Goal: Task Accomplishment & Management: Manage account settings

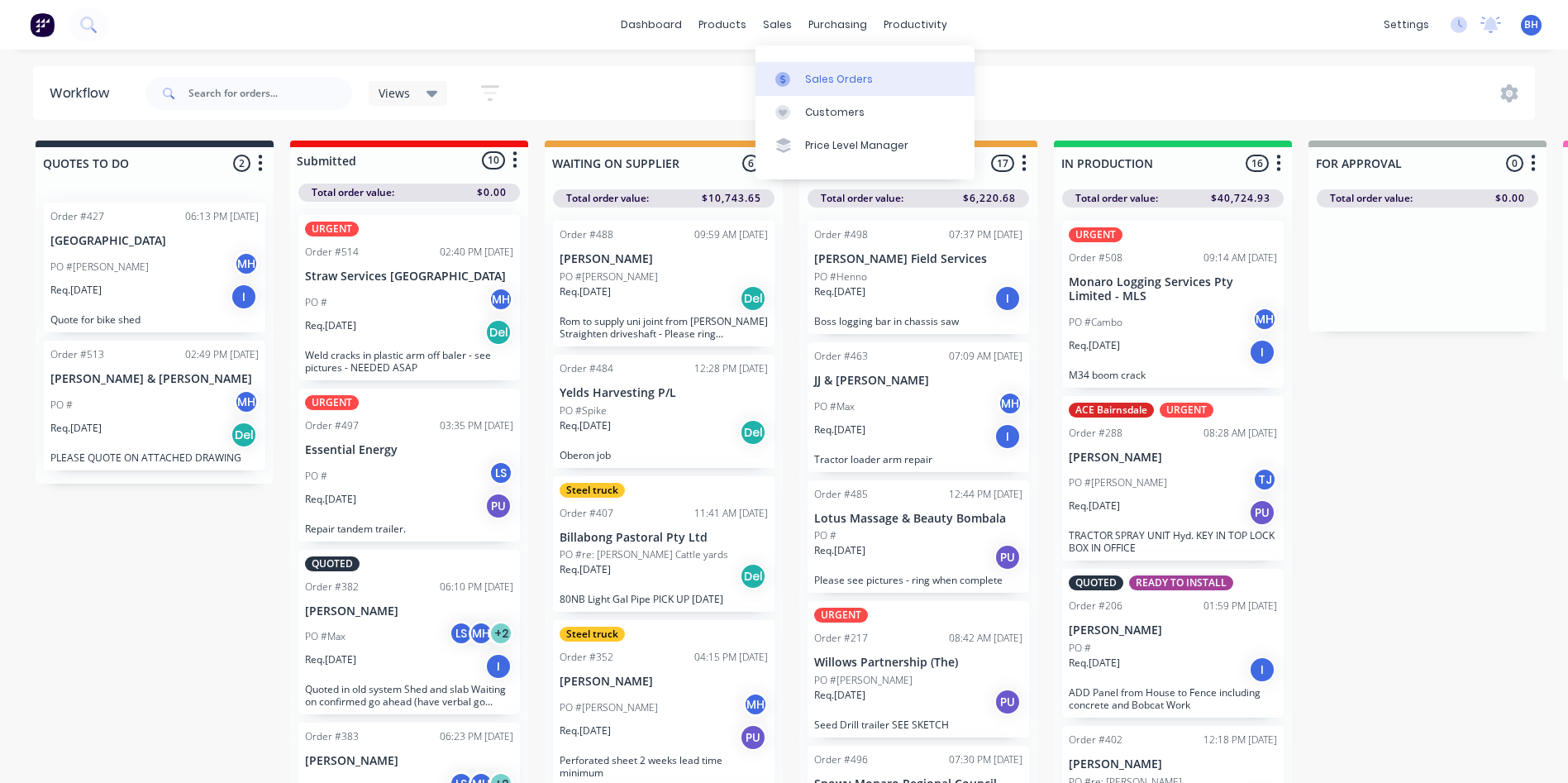
click at [821, 76] on div "Sales Orders" at bounding box center [839, 78] width 68 height 14
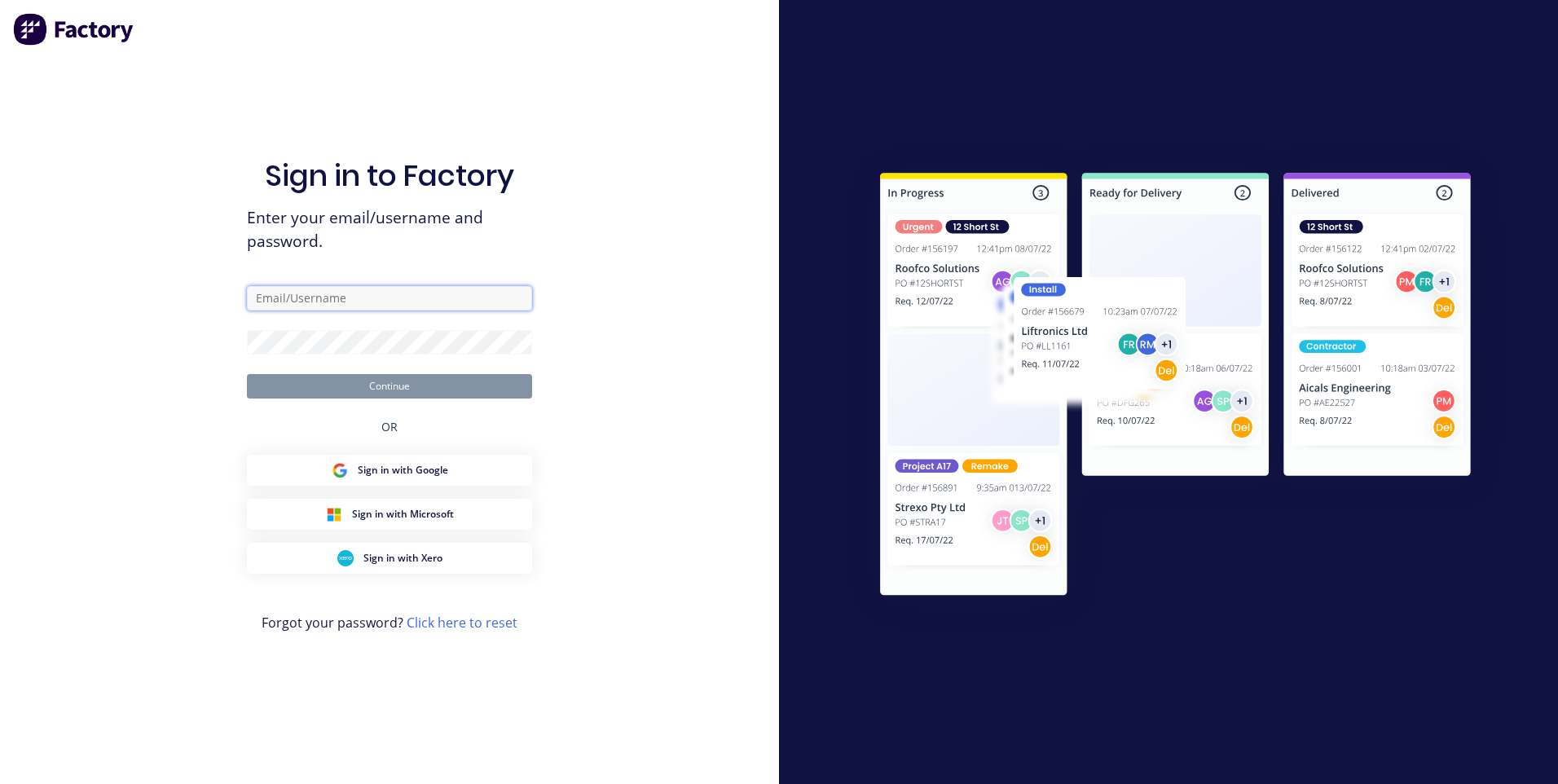
type input "[EMAIL_ADDRESS][DOMAIN_NAME]"
click at [478, 377] on button "Continue" at bounding box center [389, 386] width 285 height 24
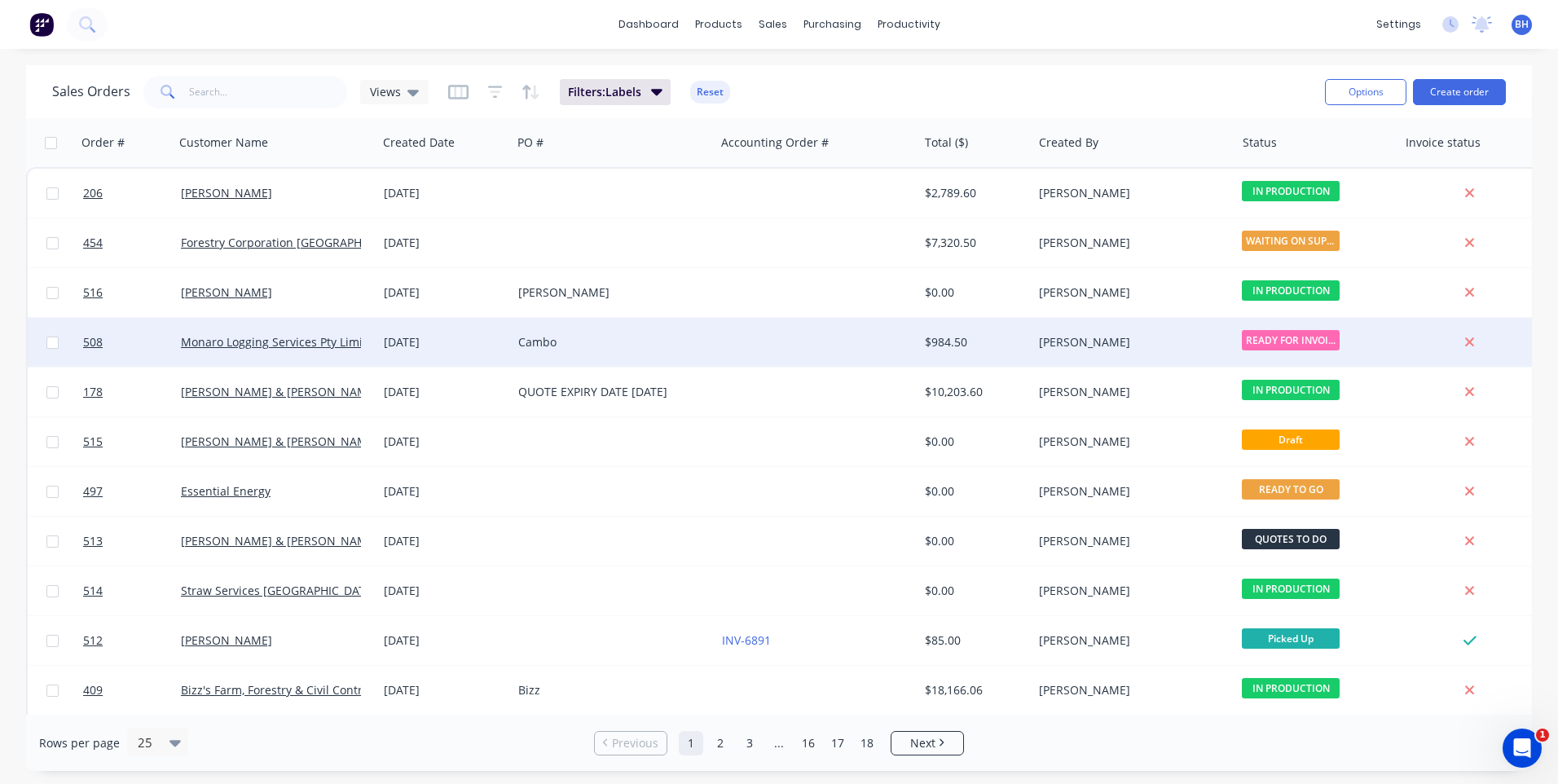
click at [798, 335] on div at bounding box center [816, 342] width 203 height 49
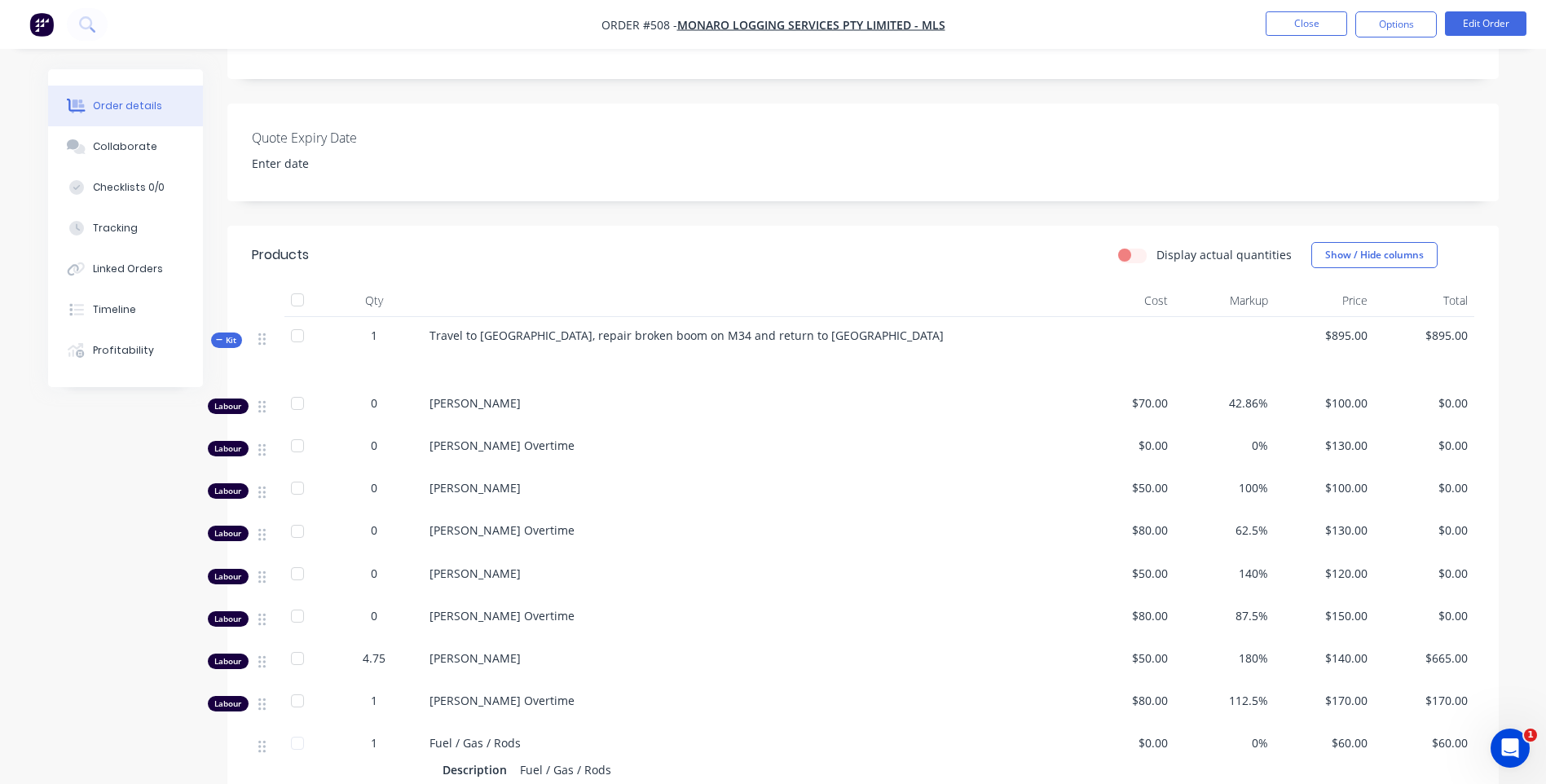
scroll to position [163, 0]
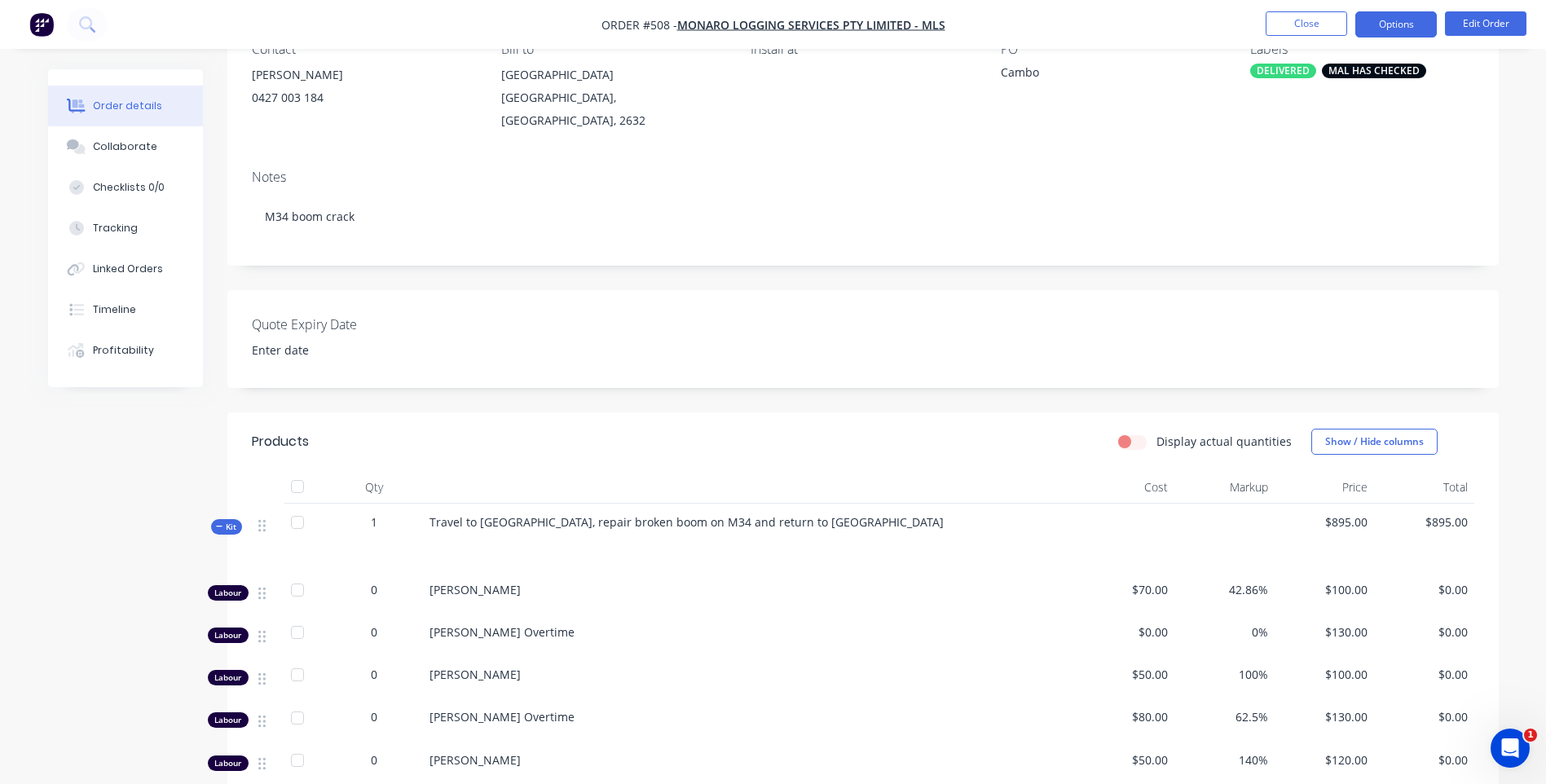
click at [1411, 29] on button "Options" at bounding box center [1396, 24] width 82 height 26
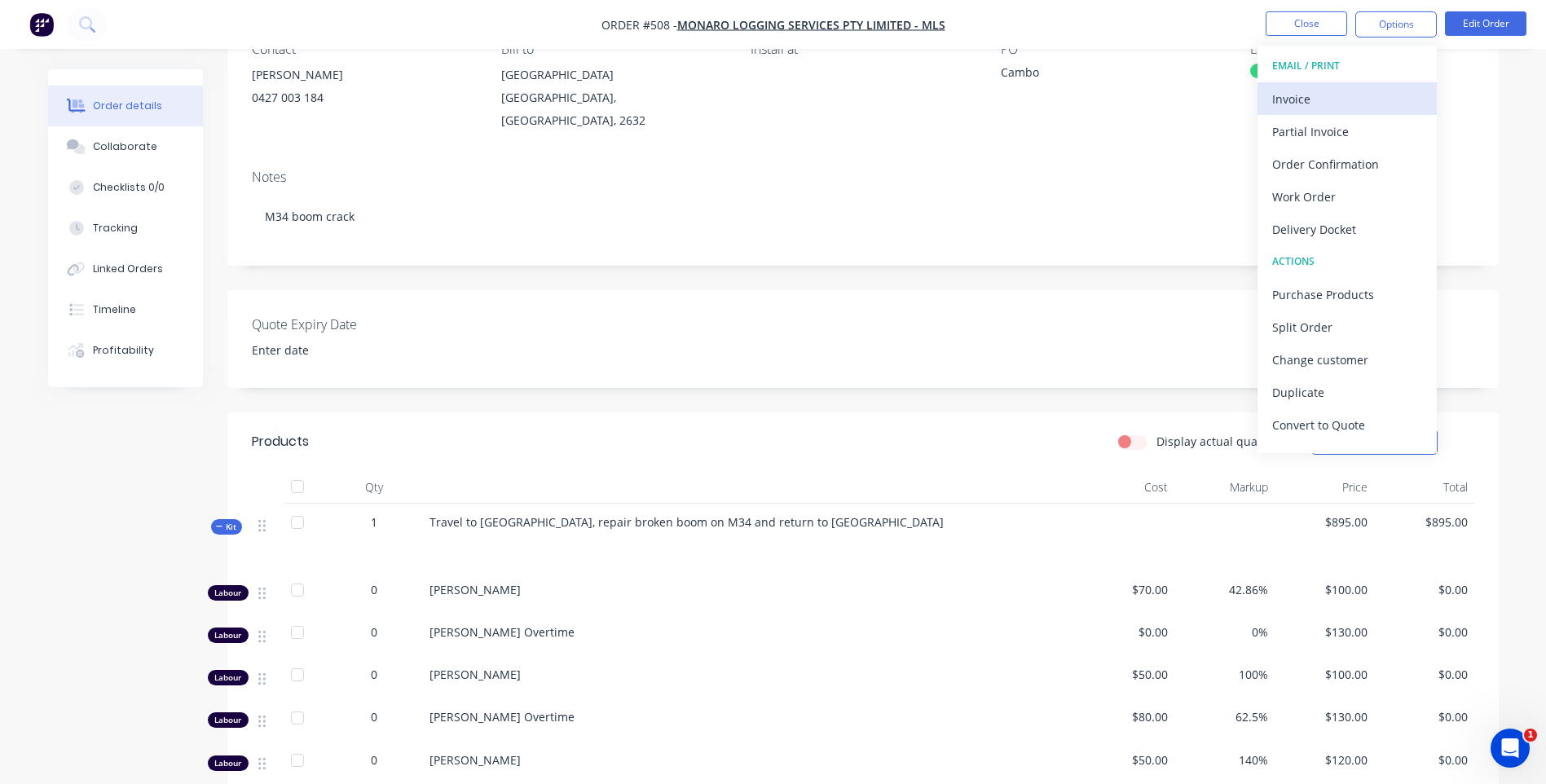
click at [1299, 94] on div "Invoice" at bounding box center [1347, 99] width 150 height 24
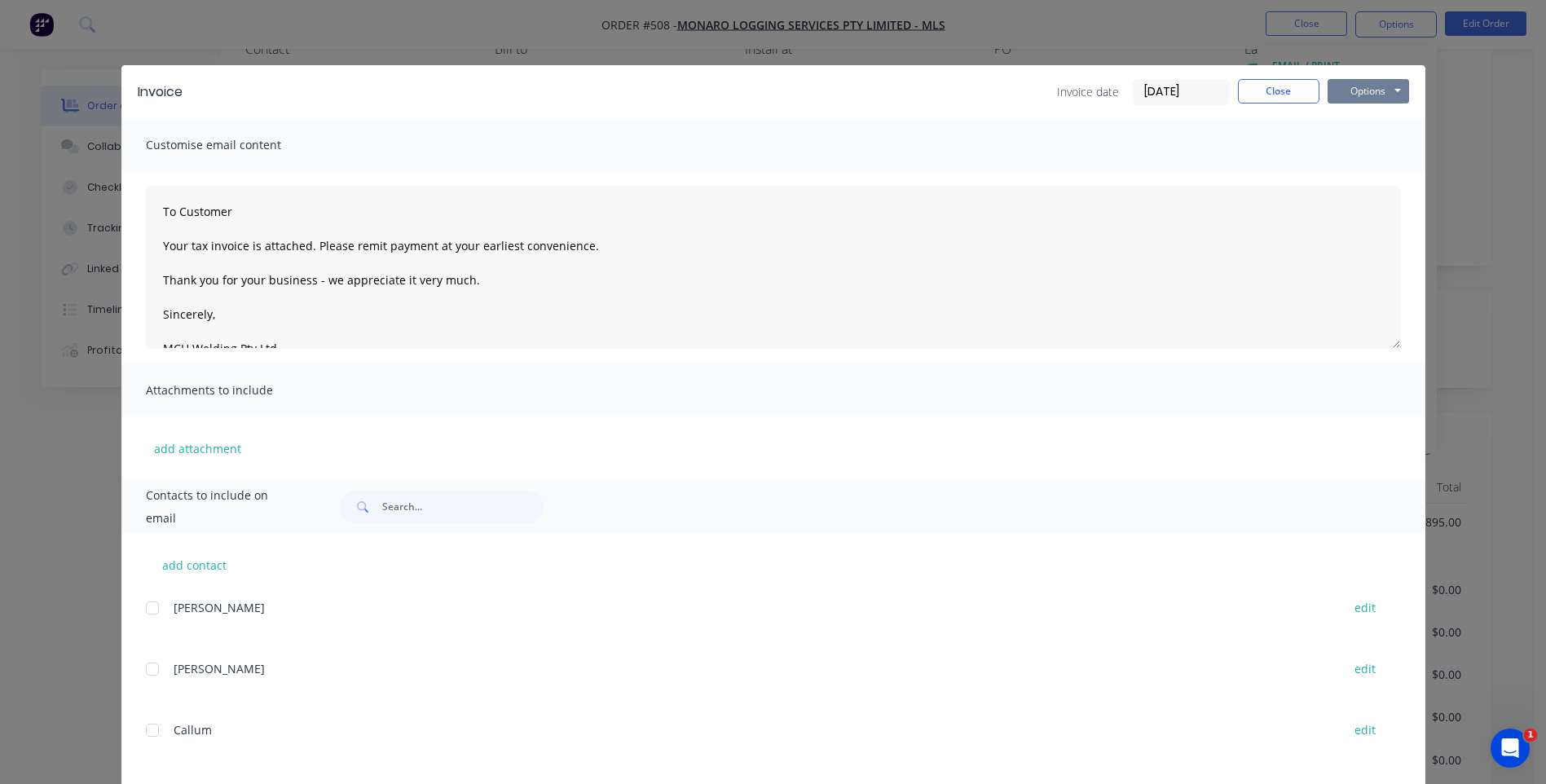
click at [1342, 91] on button "Options" at bounding box center [1368, 91] width 82 height 24
click at [1349, 118] on button "Preview" at bounding box center [1380, 120] width 104 height 27
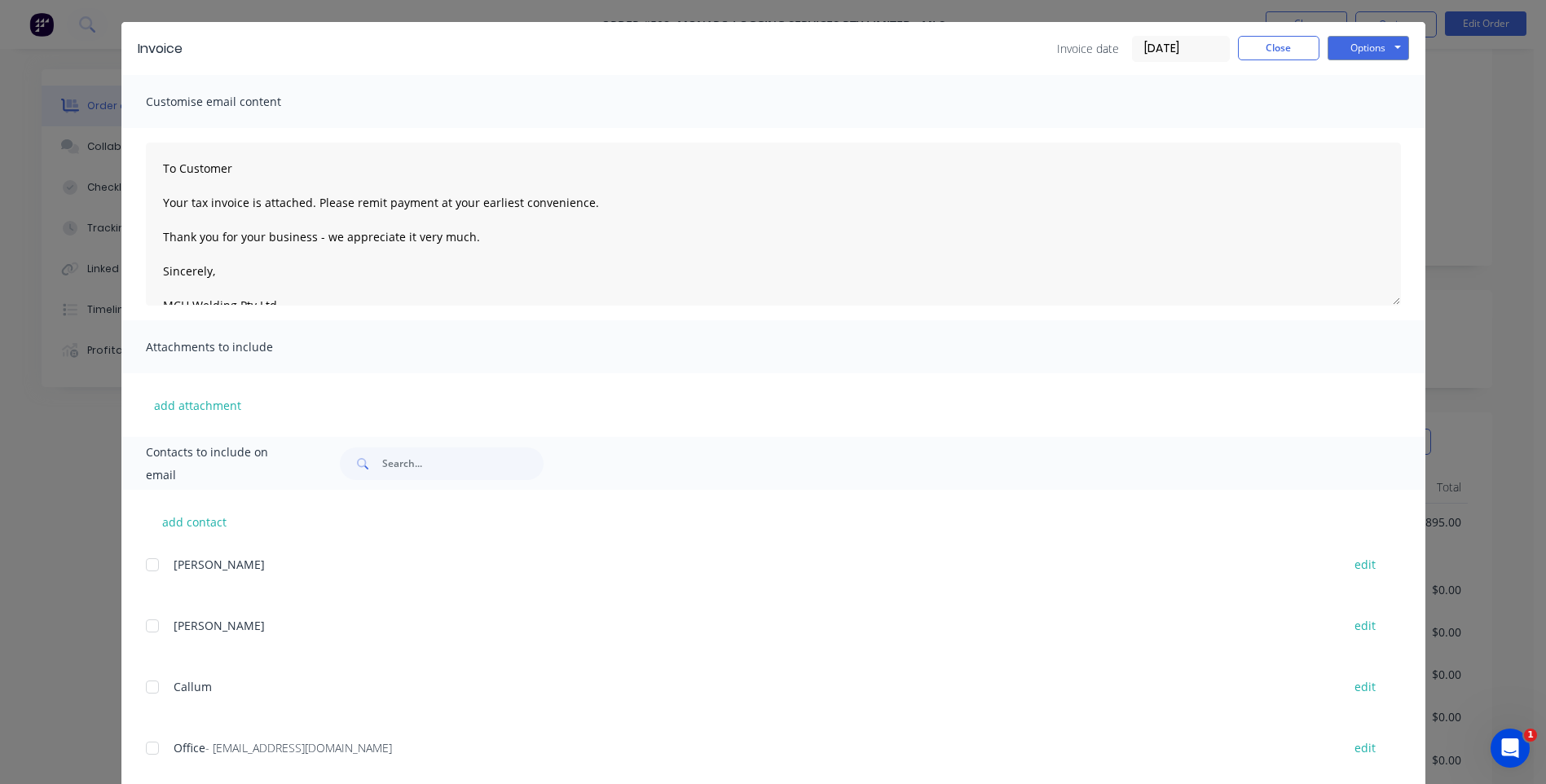
scroll to position [80, 0]
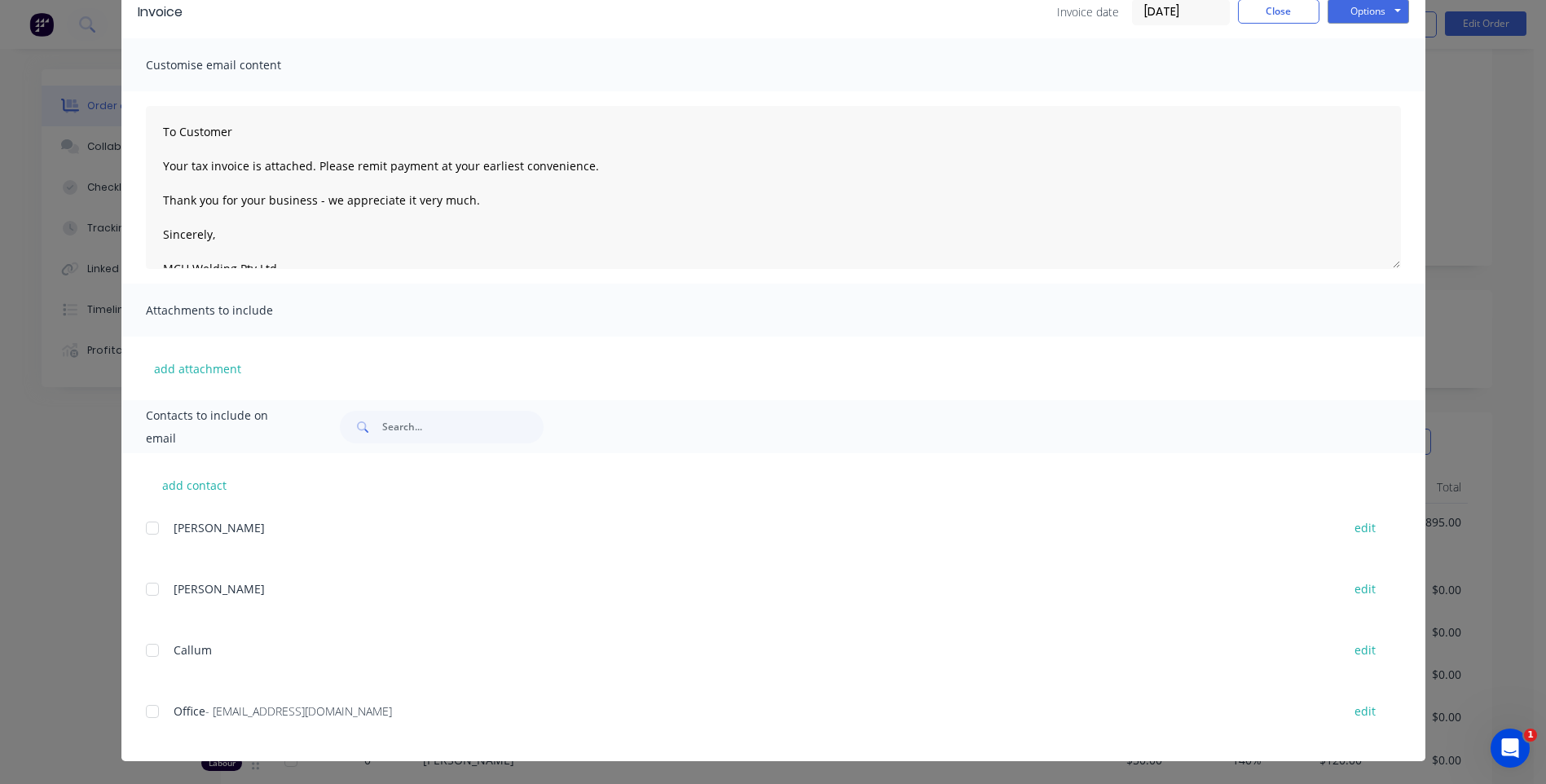
click at [147, 712] on div at bounding box center [152, 711] width 33 height 33
click at [1260, 12] on button "Close" at bounding box center [1279, 11] width 82 height 24
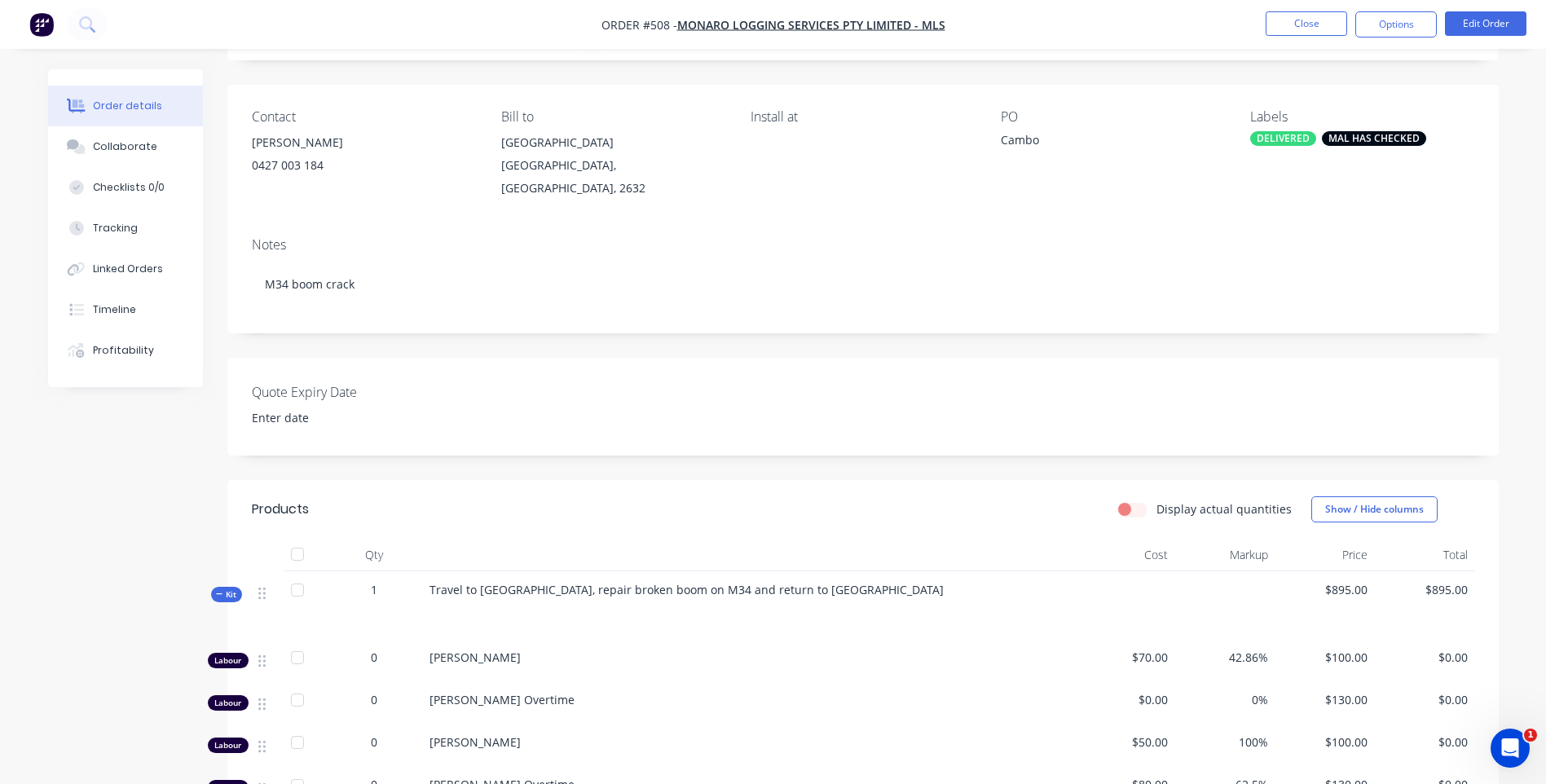
scroll to position [245, 0]
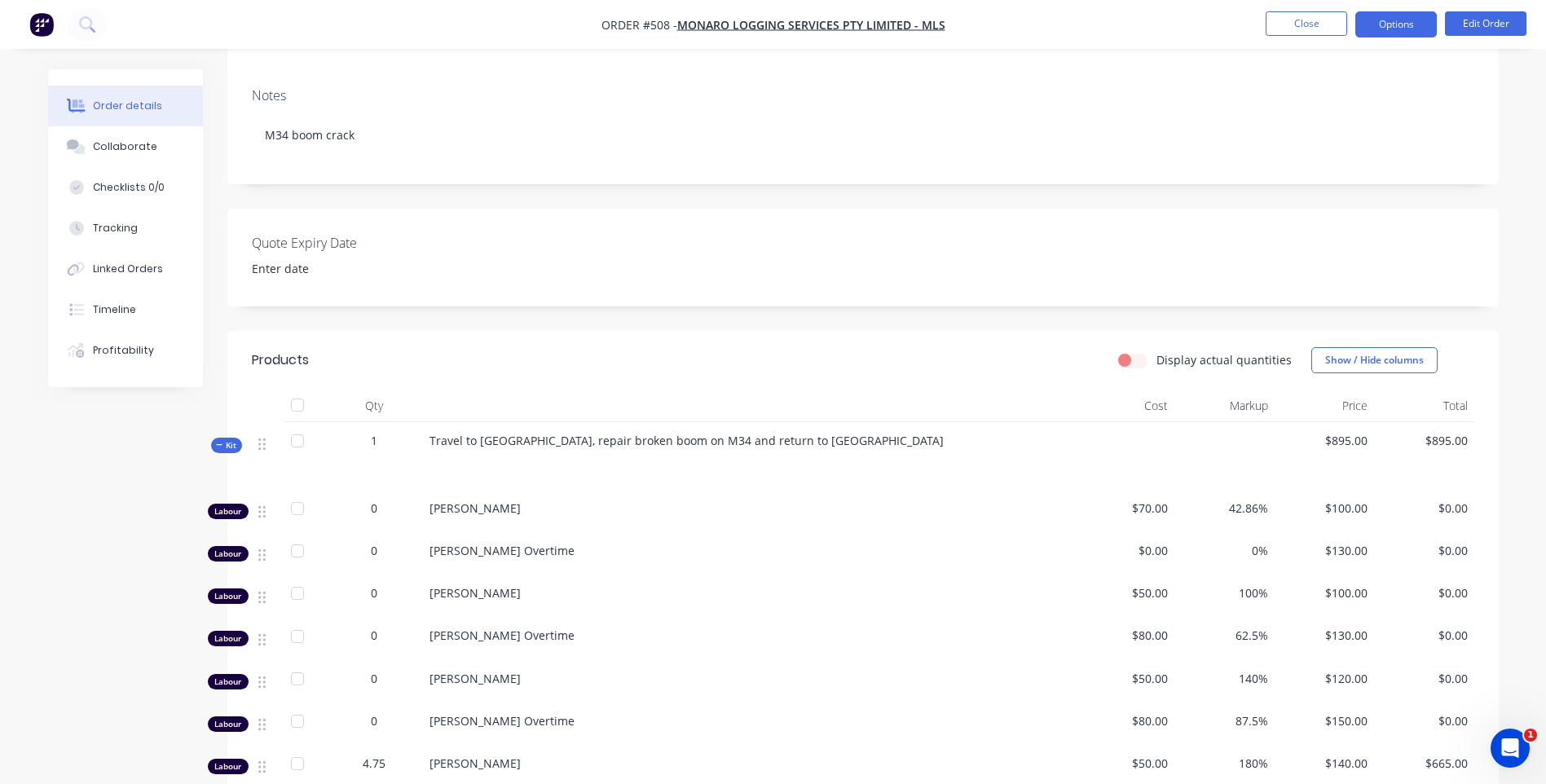
click at [1400, 18] on button "Options" at bounding box center [1396, 24] width 82 height 26
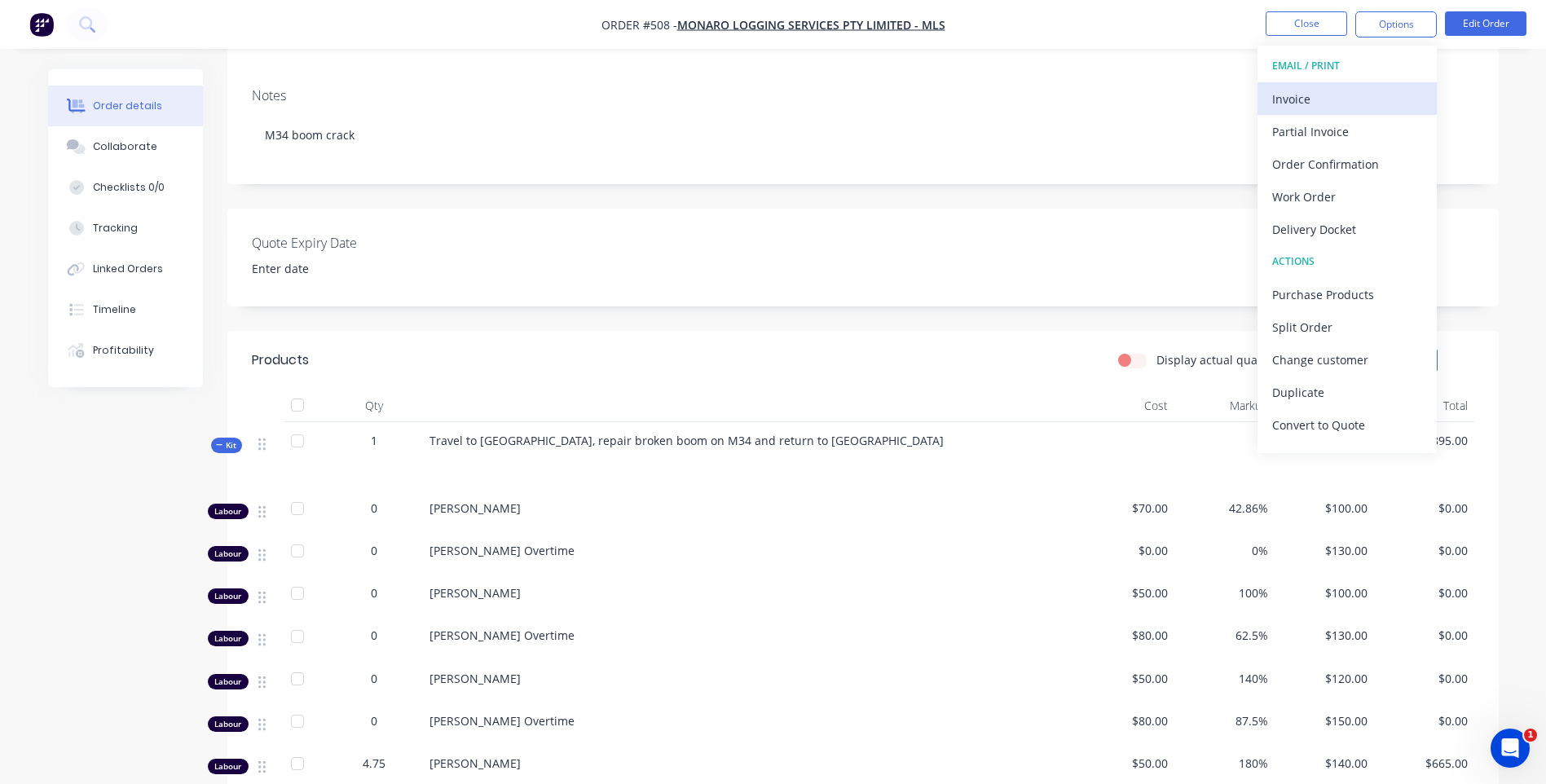
click at [1284, 97] on div "Invoice" at bounding box center [1347, 99] width 150 height 24
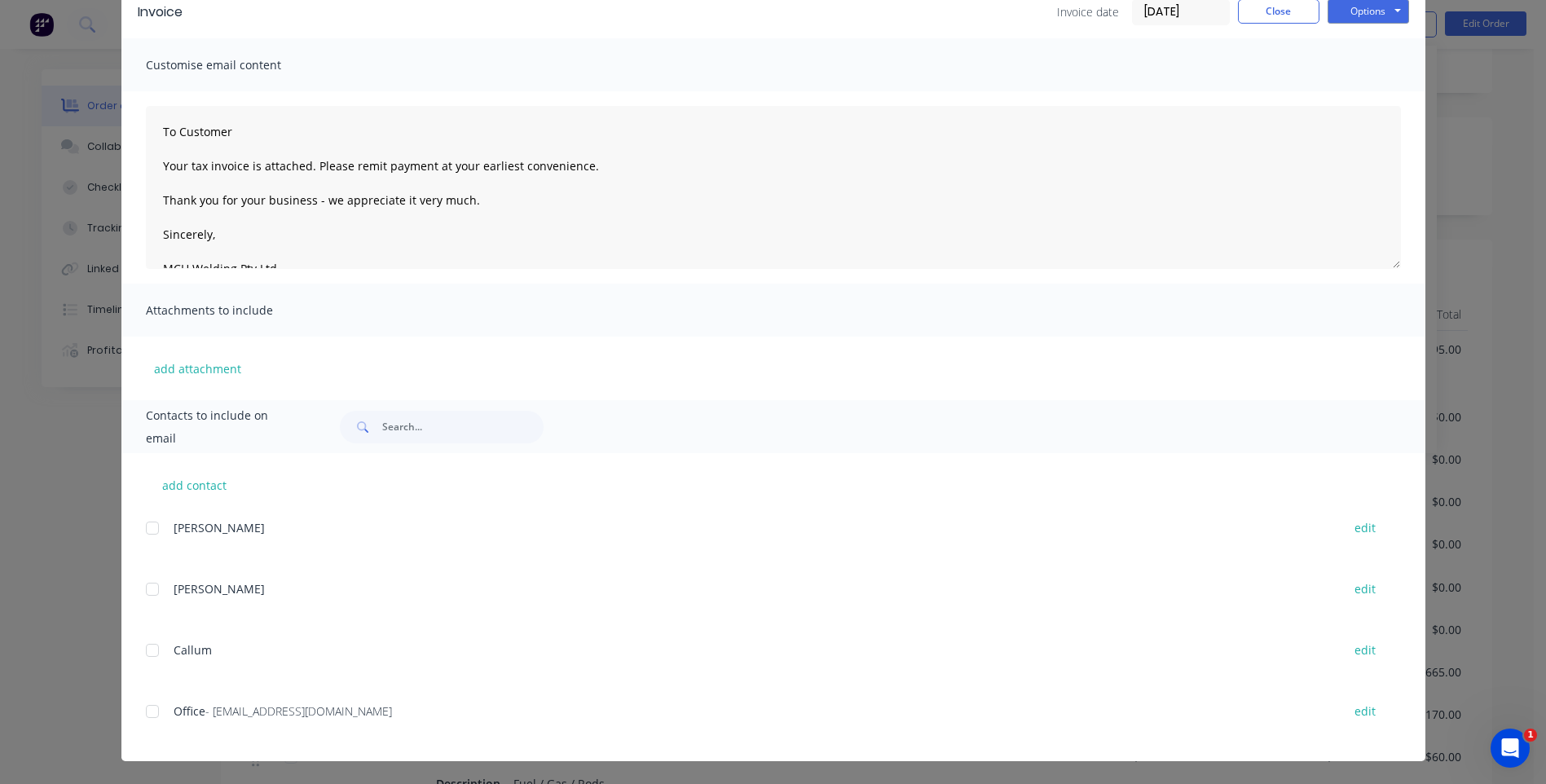
scroll to position [489, 0]
click at [145, 714] on div at bounding box center [152, 711] width 33 height 33
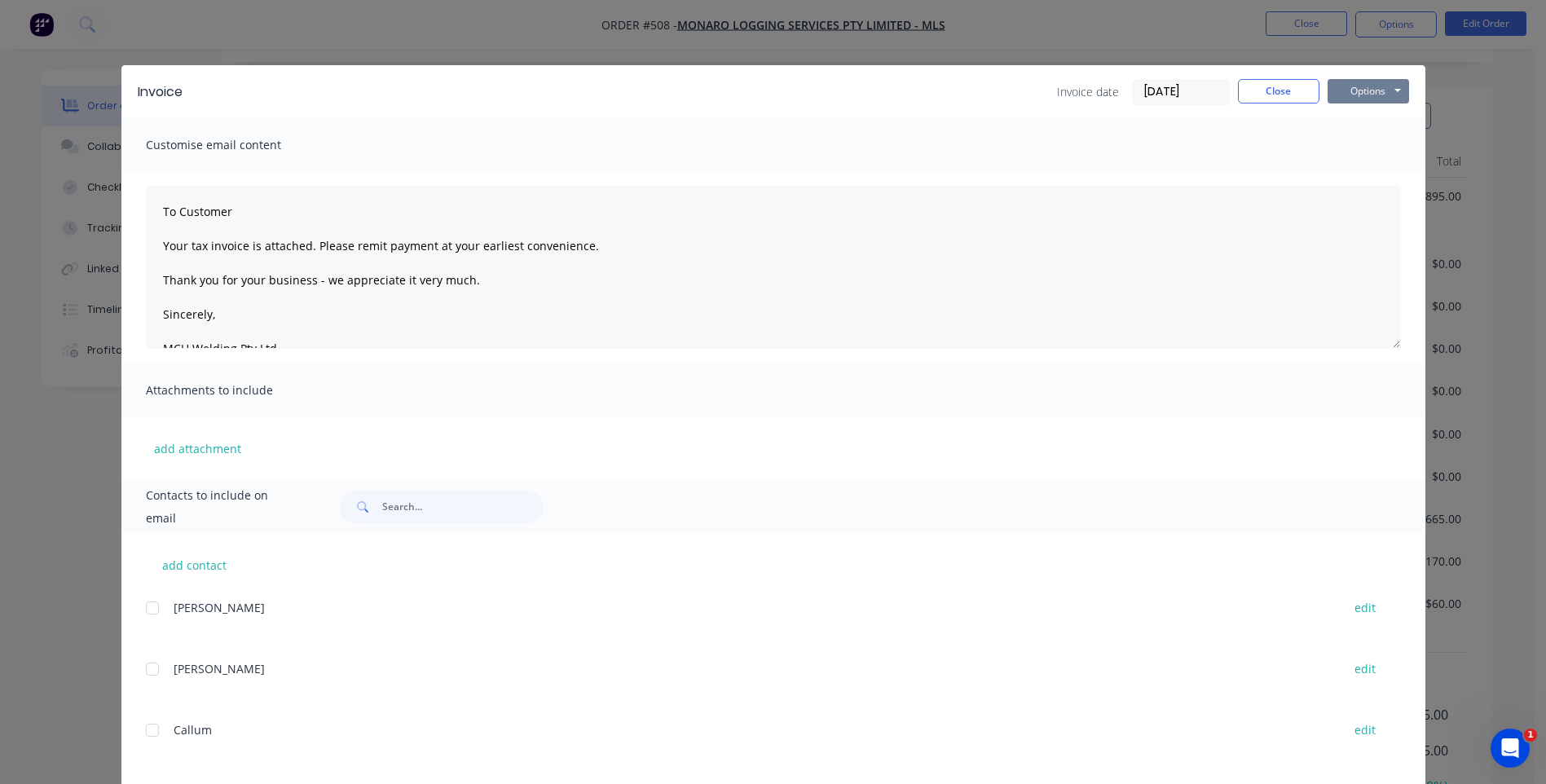
click at [1353, 90] on button "Options" at bounding box center [1368, 91] width 82 height 24
click at [1346, 172] on button "Email" at bounding box center [1380, 174] width 104 height 27
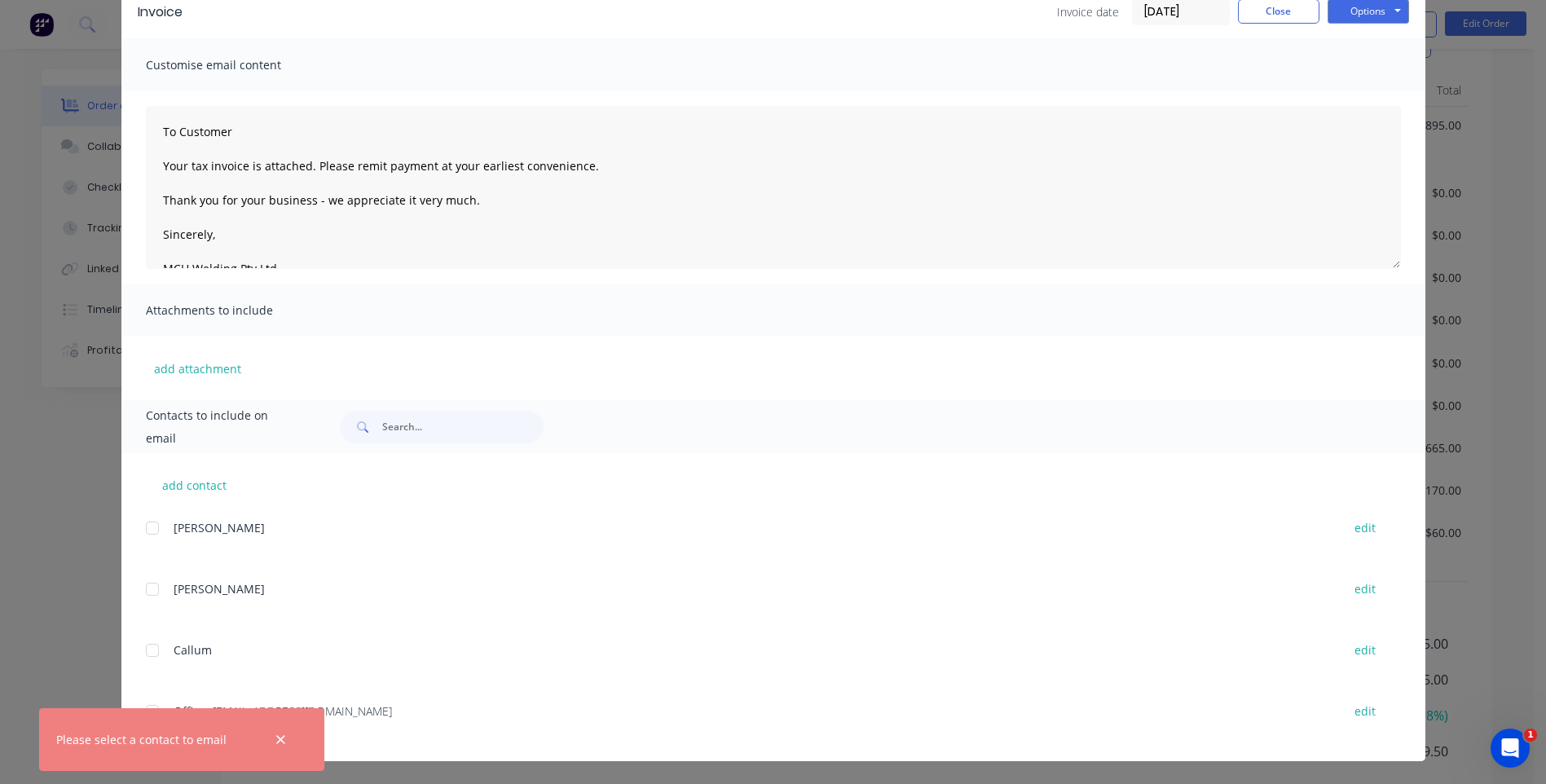
scroll to position [631, 0]
click at [281, 739] on icon "button" at bounding box center [281, 739] width 9 height 9
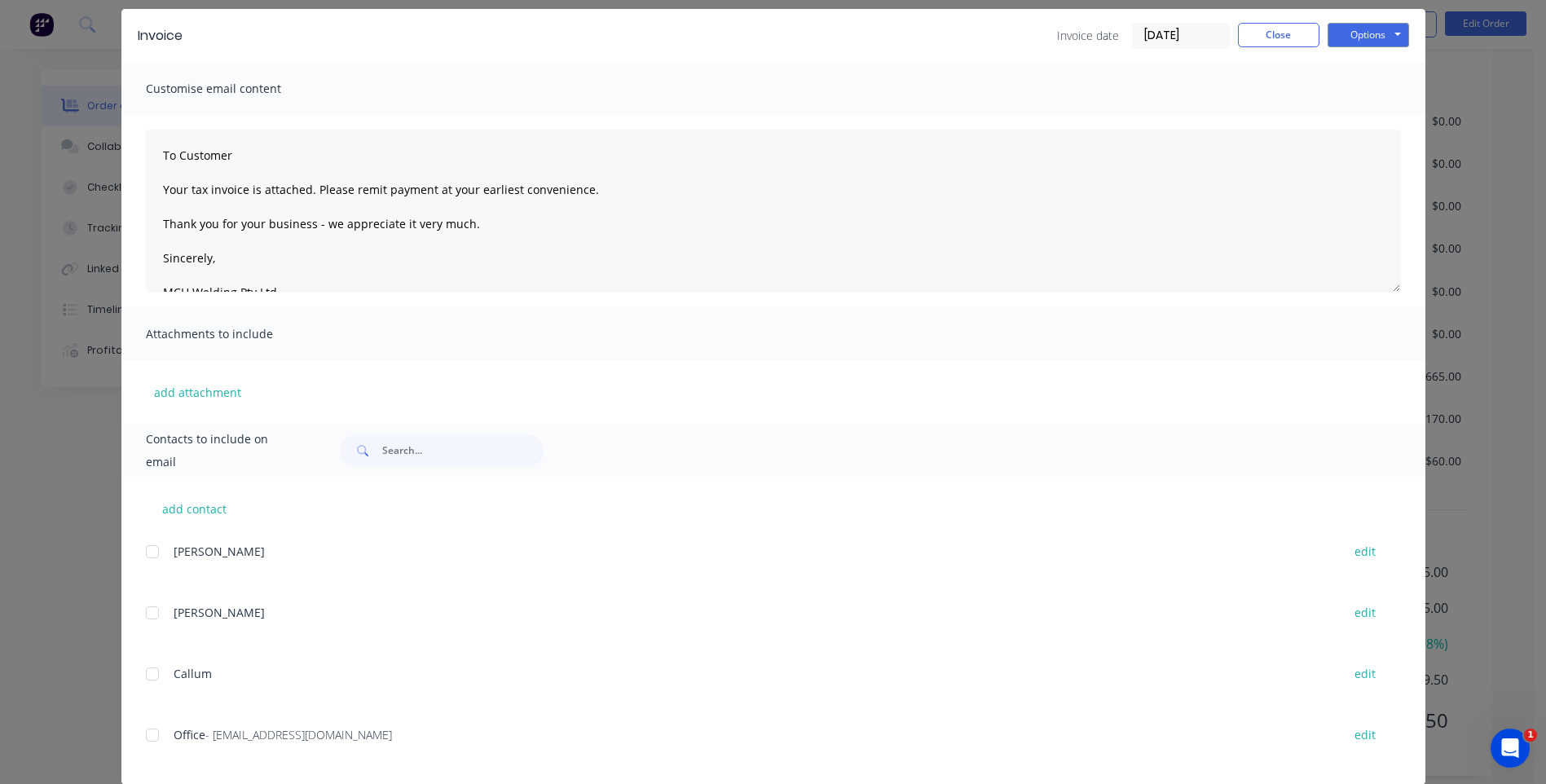
scroll to position [80, 0]
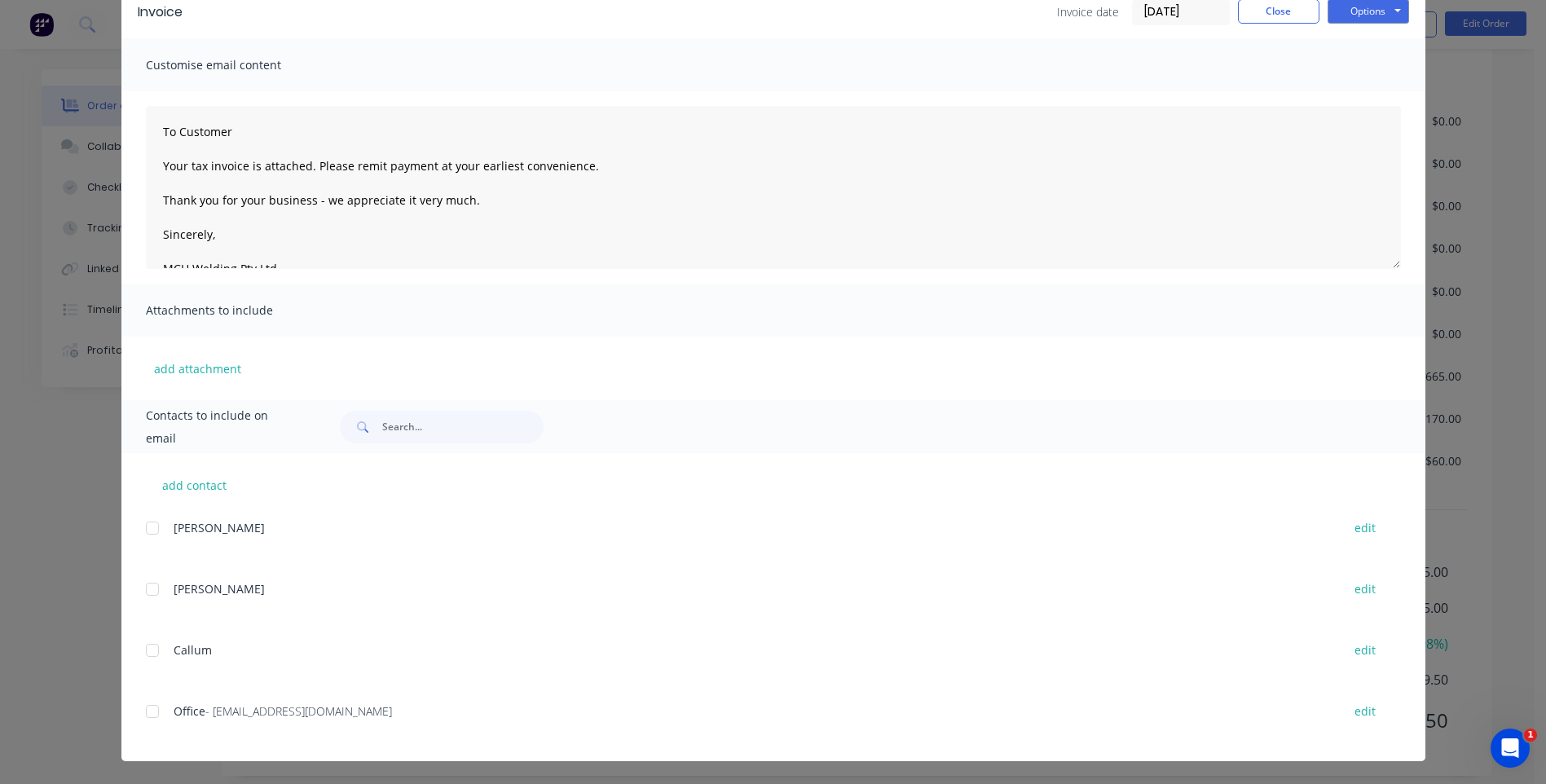
drag, startPoint x: 145, startPoint y: 710, endPoint x: 169, endPoint y: 708, distance: 24.1
click at [145, 710] on div at bounding box center [152, 711] width 33 height 33
click at [1385, 10] on button "Options" at bounding box center [1368, 11] width 82 height 24
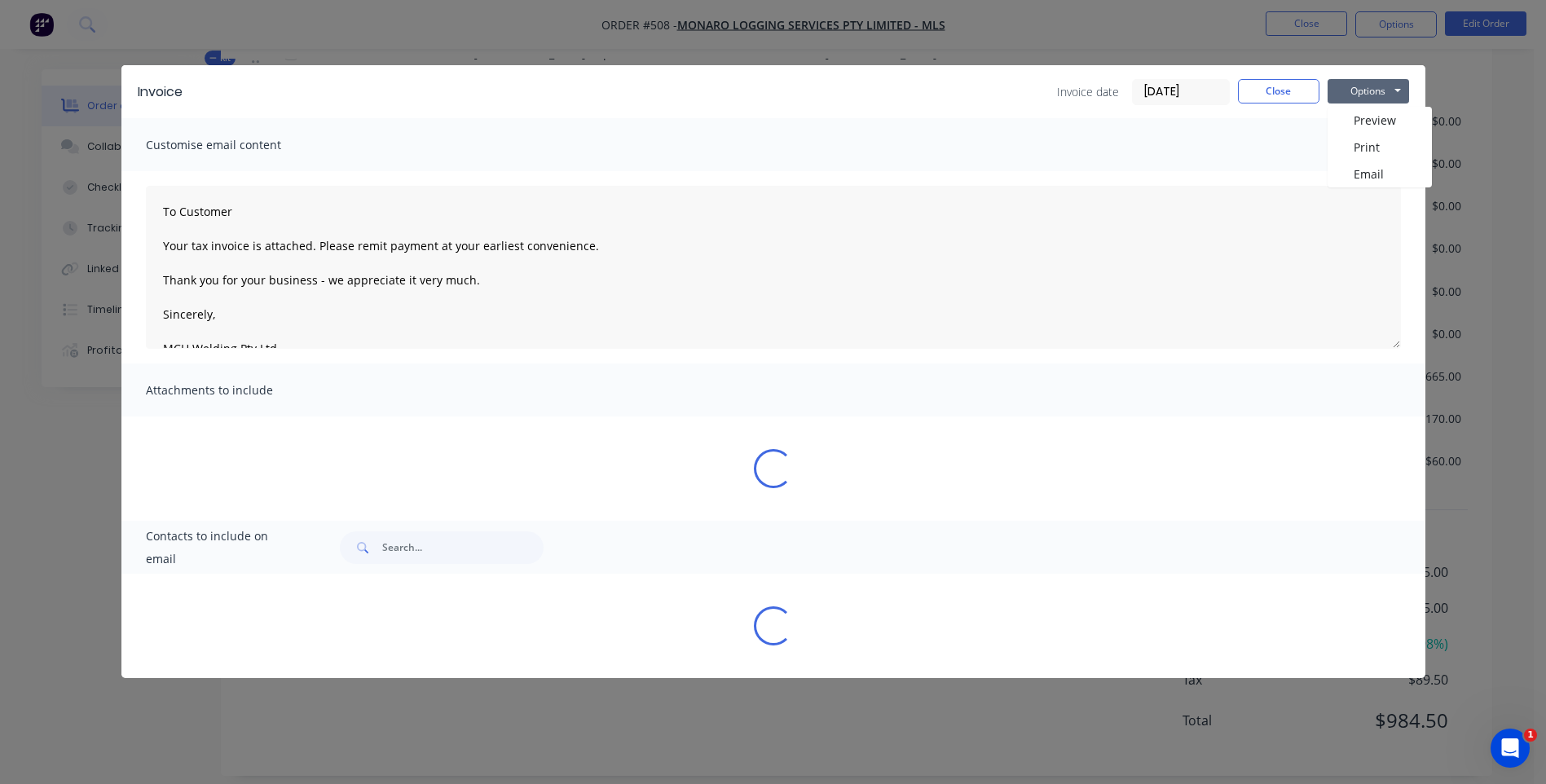
scroll to position [0, 0]
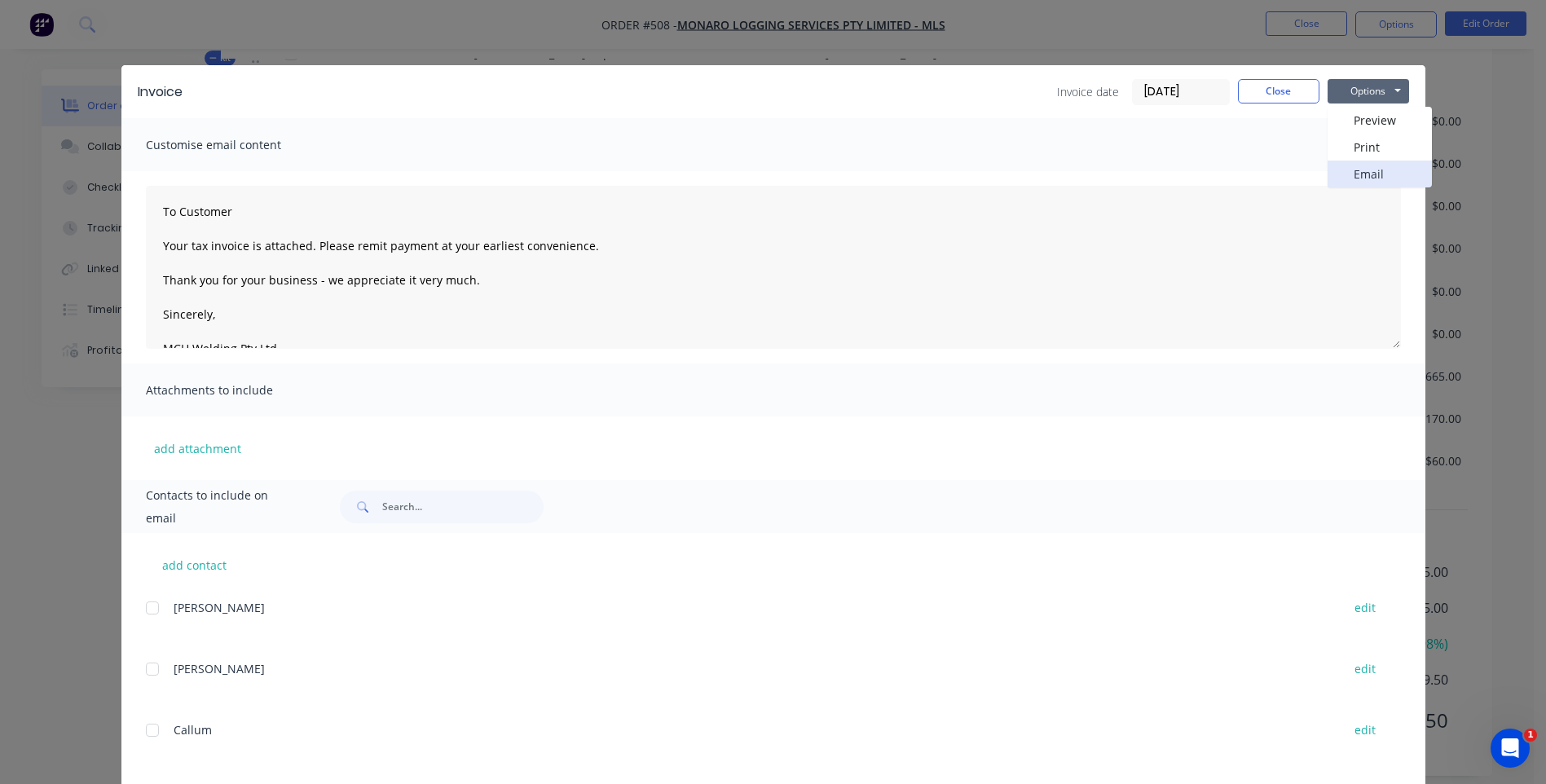
click at [1351, 171] on button "Email" at bounding box center [1380, 174] width 104 height 27
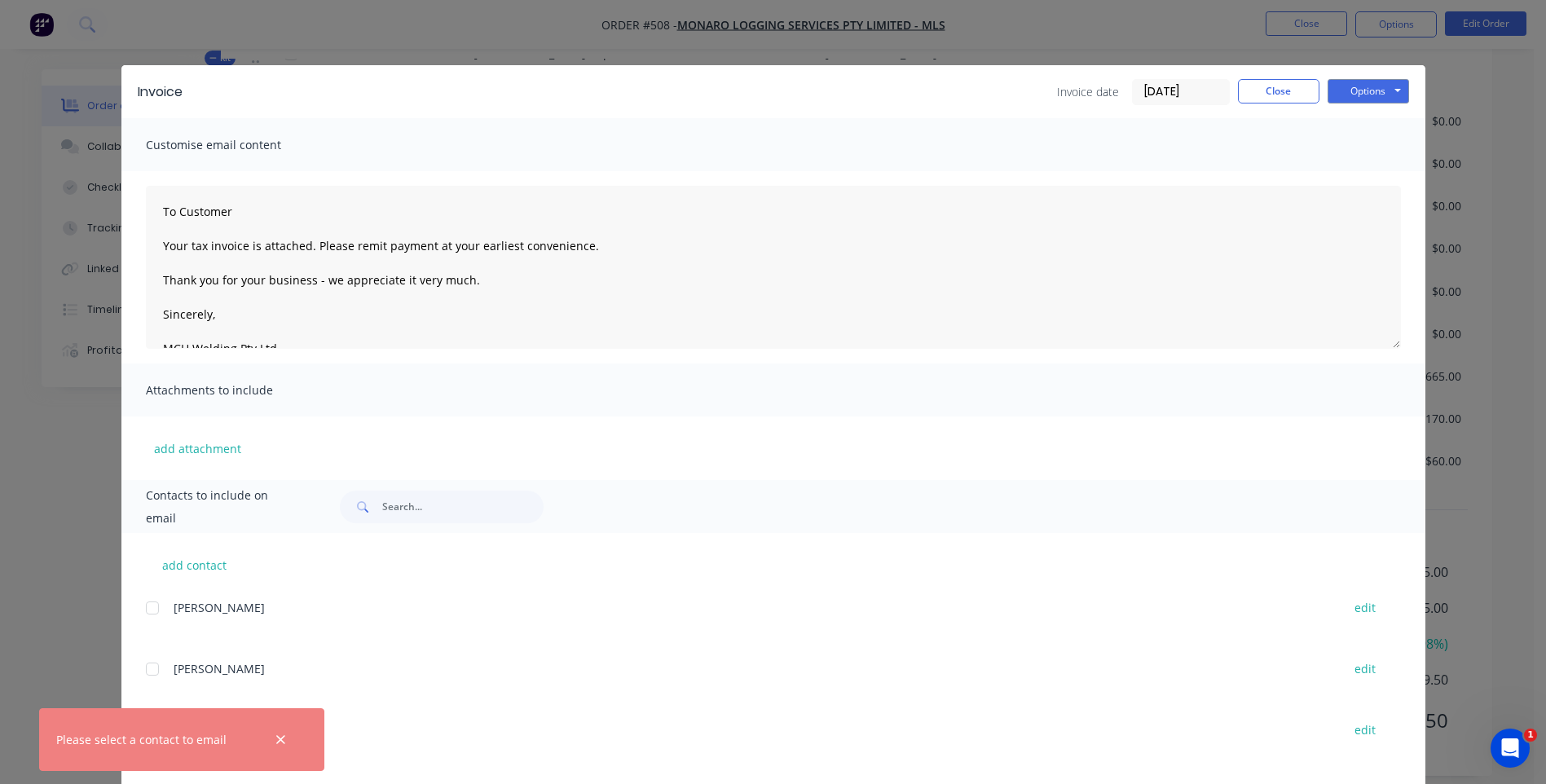
scroll to position [80, 0]
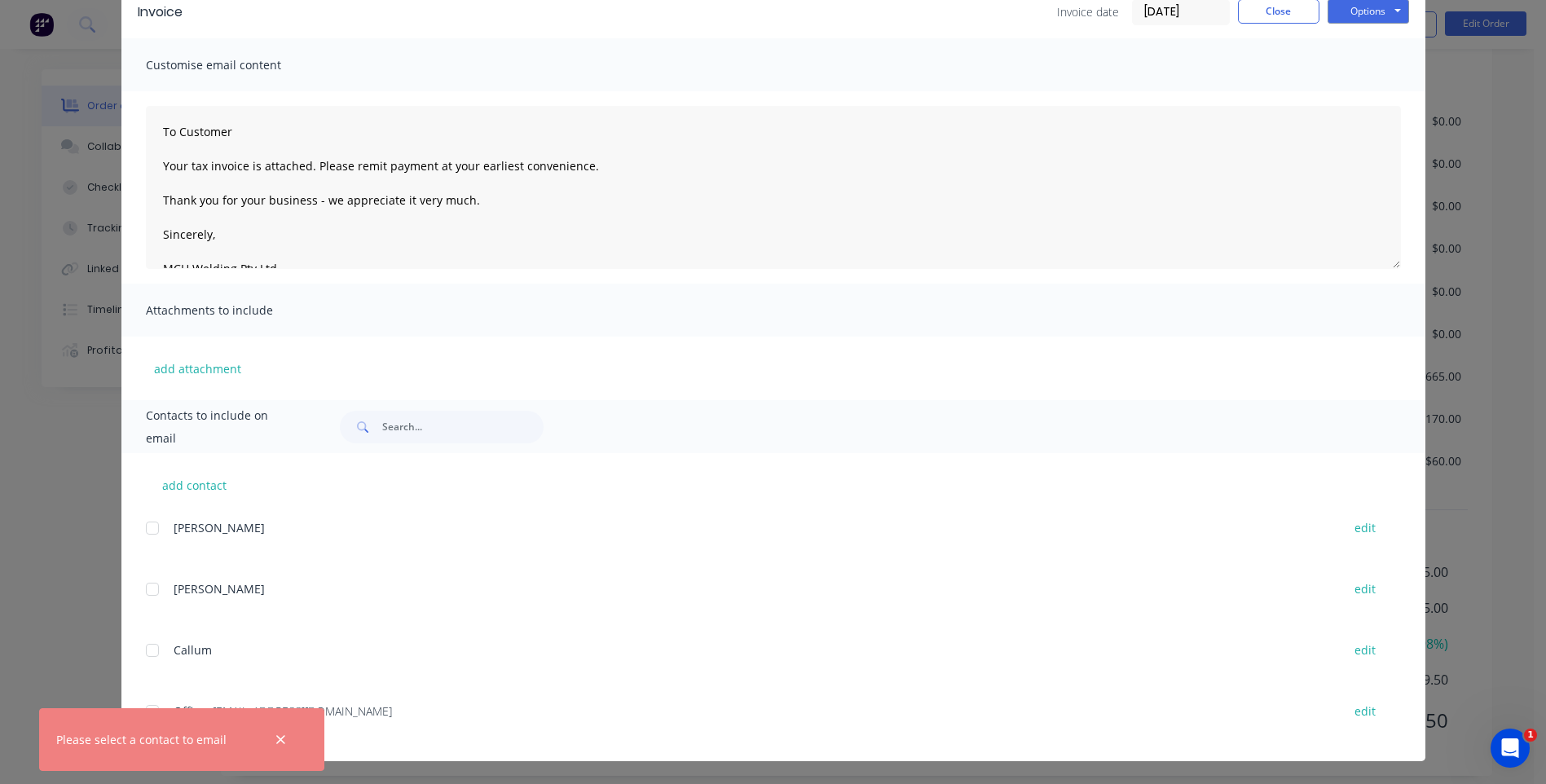
click at [282, 739] on icon "button" at bounding box center [281, 739] width 11 height 14
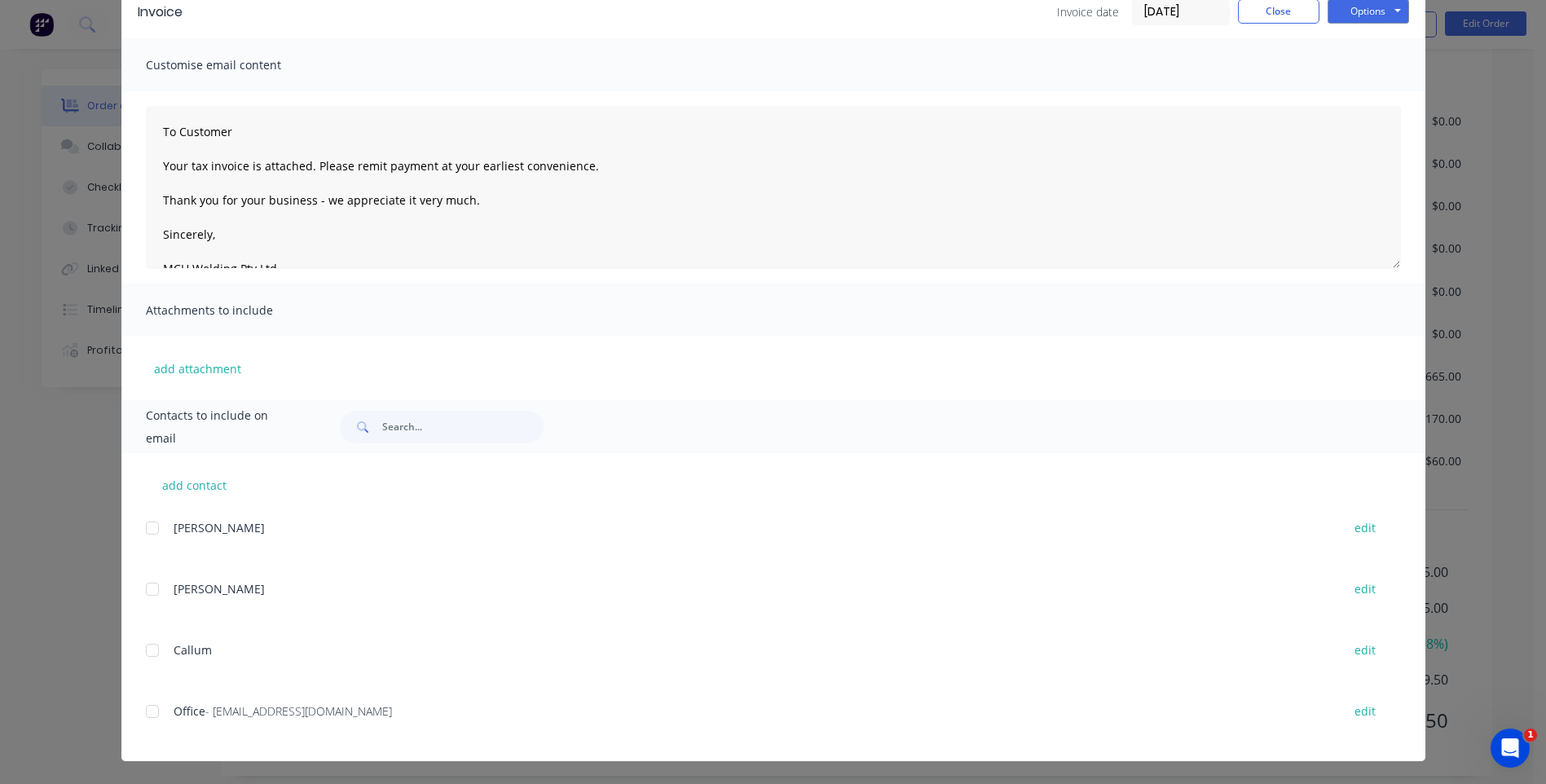
click at [147, 713] on div at bounding box center [152, 711] width 33 height 33
click at [1343, 13] on button "Options" at bounding box center [1368, 11] width 82 height 24
click at [1352, 85] on button "Email" at bounding box center [1380, 94] width 104 height 27
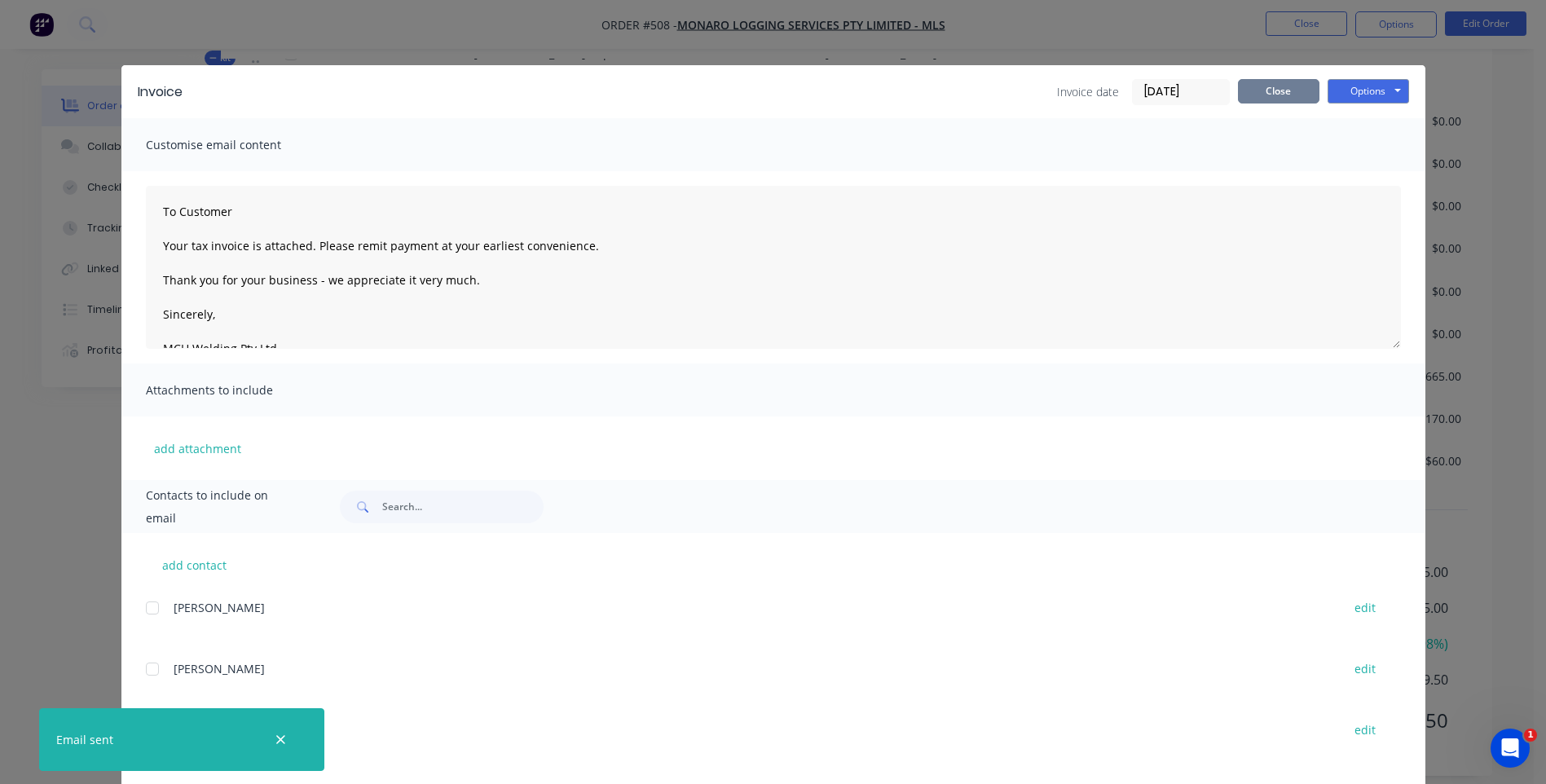
click at [1269, 88] on button "Close" at bounding box center [1279, 91] width 82 height 24
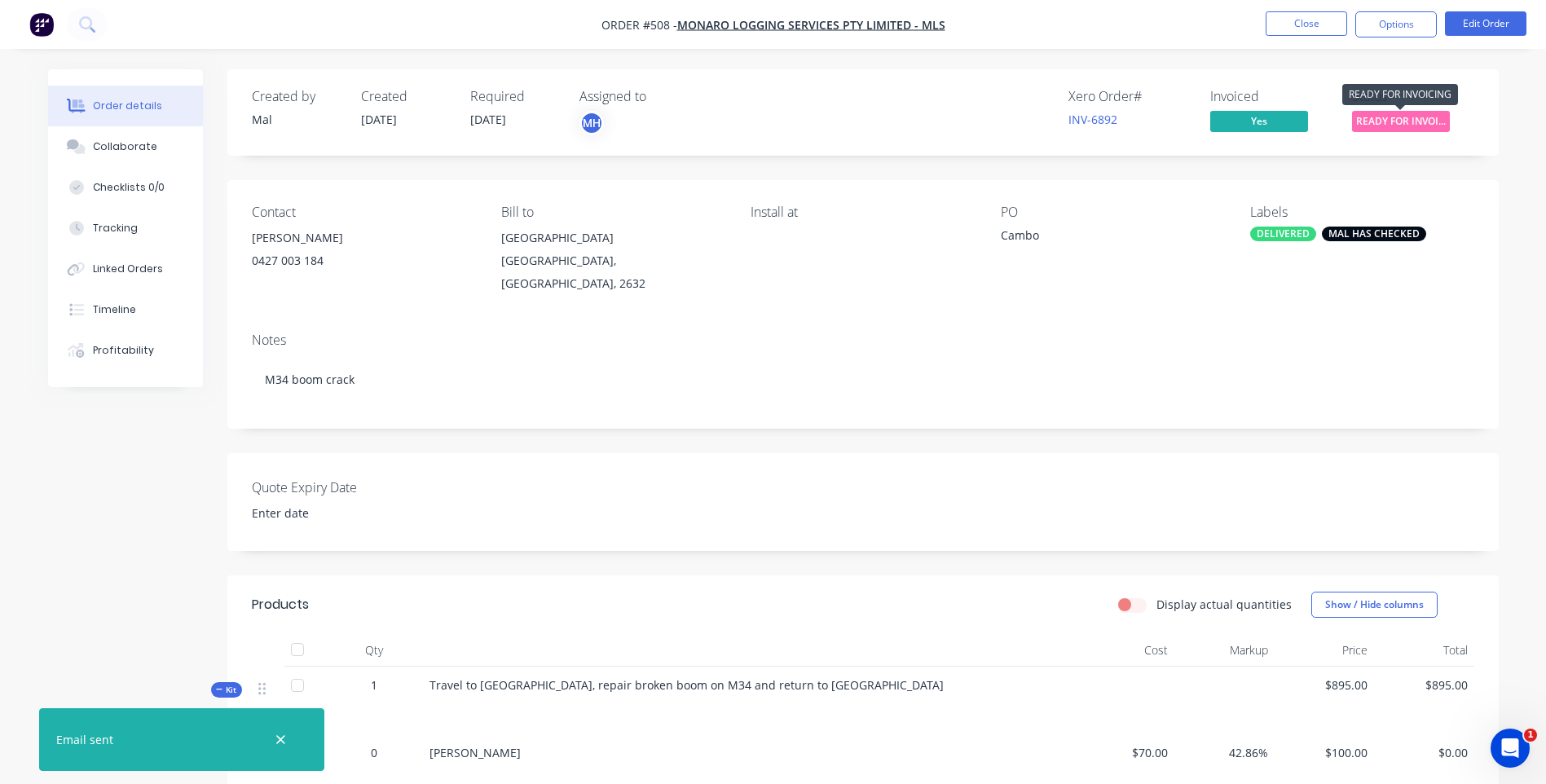
click at [1379, 116] on span "READY FOR INVOI..." at bounding box center [1401, 121] width 98 height 20
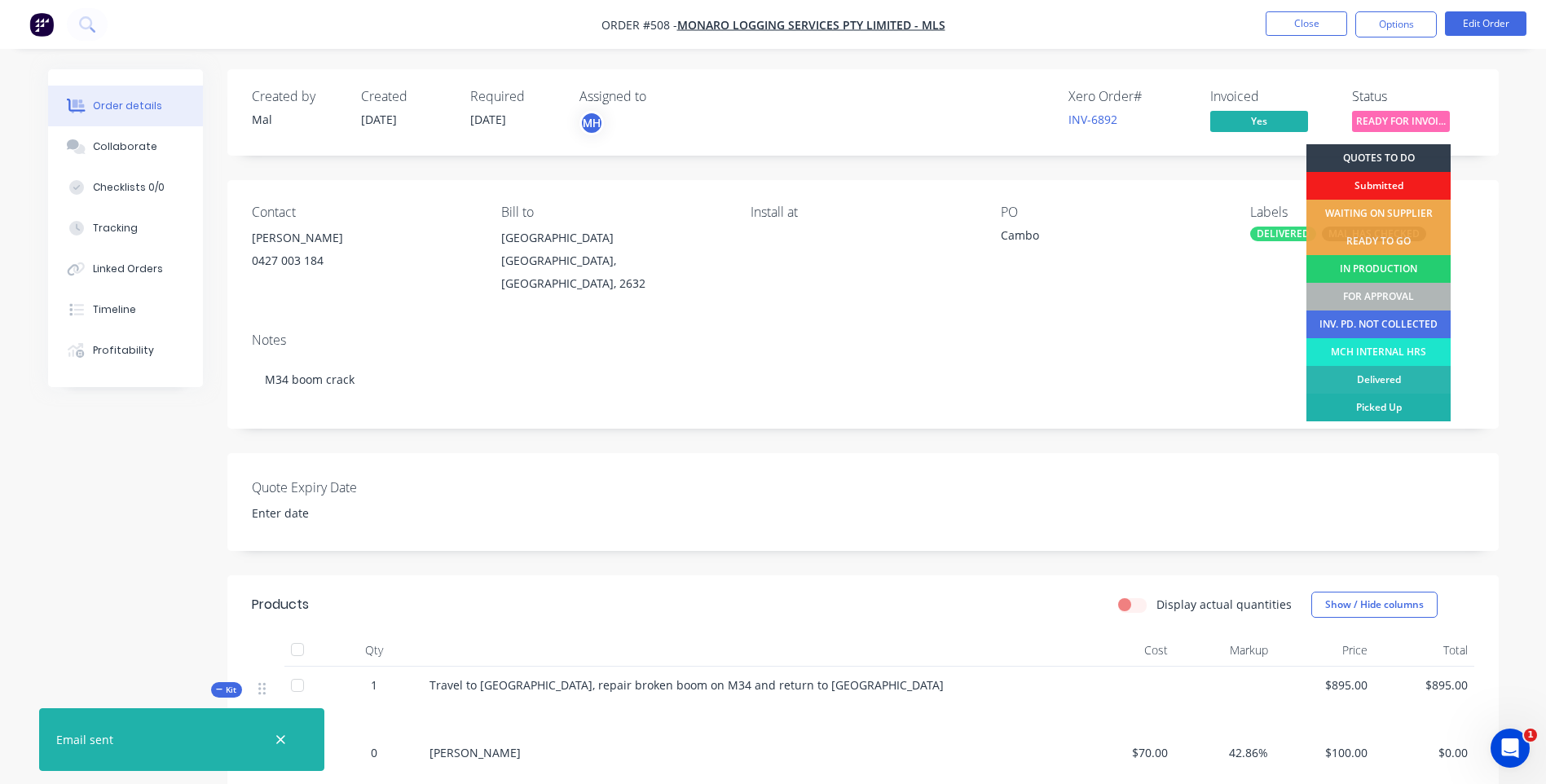
click at [1353, 403] on div "Picked Up" at bounding box center [1379, 407] width 145 height 28
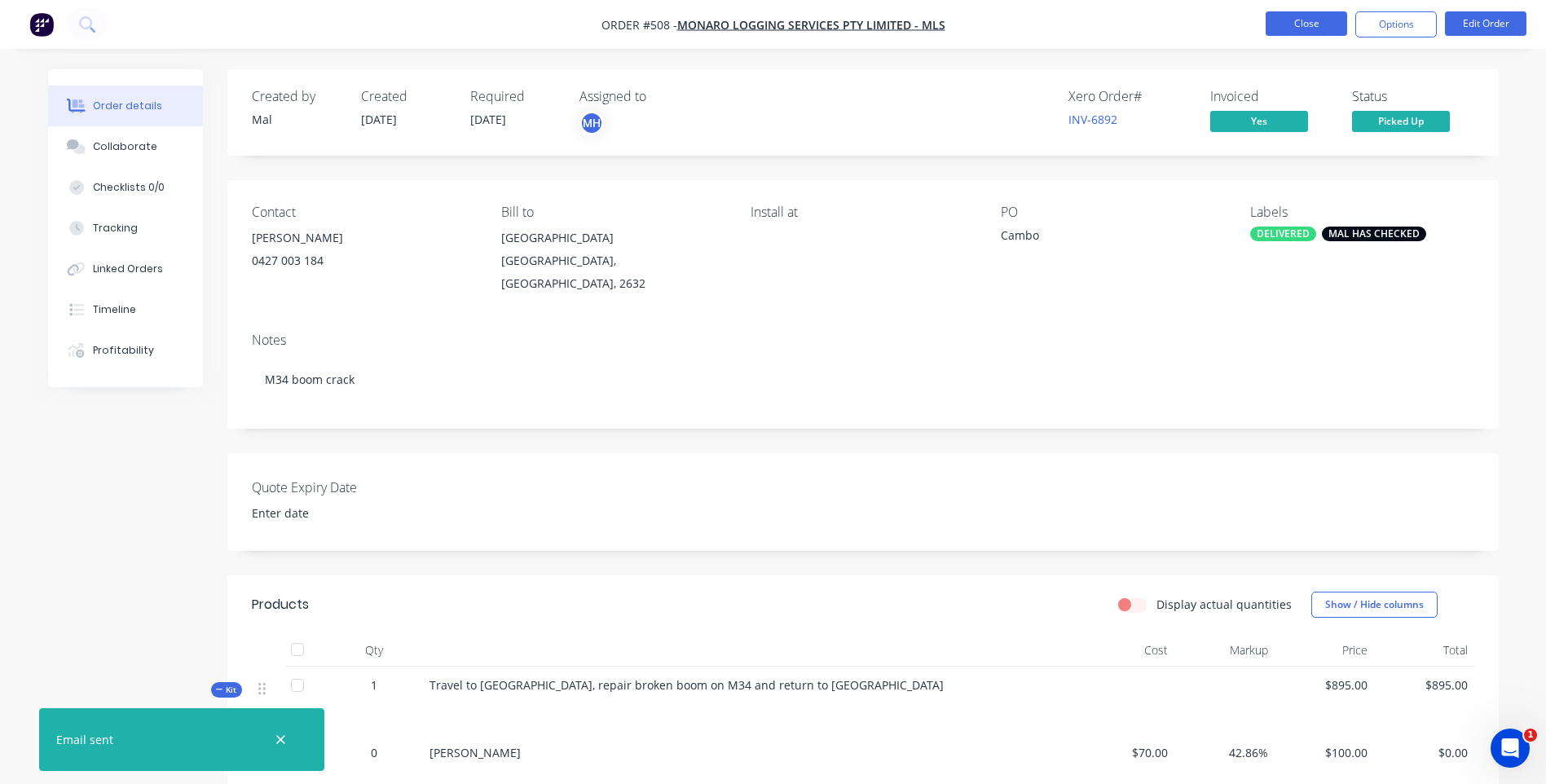
click at [1279, 13] on button "Close" at bounding box center [1306, 24] width 82 height 24
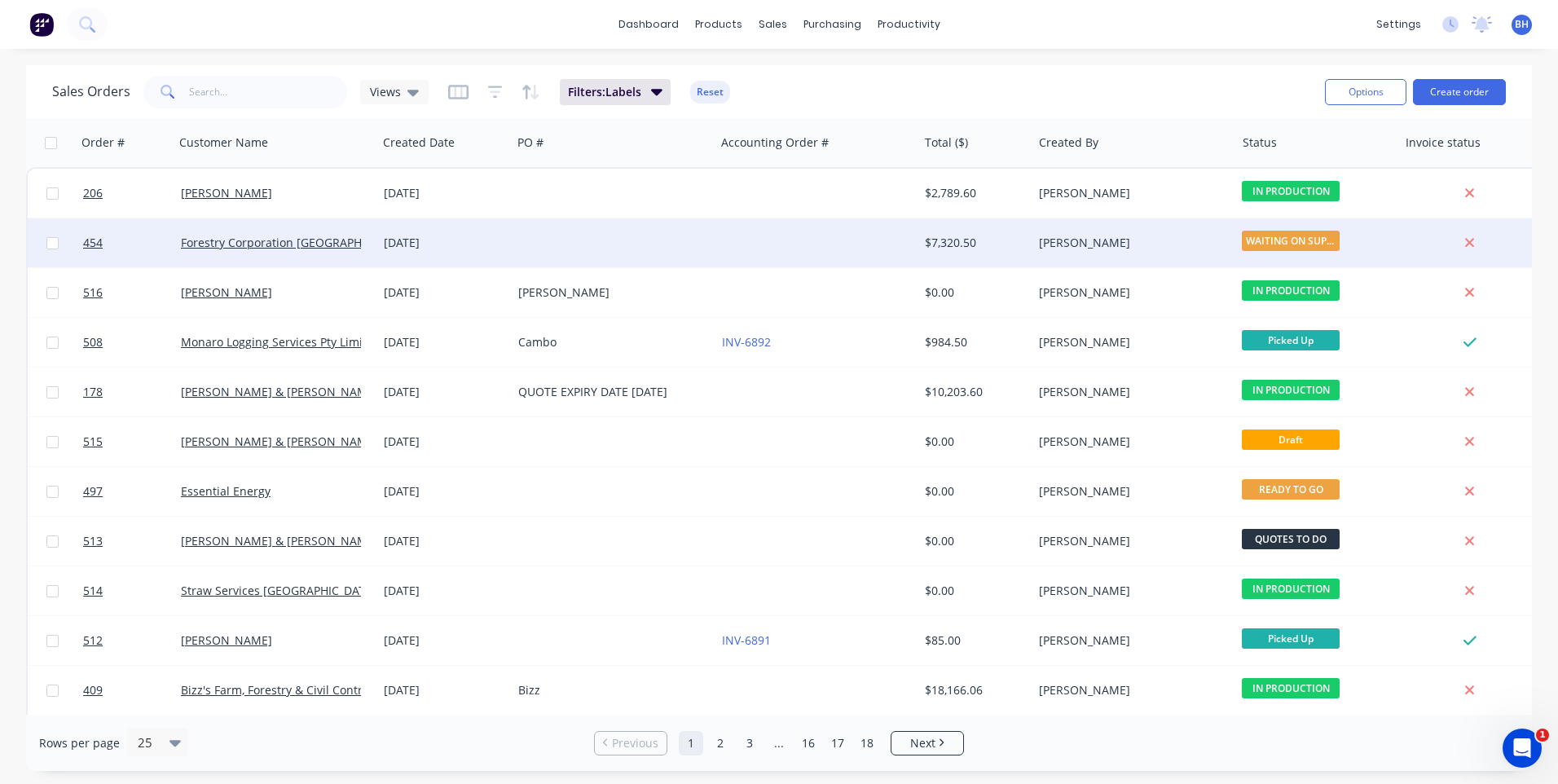
click at [688, 234] on div at bounding box center [613, 243] width 203 height 49
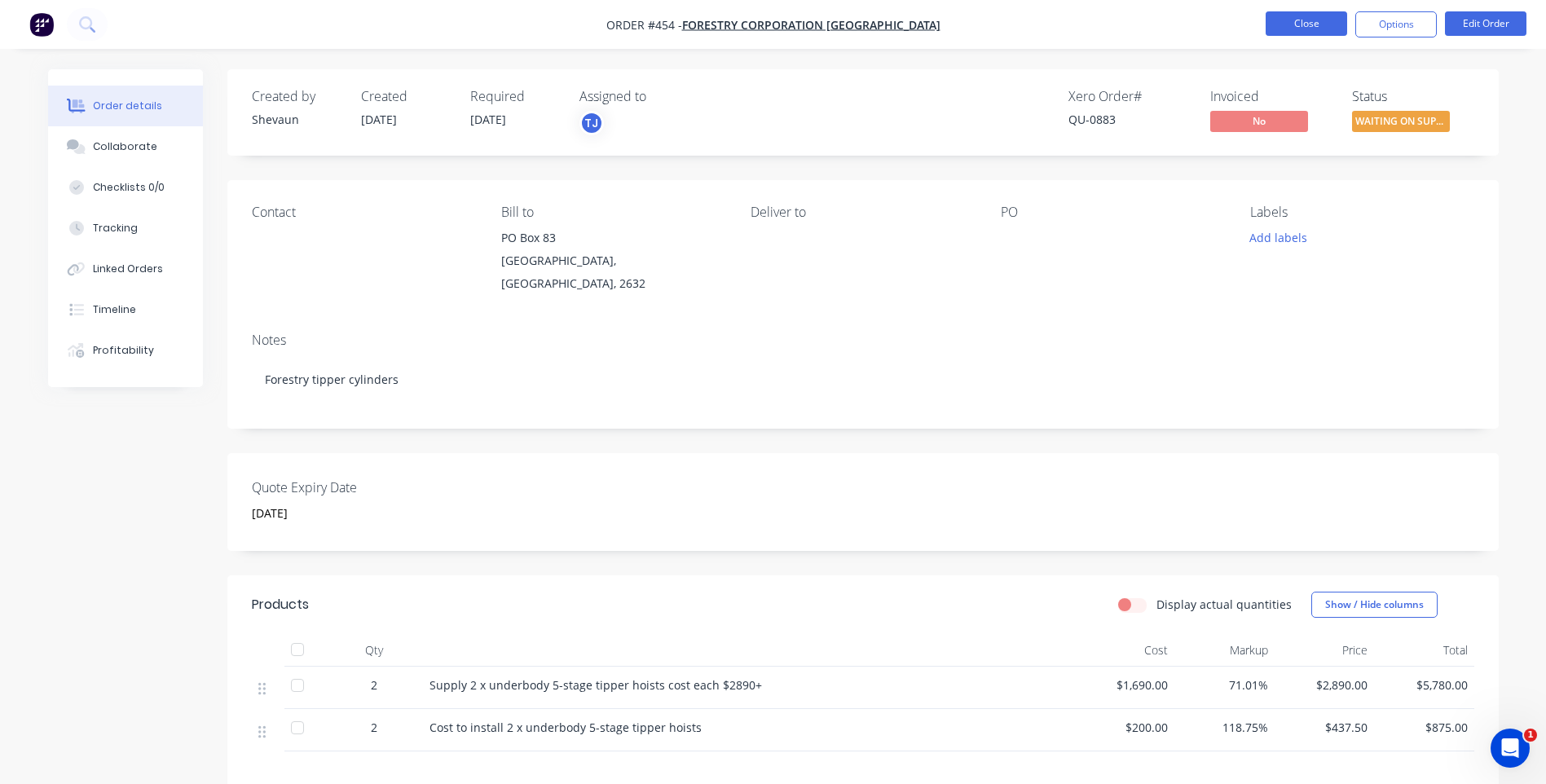
click at [1285, 21] on button "Close" at bounding box center [1306, 24] width 82 height 24
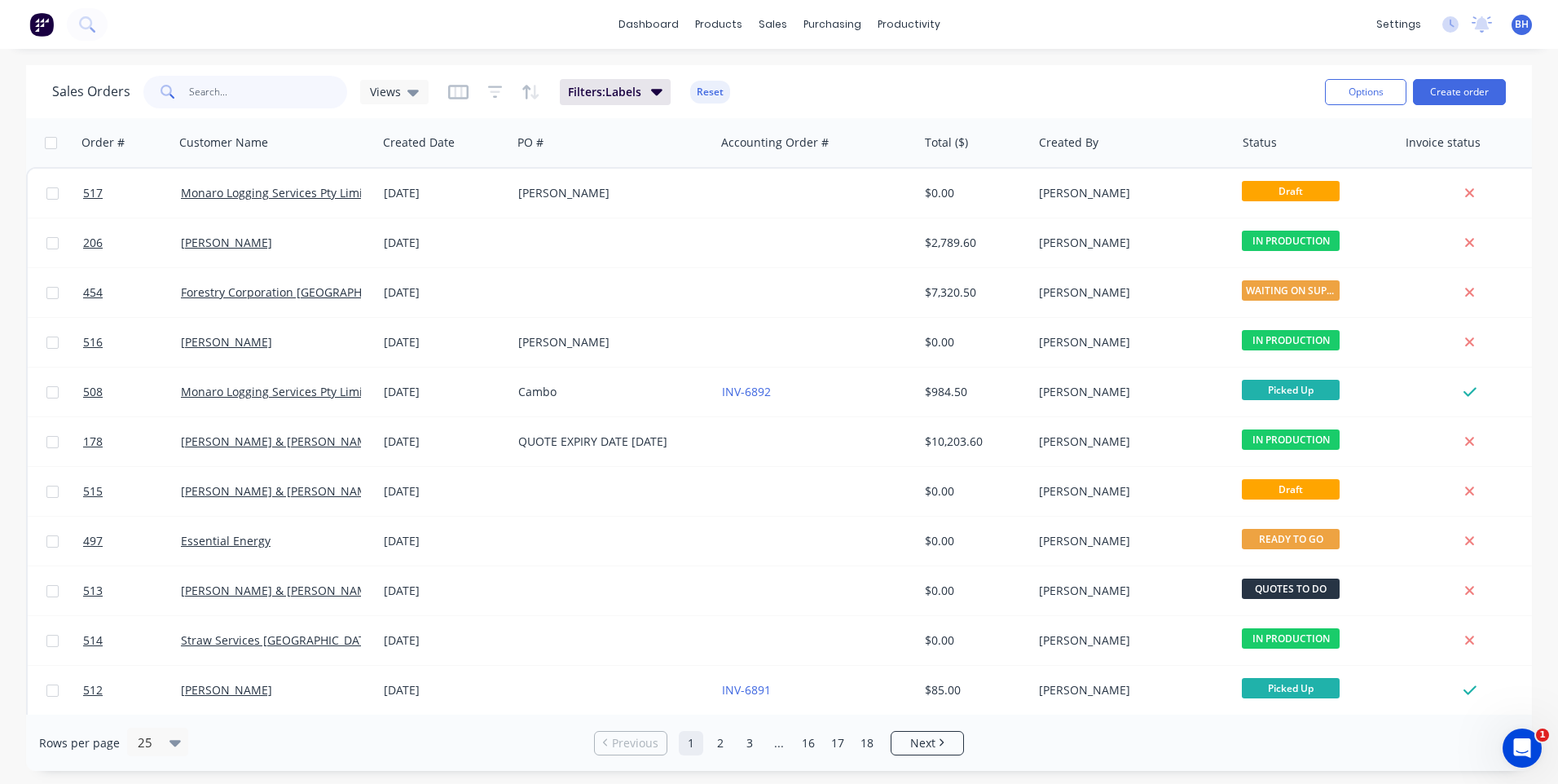
click at [199, 93] on input "text" at bounding box center [268, 92] width 159 height 33
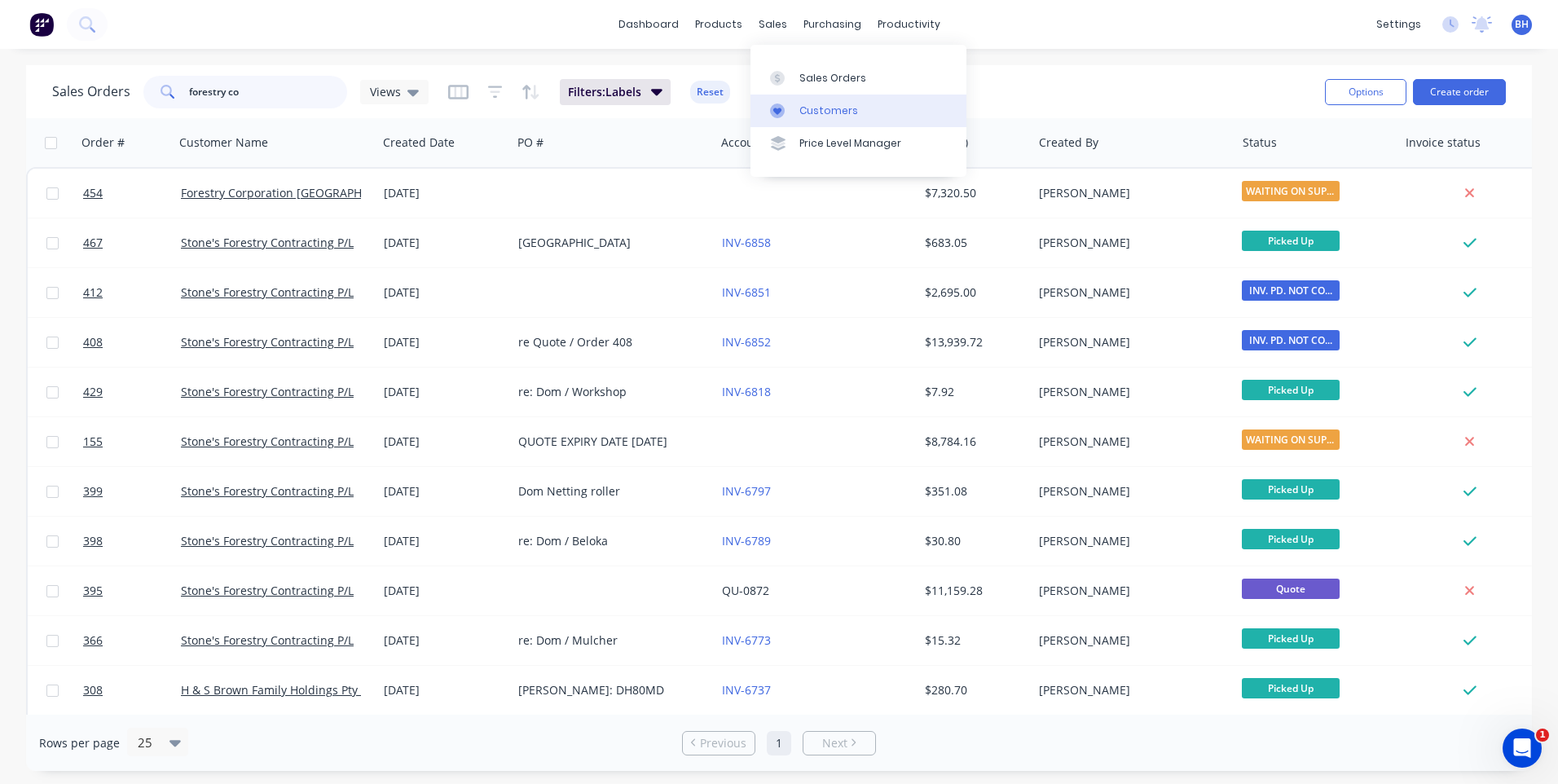
type input "forestry co"
click at [823, 111] on div "Customers" at bounding box center [829, 110] width 59 height 14
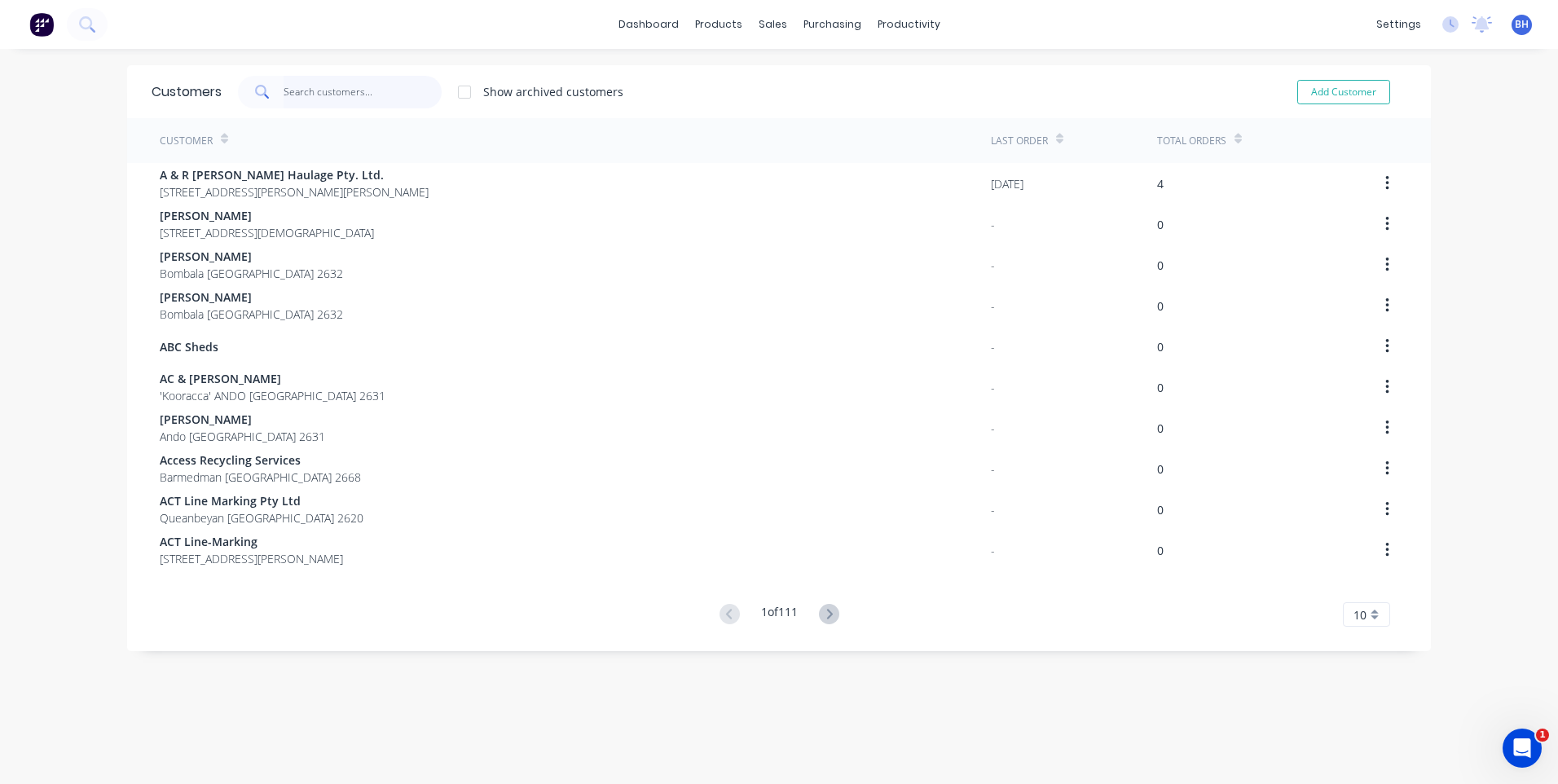
click at [345, 93] on input "text" at bounding box center [362, 92] width 159 height 33
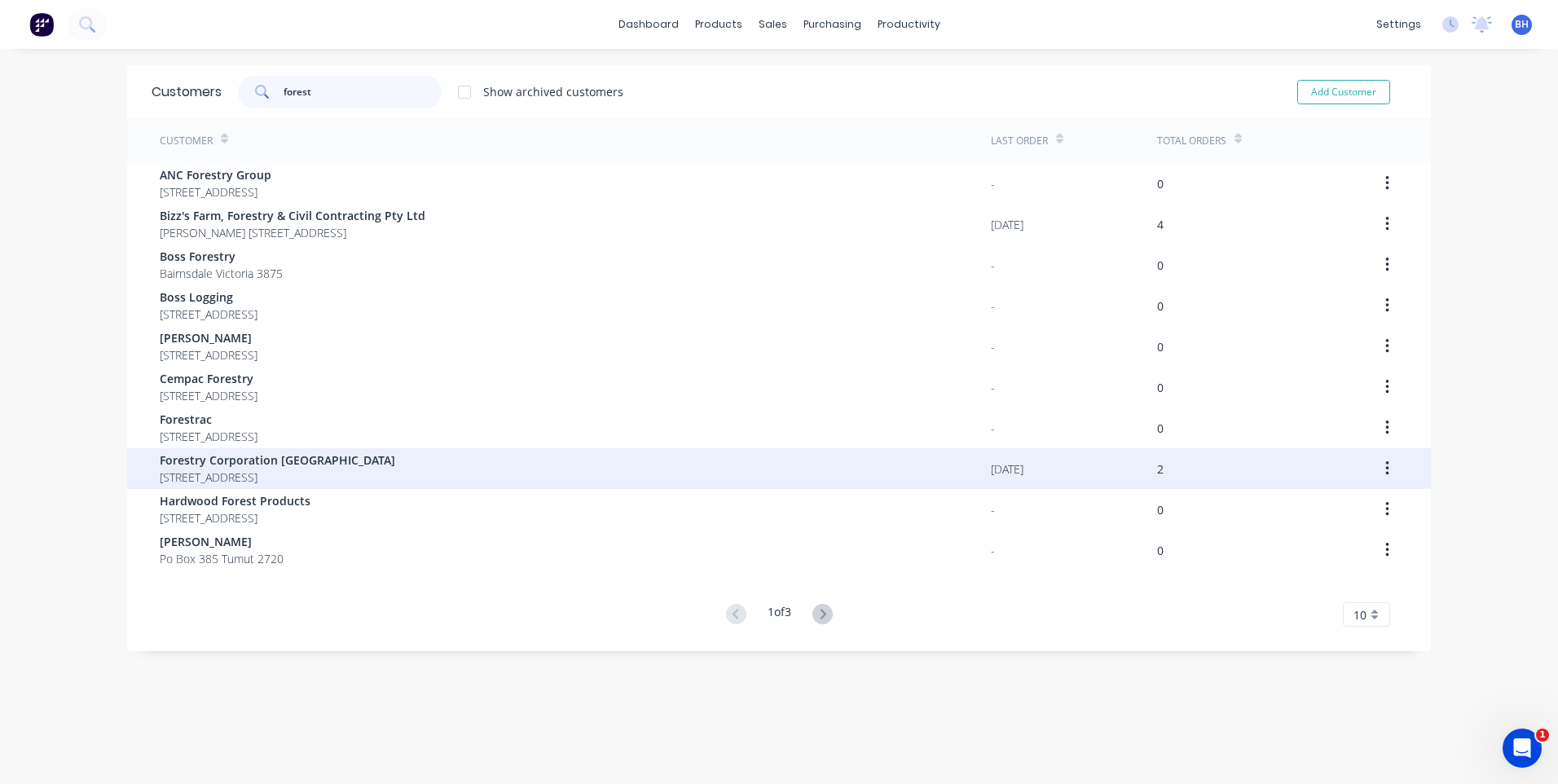
type input "forest"
click at [282, 466] on span "Forestry Corporation [GEOGRAPHIC_DATA]" at bounding box center [277, 460] width 235 height 17
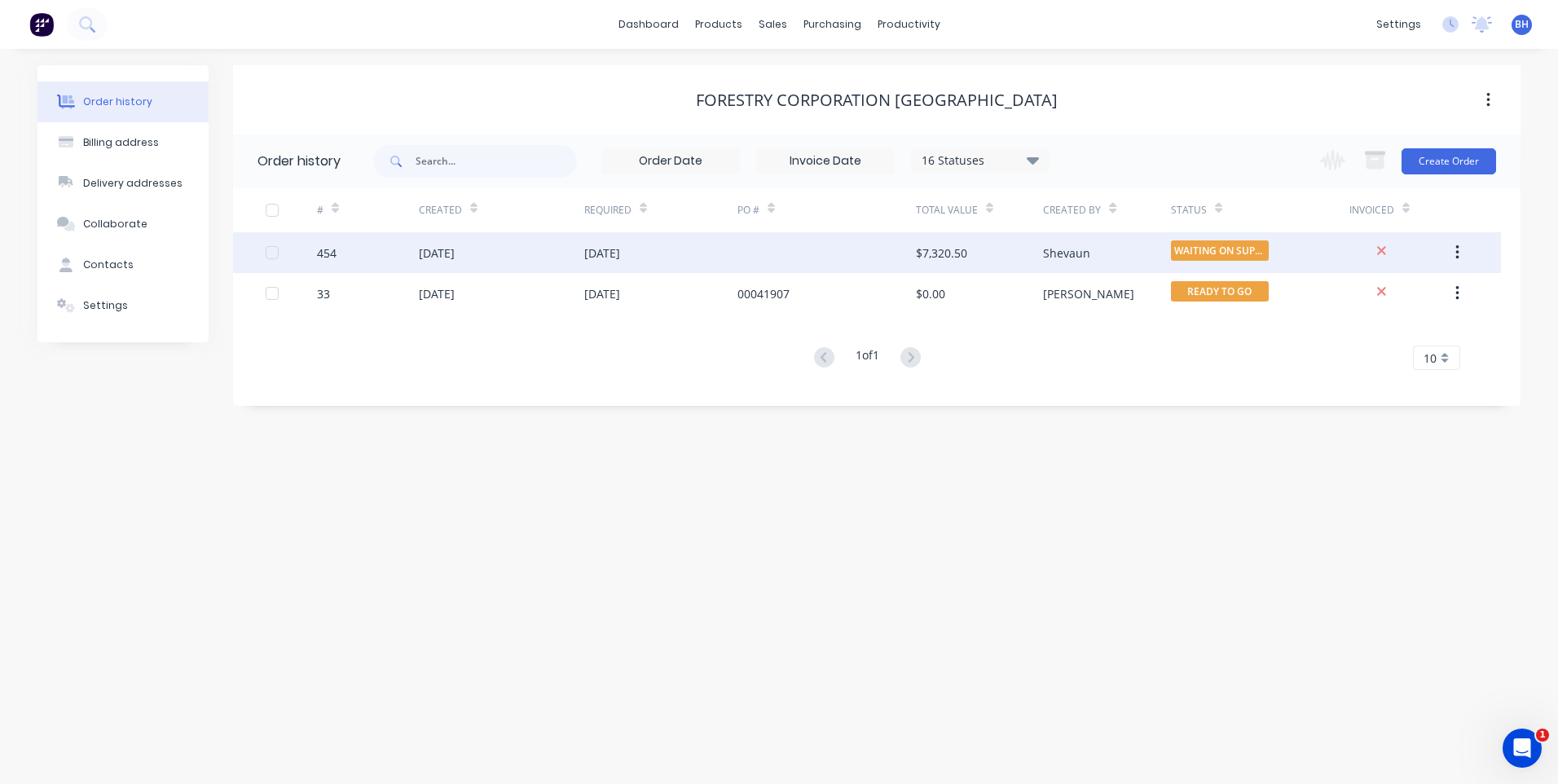
click at [759, 243] on div at bounding box center [826, 252] width 178 height 40
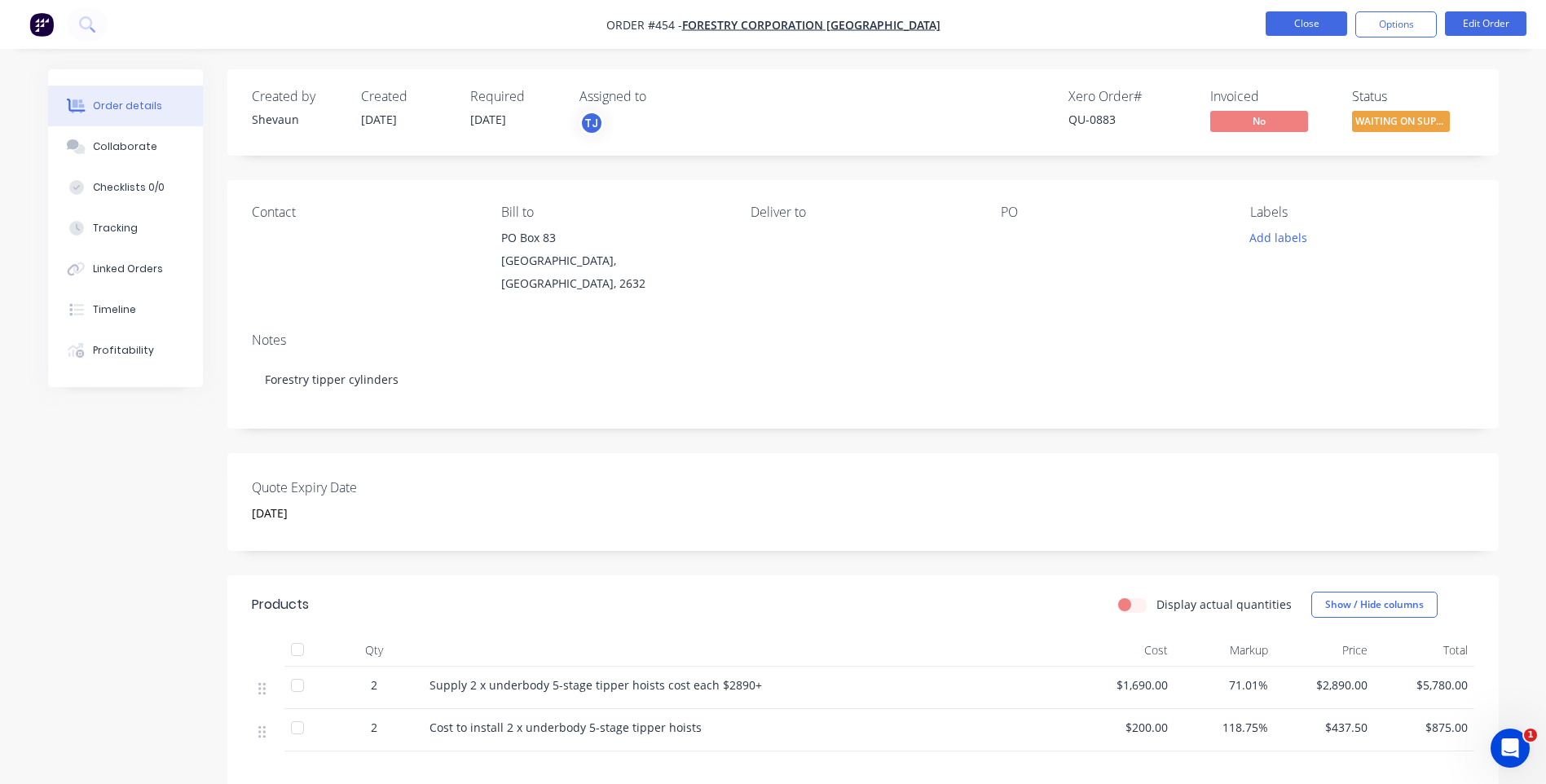
click at [1285, 13] on button "Close" at bounding box center [1306, 24] width 82 height 24
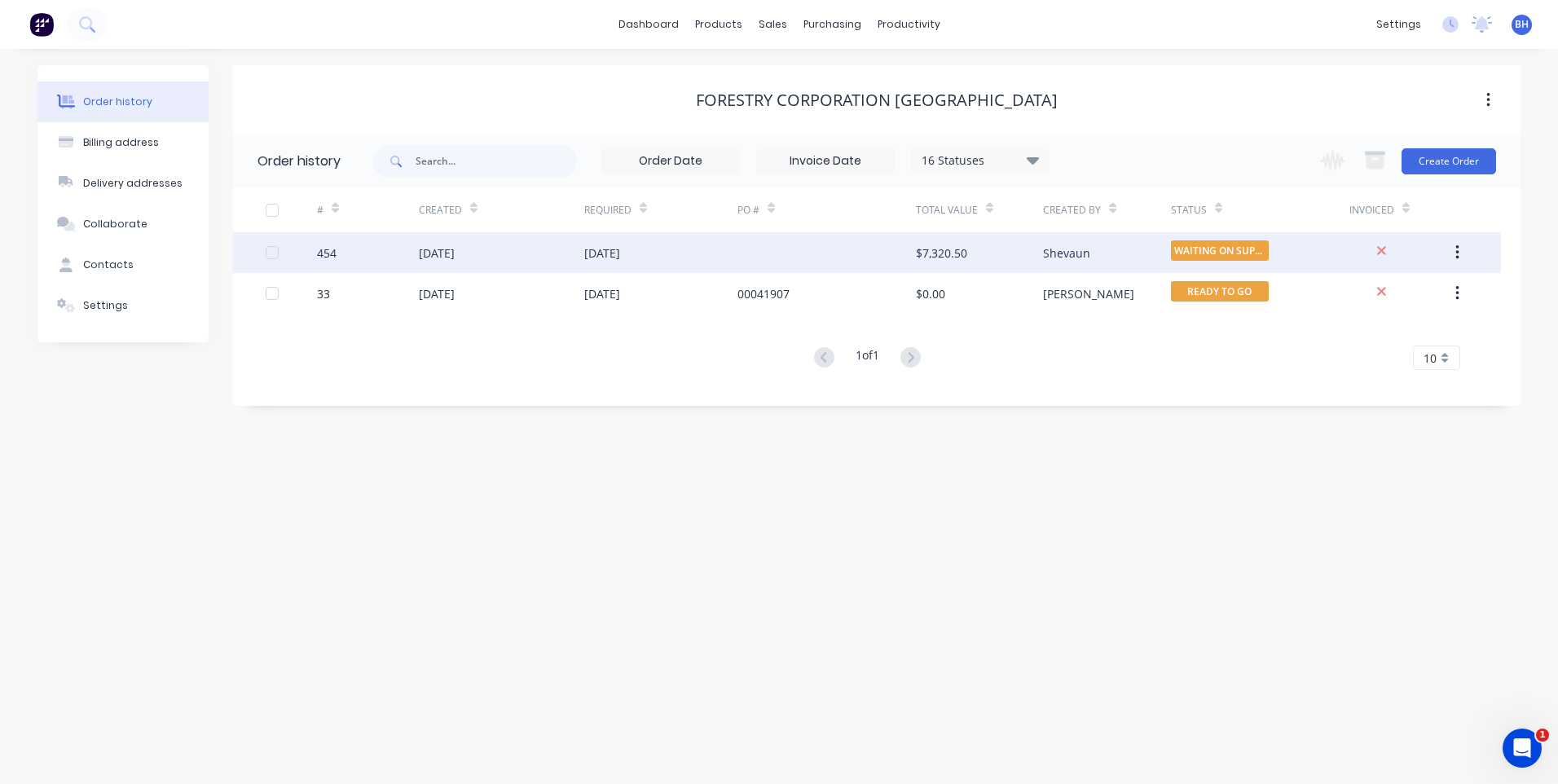
click at [732, 251] on div "[DATE]" at bounding box center [661, 252] width 153 height 40
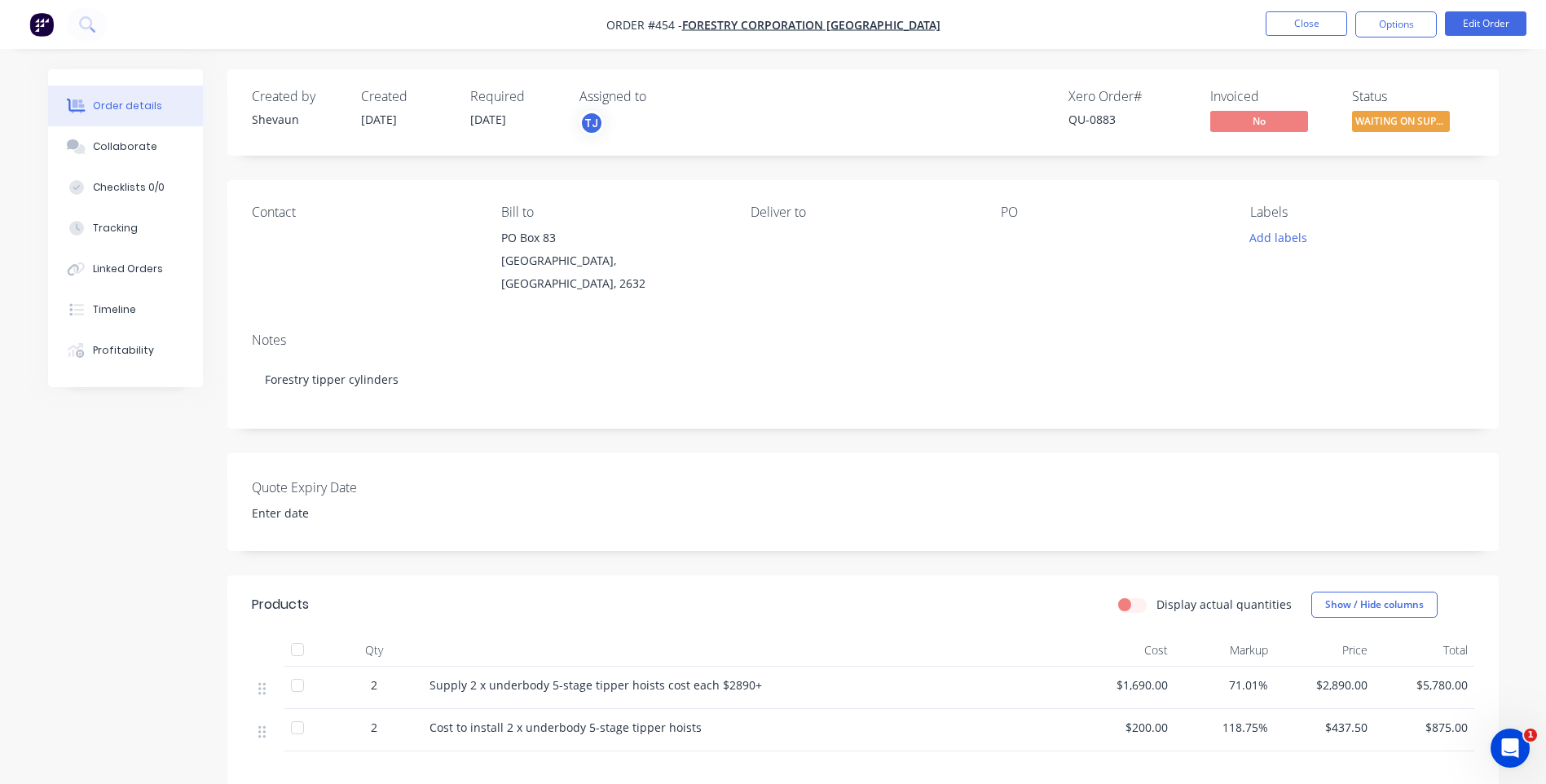
type input "[DATE]"
click at [113, 146] on div "Collaborate" at bounding box center [125, 146] width 65 height 14
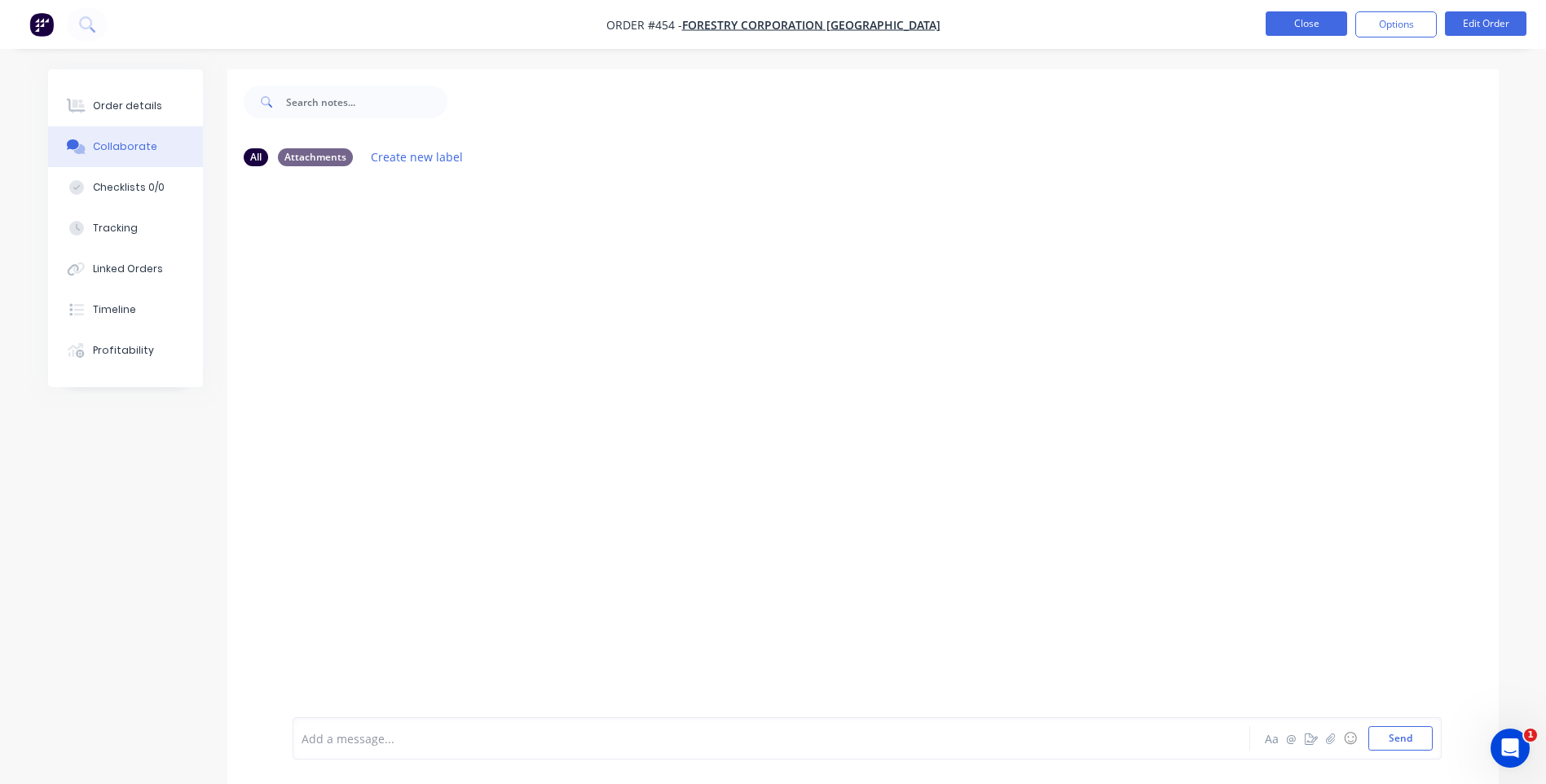
click at [1282, 16] on button "Close" at bounding box center [1306, 24] width 82 height 24
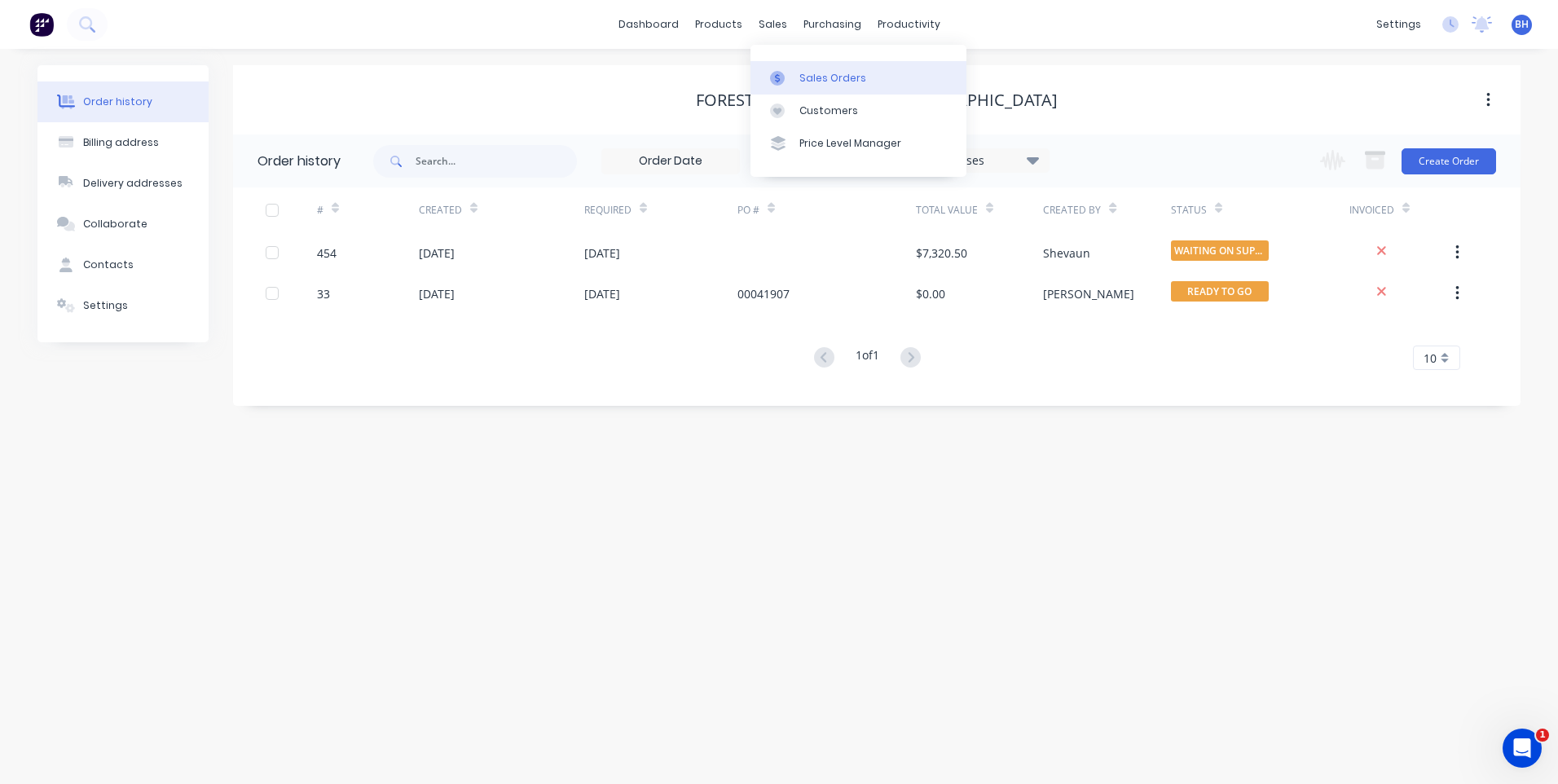
click at [817, 73] on div "Sales Orders" at bounding box center [833, 77] width 67 height 14
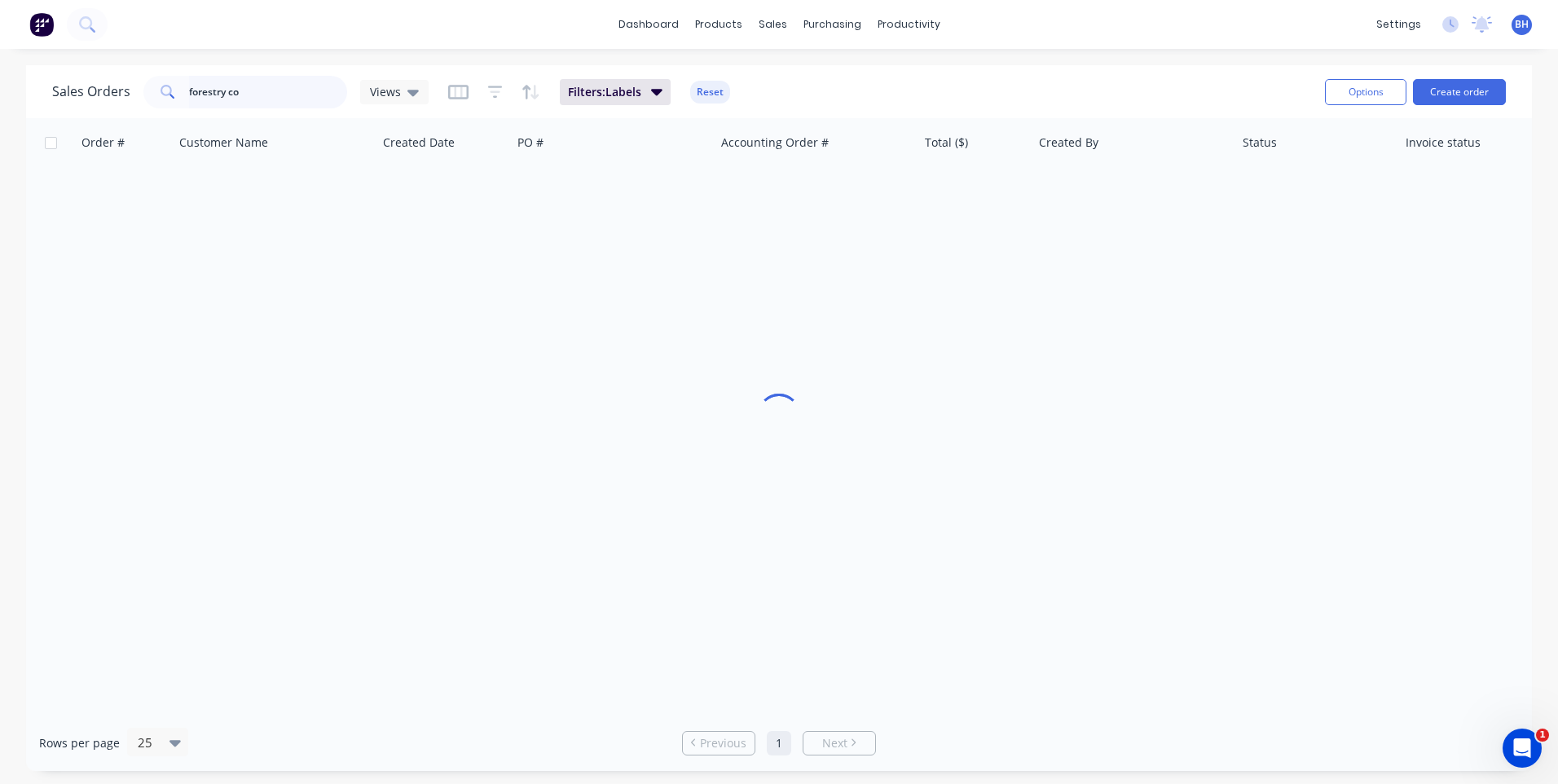
click at [265, 95] on input "forestry co" at bounding box center [268, 92] width 159 height 33
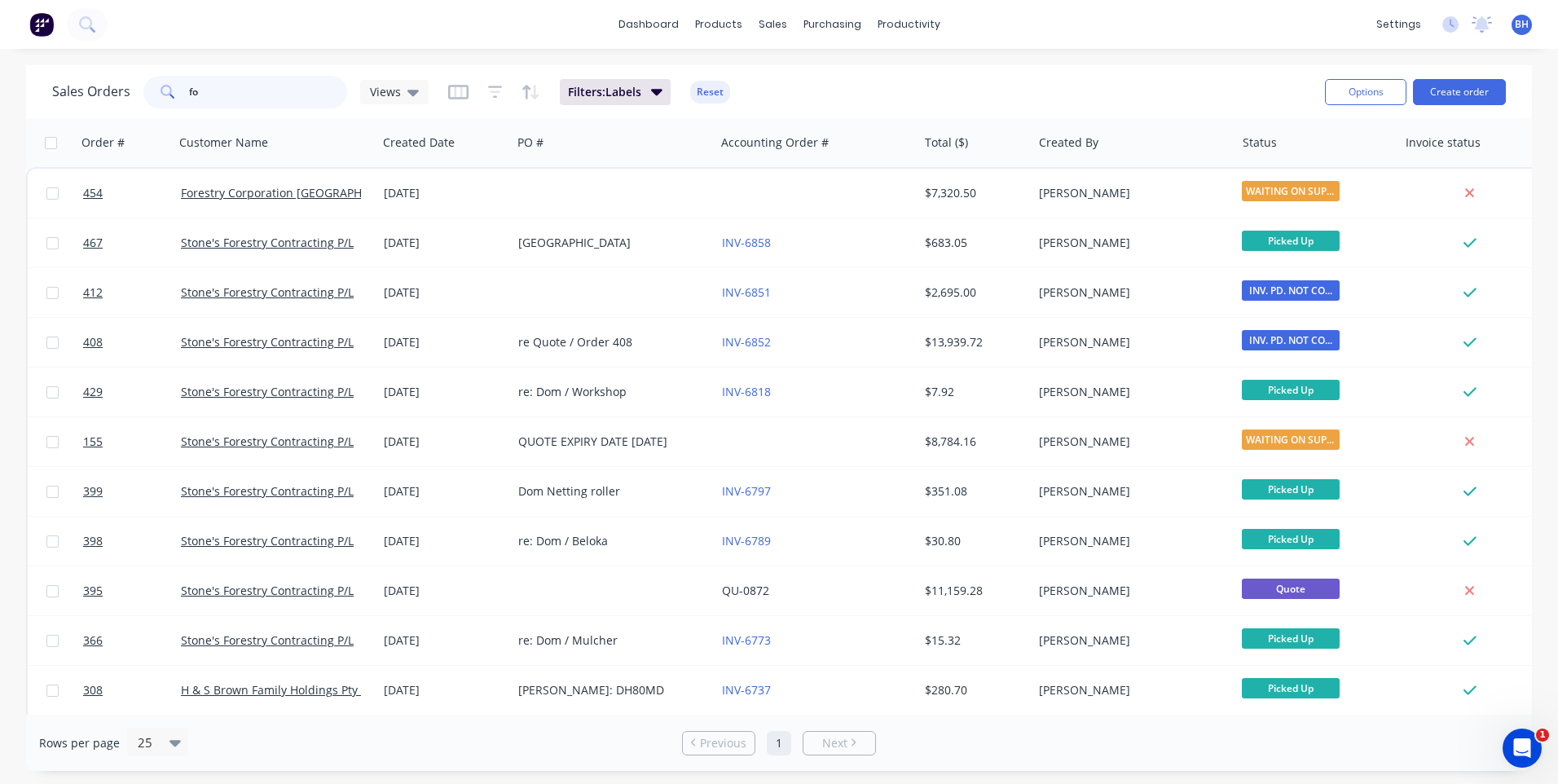
type input "f"
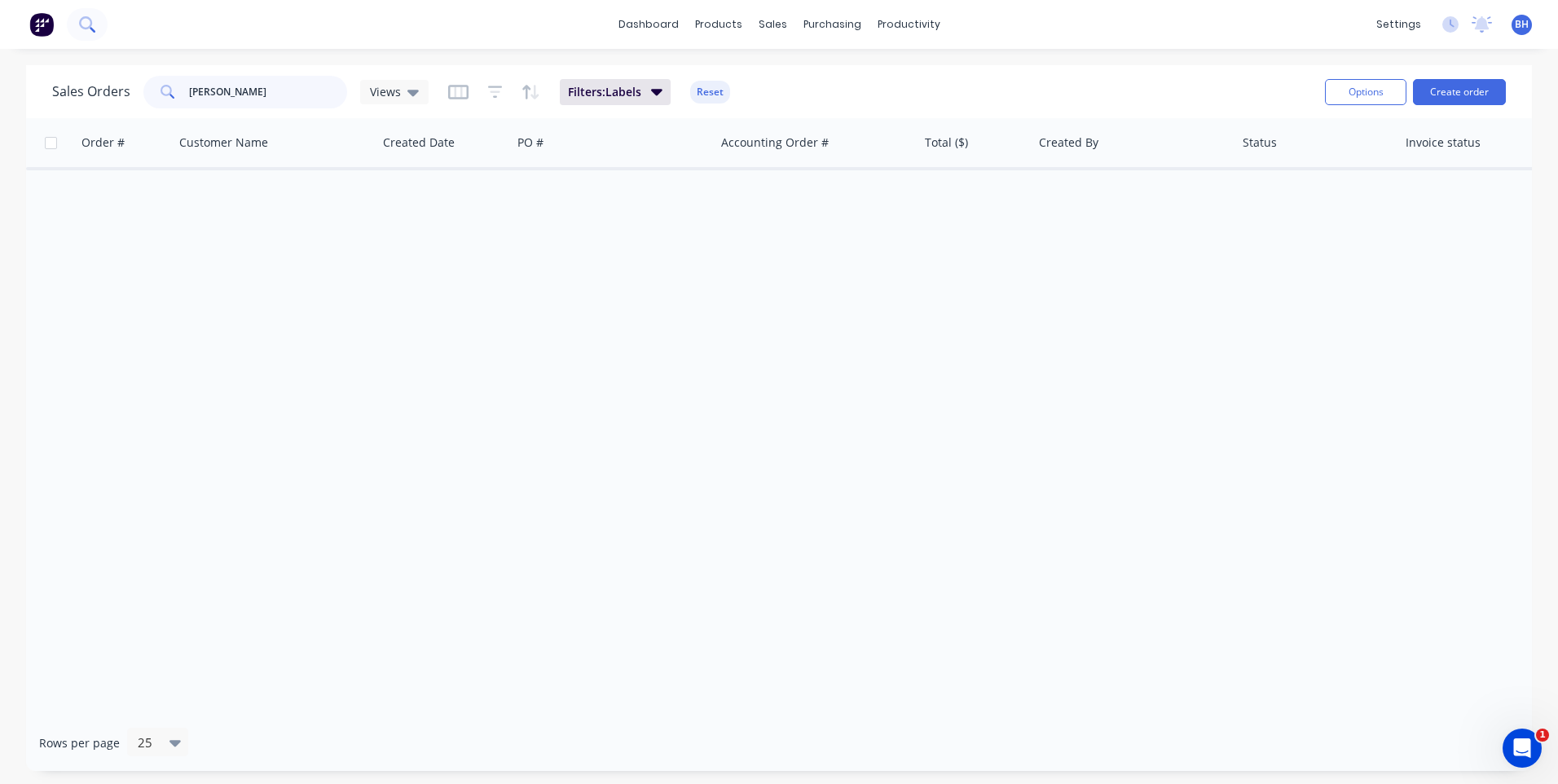
type input "bill cairns"
click at [98, 21] on button at bounding box center [87, 24] width 40 height 33
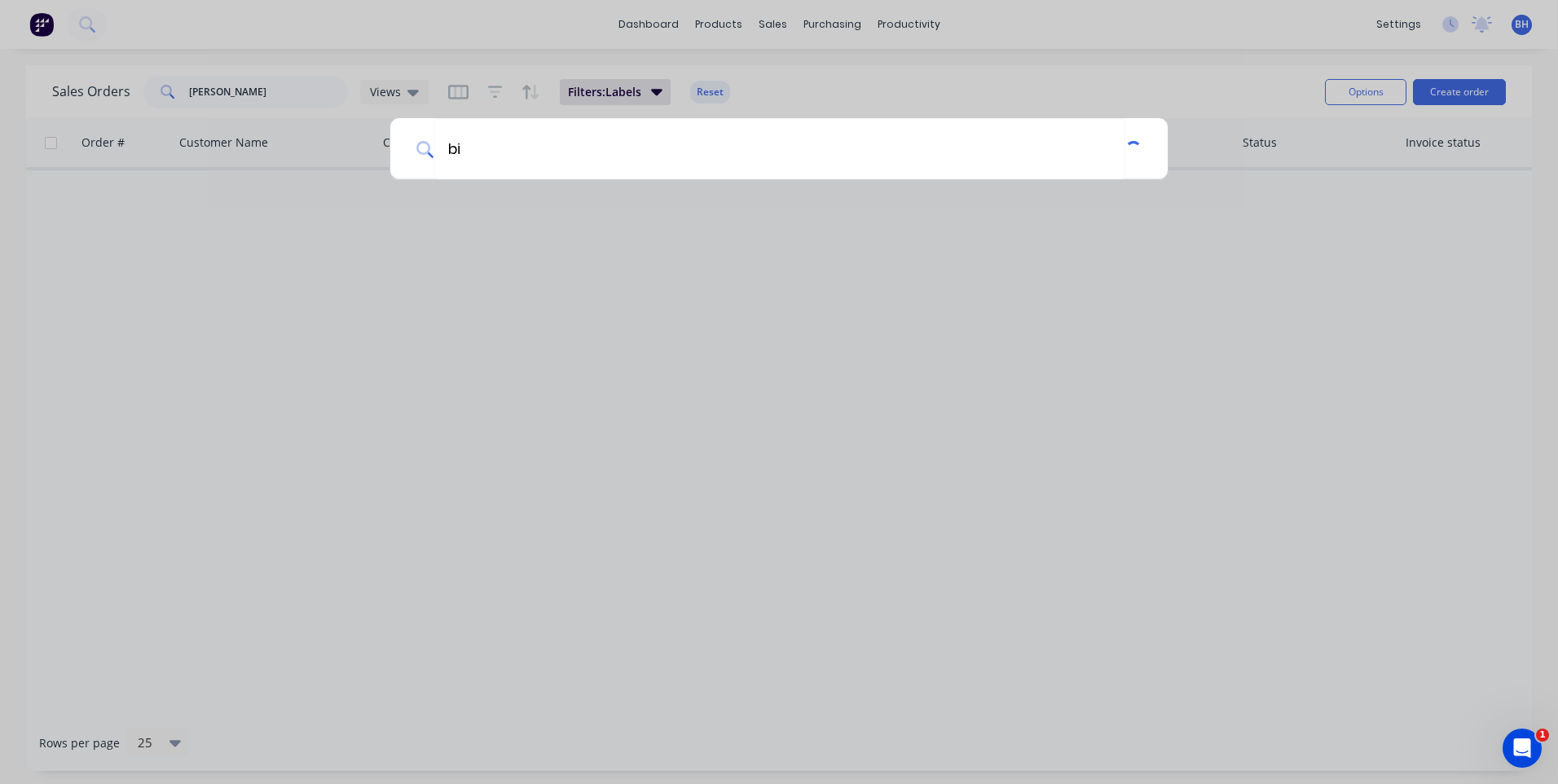
type input "b"
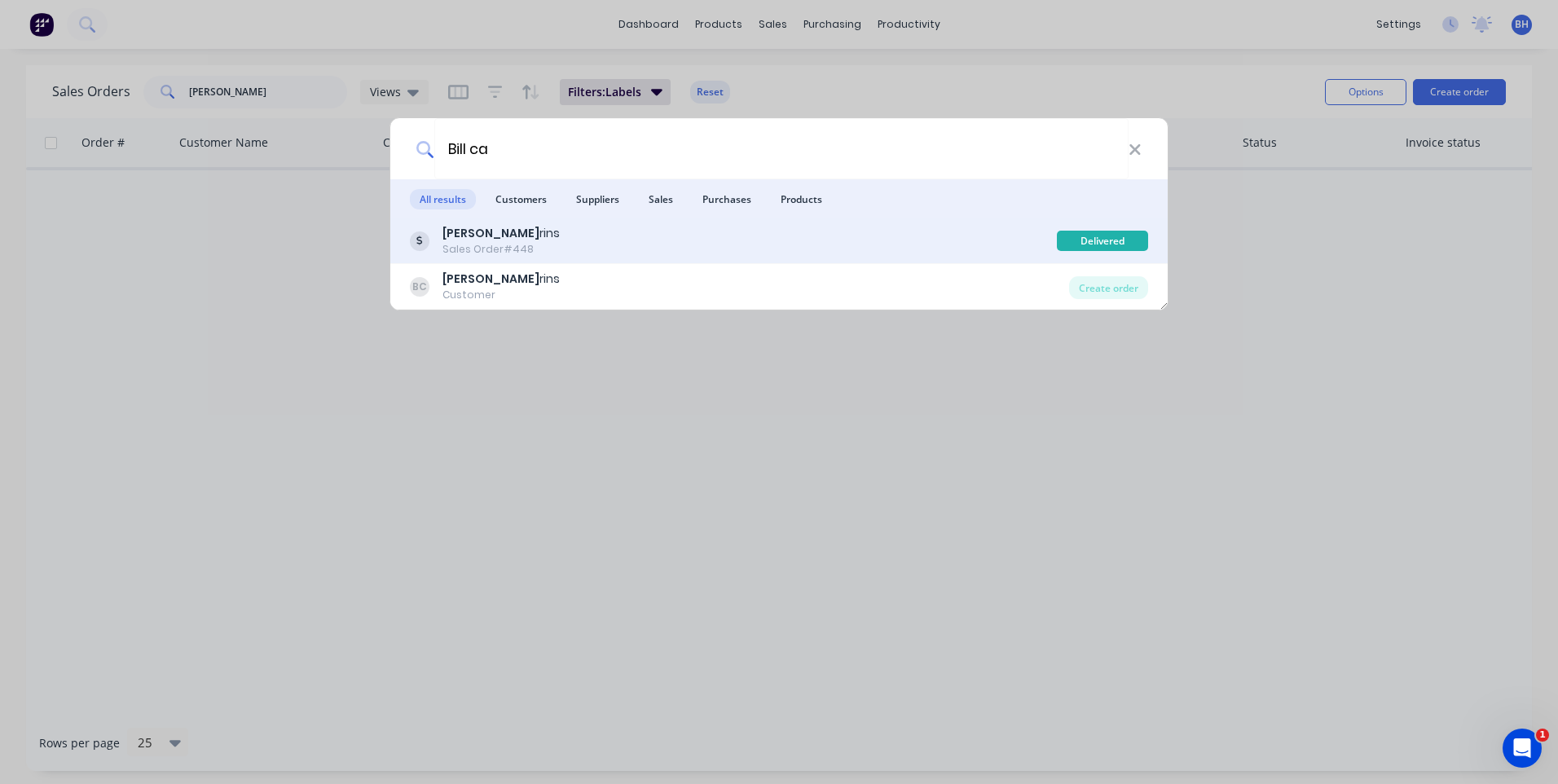
type input "Bill ca"
click at [498, 234] on div "Bill Ca rins" at bounding box center [501, 234] width 118 height 17
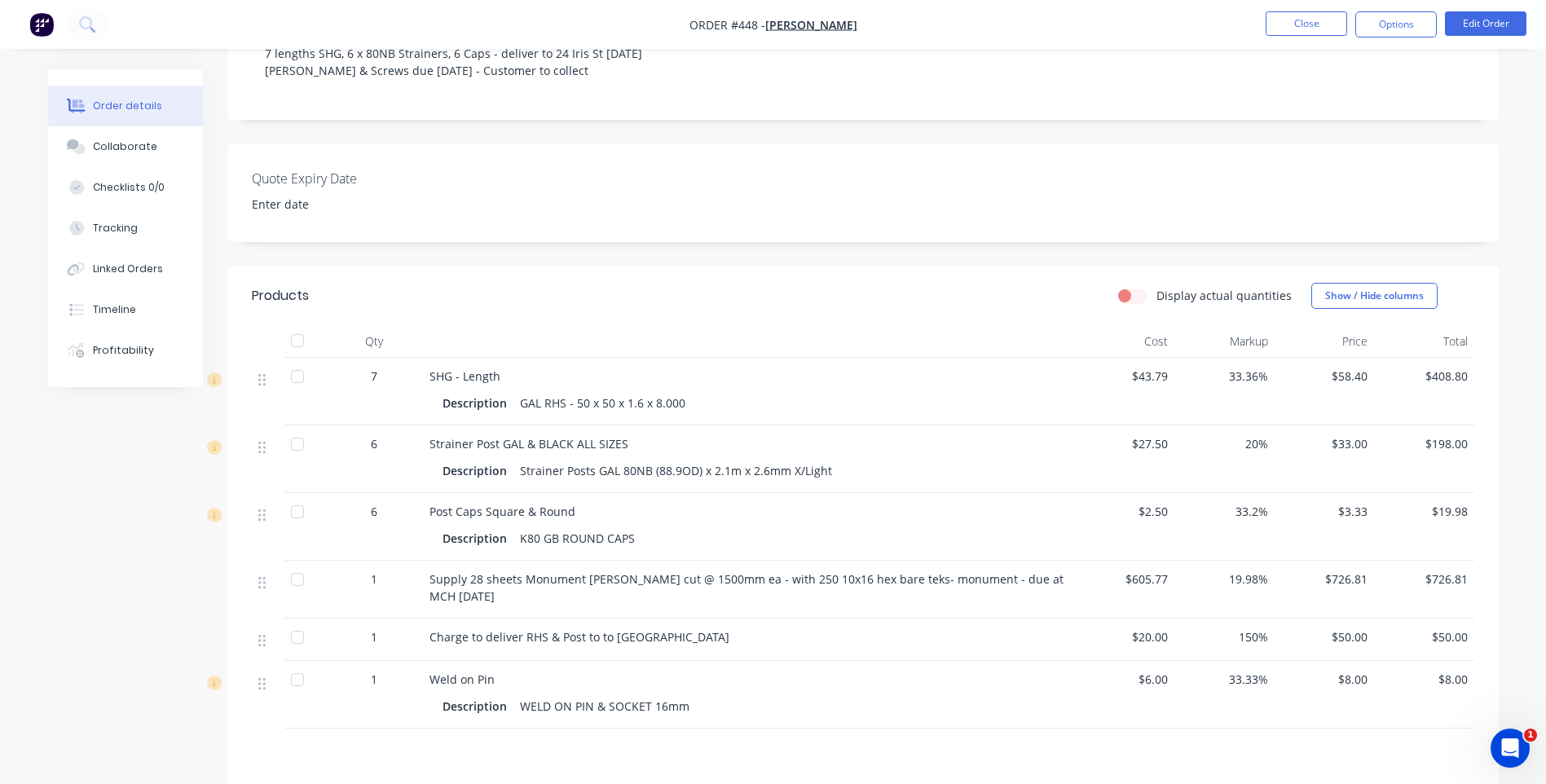
scroll to position [408, 0]
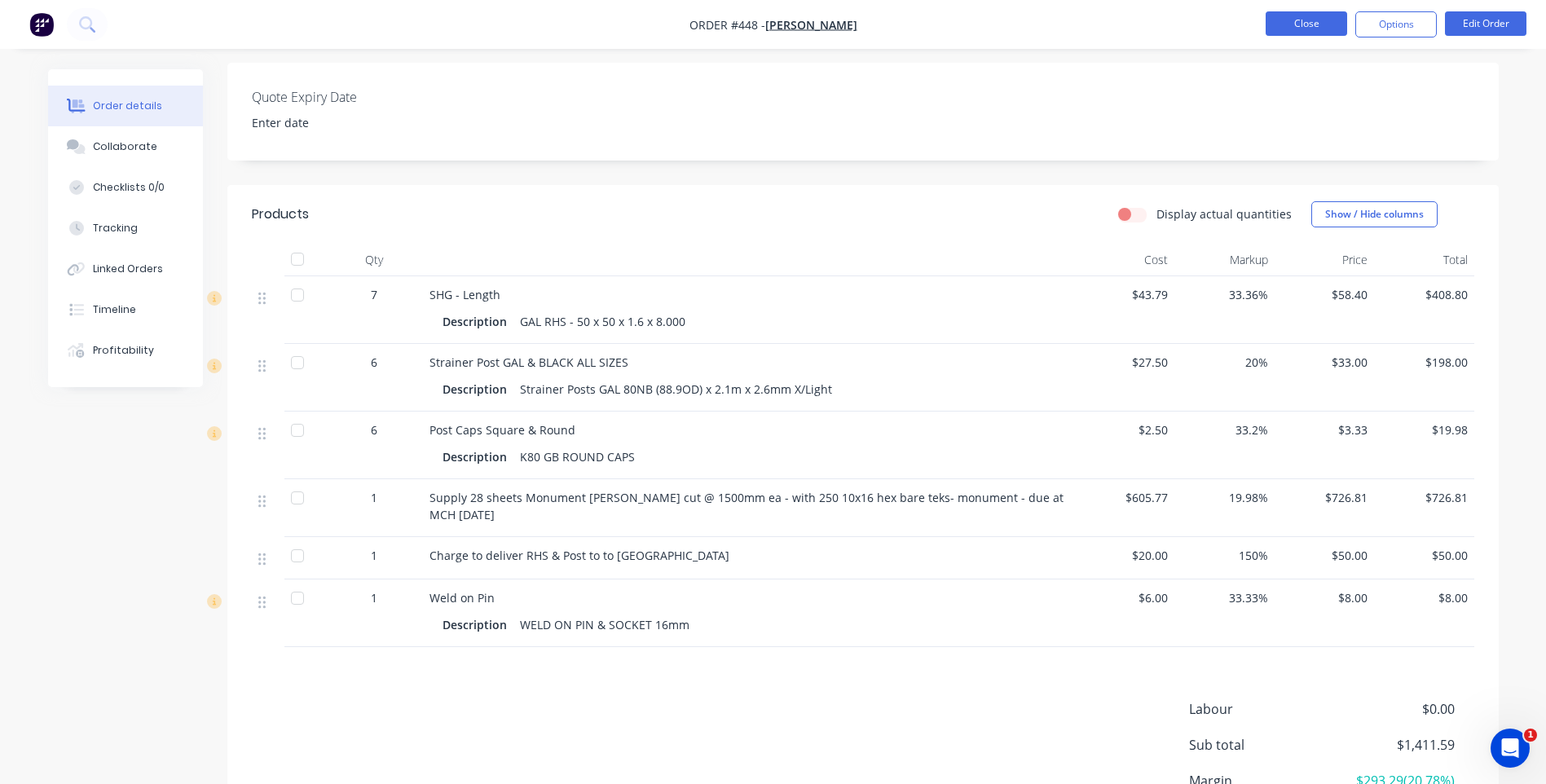
click at [1283, 19] on button "Close" at bounding box center [1306, 24] width 82 height 24
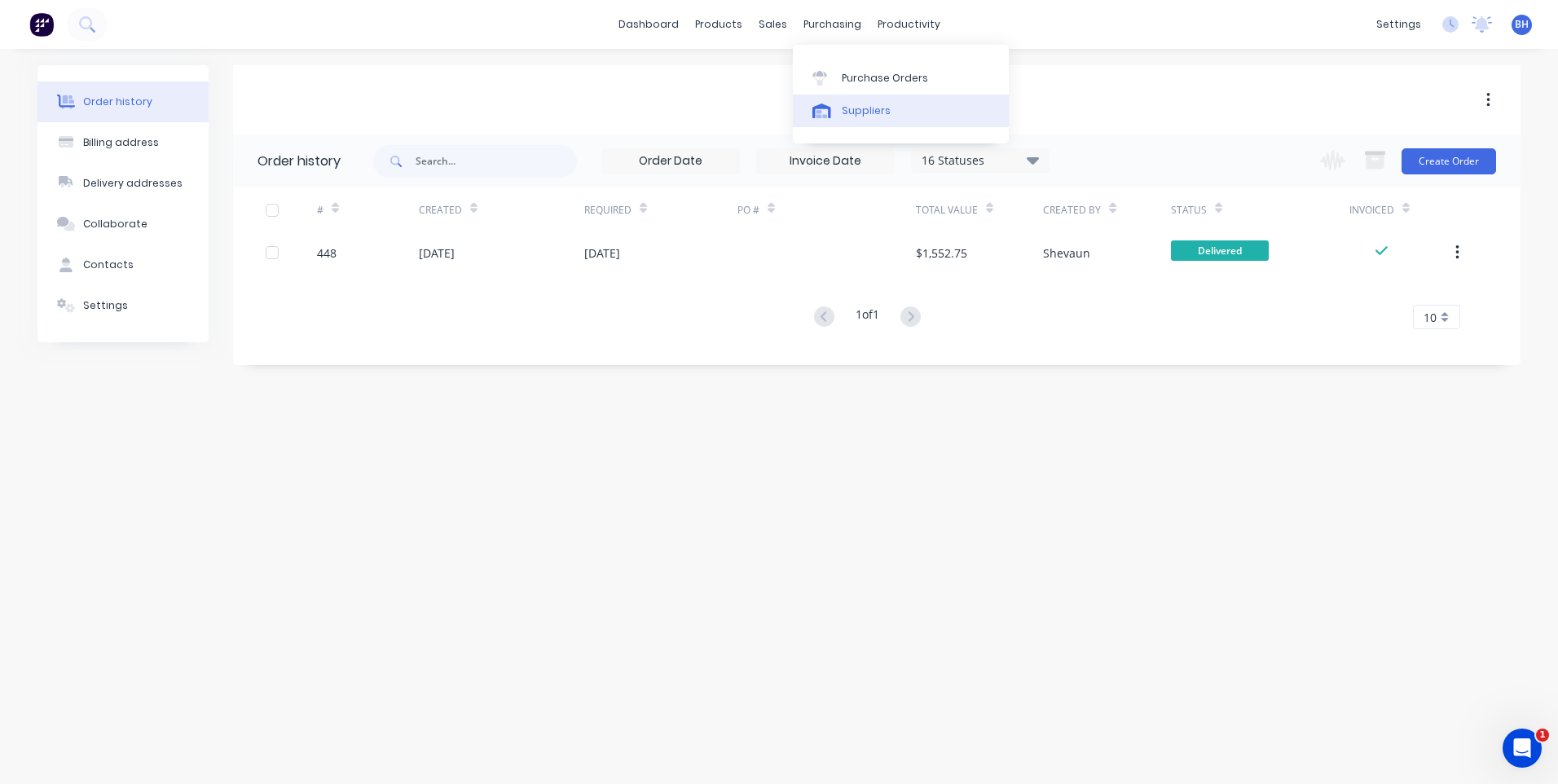
click at [860, 108] on div "Suppliers" at bounding box center [866, 110] width 49 height 14
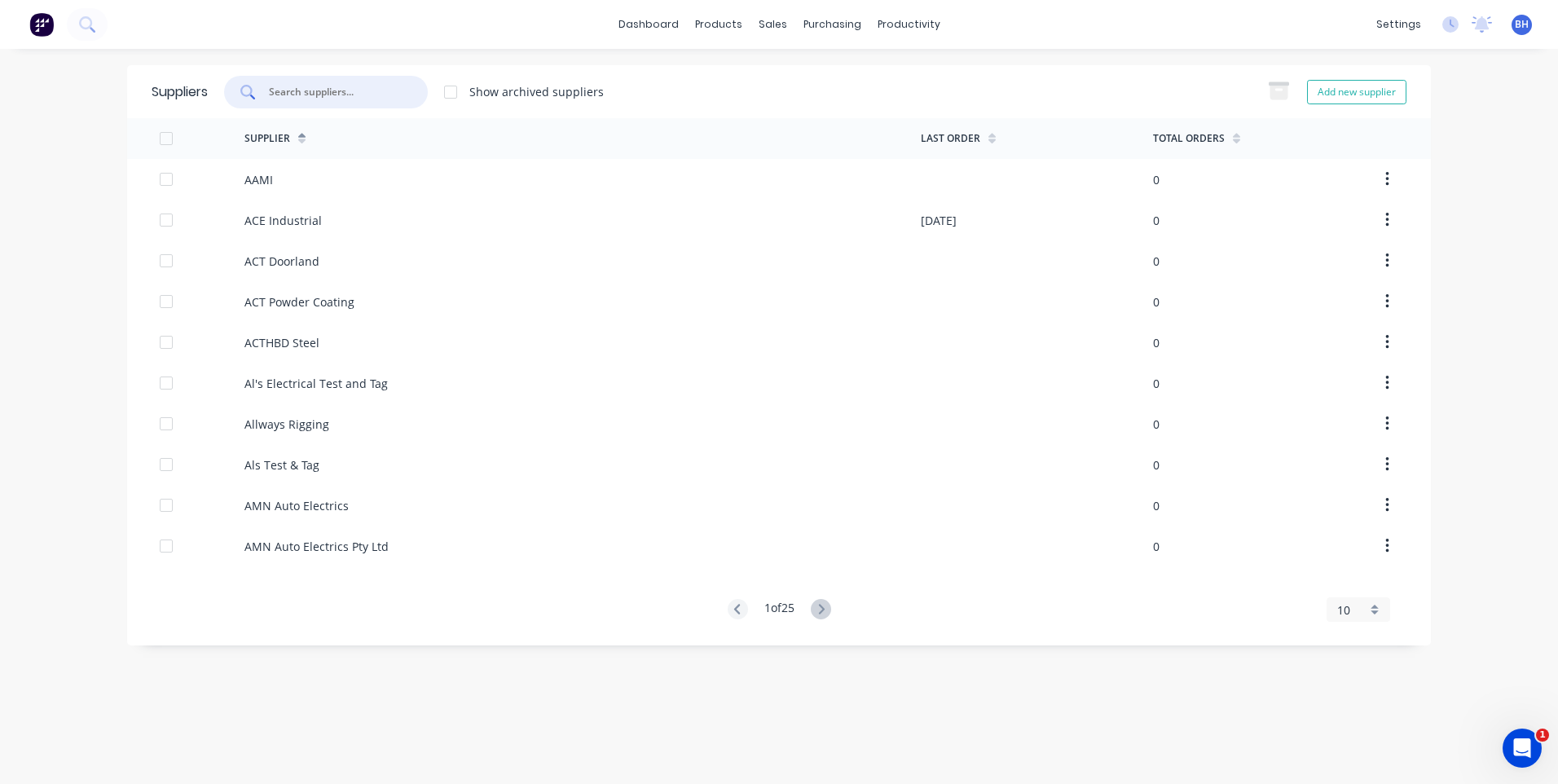
click at [286, 90] on input "text" at bounding box center [334, 92] width 135 height 16
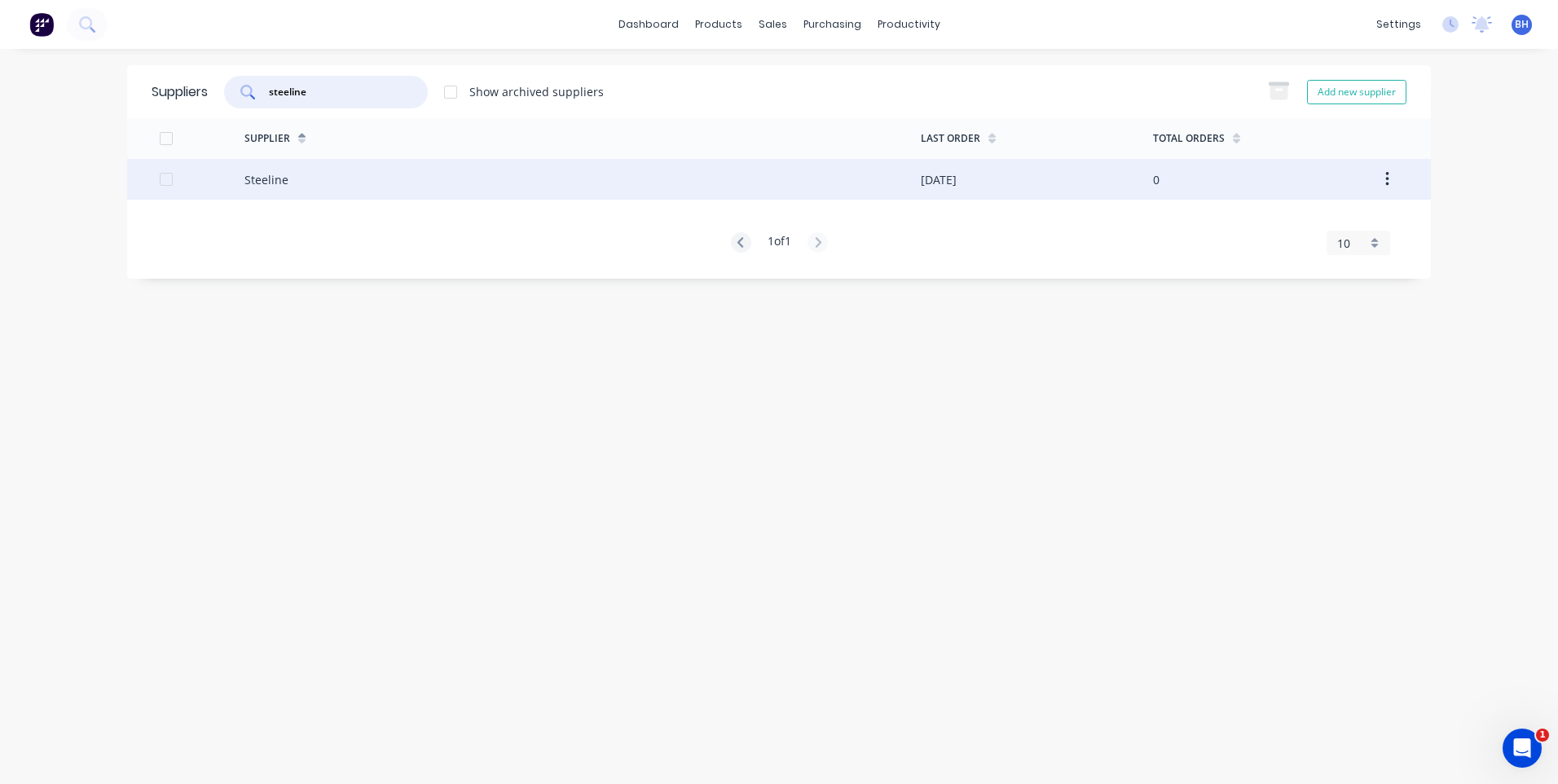
type input "steeline"
click at [164, 186] on div at bounding box center [202, 179] width 85 height 40
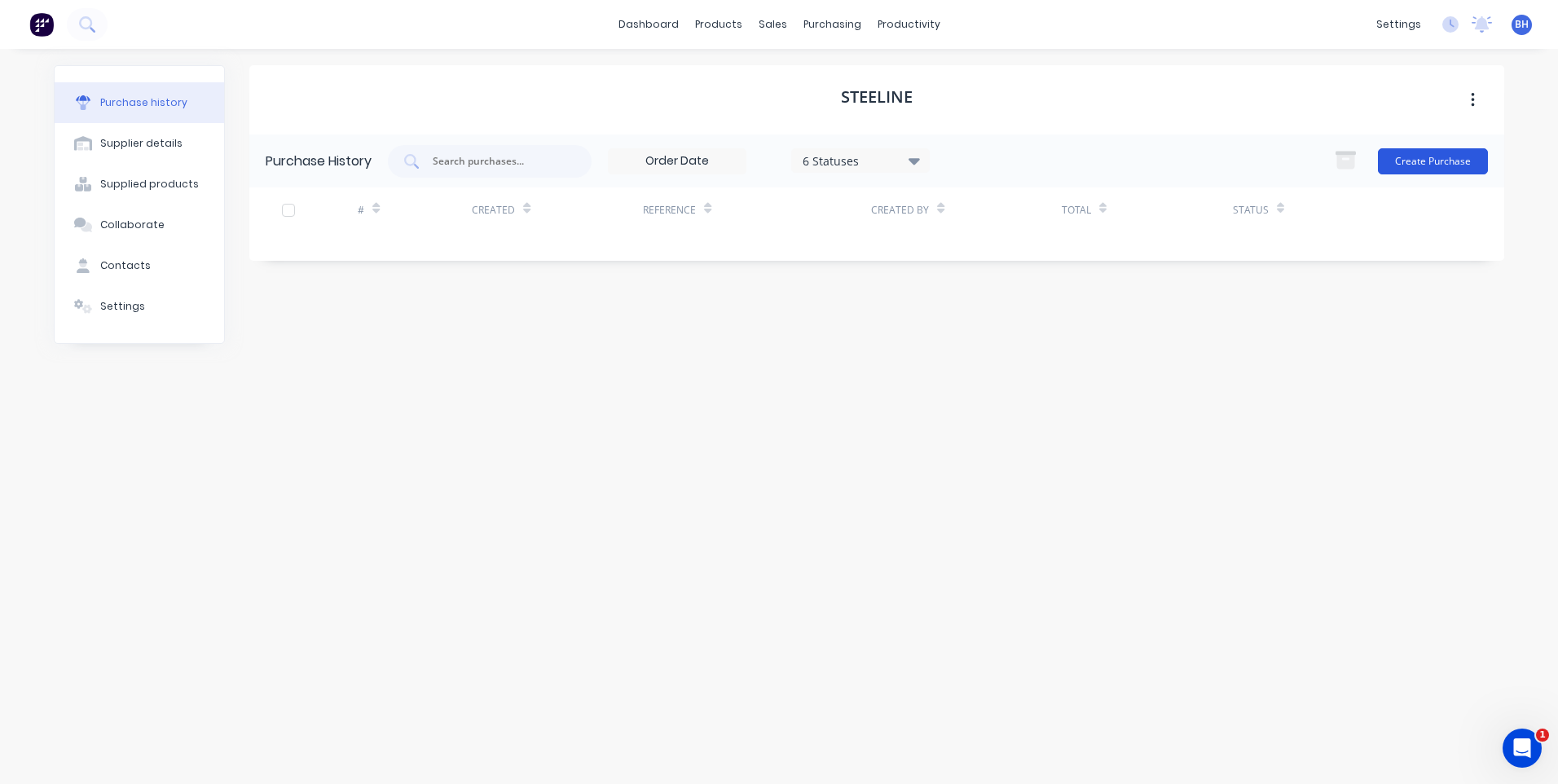
click at [1406, 155] on button "Create Purchase" at bounding box center [1432, 160] width 110 height 26
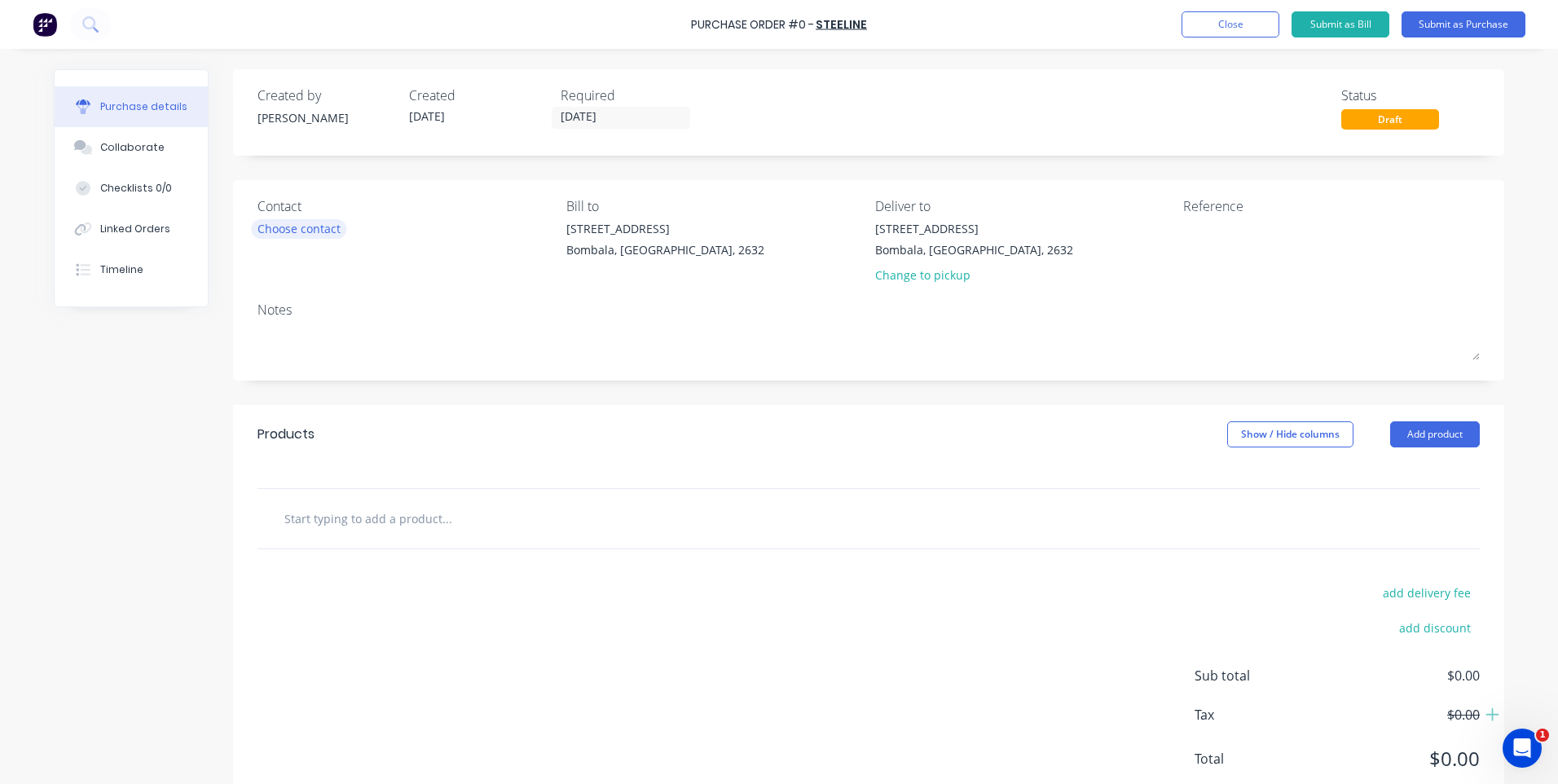
click at [294, 222] on div "Choose contact" at bounding box center [298, 229] width 83 height 17
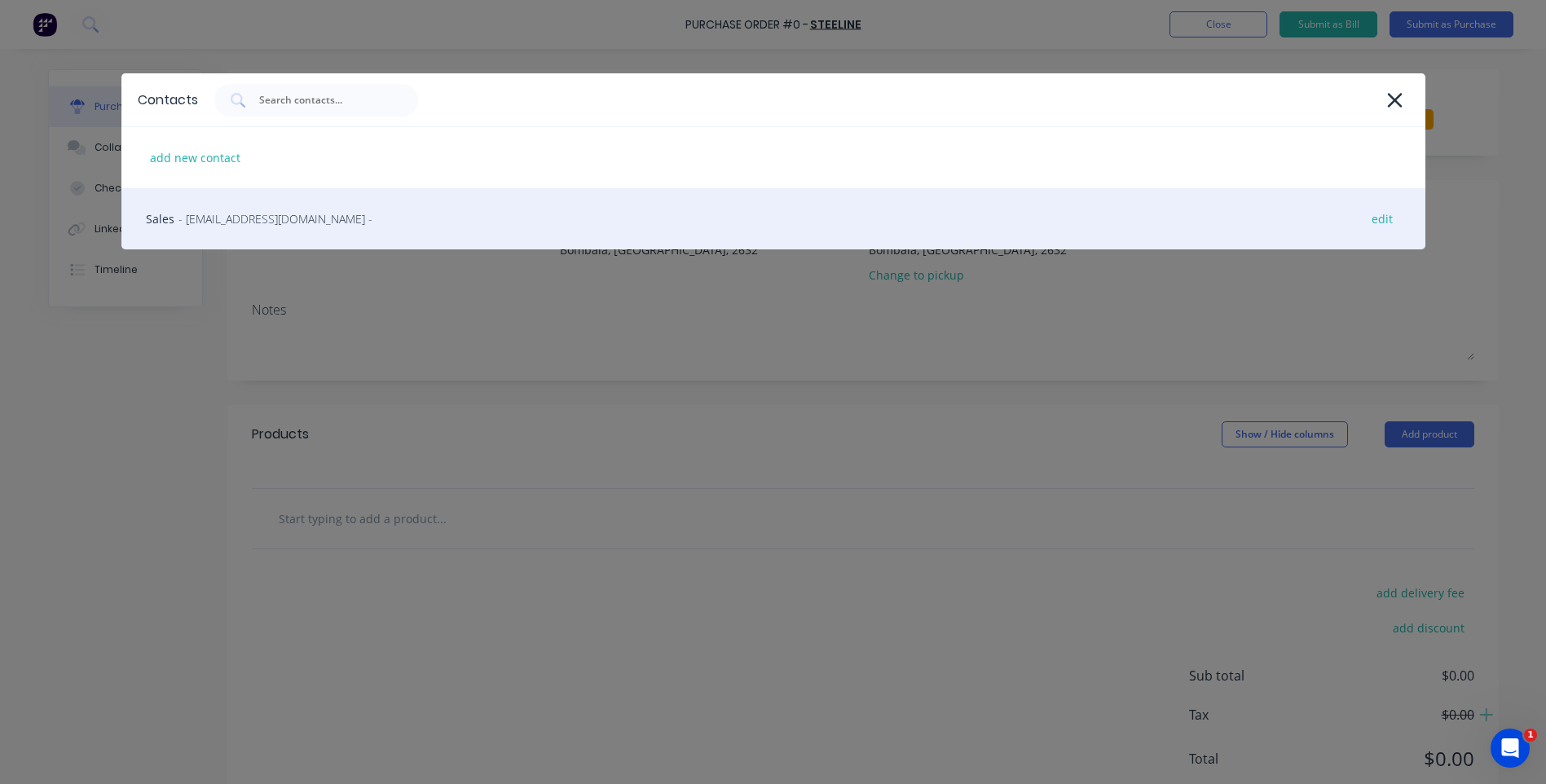
click at [241, 211] on span "- pambulasales@stratco.com.au -" at bounding box center [275, 218] width 194 height 17
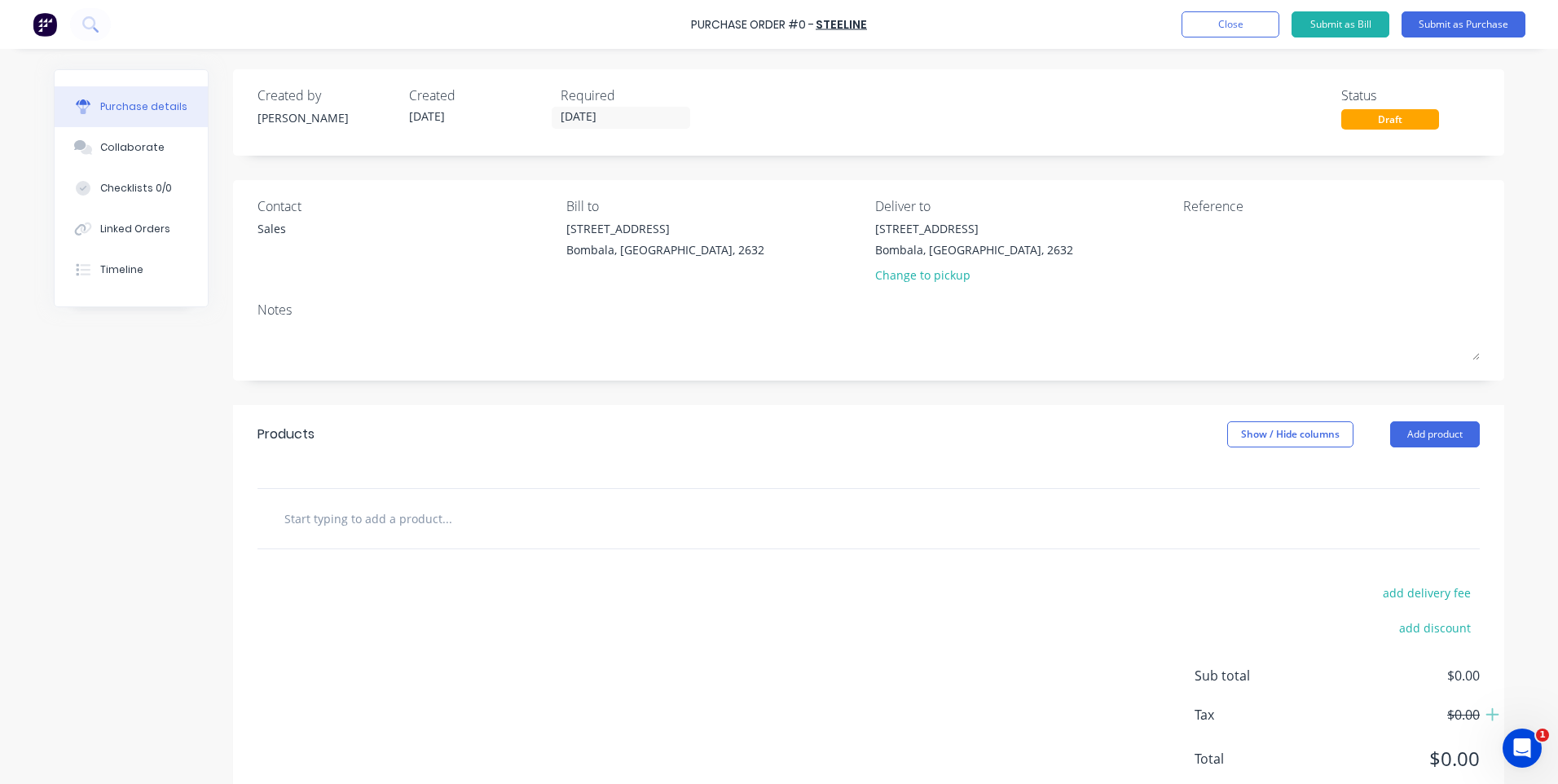
click at [376, 522] on input "text" at bounding box center [446, 518] width 326 height 33
click at [1192, 223] on textarea at bounding box center [1285, 239] width 203 height 37
type textarea "Bill Cairns"
click at [451, 514] on input "text" at bounding box center [446, 518] width 326 height 33
click at [403, 514] on input "Please see attched" at bounding box center [446, 518] width 326 height 33
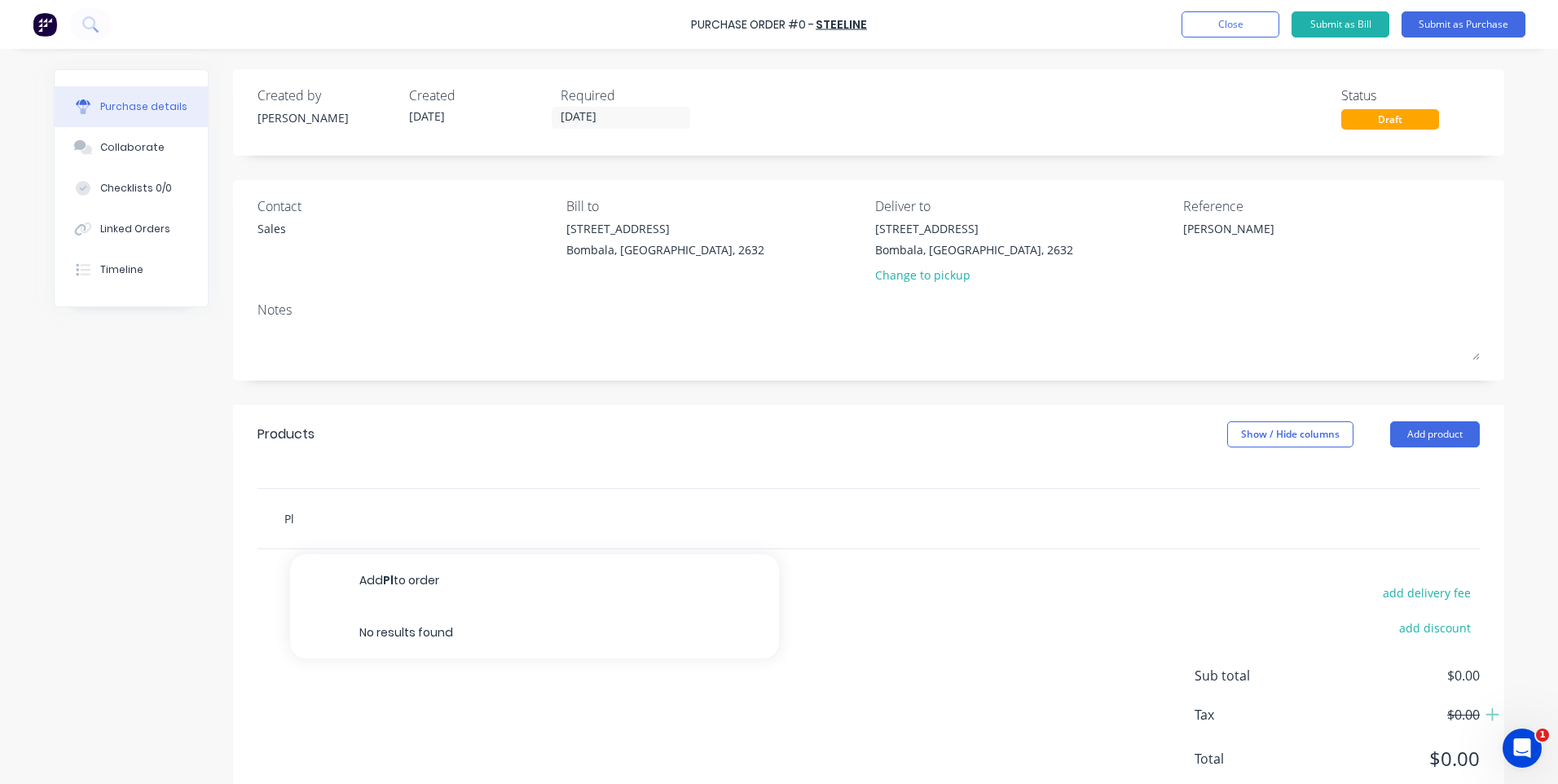
type input "P"
click at [388, 585] on div "add delivery fee add discount Sub total $0.00 Tax $0.00 Total $0.00" at bounding box center [868, 682] width 1271 height 268
click at [1418, 431] on button "Add product" at bounding box center [1434, 434] width 90 height 26
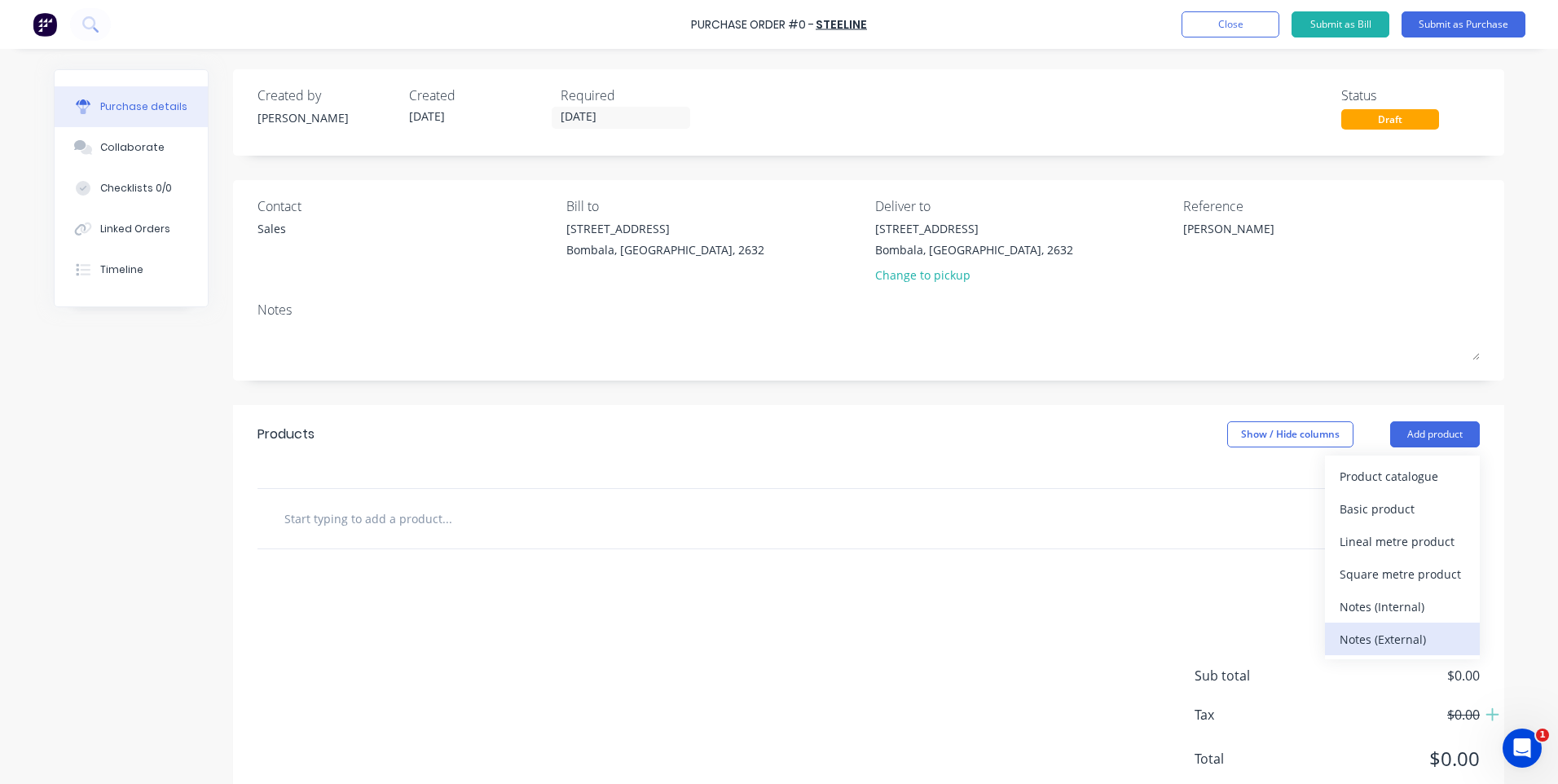
click at [1366, 638] on div "Notes (External)" at bounding box center [1402, 639] width 125 height 24
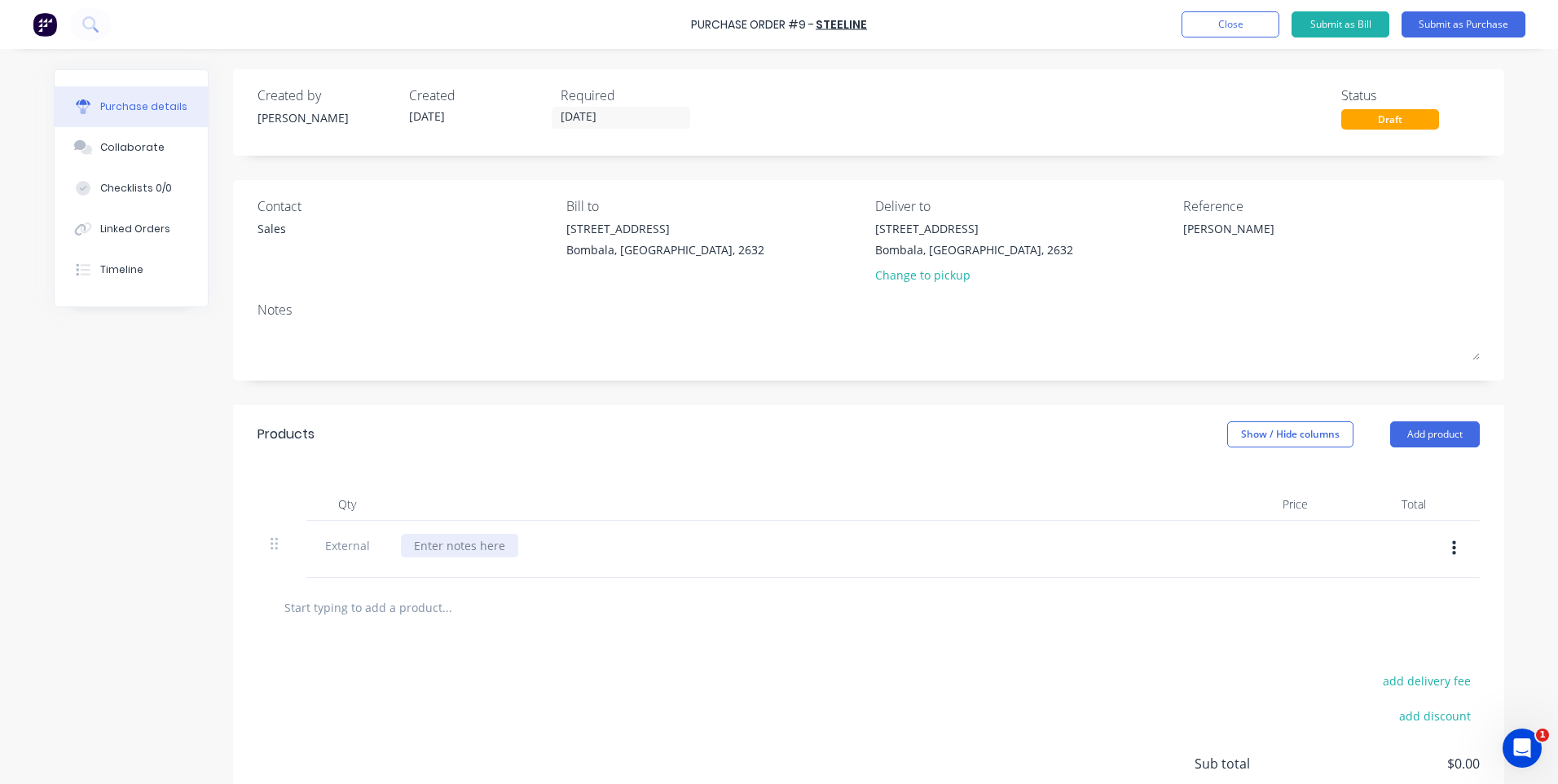
click at [443, 545] on div at bounding box center [460, 545] width 118 height 24
click at [532, 545] on div "Please see attached draing and measurements for Monument" at bounding box center [583, 545] width 366 height 24
click at [754, 550] on div "Please see attached drawing and measurements for Monument" at bounding box center [588, 545] width 375 height 24
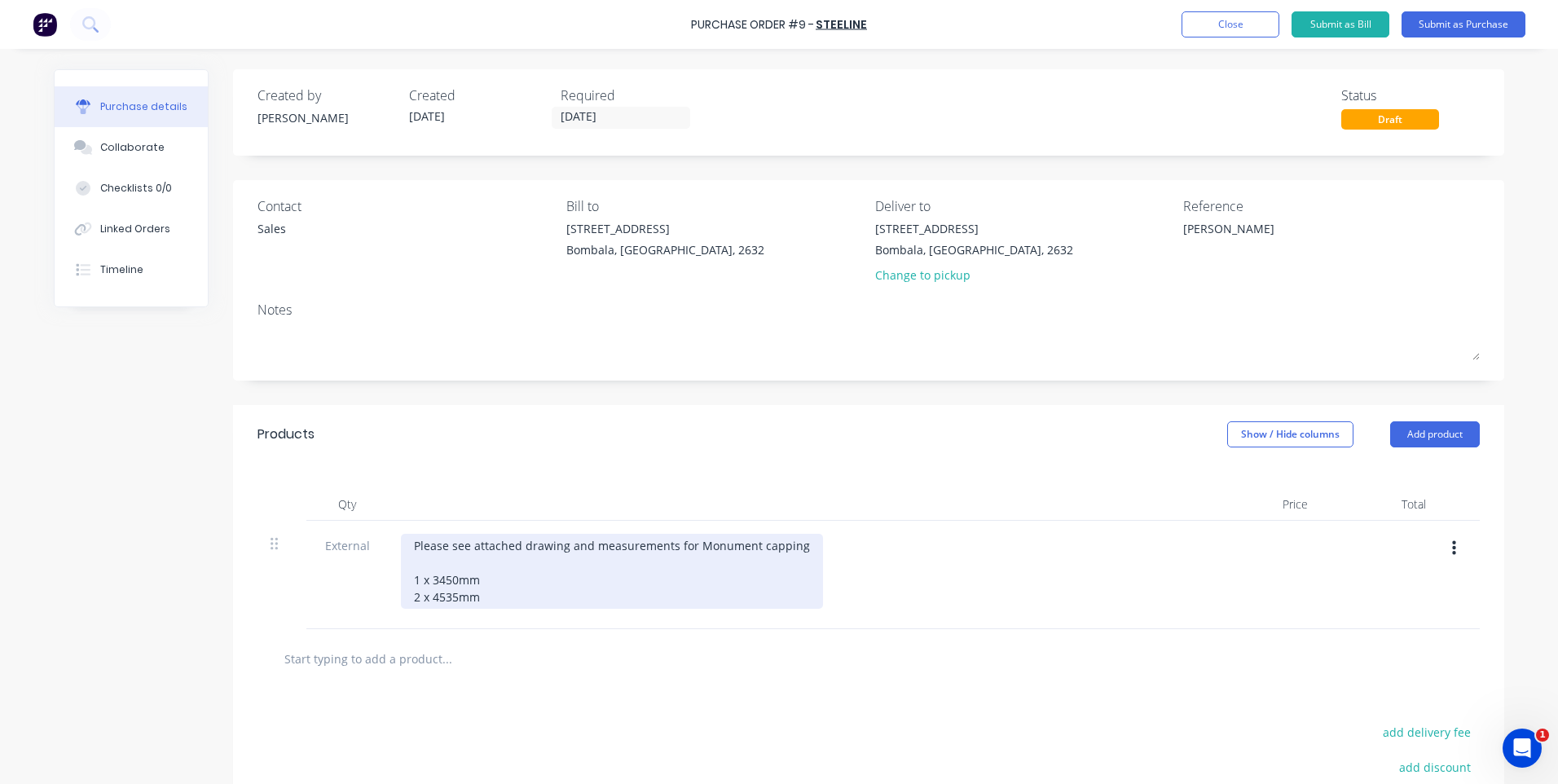
click at [474, 597] on div "Please see attached drawing and measurements for Monument capping 1 x 3450mm 2 …" at bounding box center [612, 571] width 422 height 75
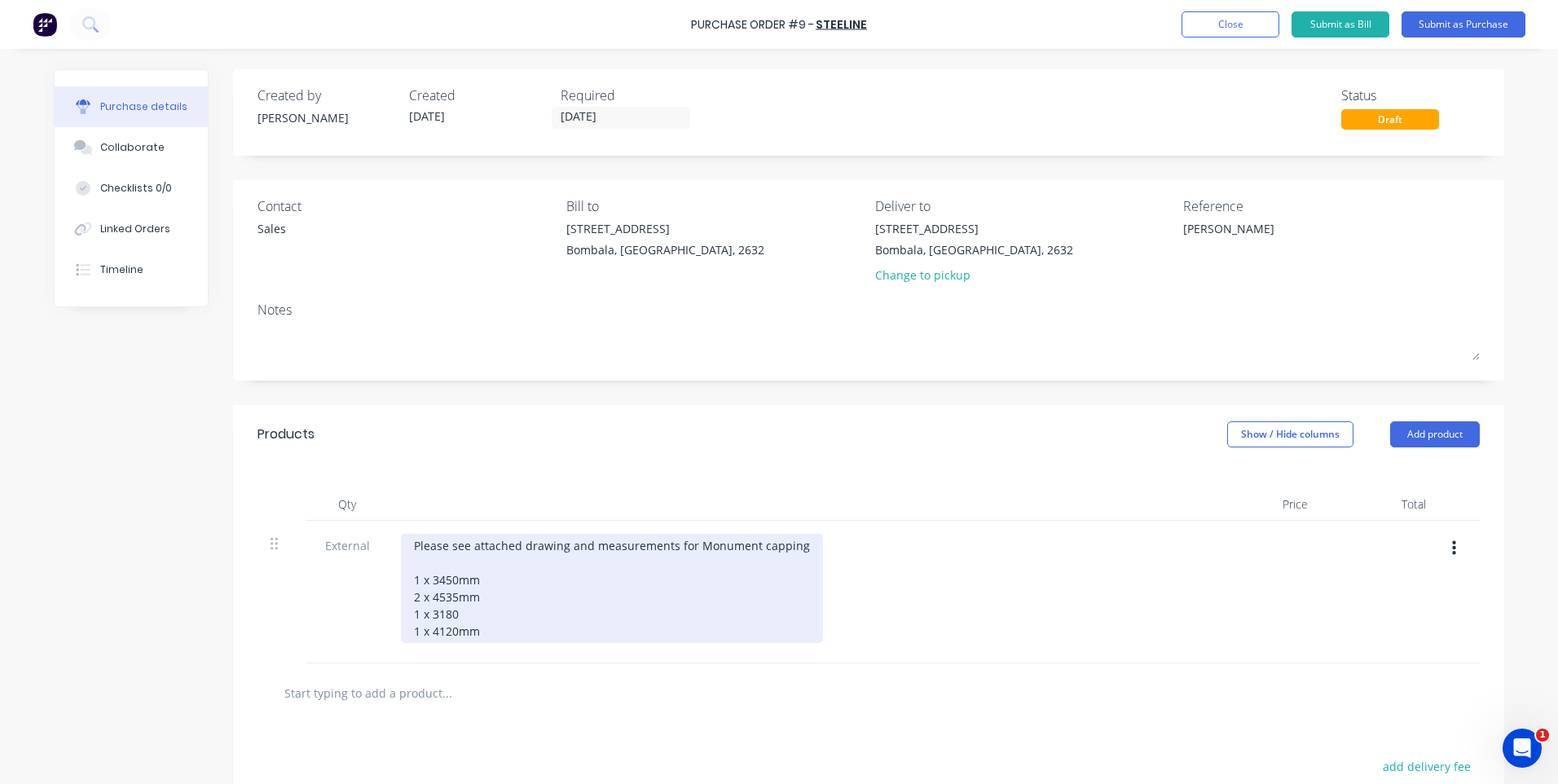
click at [455, 614] on div "Please see attached drawing and measurements for Monument capping 1 x 3450mm 2 …" at bounding box center [612, 588] width 422 height 109
click at [475, 631] on div "Please see attached drawing and measurements for Monument capping 1 x 3450mm 2 …" at bounding box center [612, 588] width 422 height 109
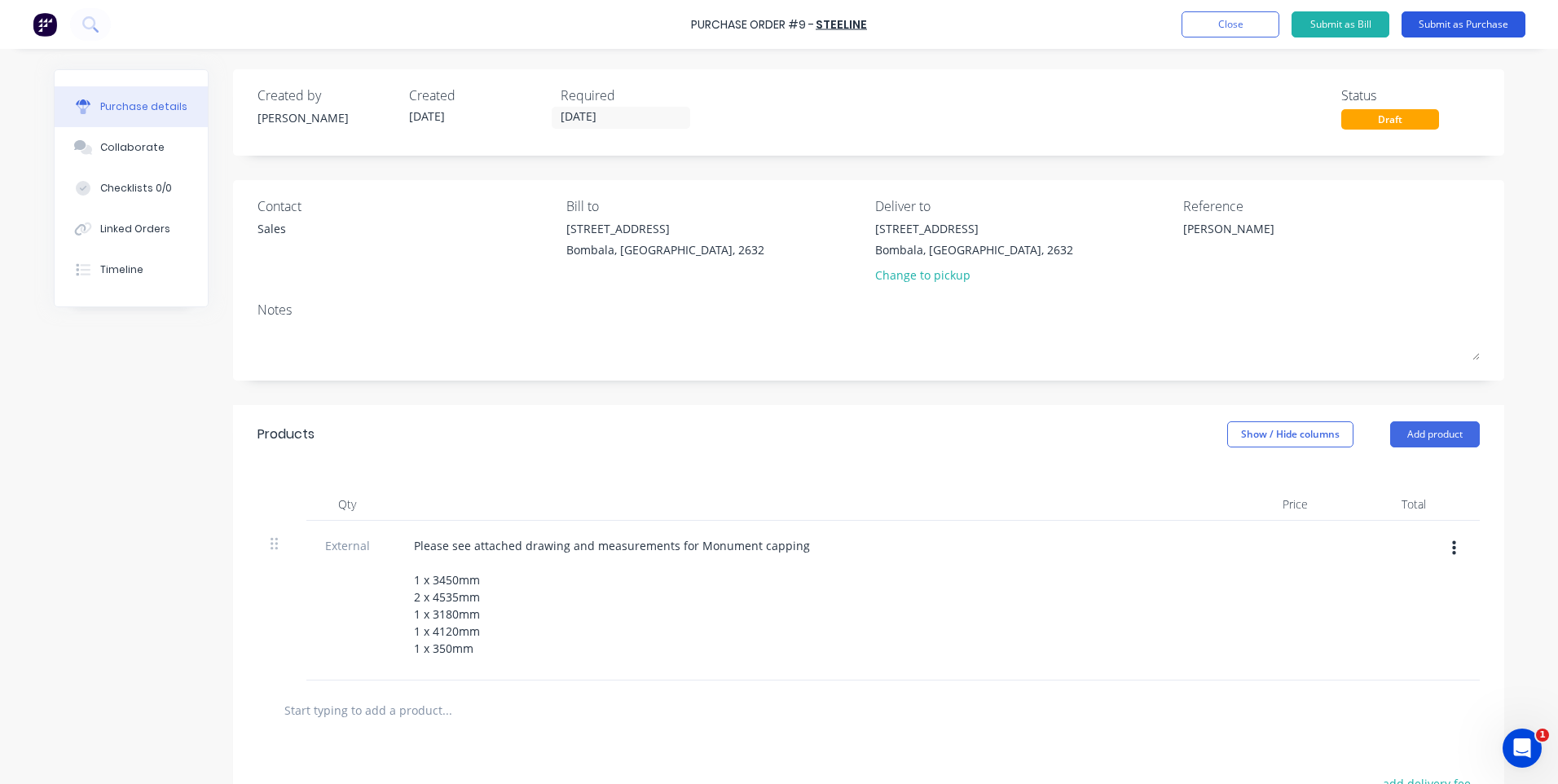
click at [1434, 19] on button "Submit as Purchase" at bounding box center [1463, 24] width 124 height 26
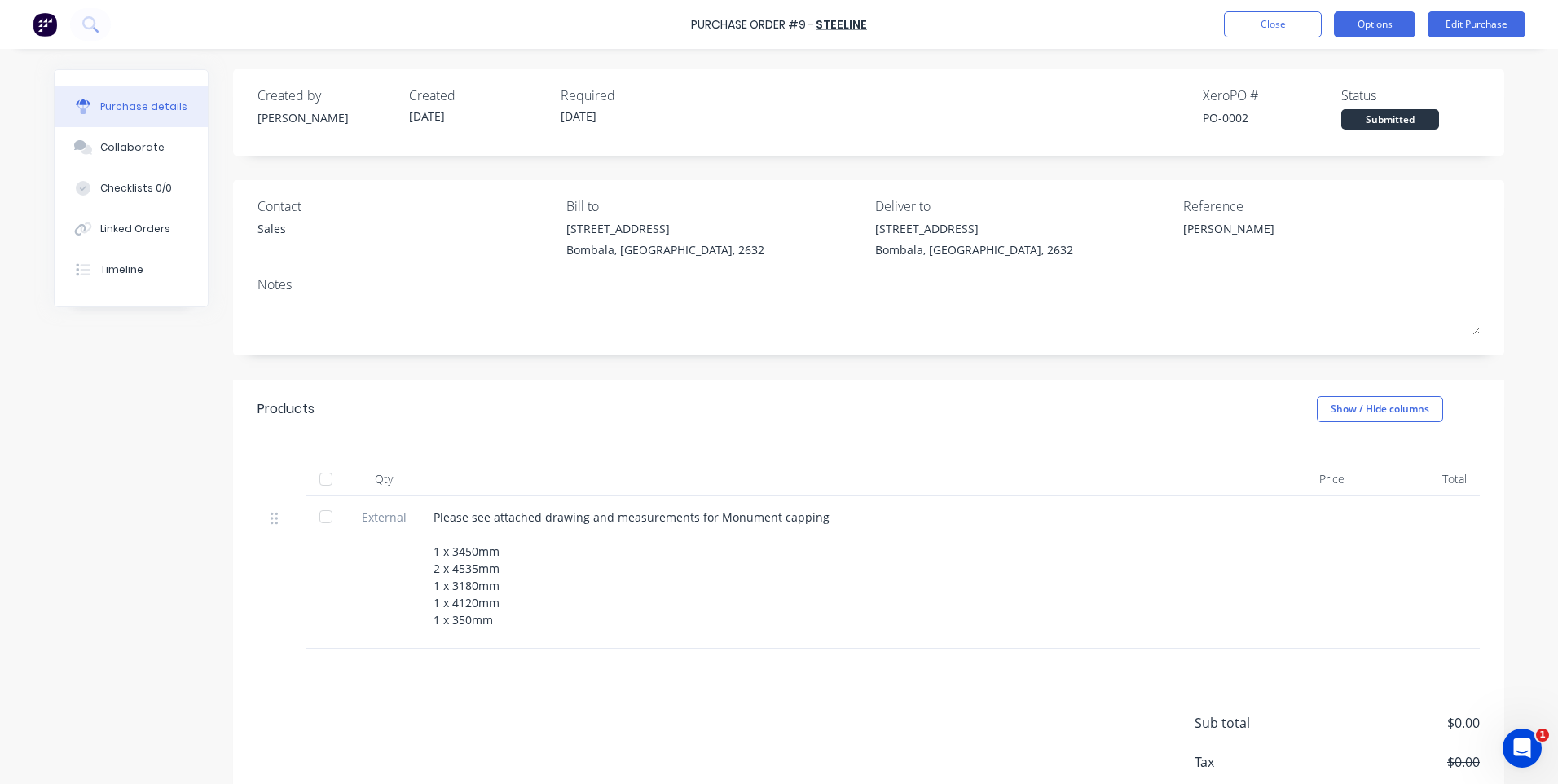
click at [1350, 23] on button "Options" at bounding box center [1374, 24] width 82 height 26
click at [1018, 39] on div "Purchase Order #9 - Steeline Close Options Edit Purchase" at bounding box center [779, 24] width 1558 height 49
click at [1381, 31] on button "Options" at bounding box center [1374, 24] width 82 height 26
click at [1054, 36] on div "Purchase Order #9 - Steeline Close Options Print / Email Convert to Bill Split …" at bounding box center [779, 24] width 1558 height 49
click at [128, 145] on div "Collaborate" at bounding box center [132, 147] width 65 height 14
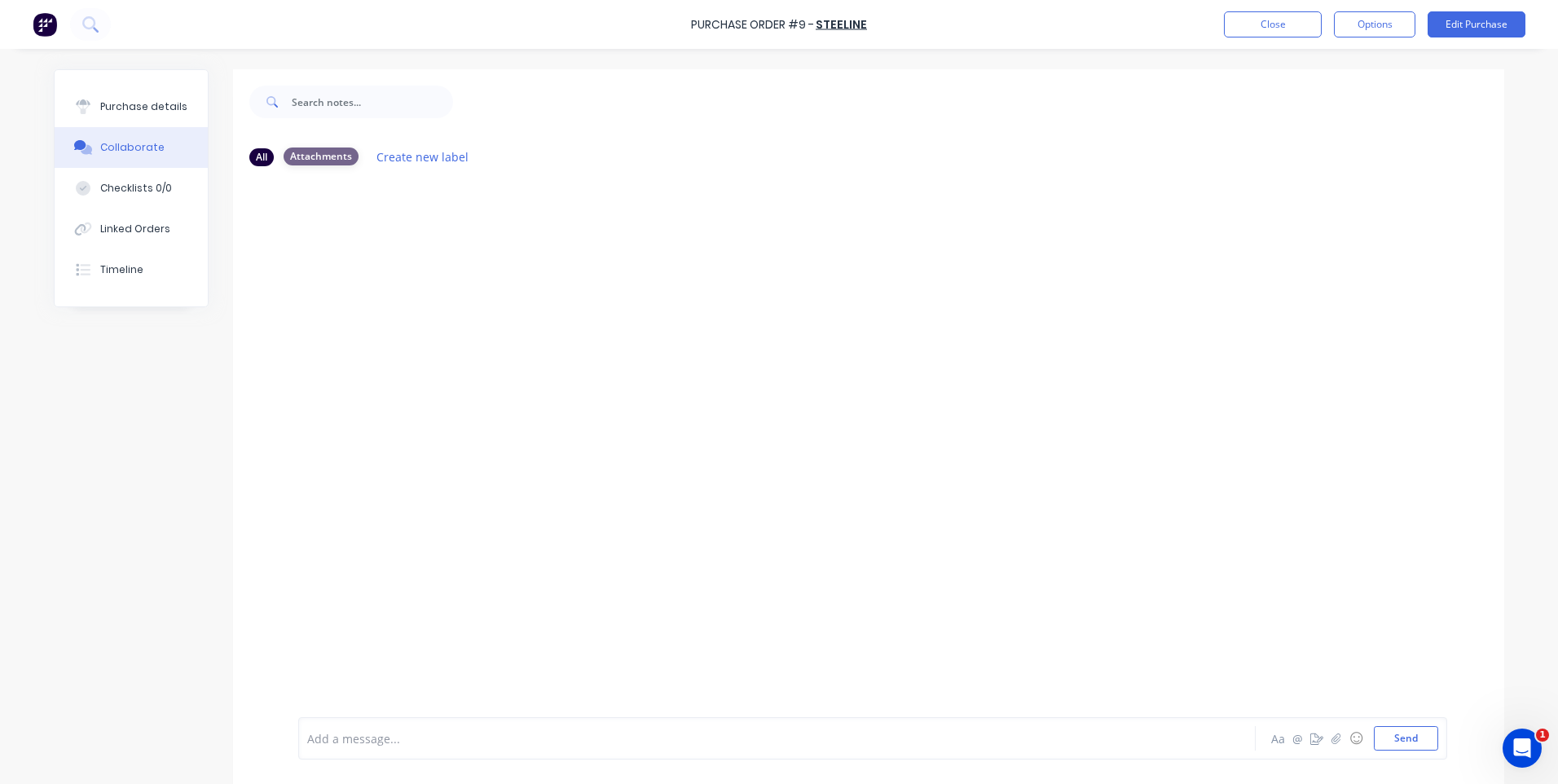
click at [314, 150] on div "Attachments" at bounding box center [320, 155] width 75 height 18
click at [1331, 739] on icon "button" at bounding box center [1336, 739] width 10 height 12
click at [1391, 736] on button "Send" at bounding box center [1406, 738] width 65 height 24
click at [1383, 24] on button "Options" at bounding box center [1374, 24] width 82 height 26
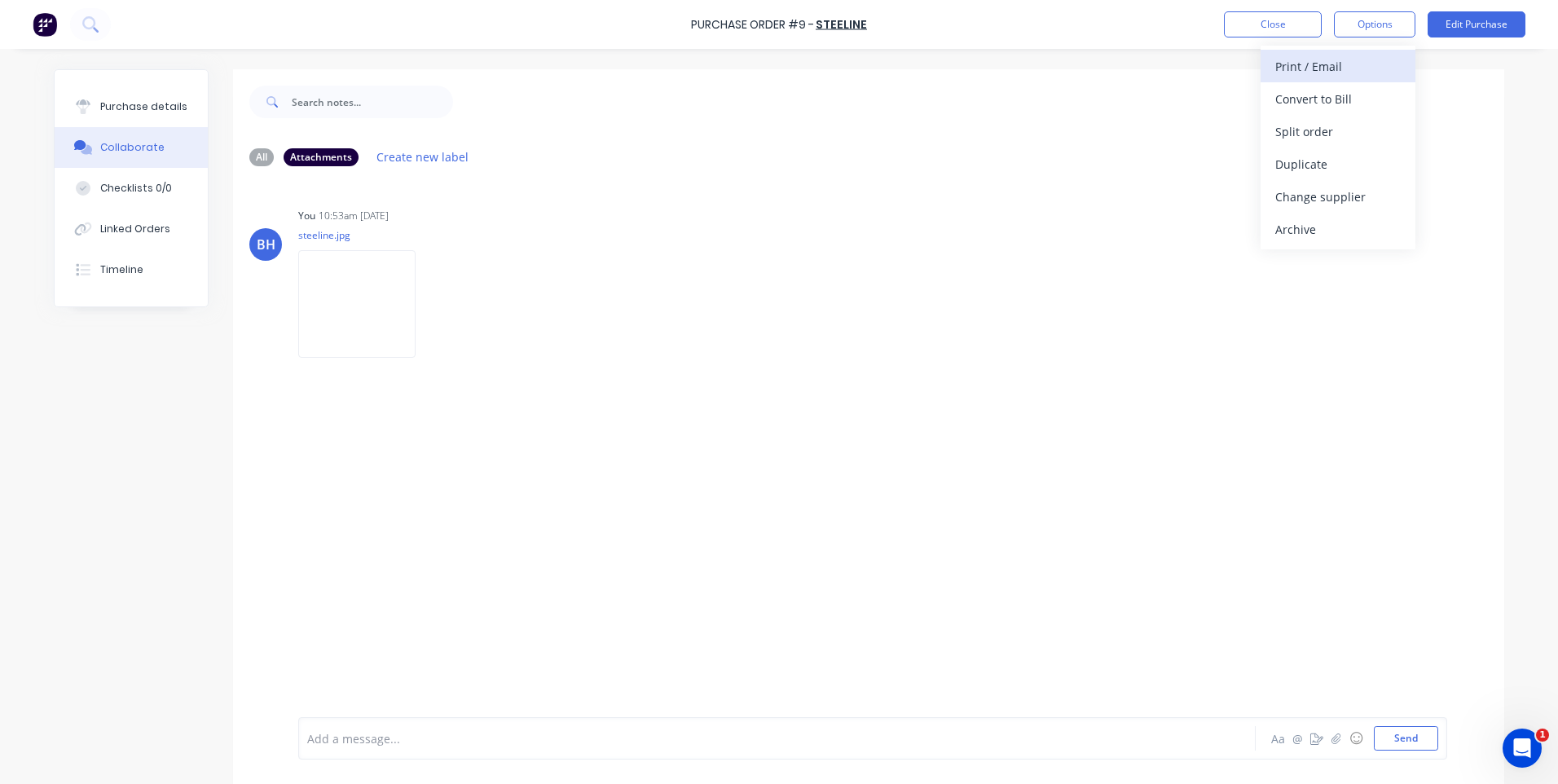
click at [1322, 63] on div "Print / Email" at bounding box center [1337, 66] width 125 height 24
click at [1328, 128] on div "Without pricing" at bounding box center [1337, 132] width 125 height 24
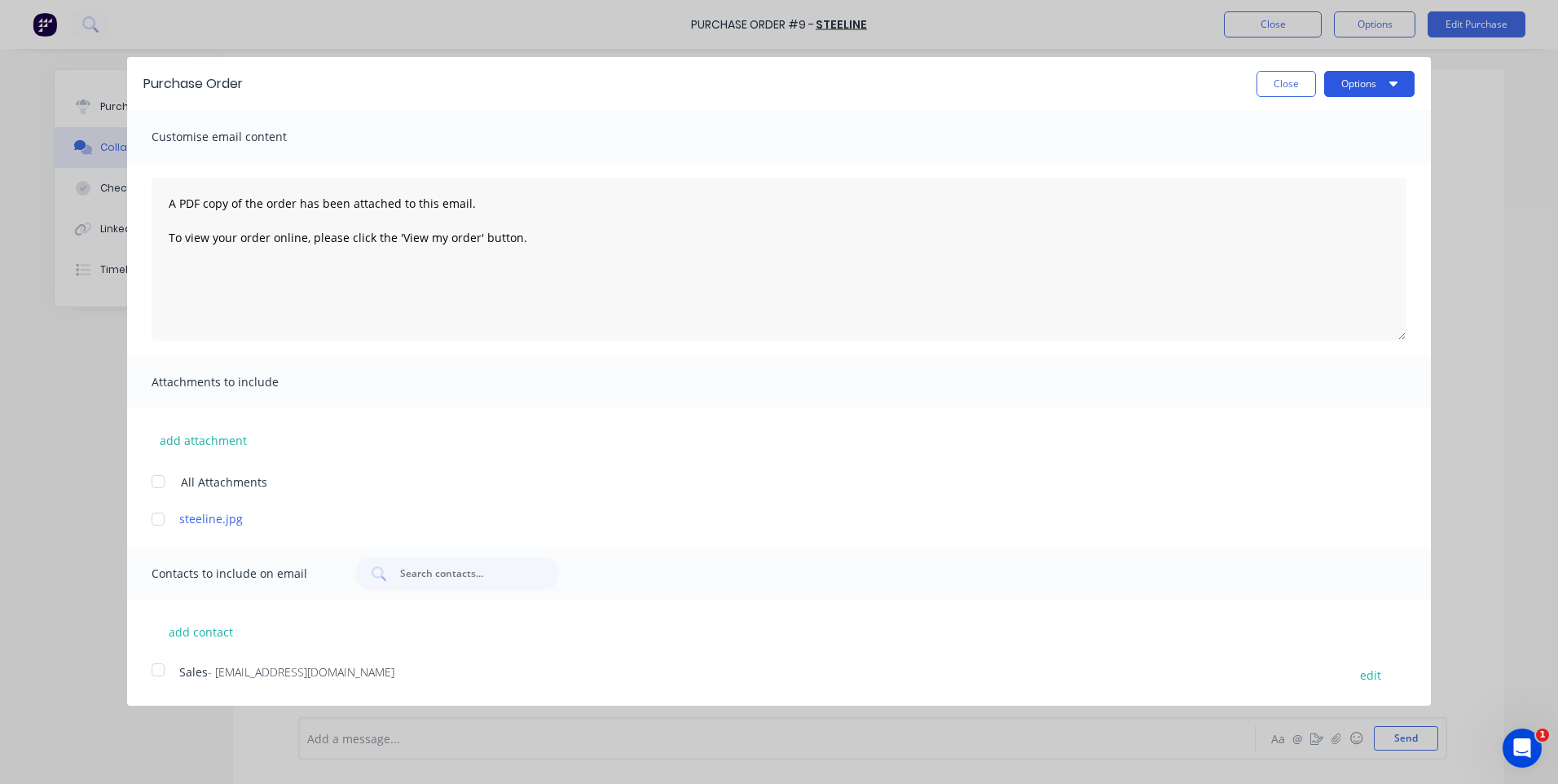
click at [1394, 82] on icon "button" at bounding box center [1393, 84] width 8 height 5
click at [1286, 124] on div "Print" at bounding box center [1336, 125] width 125 height 24
click at [155, 522] on div at bounding box center [158, 518] width 33 height 33
click at [153, 671] on div at bounding box center [158, 670] width 33 height 33
click at [1354, 79] on button "Options" at bounding box center [1369, 83] width 91 height 26
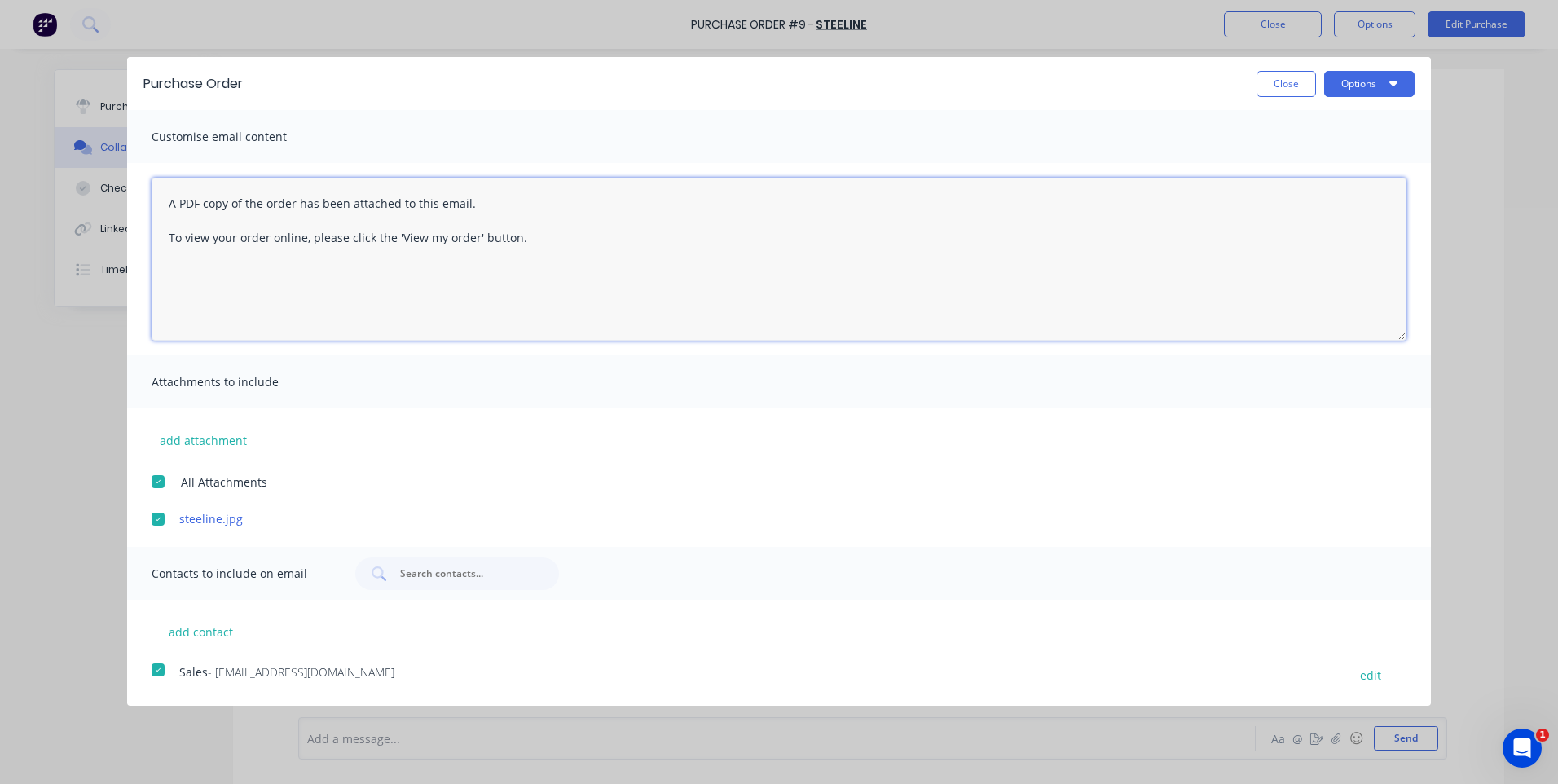
click at [187, 275] on textarea "A PDF copy of the order has been attached to this email. To view your order onl…" at bounding box center [778, 259] width 1255 height 163
click at [562, 239] on textarea "A PDF copy of the order has been attached to this email. To view your order onl…" at bounding box center [778, 259] width 1255 height 163
click at [1361, 84] on button "Options" at bounding box center [1369, 83] width 91 height 26
click at [1298, 153] on div "Email" at bounding box center [1336, 158] width 125 height 24
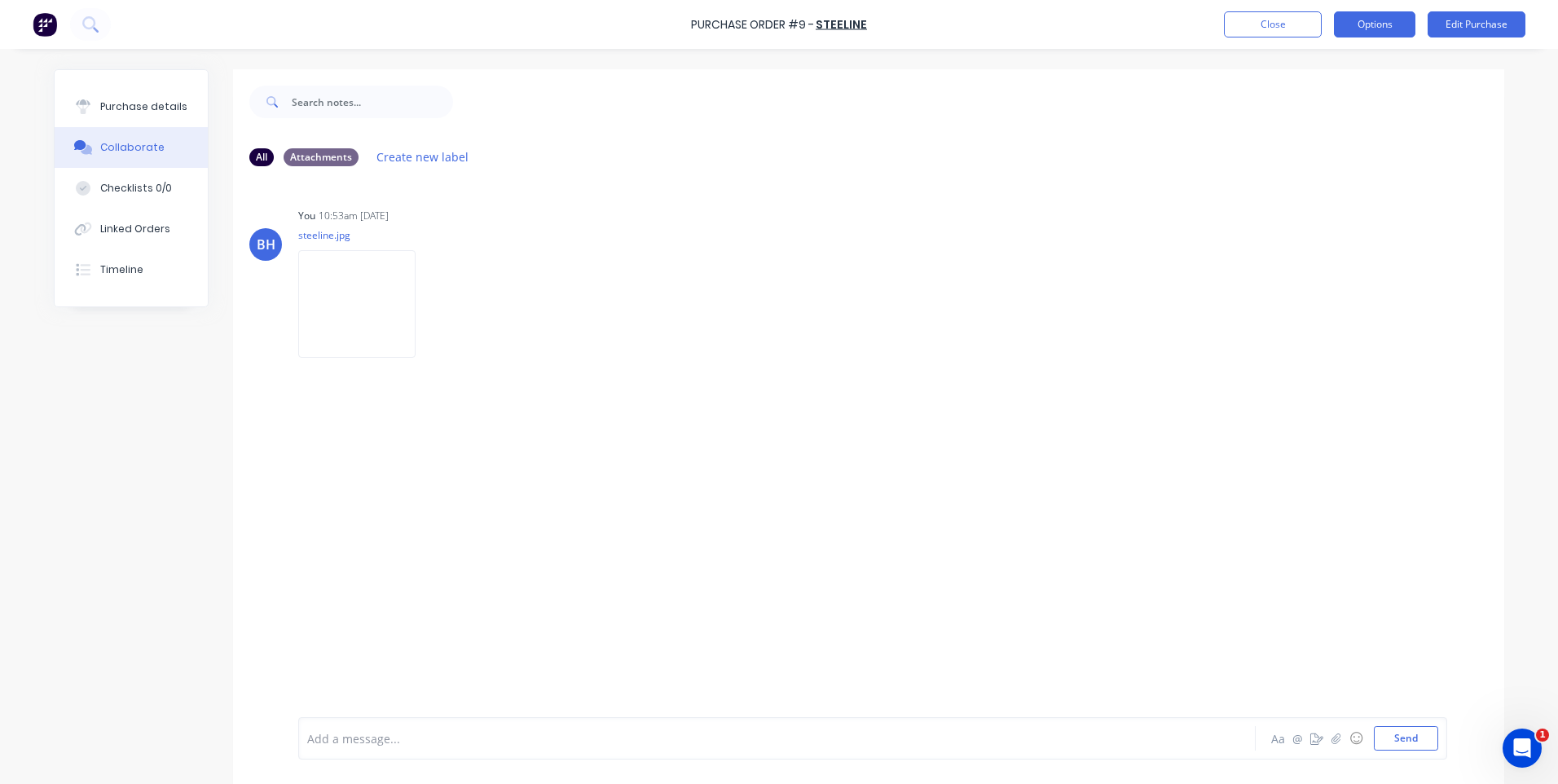
click at [1391, 30] on button "Options" at bounding box center [1374, 24] width 82 height 26
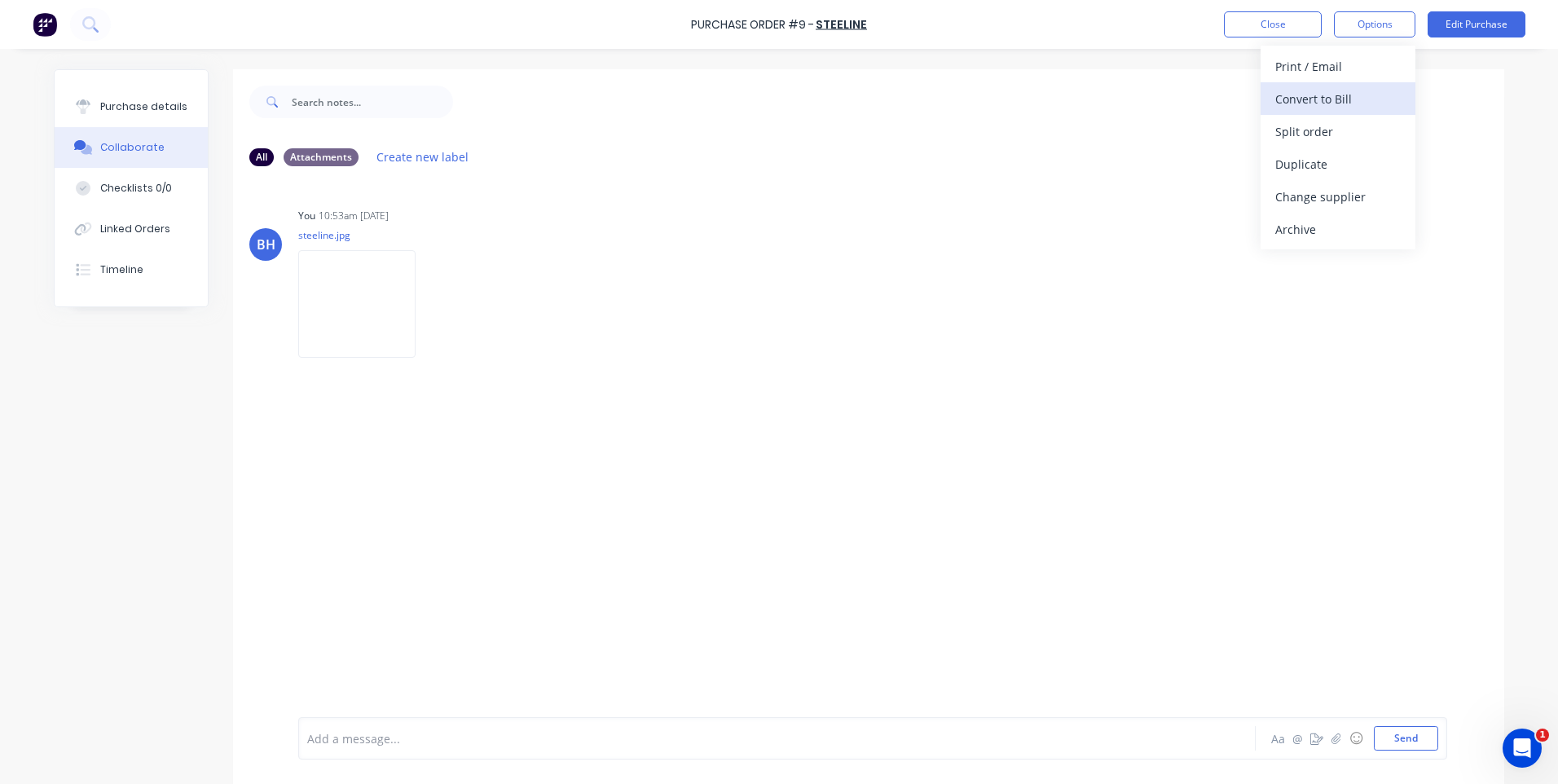
click at [1290, 95] on div "Convert to Bill" at bounding box center [1337, 99] width 125 height 24
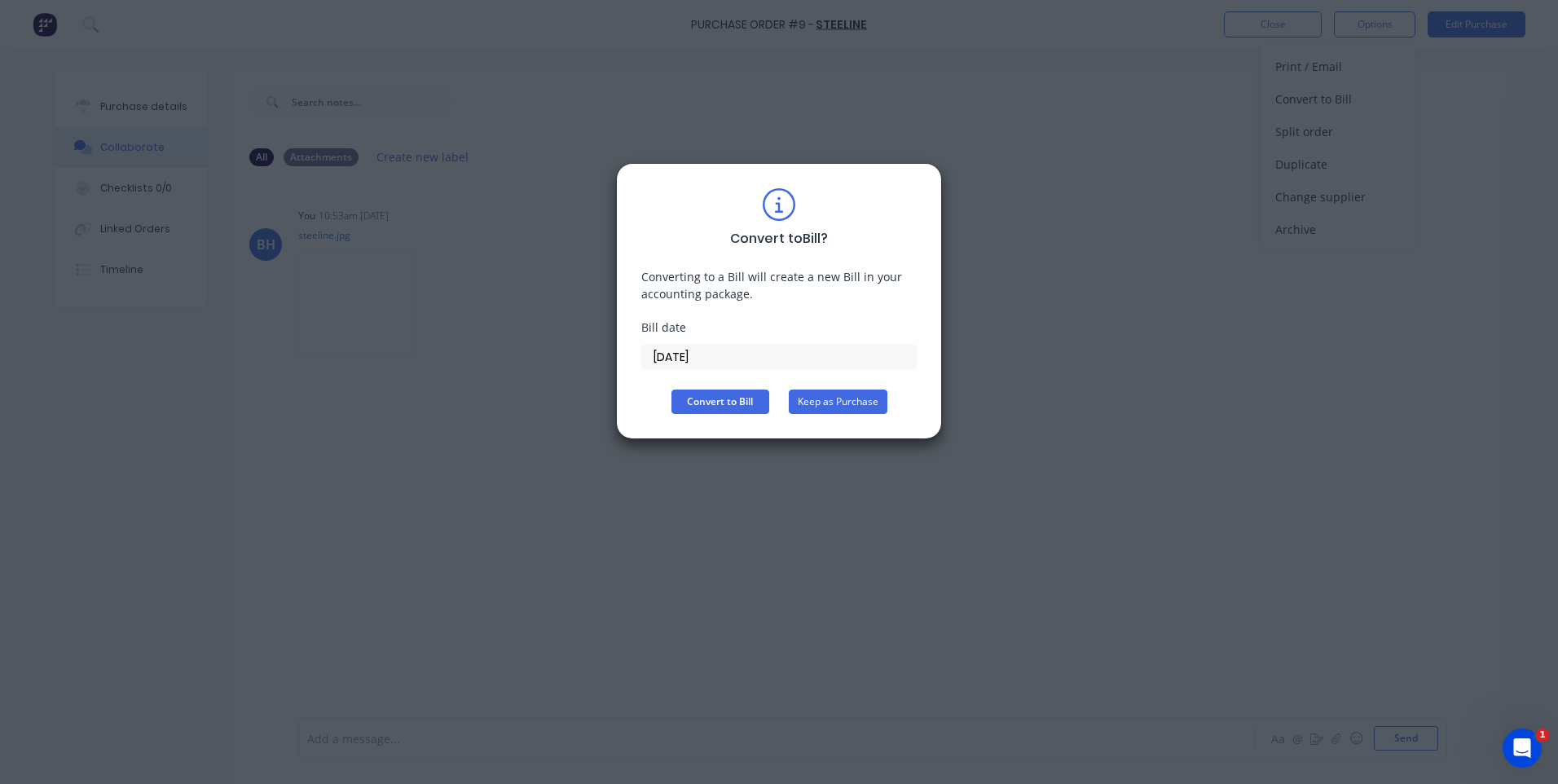
click at [836, 397] on button "Keep as Purchase" at bounding box center [837, 401] width 98 height 24
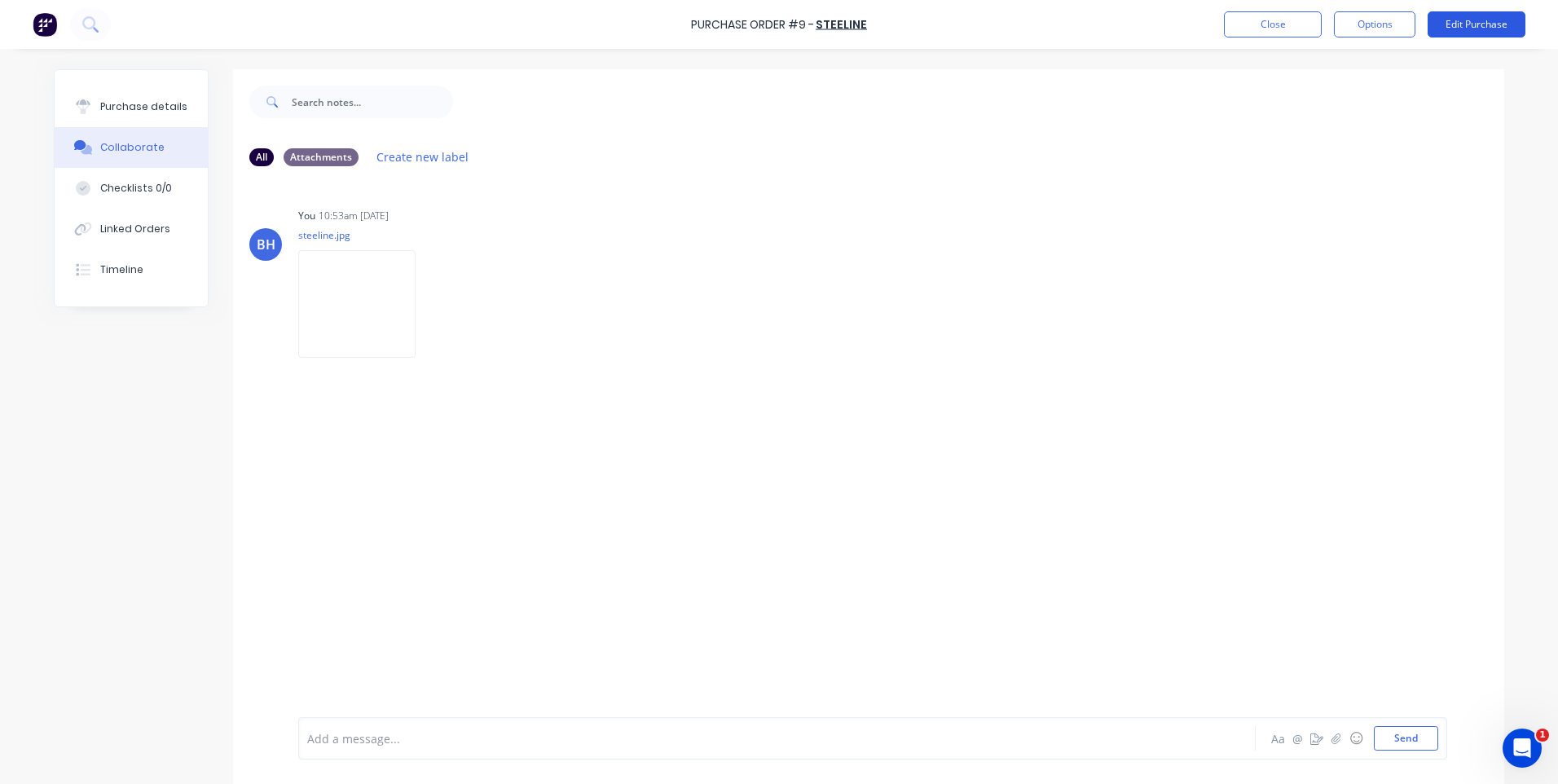
click at [1481, 28] on button "Edit Purchase" at bounding box center [1476, 24] width 97 height 26
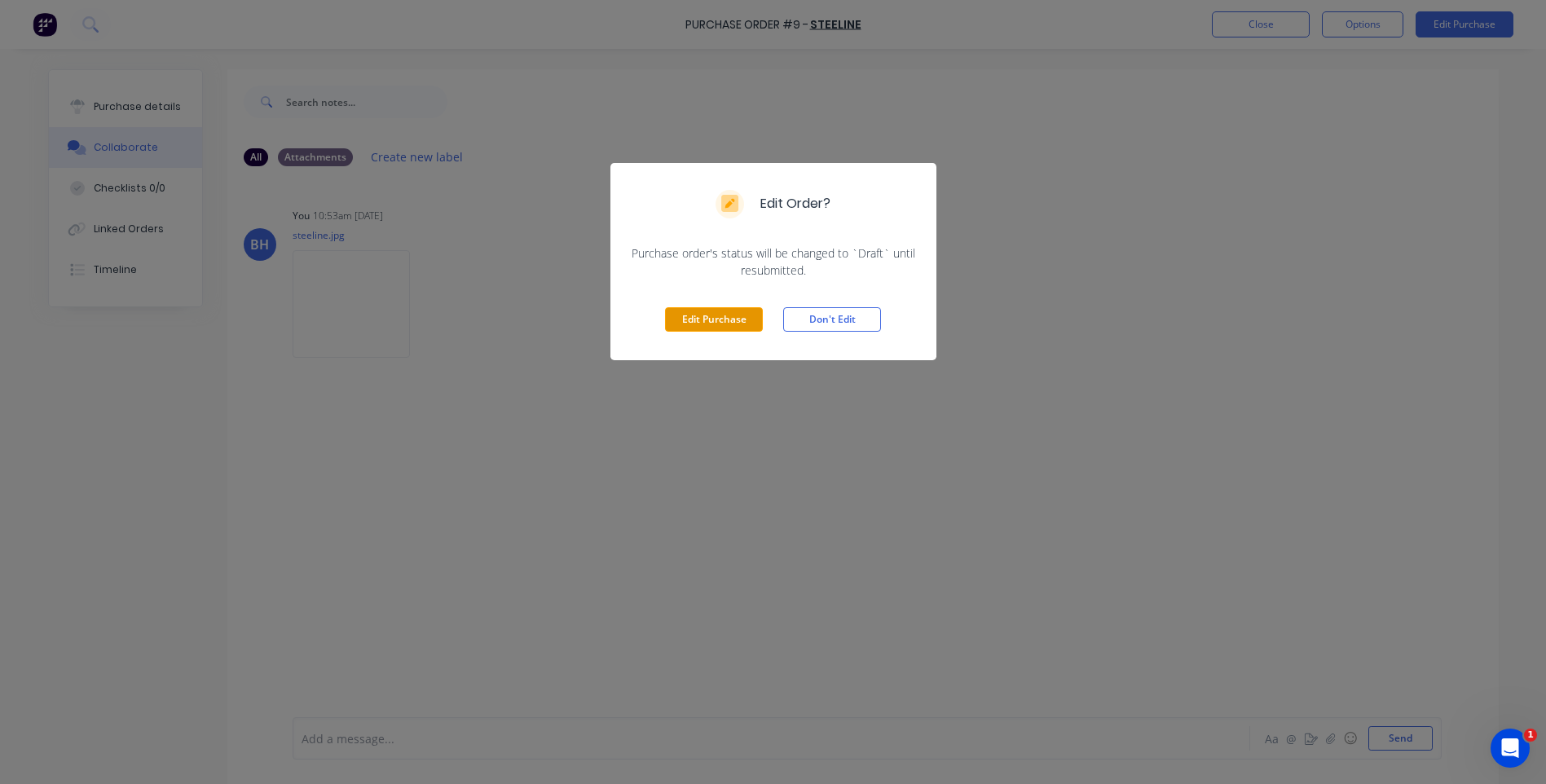
click at [736, 321] on button "Edit Purchase" at bounding box center [714, 319] width 98 height 24
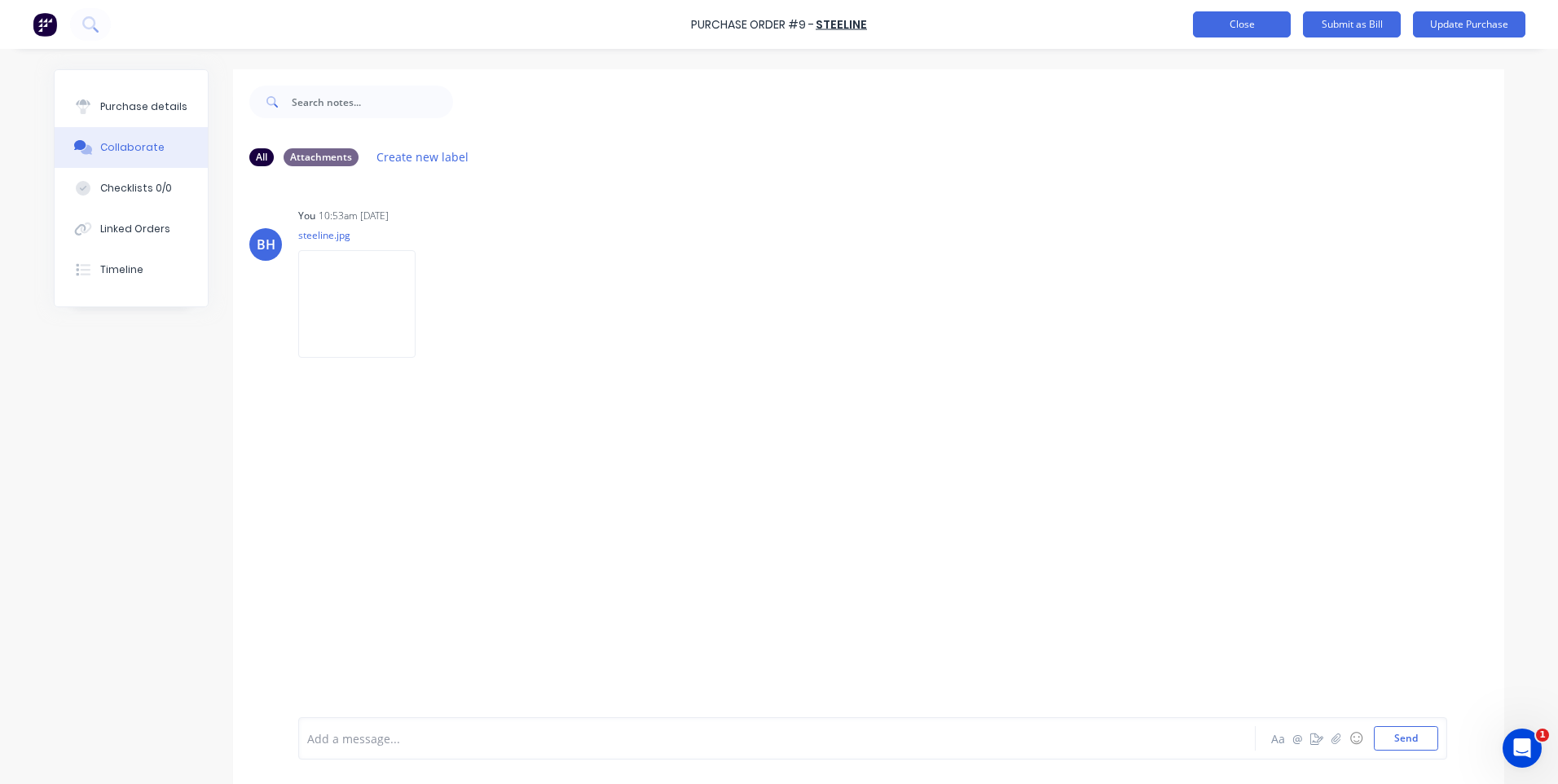
click at [1219, 20] on button "Close" at bounding box center [1241, 24] width 97 height 26
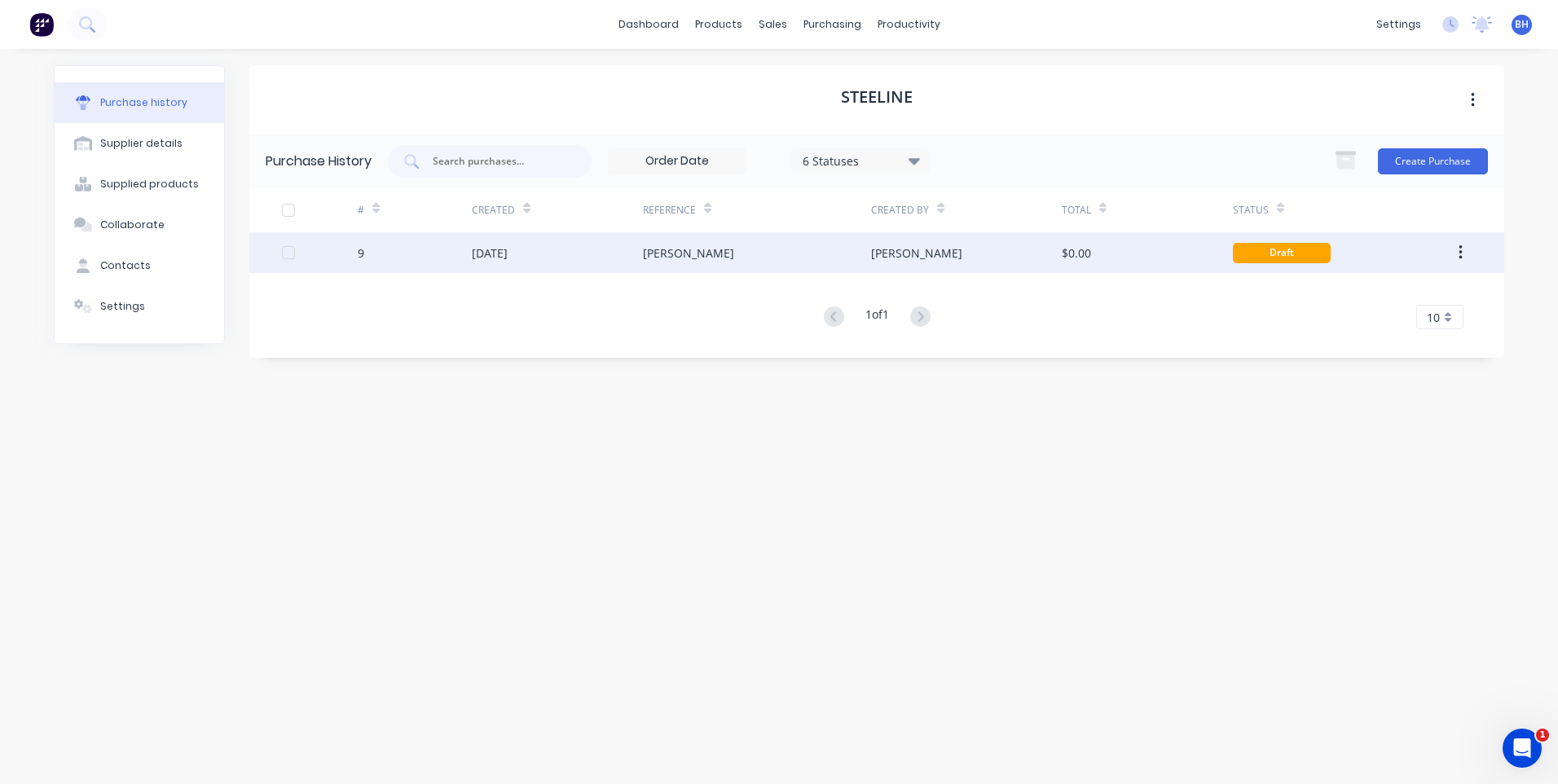
click at [1127, 248] on div "$0.00" at bounding box center [1147, 252] width 171 height 40
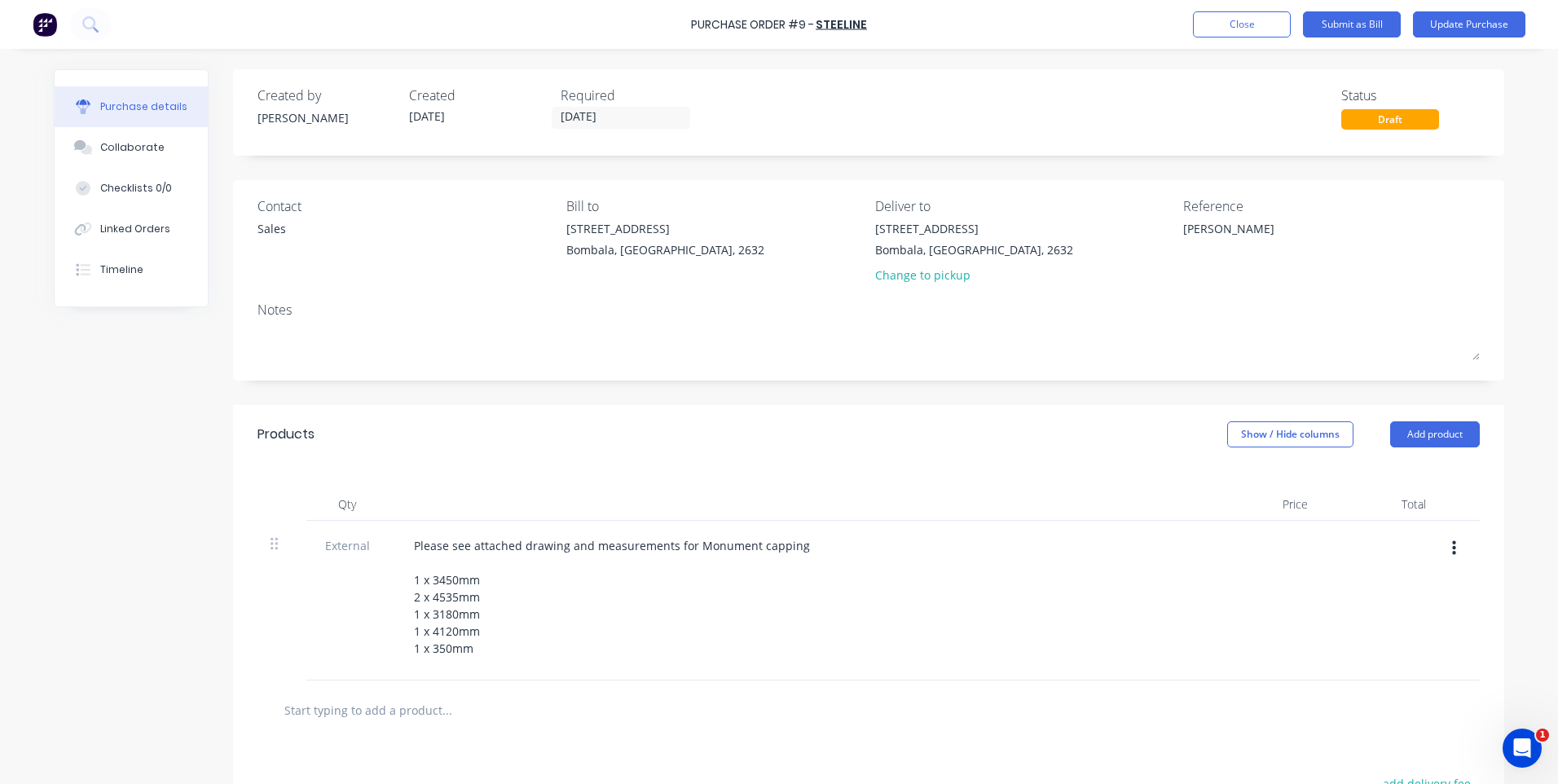
click at [1366, 111] on div "Draft" at bounding box center [1390, 119] width 97 height 20
click at [1224, 18] on button "Close" at bounding box center [1241, 24] width 97 height 26
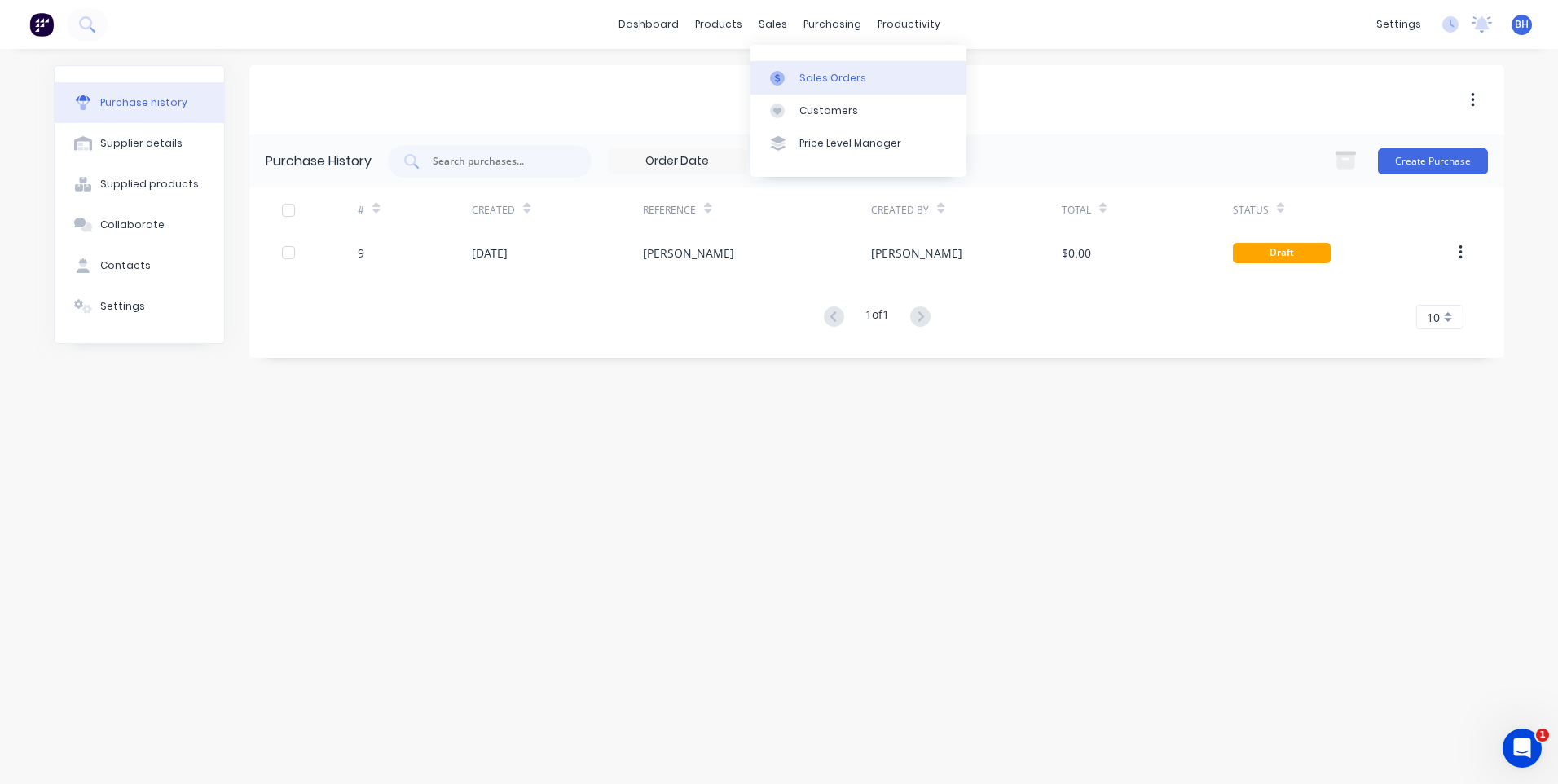
click at [836, 77] on div "Sales Orders" at bounding box center [833, 77] width 67 height 14
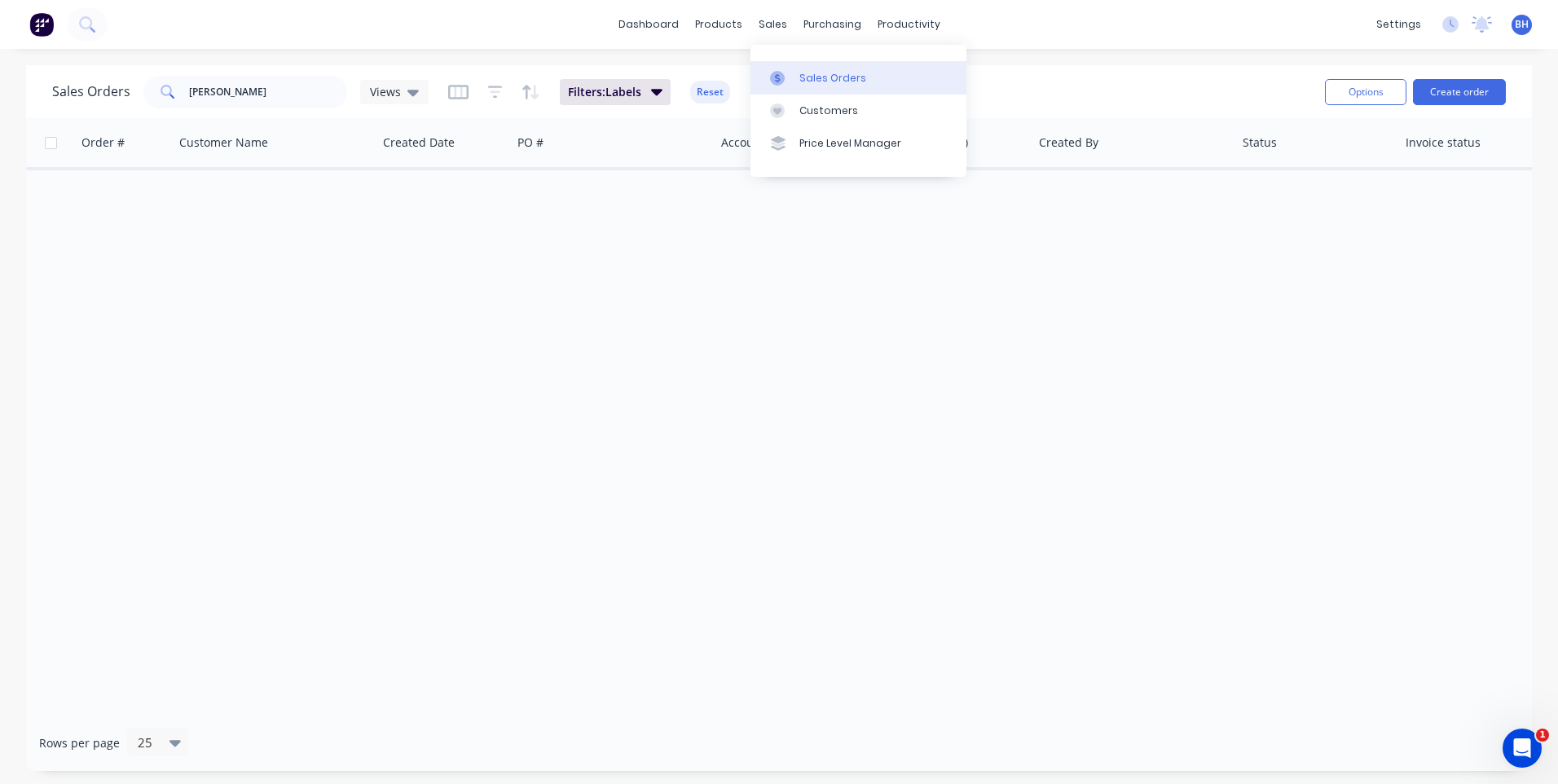
click at [825, 76] on div "Sales Orders" at bounding box center [833, 77] width 67 height 14
click at [337, 90] on input "bill cairns" at bounding box center [268, 92] width 159 height 33
type input "b"
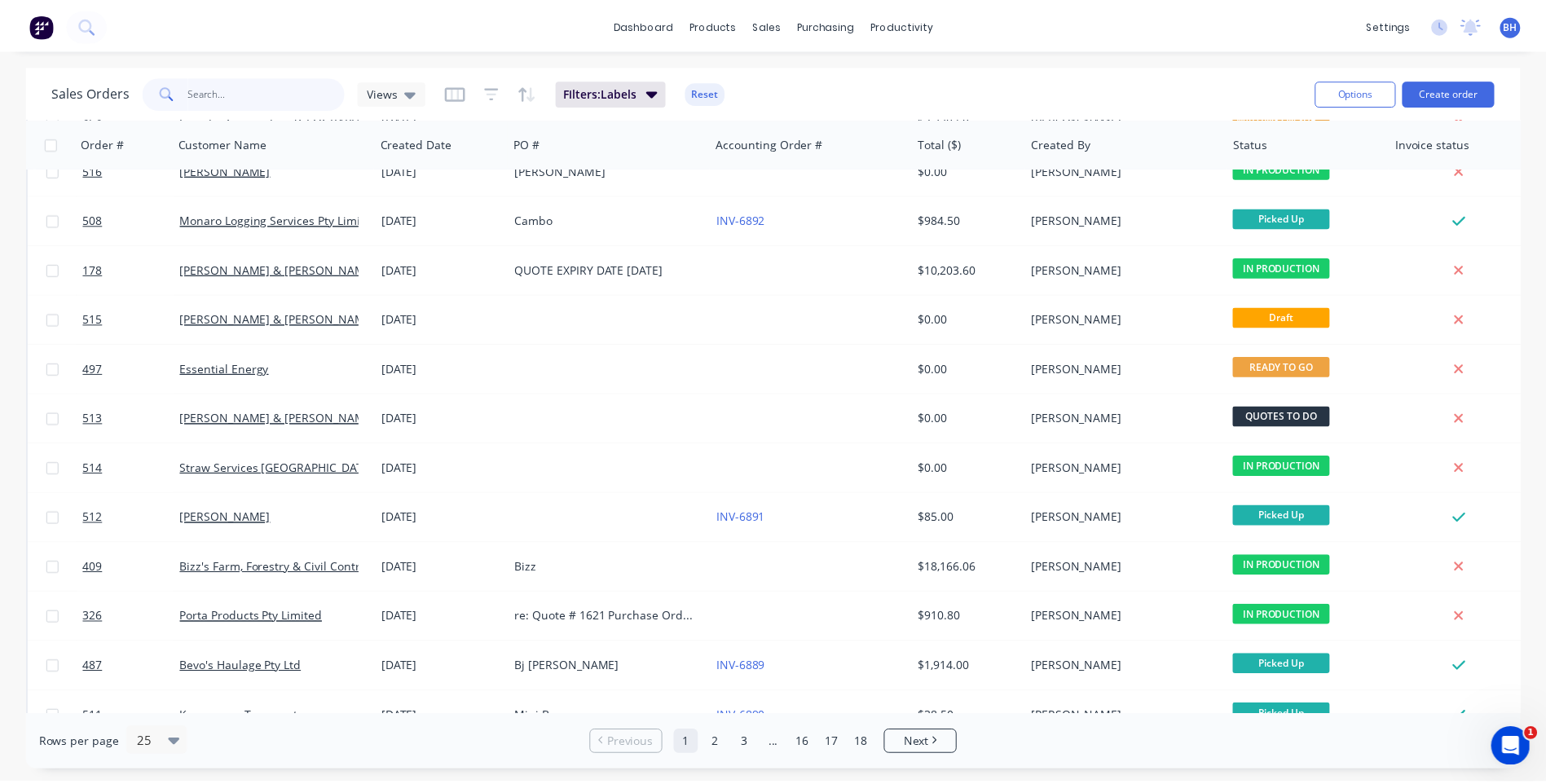
scroll to position [133, 0]
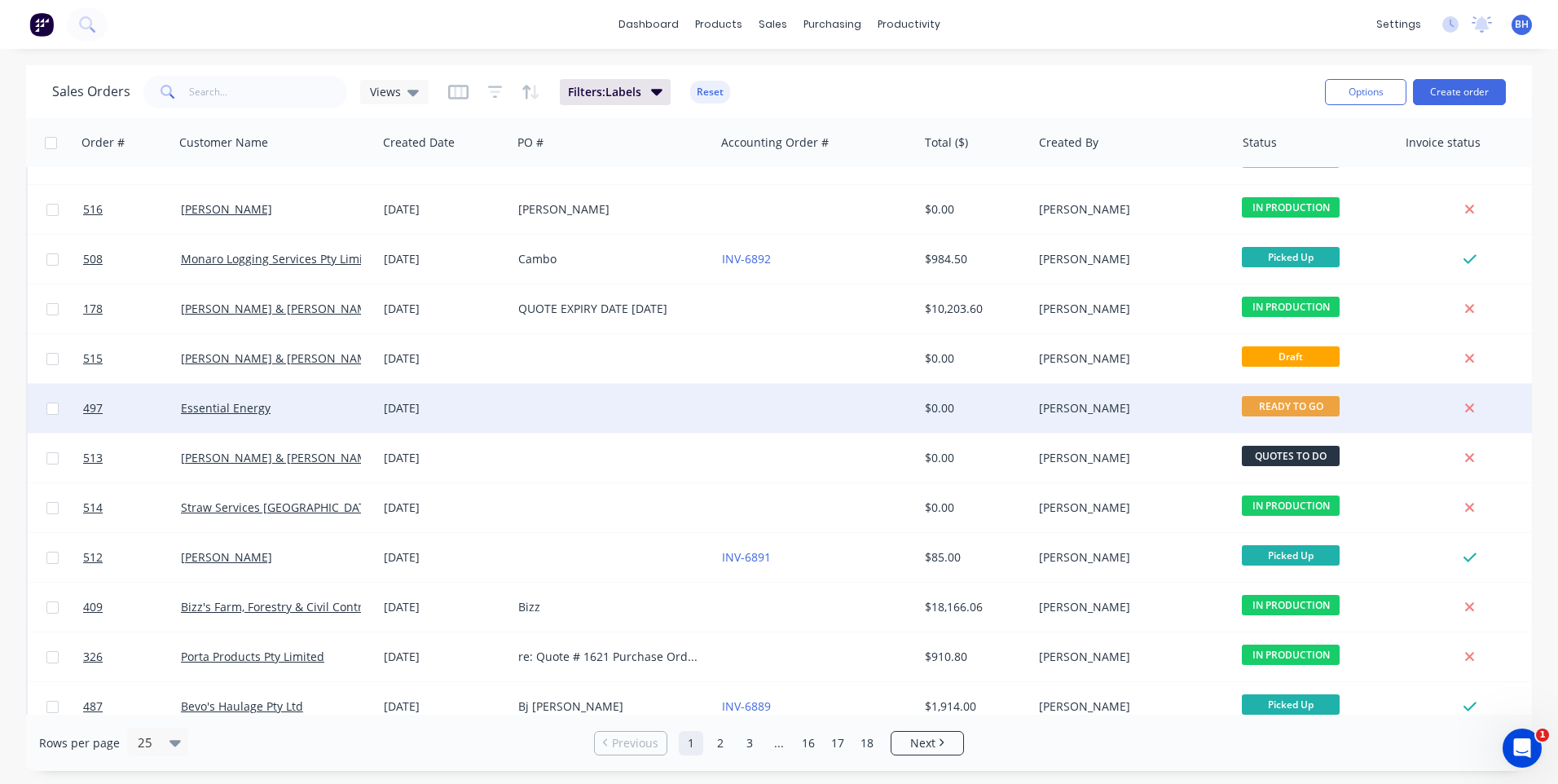
click at [336, 404] on div "Essential Energy" at bounding box center [271, 408] width 181 height 16
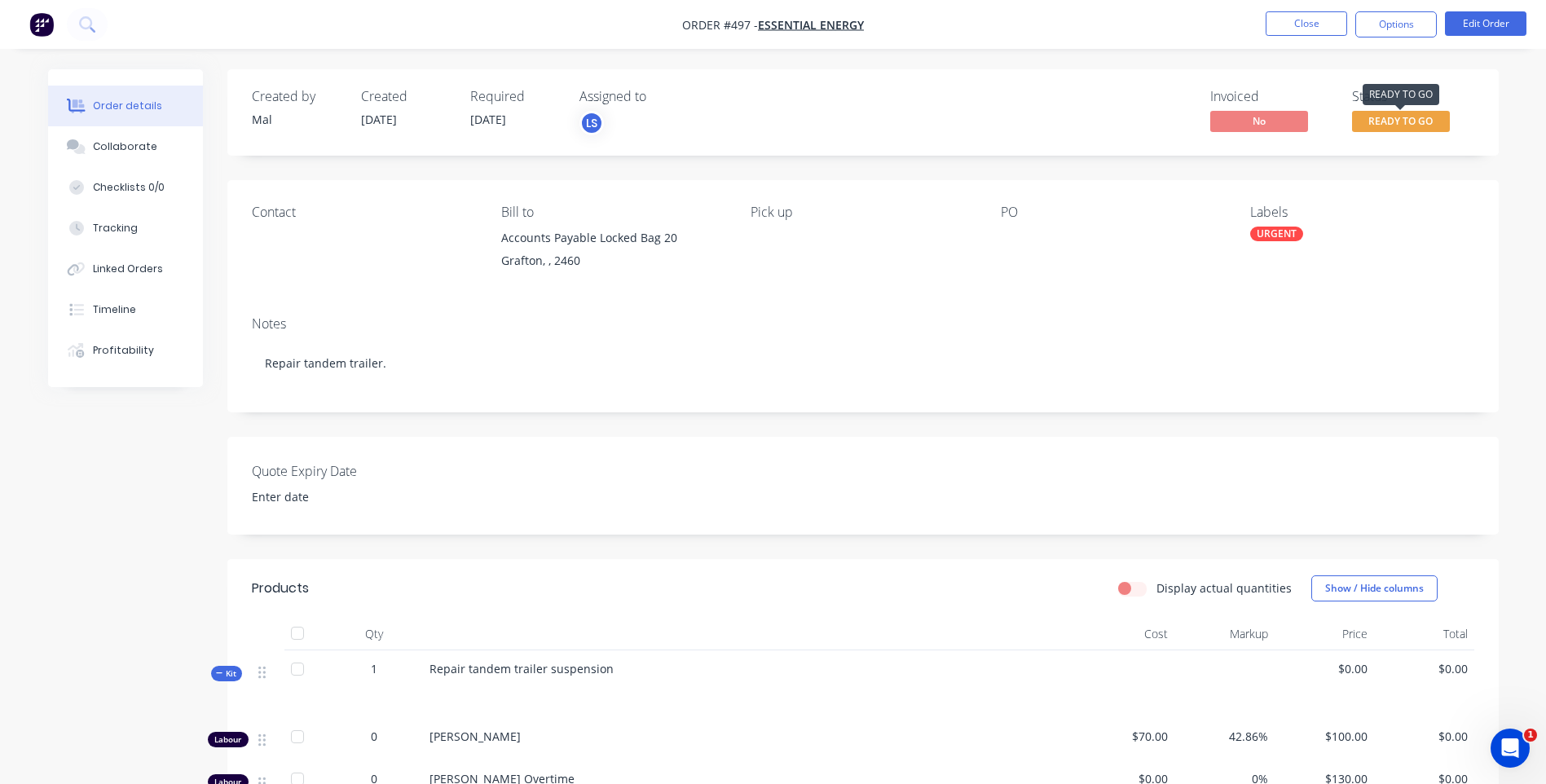
click at [1391, 113] on span "READY TO GO" at bounding box center [1401, 121] width 98 height 20
click at [1317, 46] on nav "Order #497 - Essential Energy Close Options Edit Order" at bounding box center [773, 24] width 1546 height 49
click at [1382, 27] on button "Options" at bounding box center [1396, 24] width 82 height 26
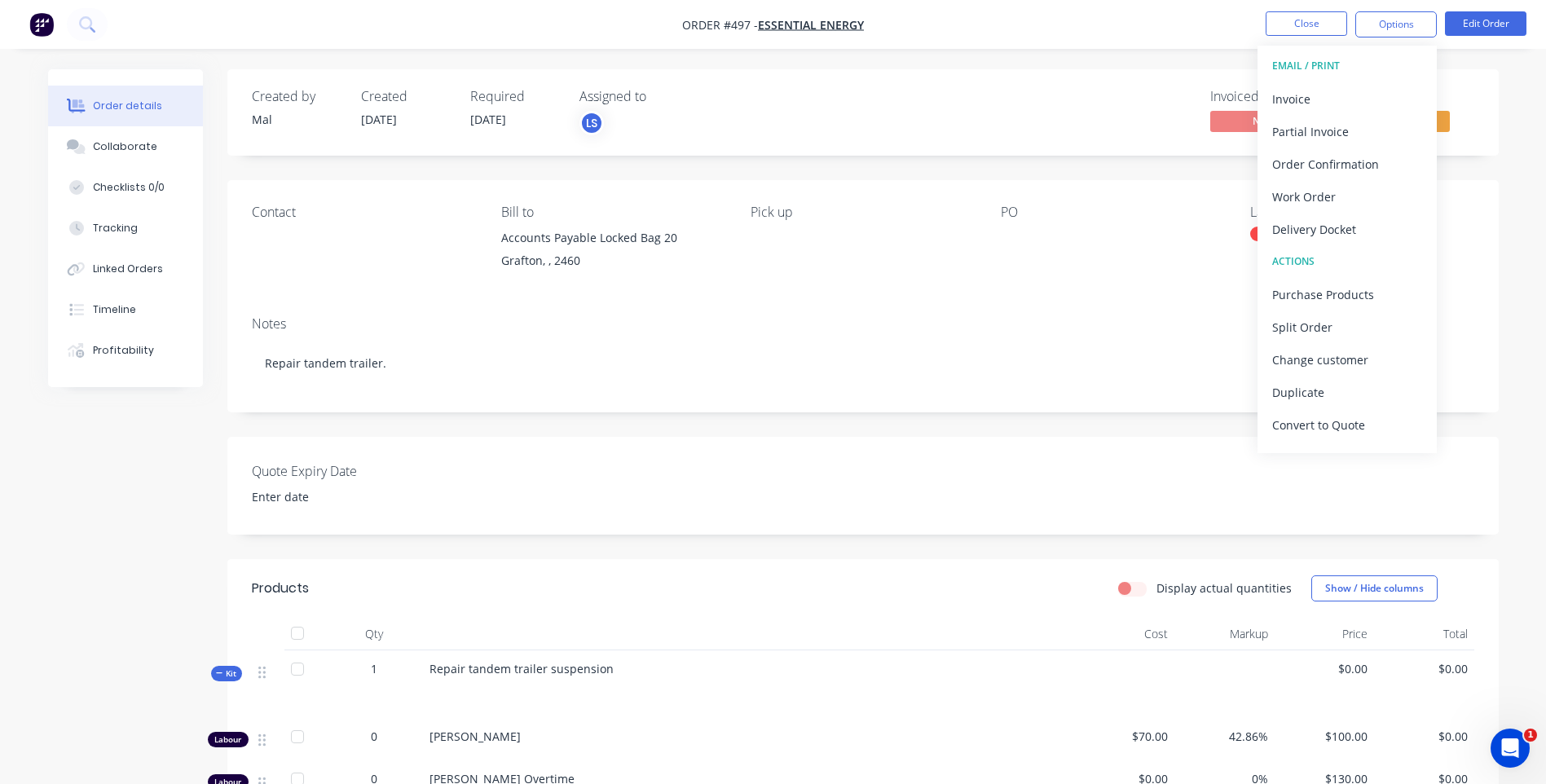
click at [1176, 35] on nav "Order #497 - Essential Energy Close Options EMAIL / PRINT Invoice Partial Invoi…" at bounding box center [773, 24] width 1546 height 49
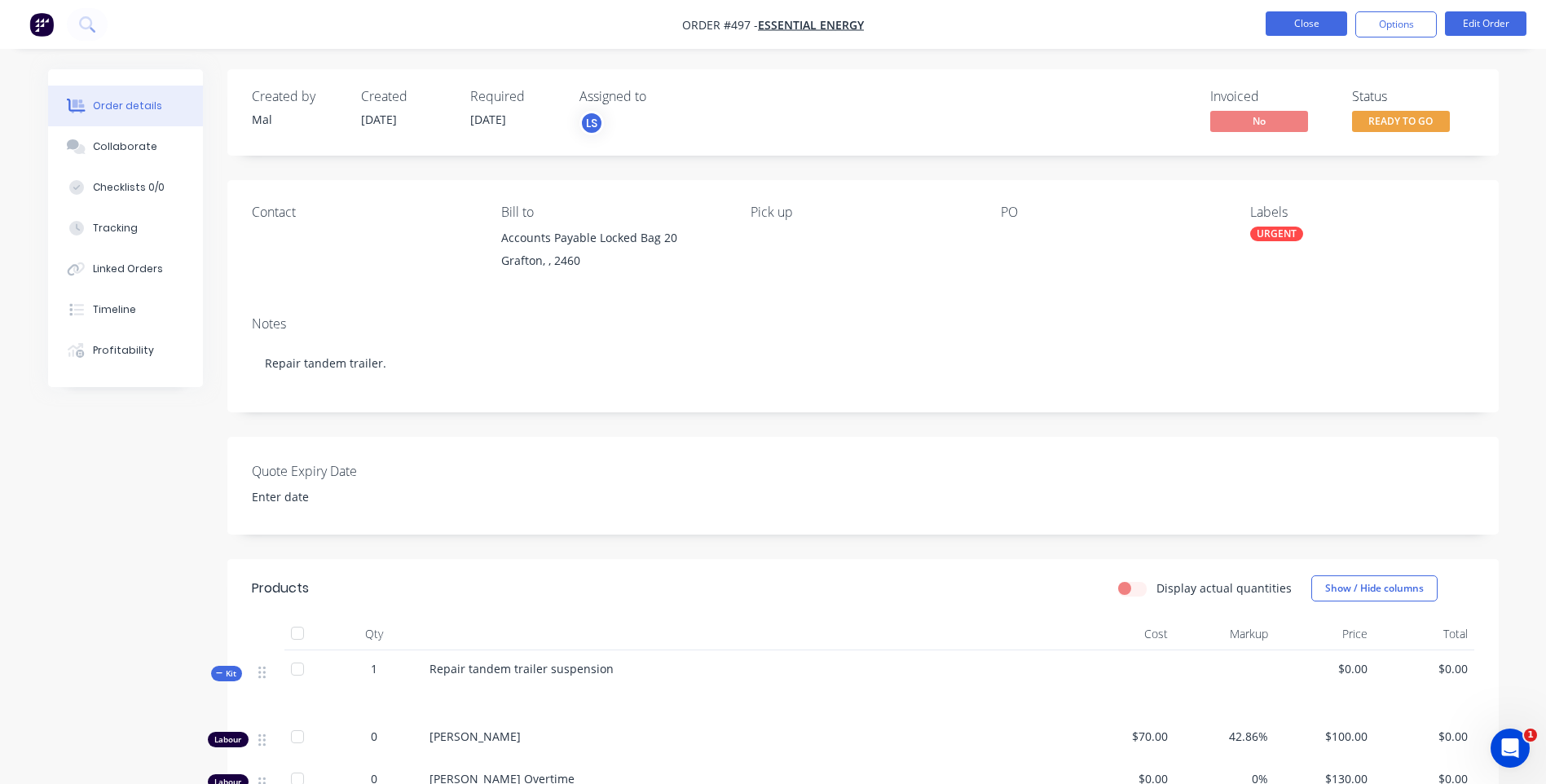
click at [1284, 18] on button "Close" at bounding box center [1306, 24] width 82 height 24
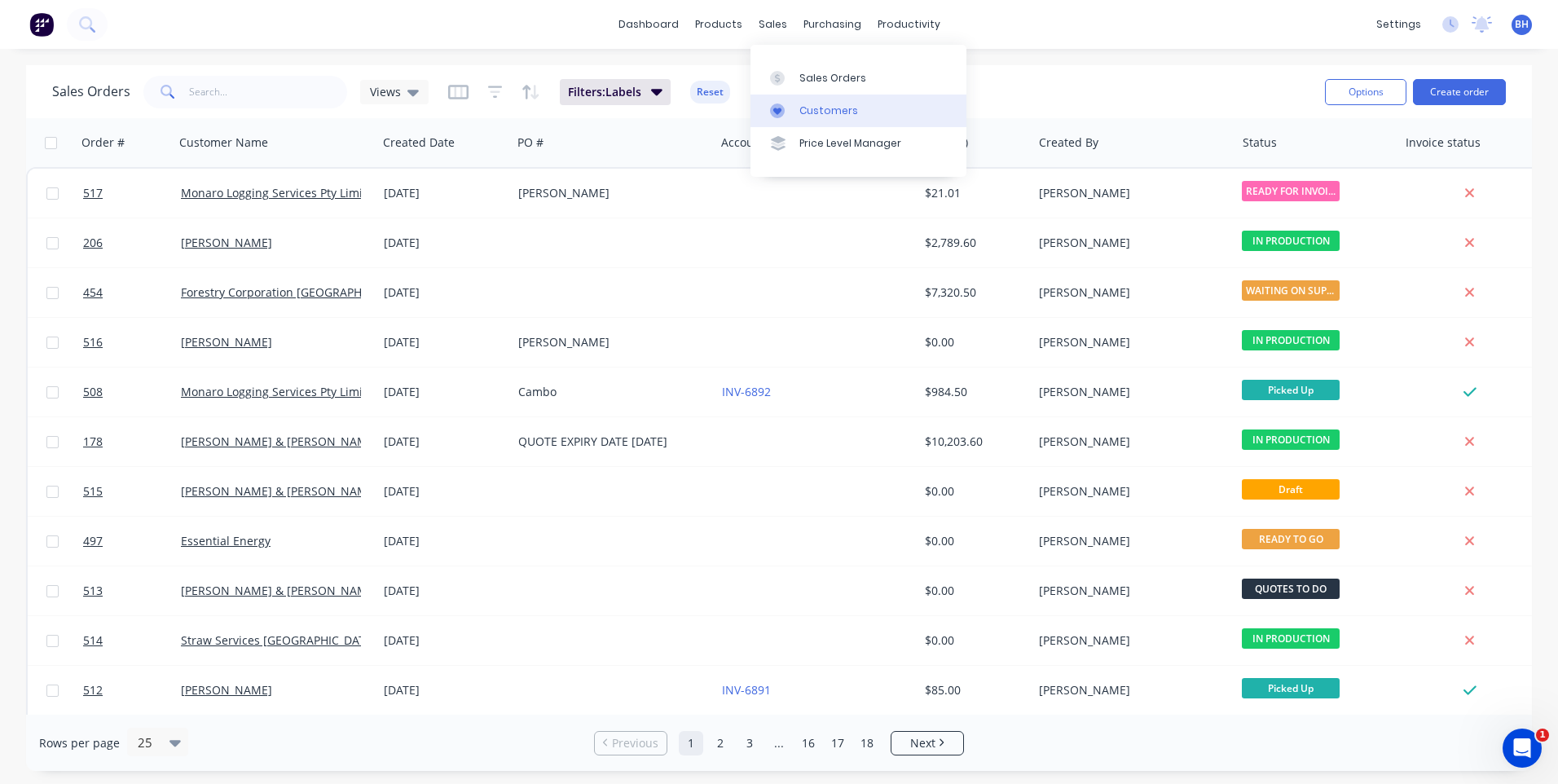
click at [813, 108] on div "Customers" at bounding box center [829, 110] width 59 height 14
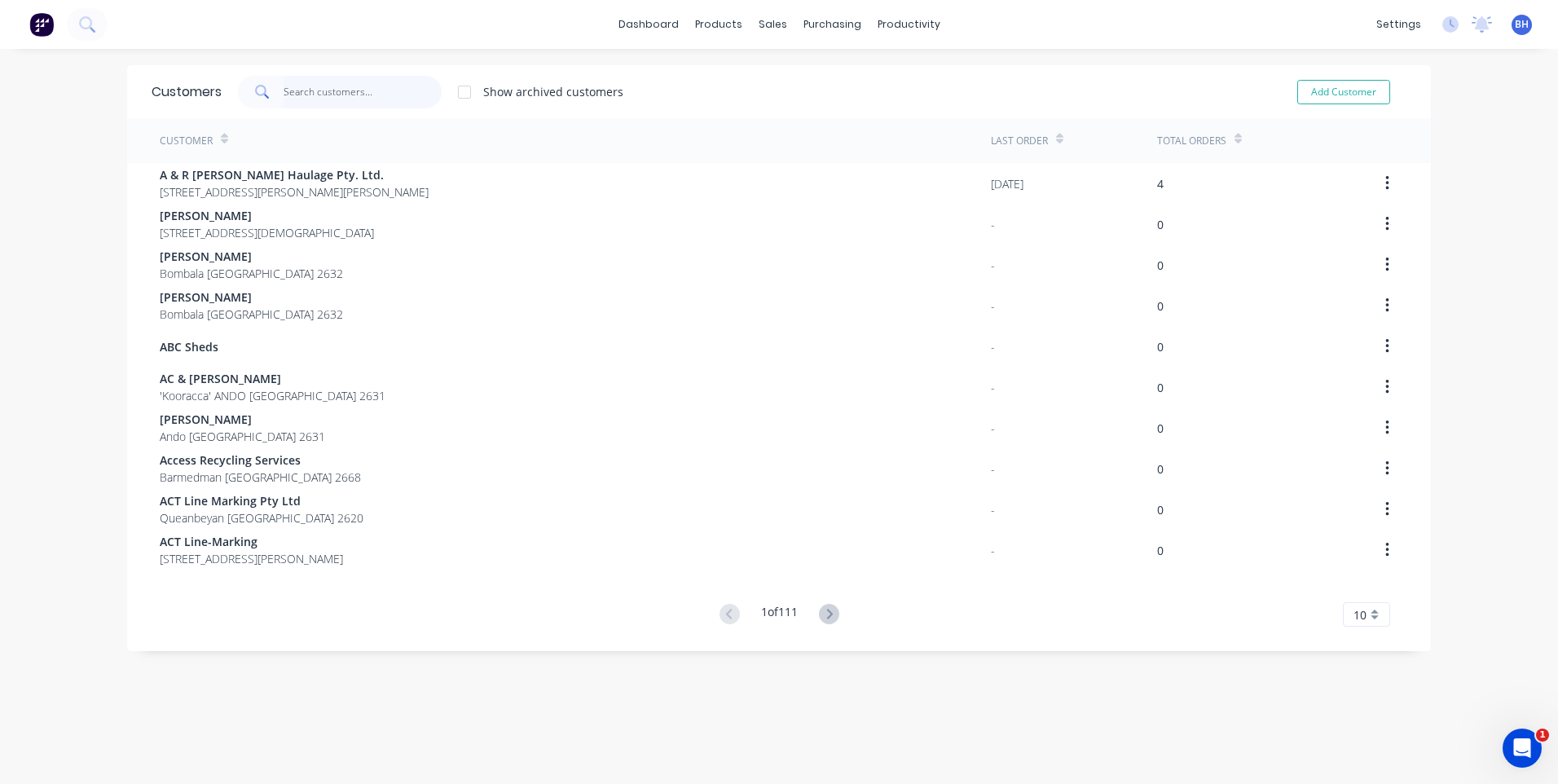
click at [329, 95] on input "text" at bounding box center [362, 92] width 159 height 33
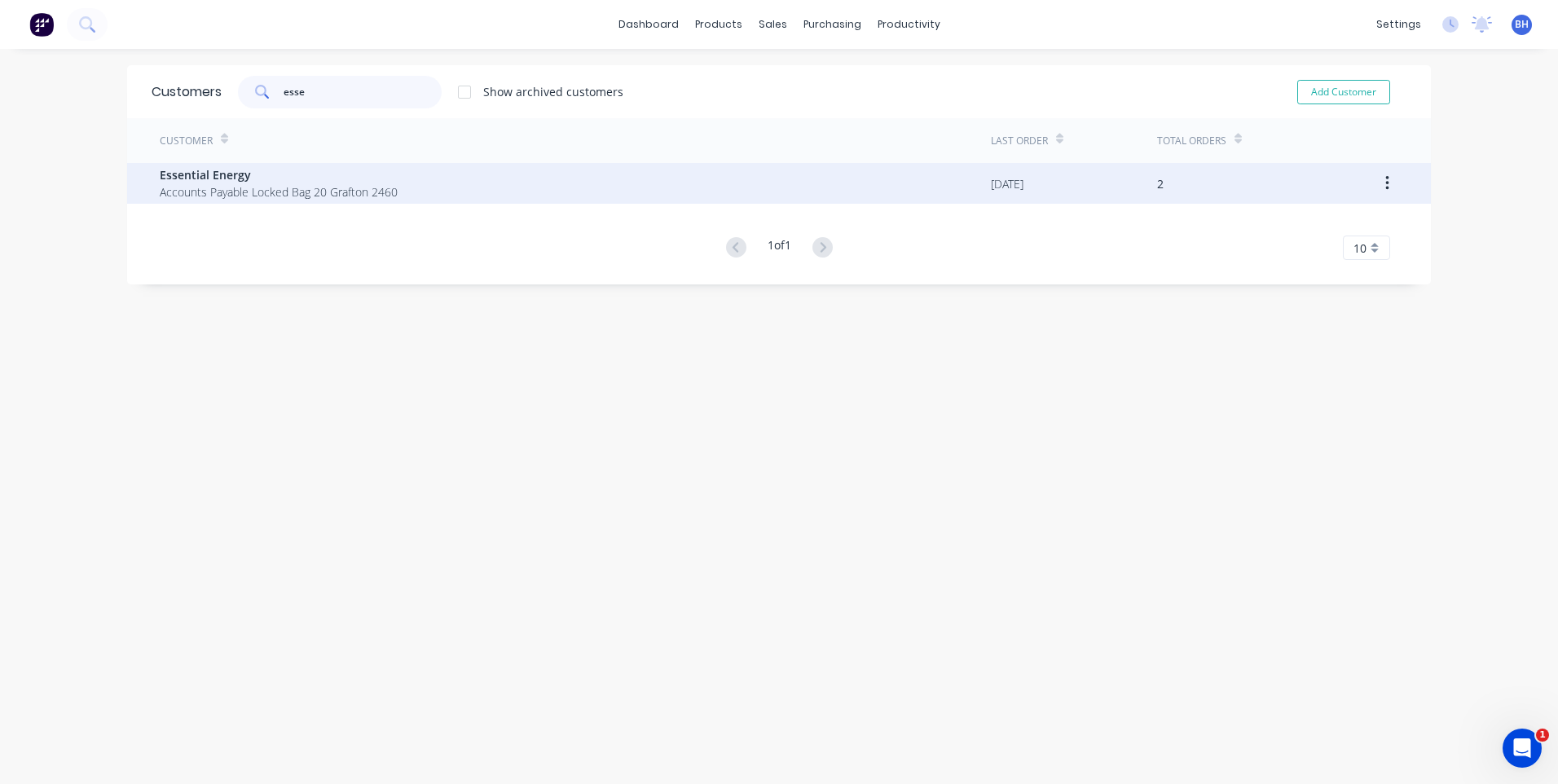
type input "esse"
click at [242, 182] on span "Essential Energy" at bounding box center [278, 175] width 238 height 17
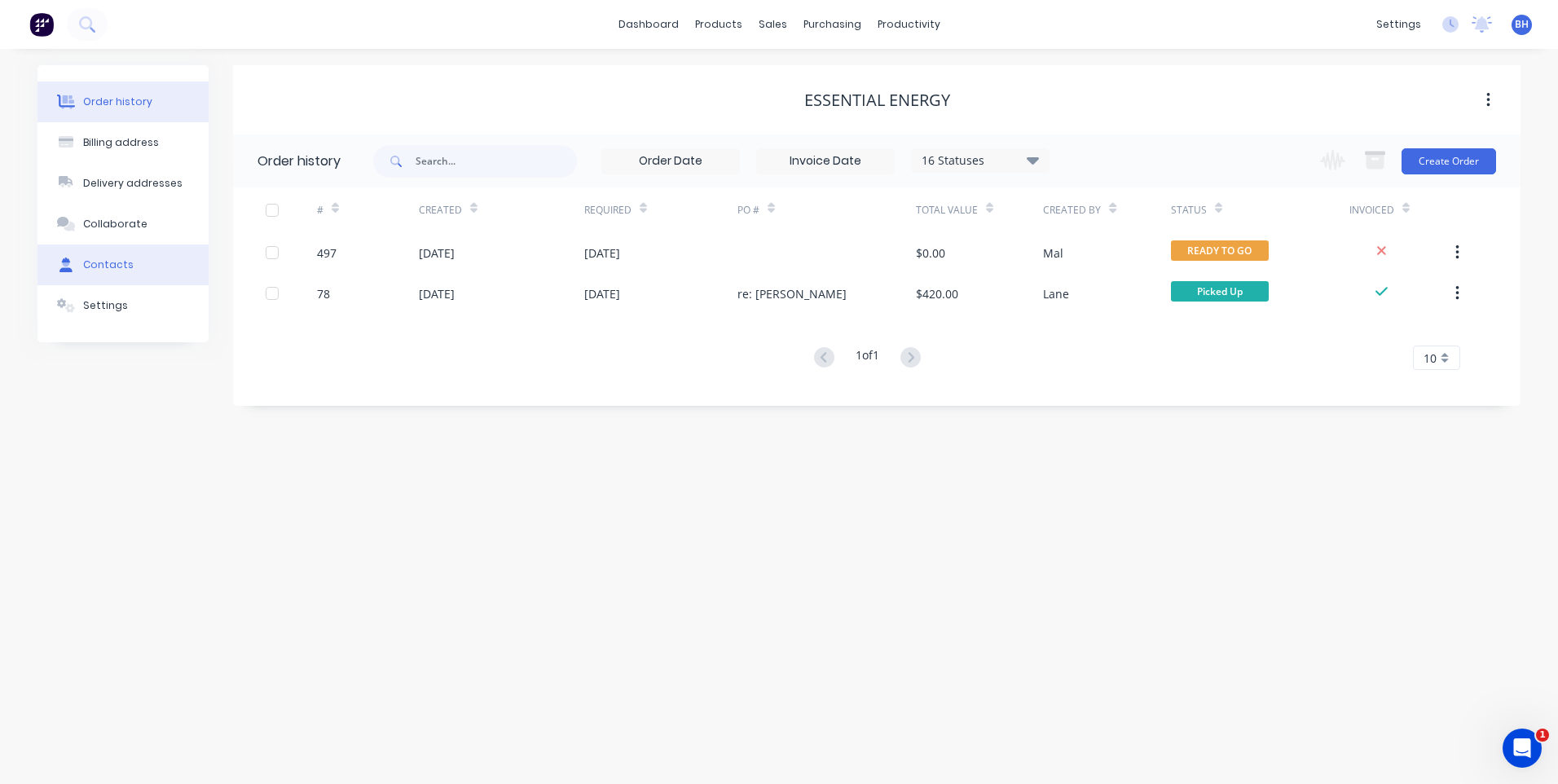
click at [97, 259] on div "Contacts" at bounding box center [108, 264] width 50 height 14
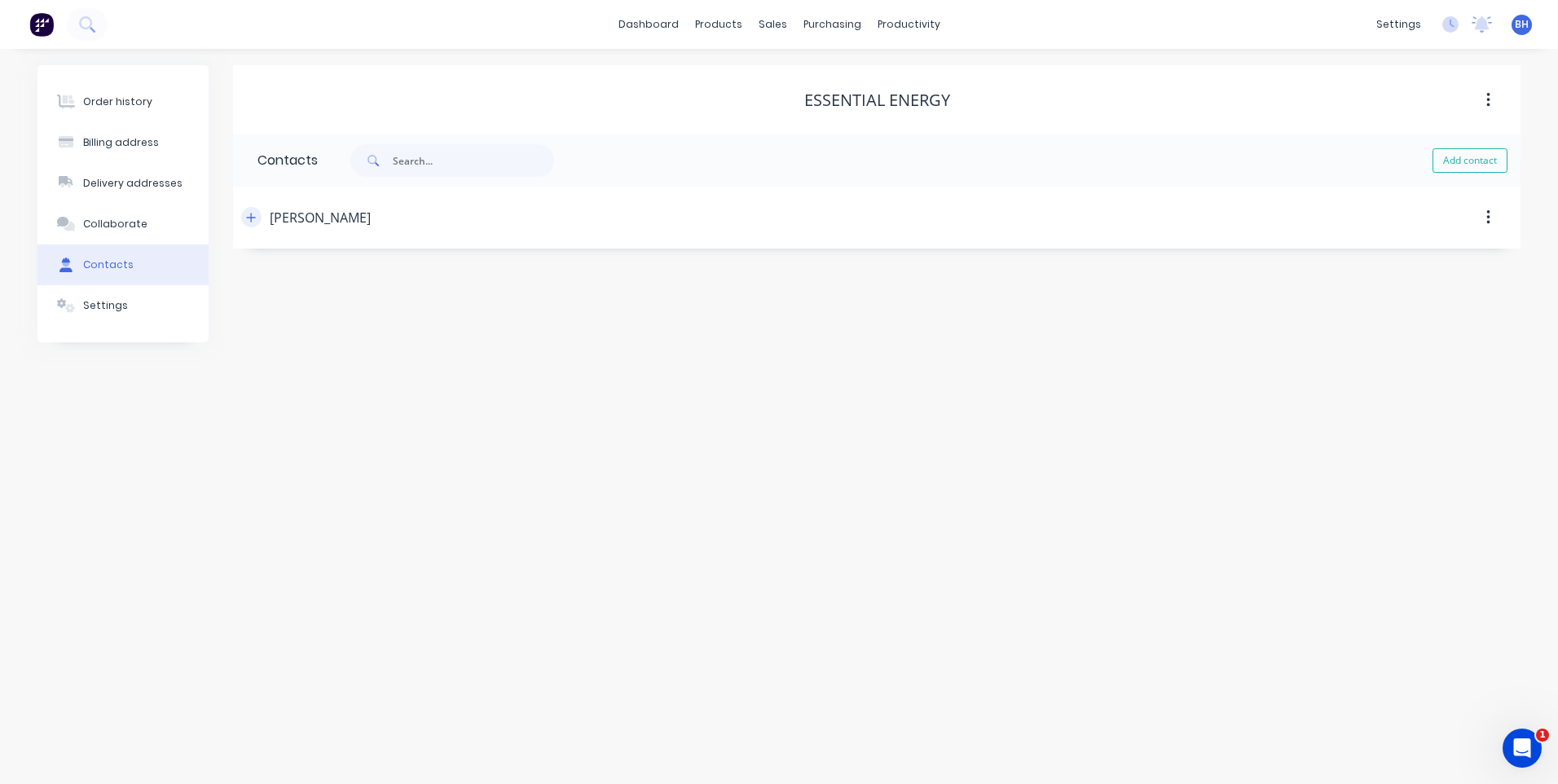
click at [253, 218] on icon "button" at bounding box center [251, 217] width 9 height 9
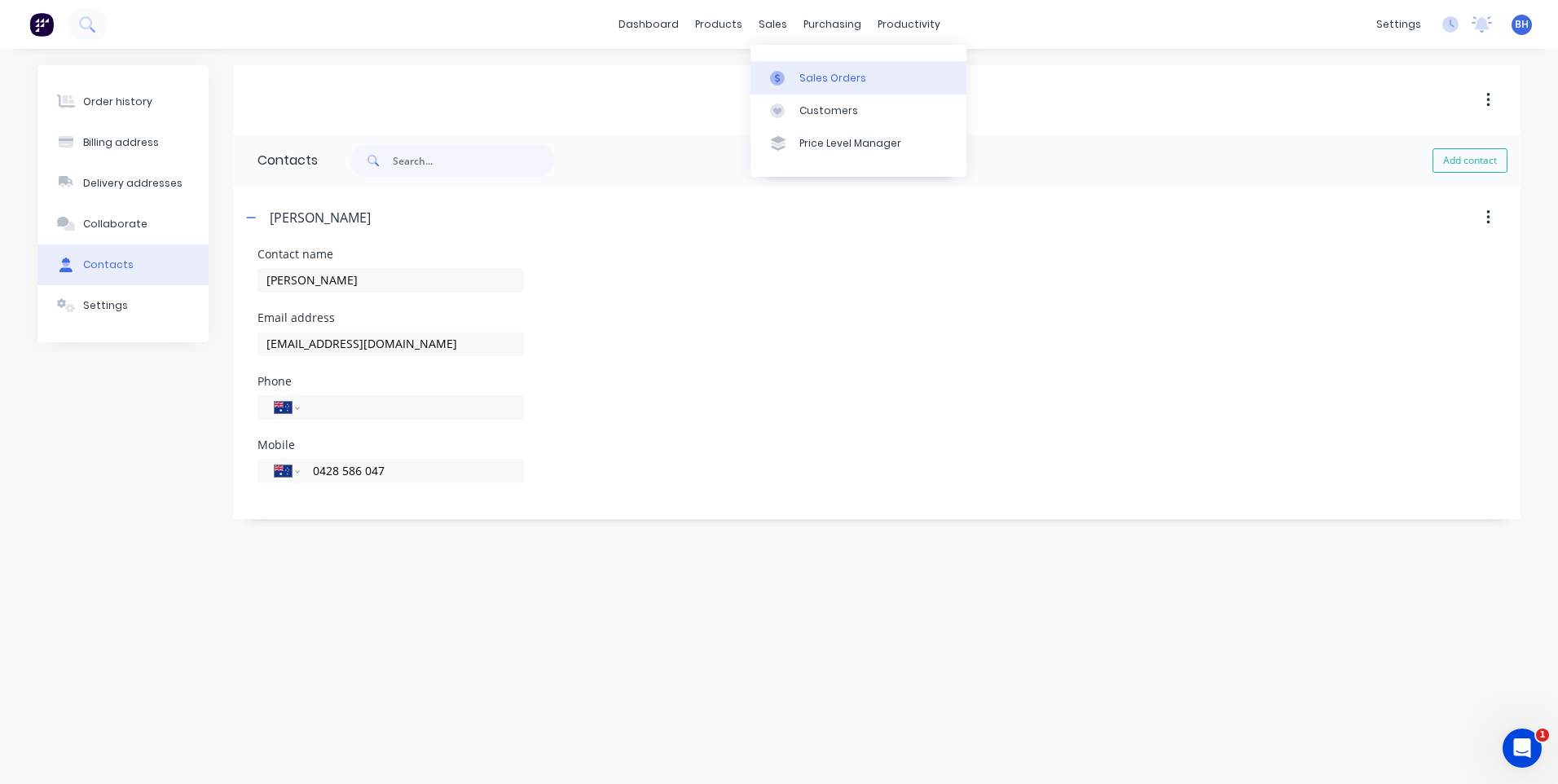
click at [822, 71] on div "Sales Orders" at bounding box center [833, 77] width 67 height 14
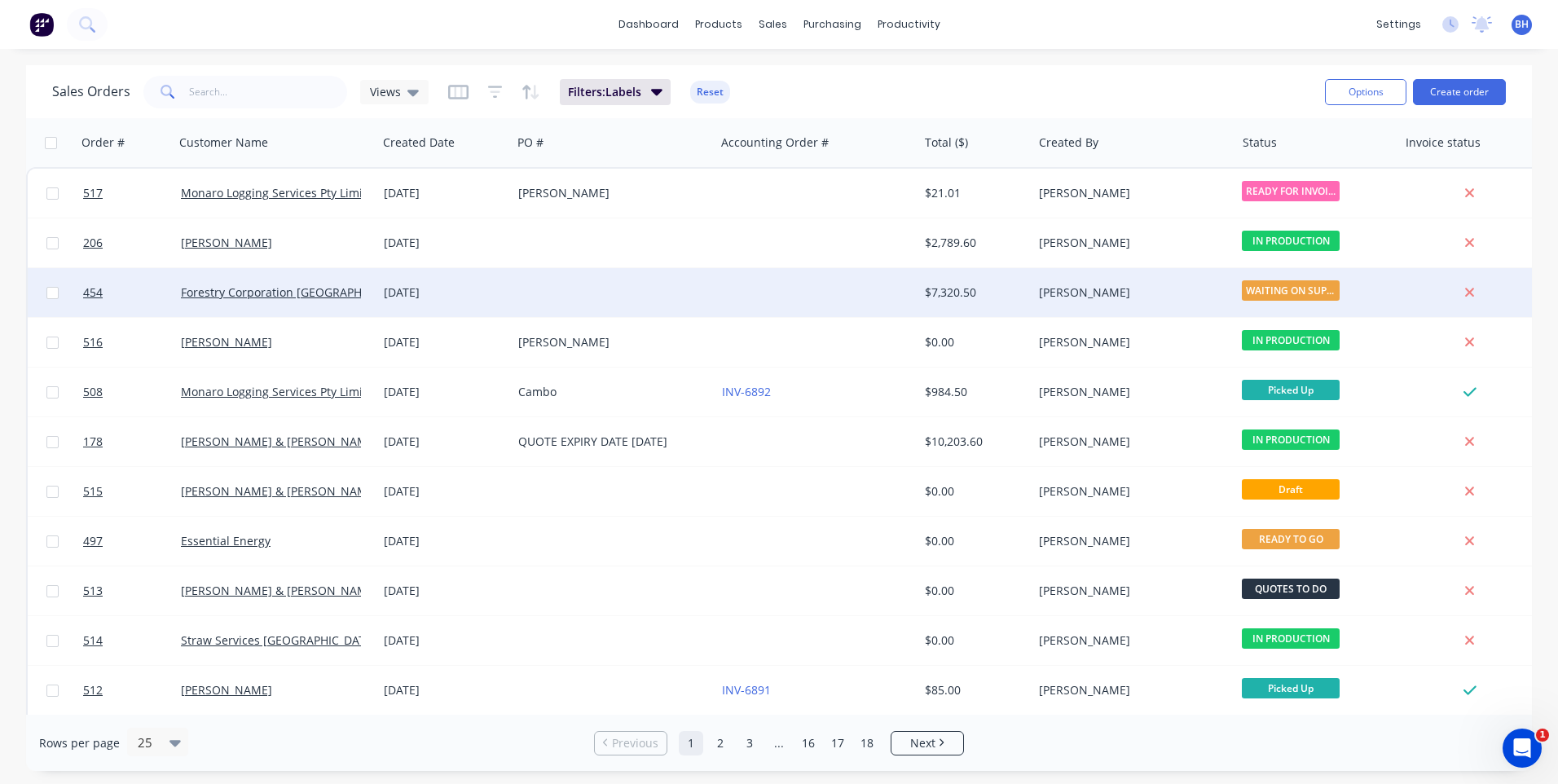
click at [656, 283] on div at bounding box center [613, 292] width 203 height 49
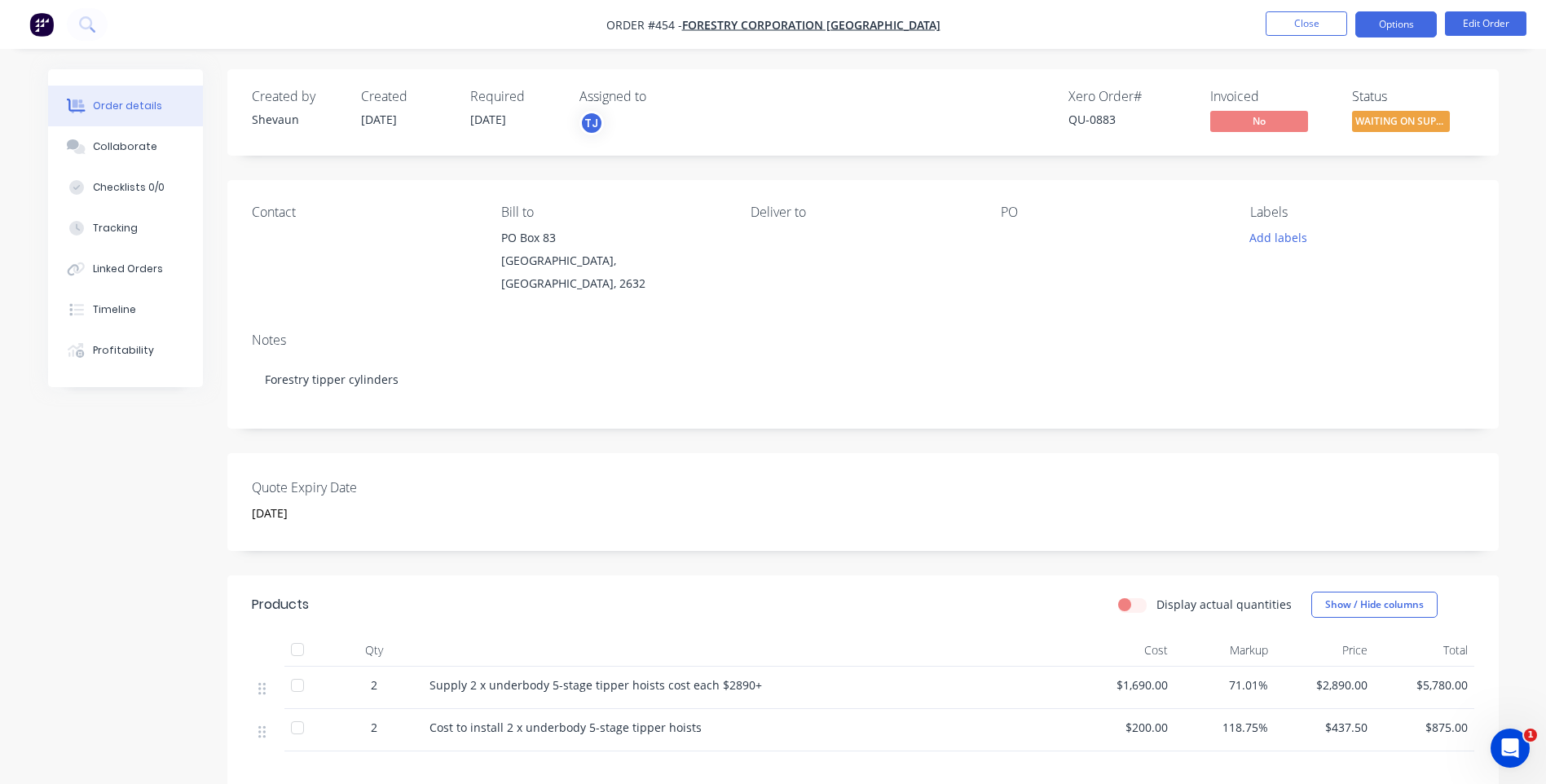
click at [1406, 31] on button "Options" at bounding box center [1396, 24] width 82 height 26
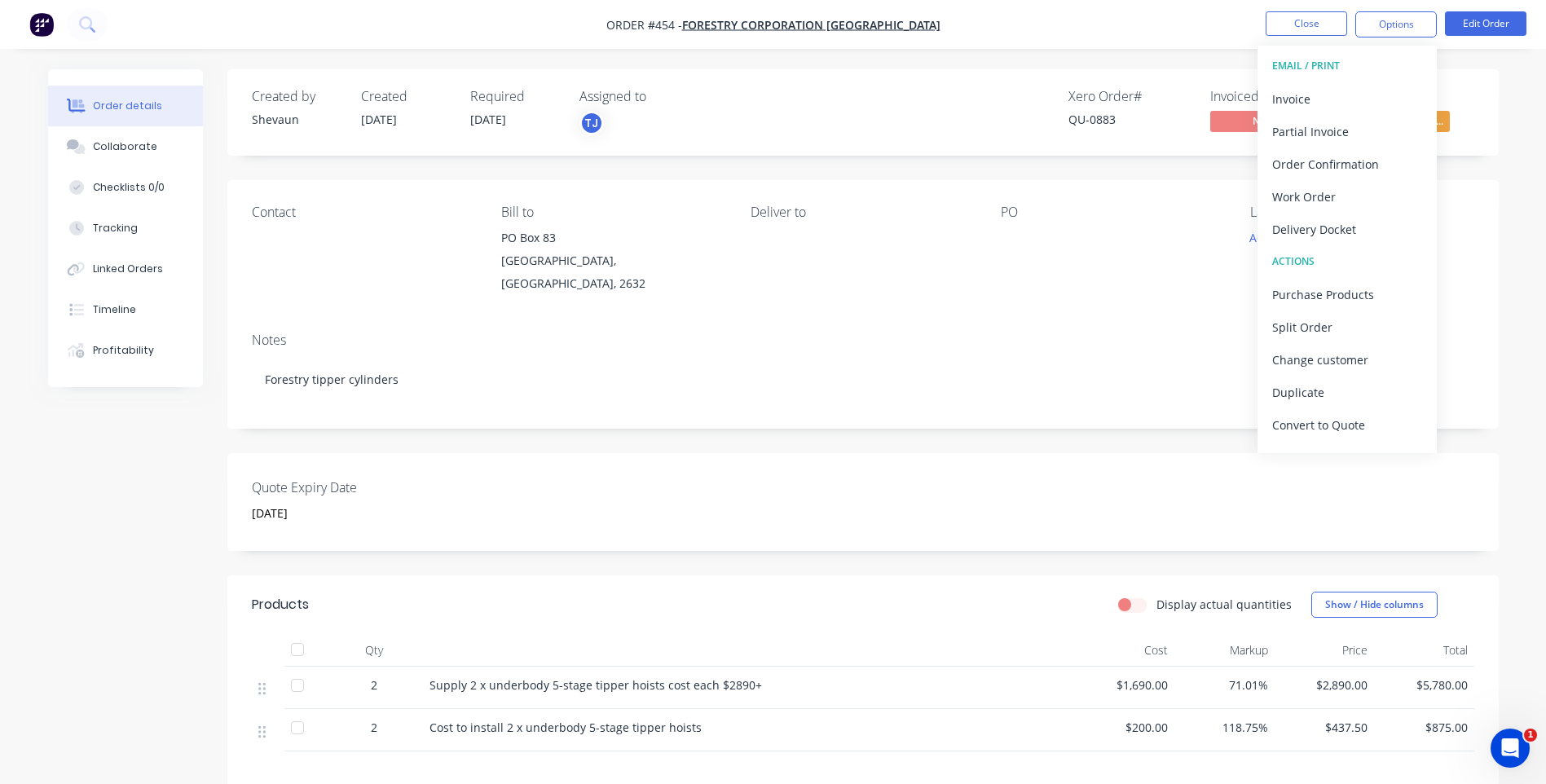
click at [1171, 25] on nav "Order #454 - Forestry Corporation NSW Close Options EMAIL / PRINT Invoice Parti…" at bounding box center [773, 24] width 1546 height 49
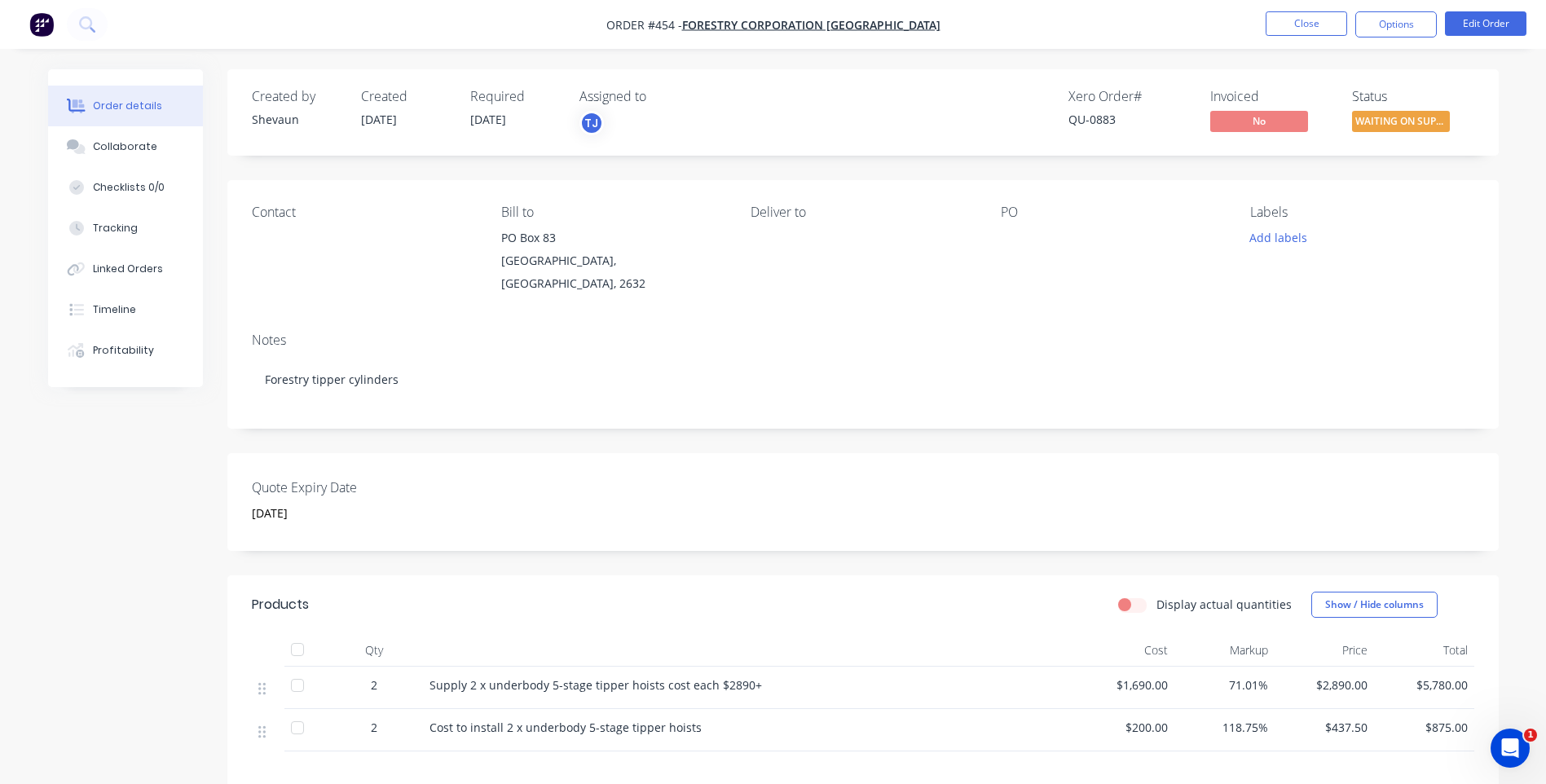
click at [1005, 234] on div at bounding box center [1103, 238] width 203 height 23
click at [1041, 207] on div "PO" at bounding box center [1113, 212] width 224 height 15
click at [1488, 29] on button "Edit Order" at bounding box center [1485, 24] width 82 height 24
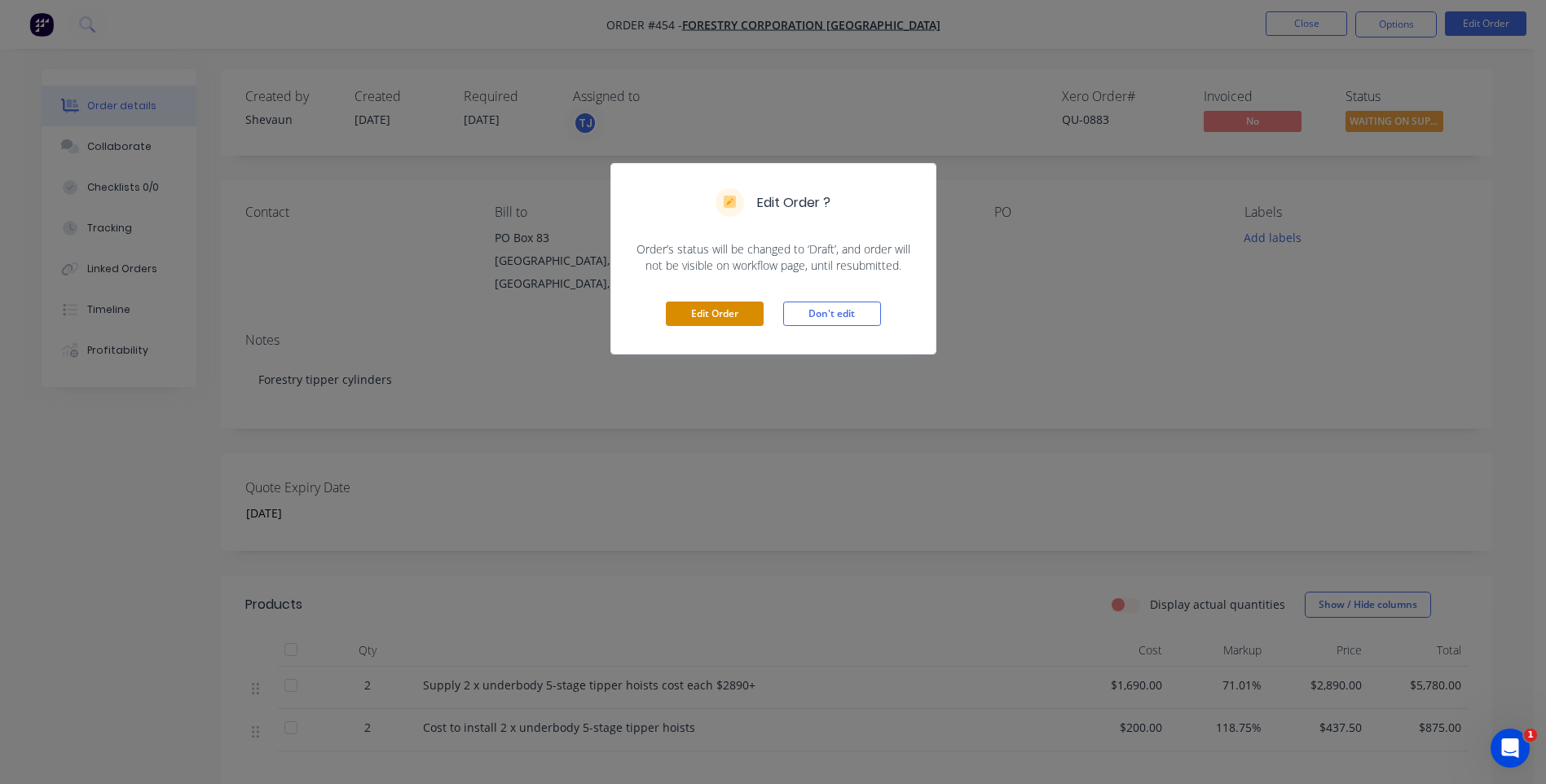
click at [734, 318] on button "Edit Order" at bounding box center [715, 313] width 98 height 24
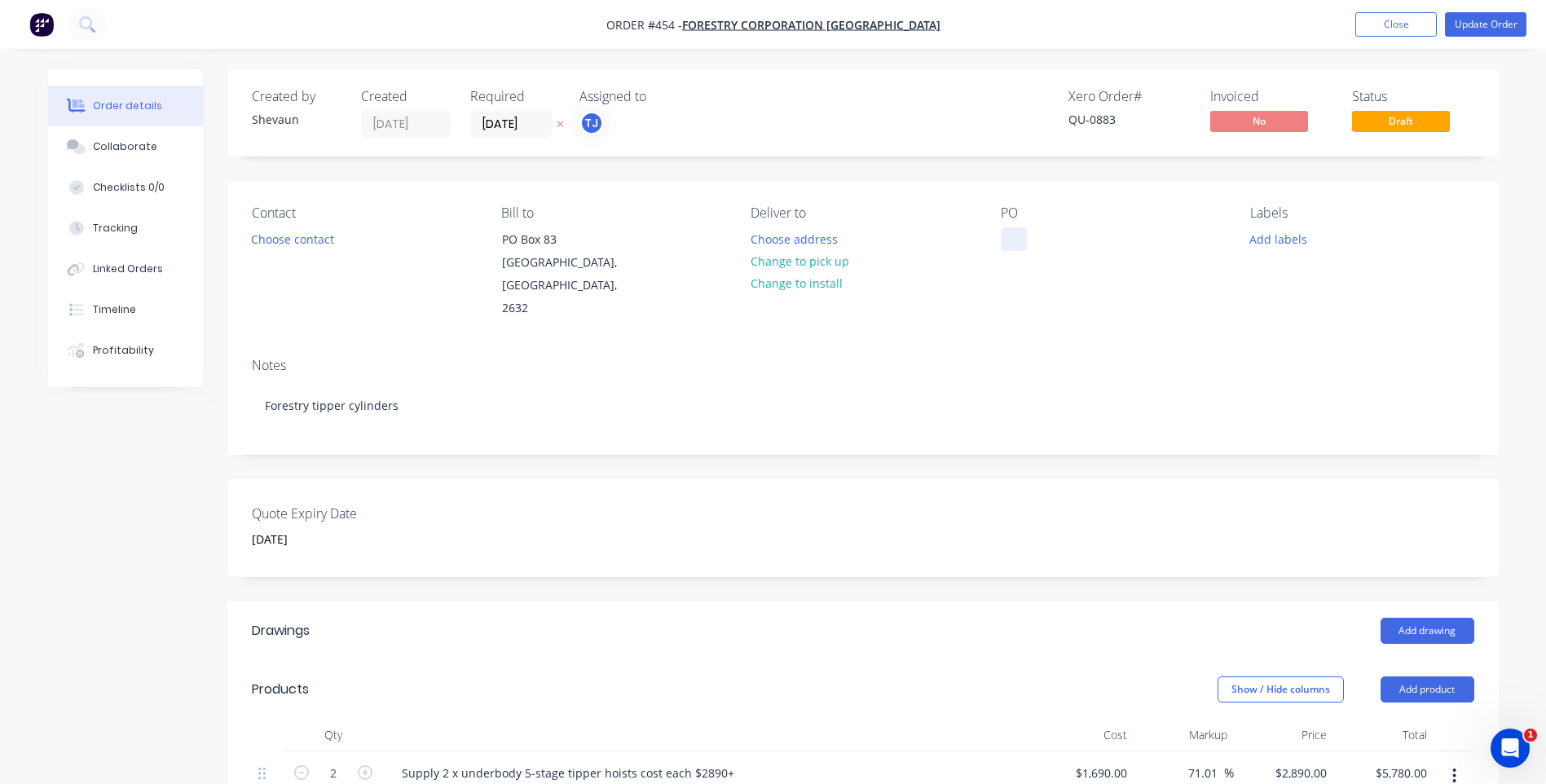
click at [1016, 242] on div at bounding box center [1014, 239] width 26 height 24
click at [1385, 22] on button "Close" at bounding box center [1396, 24] width 82 height 24
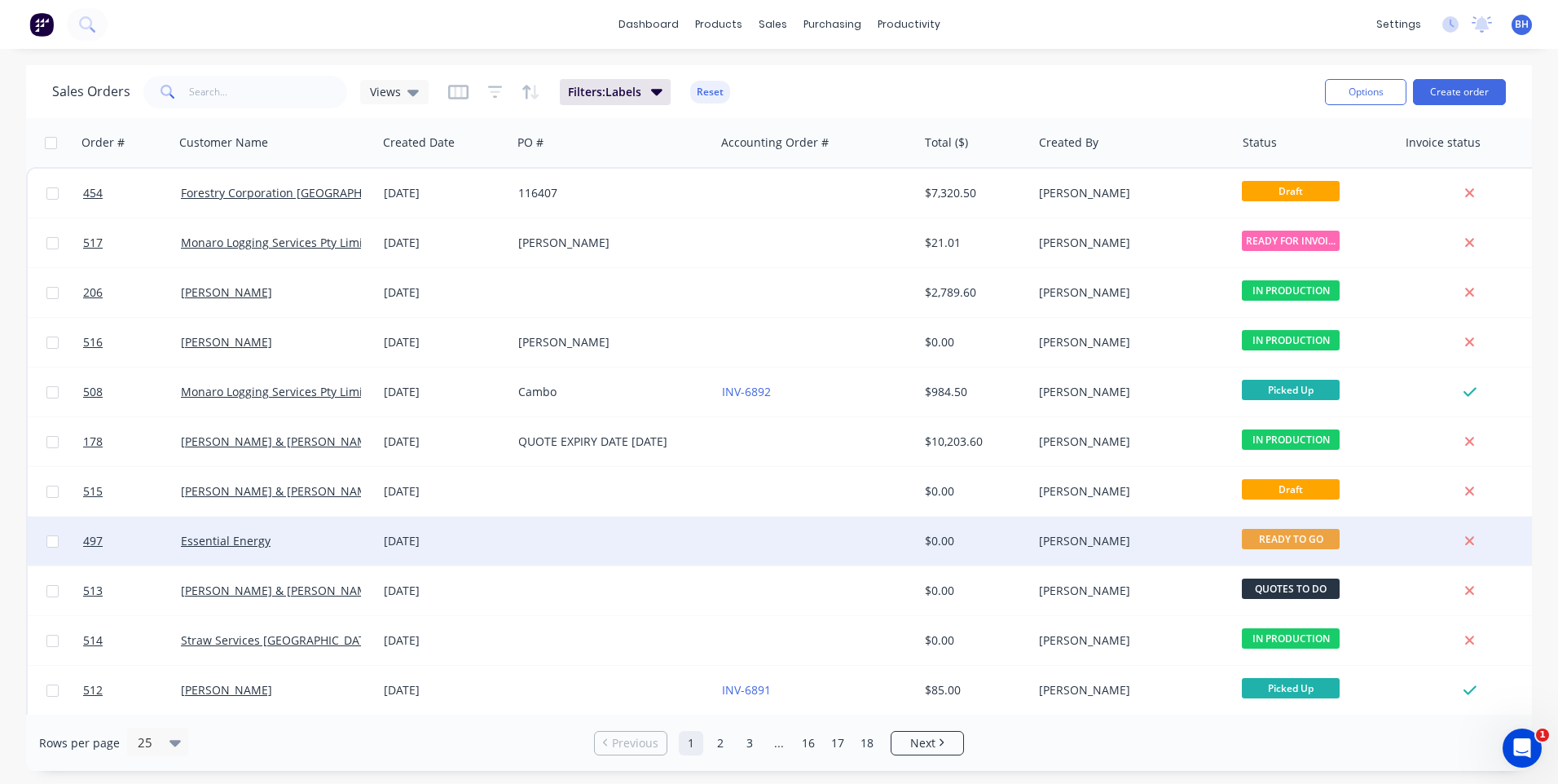
click at [781, 526] on div at bounding box center [816, 541] width 203 height 49
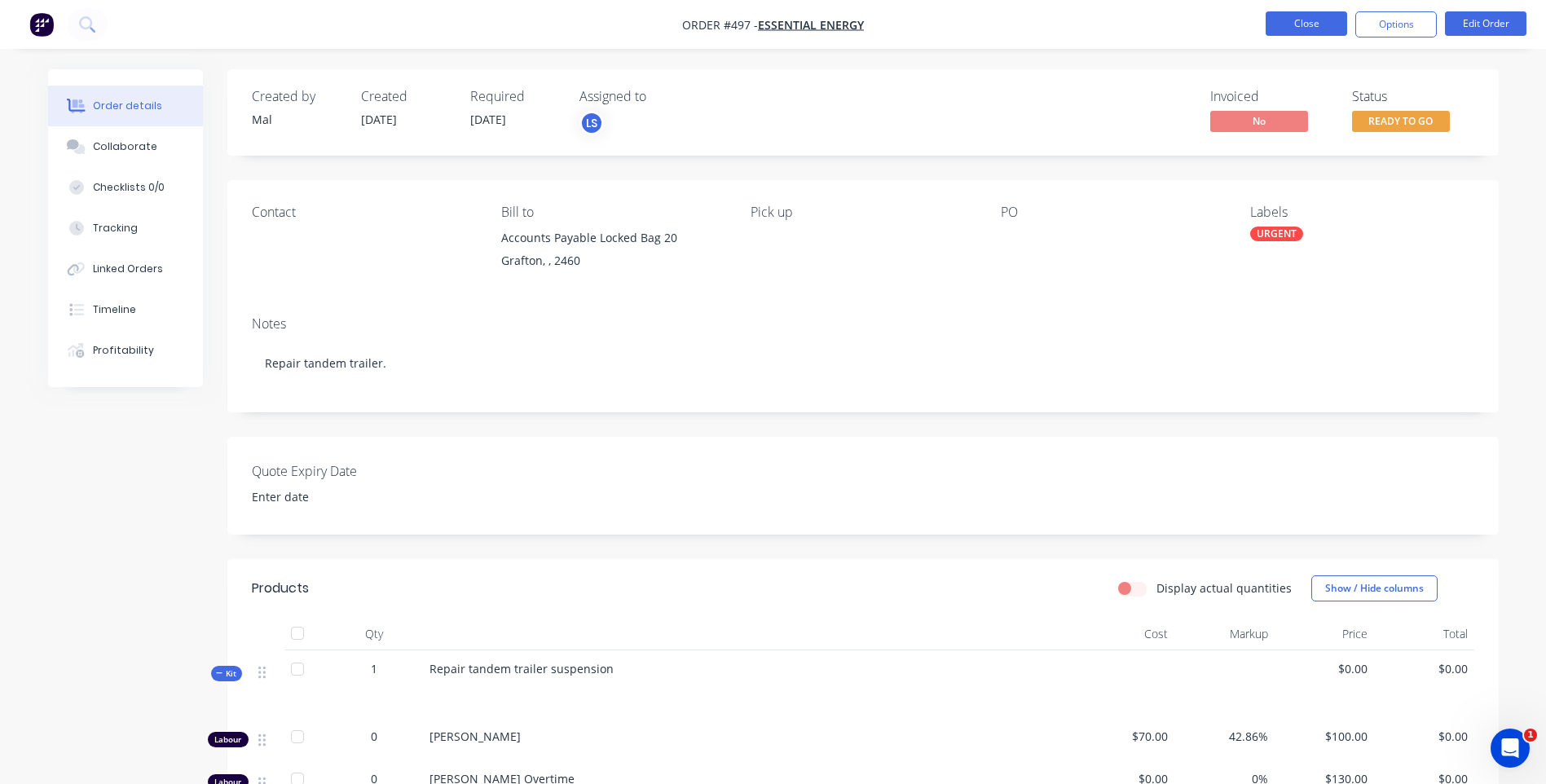
click at [1303, 21] on button "Close" at bounding box center [1306, 24] width 82 height 24
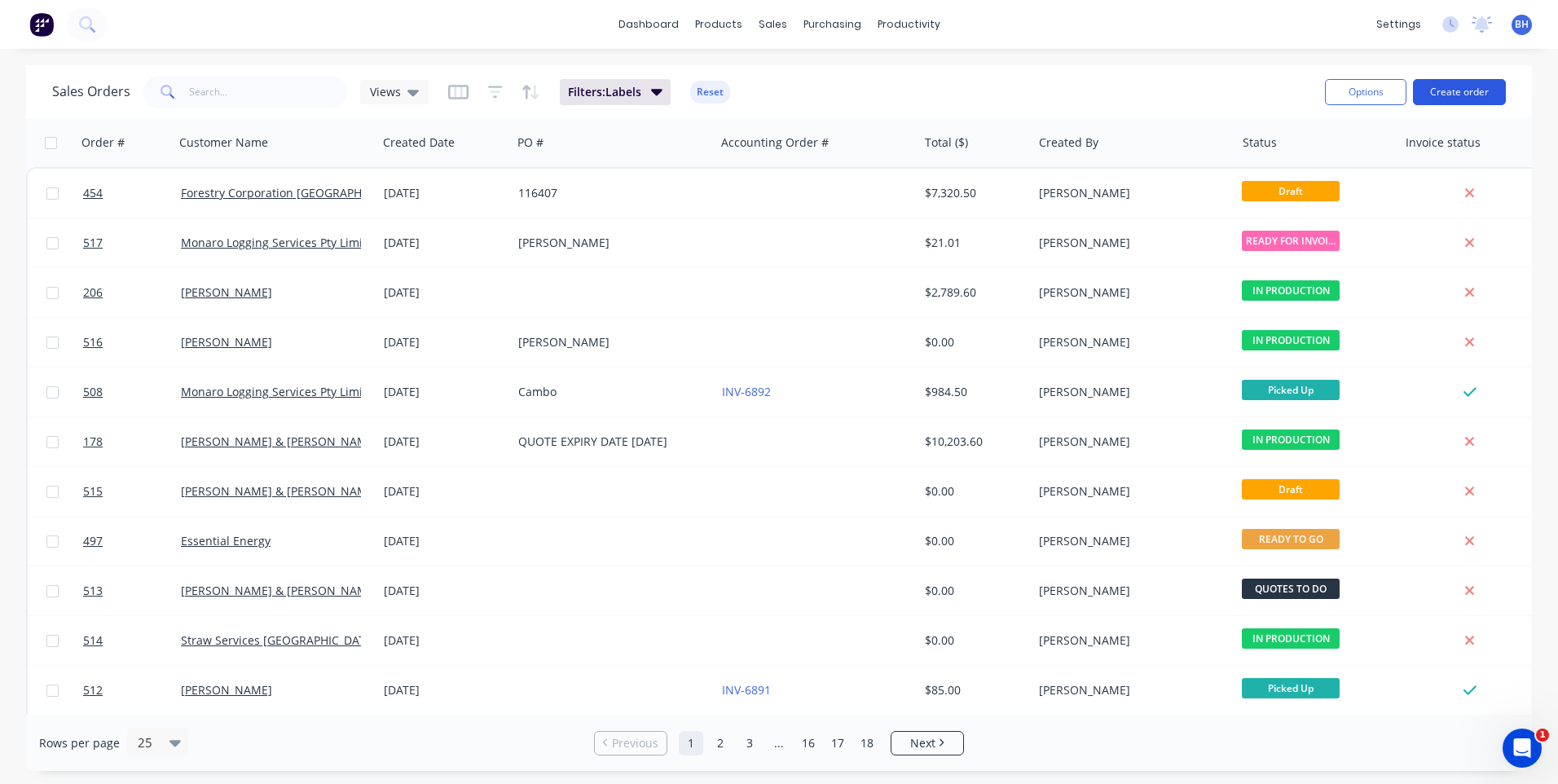
click at [1466, 92] on button "Create order" at bounding box center [1459, 92] width 93 height 26
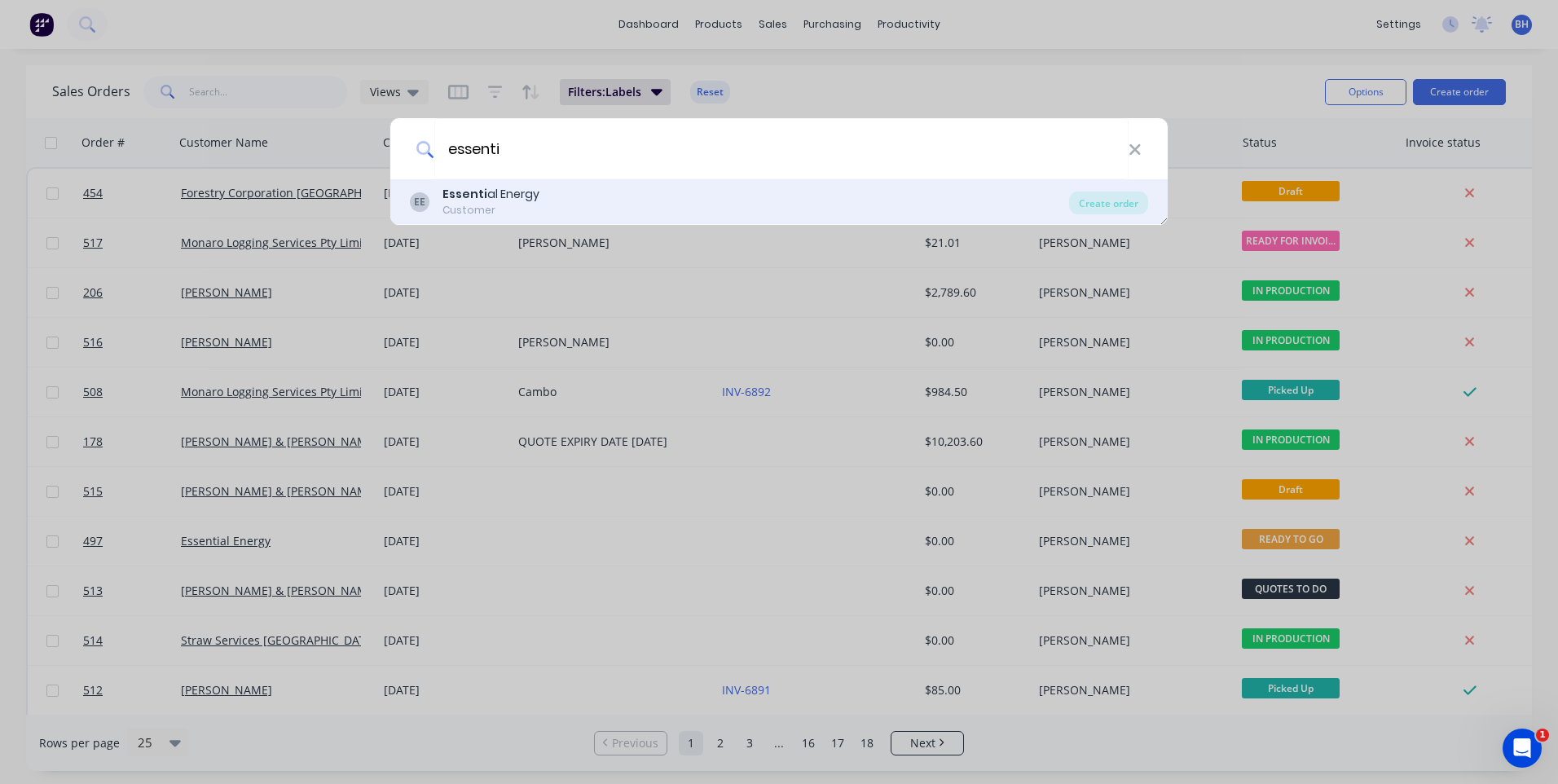
type input "essenti"
click at [519, 198] on div "Essenti al Energy" at bounding box center [490, 194] width 97 height 17
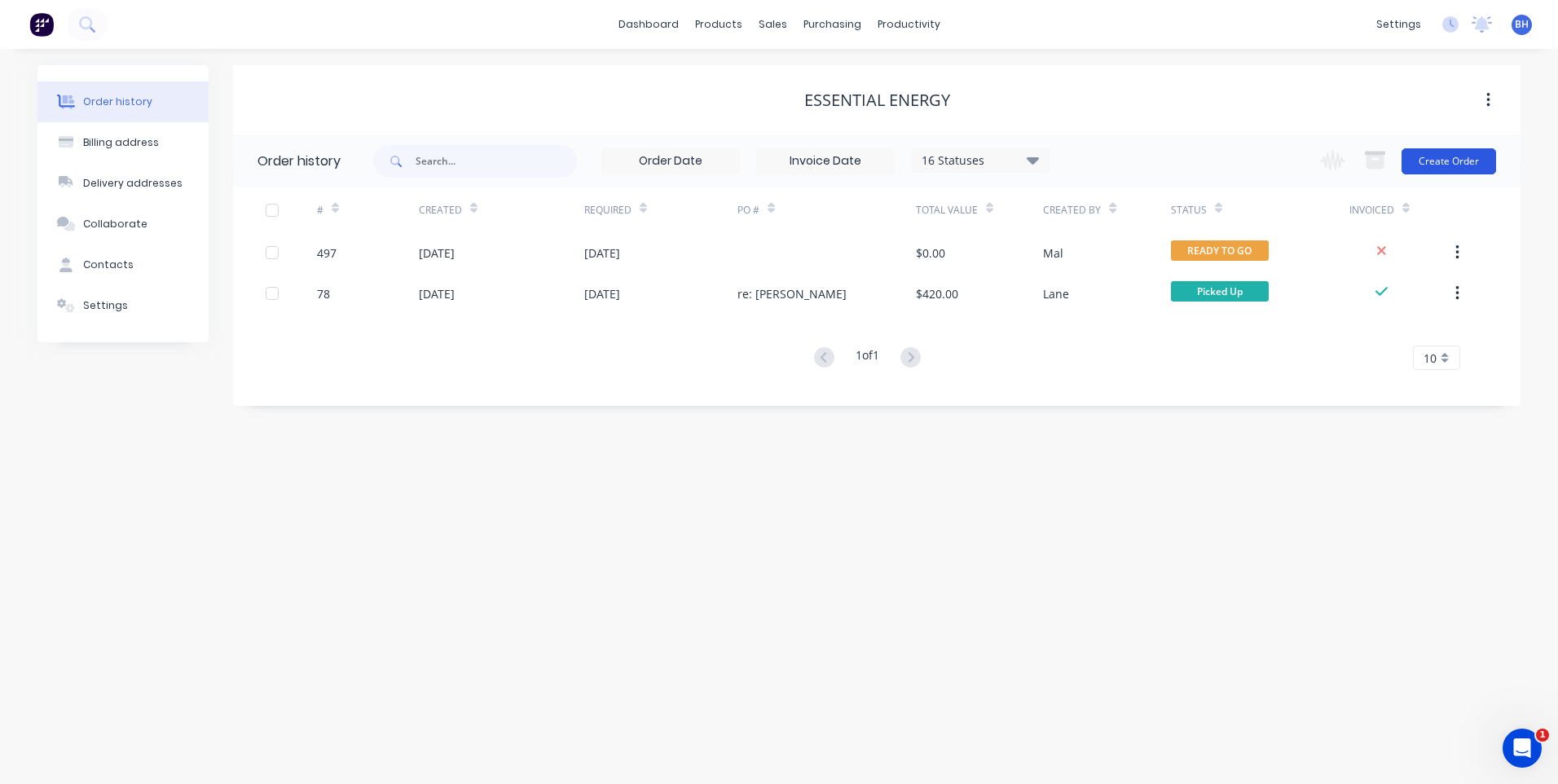
click at [1422, 160] on button "Create Order" at bounding box center [1449, 160] width 94 height 26
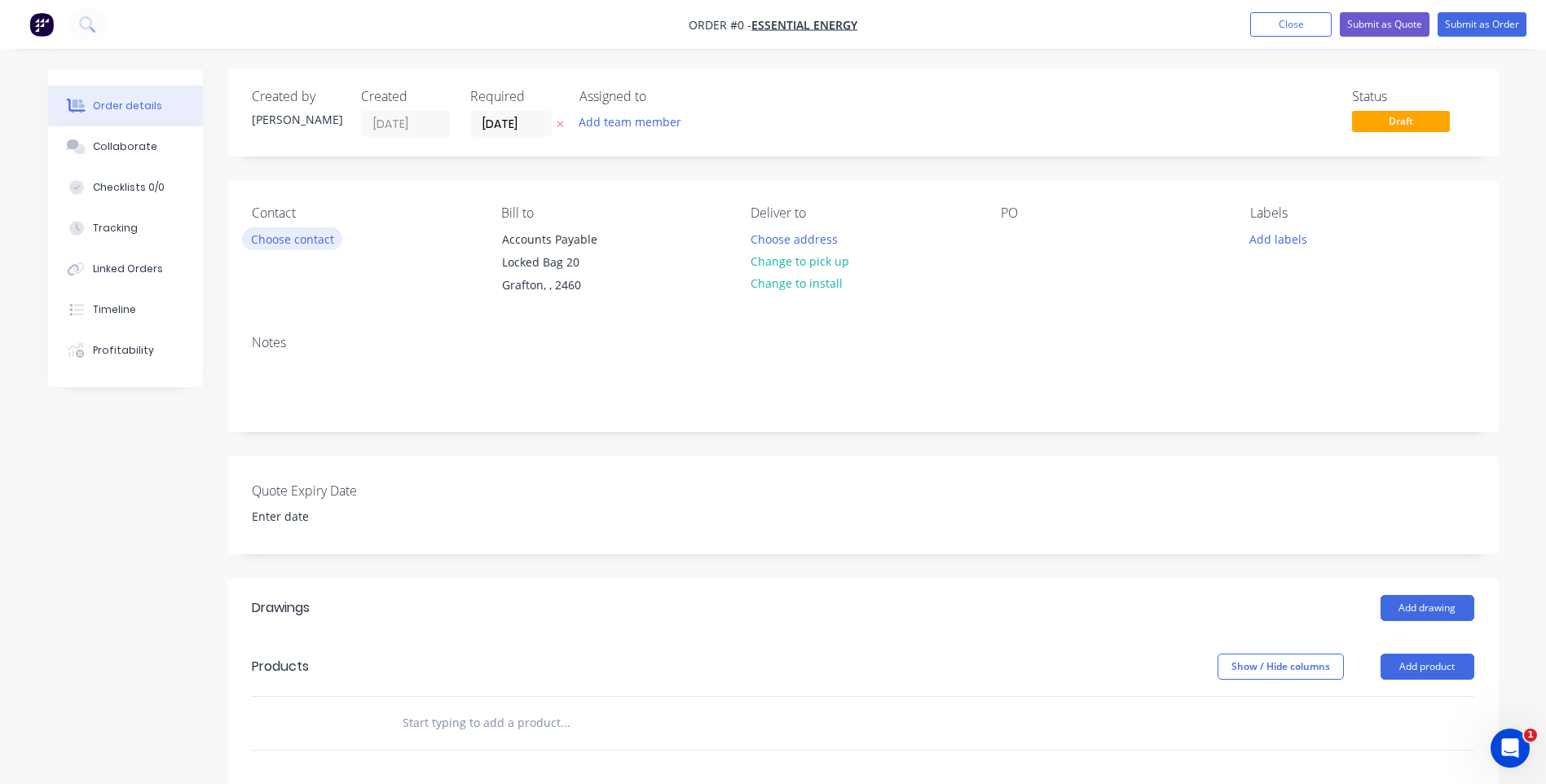
click at [317, 239] on button "Choose contact" at bounding box center [292, 238] width 100 height 22
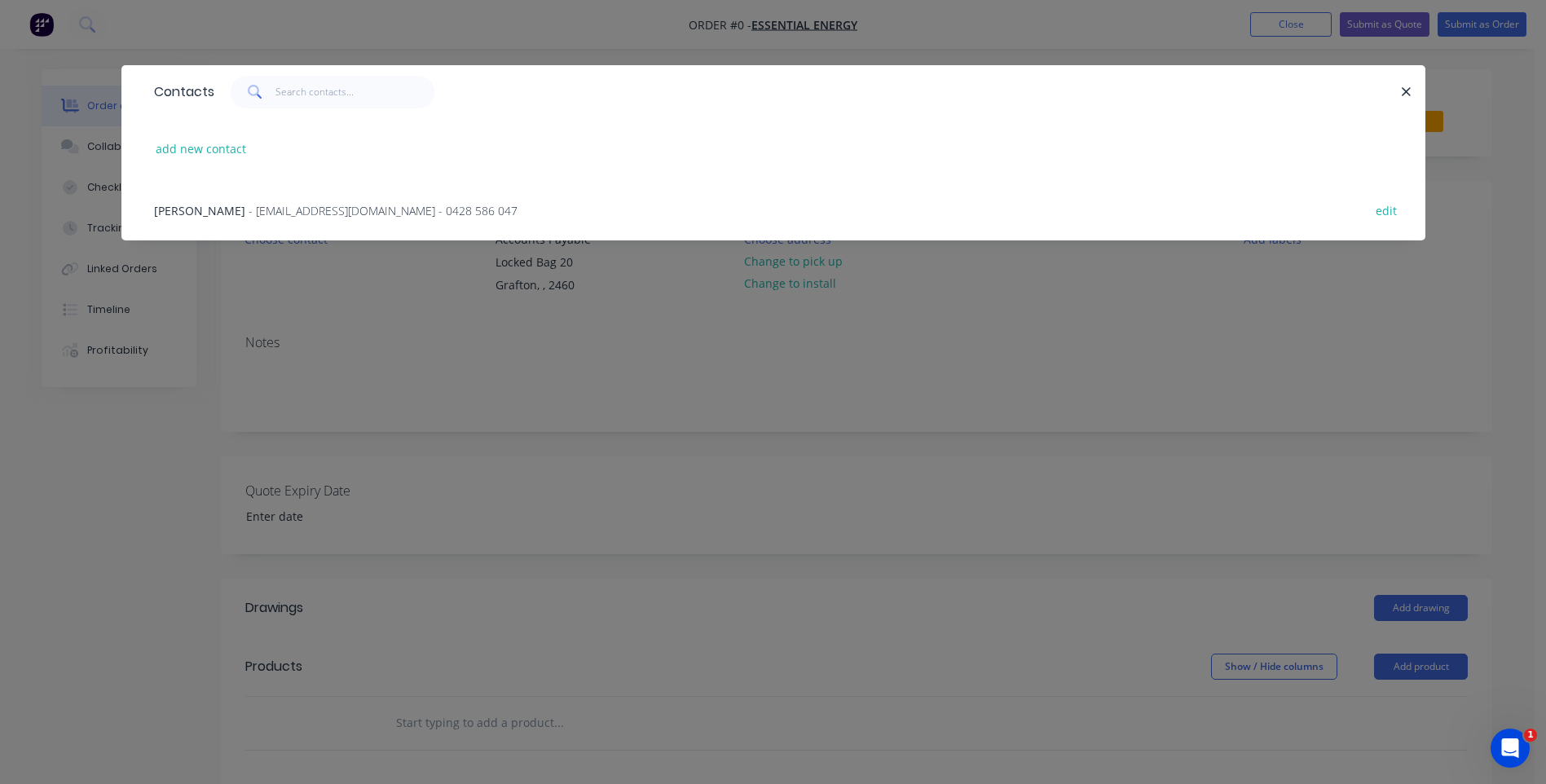
click at [337, 208] on span "- apinventoryinvoices@essentialenergy.com.au - 0428 586 047" at bounding box center [383, 210] width 269 height 15
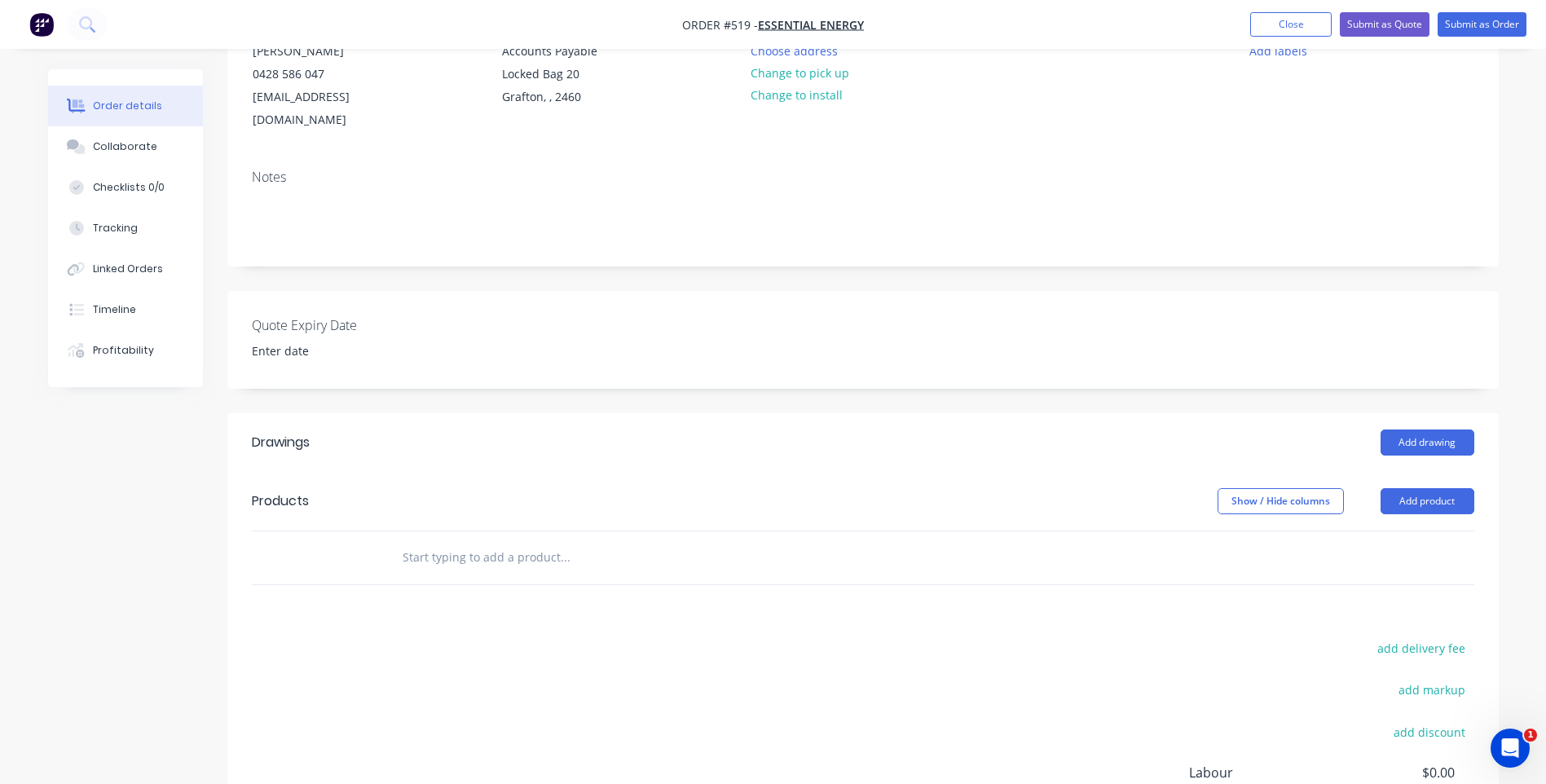
scroll to position [245, 0]
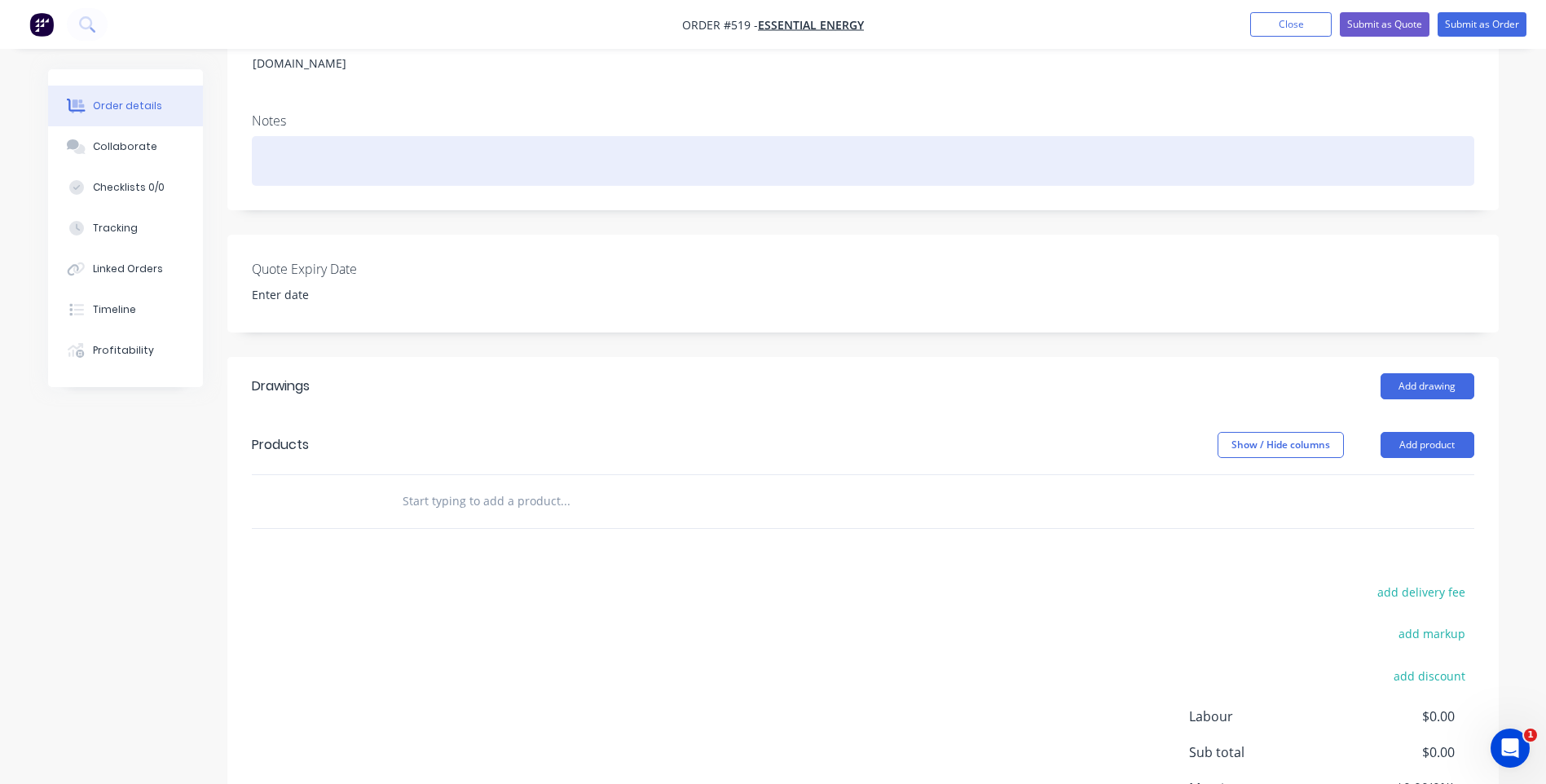
click at [288, 139] on div at bounding box center [863, 160] width 1222 height 50
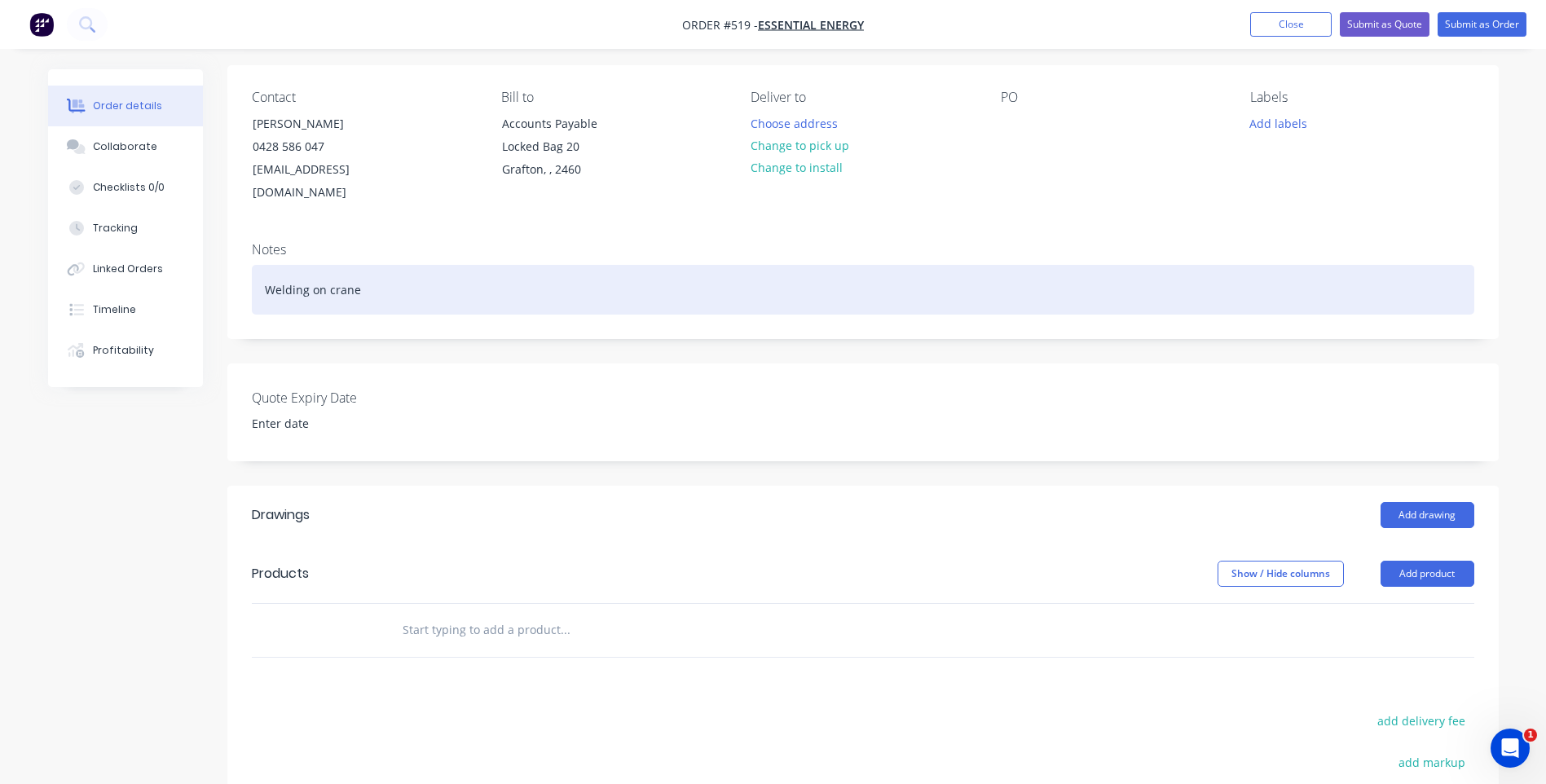
scroll to position [0, 0]
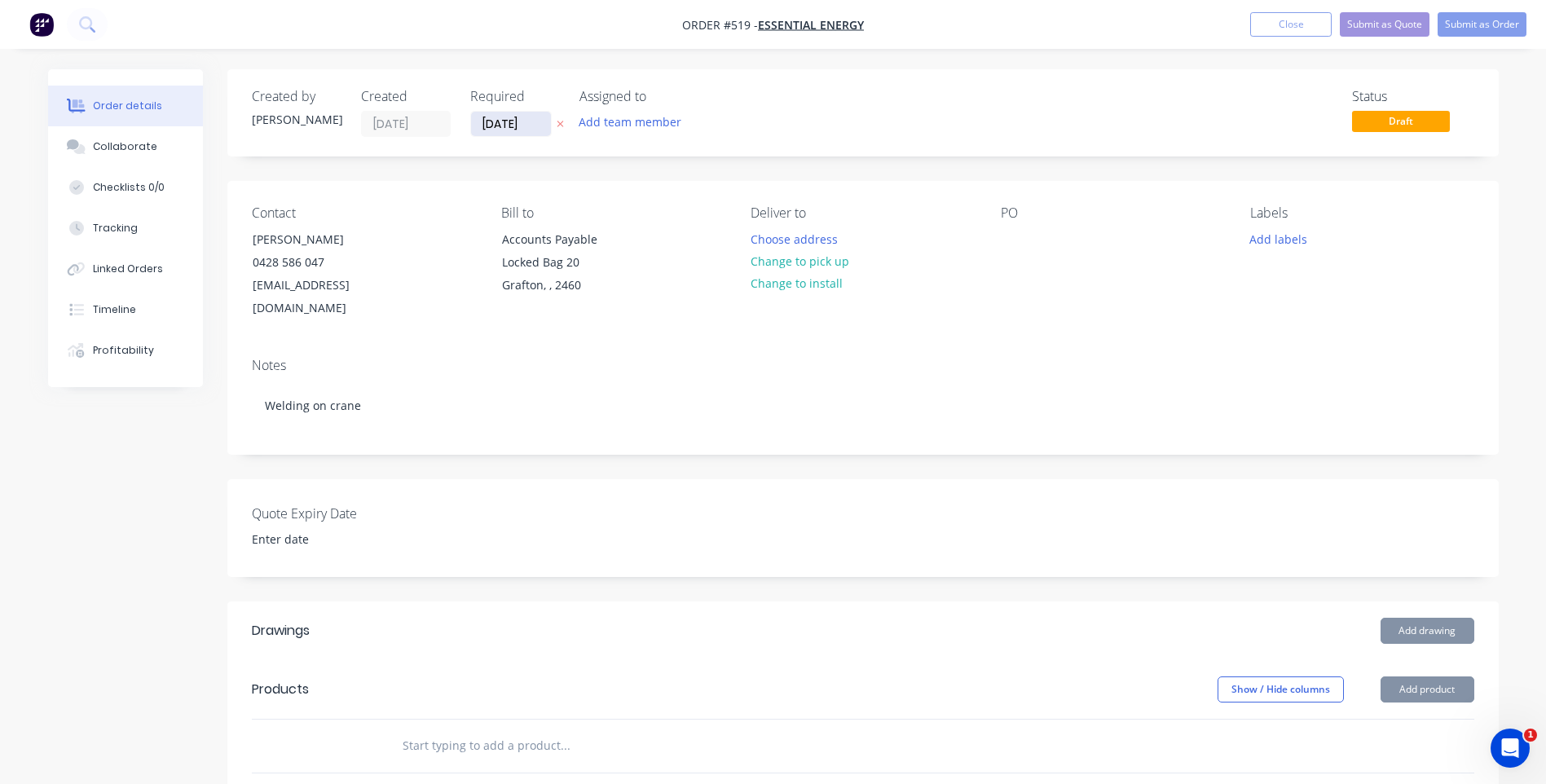
click at [506, 124] on input "[DATE]" at bounding box center [510, 124] width 80 height 24
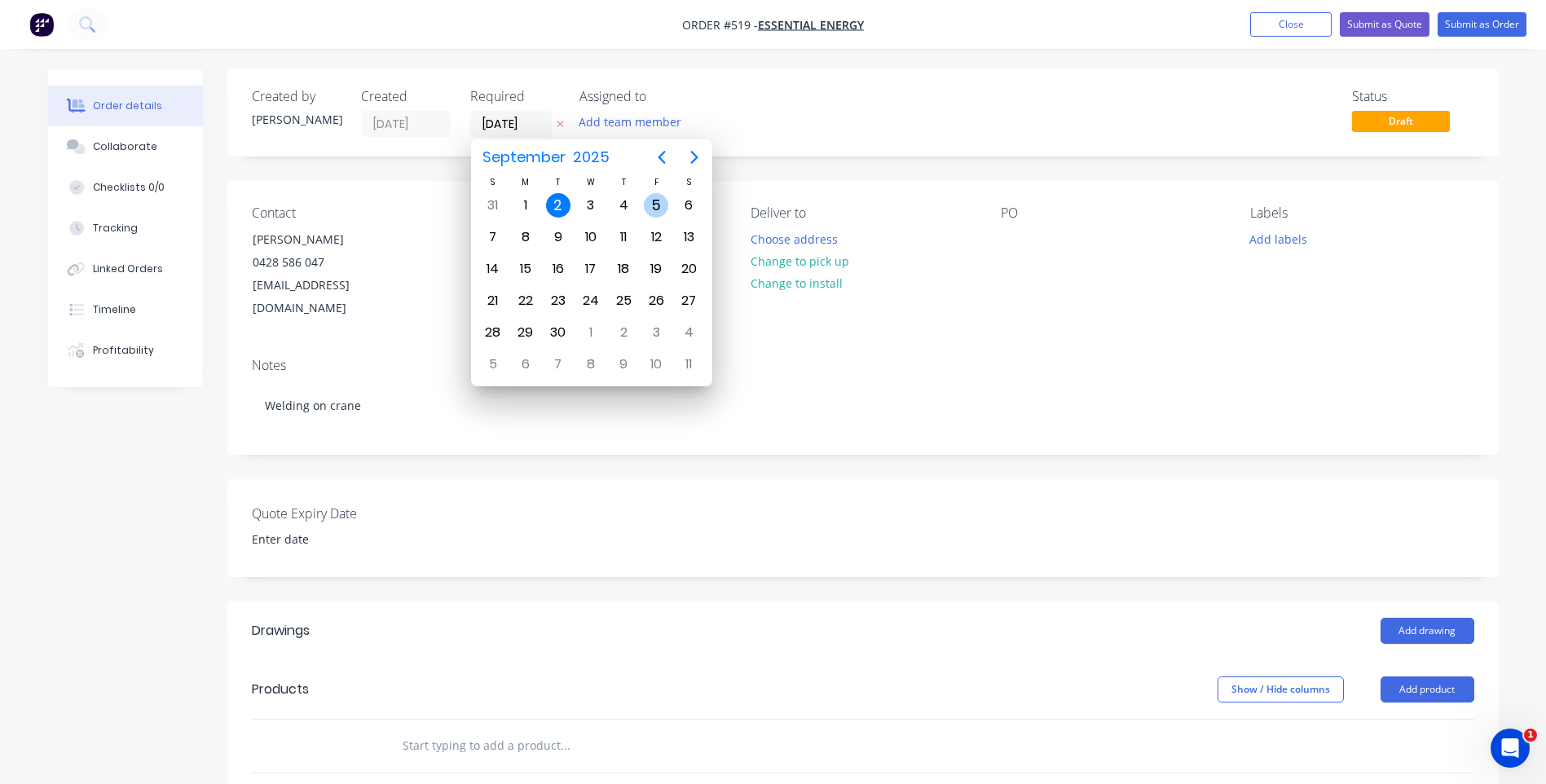
click at [654, 199] on div "5" at bounding box center [656, 205] width 24 height 24
type input "05/09/25"
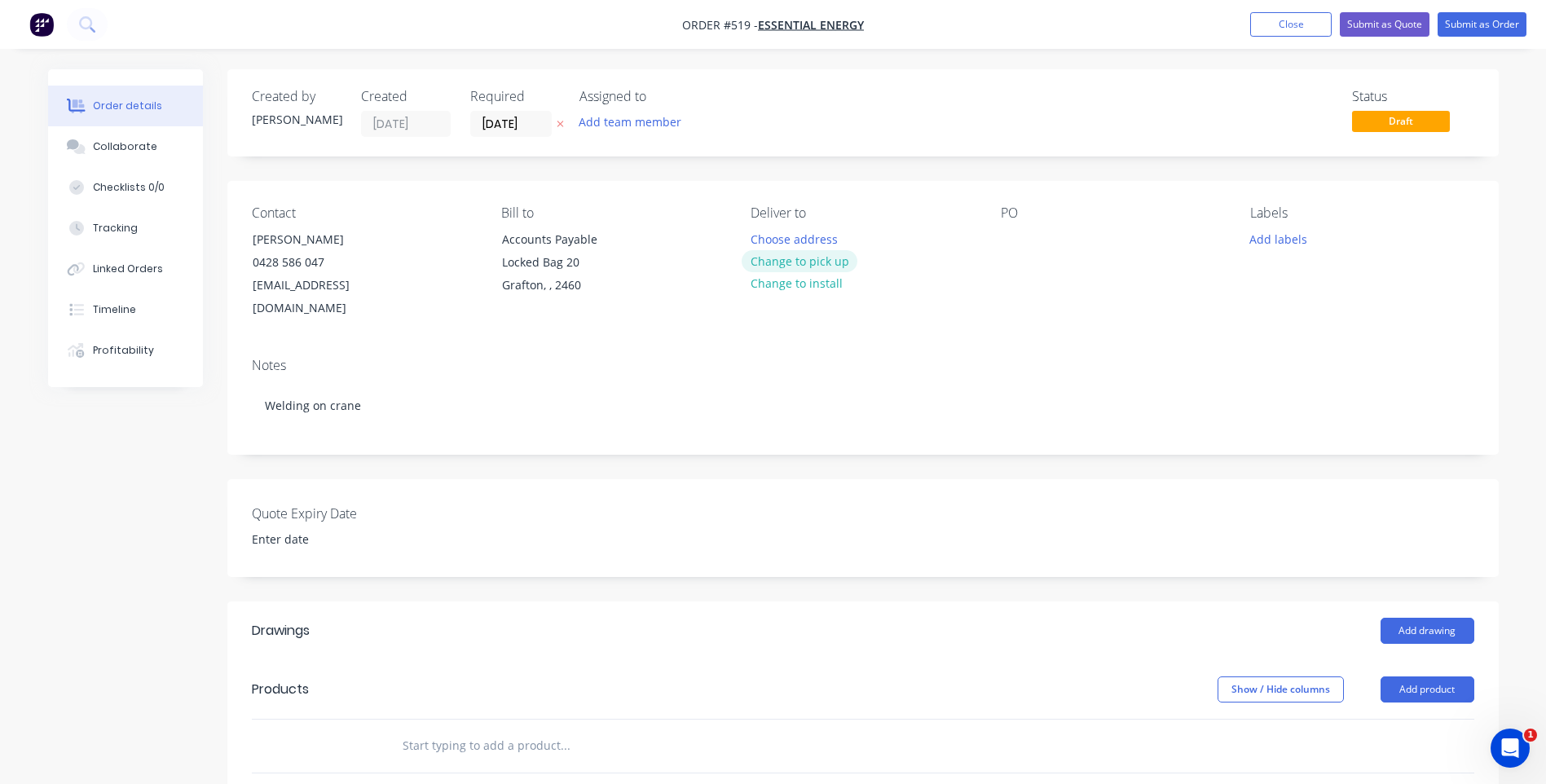
click at [758, 256] on button "Change to pick up" at bounding box center [799, 261] width 116 height 22
click at [1484, 13] on button "Submit as Order" at bounding box center [1482, 24] width 89 height 24
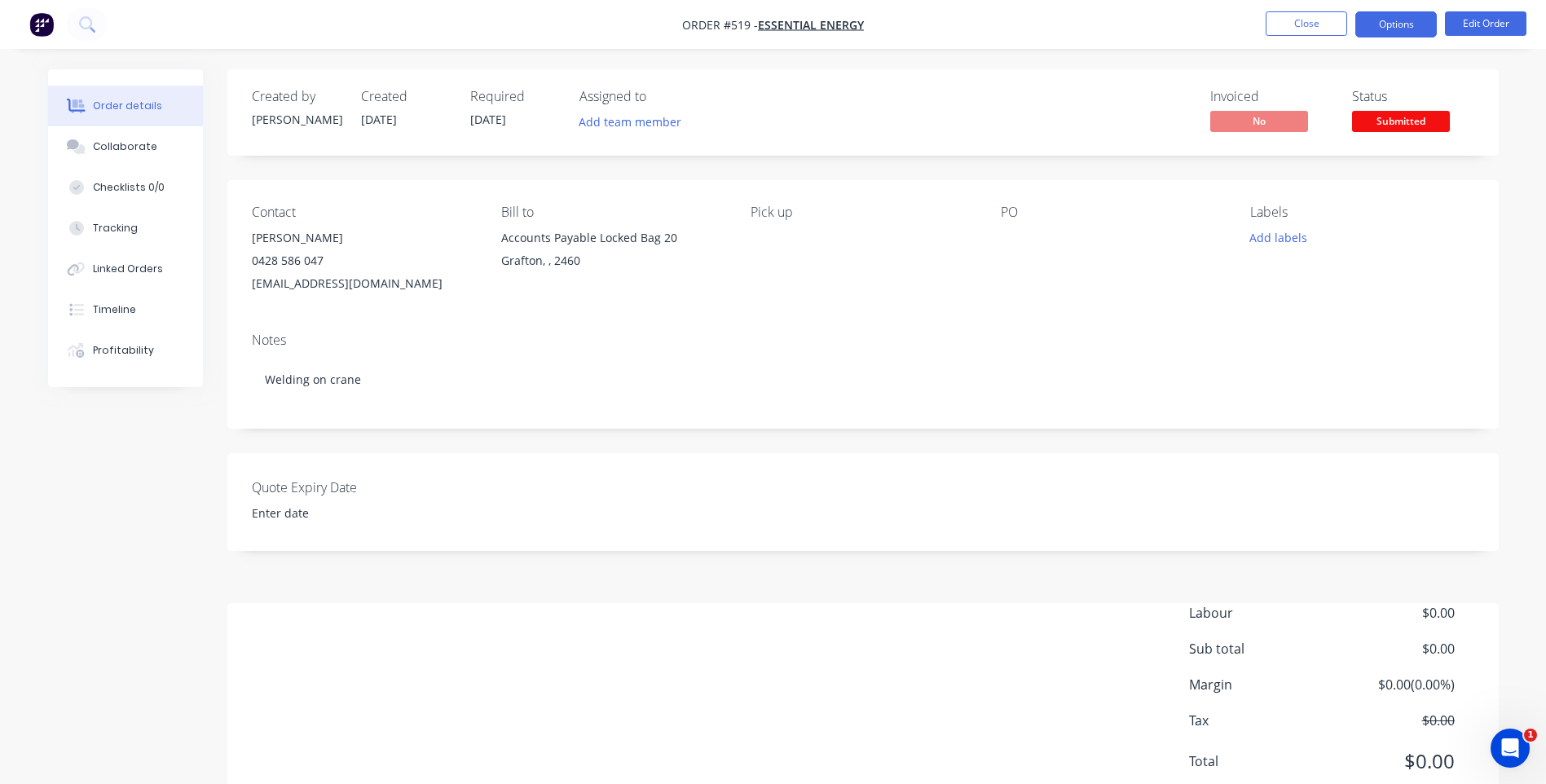
click at [1378, 20] on button "Options" at bounding box center [1396, 24] width 82 height 26
click at [979, 30] on nav "Order #519 - Essential Energy Close Options Edit Order" at bounding box center [773, 24] width 1546 height 49
click at [1316, 19] on button "Close" at bounding box center [1306, 24] width 82 height 24
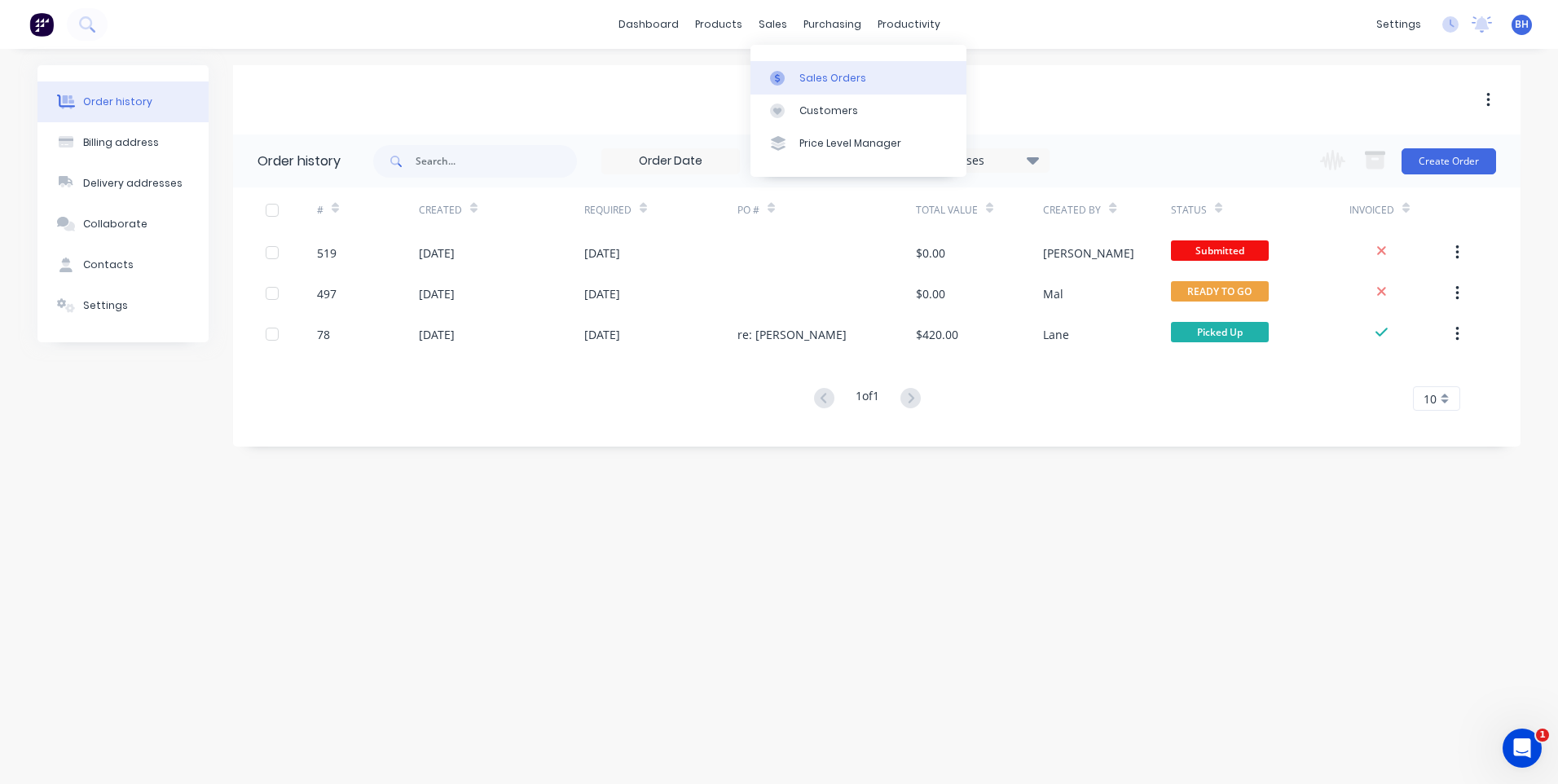
click at [819, 80] on div "Sales Orders" at bounding box center [833, 77] width 67 height 14
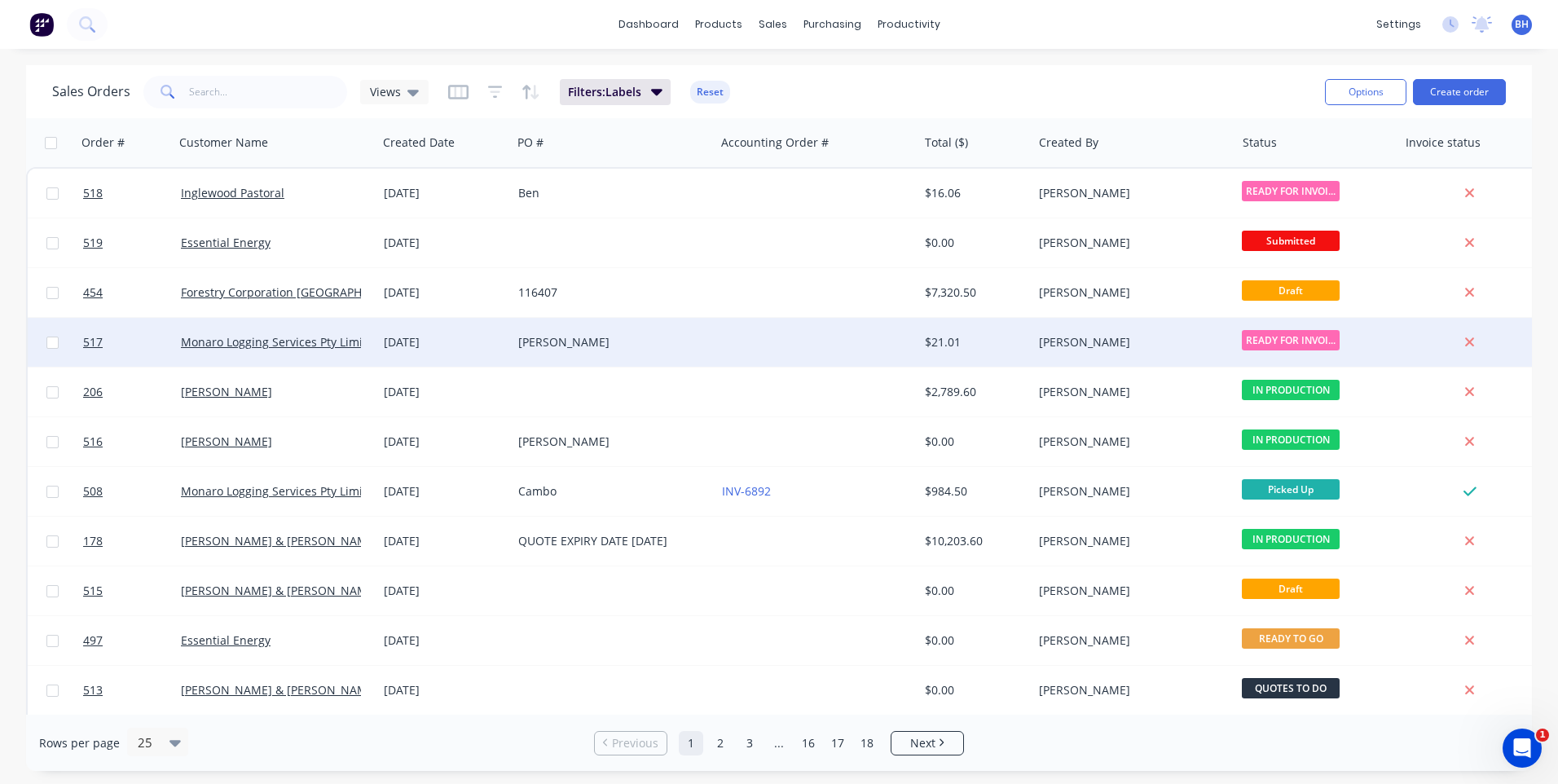
click at [772, 343] on div at bounding box center [816, 342] width 203 height 49
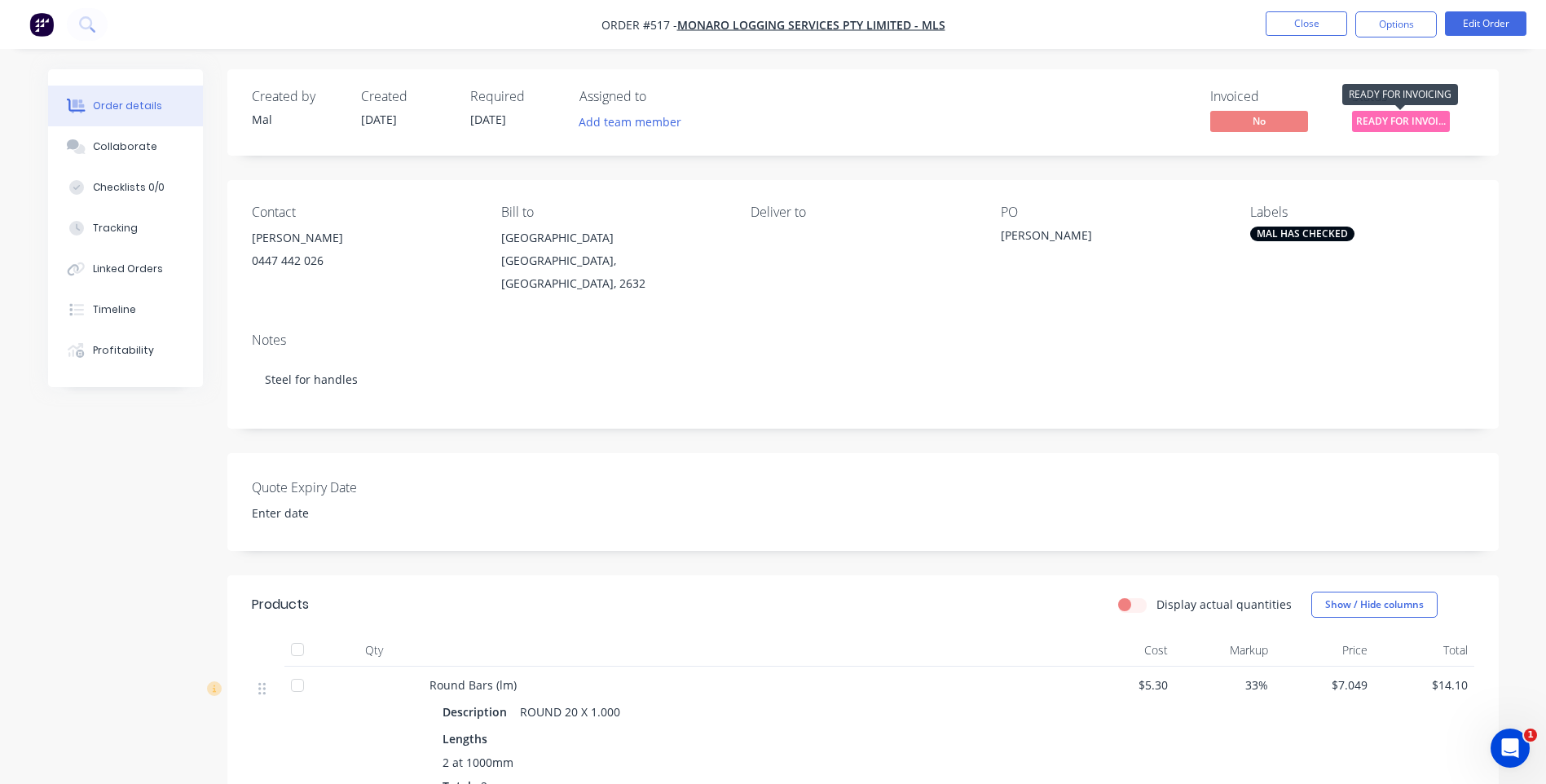
click at [1408, 118] on span "READY FOR INVOI..." at bounding box center [1401, 121] width 98 height 20
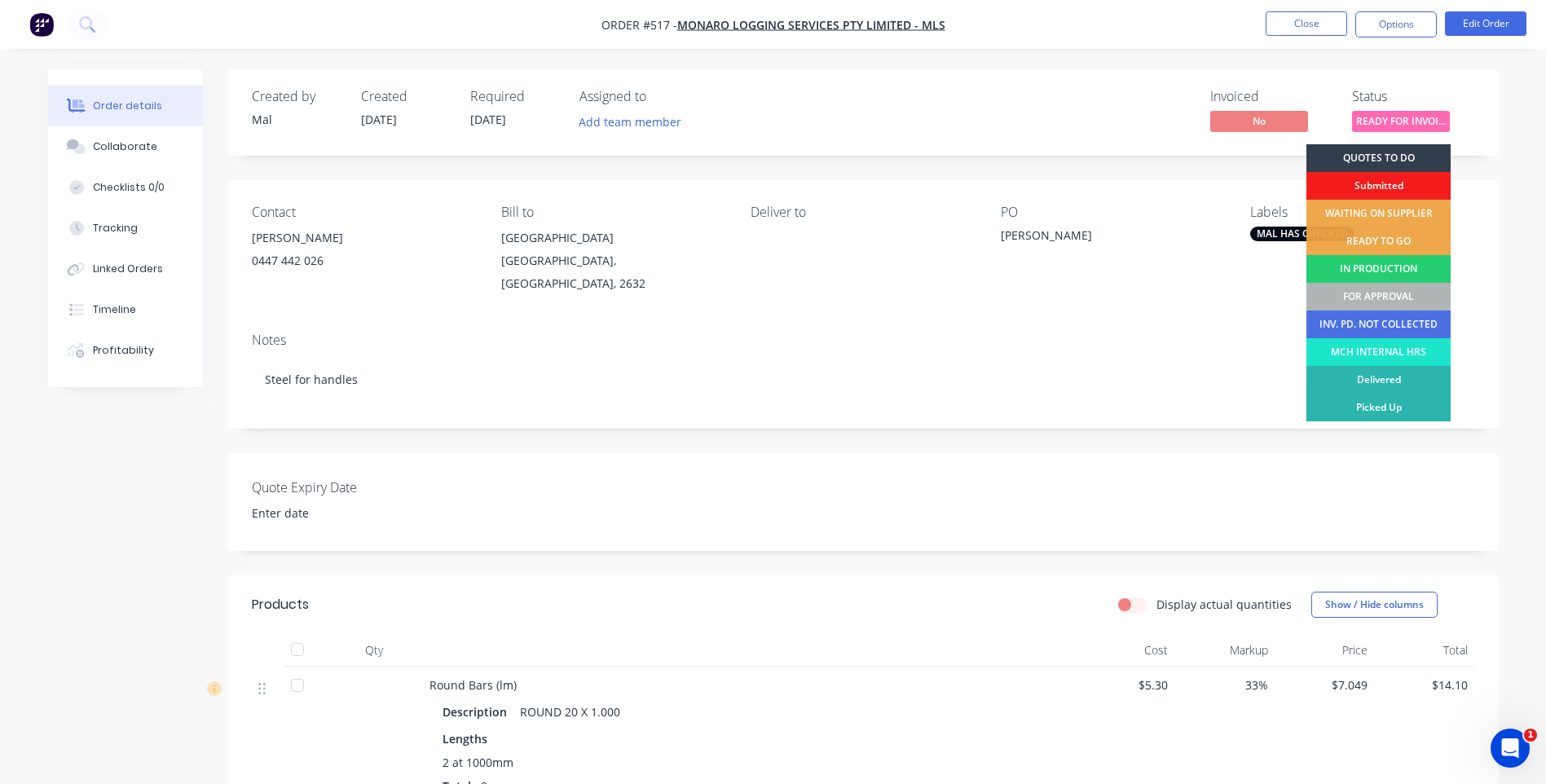
drag, startPoint x: 1034, startPoint y: 86, endPoint x: 1086, endPoint y: 83, distance: 52.1
click at [1043, 86] on div "Created by Mal Created 02/09/25 Required 02/09/25 Assigned to Add team member I…" at bounding box center [863, 112] width 1271 height 87
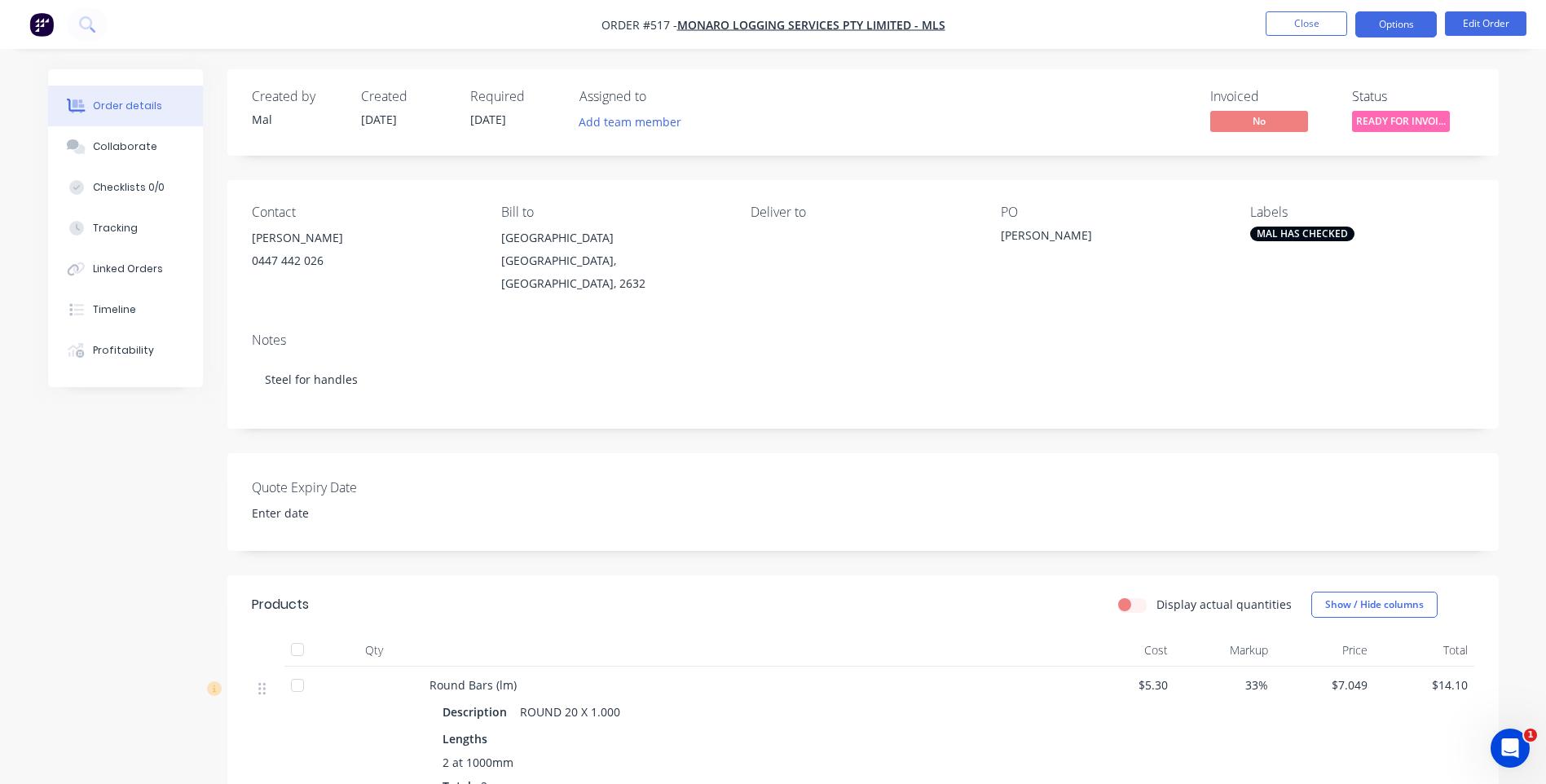
click at [1385, 26] on button "Options" at bounding box center [1396, 24] width 82 height 26
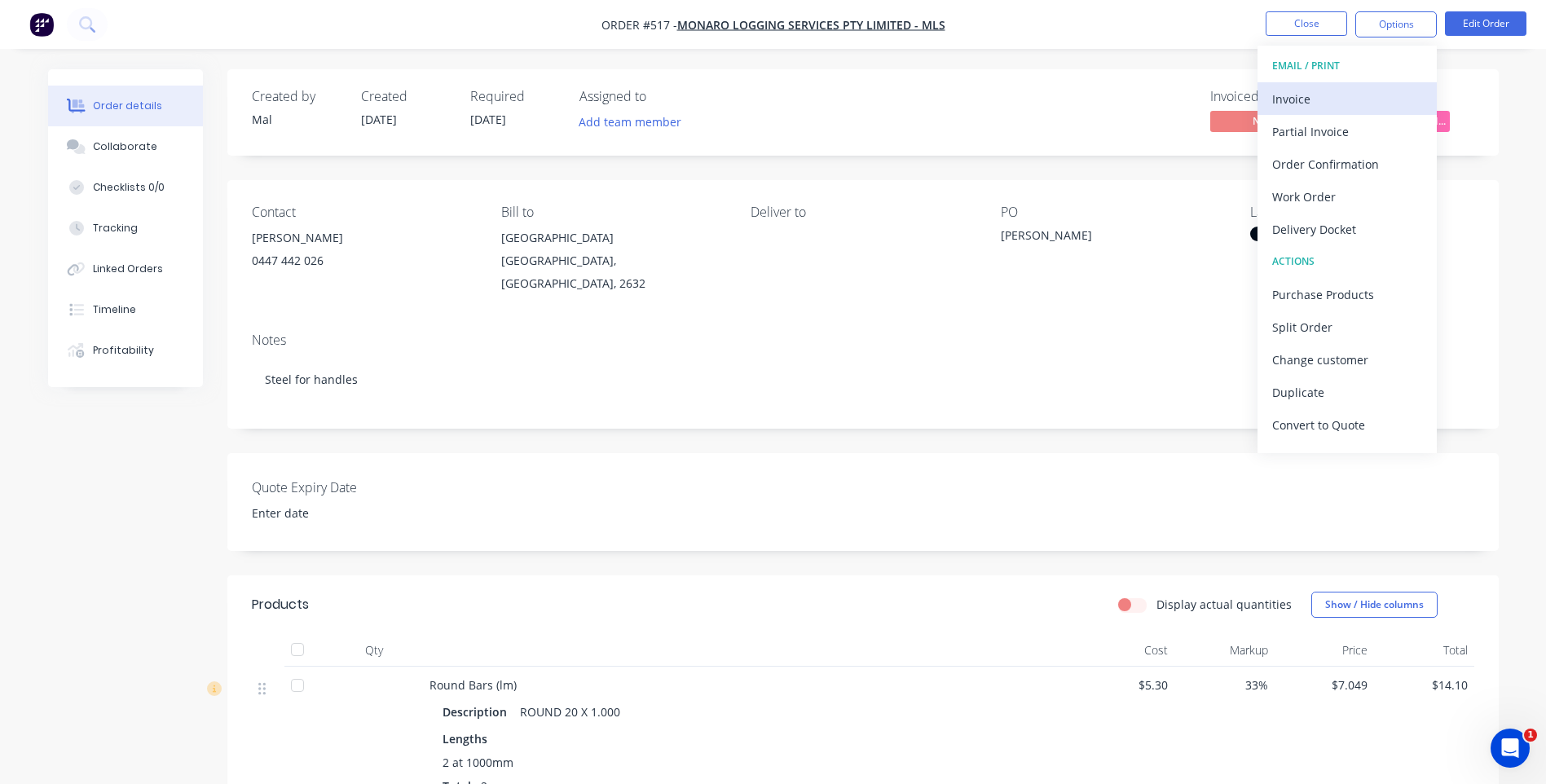
click at [1279, 98] on div "Invoice" at bounding box center [1347, 99] width 150 height 24
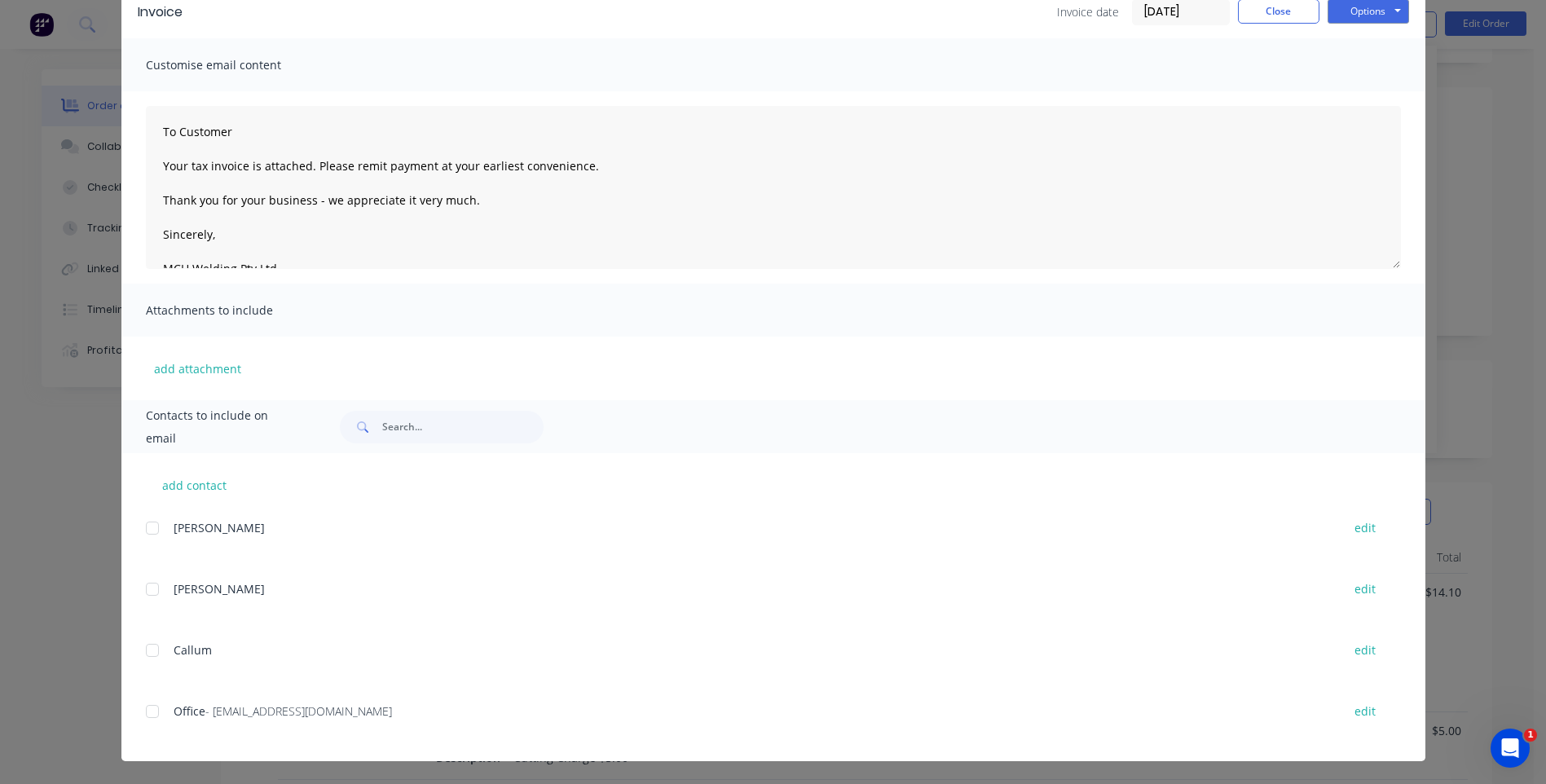
scroll to position [326, 0]
click at [144, 714] on div at bounding box center [152, 711] width 33 height 33
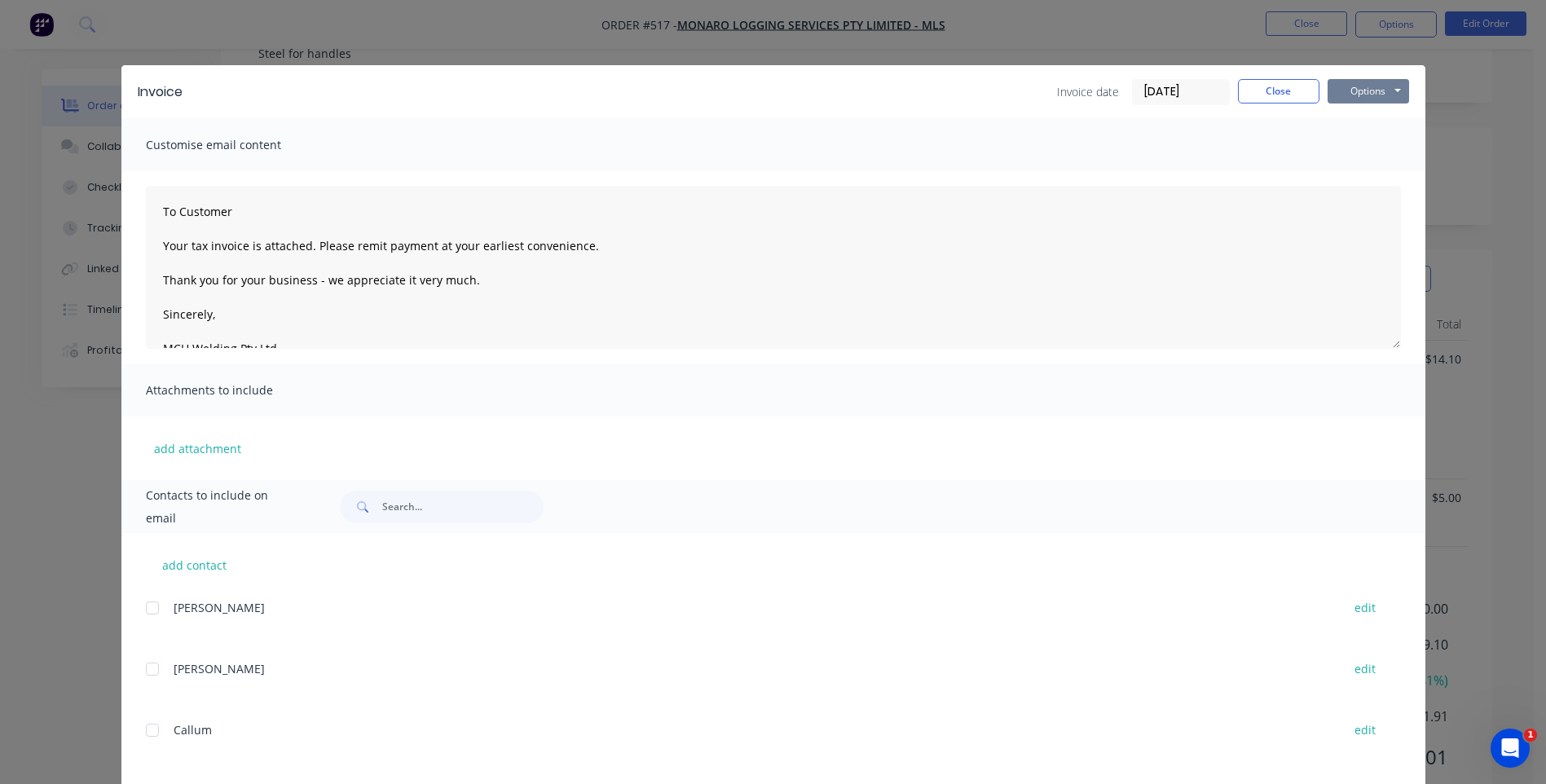
click at [1354, 89] on button "Options" at bounding box center [1368, 91] width 82 height 24
click at [1362, 171] on button "Email" at bounding box center [1380, 174] width 104 height 27
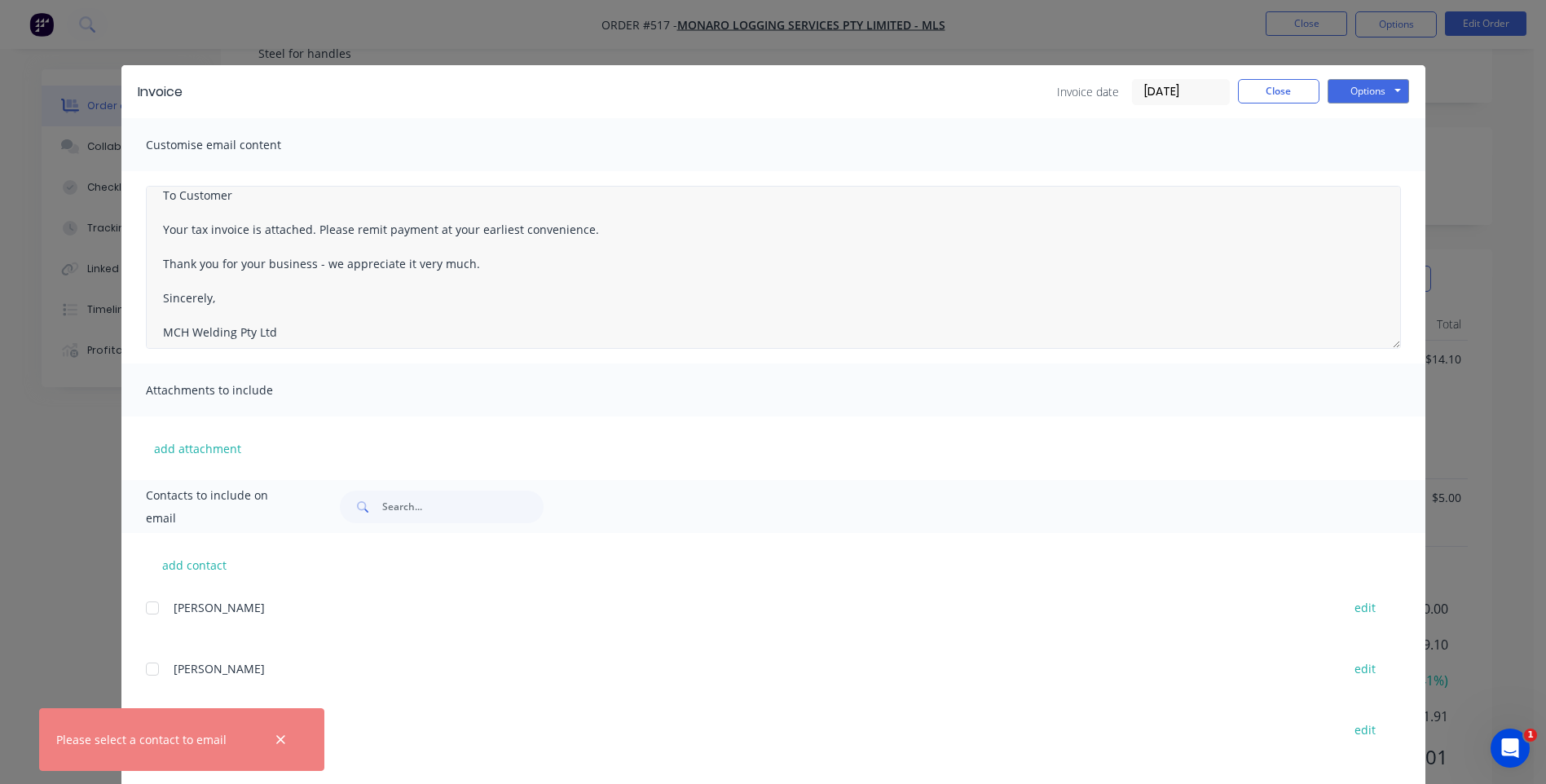
scroll to position [25, 0]
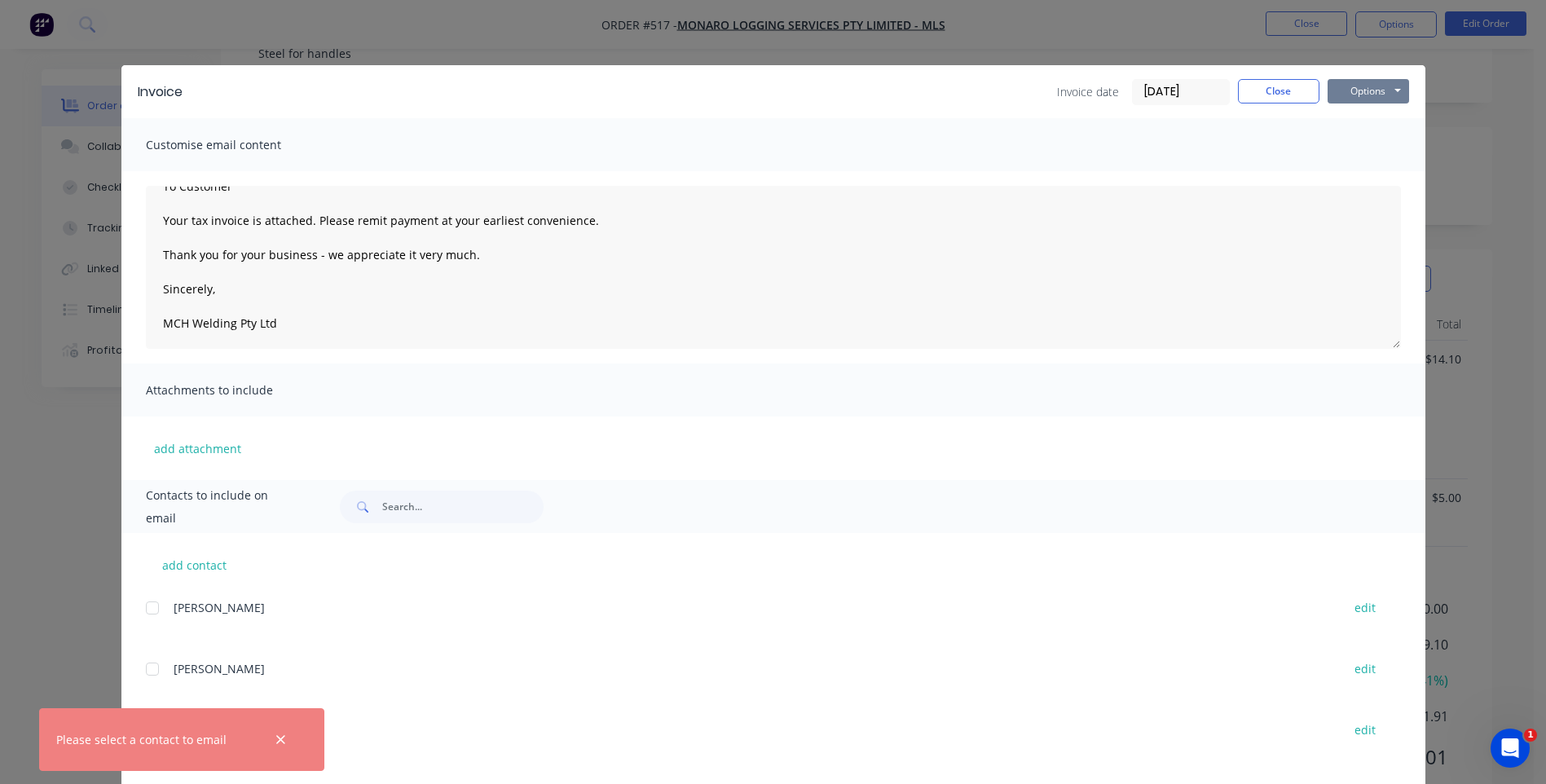
click at [1368, 85] on button "Options" at bounding box center [1368, 91] width 82 height 24
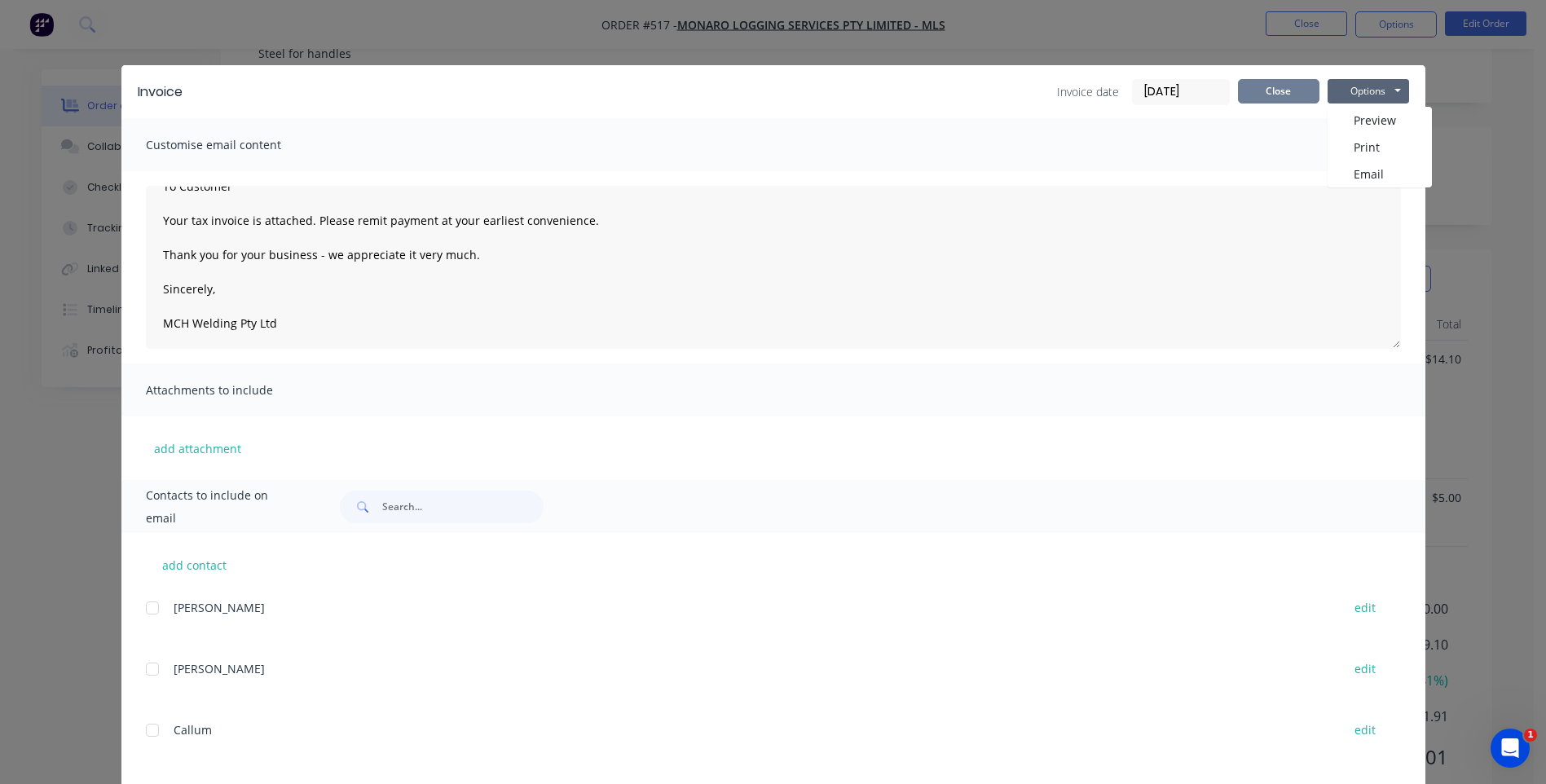
click at [1259, 91] on button "Close" at bounding box center [1279, 91] width 82 height 24
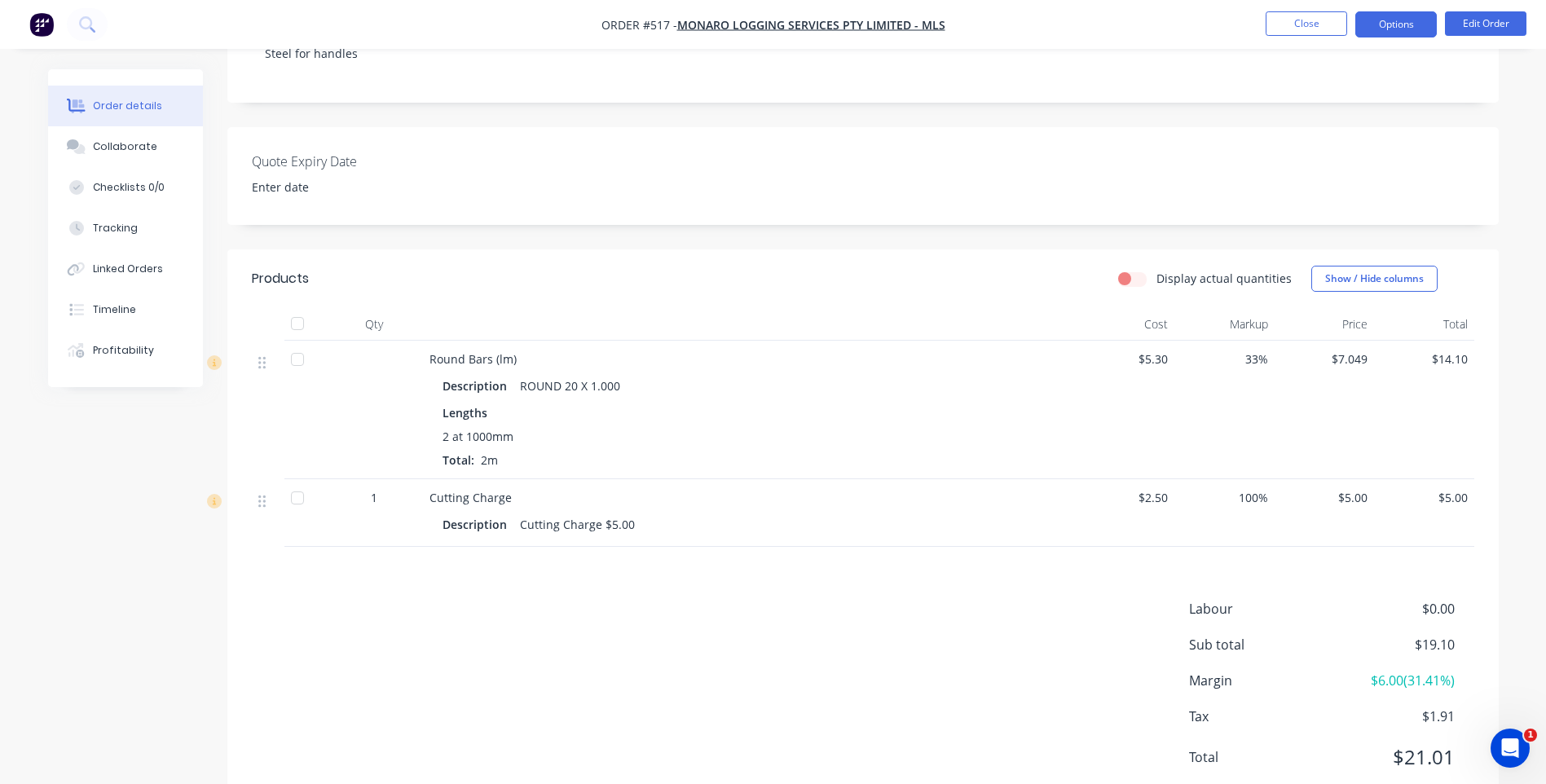
click at [1419, 30] on button "Options" at bounding box center [1396, 24] width 82 height 26
drag, startPoint x: 1037, startPoint y: 116, endPoint x: 1193, endPoint y: 65, distance: 164.1
click at [1041, 127] on div "Quote Expiry Date" at bounding box center [863, 176] width 1271 height 97
click at [1294, 24] on button "Close" at bounding box center [1306, 24] width 82 height 24
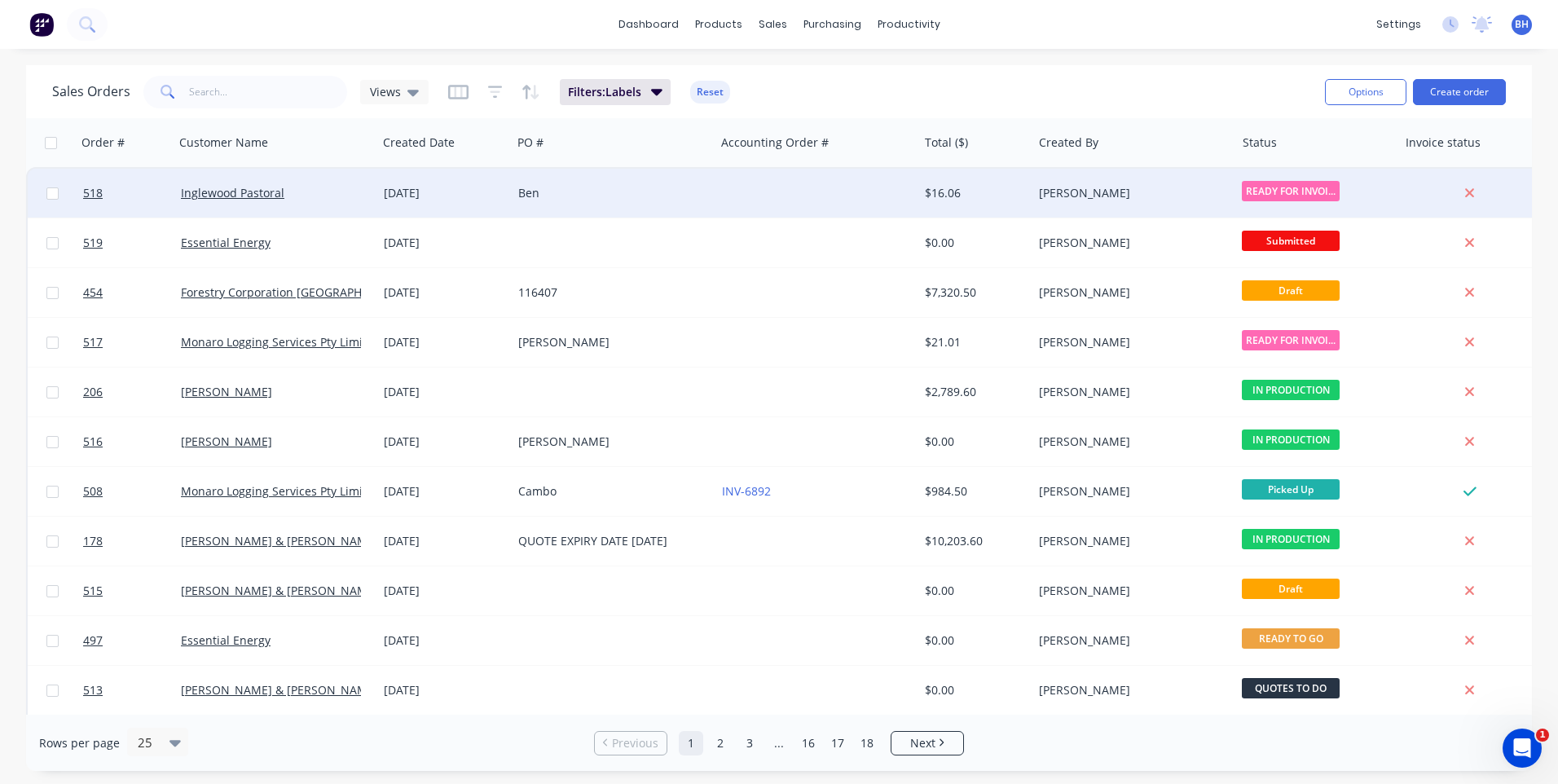
click at [1280, 195] on span "READY FOR INVOI..." at bounding box center [1291, 191] width 97 height 20
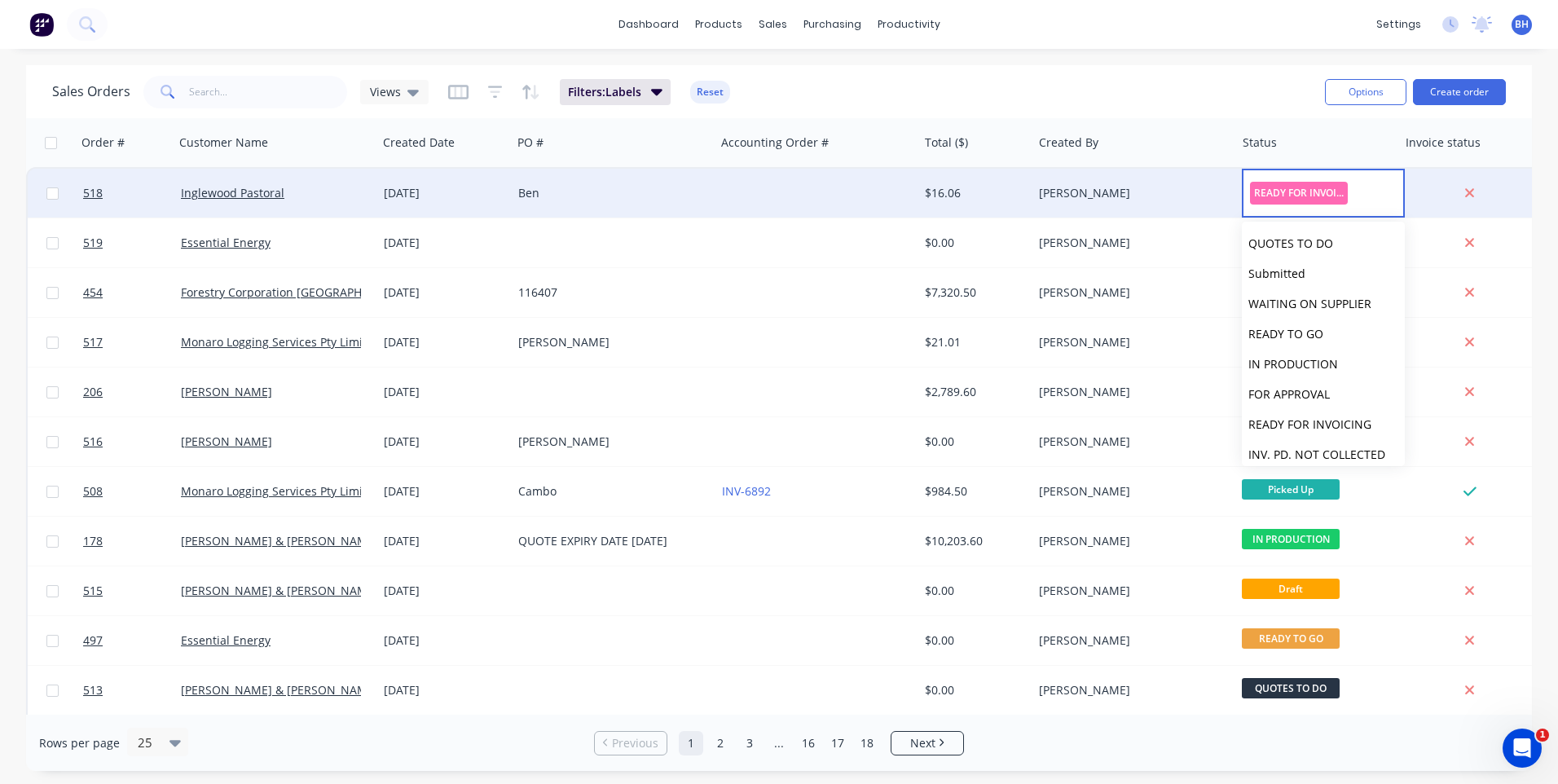
click at [871, 202] on div at bounding box center [816, 193] width 203 height 49
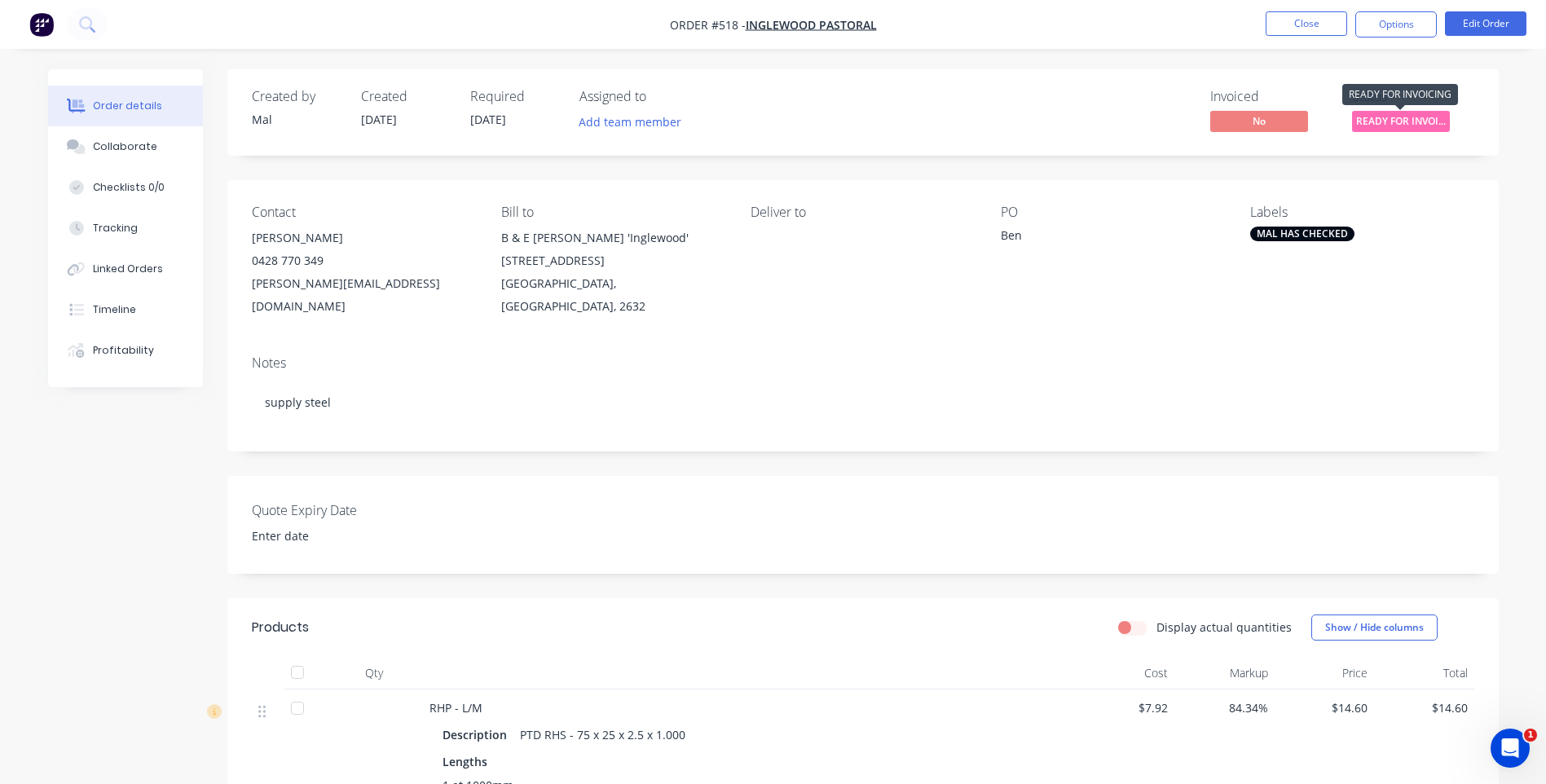
click at [1428, 118] on span "READY FOR INVOI..." at bounding box center [1401, 121] width 98 height 20
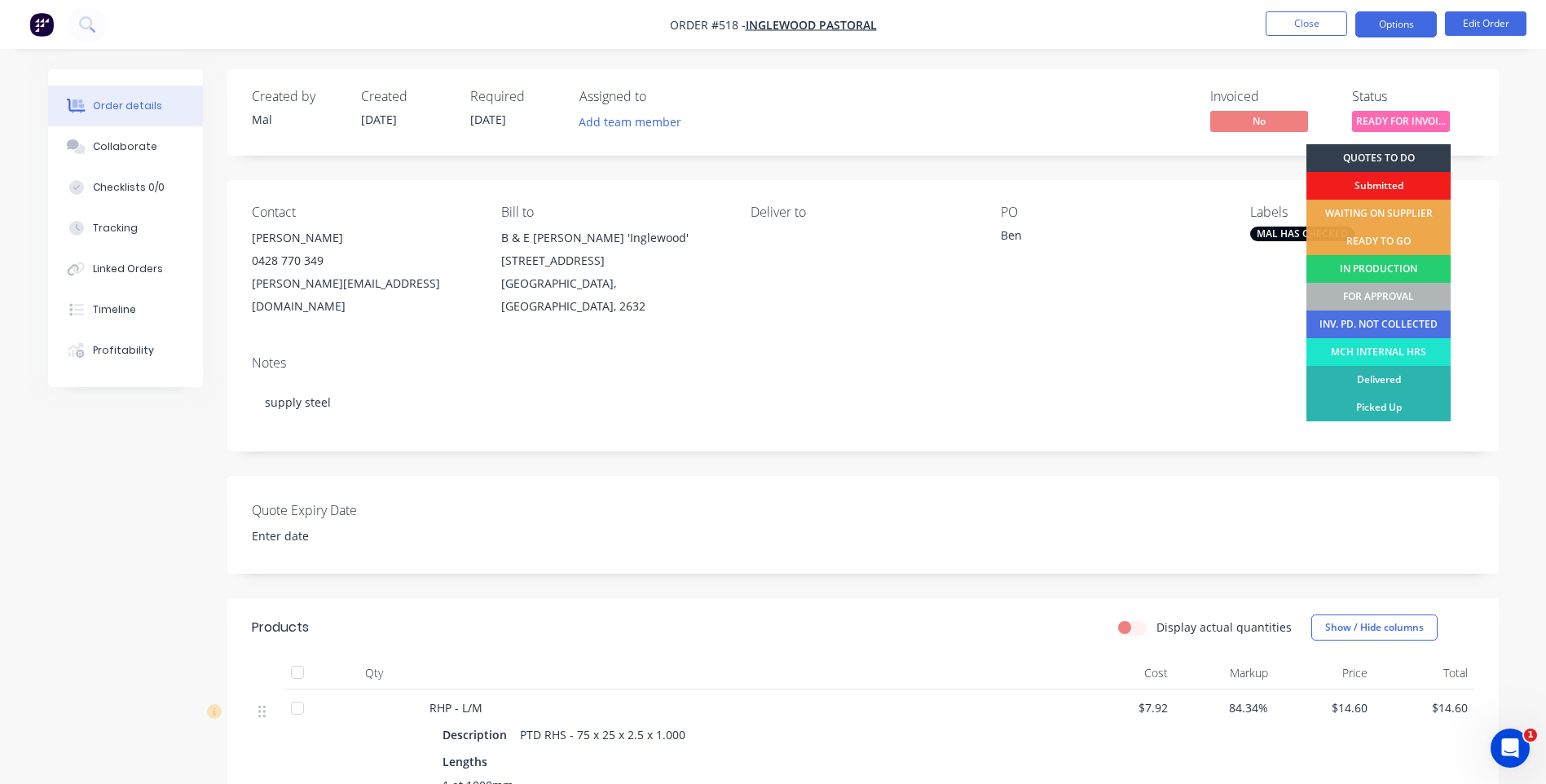
click at [1397, 24] on button "Options" at bounding box center [1396, 24] width 82 height 26
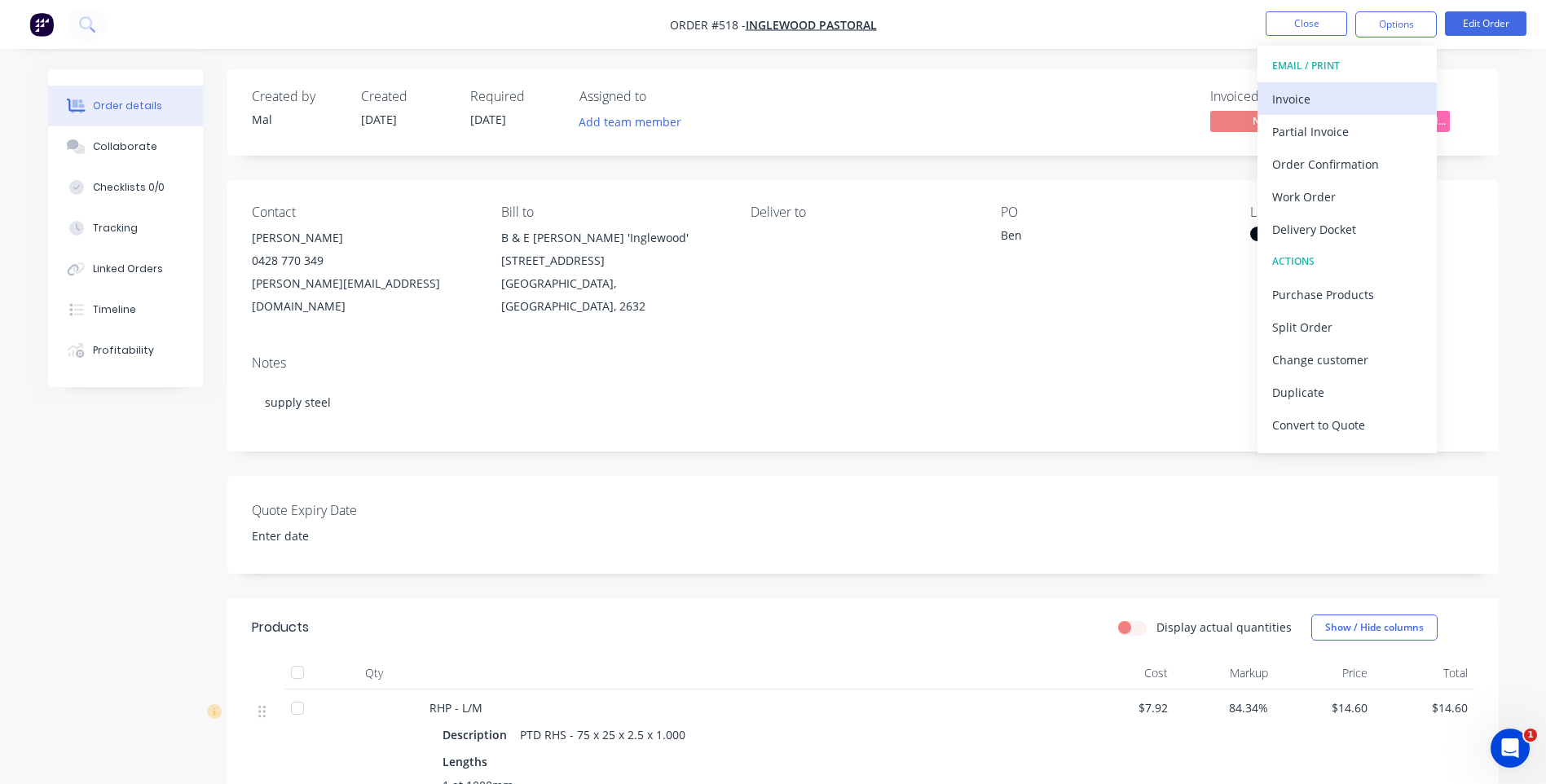
click at [1301, 89] on div "Invoice" at bounding box center [1347, 99] width 150 height 24
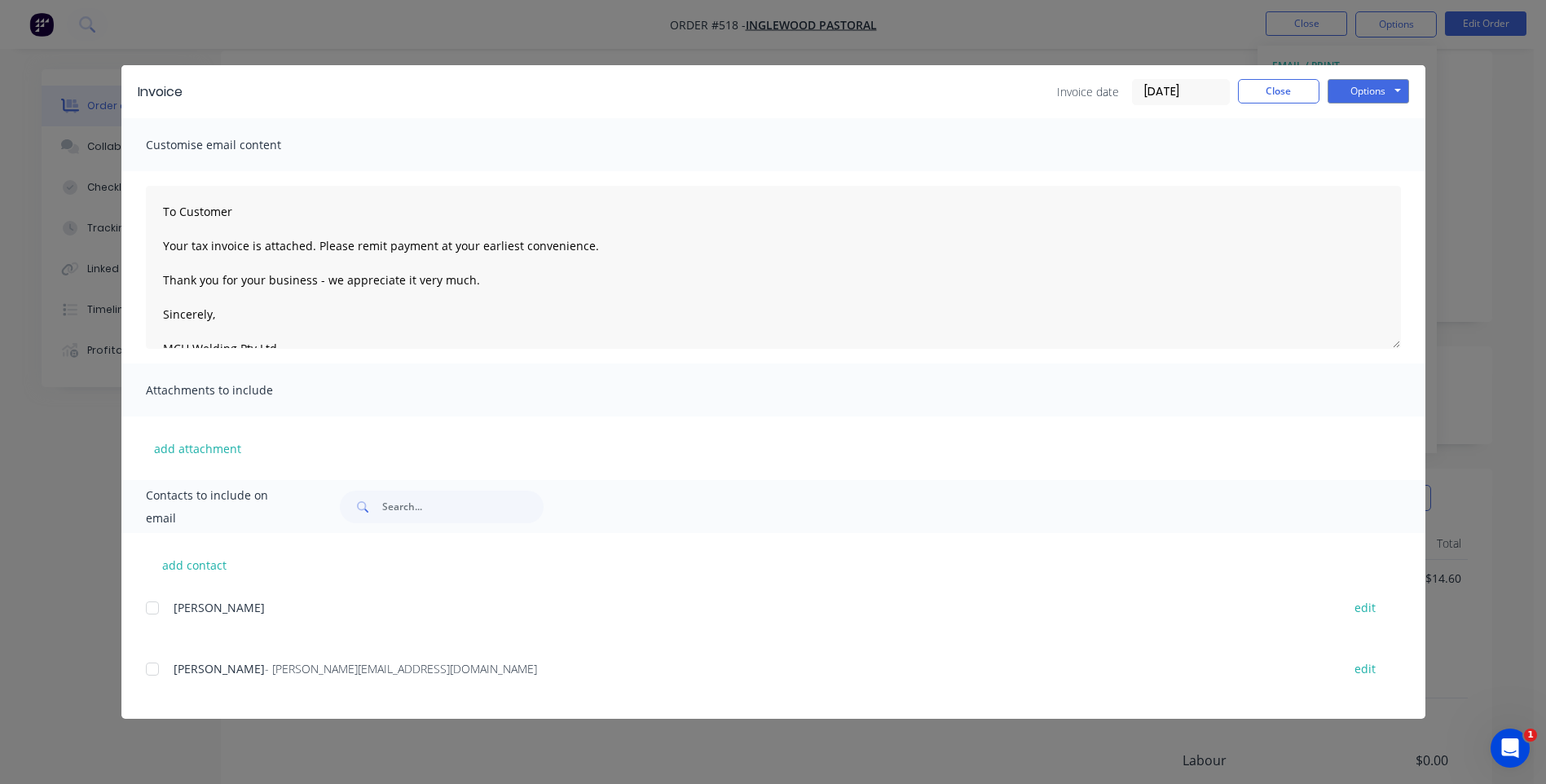
scroll to position [311, 0]
click at [147, 668] on div at bounding box center [152, 669] width 33 height 33
click at [1344, 97] on button "Options" at bounding box center [1368, 91] width 82 height 24
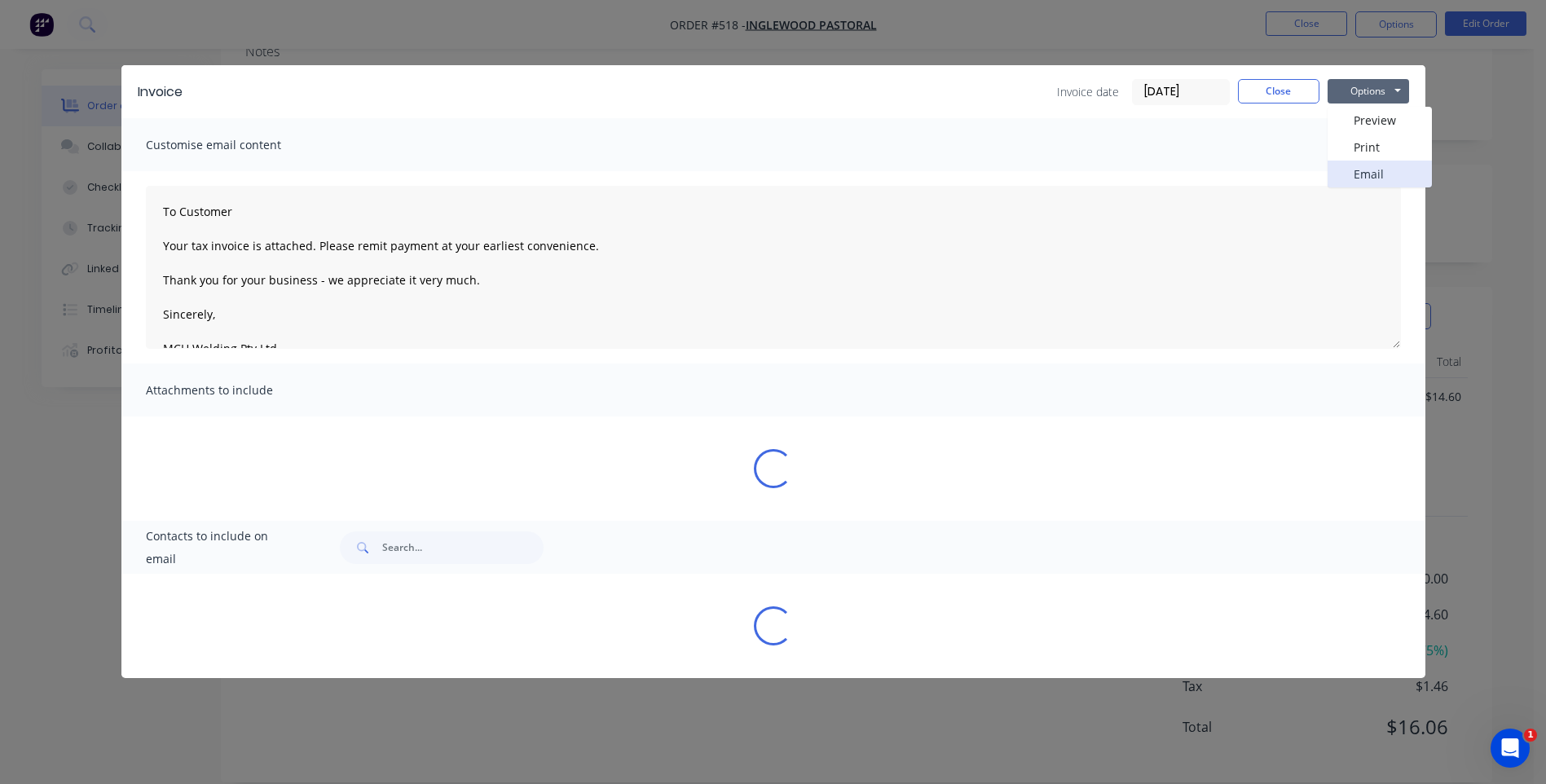
click at [1353, 174] on button "Email" at bounding box center [1380, 174] width 104 height 27
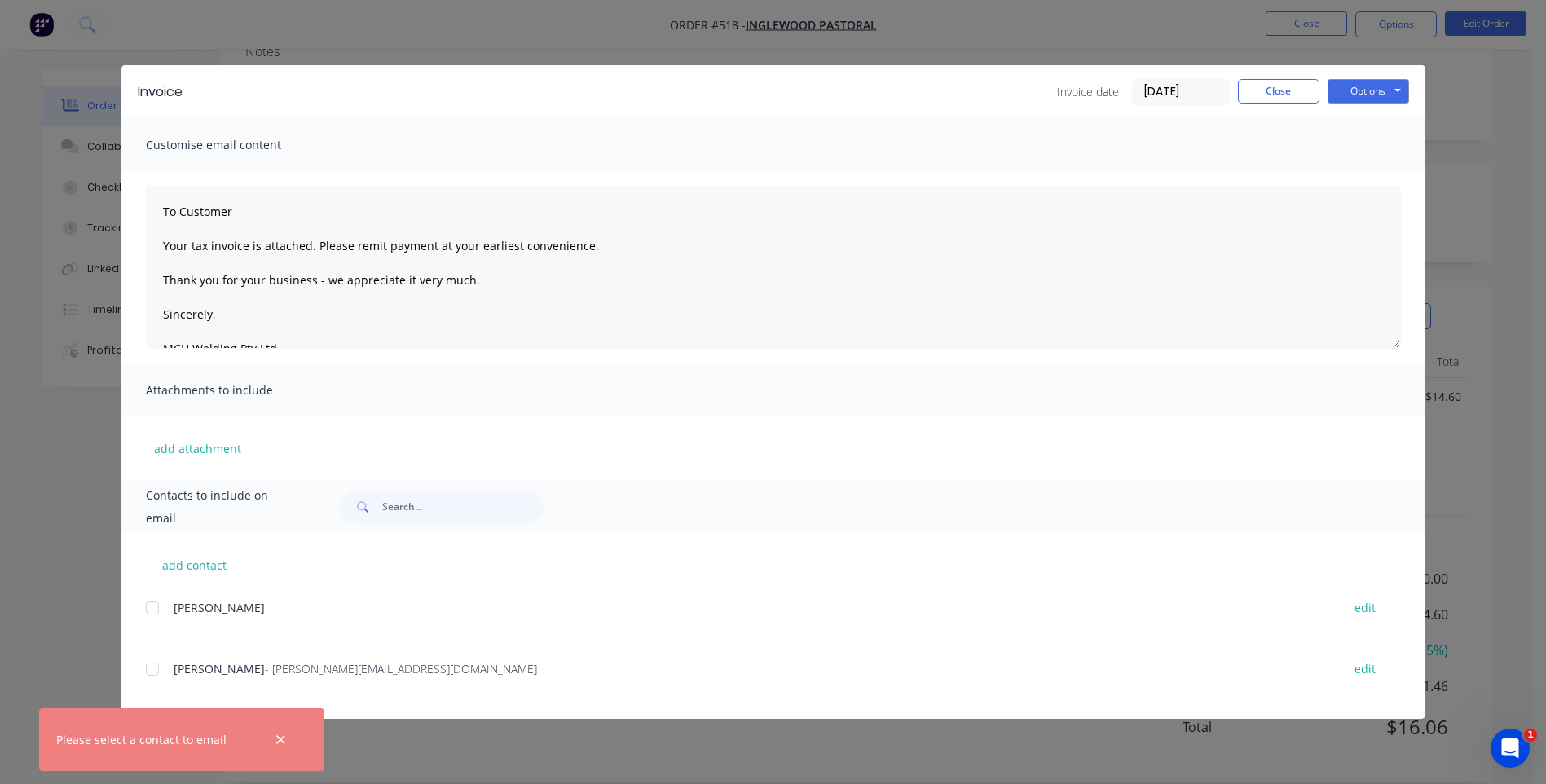
click at [153, 672] on div at bounding box center [152, 669] width 33 height 33
click at [1367, 82] on button "Options" at bounding box center [1368, 91] width 82 height 24
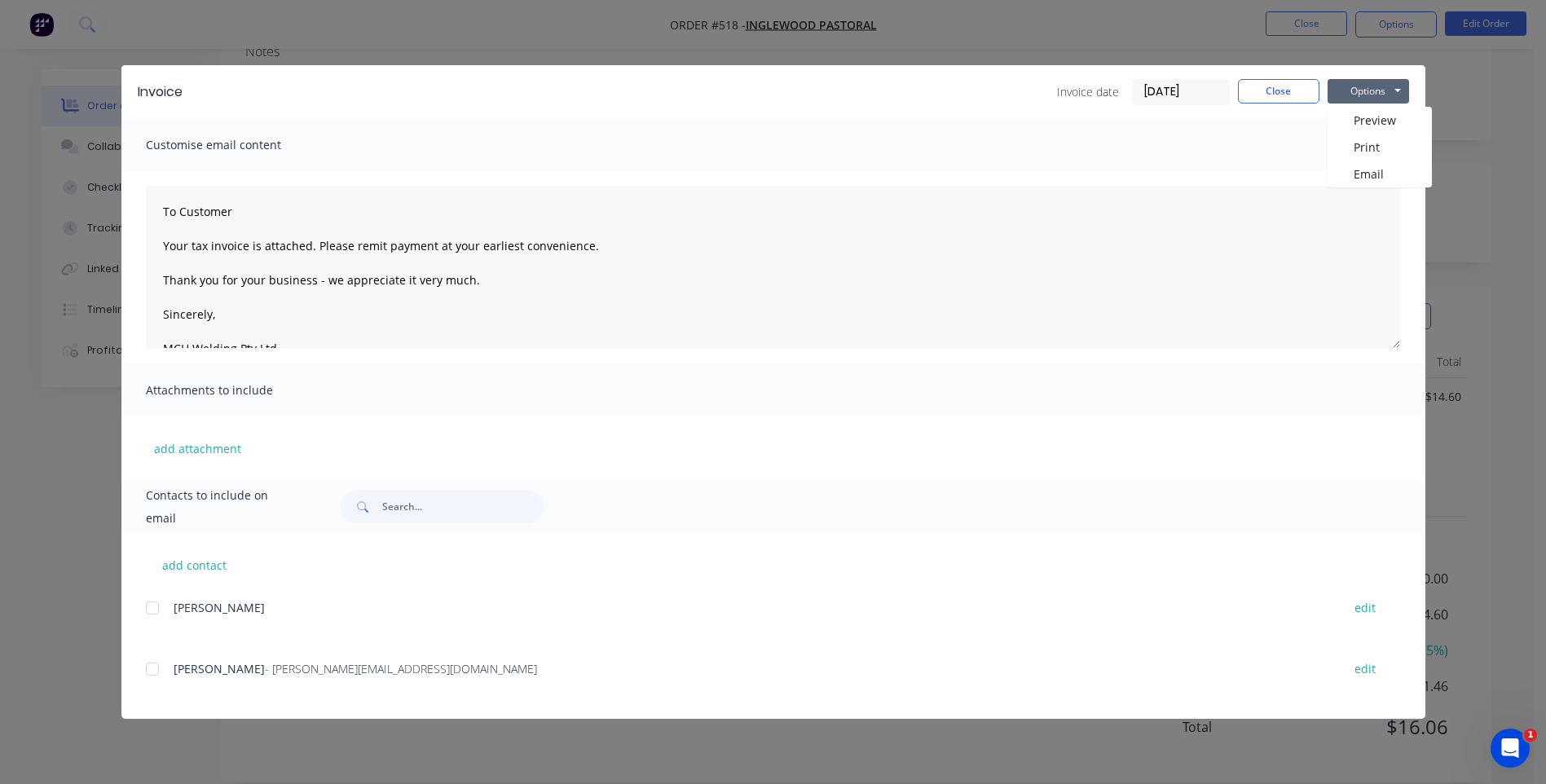
click at [150, 675] on div at bounding box center [152, 669] width 33 height 33
click at [1014, 587] on div "add contact Emma Mooney edit Ben Mooney - b.e.mooney@hotmail.com edit" at bounding box center [773, 625] width 1304 height 186
click at [1283, 92] on button "Close" at bounding box center [1279, 91] width 82 height 24
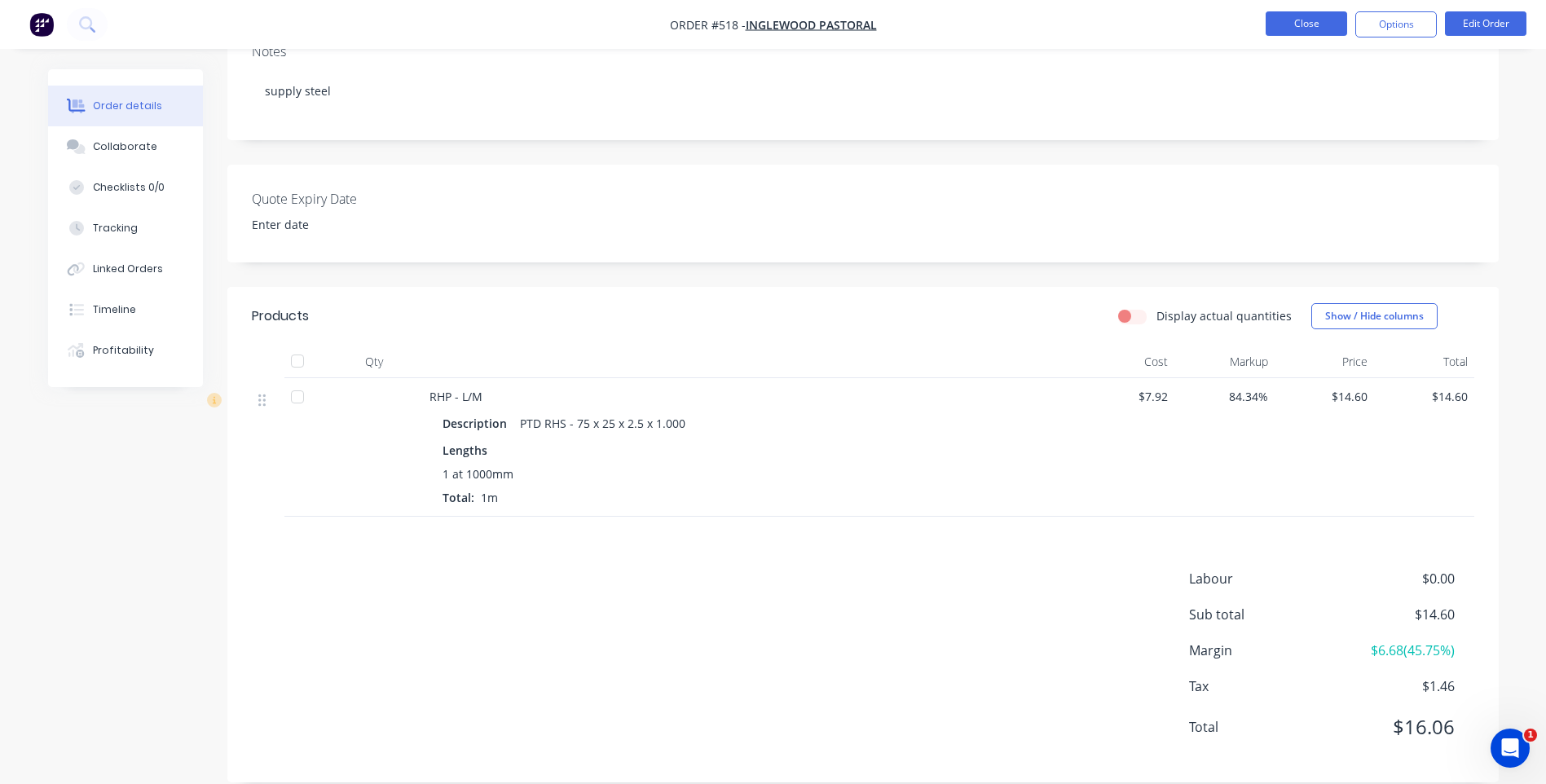
click at [1270, 15] on button "Close" at bounding box center [1306, 24] width 82 height 24
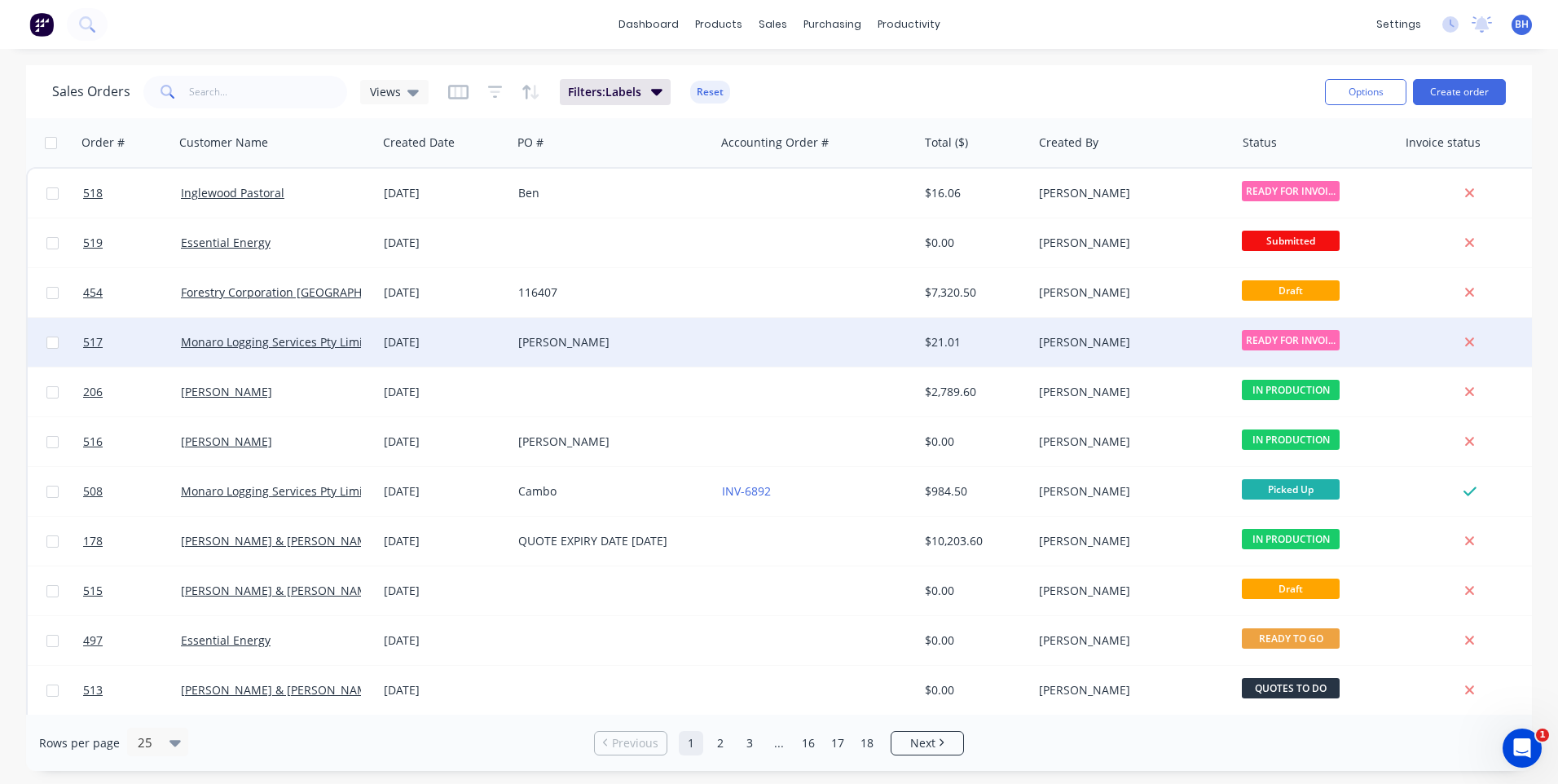
click at [796, 336] on div at bounding box center [816, 342] width 203 height 49
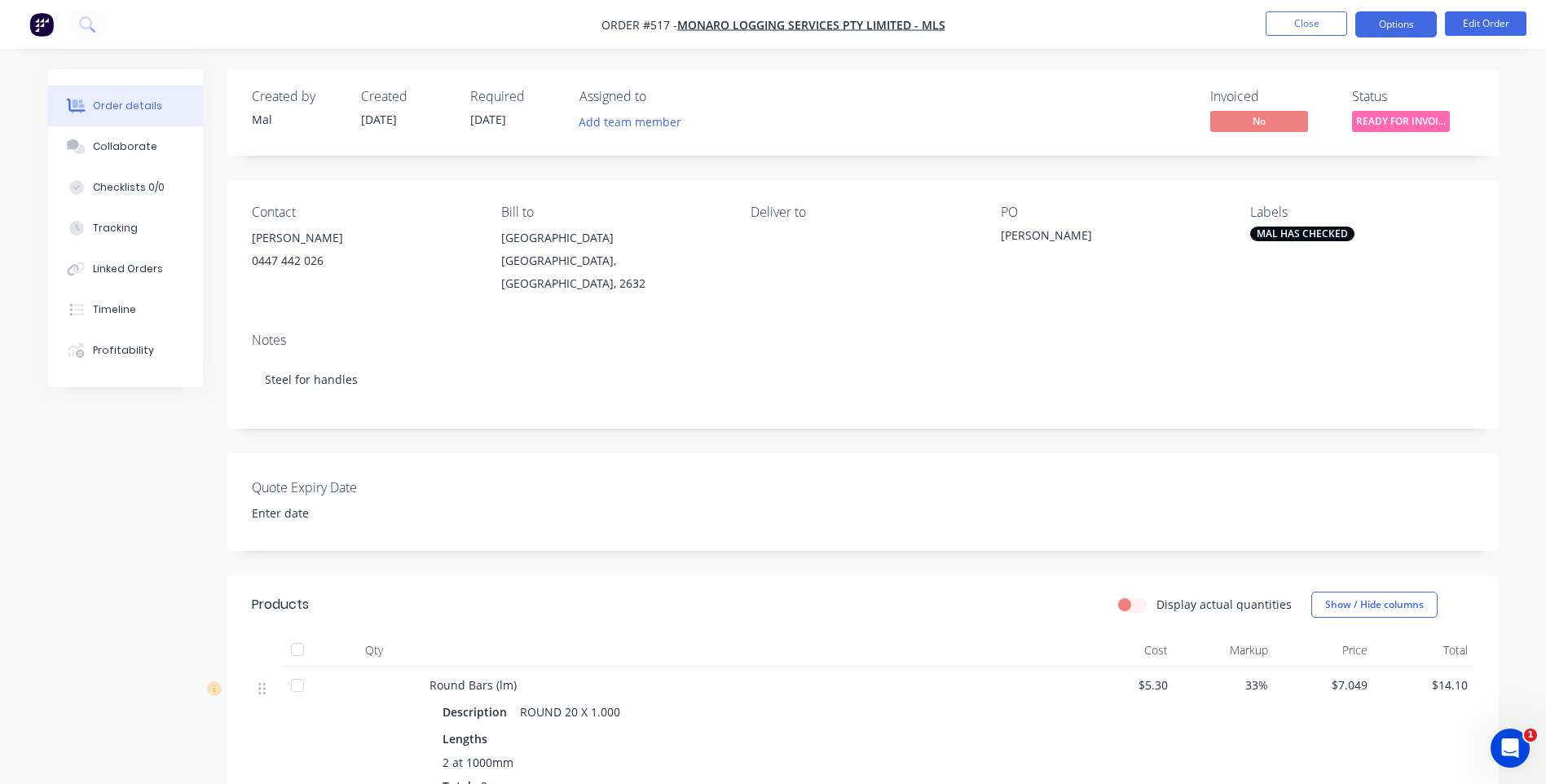
click at [1367, 22] on button "Options" at bounding box center [1396, 24] width 82 height 26
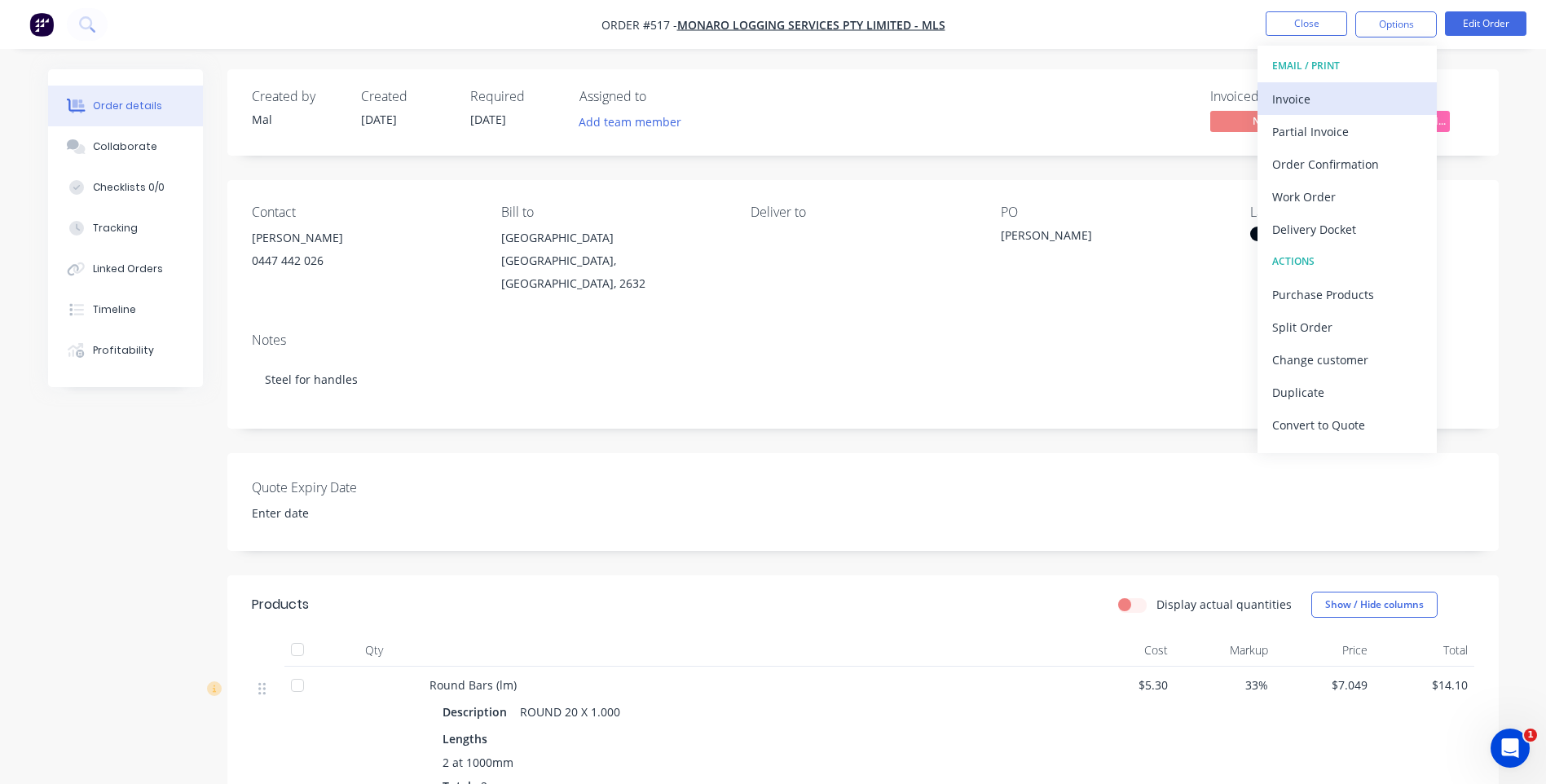
click at [1285, 92] on div "Invoice" at bounding box center [1347, 99] width 150 height 24
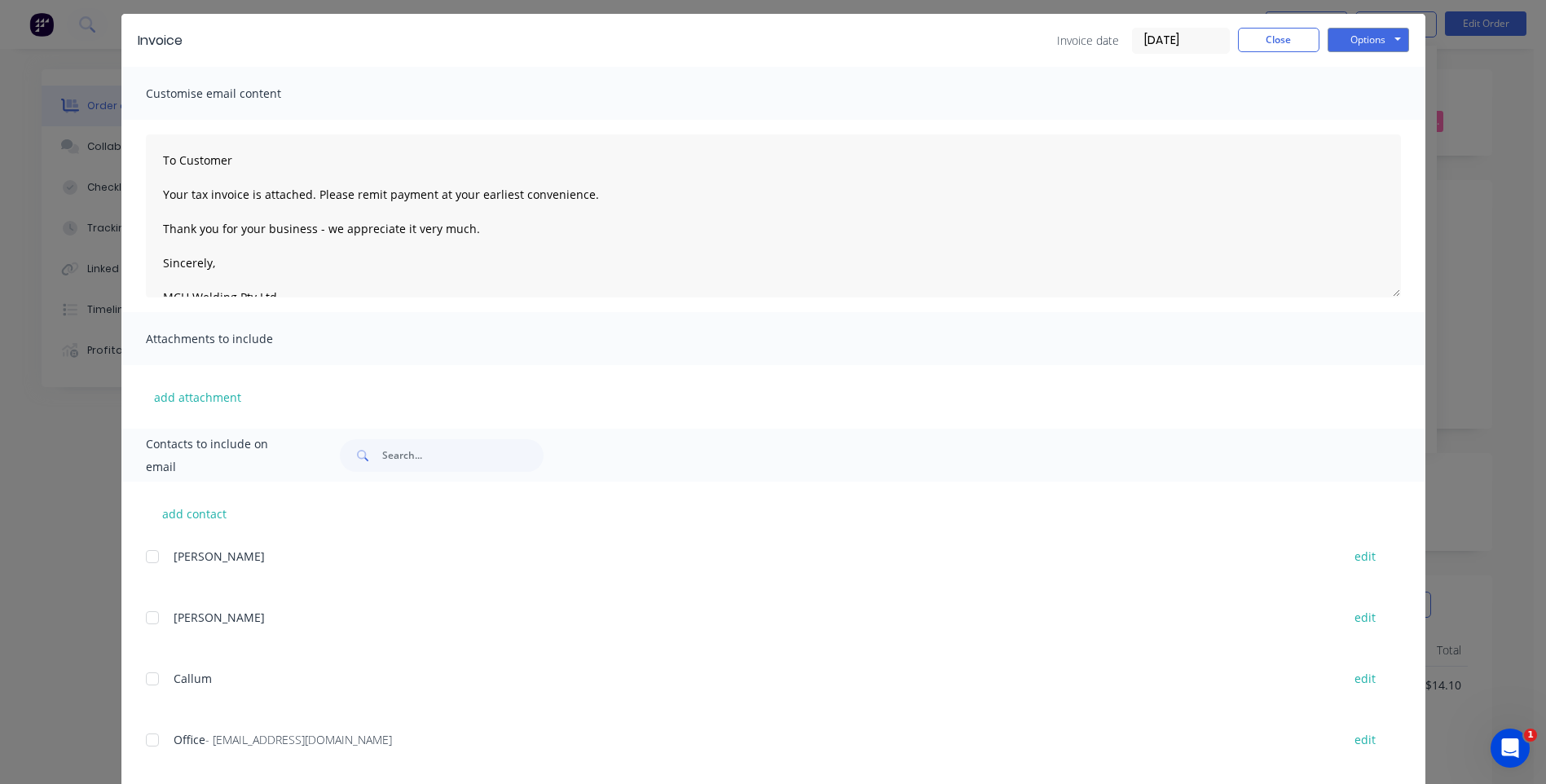
scroll to position [80, 0]
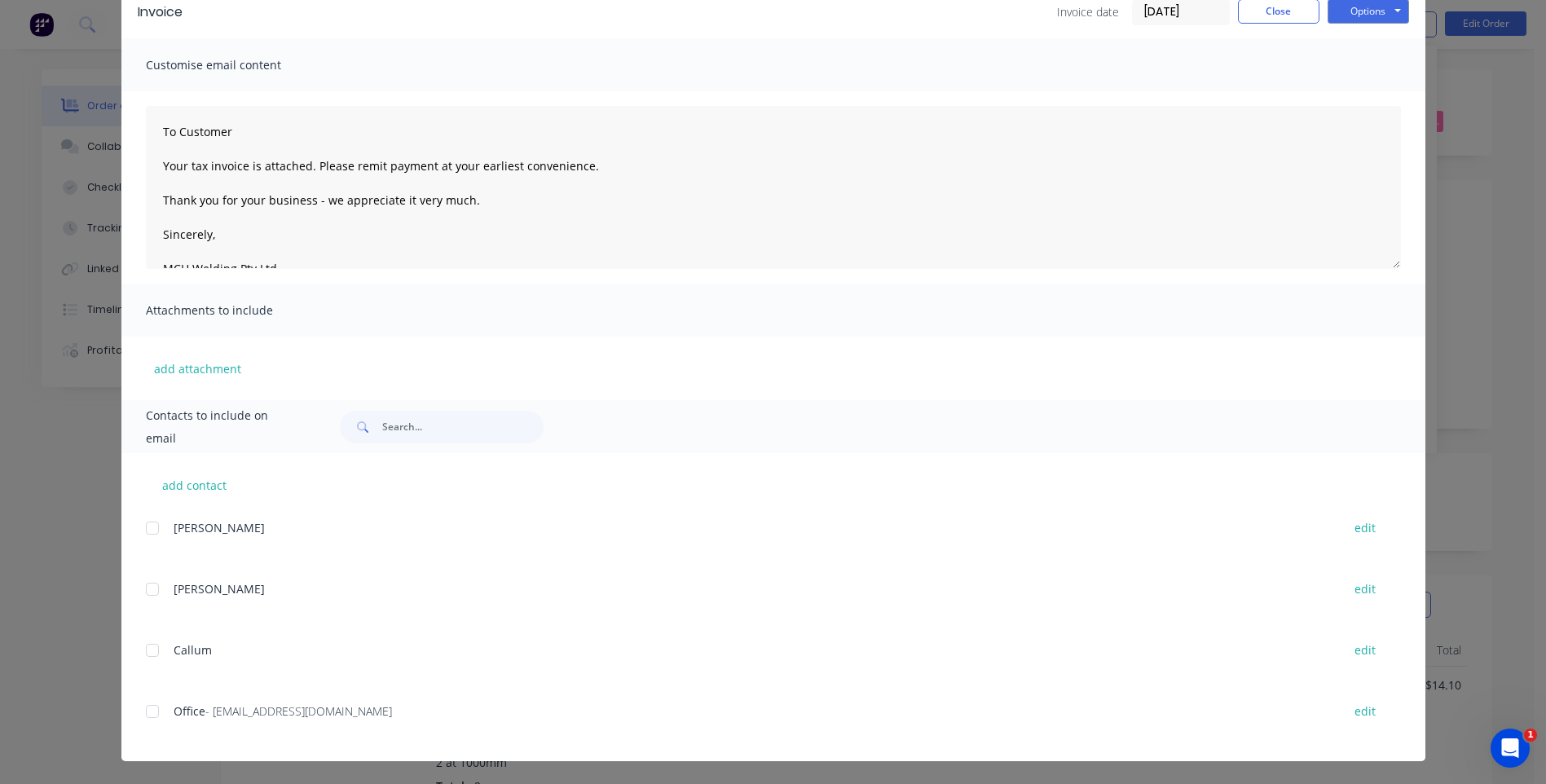
click at [147, 711] on div at bounding box center [152, 711] width 33 height 33
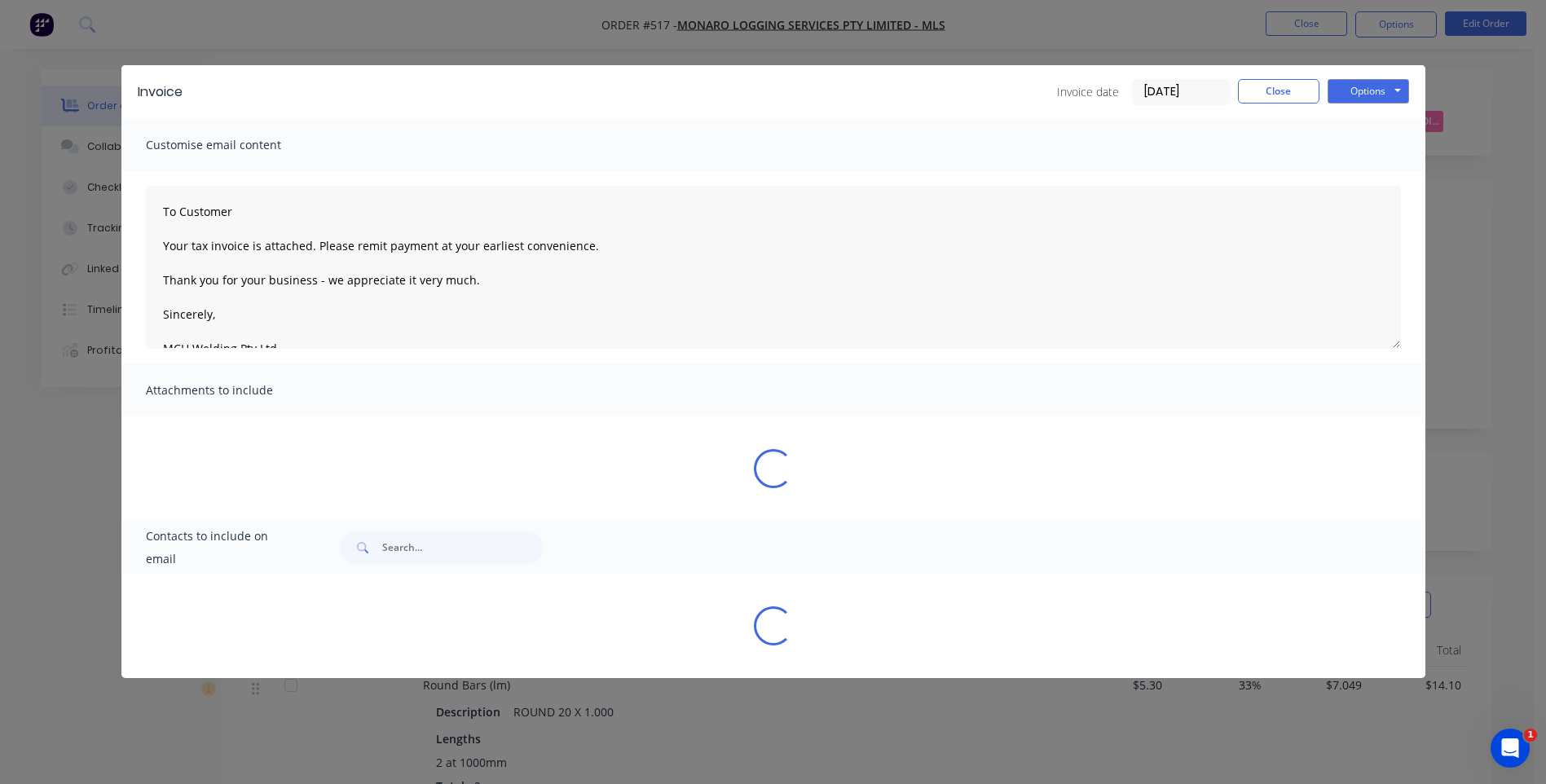
scroll to position [0, 0]
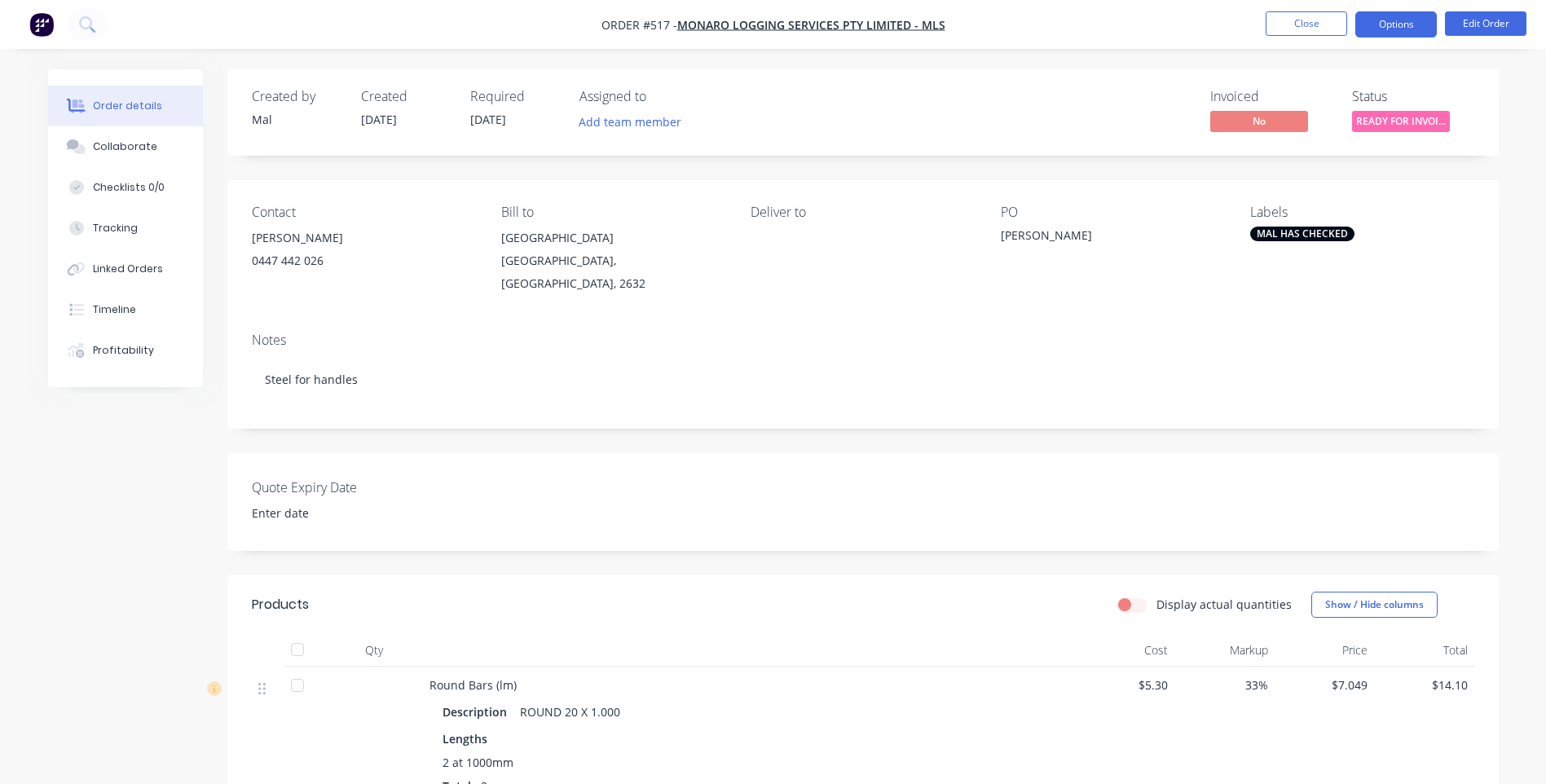
click at [1410, 24] on button "Options" at bounding box center [1396, 24] width 82 height 26
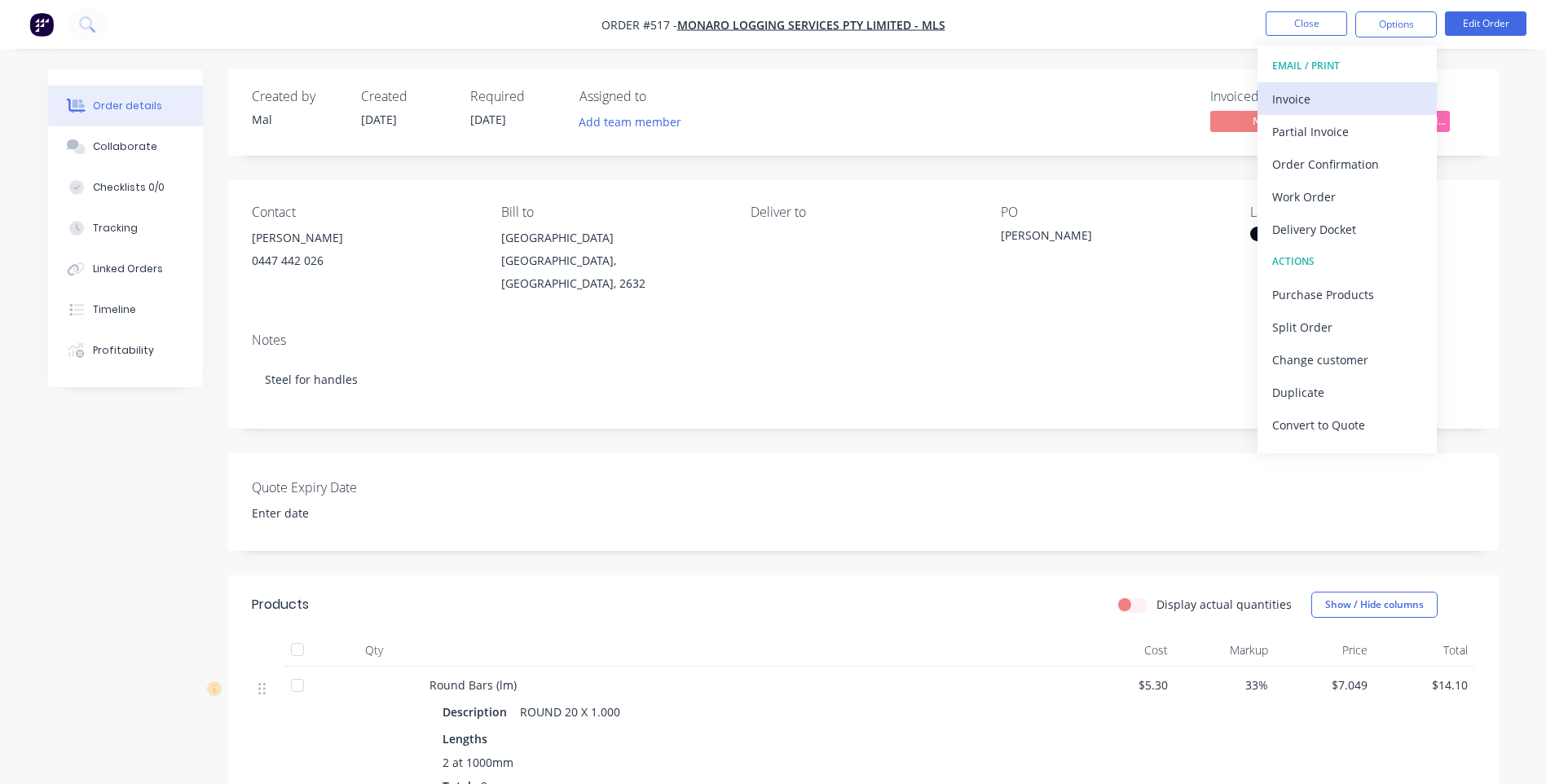
click at [1298, 92] on div "Invoice" at bounding box center [1347, 99] width 150 height 24
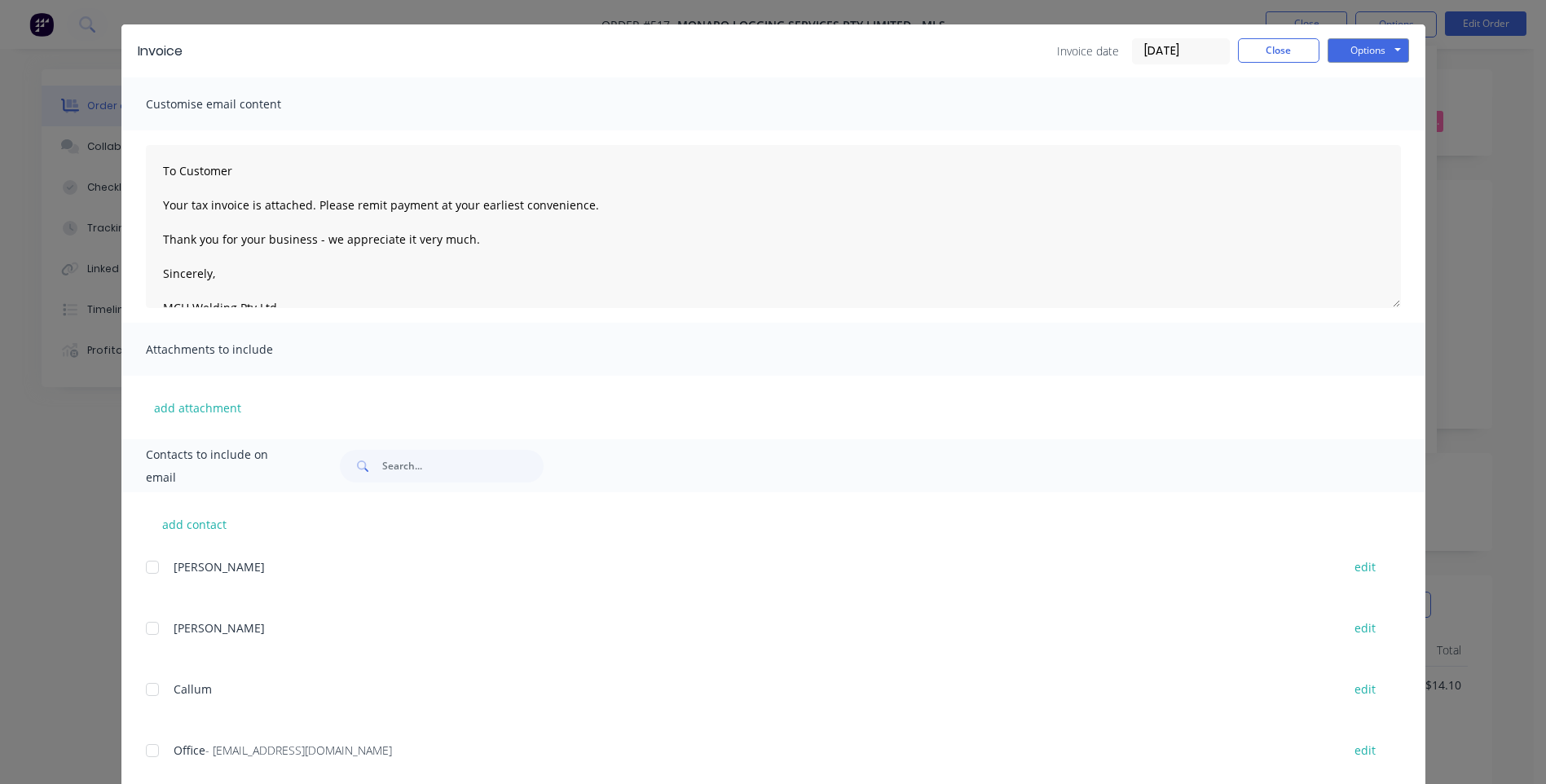
scroll to position [80, 0]
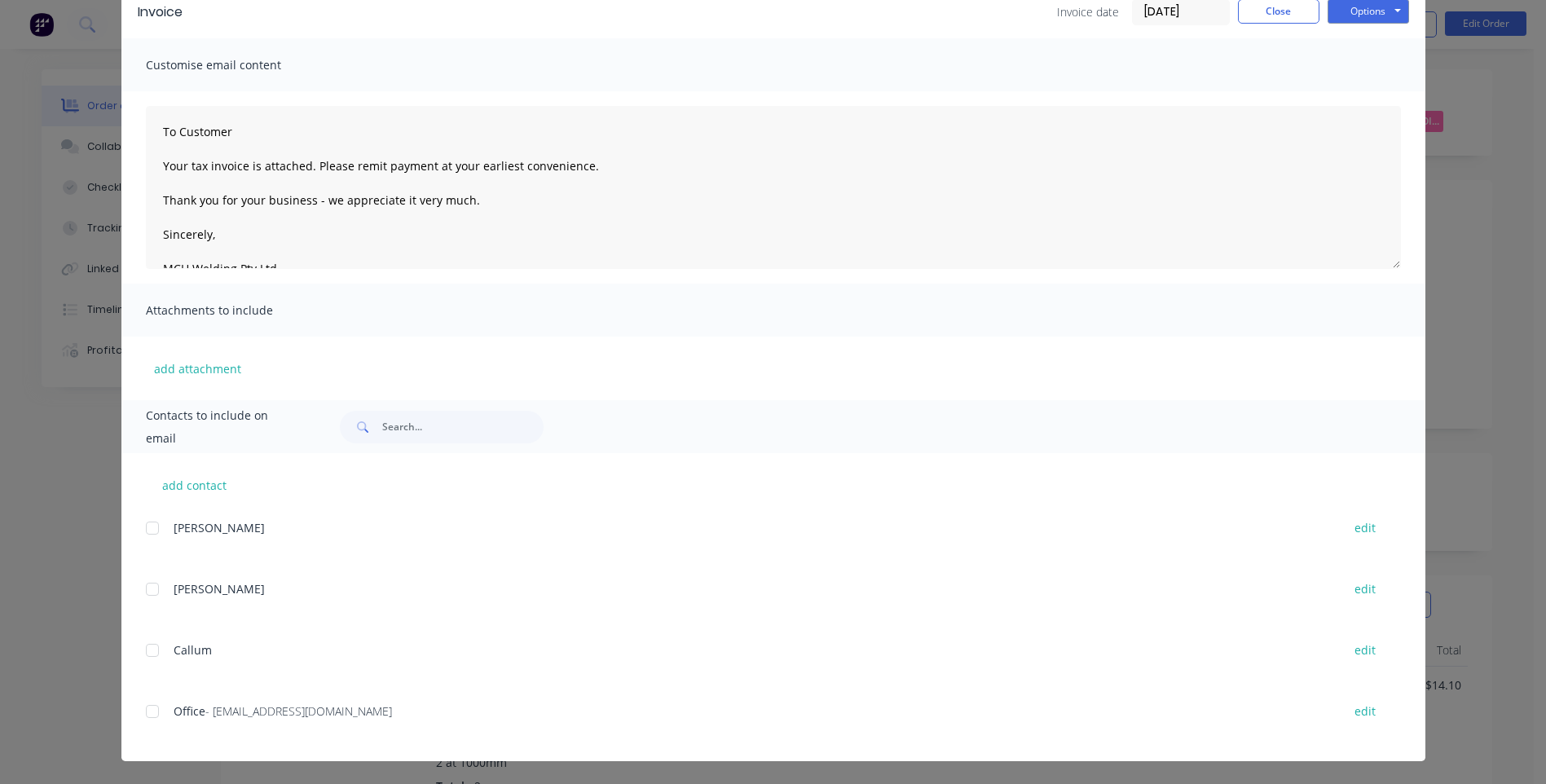
click at [144, 713] on div at bounding box center [152, 711] width 33 height 33
click at [1358, 17] on button "Options" at bounding box center [1368, 11] width 82 height 24
click at [1360, 94] on button "Email" at bounding box center [1380, 94] width 104 height 27
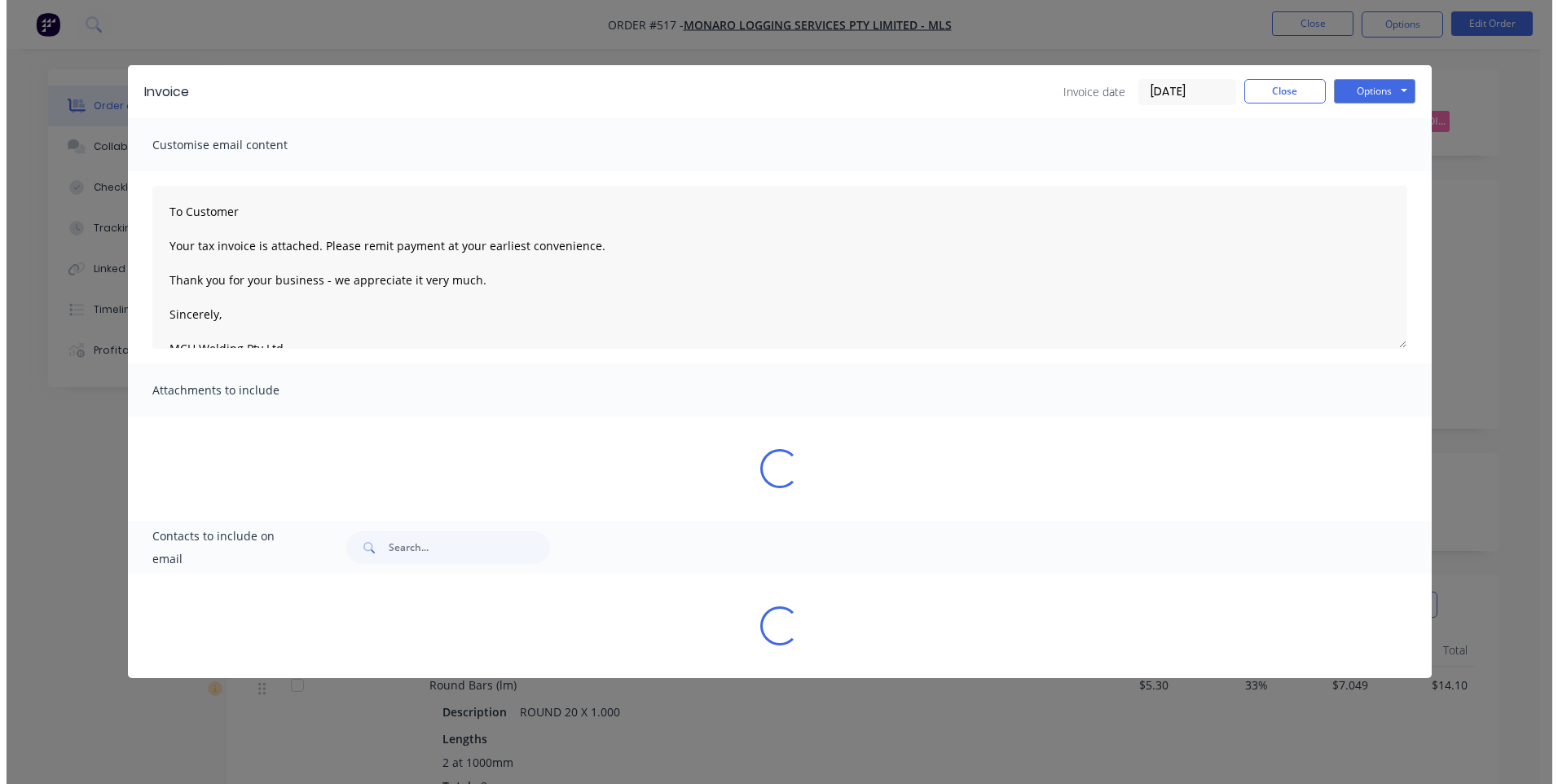
scroll to position [0, 0]
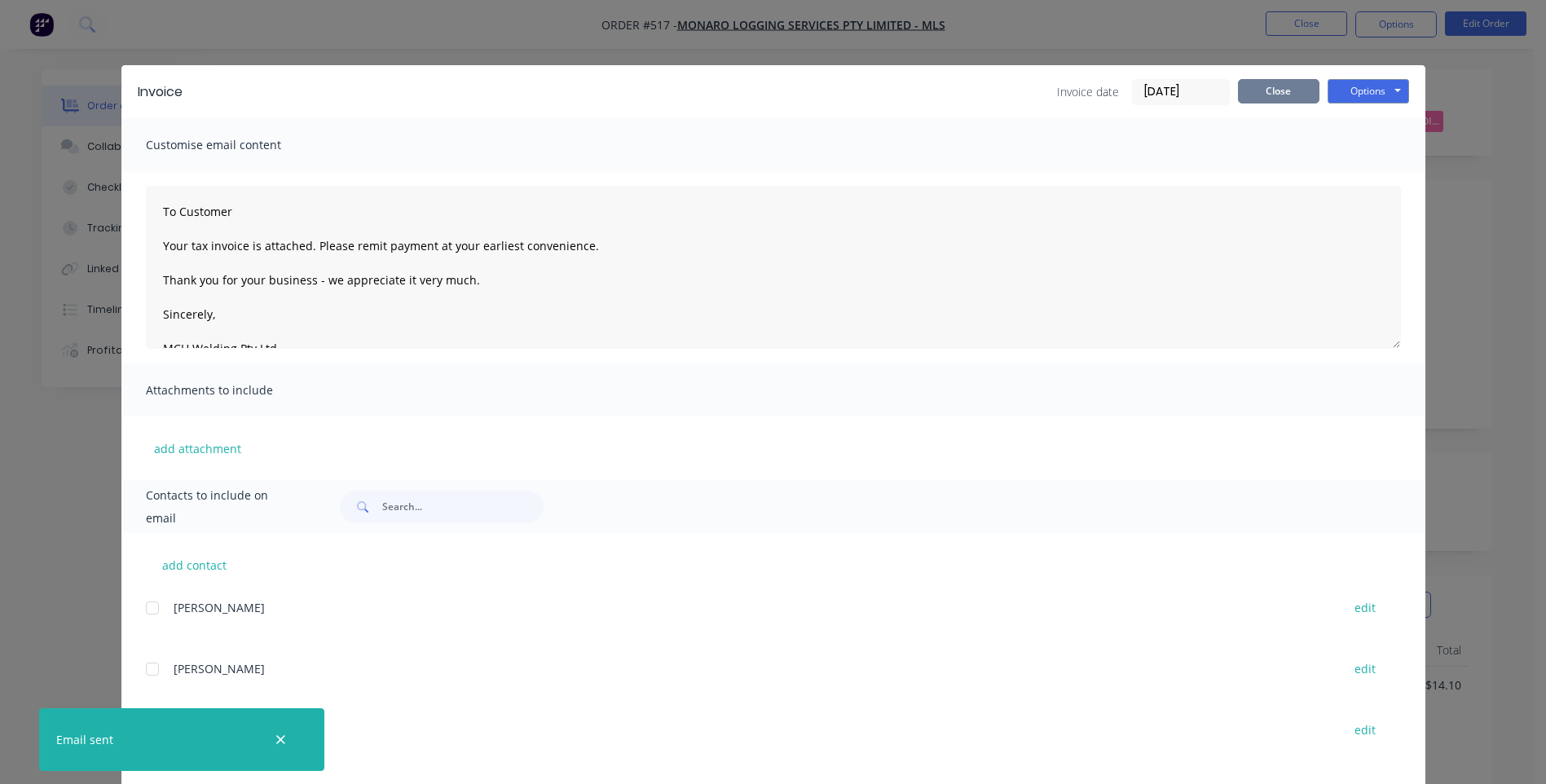
click at [1273, 93] on button "Close" at bounding box center [1279, 91] width 82 height 24
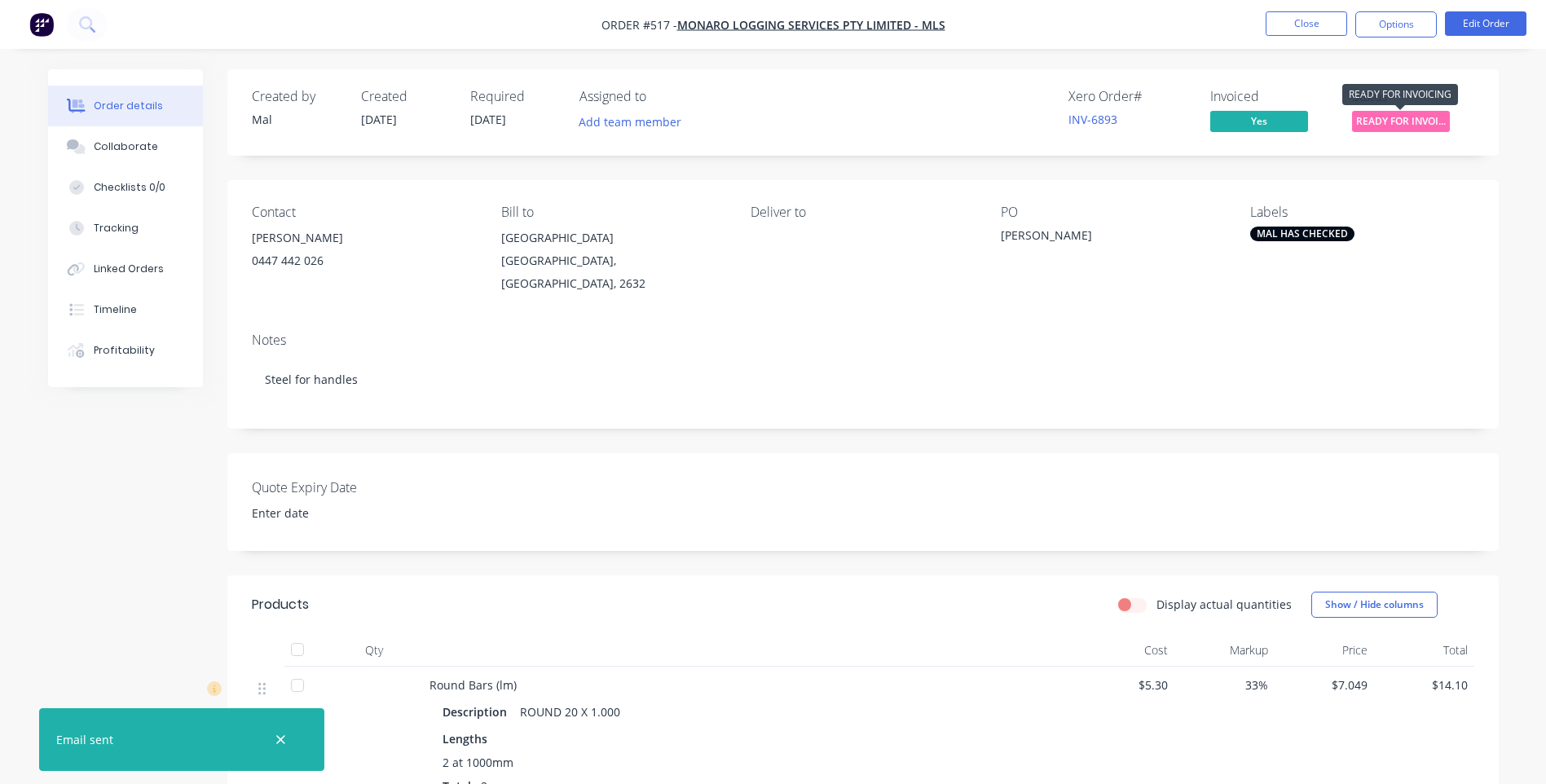
click at [1439, 117] on span "READY FOR INVOI..." at bounding box center [1401, 121] width 98 height 20
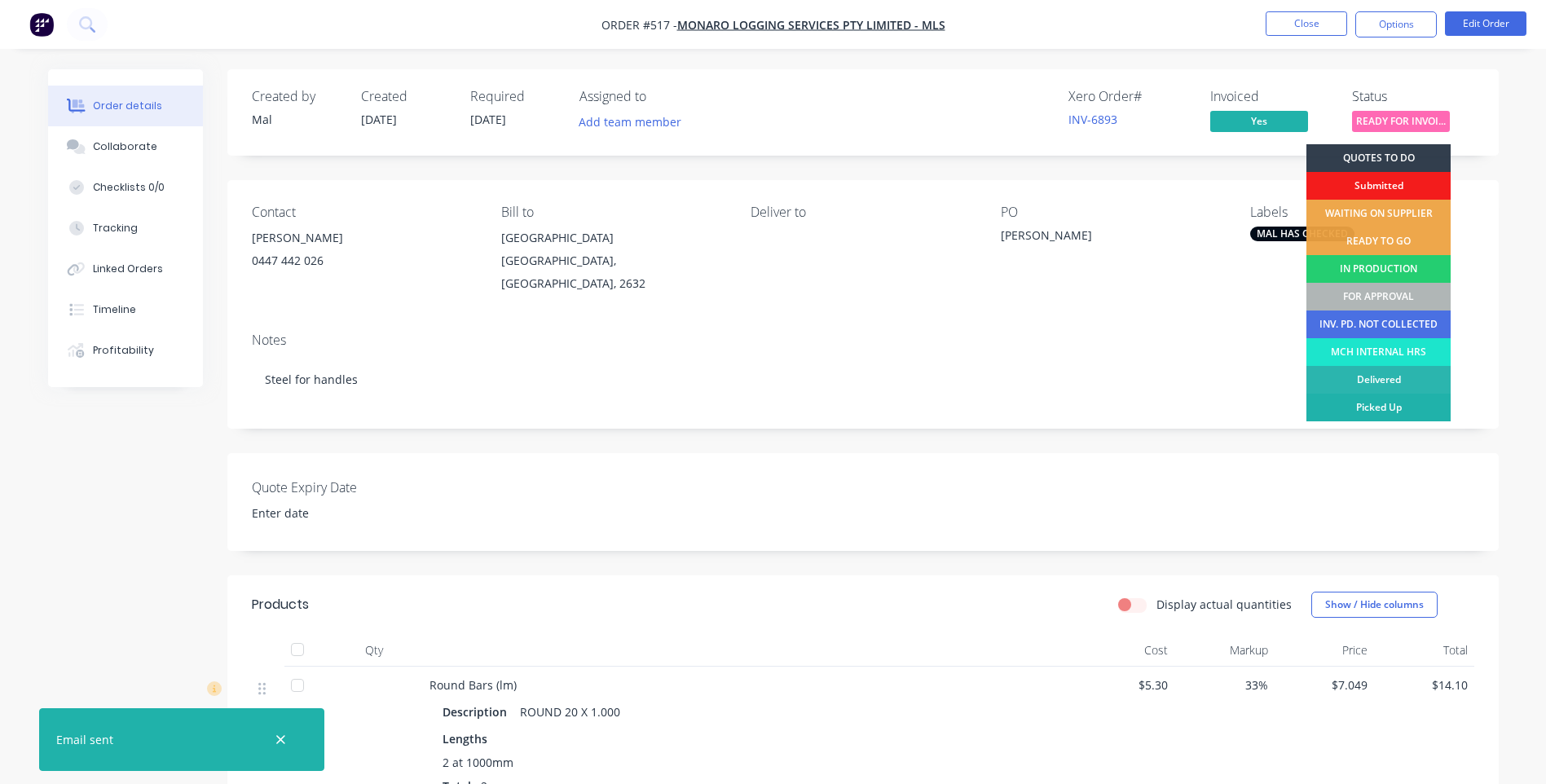
click at [1362, 399] on div "Picked Up" at bounding box center [1379, 407] width 145 height 28
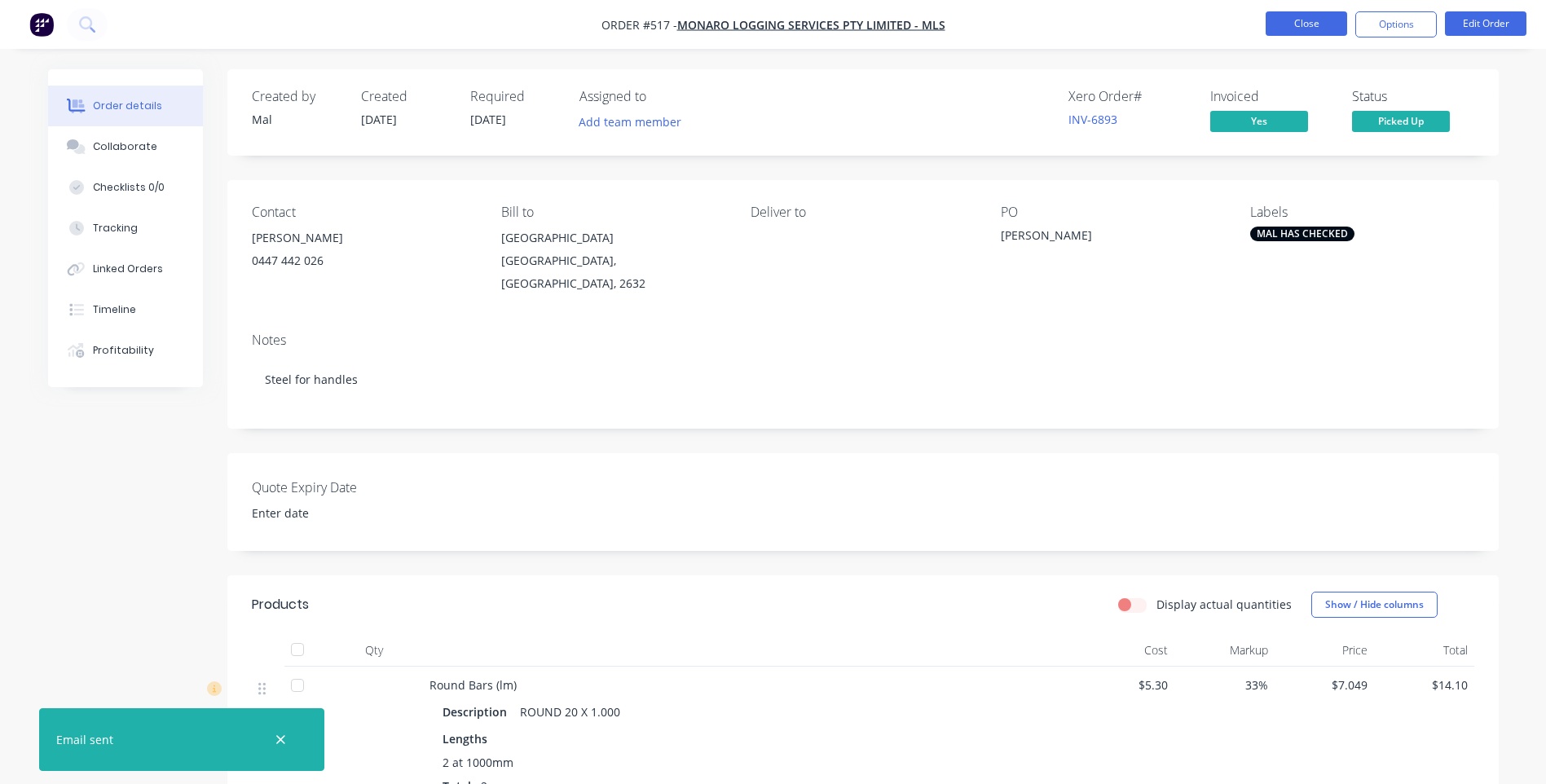
click at [1279, 12] on button "Close" at bounding box center [1306, 24] width 82 height 24
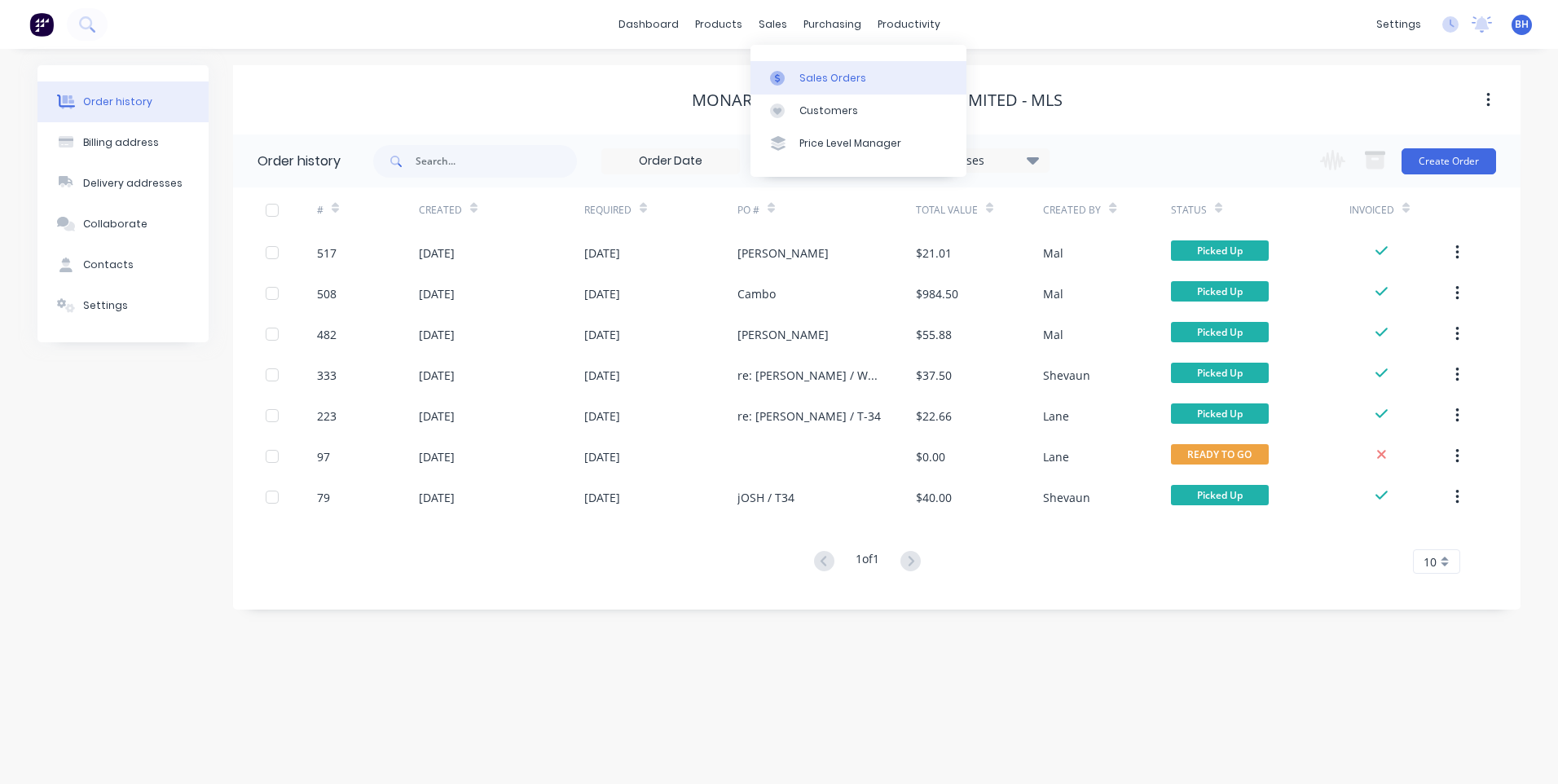
click at [821, 82] on div "Sales Orders" at bounding box center [833, 77] width 67 height 14
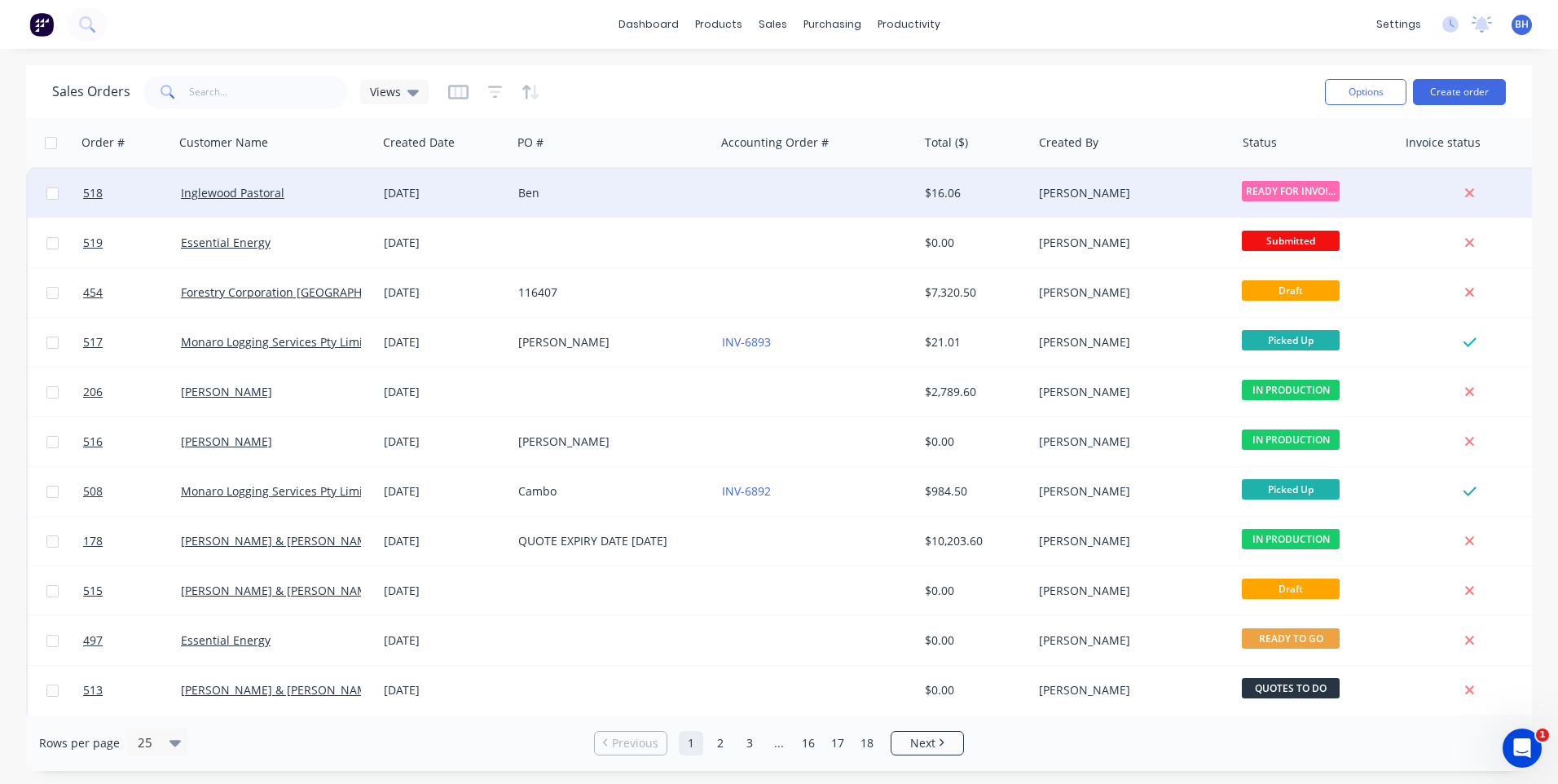
click at [870, 181] on div at bounding box center [816, 193] width 203 height 49
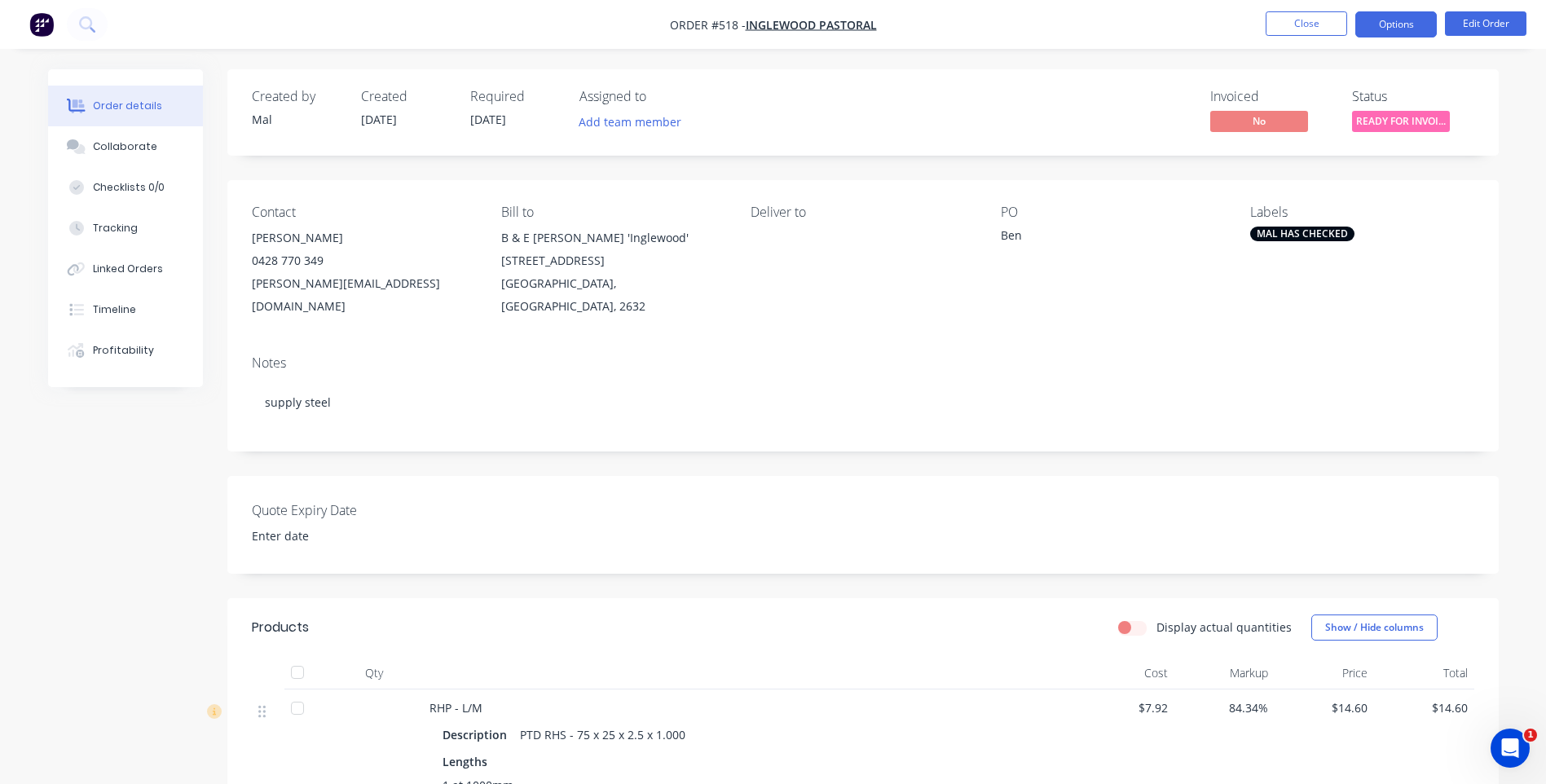
click at [1415, 30] on button "Options" at bounding box center [1396, 24] width 82 height 26
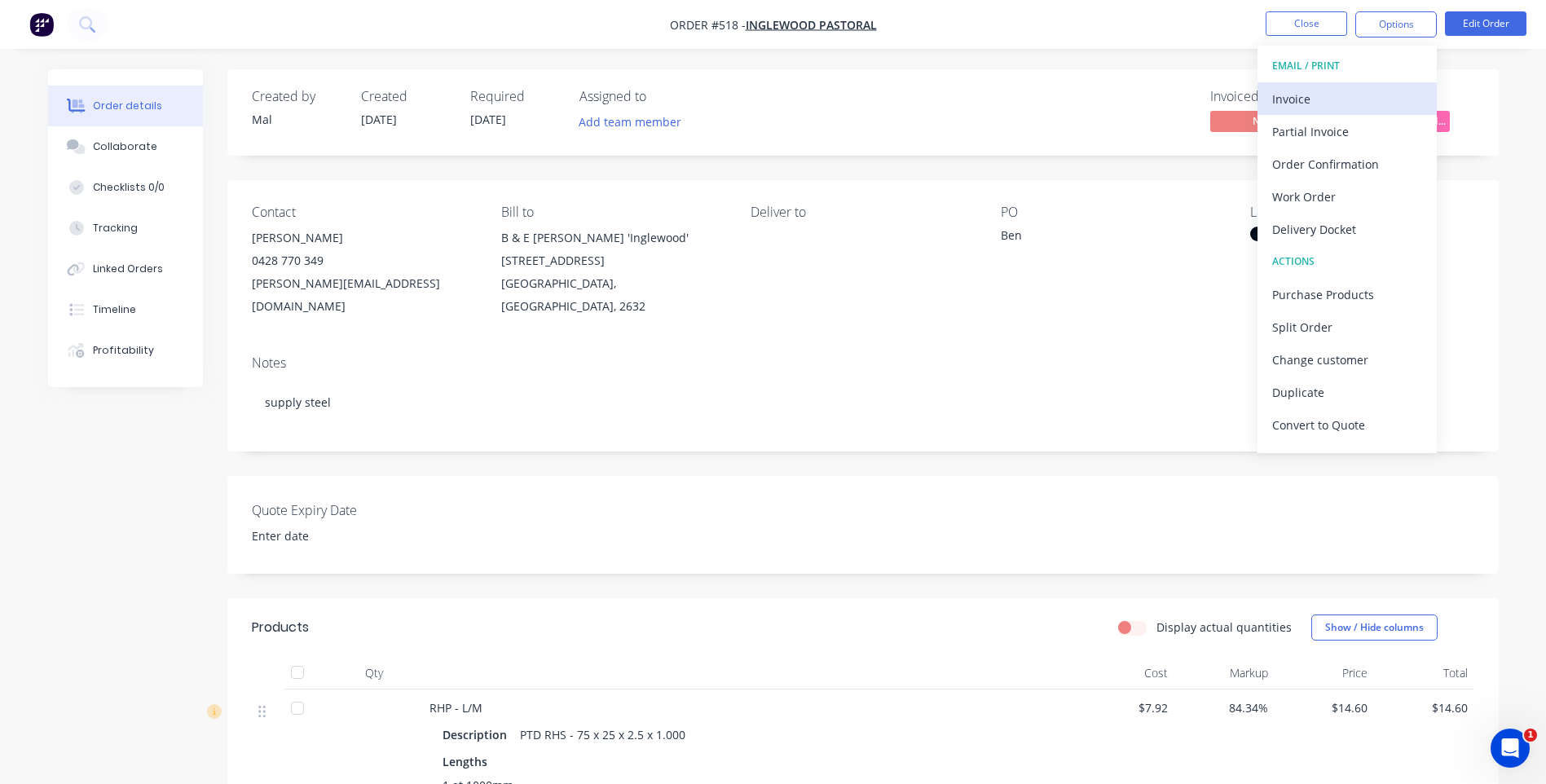
click at [1281, 92] on div "Invoice" at bounding box center [1347, 99] width 150 height 24
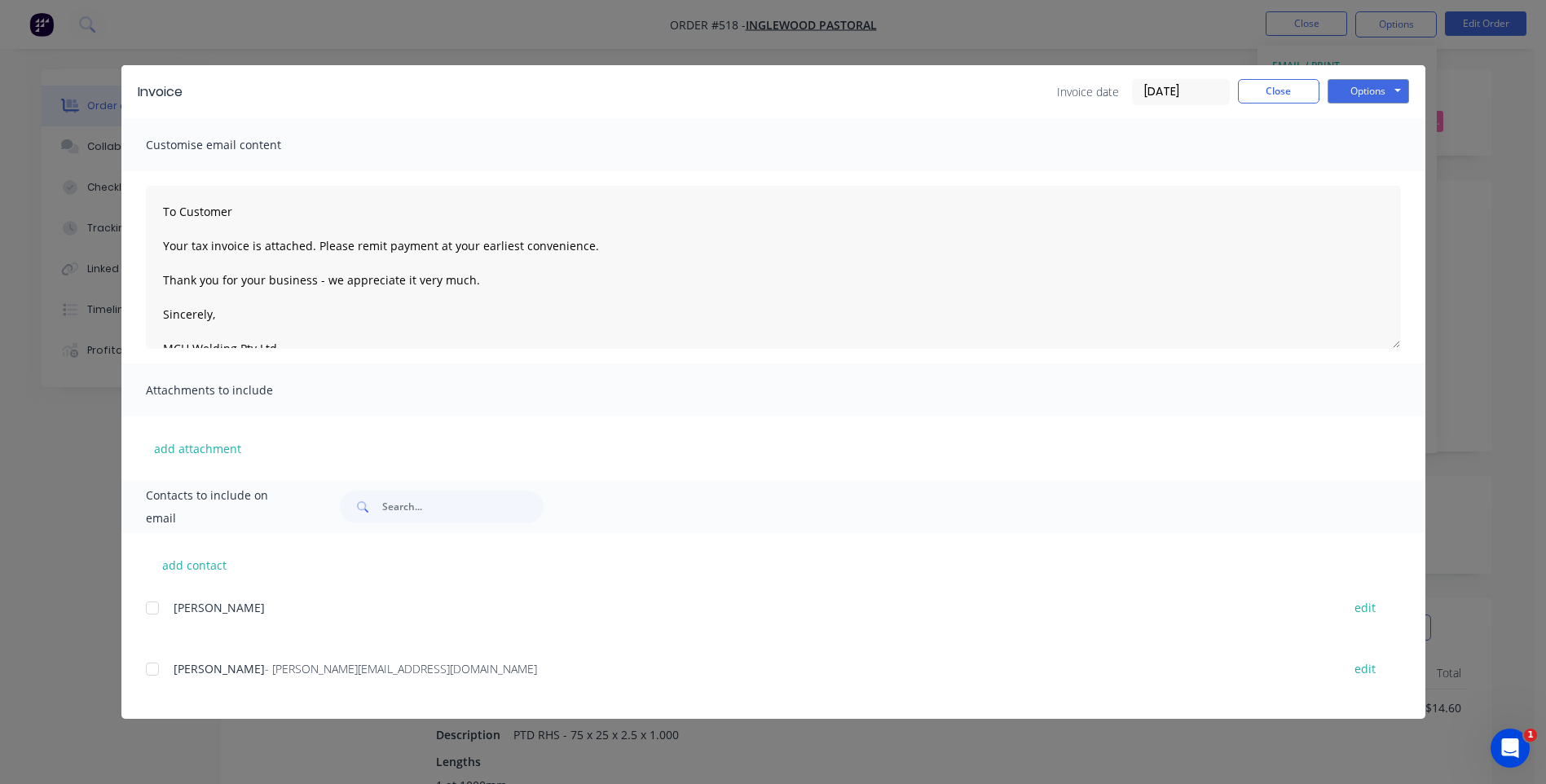
click at [151, 669] on div at bounding box center [152, 669] width 33 height 33
click at [1364, 91] on button "Options" at bounding box center [1368, 91] width 82 height 24
click at [1366, 172] on button "Email" at bounding box center [1380, 174] width 104 height 27
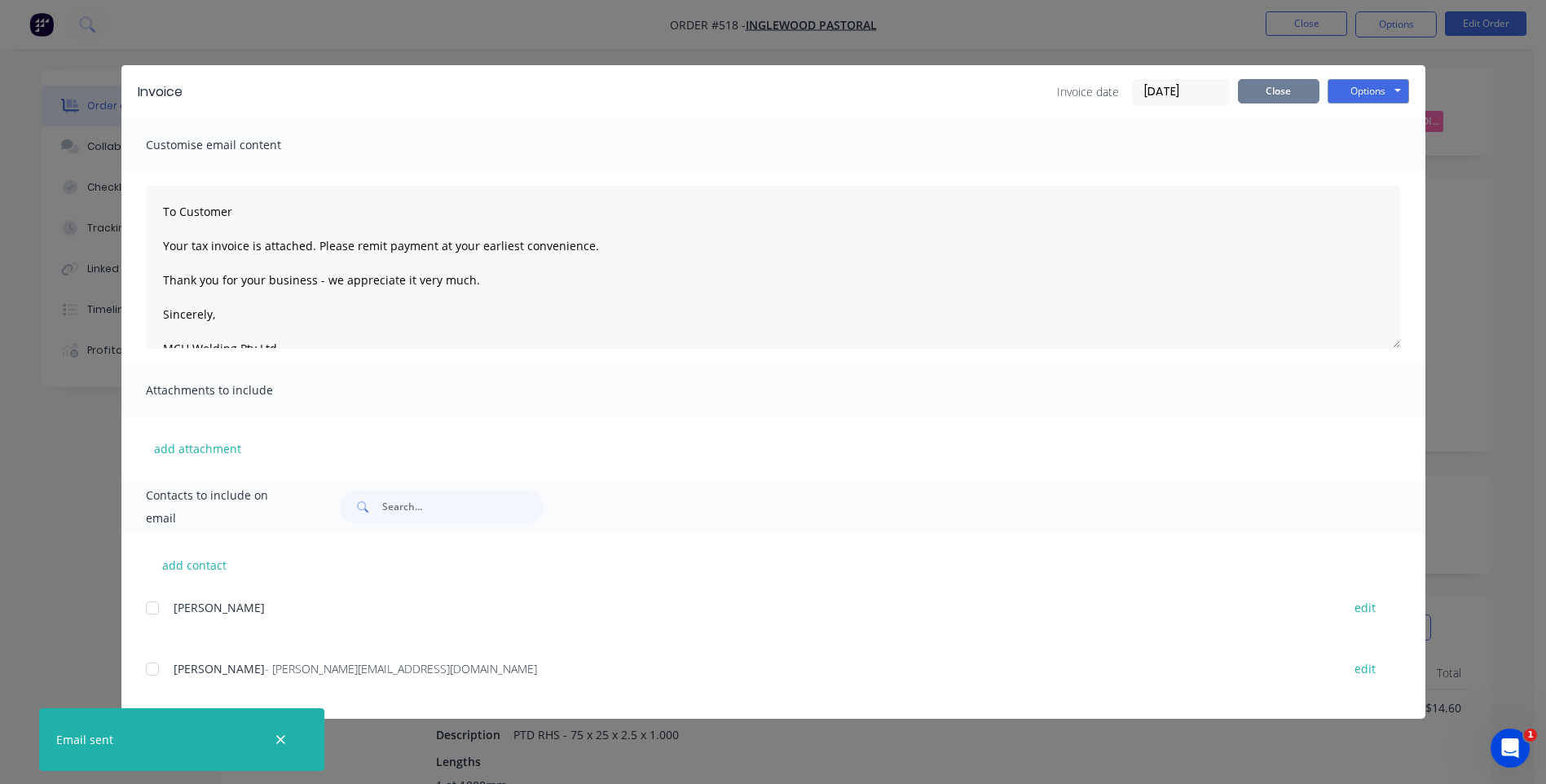
click at [1247, 82] on button "Close" at bounding box center [1279, 91] width 82 height 24
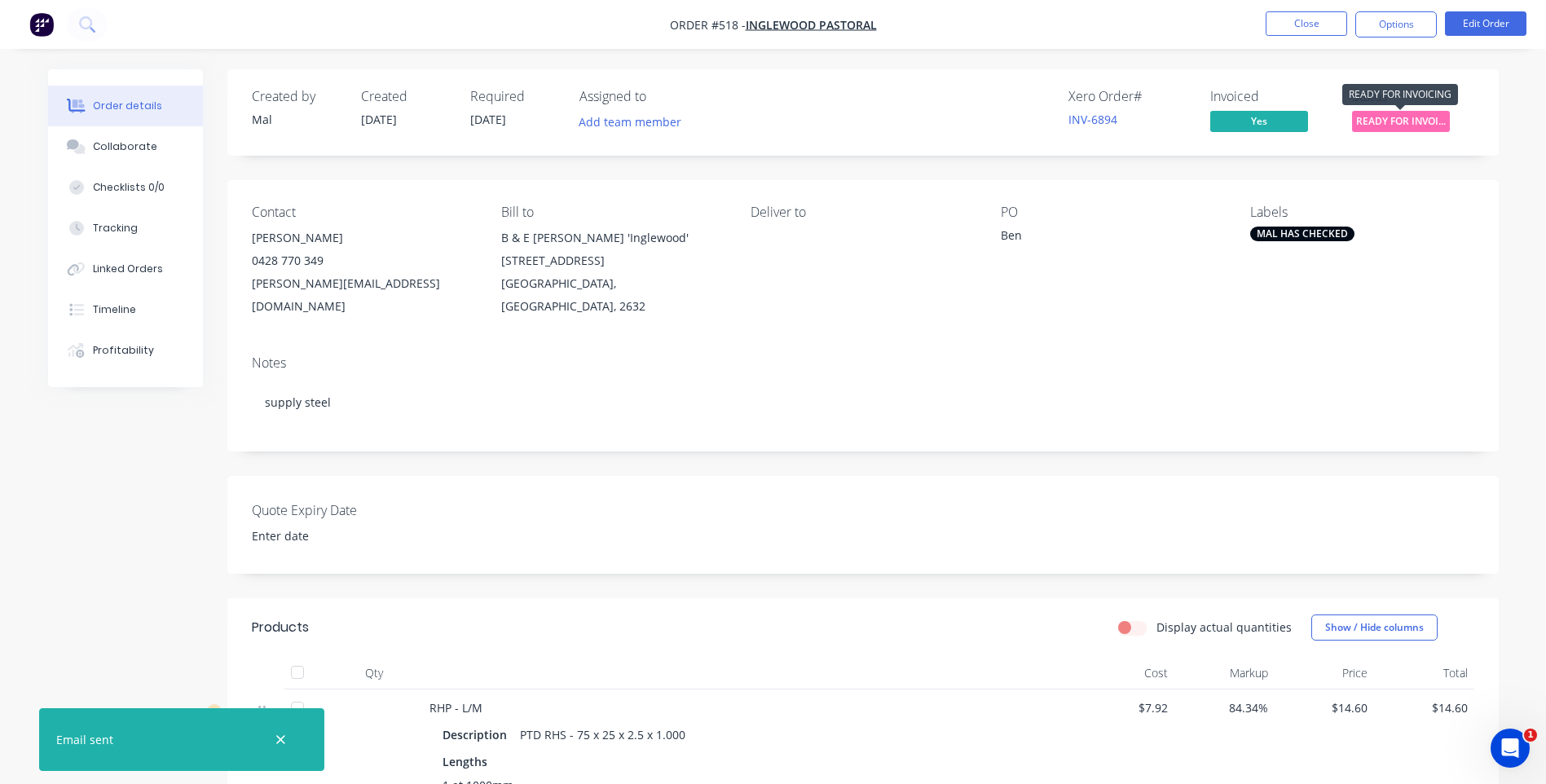
click at [1382, 117] on span "READY FOR INVOI..." at bounding box center [1401, 121] width 98 height 20
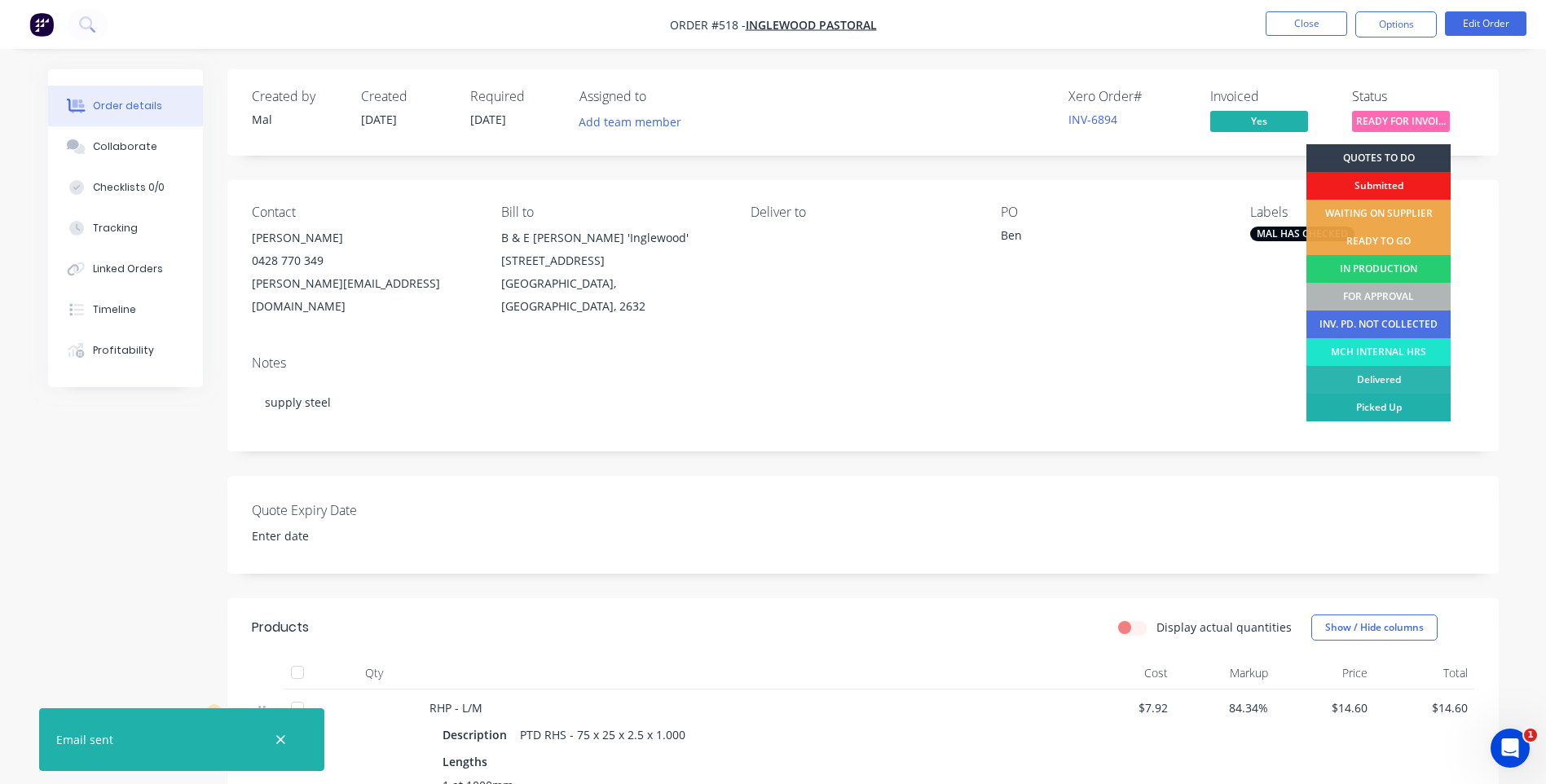
click at [1352, 402] on div "Picked Up" at bounding box center [1379, 407] width 145 height 28
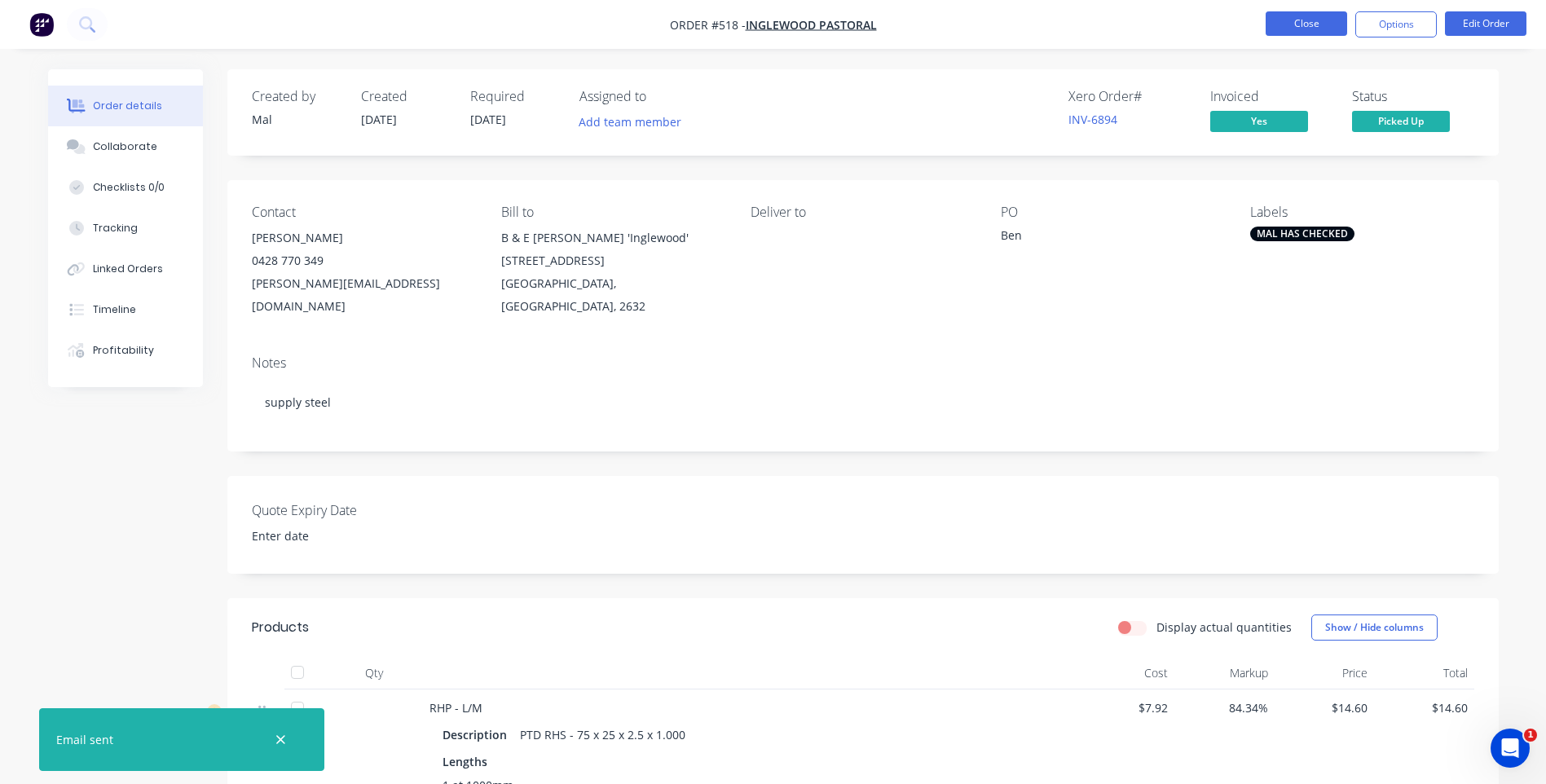
click at [1311, 16] on button "Close" at bounding box center [1306, 24] width 82 height 24
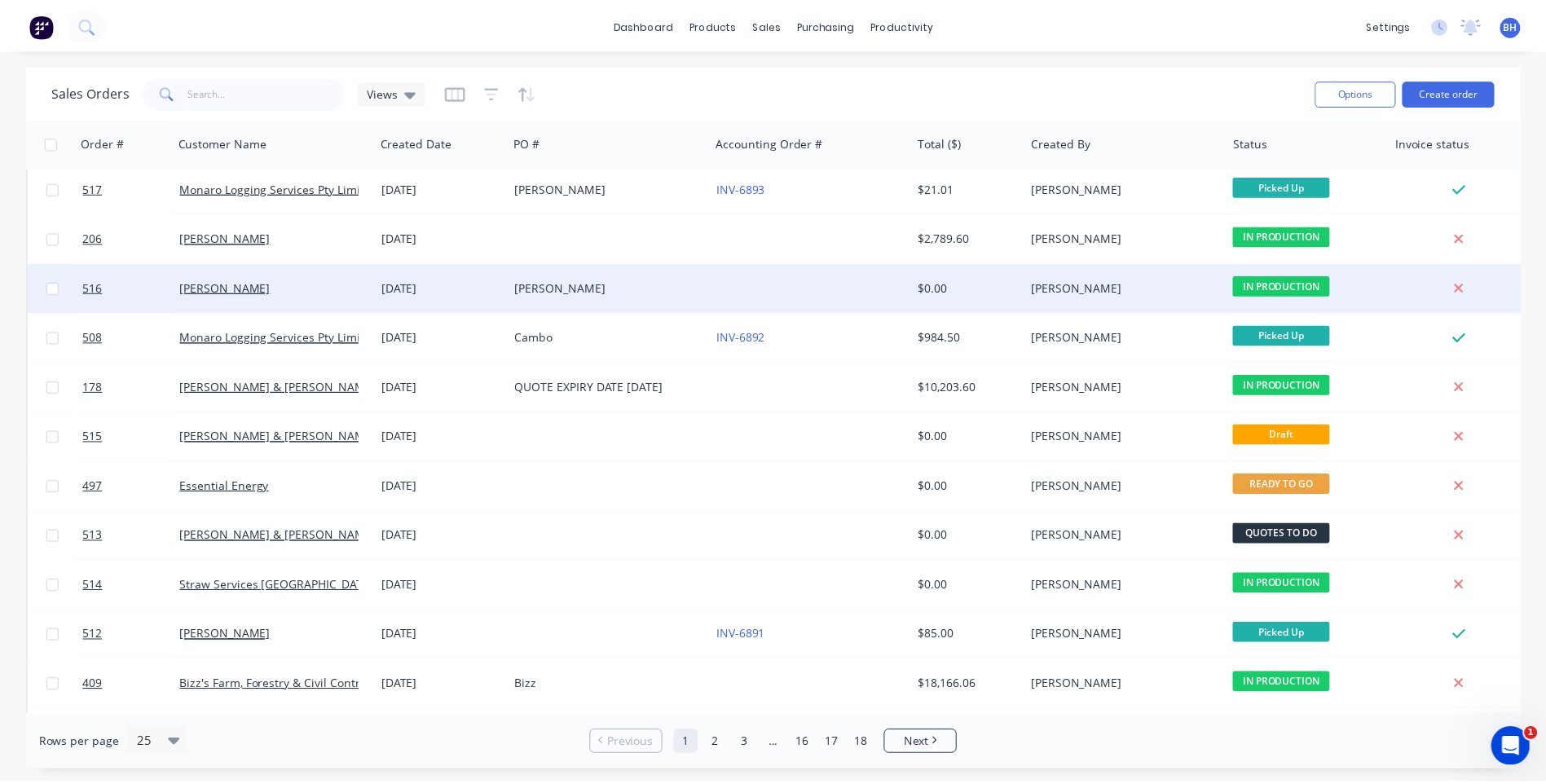
scroll to position [163, 0]
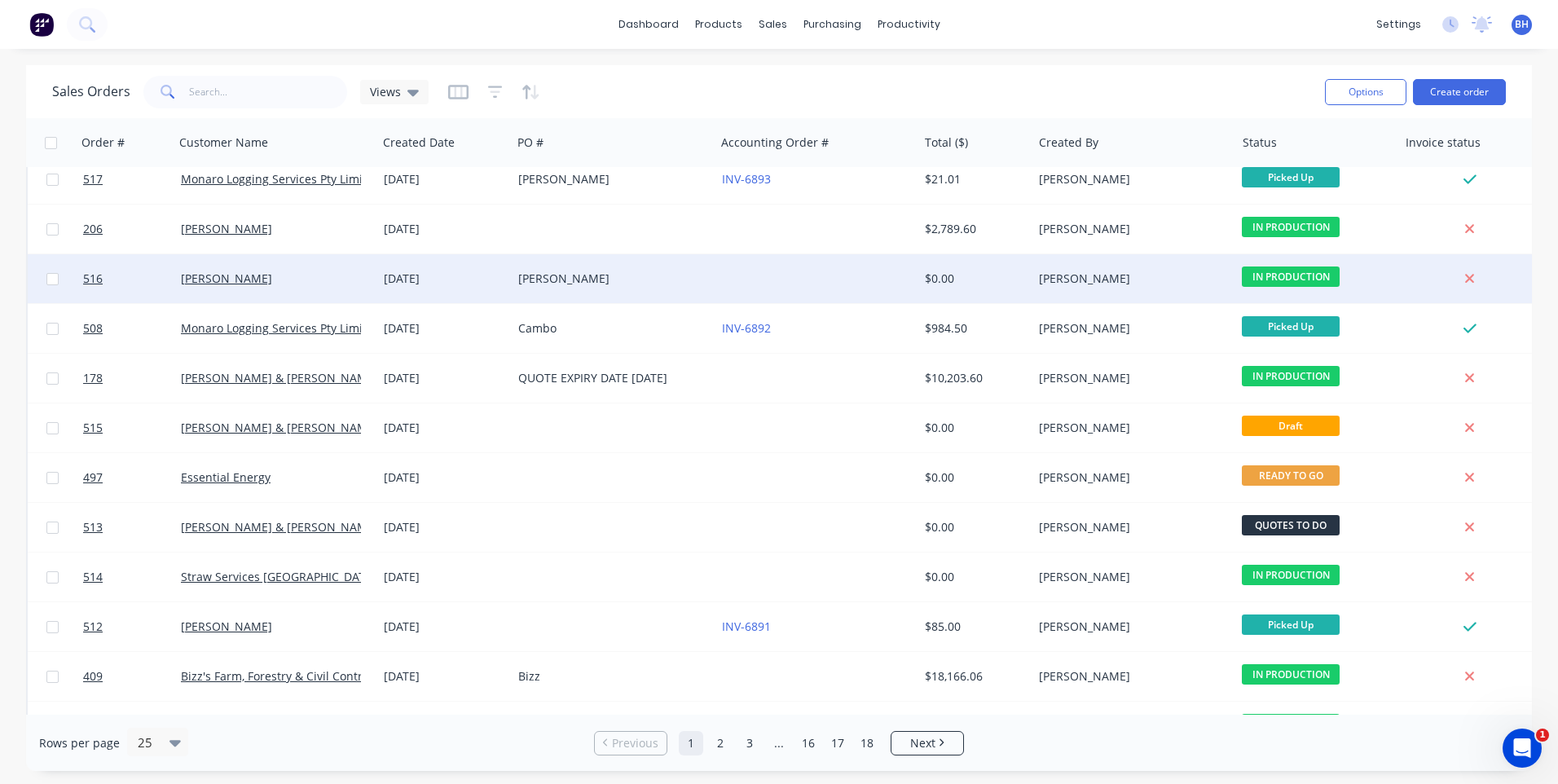
click at [817, 426] on div at bounding box center [816, 428] width 203 height 49
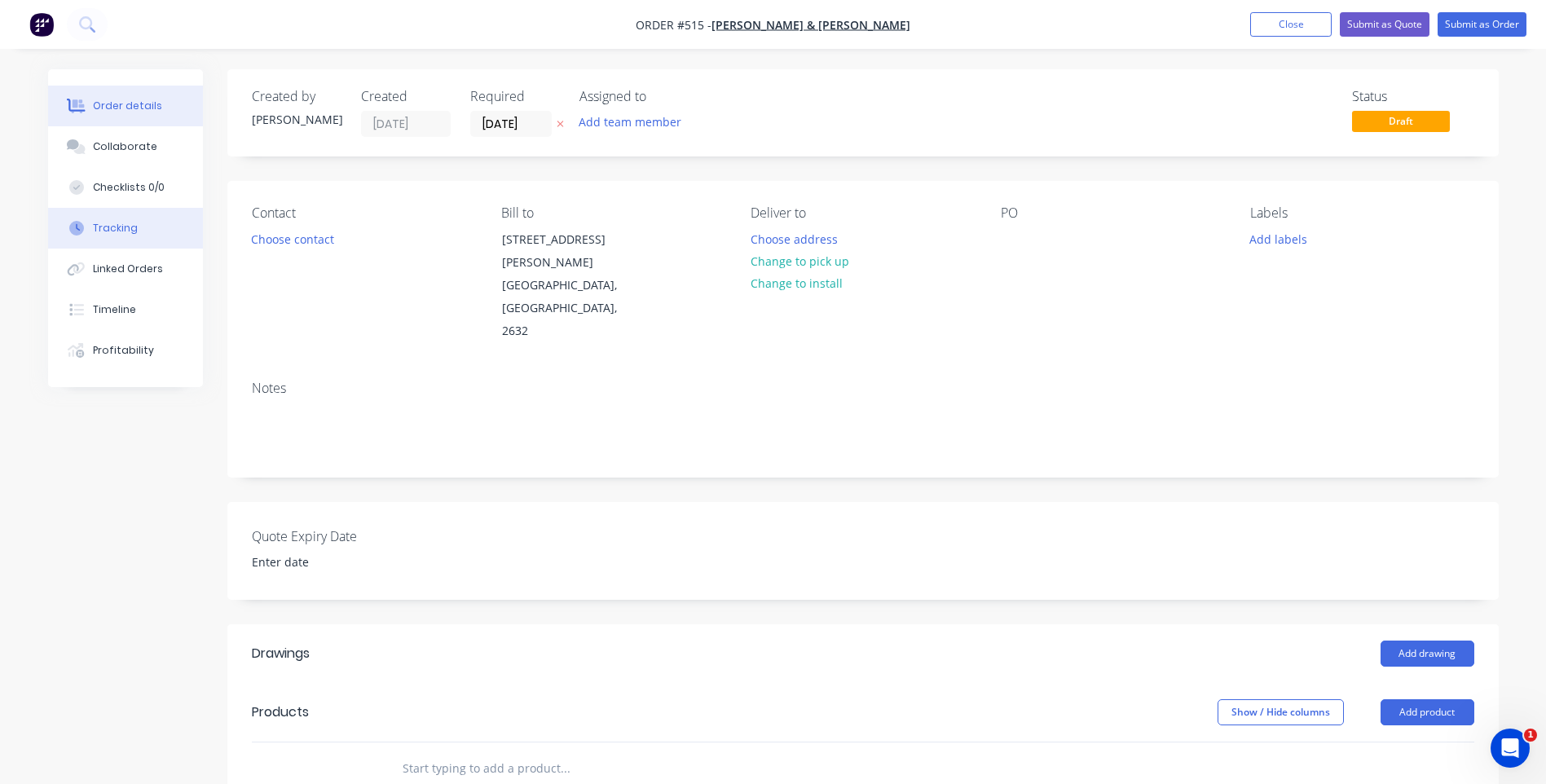
click at [129, 222] on div "Tracking" at bounding box center [115, 228] width 45 height 14
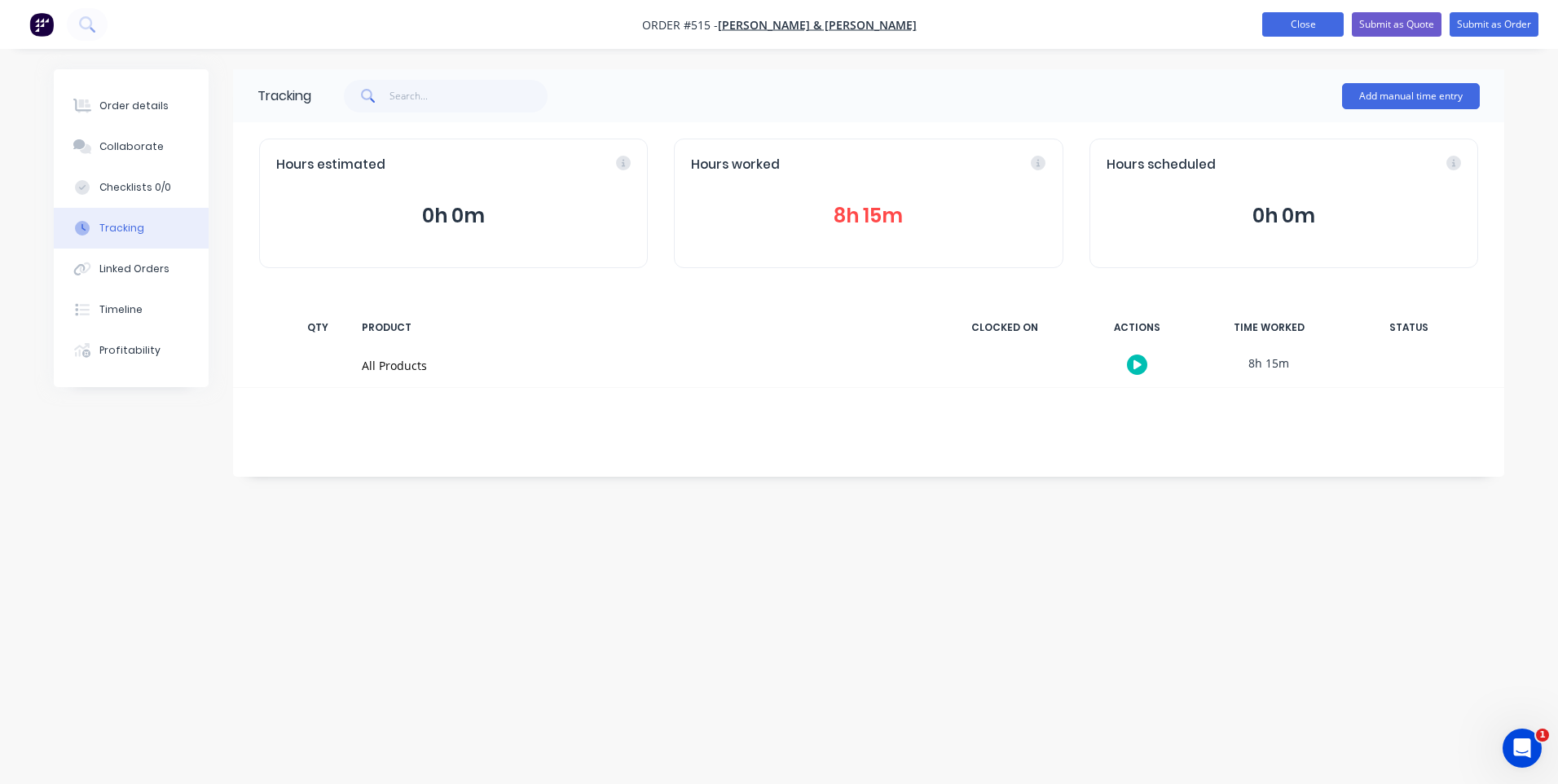
click at [1315, 20] on button "Close" at bounding box center [1303, 24] width 82 height 24
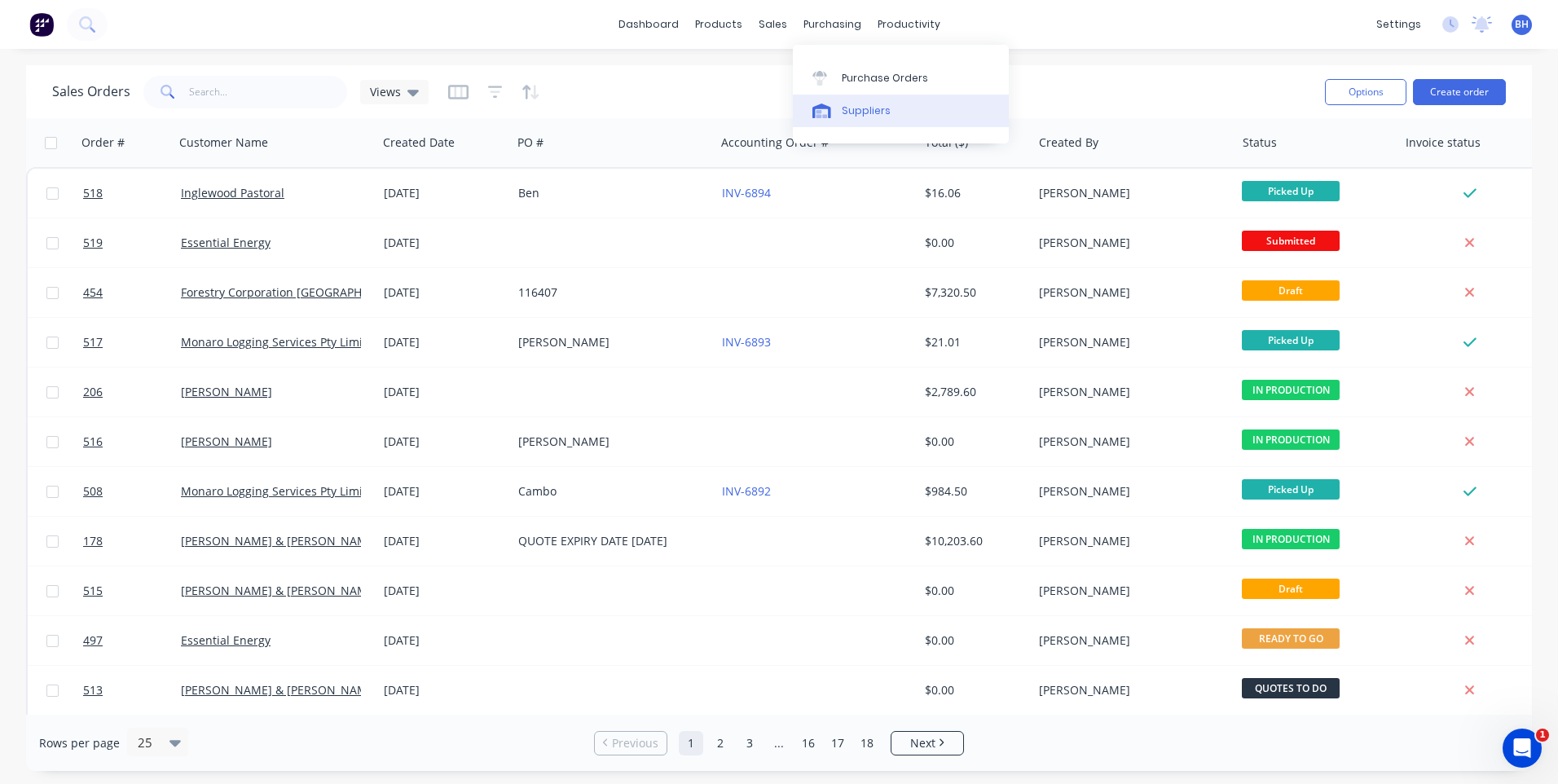
click at [856, 109] on div "Suppliers" at bounding box center [866, 110] width 49 height 14
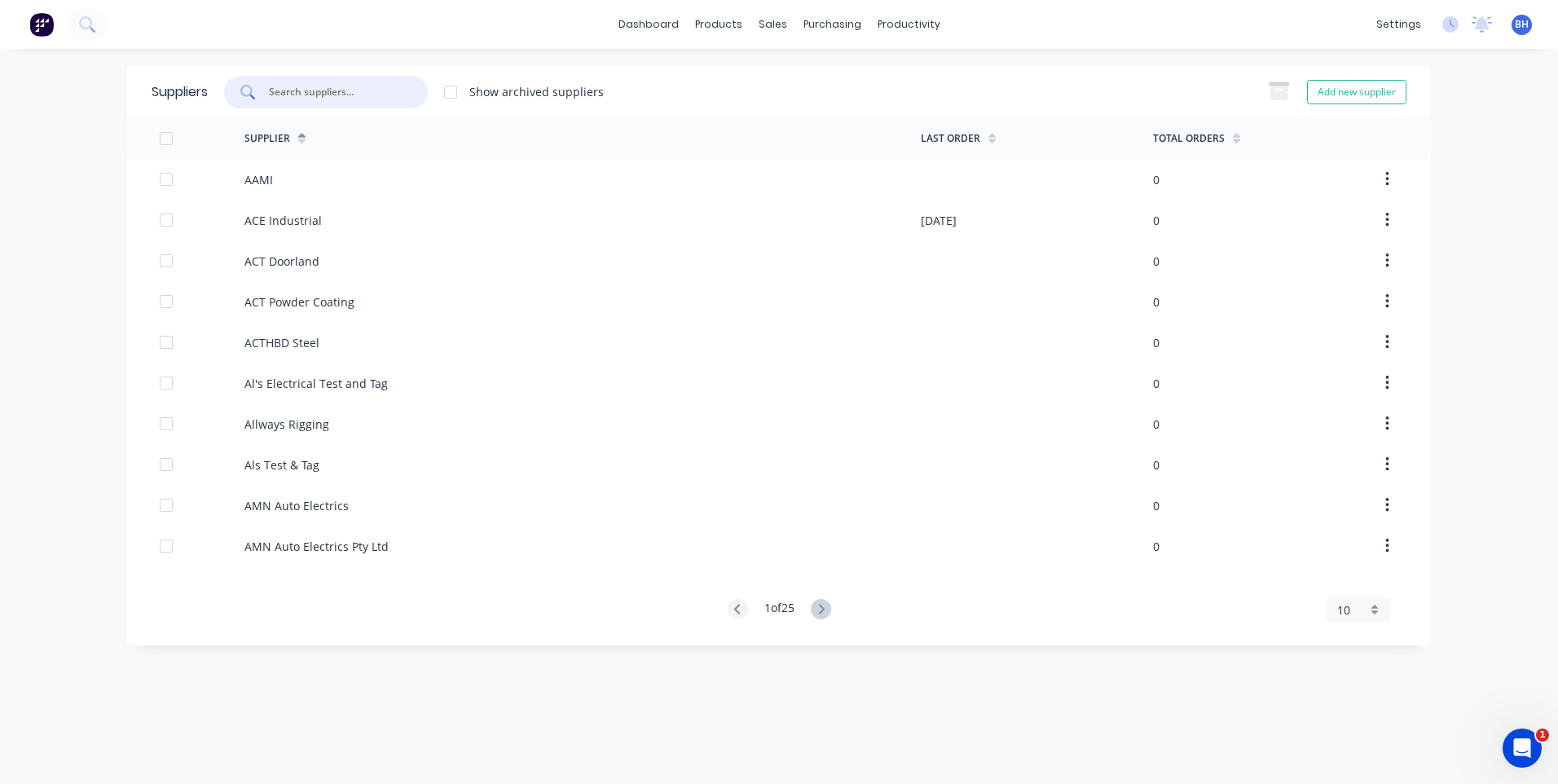
click at [334, 92] on input "text" at bounding box center [334, 92] width 135 height 16
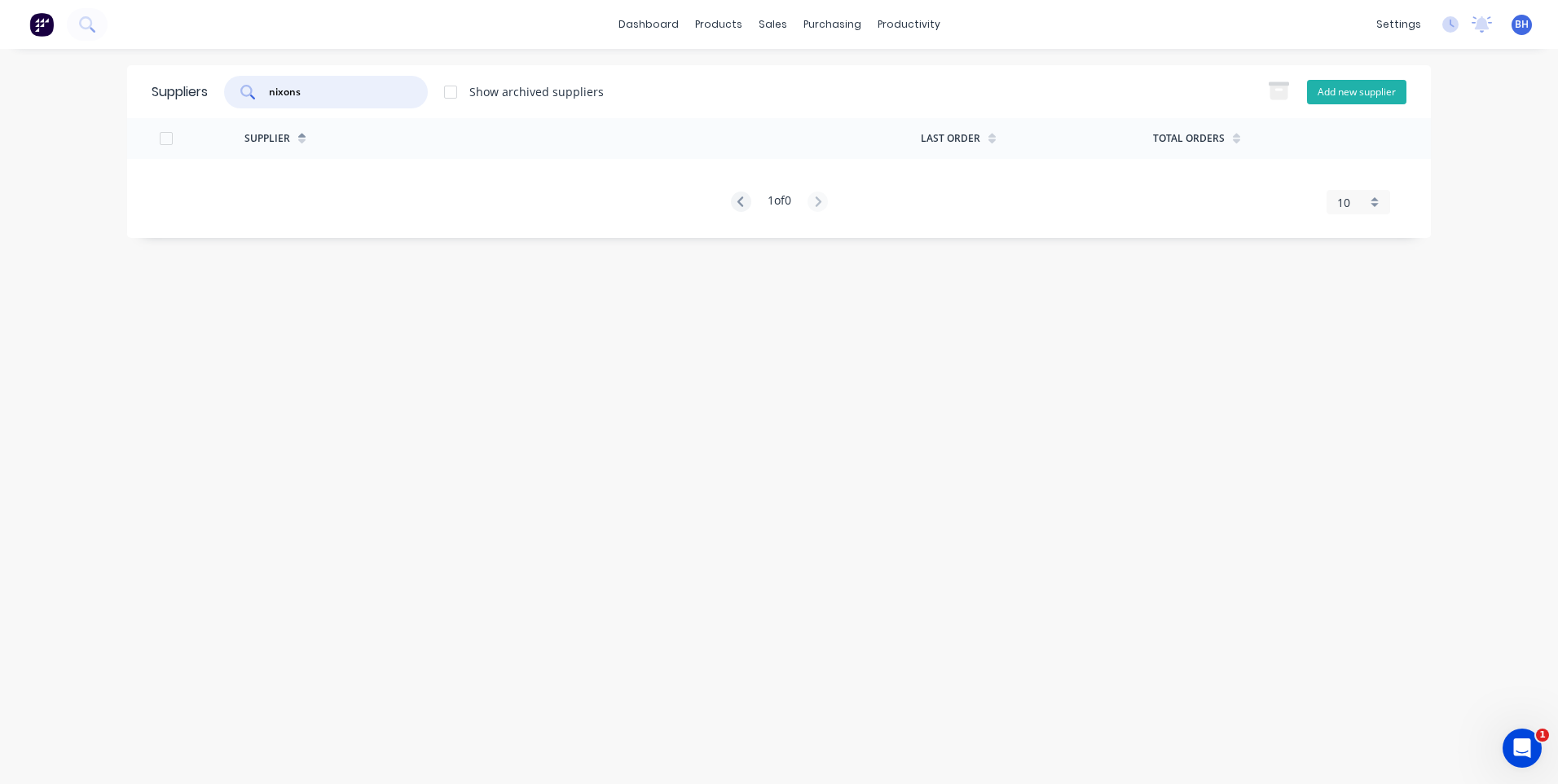
type input "nixons"
click at [1366, 87] on button "Add new supplier" at bounding box center [1356, 92] width 99 height 24
select select "AU"
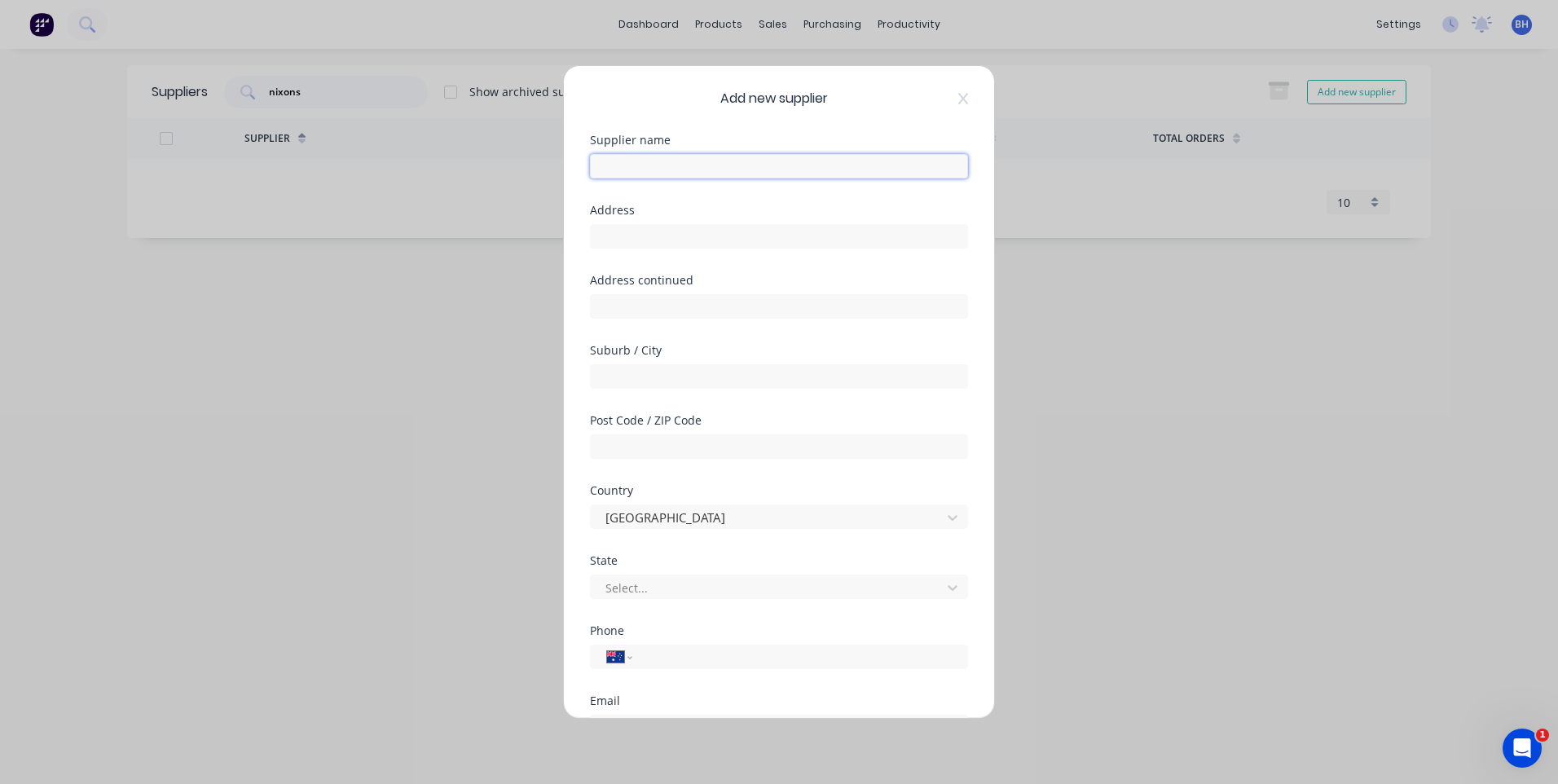
click at [740, 166] on input "text" at bounding box center [779, 166] width 378 height 24
type input "N"
paste input "Nixons Engineering"
type input "Nixons Engineering"
paste input "254 Hammond Ave"
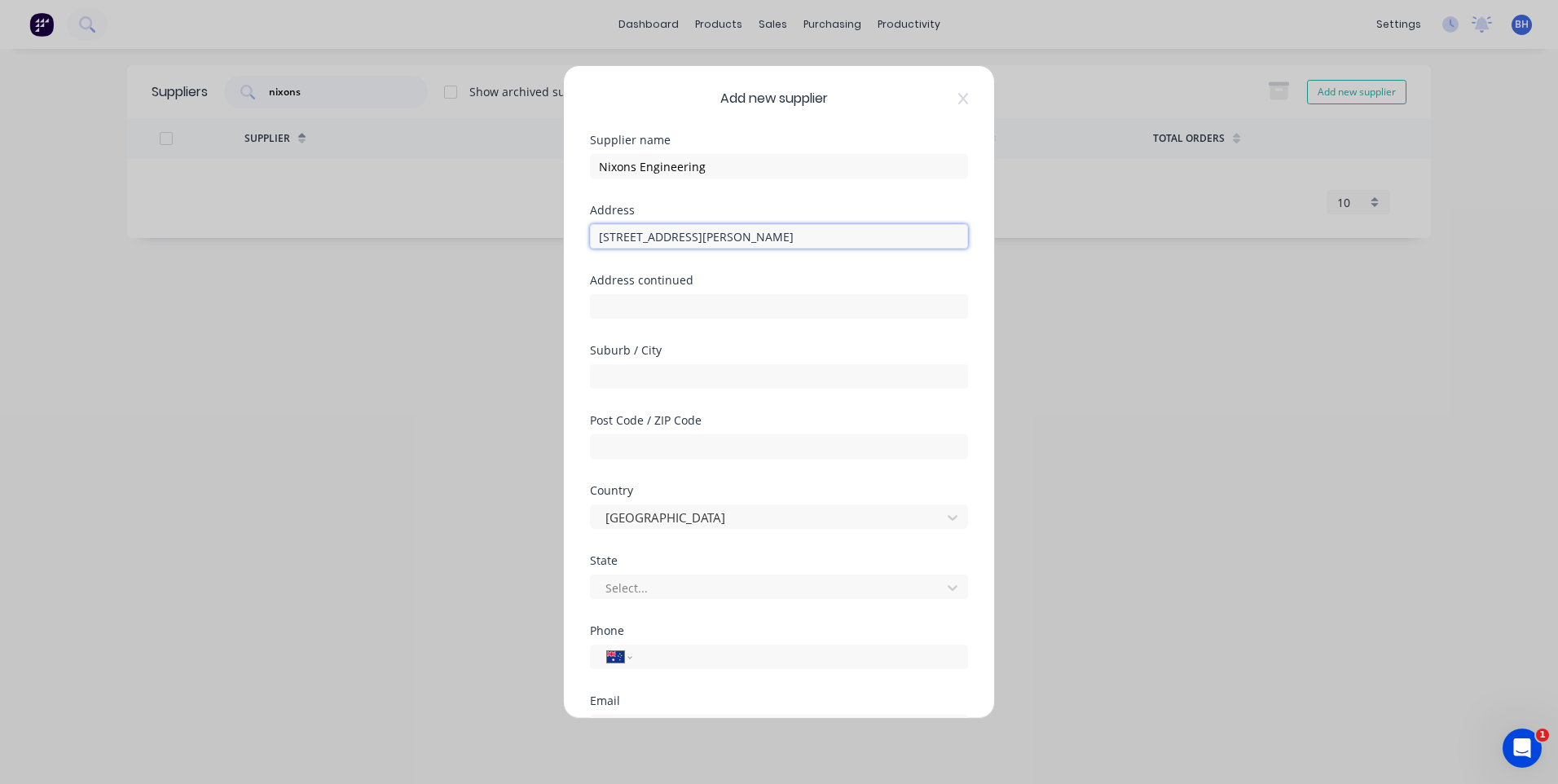
type input "254 Hammond Ave"
paste input "Wagga Wagga"
type input "Wagga Wagga"
drag, startPoint x: 1155, startPoint y: 542, endPoint x: 1138, endPoint y: 542, distance: 17.0
click at [1155, 542] on div "Add new supplier Supplier name Nixons Engineering Address 254 Hammond Ave Addre…" at bounding box center [779, 392] width 1558 height 784
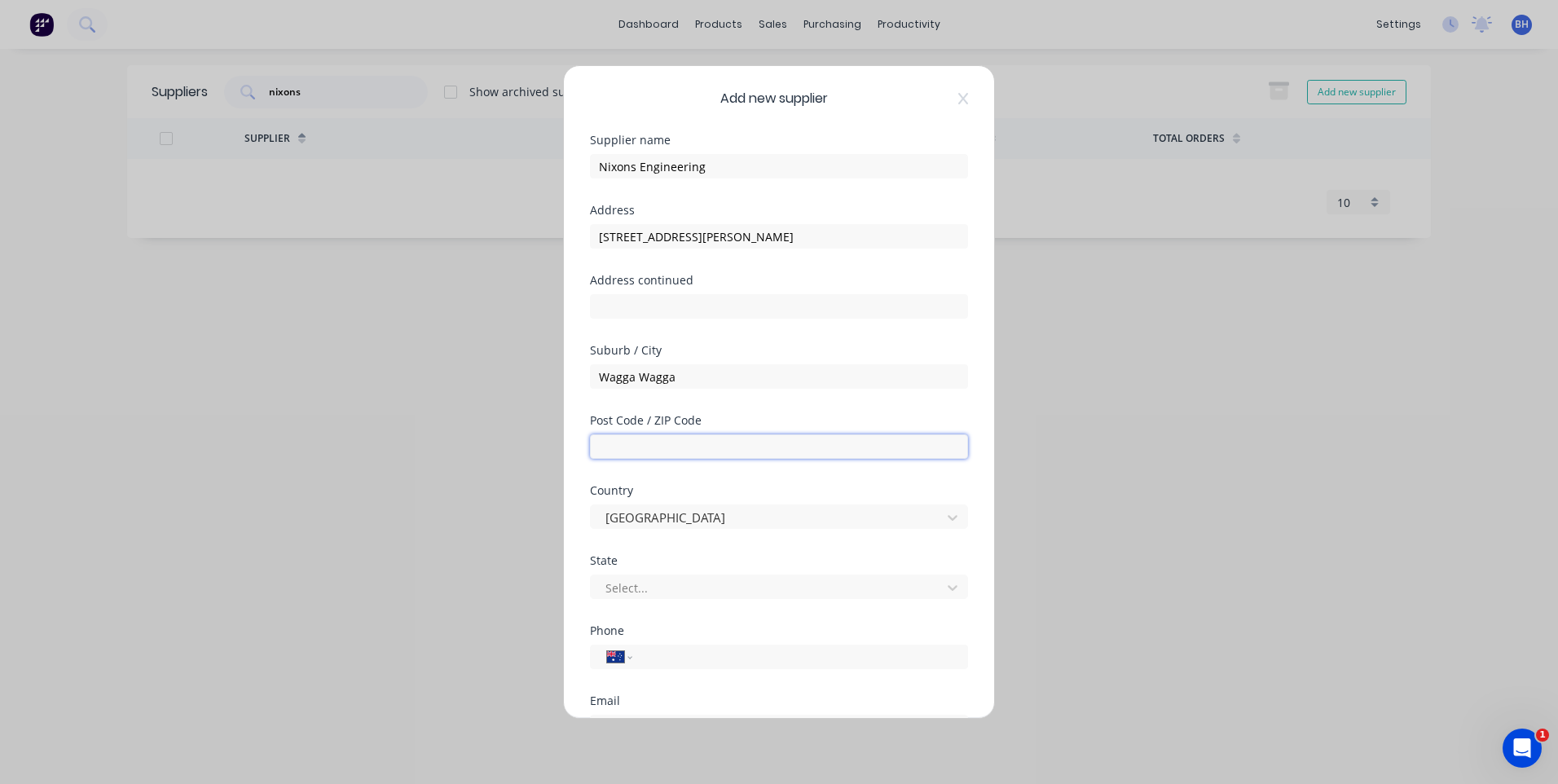
click at [655, 445] on input "text" at bounding box center [779, 446] width 378 height 24
type input "2650"
drag, startPoint x: 481, startPoint y: 570, endPoint x: 486, endPoint y: 556, distance: 14.9
click at [481, 570] on div "Add new supplier Supplier name Nixons Engineering Address 254 Hammond Ave Addre…" at bounding box center [779, 392] width 1558 height 784
click at [655, 583] on div at bounding box center [768, 587] width 329 height 20
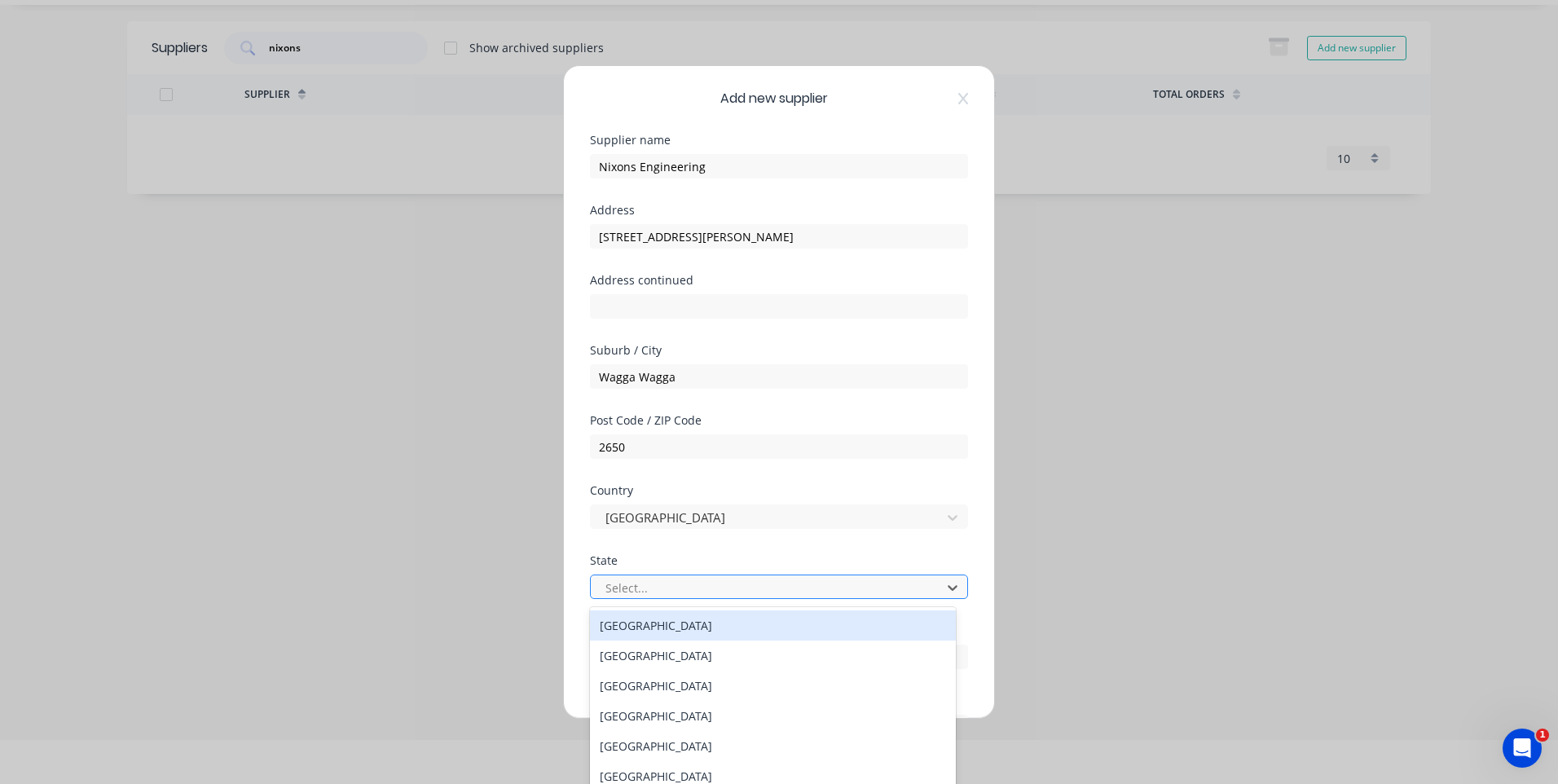
scroll to position [48, 0]
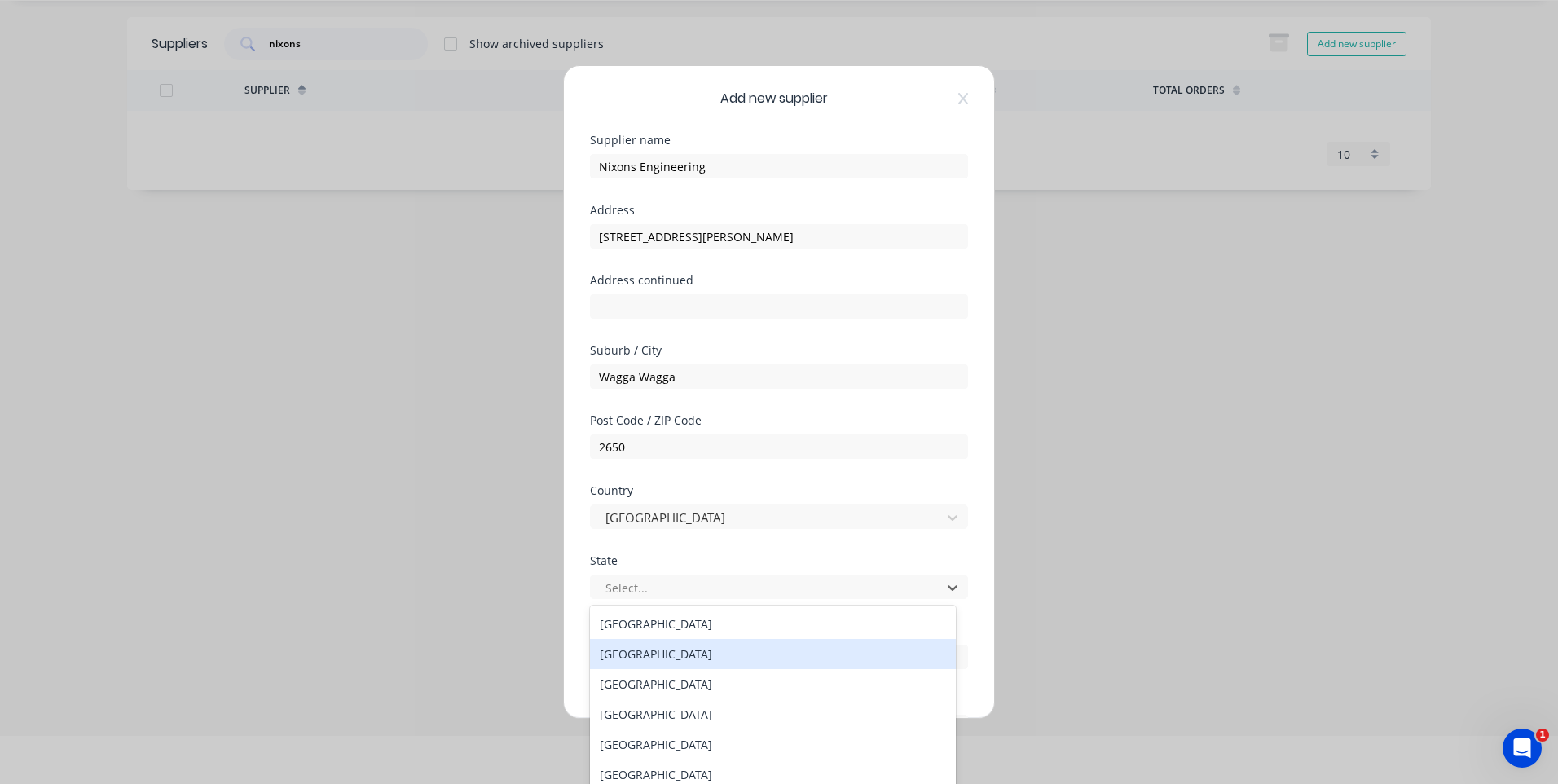
click at [644, 658] on div "New South Wales" at bounding box center [772, 654] width 366 height 30
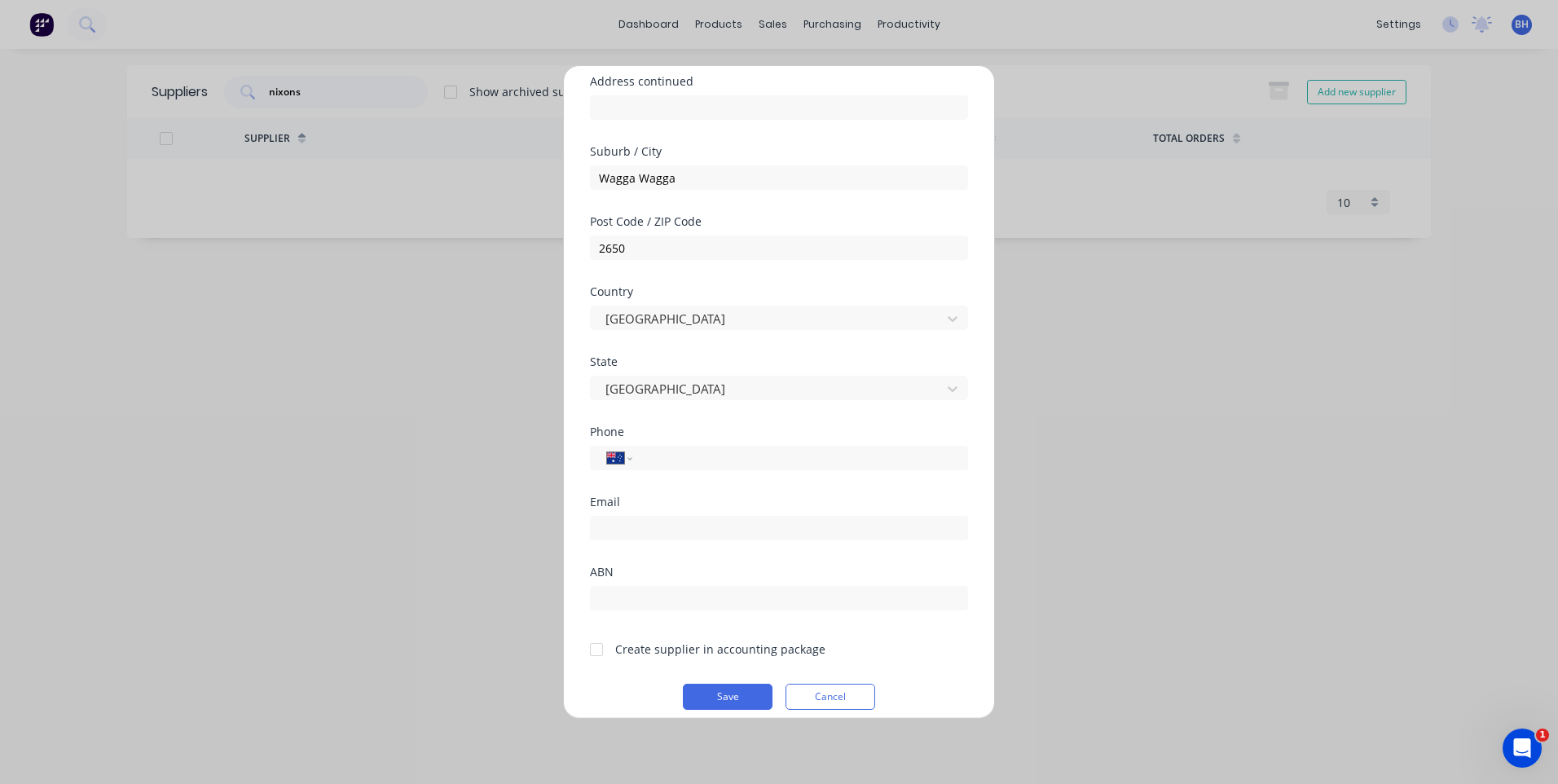
scroll to position [213, 0]
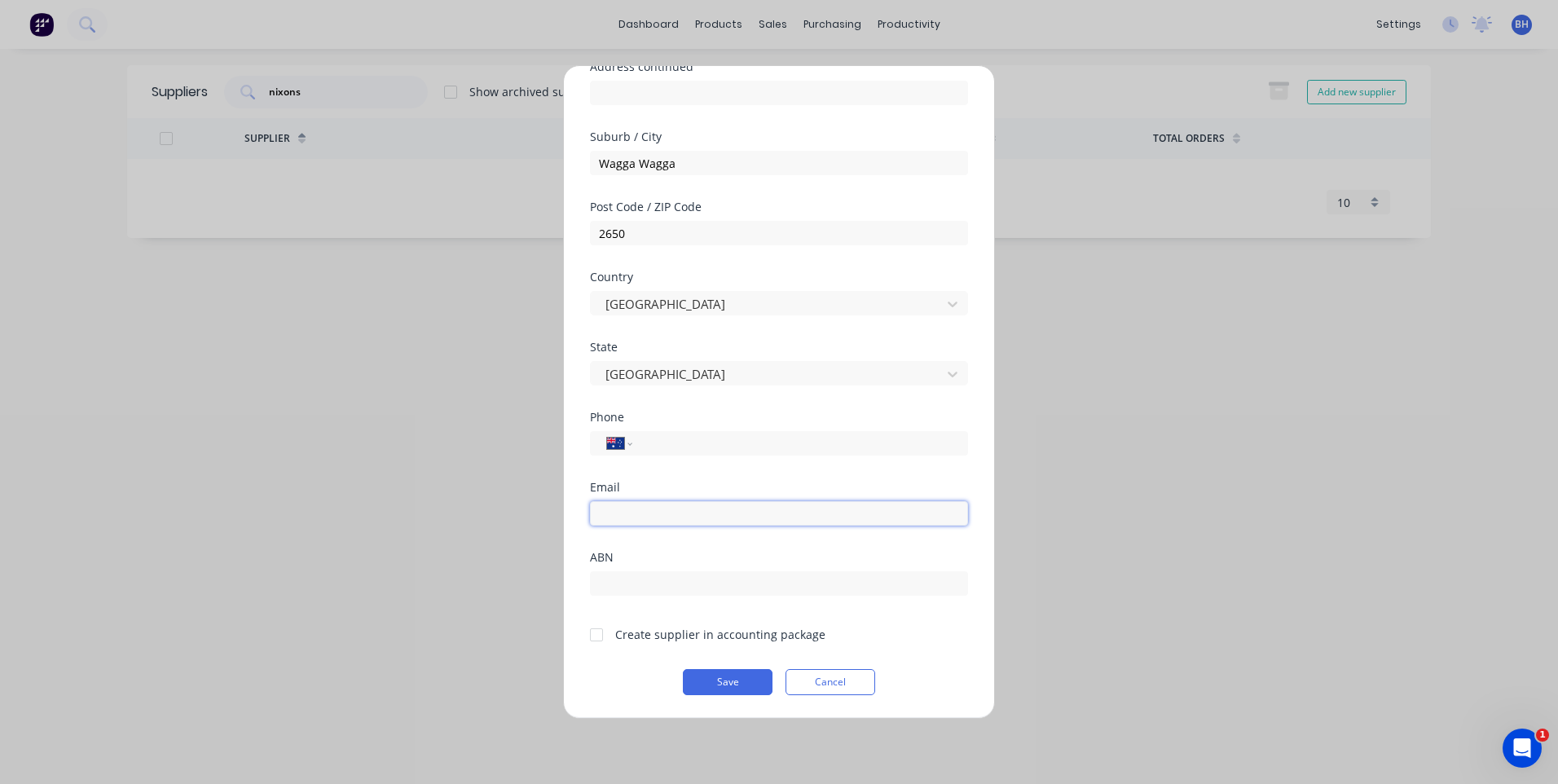
click at [655, 517] on input "email" at bounding box center [779, 513] width 378 height 24
type input "[PERSON_NAME][EMAIL_ADDRESS][DOMAIN_NAME]"
click at [599, 634] on div at bounding box center [596, 634] width 33 height 33
click at [676, 439] on input "tel" at bounding box center [797, 444] width 308 height 18
paste input "581237137127847020"
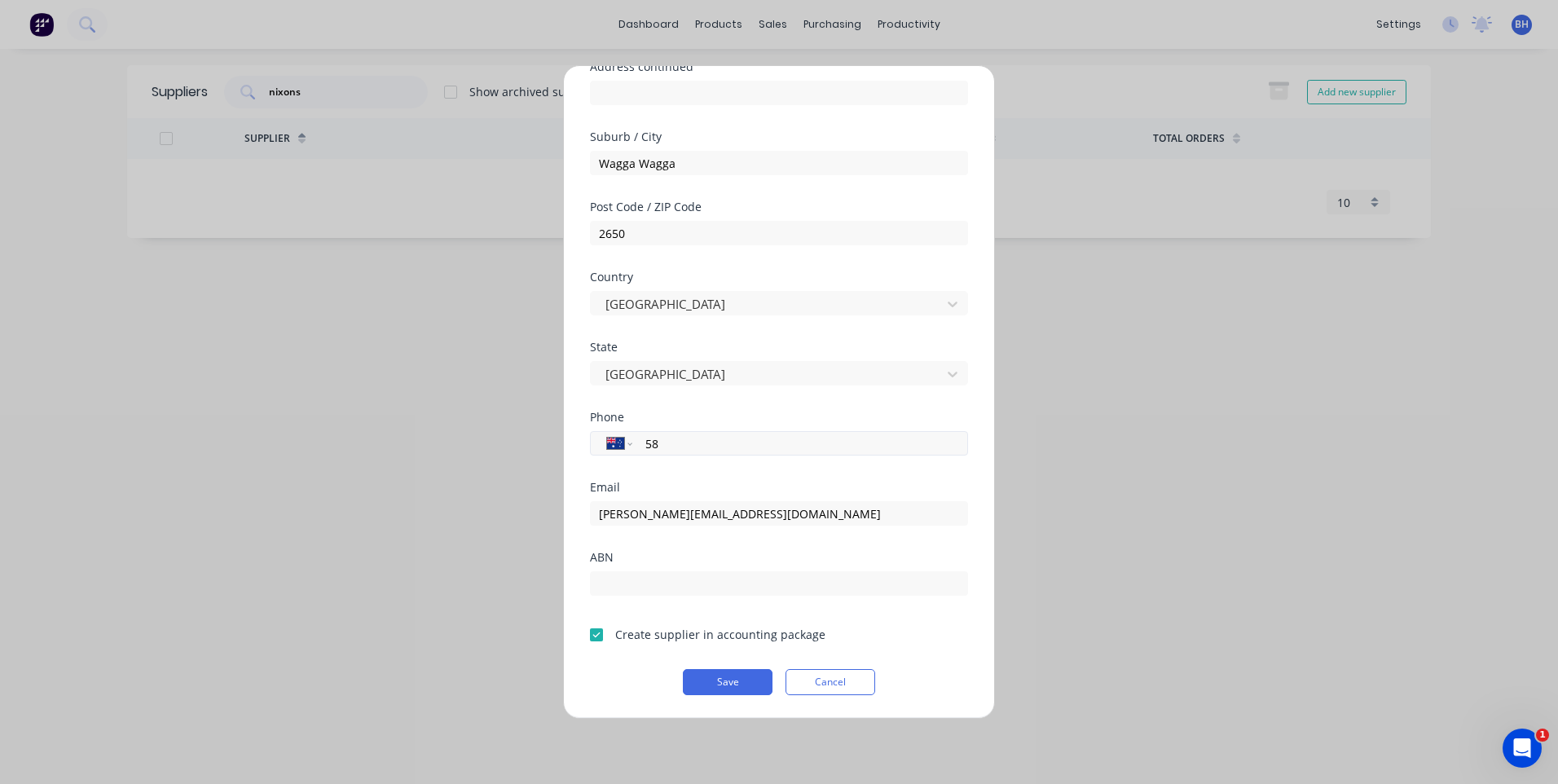
type input "5"
click at [708, 680] on button "Save" at bounding box center [727, 681] width 90 height 26
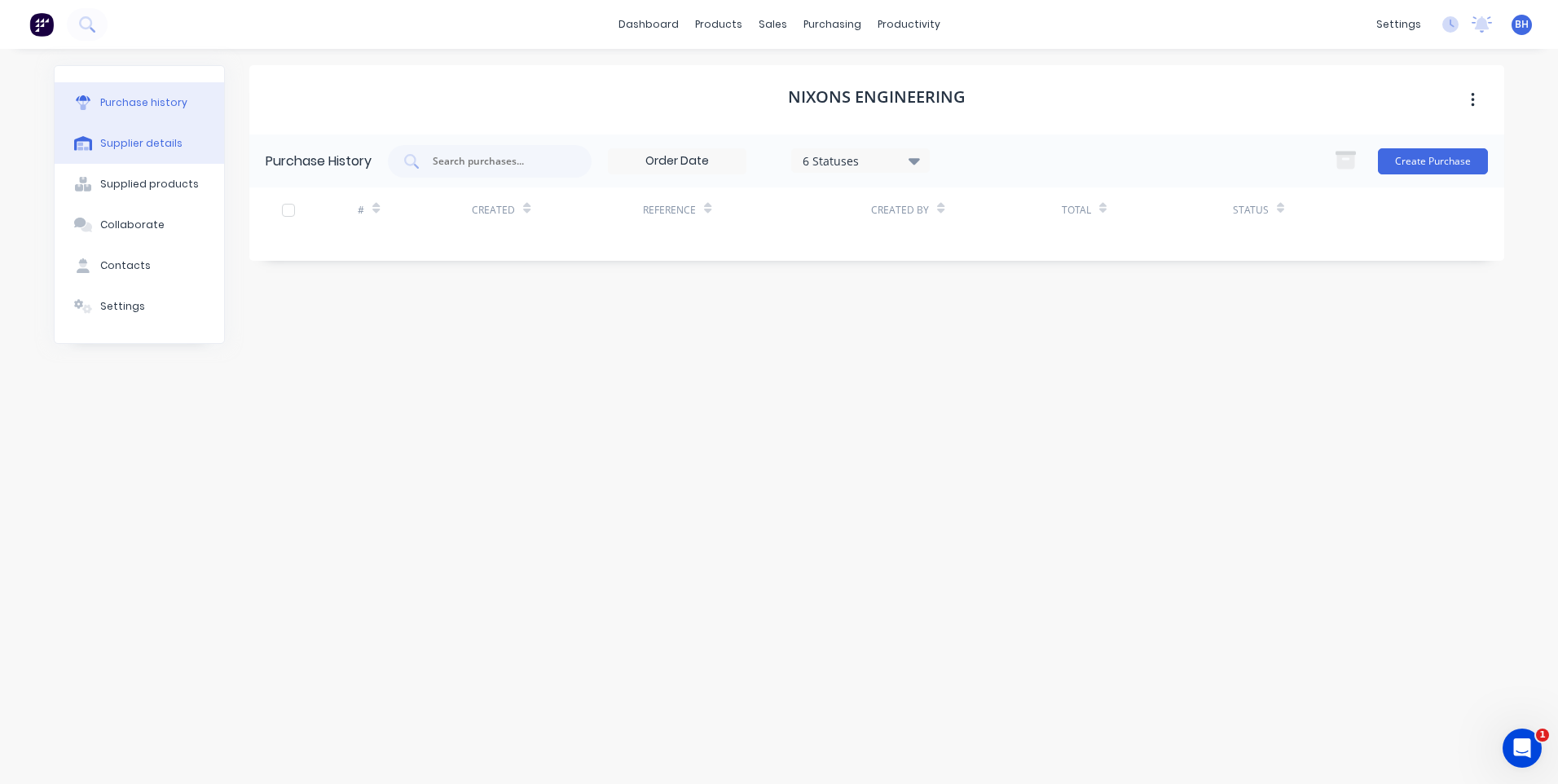
click at [129, 138] on div "Supplier details" at bounding box center [141, 143] width 82 height 14
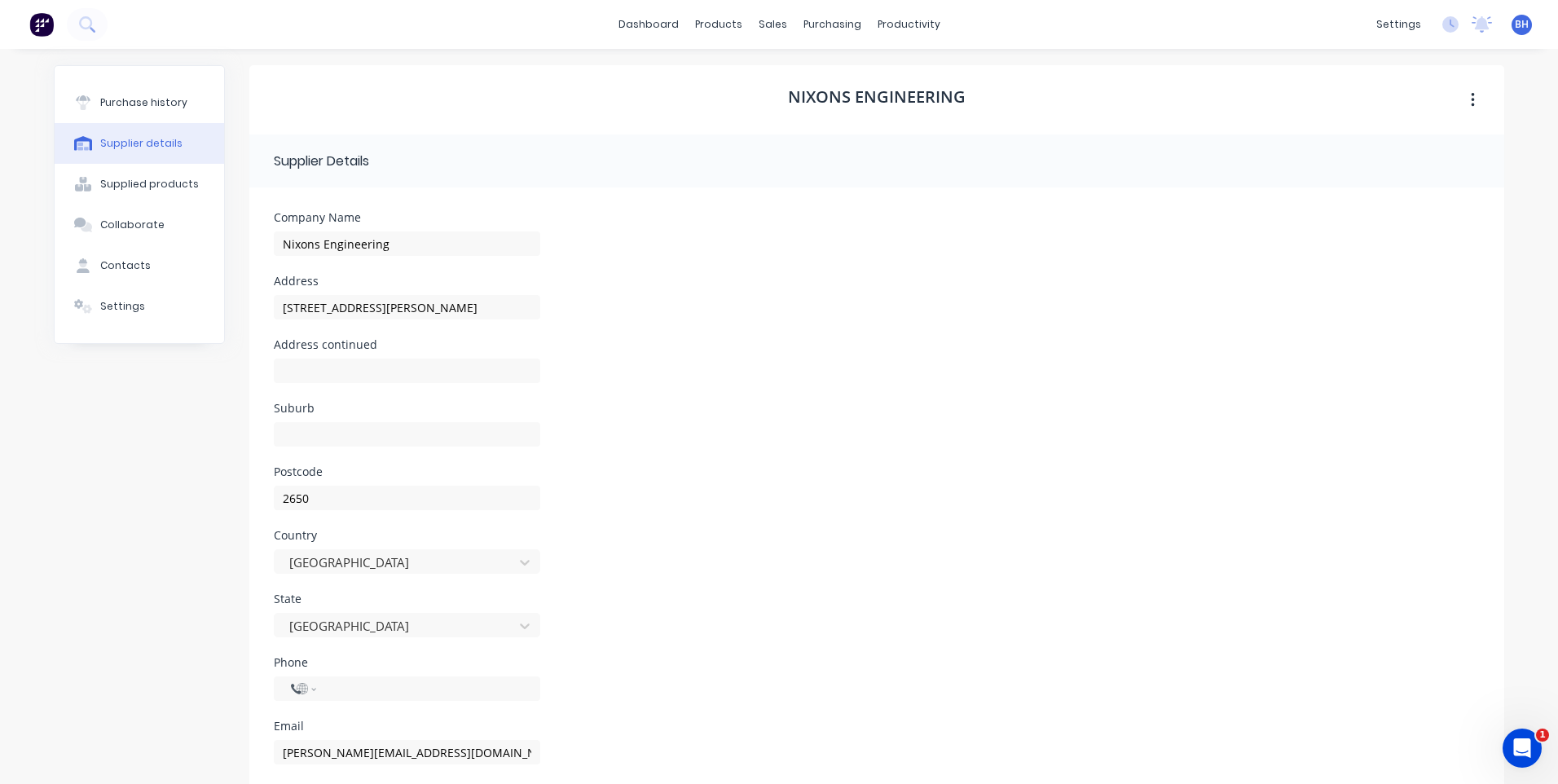
select select "AU"
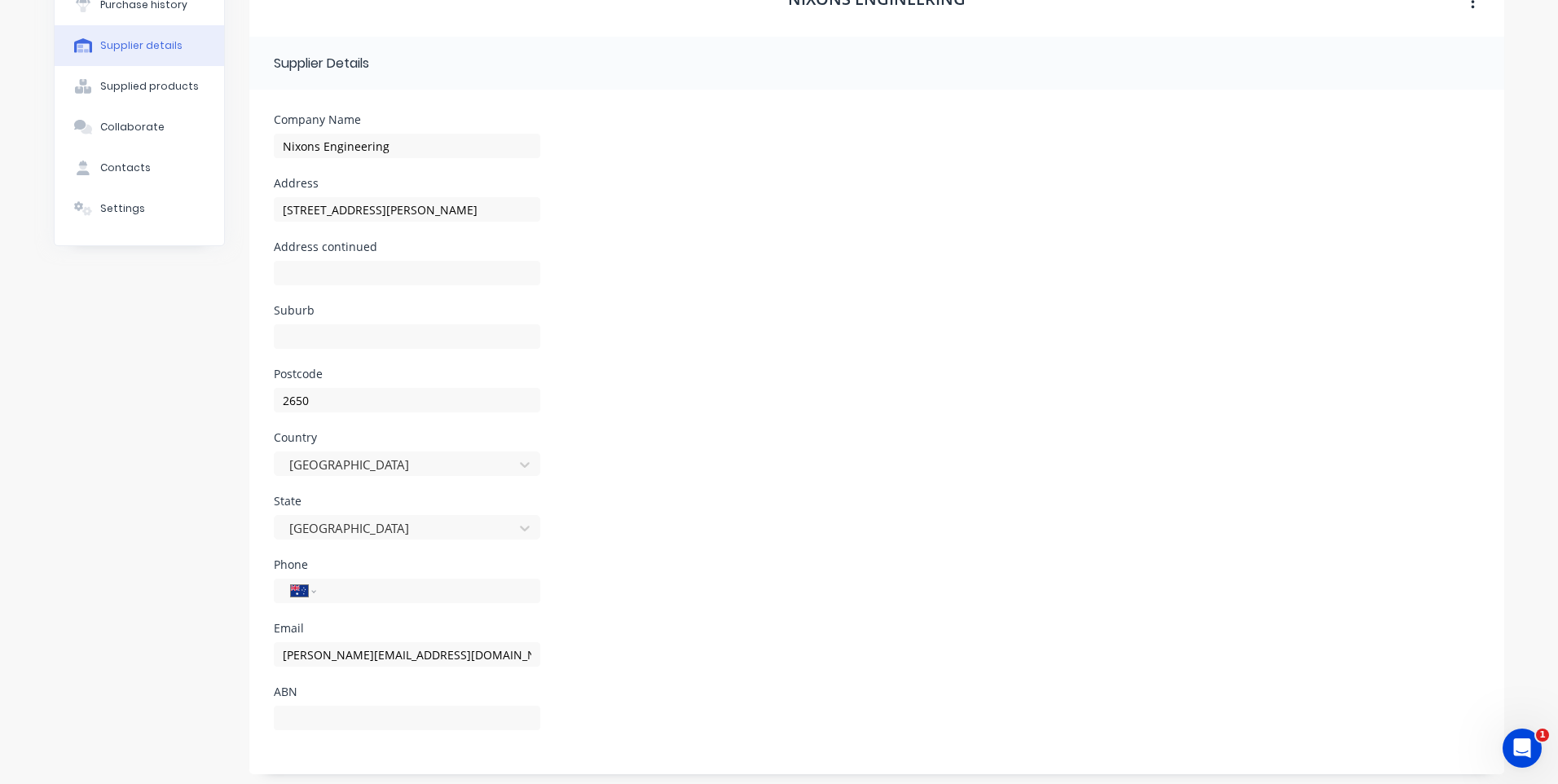
scroll to position [104, 0]
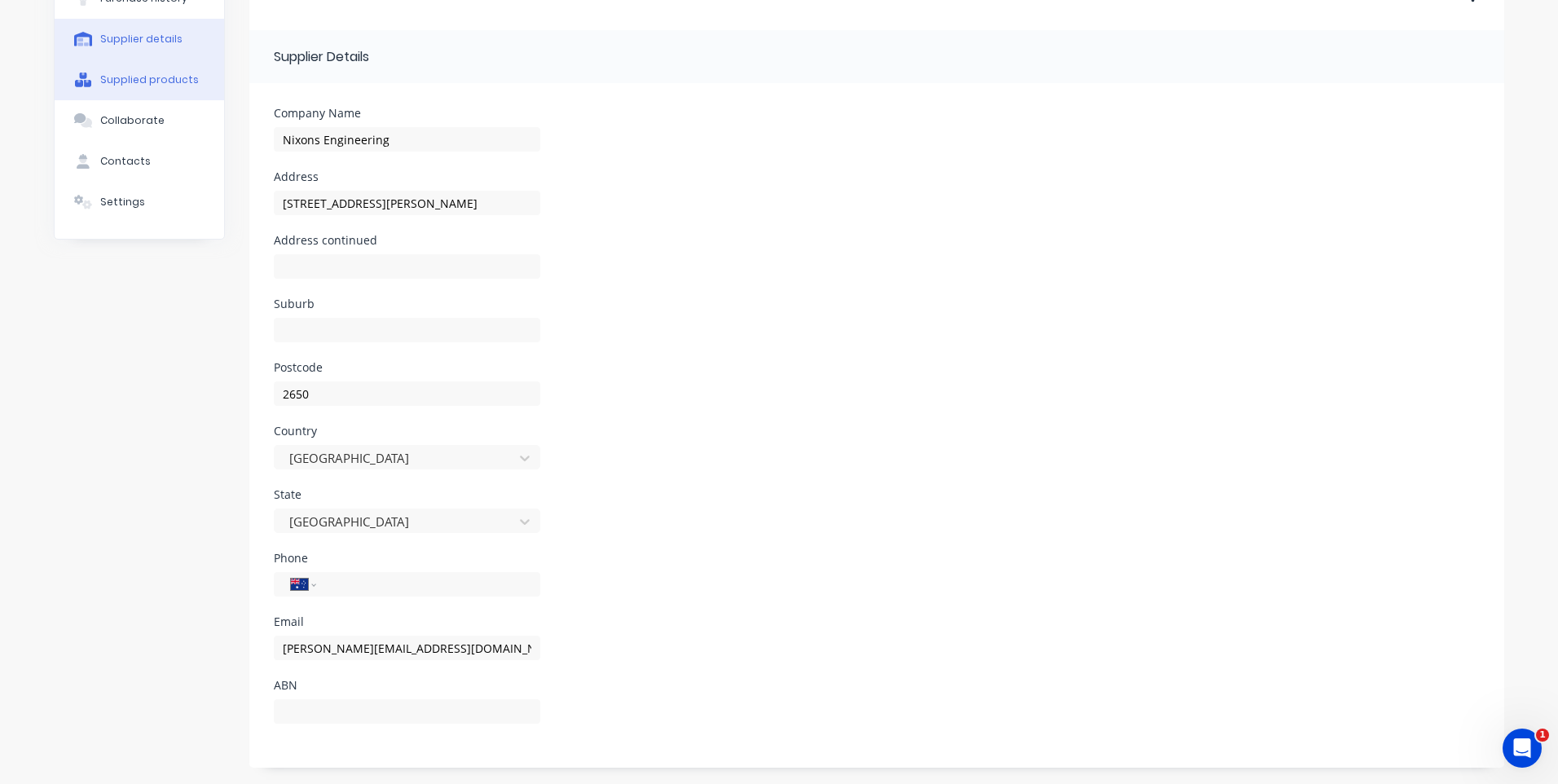
click at [150, 76] on div "Supplied products" at bounding box center [149, 79] width 98 height 14
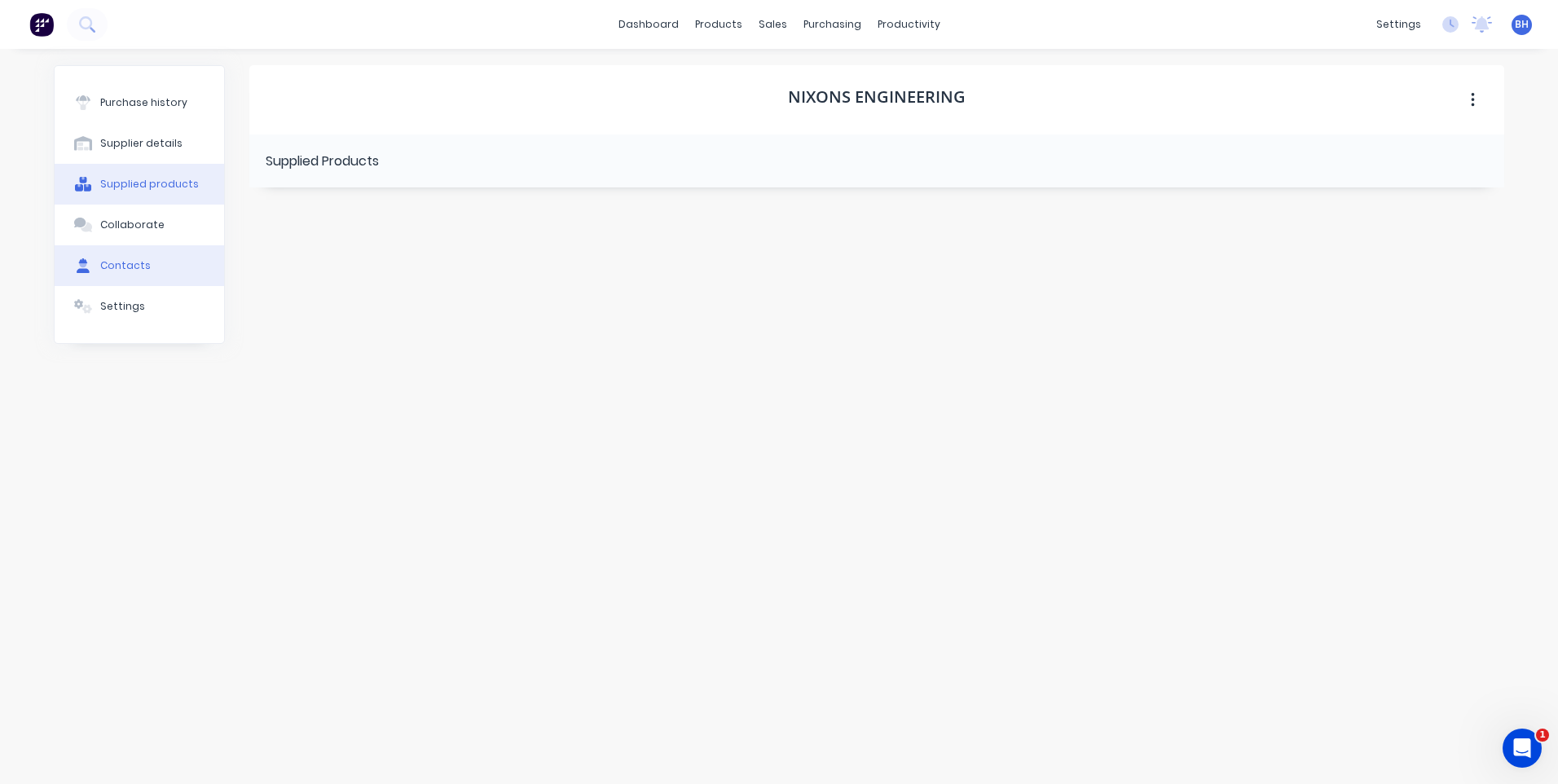
click at [145, 260] on button "Contacts" at bounding box center [139, 266] width 170 height 40
click at [429, 171] on div at bounding box center [444, 161] width 203 height 33
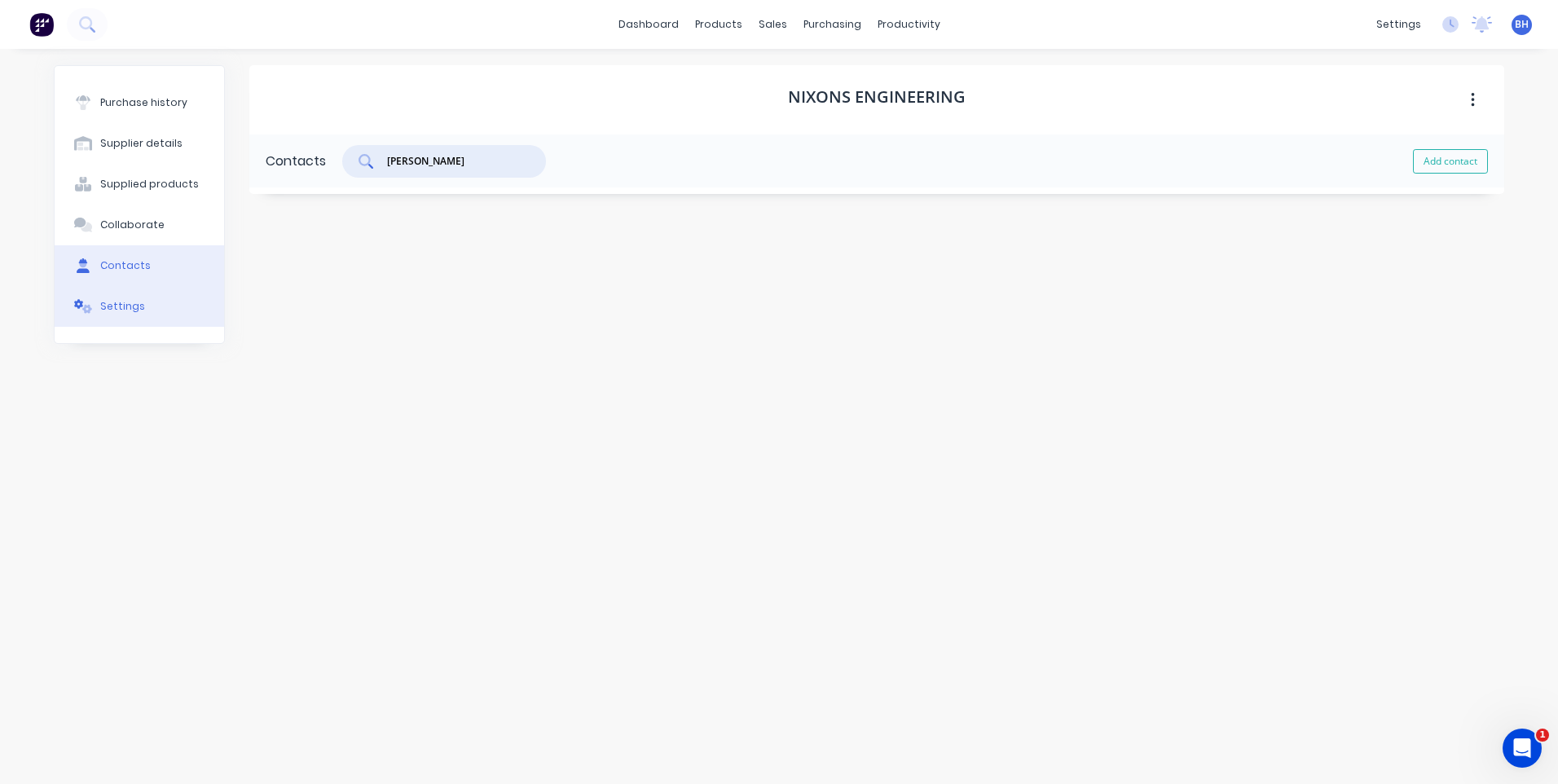
type input "Chris"
click at [97, 313] on button "Settings" at bounding box center [139, 306] width 170 height 40
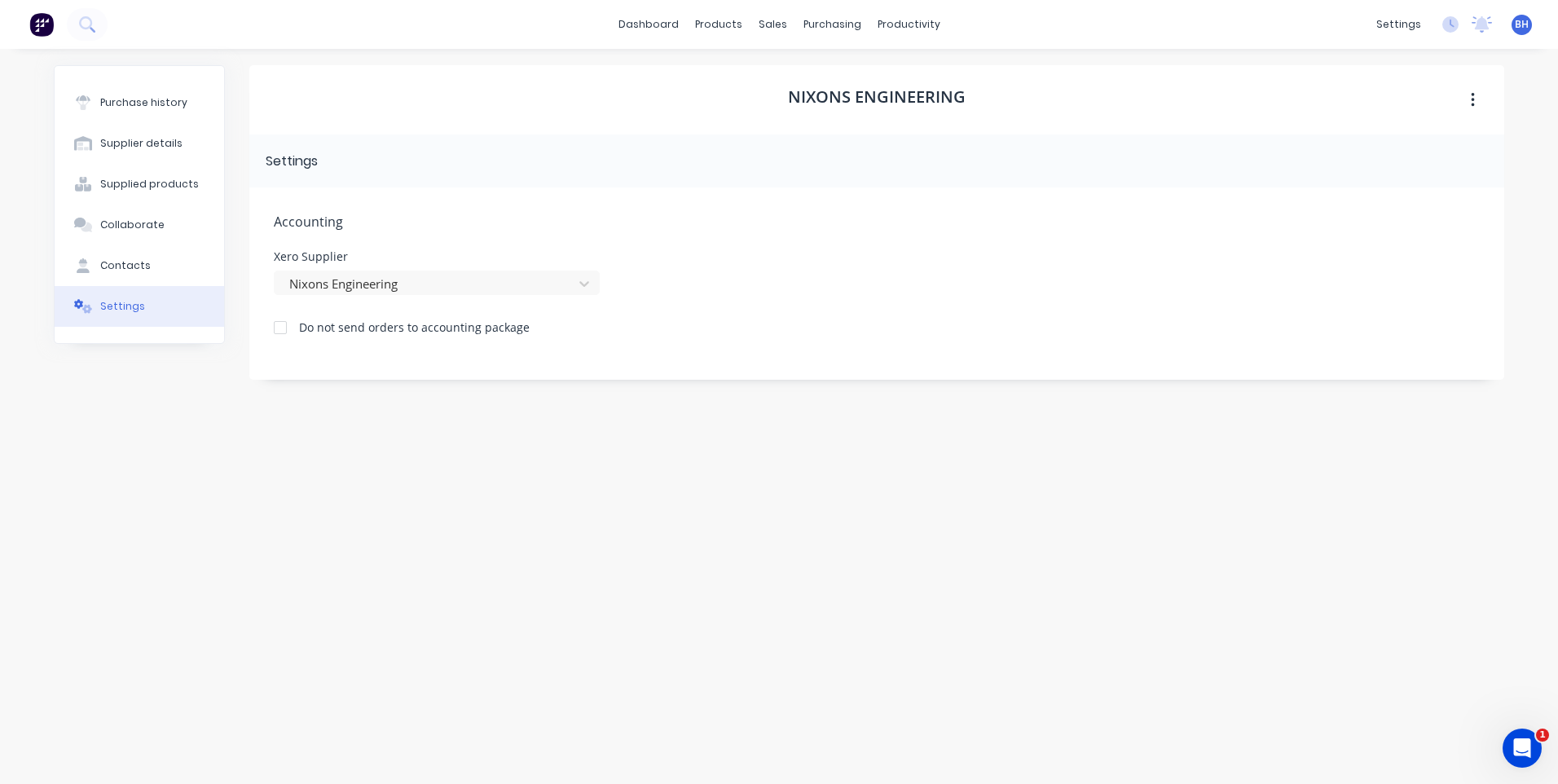
click at [583, 438] on div "Nixons Engineering Settings Accounting Xero Supplier Nixons Engineering Do not …" at bounding box center [876, 408] width 1255 height 686
click at [129, 141] on div "Supplier details" at bounding box center [141, 143] width 82 height 14
select select "AU"
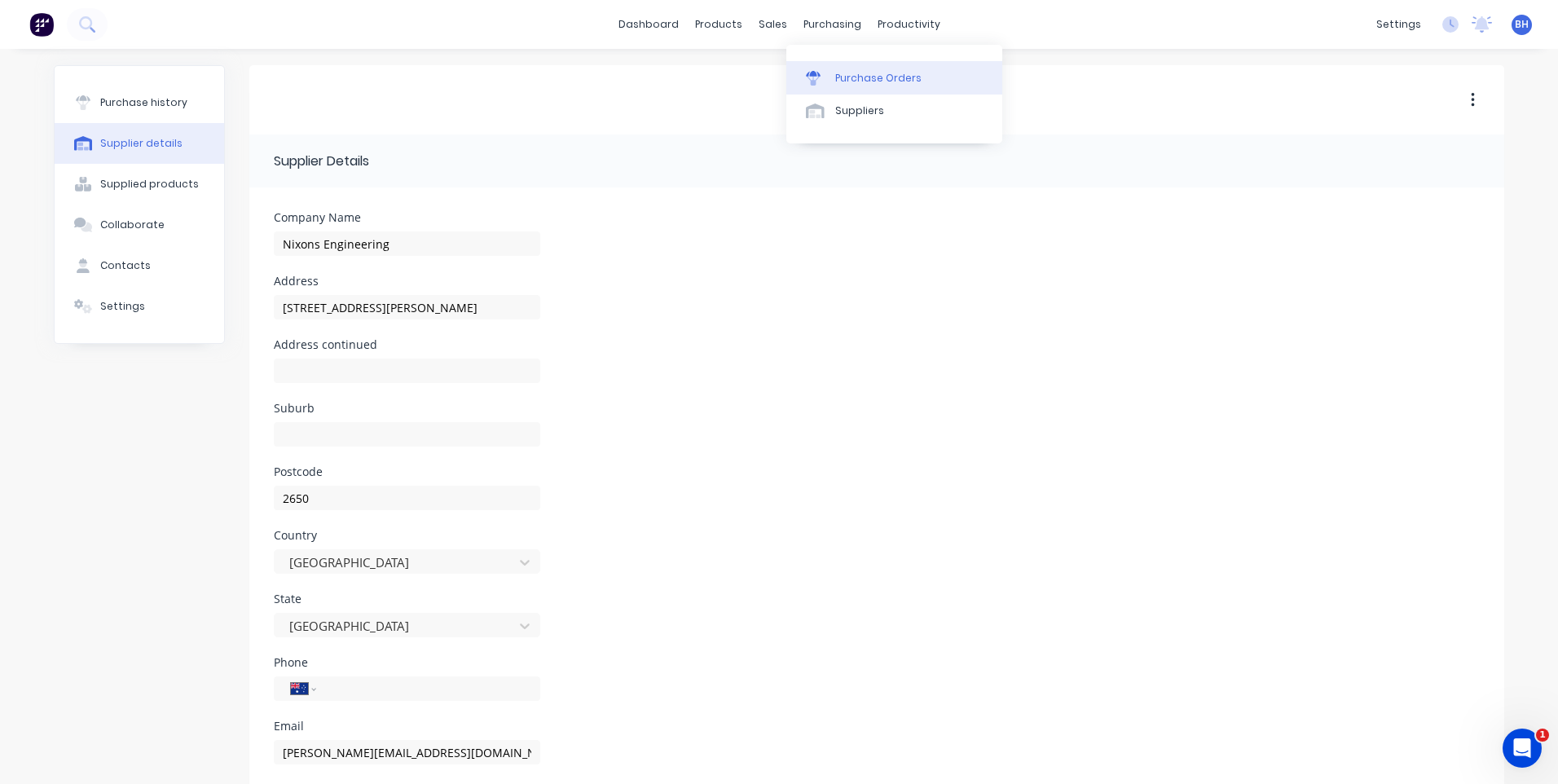
click at [850, 76] on div "Purchase Orders" at bounding box center [878, 77] width 87 height 14
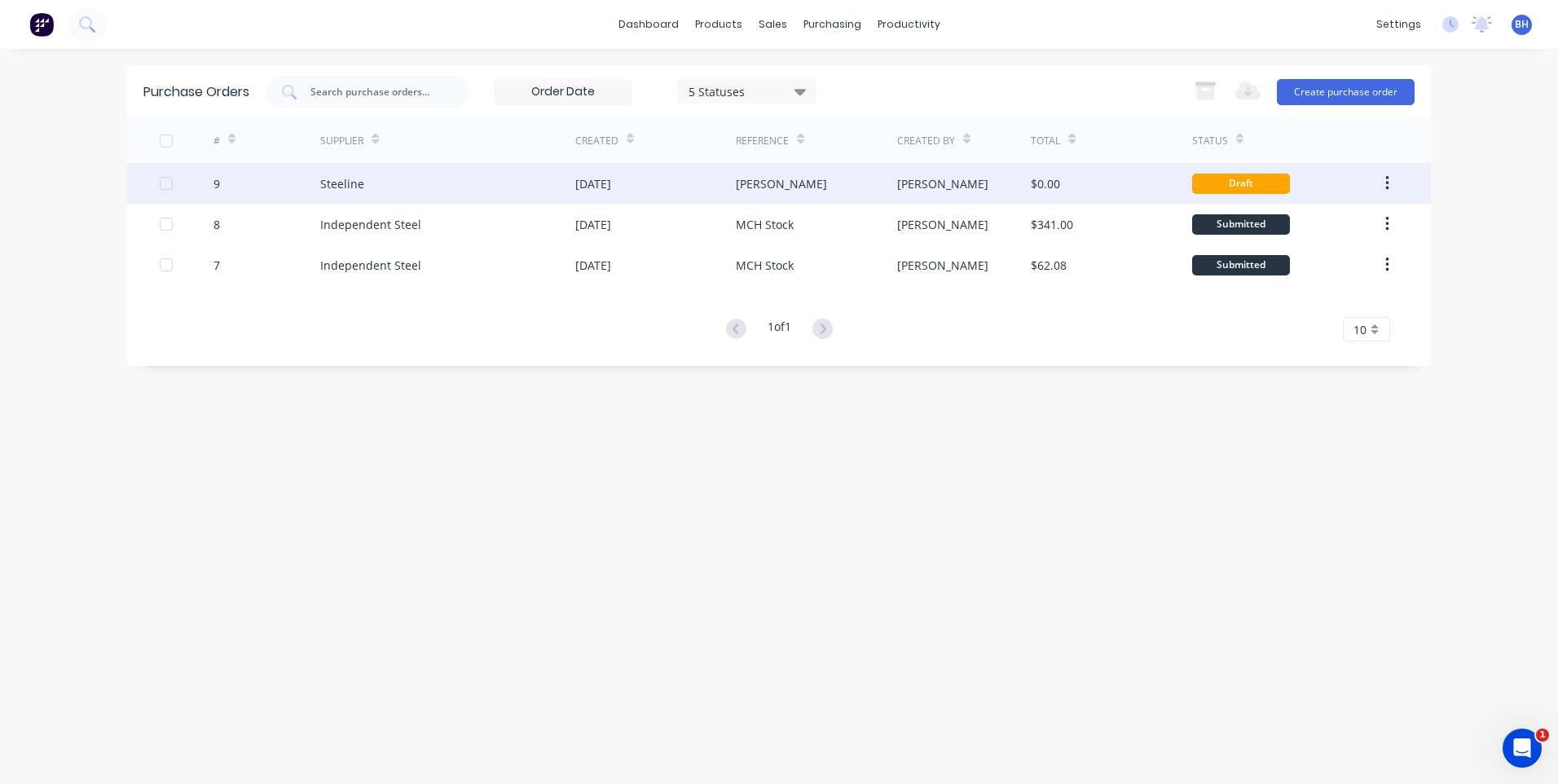
click at [1125, 176] on div "$0.00" at bounding box center [1110, 183] width 161 height 40
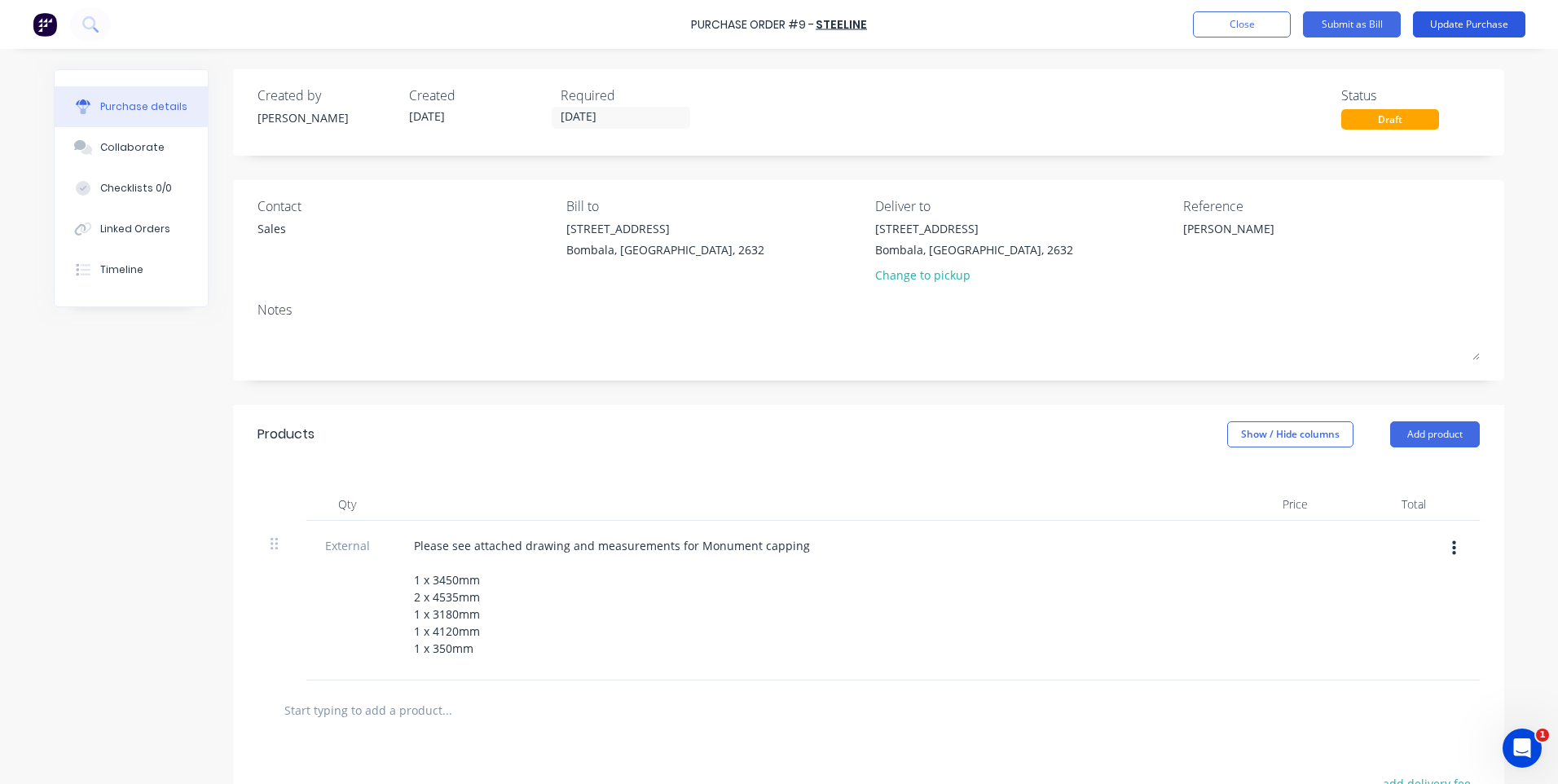
click at [1436, 21] on button "Update Purchase" at bounding box center [1469, 24] width 113 height 26
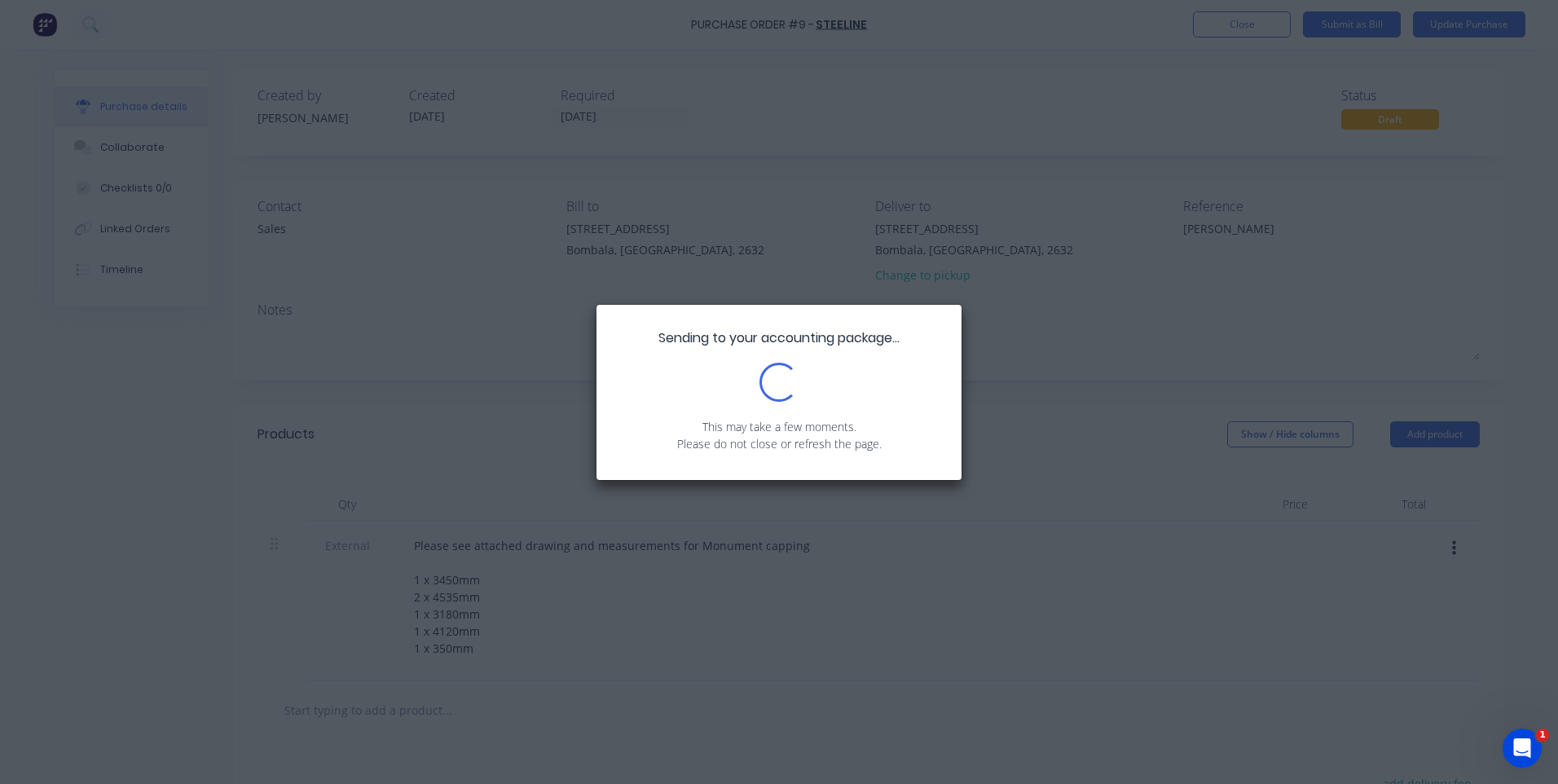
type textarea "x"
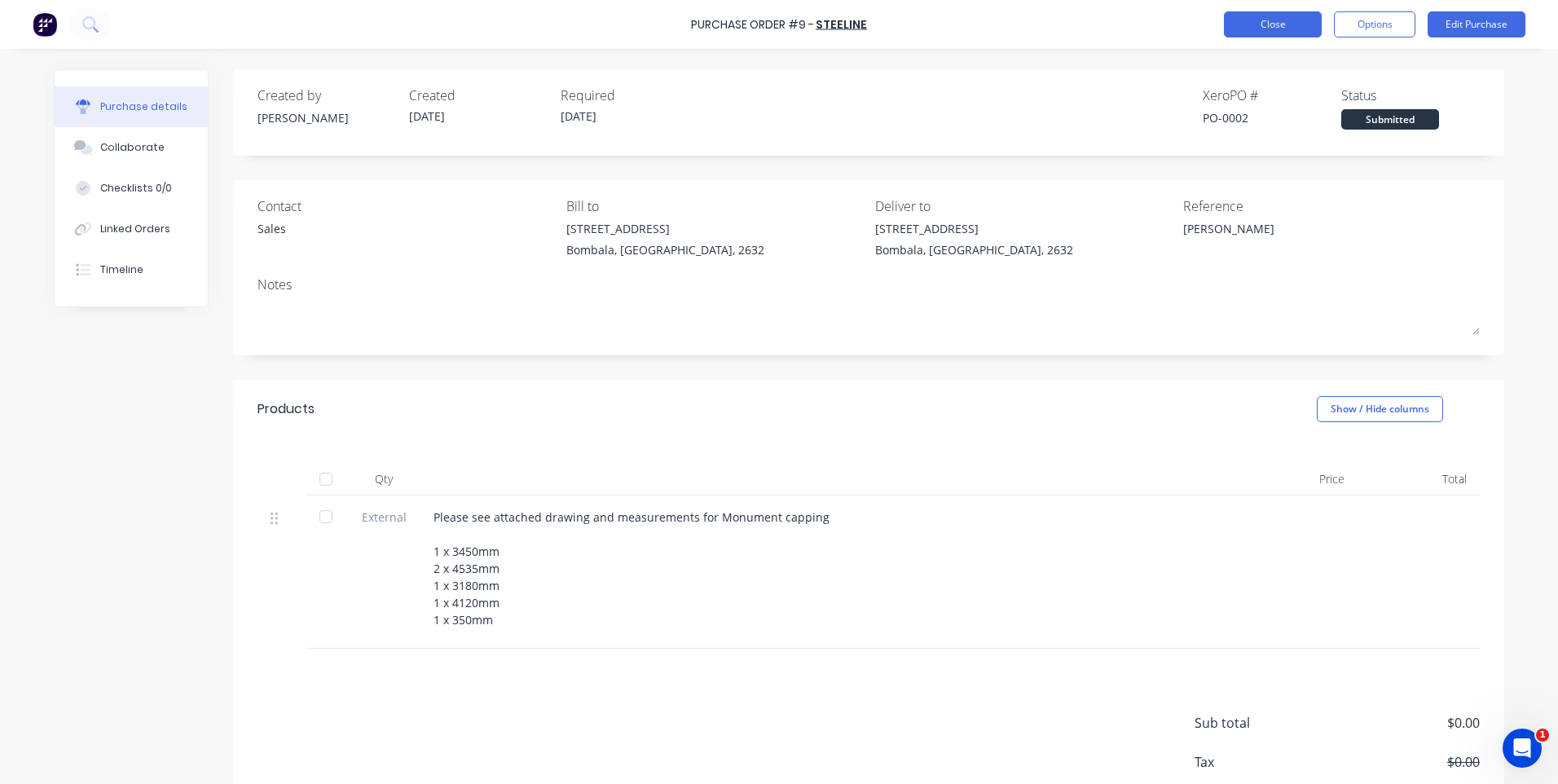
click at [1260, 23] on button "Close" at bounding box center [1272, 24] width 97 height 26
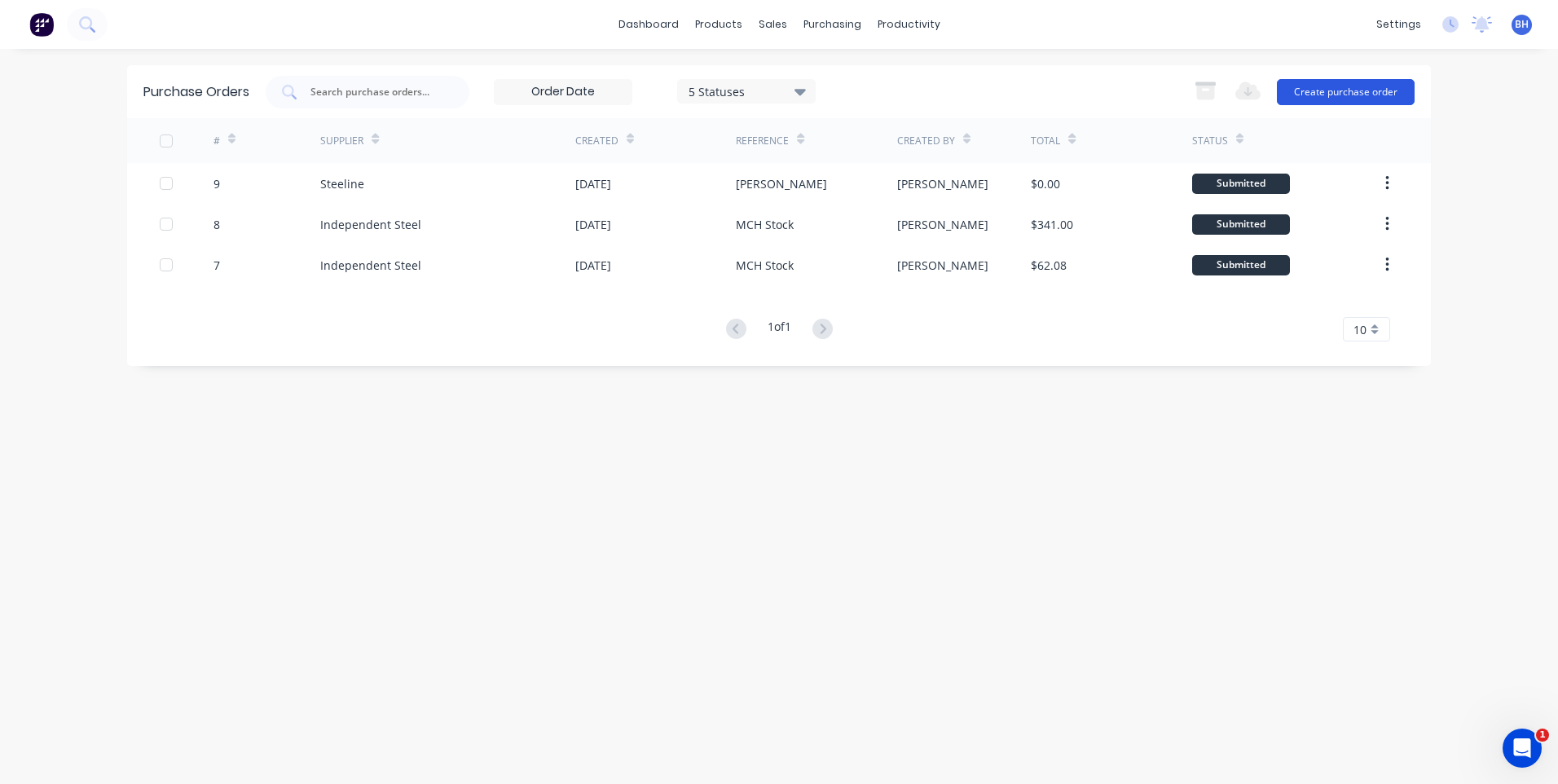
click at [1328, 87] on button "Create purchase order" at bounding box center [1345, 92] width 138 height 26
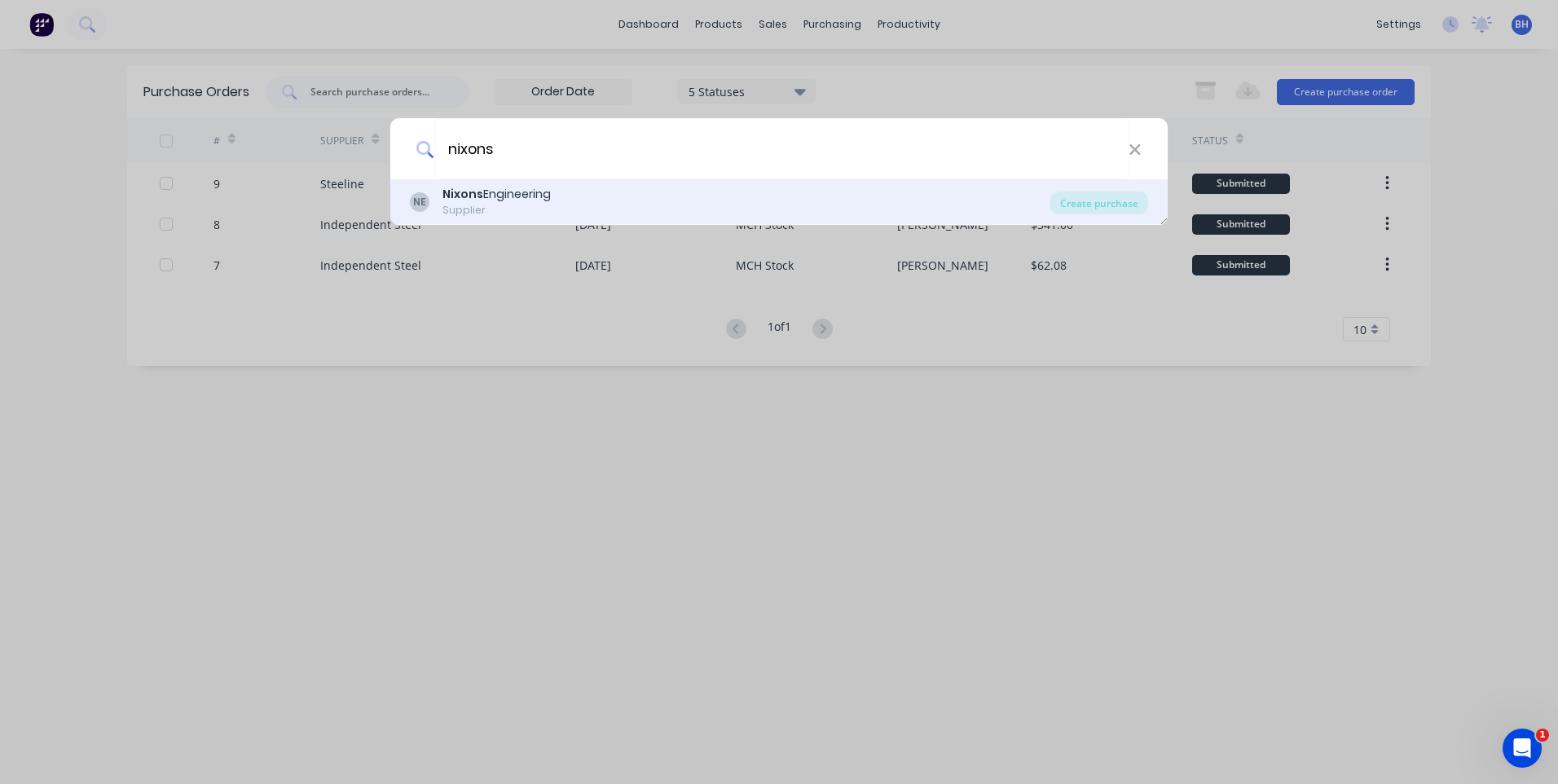
type input "nixons"
click at [445, 192] on b "Nixons" at bounding box center [462, 193] width 40 height 16
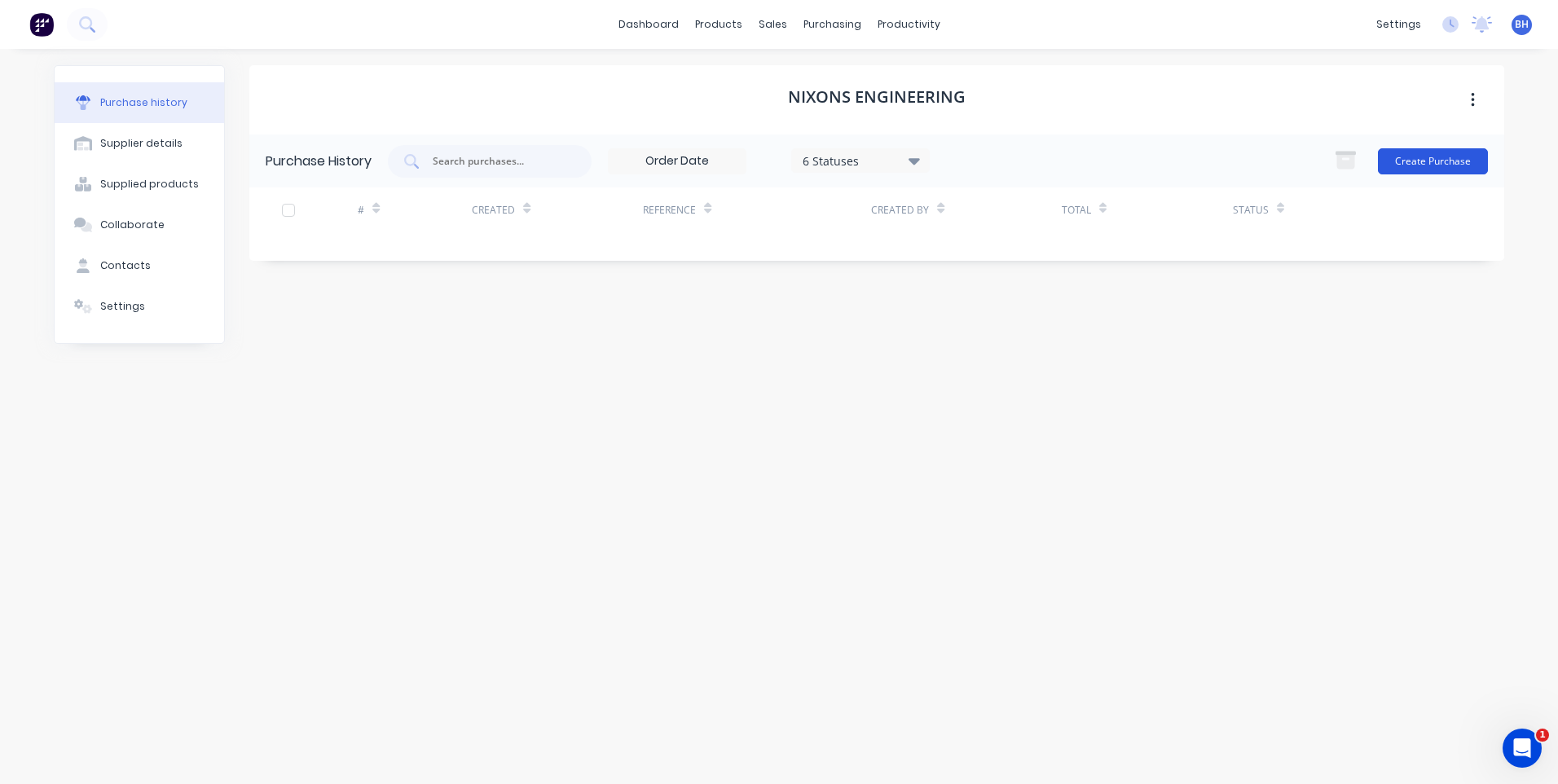
click at [1438, 157] on button "Create Purchase" at bounding box center [1432, 160] width 110 height 26
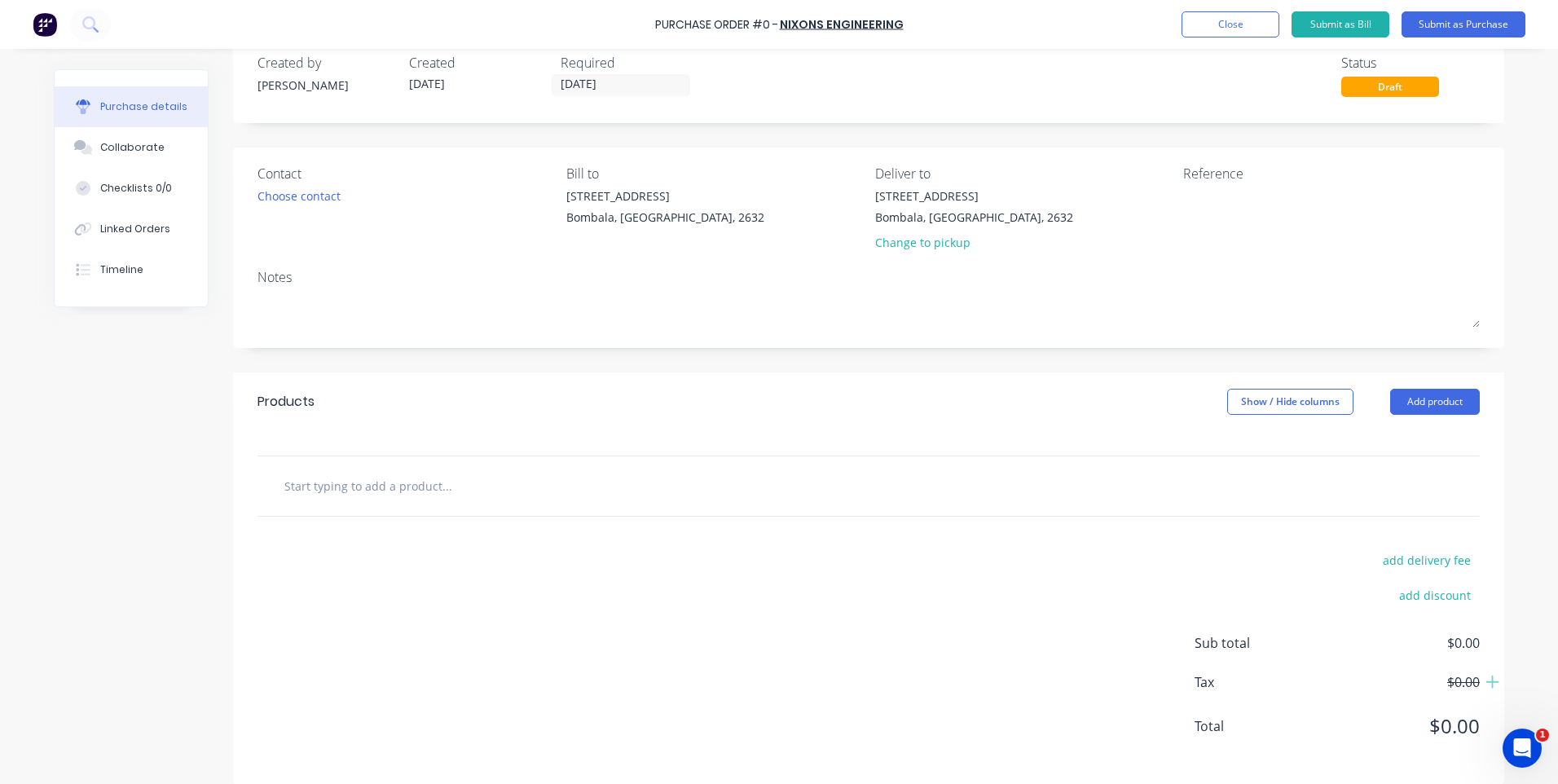
scroll to position [50, 0]
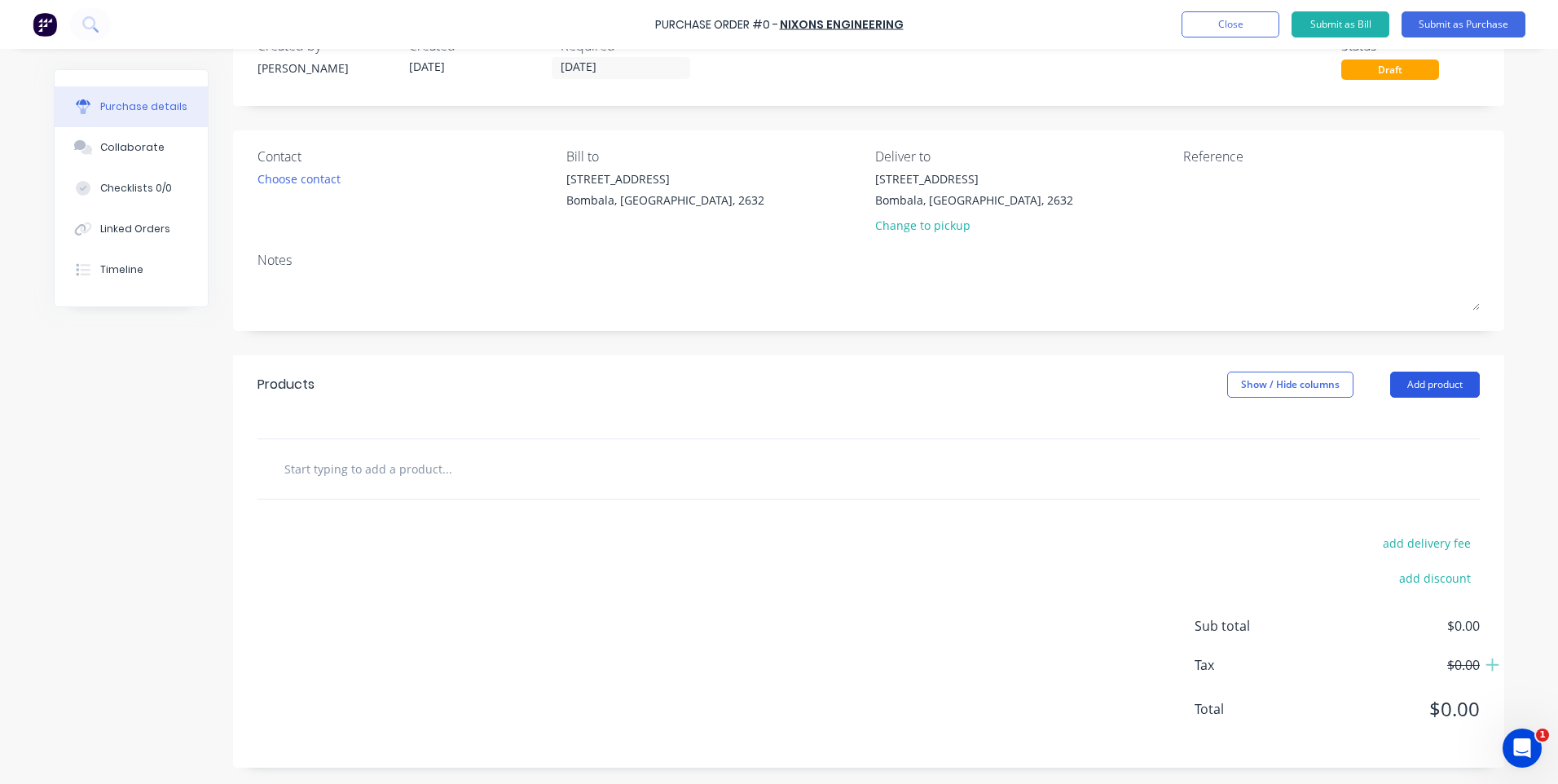
click at [1424, 384] on button "Add product" at bounding box center [1434, 384] width 90 height 26
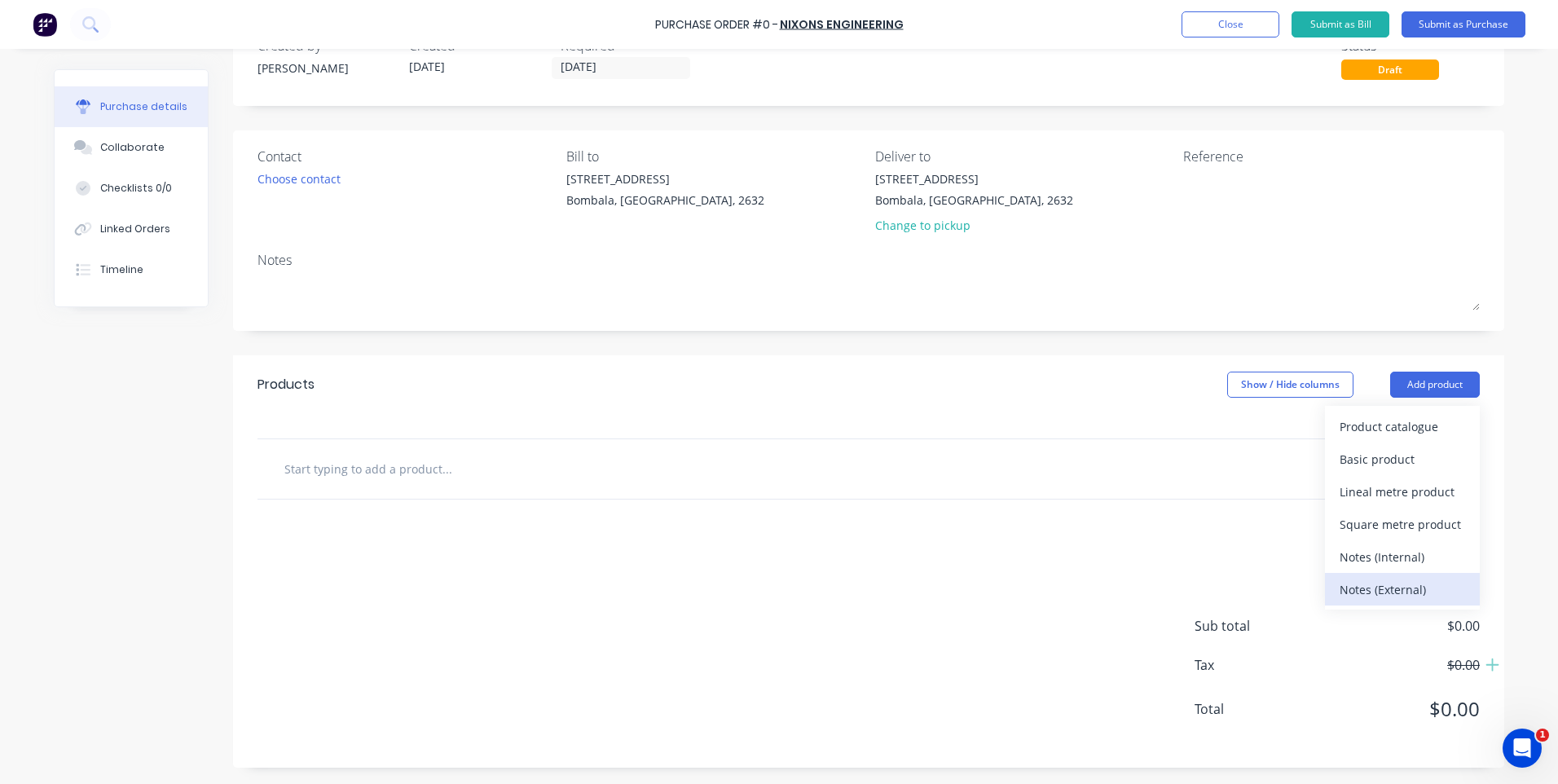
click at [1357, 582] on div "Notes (External)" at bounding box center [1402, 589] width 125 height 24
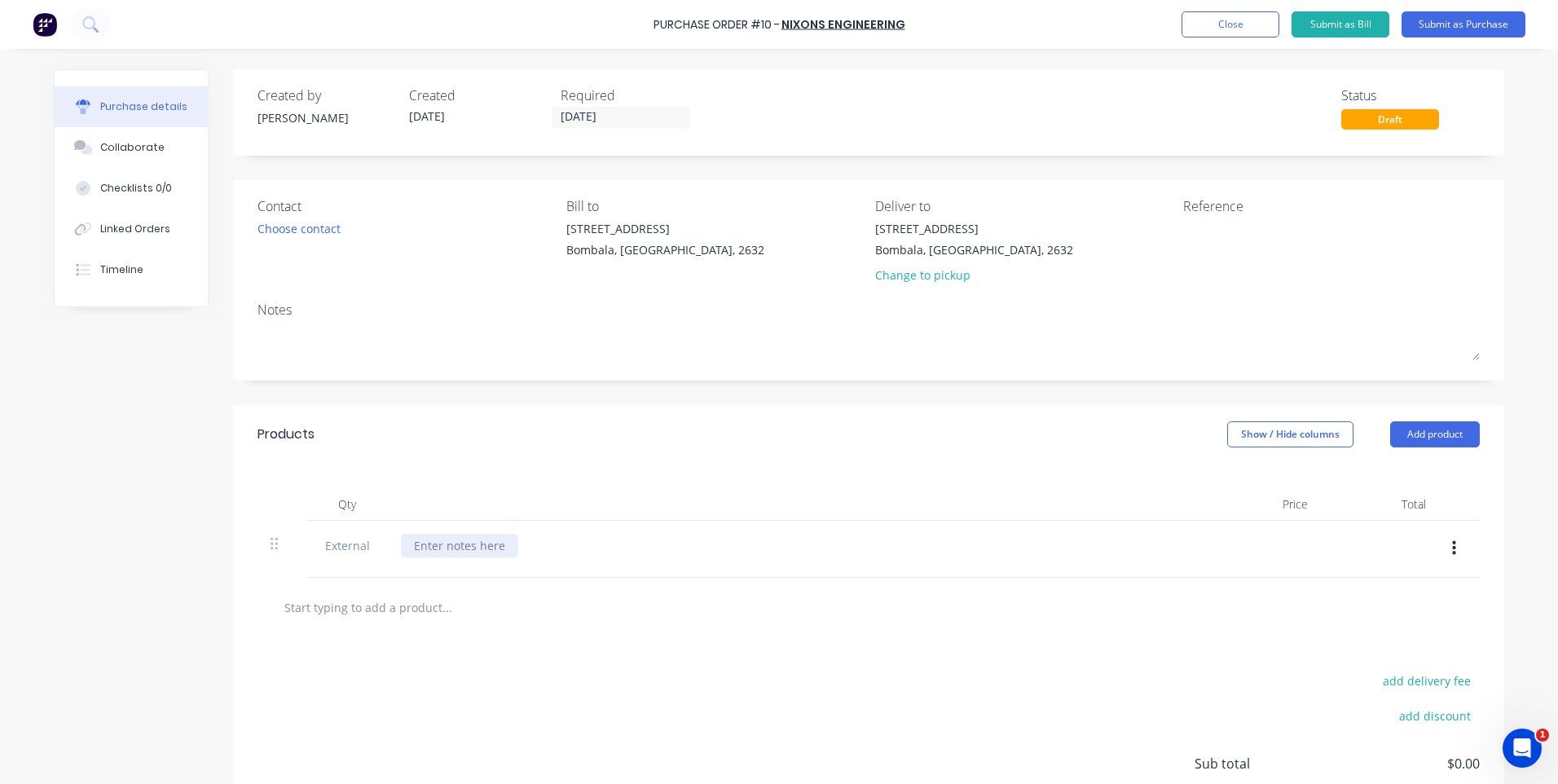
click at [476, 551] on div at bounding box center [460, 545] width 118 height 24
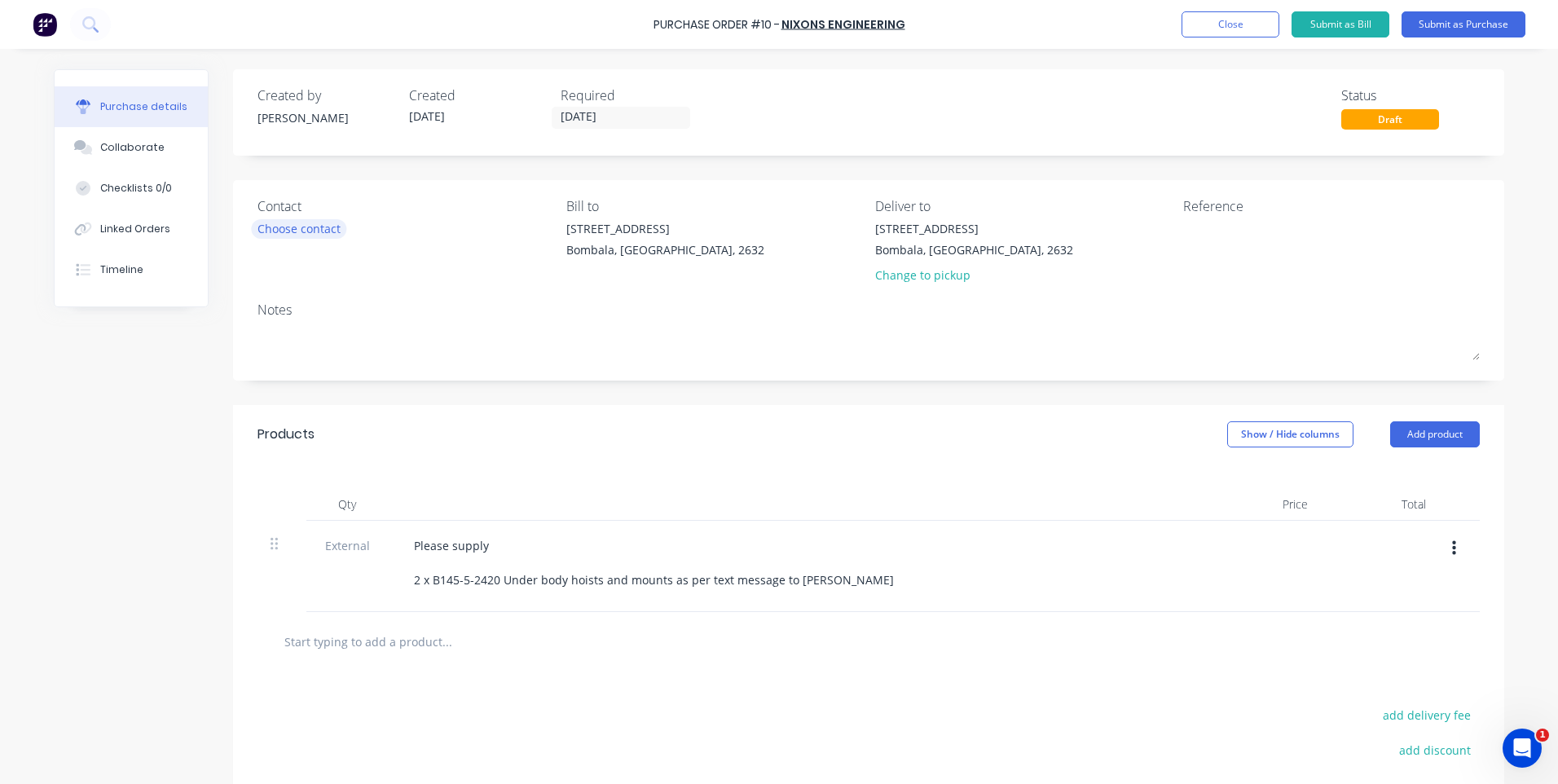
click at [288, 226] on div "Choose contact" at bounding box center [298, 229] width 83 height 17
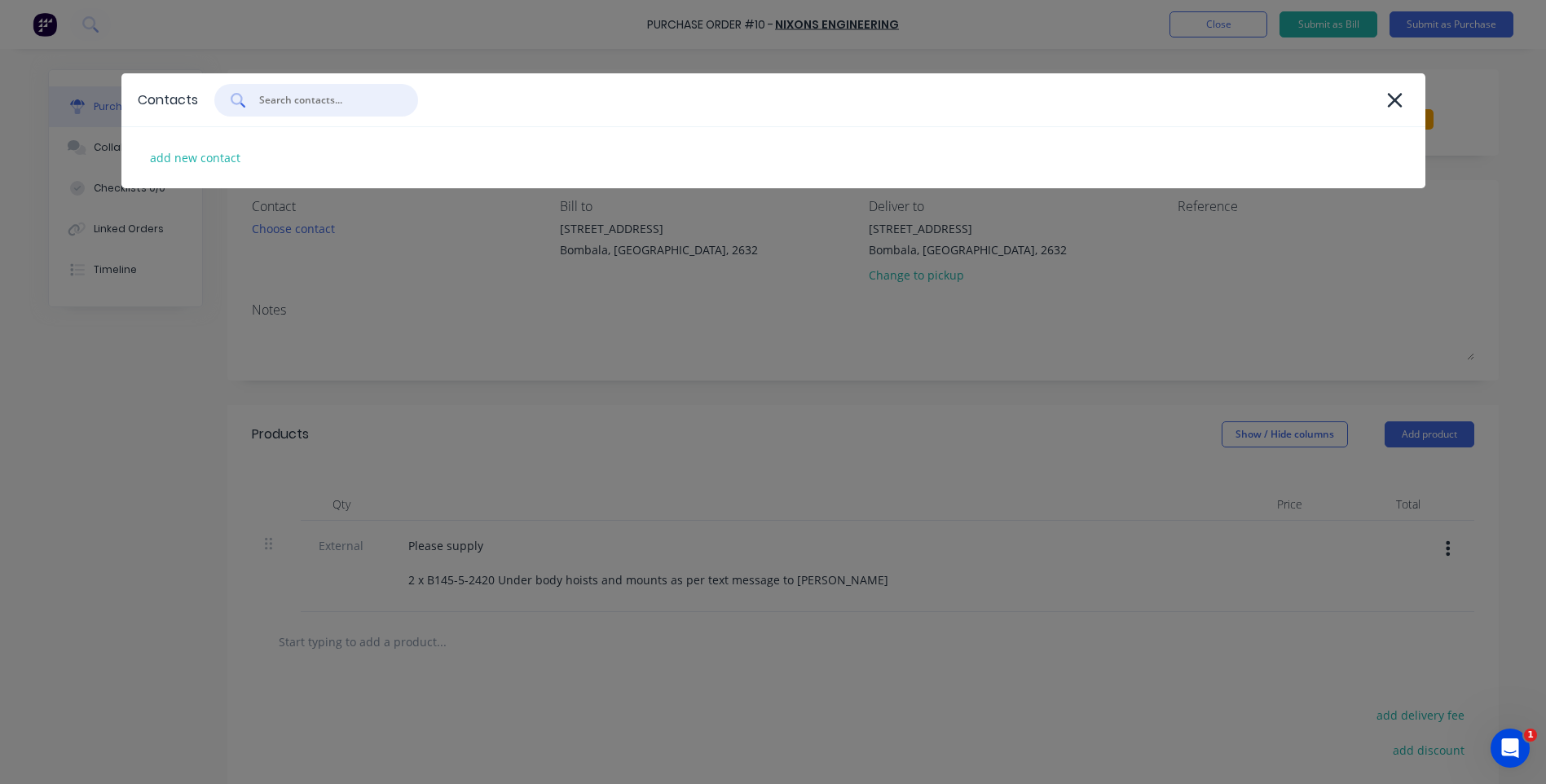
click at [279, 94] on input "text" at bounding box center [325, 100] width 135 height 16
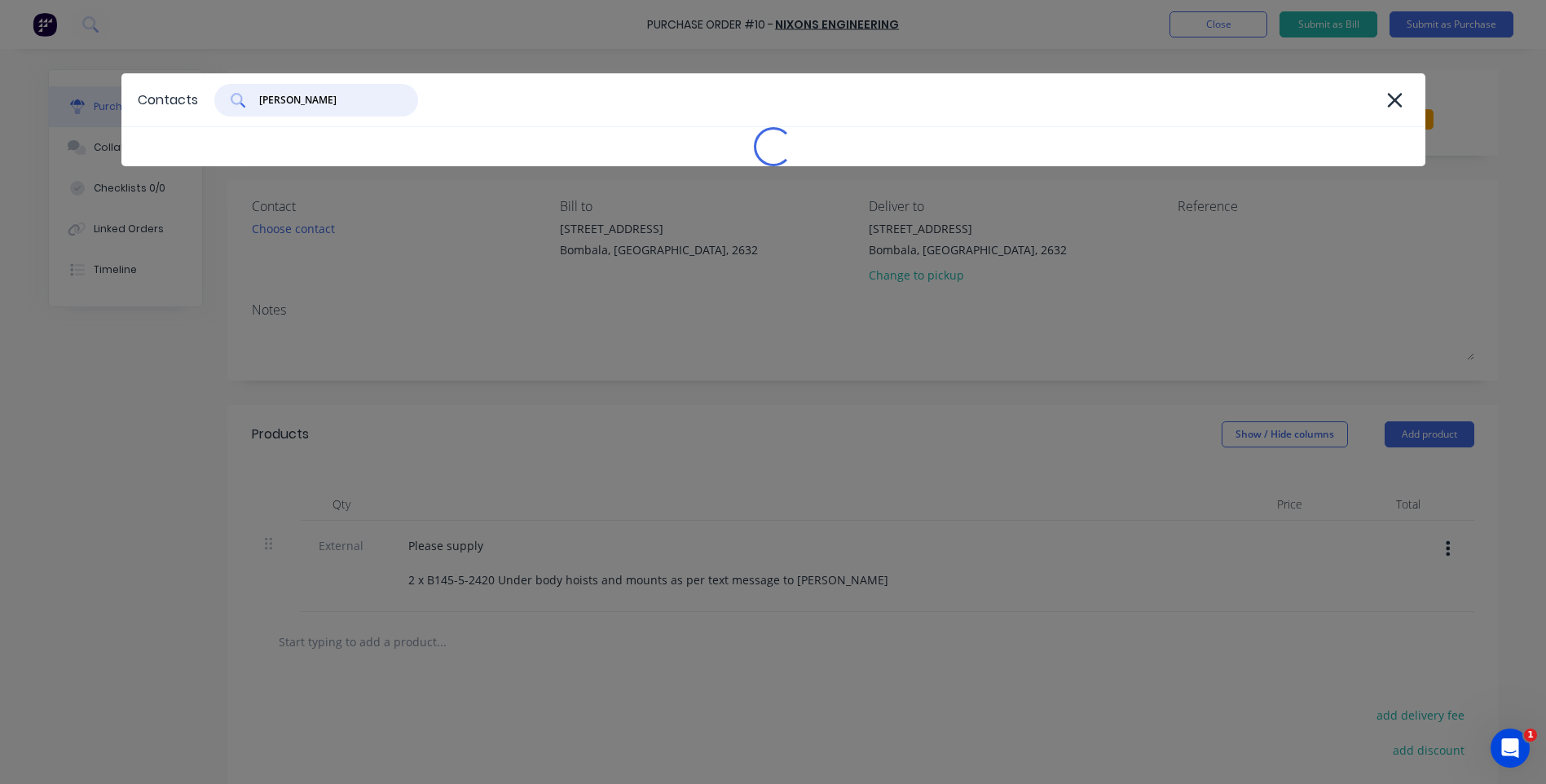
type input "nixons"
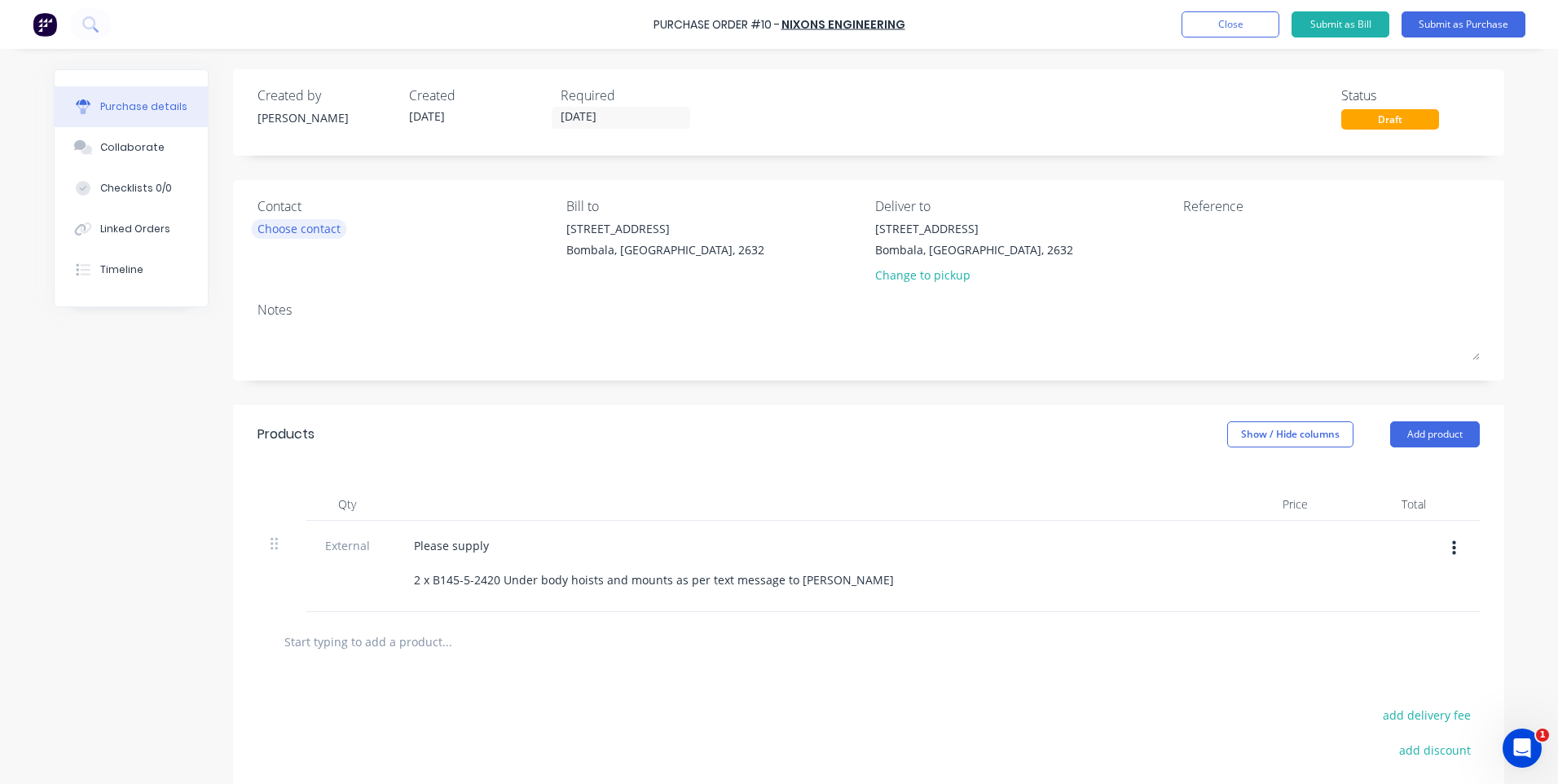
click at [285, 227] on div "Choose contact" at bounding box center [298, 229] width 83 height 17
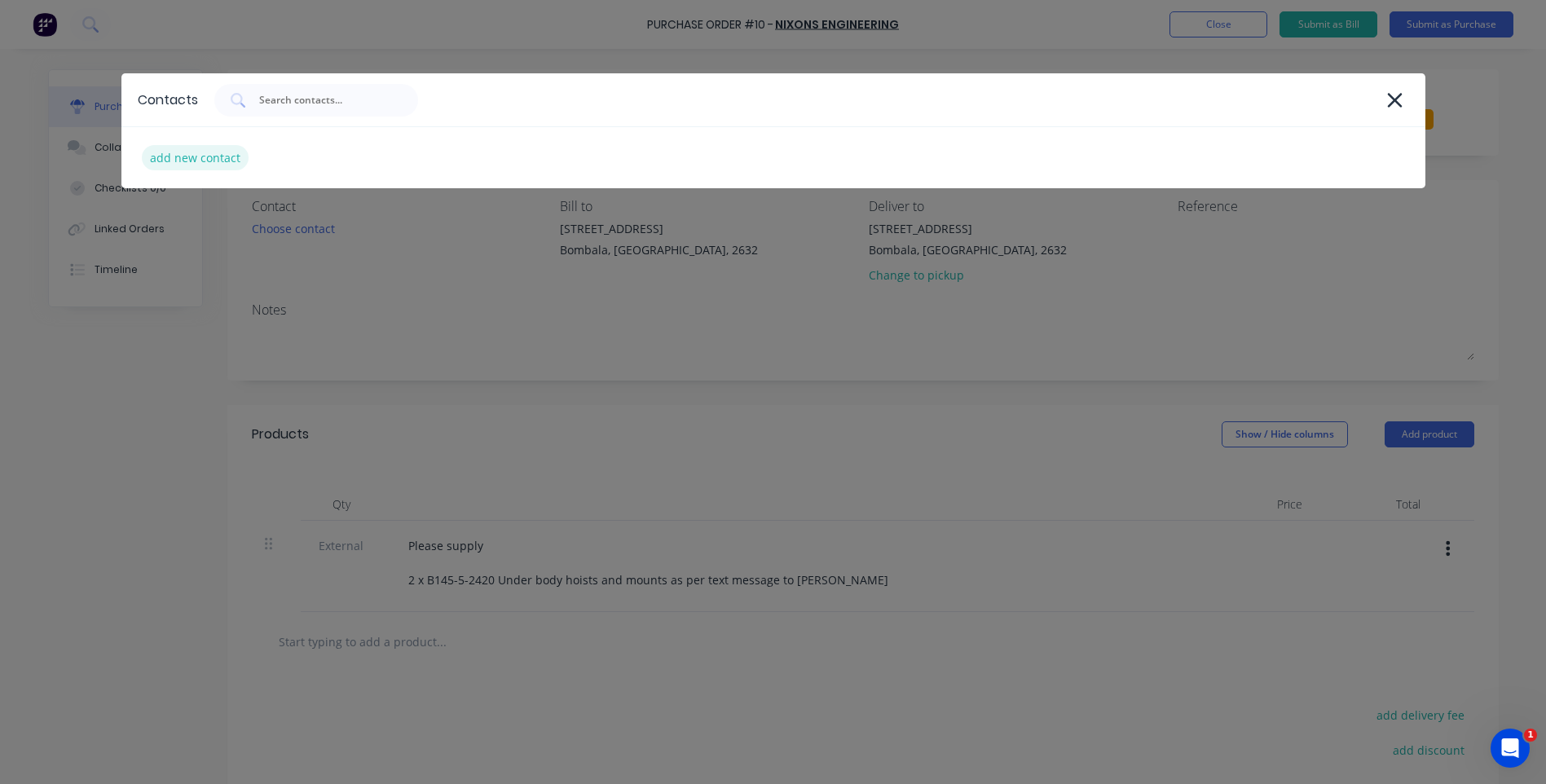
click at [203, 156] on div "add new contact" at bounding box center [195, 158] width 107 height 25
select select "AU"
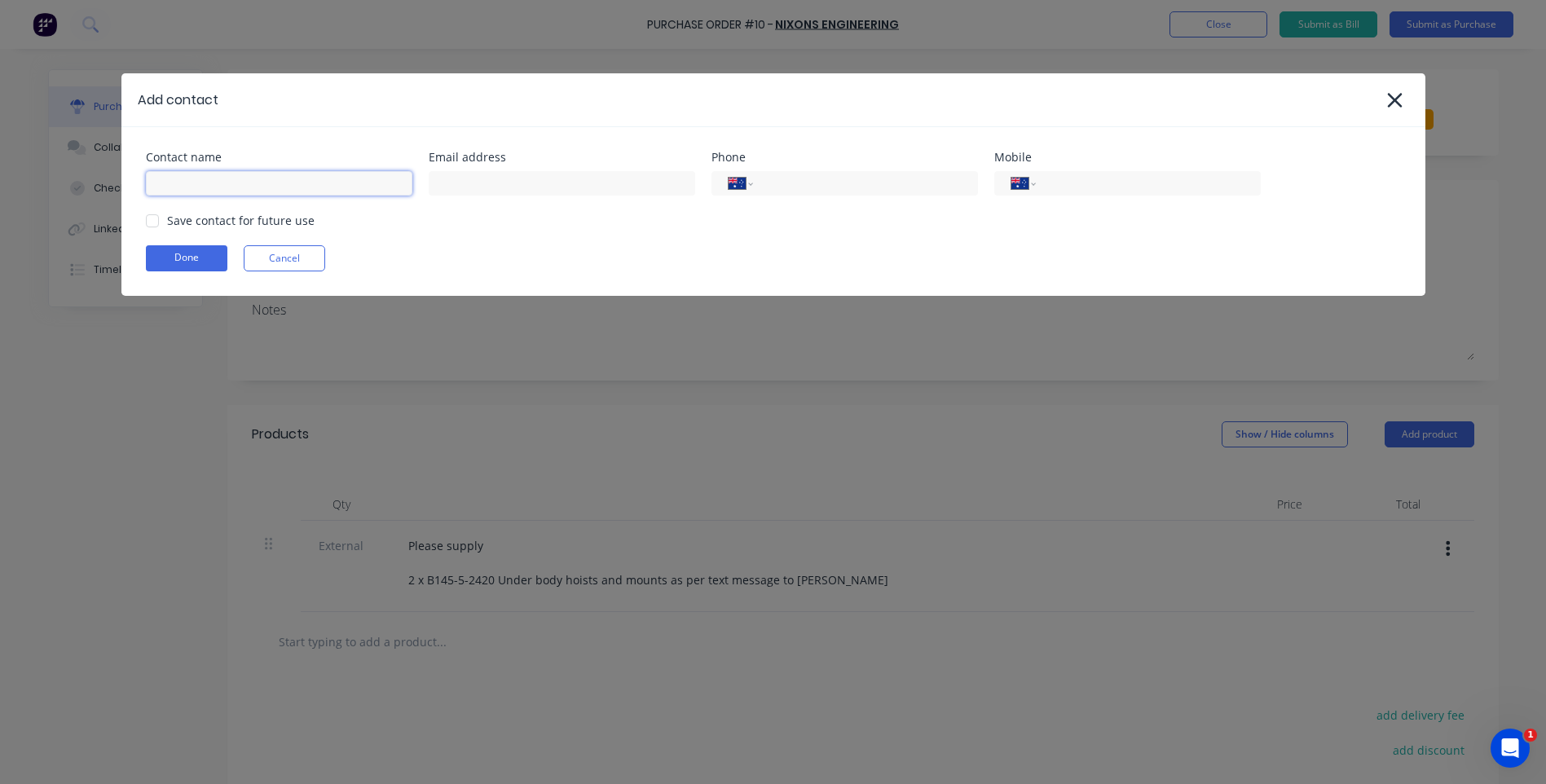
click at [211, 182] on input at bounding box center [279, 183] width 266 height 24
click at [1394, 92] on icon at bounding box center [1395, 100] width 17 height 23
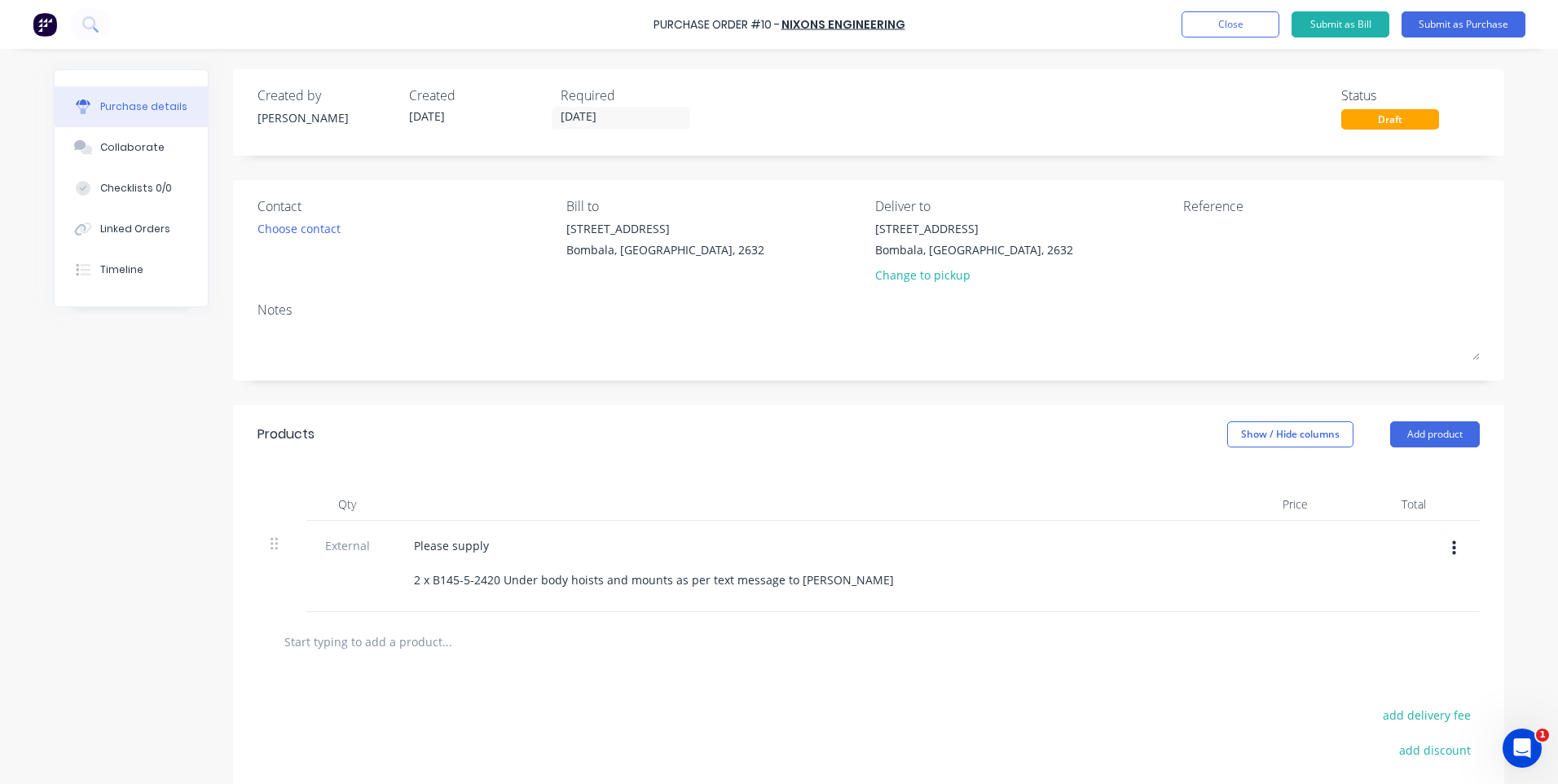
click at [829, 587] on div "Please supply 2 x B145-5-2420 Under body hoists and mounts as per text message …" at bounding box center [795, 562] width 788 height 58
click at [1445, 17] on button "Submit as Purchase" at bounding box center [1463, 24] width 124 height 26
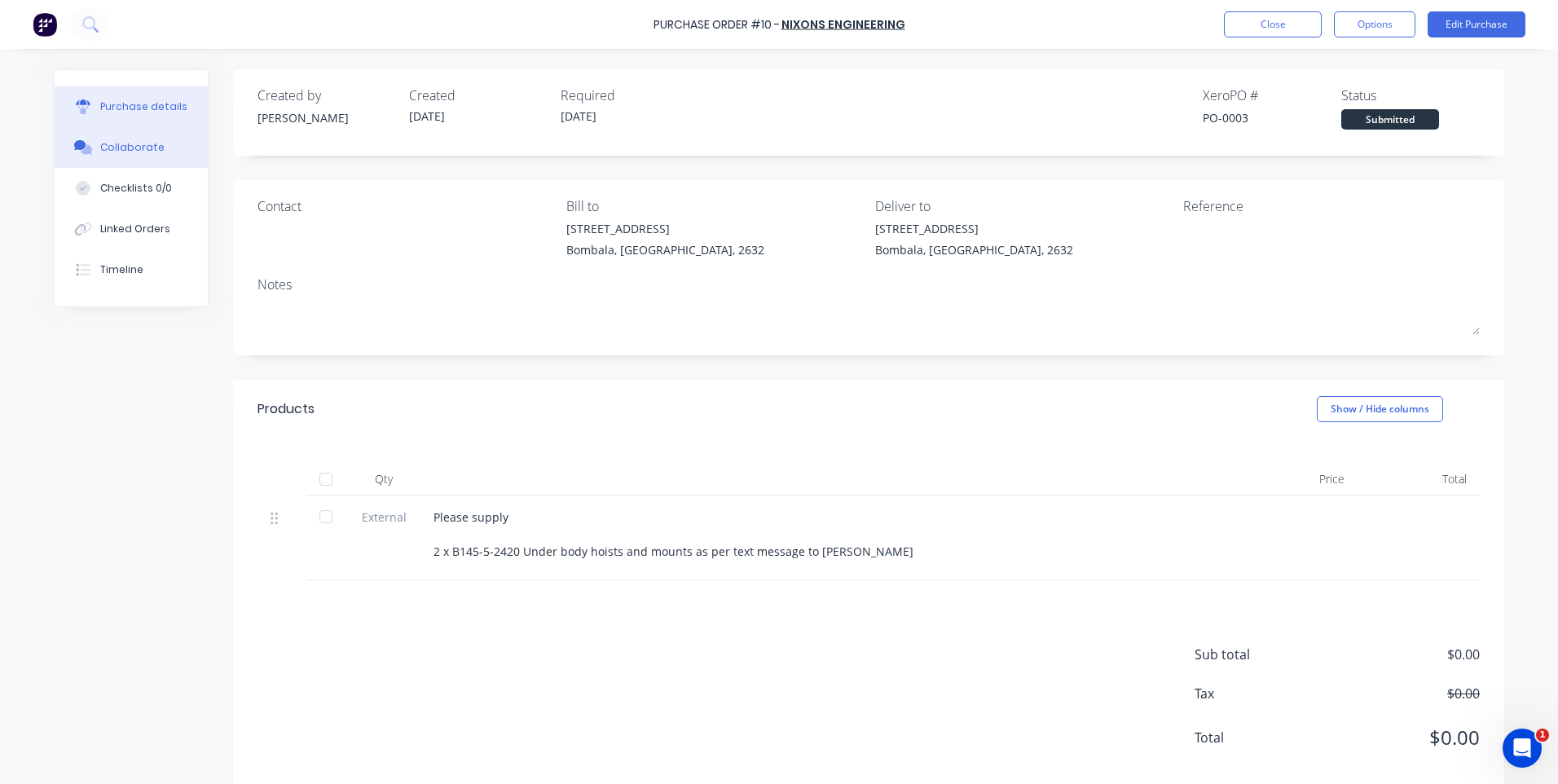
click at [127, 145] on div "Collaborate" at bounding box center [132, 147] width 65 height 14
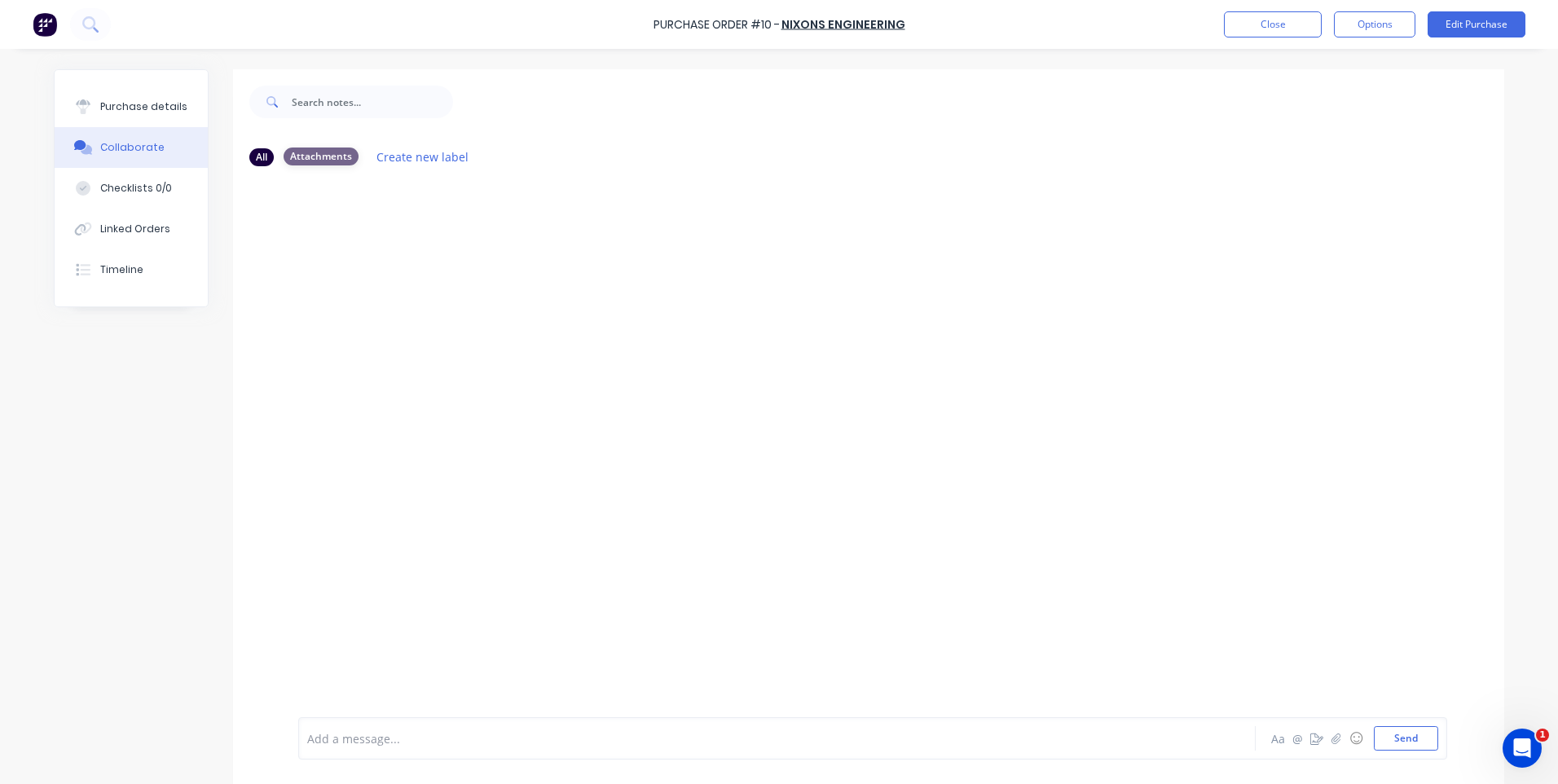
click at [316, 155] on div "Attachments" at bounding box center [320, 155] width 75 height 18
click at [1331, 737] on icon "button" at bounding box center [1336, 739] width 10 height 12
click at [1376, 745] on button "Send" at bounding box center [1406, 738] width 65 height 24
click at [1240, 20] on button "Close" at bounding box center [1272, 24] width 97 height 26
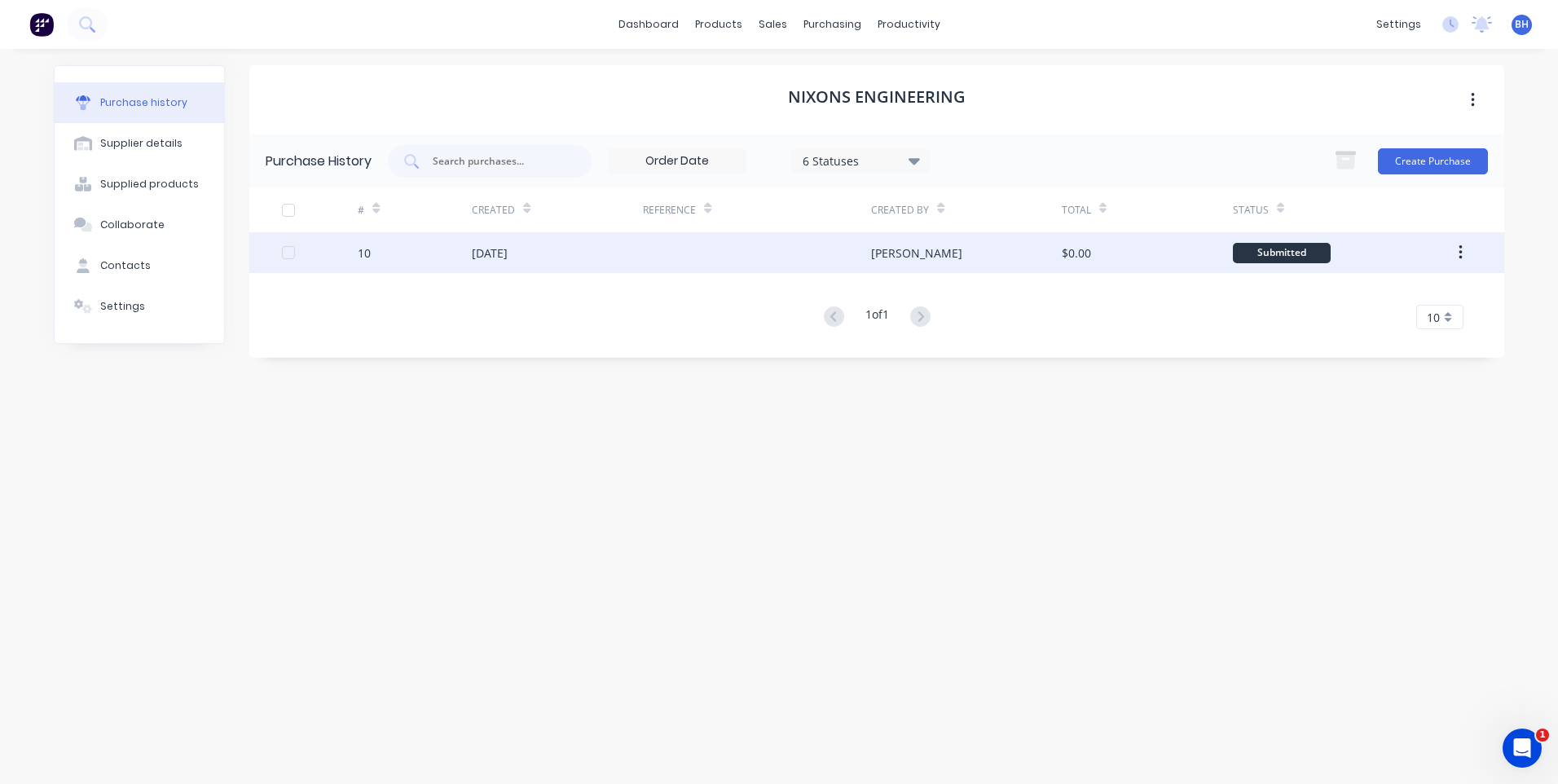
click at [1146, 246] on div "$0.00" at bounding box center [1147, 252] width 171 height 40
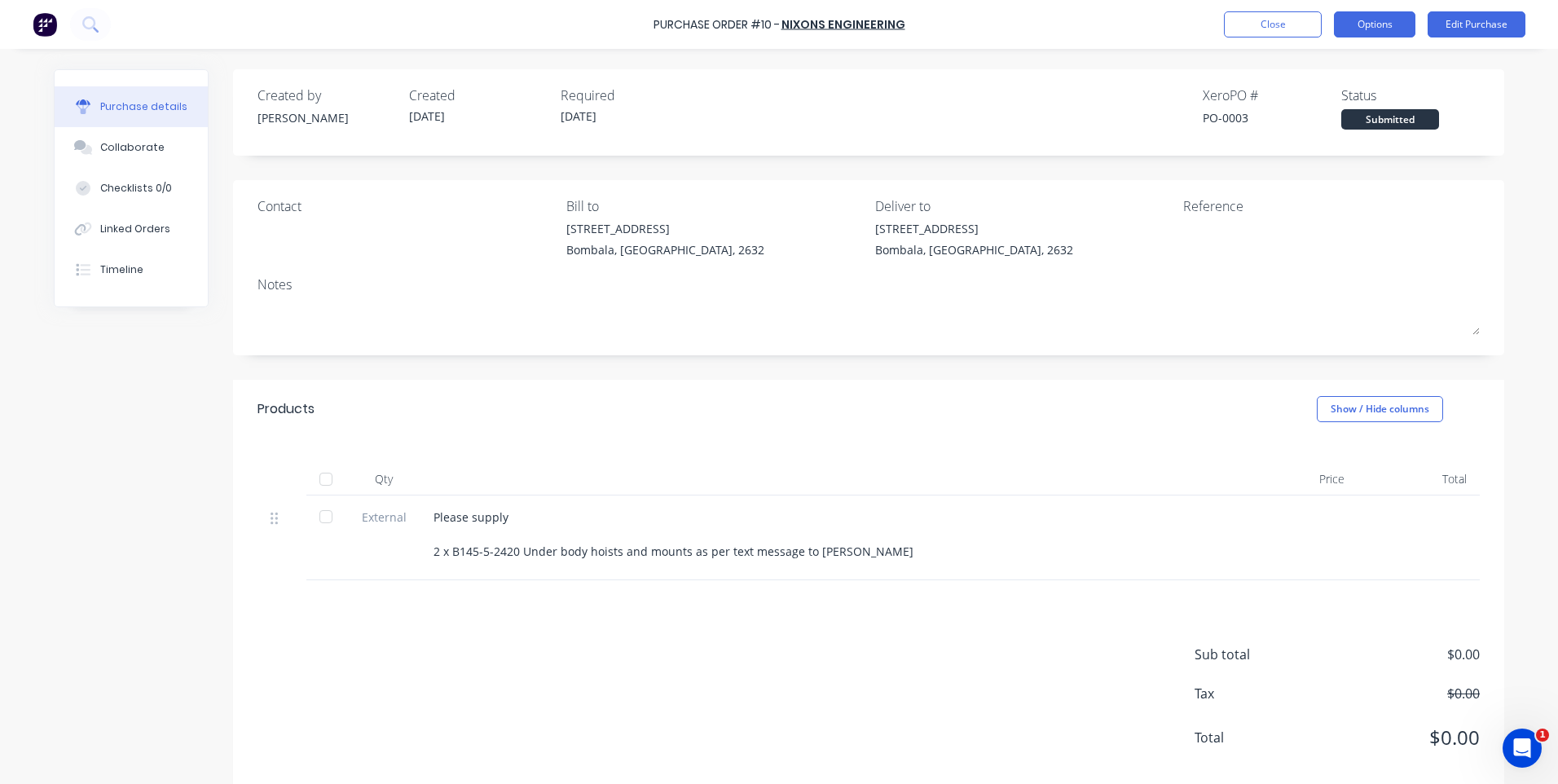
click at [1372, 25] on button "Options" at bounding box center [1374, 24] width 82 height 26
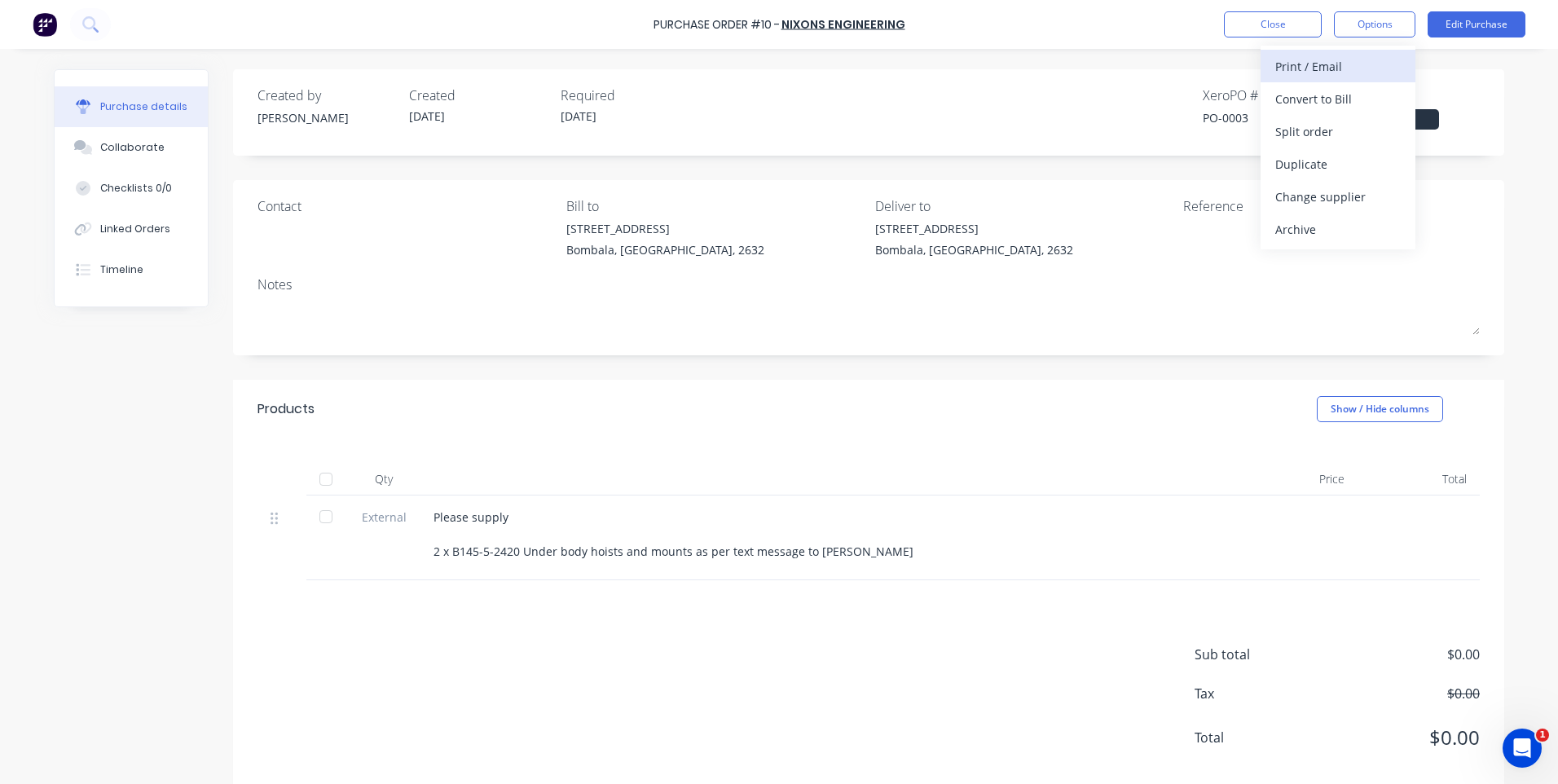
click at [1311, 61] on div "Print / Email" at bounding box center [1337, 66] width 125 height 24
click at [1313, 130] on div "Without pricing" at bounding box center [1337, 132] width 125 height 24
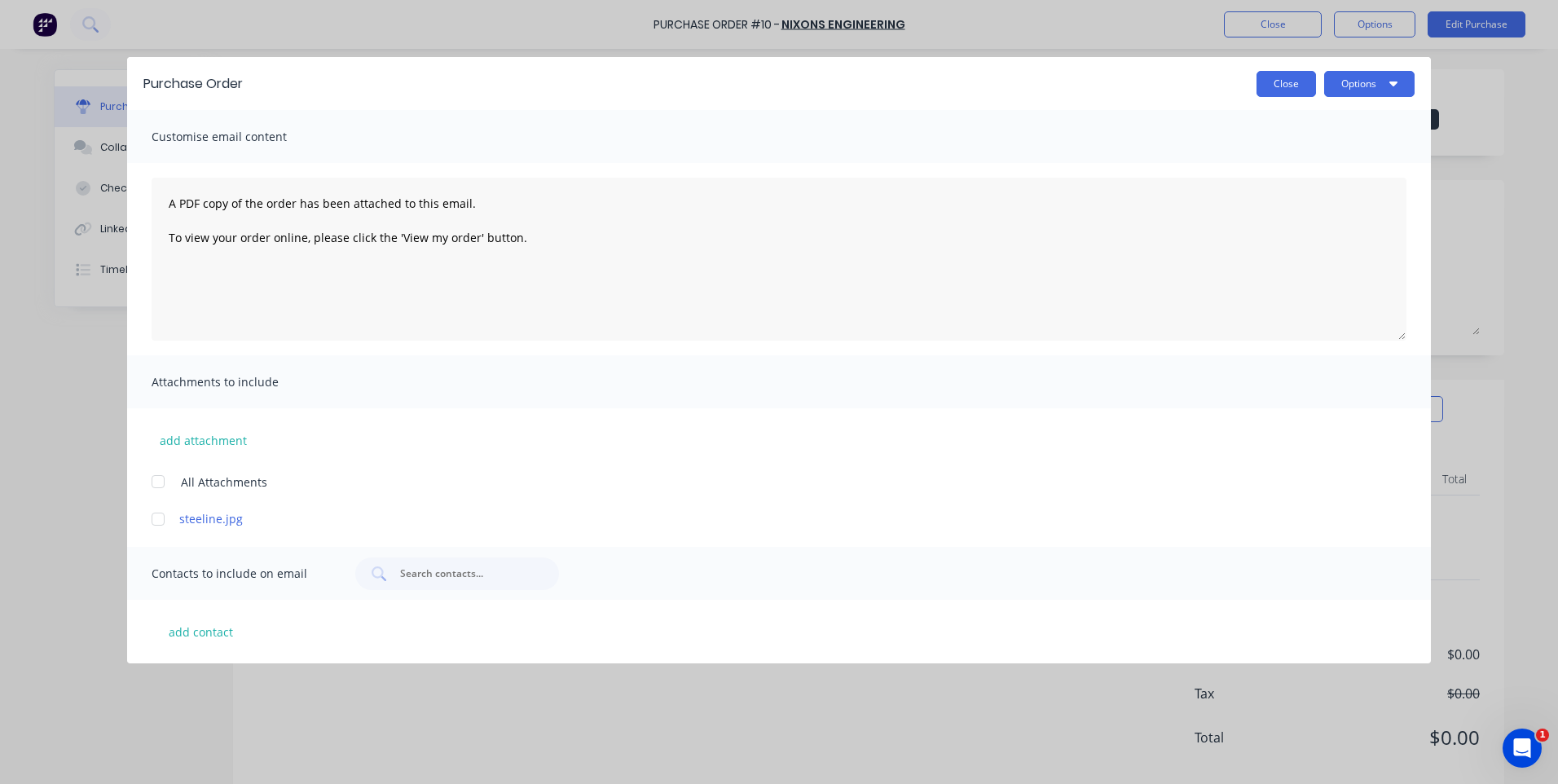
click at [1286, 78] on button "Close" at bounding box center [1286, 83] width 60 height 26
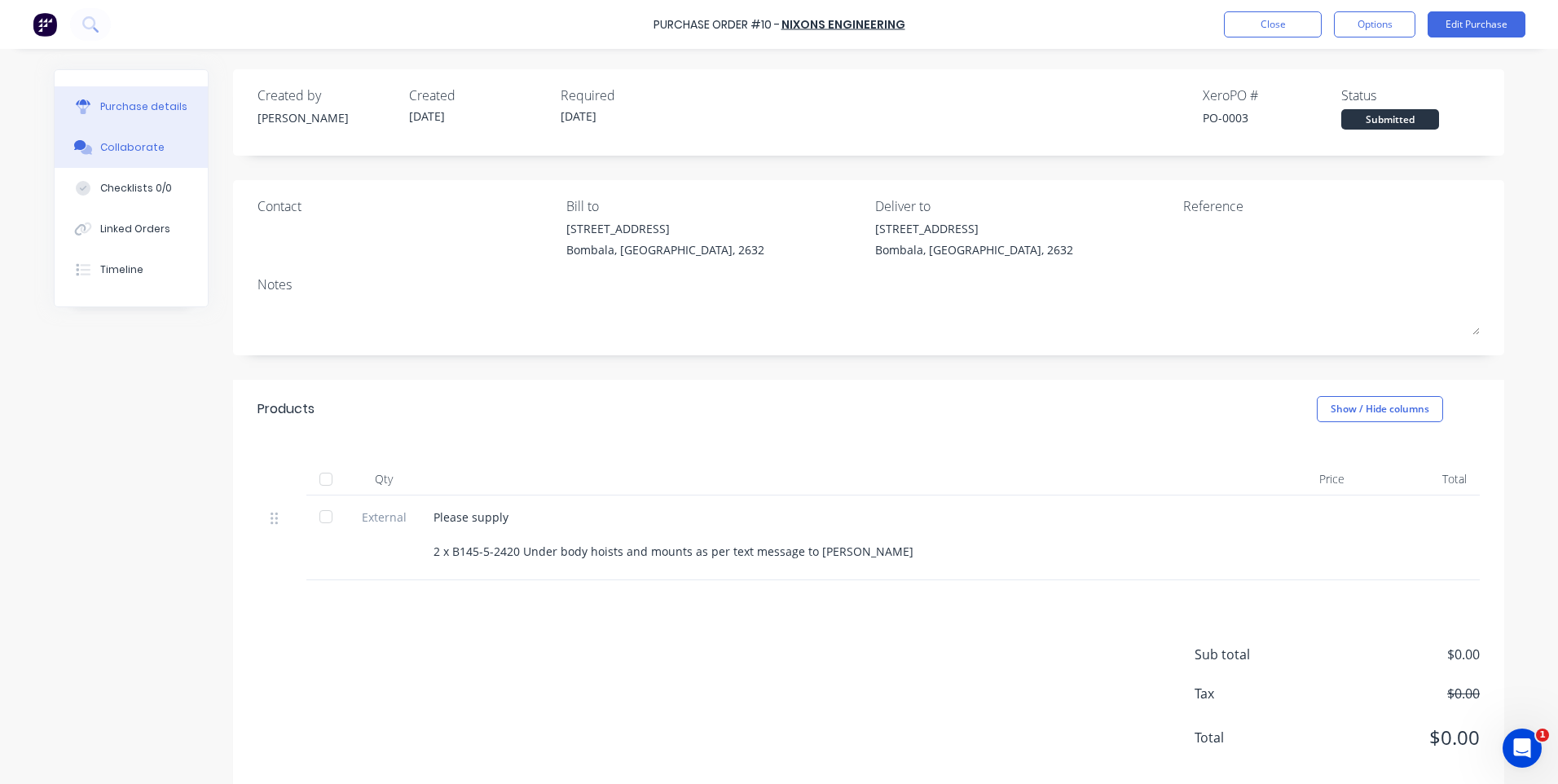
click at [118, 145] on div "Collaborate" at bounding box center [132, 147] width 65 height 14
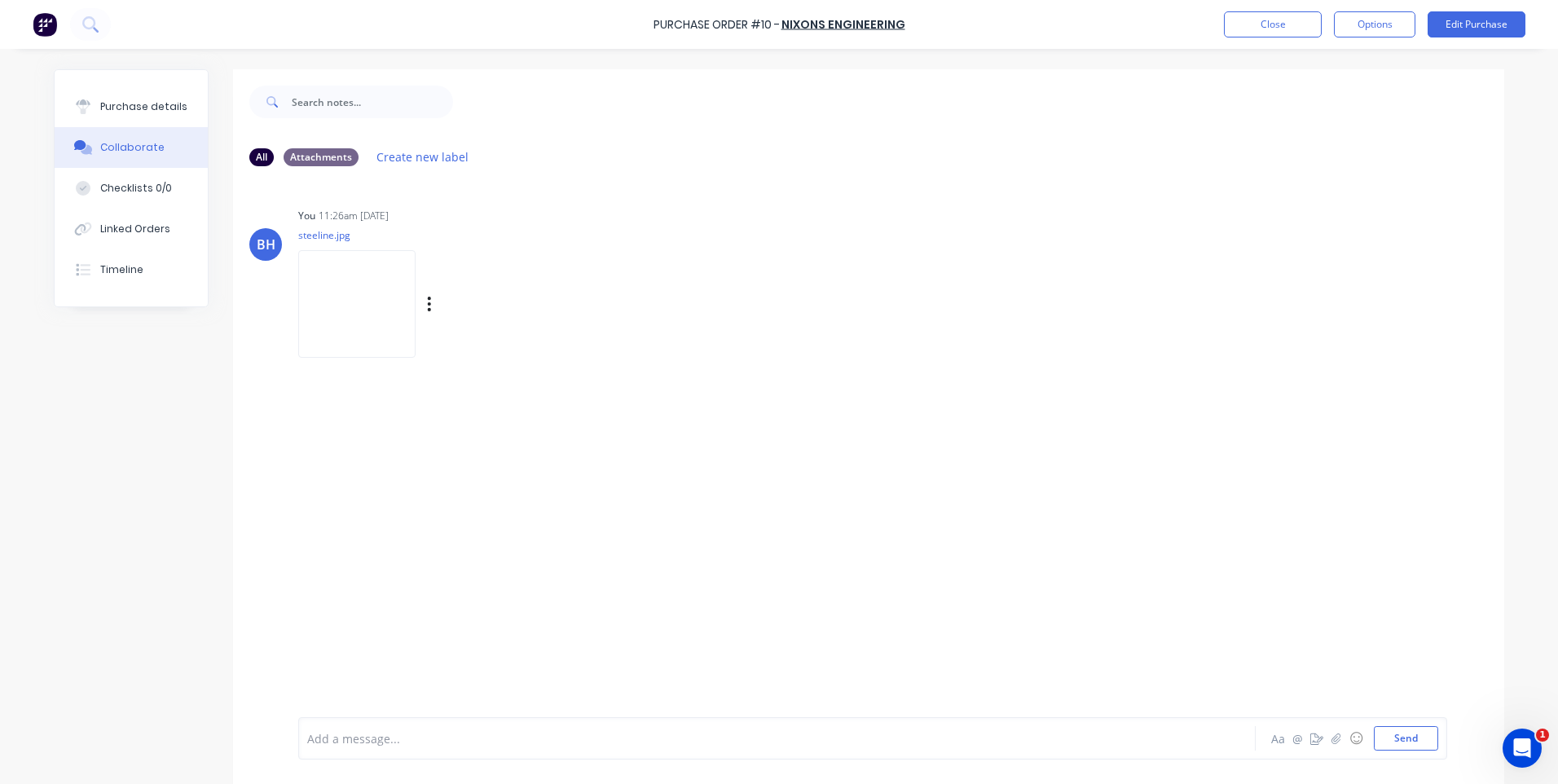
click at [422, 303] on div "Labels Download Delete" at bounding box center [513, 304] width 183 height 24
click at [427, 303] on icon "button" at bounding box center [429, 304] width 5 height 18
click at [458, 383] on button "Delete" at bounding box center [536, 384] width 183 height 37
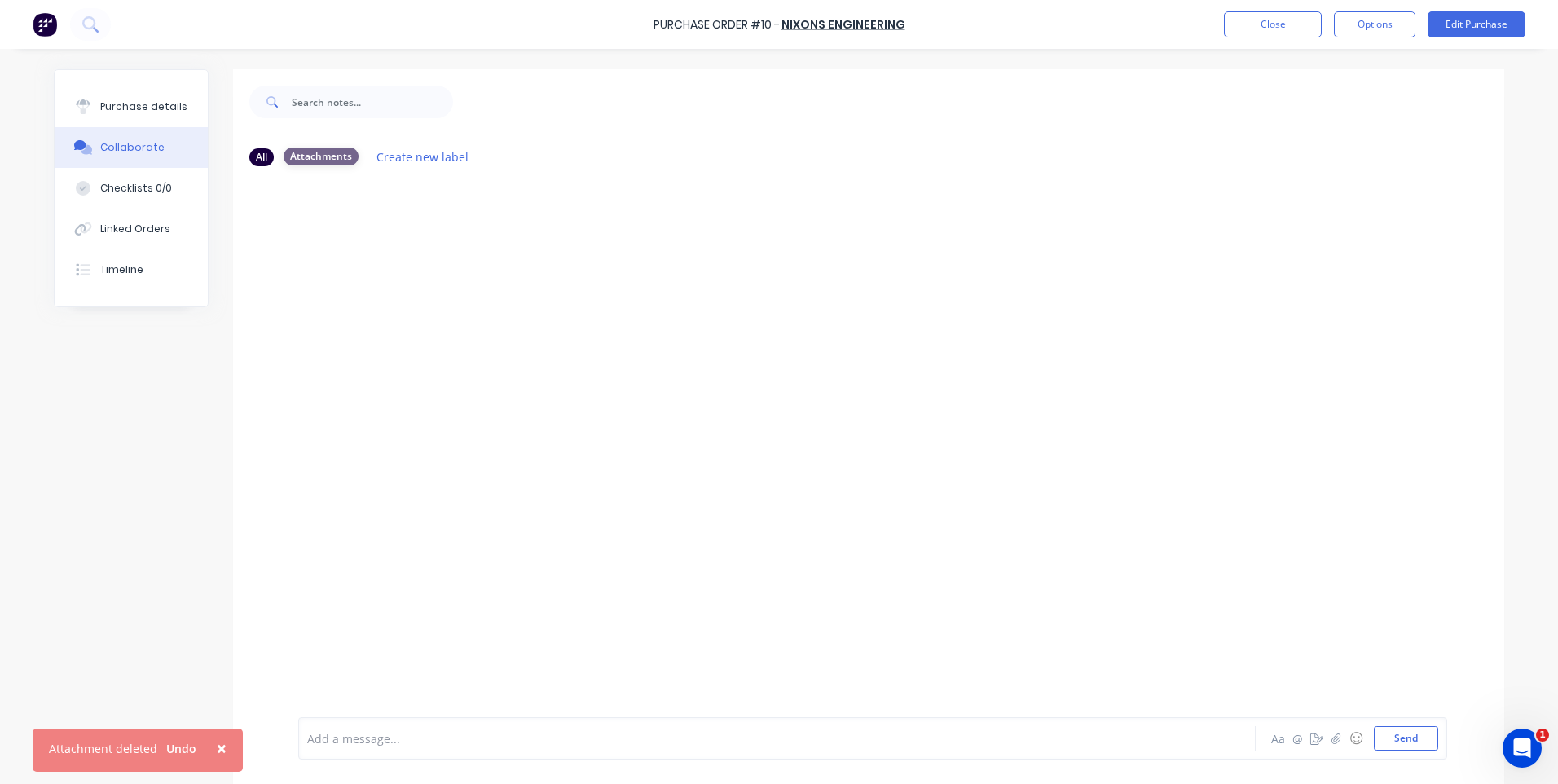
click at [295, 153] on div "Attachments" at bounding box center [320, 155] width 75 height 18
click at [314, 150] on div "Attachments" at bounding box center [320, 155] width 75 height 18
click at [256, 153] on div "All" at bounding box center [261, 155] width 24 height 18
click at [331, 154] on div "Attachments" at bounding box center [320, 155] width 75 height 18
click at [1291, 24] on button "Close" at bounding box center [1272, 24] width 97 height 26
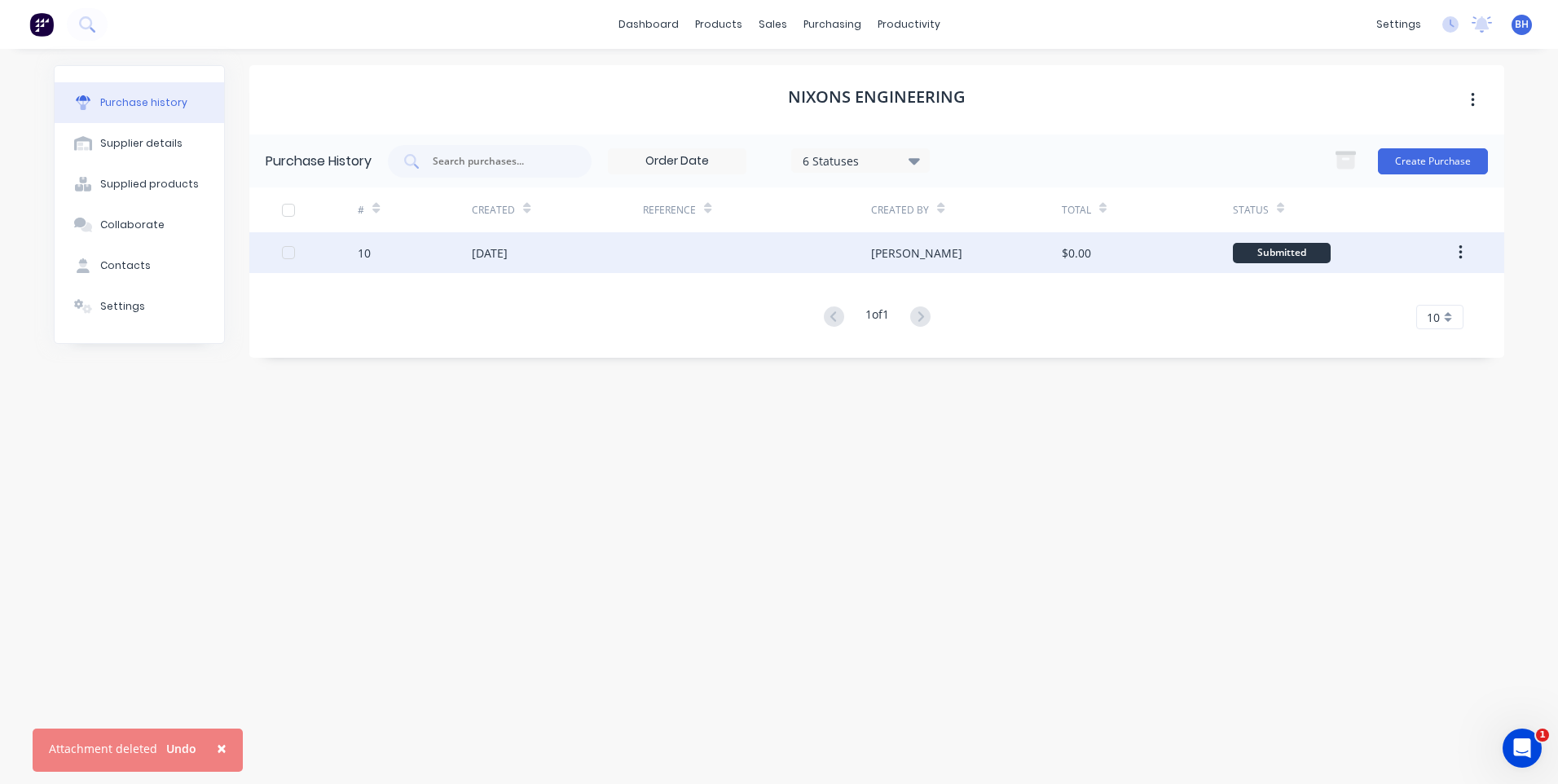
click at [759, 254] on div at bounding box center [756, 252] width 228 height 40
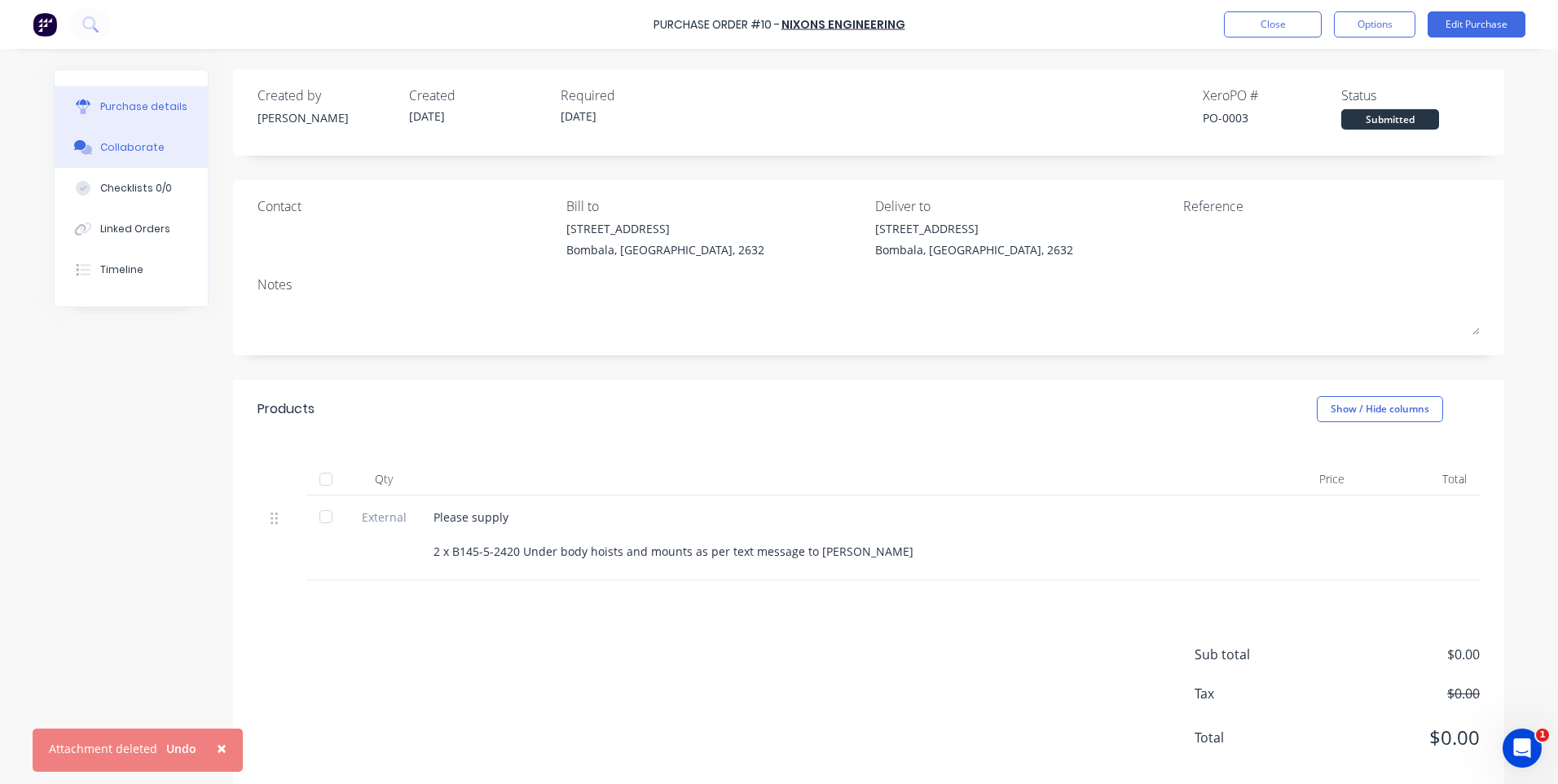
click at [139, 142] on div "Collaborate" at bounding box center [132, 147] width 65 height 14
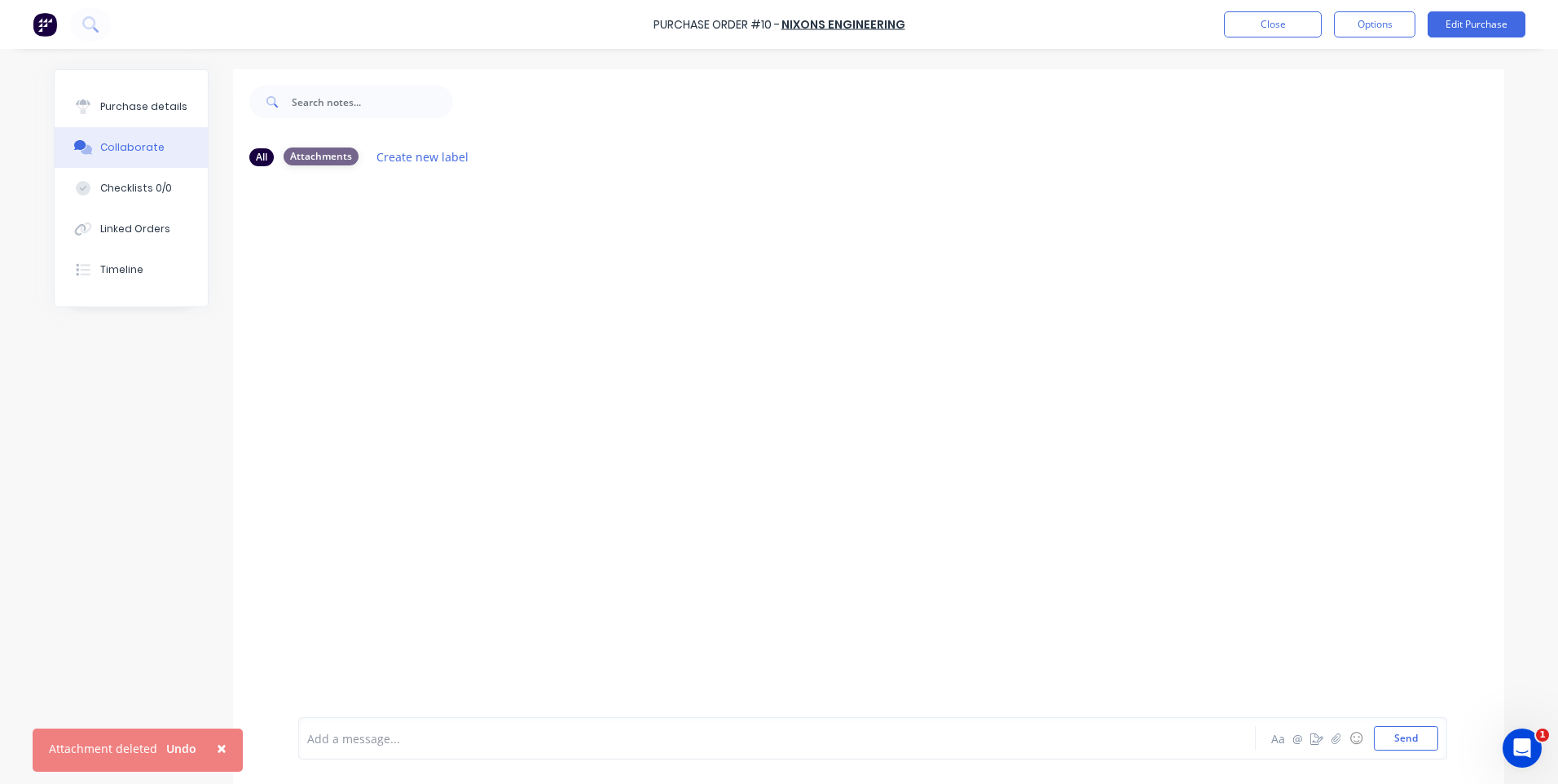
click at [319, 155] on div "Attachments" at bounding box center [320, 155] width 75 height 18
click at [1331, 744] on button "button" at bounding box center [1335, 738] width 19 height 19
click at [1329, 744] on button "button" at bounding box center [1335, 738] width 19 height 19
click at [1333, 735] on icon "button" at bounding box center [1336, 739] width 10 height 12
click at [1380, 737] on button "Send" at bounding box center [1406, 738] width 65 height 24
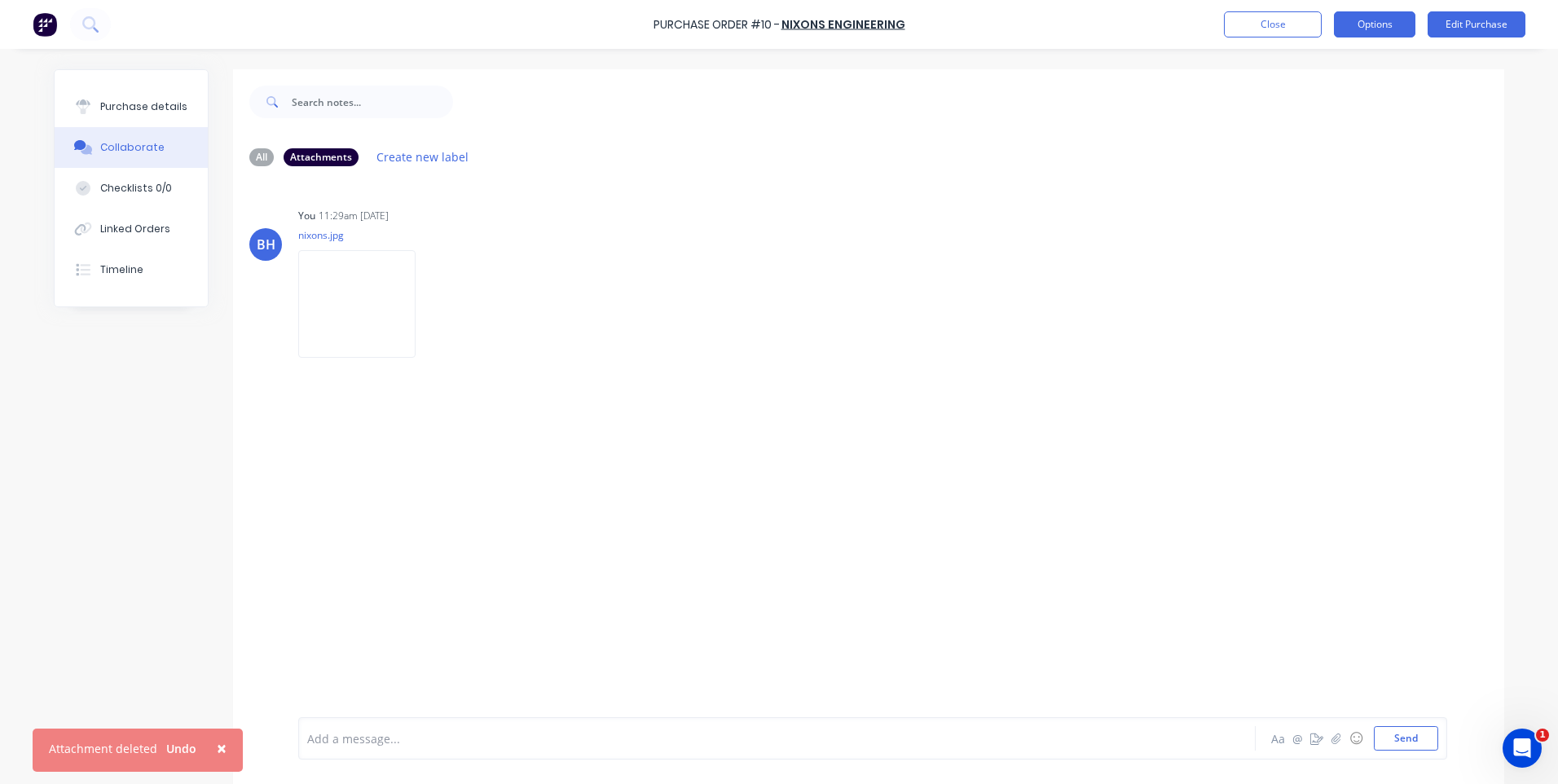
click at [1389, 23] on button "Options" at bounding box center [1374, 24] width 82 height 26
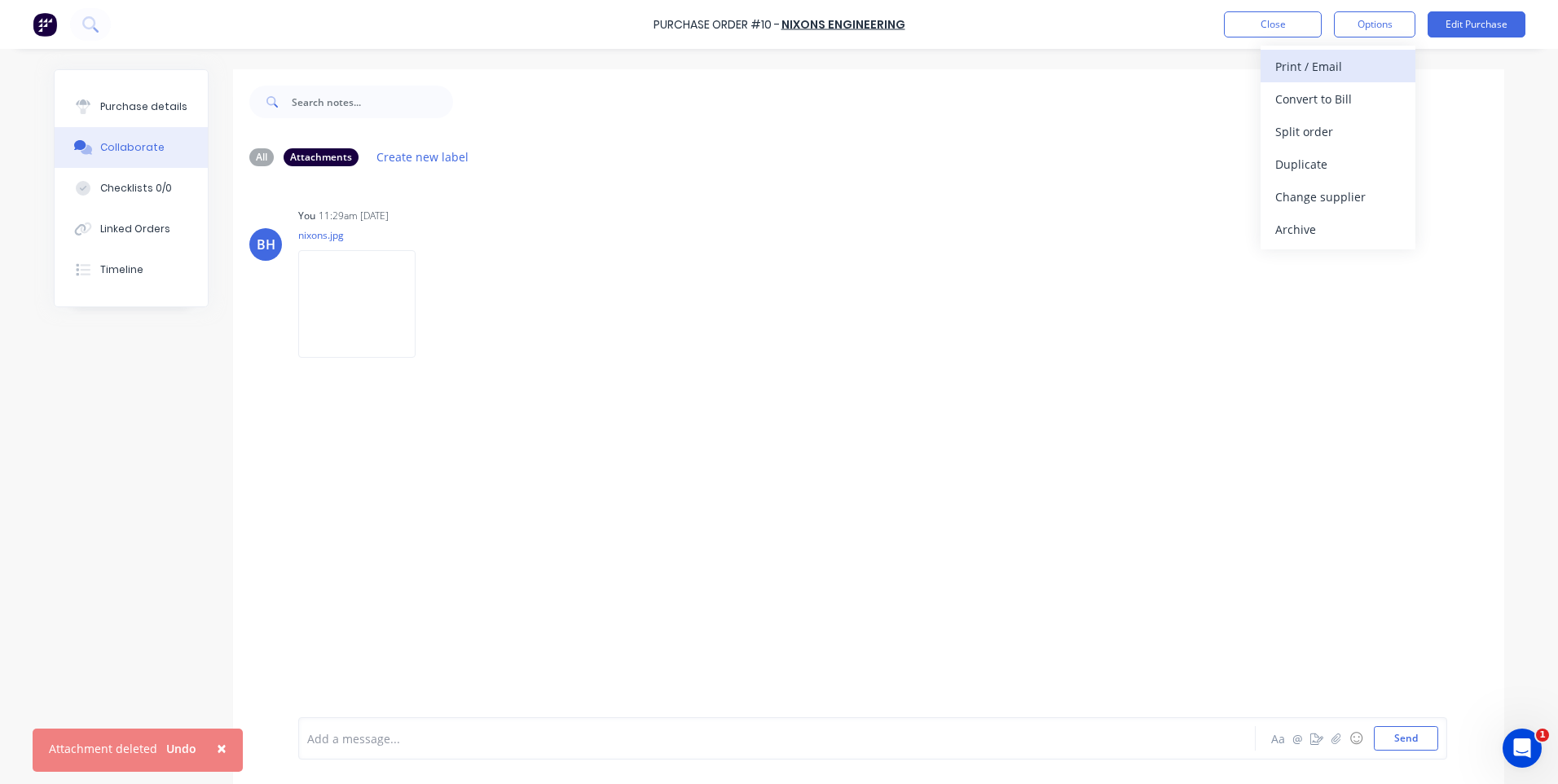
click at [1303, 63] on div "Print / Email" at bounding box center [1337, 66] width 125 height 24
click at [1272, 128] on button "Without pricing" at bounding box center [1338, 131] width 155 height 33
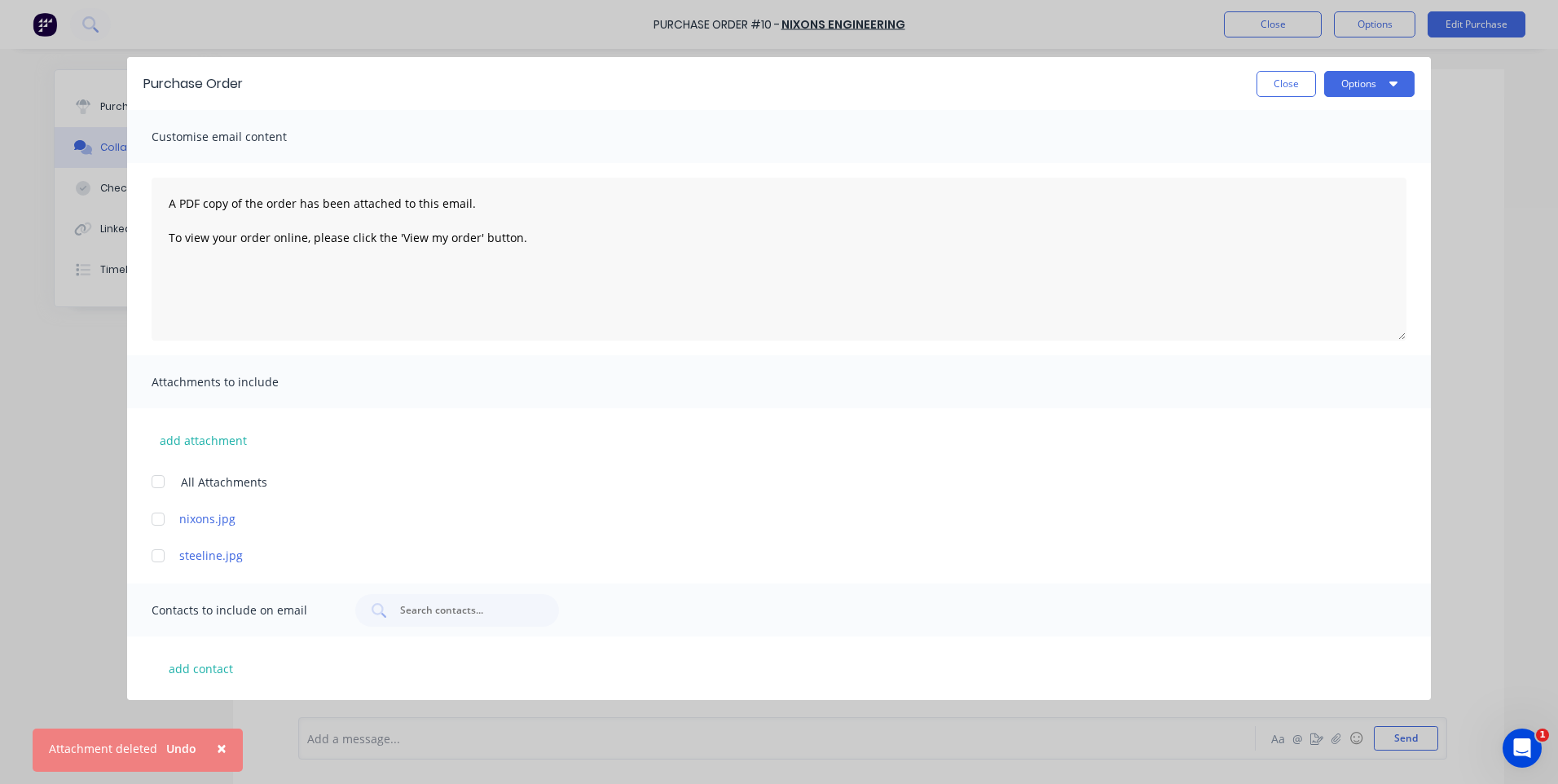
click at [158, 516] on div at bounding box center [158, 518] width 33 height 33
click at [1376, 87] on button "Options" at bounding box center [1369, 83] width 91 height 26
click at [1287, 152] on div "Email" at bounding box center [1336, 158] width 125 height 24
click at [1270, 80] on button "Close" at bounding box center [1286, 83] width 60 height 26
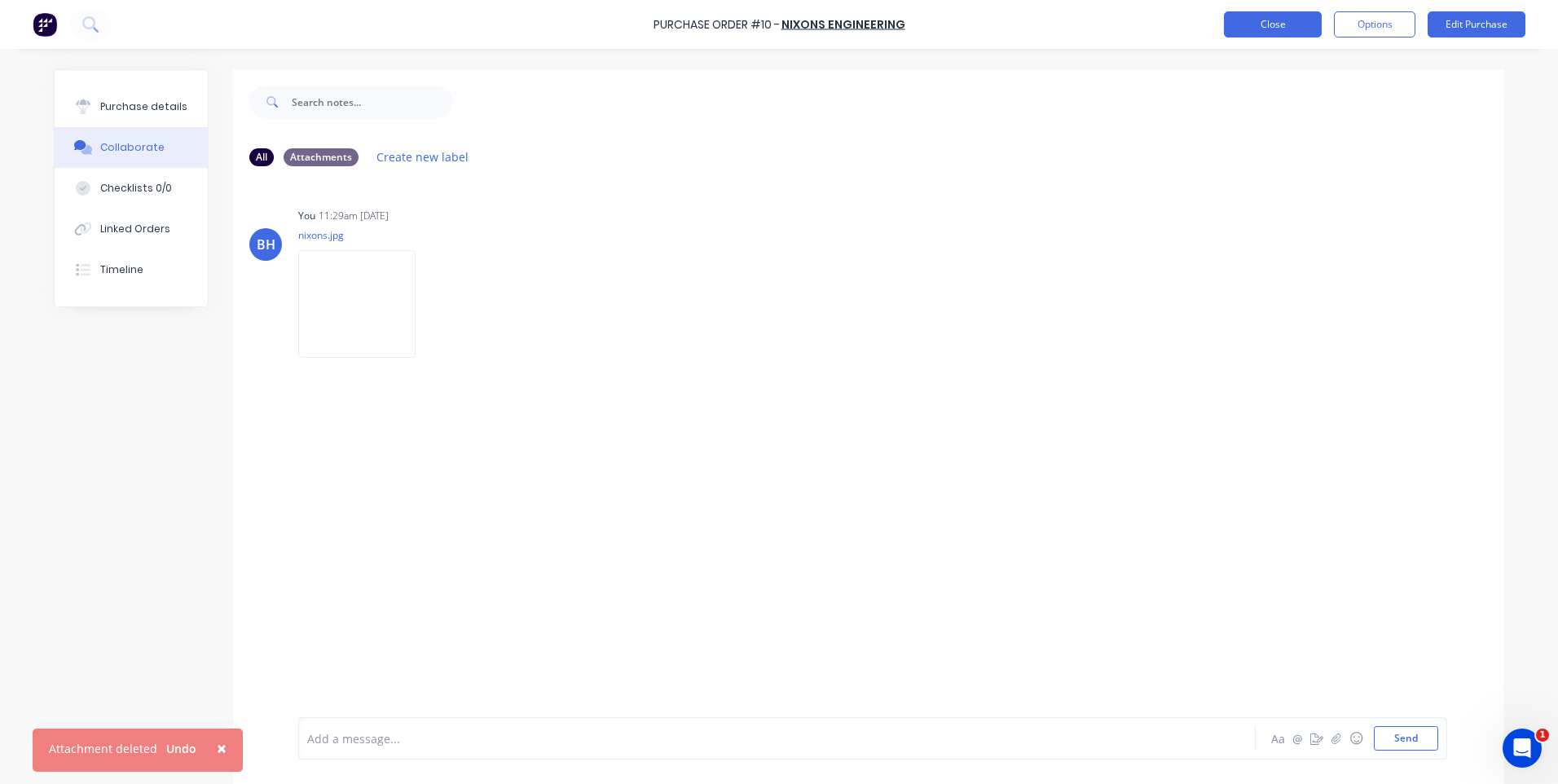
click at [1290, 16] on button "Close" at bounding box center [1272, 24] width 97 height 26
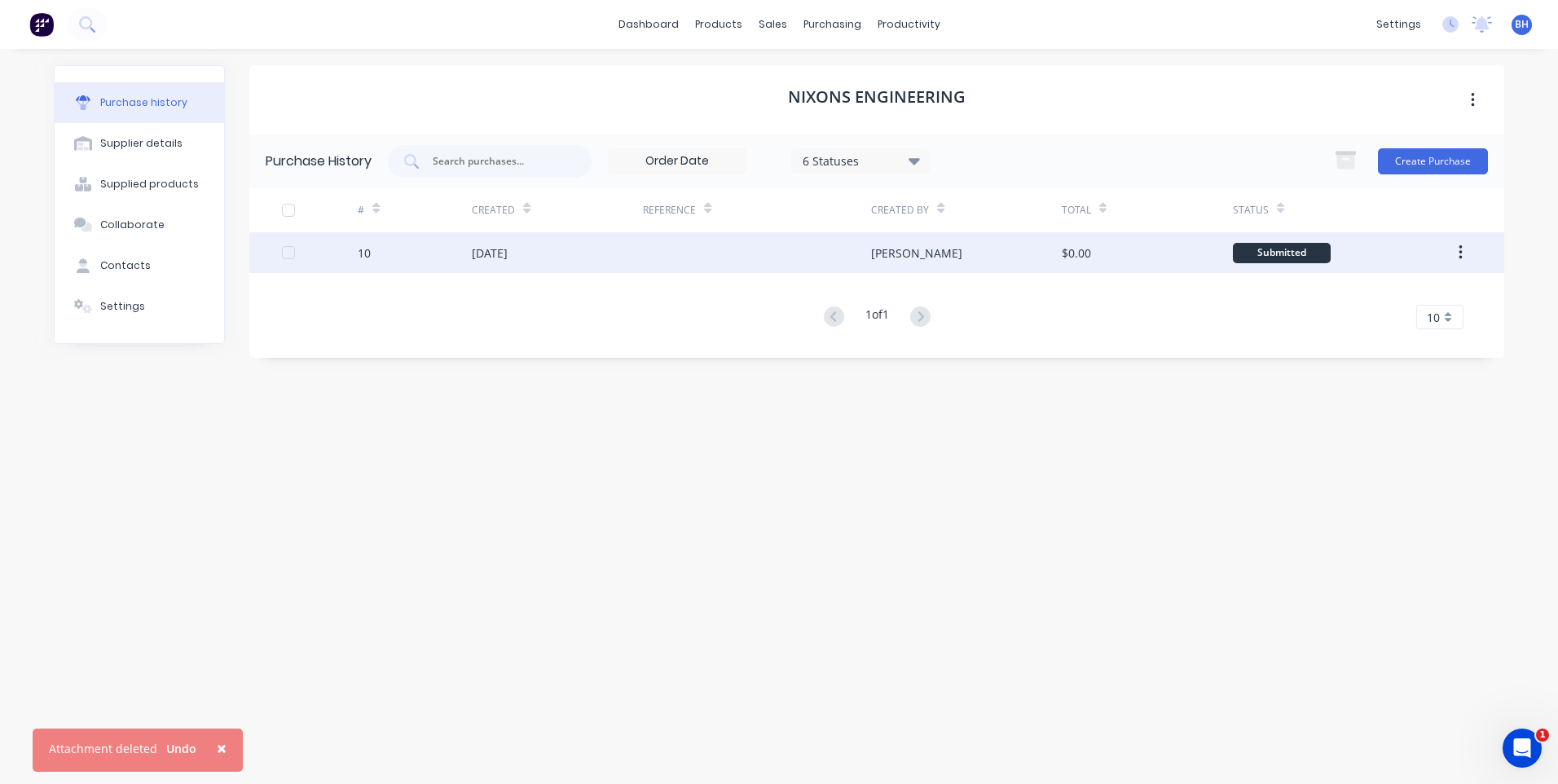
click at [650, 249] on div at bounding box center [756, 252] width 228 height 40
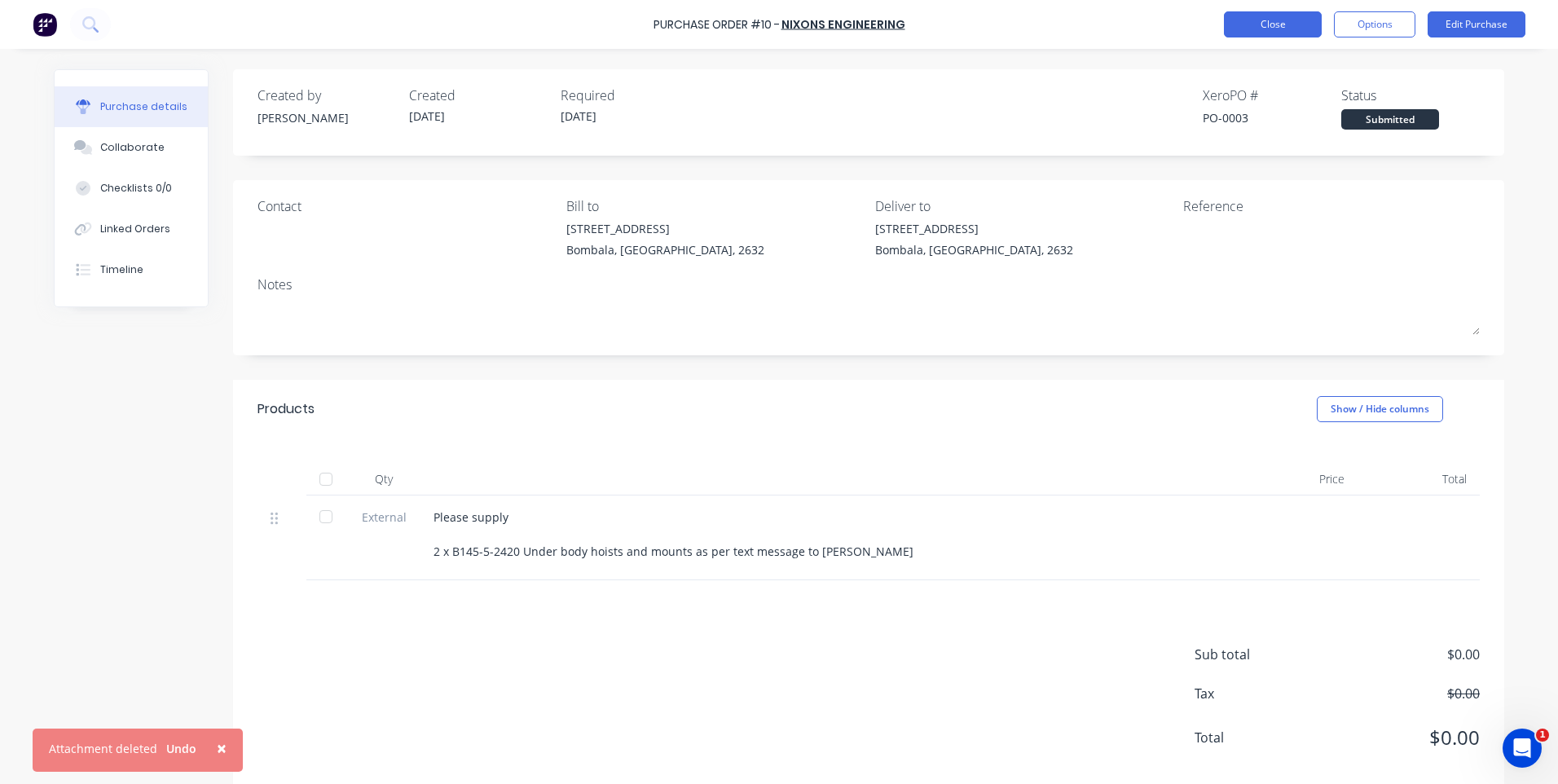
click at [1244, 25] on button "Close" at bounding box center [1272, 24] width 97 height 26
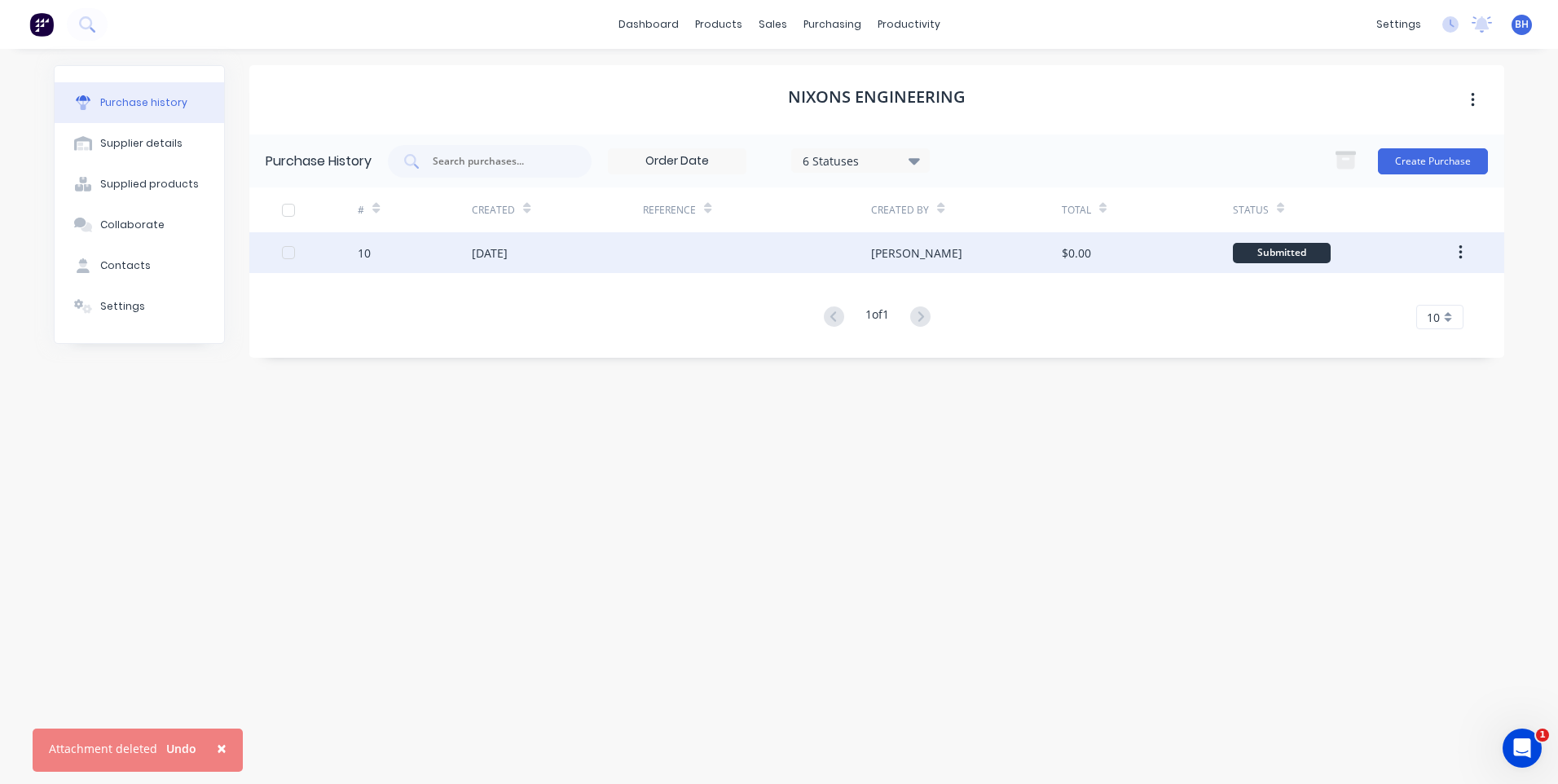
click at [1203, 244] on div "$0.00" at bounding box center [1147, 252] width 171 height 40
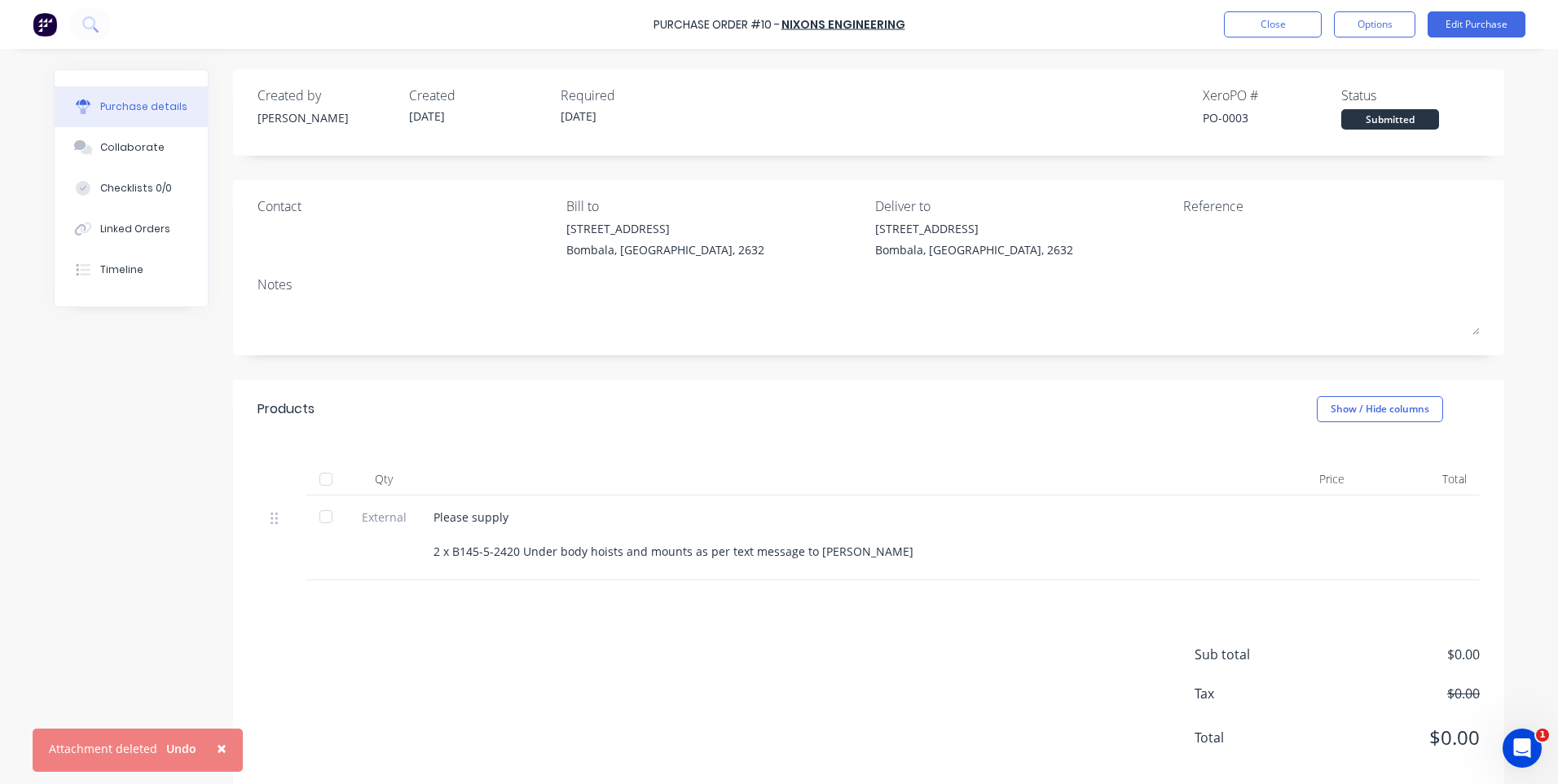
click at [1377, 116] on div "Submitted" at bounding box center [1390, 119] width 97 height 20
click at [1352, 21] on button "Options" at bounding box center [1374, 24] width 82 height 26
click at [1121, 19] on div "Purchase Order #10 - Nixons Engineering Close Options Print / Email Convert to …" at bounding box center [779, 24] width 1558 height 49
click at [1387, 124] on div "Submitted" at bounding box center [1390, 119] width 97 height 20
click at [1461, 21] on button "Edit Purchase" at bounding box center [1476, 24] width 97 height 26
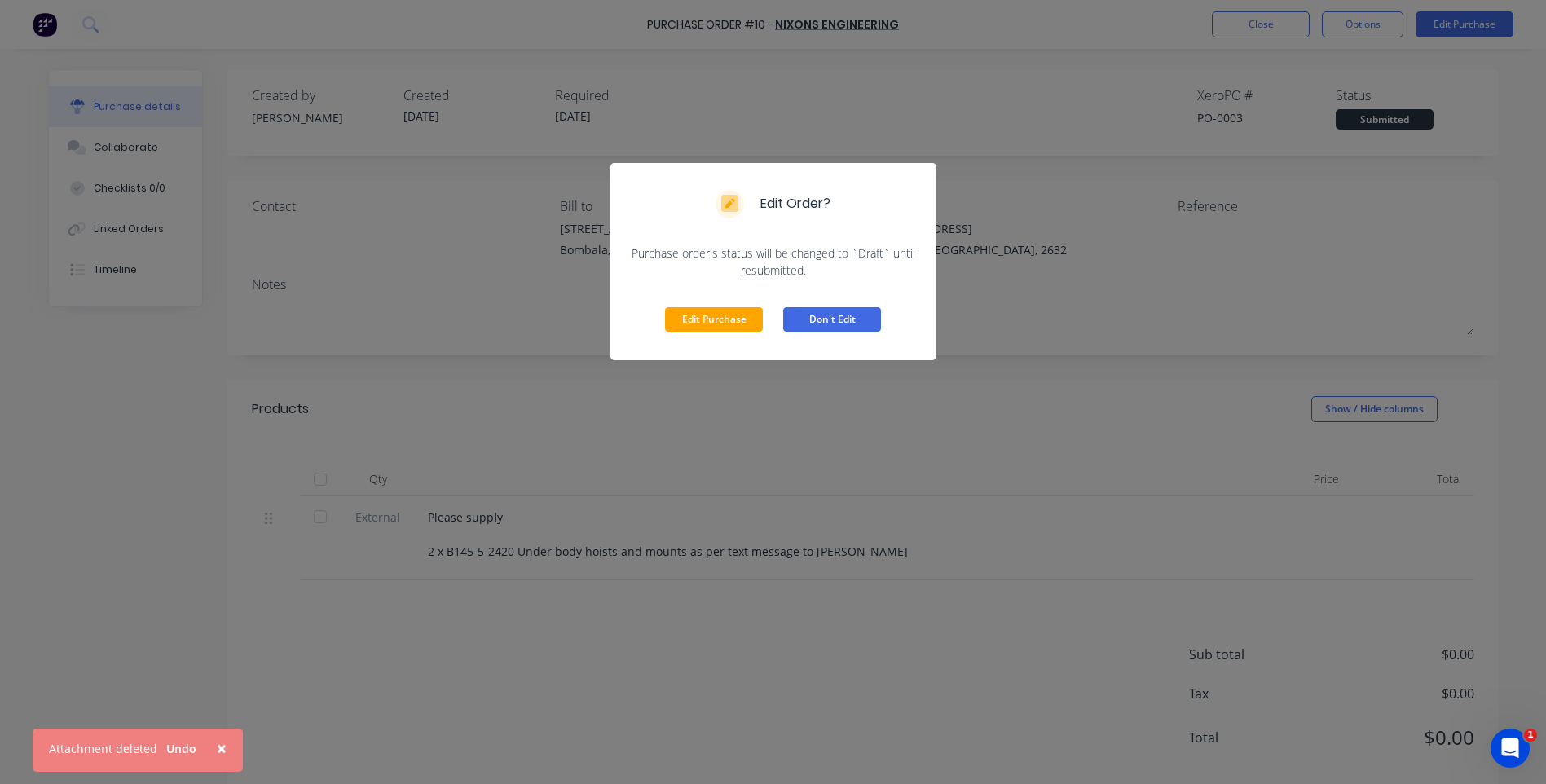
click at [818, 310] on button "Don't Edit" at bounding box center [832, 319] width 98 height 24
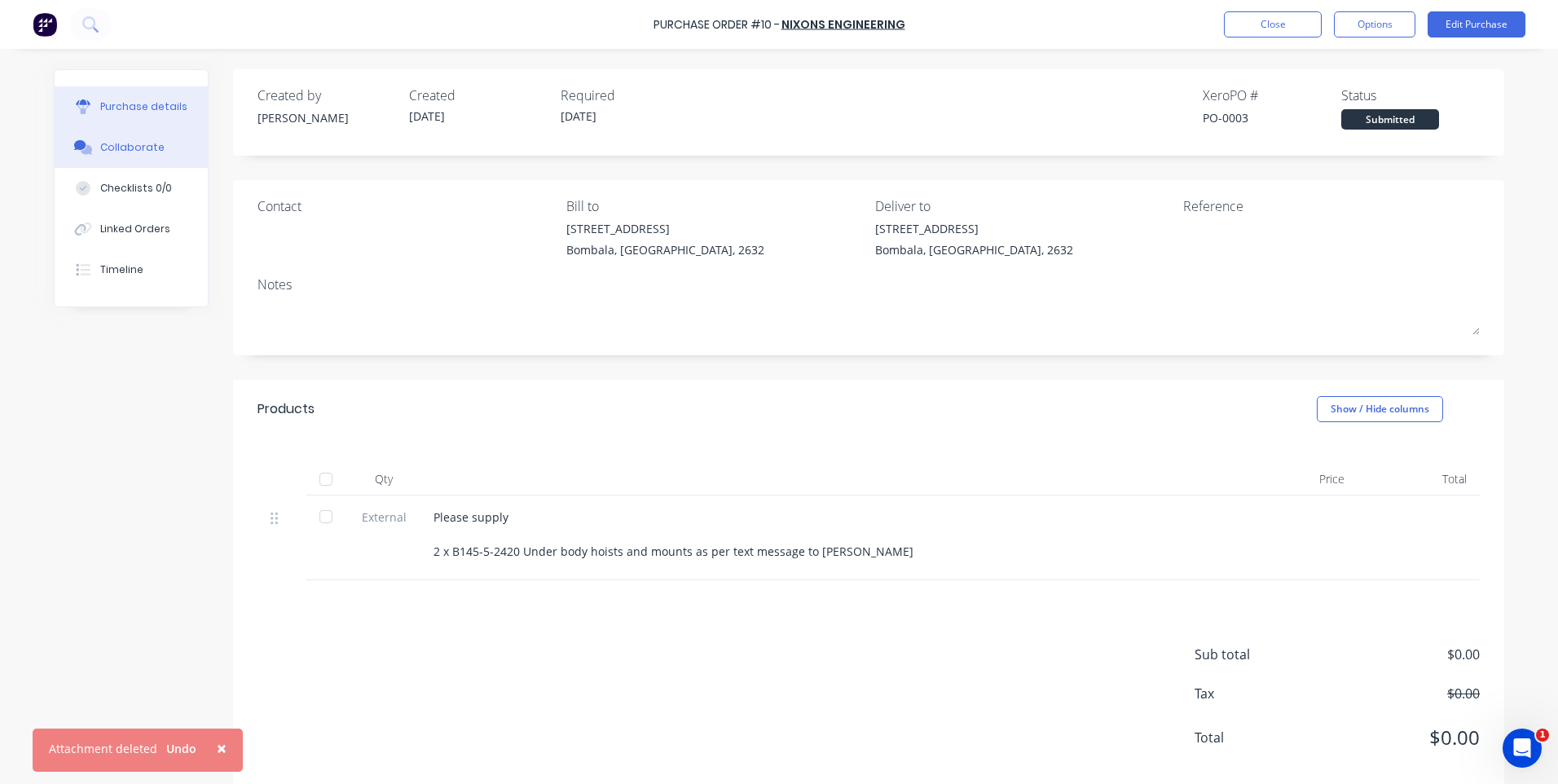
click at [120, 137] on button "Collaborate" at bounding box center [131, 147] width 153 height 40
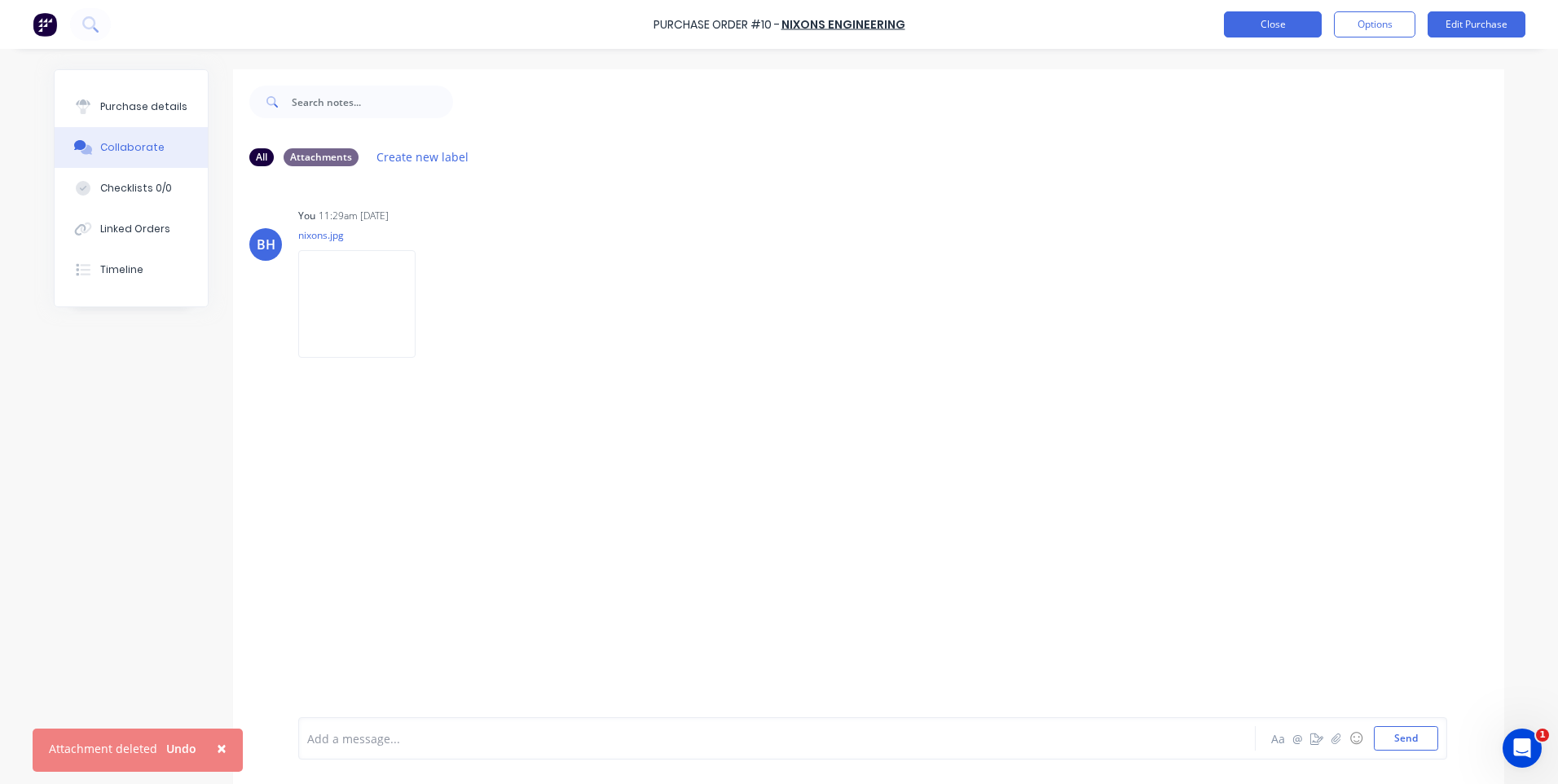
click at [1227, 23] on button "Close" at bounding box center [1272, 24] width 97 height 26
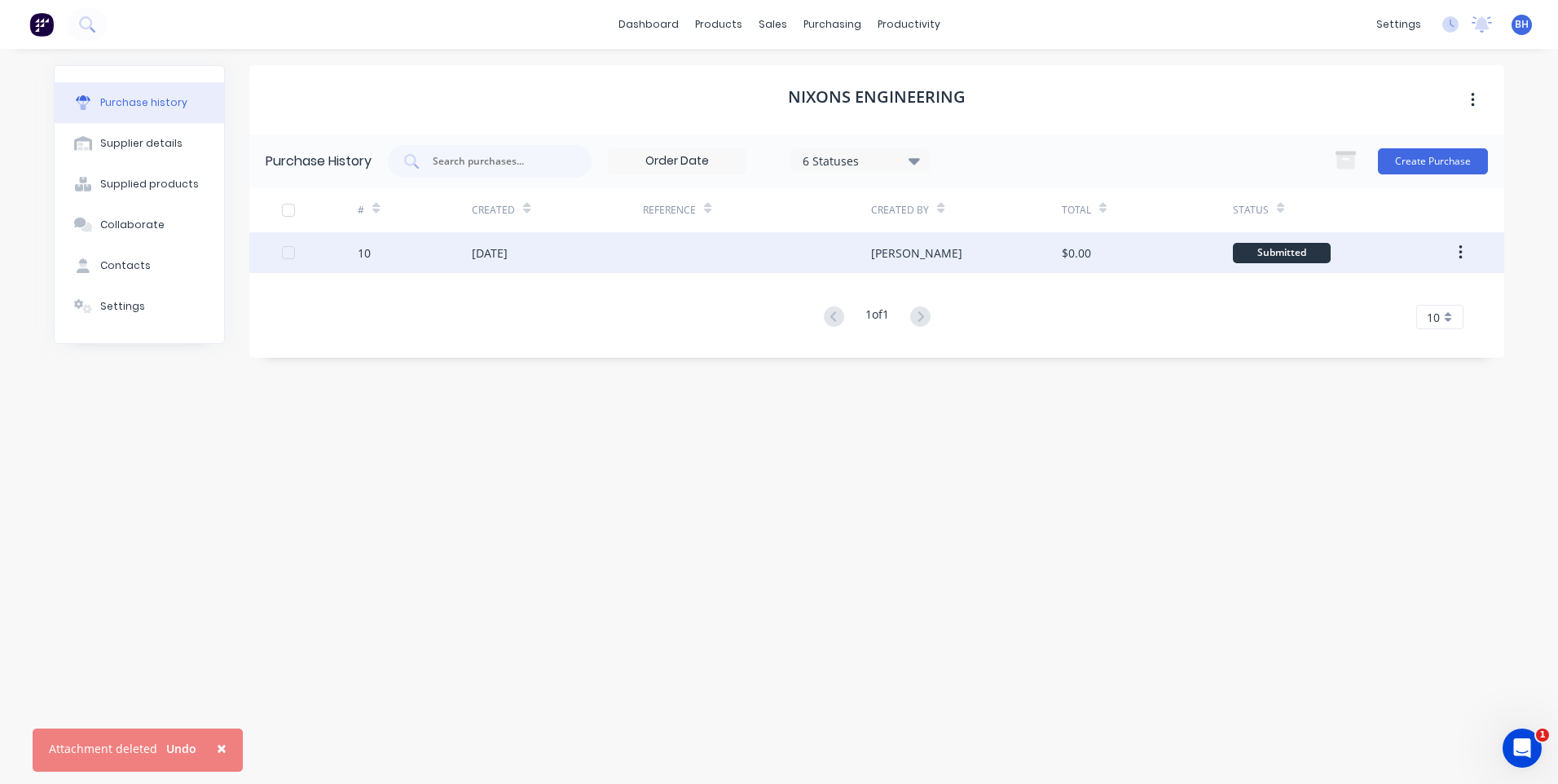
click at [661, 251] on div at bounding box center [756, 252] width 228 height 40
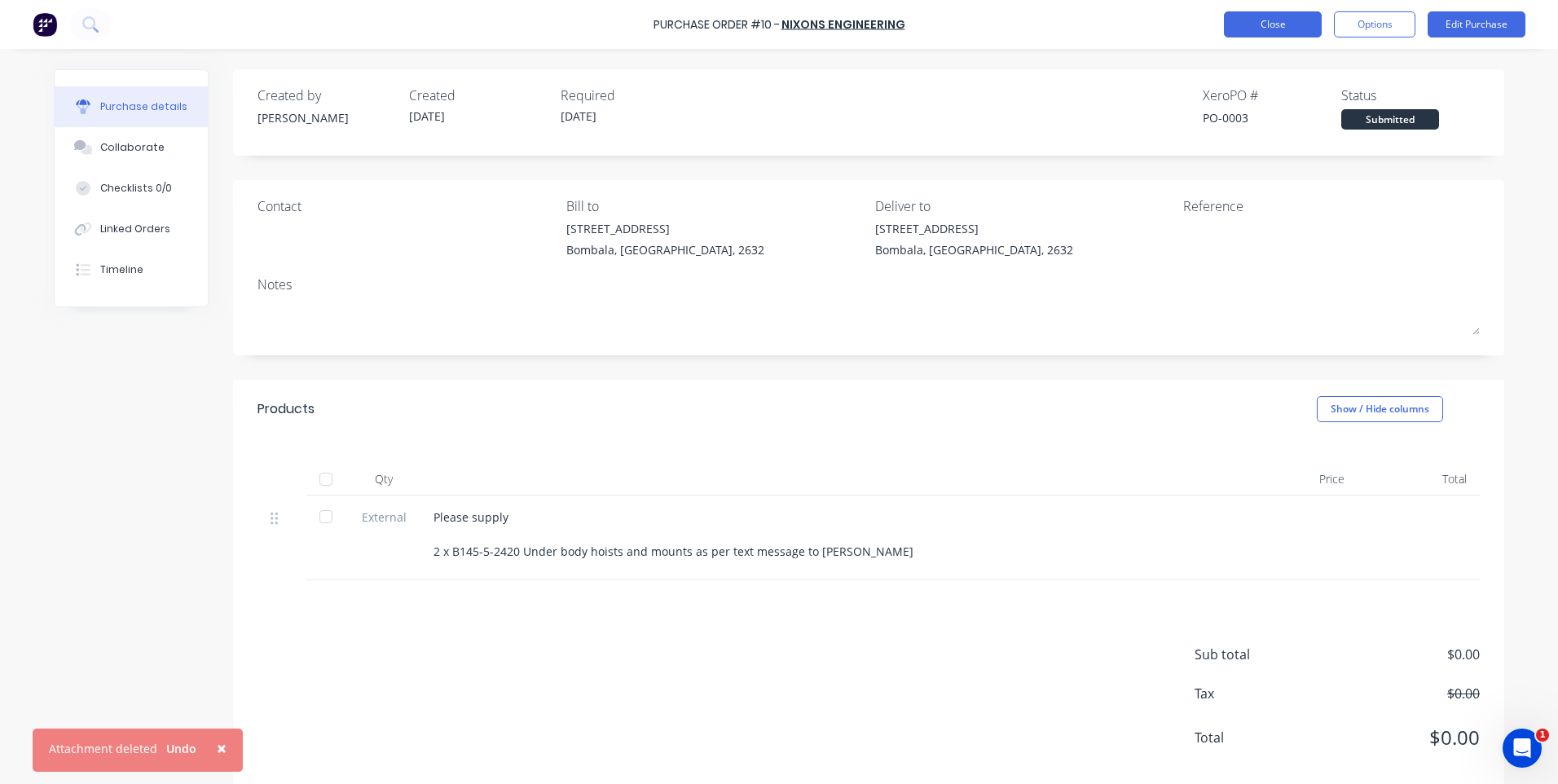
click at [1245, 19] on button "Close" at bounding box center [1272, 24] width 97 height 26
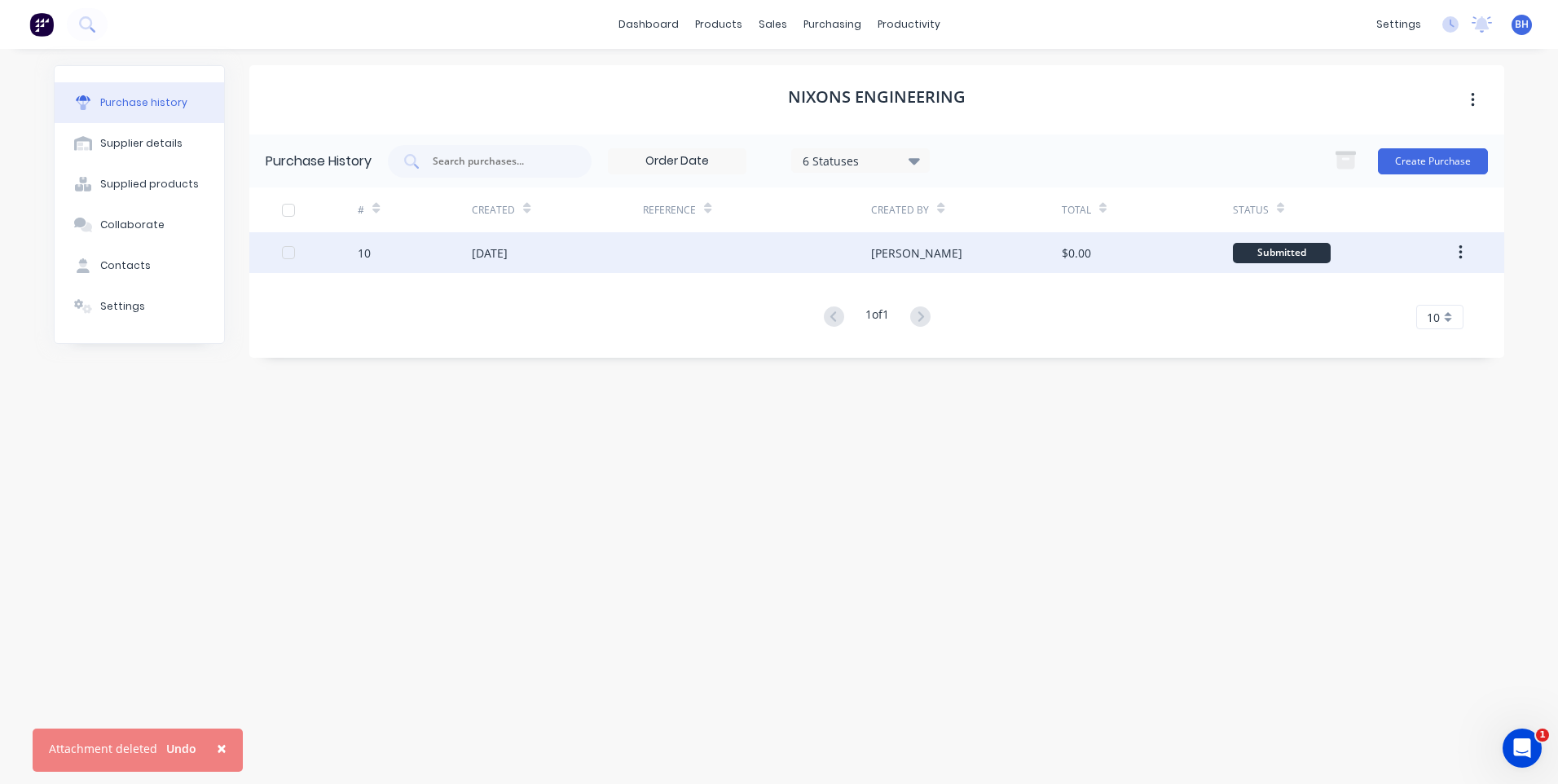
click at [1461, 252] on icon "button" at bounding box center [1460, 252] width 3 height 14
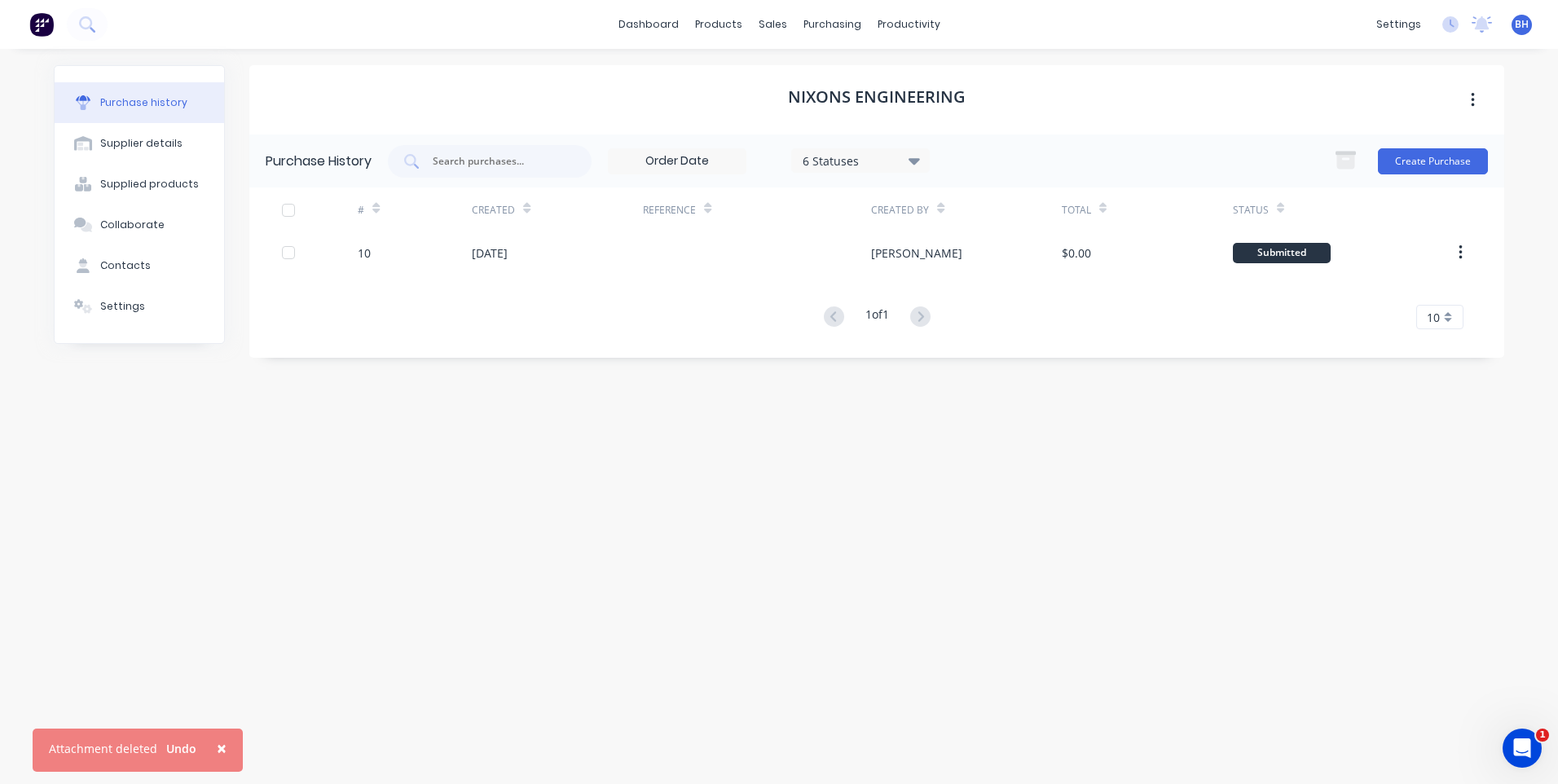
click at [1517, 208] on div "Purchase history Supplier details Supplied products Collaborate Contacts Settin…" at bounding box center [779, 408] width 1483 height 718
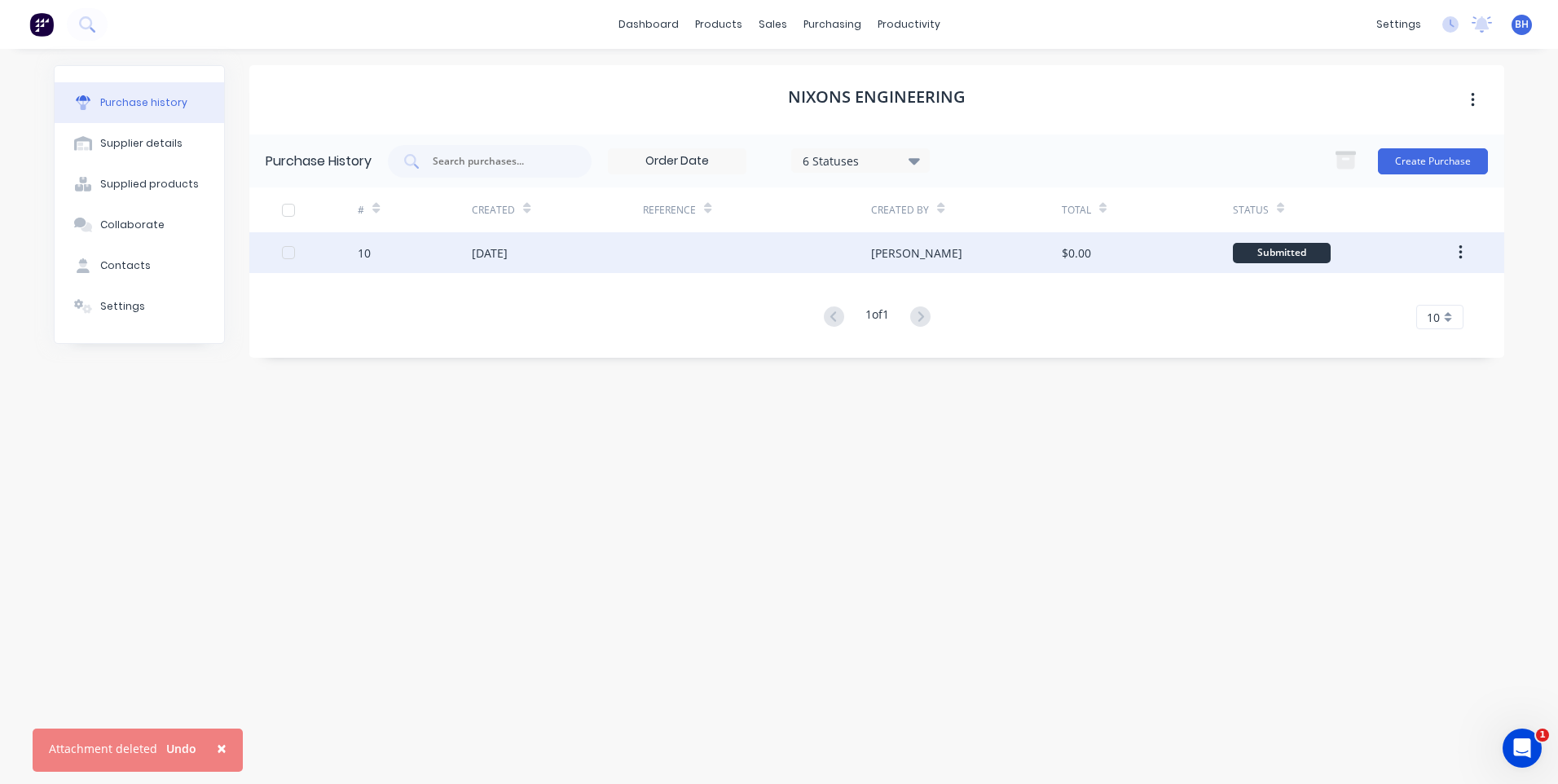
click at [288, 252] on div at bounding box center [288, 252] width 33 height 33
click at [1292, 250] on div "Submitted" at bounding box center [1282, 253] width 97 height 20
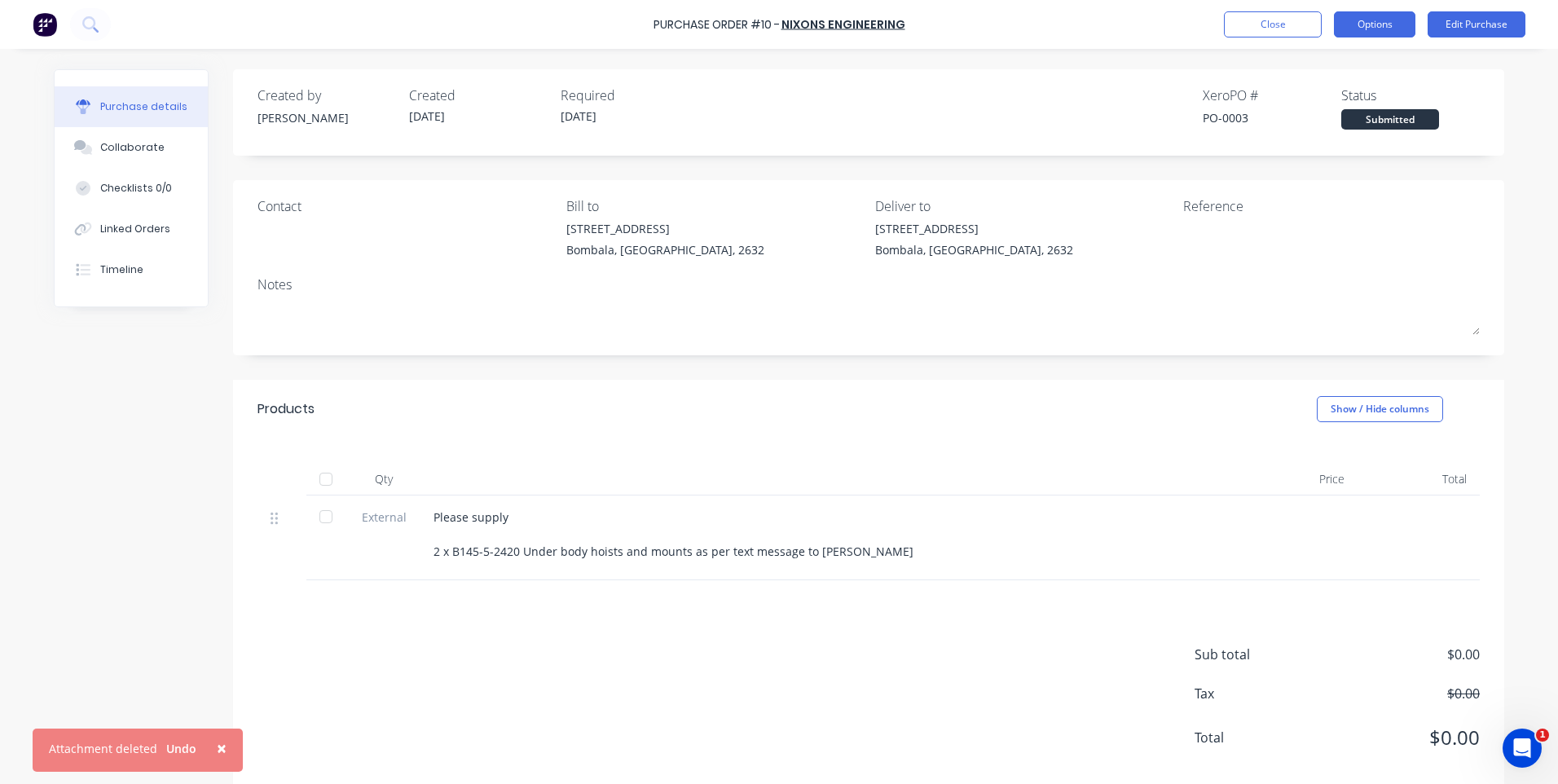
click at [1376, 20] on button "Options" at bounding box center [1374, 24] width 82 height 26
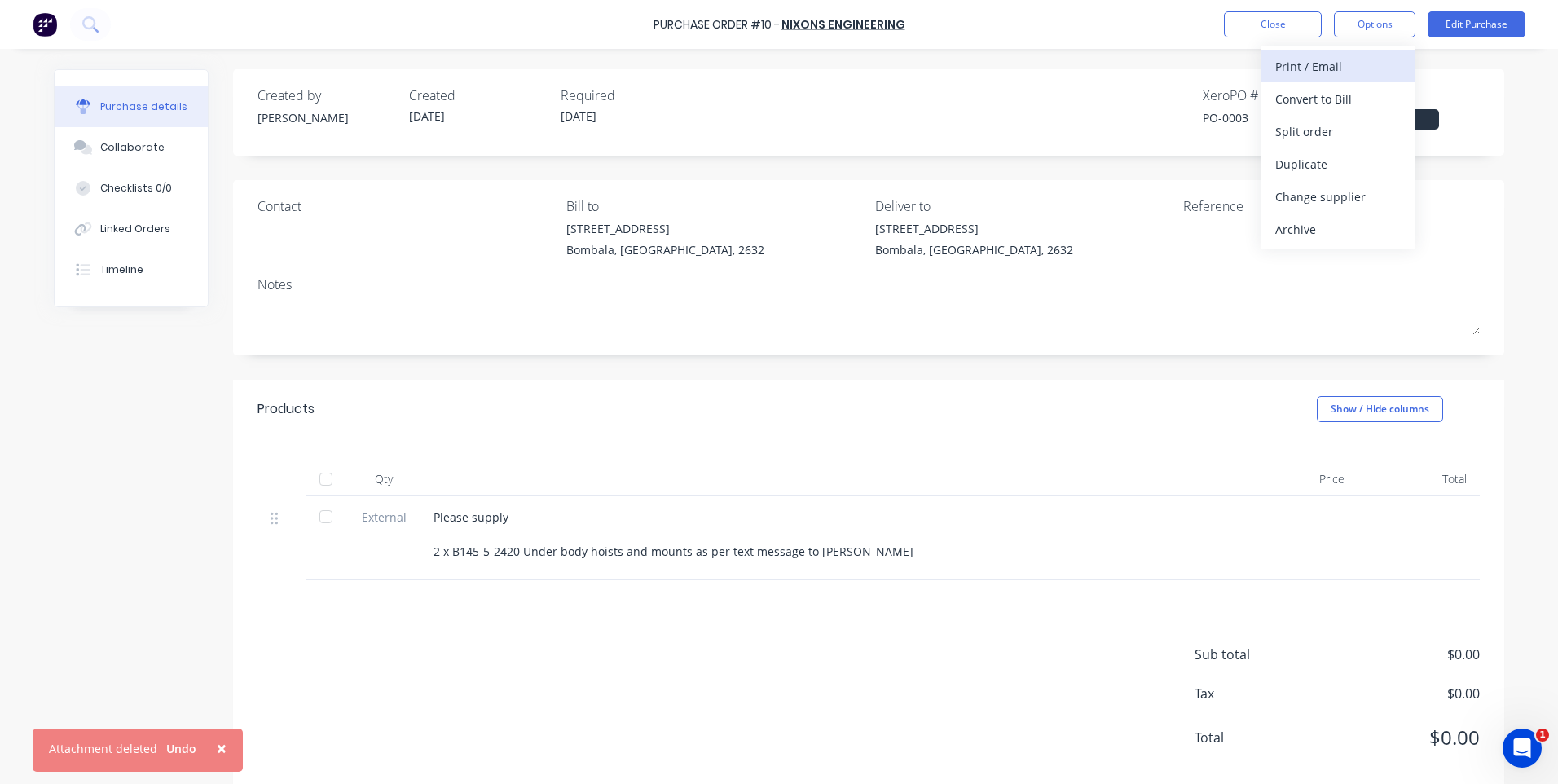
click at [1281, 61] on div "Print / Email" at bounding box center [1337, 66] width 125 height 24
click at [1292, 134] on div "Without pricing" at bounding box center [1337, 132] width 125 height 24
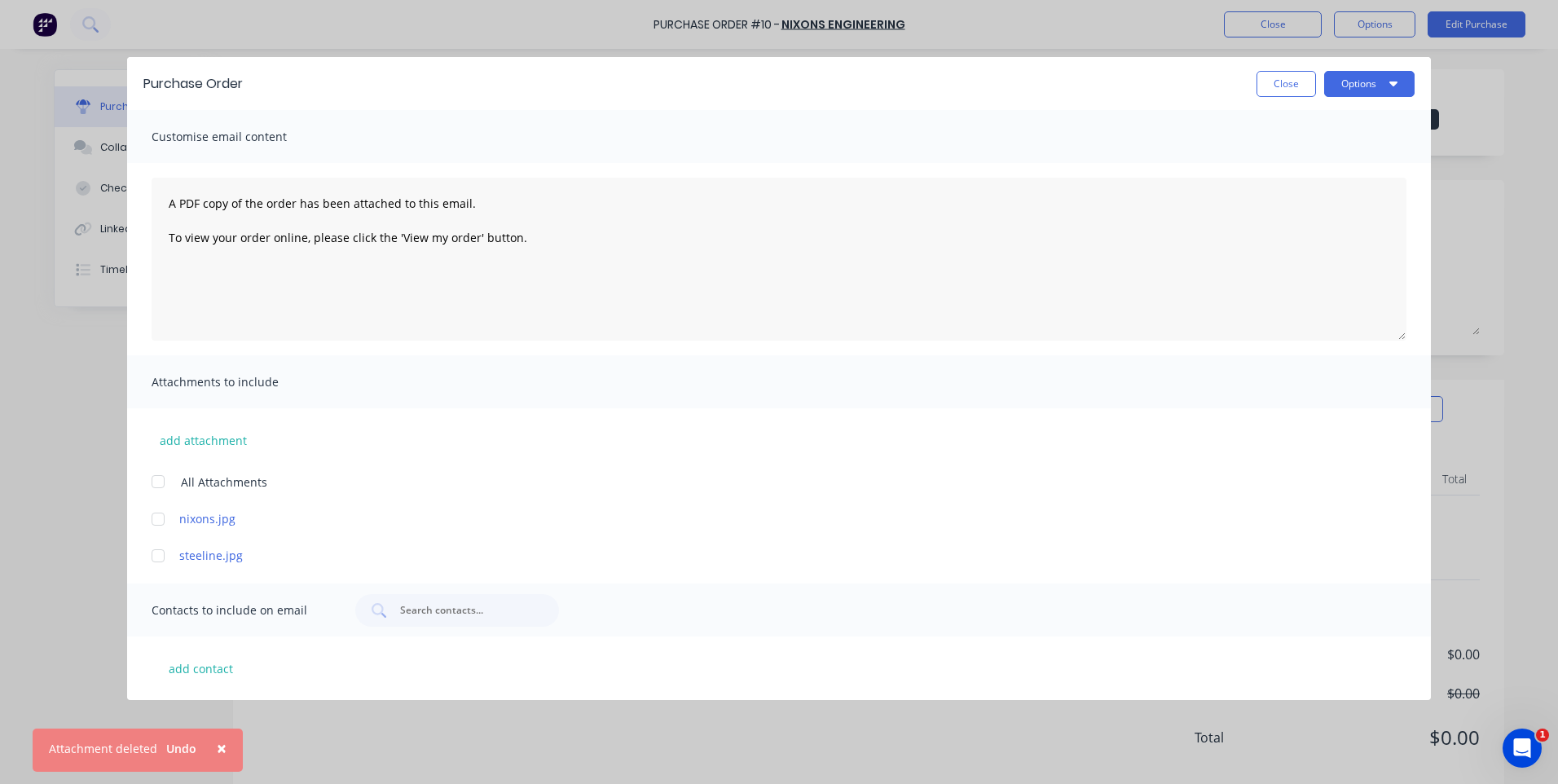
click at [154, 505] on div at bounding box center [158, 518] width 33 height 33
click at [212, 666] on button "add contact" at bounding box center [200, 667] width 97 height 24
select select "AU"
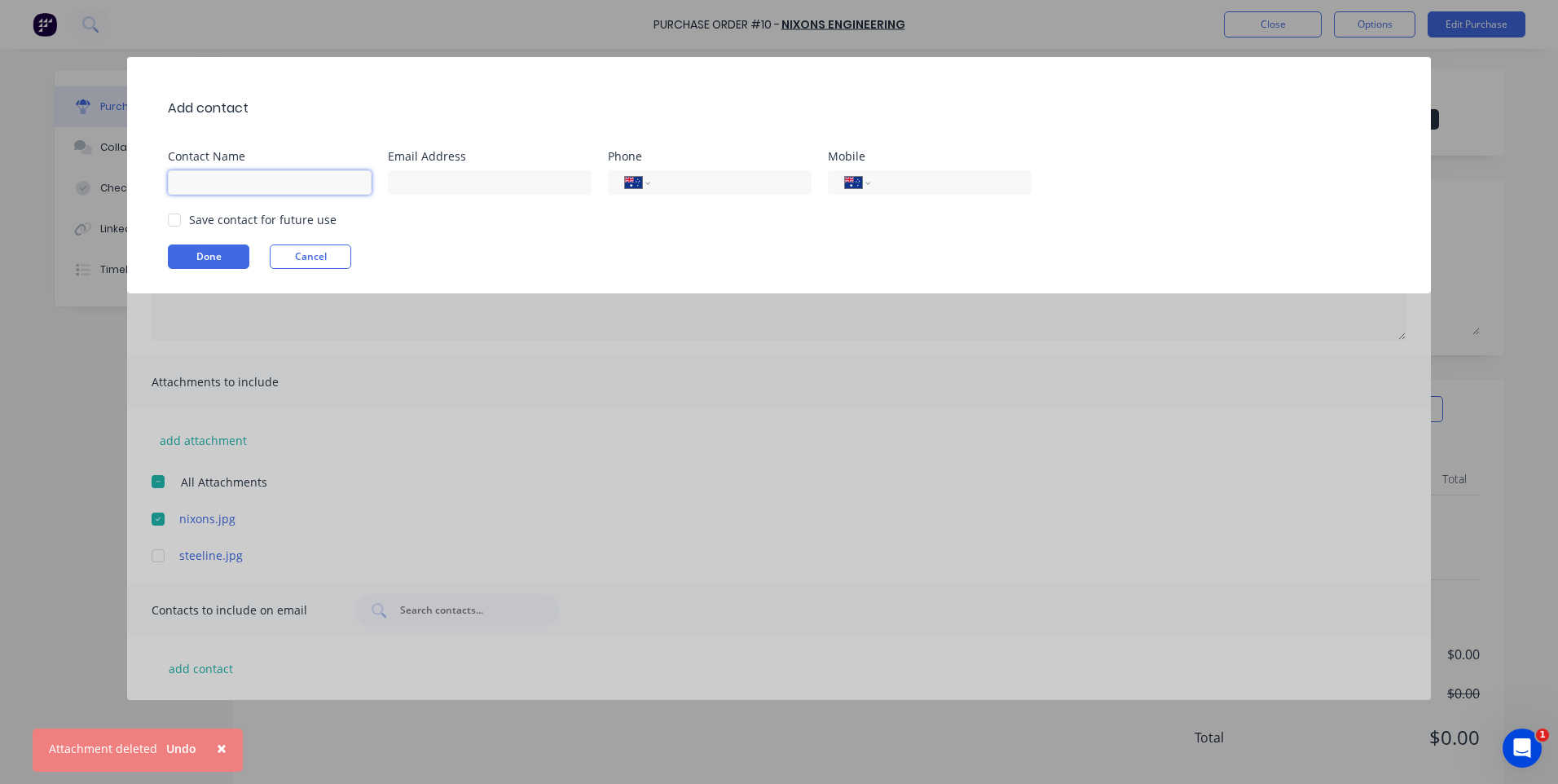
click at [271, 181] on input at bounding box center [270, 182] width 203 height 24
type input "Chris"
click at [494, 188] on input at bounding box center [489, 182] width 203 height 24
type input "chris@nixons.com.au"
click at [945, 184] on input "tel" at bounding box center [948, 183] width 133 height 18
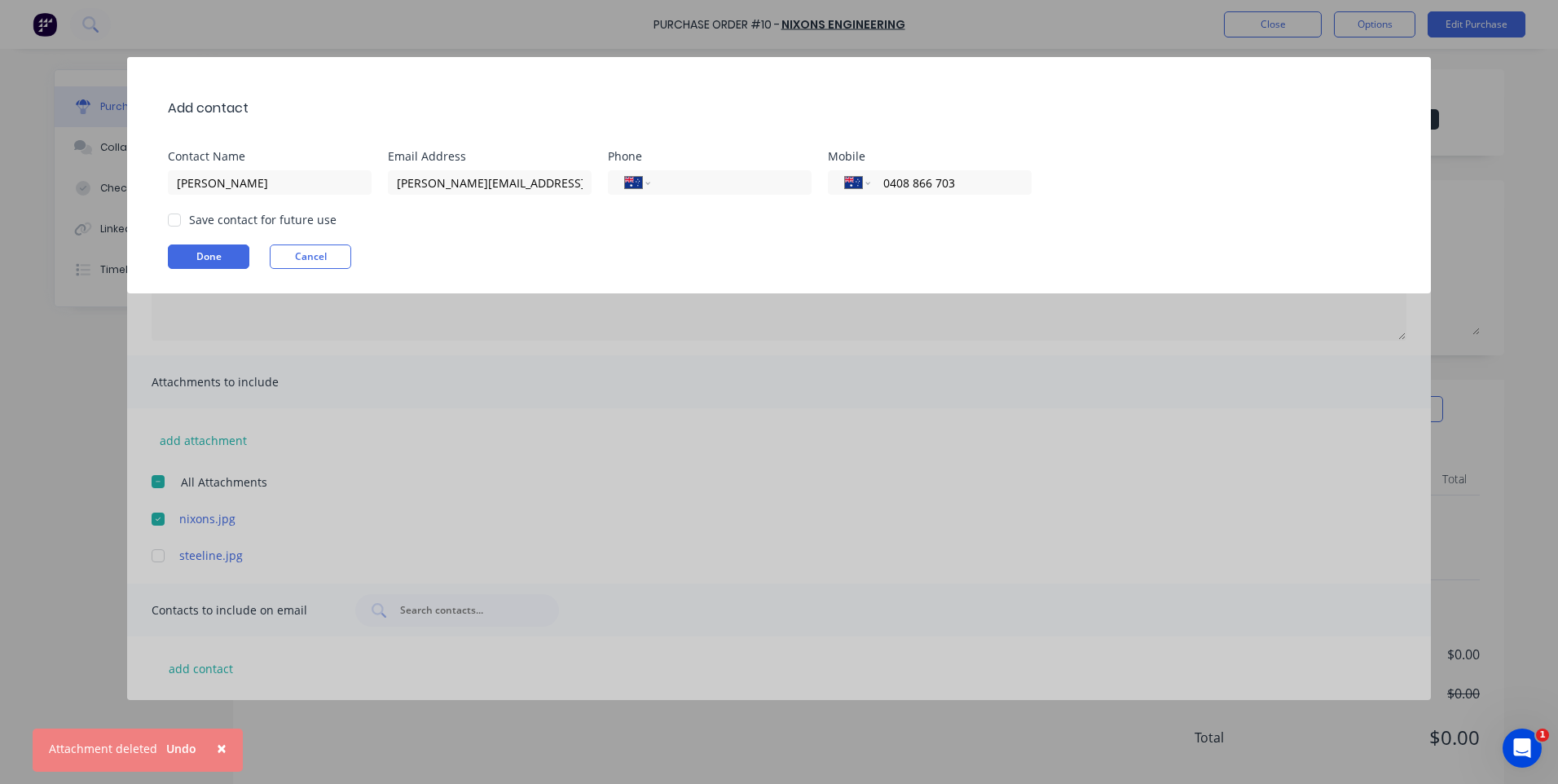
click at [169, 225] on div at bounding box center [174, 219] width 33 height 33
type input "0408 866 703"
click at [212, 255] on button "Done" at bounding box center [208, 256] width 82 height 24
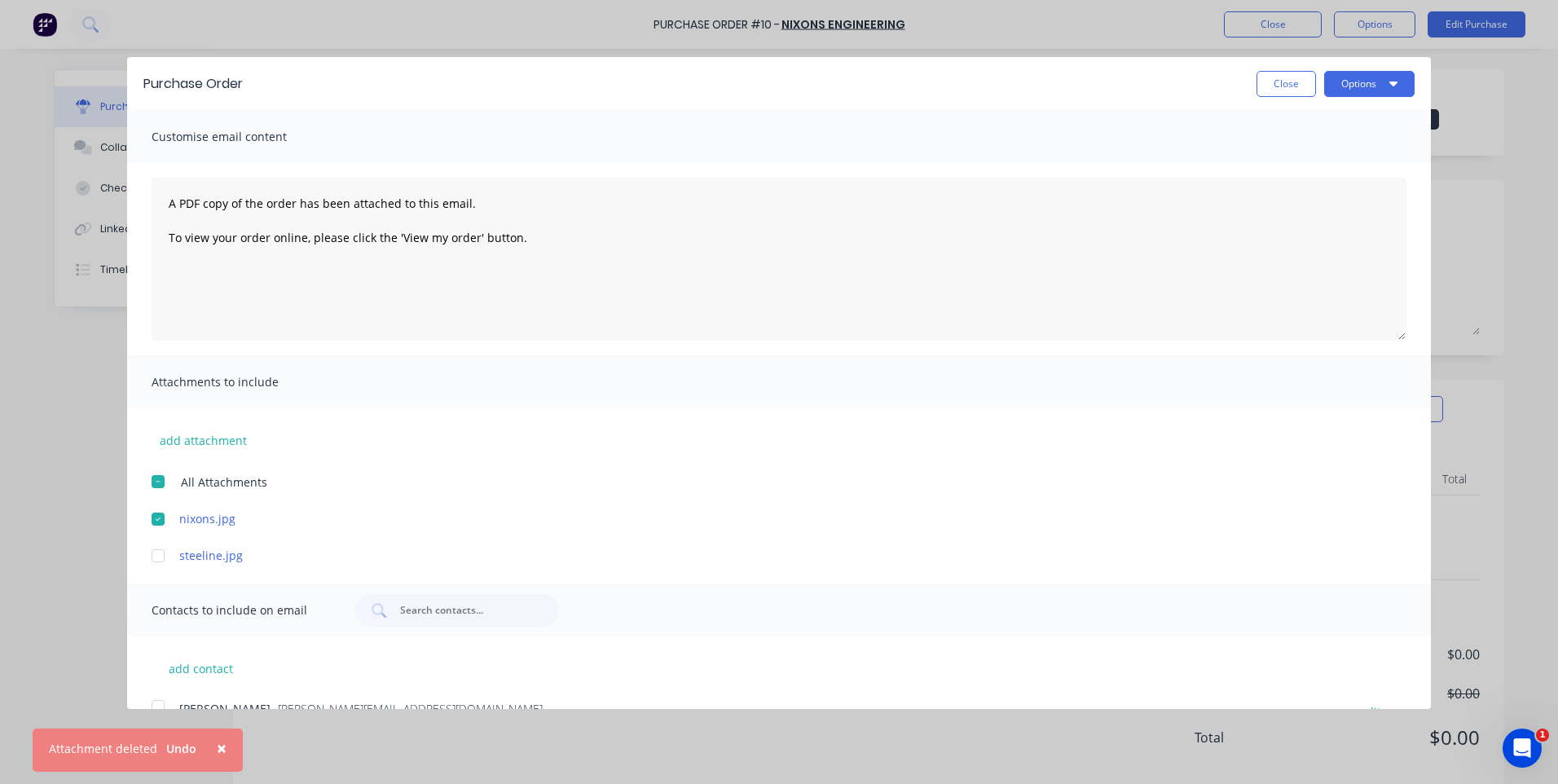
scroll to position [33, 0]
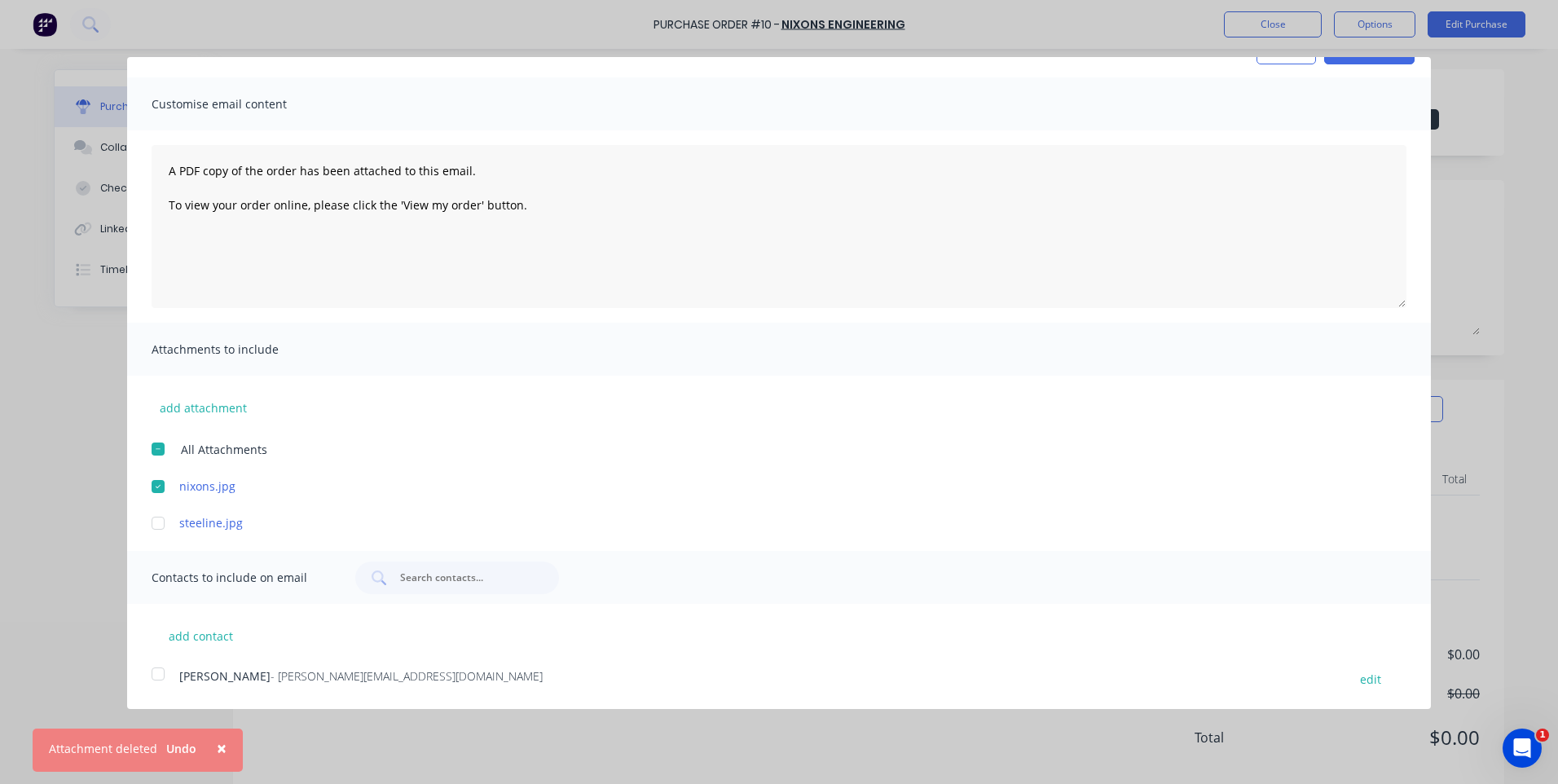
click at [157, 676] on div at bounding box center [158, 673] width 33 height 33
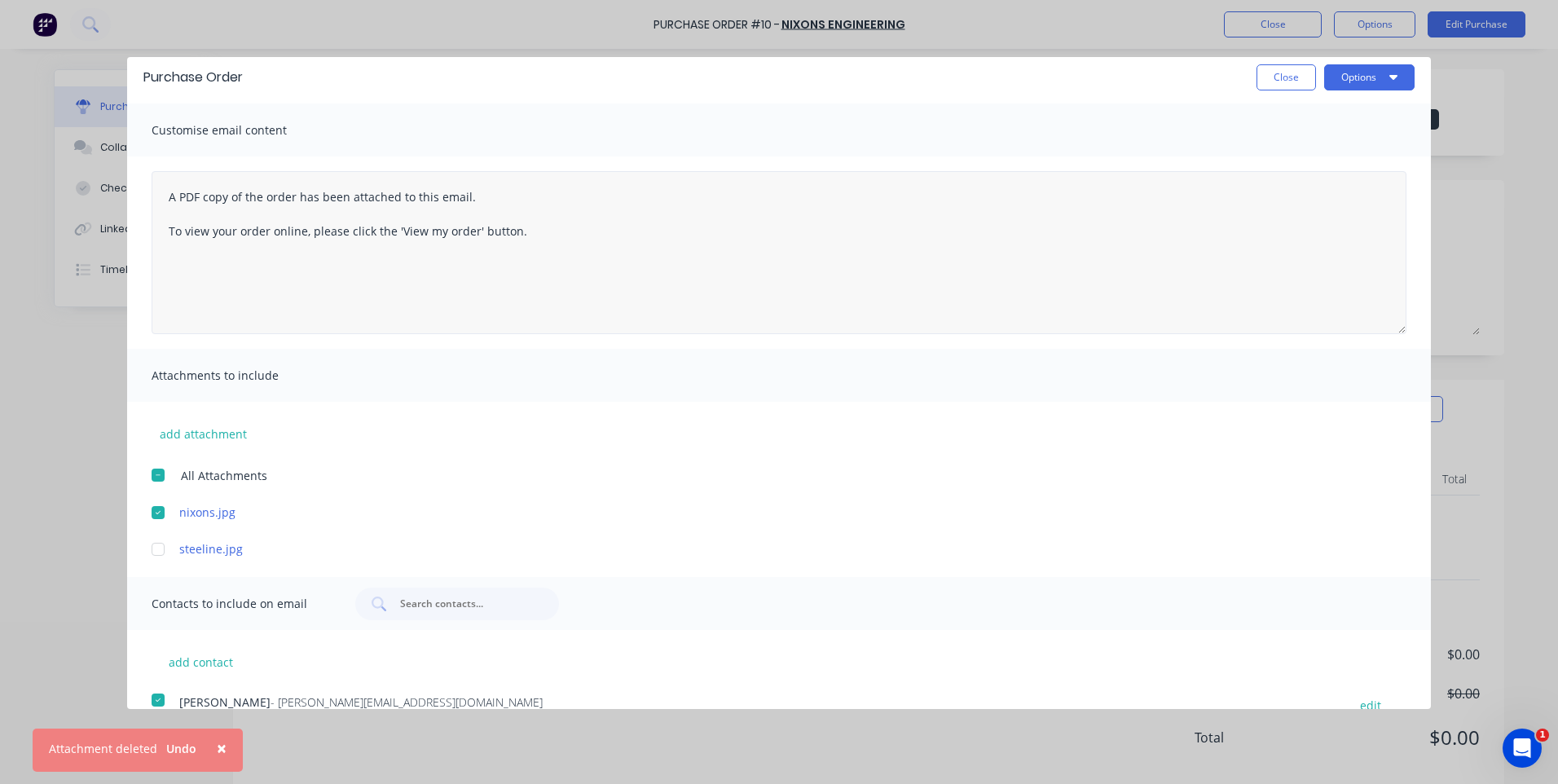
scroll to position [0, 0]
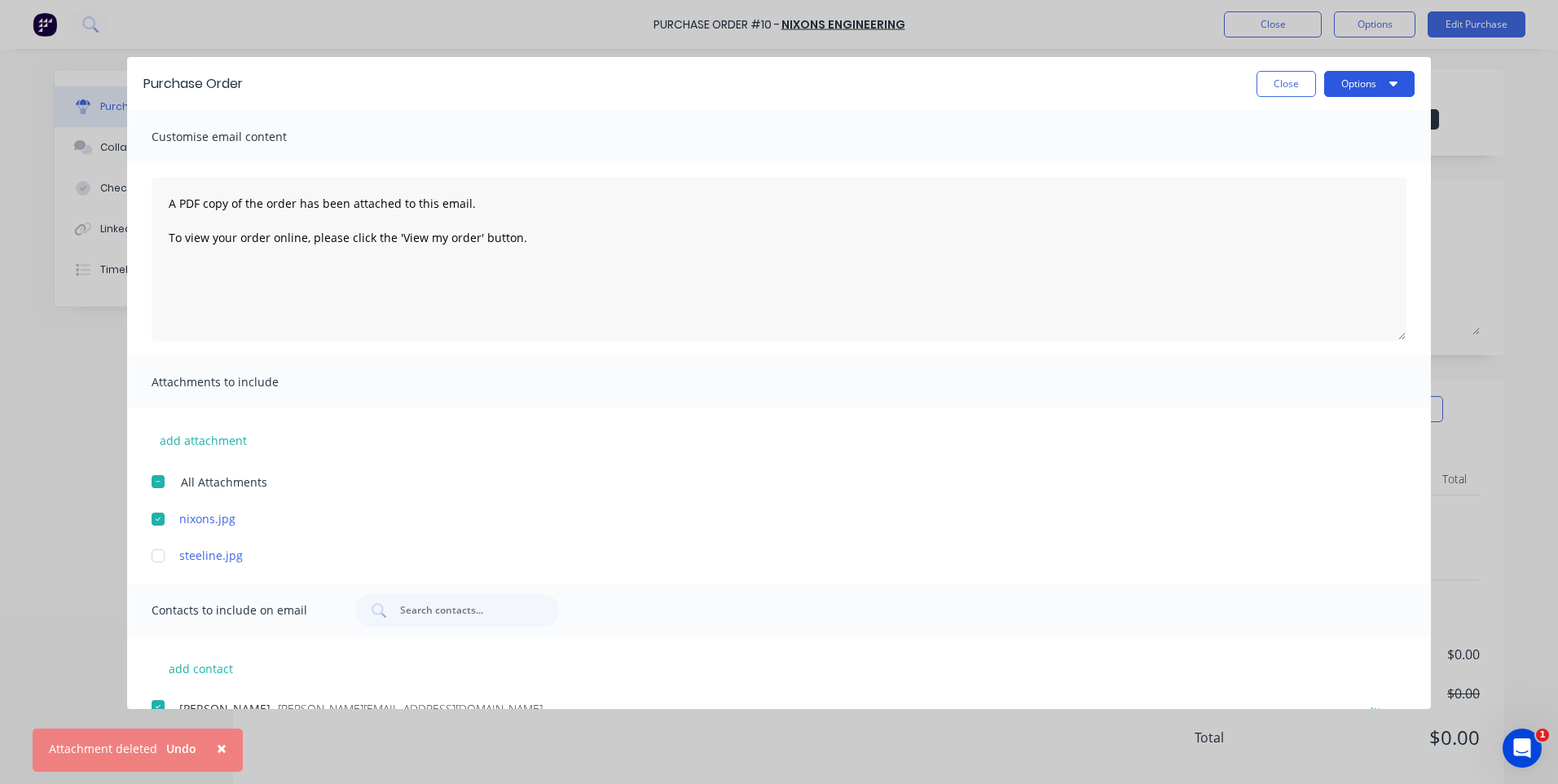
click at [1361, 82] on button "Options" at bounding box center [1369, 83] width 91 height 26
click at [1278, 124] on div "Print" at bounding box center [1336, 125] width 125 height 24
click at [1278, 156] on div "Email" at bounding box center [1336, 158] width 125 height 24
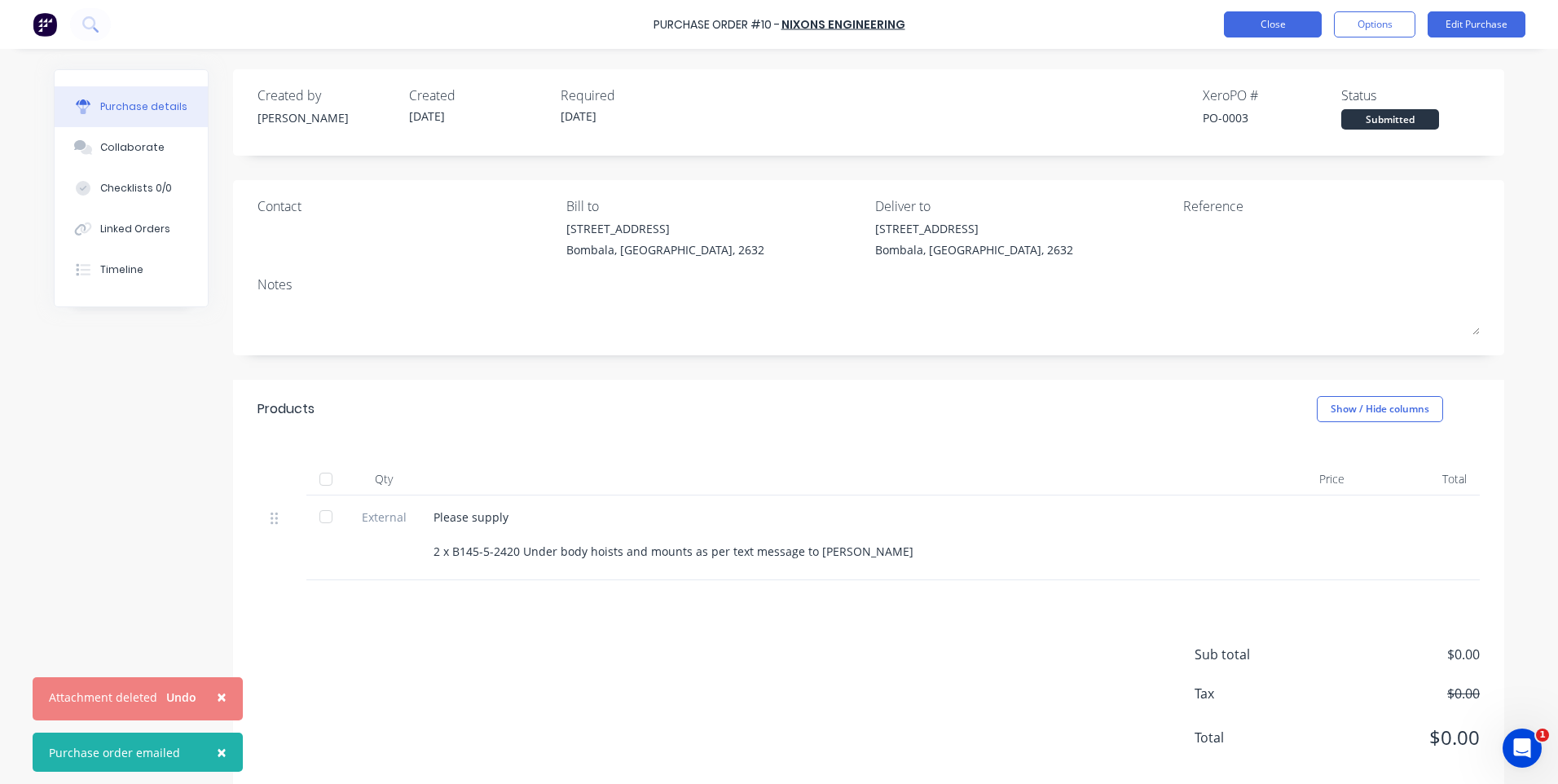
click at [1247, 24] on button "Close" at bounding box center [1272, 24] width 97 height 26
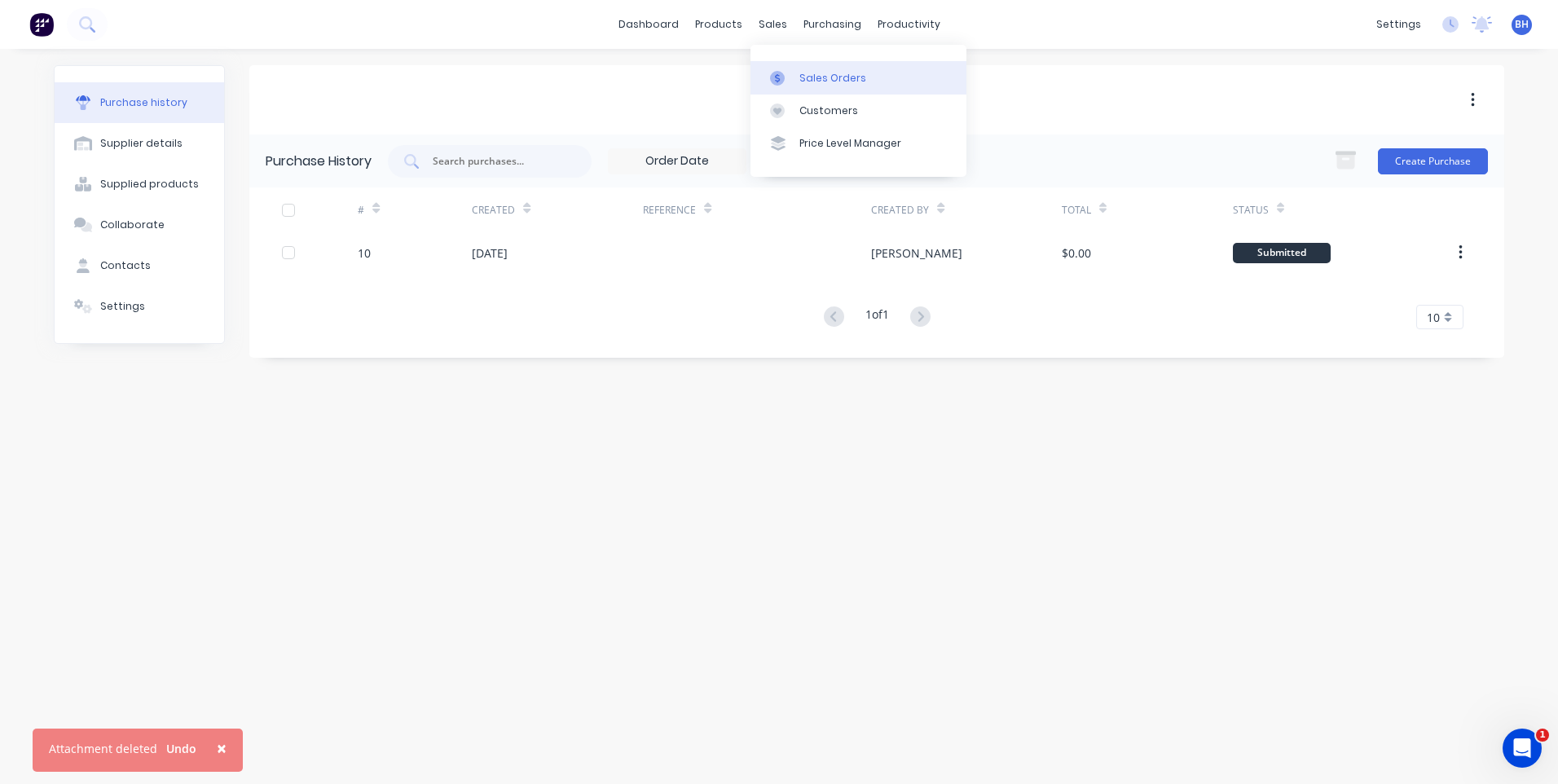
click at [821, 76] on div "Sales Orders" at bounding box center [833, 77] width 67 height 14
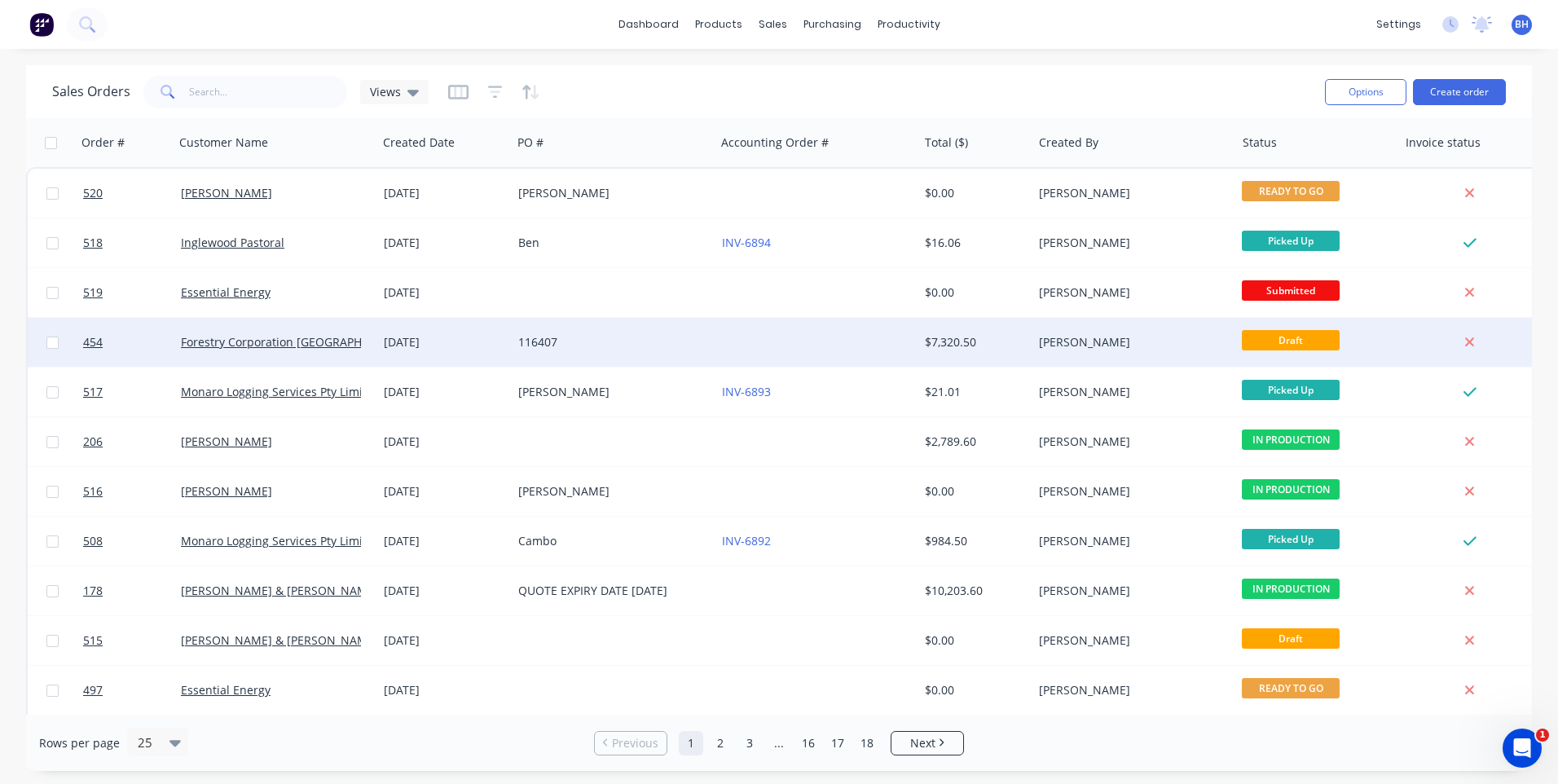
click at [850, 343] on div at bounding box center [816, 342] width 203 height 49
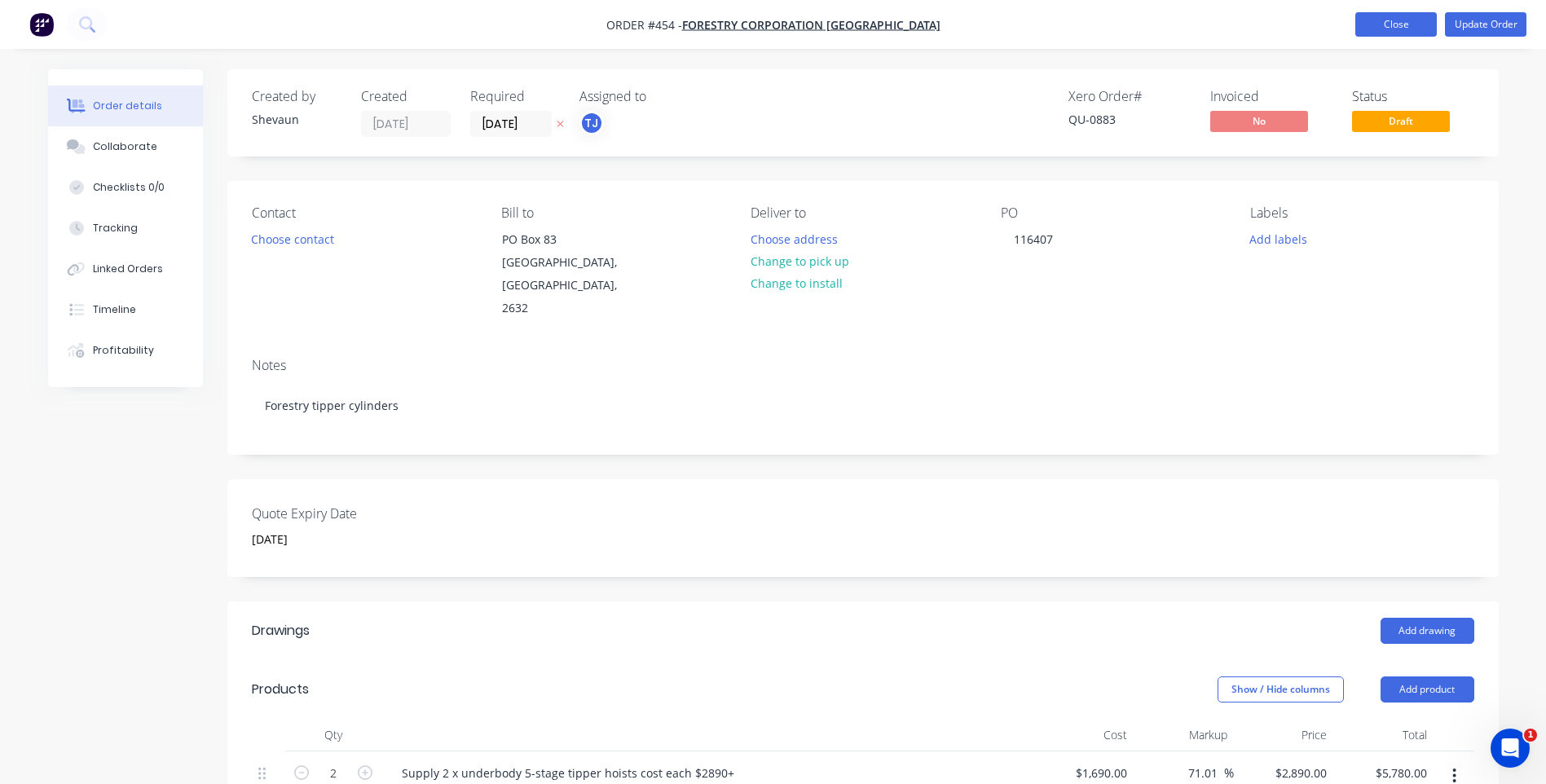
click at [1404, 36] on button "Close" at bounding box center [1396, 24] width 82 height 24
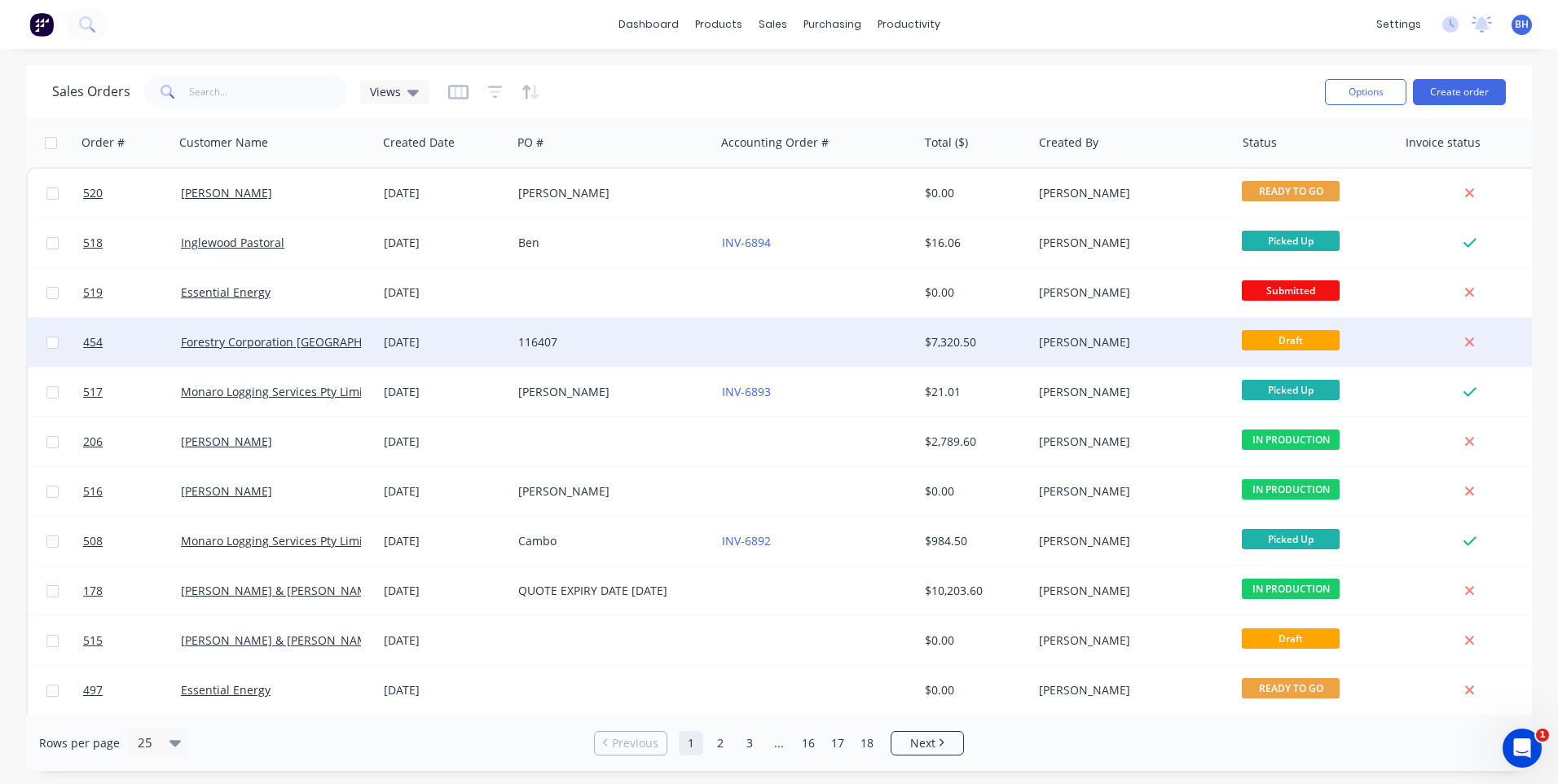
click at [618, 334] on div "116407" at bounding box center [613, 342] width 203 height 49
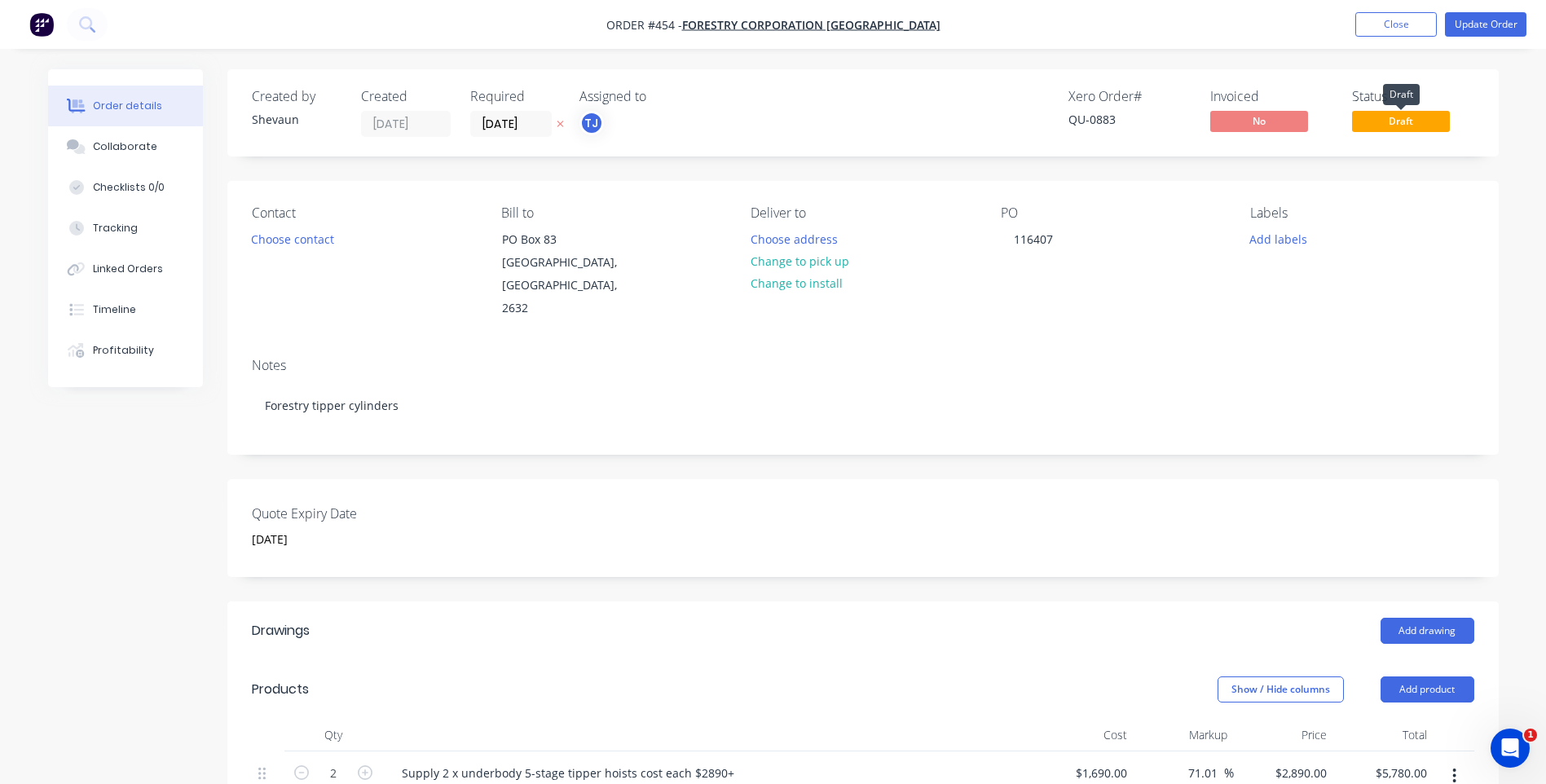
click at [1398, 129] on span "Draft" at bounding box center [1401, 121] width 98 height 20
click at [1422, 127] on span "Draft" at bounding box center [1401, 121] width 98 height 20
drag, startPoint x: 1422, startPoint y: 127, endPoint x: 1148, endPoint y: 332, distance: 342.2
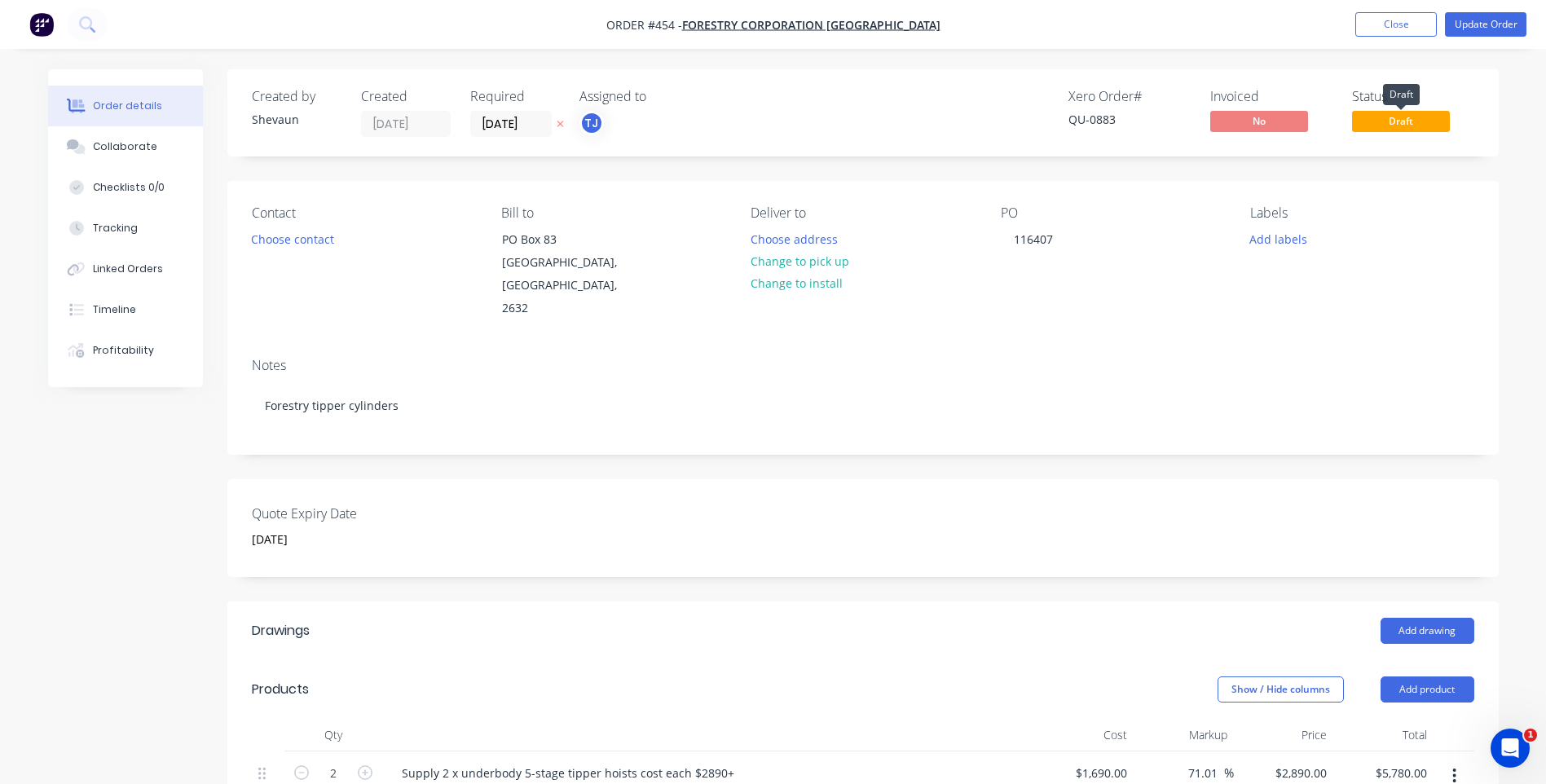
click at [1148, 345] on div "Notes Forestry tipper cylinders" at bounding box center [863, 399] width 1271 height 109
click at [1412, 122] on span "Draft" at bounding box center [1401, 121] width 98 height 20
click at [1375, 13] on button "Close" at bounding box center [1396, 24] width 82 height 24
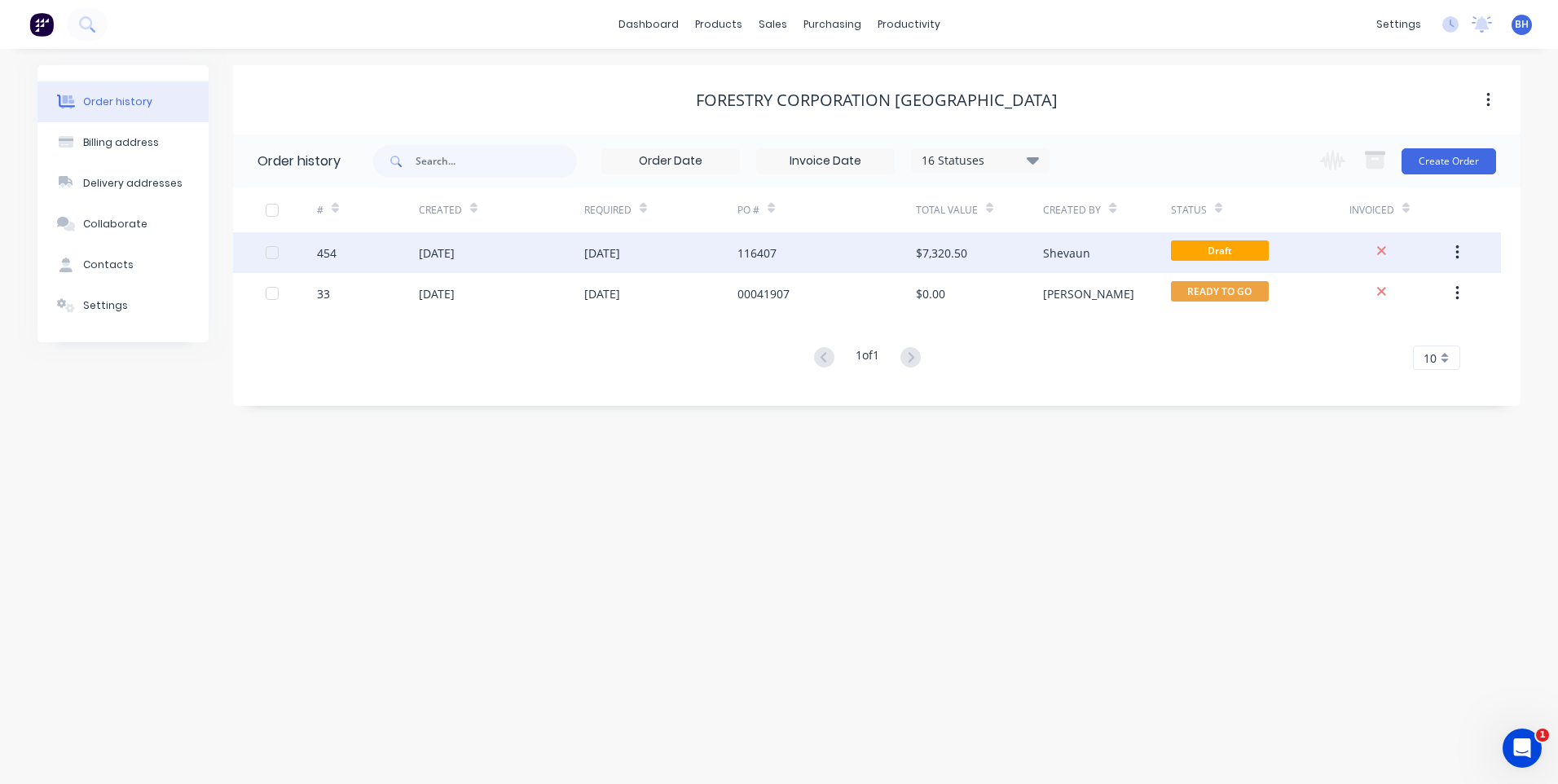
click at [849, 249] on div "116407" at bounding box center [826, 252] width 178 height 40
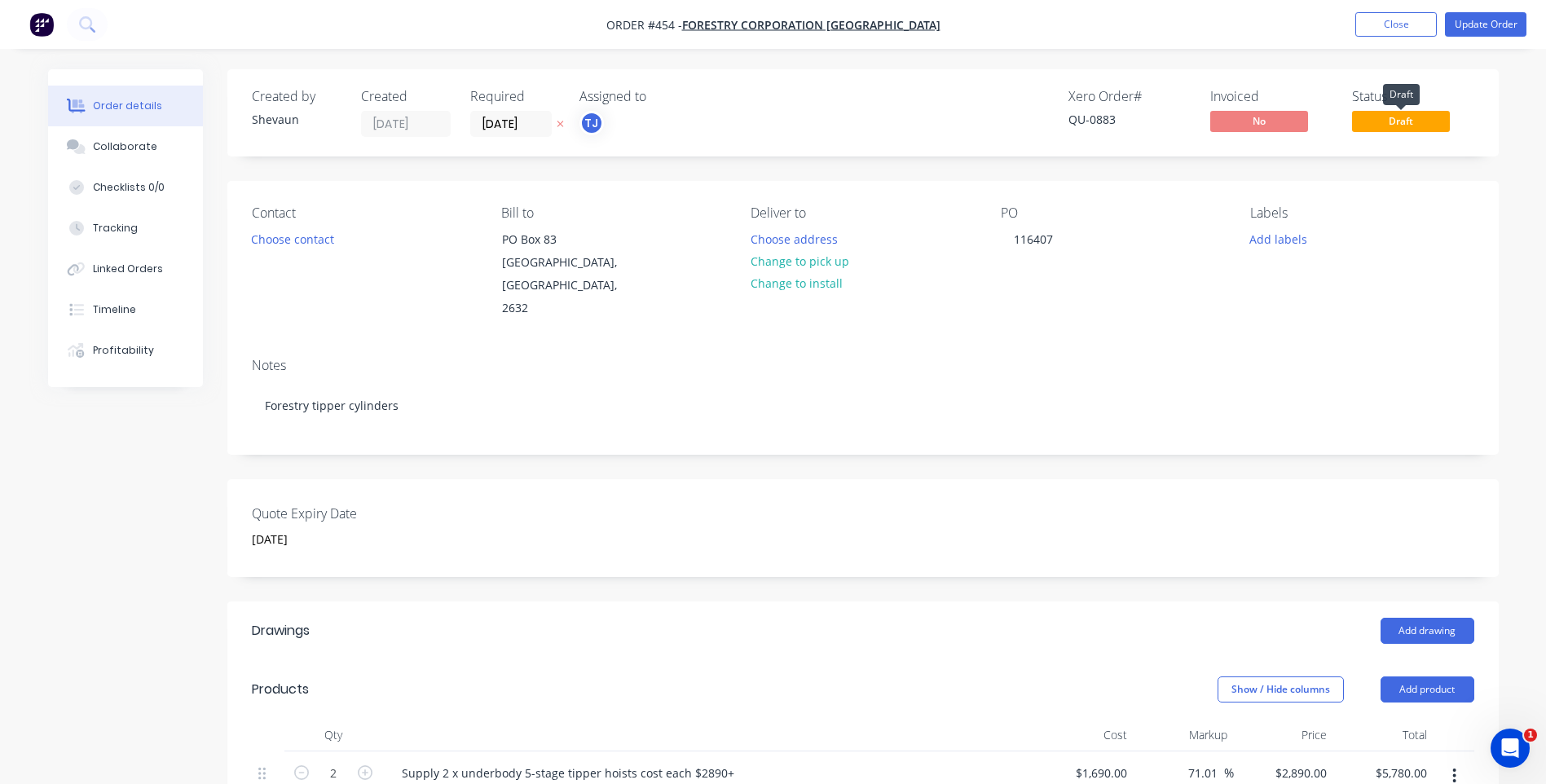
click at [1390, 119] on span "Draft" at bounding box center [1401, 121] width 98 height 20
click at [1383, 13] on button "Close" at bounding box center [1396, 24] width 82 height 24
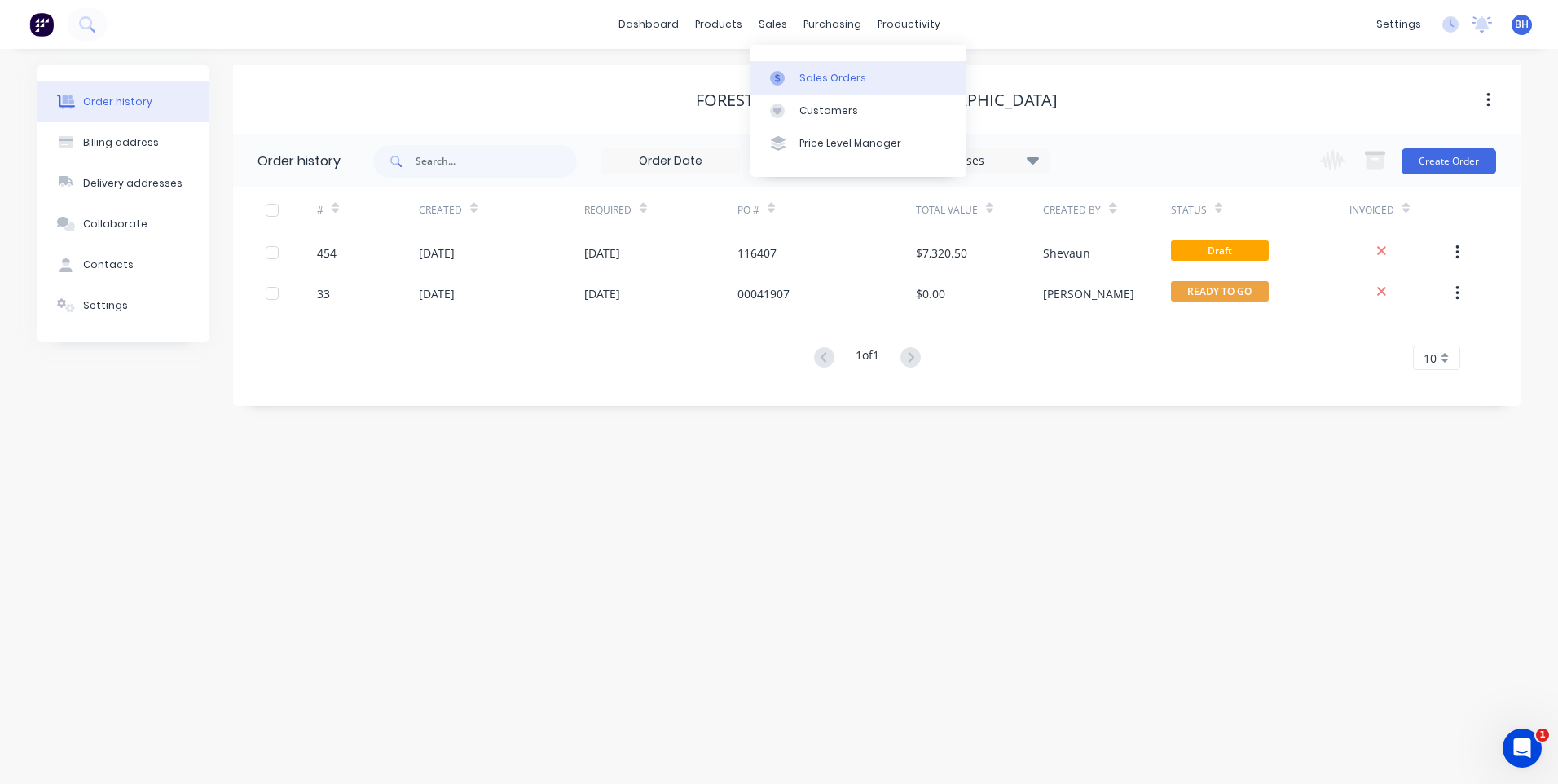
click at [818, 78] on div "Sales Orders" at bounding box center [833, 77] width 67 height 14
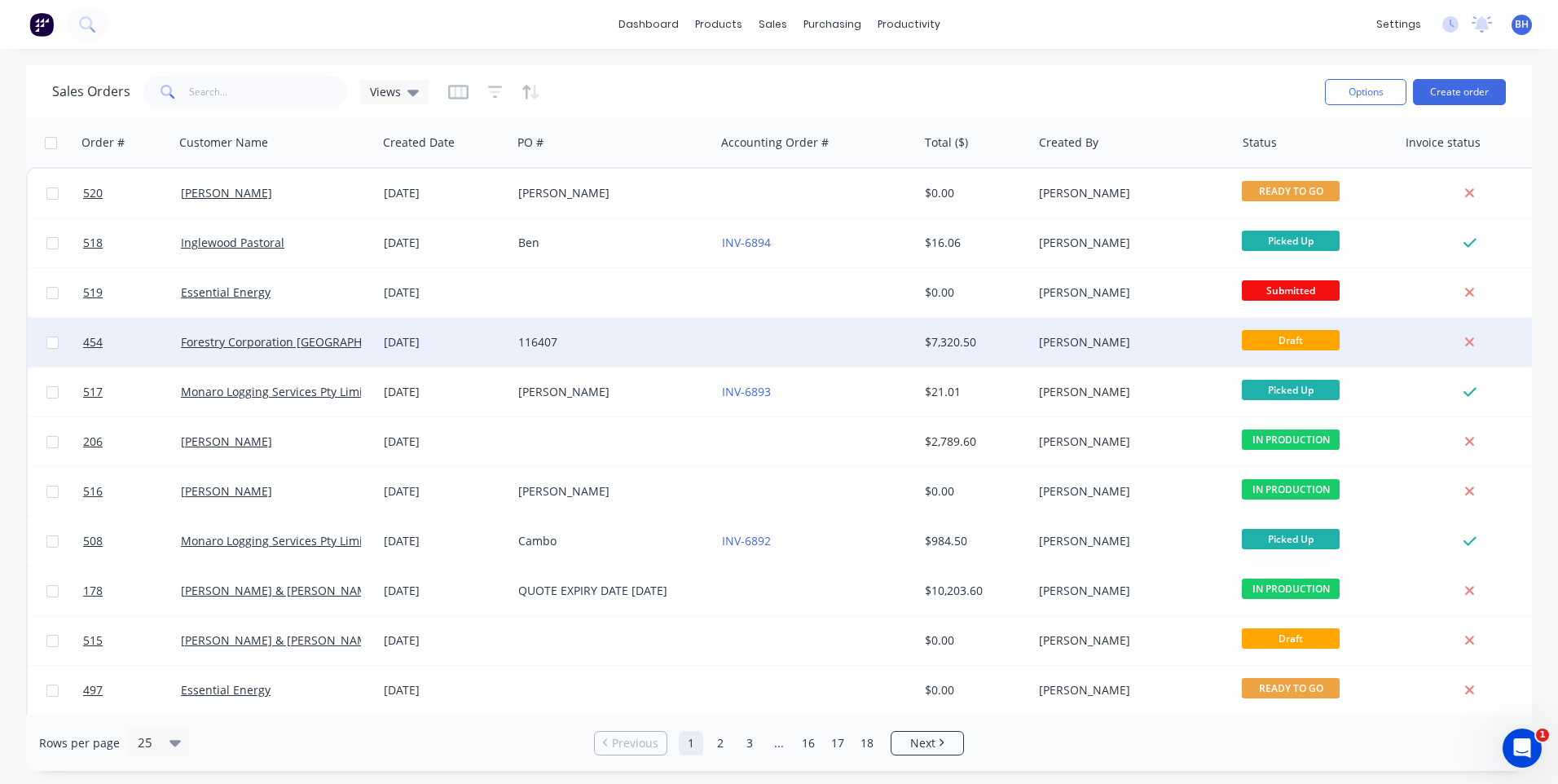
click at [1266, 334] on span "Draft" at bounding box center [1291, 340] width 97 height 20
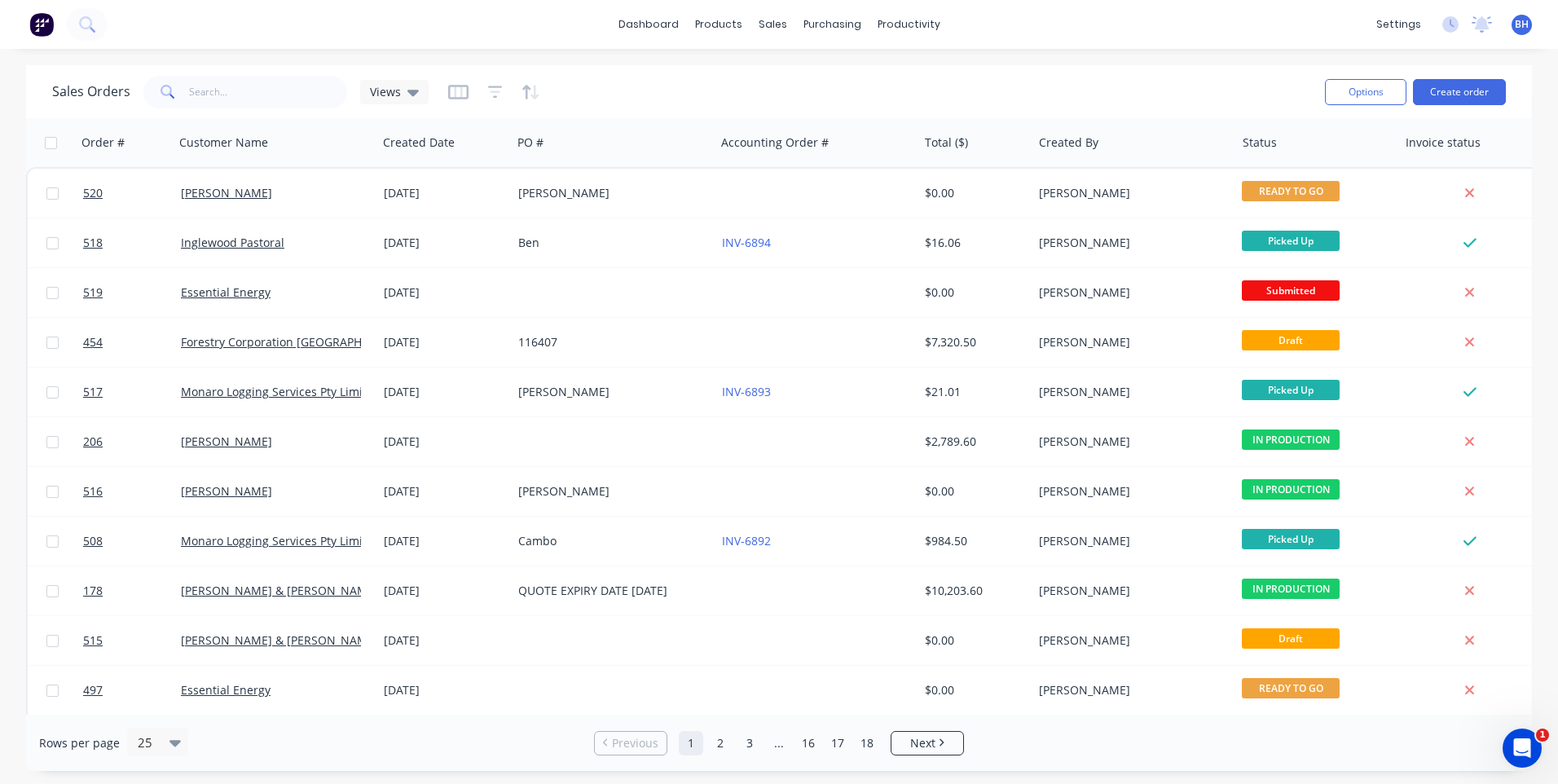
click at [1543, 456] on div "Sales Orders Views Options Create order Order # Customer Name Created Date PO #…" at bounding box center [779, 418] width 1558 height 706
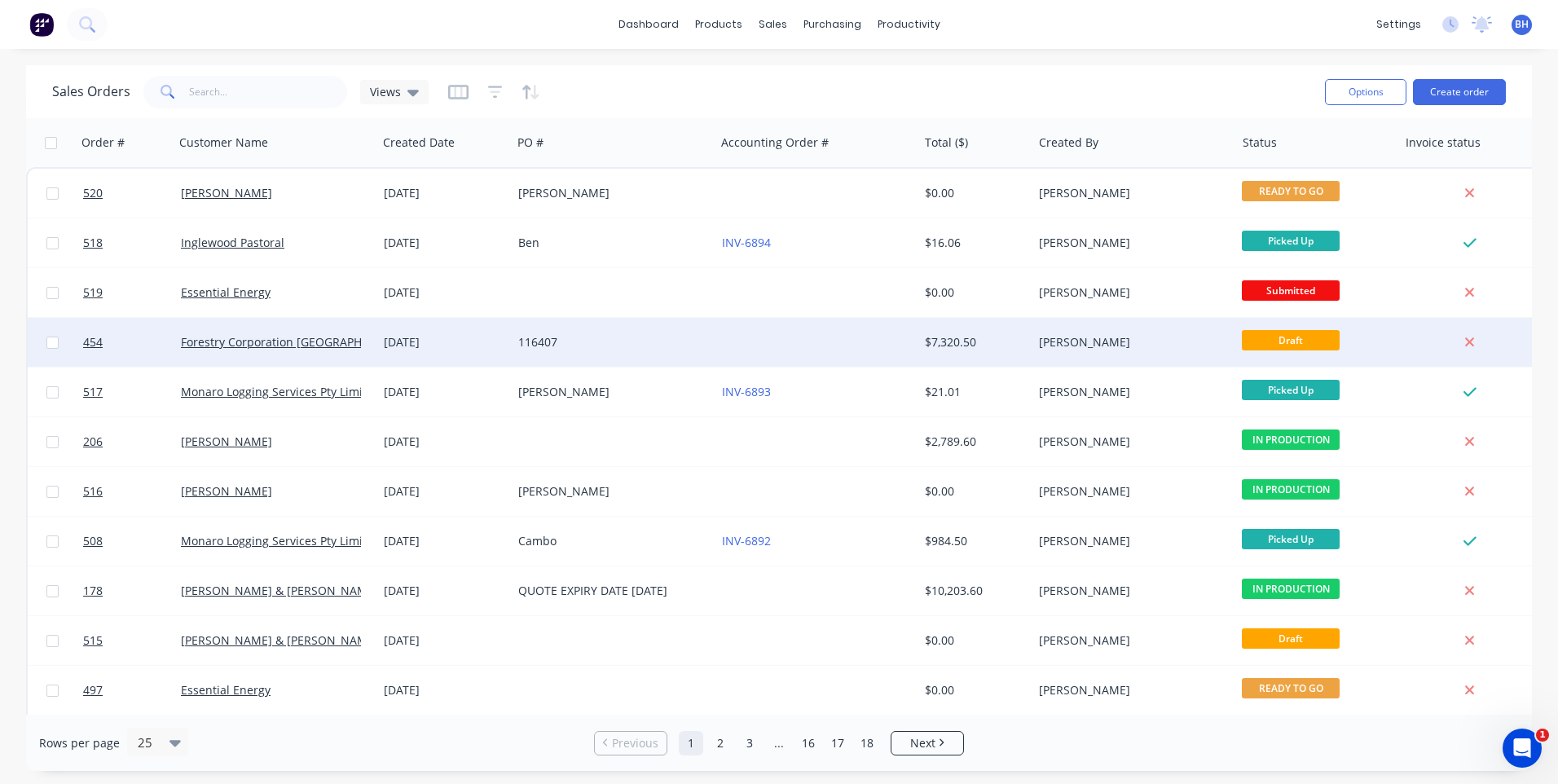
click at [708, 340] on div "116407" at bounding box center [613, 342] width 190 height 16
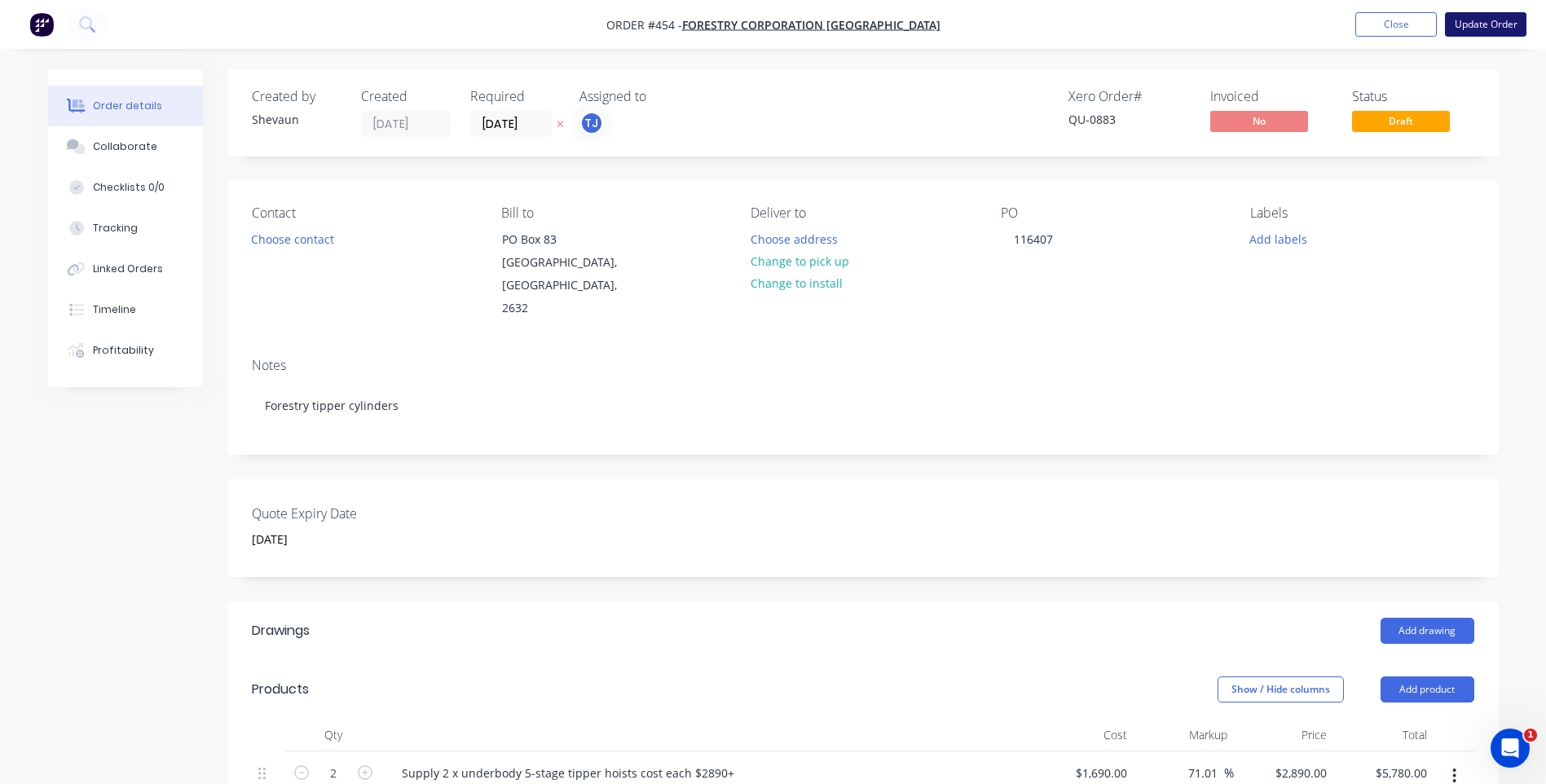
click at [1477, 20] on button "Update Order" at bounding box center [1485, 24] width 82 height 24
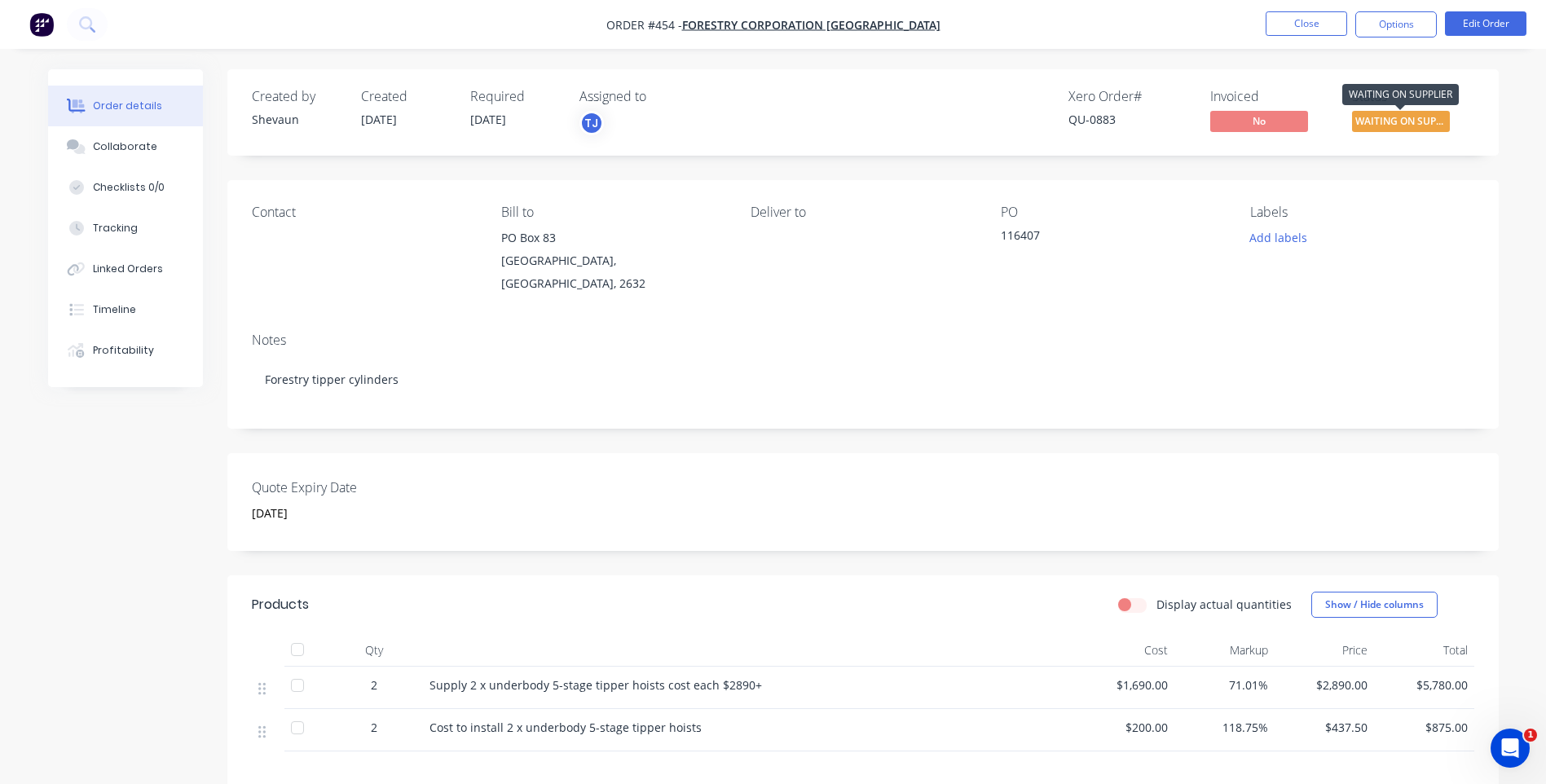
click at [1393, 112] on span "WAITING ON SUPP..." at bounding box center [1401, 121] width 98 height 20
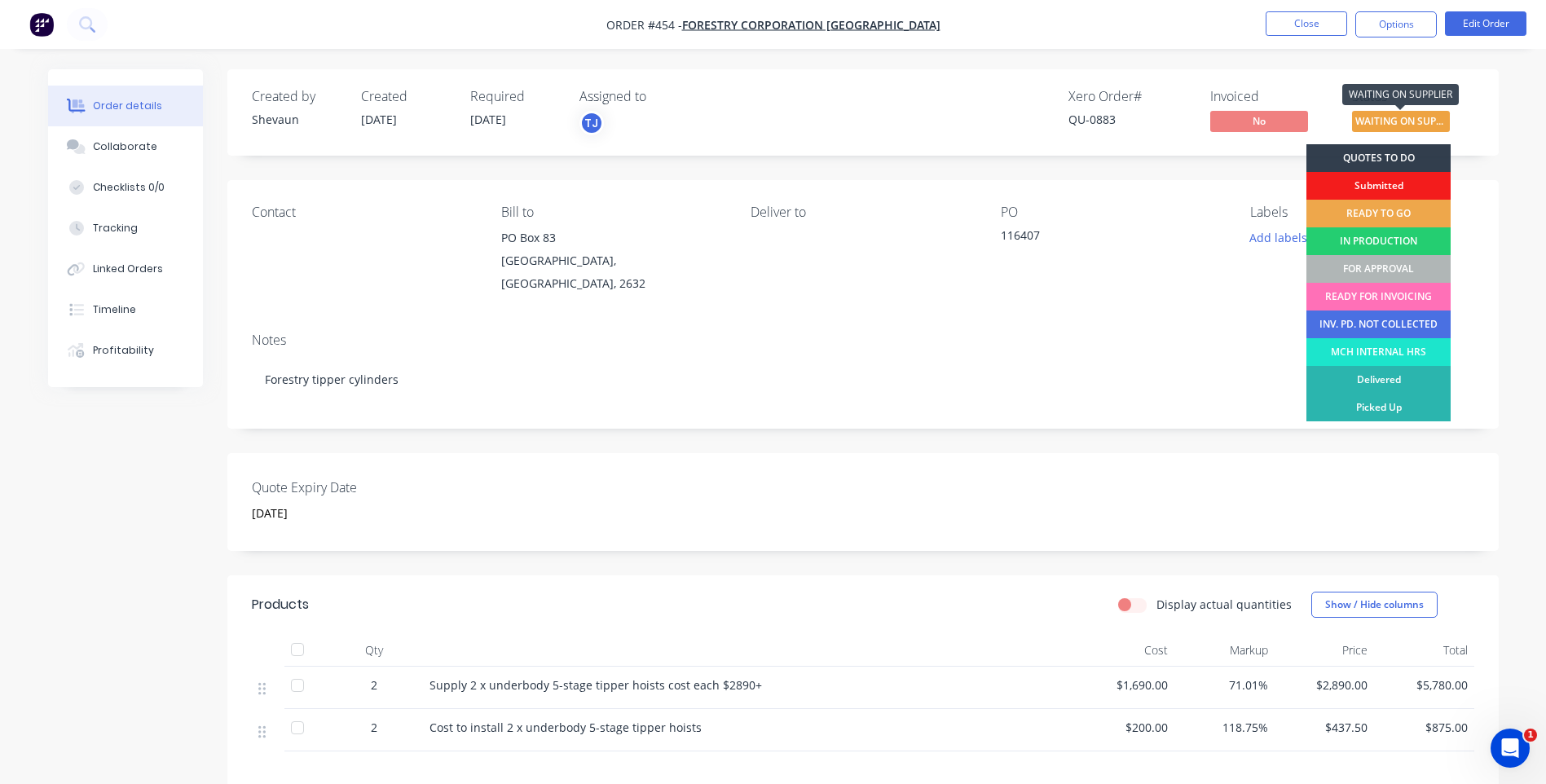
click at [1390, 113] on span "WAITING ON SUPP..." at bounding box center [1401, 121] width 98 height 20
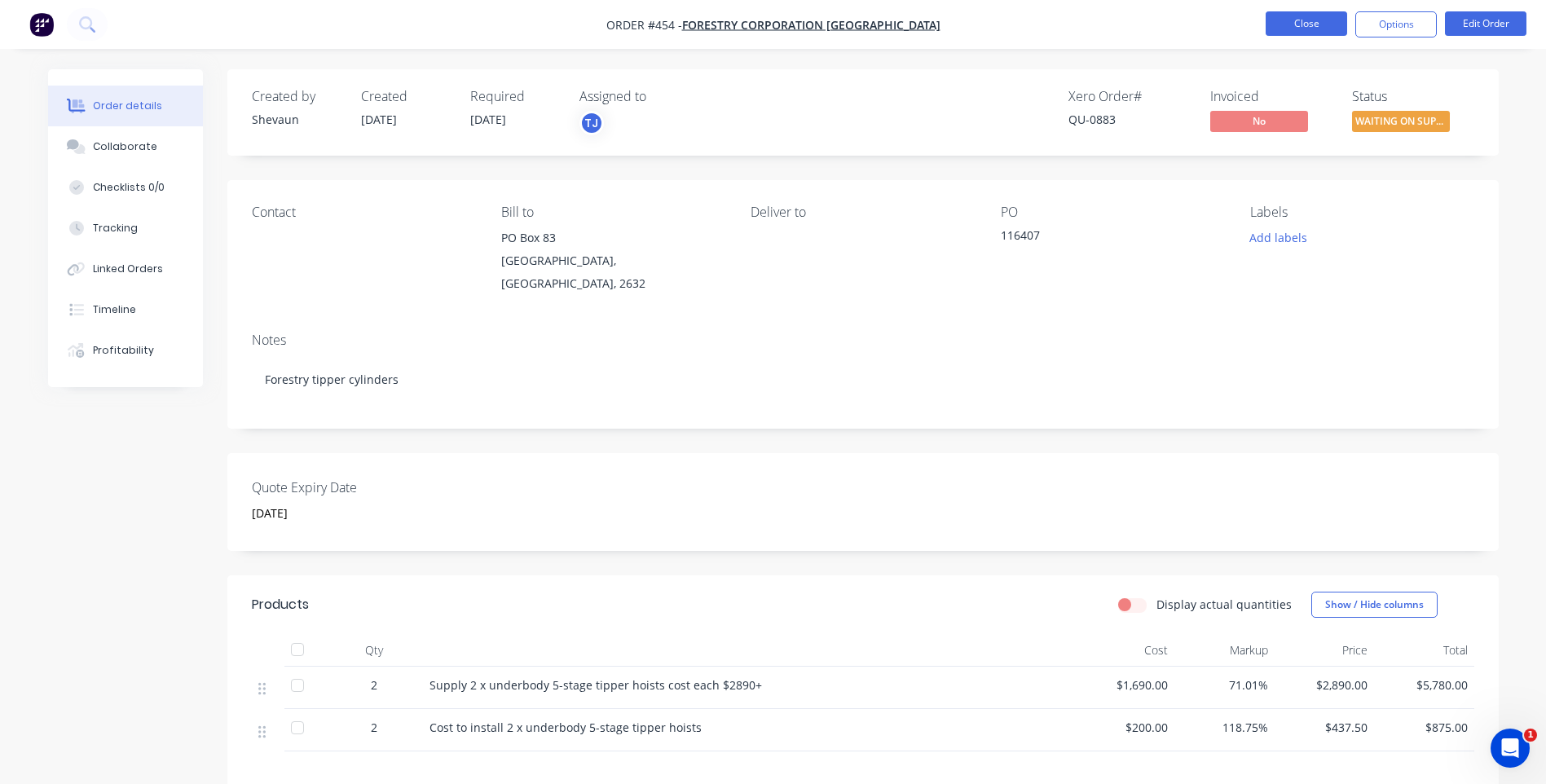
click at [1302, 24] on button "Close" at bounding box center [1306, 24] width 82 height 24
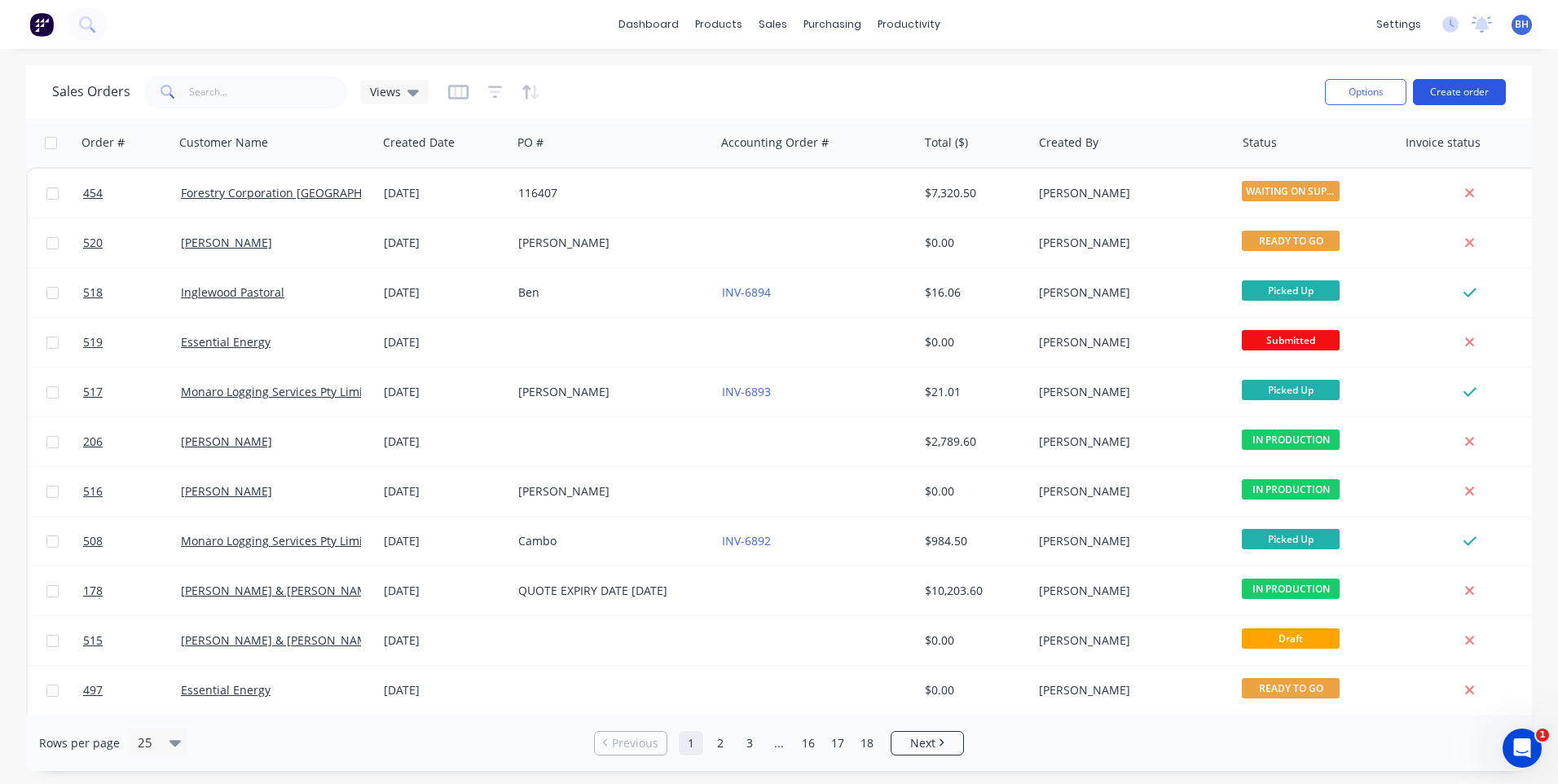
click at [1462, 91] on button "Create order" at bounding box center [1459, 92] width 93 height 26
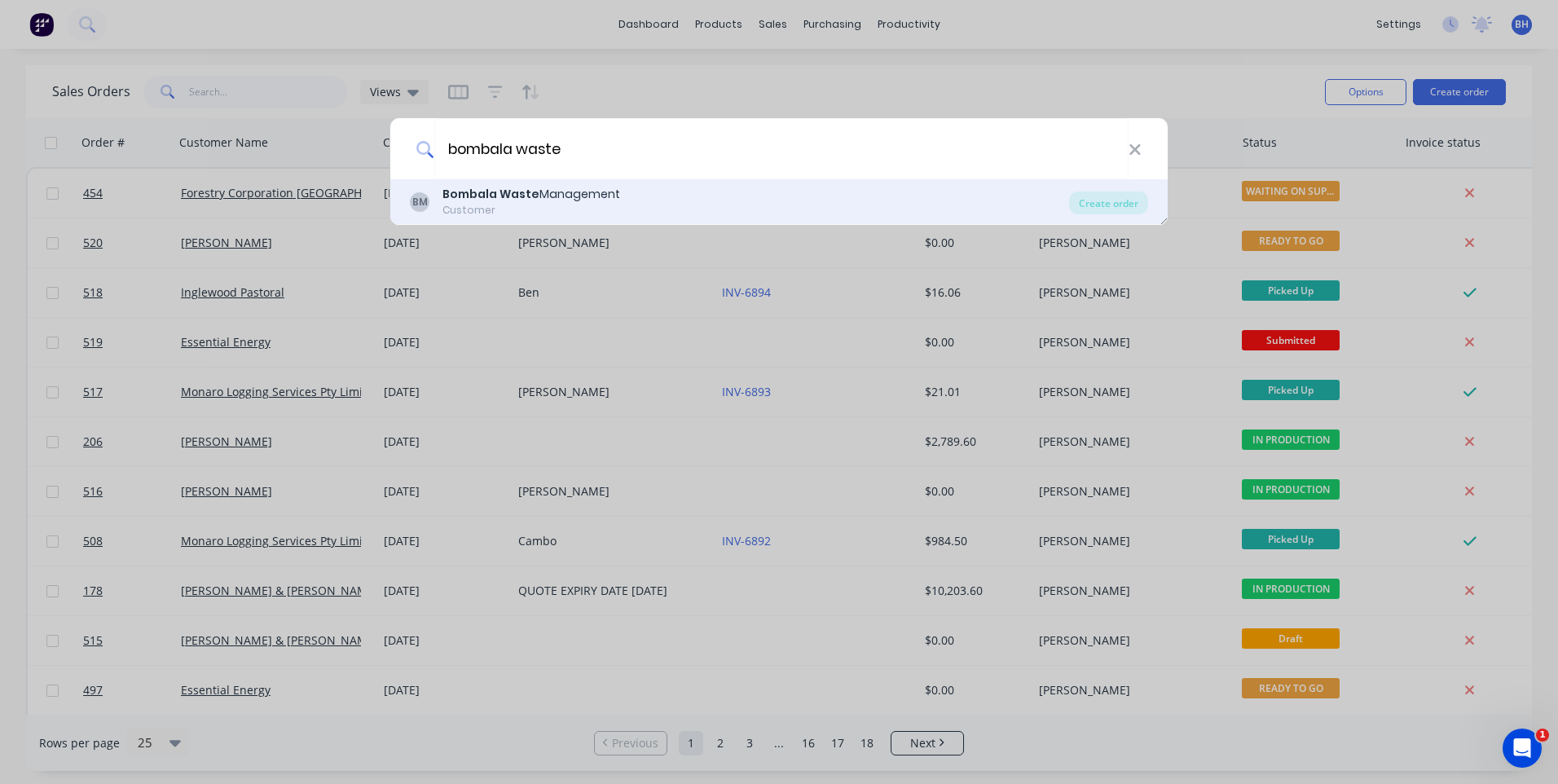
type input "bombala waste"
click at [466, 187] on b "Bombala Waste" at bounding box center [490, 193] width 97 height 16
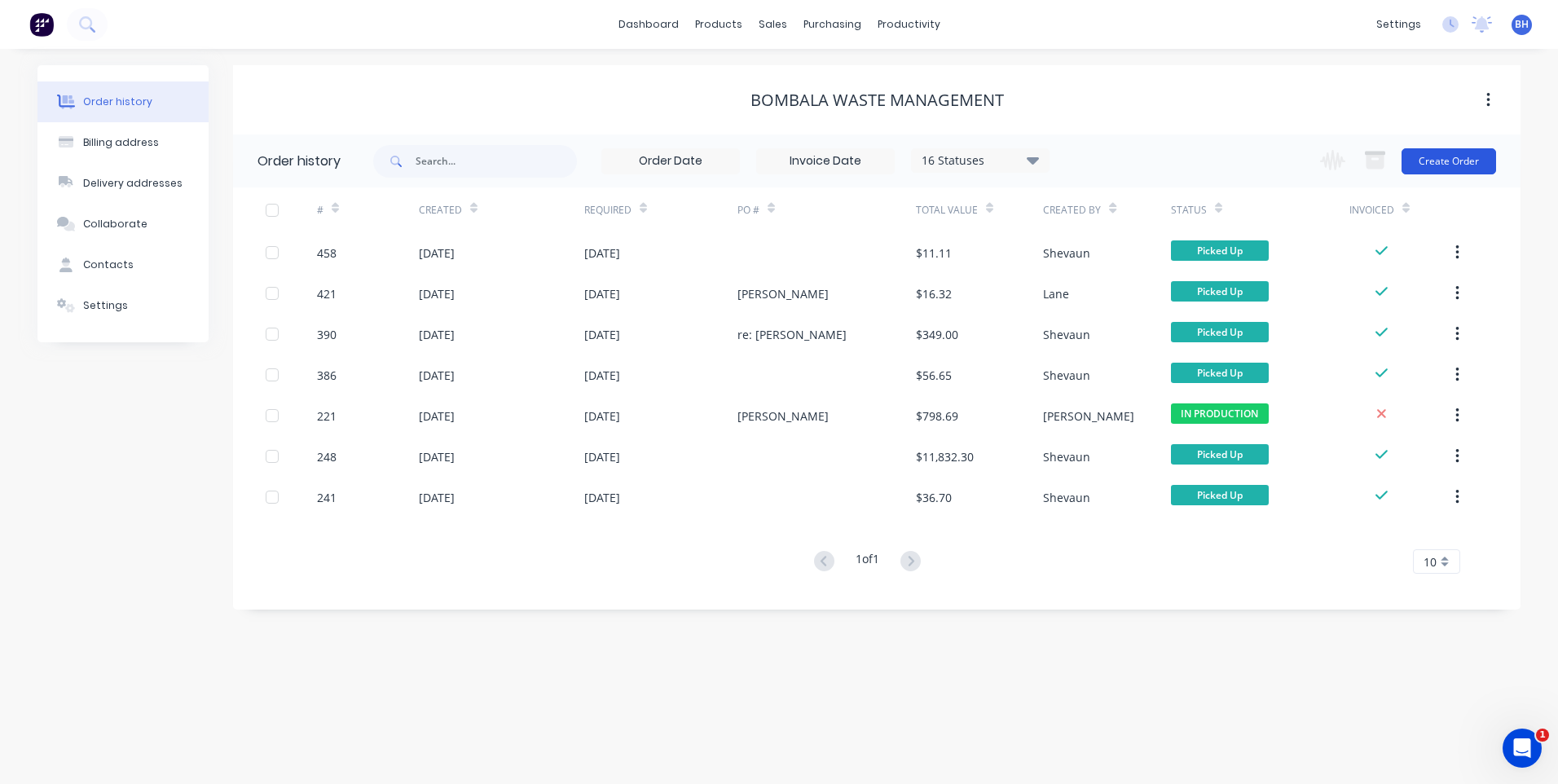
click at [1442, 155] on button "Create Order" at bounding box center [1449, 160] width 94 height 26
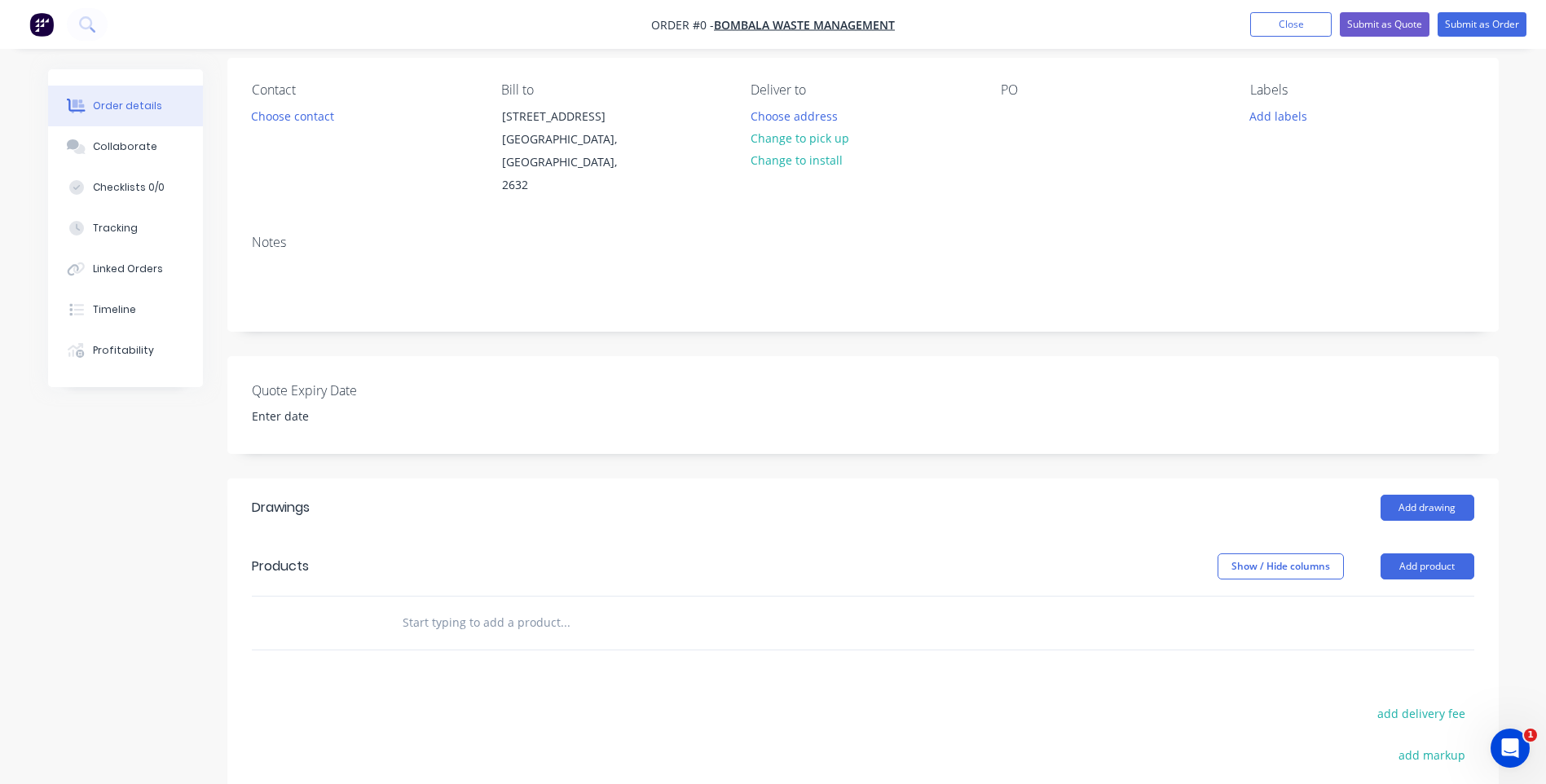
scroll to position [163, 0]
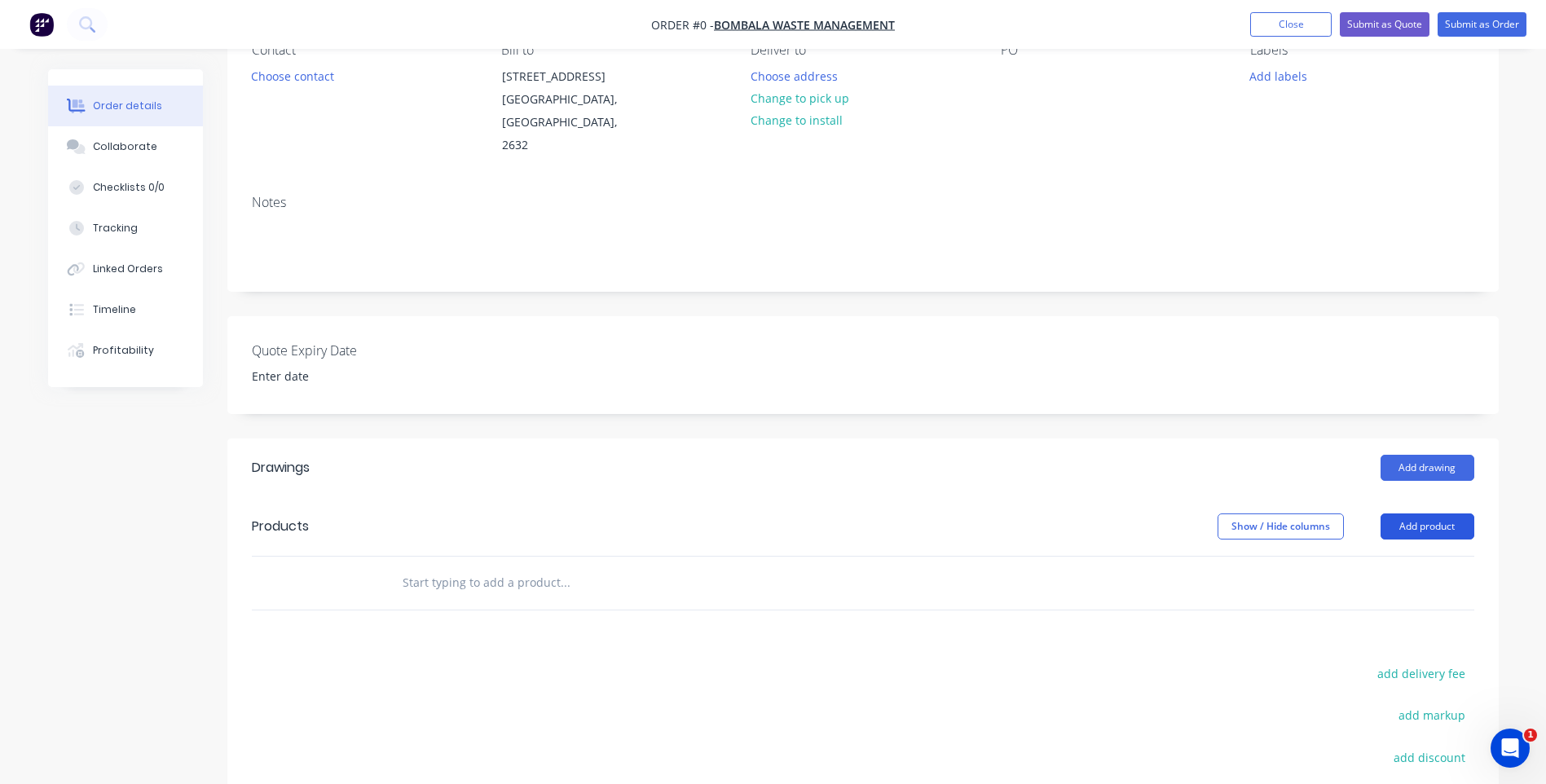
click at [1426, 513] on button "Add product" at bounding box center [1427, 526] width 93 height 26
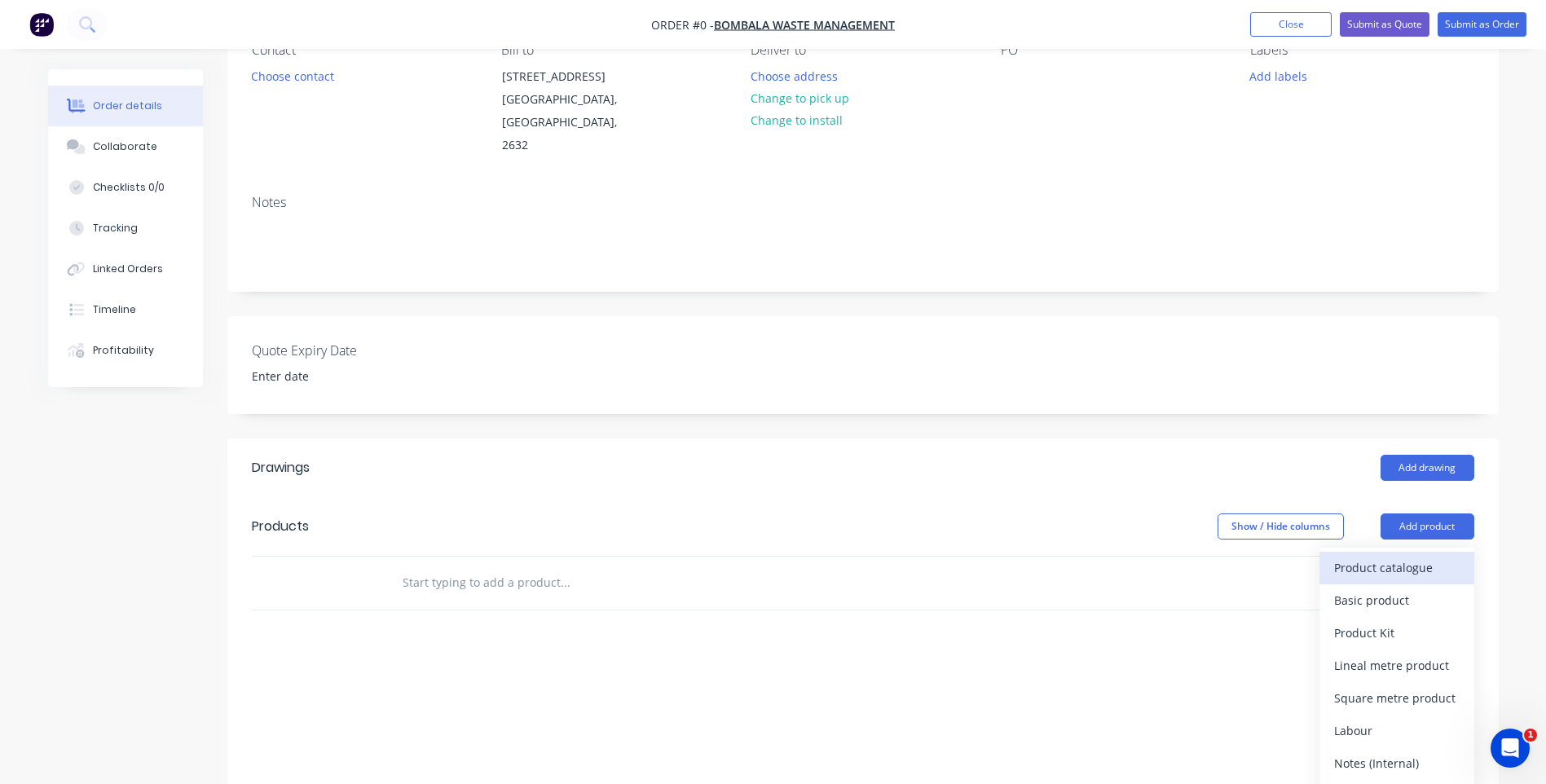
click at [1398, 555] on div "Product catalogue" at bounding box center [1396, 567] width 125 height 24
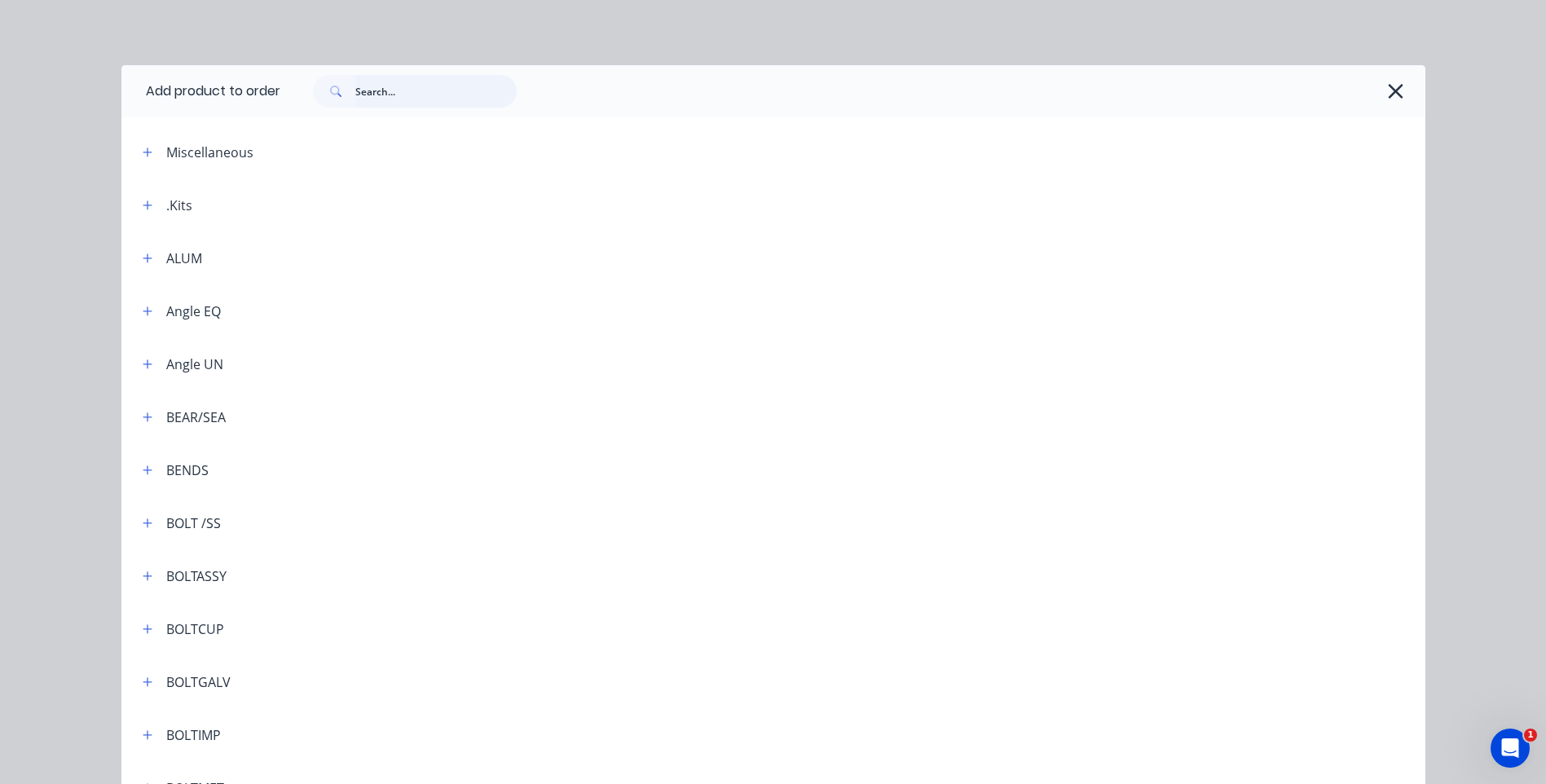
click at [389, 89] on input "text" at bounding box center [436, 91] width 161 height 33
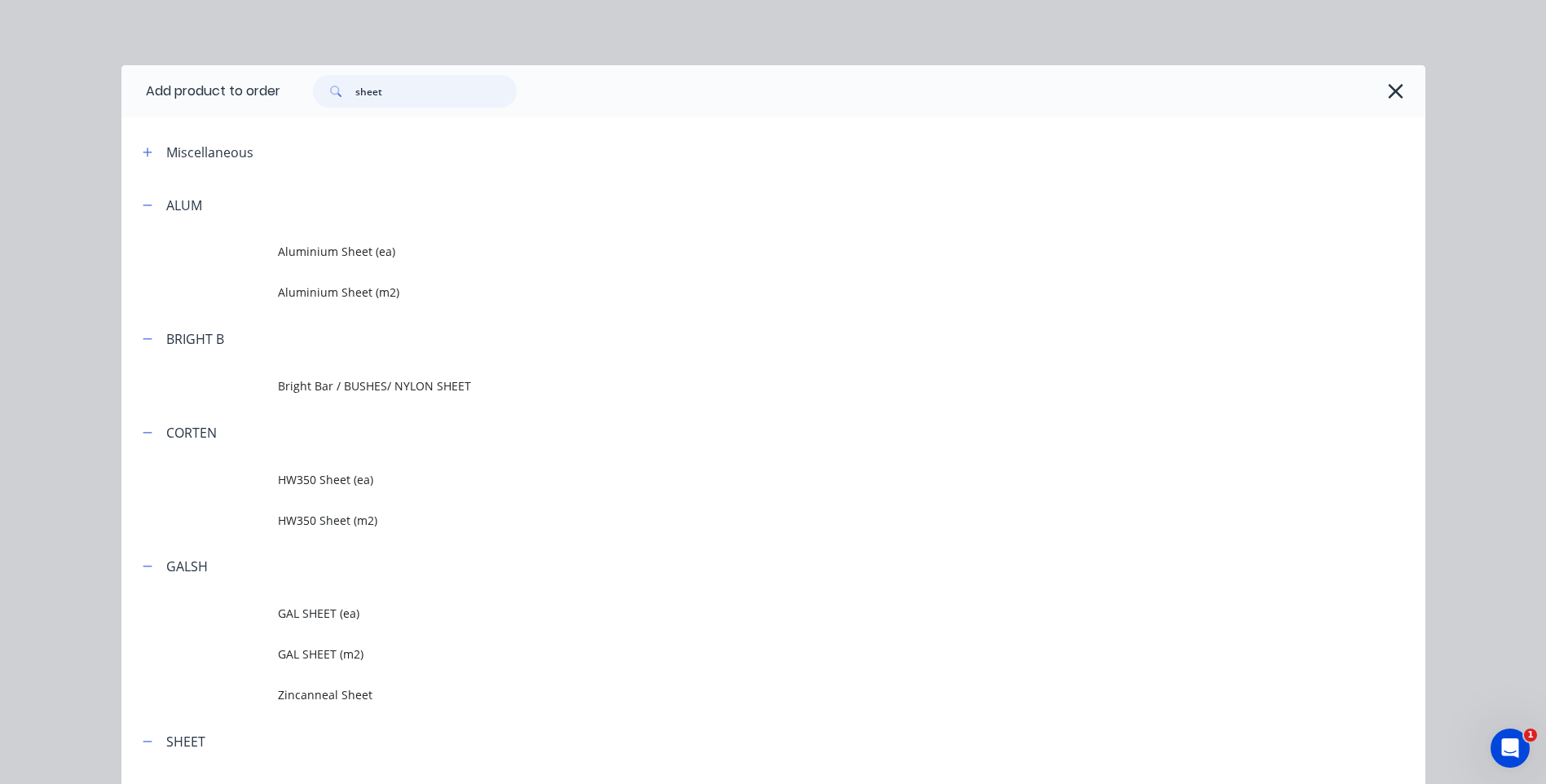
scroll to position [82, 0]
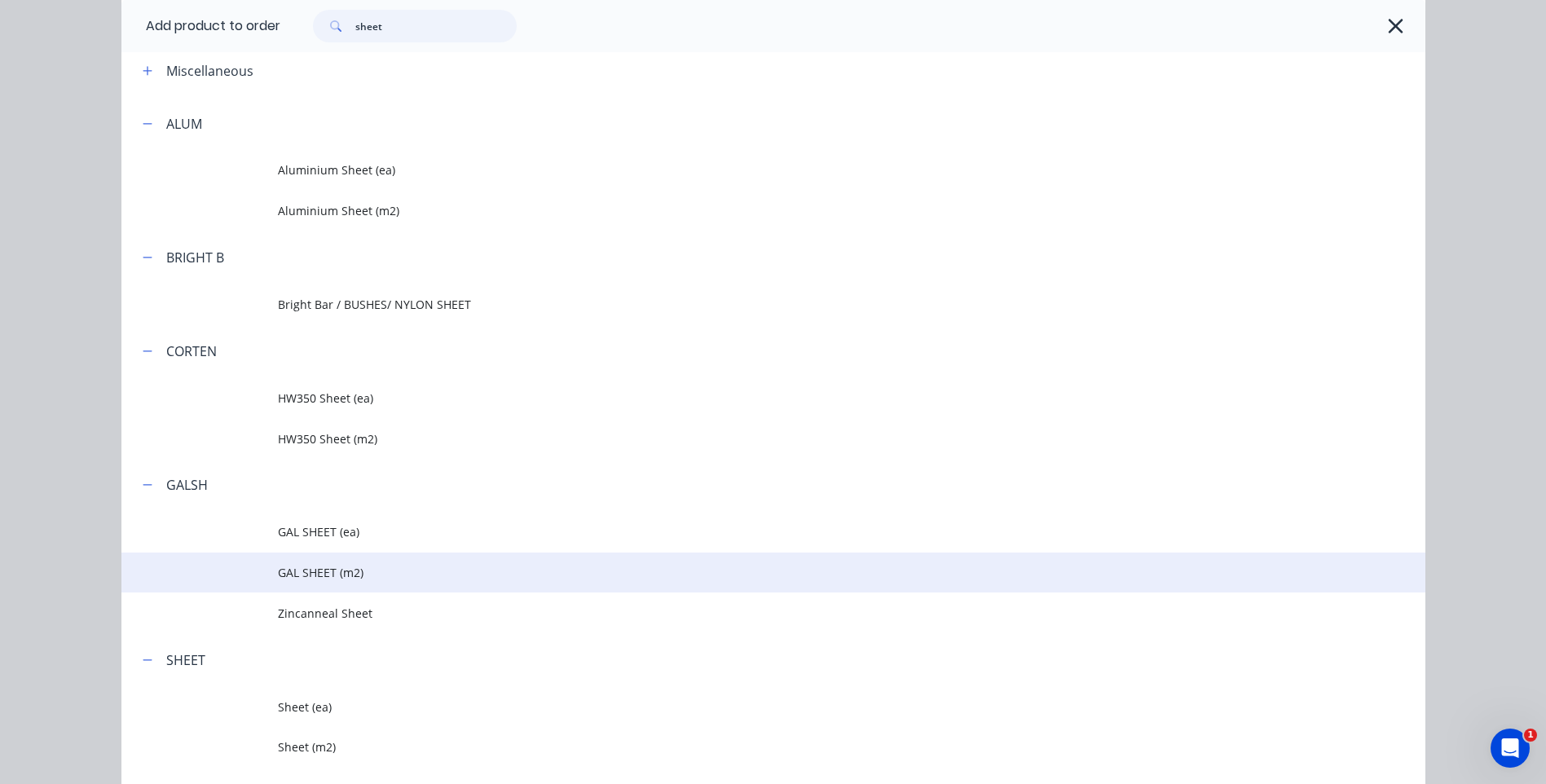
type input "sheet"
click at [314, 568] on span "GAL SHEET (m2)" at bounding box center [737, 572] width 918 height 17
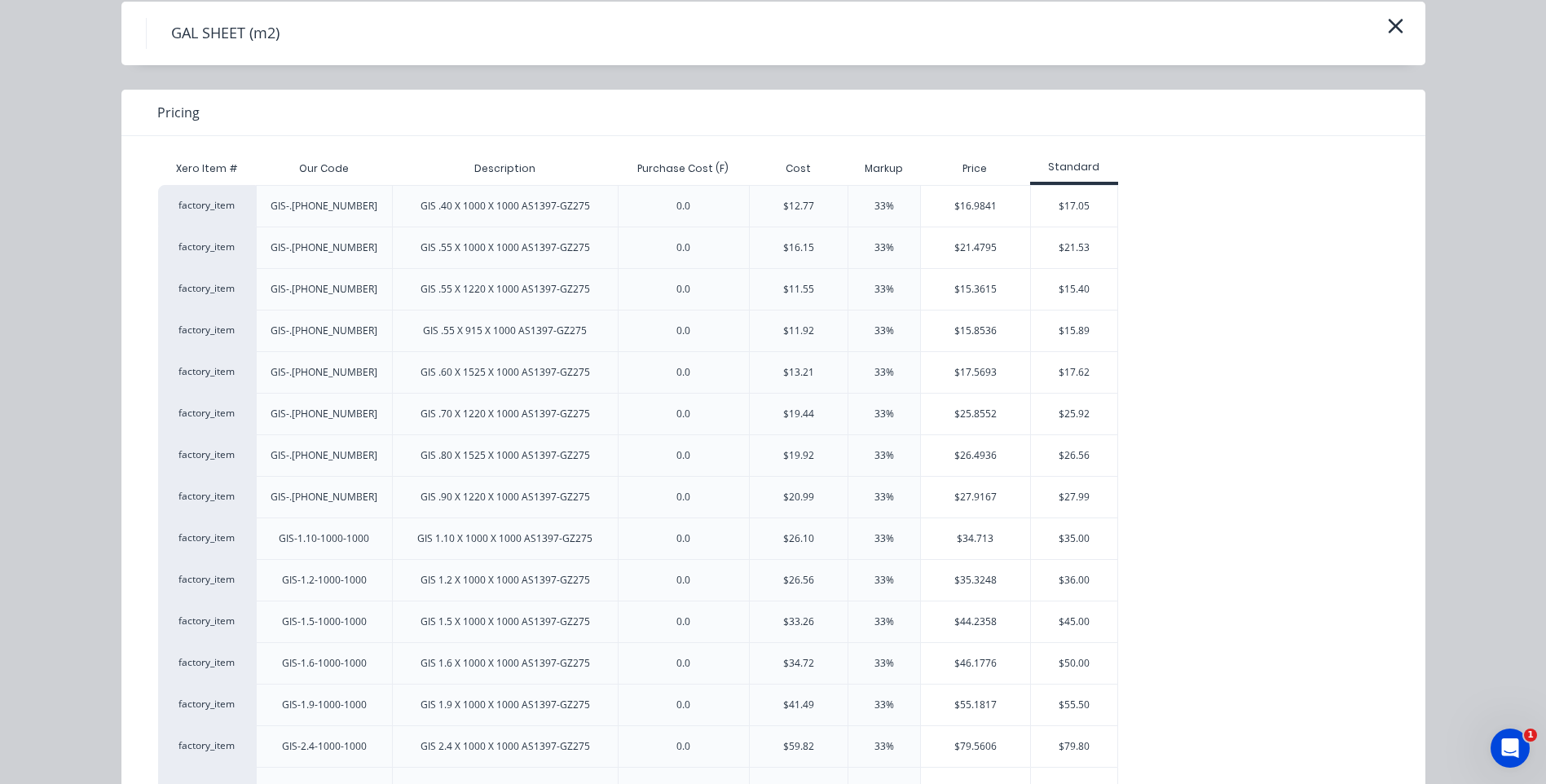
scroll to position [136, 0]
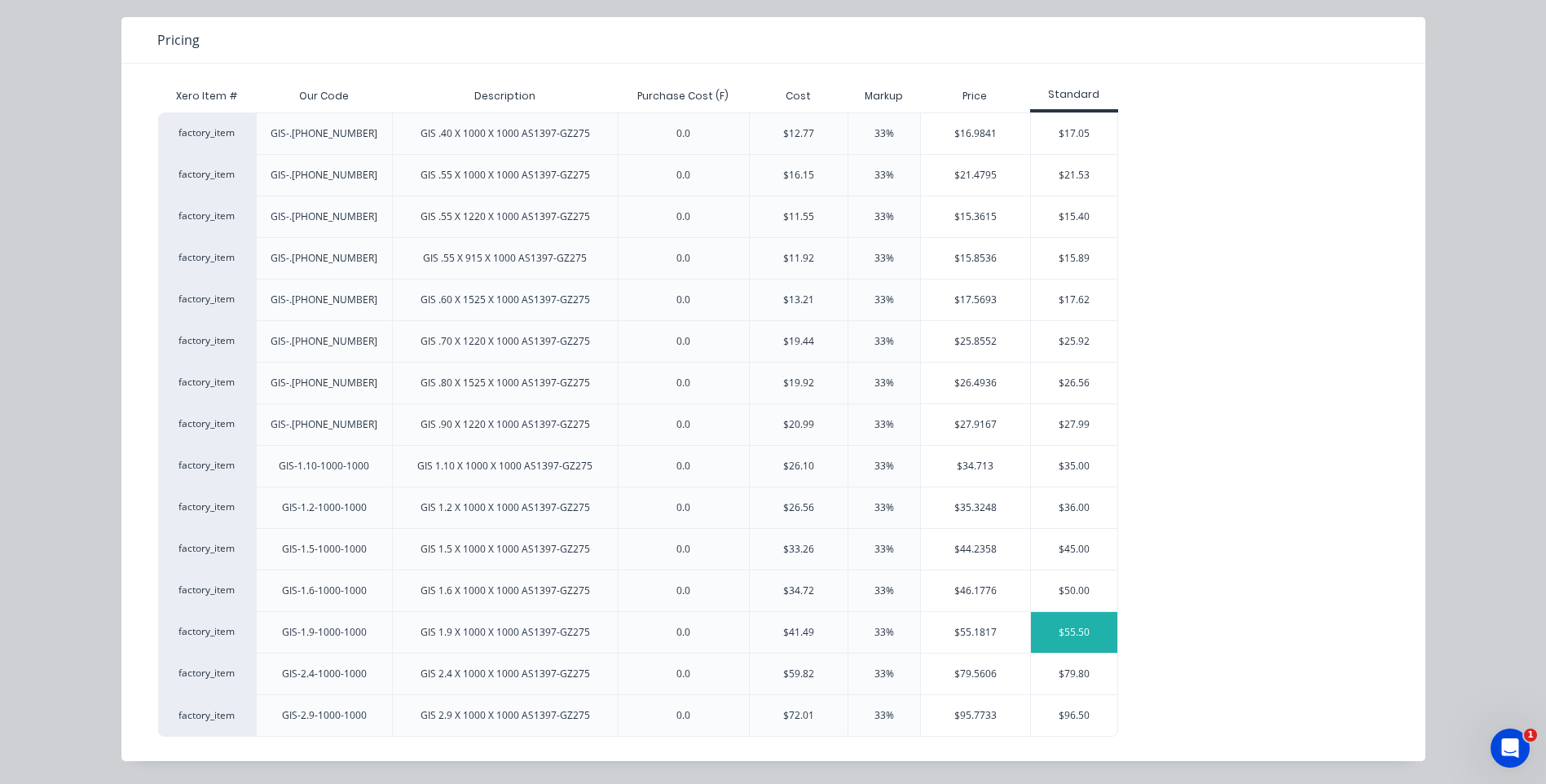
click at [1060, 629] on div "$55.50" at bounding box center [1074, 632] width 87 height 40
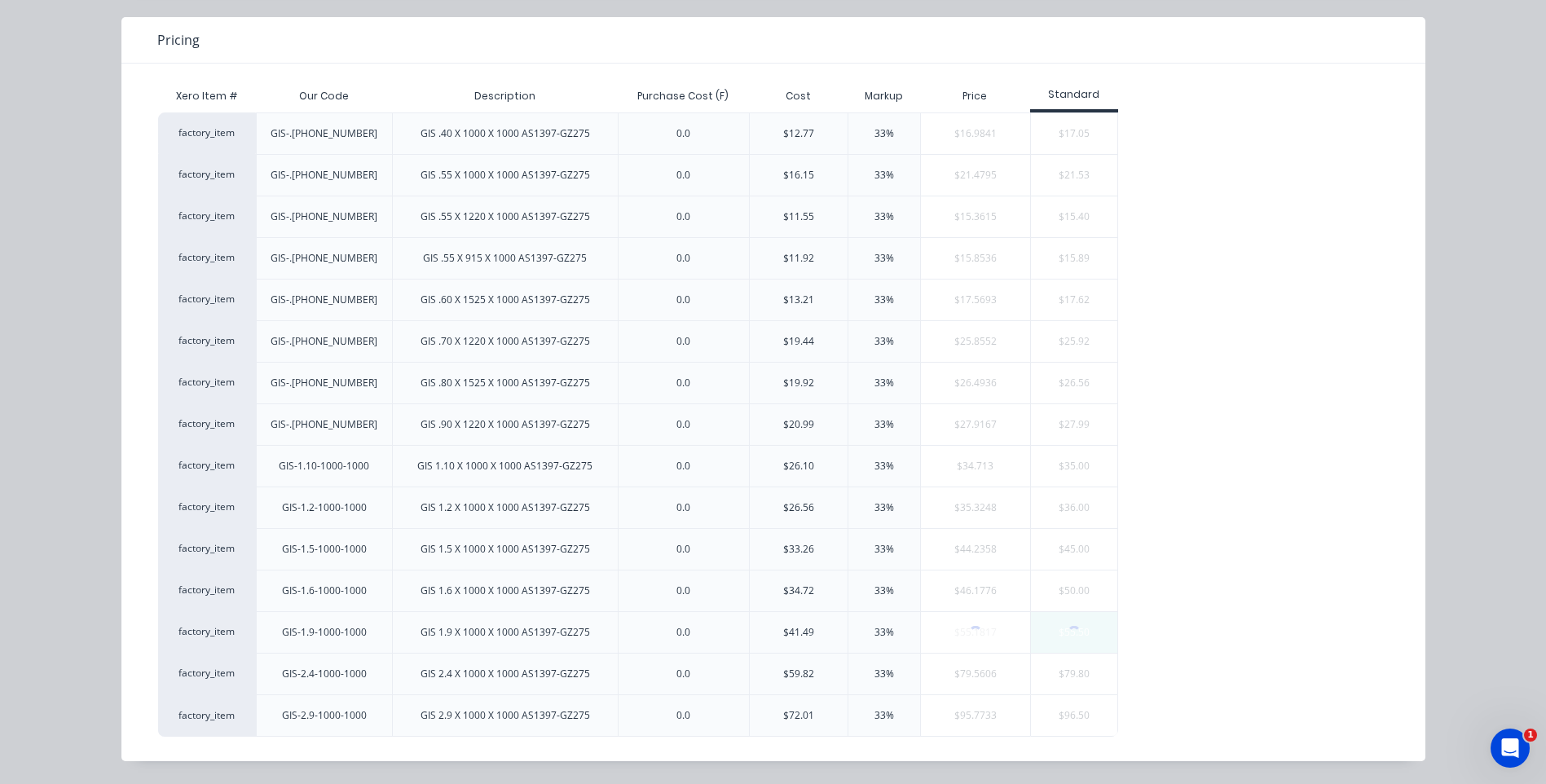
scroll to position [0, 0]
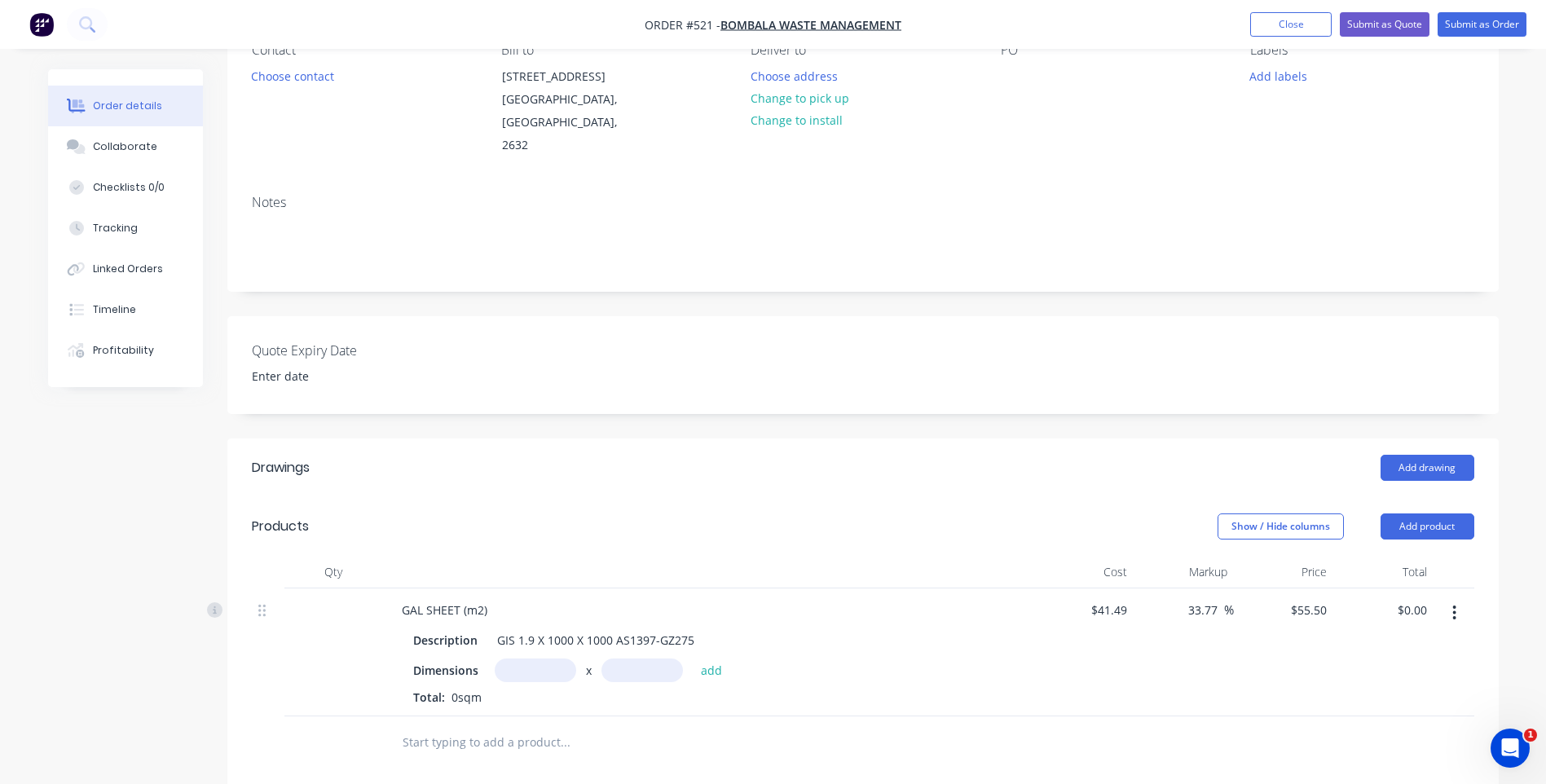
click at [525, 658] on input "text" at bounding box center [536, 670] width 82 height 24
type input "380m"
click at [655, 658] on input "text" at bounding box center [642, 670] width 82 height 24
type input "220m"
click at [704, 658] on button "add" at bounding box center [712, 669] width 39 height 22
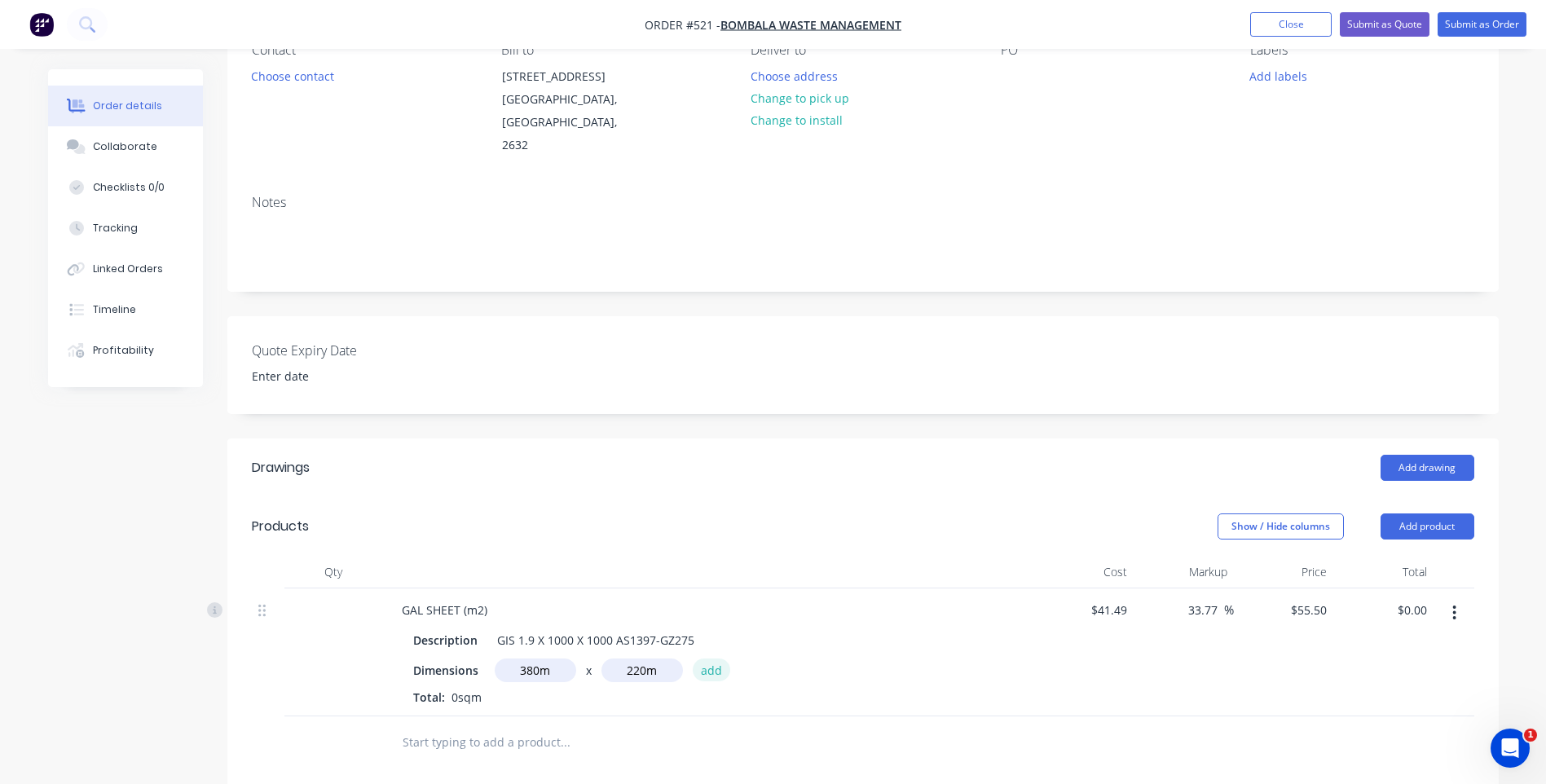
type input "$4,639,800.00"
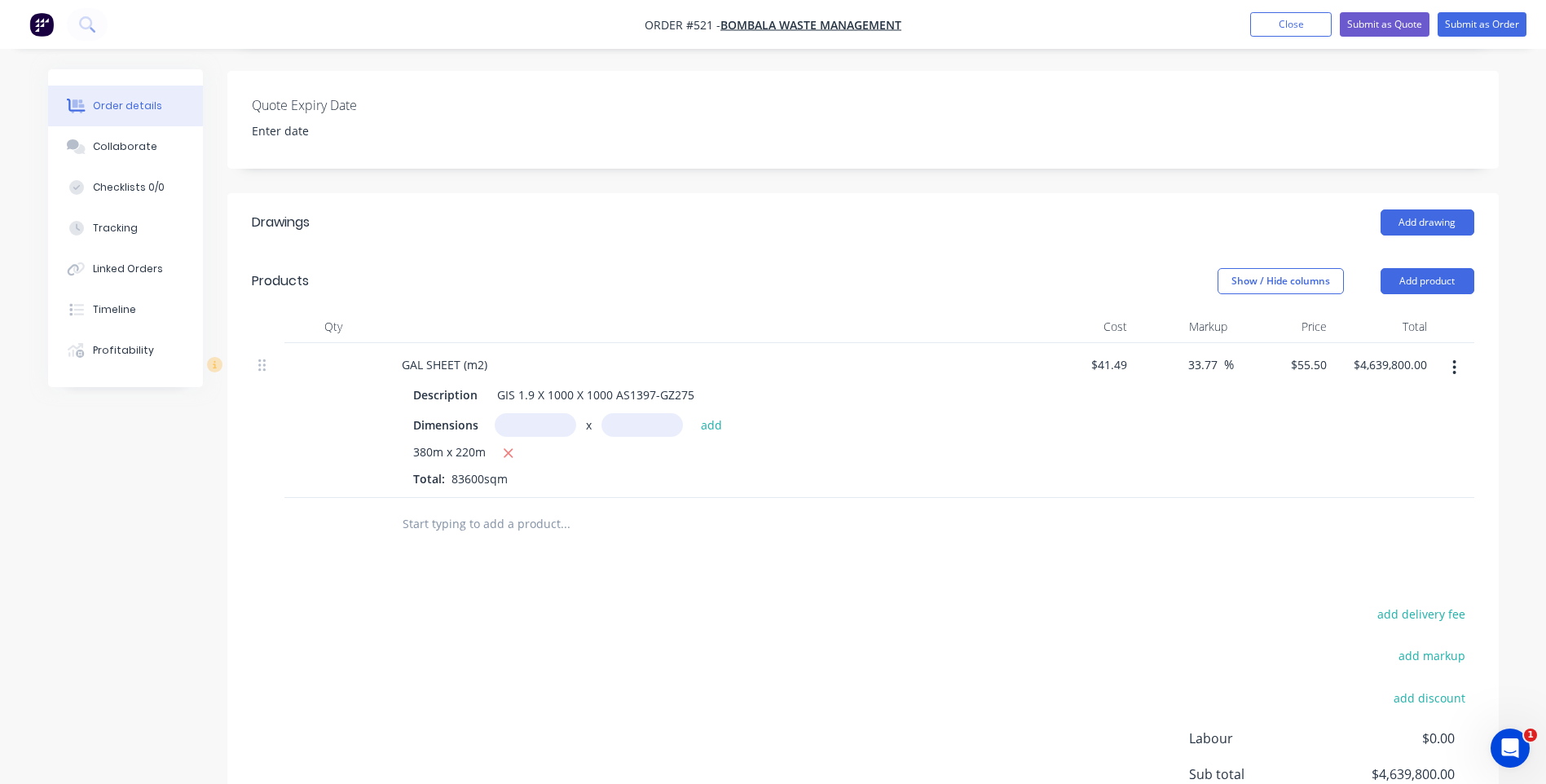
scroll to position [408, 0]
click at [521, 414] on input "text" at bounding box center [536, 426] width 82 height 24
type input "0.38m"
click at [626, 414] on input "text" at bounding box center [642, 426] width 82 height 24
type input "0.22m"
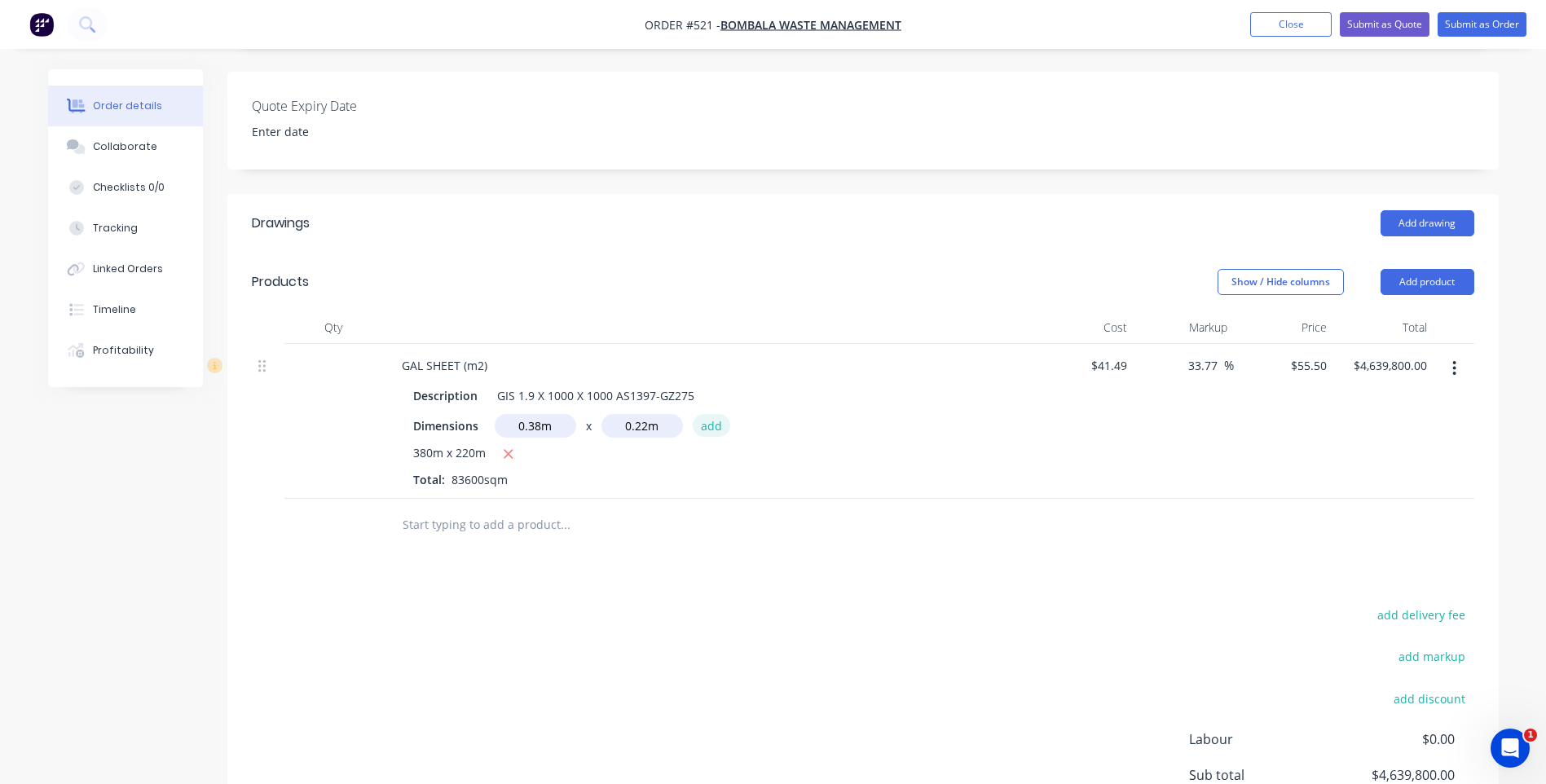
click at [715, 414] on button "add" at bounding box center [712, 425] width 39 height 22
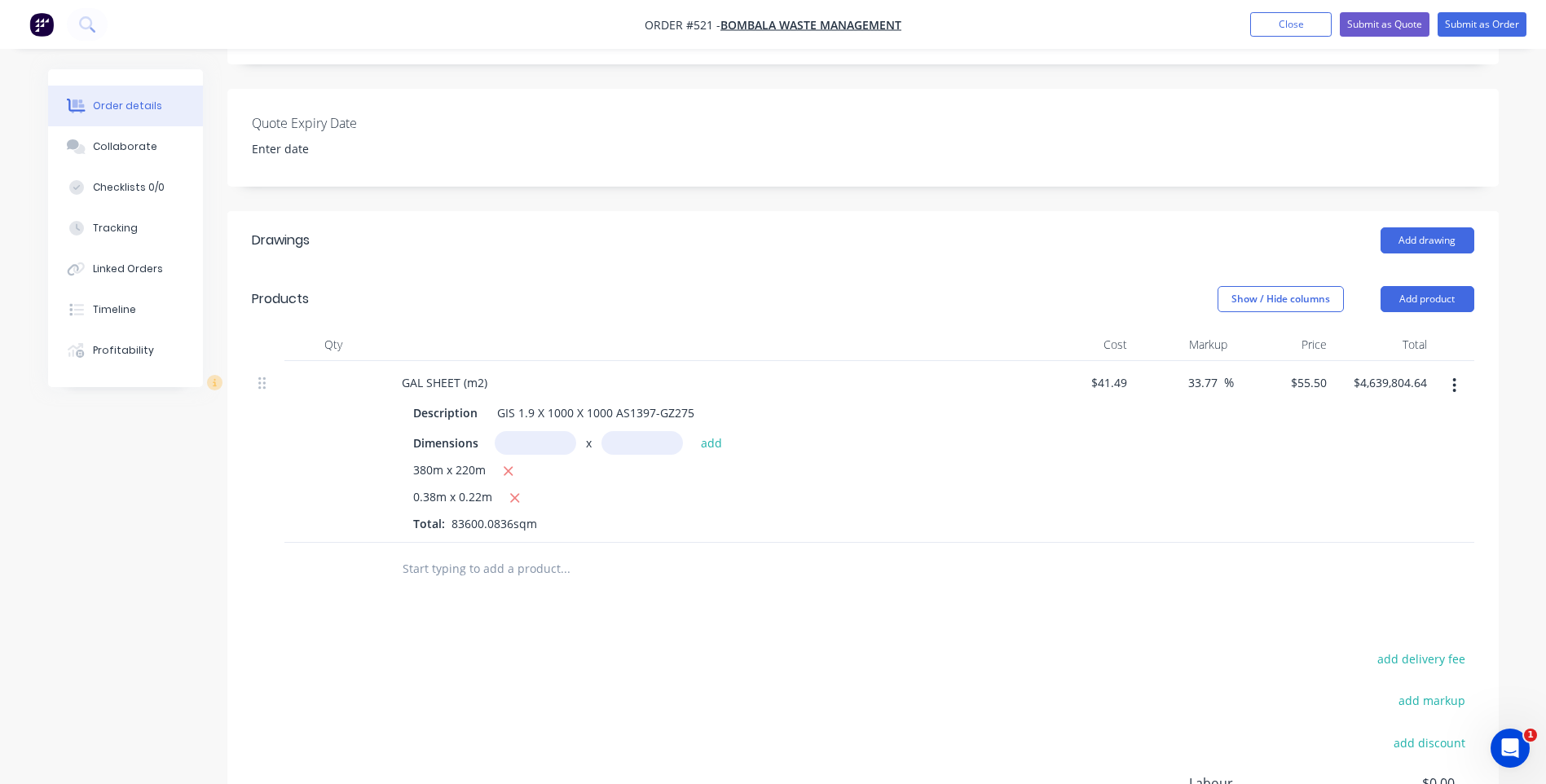
scroll to position [370, 0]
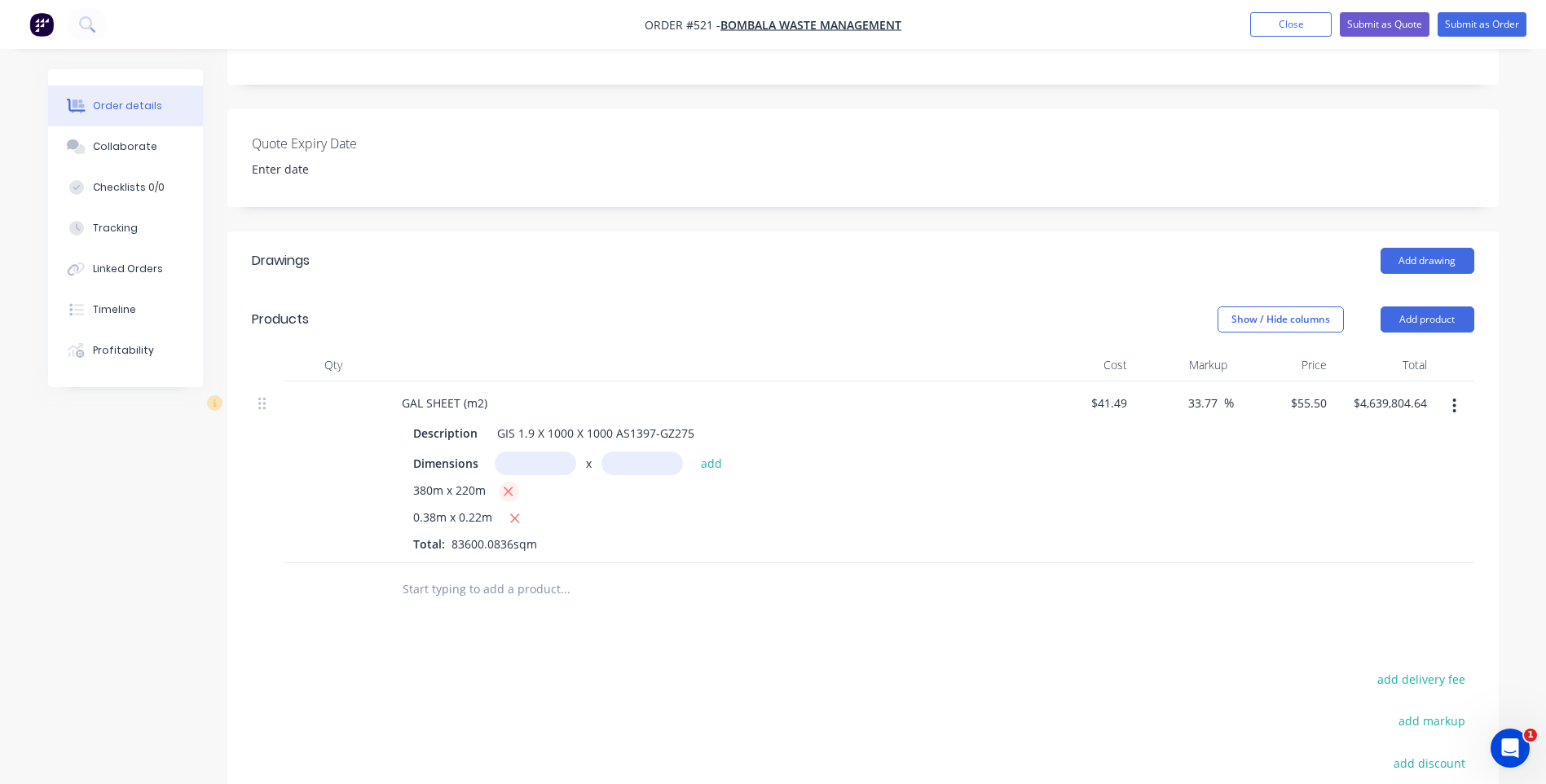
click at [507, 487] on icon "button" at bounding box center [509, 492] width 9 height 9
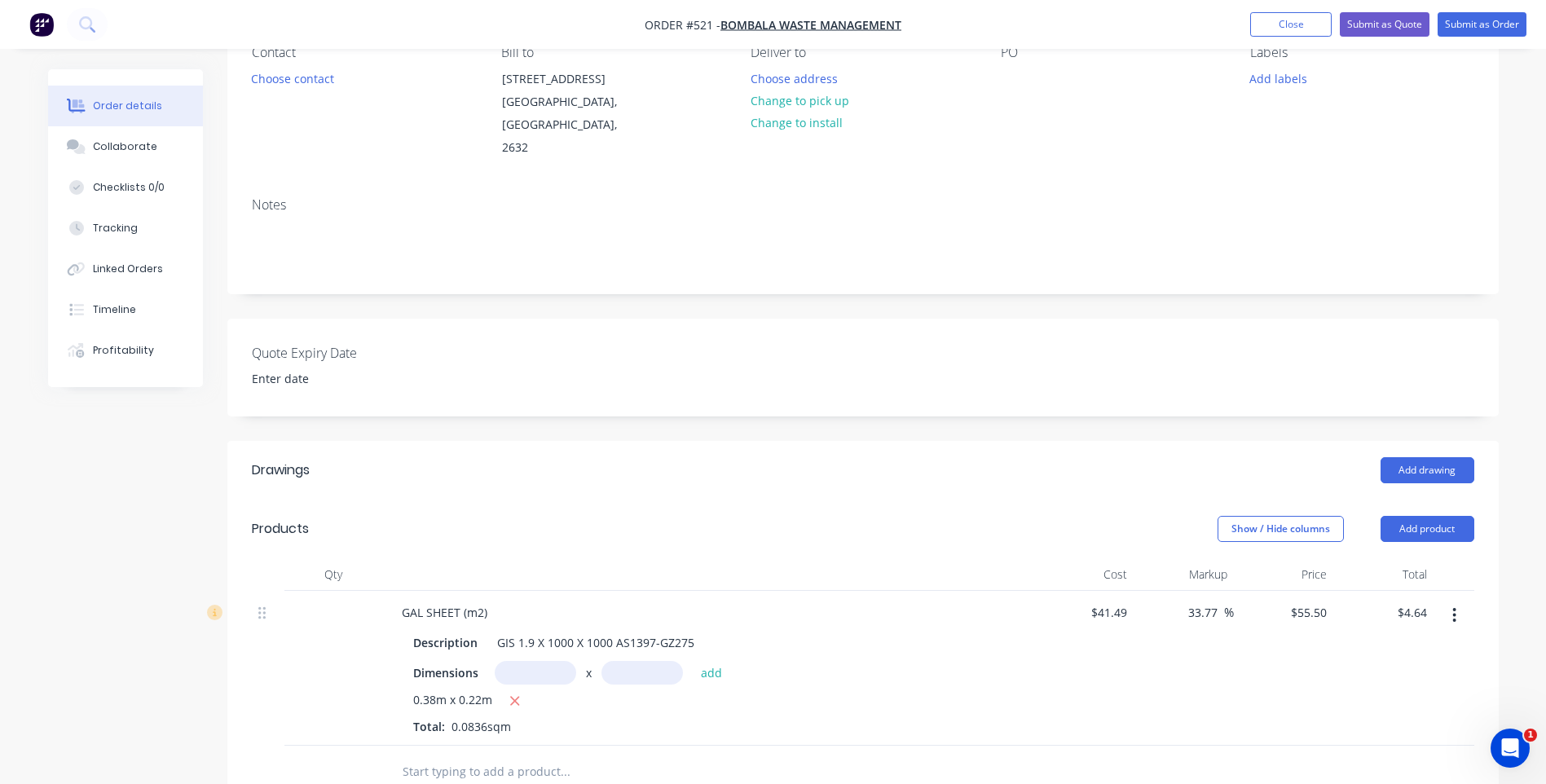
scroll to position [0, 0]
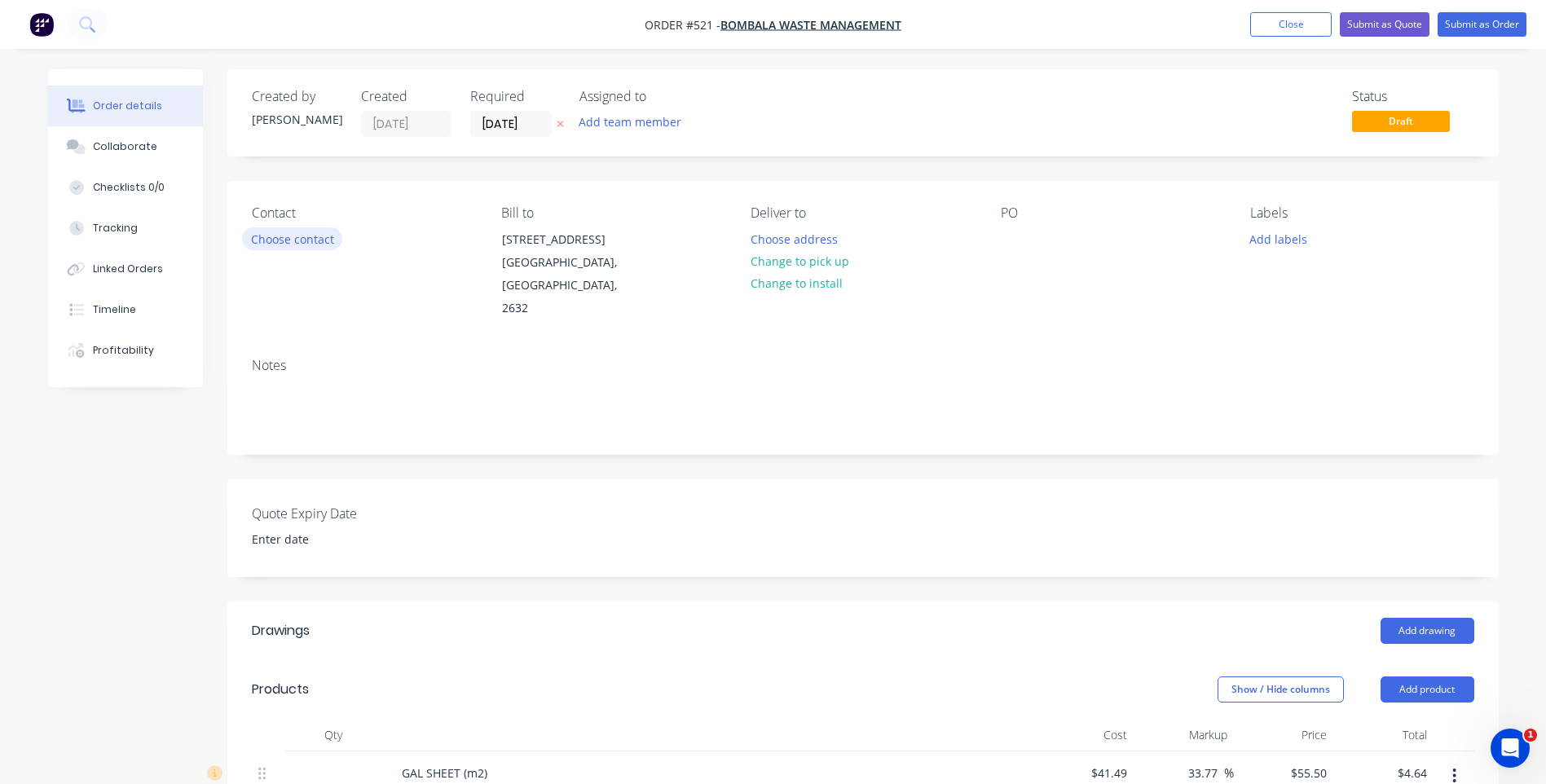
click at [324, 240] on button "Choose contact" at bounding box center [292, 238] width 100 height 22
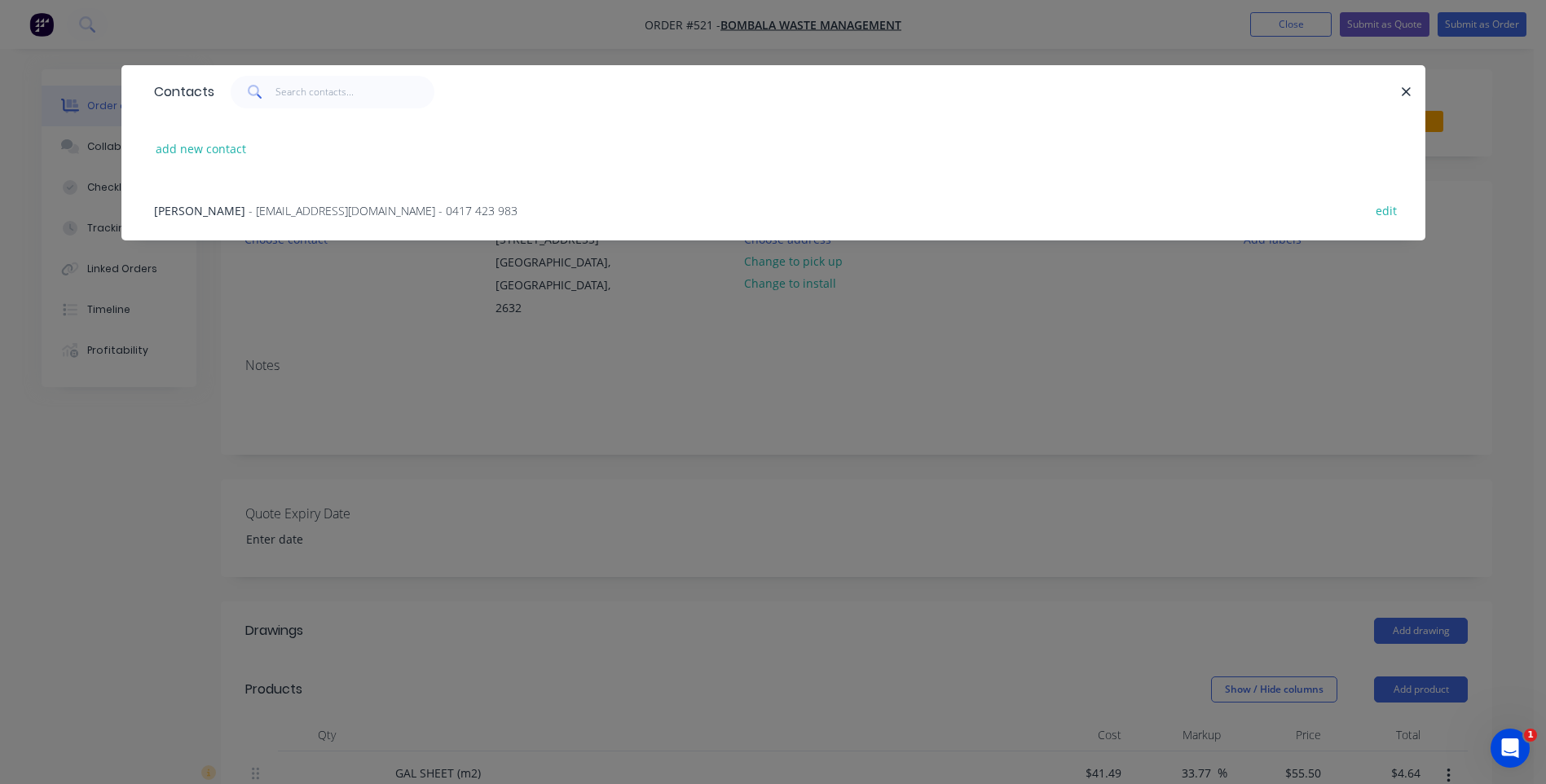
click at [270, 204] on span "- robshaz10@dodo.com.au - 0417 423 983" at bounding box center [383, 210] width 269 height 15
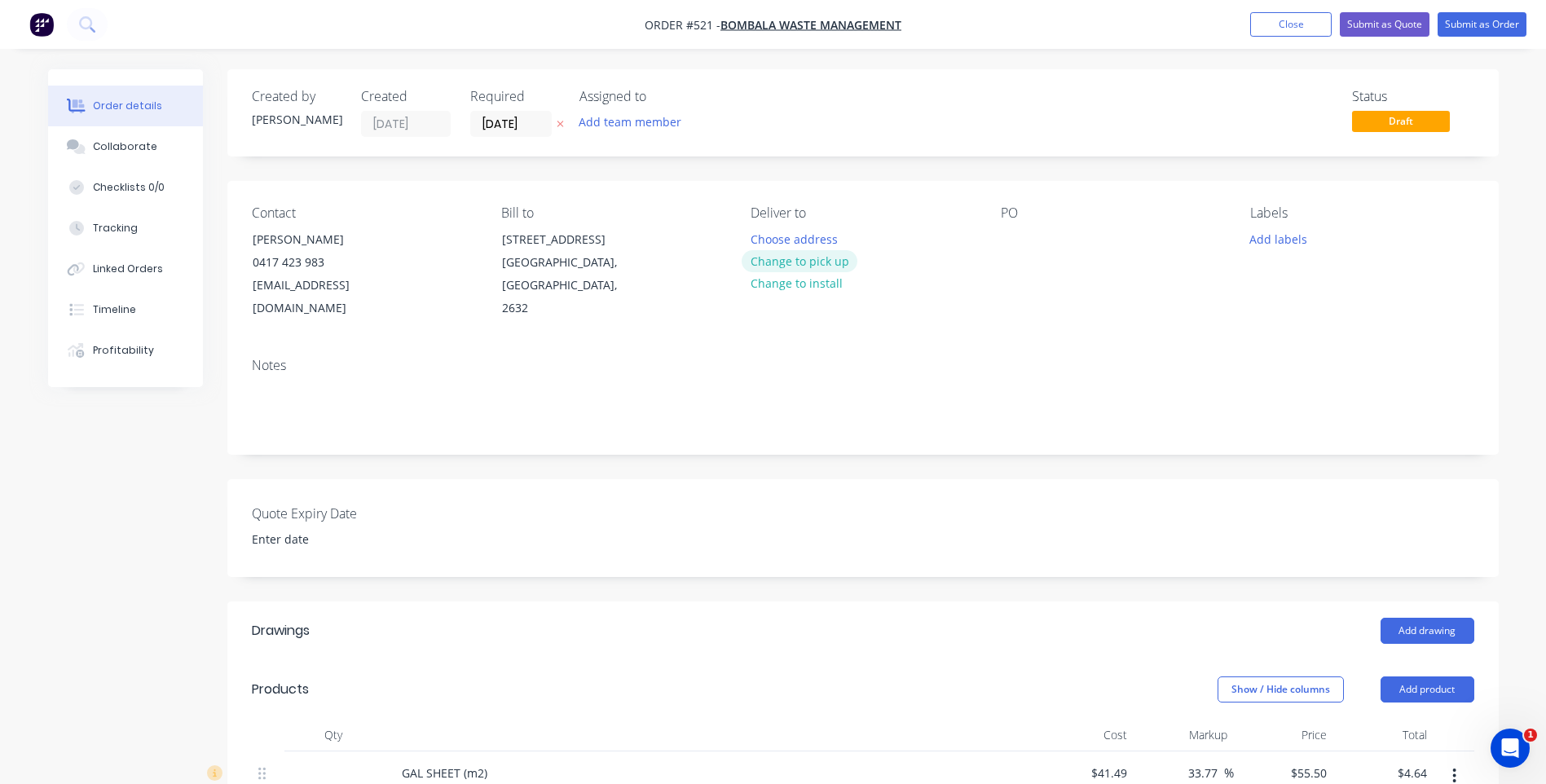
click at [815, 260] on button "Change to pick up" at bounding box center [799, 261] width 116 height 22
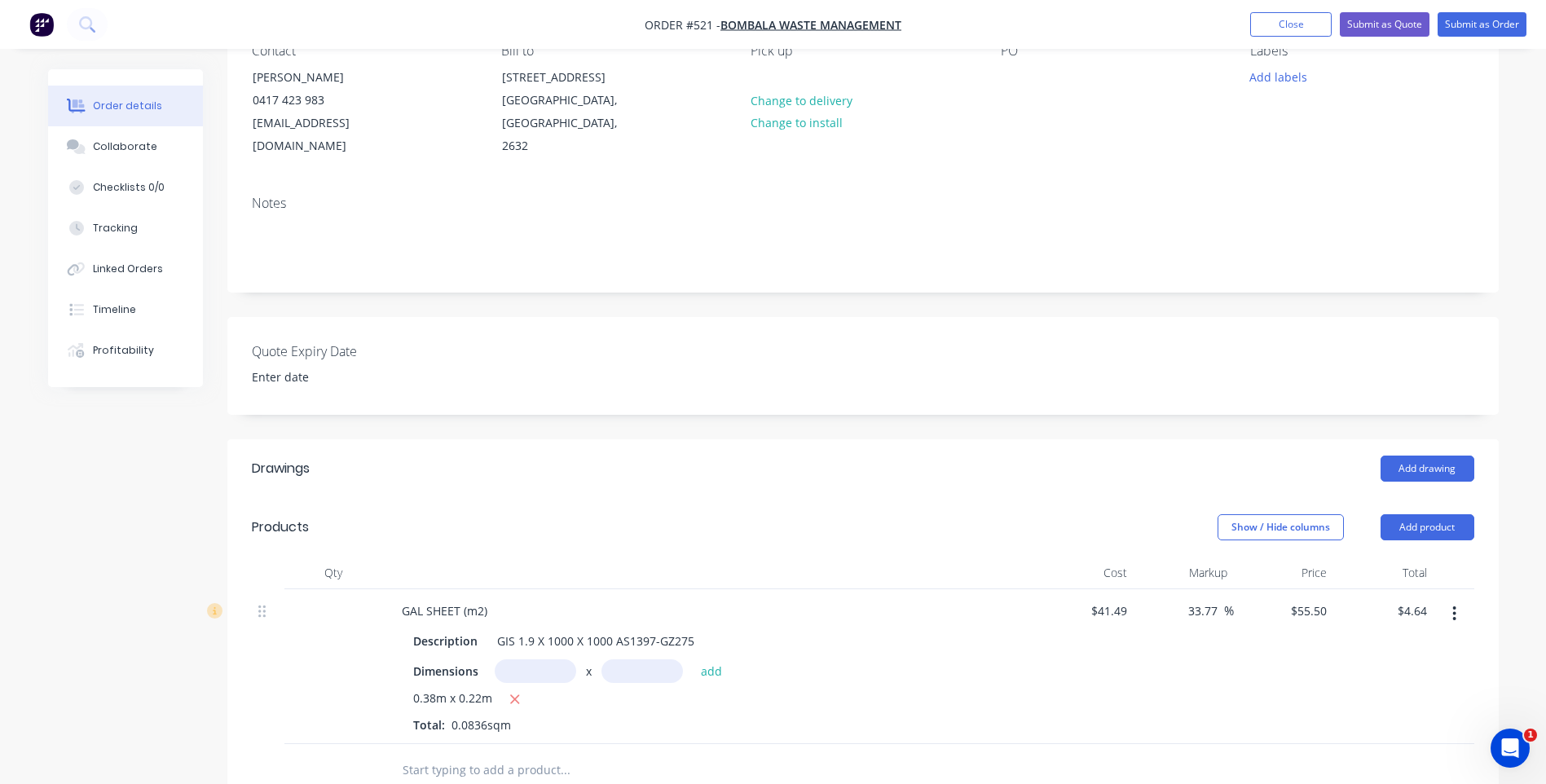
scroll to position [163, 0]
click at [1457, 603] on icon "button" at bounding box center [1454, 612] width 4 height 18
click at [1347, 644] on div "Edit" at bounding box center [1396, 655] width 125 height 24
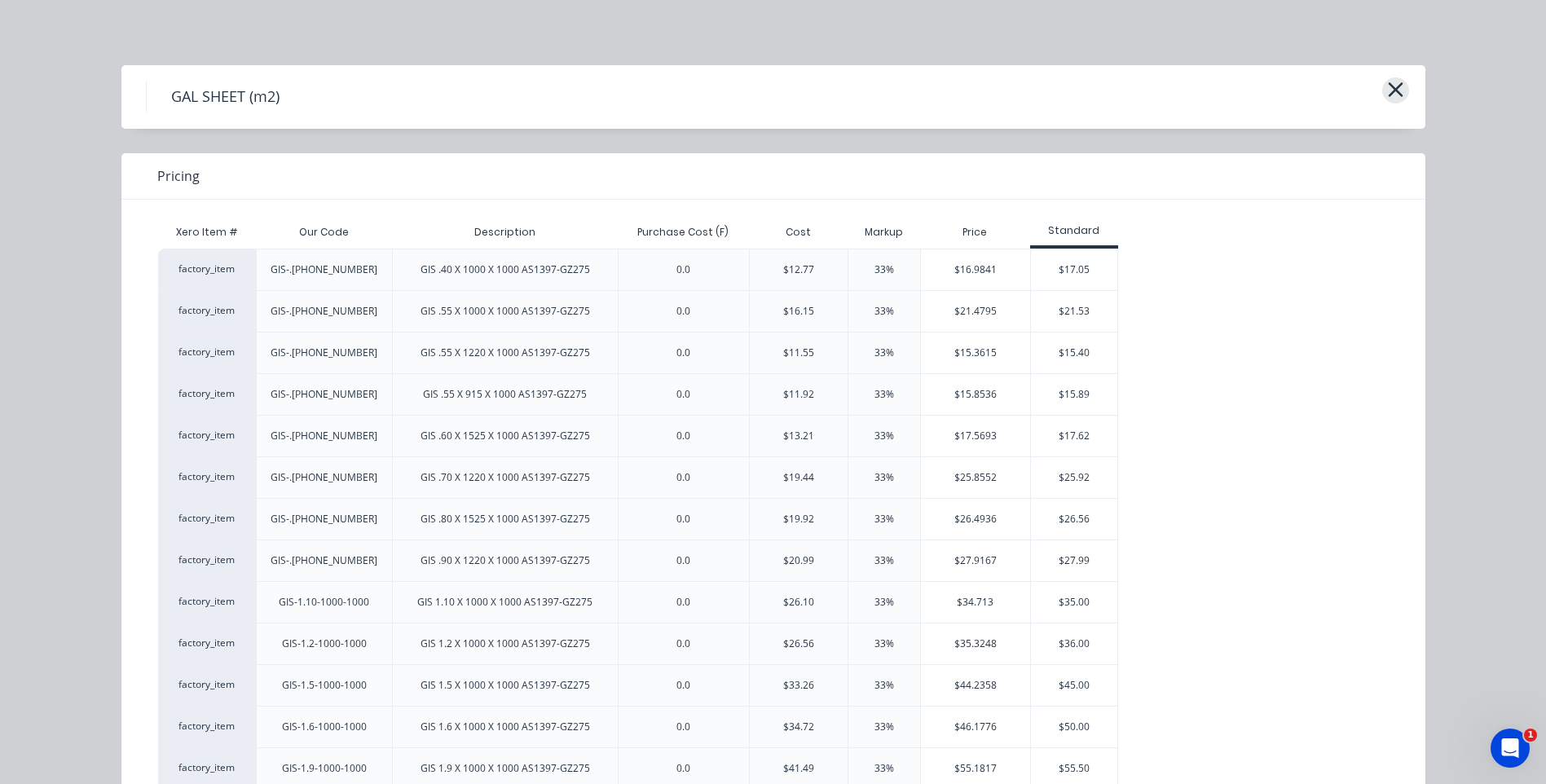
click at [1396, 92] on icon "button" at bounding box center [1396, 89] width 17 height 23
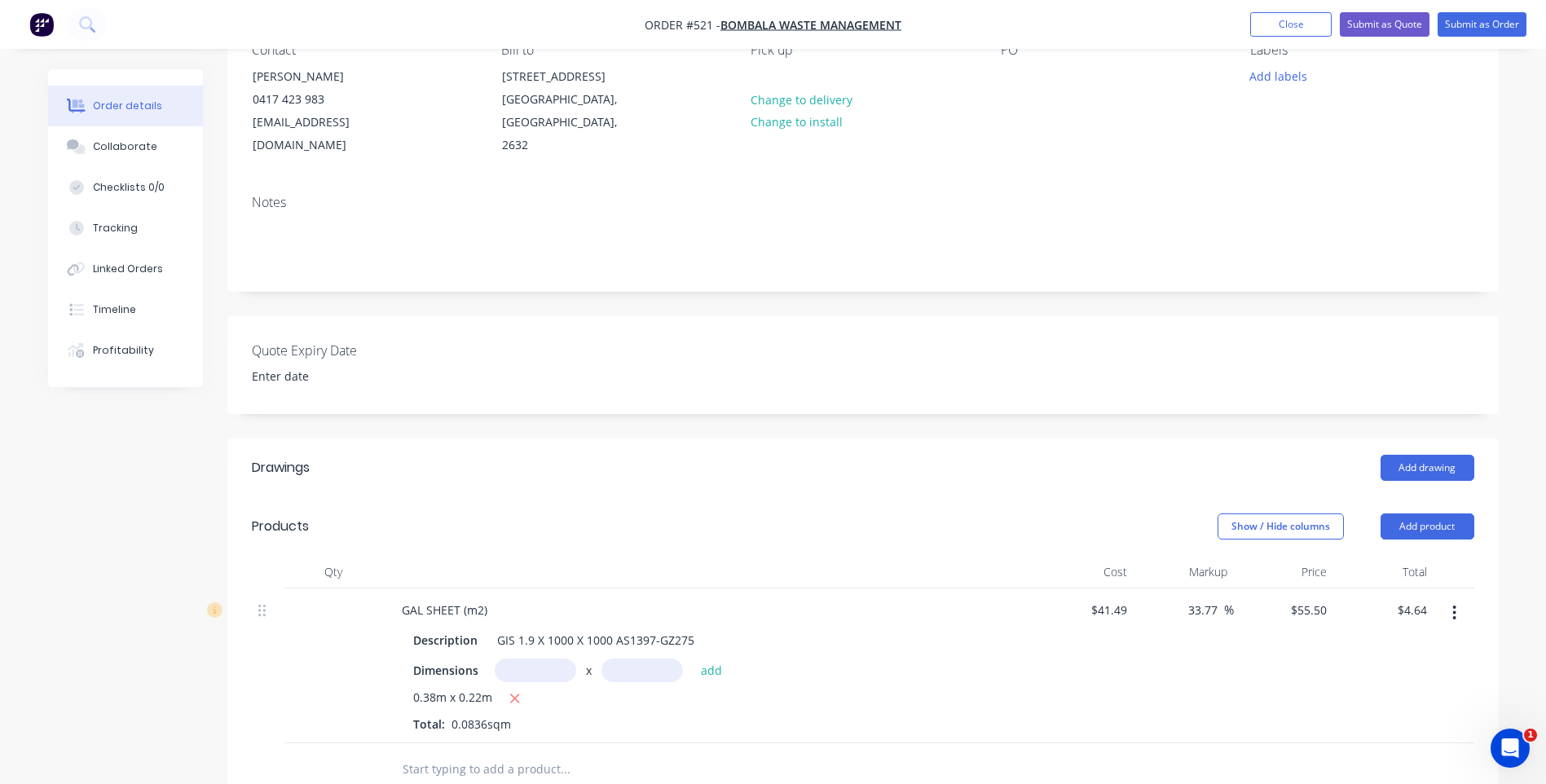
click at [1433, 588] on div at bounding box center [1454, 666] width 40 height 155
click at [1426, 598] on input "4.64" at bounding box center [1415, 610] width 38 height 24
type input "8.00"
type input "130.64"
type input "$95.6938"
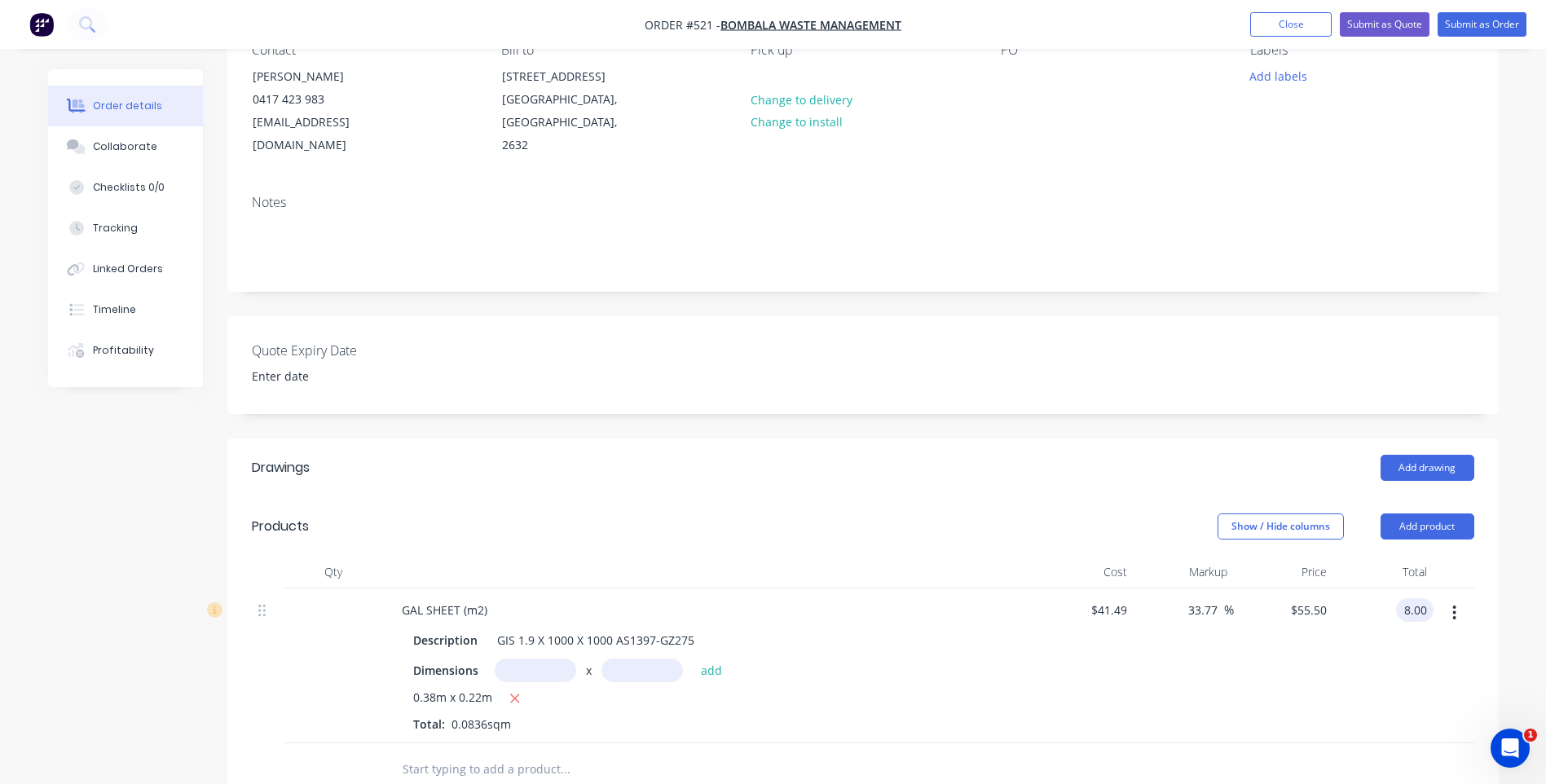
type input "$8.00"
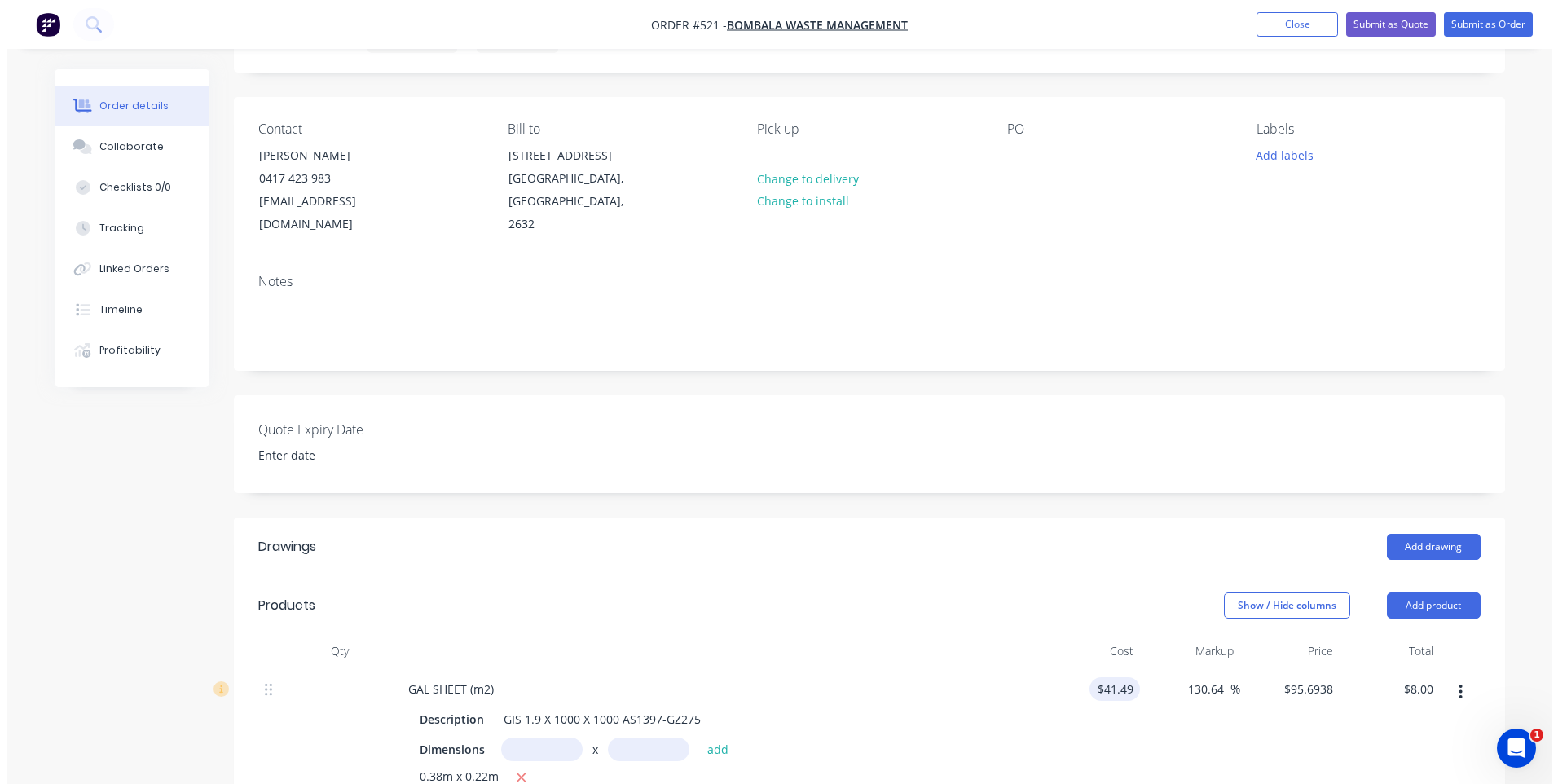
scroll to position [0, 0]
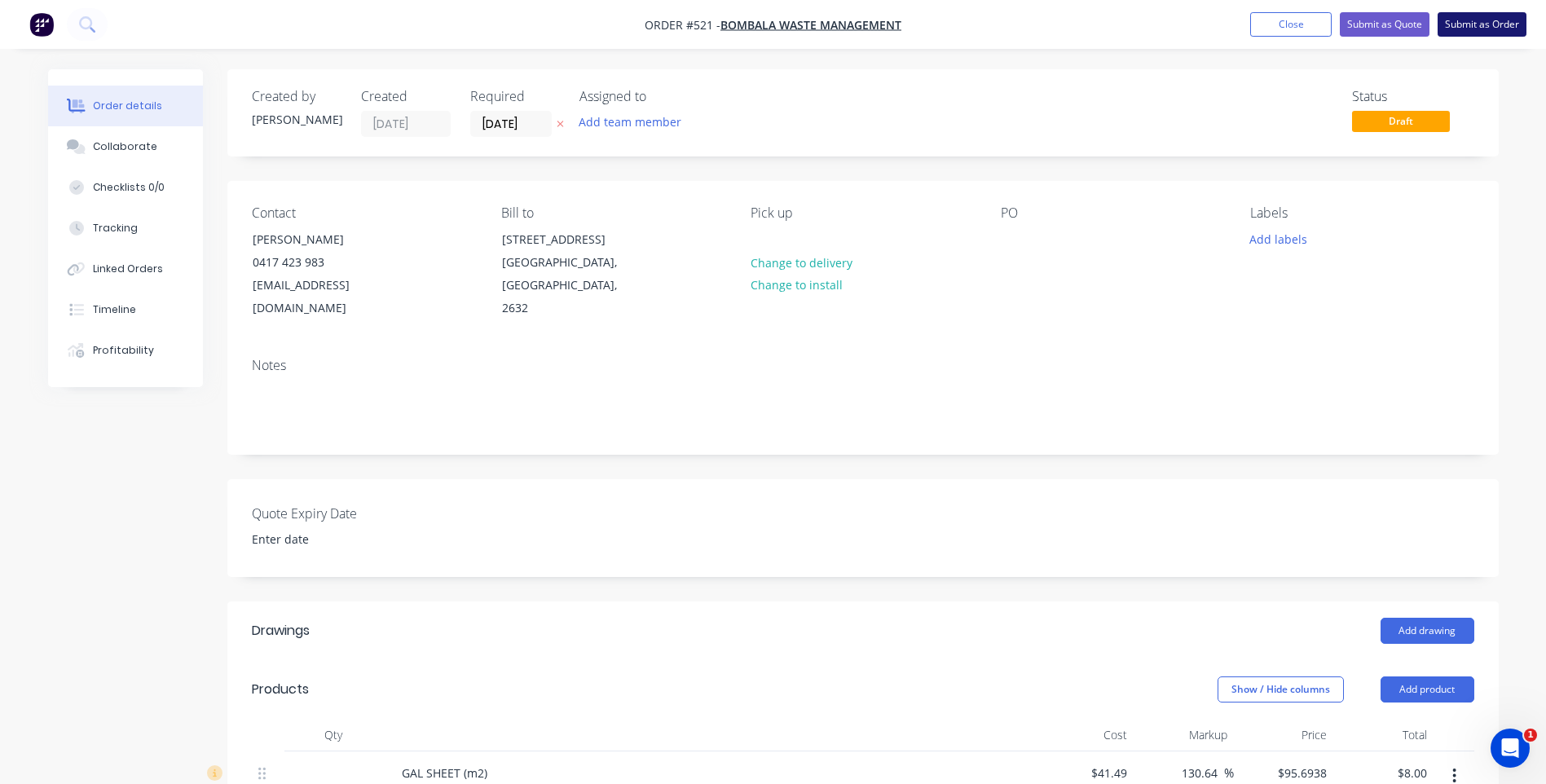
click at [1467, 21] on button "Submit as Order" at bounding box center [1482, 24] width 89 height 24
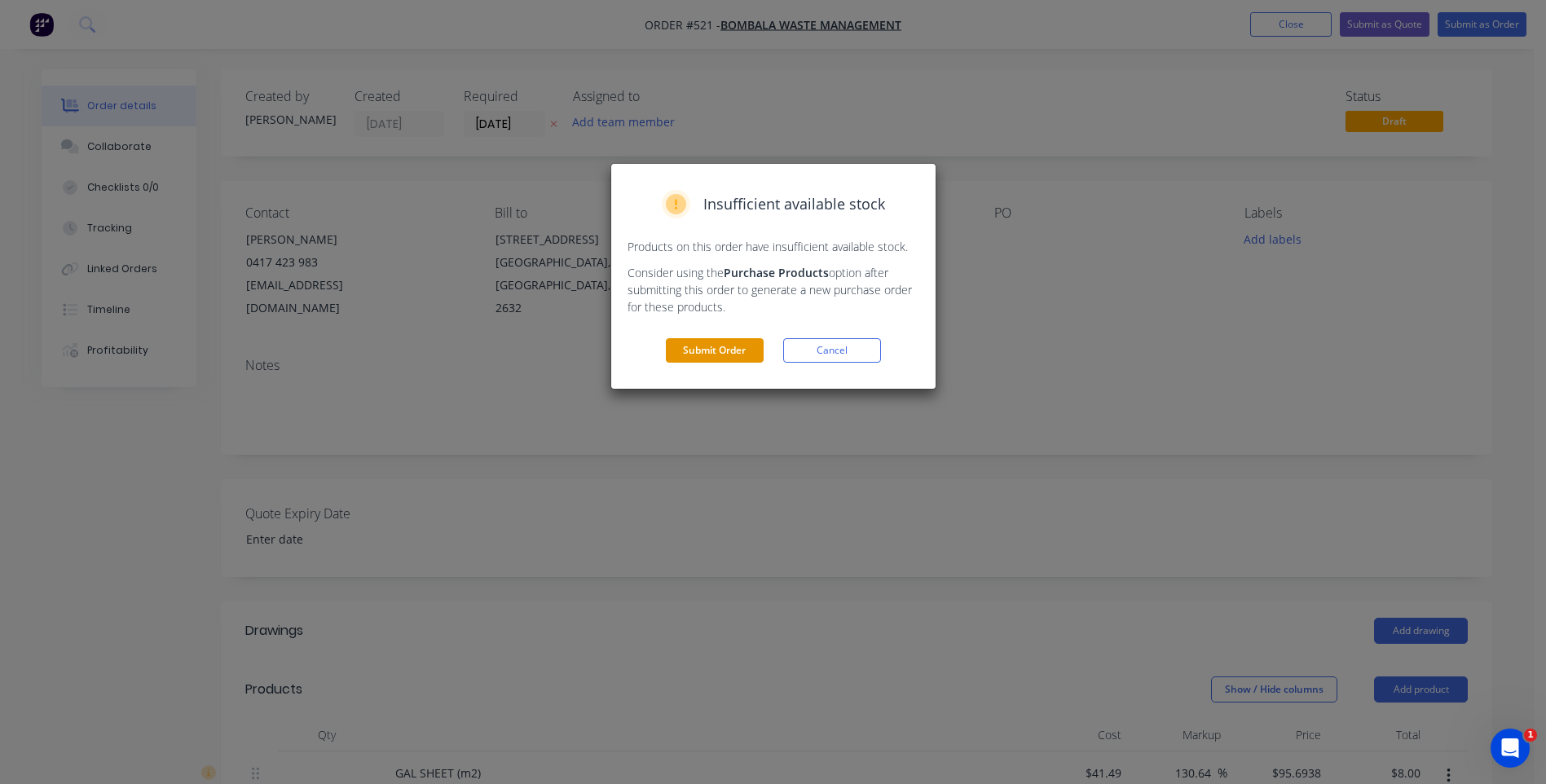
click at [726, 346] on button "Submit Order" at bounding box center [715, 350] width 98 height 24
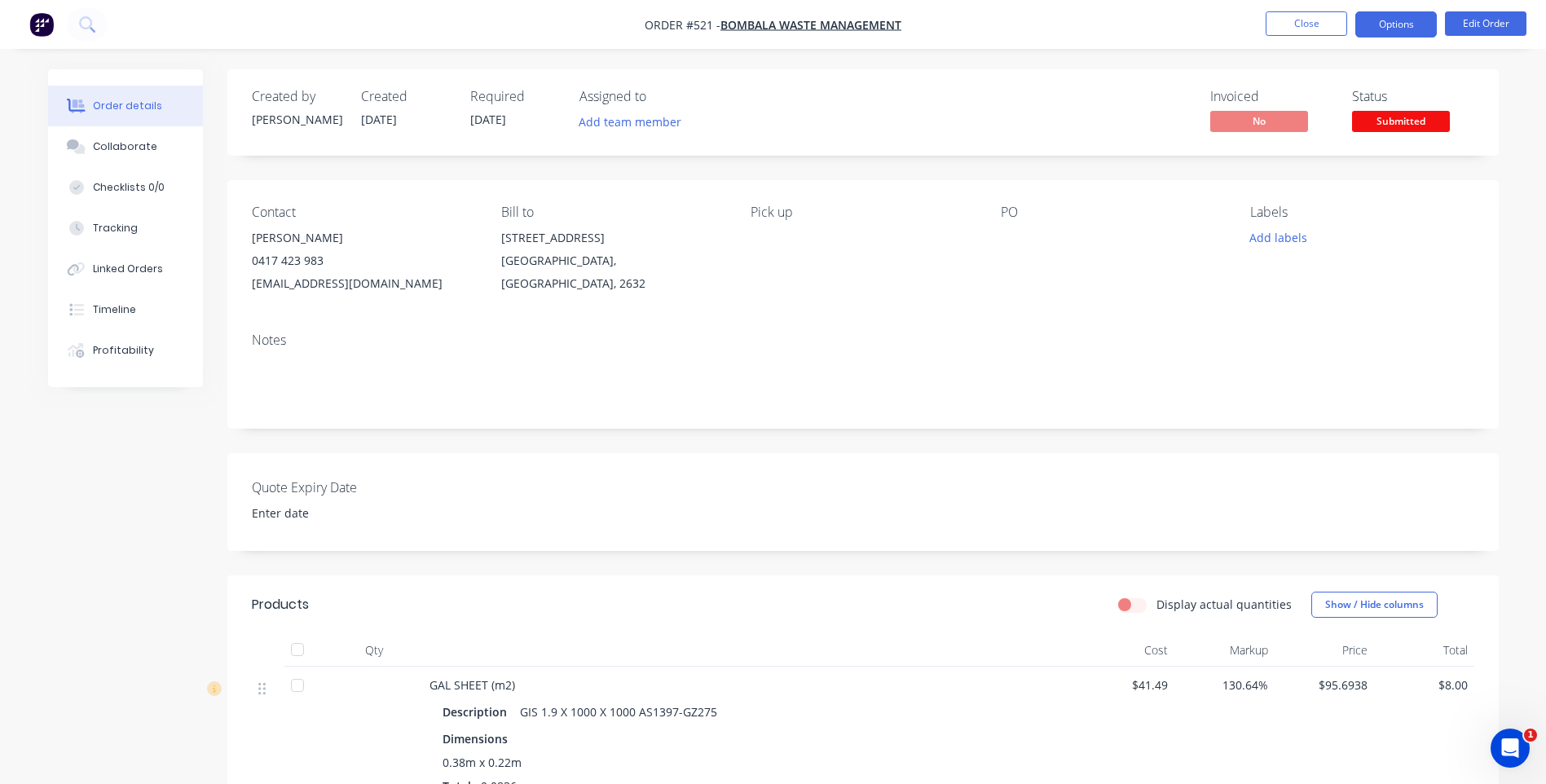
click at [1406, 29] on button "Options" at bounding box center [1396, 24] width 82 height 26
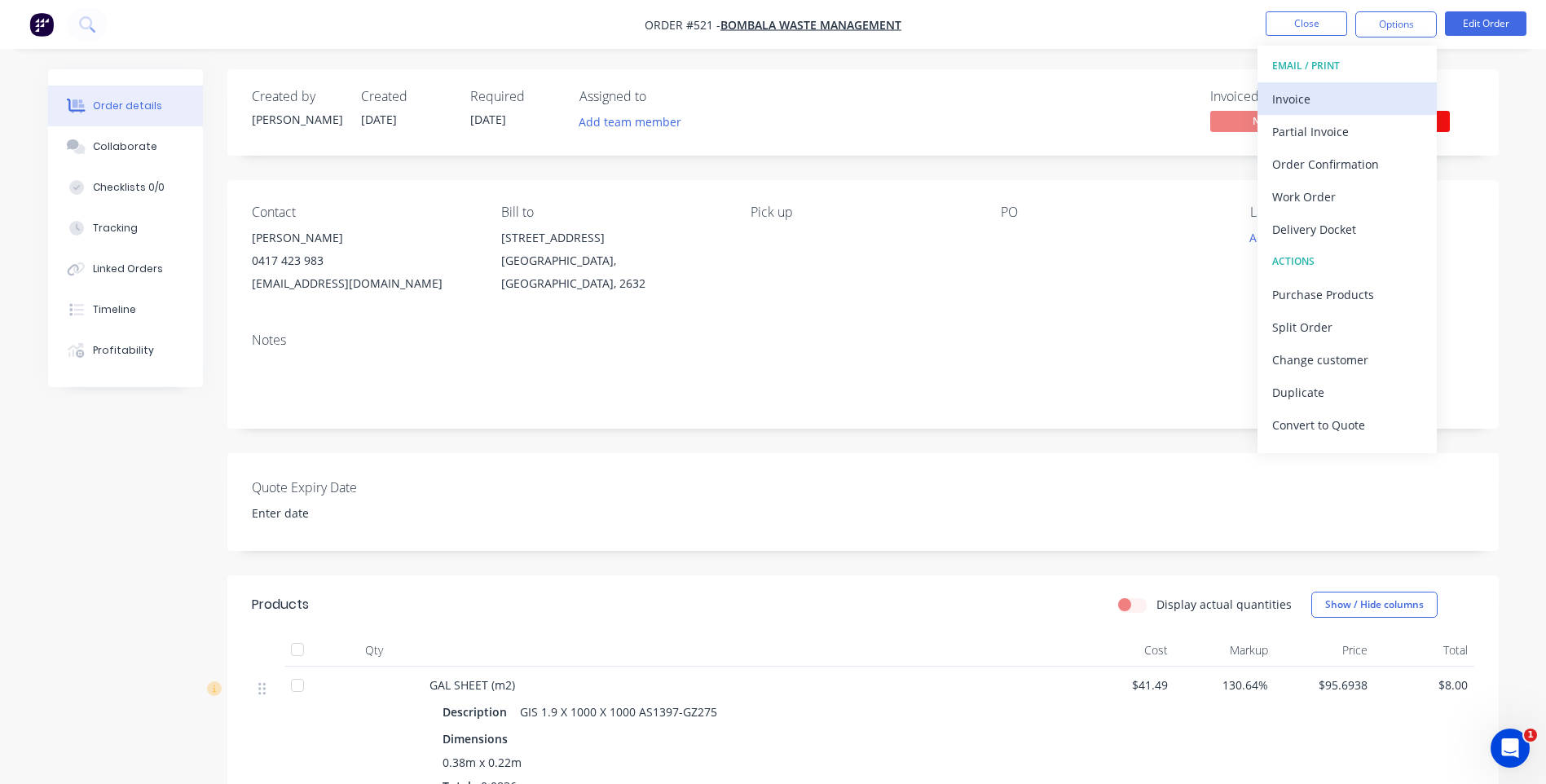
click at [1284, 99] on div "Invoice" at bounding box center [1347, 99] width 150 height 24
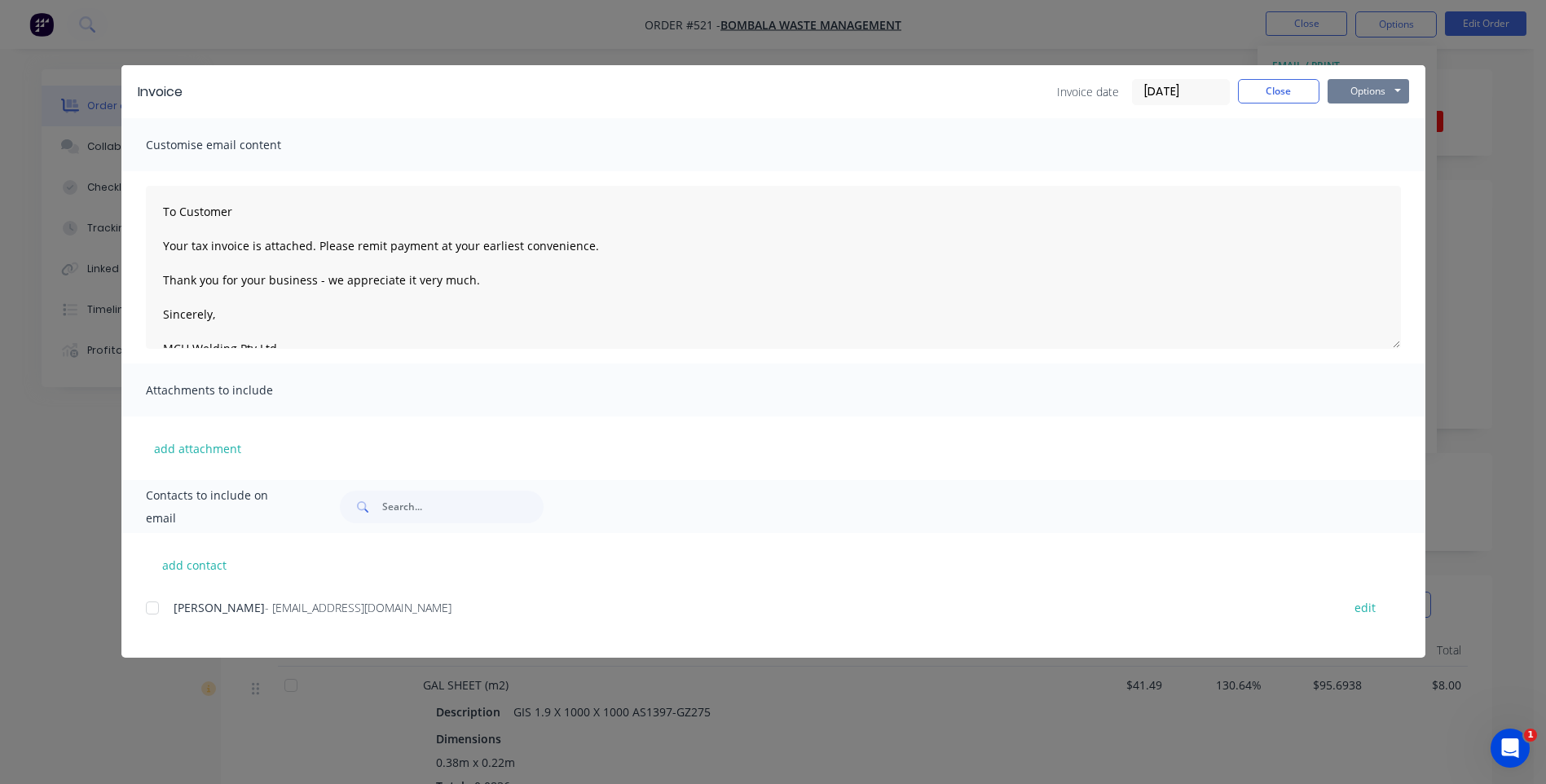
click at [1359, 92] on button "Options" at bounding box center [1368, 91] width 82 height 24
click at [1369, 113] on button "Preview" at bounding box center [1380, 120] width 104 height 27
click at [150, 613] on div at bounding box center [152, 608] width 33 height 33
click at [1383, 93] on button "Options" at bounding box center [1368, 91] width 82 height 24
click at [1364, 168] on button "Email" at bounding box center [1380, 174] width 104 height 27
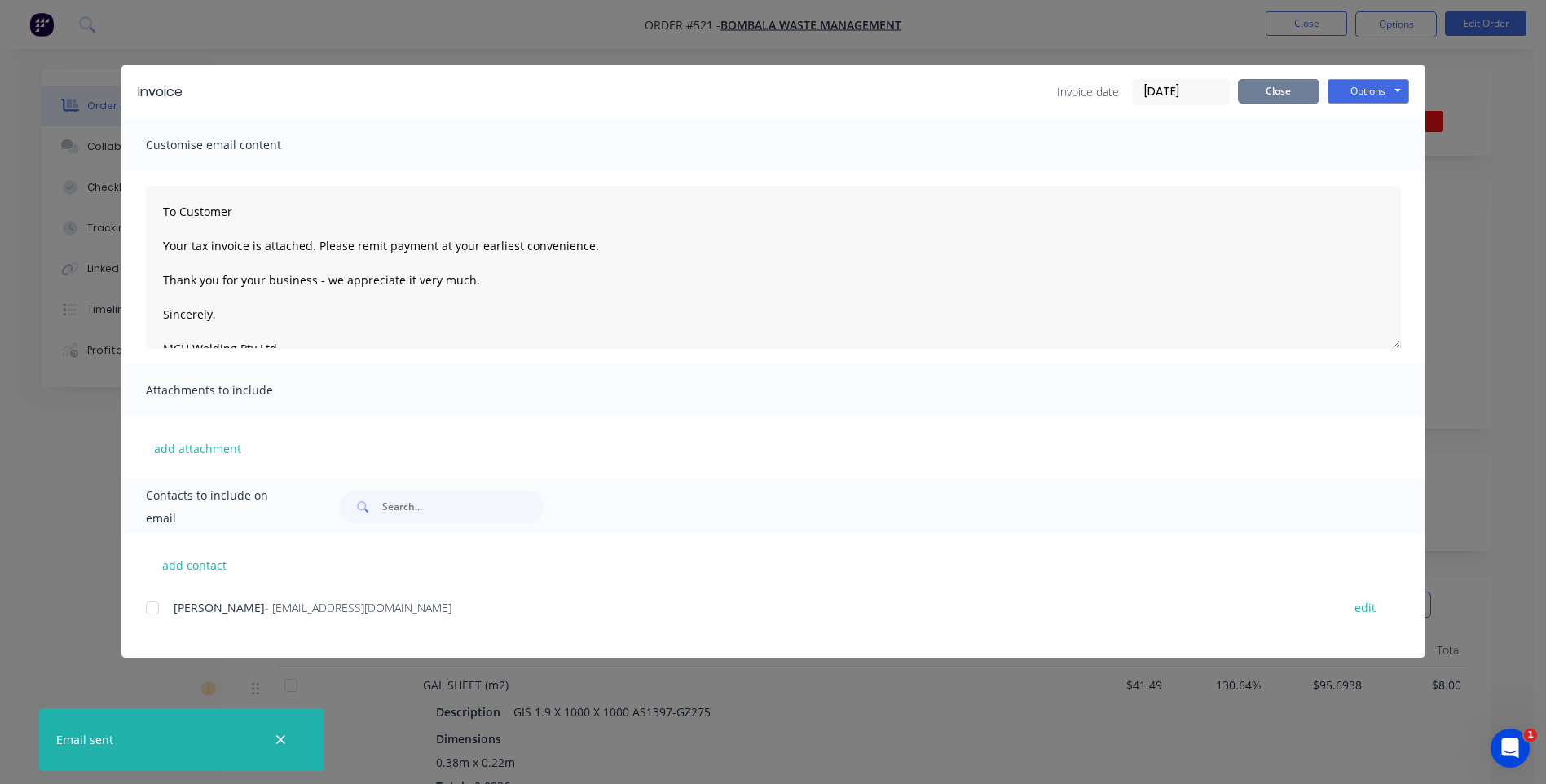
click at [1283, 93] on button "Close" at bounding box center [1279, 91] width 82 height 24
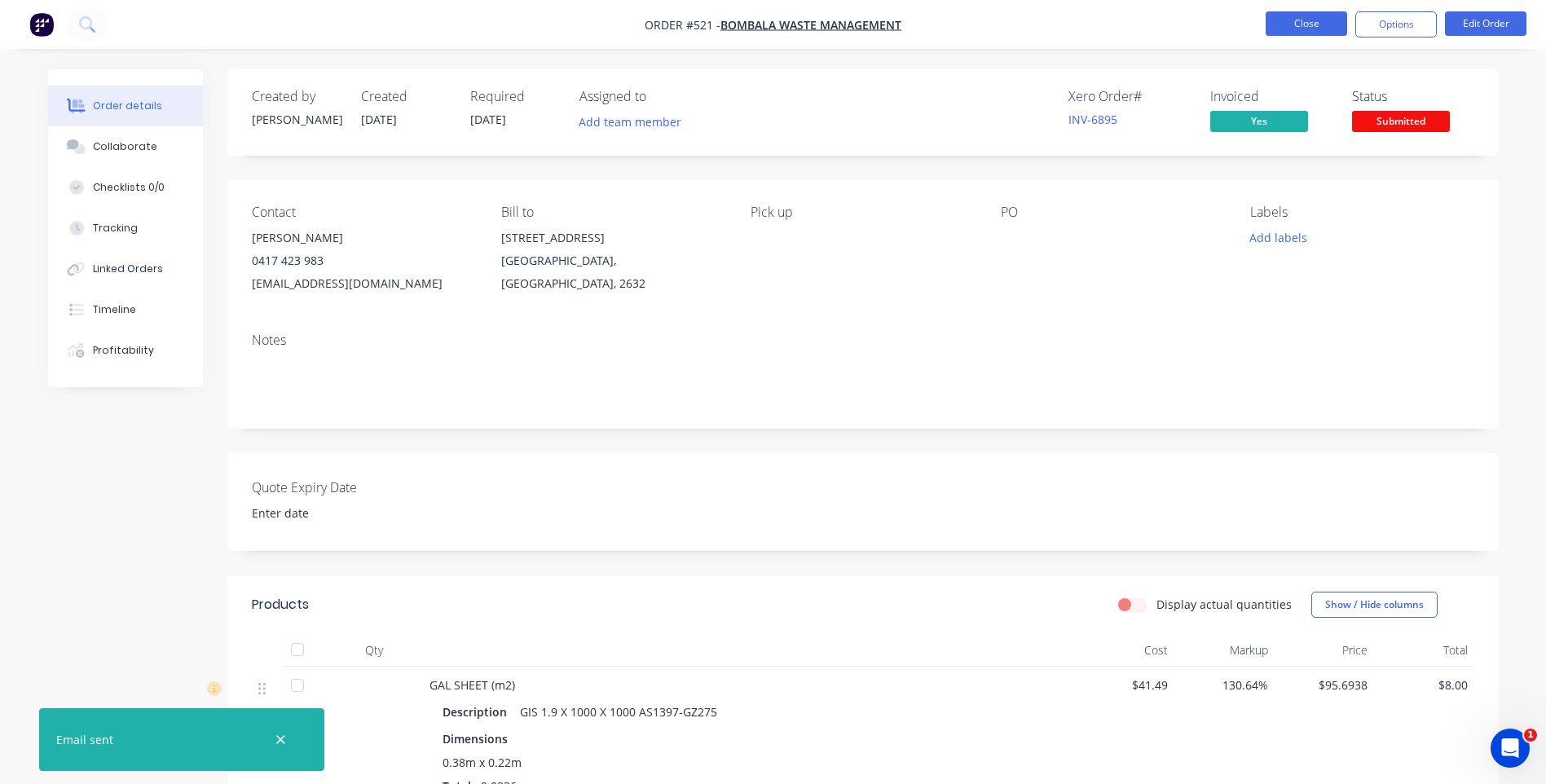
click at [1320, 21] on button "Close" at bounding box center [1306, 24] width 82 height 24
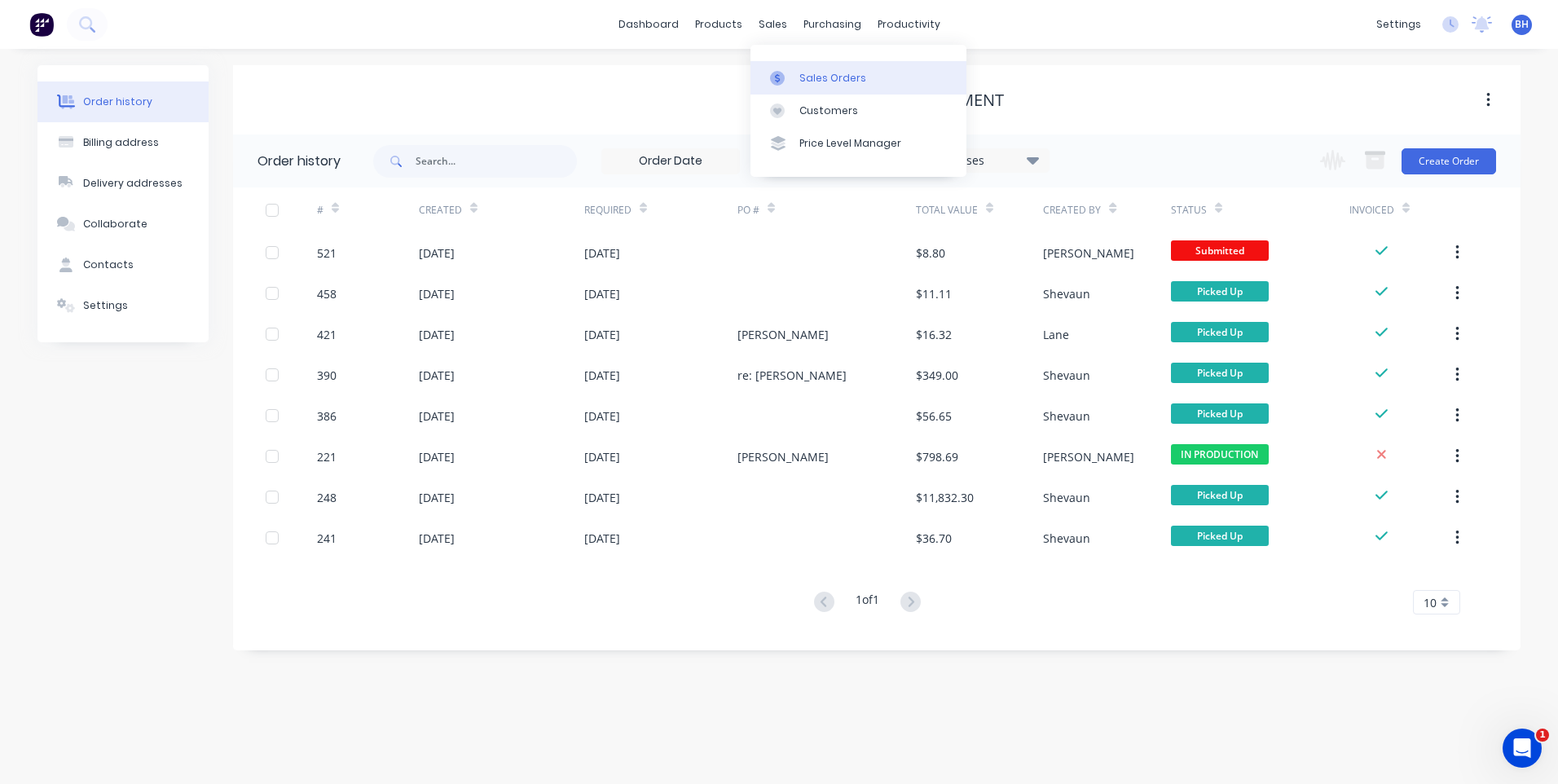
click at [814, 76] on div "Sales Orders" at bounding box center [833, 77] width 67 height 14
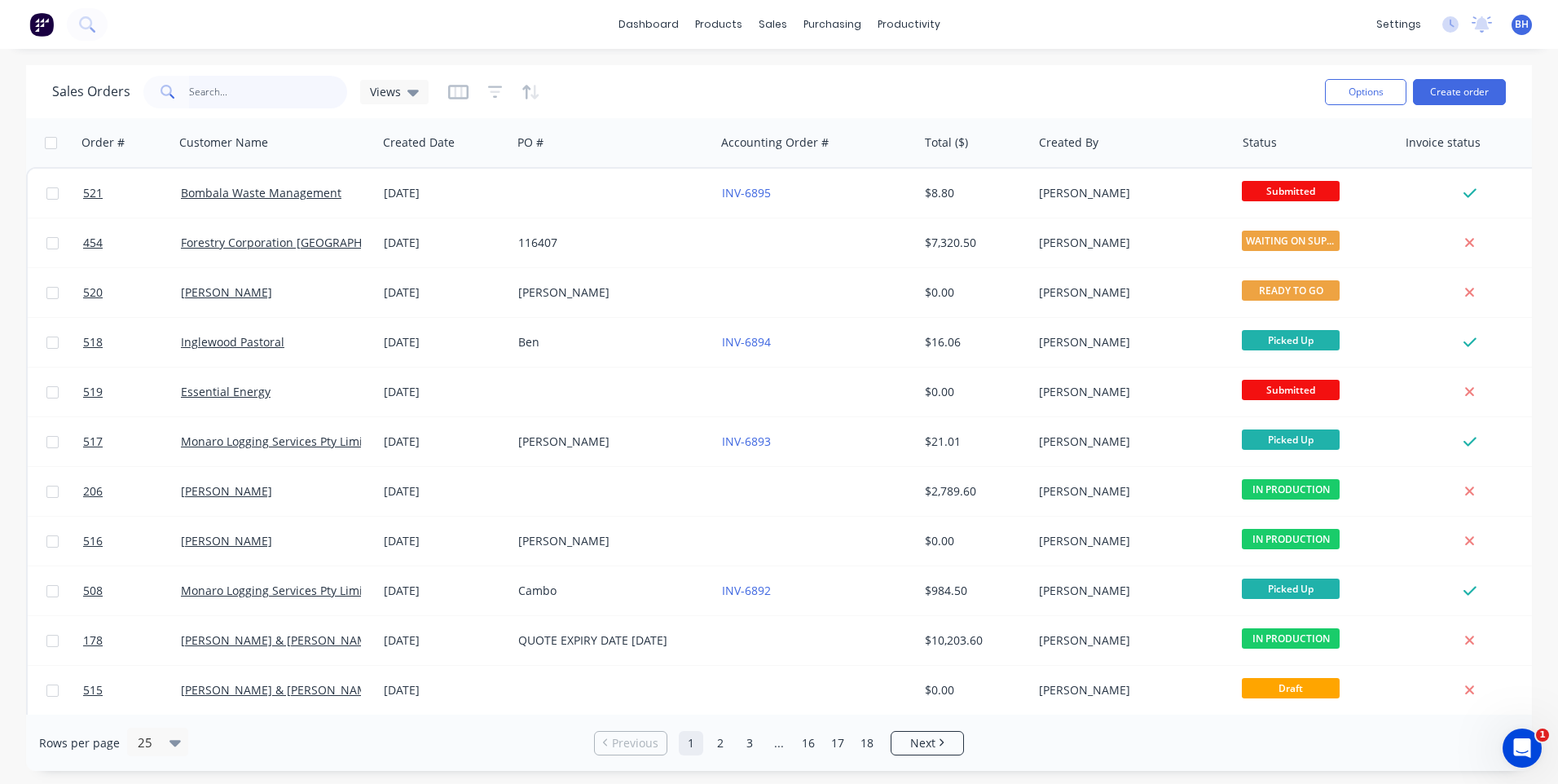
click at [201, 89] on input "text" at bounding box center [268, 92] width 159 height 33
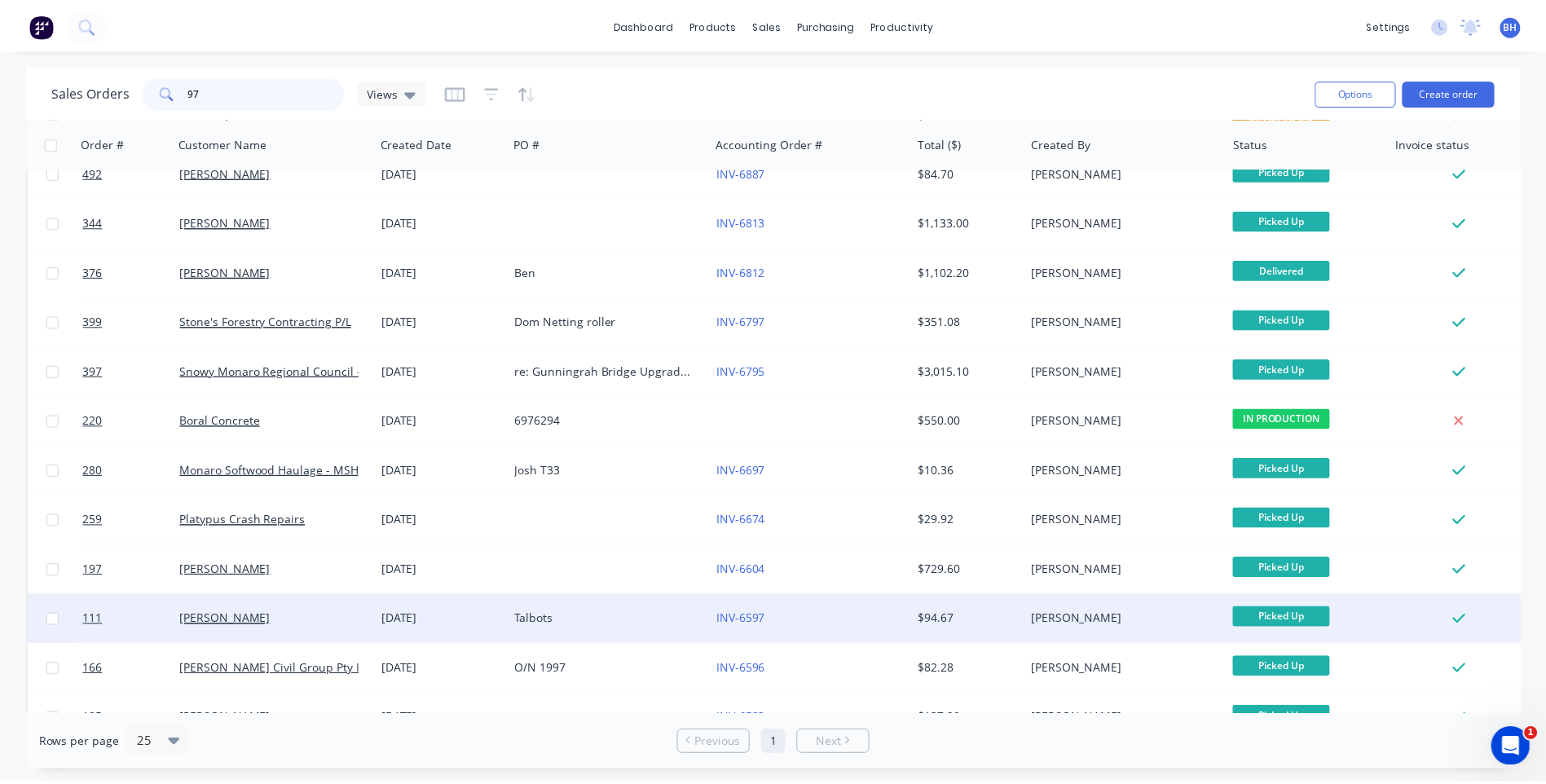
scroll to position [156, 0]
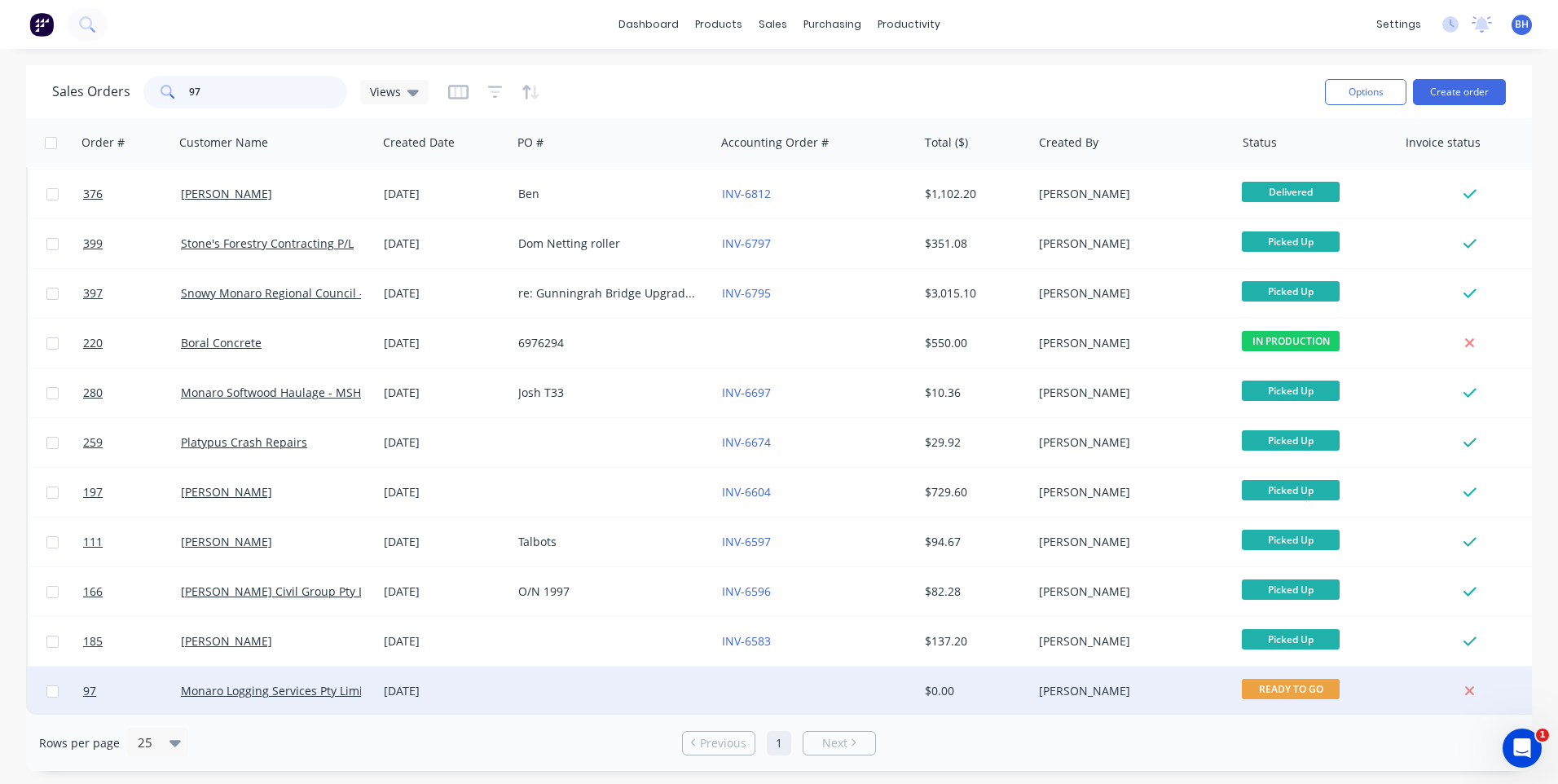
type input "97"
click at [519, 676] on div at bounding box center [613, 691] width 203 height 49
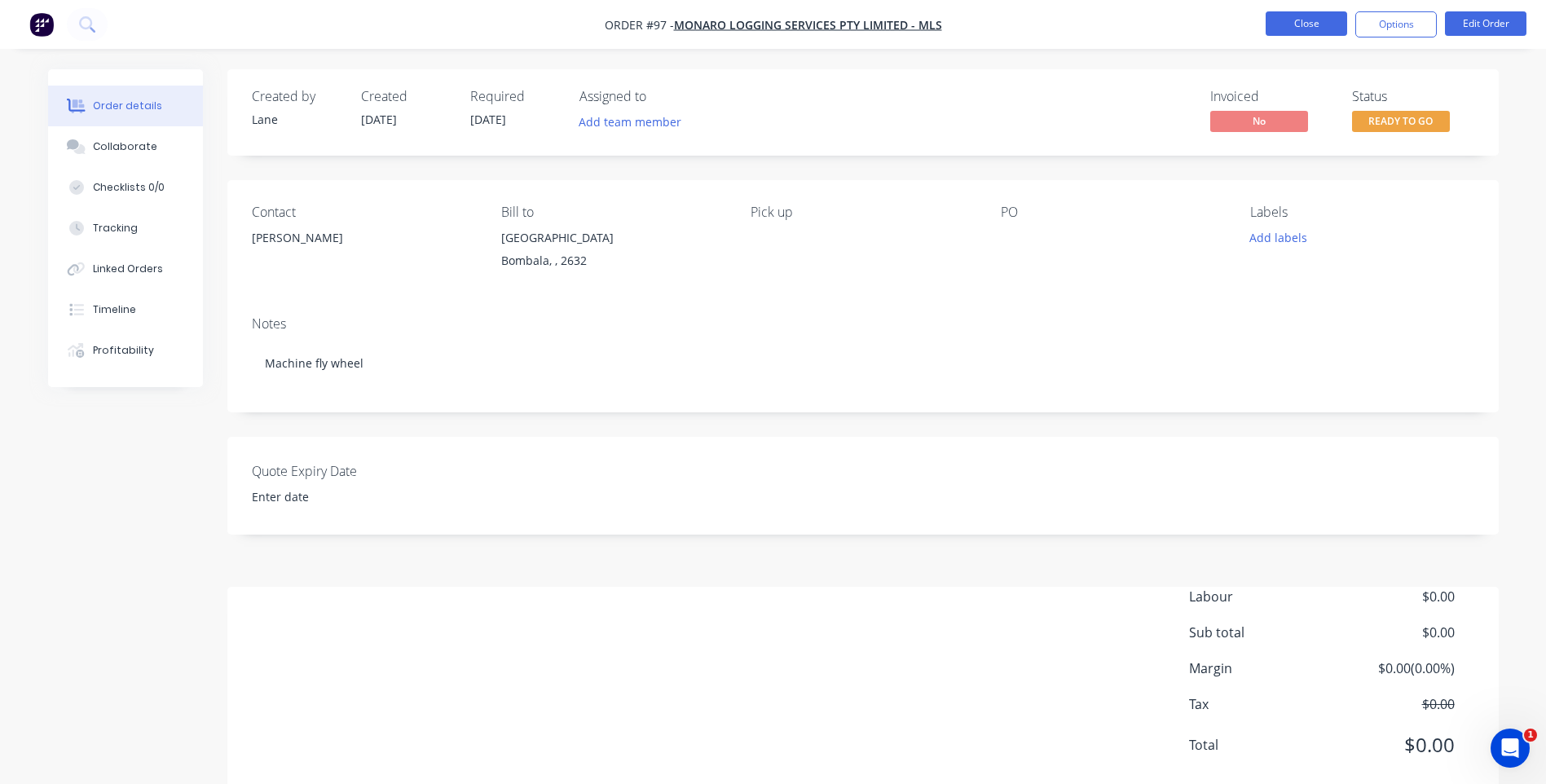
click at [1285, 25] on button "Close" at bounding box center [1306, 24] width 82 height 24
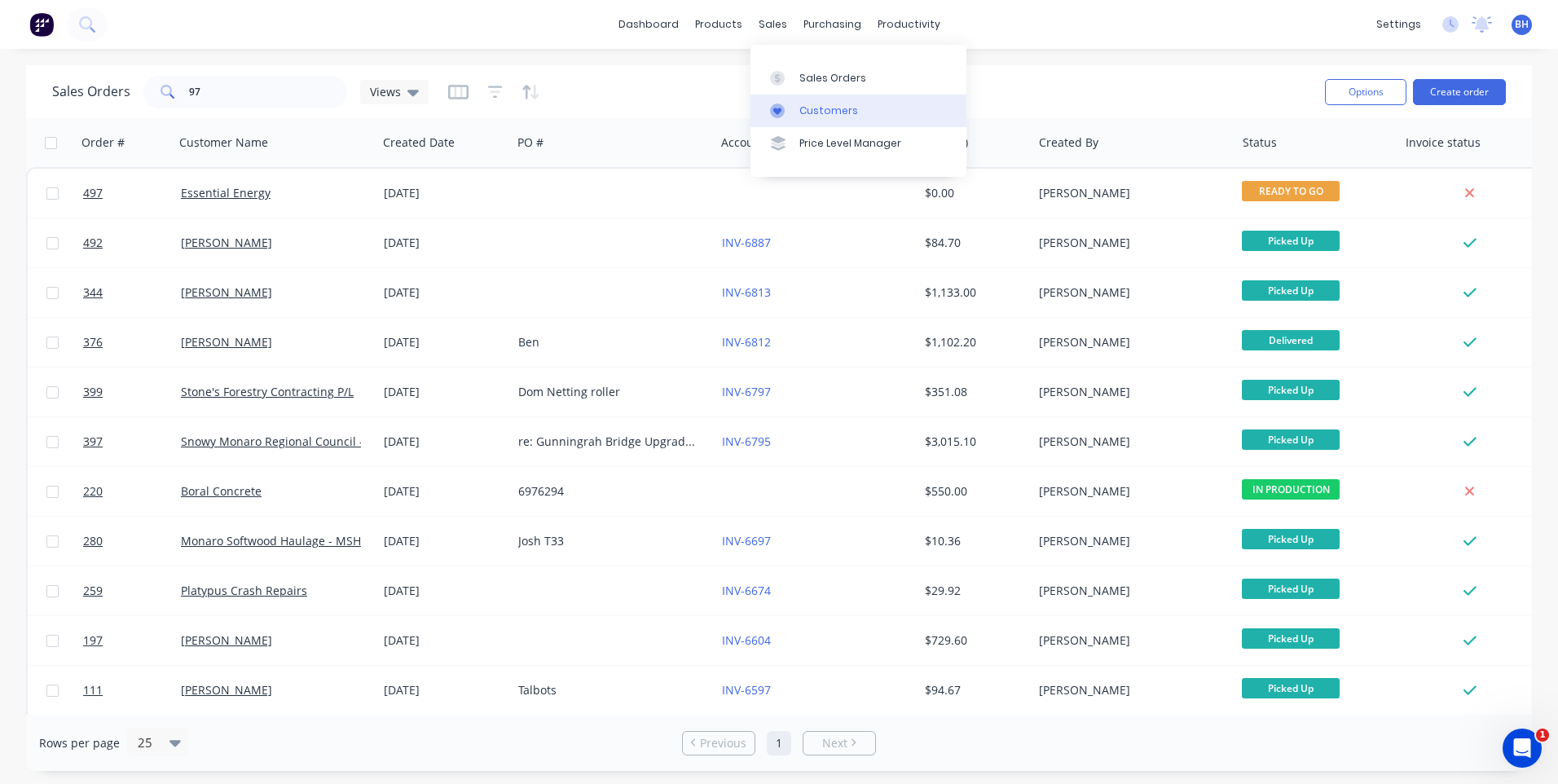
click at [805, 108] on div "Customers" at bounding box center [829, 110] width 59 height 14
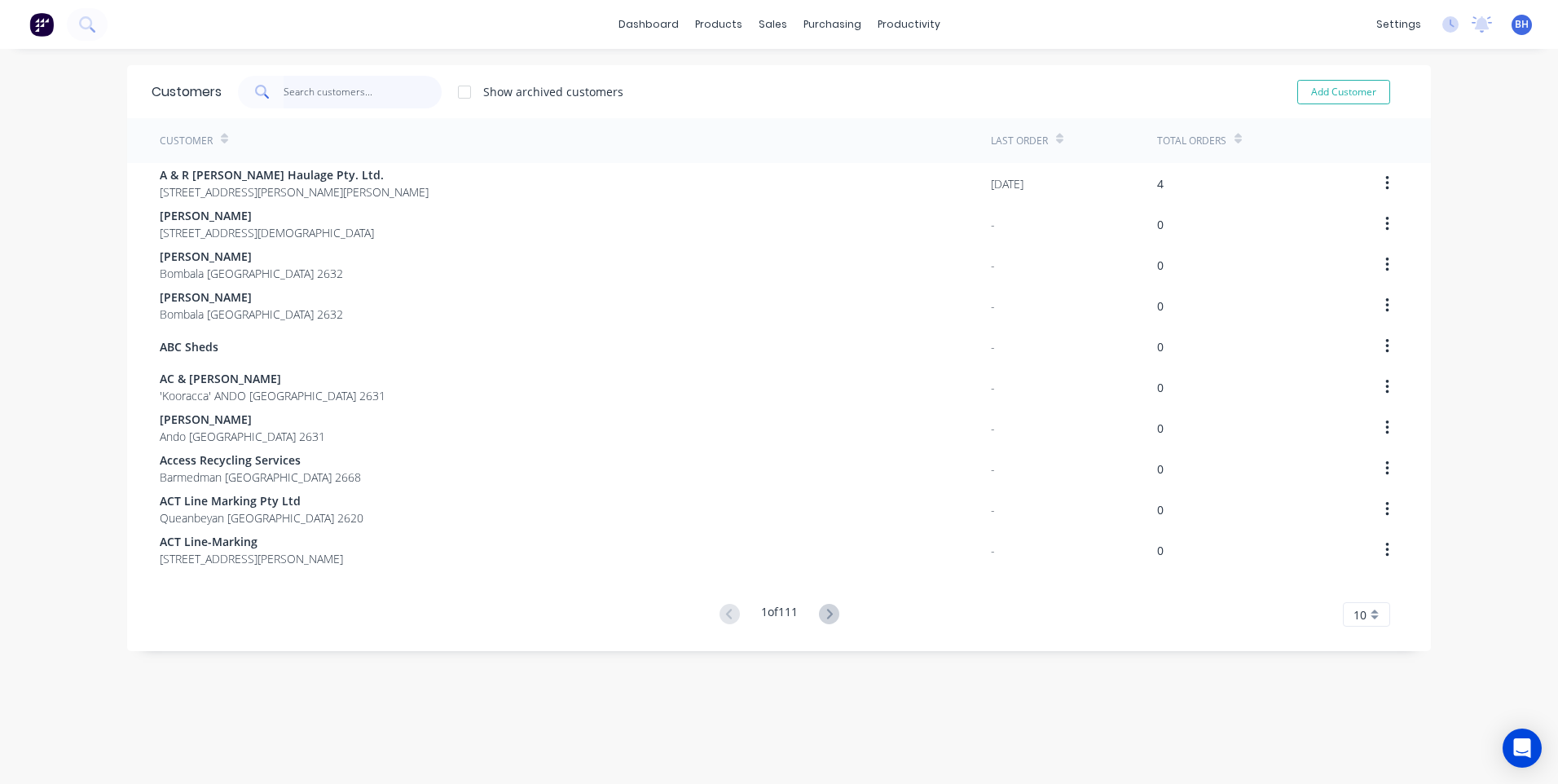
click at [283, 88] on input "text" at bounding box center [362, 92] width 159 height 33
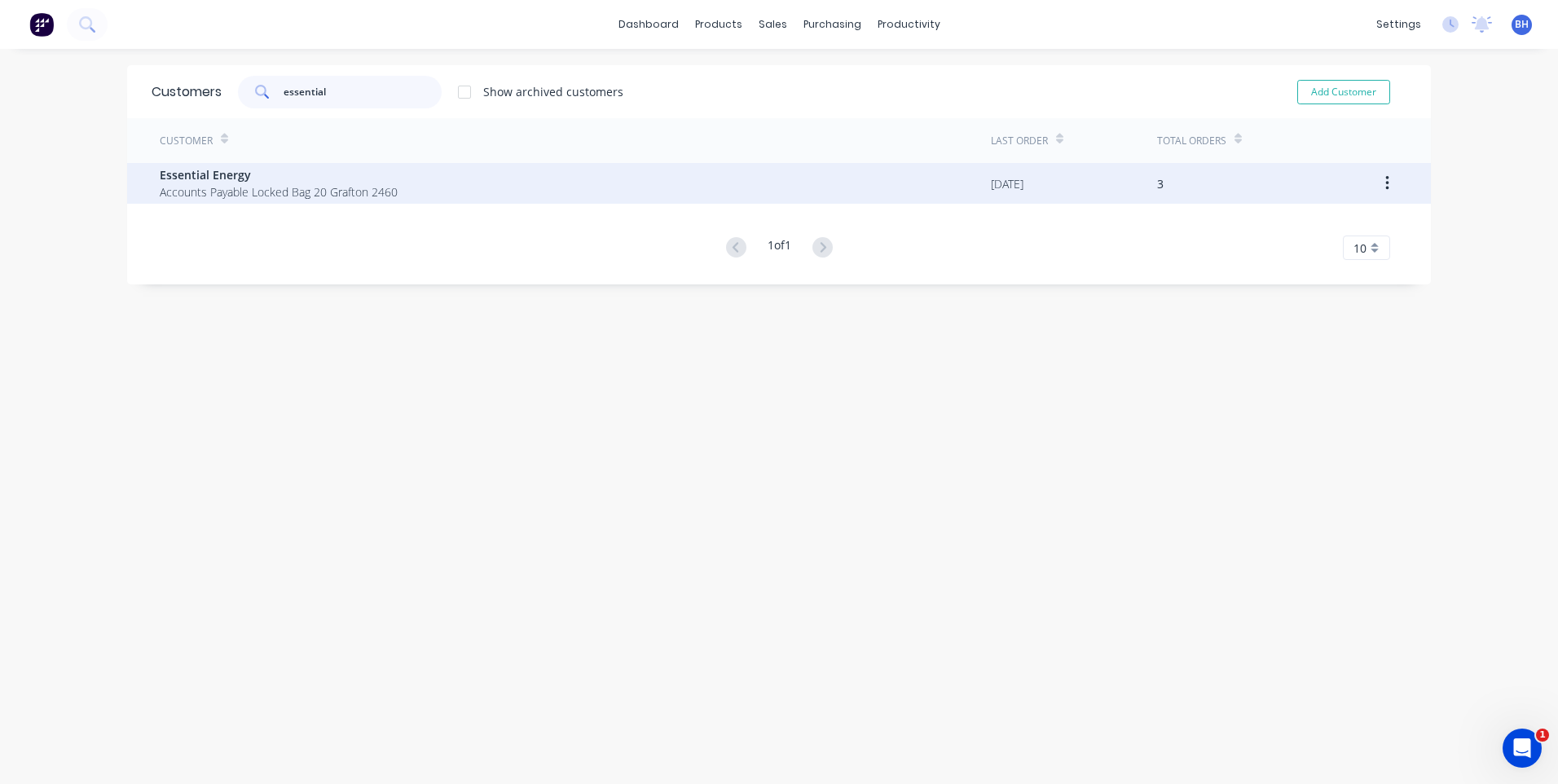
type input "essential"
click at [366, 179] on span "Essential Energy" at bounding box center [278, 175] width 238 height 17
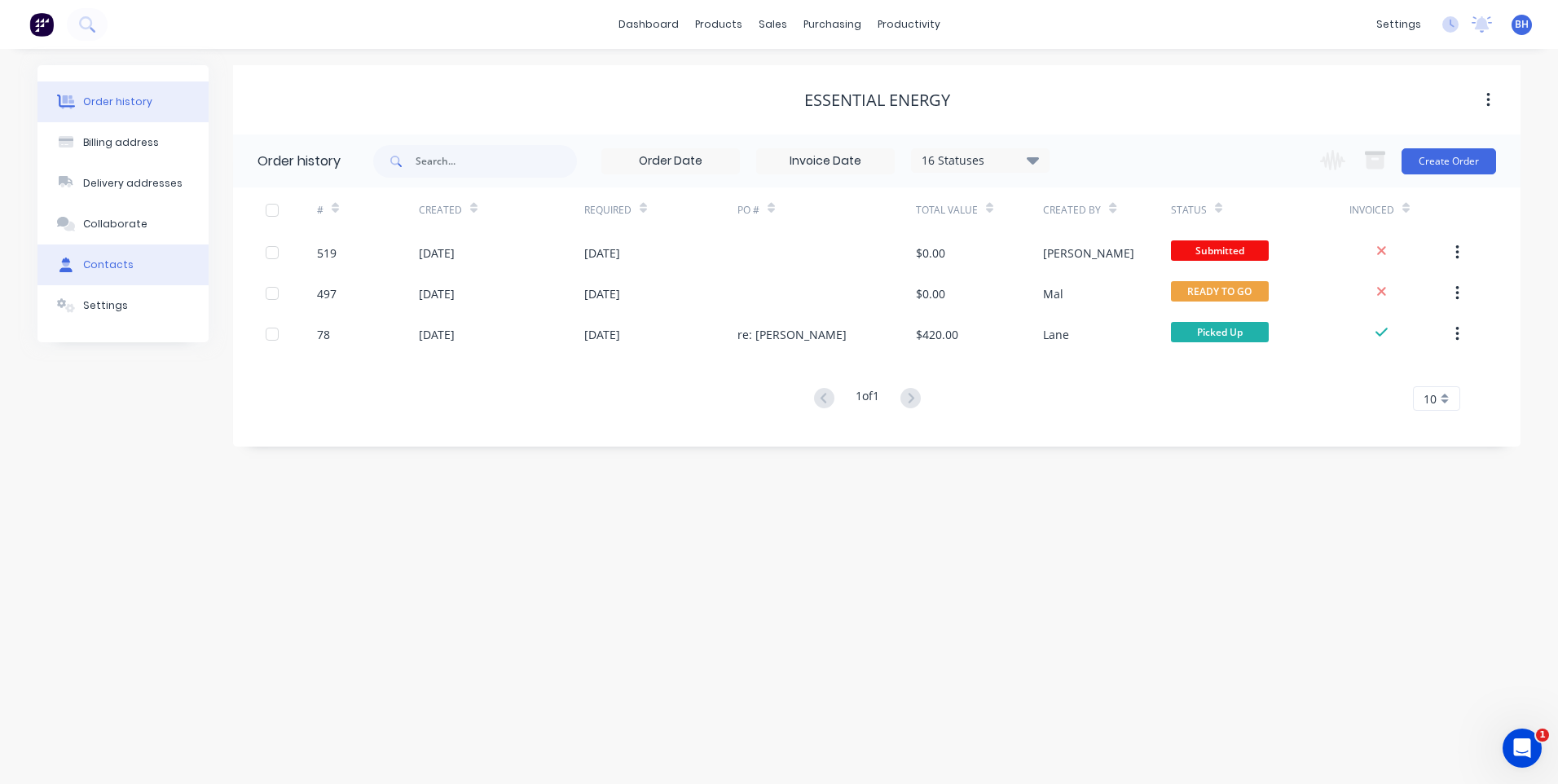
click at [124, 257] on div "Contacts" at bounding box center [108, 264] width 50 height 14
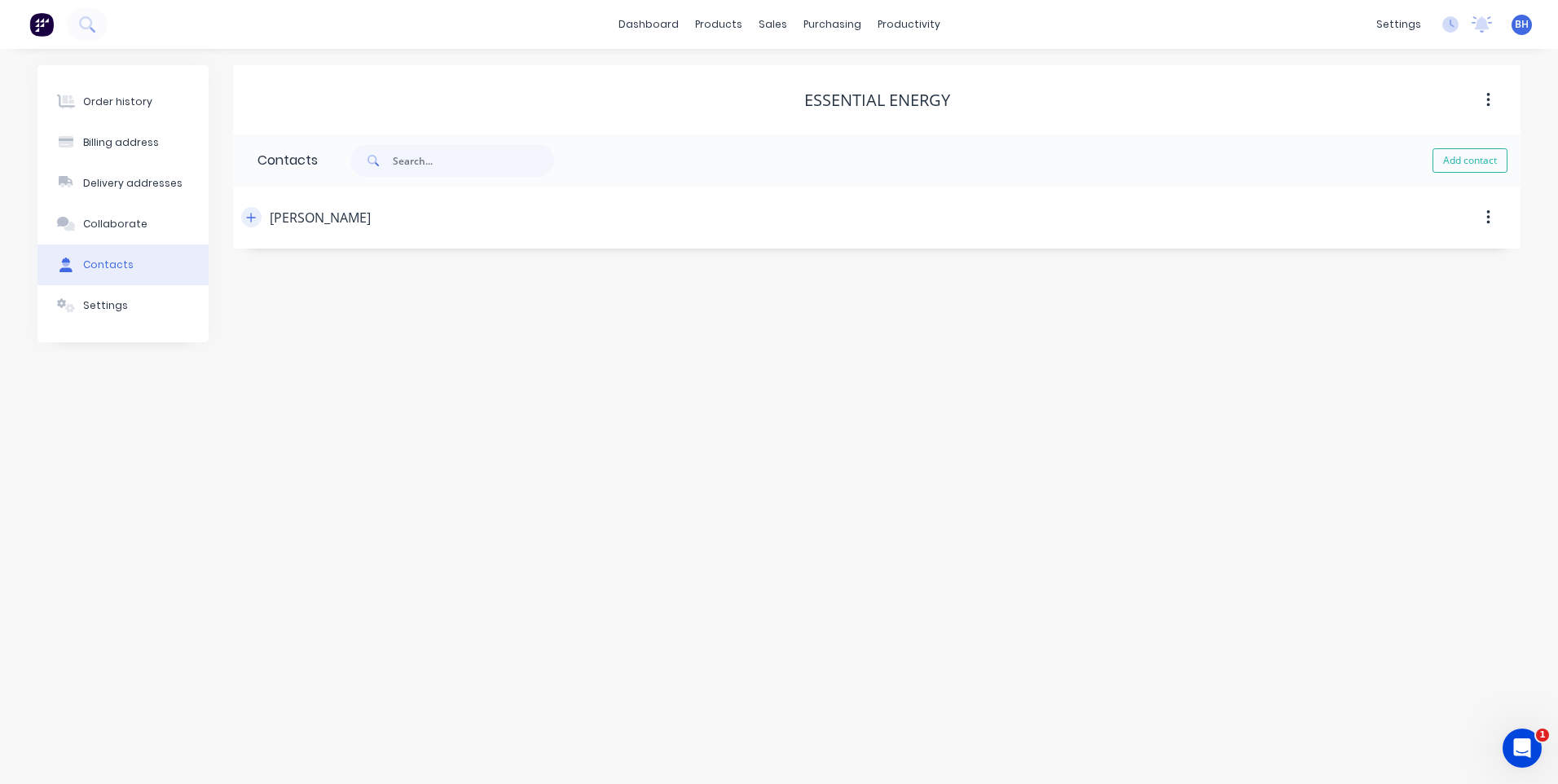
click at [245, 215] on button "button" at bounding box center [251, 217] width 20 height 20
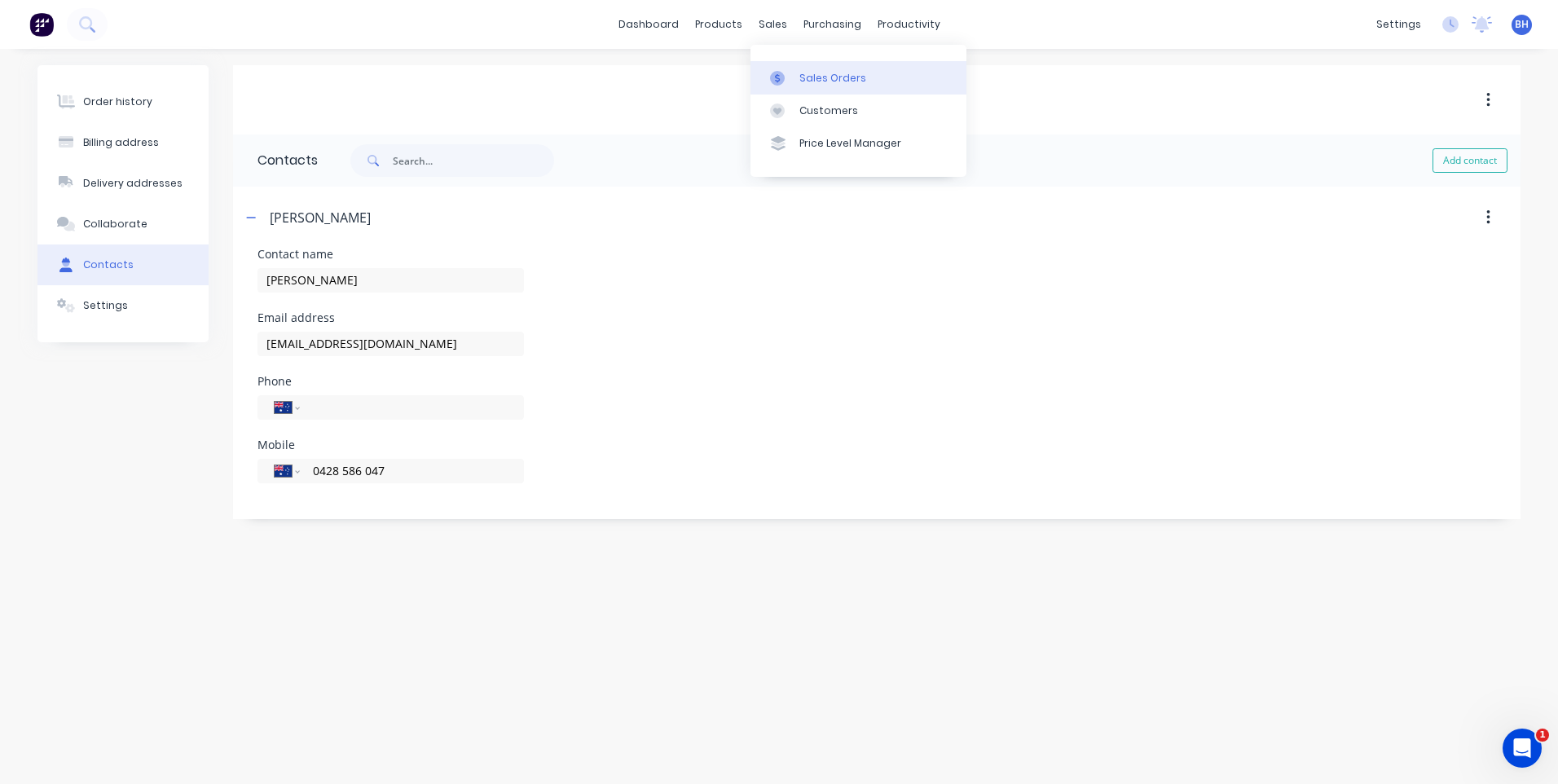
click at [813, 76] on div "Sales Orders" at bounding box center [833, 77] width 67 height 14
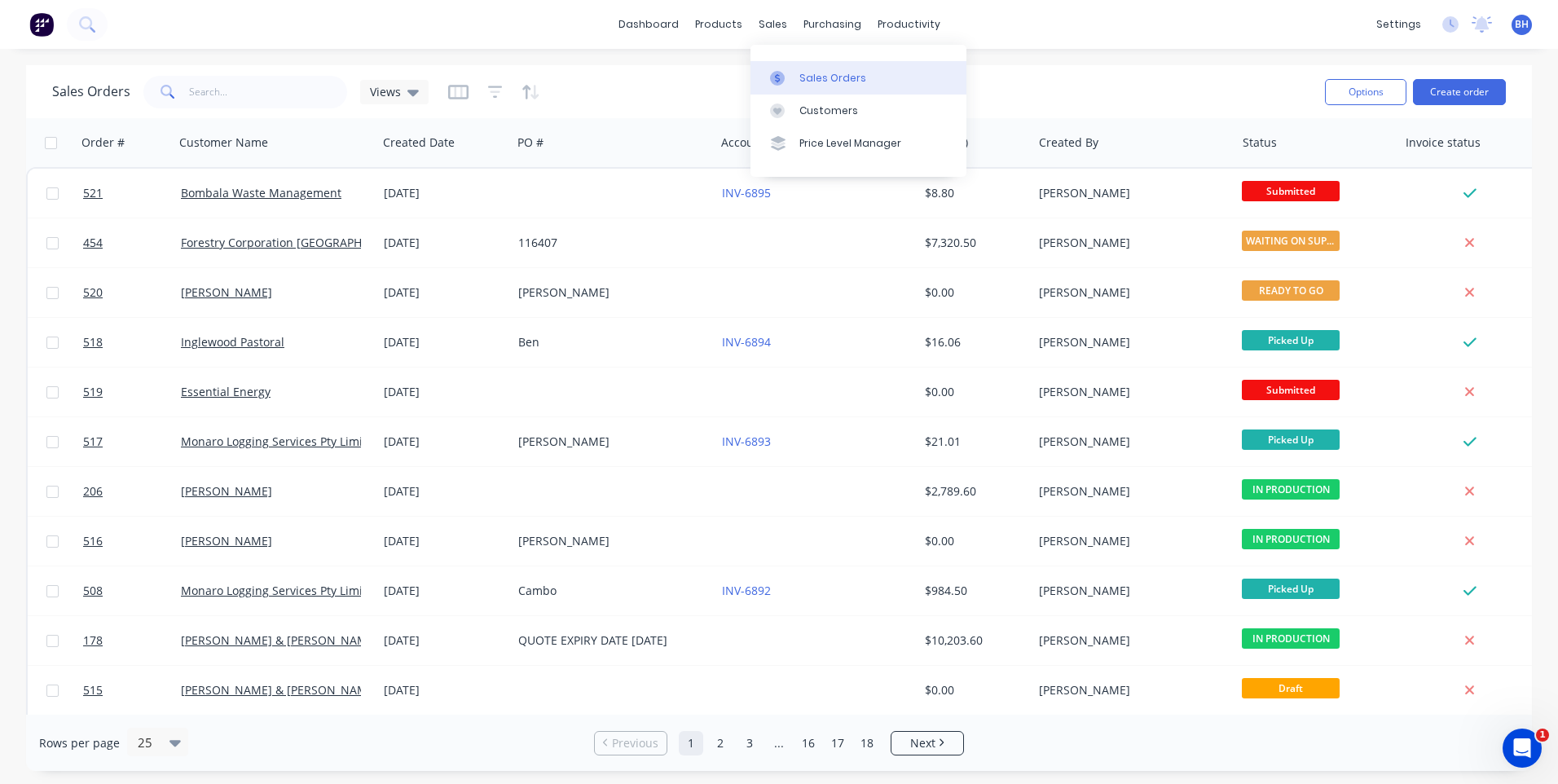
click at [816, 83] on div "Sales Orders" at bounding box center [833, 77] width 67 height 14
click at [262, 99] on input "text" at bounding box center [268, 92] width 159 height 33
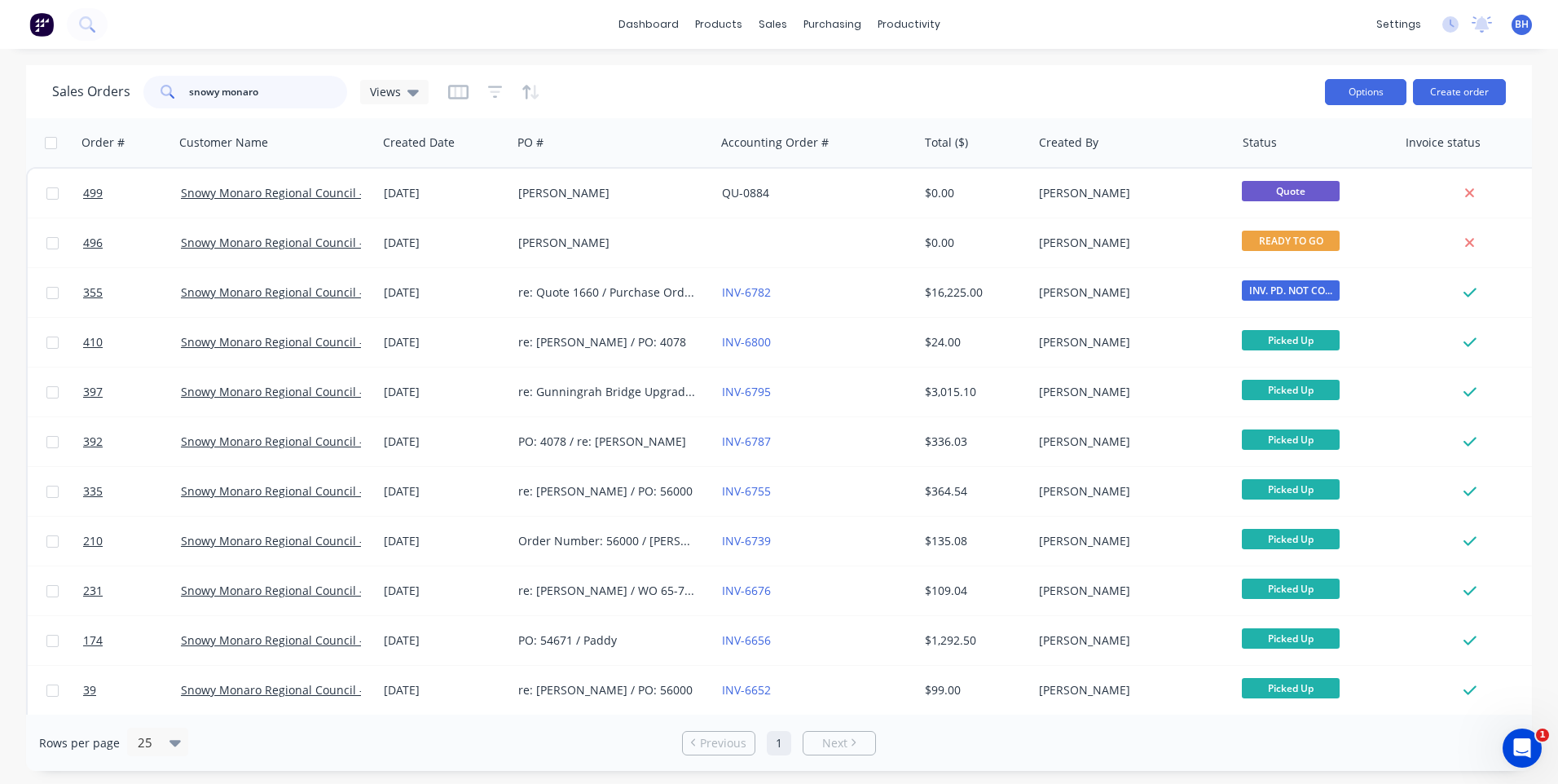
type input "snowy monaro"
click at [1387, 92] on button "Options" at bounding box center [1365, 92] width 82 height 26
click at [1481, 89] on button "Create order" at bounding box center [1459, 92] width 93 height 26
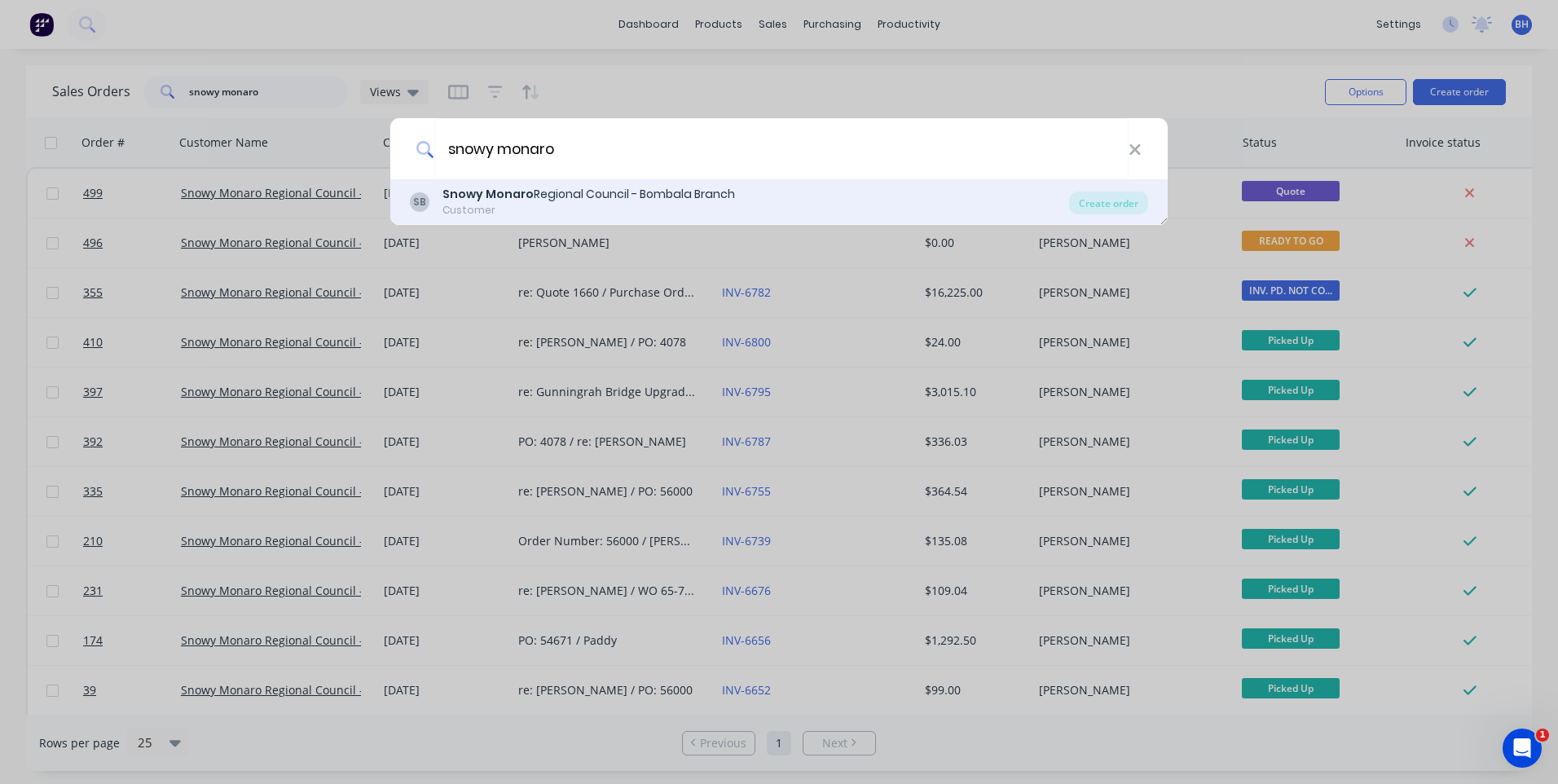
type input "snowy monaro"
click at [669, 194] on div "Snowy Monaro Regional Council - Bombala Branch" at bounding box center [588, 194] width 292 height 17
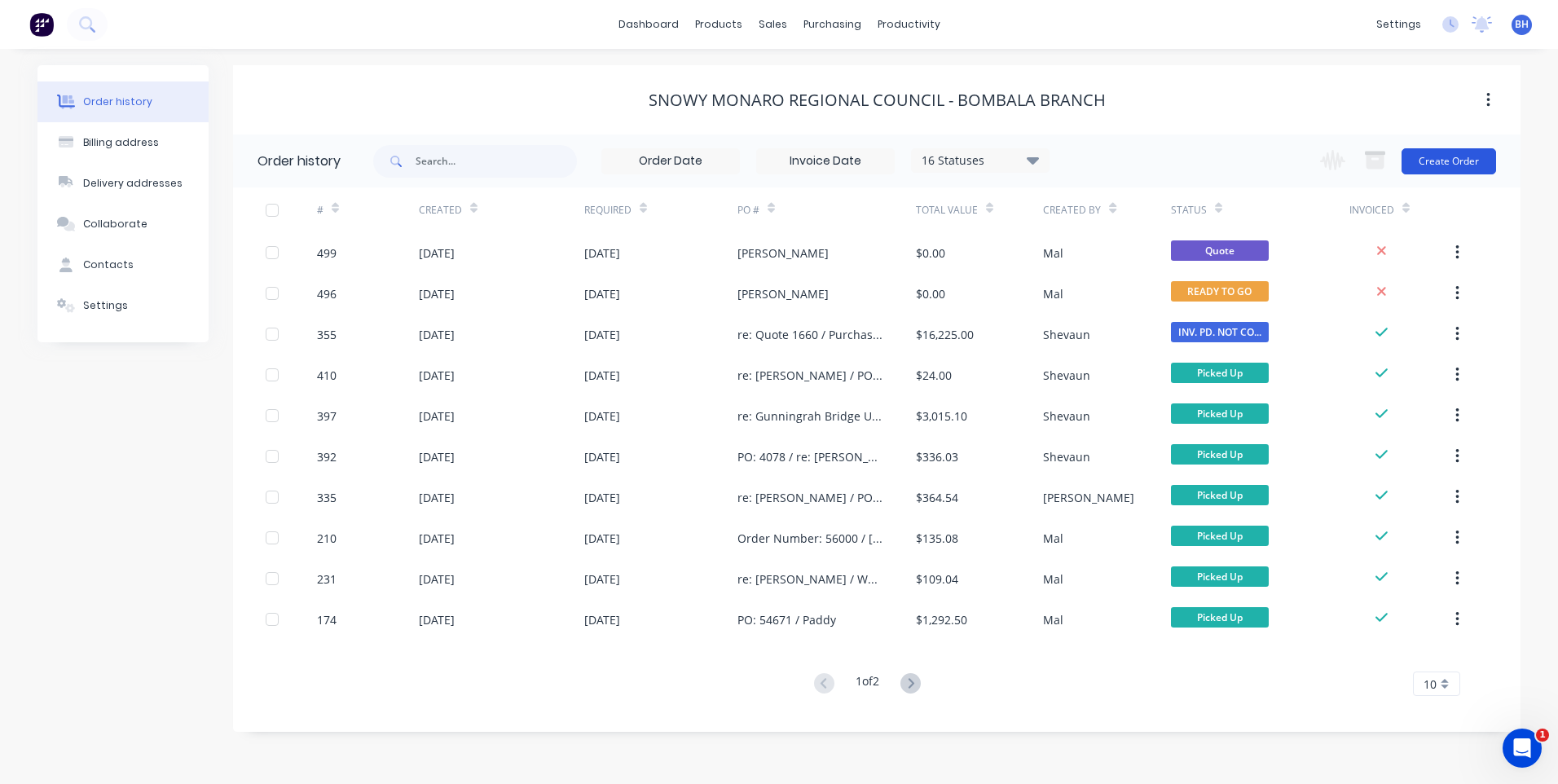
click at [1431, 159] on button "Create Order" at bounding box center [1449, 160] width 94 height 26
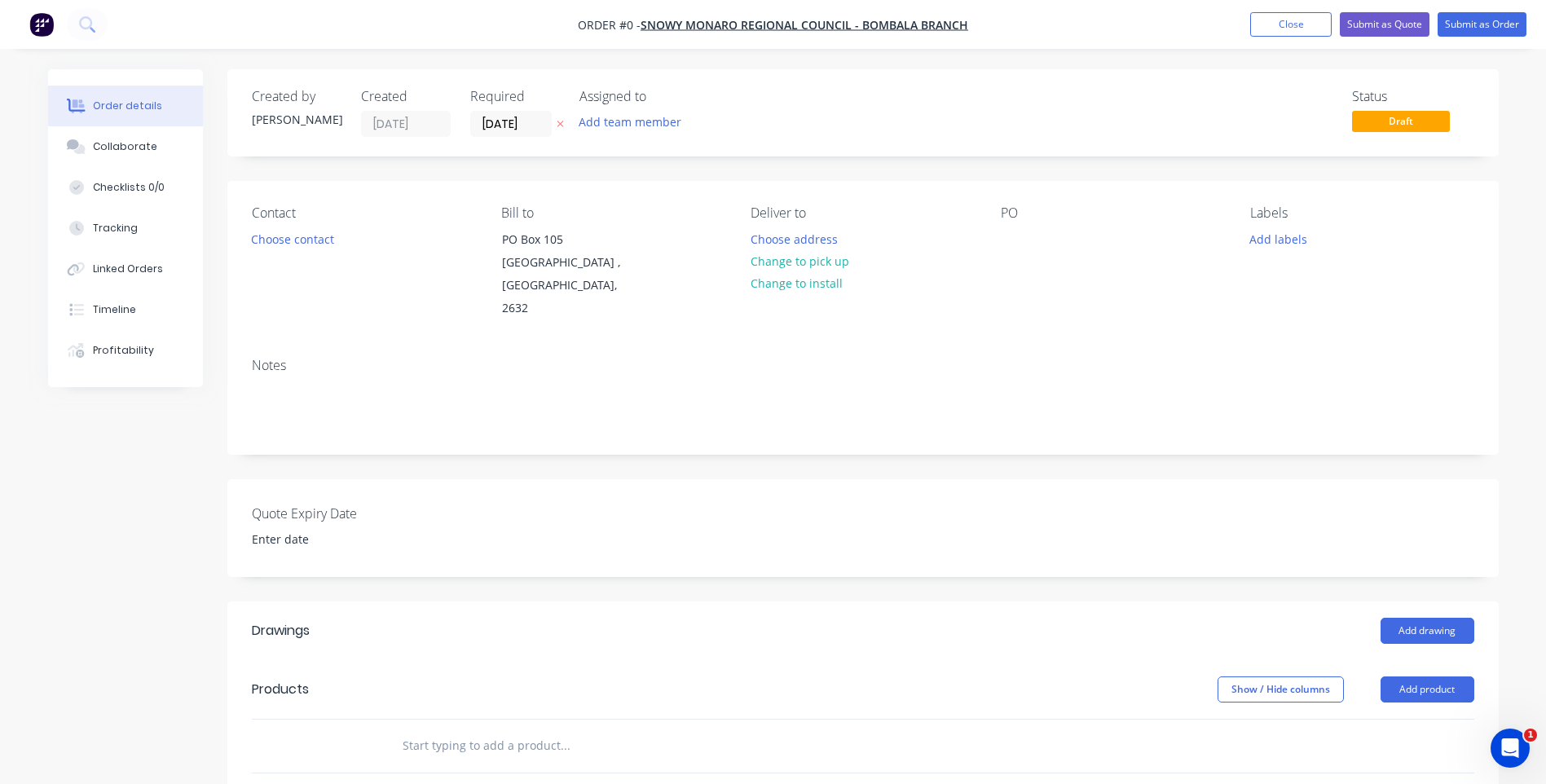
click at [378, 723] on div at bounding box center [333, 745] width 98 height 53
click at [414, 729] on input "text" at bounding box center [565, 745] width 326 height 33
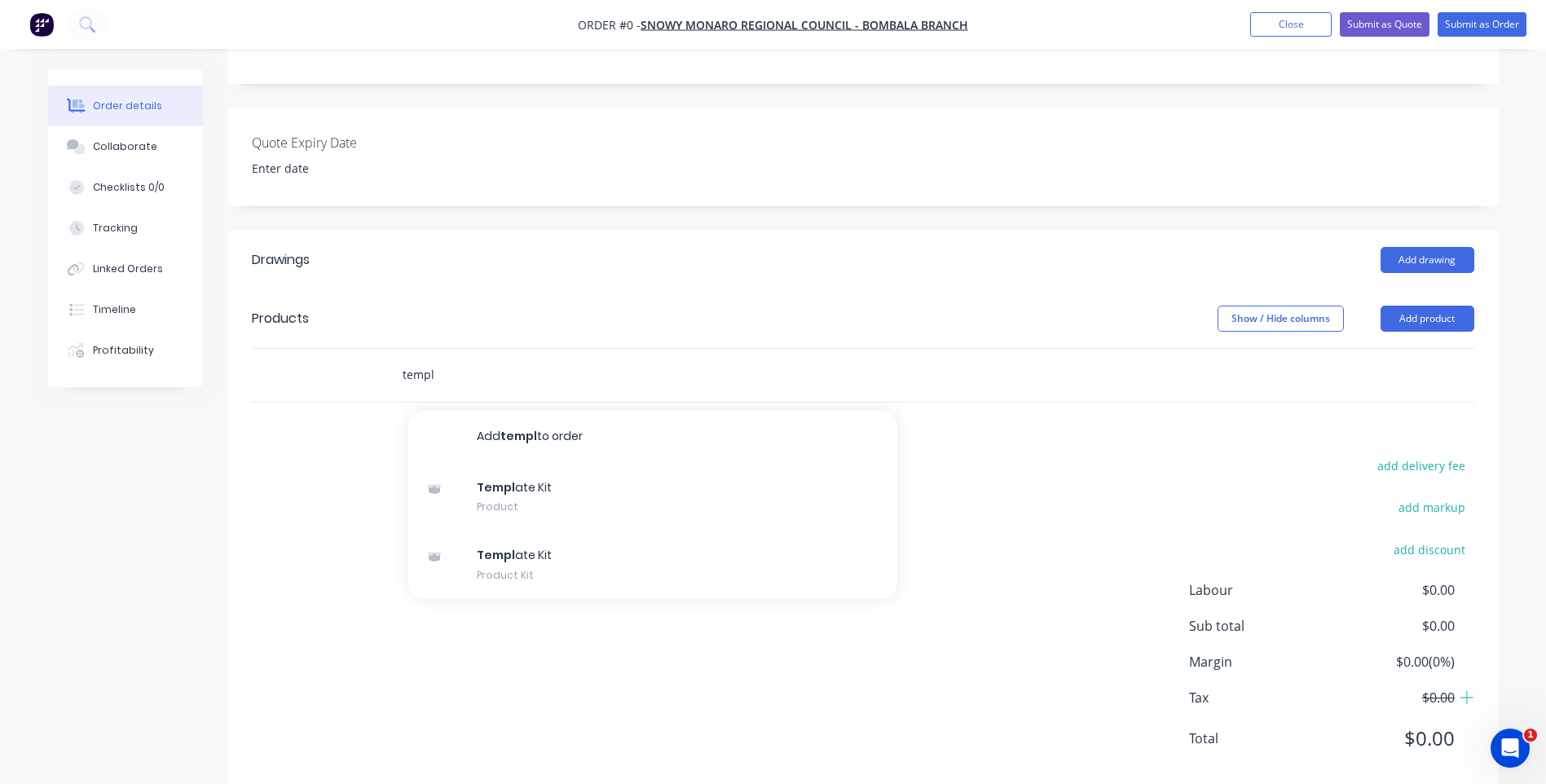
scroll to position [382, 0]
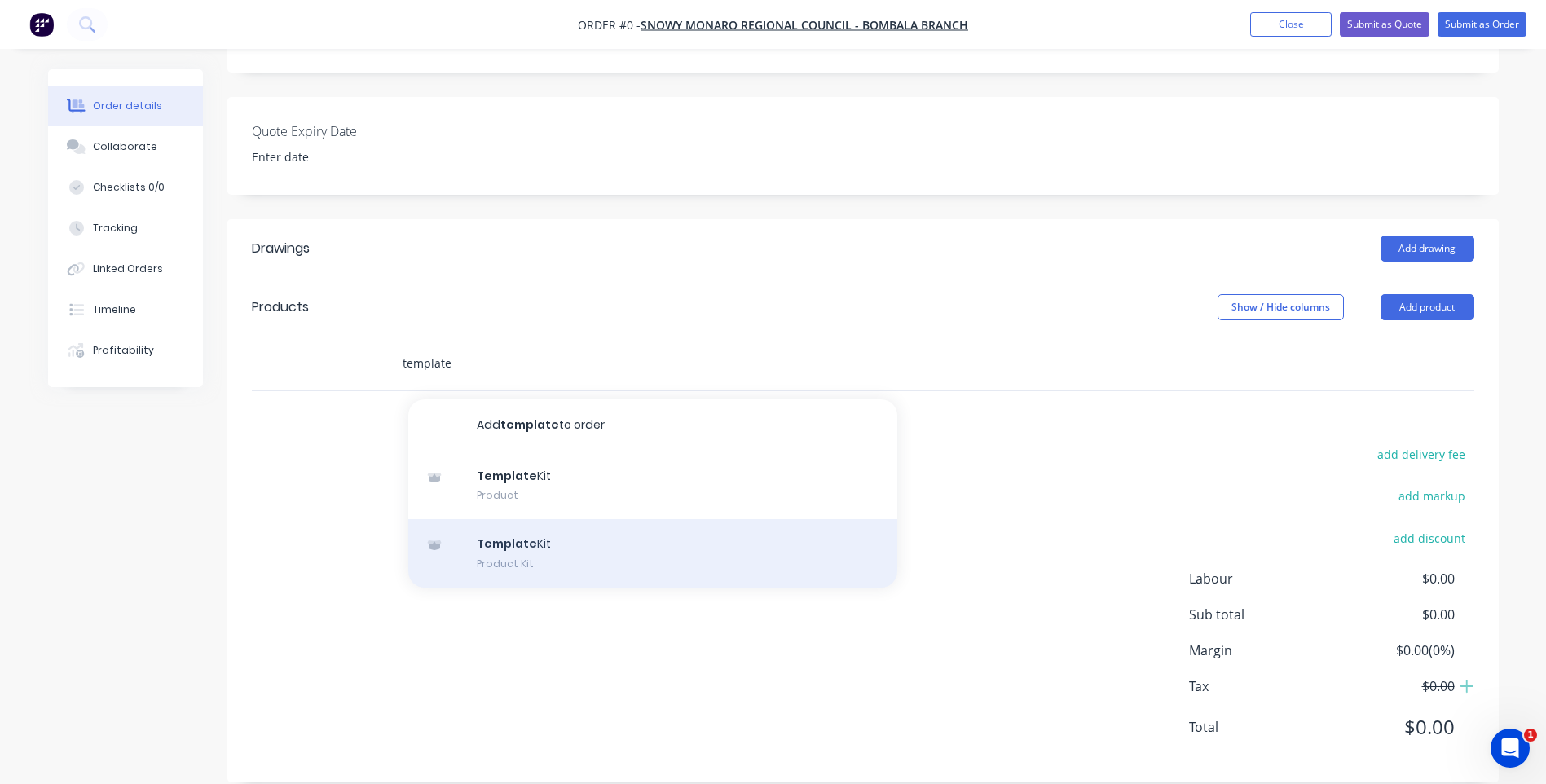
type input "template"
click at [509, 525] on div "Template Kit Product Kit" at bounding box center [653, 553] width 489 height 68
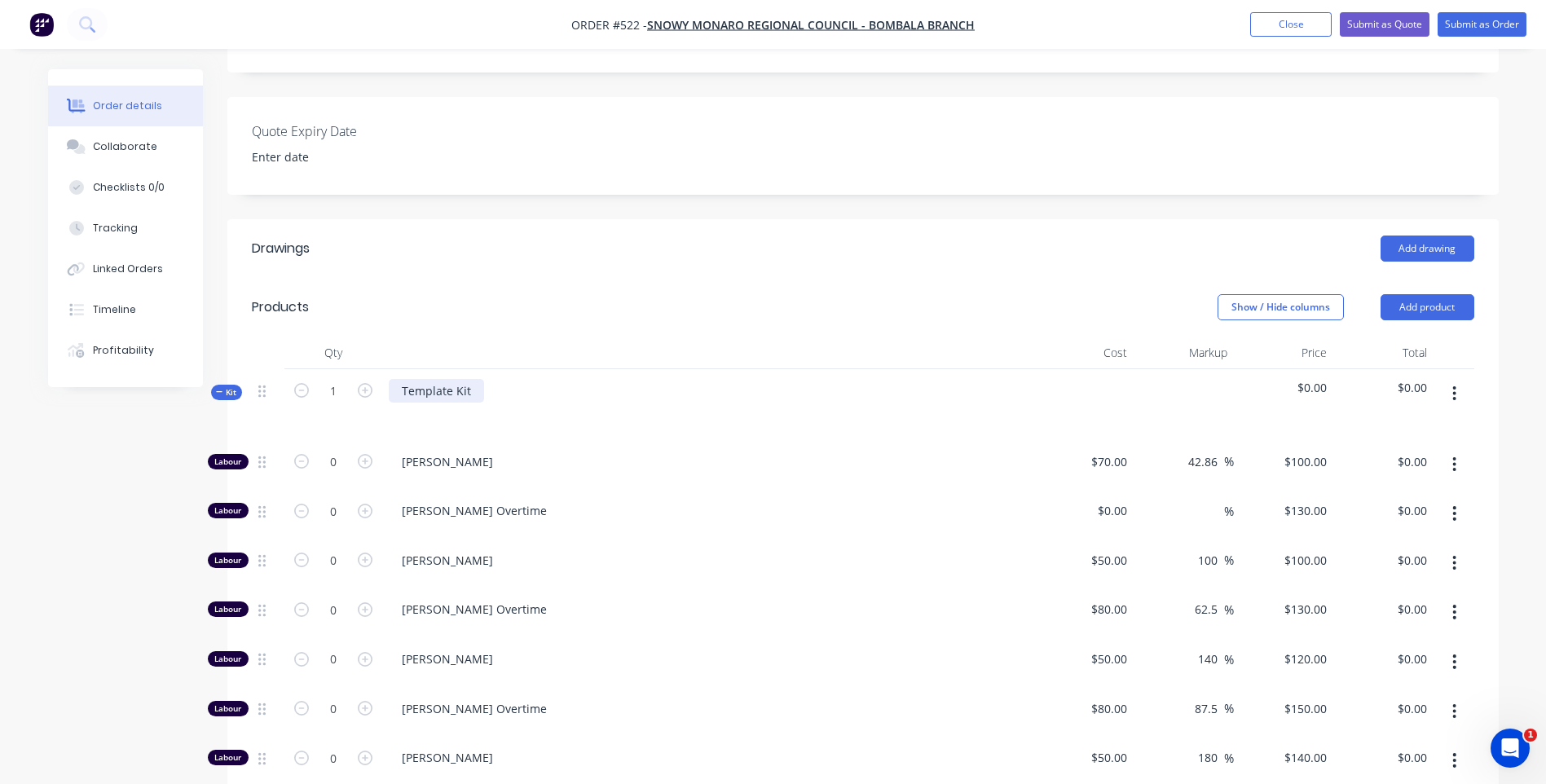
click at [479, 379] on div "Template Kit" at bounding box center [435, 391] width 95 height 24
click at [694, 379] on div "To replace all [PERSON_NAME] on 5 doors at Bombala Dog pound" at bounding box center [580, 391] width 384 height 24
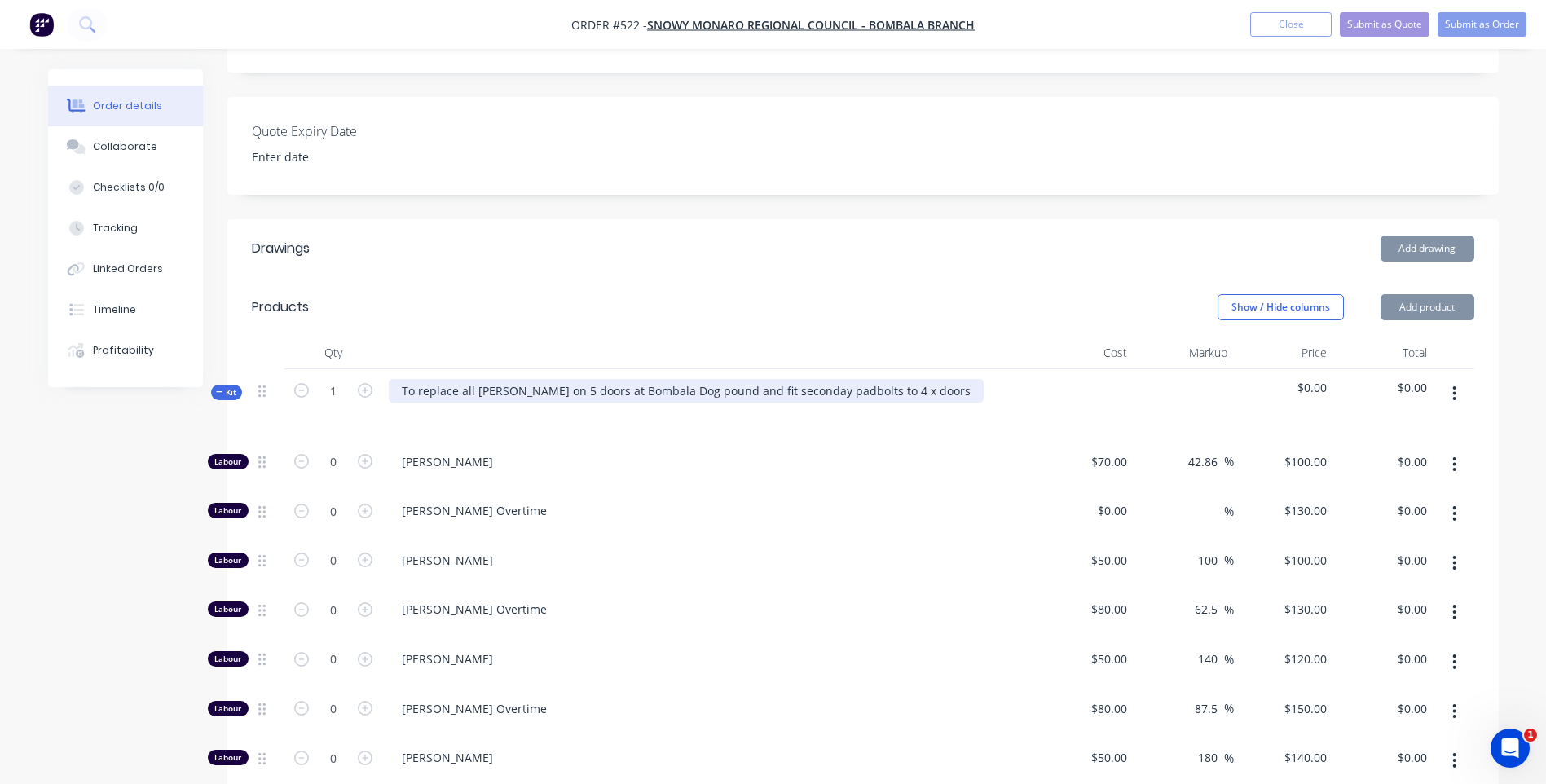
click at [807, 379] on div "To replace all [PERSON_NAME] on 5 doors at Bombala Dog pound and fit seconday p…" at bounding box center [686, 391] width 595 height 24
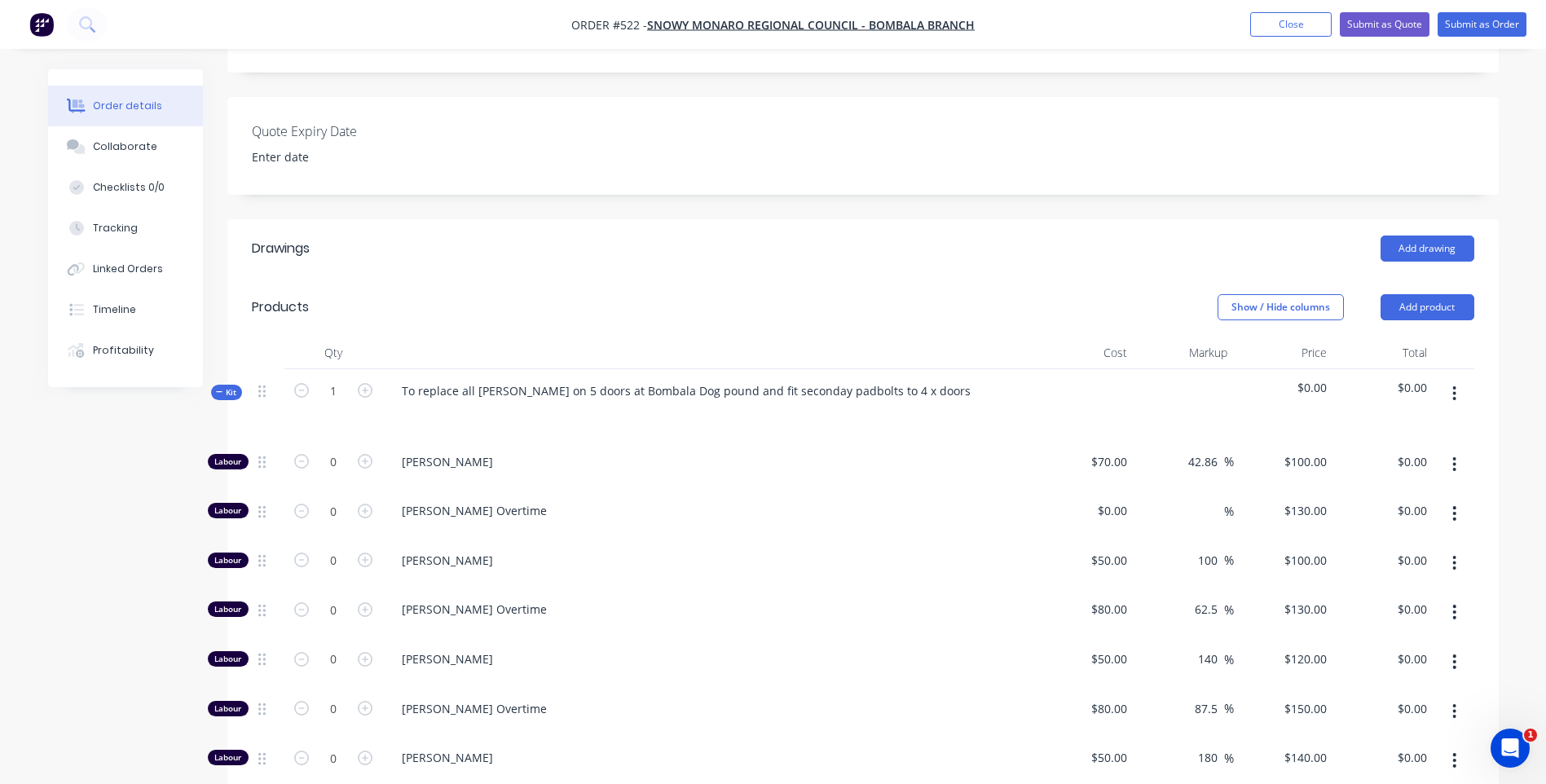
click at [818, 462] on div "[PERSON_NAME]" at bounding box center [709, 465] width 652 height 50
click at [562, 489] on div "[PERSON_NAME] Overtime" at bounding box center [709, 513] width 652 height 50
click at [1410, 379] on span "$0.00" at bounding box center [1384, 387] width 87 height 17
click at [1423, 379] on span "$0.00" at bounding box center [1384, 387] width 87 height 17
click at [905, 379] on div "To replace all hinges on 5 doors at Bombala Dog pound and fit seconday padbolts…" at bounding box center [658, 391] width 541 height 24
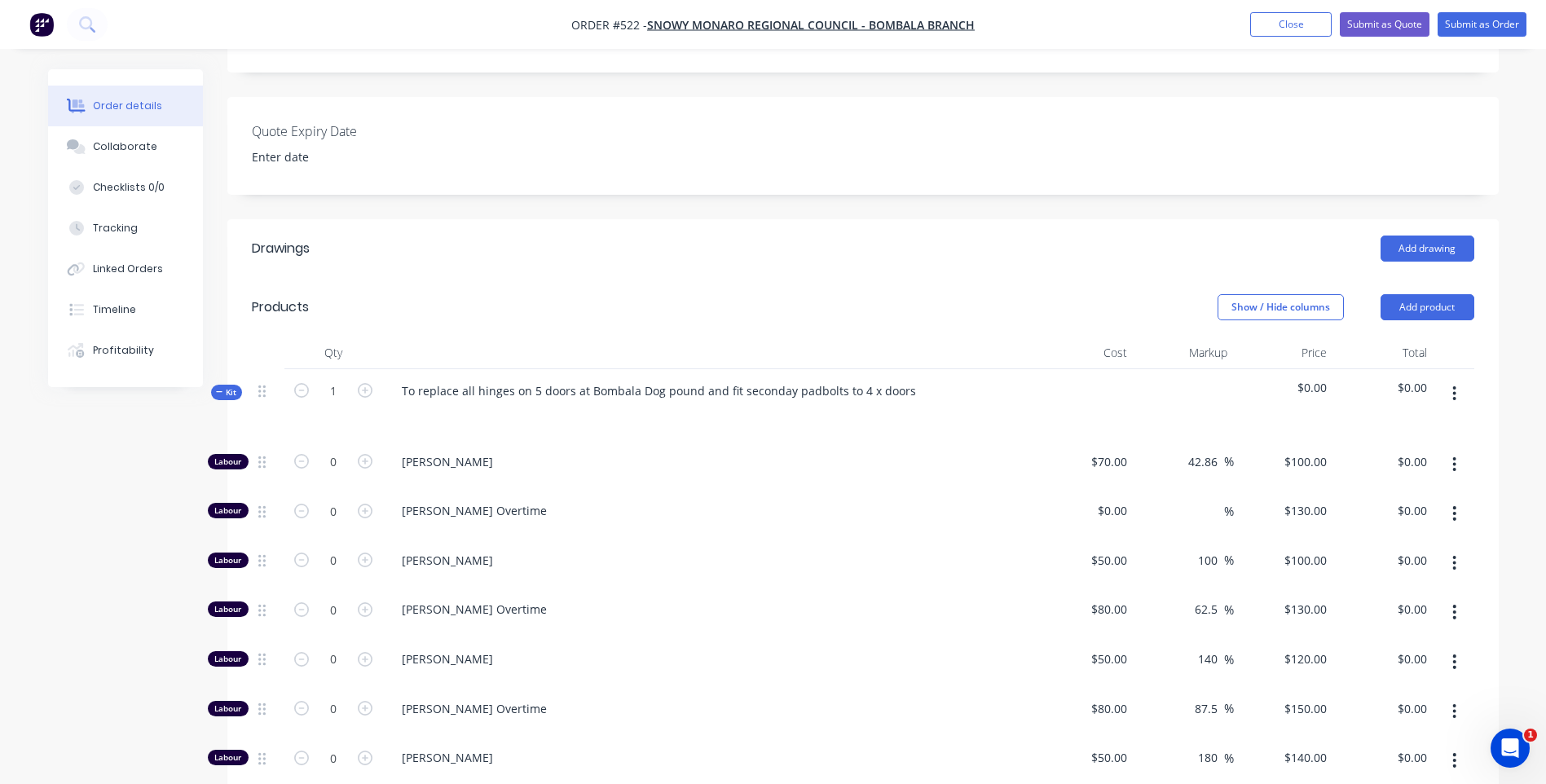
click at [1416, 379] on span "$0.00" at bounding box center [1384, 387] width 87 height 17
click at [1423, 369] on div "$0.00" at bounding box center [1383, 404] width 100 height 71
drag, startPoint x: 1423, startPoint y: 365, endPoint x: 1313, endPoint y: 364, distance: 110.0
click at [1315, 379] on span "$0.00" at bounding box center [1285, 387] width 87 height 17
click at [1313, 379] on span "$0.00" at bounding box center [1285, 387] width 87 height 17
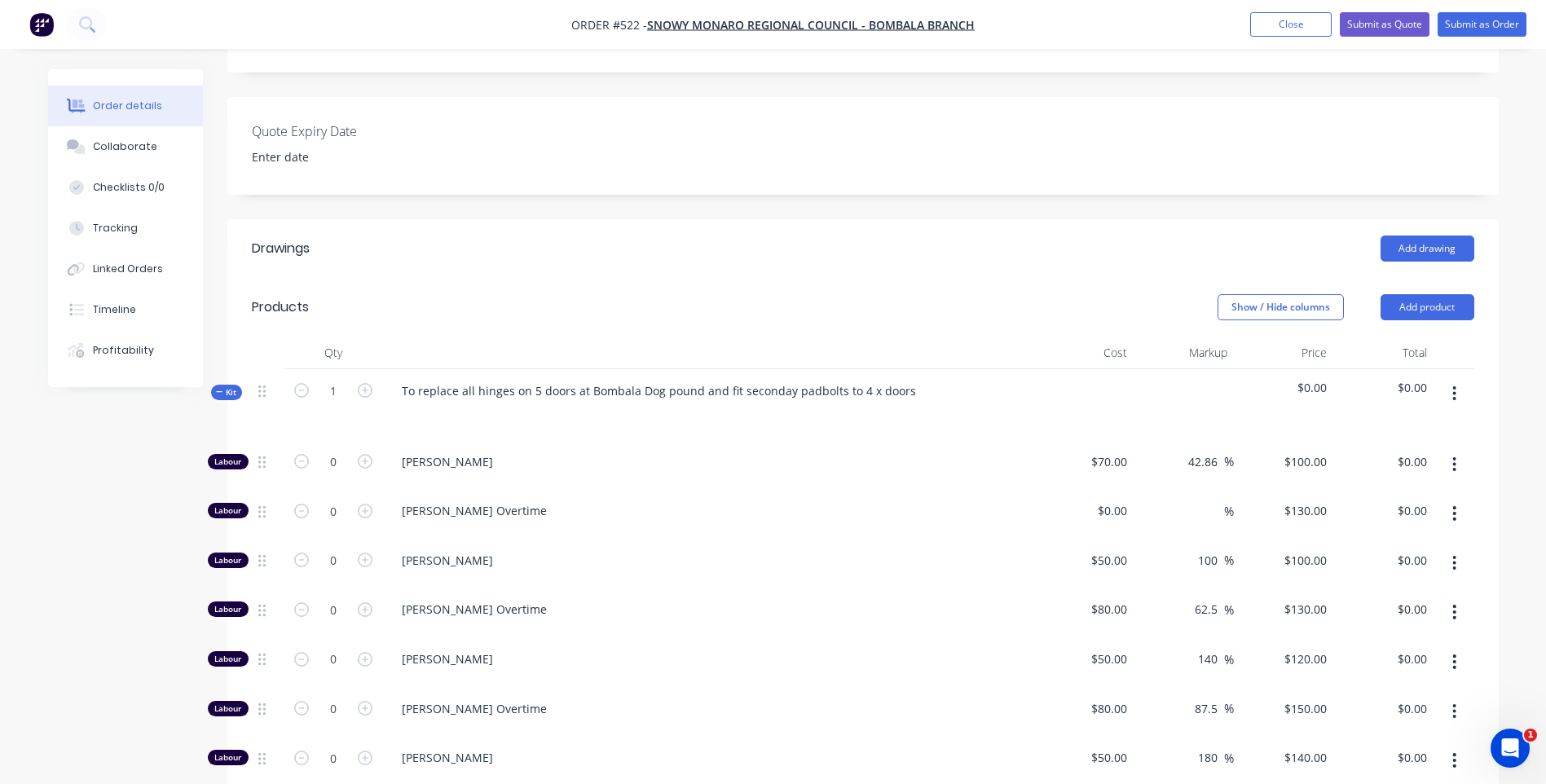
click at [1327, 369] on div "$0.00" at bounding box center [1284, 404] width 100 height 71
drag, startPoint x: 1327, startPoint y: 362, endPoint x: 1415, endPoint y: 360, distance: 88.0
click at [1415, 379] on span "$0.00" at bounding box center [1384, 387] width 87 height 17
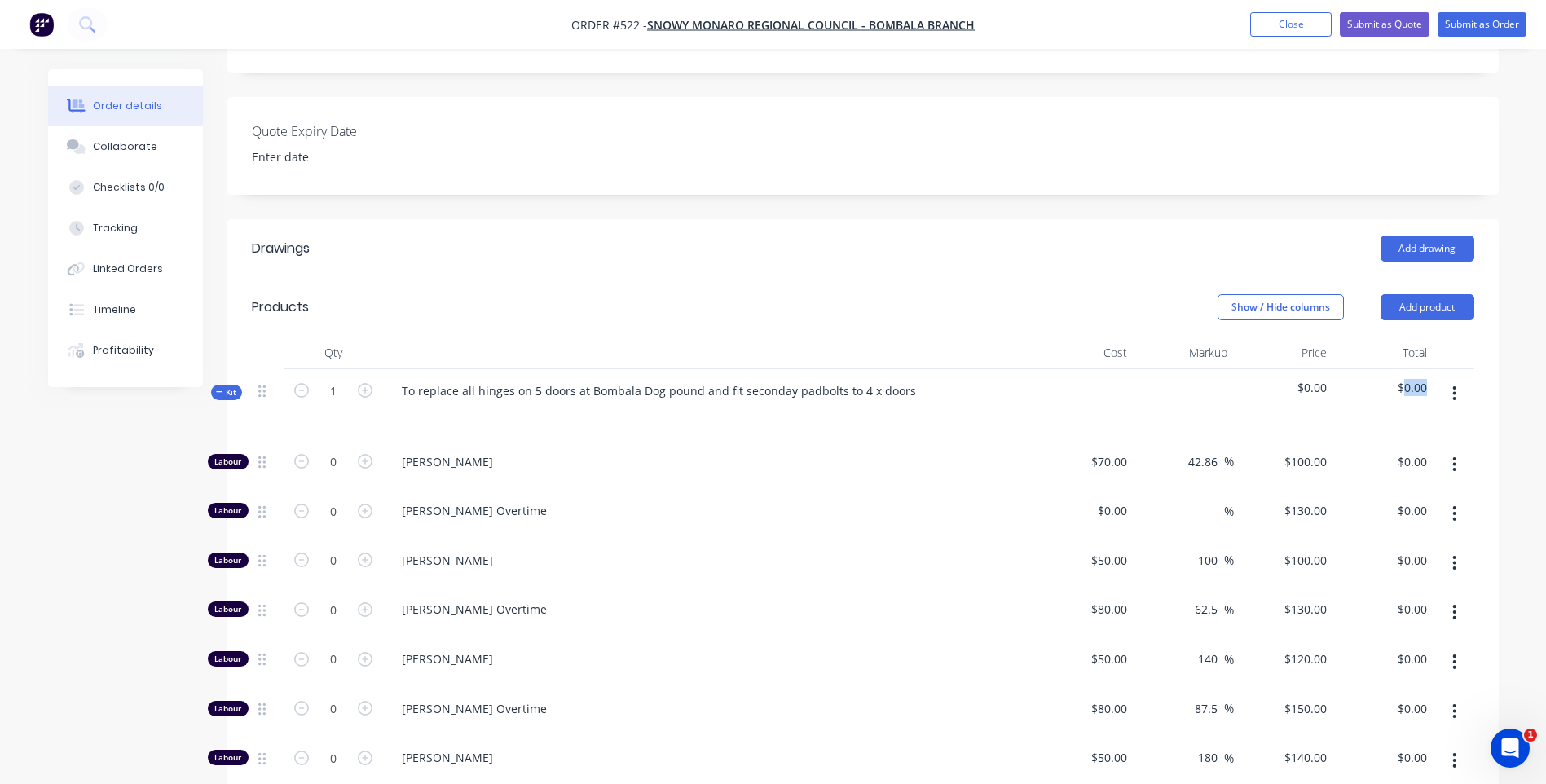
click at [1415, 379] on span "$0.00" at bounding box center [1384, 387] width 87 height 17
click at [907, 379] on div "To replace all hinges on 5 doors at Bombala Dog pound and fit secondary padbolt…" at bounding box center [661, 391] width 546 height 24
click at [1457, 385] on icon "button" at bounding box center [1454, 393] width 4 height 18
click at [1499, 346] on div "Order details Collaborate Checklists 0/0 Tracking Linked Orders Timeline Profit…" at bounding box center [773, 512] width 1484 height 1649
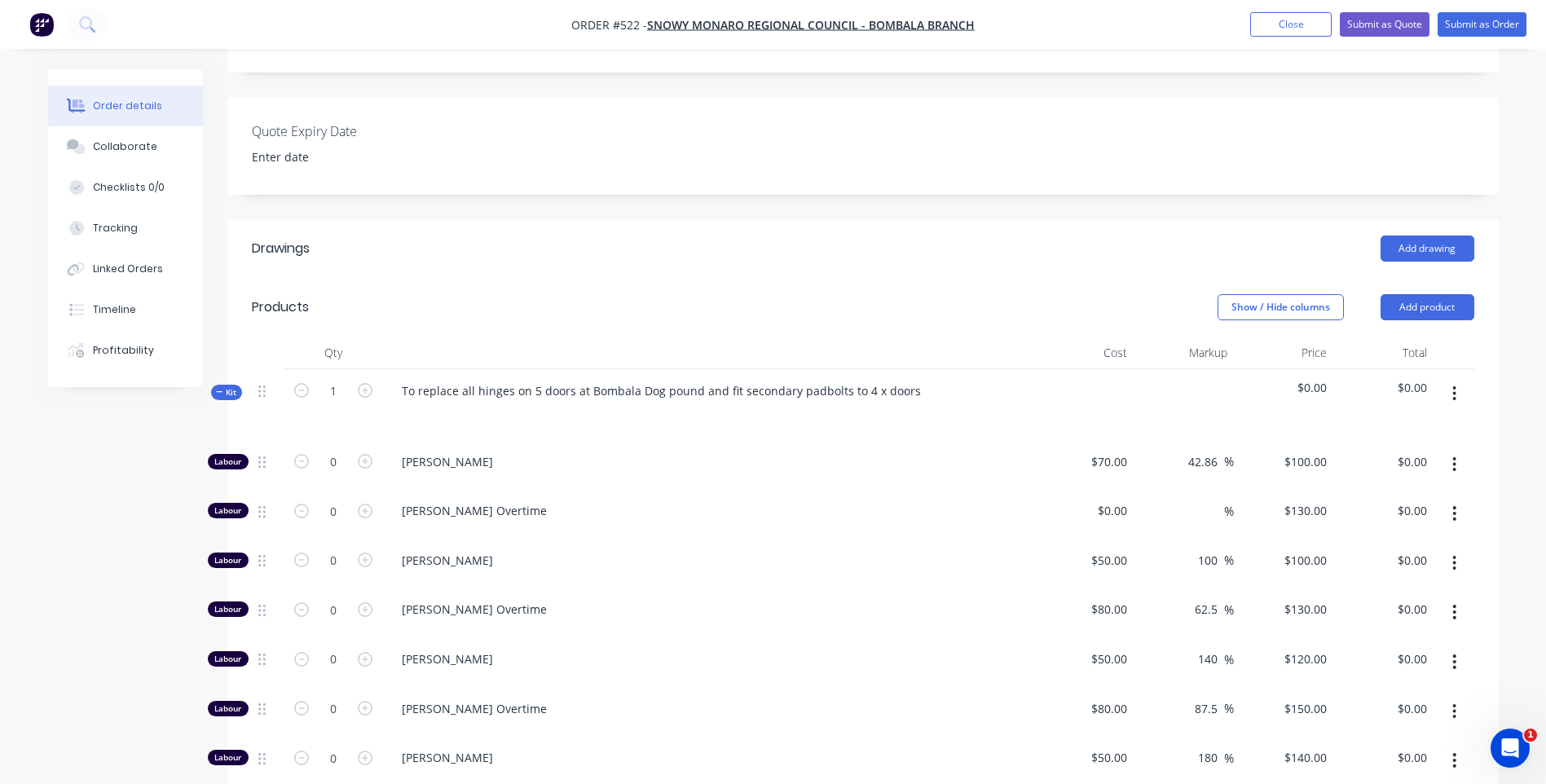
click at [1408, 379] on span "$0.00" at bounding box center [1384, 387] width 87 height 17
click at [1422, 379] on span "$0.00" at bounding box center [1384, 387] width 87 height 17
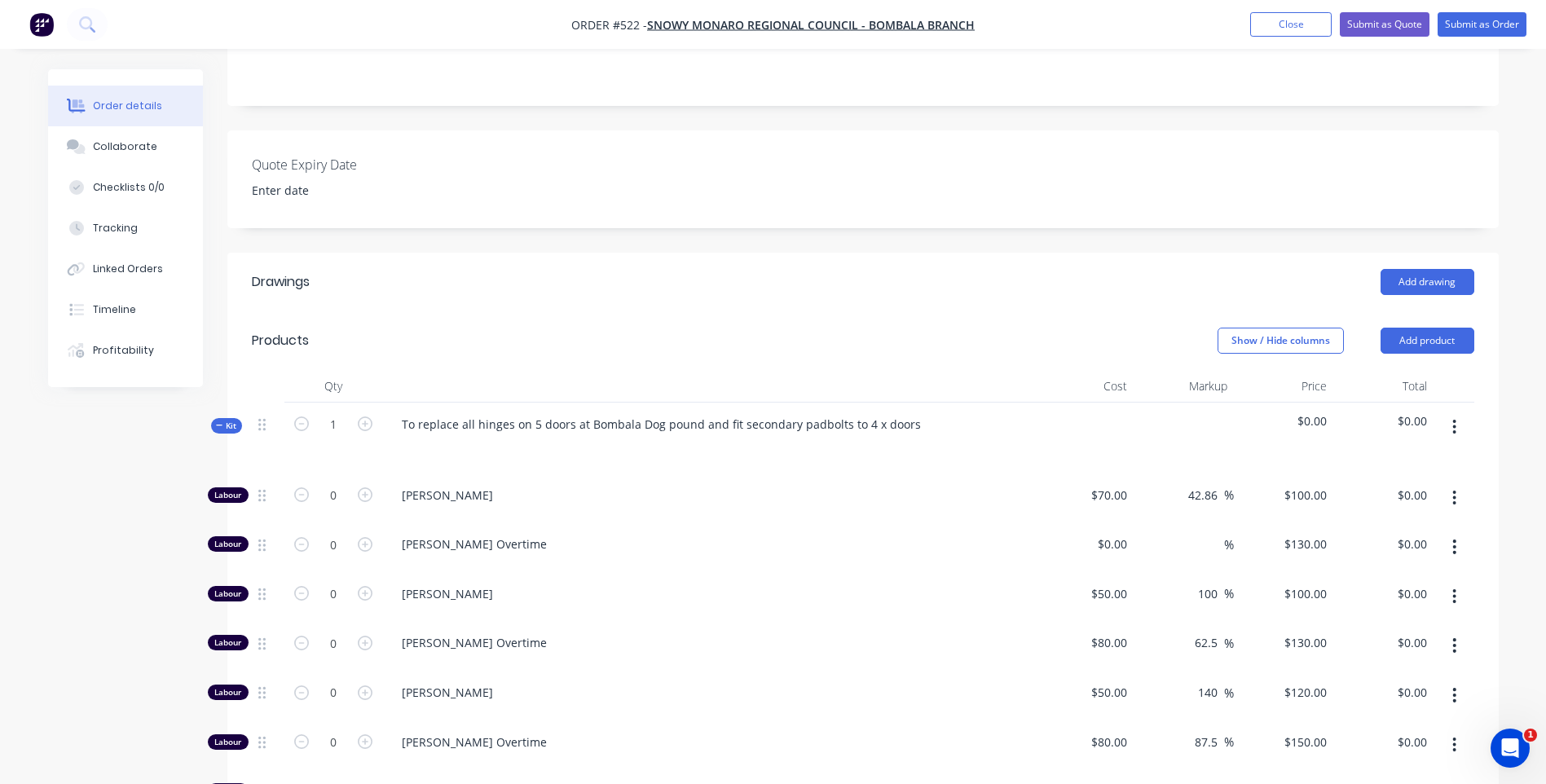
scroll to position [301, 0]
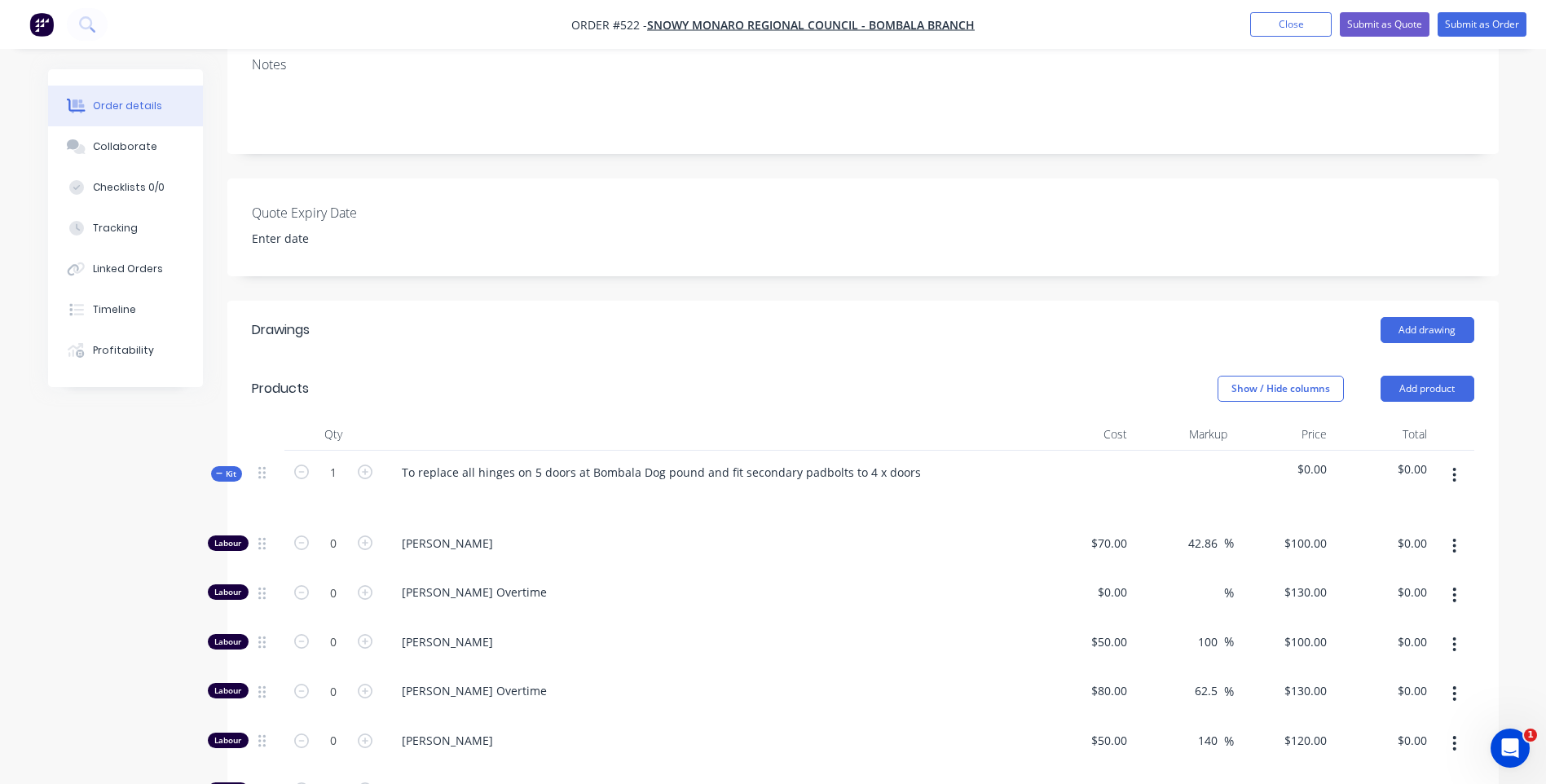
click at [1424, 460] on span "$0.00" at bounding box center [1384, 469] width 87 height 17
click at [1415, 460] on span "$0.00" at bounding box center [1384, 469] width 87 height 17
click at [1433, 450] on div at bounding box center [1454, 486] width 40 height 71
click at [1406, 460] on span "$0.00" at bounding box center [1384, 469] width 87 height 17
click at [1402, 460] on span "$0.00" at bounding box center [1384, 469] width 87 height 17
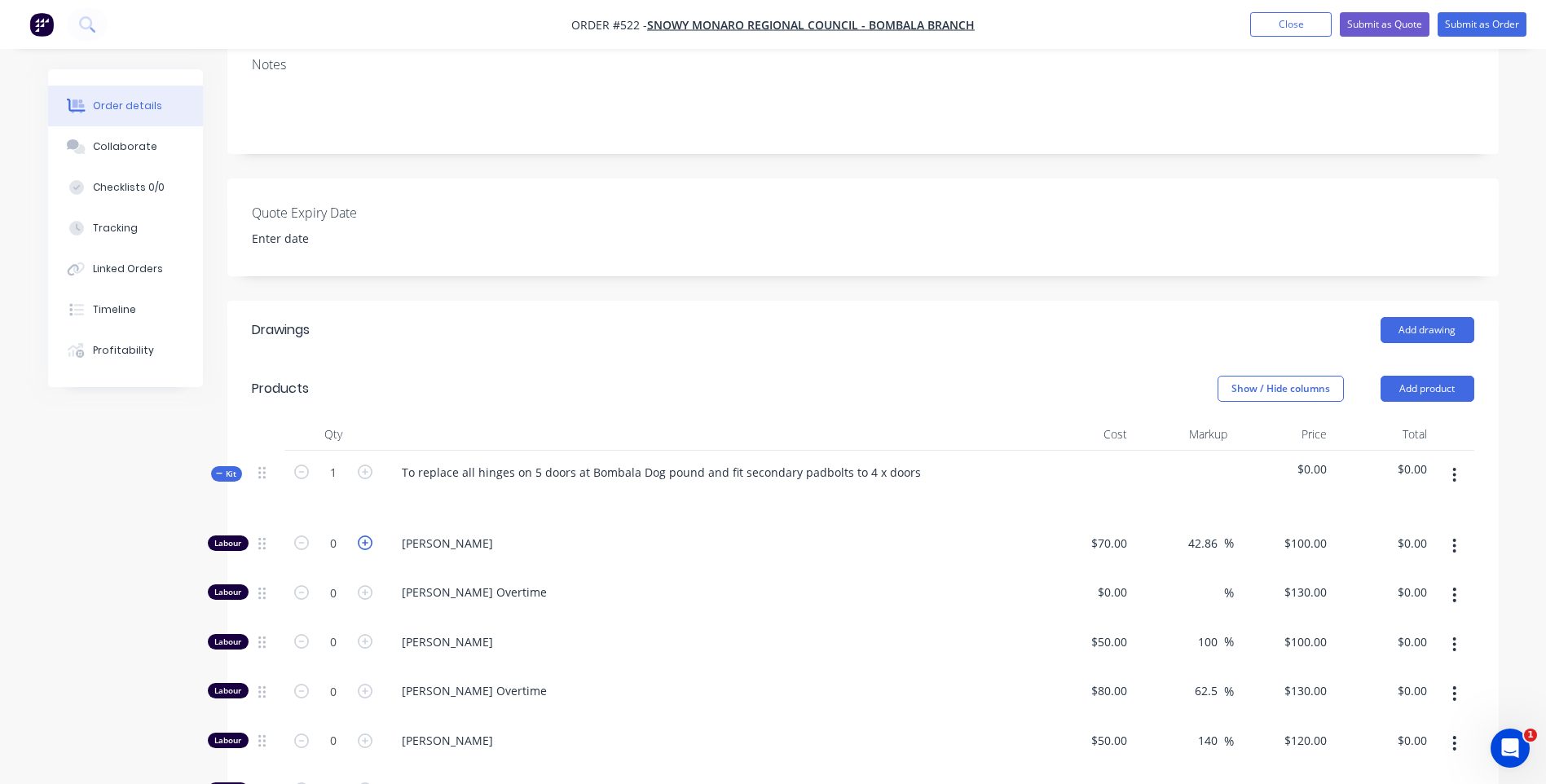
click at [367, 535] on icon "button" at bounding box center [365, 542] width 14 height 14
type input "1"
type input "$100.00"
click at [298, 535] on icon "button" at bounding box center [301, 542] width 14 height 14
type input "0"
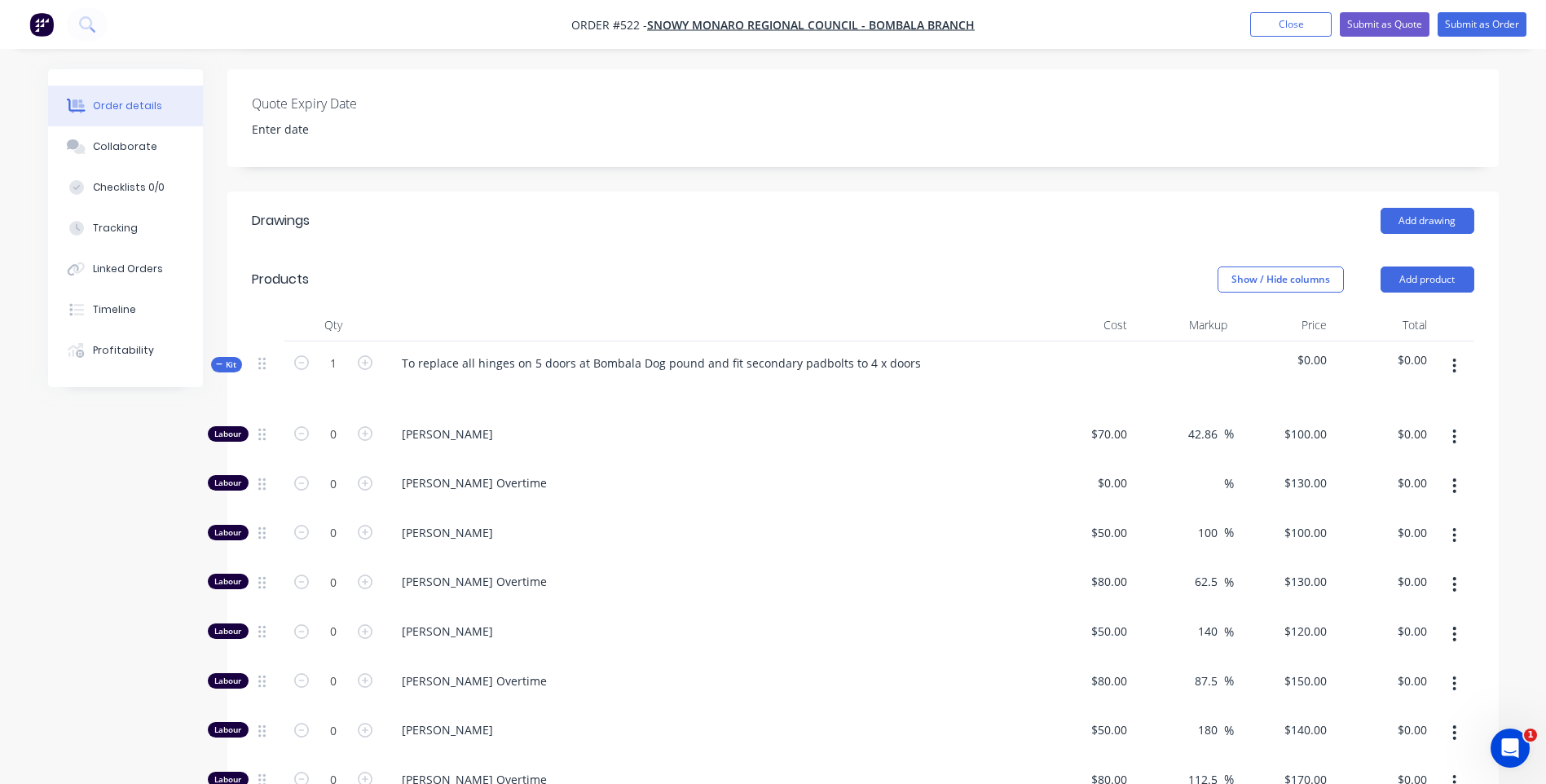
scroll to position [382, 0]
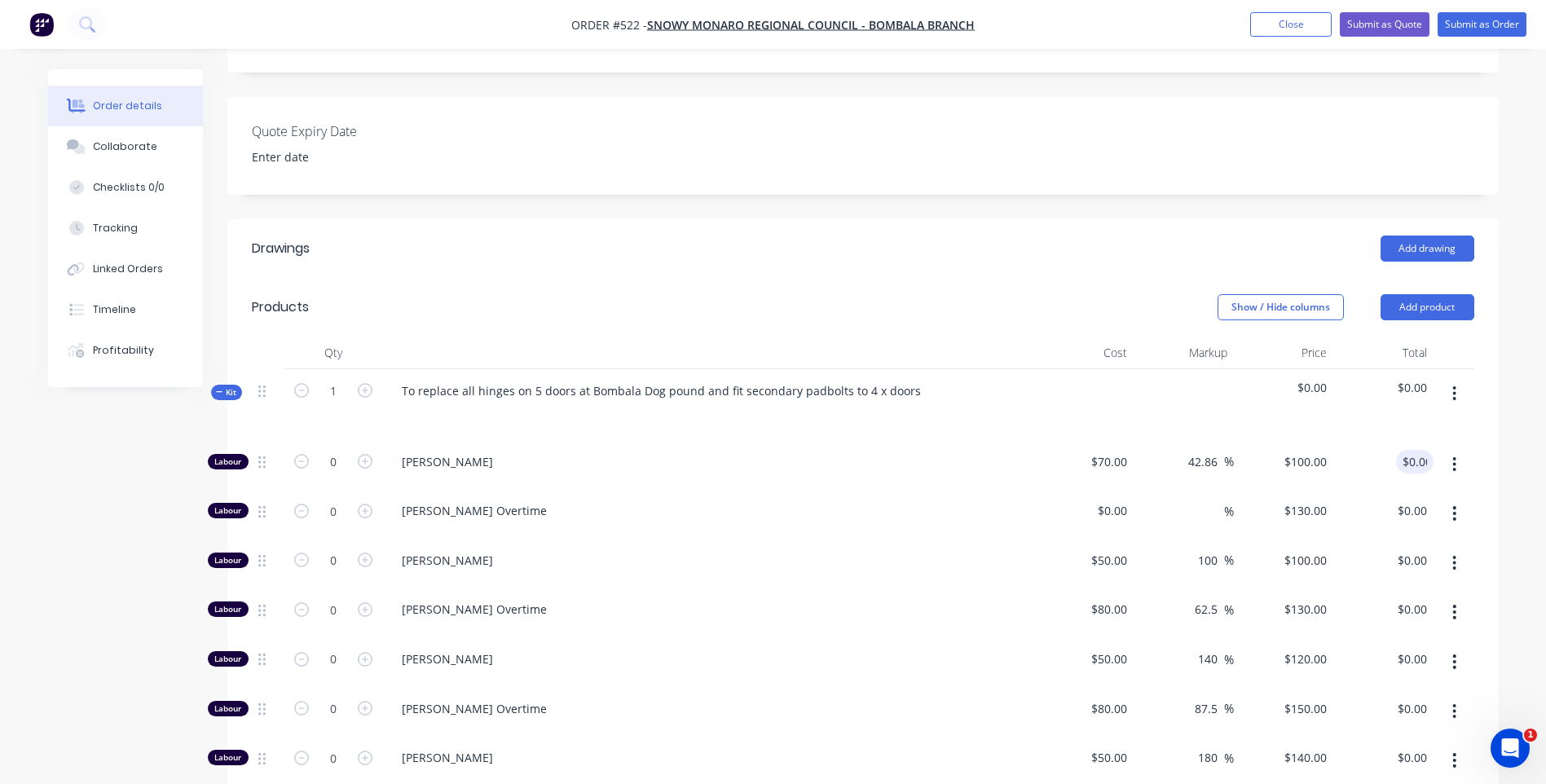
type input "0.00"
click at [1420, 450] on input "0.00" at bounding box center [1418, 461] width 31 height 24
type input "-100"
type input "$0.00"
click at [1425, 379] on span "$0.00" at bounding box center [1384, 387] width 87 height 17
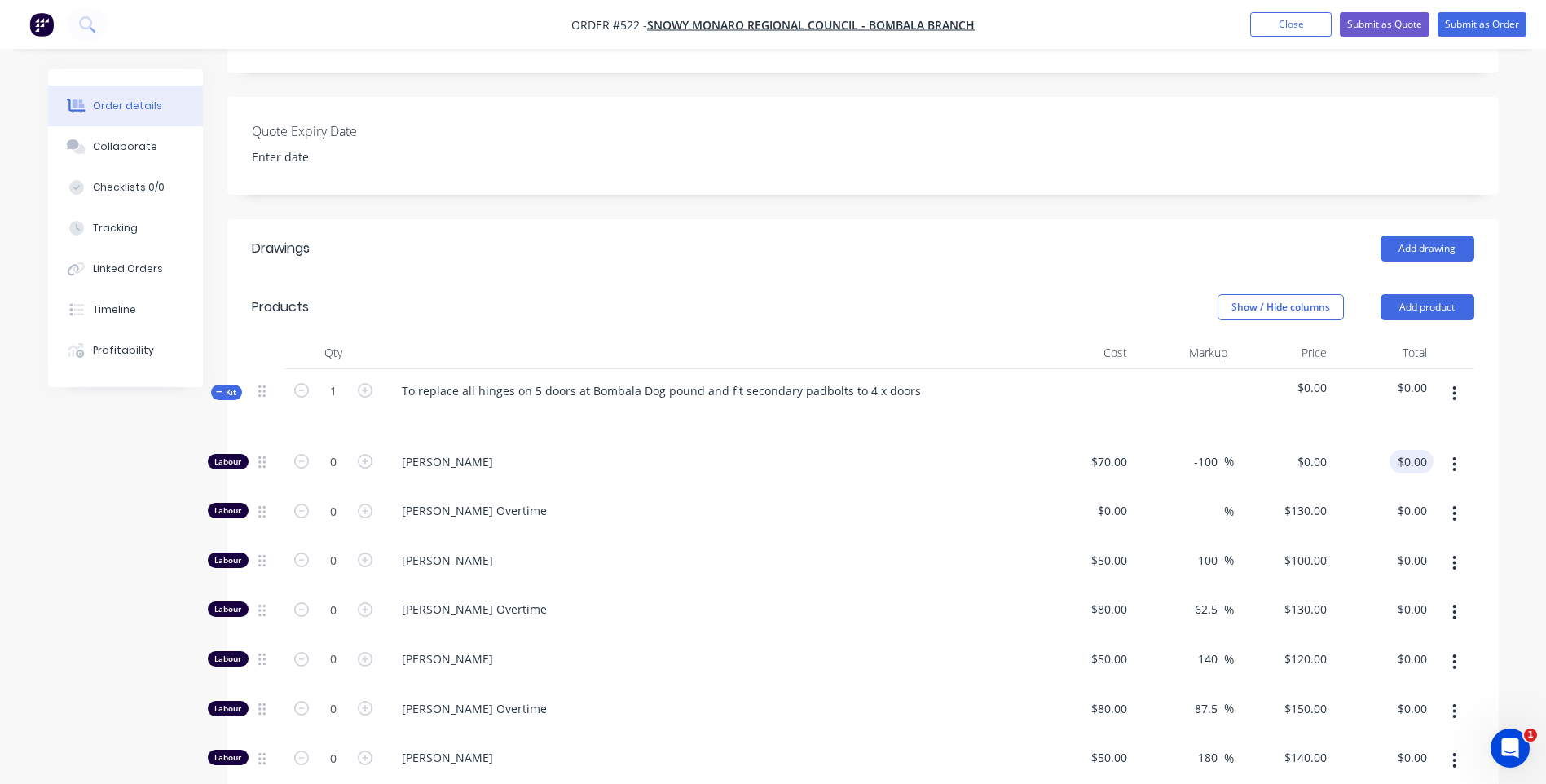
type input "0.00"
click at [1417, 450] on input "0.00" at bounding box center [1418, 461] width 31 height 24
type input "0"
type input "$0.00"
click at [1311, 450] on div "0 $0.00" at bounding box center [1311, 461] width 44 height 24
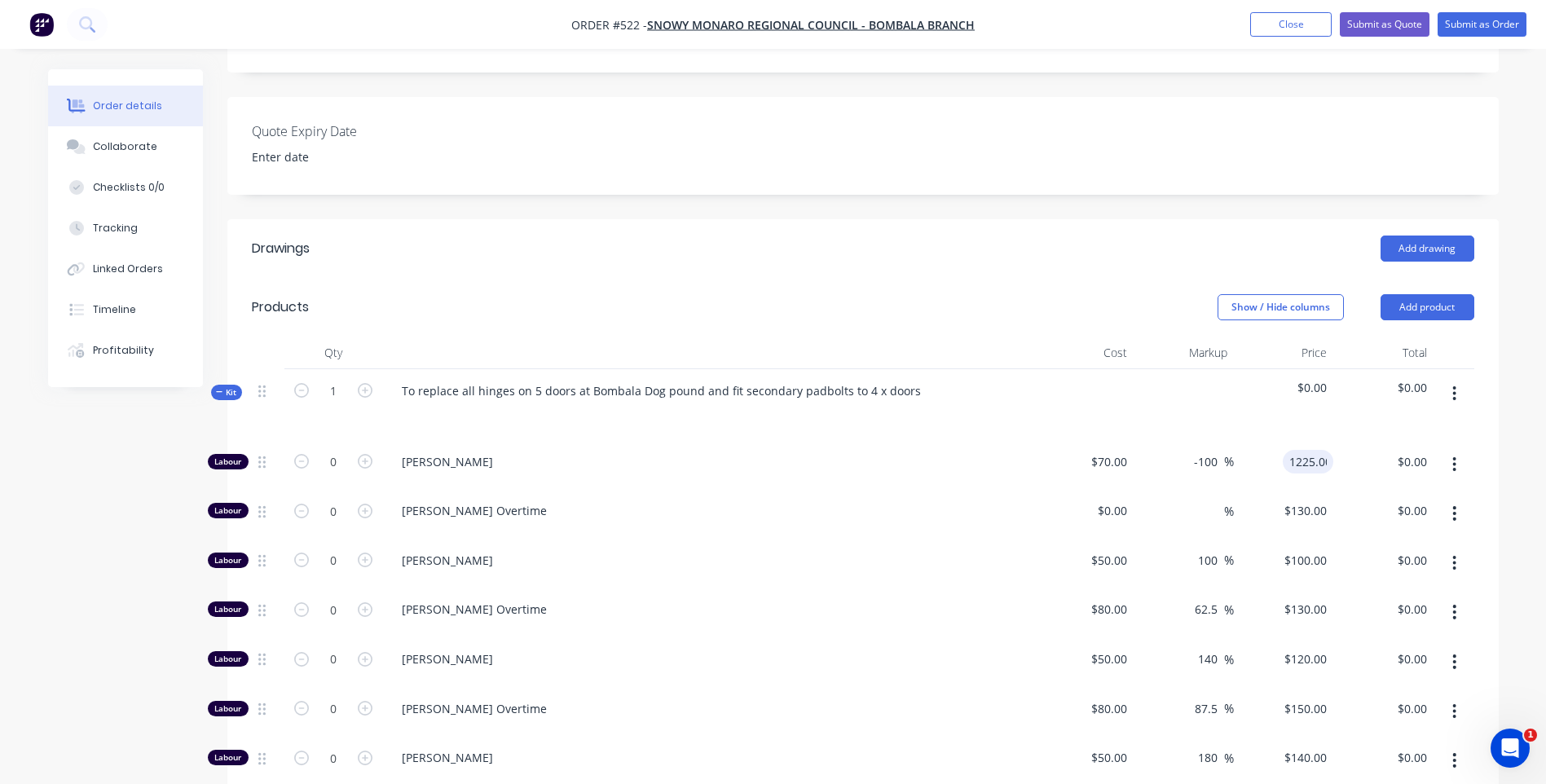
type input "1225.00"
type input "1650"
type input "$1,225.00"
type input "0.00"
type input "-100"
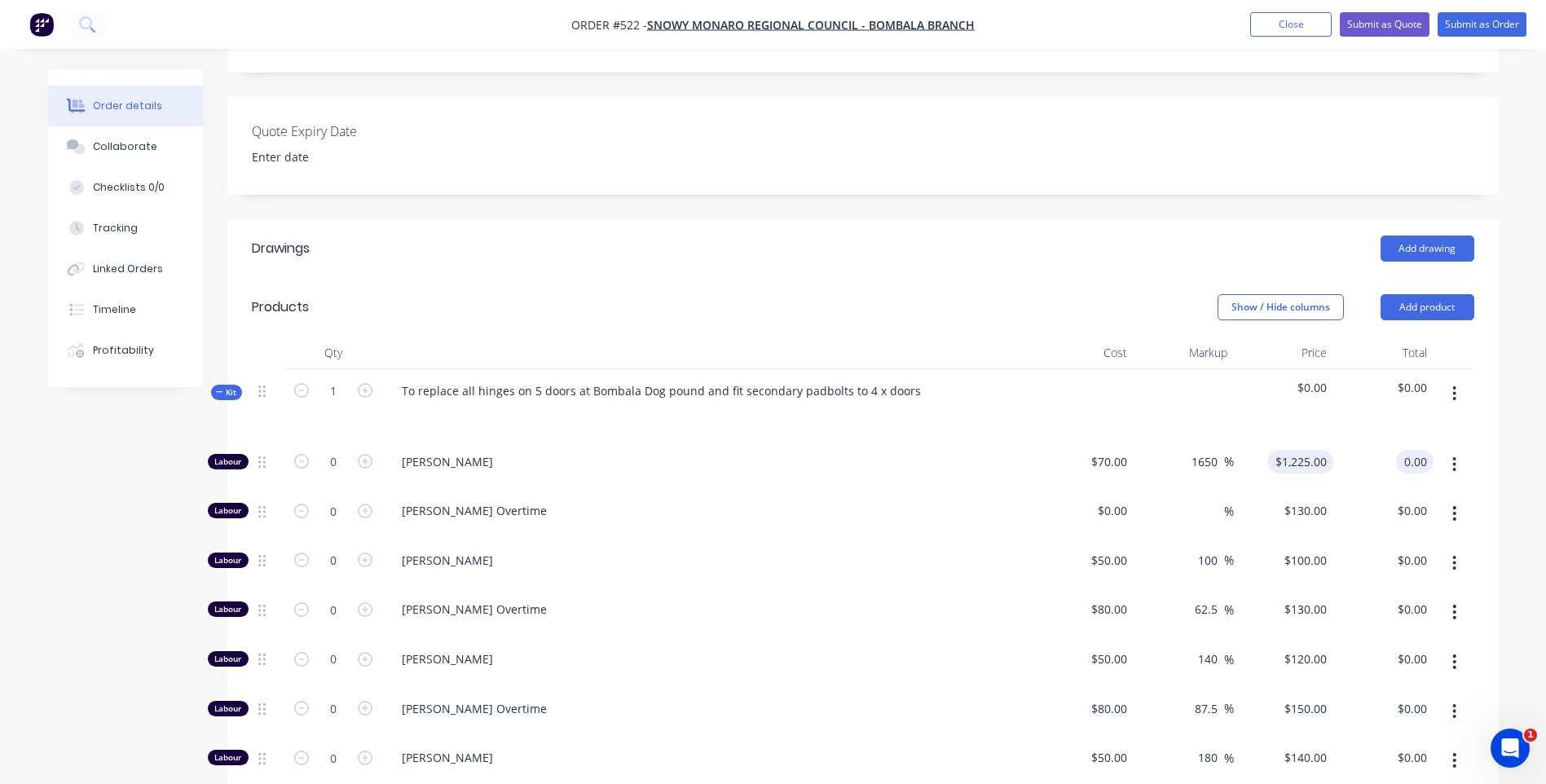
type input "$0.00"
click at [1421, 450] on input "0.00" at bounding box center [1415, 461] width 38 height 24
type input "1225.00"
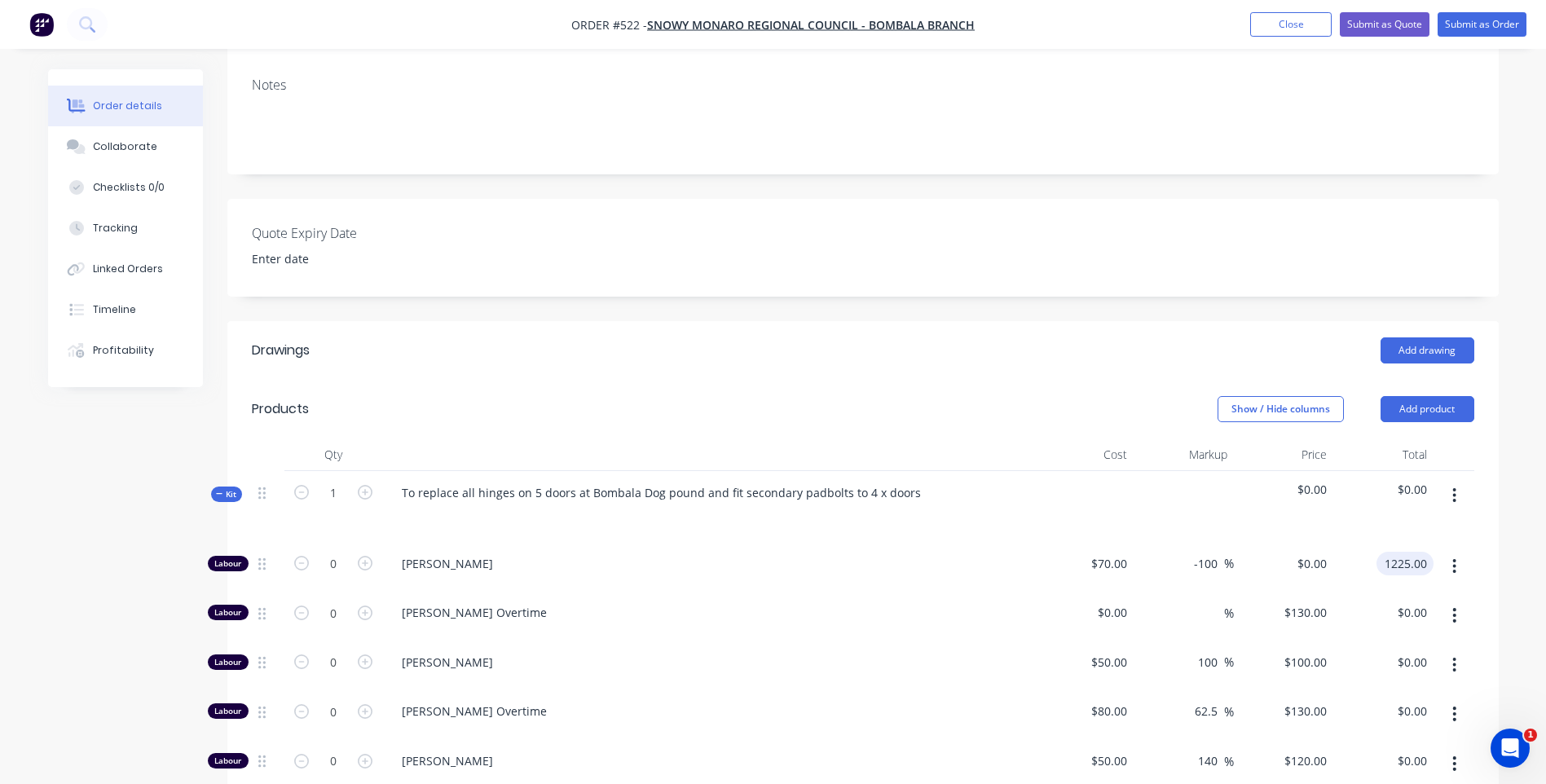
scroll to position [260, 0]
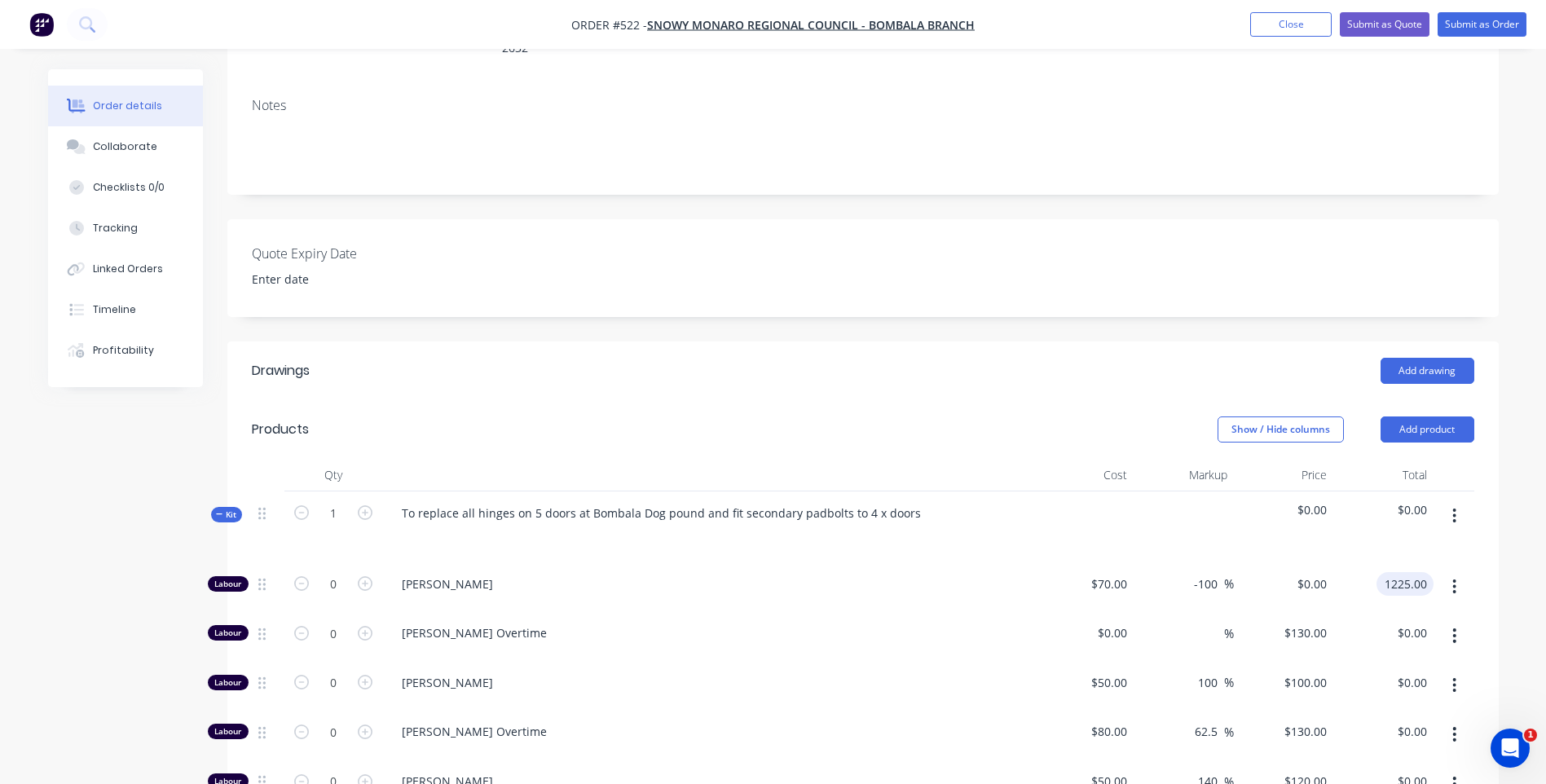
click at [1426, 572] on input "1225.00" at bounding box center [1408, 584] width 50 height 24
type input "$0.00"
click at [1416, 501] on span "$0.00" at bounding box center [1384, 509] width 87 height 17
click at [1429, 492] on div "$0.00" at bounding box center [1383, 527] width 100 height 71
click at [1445, 501] on button "button" at bounding box center [1454, 515] width 39 height 29
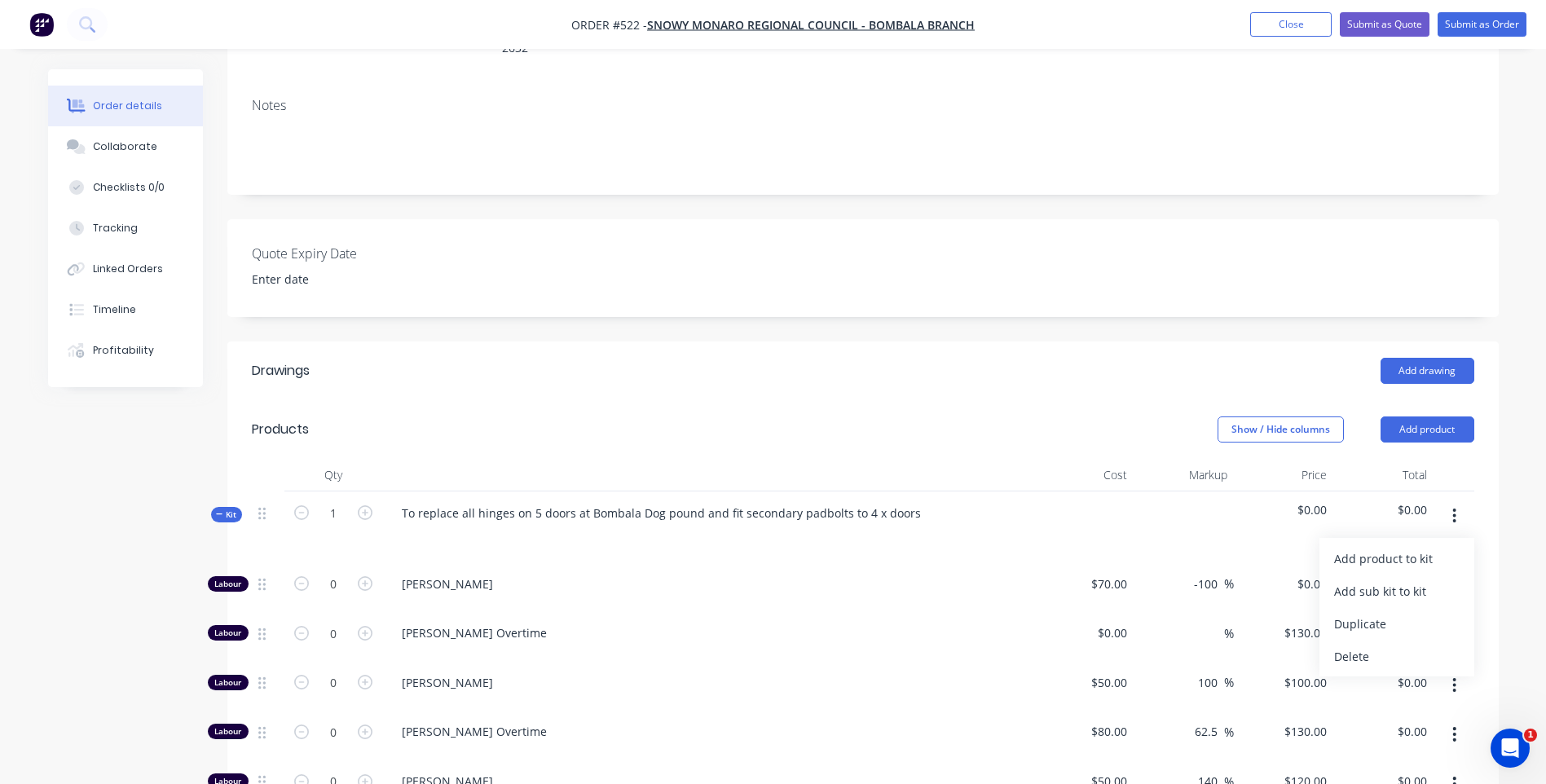
click at [1433, 492] on div "Kit 1 To replace all hinges on 5 doors at Bombala Dog pound and fit secondary p…" at bounding box center [863, 527] width 1222 height 71
drag, startPoint x: 1433, startPoint y: 492, endPoint x: 1423, endPoint y: 479, distance: 16.4
click at [1423, 501] on span "$0.00" at bounding box center [1384, 509] width 87 height 17
click at [1420, 501] on span "$0.00" at bounding box center [1384, 509] width 87 height 17
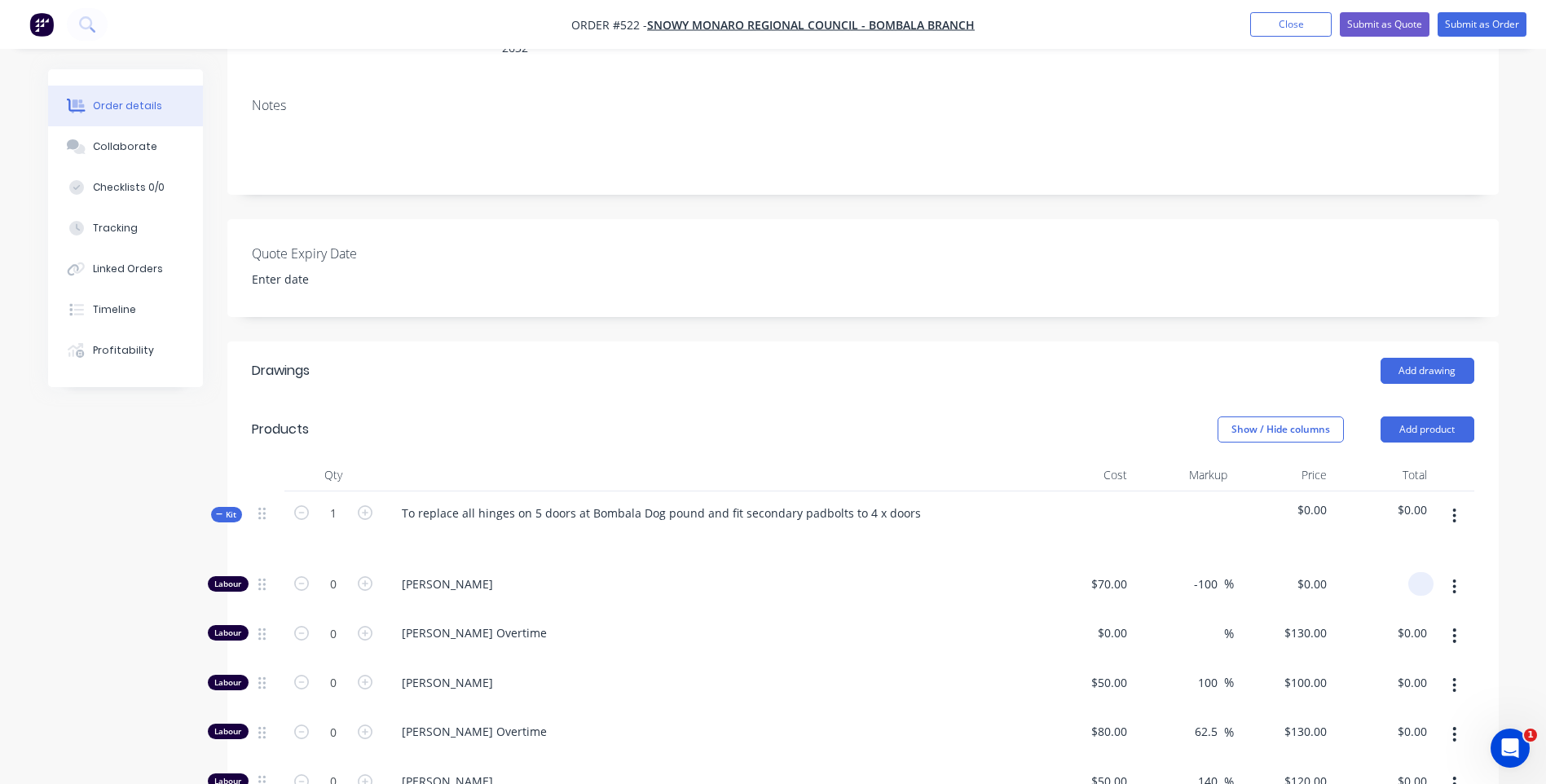
drag, startPoint x: 1420, startPoint y: 482, endPoint x: 1417, endPoint y: 559, distance: 77.1
click at [1417, 572] on input at bounding box center [1424, 584] width 18 height 24
type input "1225.00"
click at [1480, 566] on div "Qty Cost Markup Price Total Kit 1 To replace all hinges on 5 doors at Bombala D…" at bounding box center [863, 751] width 1271 height 585
type input "0.00"
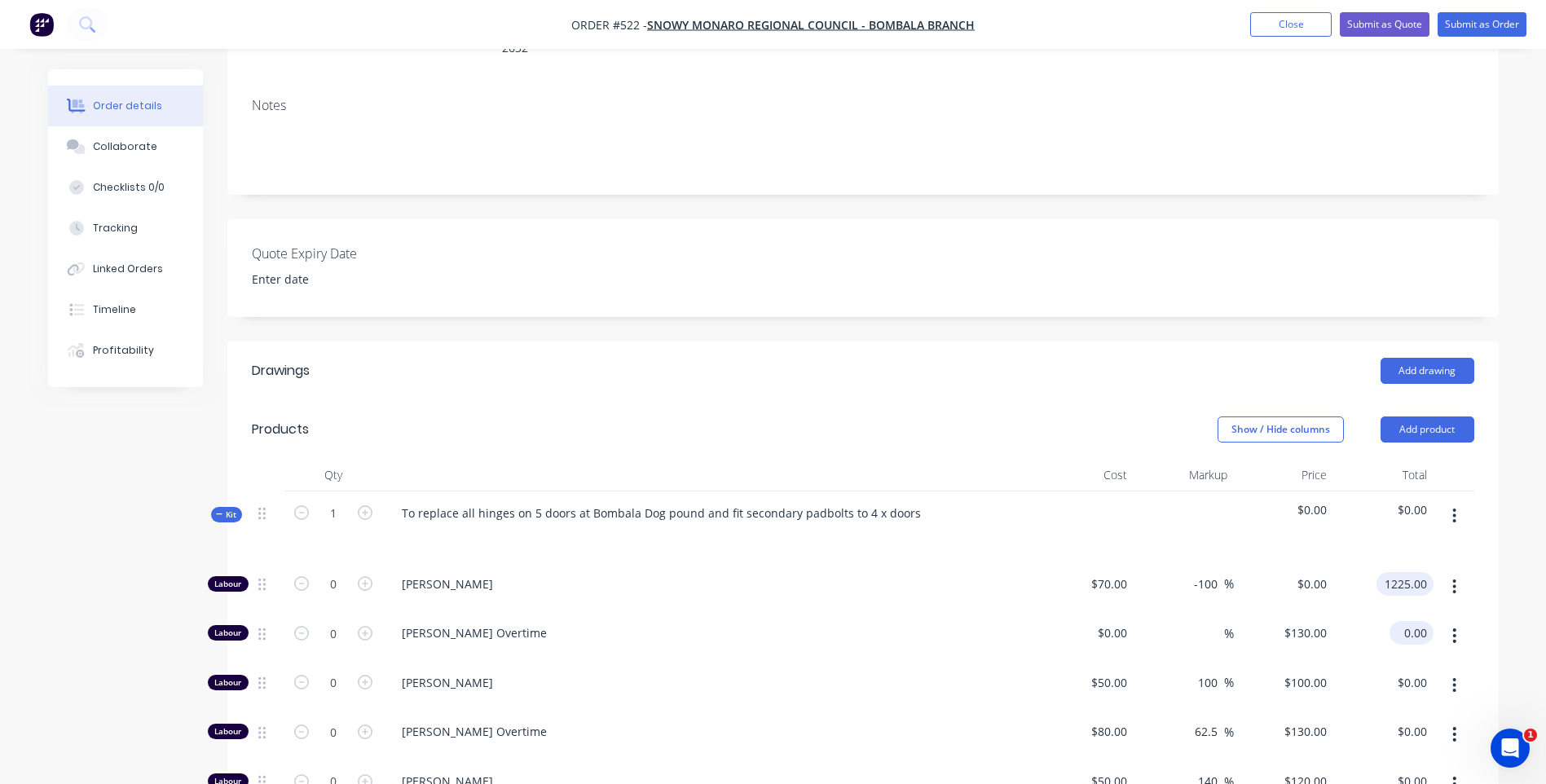
click at [1421, 621] on input "0.00" at bounding box center [1415, 633] width 38 height 24
type input "$0.00"
click at [1132, 416] on div "Show / Hide columns Add product" at bounding box center [992, 429] width 963 height 26
click at [1428, 572] on input "1225.00" at bounding box center [1408, 584] width 50 height 24
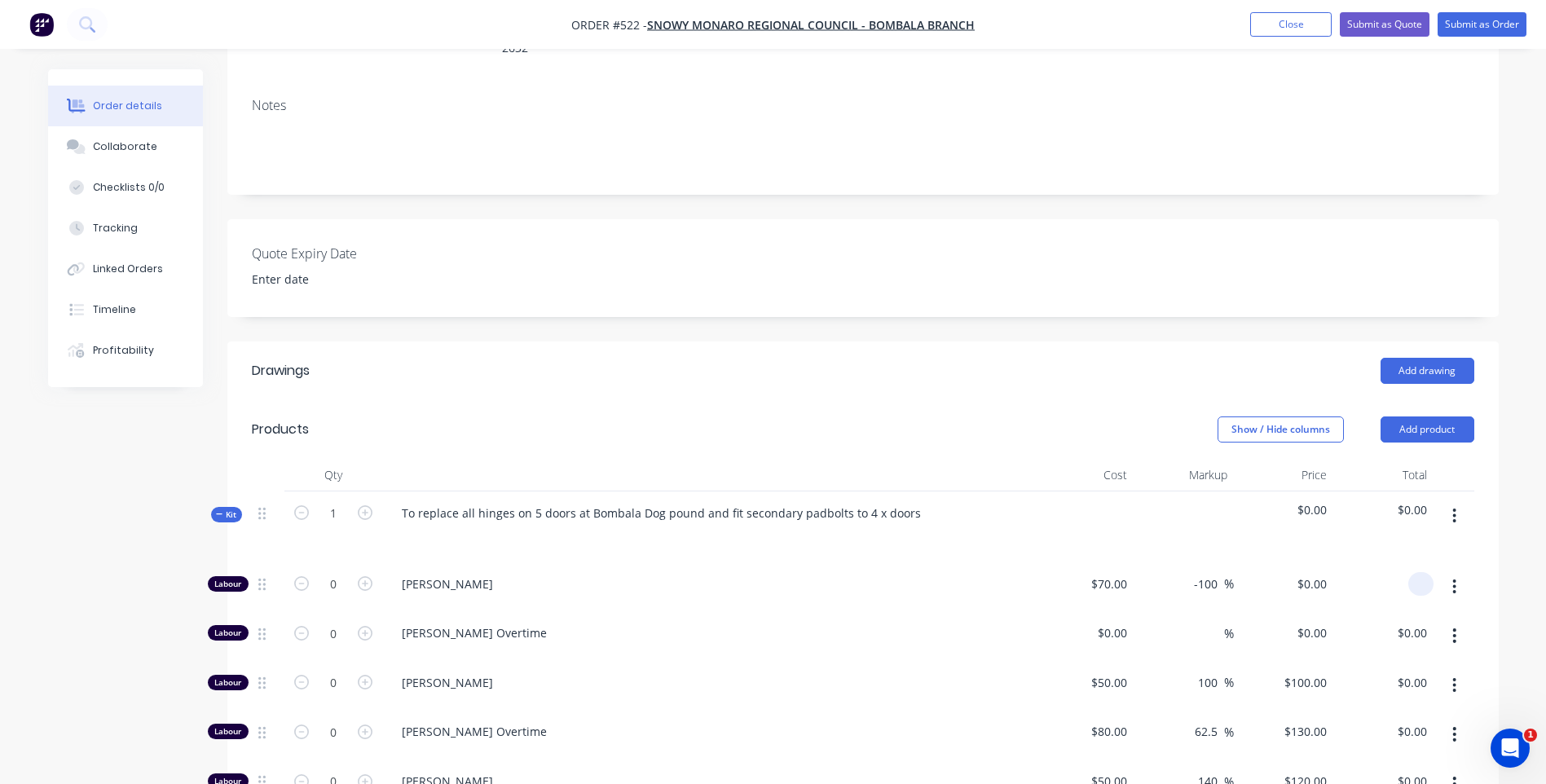
type input "$0.00"
click at [1010, 624] on span "[PERSON_NAME] Overtime" at bounding box center [715, 633] width 626 height 17
click at [1411, 501] on span "$0.00" at bounding box center [1384, 509] width 87 height 17
click at [1429, 492] on div "$0.00" at bounding box center [1383, 527] width 100 height 71
click at [1416, 501] on span "$0.00" at bounding box center [1384, 509] width 87 height 17
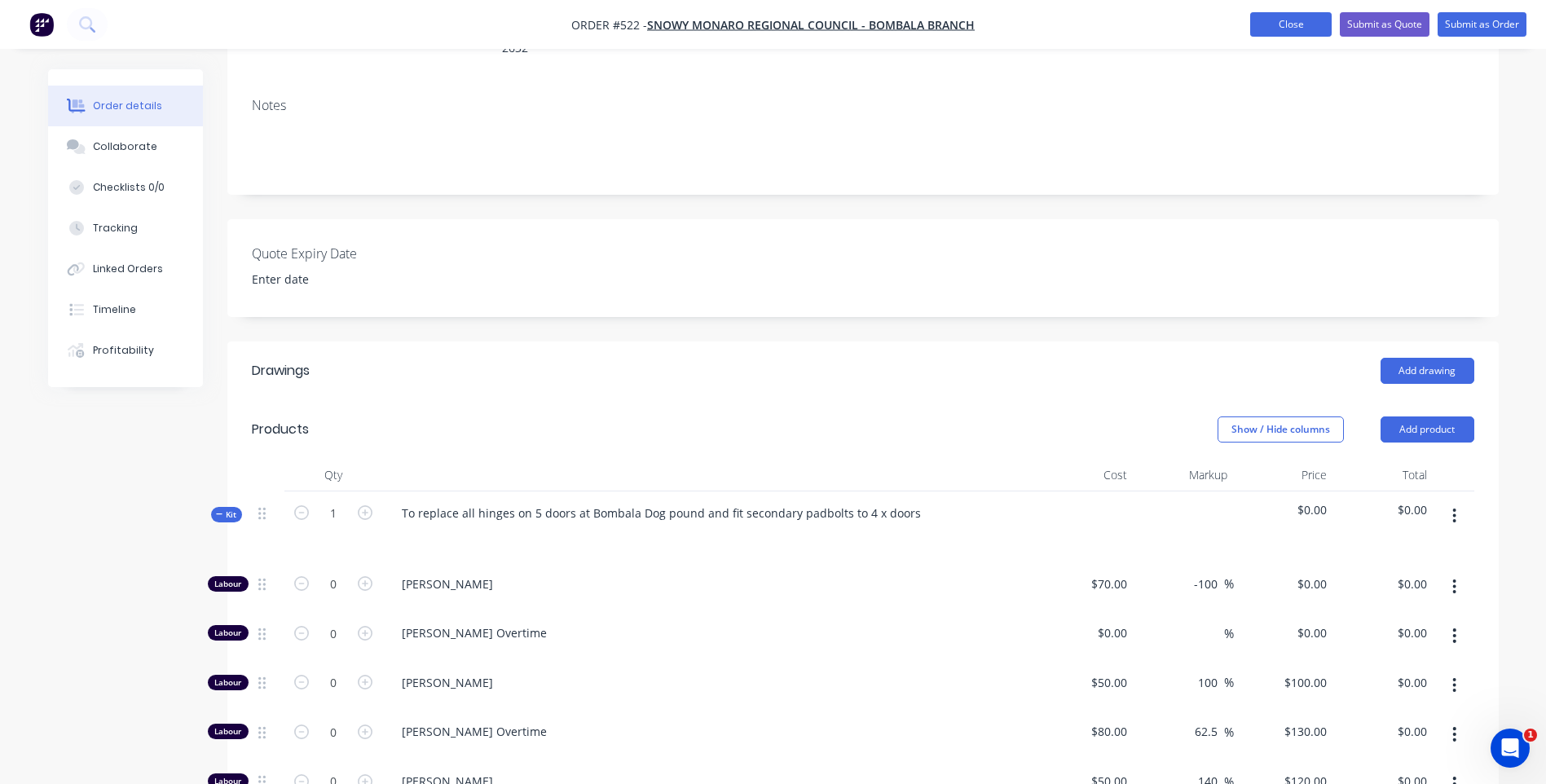
click at [1299, 26] on button "Close" at bounding box center [1290, 24] width 82 height 24
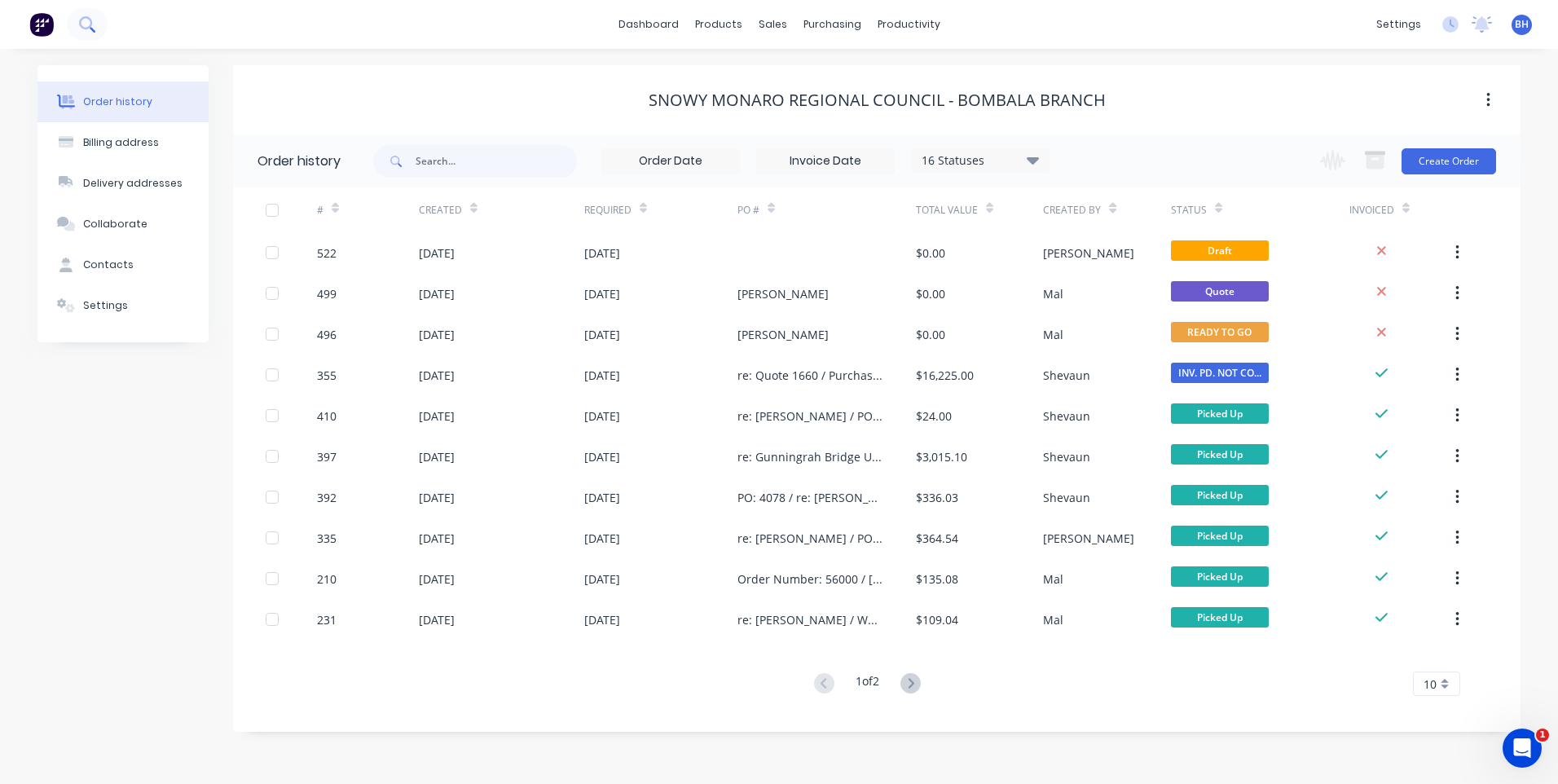
click at [78, 20] on button at bounding box center [87, 24] width 40 height 33
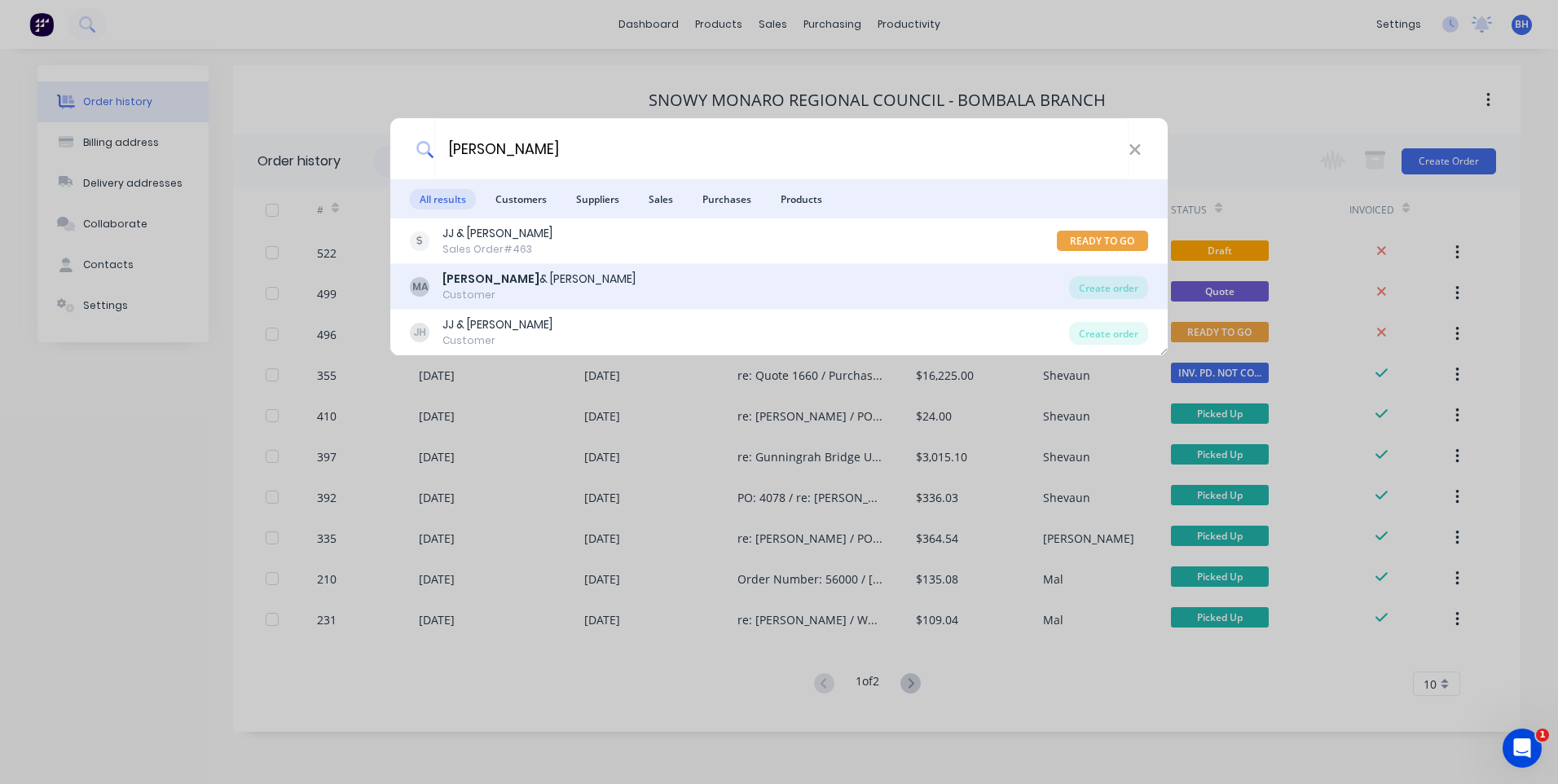
type input "max hood"
click at [588, 277] on div "Max Hood & Carmilla Arnold" at bounding box center [539, 279] width 193 height 17
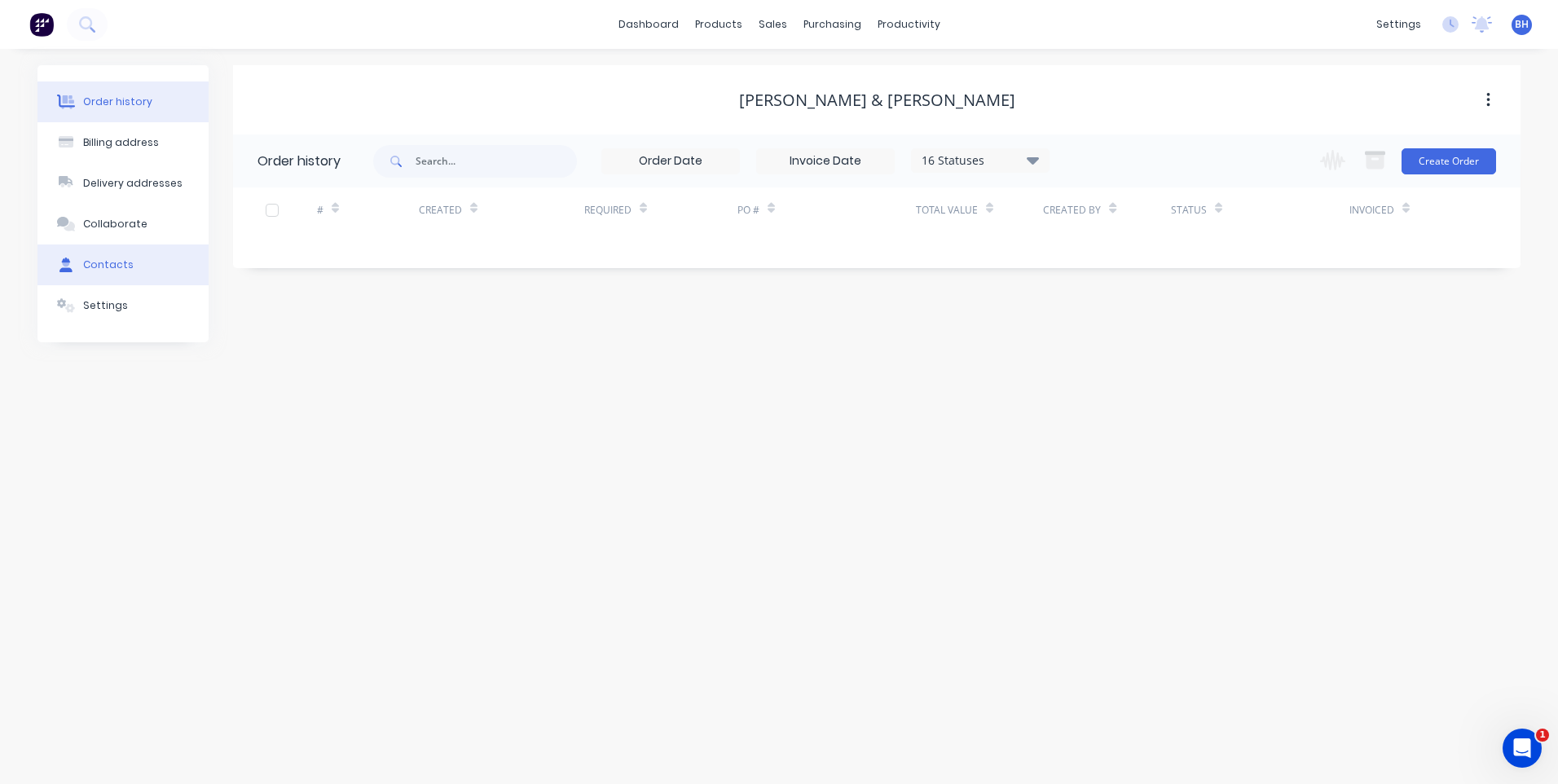
click at [103, 262] on div "Contacts" at bounding box center [108, 264] width 50 height 14
select select "AU"
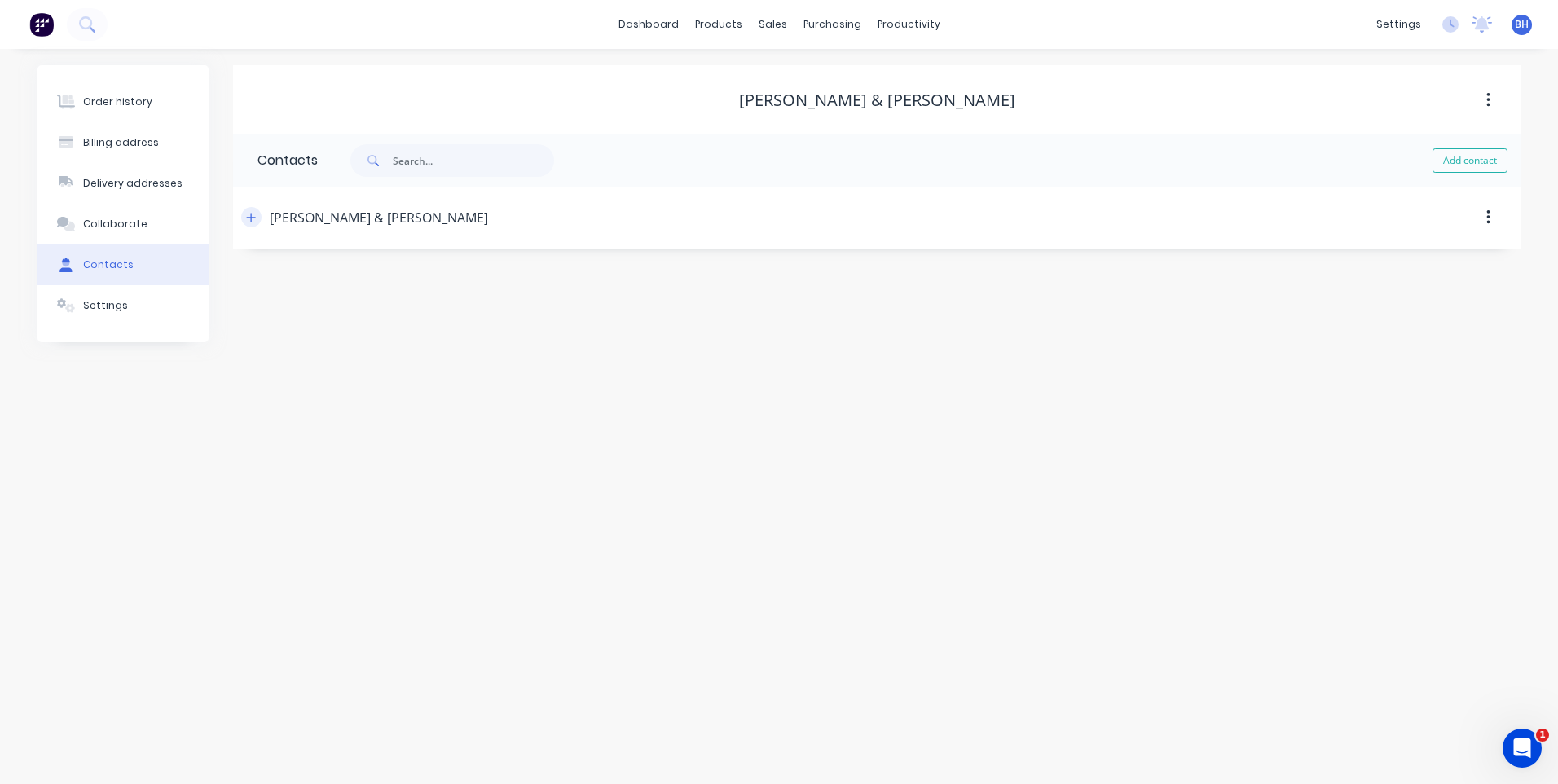
click at [261, 213] on button "button" at bounding box center [251, 217] width 20 height 20
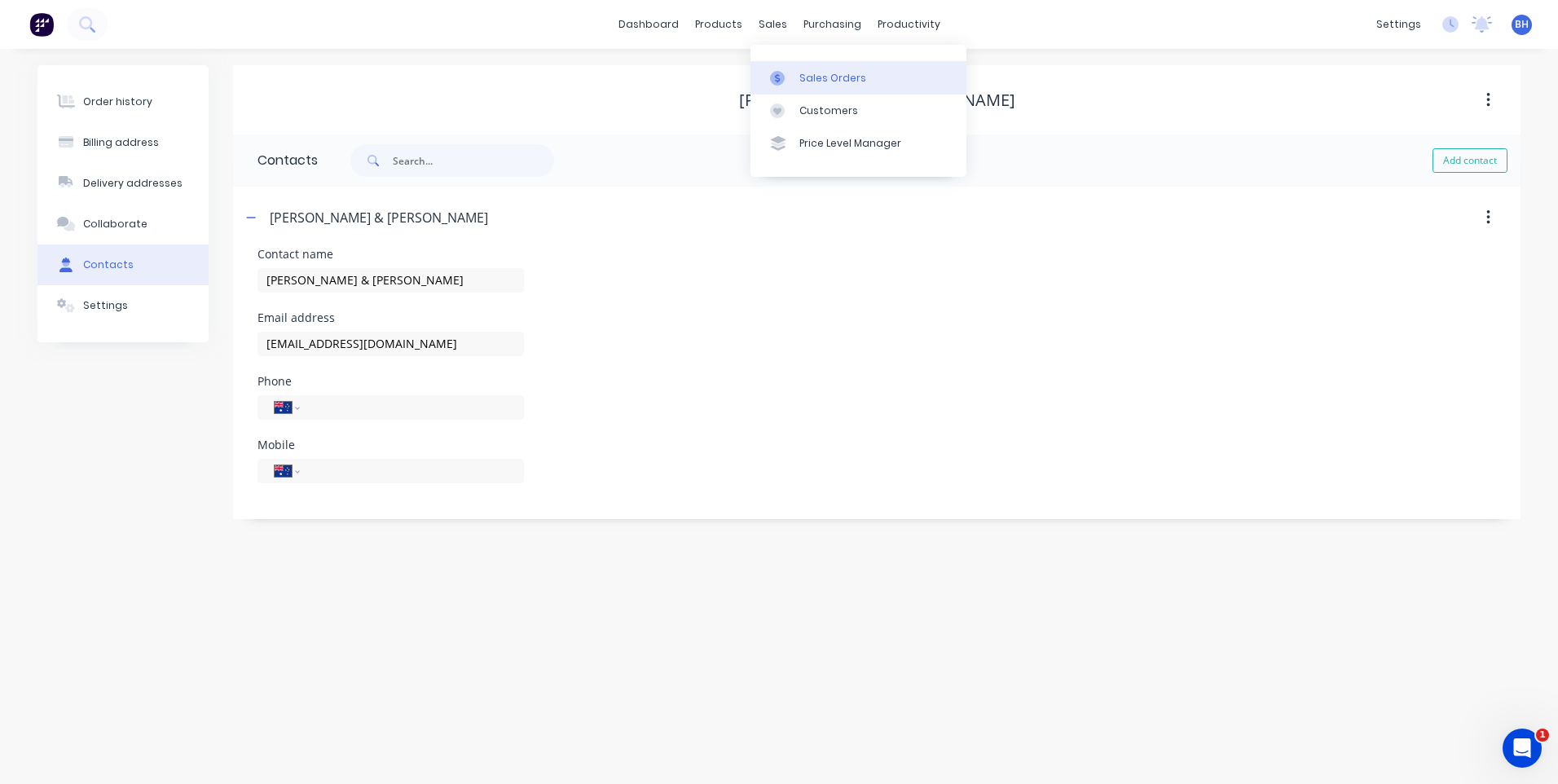
click at [803, 72] on div "Sales Orders" at bounding box center [833, 77] width 67 height 14
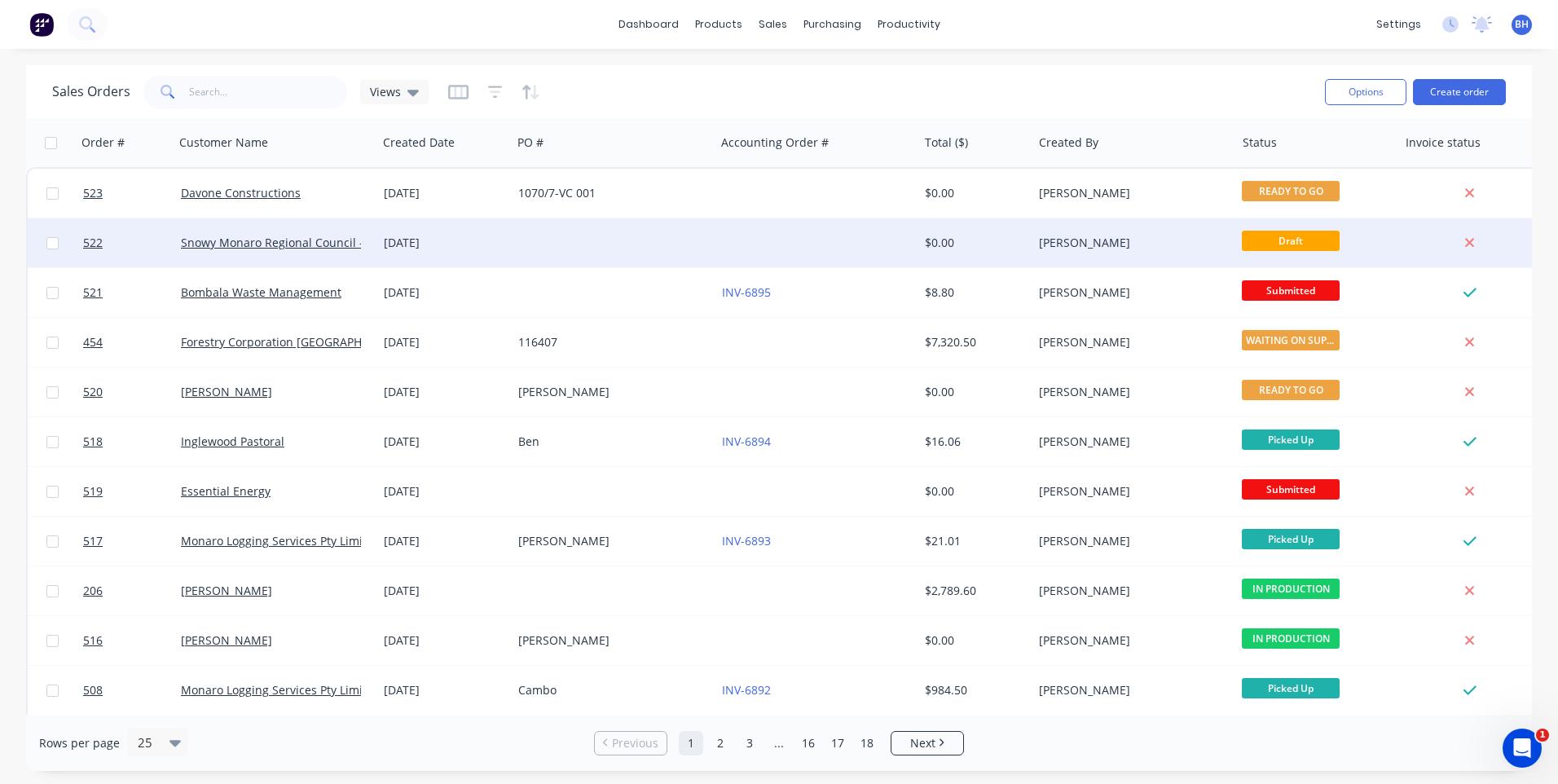
click at [747, 230] on div at bounding box center [816, 243] width 203 height 49
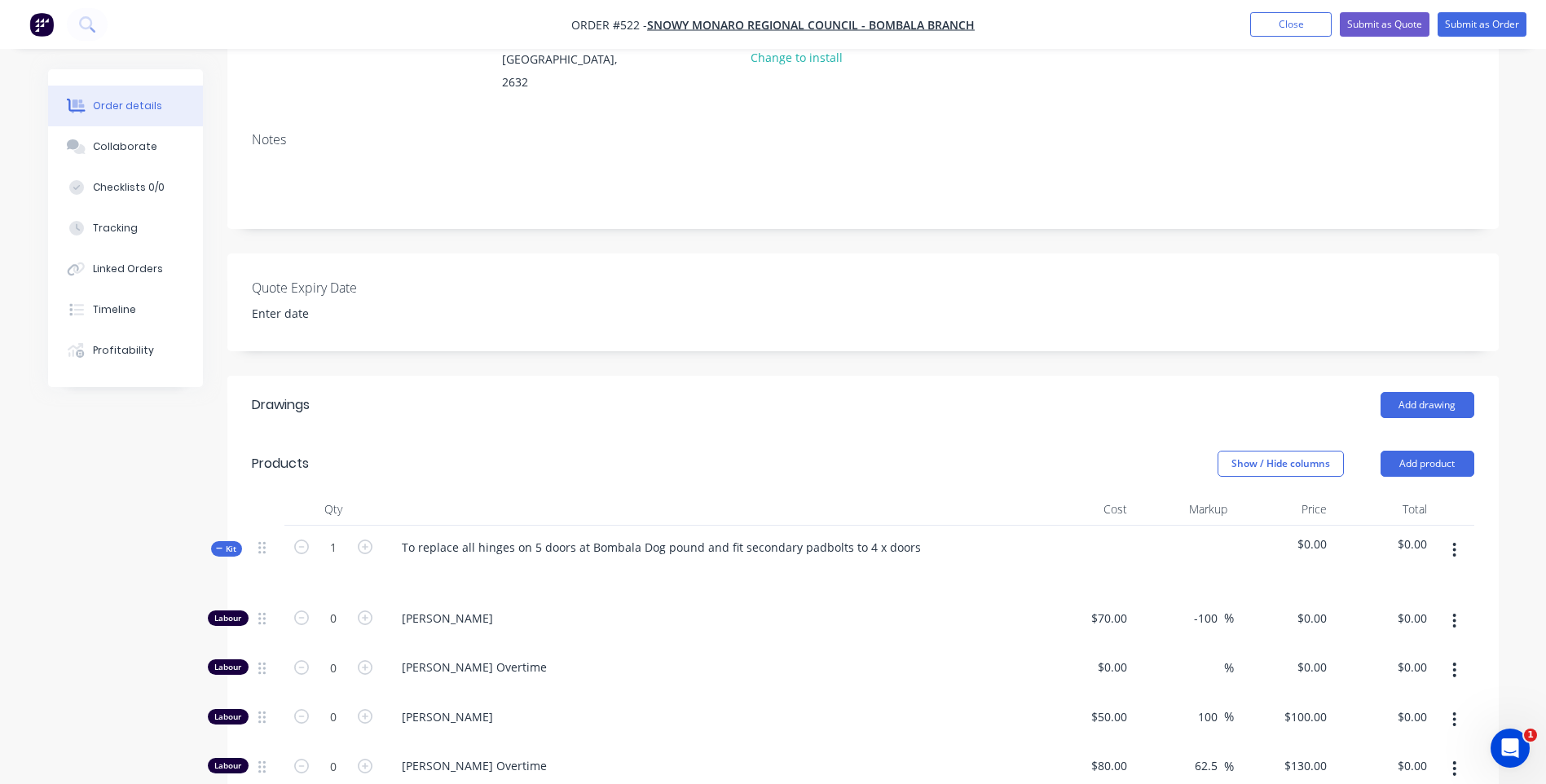
scroll to position [245, 0]
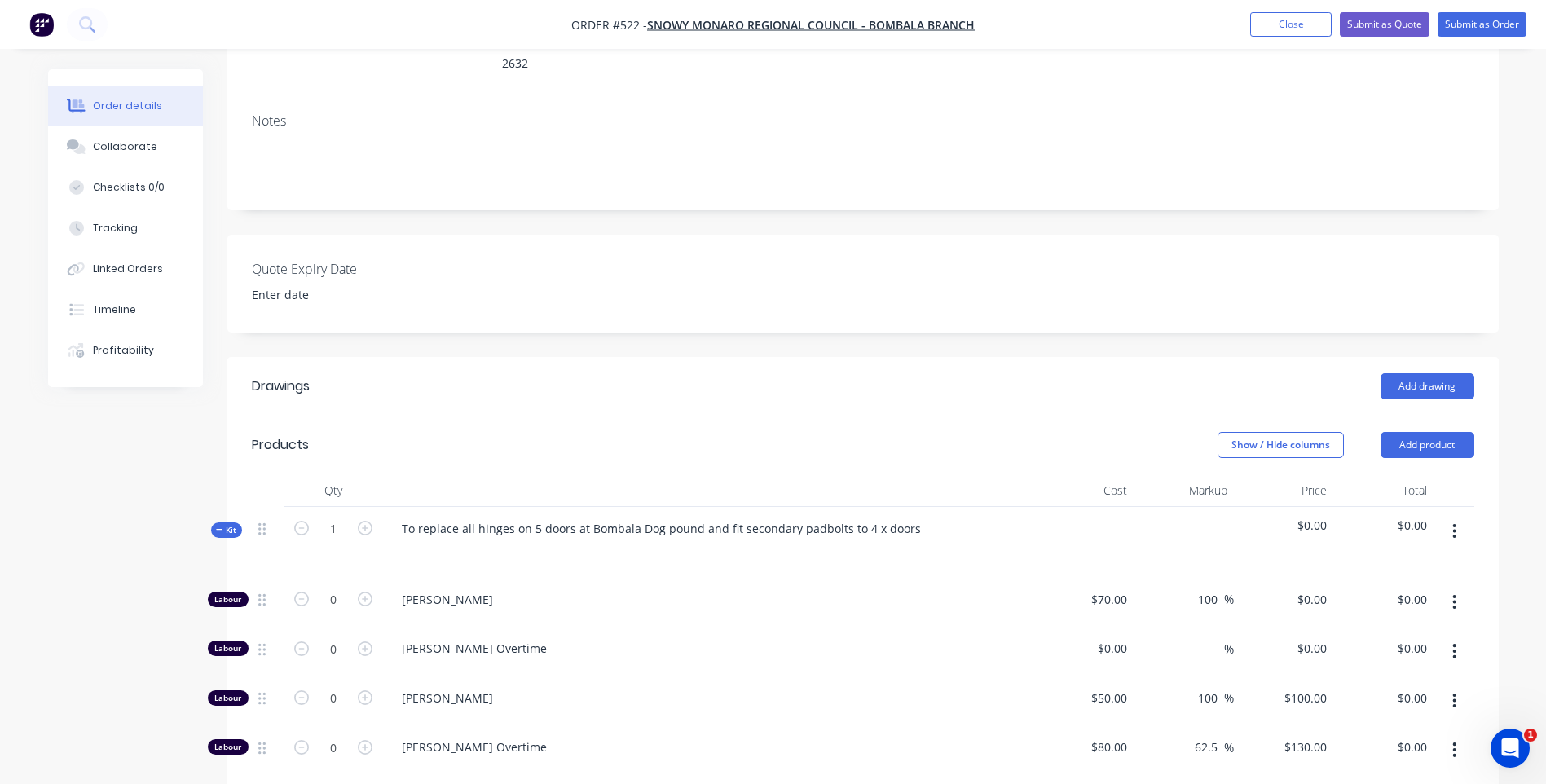
click at [1411, 517] on span "$0.00" at bounding box center [1384, 525] width 87 height 17
click at [1433, 507] on div at bounding box center [1454, 542] width 40 height 71
click at [1457, 522] on icon "button" at bounding box center [1454, 530] width 4 height 18
click at [1388, 562] on div "Add product to kit" at bounding box center [1396, 574] width 125 height 24
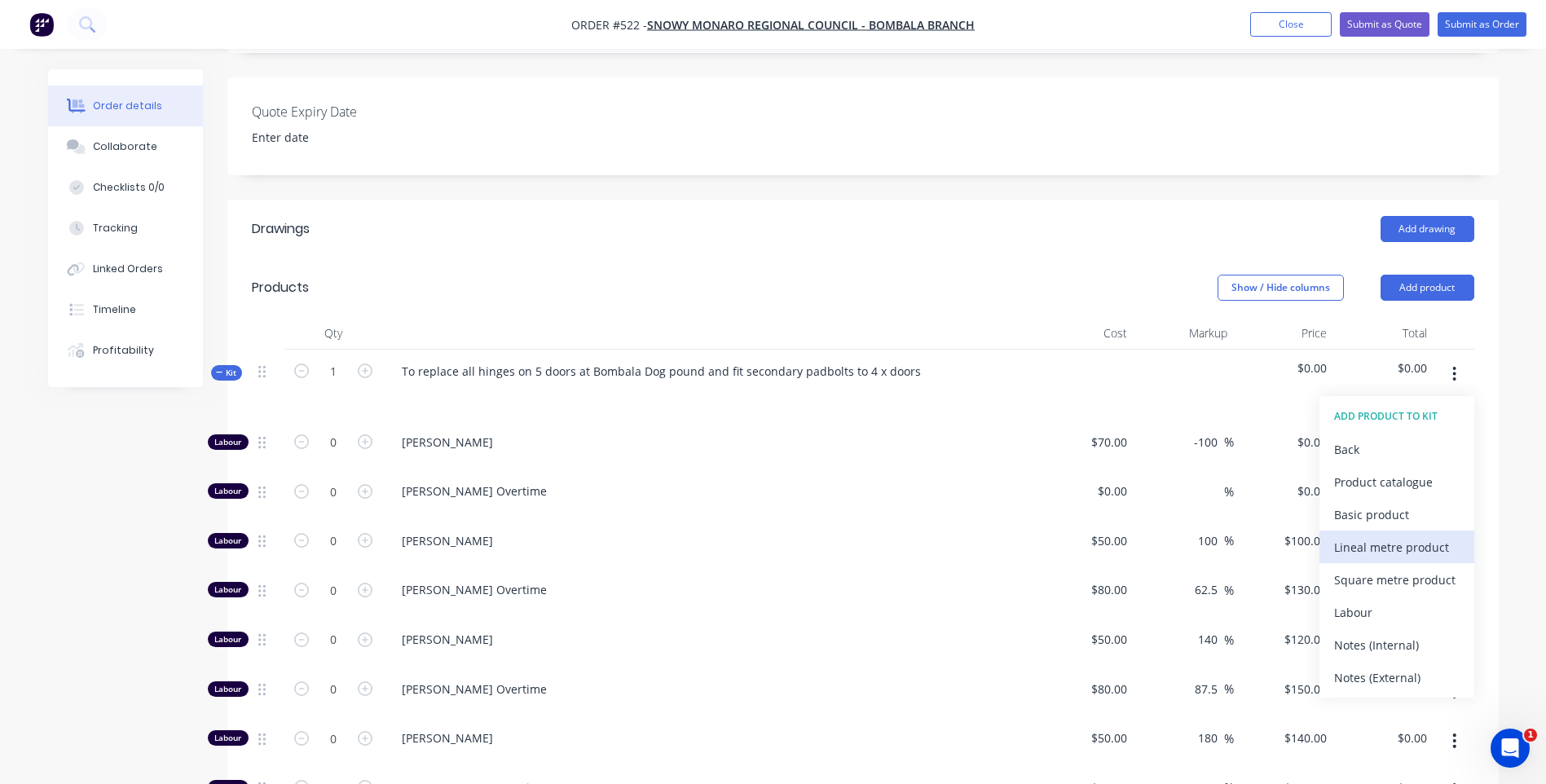
scroll to position [408, 0]
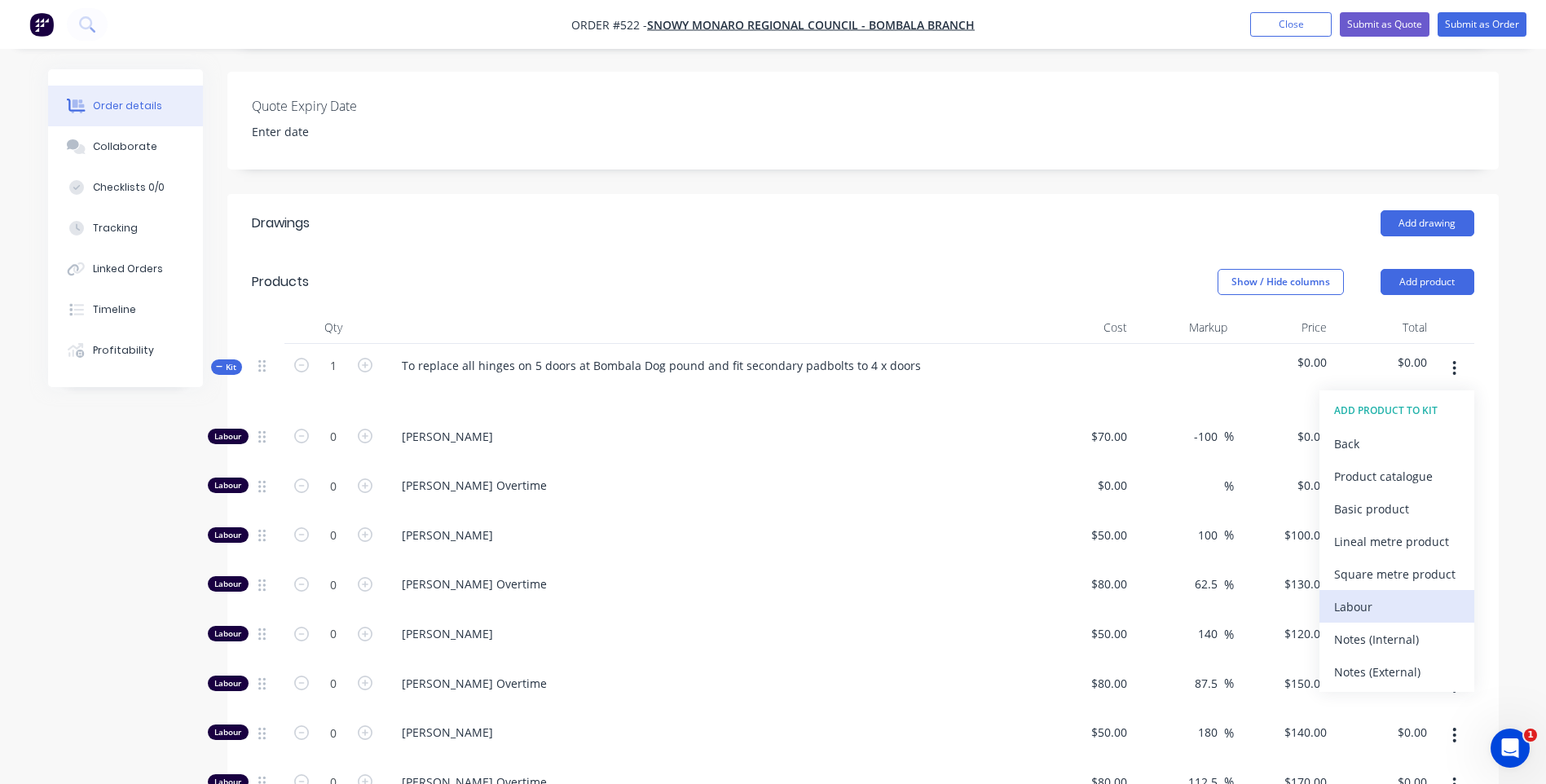
click at [1364, 595] on div "Labour" at bounding box center [1396, 607] width 125 height 24
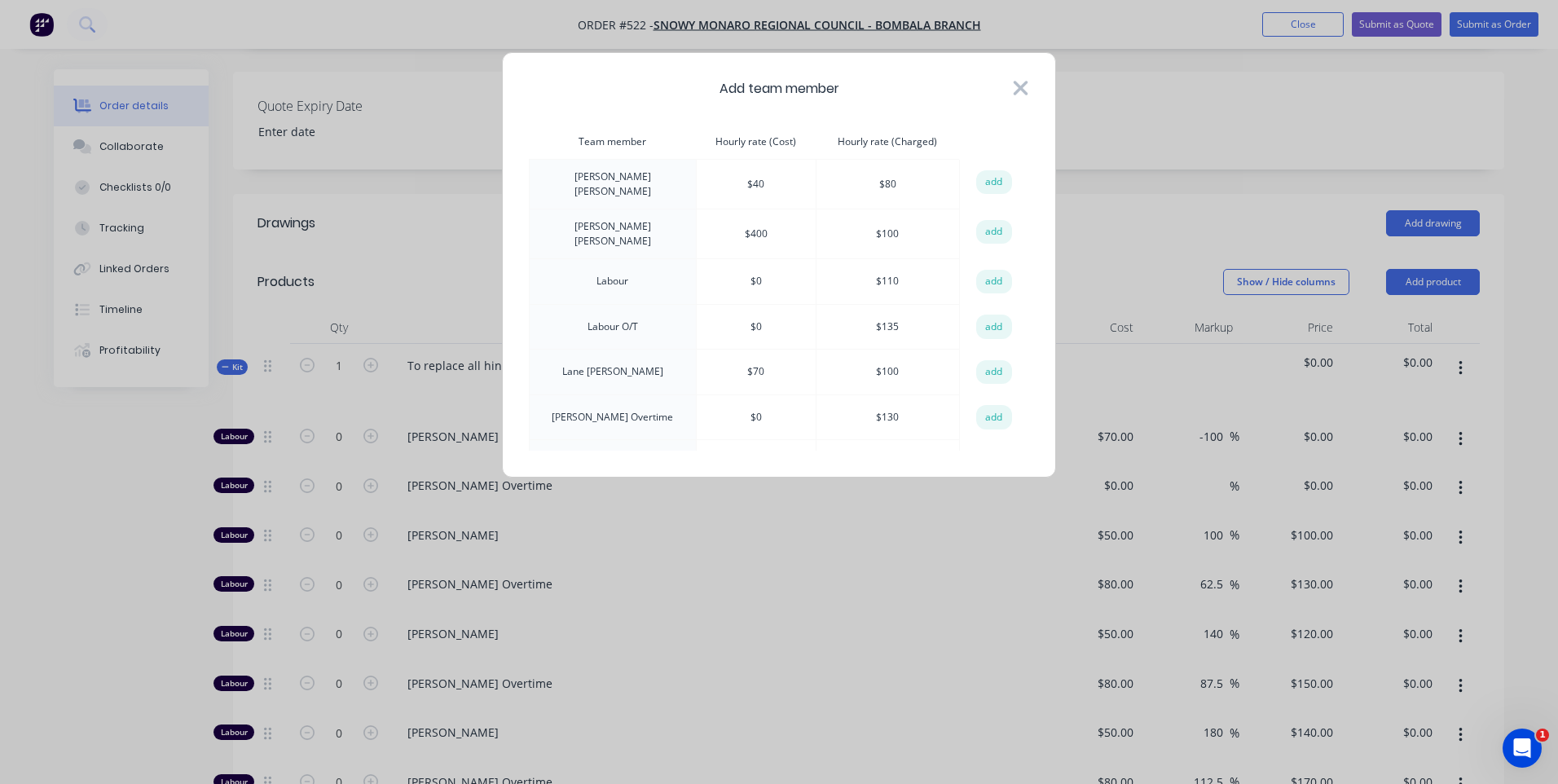
click at [1021, 84] on icon at bounding box center [1020, 87] width 17 height 23
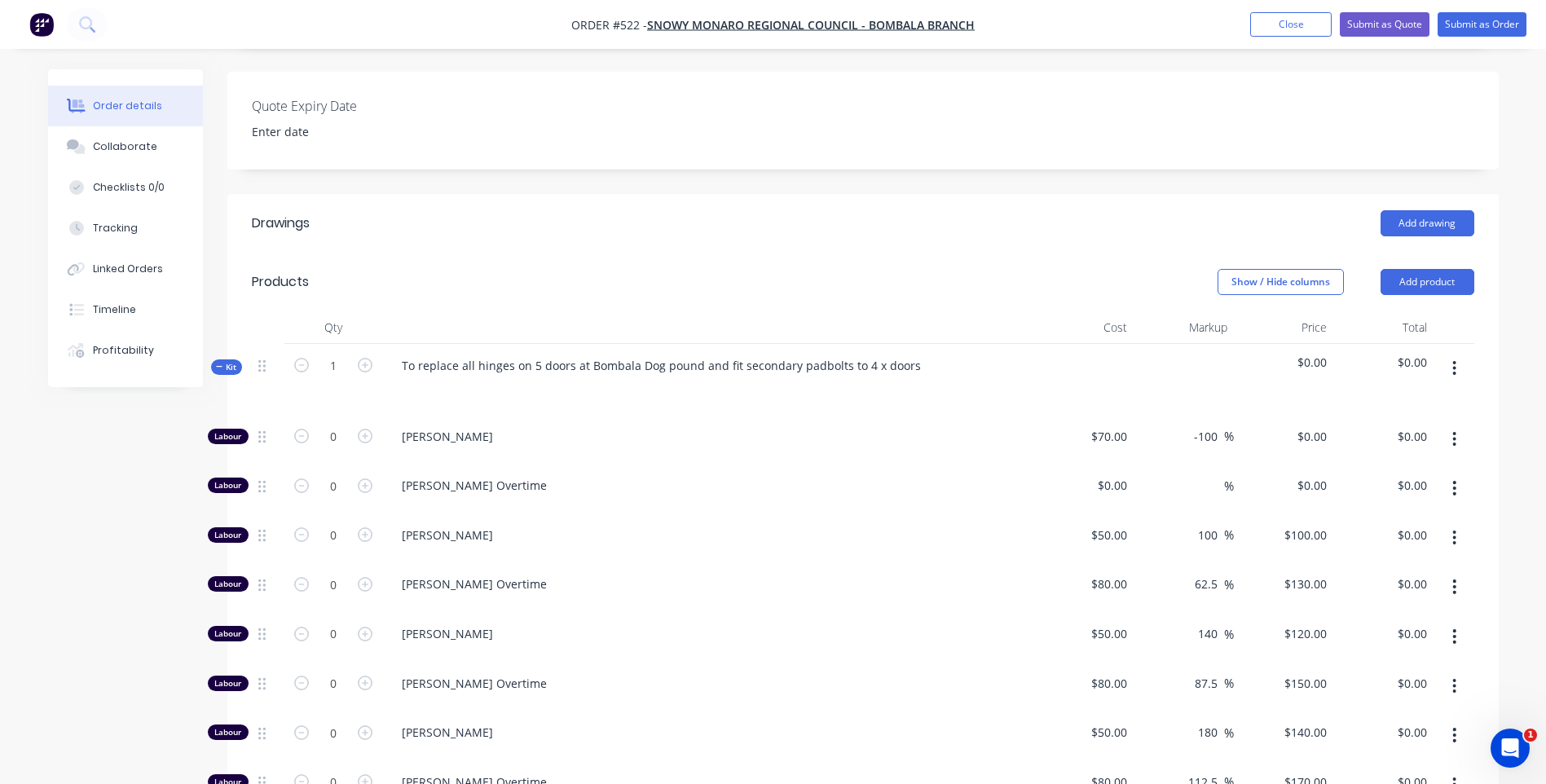
click at [1406, 354] on span "$0.00" at bounding box center [1384, 362] width 87 height 17
click at [1278, 269] on button "Show / Hide columns" at bounding box center [1280, 282] width 126 height 26
click at [1258, 215] on header "Drawings Add drawing" at bounding box center [863, 224] width 1271 height 59
click at [1303, 354] on span "$0.00" at bounding box center [1285, 362] width 87 height 17
click at [1317, 354] on span "$0.00" at bounding box center [1285, 362] width 87 height 17
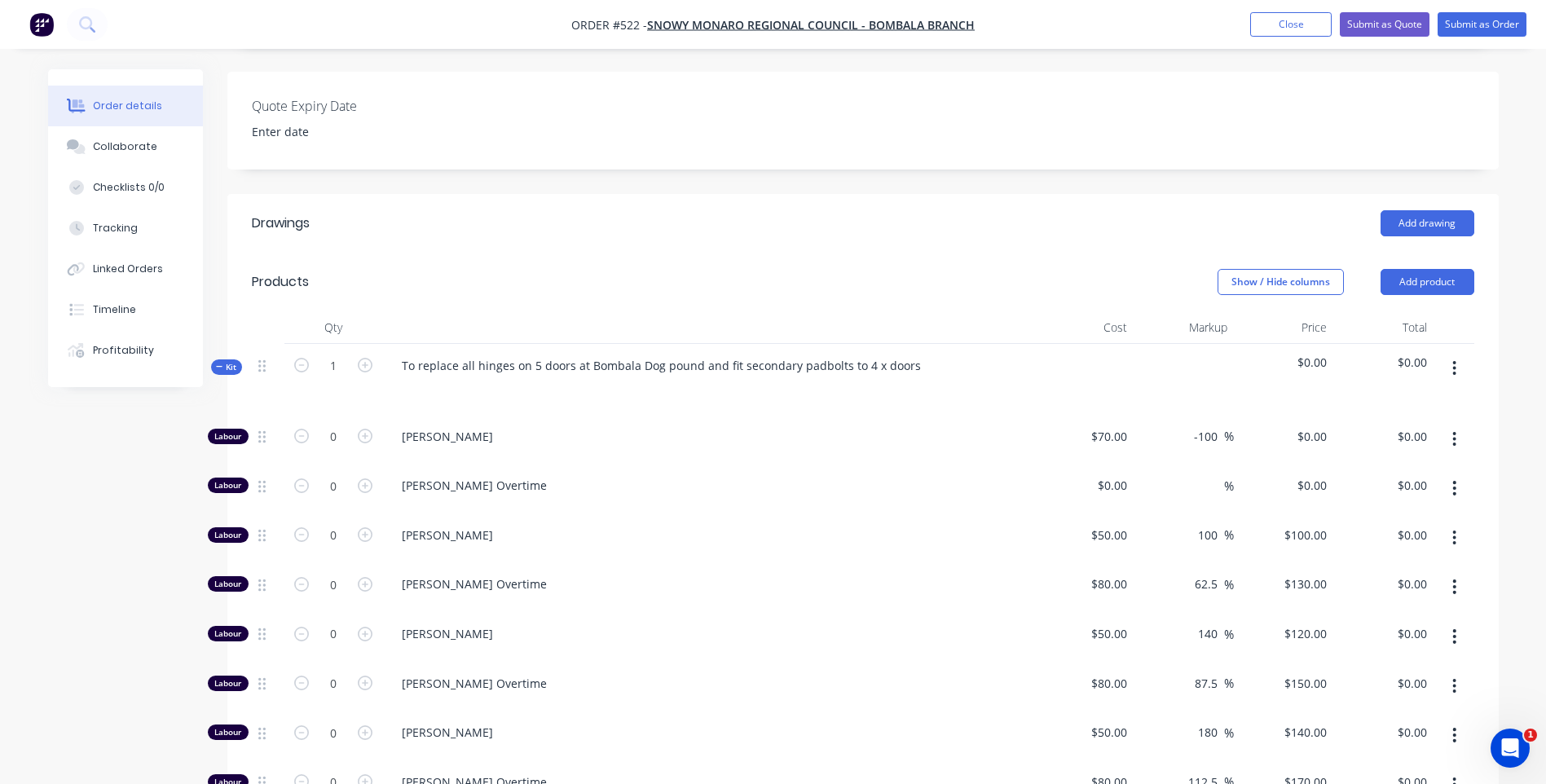
click at [1458, 354] on button "button" at bounding box center [1454, 368] width 39 height 29
click at [1392, 399] on div "Add product to kit" at bounding box center [1396, 411] width 125 height 24
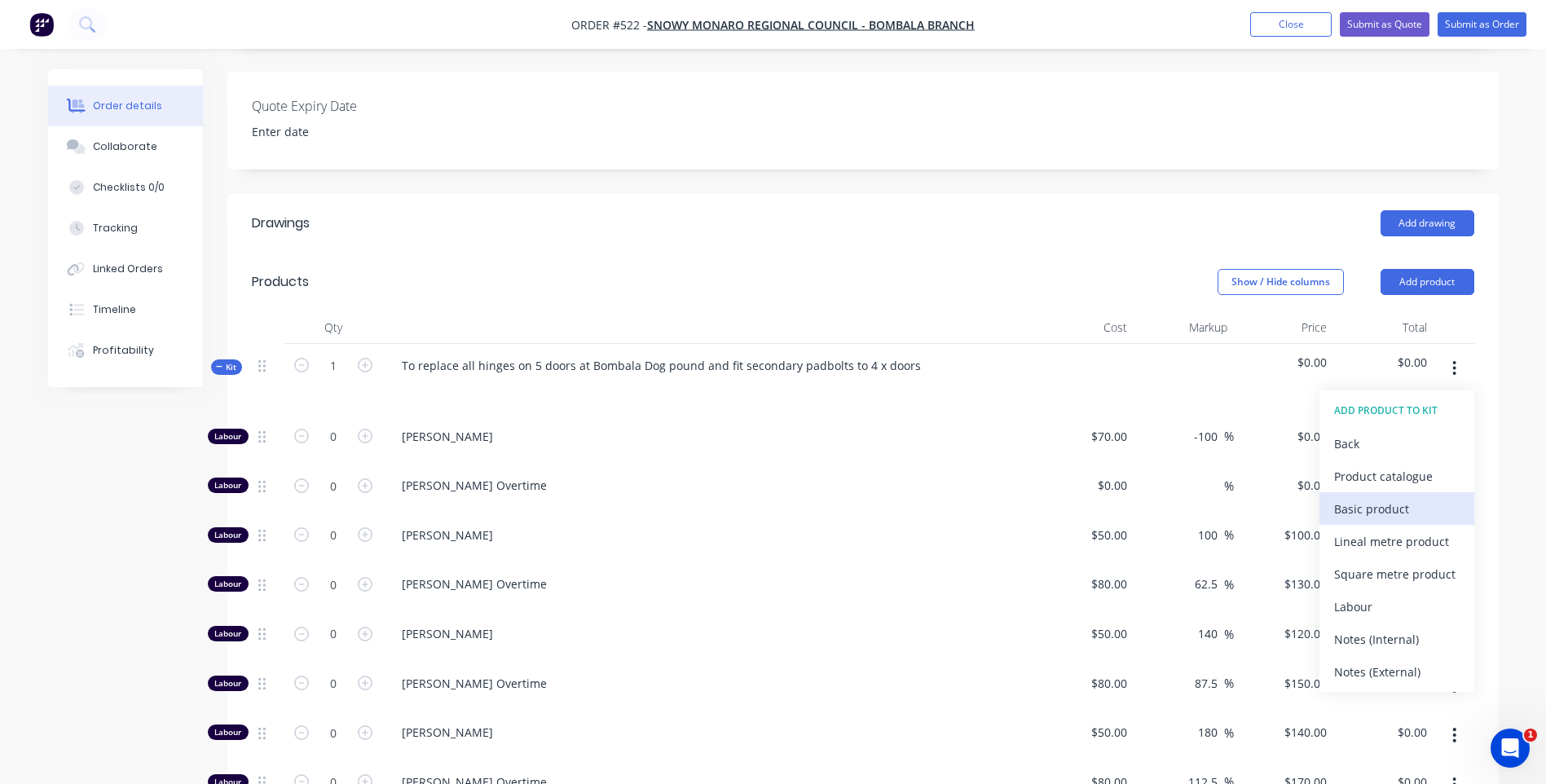
click at [1378, 497] on div "Basic product" at bounding box center [1396, 508] width 125 height 24
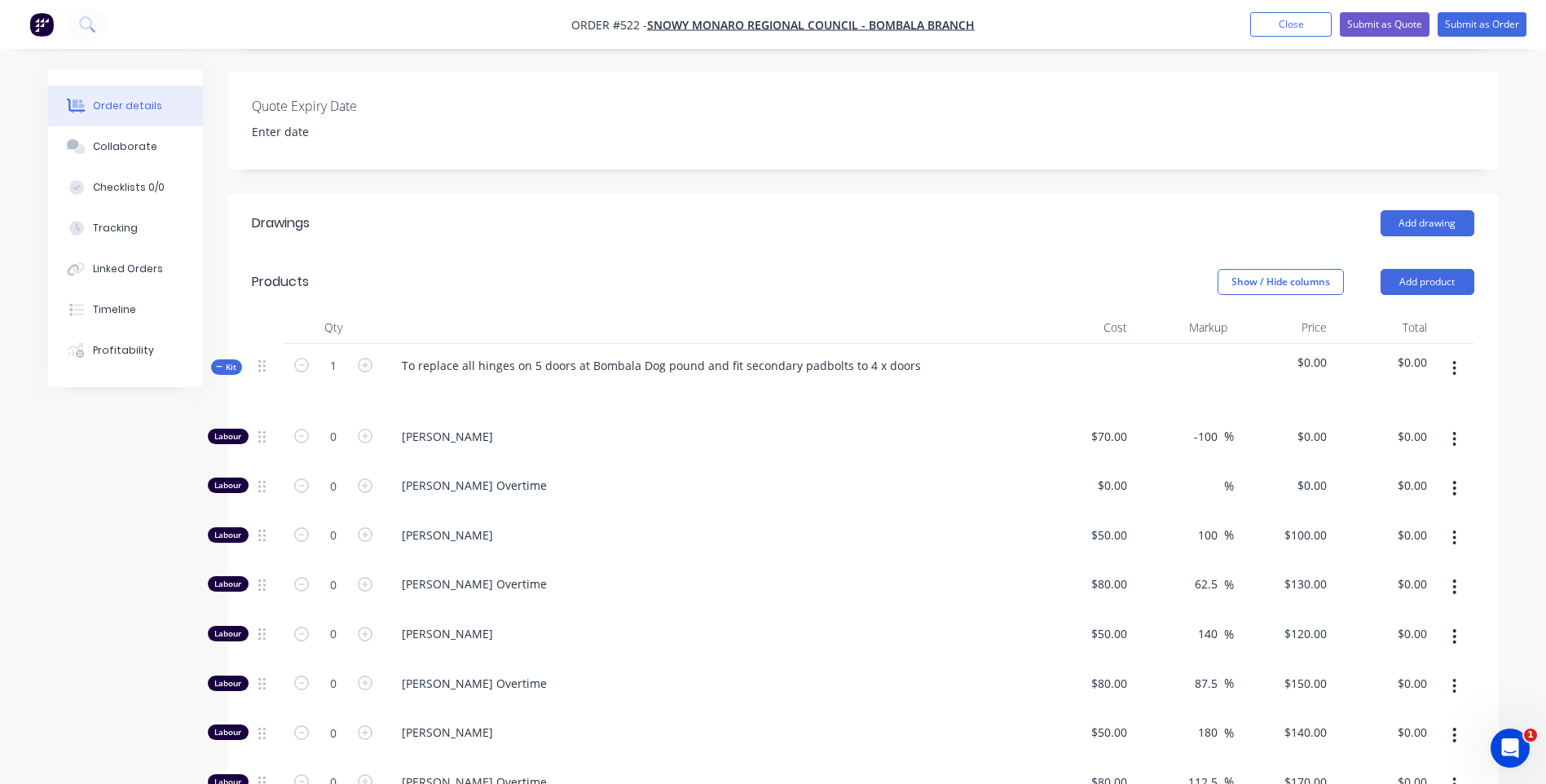
click at [1426, 354] on span "$0.00" at bounding box center [1384, 362] width 87 height 17
click at [1401, 354] on span "$0.00" at bounding box center [1384, 362] width 87 height 17
drag, startPoint x: 1401, startPoint y: 333, endPoint x: 837, endPoint y: 254, distance: 569.5
click at [828, 253] on header "Products Show / Hide columns Add product" at bounding box center [863, 282] width 1271 height 59
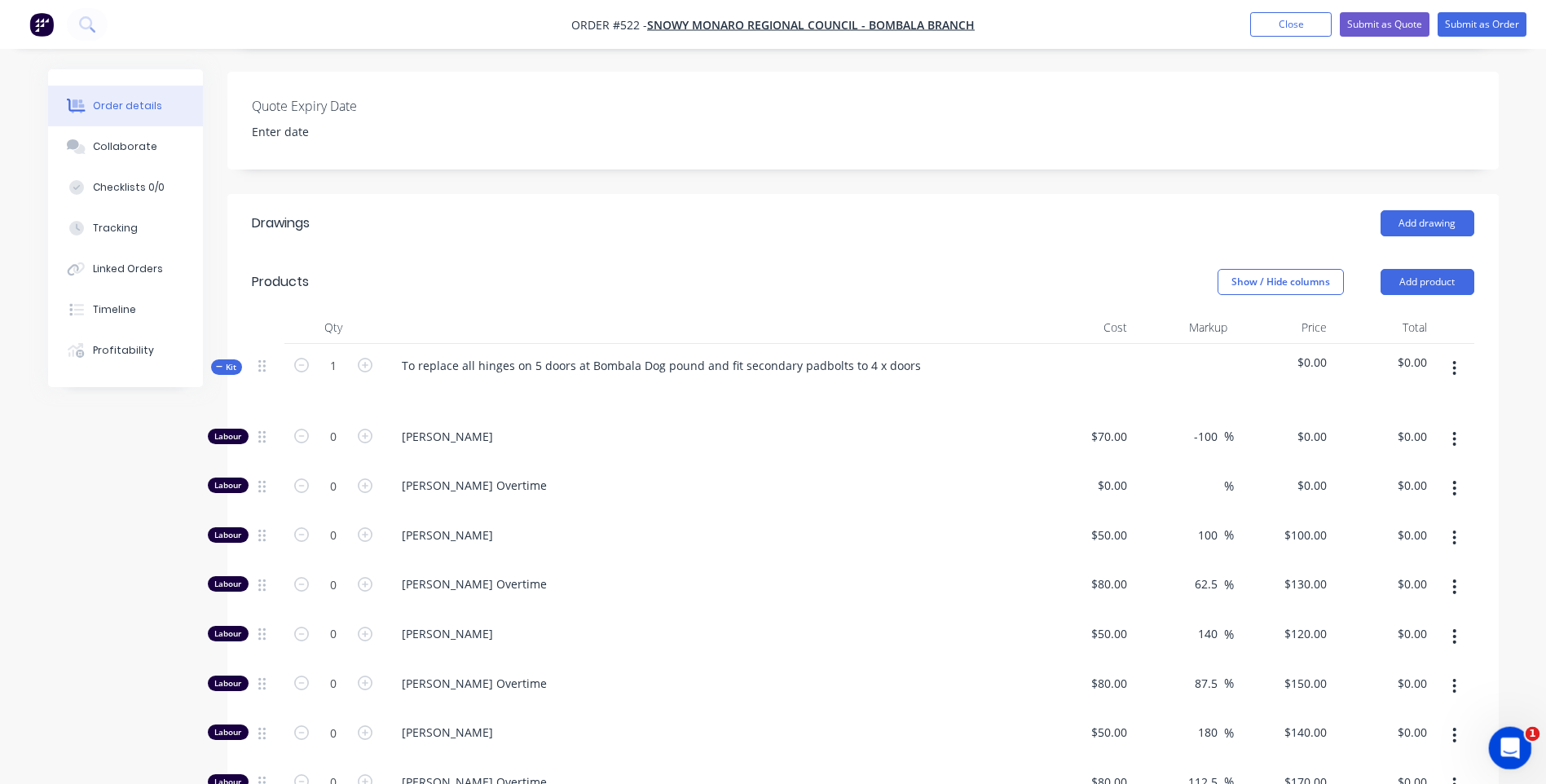
click at [1511, 745] on icon "Open Intercom Messenger" at bounding box center [1508, 746] width 27 height 27
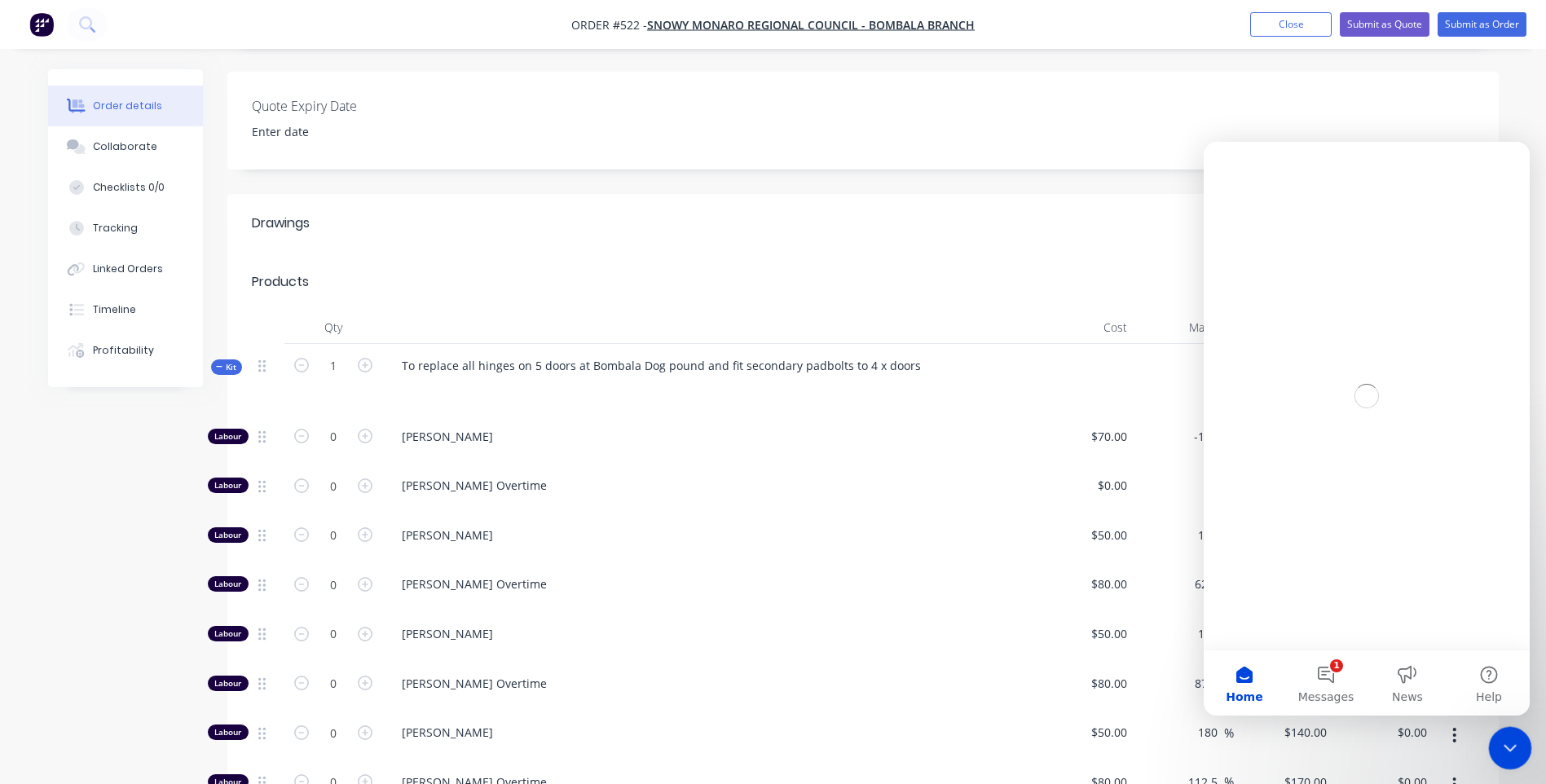
scroll to position [0, 0]
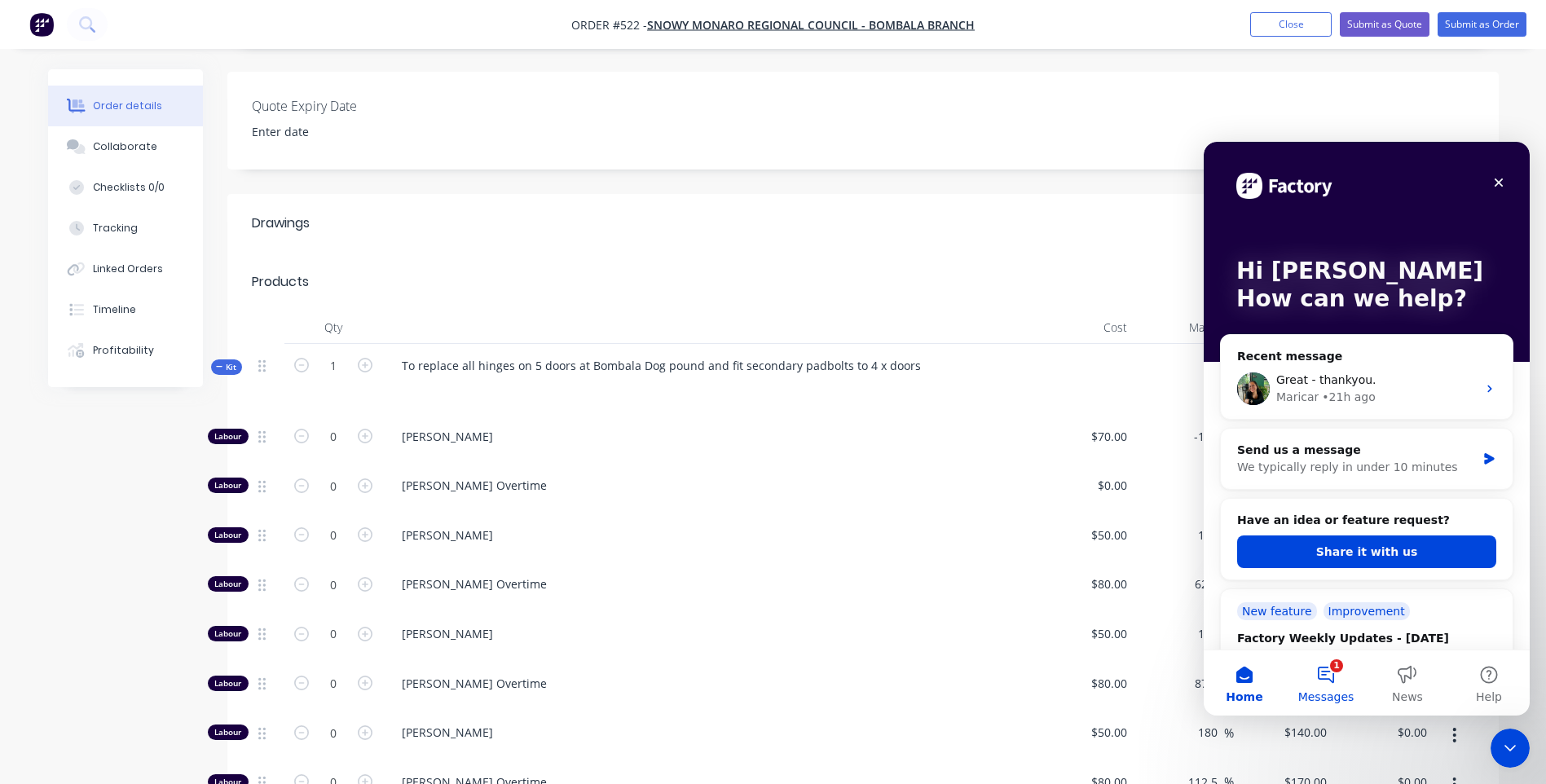
click at [1326, 674] on button "1 Messages" at bounding box center [1326, 683] width 82 height 66
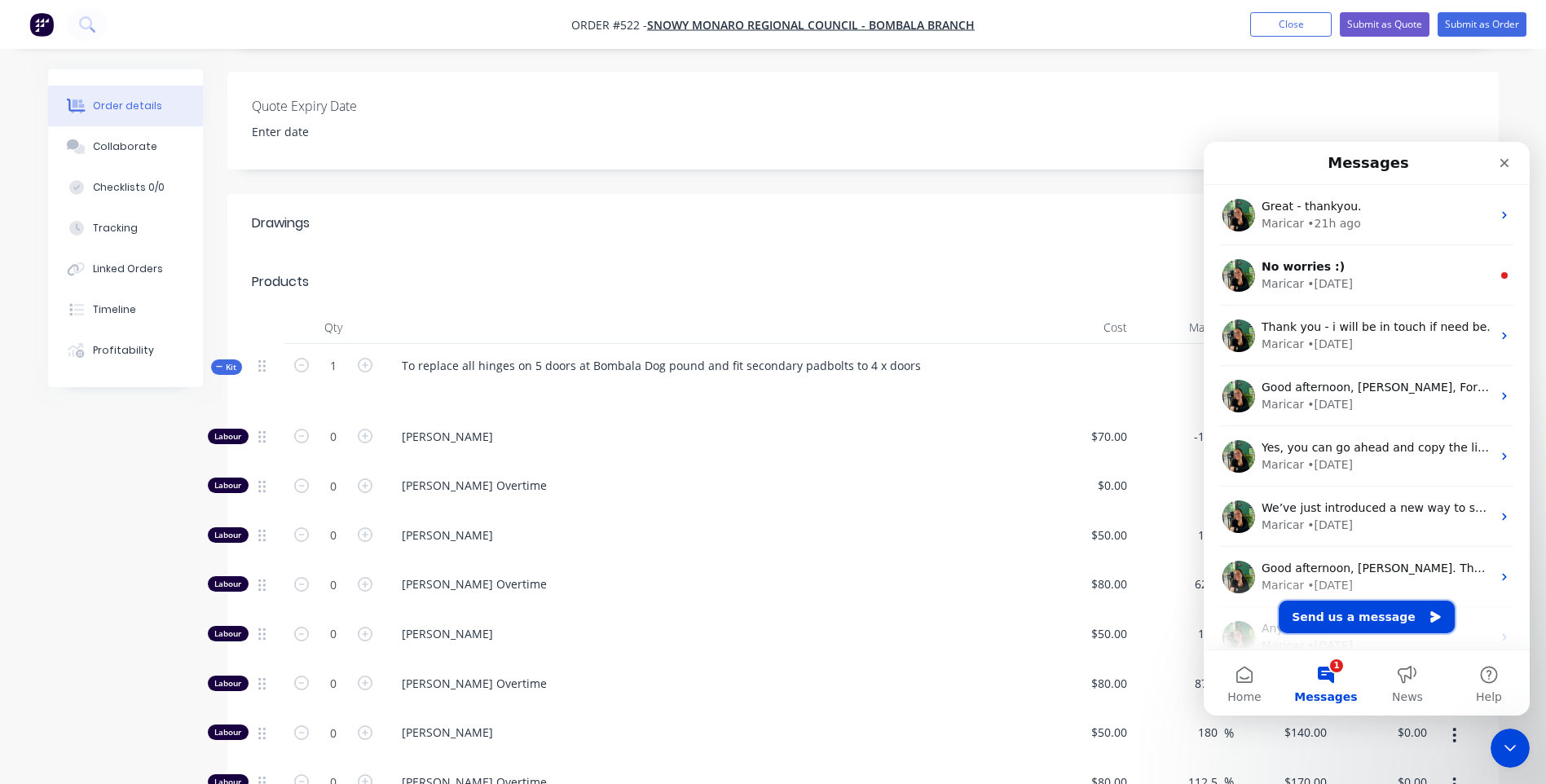
click at [1349, 613] on button "Send us a message" at bounding box center [1366, 617] width 176 height 33
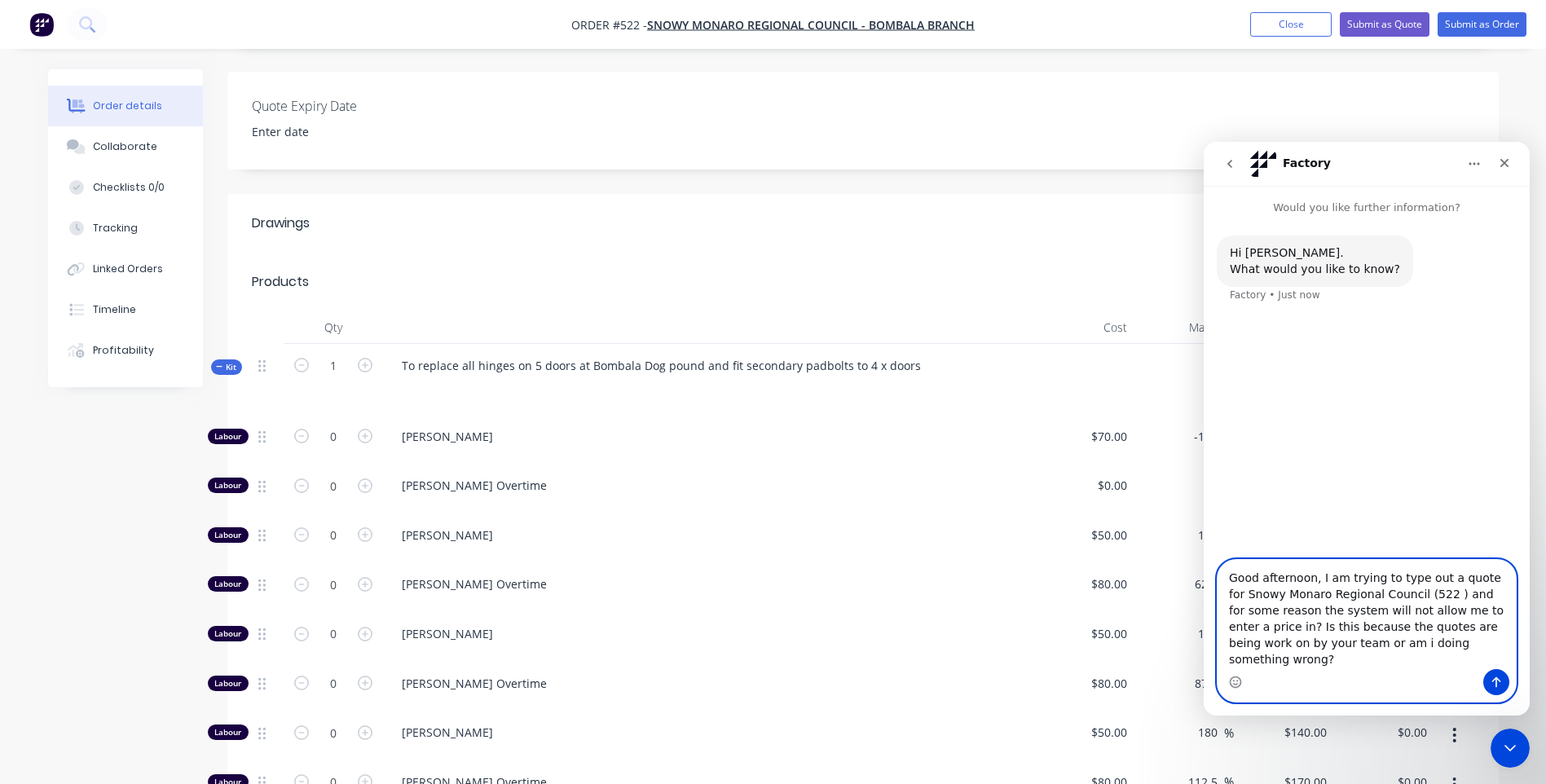
click at [1428, 655] on textarea "Good afternoon, I am trying to type out a quote for Snowy Monaro Regional Counc…" at bounding box center [1366, 614] width 298 height 109
type textarea "Good afternoon, I am trying to type out a quote for Snowy Monaro Regional Counc…"
click at [1492, 682] on icon "Send a message…" at bounding box center [1496, 682] width 13 height 13
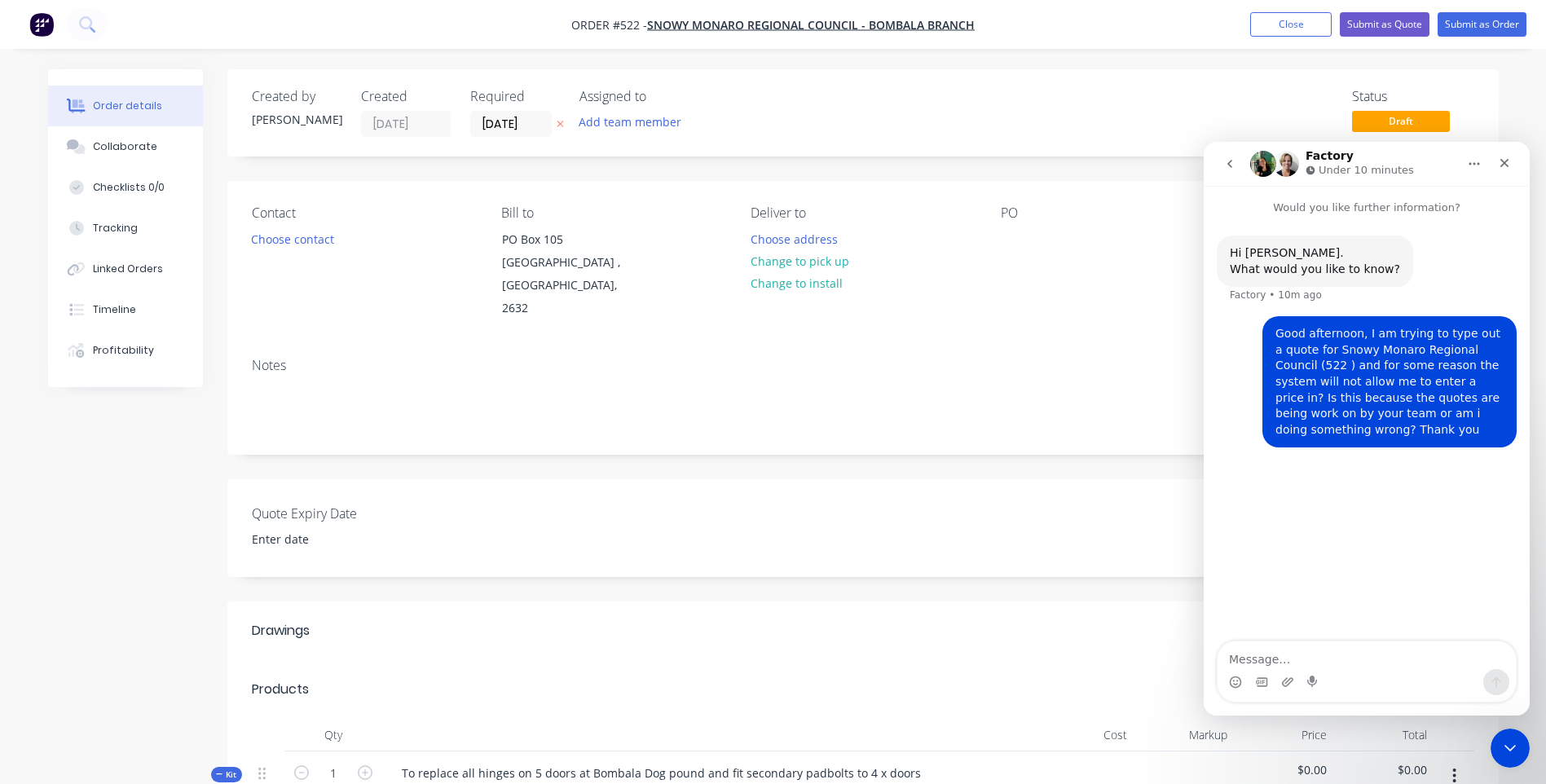
click at [1505, 158] on icon "Close" at bounding box center [1505, 163] width 13 height 13
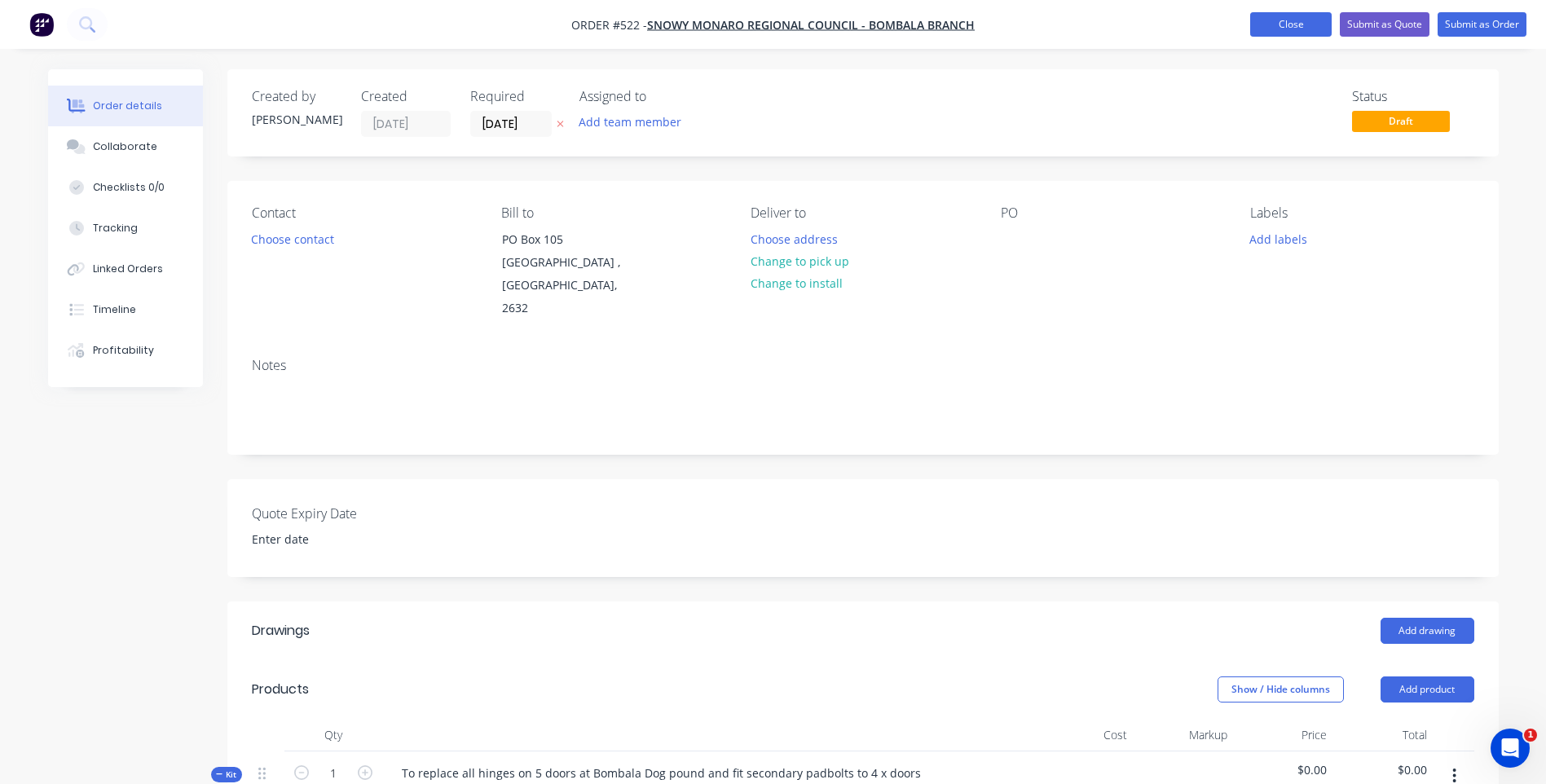
click at [1266, 24] on button "Close" at bounding box center [1290, 24] width 82 height 24
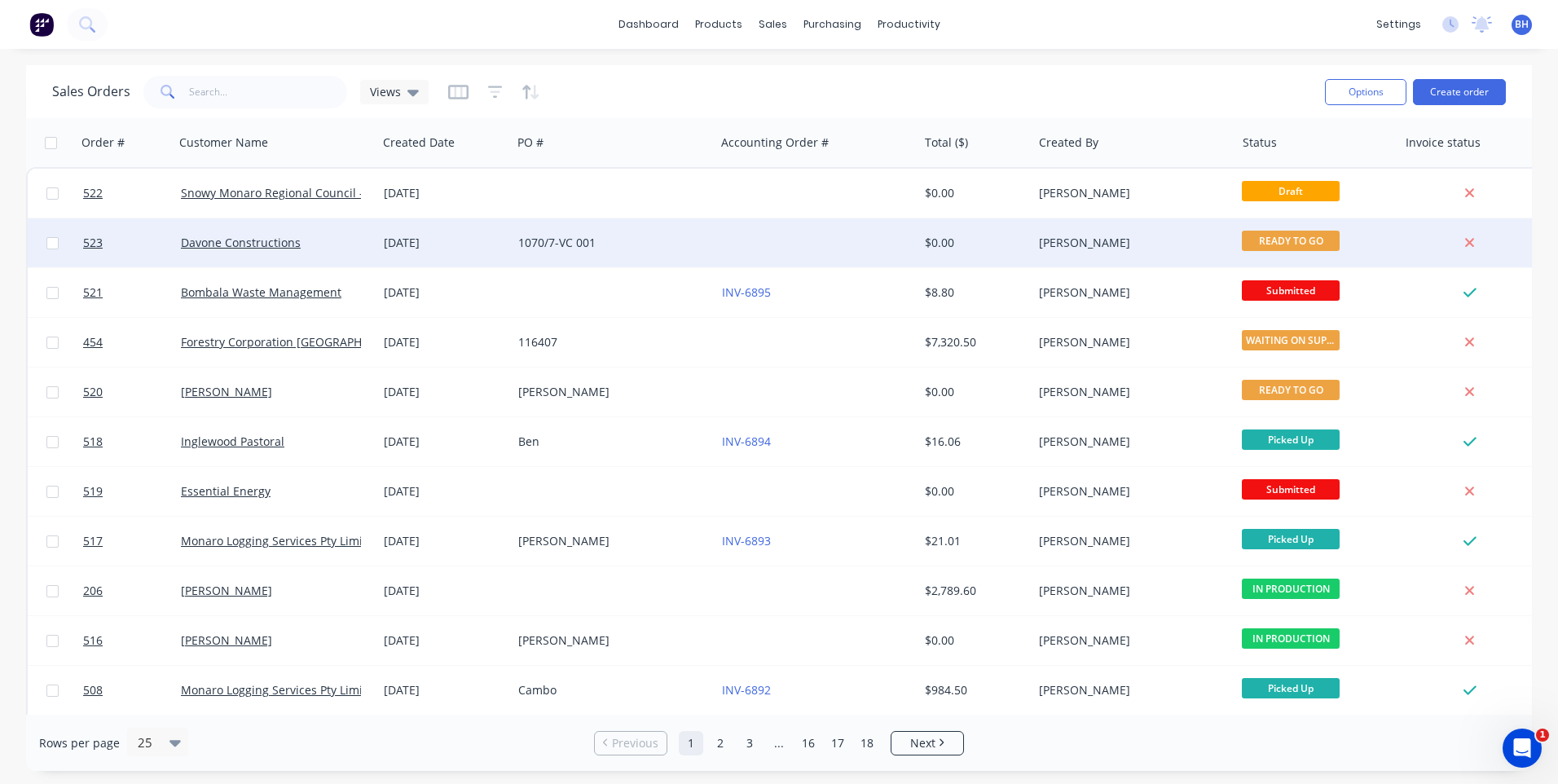
click at [705, 229] on div "1070/7-VC 001" at bounding box center [613, 243] width 203 height 49
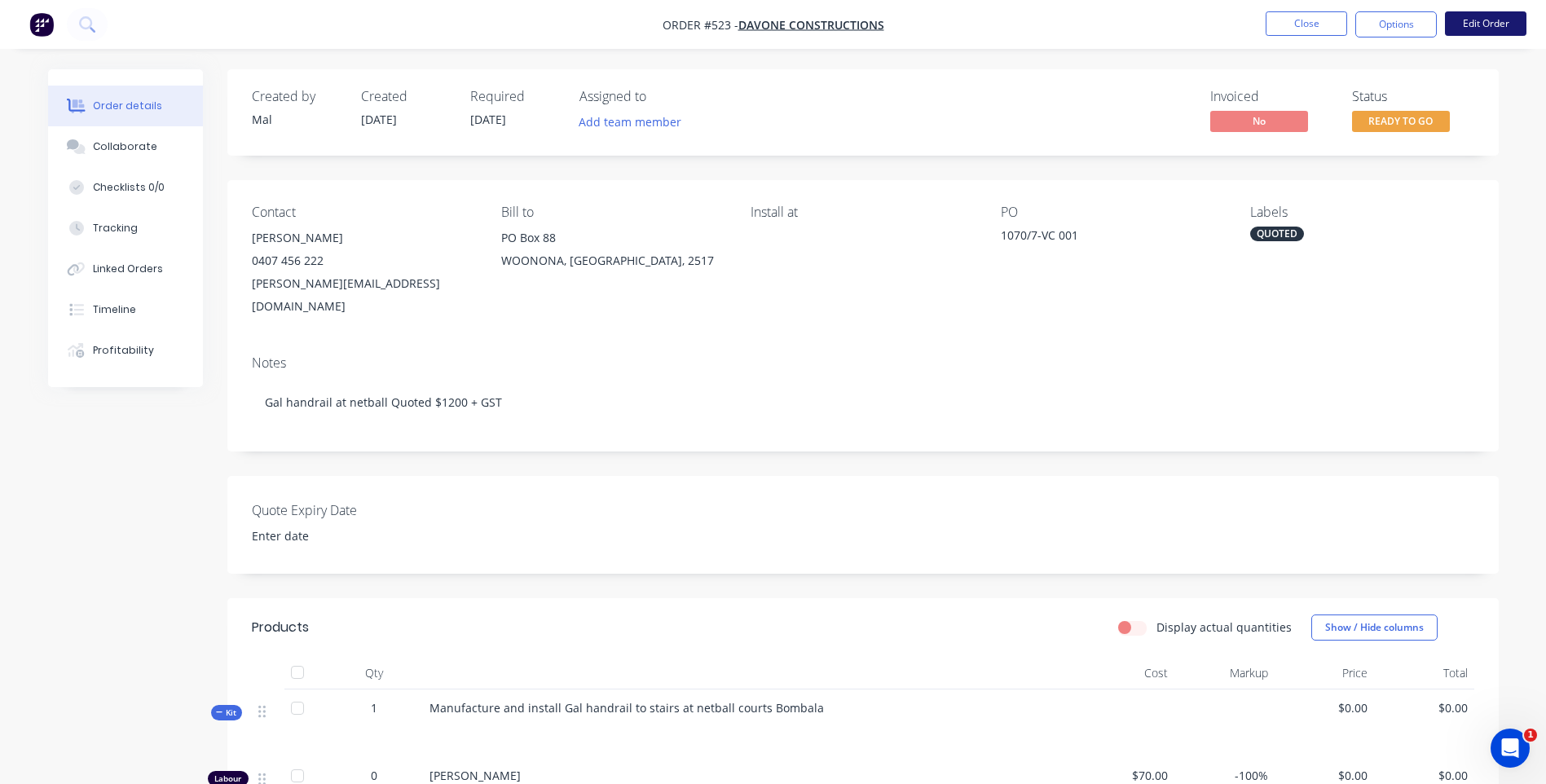
click at [1475, 17] on button "Edit Order" at bounding box center [1485, 24] width 82 height 24
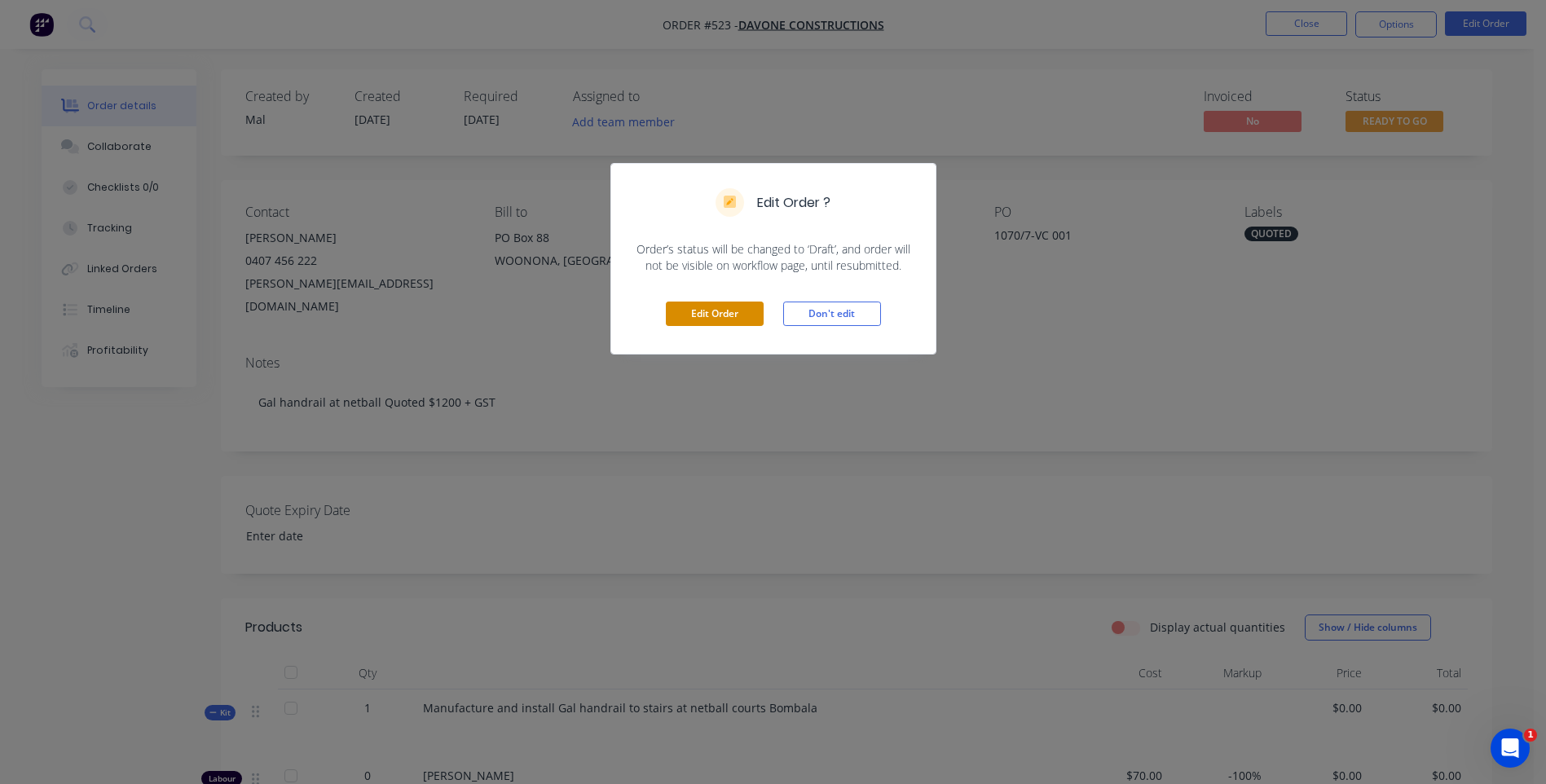
click at [689, 309] on button "Edit Order" at bounding box center [715, 313] width 98 height 24
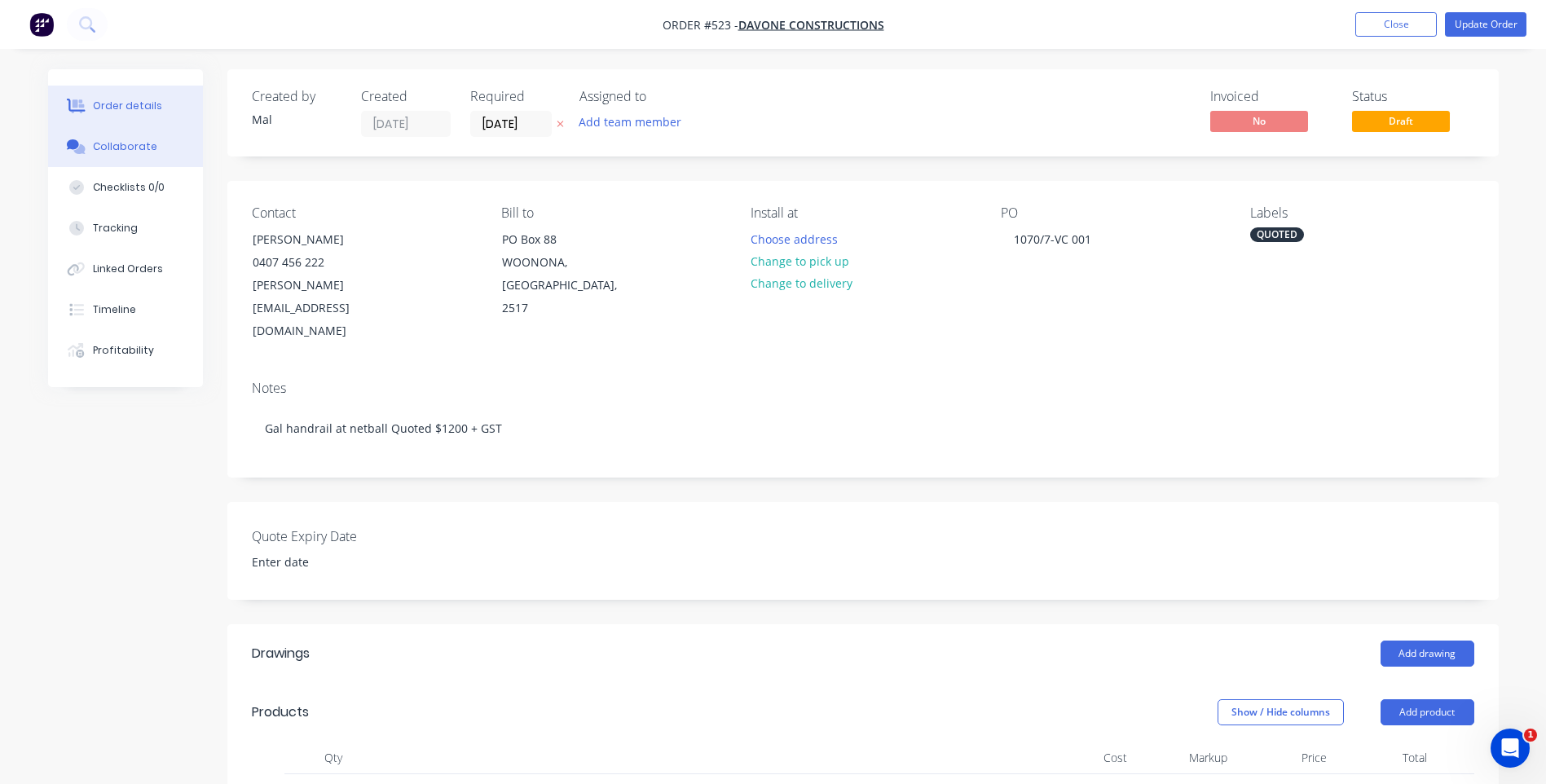
click at [124, 145] on div "Collaborate" at bounding box center [125, 146] width 65 height 14
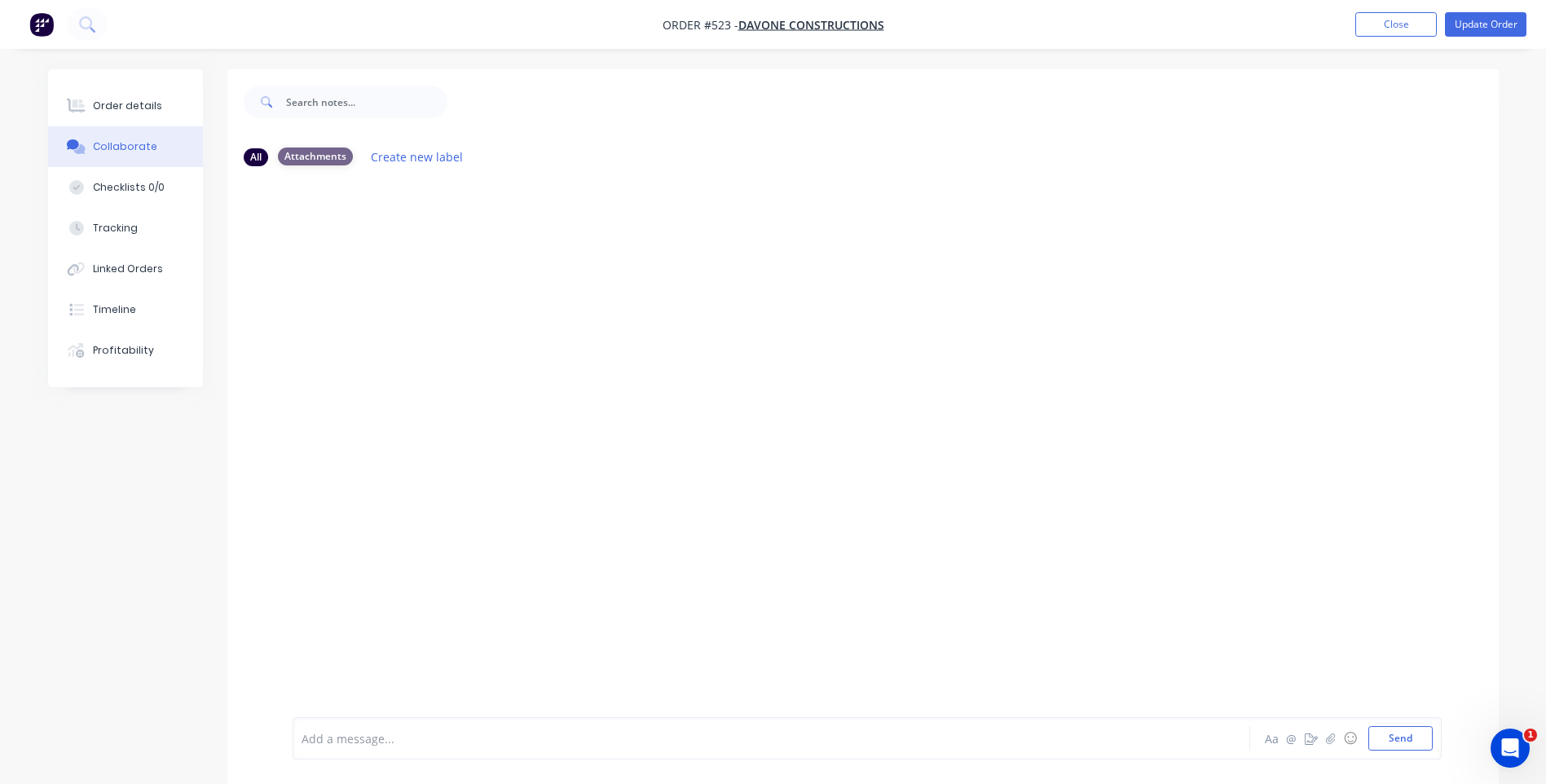
click at [321, 154] on div "Attachments" at bounding box center [315, 155] width 75 height 18
click at [1333, 739] on icon "button" at bounding box center [1330, 739] width 10 height 12
click at [1476, 23] on button "Update Order" at bounding box center [1485, 24] width 82 height 24
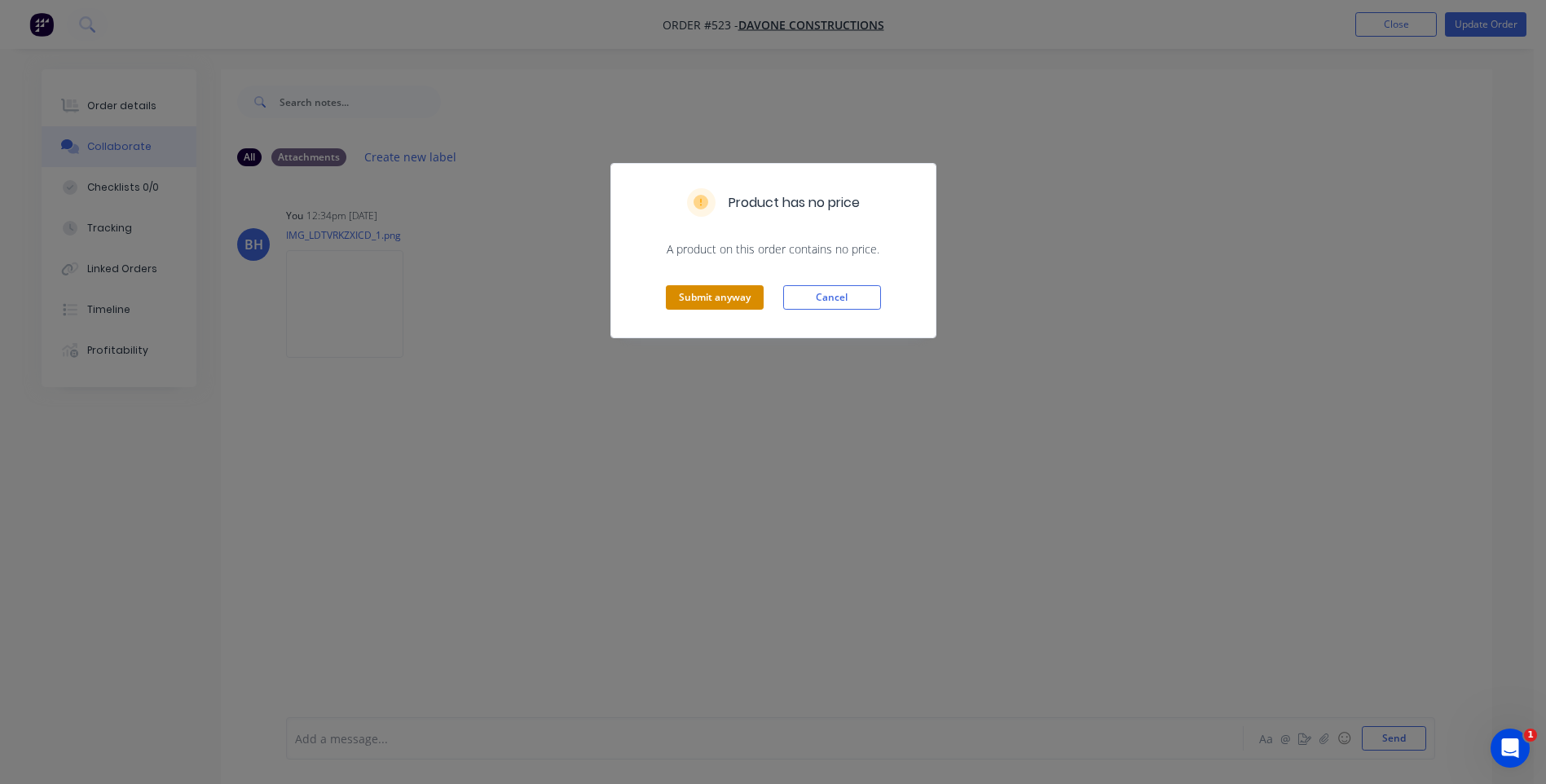
click at [704, 293] on button "Submit anyway" at bounding box center [715, 297] width 98 height 24
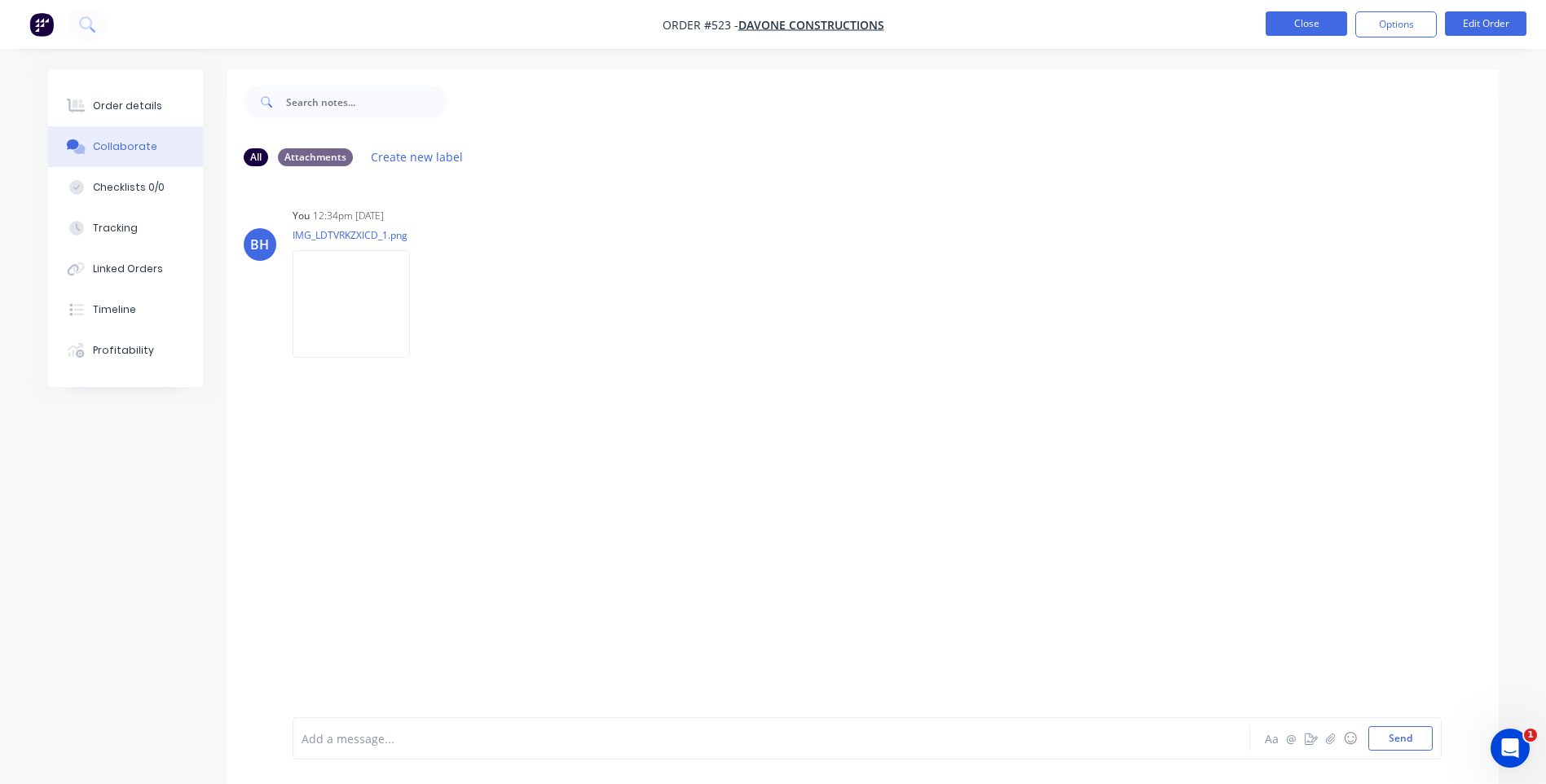
click at [1290, 15] on button "Close" at bounding box center [1306, 24] width 82 height 24
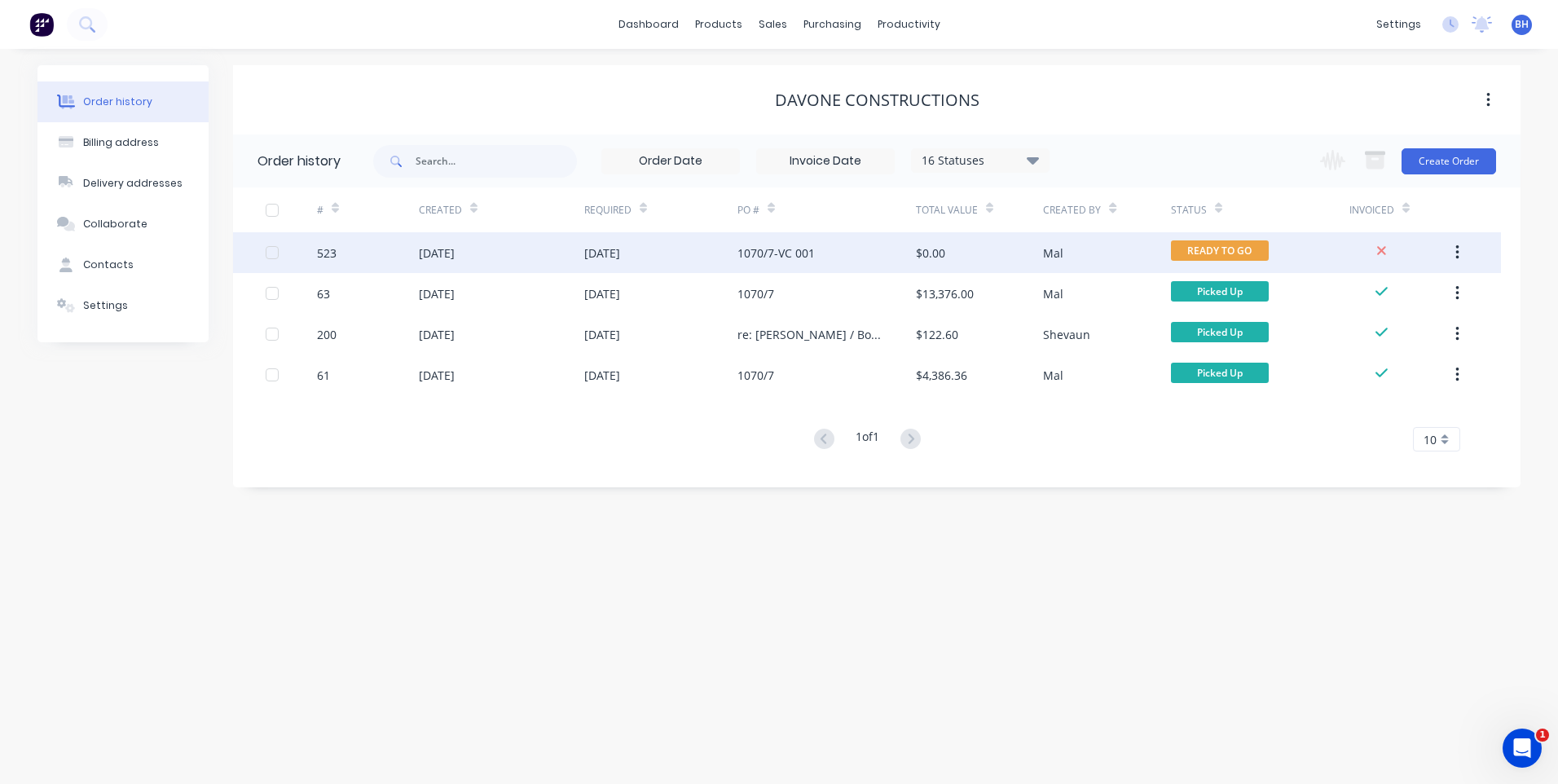
click at [695, 246] on div "[DATE]" at bounding box center [661, 252] width 153 height 40
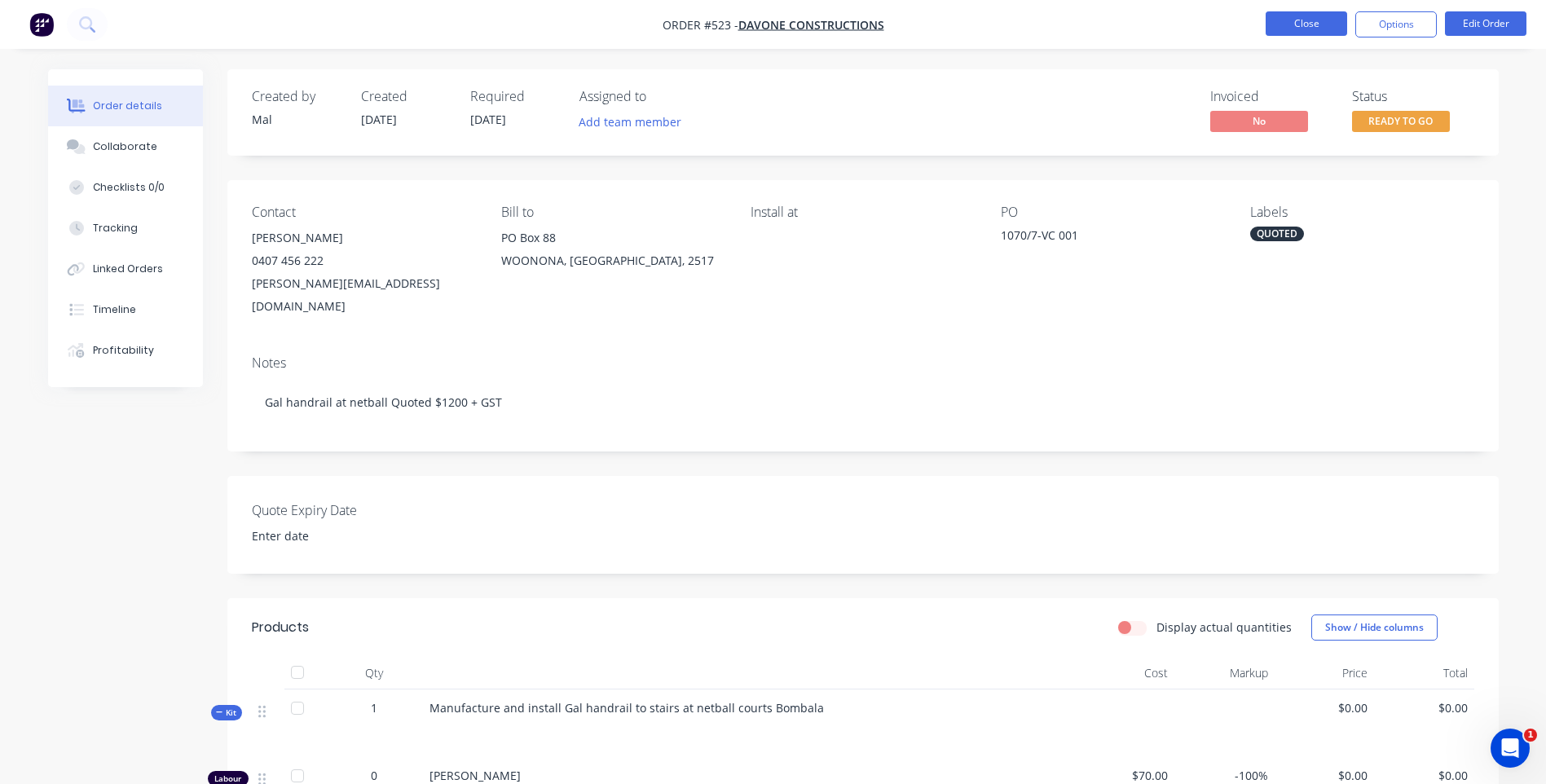
click at [1295, 21] on button "Close" at bounding box center [1306, 24] width 82 height 24
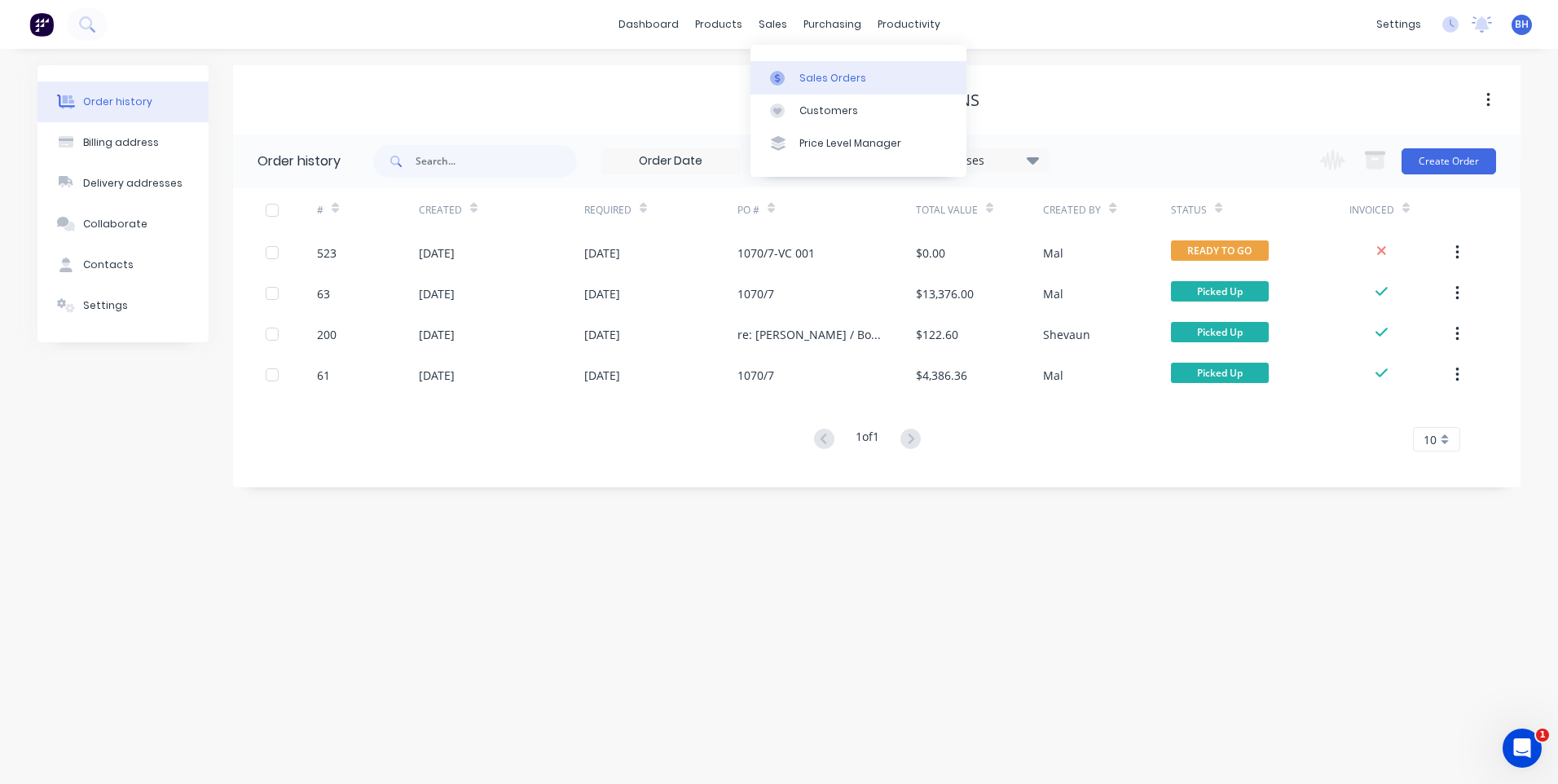
click at [803, 73] on div "Sales Orders" at bounding box center [833, 77] width 67 height 14
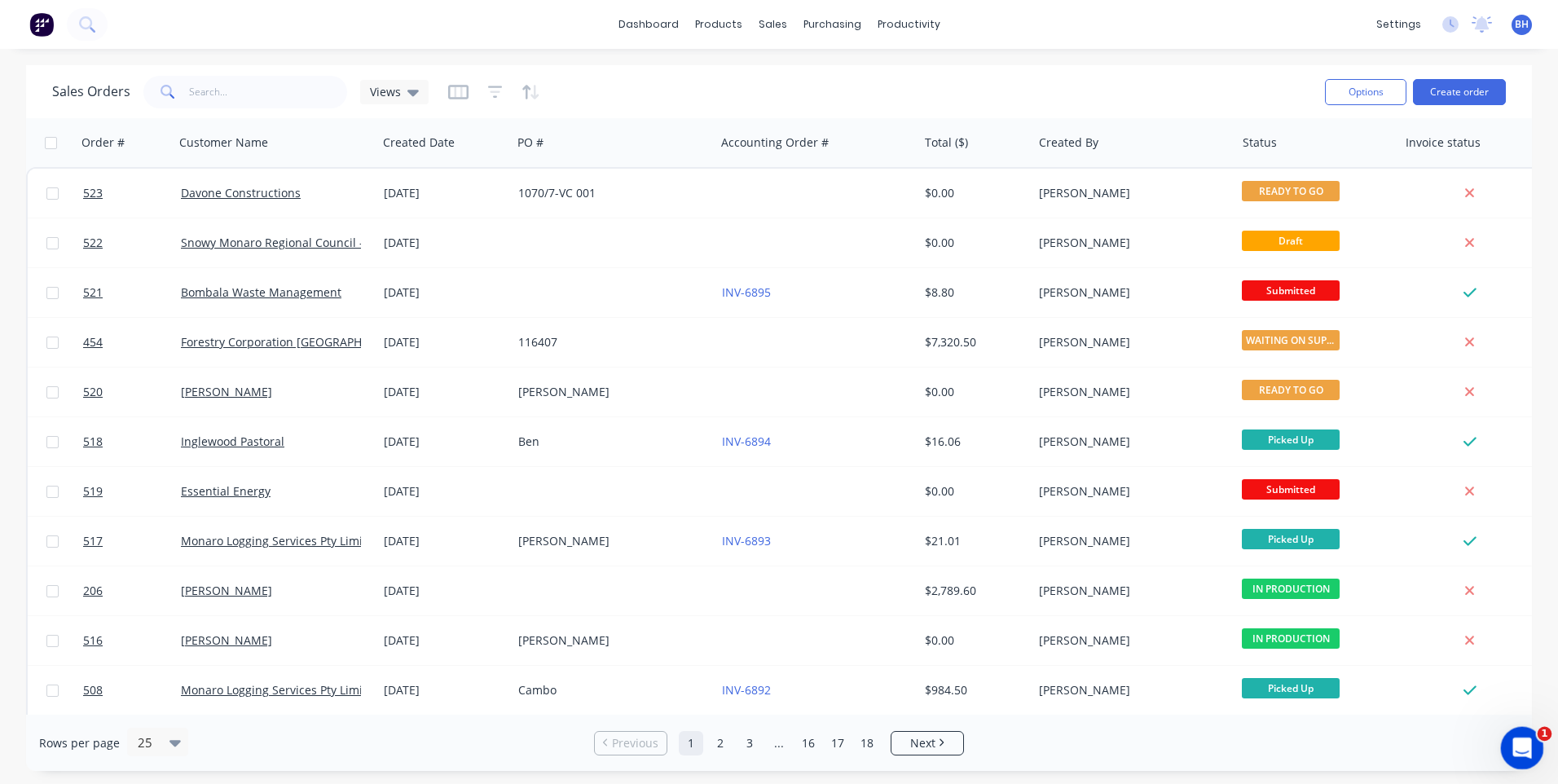
click at [1525, 743] on icon "Open Intercom Messenger" at bounding box center [1520, 746] width 27 height 27
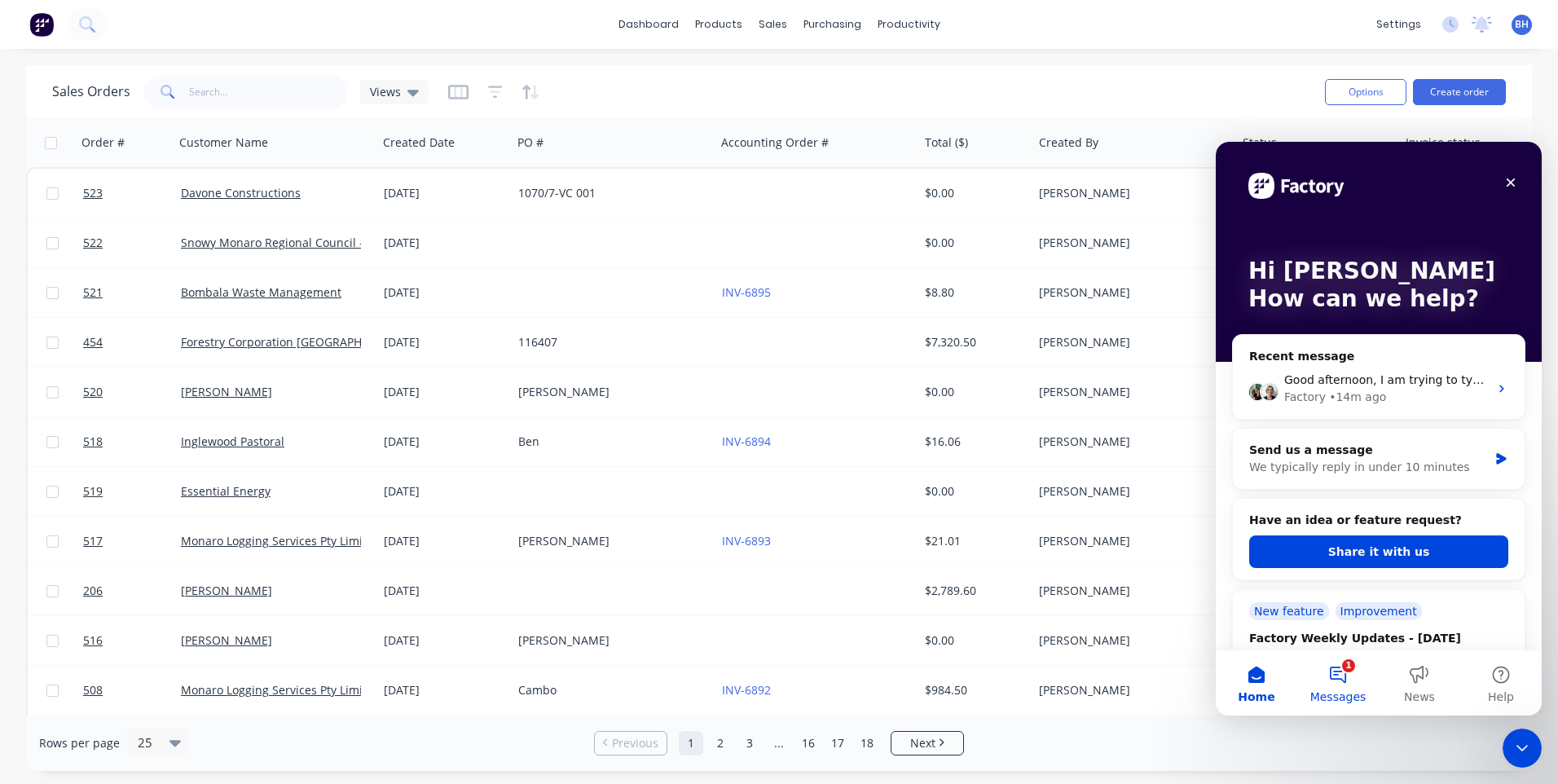
click at [1349, 669] on button "1 Messages" at bounding box center [1337, 683] width 82 height 66
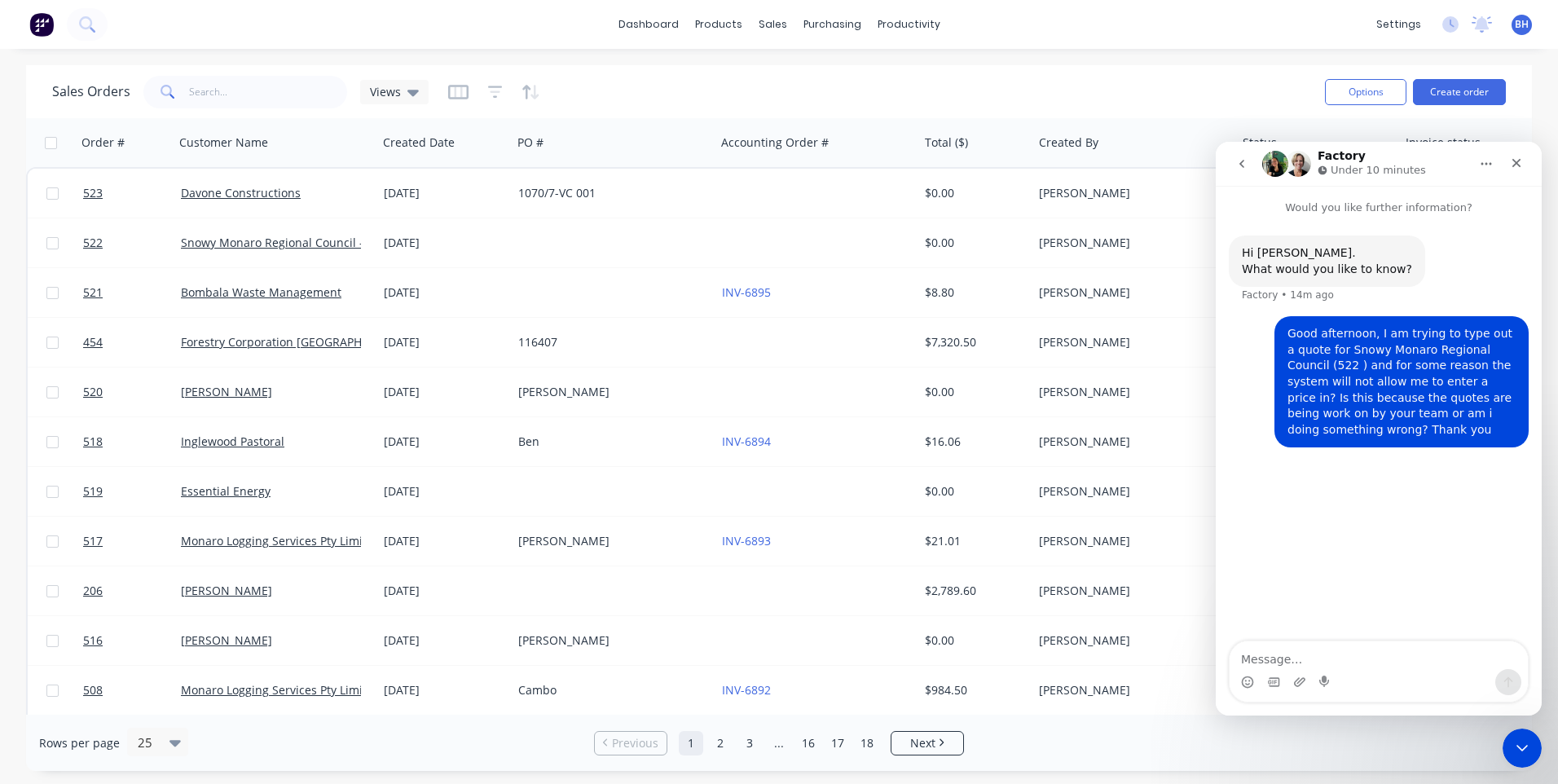
click at [1156, 770] on div "Rows per page 25 Previous 1 2 3 ... 16 17 18 Next" at bounding box center [779, 742] width 1506 height 56
click at [1485, 161] on icon "Home" at bounding box center [1487, 164] width 13 height 13
click at [1226, 90] on div "Sales Orders Views" at bounding box center [682, 92] width 1260 height 40
click at [1517, 160] on icon "Close" at bounding box center [1517, 163] width 13 height 13
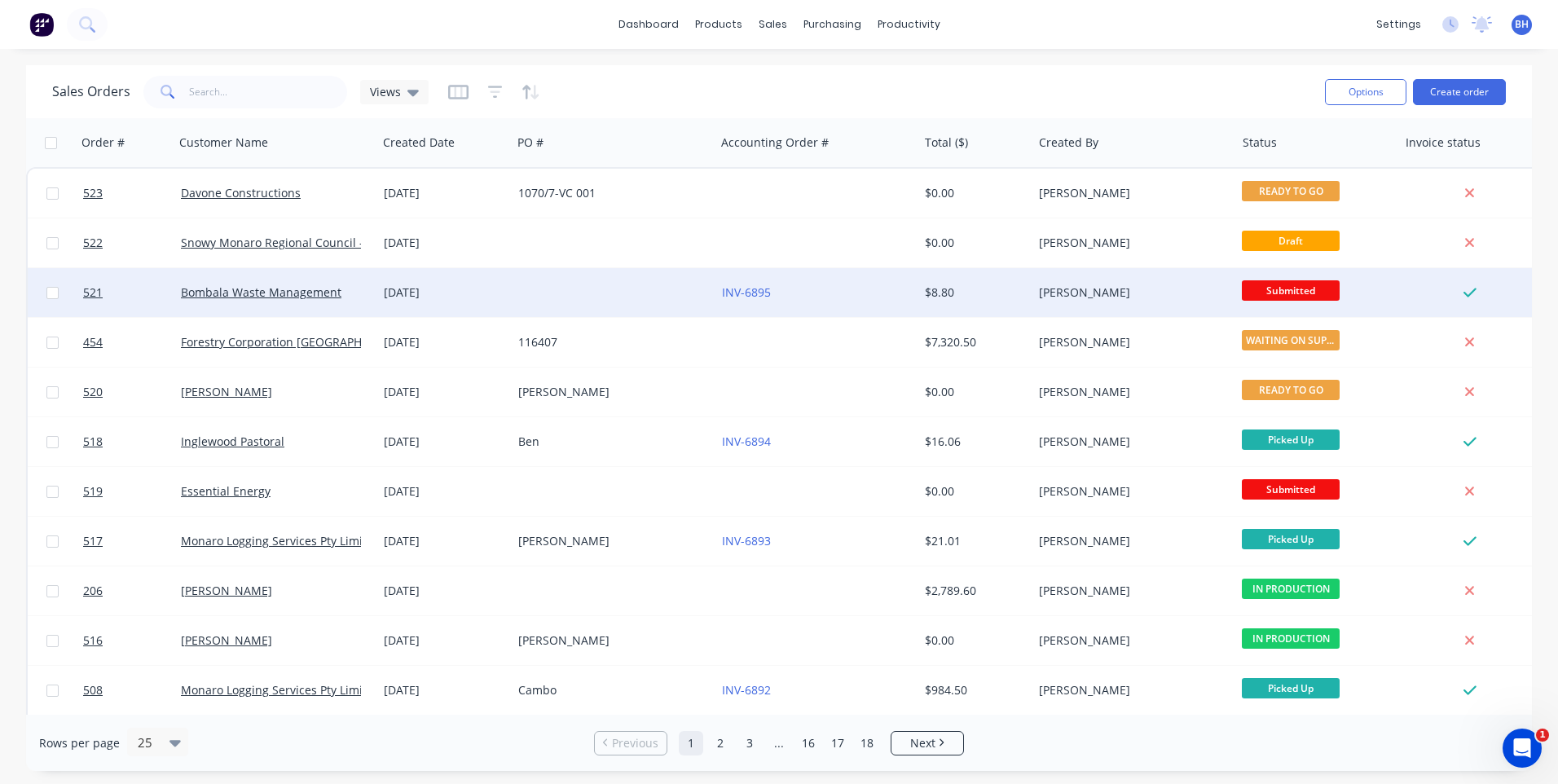
click at [866, 285] on div "INV-6895" at bounding box center [812, 292] width 181 height 16
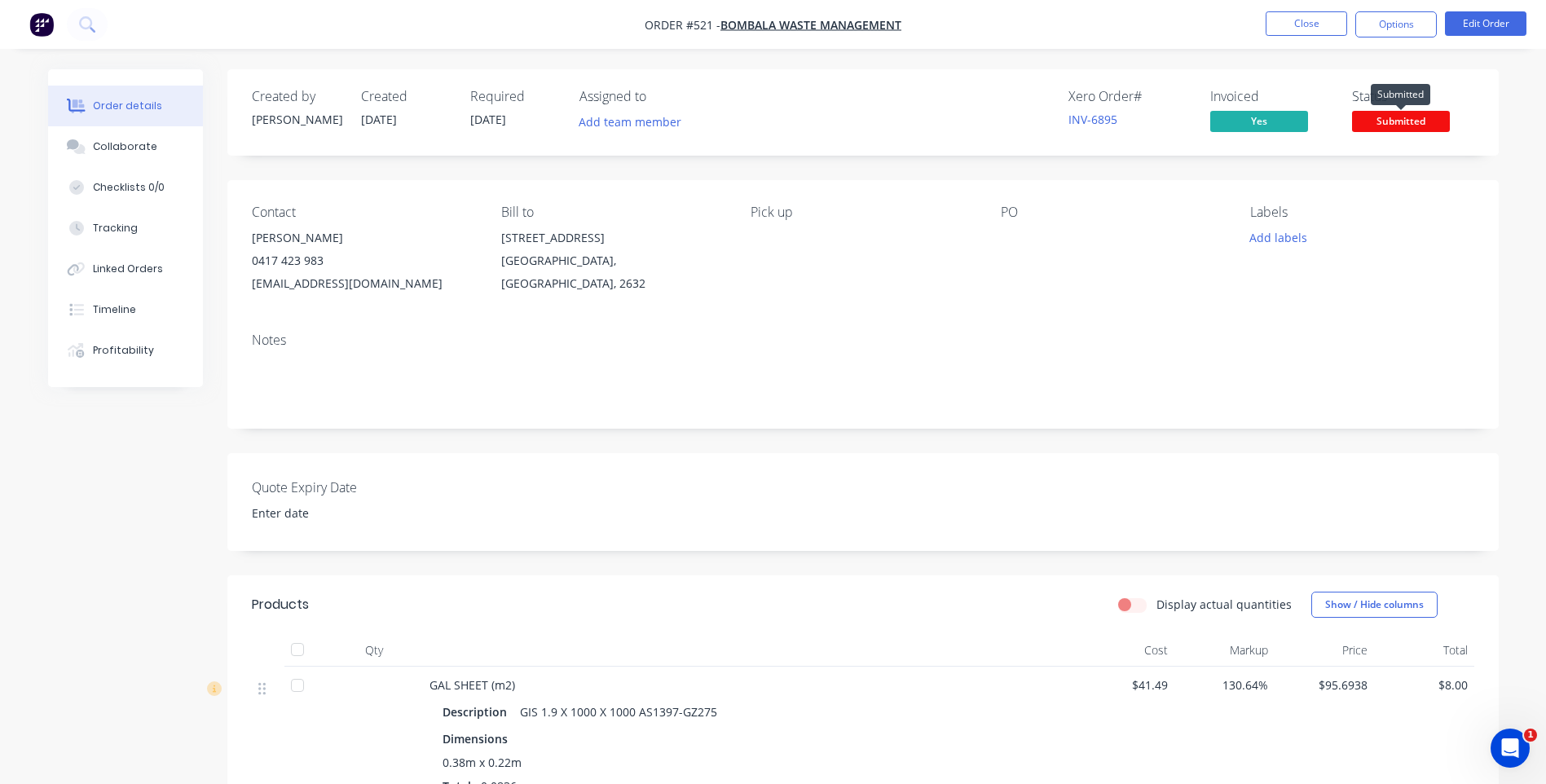
click at [1386, 116] on span "Submitted" at bounding box center [1401, 121] width 98 height 20
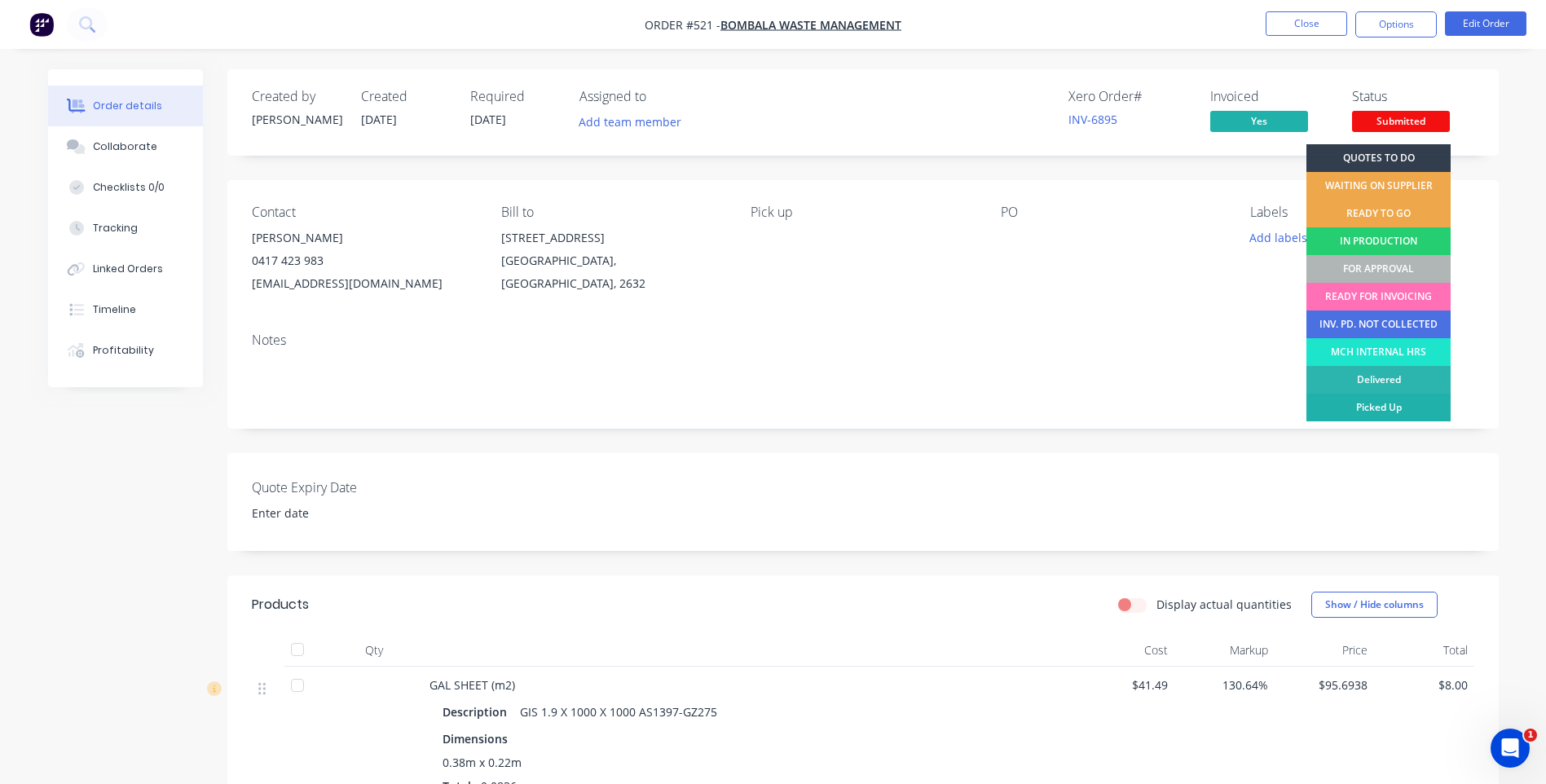
click at [1347, 403] on div "Picked Up" at bounding box center [1379, 407] width 145 height 28
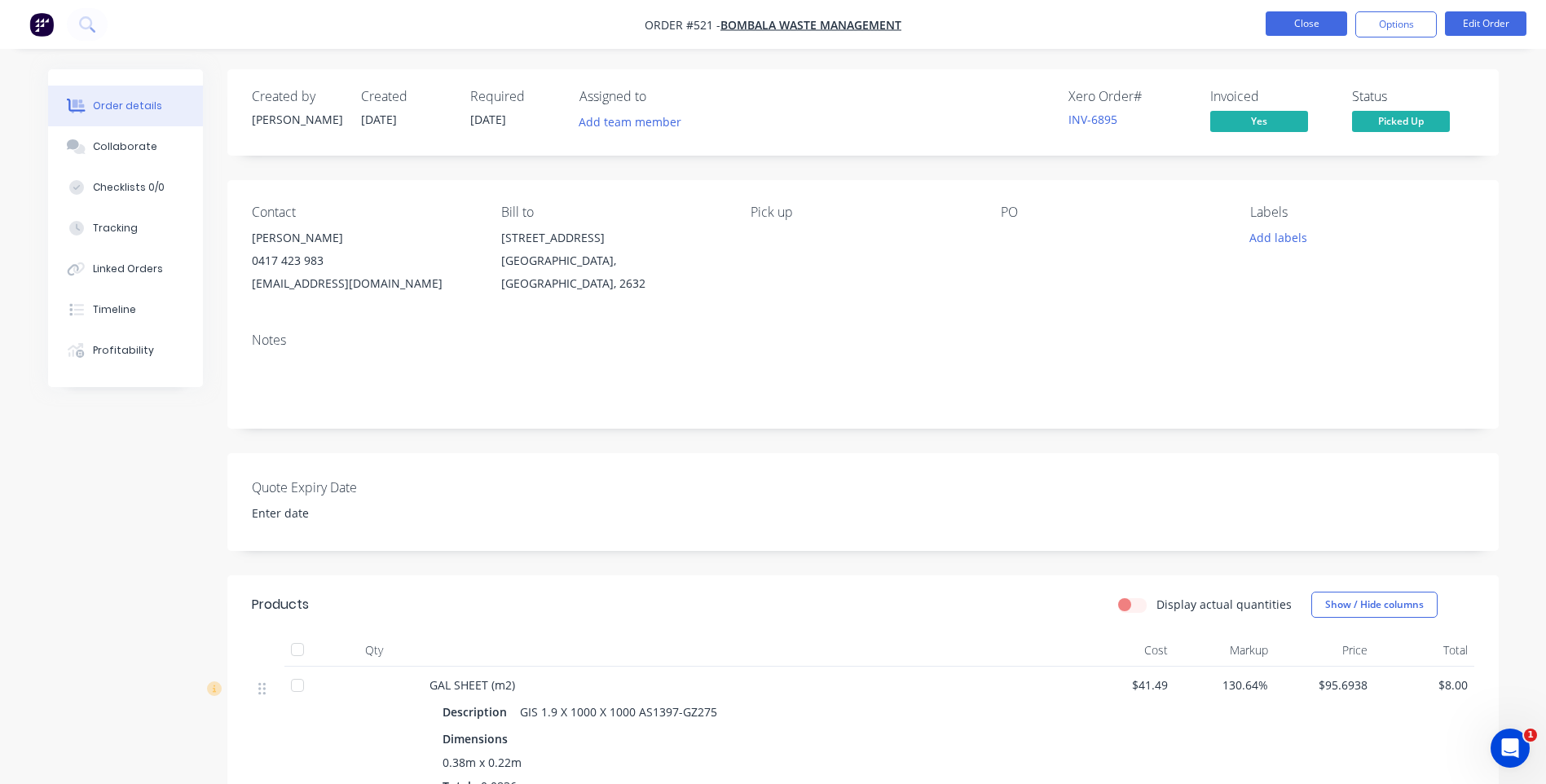
click at [1299, 24] on button "Close" at bounding box center [1306, 24] width 82 height 24
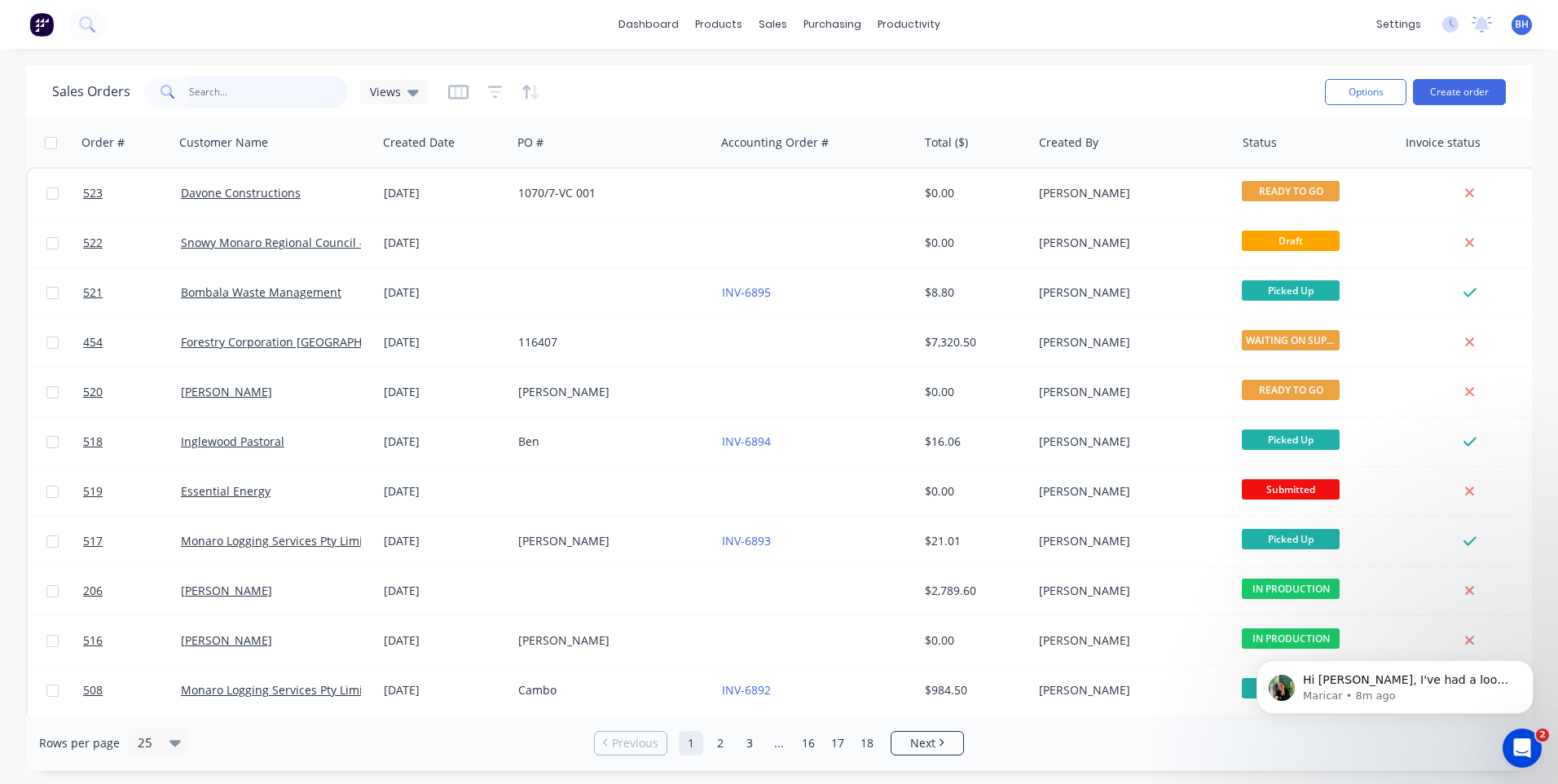
click at [242, 87] on input "text" at bounding box center [268, 92] width 159 height 33
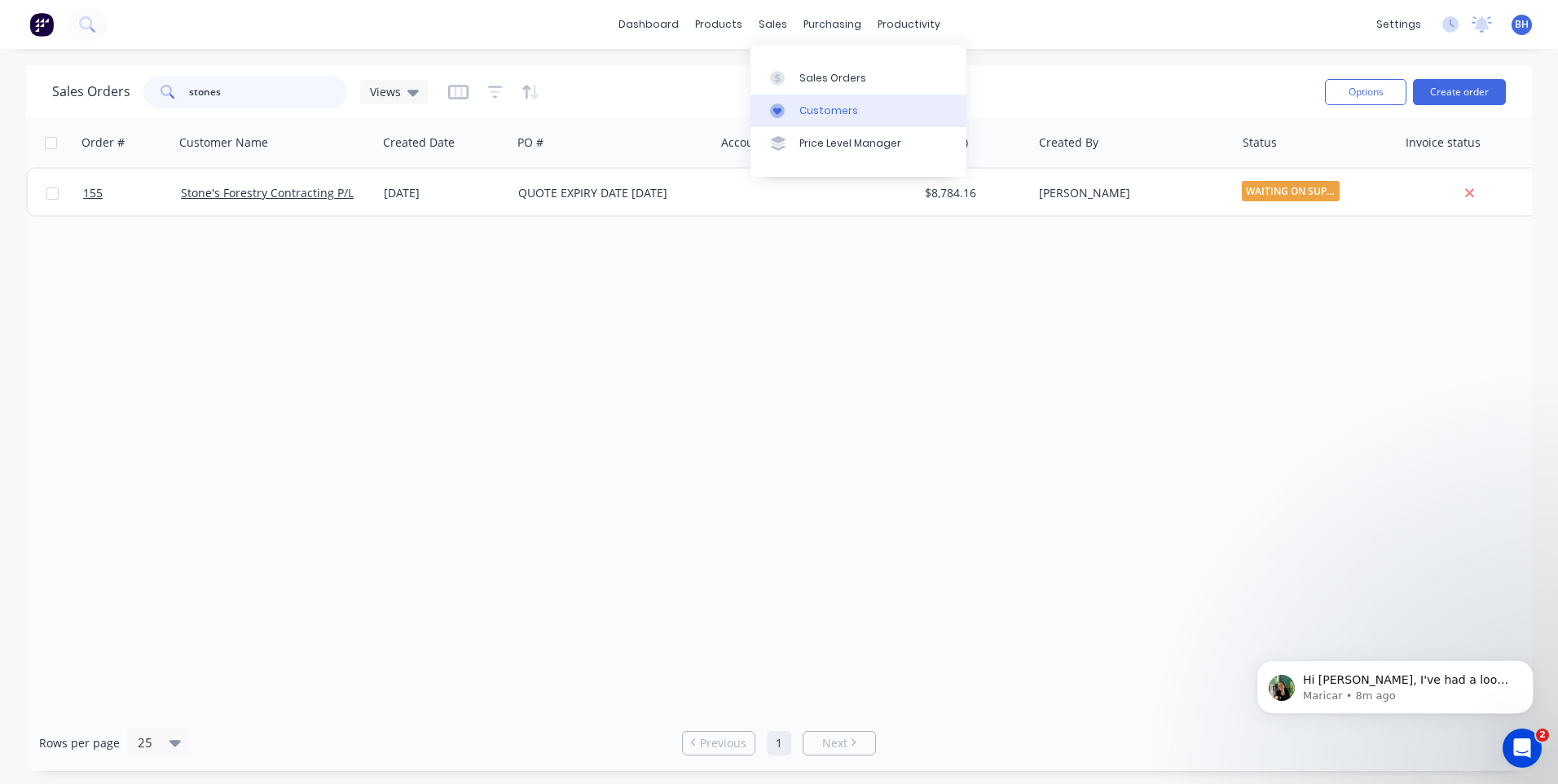
type input "stones"
click at [827, 110] on div "Customers" at bounding box center [829, 110] width 59 height 14
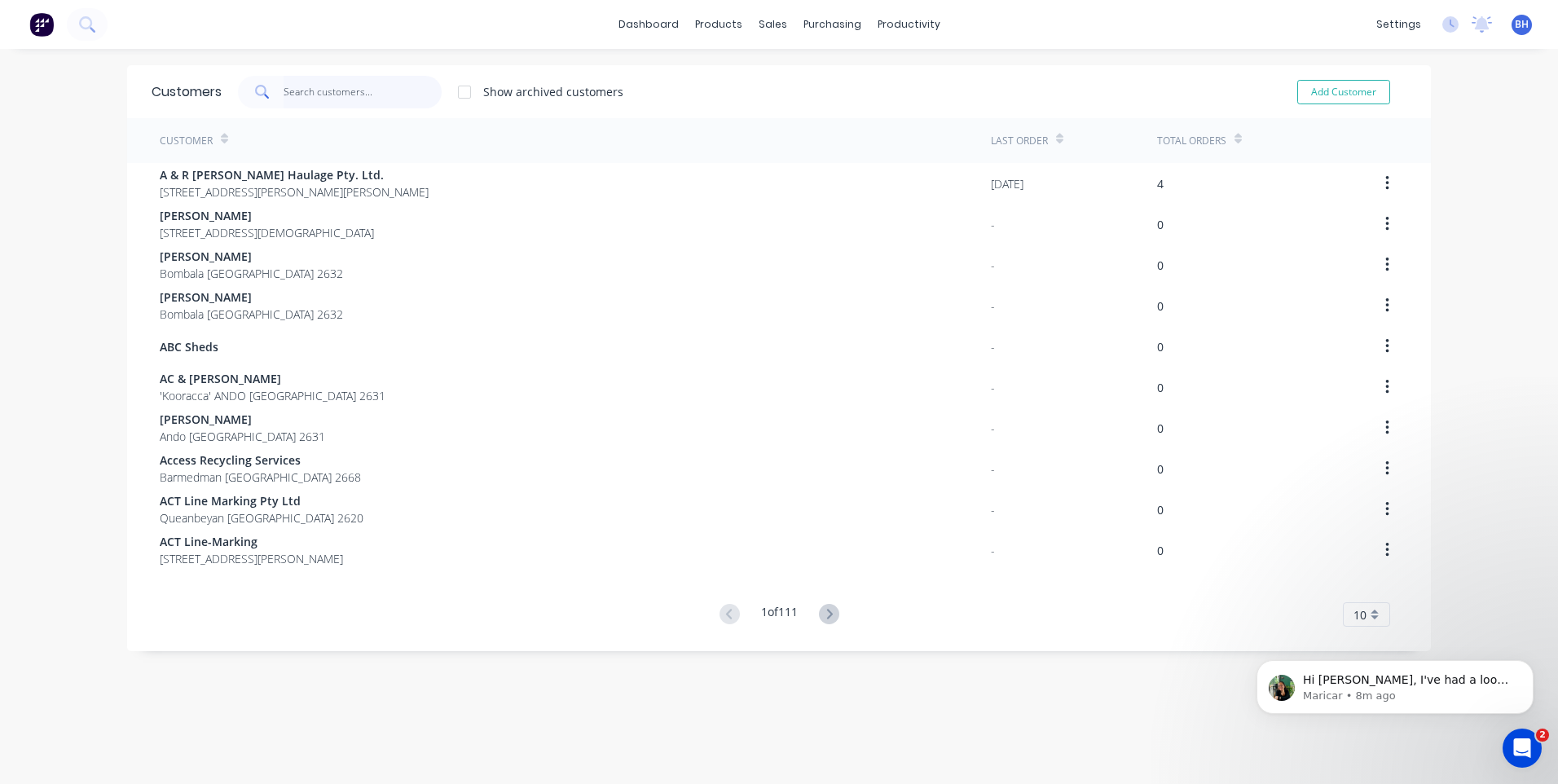
click at [352, 96] on input "text" at bounding box center [362, 92] width 159 height 33
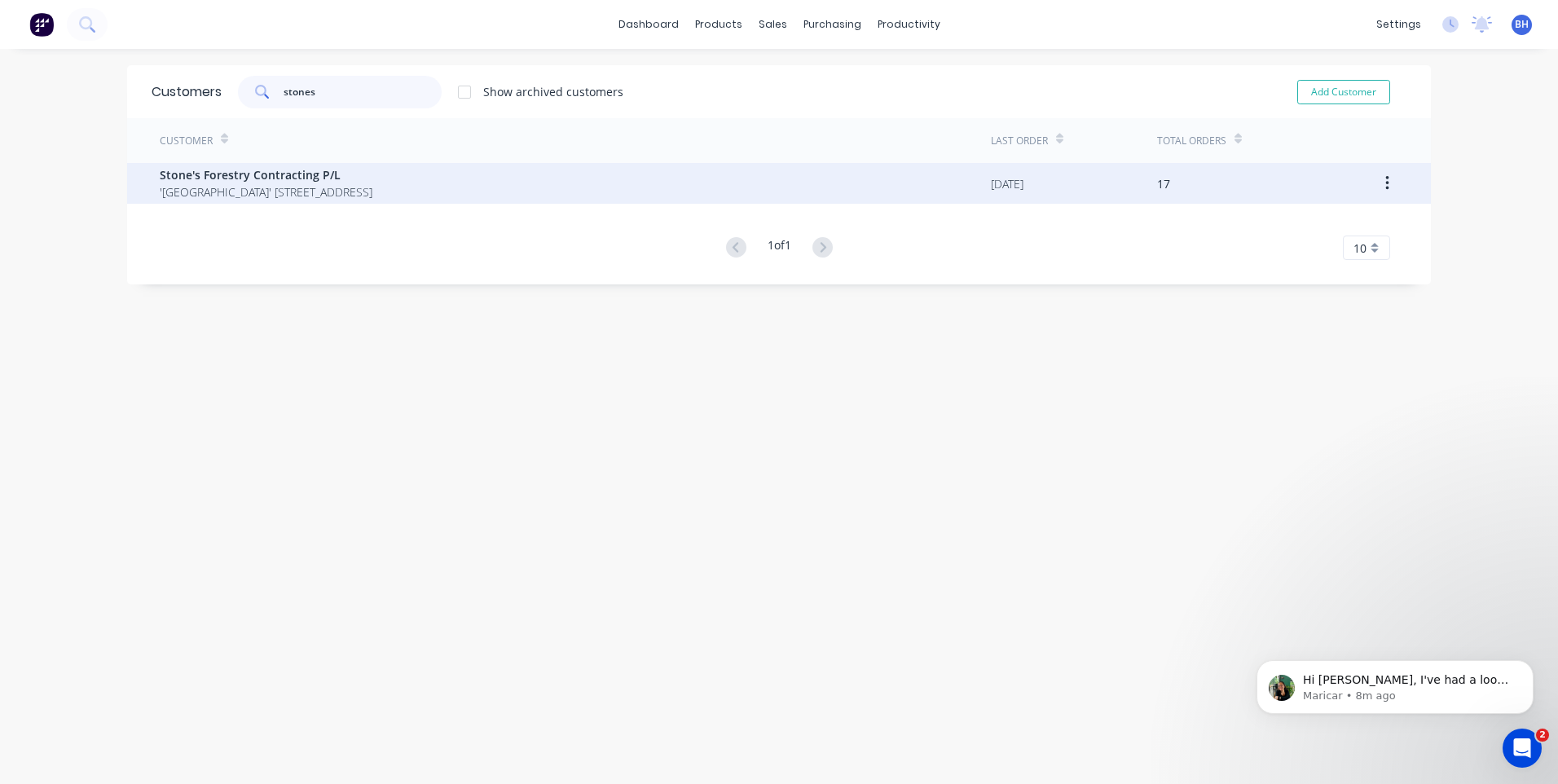
type input "stones"
click at [397, 186] on div "Stone's Forestry Contracting P/[GEOGRAPHIC_DATA]' [STREET_ADDRESS]" at bounding box center [575, 183] width 831 height 40
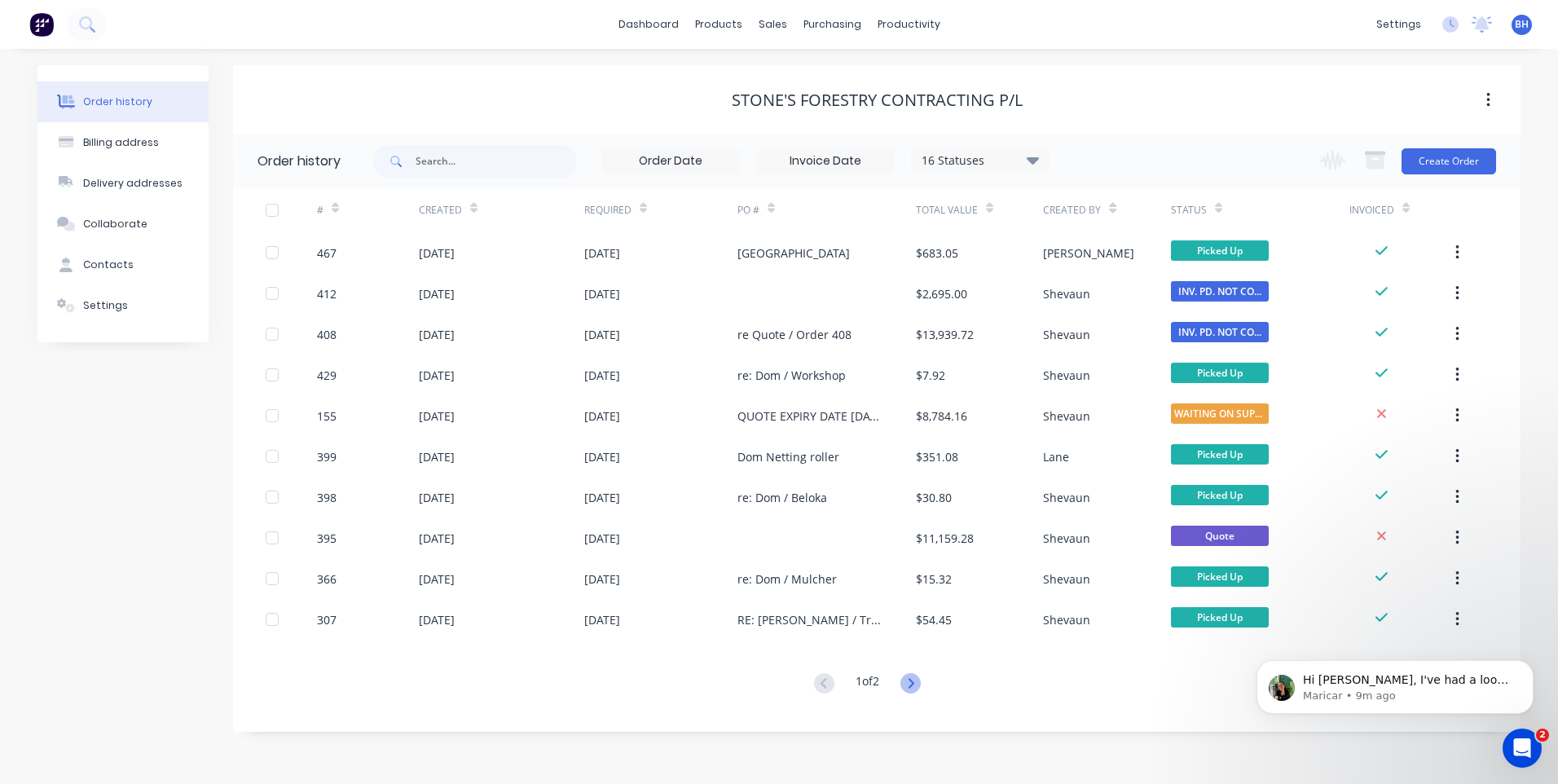
click at [914, 676] on icon at bounding box center [910, 683] width 20 height 20
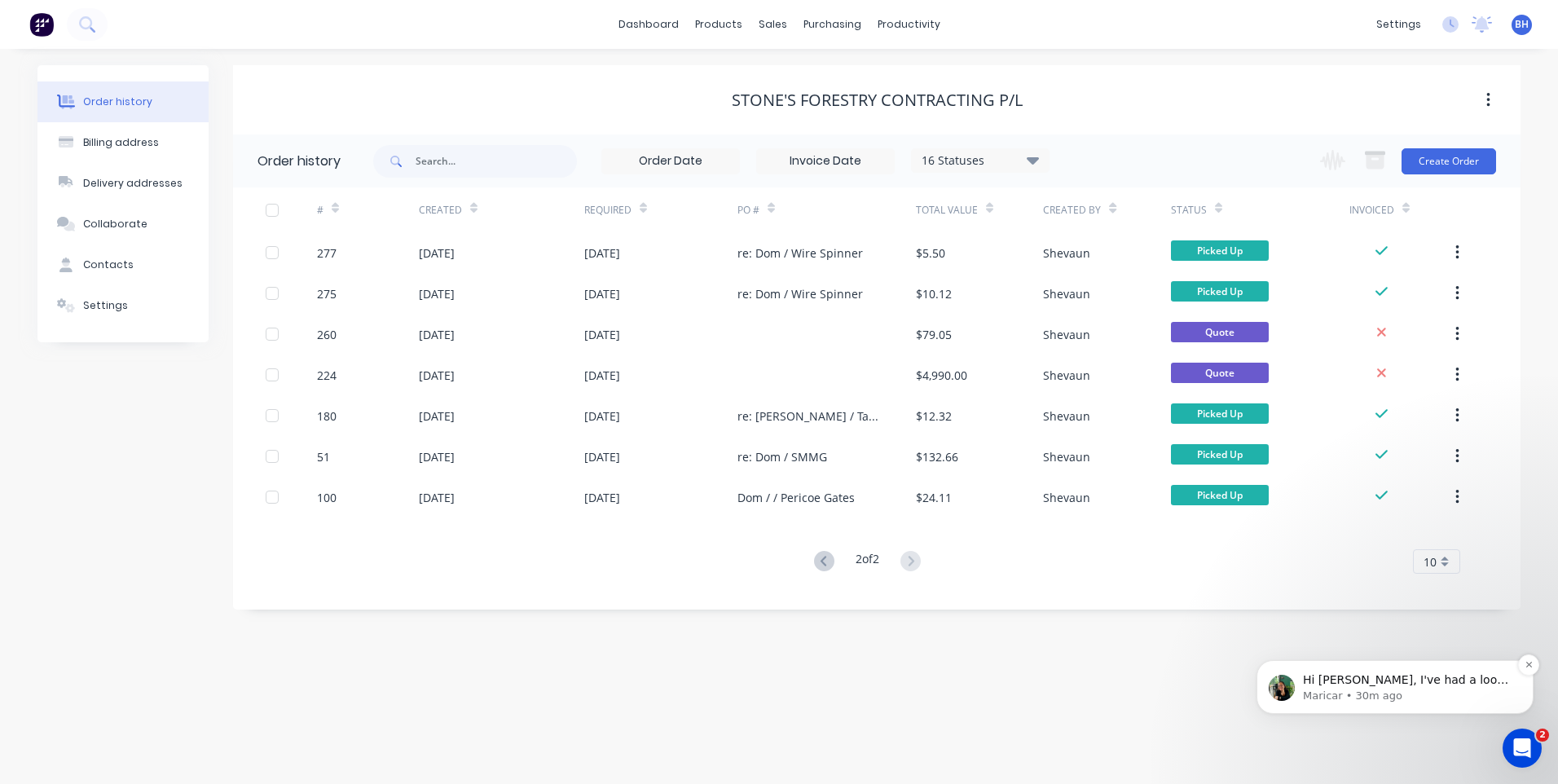
click at [1381, 681] on p "Hi [PERSON_NAME], I've had a look at the quote, and it appears that the kit inc…" at bounding box center [1408, 680] width 210 height 16
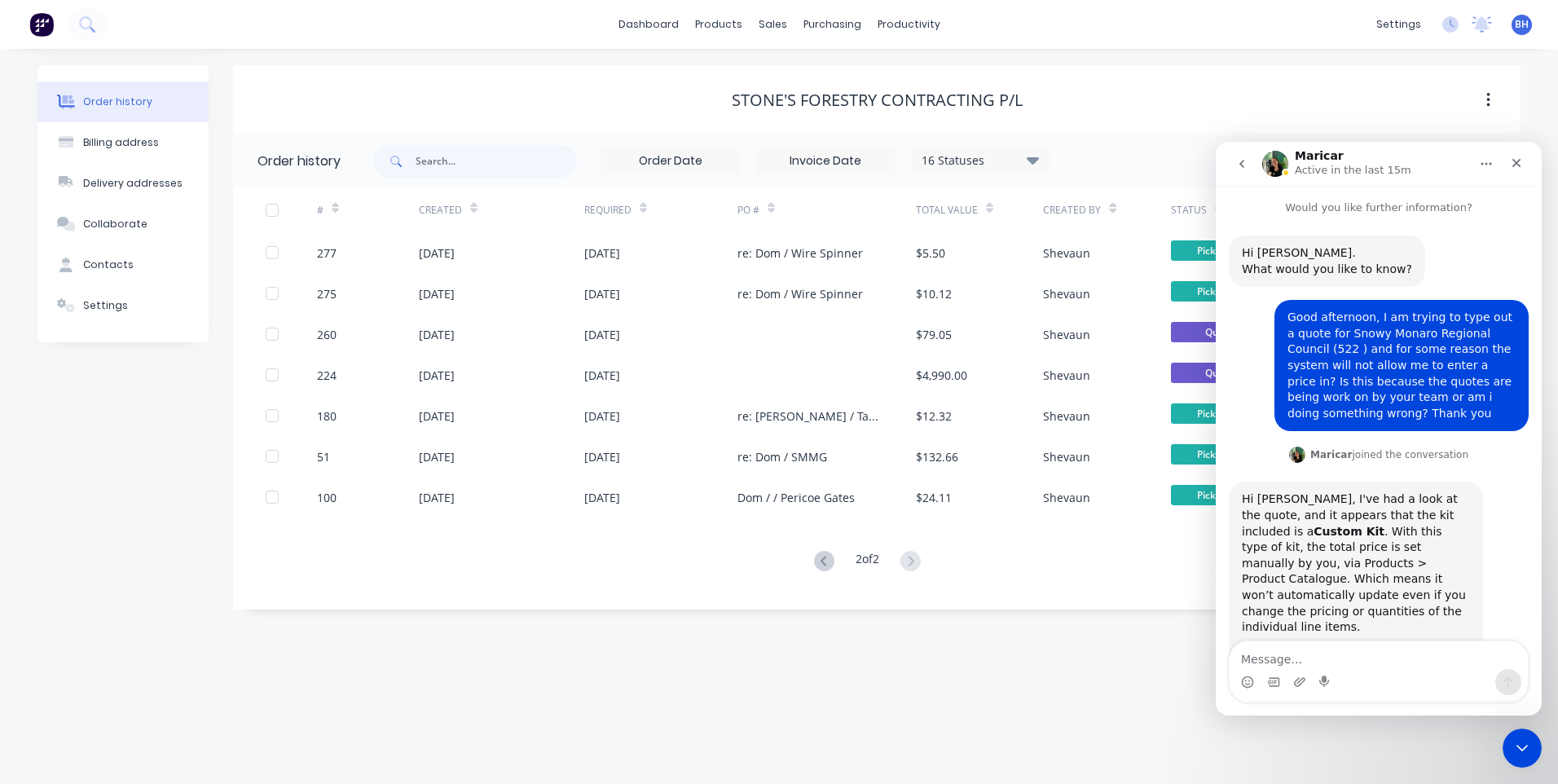
click at [1493, 160] on button "Home" at bounding box center [1486, 163] width 31 height 31
click at [1446, 231] on div "Download transcript" at bounding box center [1444, 238] width 116 height 17
click at [1044, 28] on div "dashboard products sales purchasing productivity dashboard products Product Cat…" at bounding box center [779, 24] width 1558 height 49
click at [1523, 158] on div "Close" at bounding box center [1516, 162] width 29 height 29
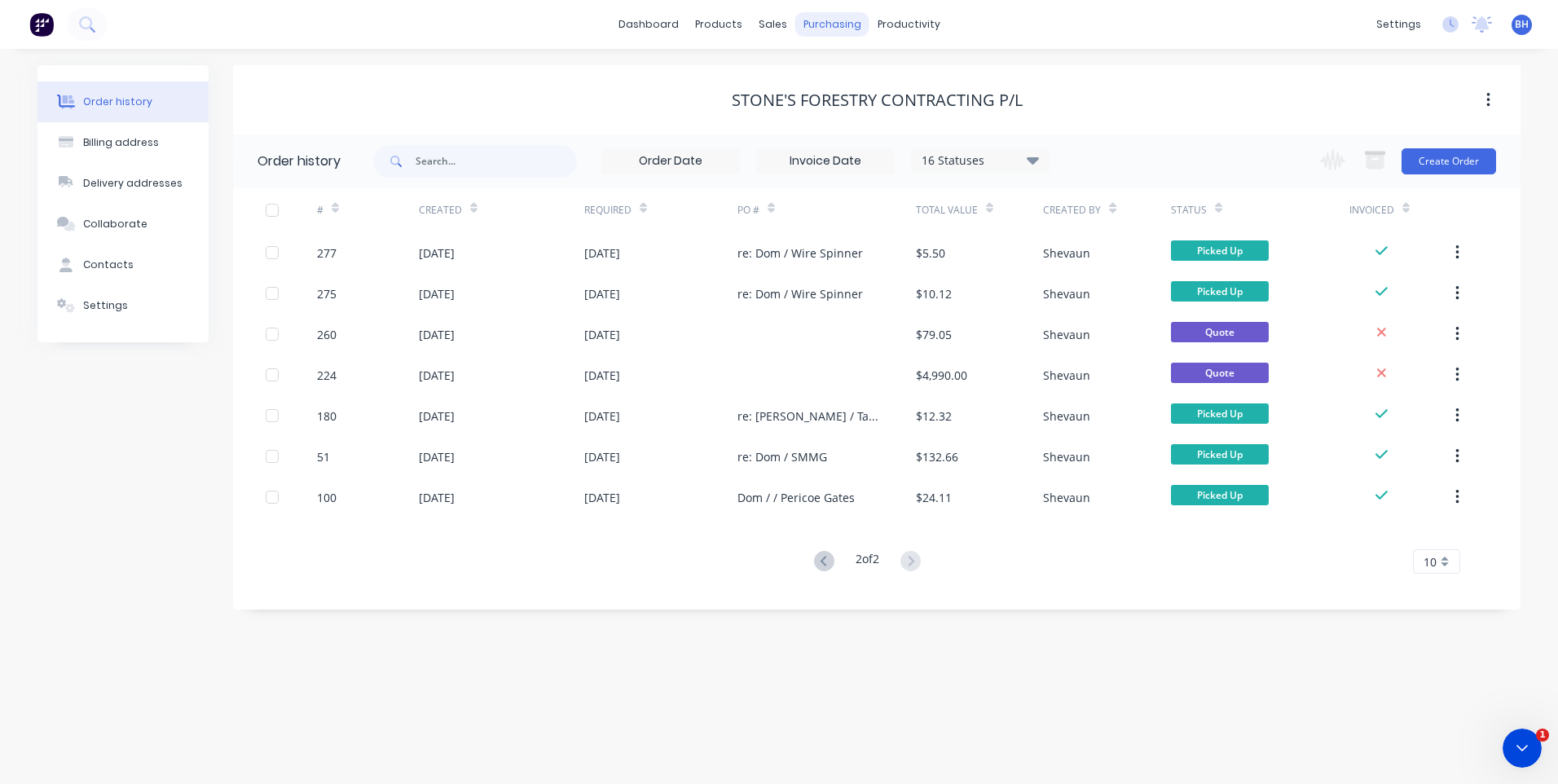
click at [834, 24] on div "purchasing" at bounding box center [832, 24] width 74 height 24
click at [774, 20] on div "sales" at bounding box center [772, 24] width 45 height 24
click at [771, 21] on div "sales" at bounding box center [772, 24] width 45 height 24
drag, startPoint x: 1005, startPoint y: 13, endPoint x: 844, endPoint y: 36, distance: 162.6
click at [1007, 13] on div "dashboard products sales purchasing productivity dashboard products Product Cat…" at bounding box center [779, 24] width 1558 height 49
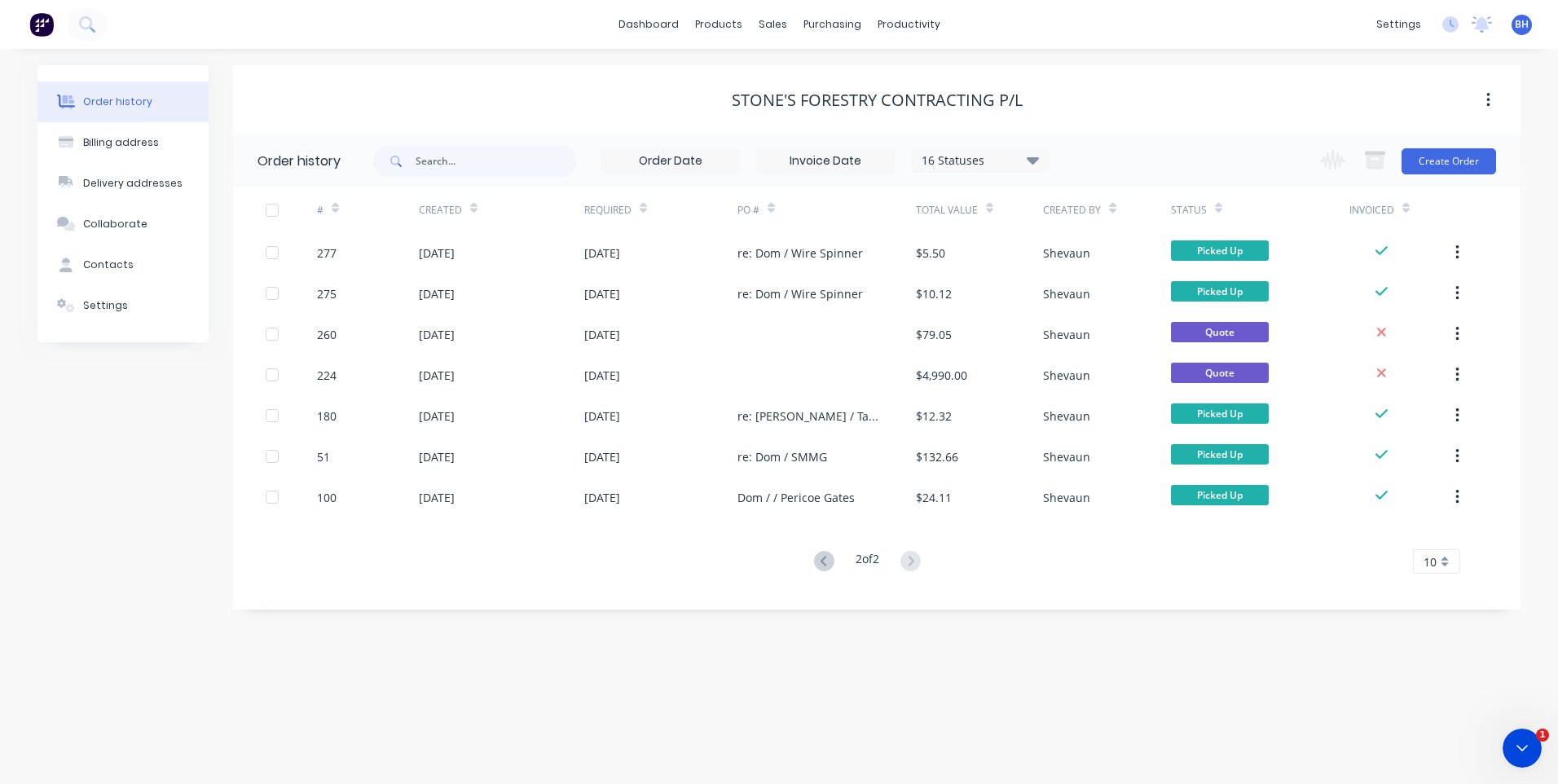
drag, startPoint x: 768, startPoint y: 19, endPoint x: 891, endPoint y: 9, distance: 123.4
click at [768, 19] on div "sales" at bounding box center [772, 24] width 45 height 24
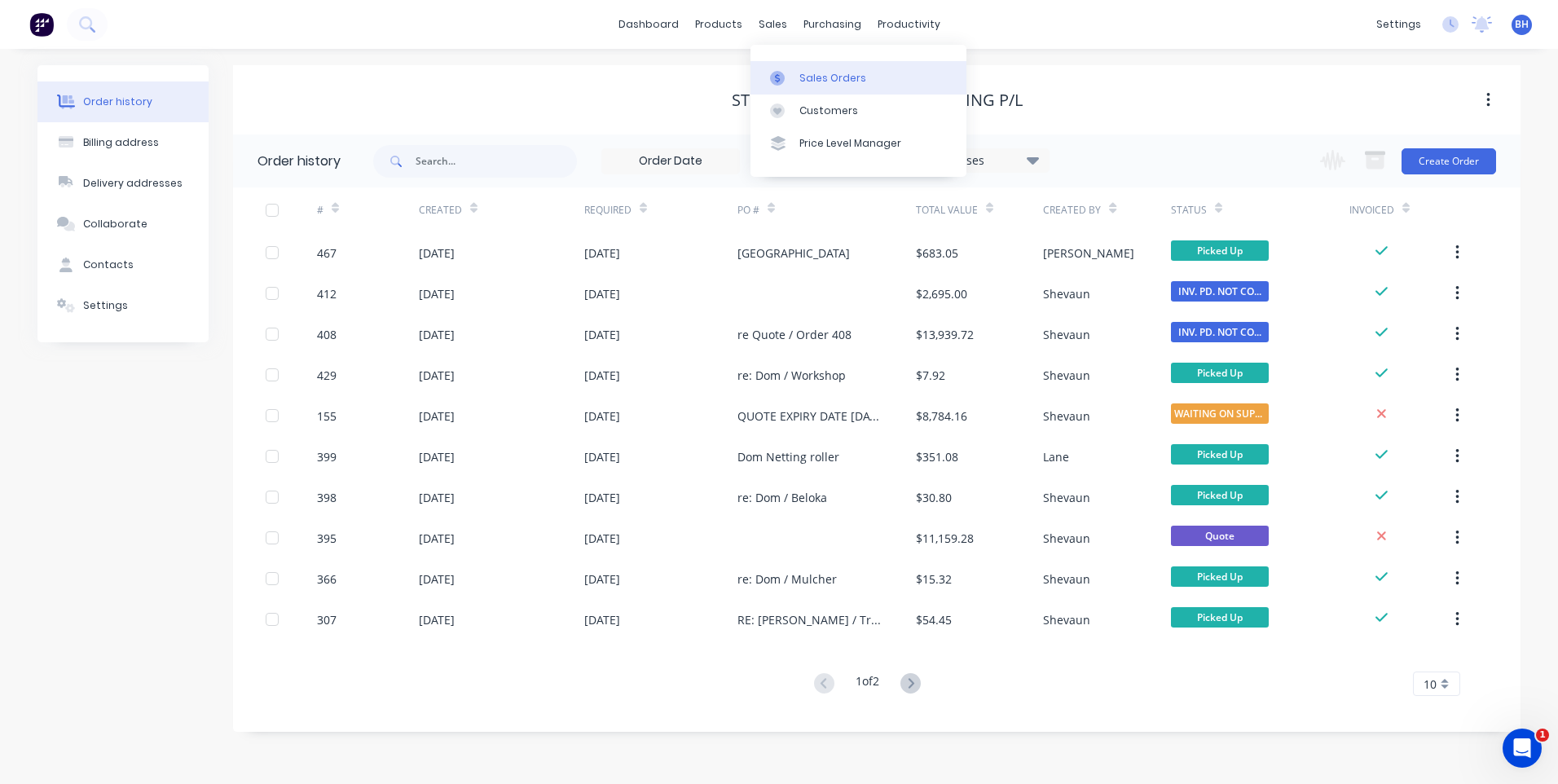
click at [830, 85] on div "Sales Orders" at bounding box center [833, 77] width 67 height 14
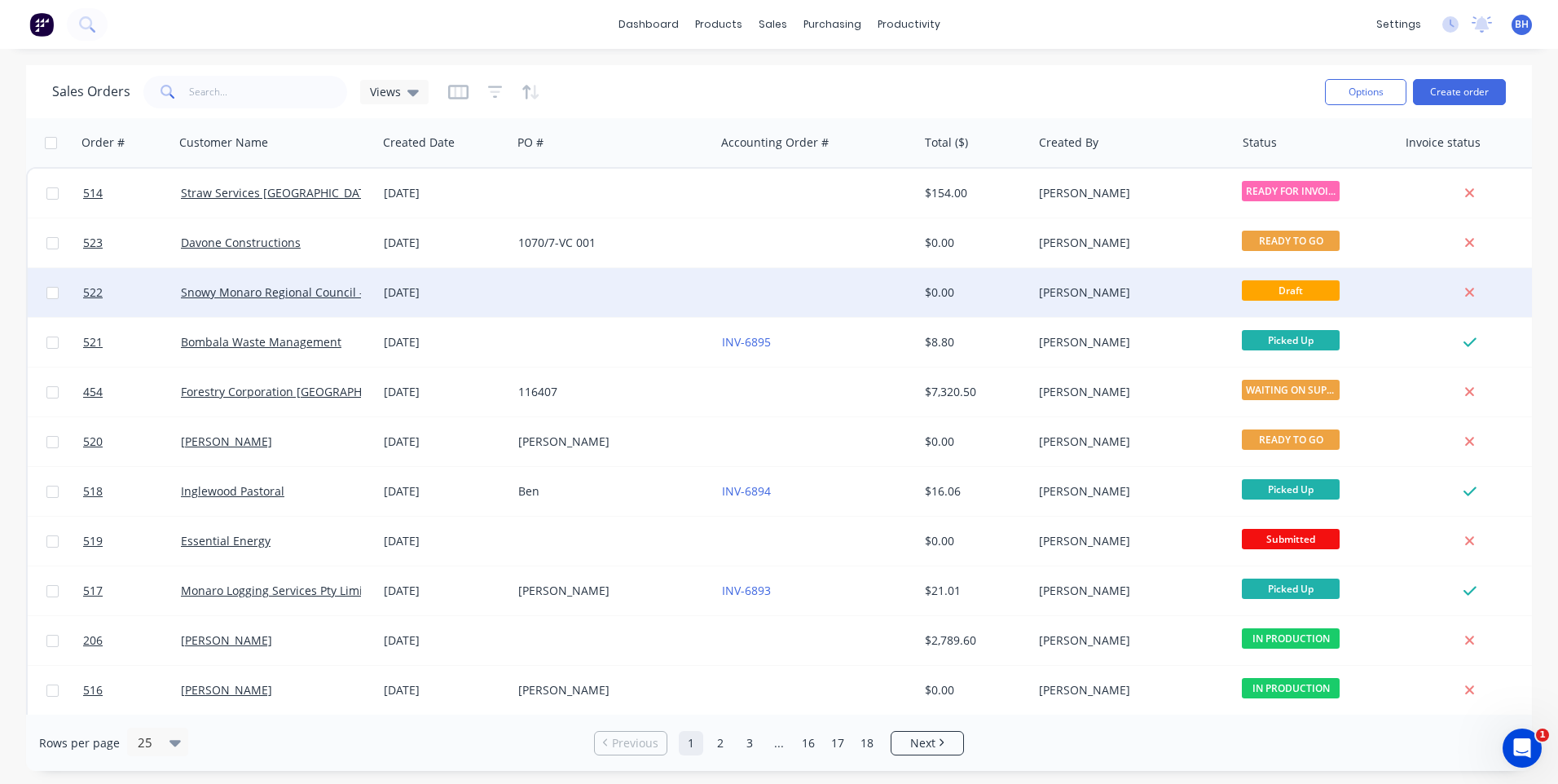
click at [643, 285] on div at bounding box center [613, 292] width 203 height 49
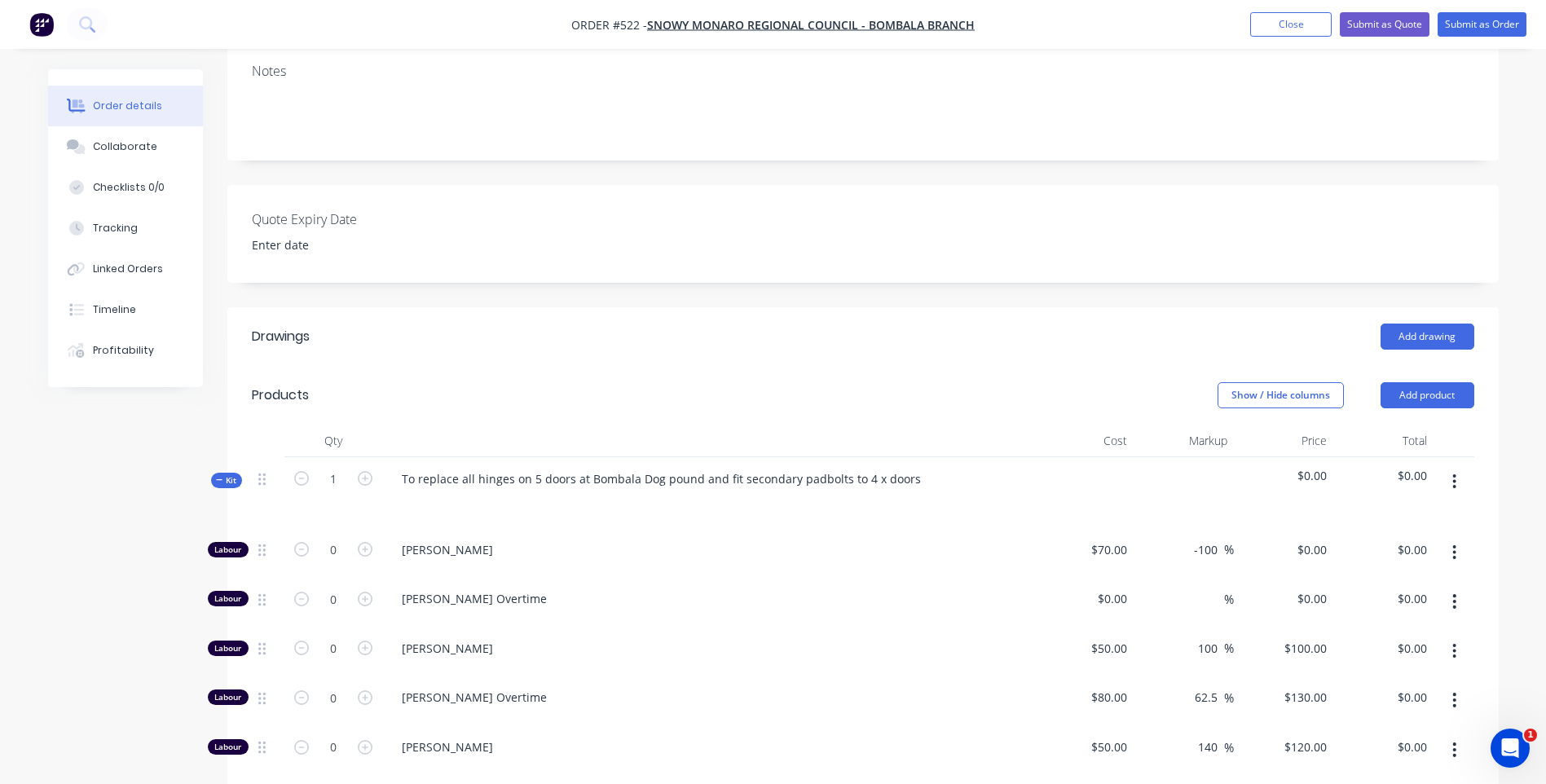
scroll to position [326, 0]
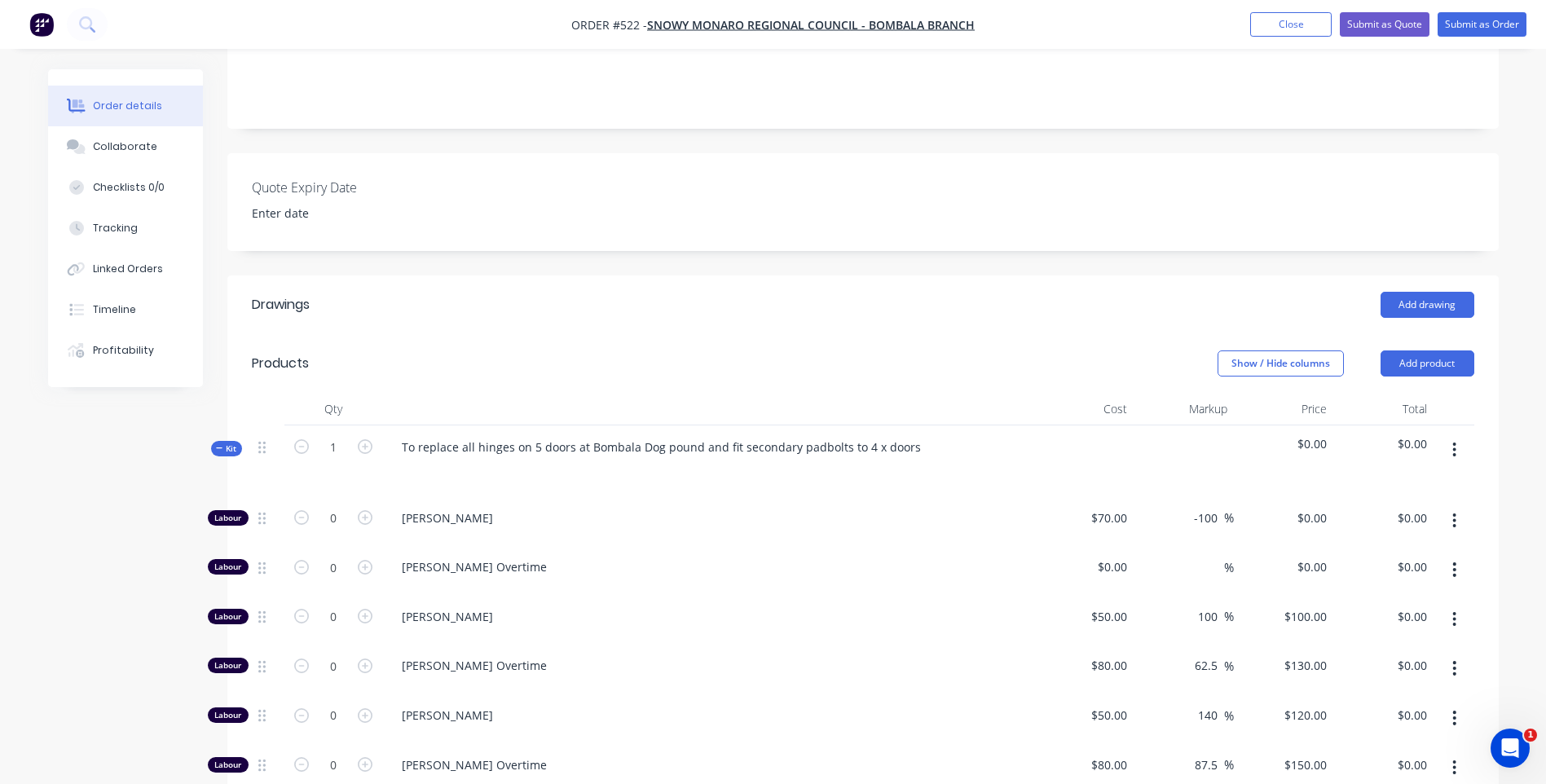
click at [1457, 441] on icon "button" at bounding box center [1454, 450] width 4 height 18
click at [1343, 578] on div "Delete" at bounding box center [1396, 590] width 125 height 24
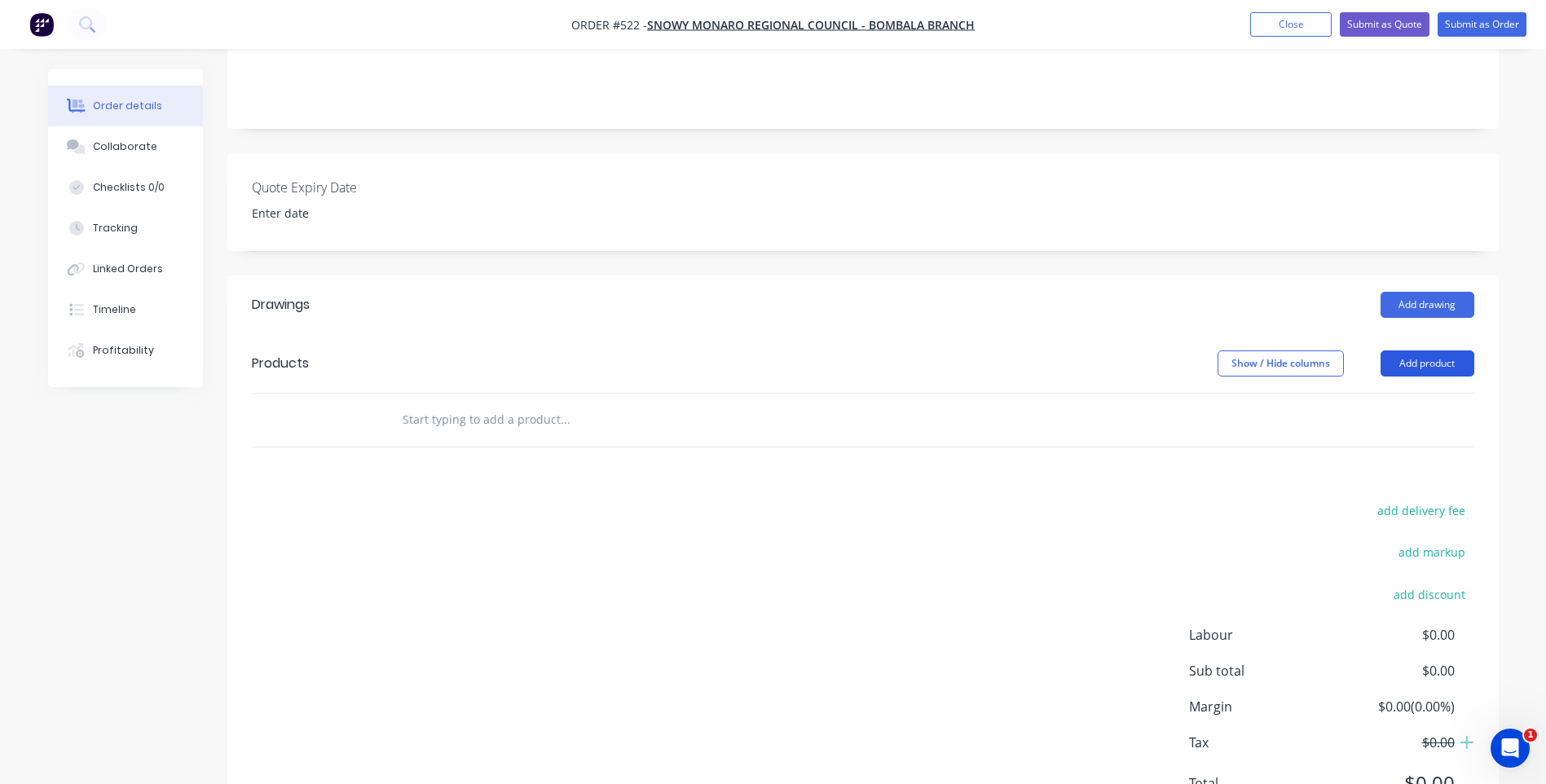
click at [1393, 350] on button "Add product" at bounding box center [1427, 363] width 93 height 26
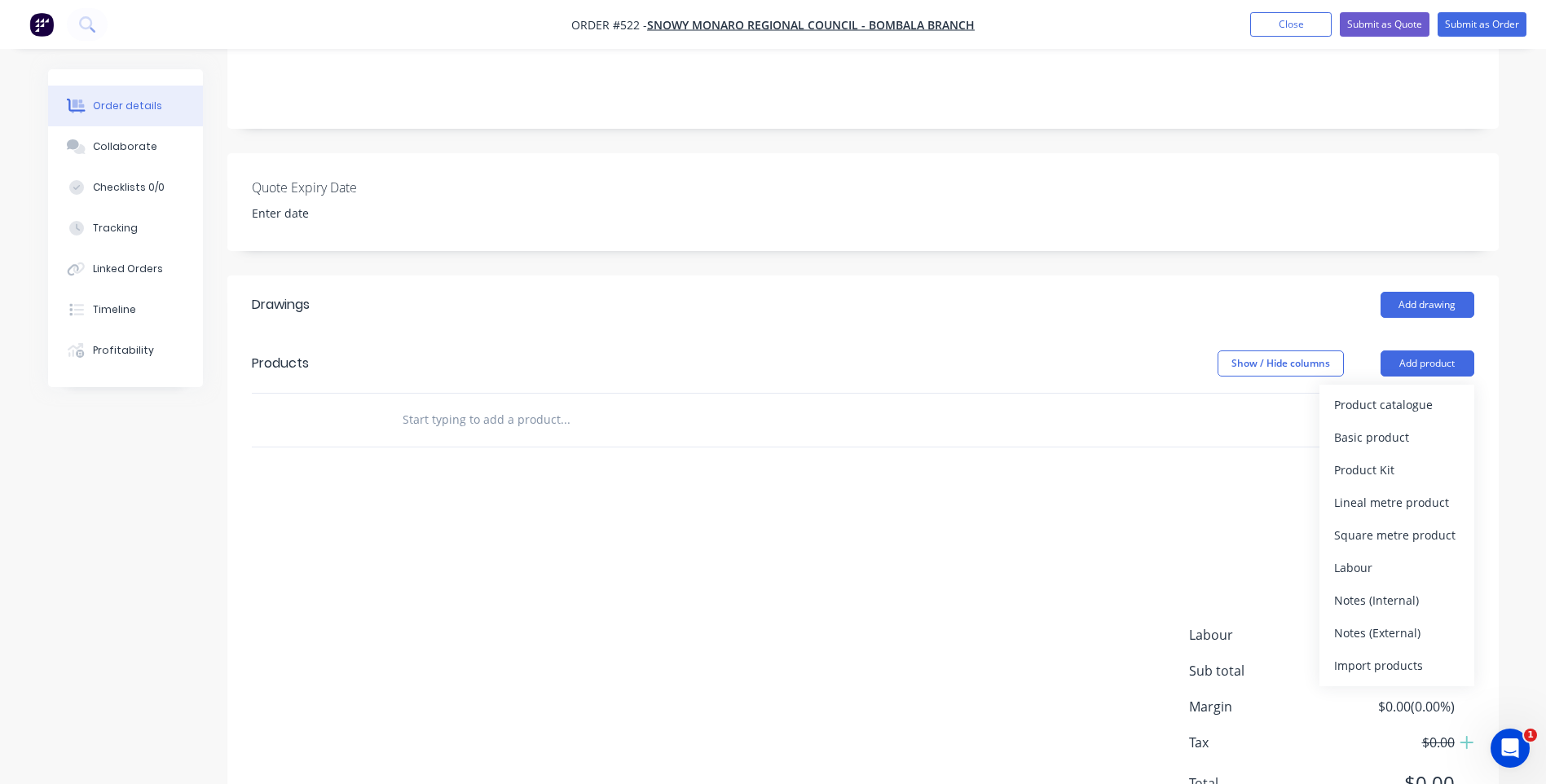
click at [384, 393] on div at bounding box center [863, 419] width 1222 height 53
click at [472, 408] on input "text" at bounding box center [565, 419] width 326 height 33
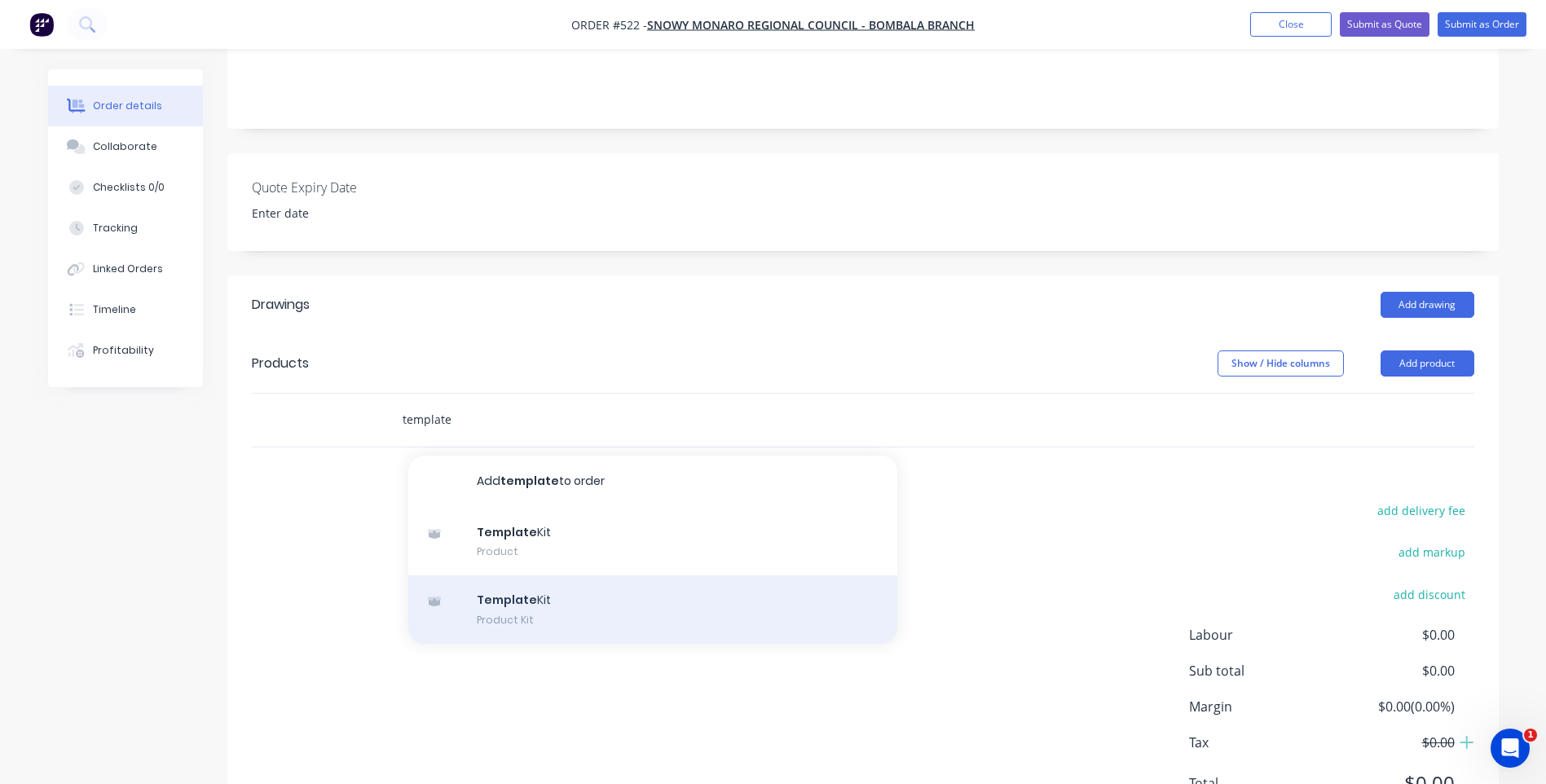
type input "template"
click at [518, 578] on div "Template Kit Product Kit" at bounding box center [653, 608] width 489 height 68
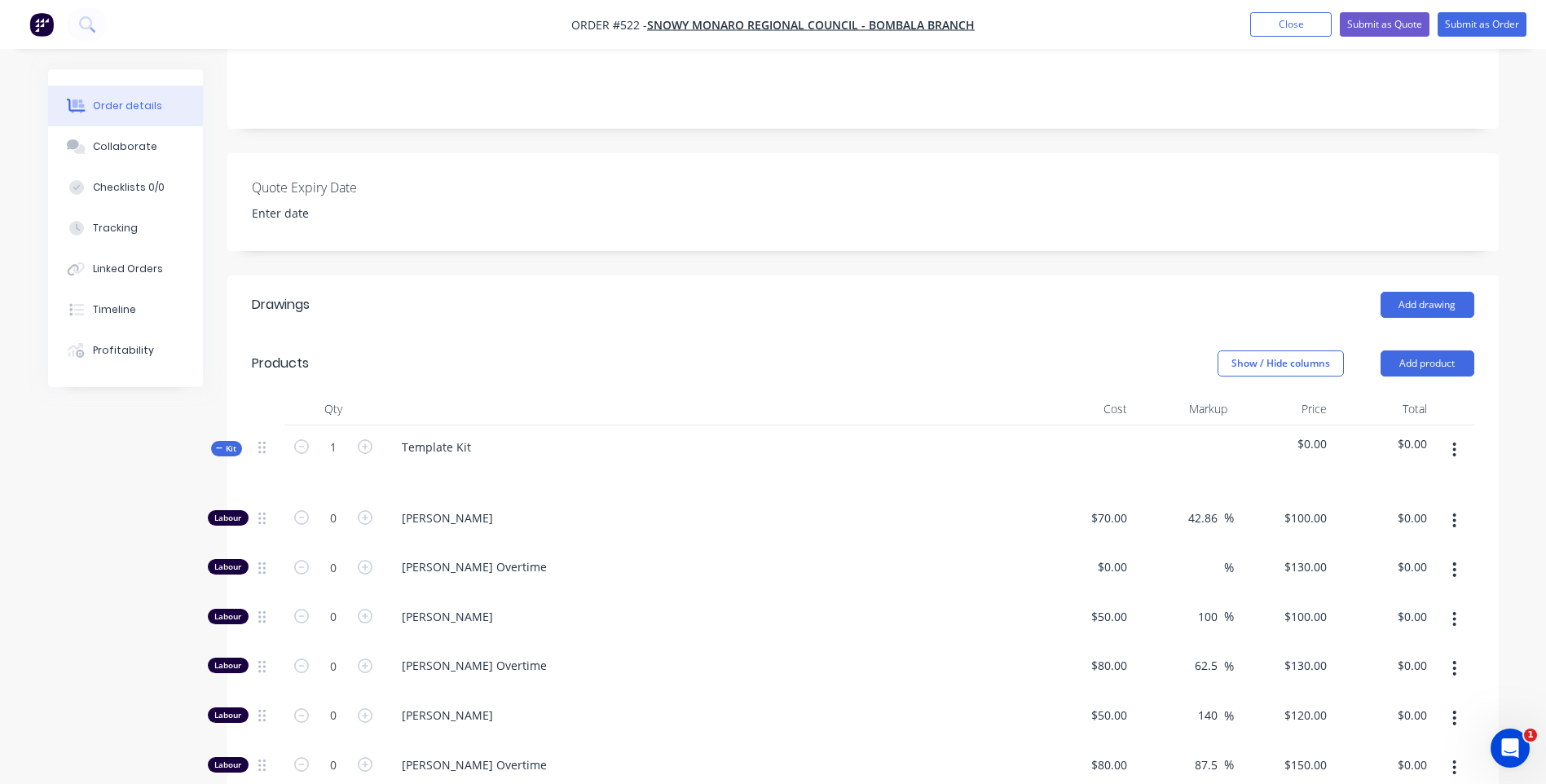
click at [1423, 435] on span "$0.00" at bounding box center [1384, 444] width 87 height 17
click at [1457, 441] on icon "button" at bounding box center [1454, 450] width 4 height 18
click at [1357, 578] on div "Delete" at bounding box center [1396, 590] width 125 height 24
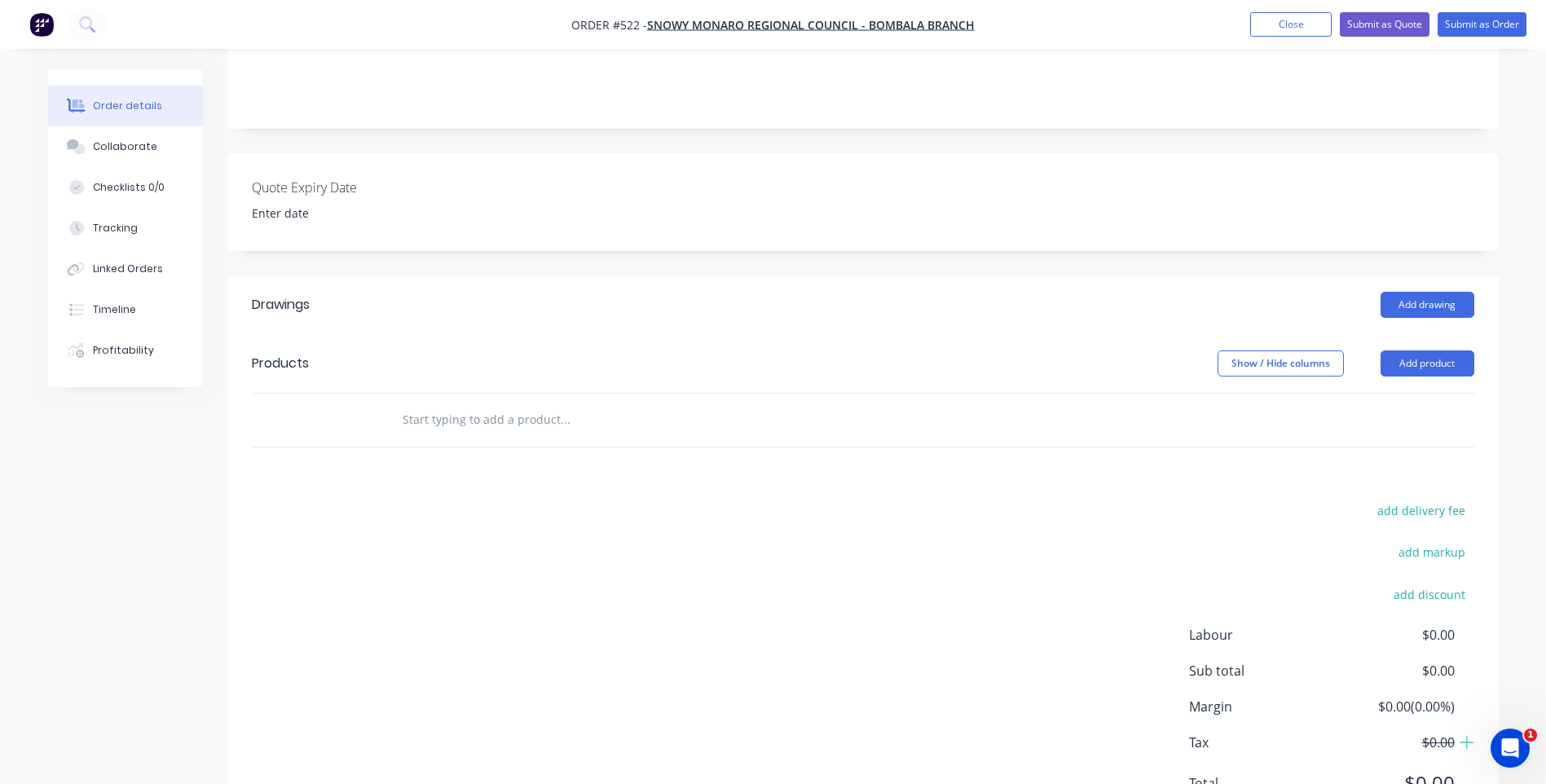
click at [521, 403] on input "text" at bounding box center [565, 419] width 326 height 33
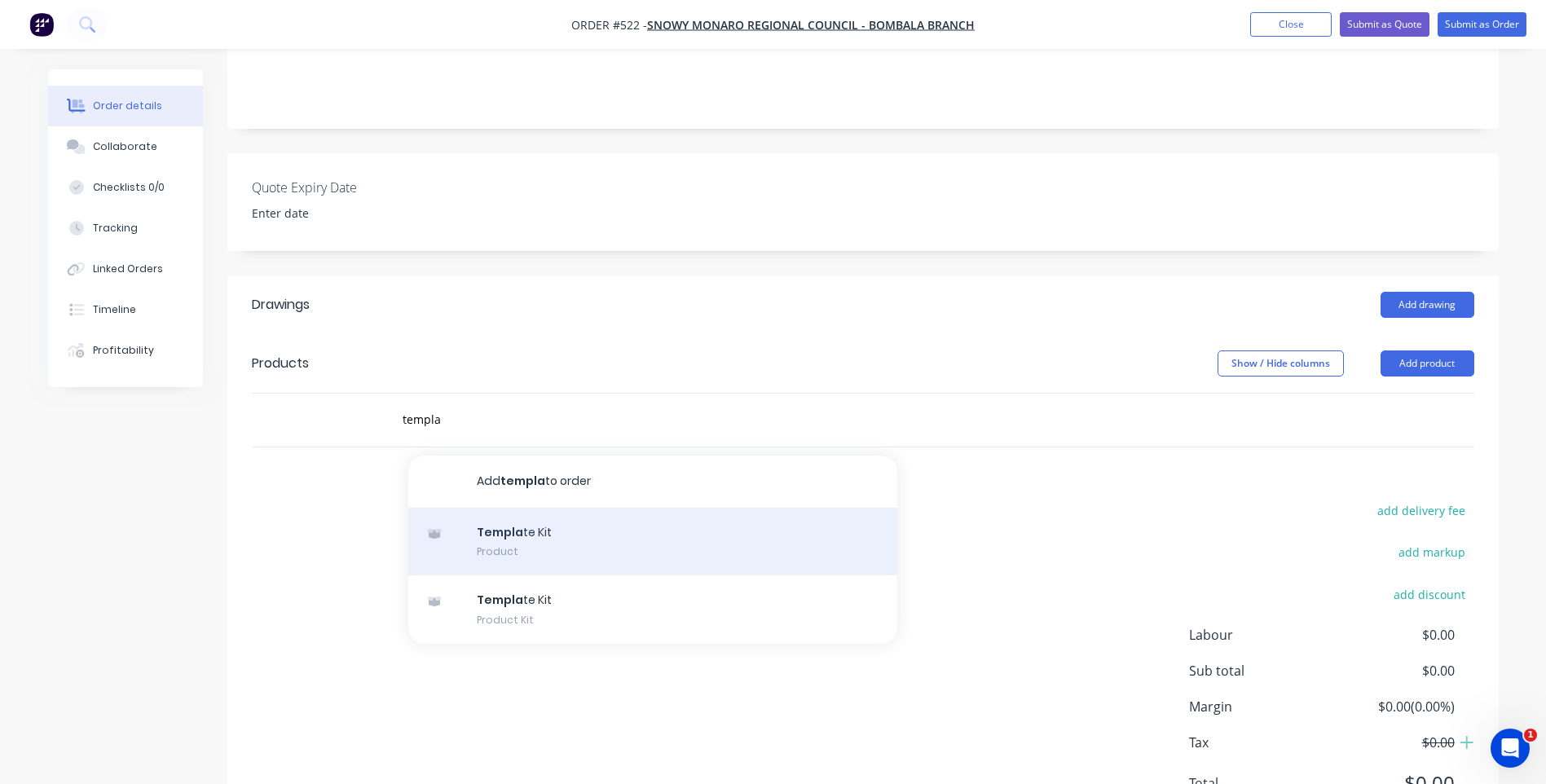
click at [515, 512] on div "Templa te Kit Product" at bounding box center [653, 541] width 489 height 68
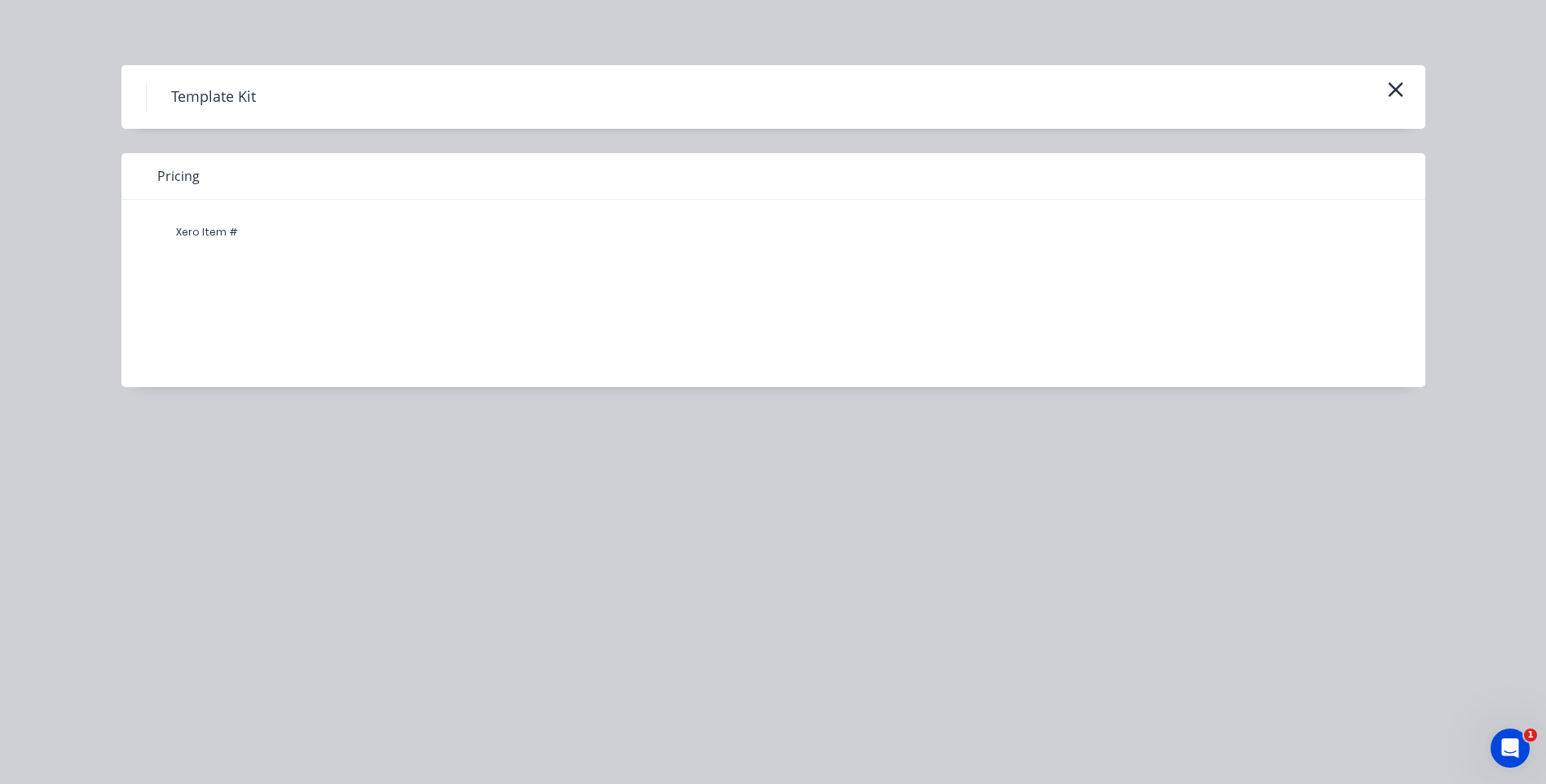
click at [199, 226] on div "Xero Item #" at bounding box center [207, 232] width 98 height 33
click at [221, 92] on h4 "Template Kit" at bounding box center [214, 97] width 135 height 31
click at [1405, 90] on button "button" at bounding box center [1396, 90] width 27 height 26
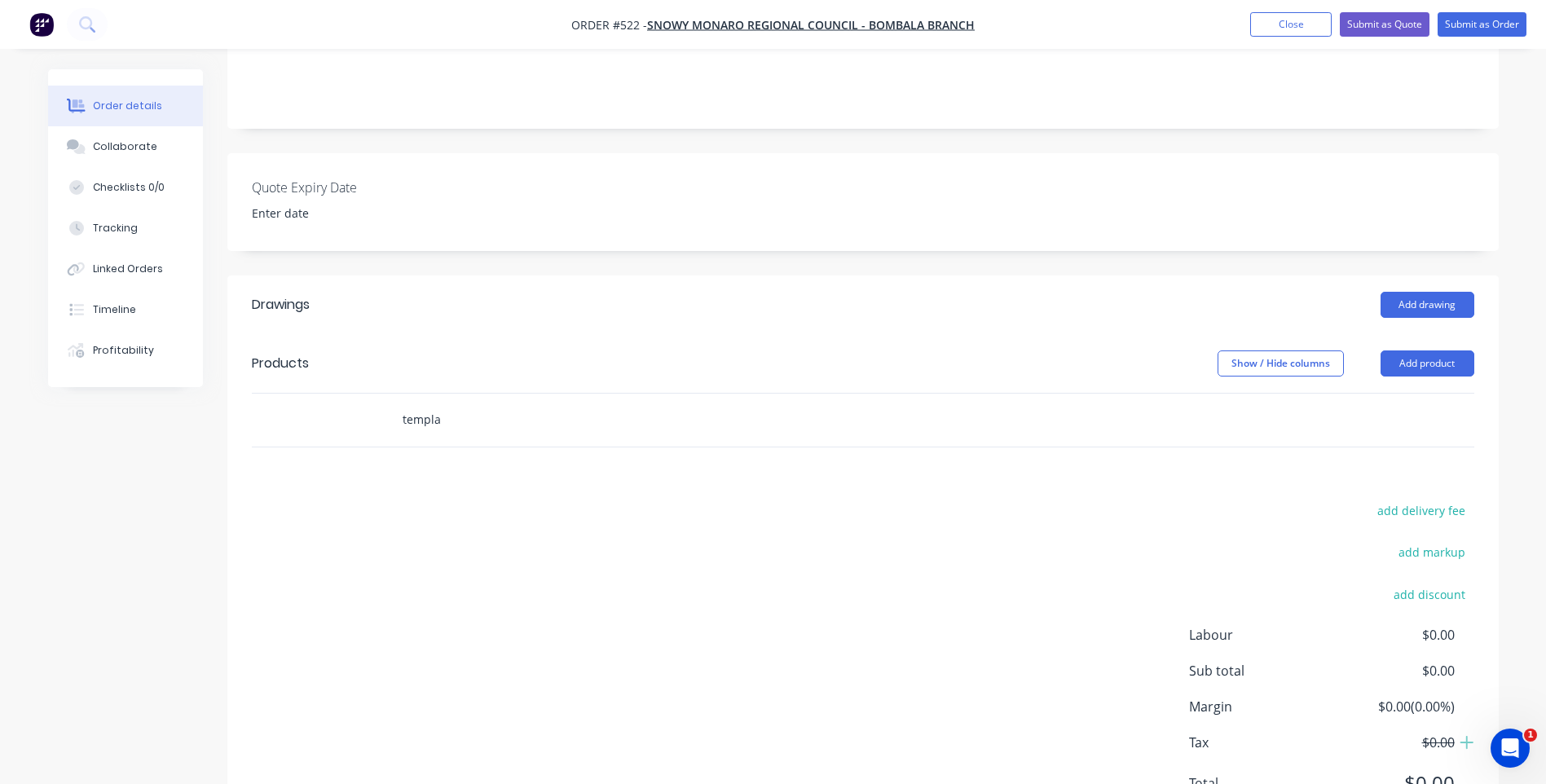
click at [480, 407] on input "templa" at bounding box center [565, 419] width 326 height 33
click at [468, 403] on input "templa" at bounding box center [565, 419] width 326 height 33
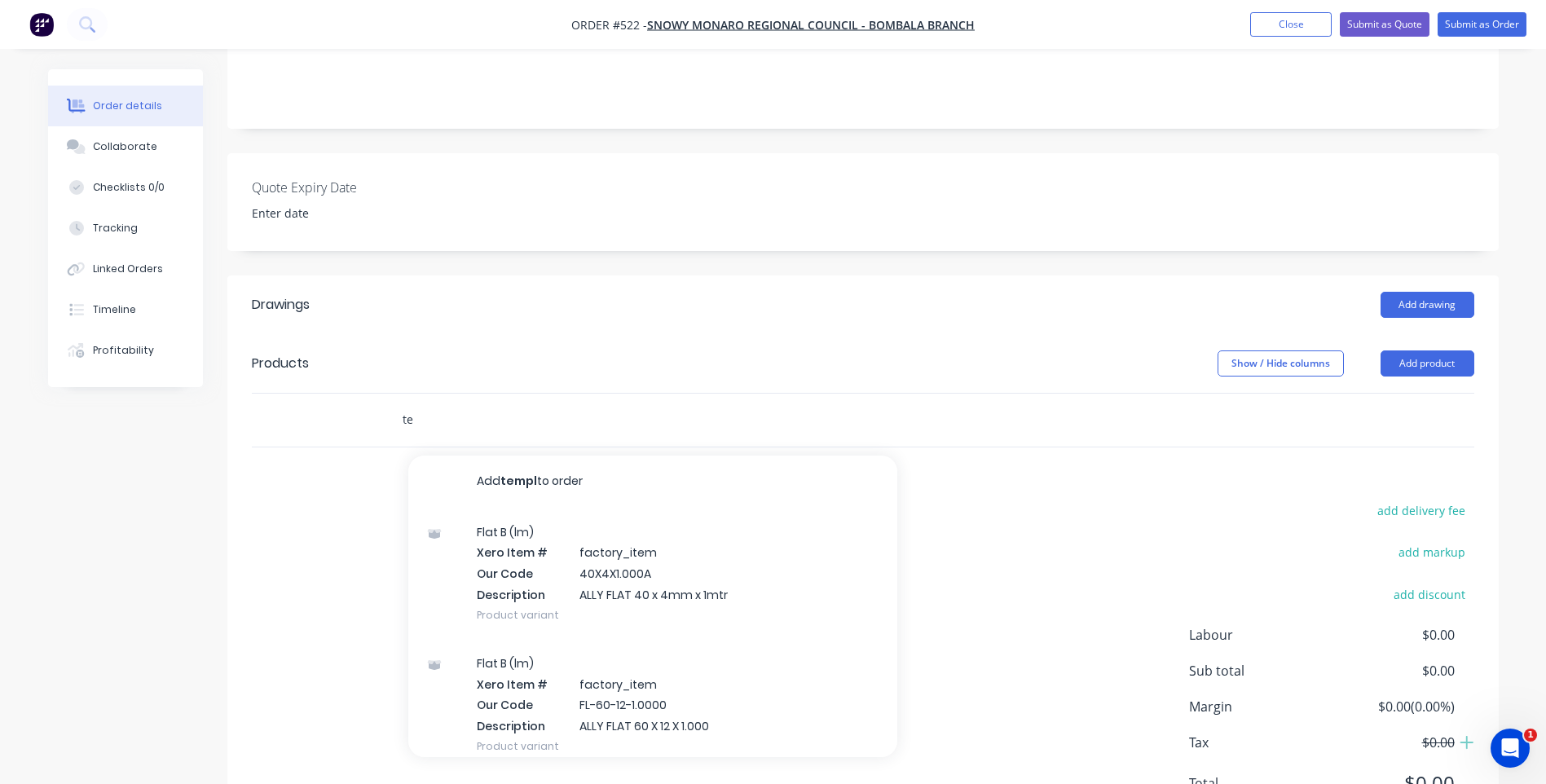
type input "t"
click at [866, 500] on div "add delivery fee add markup add discount Labour $0.00 Sub total $0.00 Margin $0…" at bounding box center [863, 656] width 1222 height 314
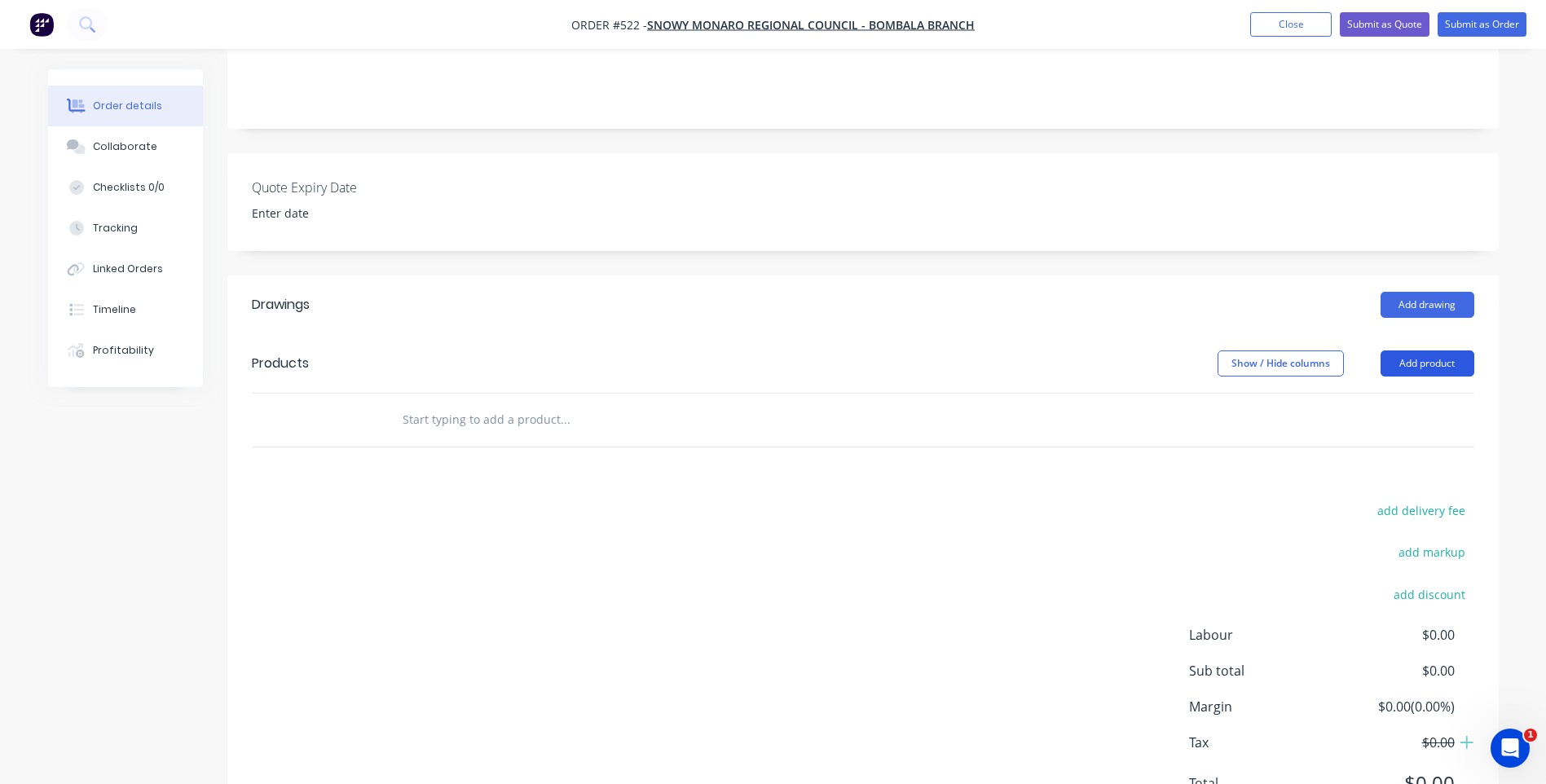
click at [1427, 350] on button "Add product" at bounding box center [1427, 363] width 93 height 26
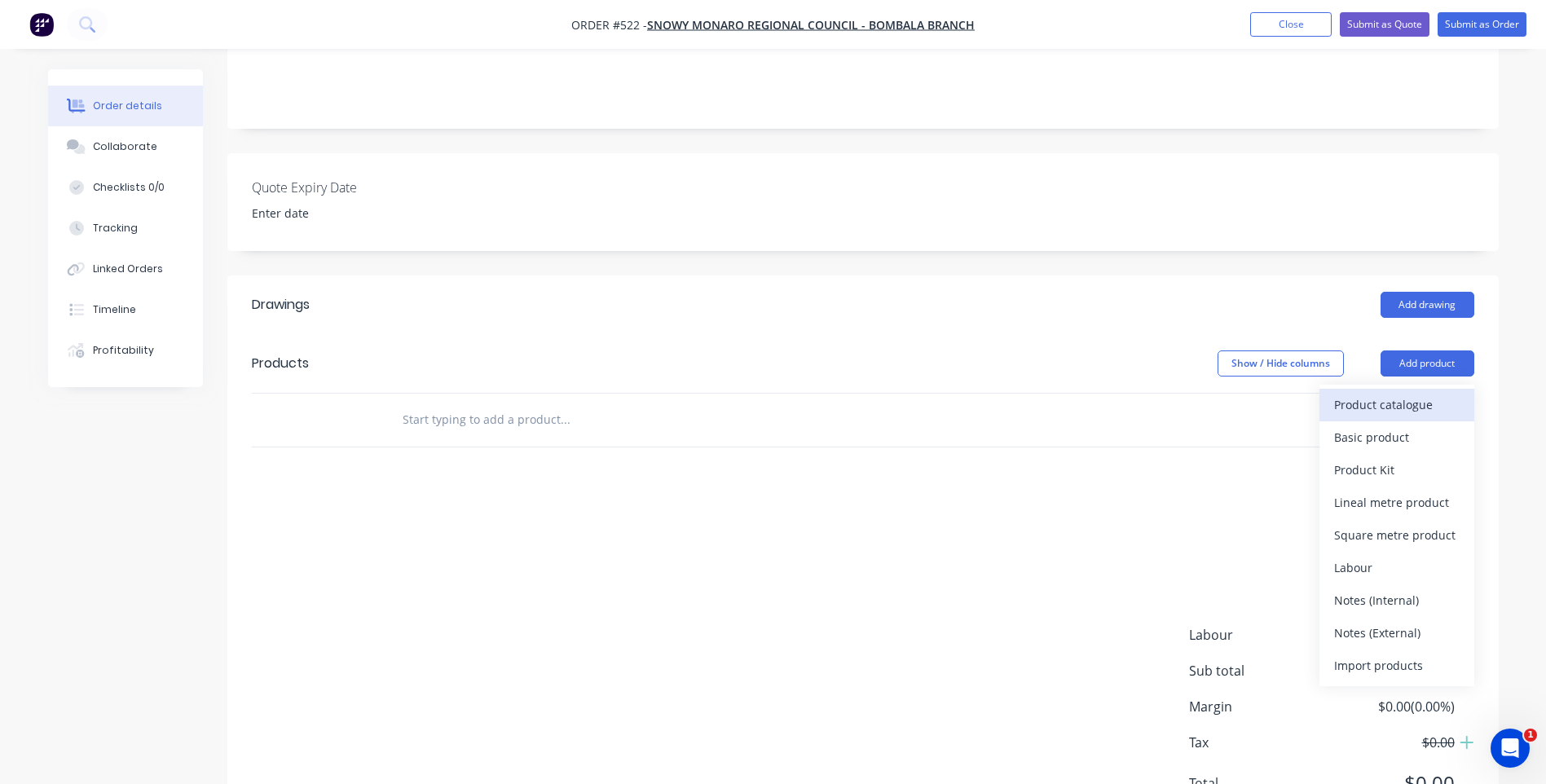
click at [1366, 392] on div "Product catalogue" at bounding box center [1396, 404] width 125 height 24
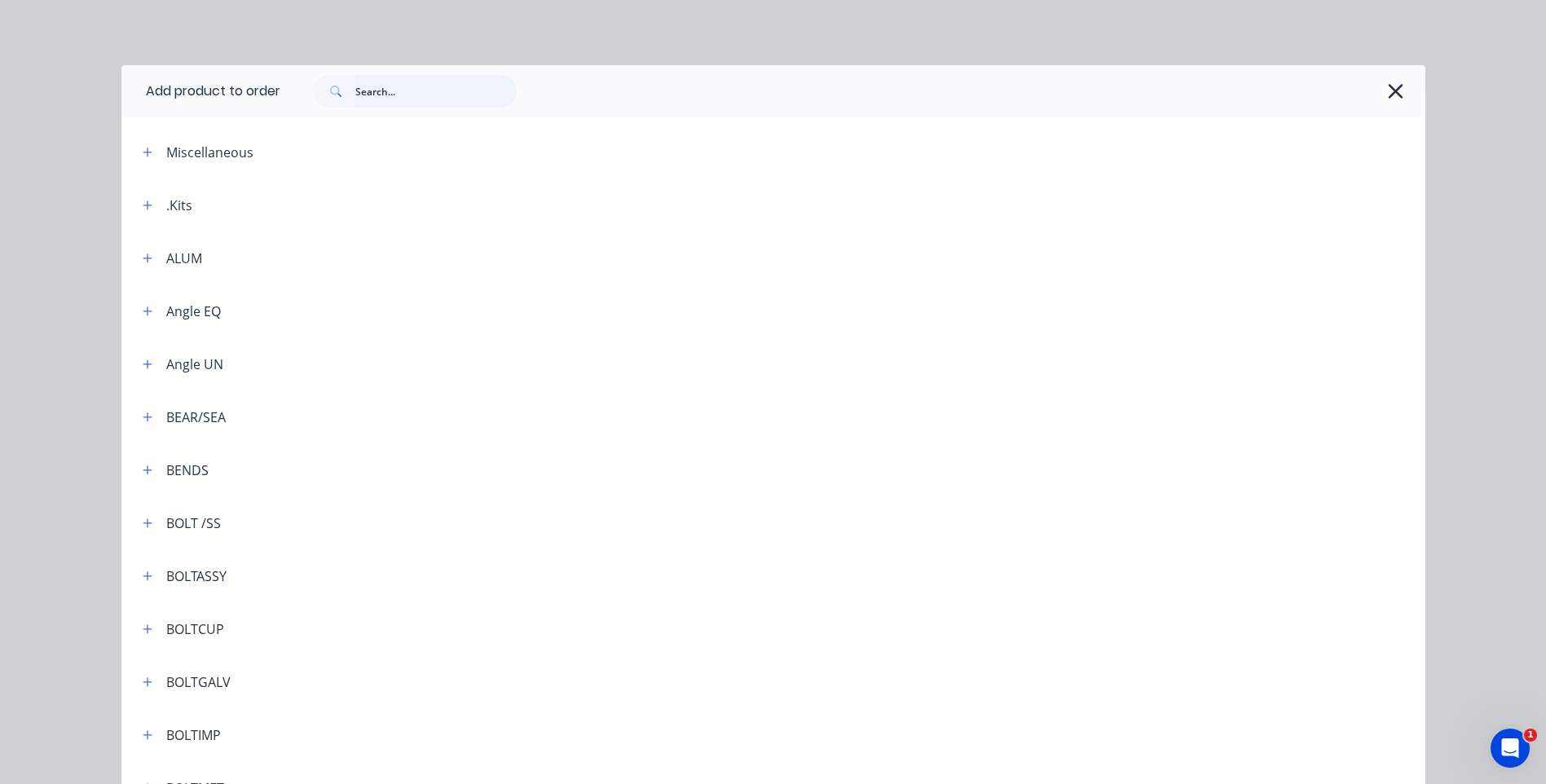
click at [414, 89] on input "text" at bounding box center [436, 91] width 161 height 33
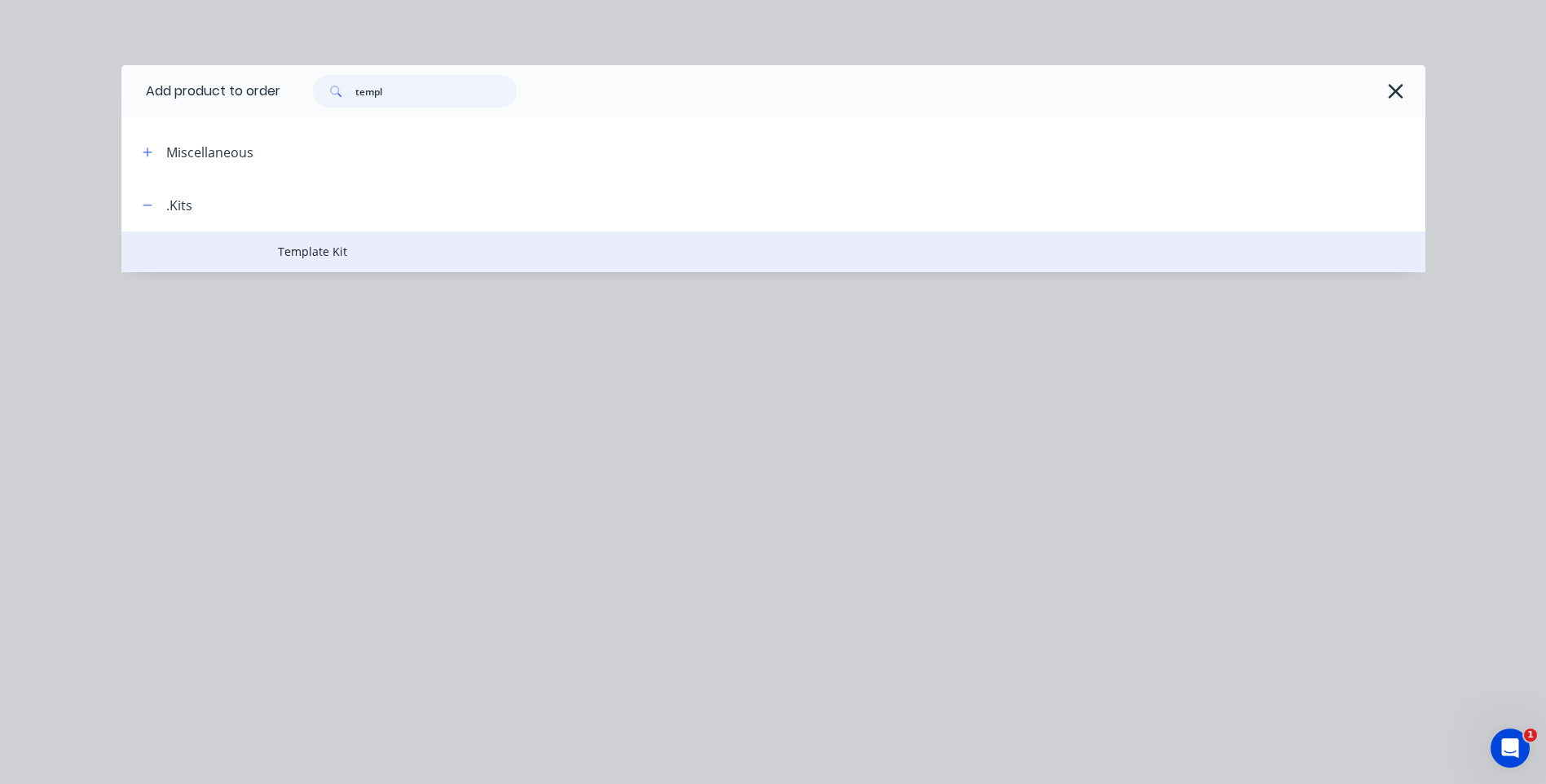
type input "templ"
click at [316, 245] on span "Template Kit" at bounding box center [737, 251] width 918 height 17
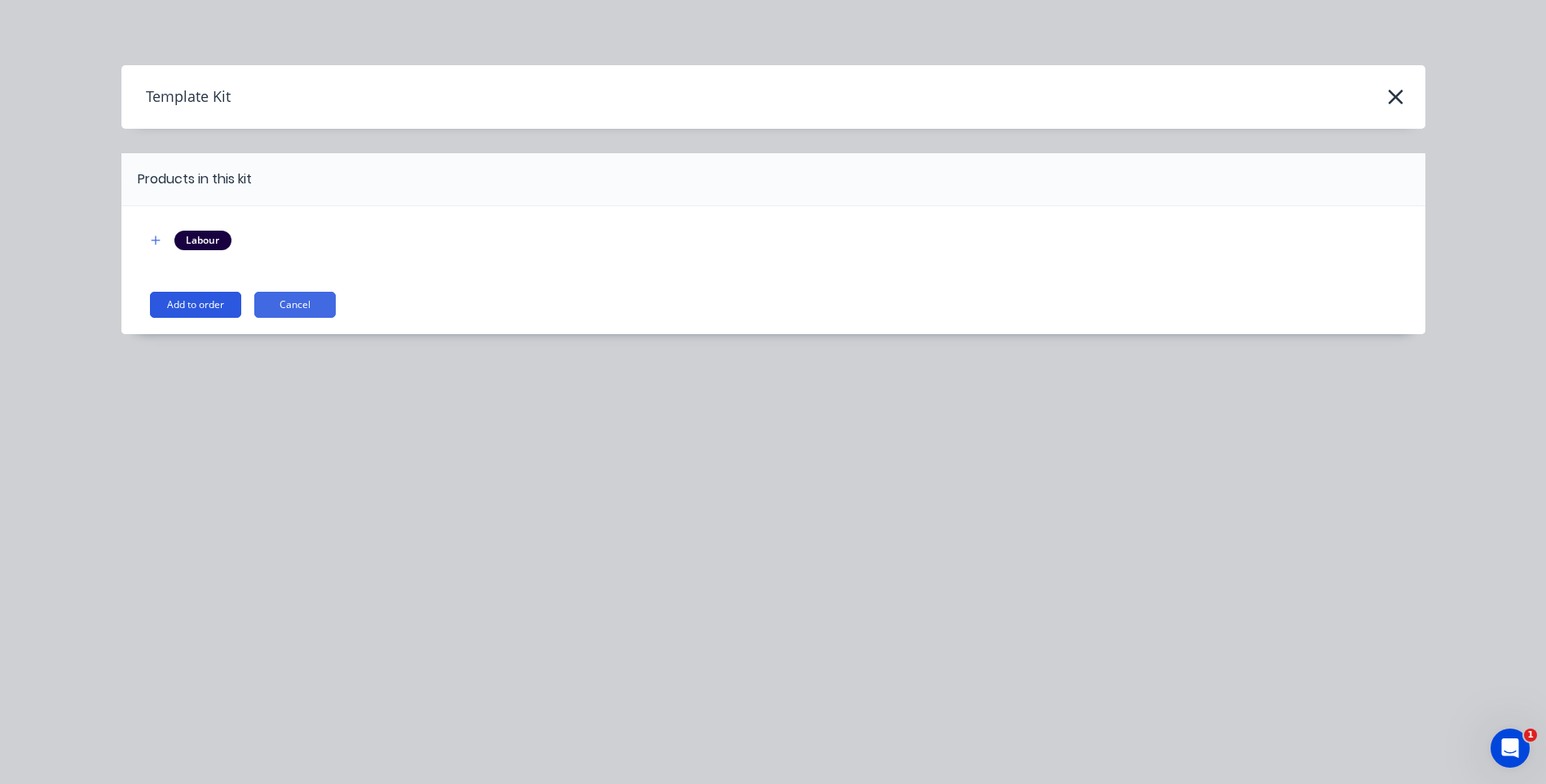
click at [203, 302] on button "Add to order" at bounding box center [195, 304] width 92 height 26
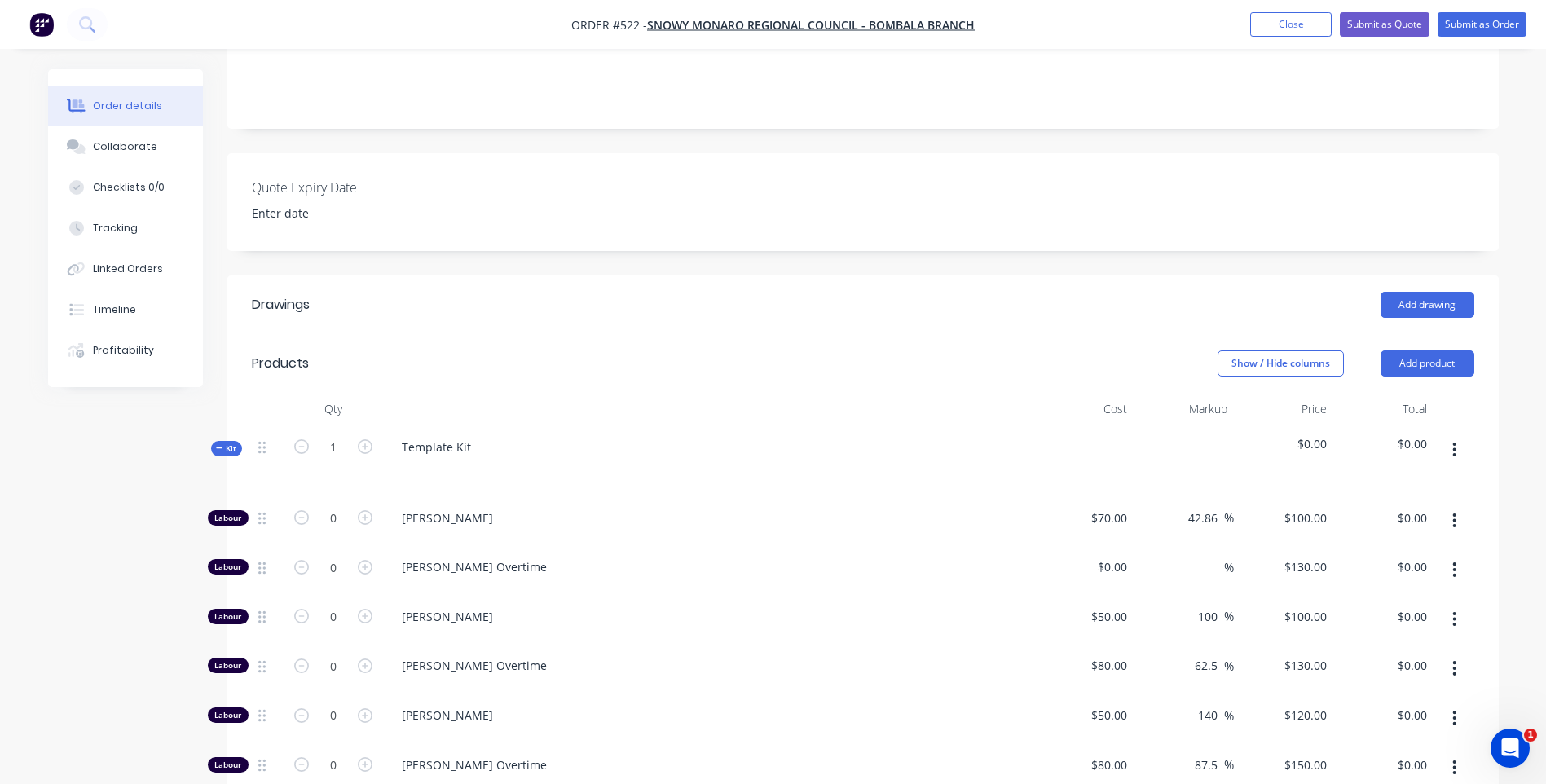
click at [1411, 435] on span "$0.00" at bounding box center [1384, 444] width 87 height 17
click at [1431, 425] on div "$0.00" at bounding box center [1383, 460] width 100 height 71
click at [1421, 435] on span "$0.00" at bounding box center [1384, 444] width 87 height 17
click at [1406, 435] on span "$0.00" at bounding box center [1384, 444] width 87 height 17
click at [1405, 435] on span "$0.00" at bounding box center [1384, 444] width 87 height 17
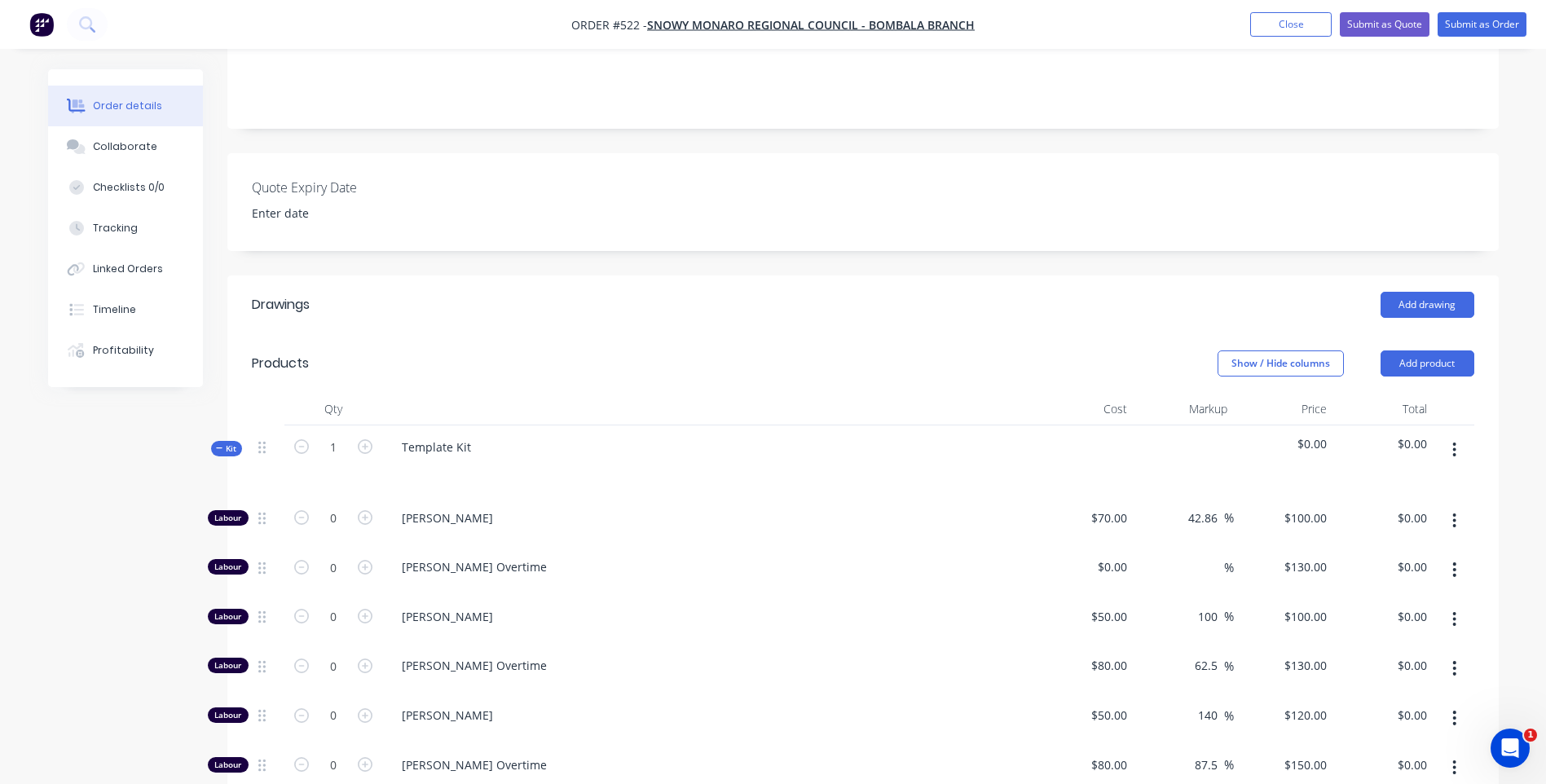
click at [1454, 442] on icon "button" at bounding box center [1455, 449] width 3 height 14
click at [1354, 435] on span "$0.00" at bounding box center [1384, 444] width 87 height 17
click at [1422, 435] on span "$0.00" at bounding box center [1384, 444] width 87 height 17
click at [1452, 435] on button "button" at bounding box center [1454, 450] width 39 height 29
click at [1351, 578] on div "Delete" at bounding box center [1396, 590] width 125 height 24
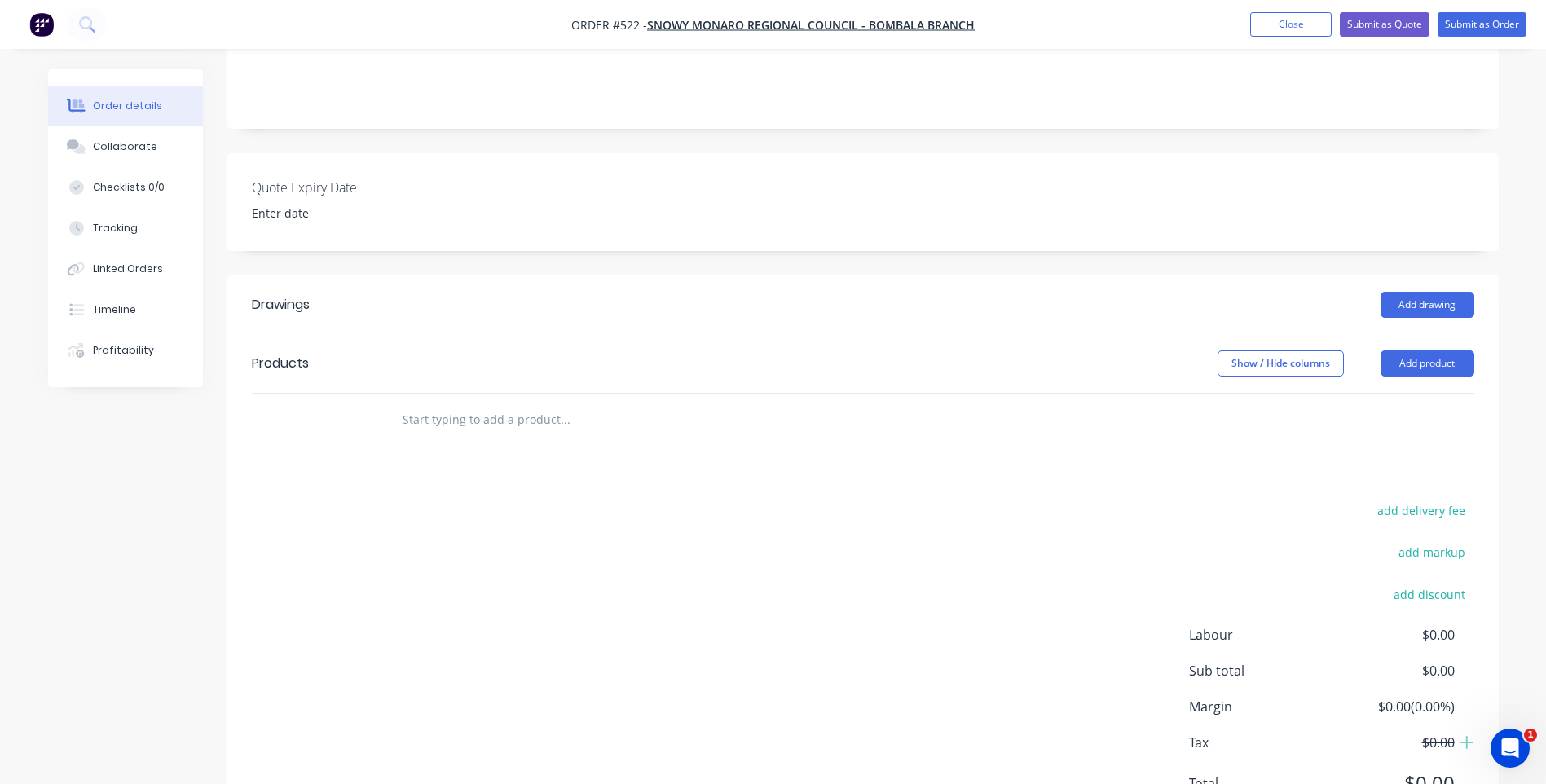
click at [441, 532] on div "add delivery fee add markup add discount Labour $0.00 Sub total $0.00 Margin $0…" at bounding box center [863, 656] width 1222 height 314
click at [436, 426] on div "Drawings Add drawing Products Show / Hide columns Add product add delivery fee …" at bounding box center [863, 557] width 1271 height 563
click at [444, 403] on input "text" at bounding box center [565, 419] width 326 height 33
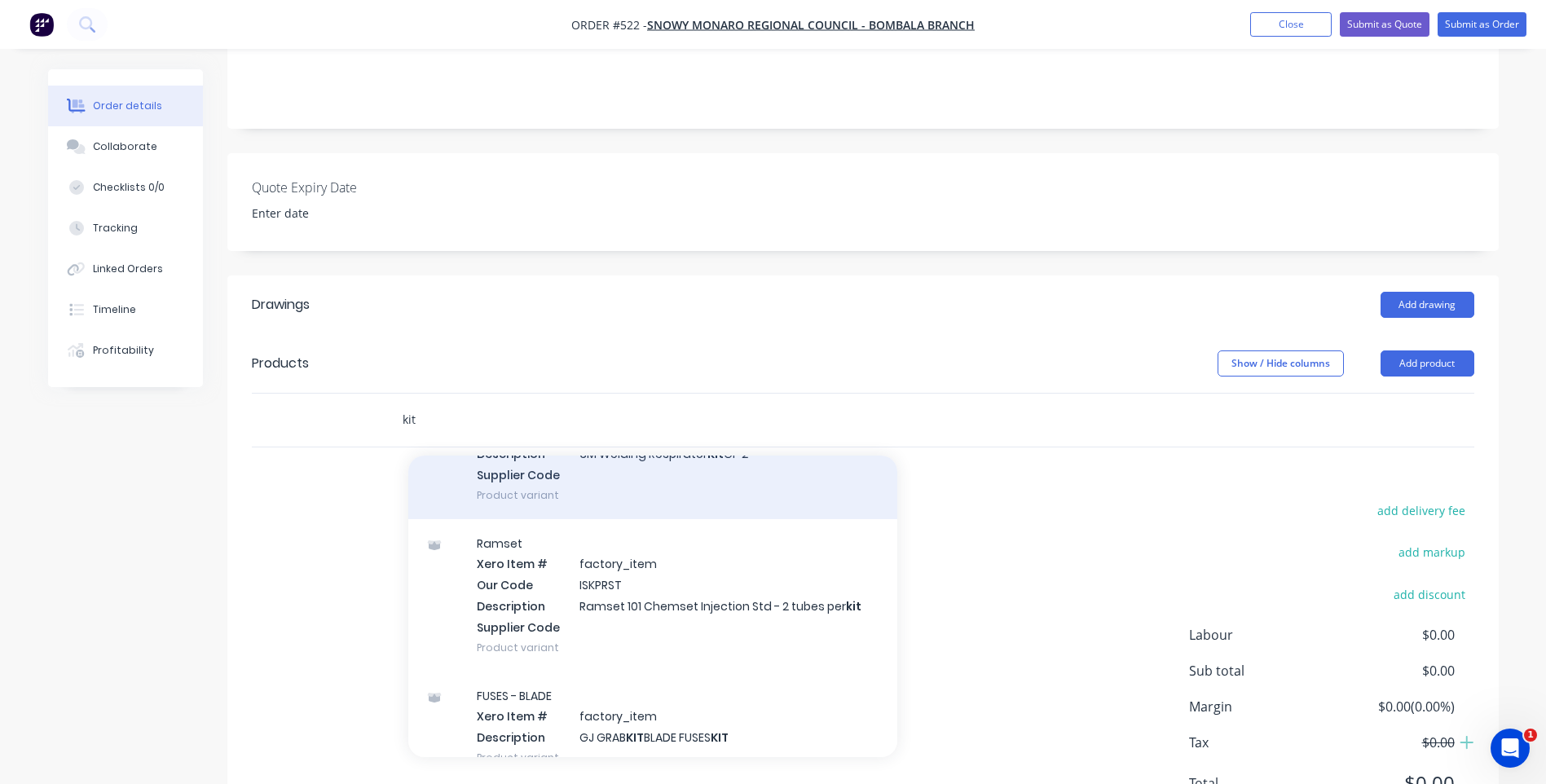
scroll to position [0, 0]
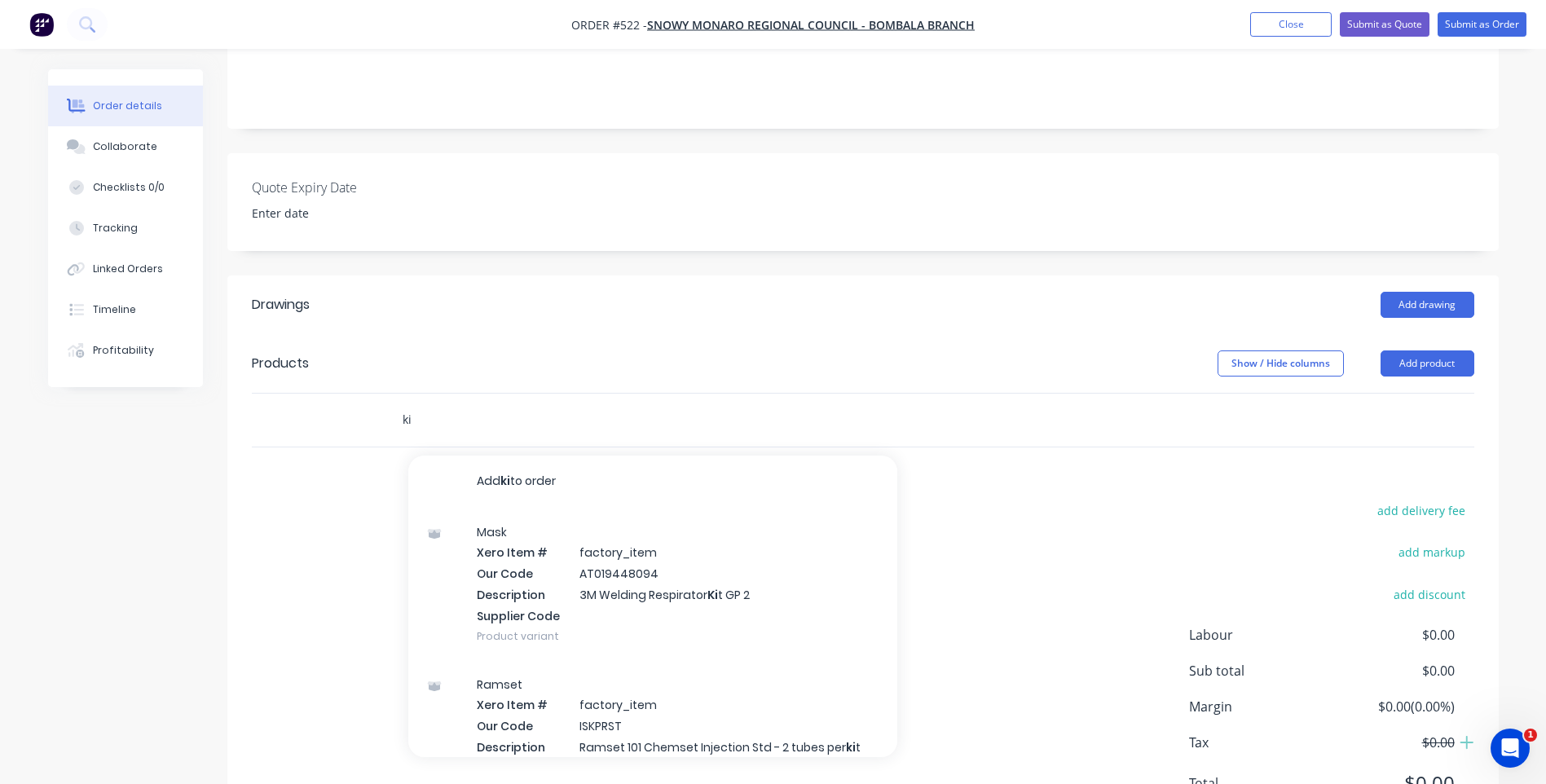
type input "k"
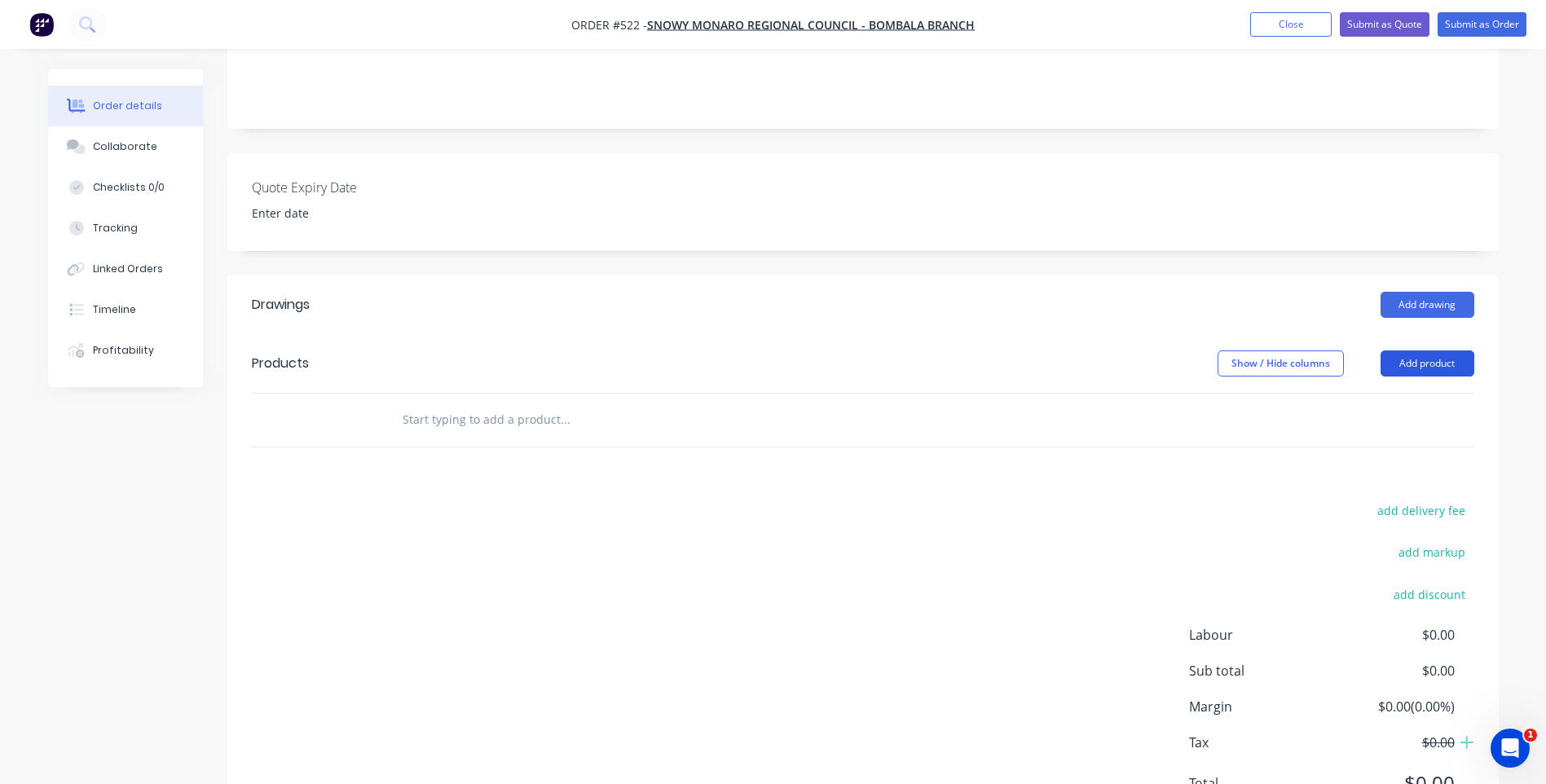
click at [1409, 350] on button "Add product" at bounding box center [1427, 363] width 93 height 26
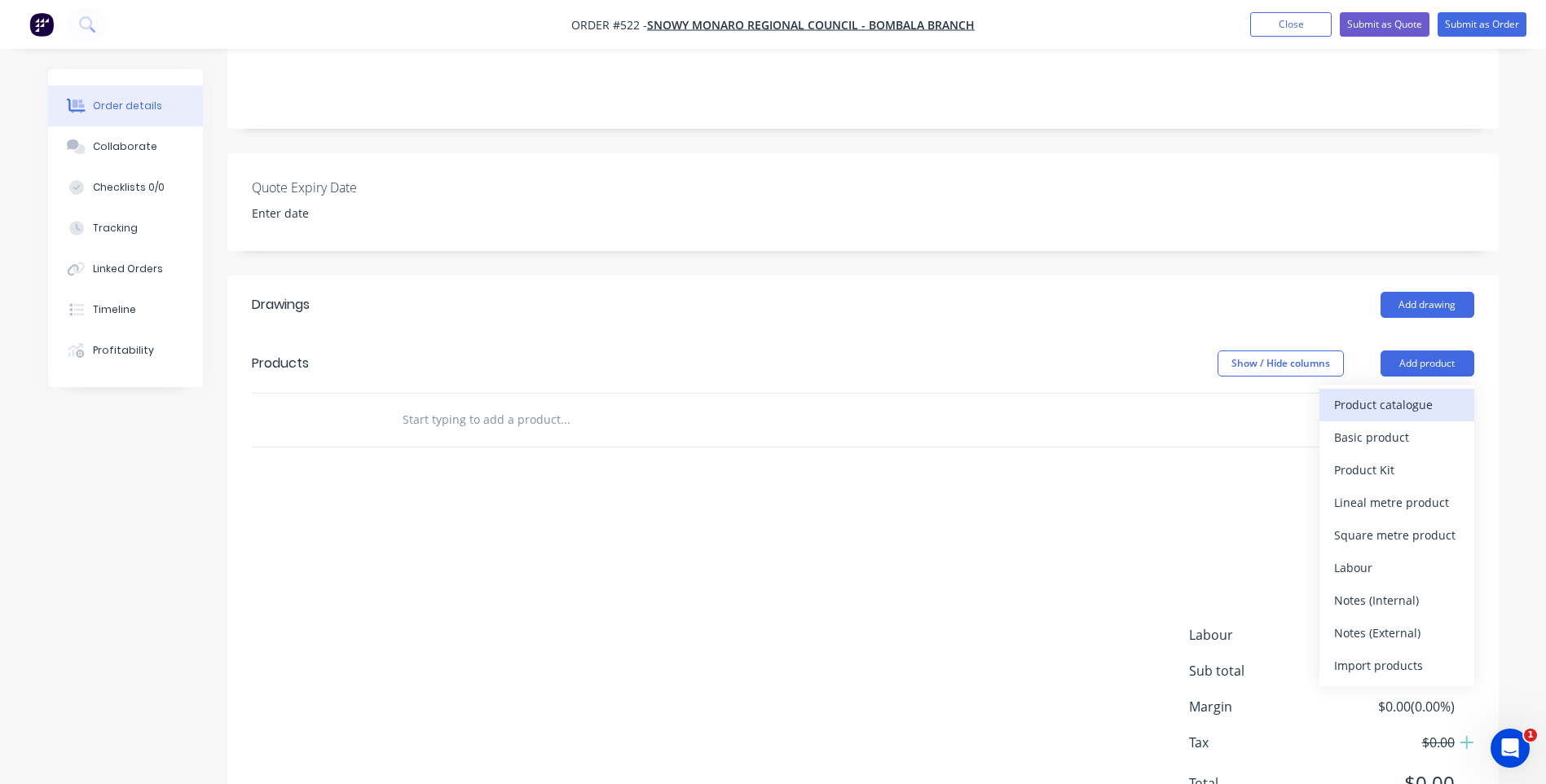
click at [1389, 392] on div "Product catalogue" at bounding box center [1396, 404] width 125 height 24
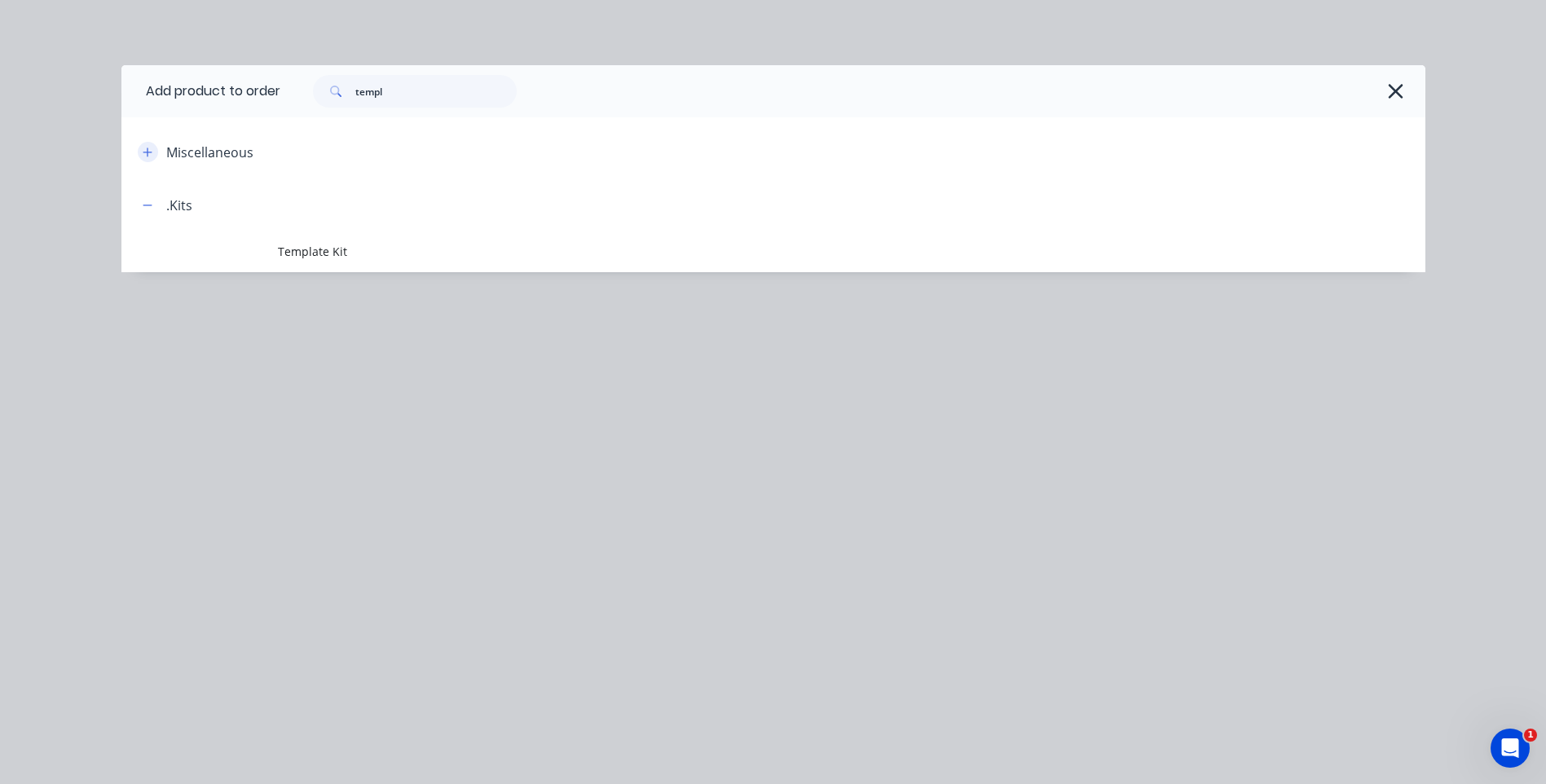
click at [143, 153] on icon "button" at bounding box center [148, 153] width 10 height 12
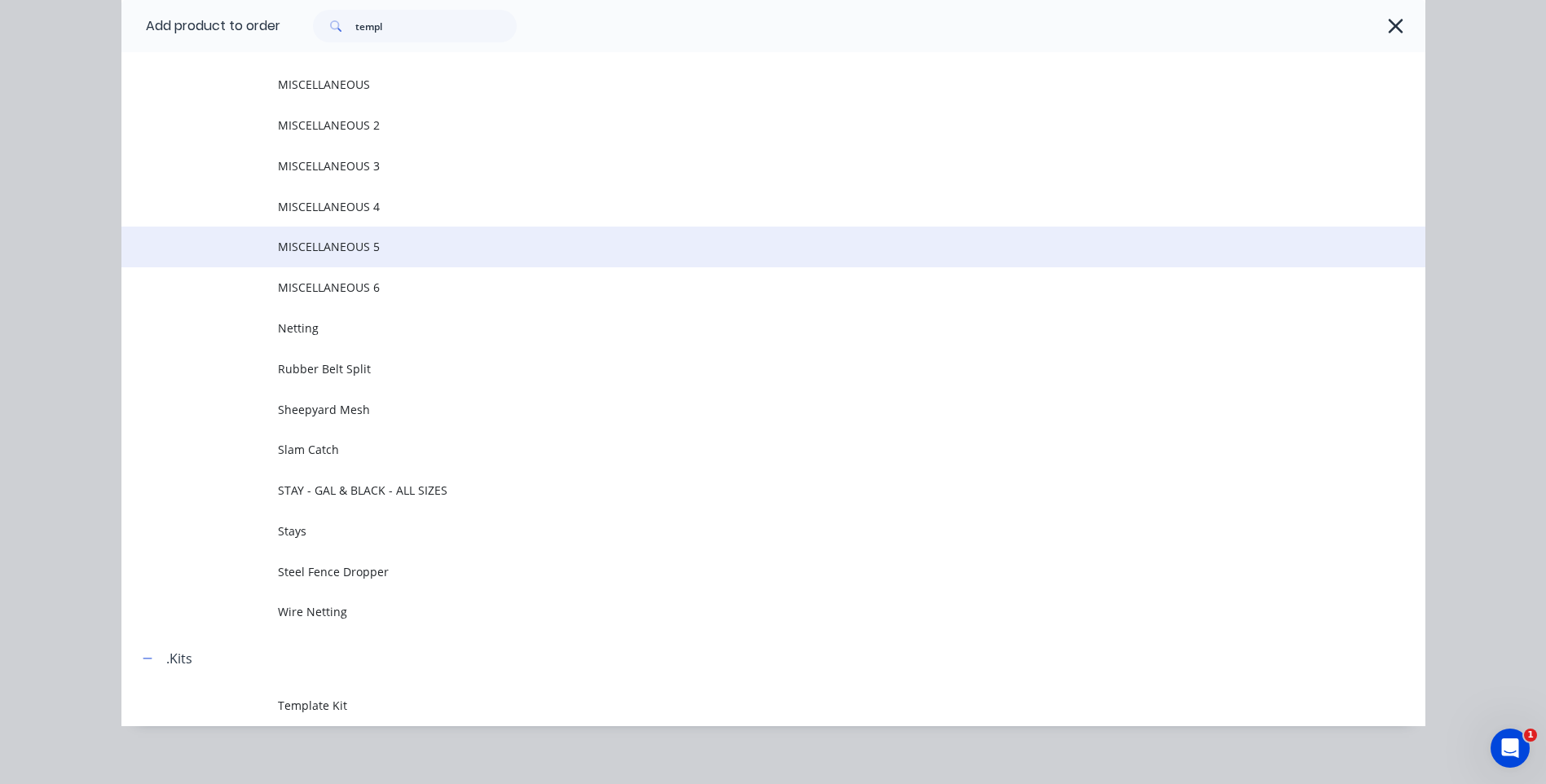
scroll to position [331, 0]
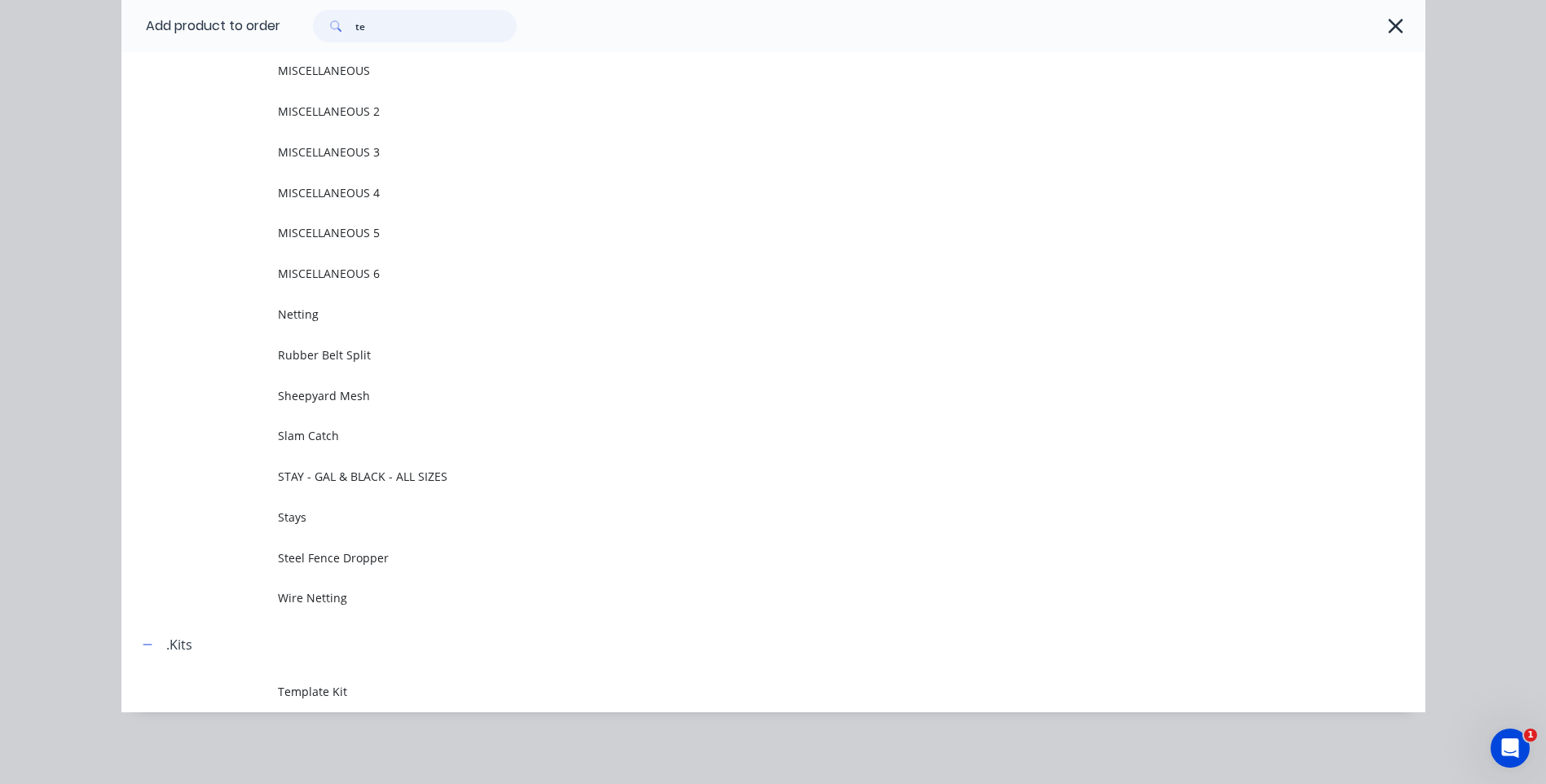
type input "t"
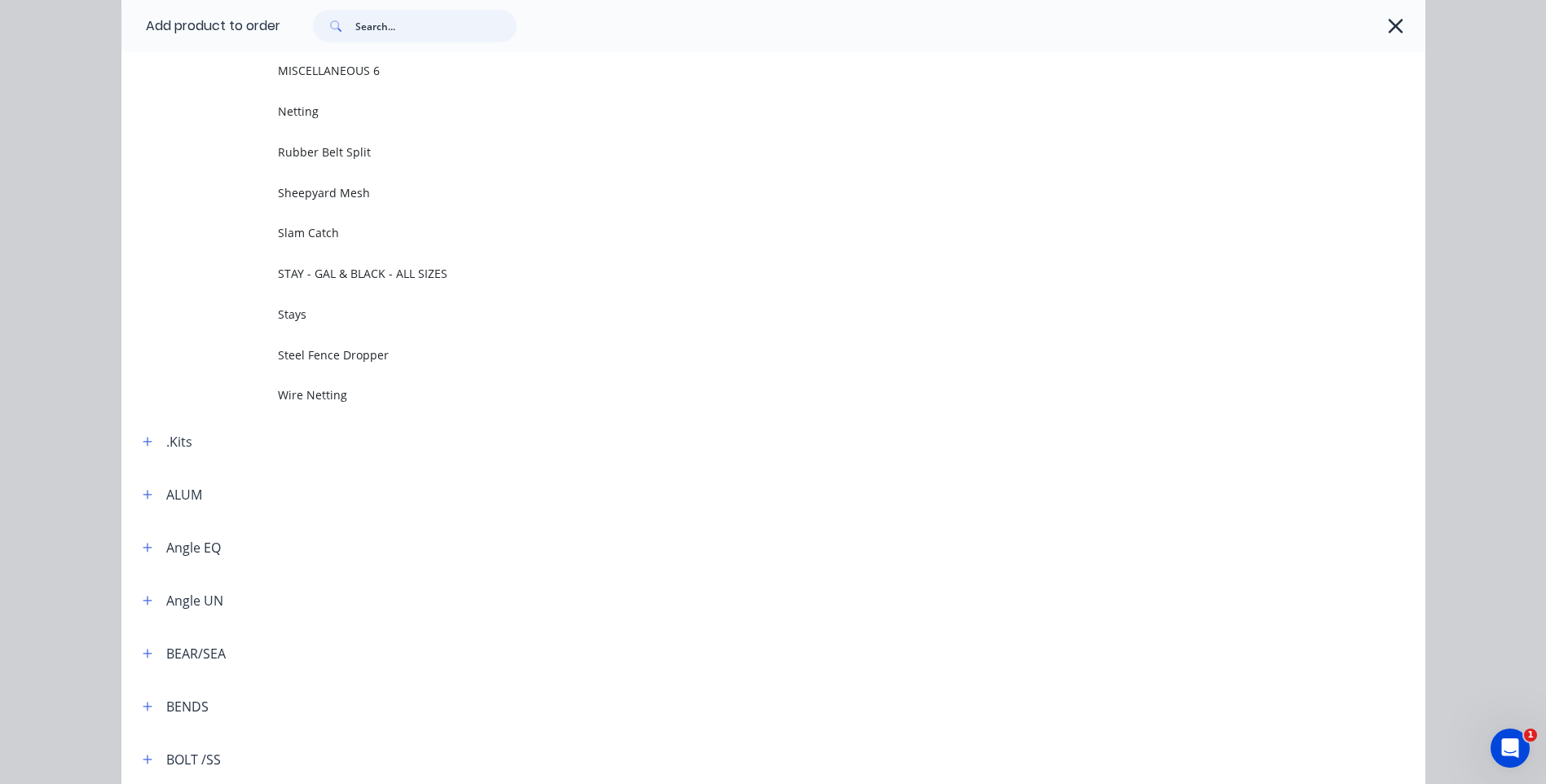
scroll to position [815, 0]
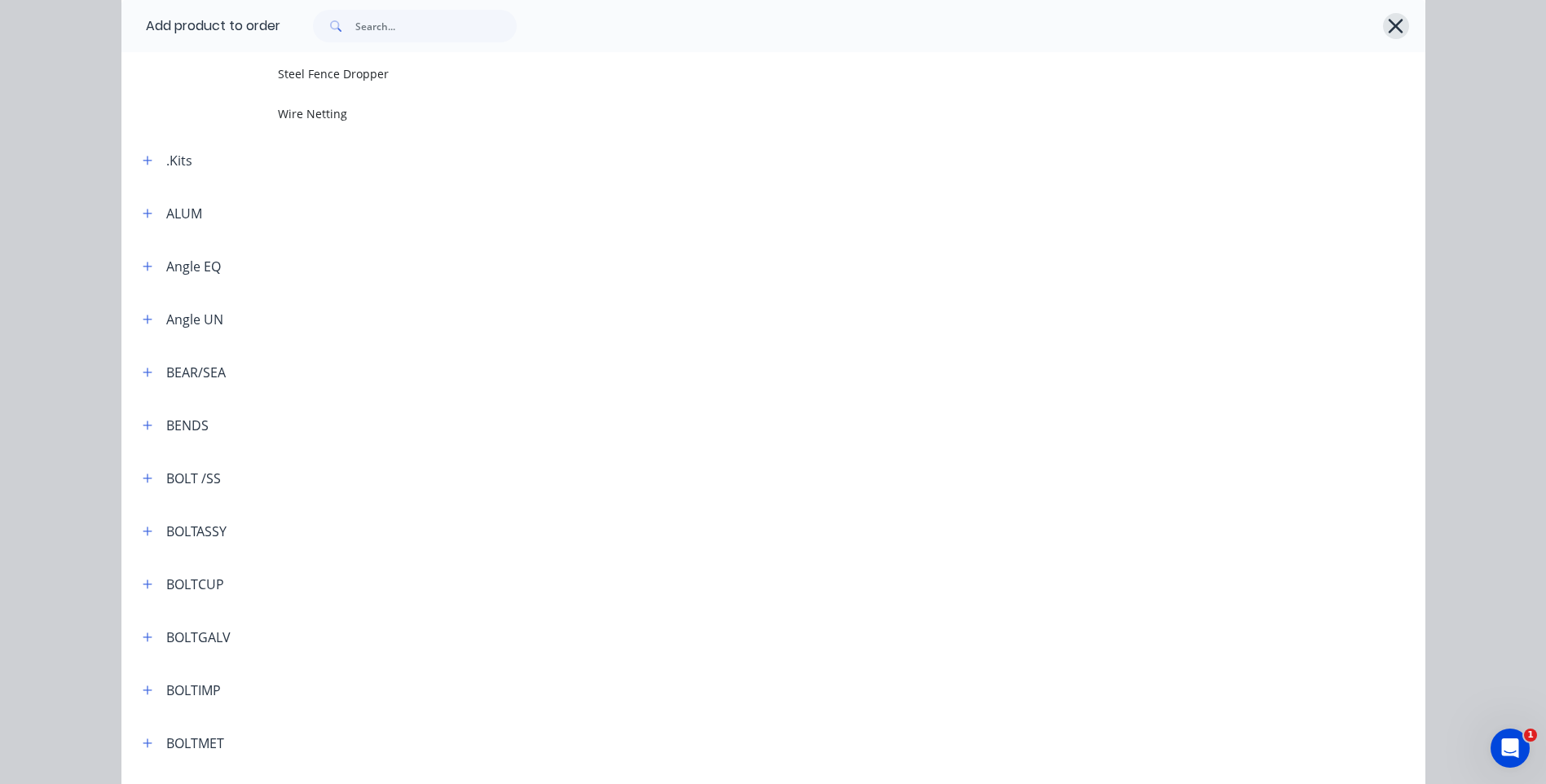
click at [1390, 22] on icon "button" at bounding box center [1396, 25] width 17 height 23
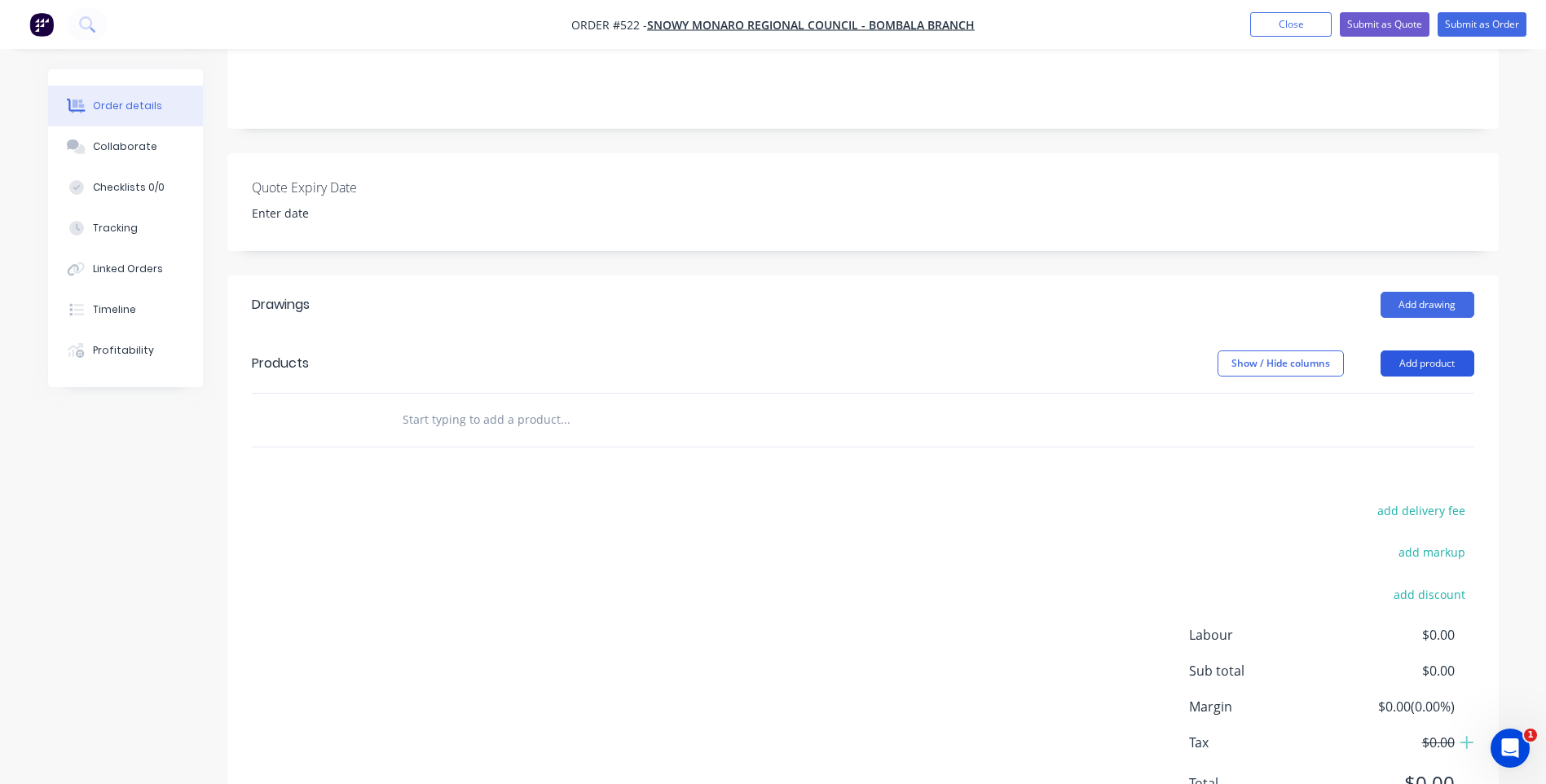
click at [1442, 350] on button "Add product" at bounding box center [1427, 363] width 93 height 26
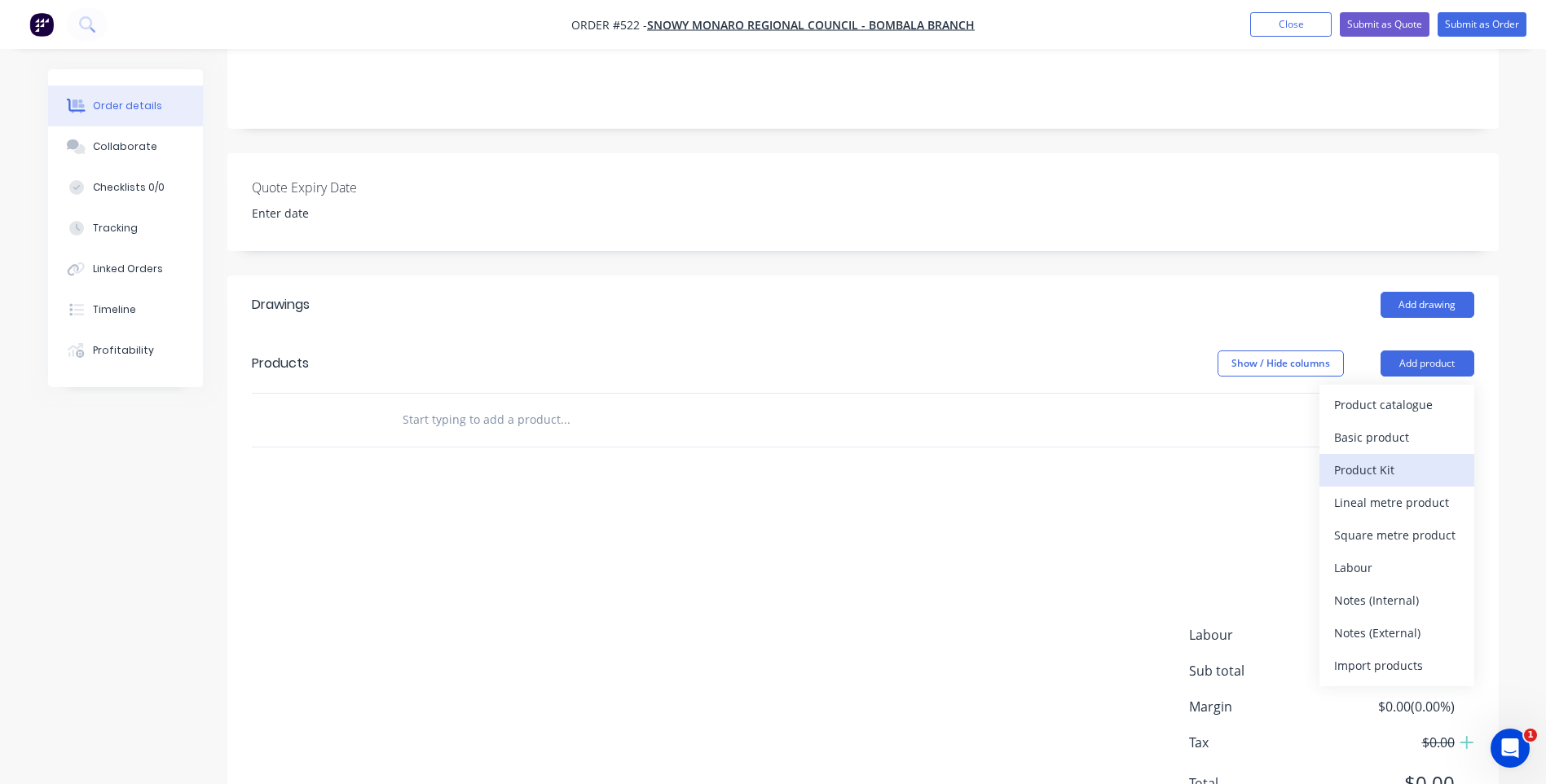
click at [1377, 458] on div "Product Kit" at bounding box center [1396, 470] width 125 height 24
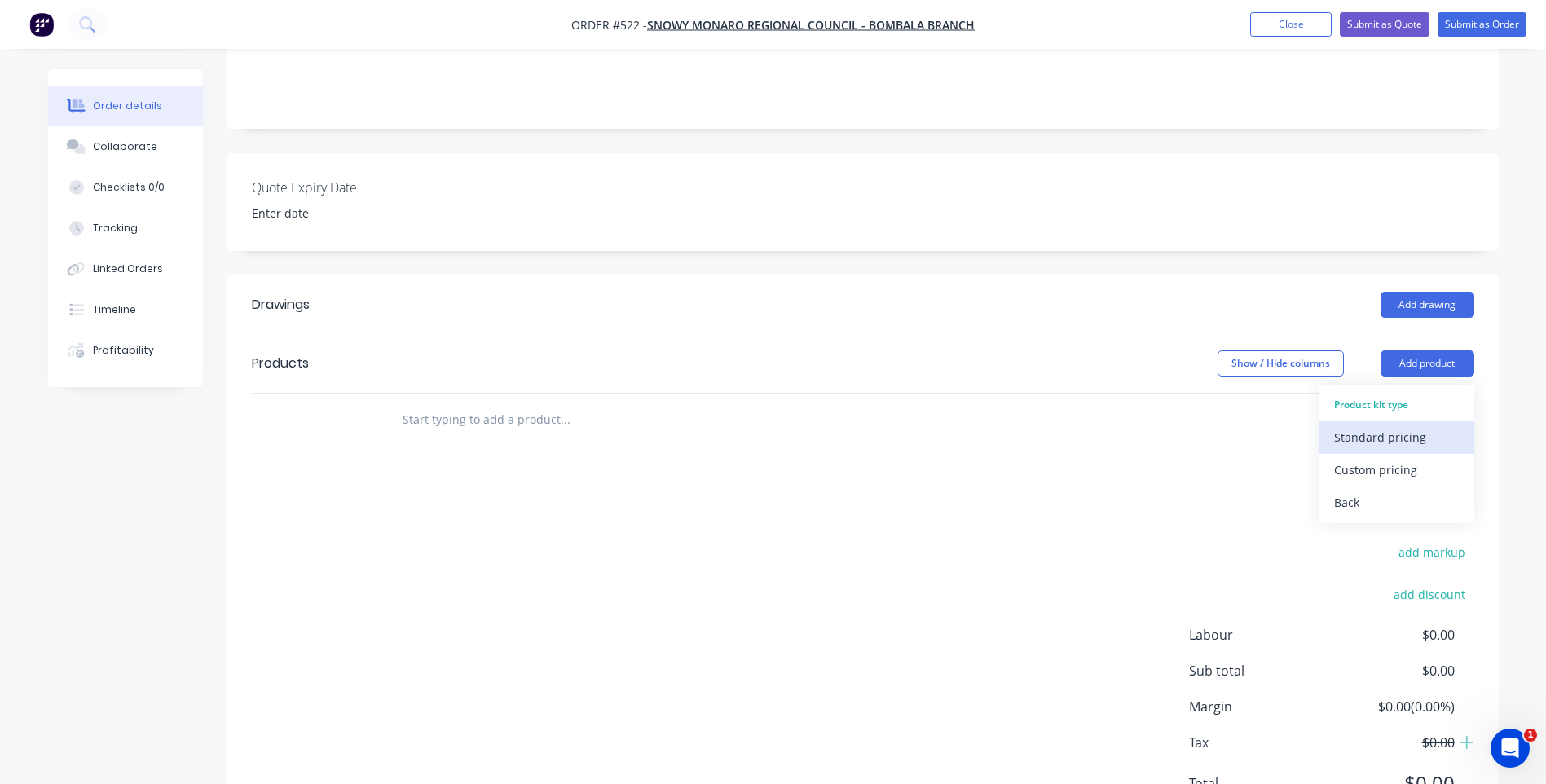
click at [1397, 425] on div "Standard pricing" at bounding box center [1396, 437] width 125 height 24
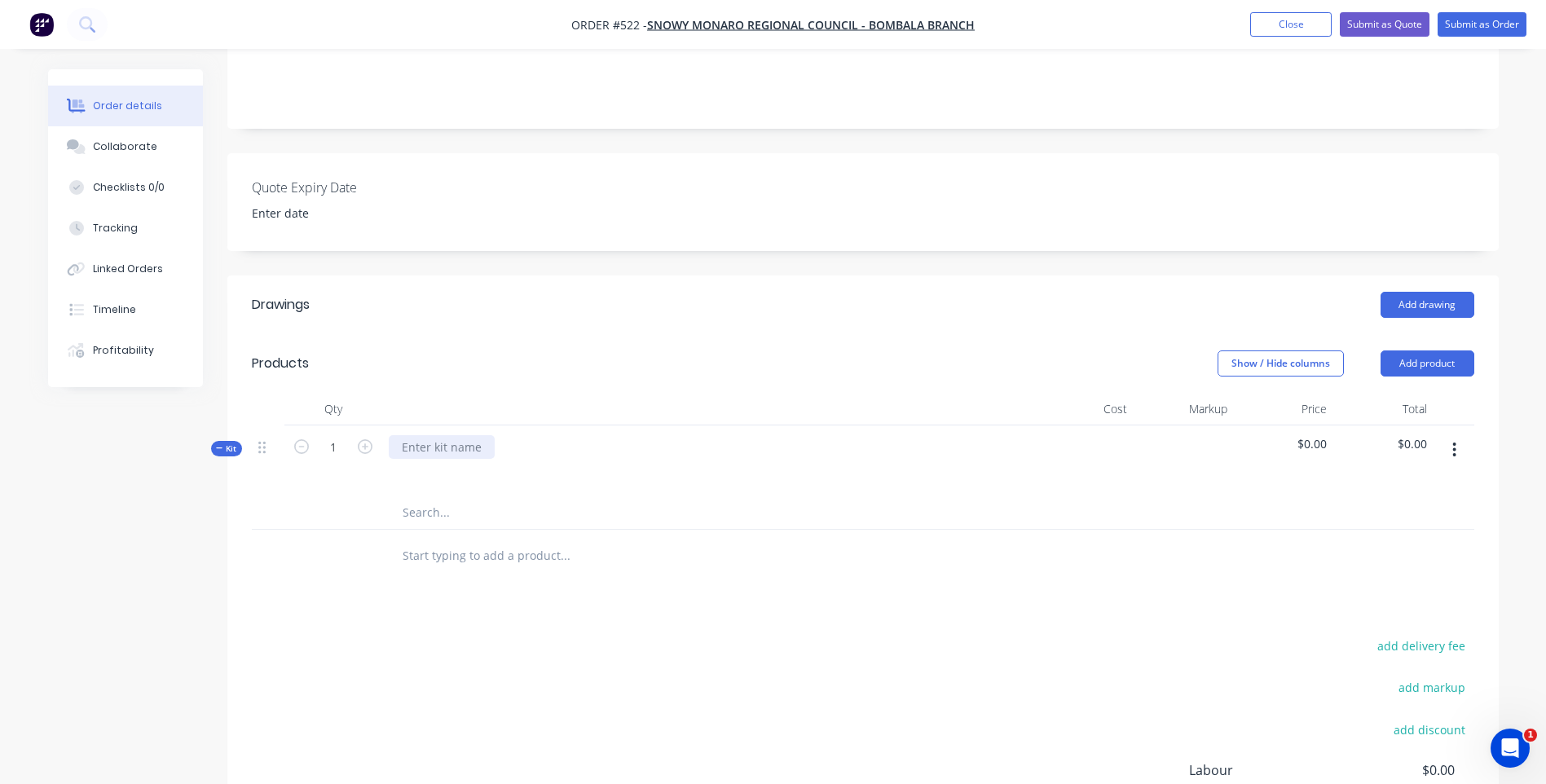
click at [439, 435] on div at bounding box center [441, 447] width 106 height 24
click at [819, 435] on div "To replace all hines on 5 doors at Bombala Dog Pound and fit secondary padbolts…" at bounding box center [688, 447] width 599 height 24
click at [903, 435] on div "To replace all hines on 5 doors at Bombala Dog Pound and fit secondary padbolts…" at bounding box center [688, 447] width 599 height 24
click at [978, 430] on div "To replace all hinges on 5 doors at Bombala Dog Pound and fit secondary padbolt…" at bounding box center [709, 460] width 652 height 71
click at [1408, 435] on span "$0.00" at bounding box center [1384, 444] width 87 height 17
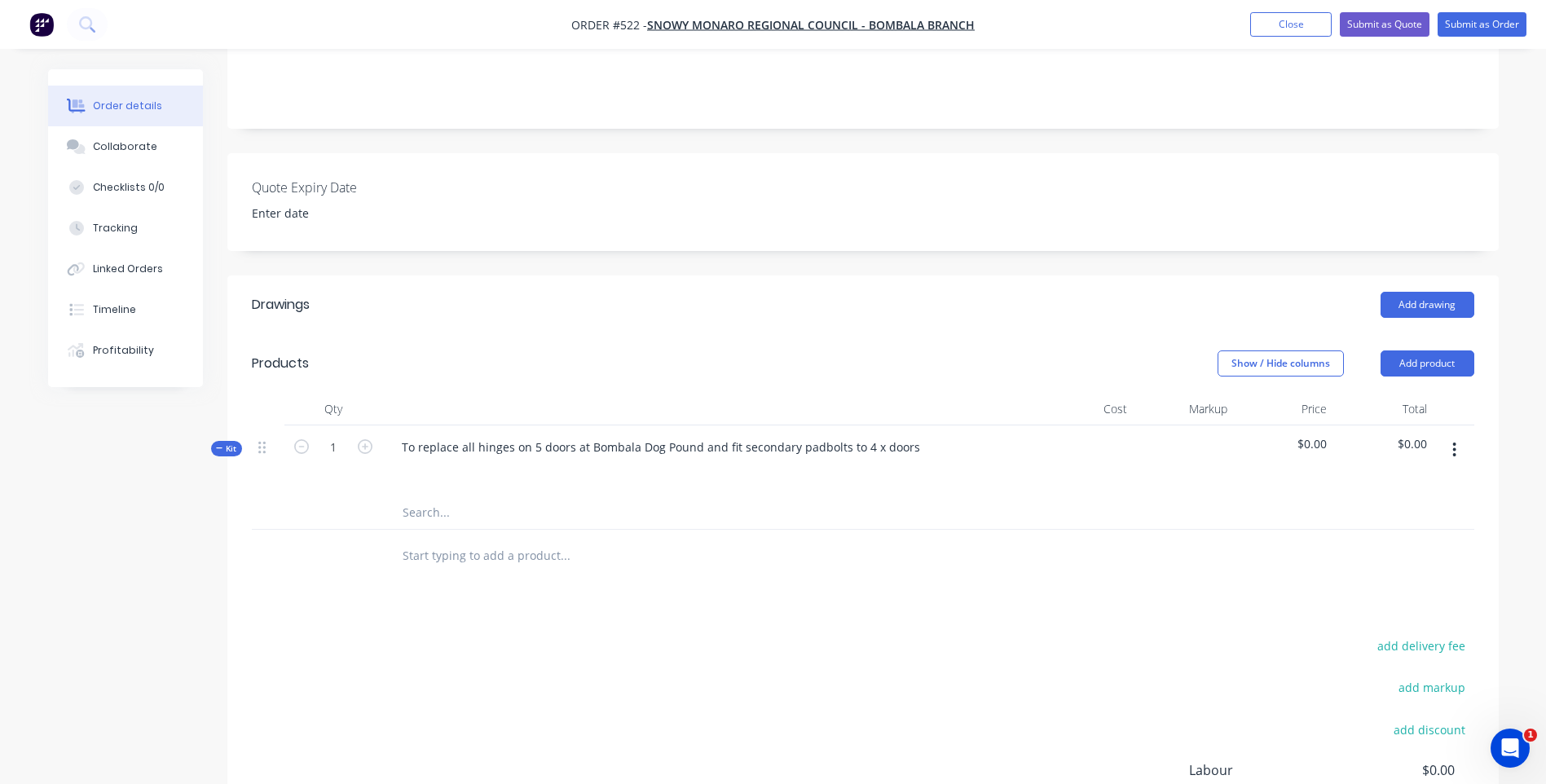
click at [1417, 435] on span "$0.00" at bounding box center [1384, 444] width 87 height 17
click at [1417, 435] on span "$0.00" at bounding box center [1384, 444] width 87 height 17
click at [1464, 435] on button "button" at bounding box center [1454, 450] width 39 height 29
click at [1492, 392] on div "Qty Cost Markup Price Total Kit 1 To replace all hinges on 5 doors at Bombala D…" at bounding box center [863, 487] width 1271 height 190
click at [1417, 435] on span "$0.00" at bounding box center [1384, 444] width 87 height 17
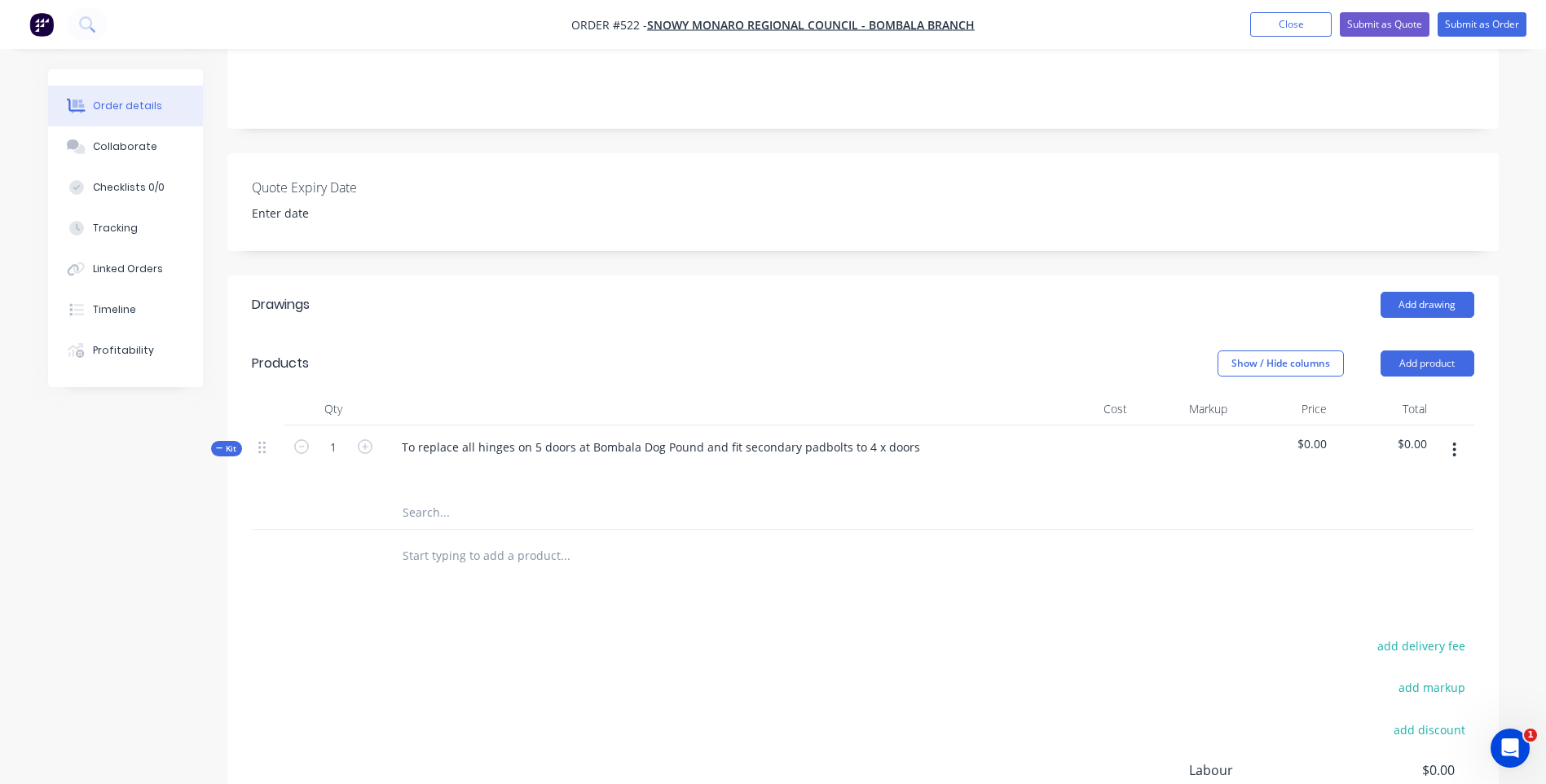
click at [1310, 435] on span "$0.00" at bounding box center [1285, 444] width 87 height 17
click at [459, 496] on input "text" at bounding box center [565, 512] width 326 height 33
click at [1305, 435] on span "$0.00" at bounding box center [1285, 444] width 87 height 17
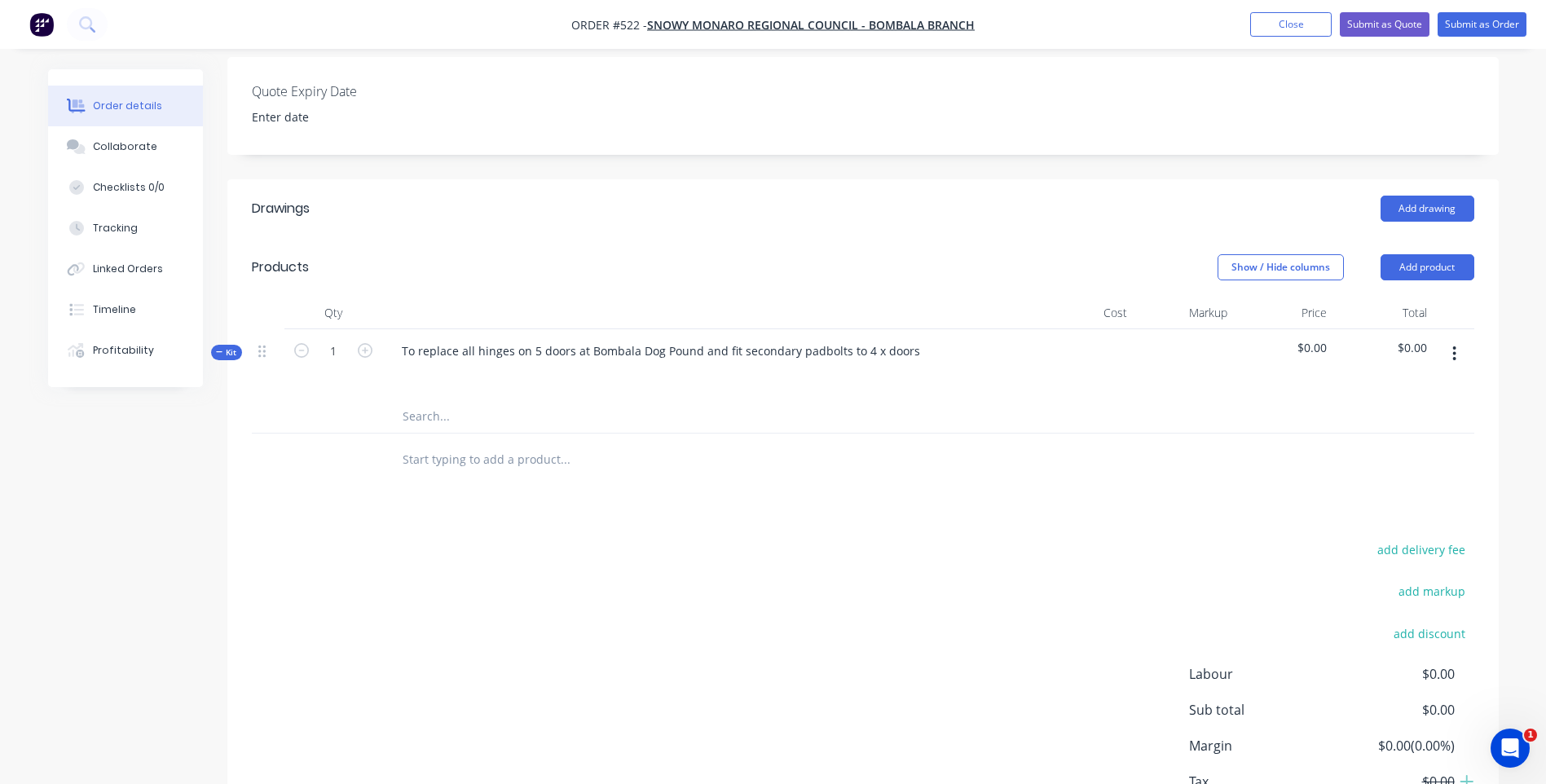
scroll to position [273, 0]
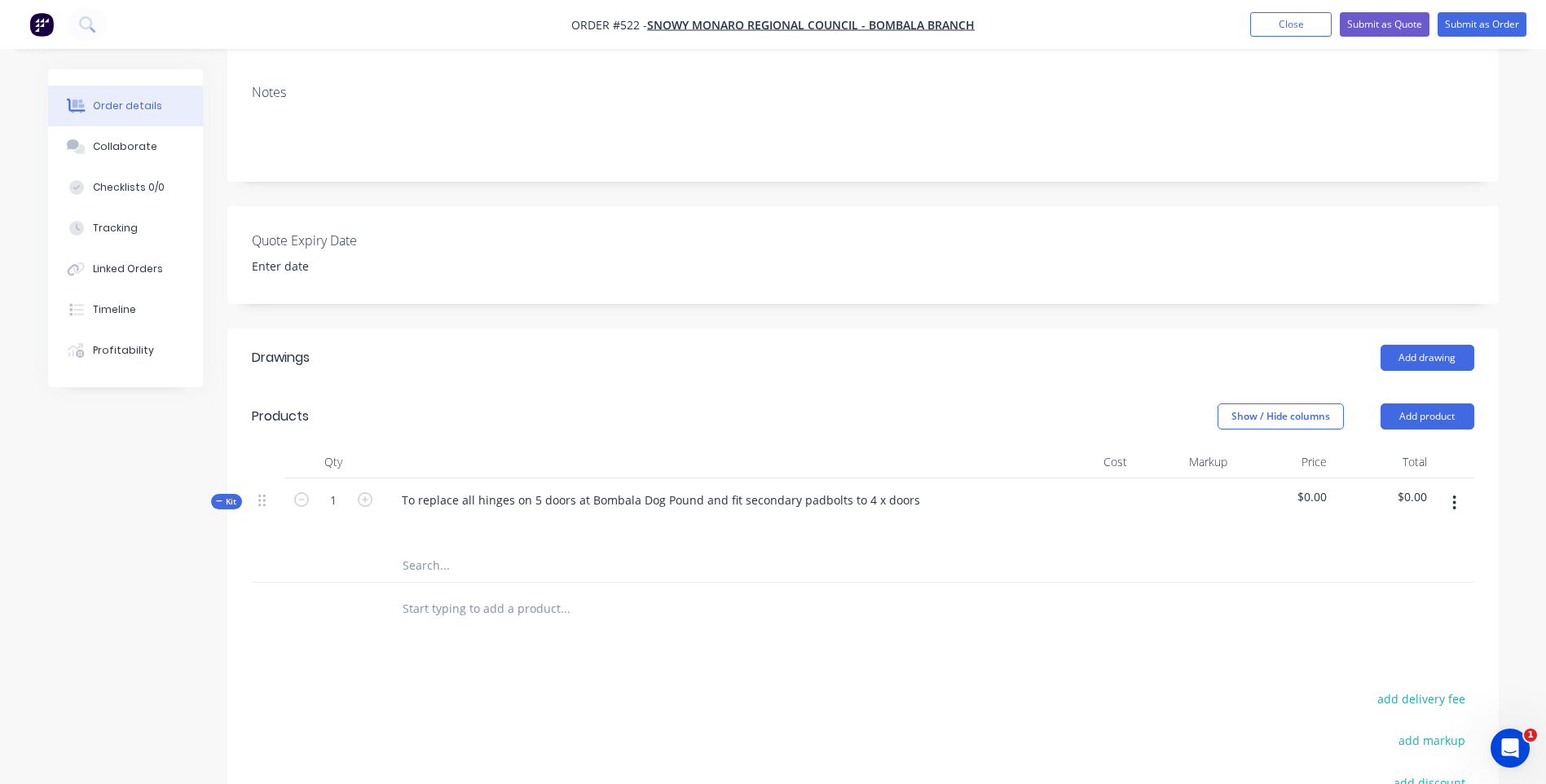
click at [529, 592] on input "text" at bounding box center [565, 608] width 326 height 33
drag, startPoint x: 408, startPoint y: 477, endPoint x: 914, endPoint y: 491, distance: 506.2
click at [914, 491] on div "To replace all hinges on 5 doors at Bombala Dog Pound and fit secondary padbolt…" at bounding box center [709, 513] width 652 height 71
copy div "o replace all hinges on 5 doors at Bombala Dog Pound and fit secondary padbolts…"
paste input "o replace all hinges on 5 doors at Bombala Dog Pound and fit secondary padbolts…"
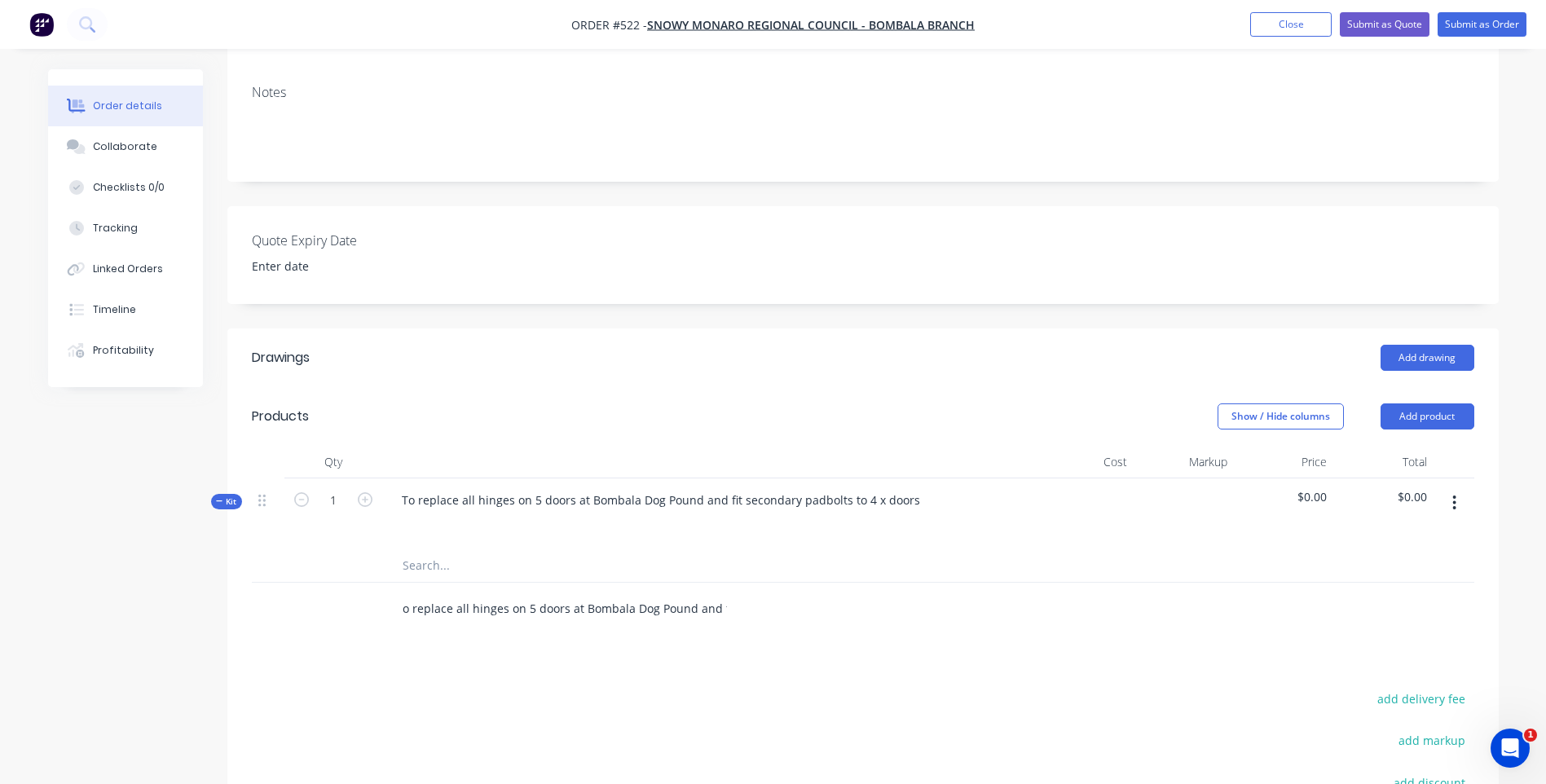
scroll to position [0, 174]
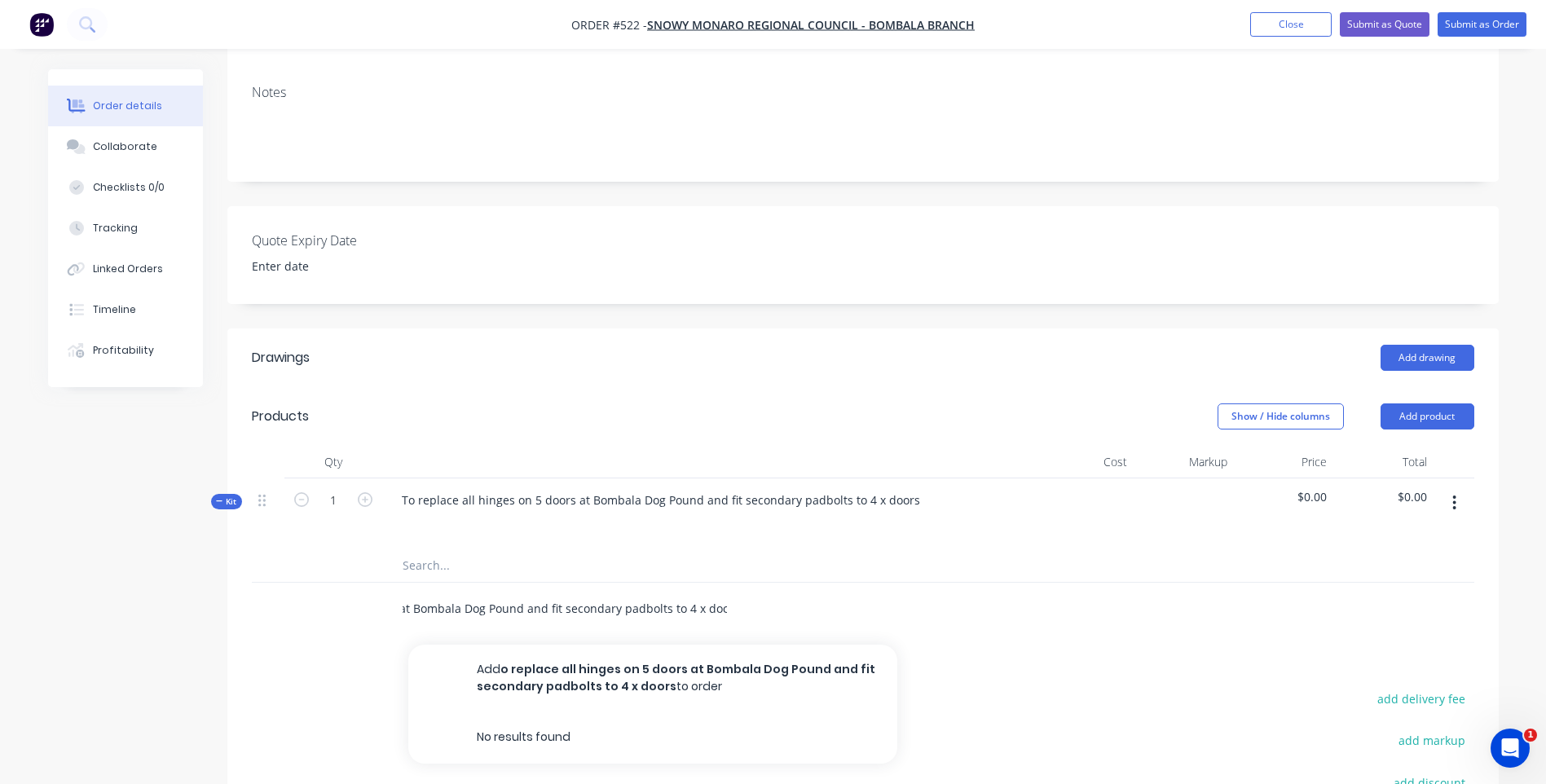
type input "o replace all hinges on 5 doors at Bombala Dog Pound and fit secondary padbolts…"
click at [756, 592] on div "o replace all hinges on 5 doors at Bombala Dog Pound and fit secondary padbolts…" at bounding box center [633, 608] width 489 height 33
click at [708, 593] on input "o replace all hinges on 5 doors at Bombala Dog Pound and fit secondary padbolts…" at bounding box center [565, 608] width 326 height 33
click at [735, 592] on div "o replace all hinges on 5 doors at Bombala Dog Pound and fit secondary padbolts…" at bounding box center [633, 608] width 489 height 33
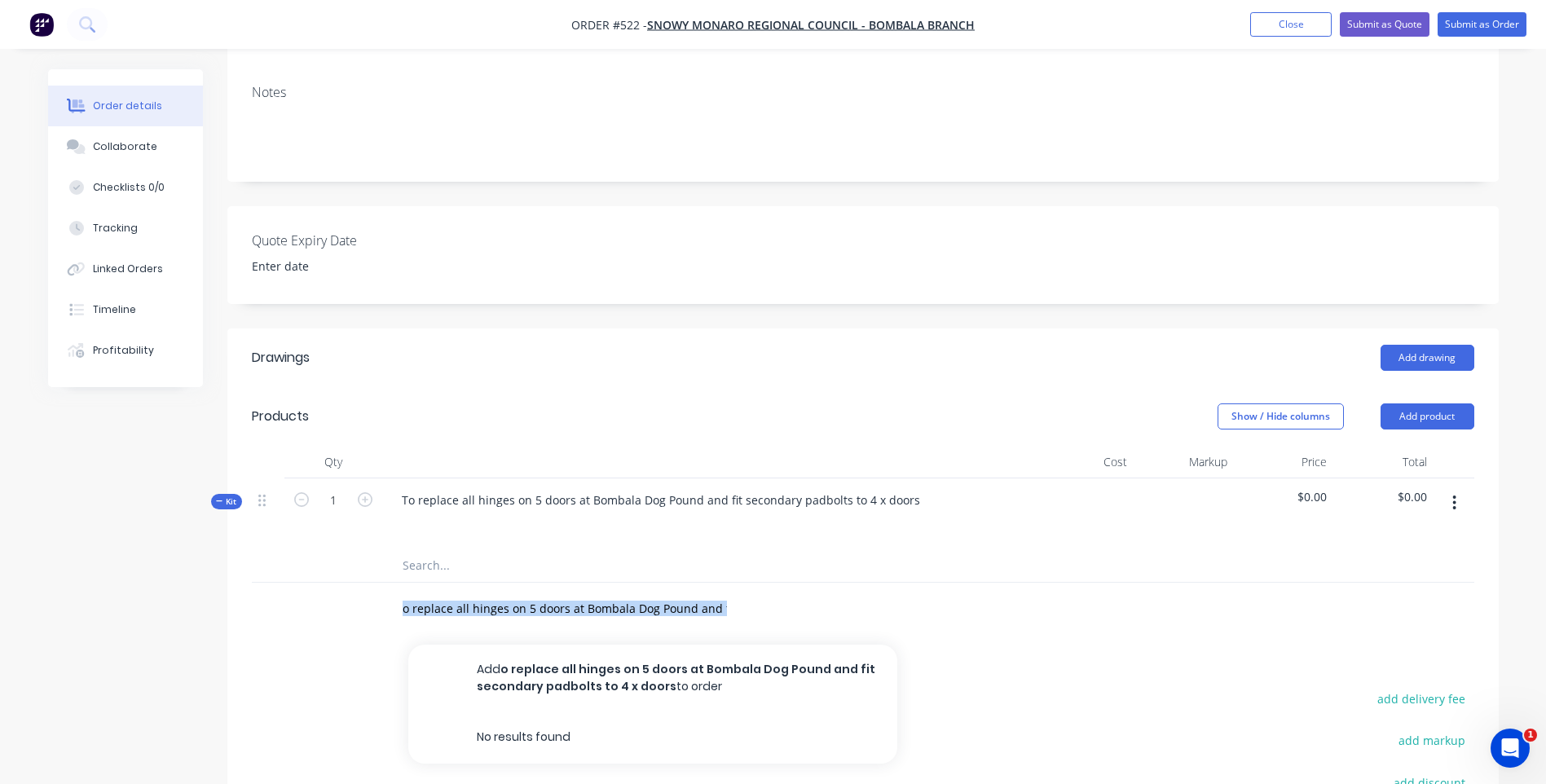
click at [735, 592] on div "o replace all hinges on 5 doors at Bombala Dog Pound and fit secondary padbolts…" at bounding box center [633, 608] width 489 height 33
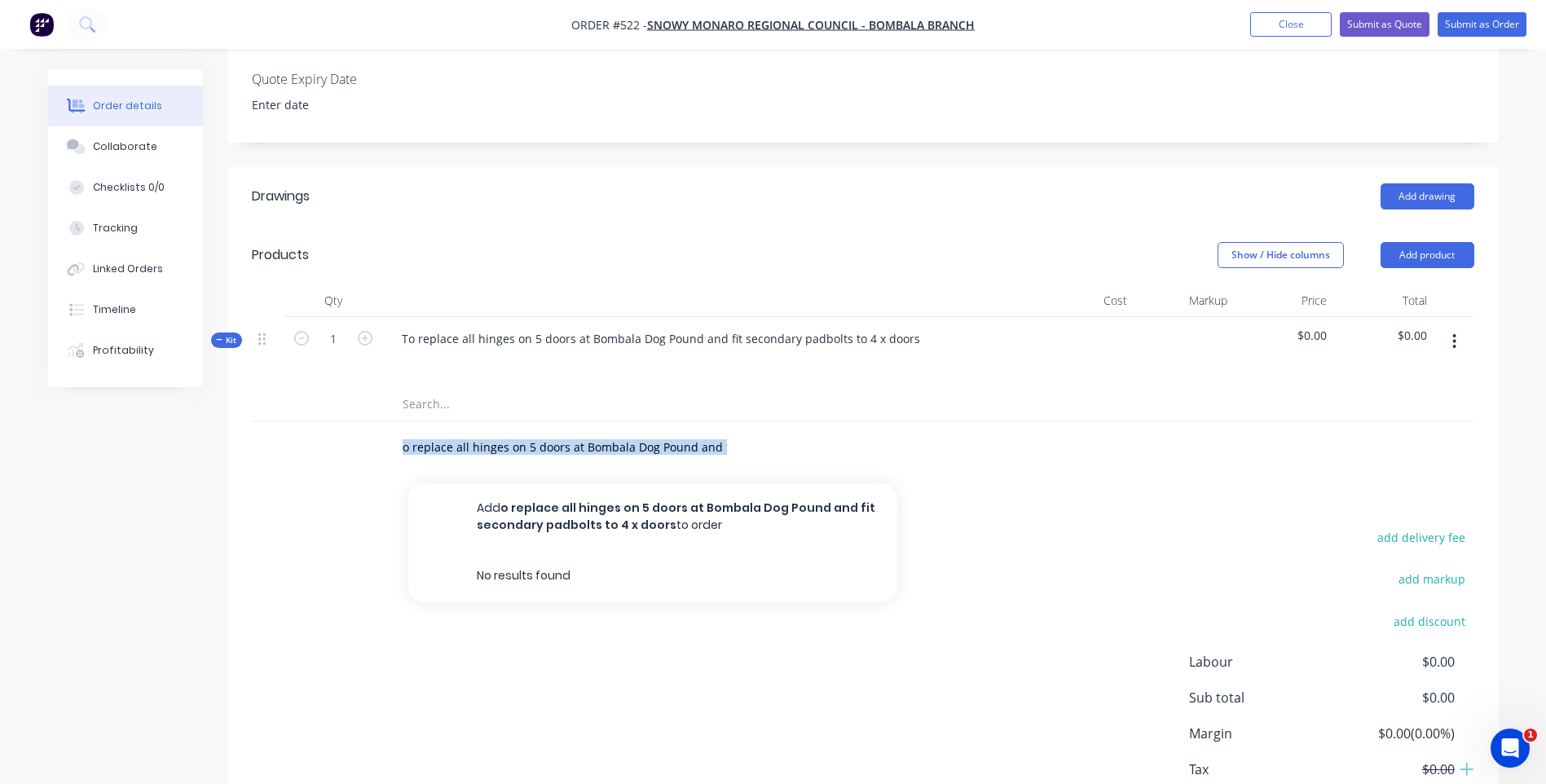
scroll to position [436, 0]
click at [796, 439] on div "o replace all hinges on 5 doors at Bombala Dog Pound and fit secondary padbolts…" at bounding box center [633, 445] width 489 height 33
click at [730, 429] on div "o replace all hinges on 5 doors at Bombala Dog Pound and fit secondary padbolts…" at bounding box center [633, 445] width 489 height 33
click at [718, 429] on input "o replace all hinges on 5 doors at Bombala Dog Pound and fit secondary padbolts…" at bounding box center [565, 445] width 326 height 33
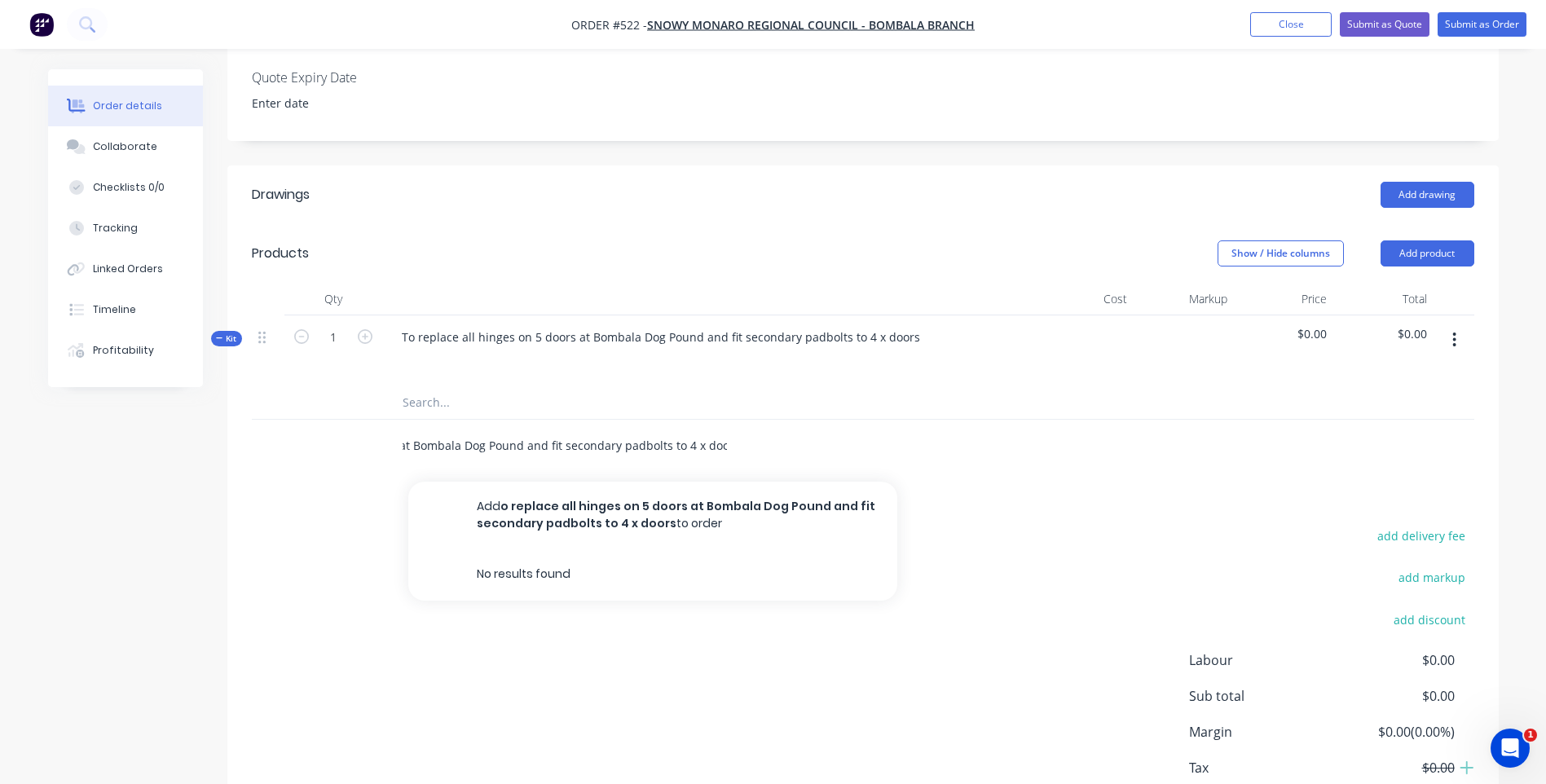
drag, startPoint x: 401, startPoint y: 419, endPoint x: 778, endPoint y: 434, distance: 377.3
click at [778, 434] on div "o replace all hinges on 5 doors at Bombala Dog Pound and fit secondary padbolts…" at bounding box center [633, 445] width 489 height 33
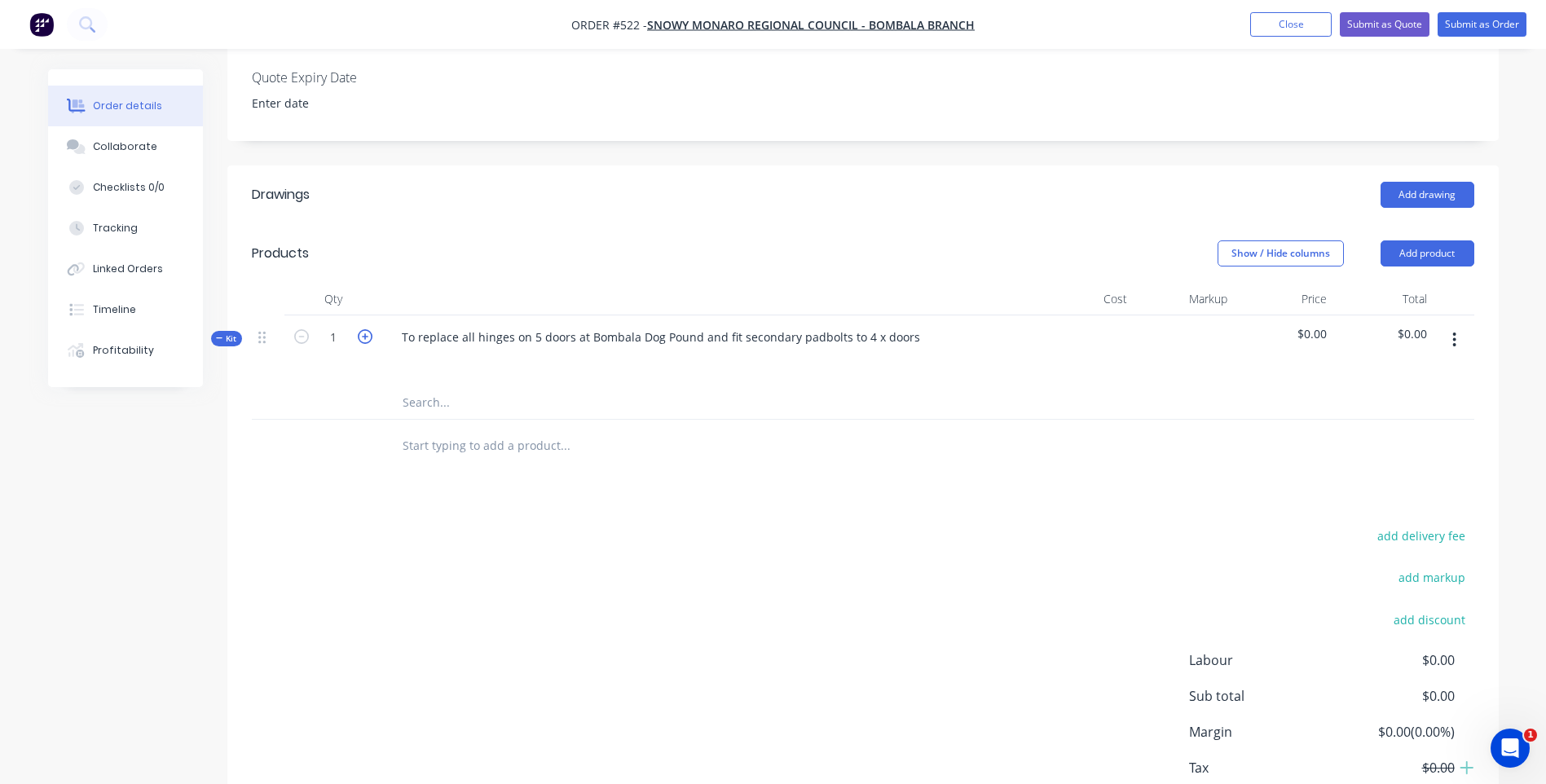
click at [368, 329] on icon "button" at bounding box center [365, 336] width 14 height 14
click at [294, 329] on icon "button" at bounding box center [301, 336] width 14 height 14
type input "1"
click at [242, 309] on div "Qty Cost Markup Price Total Kit 1 To replace all hinges on 5 doors at Bombala D…" at bounding box center [863, 377] width 1271 height 190
click at [231, 333] on span "Kit" at bounding box center [226, 339] width 21 height 13
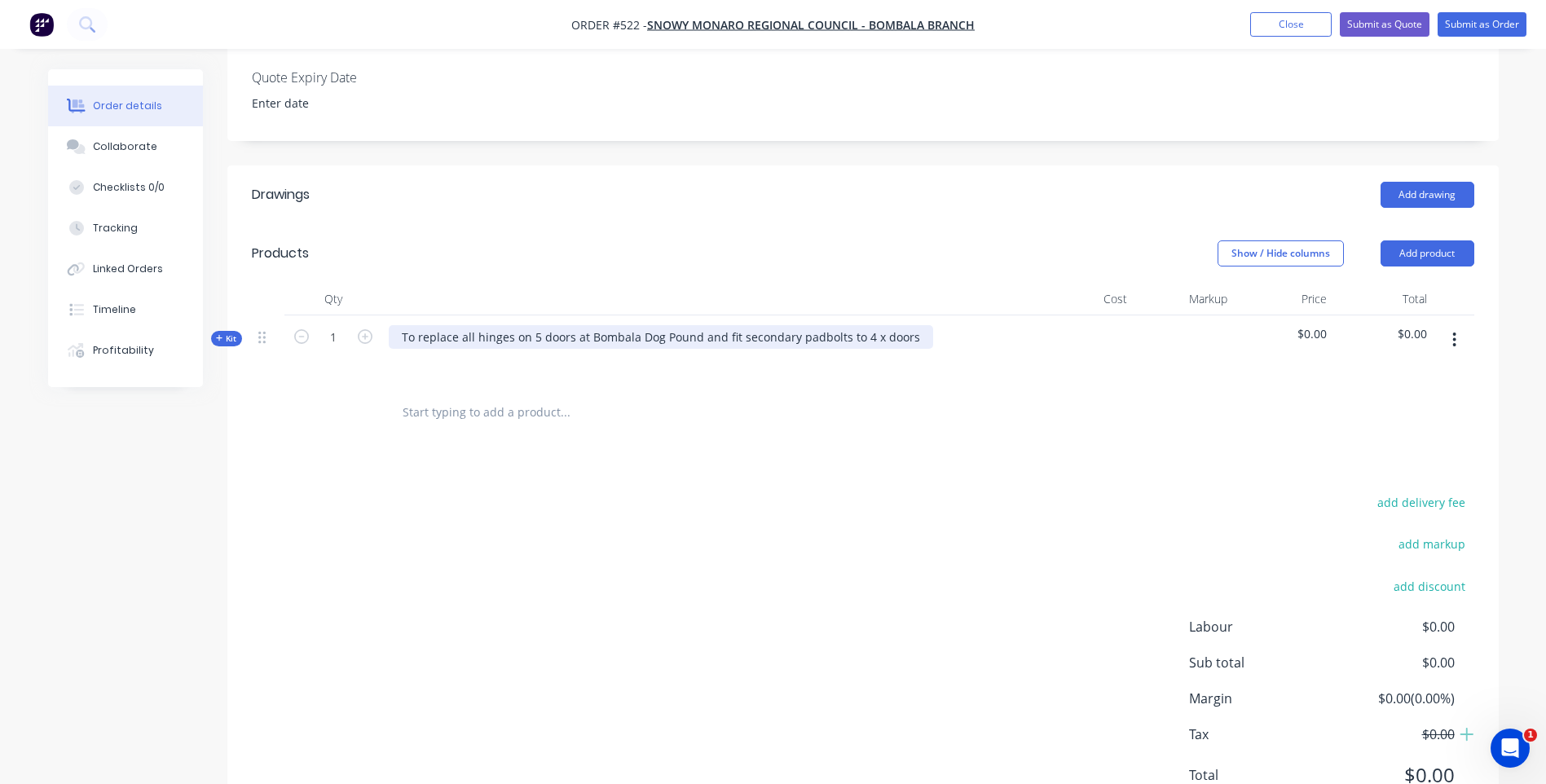
click at [885, 325] on div "To replace all hinges on 5 doors at Bombala Dog Pound and fit secondary padbolt…" at bounding box center [661, 337] width 545 height 24
click at [1409, 325] on span "$0.00" at bounding box center [1384, 334] width 87 height 17
click at [1420, 325] on span "$0.00" at bounding box center [1384, 334] width 87 height 17
click at [1458, 325] on button "button" at bounding box center [1454, 339] width 39 height 29
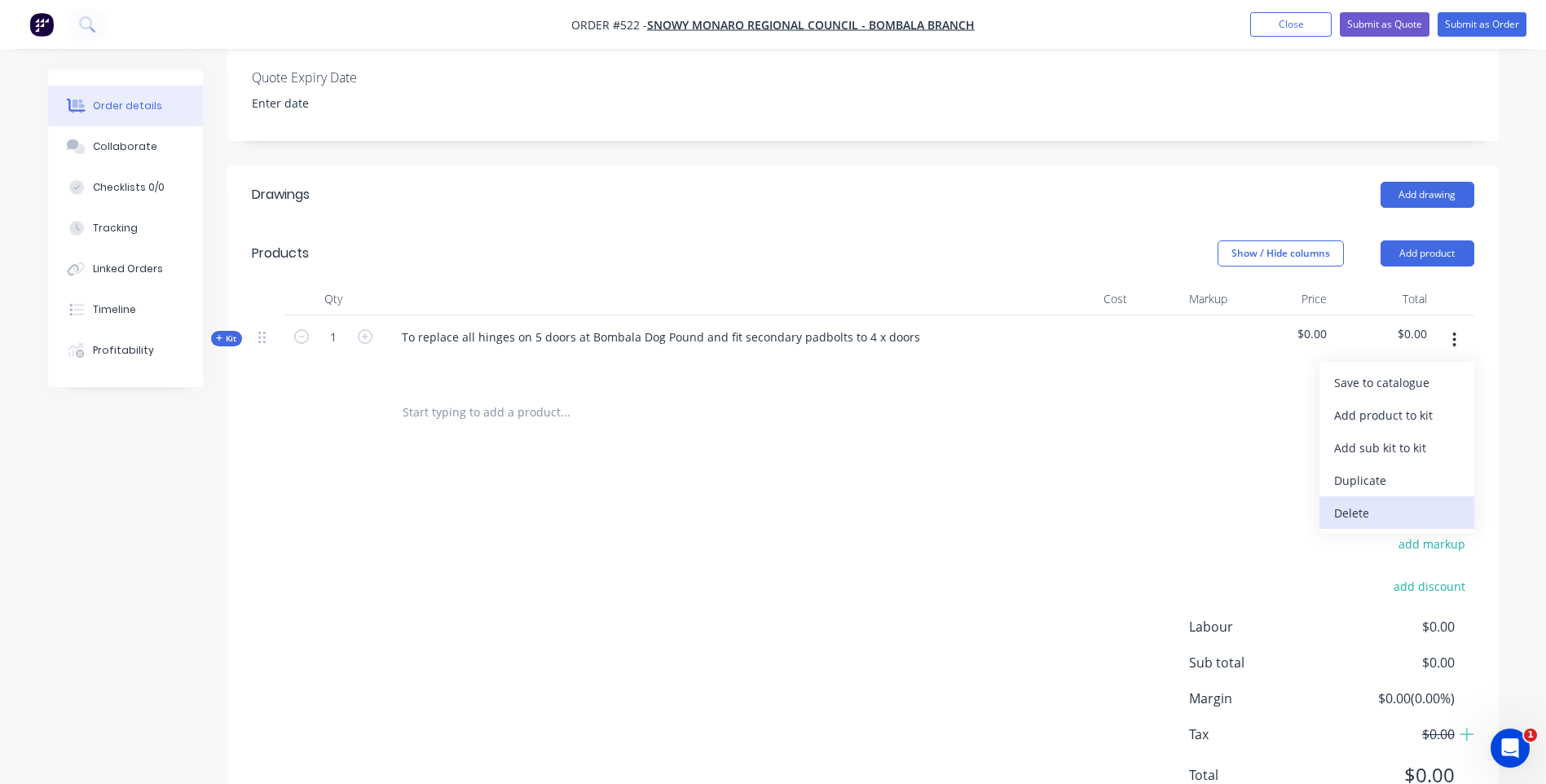
click at [1363, 501] on div "Delete" at bounding box center [1396, 513] width 125 height 24
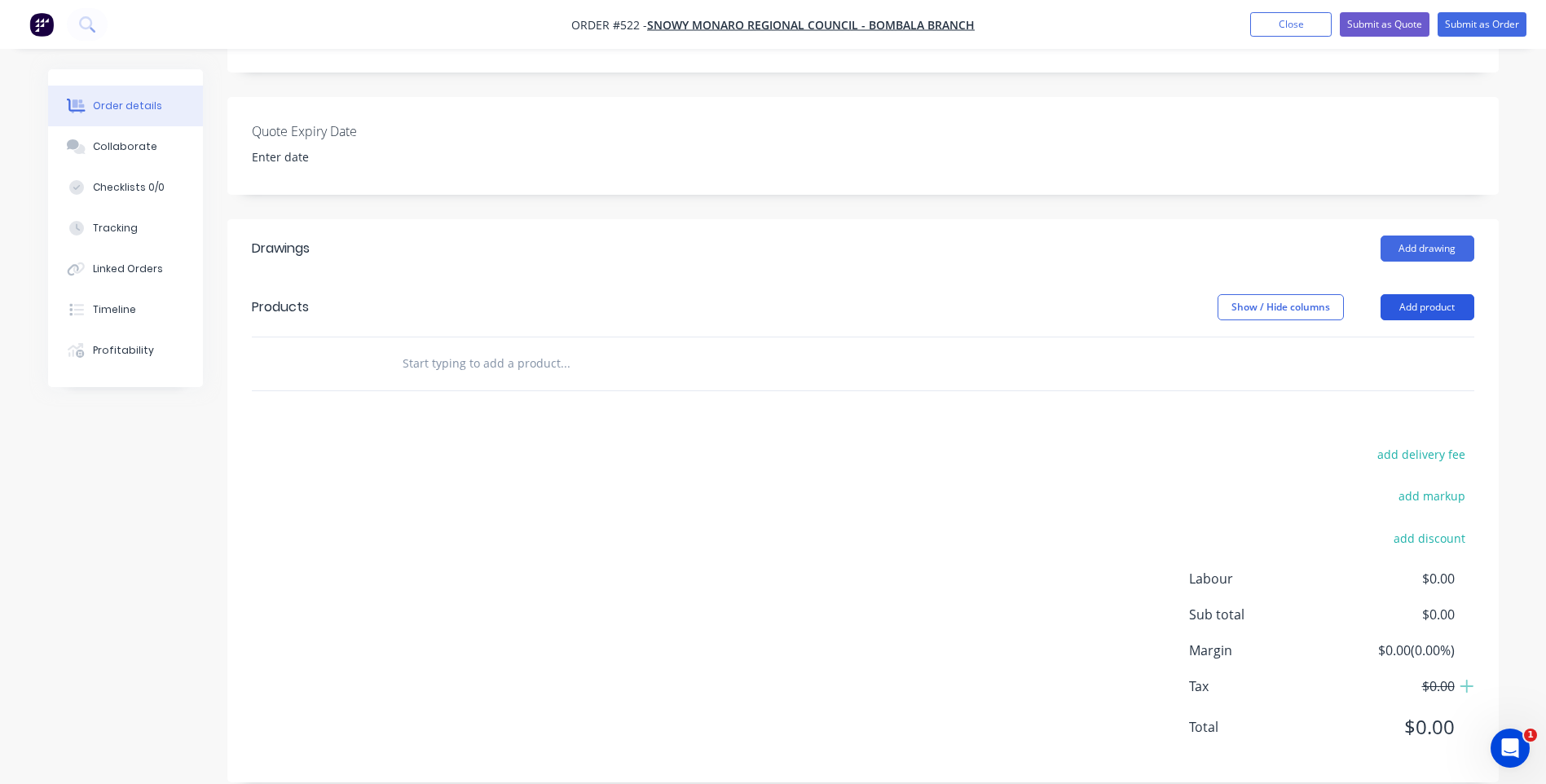
click at [1448, 294] on button "Add product" at bounding box center [1427, 307] width 93 height 26
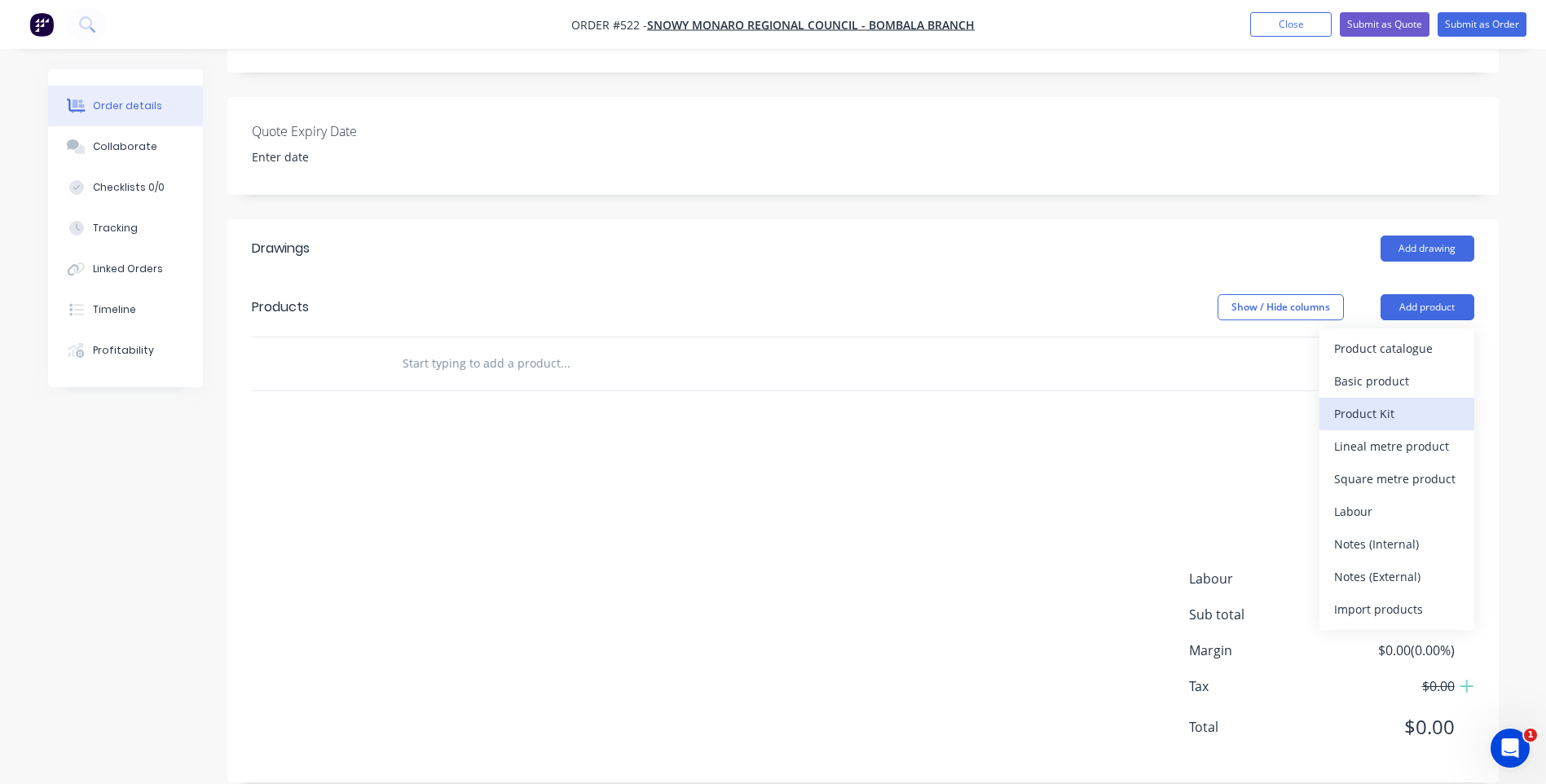
click at [1374, 402] on div "Product Kit" at bounding box center [1396, 413] width 125 height 24
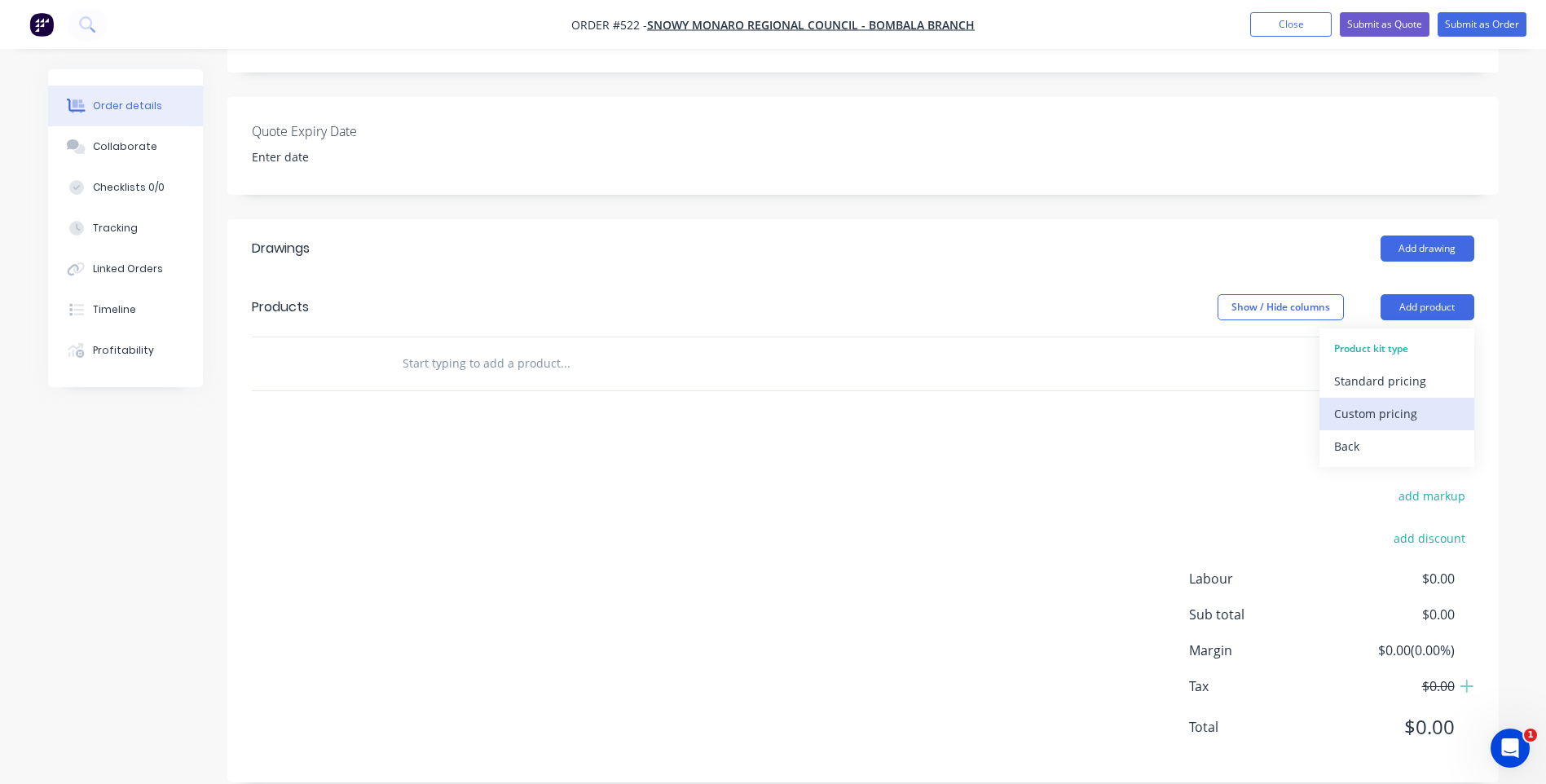
click at [1375, 402] on div "Custom pricing" at bounding box center [1396, 413] width 125 height 24
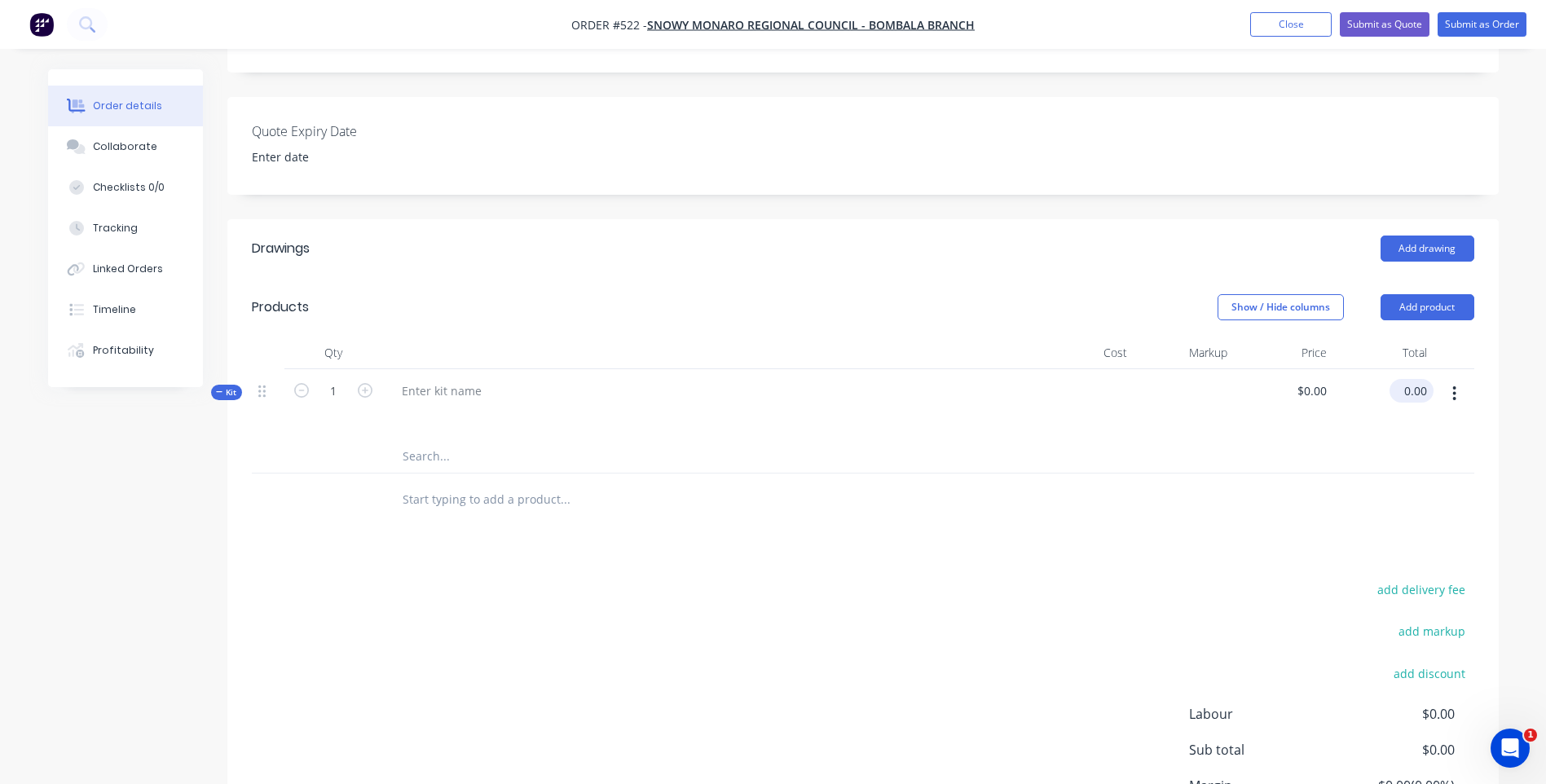
click at [1408, 379] on input "0.00" at bounding box center [1415, 391] width 38 height 24
type input "1225.00"
type input "$1,225.00"
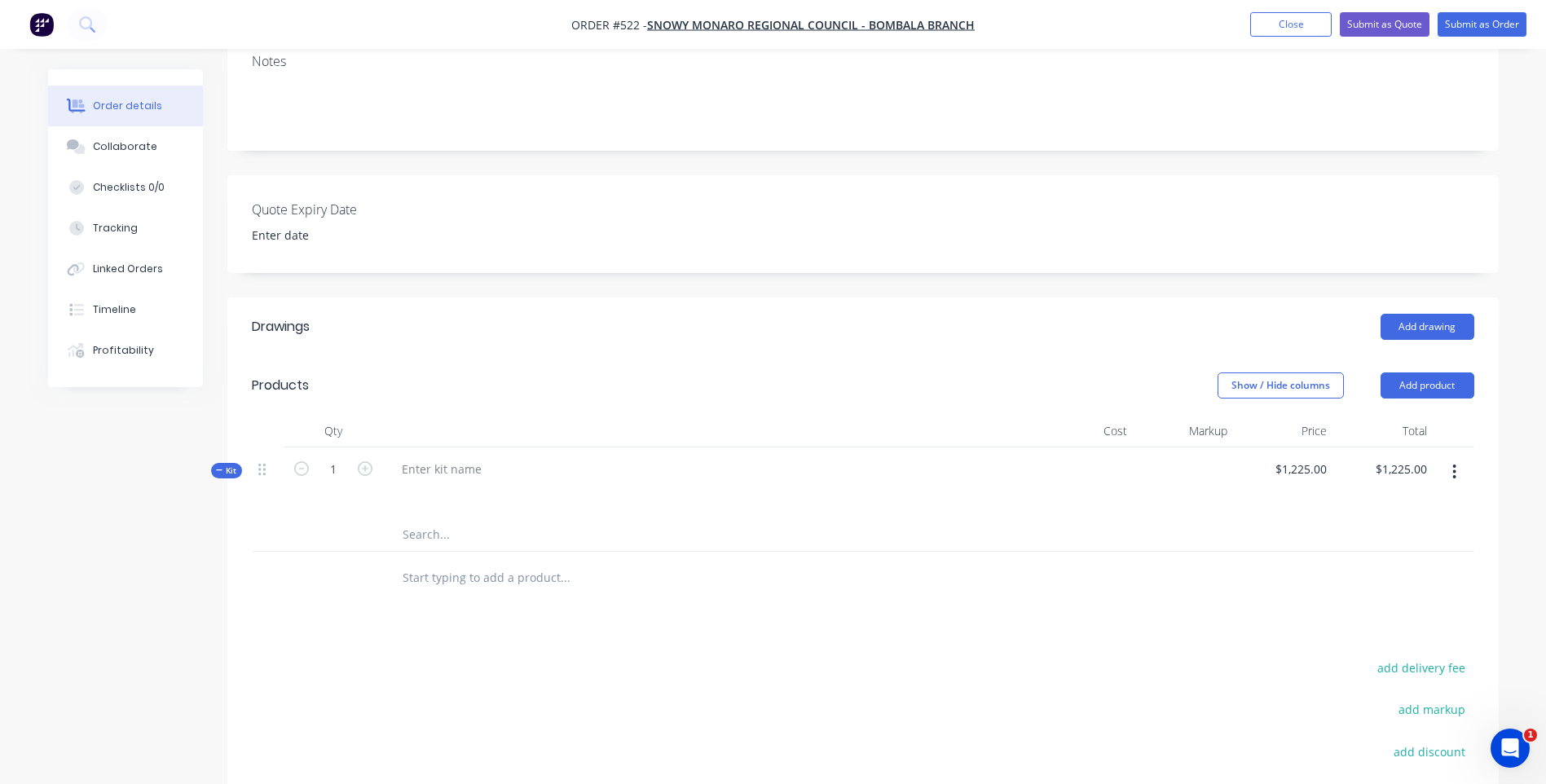
scroll to position [273, 0]
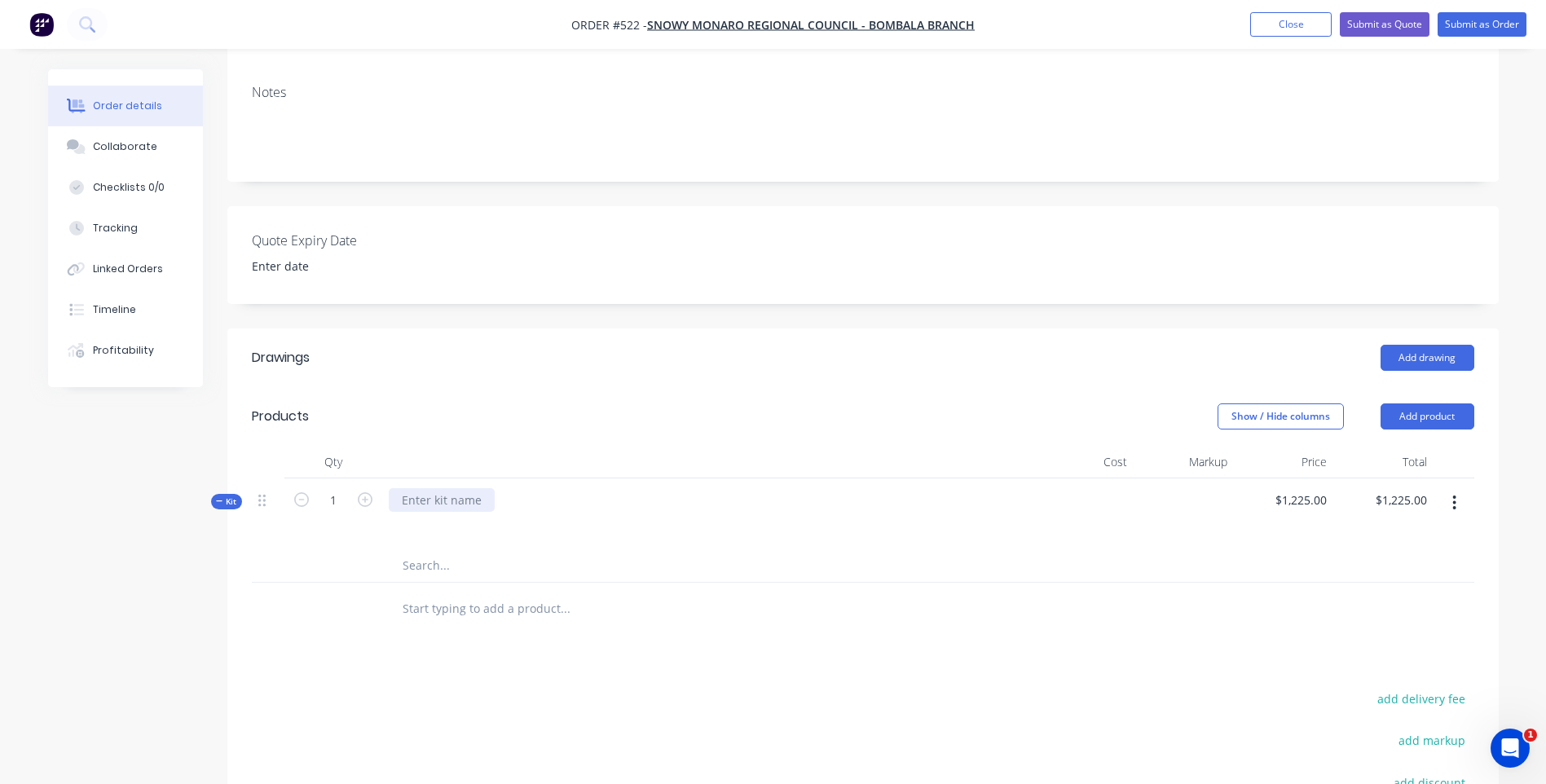
click at [448, 488] on div at bounding box center [441, 500] width 106 height 24
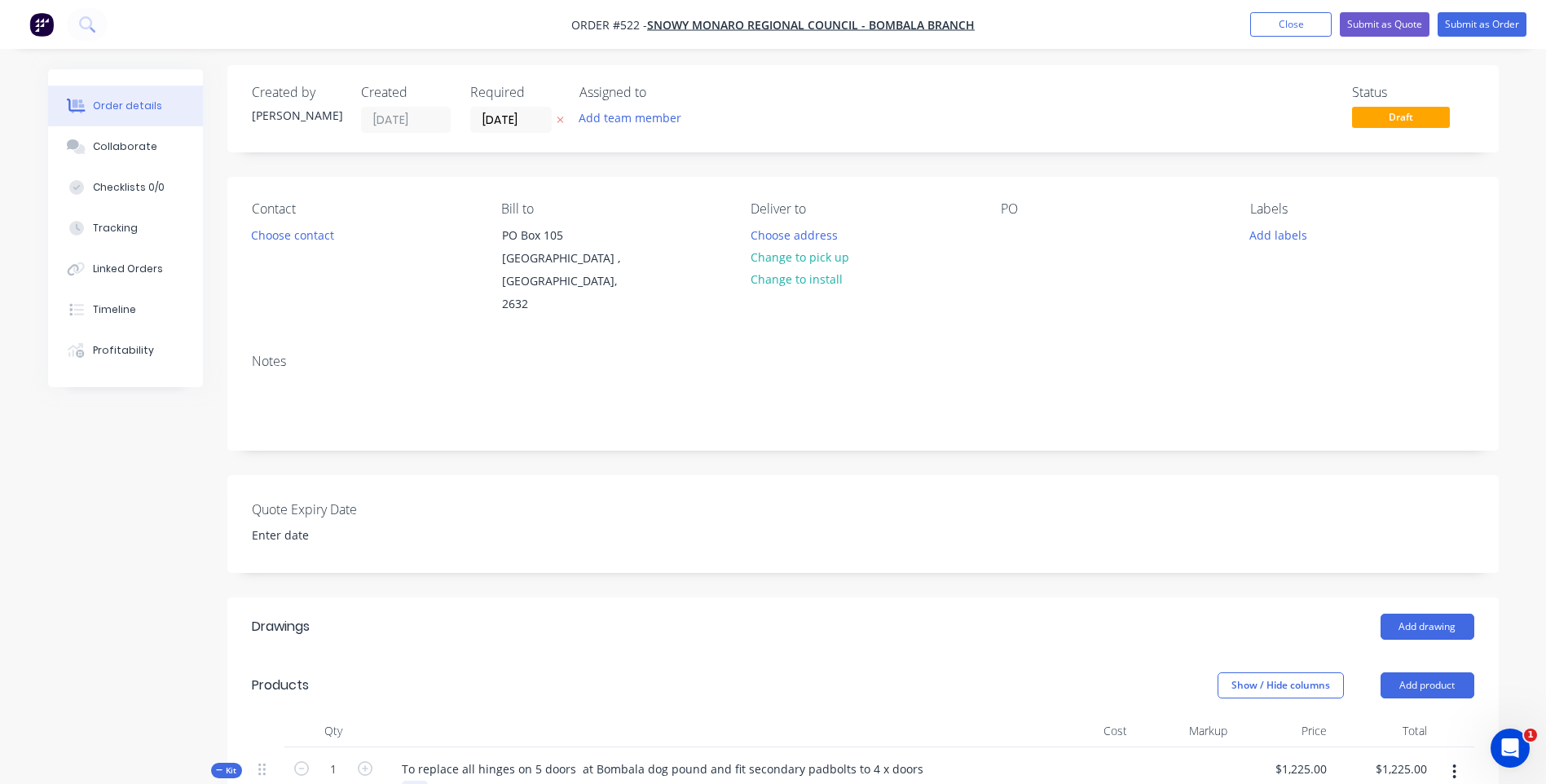
scroll to position [0, 0]
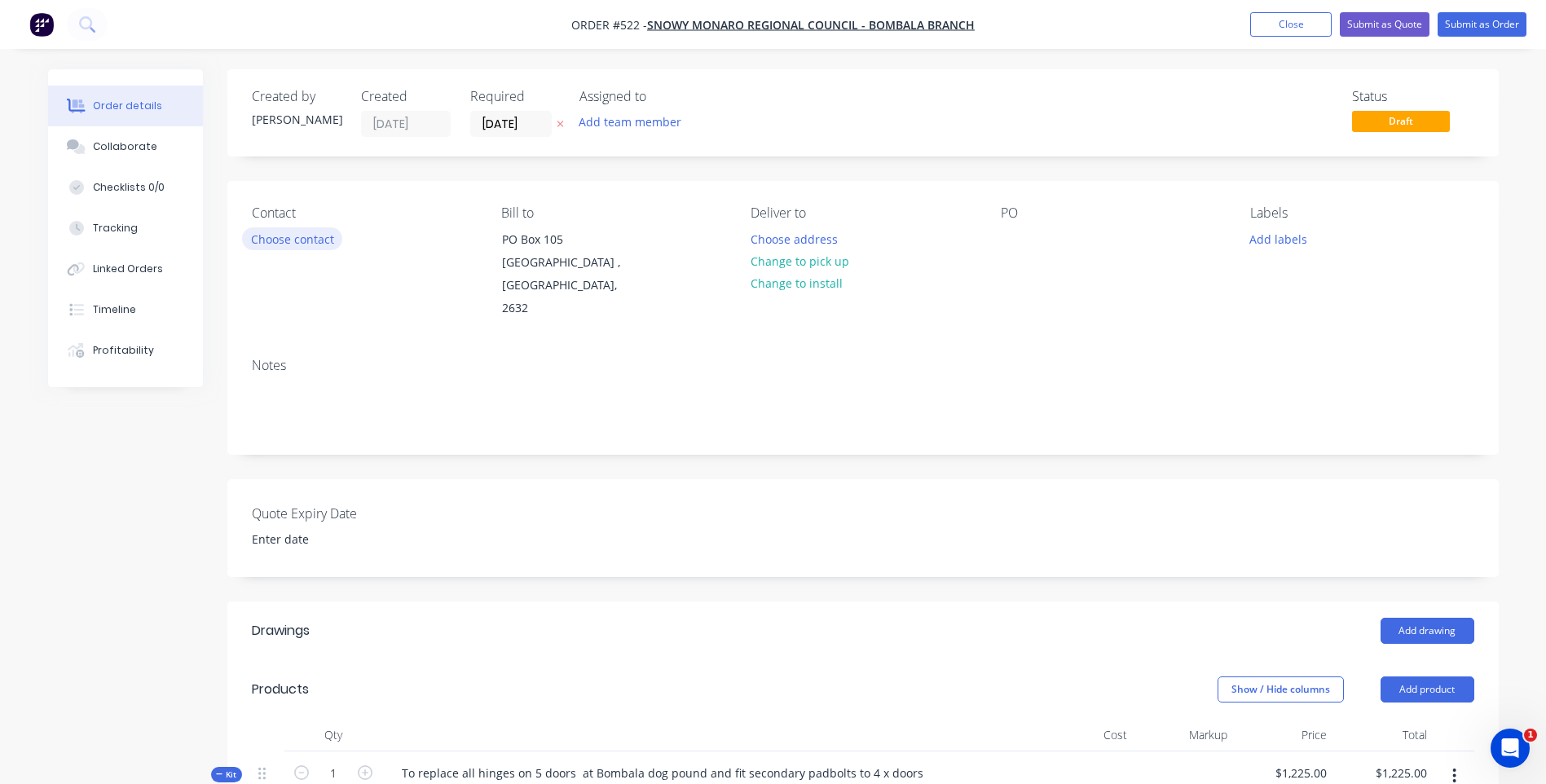
click at [317, 238] on button "Choose contact" at bounding box center [292, 238] width 100 height 22
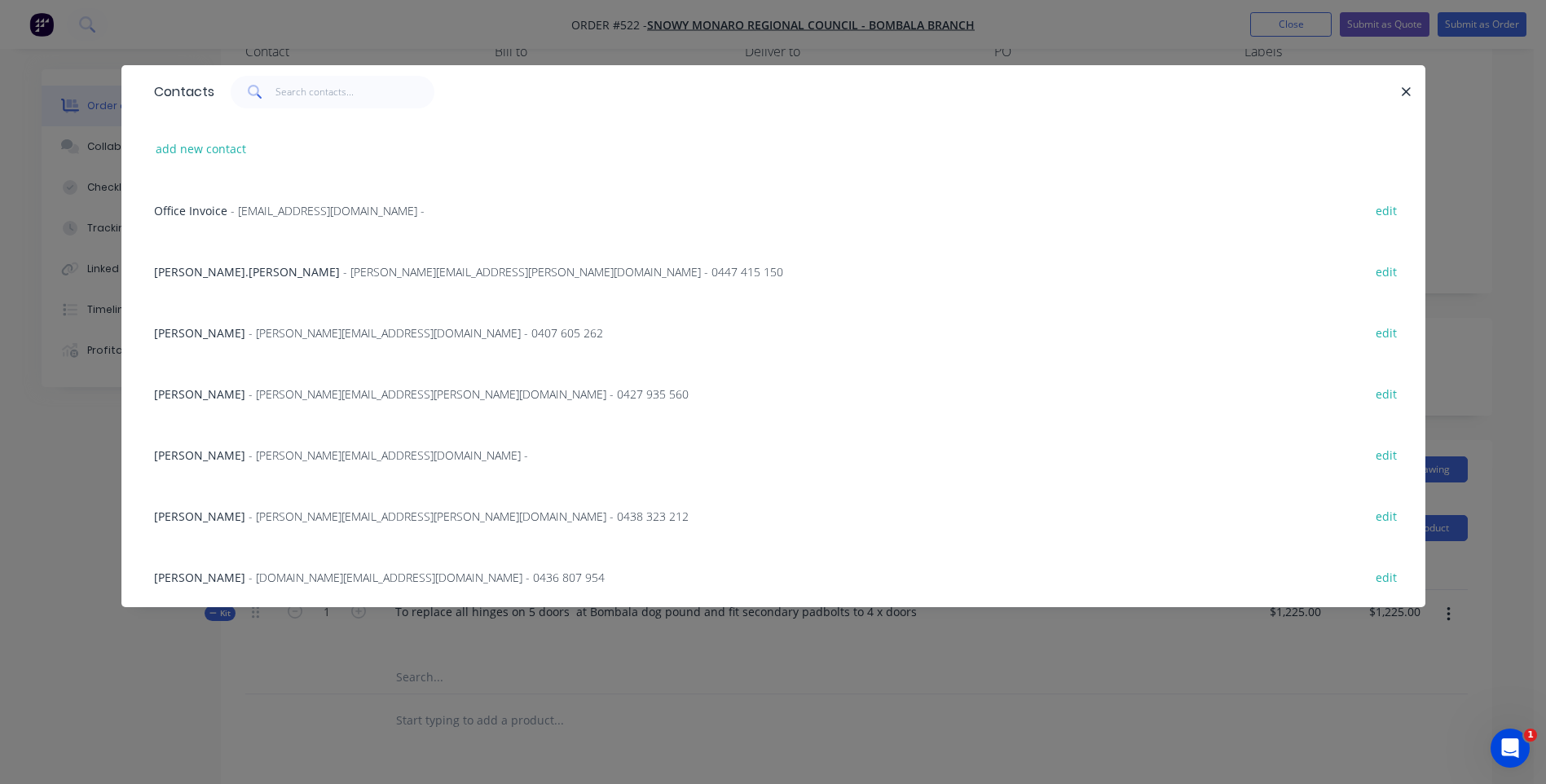
scroll to position [163, 0]
click at [192, 145] on button "add new contact" at bounding box center [201, 149] width 108 height 22
select select "AU"
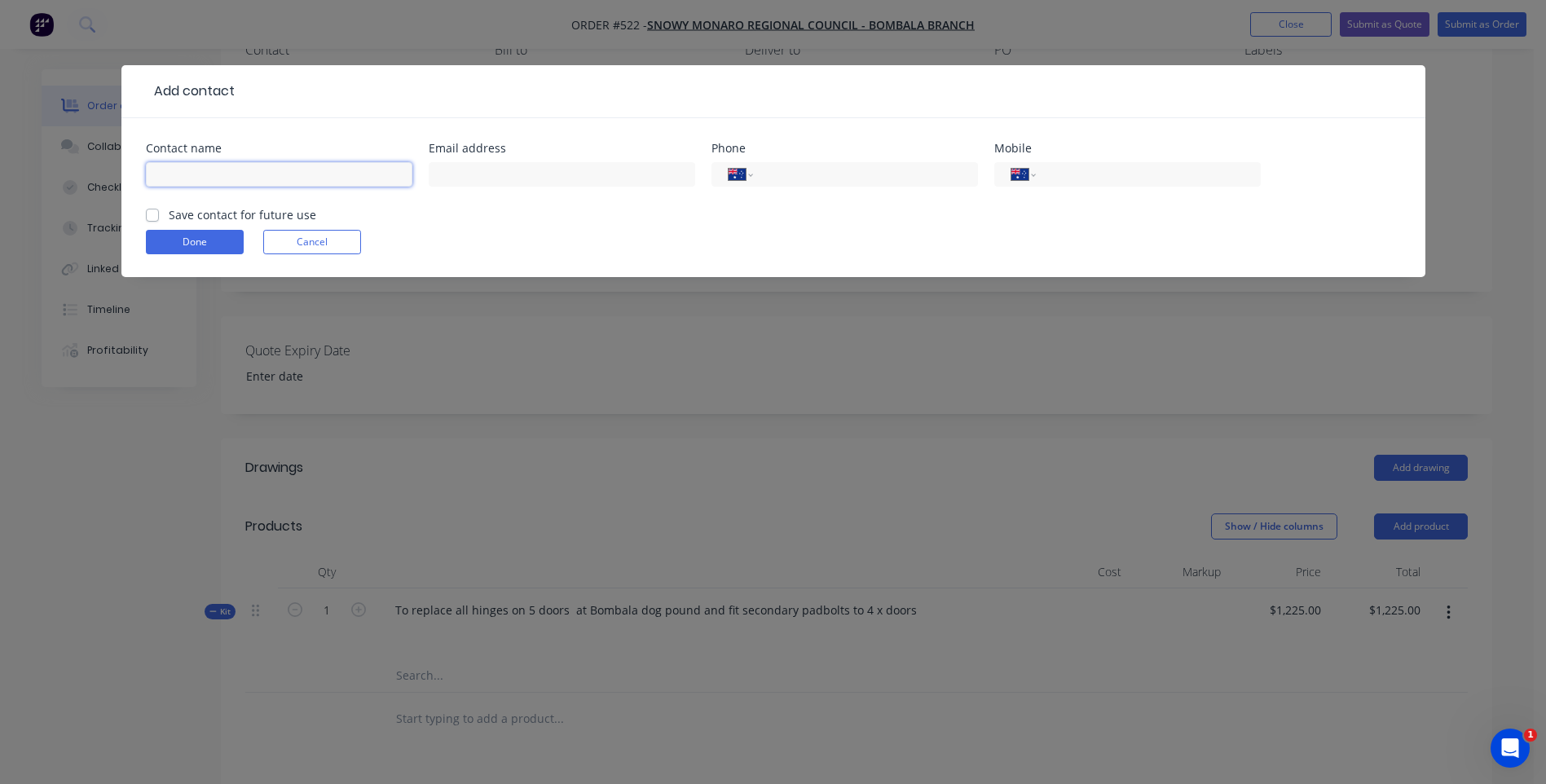
click at [178, 177] on input "text" at bounding box center [279, 174] width 266 height 24
type input "Sarah Davis"
click at [456, 171] on input "text" at bounding box center [562, 174] width 266 height 24
type input "sarah.davis@snowymonaro.nsw.gov.au"
click at [1046, 178] on div "International Afghanistan Åland Islands Albania Algeria American Samoa Andorra …" at bounding box center [1127, 174] width 266 height 24
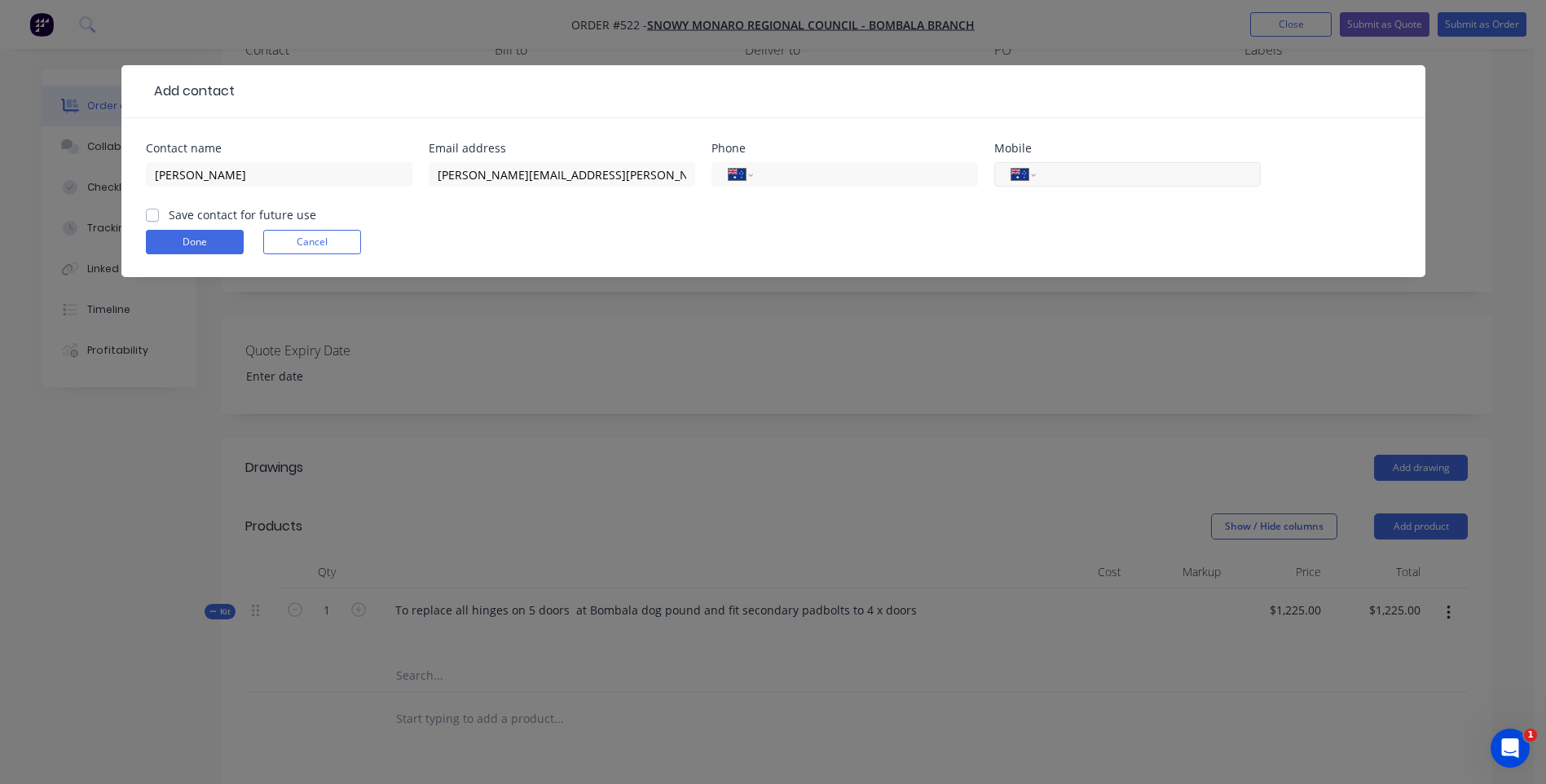
click at [1059, 176] on input "tel" at bounding box center [1145, 175] width 196 height 18
type input "0436 840 045"
click at [169, 218] on label "Save contact for future use" at bounding box center [242, 214] width 147 height 17
click at [154, 218] on input "Save contact for future use" at bounding box center [153, 213] width 13 height 15
checkbox input "true"
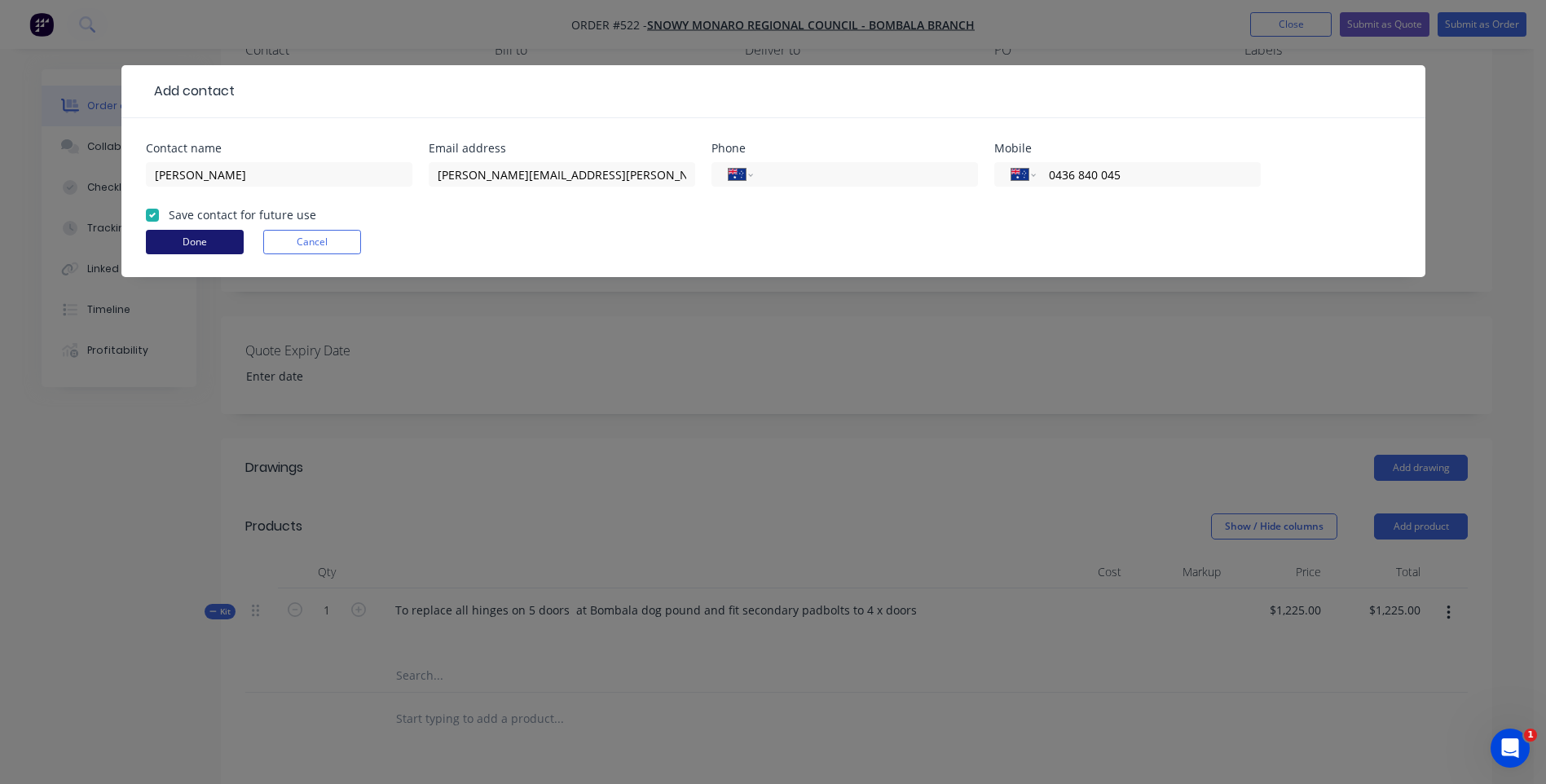
click at [193, 237] on button "Done" at bounding box center [195, 241] width 98 height 24
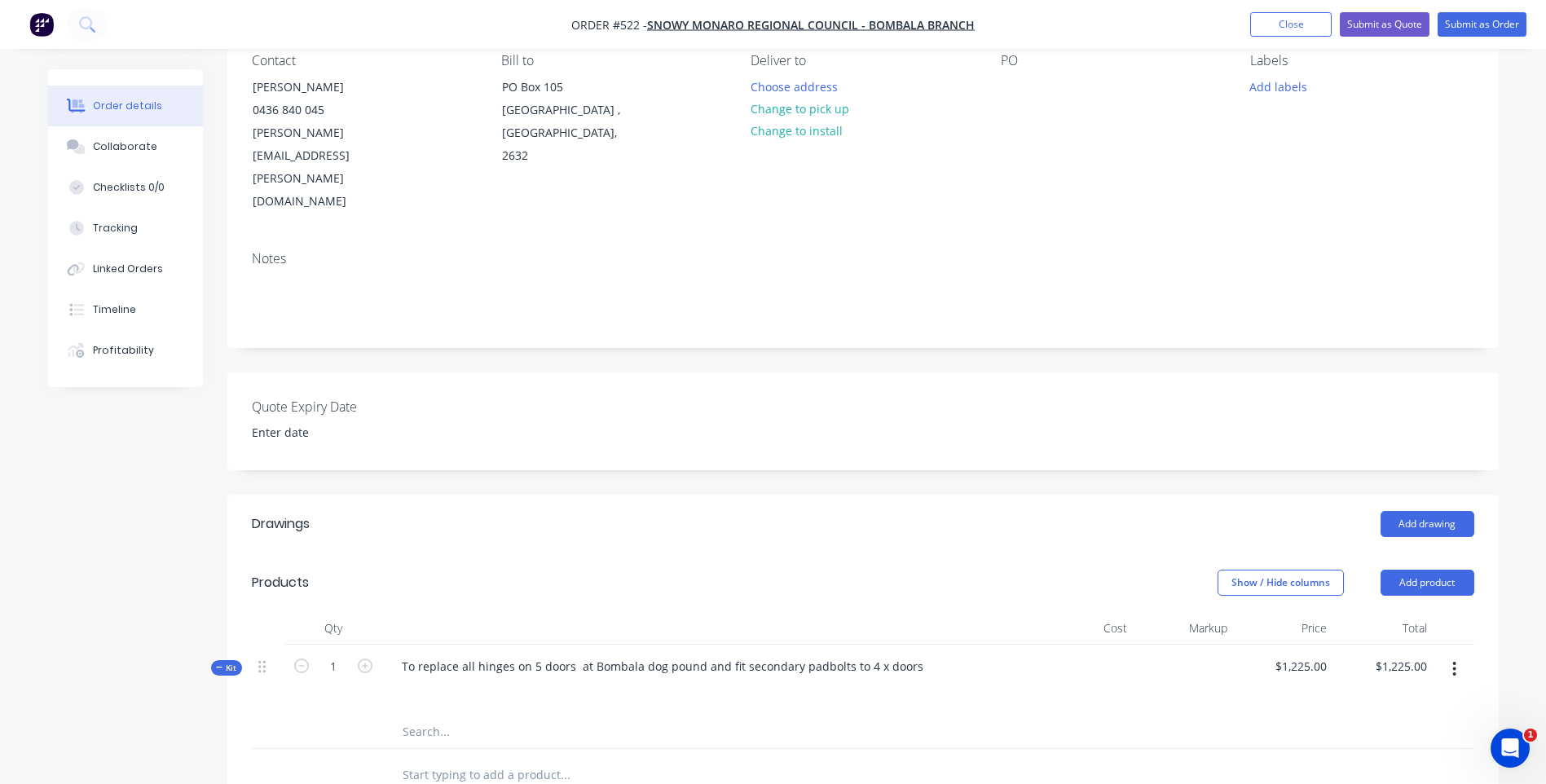
scroll to position [0, 0]
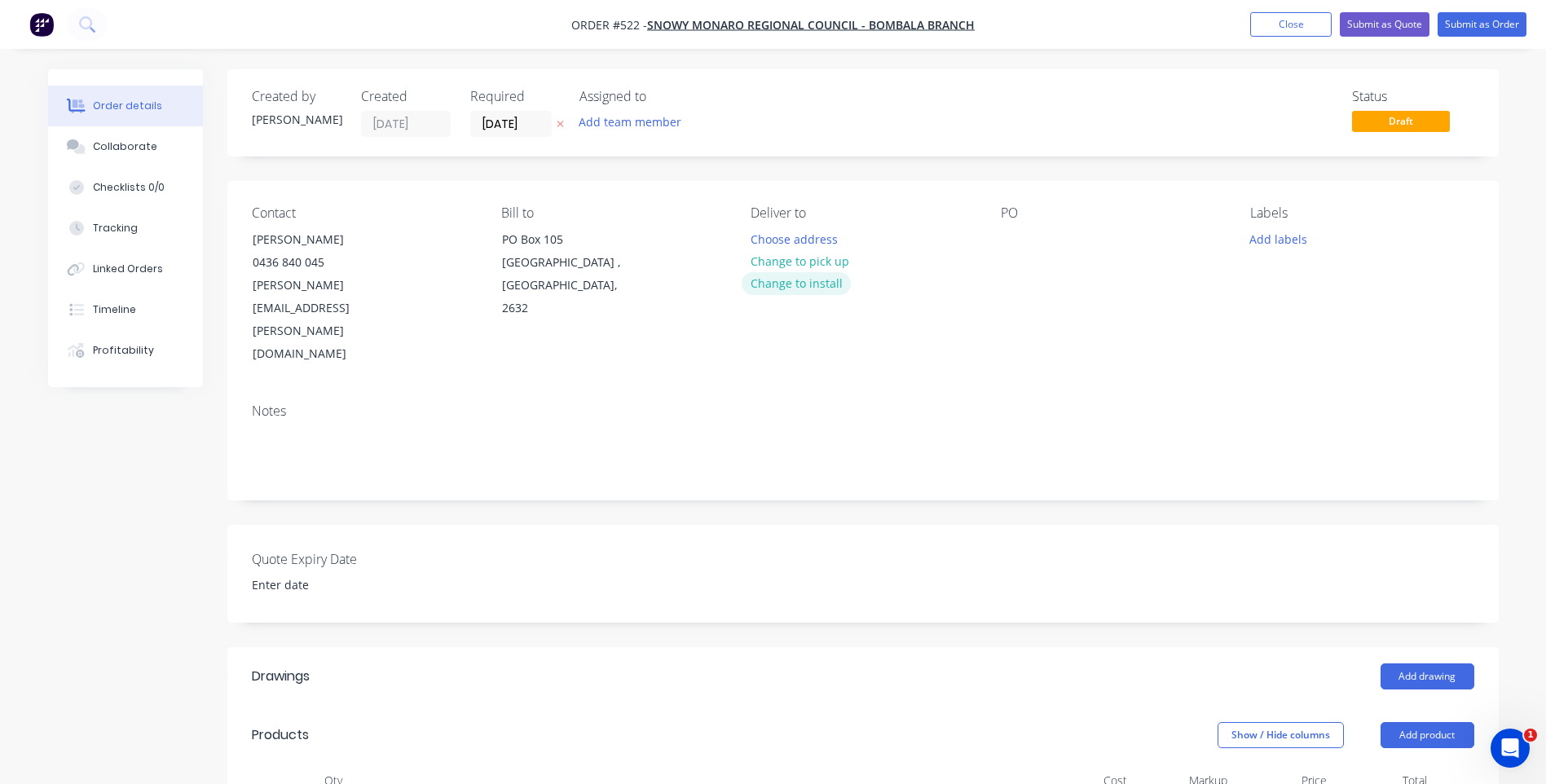
click at [790, 284] on button "Change to install" at bounding box center [796, 283] width 109 height 22
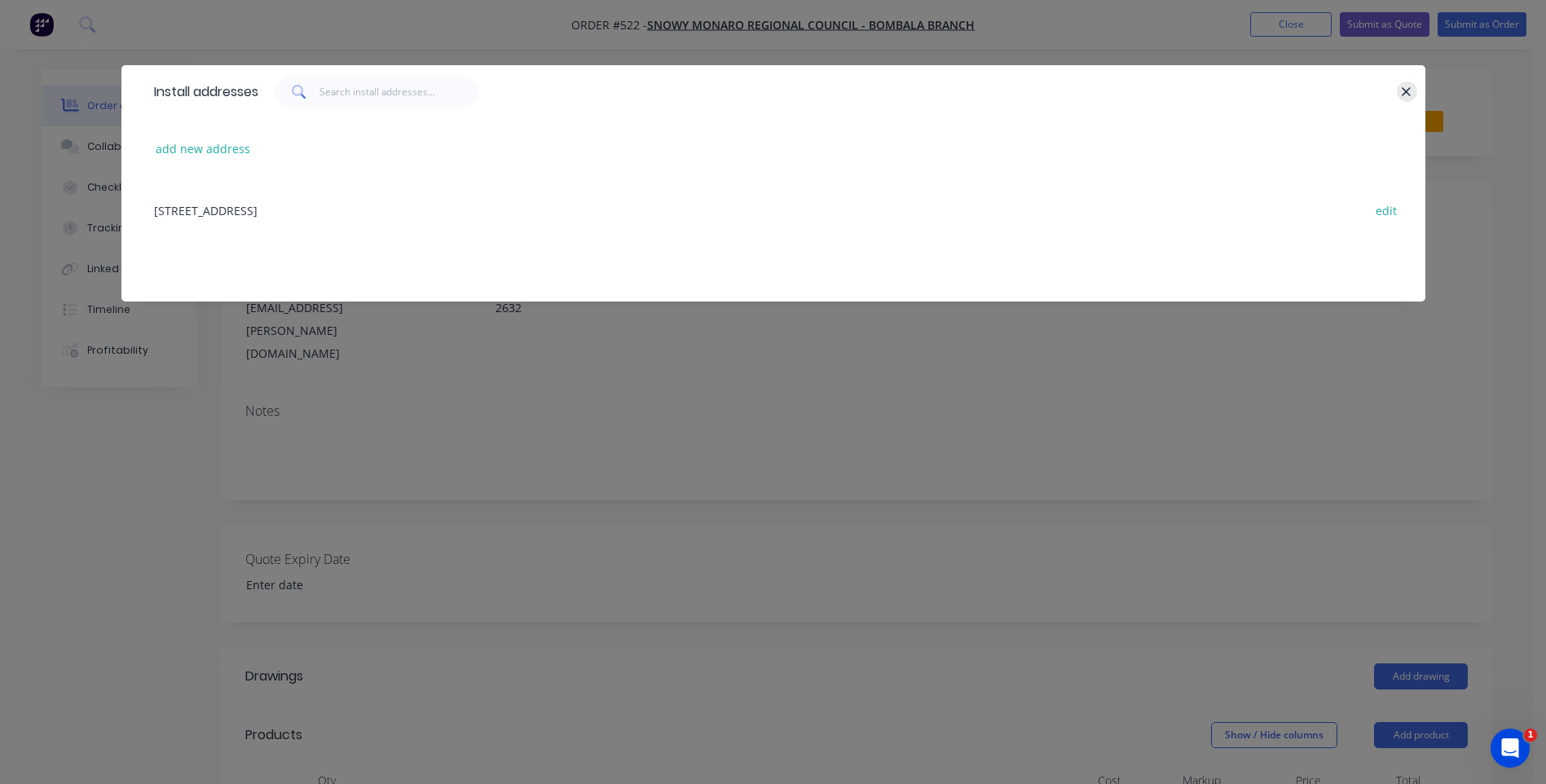
click at [1406, 92] on icon "button" at bounding box center [1407, 92] width 9 height 9
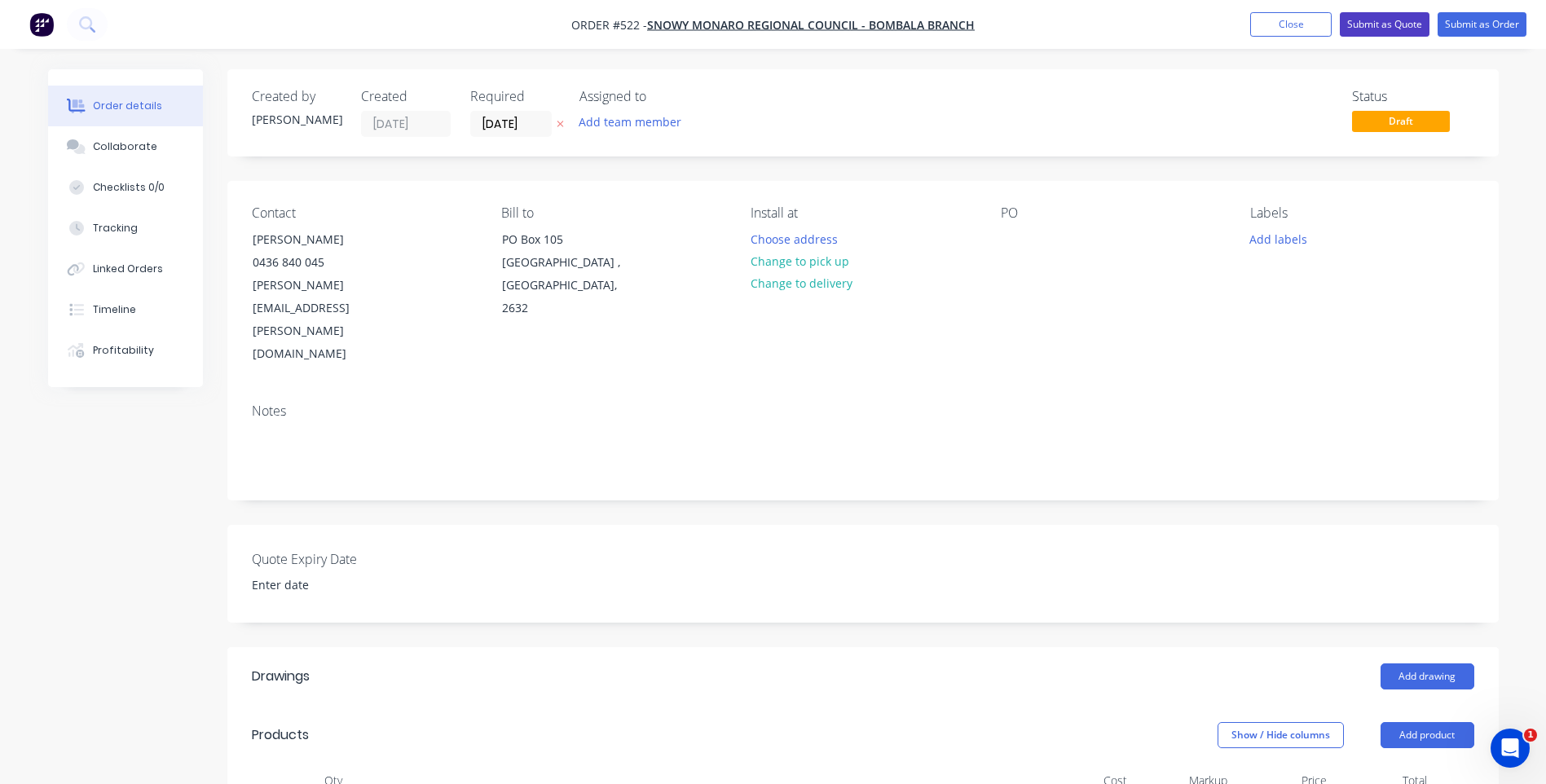
click at [1363, 16] on button "Submit as Quote" at bounding box center [1385, 24] width 90 height 24
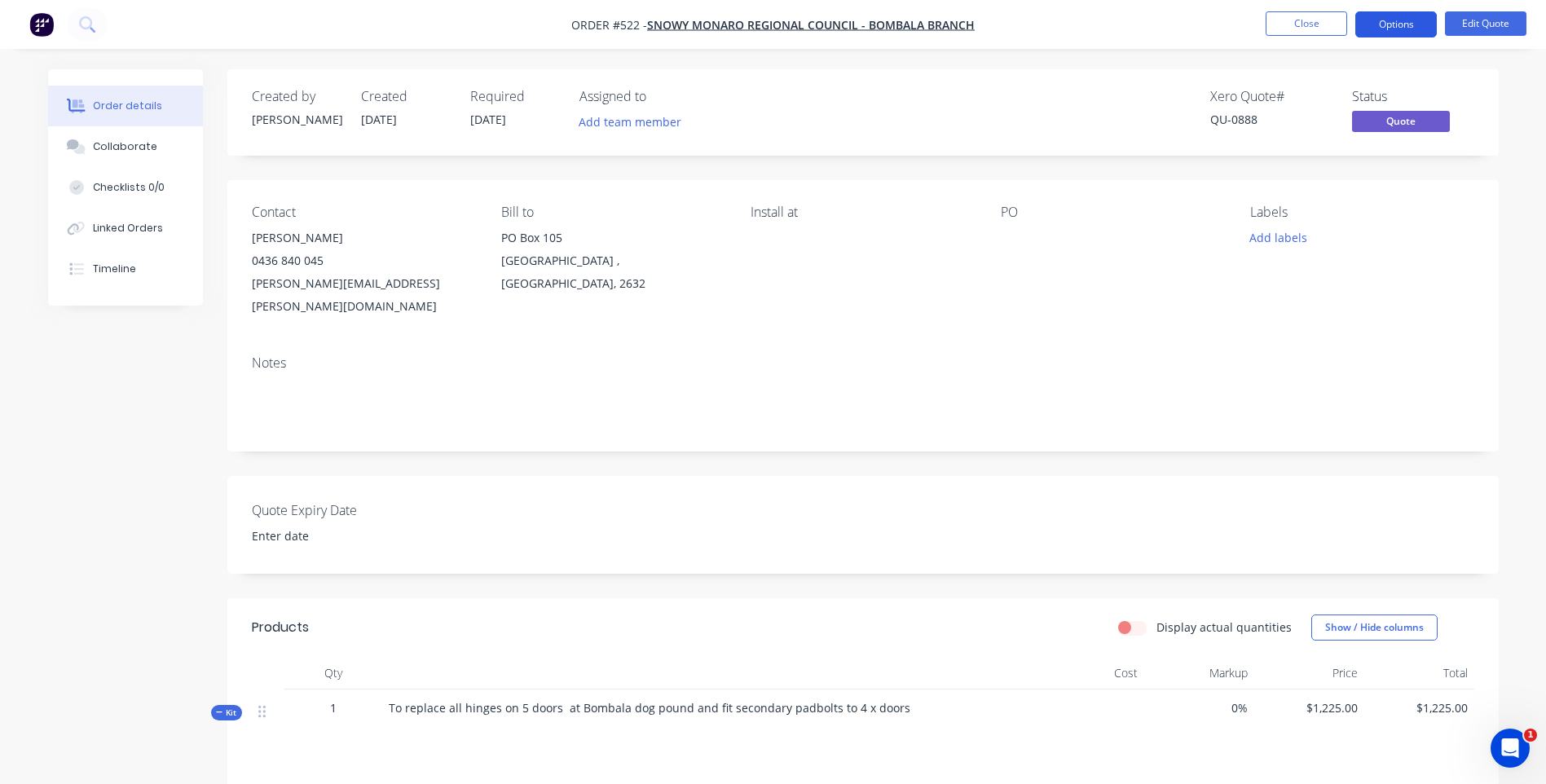
click at [1405, 23] on button "Options" at bounding box center [1396, 24] width 82 height 26
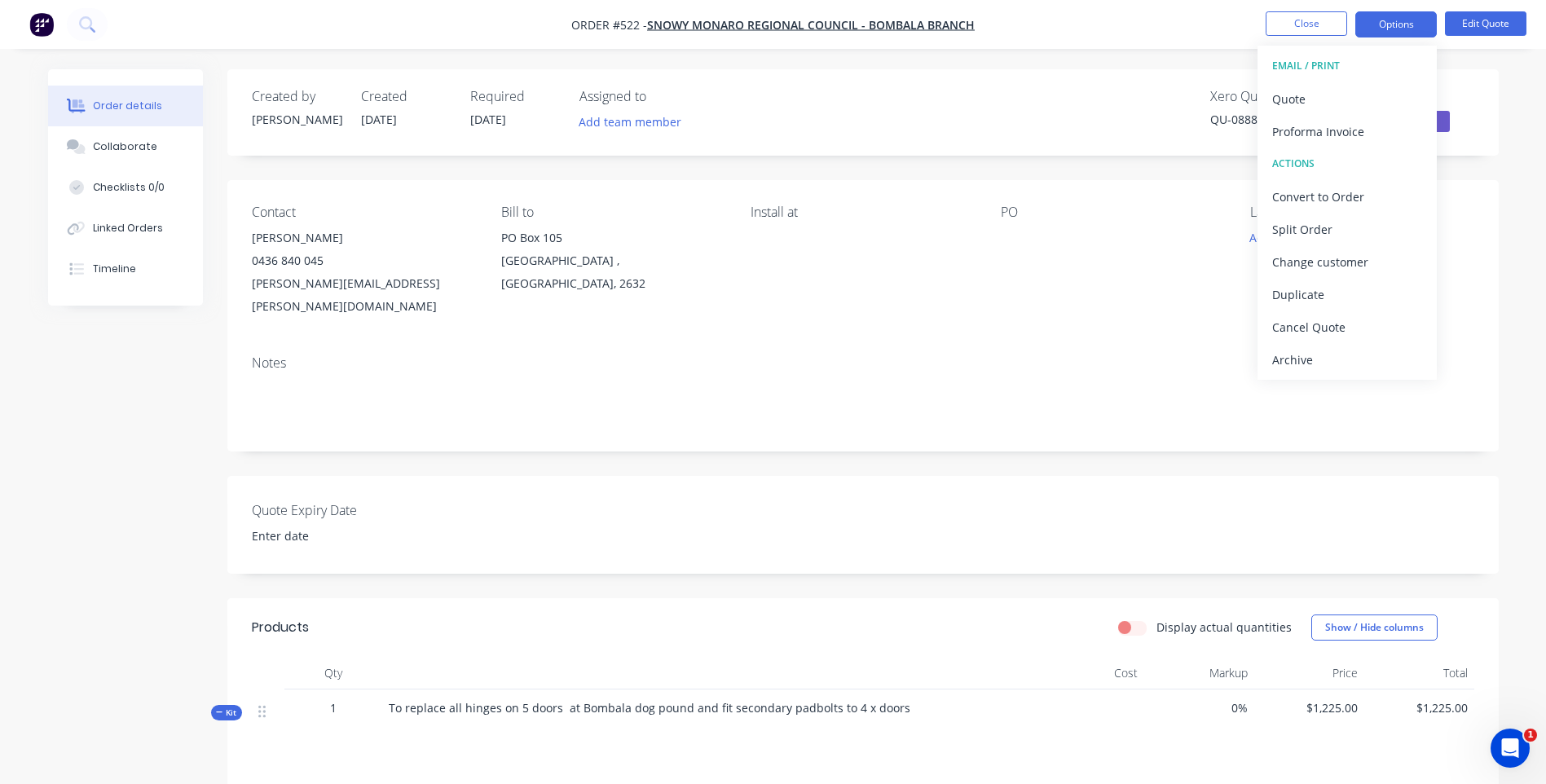
click at [1292, 61] on div "EMAIL / PRINT" at bounding box center [1347, 66] width 150 height 21
click at [1295, 92] on div "Quote" at bounding box center [1347, 99] width 150 height 24
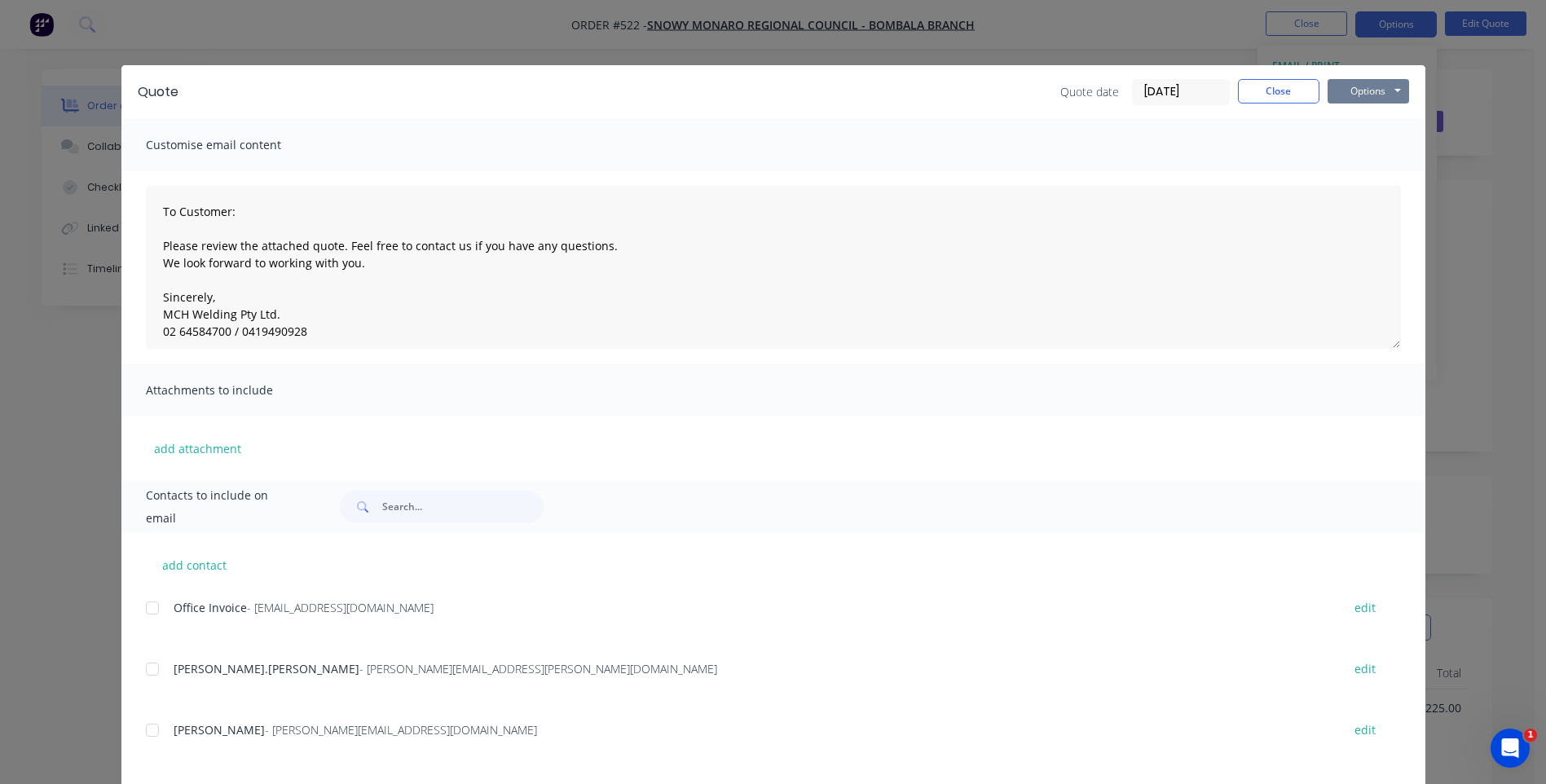
click at [1363, 90] on button "Options" at bounding box center [1368, 91] width 82 height 24
click at [1353, 111] on button "Preview" at bounding box center [1380, 120] width 104 height 27
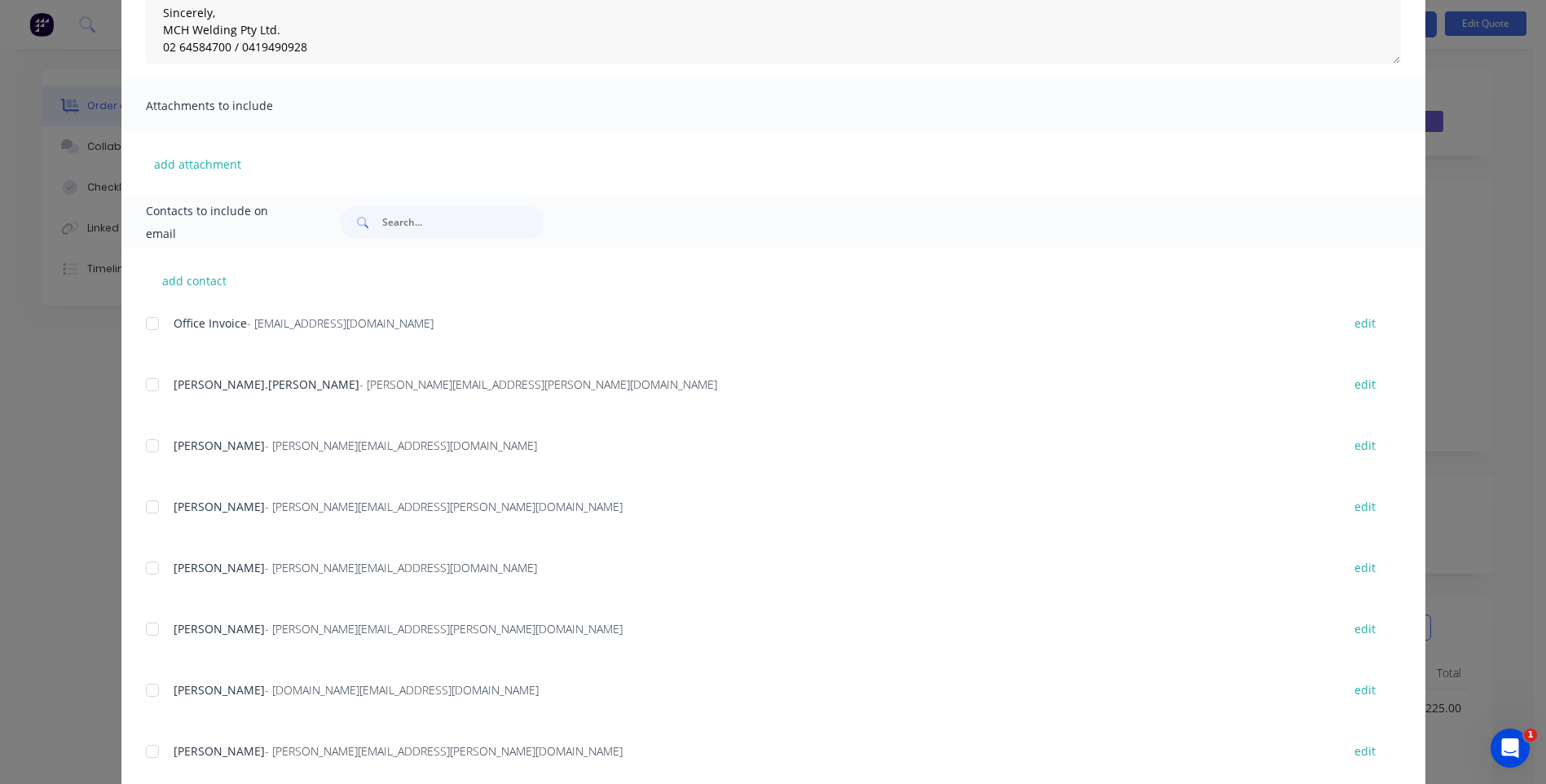
scroll to position [324, 0]
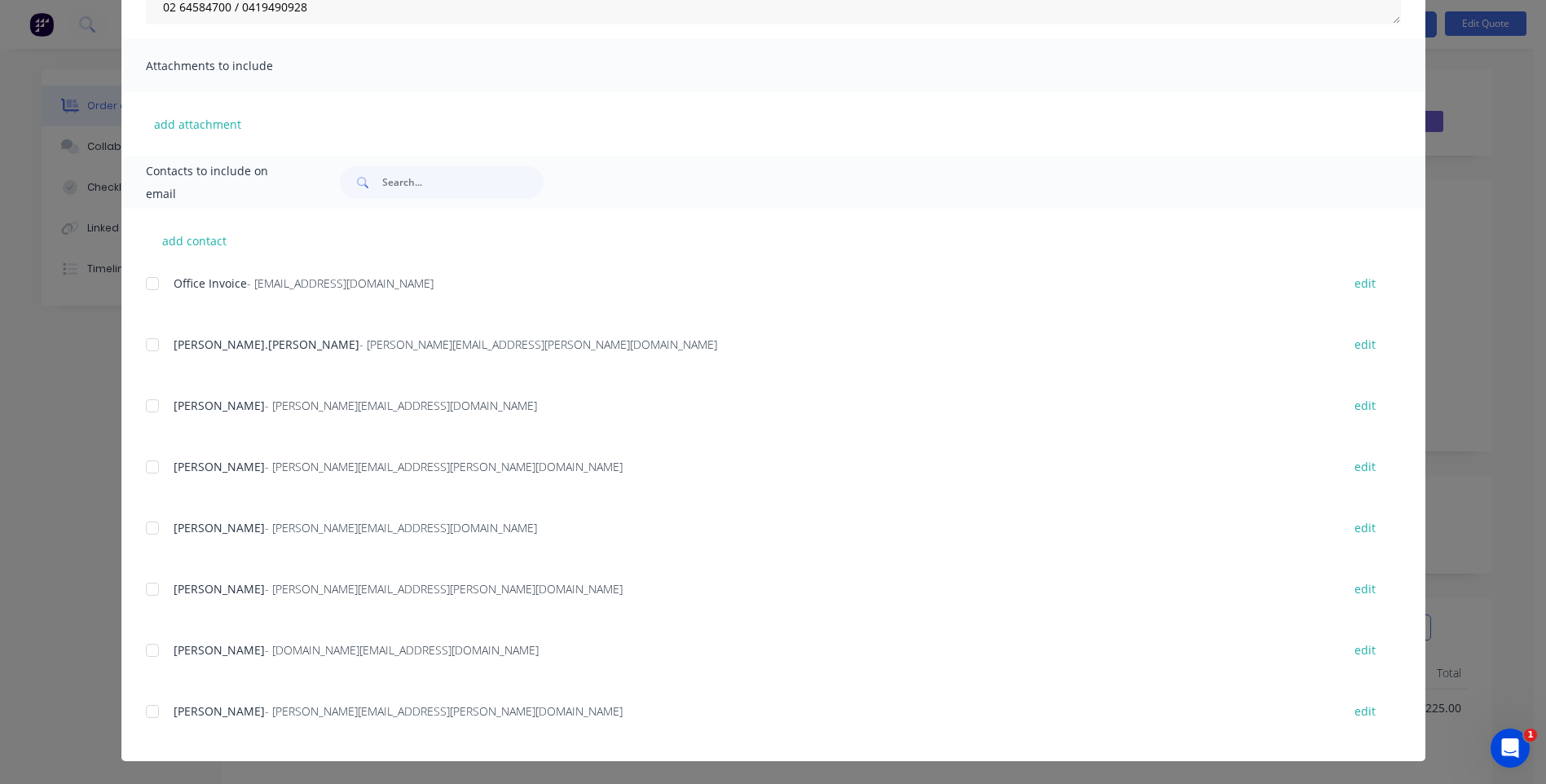
click at [149, 712] on div at bounding box center [152, 711] width 33 height 33
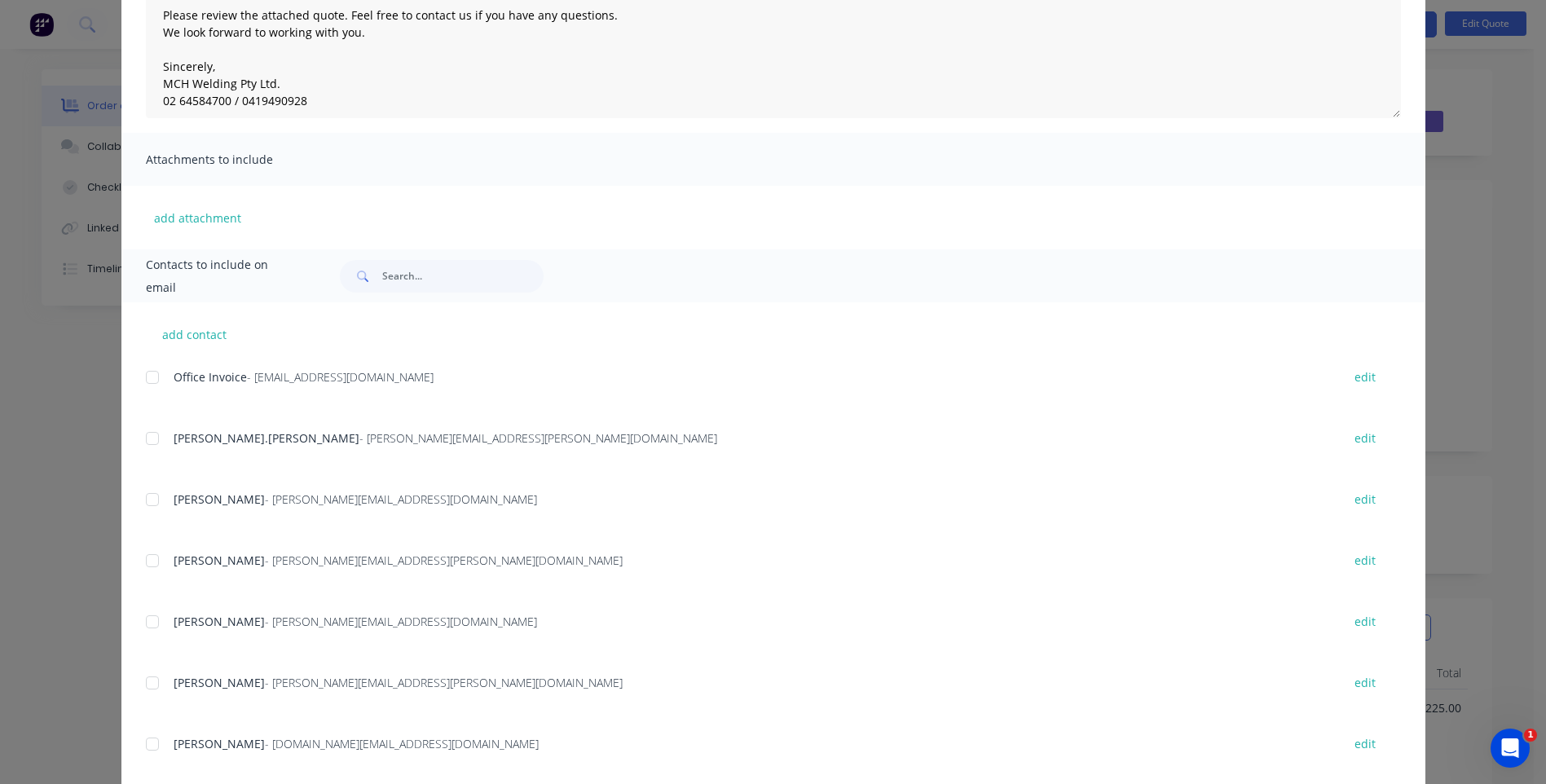
scroll to position [0, 0]
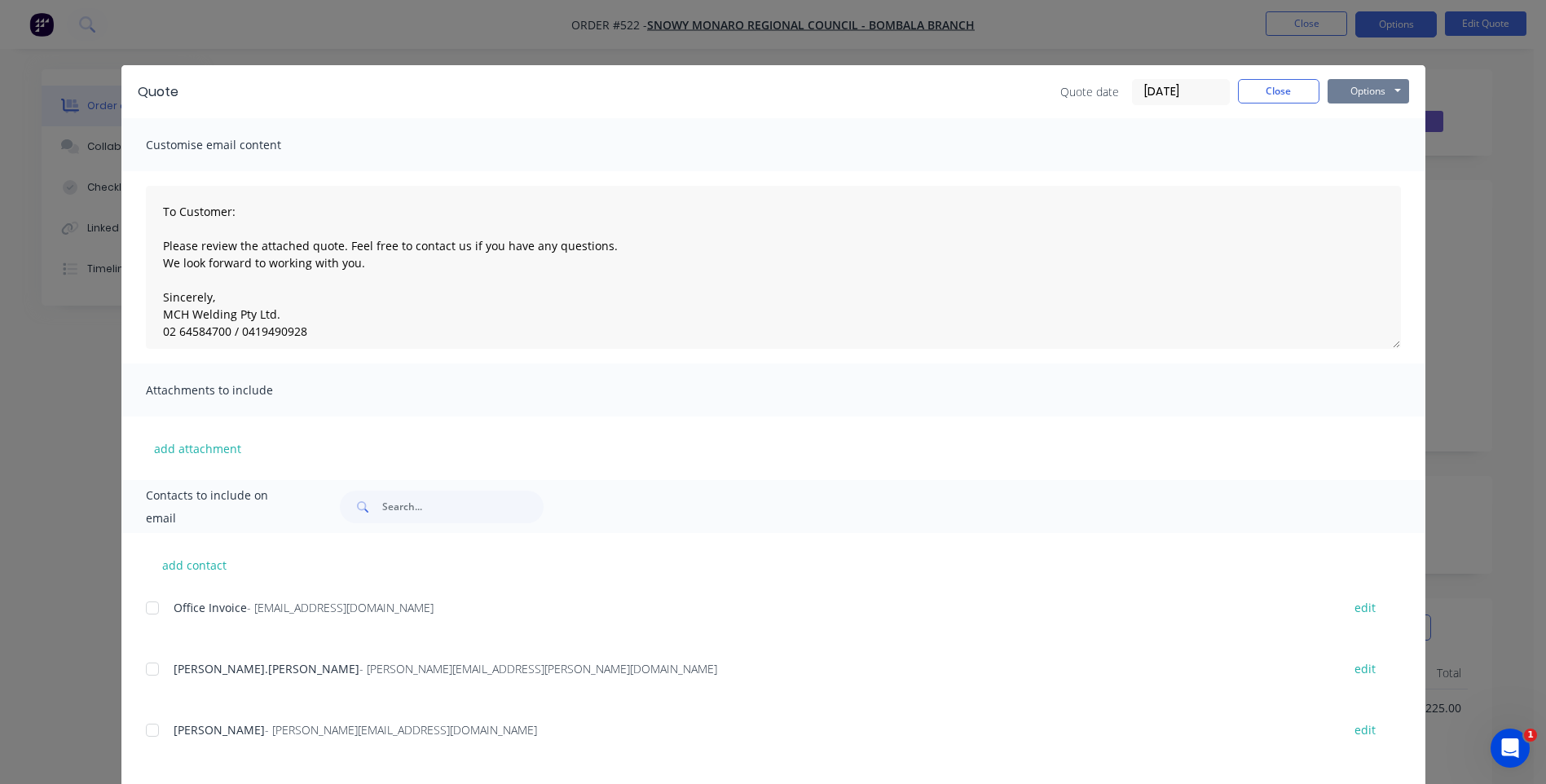
click at [1375, 91] on button "Options" at bounding box center [1368, 91] width 82 height 24
click at [1362, 169] on button "Email" at bounding box center [1380, 174] width 104 height 27
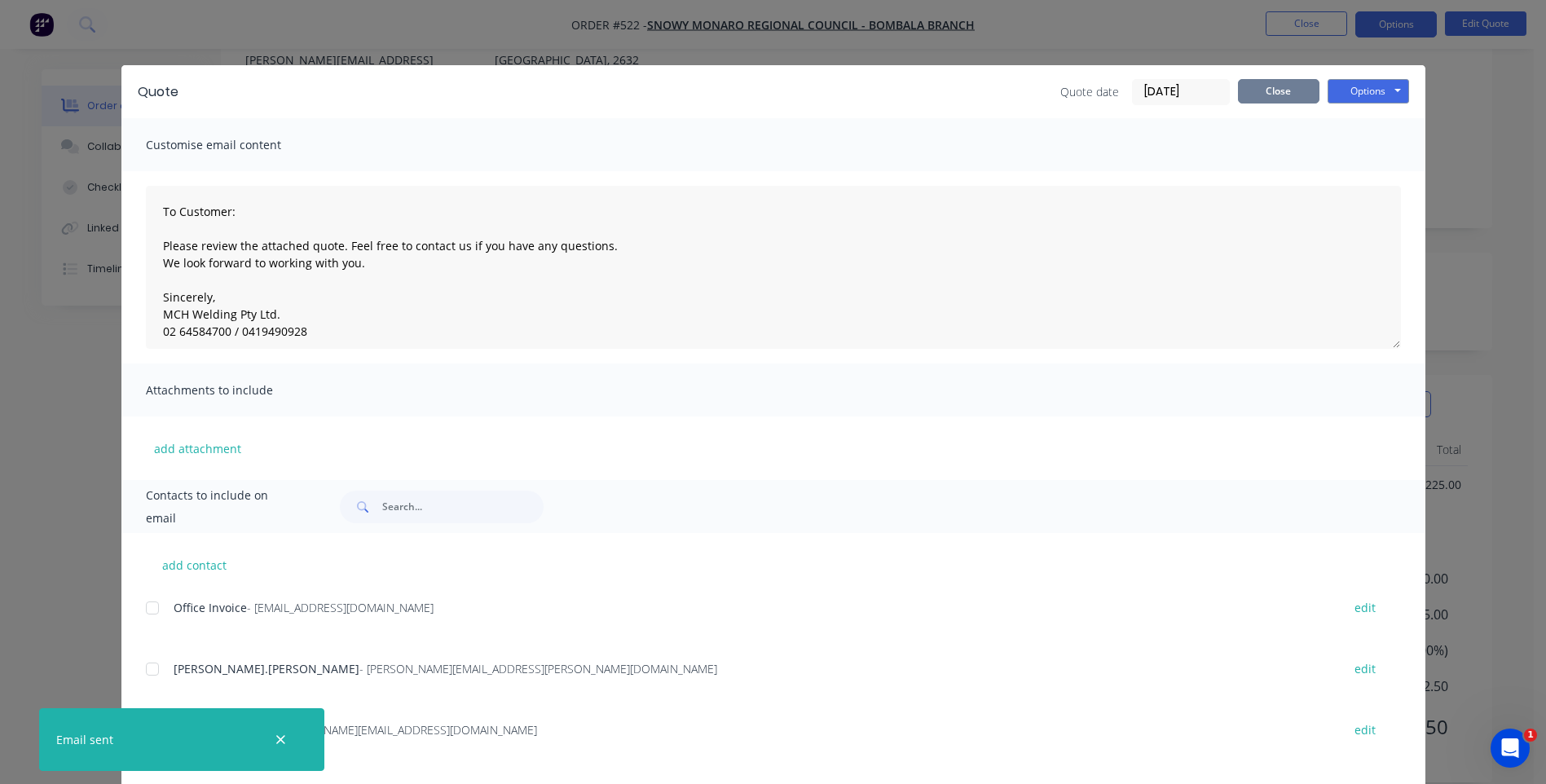
click at [1265, 83] on button "Close" at bounding box center [1279, 91] width 82 height 24
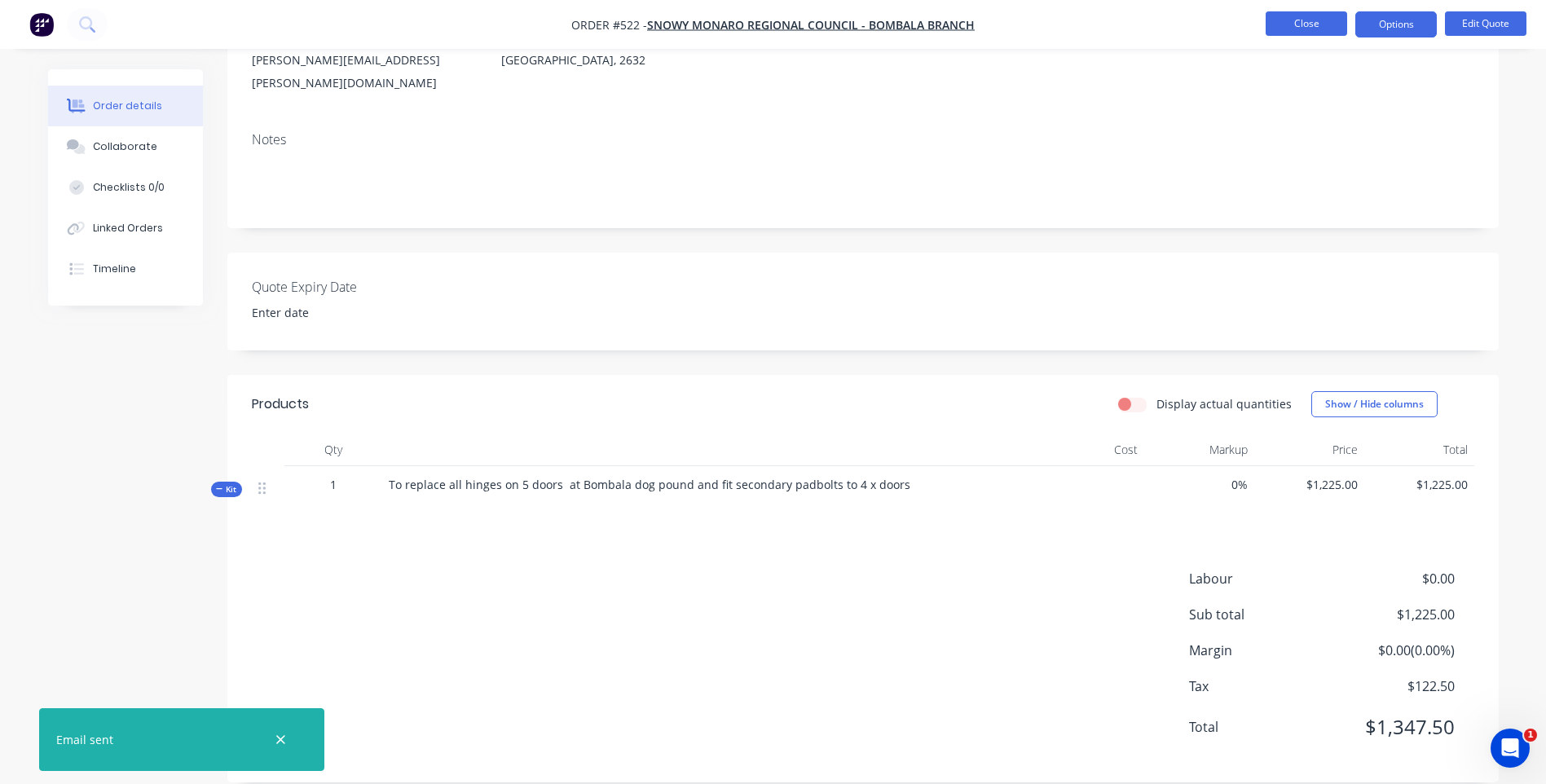
click at [1273, 15] on button "Close" at bounding box center [1306, 24] width 82 height 24
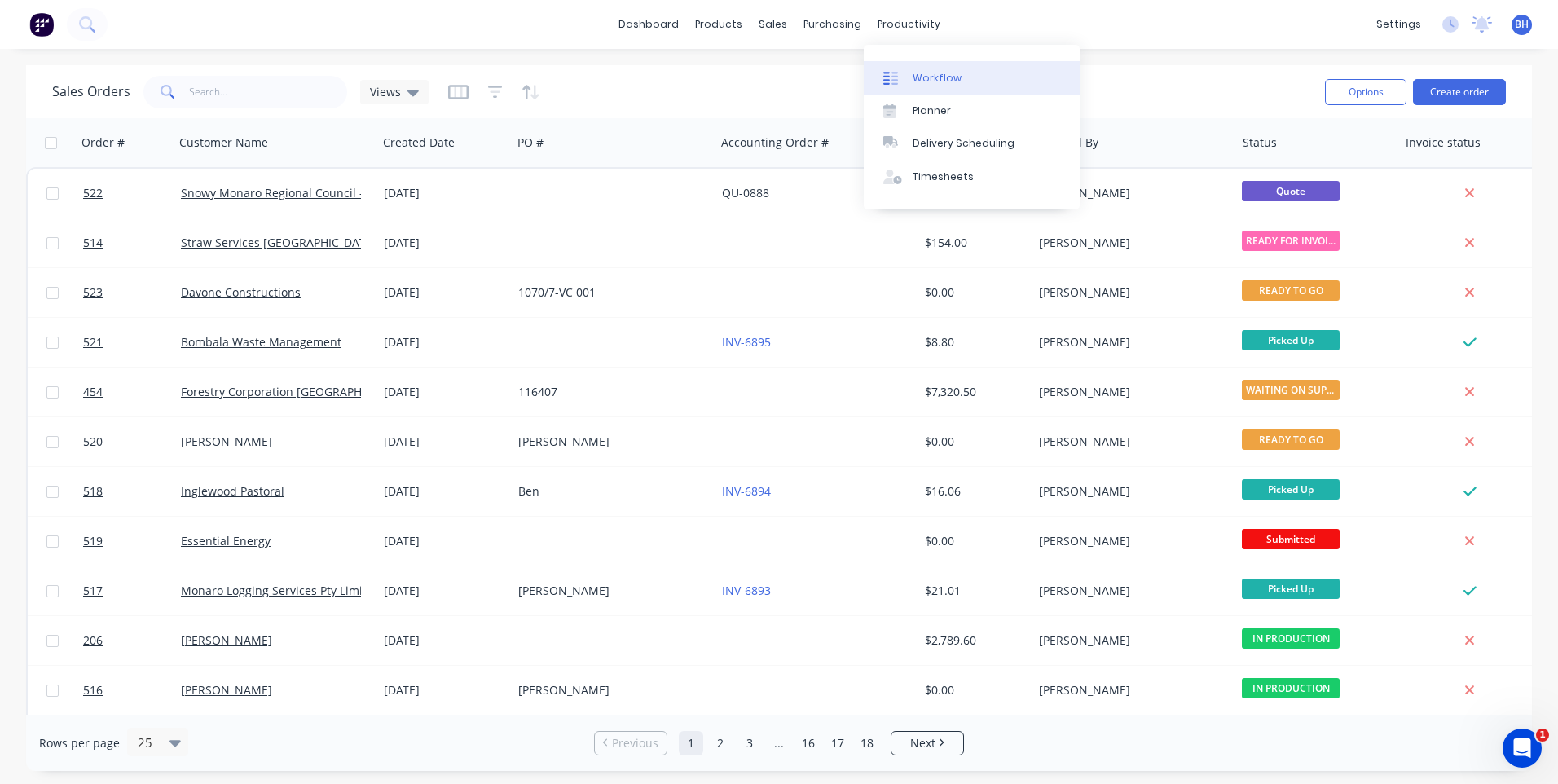
click at [914, 72] on div "Workflow" at bounding box center [937, 77] width 49 height 14
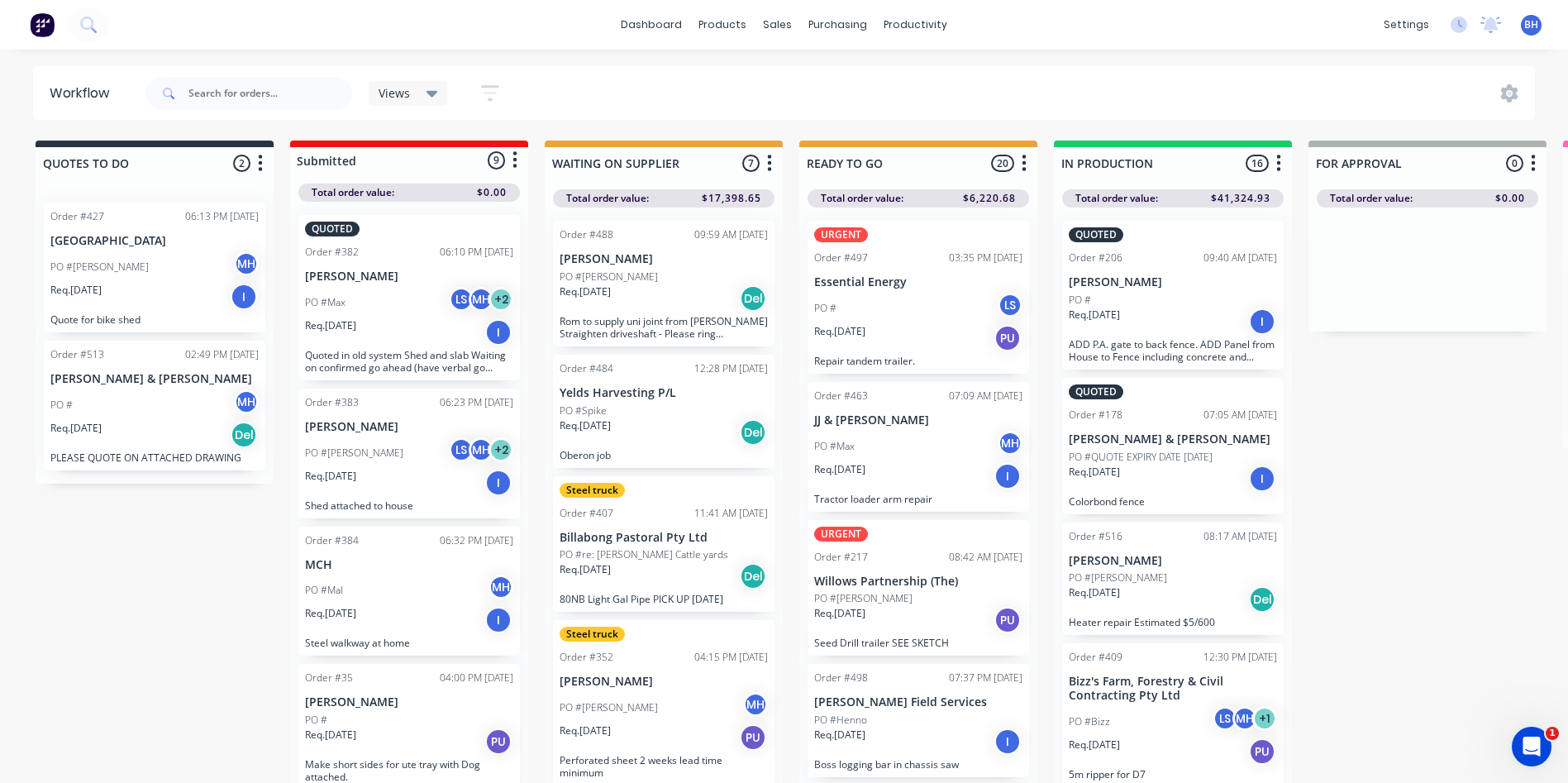
click at [176, 264] on div "PO #Raelene MH" at bounding box center [154, 267] width 208 height 32
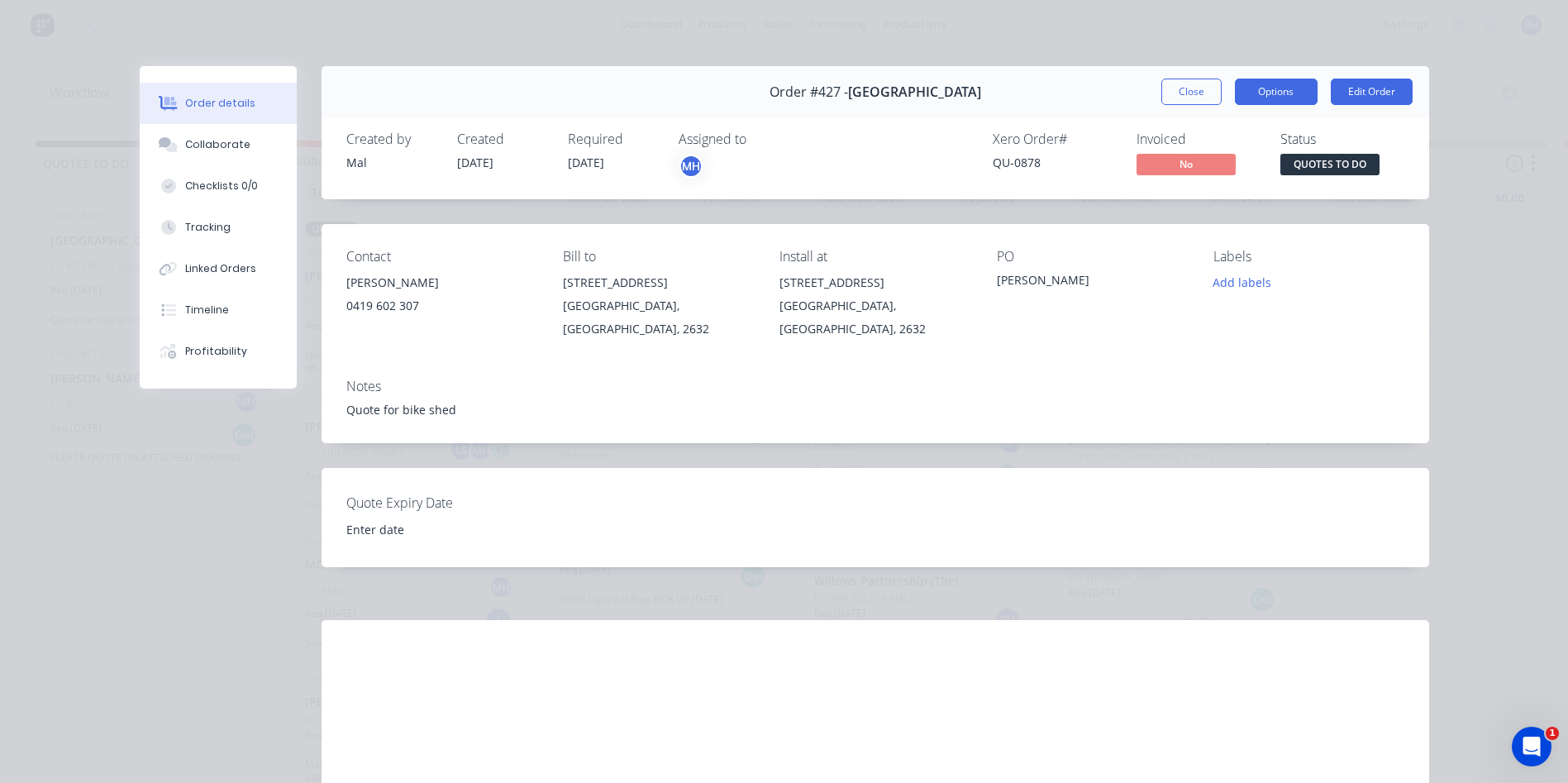
click at [1257, 90] on button "Options" at bounding box center [1276, 91] width 83 height 26
click at [1368, 81] on button "Edit Order" at bounding box center [1372, 91] width 82 height 26
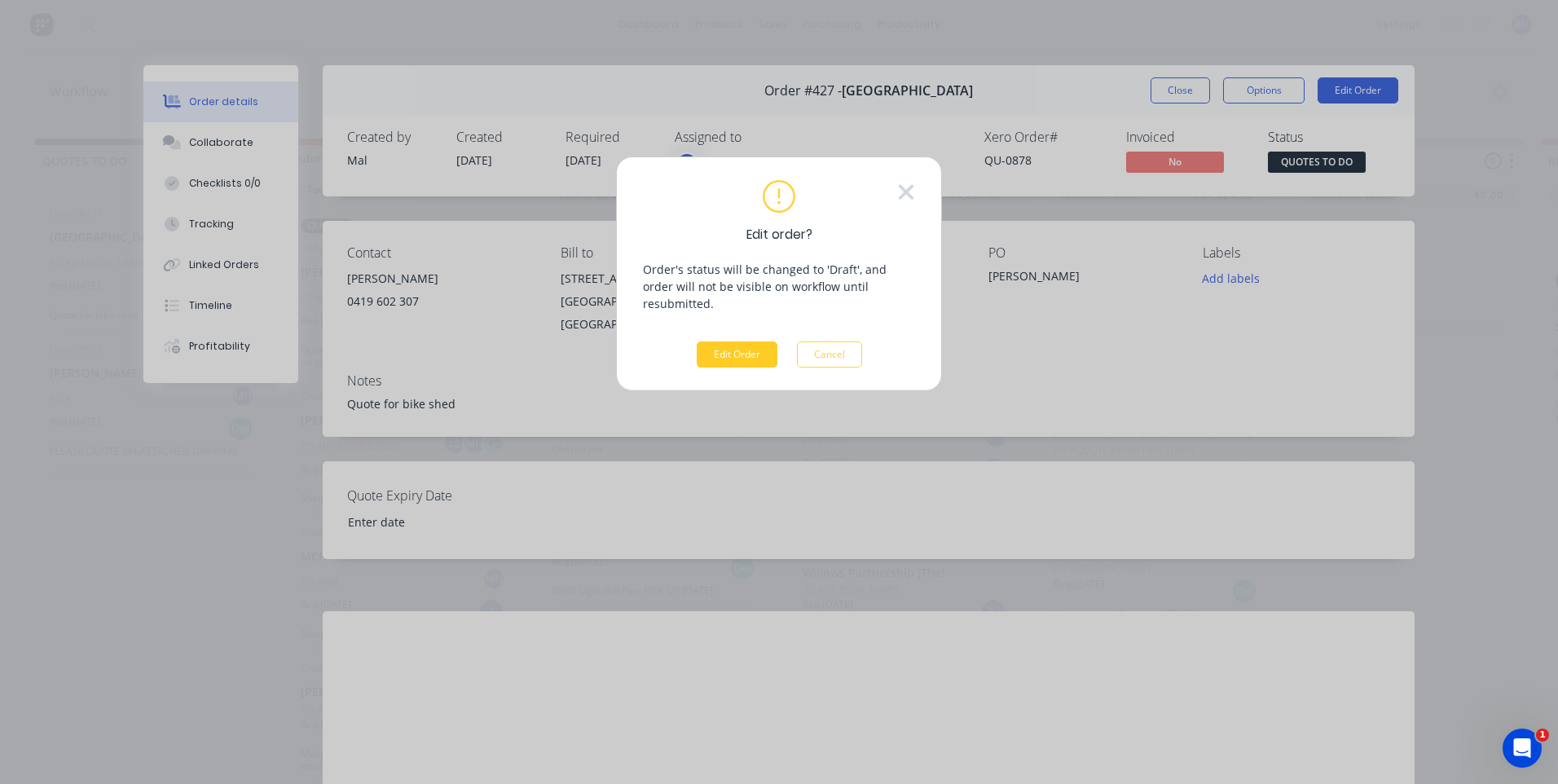
click at [738, 341] on button "Edit Order" at bounding box center [737, 354] width 81 height 26
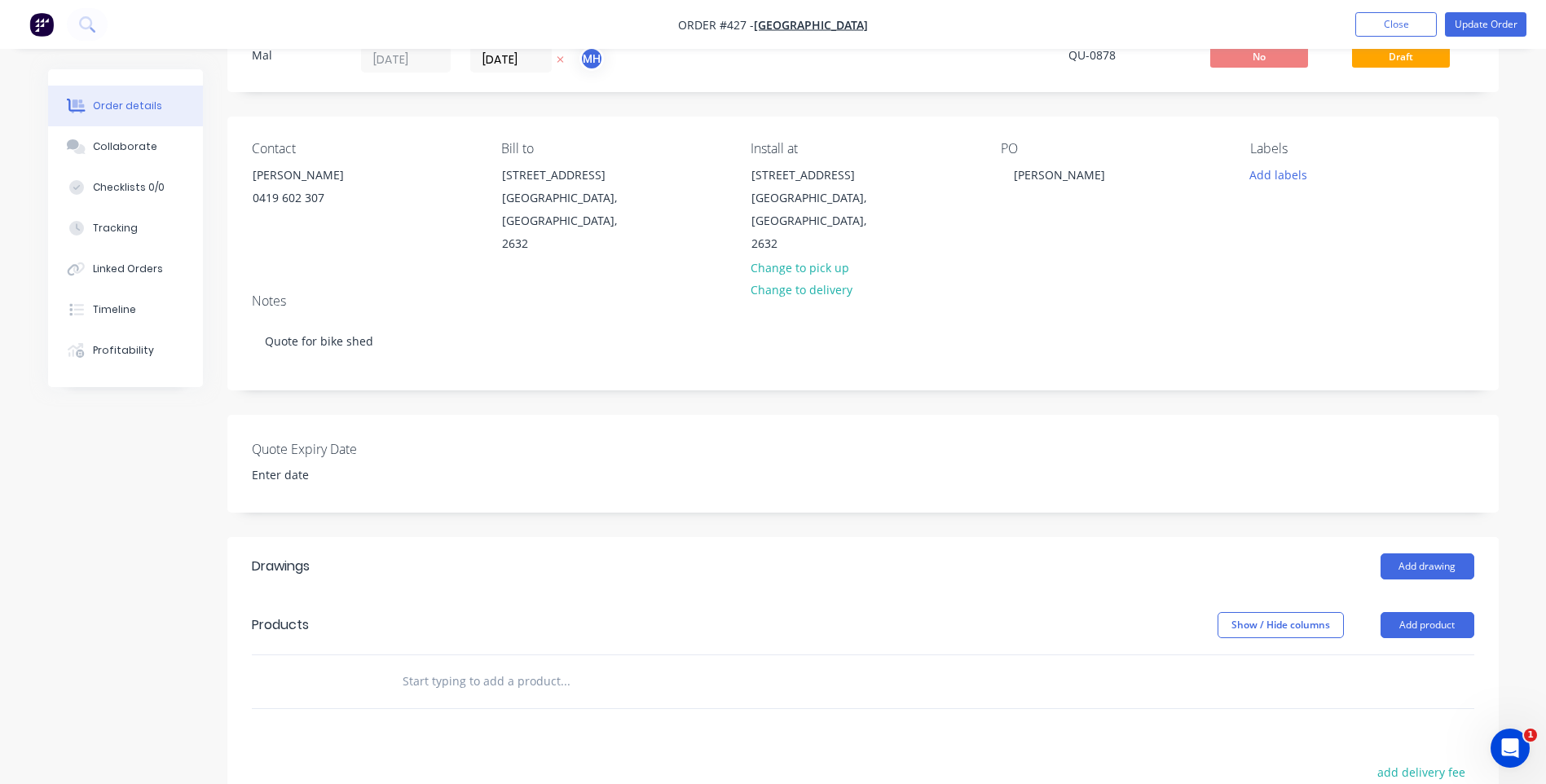
scroll to position [163, 0]
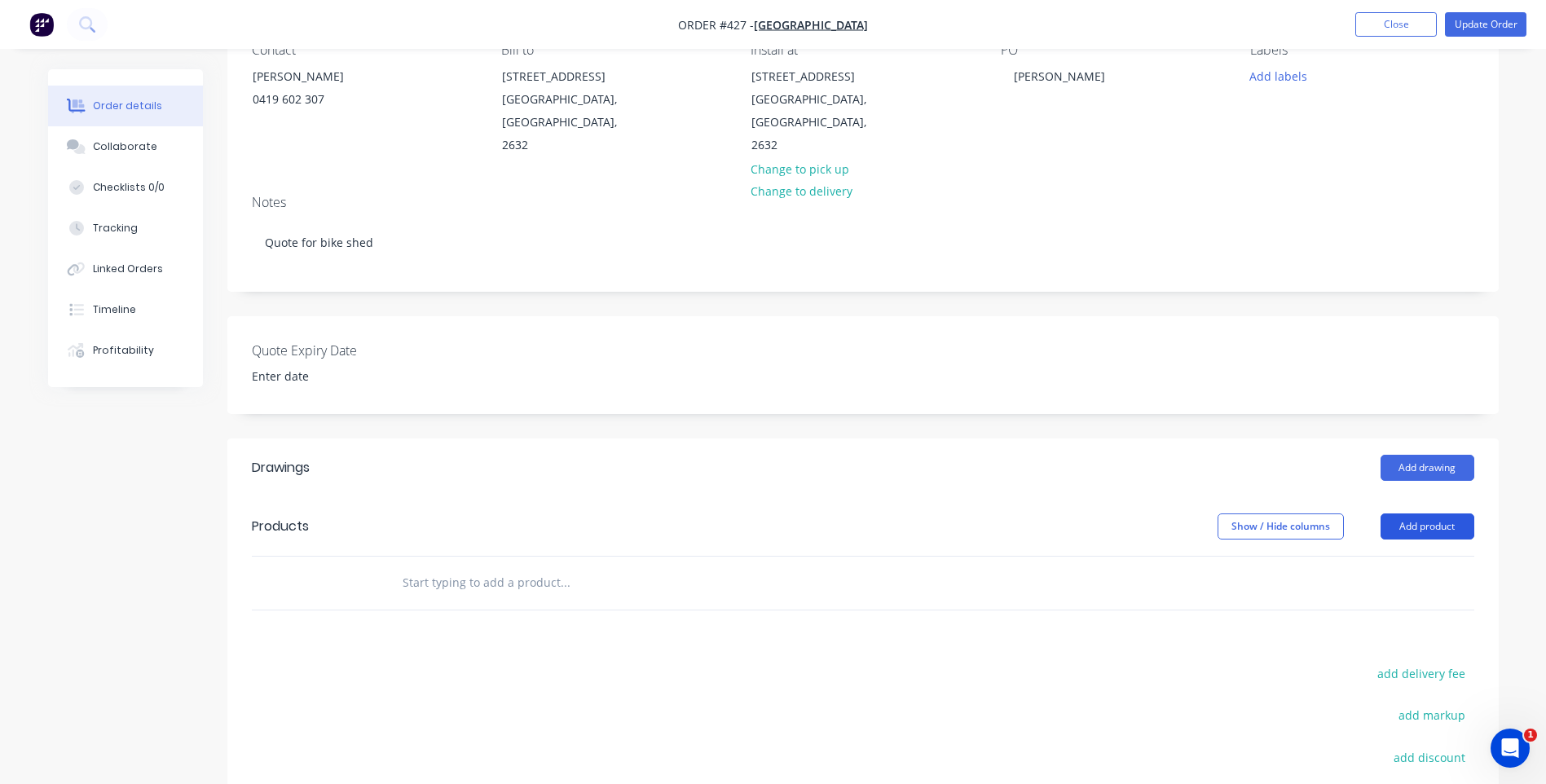
click at [1427, 513] on button "Add product" at bounding box center [1427, 526] width 93 height 26
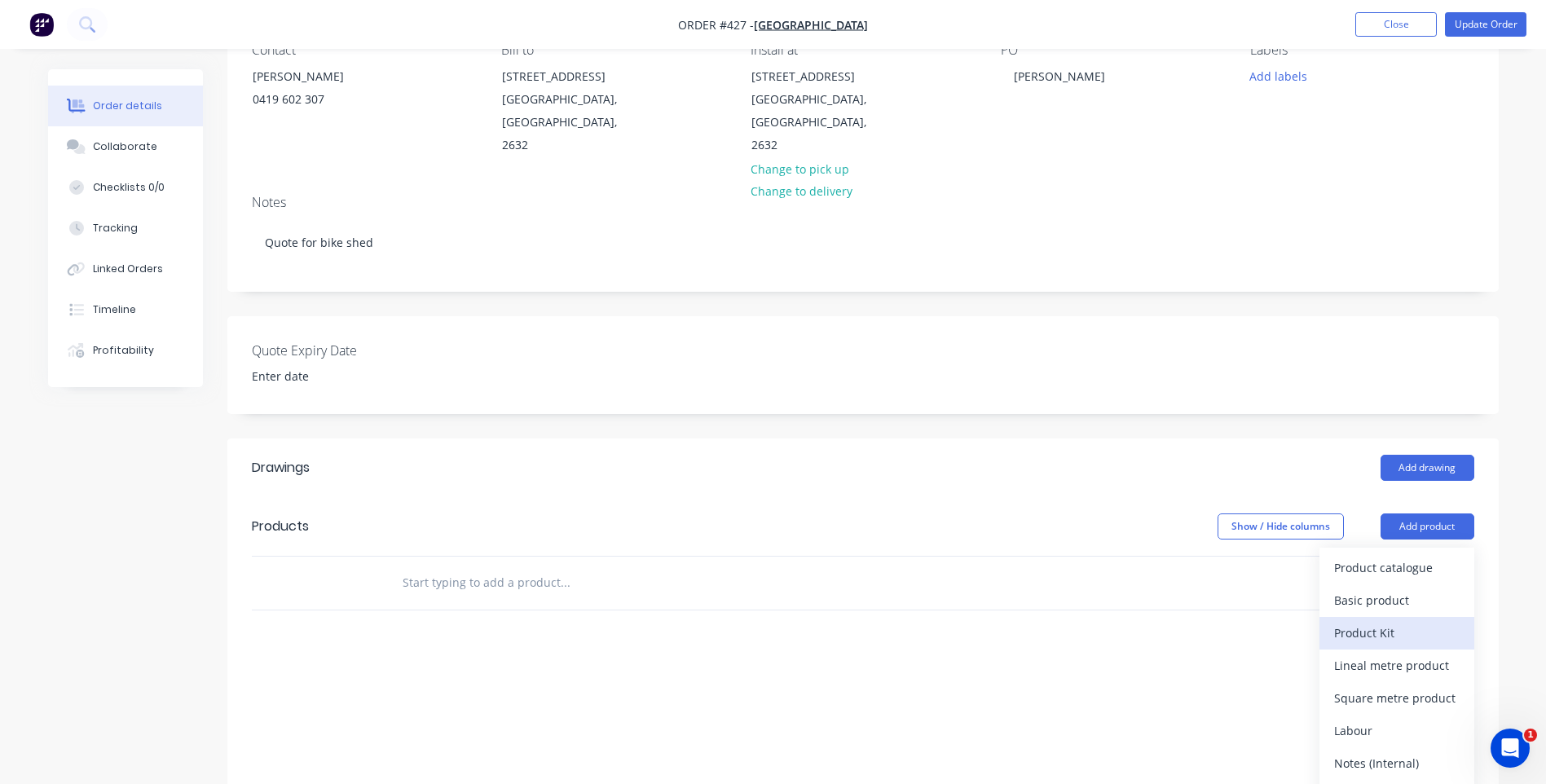
click at [1370, 621] on div "Product Kit" at bounding box center [1396, 633] width 125 height 24
click at [1364, 621] on div "Custom pricing" at bounding box center [1396, 633] width 125 height 24
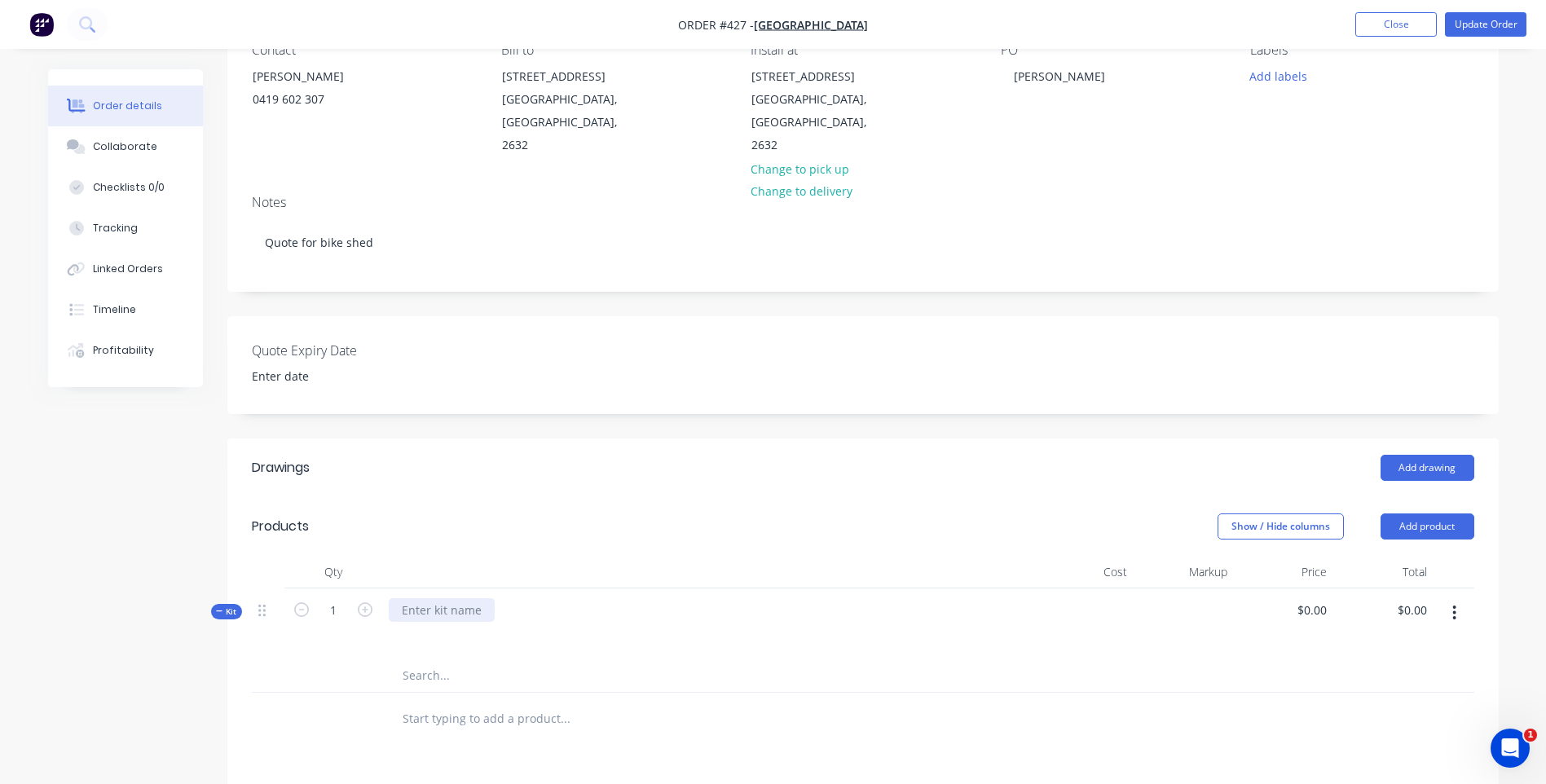
click at [482, 598] on div at bounding box center [441, 610] width 106 height 24
type input "$0.00"
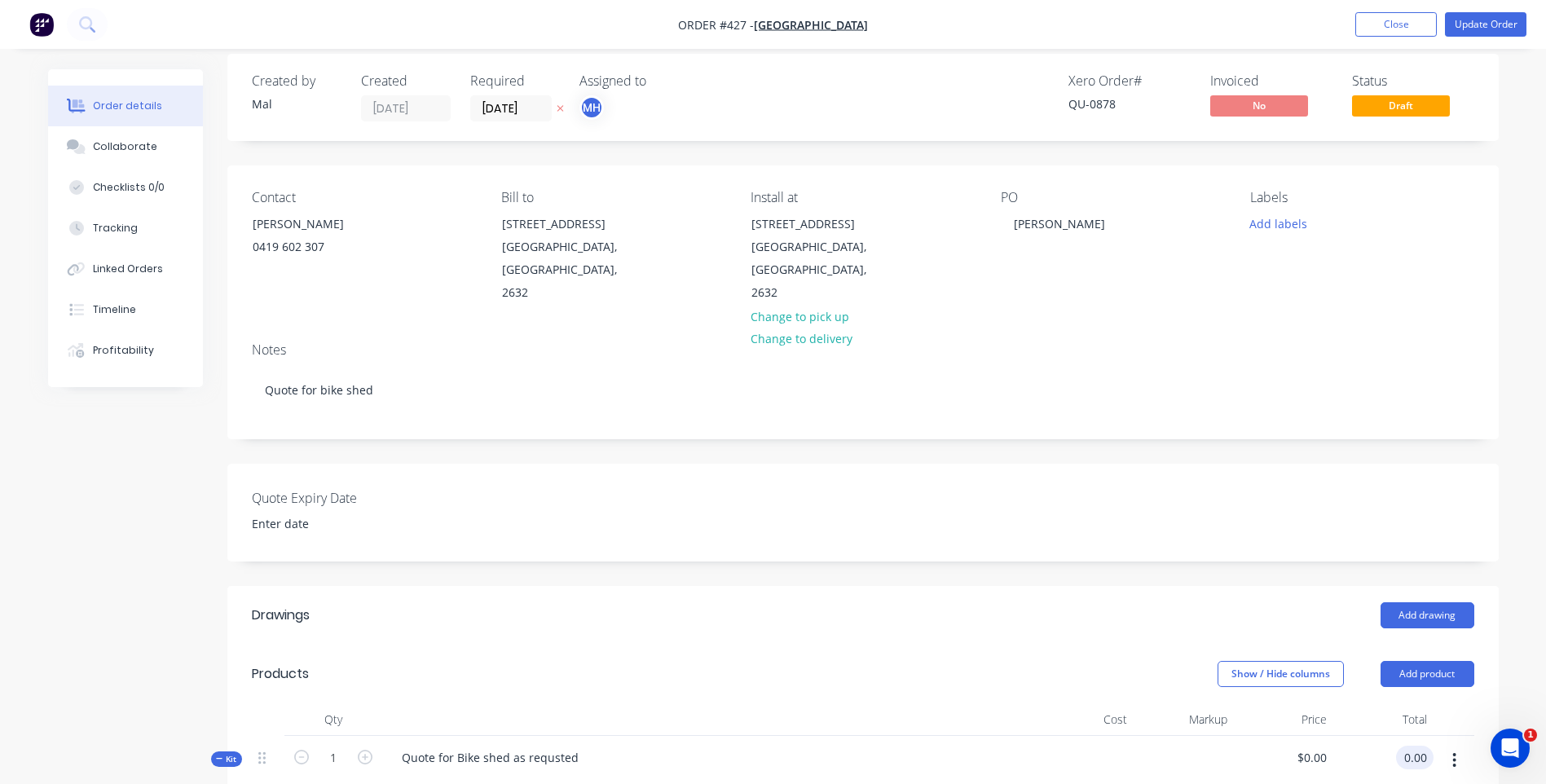
scroll to position [0, 0]
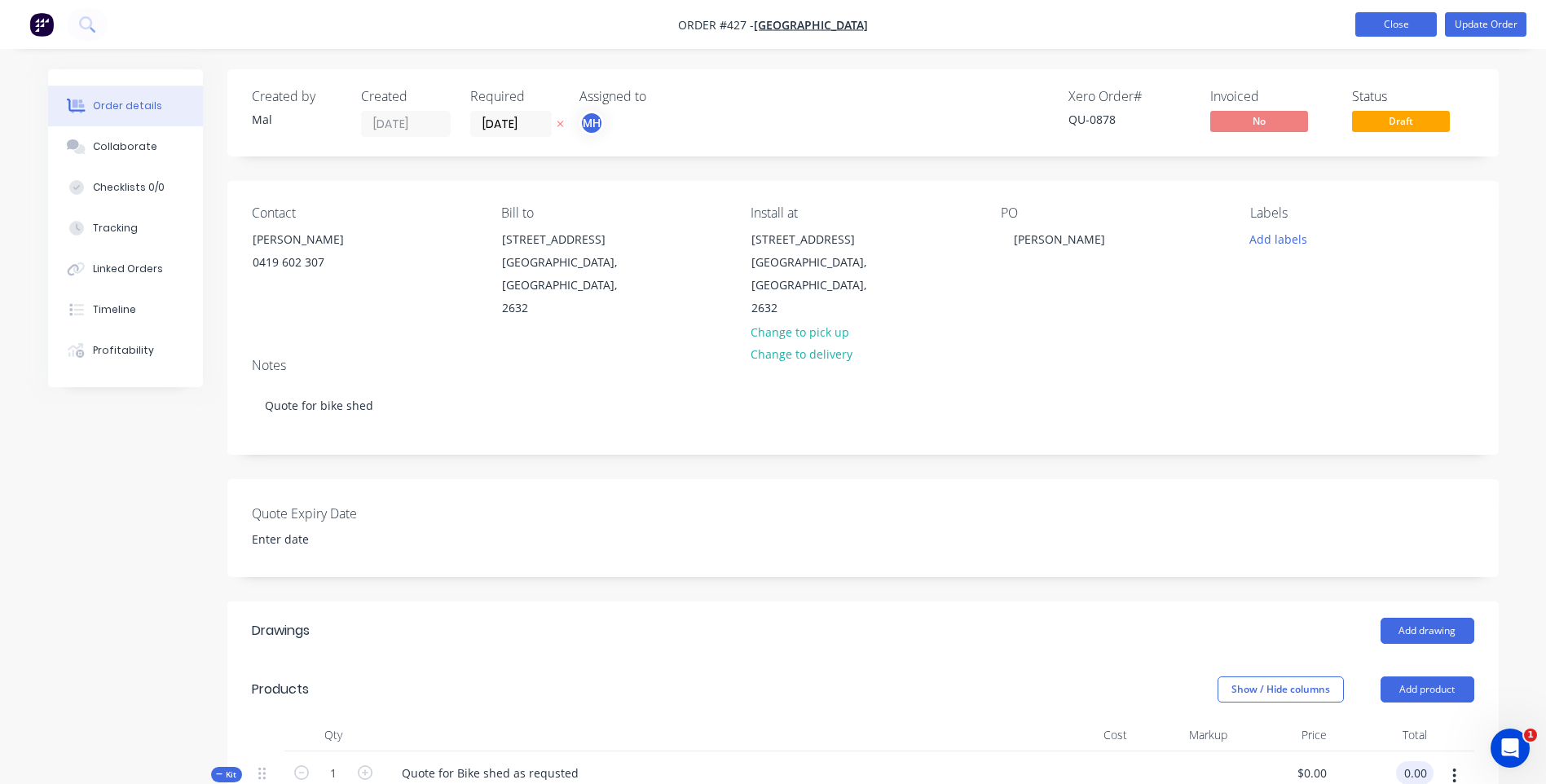
type input "$0.00"
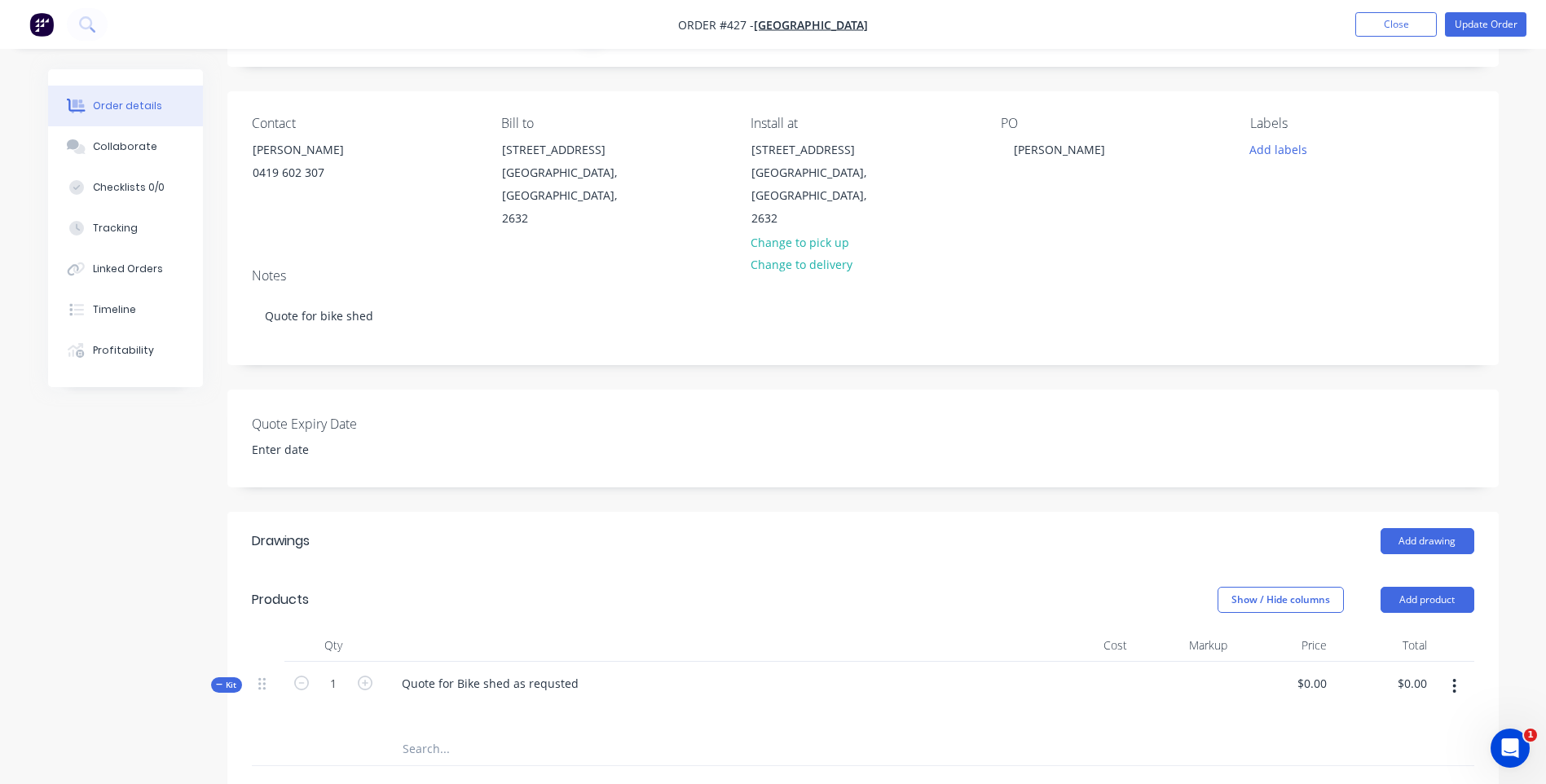
scroll to position [245, 0]
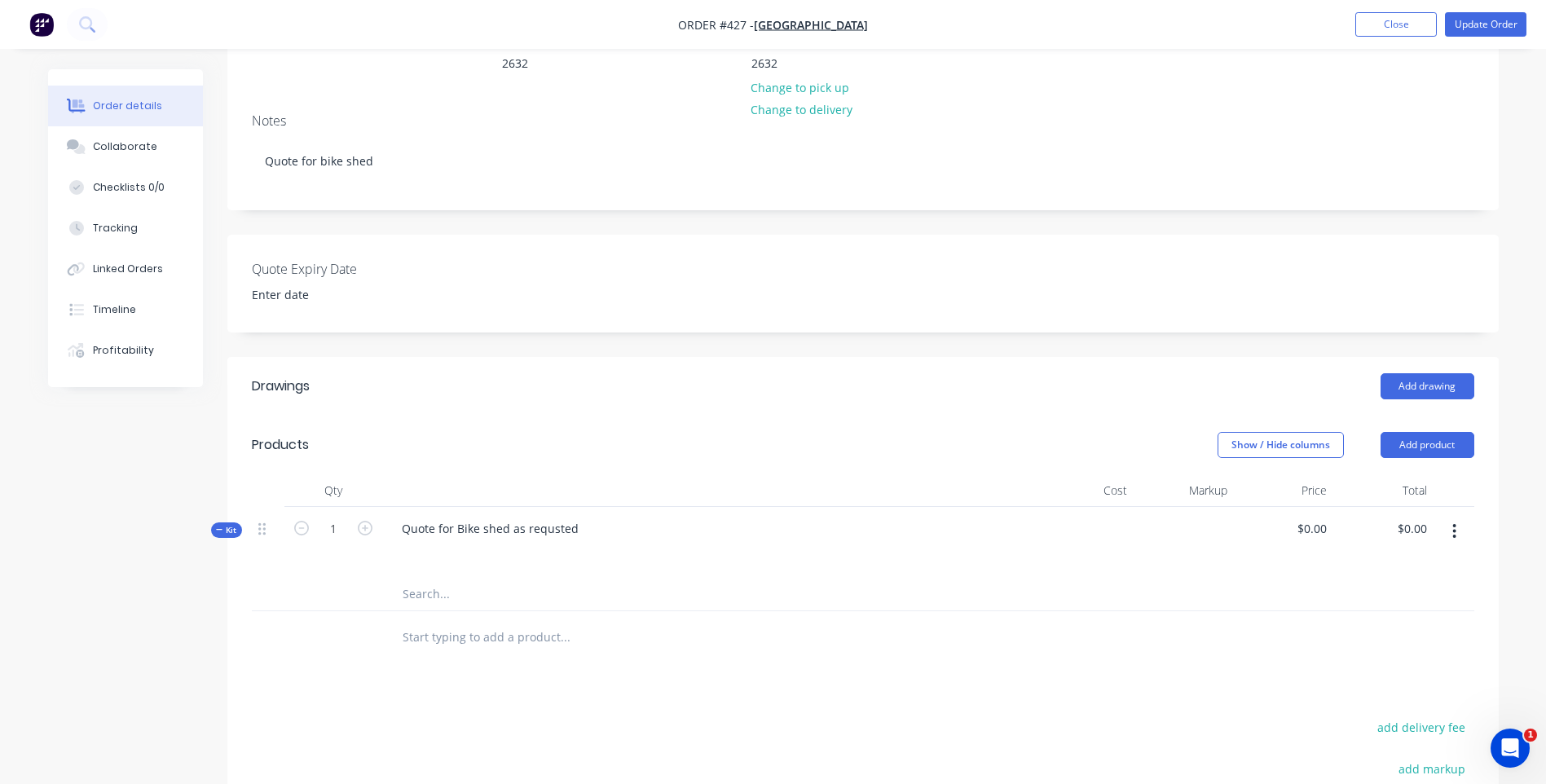
click at [1458, 517] on button "button" at bounding box center [1454, 531] width 39 height 29
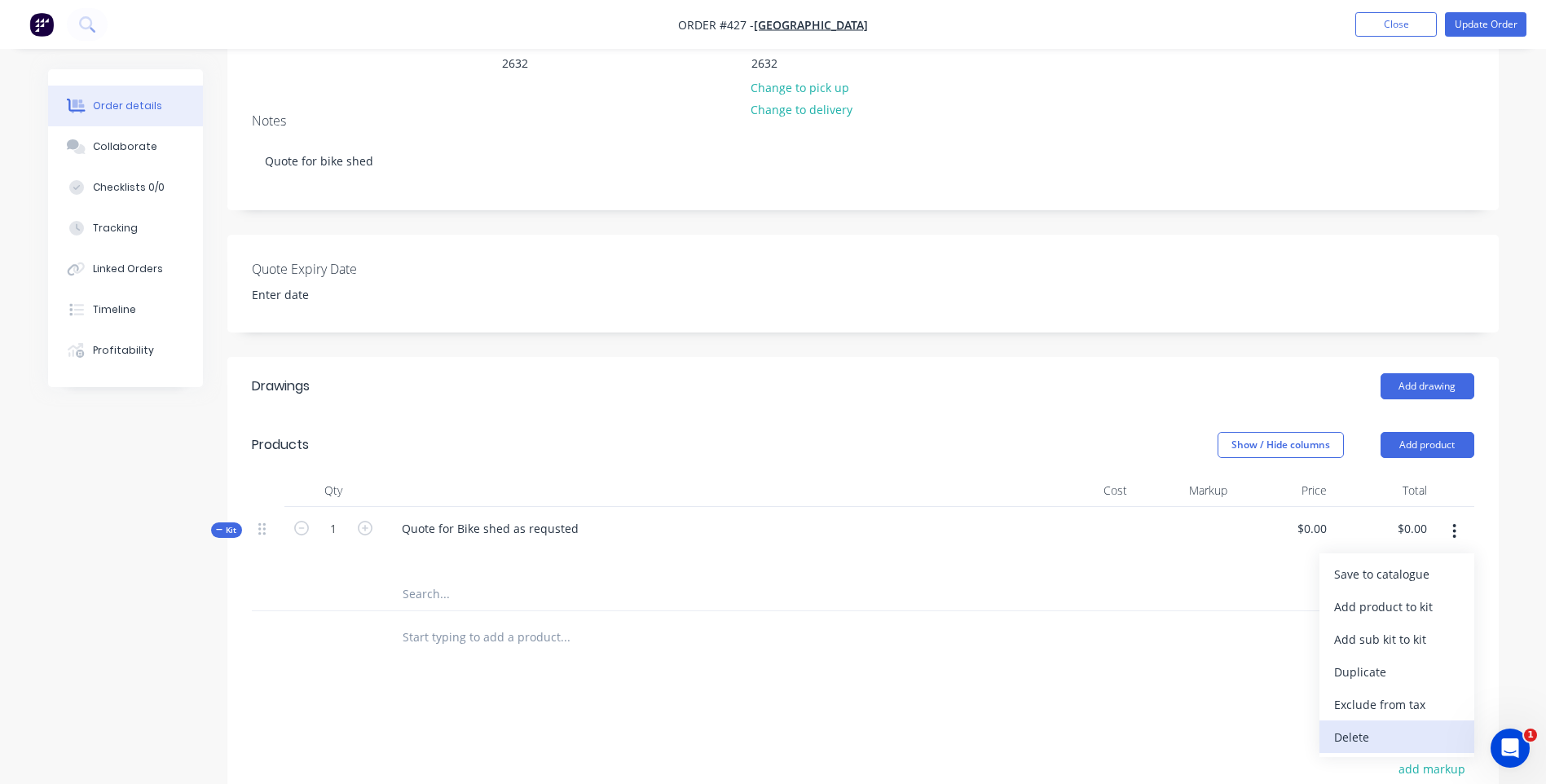
click at [1350, 725] on div "Delete" at bounding box center [1396, 737] width 125 height 24
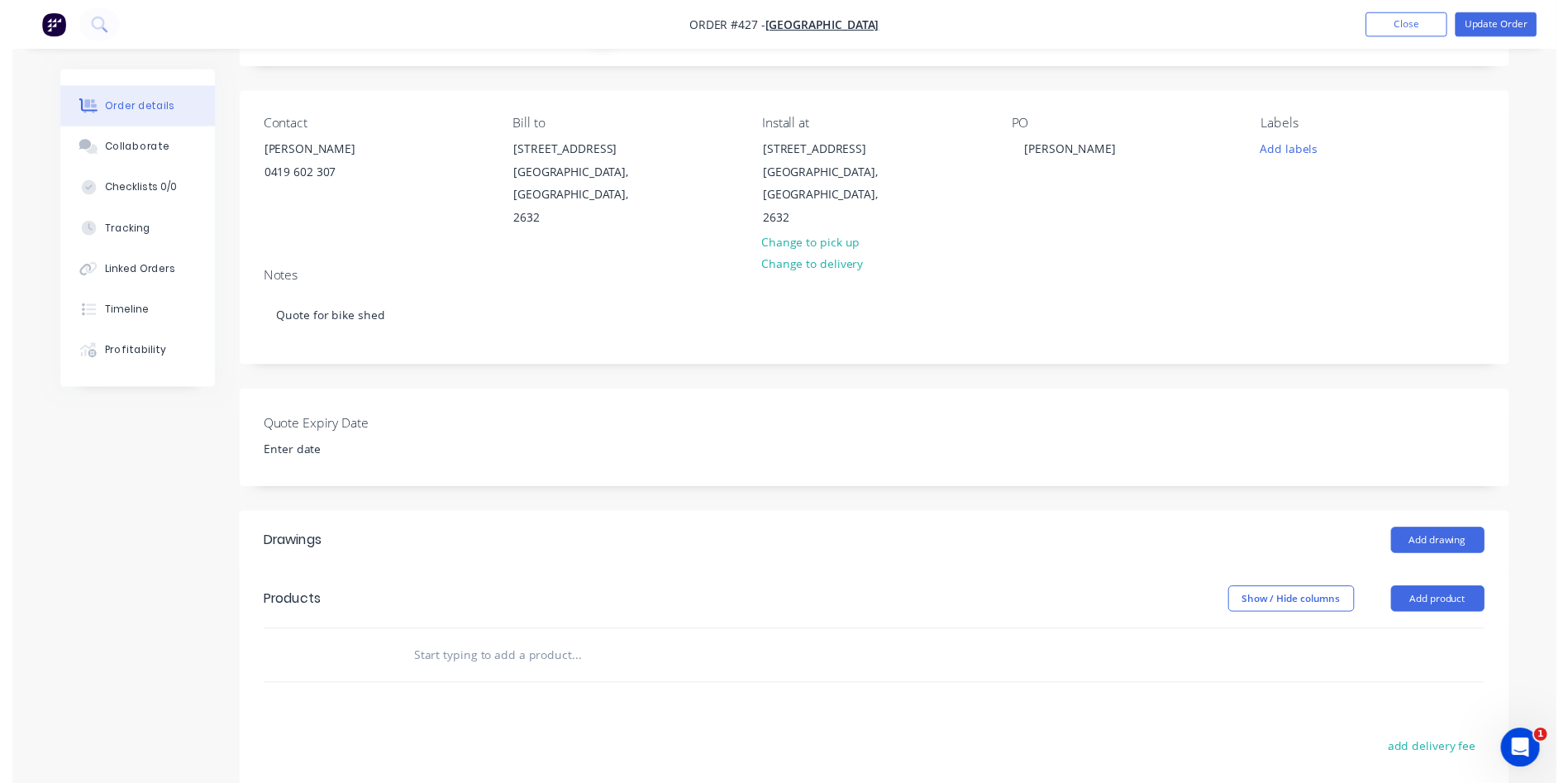
scroll to position [0, 0]
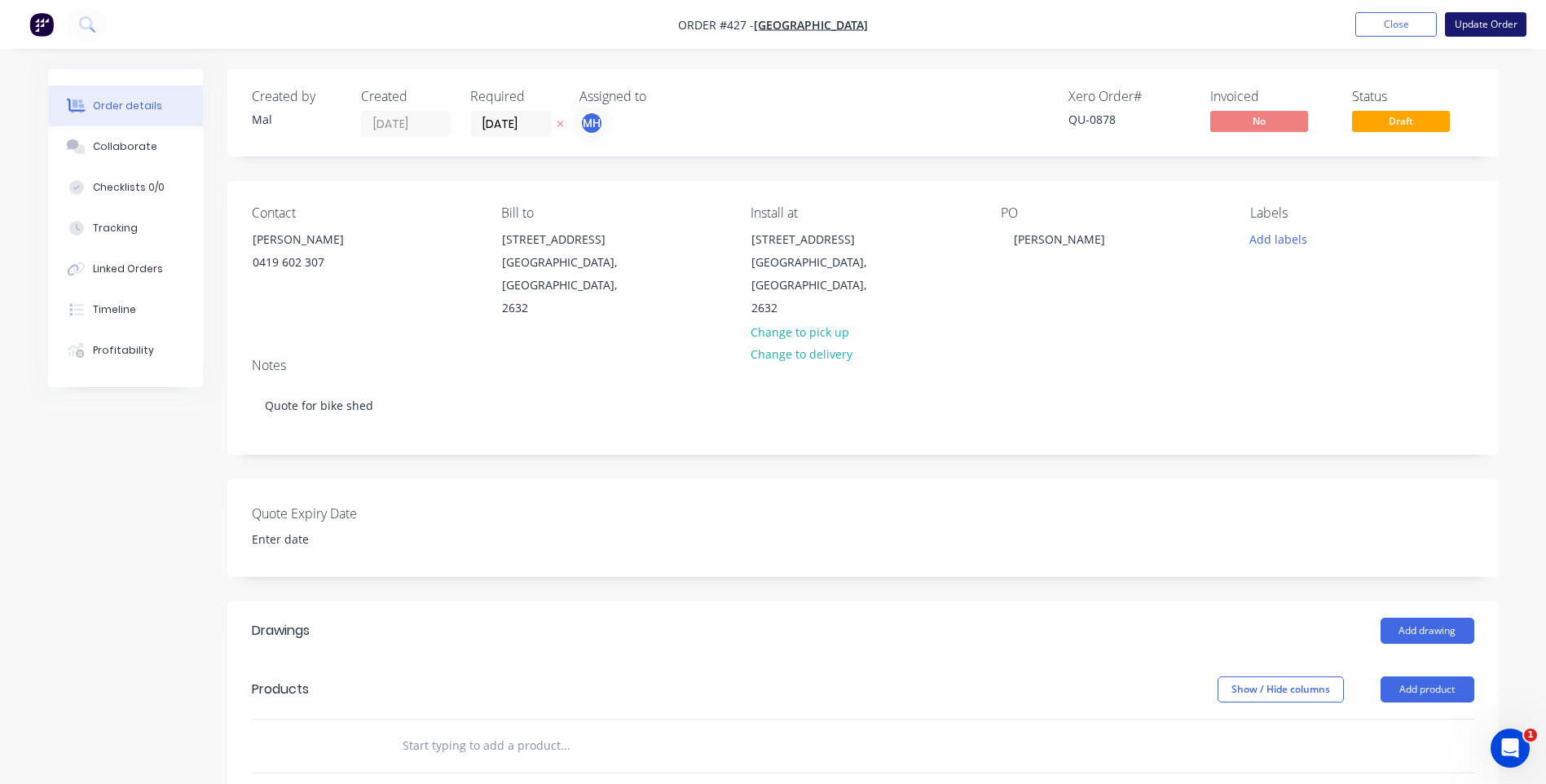
click at [1468, 20] on button "Update Order" at bounding box center [1485, 24] width 82 height 24
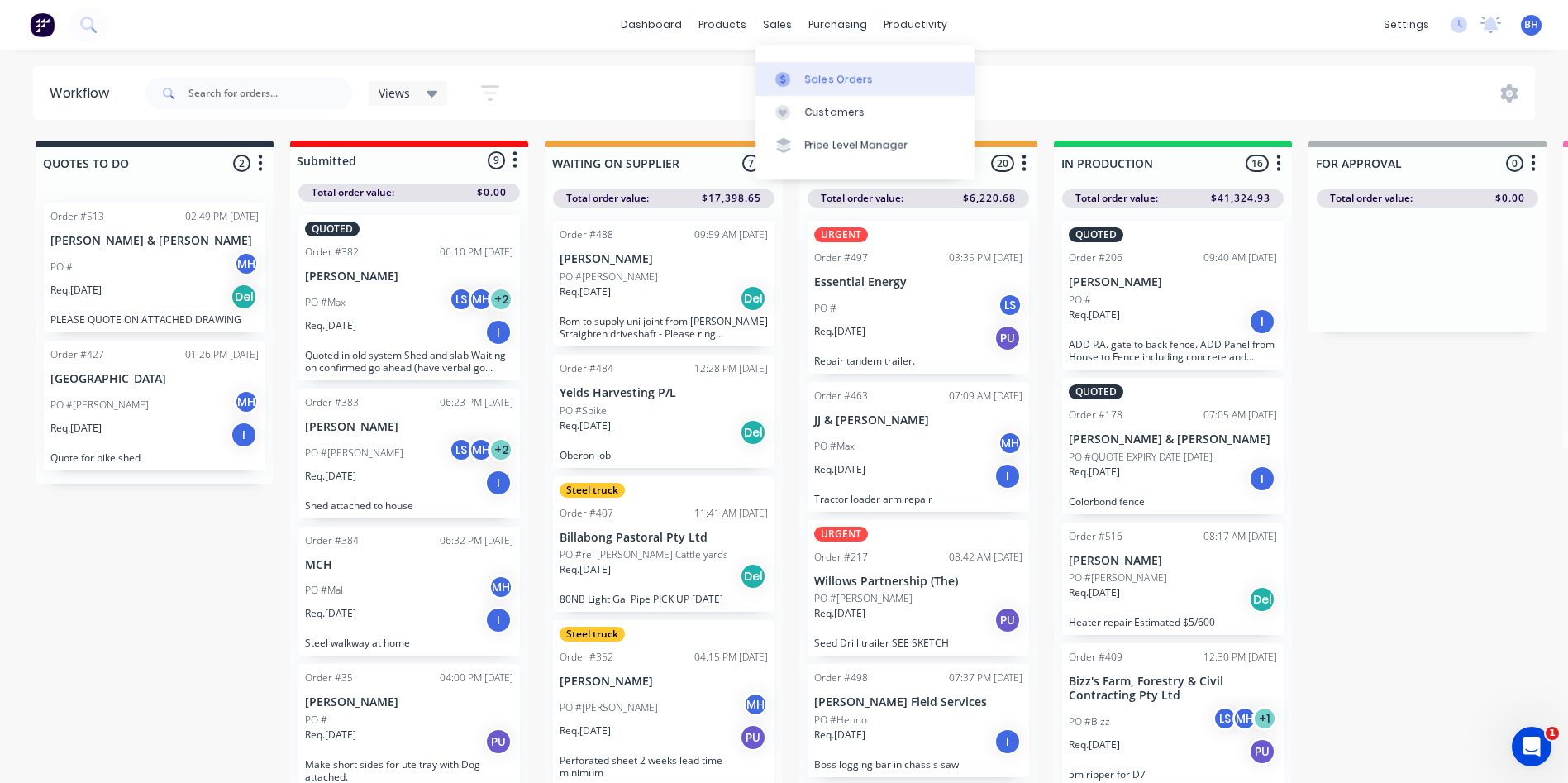
click at [822, 76] on div "Sales Orders" at bounding box center [839, 78] width 68 height 14
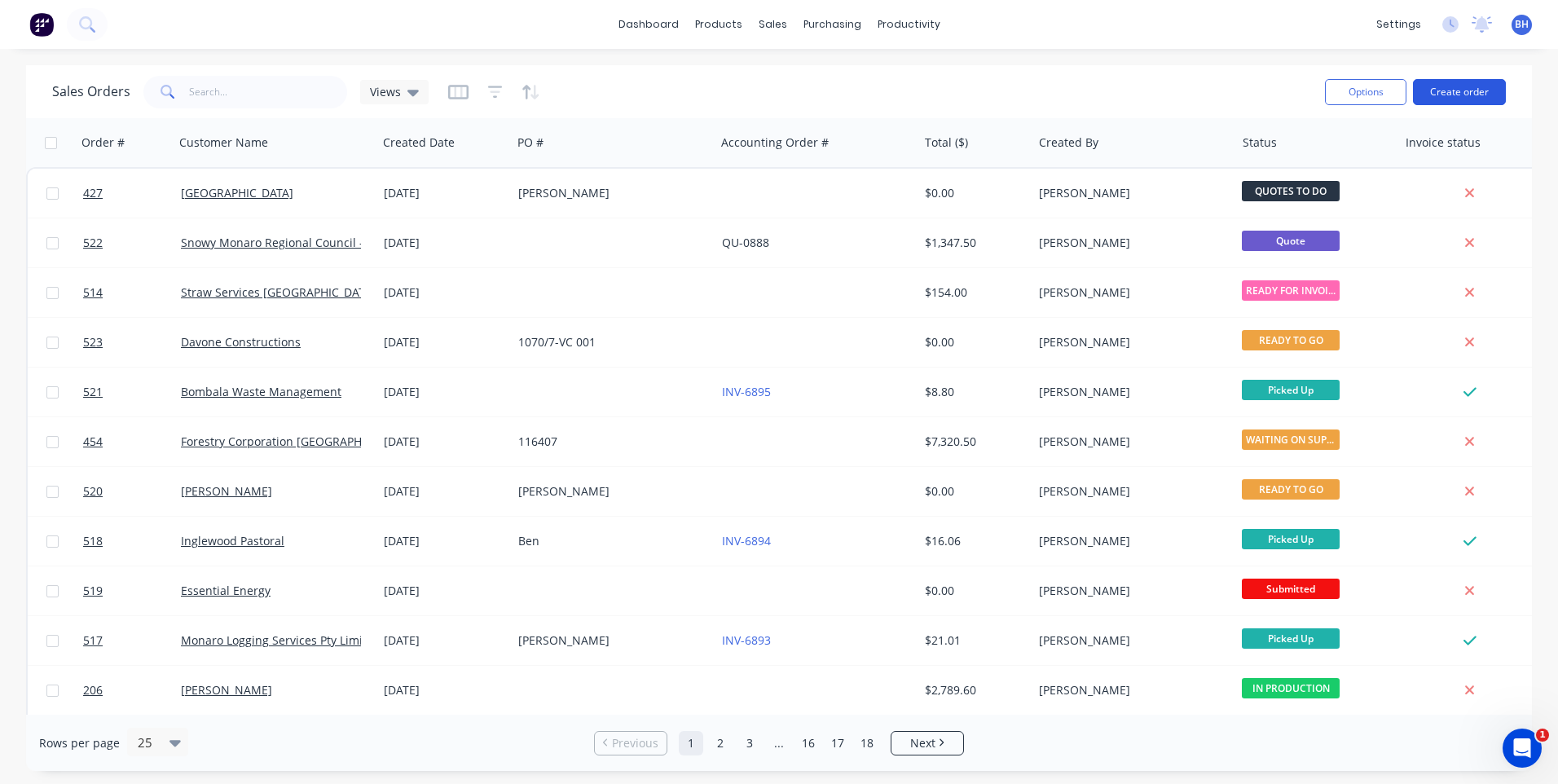
click at [1445, 83] on button "Create order" at bounding box center [1459, 92] width 93 height 26
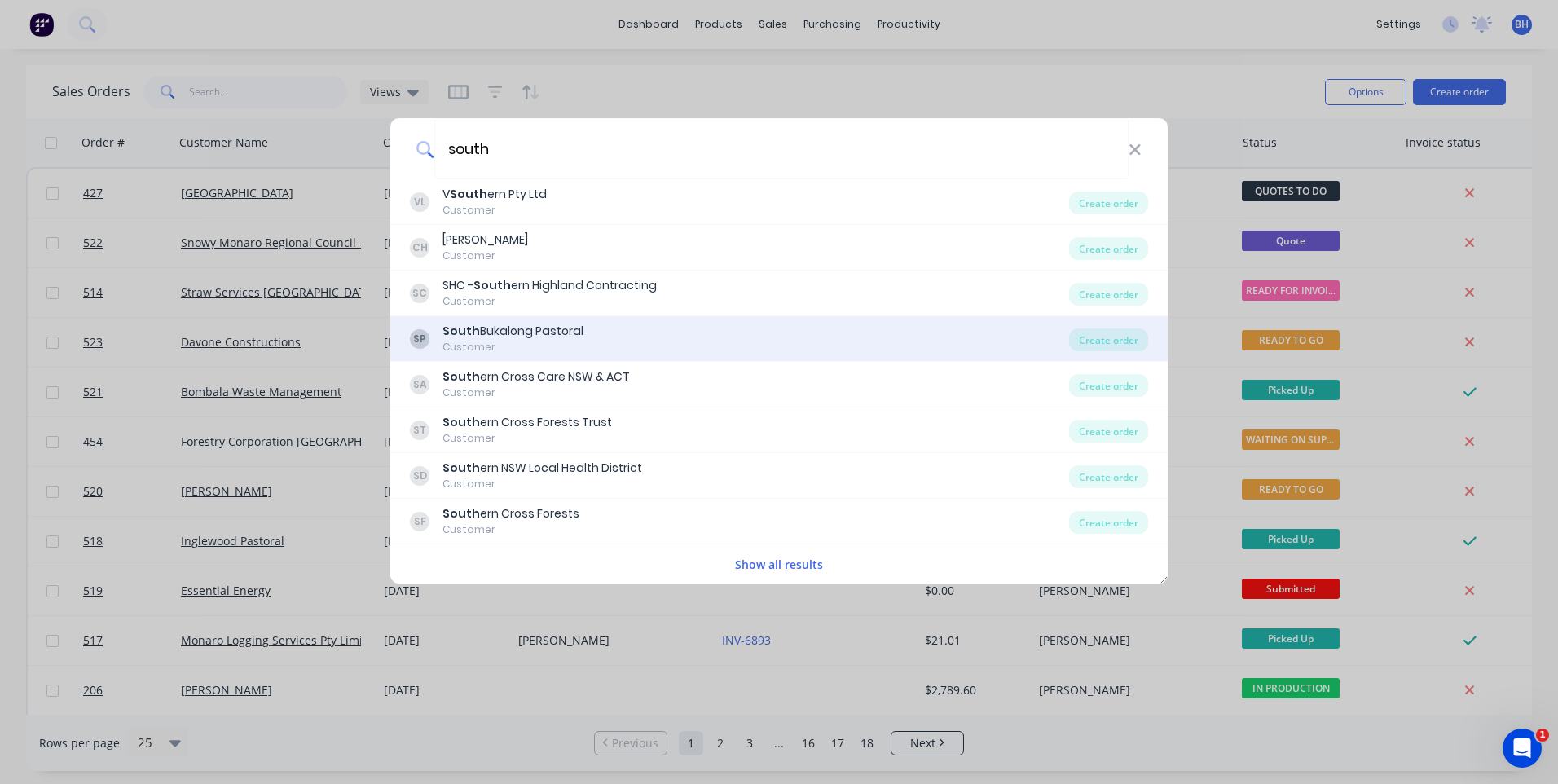
type input "south"
click at [615, 330] on div "SP South Bukalong Pastoral Customer" at bounding box center [740, 339] width 659 height 32
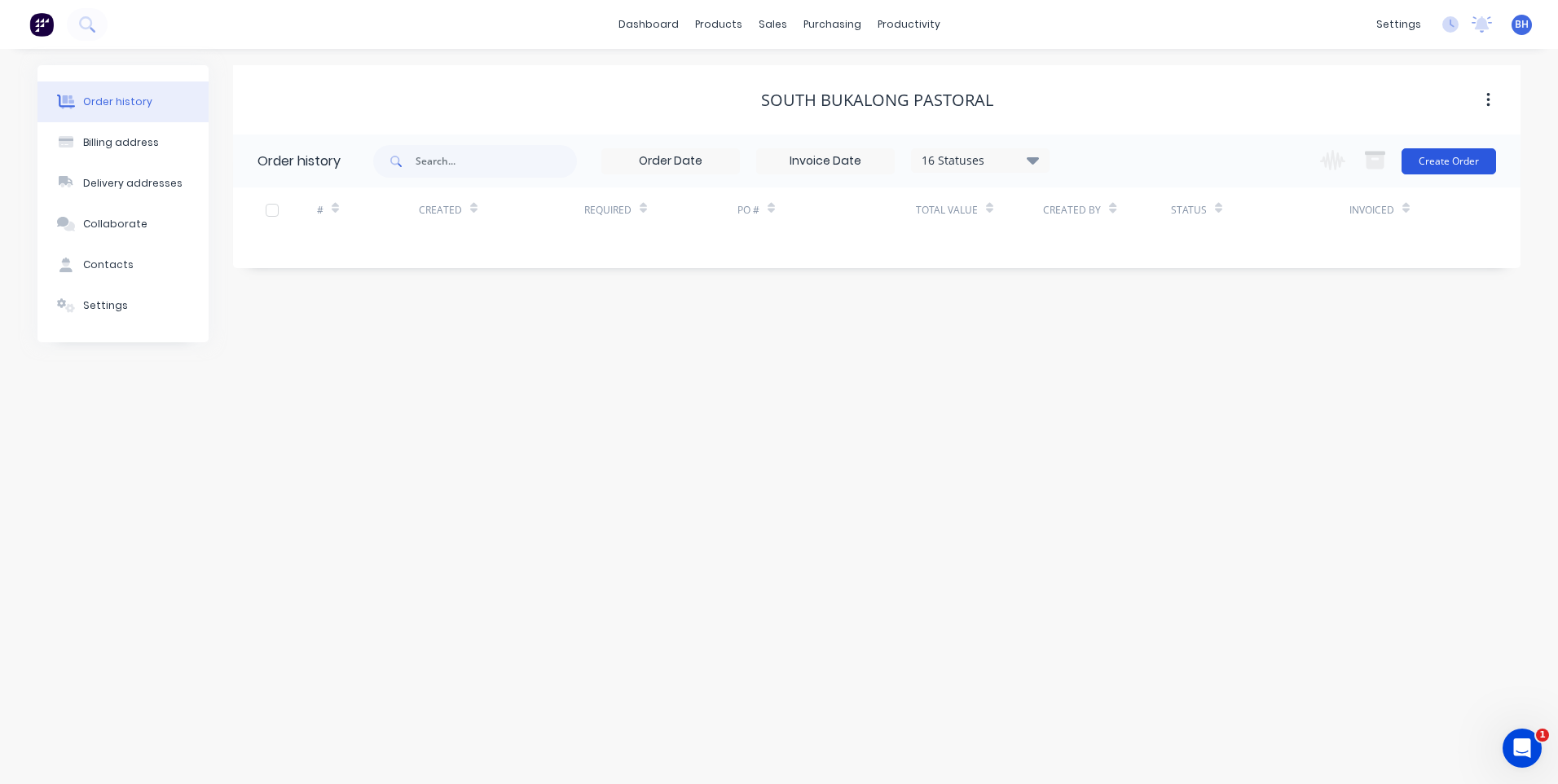
click at [1450, 150] on button "Create Order" at bounding box center [1449, 160] width 94 height 26
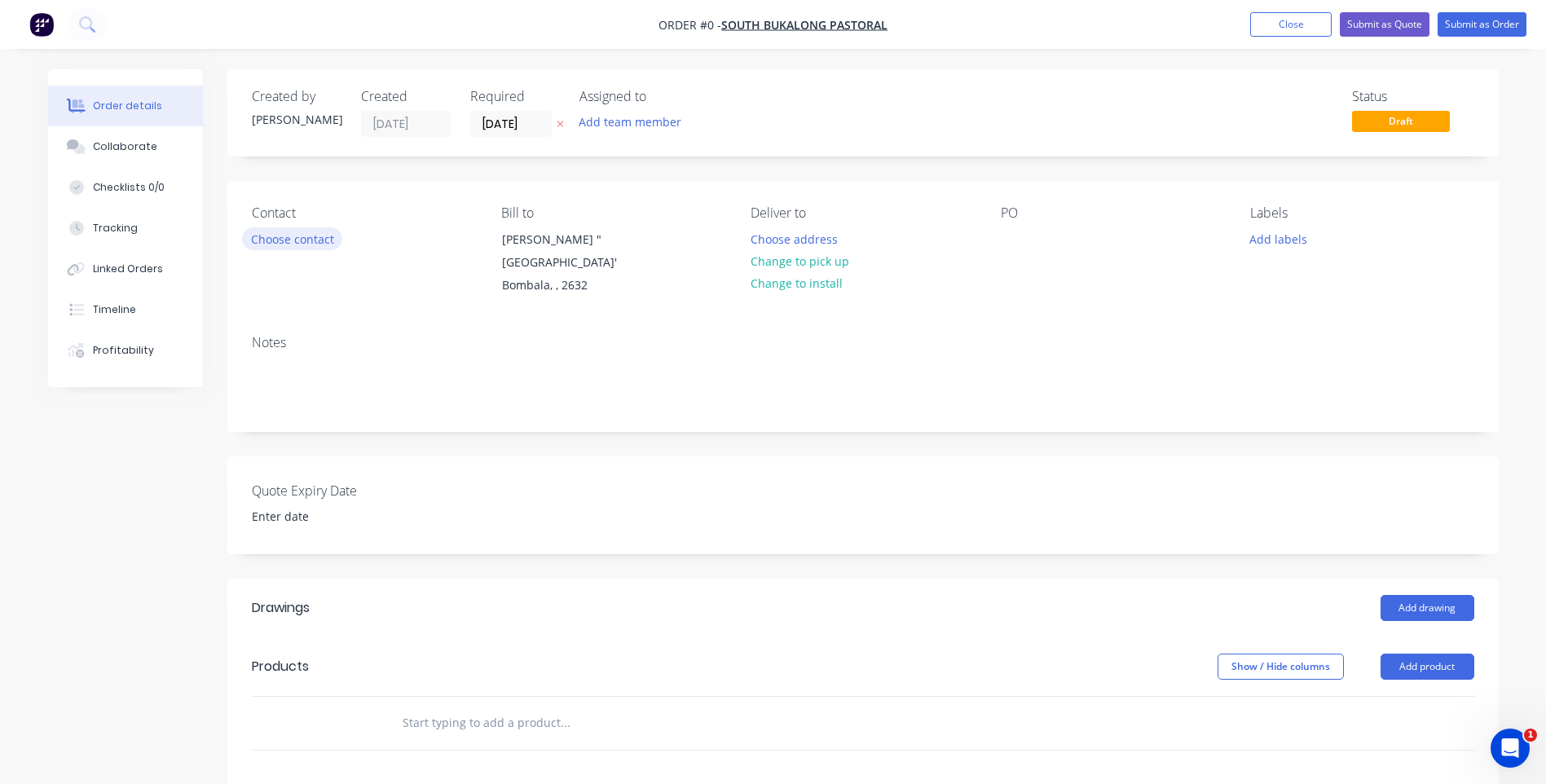
click at [323, 237] on button "Choose contact" at bounding box center [292, 238] width 100 height 22
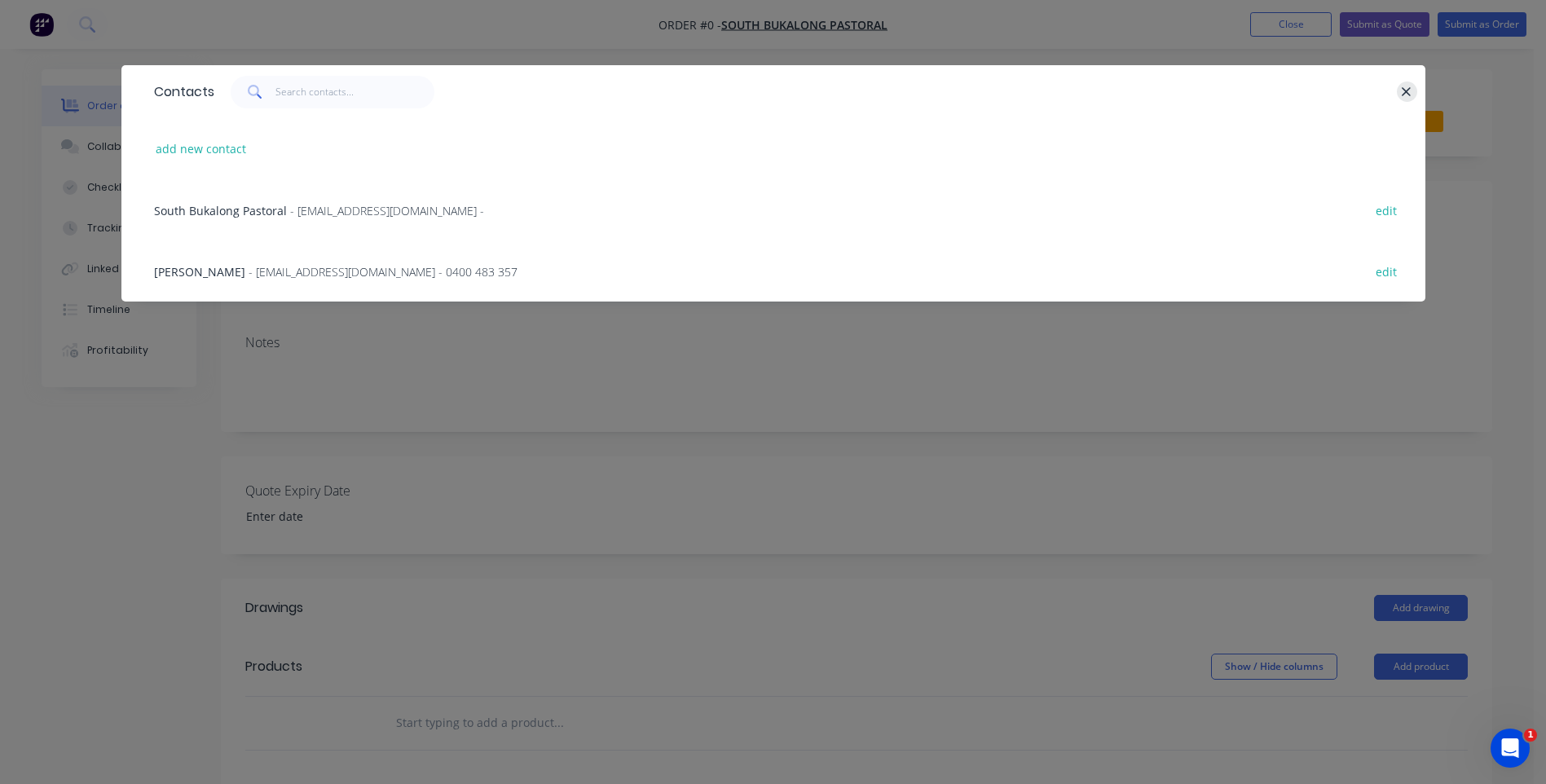
click at [1404, 87] on icon "button" at bounding box center [1406, 92] width 11 height 14
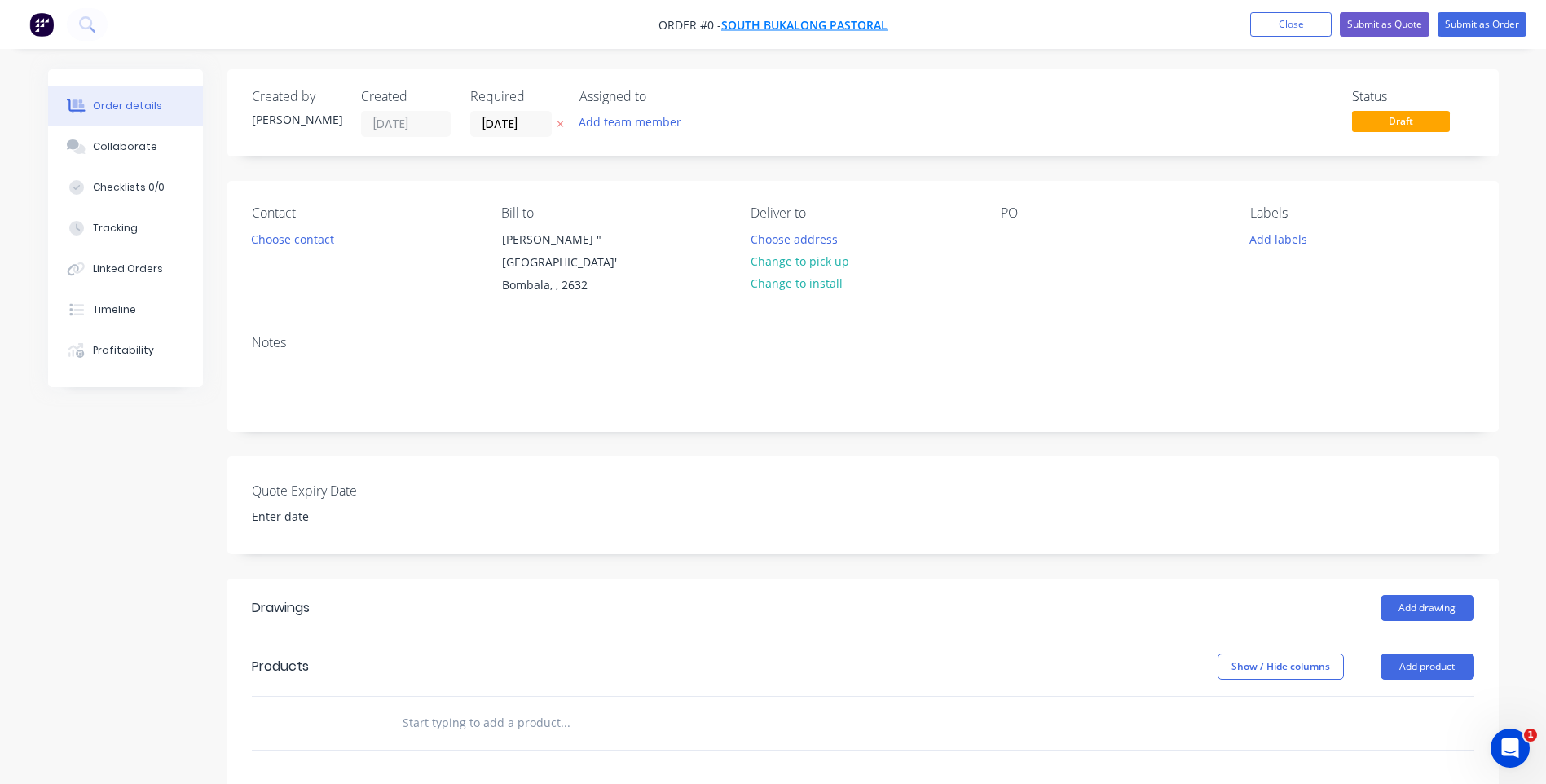
click at [795, 18] on span "South Bukalong Pastoral" at bounding box center [805, 24] width 166 height 15
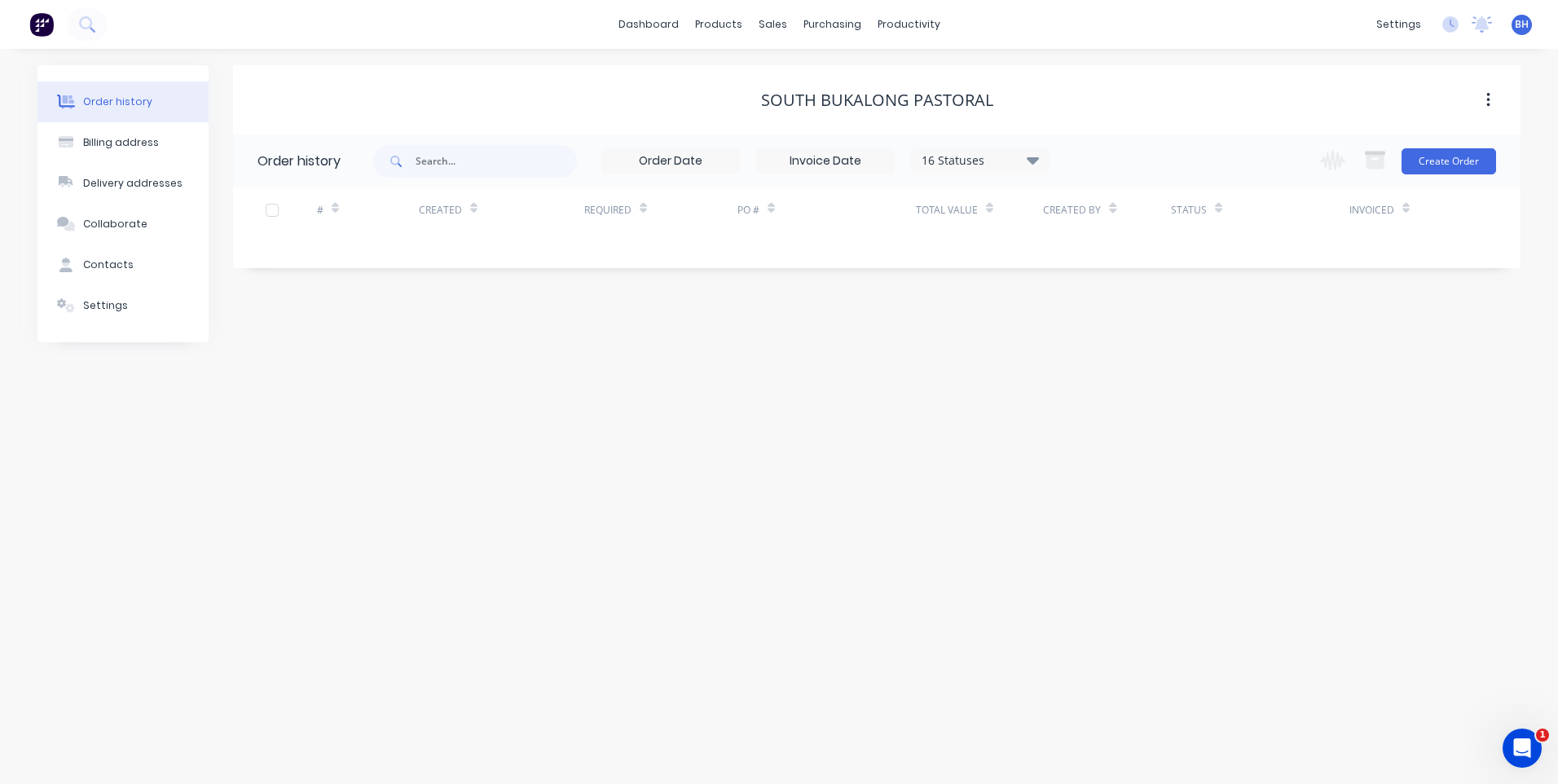
click at [1487, 89] on button "button" at bounding box center [1488, 100] width 39 height 29
click at [1408, 146] on div "Archive" at bounding box center [1429, 143] width 125 height 24
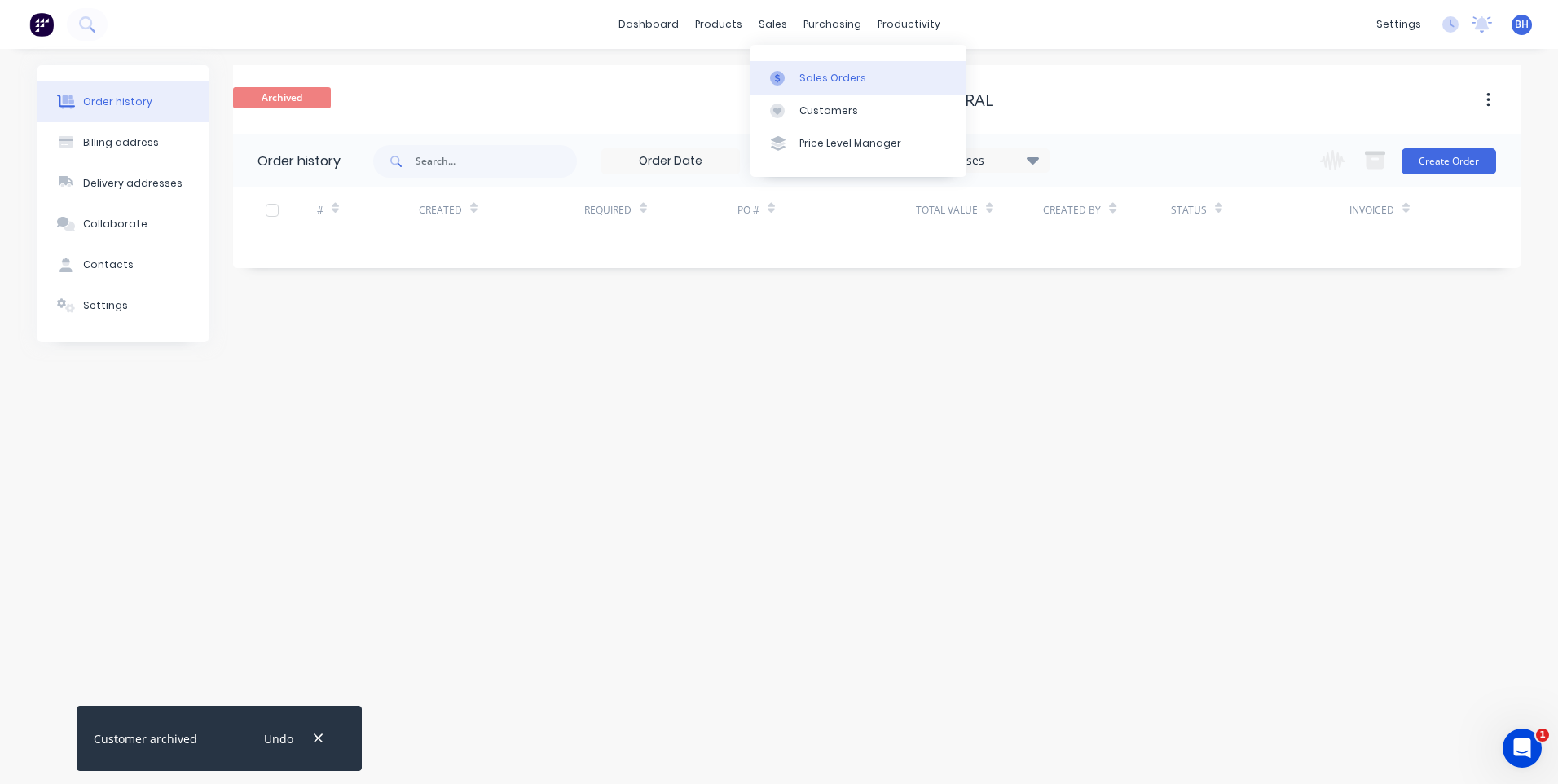
click at [810, 71] on div "Sales Orders" at bounding box center [833, 77] width 67 height 14
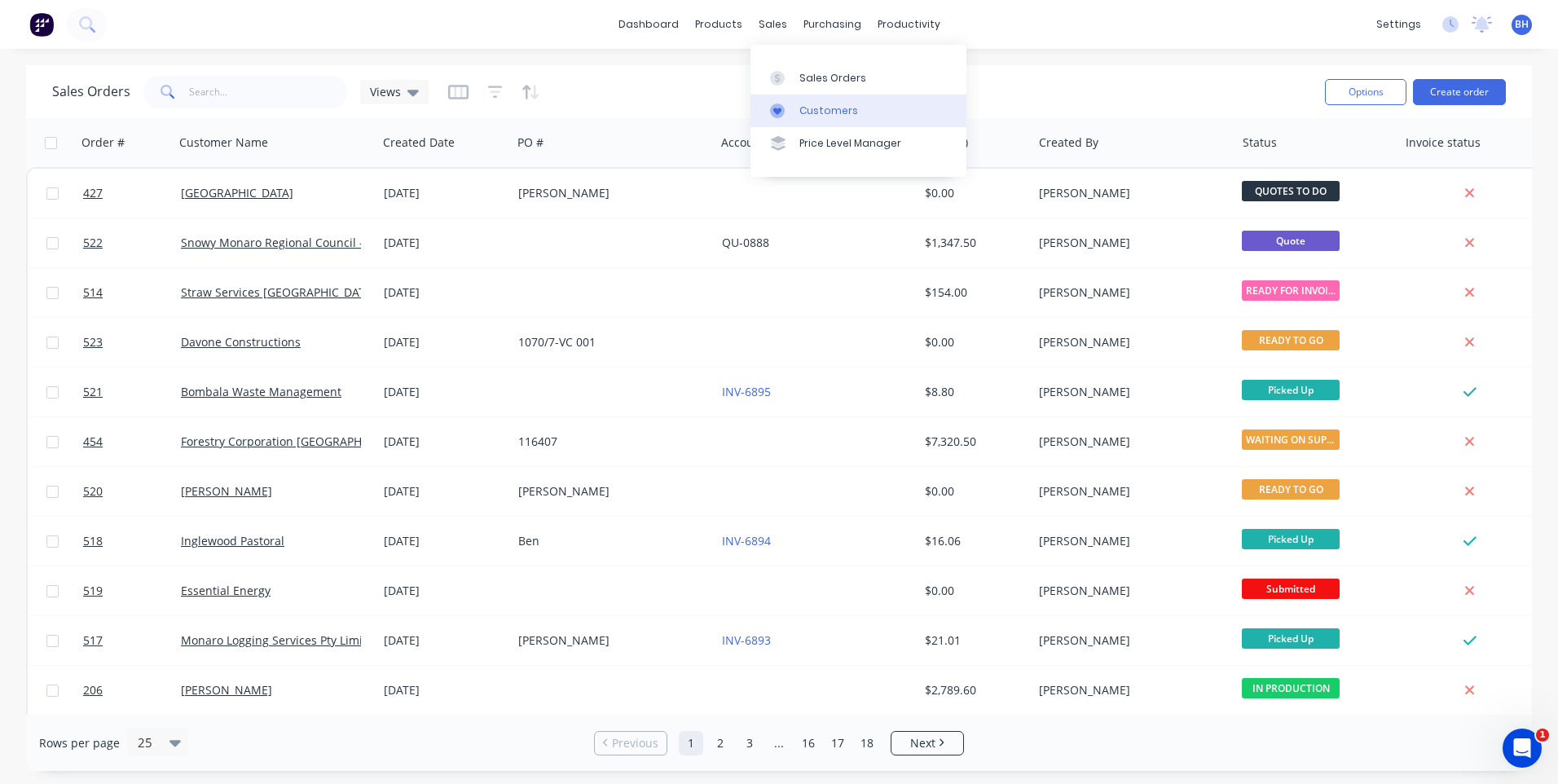
click at [807, 104] on div "Customers" at bounding box center [829, 110] width 59 height 14
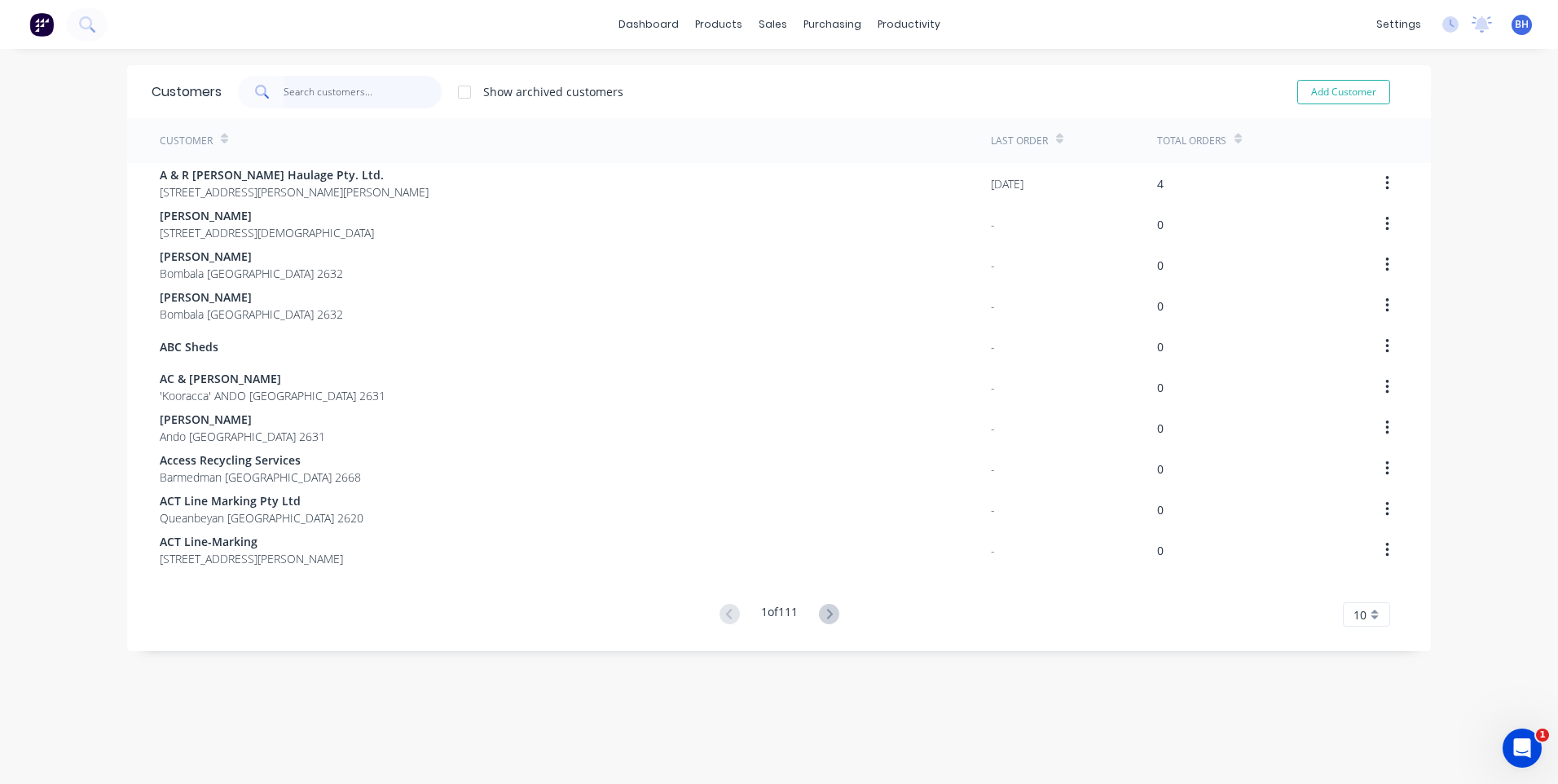
click at [334, 89] on input "text" at bounding box center [362, 92] width 159 height 33
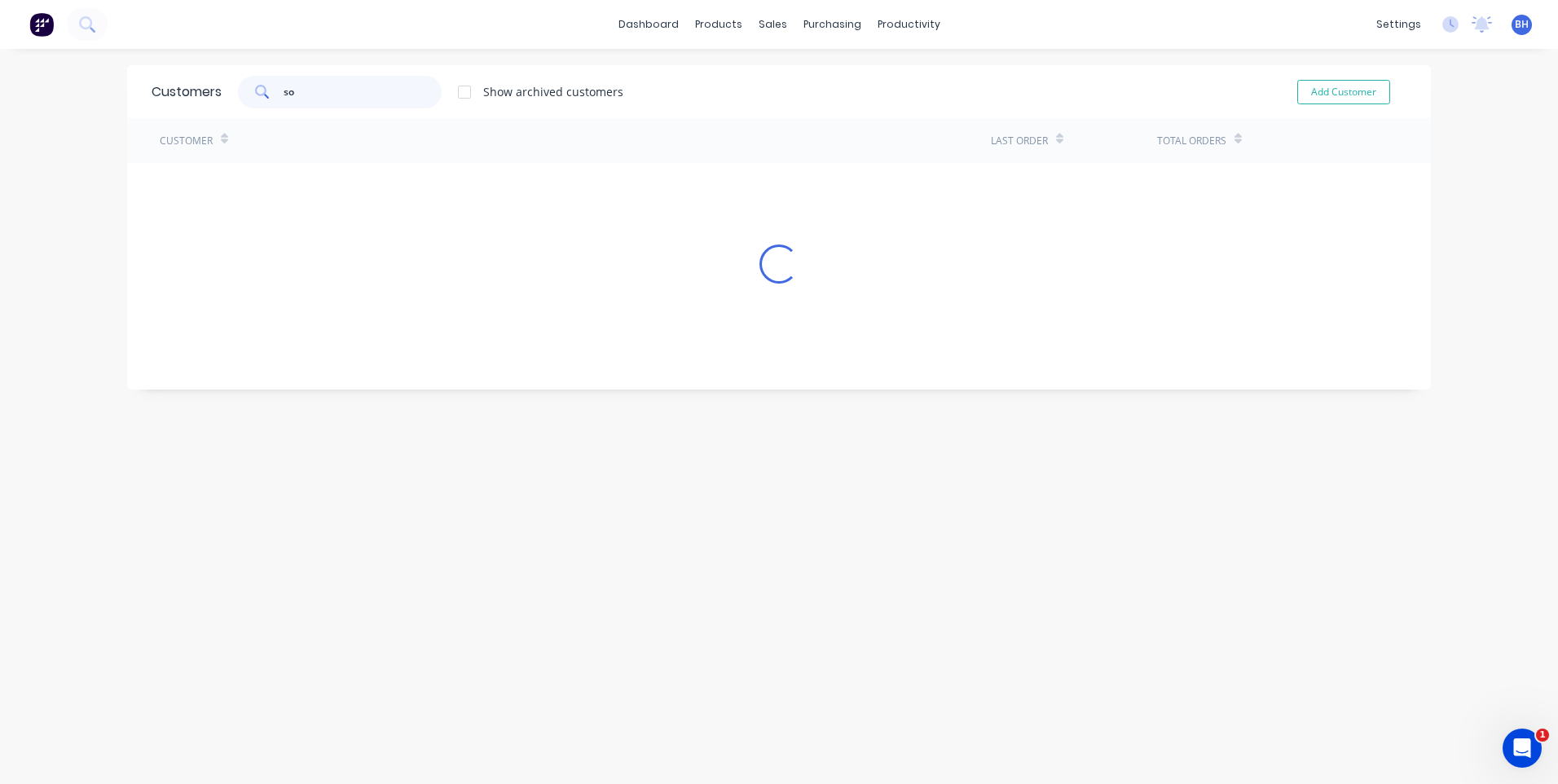
type input "s"
type input "j"
type input "m"
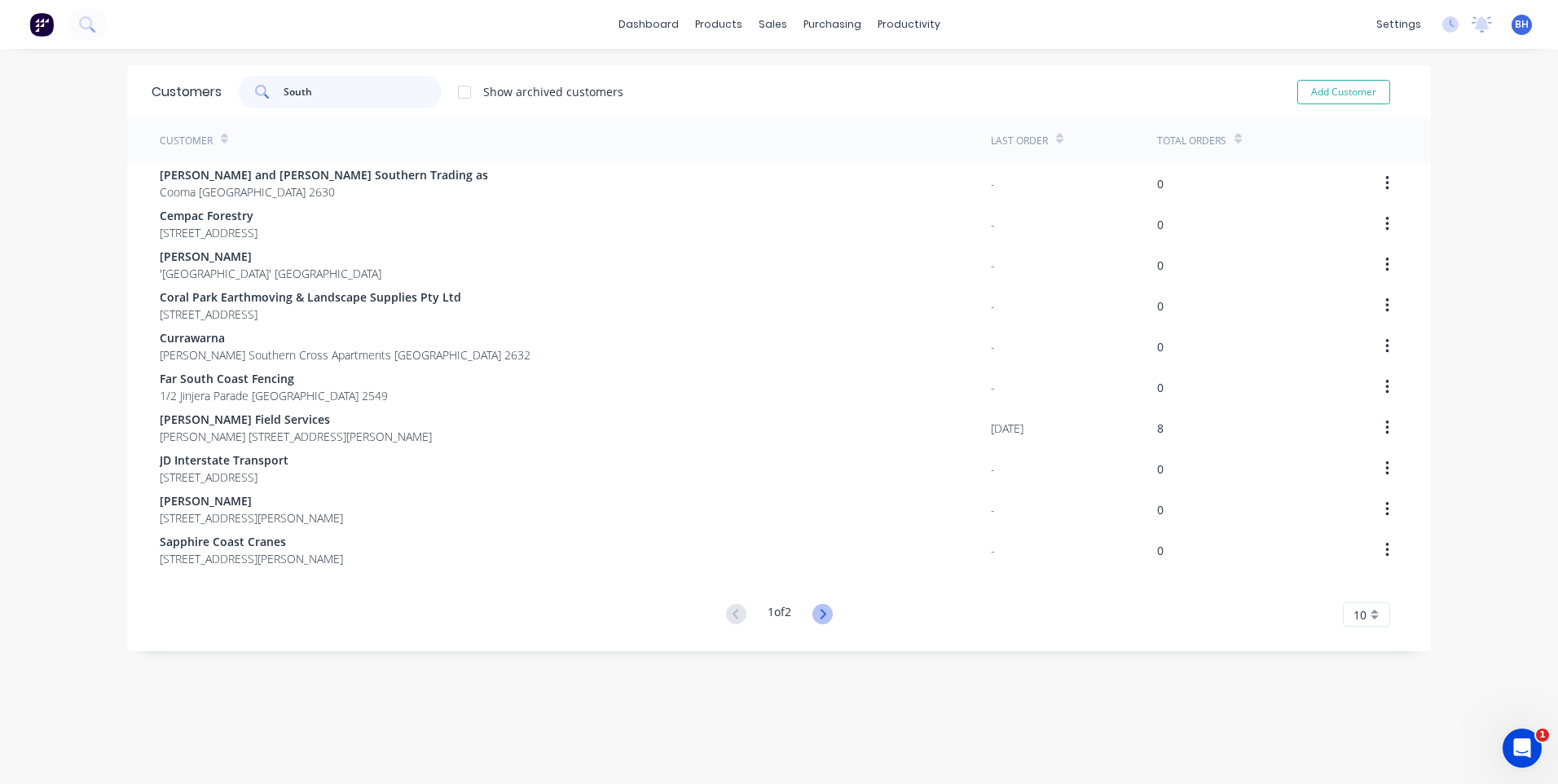
type input "South"
click at [819, 614] on icon at bounding box center [823, 613] width 20 height 20
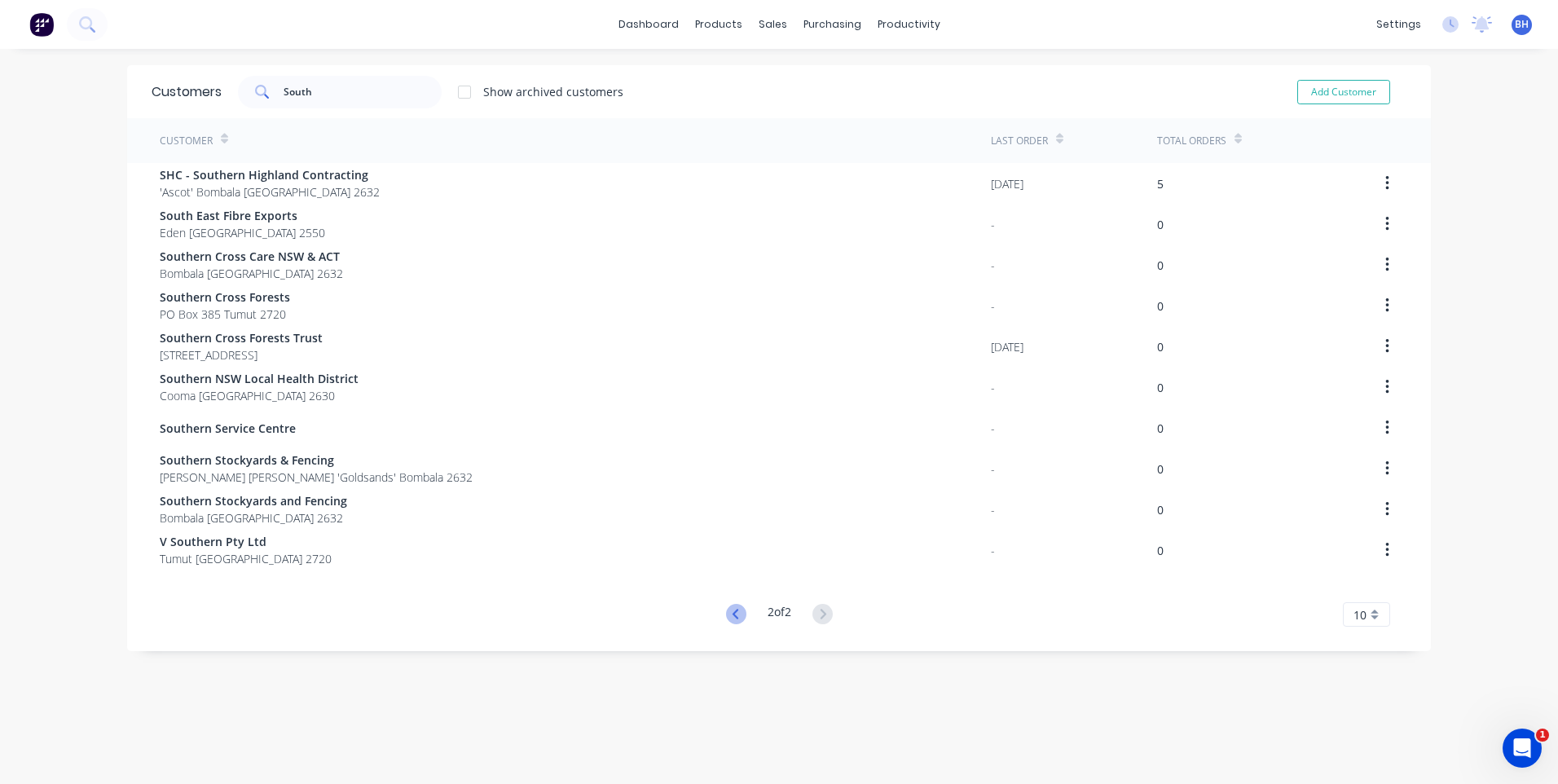
click at [726, 607] on icon at bounding box center [736, 613] width 20 height 20
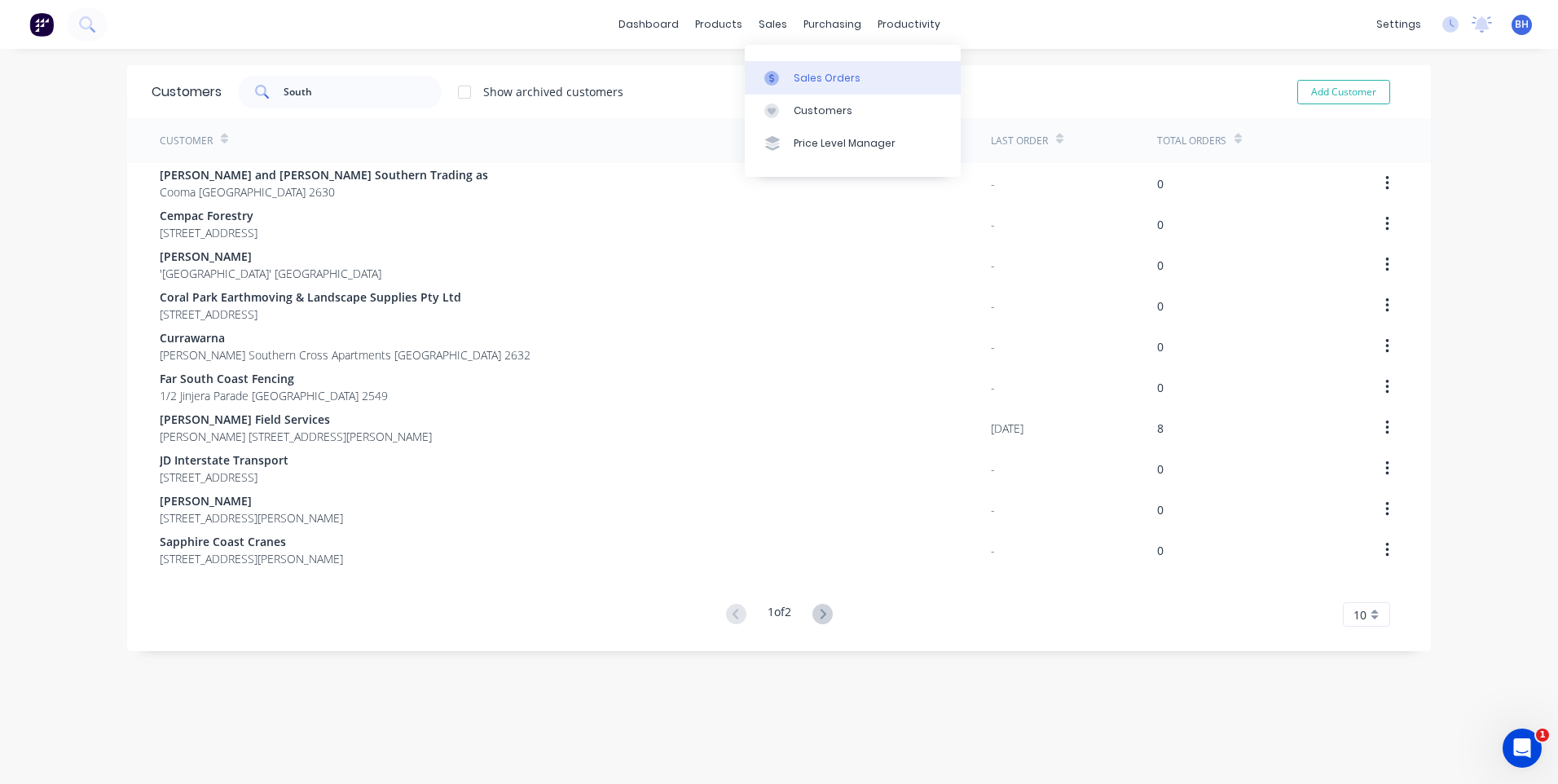
click at [829, 71] on div "Sales Orders" at bounding box center [827, 77] width 67 height 14
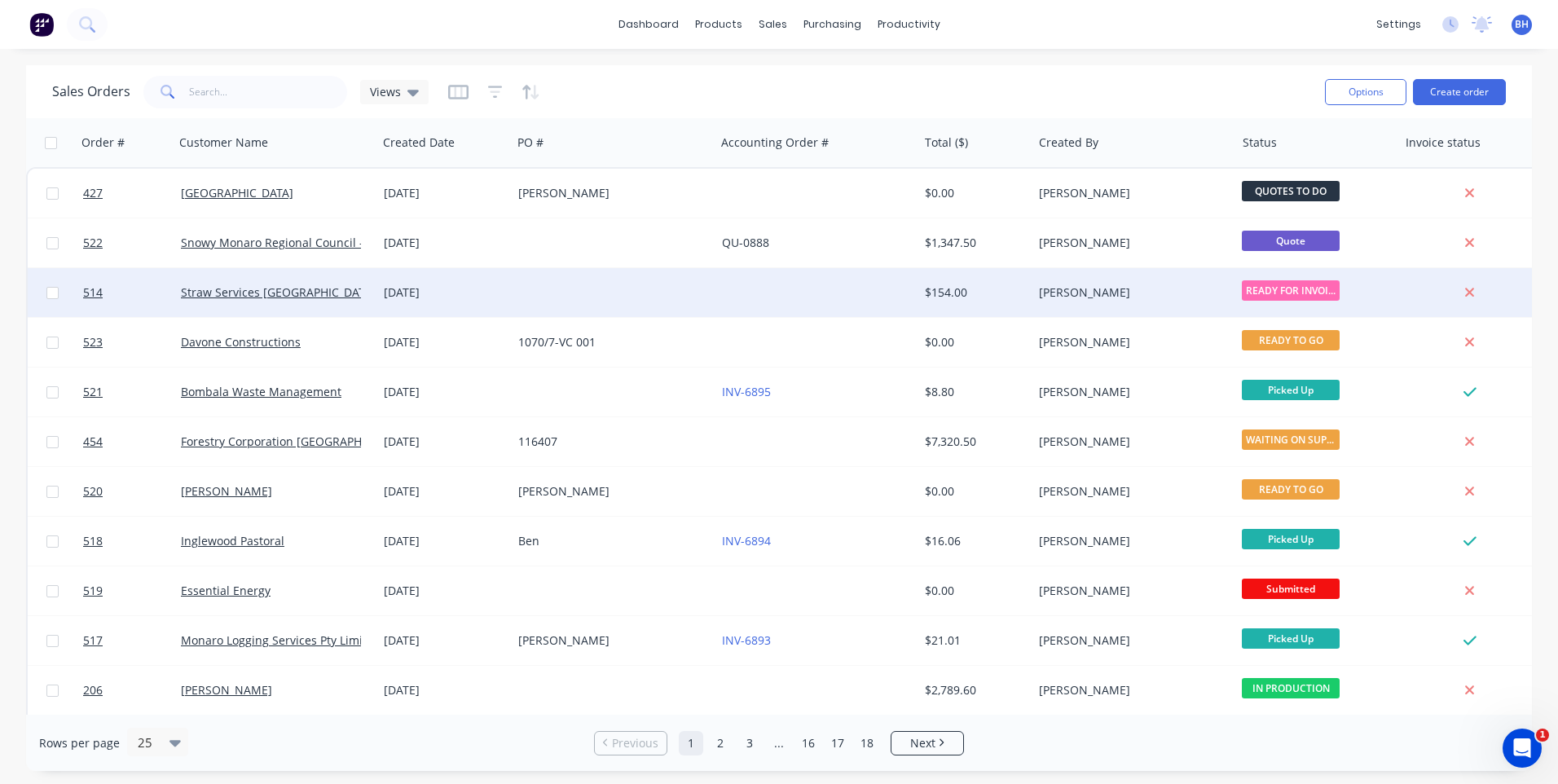
click at [744, 286] on div at bounding box center [816, 292] width 203 height 49
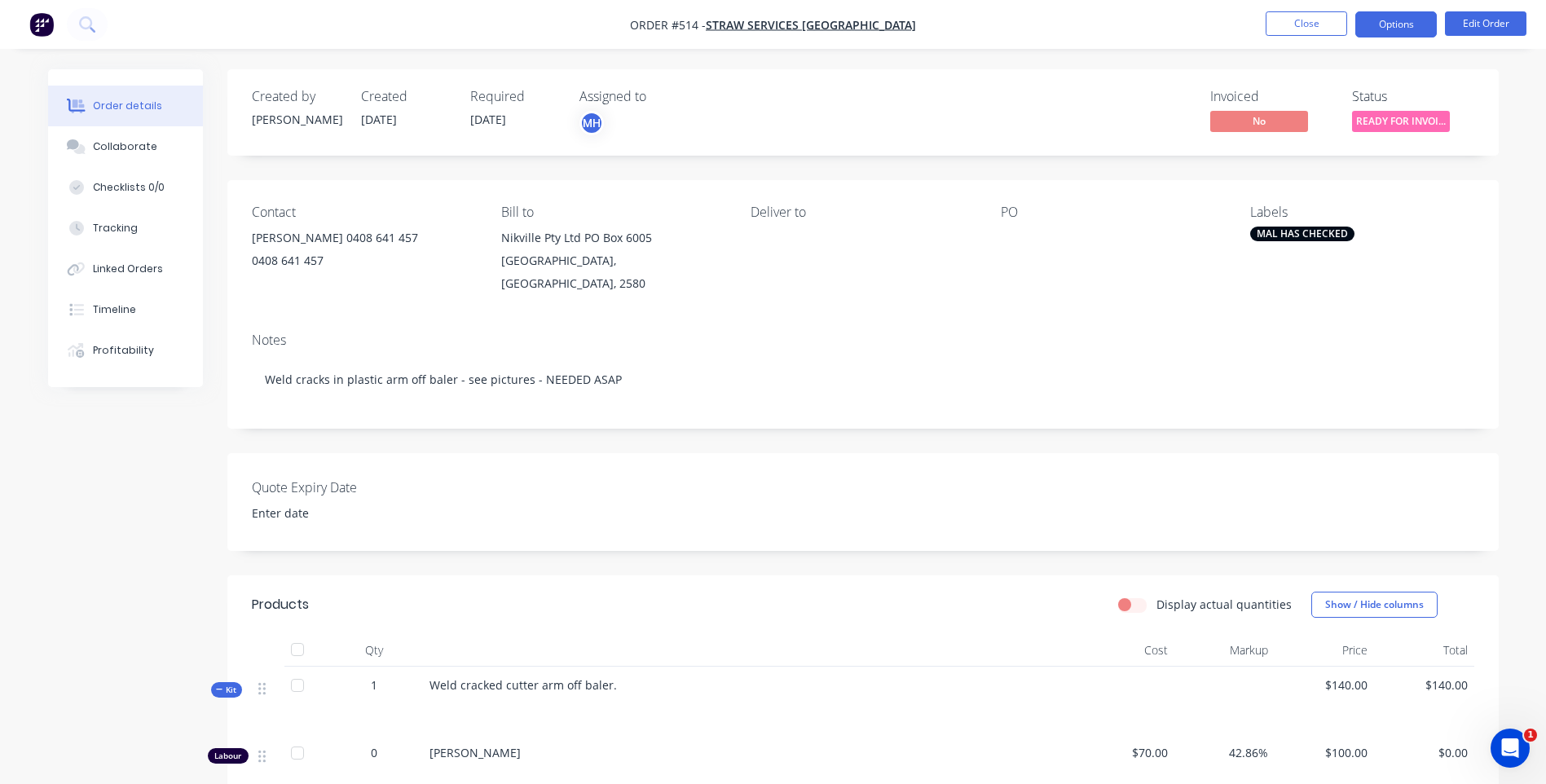
click at [1387, 19] on button "Options" at bounding box center [1396, 24] width 82 height 26
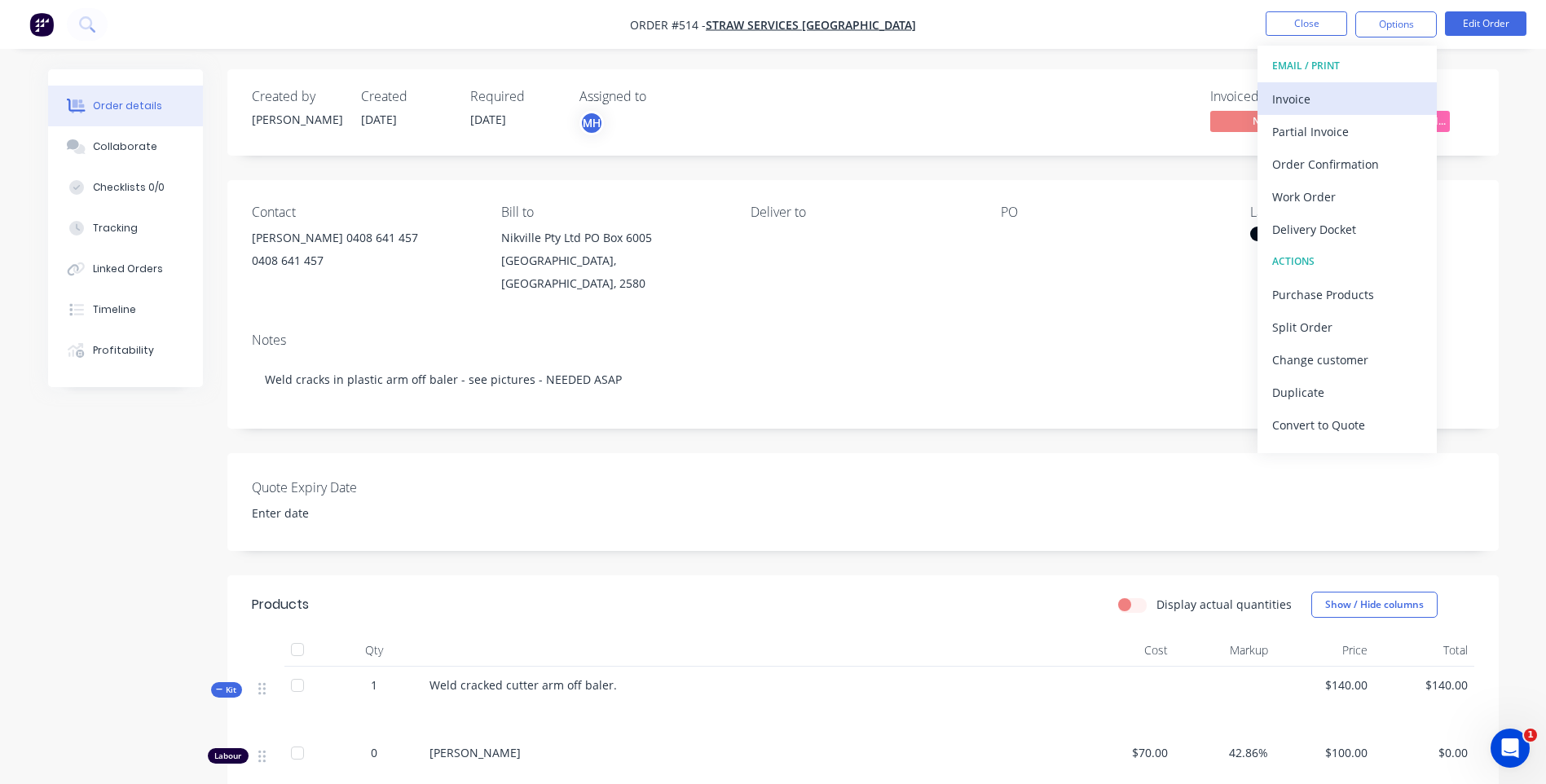
click at [1293, 95] on div "Invoice" at bounding box center [1347, 99] width 150 height 24
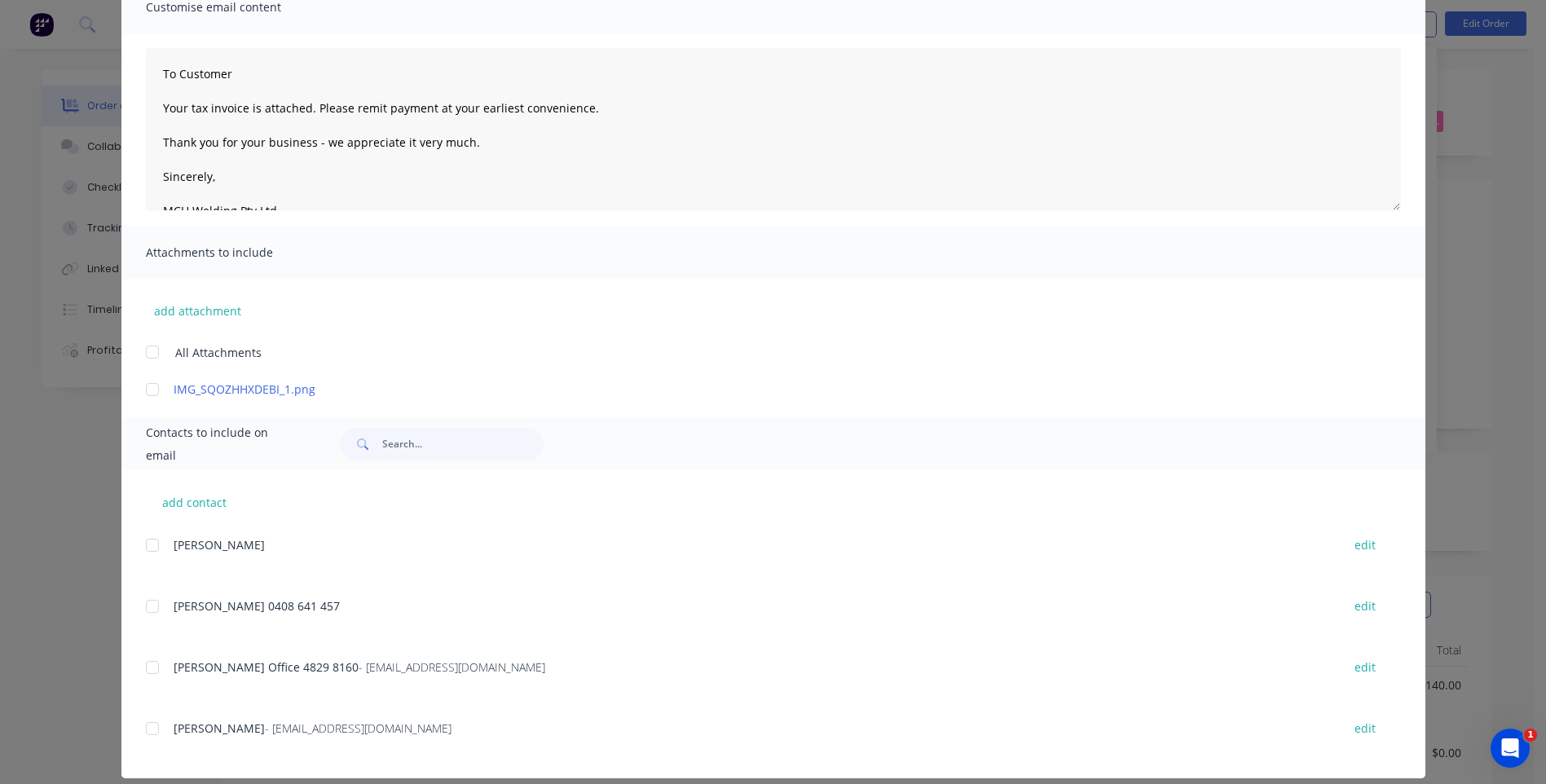
scroll to position [155, 0]
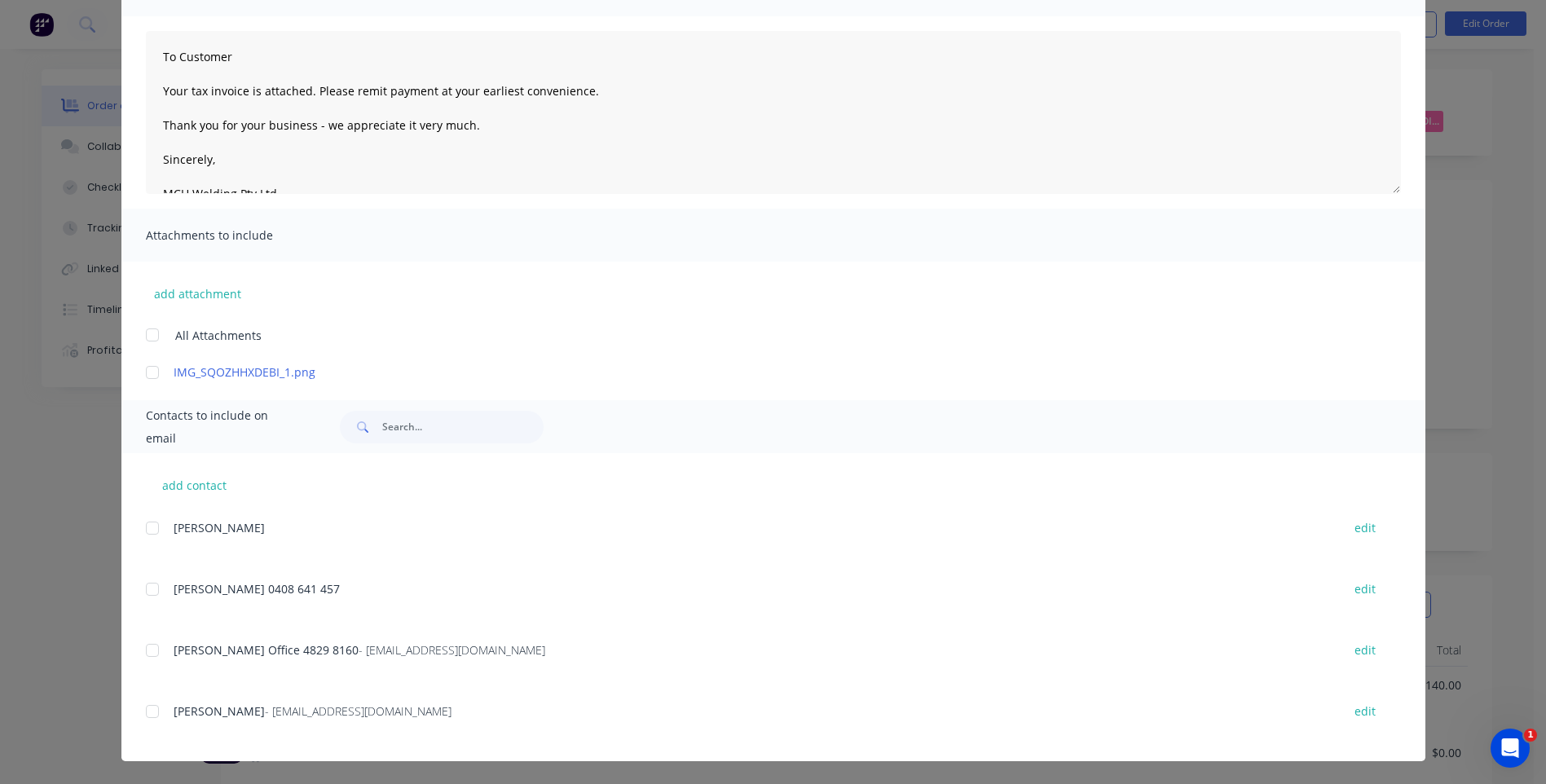
click at [140, 710] on div at bounding box center [152, 711] width 33 height 33
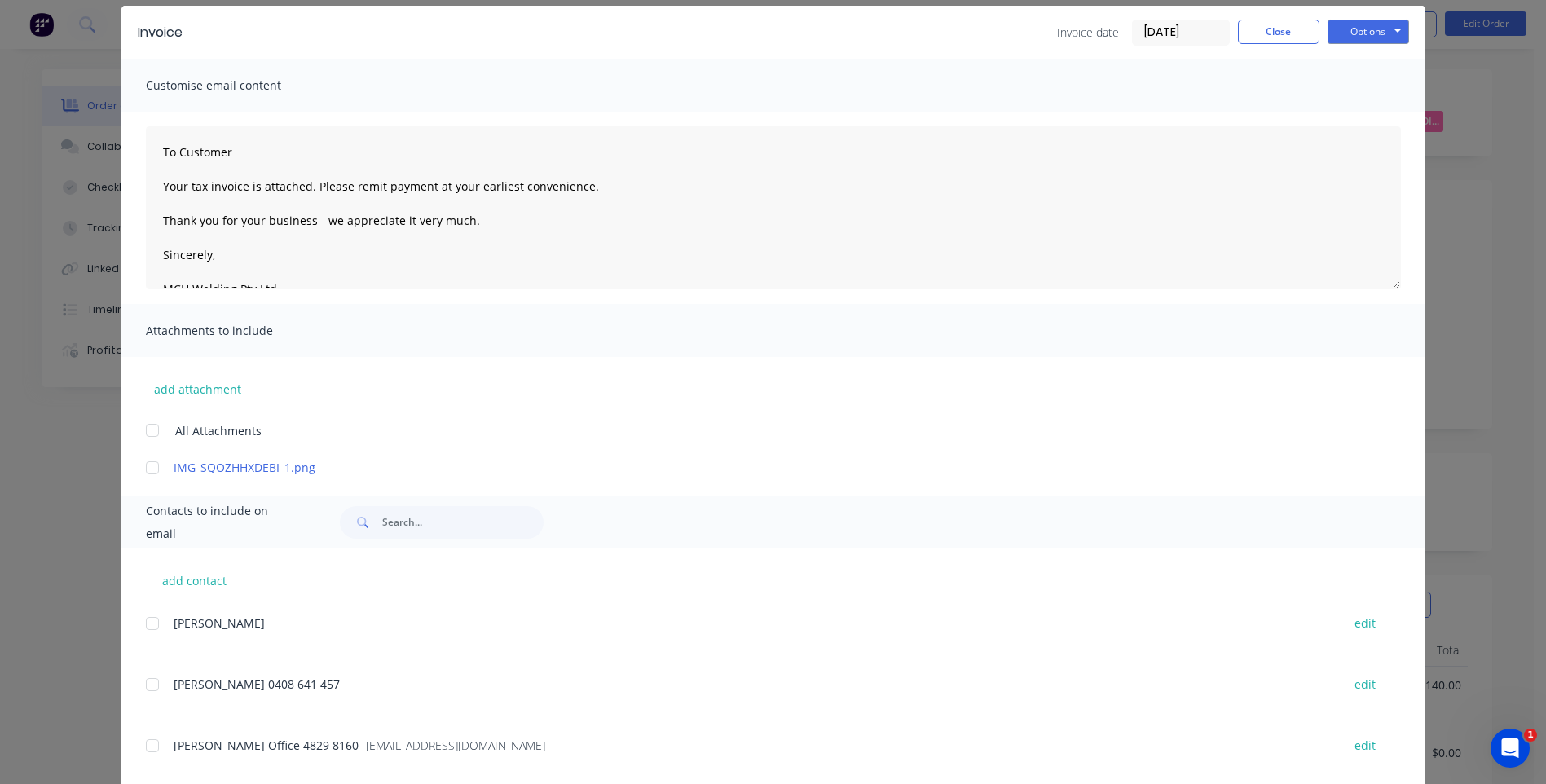
scroll to position [0, 0]
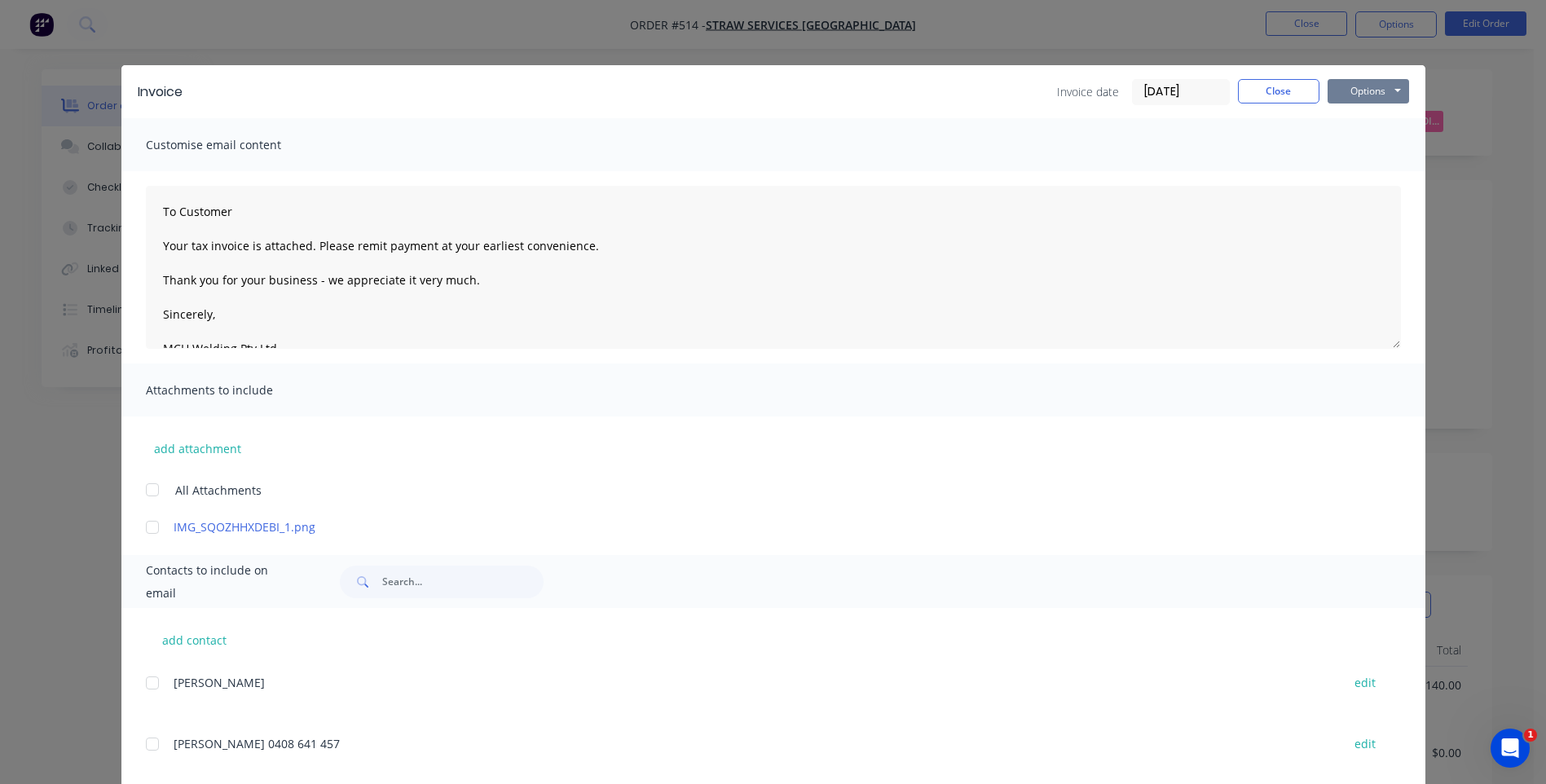
click at [1345, 87] on button "Options" at bounding box center [1368, 91] width 82 height 24
click at [1348, 119] on button "Preview" at bounding box center [1380, 120] width 104 height 27
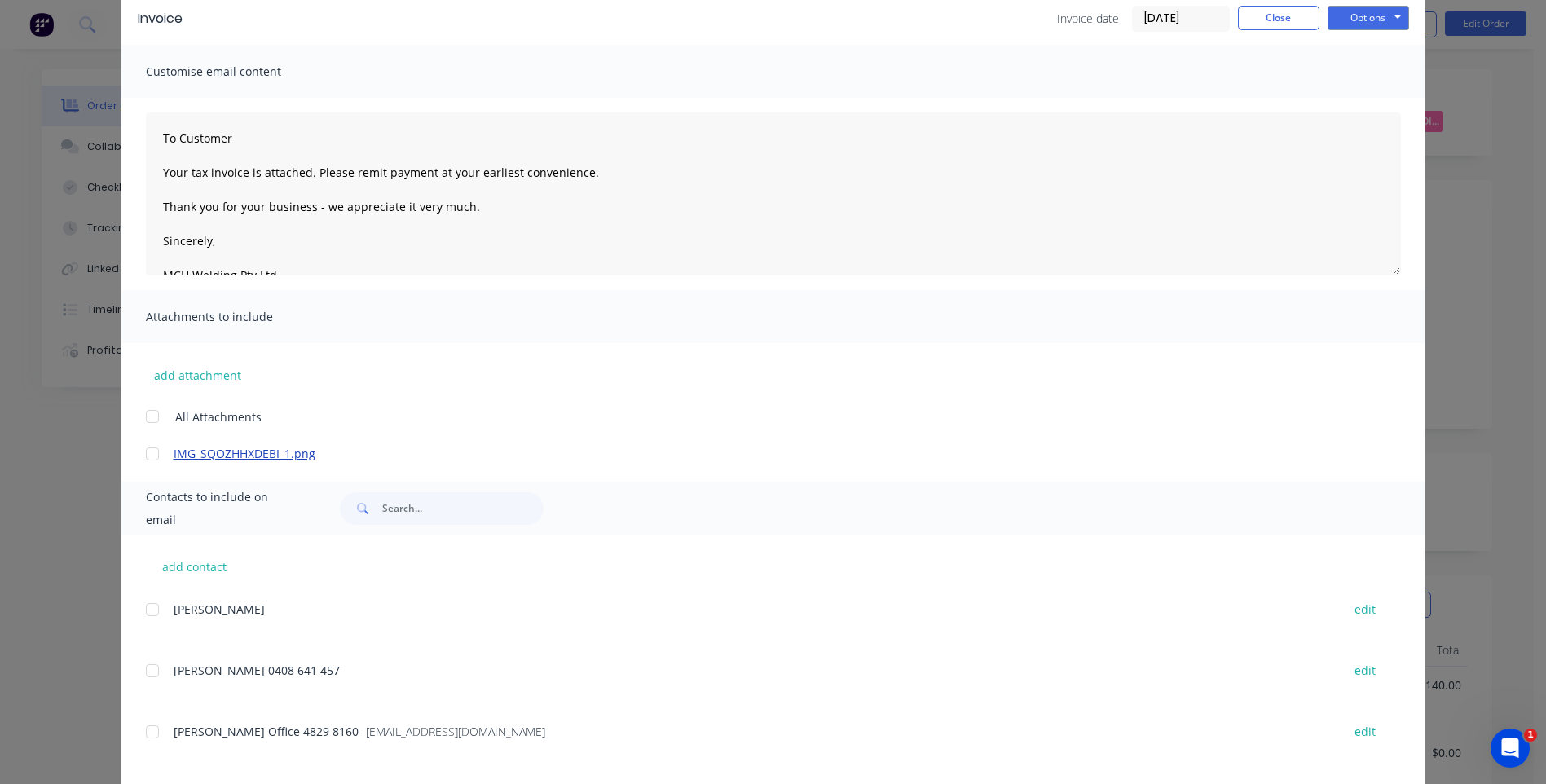
scroll to position [155, 0]
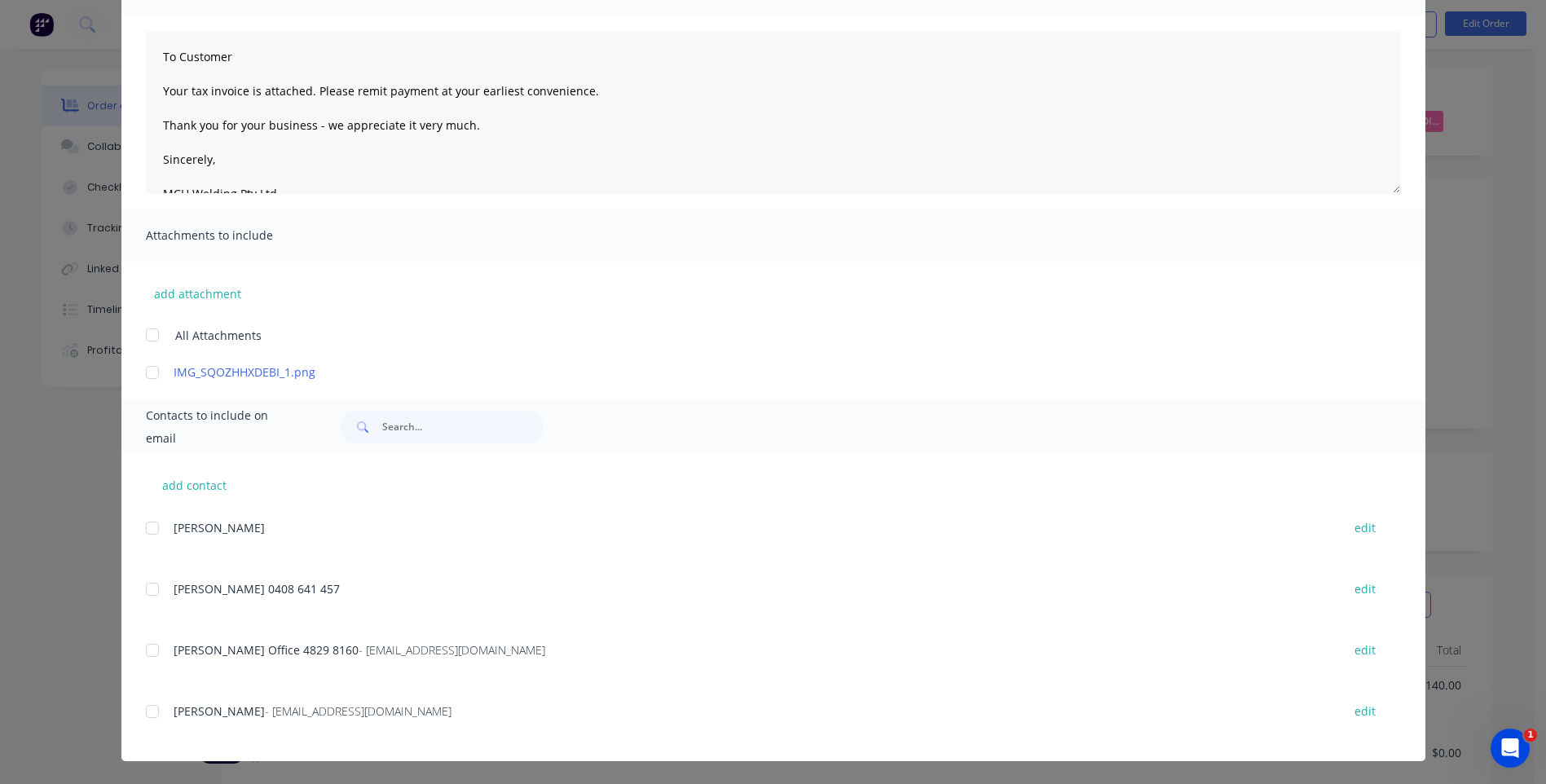
click at [139, 707] on div "add contact Roy Worley edit Wayne 0408 641 457 edit Tennile Skelly Office 4829 …" at bounding box center [773, 607] width 1304 height 308
click at [145, 710] on div at bounding box center [152, 711] width 33 height 33
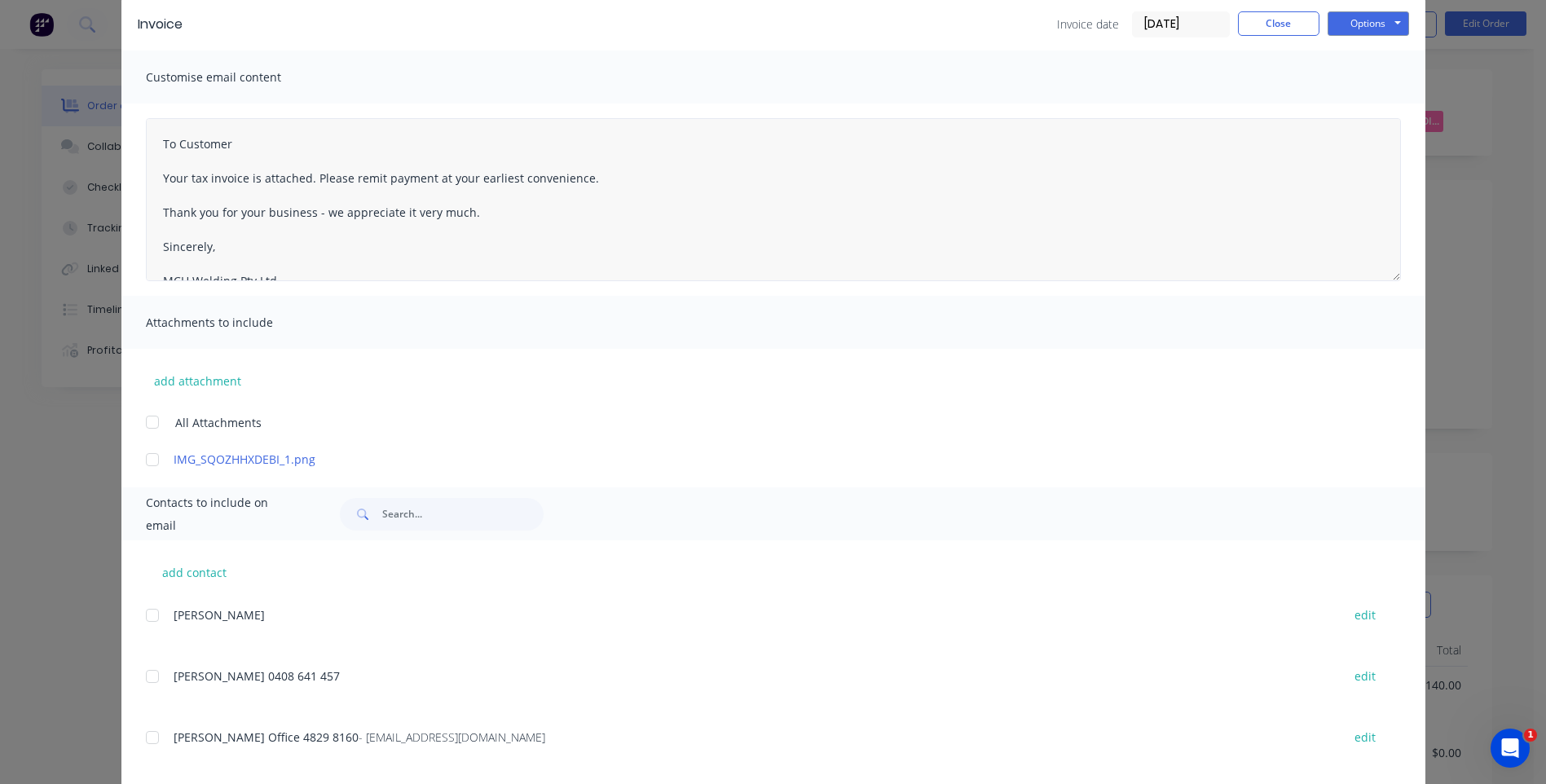
scroll to position [0, 0]
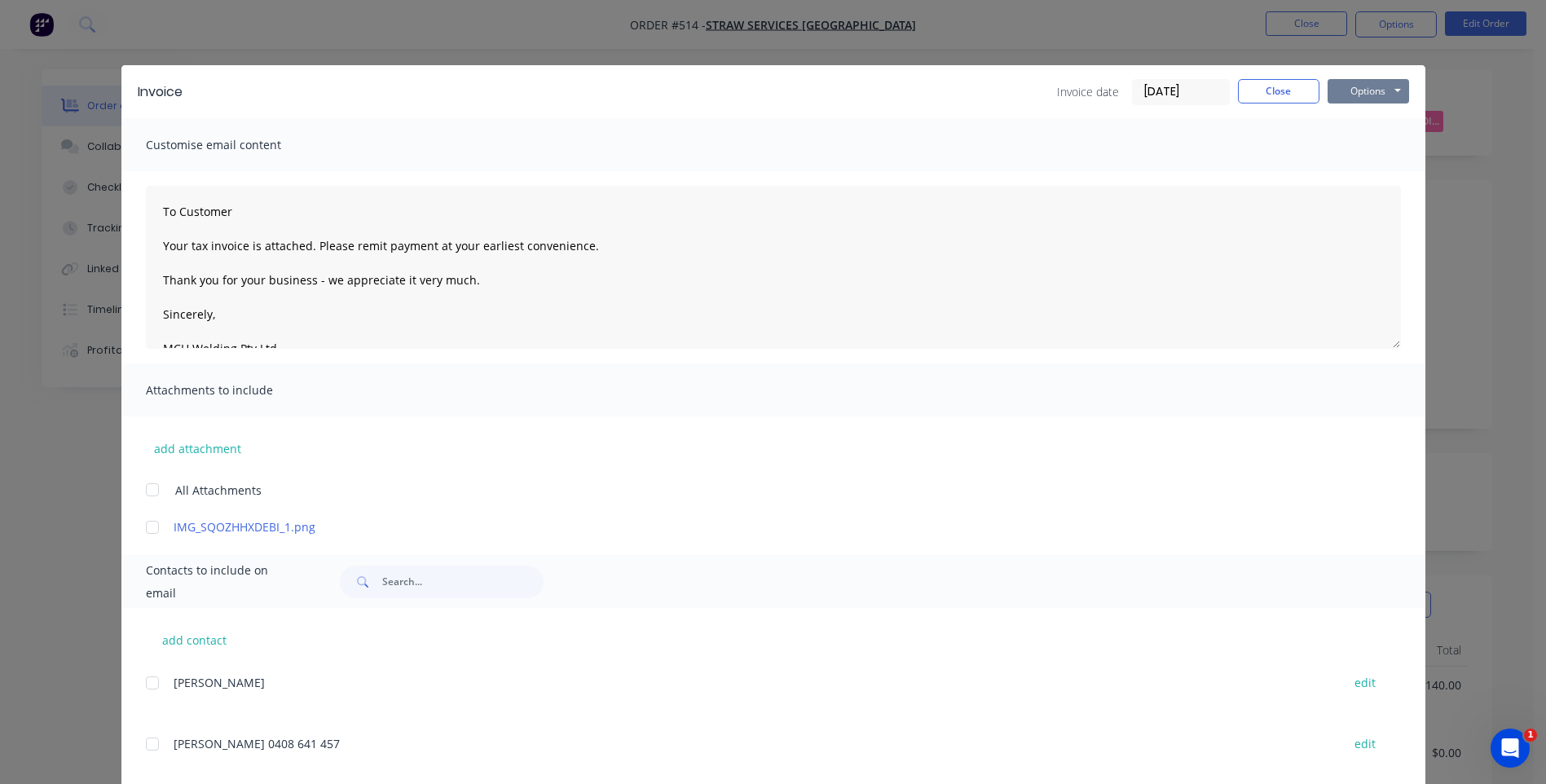
click at [1348, 92] on button "Options" at bounding box center [1368, 91] width 82 height 24
click at [1356, 170] on button "Email" at bounding box center [1380, 174] width 104 height 27
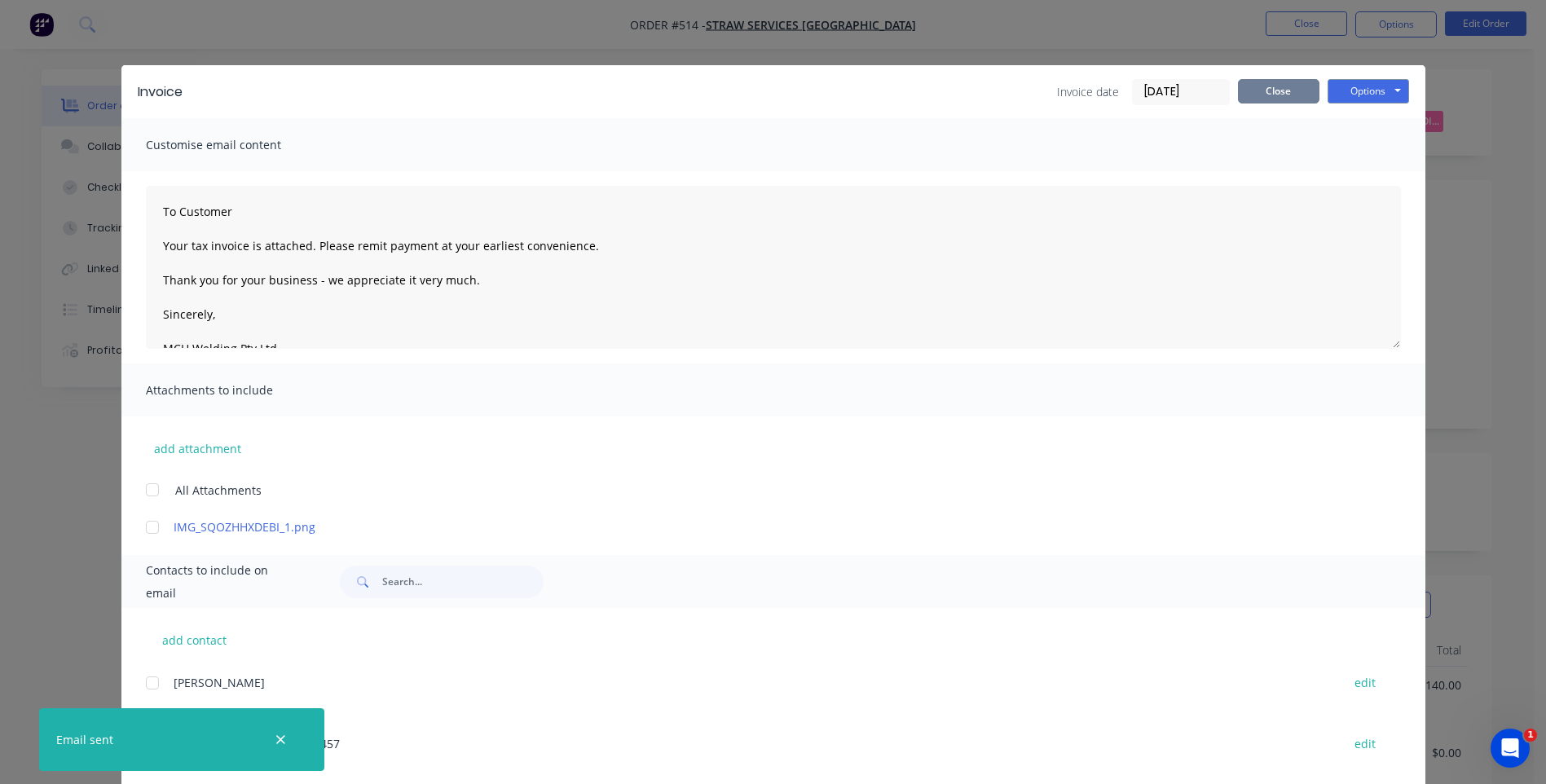
click at [1254, 87] on button "Close" at bounding box center [1279, 91] width 82 height 24
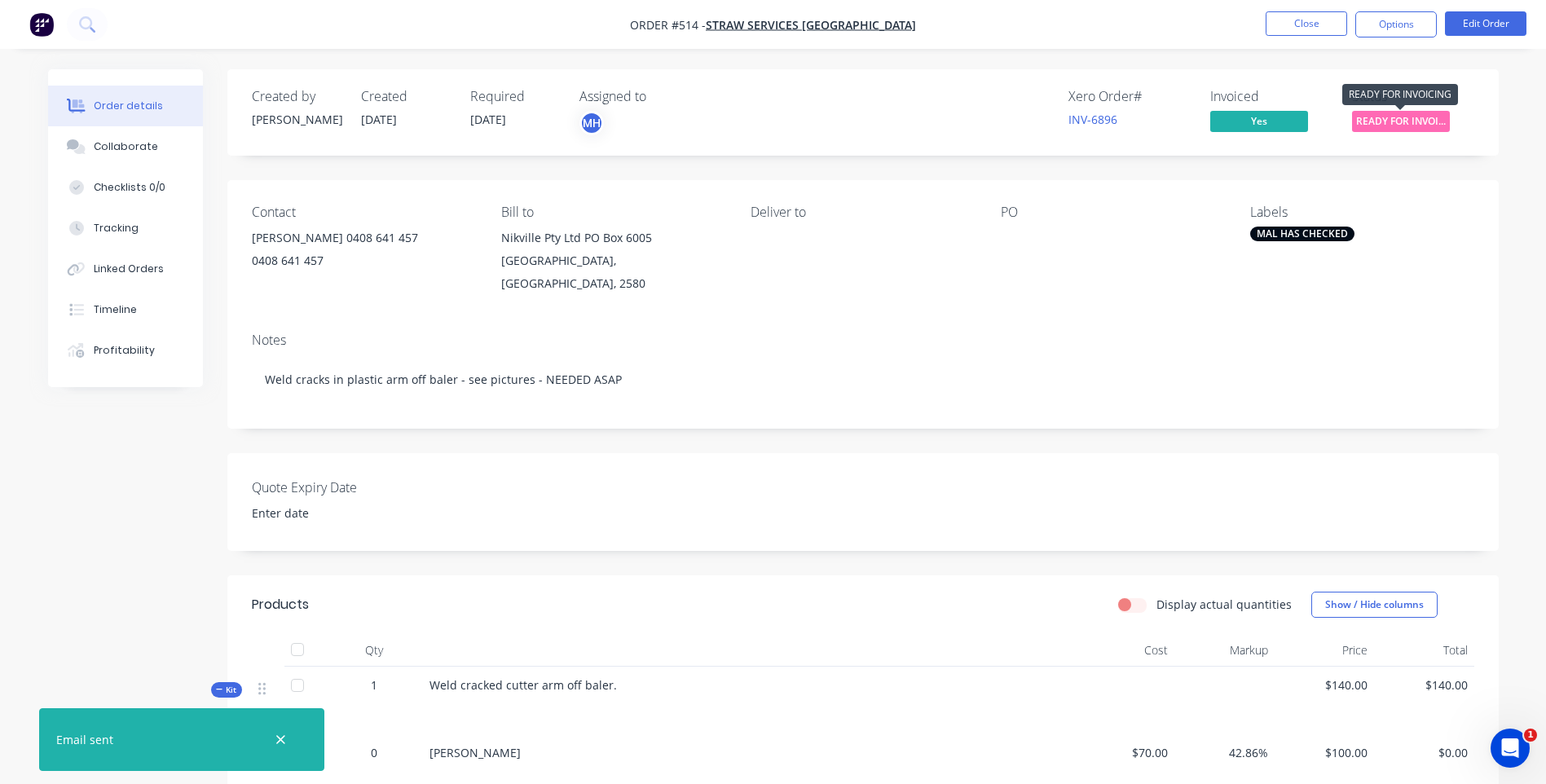
click at [1413, 119] on span "READY FOR INVOI..." at bounding box center [1401, 121] width 98 height 20
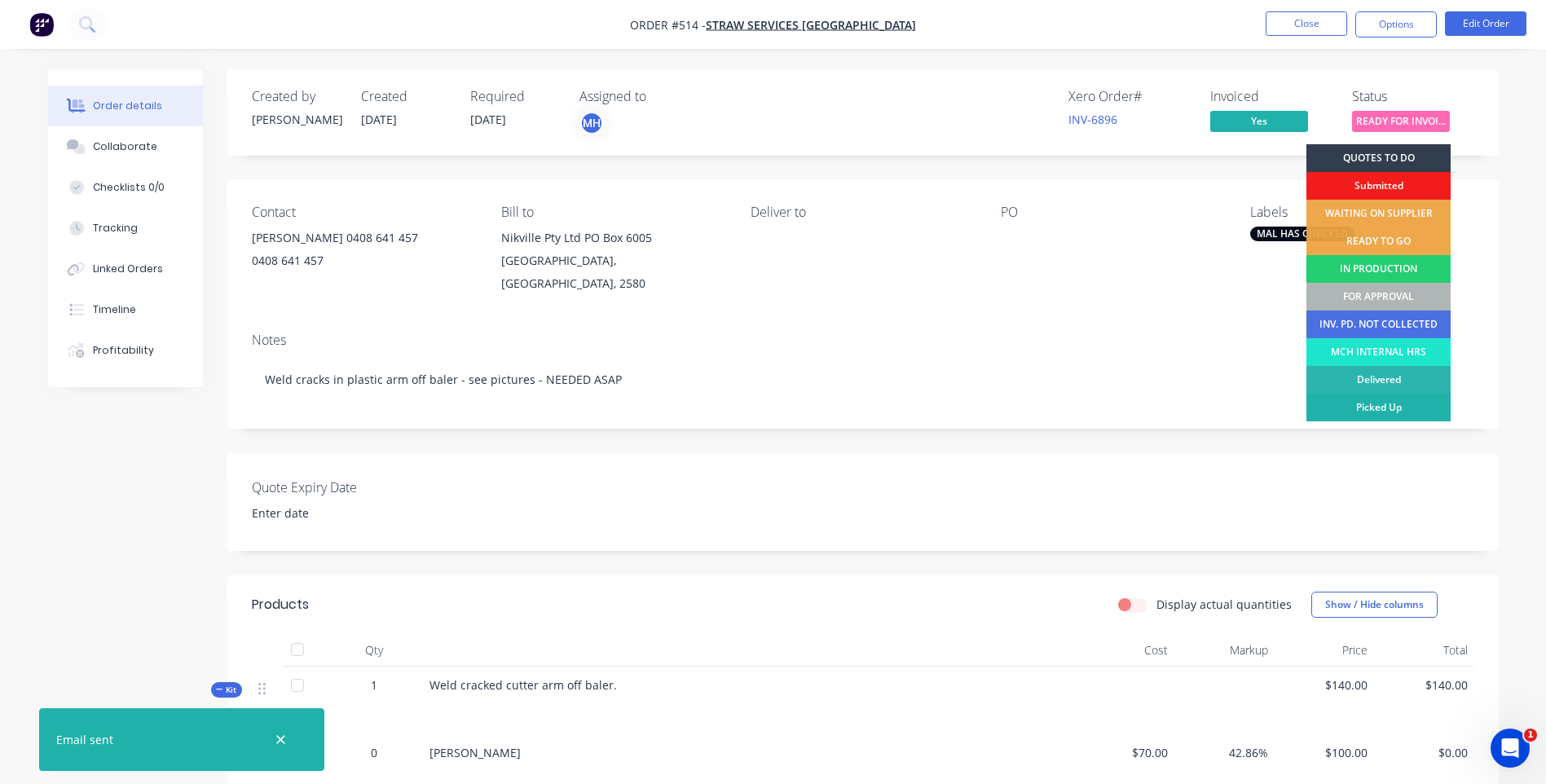
click at [1385, 402] on div "Picked Up" at bounding box center [1379, 407] width 145 height 28
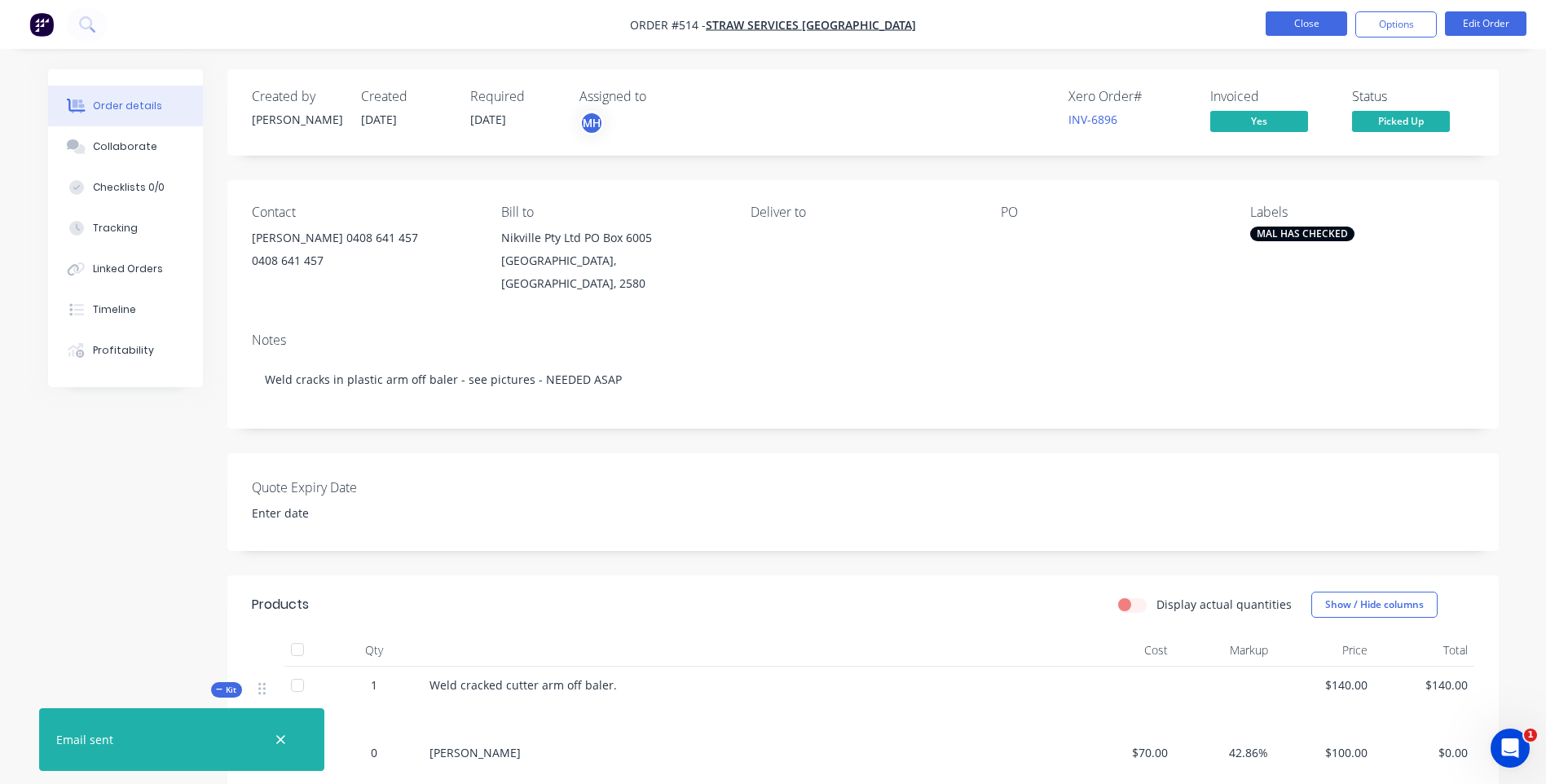
click at [1300, 27] on button "Close" at bounding box center [1306, 24] width 82 height 24
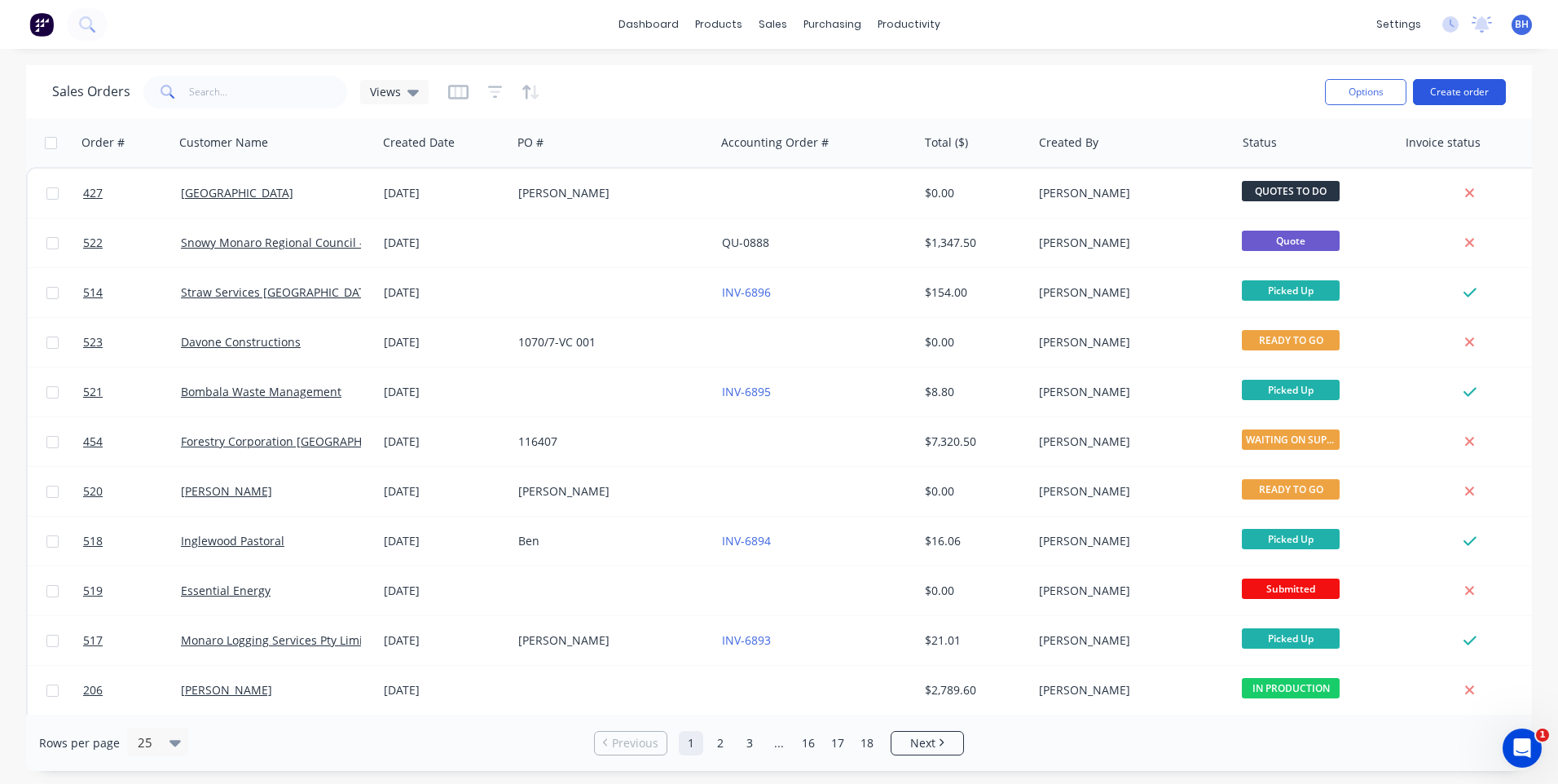
click at [1460, 91] on button "Create order" at bounding box center [1459, 92] width 93 height 26
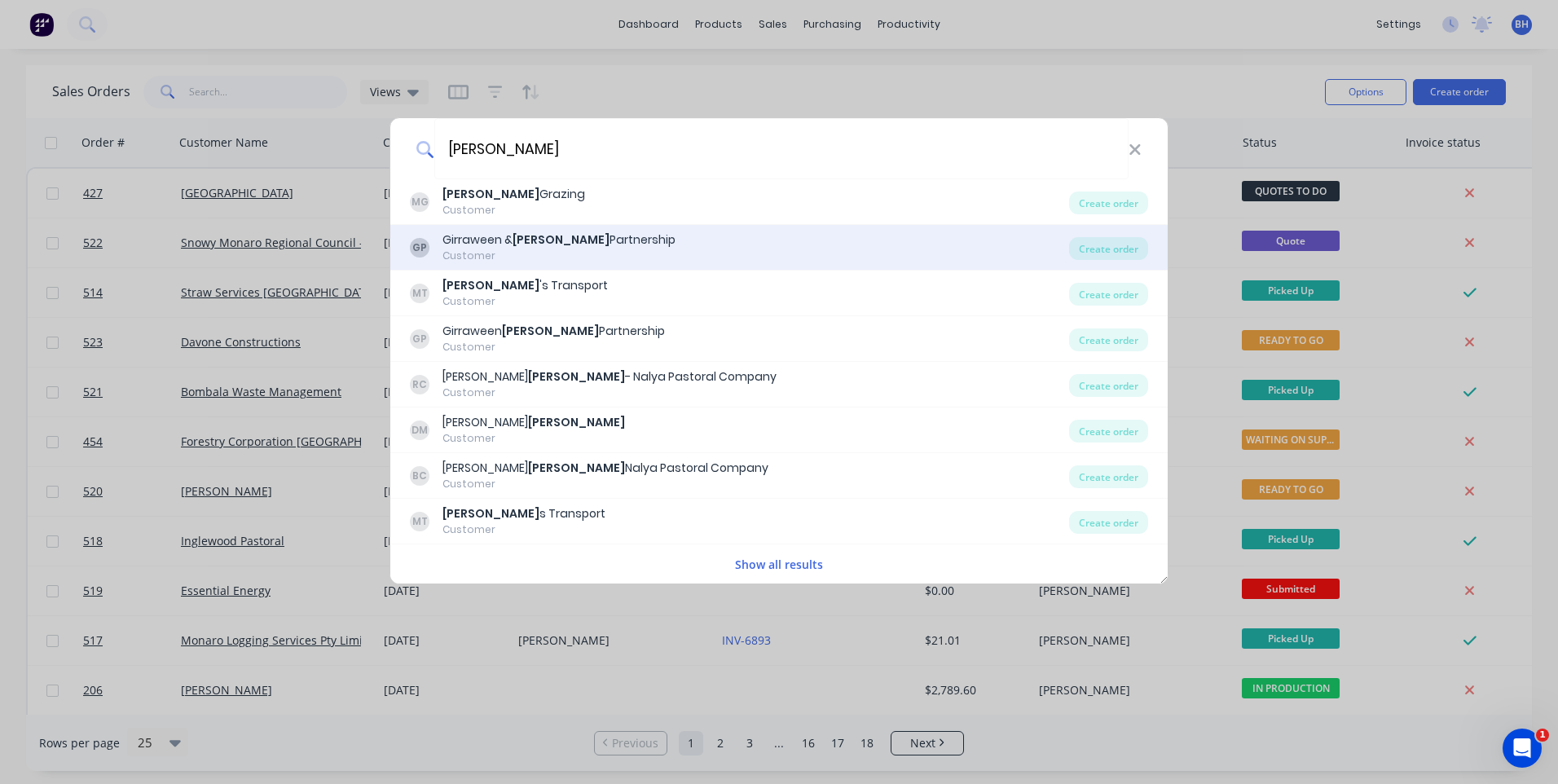
type input "murphy"
click at [559, 240] on b "Murphy" at bounding box center [561, 239] width 97 height 16
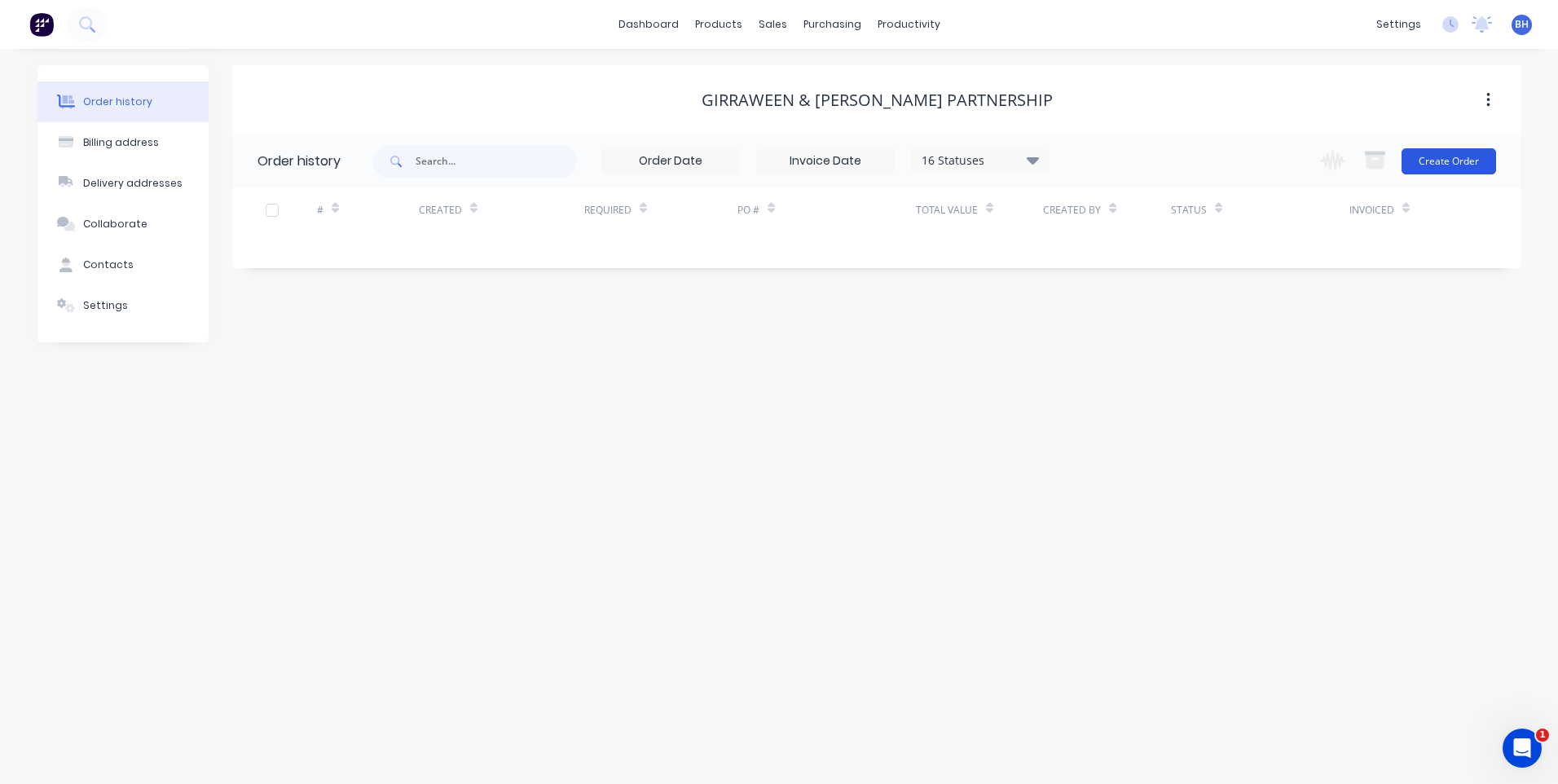
click at [1437, 150] on button "Create Order" at bounding box center [1449, 160] width 94 height 26
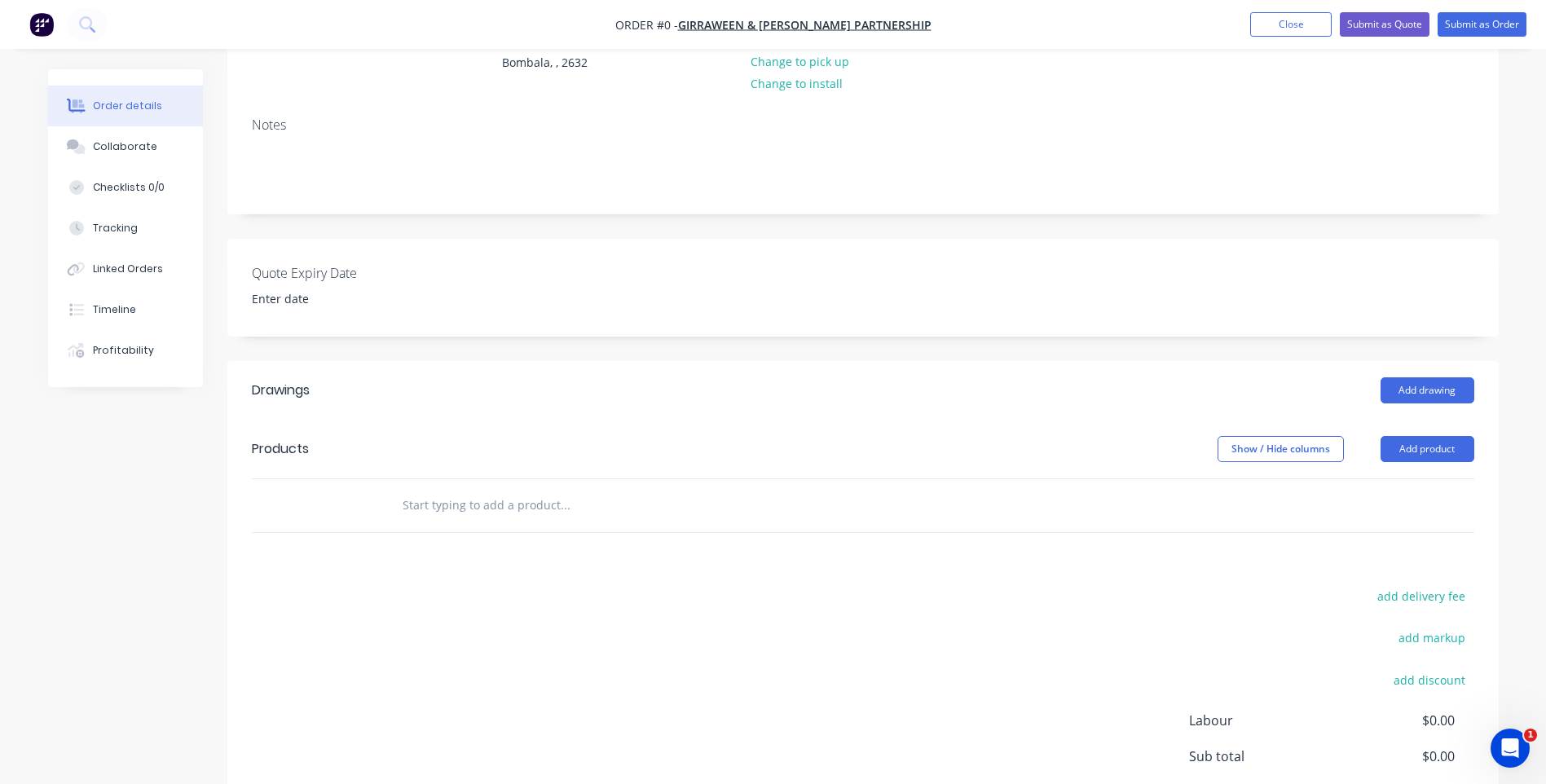
scroll to position [245, 0]
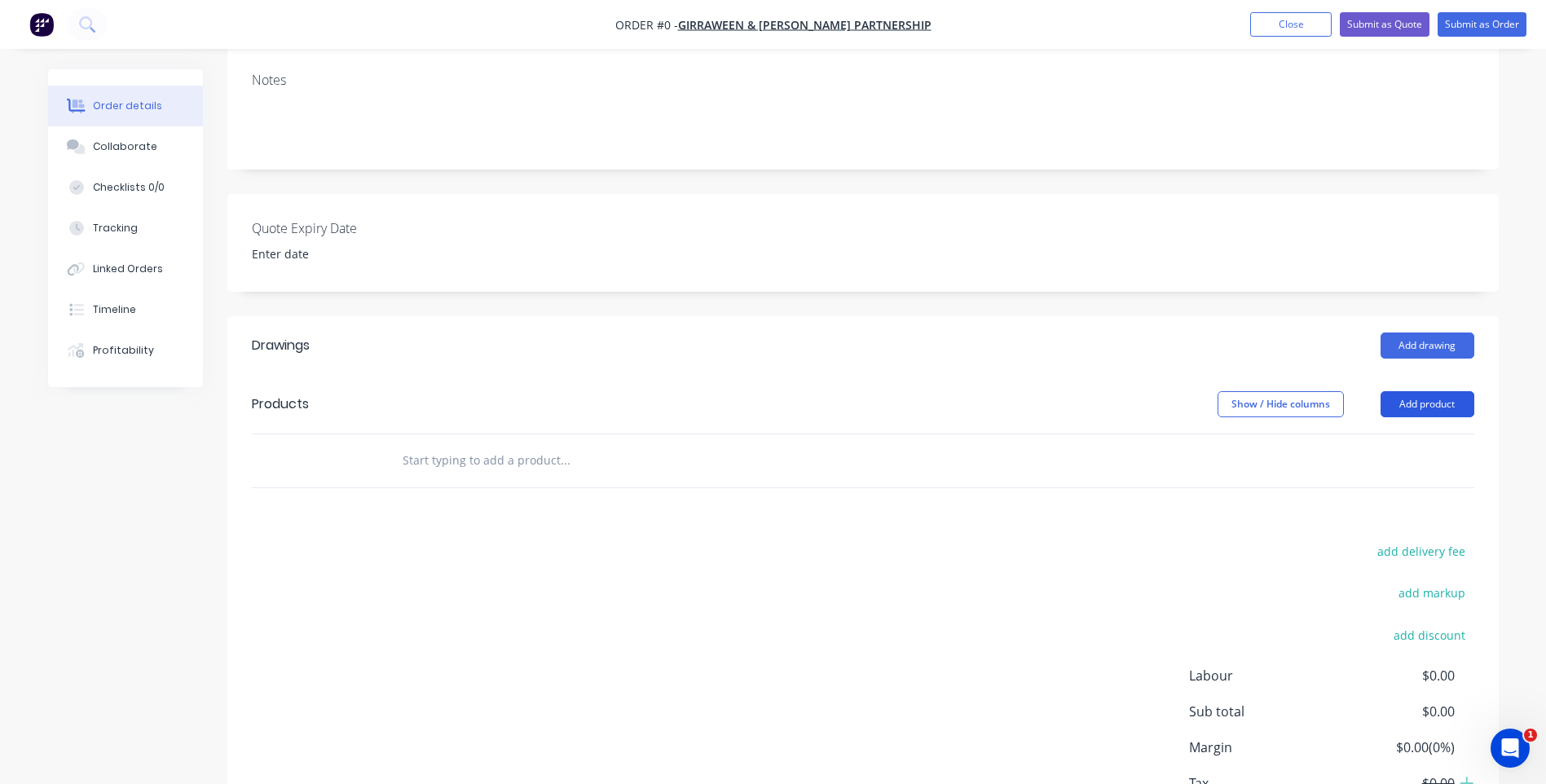
click at [1461, 403] on button "Add product" at bounding box center [1427, 403] width 93 height 26
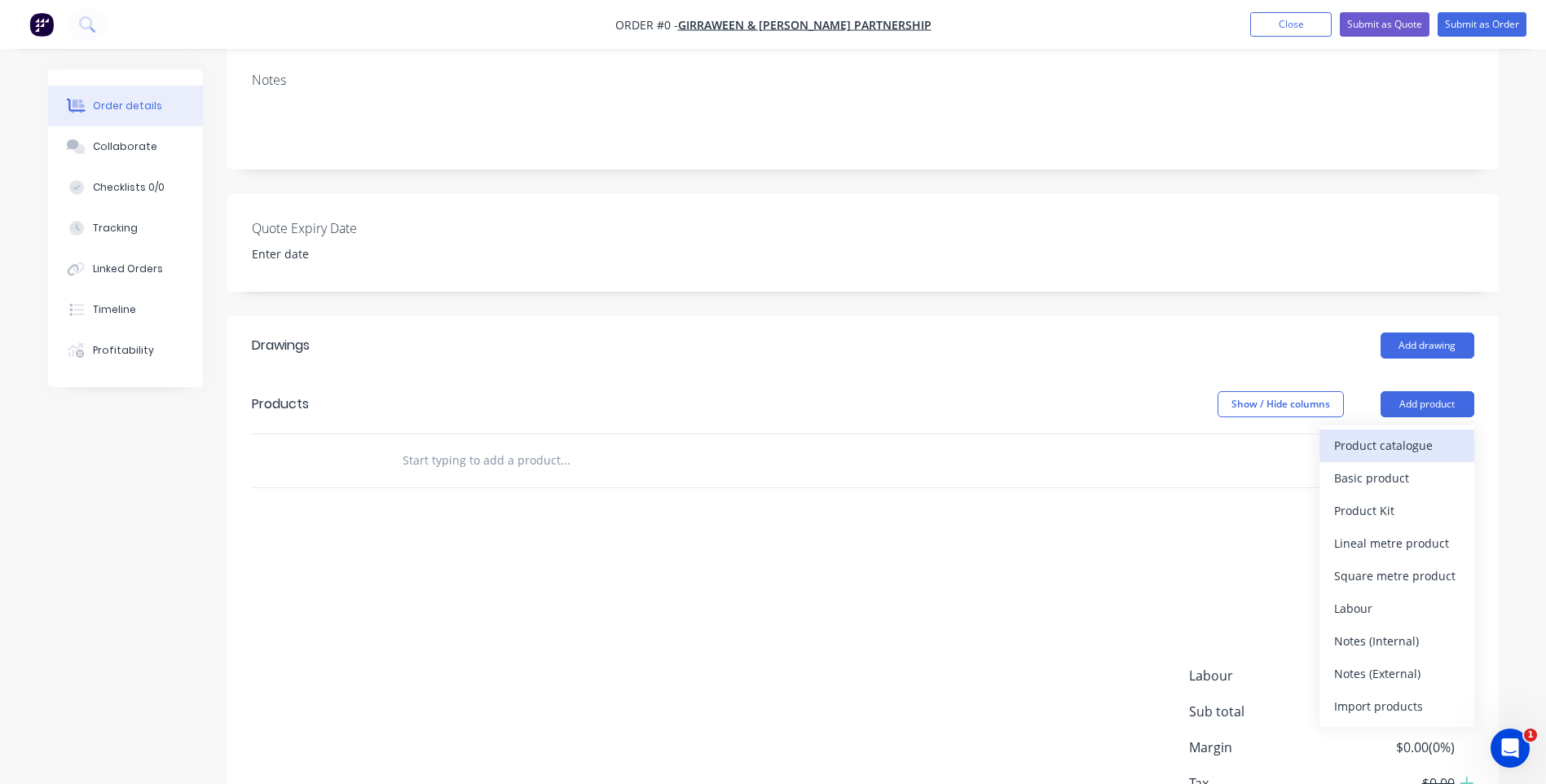
click at [1354, 441] on div "Product catalogue" at bounding box center [1396, 445] width 125 height 24
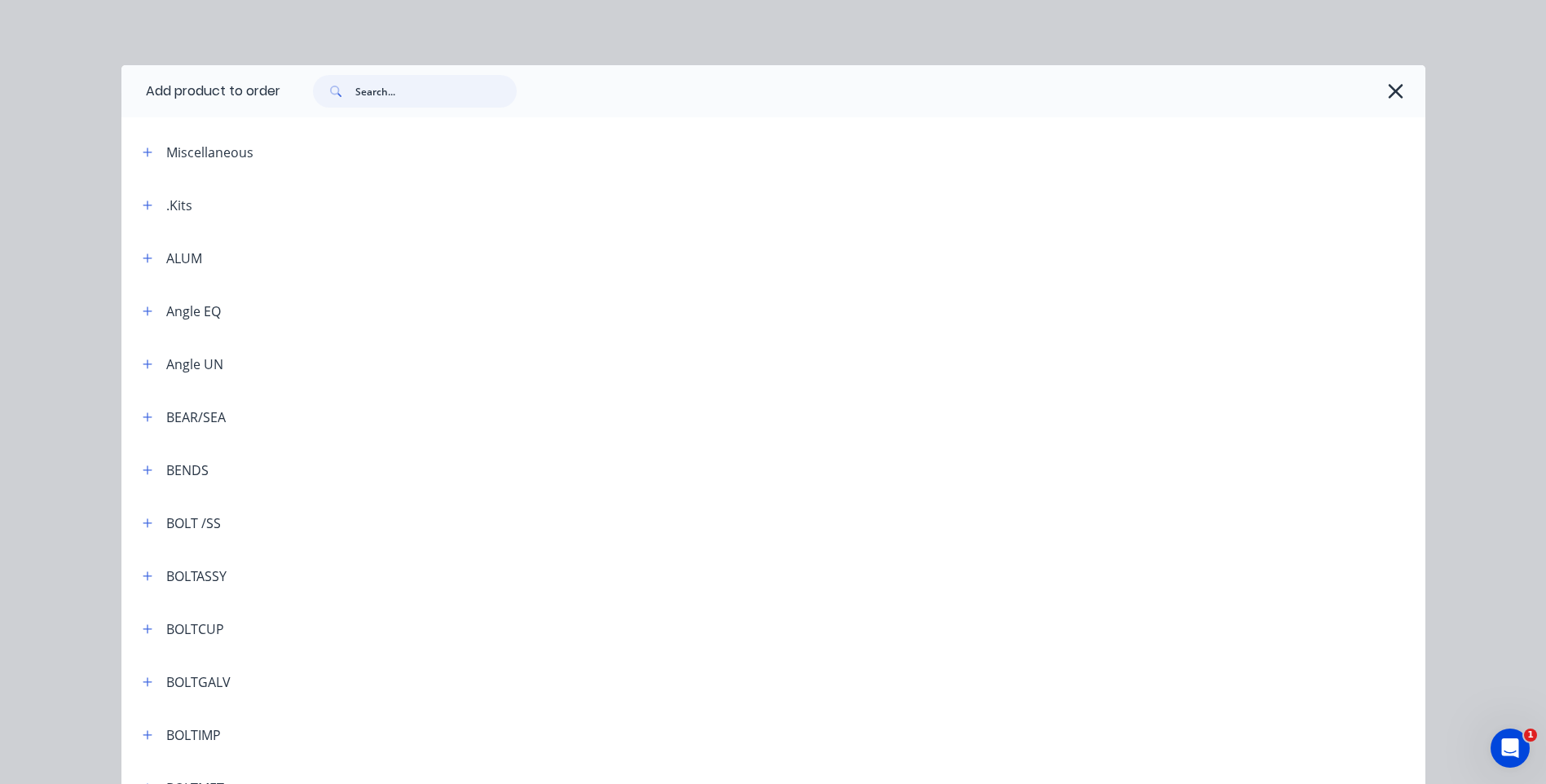
click at [380, 95] on input "text" at bounding box center [436, 91] width 161 height 33
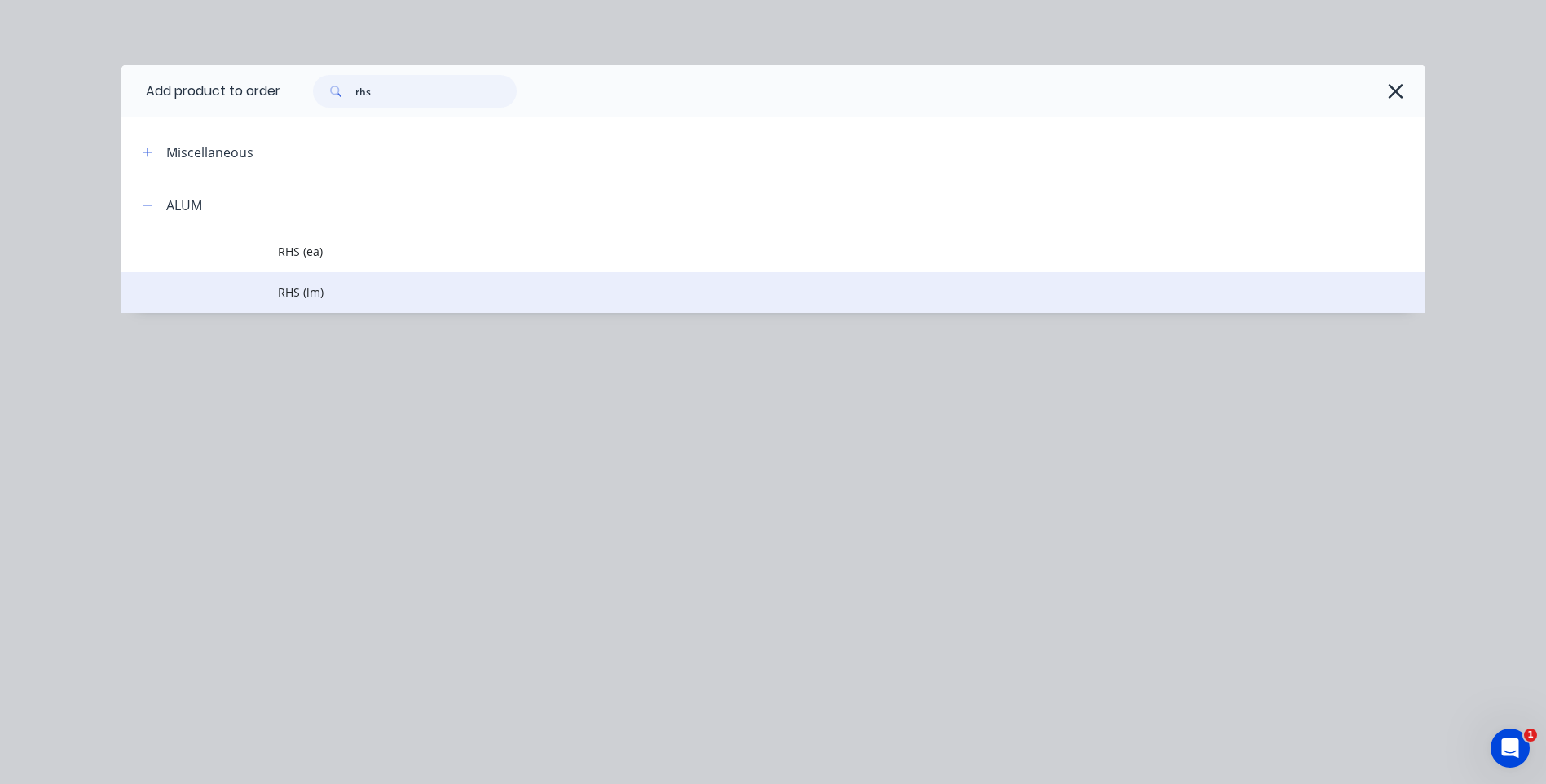
type input "rhs"
click at [303, 287] on span "RHS (lm)" at bounding box center [737, 292] width 918 height 17
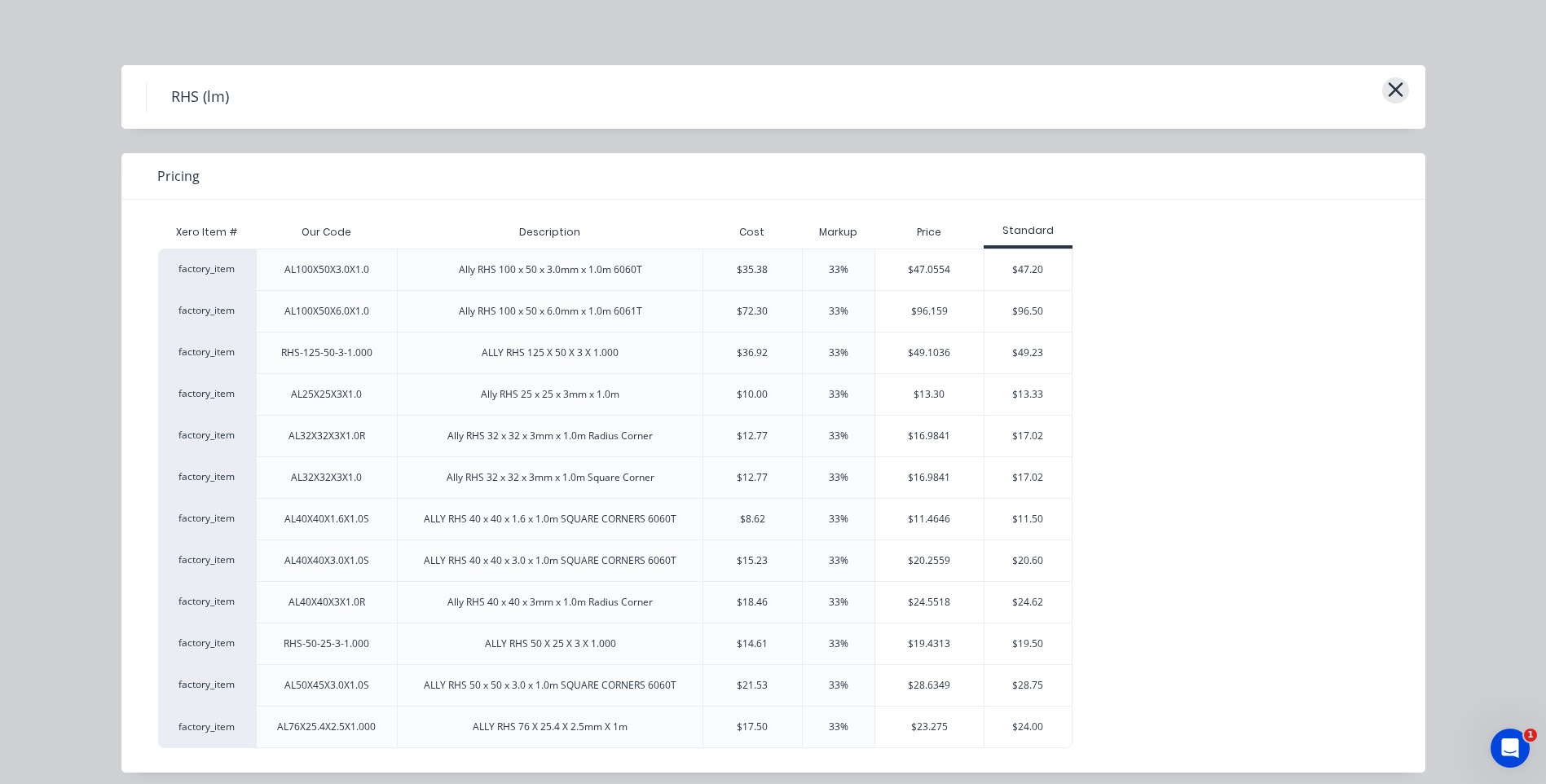
click at [1394, 84] on icon "button" at bounding box center [1395, 89] width 14 height 14
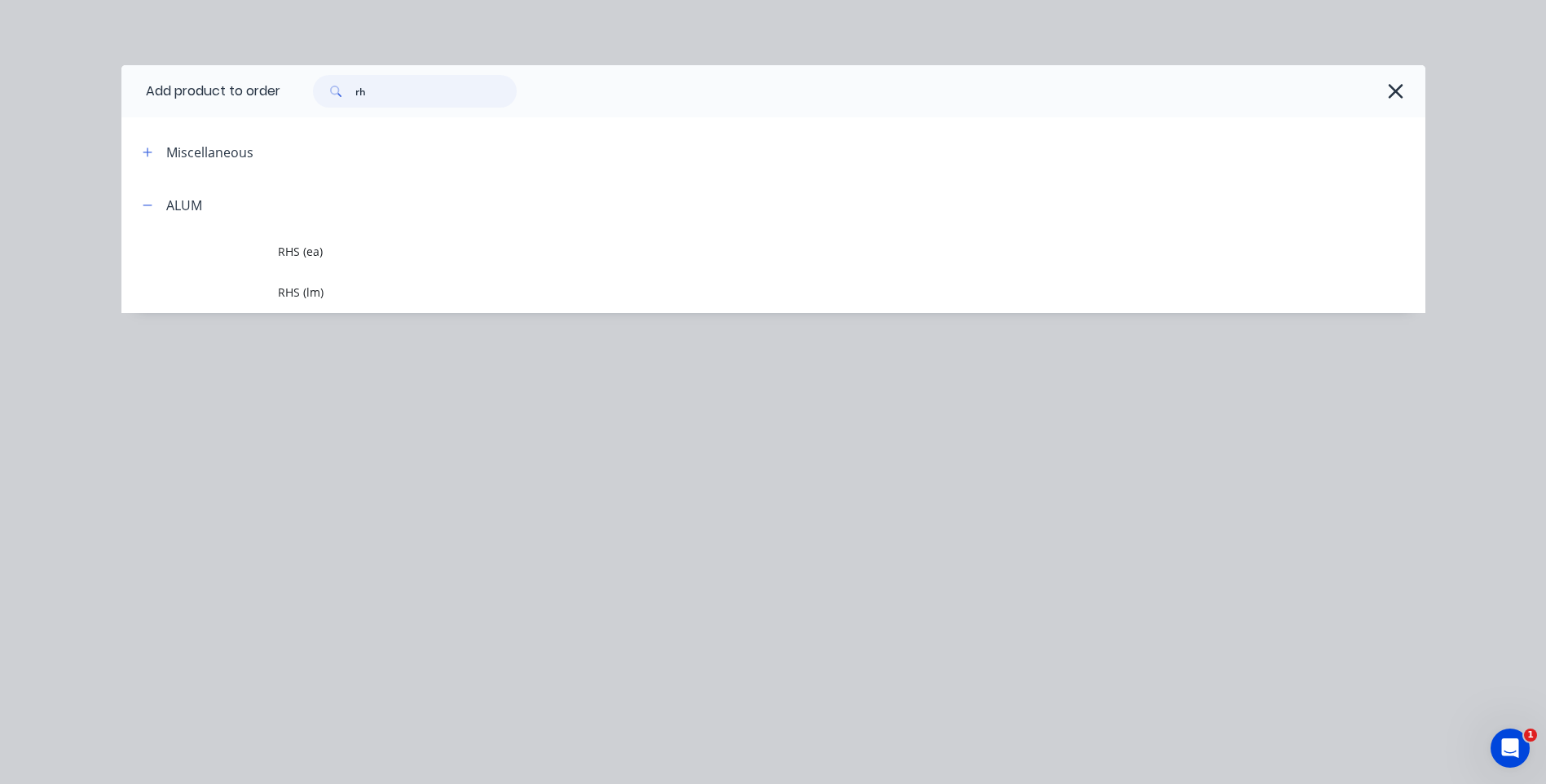
type input "r"
type input "s"
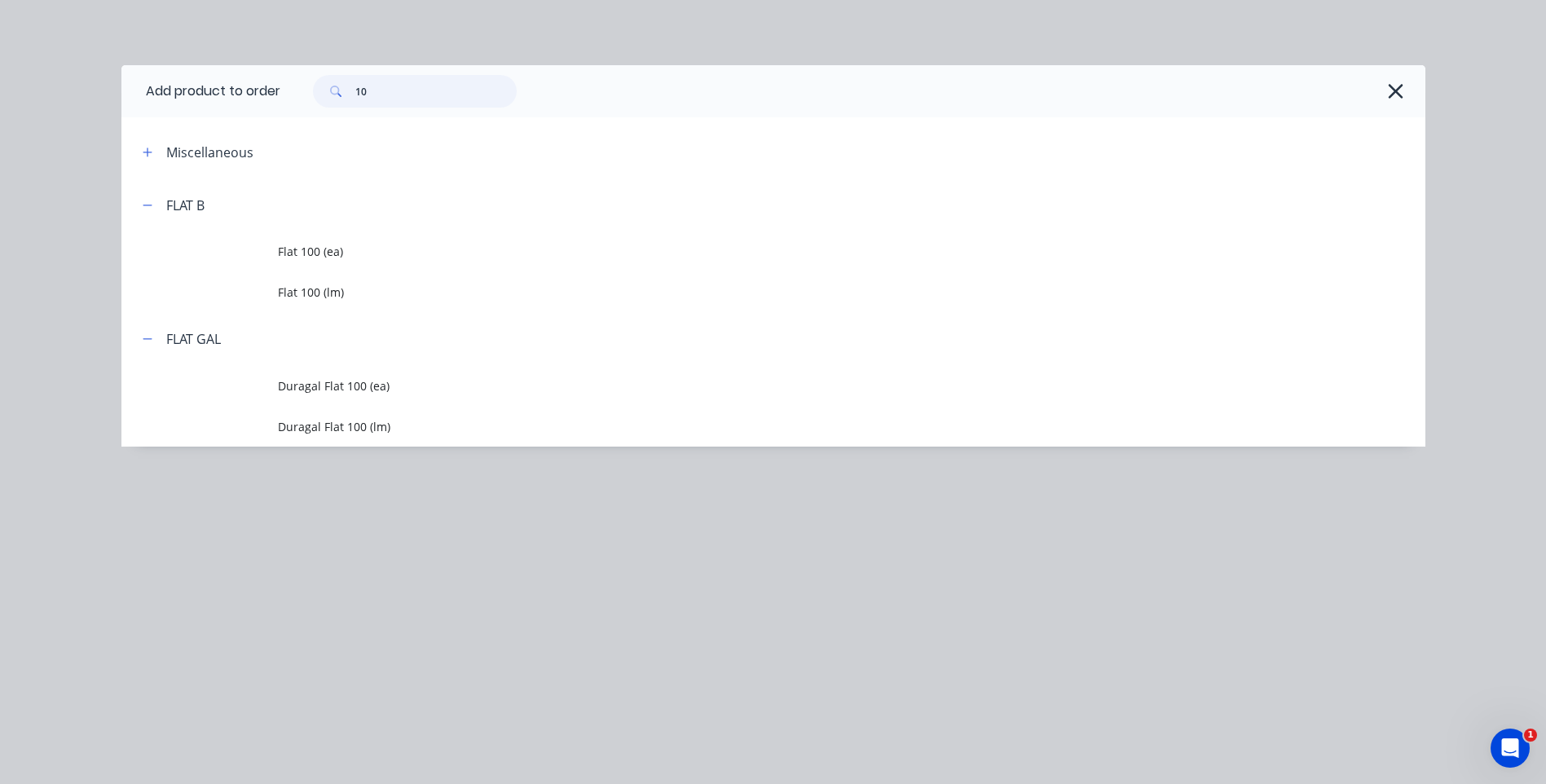
type input "1"
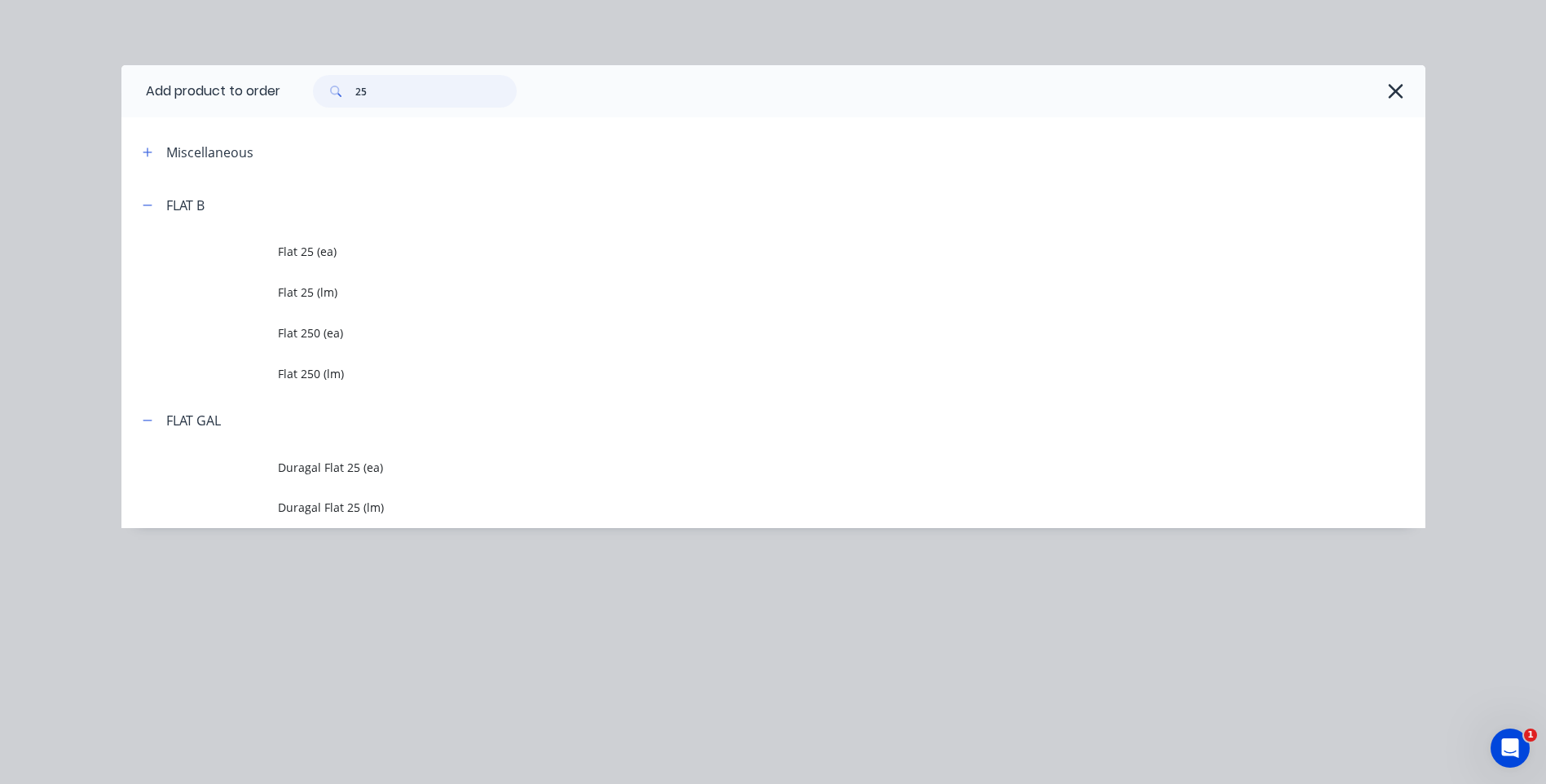
type input "2"
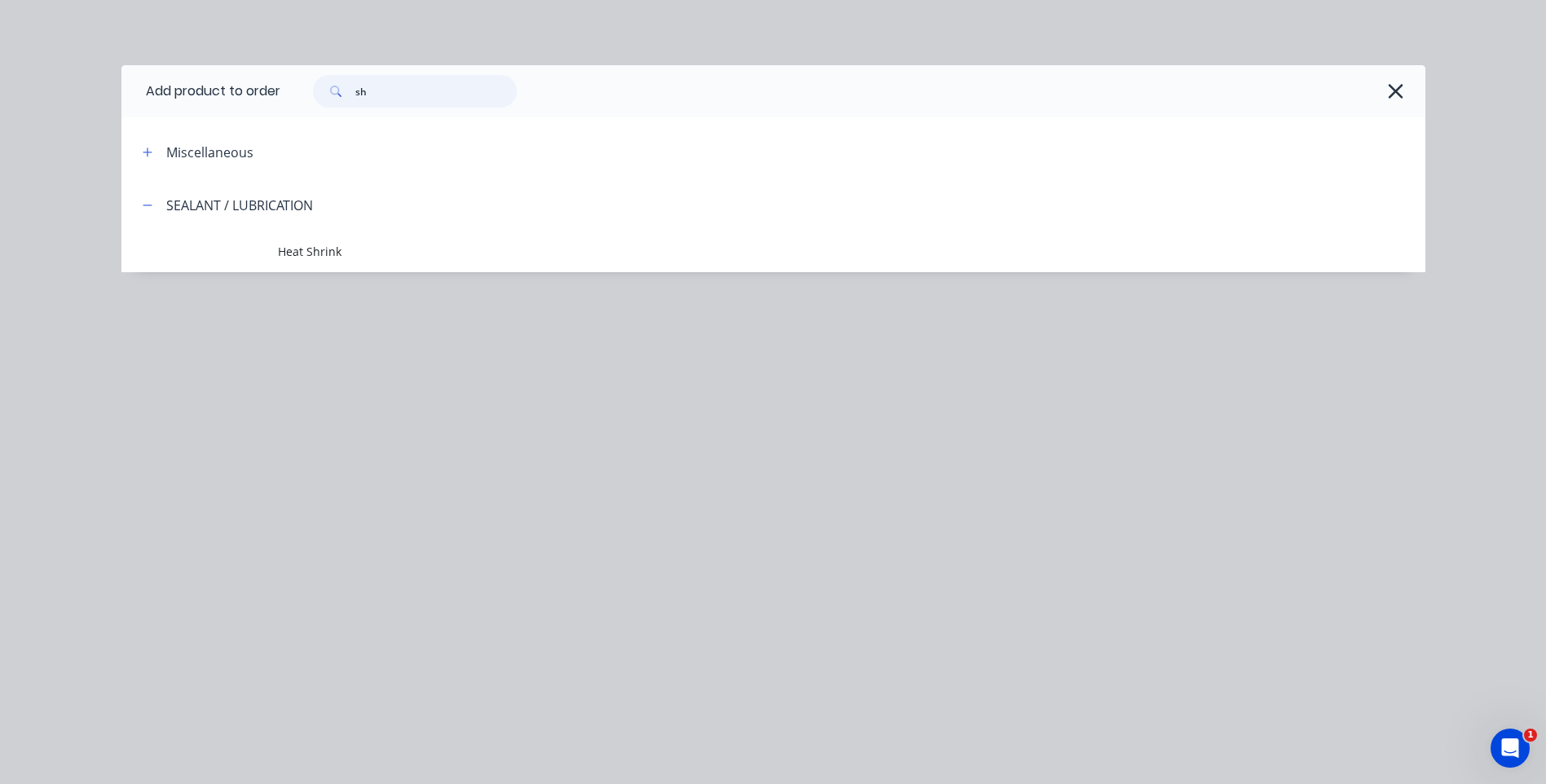
type input "s"
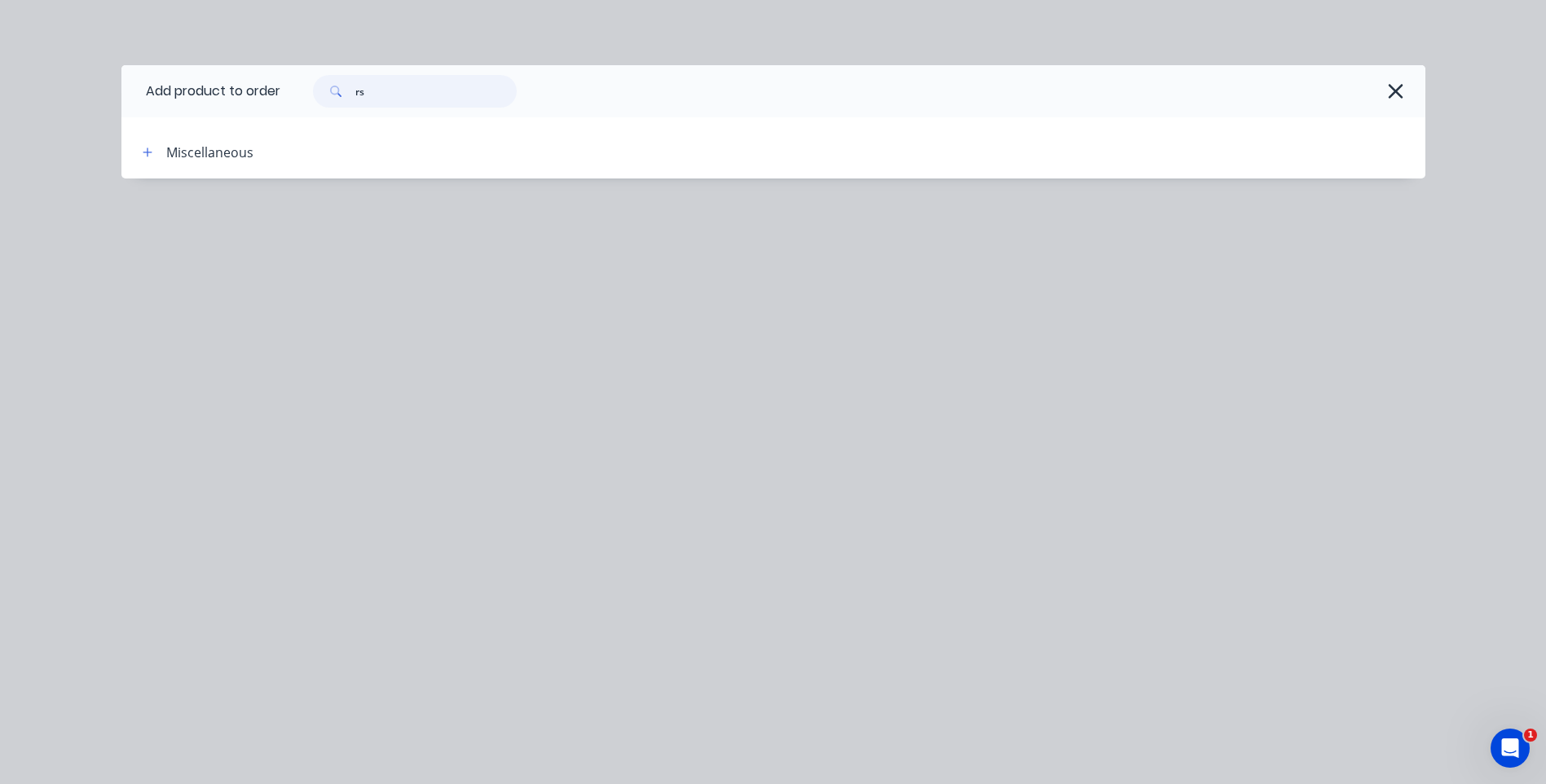
type input "r"
type input "h"
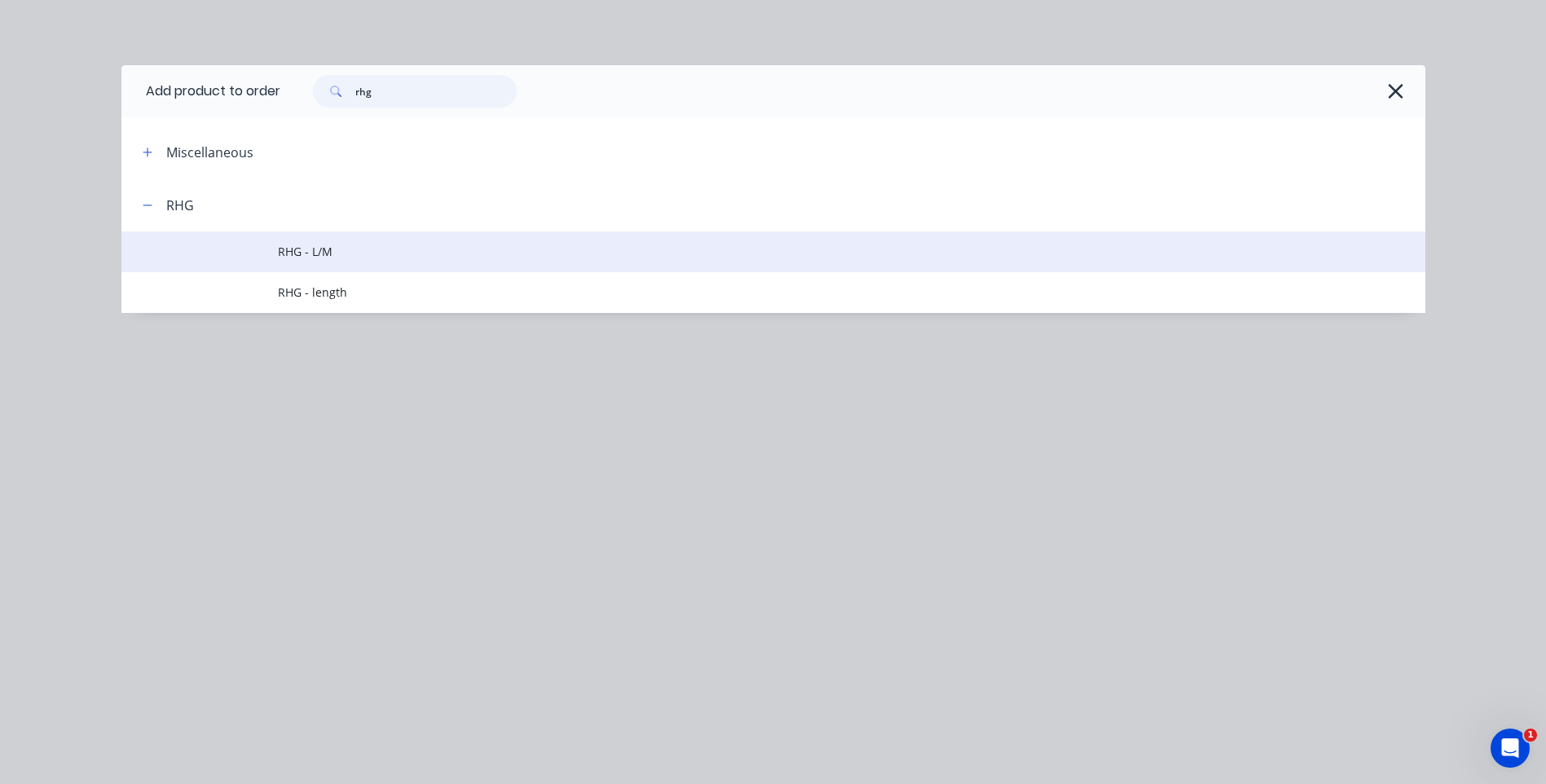
type input "rhg"
click at [320, 245] on span "RHG - L/M" at bounding box center [737, 251] width 918 height 17
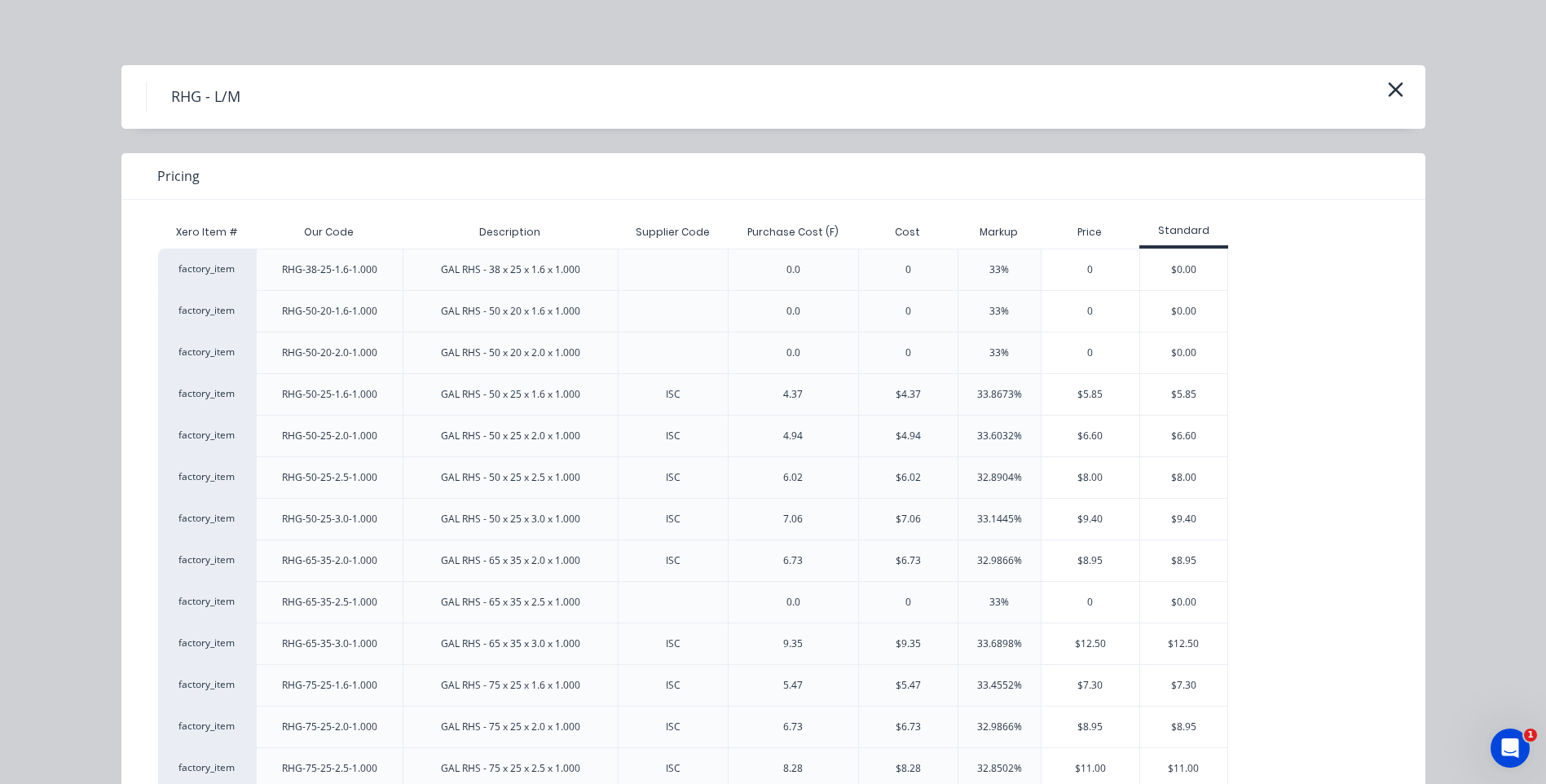
scroll to position [0, 0]
click at [1387, 87] on icon "button" at bounding box center [1396, 89] width 17 height 23
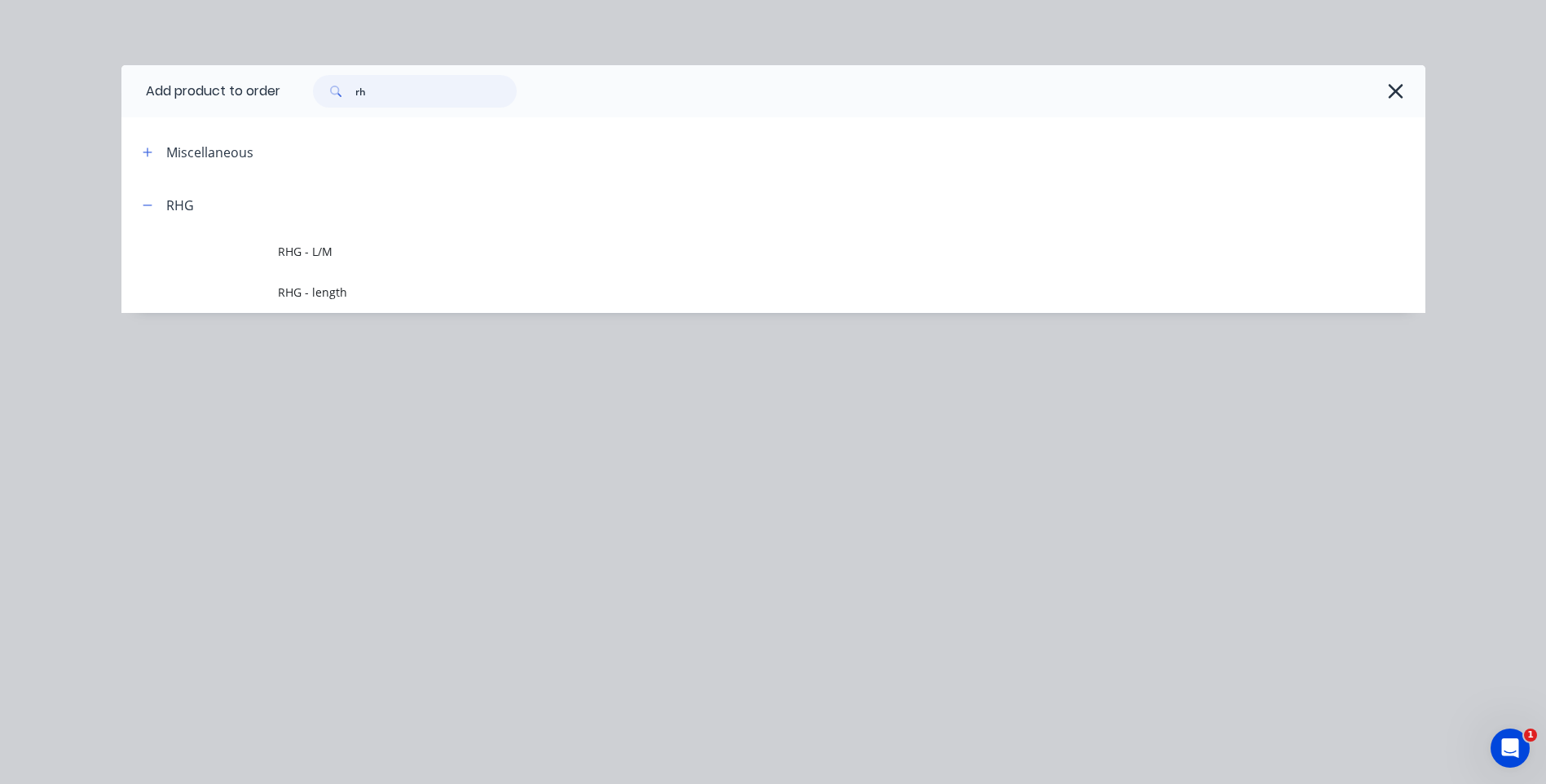
type input "r"
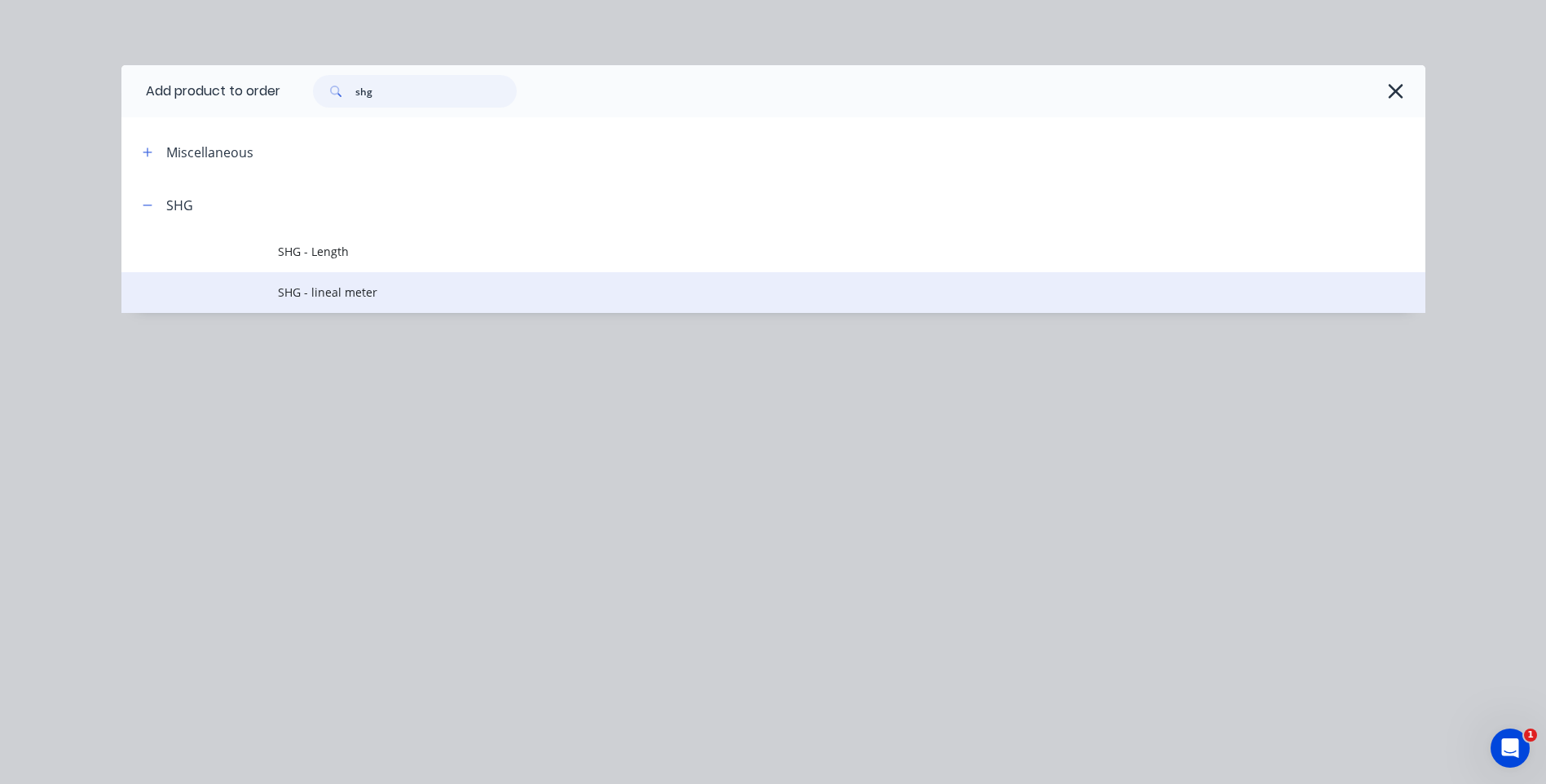
type input "shg"
click at [350, 283] on span "SHG - lineal meter" at bounding box center [737, 292] width 918 height 17
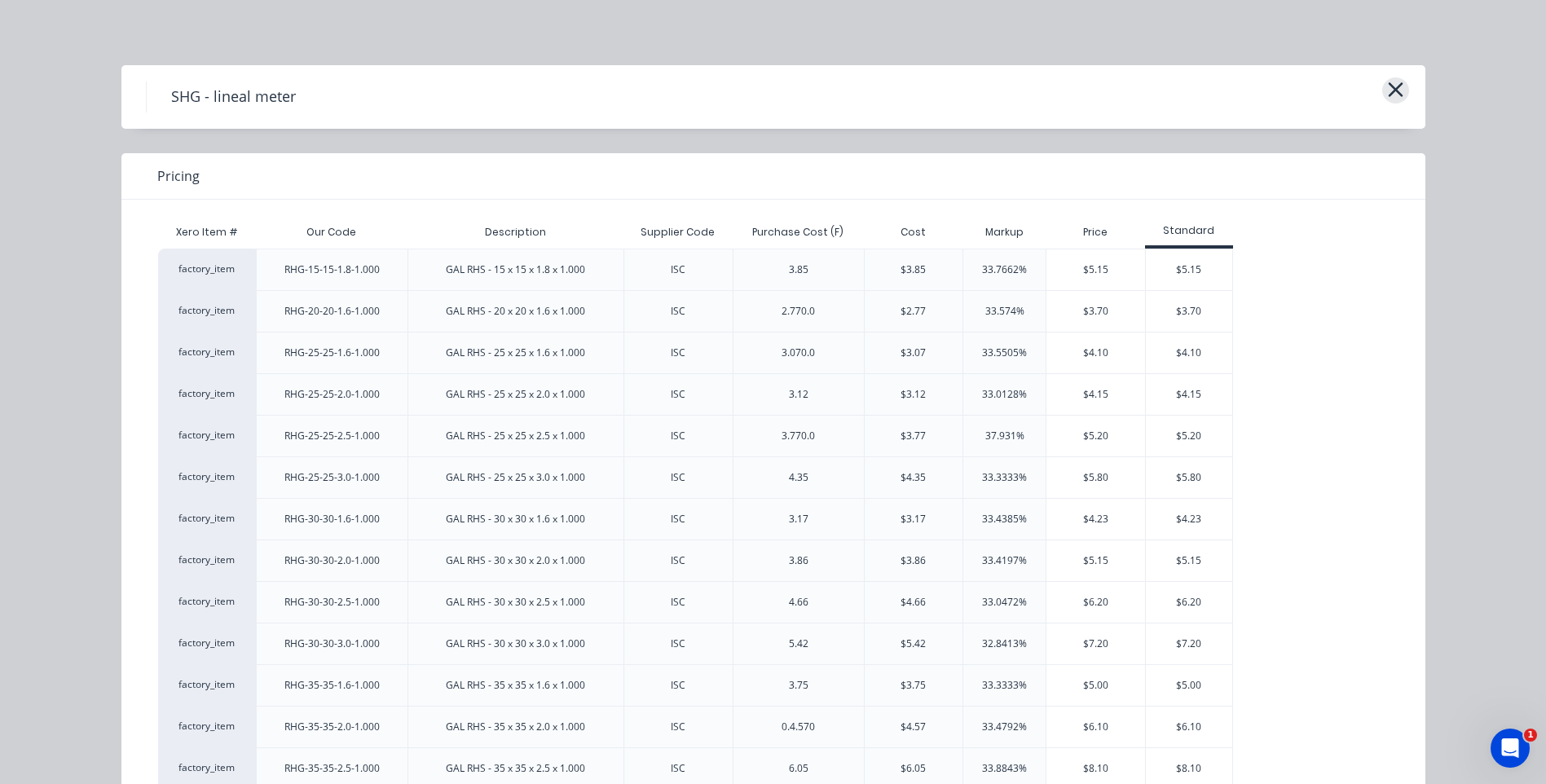
click at [1394, 93] on icon "button" at bounding box center [1395, 89] width 14 height 14
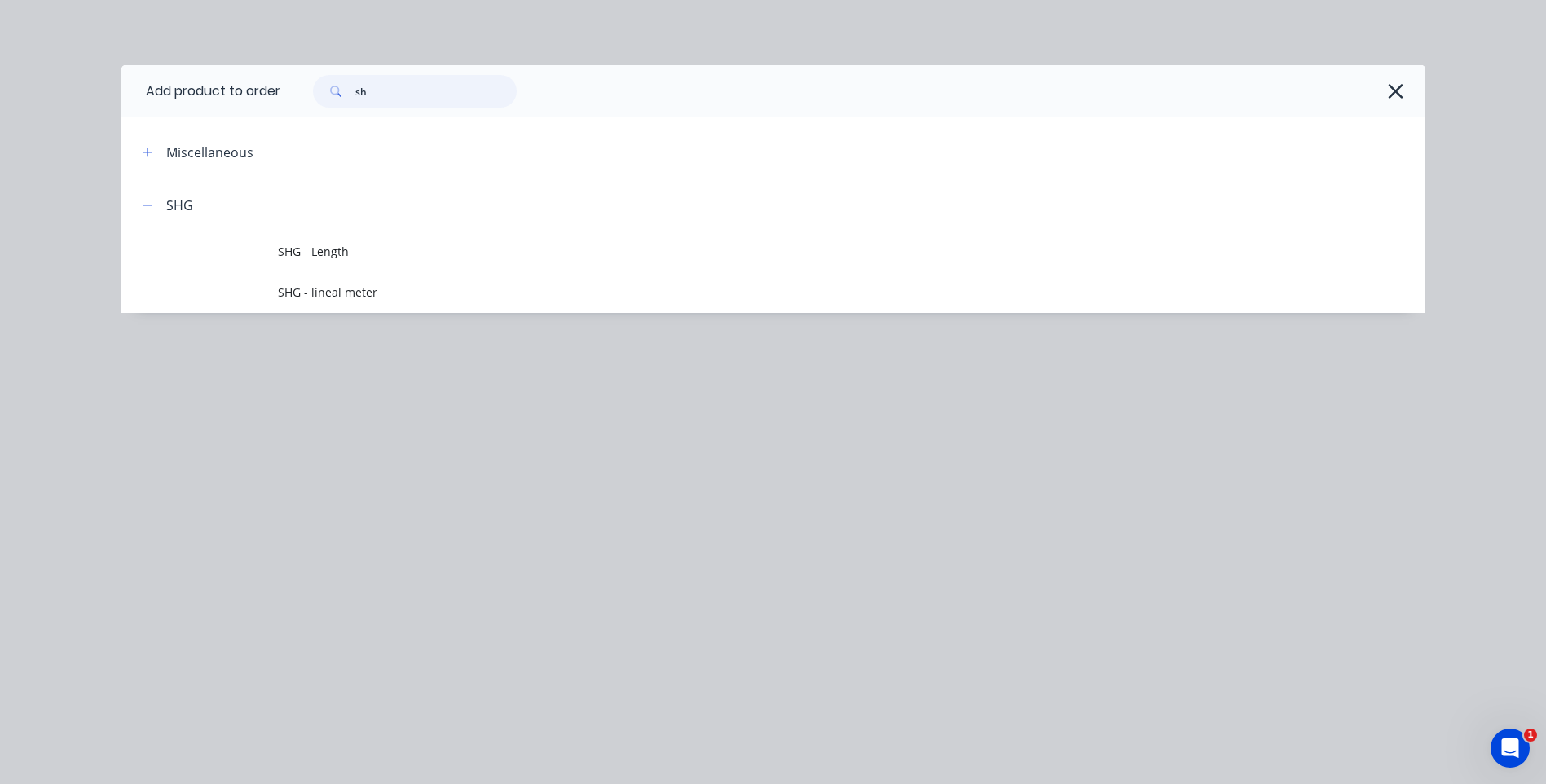
type input "s"
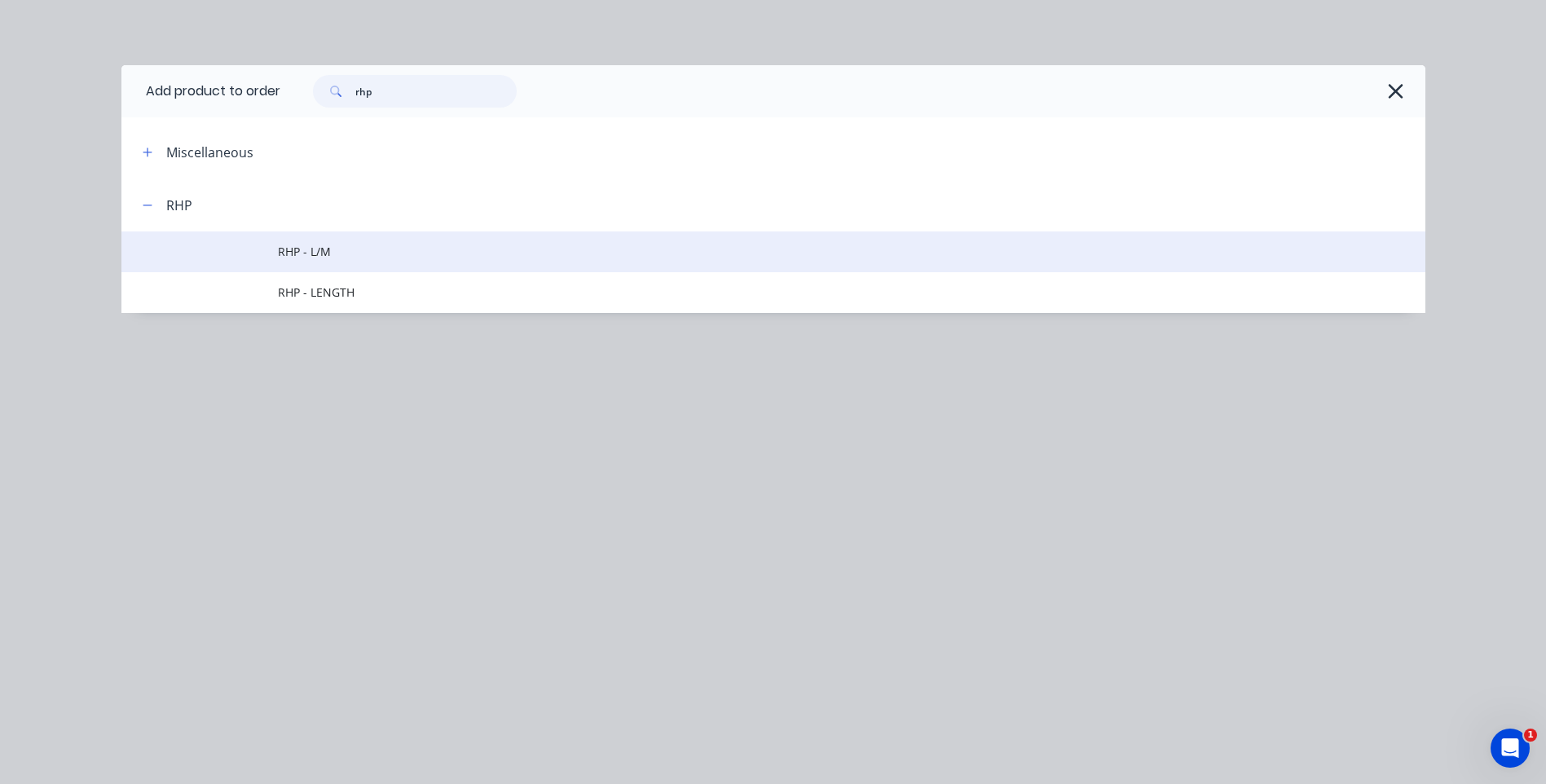
type input "rhp"
click at [328, 249] on span "RHP - L/M" at bounding box center [737, 251] width 918 height 17
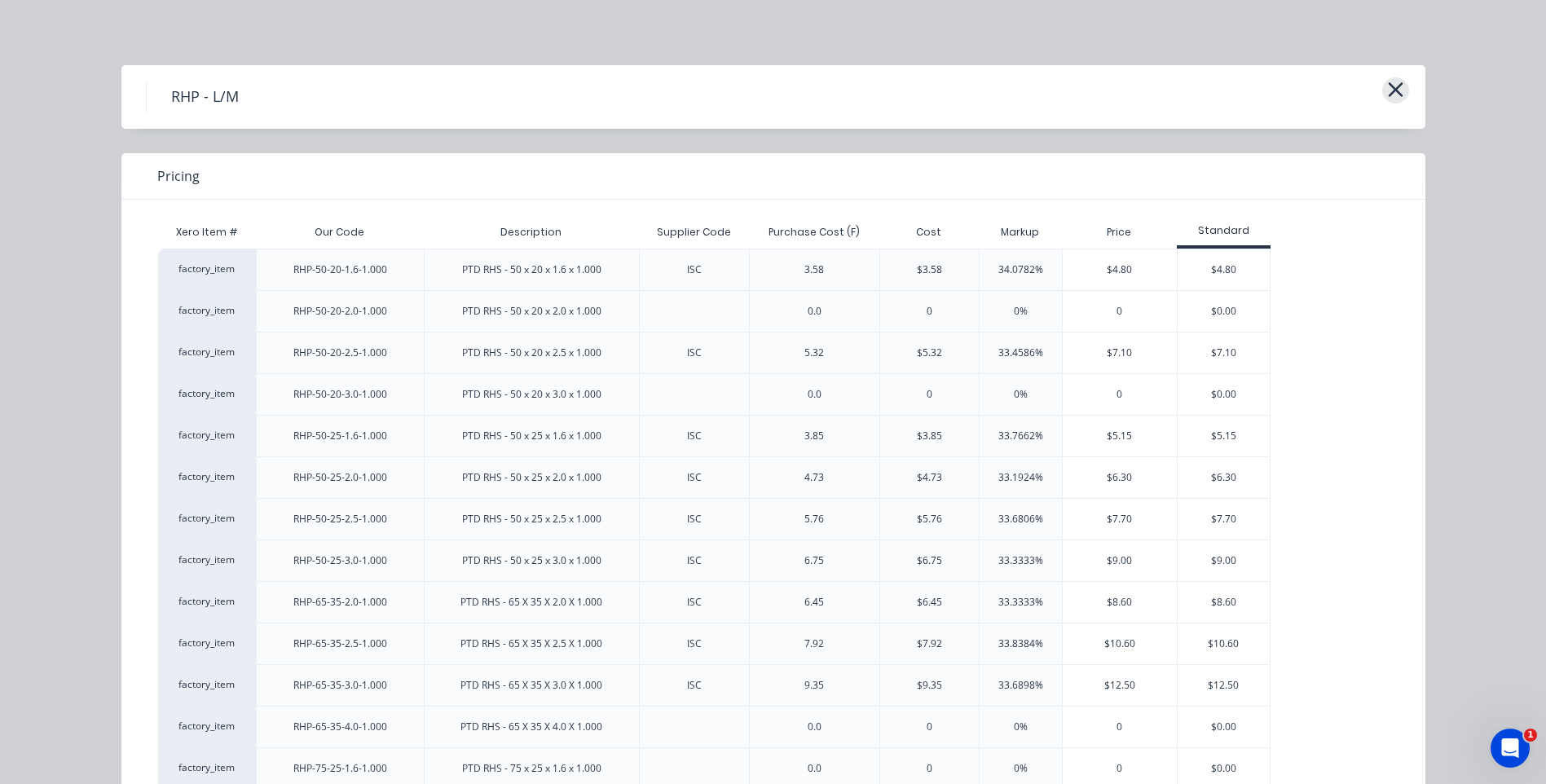
click at [1387, 82] on icon "button" at bounding box center [1396, 89] width 17 height 23
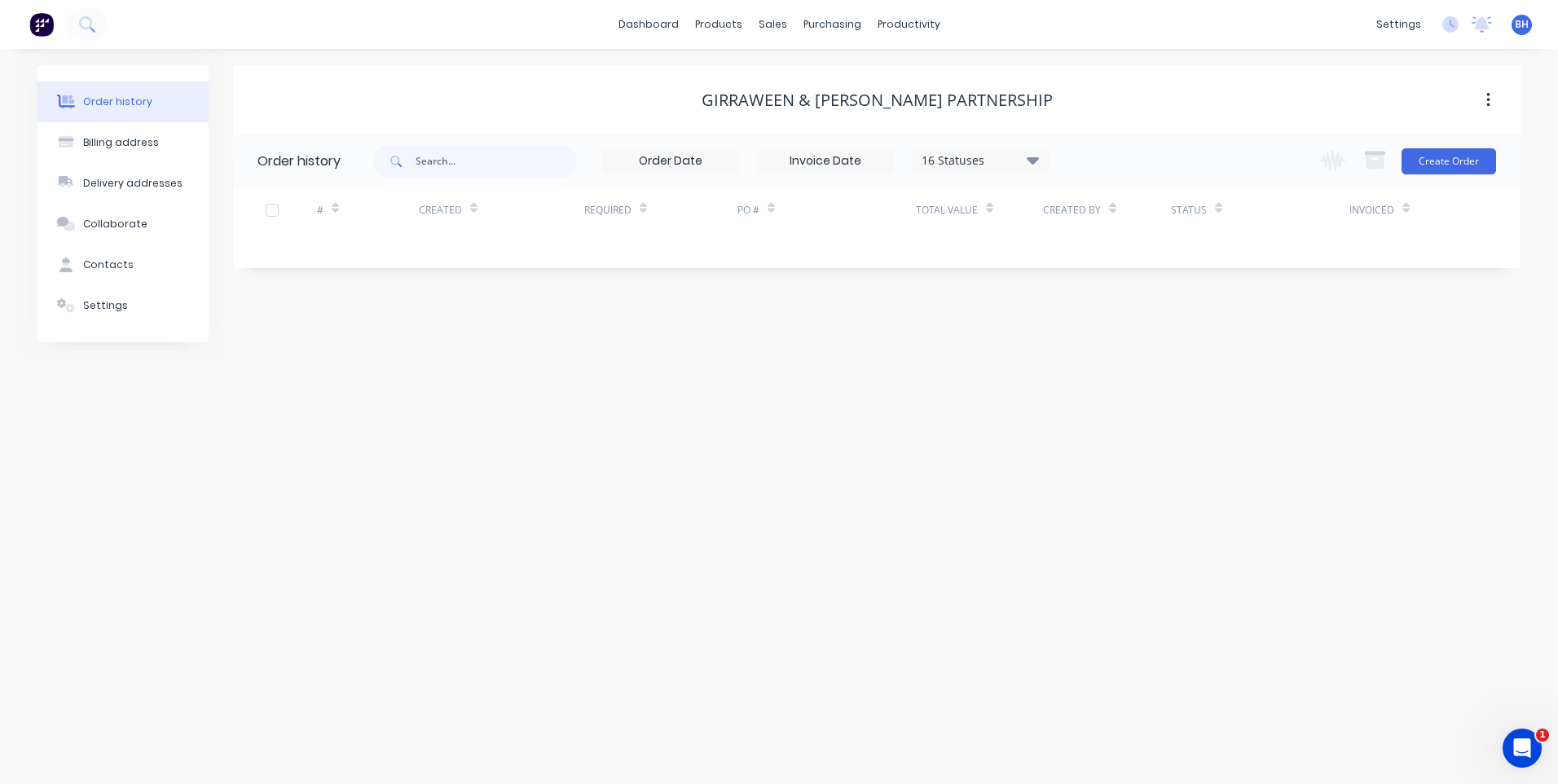
click at [1487, 97] on icon "button" at bounding box center [1487, 100] width 4 height 18
click at [1445, 145] on div "Archive" at bounding box center [1429, 143] width 125 height 24
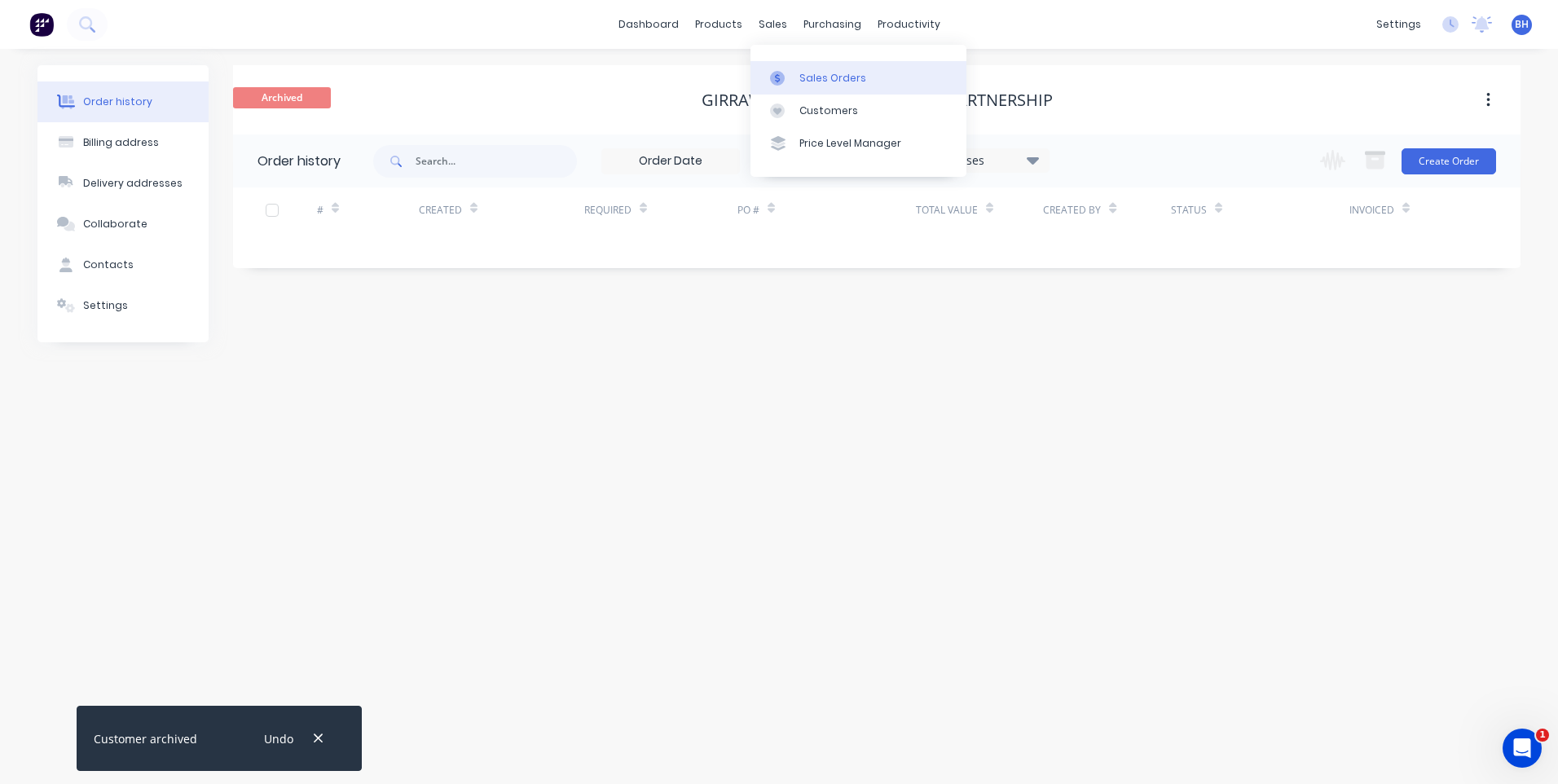
click at [818, 71] on div "Sales Orders" at bounding box center [833, 77] width 67 height 14
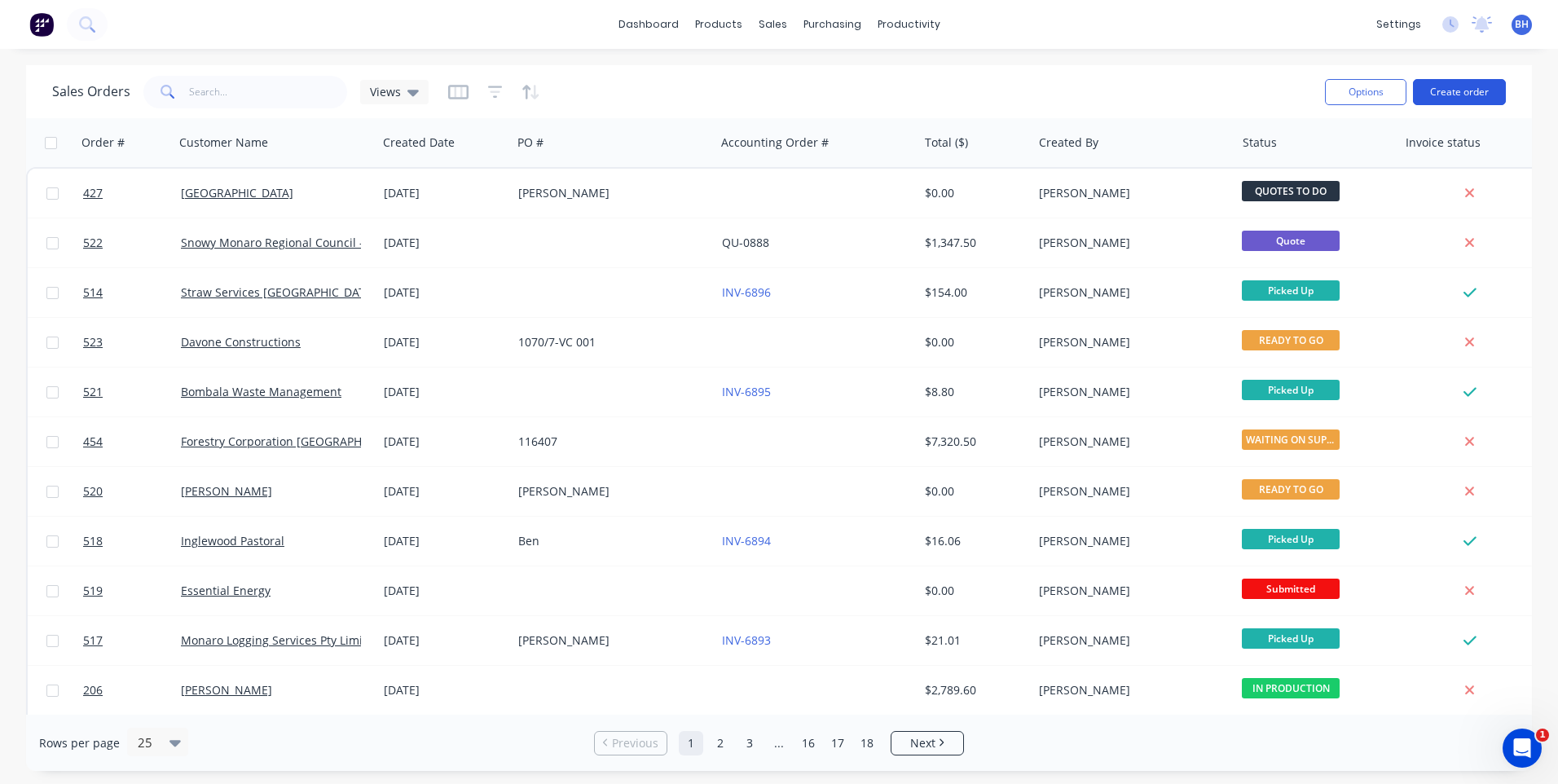
click at [1426, 86] on button "Create order" at bounding box center [1459, 92] width 93 height 26
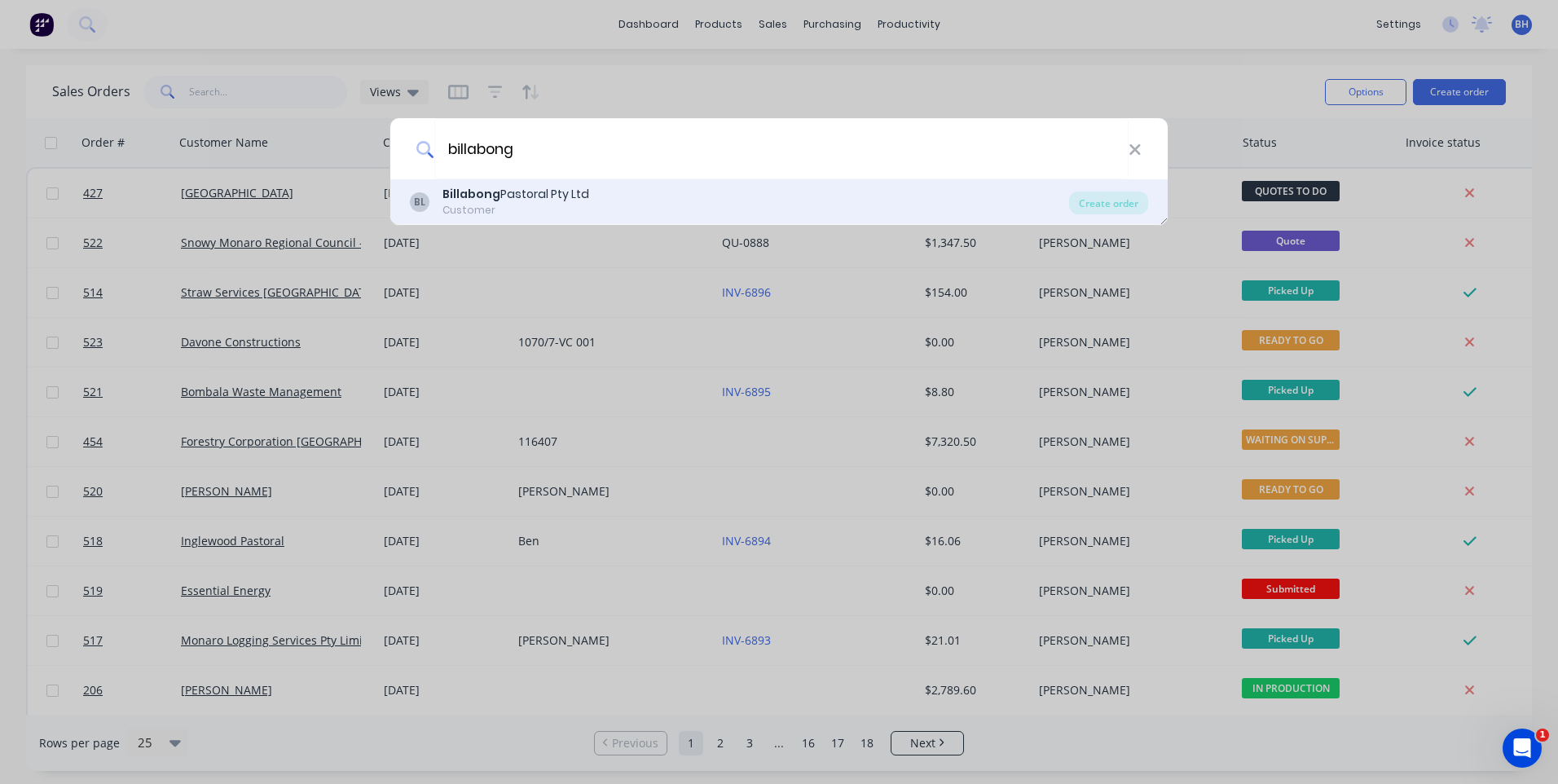
type input "billabong"
click at [555, 199] on div "Billabong Pastoral Pty Ltd" at bounding box center [515, 194] width 147 height 17
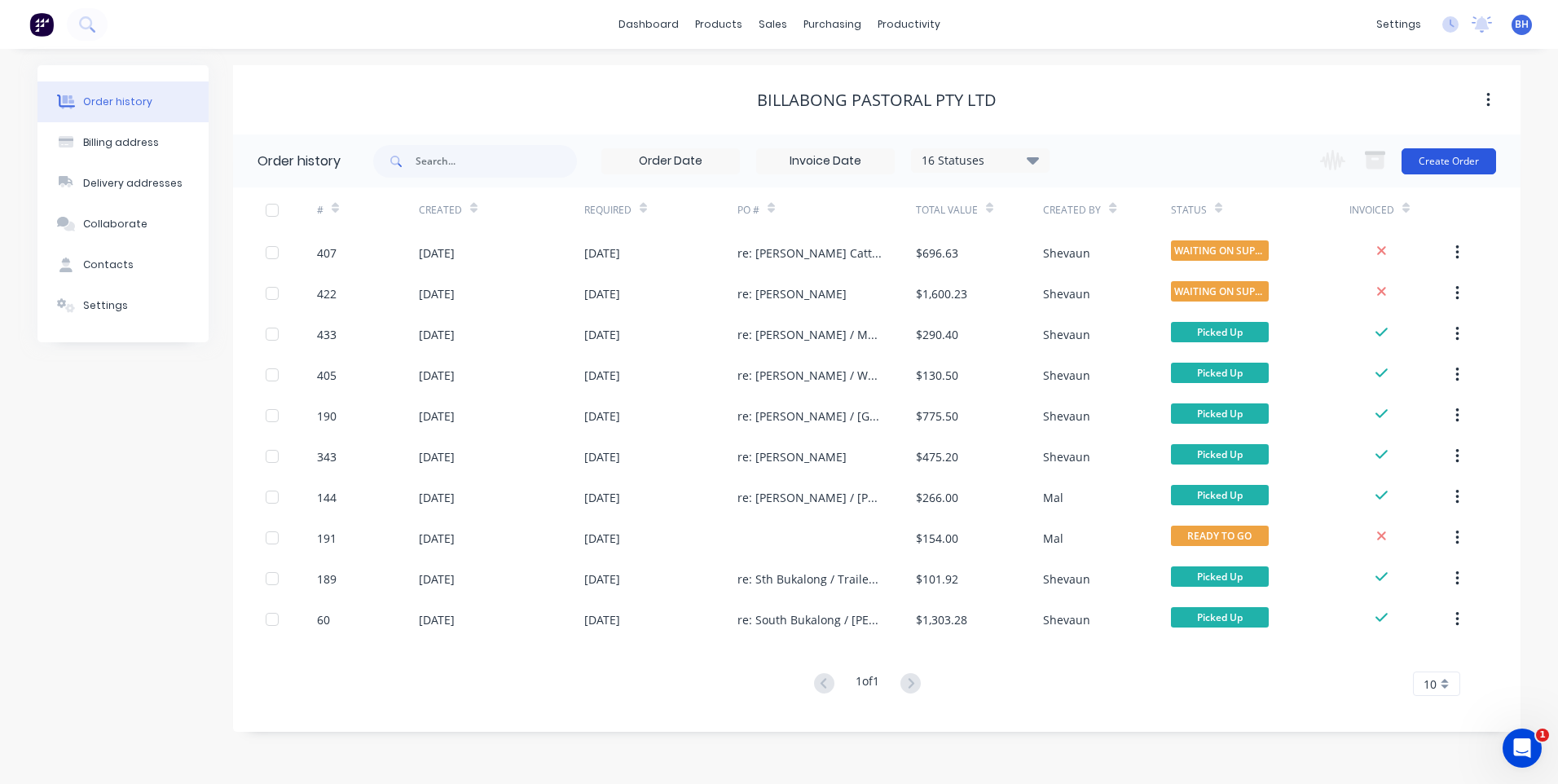
click at [1445, 155] on button "Create Order" at bounding box center [1449, 160] width 94 height 26
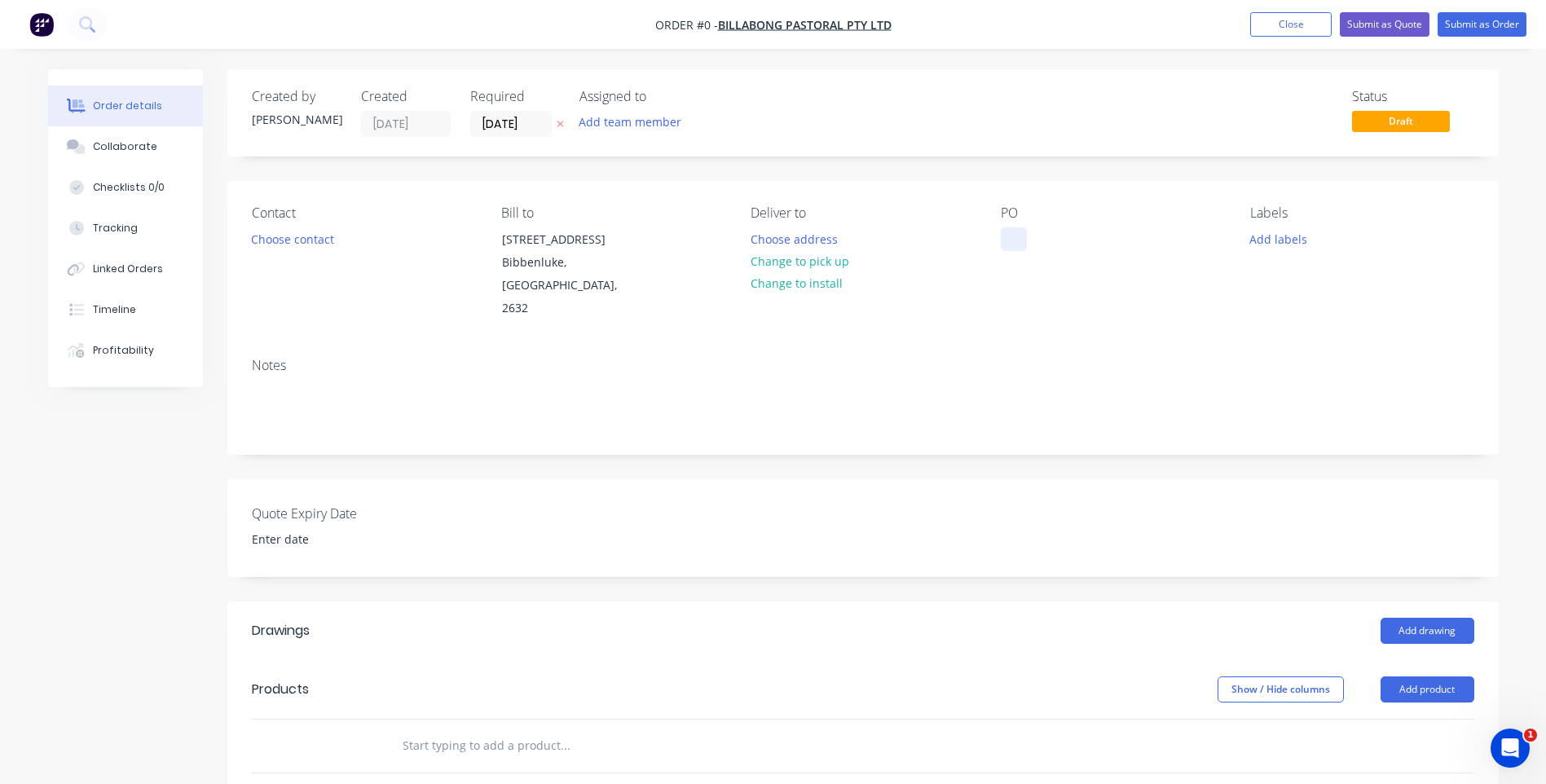
click at [1010, 244] on div at bounding box center [1014, 239] width 26 height 24
click at [764, 254] on div "Order details Collaborate Checklists 0/0 Tracking Linked Orders Timeline Profit…" at bounding box center [773, 629] width 1484 height 1119
click at [284, 236] on button "Choose contact" at bounding box center [292, 238] width 100 height 22
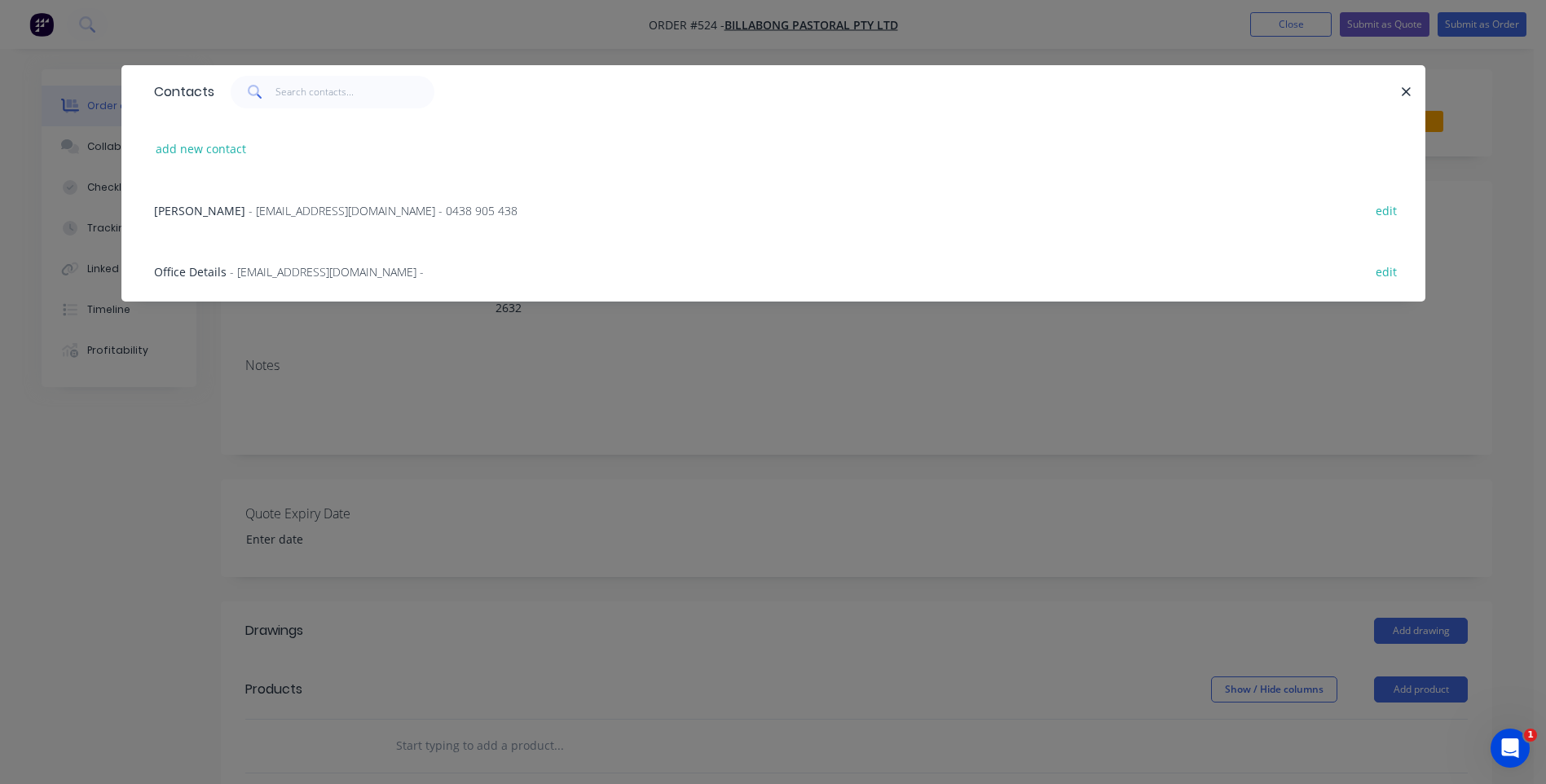
click at [292, 202] on div "[PERSON_NAME] - [EMAIL_ADDRESS][DOMAIN_NAME] - 0438 905 438" at bounding box center [335, 210] width 363 height 17
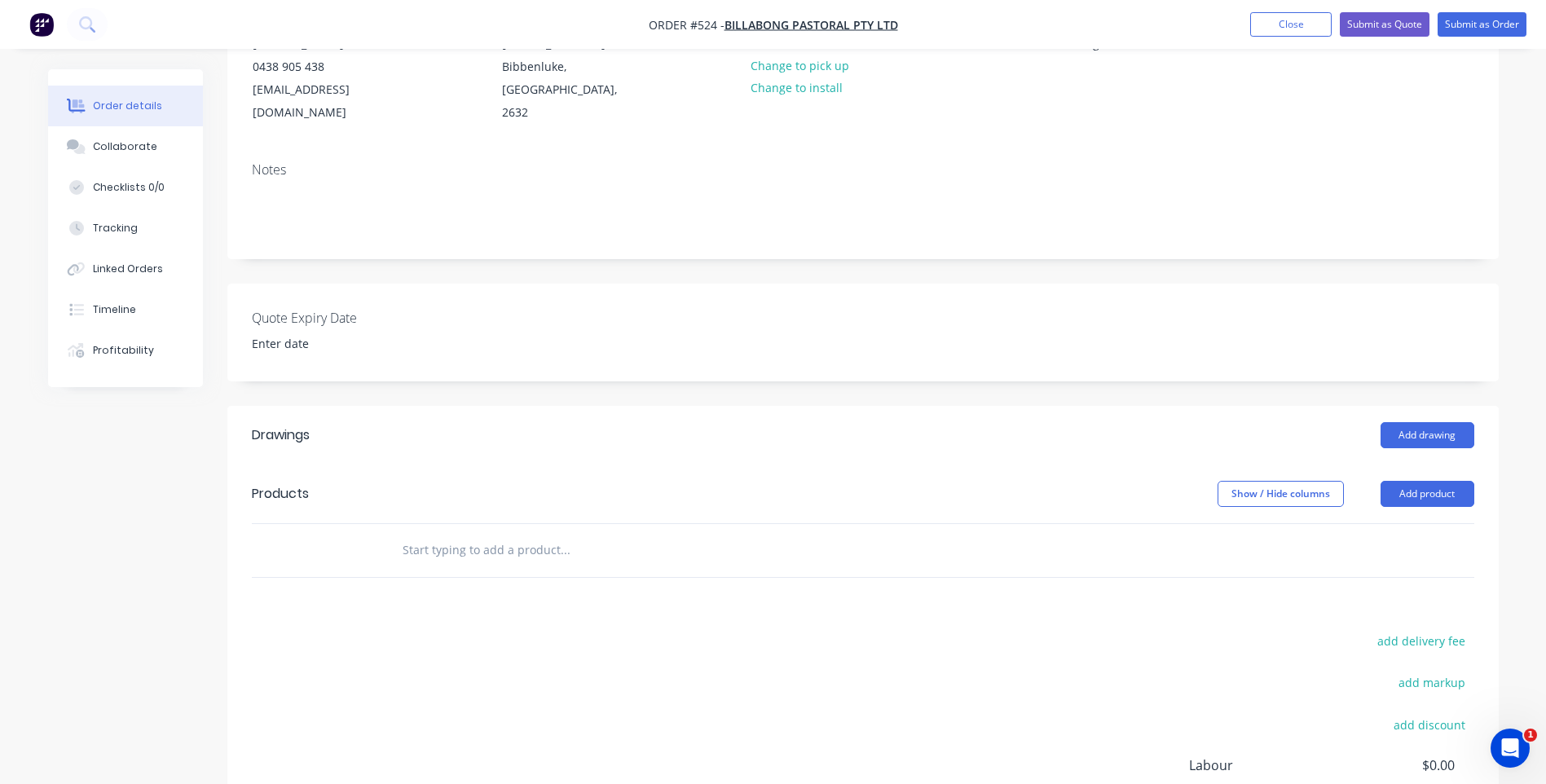
scroll to position [245, 0]
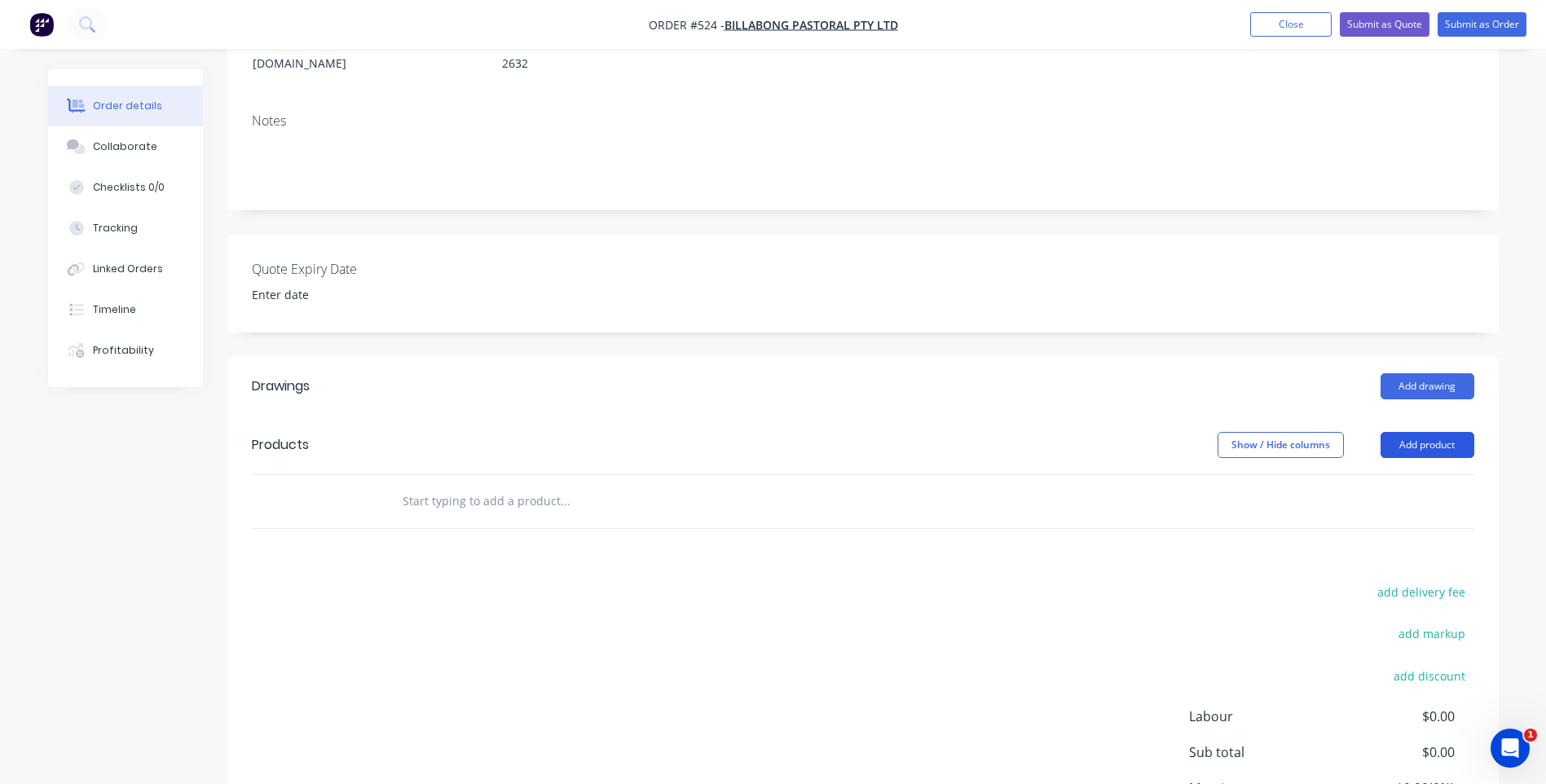
click at [1432, 432] on button "Add product" at bounding box center [1427, 445] width 93 height 26
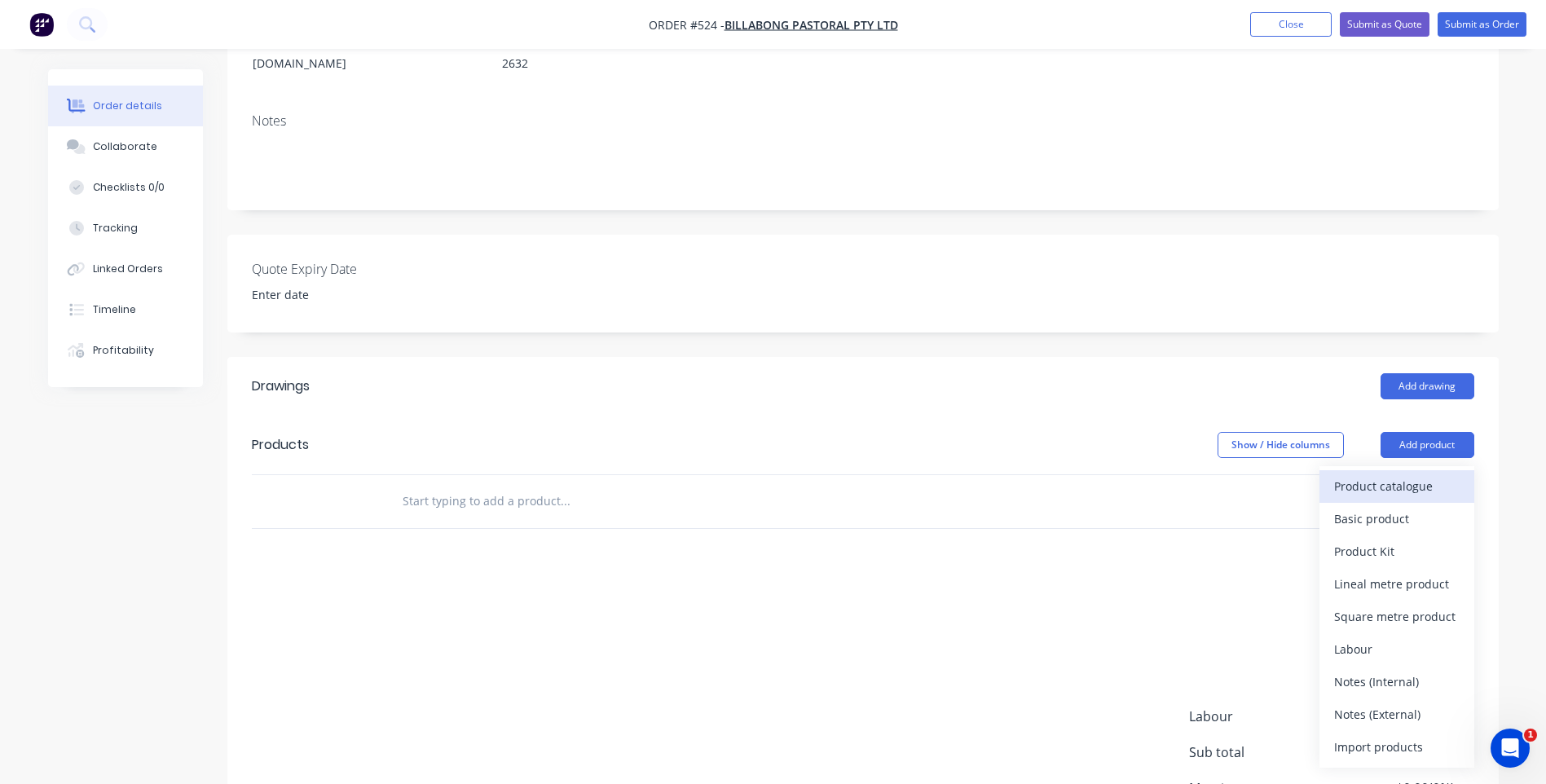
click at [1369, 474] on div "Product catalogue" at bounding box center [1396, 486] width 125 height 24
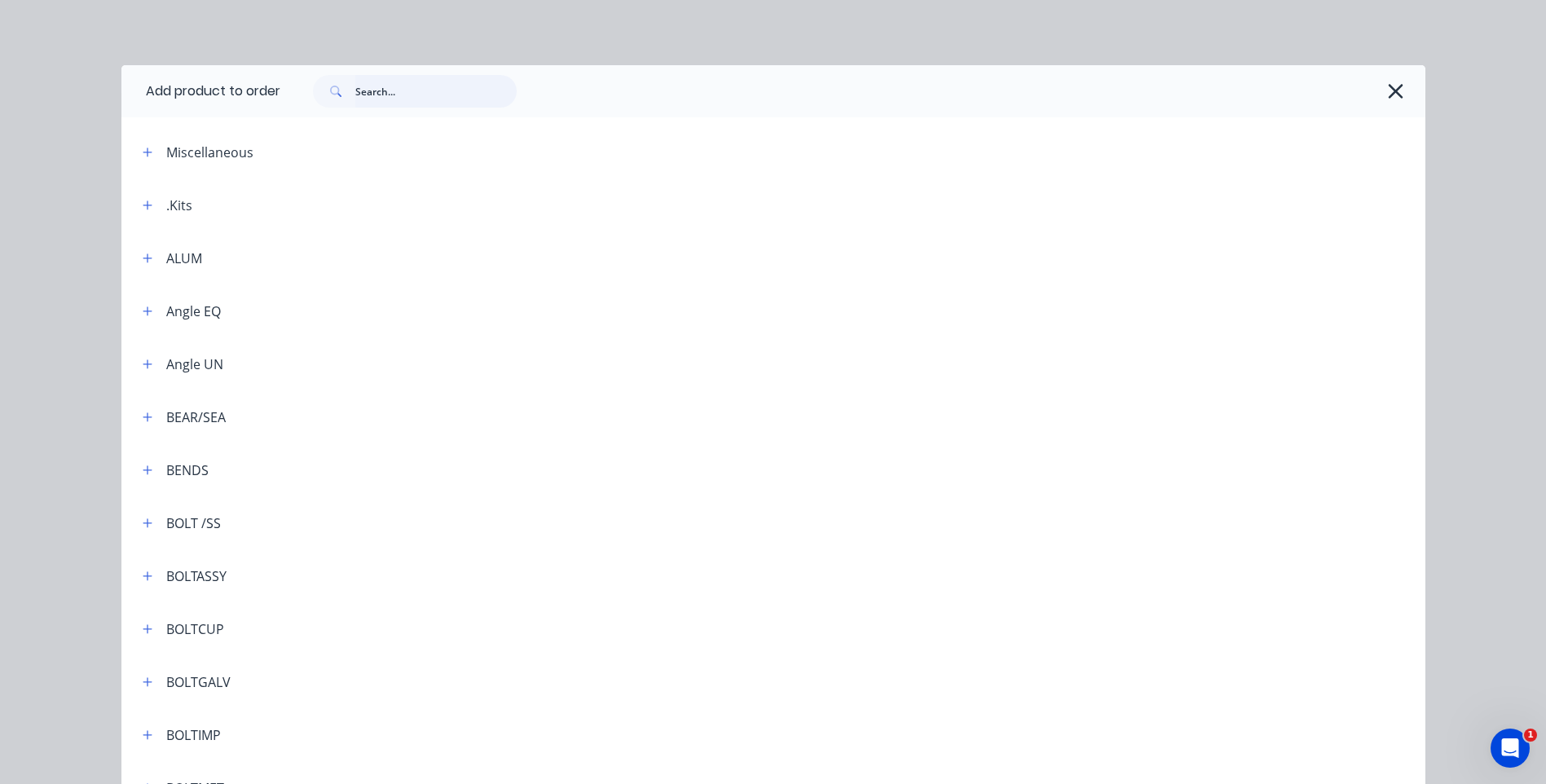
click at [388, 103] on input "text" at bounding box center [436, 91] width 161 height 33
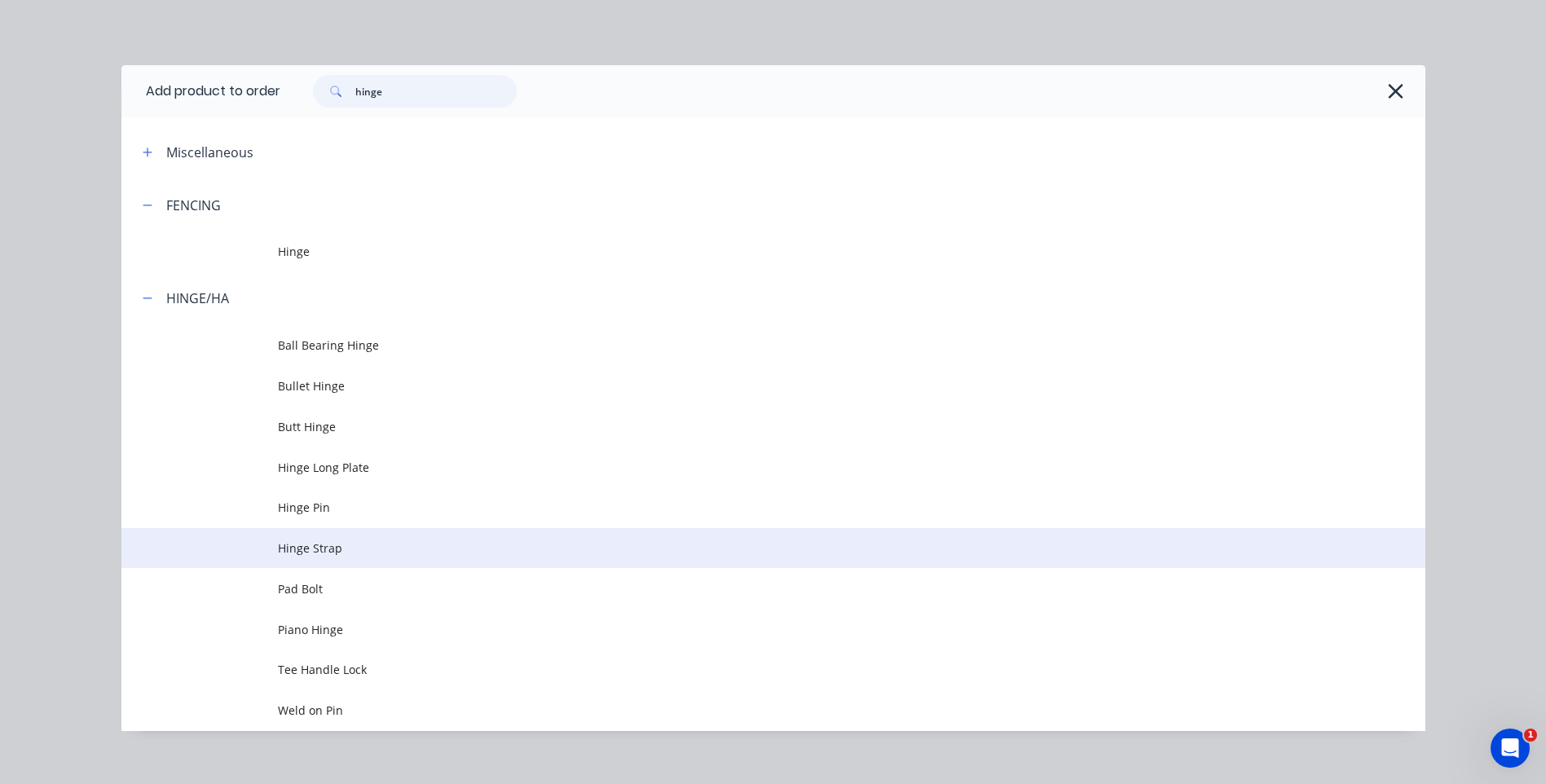
scroll to position [18, 0]
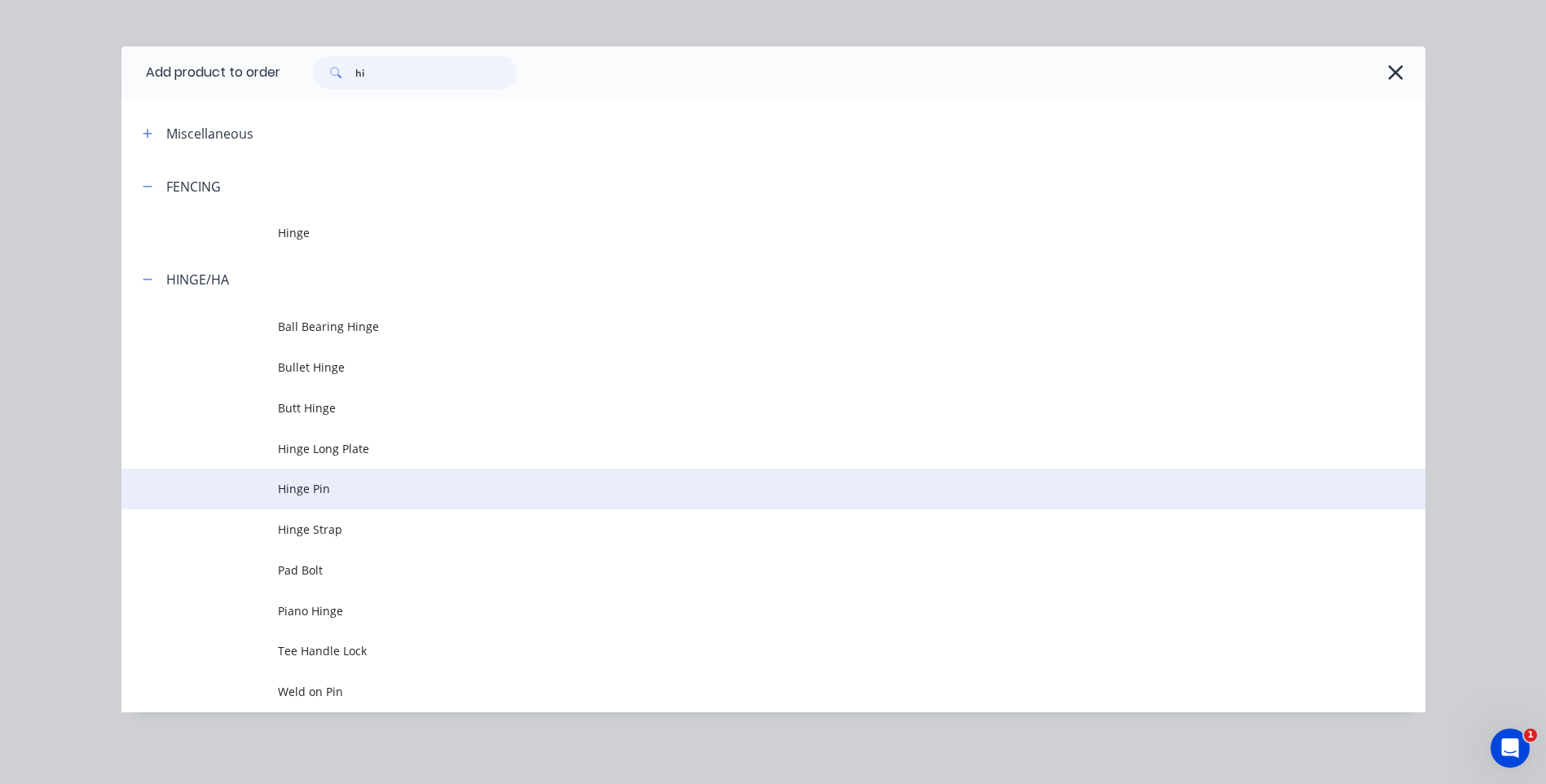
type input "h"
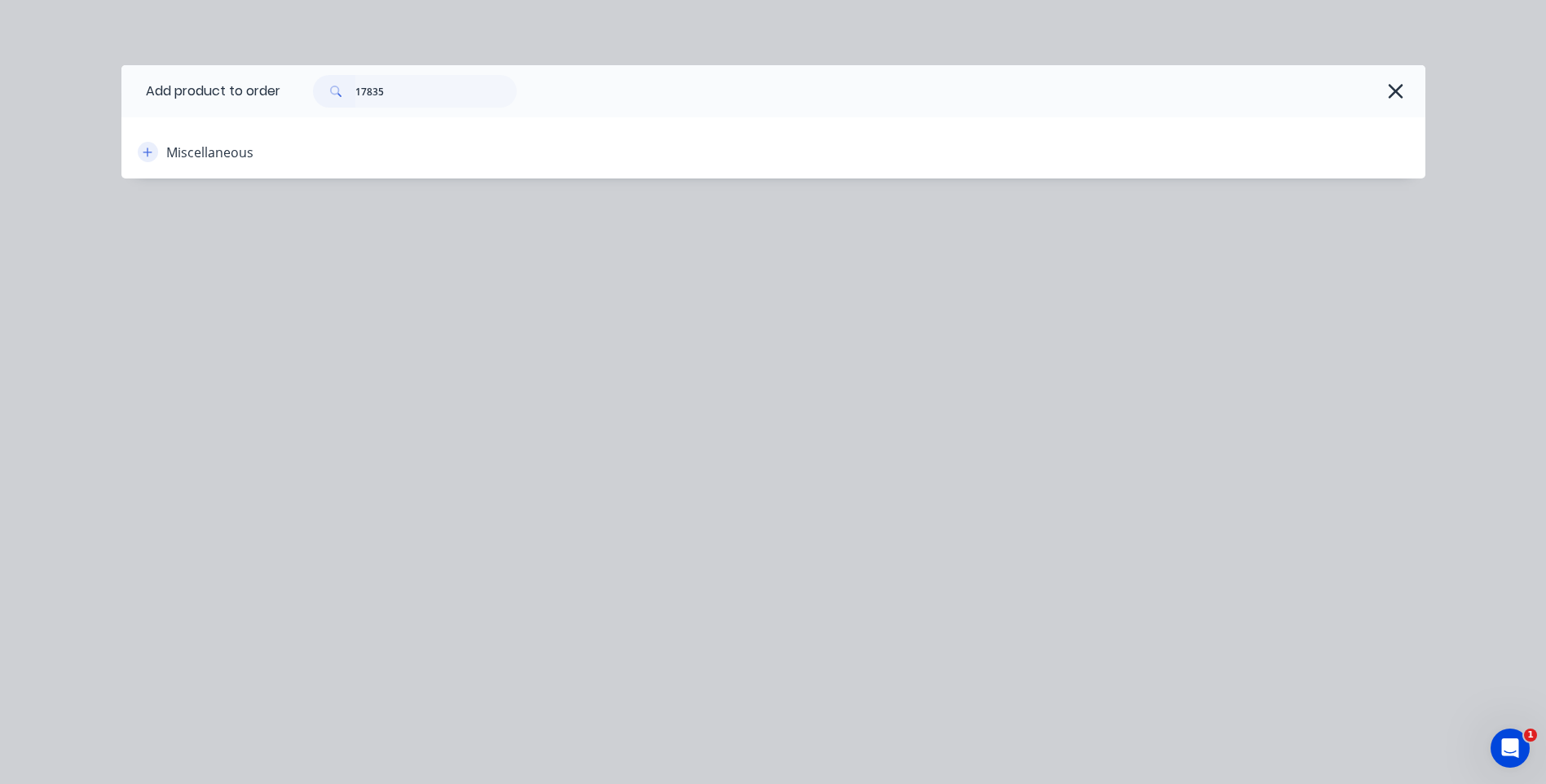
click at [149, 150] on icon "button" at bounding box center [148, 153] width 10 height 12
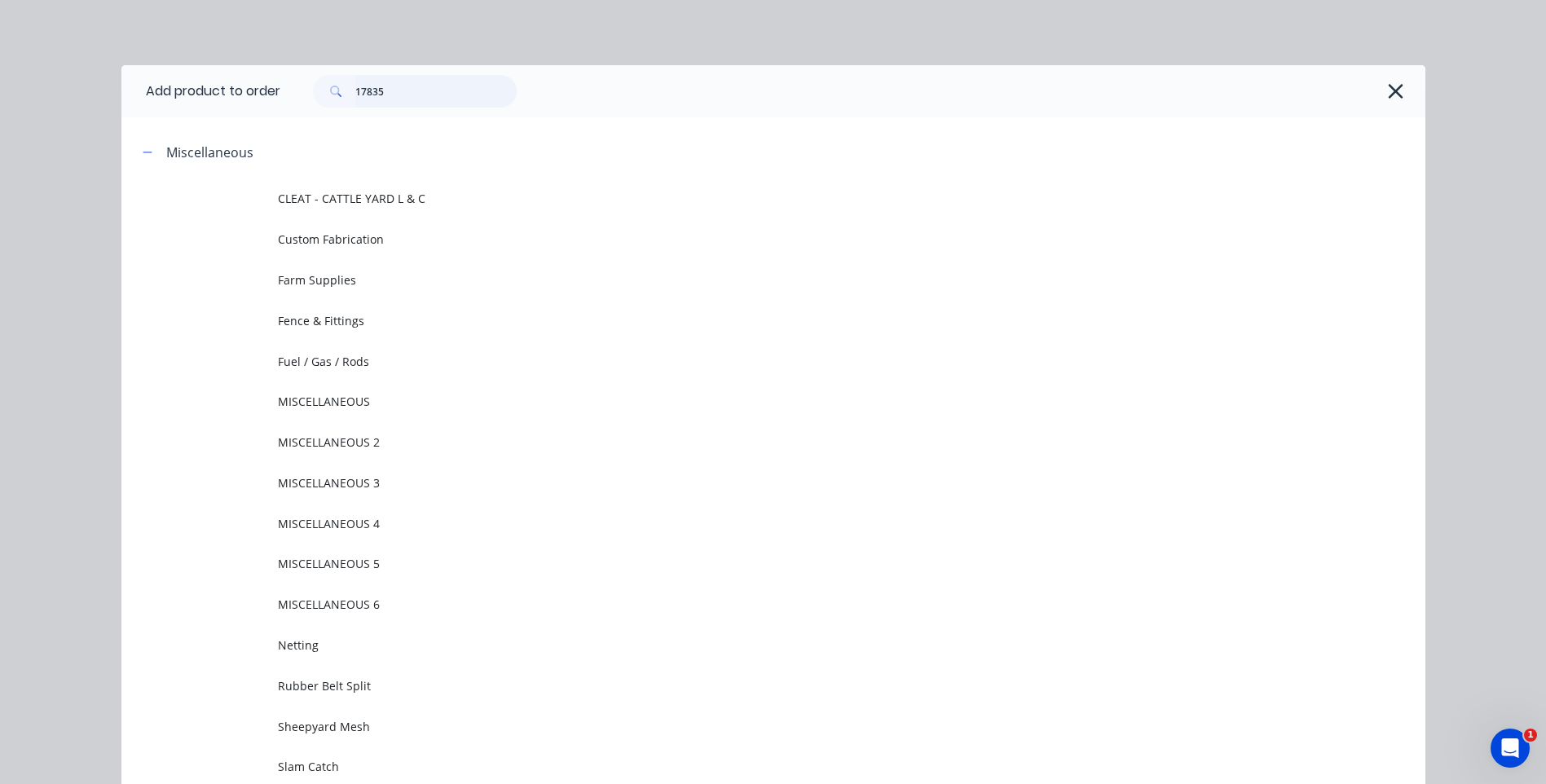
click at [387, 92] on input "17835" at bounding box center [436, 91] width 161 height 33
type input "1"
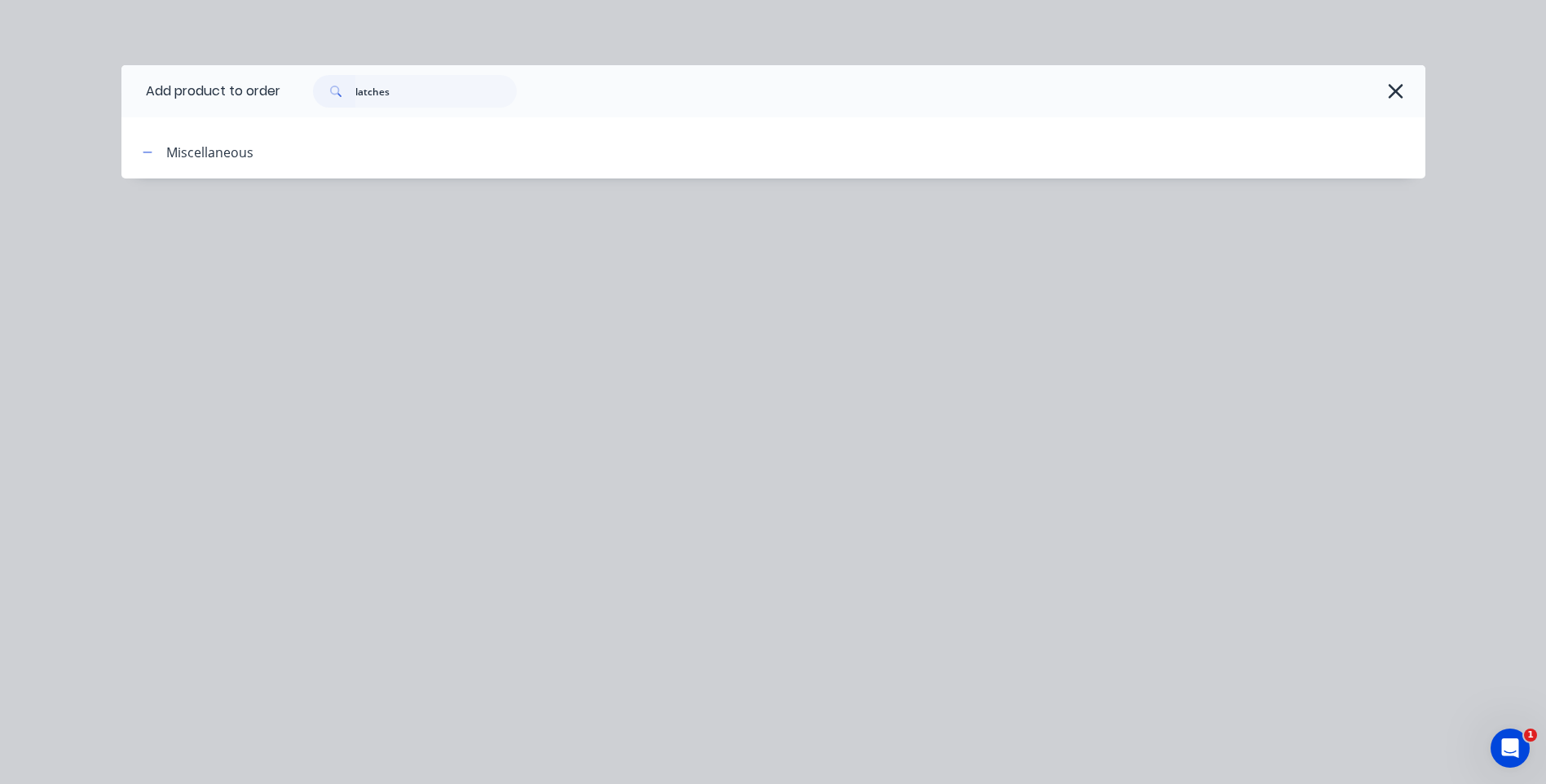
click at [198, 149] on div "Miscellaneous" at bounding box center [210, 152] width 87 height 19
click at [141, 151] on button "button" at bounding box center [148, 152] width 20 height 20
click at [154, 150] on button "button" at bounding box center [148, 152] width 20 height 20
click at [448, 83] on input "latches" at bounding box center [436, 91] width 161 height 33
type input "l"
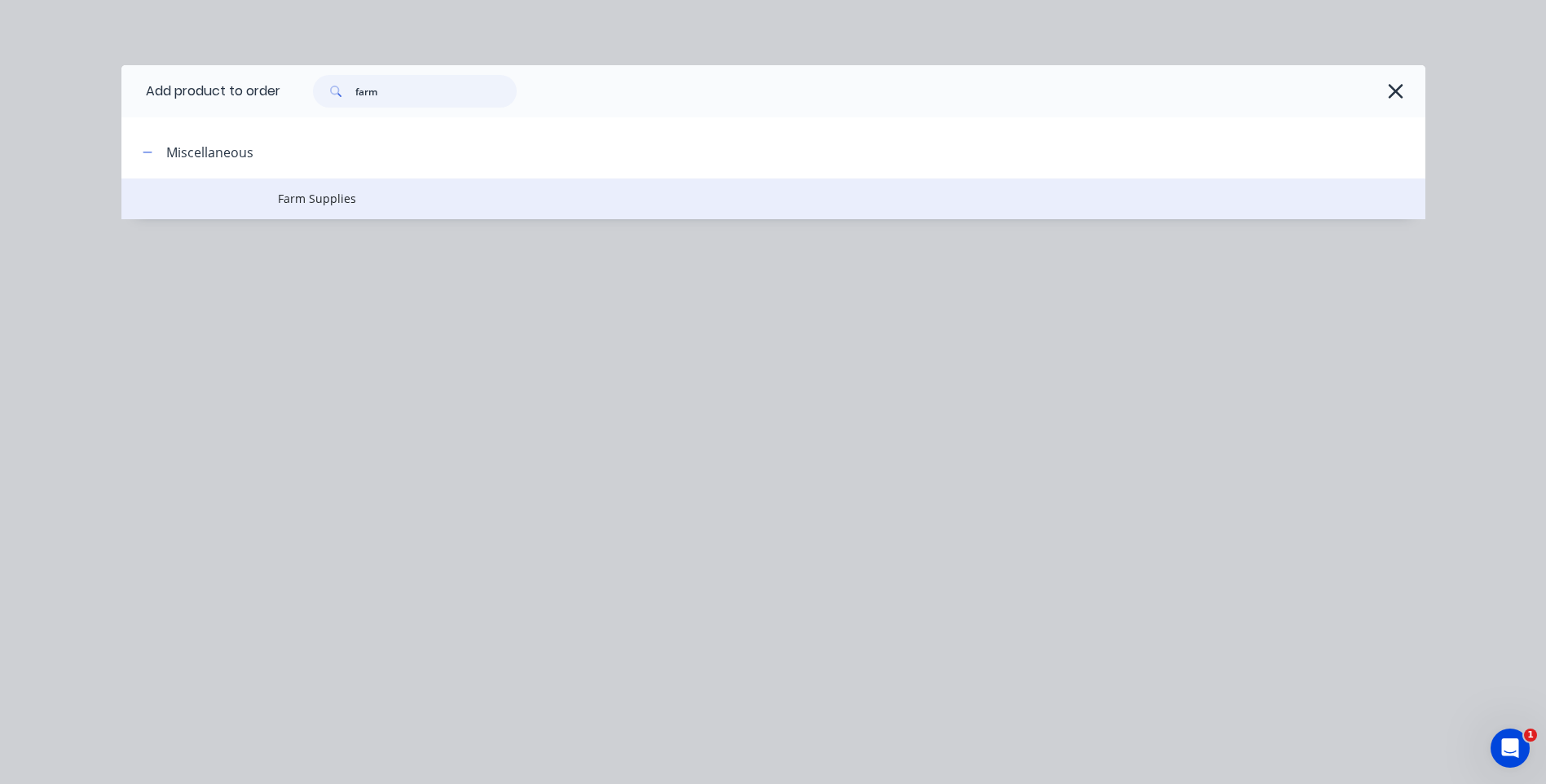
type input "farm"
click at [296, 199] on span "Farm Supplies" at bounding box center [737, 198] width 918 height 17
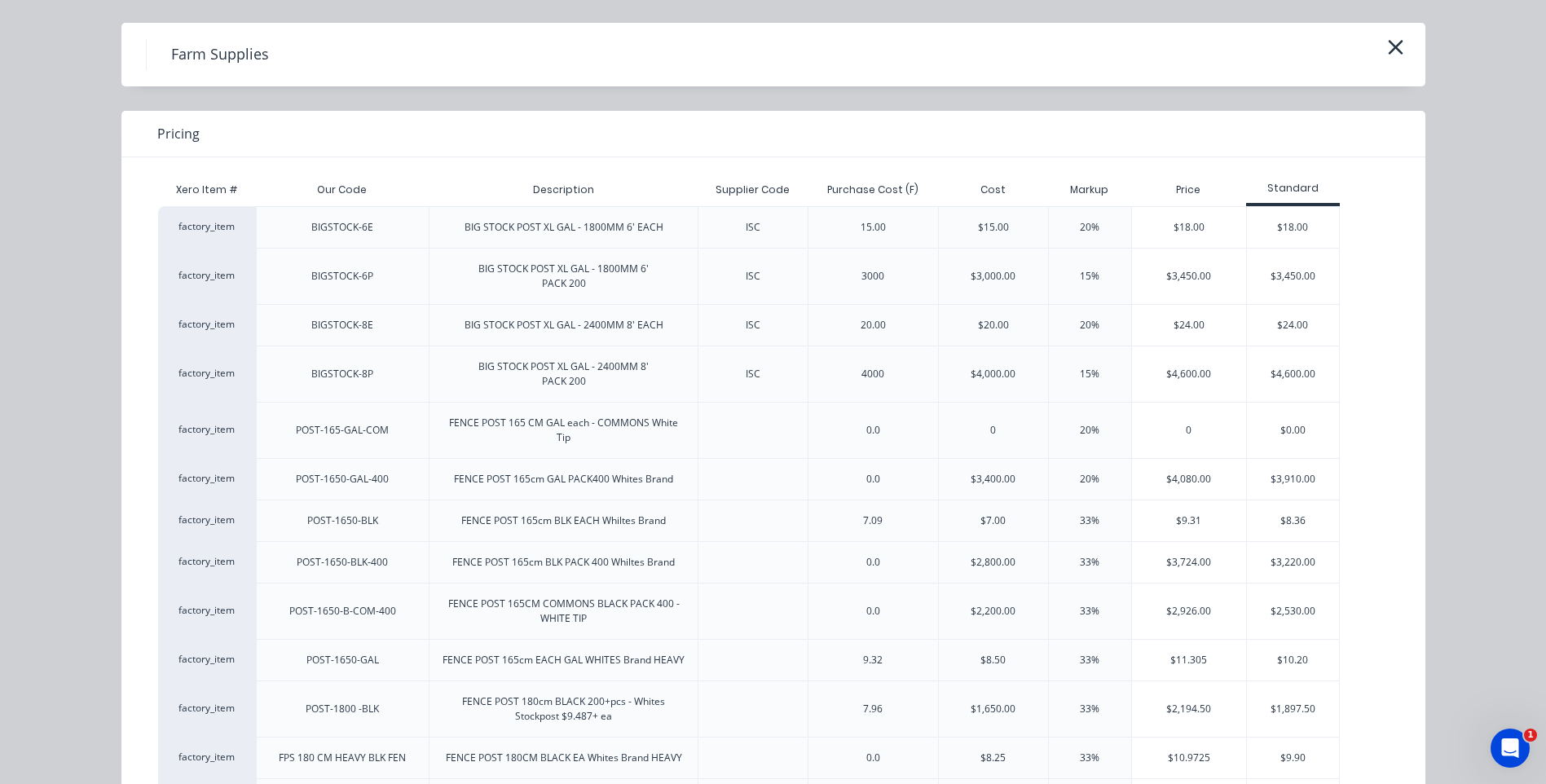
scroll to position [21, 0]
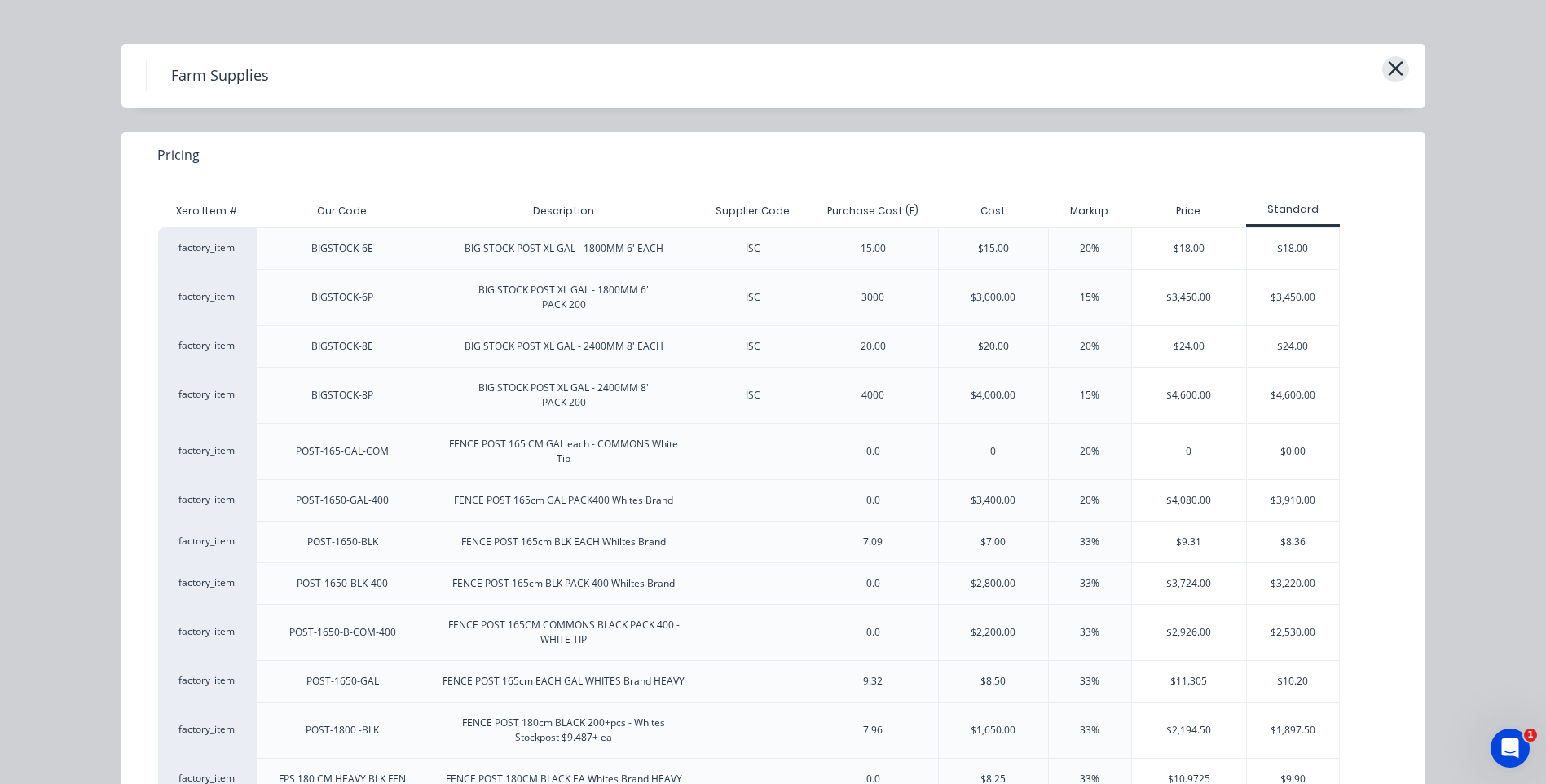
click at [1394, 71] on icon "button" at bounding box center [1396, 68] width 17 height 23
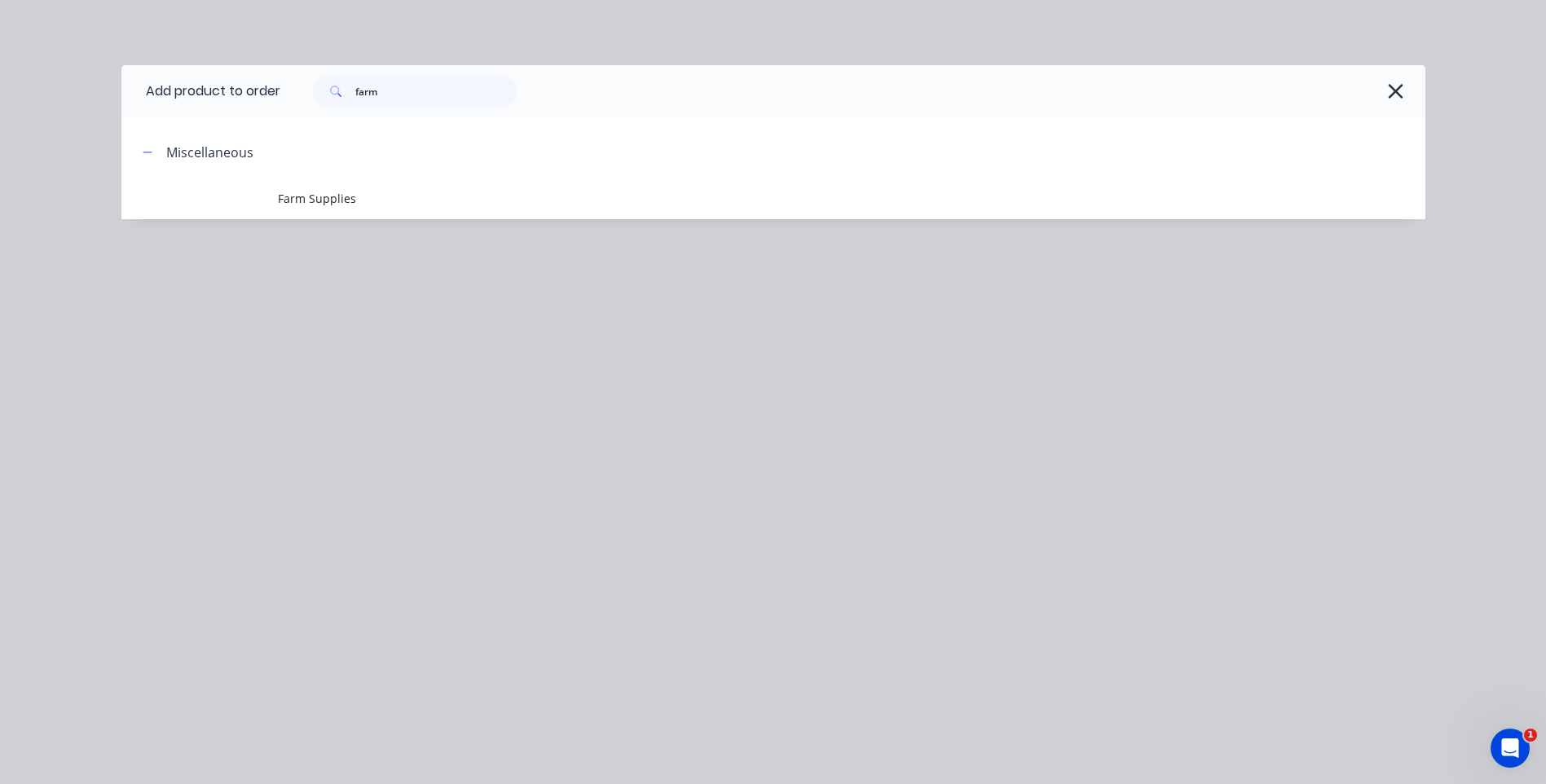
scroll to position [0, 0]
click at [393, 88] on input "farm" at bounding box center [436, 91] width 161 height 33
type input "f"
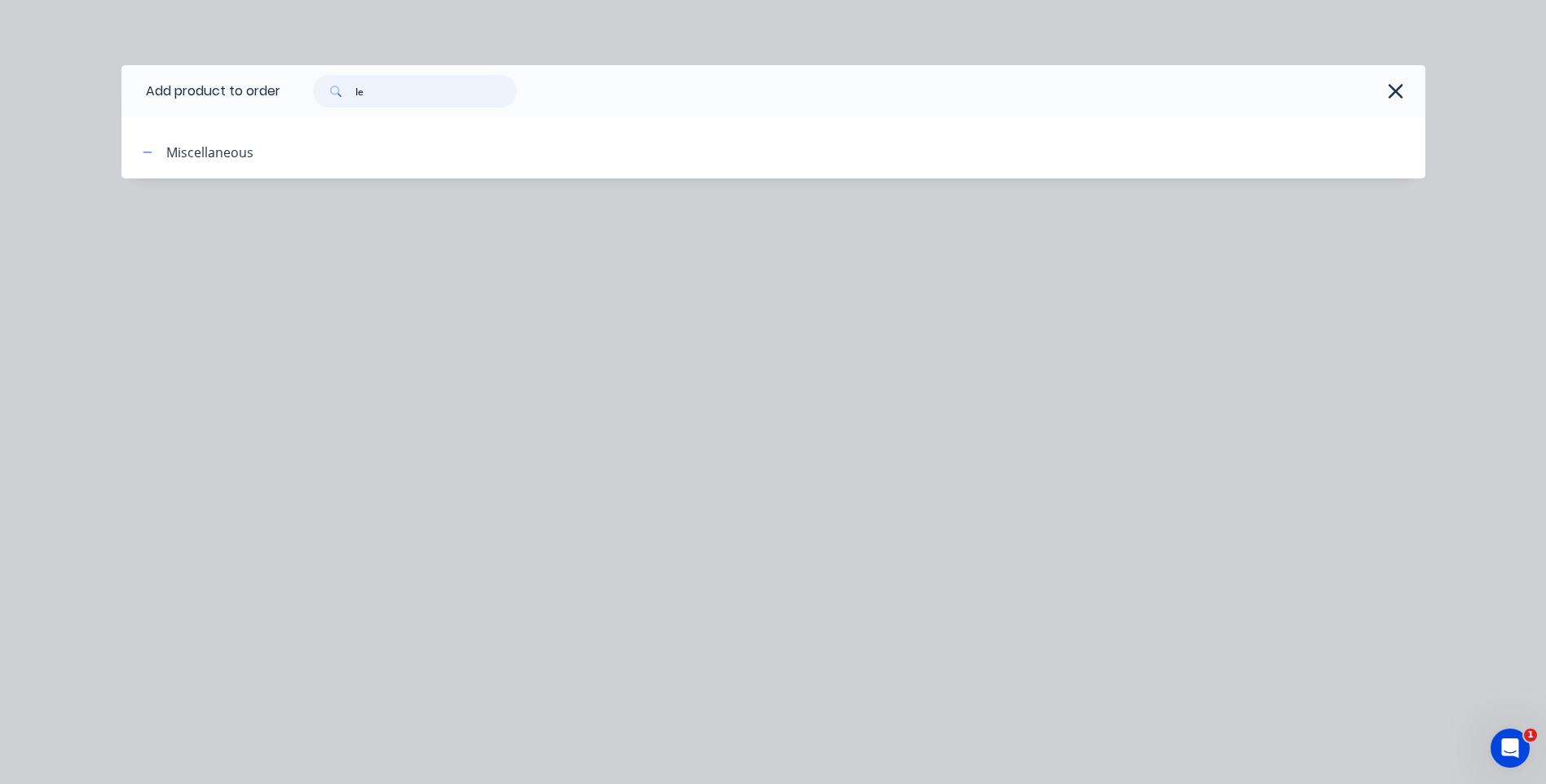
type input "l"
click at [393, 93] on input "hinges" at bounding box center [436, 91] width 161 height 33
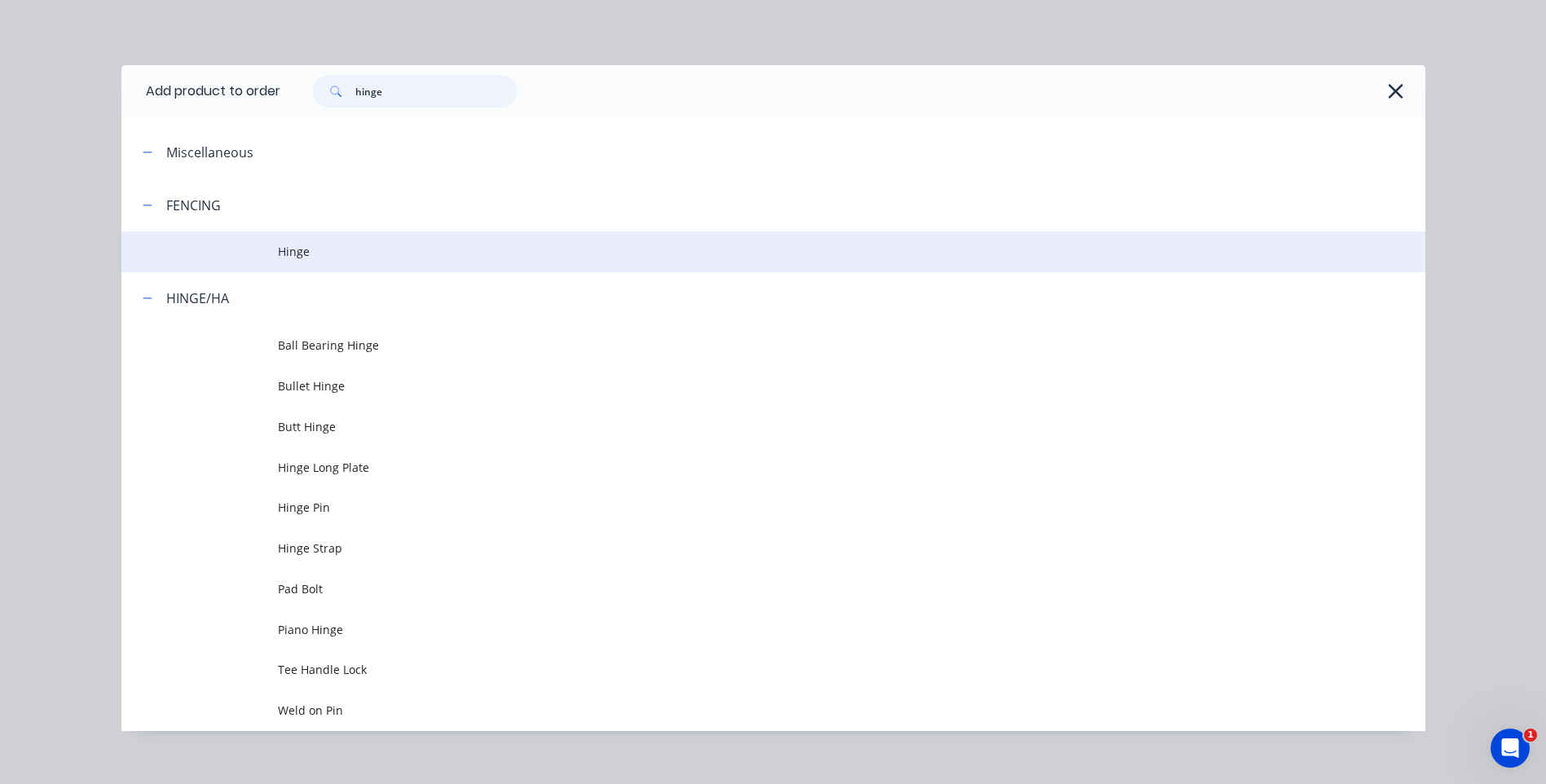
type input "hinge"
click at [286, 249] on span "Hinge" at bounding box center [737, 251] width 918 height 17
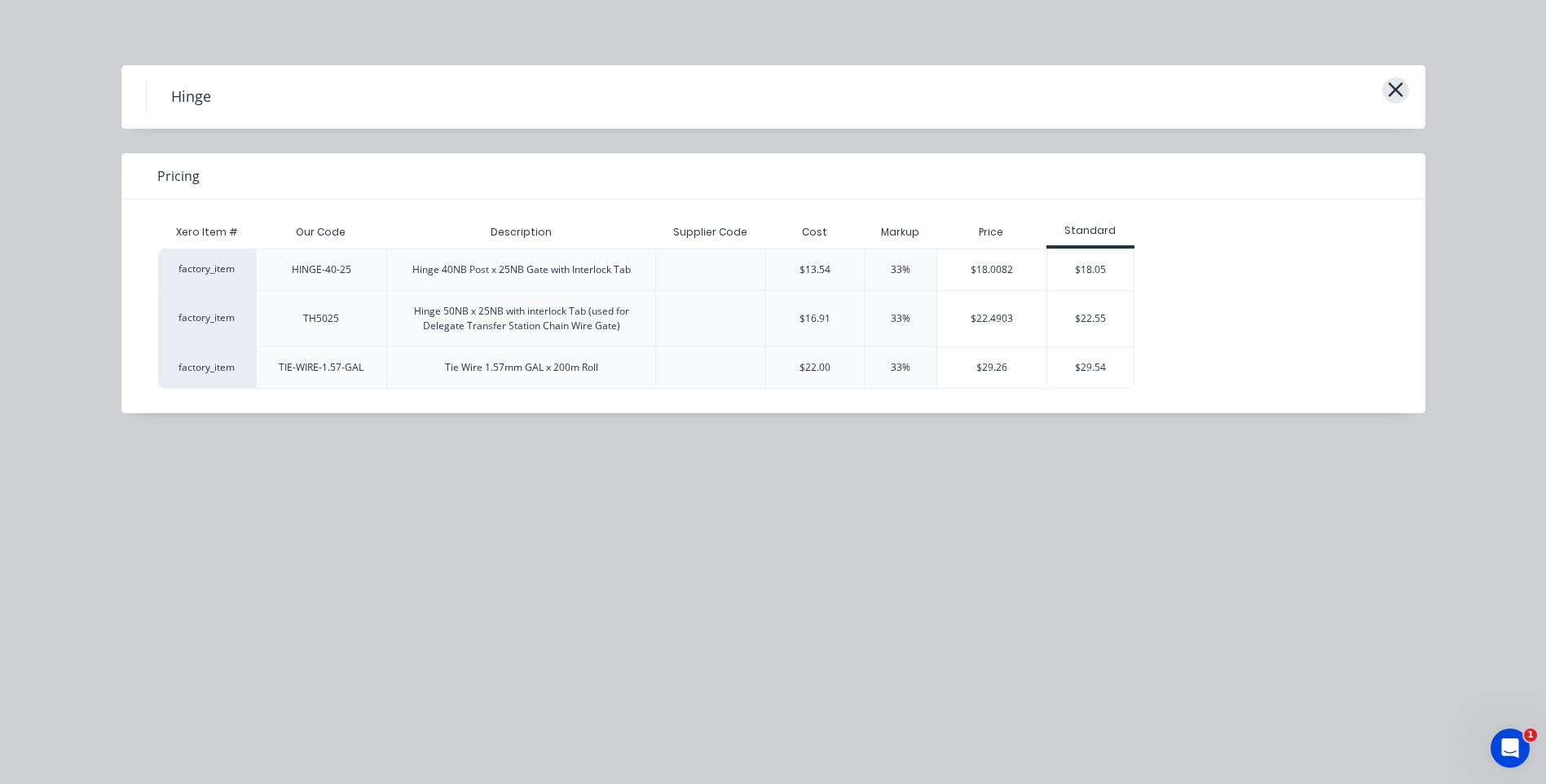
click at [1402, 84] on icon "button" at bounding box center [1395, 89] width 14 height 14
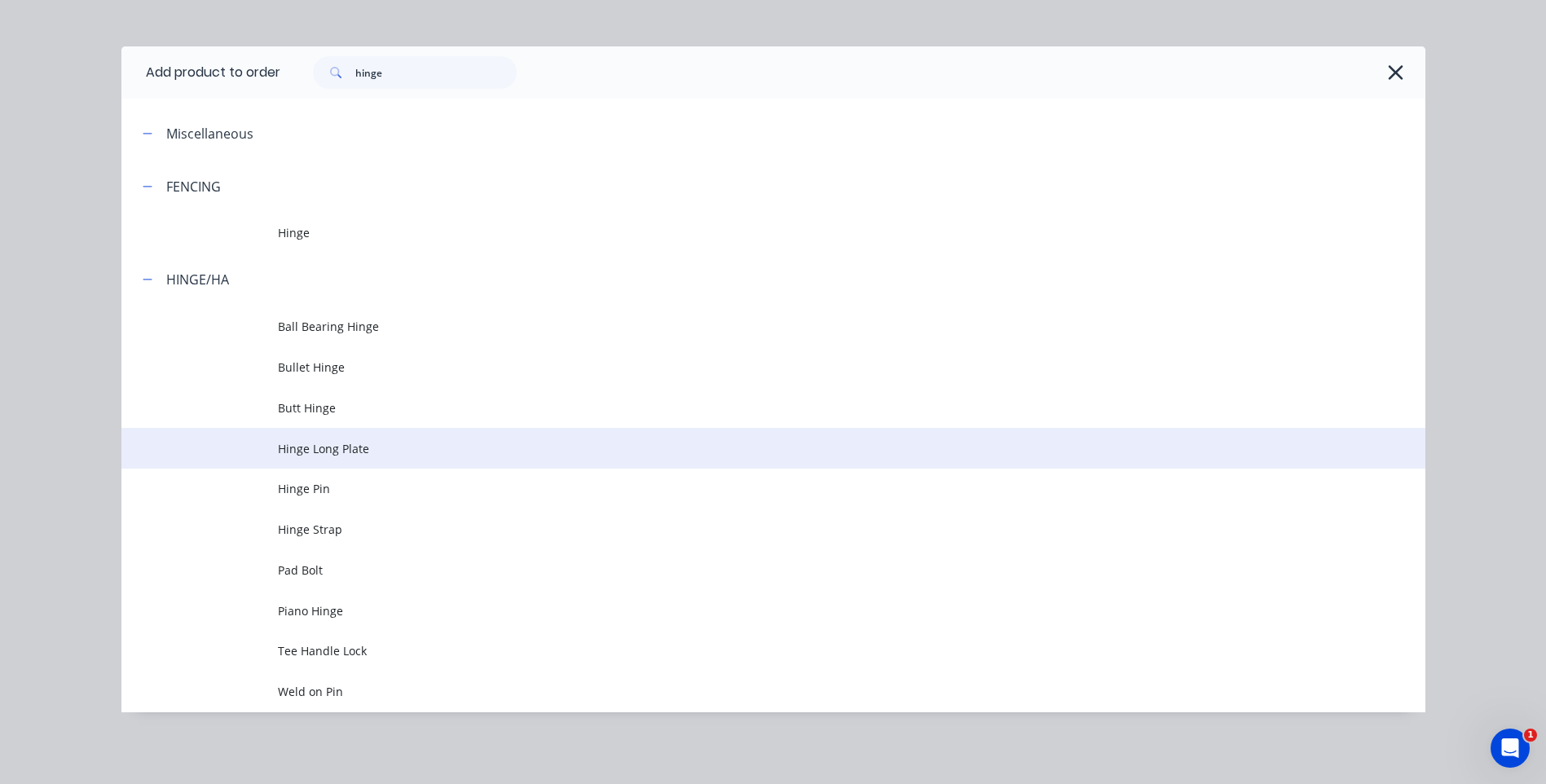
click at [321, 446] on span "Hinge Long Plate" at bounding box center [737, 449] width 918 height 17
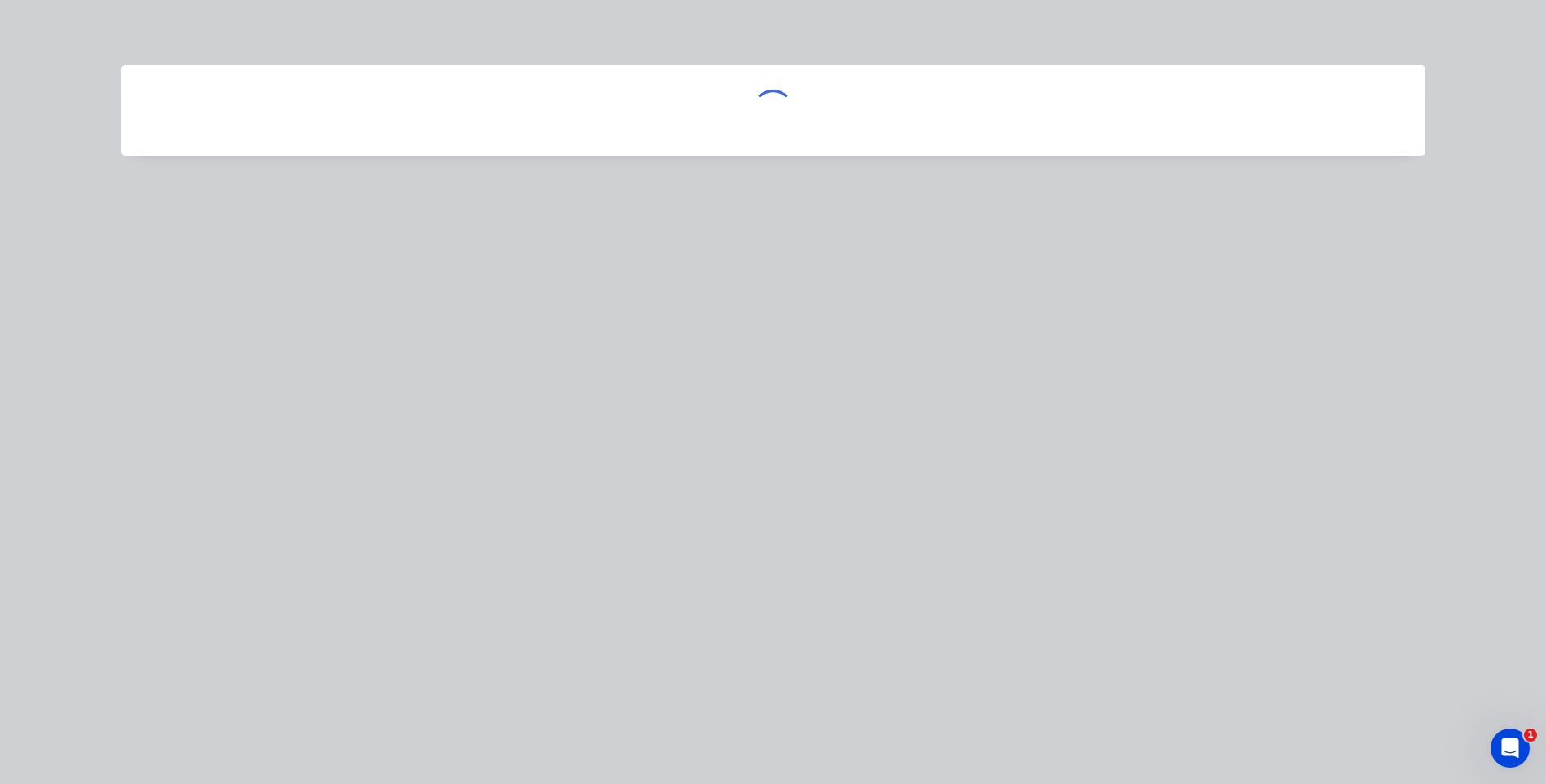
scroll to position [0, 0]
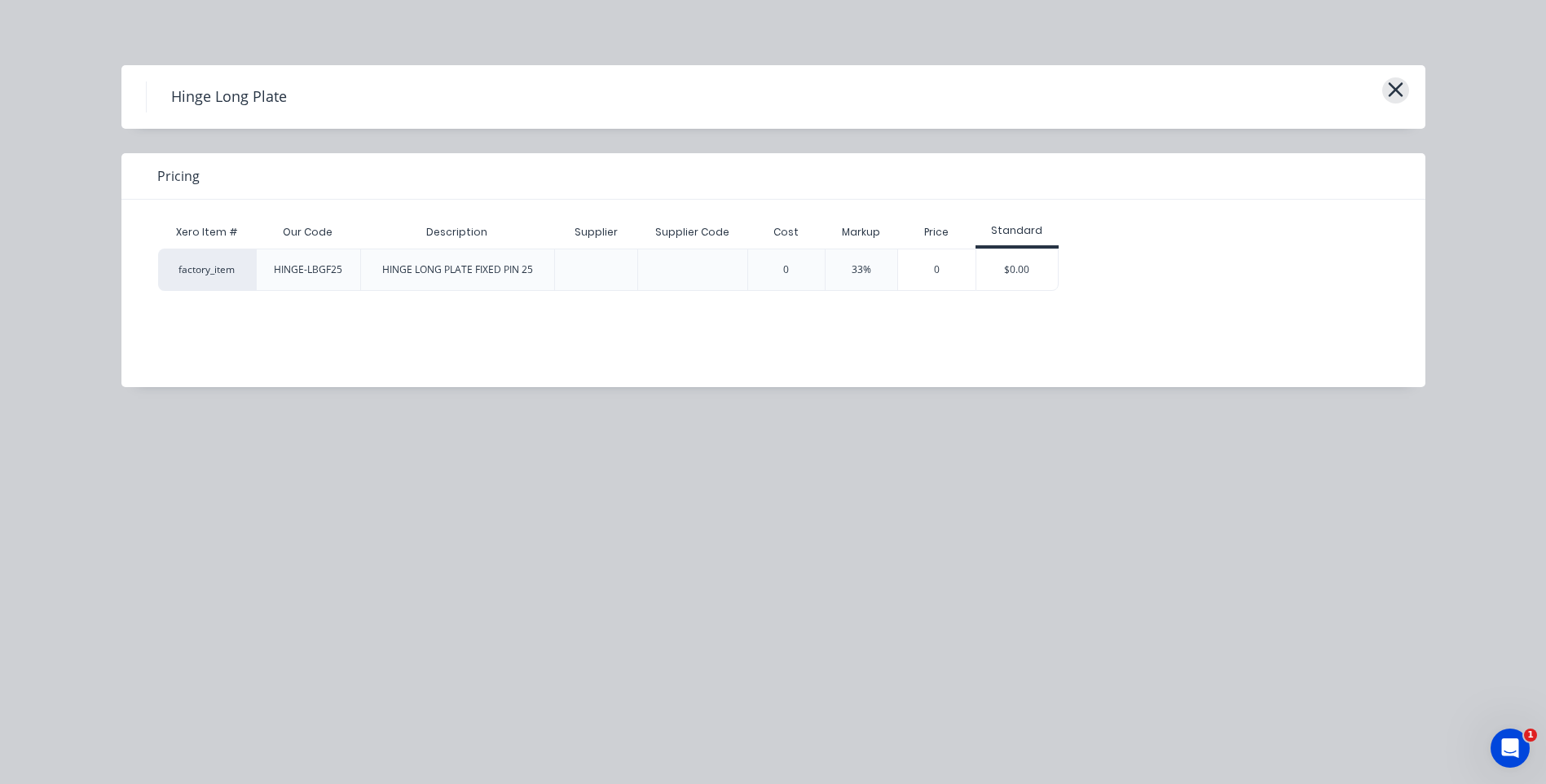
click at [1392, 82] on icon "button" at bounding box center [1396, 89] width 17 height 23
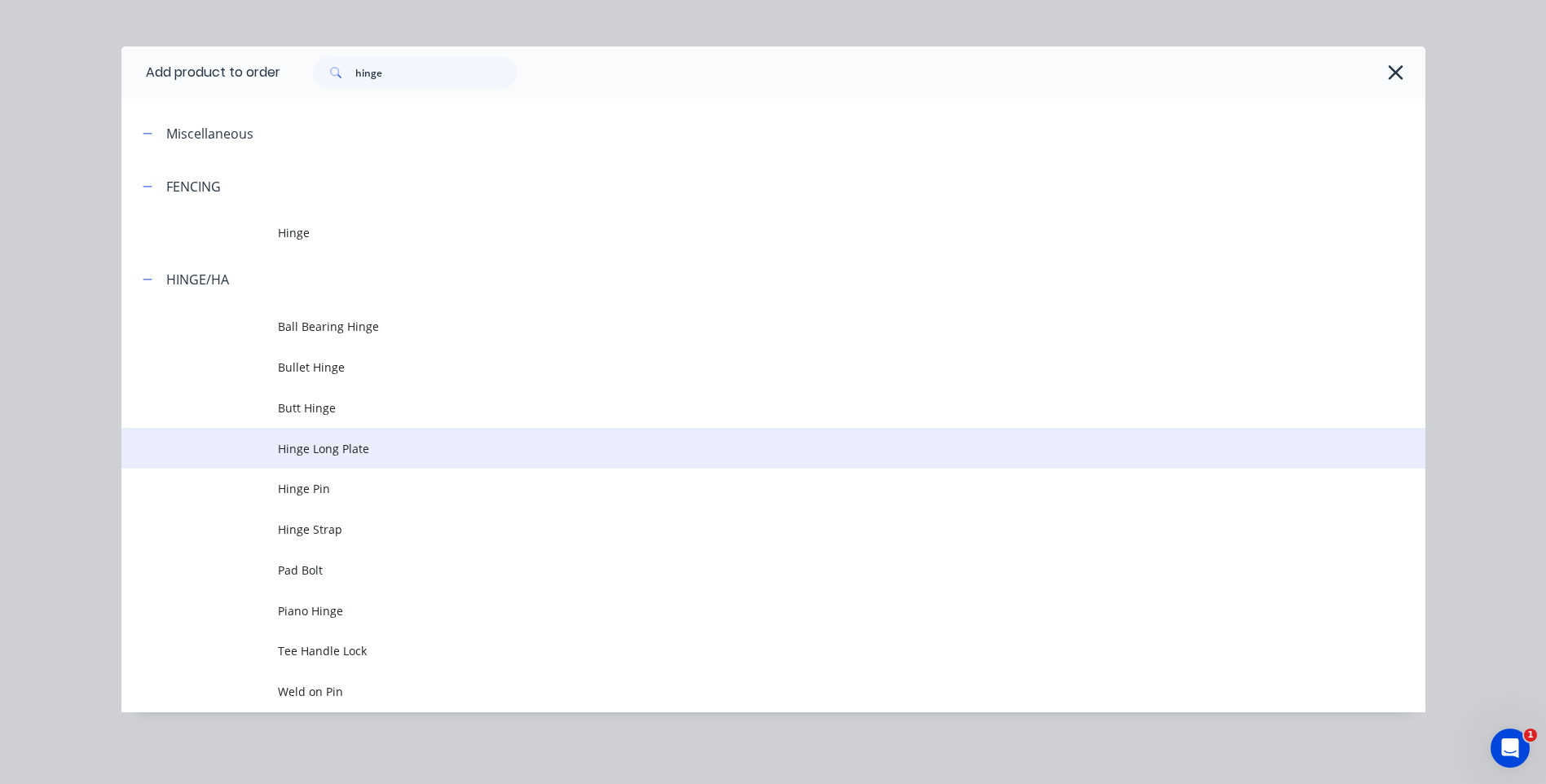
scroll to position [405, 0]
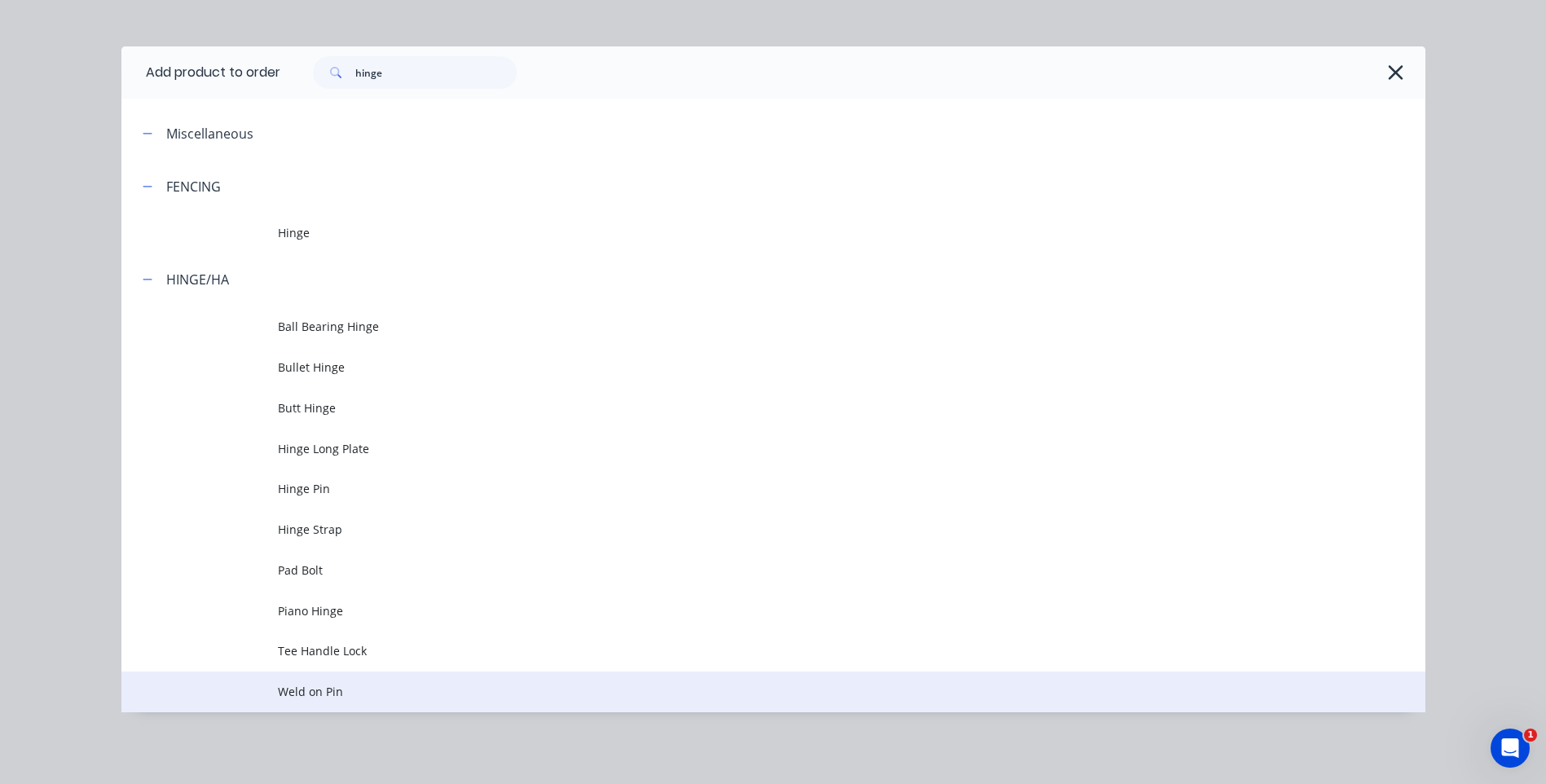
click at [326, 687] on span "Weld on Pin" at bounding box center [737, 691] width 918 height 17
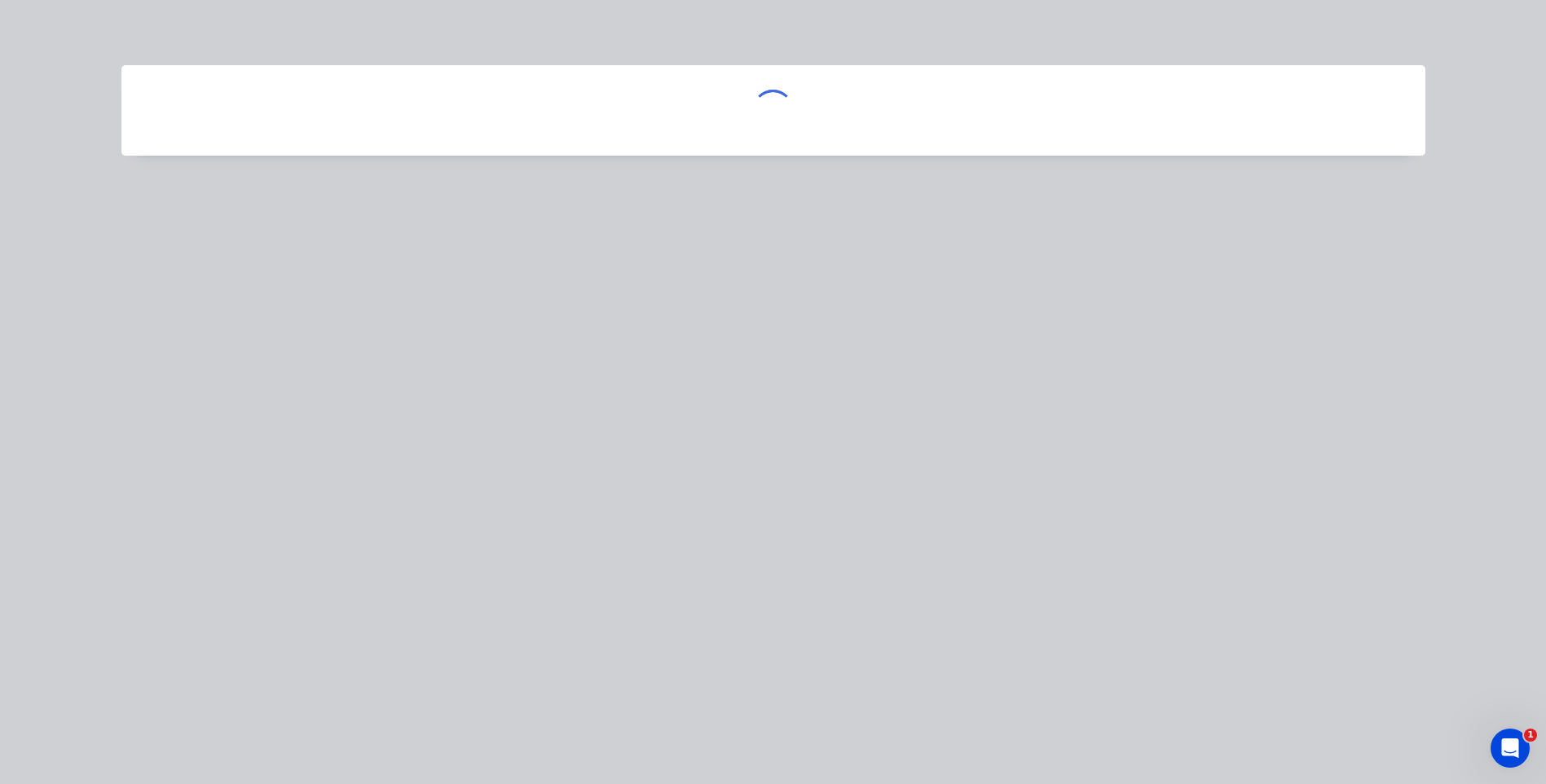
scroll to position [0, 0]
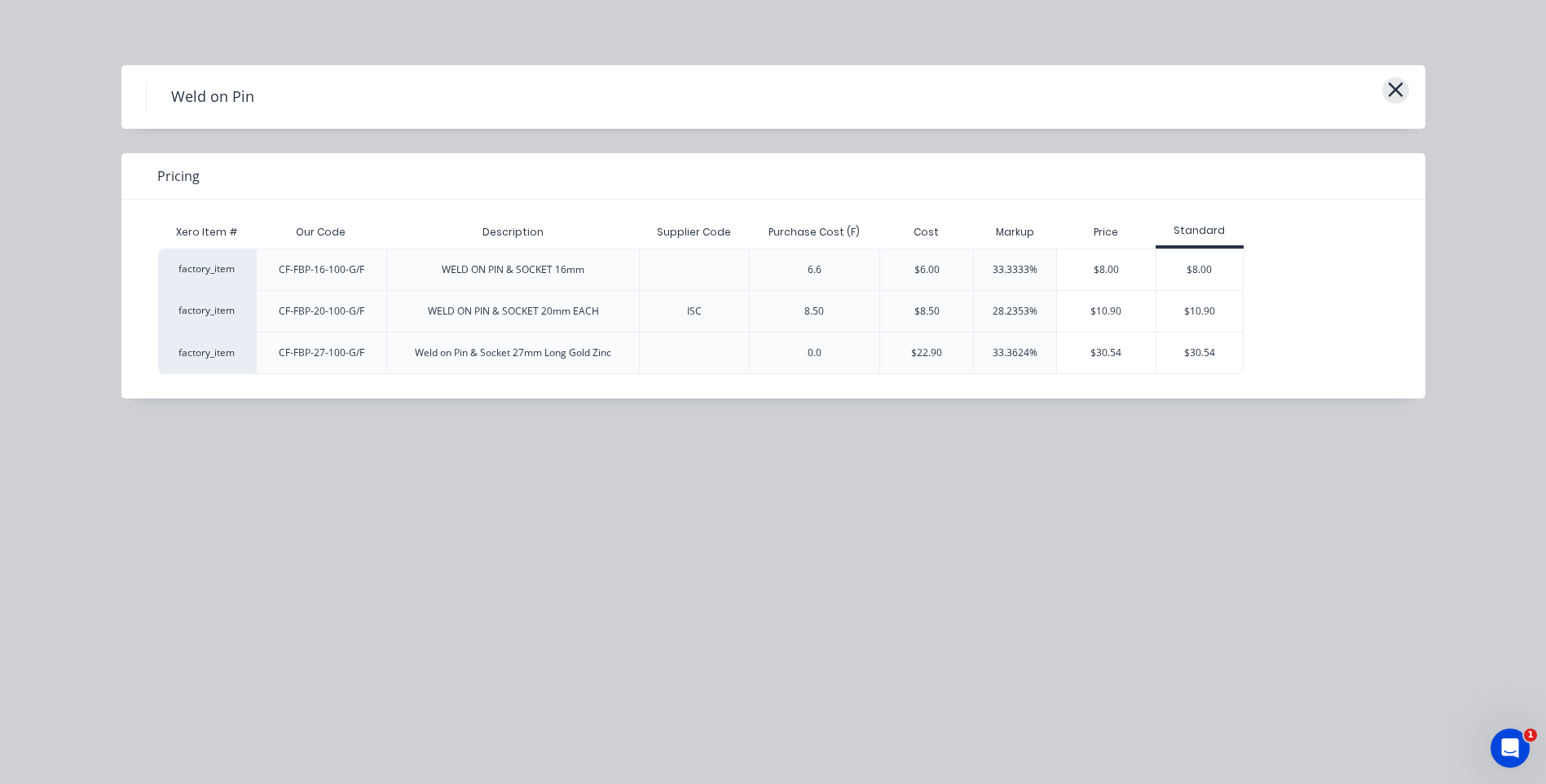
click at [1404, 89] on button "button" at bounding box center [1396, 90] width 27 height 26
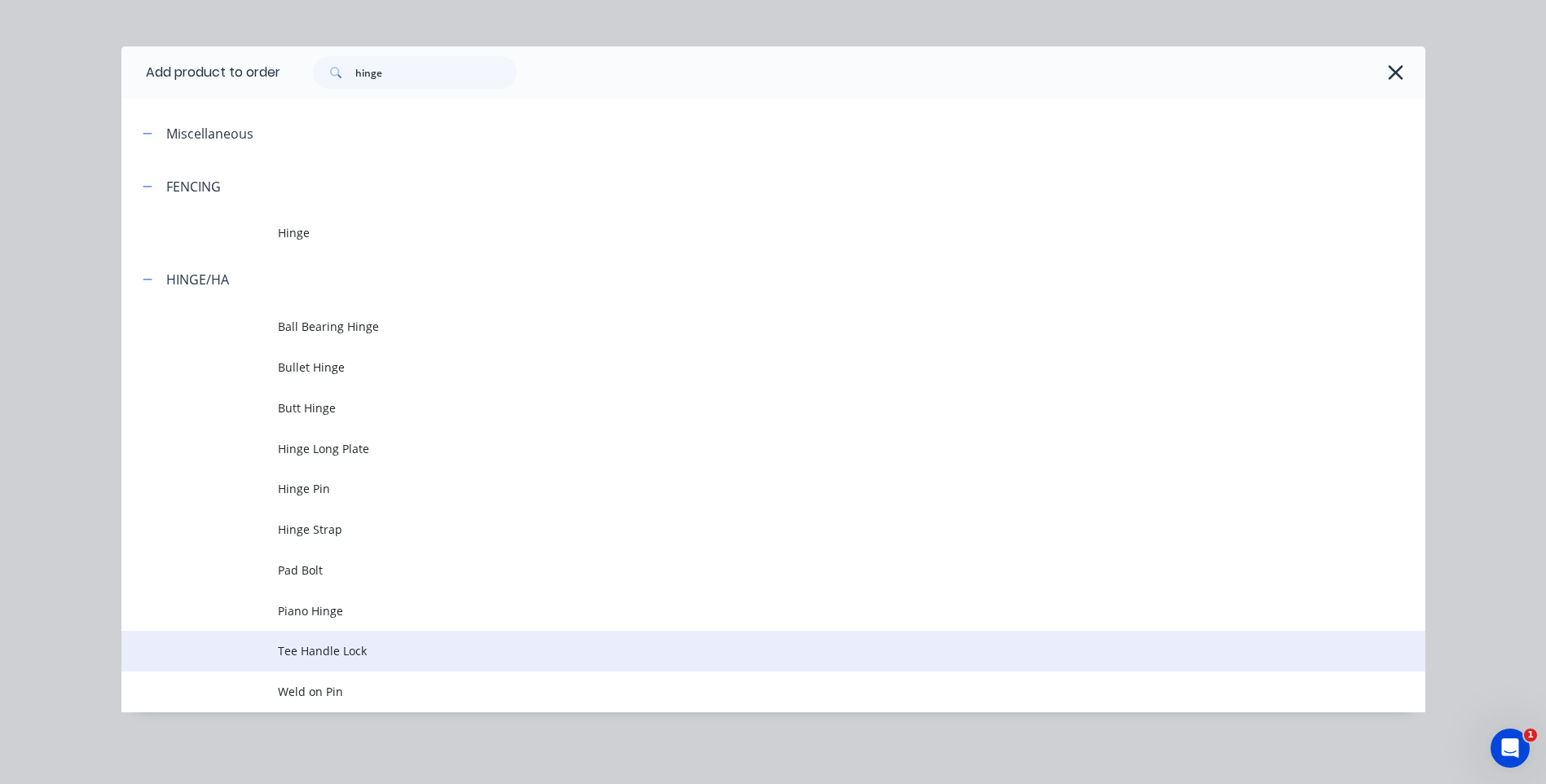
click at [314, 644] on span "Tee Handle Lock" at bounding box center [737, 650] width 918 height 17
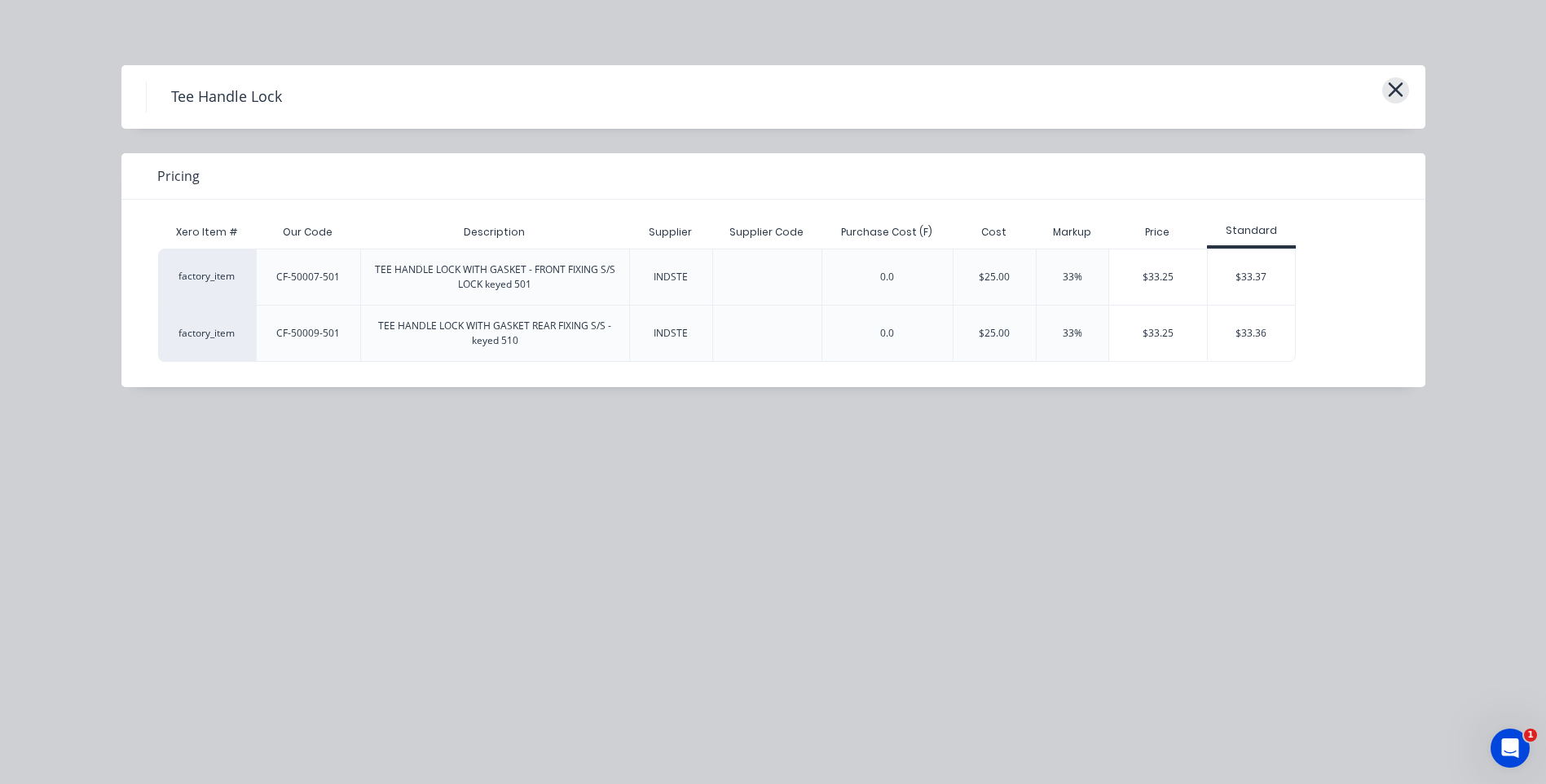
click at [1390, 82] on icon "button" at bounding box center [1396, 89] width 17 height 23
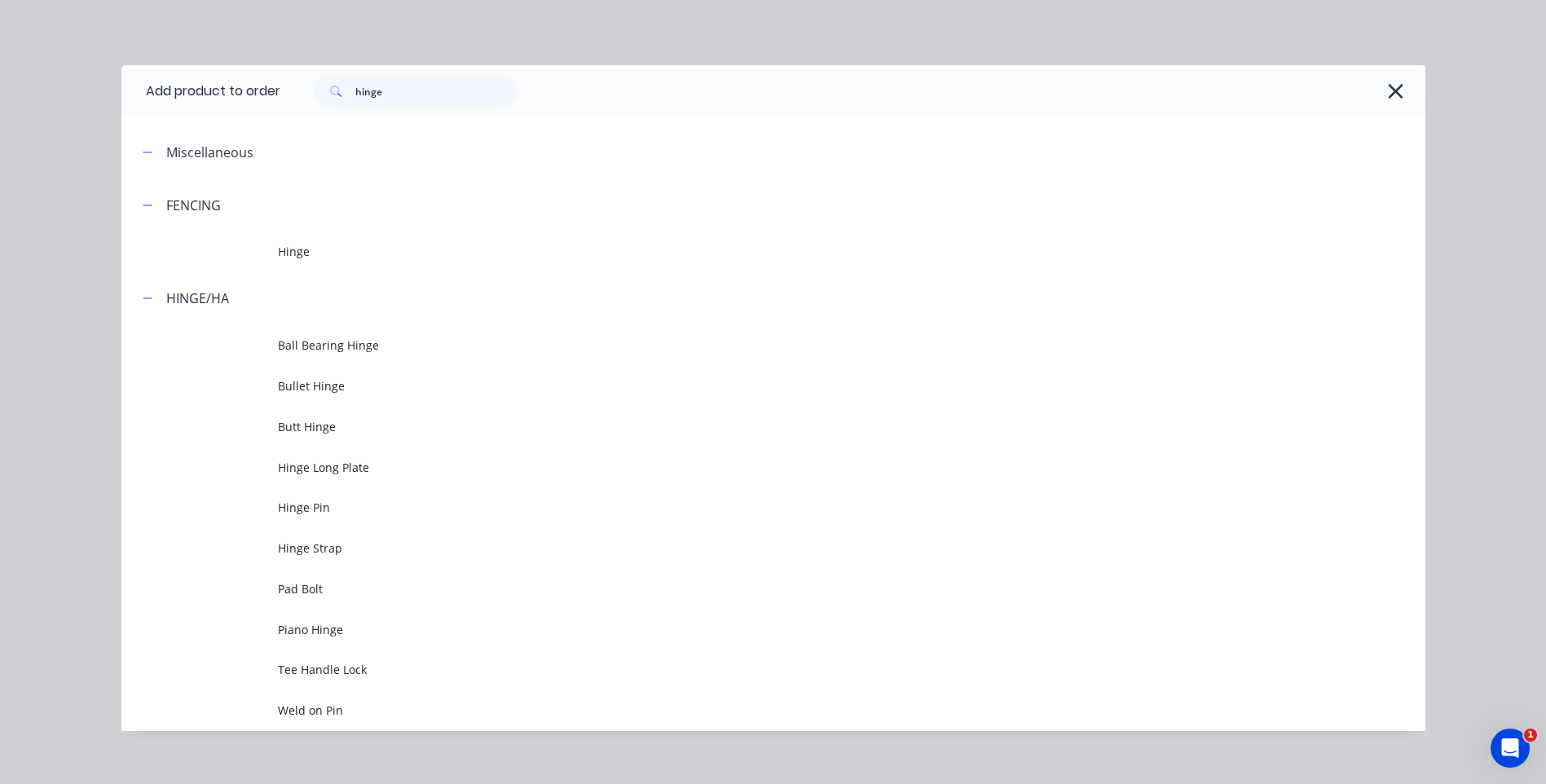
scroll to position [18, 0]
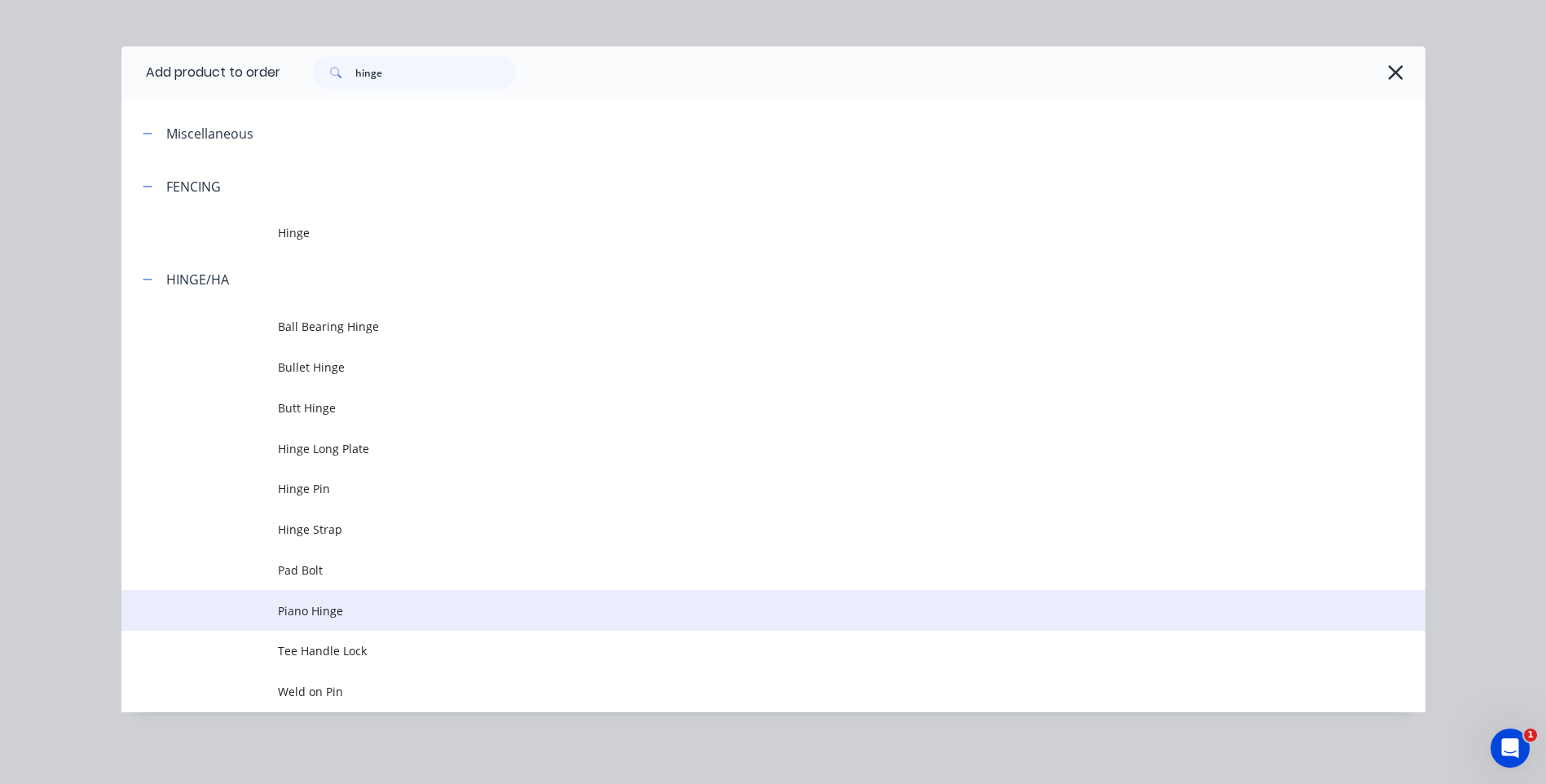
click at [313, 602] on span "Piano Hinge" at bounding box center [737, 610] width 918 height 17
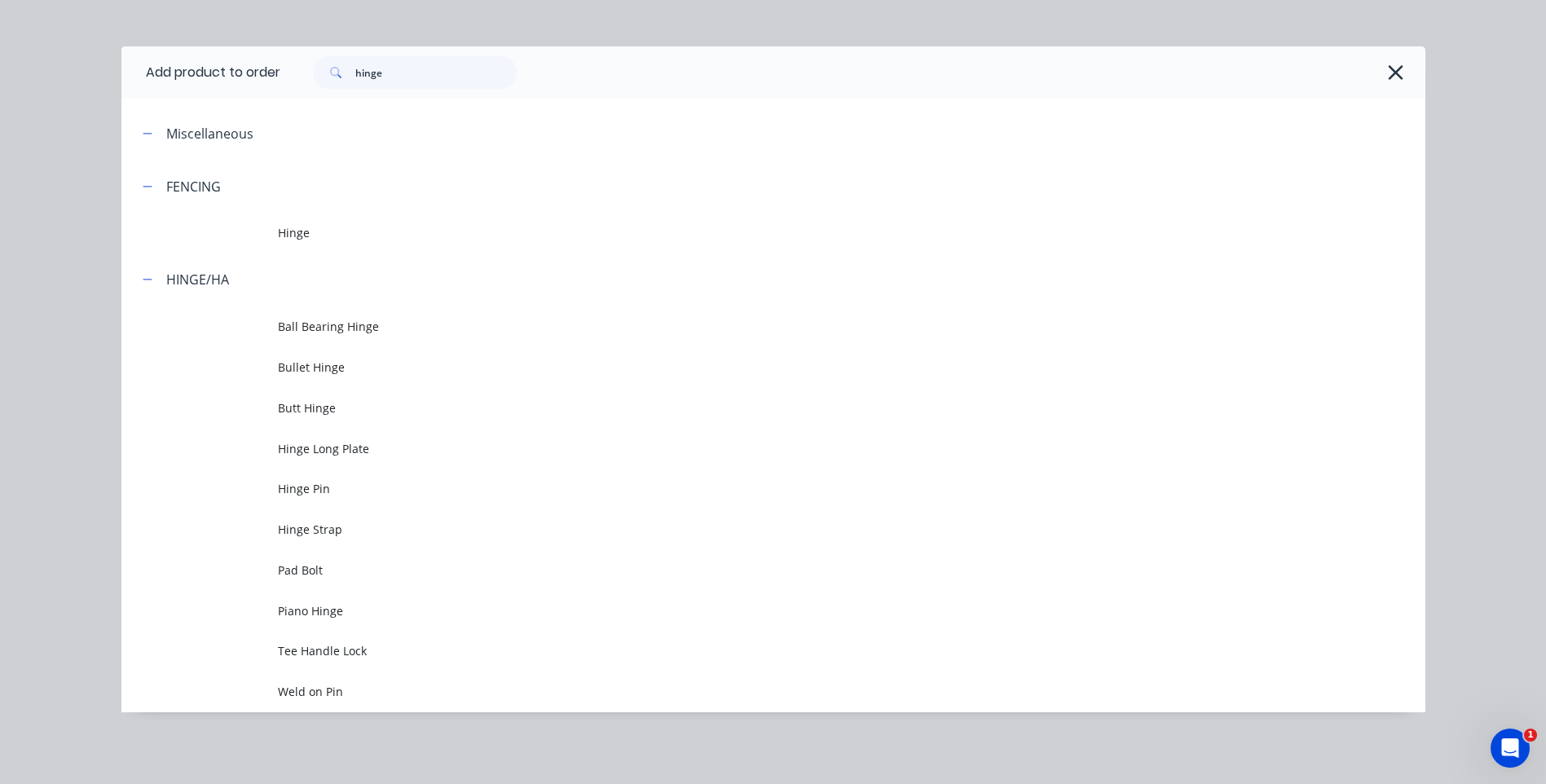
scroll to position [0, 0]
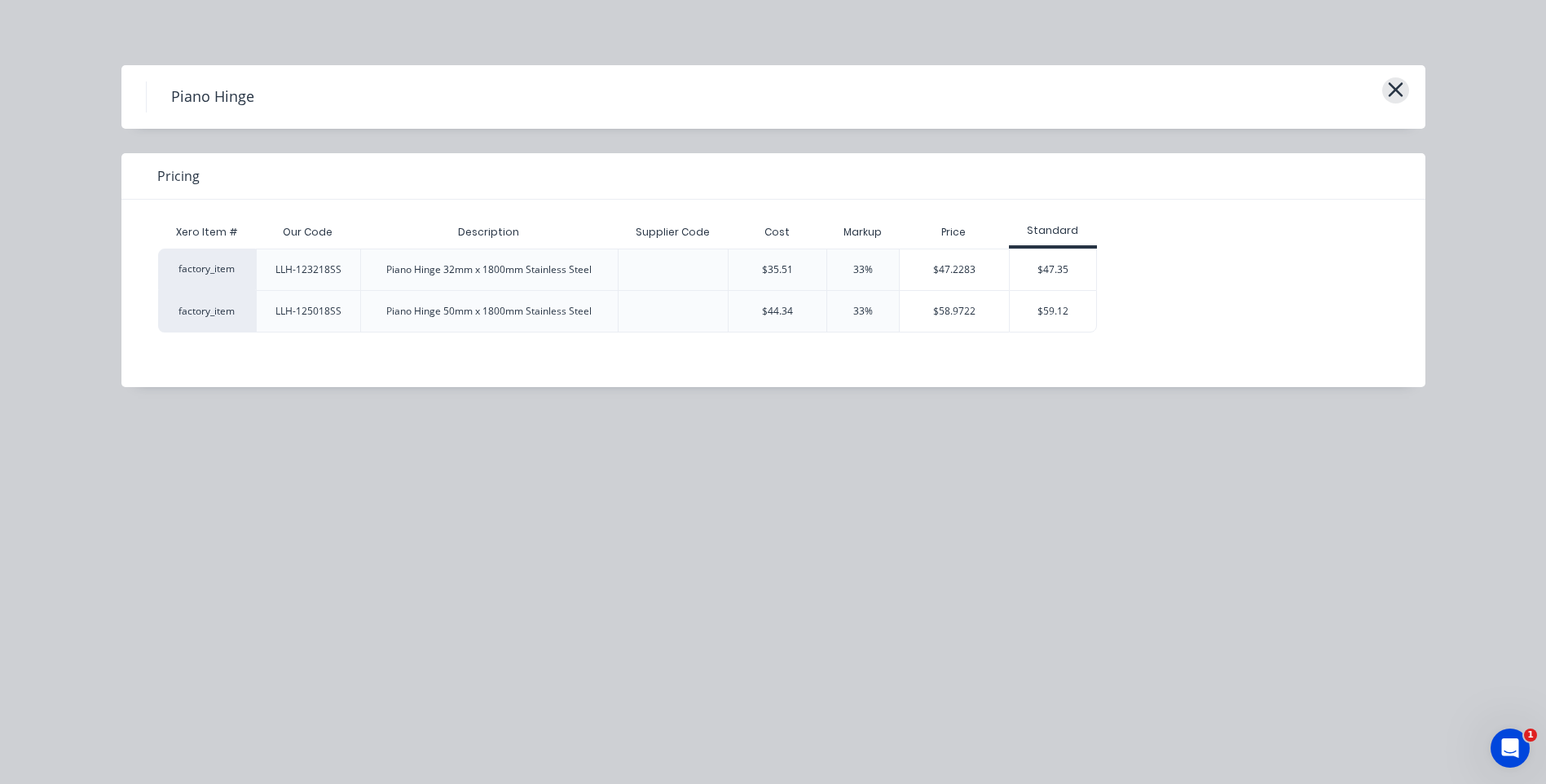
click at [1397, 81] on icon "button" at bounding box center [1396, 89] width 17 height 23
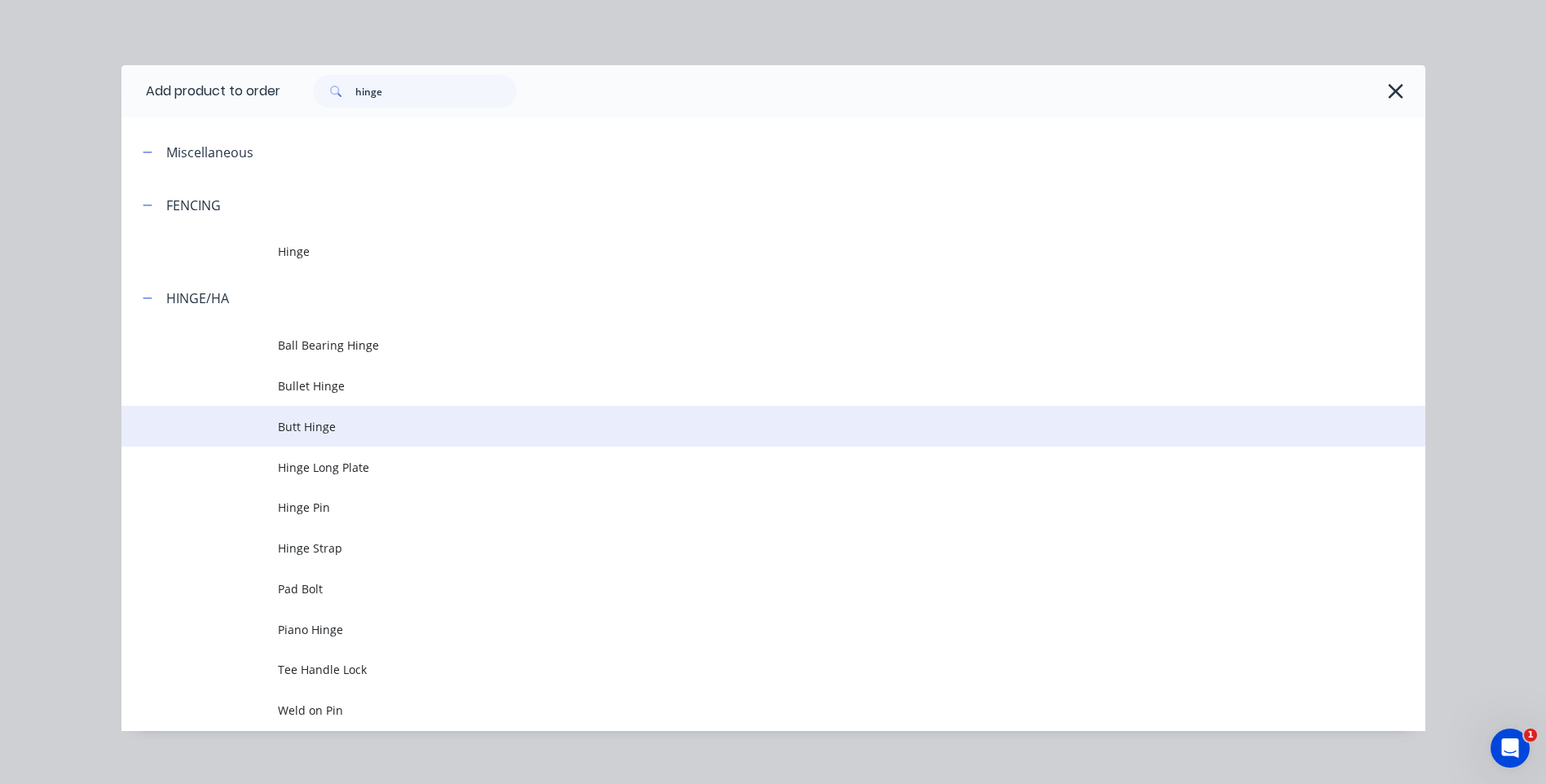
scroll to position [18, 0]
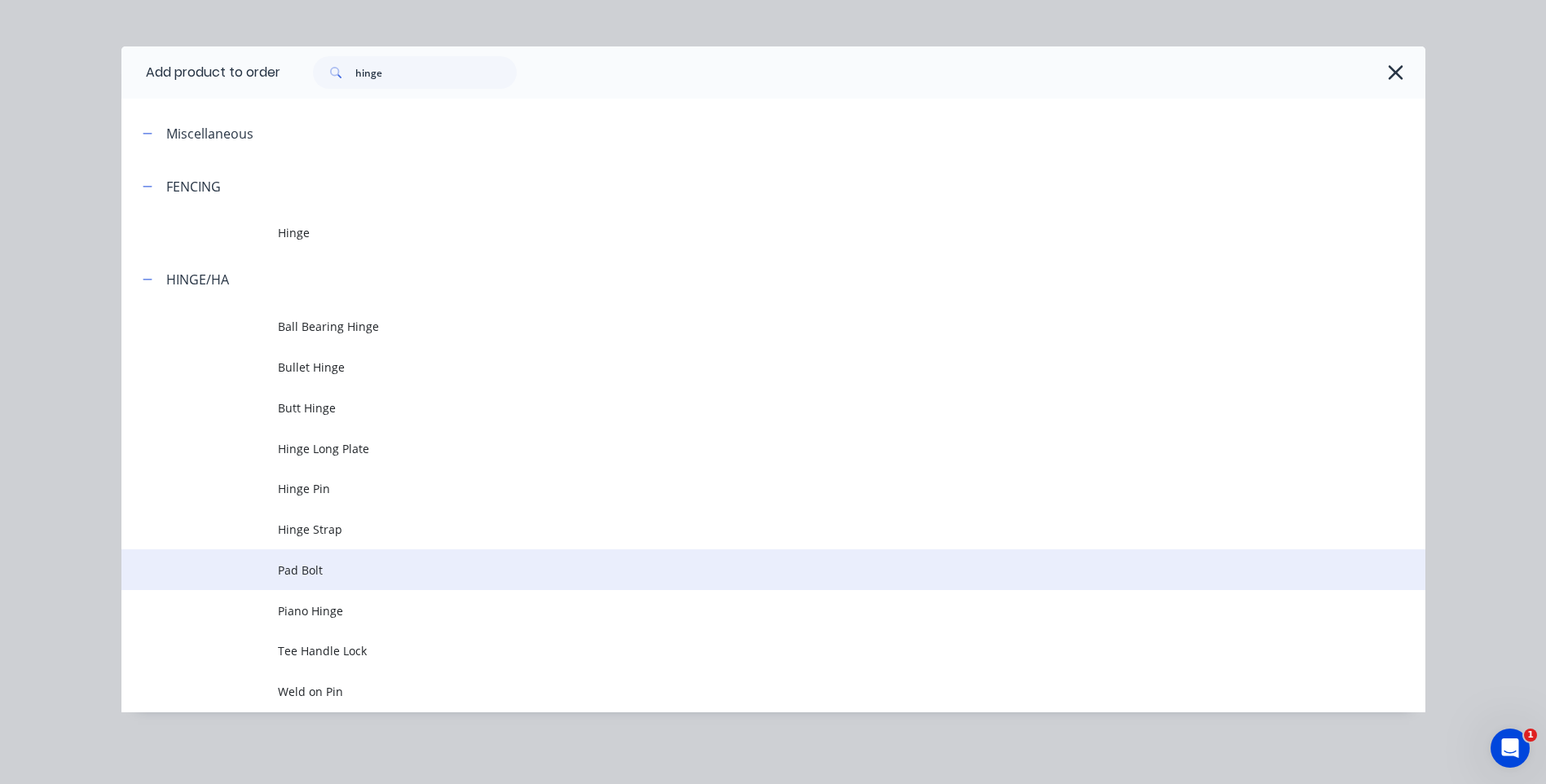
click at [302, 564] on span "Pad Bolt" at bounding box center [737, 570] width 918 height 17
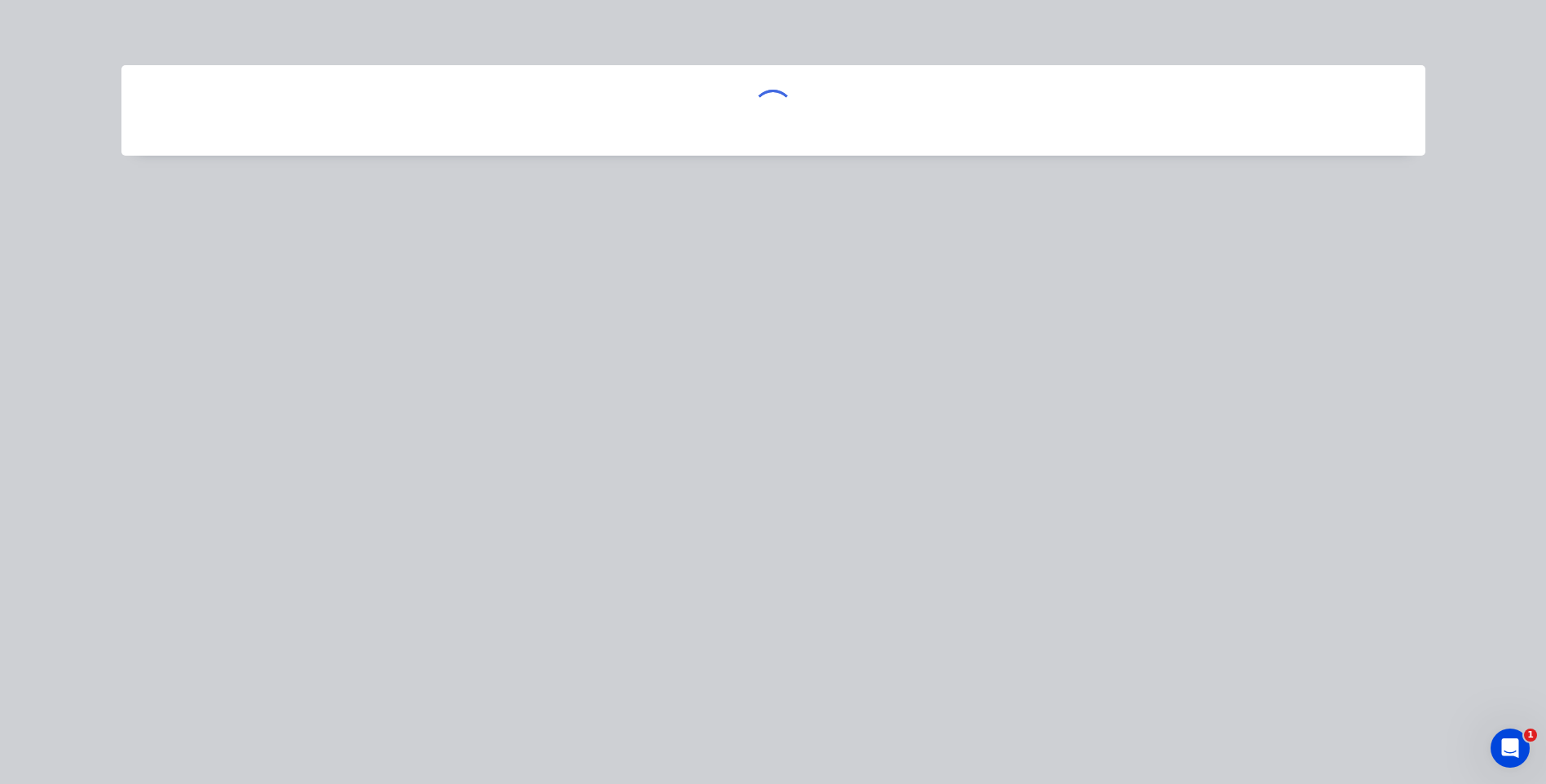
scroll to position [0, 0]
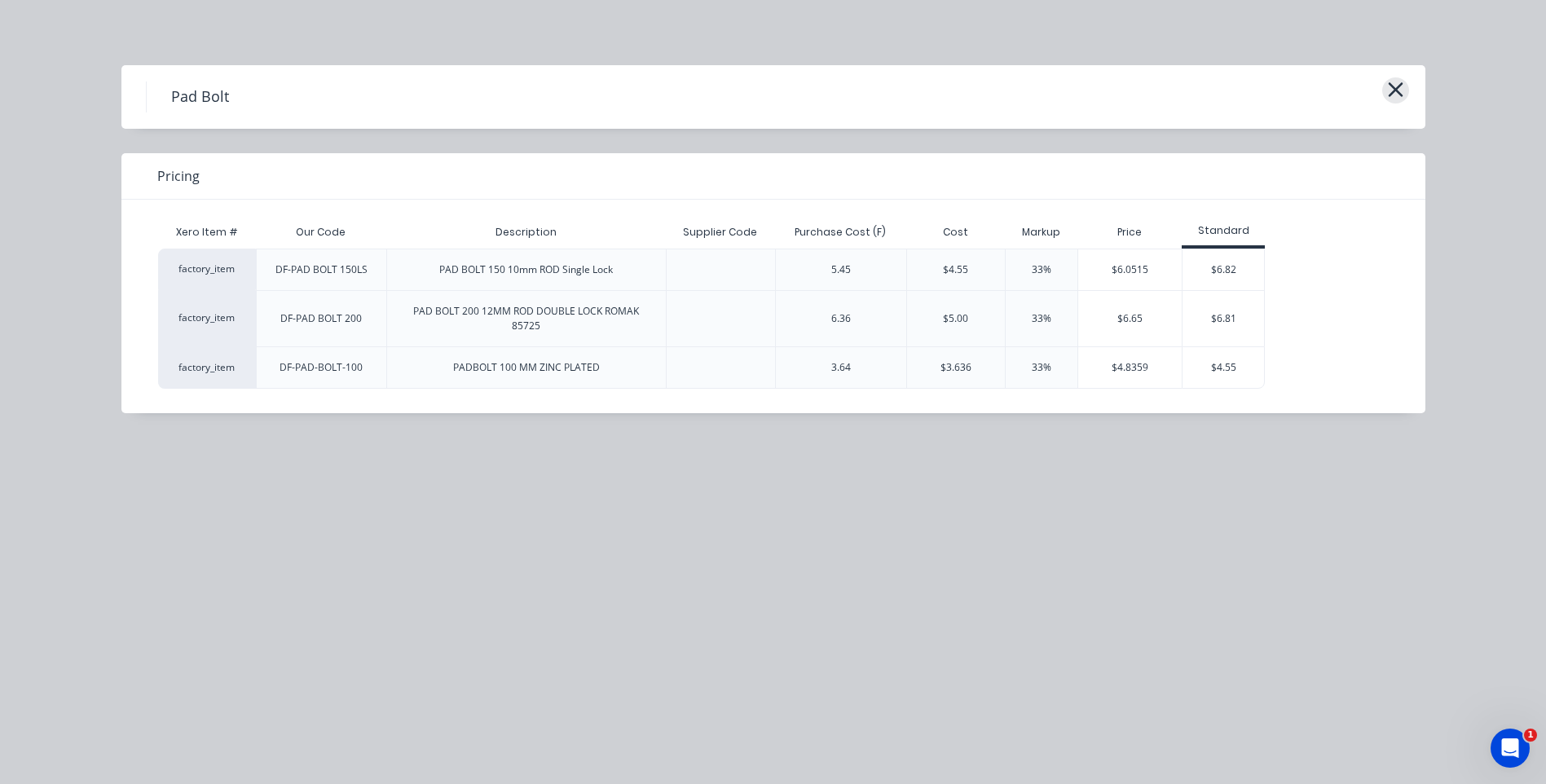
click at [1398, 83] on icon "button" at bounding box center [1396, 89] width 17 height 23
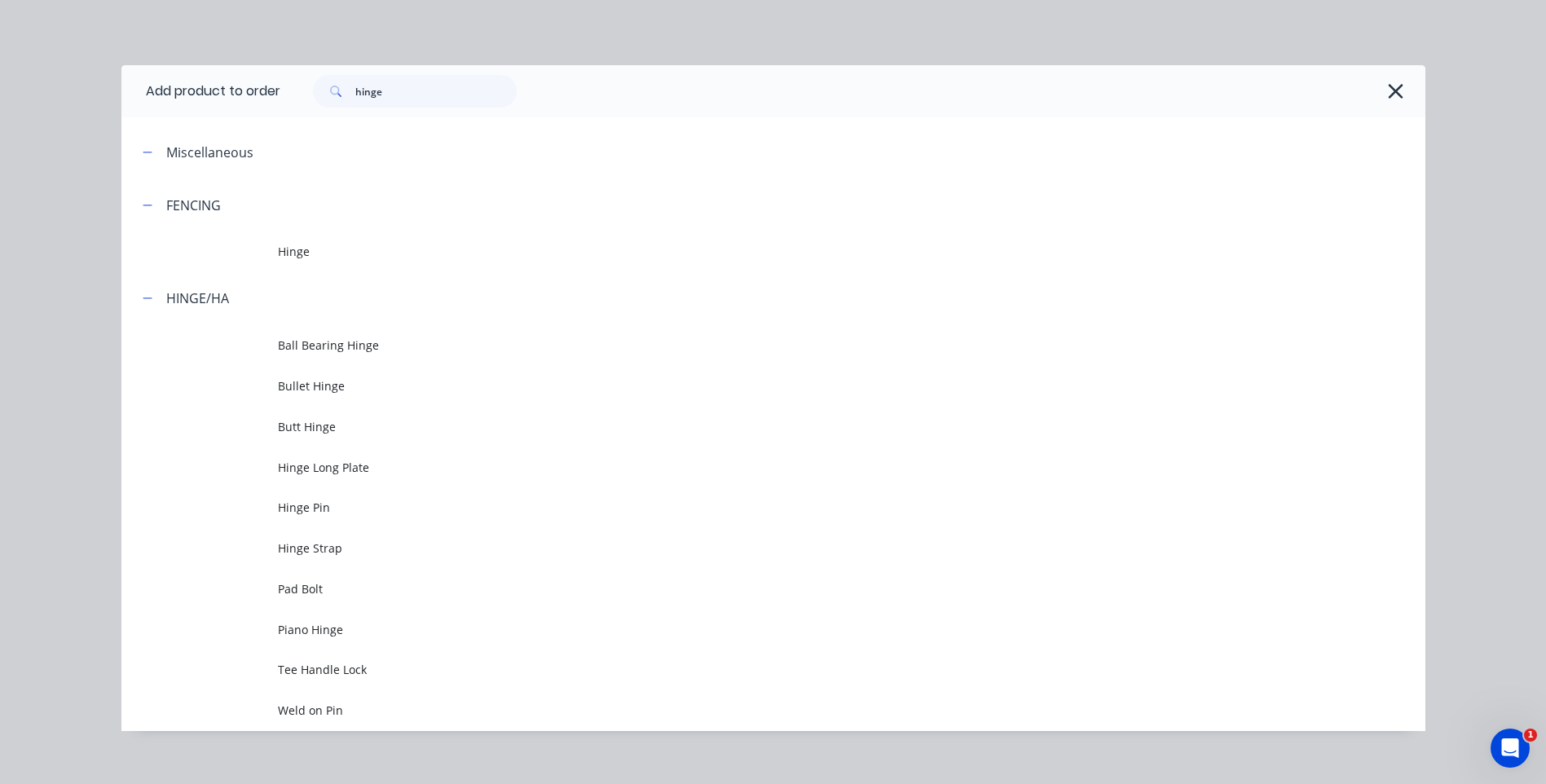
scroll to position [18, 0]
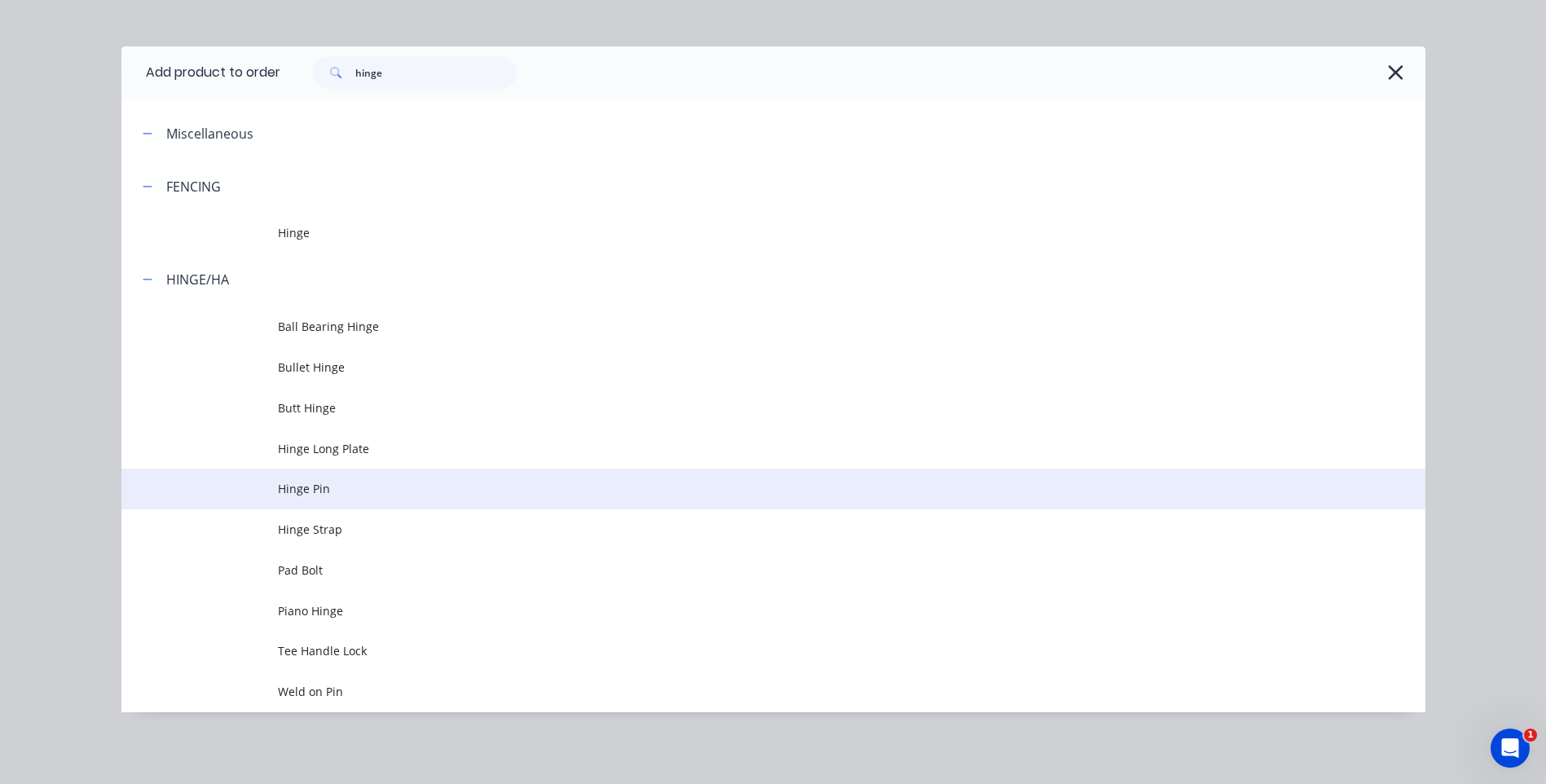
click at [291, 484] on span "Hinge Pin" at bounding box center [737, 488] width 918 height 17
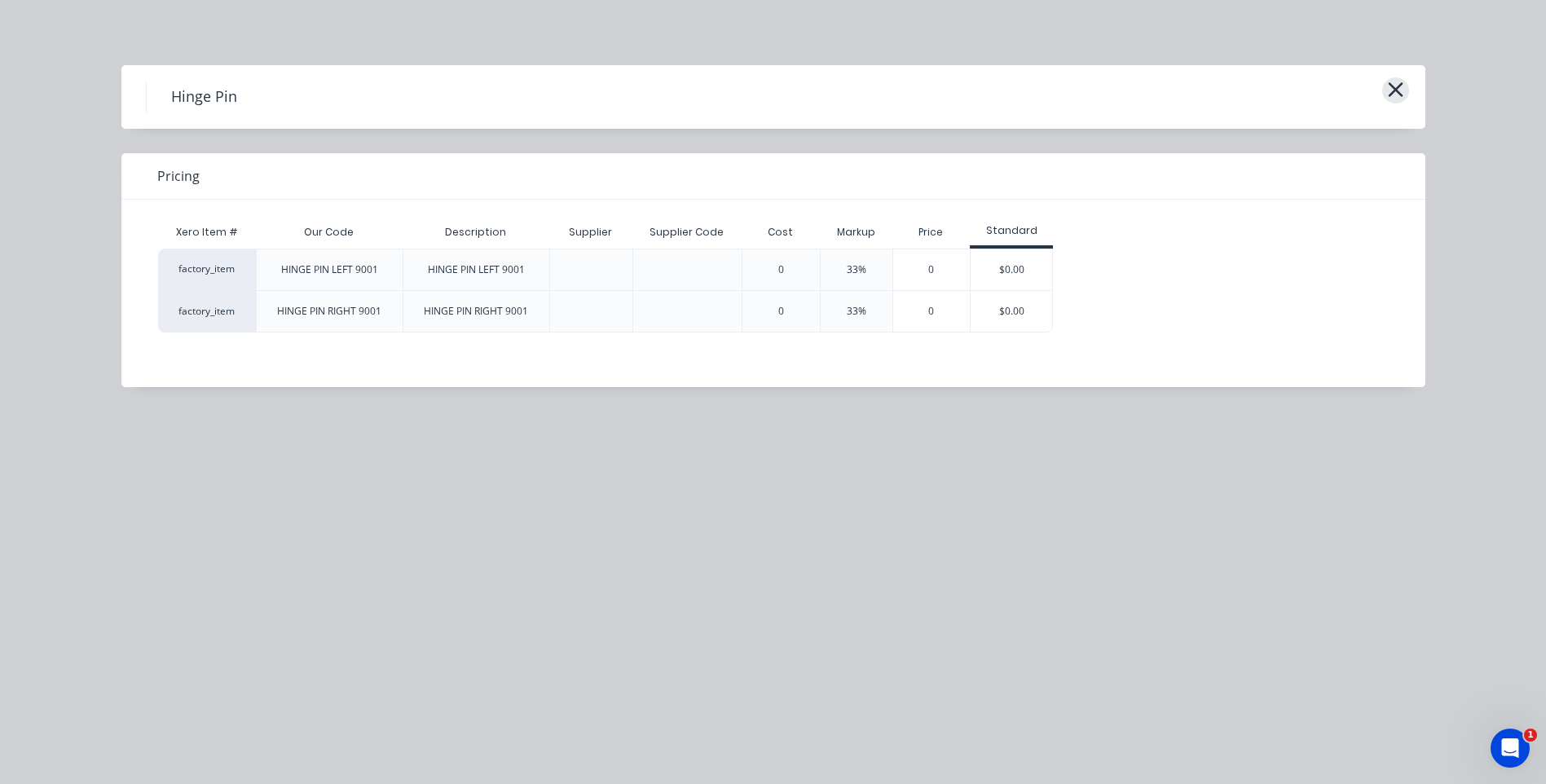
click at [1388, 93] on icon "button" at bounding box center [1396, 89] width 17 height 23
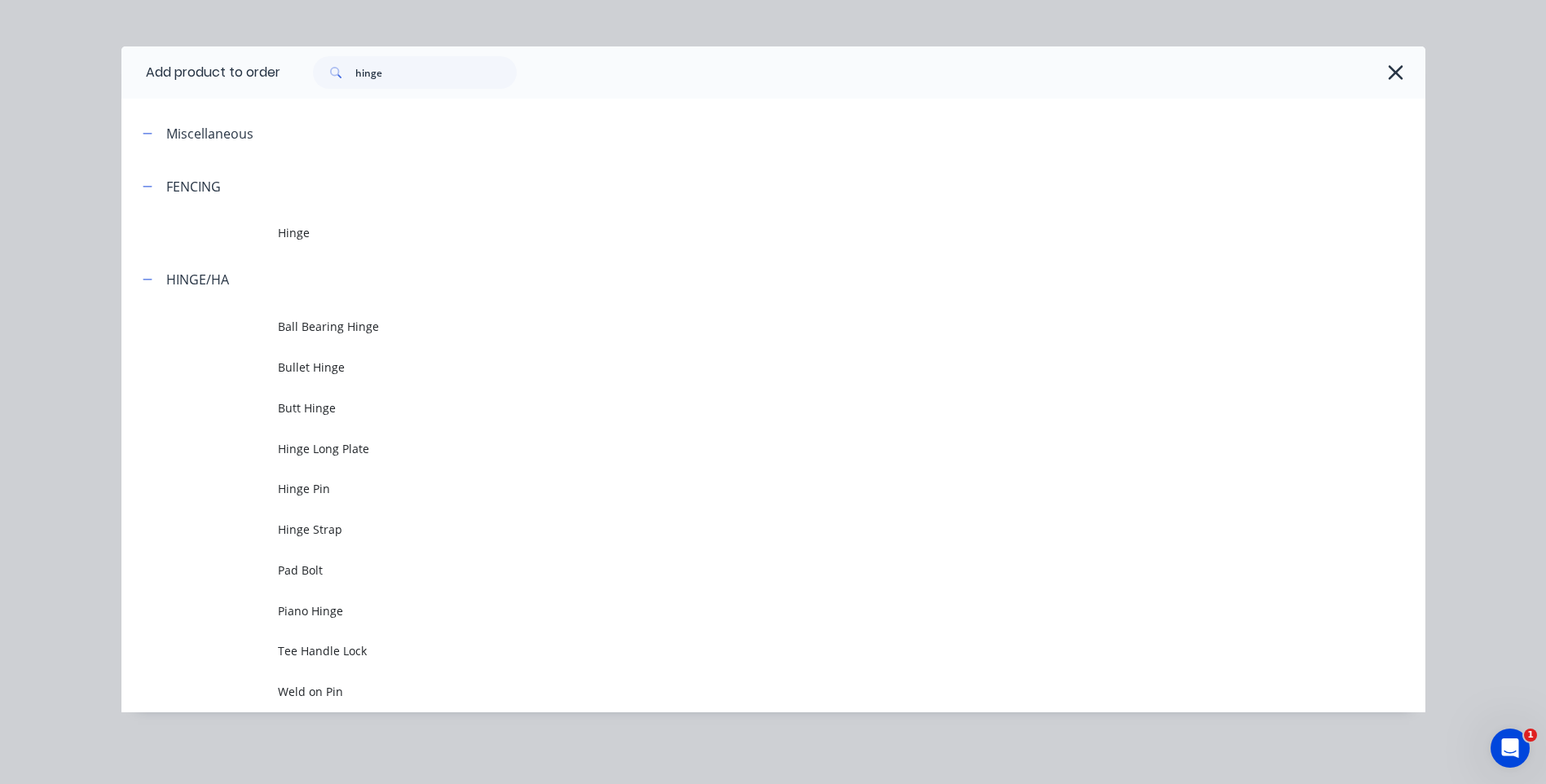
click at [349, 66] on span at bounding box center [334, 72] width 42 height 33
click at [356, 73] on input "hinge" at bounding box center [436, 72] width 161 height 33
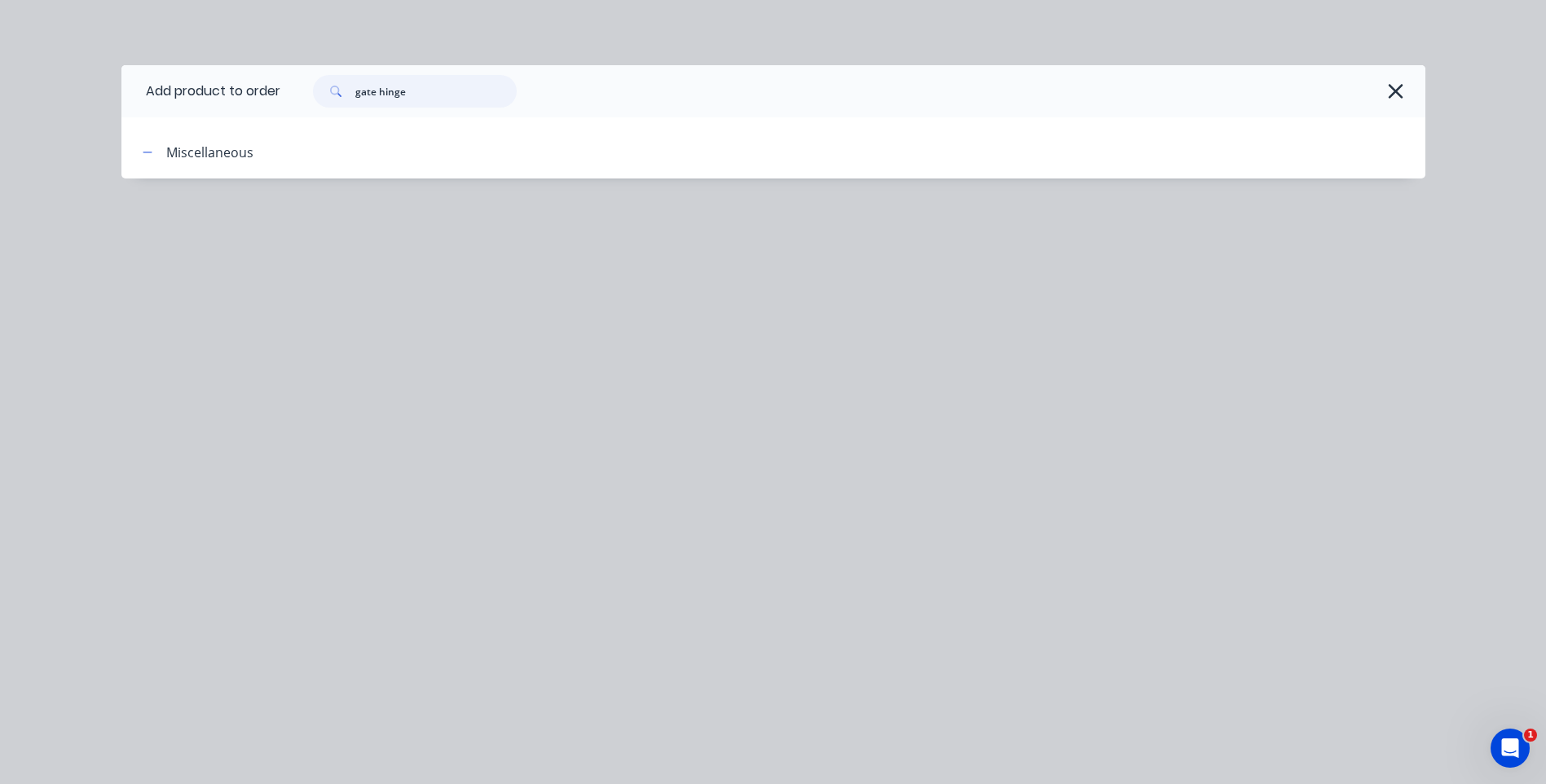
click at [415, 90] on input "gate hinge" at bounding box center [436, 91] width 161 height 33
type input "g"
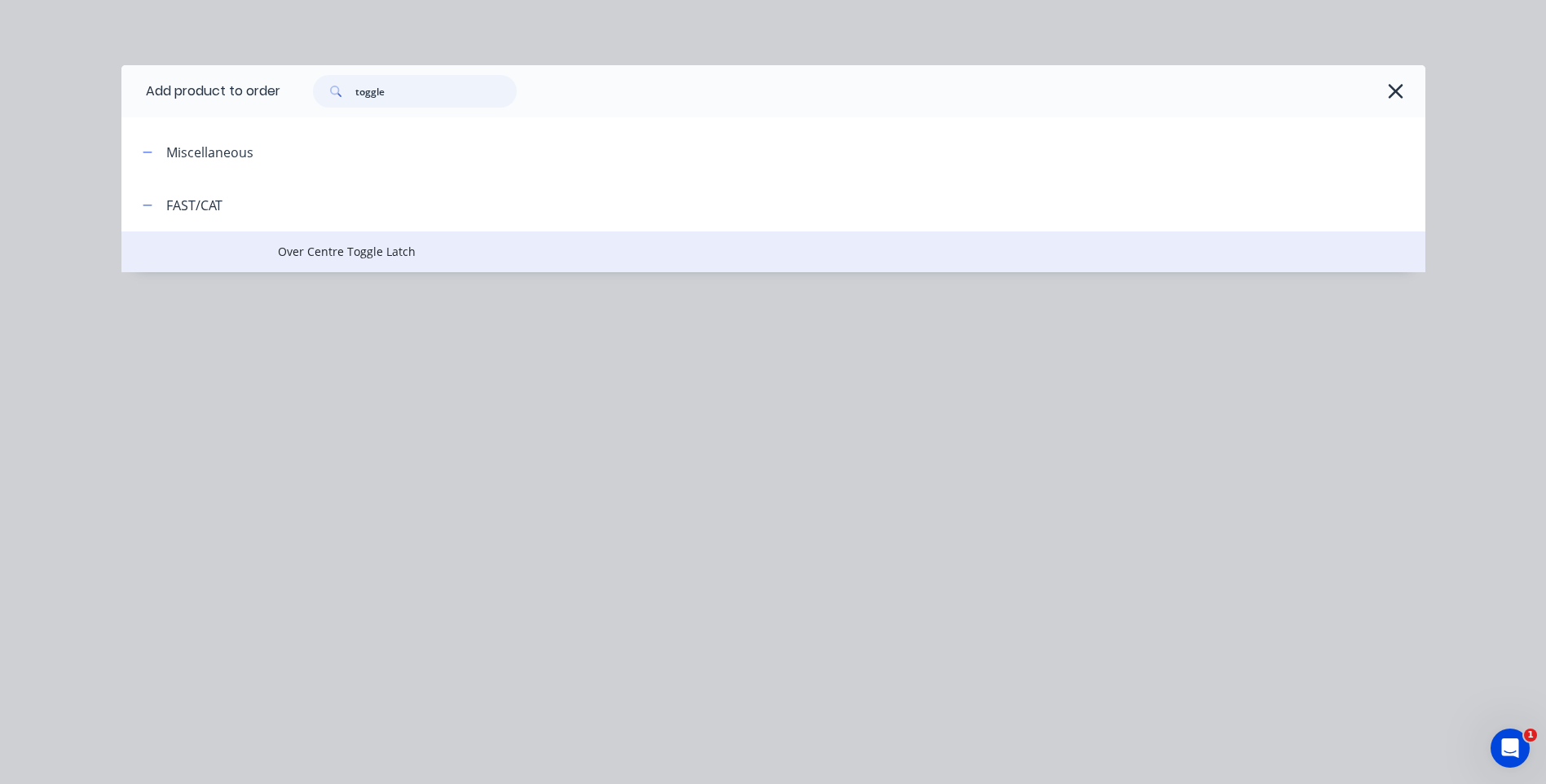
type input "toggle"
click at [361, 244] on span "Over Centre Toggle Latch" at bounding box center [737, 251] width 918 height 17
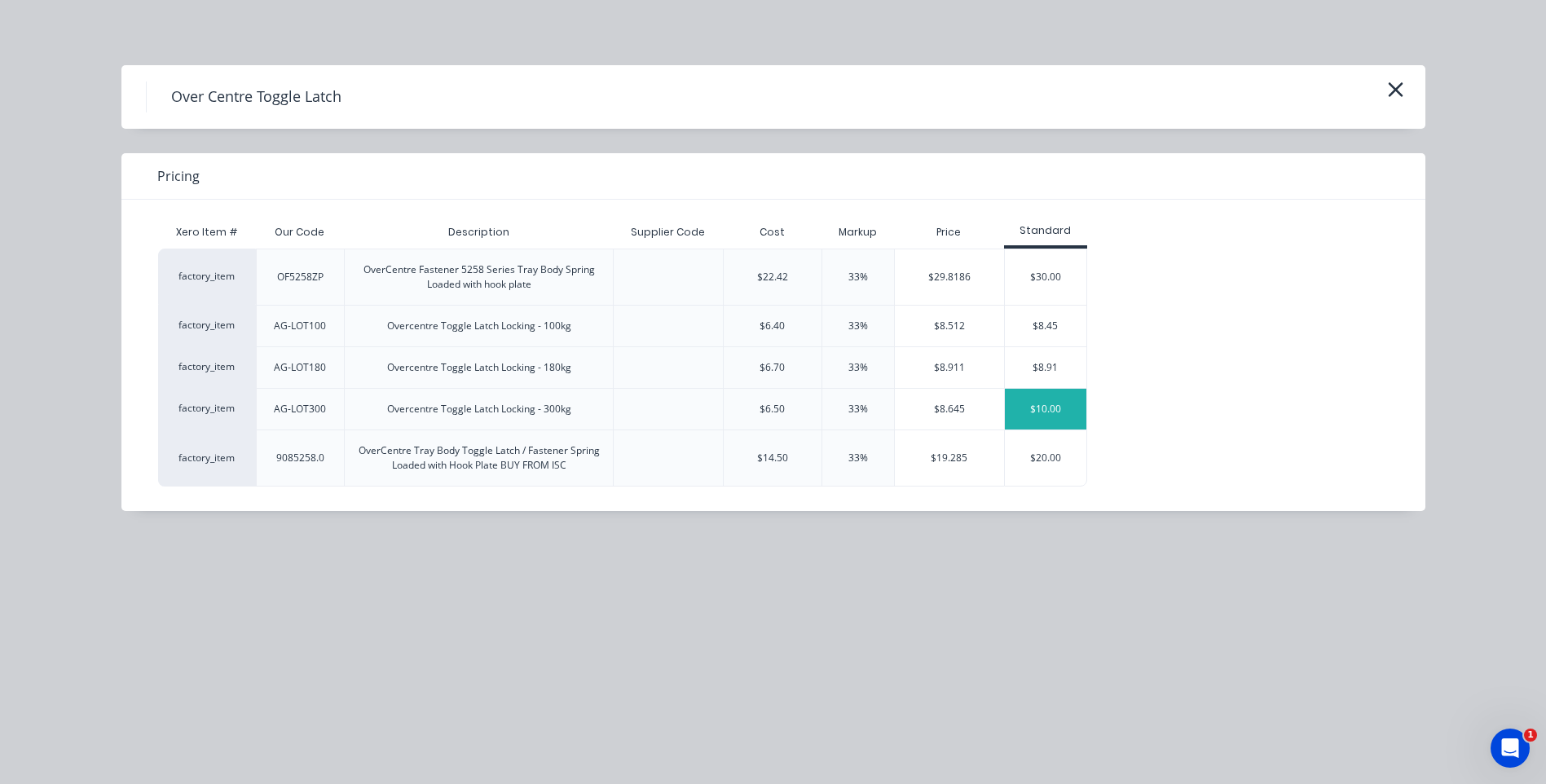
click at [1048, 403] on div "$10.00" at bounding box center [1045, 408] width 82 height 40
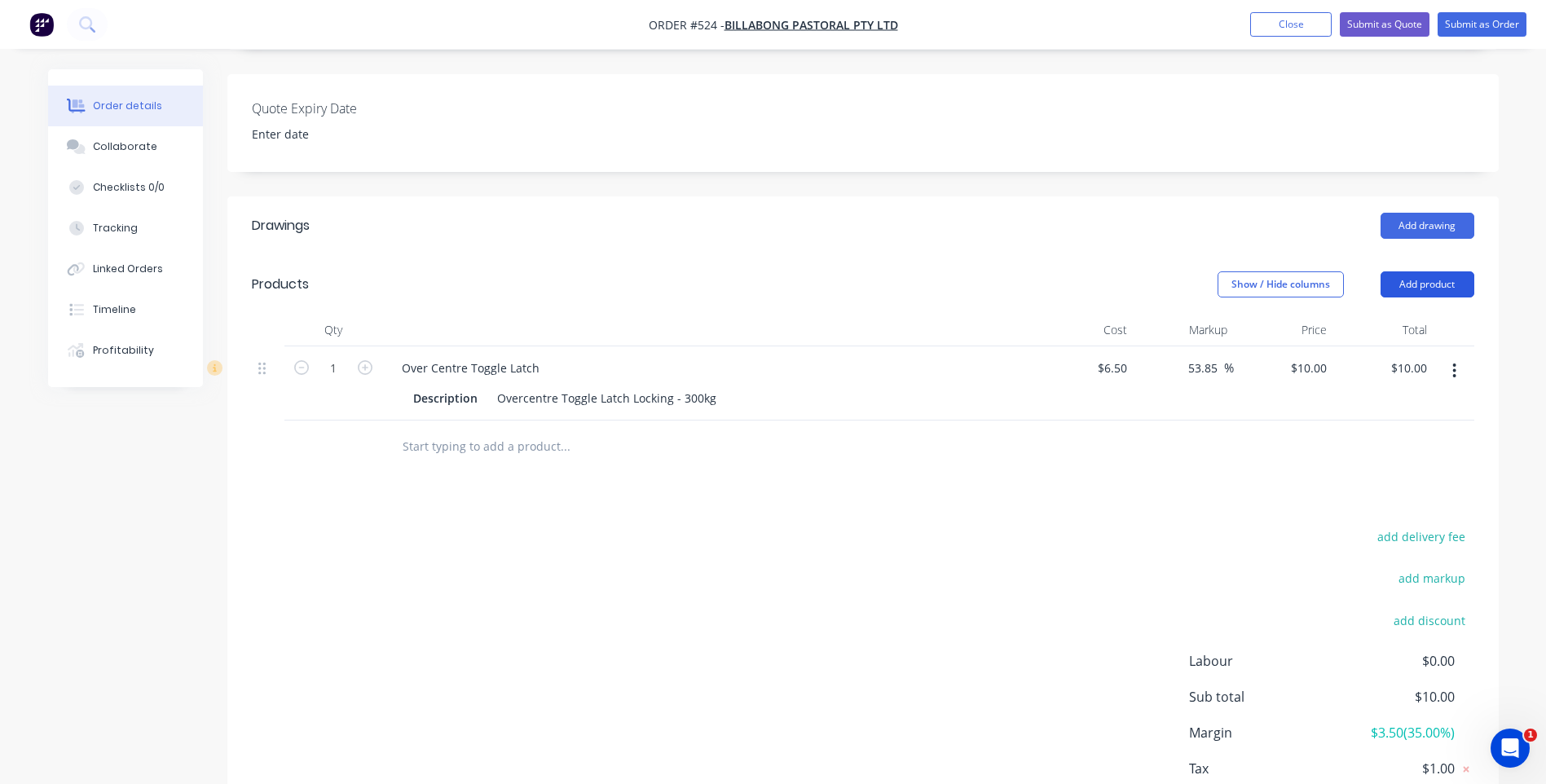
click at [1421, 271] on button "Add product" at bounding box center [1427, 284] width 93 height 26
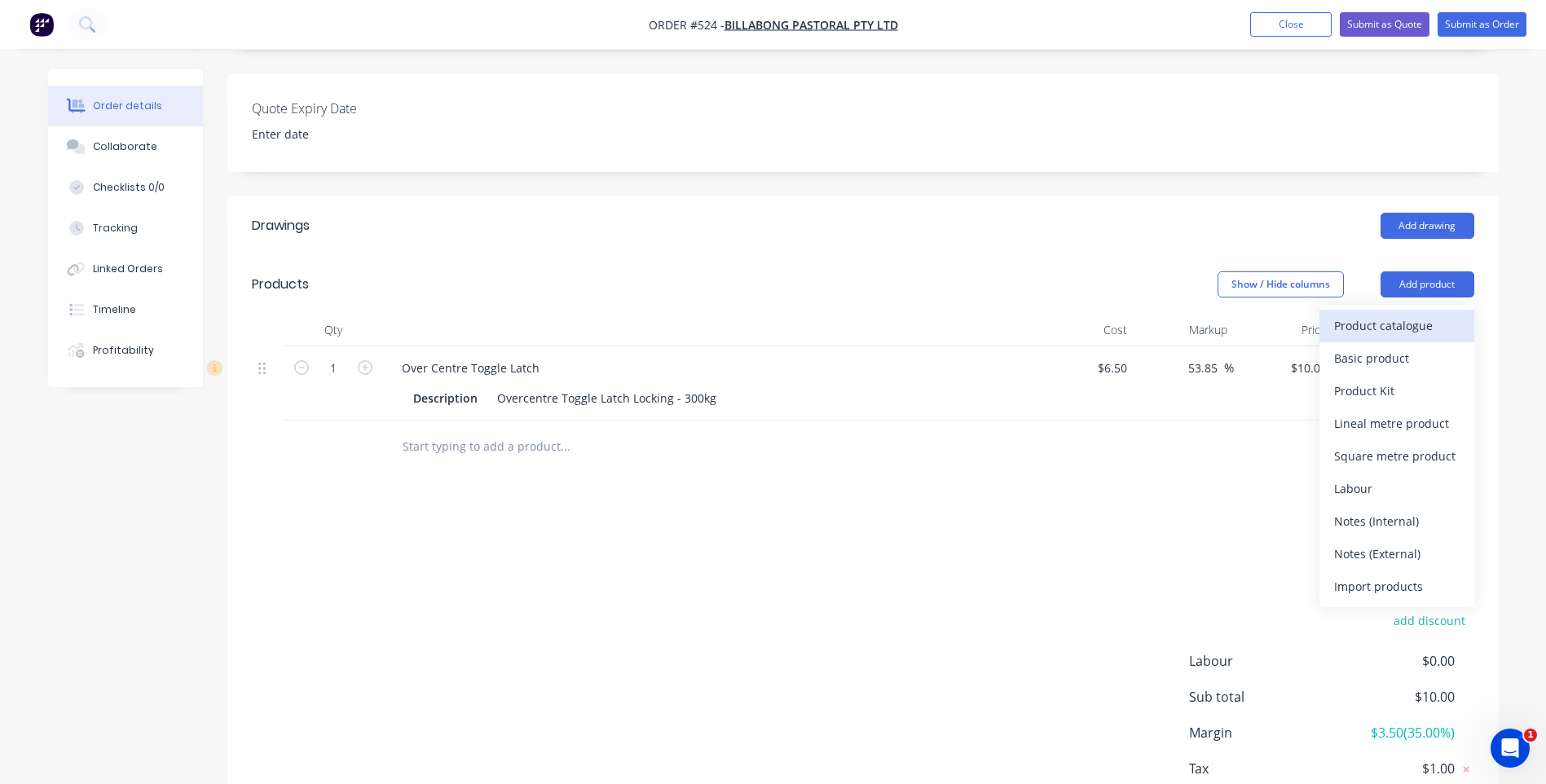
click at [1350, 313] on div "Product catalogue" at bounding box center [1396, 325] width 125 height 24
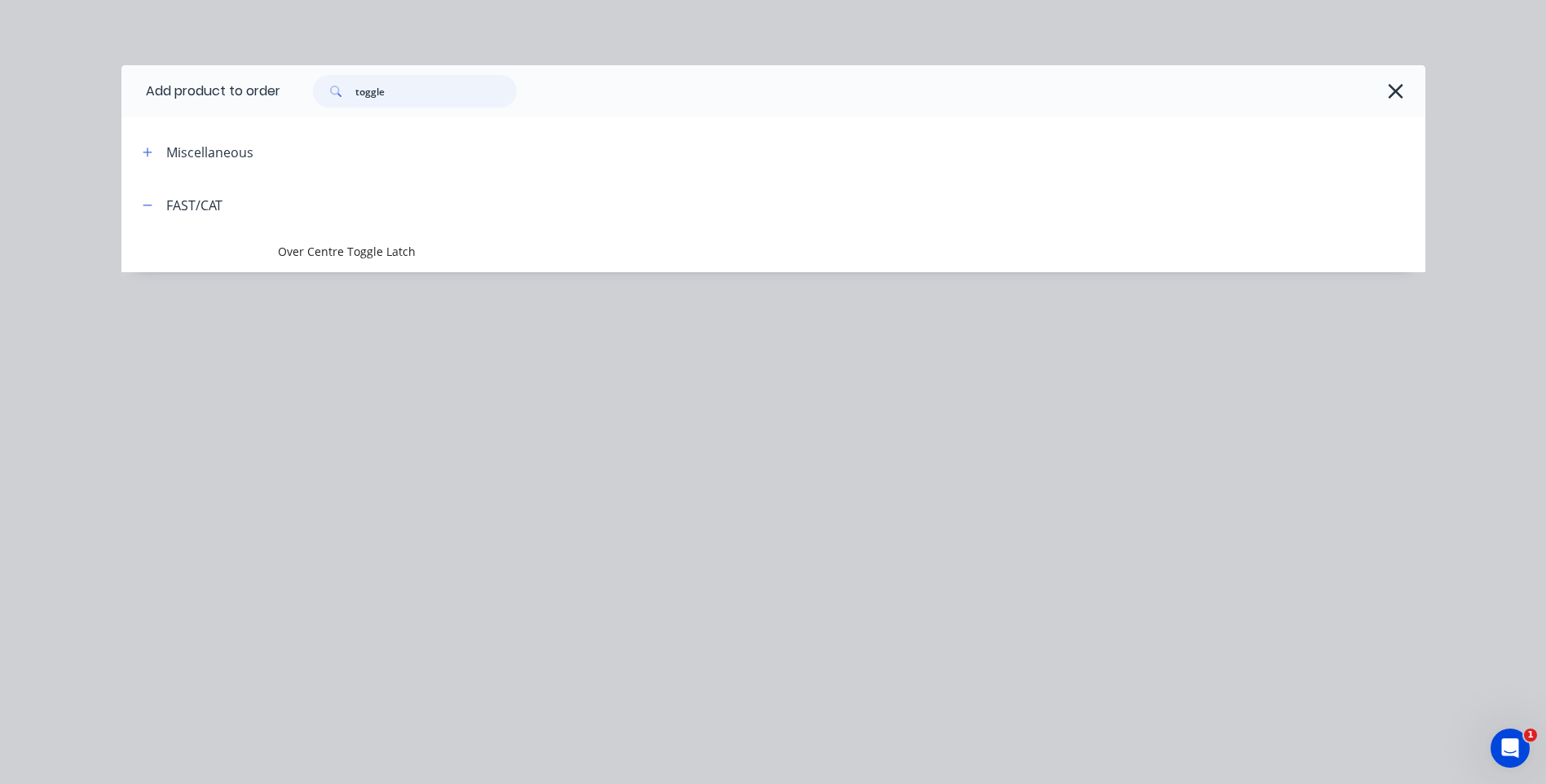
click at [413, 95] on input "toggle" at bounding box center [436, 91] width 161 height 33
type input "t"
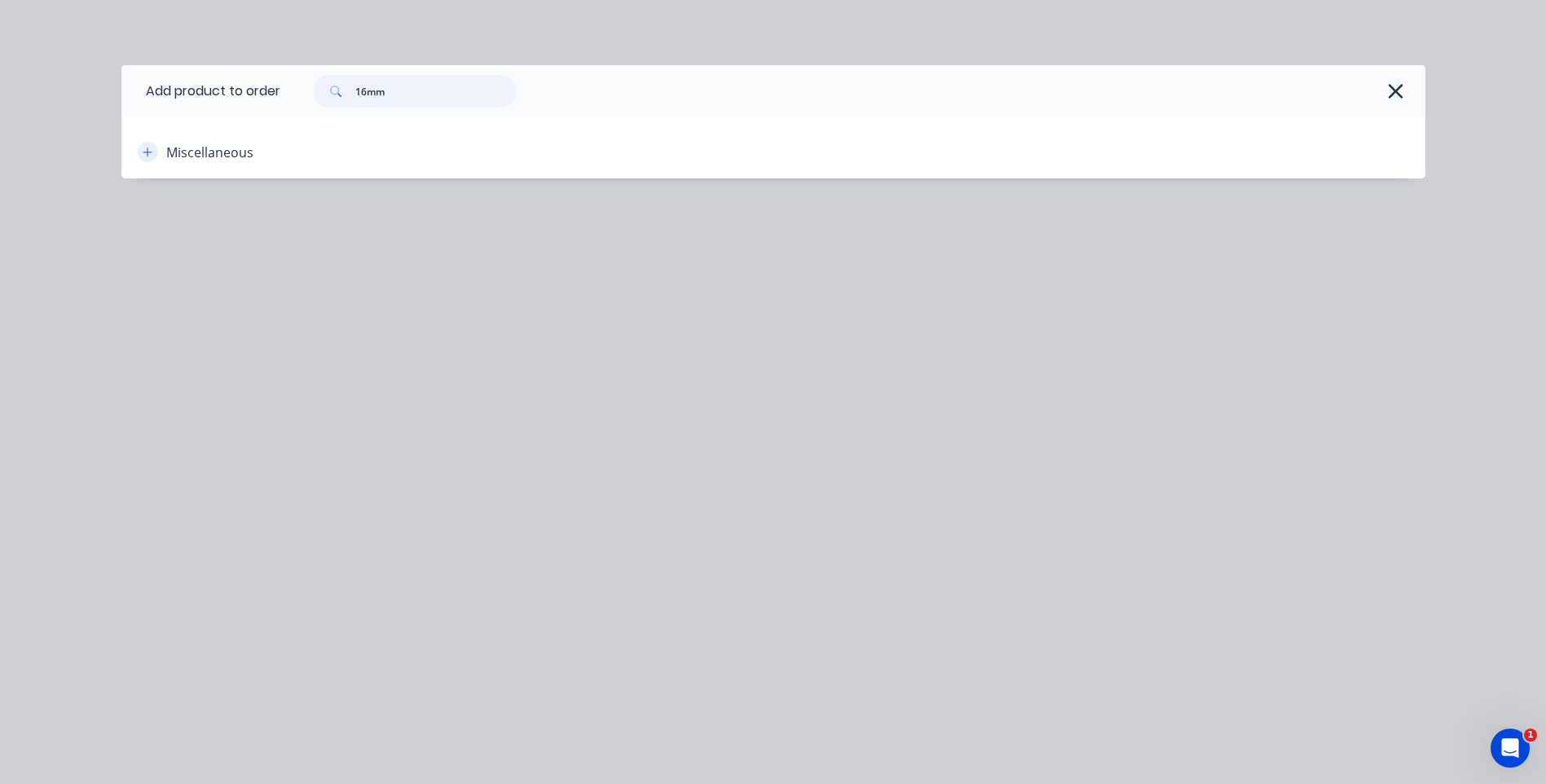
type input "16mm"
click at [143, 148] on icon "button" at bounding box center [148, 153] width 10 height 12
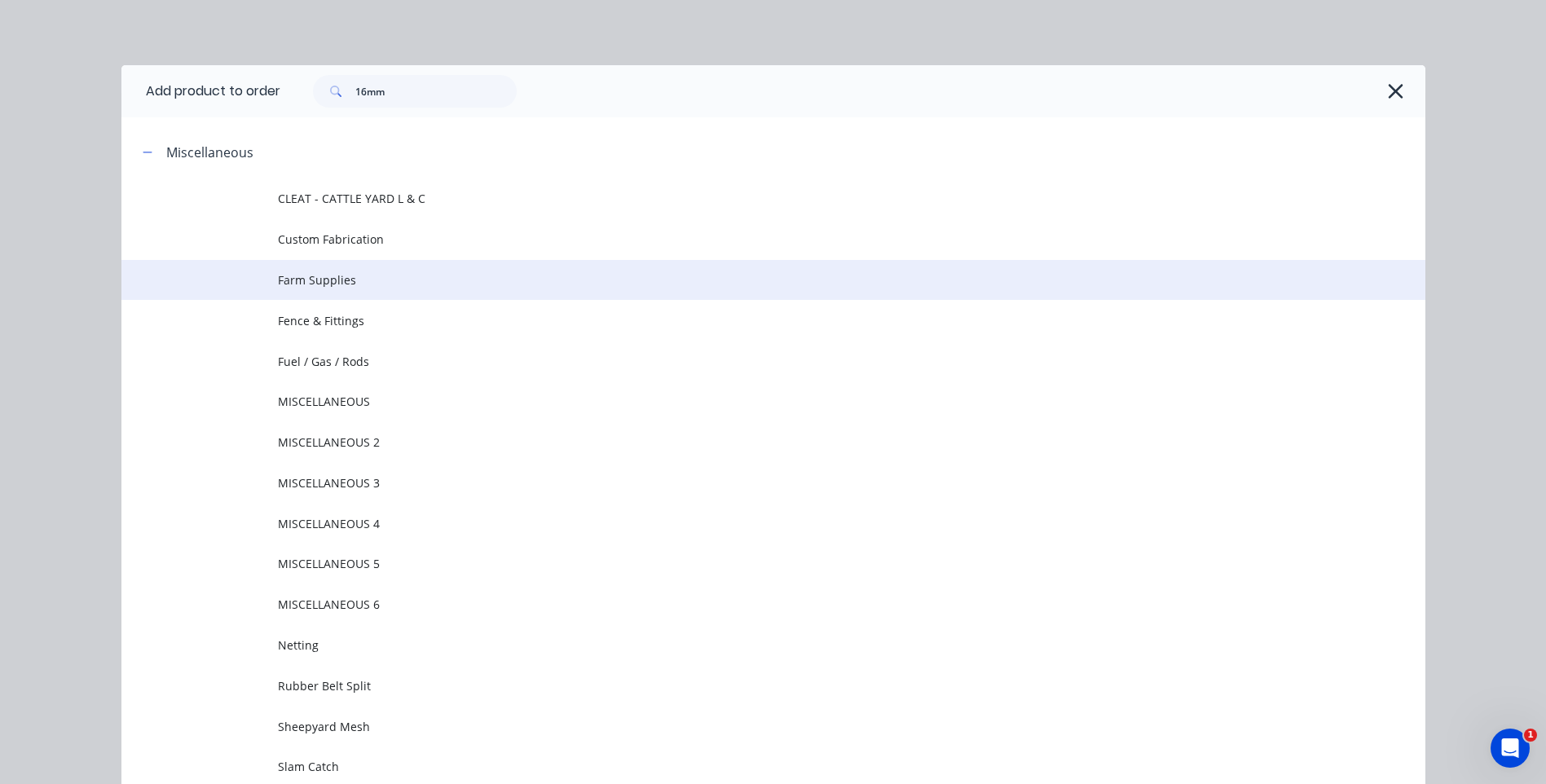
click at [297, 274] on span "Farm Supplies" at bounding box center [737, 280] width 918 height 17
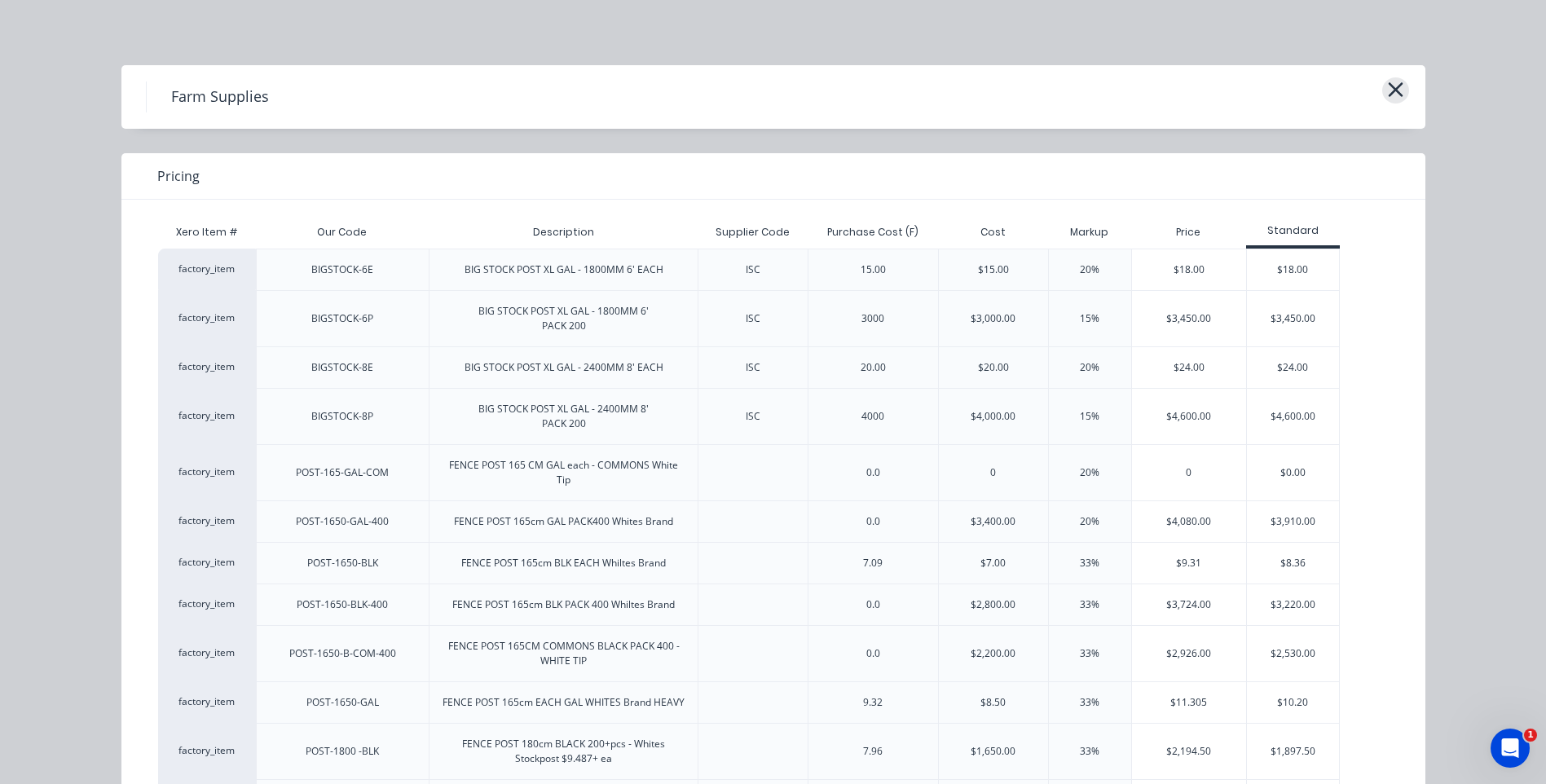
click at [1393, 86] on icon "button" at bounding box center [1395, 89] width 14 height 14
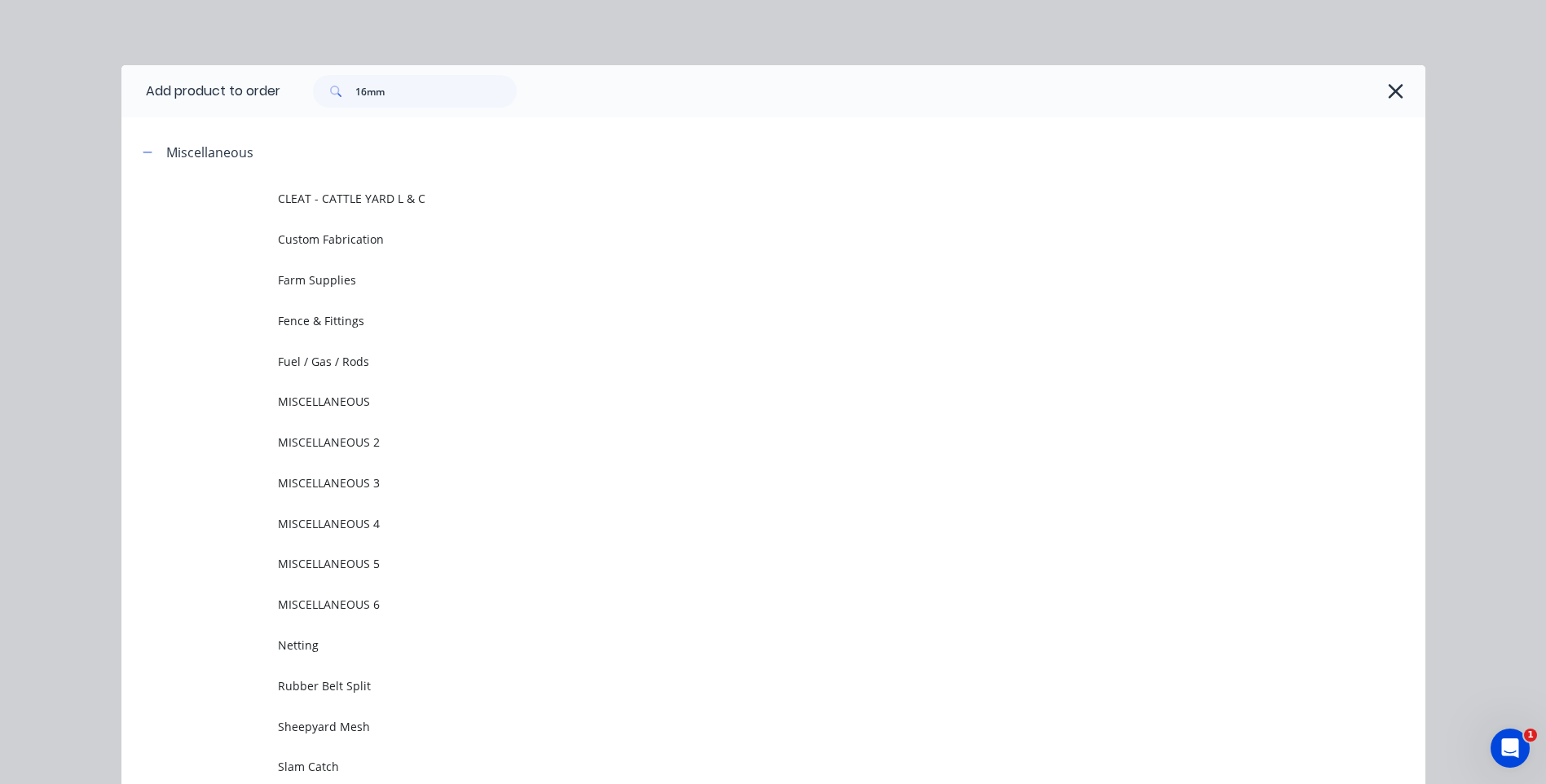
scroll to position [125, 0]
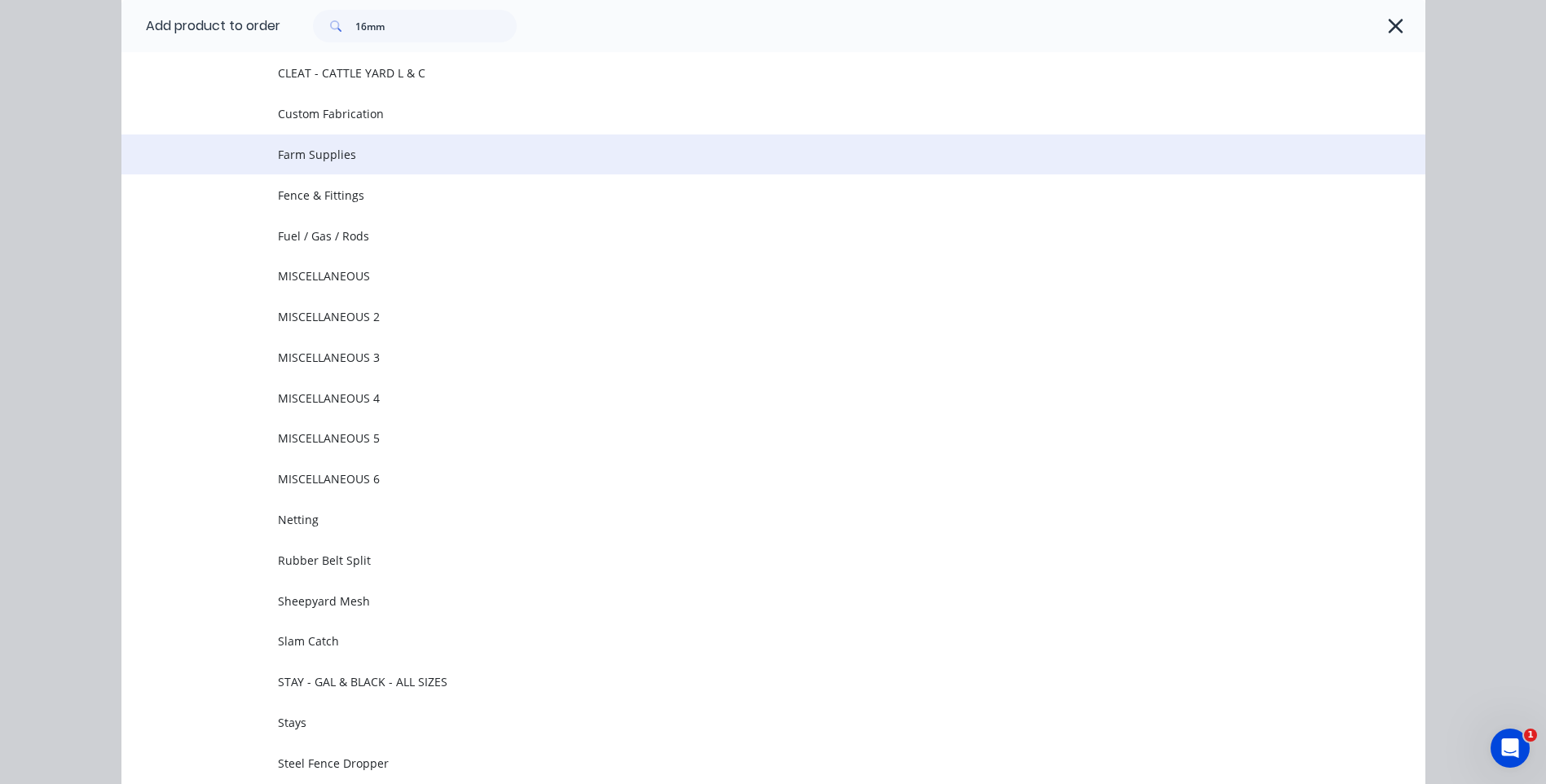
click at [327, 150] on span "Farm Supplies" at bounding box center [737, 155] width 918 height 17
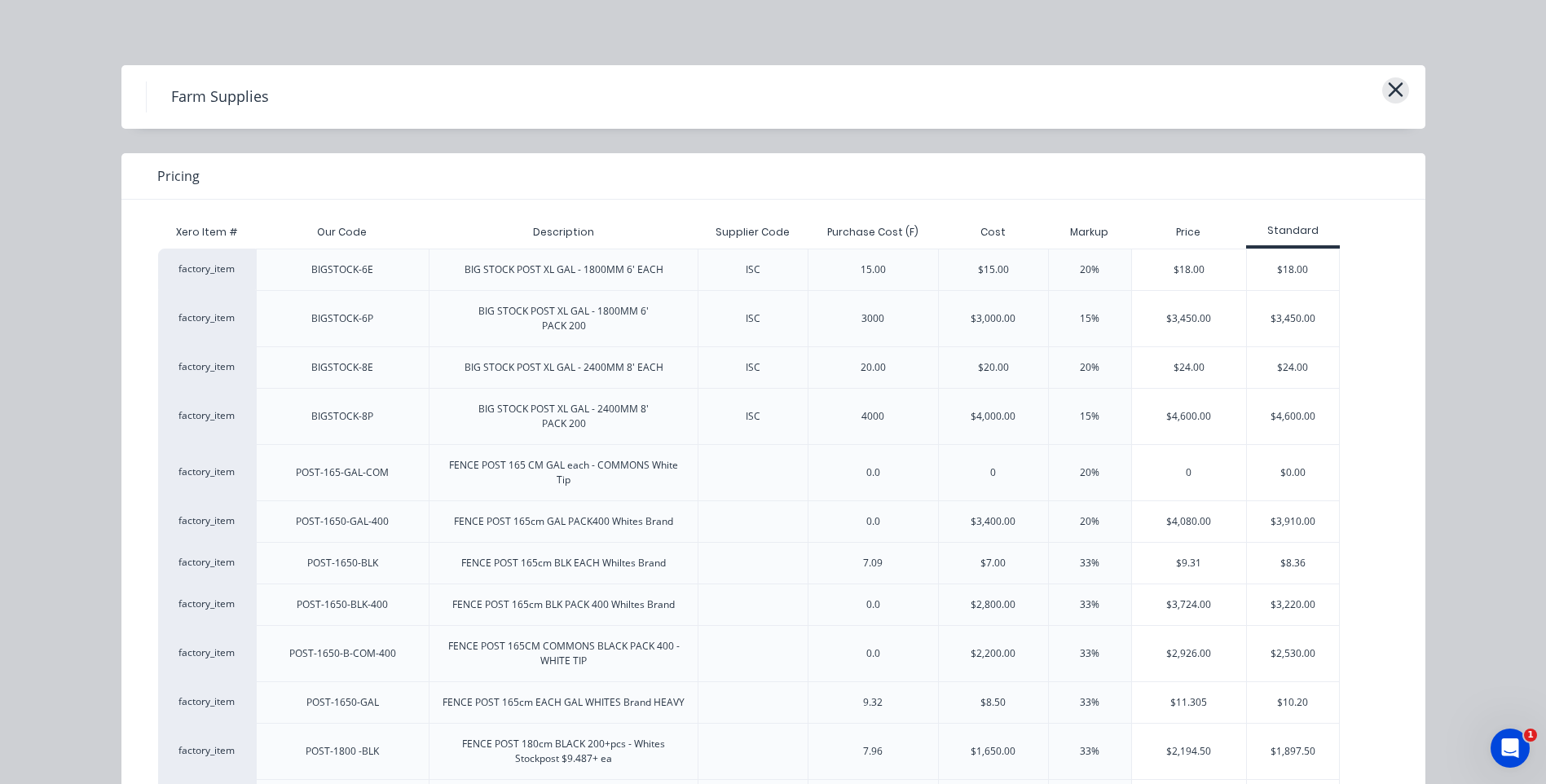
click at [1388, 81] on icon "button" at bounding box center [1396, 89] width 17 height 23
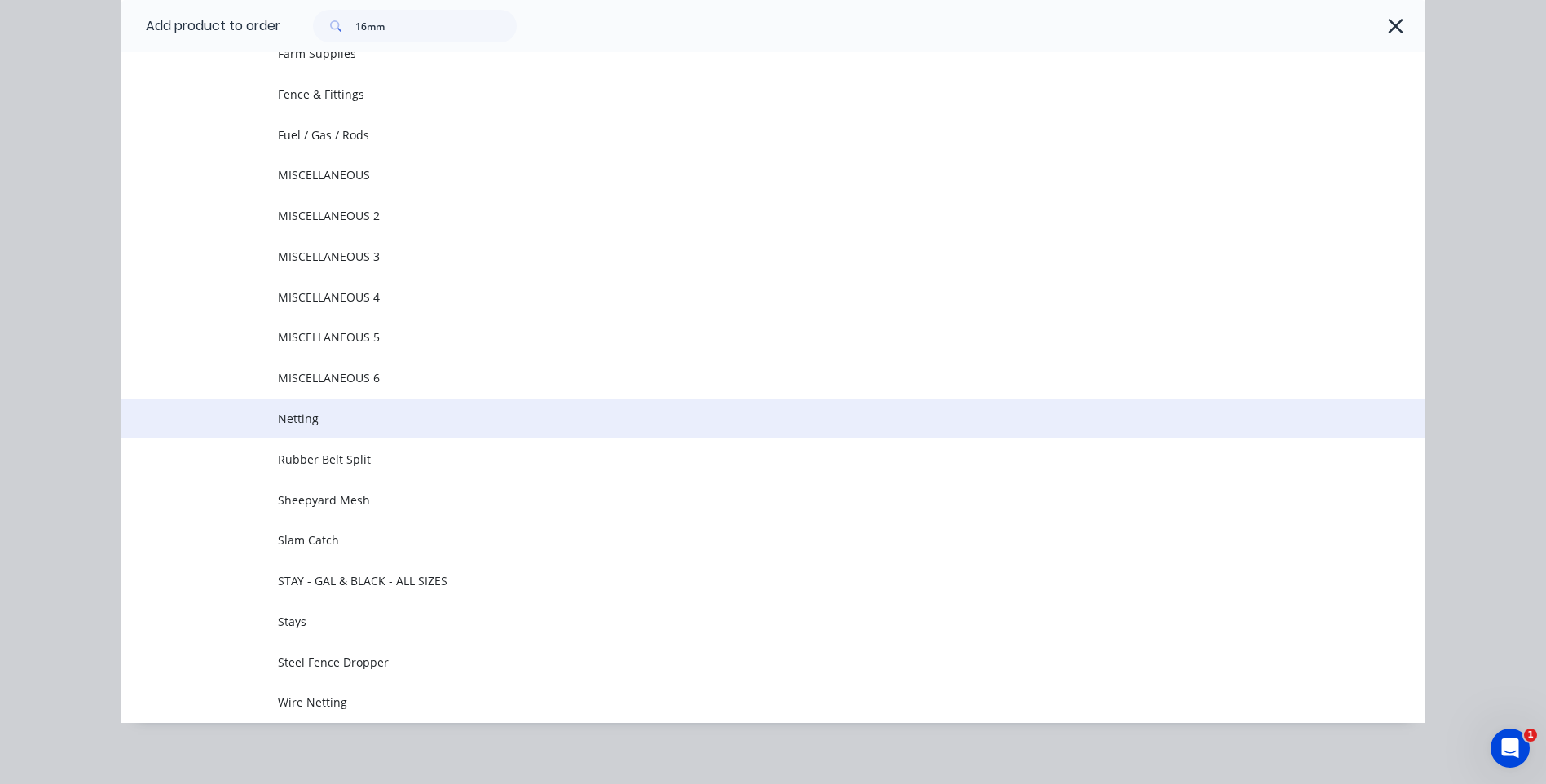
scroll to position [237, 0]
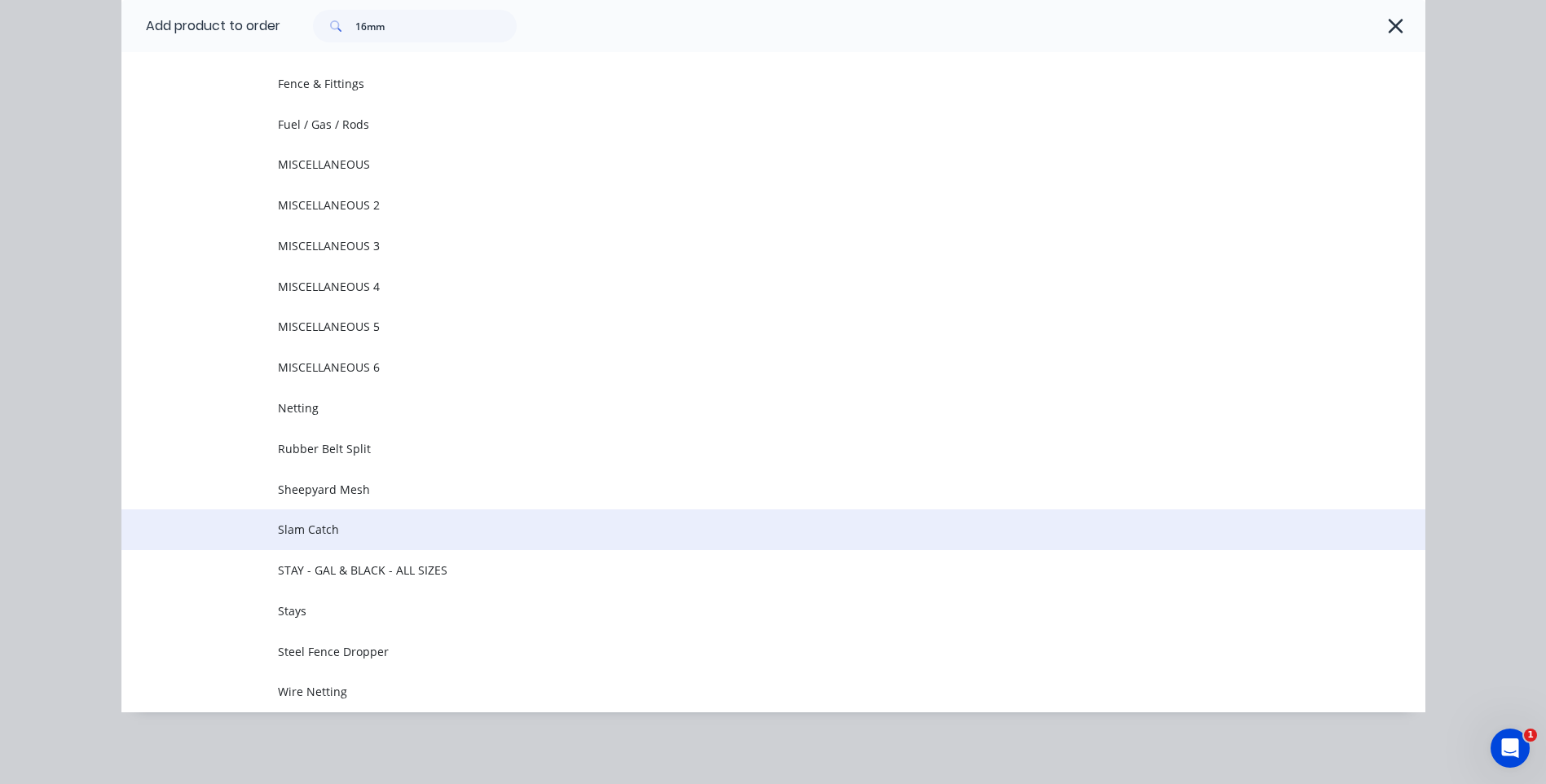
click at [327, 519] on td "Slam Catch" at bounding box center [852, 529] width 1148 height 40
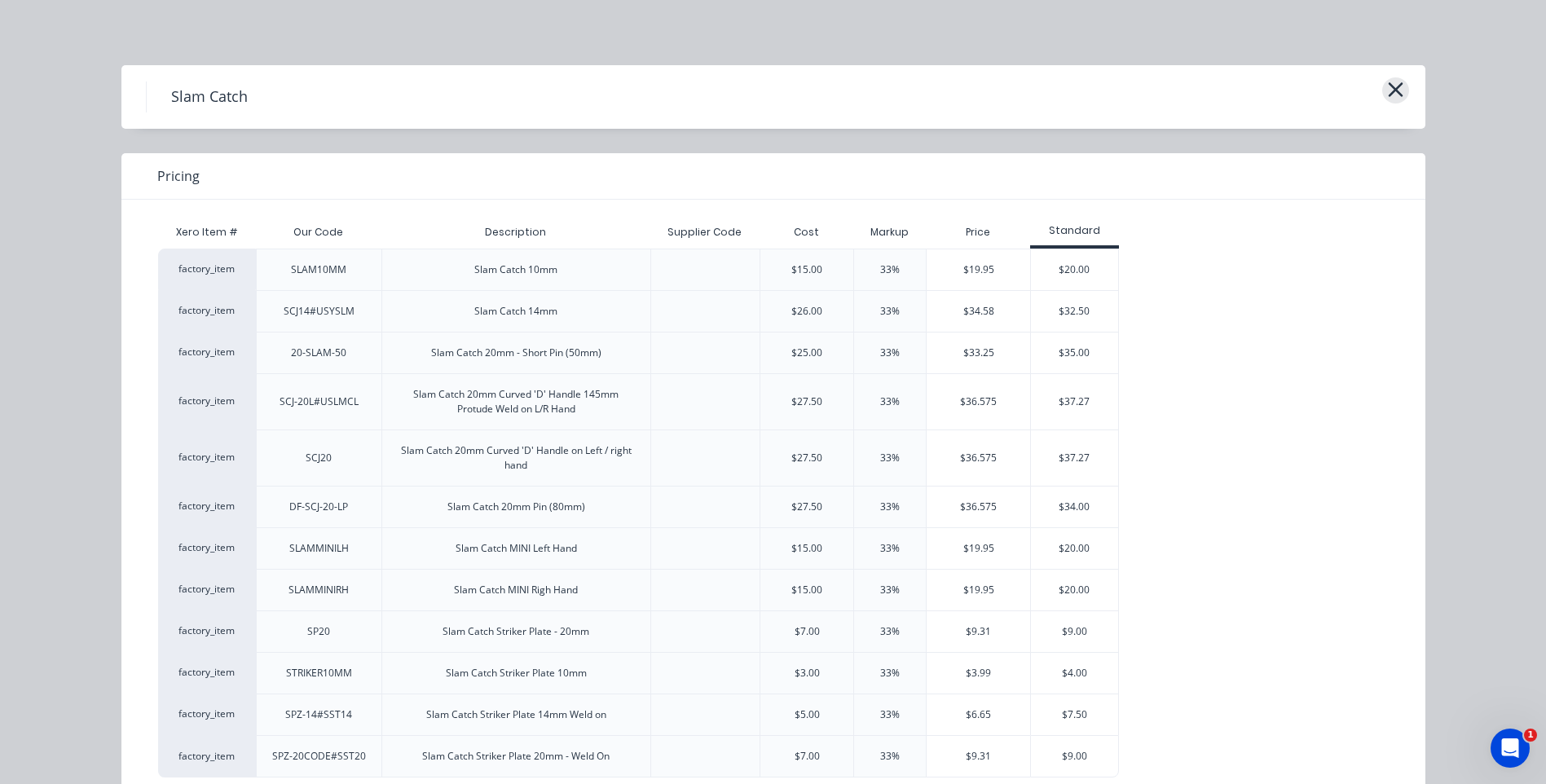
click at [1387, 82] on icon "button" at bounding box center [1396, 89] width 17 height 23
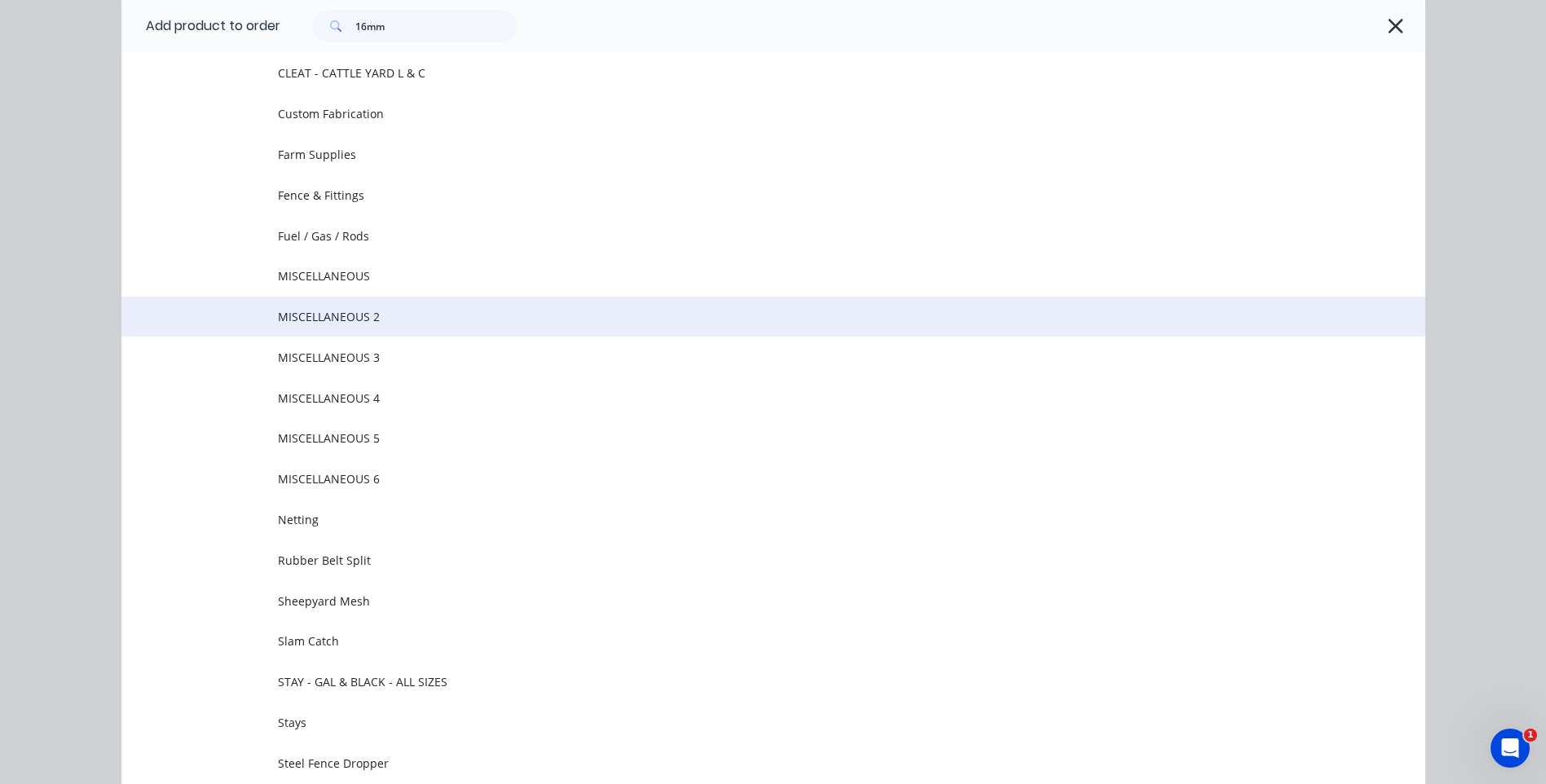
click at [341, 309] on span "MISCELLANEOUS 2" at bounding box center [737, 316] width 918 height 17
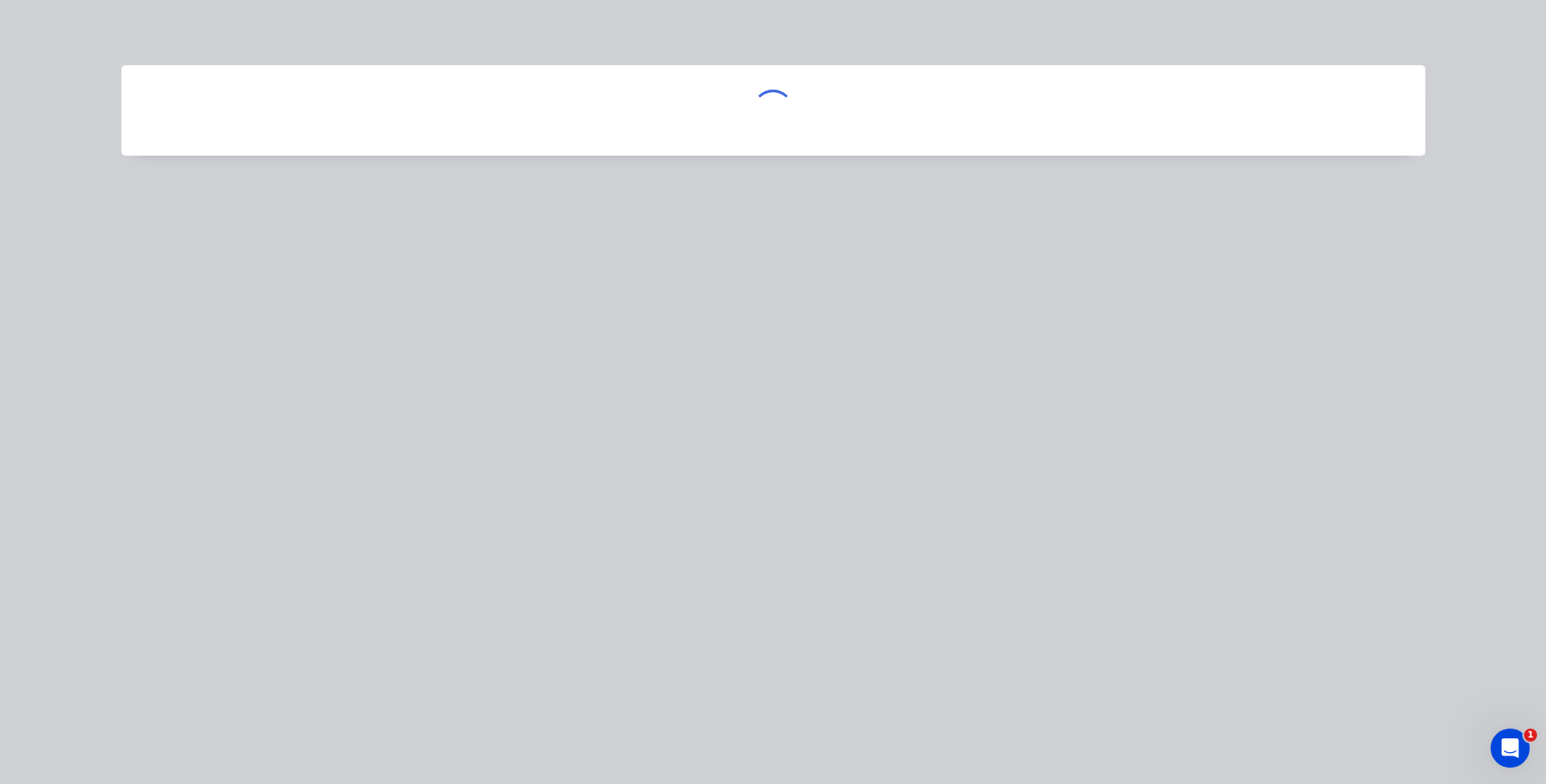
scroll to position [0, 0]
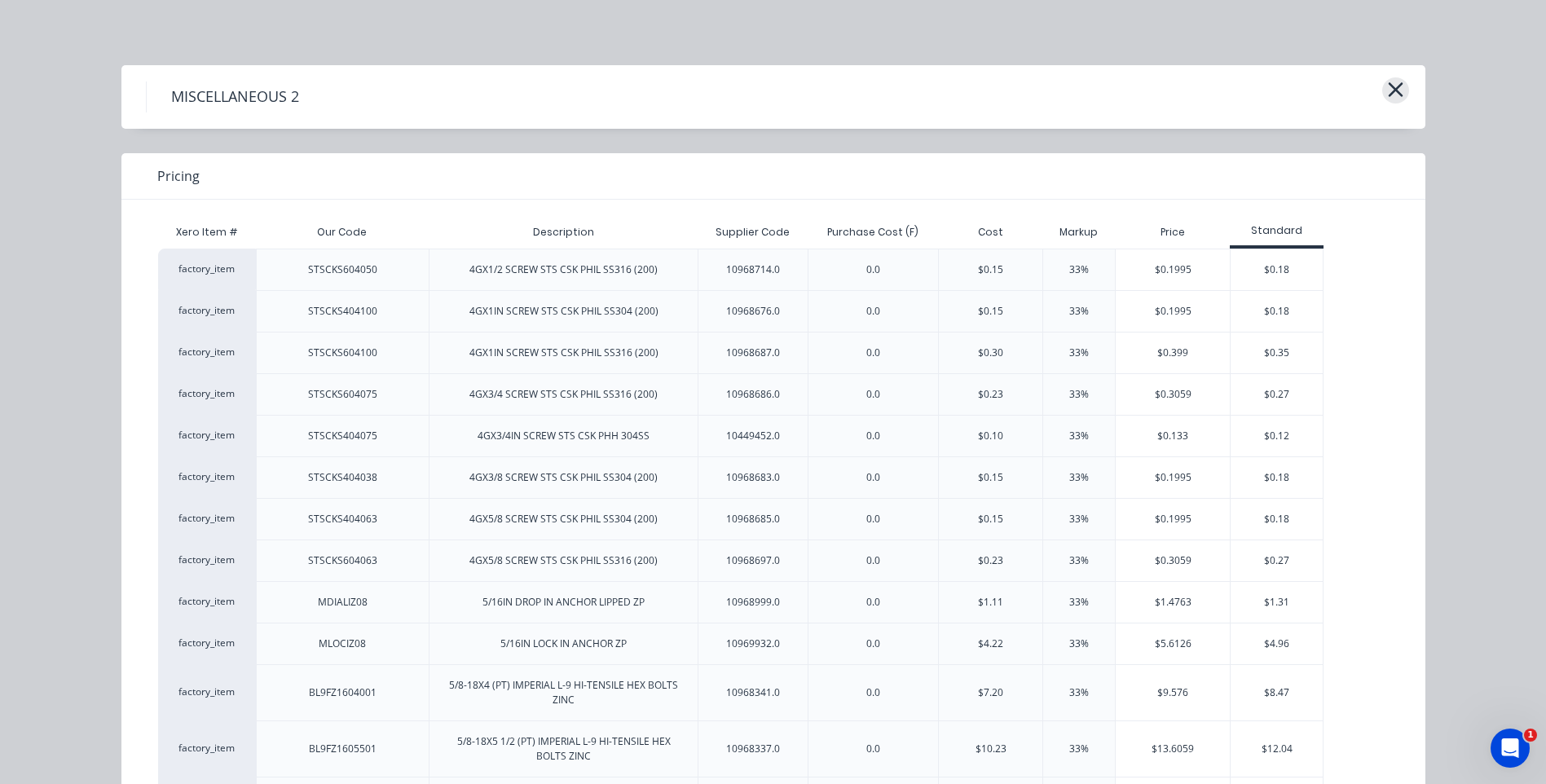
click at [1387, 87] on icon "button" at bounding box center [1396, 89] width 17 height 23
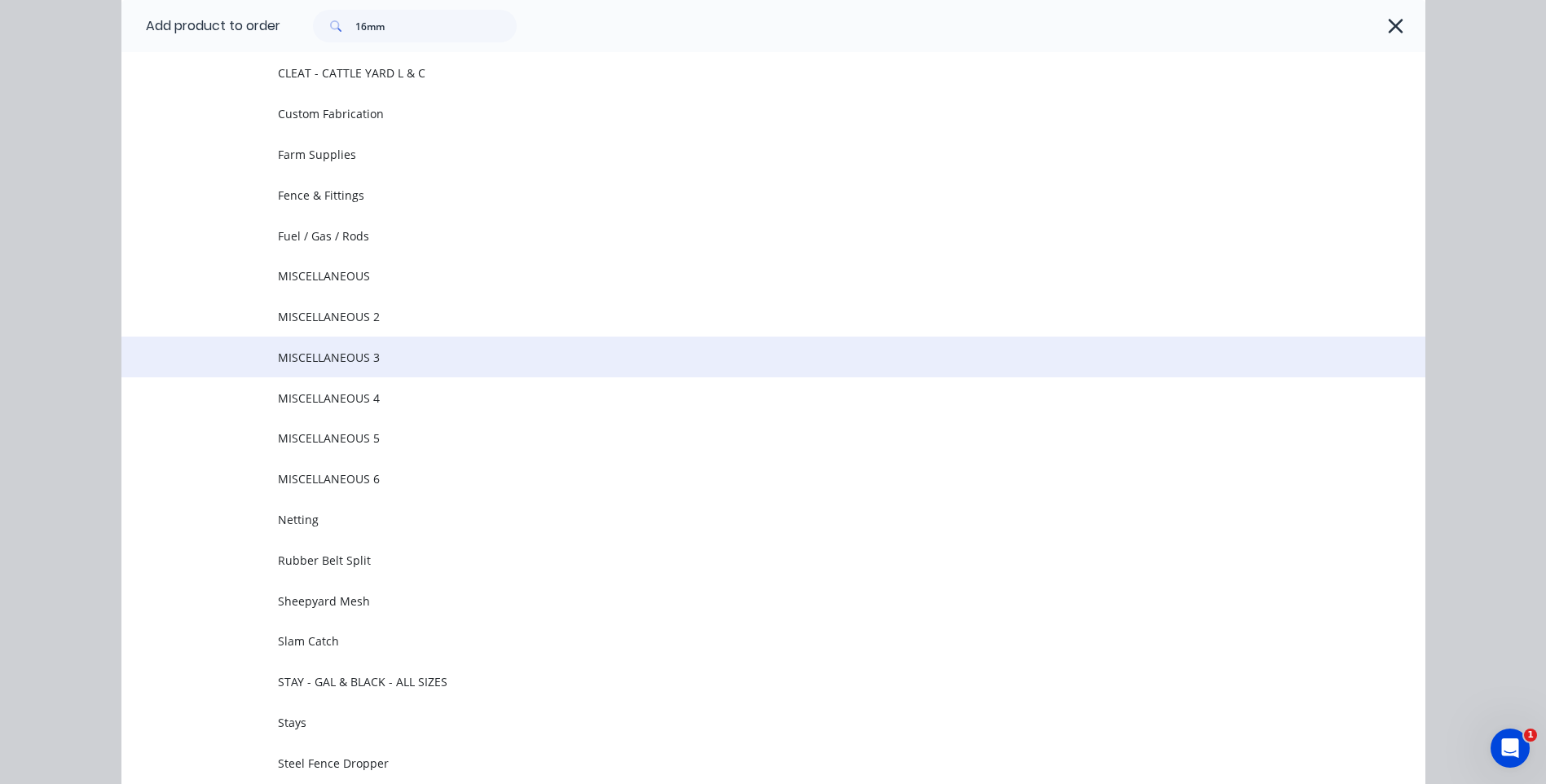
click at [334, 344] on td "MISCELLANEOUS 3" at bounding box center [852, 356] width 1148 height 40
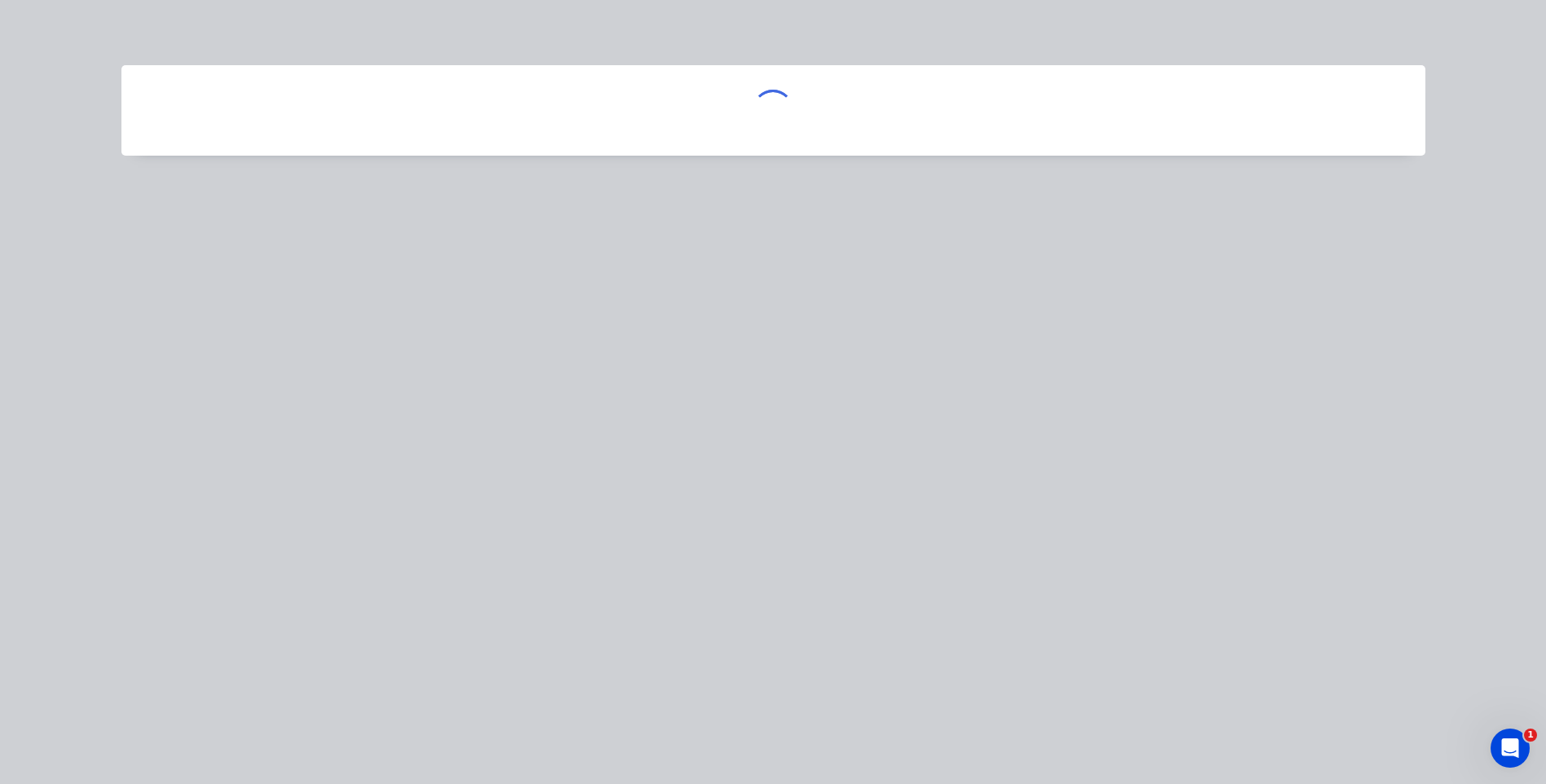
scroll to position [0, 0]
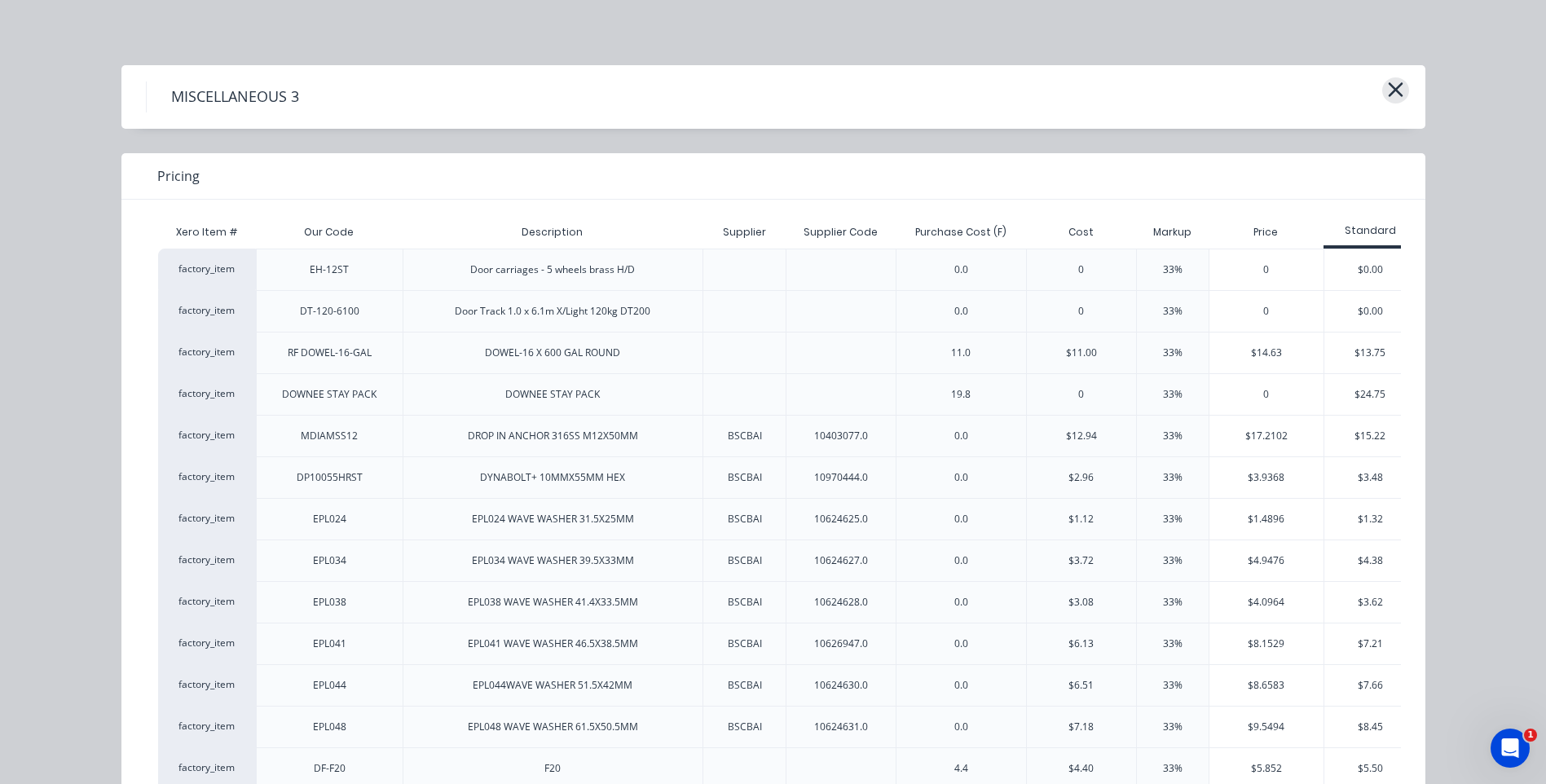
click at [1389, 86] on icon "button" at bounding box center [1396, 89] width 17 height 23
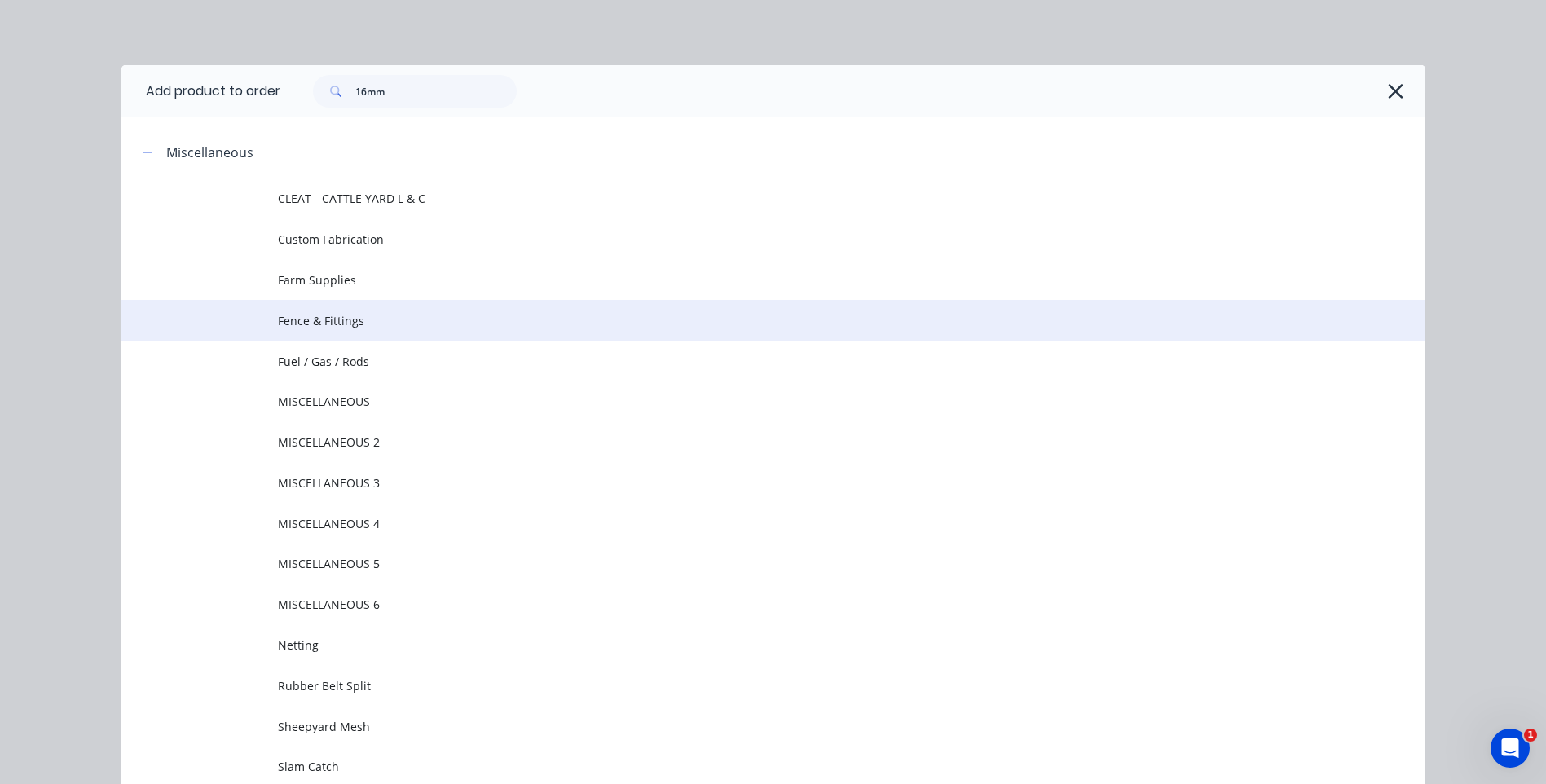
click at [336, 308] on td "Fence & Fittings" at bounding box center [852, 320] width 1148 height 40
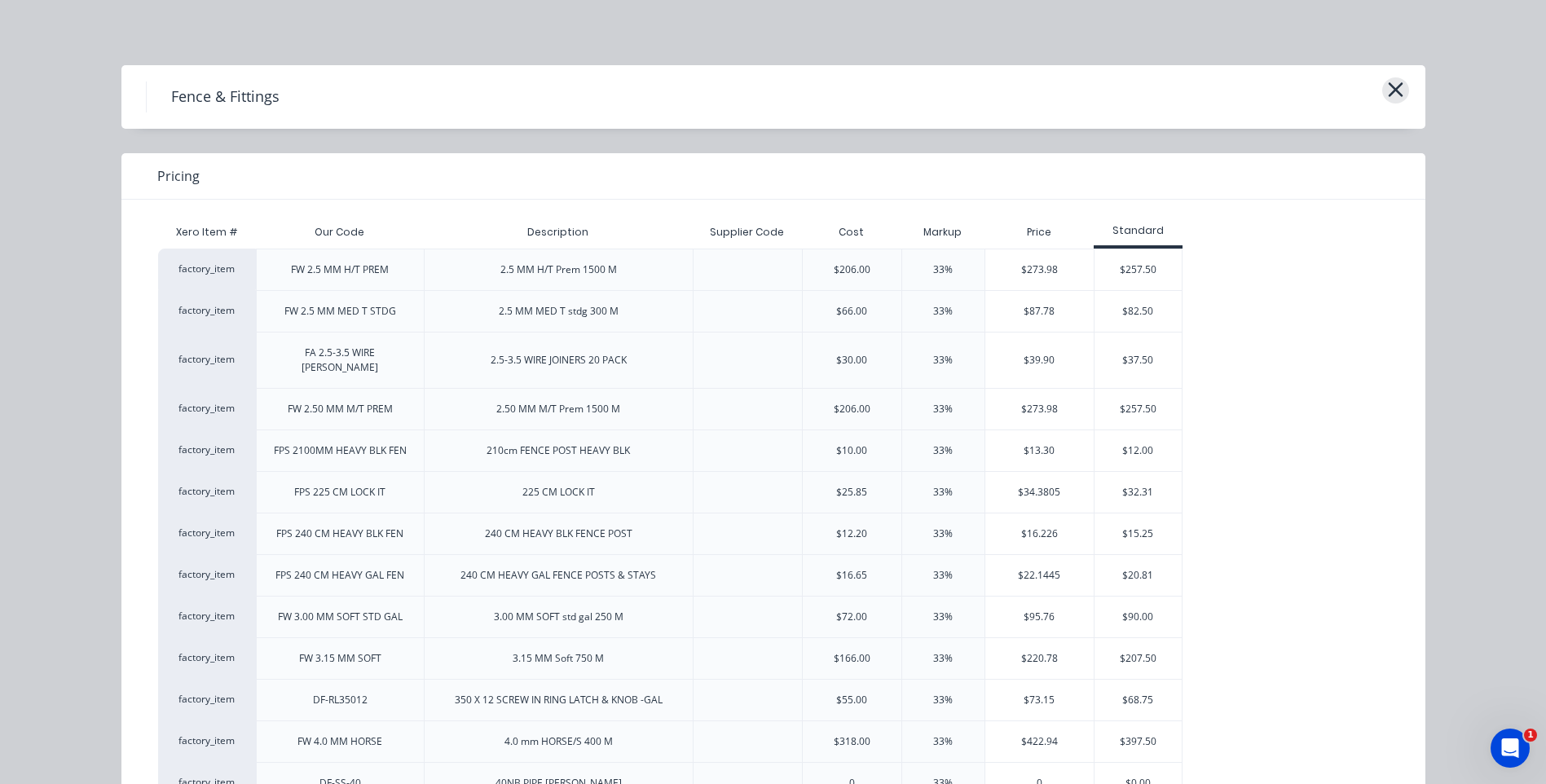
click at [1393, 94] on icon "button" at bounding box center [1395, 89] width 14 height 14
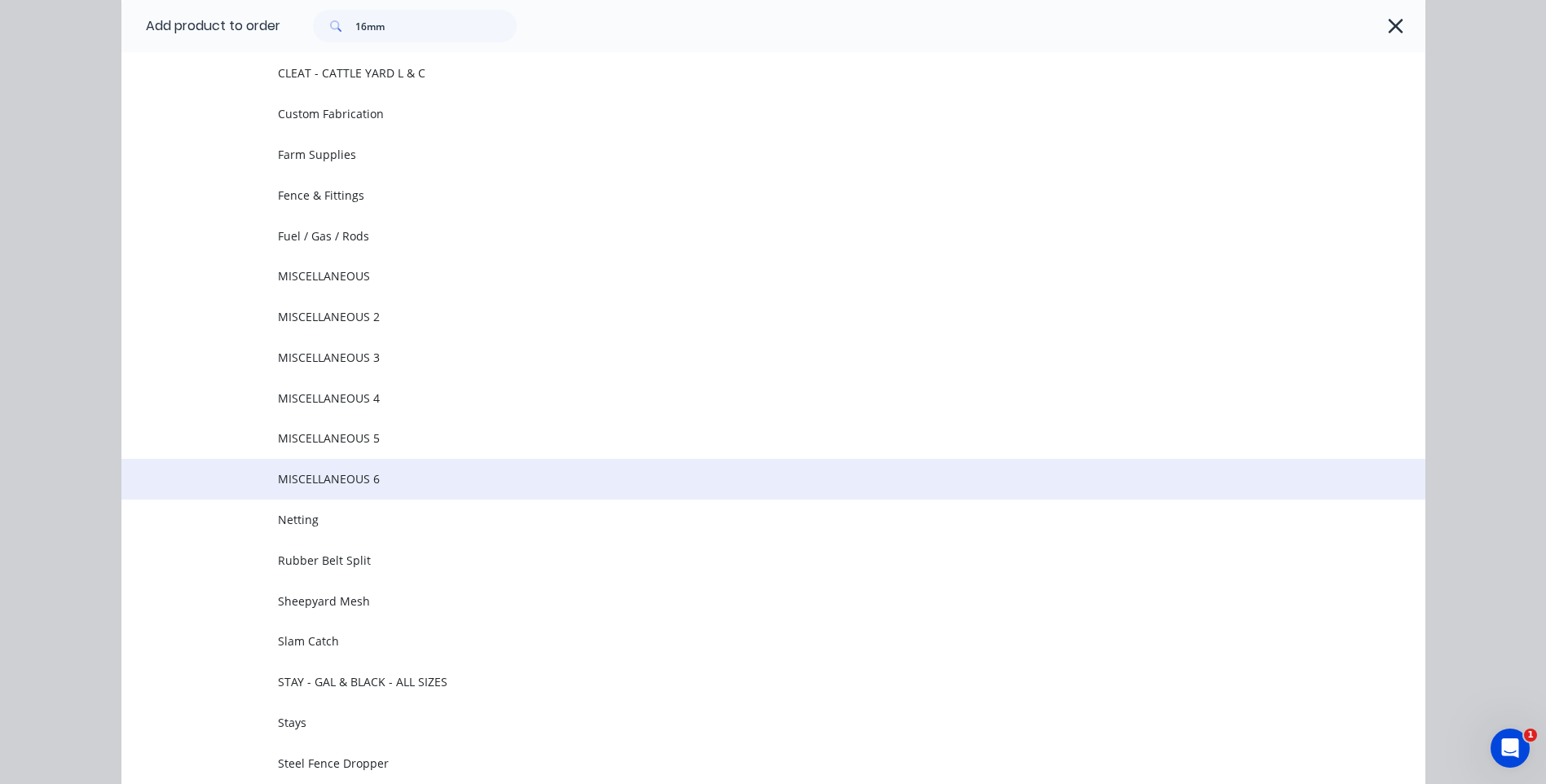
click at [433, 478] on span "MISCELLANEOUS 6" at bounding box center [737, 478] width 918 height 17
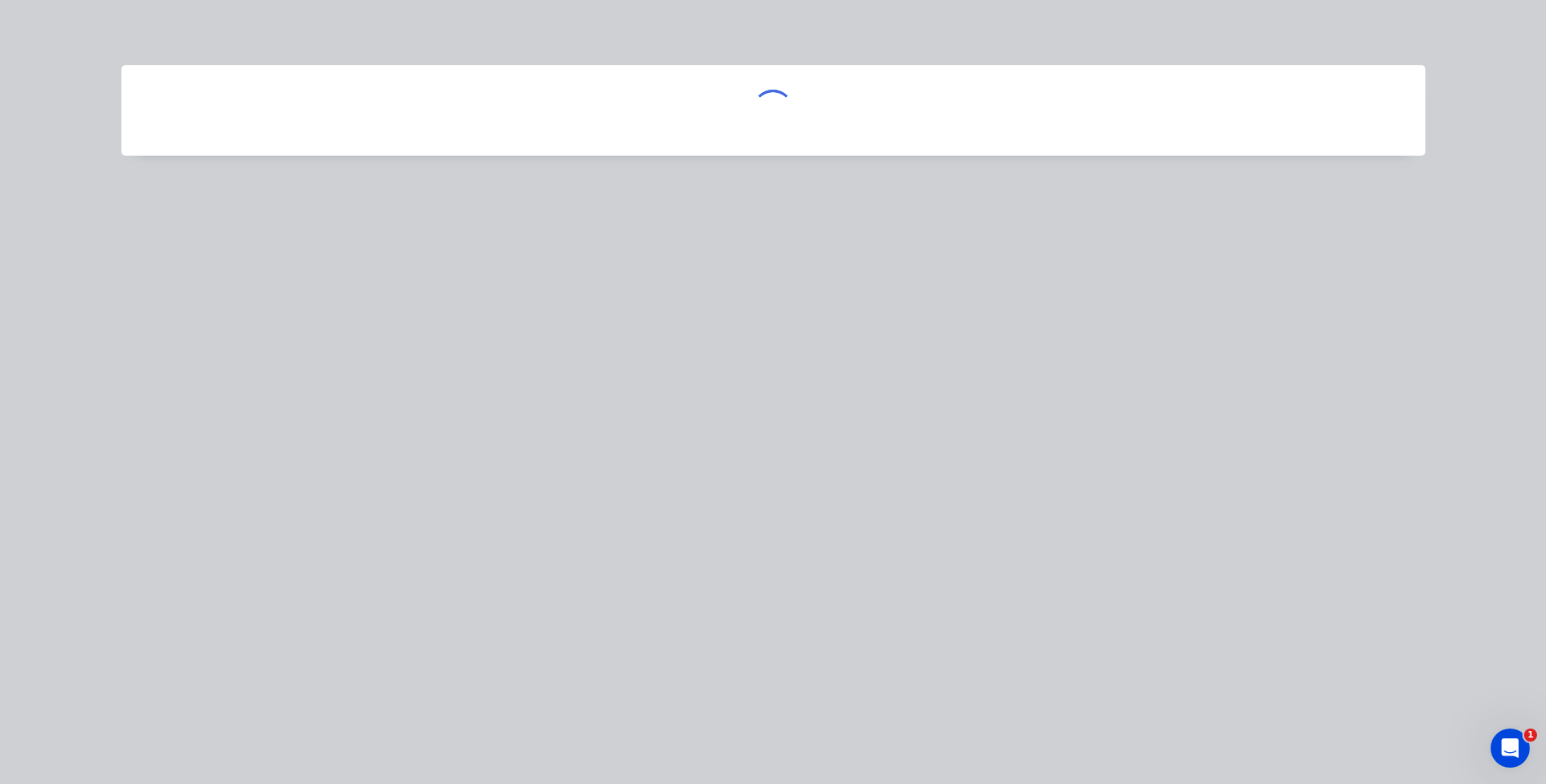
scroll to position [0, 0]
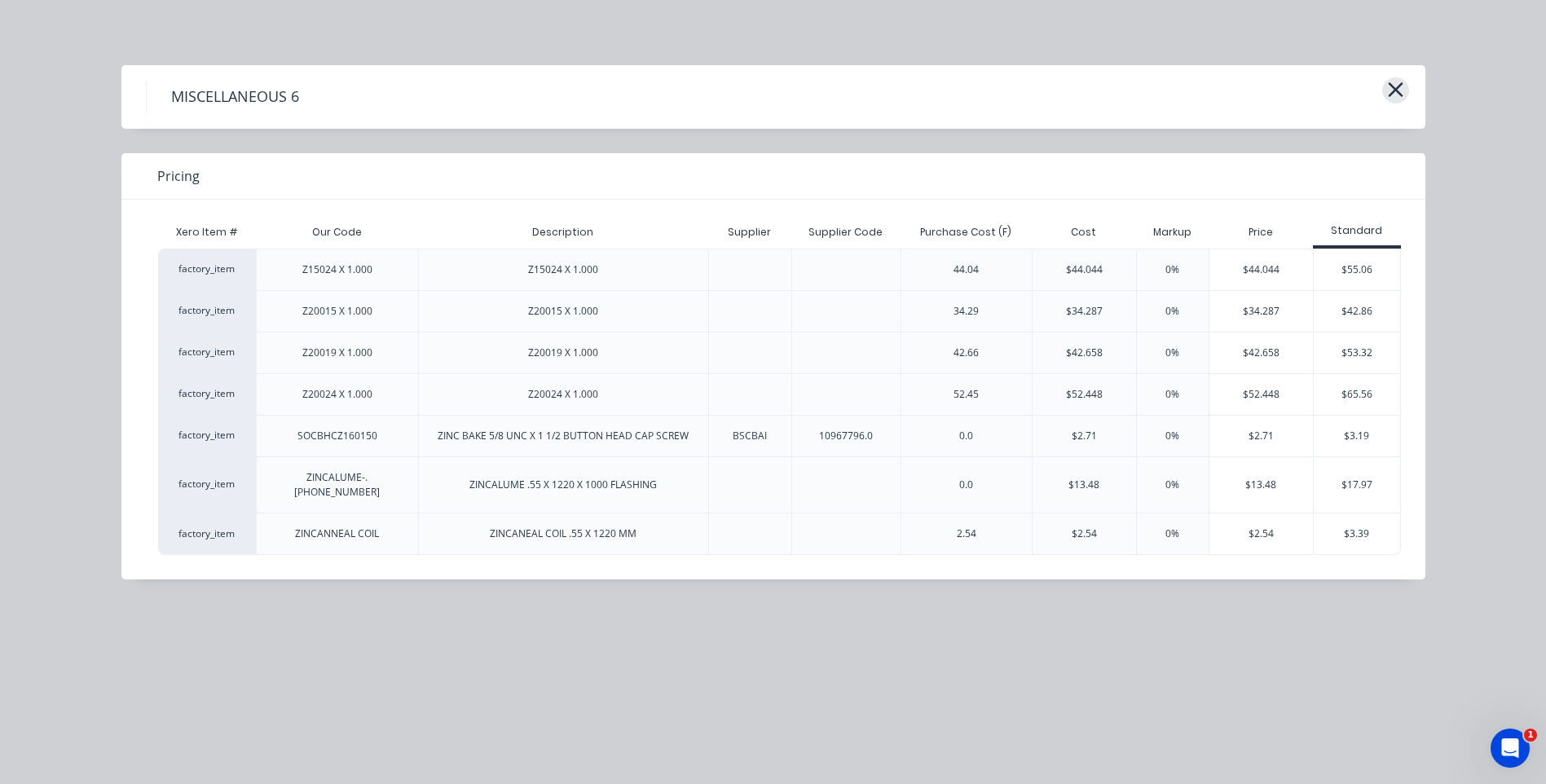
click at [1398, 87] on icon "button" at bounding box center [1395, 89] width 14 height 14
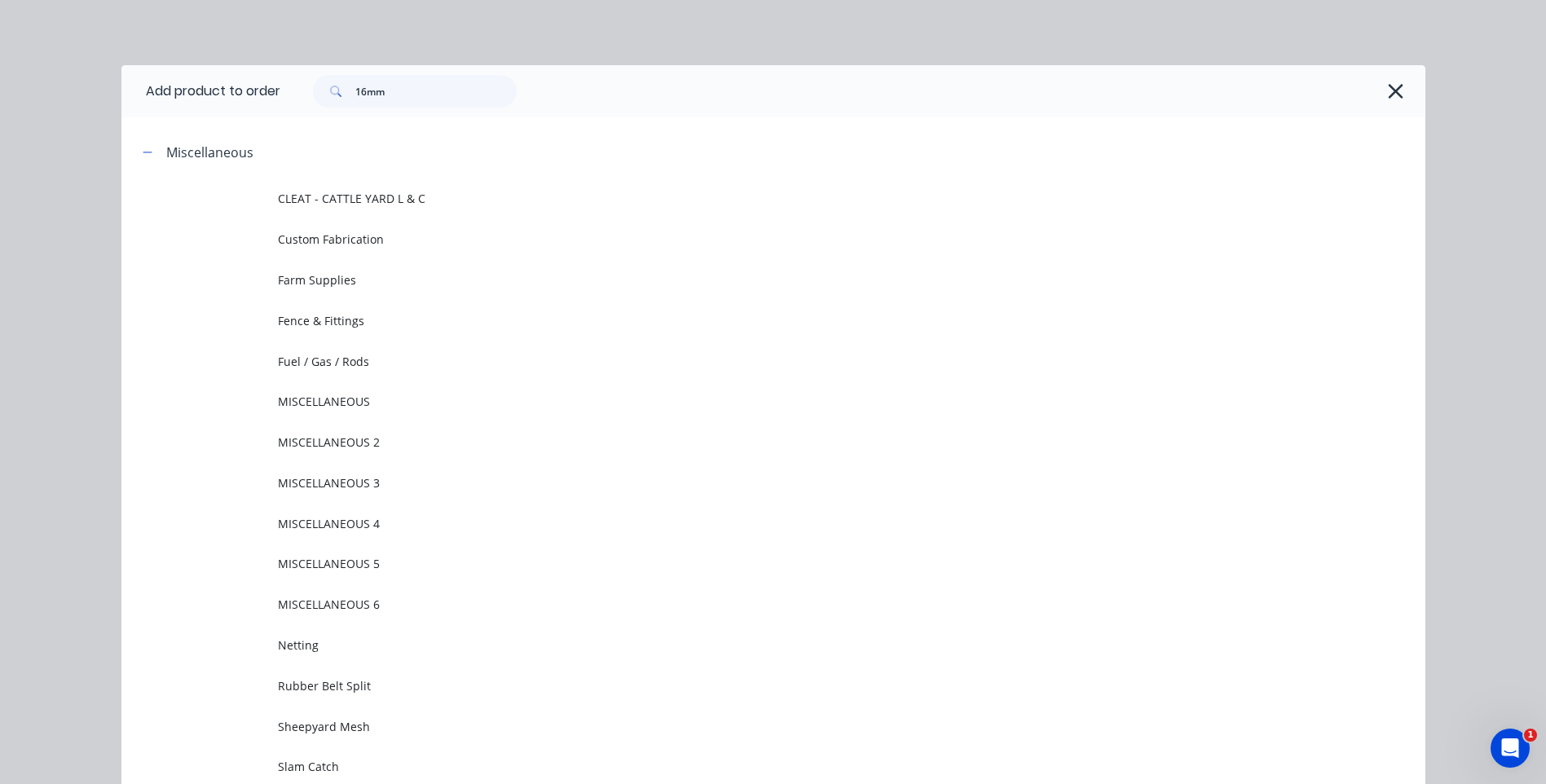
scroll to position [125, 0]
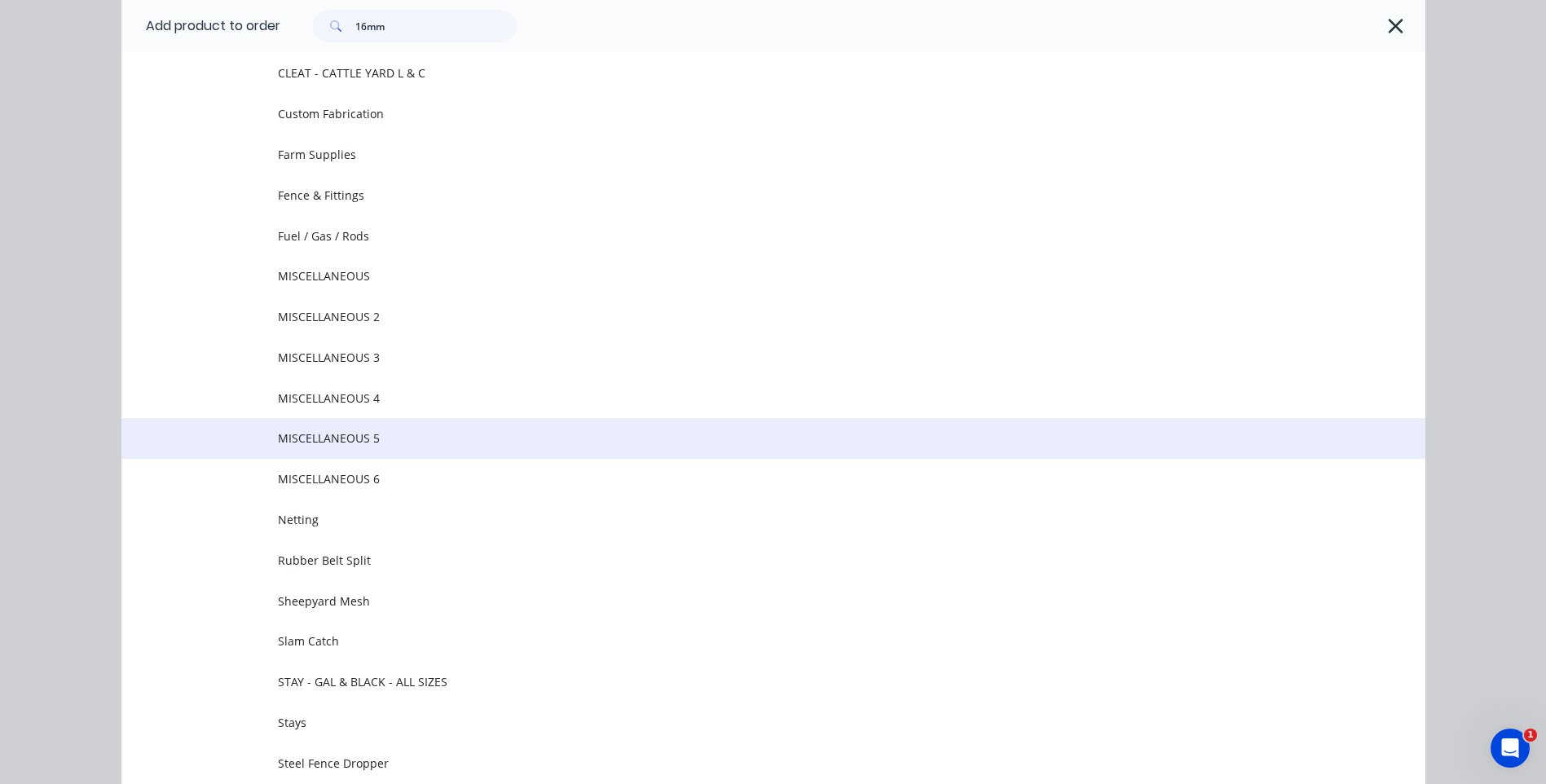
click at [380, 432] on span "MISCELLANEOUS 5" at bounding box center [737, 438] width 918 height 17
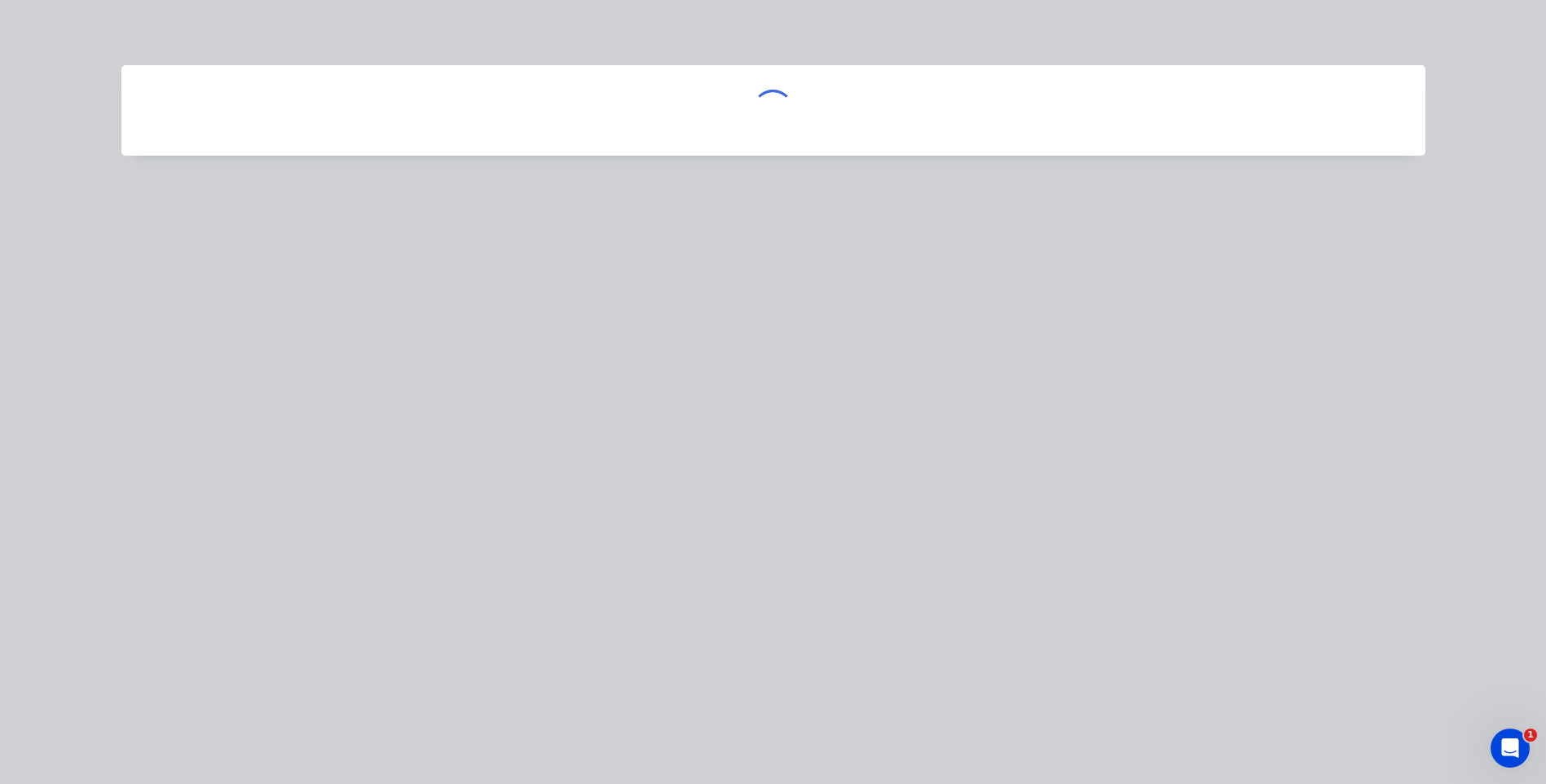
scroll to position [0, 0]
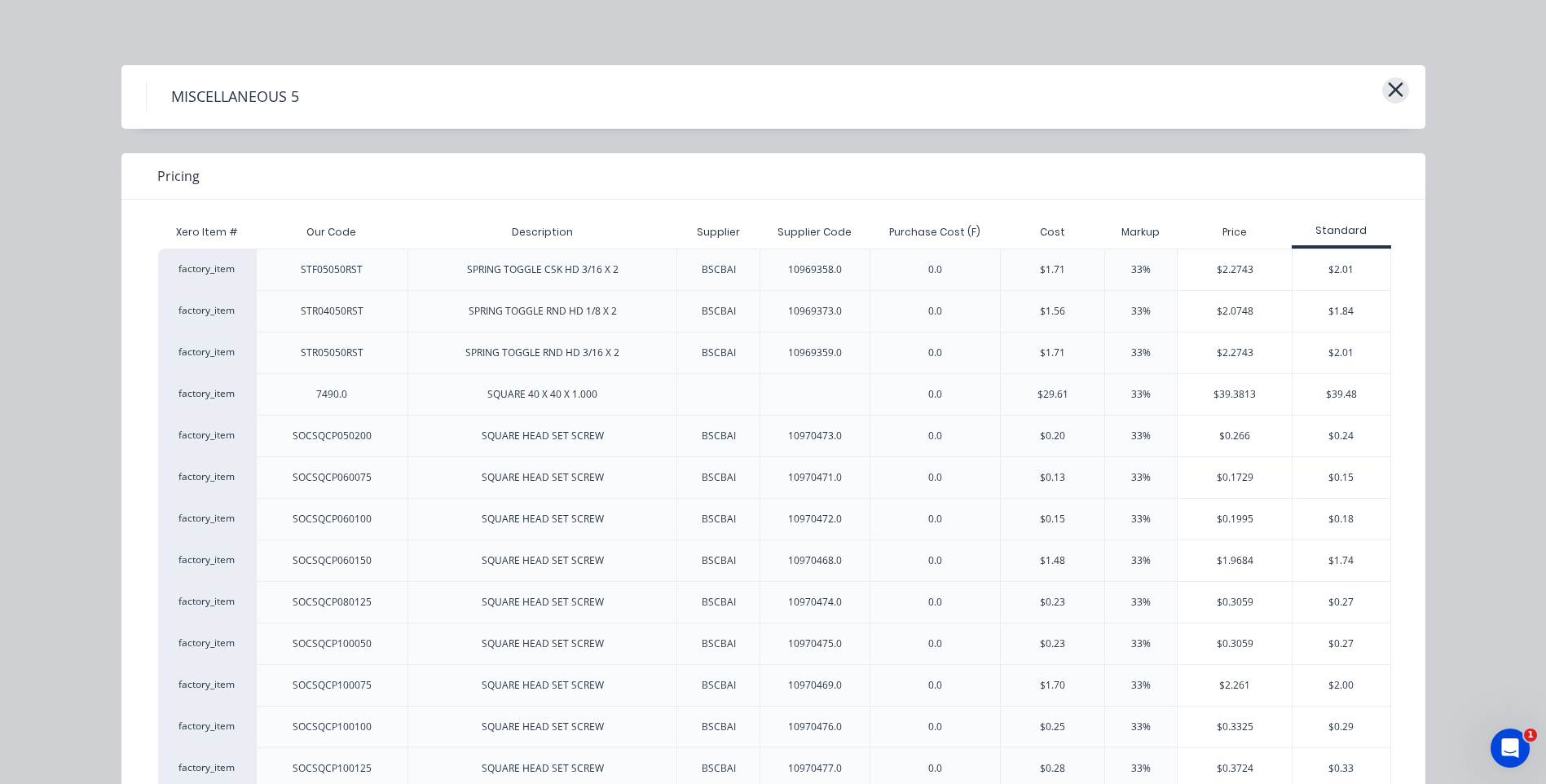
click at [1387, 92] on icon "button" at bounding box center [1396, 89] width 17 height 23
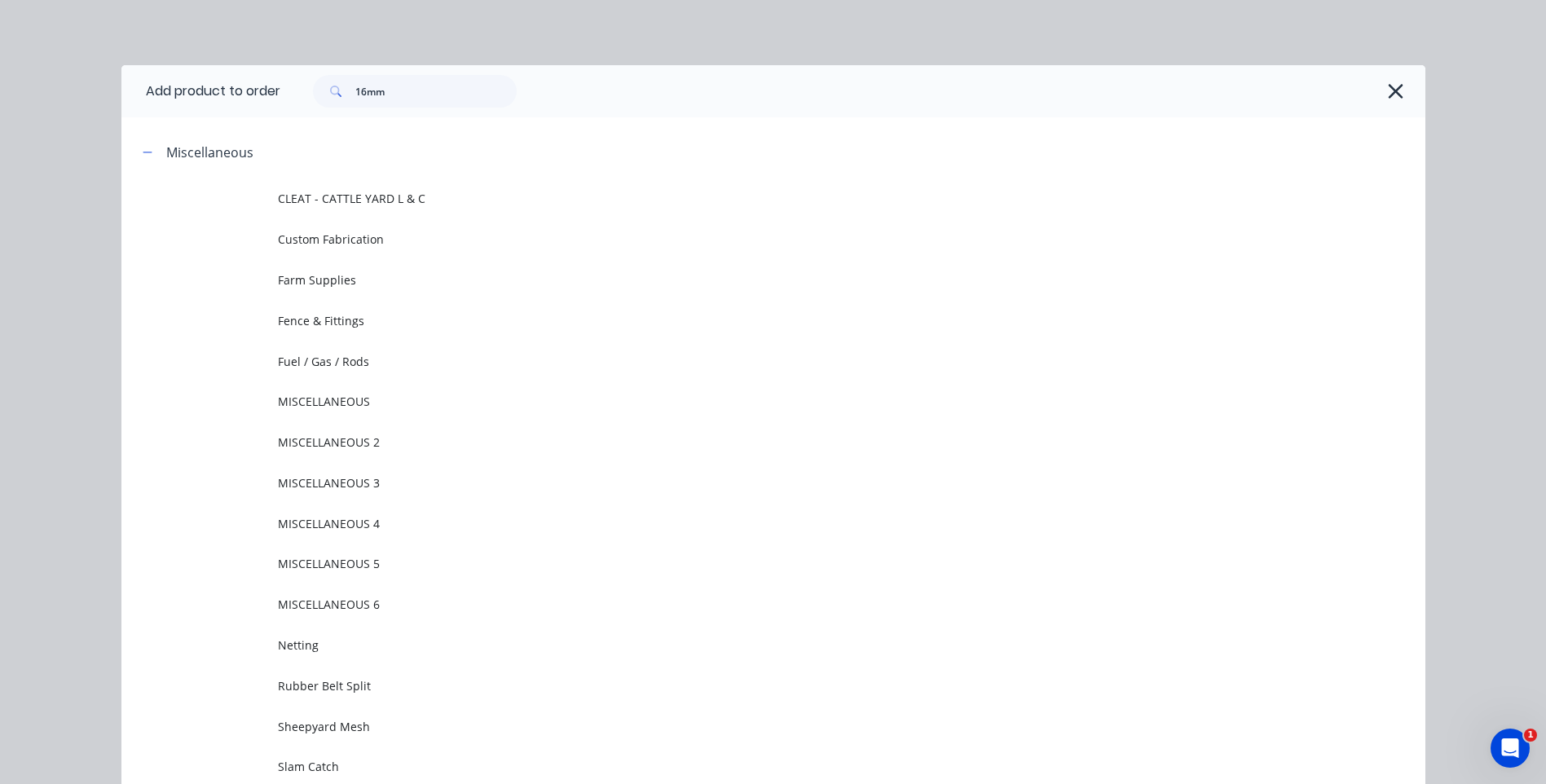
scroll to position [125, 0]
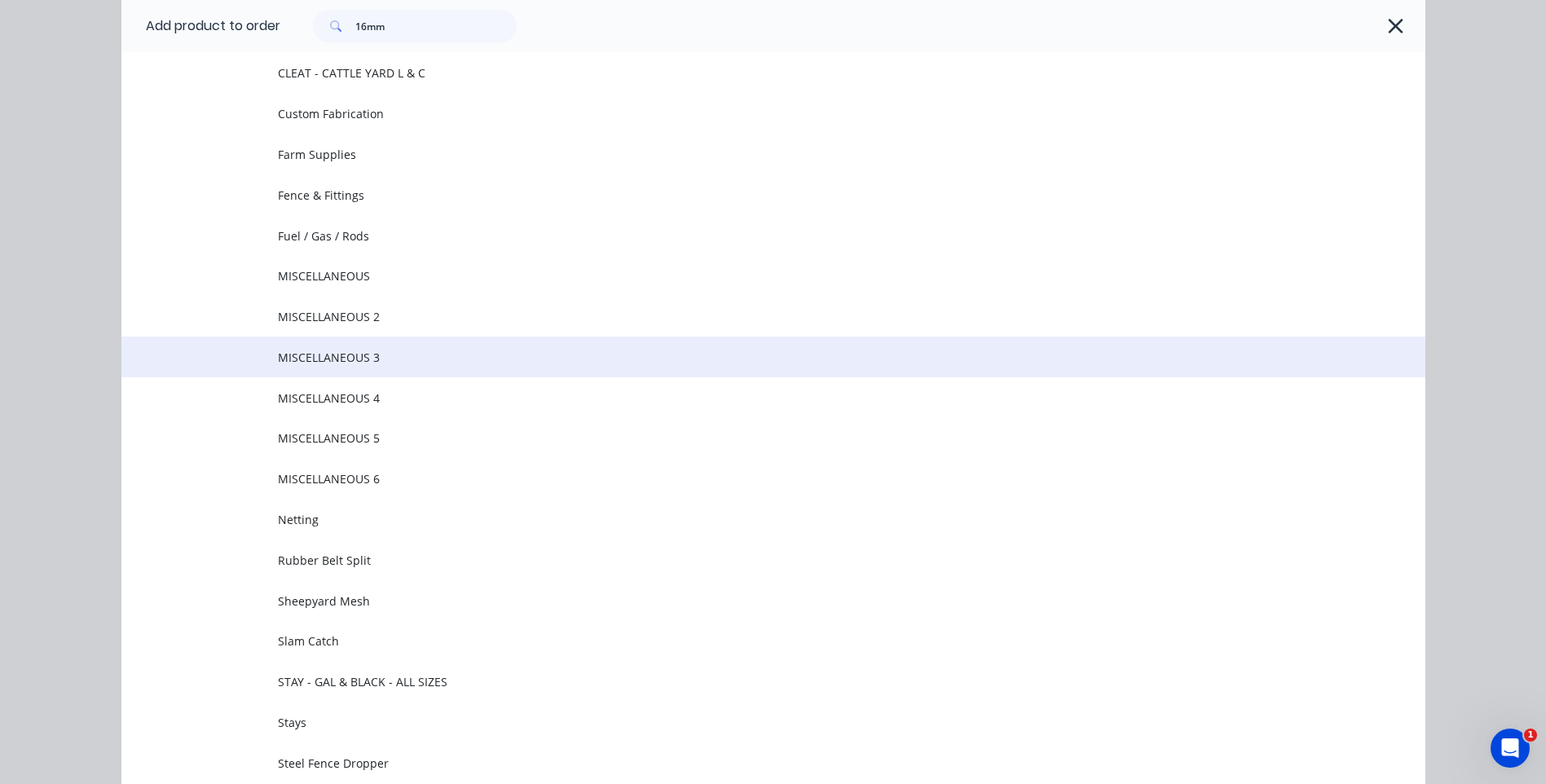
click at [527, 357] on span "MISCELLANEOUS 3" at bounding box center [737, 357] width 918 height 17
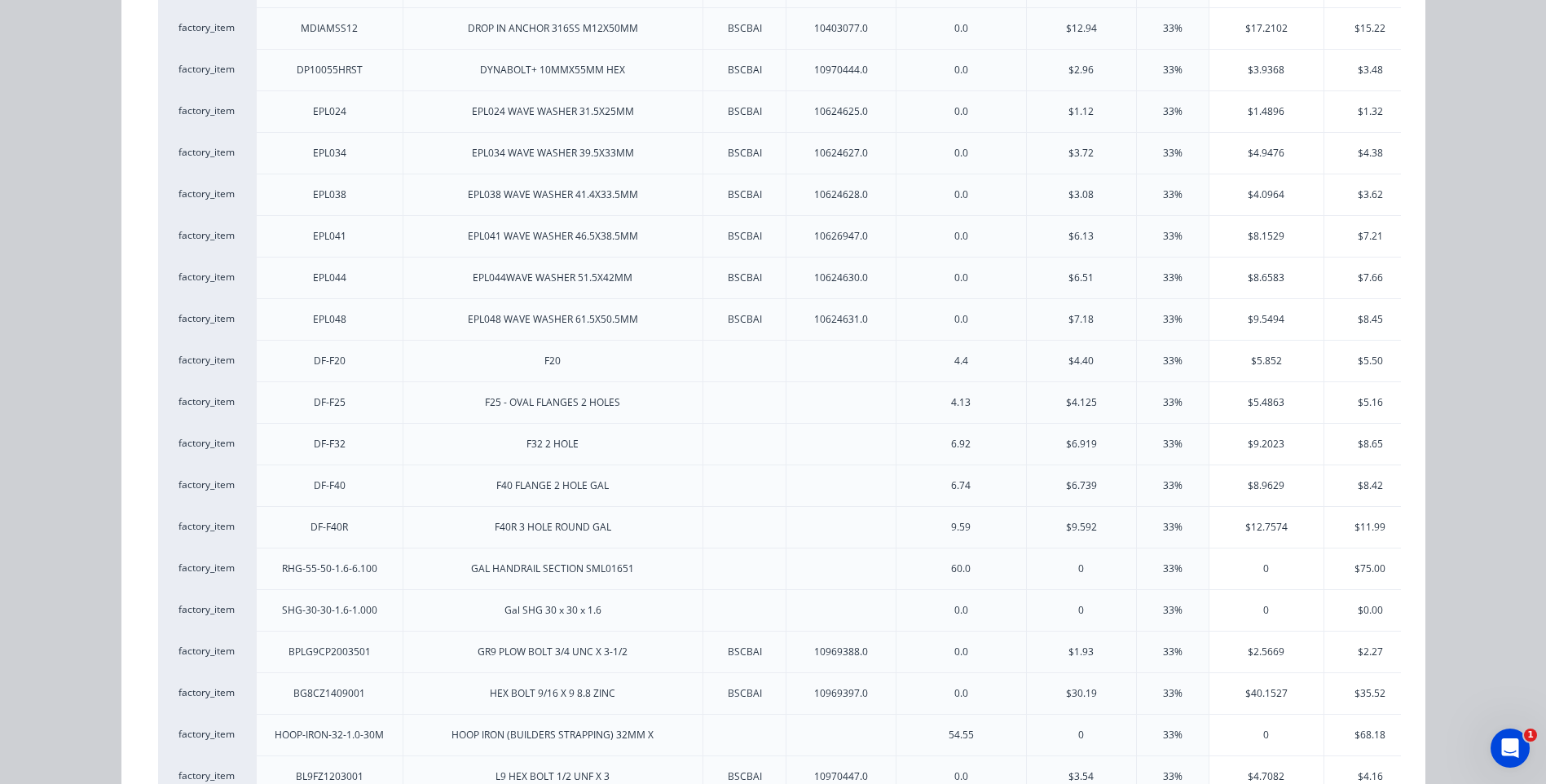
scroll to position [0, 0]
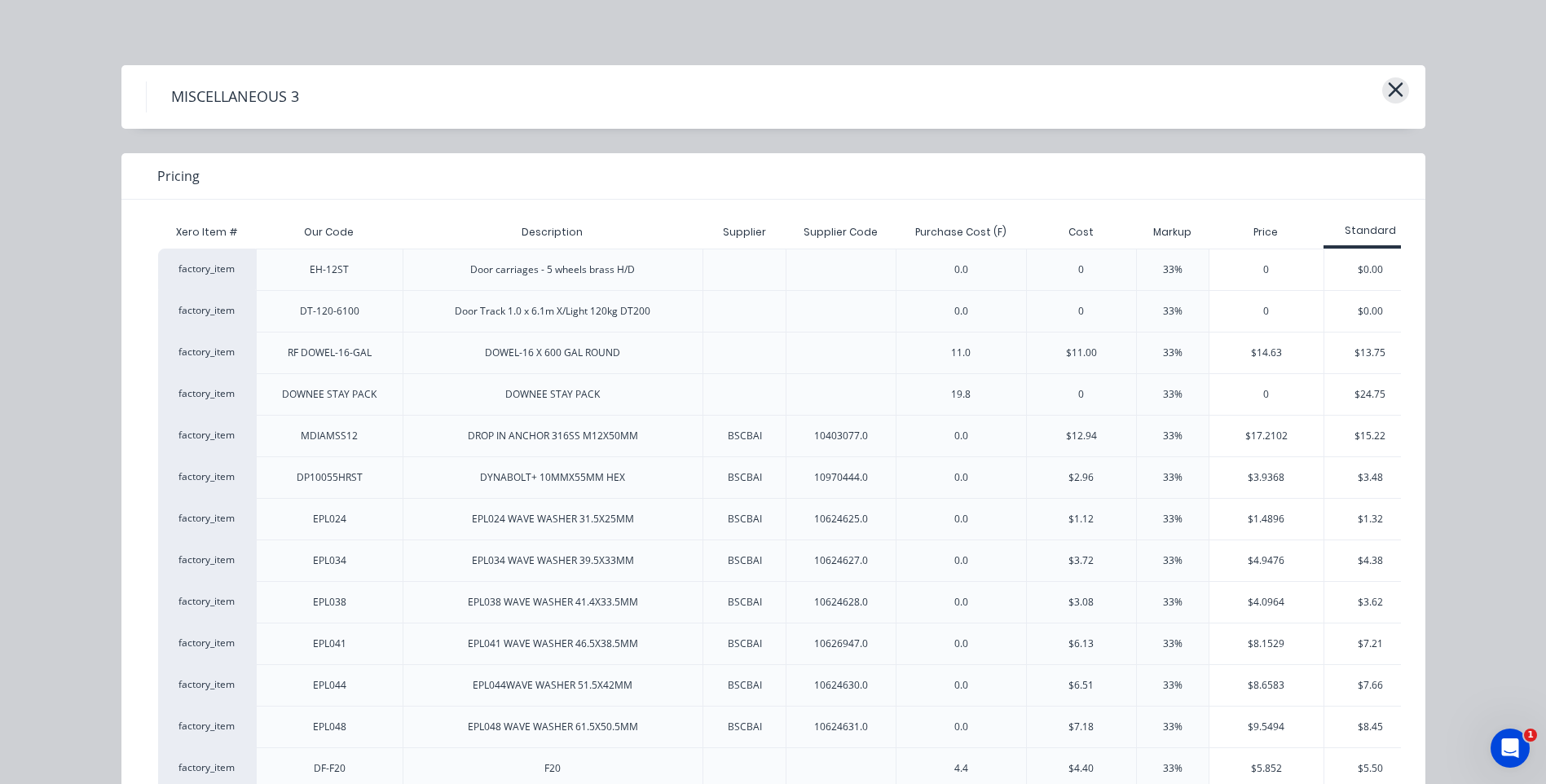
click at [1390, 91] on icon "button" at bounding box center [1395, 89] width 14 height 14
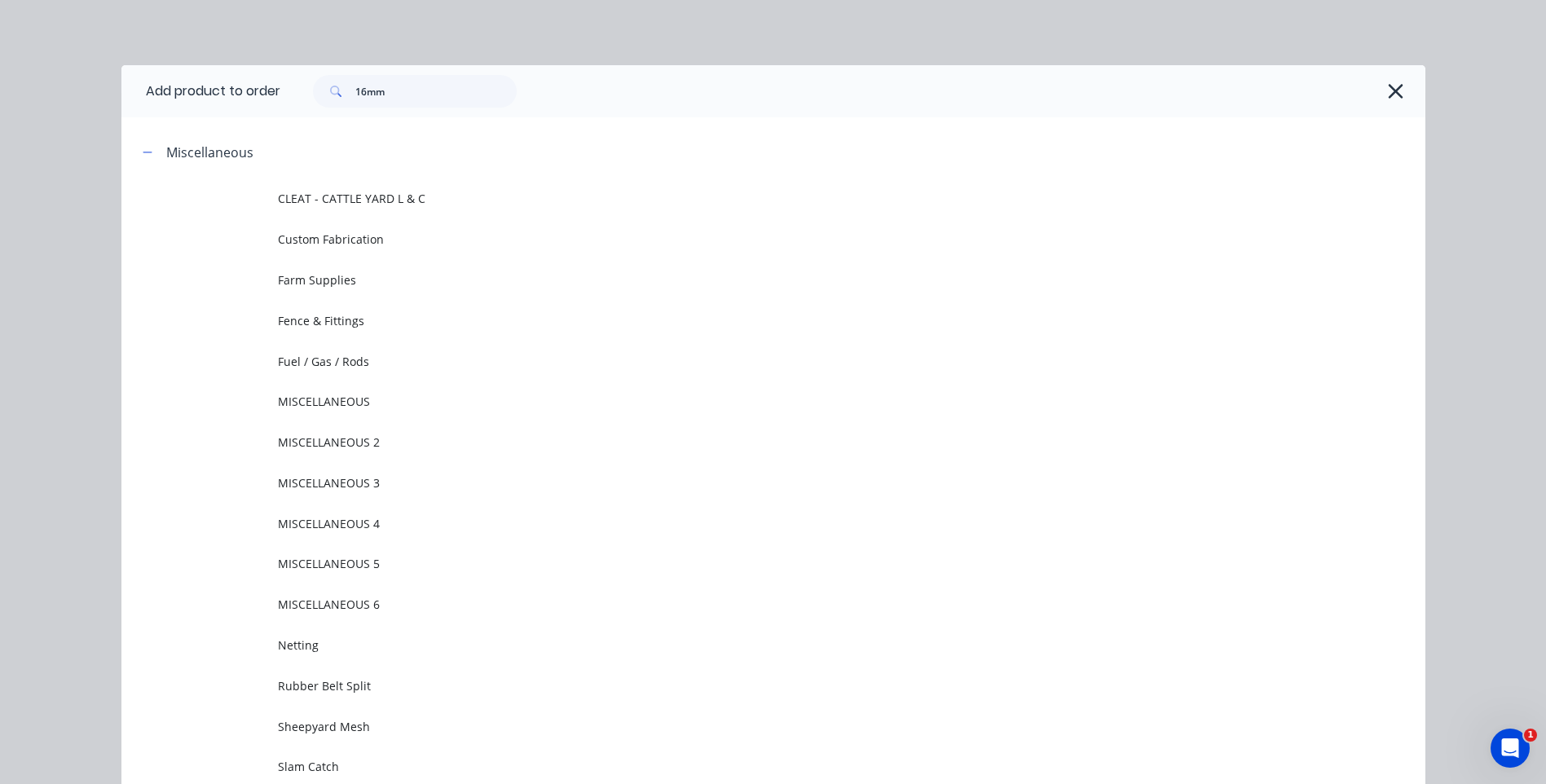
scroll to position [125, 0]
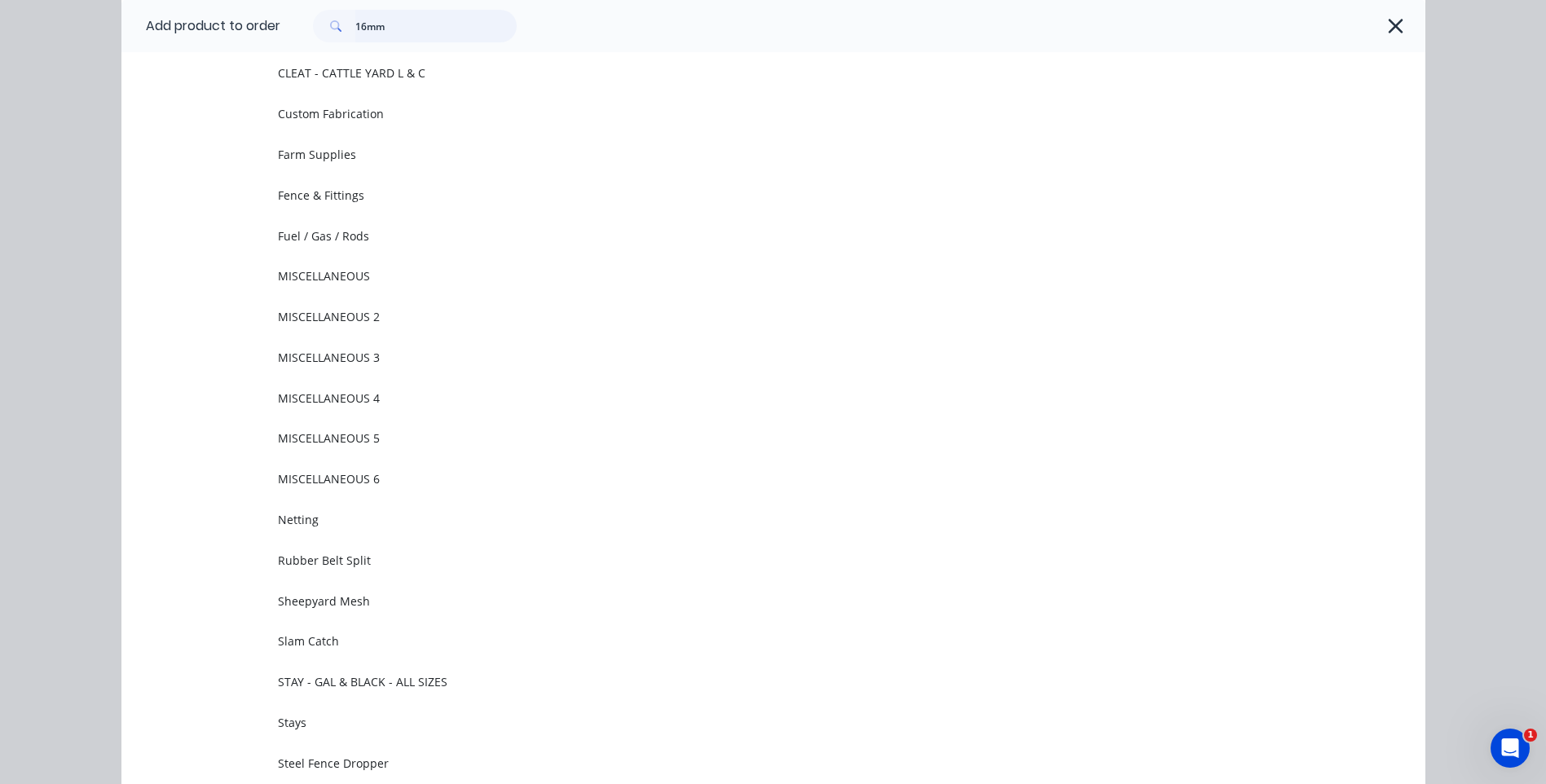
click at [387, 29] on input "16mm" at bounding box center [436, 26] width 161 height 33
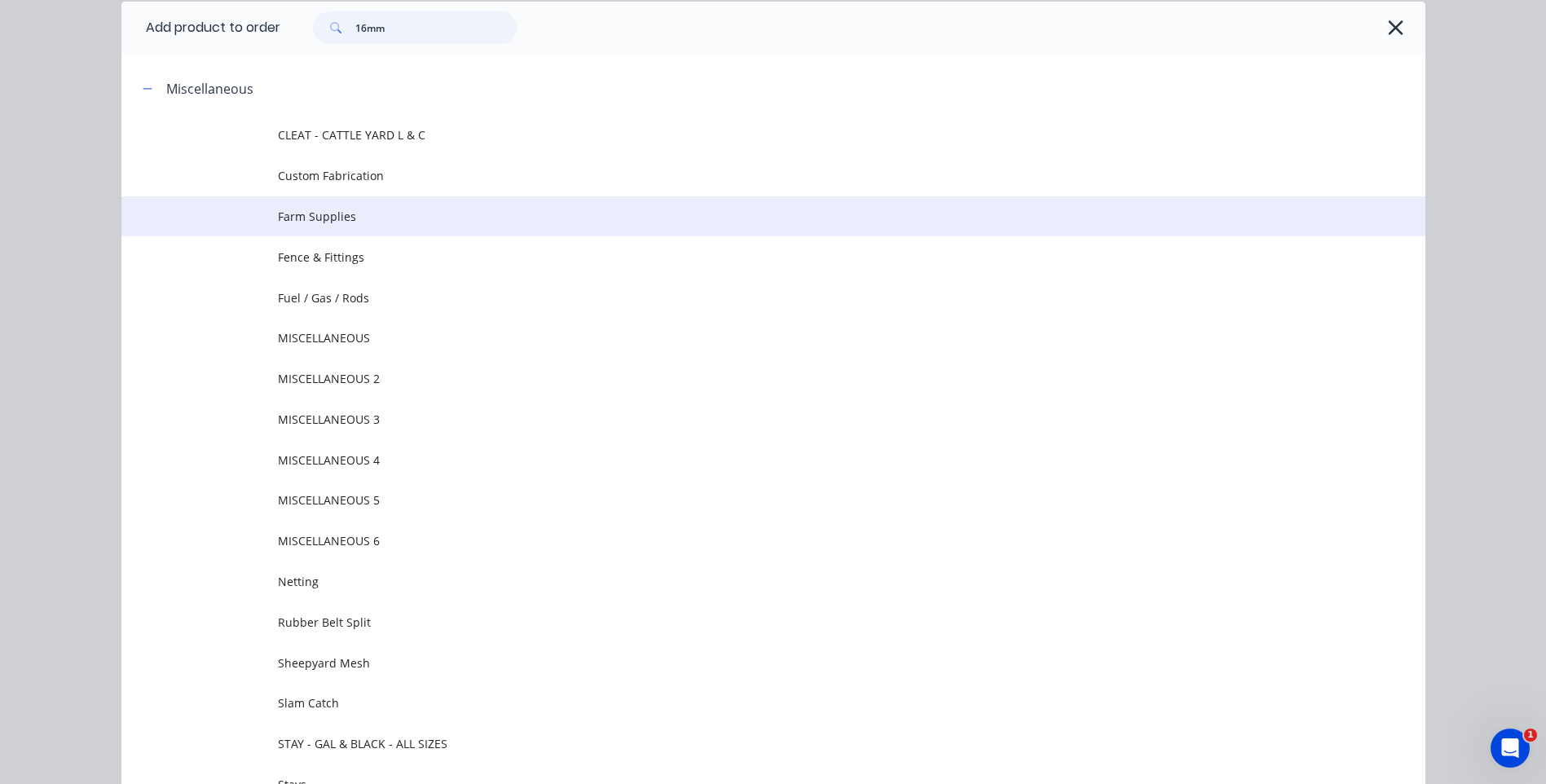
scroll to position [0, 0]
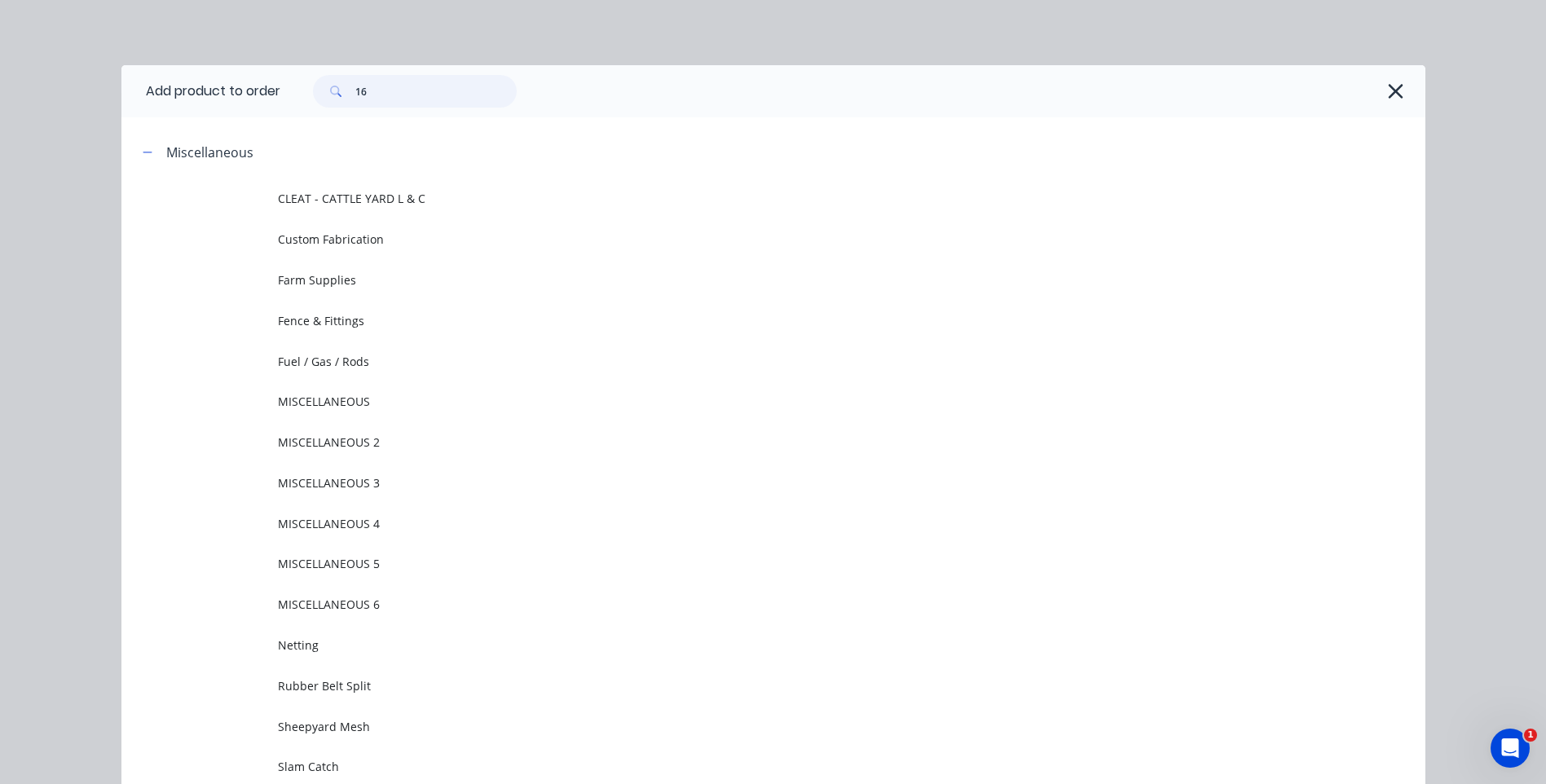
type input "1"
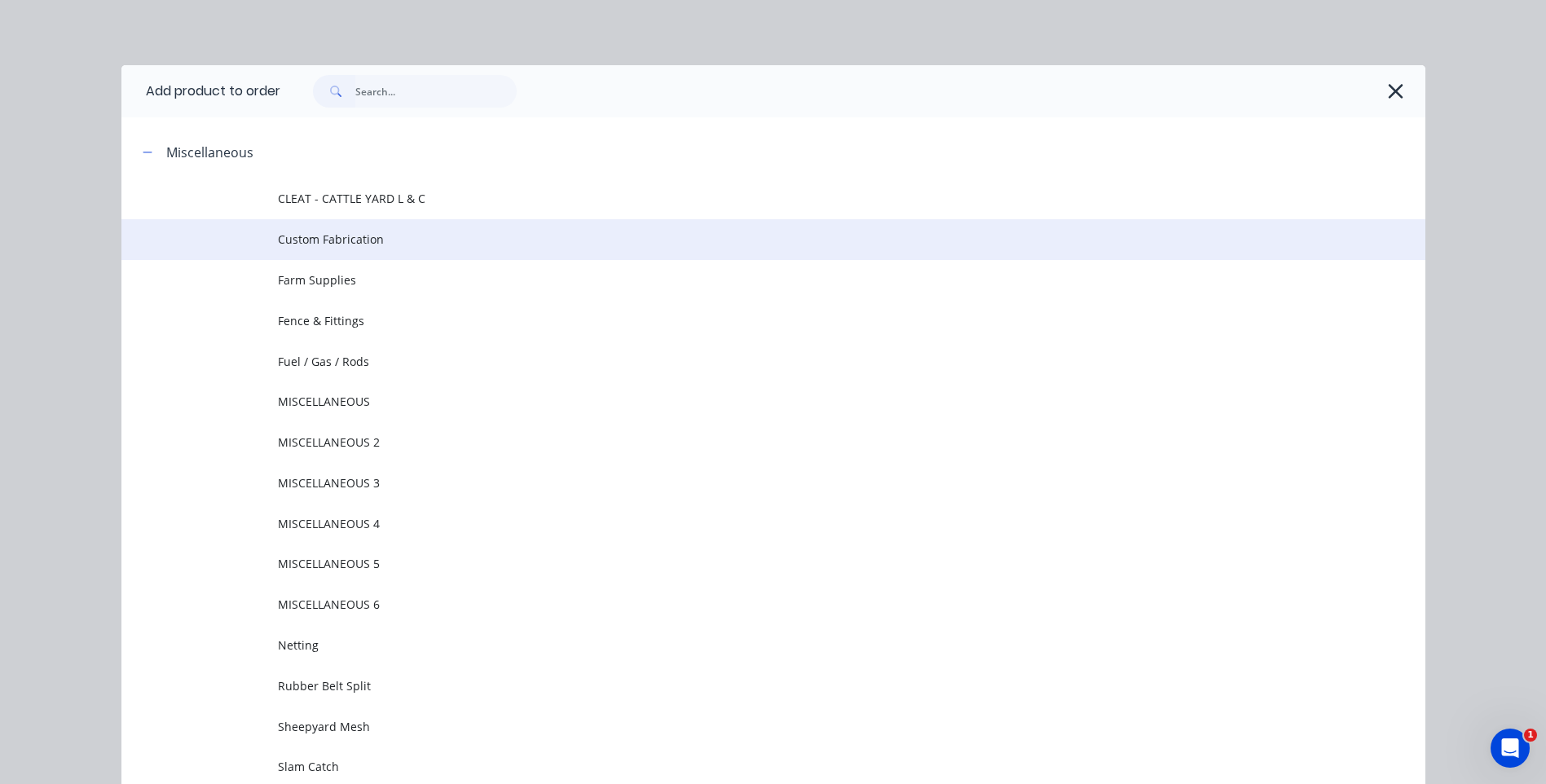
click at [310, 238] on span "Custom Fabrication" at bounding box center [737, 239] width 918 height 17
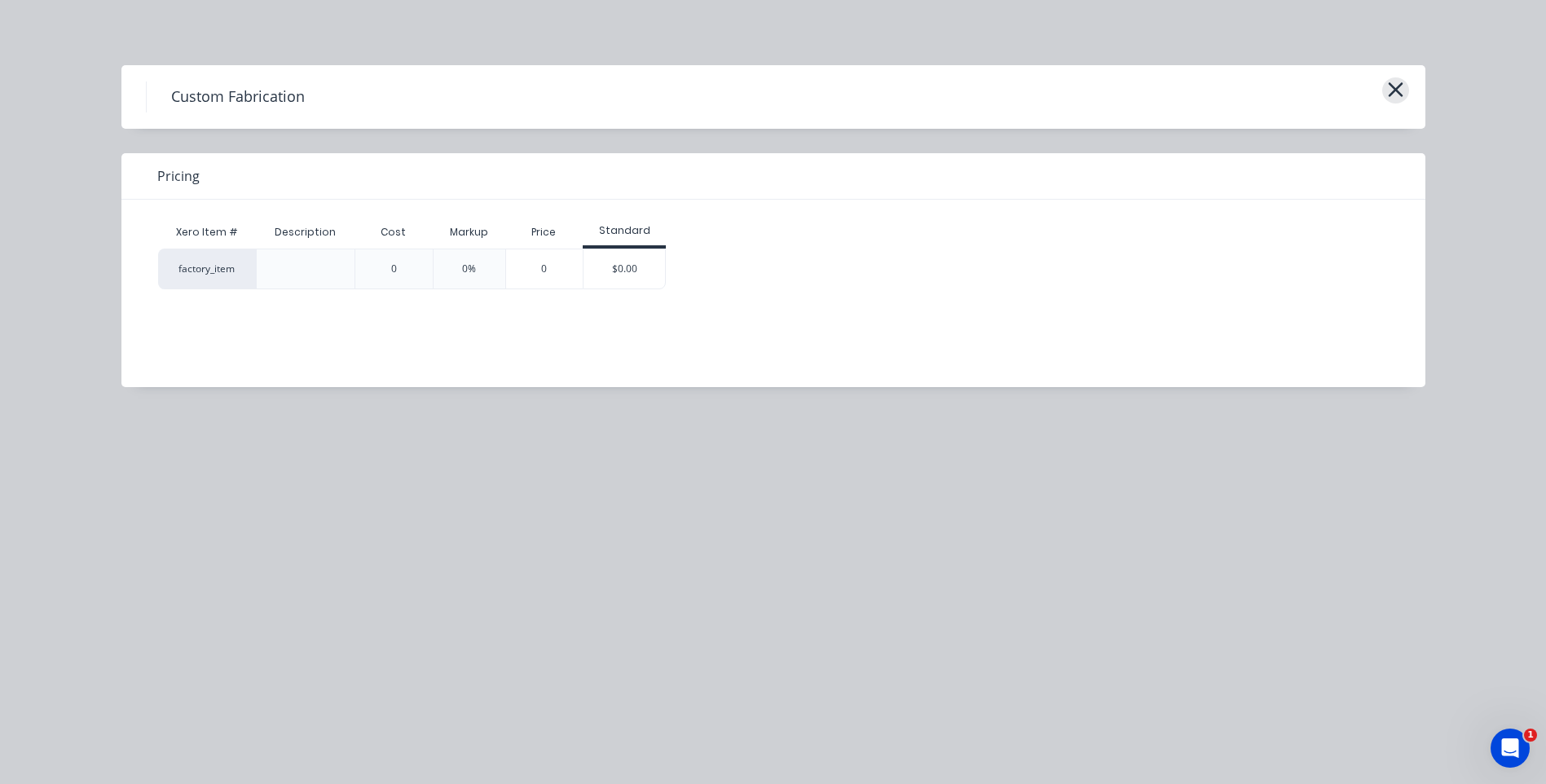
click at [1400, 87] on icon "button" at bounding box center [1395, 89] width 14 height 14
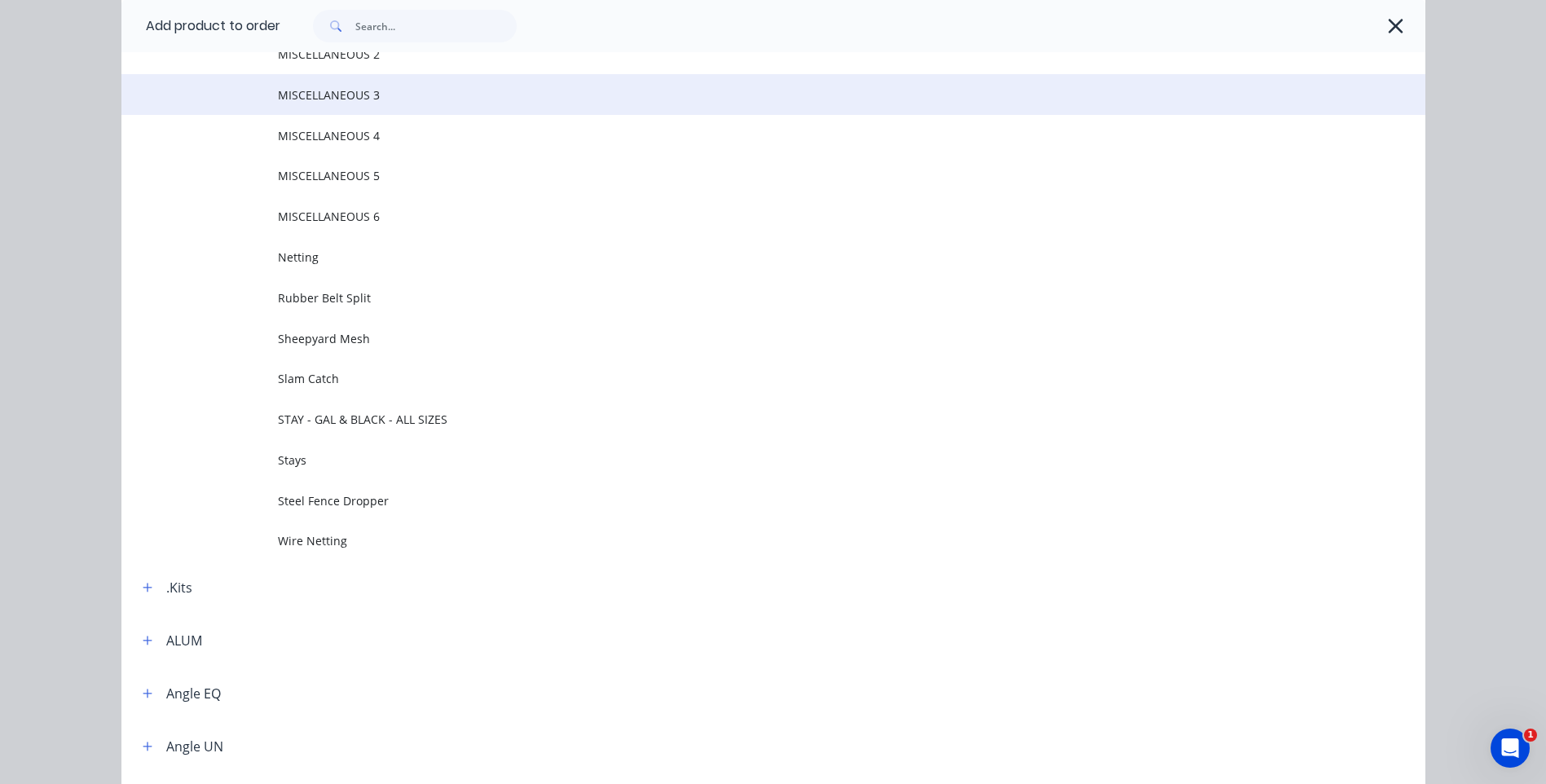
scroll to position [370, 0]
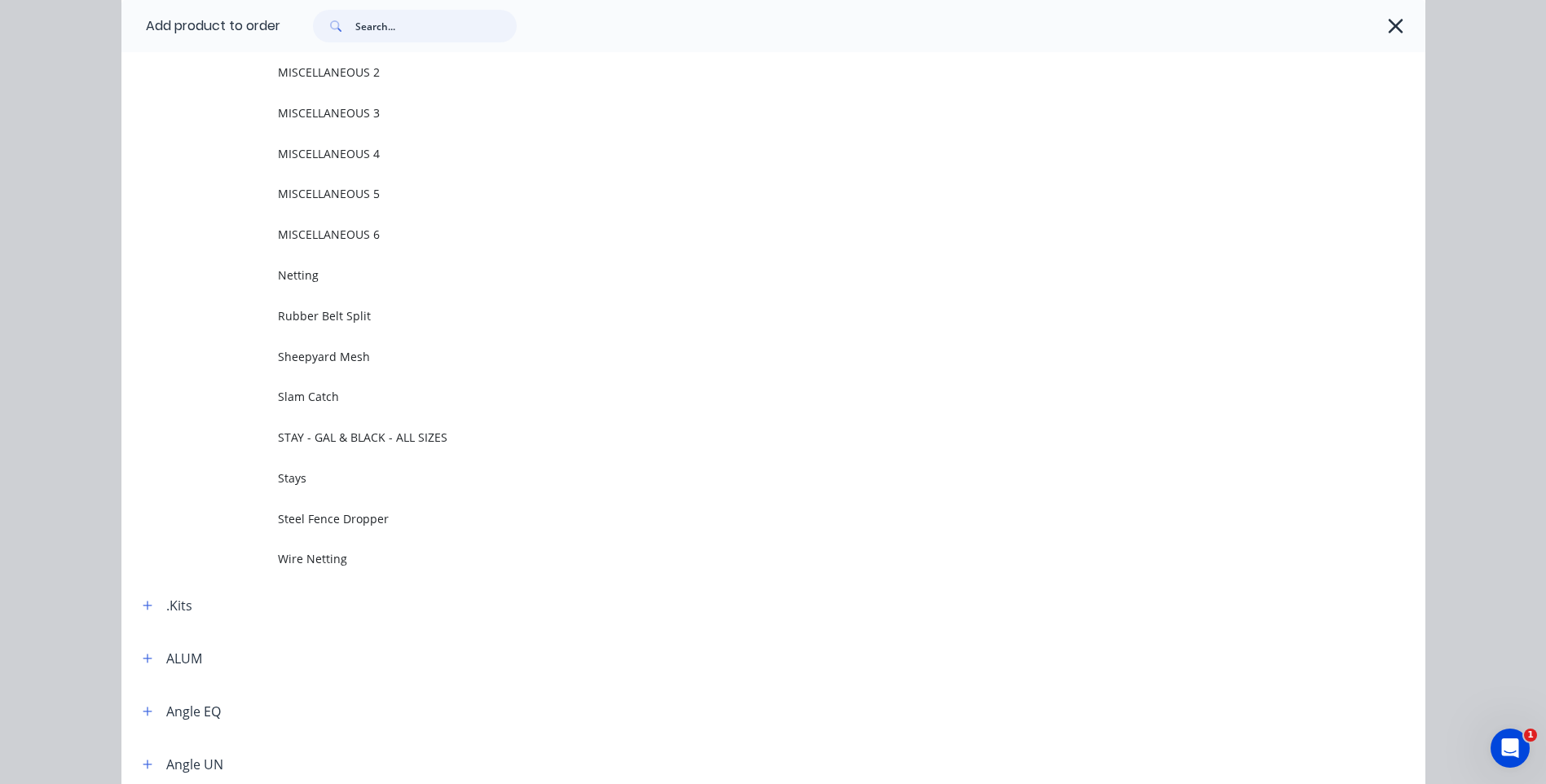
click at [414, 29] on input "text" at bounding box center [436, 26] width 161 height 33
type input "hinge"
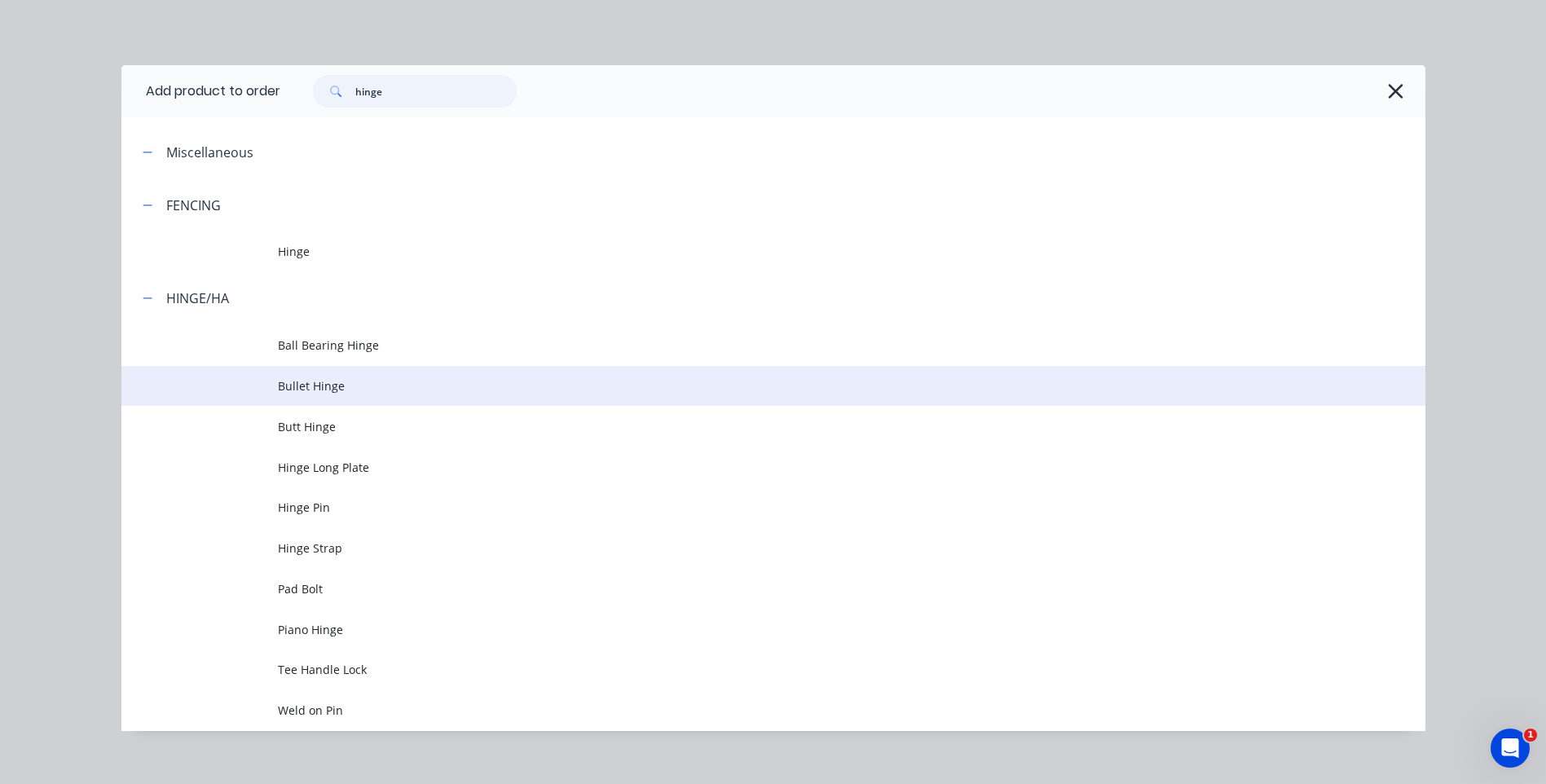
scroll to position [18, 0]
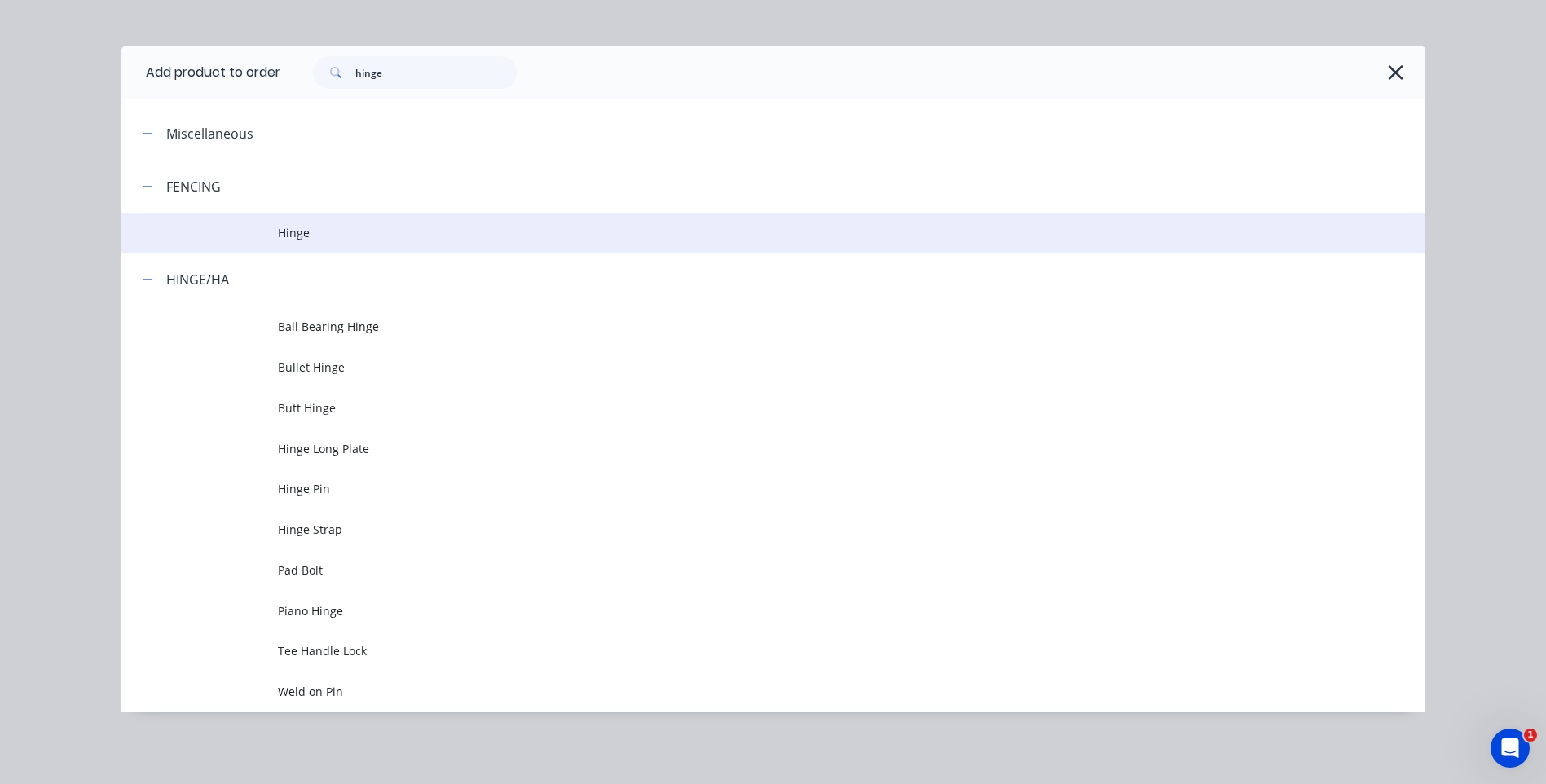
click at [293, 227] on span "Hinge" at bounding box center [737, 233] width 918 height 17
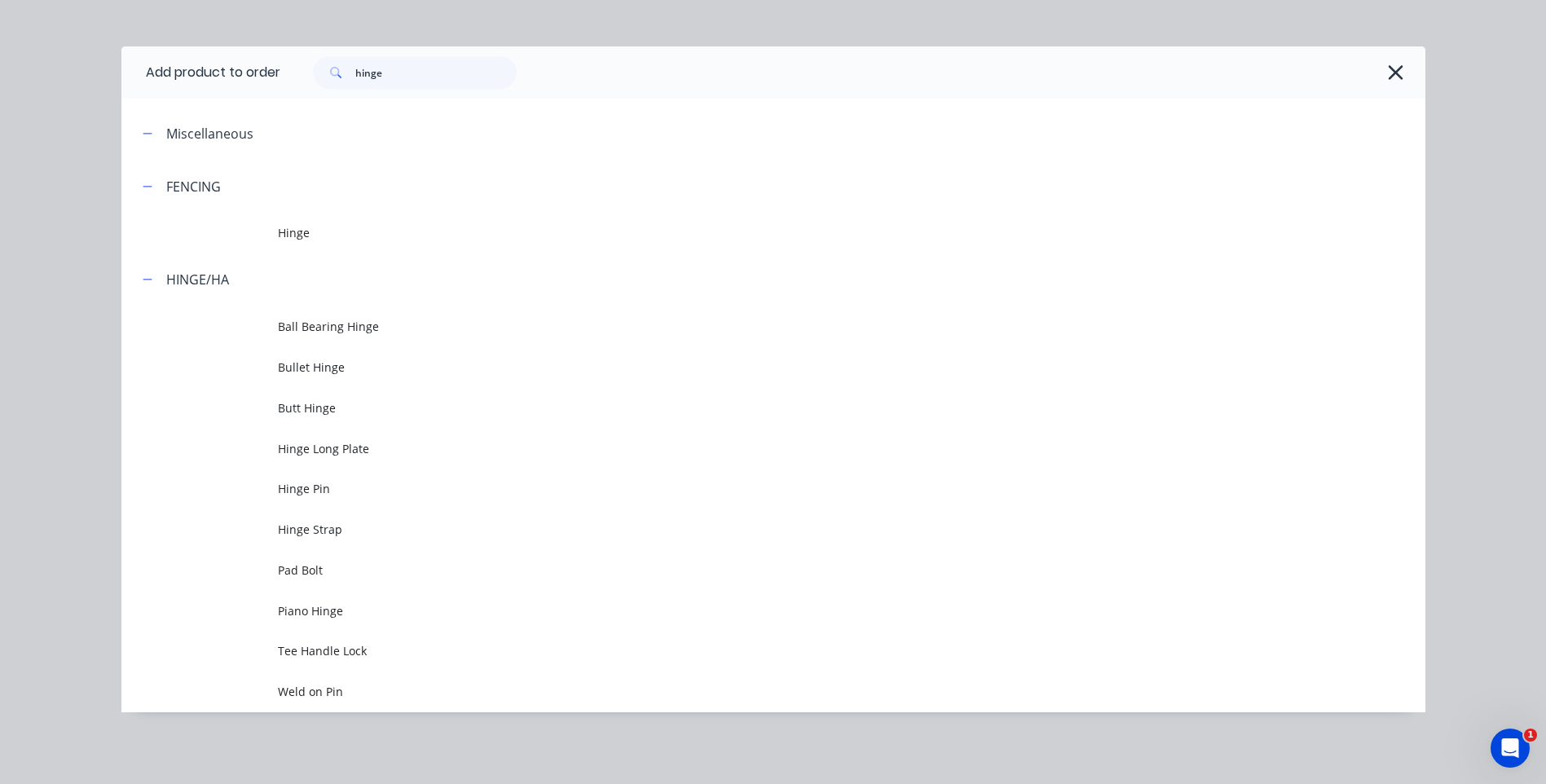
scroll to position [0, 0]
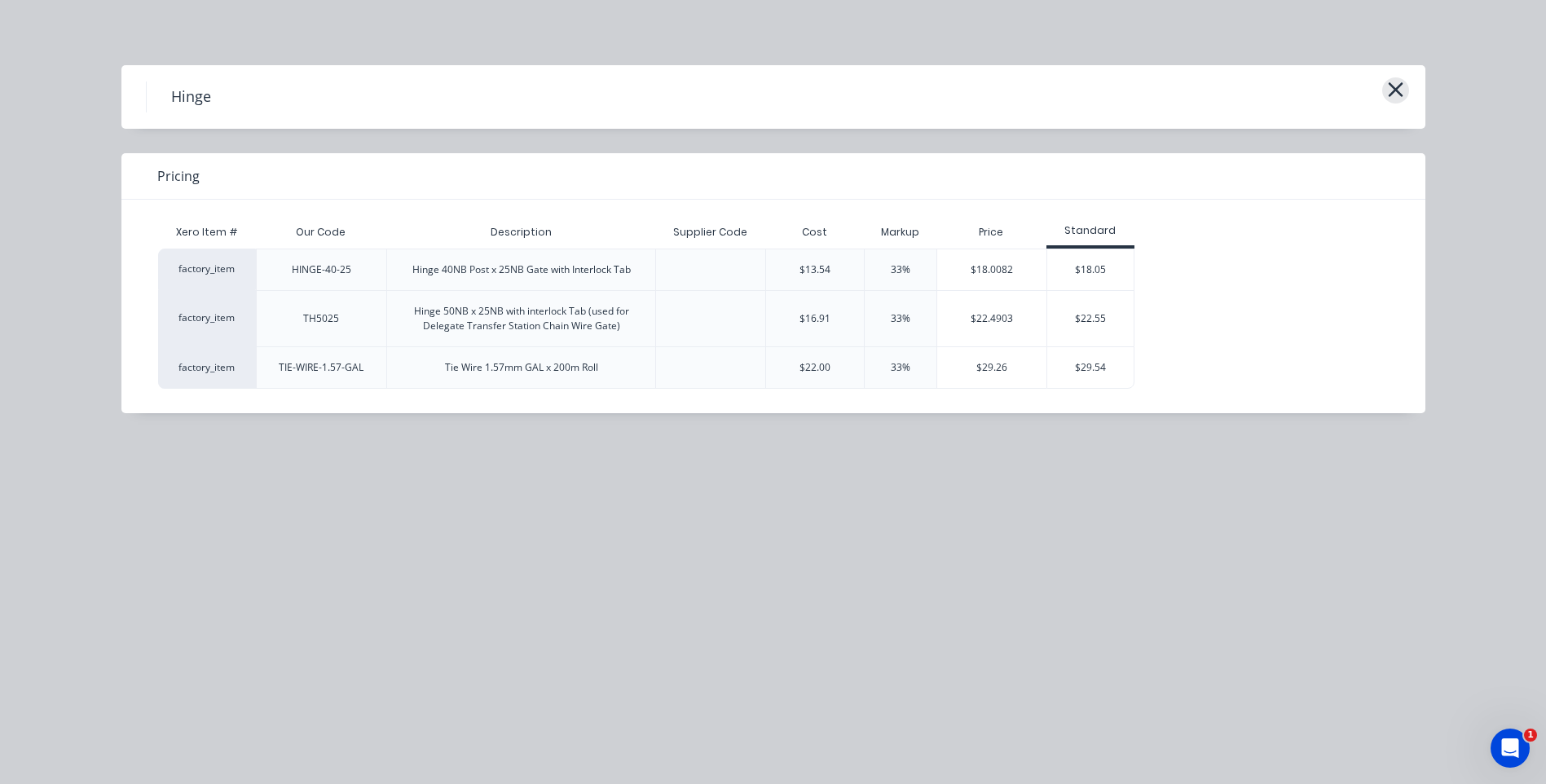
click at [1395, 87] on icon "button" at bounding box center [1396, 89] width 17 height 23
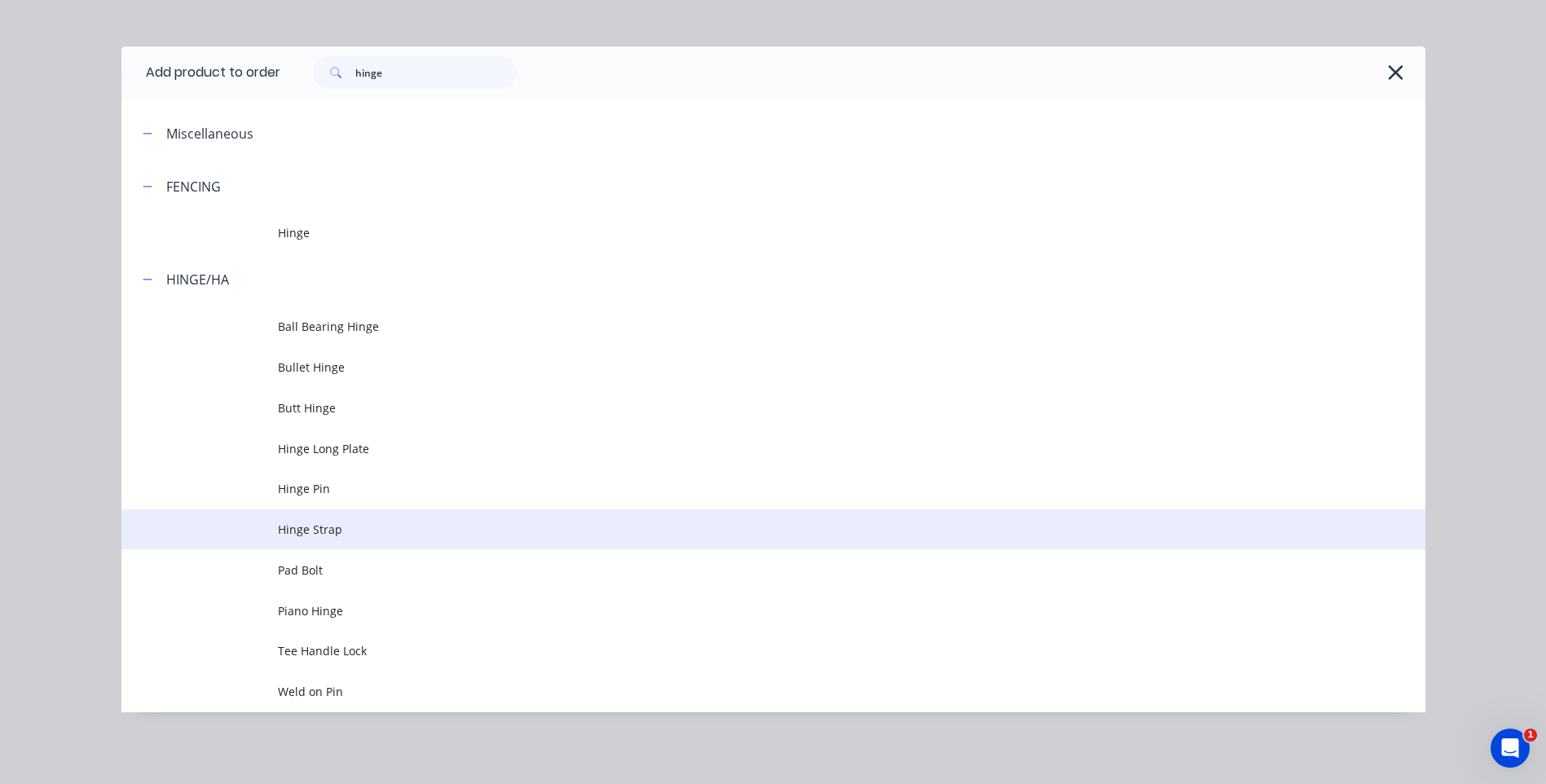
scroll to position [510, 0]
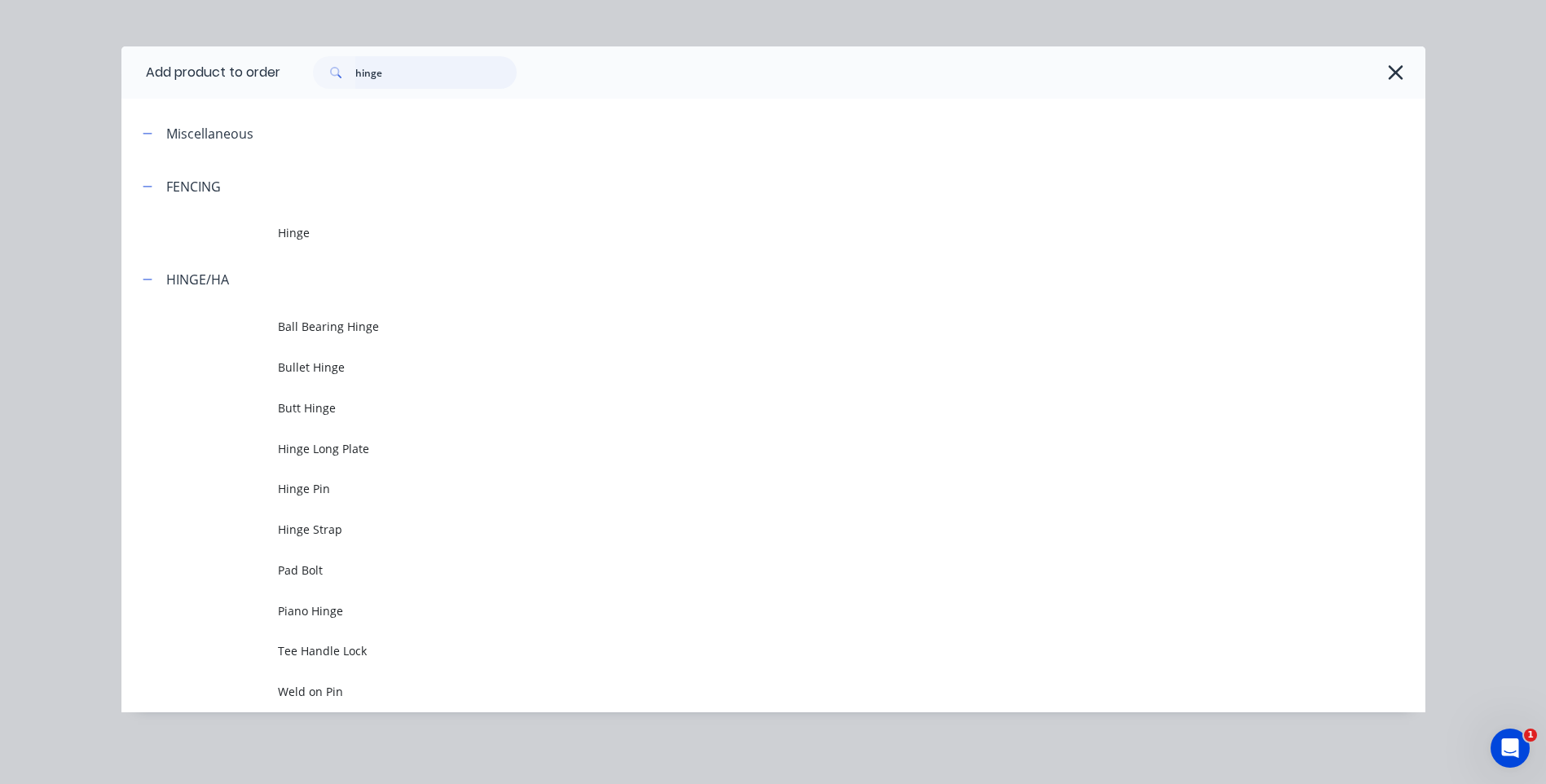
click at [440, 80] on input "hinge" at bounding box center [436, 72] width 161 height 33
type input "h"
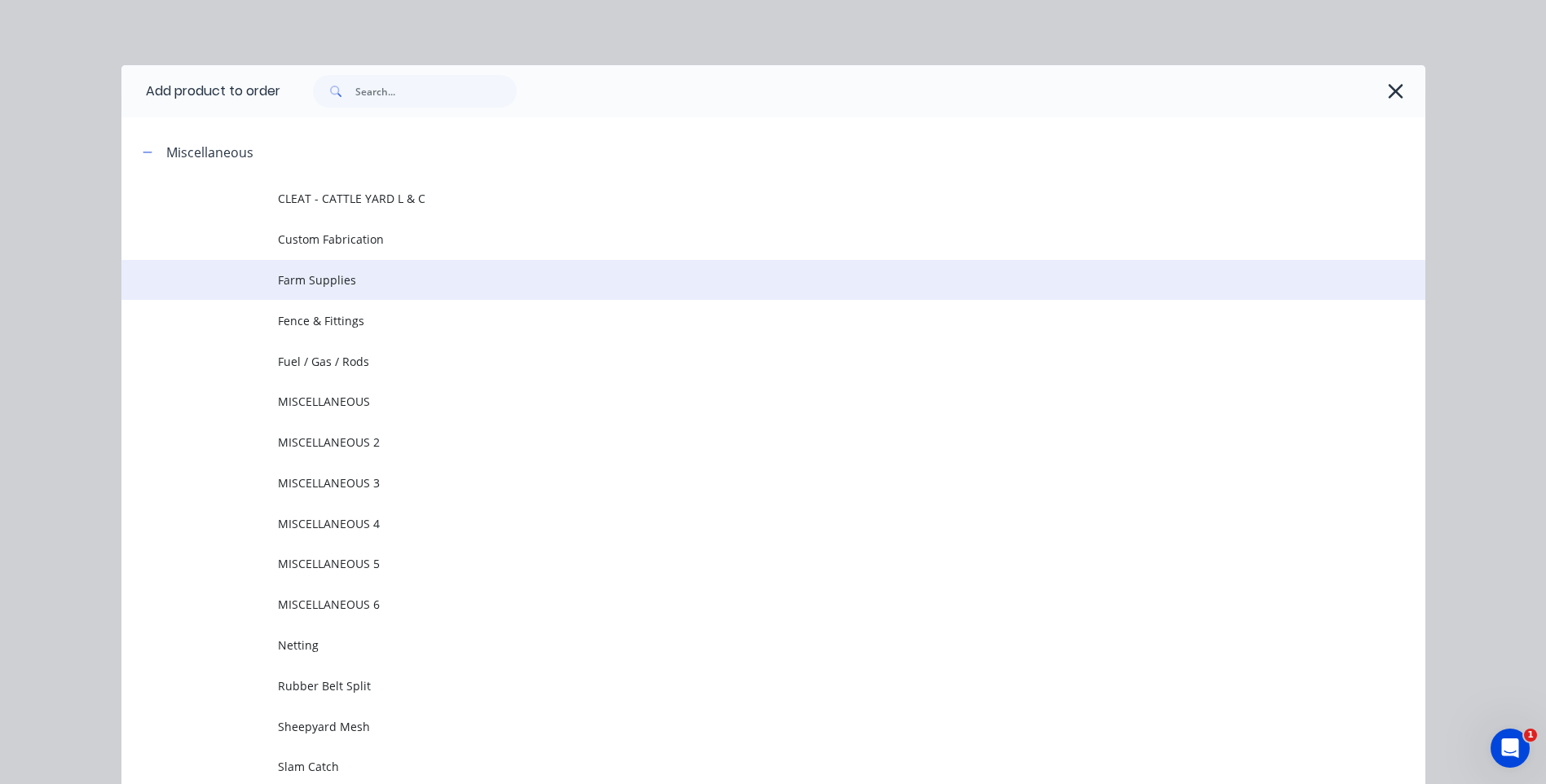
click at [349, 282] on span "Farm Supplies" at bounding box center [737, 280] width 918 height 17
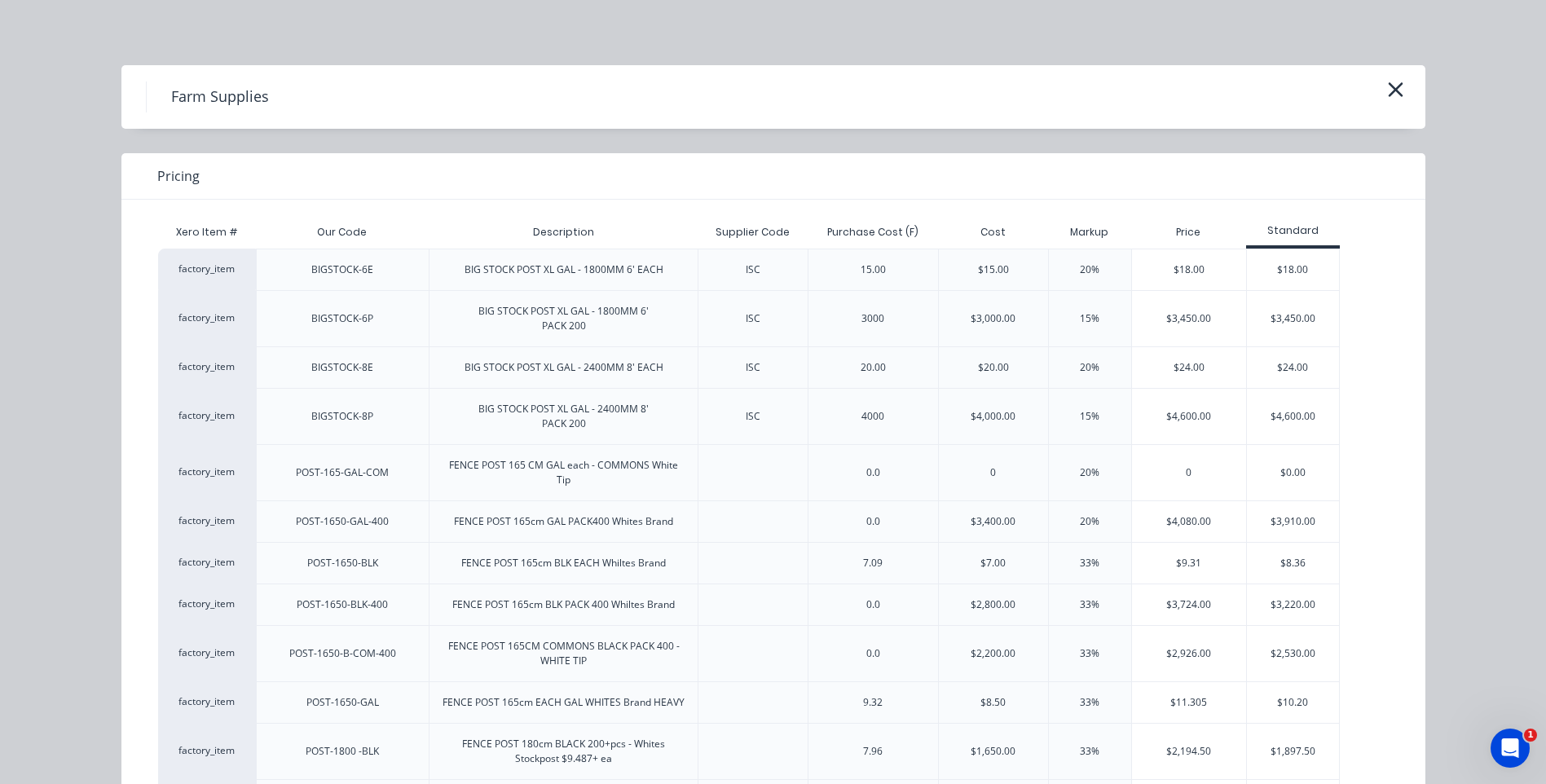
scroll to position [21, 0]
click at [1387, 92] on icon "button" at bounding box center [1396, 89] width 17 height 23
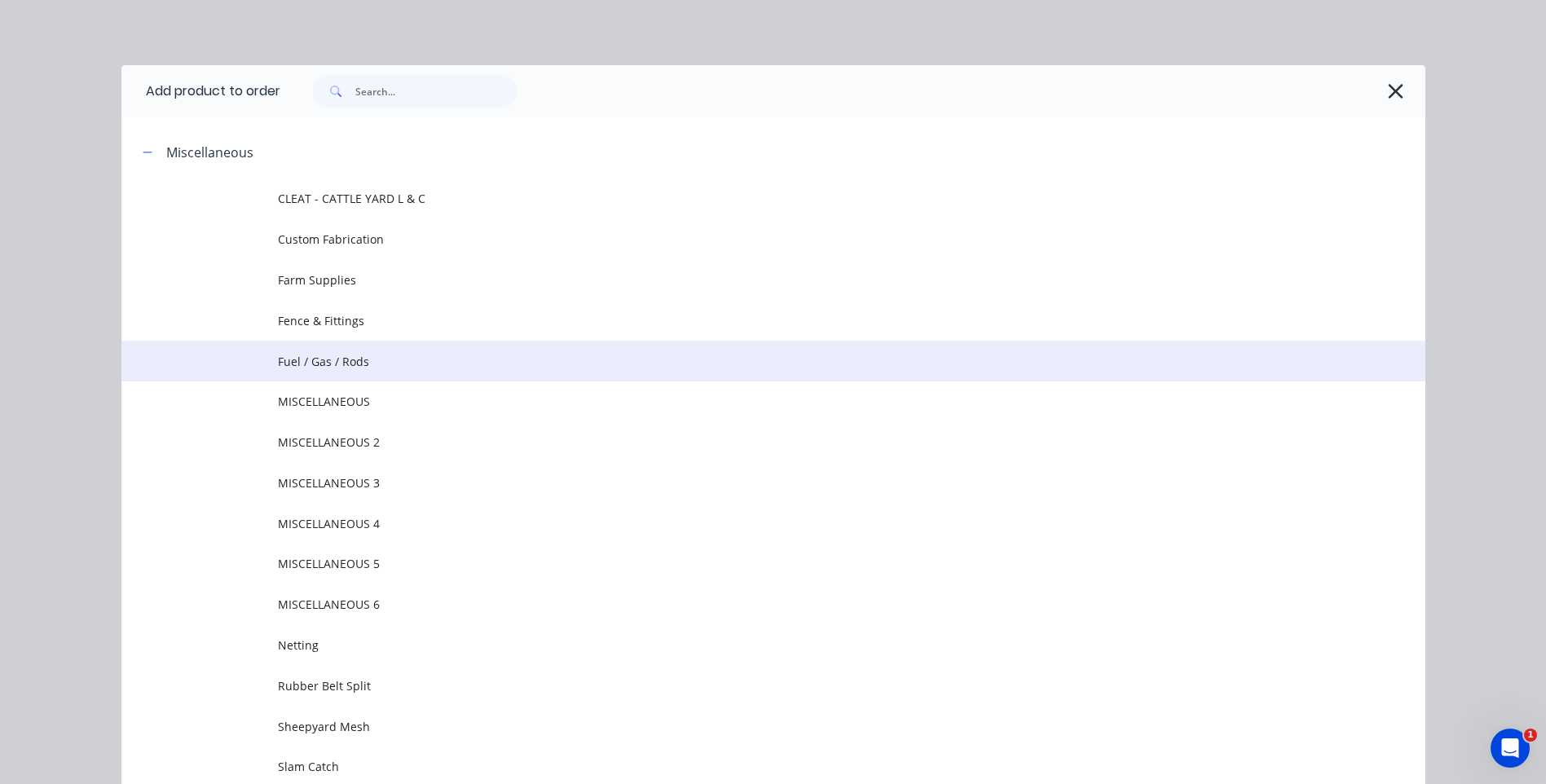
scroll to position [125, 0]
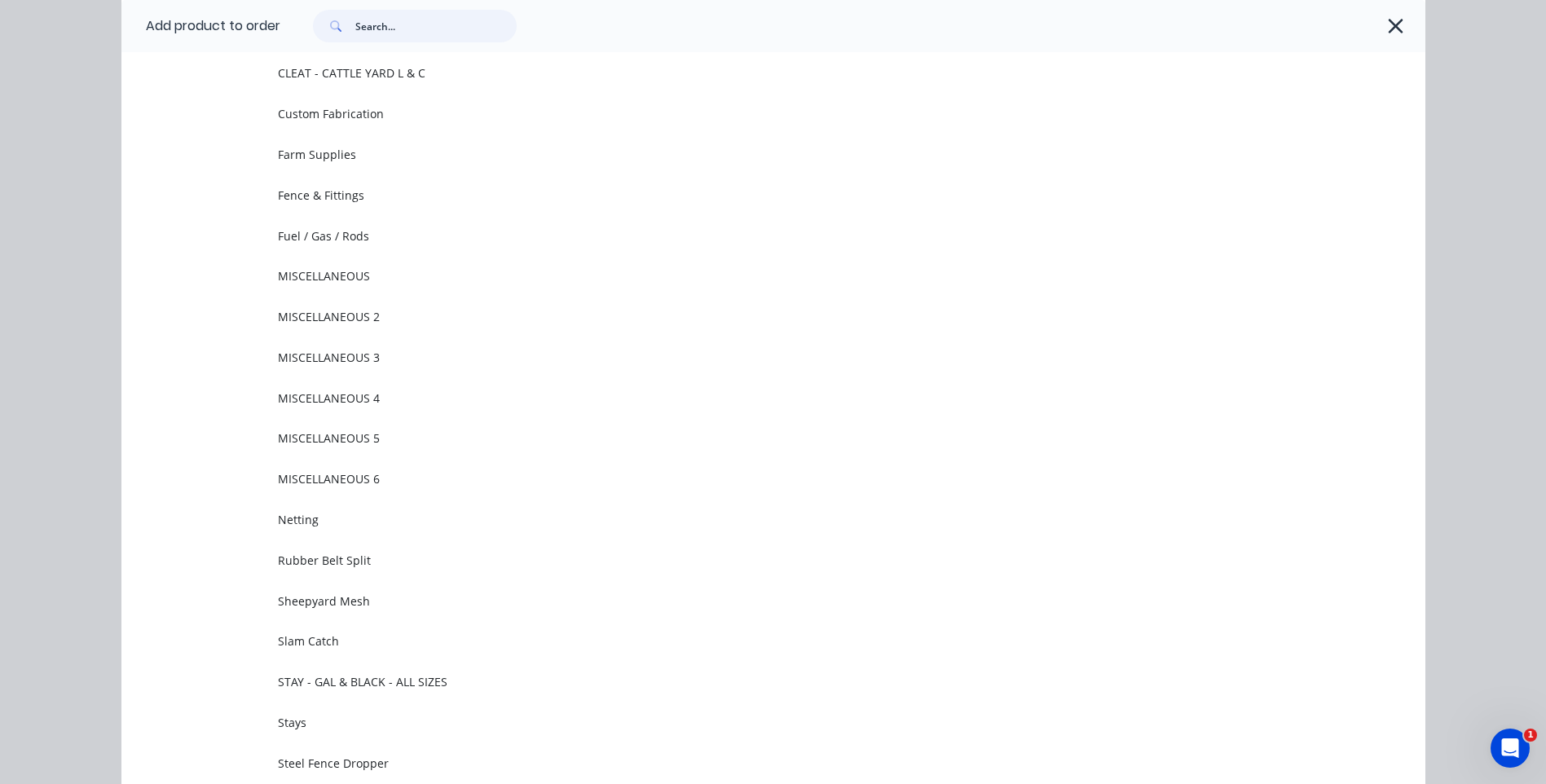
click at [398, 25] on input "text" at bounding box center [436, 26] width 161 height 33
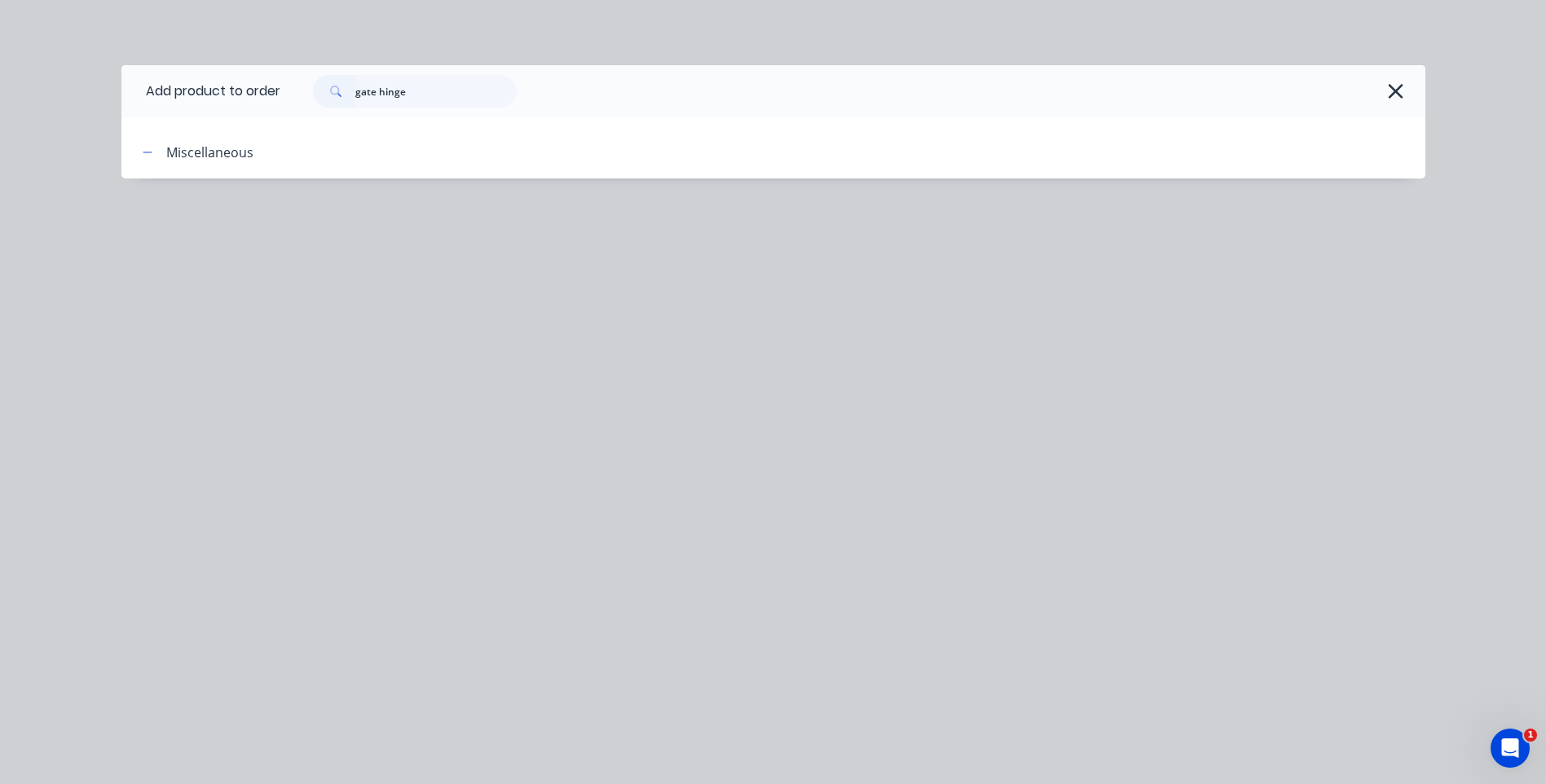
click at [198, 153] on div "Miscellaneous" at bounding box center [210, 152] width 87 height 19
click at [425, 92] on input "gate hinge" at bounding box center [436, 91] width 161 height 33
type input "g"
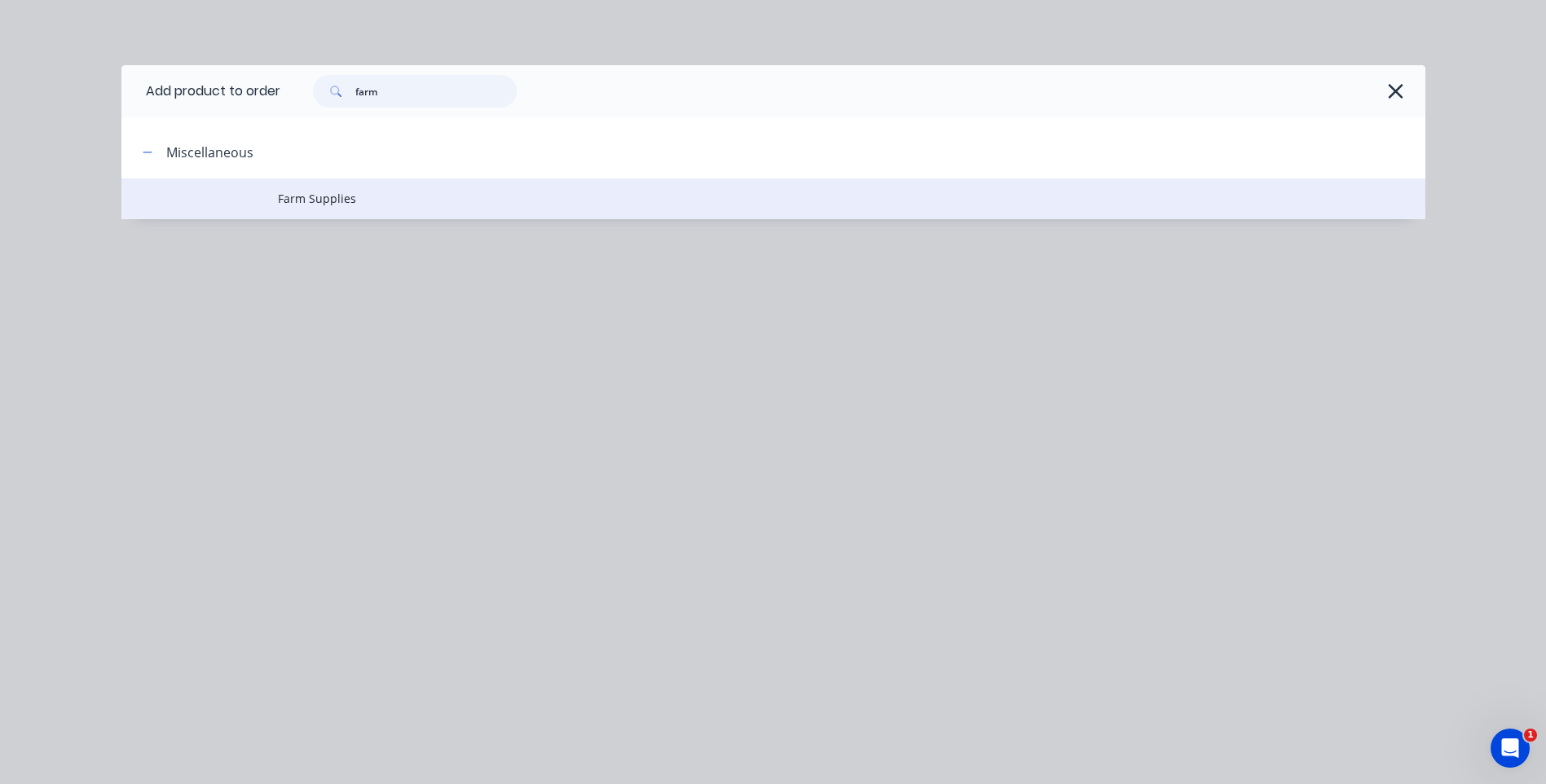
type input "farm"
click at [345, 194] on span "Farm Supplies" at bounding box center [737, 198] width 918 height 17
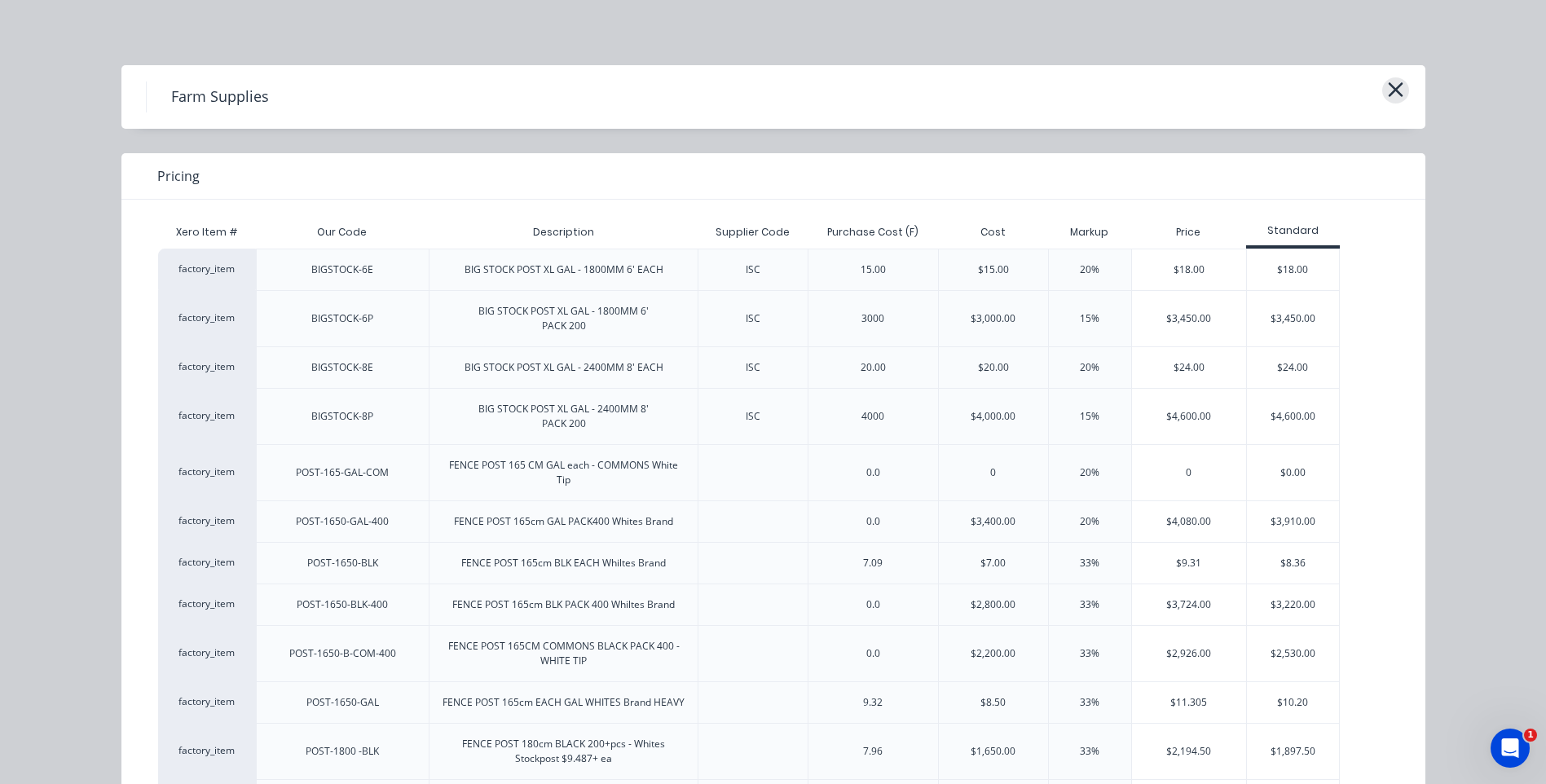
click at [1389, 87] on icon "button" at bounding box center [1396, 89] width 17 height 23
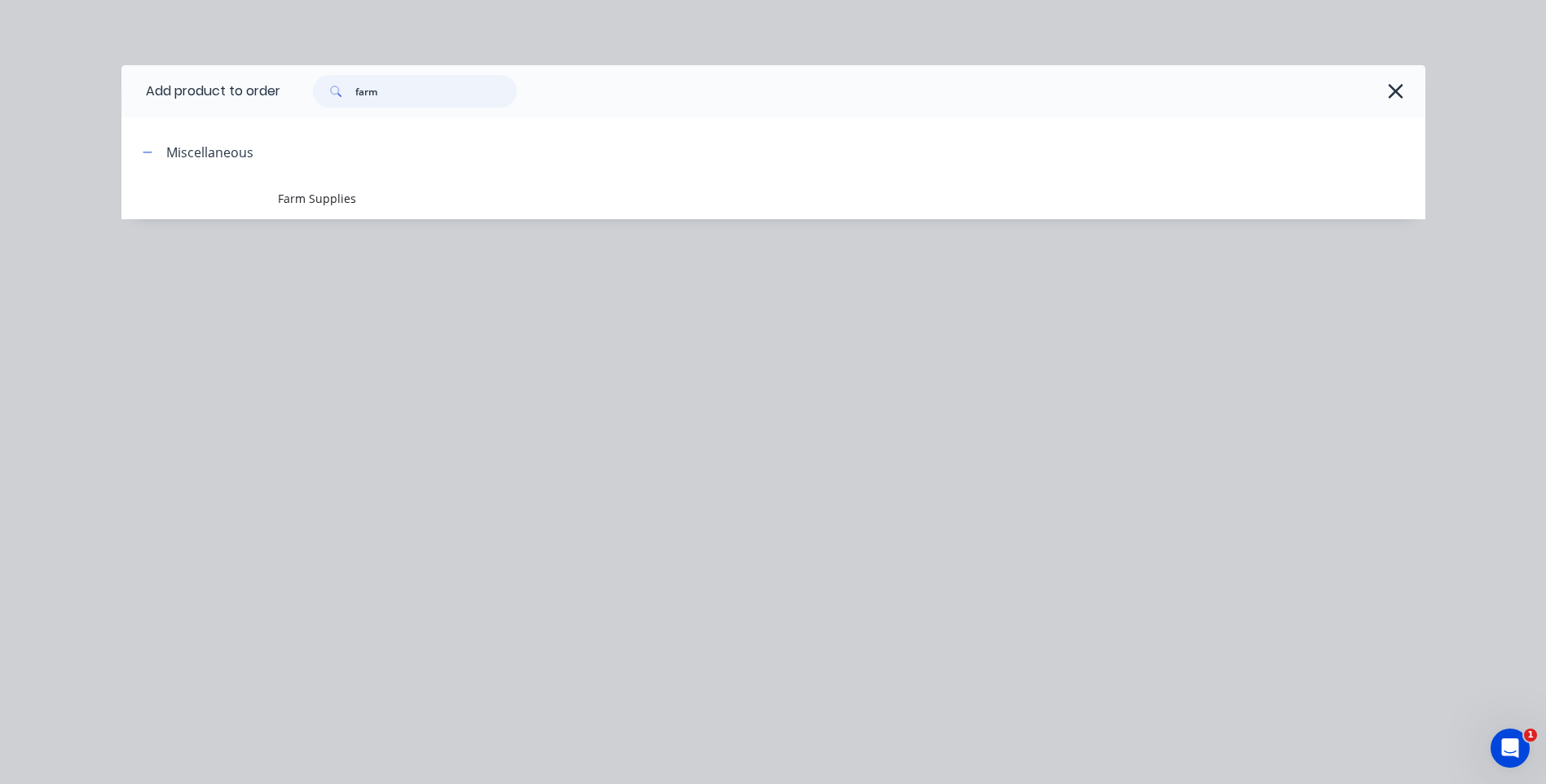
click at [404, 95] on input "farm" at bounding box center [436, 91] width 161 height 33
type input "f"
type input "hinge"
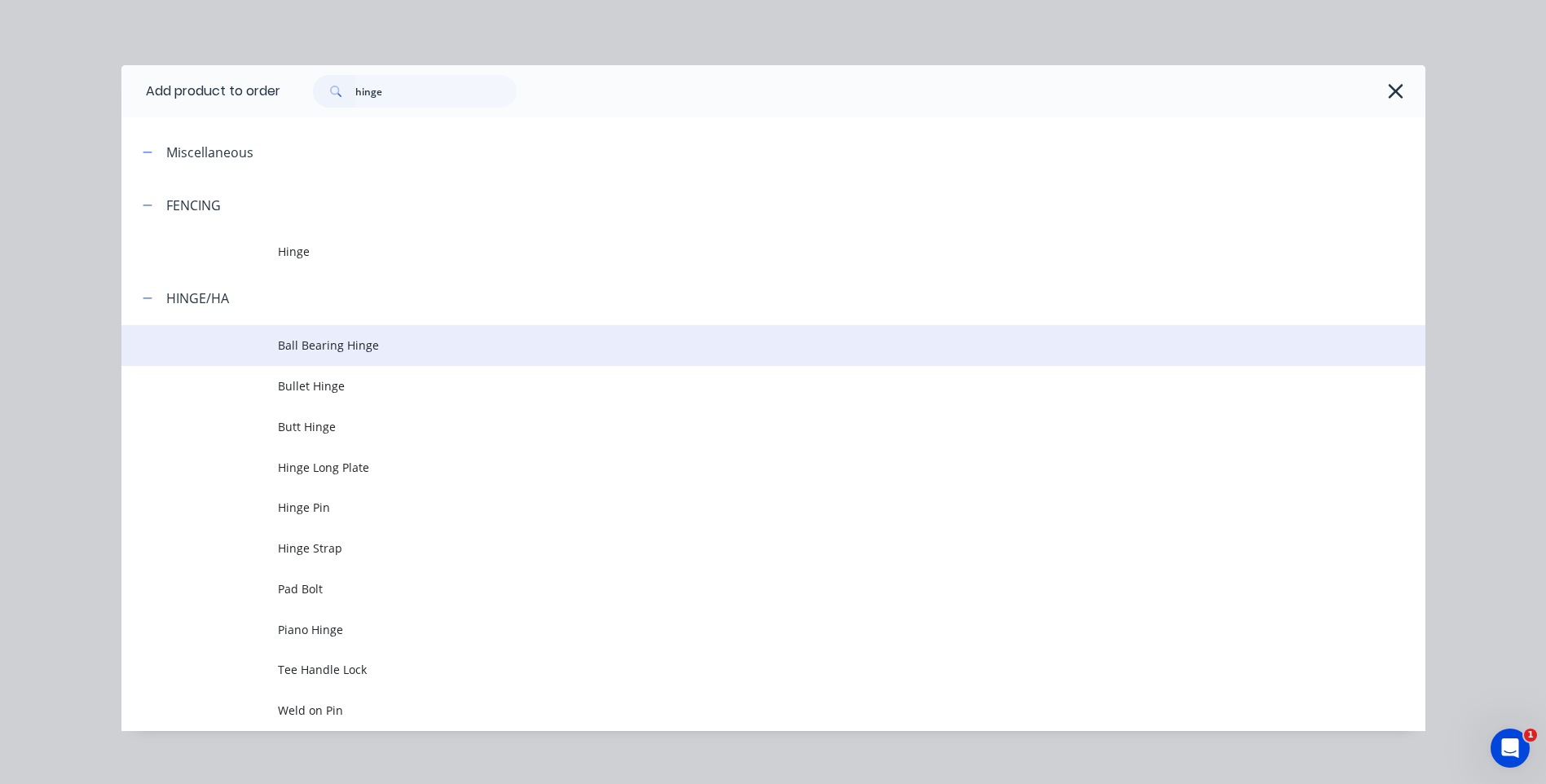
click at [328, 343] on span "Ball Bearing Hinge" at bounding box center [737, 345] width 918 height 17
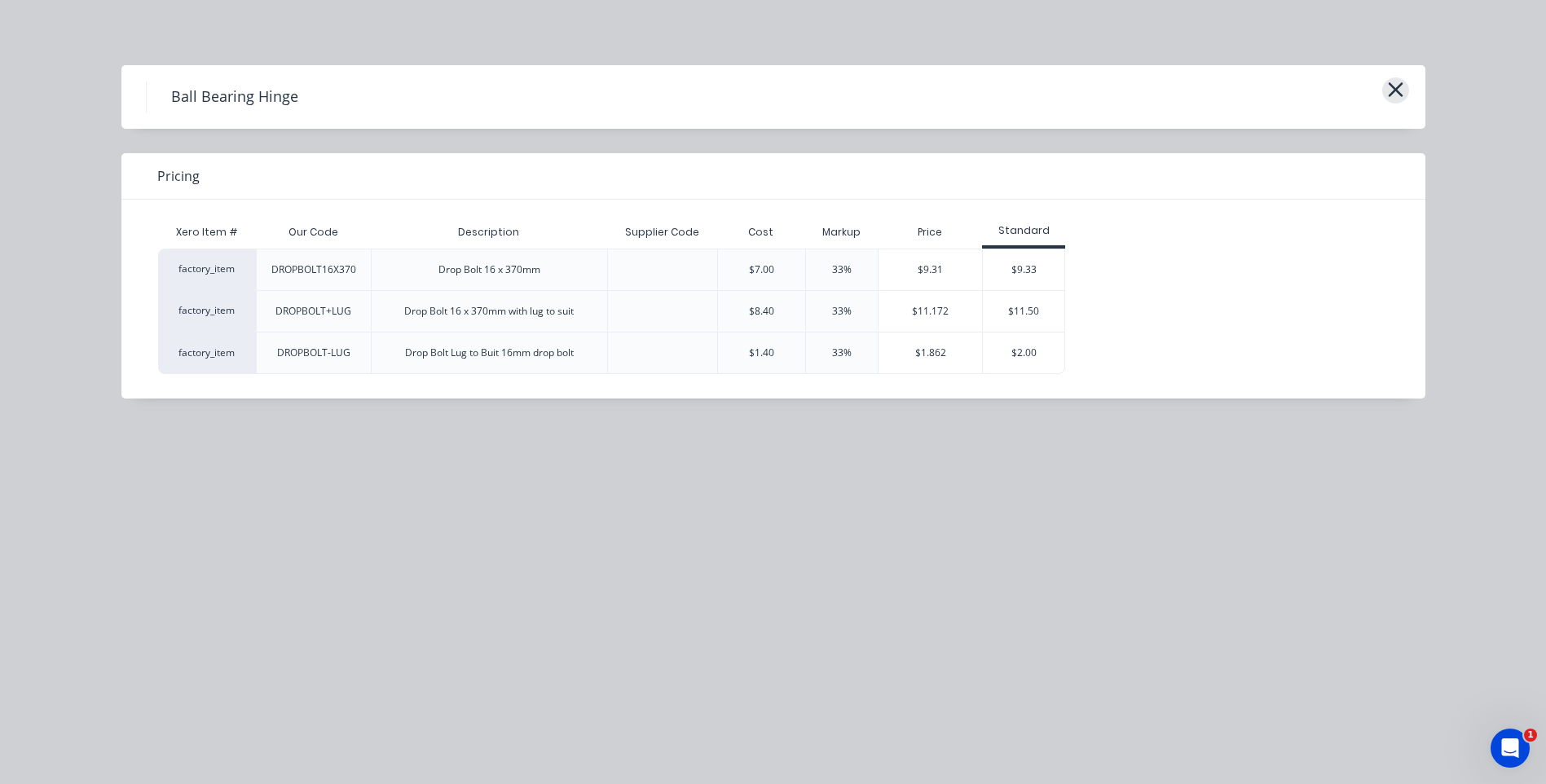
click at [1397, 91] on icon "button" at bounding box center [1395, 89] width 14 height 14
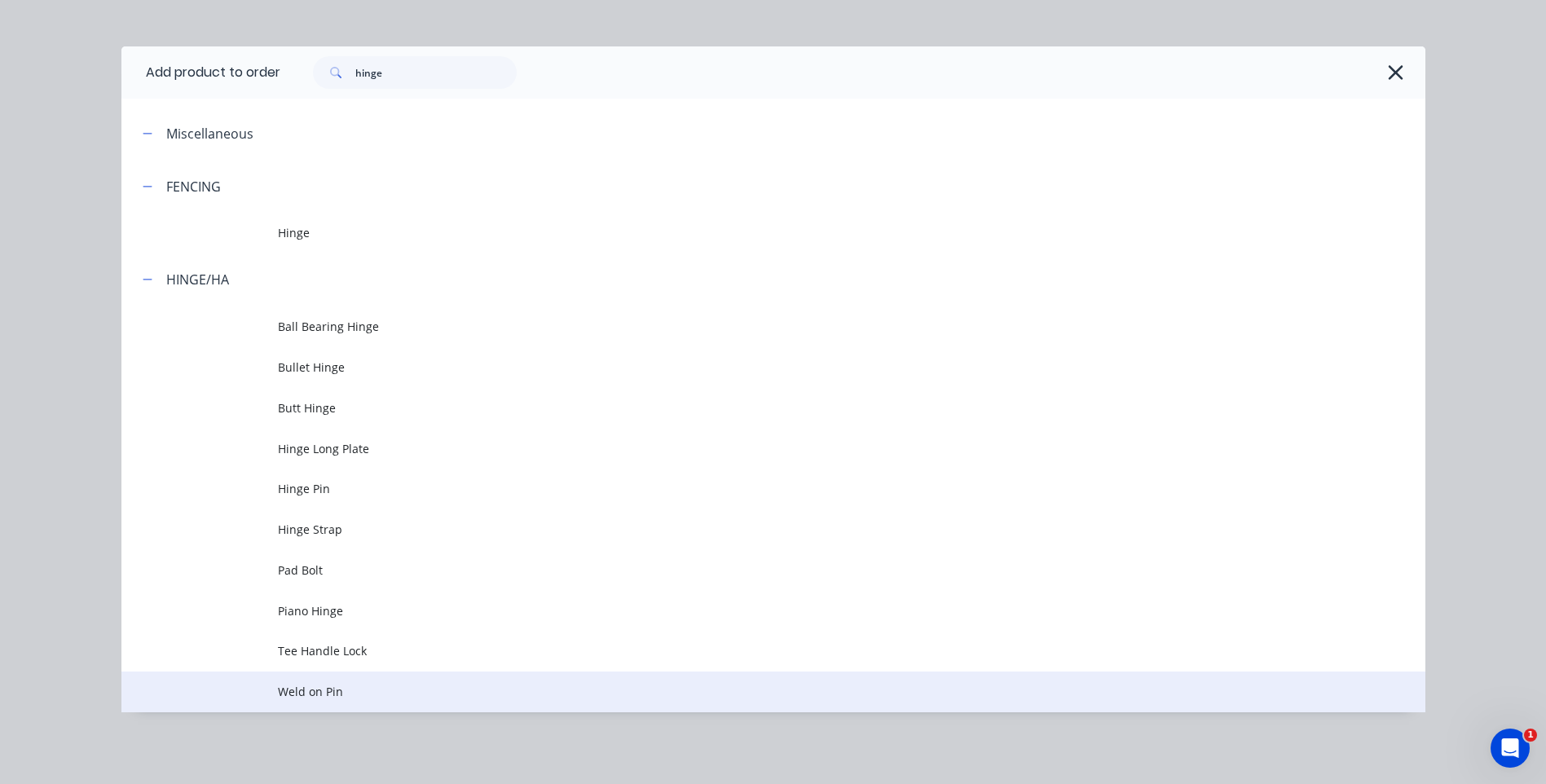
scroll to position [82, 0]
click at [309, 684] on span "Weld on Pin" at bounding box center [737, 691] width 918 height 17
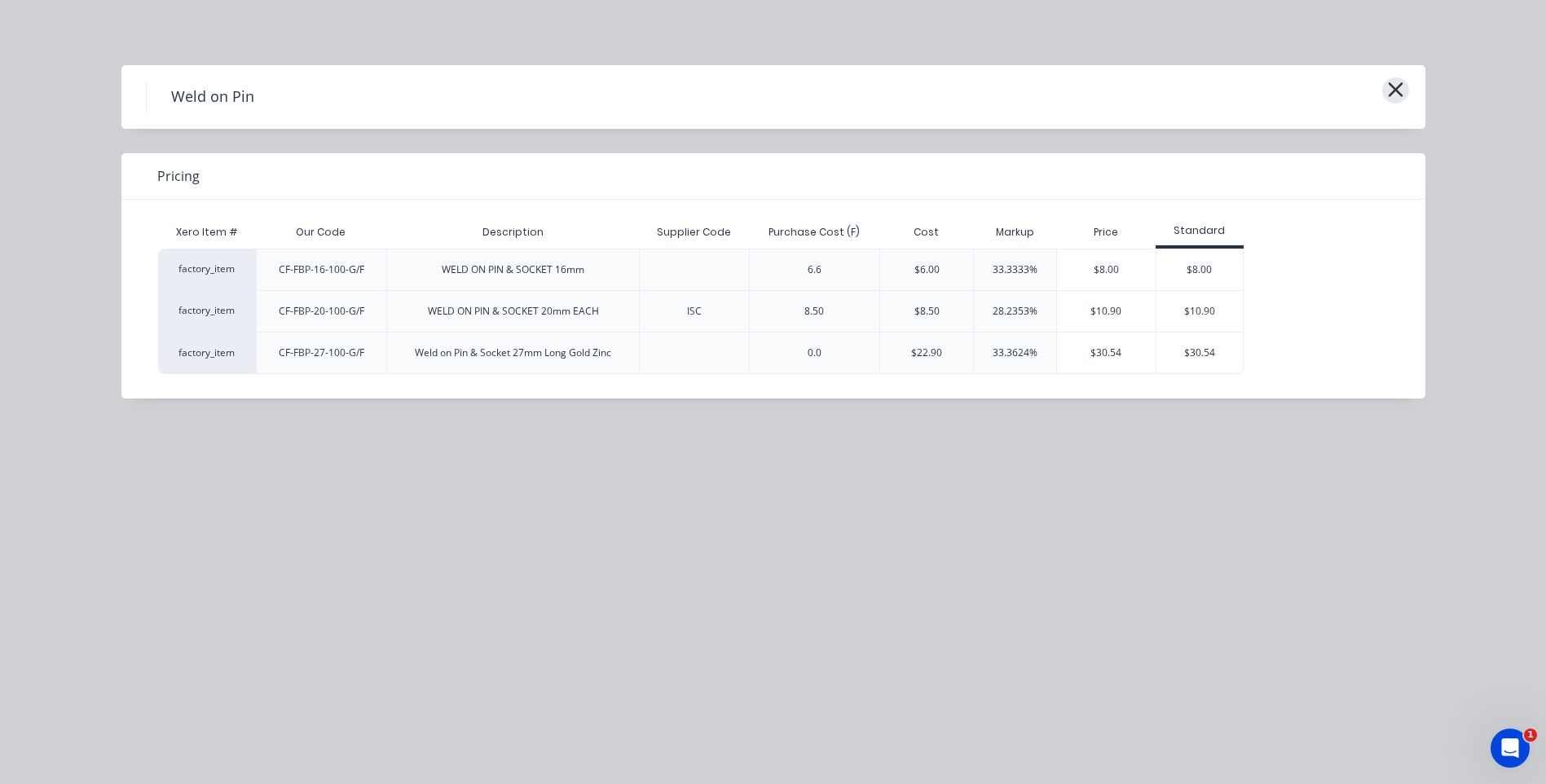
click at [1391, 87] on icon "button" at bounding box center [1395, 89] width 14 height 14
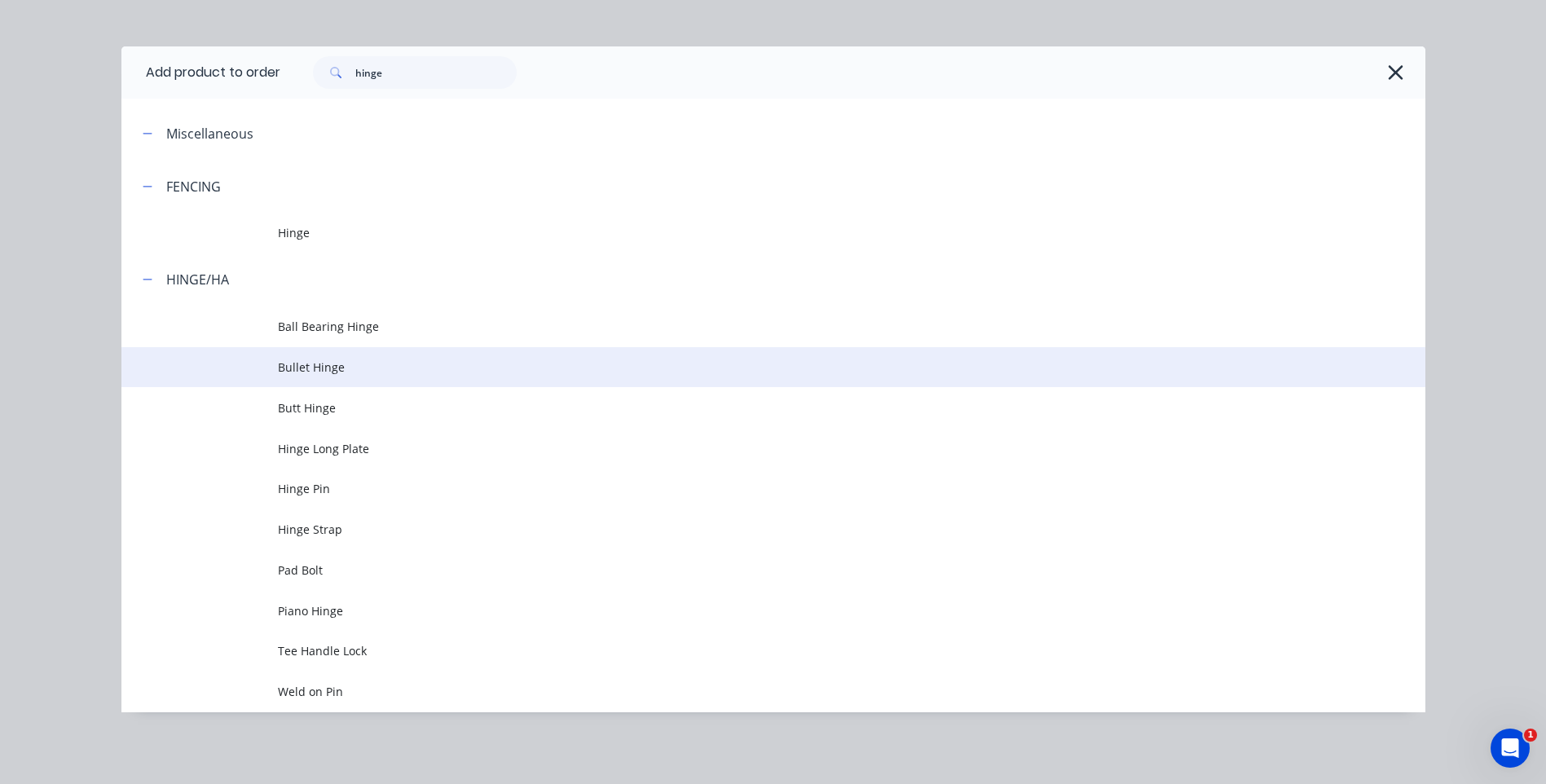
click at [330, 366] on span "Bullet Hinge" at bounding box center [737, 367] width 918 height 17
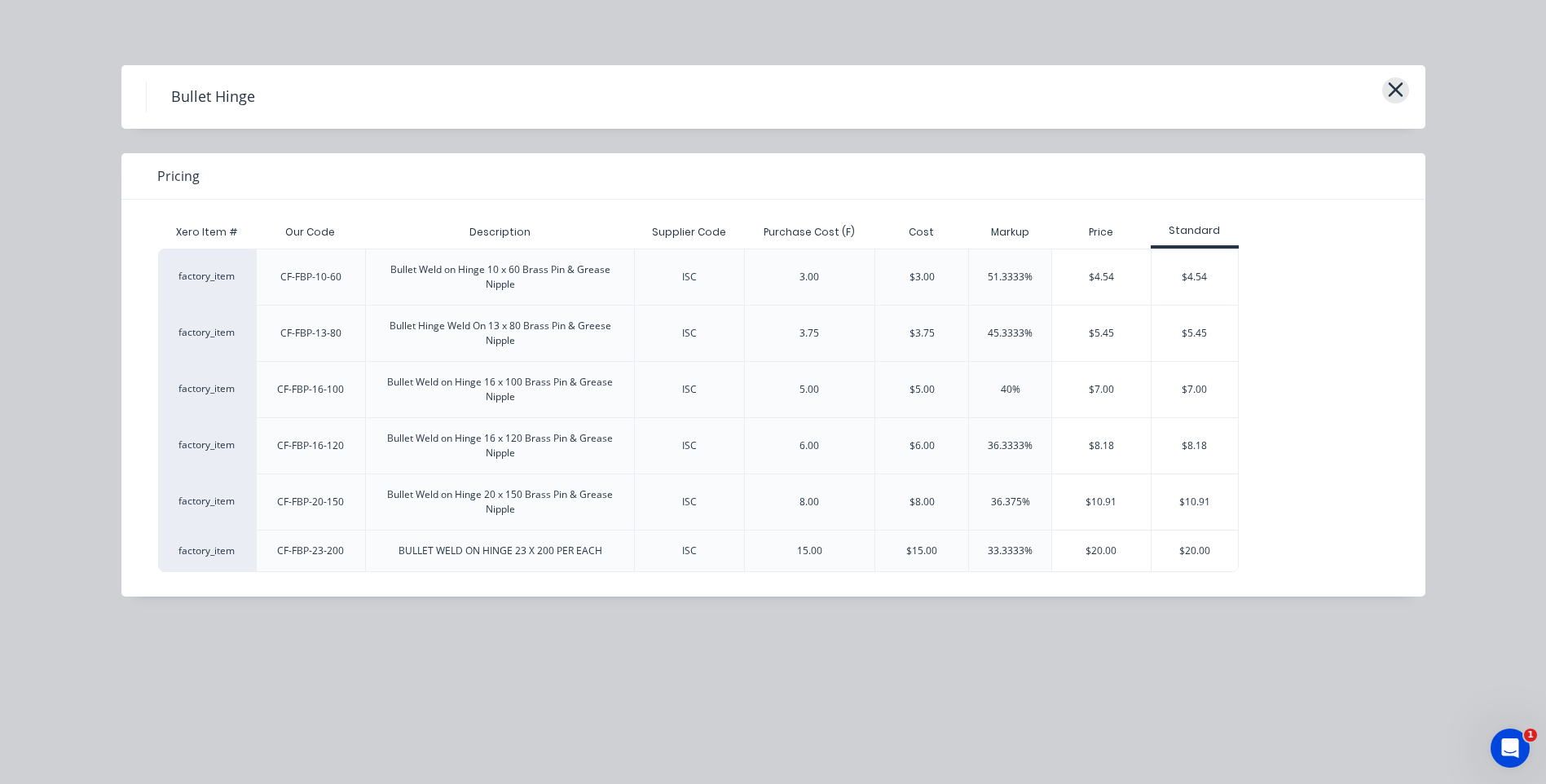
click at [1396, 90] on icon "button" at bounding box center [1395, 89] width 14 height 14
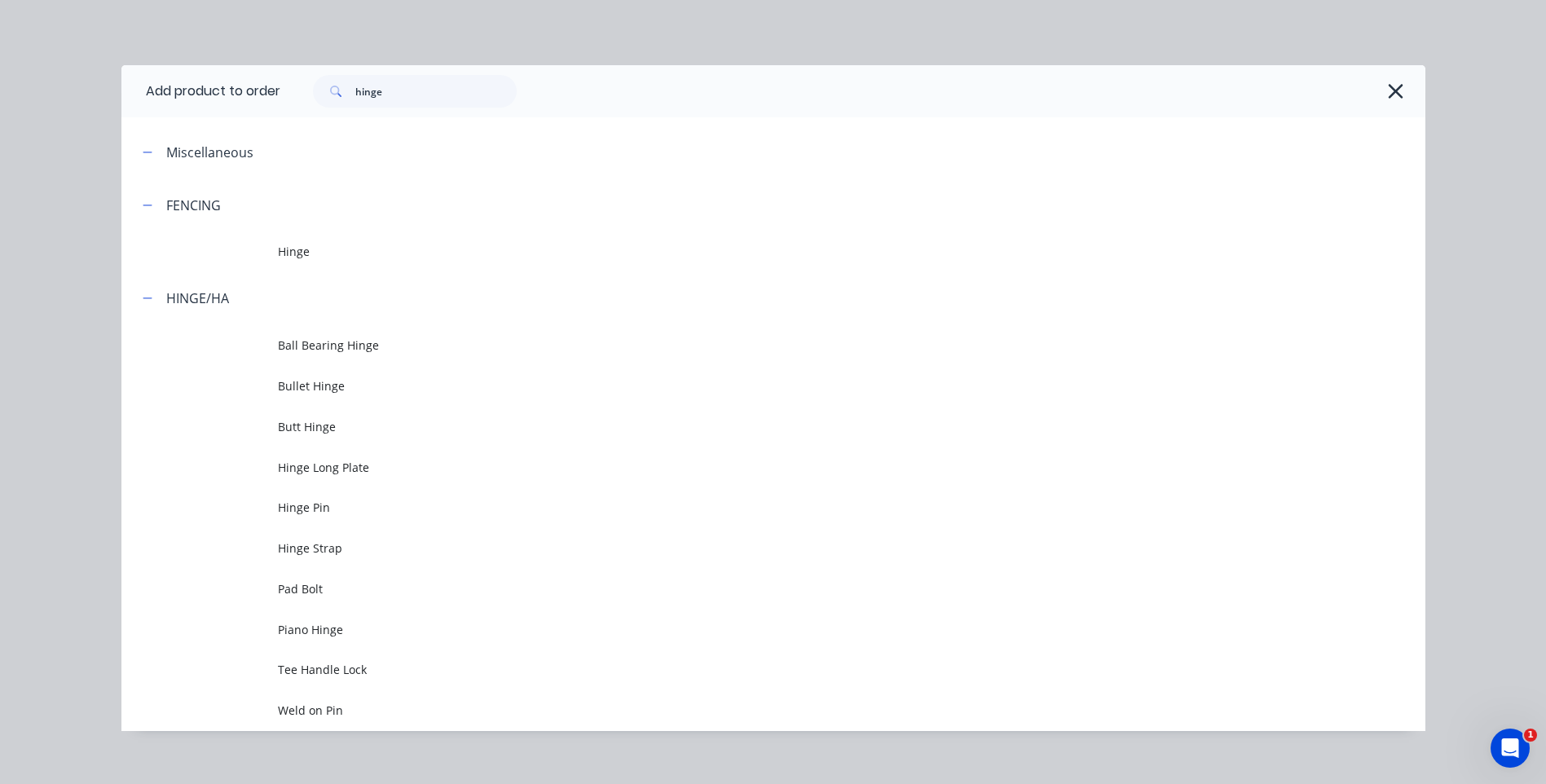
scroll to position [18, 0]
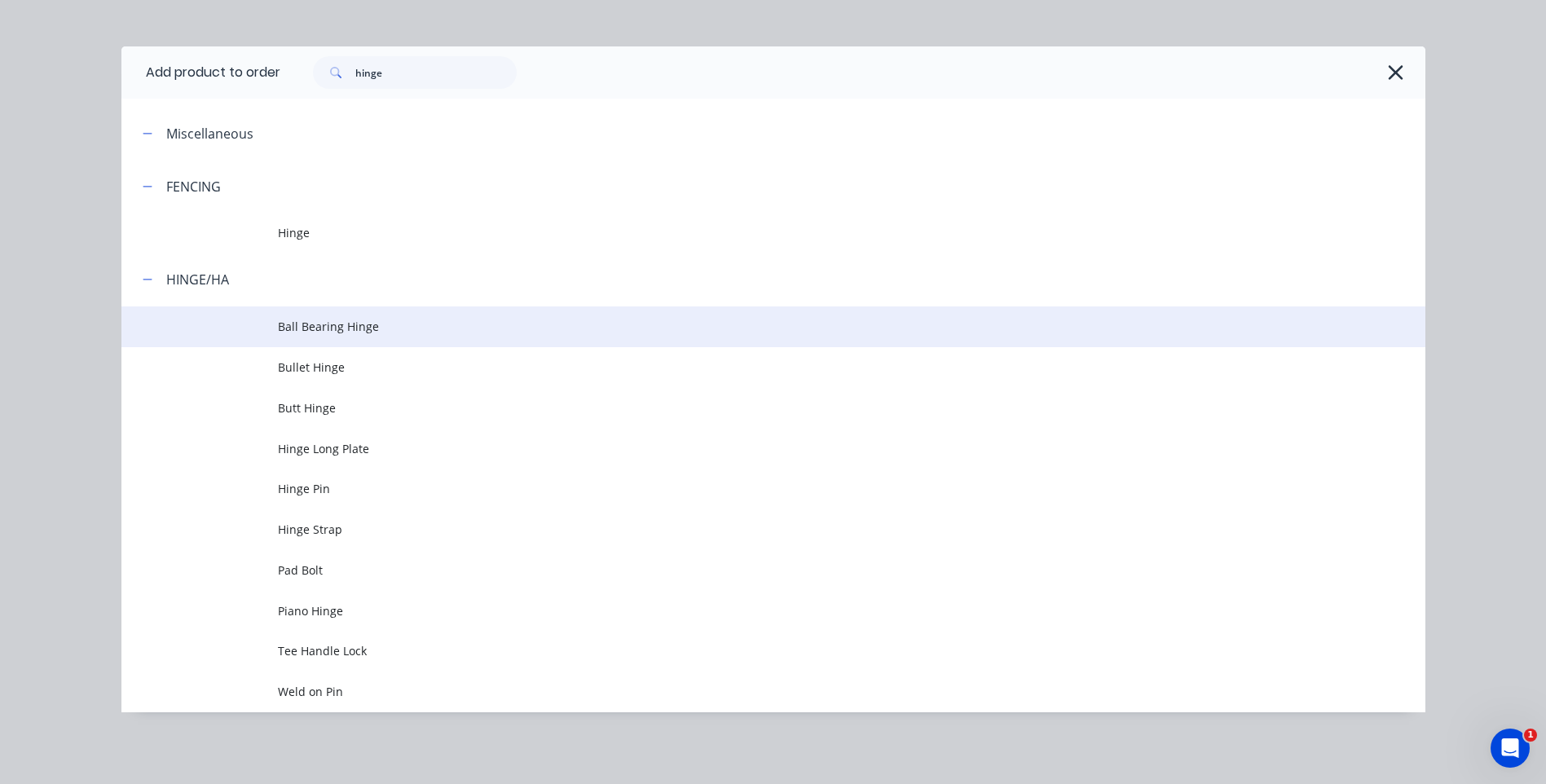
click at [359, 324] on span "Ball Bearing Hinge" at bounding box center [737, 326] width 918 height 17
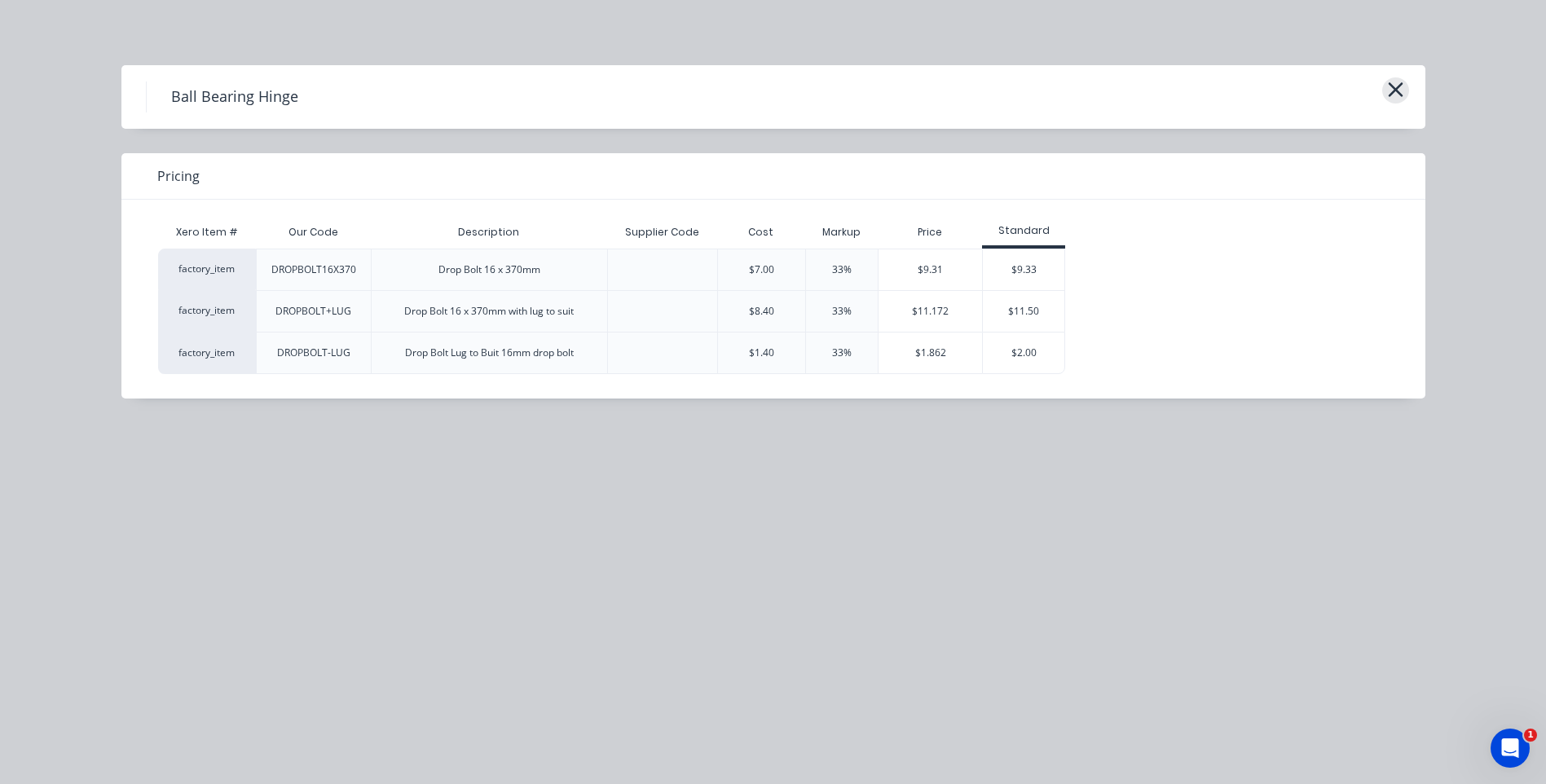
click at [1398, 87] on icon "button" at bounding box center [1395, 89] width 14 height 14
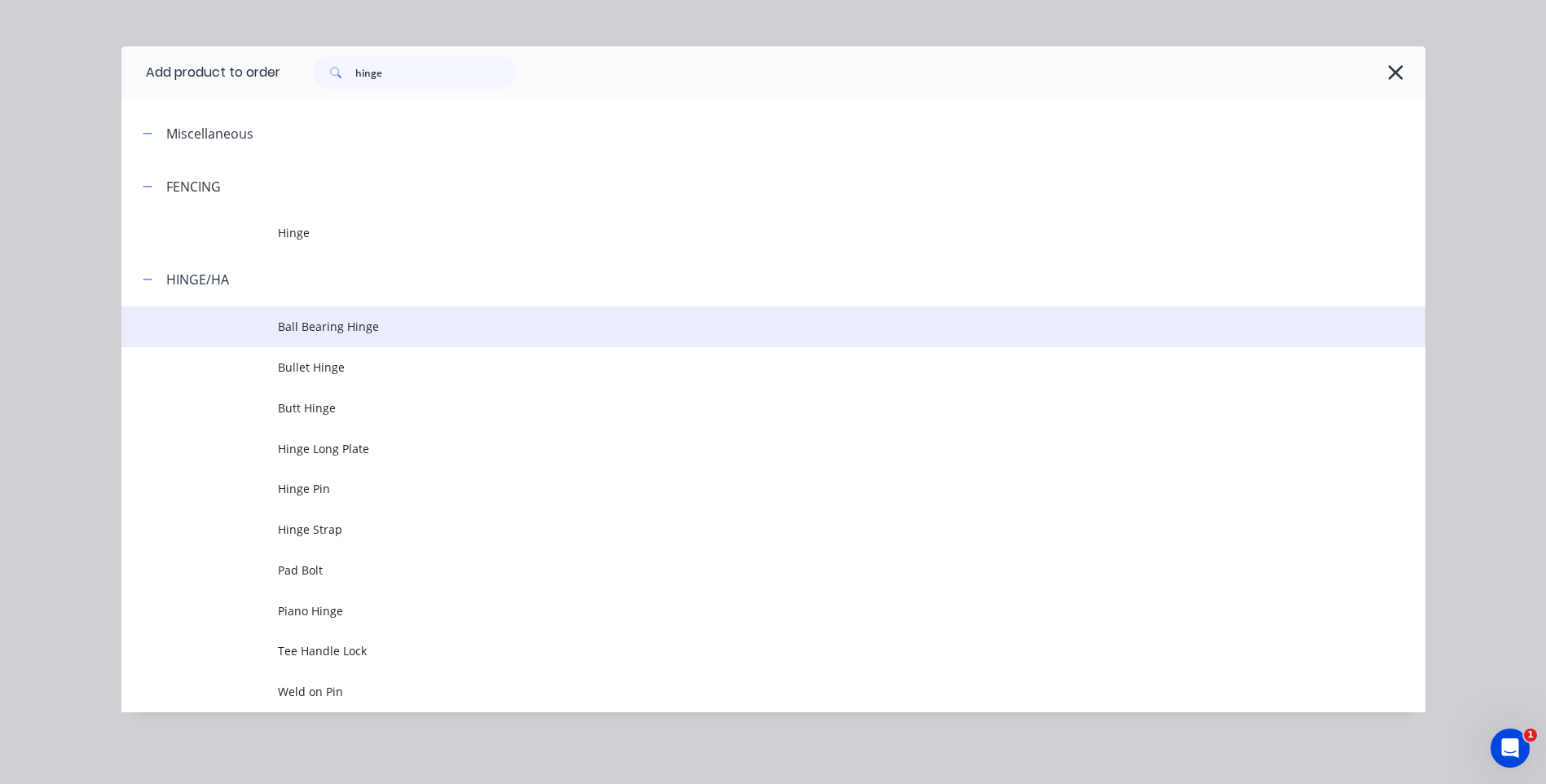
scroll to position [326, 0]
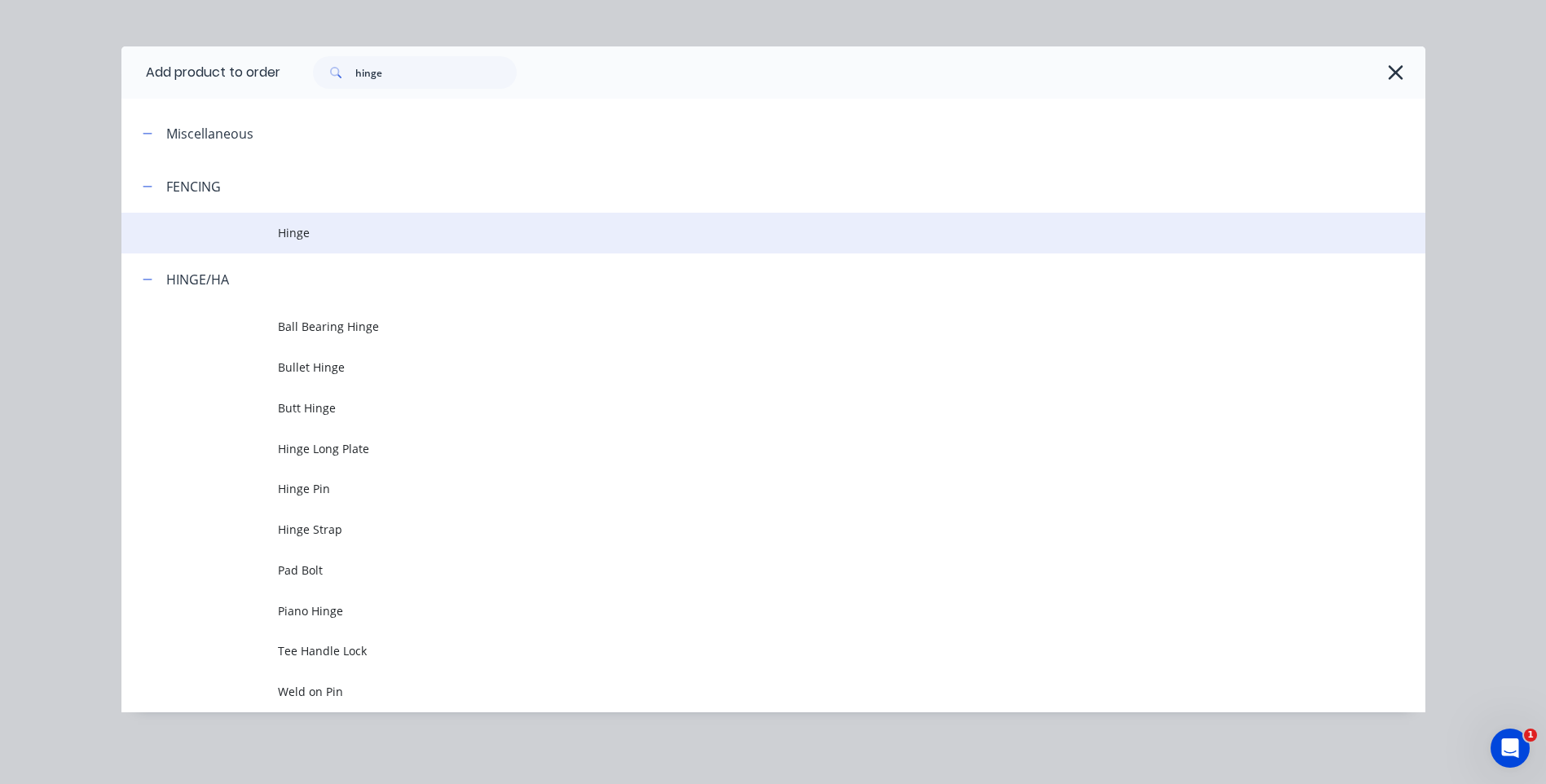
click at [297, 227] on span "Hinge" at bounding box center [737, 233] width 918 height 17
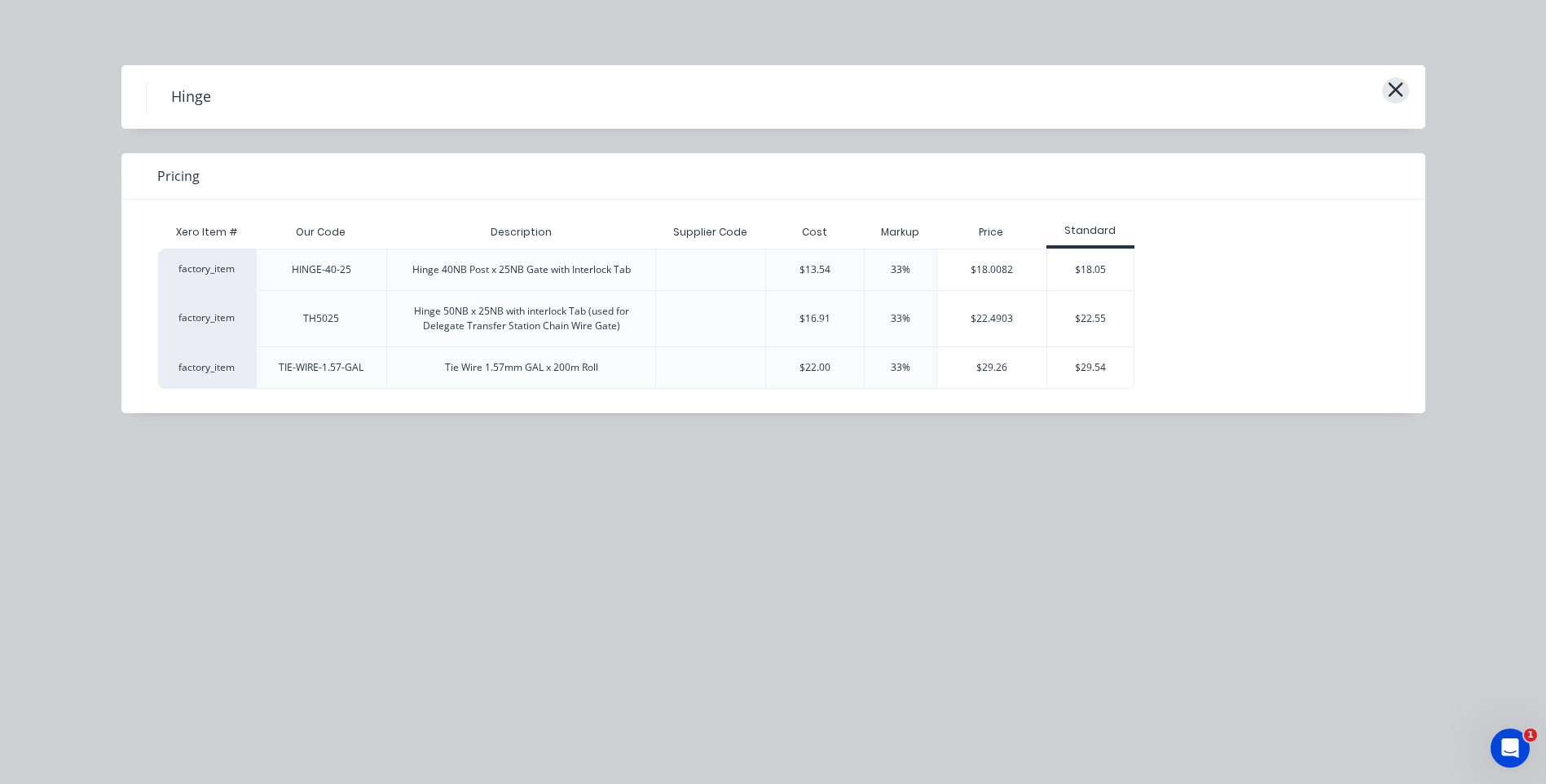
click at [1401, 88] on icon "button" at bounding box center [1396, 89] width 17 height 23
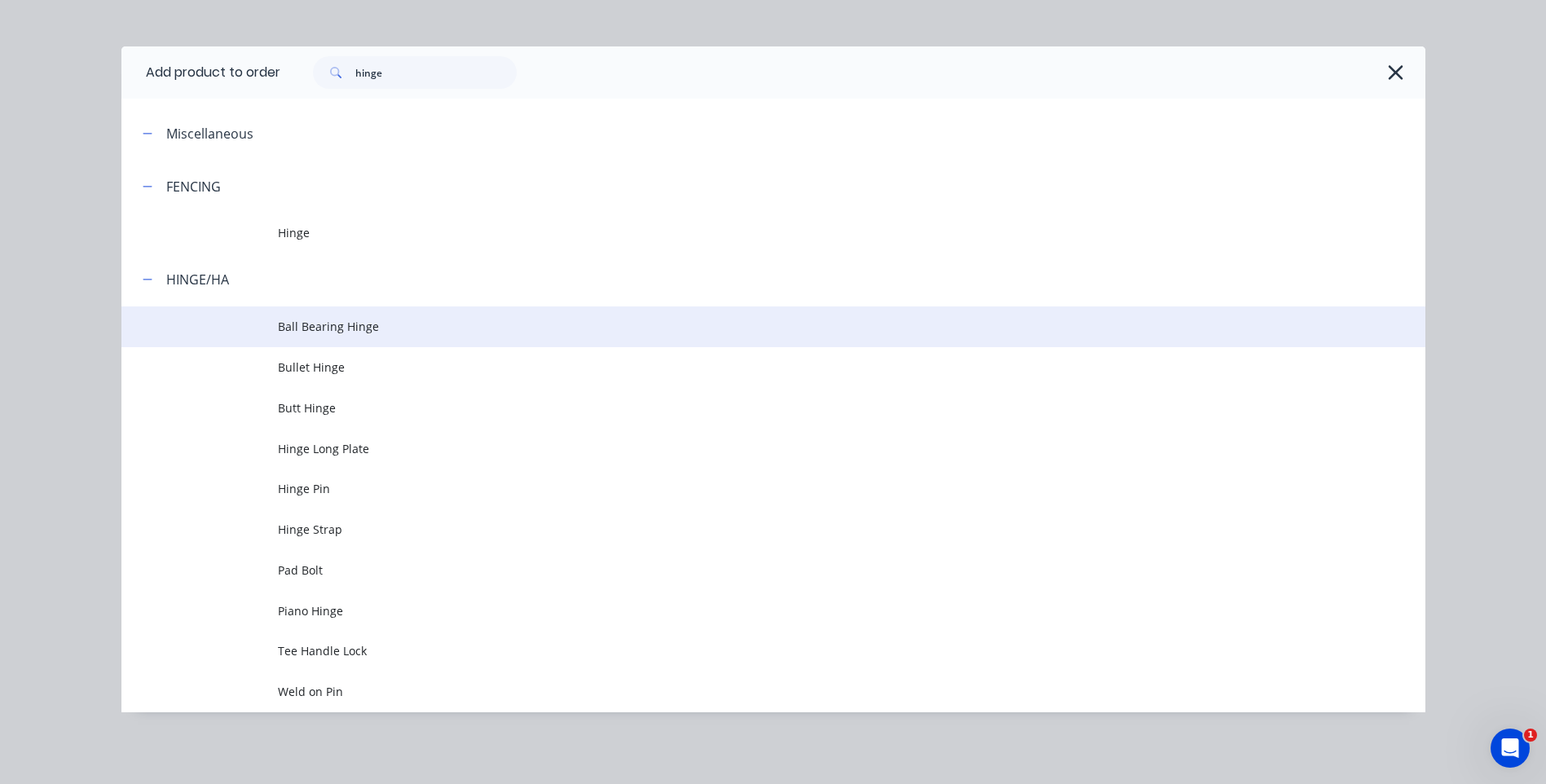
click at [301, 322] on span "Ball Bearing Hinge" at bounding box center [737, 326] width 918 height 17
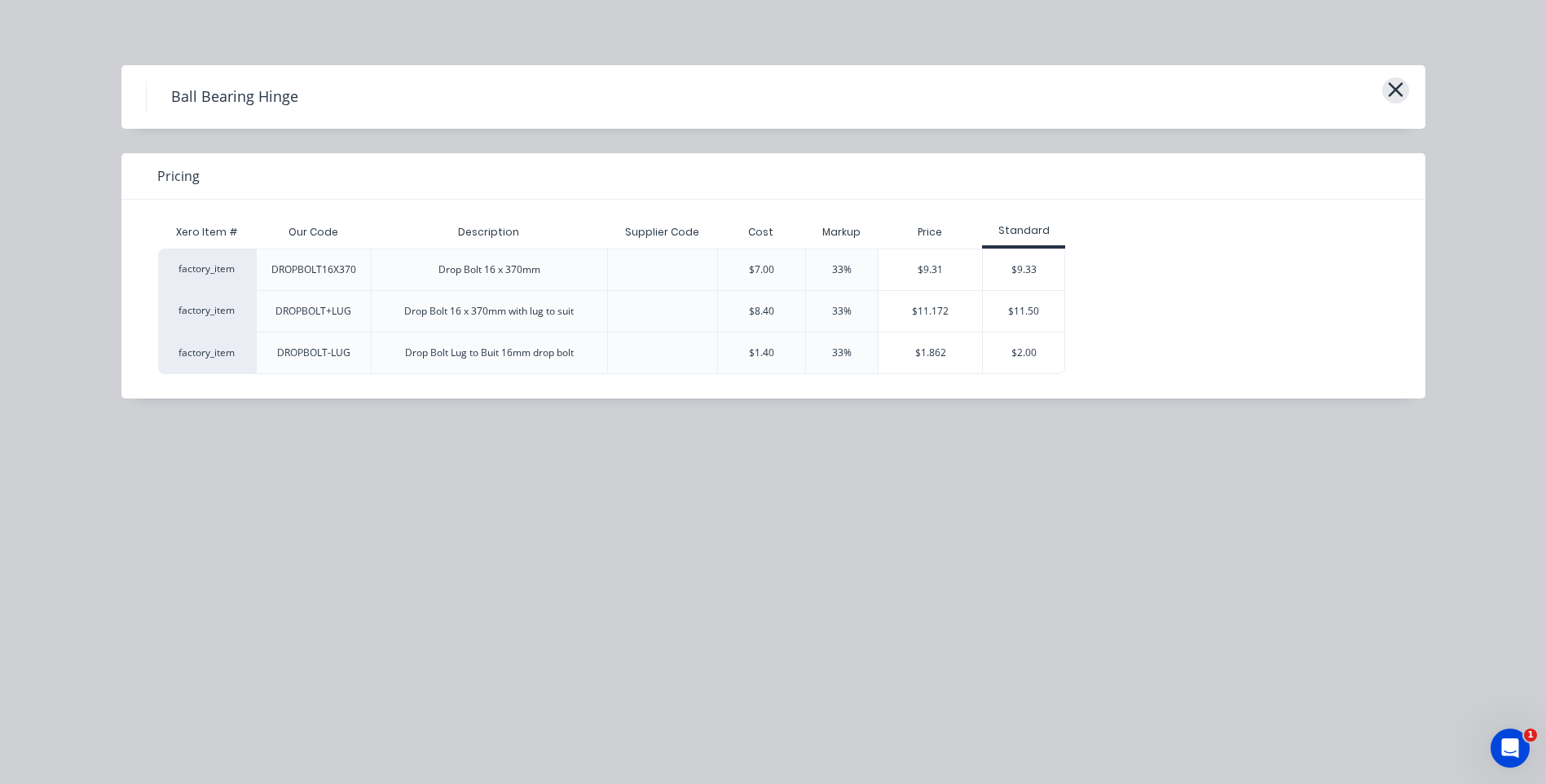
click at [1395, 87] on icon "button" at bounding box center [1396, 89] width 17 height 23
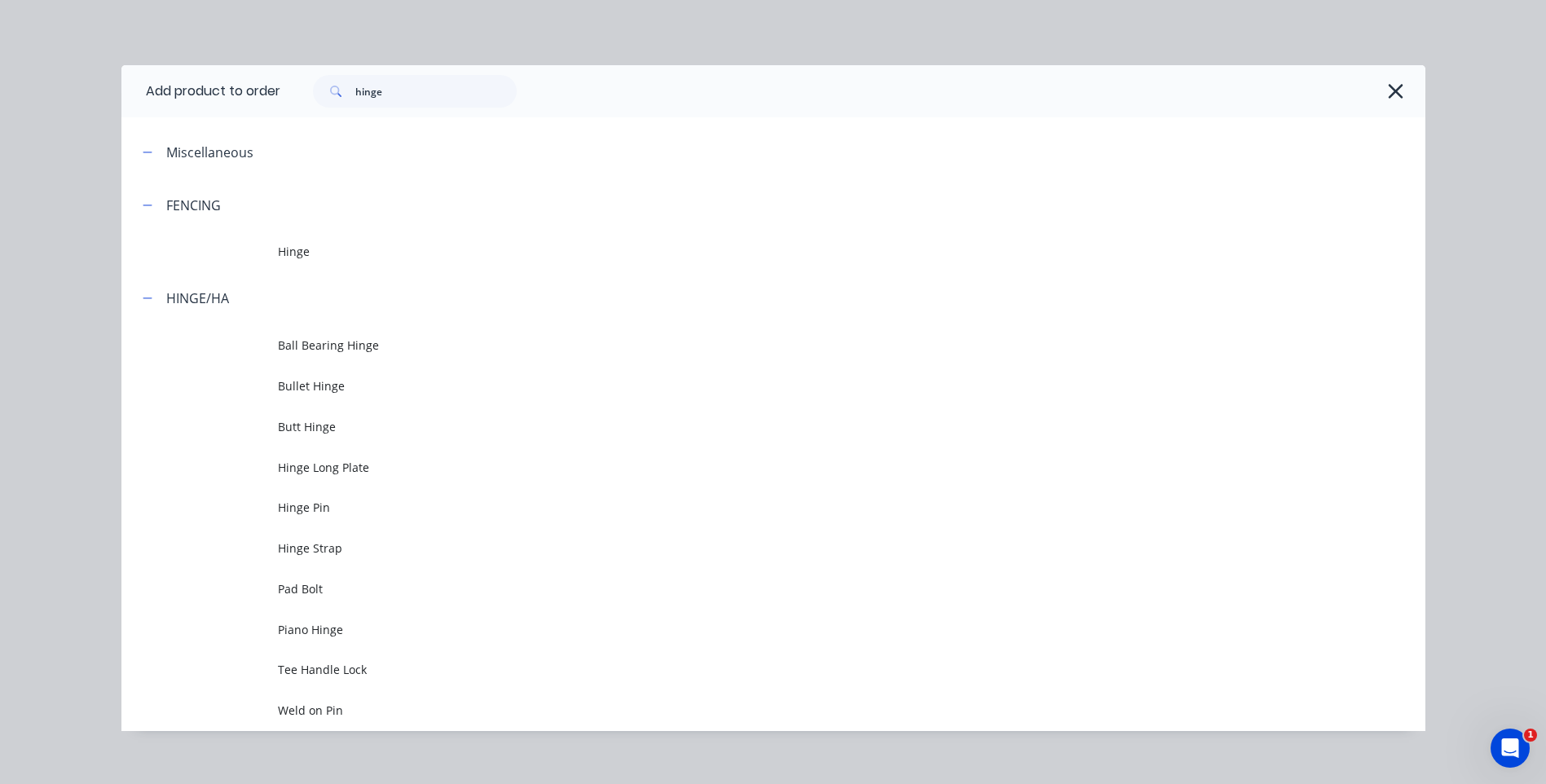
scroll to position [18, 0]
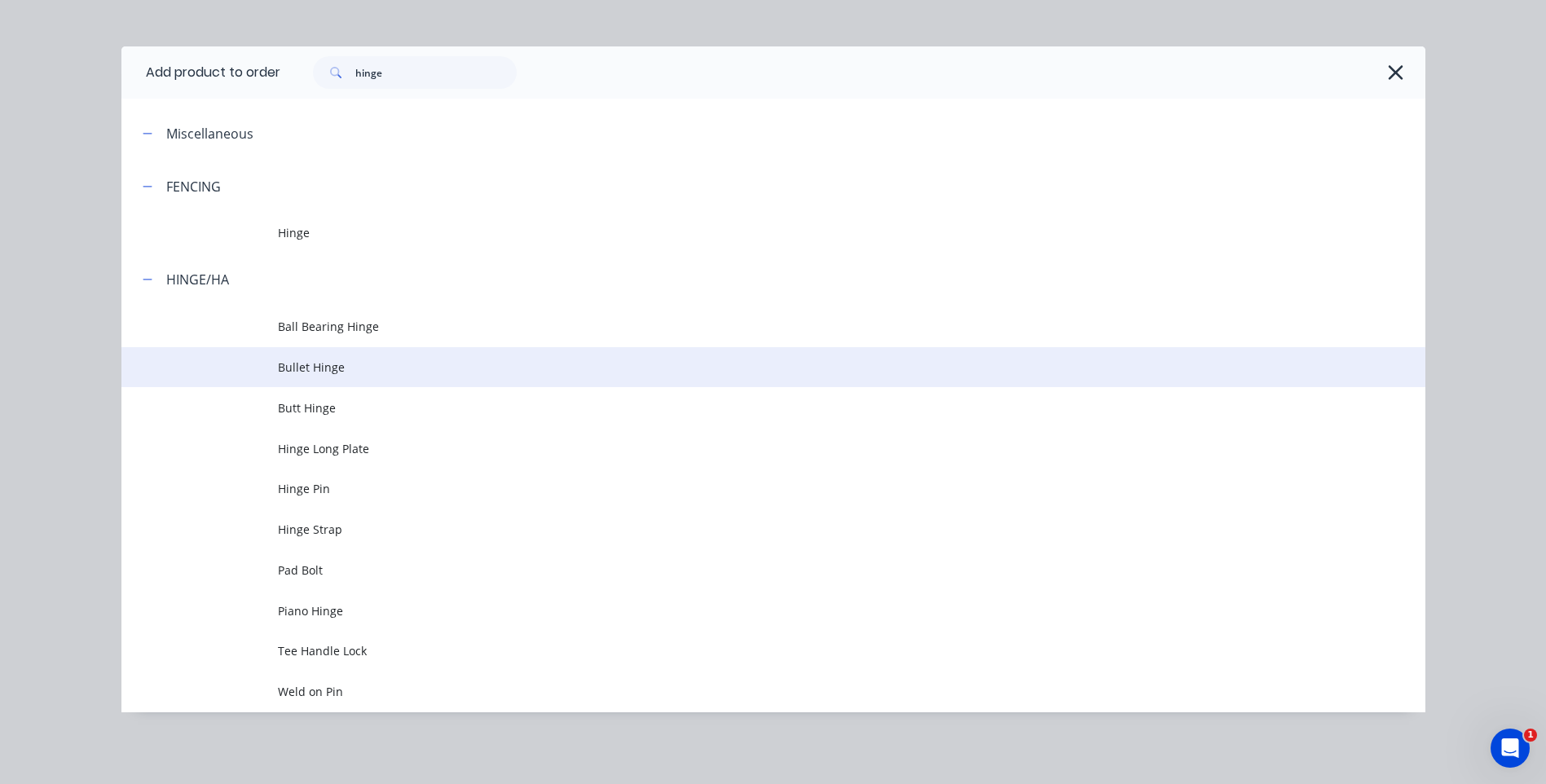
click at [278, 359] on span "Bullet Hinge" at bounding box center [737, 367] width 918 height 17
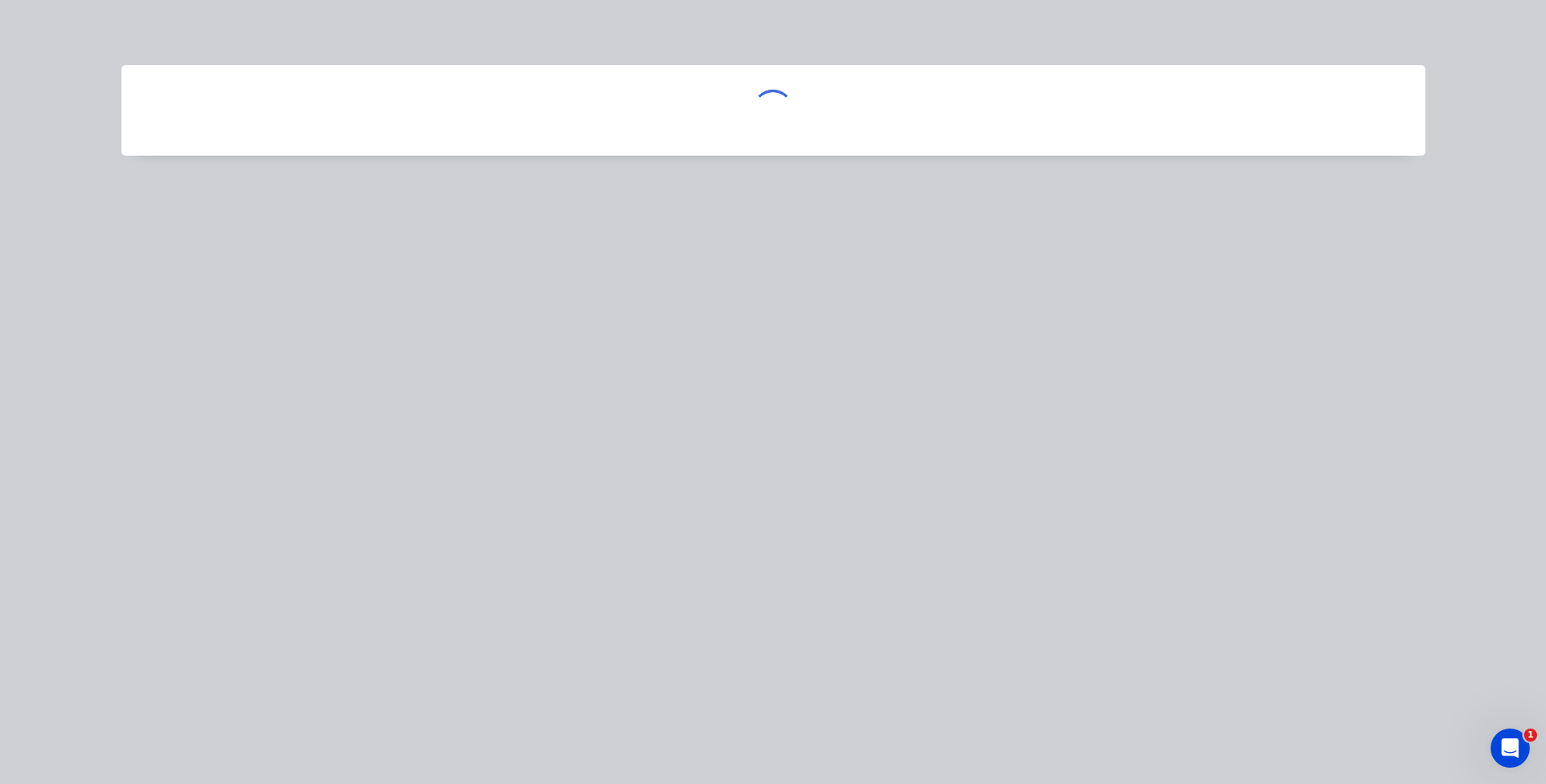
scroll to position [0, 0]
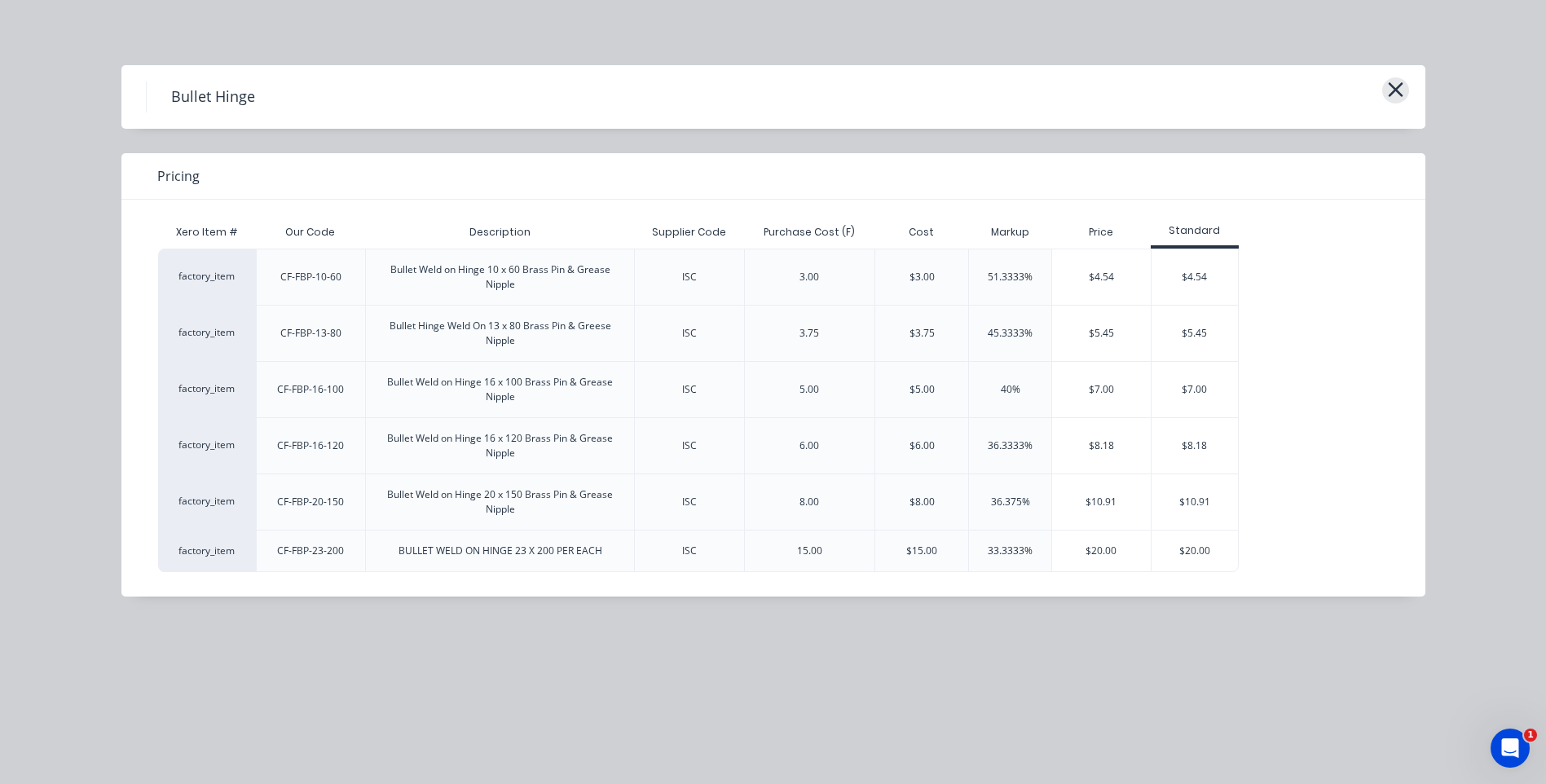
click at [1401, 84] on icon "button" at bounding box center [1395, 89] width 14 height 14
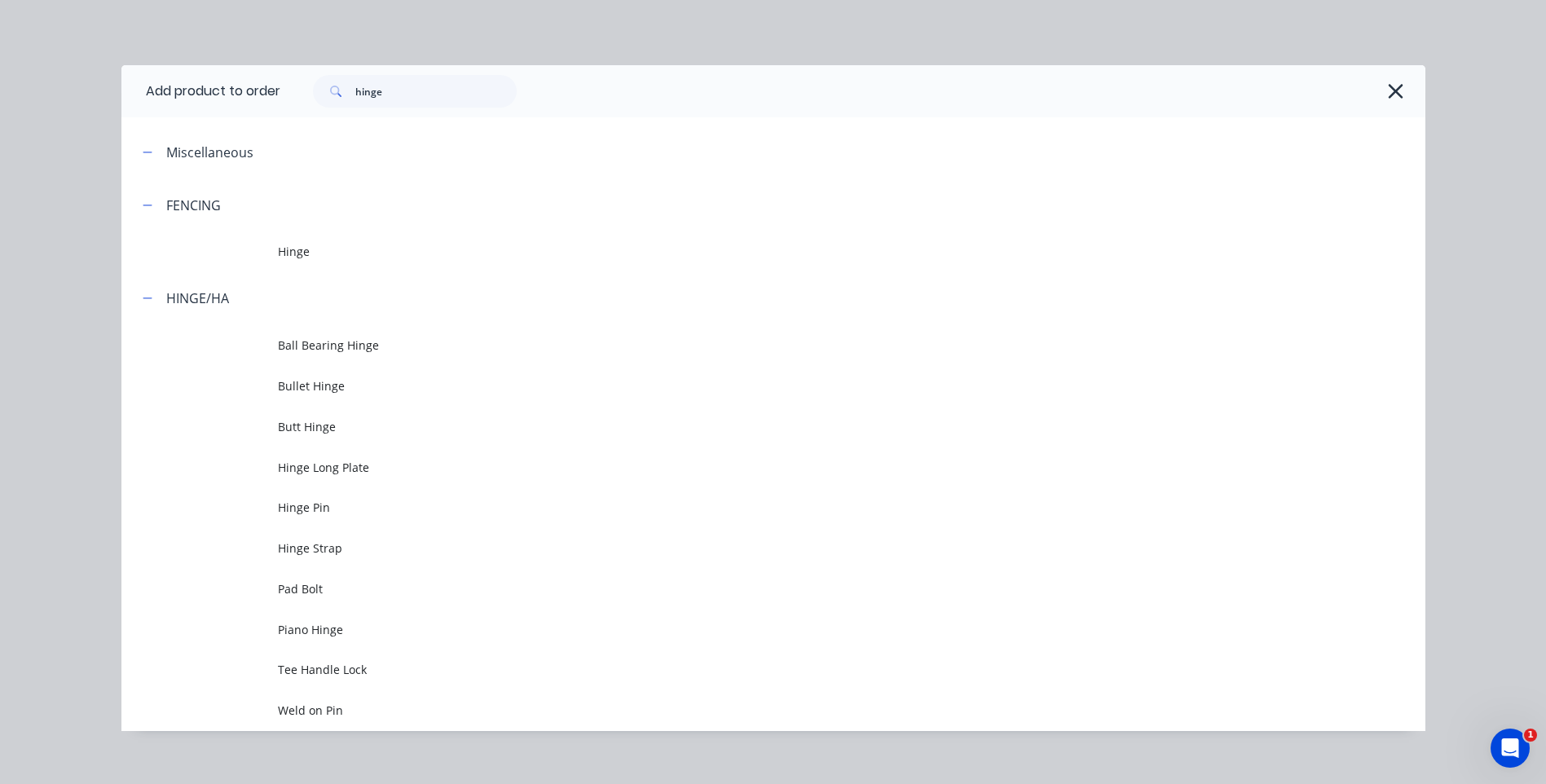
scroll to position [18, 0]
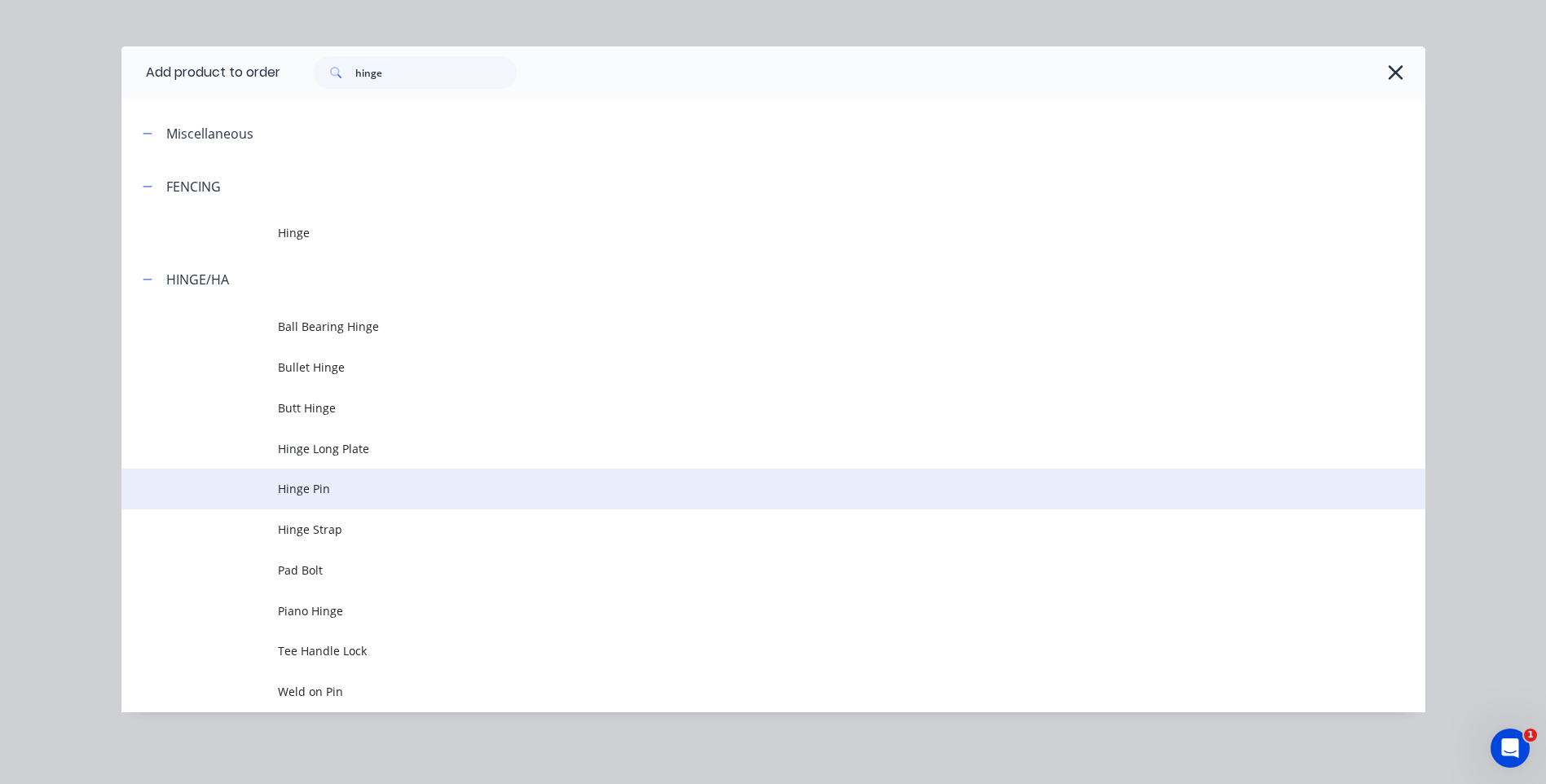
click at [302, 484] on span "Hinge Pin" at bounding box center [737, 488] width 918 height 17
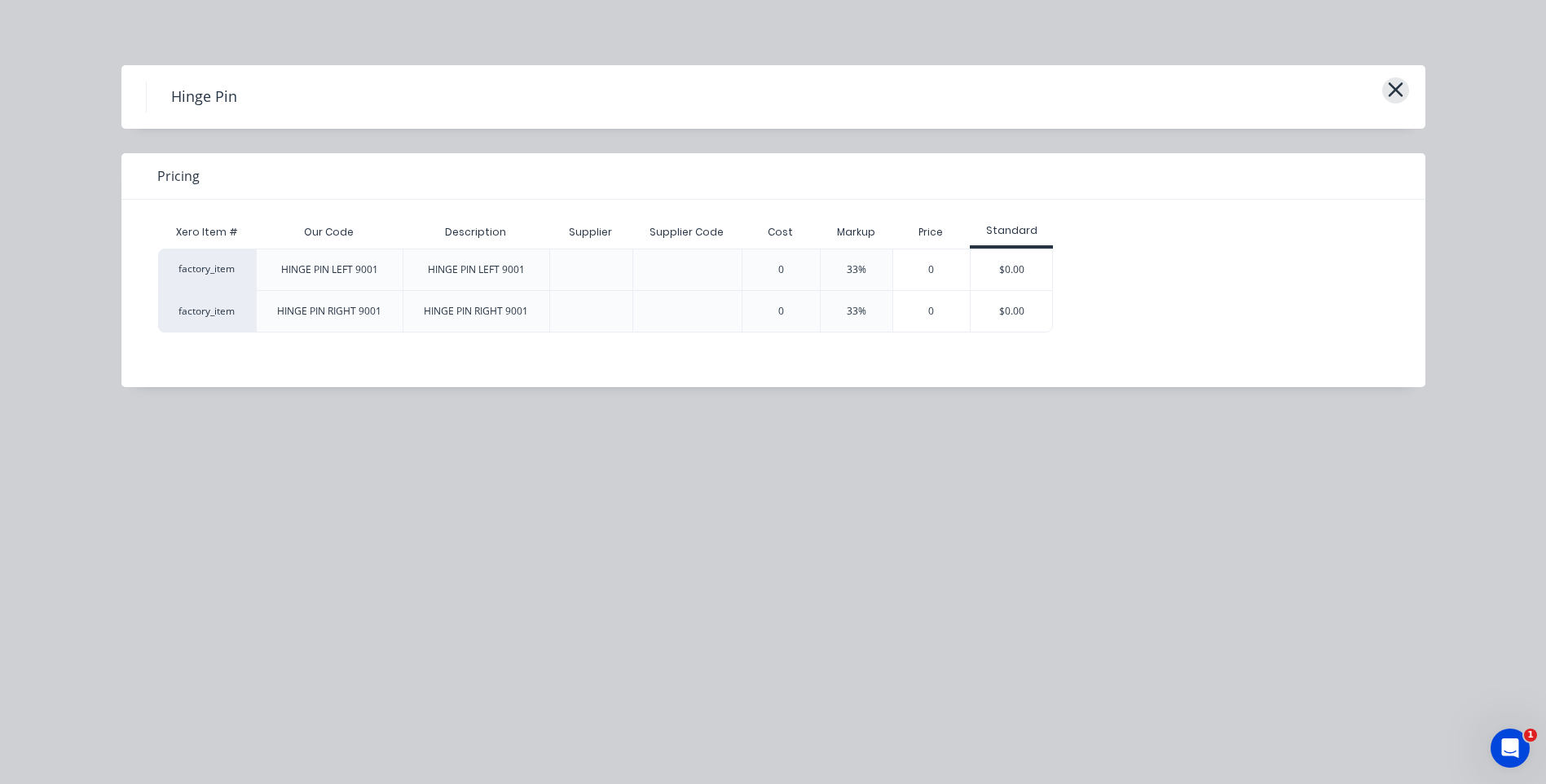
click at [1395, 90] on icon "button" at bounding box center [1395, 89] width 14 height 14
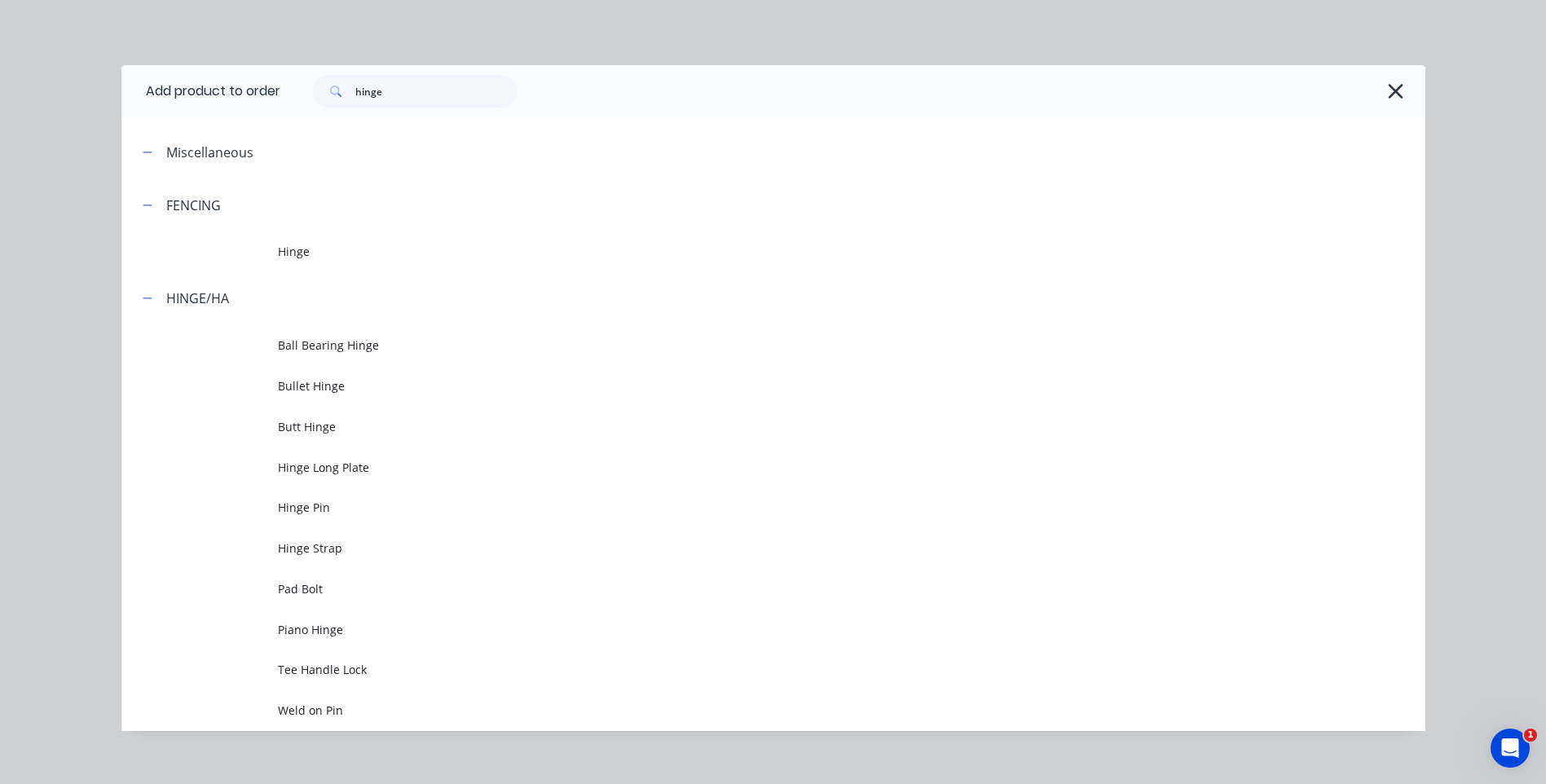
scroll to position [18, 0]
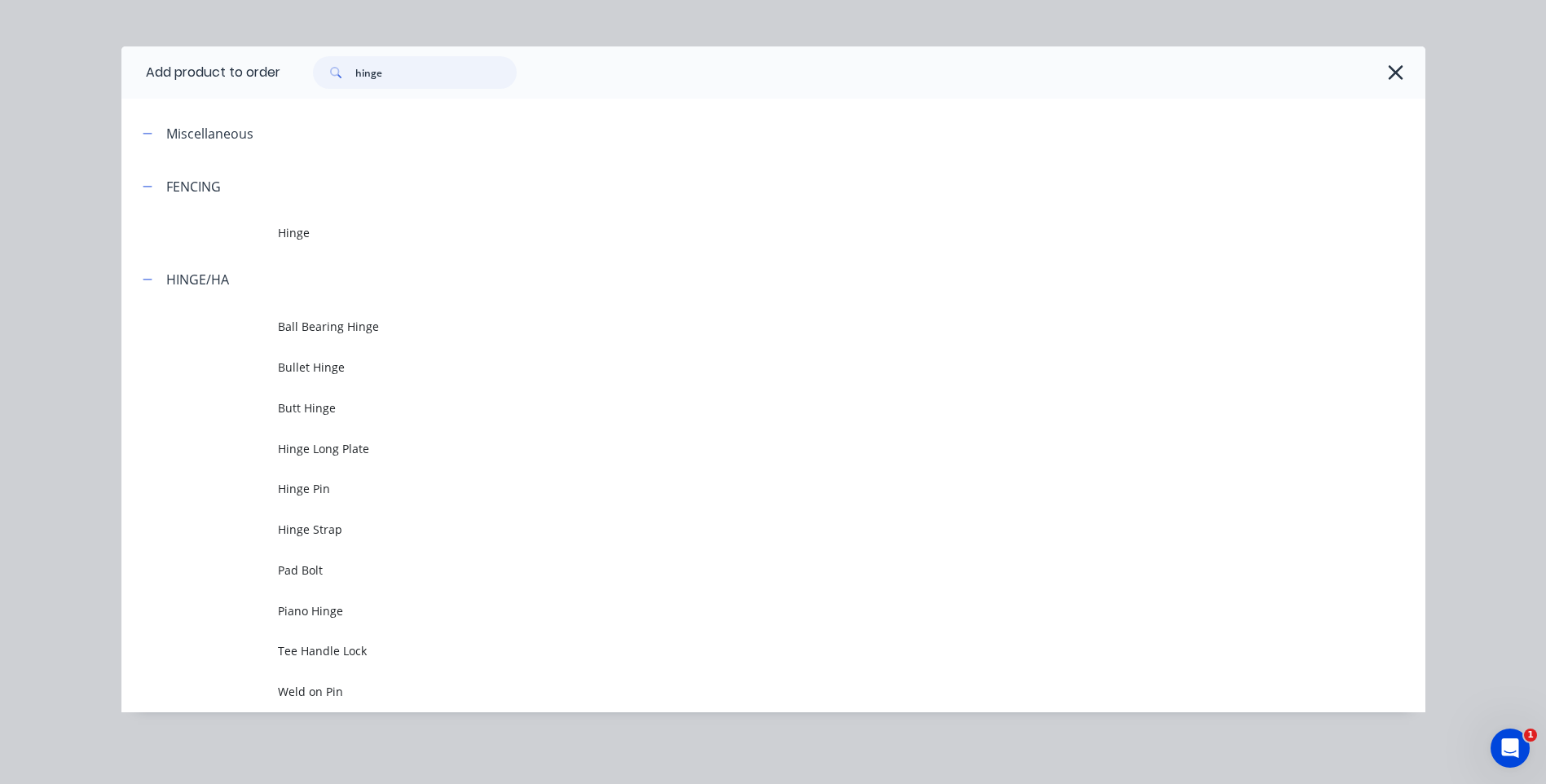
click at [395, 78] on input "hinge" at bounding box center [436, 72] width 161 height 33
type input "h"
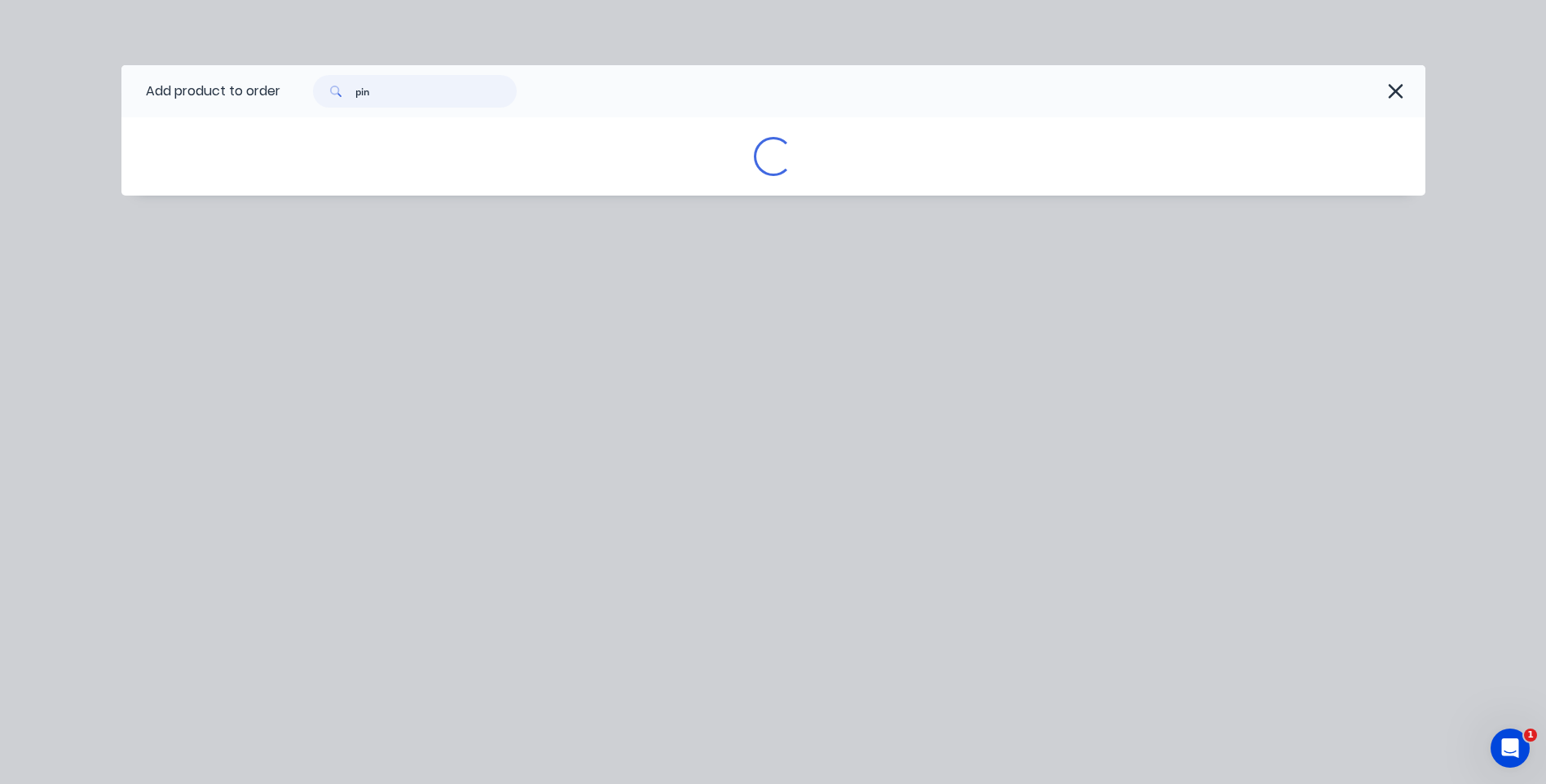
scroll to position [0, 0]
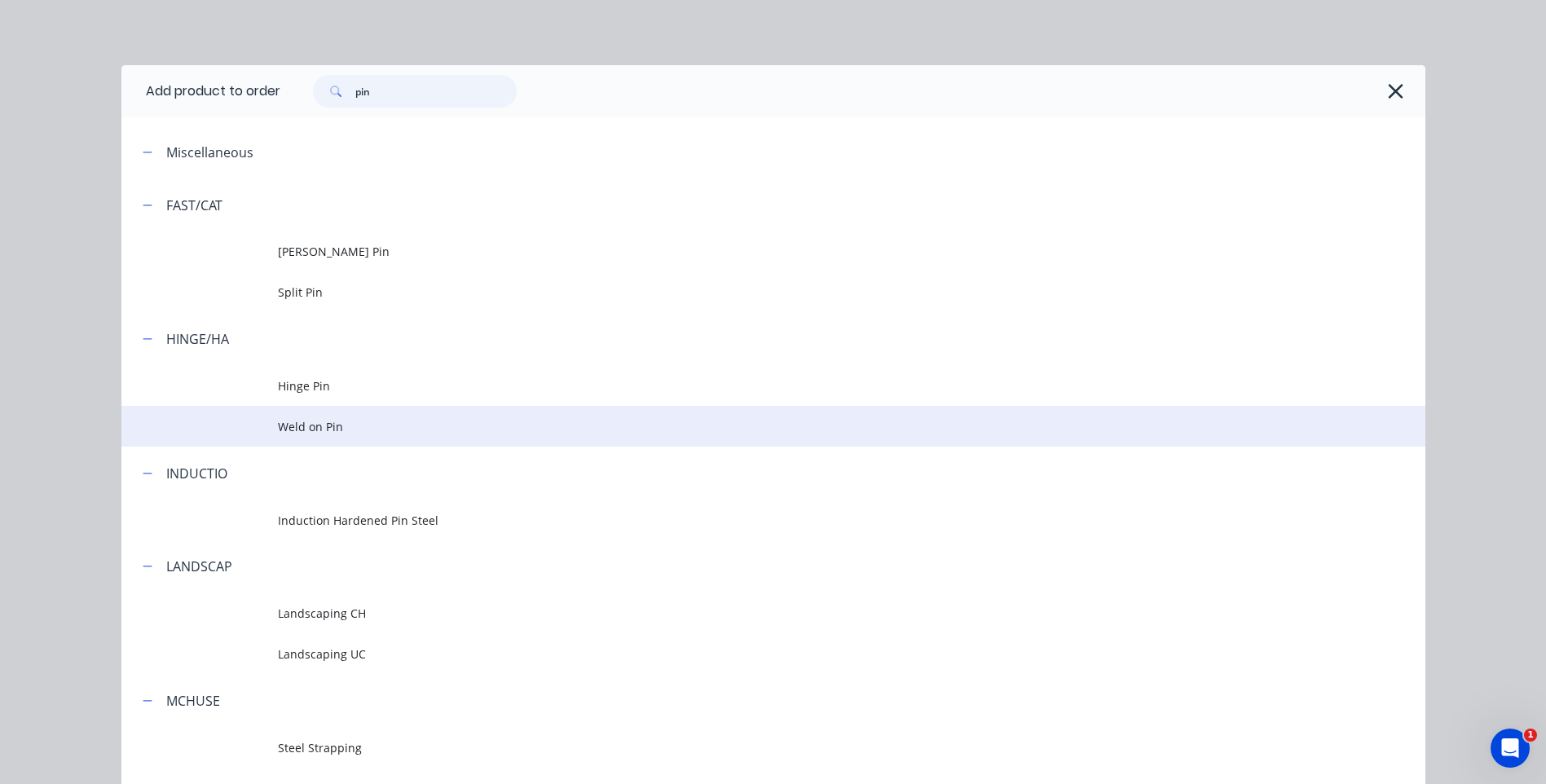
type input "pin"
click at [302, 427] on span "Weld on Pin" at bounding box center [737, 426] width 918 height 17
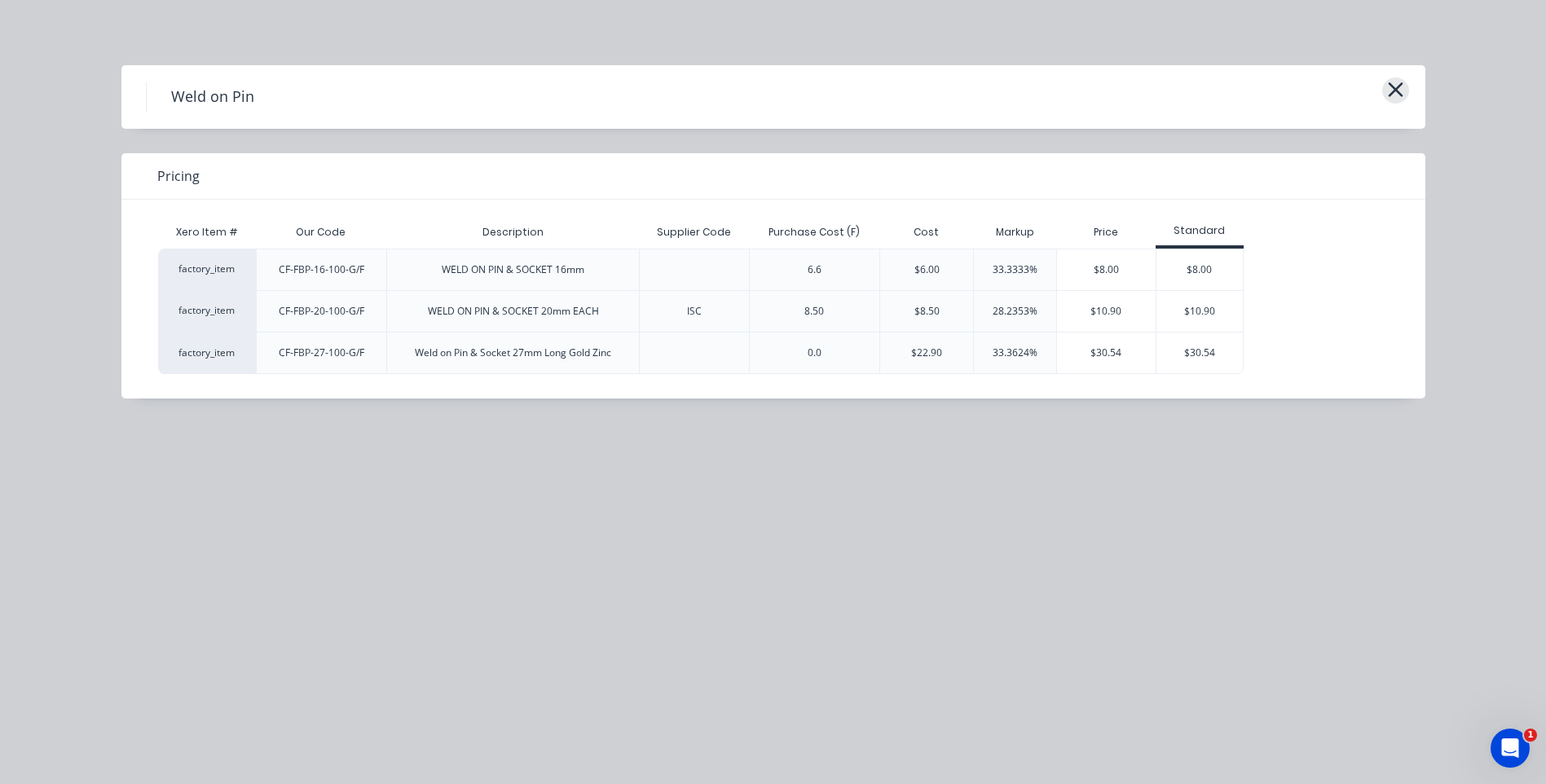
click at [1389, 89] on icon "button" at bounding box center [1396, 89] width 17 height 23
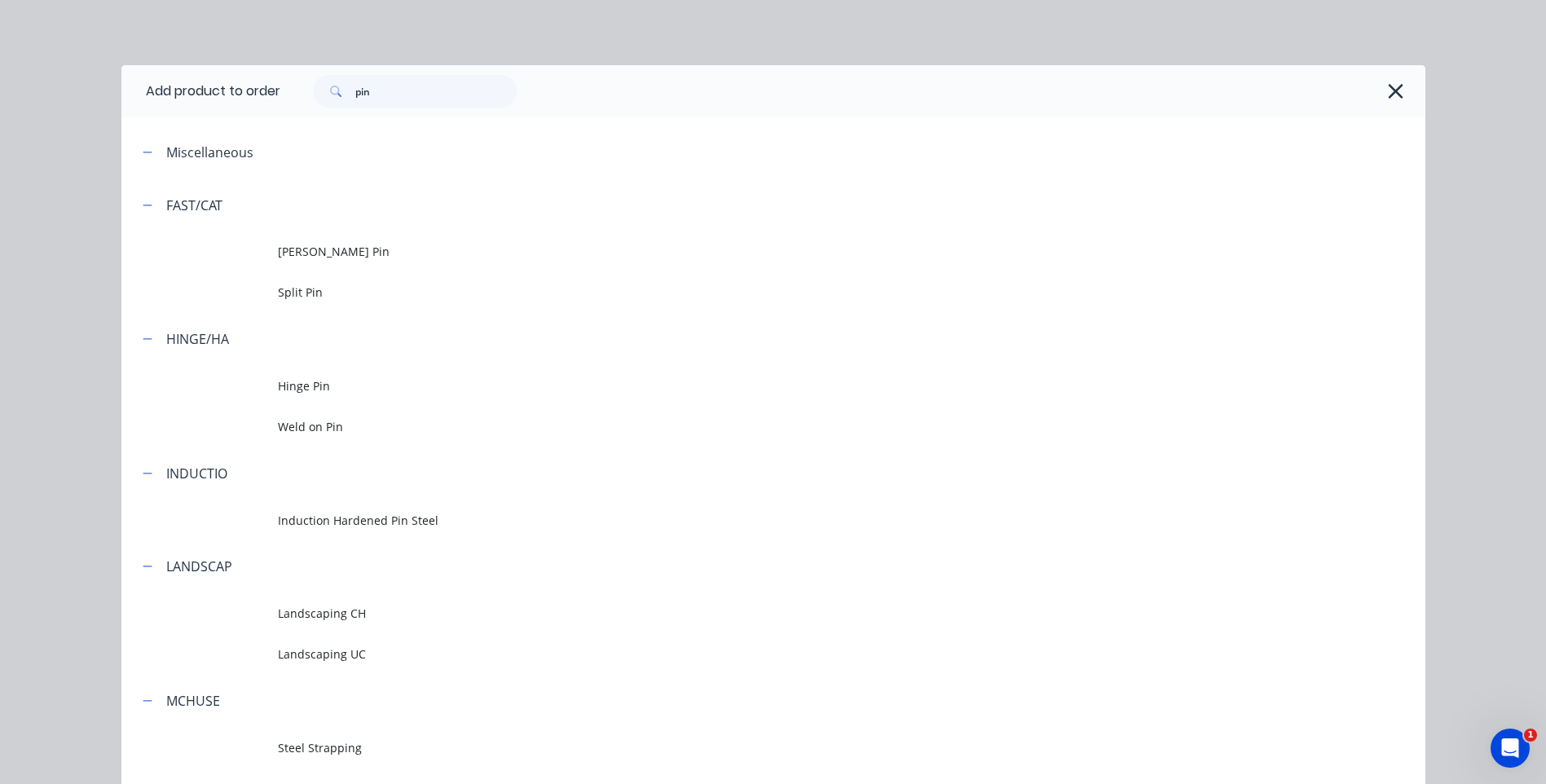
scroll to position [149, 0]
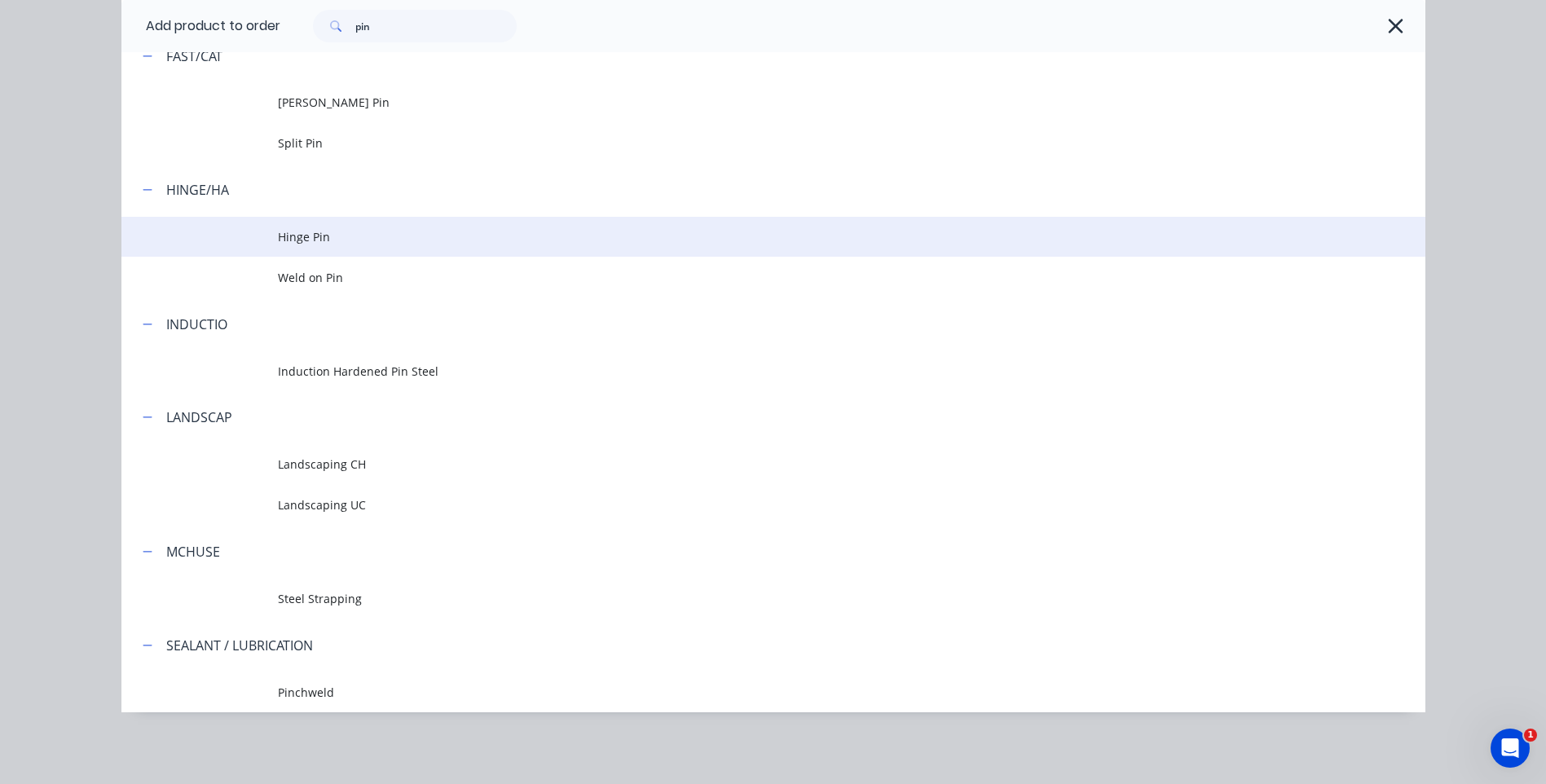
click at [328, 229] on span "Hinge Pin" at bounding box center [737, 236] width 918 height 17
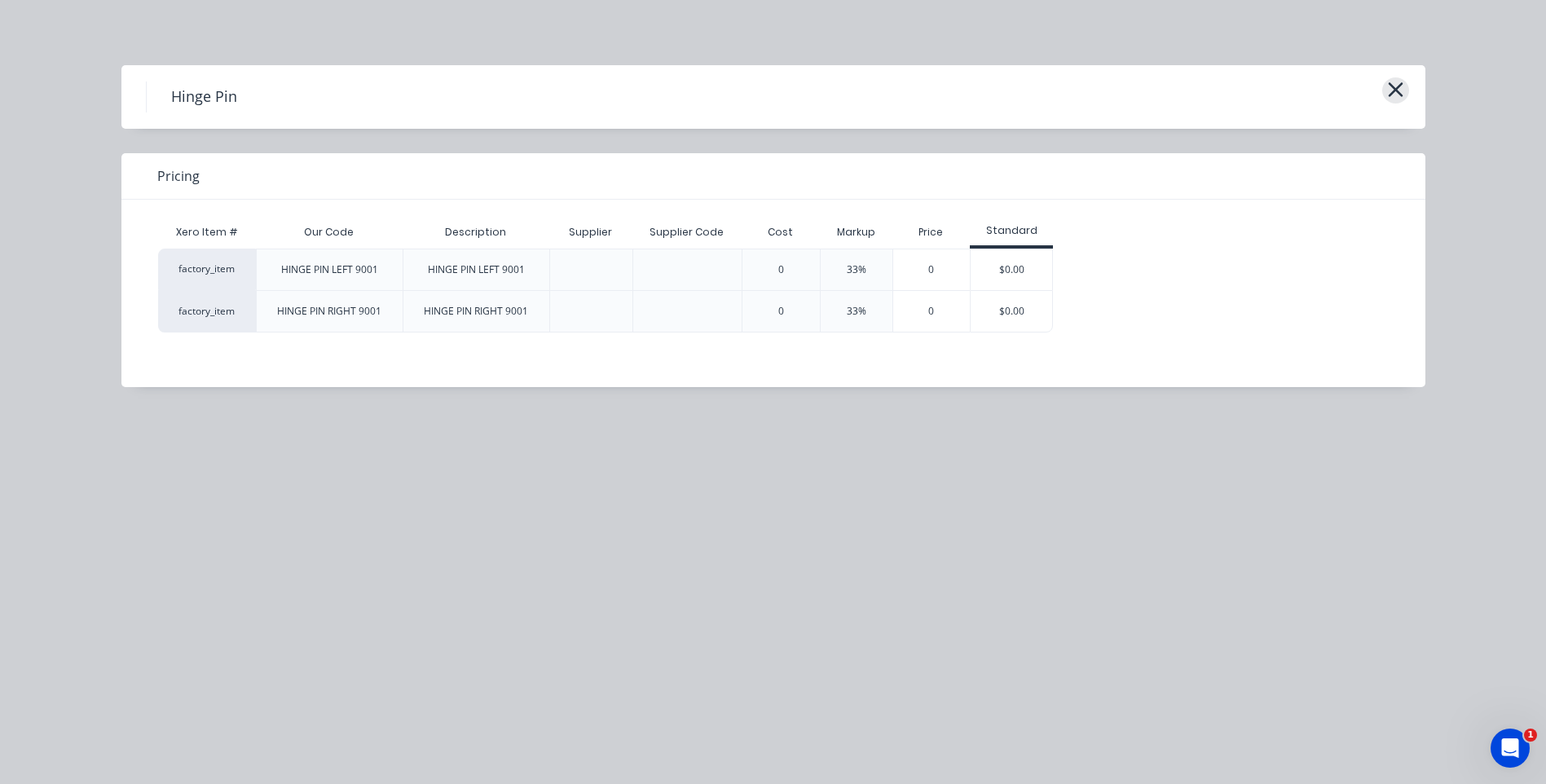
click at [1392, 87] on icon "button" at bounding box center [1395, 89] width 14 height 14
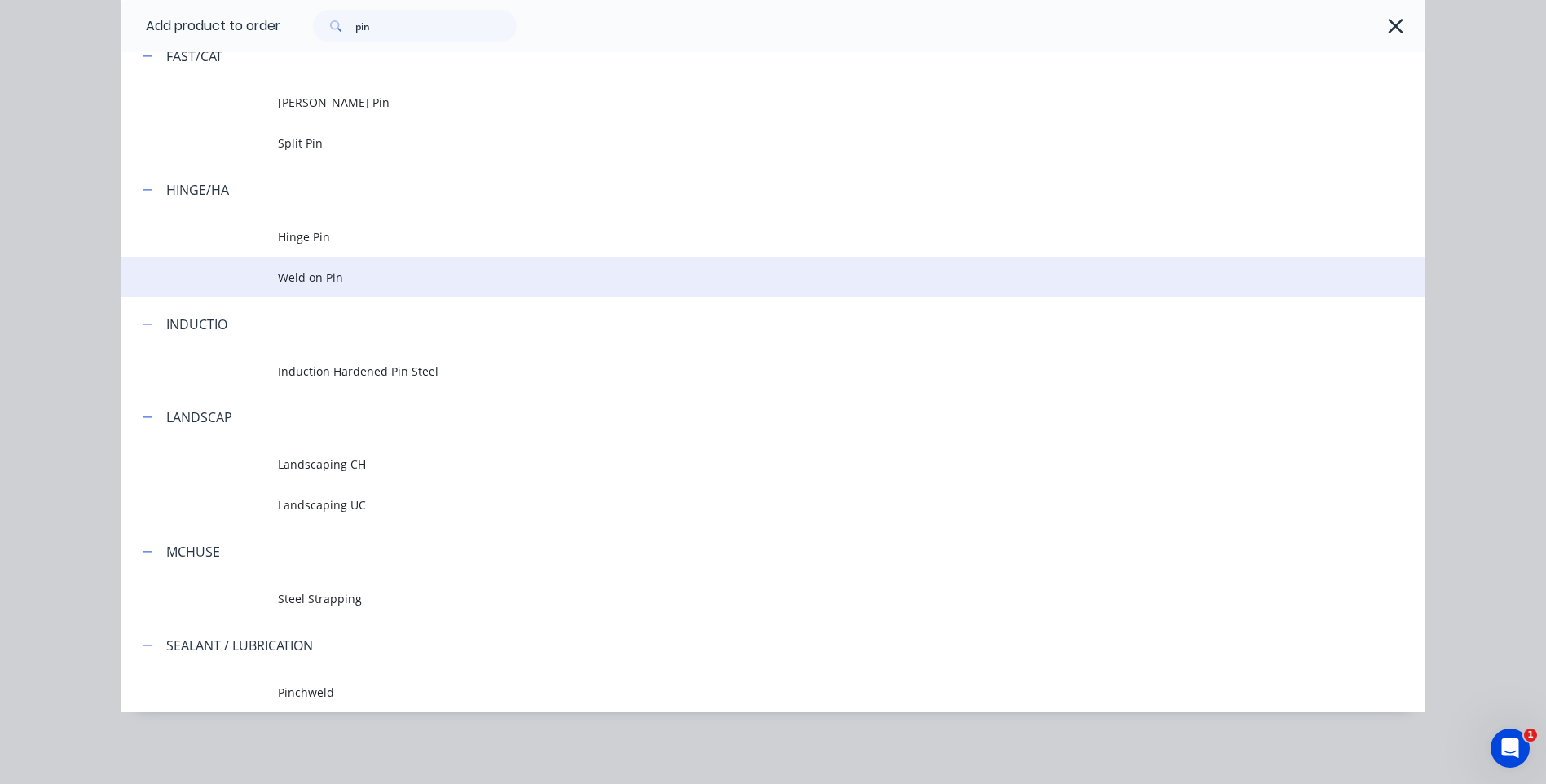
click at [340, 276] on span "Weld on Pin" at bounding box center [737, 277] width 918 height 17
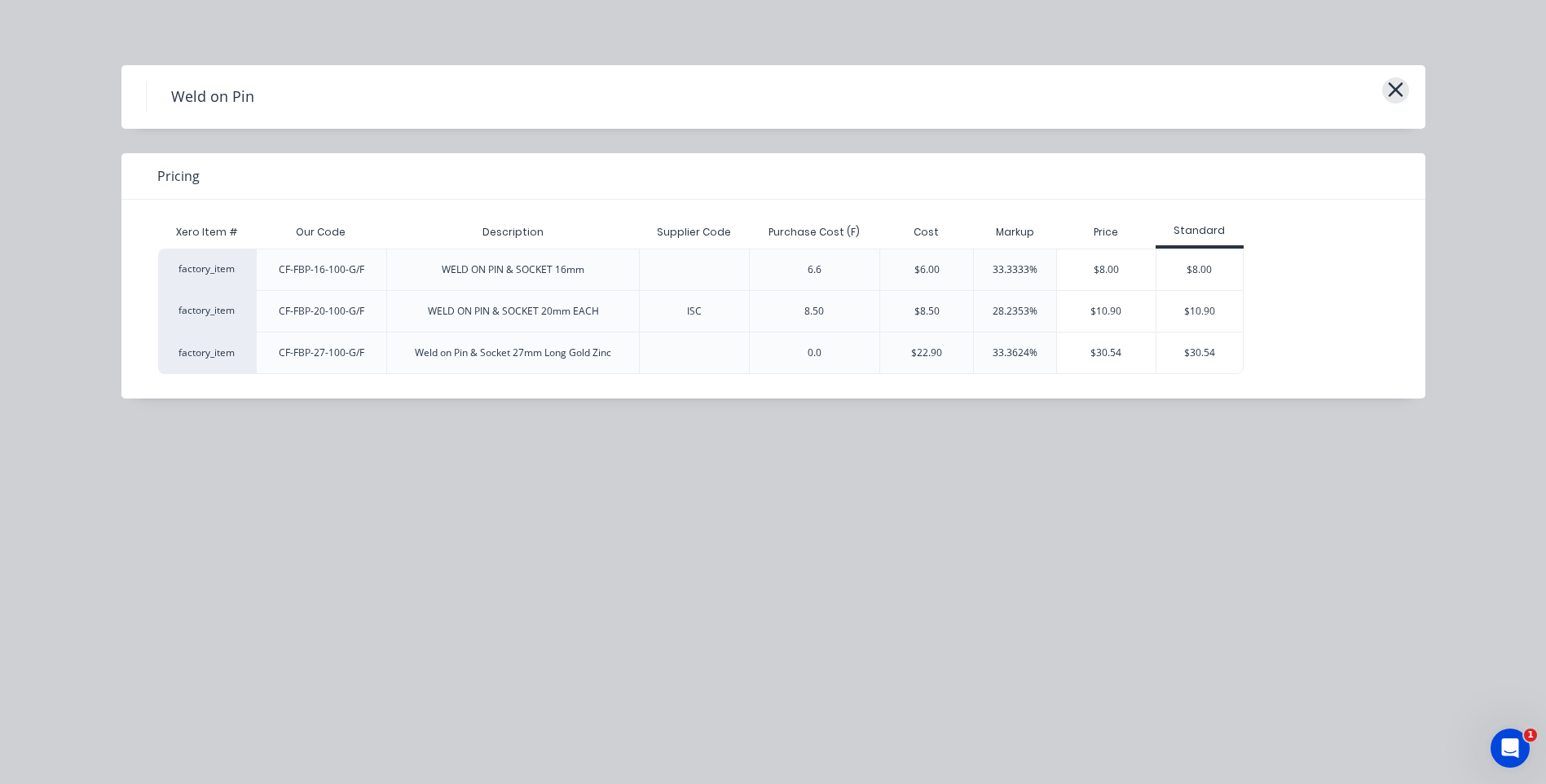
click at [1401, 87] on icon "button" at bounding box center [1395, 89] width 14 height 14
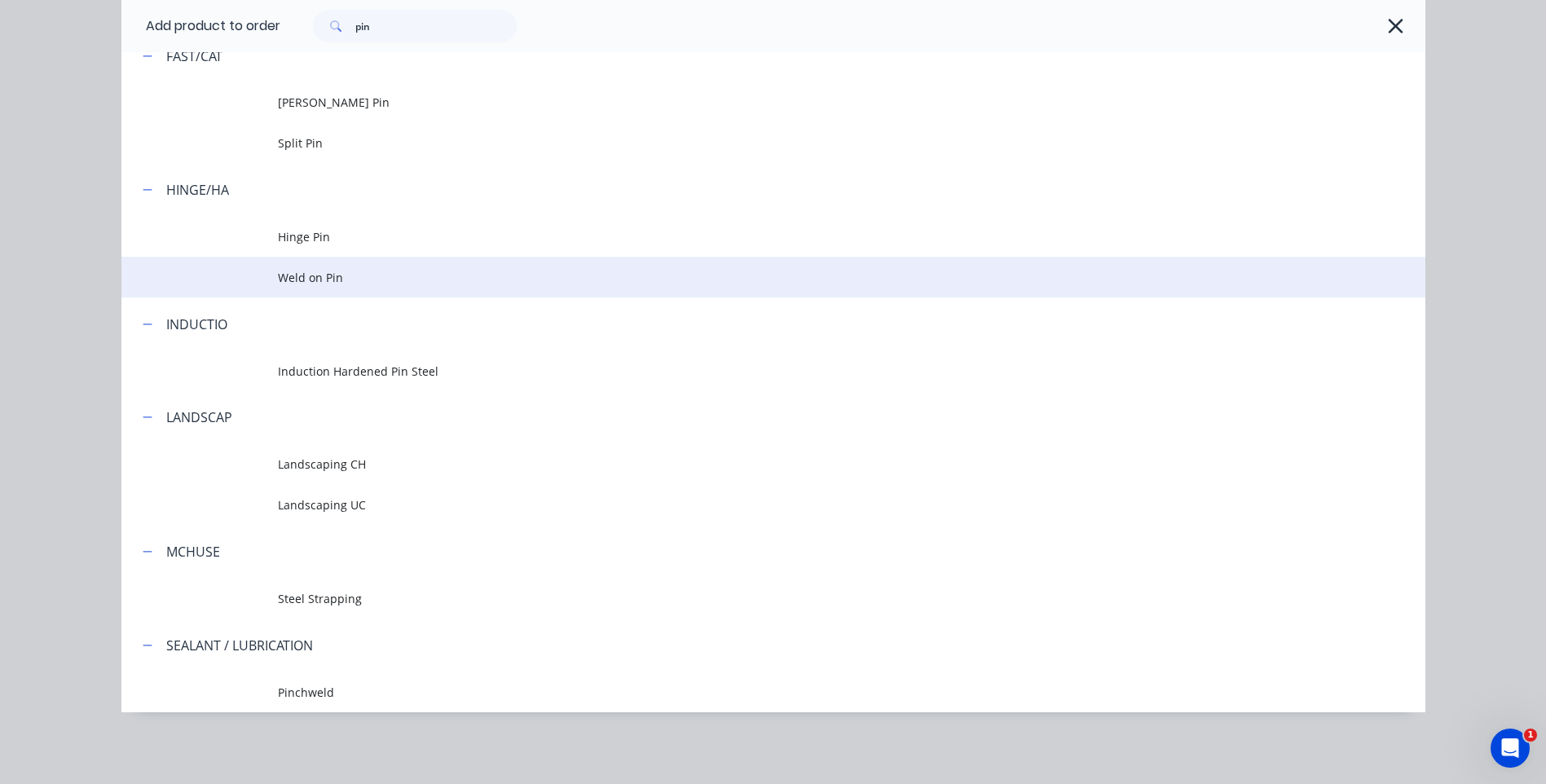
click at [315, 273] on span "Weld on Pin" at bounding box center [737, 277] width 918 height 17
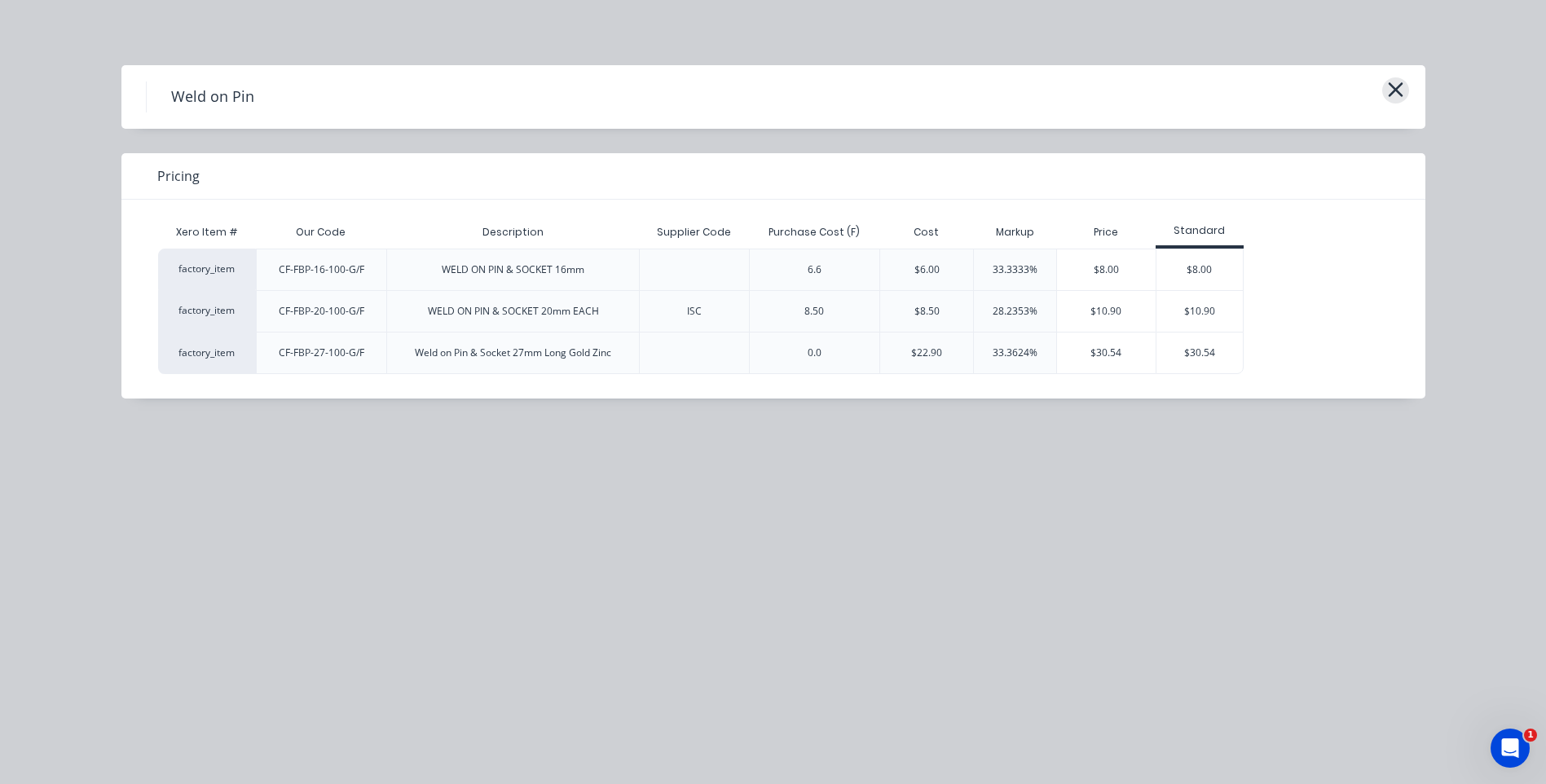
click at [1400, 87] on icon "button" at bounding box center [1395, 89] width 14 height 14
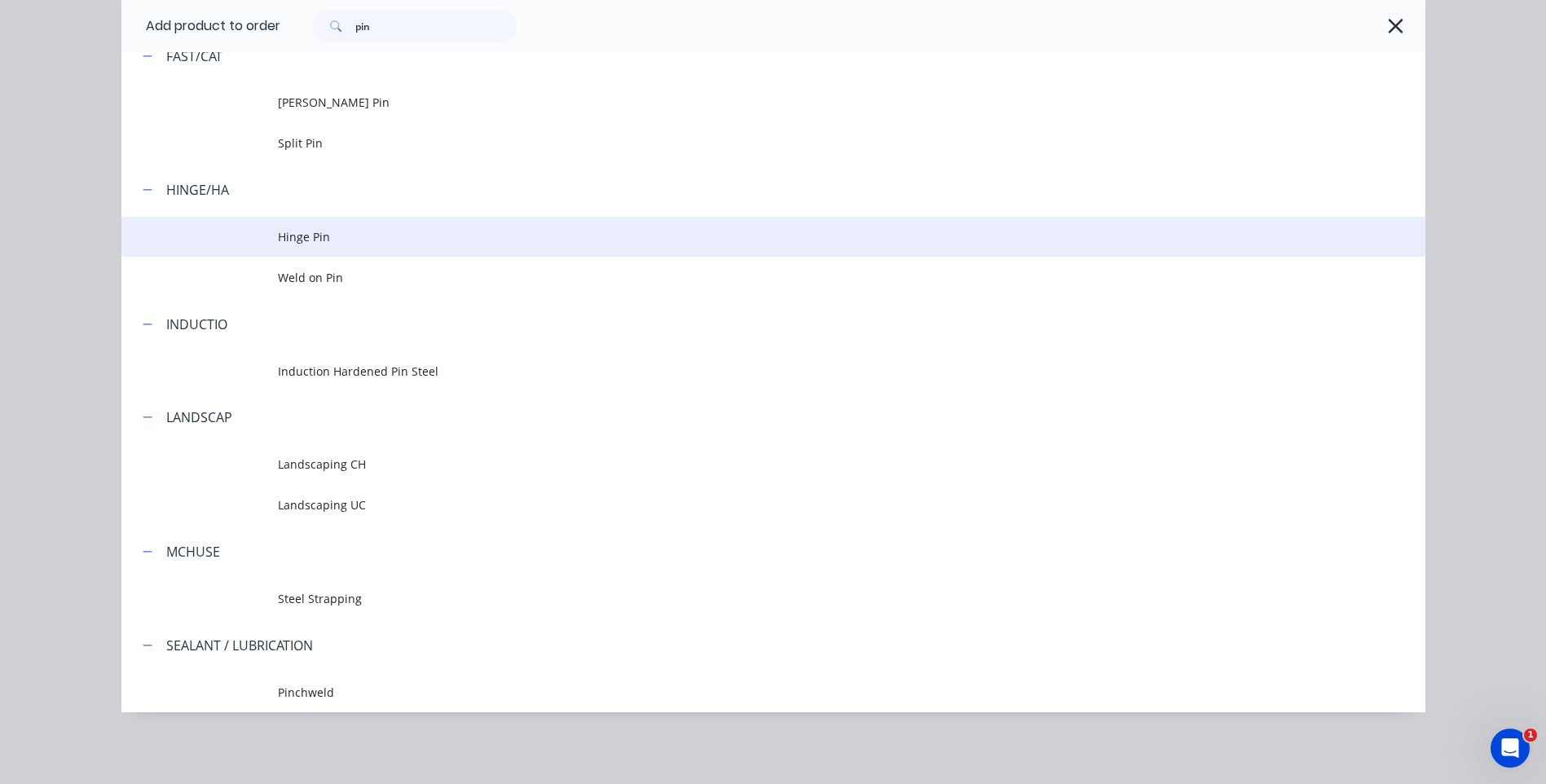
click at [289, 229] on span "Hinge Pin" at bounding box center [737, 236] width 918 height 17
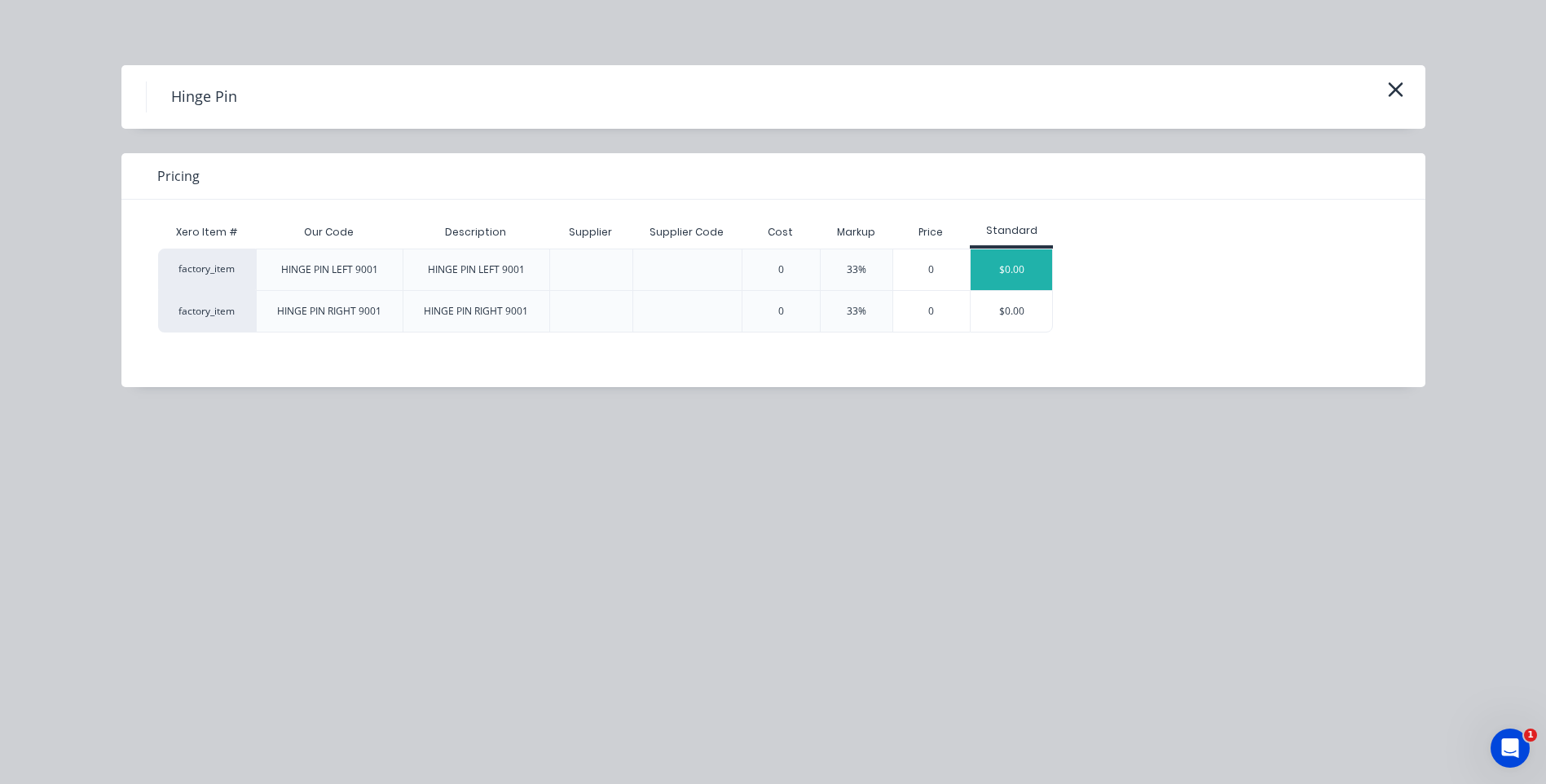
click at [1016, 267] on div "$0.00" at bounding box center [1011, 270] width 82 height 40
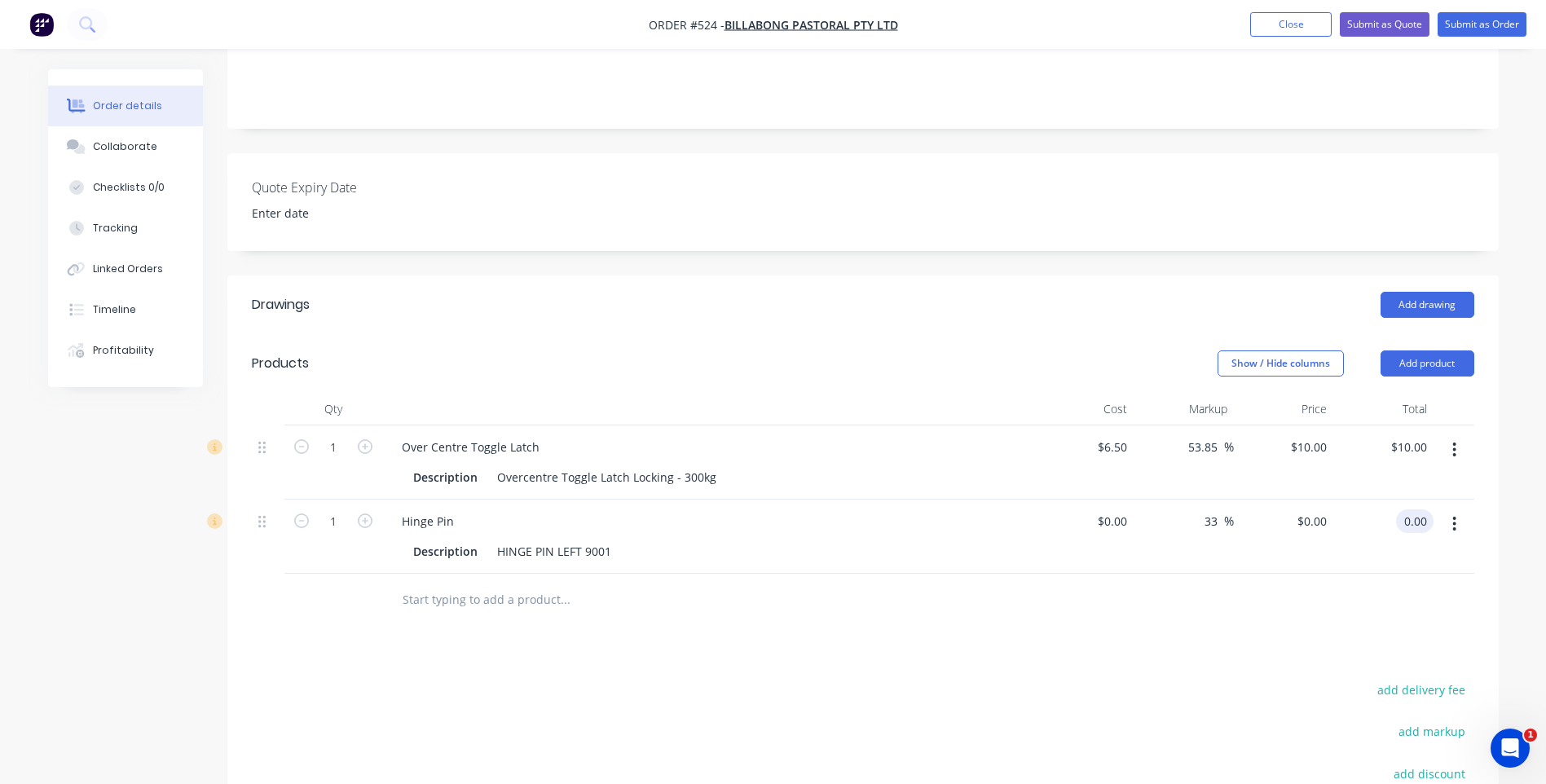
click at [1417, 509] on input "0.00" at bounding box center [1418, 521] width 31 height 24
type input "18.79"
type input "$18.79"
click at [520, 583] on input "text" at bounding box center [565, 599] width 326 height 33
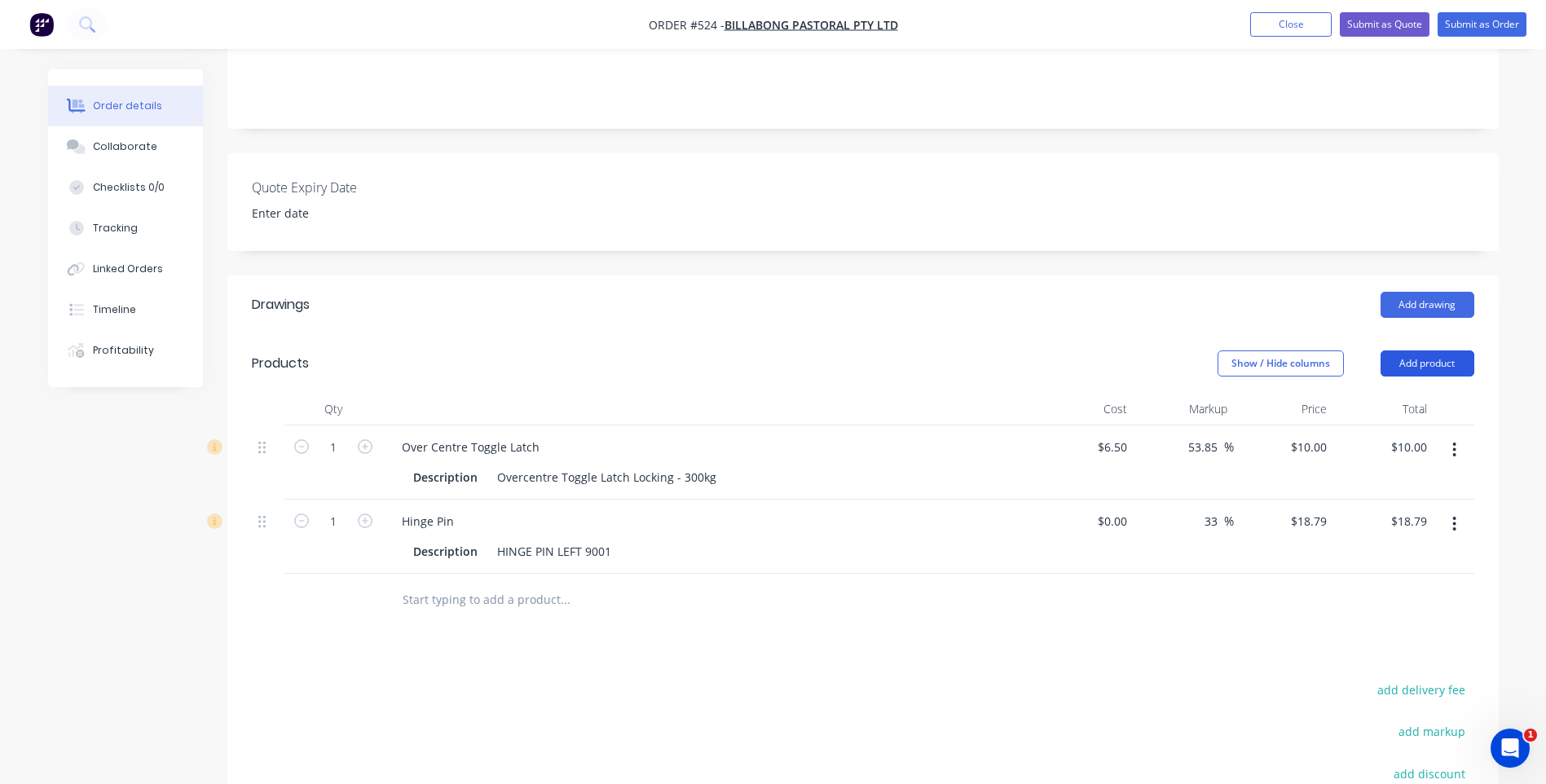
click at [1404, 350] on button "Add product" at bounding box center [1427, 363] width 93 height 26
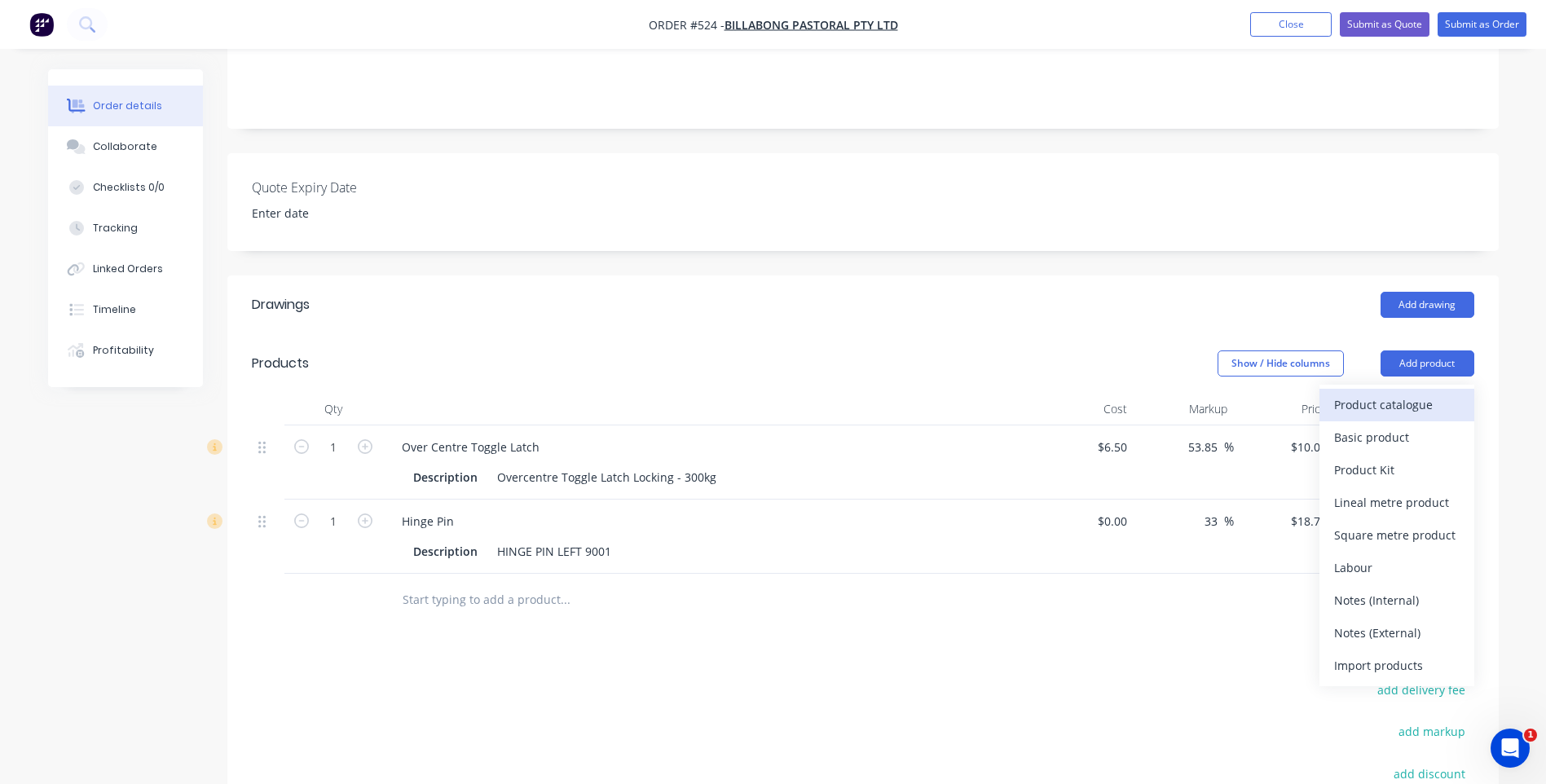
click at [1356, 392] on div "Product catalogue" at bounding box center [1396, 404] width 125 height 24
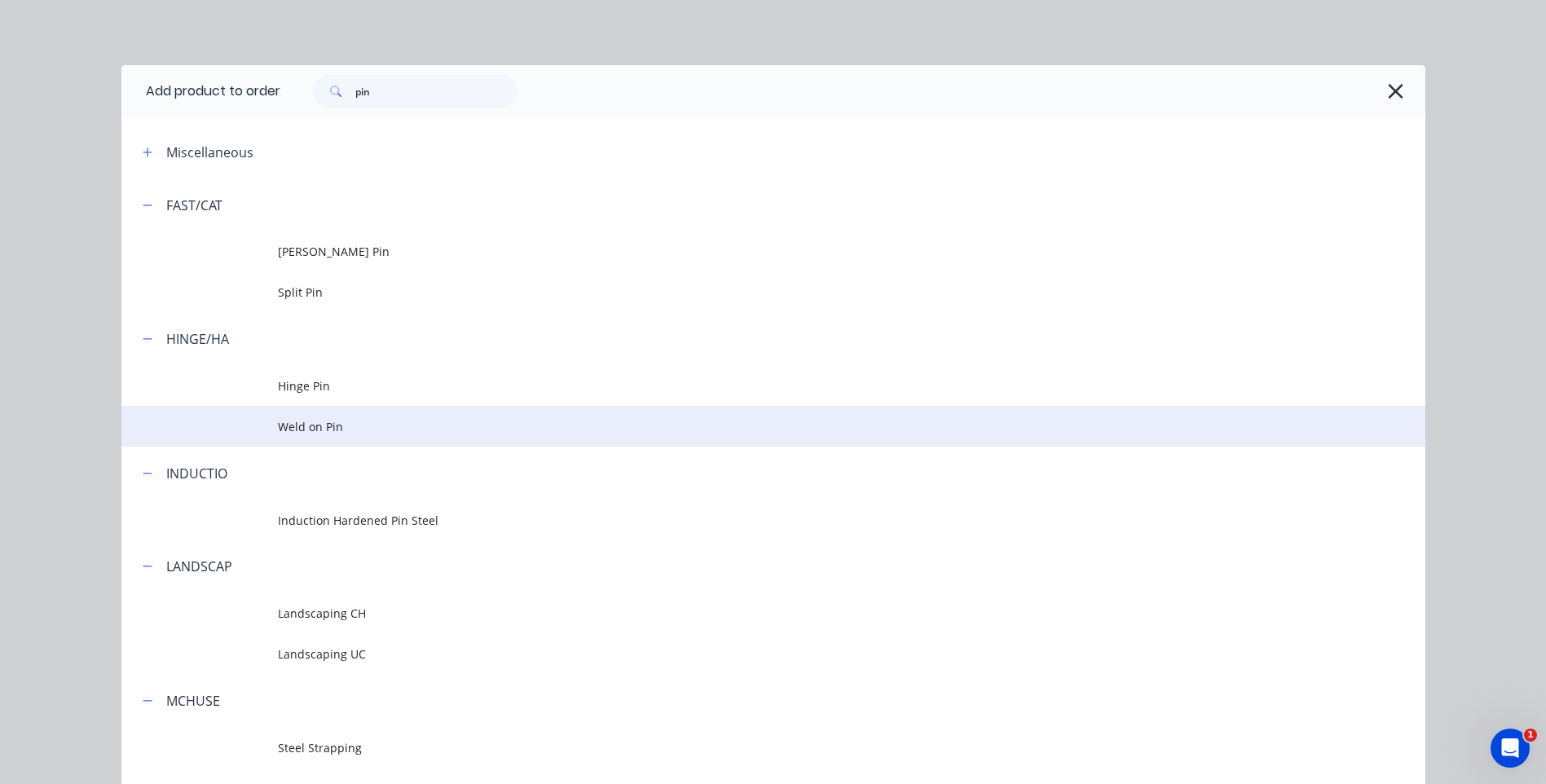
click at [292, 425] on span "Weld on Pin" at bounding box center [737, 426] width 918 height 17
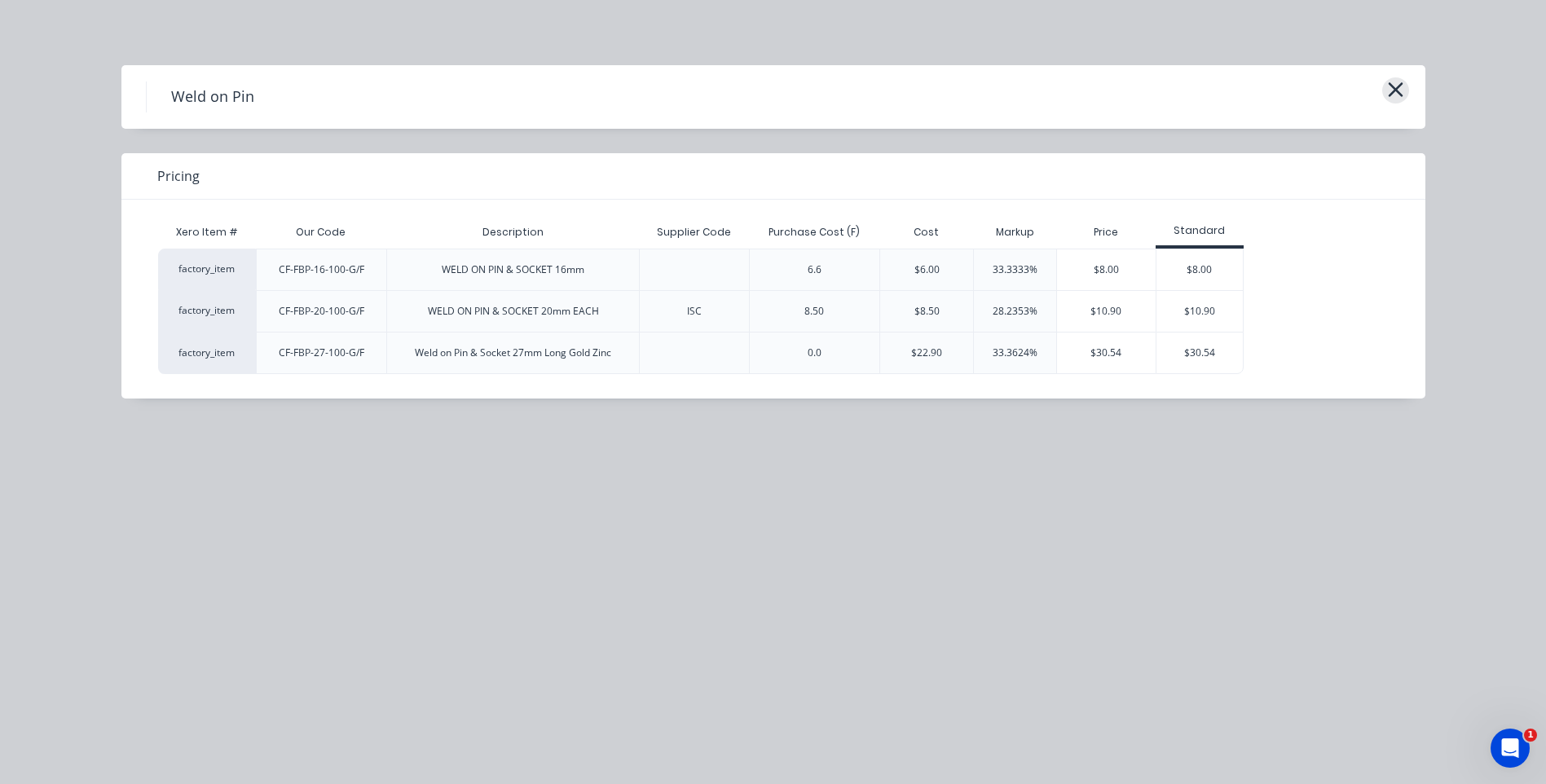
click at [1398, 87] on icon "button" at bounding box center [1395, 89] width 14 height 14
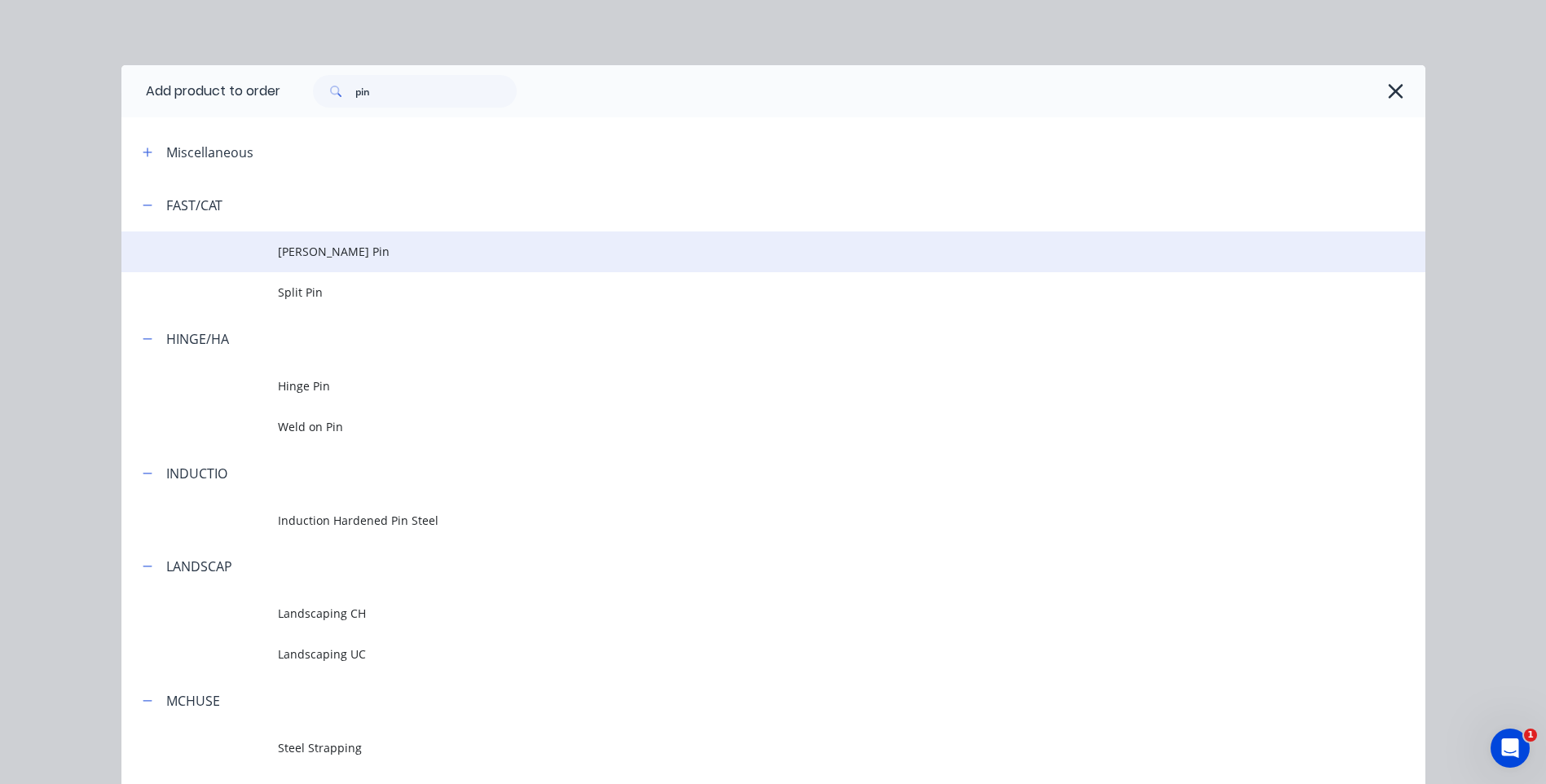
click at [308, 251] on span "Linch Pin" at bounding box center [737, 251] width 918 height 17
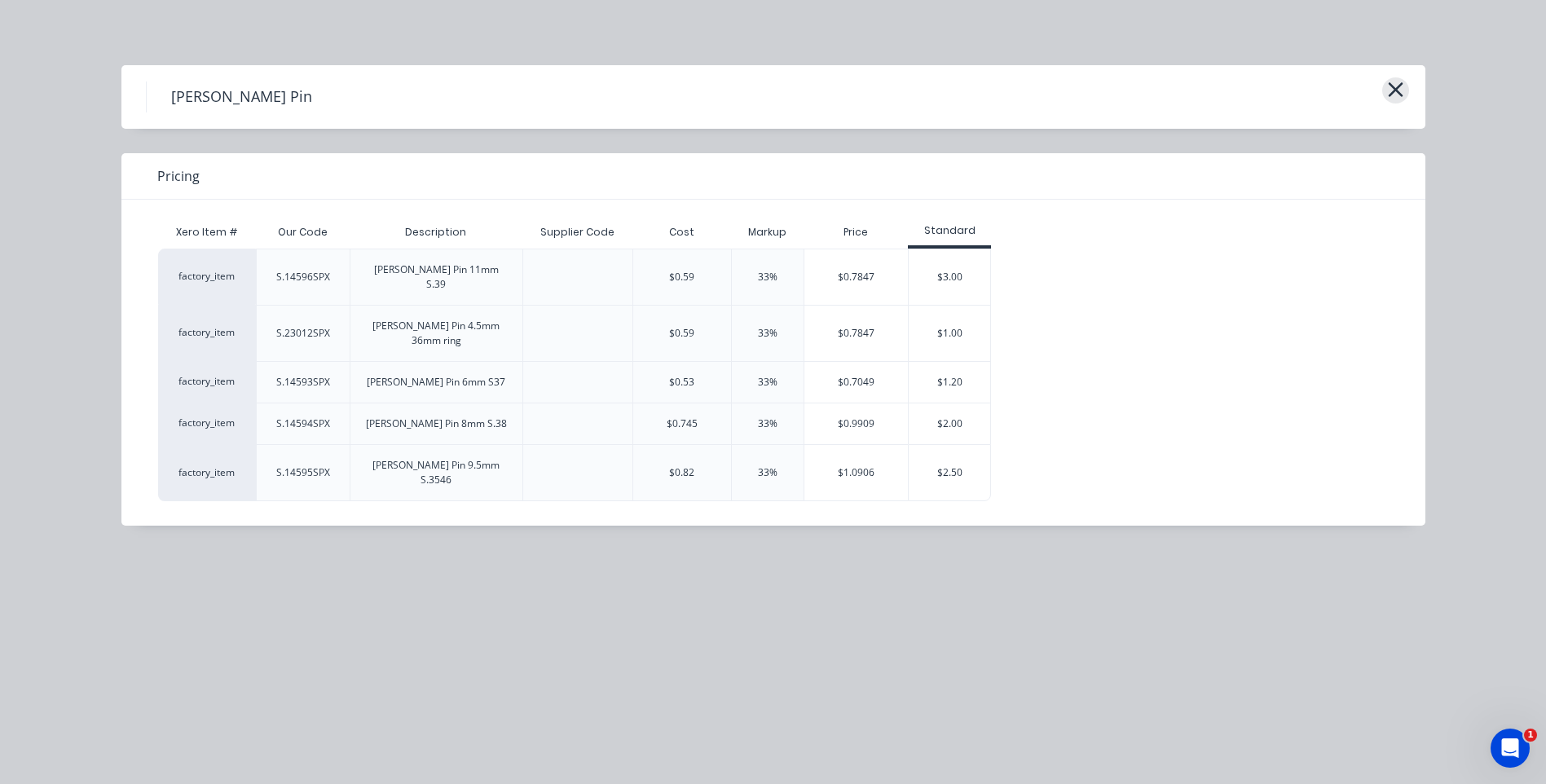
click at [1394, 86] on icon "button" at bounding box center [1396, 89] width 17 height 23
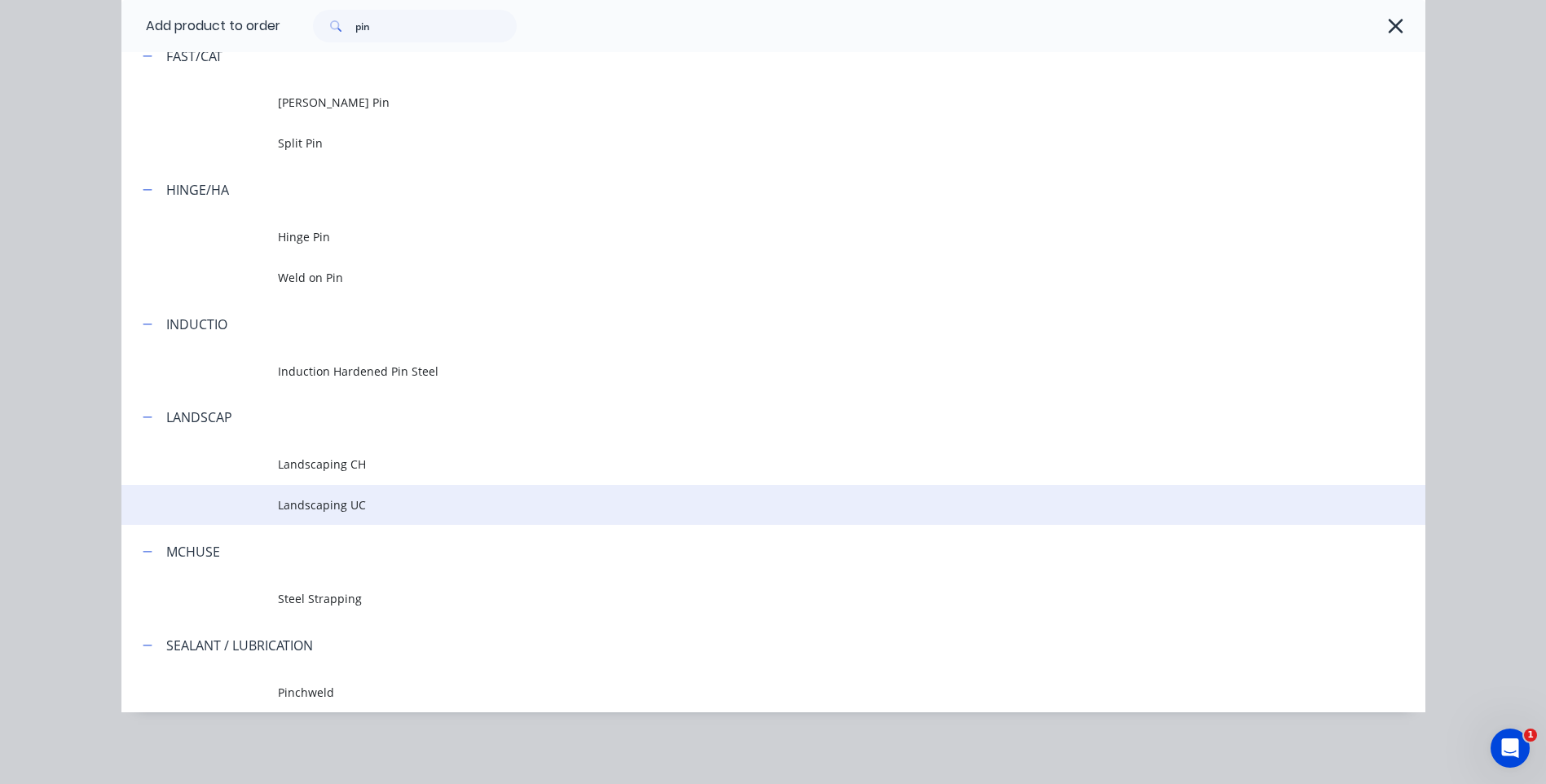
scroll to position [489, 0]
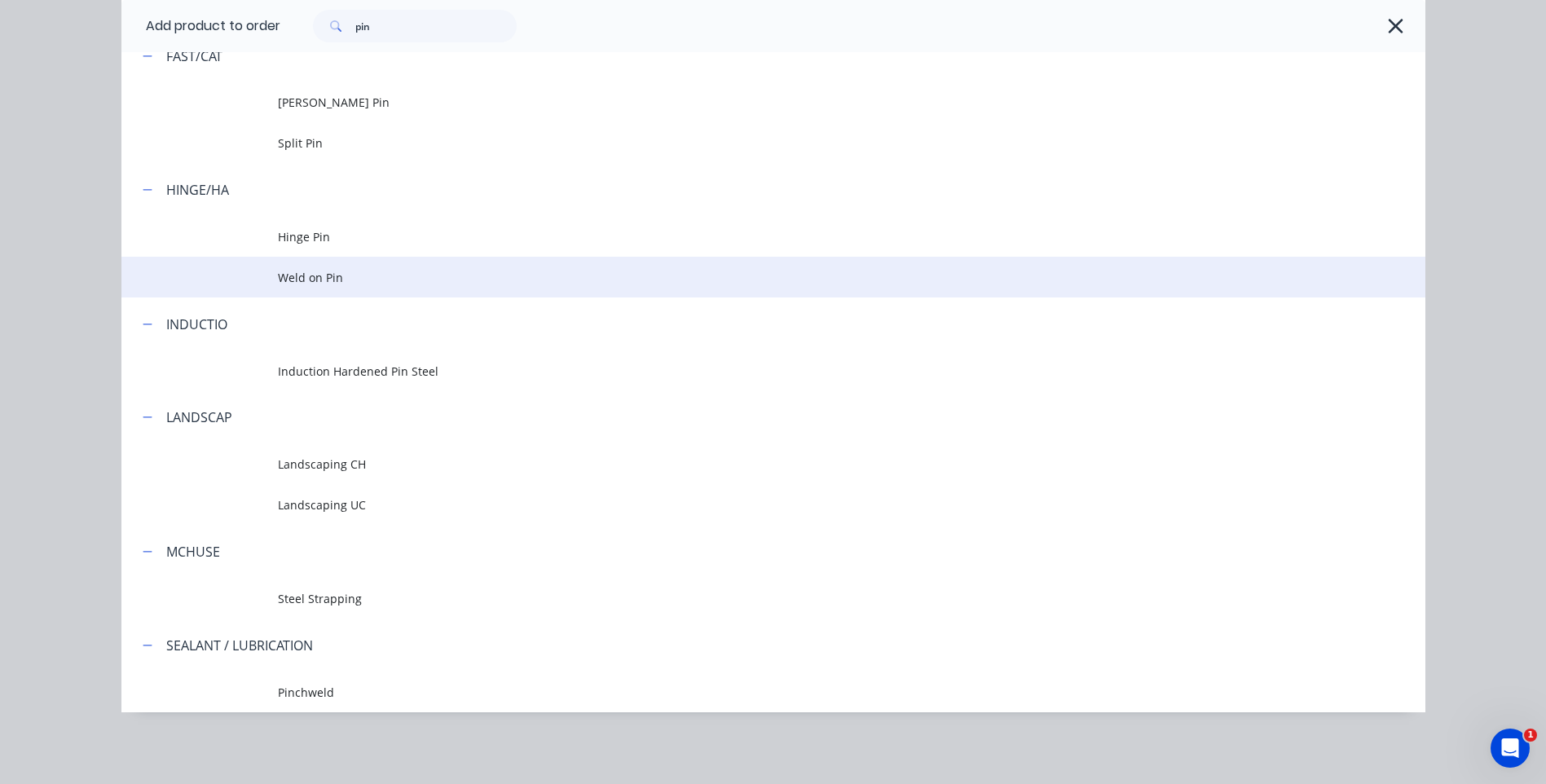
click at [317, 271] on span "Weld on Pin" at bounding box center [737, 277] width 918 height 17
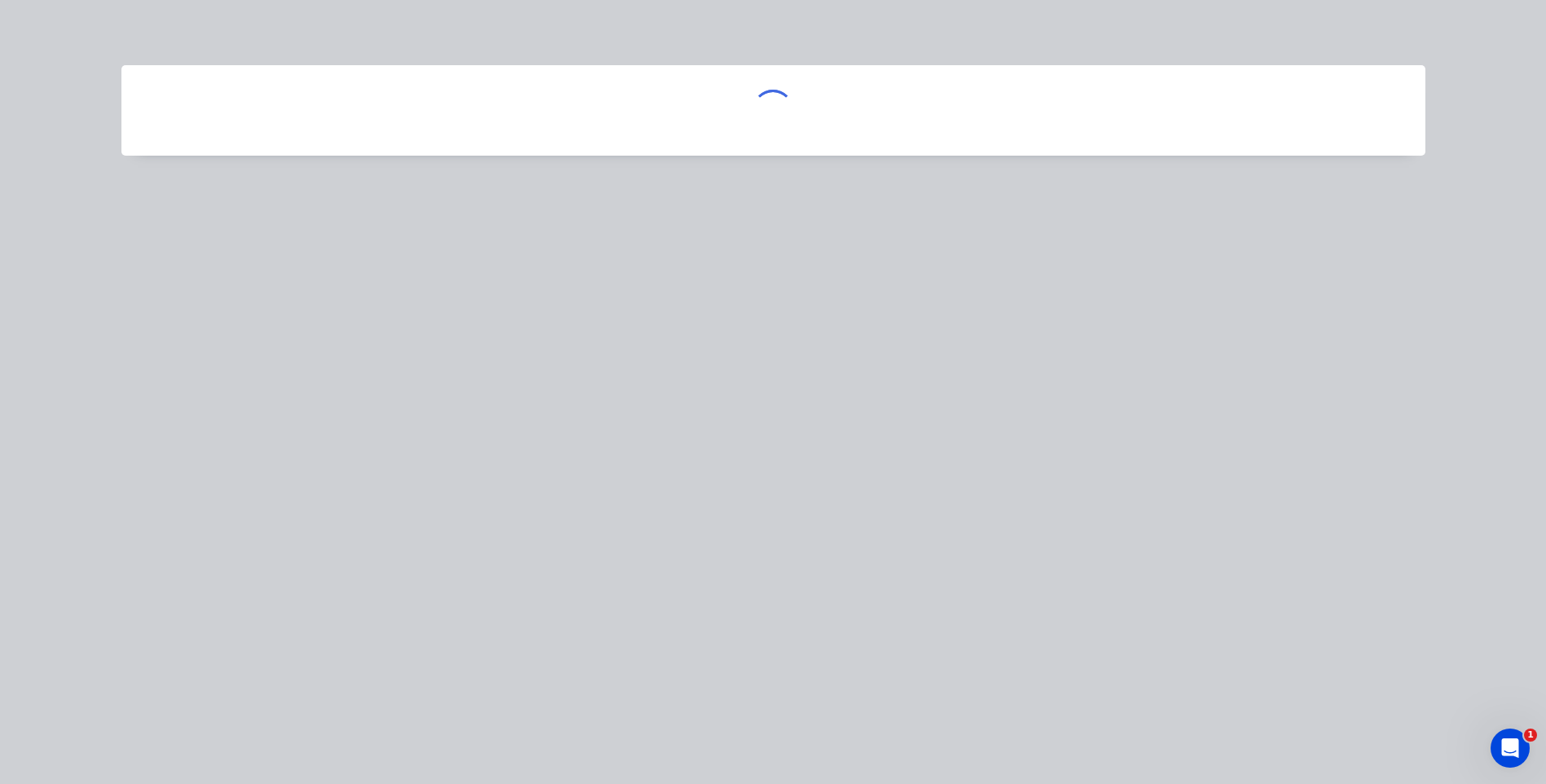
scroll to position [0, 0]
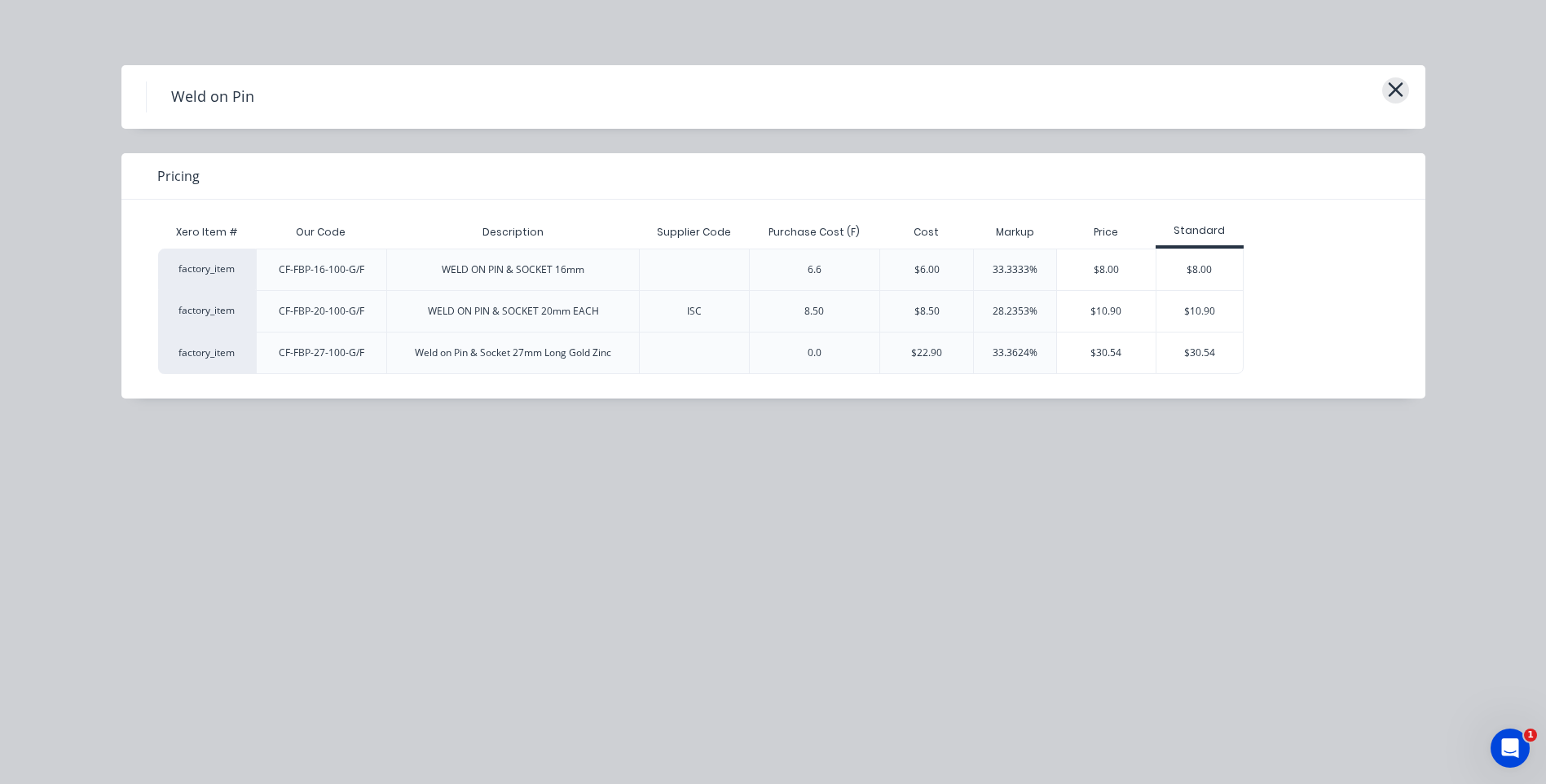
click at [1399, 89] on icon "button" at bounding box center [1396, 89] width 17 height 23
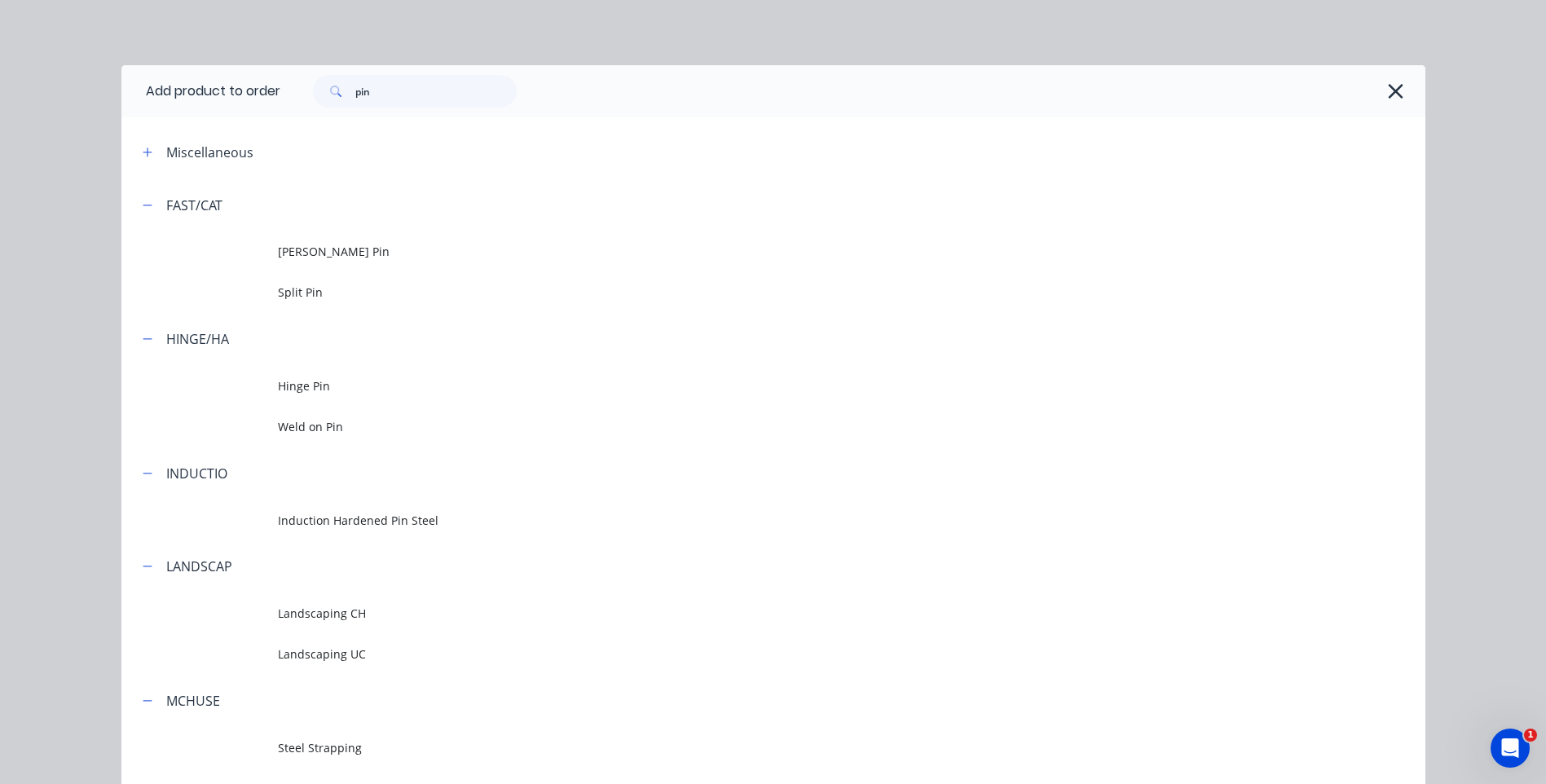
scroll to position [149, 0]
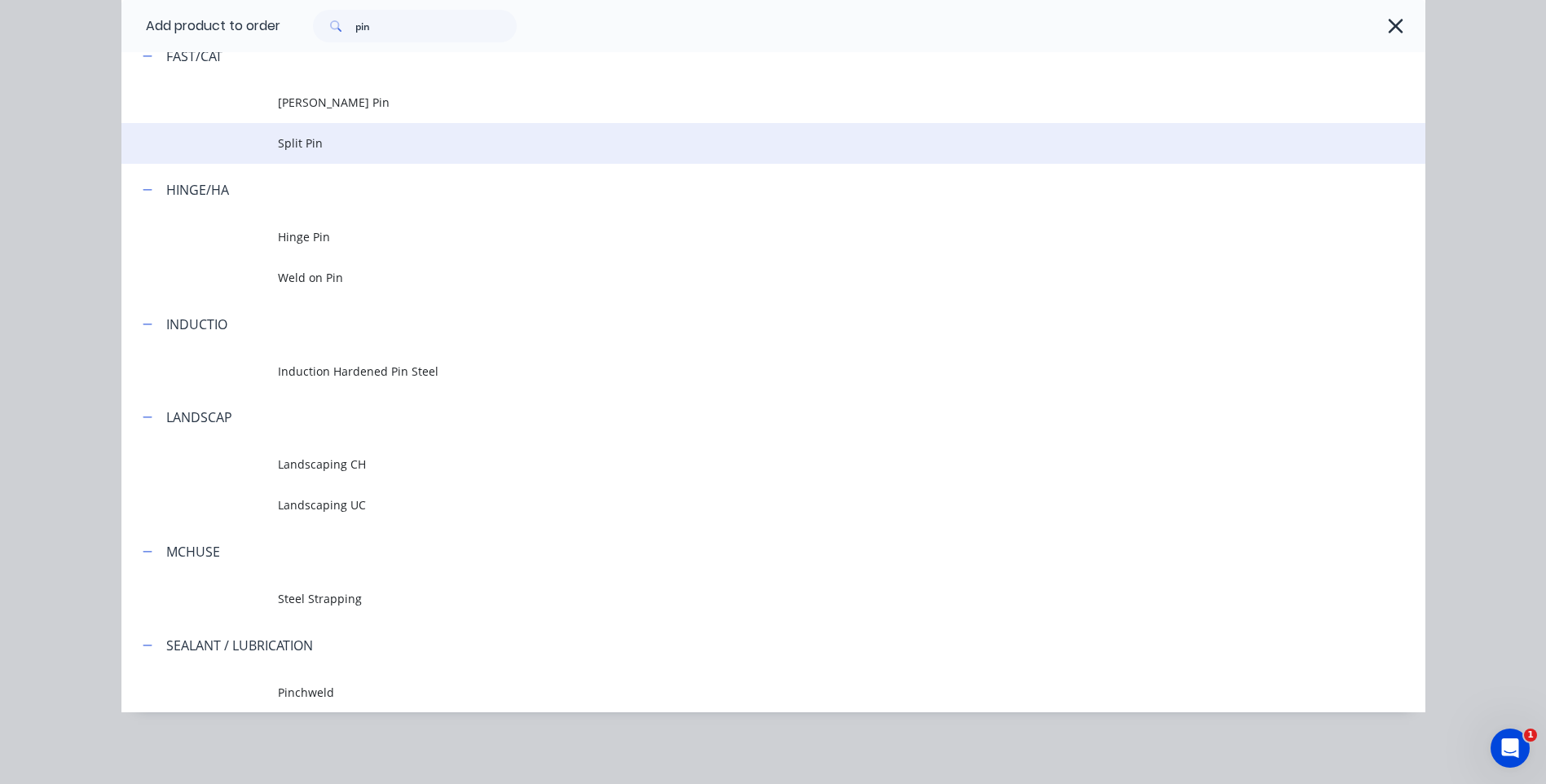
click at [308, 137] on span "Split Pin" at bounding box center [737, 143] width 918 height 17
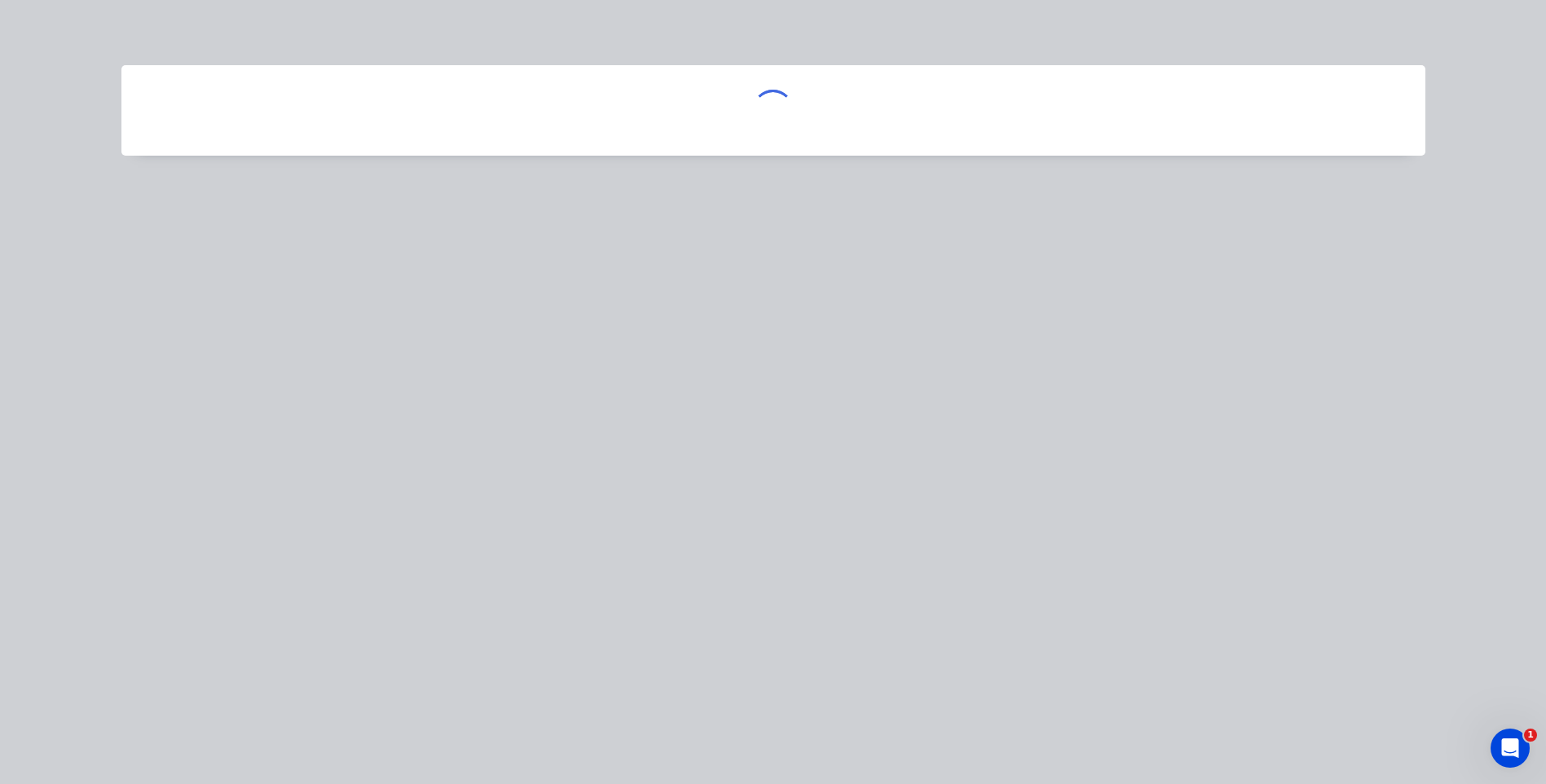
scroll to position [0, 0]
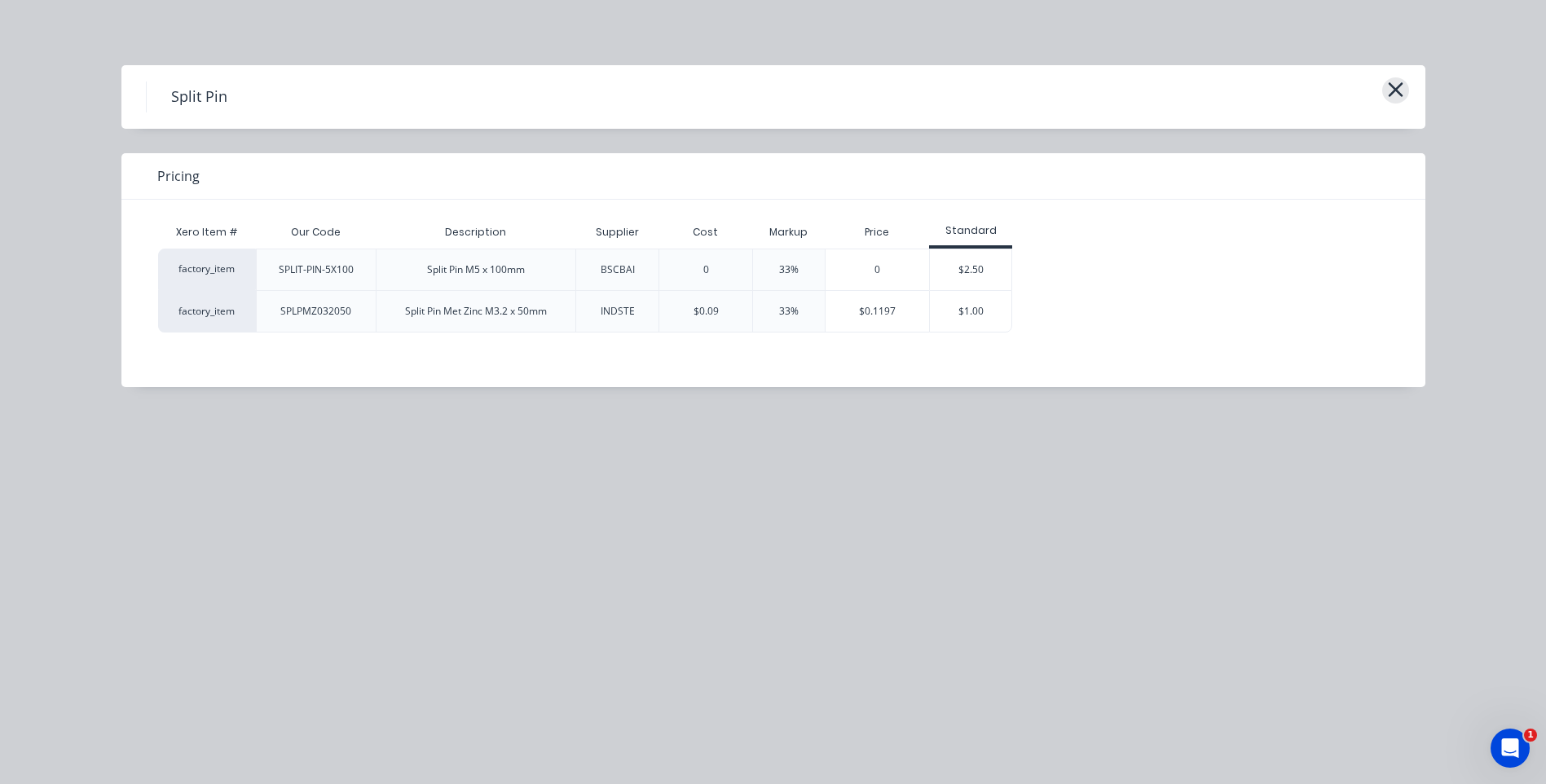
click at [1390, 84] on icon "button" at bounding box center [1395, 89] width 14 height 14
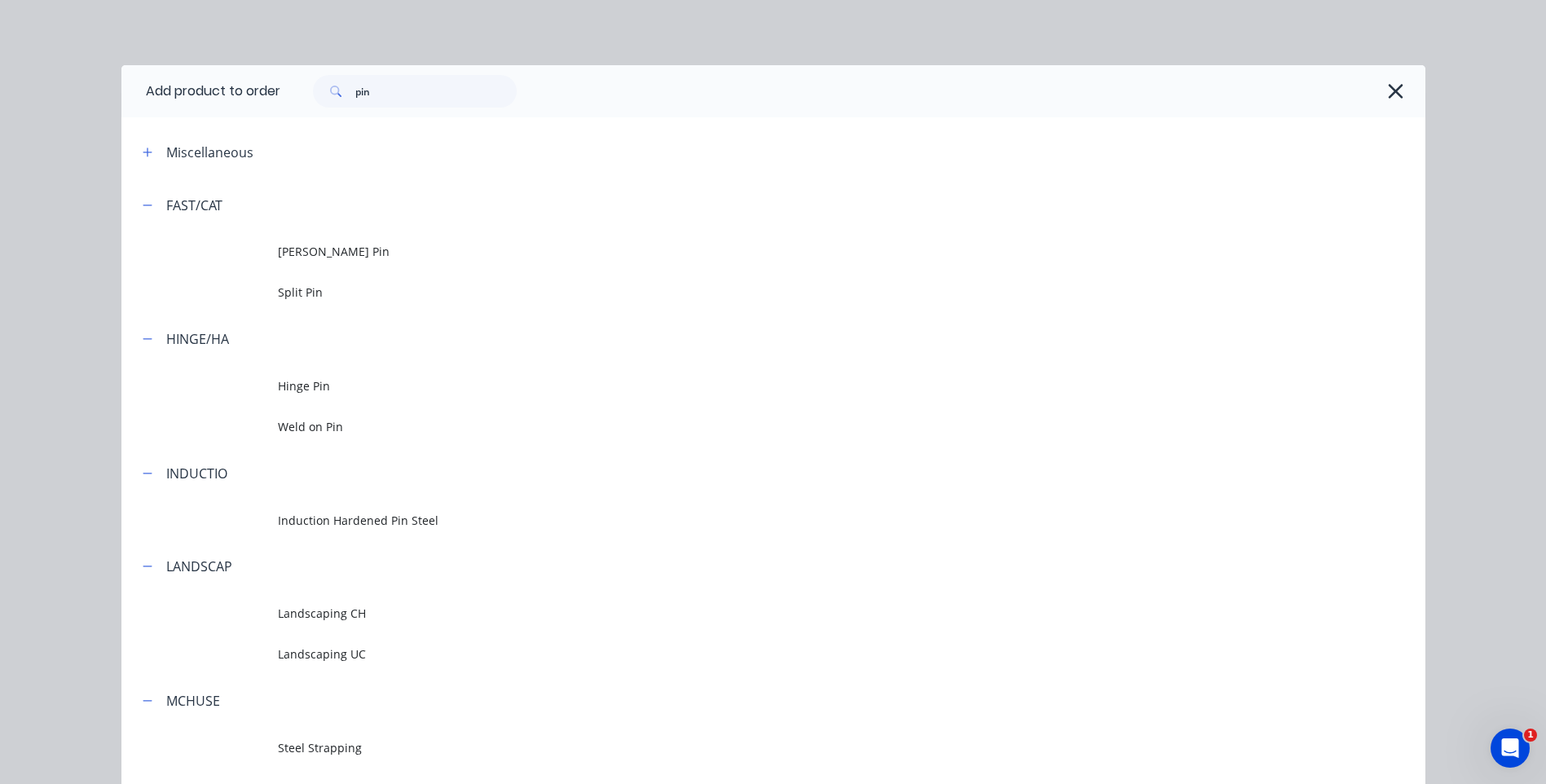
scroll to position [149, 0]
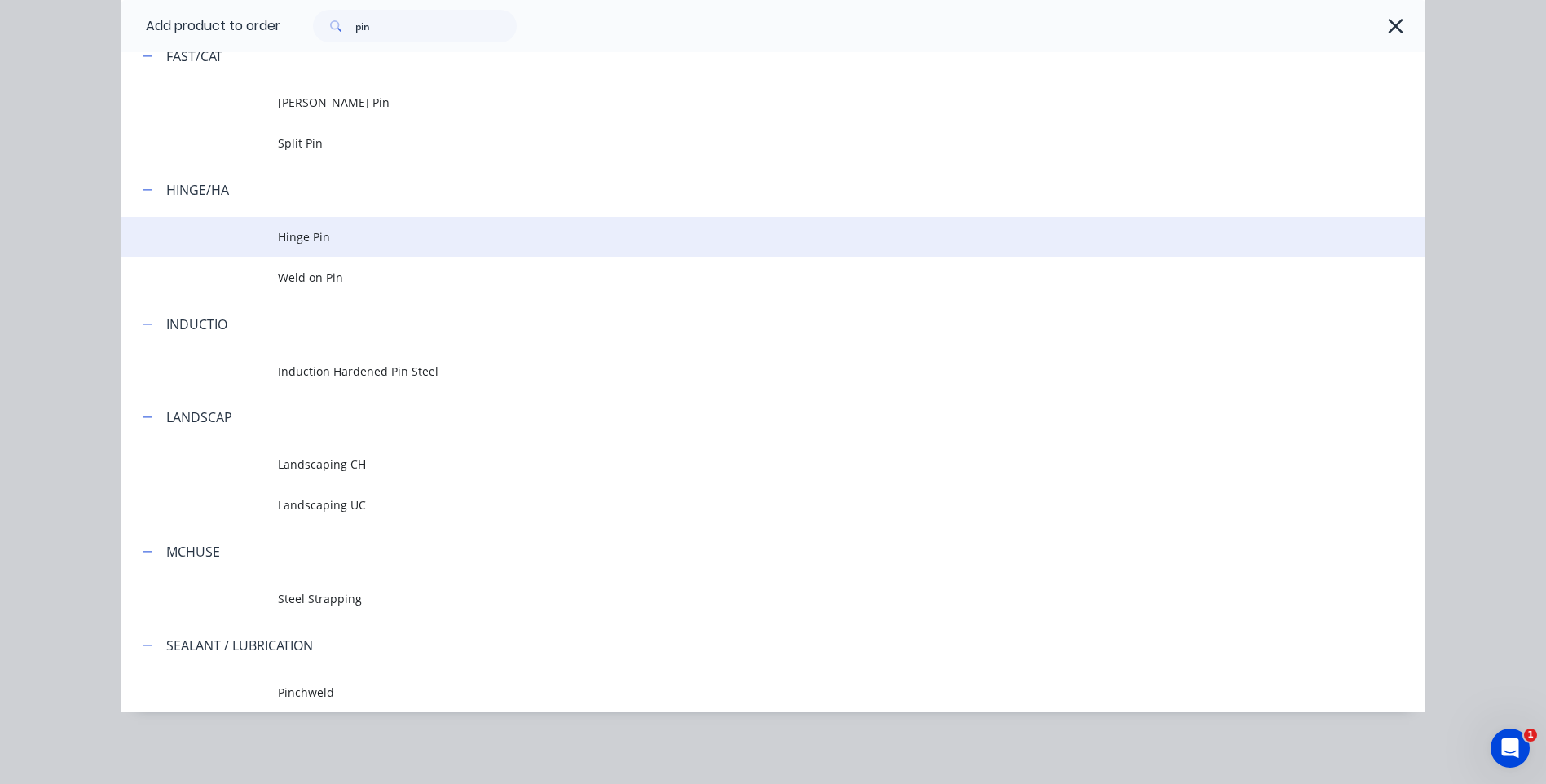
click at [348, 233] on span "Hinge Pin" at bounding box center [737, 236] width 918 height 17
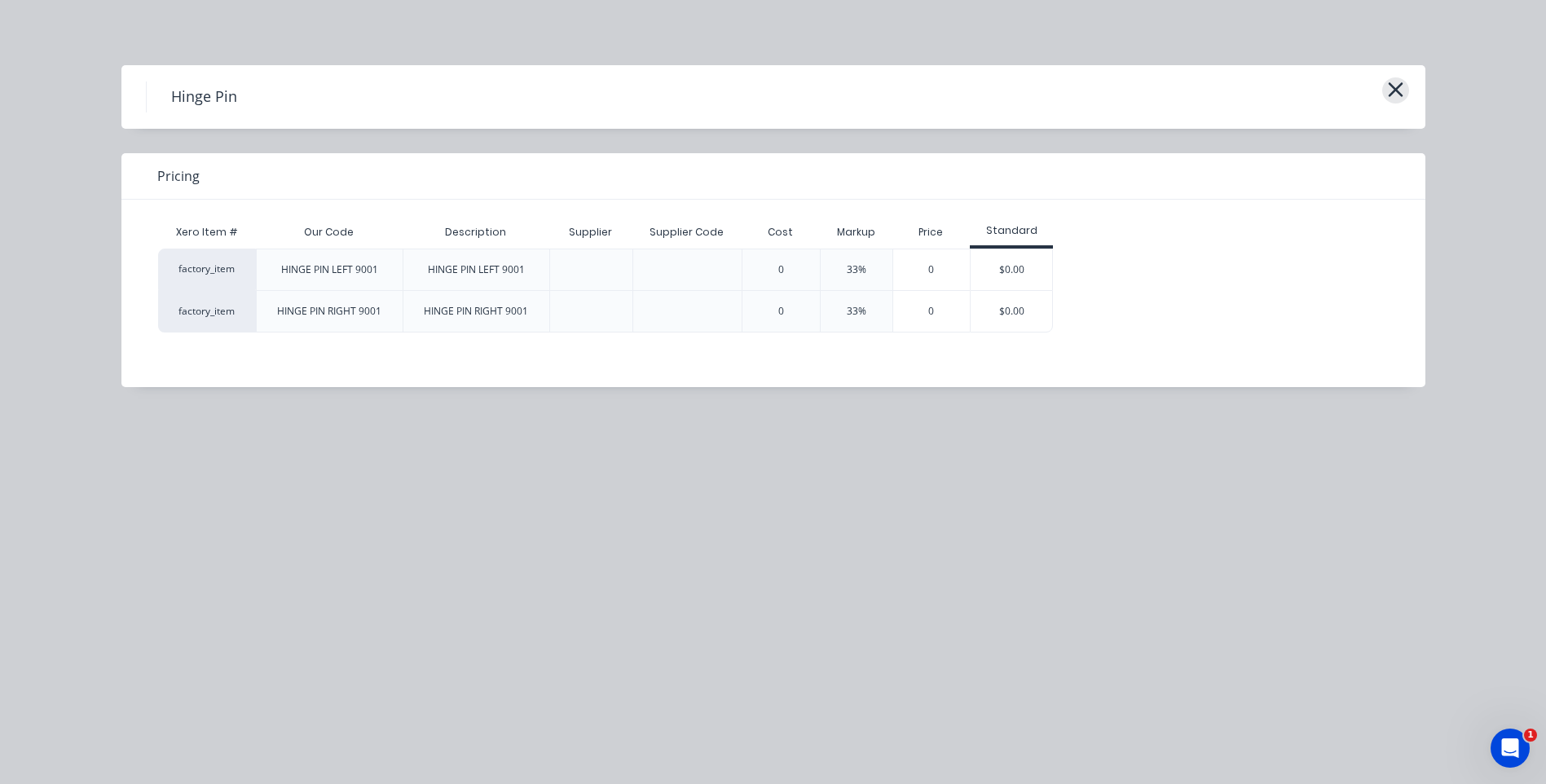
click at [1398, 87] on icon "button" at bounding box center [1395, 89] width 14 height 14
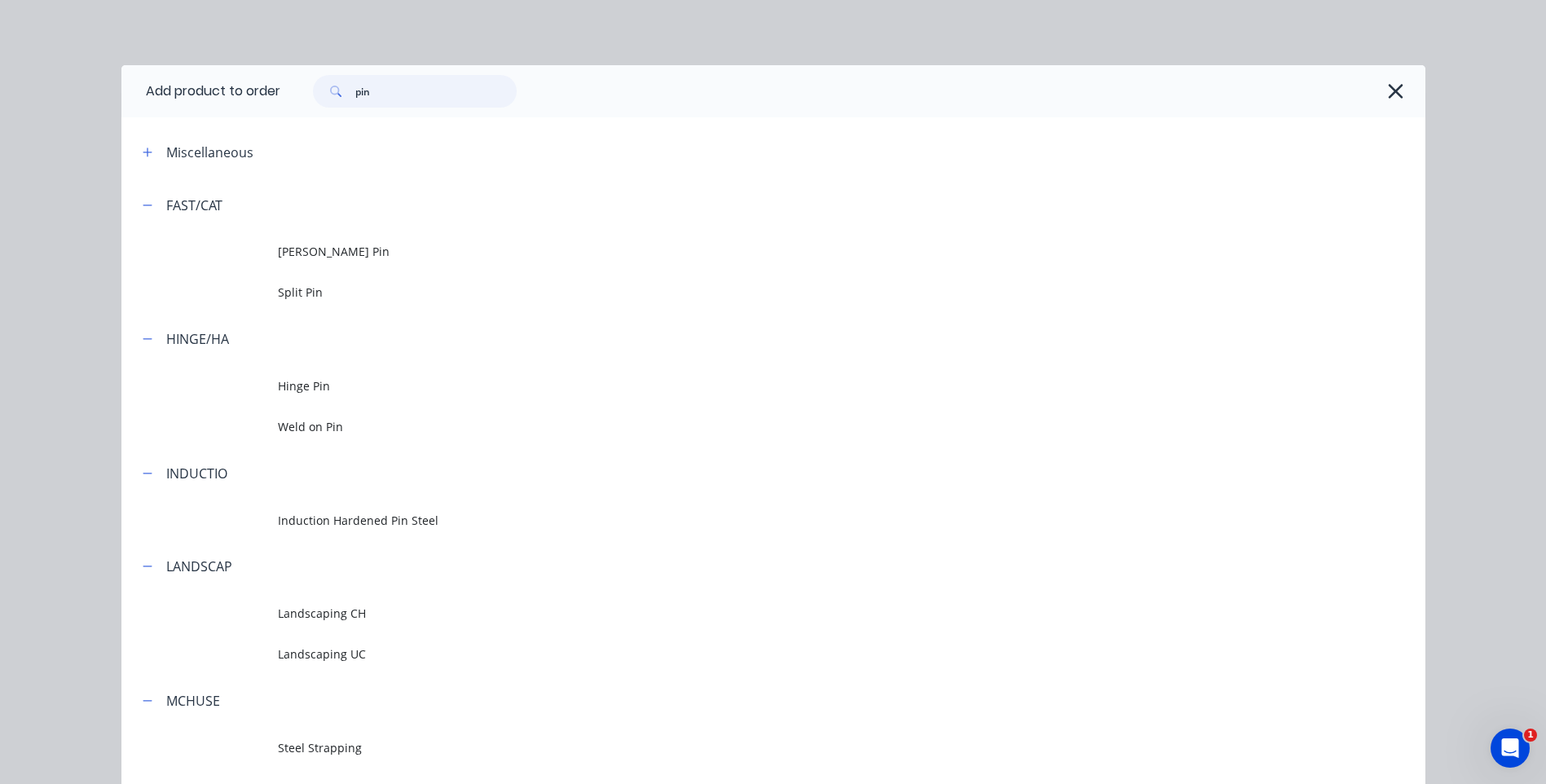
click at [383, 98] on input "pin" at bounding box center [436, 91] width 161 height 33
type input "p"
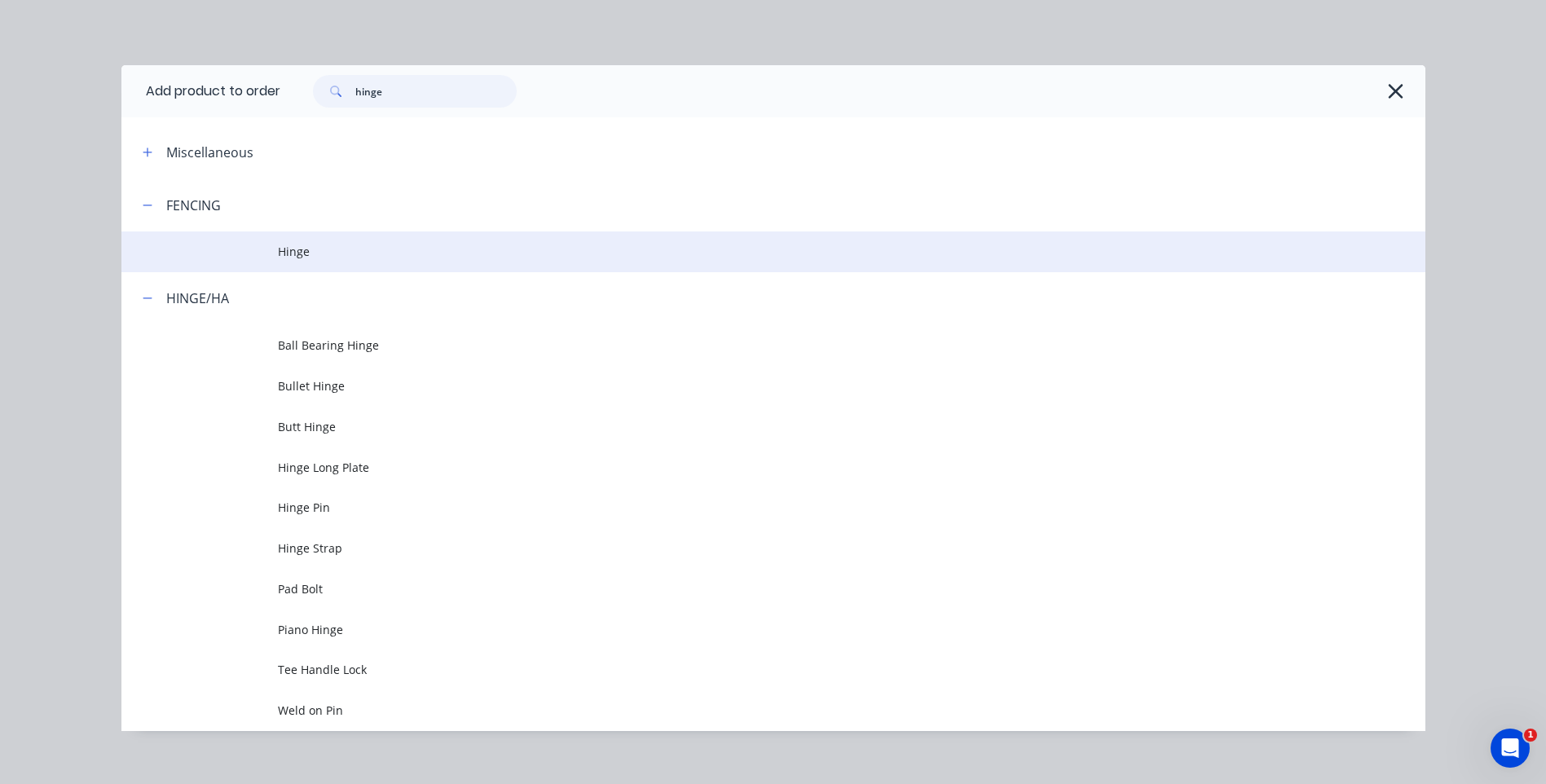
type input "hinge"
click at [288, 239] on td "Hinge" at bounding box center [852, 251] width 1148 height 40
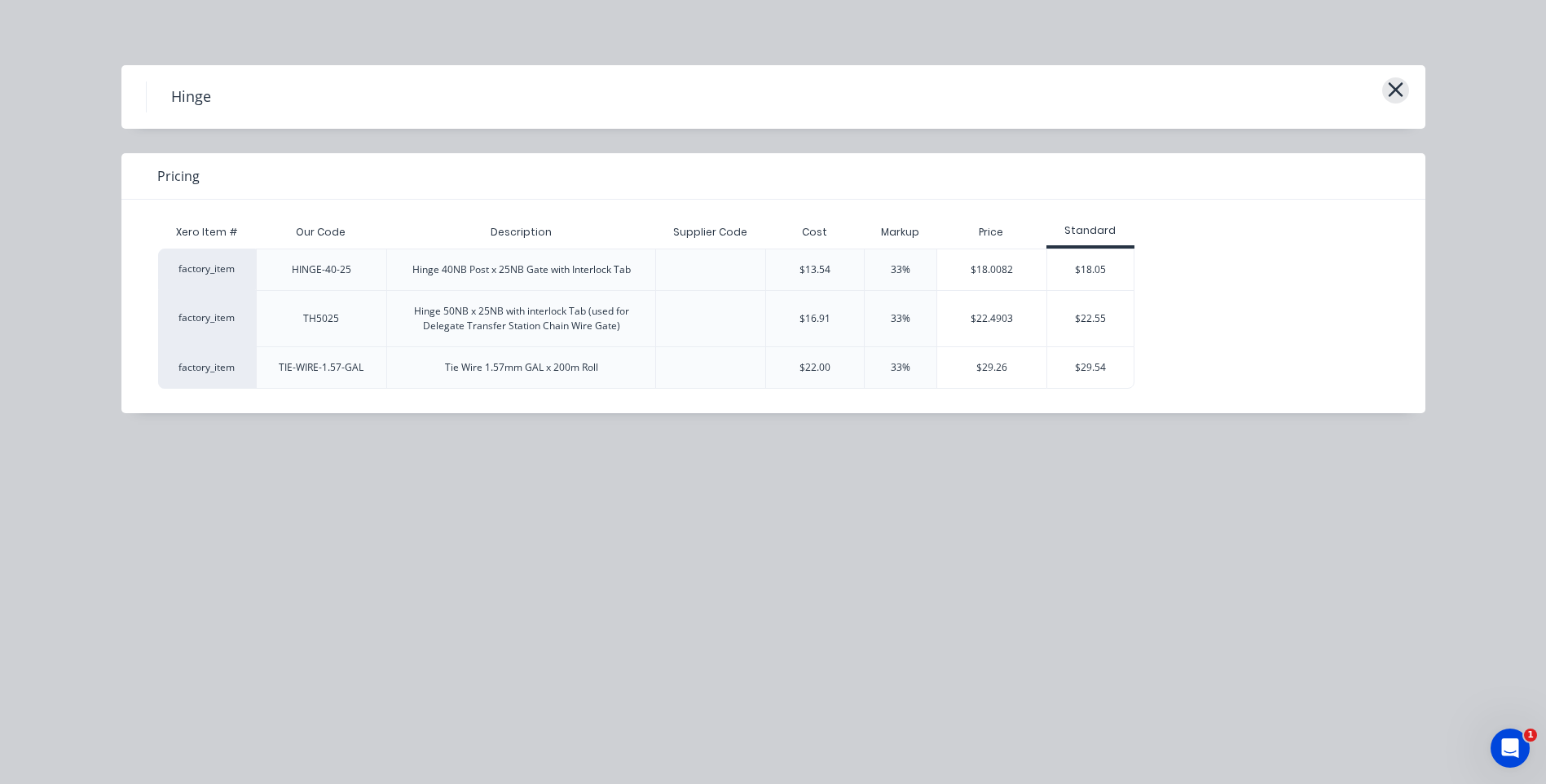
click at [1396, 87] on icon "button" at bounding box center [1396, 89] width 17 height 23
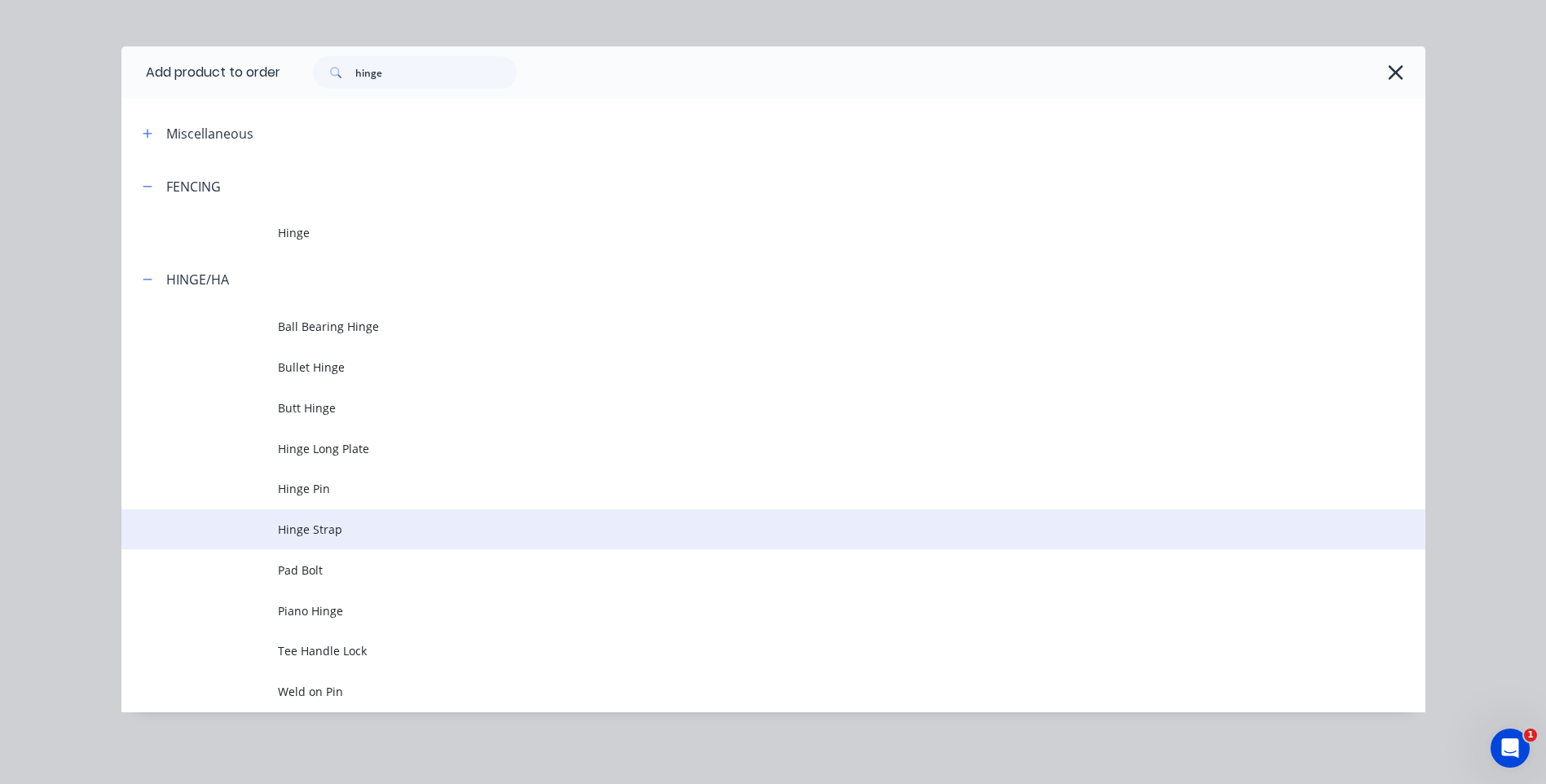
scroll to position [584, 0]
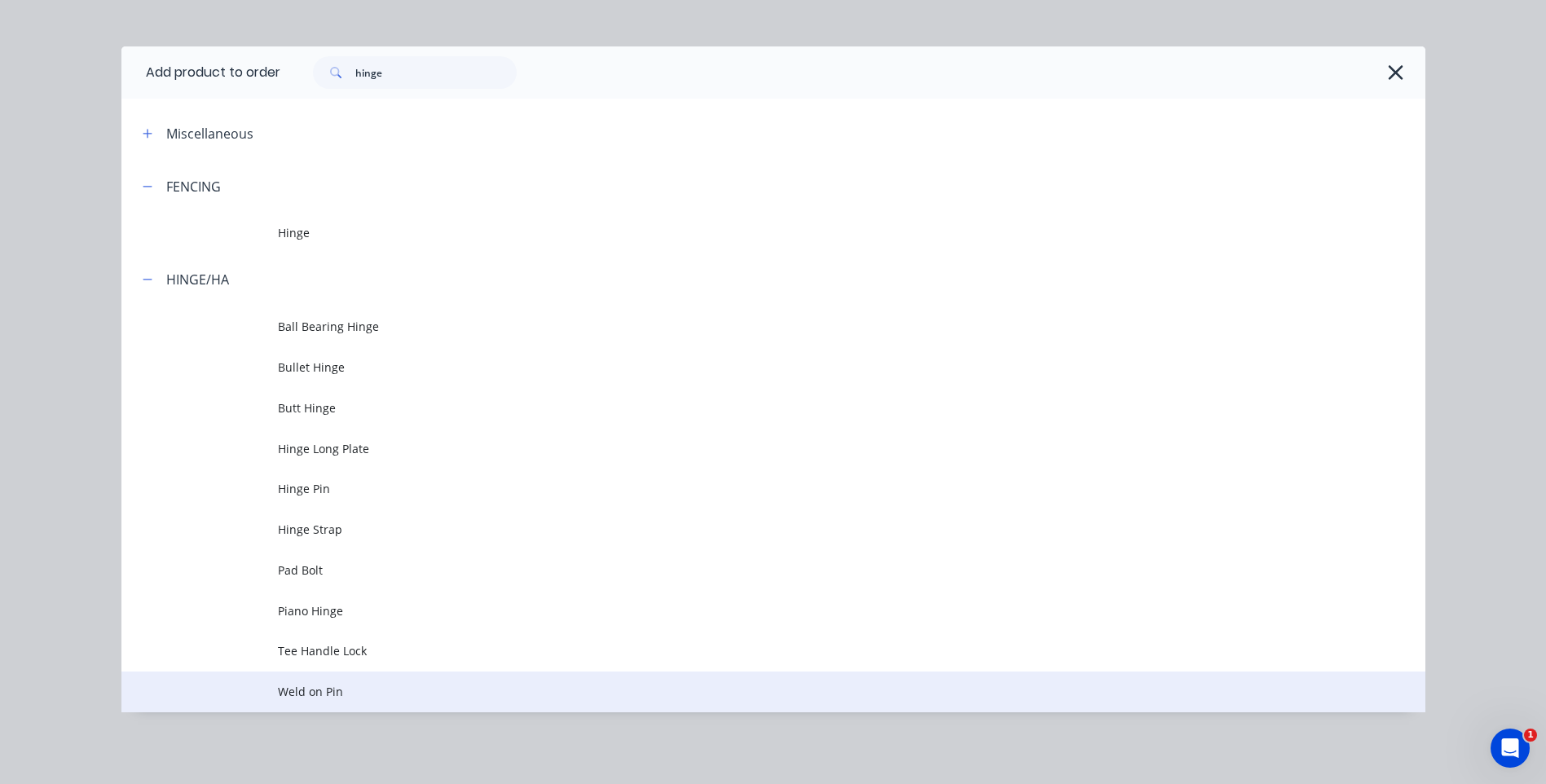
click at [330, 681] on td "Weld on Pin" at bounding box center [852, 692] width 1148 height 40
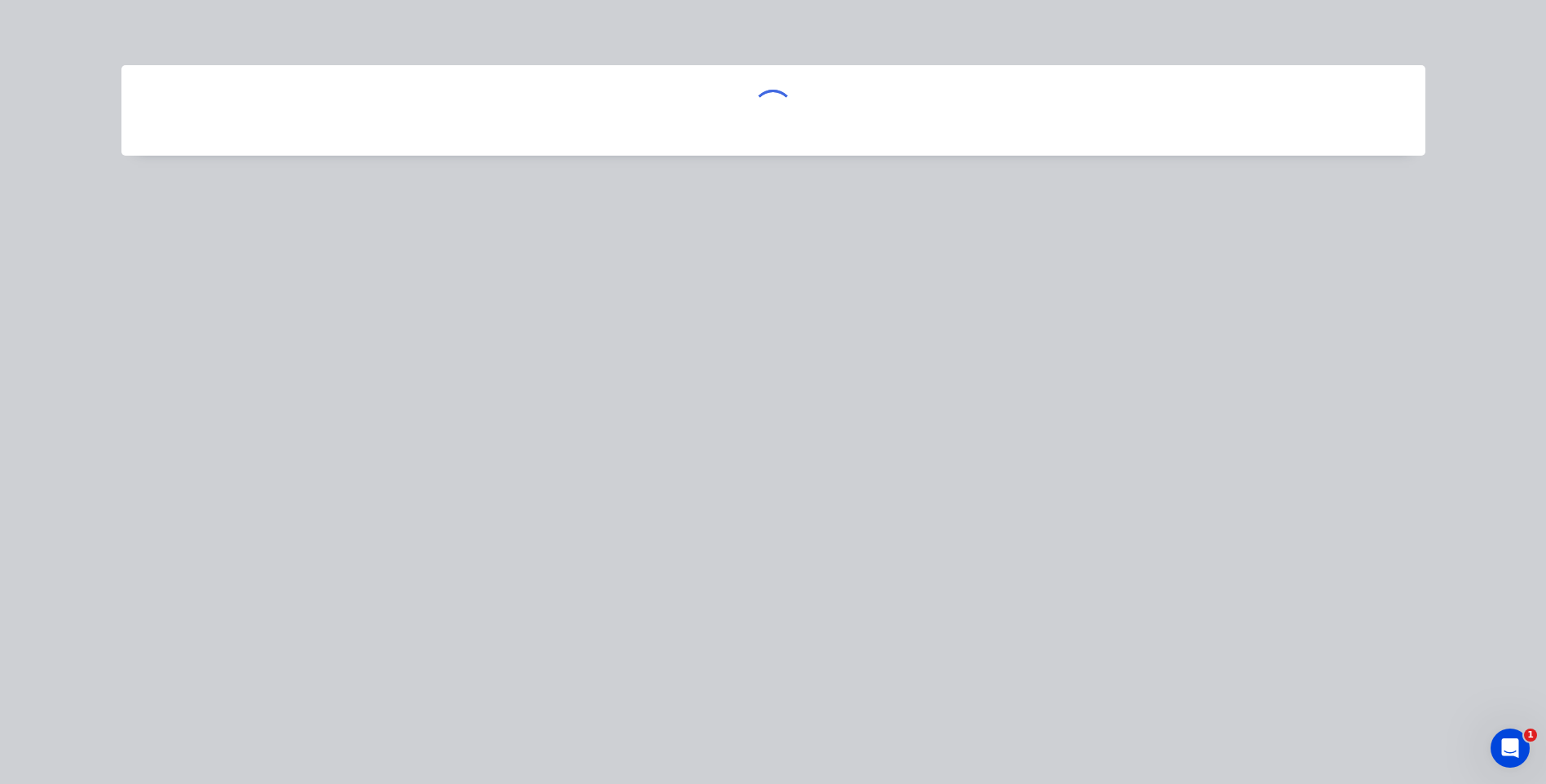
scroll to position [0, 0]
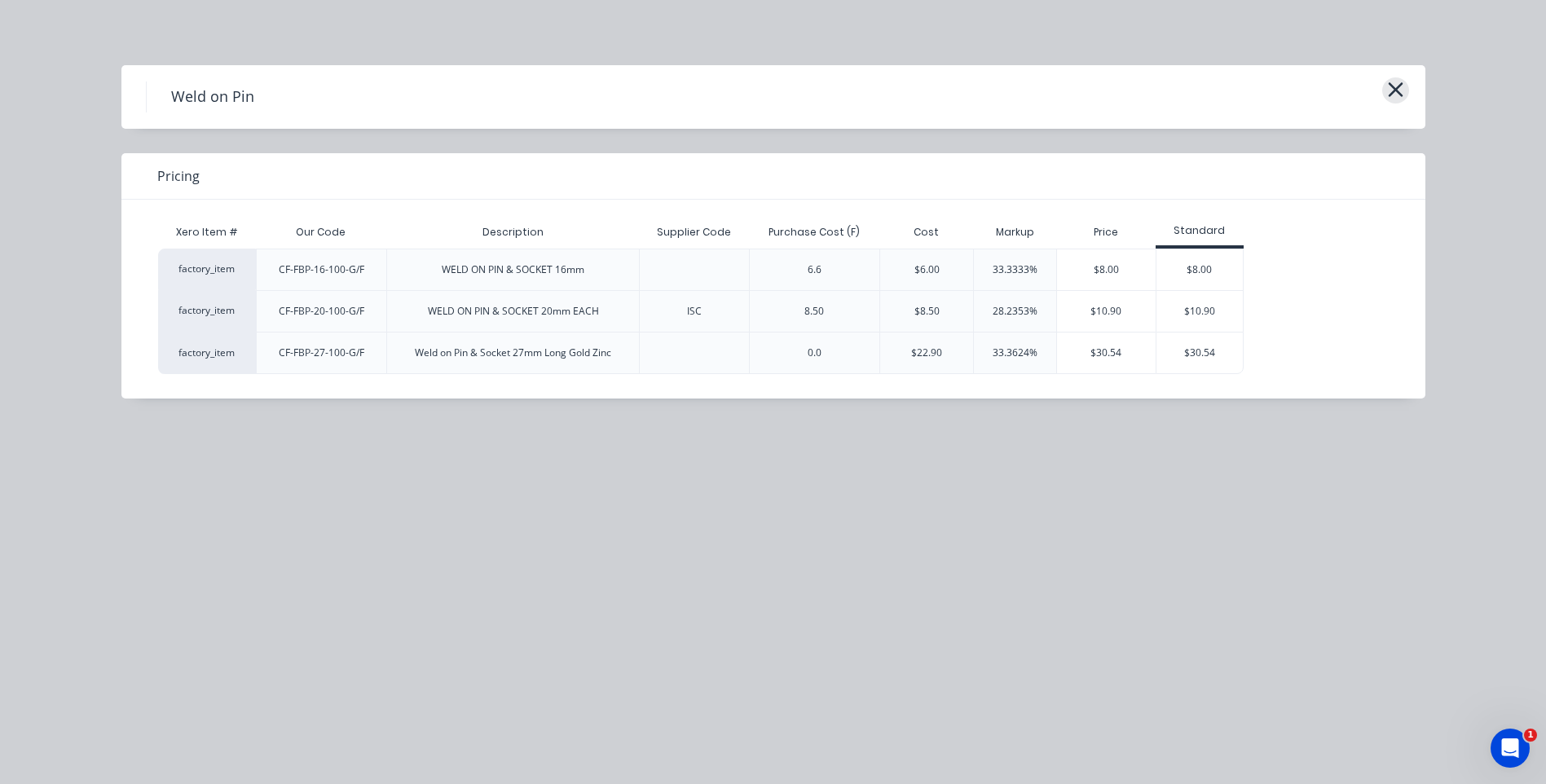
click at [1395, 88] on icon "button" at bounding box center [1395, 89] width 14 height 14
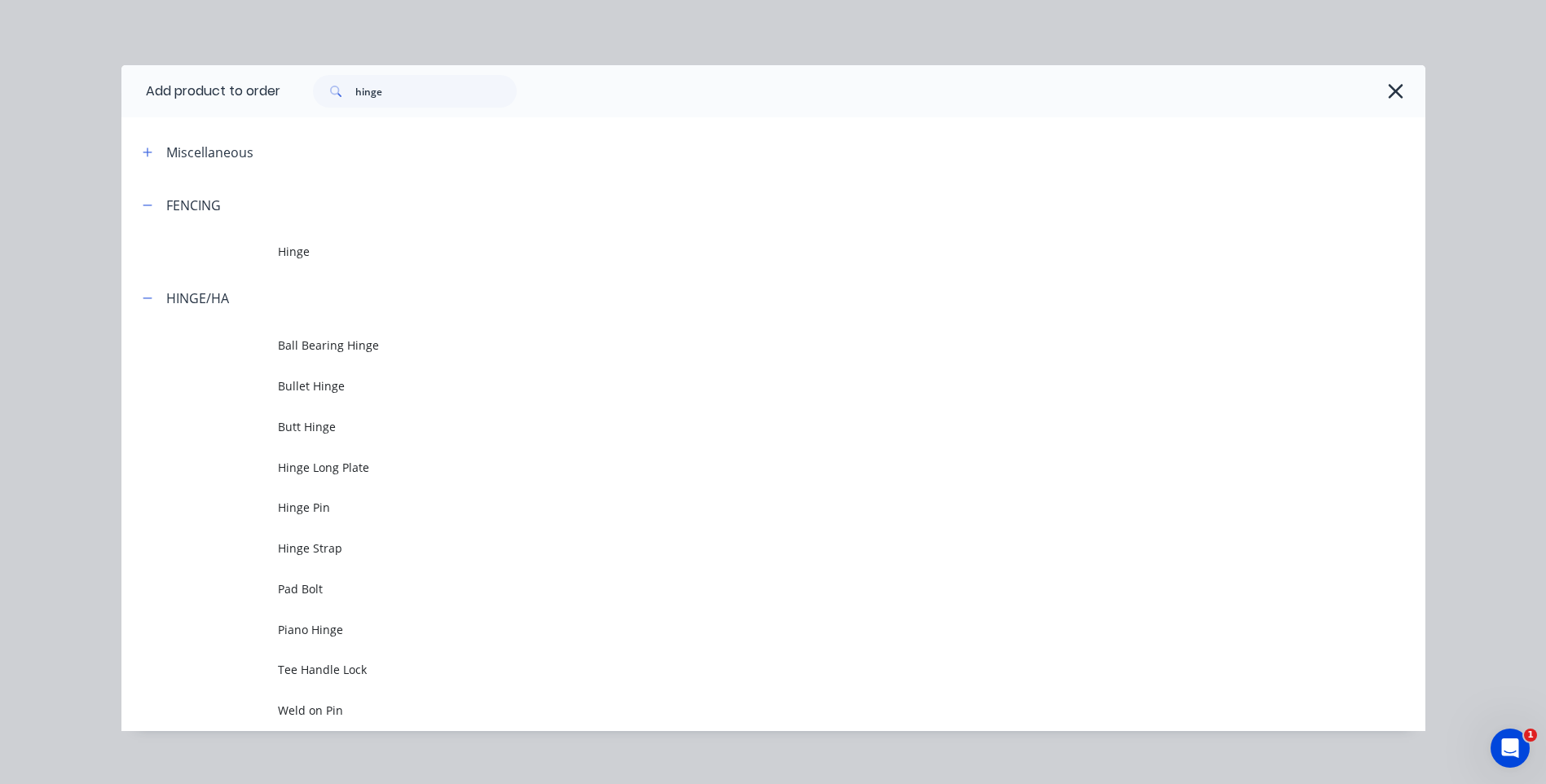
scroll to position [18, 0]
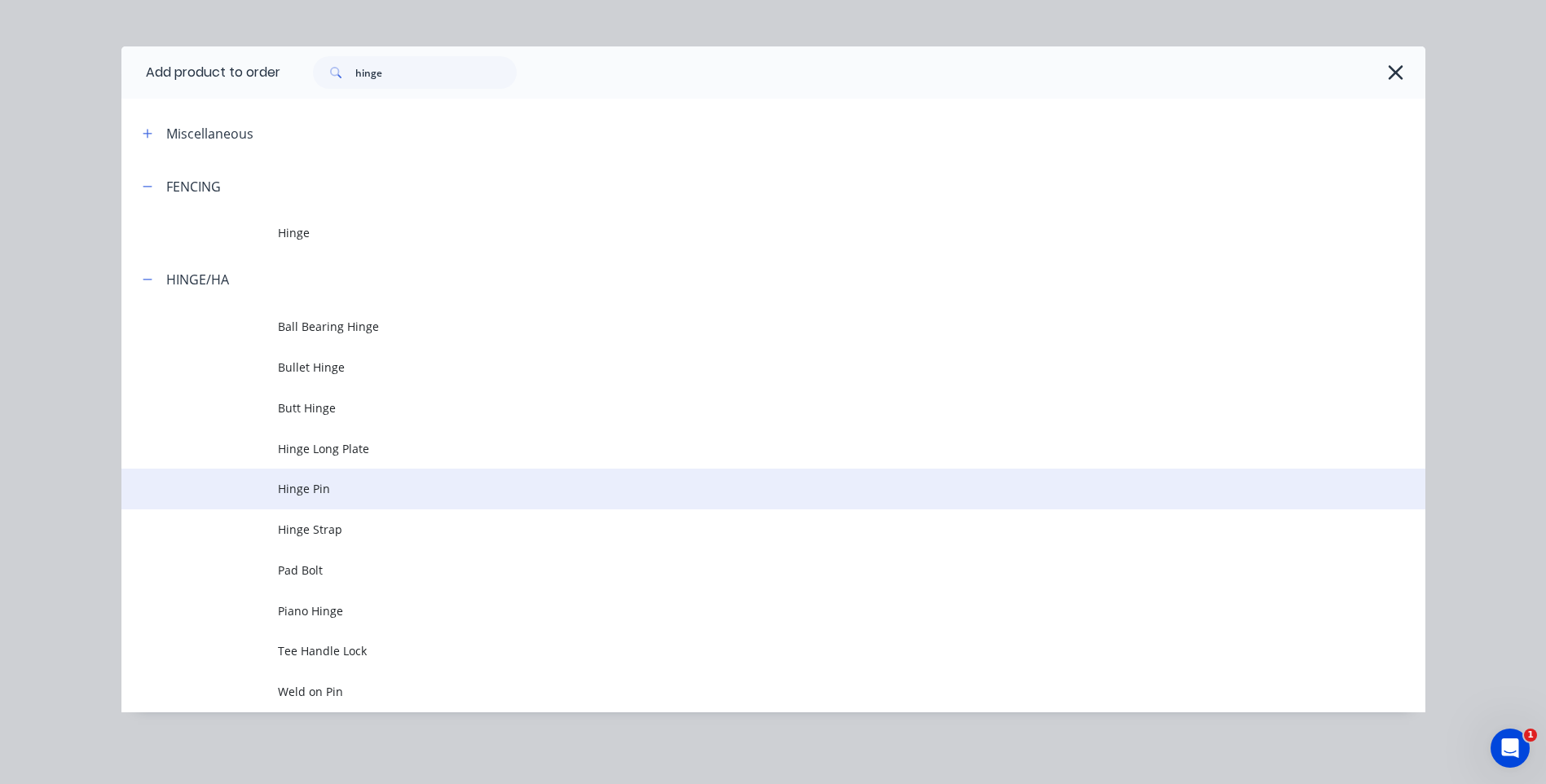
click at [340, 489] on span "Hinge Pin" at bounding box center [737, 488] width 918 height 17
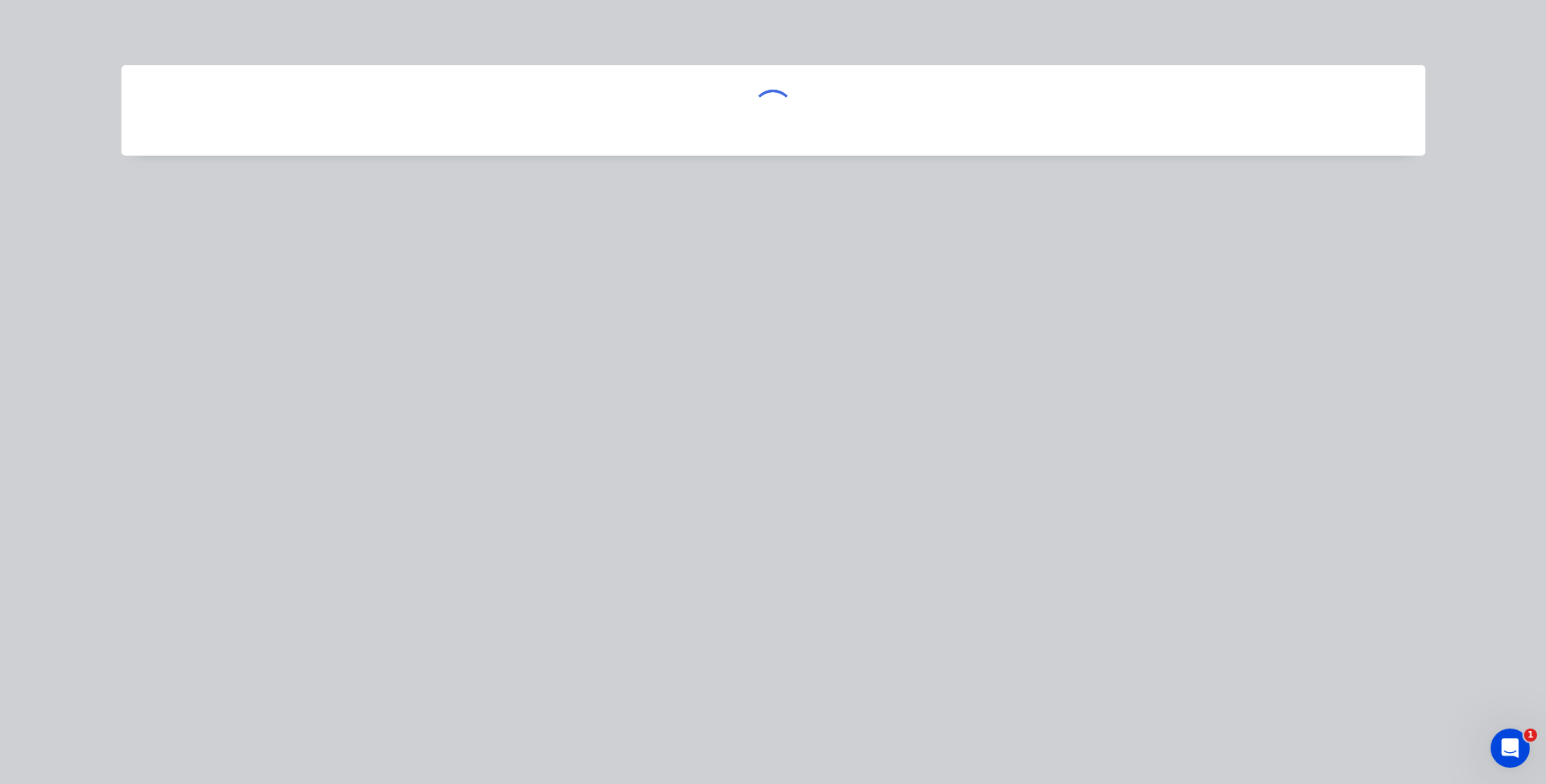
scroll to position [0, 0]
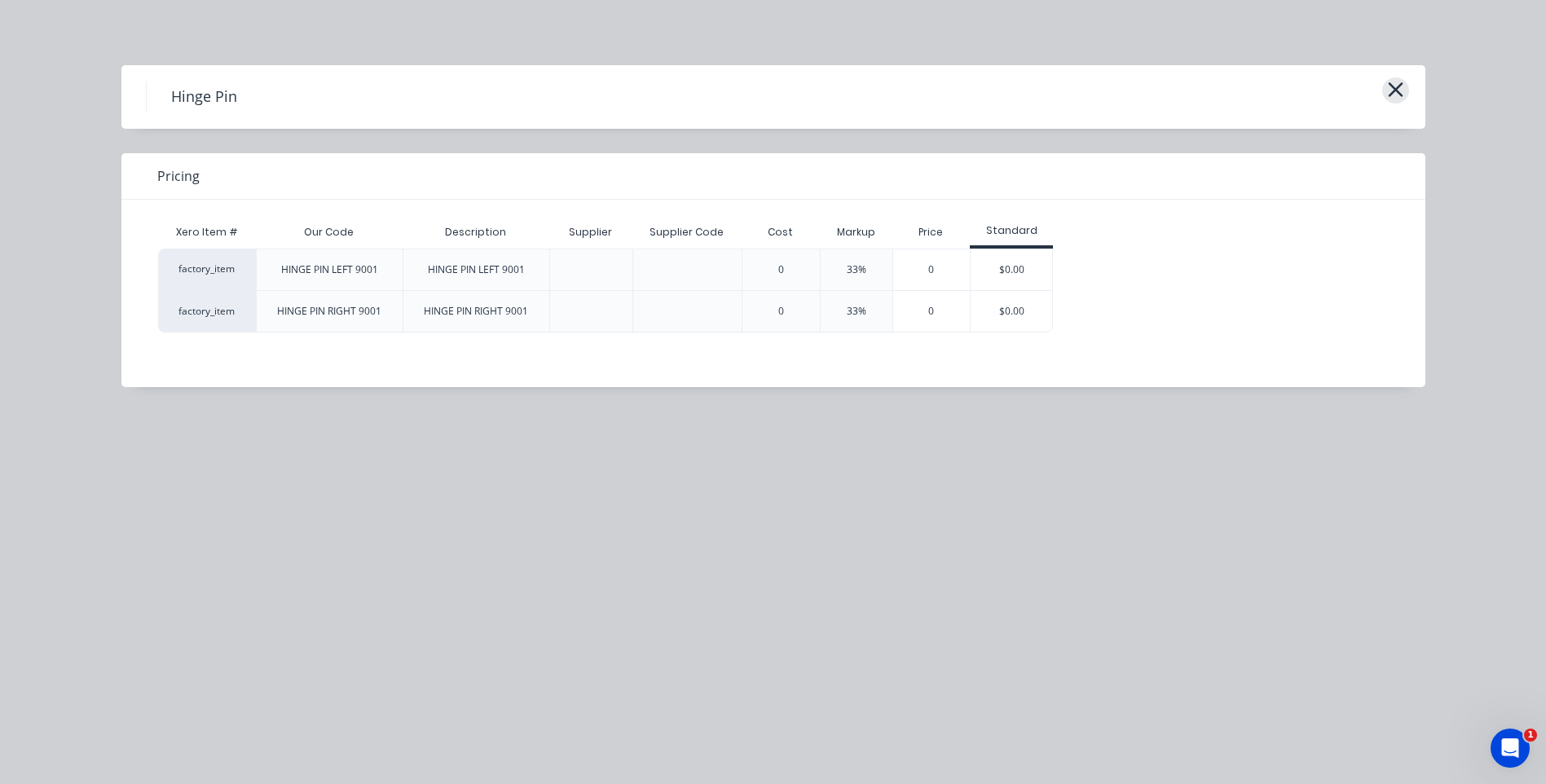
click at [1393, 87] on icon "button" at bounding box center [1396, 89] width 17 height 23
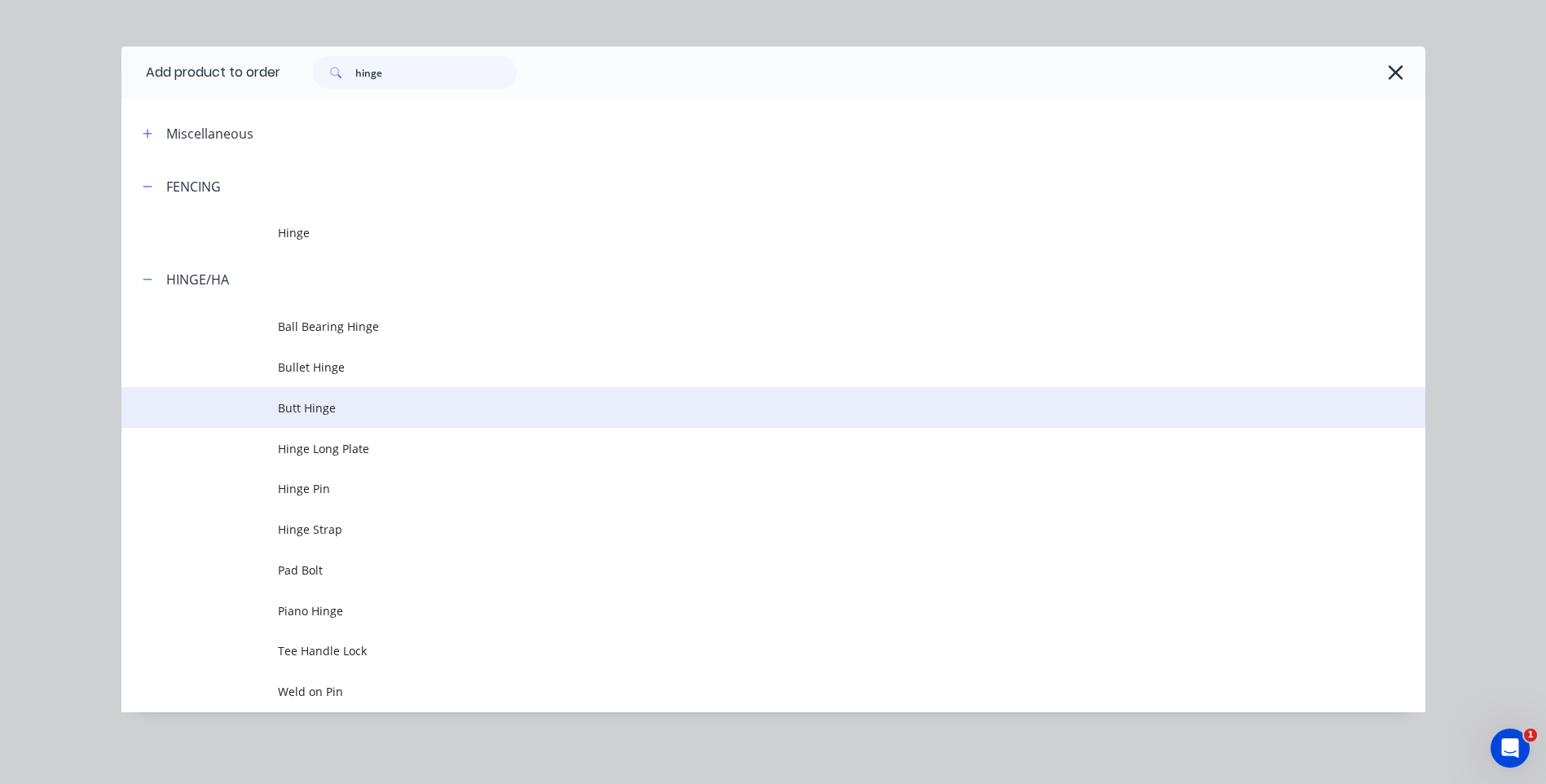
click at [320, 410] on span "Butt Hinge" at bounding box center [737, 408] width 918 height 17
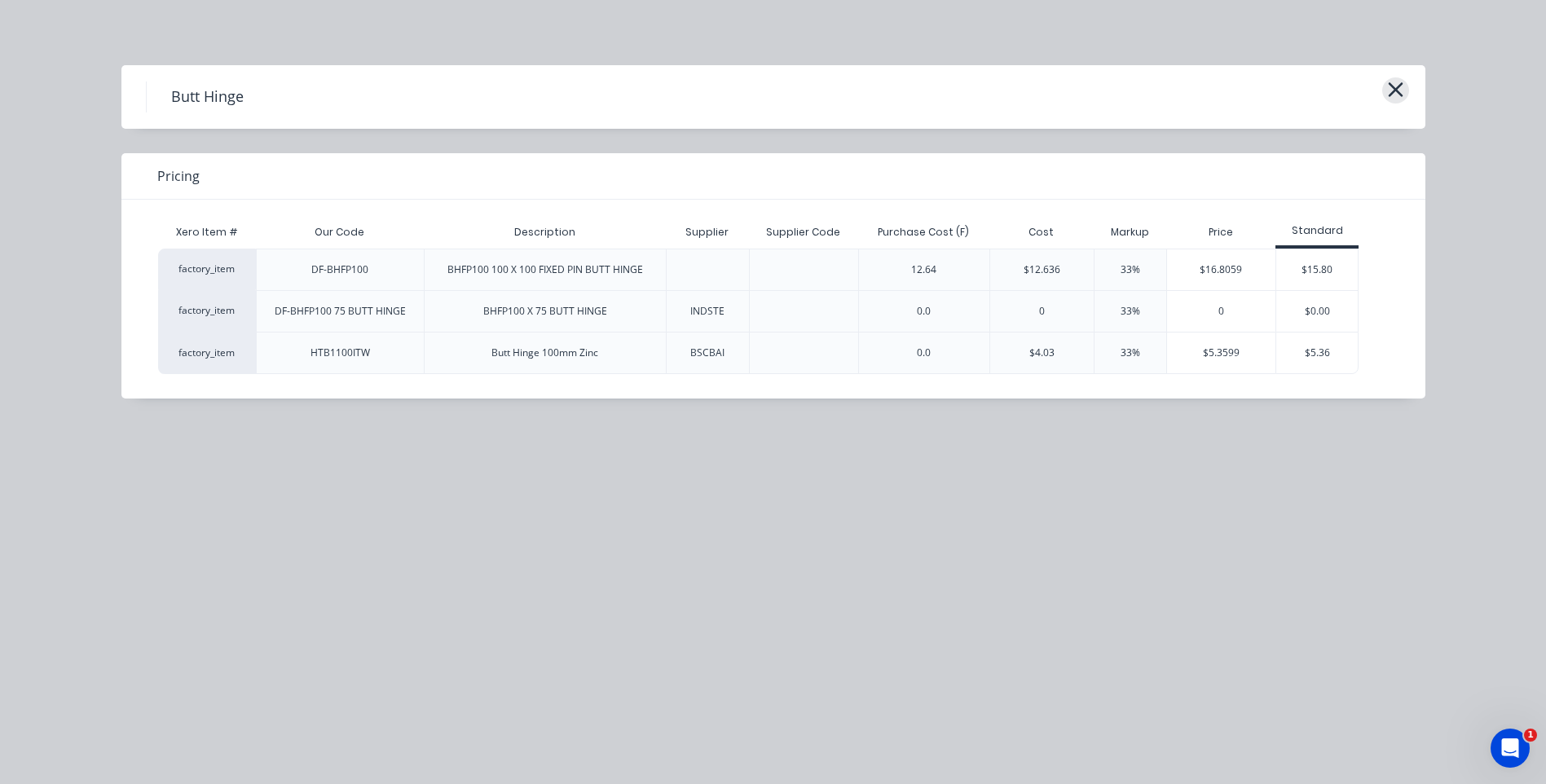
click at [1398, 85] on icon "button" at bounding box center [1396, 89] width 17 height 23
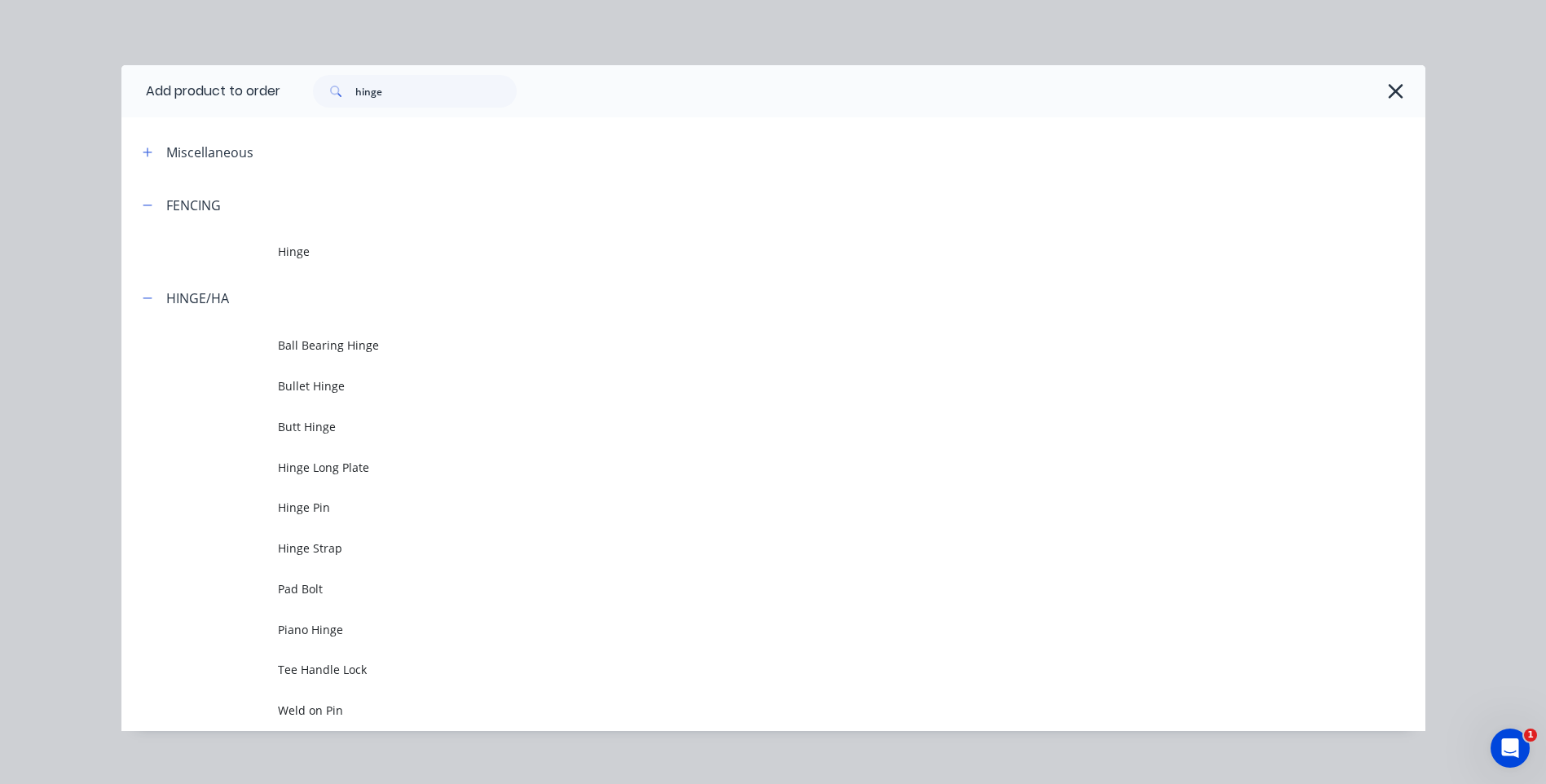
scroll to position [18, 0]
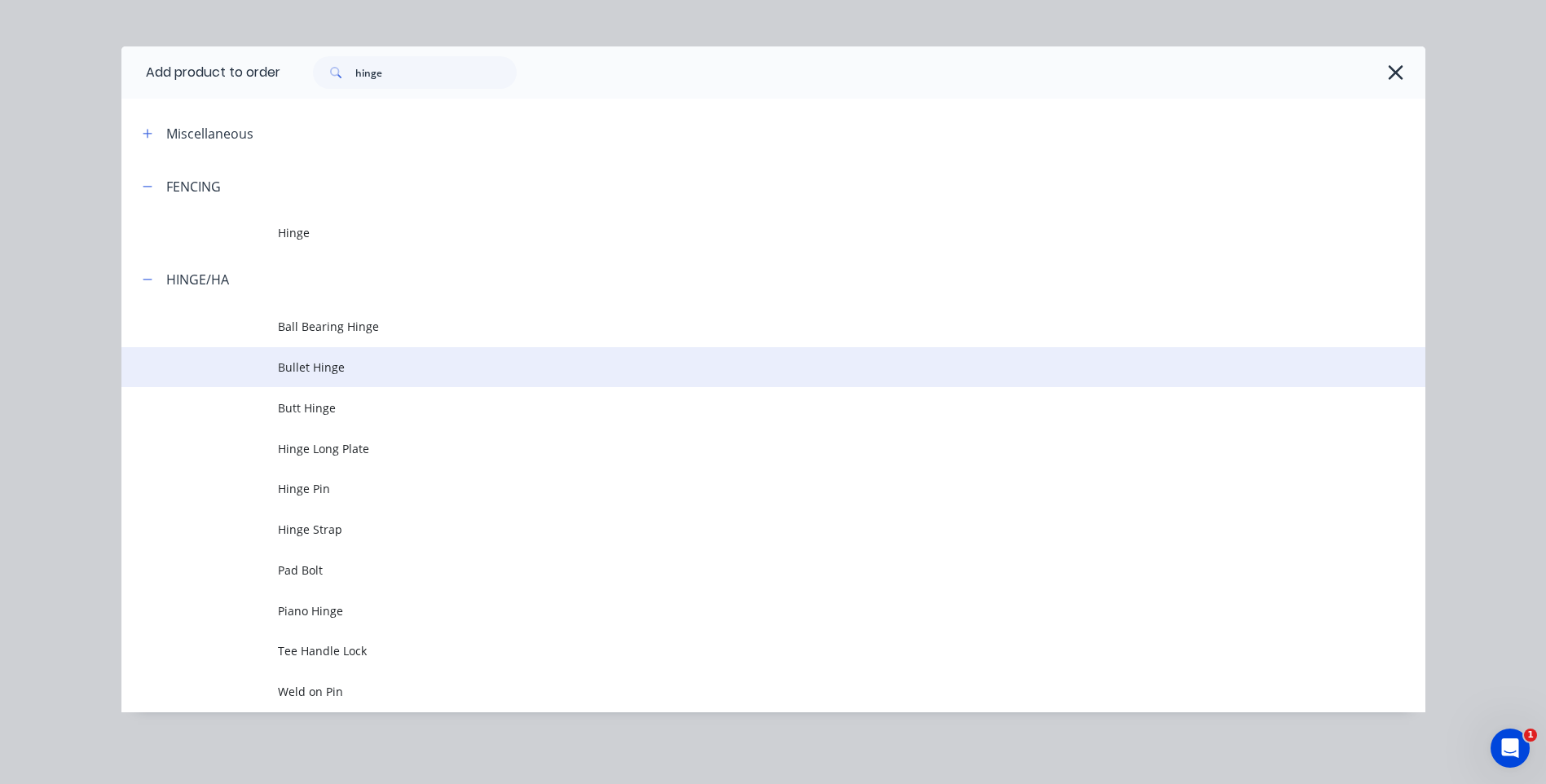
click at [255, 363] on td at bounding box center [199, 367] width 156 height 40
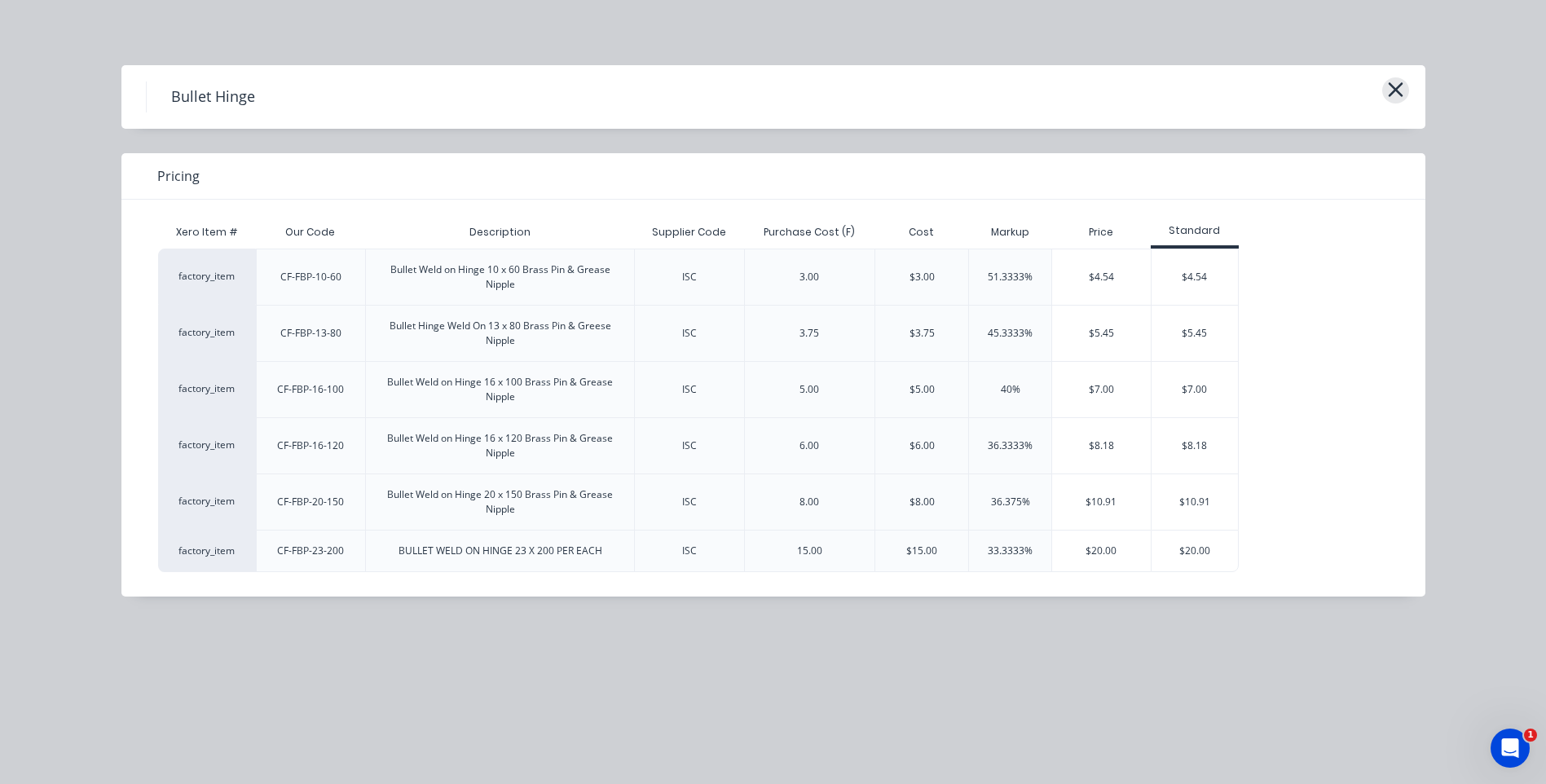
click at [1396, 85] on icon "button" at bounding box center [1396, 89] width 17 height 23
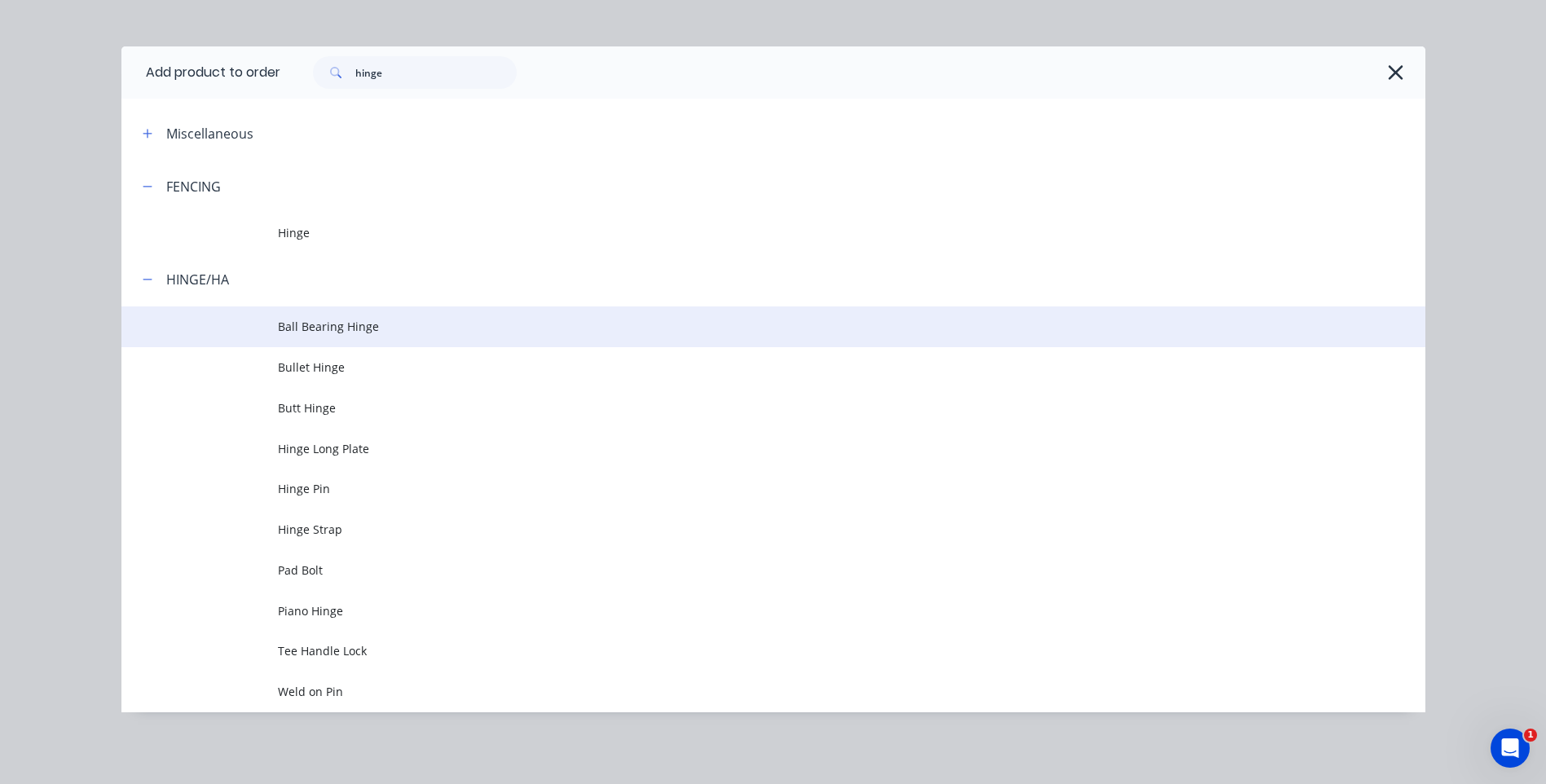
click at [332, 318] on span "Ball Bearing Hinge" at bounding box center [737, 326] width 918 height 17
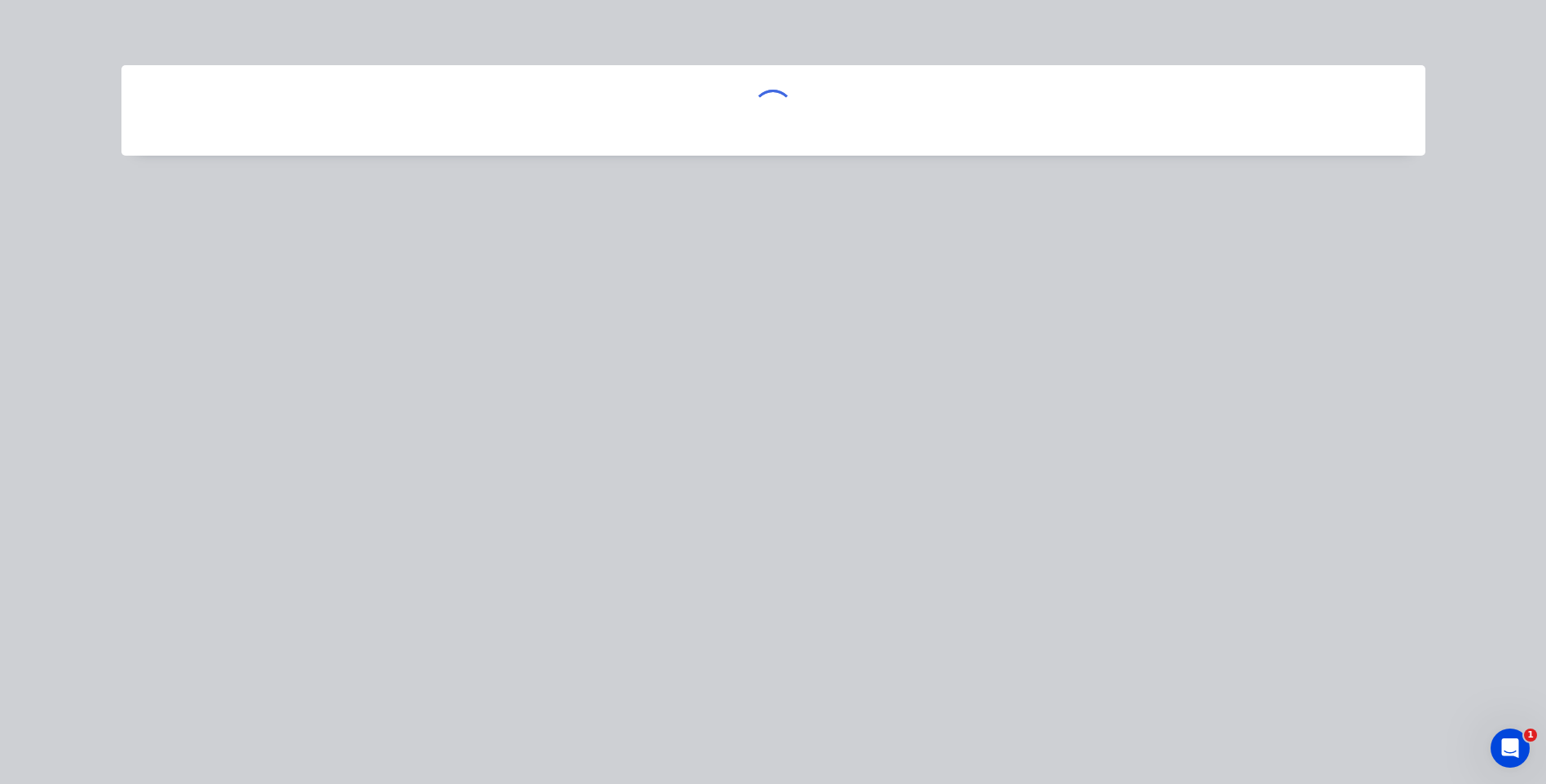
scroll to position [0, 0]
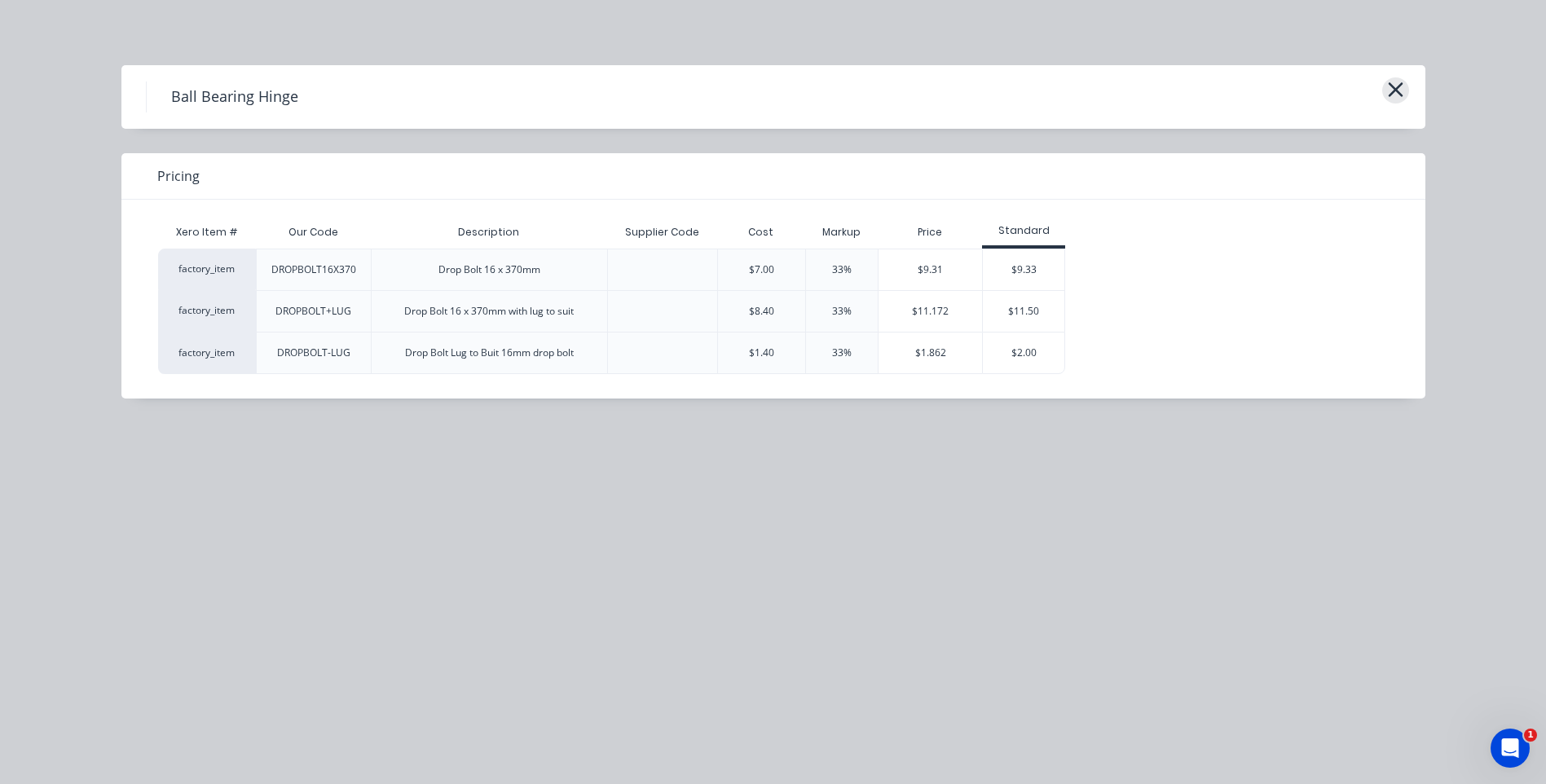
click at [1401, 85] on icon "button" at bounding box center [1395, 89] width 14 height 14
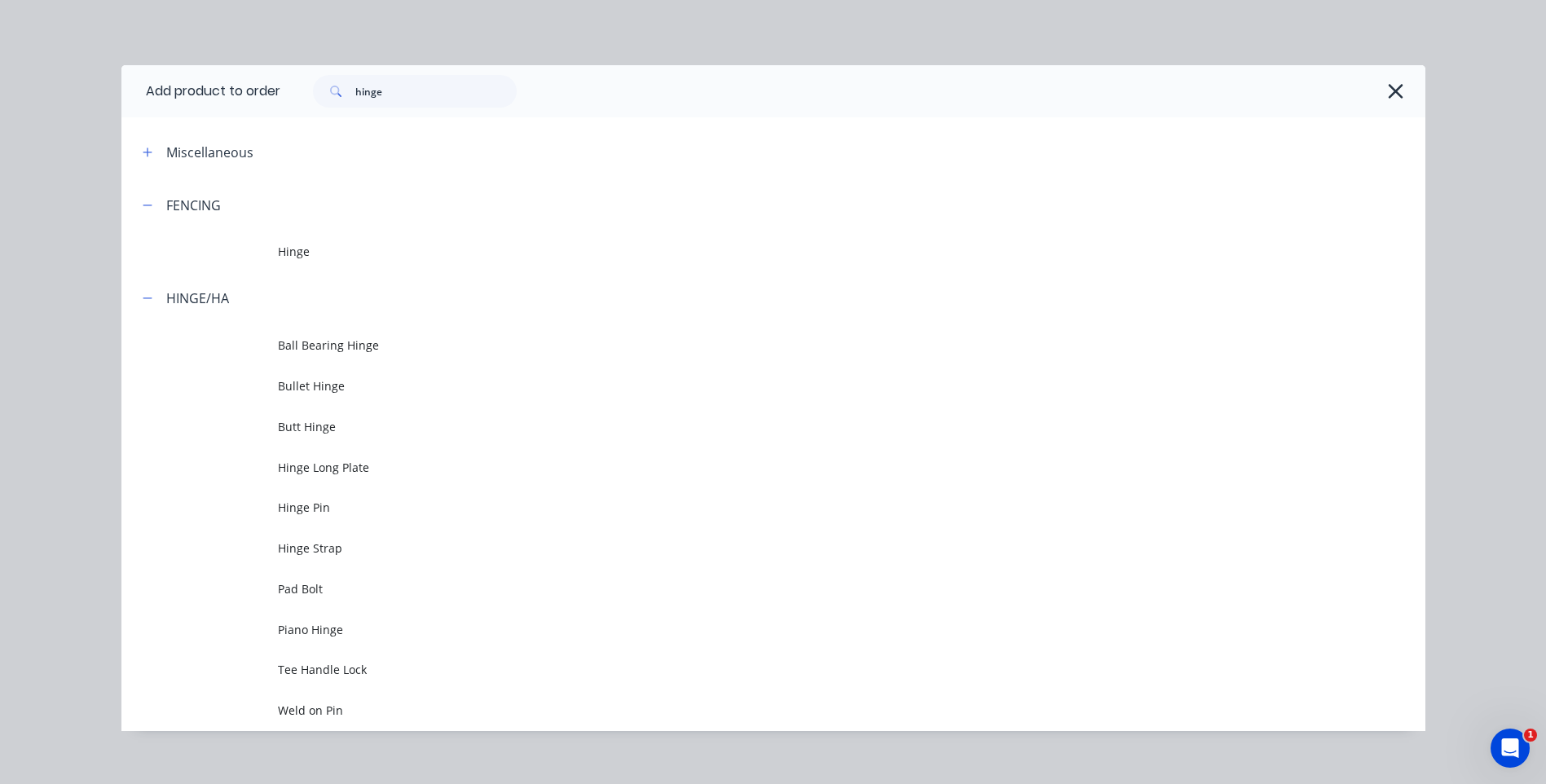
scroll to position [18, 0]
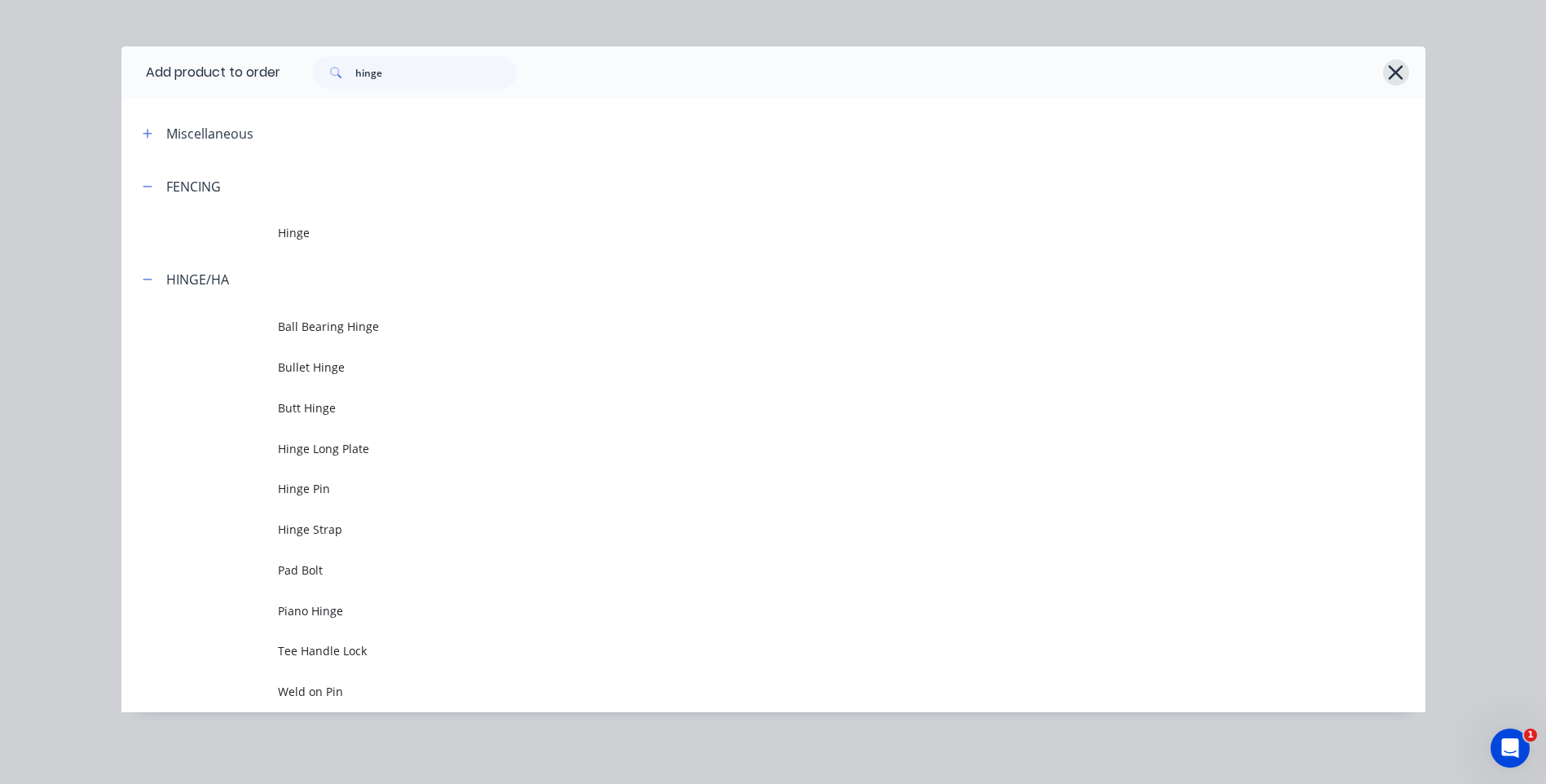
click at [1387, 67] on icon "button" at bounding box center [1396, 72] width 17 height 23
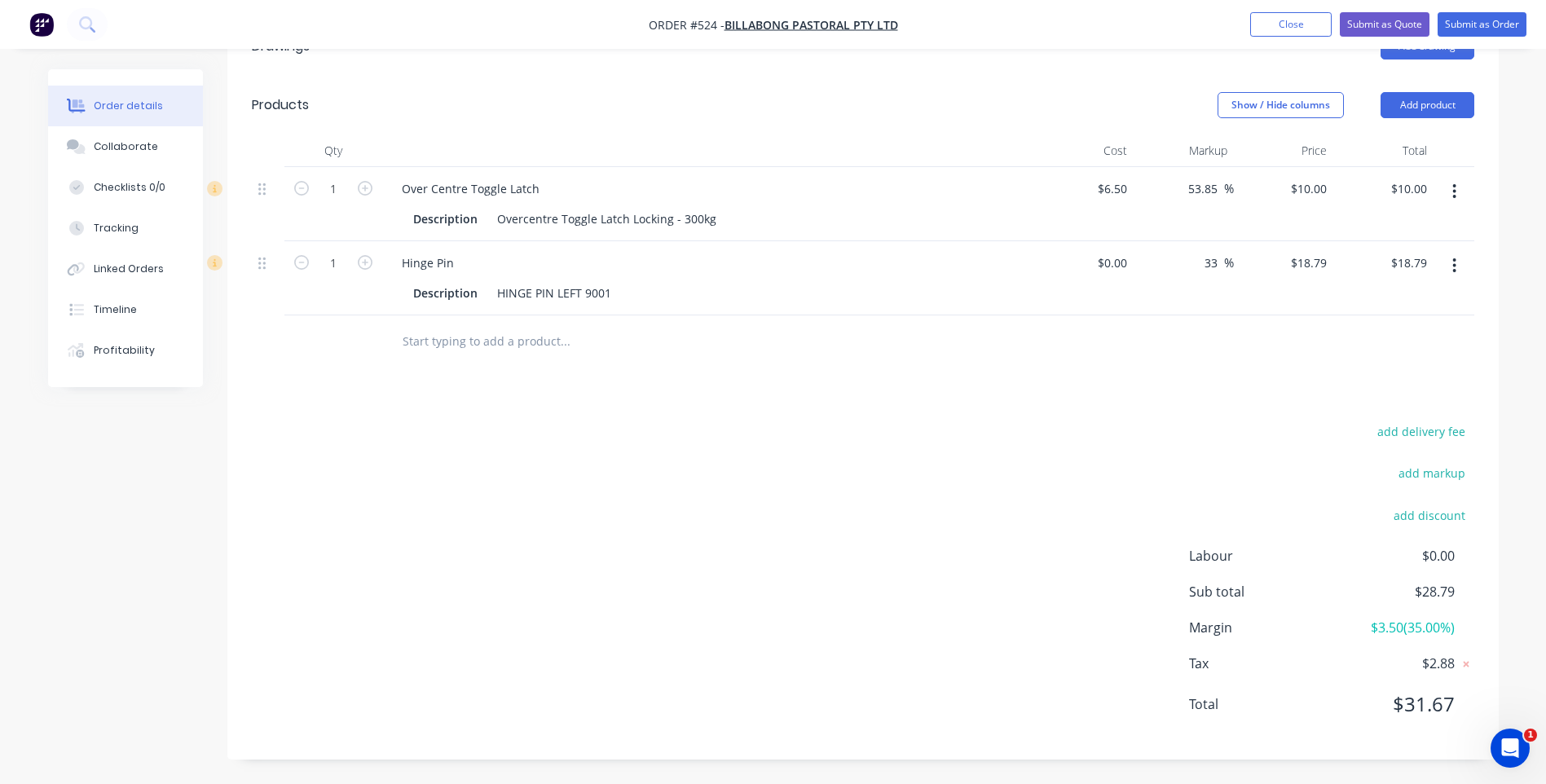
scroll to position [561, 0]
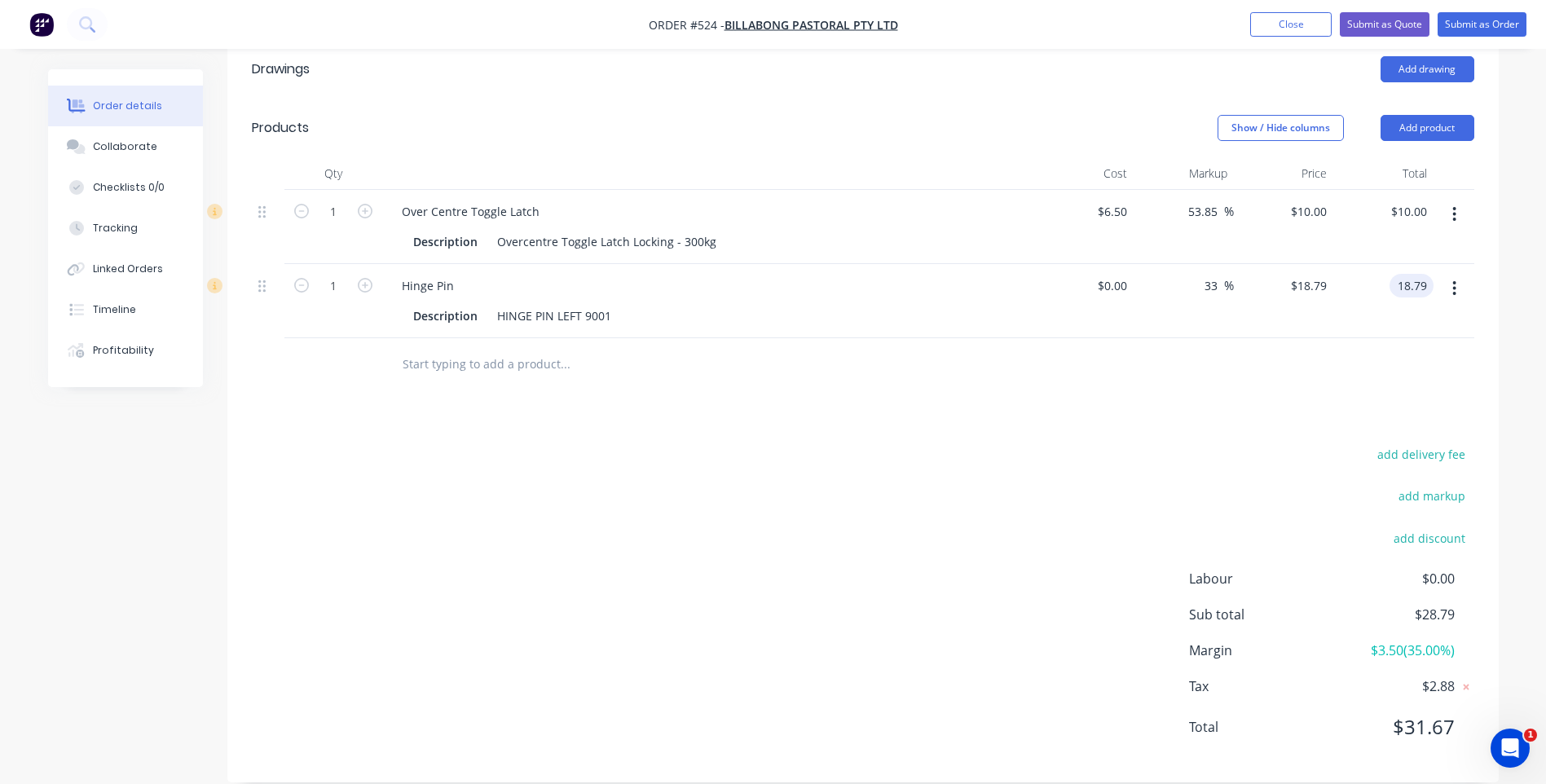
click at [1414, 274] on input "18.79" at bounding box center [1415, 286] width 38 height 24
type input "31.00"
type input "$31.00"
click at [493, 348] on input "text" at bounding box center [565, 364] width 326 height 33
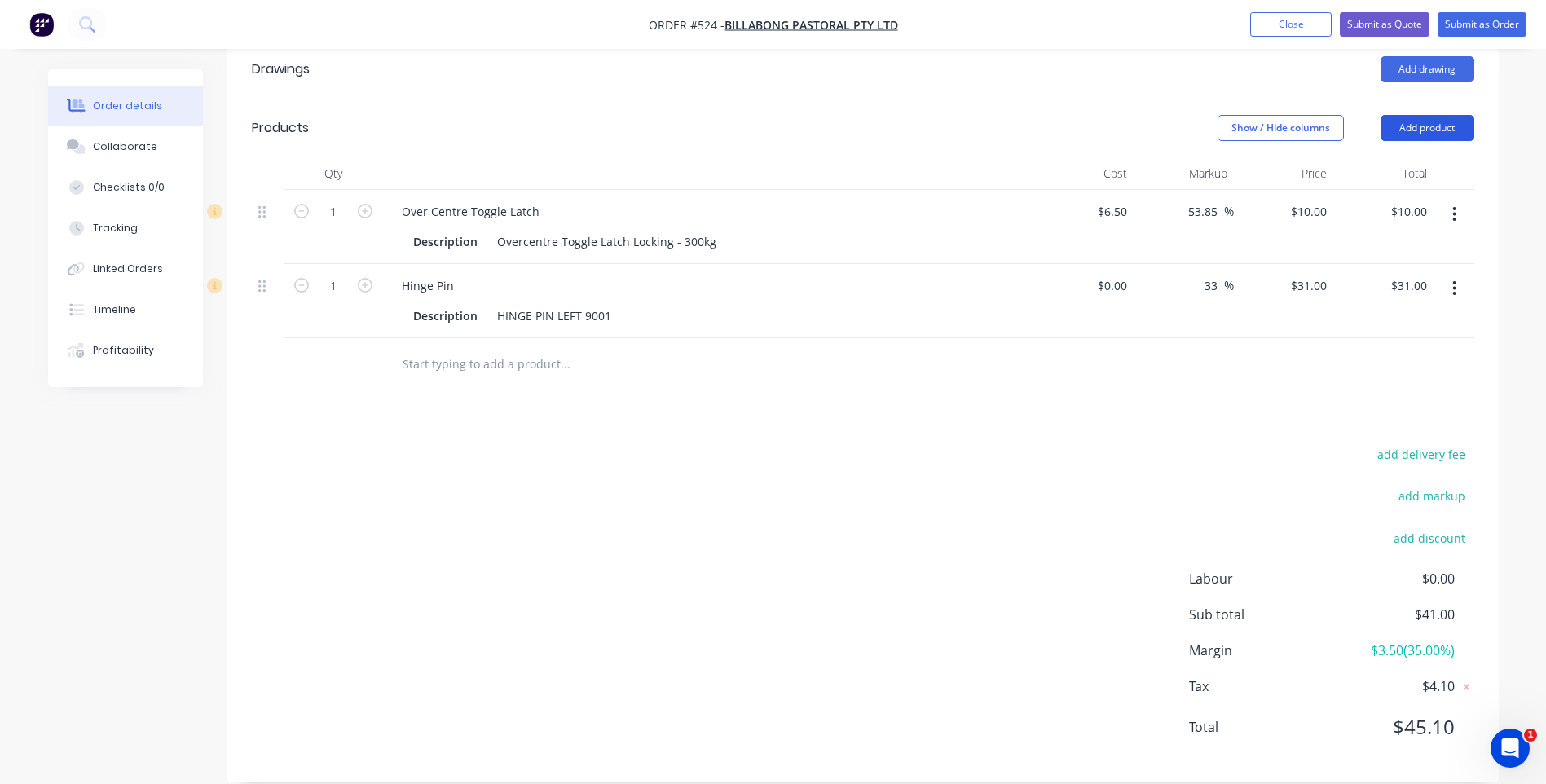
click at [1441, 115] on button "Add product" at bounding box center [1427, 128] width 93 height 26
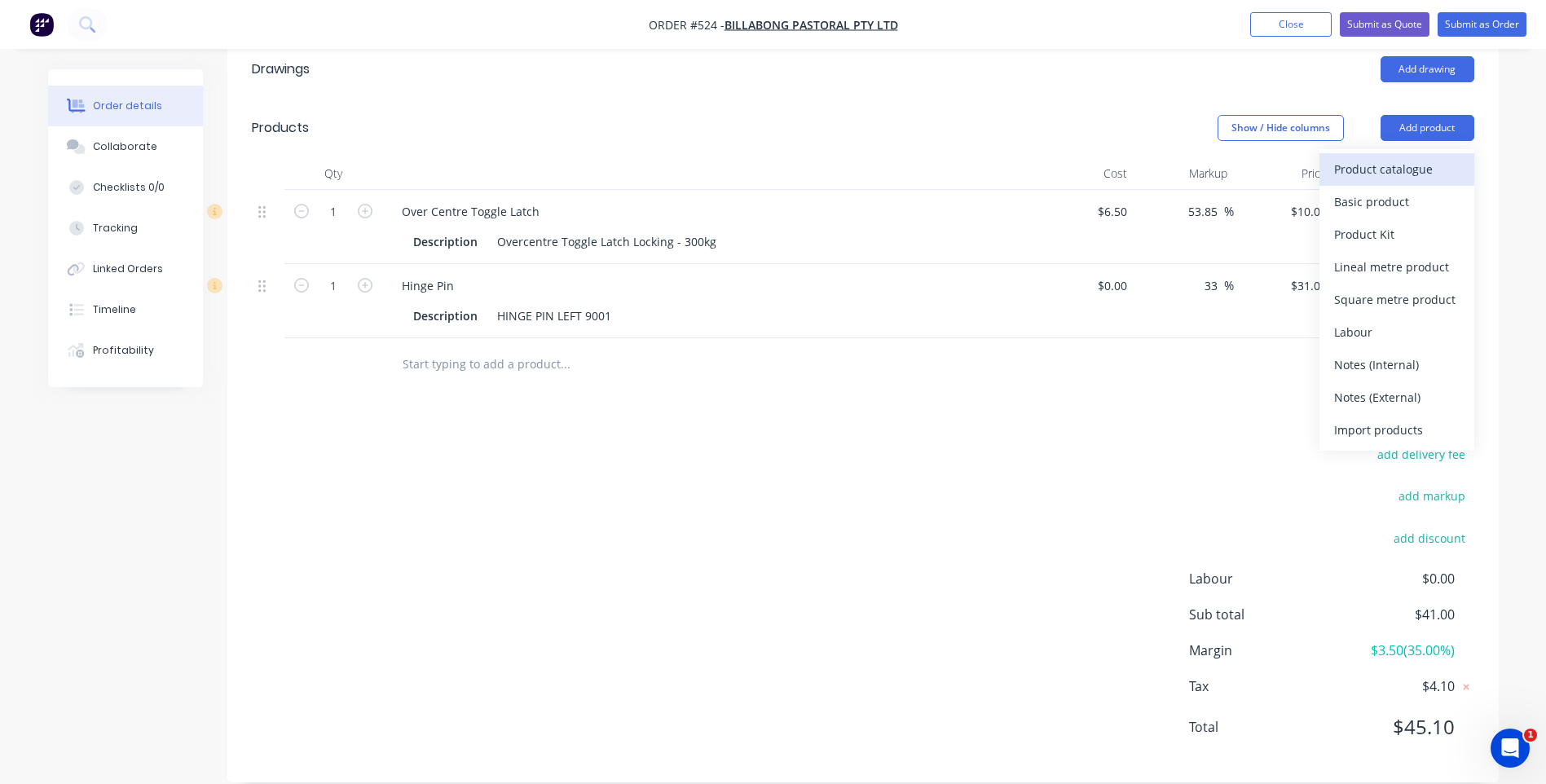
click at [1379, 157] on div "Product catalogue" at bounding box center [1396, 169] width 125 height 24
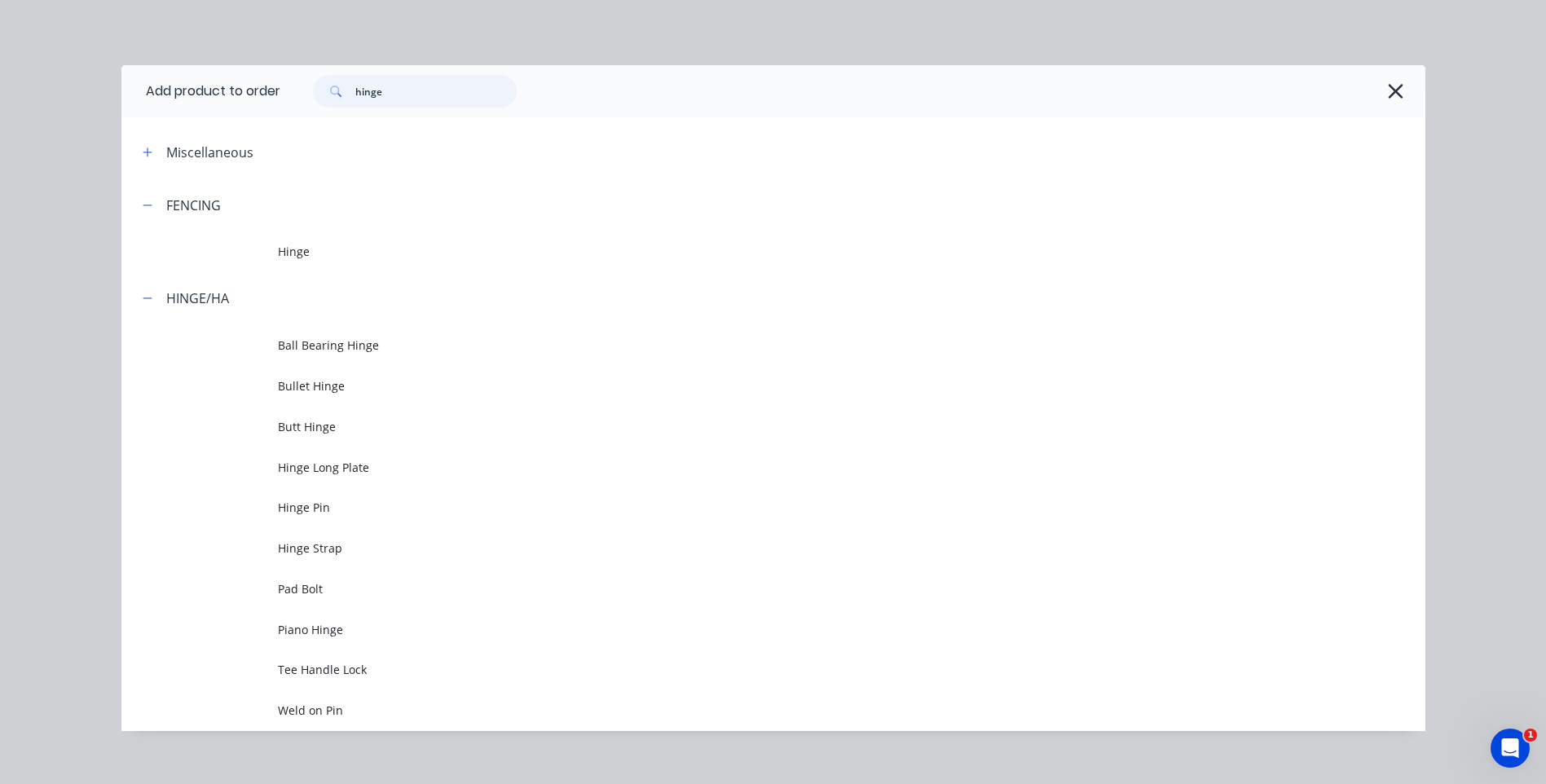
click at [419, 92] on input "hinge" at bounding box center [436, 91] width 161 height 33
type input "h"
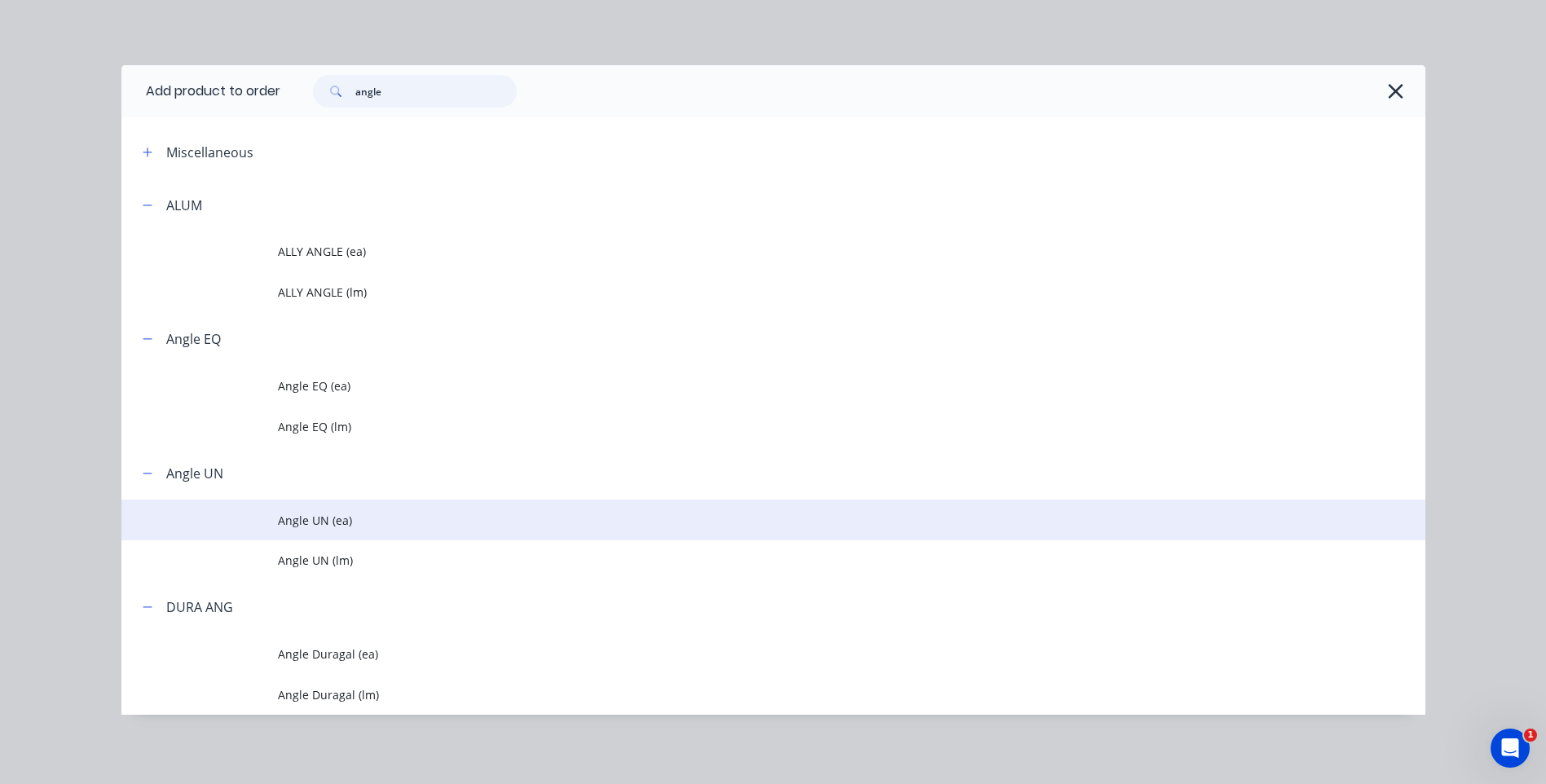
type input "angle"
click at [306, 514] on span "Angle UN (ea)" at bounding box center [737, 520] width 918 height 17
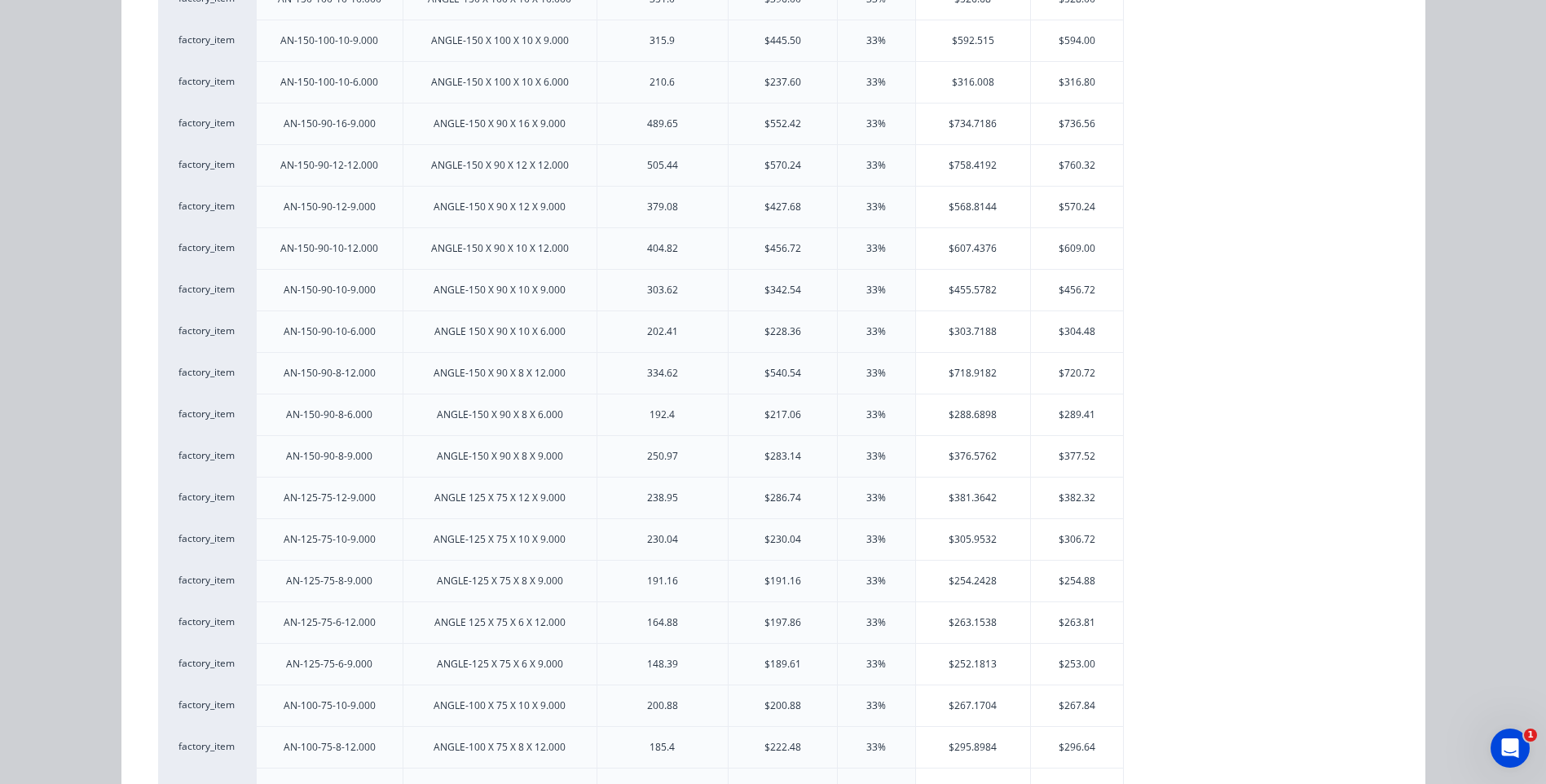
scroll to position [0, 0]
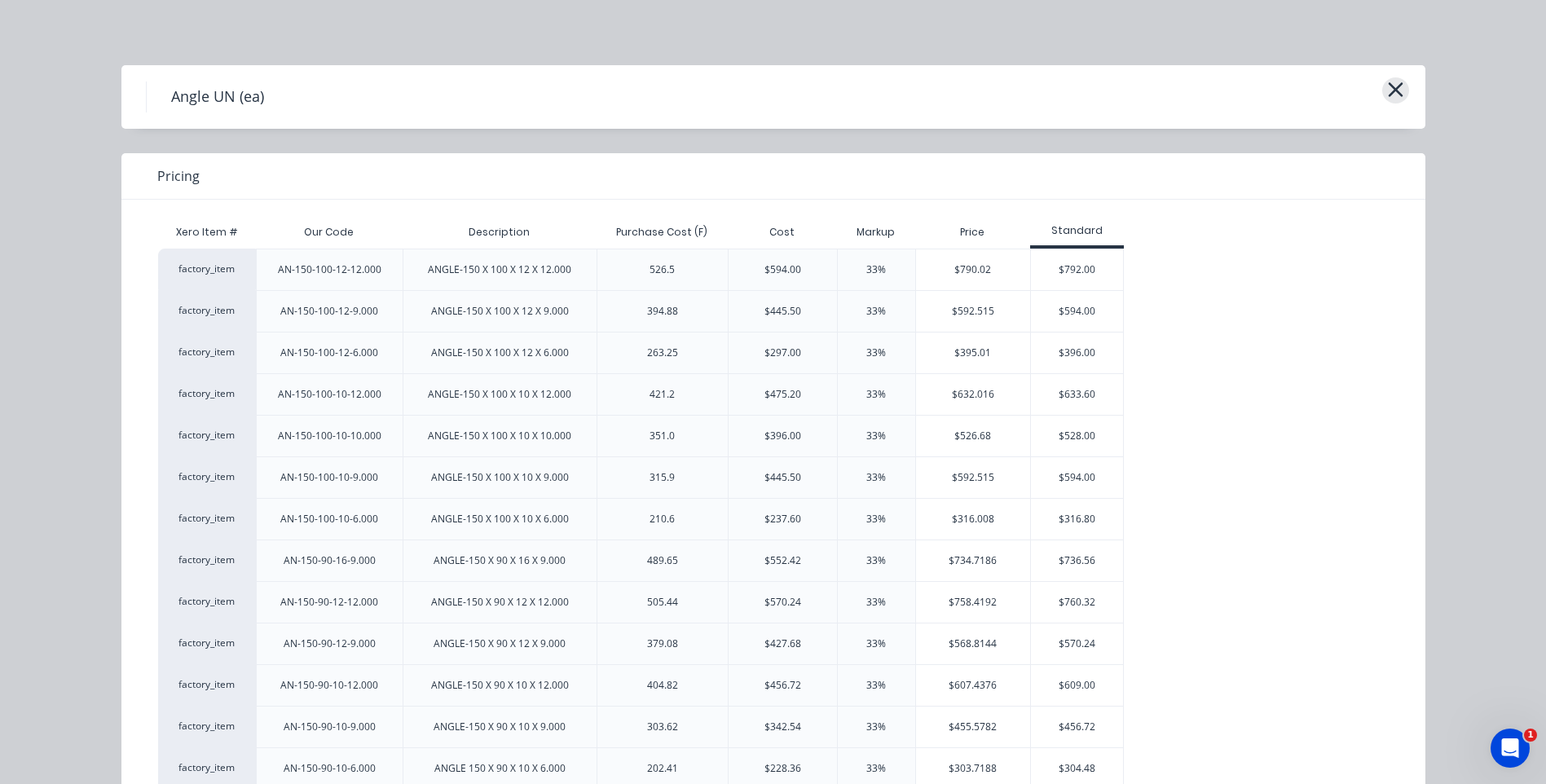
click at [1395, 84] on icon "button" at bounding box center [1395, 89] width 14 height 14
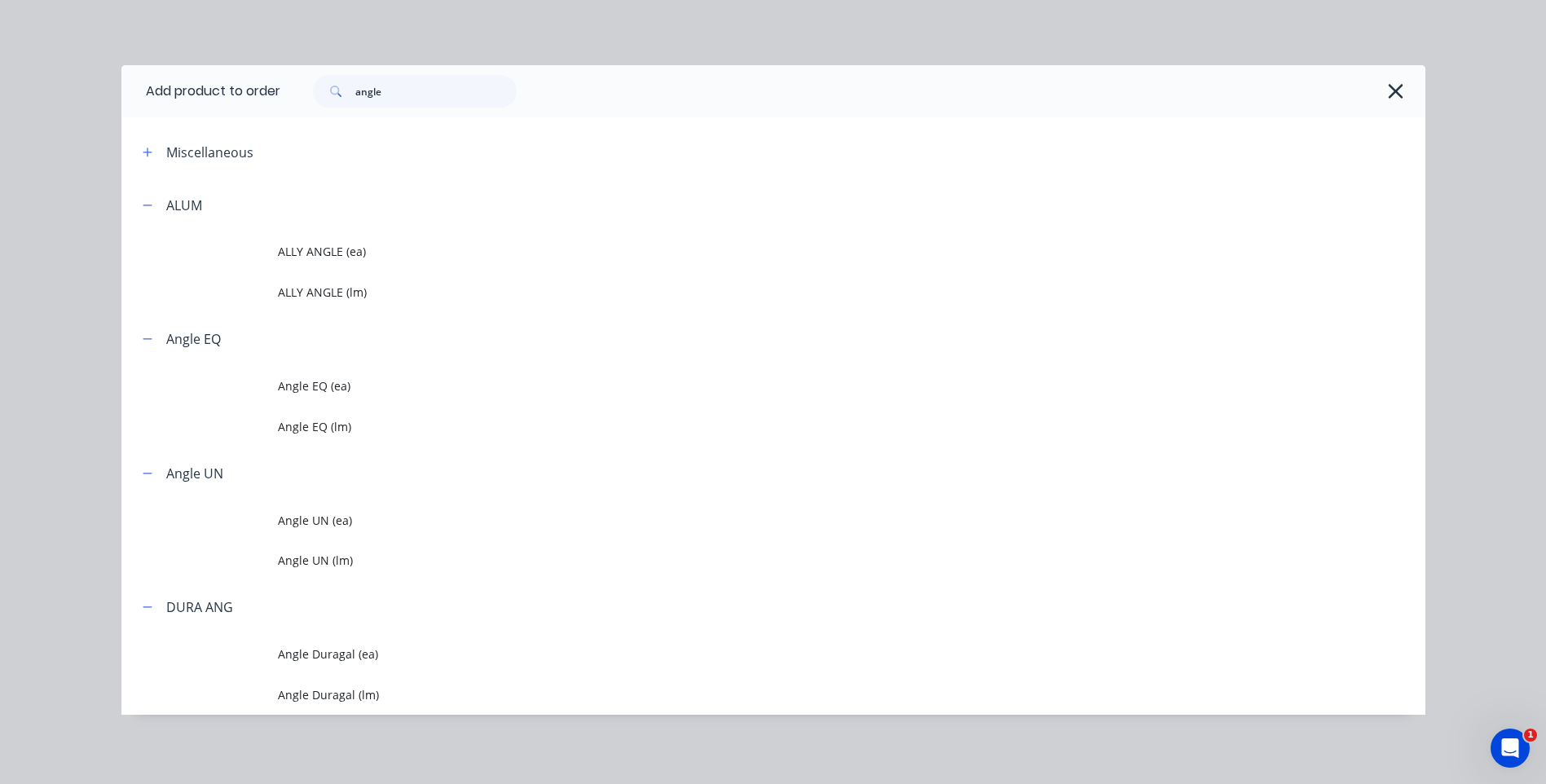
scroll to position [3, 0]
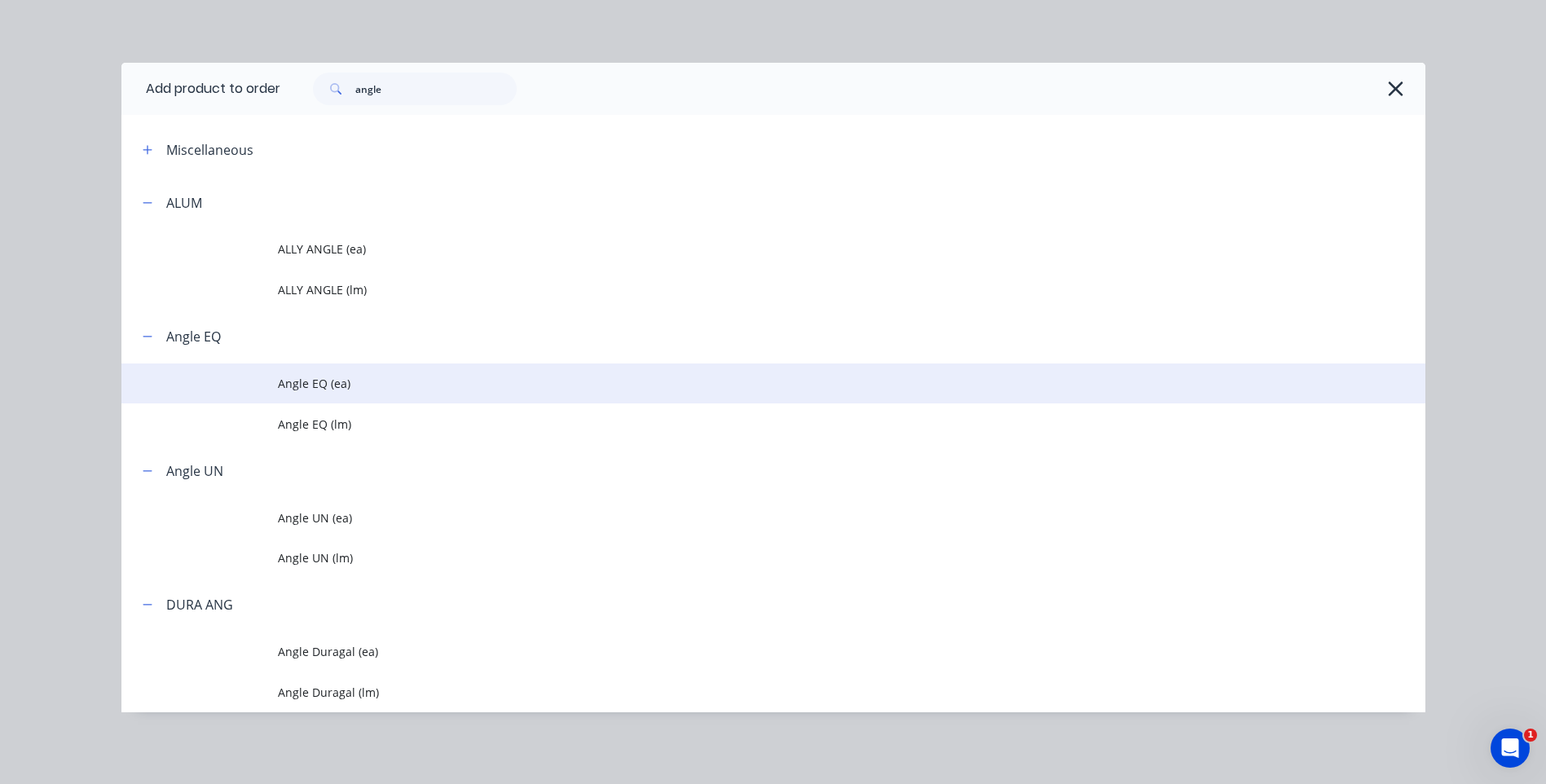
click at [294, 375] on span "Angle EQ (ea)" at bounding box center [737, 383] width 918 height 17
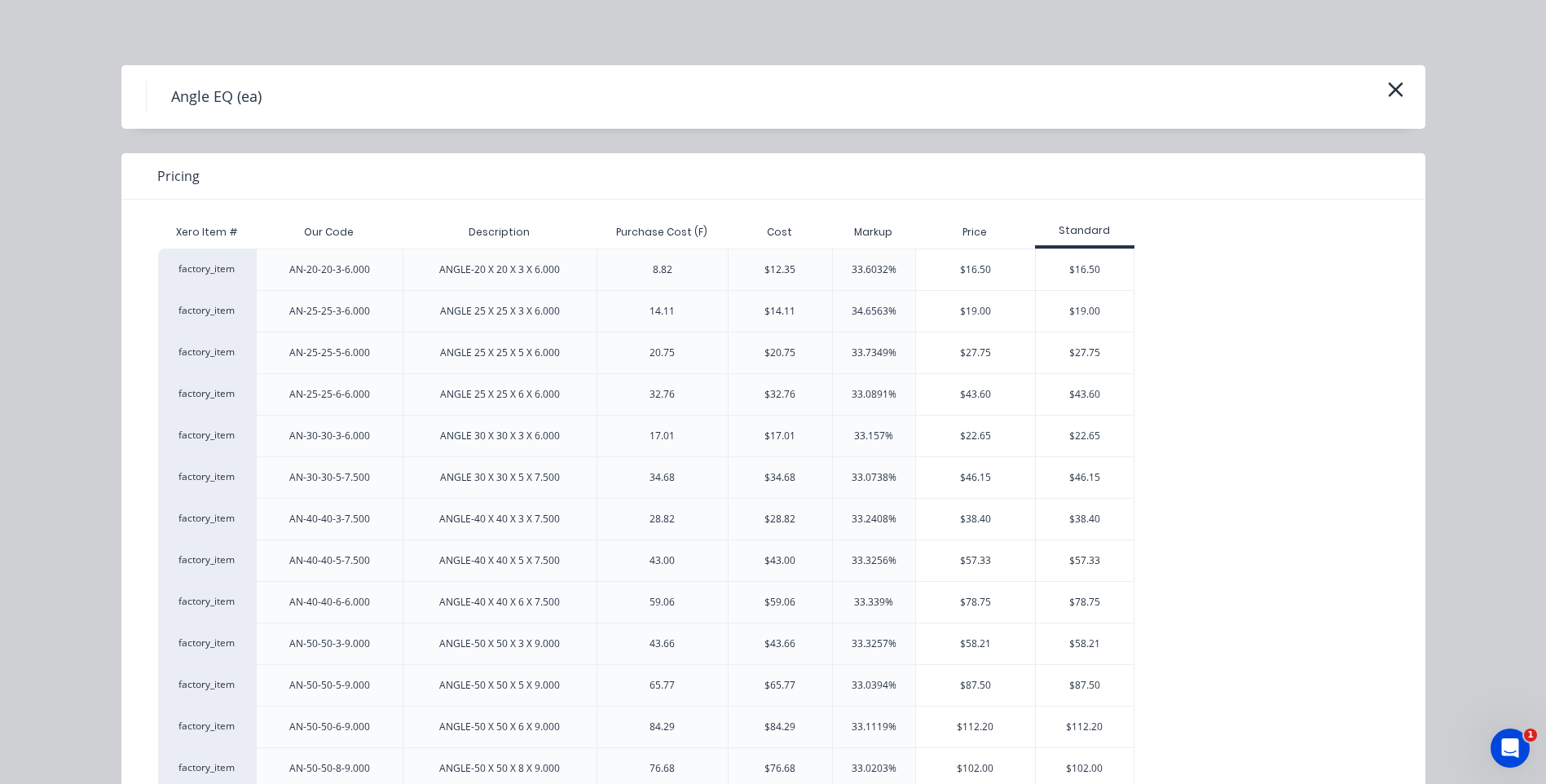
scroll to position [480, 0]
click at [1388, 84] on icon "button" at bounding box center [1395, 89] width 14 height 14
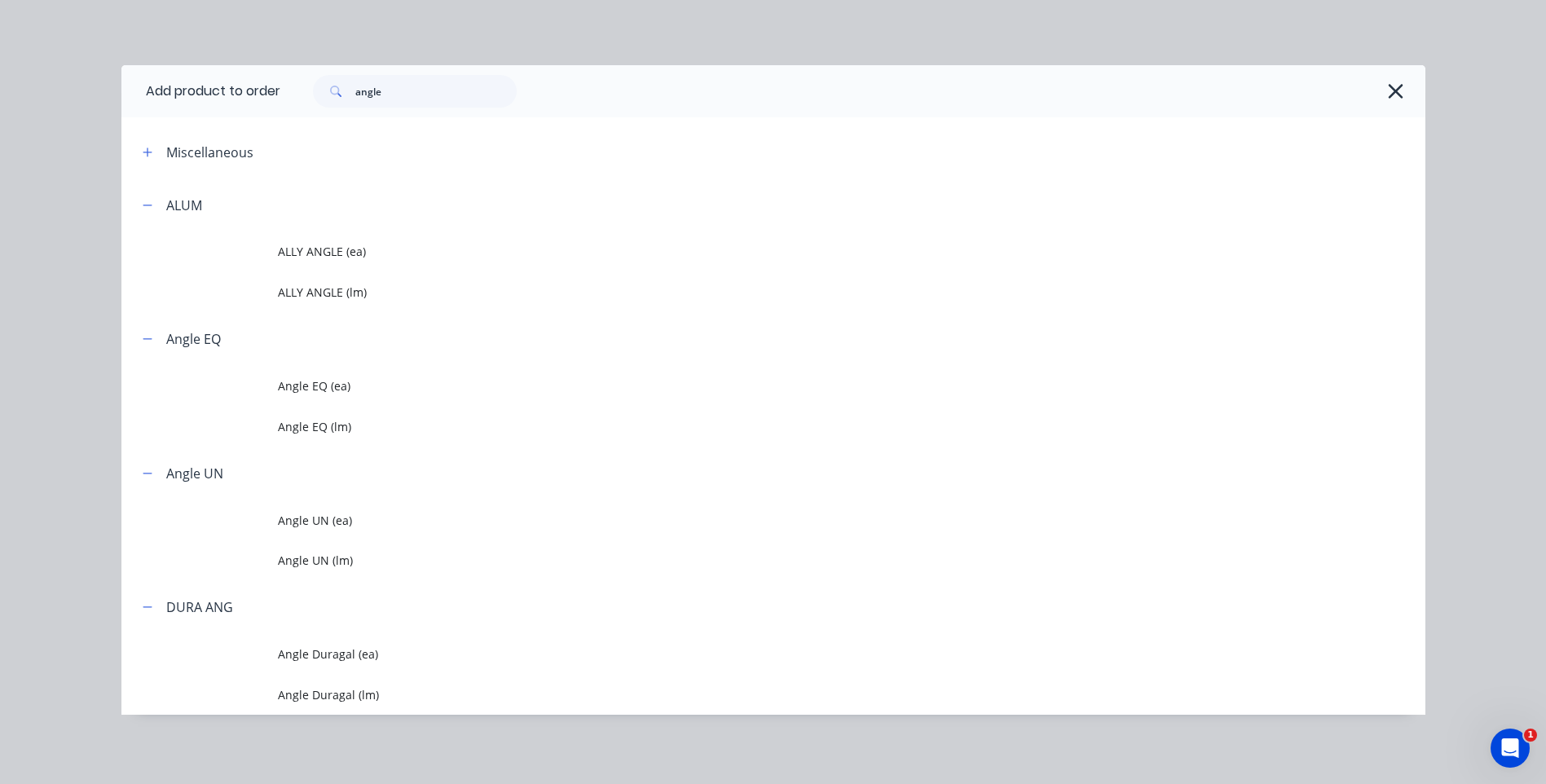
scroll to position [3, 0]
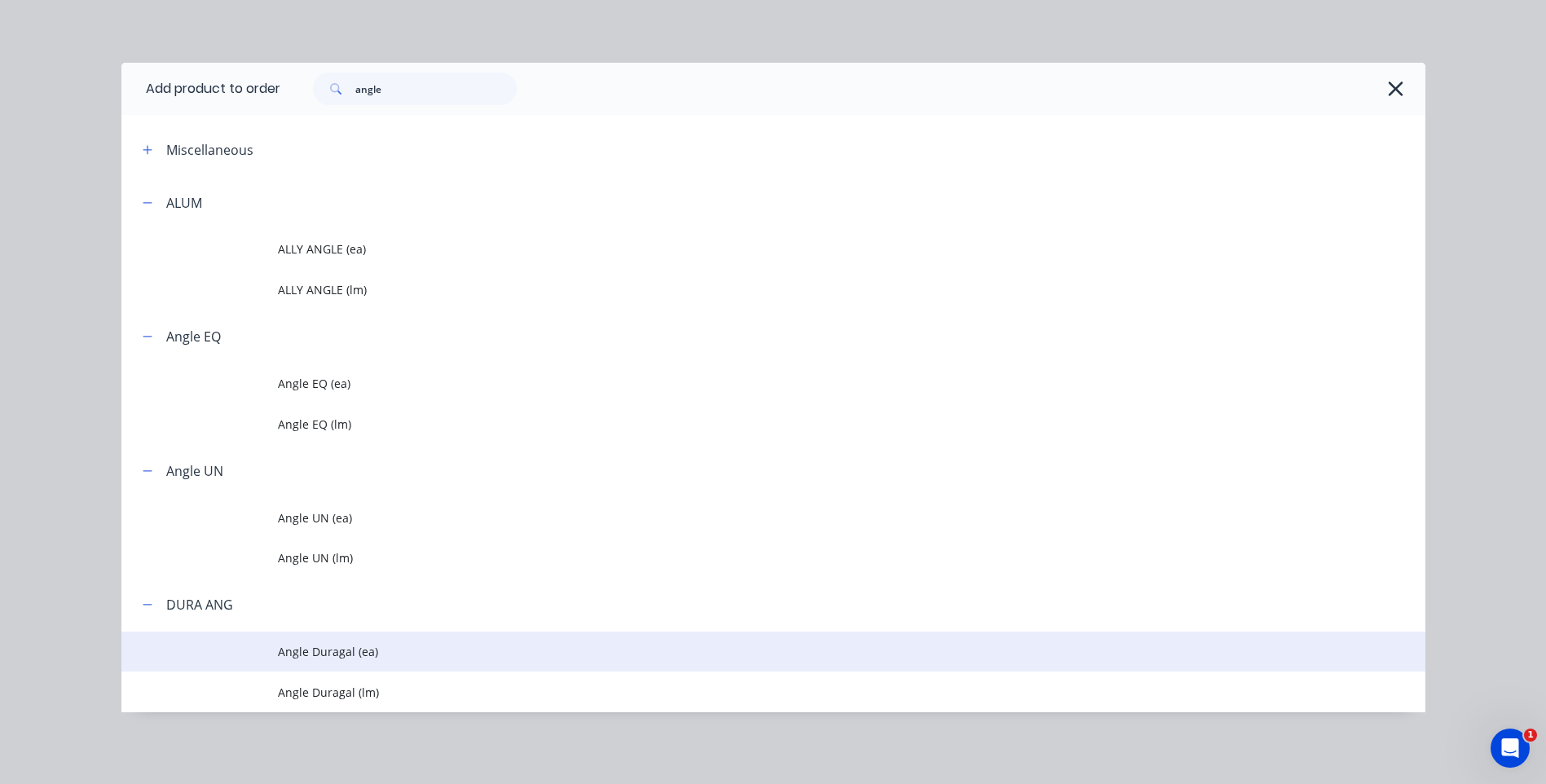
click at [318, 647] on span "Angle Duragal (ea)" at bounding box center [737, 651] width 918 height 17
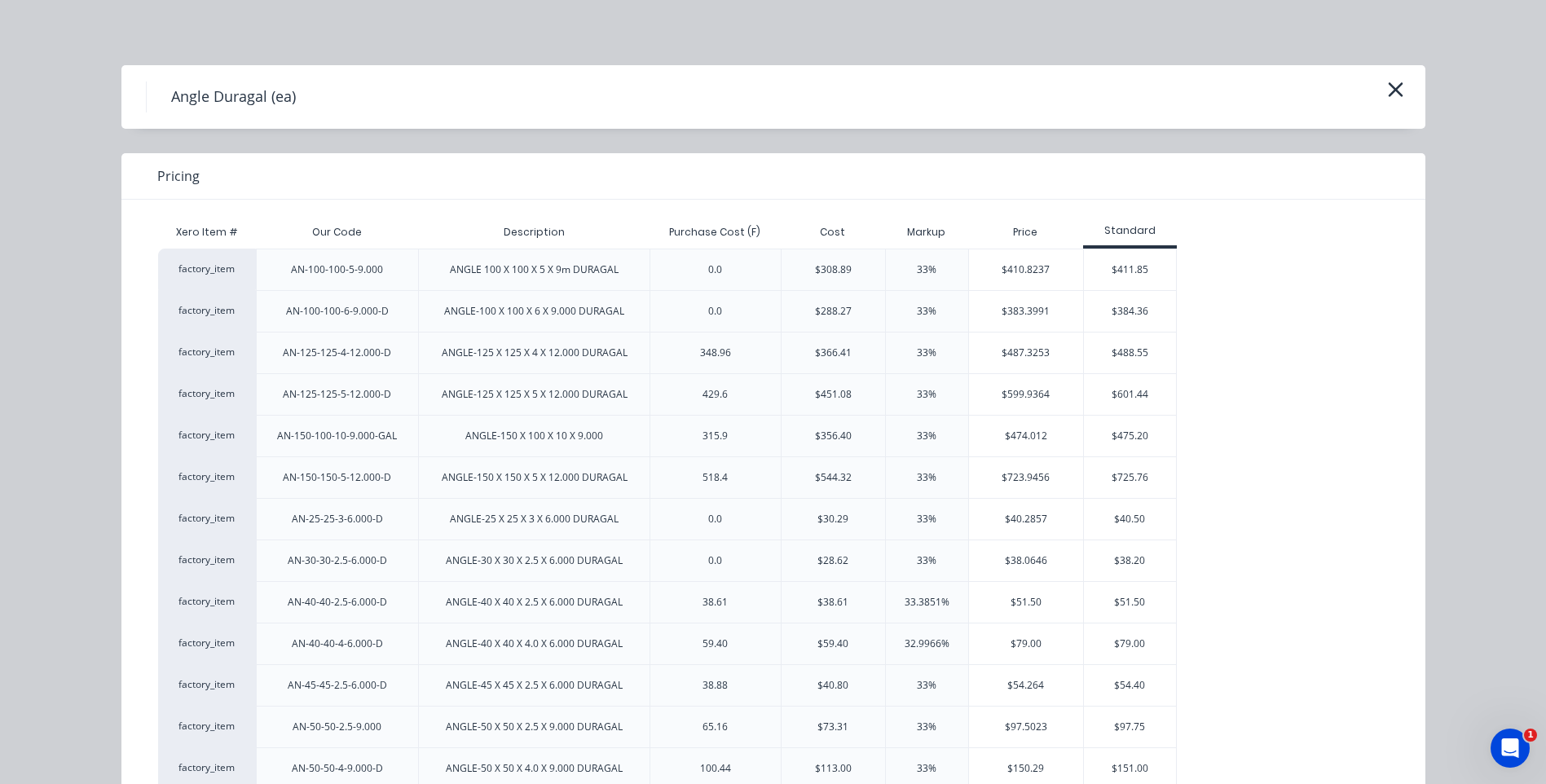
scroll to position [154, 0]
click at [1388, 89] on icon "button" at bounding box center [1395, 89] width 14 height 14
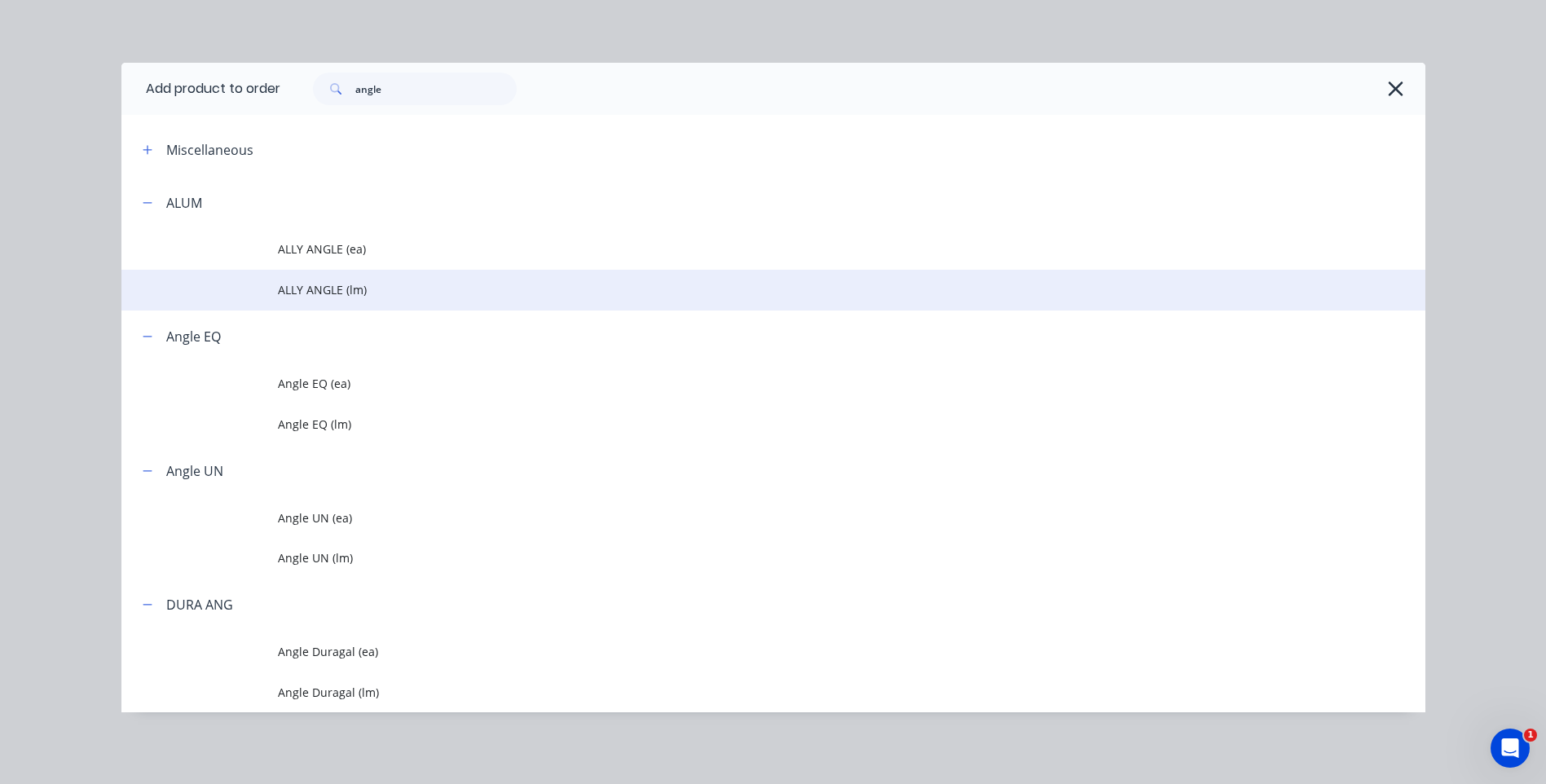
click at [297, 282] on span "ALLY ANGLE (lm)" at bounding box center [737, 289] width 918 height 17
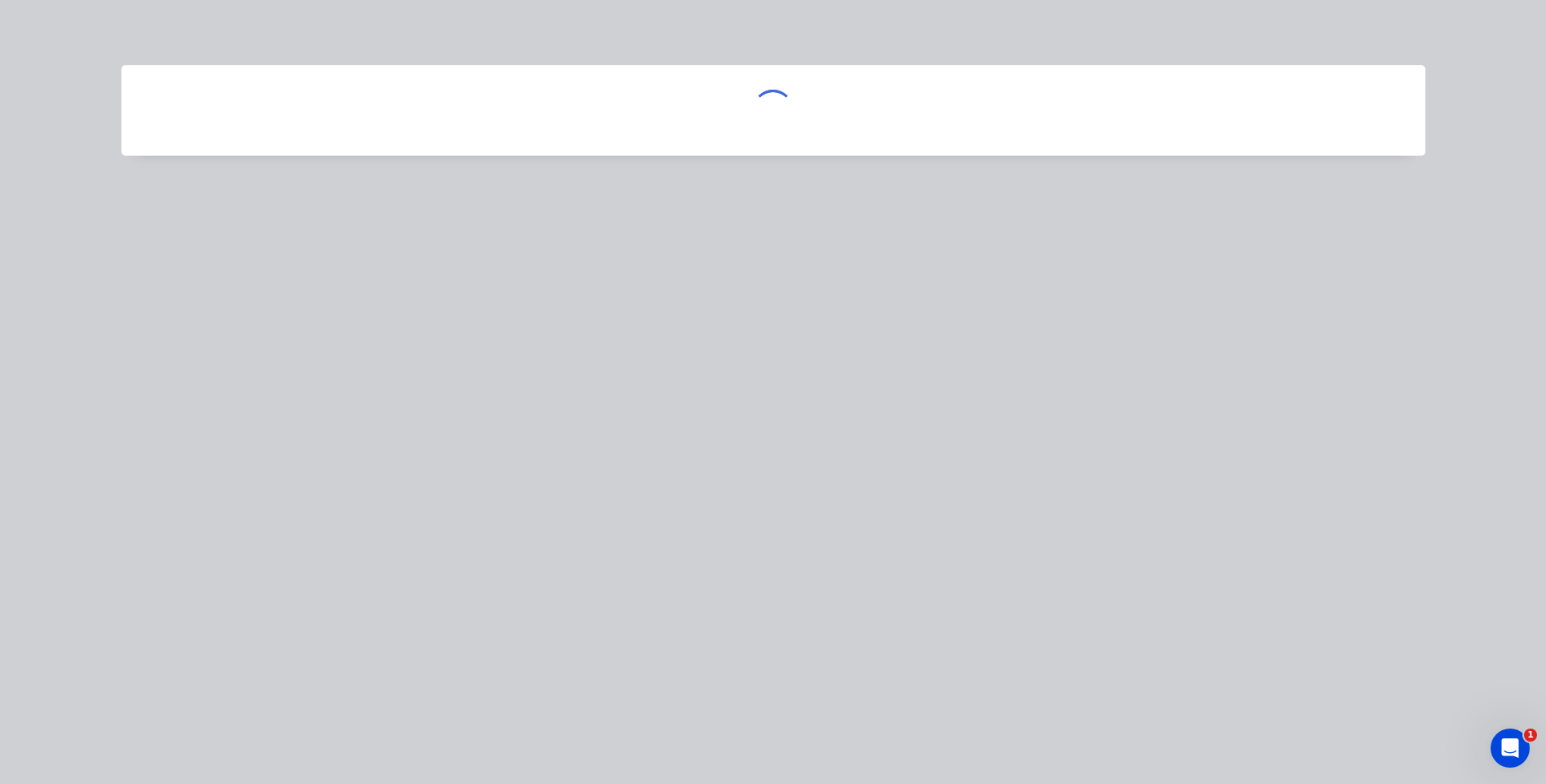
scroll to position [0, 0]
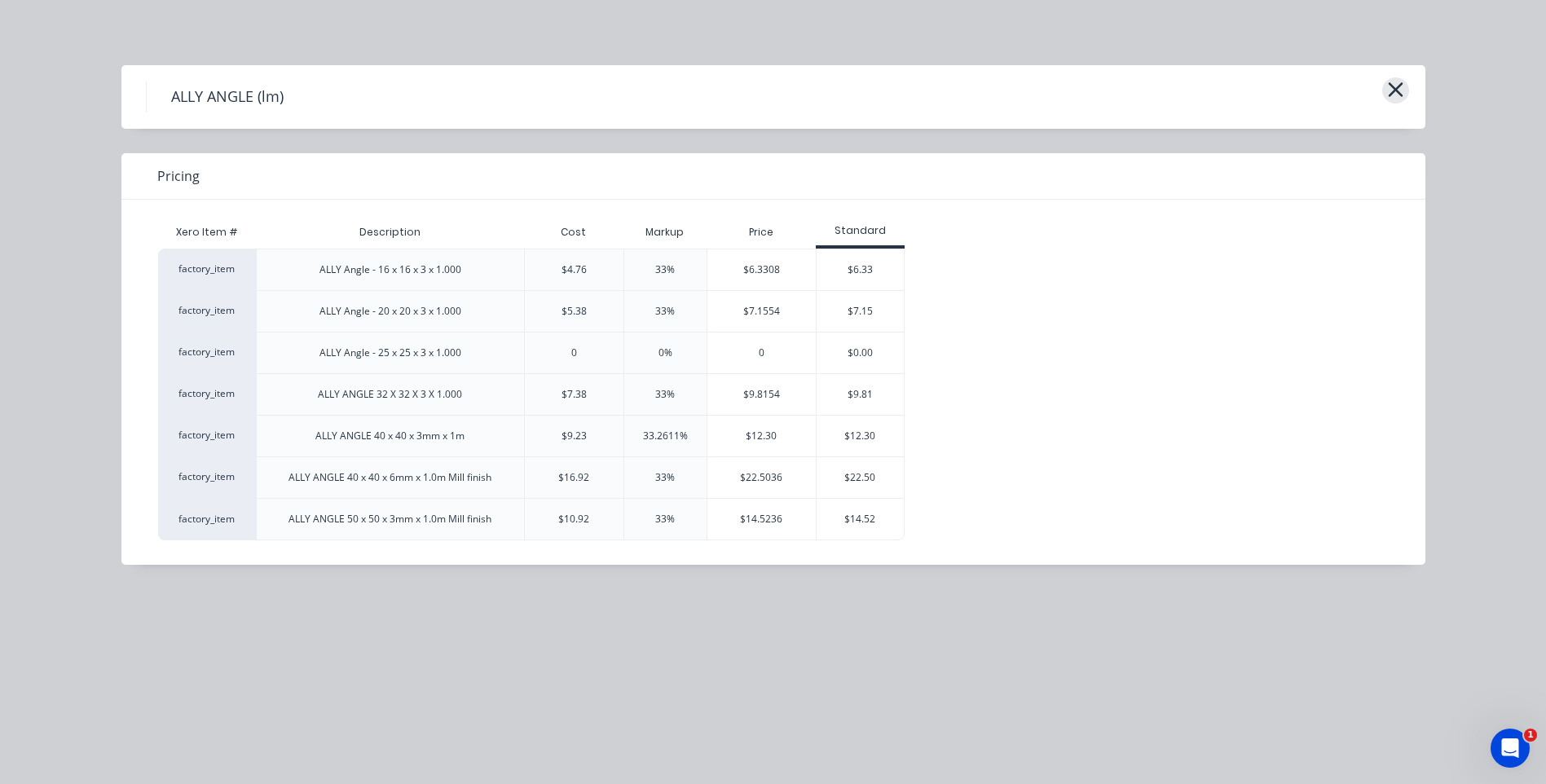
click at [1396, 86] on icon "button" at bounding box center [1396, 89] width 17 height 23
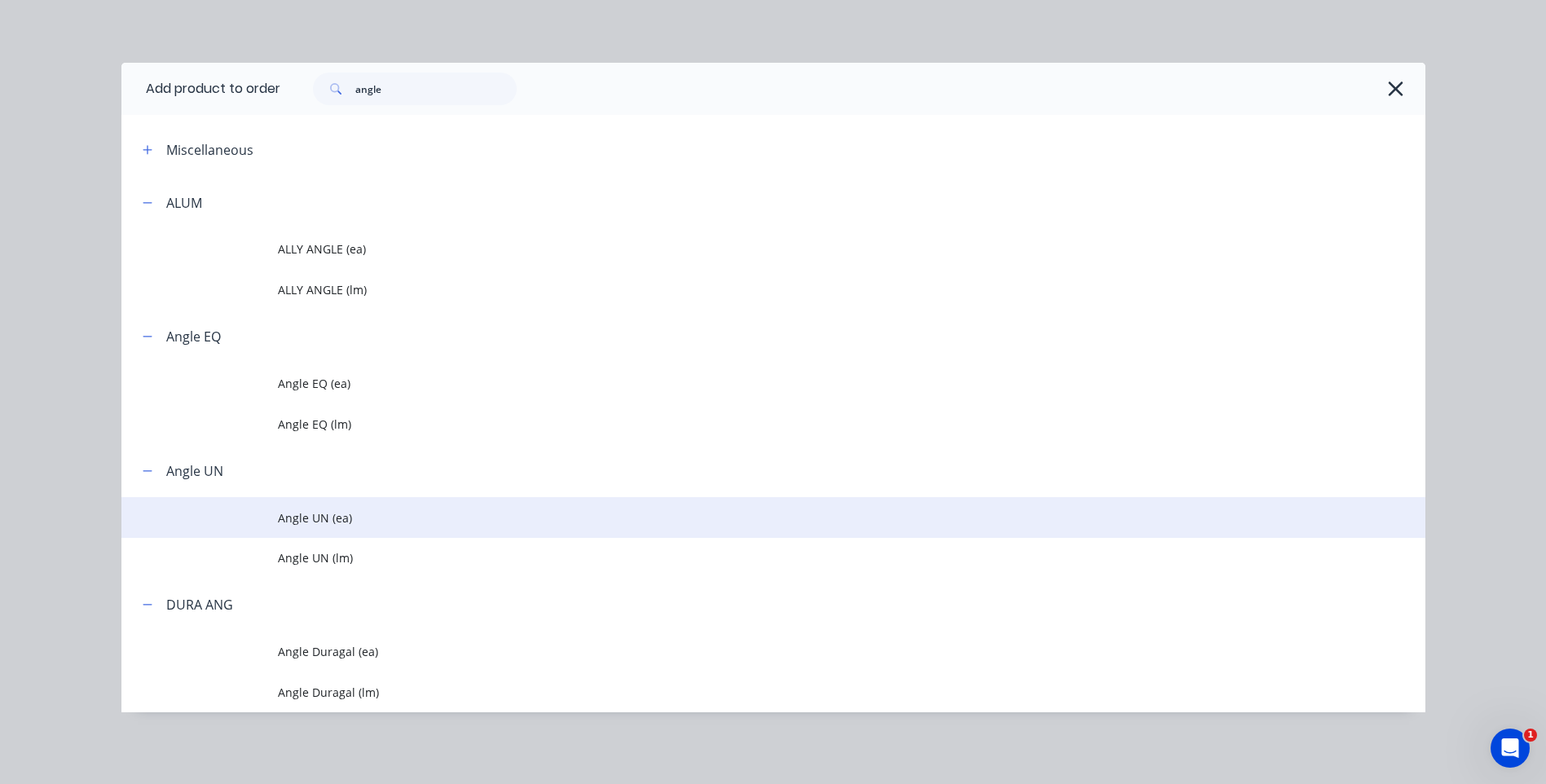
scroll to position [317, 0]
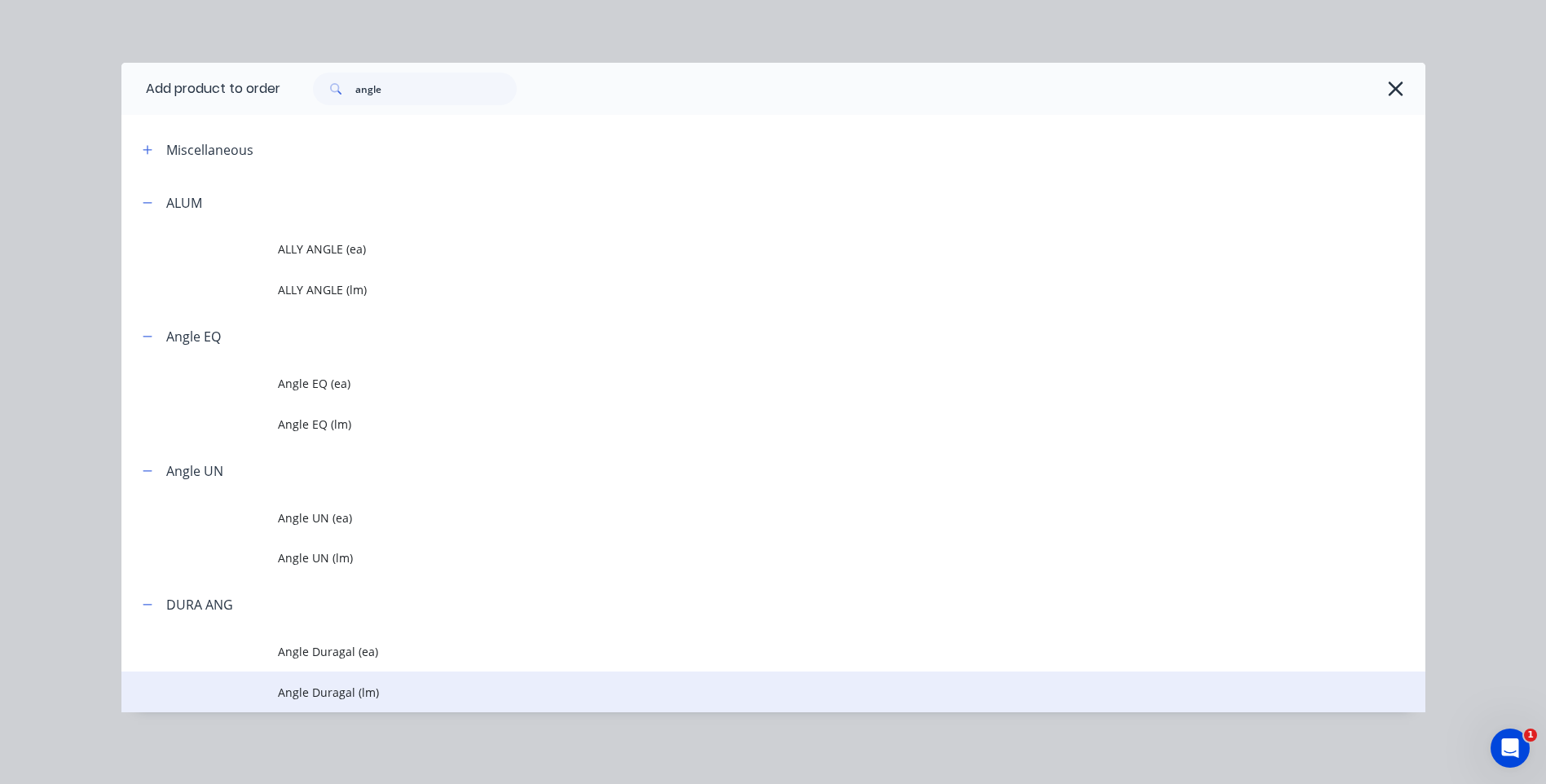
click at [321, 688] on span "Angle Duragal (lm)" at bounding box center [737, 692] width 918 height 17
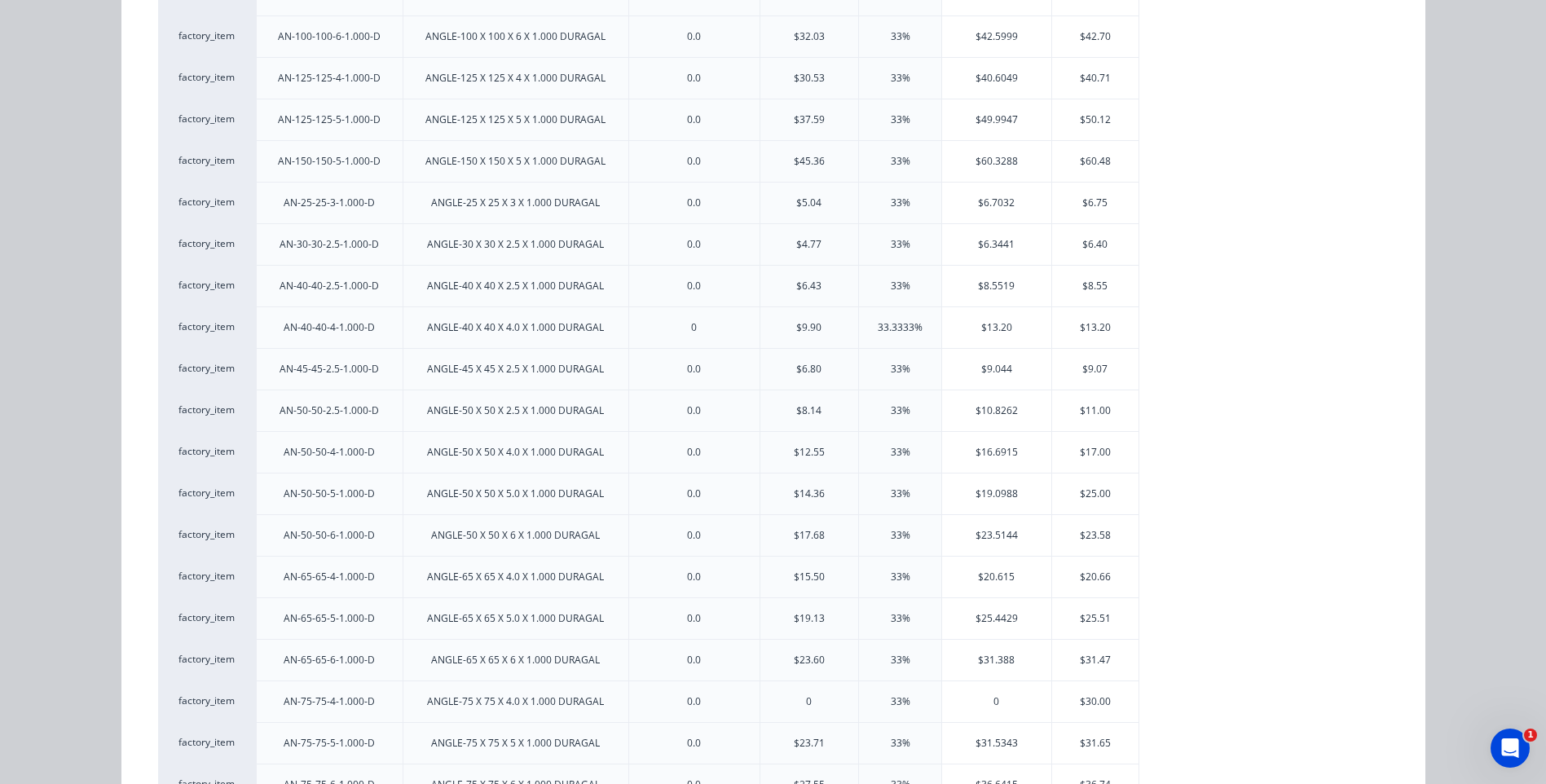
scroll to position [326, 0]
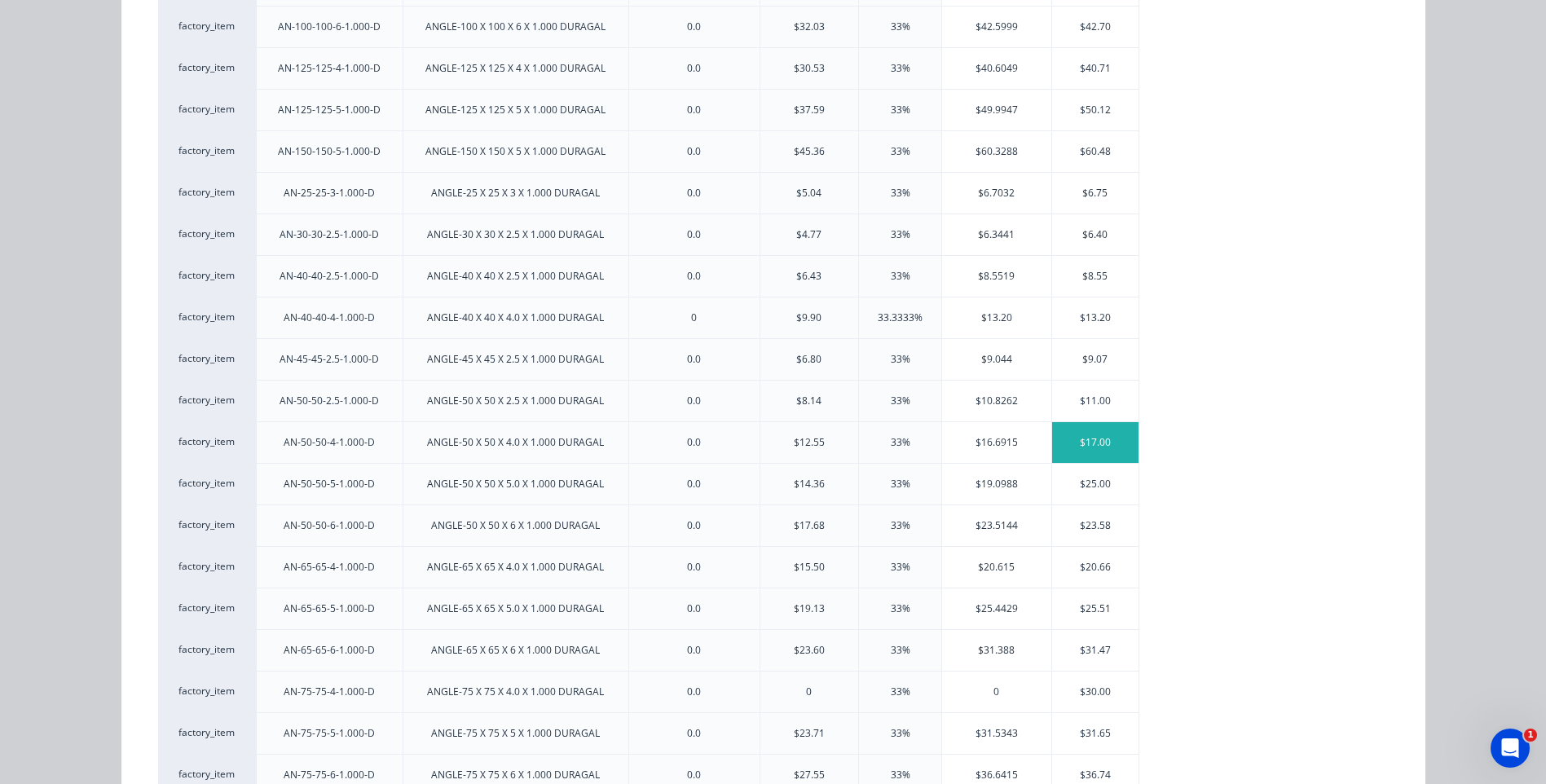
click at [1094, 439] on div "$17.00" at bounding box center [1096, 442] width 87 height 40
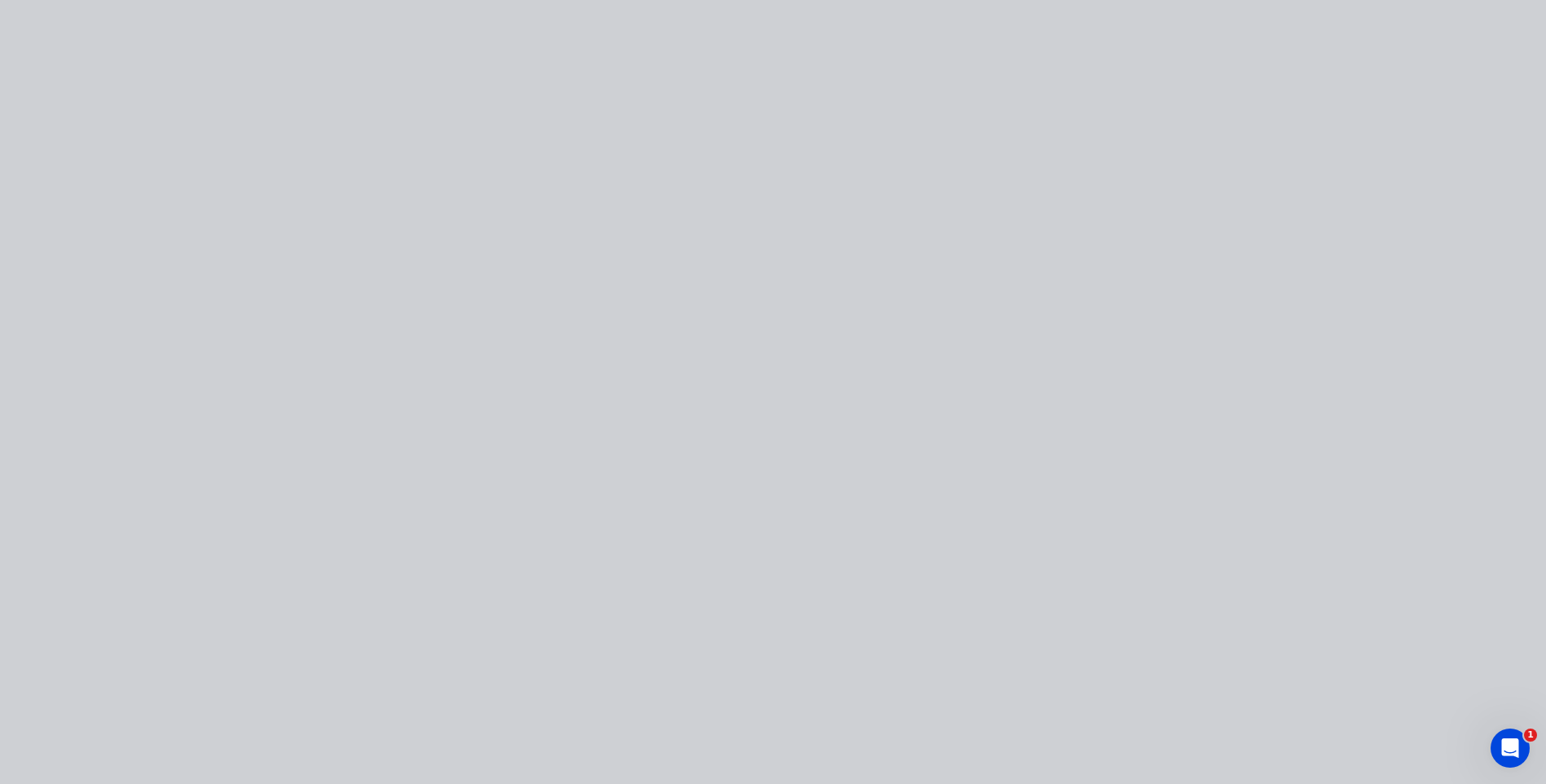
scroll to position [0, 0]
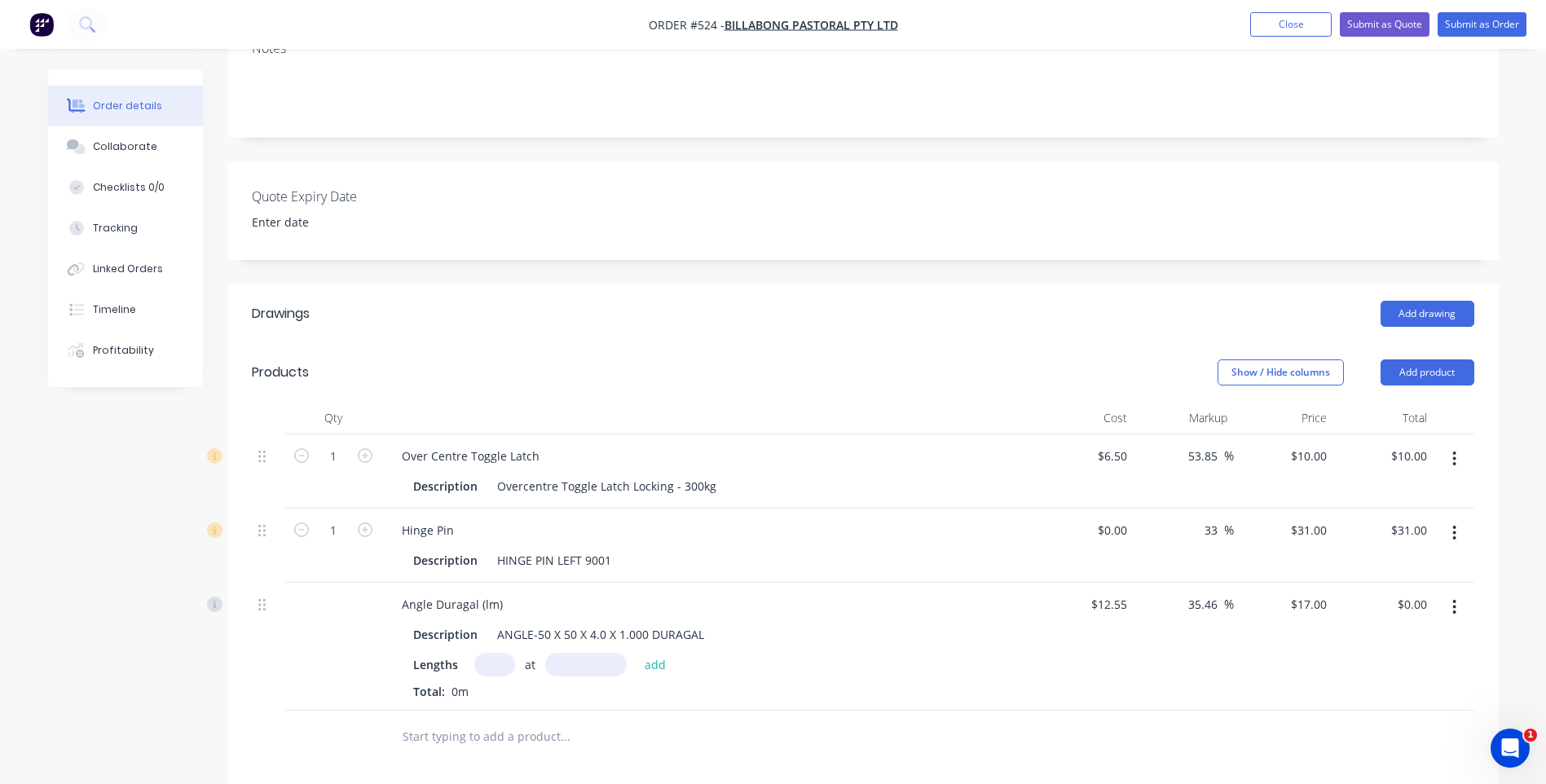
click at [484, 653] on input "text" at bounding box center [494, 665] width 40 height 24
type input "1"
type input "6000mm"
click at [652, 653] on button "add" at bounding box center [656, 664] width 39 height 22
type input "$102.00"
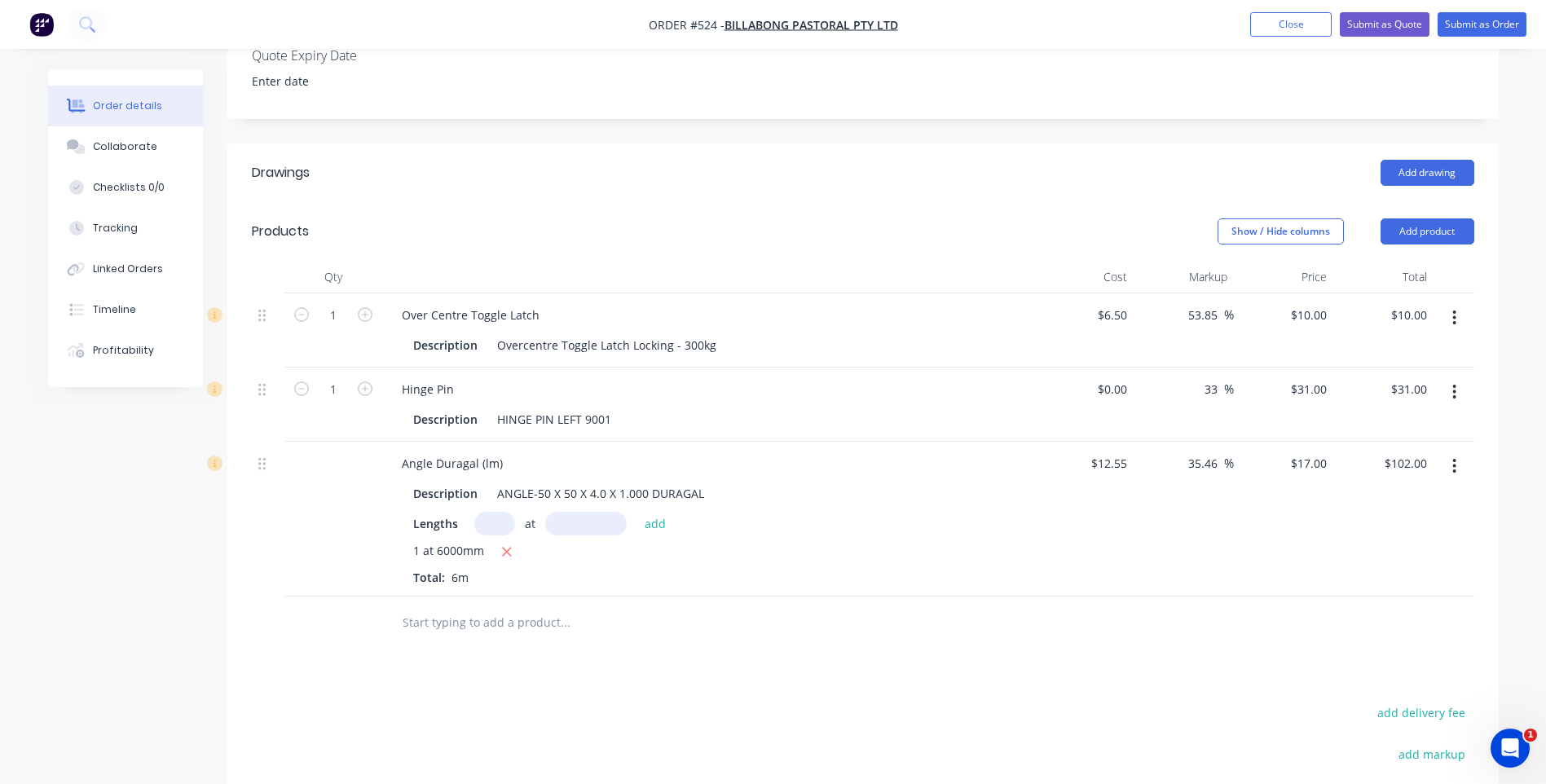
scroll to position [480, 0]
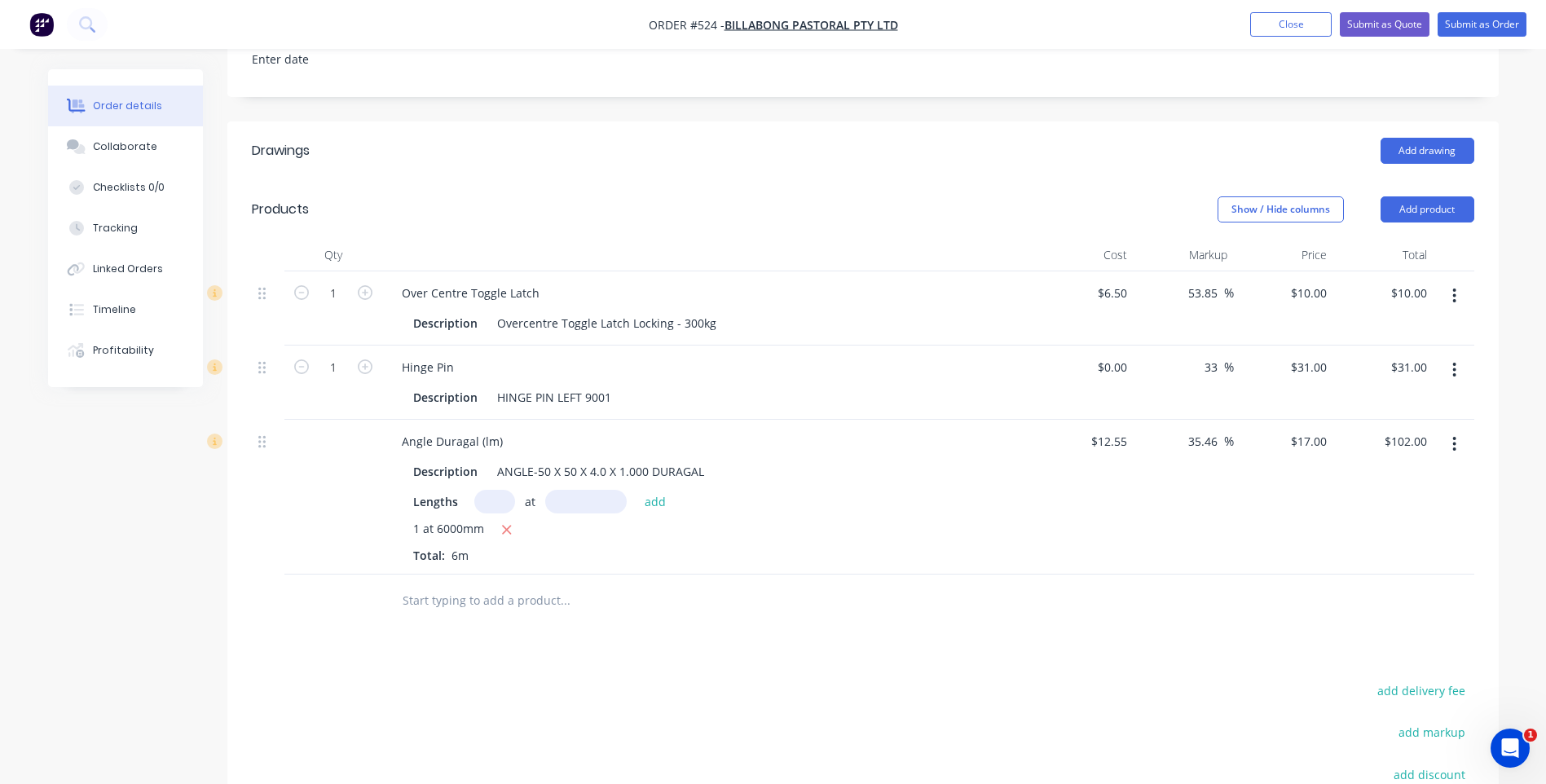
click at [540, 585] on input "text" at bounding box center [565, 600] width 326 height 33
click at [1428, 197] on button "Add product" at bounding box center [1427, 209] width 93 height 26
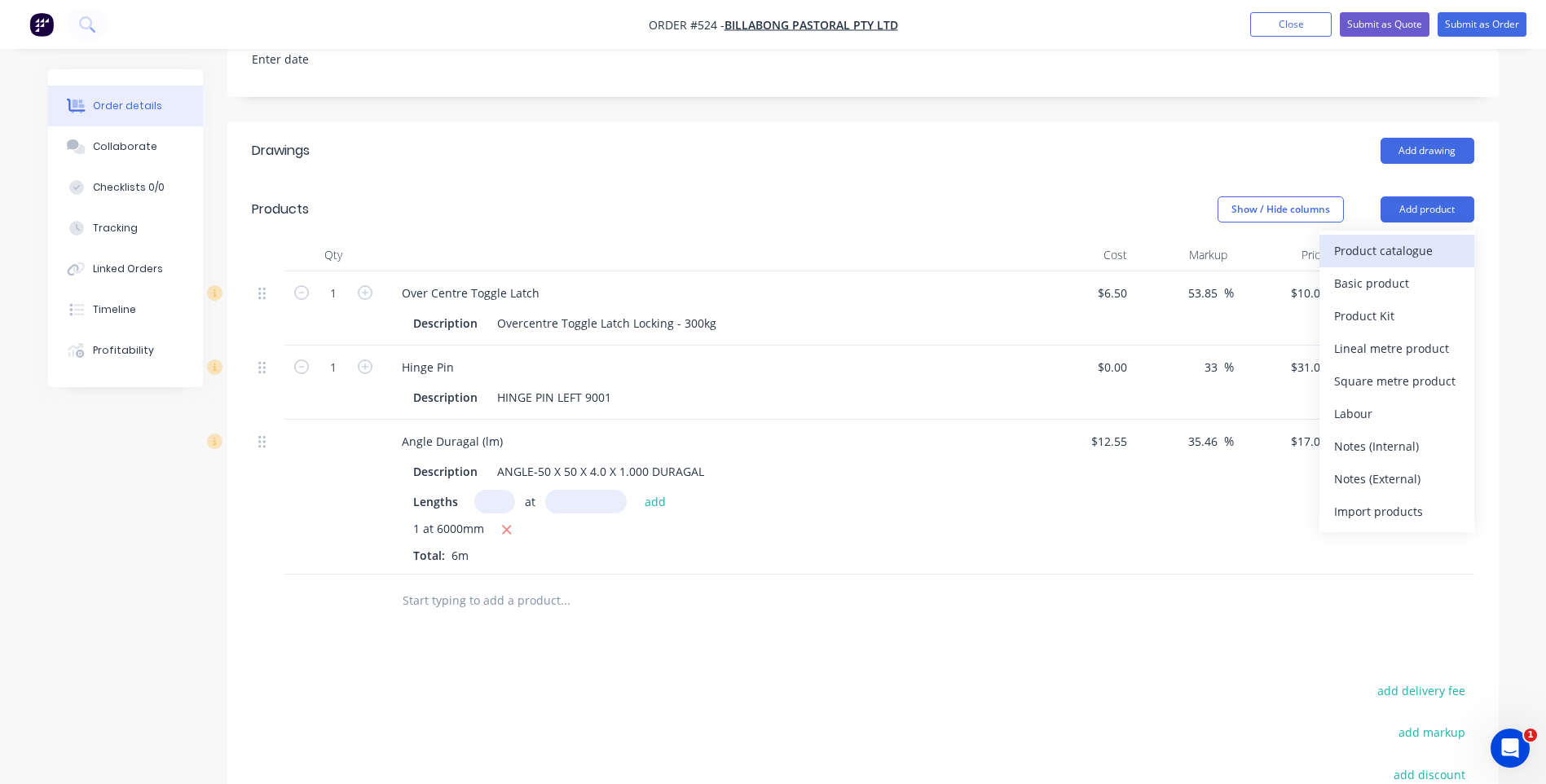
click at [1372, 239] on div "Product catalogue" at bounding box center [1396, 250] width 125 height 24
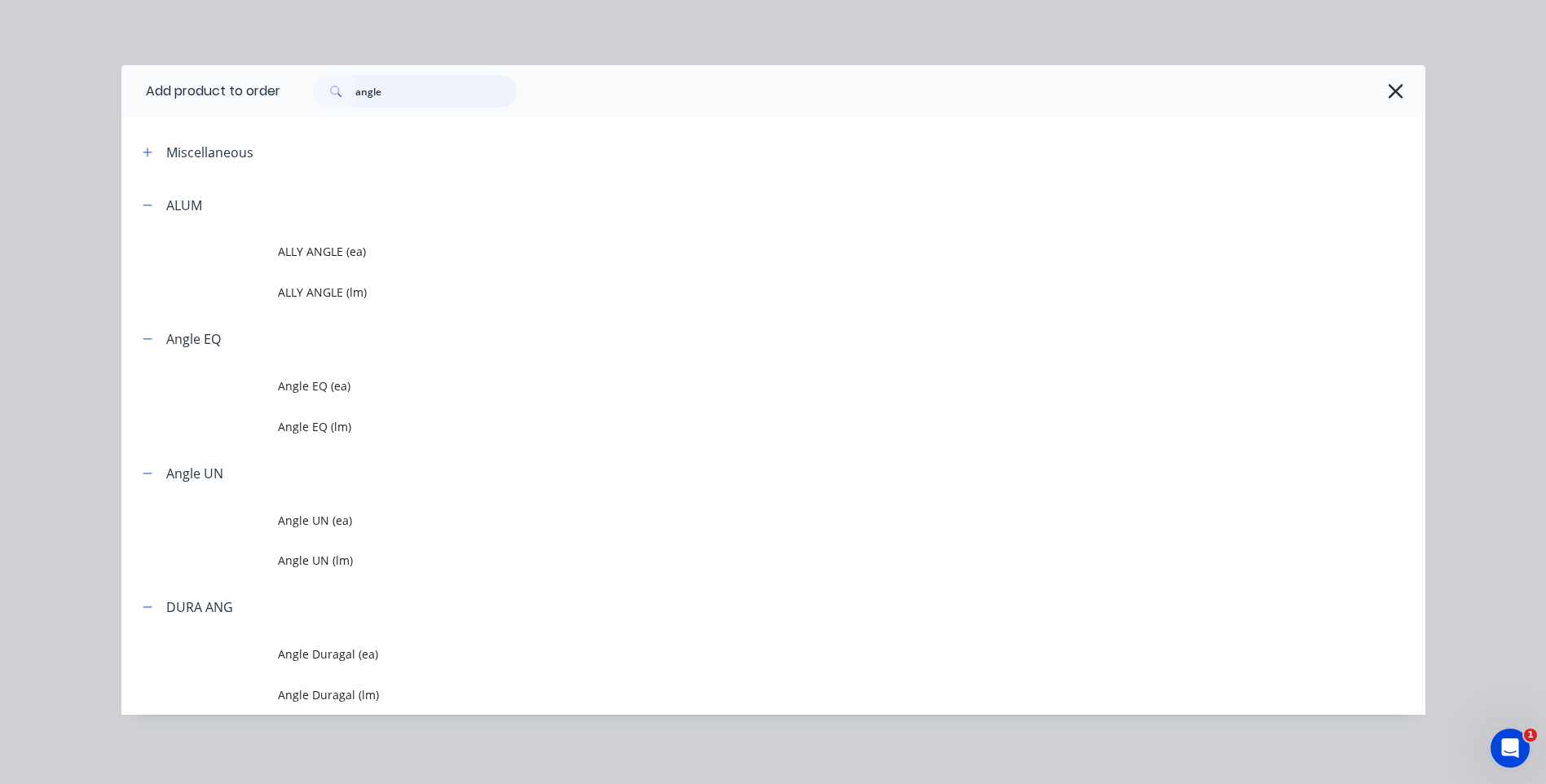
click at [396, 89] on input "angle" at bounding box center [436, 91] width 161 height 33
type input "a"
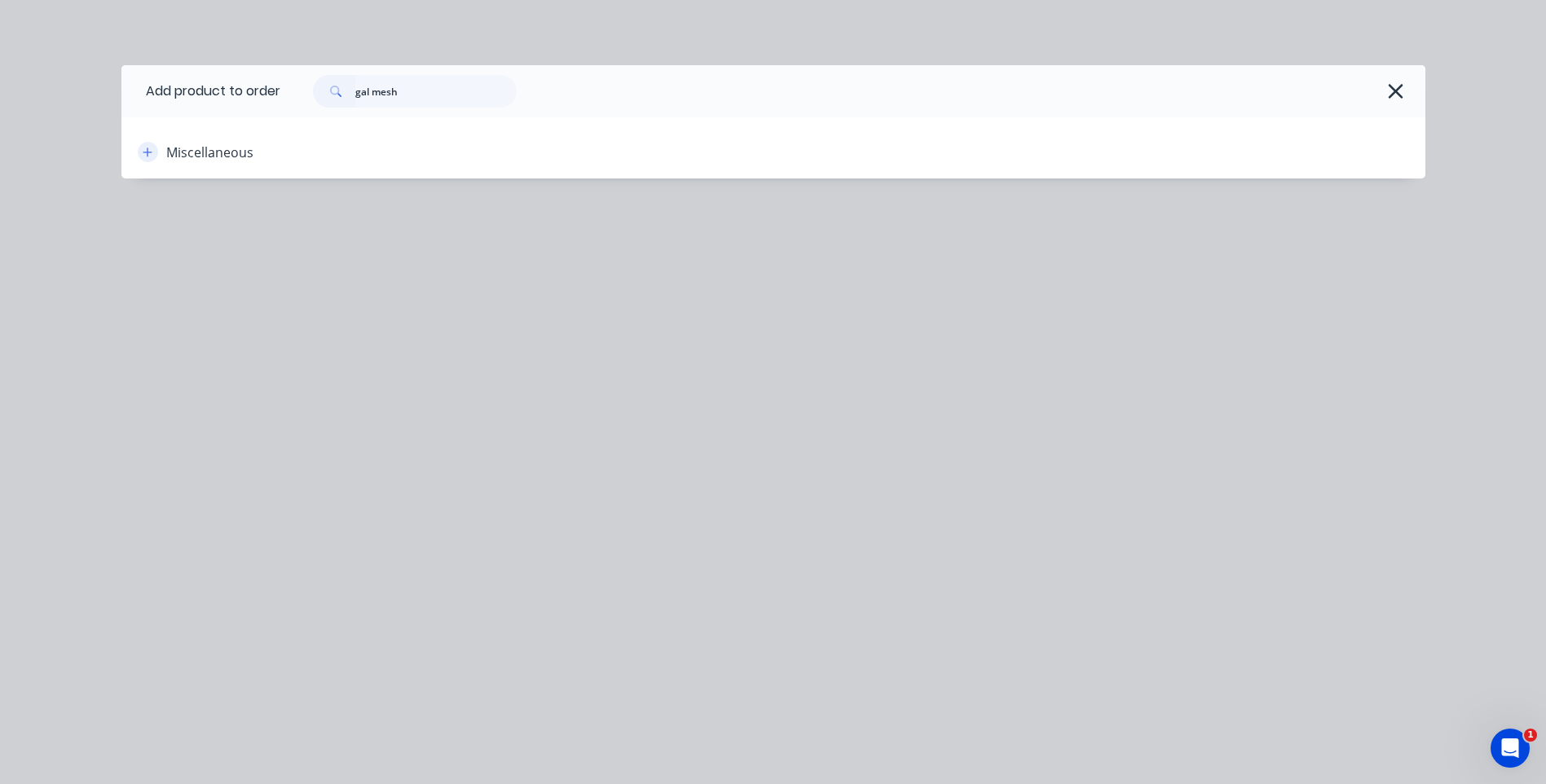
click at [150, 151] on icon "button" at bounding box center [147, 151] width 9 height 9
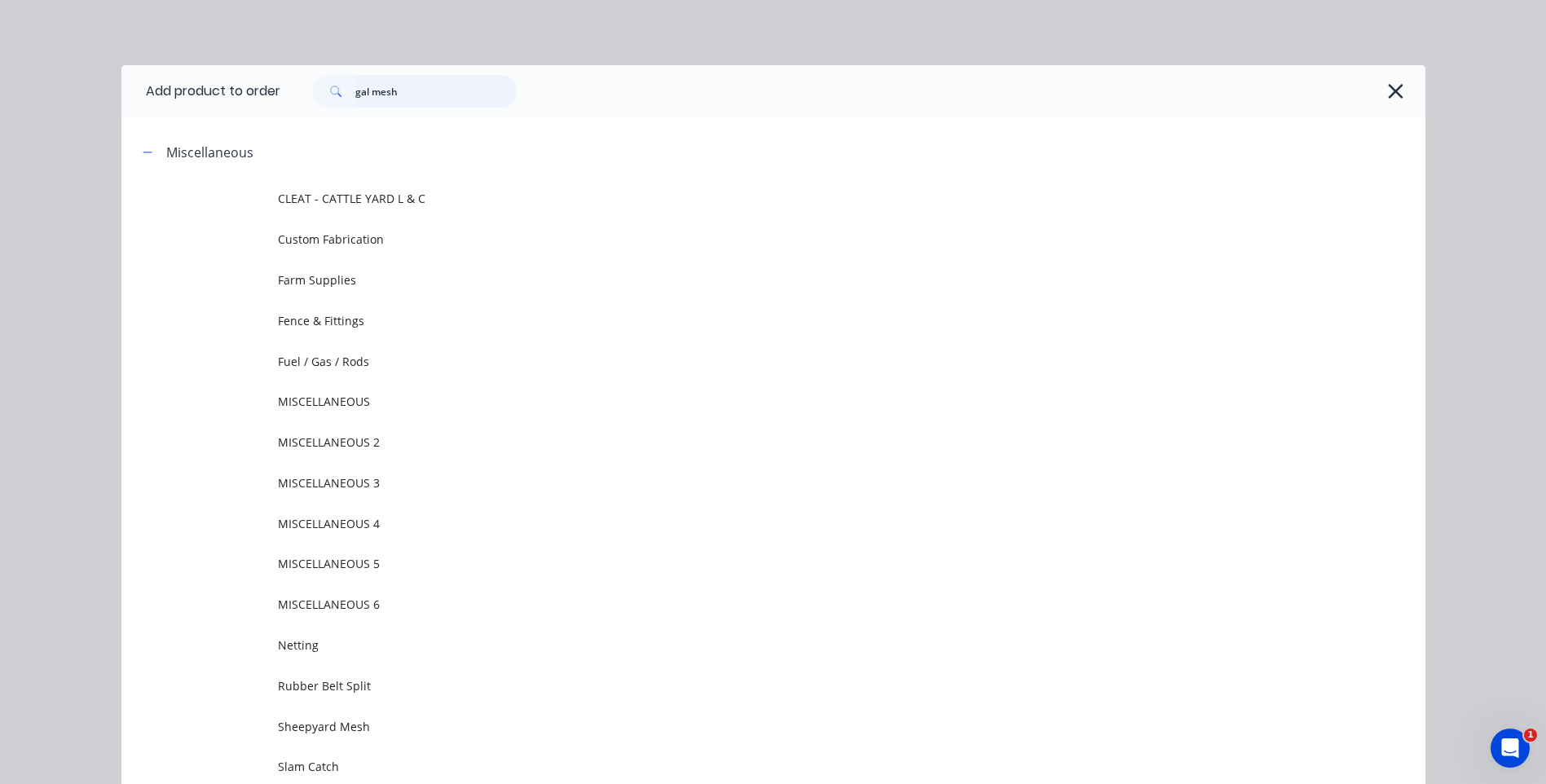
click at [409, 94] on input "gal mesh" at bounding box center [436, 91] width 161 height 33
type input "g"
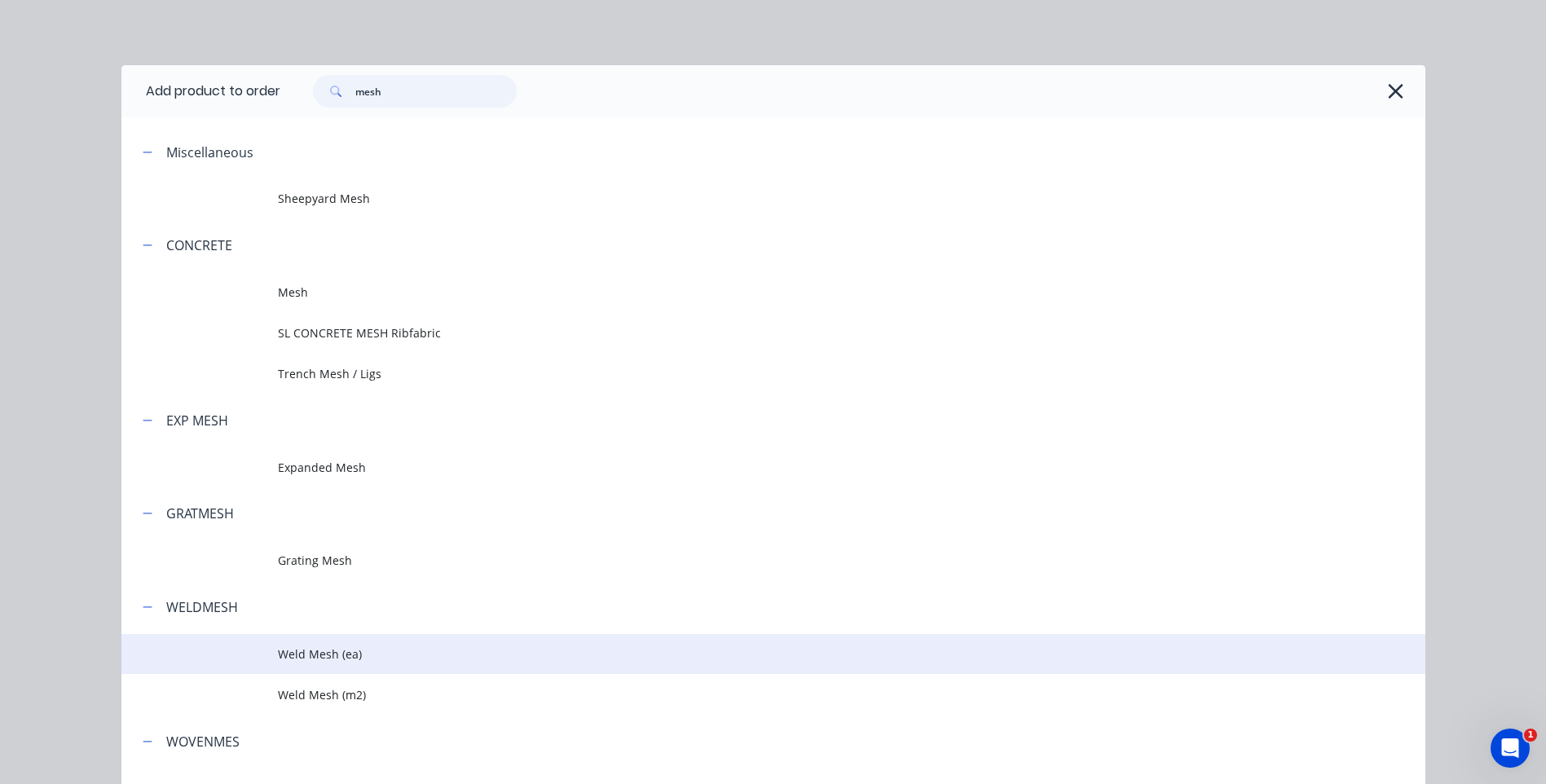
type input "mesh"
click at [295, 653] on span "Weld Mesh (ea)" at bounding box center [737, 654] width 918 height 17
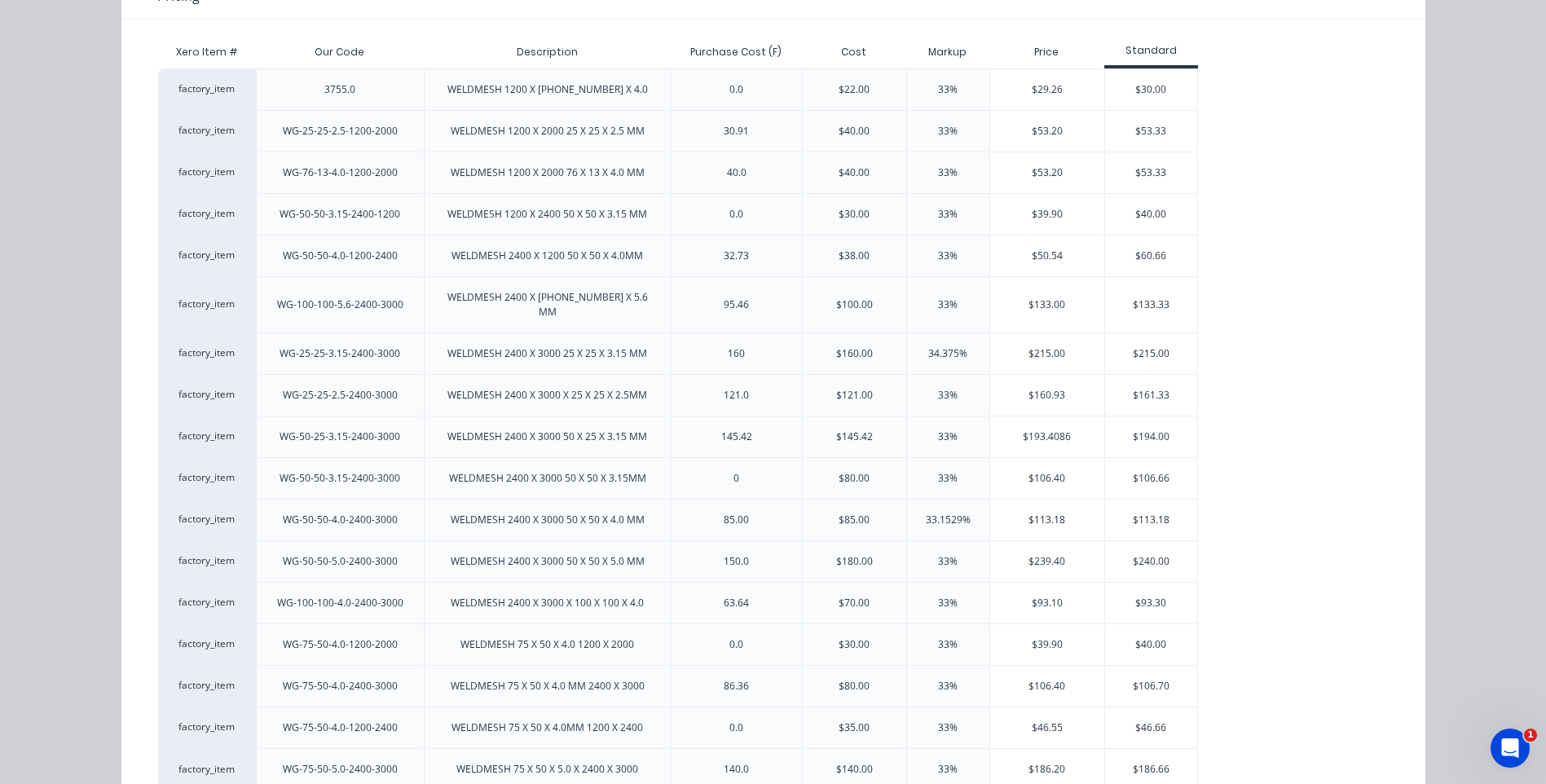
scroll to position [234, 0]
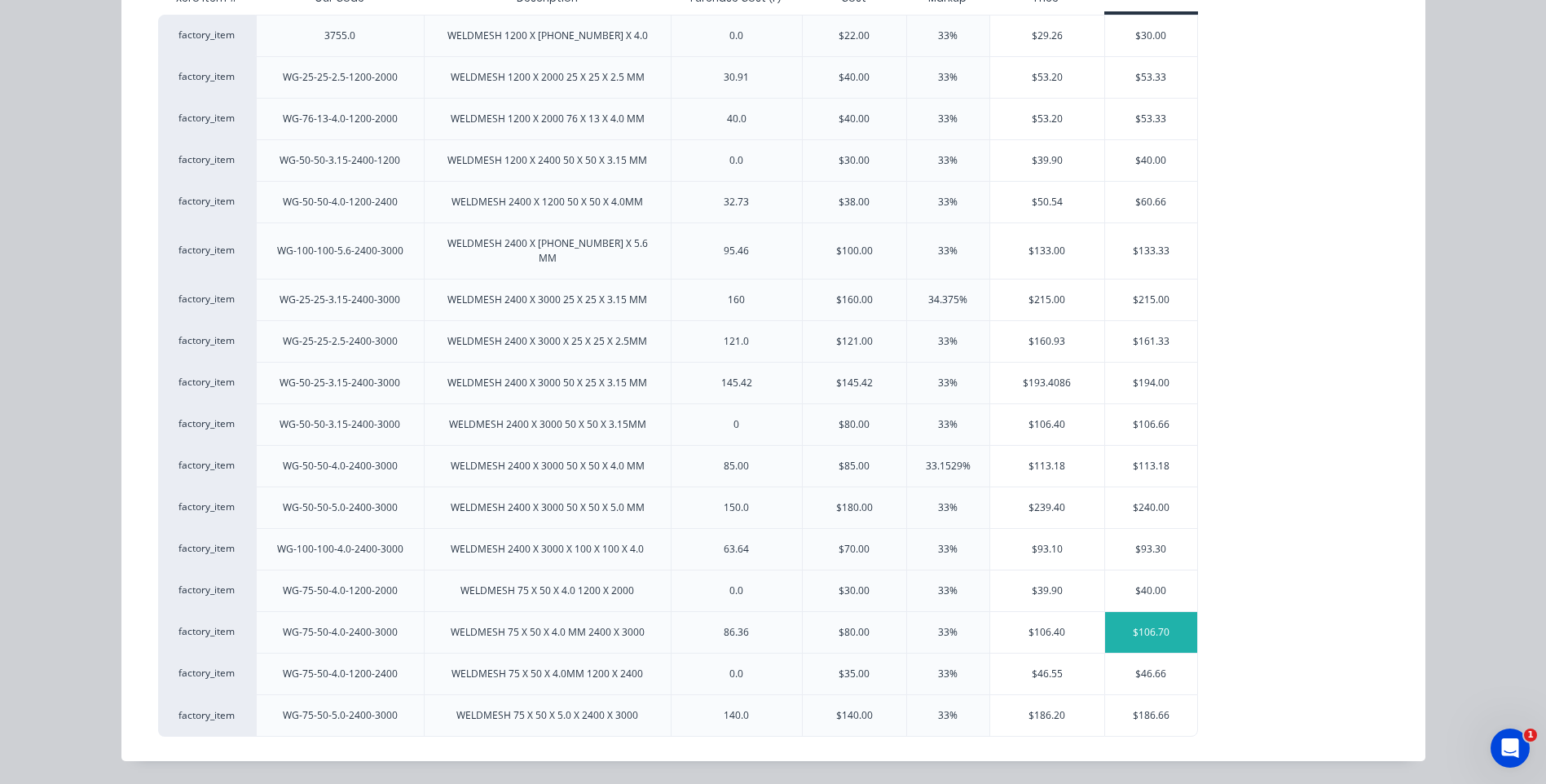
click at [1157, 627] on div "$106.70" at bounding box center [1152, 632] width 92 height 40
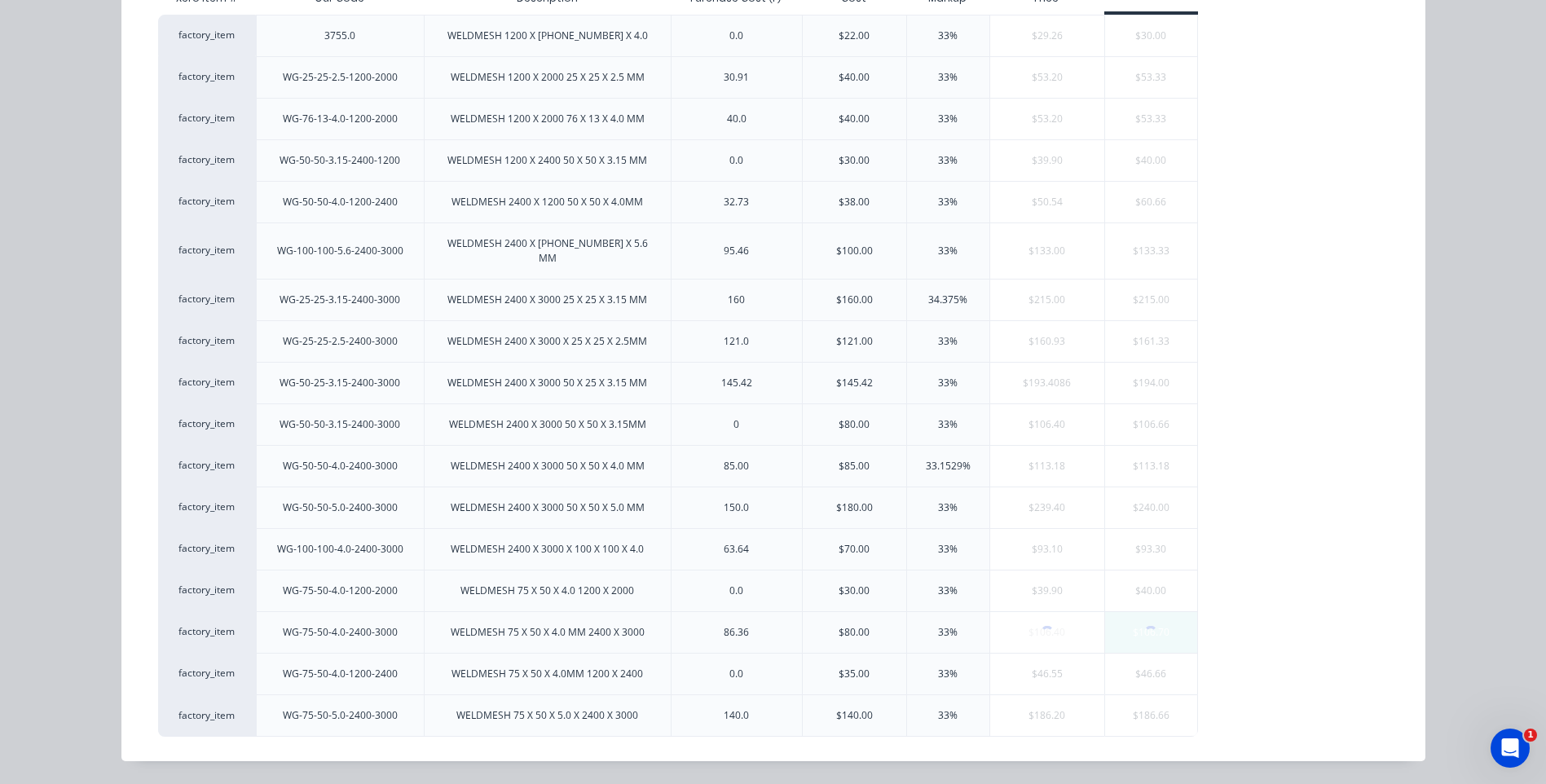
scroll to position [0, 0]
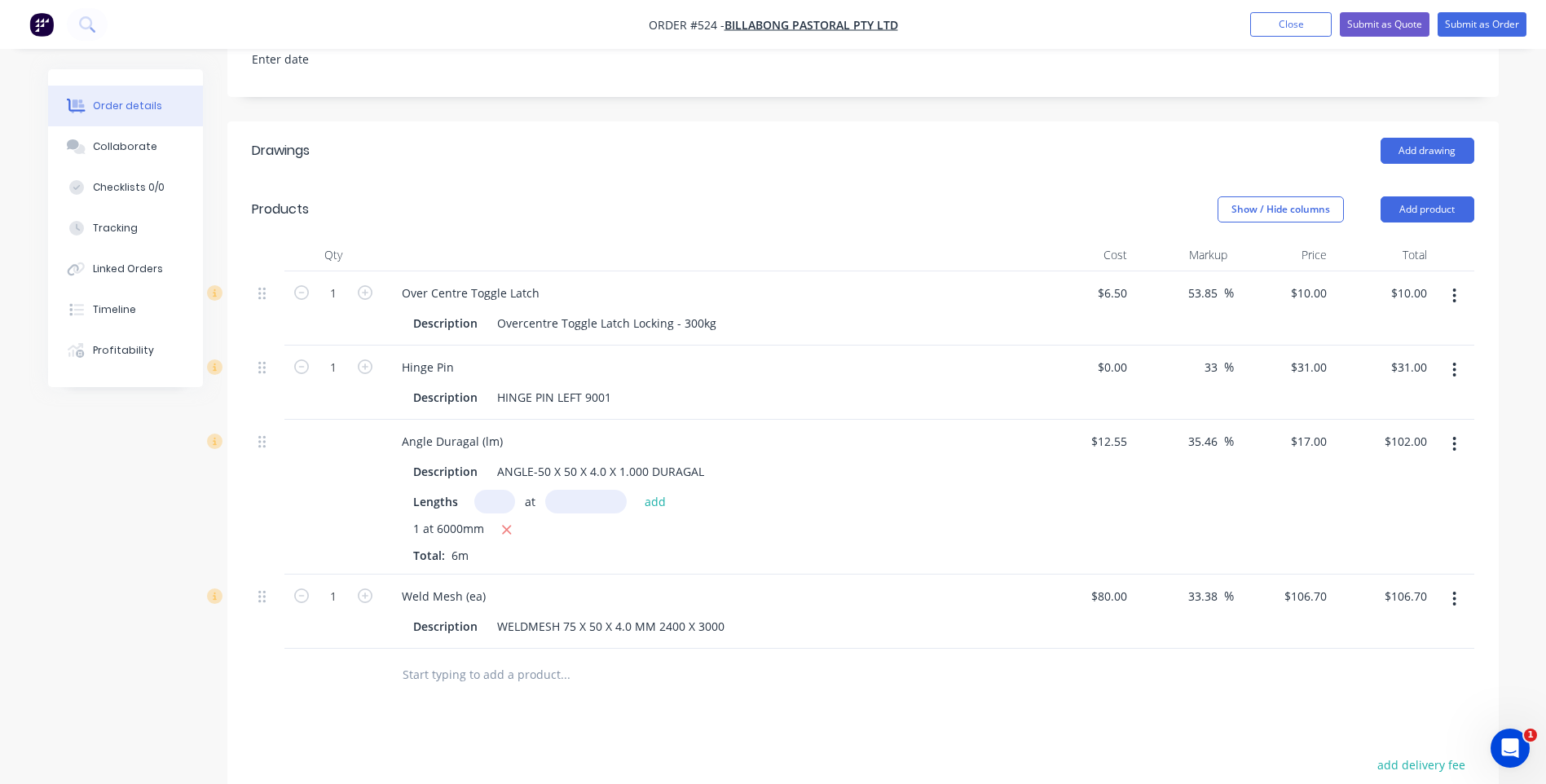
click at [530, 658] on input "text" at bounding box center [565, 674] width 326 height 33
click at [1414, 649] on div at bounding box center [863, 675] width 1222 height 53
click at [1457, 360] on icon "button" at bounding box center [1454, 369] width 4 height 18
click at [1428, 355] on input "31.00" at bounding box center [1411, 367] width 44 height 24
type input "23.63"
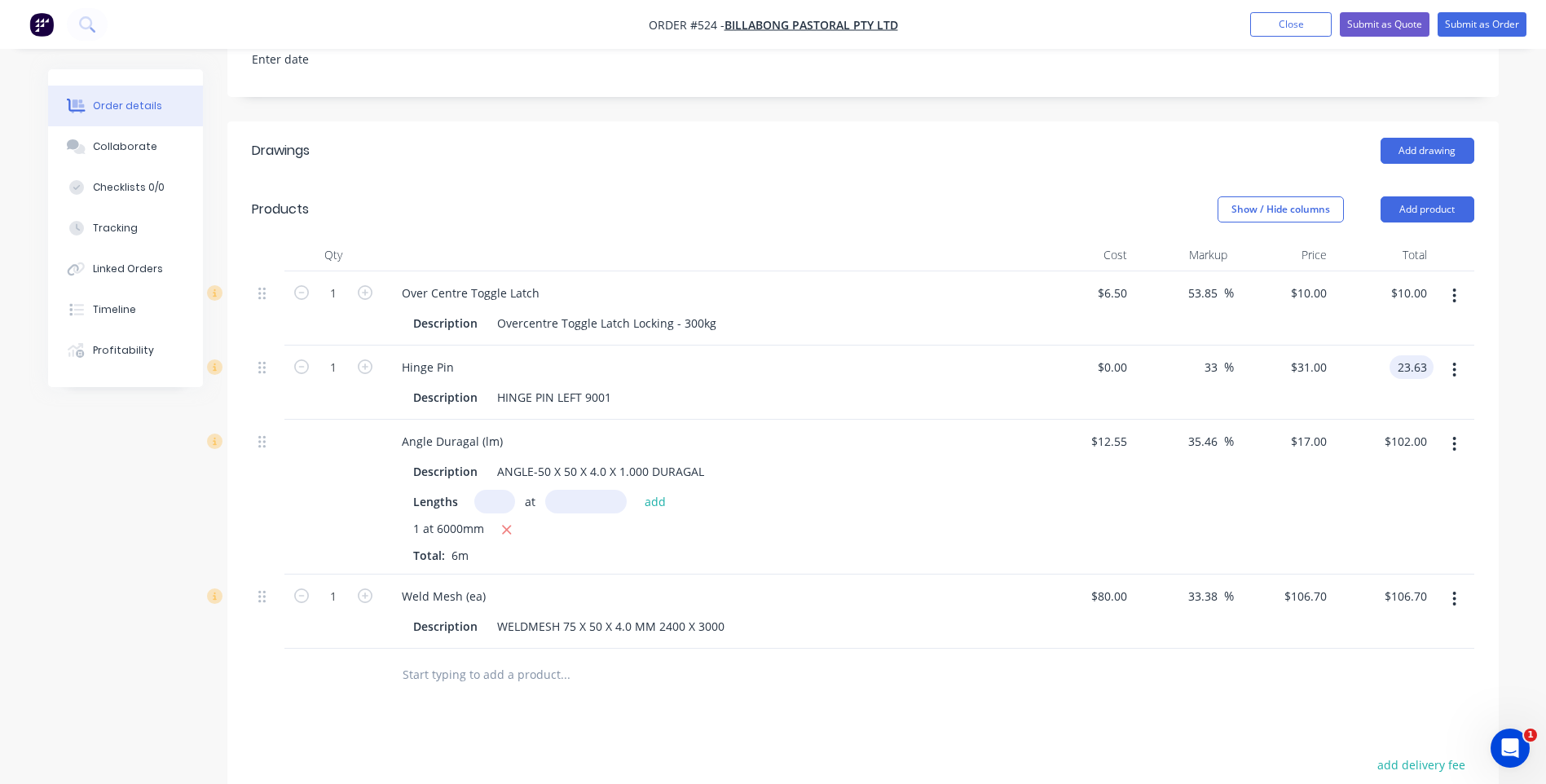
type input "$23.63"
click at [440, 658] on input "text" at bounding box center [565, 674] width 326 height 33
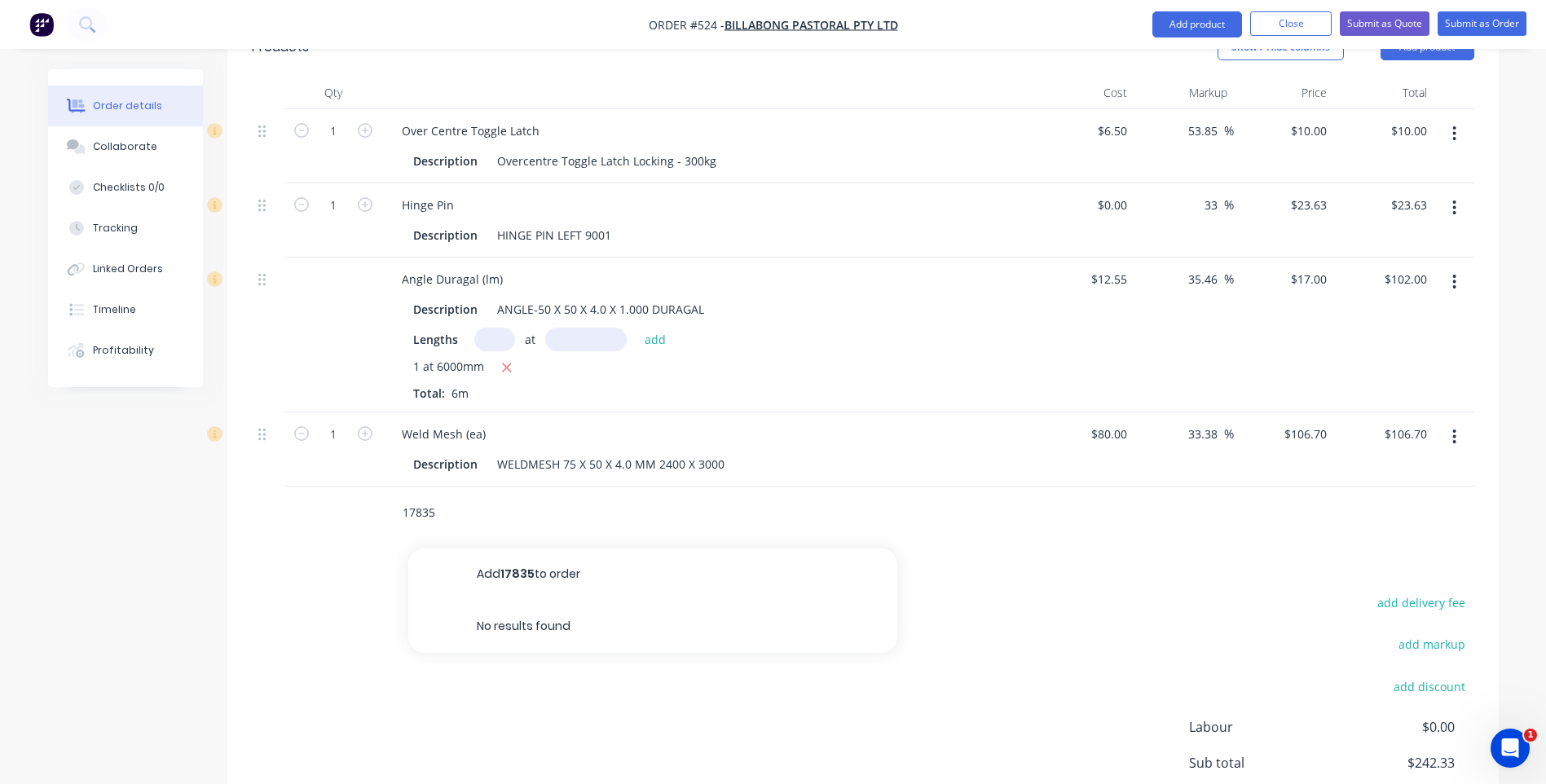
scroll to position [643, 0]
type input "1"
click at [1446, 192] on button "button" at bounding box center [1454, 207] width 39 height 29
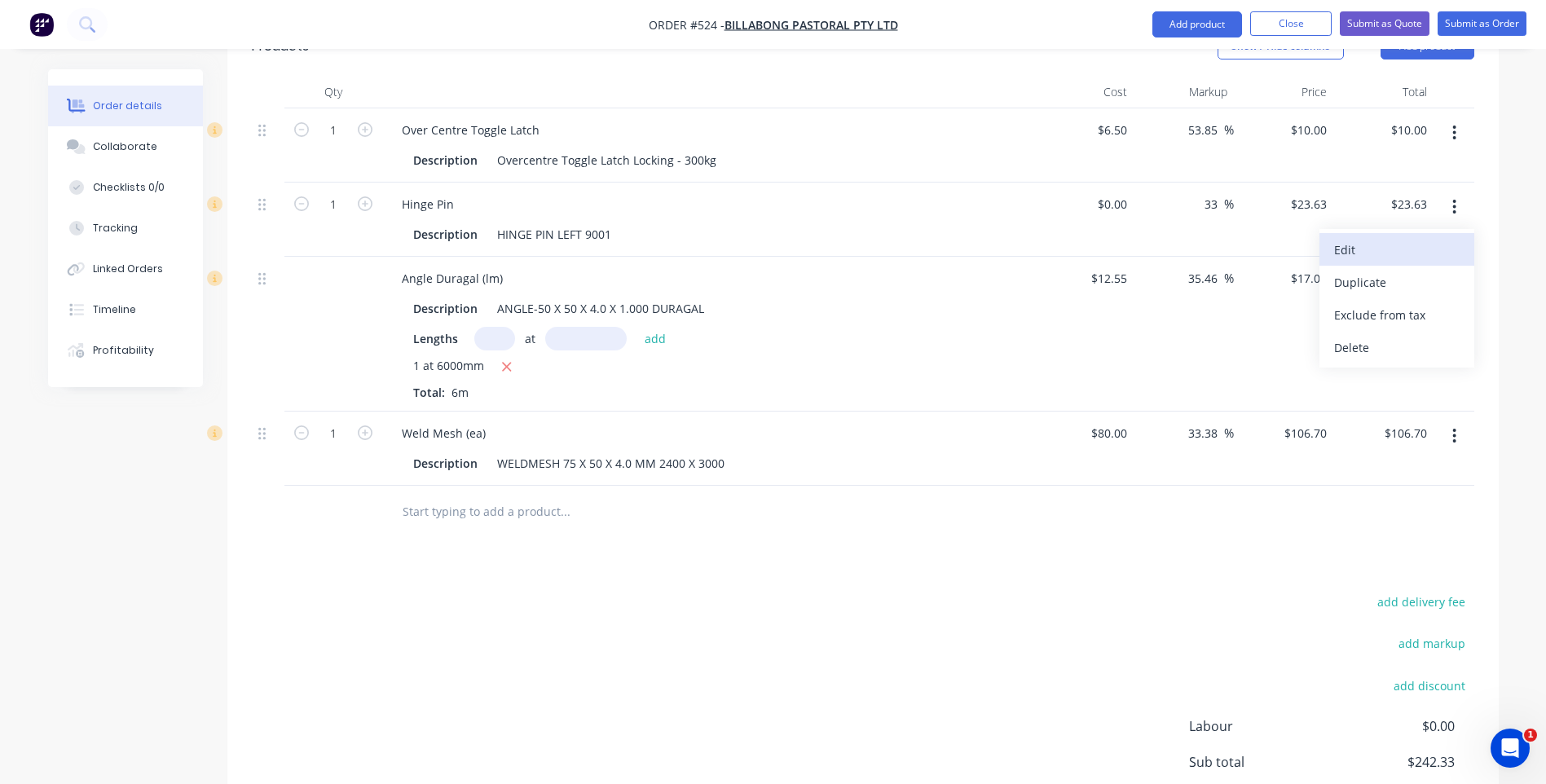
click at [1335, 238] on div "Edit" at bounding box center [1396, 250] width 125 height 24
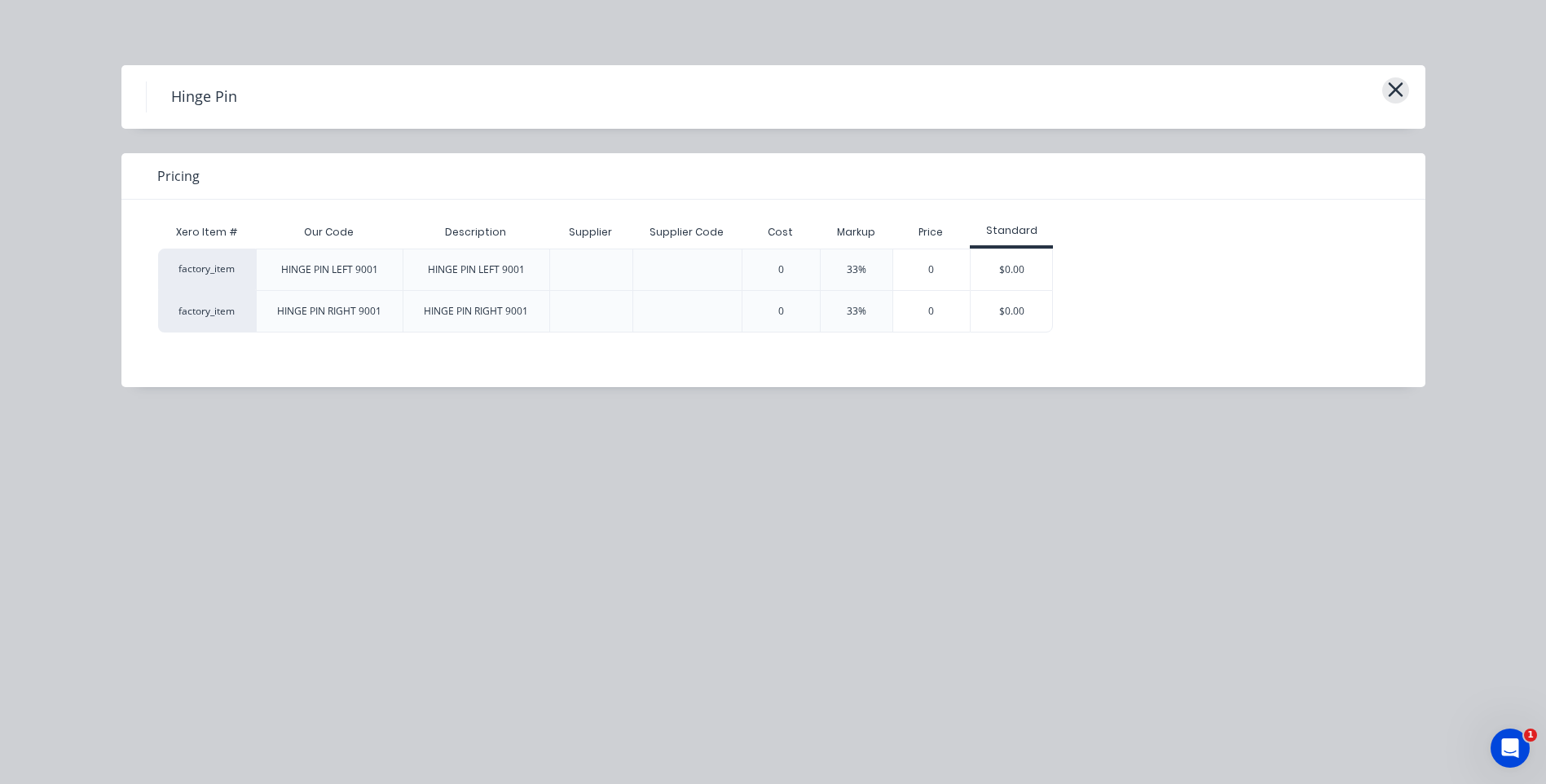
click at [1403, 83] on icon "button" at bounding box center [1396, 89] width 17 height 23
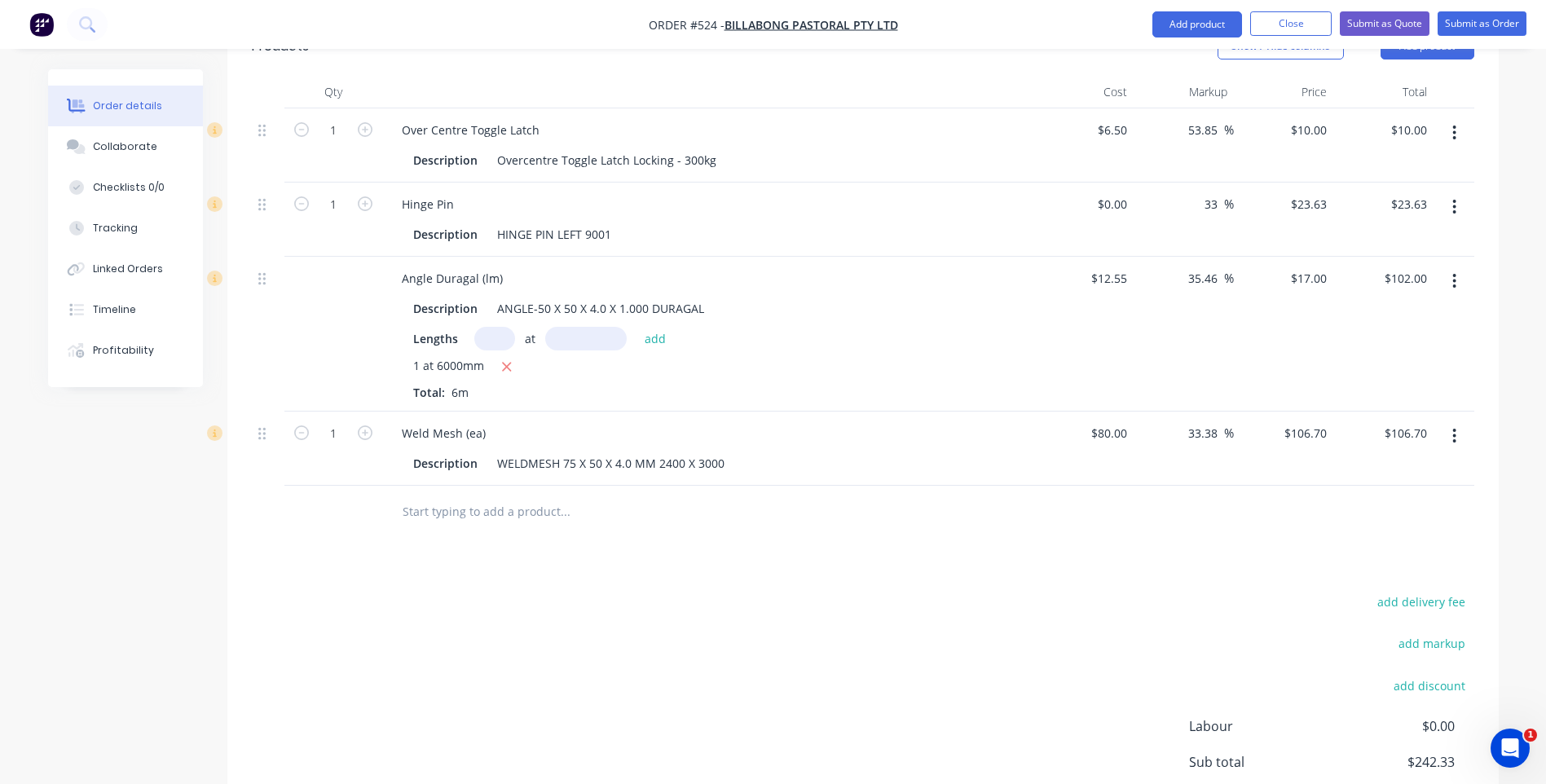
click at [1452, 192] on button "button" at bounding box center [1454, 207] width 39 height 29
click at [1355, 335] on div "Delete" at bounding box center [1396, 347] width 125 height 24
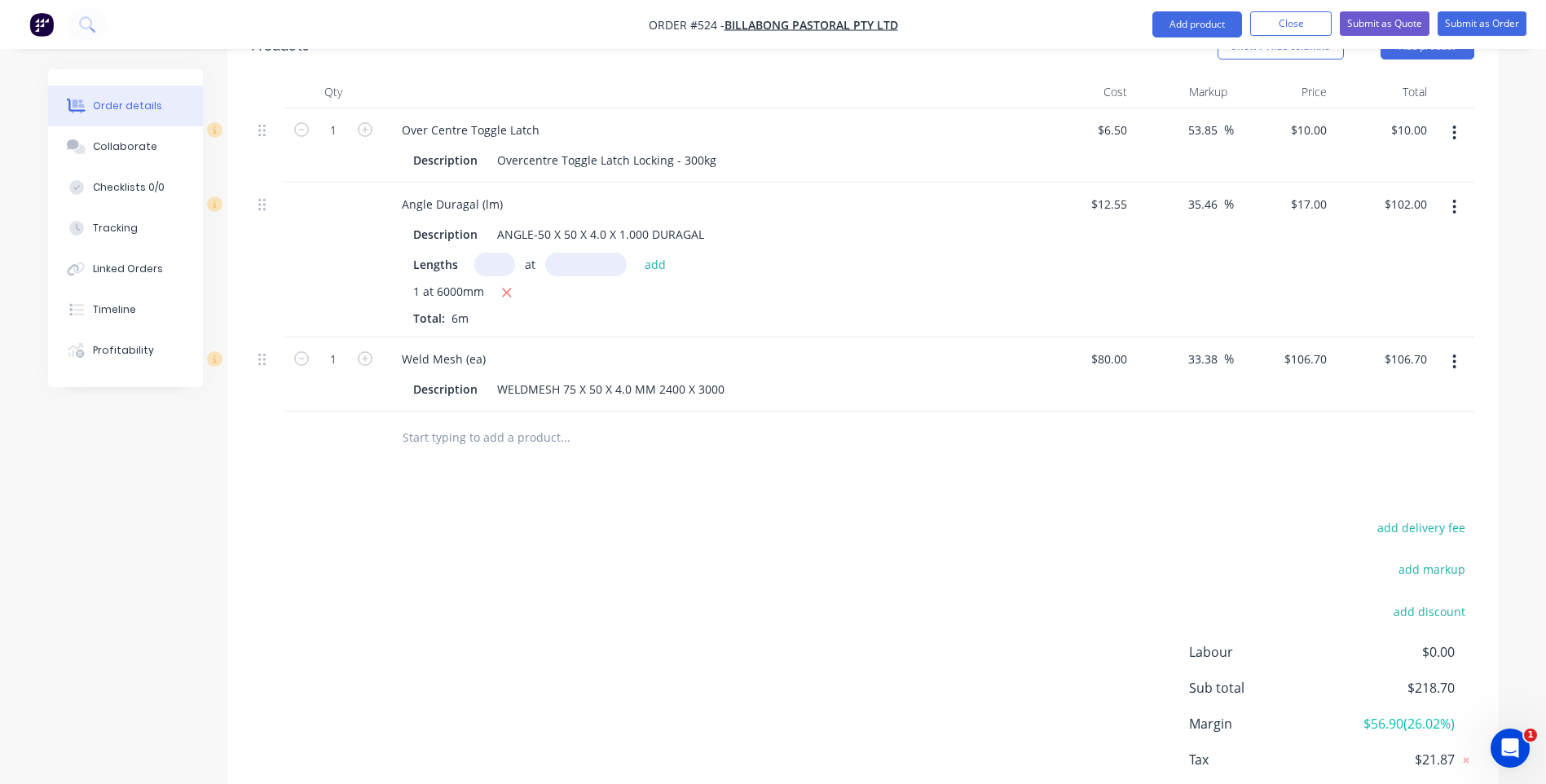
click at [1376, 412] on div at bounding box center [863, 438] width 1222 height 53
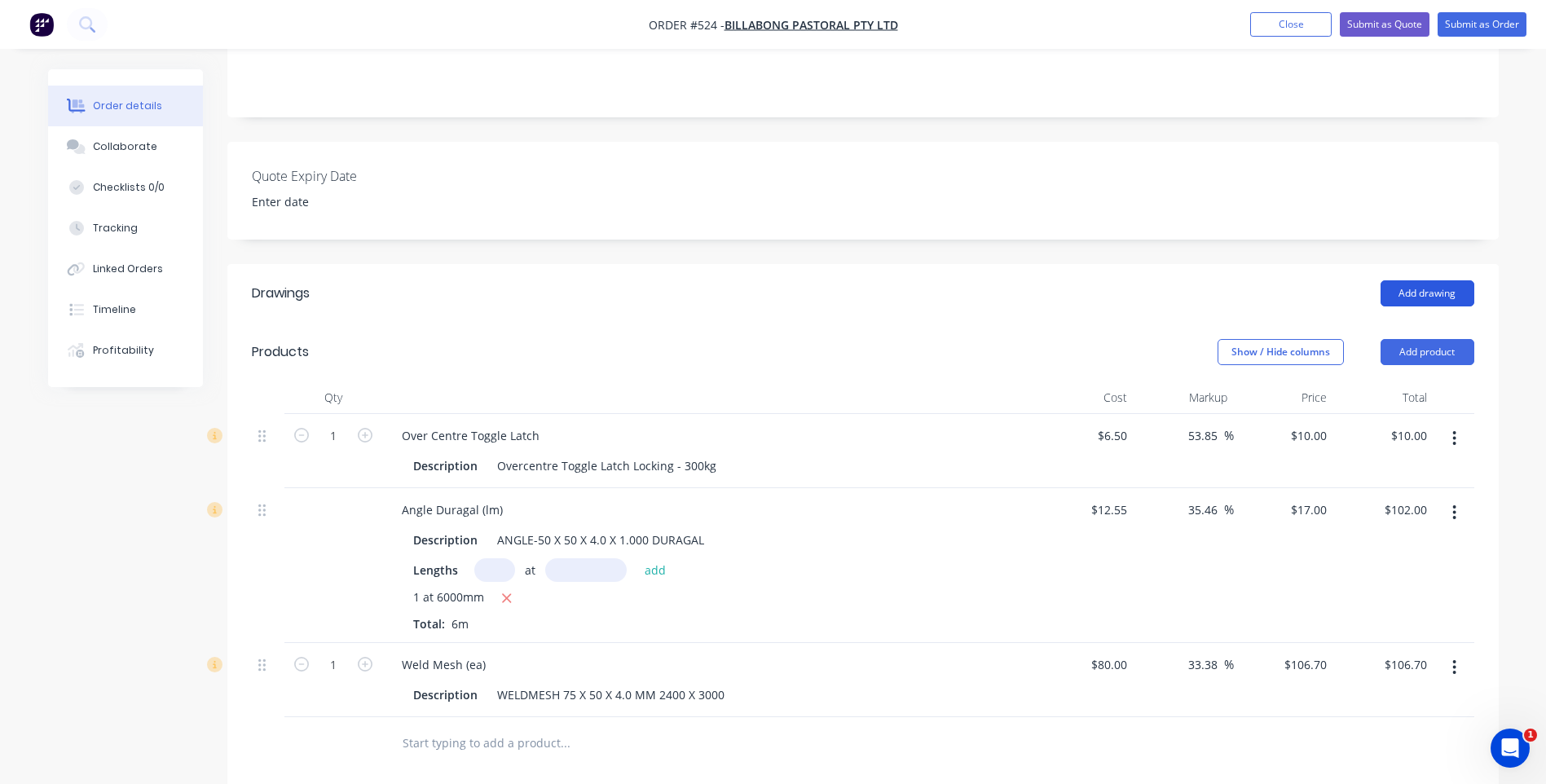
scroll to position [317, 0]
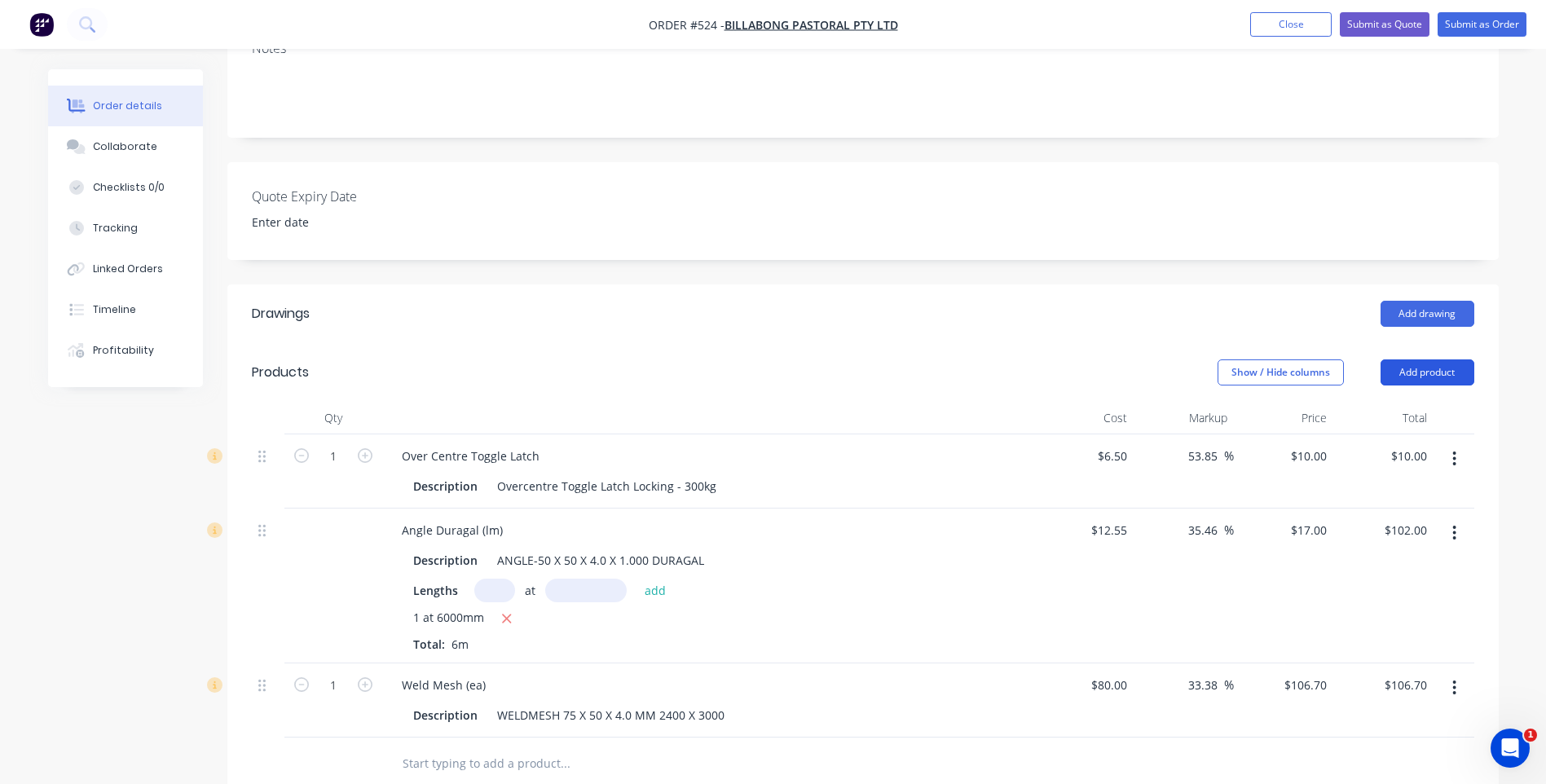
click at [1431, 360] on button "Add product" at bounding box center [1427, 372] width 93 height 26
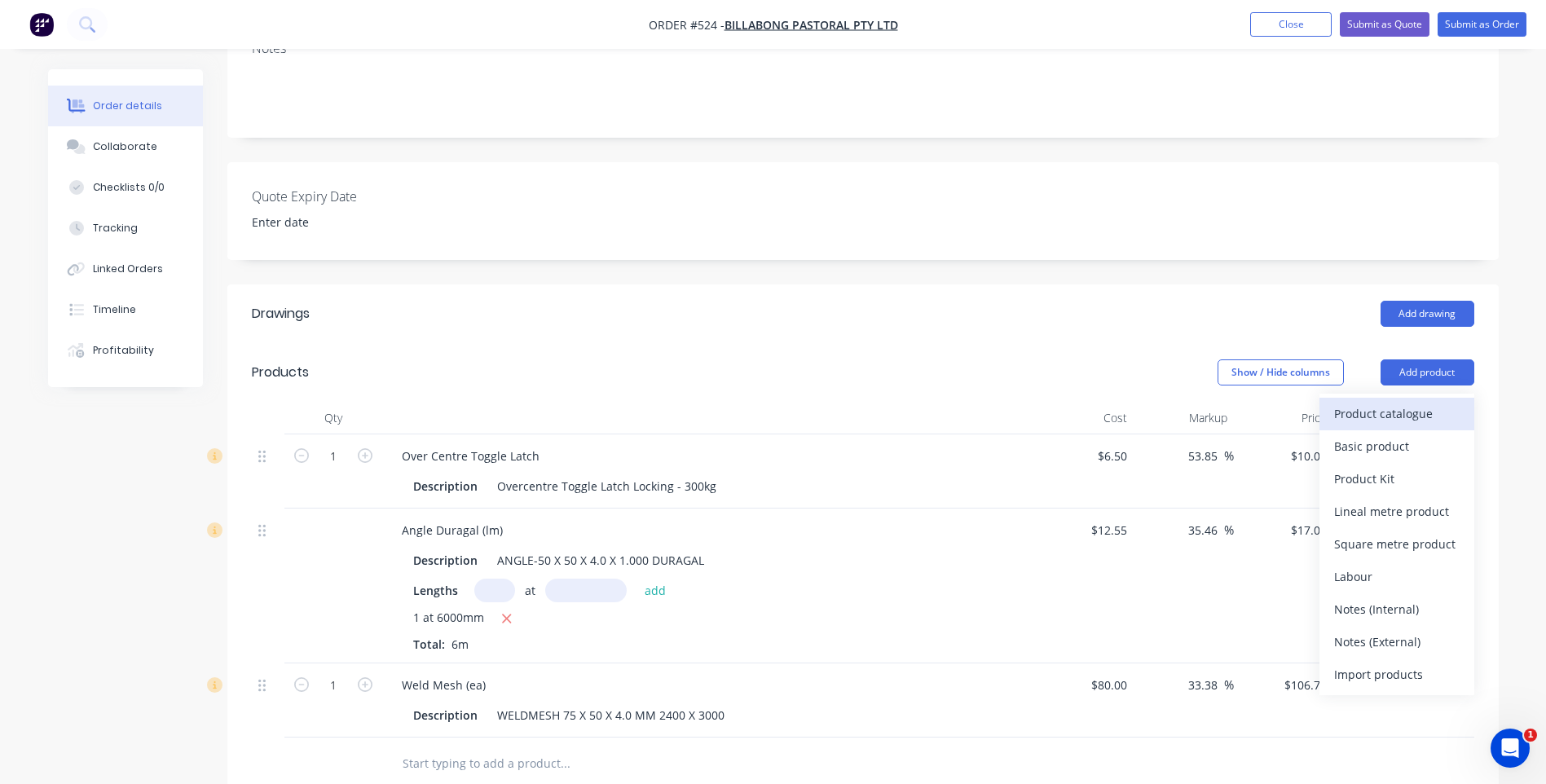
click at [1343, 402] on div "Product catalogue" at bounding box center [1396, 413] width 125 height 24
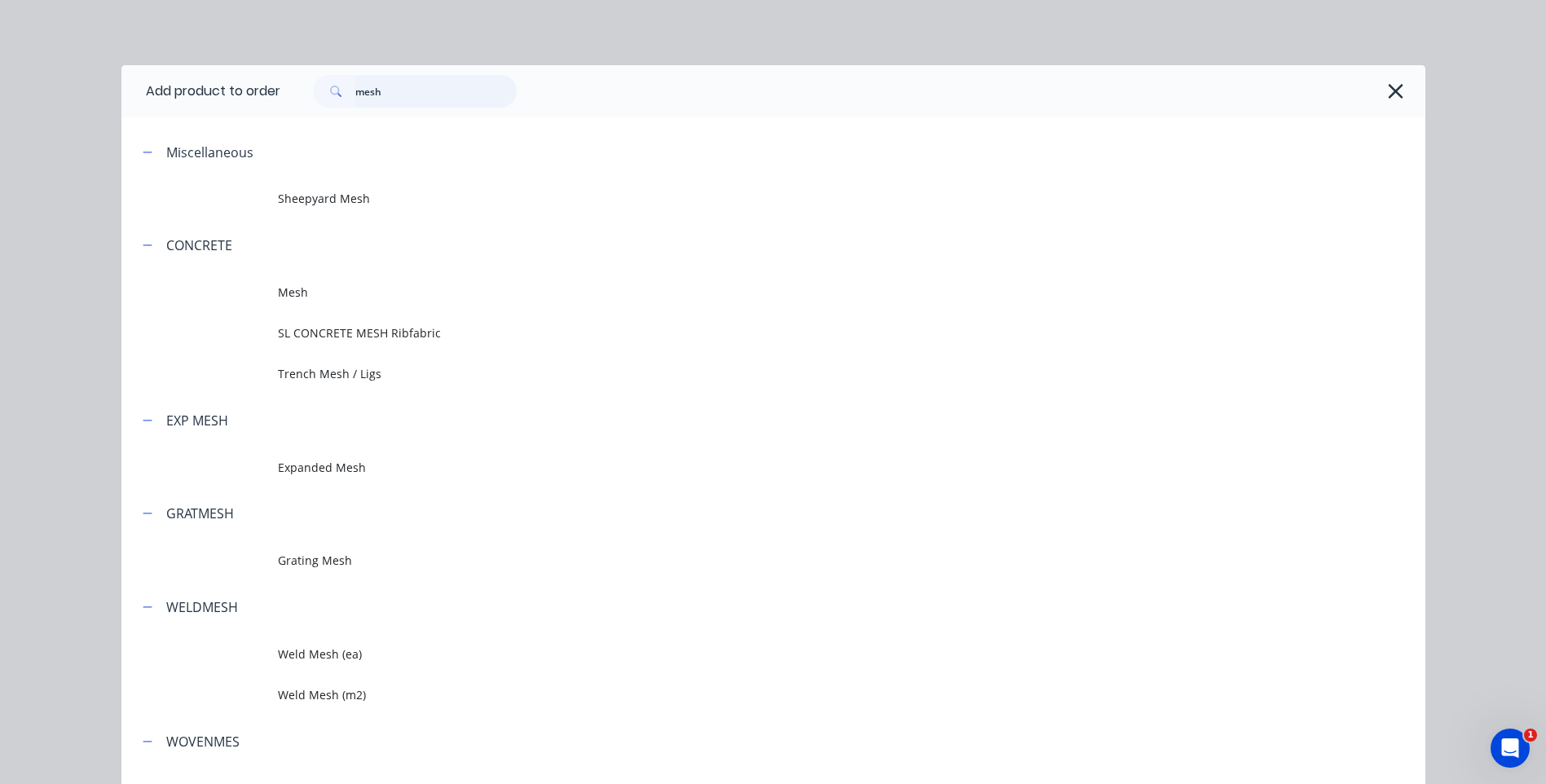
click at [414, 98] on input "mesh" at bounding box center [436, 91] width 161 height 33
type input "m"
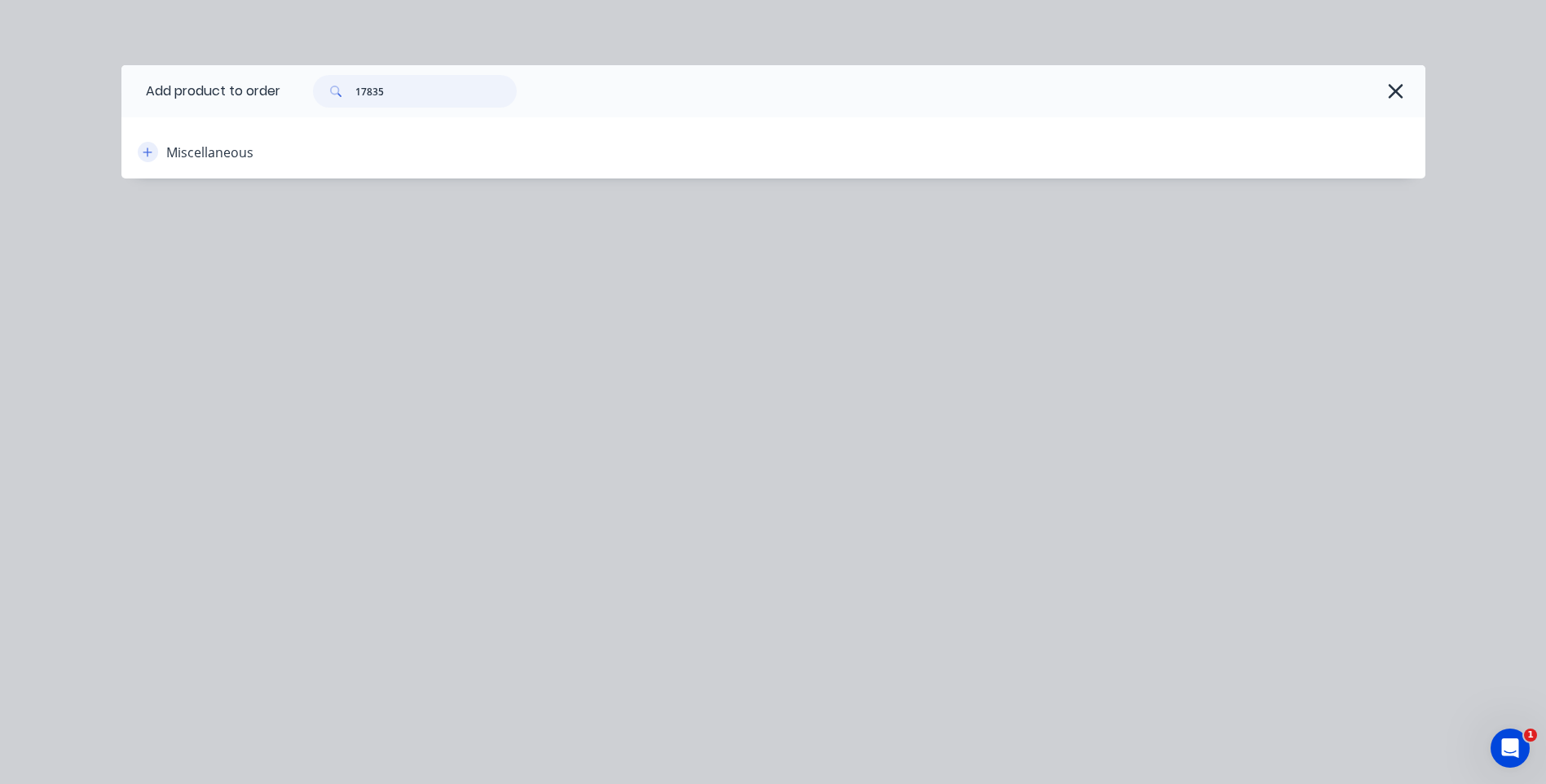
type input "17835"
click at [149, 156] on icon "button" at bounding box center [148, 153] width 10 height 12
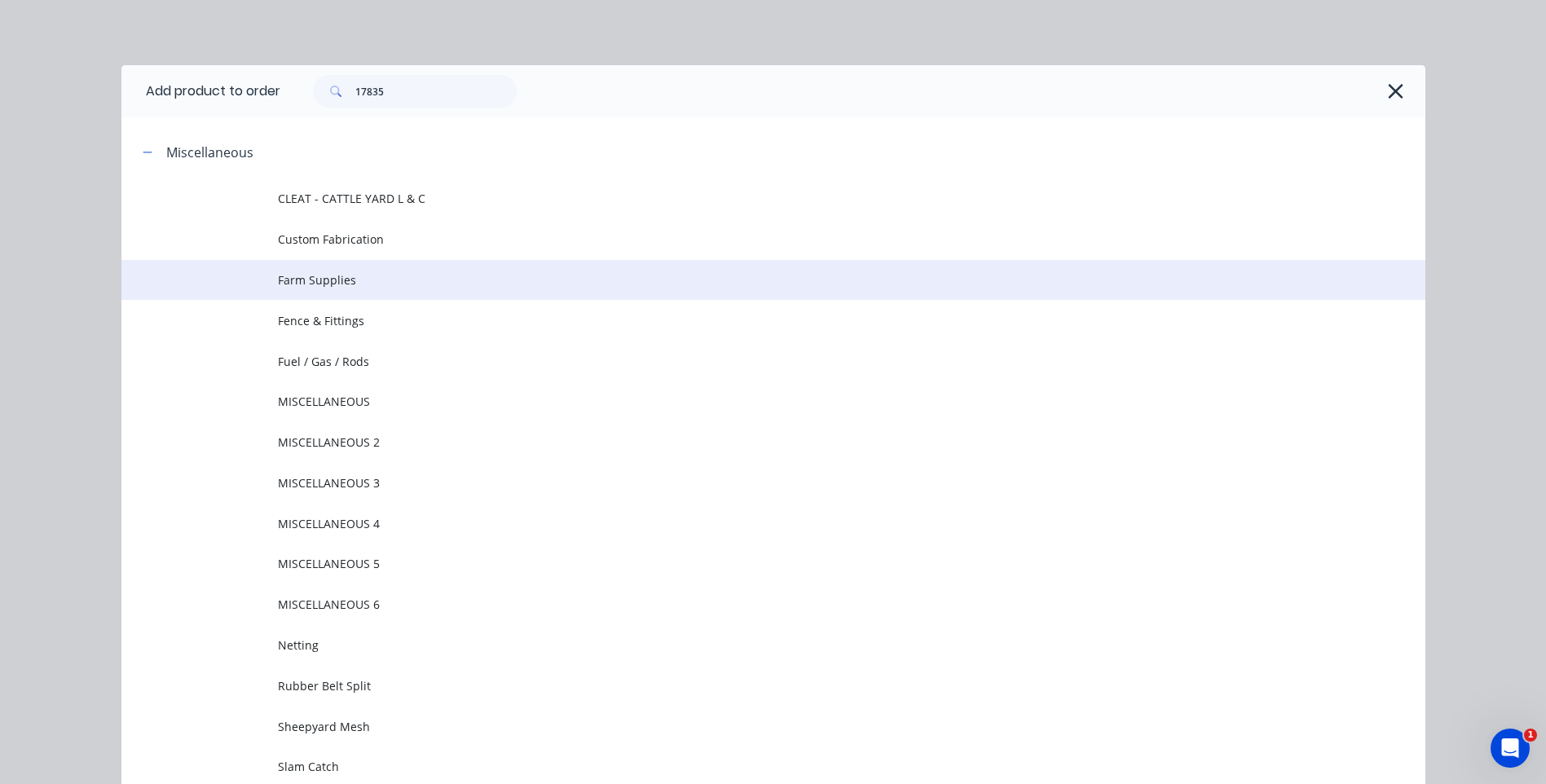
click at [305, 271] on span "Farm Supplies" at bounding box center [737, 280] width 918 height 17
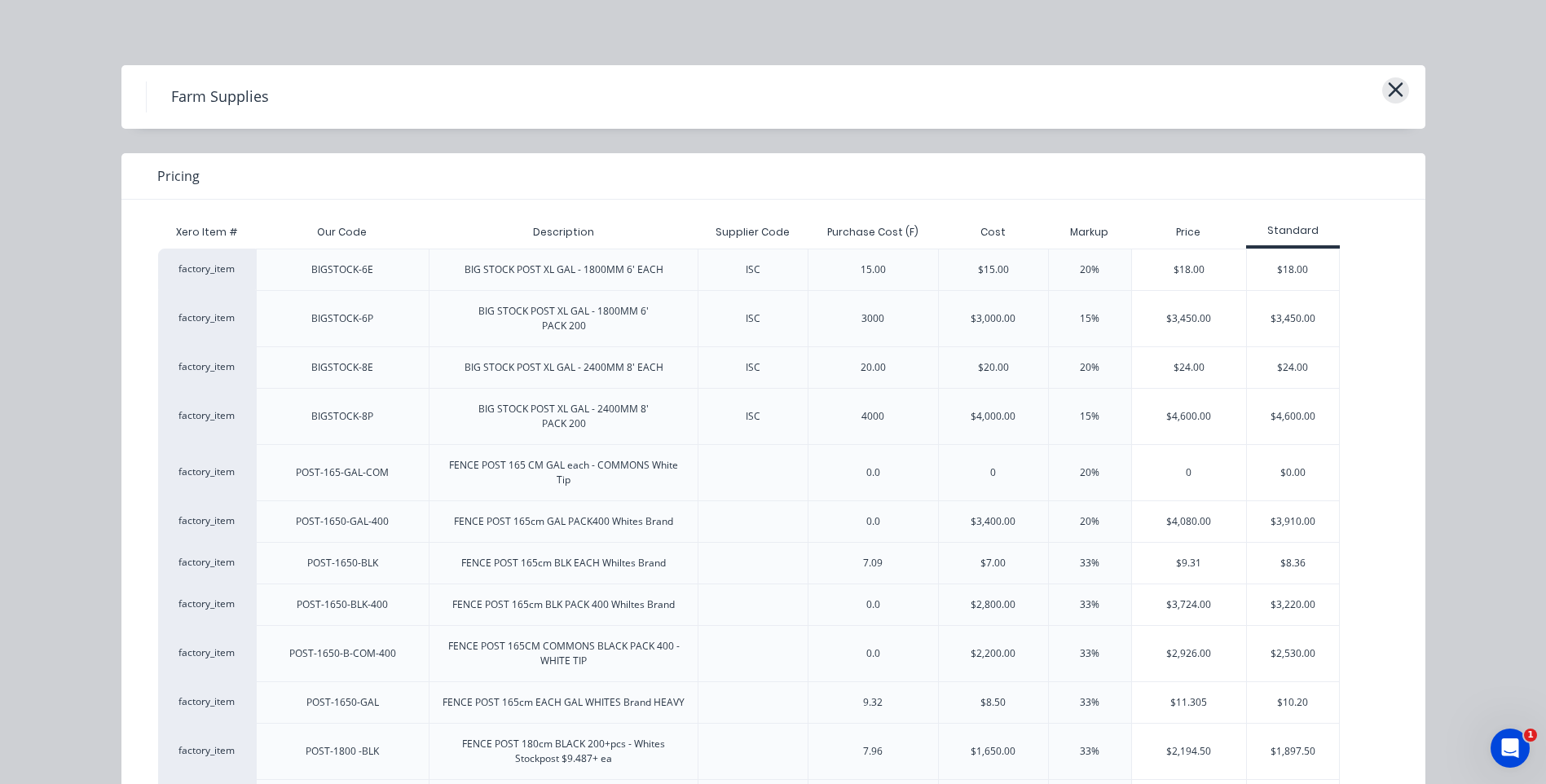
click at [1388, 83] on icon "button" at bounding box center [1395, 89] width 14 height 14
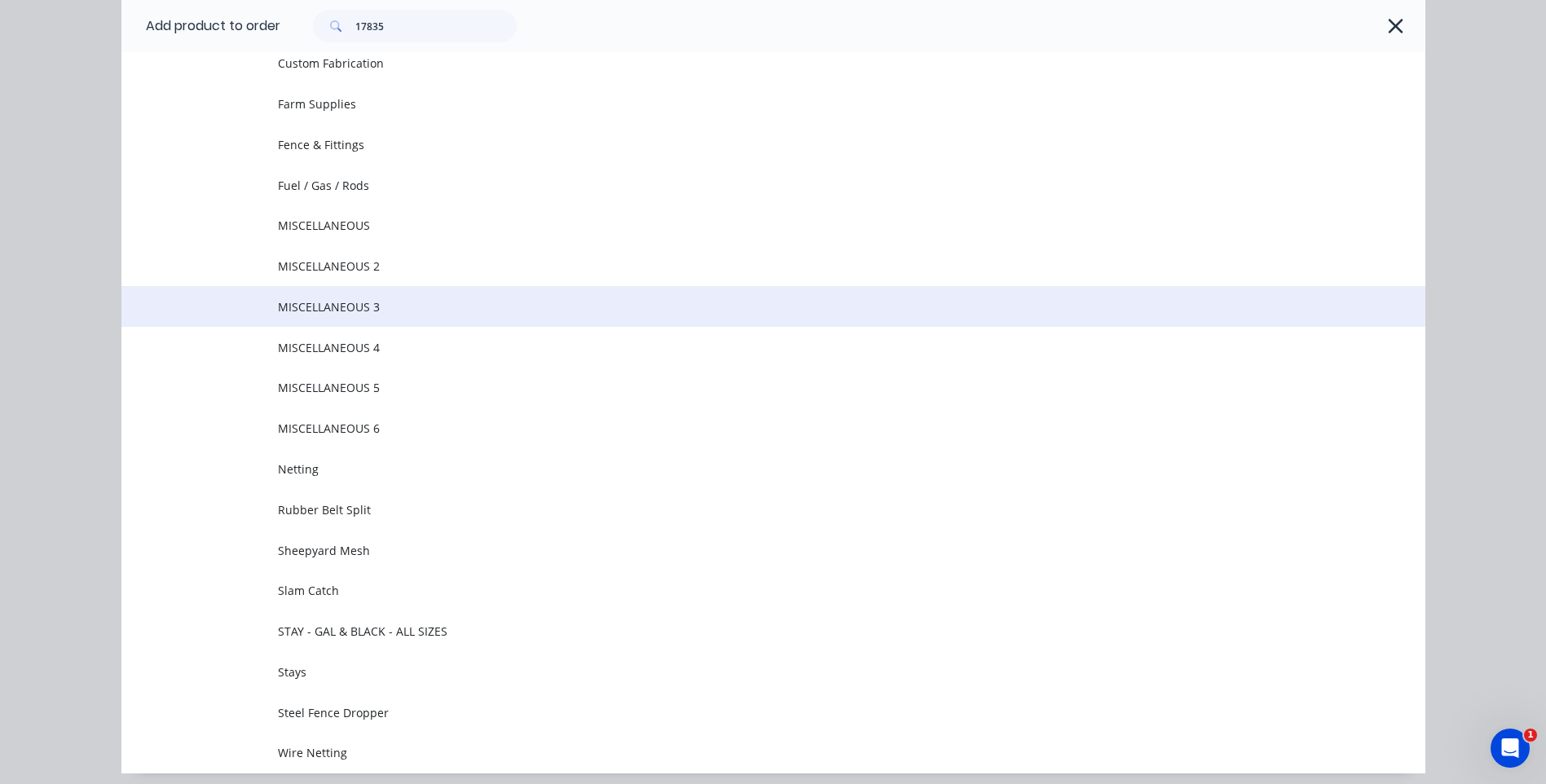
scroll to position [237, 0]
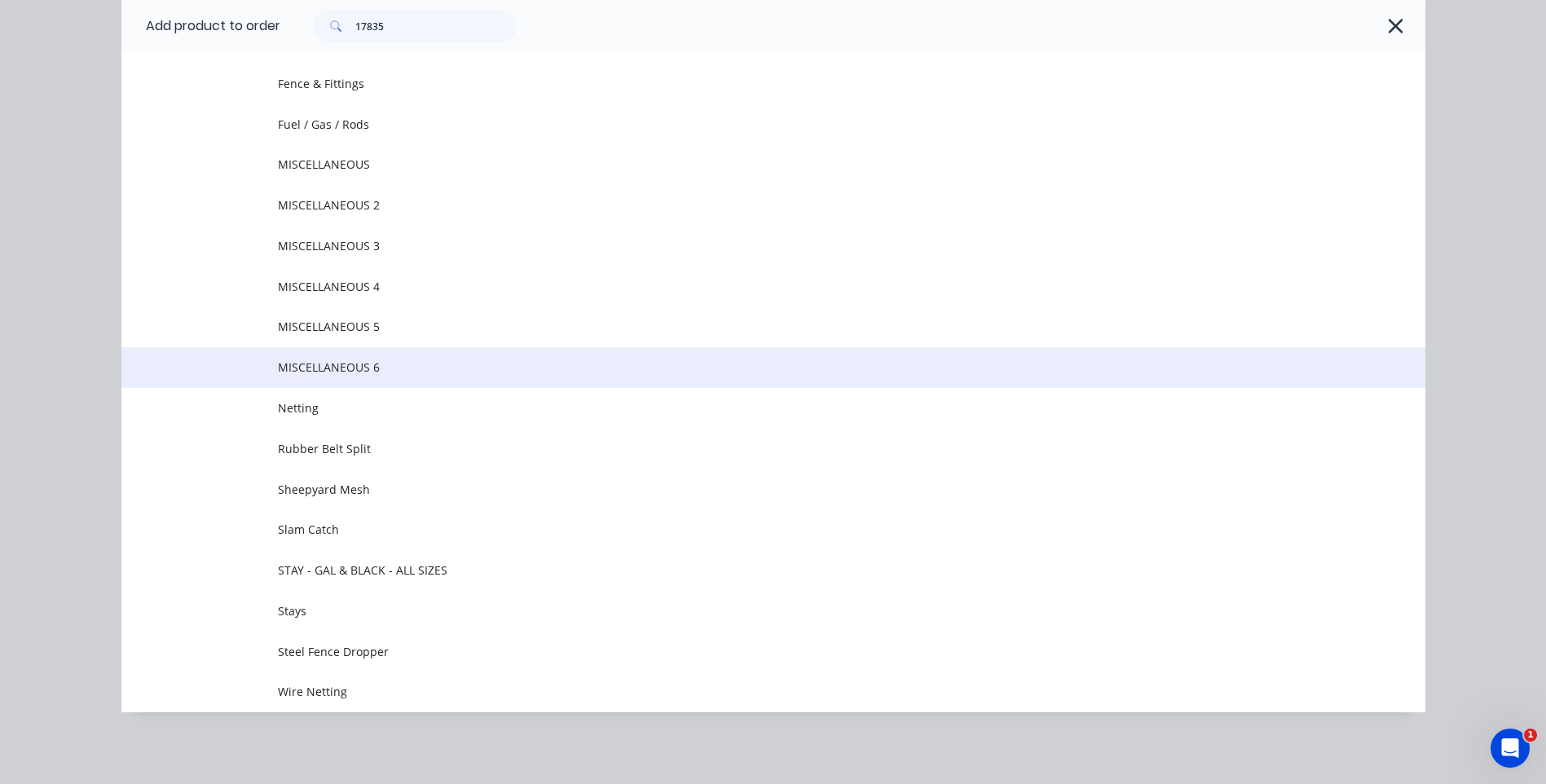
click at [292, 362] on span "MISCELLANEOUS 6" at bounding box center [737, 367] width 918 height 17
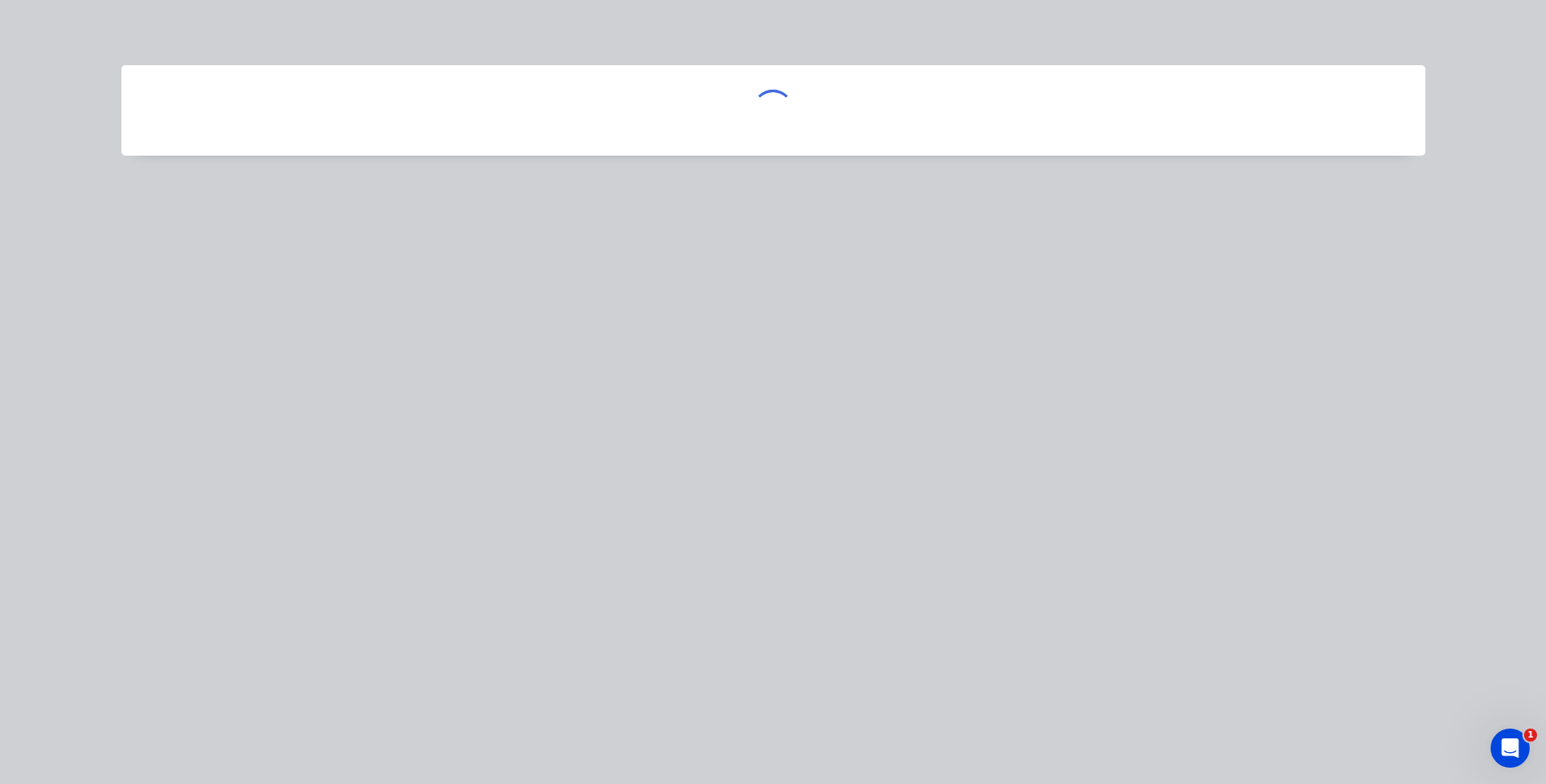
scroll to position [0, 0]
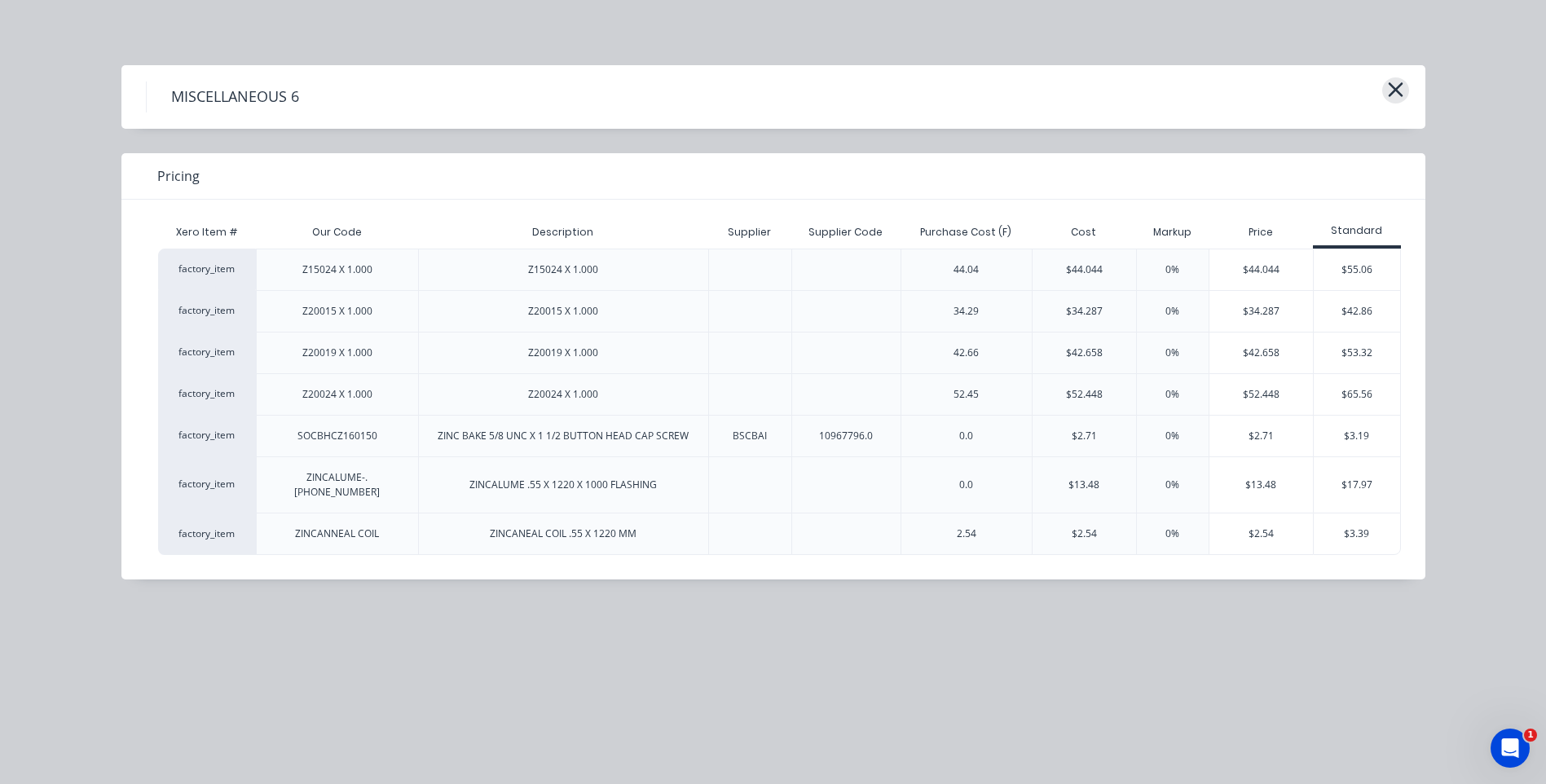
click at [1392, 84] on icon "button" at bounding box center [1396, 89] width 17 height 23
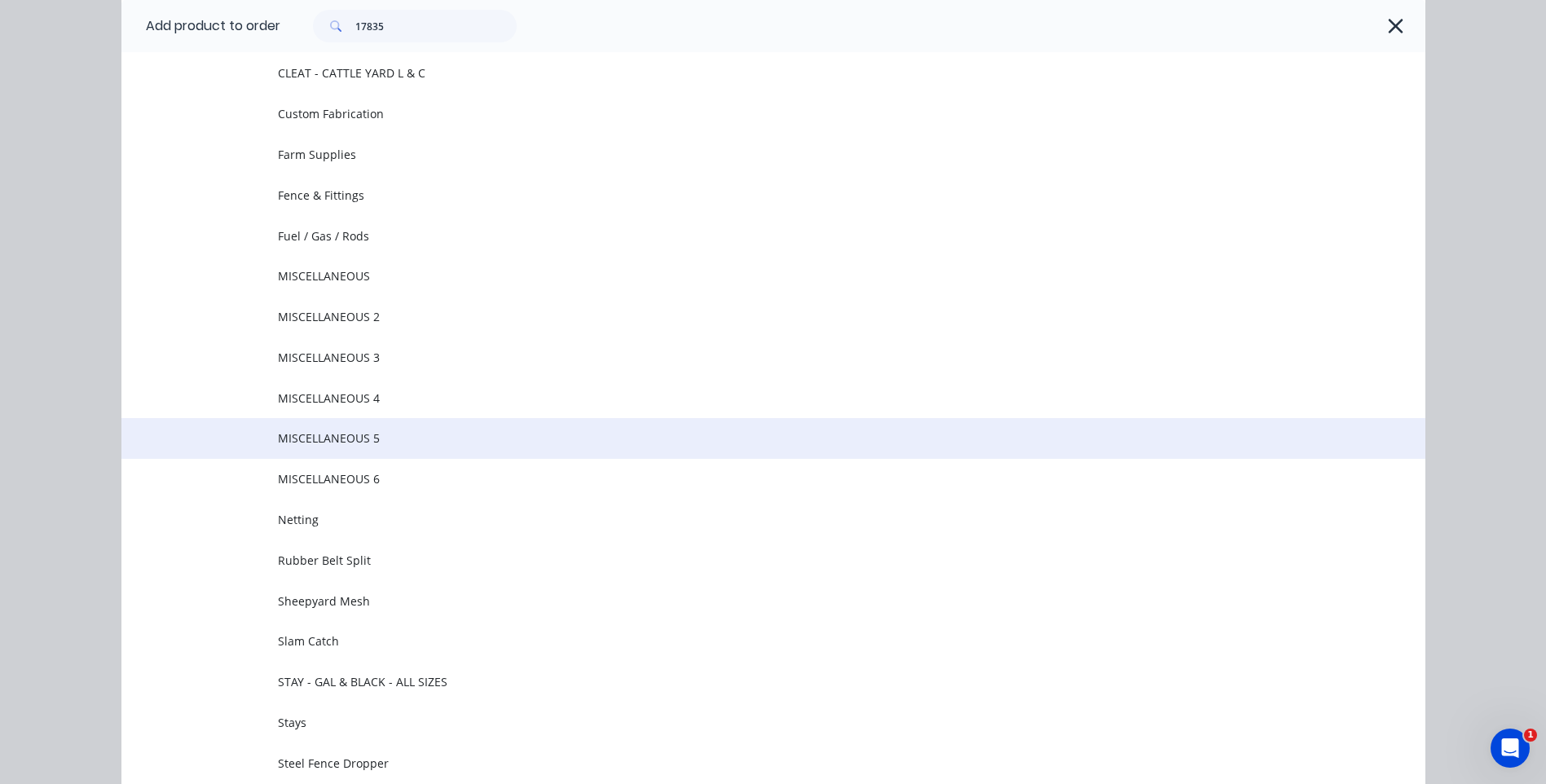
click at [356, 430] on span "MISCELLANEOUS 5" at bounding box center [737, 438] width 918 height 17
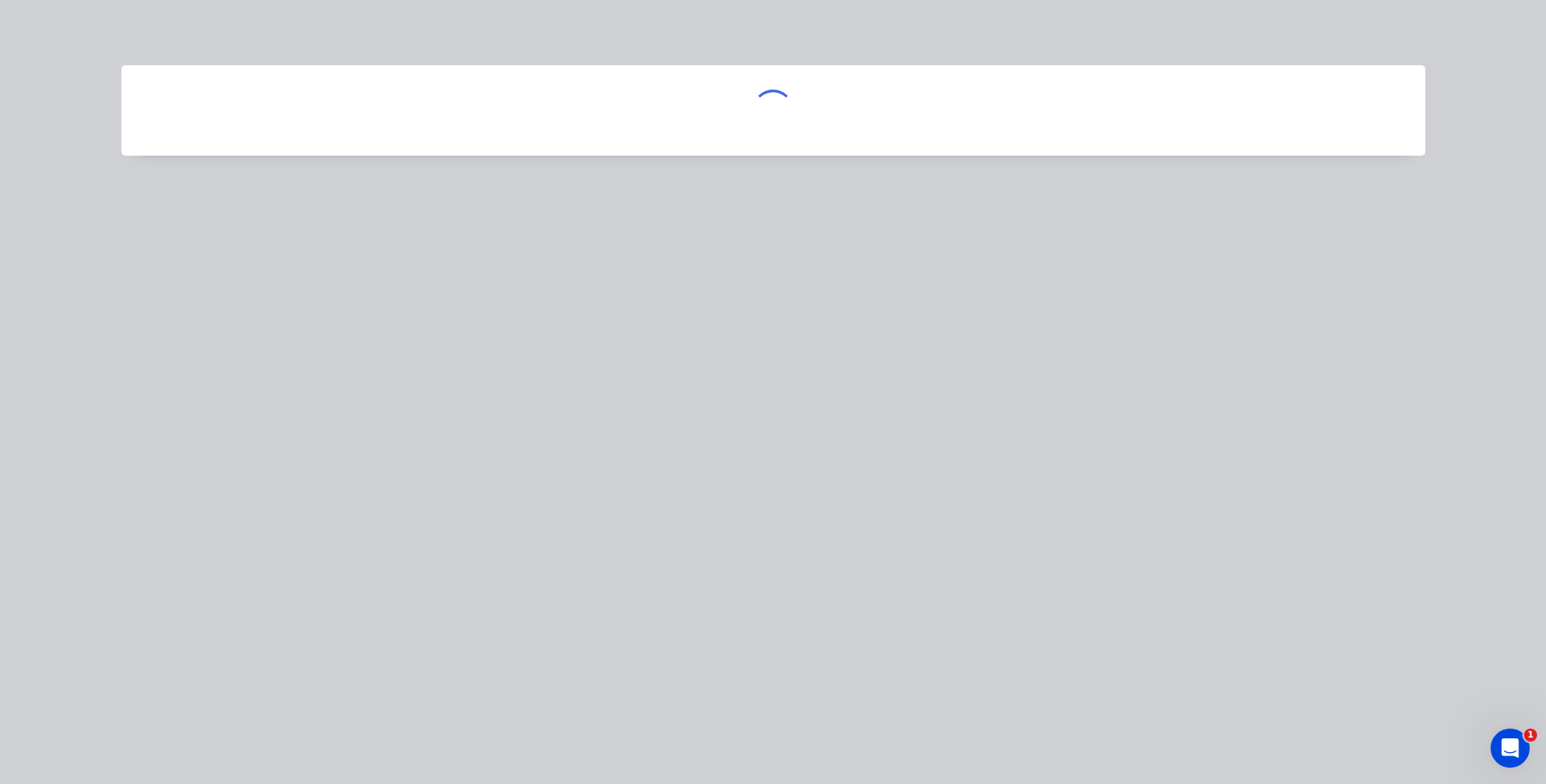
scroll to position [0, 0]
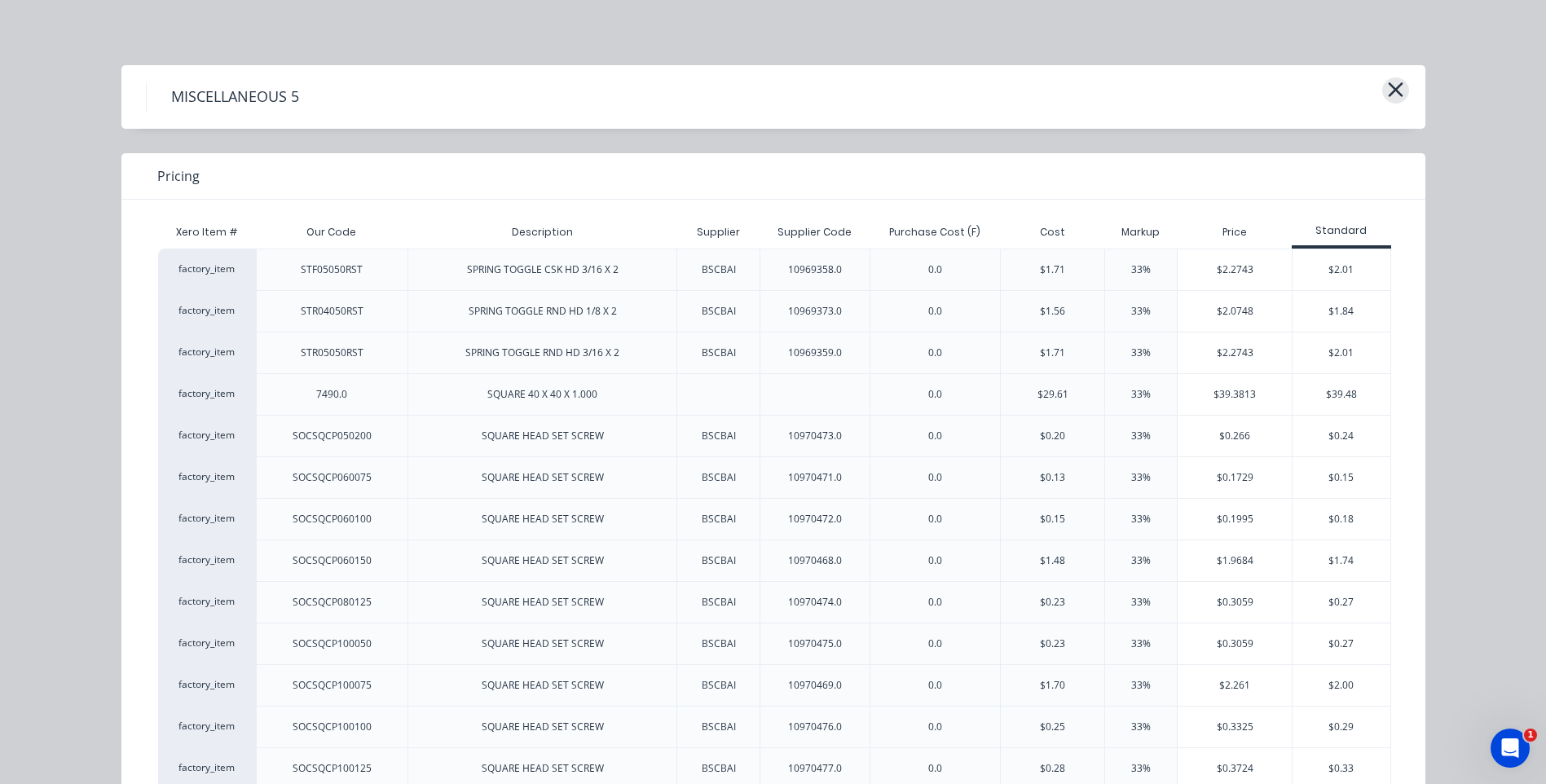
click at [1387, 85] on icon "button" at bounding box center [1396, 89] width 17 height 23
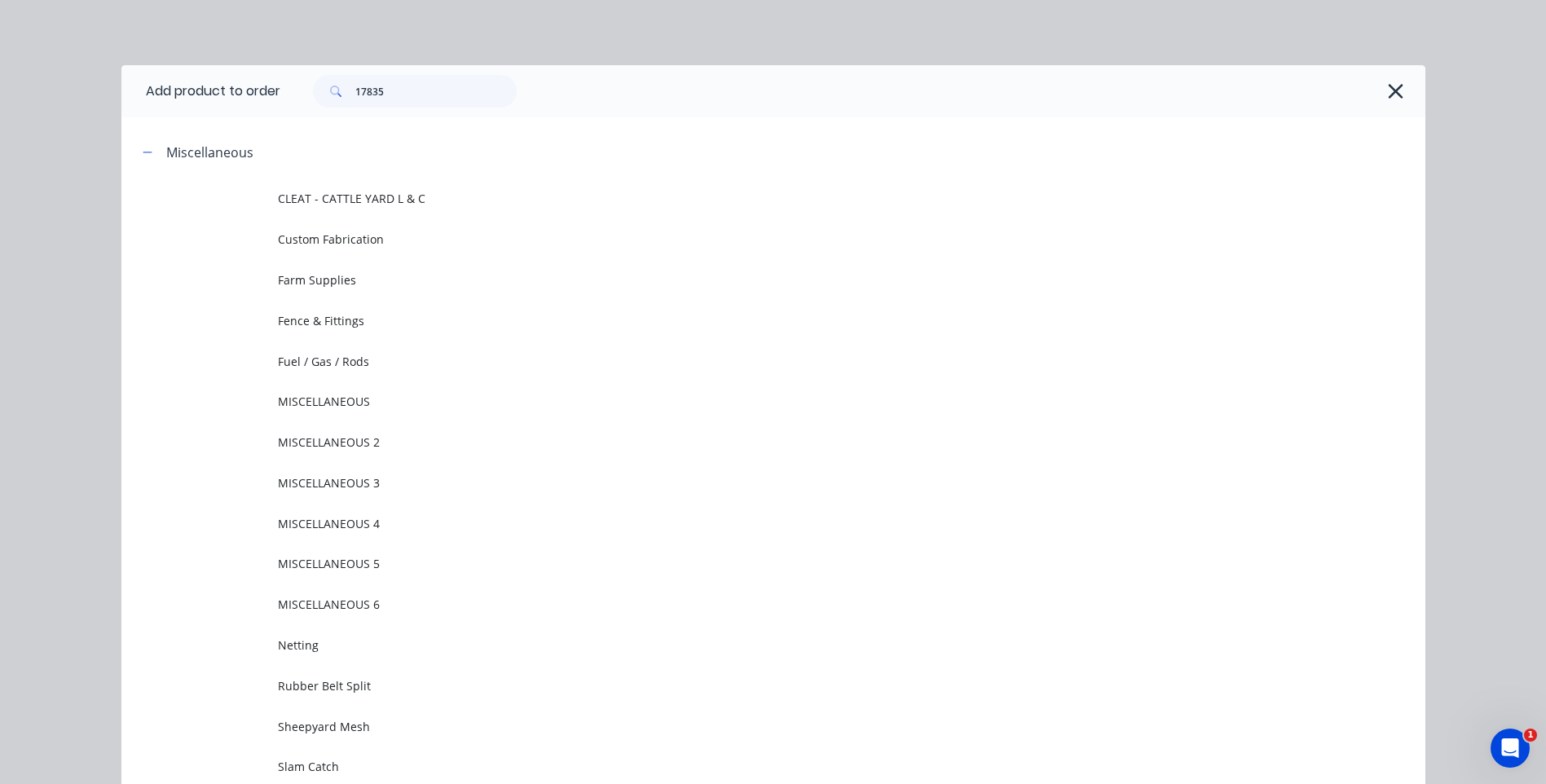
scroll to position [125, 0]
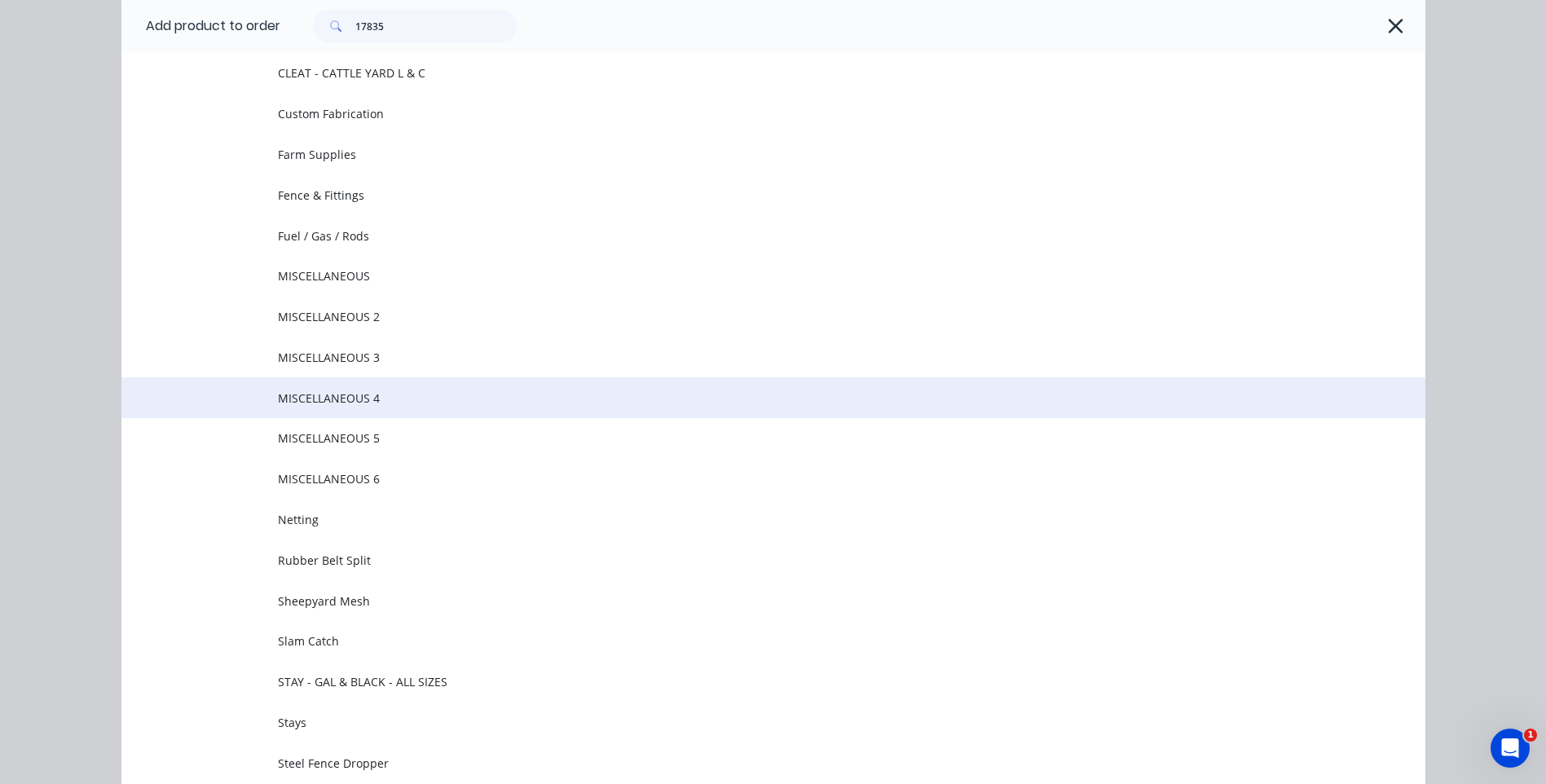
click at [353, 390] on span "MISCELLANEOUS 4" at bounding box center [737, 397] width 918 height 17
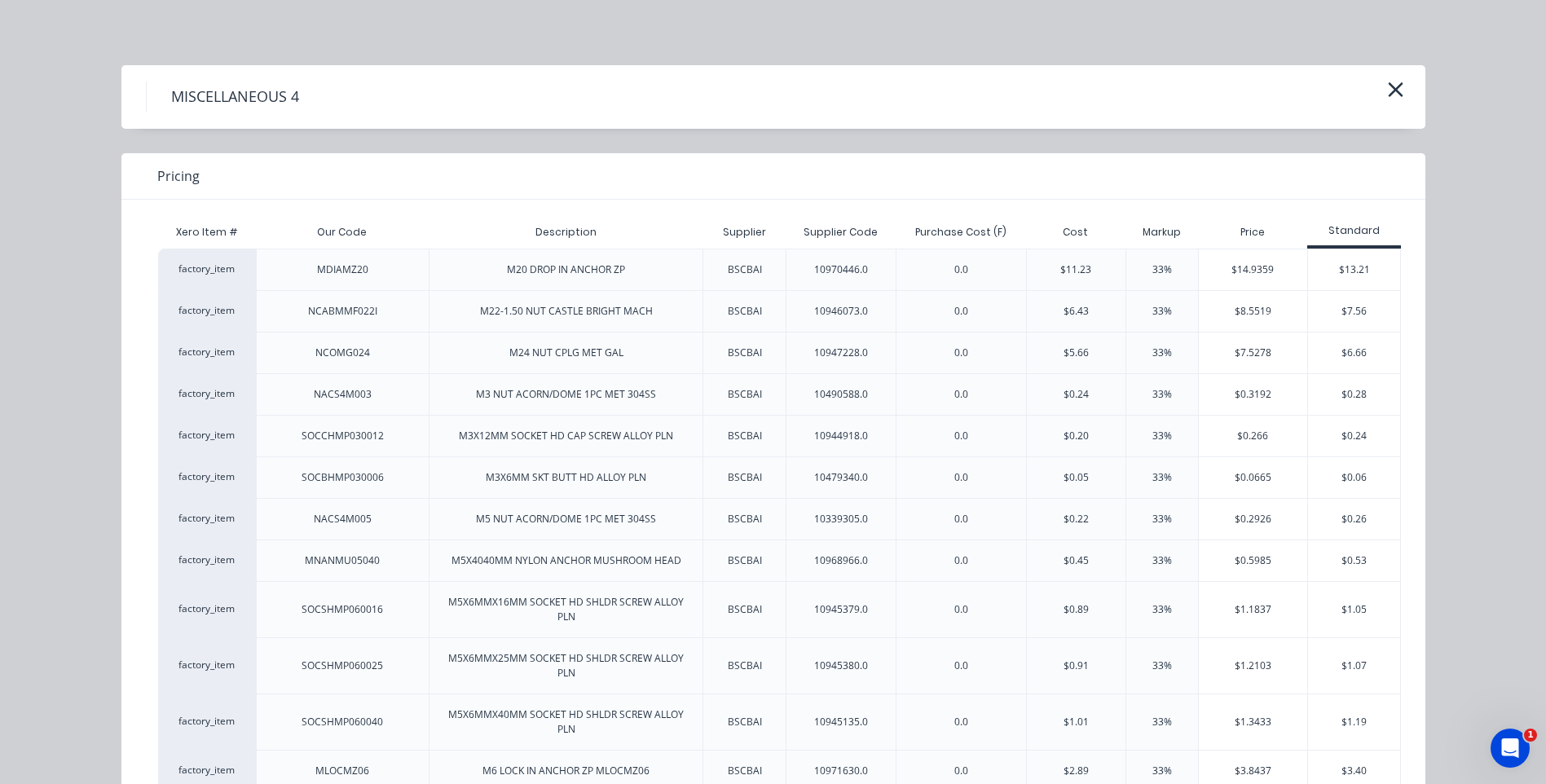
scroll to position [0, 0]
click at [1388, 86] on icon "button" at bounding box center [1395, 89] width 14 height 14
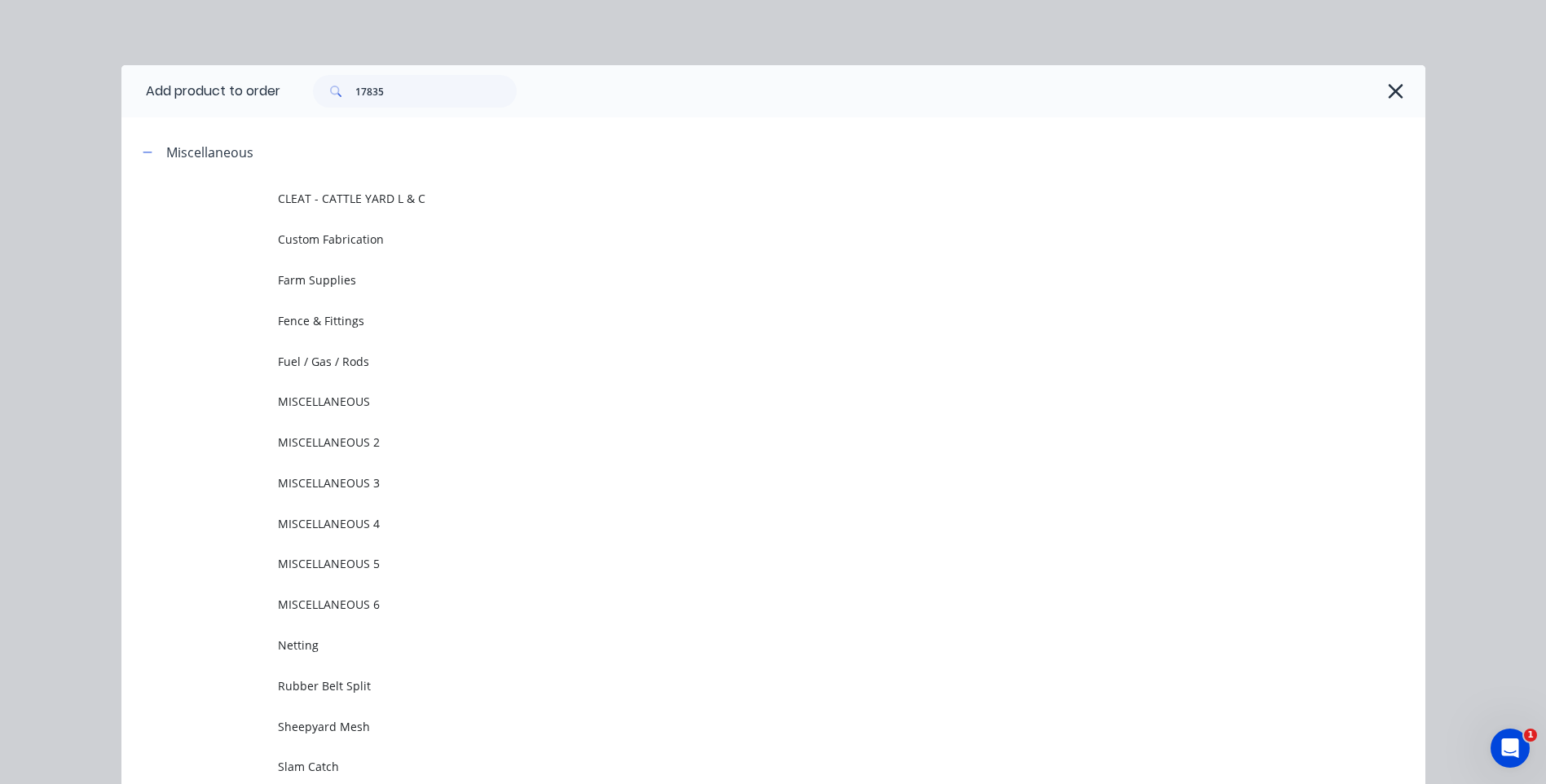
scroll to position [125, 0]
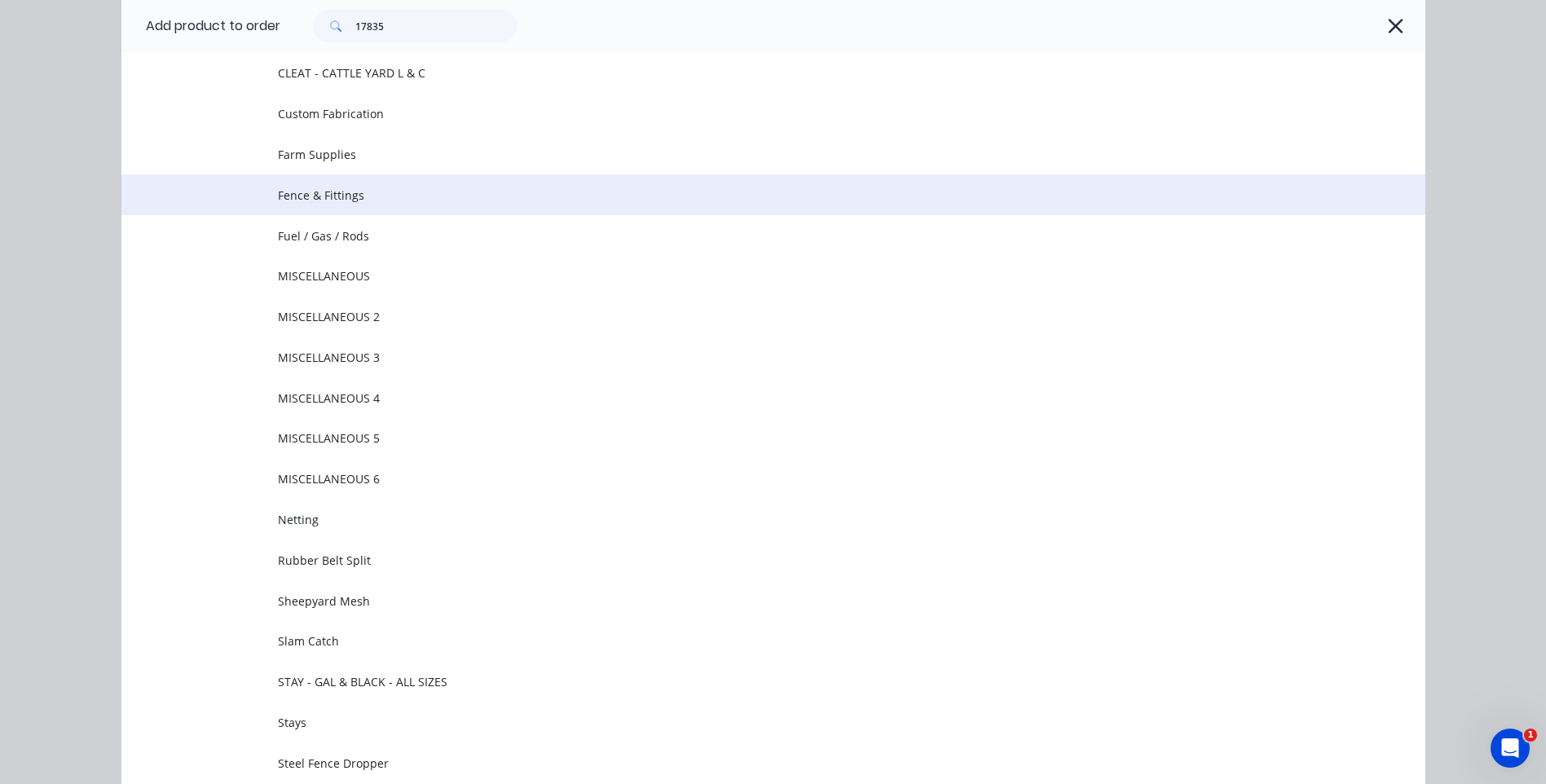
click at [325, 182] on td "Fence & Fittings" at bounding box center [852, 194] width 1148 height 40
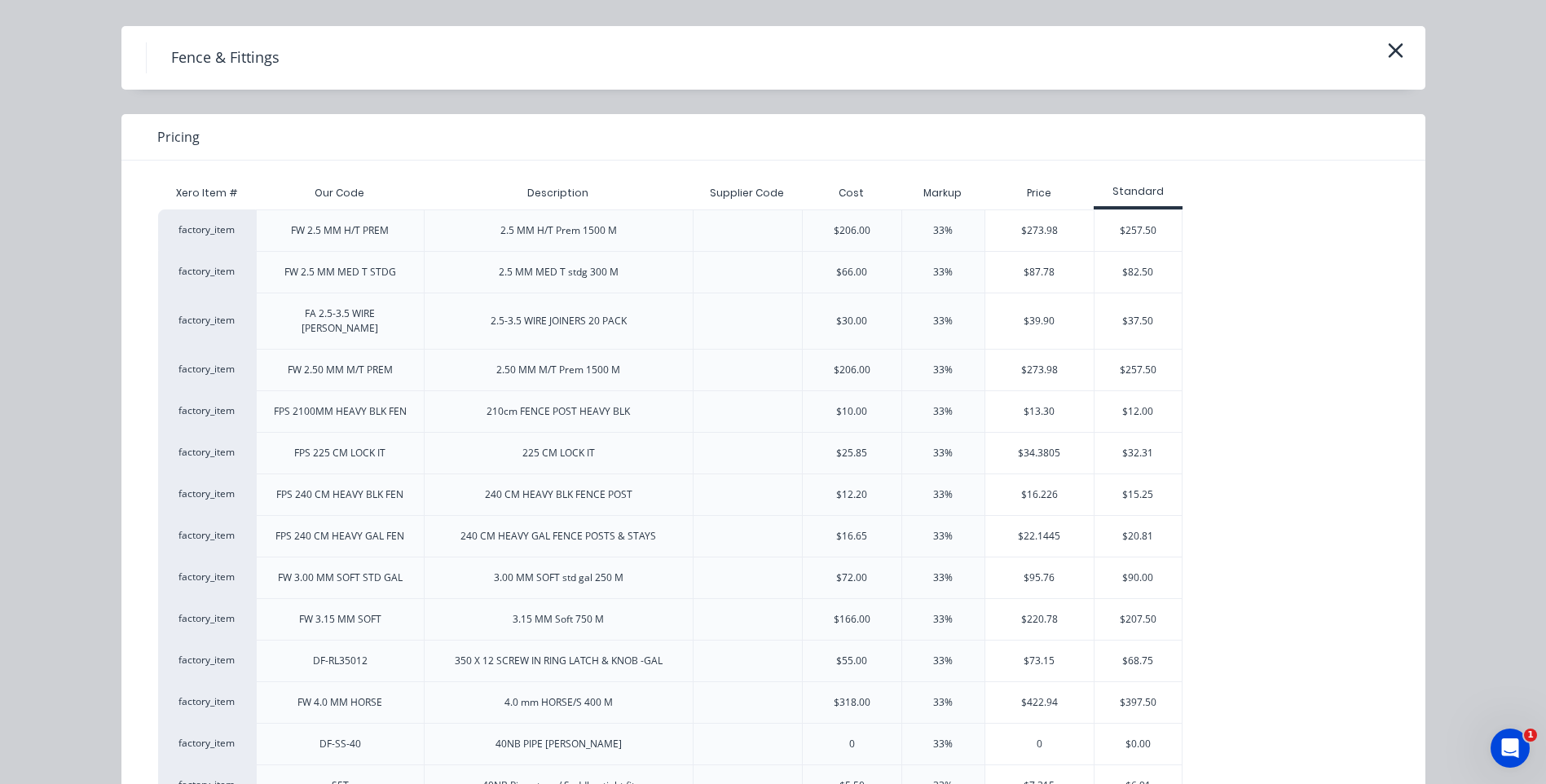
scroll to position [0, 0]
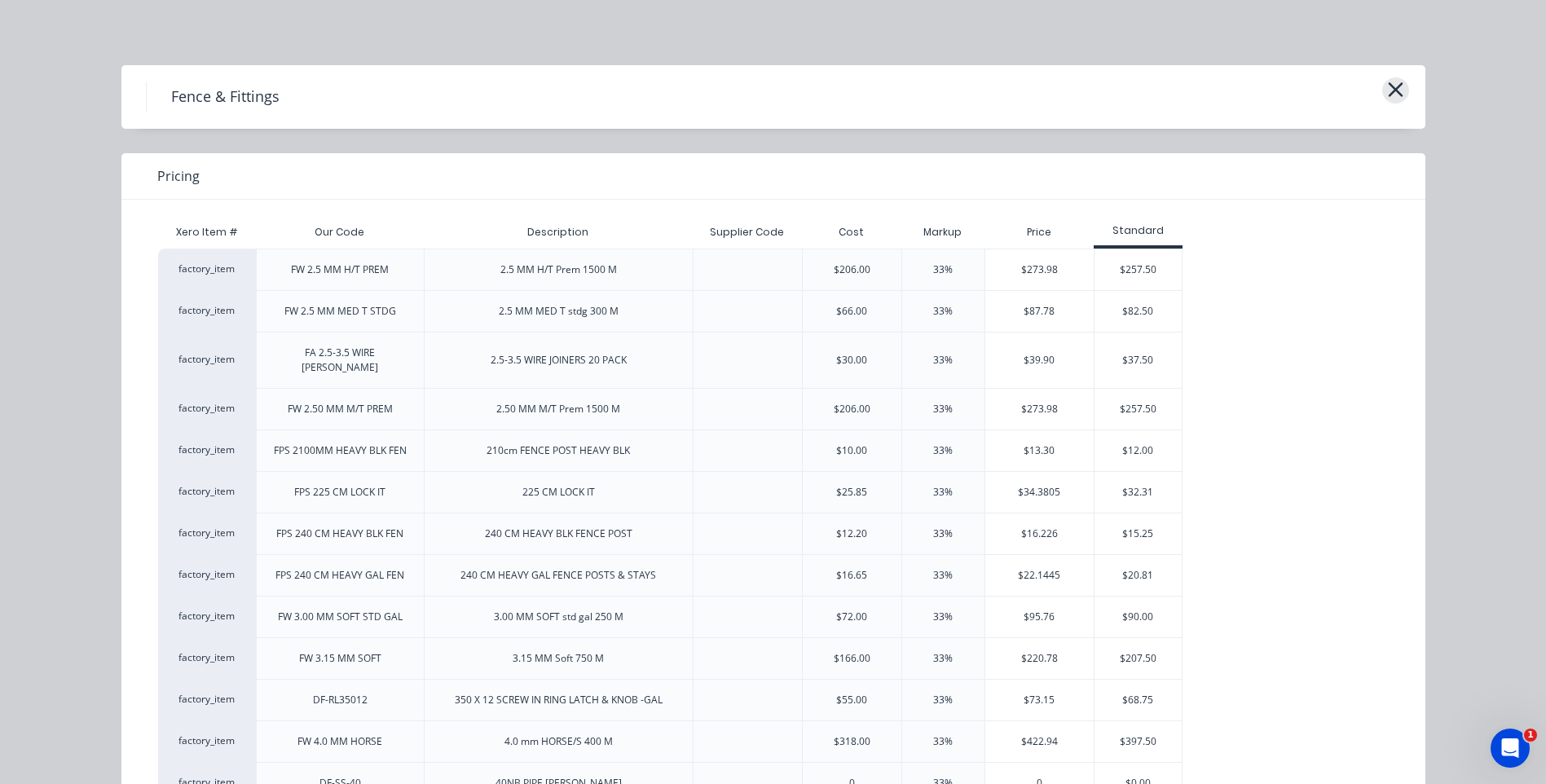
click at [1390, 90] on icon "button" at bounding box center [1395, 89] width 14 height 14
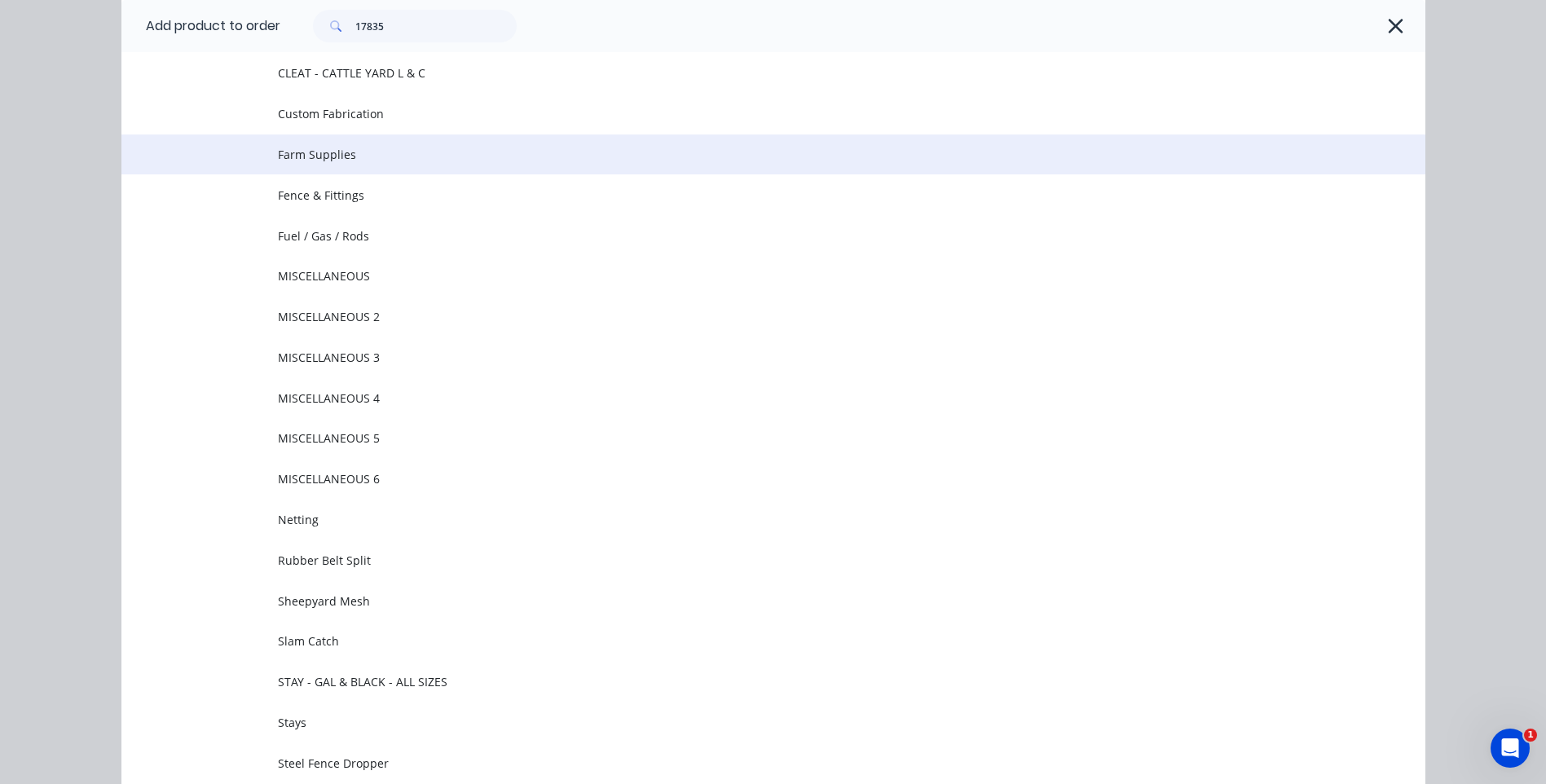
click at [323, 147] on span "Farm Supplies" at bounding box center [737, 155] width 918 height 17
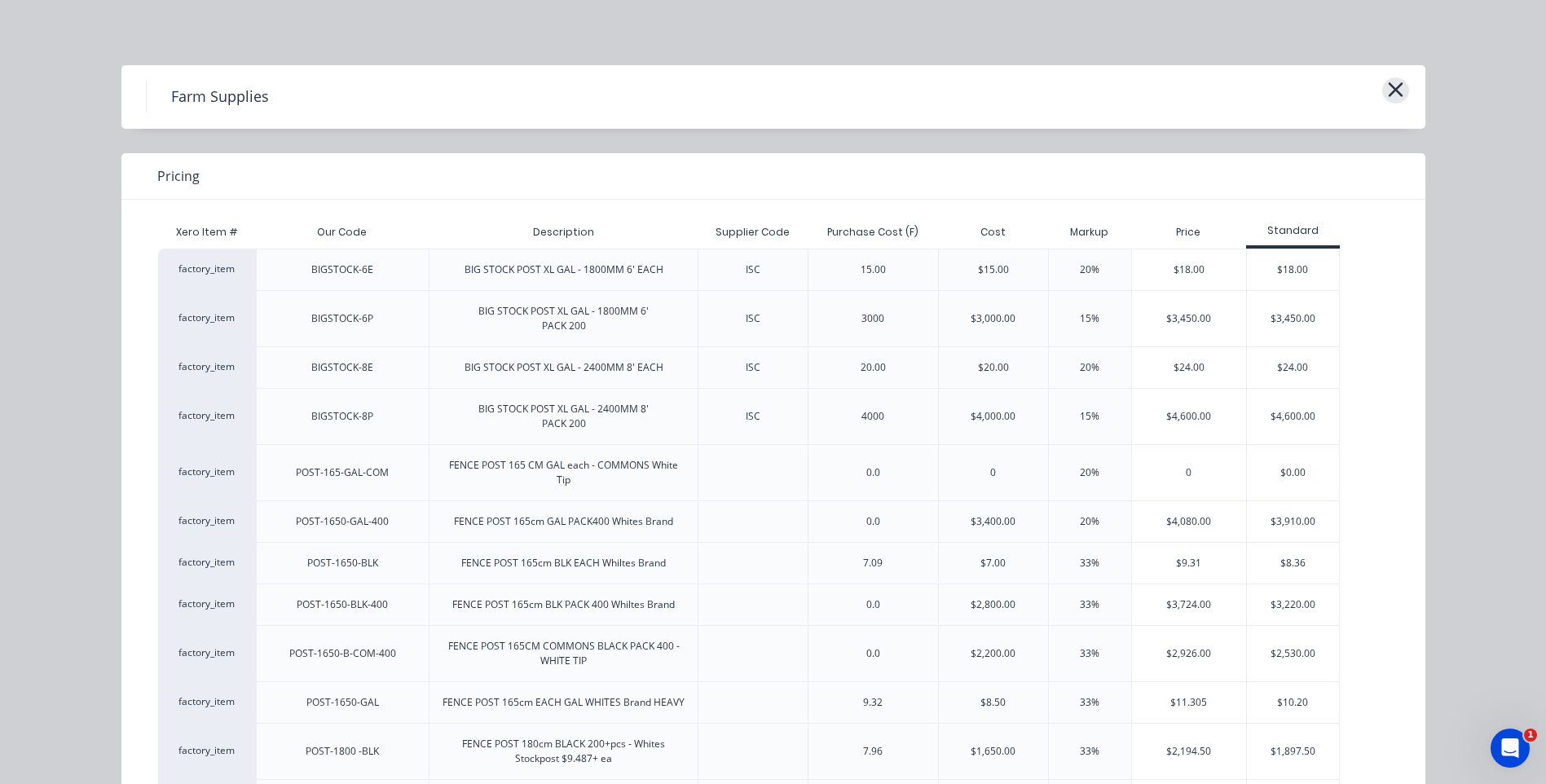
click at [1388, 87] on icon "button" at bounding box center [1395, 89] width 14 height 14
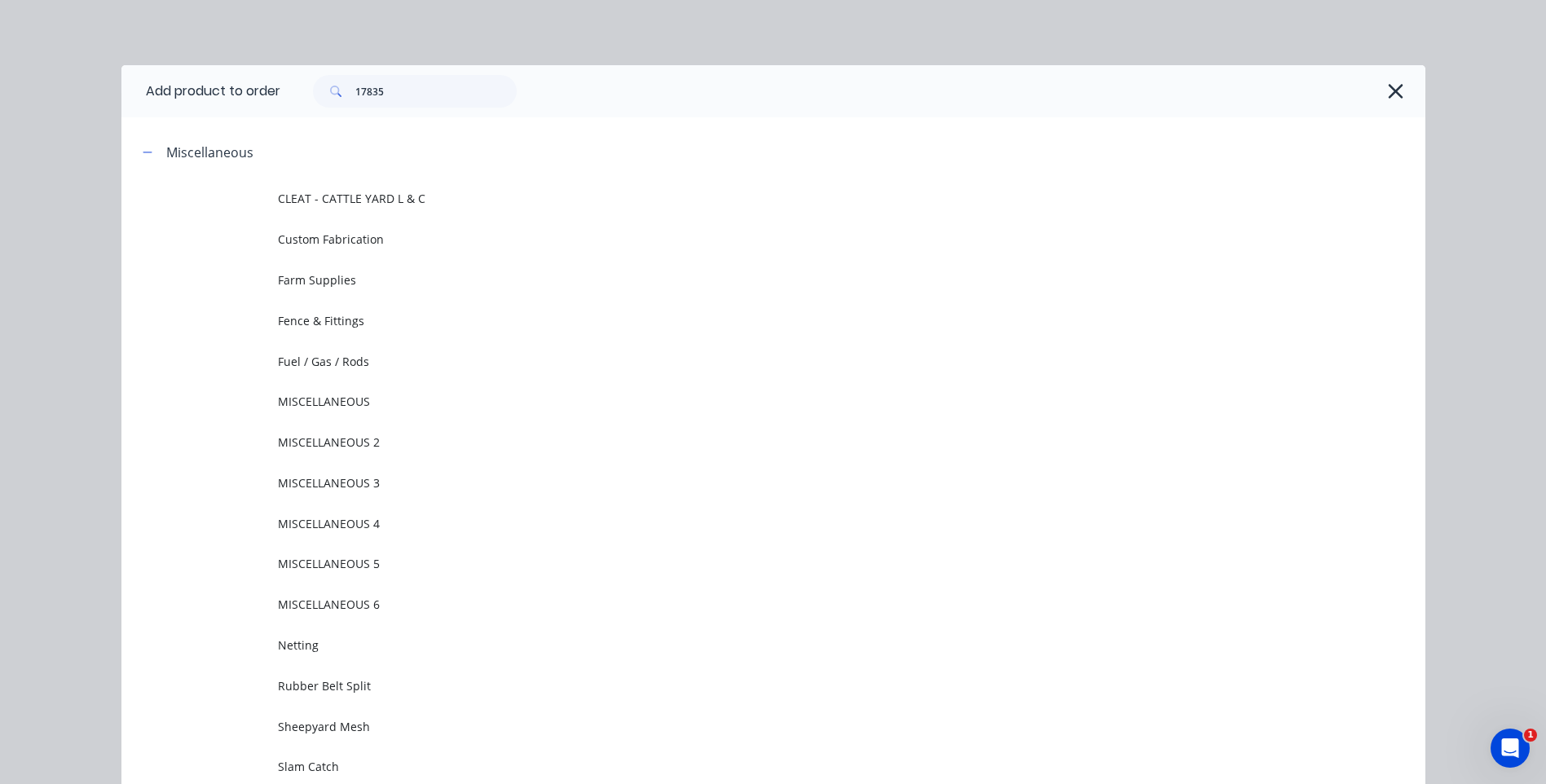
scroll to position [125, 0]
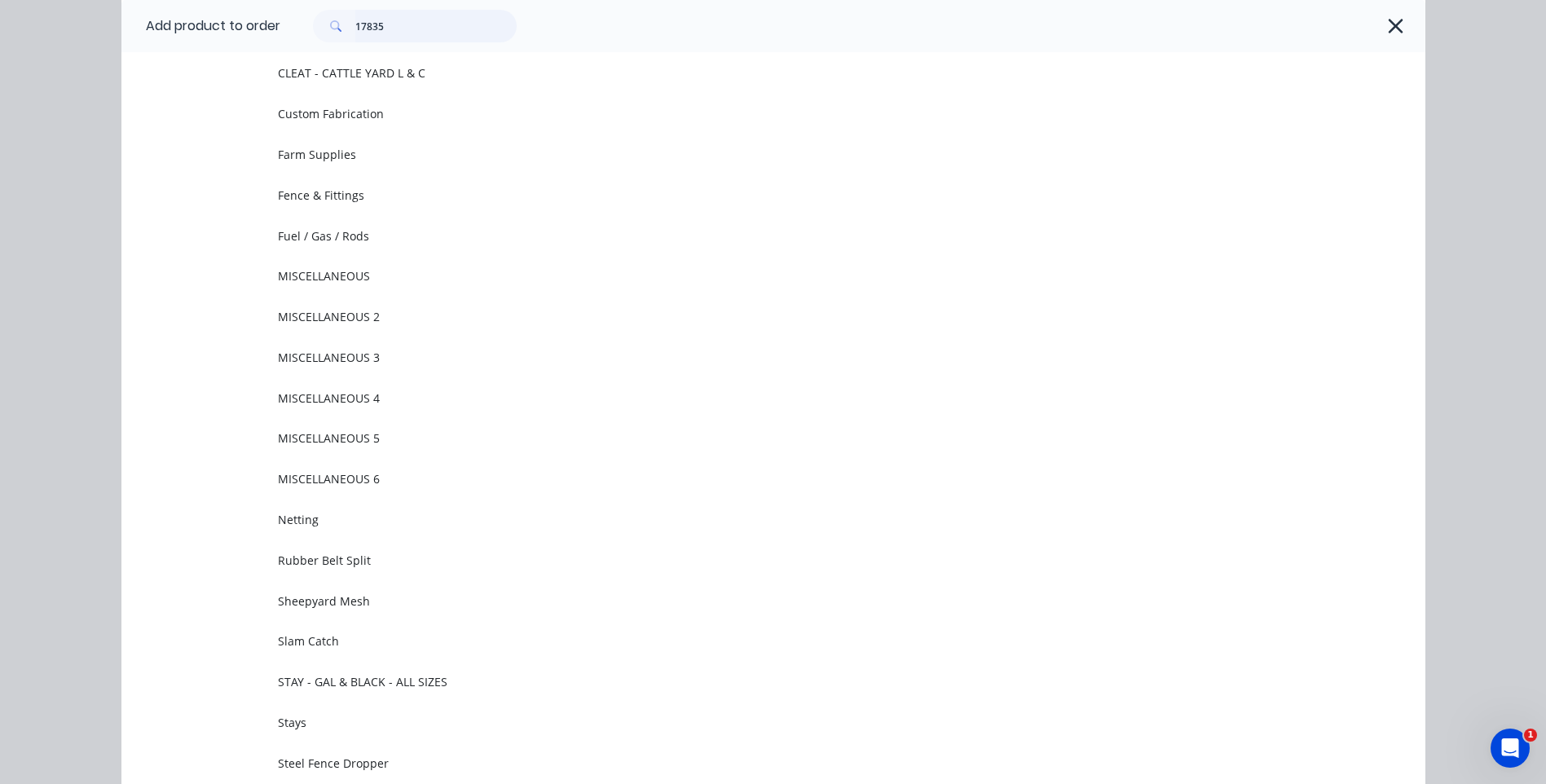
click at [416, 29] on input "17835" at bounding box center [436, 26] width 161 height 33
type input "1"
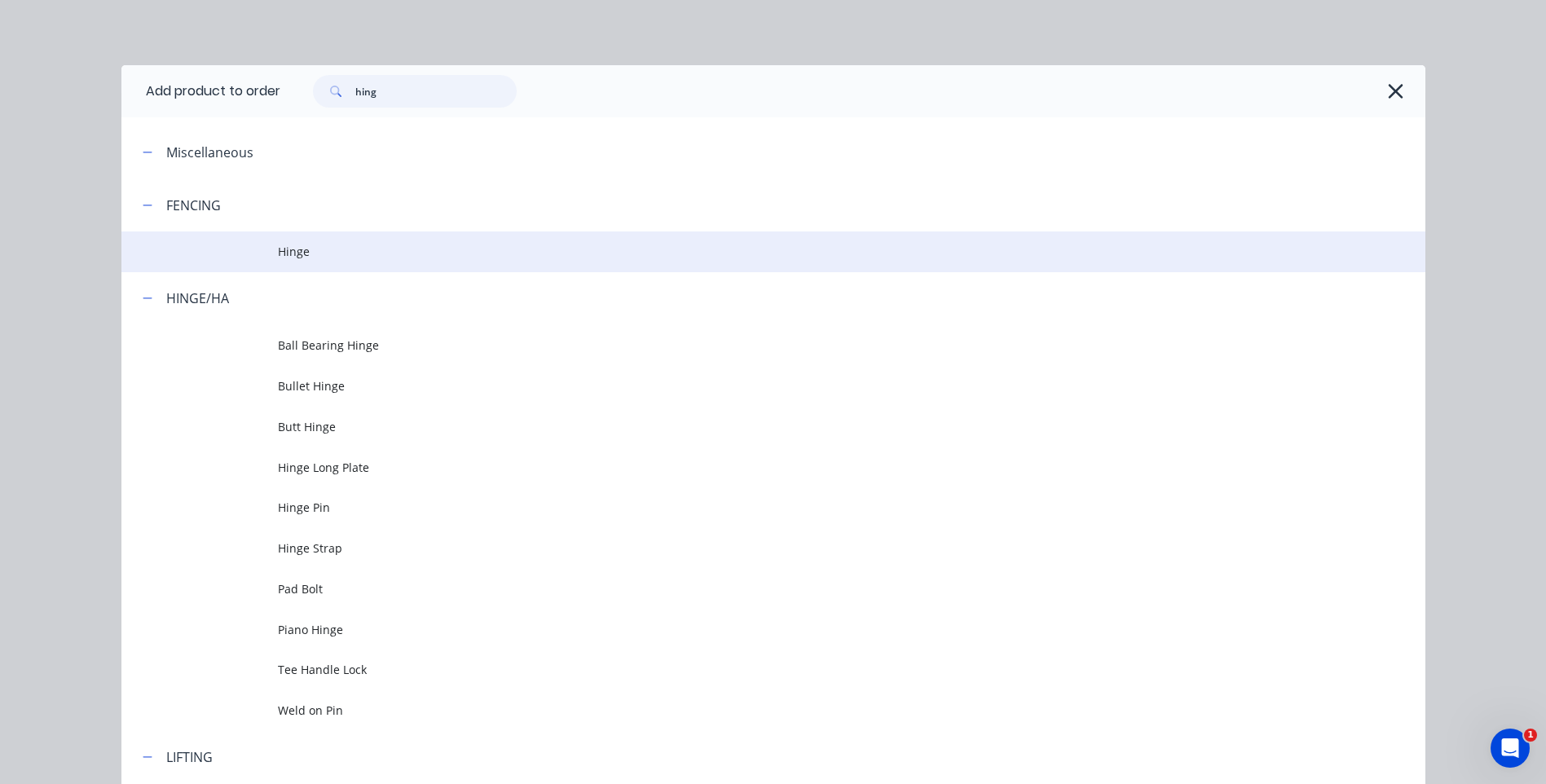
type input "hing"
click at [291, 255] on span "Hinge" at bounding box center [737, 251] width 918 height 17
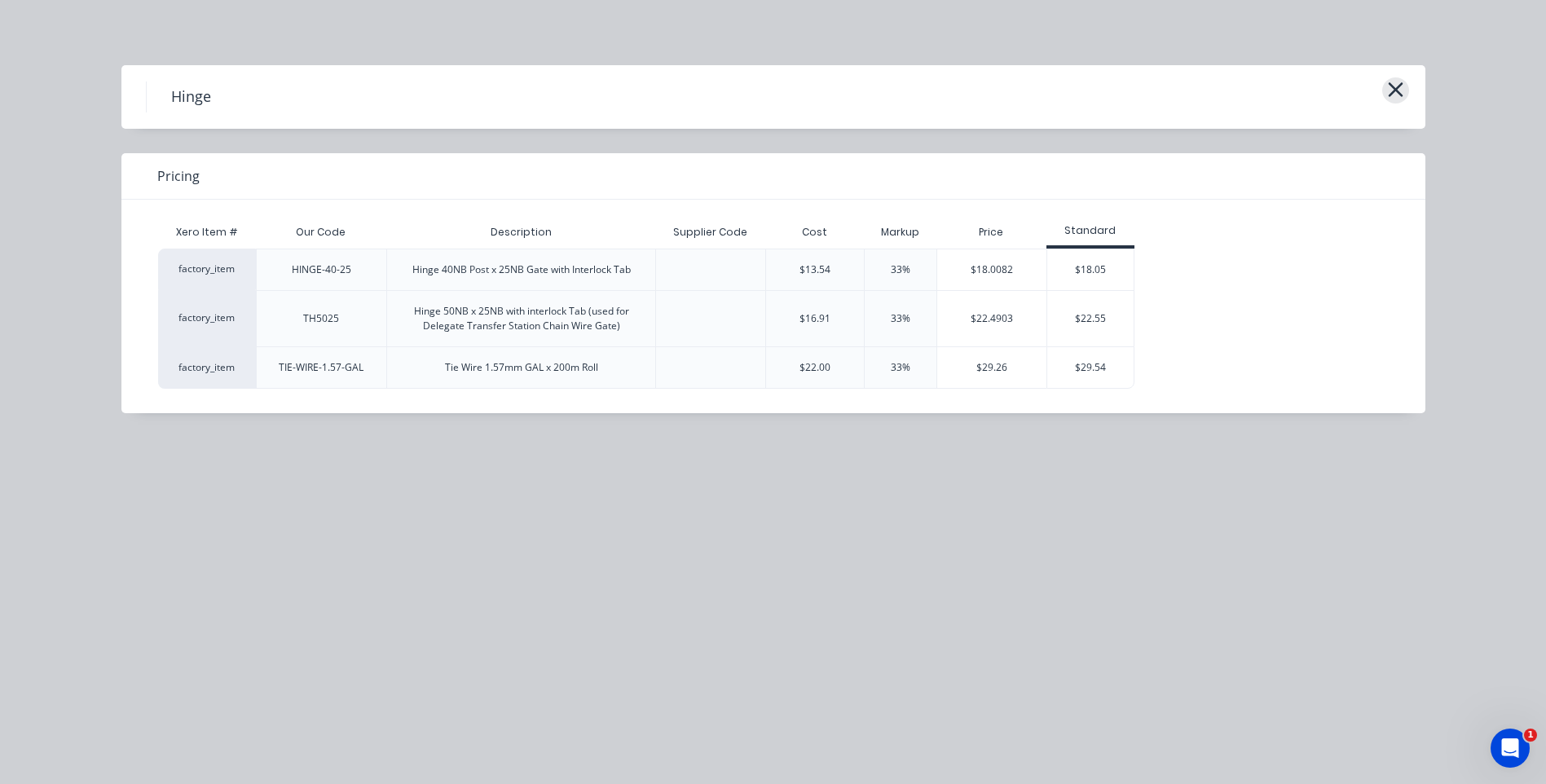
click at [1392, 85] on icon "button" at bounding box center [1396, 89] width 17 height 23
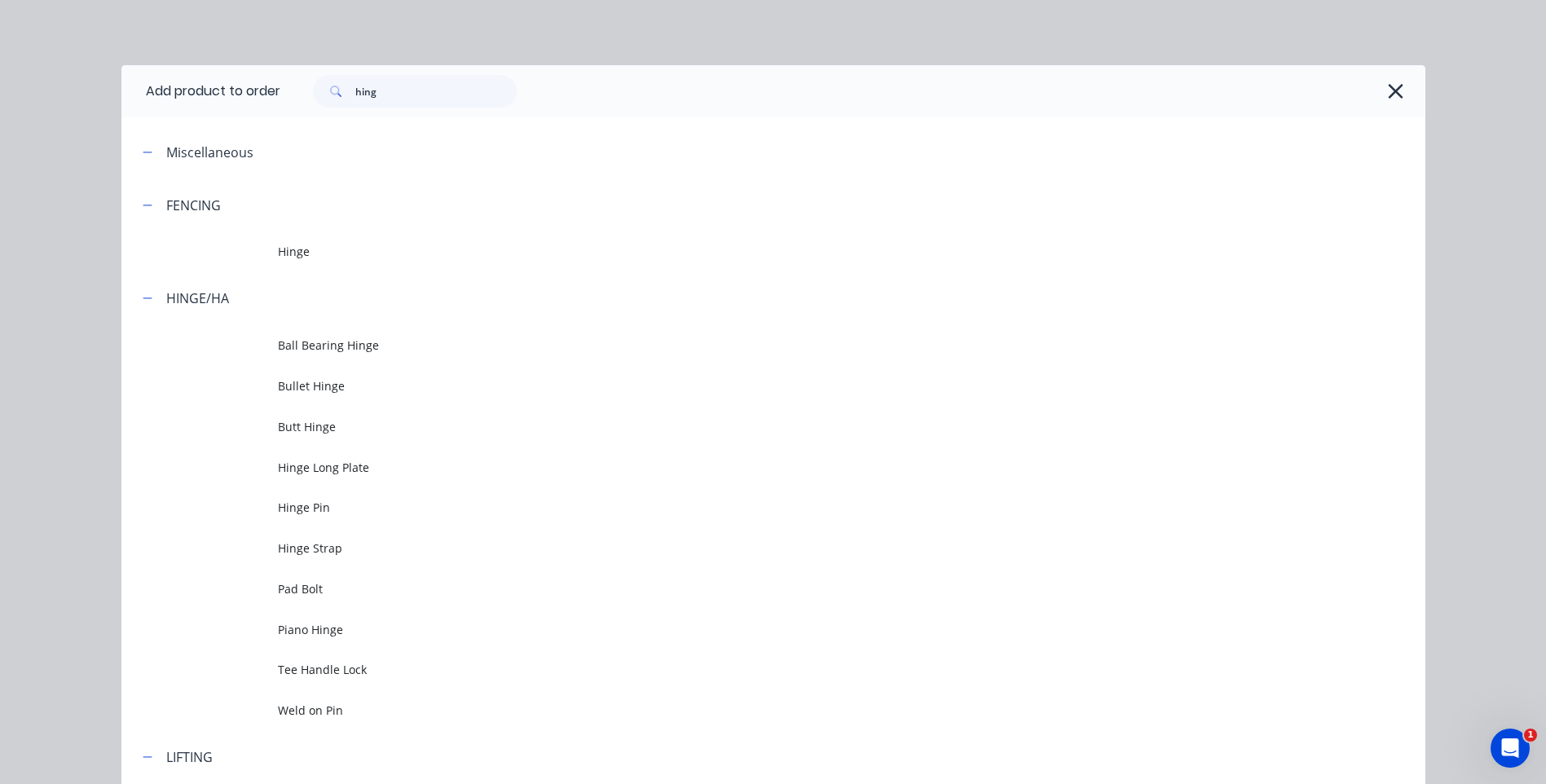
scroll to position [112, 0]
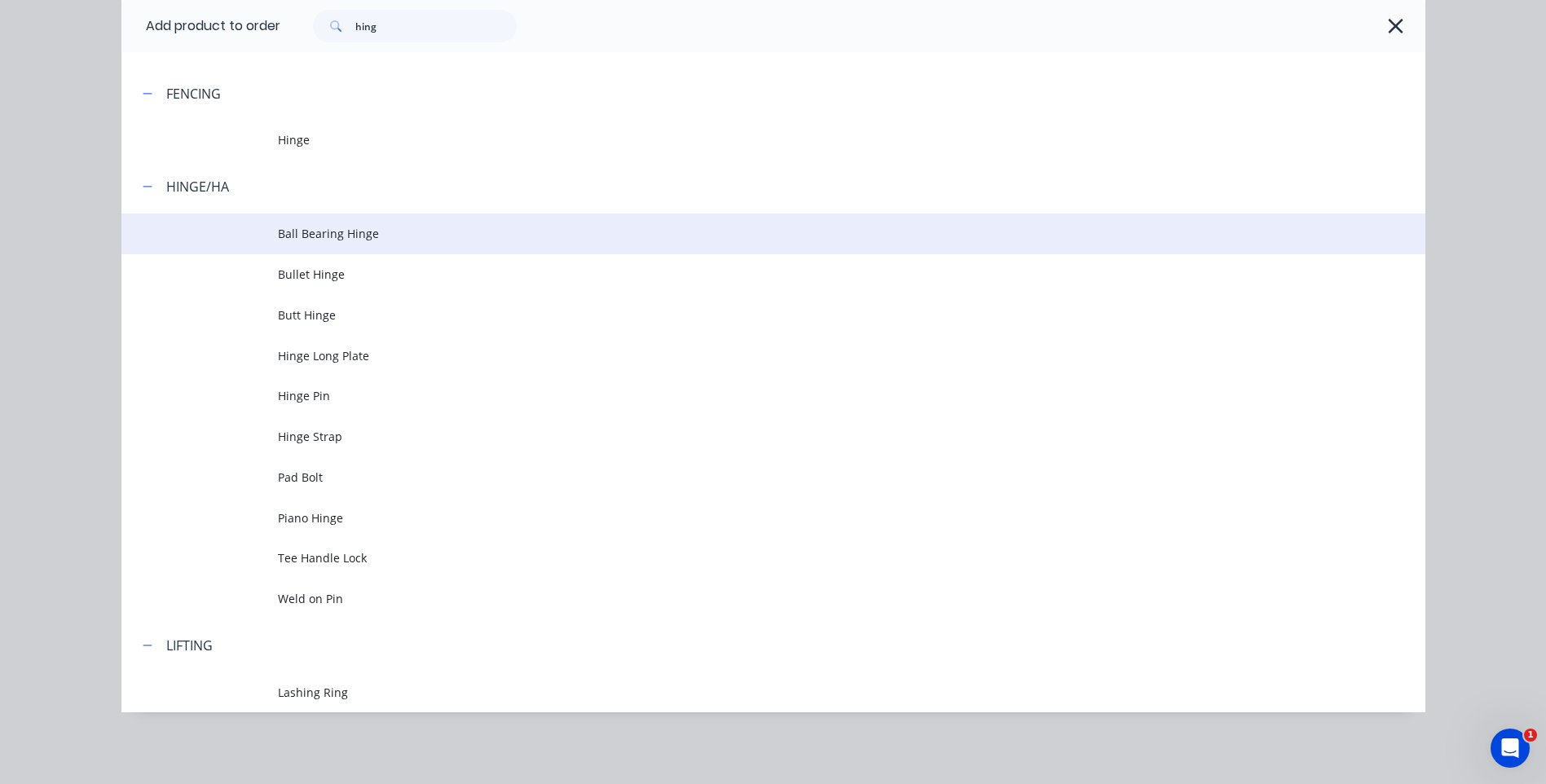
click at [294, 227] on span "Ball Bearing Hinge" at bounding box center [737, 234] width 918 height 17
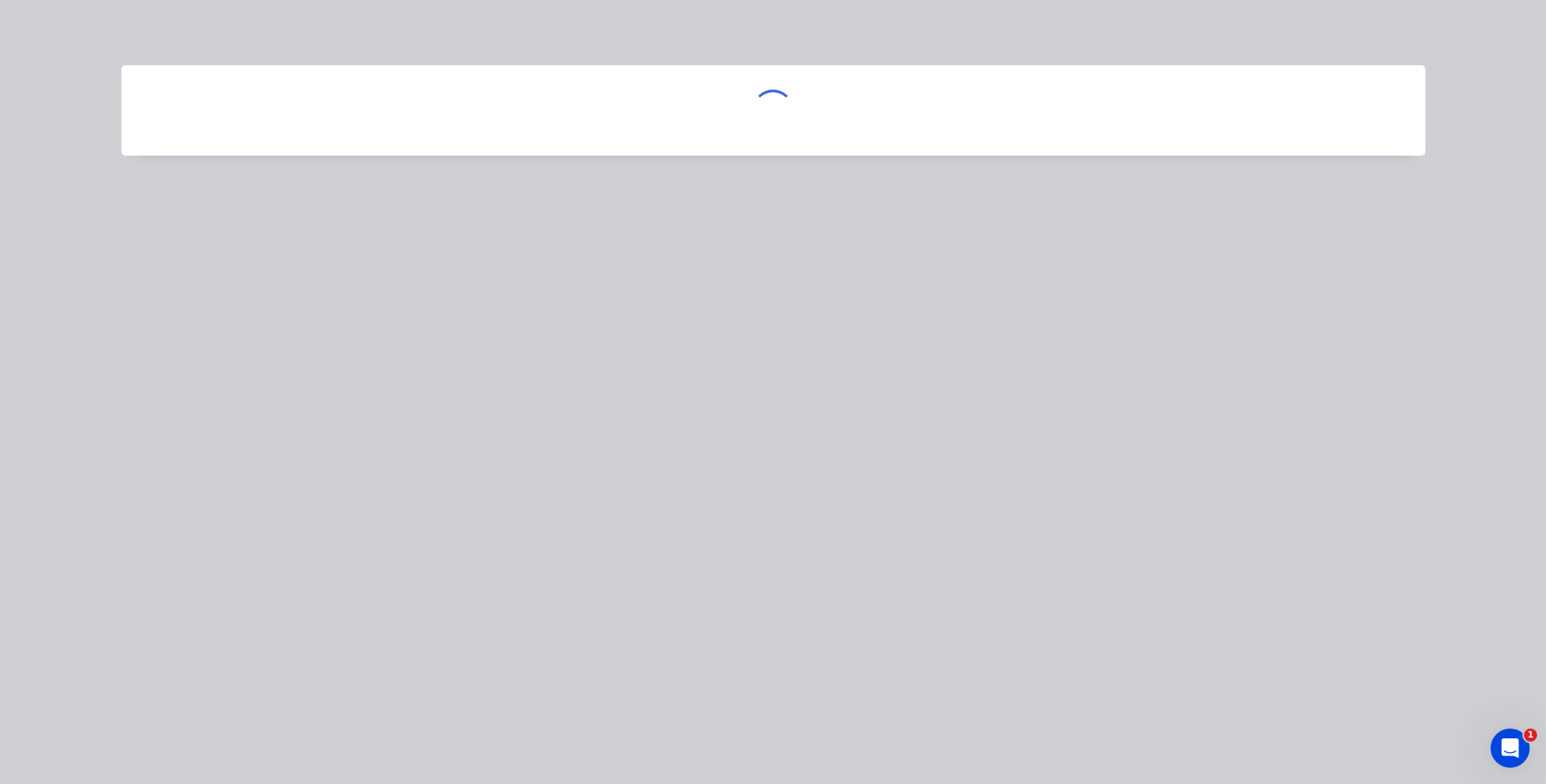
scroll to position [0, 0]
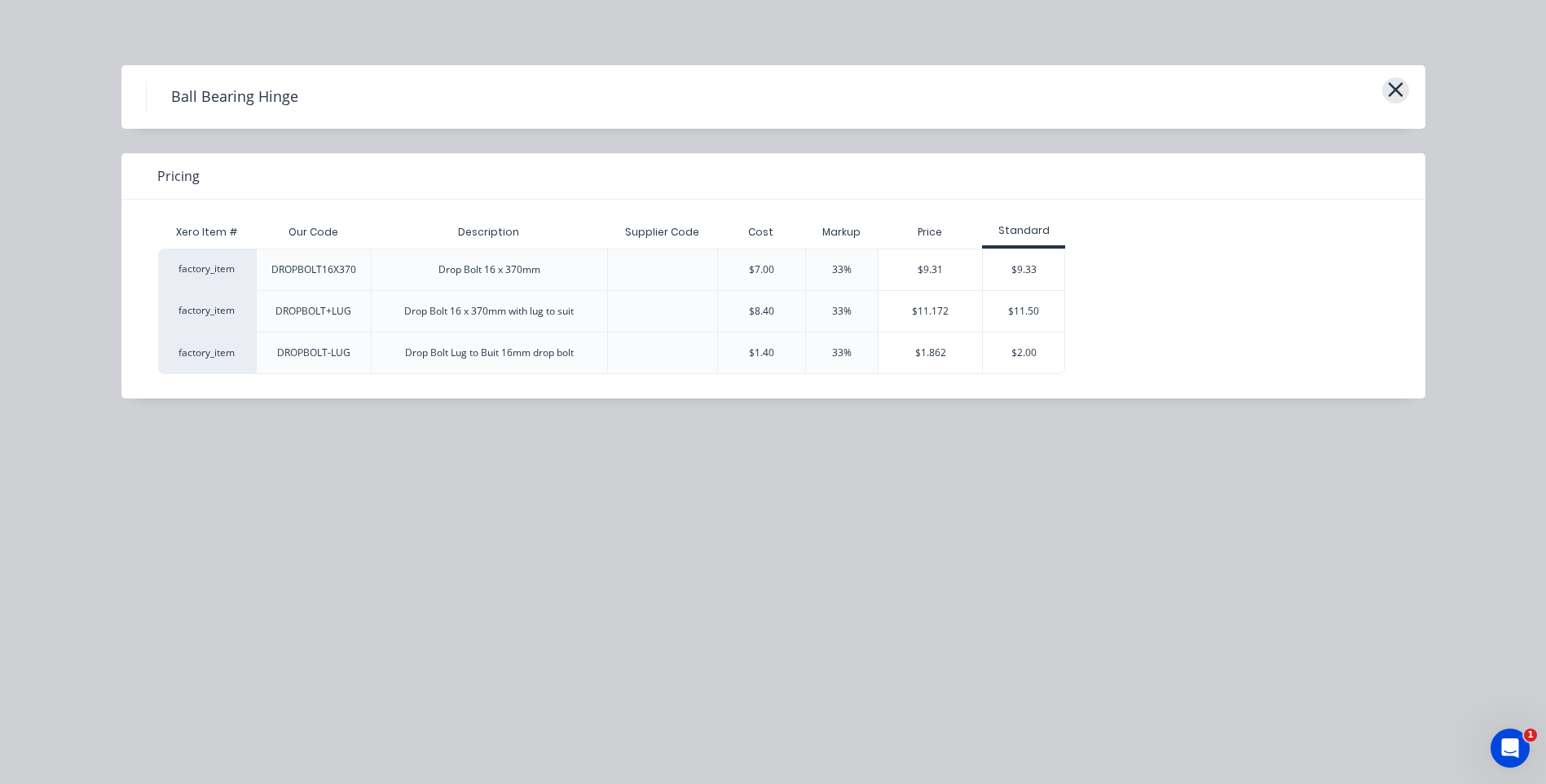
click at [1393, 78] on icon "button" at bounding box center [1396, 89] width 17 height 23
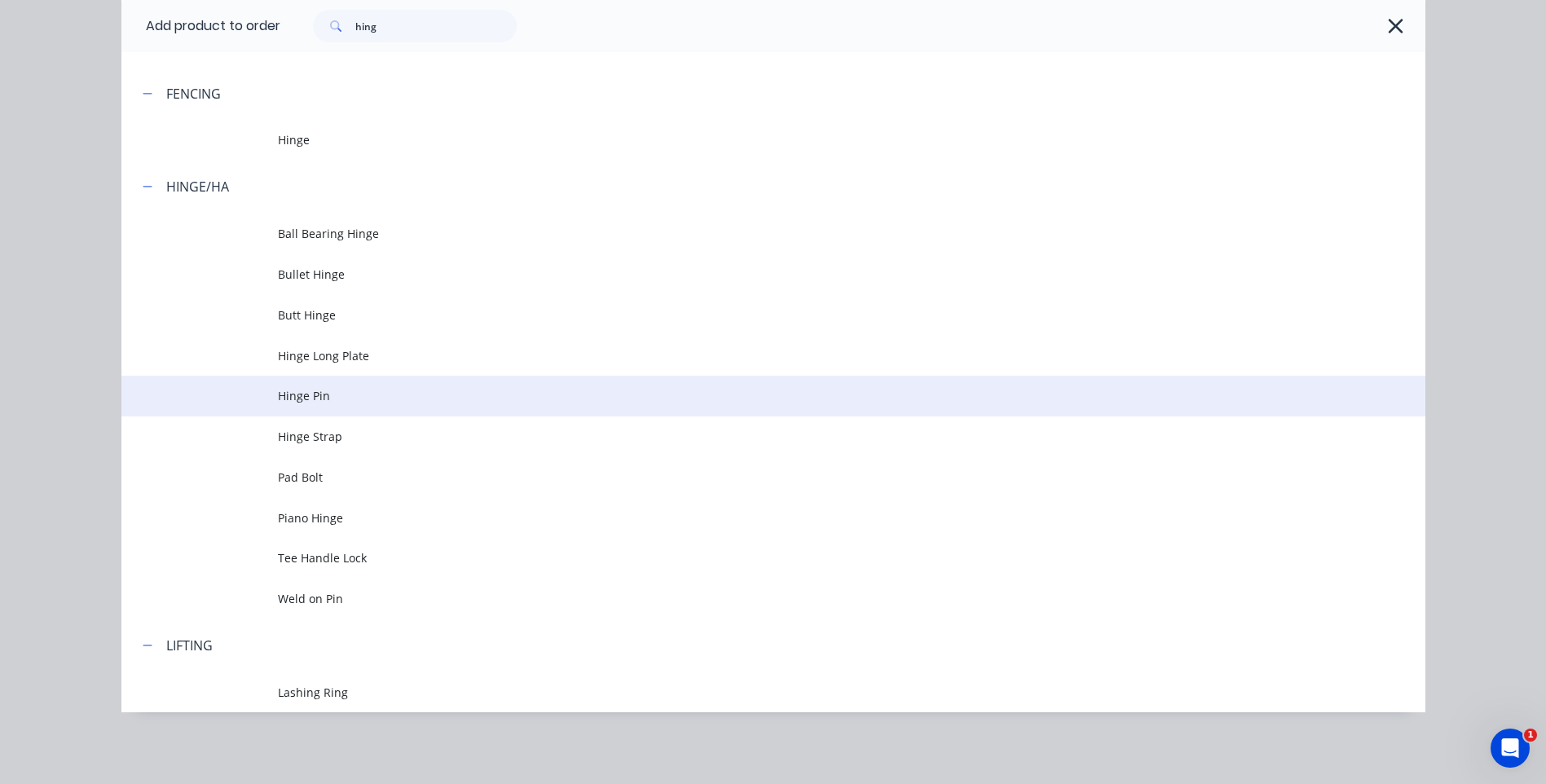
click at [314, 387] on td "Hinge Pin" at bounding box center [852, 396] width 1148 height 40
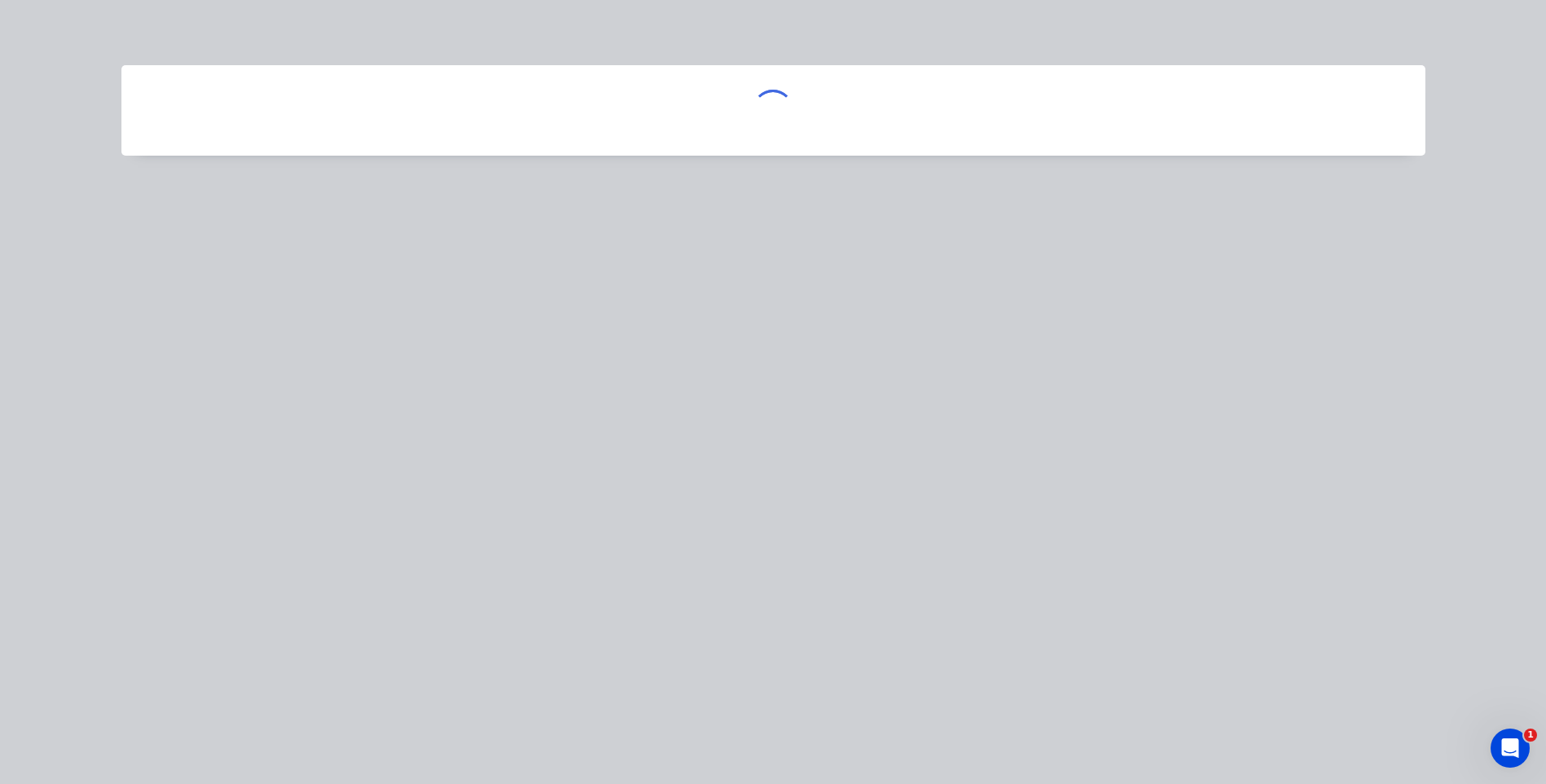
scroll to position [0, 0]
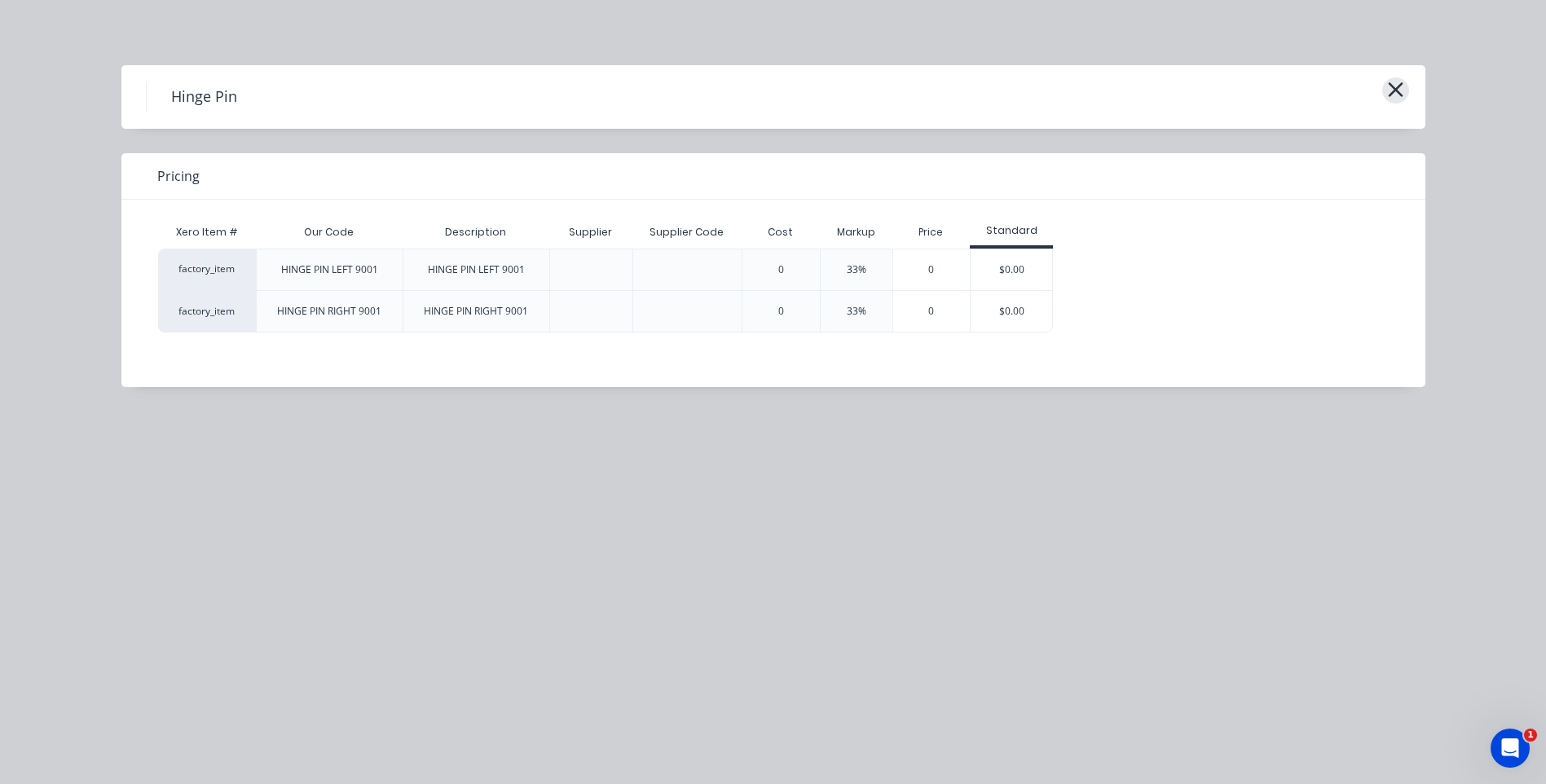
click at [1396, 83] on icon "button" at bounding box center [1396, 89] width 17 height 23
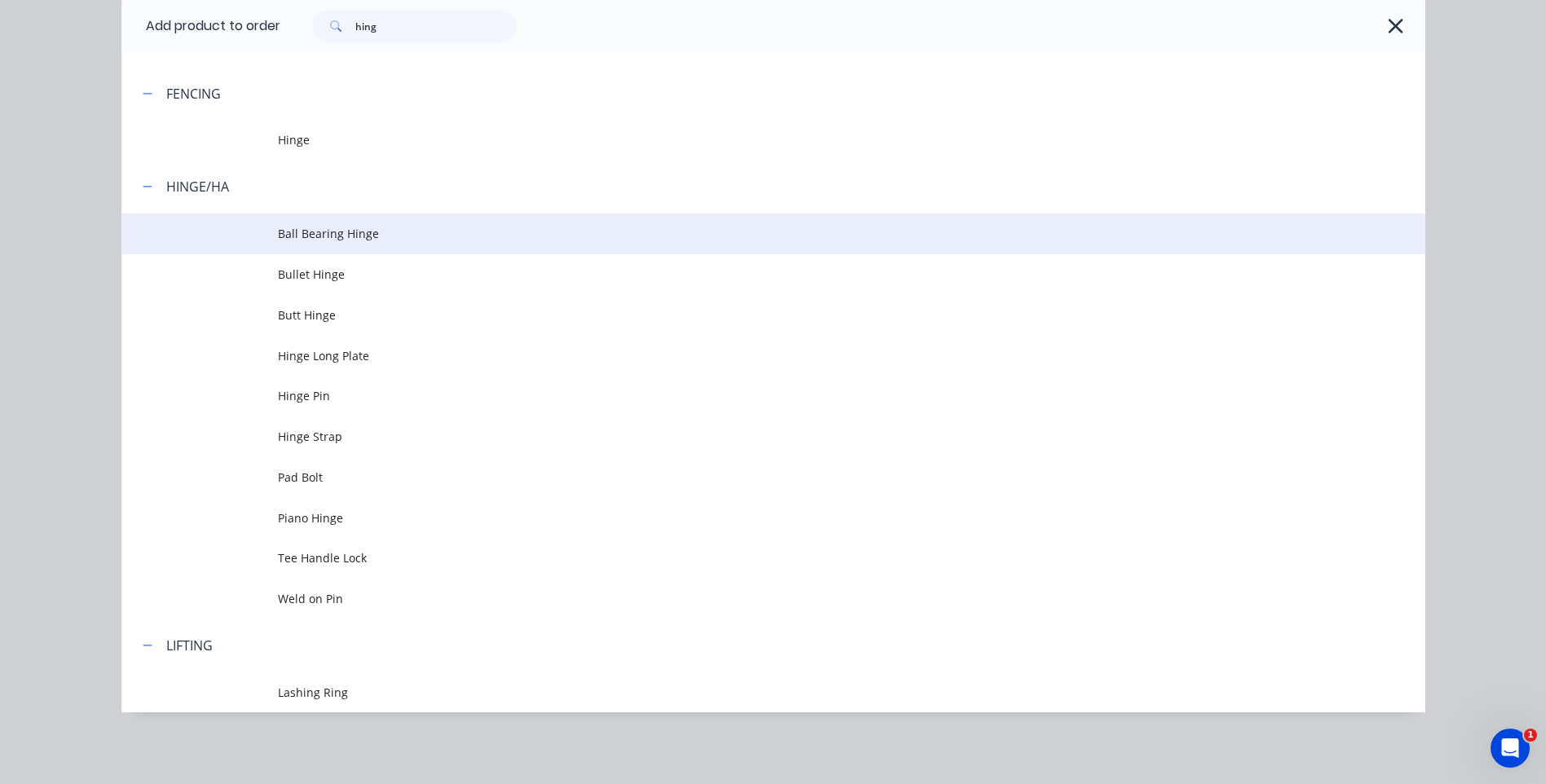
click at [318, 225] on span "Ball Bearing Hinge" at bounding box center [737, 234] width 918 height 17
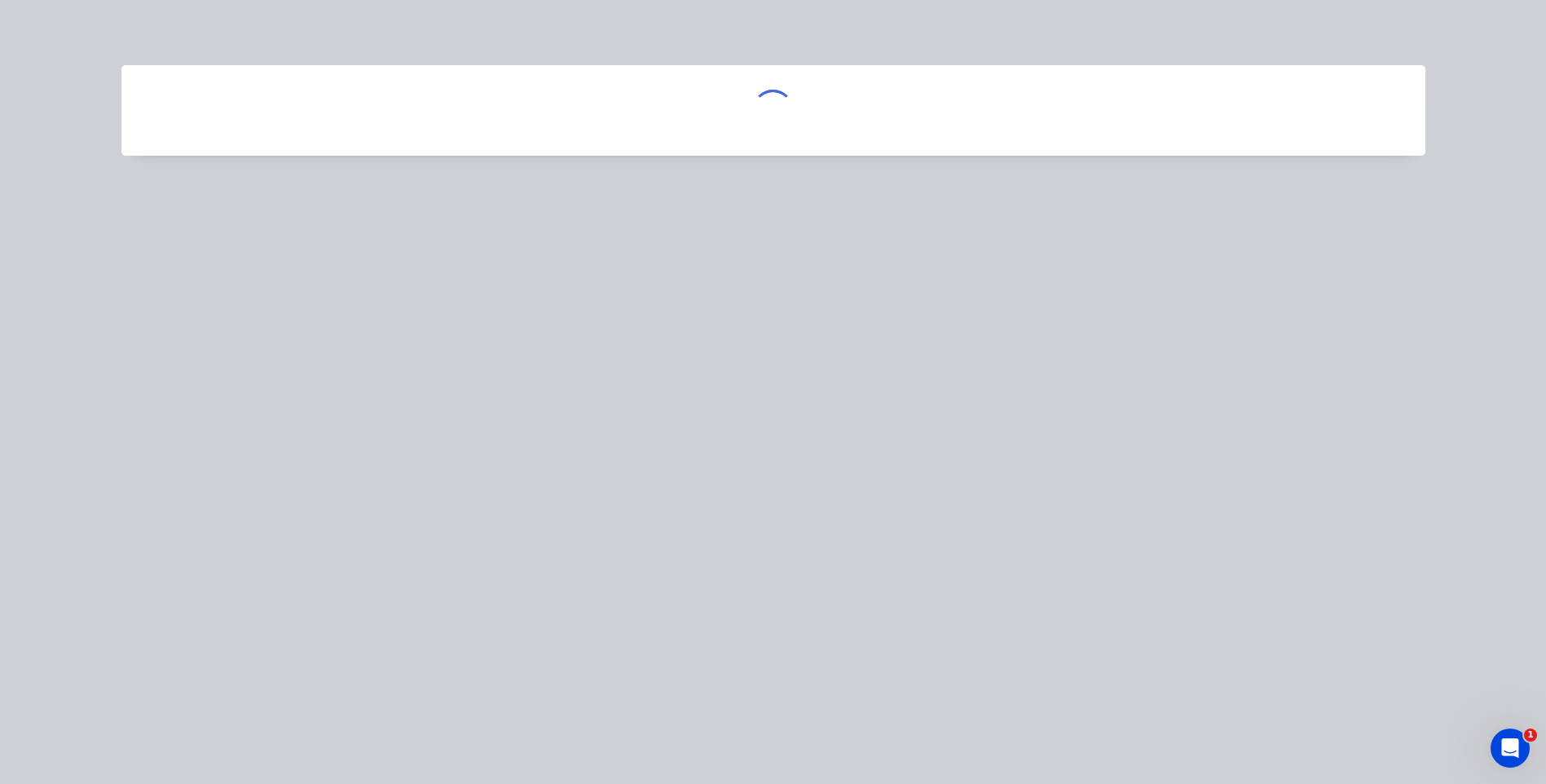
scroll to position [0, 0]
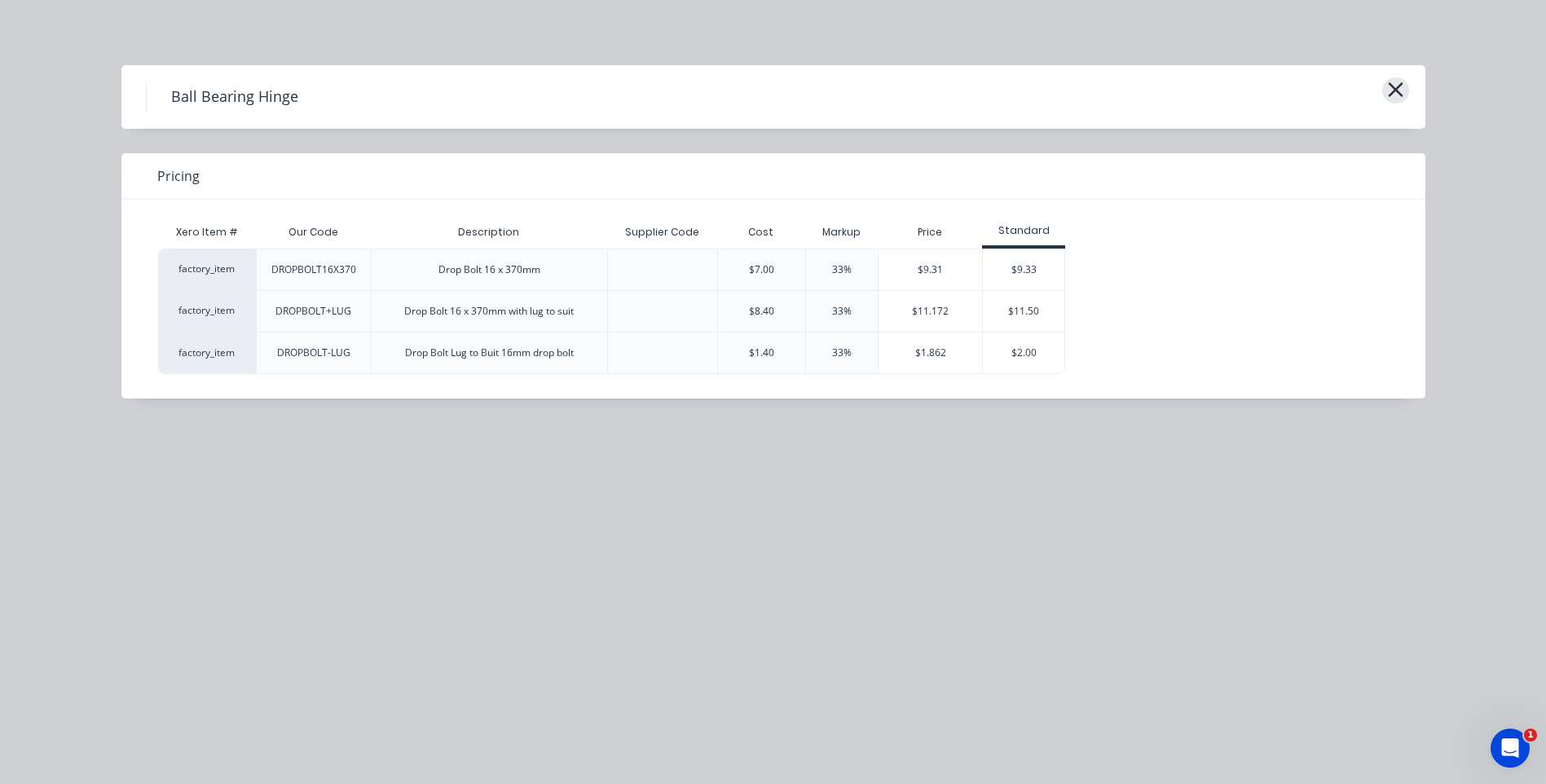
click at [1394, 86] on icon "button" at bounding box center [1396, 89] width 17 height 23
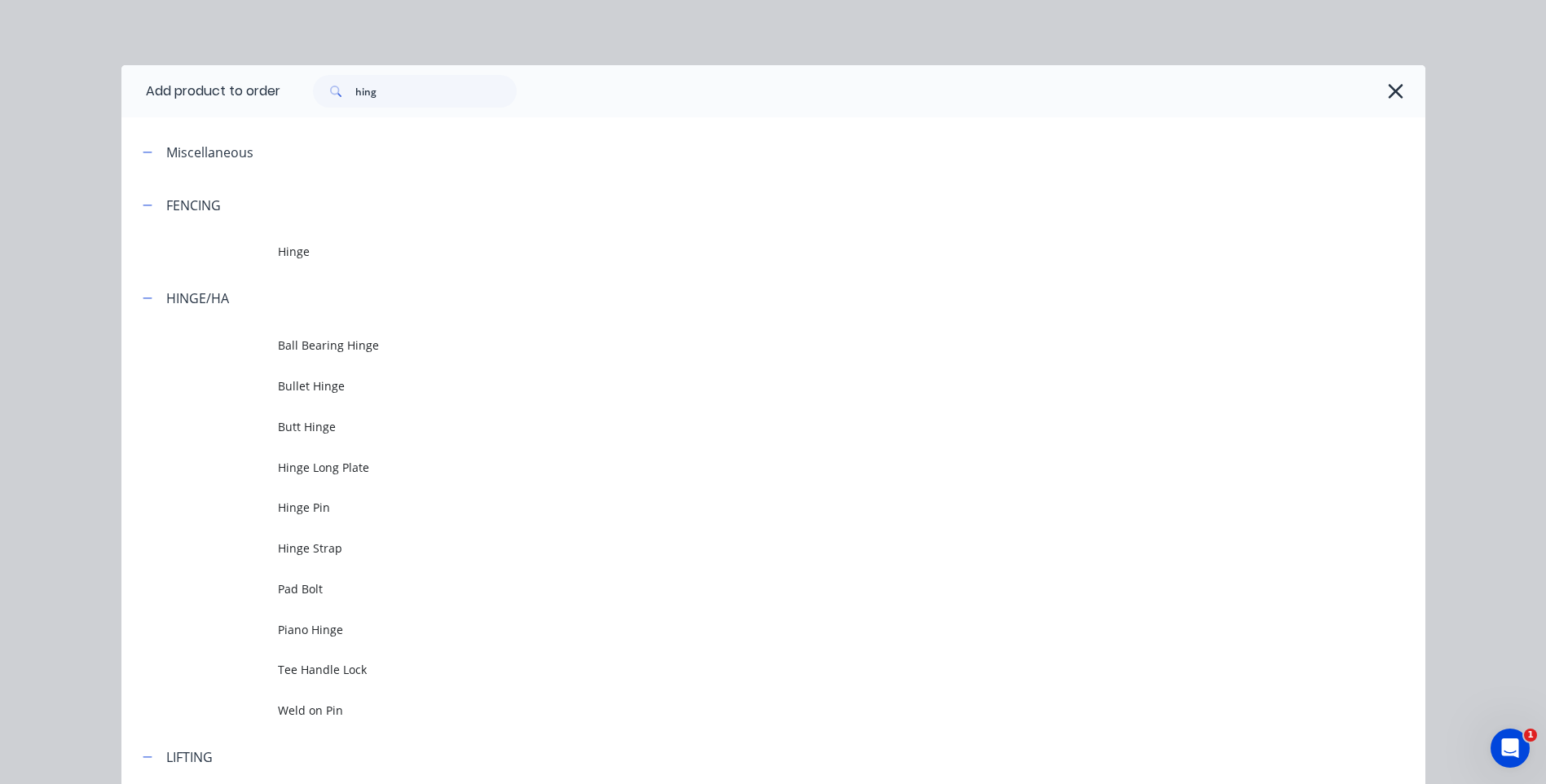
scroll to position [112, 0]
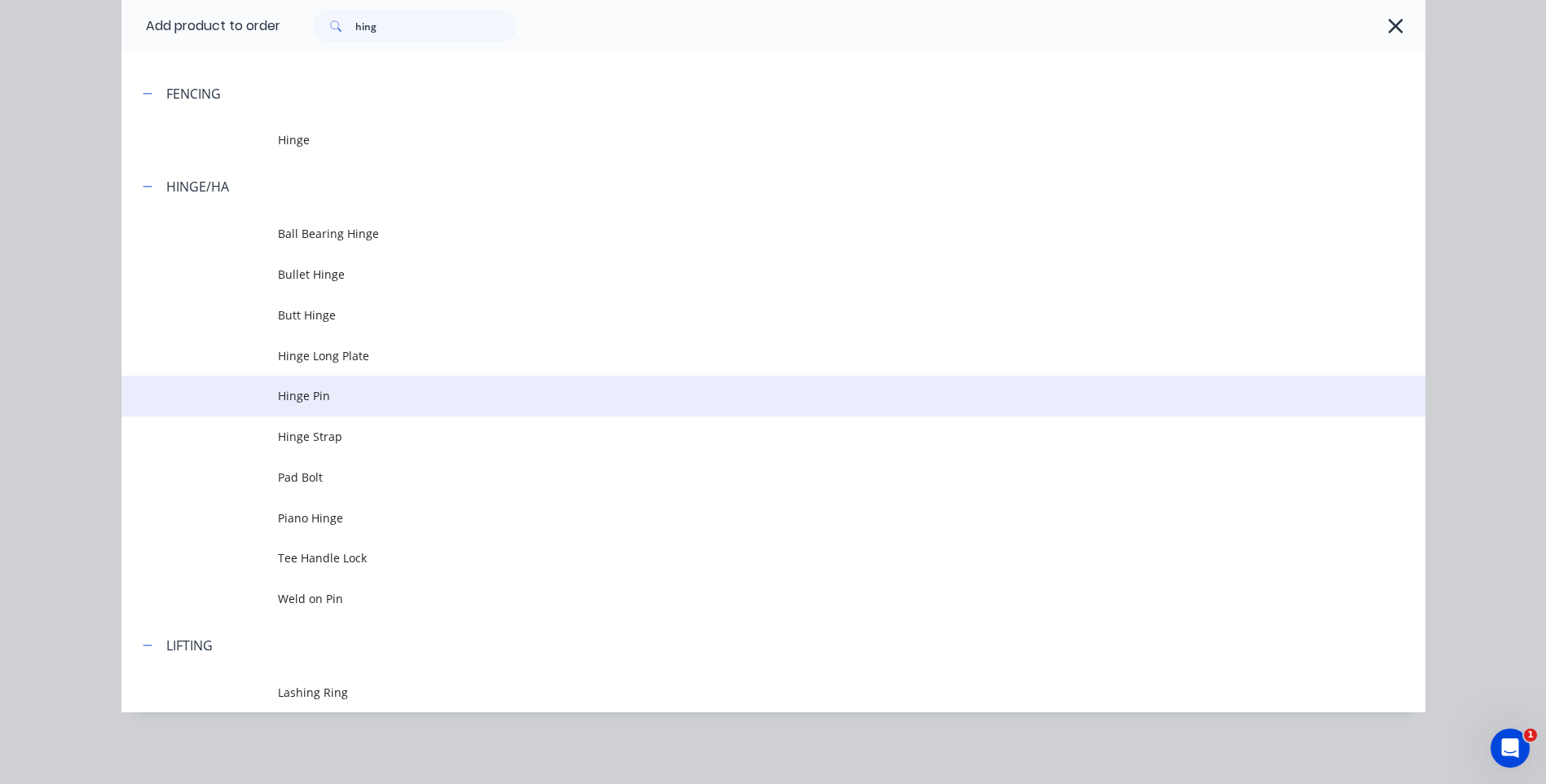
click at [311, 393] on span "Hinge Pin" at bounding box center [737, 396] width 918 height 17
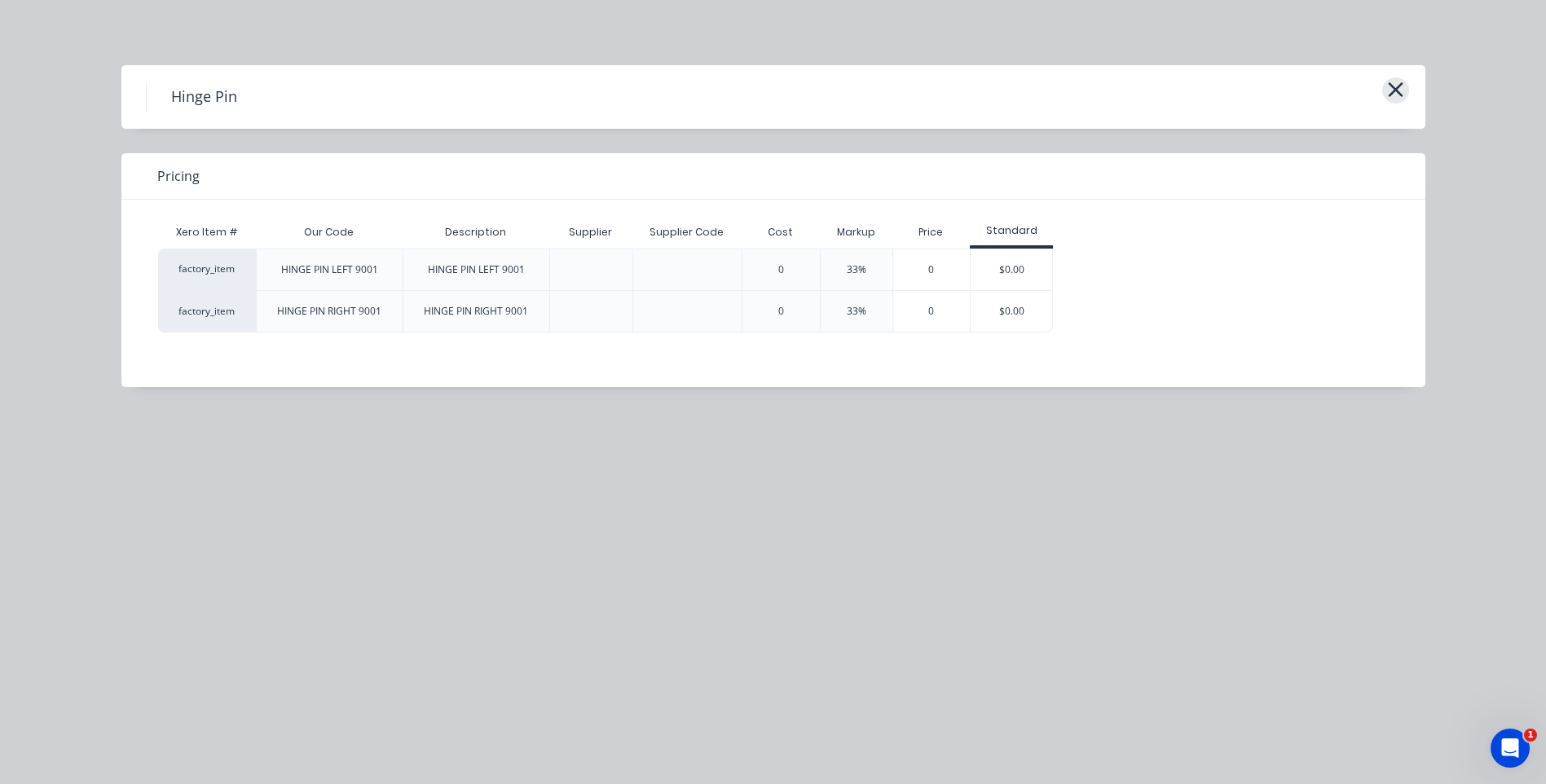
click at [1399, 89] on icon "button" at bounding box center [1396, 89] width 17 height 23
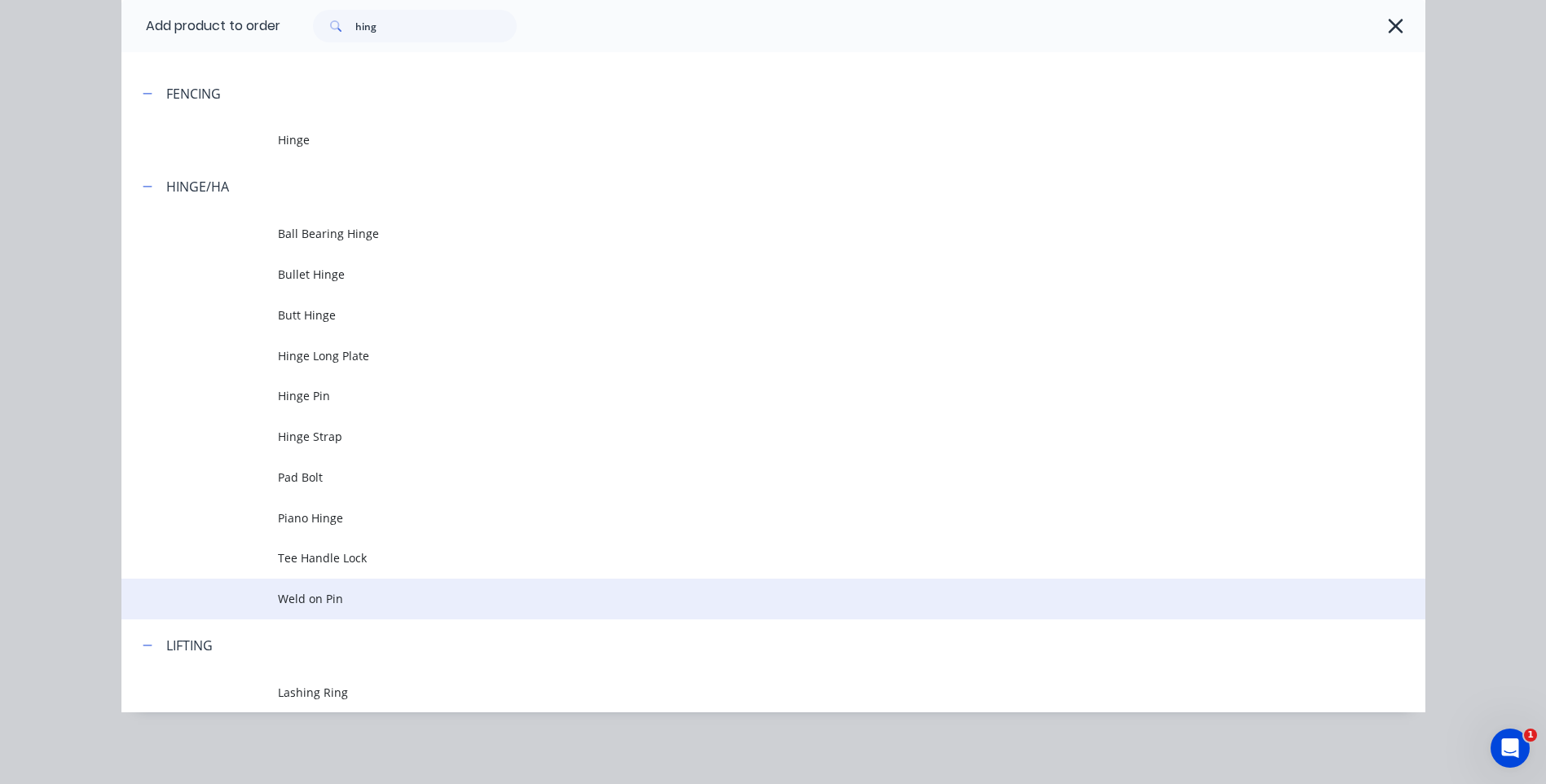
click at [334, 592] on span "Weld on Pin" at bounding box center [737, 598] width 918 height 17
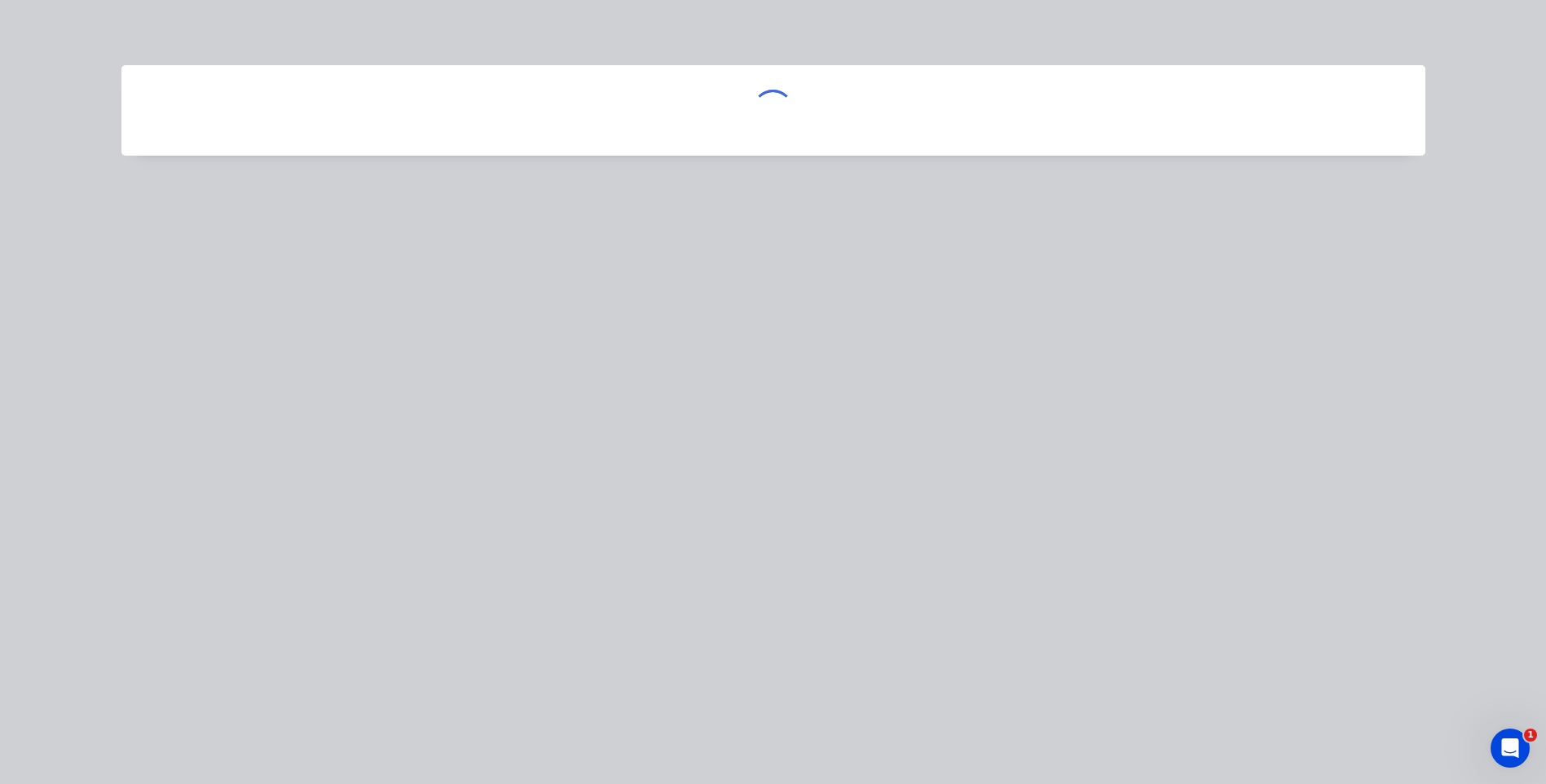
scroll to position [0, 0]
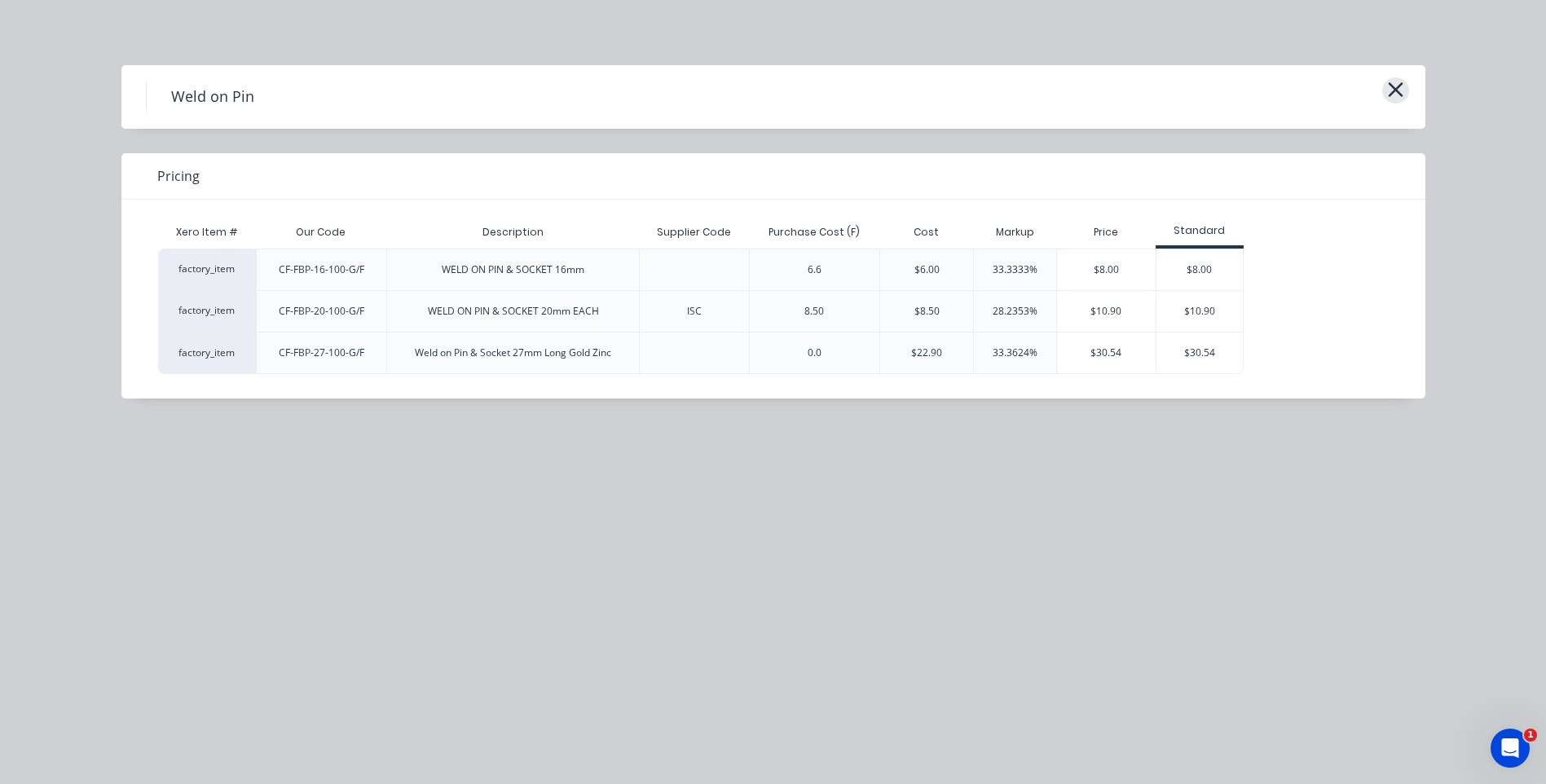
click at [1398, 95] on icon "button" at bounding box center [1396, 89] width 17 height 23
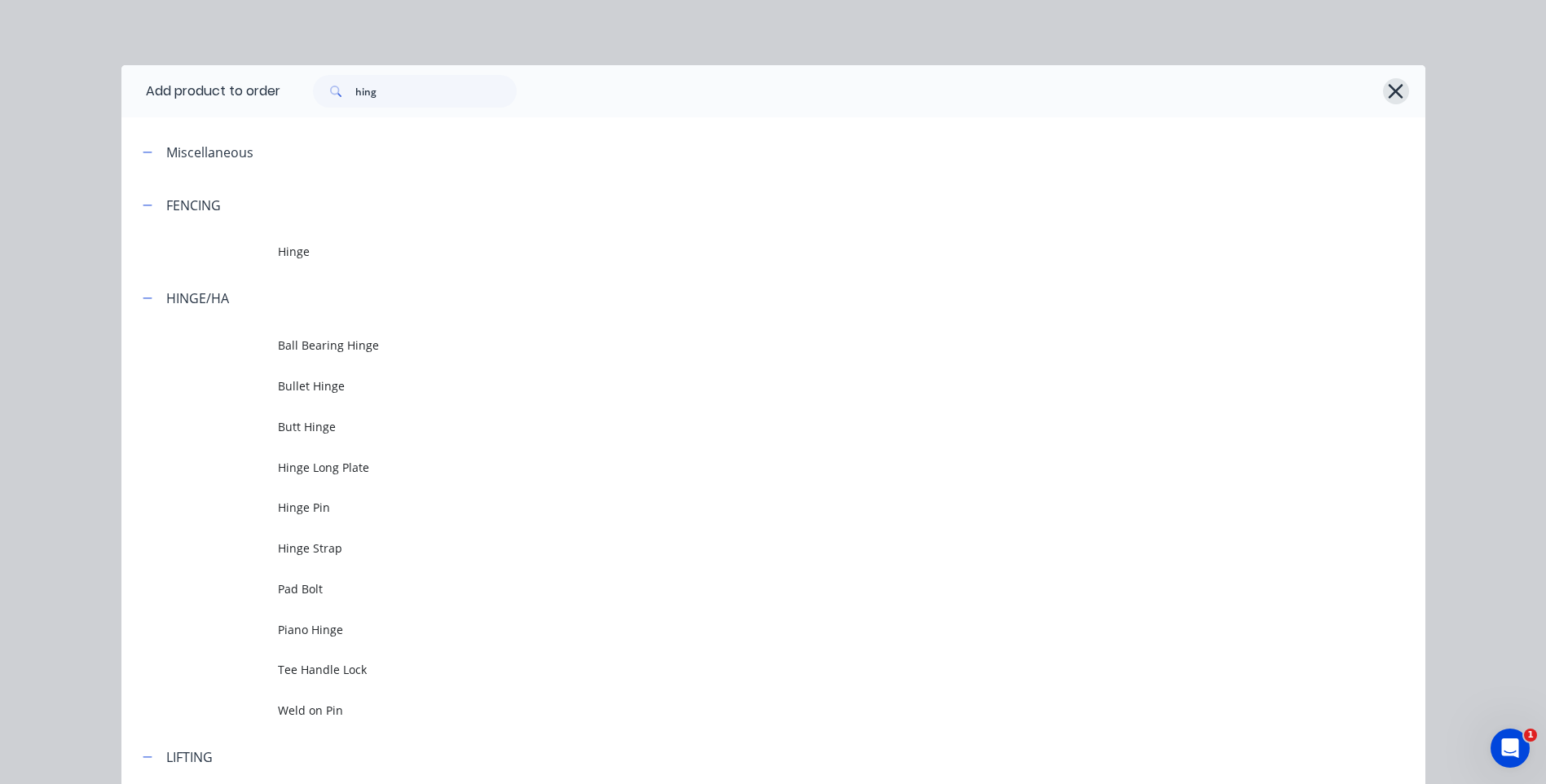
click at [1390, 92] on icon "button" at bounding box center [1396, 91] width 14 height 14
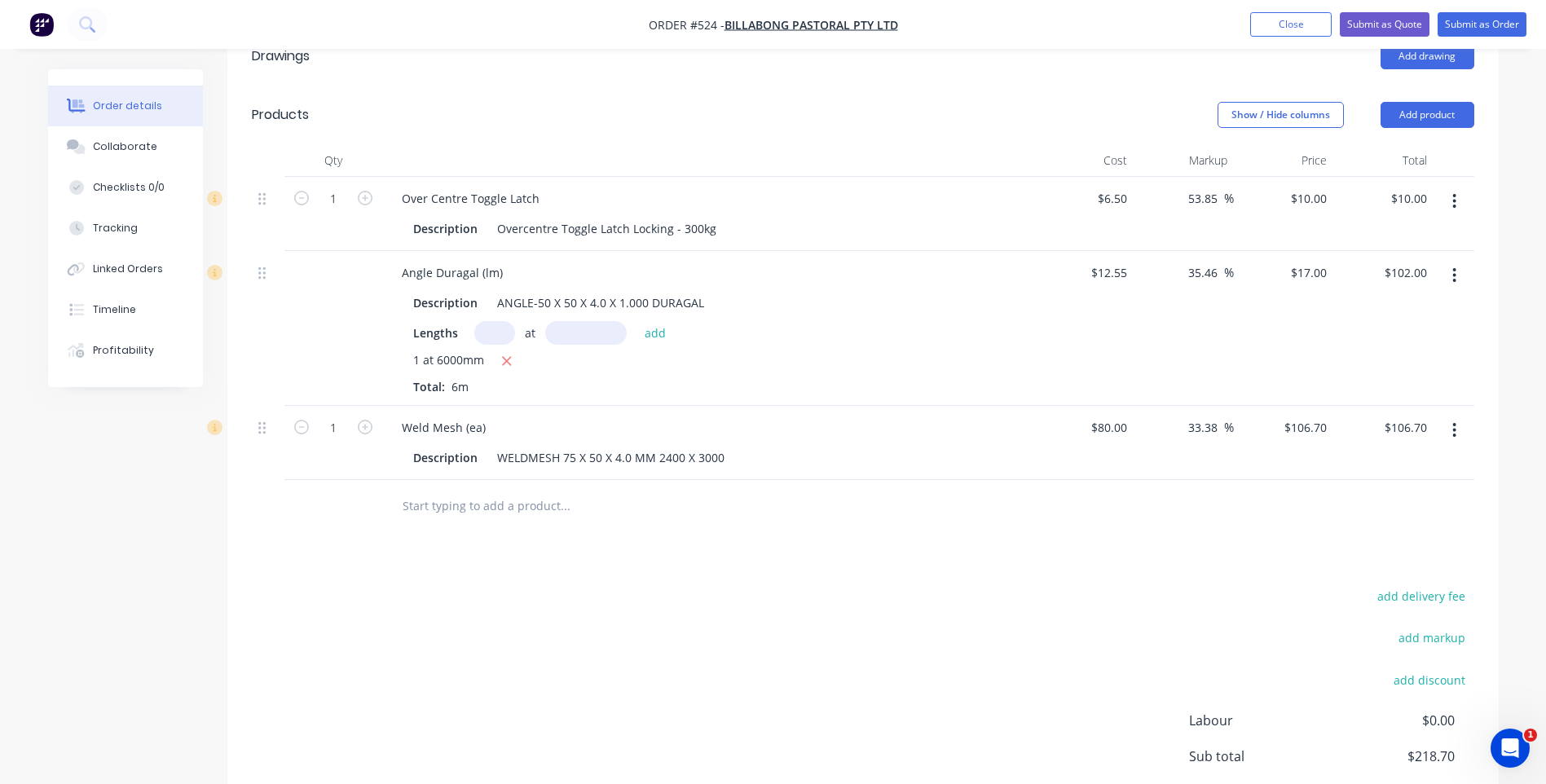
scroll to position [716, 0]
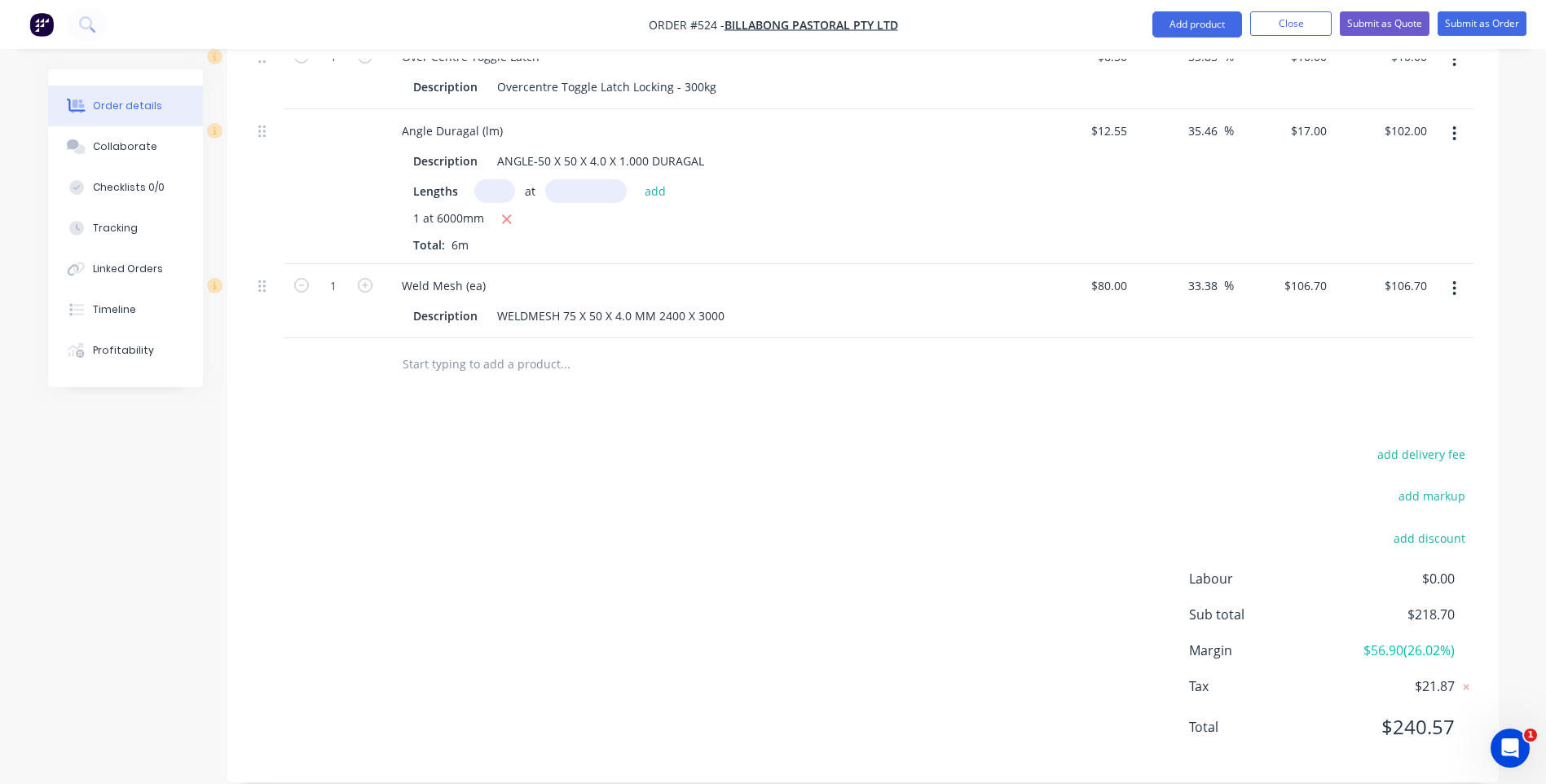
paste input "BALL BEARING GATE HINGE weld-on 16mm pin LH PAIR"
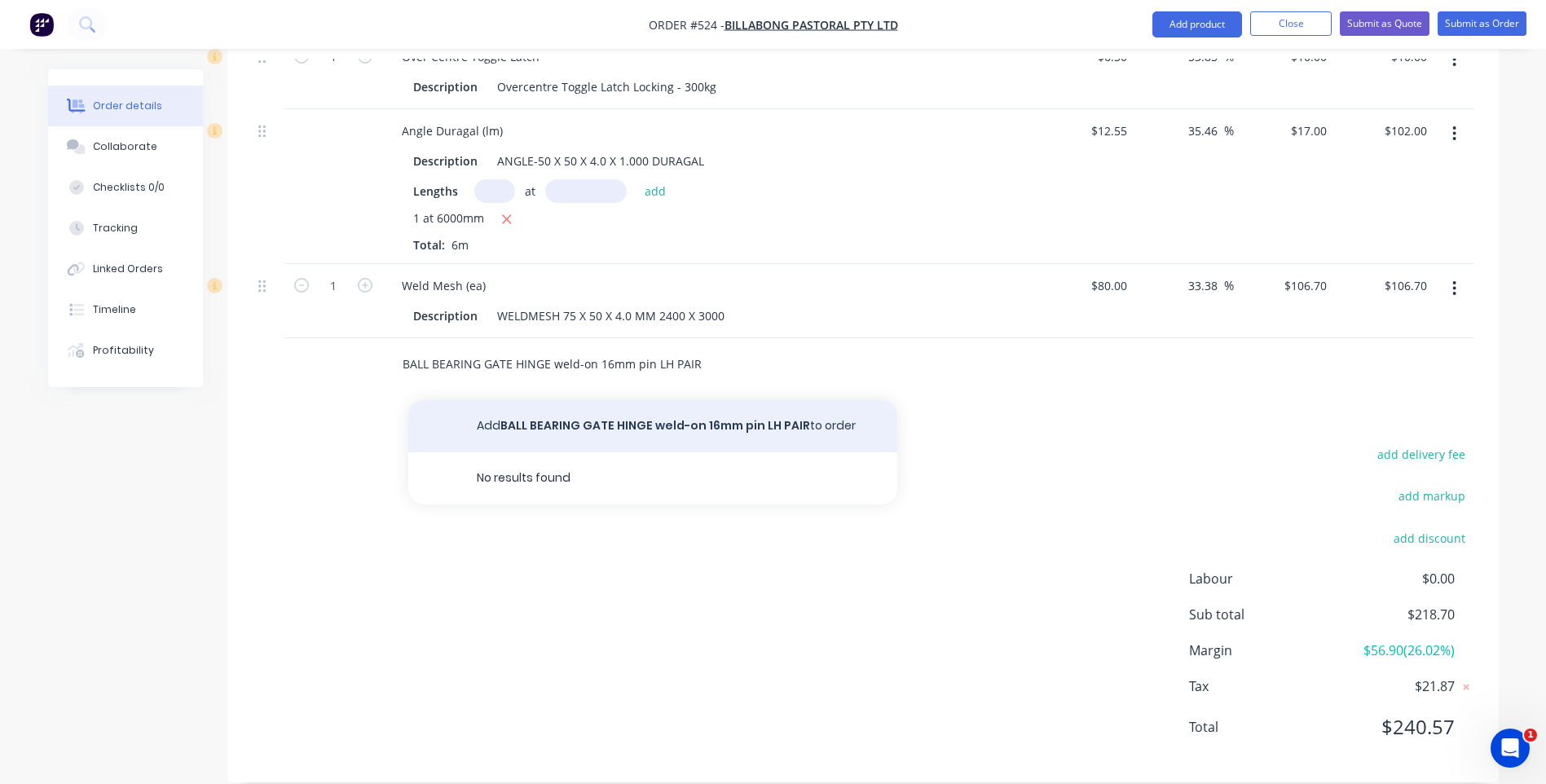
type input "BALL BEARING GATE HINGE weld-on 16mm pin LH PAIR"
click at [531, 402] on button "Add BALL BEARING GATE HINGE weld-on 16mm pin LH PAIR to order" at bounding box center [653, 426] width 489 height 52
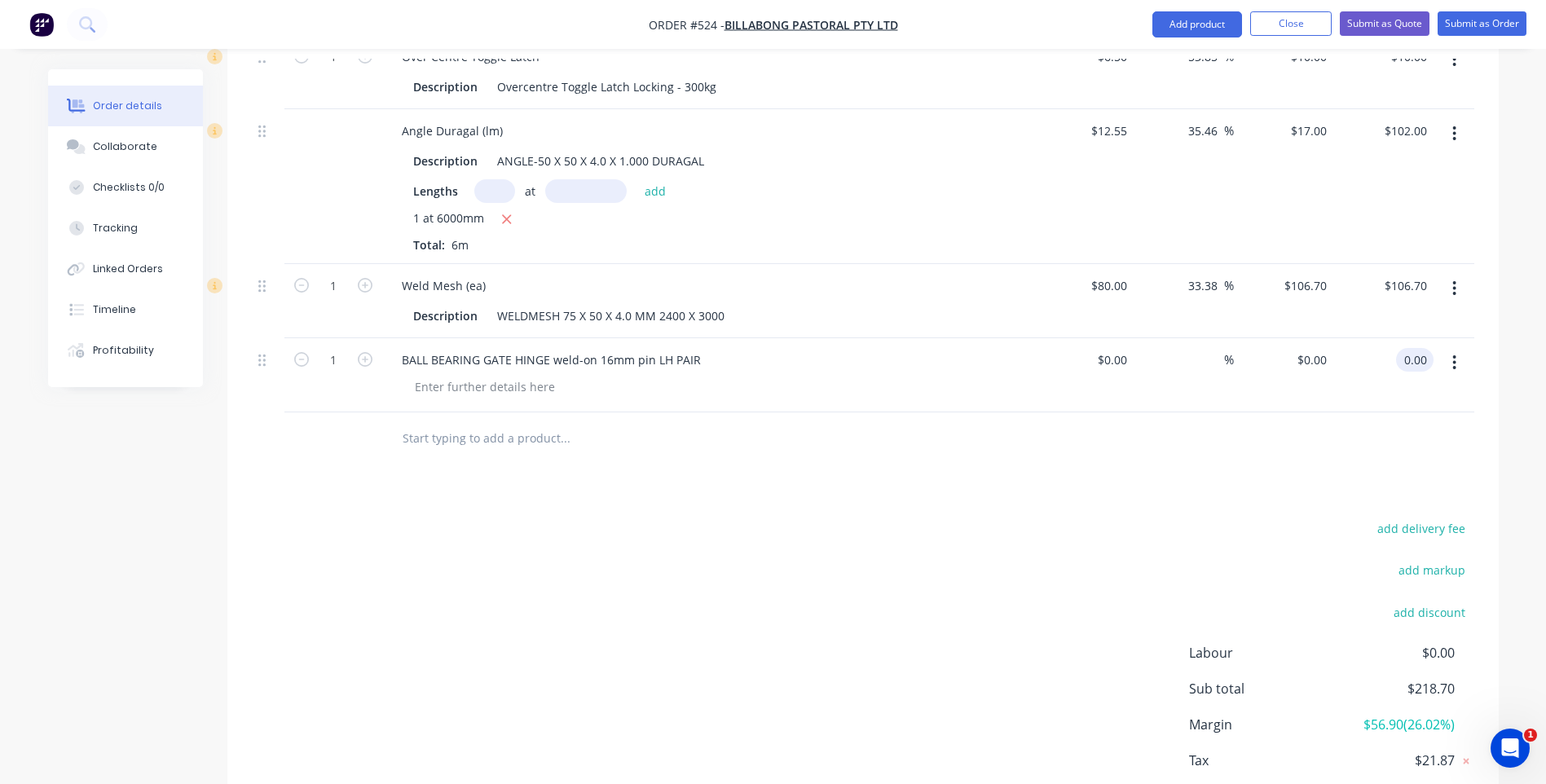
click at [1407, 348] on input "0.00" at bounding box center [1418, 360] width 31 height 24
type input "23.63"
type input "$23.63"
click at [554, 423] on input "text" at bounding box center [565, 438] width 326 height 33
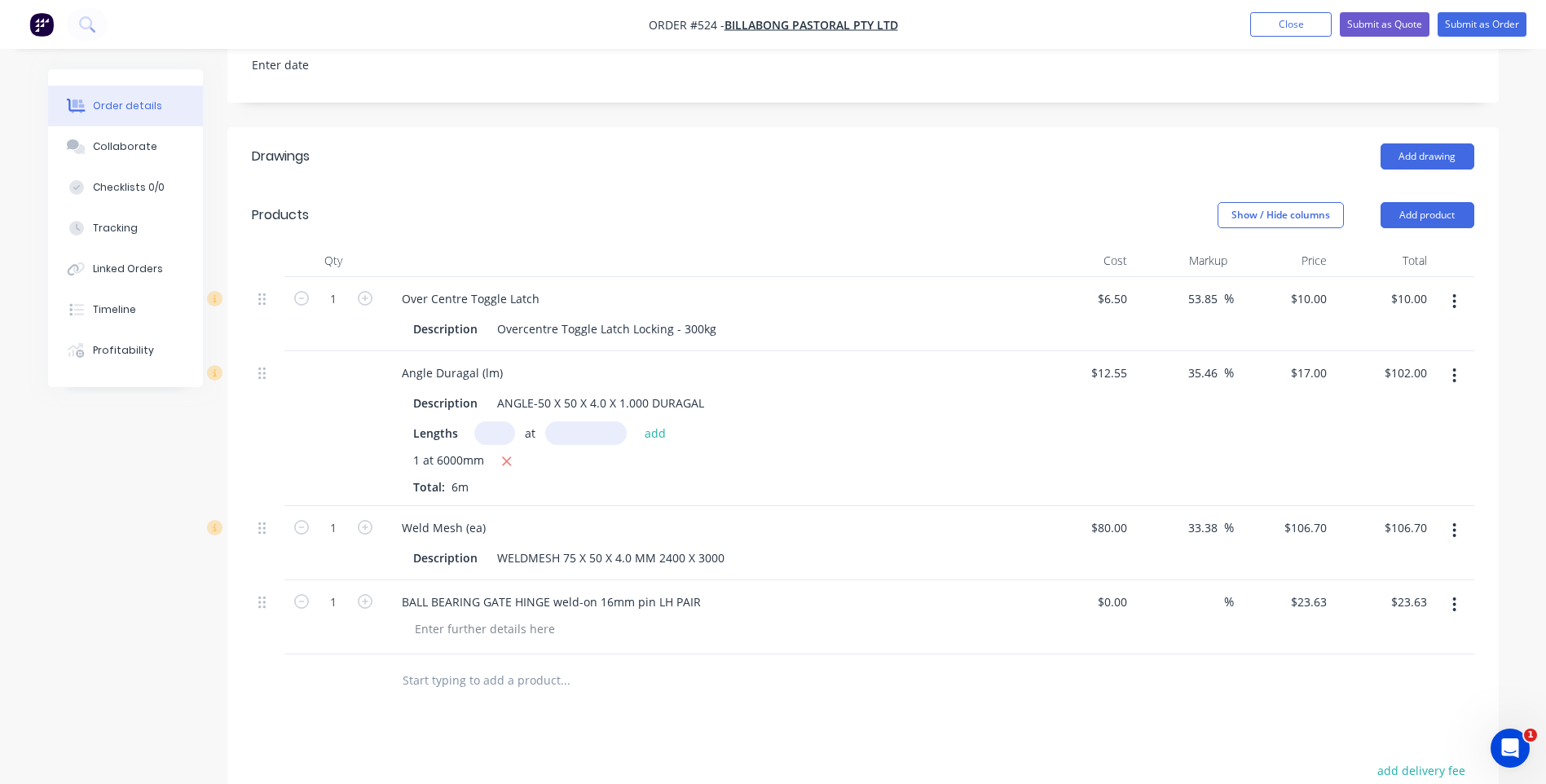
scroll to position [471, 0]
click at [1409, 204] on button "Add product" at bounding box center [1427, 217] width 93 height 26
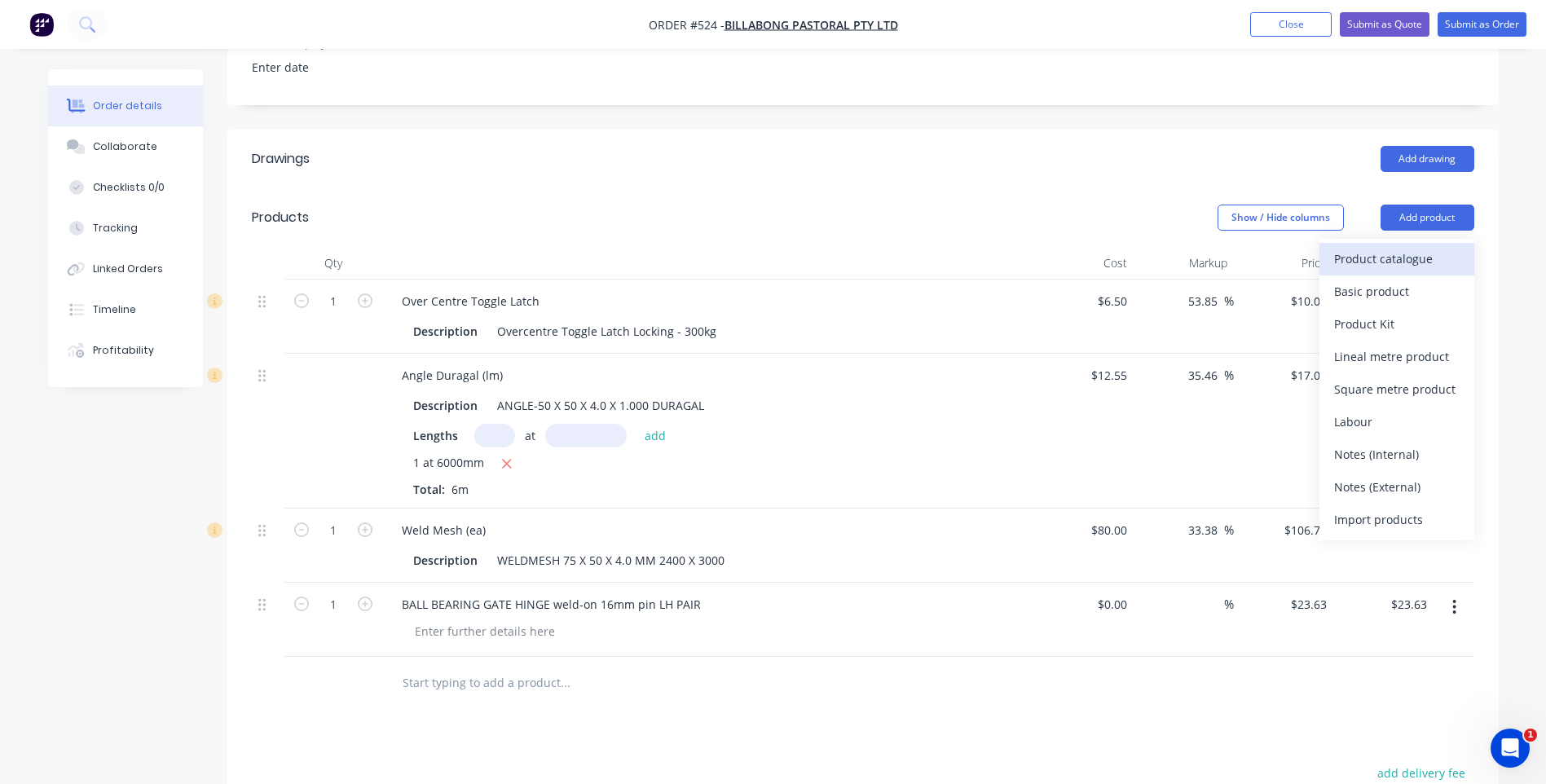
click at [1385, 247] on div "Product catalogue" at bounding box center [1396, 259] width 125 height 24
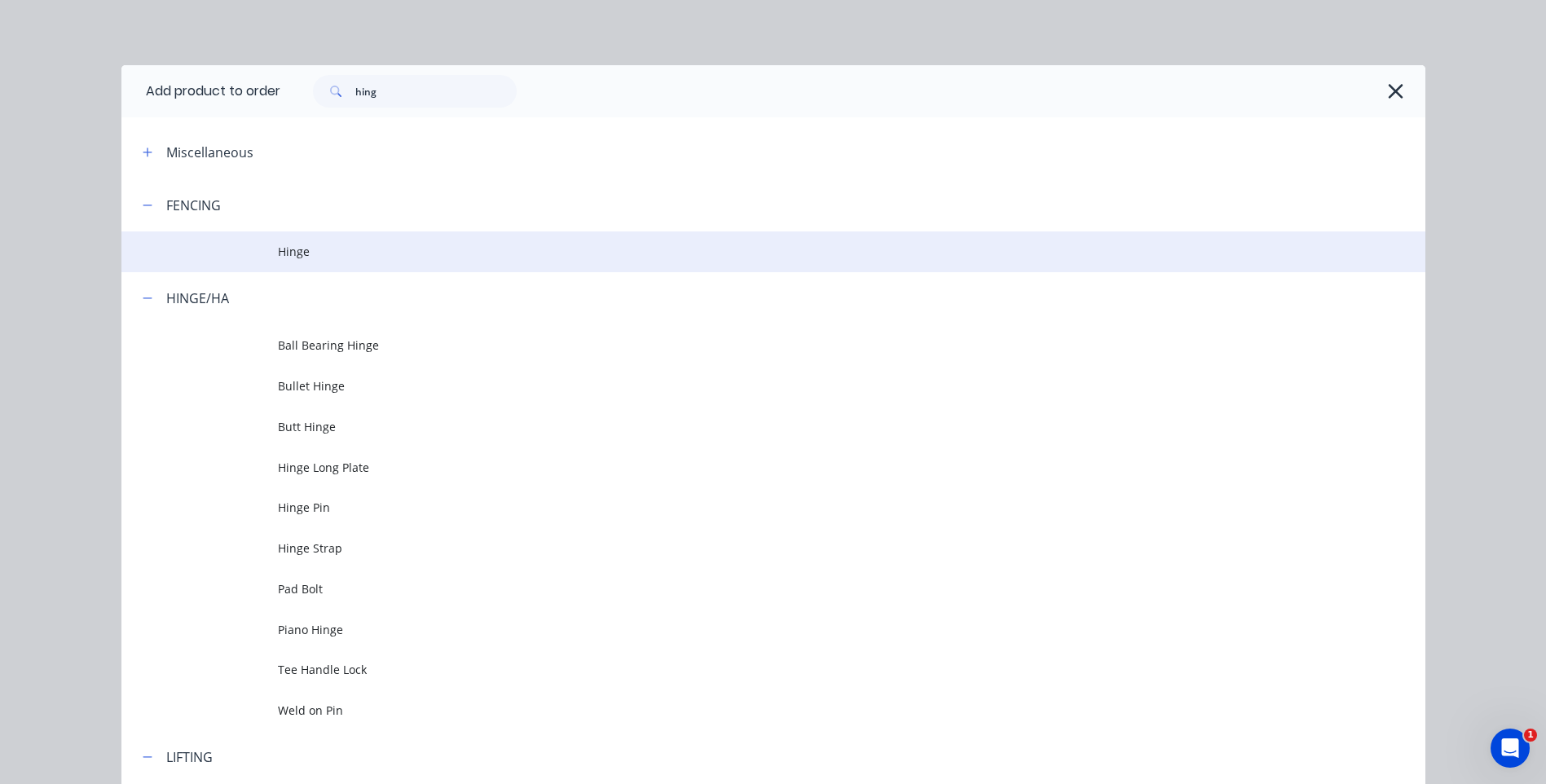
click at [583, 254] on span "Hinge" at bounding box center [737, 251] width 918 height 17
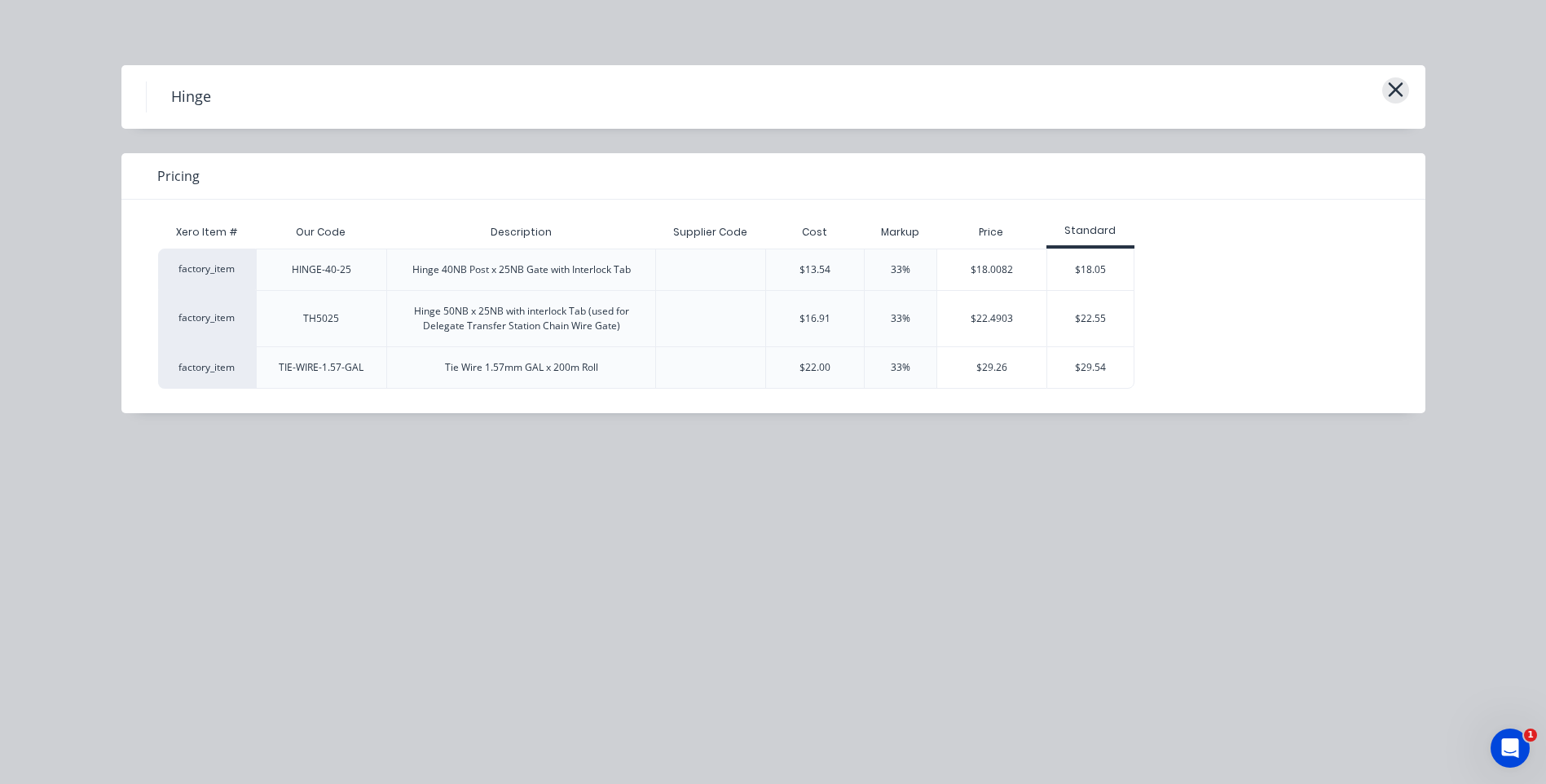
click at [1401, 87] on icon "button" at bounding box center [1395, 89] width 14 height 14
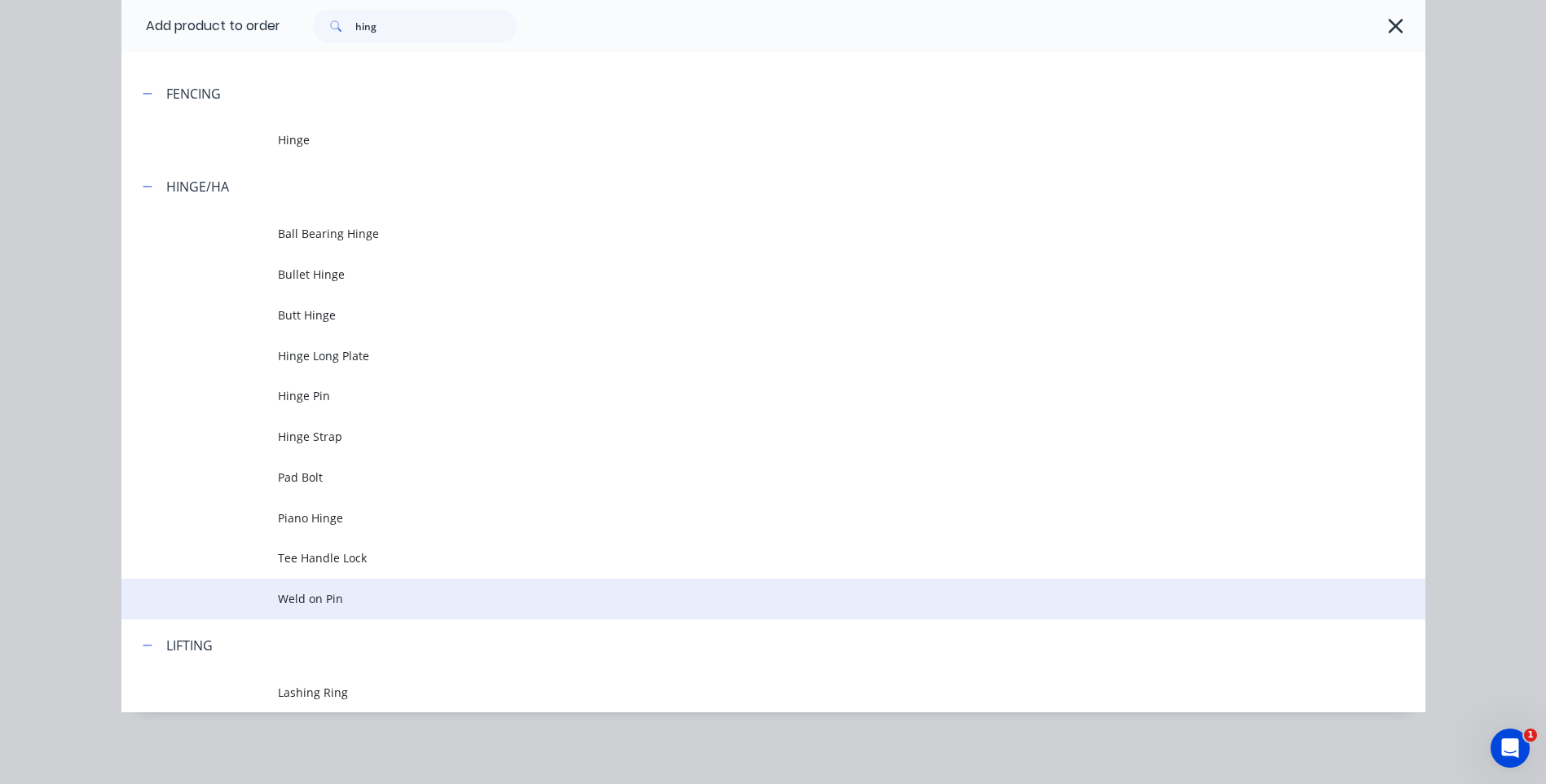
click at [319, 596] on span "Weld on Pin" at bounding box center [737, 598] width 918 height 17
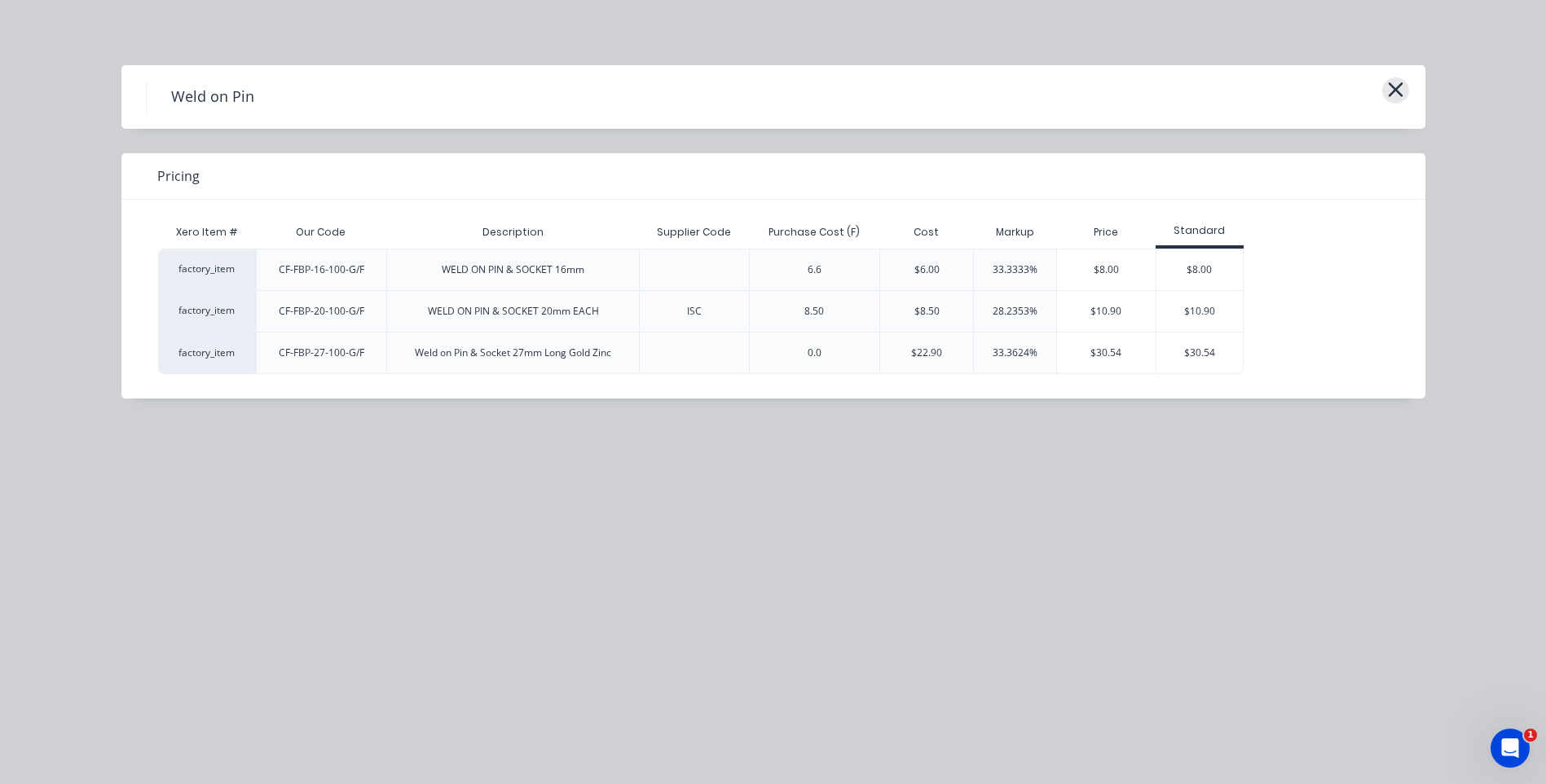
click at [1405, 85] on button "button" at bounding box center [1396, 90] width 27 height 26
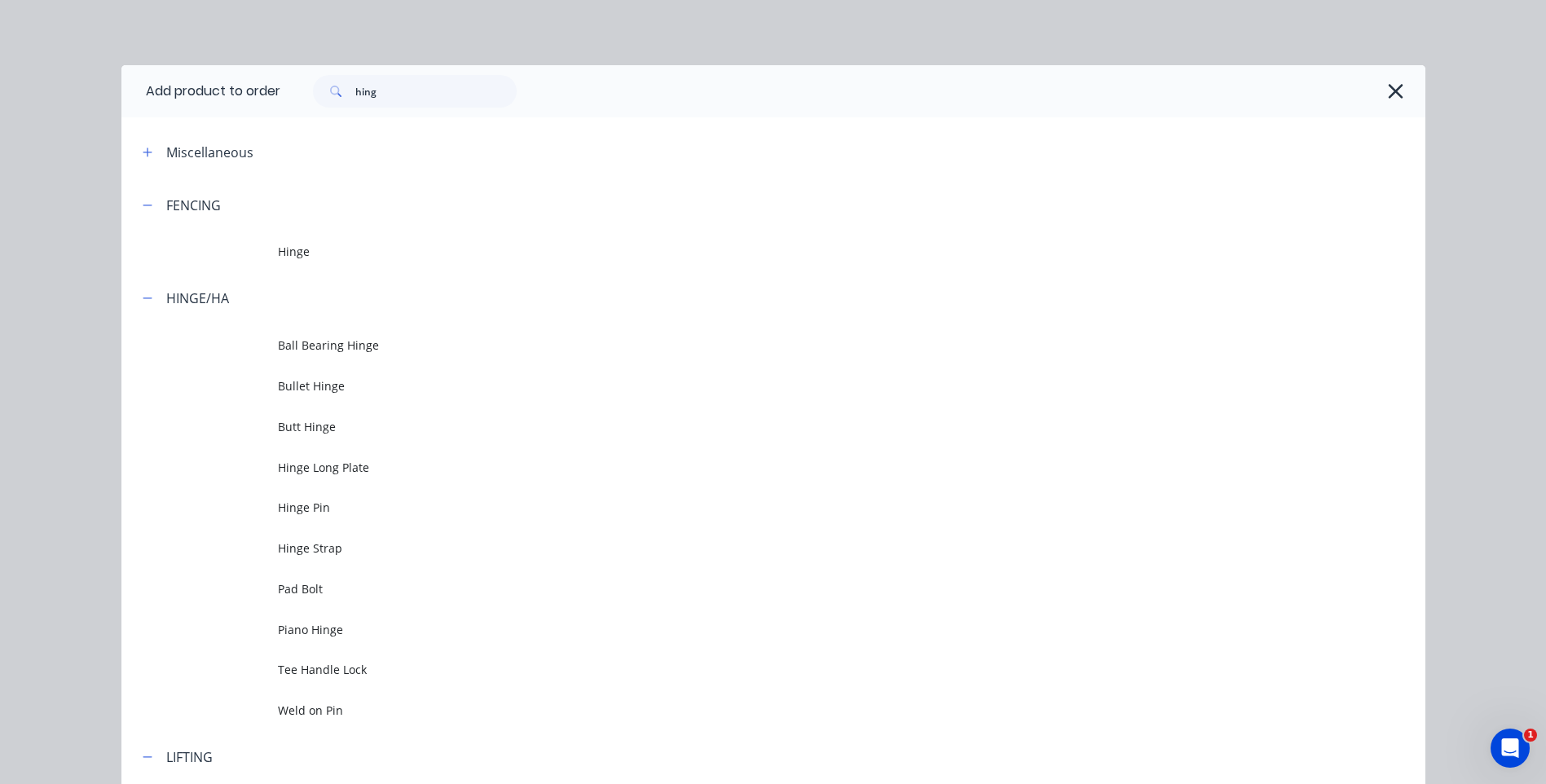
scroll to position [112, 0]
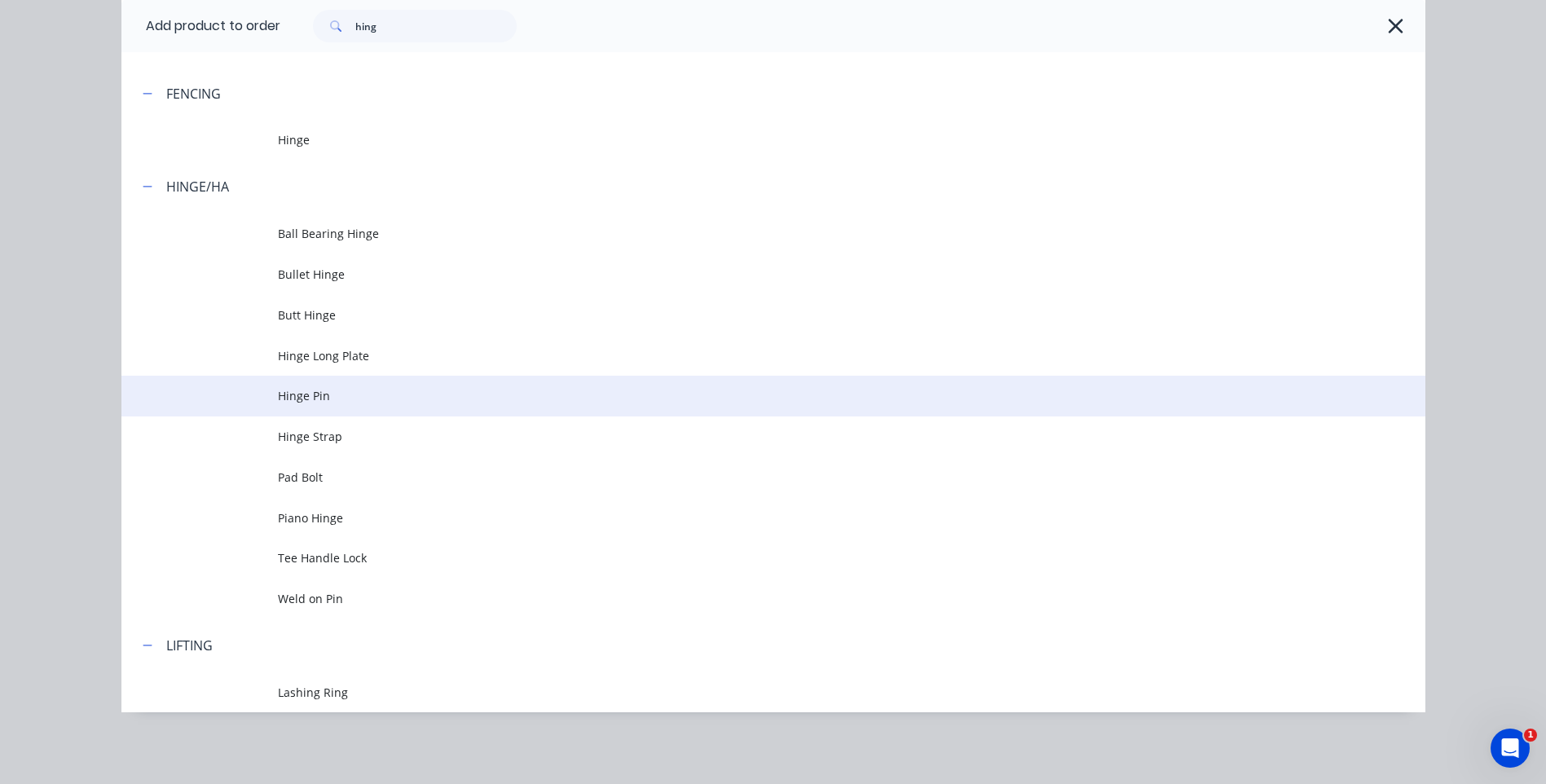
click at [309, 394] on span "Hinge Pin" at bounding box center [737, 396] width 918 height 17
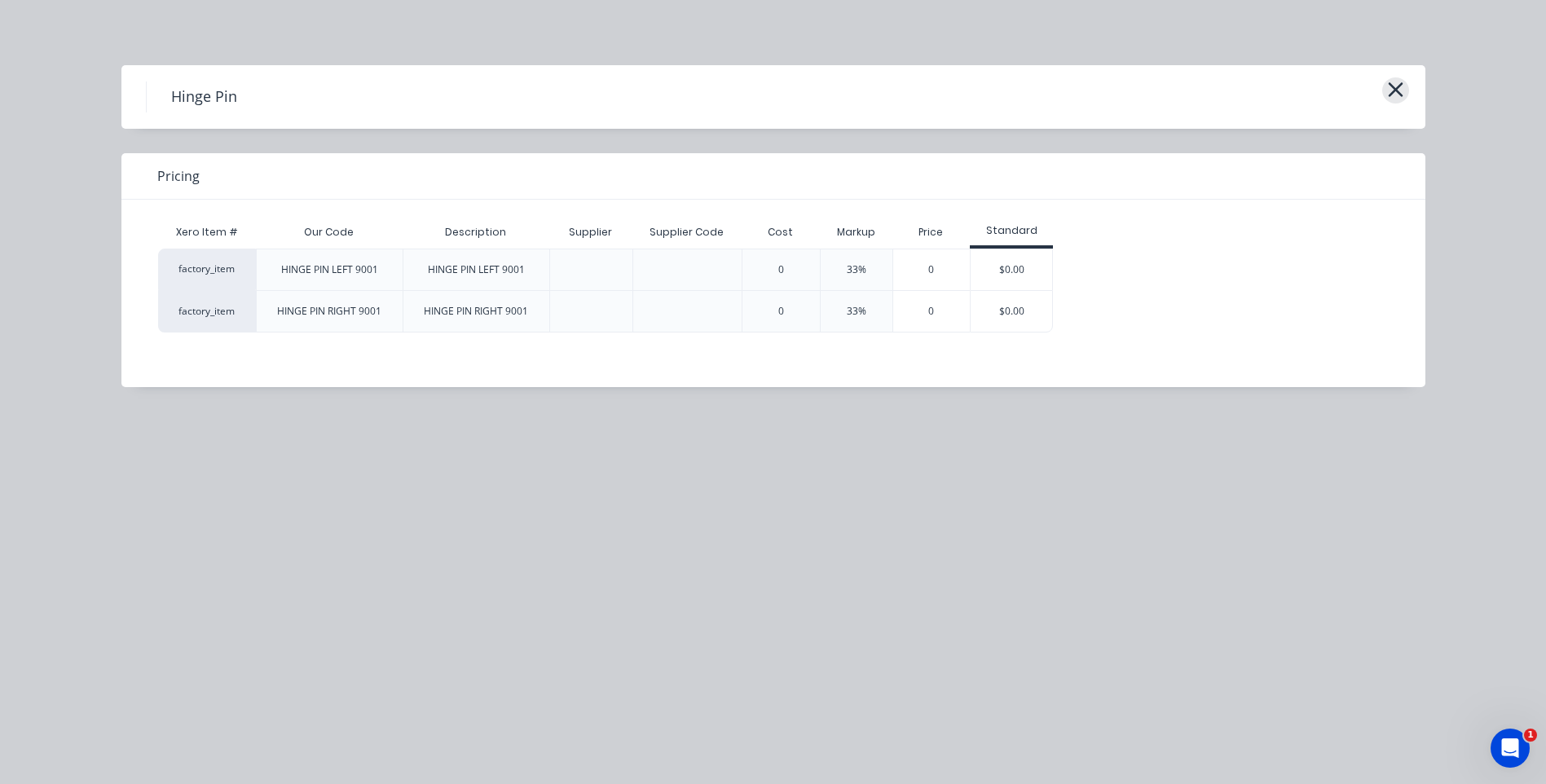
click at [1399, 87] on icon "button" at bounding box center [1395, 89] width 14 height 14
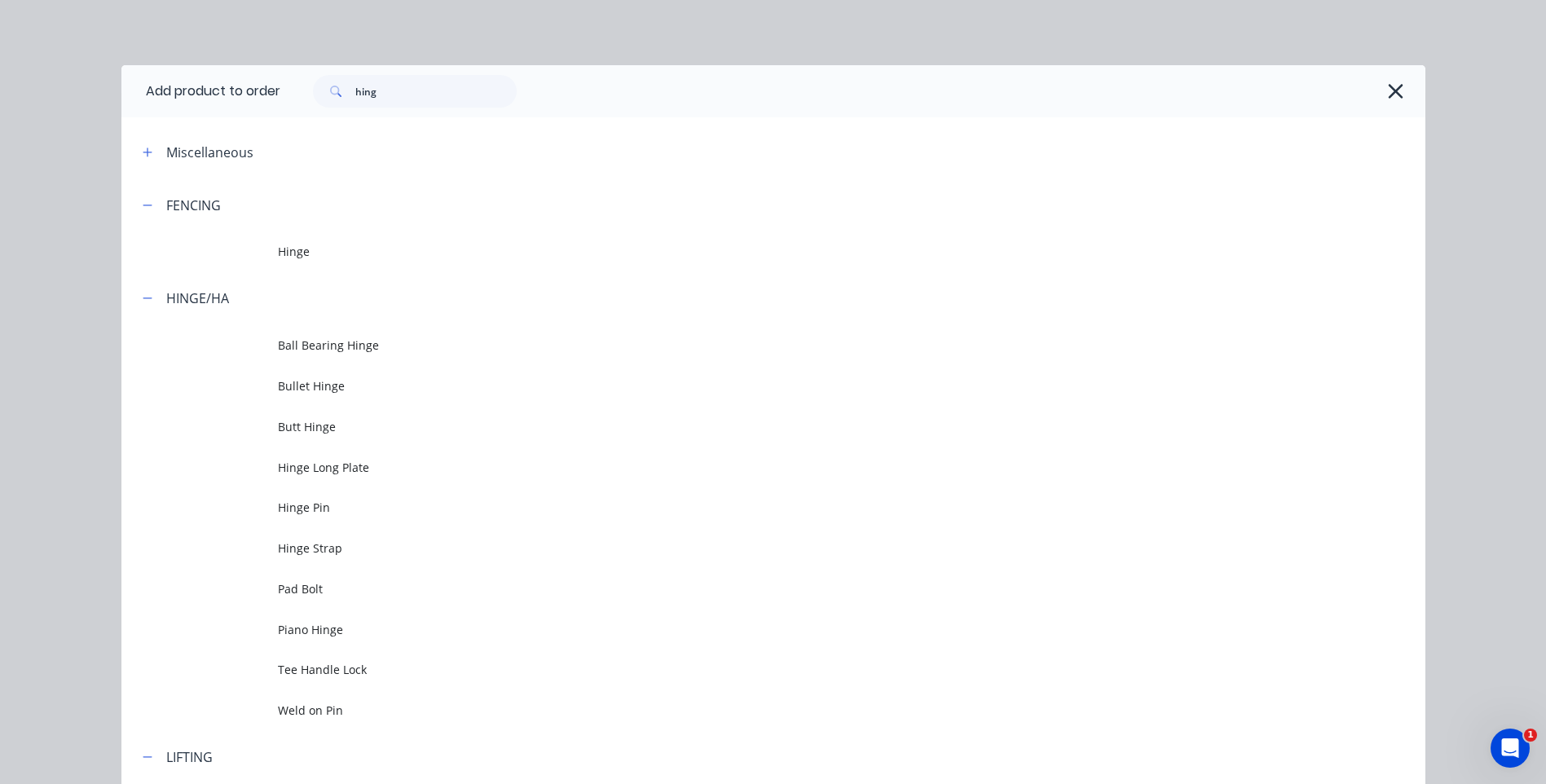
scroll to position [112, 0]
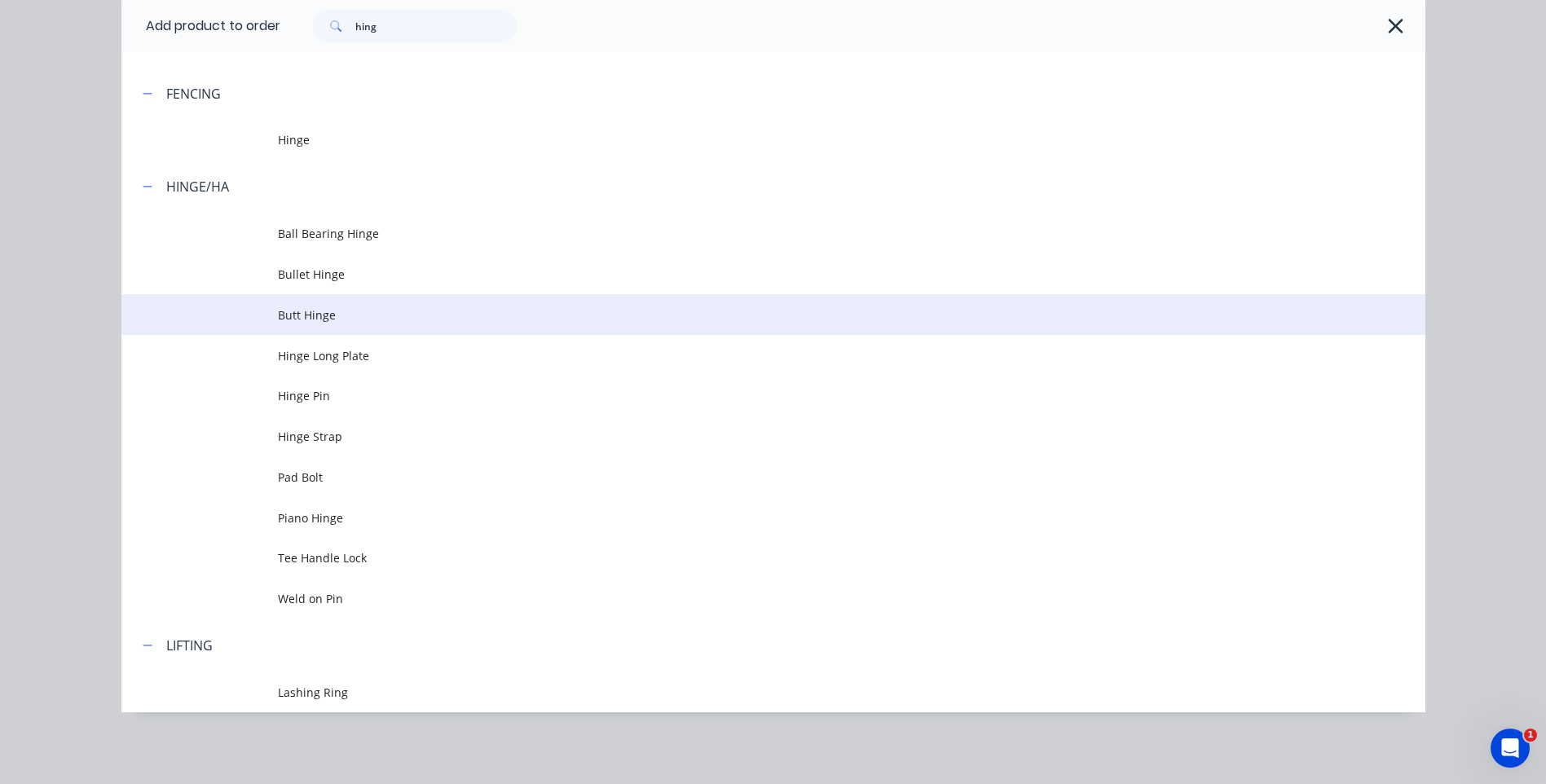
click at [361, 308] on span "Butt Hinge" at bounding box center [737, 315] width 918 height 17
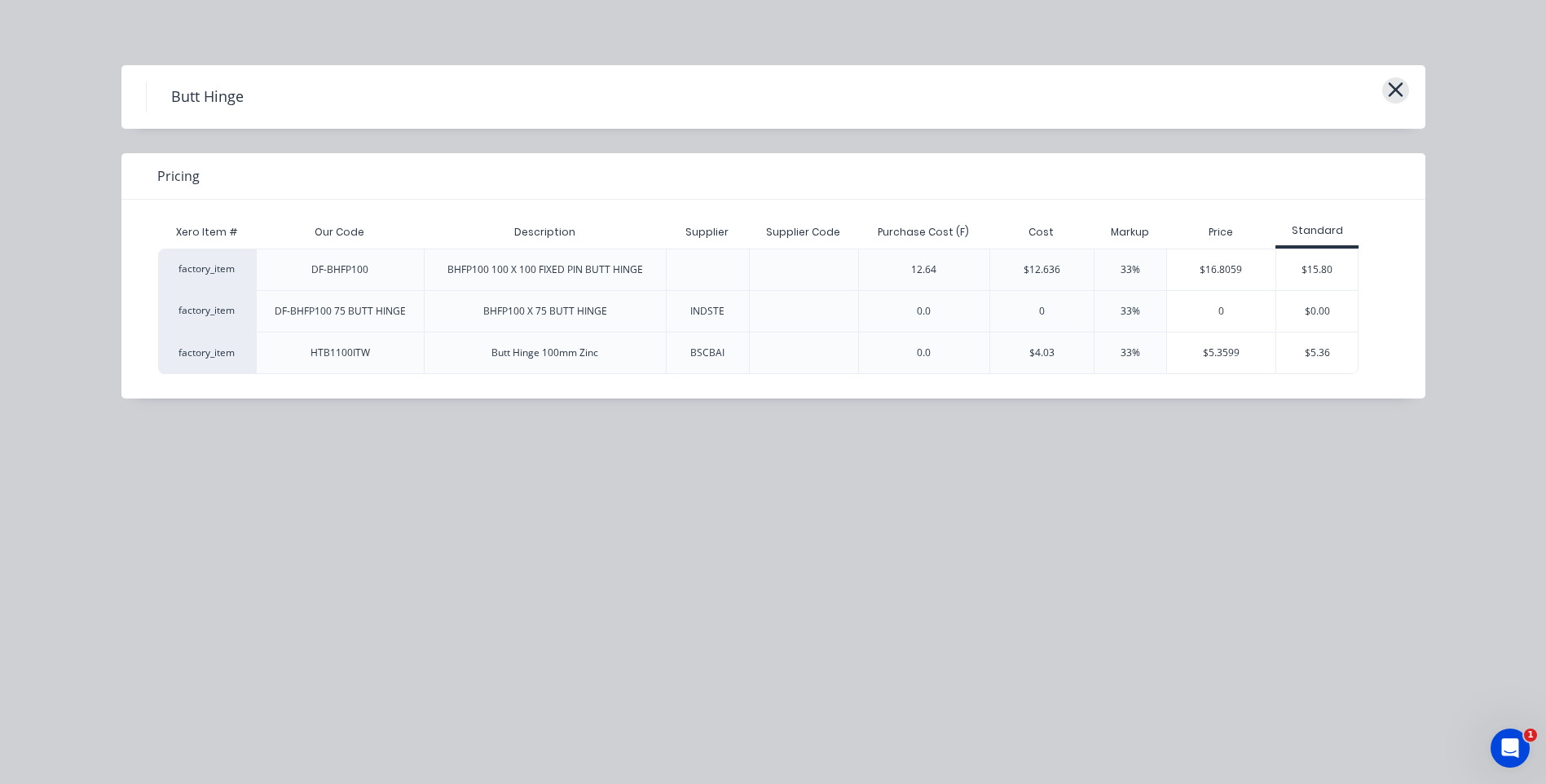
click at [1396, 82] on icon "button" at bounding box center [1396, 89] width 17 height 23
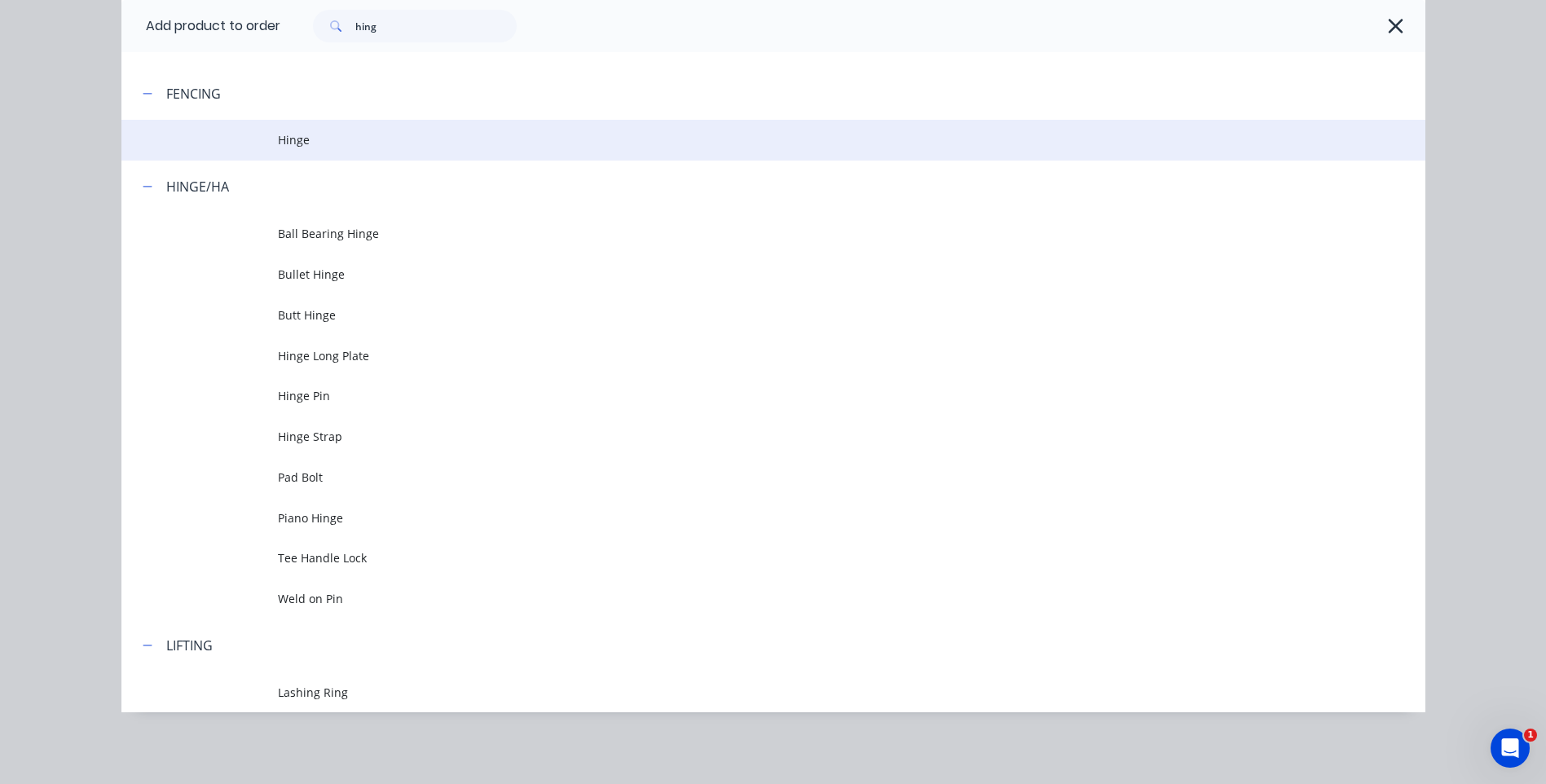
click at [282, 139] on span "Hinge" at bounding box center [737, 139] width 918 height 17
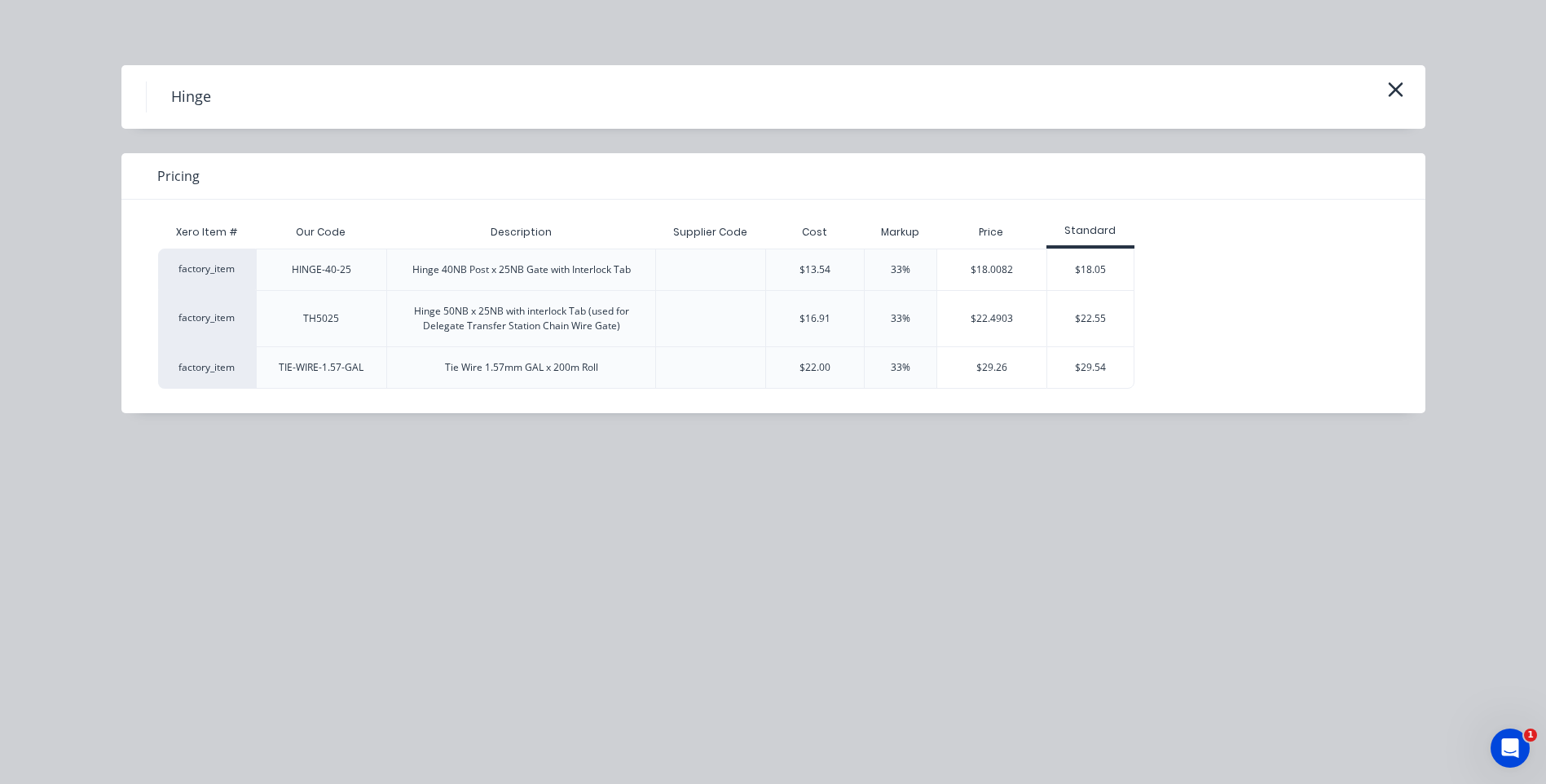
click at [1396, 61] on div "Hinge Pricing Xero Item # Our Code Description Supplier Code Cost Markup Price …" at bounding box center [773, 392] width 1546 height 784
click at [1390, 78] on icon "button" at bounding box center [1396, 89] width 17 height 23
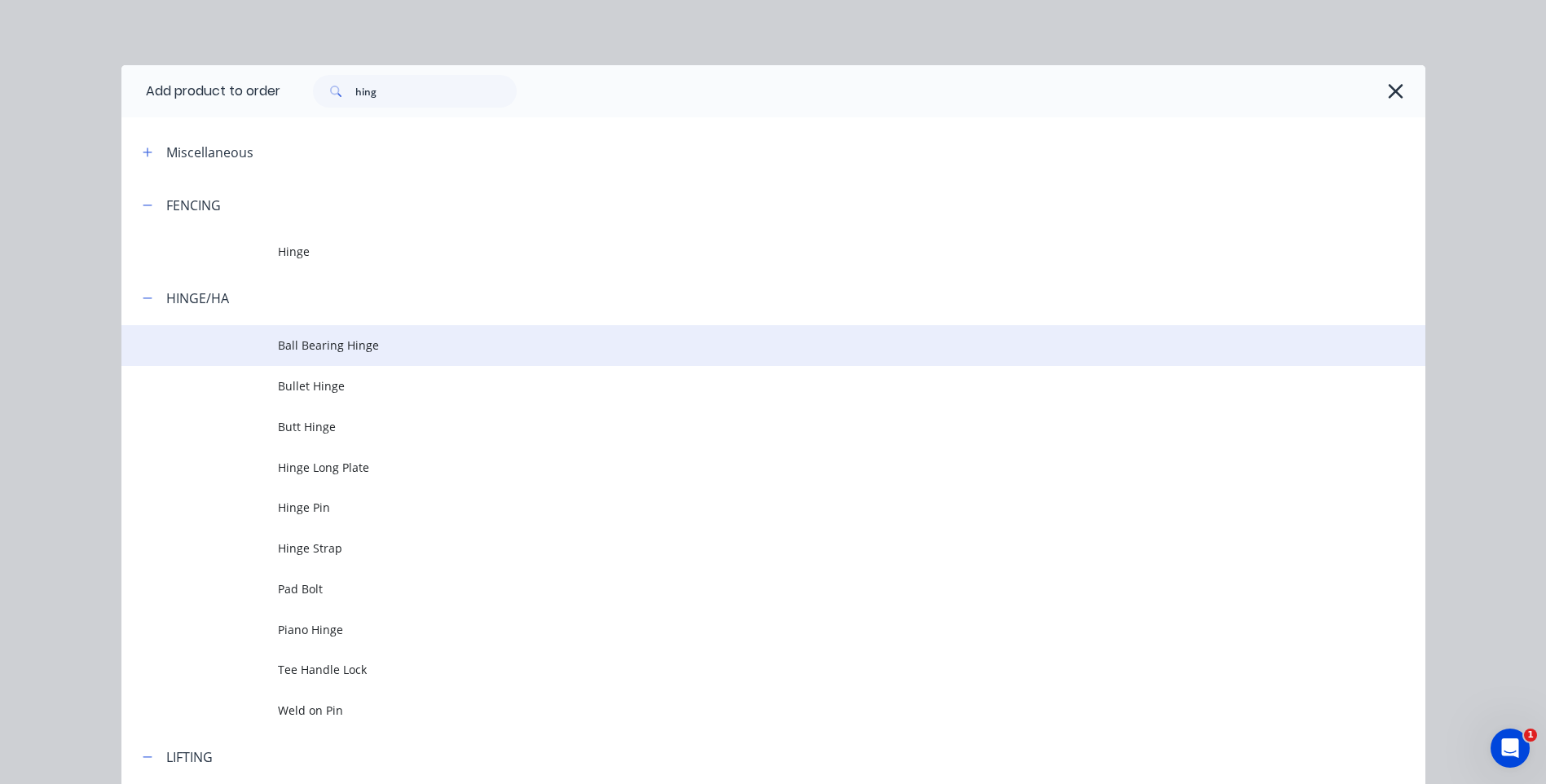
scroll to position [112, 0]
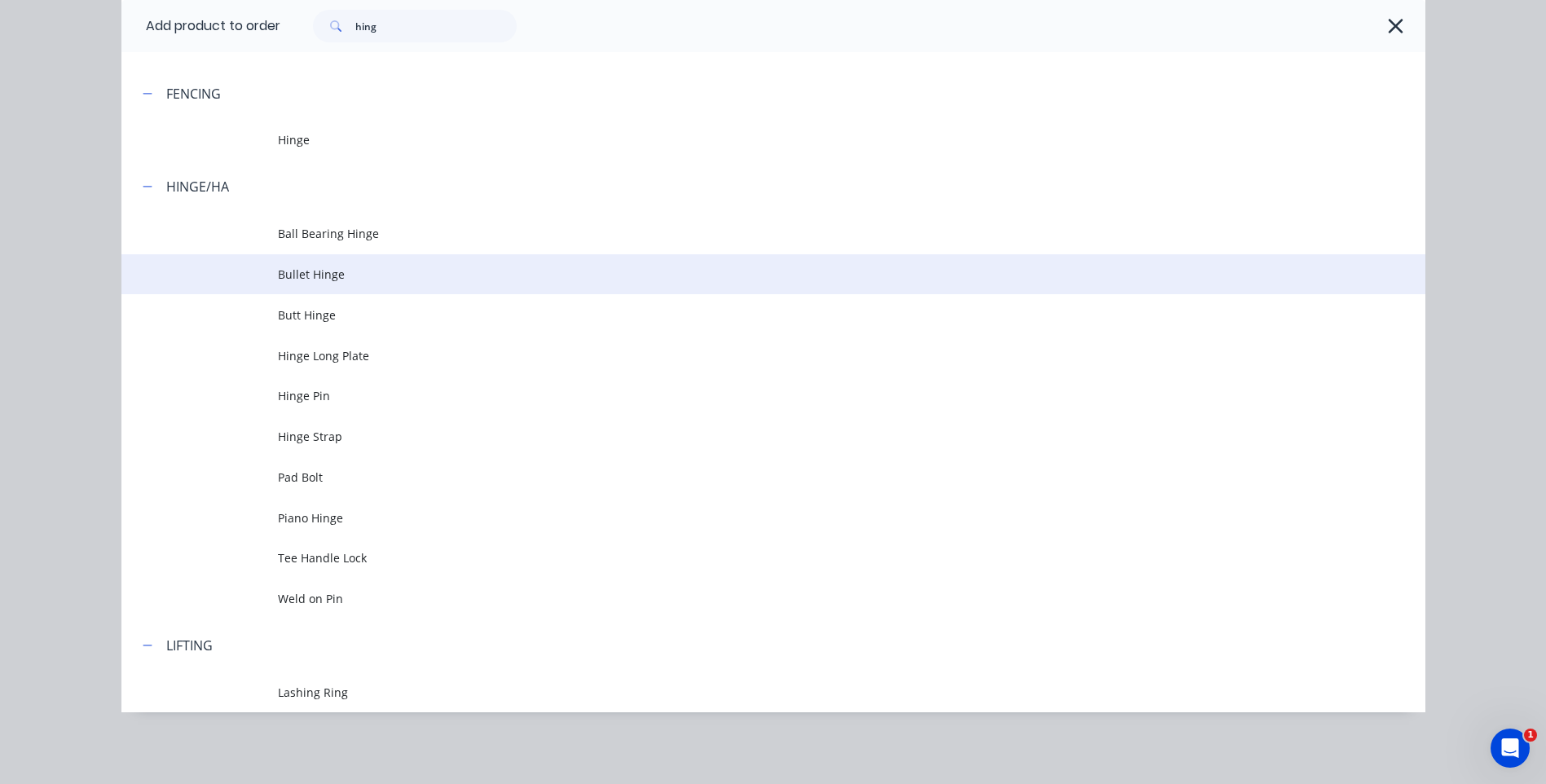
click at [345, 275] on span "Bullet Hinge" at bounding box center [737, 274] width 918 height 17
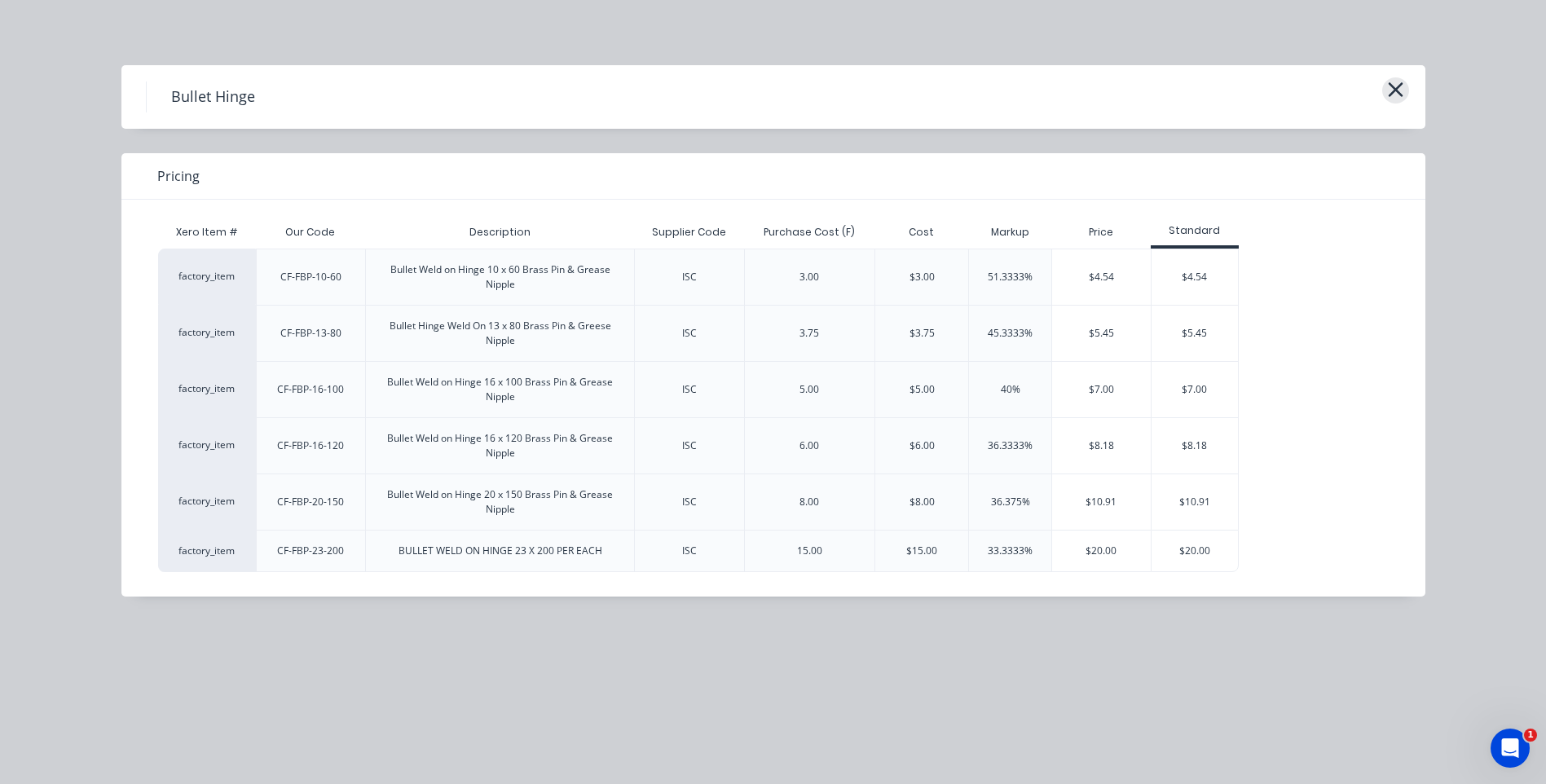
click at [1395, 81] on icon "button" at bounding box center [1396, 89] width 17 height 23
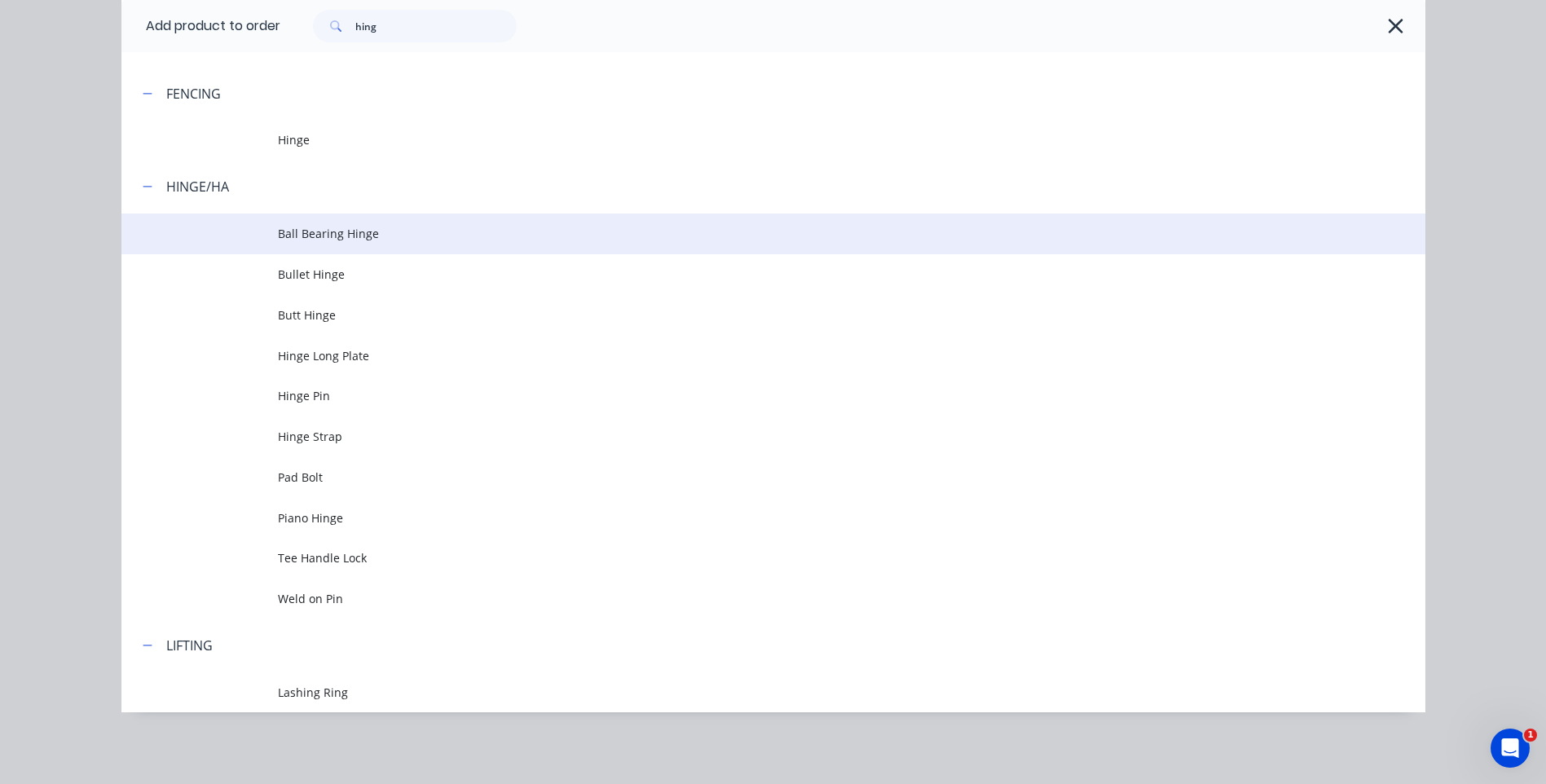
click at [361, 234] on span "Ball Bearing Hinge" at bounding box center [737, 234] width 918 height 17
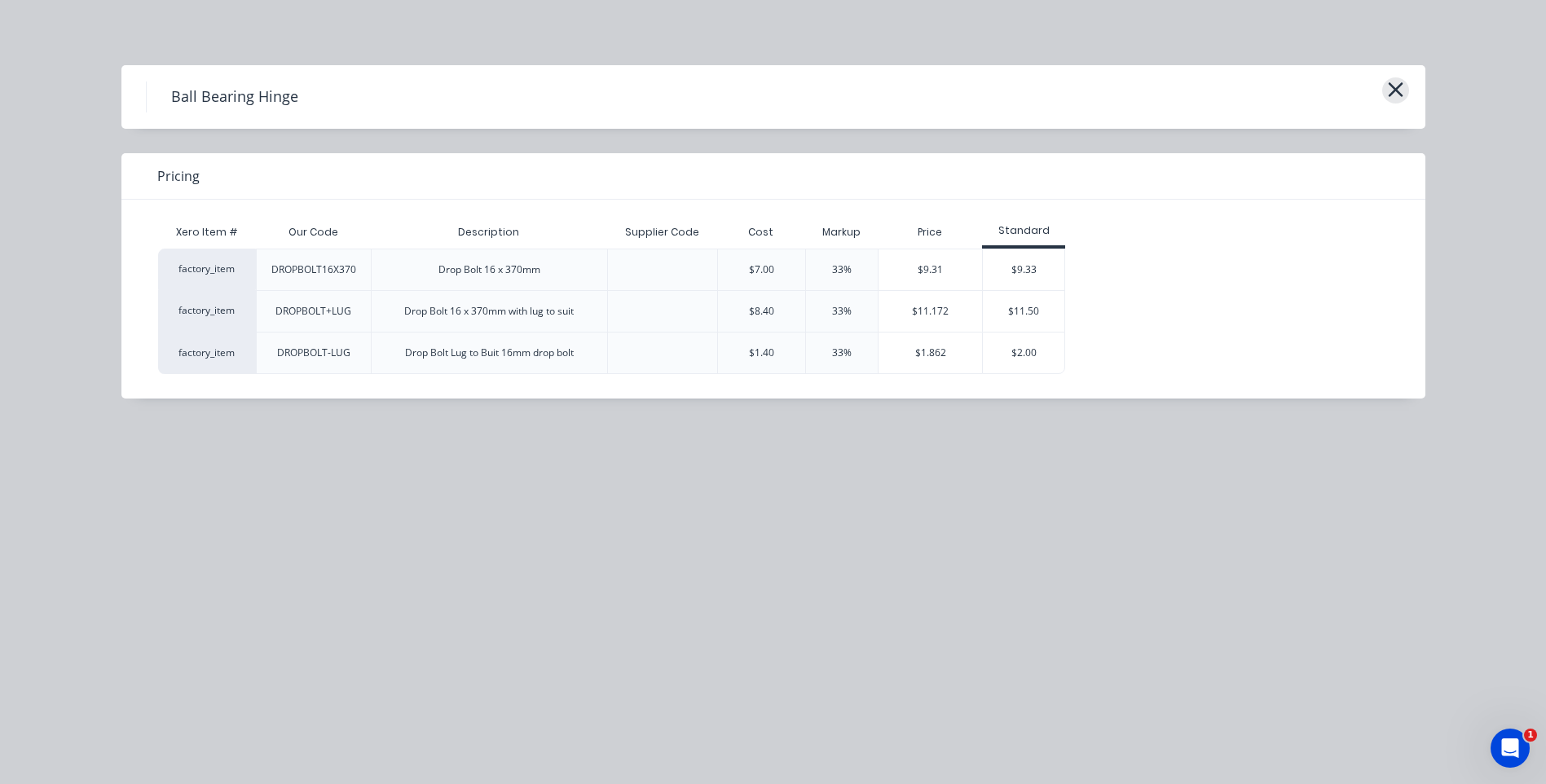
click at [1387, 83] on icon "button" at bounding box center [1396, 89] width 17 height 23
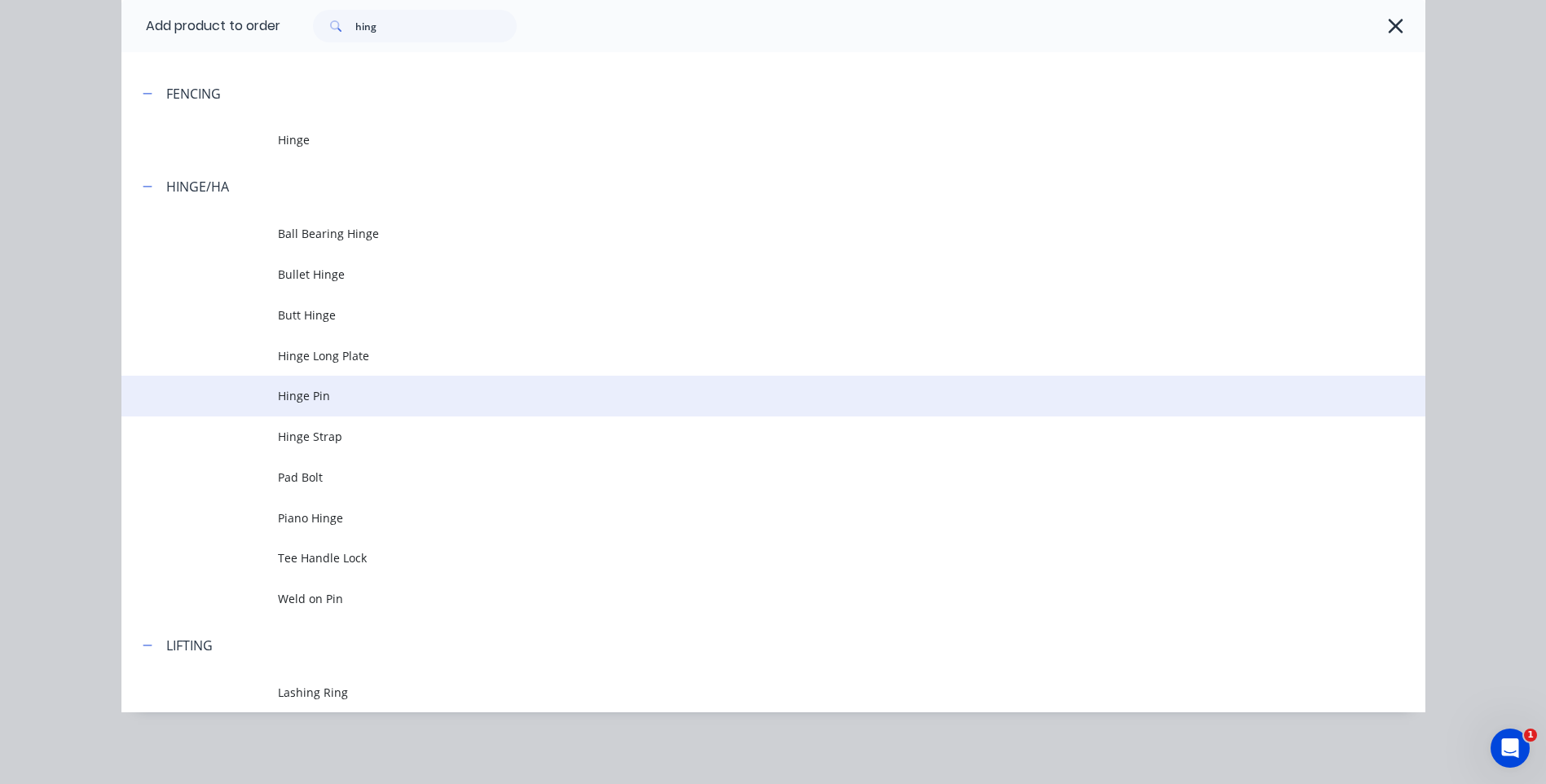
click at [367, 393] on span "Hinge Pin" at bounding box center [737, 396] width 918 height 17
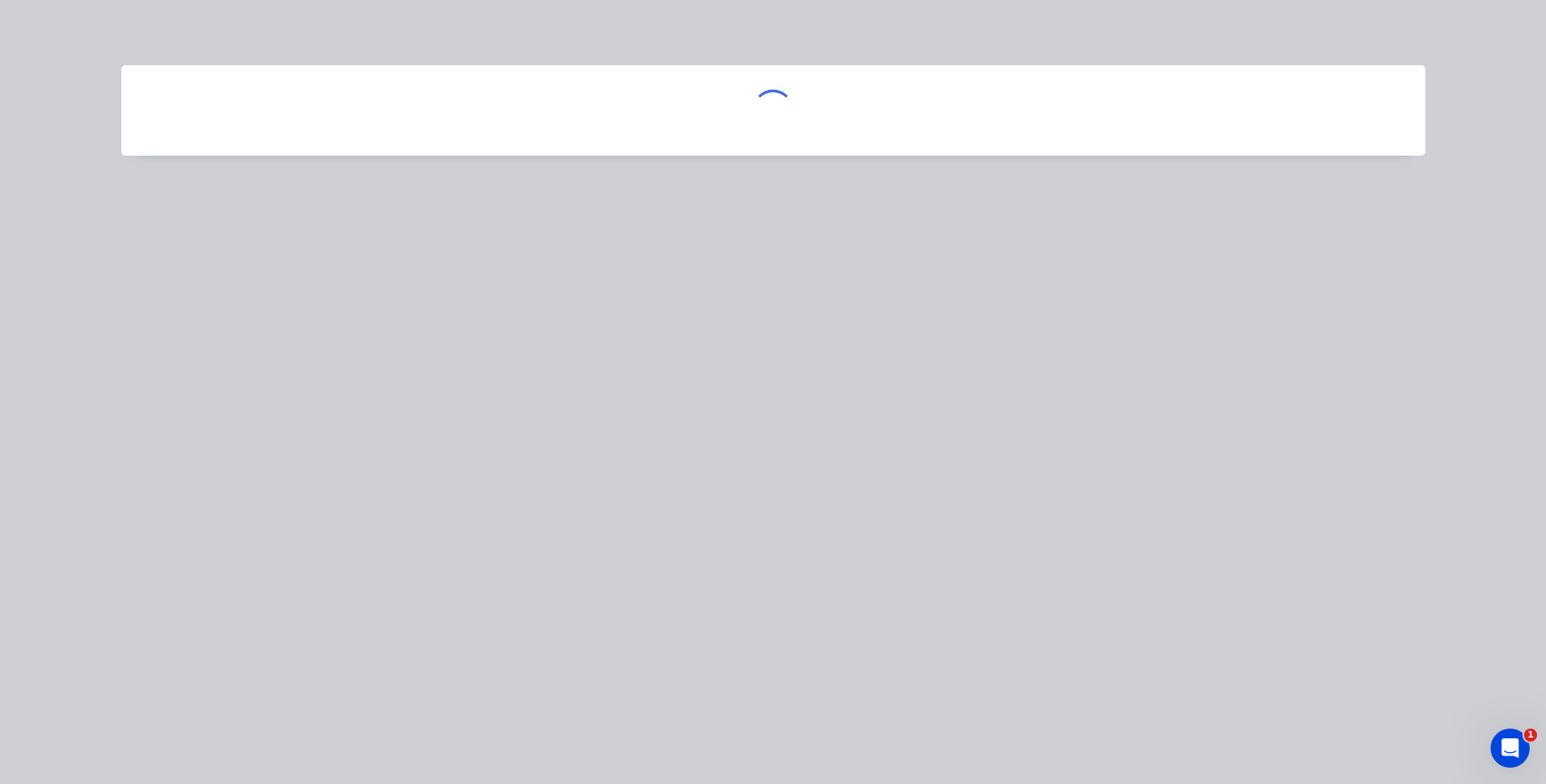
scroll to position [0, 0]
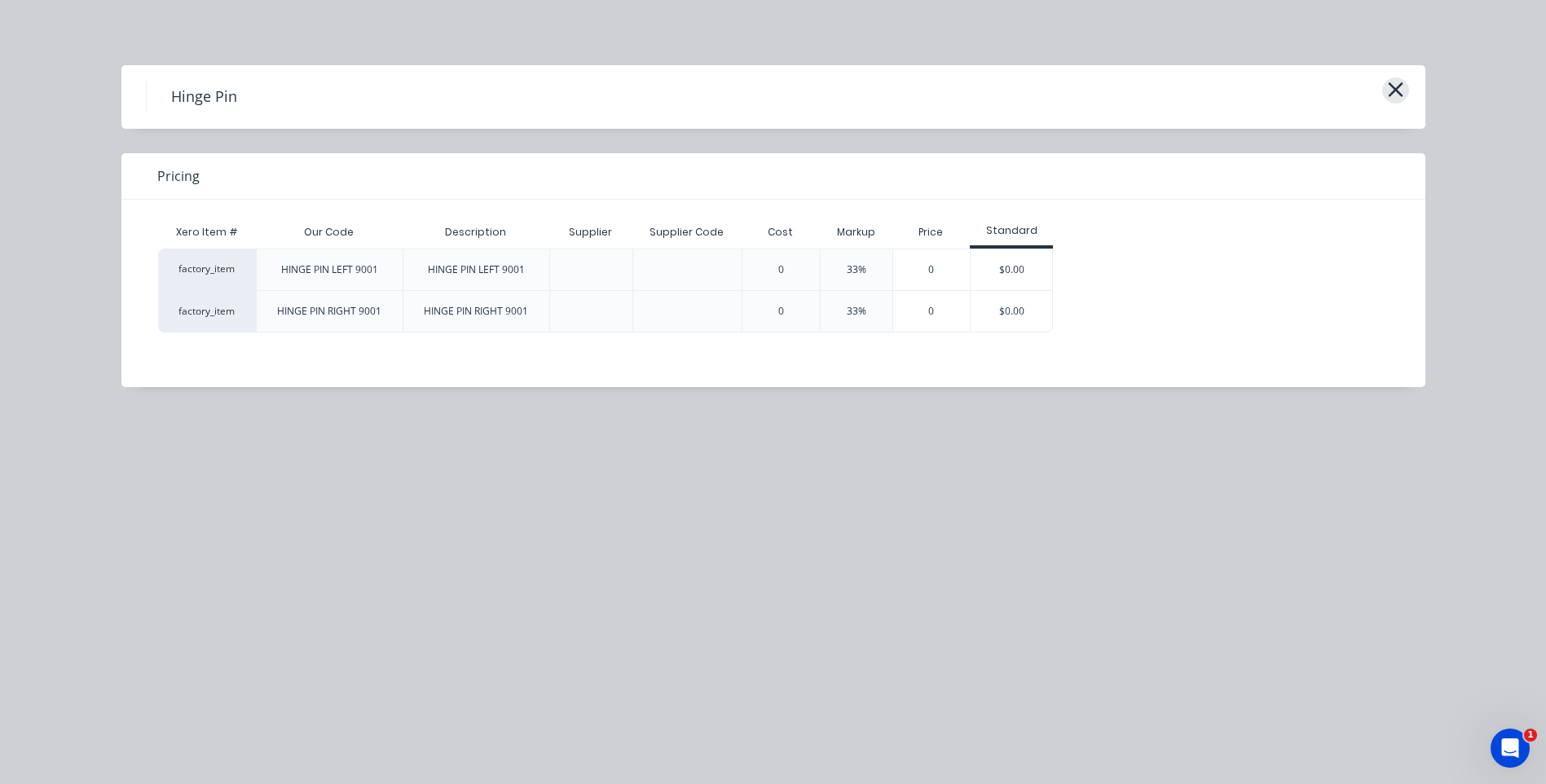
click at [1403, 82] on icon "button" at bounding box center [1396, 89] width 17 height 23
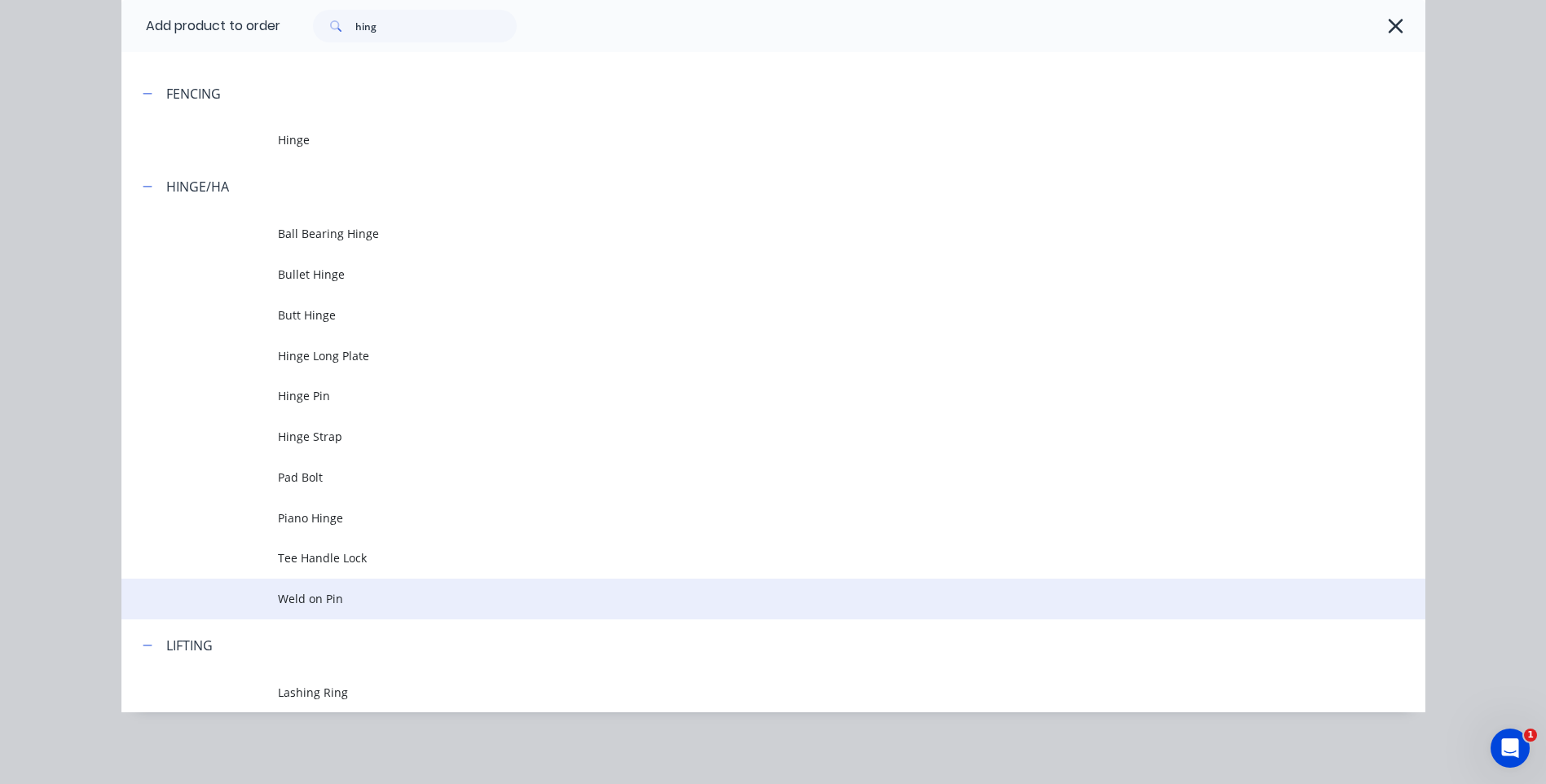
click at [290, 598] on span "Weld on Pin" at bounding box center [737, 598] width 918 height 17
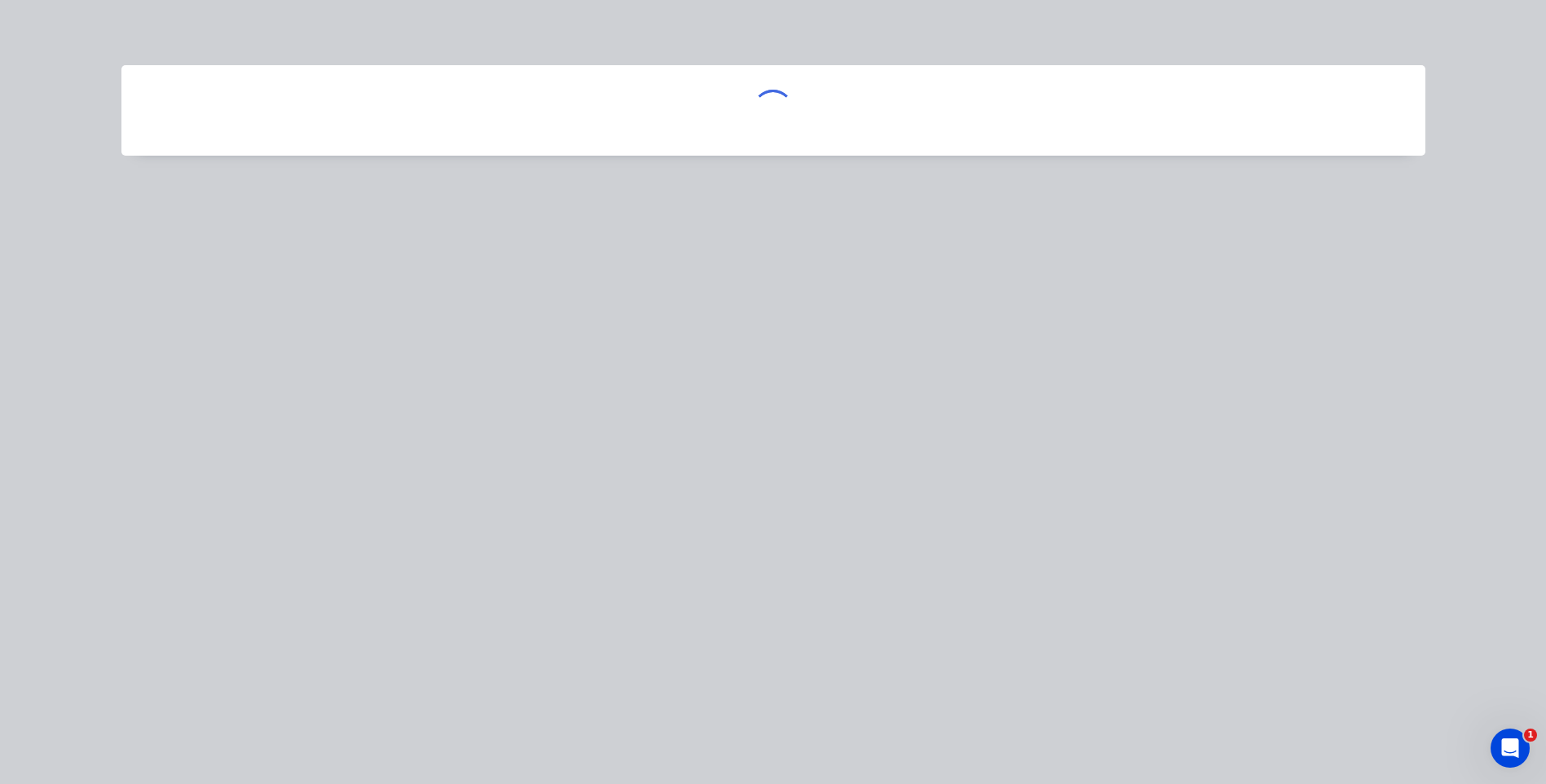
scroll to position [0, 0]
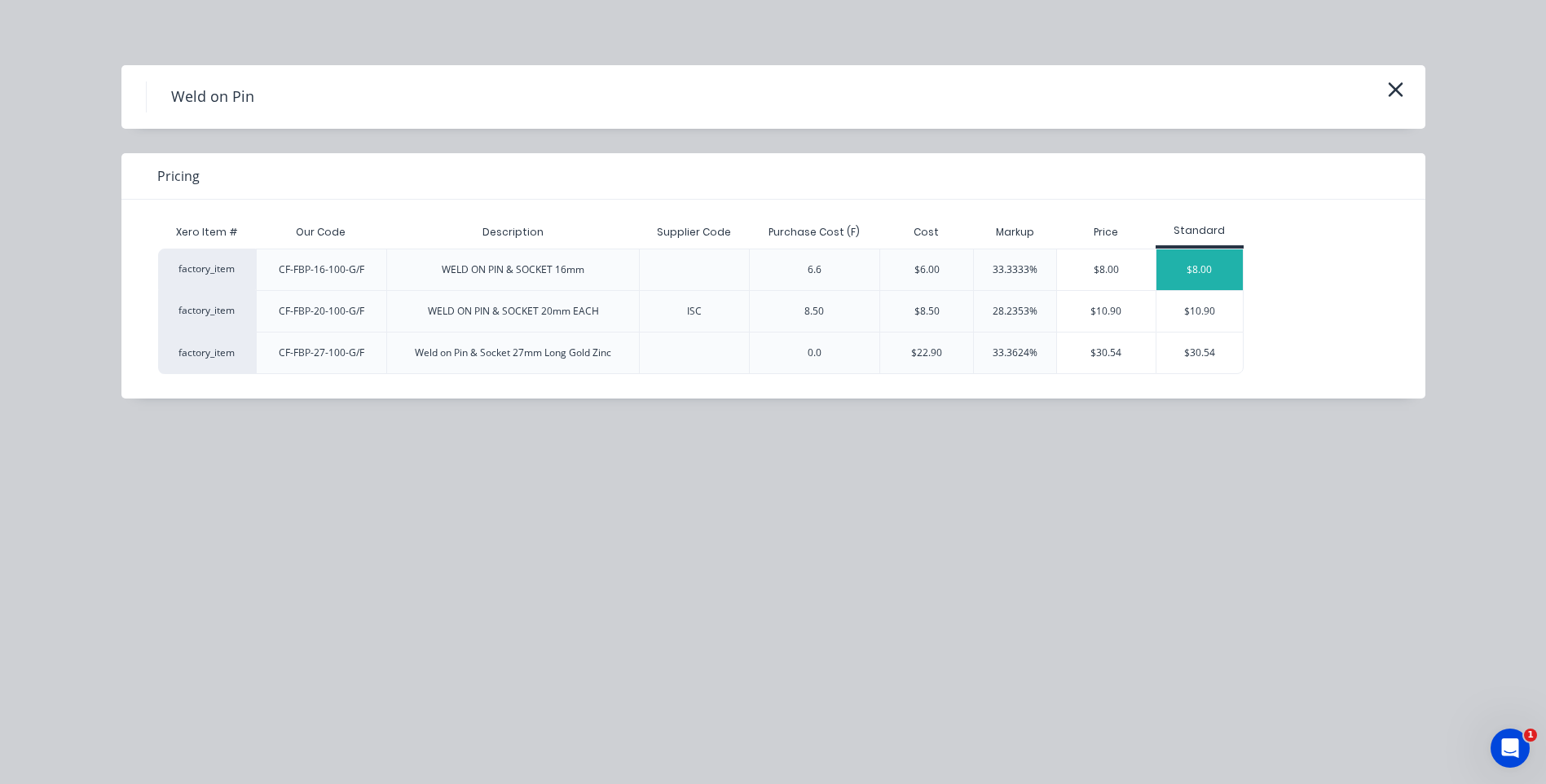
click at [1221, 266] on div "$8.00" at bounding box center [1200, 270] width 87 height 40
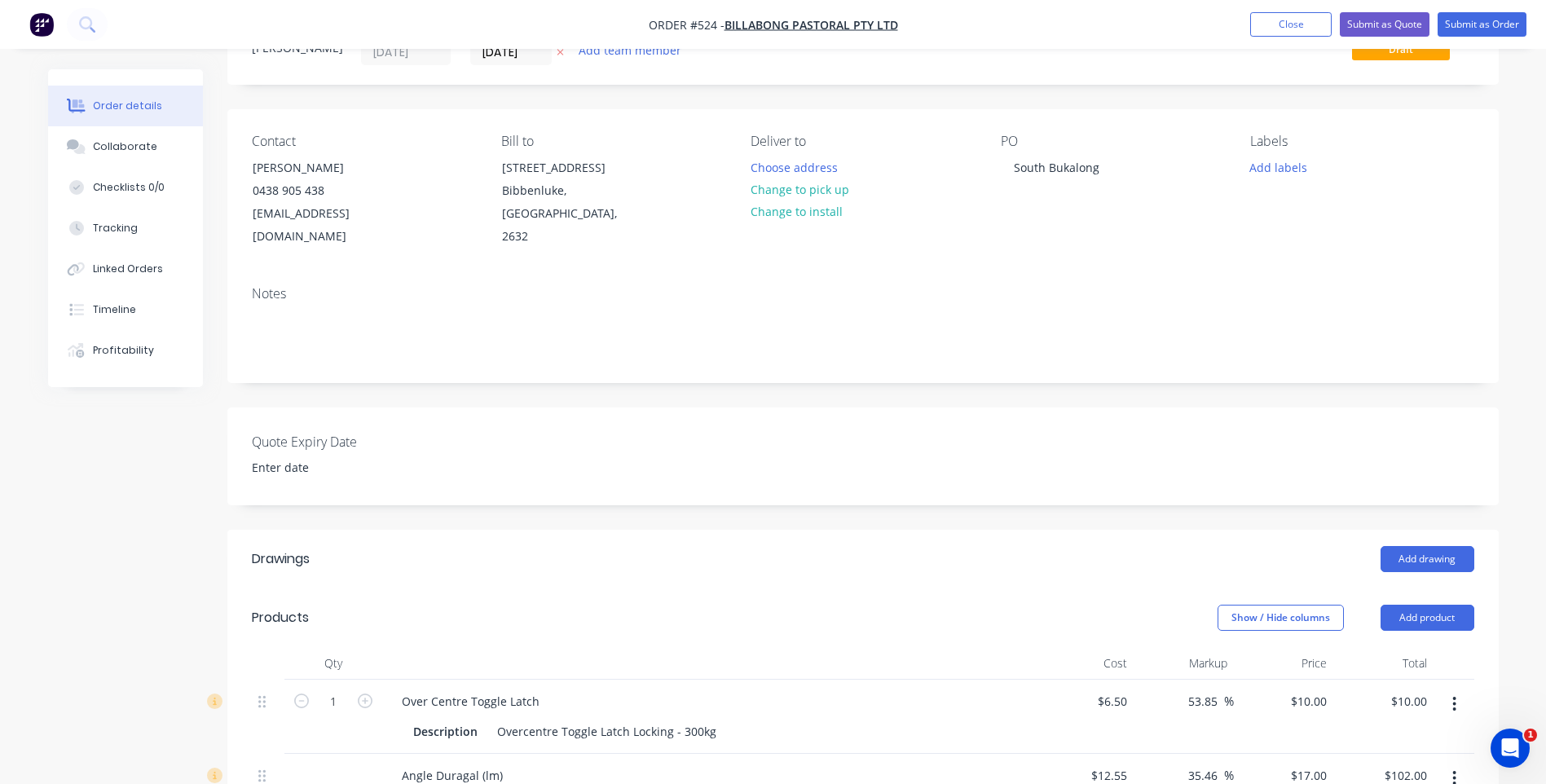
scroll to position [65, 0]
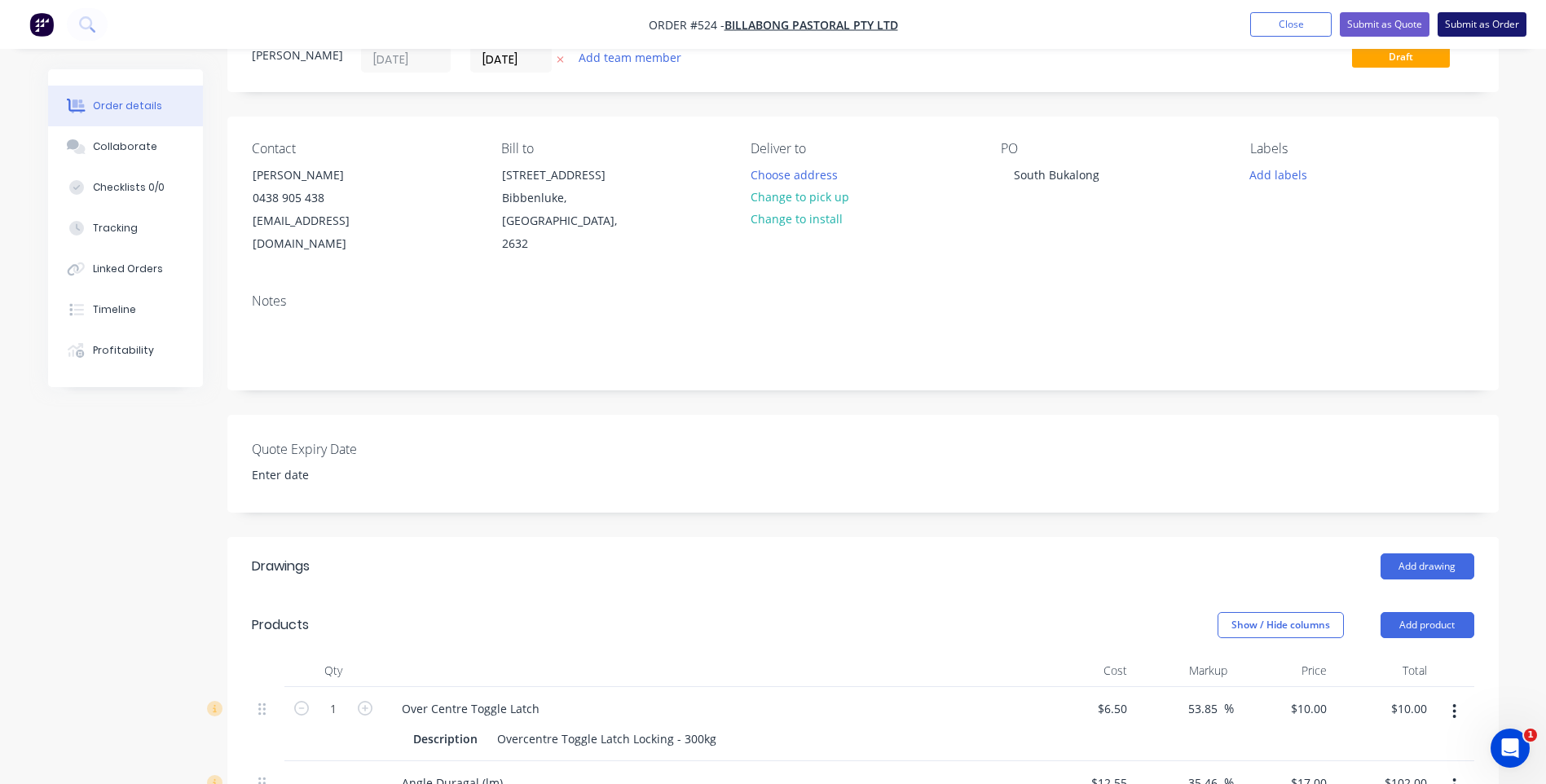
click at [1476, 23] on button "Submit as Order" at bounding box center [1482, 24] width 89 height 24
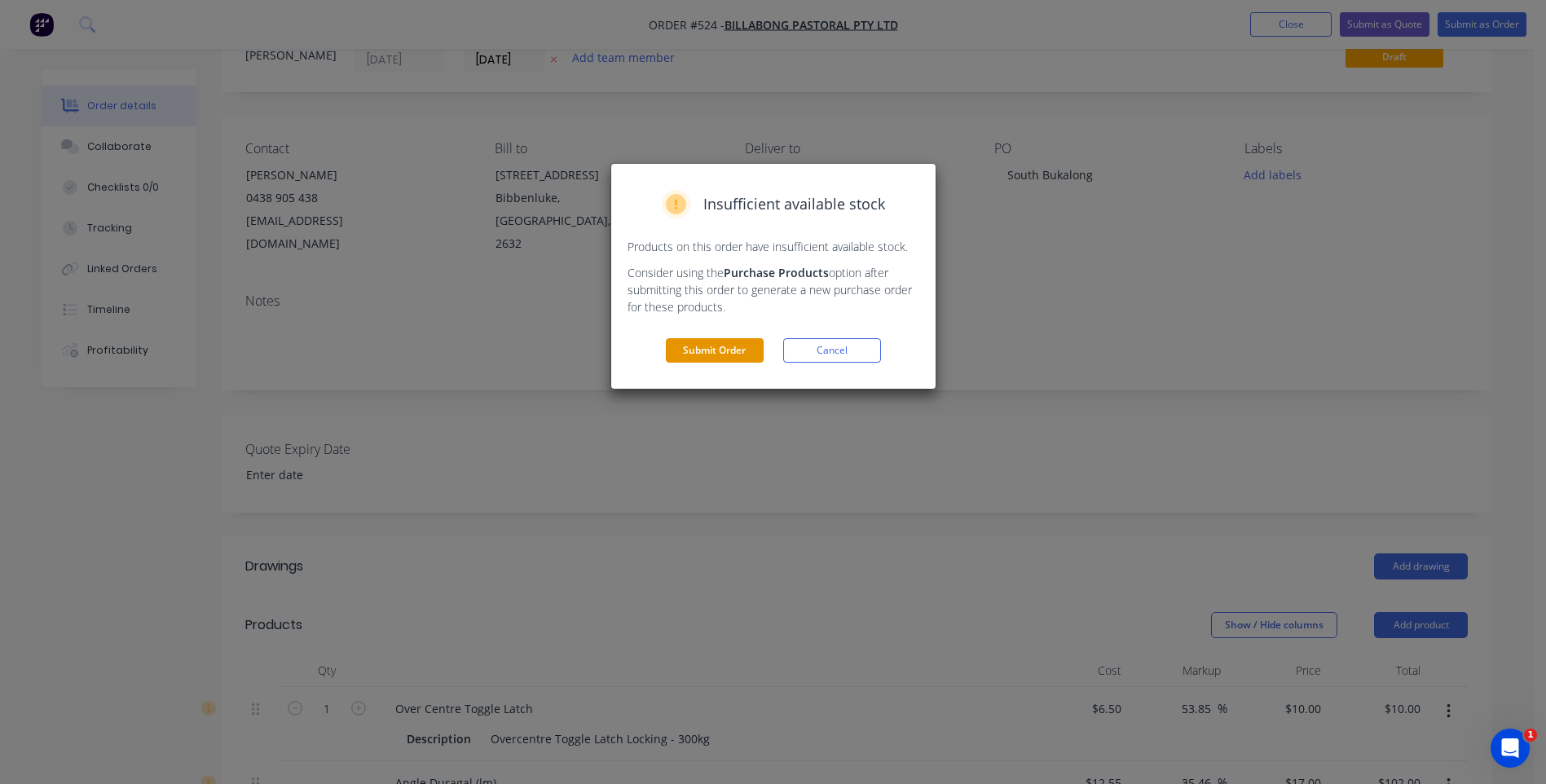
click at [742, 339] on button "Submit Order" at bounding box center [715, 350] width 98 height 24
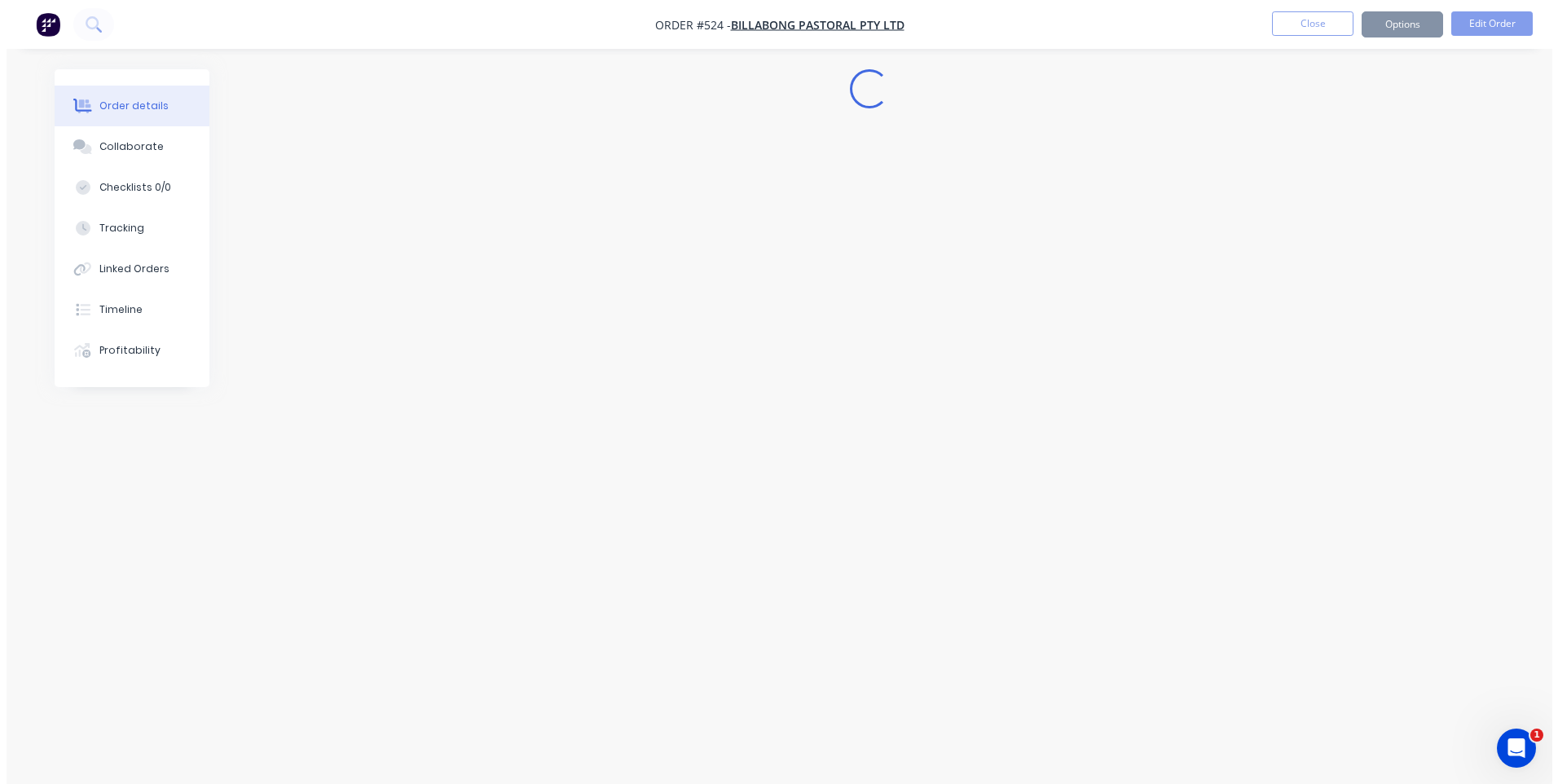
scroll to position [0, 0]
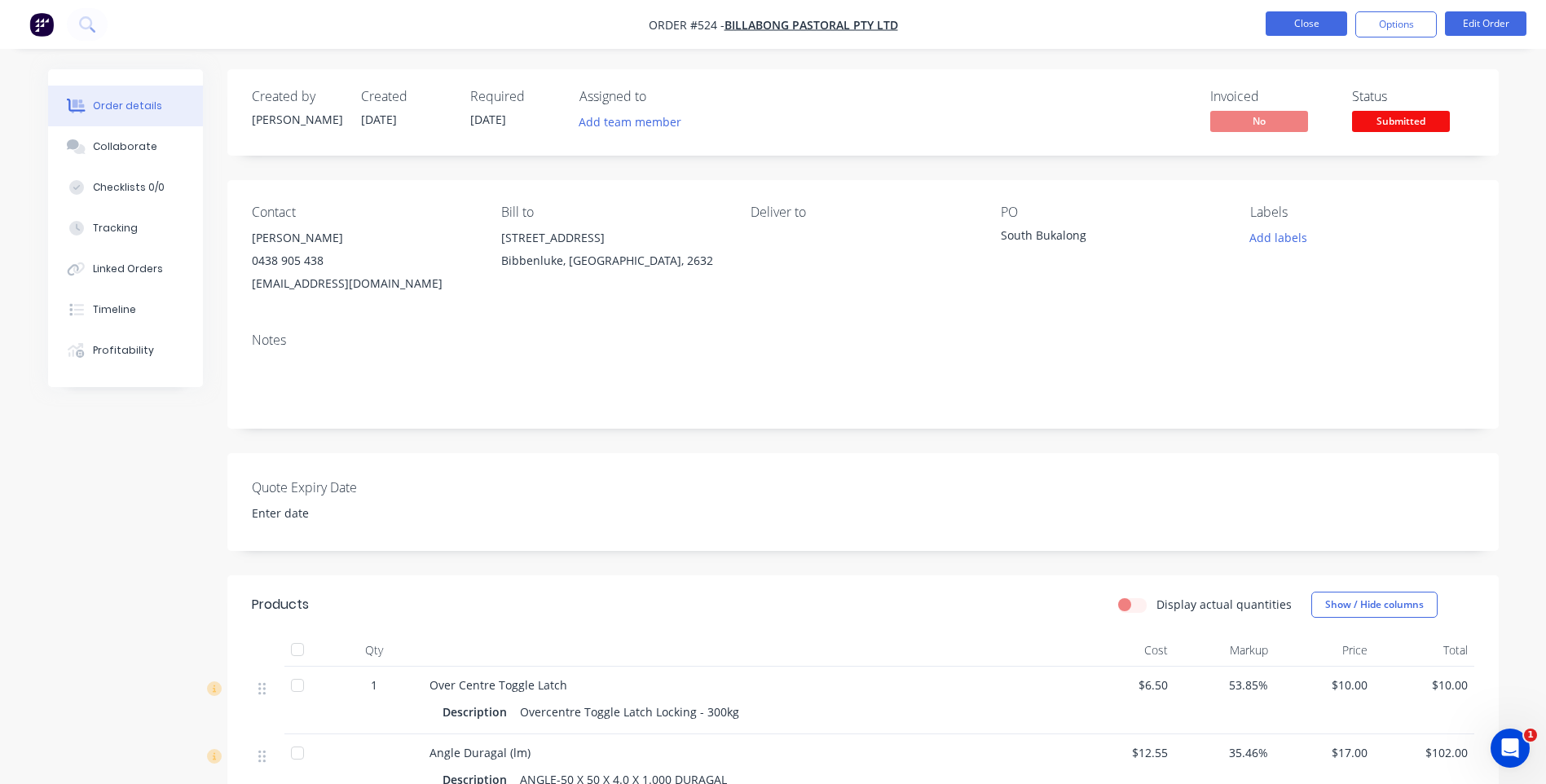
click at [1311, 26] on button "Close" at bounding box center [1306, 24] width 82 height 24
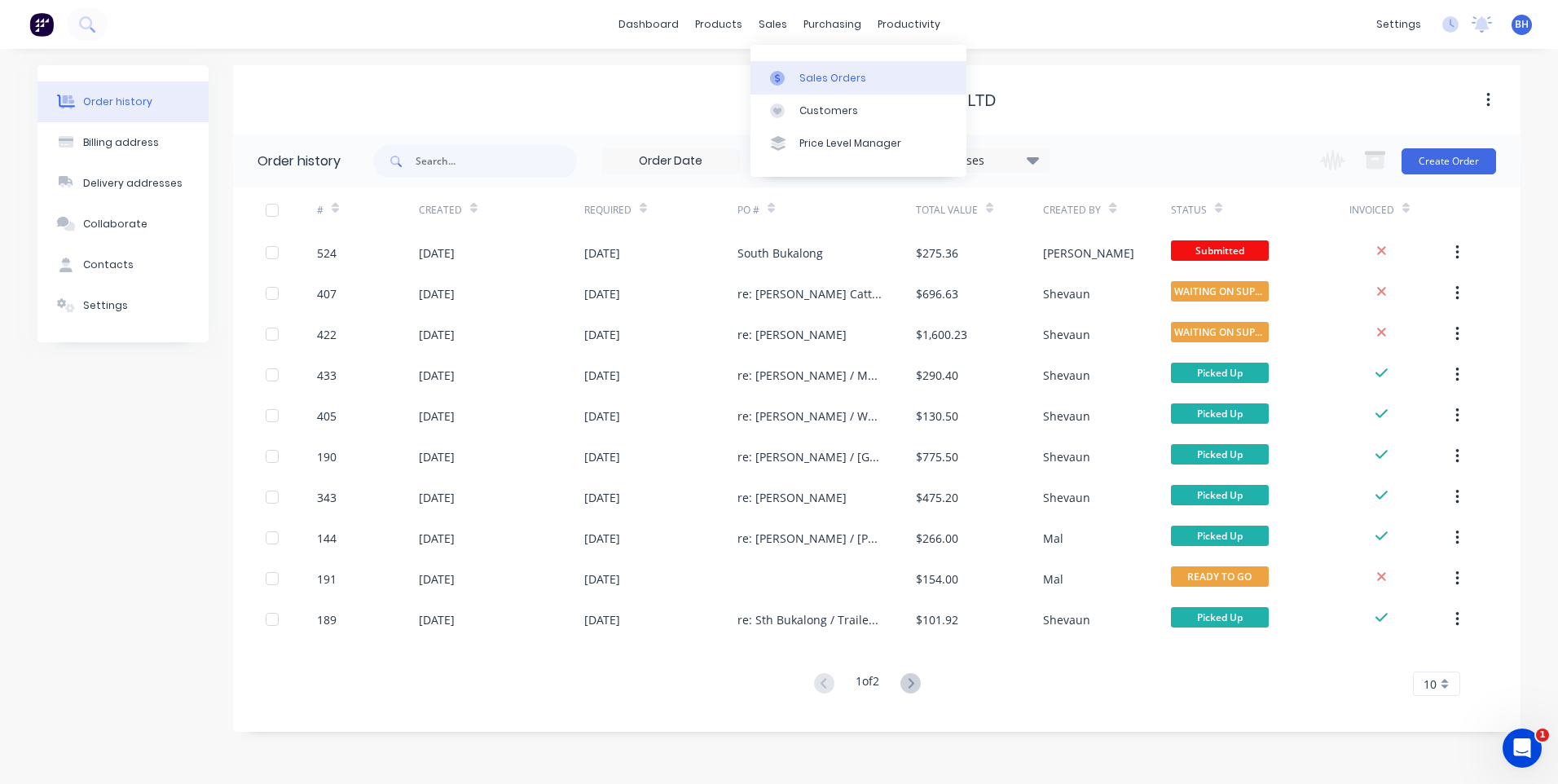
click at [805, 77] on div "Sales Orders" at bounding box center [833, 77] width 67 height 14
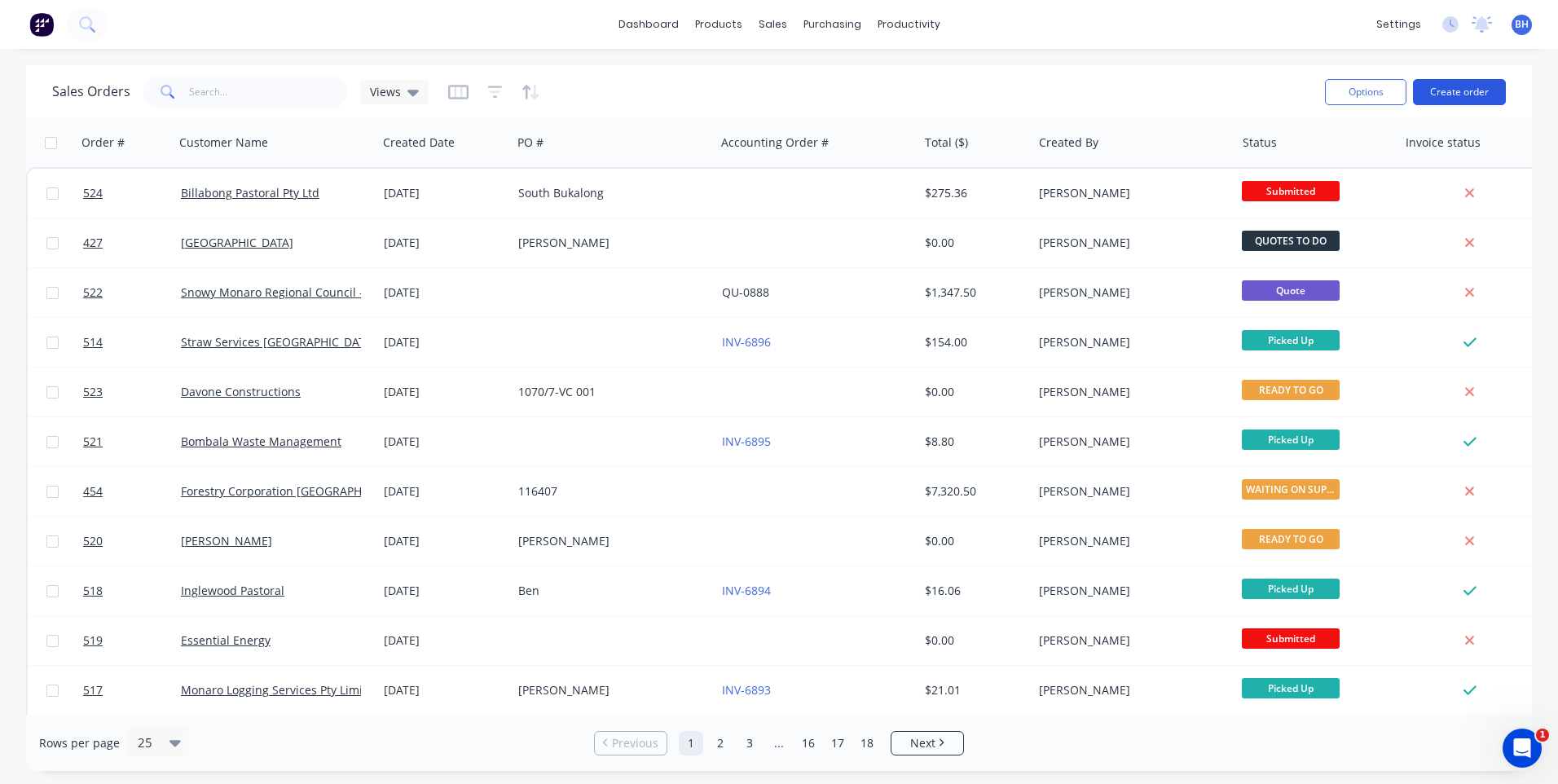
click at [1446, 92] on button "Create order" at bounding box center [1459, 92] width 93 height 26
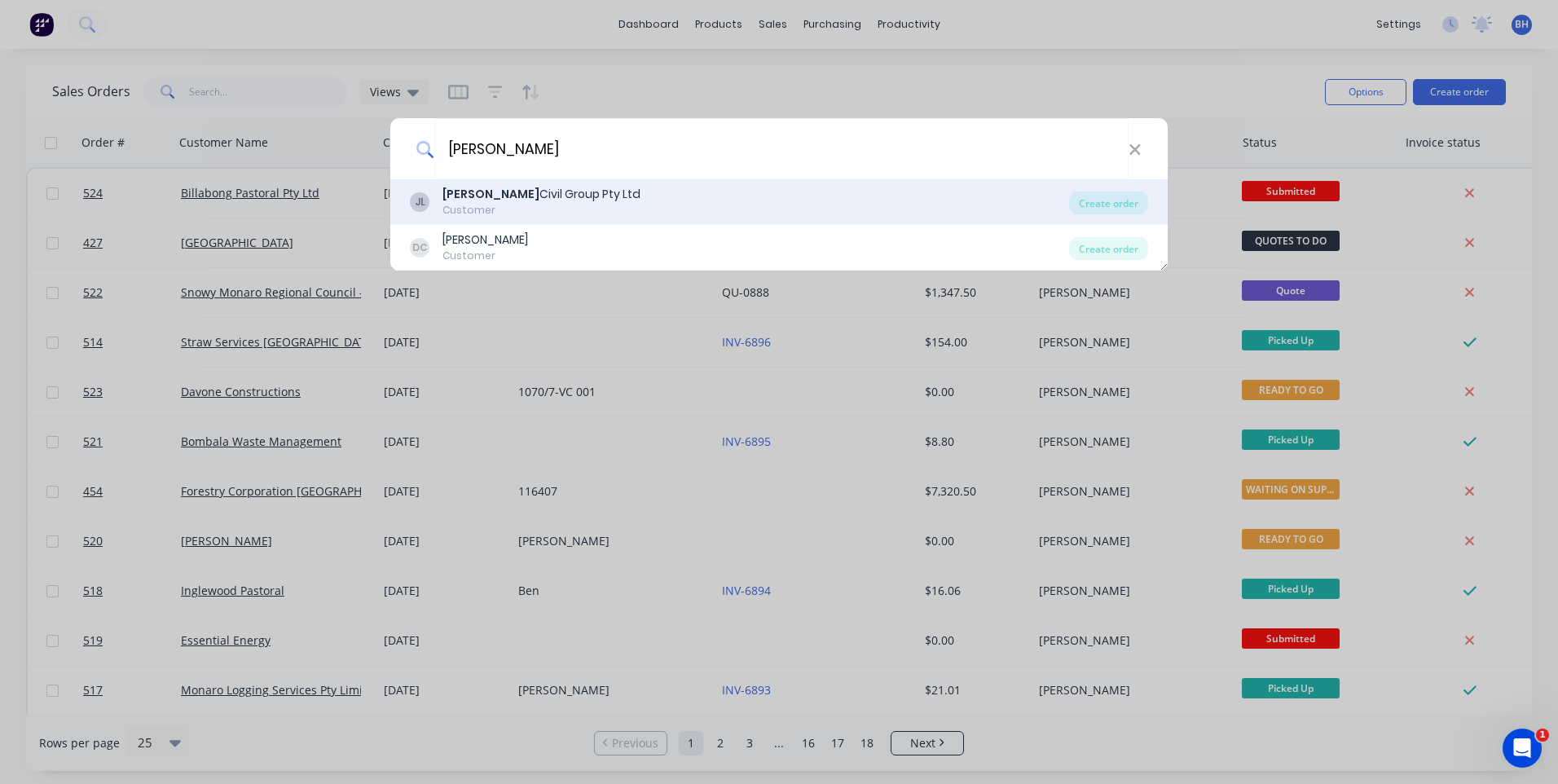
type input "[PERSON_NAME]"
click at [629, 189] on div "[PERSON_NAME] Civil Group Pty Ltd Customer" at bounding box center [740, 202] width 659 height 32
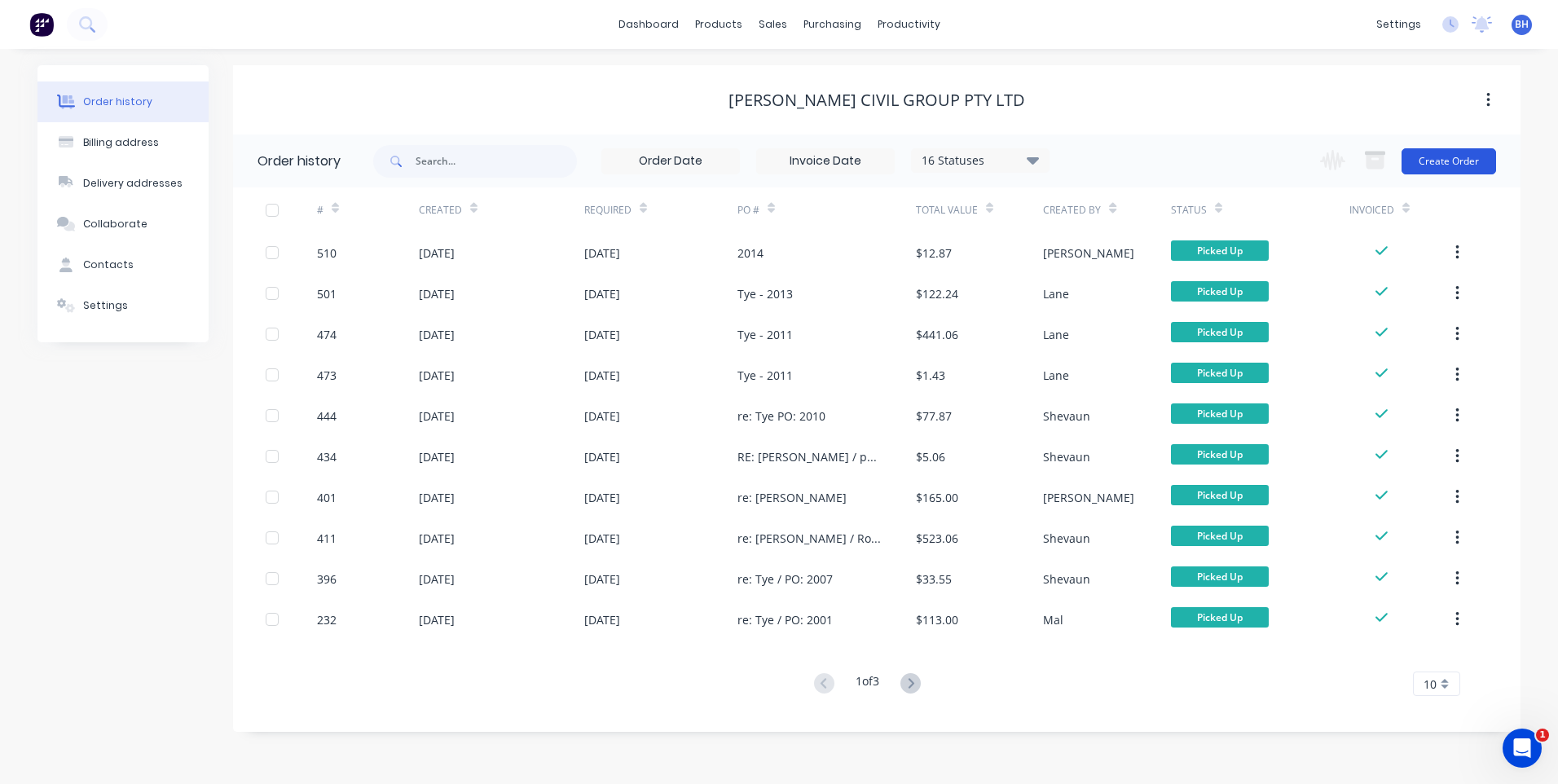
click at [1440, 152] on button "Create Order" at bounding box center [1449, 160] width 94 height 26
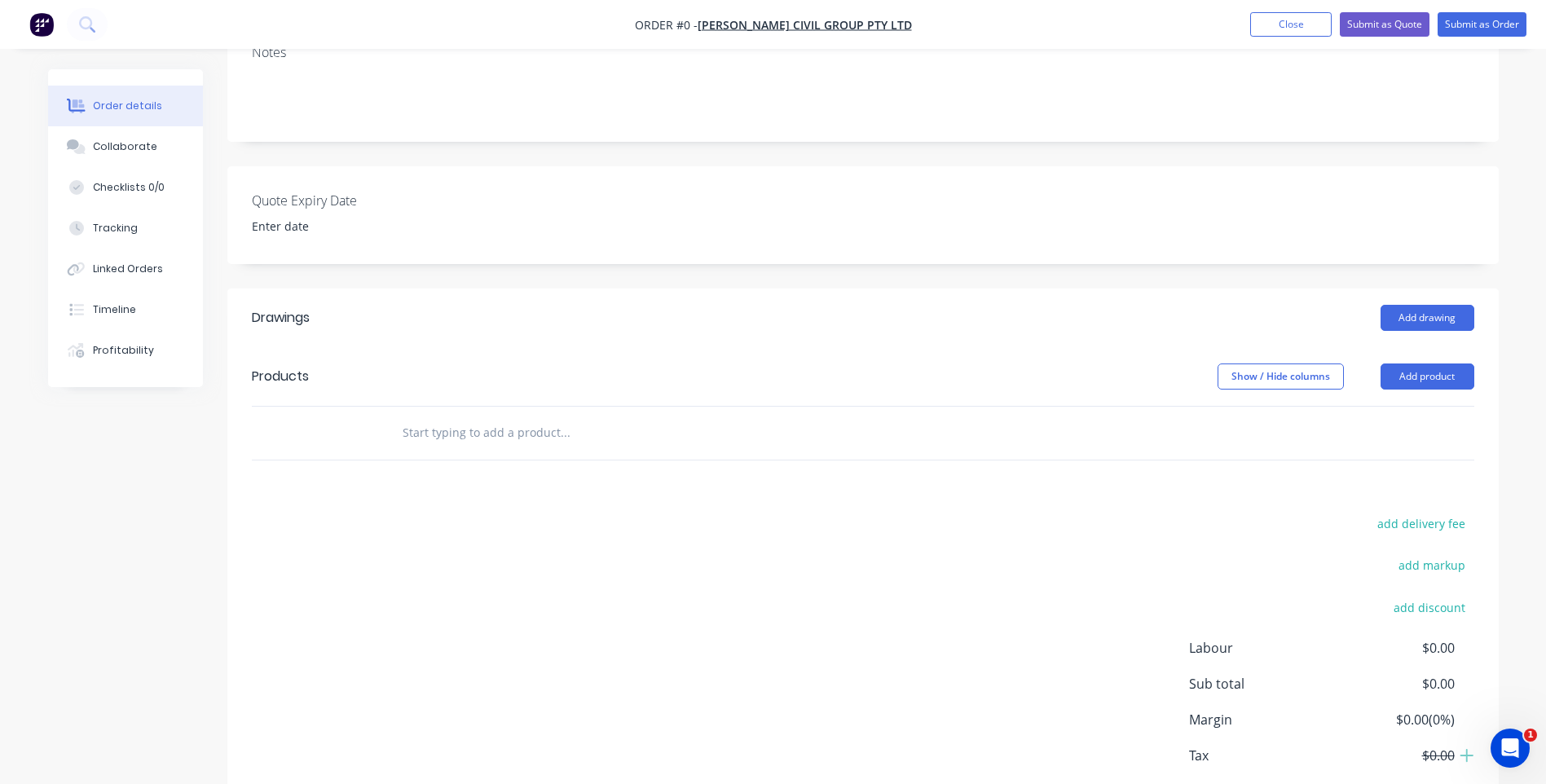
scroll to position [326, 0]
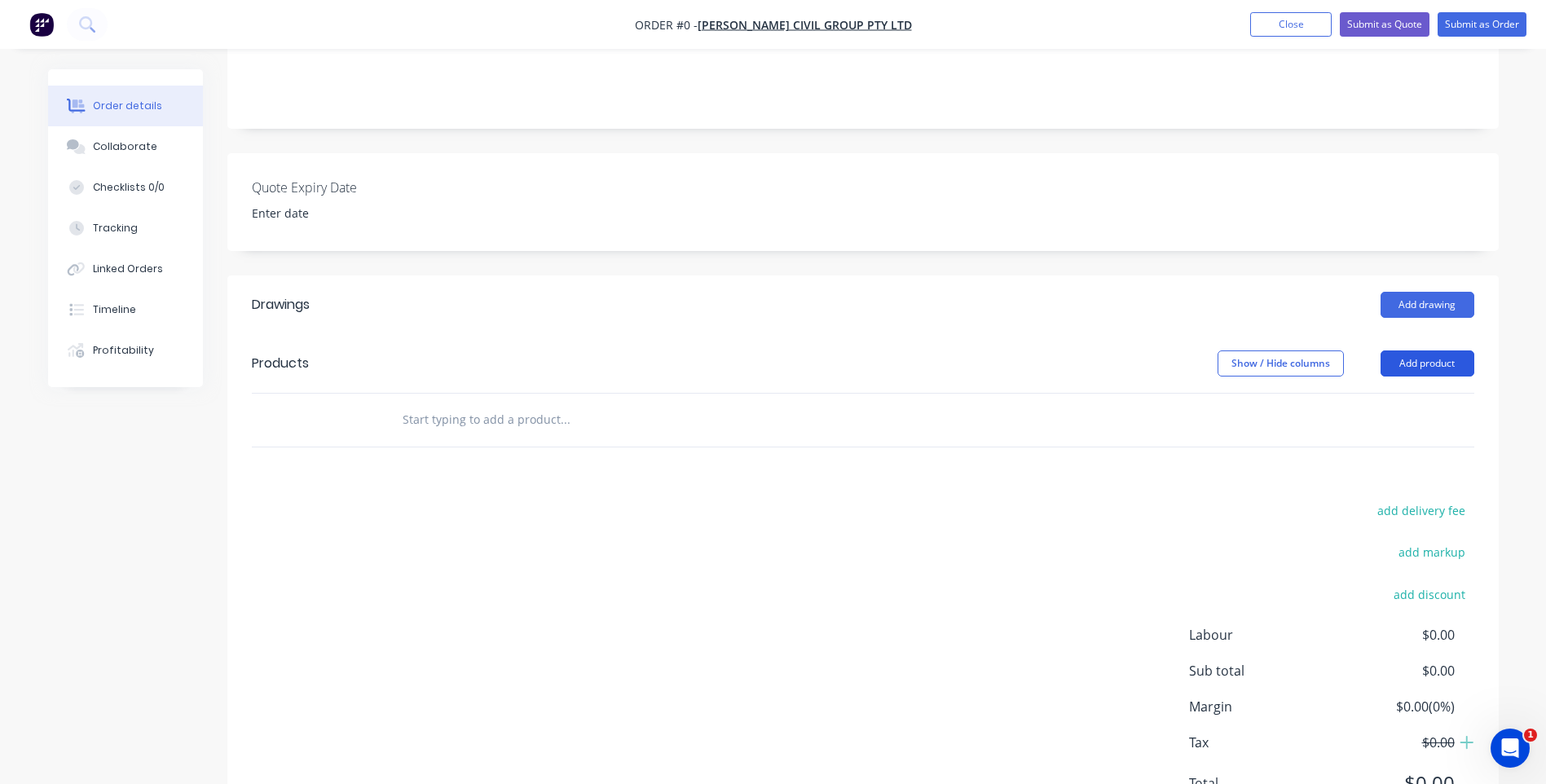
click at [1448, 350] on button "Add product" at bounding box center [1427, 363] width 93 height 26
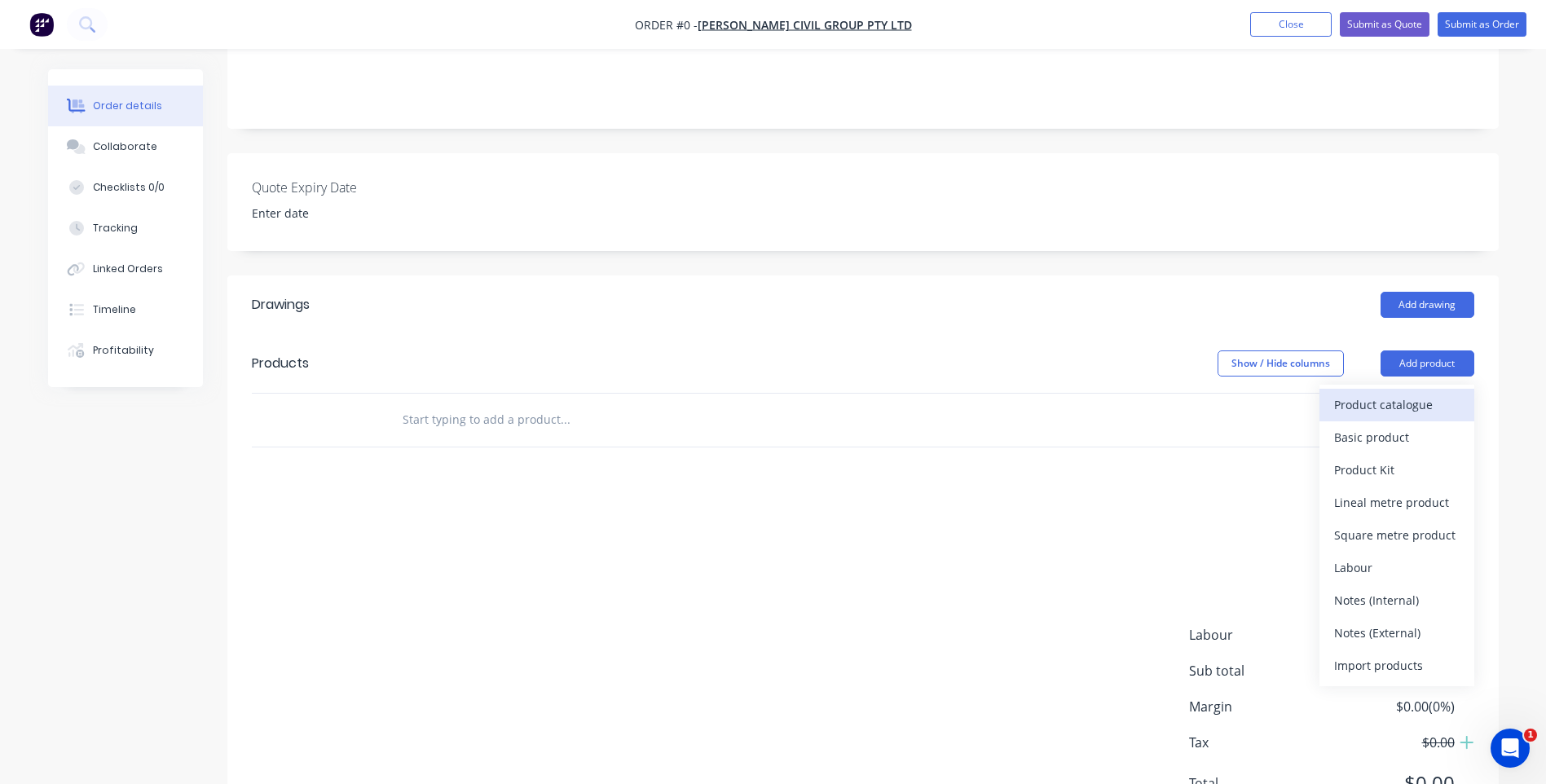
click at [1339, 392] on div "Product catalogue" at bounding box center [1396, 404] width 125 height 24
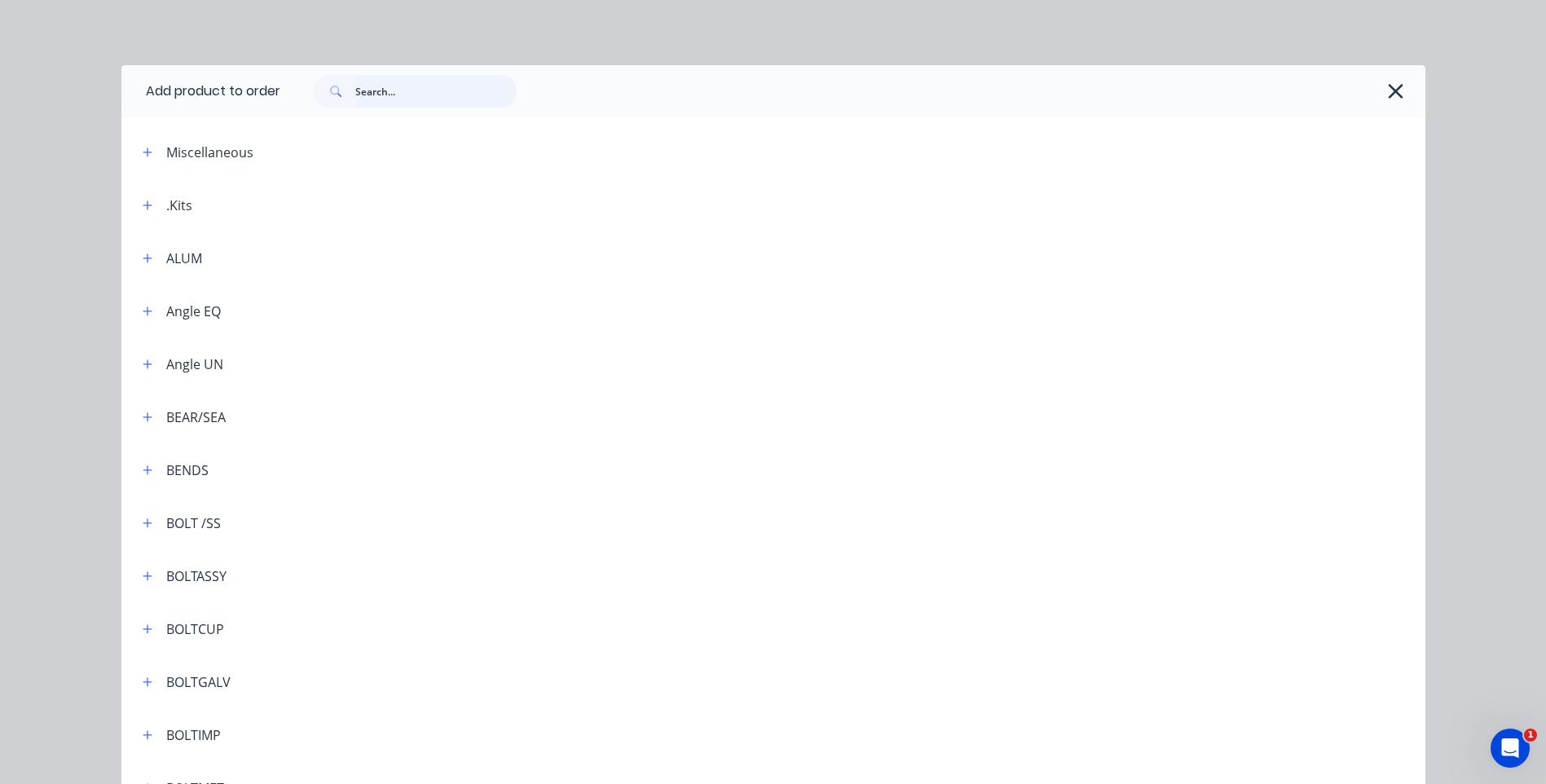
click at [400, 88] on input "text" at bounding box center [436, 91] width 161 height 33
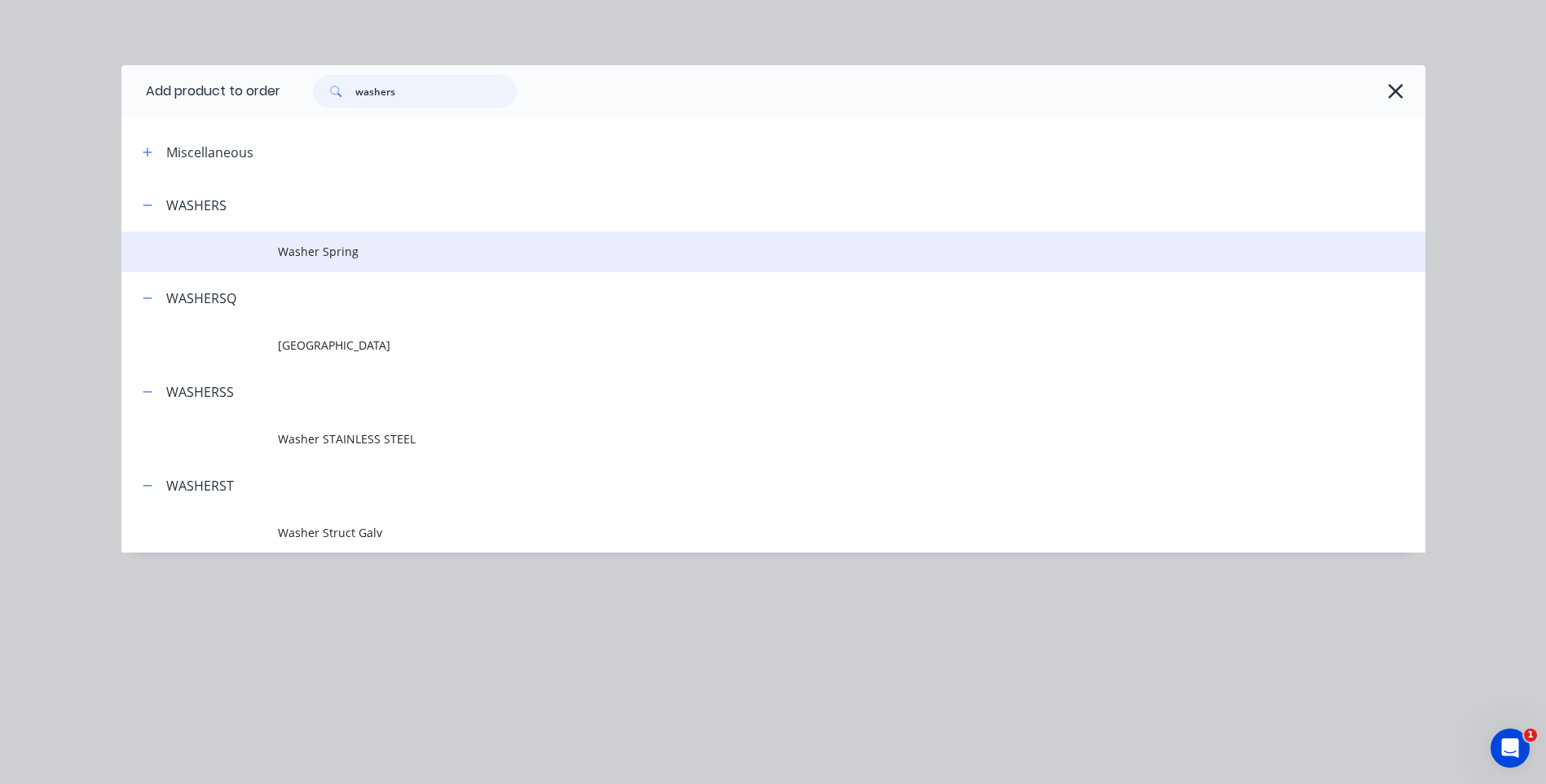
type input "washers"
click at [335, 248] on span "Washer Spring" at bounding box center [737, 251] width 918 height 17
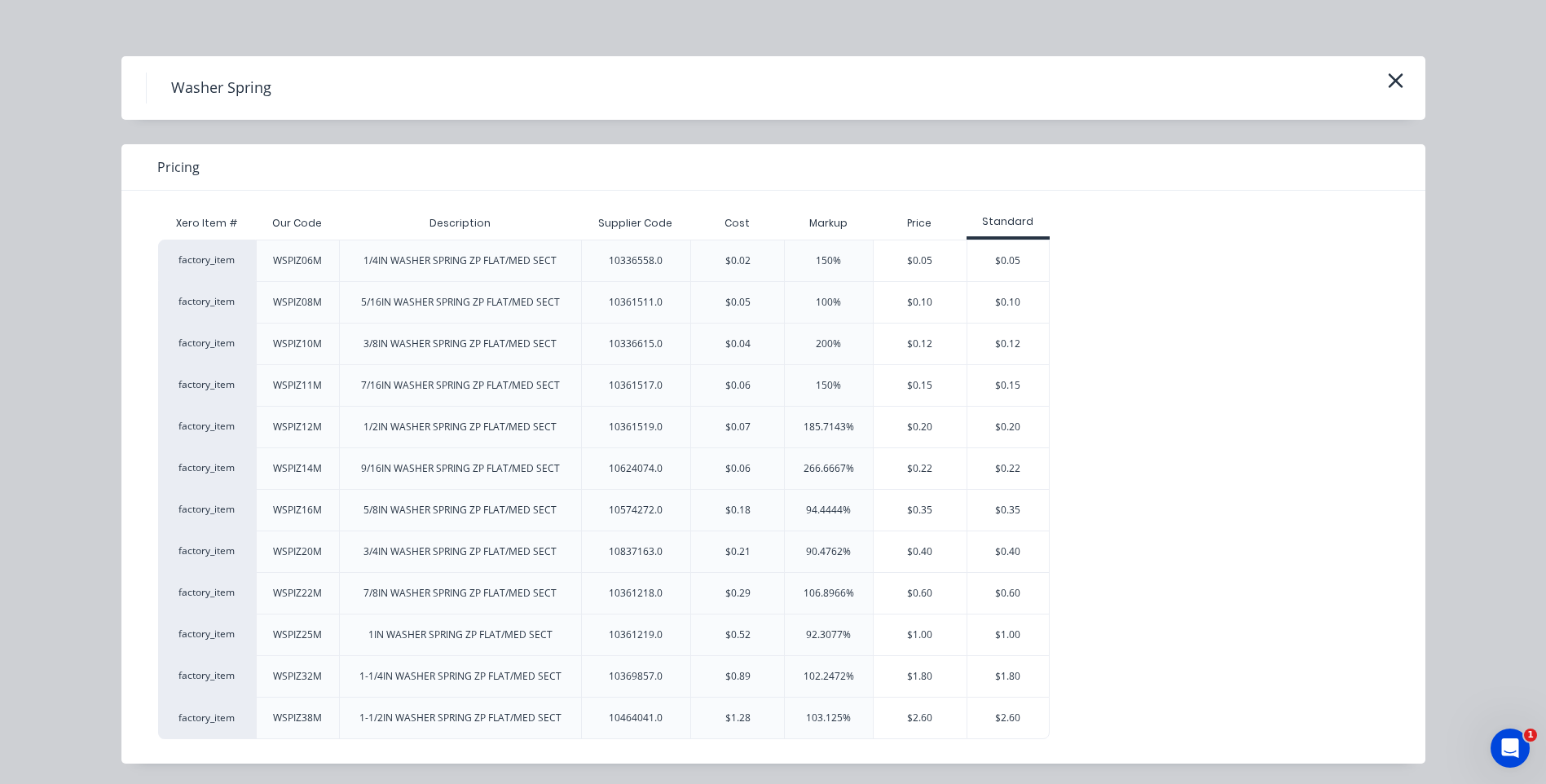
scroll to position [12, 0]
click at [1391, 71] on icon "button" at bounding box center [1396, 78] width 17 height 23
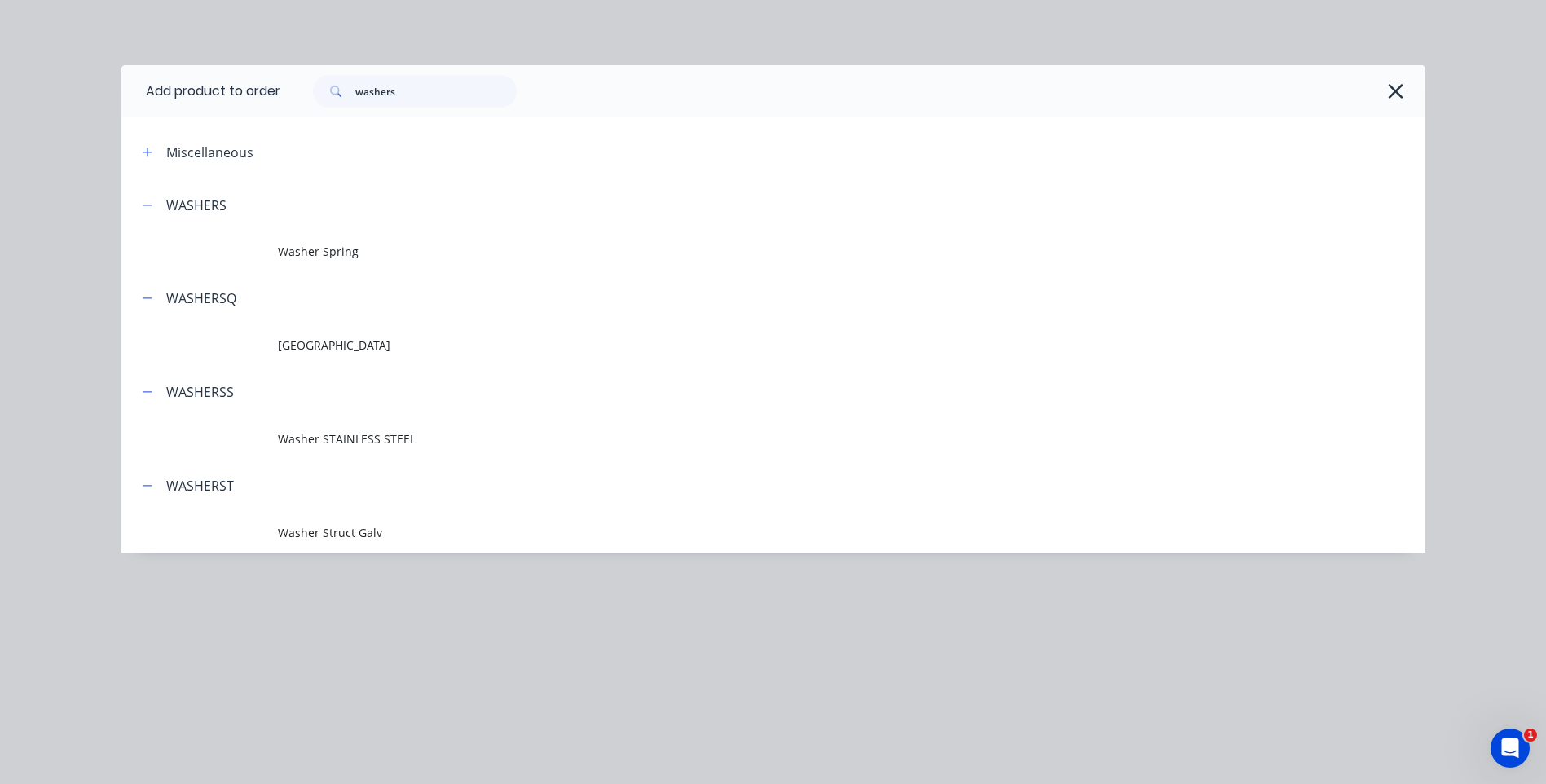
scroll to position [0, 0]
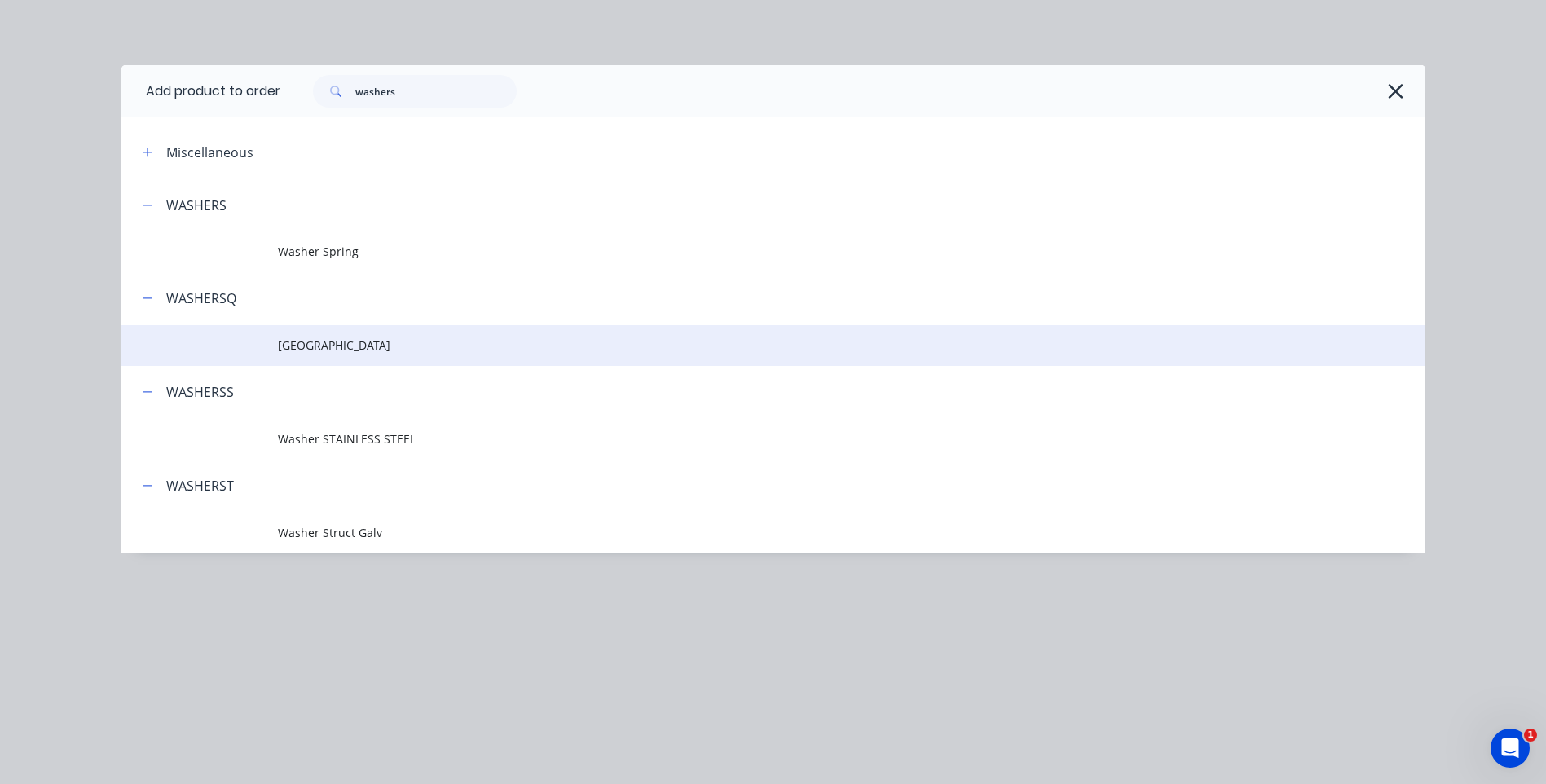
click at [346, 340] on span "[GEOGRAPHIC_DATA]" at bounding box center [737, 345] width 918 height 17
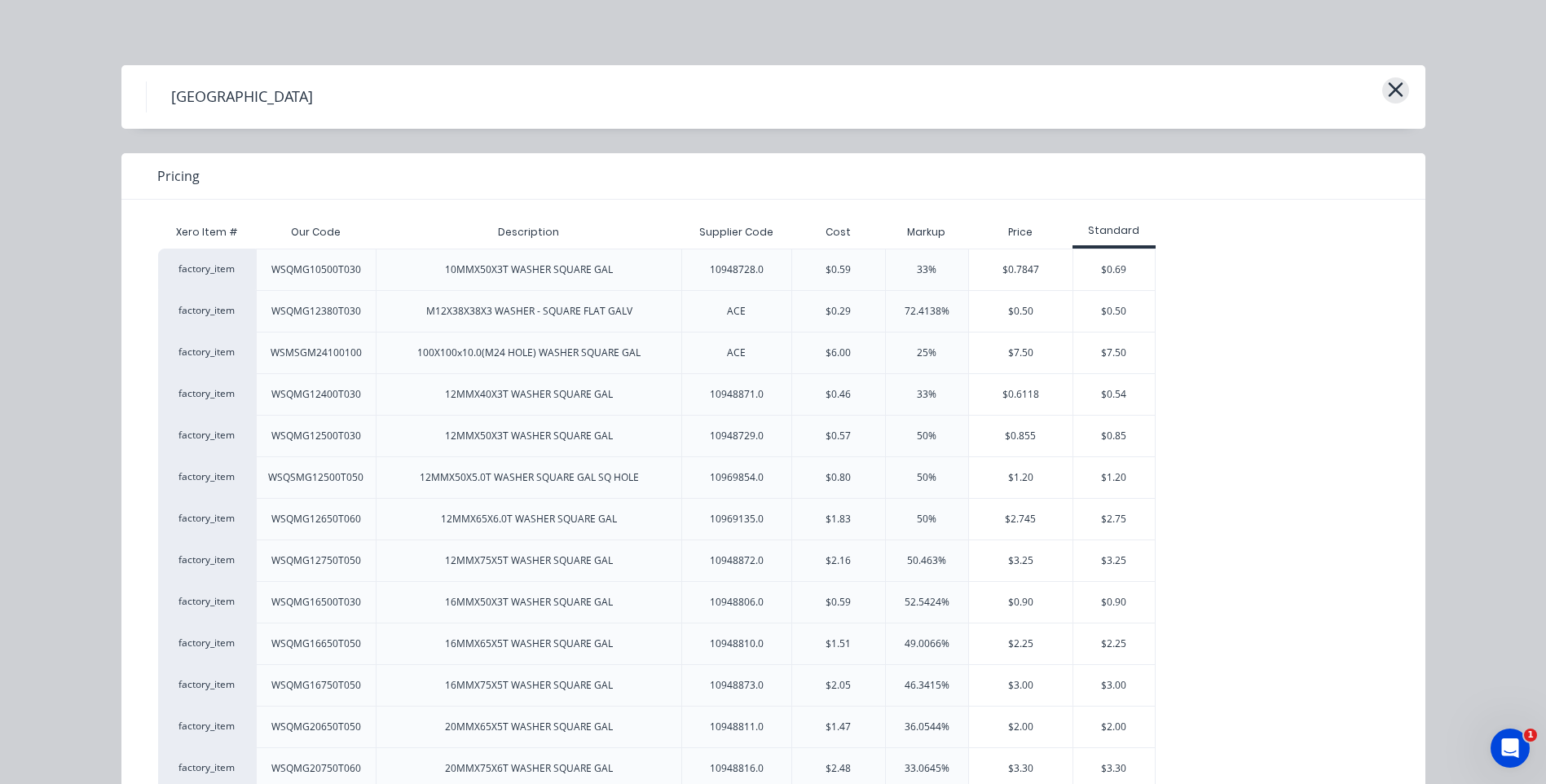
click at [1391, 82] on icon "button" at bounding box center [1396, 89] width 17 height 23
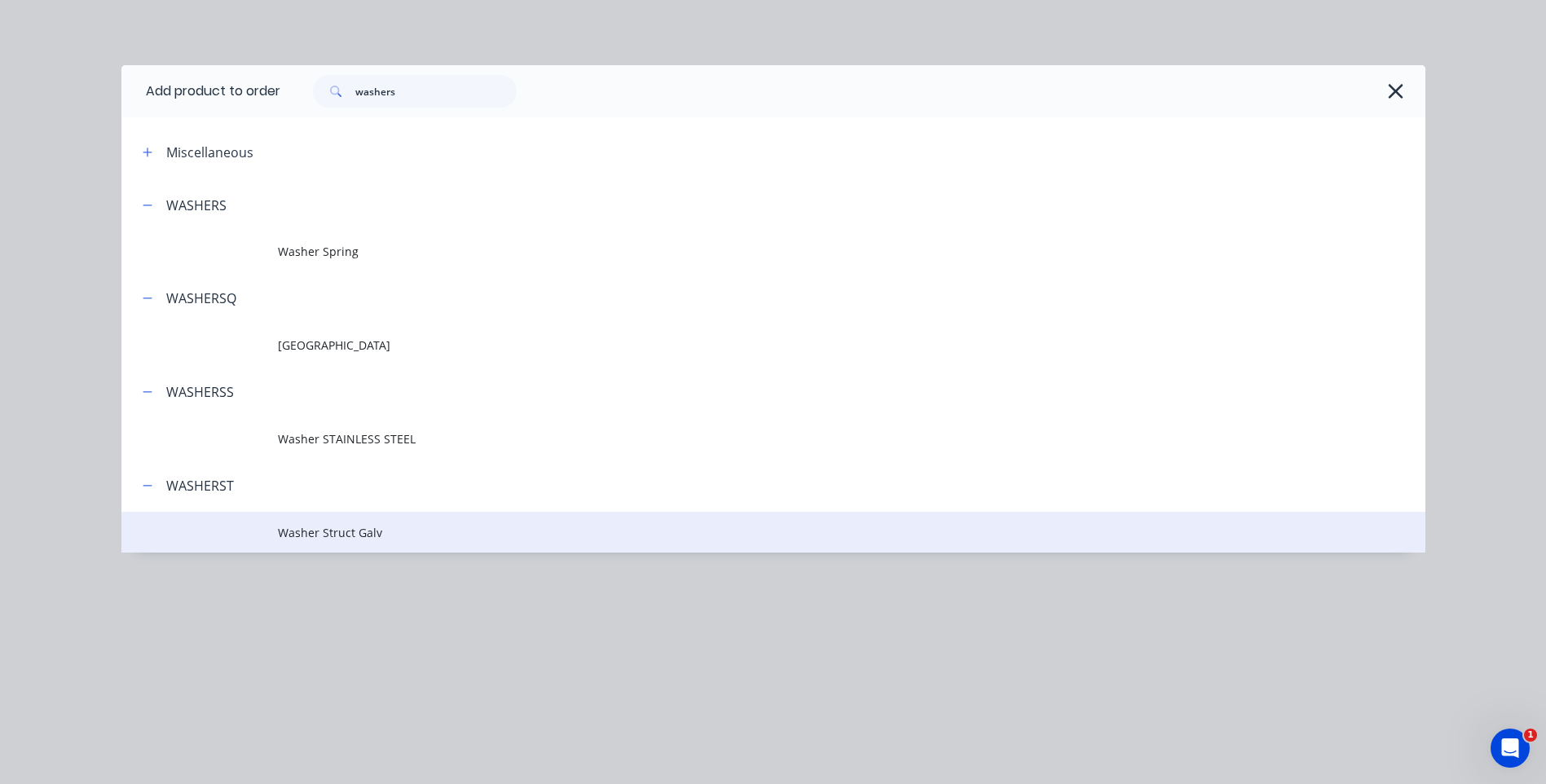
click at [363, 525] on span "Washer Struct Galv" at bounding box center [737, 532] width 918 height 17
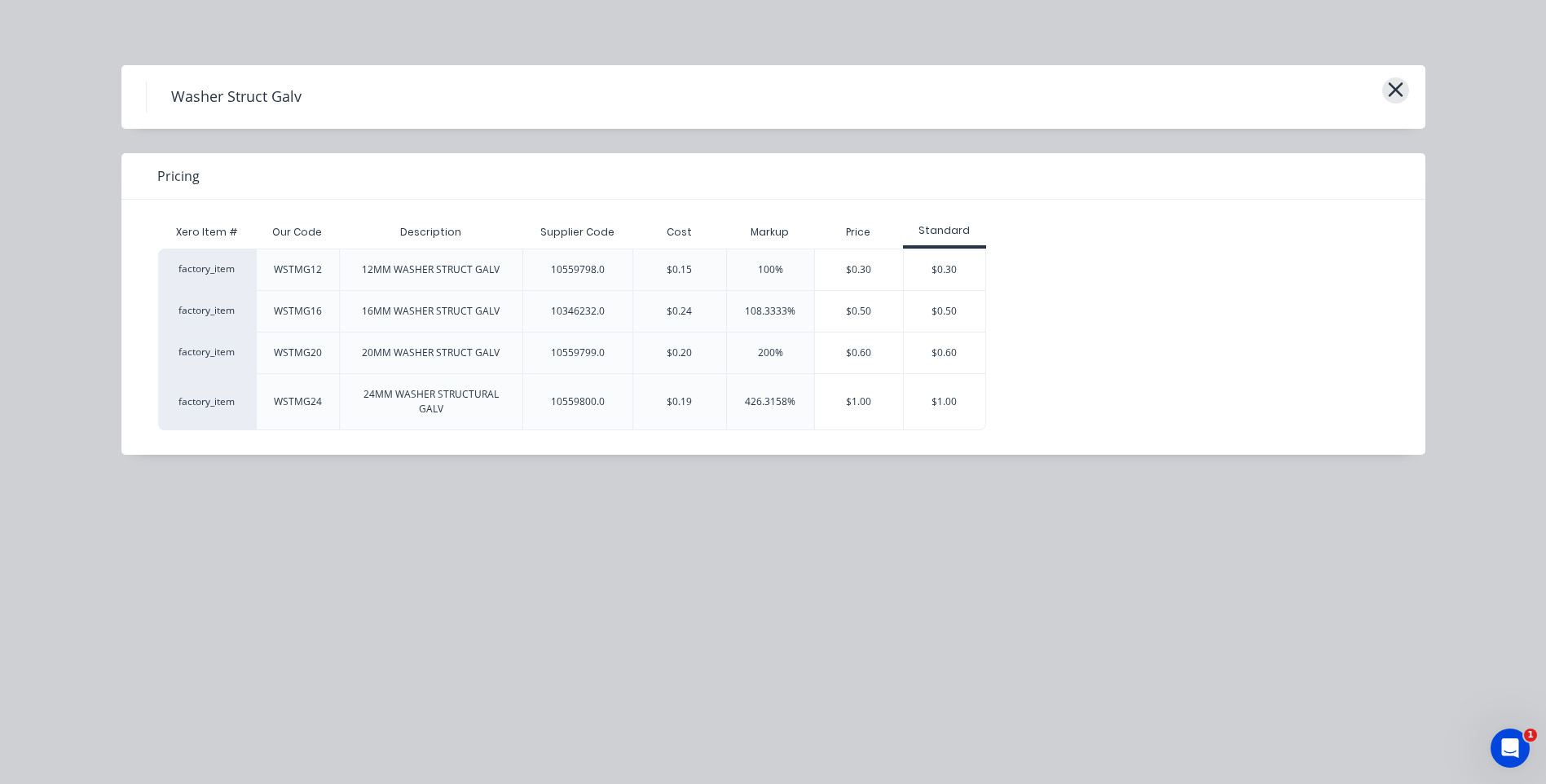
click at [1394, 80] on icon "button" at bounding box center [1396, 89] width 17 height 23
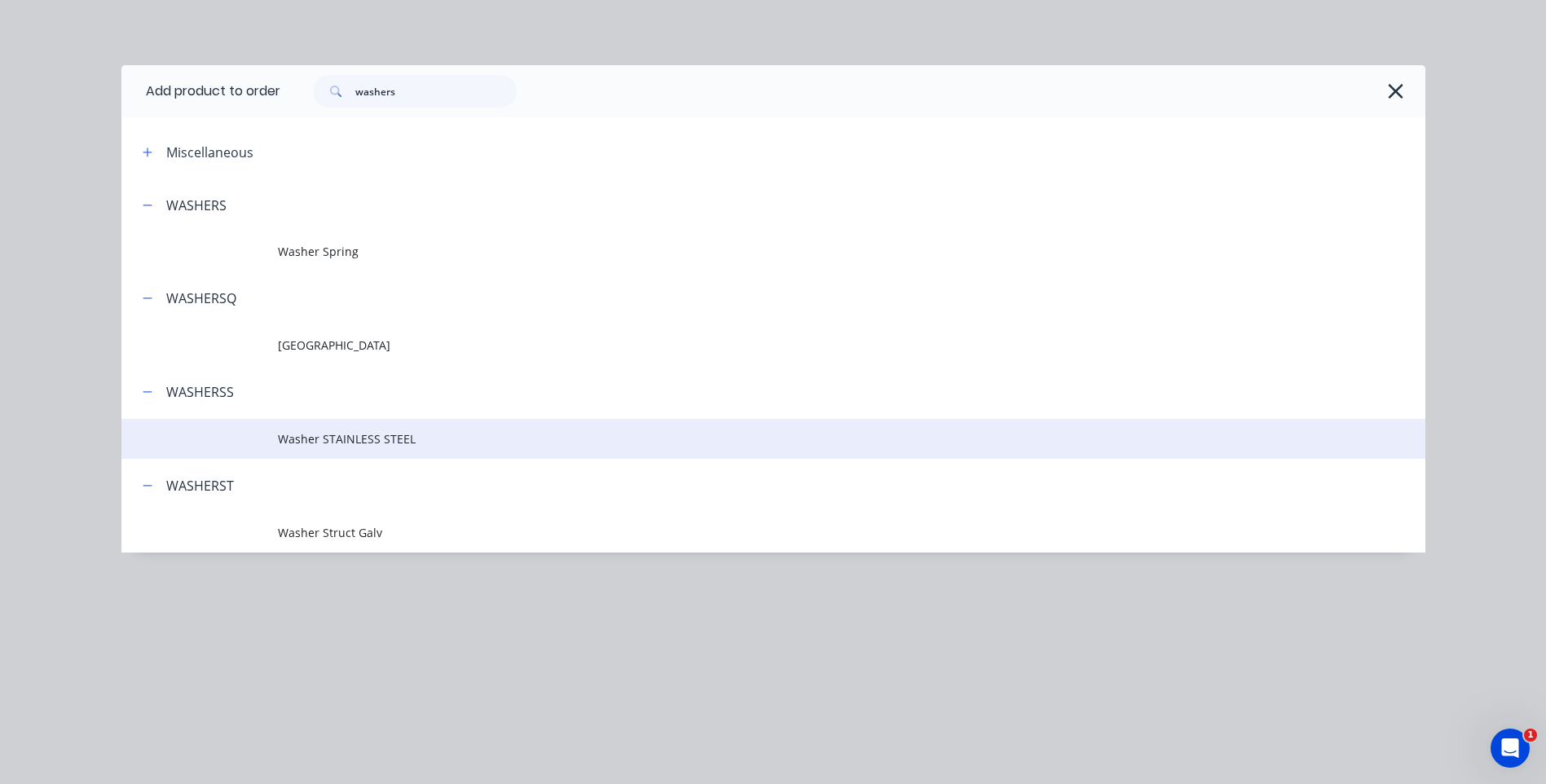
click at [383, 429] on td "Washer STAINLESS STEEL" at bounding box center [852, 439] width 1148 height 40
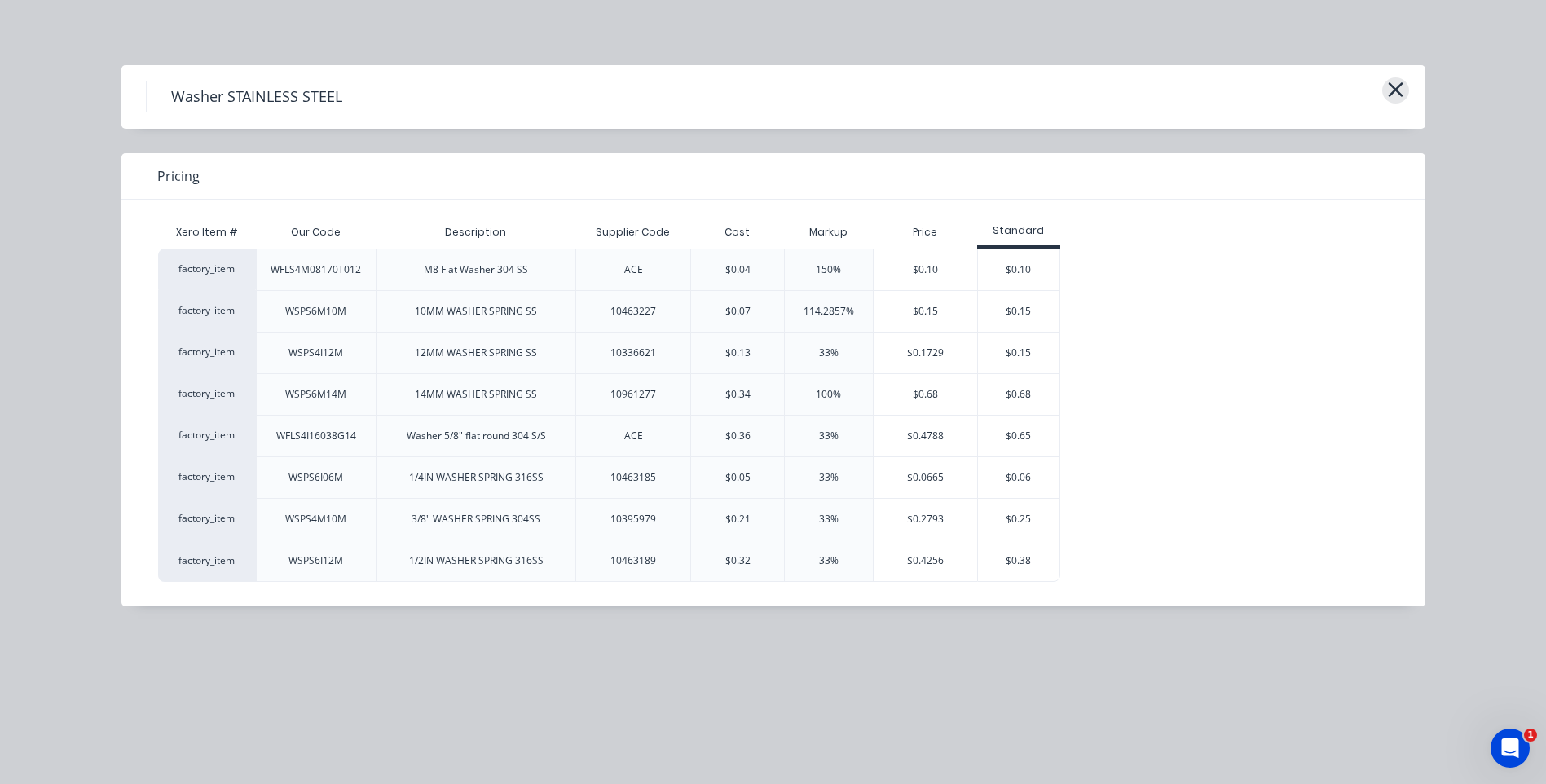
click at [1401, 87] on icon "button" at bounding box center [1396, 89] width 17 height 23
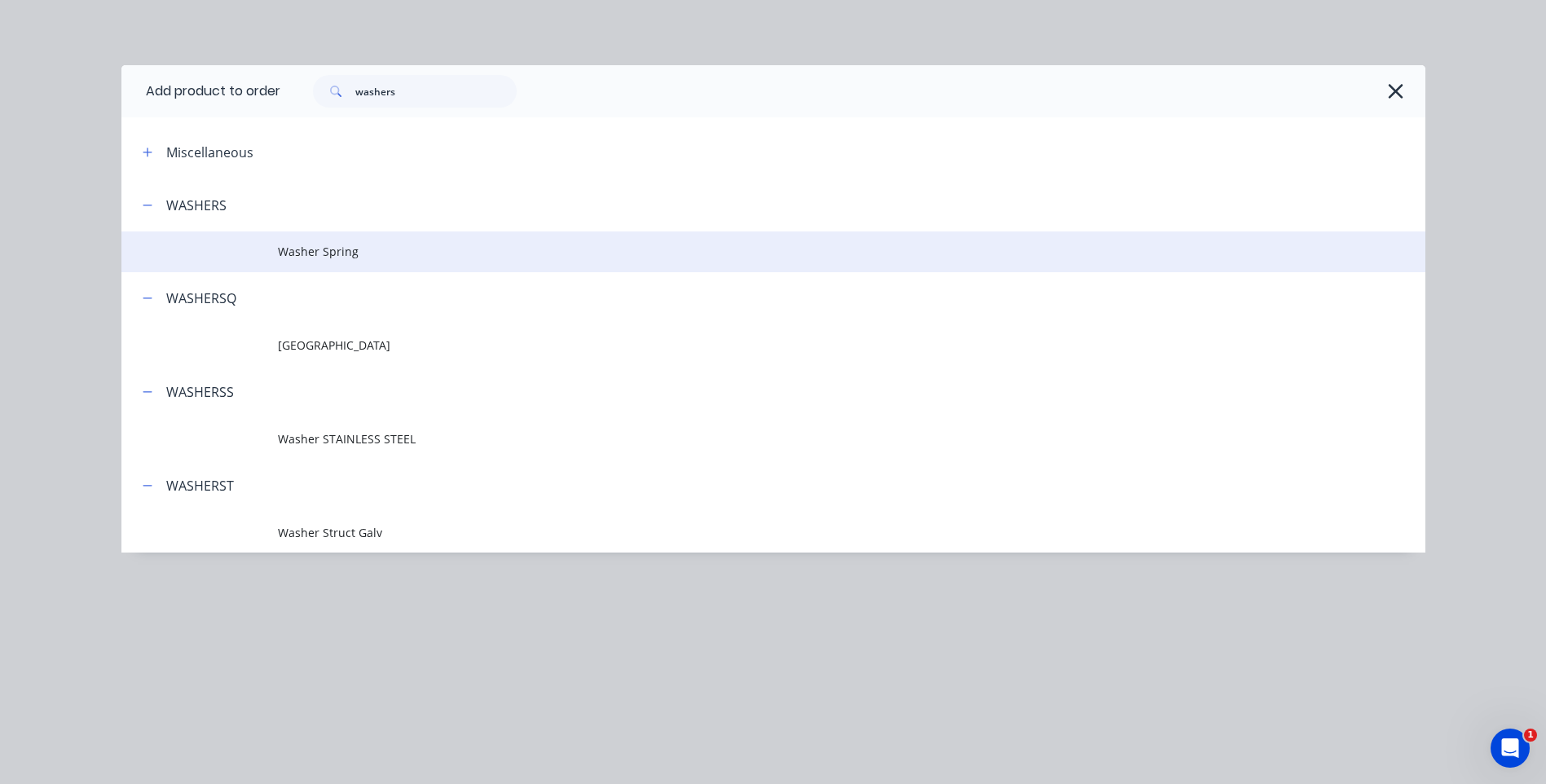
click at [349, 250] on span "Washer Spring" at bounding box center [737, 251] width 918 height 17
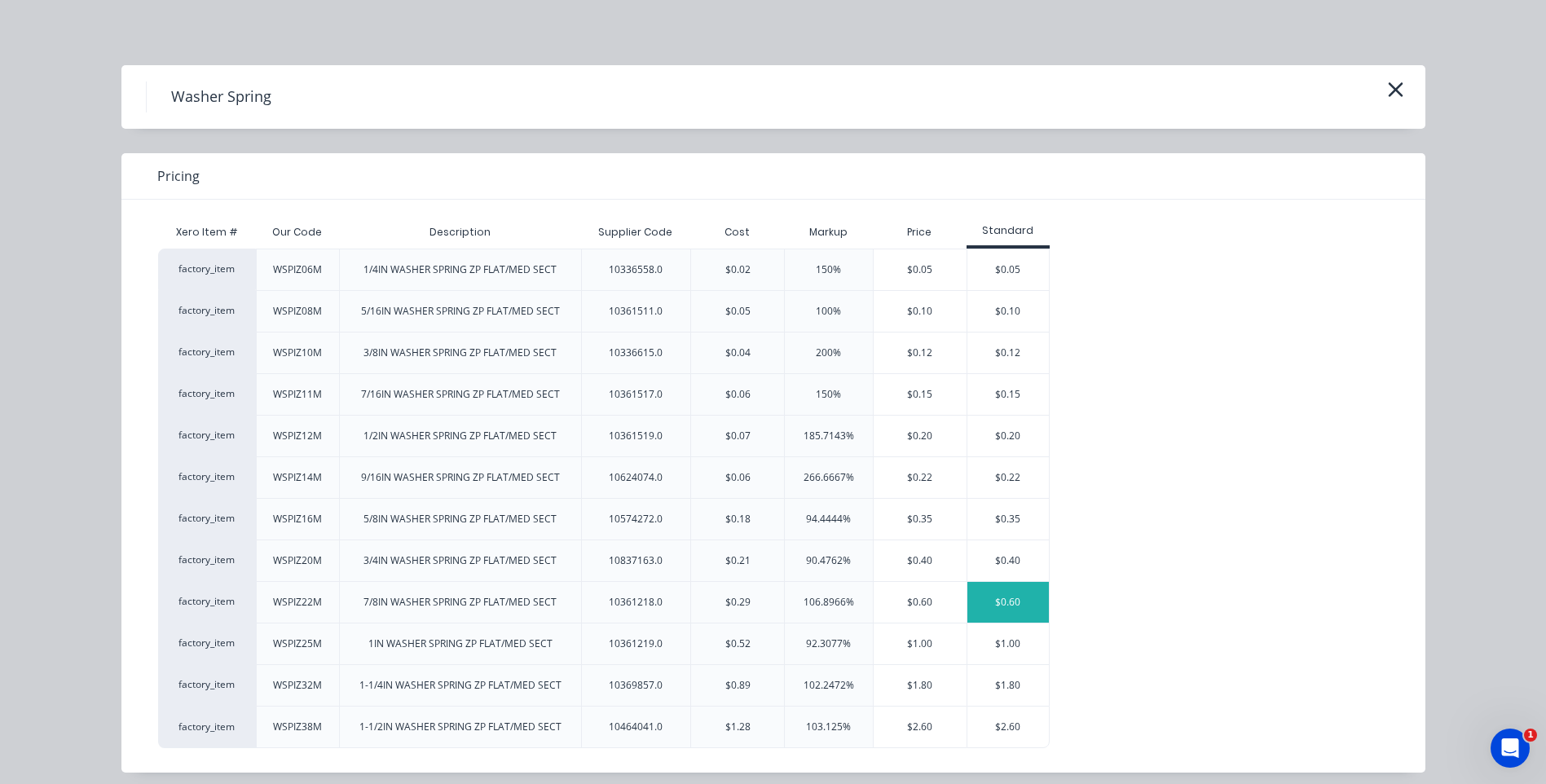
click at [995, 592] on div "$0.60" at bounding box center [1008, 602] width 82 height 40
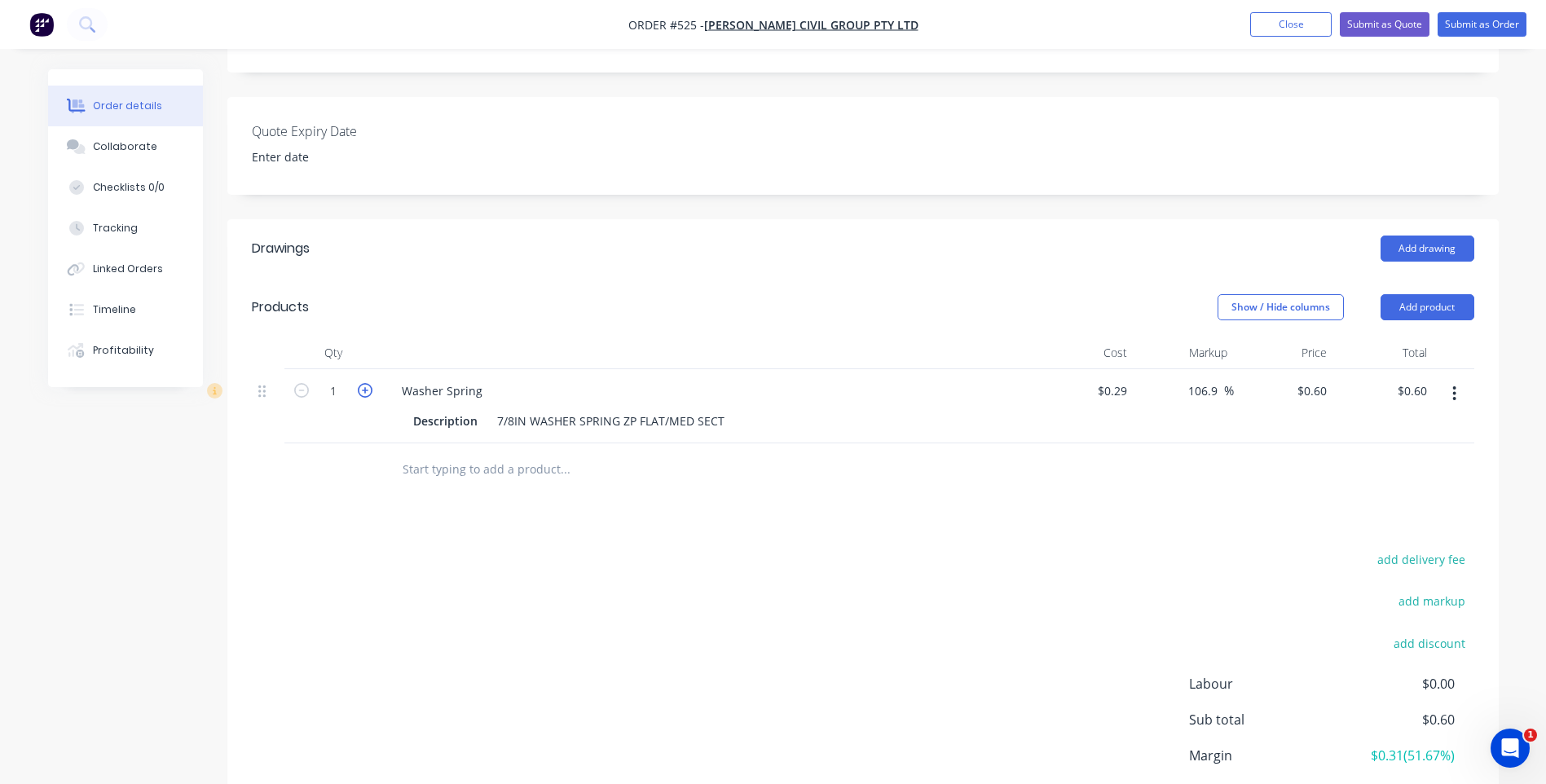
click at [359, 383] on icon "button" at bounding box center [365, 390] width 14 height 14
type input "2"
type input "$1.20"
click at [359, 383] on icon "button" at bounding box center [365, 390] width 14 height 14
type input "3"
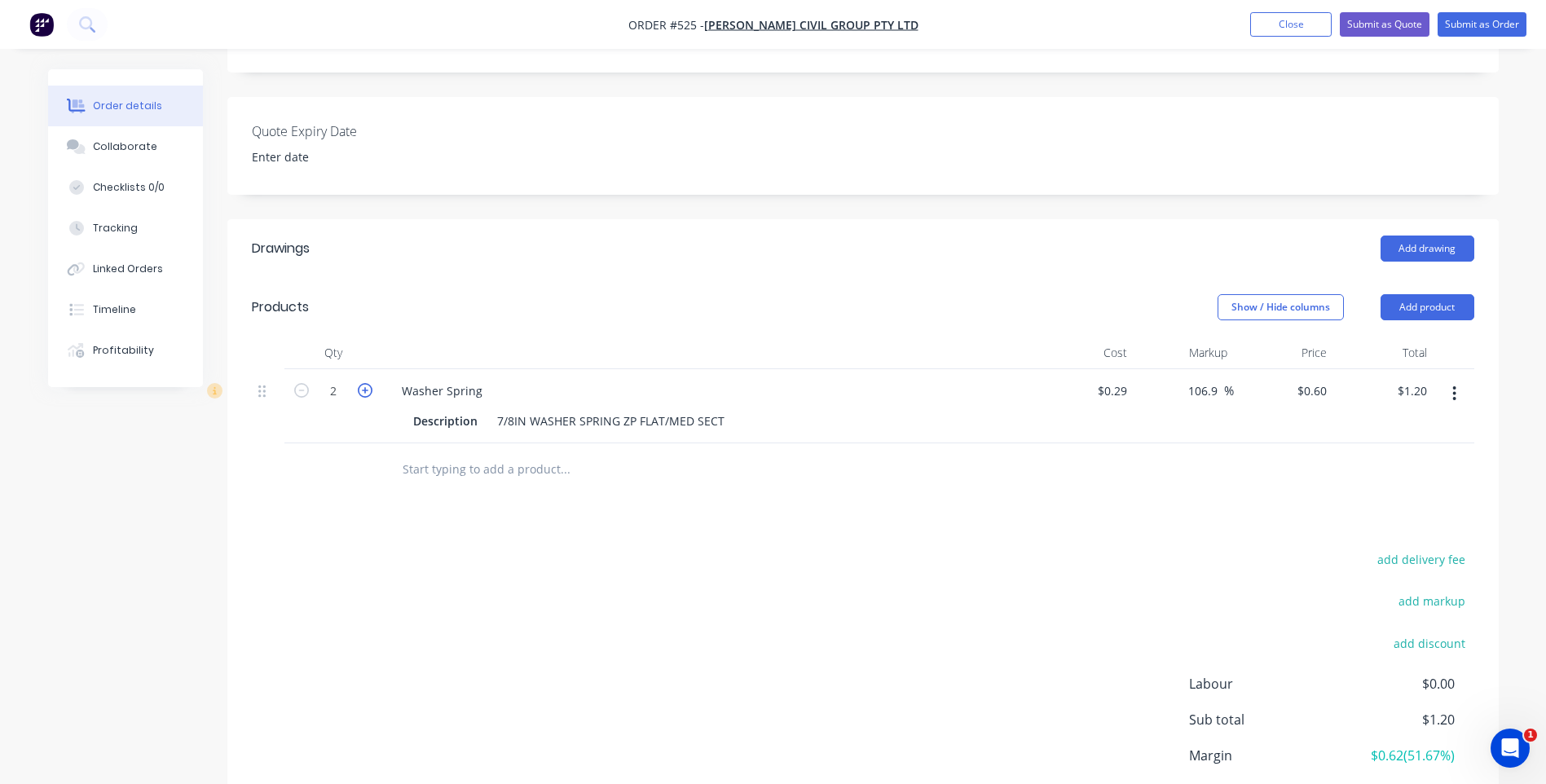
type input "$1.80"
click at [359, 383] on icon "button" at bounding box center [365, 390] width 14 height 14
type input "4"
type input "$2.40"
click at [359, 383] on icon "button" at bounding box center [365, 390] width 14 height 14
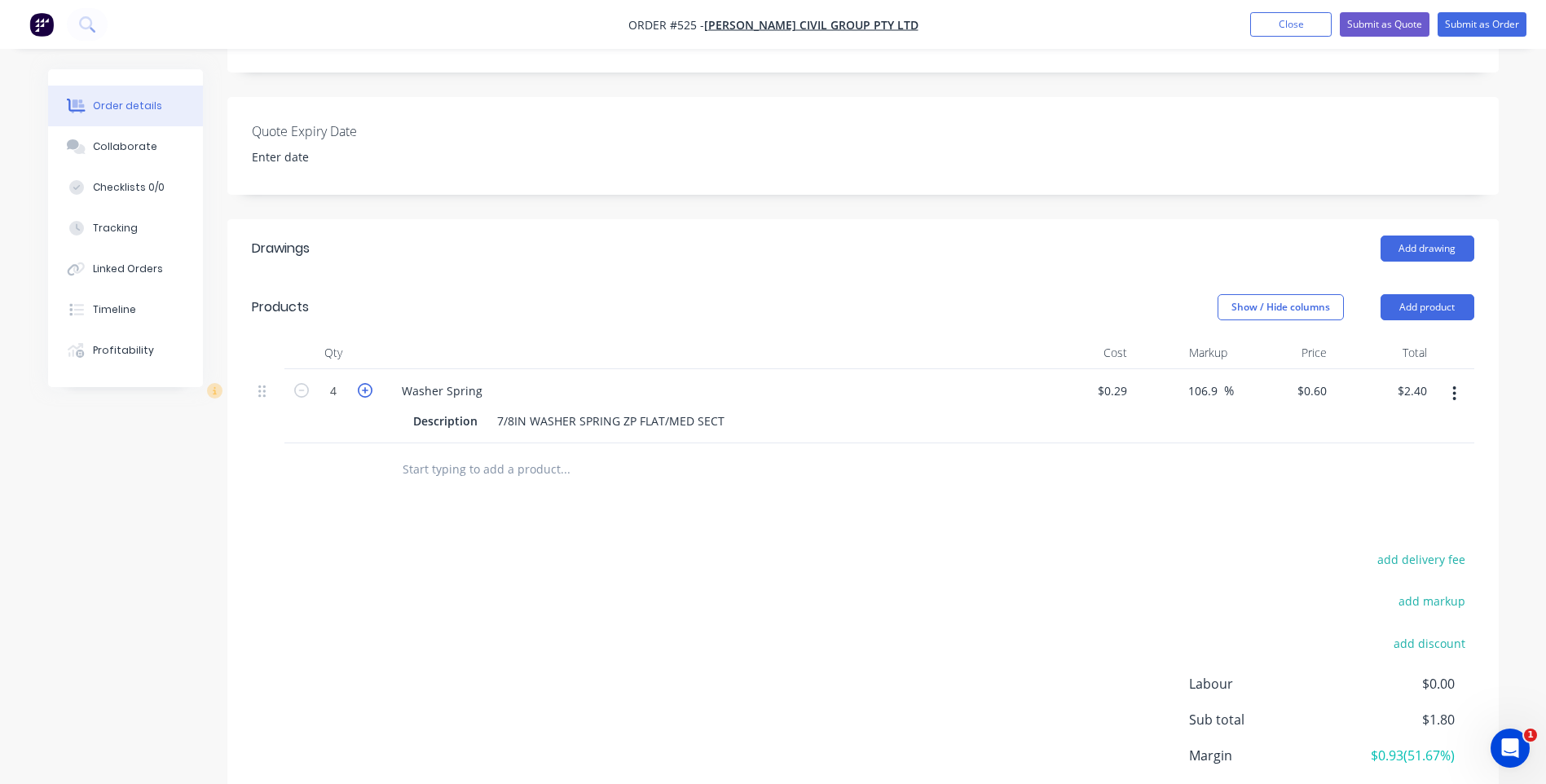
type input "5"
type input "$3.00"
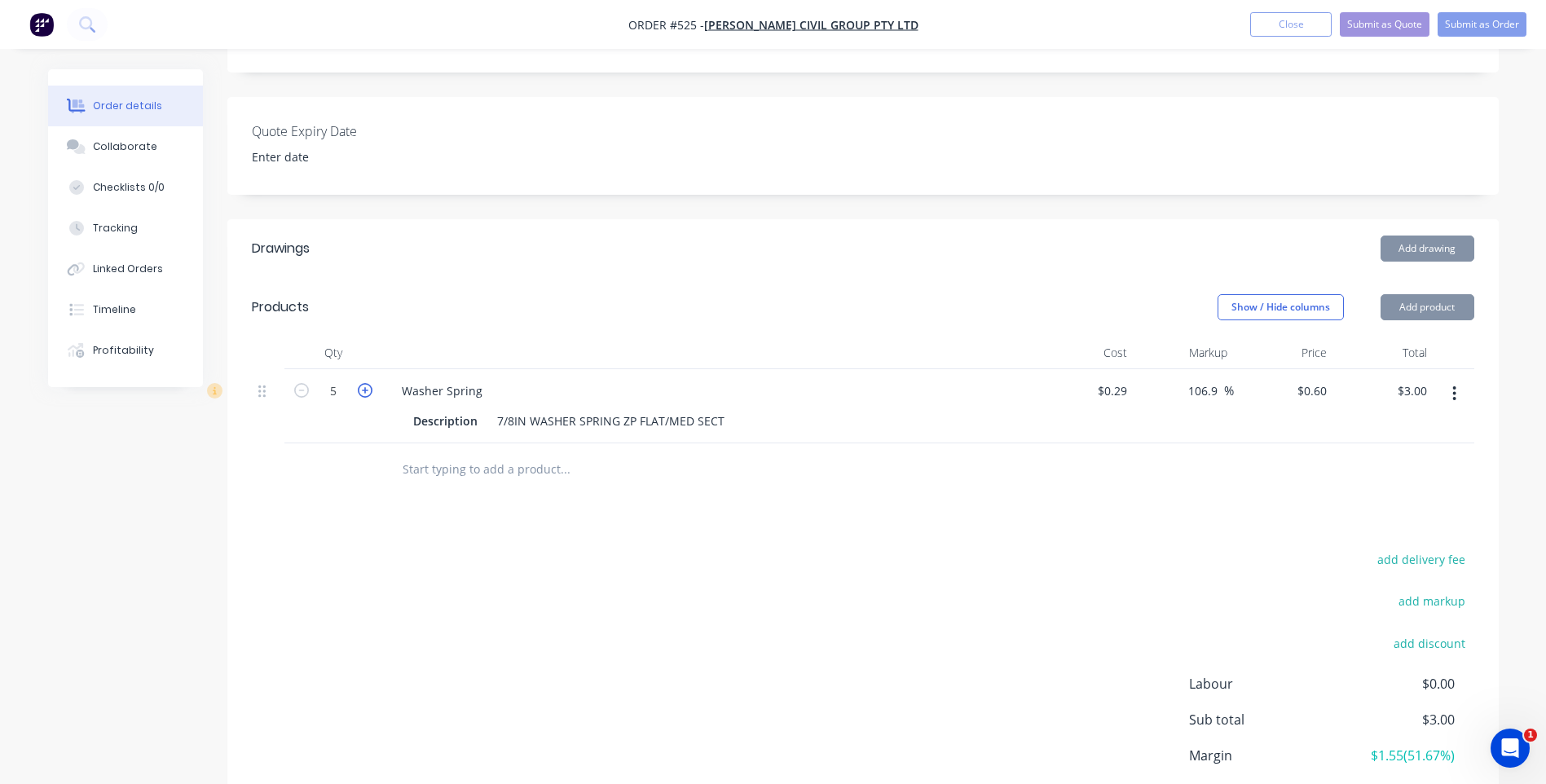
click at [359, 383] on icon "button" at bounding box center [365, 390] width 14 height 14
type input "6"
type input "$3.60"
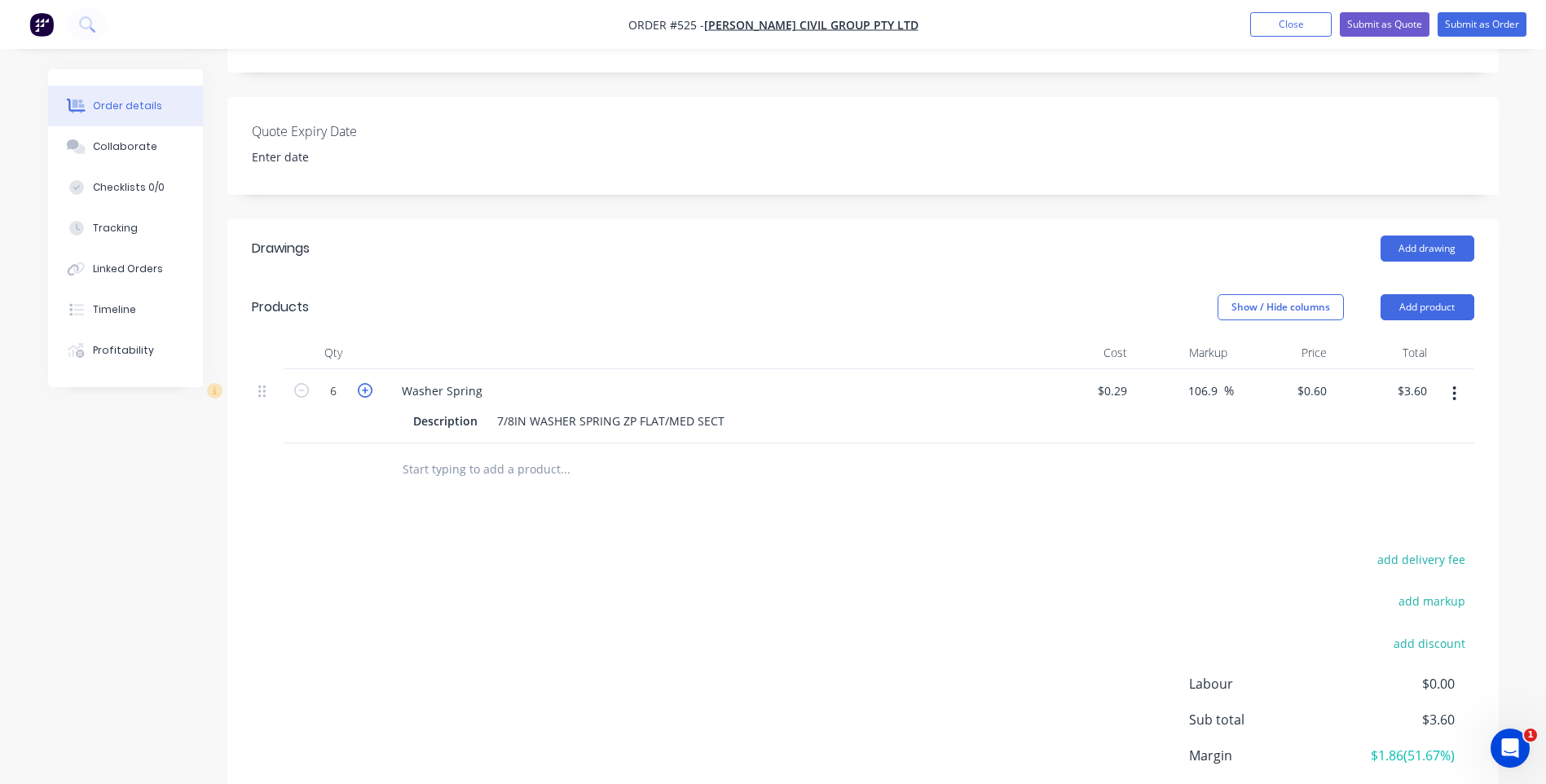
click at [359, 383] on icon "button" at bounding box center [365, 390] width 14 height 14
type input "7"
type input "$4.20"
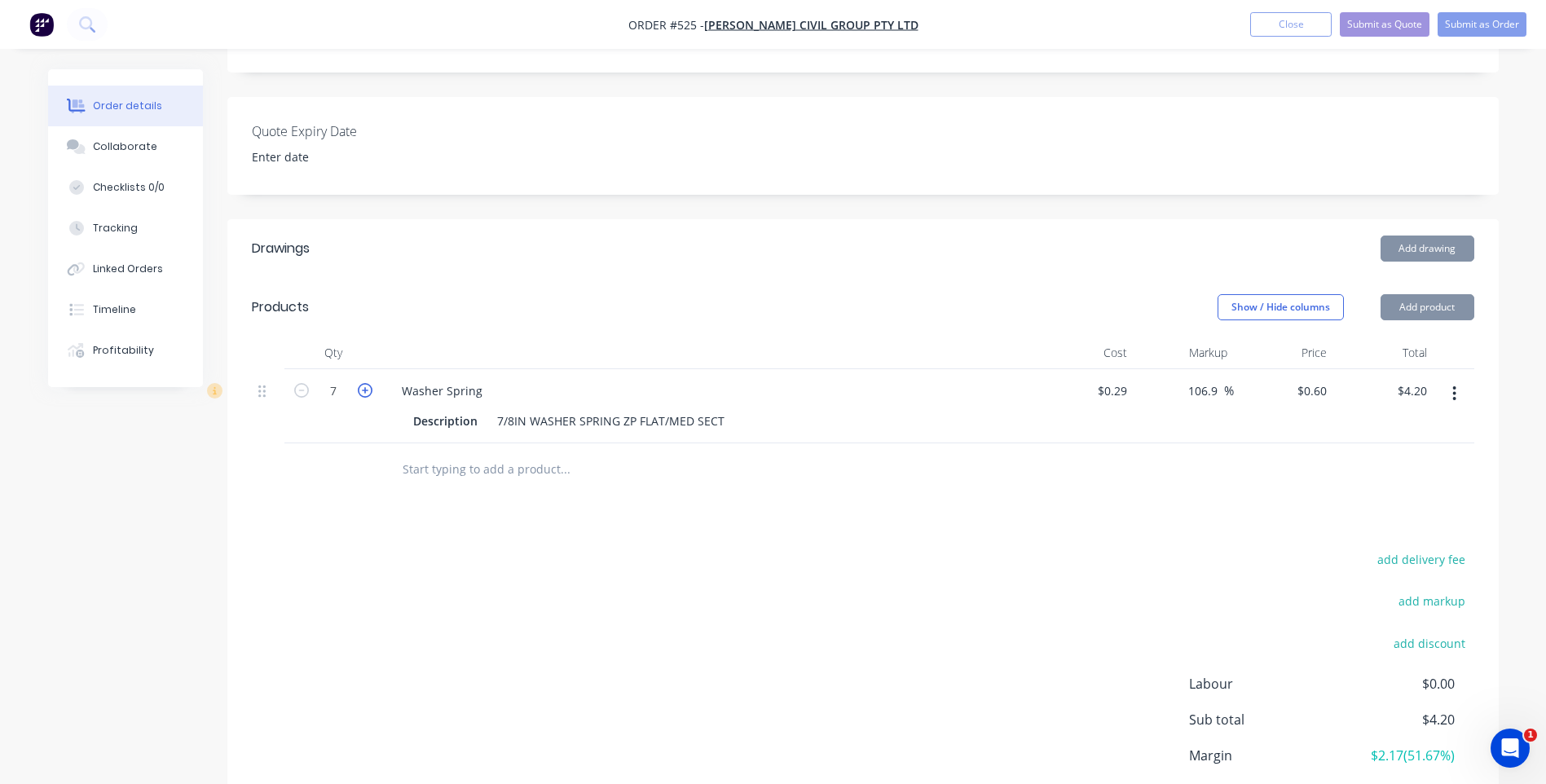
click at [359, 383] on icon "button" at bounding box center [365, 390] width 14 height 14
type input "8"
type input "$4.80"
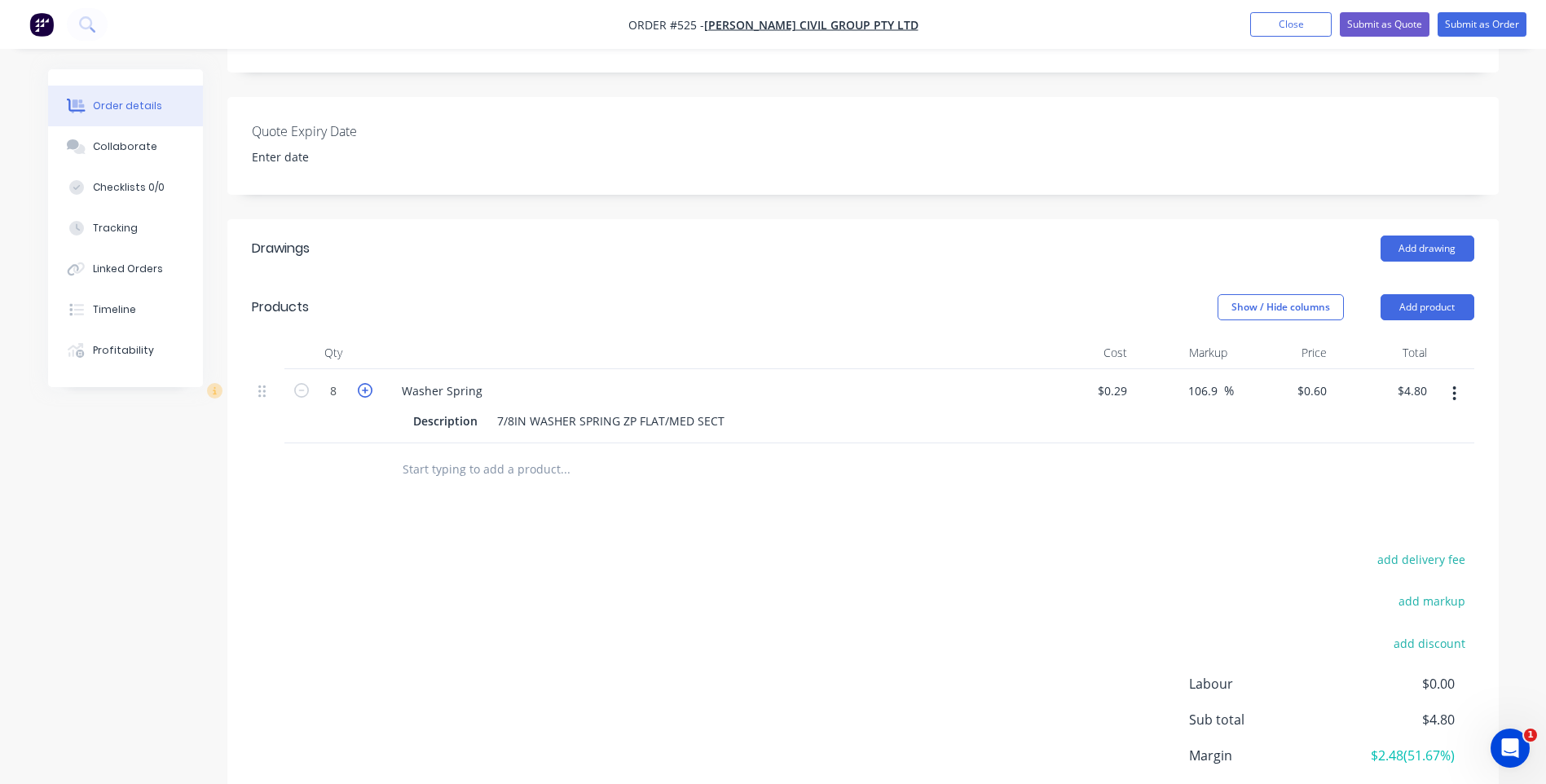
click at [359, 383] on icon "button" at bounding box center [365, 390] width 14 height 14
type input "9"
type input "$5.40"
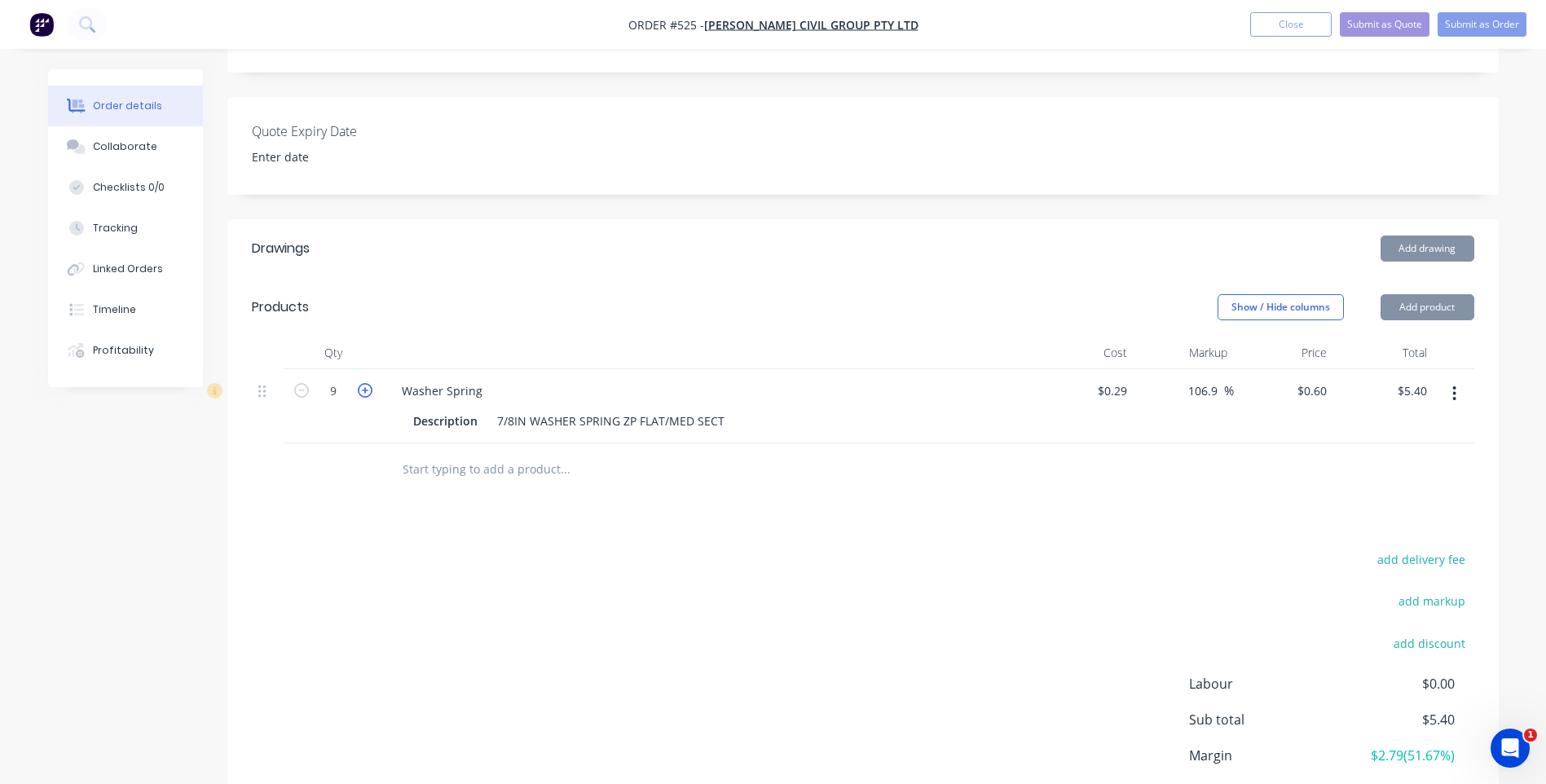
click at [359, 383] on icon "button" at bounding box center [365, 390] width 14 height 14
type input "10"
type input "$6.00"
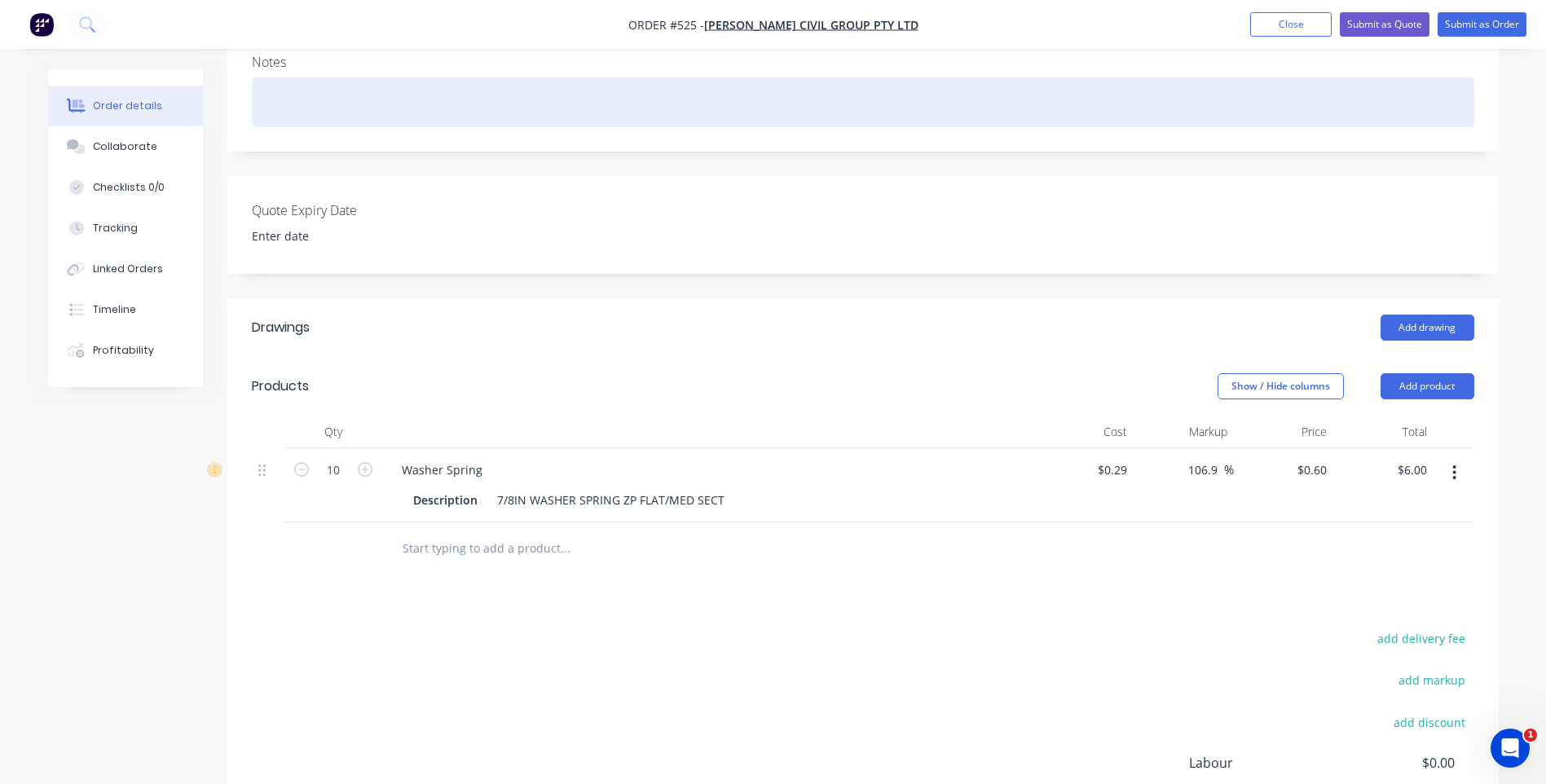
scroll to position [56, 0]
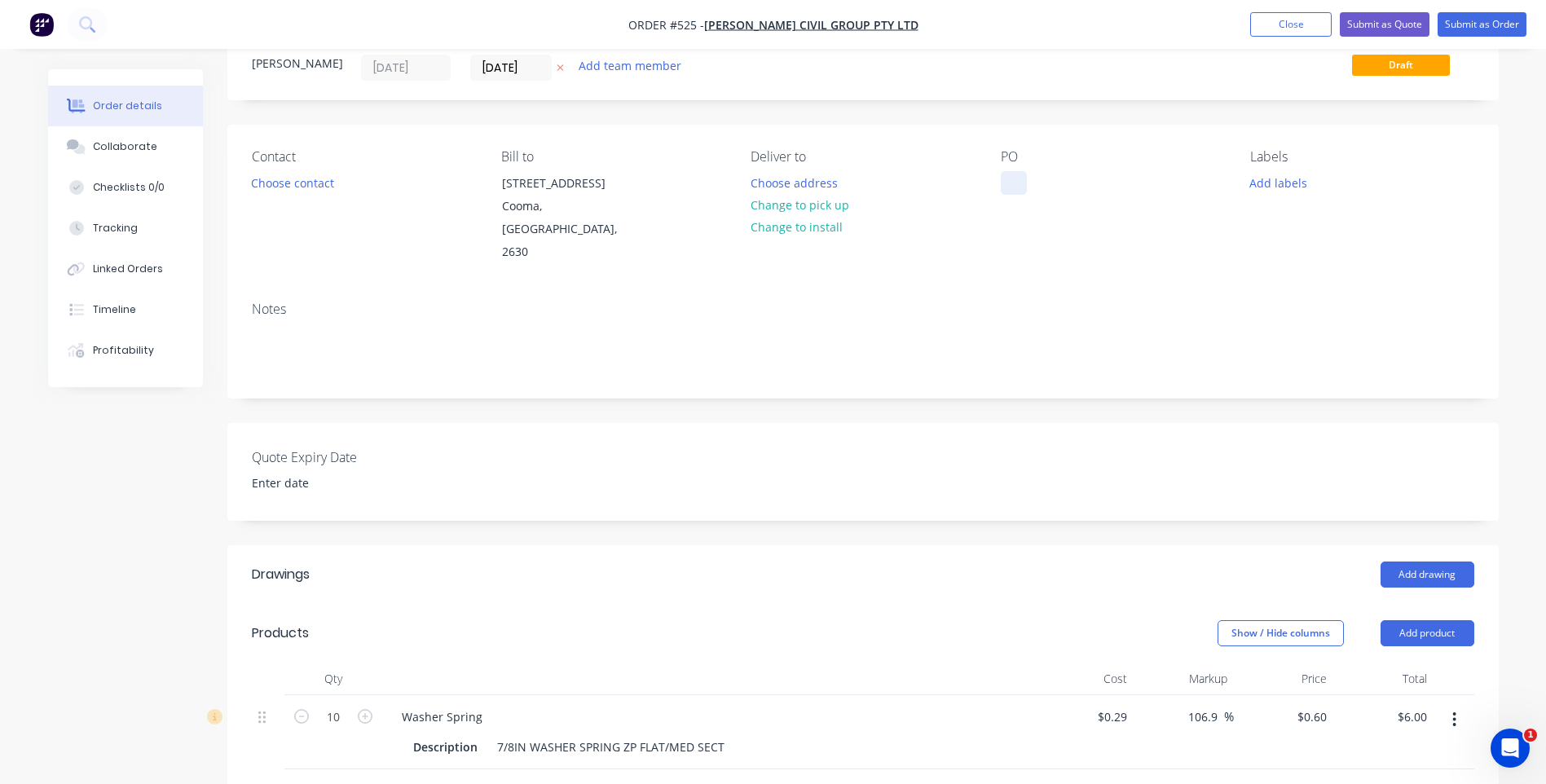
click at [1015, 184] on div at bounding box center [1014, 183] width 26 height 24
click at [313, 181] on button "Choose contact" at bounding box center [292, 182] width 100 height 22
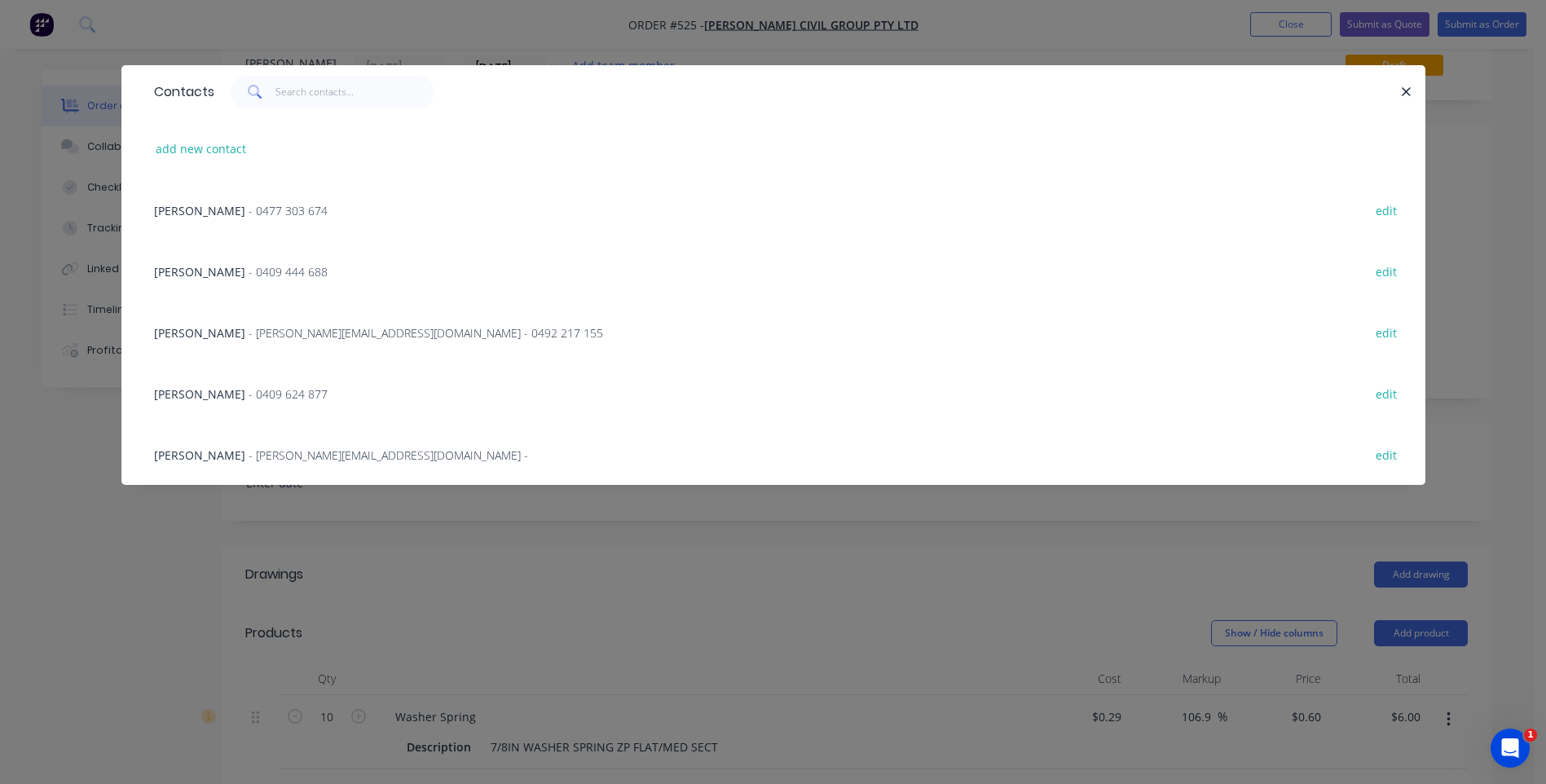
click at [272, 322] on div "gaylene - [EMAIL_ADDRESS][DOMAIN_NAME] - 0492 217 155 edit" at bounding box center [773, 332] width 1255 height 61
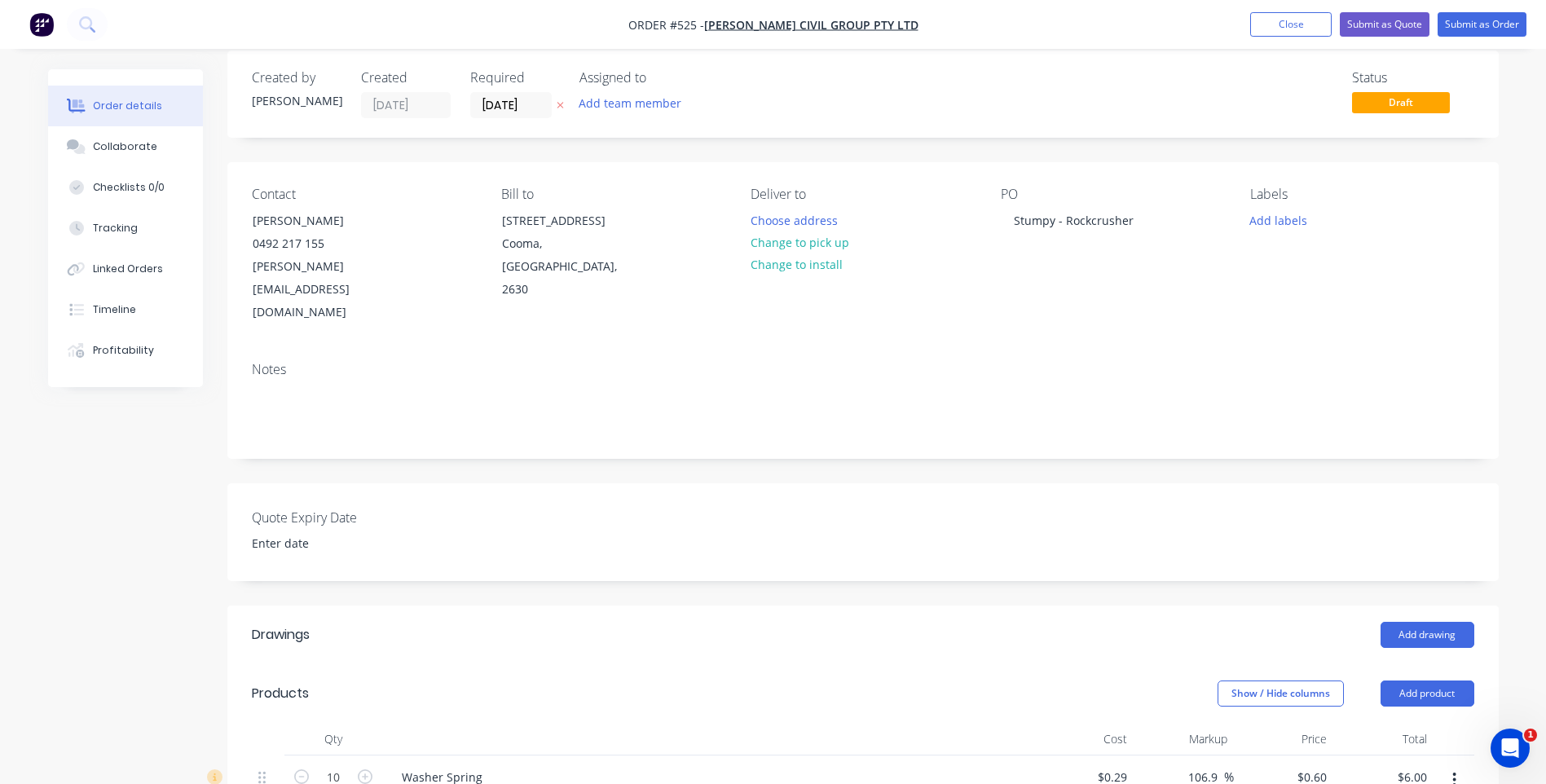
scroll to position [0, 0]
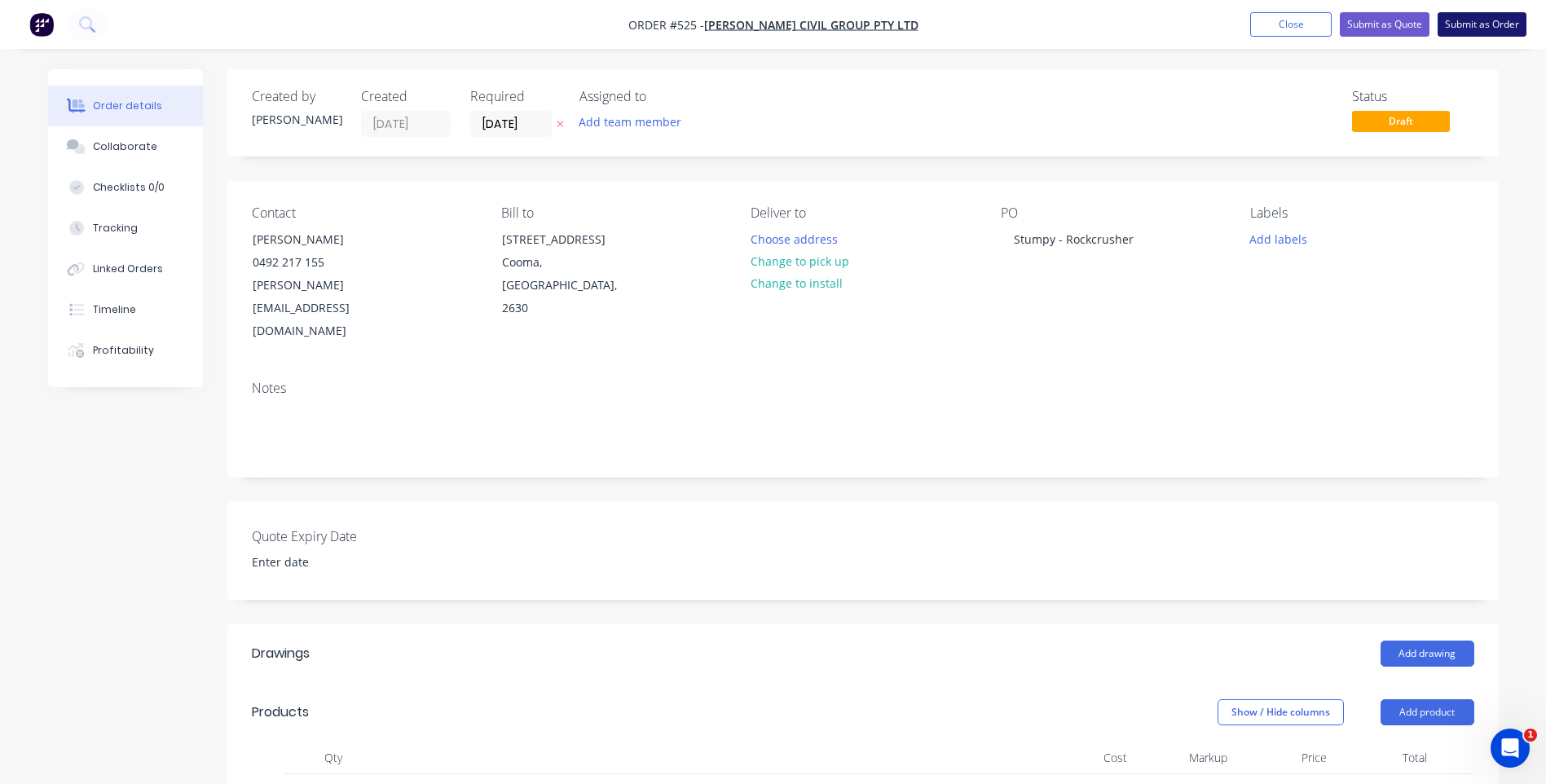
click at [1477, 20] on button "Submit as Order" at bounding box center [1482, 24] width 89 height 24
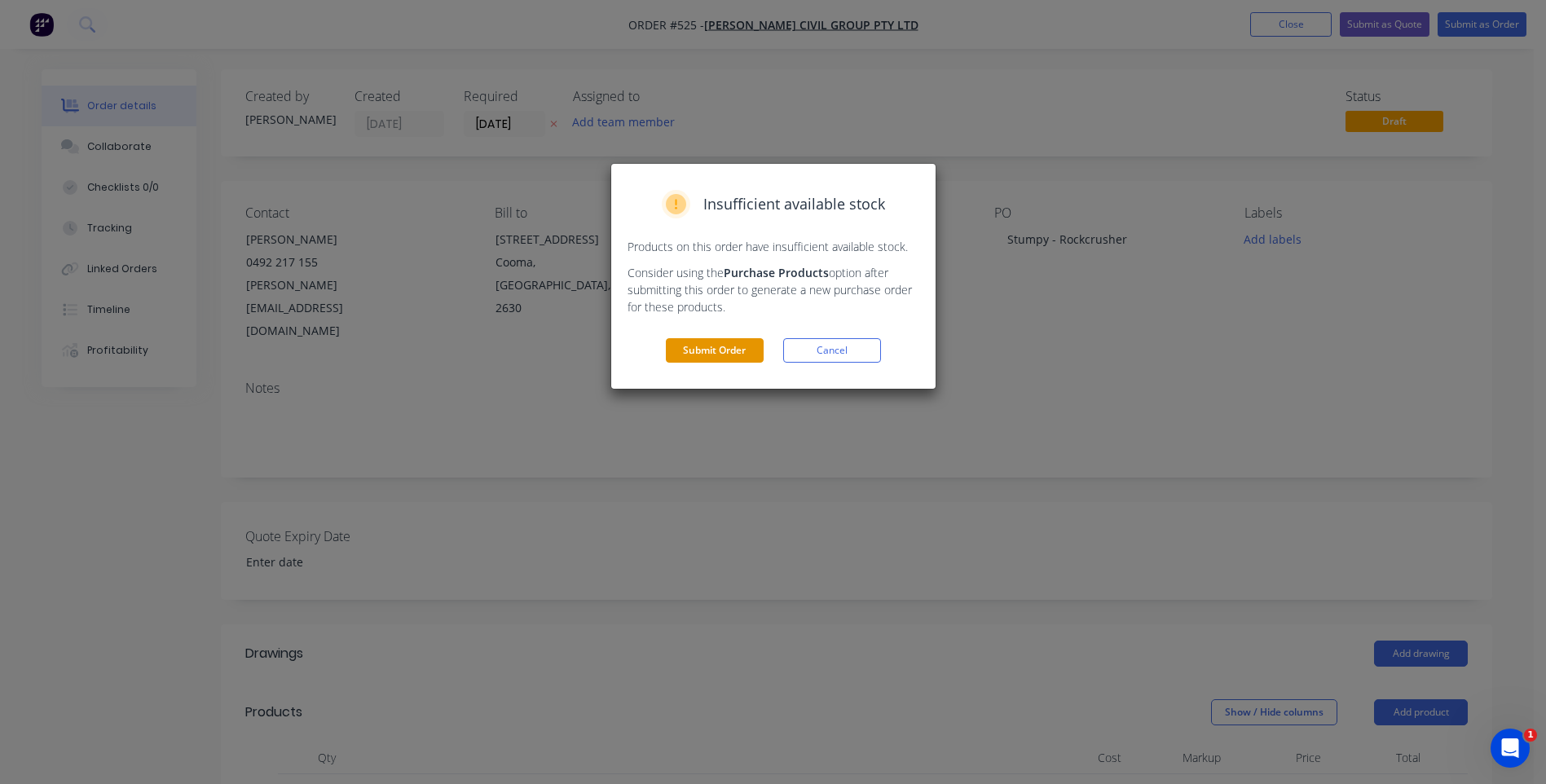
click at [720, 345] on button "Submit Order" at bounding box center [715, 350] width 98 height 24
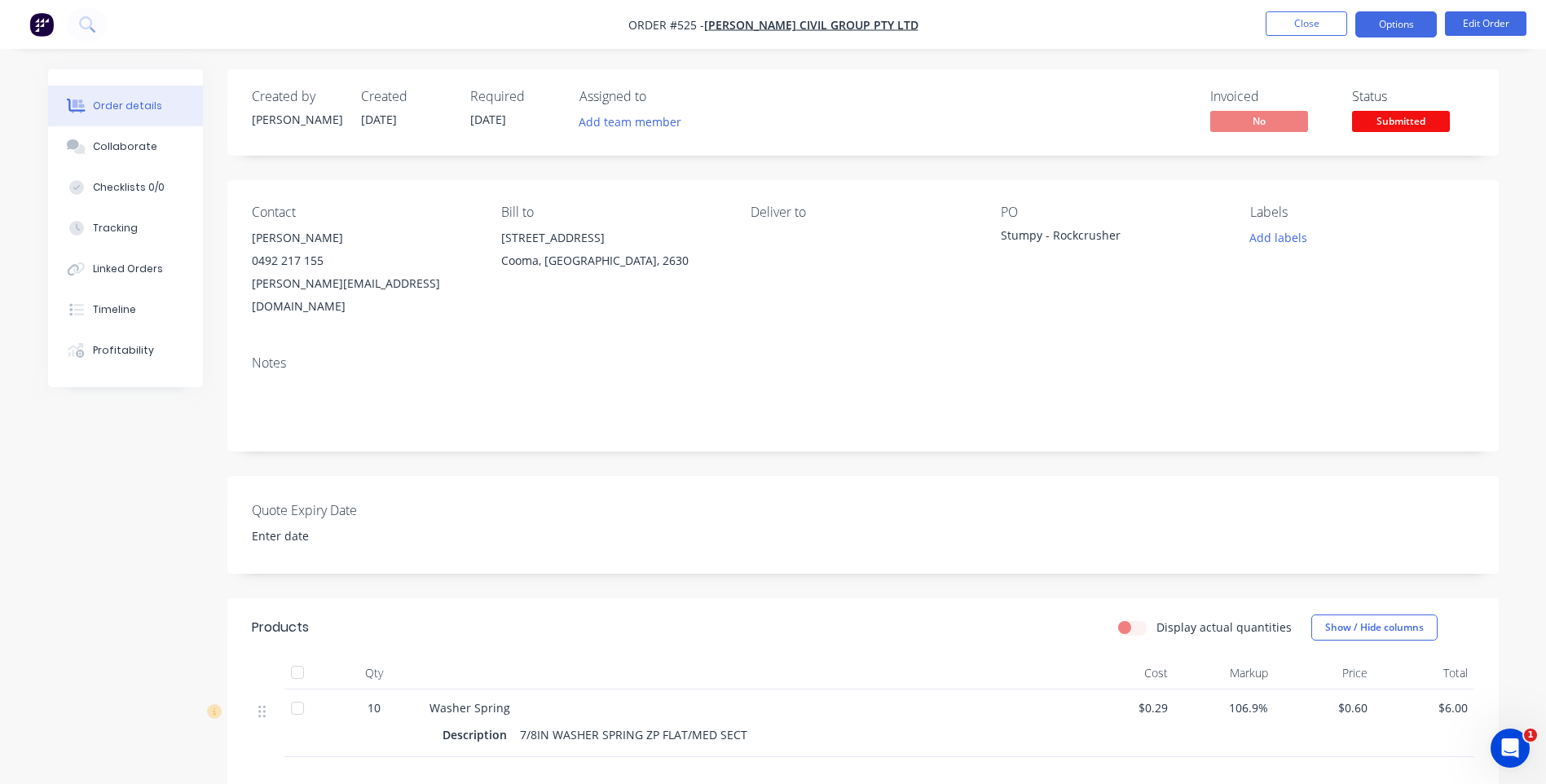
click at [1403, 28] on button "Options" at bounding box center [1396, 24] width 82 height 26
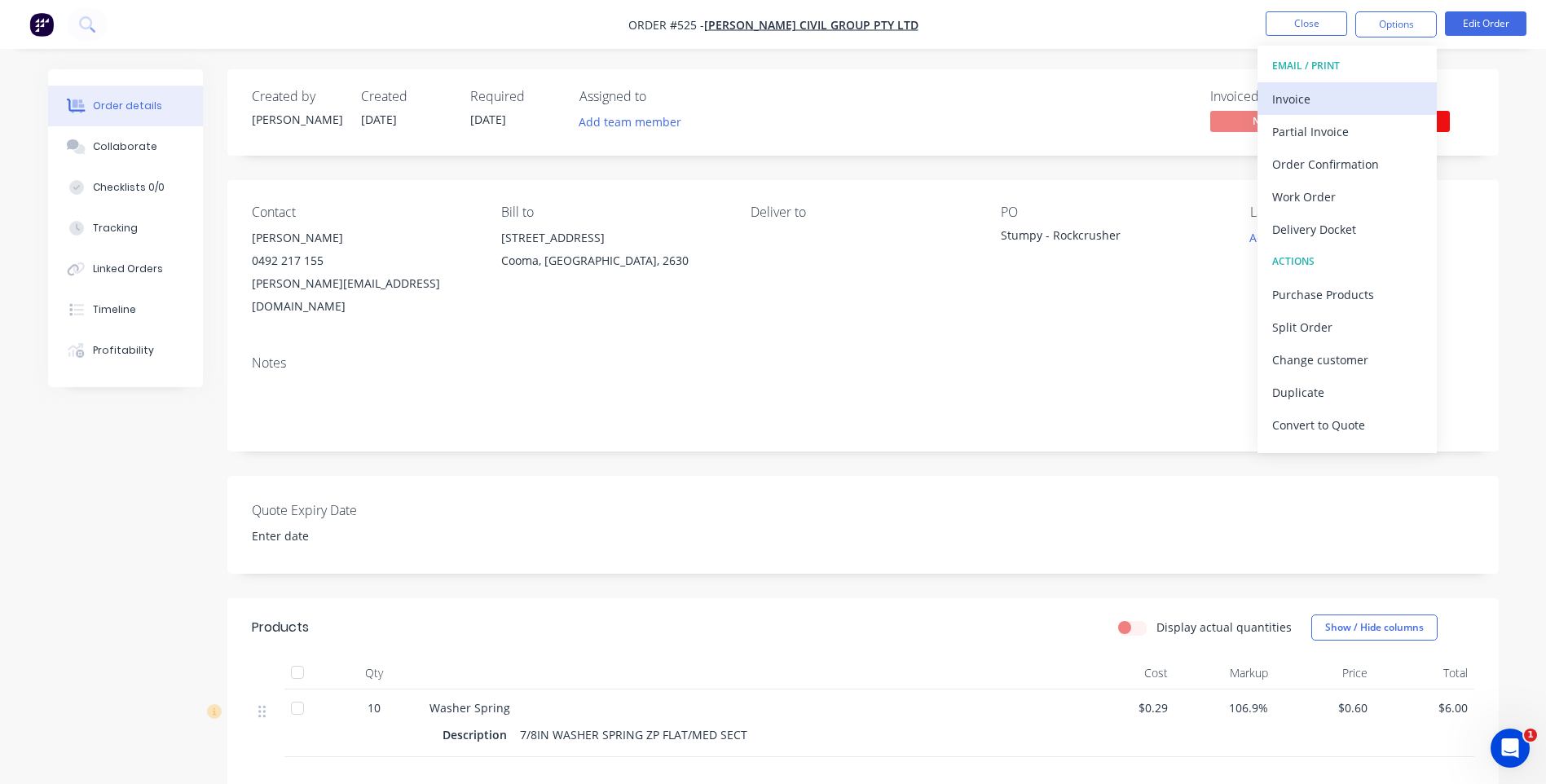
click at [1279, 93] on div "Invoice" at bounding box center [1347, 99] width 150 height 24
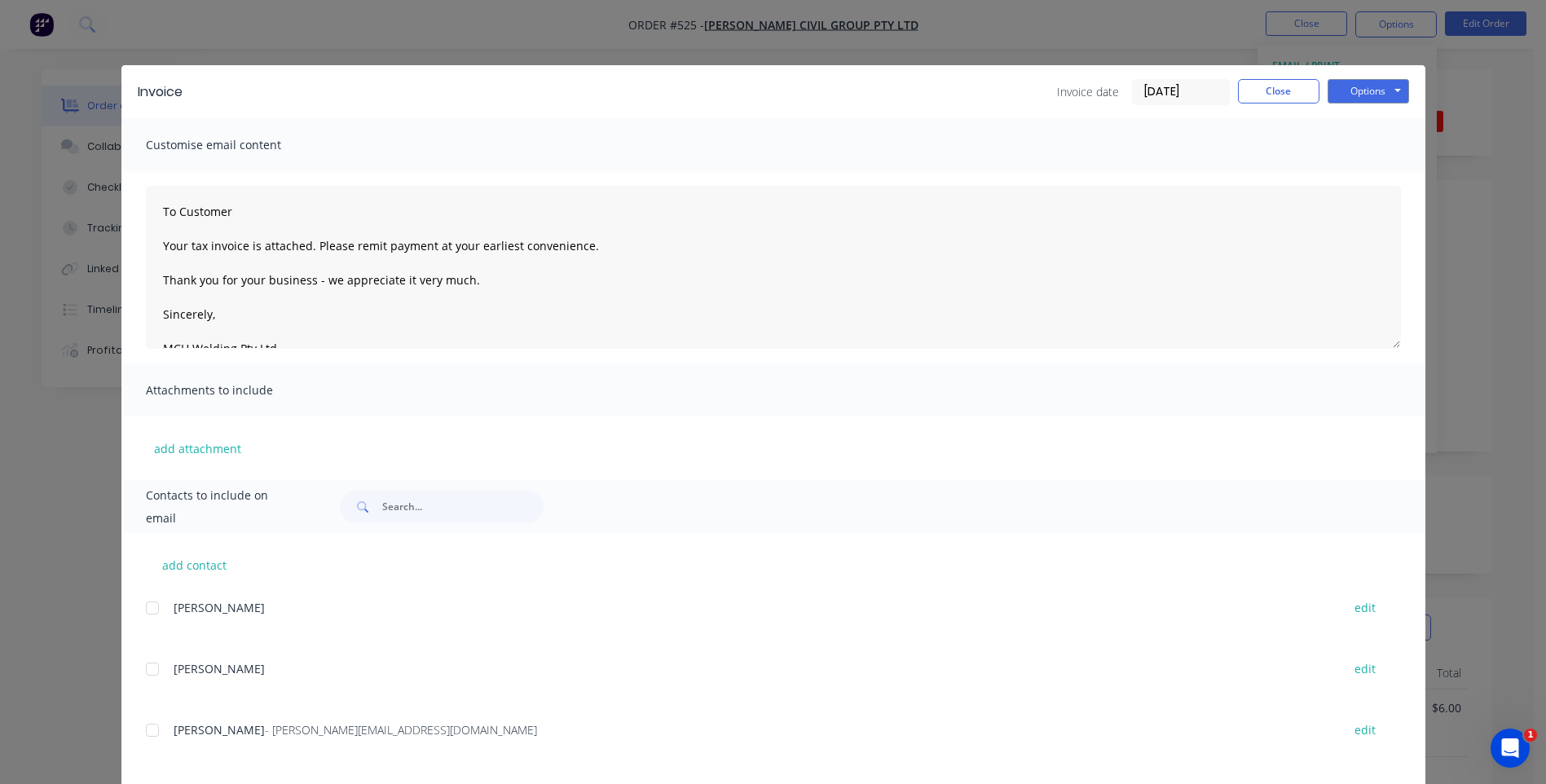
scroll to position [141, 0]
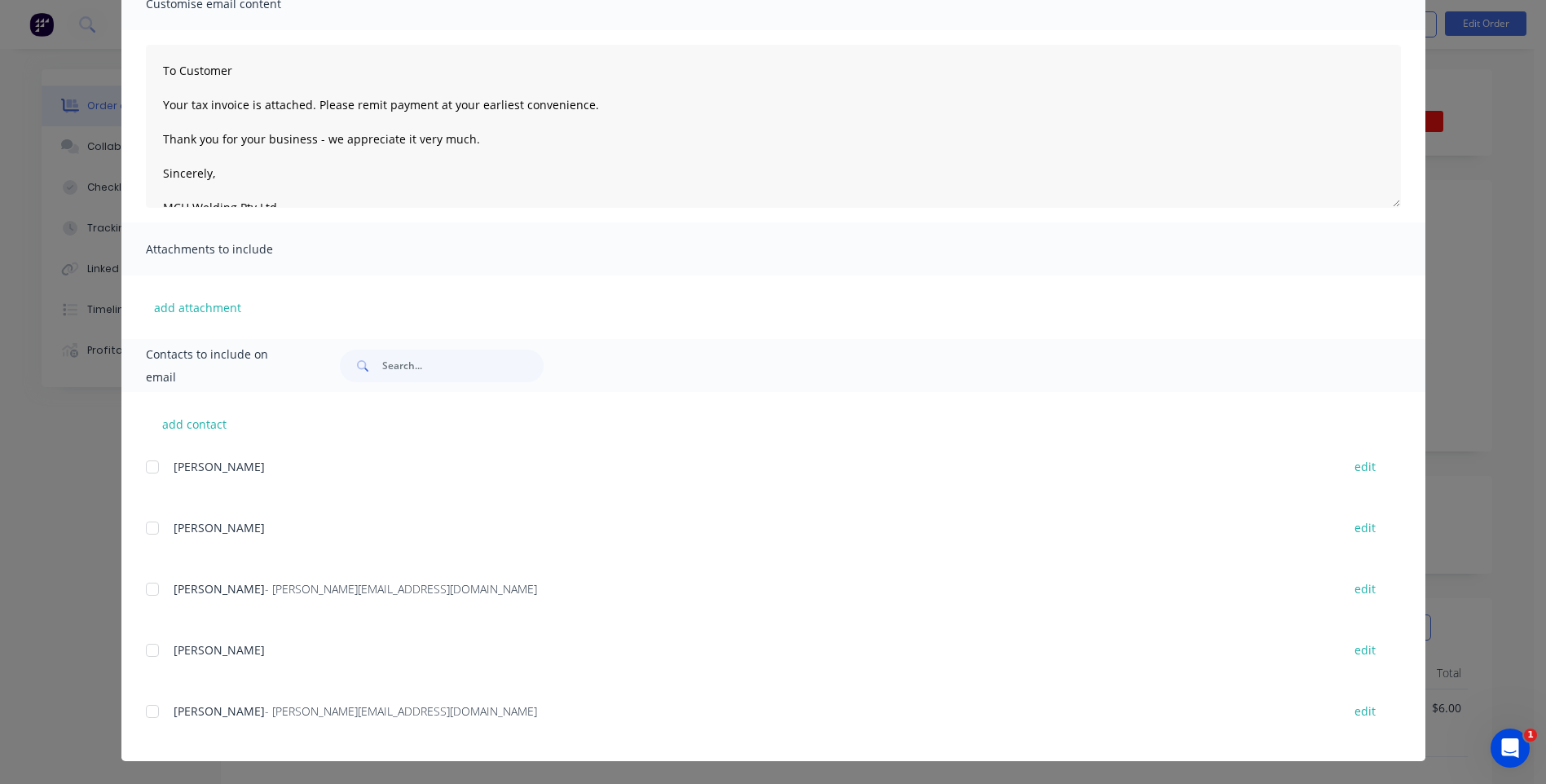
click at [149, 589] on div at bounding box center [152, 589] width 33 height 33
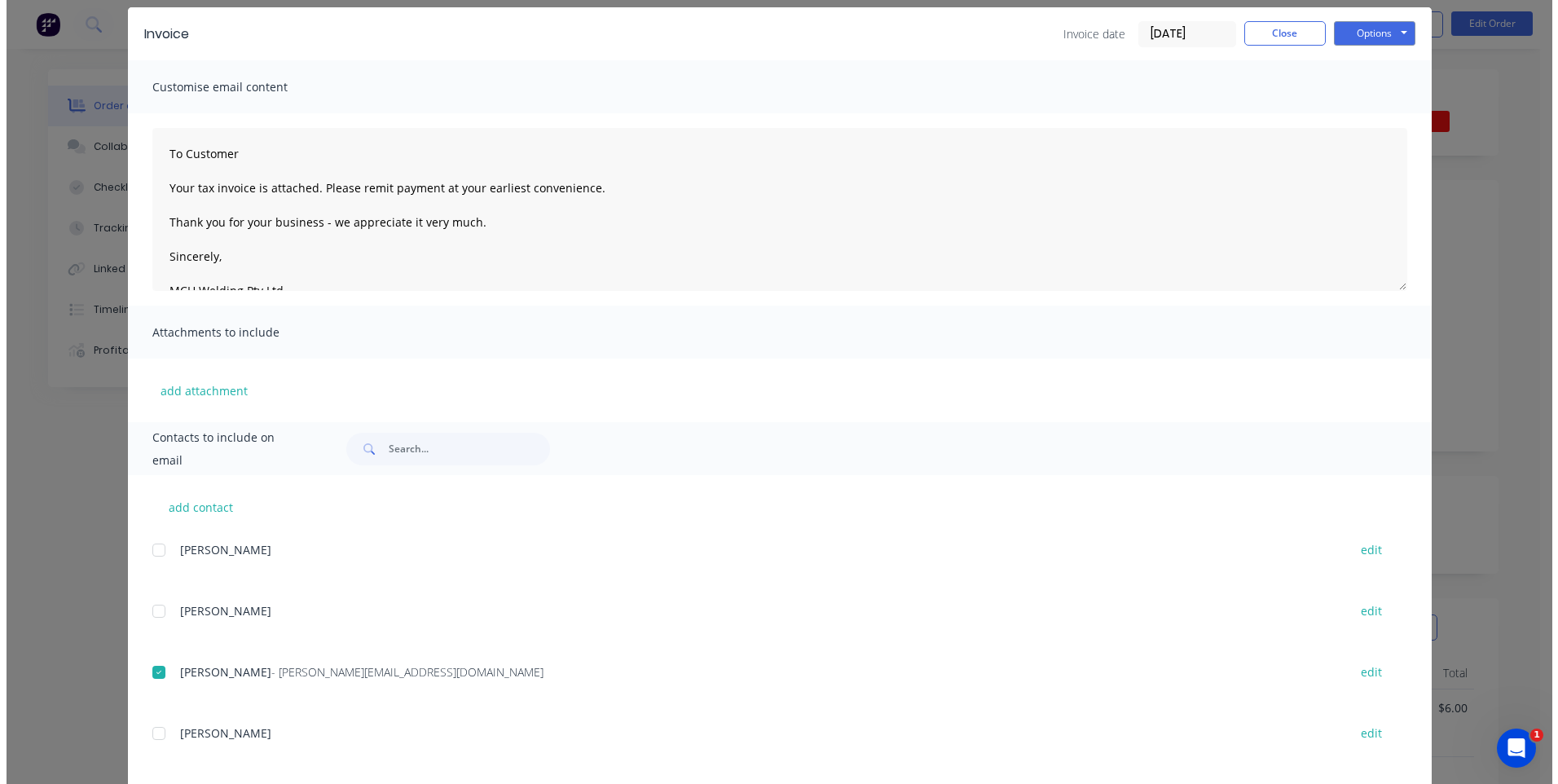
scroll to position [0, 0]
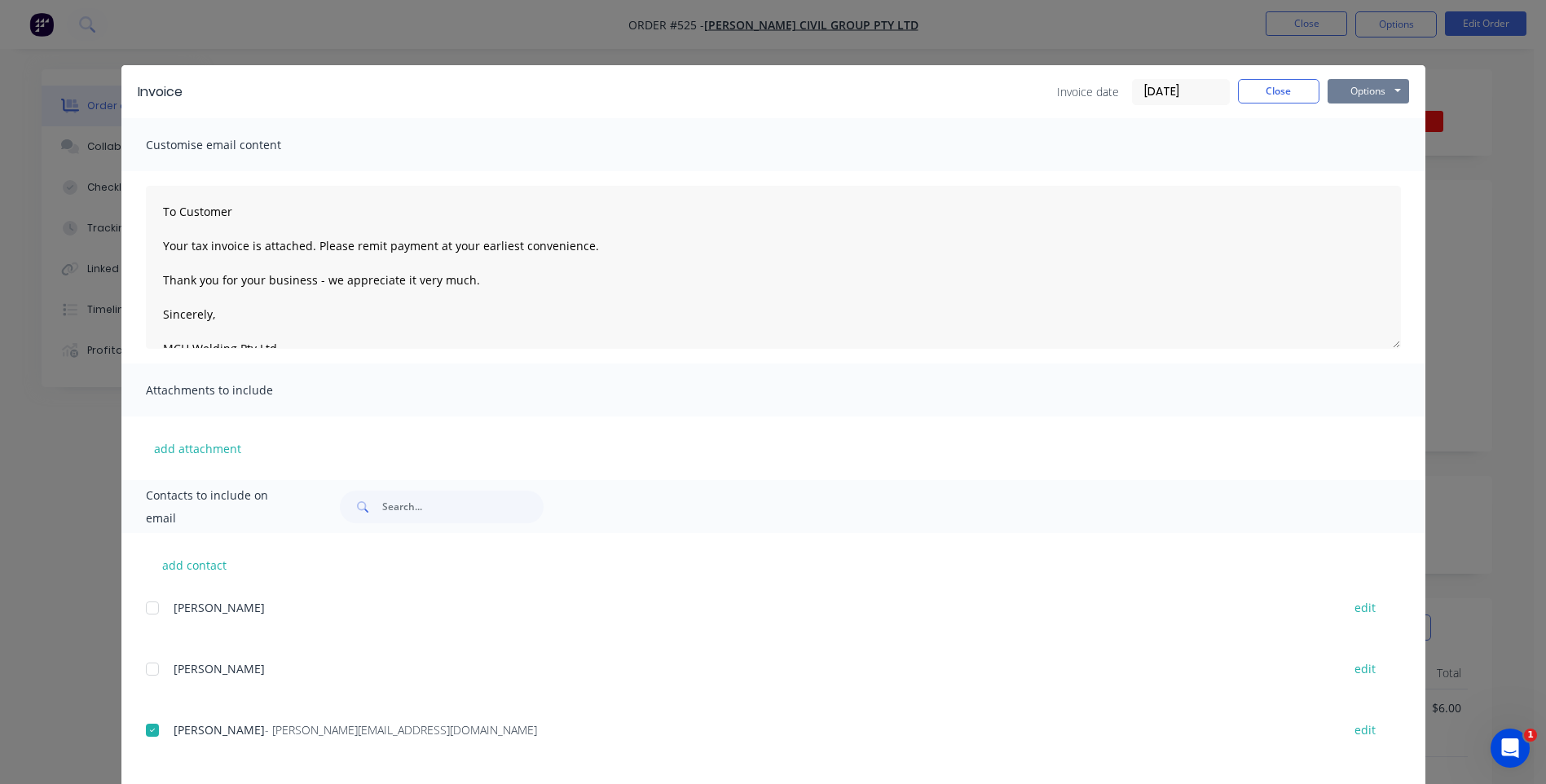
click at [1341, 91] on button "Options" at bounding box center [1368, 91] width 82 height 24
click at [1350, 174] on button "Email" at bounding box center [1380, 174] width 104 height 27
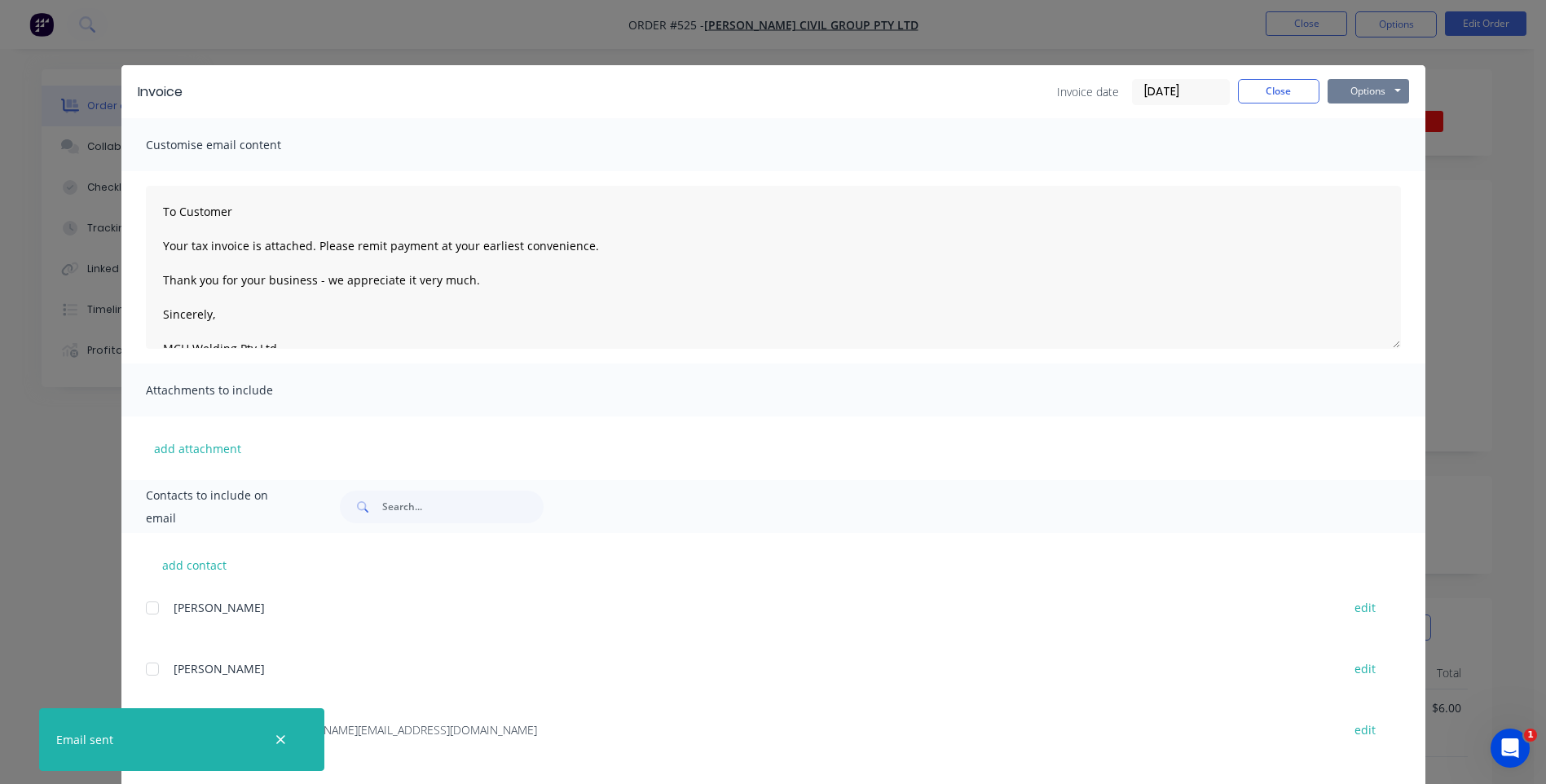
click at [1355, 84] on button "Options" at bounding box center [1368, 91] width 82 height 24
click at [1251, 84] on button "Close" at bounding box center [1279, 91] width 82 height 24
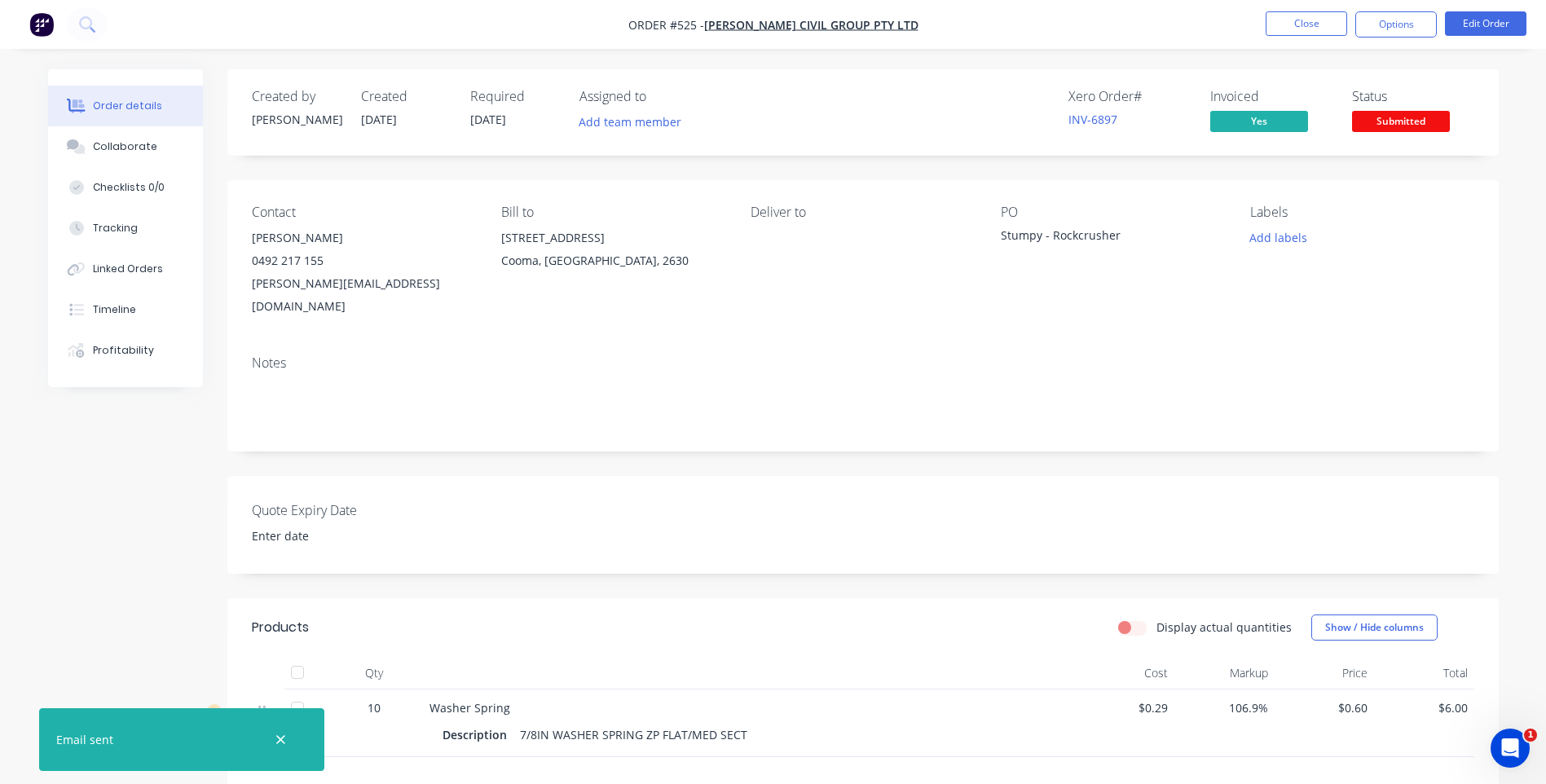
click at [1450, 126] on div "Status Submitted" at bounding box center [1412, 113] width 122 height 47
click at [1443, 123] on span "Submitted" at bounding box center [1401, 121] width 98 height 20
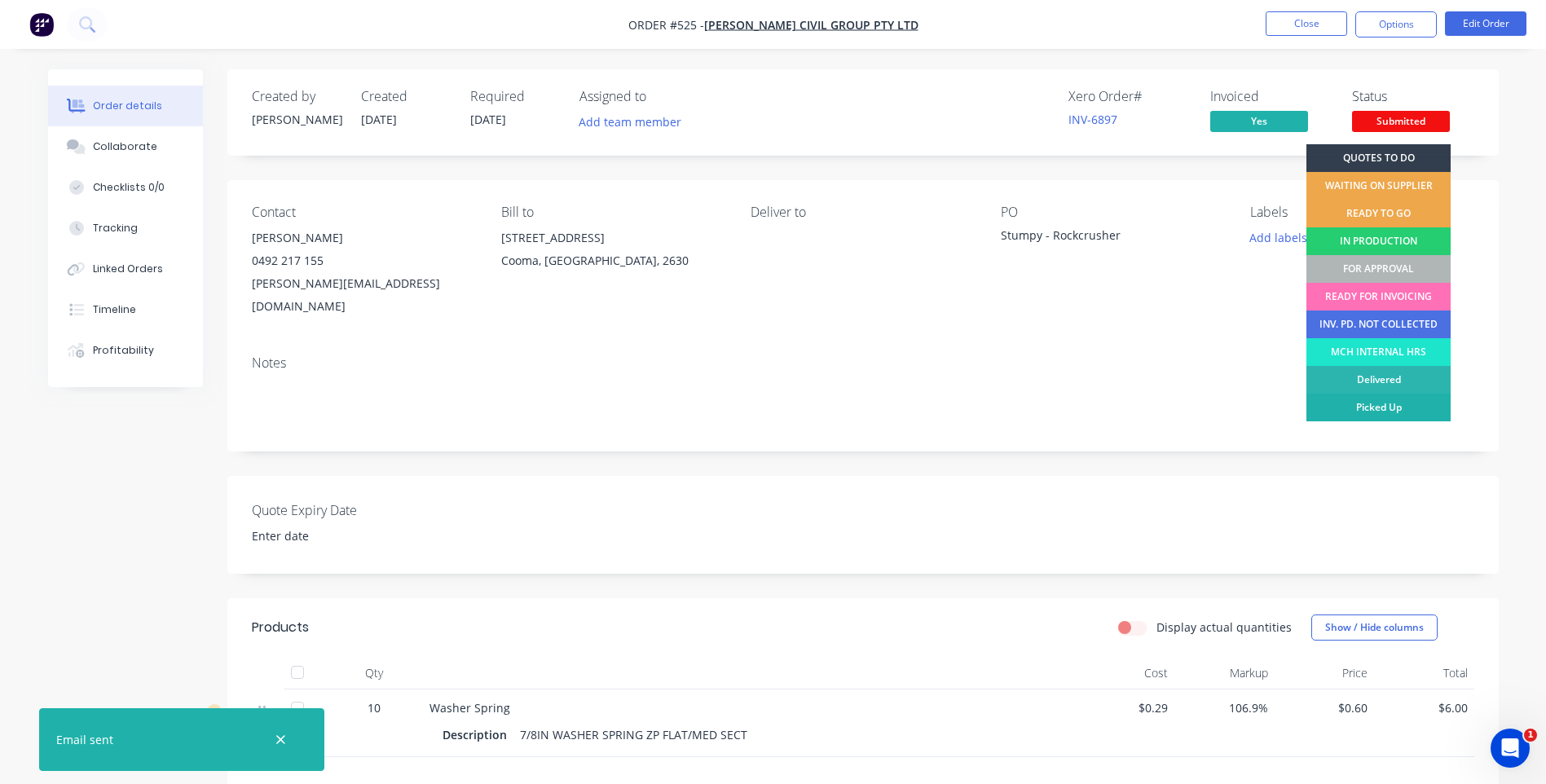
click at [1354, 405] on div "Picked Up" at bounding box center [1379, 407] width 145 height 28
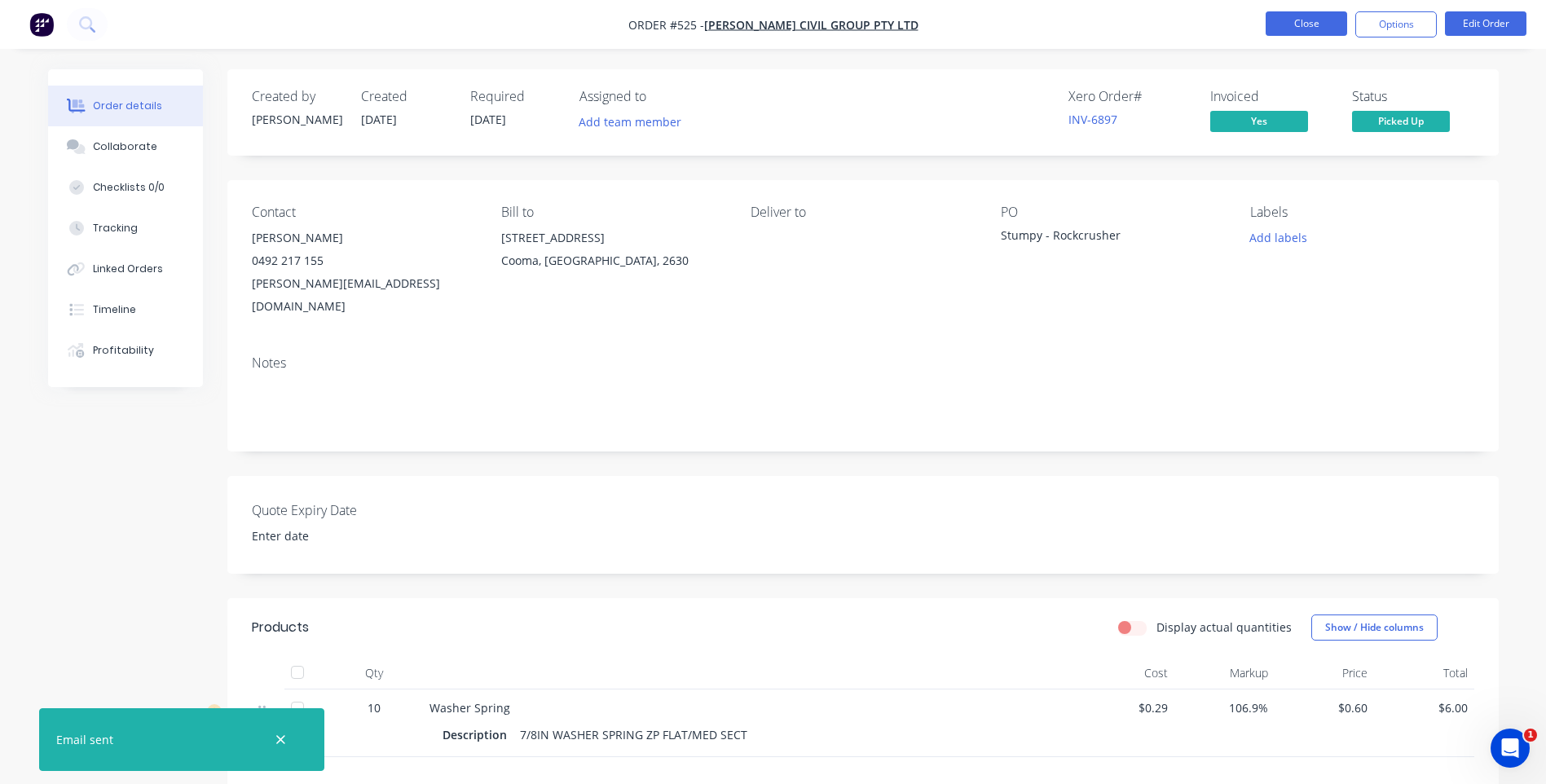
click at [1290, 17] on button "Close" at bounding box center [1306, 24] width 82 height 24
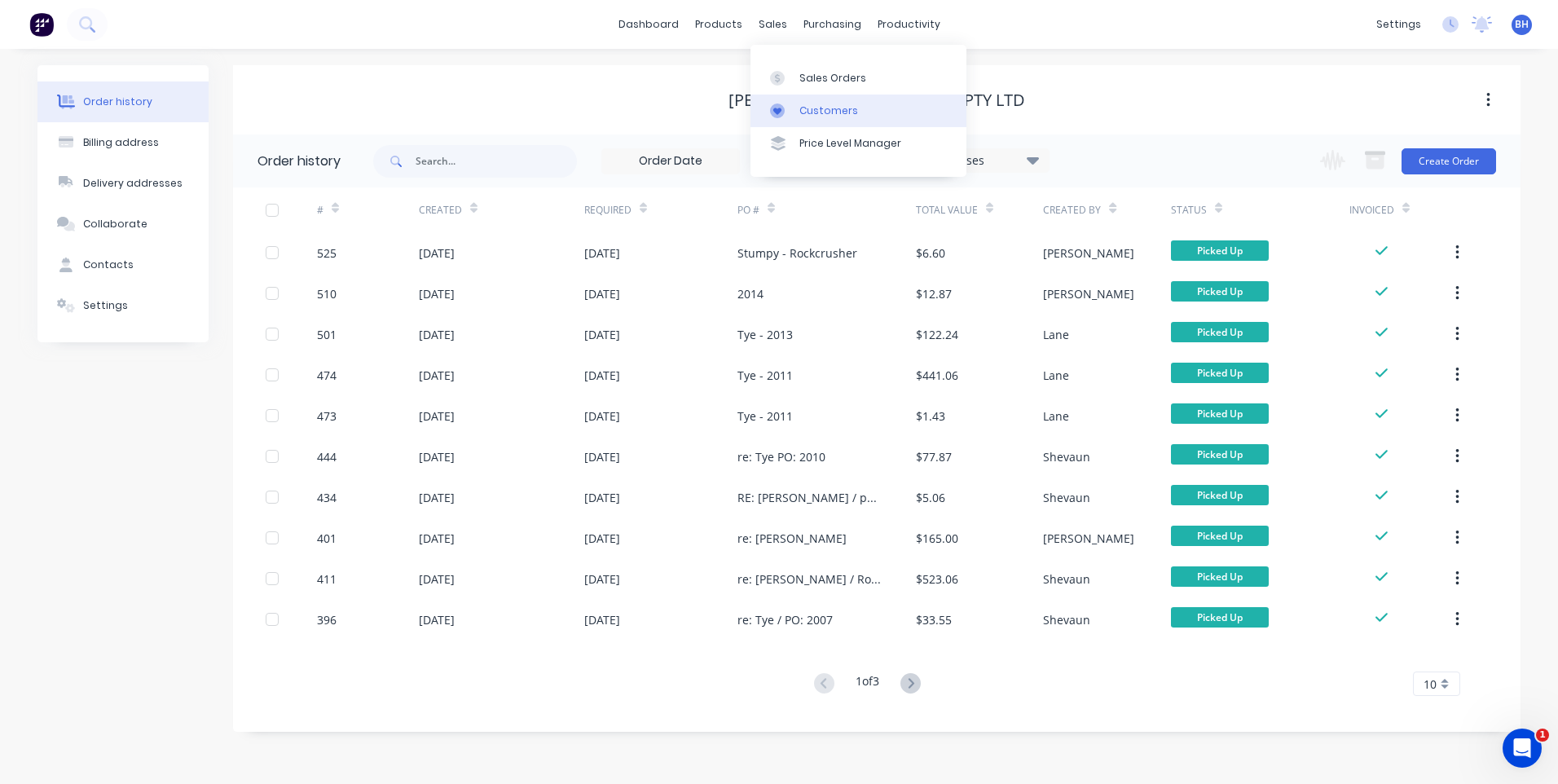
click at [816, 108] on div "Customers" at bounding box center [829, 110] width 59 height 14
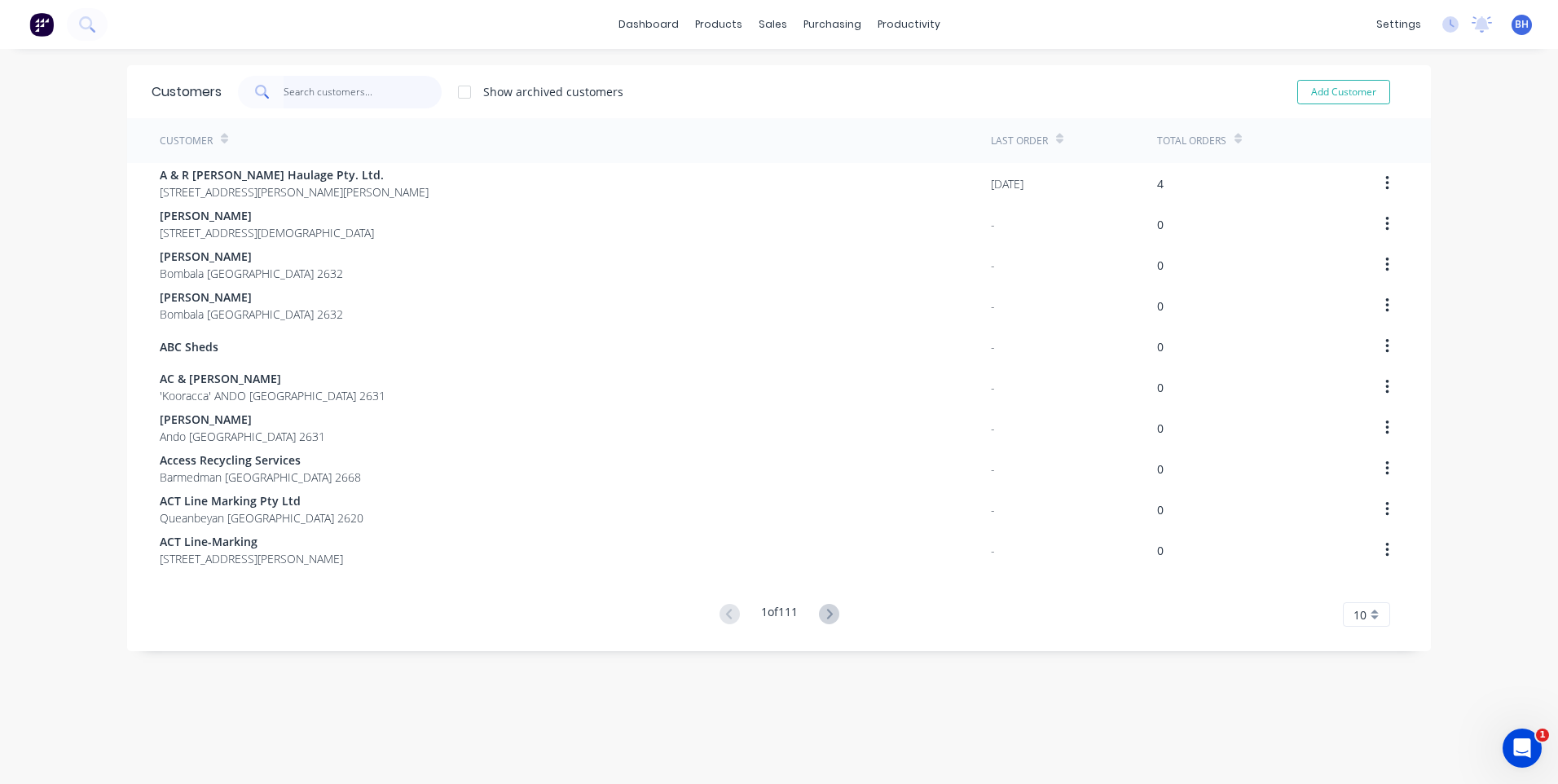
click at [363, 101] on input "text" at bounding box center [362, 92] width 159 height 33
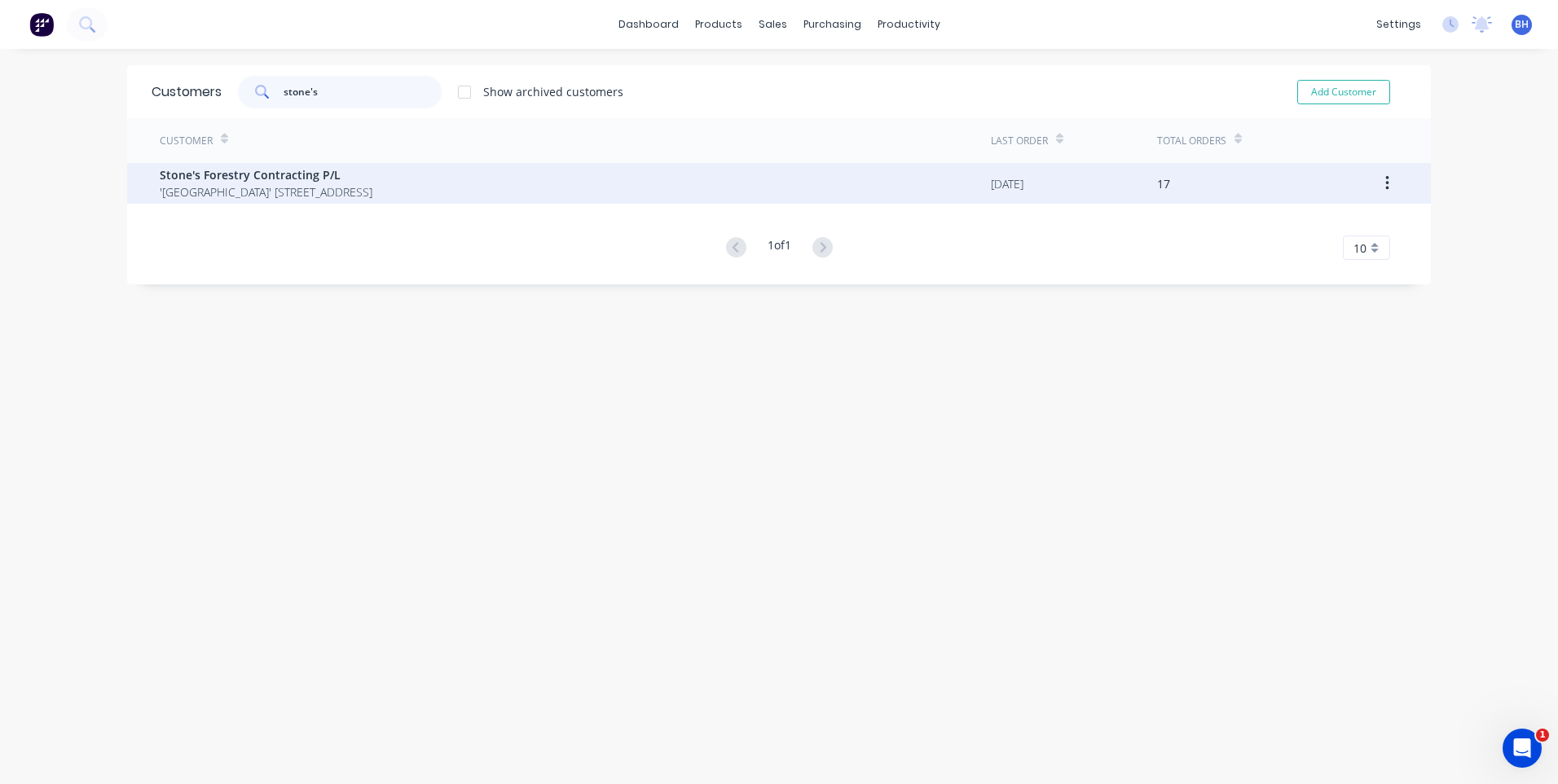
type input "stone's"
click at [292, 185] on span "'[GEOGRAPHIC_DATA]' [STREET_ADDRESS]" at bounding box center [266, 192] width 213 height 17
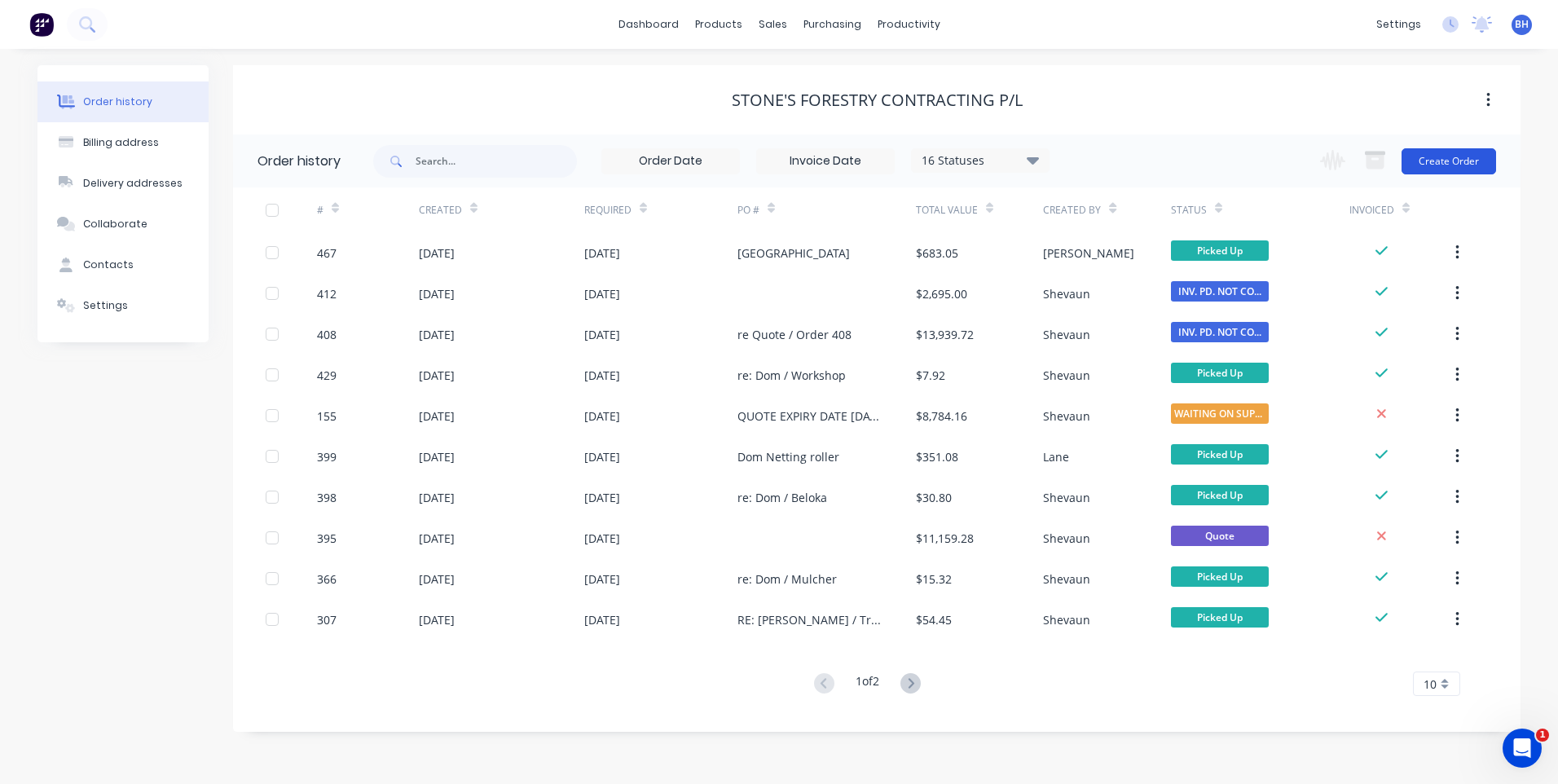
click at [1434, 159] on button "Create Order" at bounding box center [1449, 160] width 94 height 26
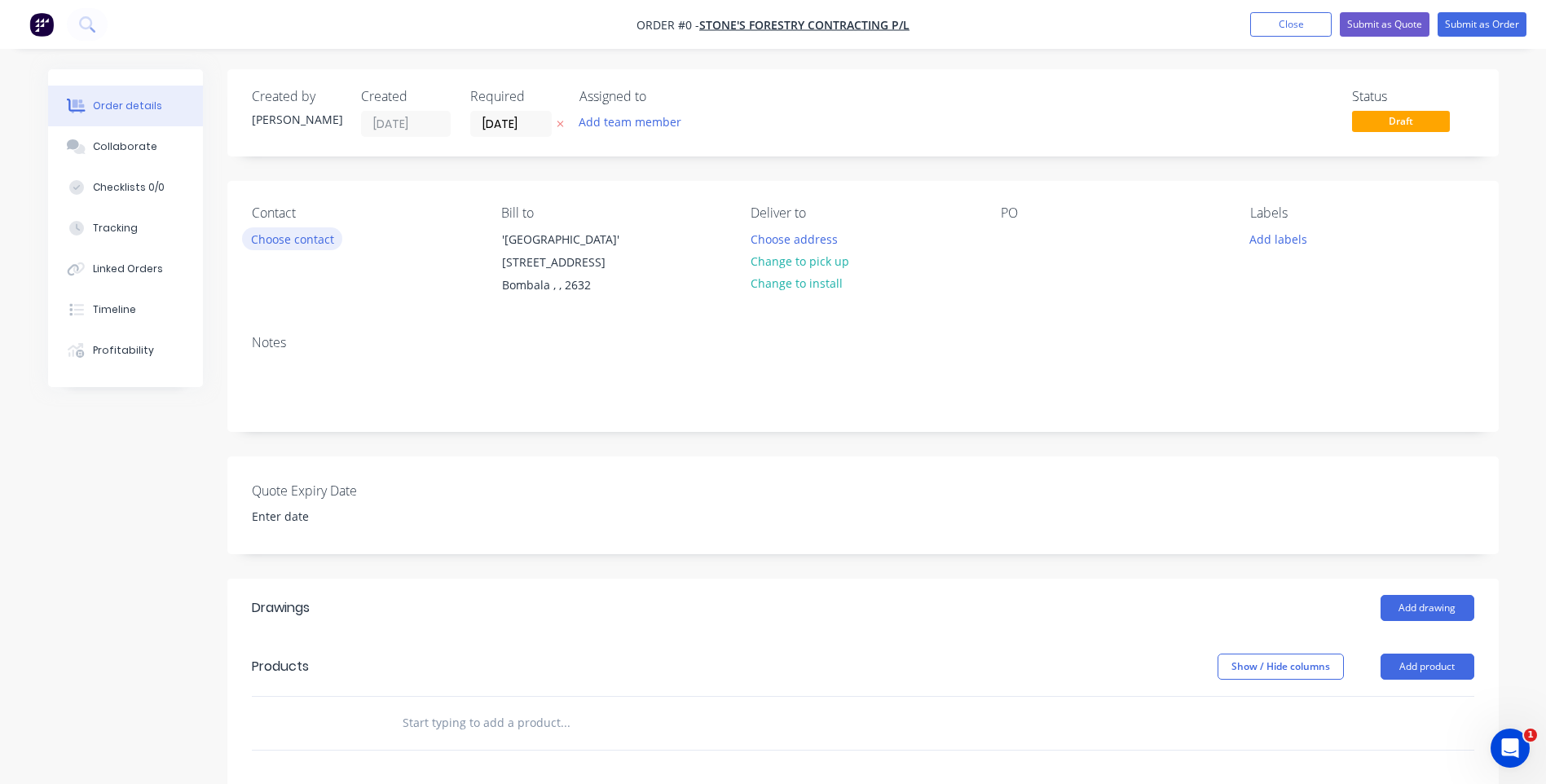
click at [288, 234] on button "Choose contact" at bounding box center [292, 238] width 100 height 22
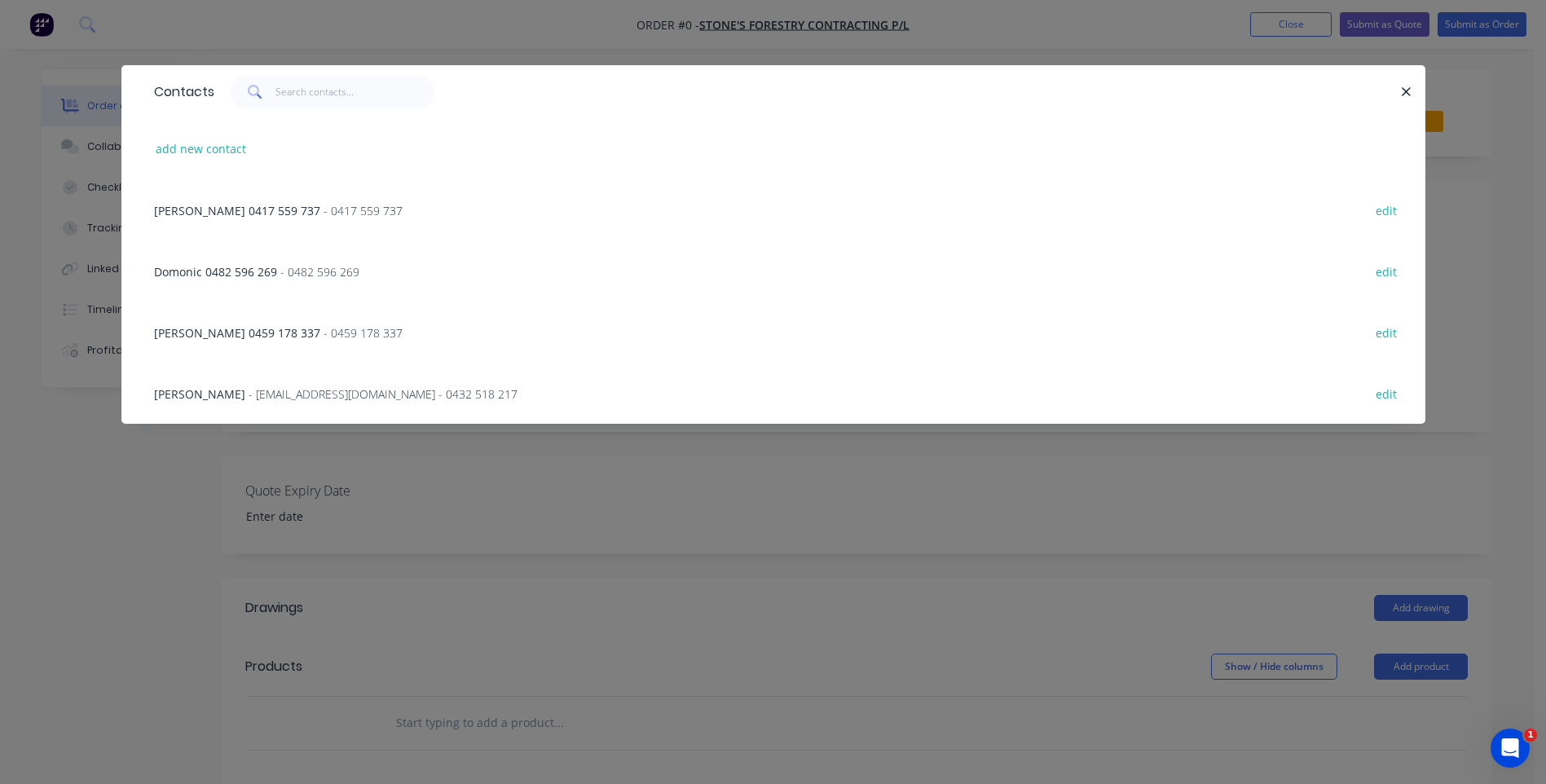
click at [309, 387] on span "- stonescontracting87@gmail.com - 0432 518 217" at bounding box center [383, 394] width 269 height 15
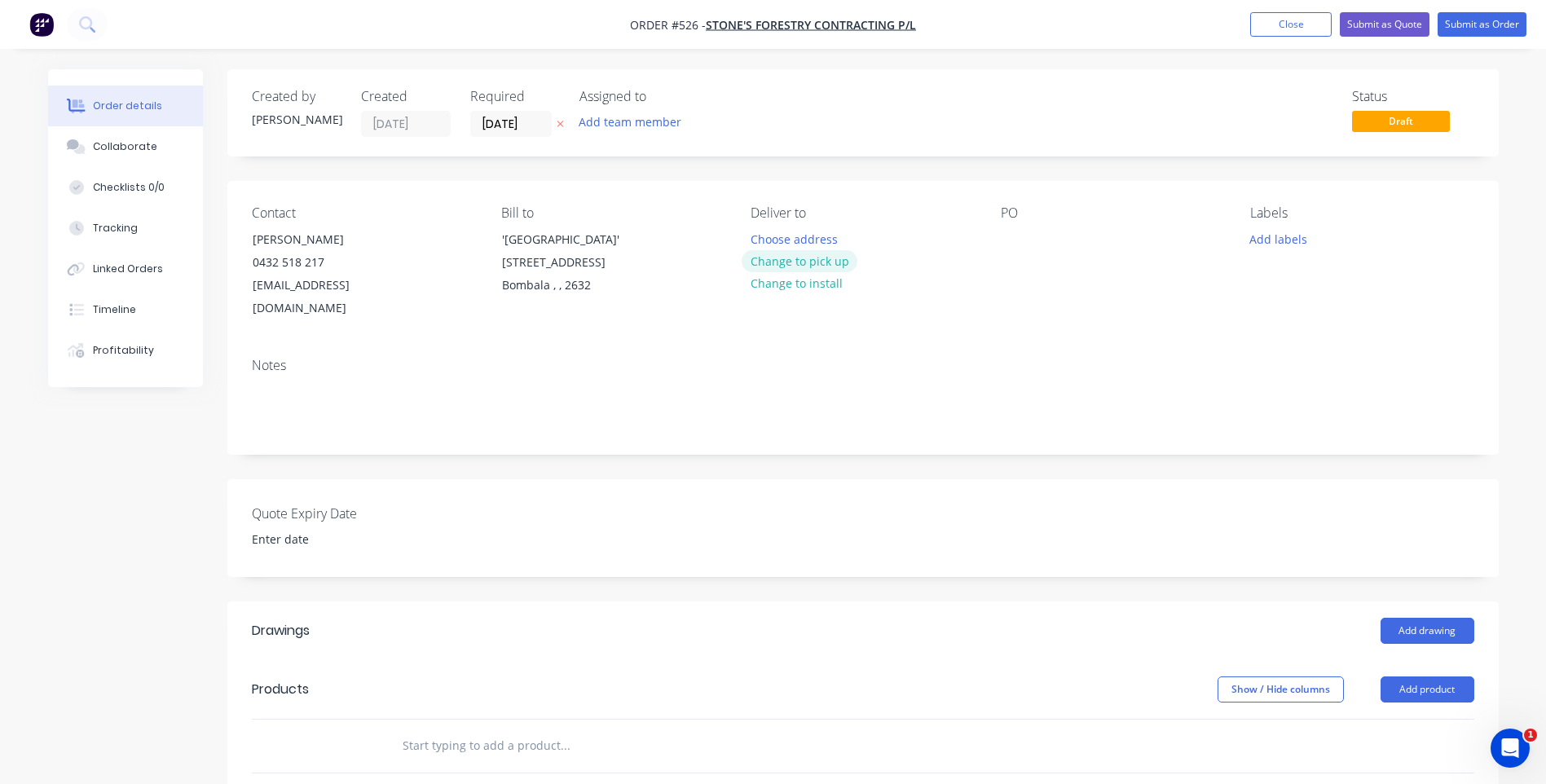
click at [790, 255] on button "Change to pick up" at bounding box center [799, 261] width 116 height 22
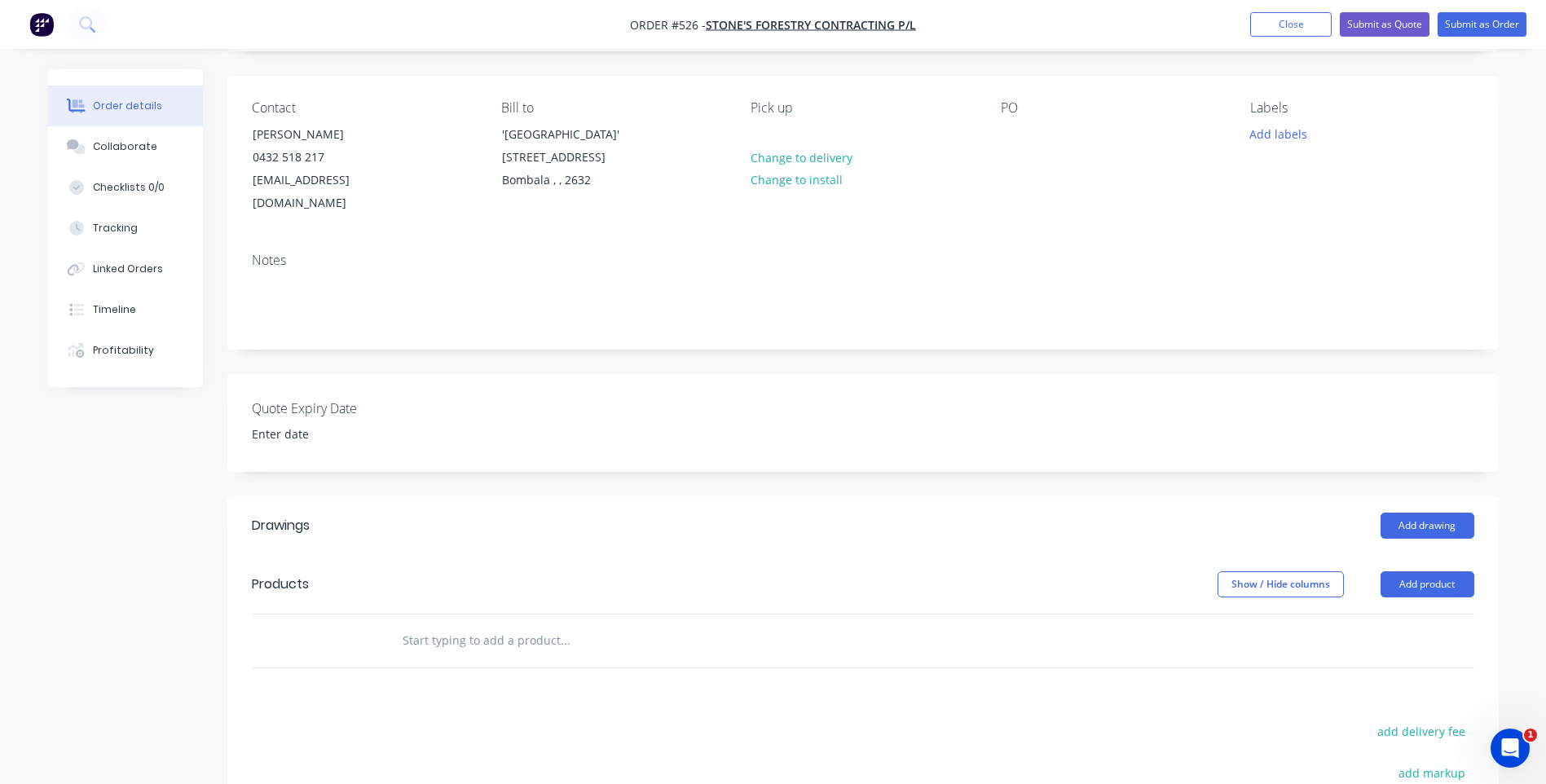
scroll to position [245, 0]
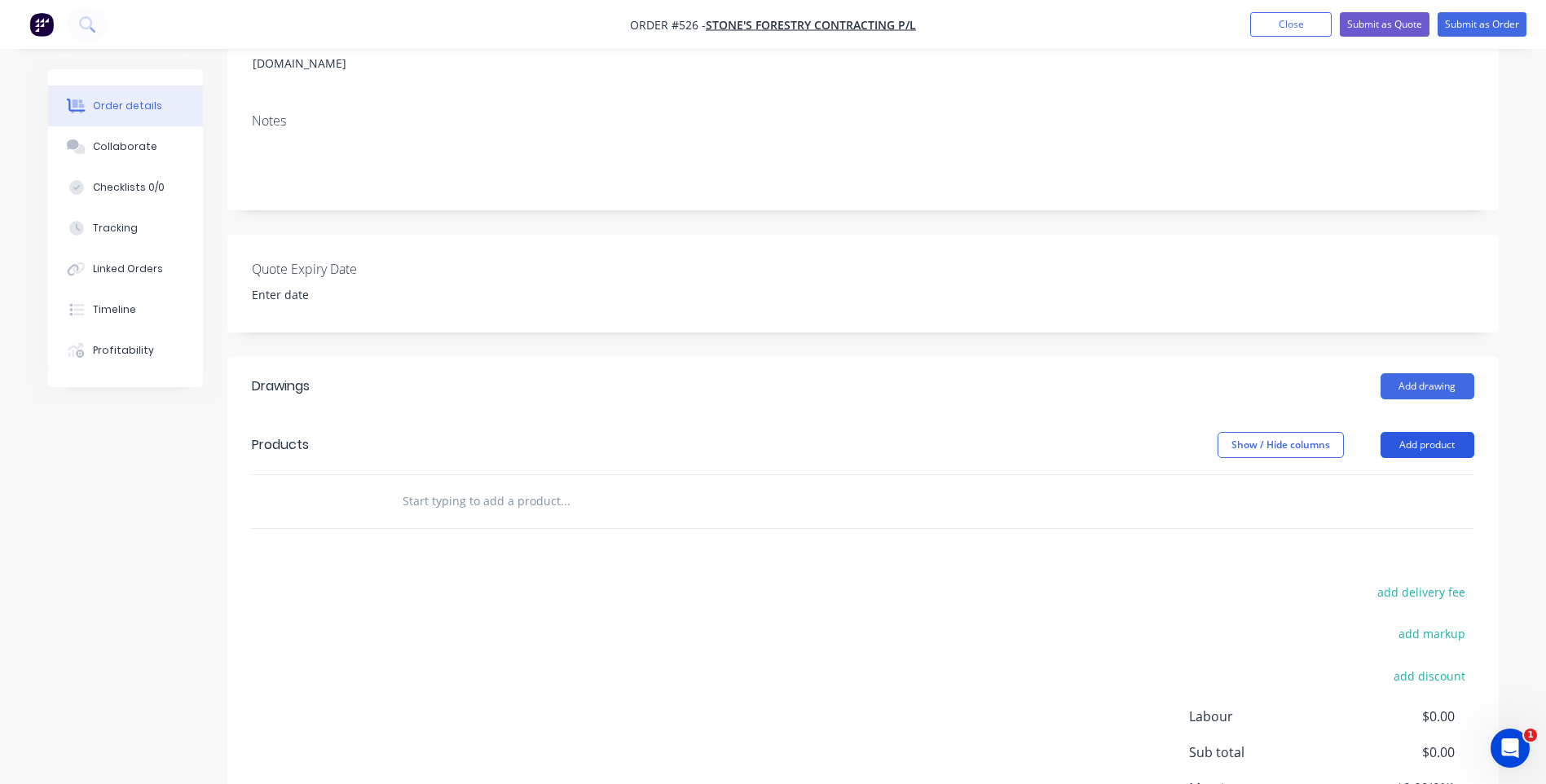
click at [1404, 432] on button "Add product" at bounding box center [1427, 445] width 93 height 26
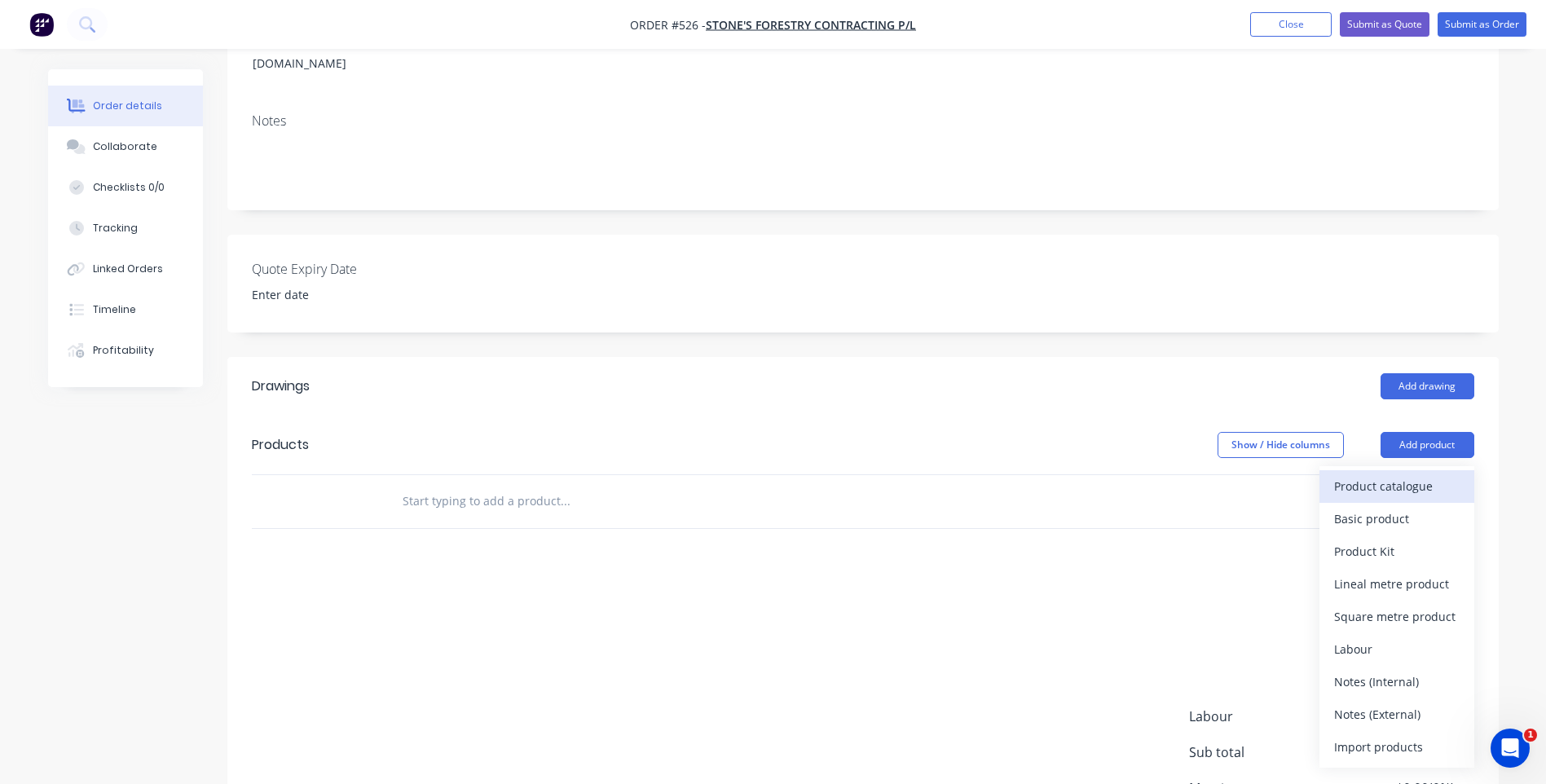
click at [1381, 474] on div "Product catalogue" at bounding box center [1396, 486] width 125 height 24
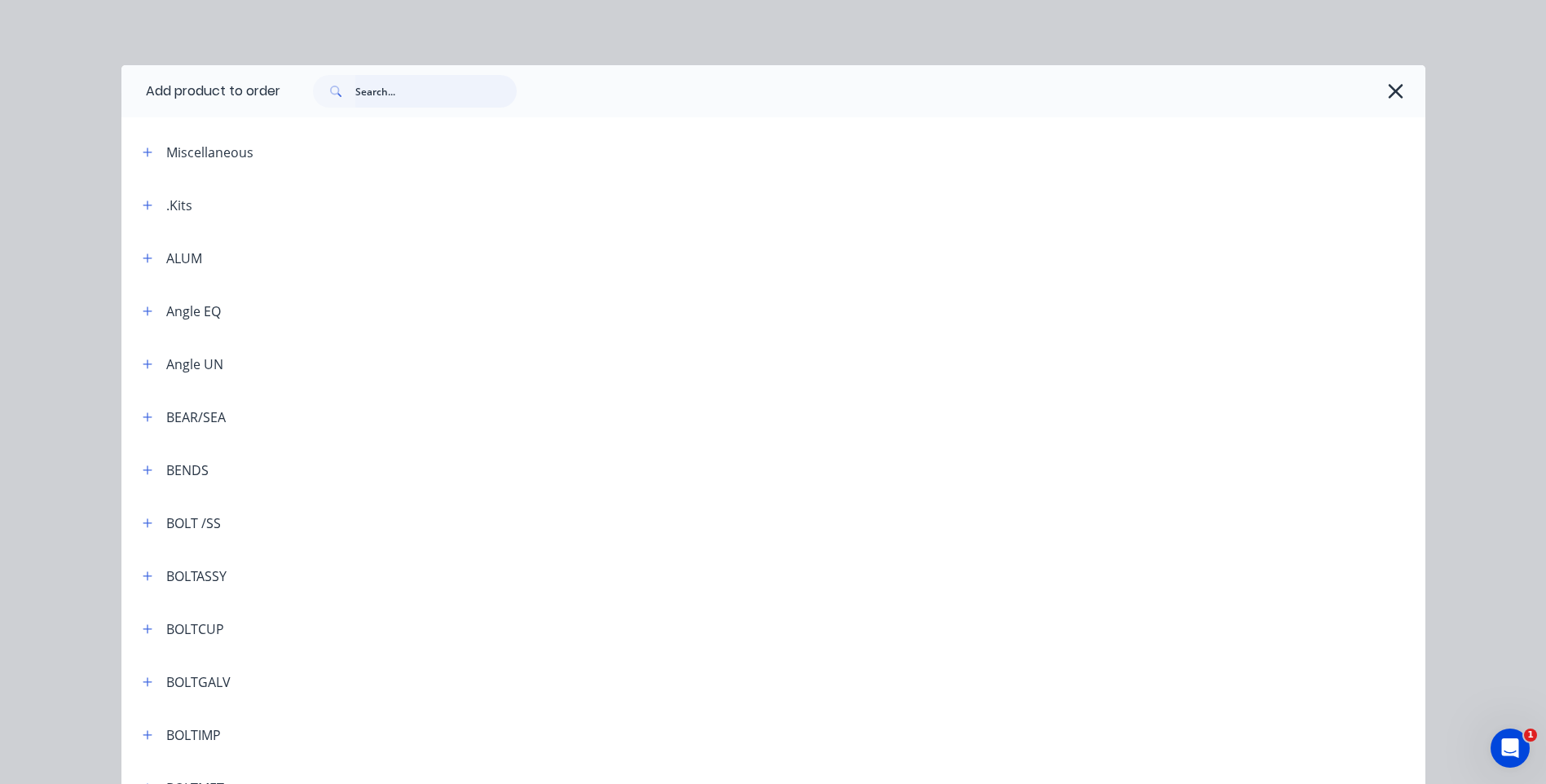
click at [396, 88] on input "text" at bounding box center [436, 91] width 161 height 33
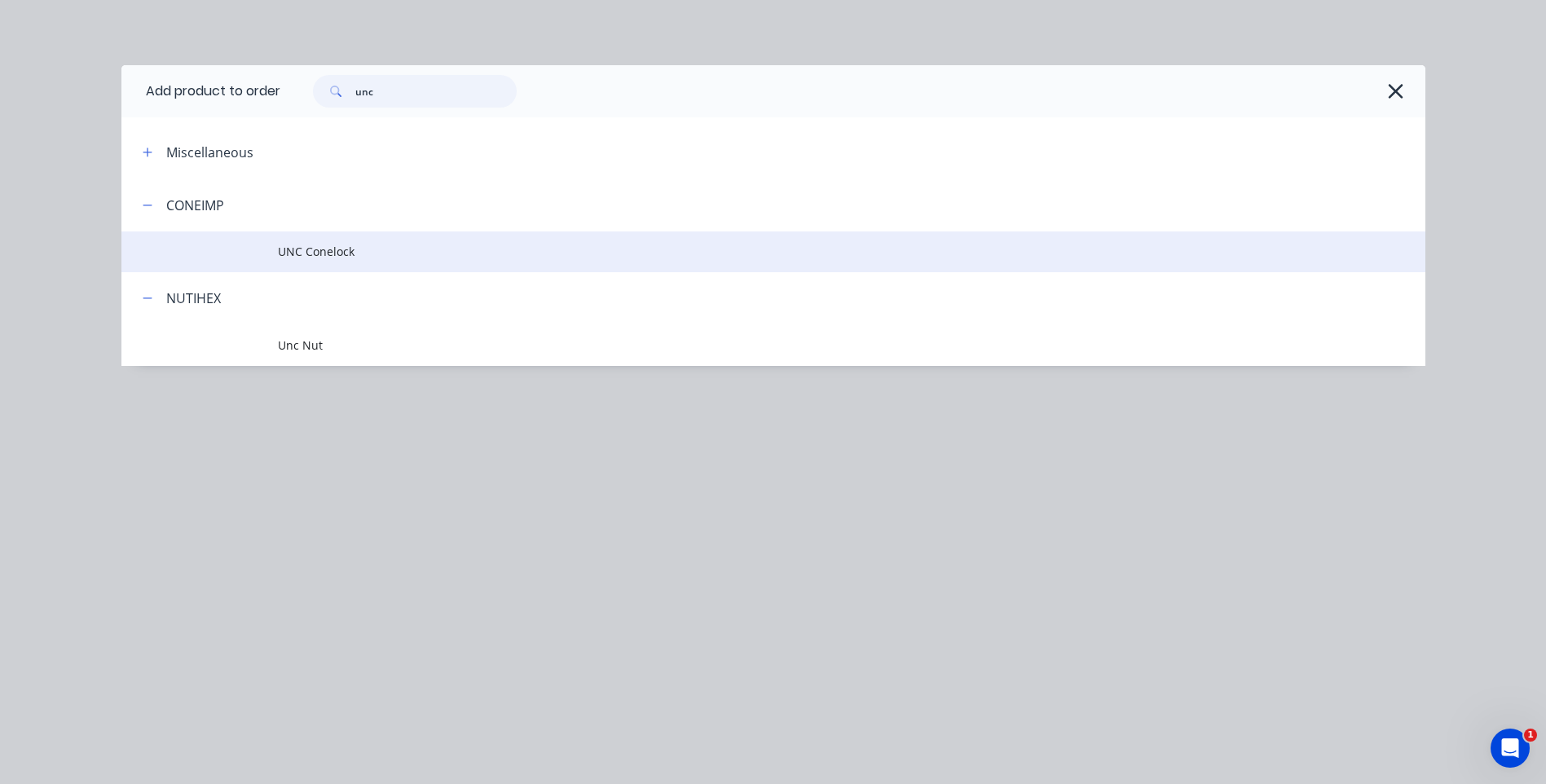
type input "unc"
click at [328, 249] on span "UNC Conelock" at bounding box center [737, 251] width 918 height 17
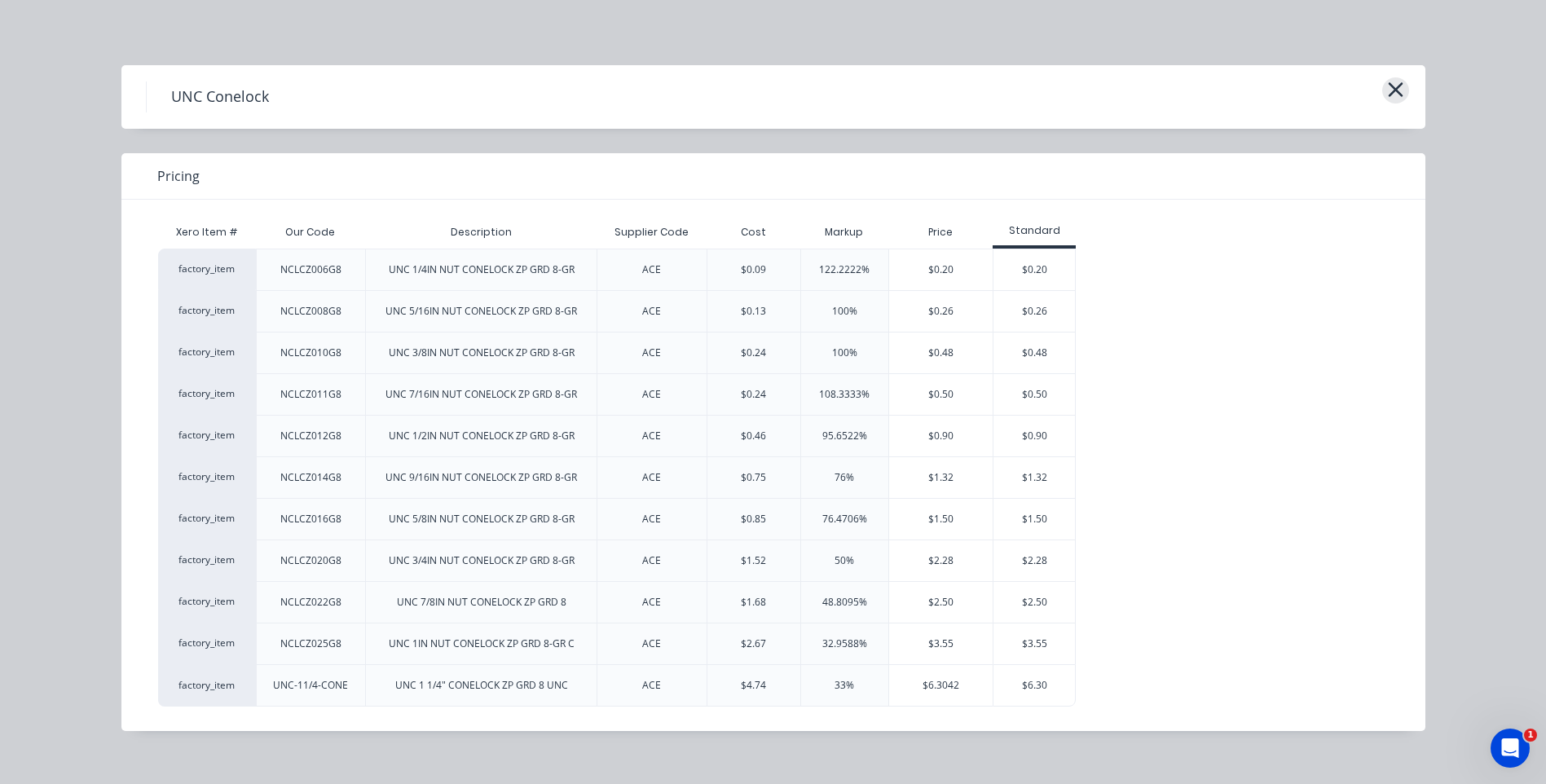
click at [1390, 85] on icon "button" at bounding box center [1395, 89] width 14 height 14
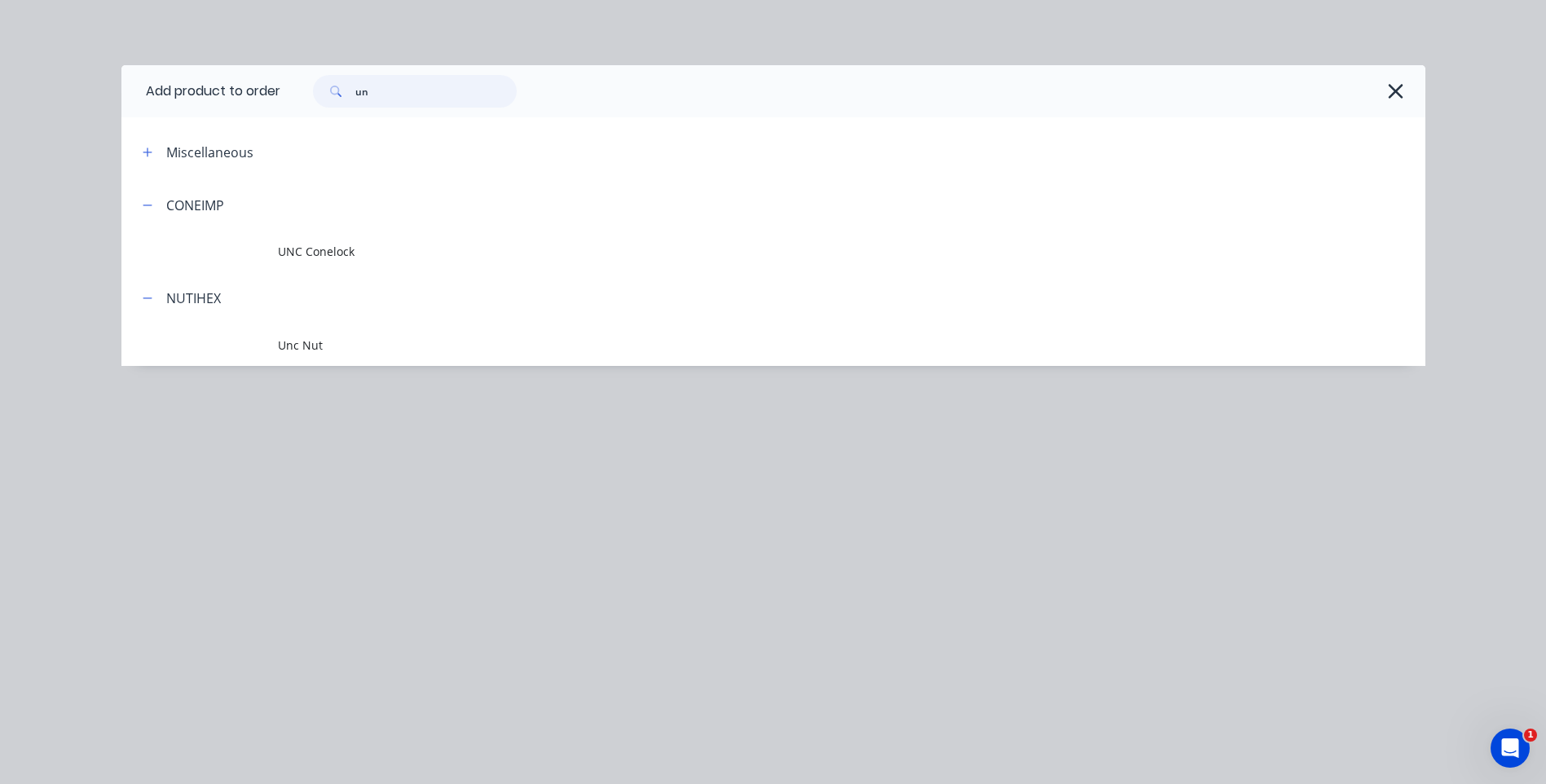
type input "u"
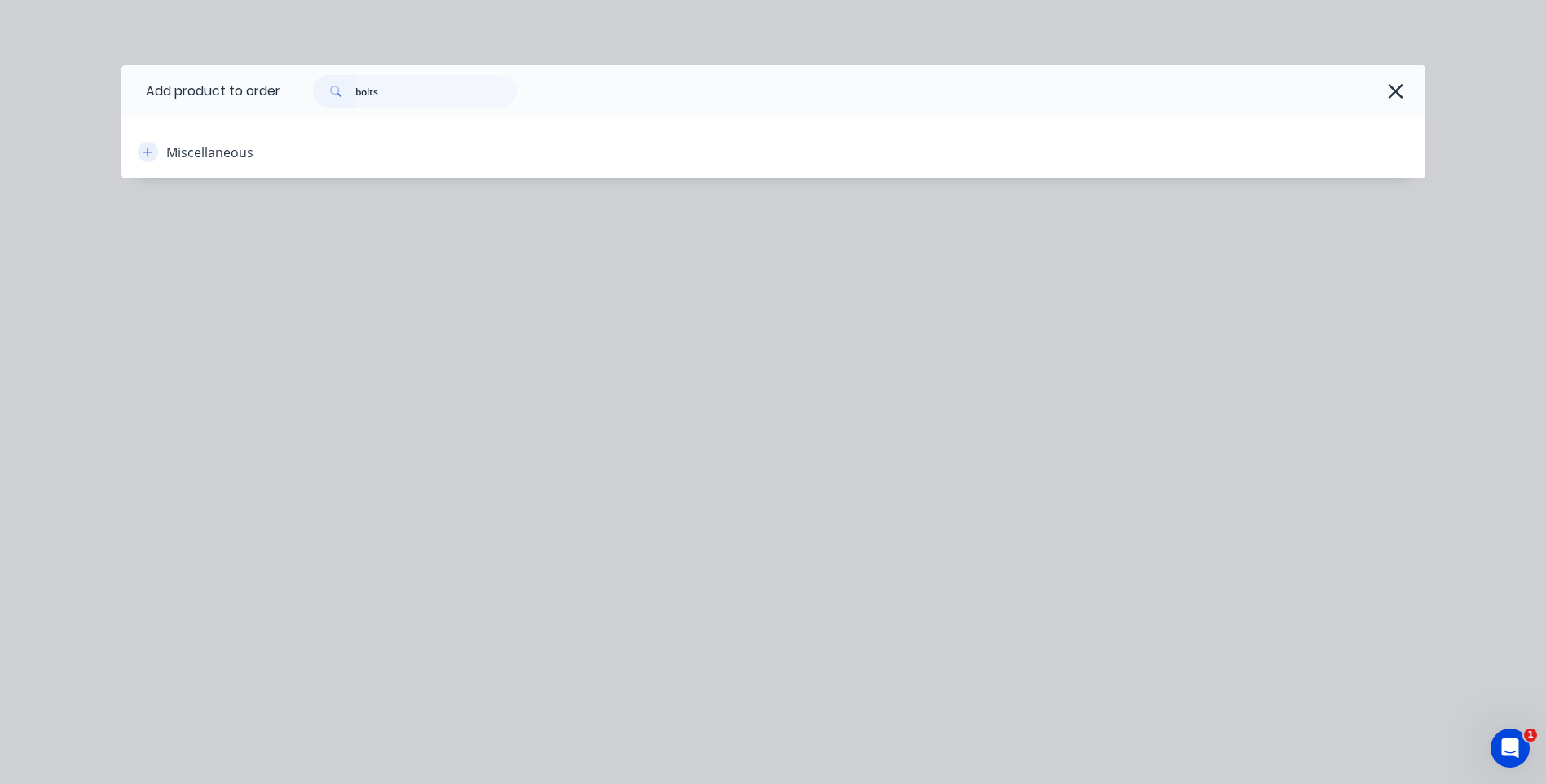
click at [145, 155] on icon "button" at bounding box center [148, 153] width 10 height 12
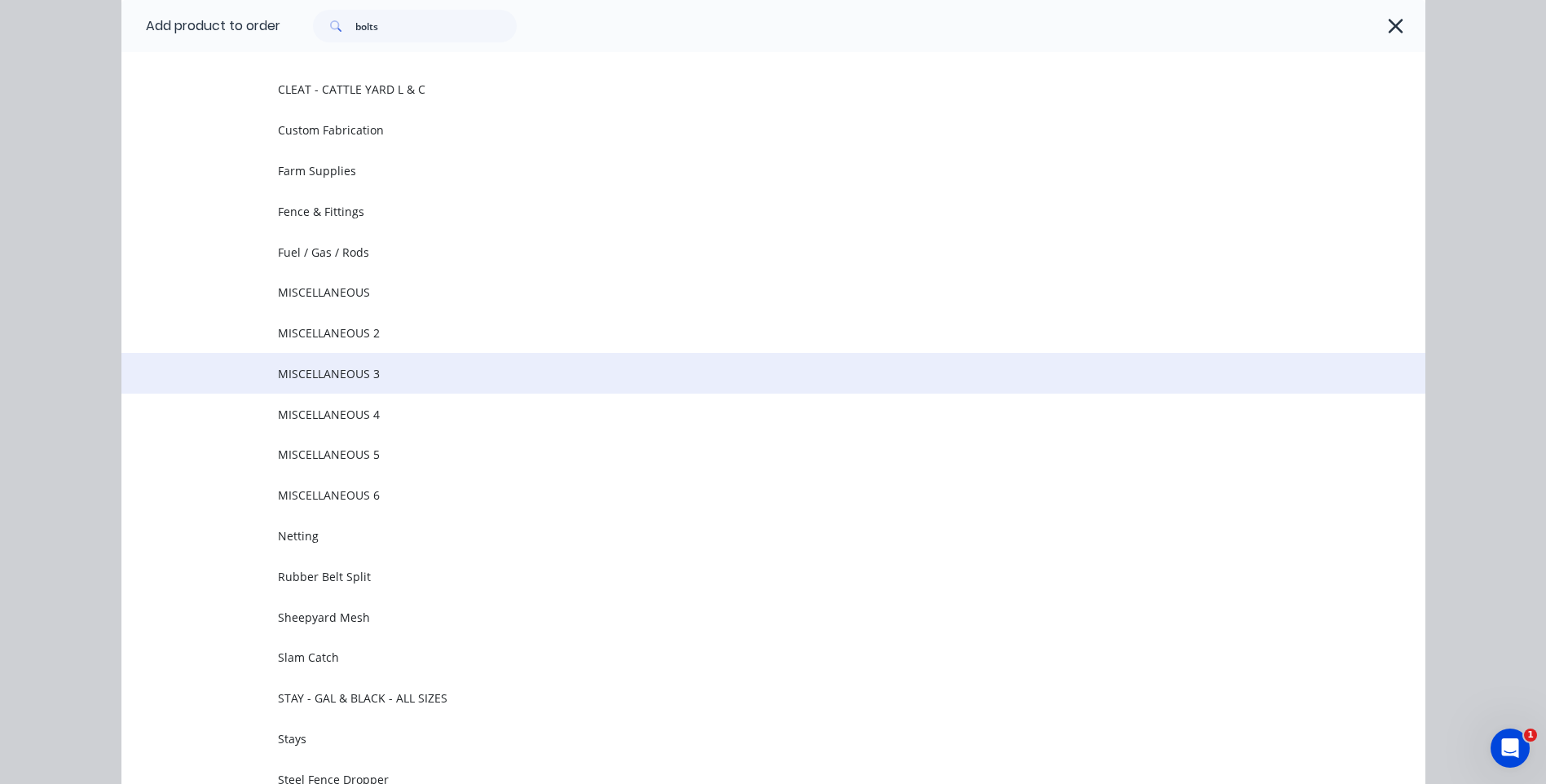
scroll to position [0, 0]
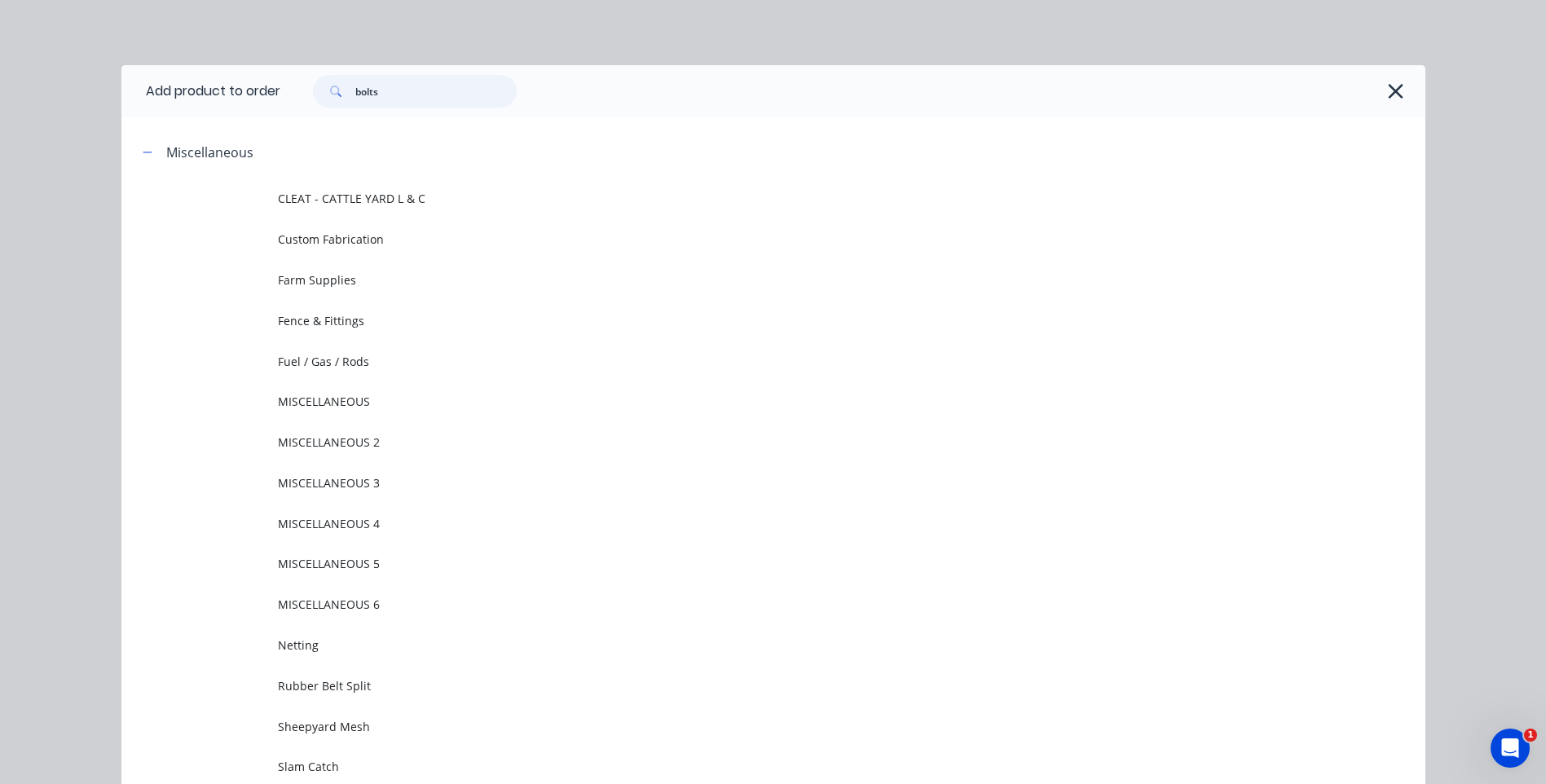
click at [390, 93] on input "bolts" at bounding box center [436, 91] width 161 height 33
type input "b"
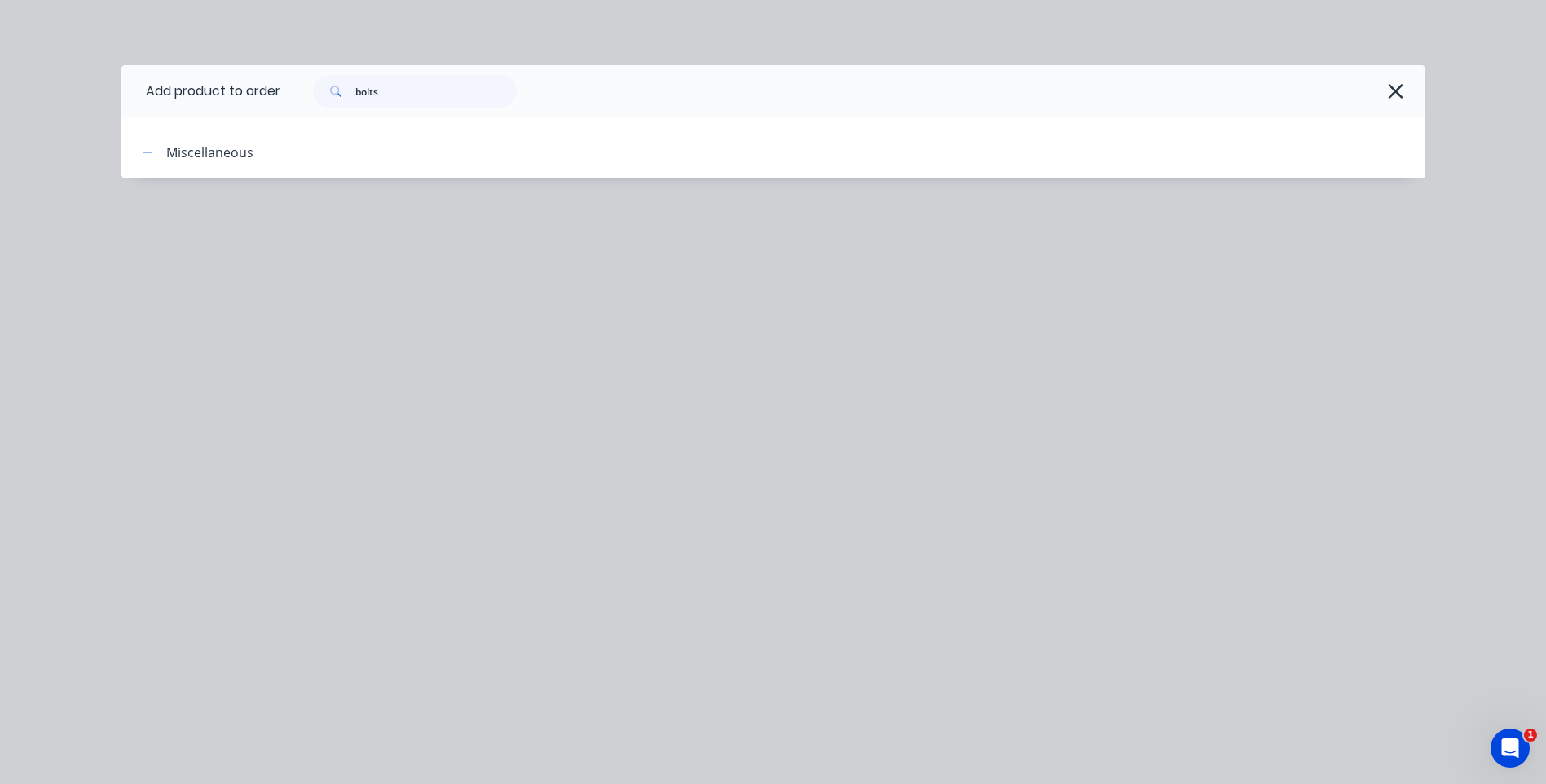
click at [177, 155] on div "Miscellaneous" at bounding box center [210, 152] width 87 height 19
click at [404, 101] on input "bolts" at bounding box center [436, 91] width 161 height 33
type input "b"
type input "m"
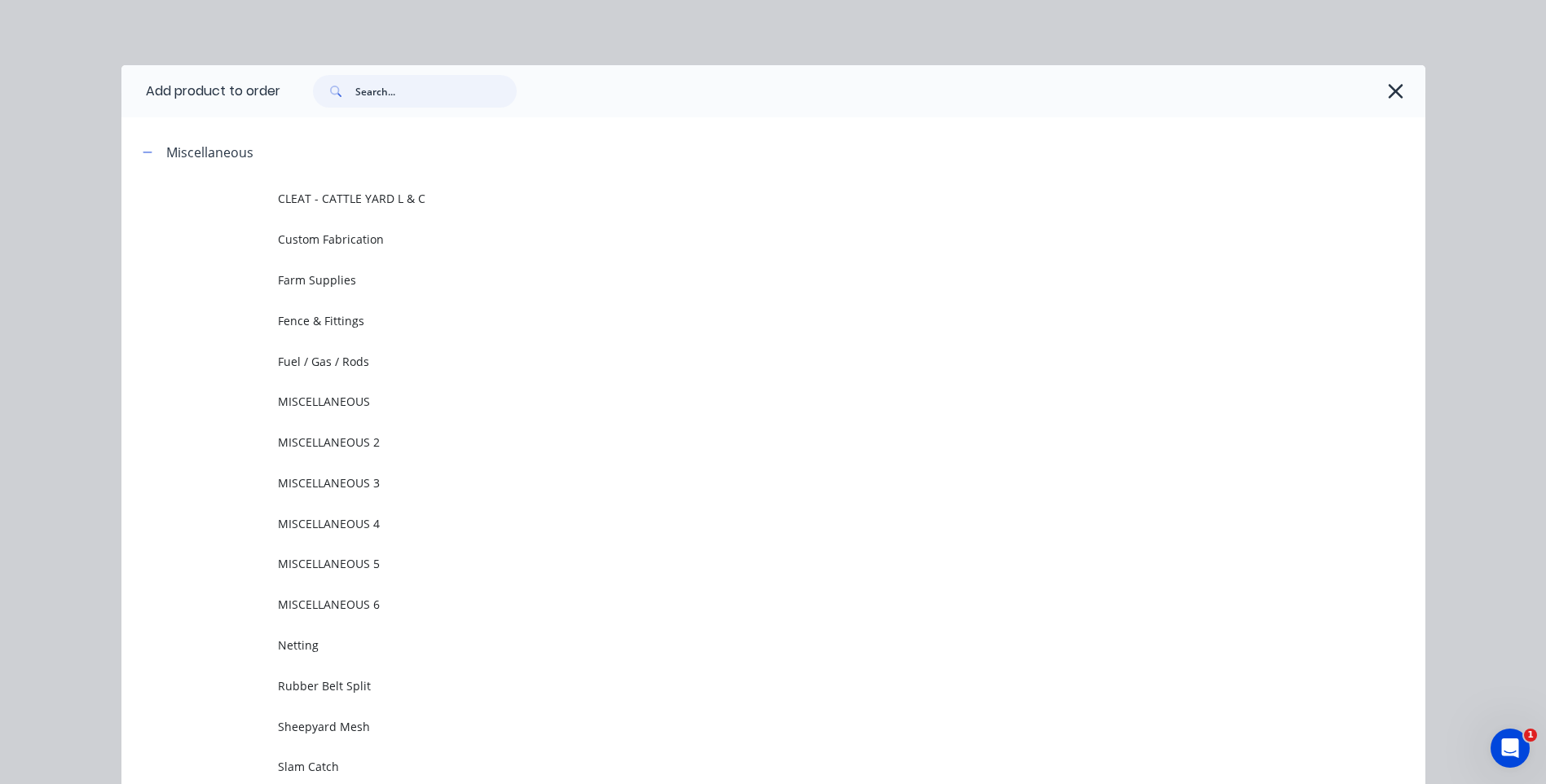
click at [417, 78] on input "text" at bounding box center [436, 91] width 161 height 33
click at [365, 70] on div at bounding box center [853, 92] width 1145 height 52
click at [364, 88] on input "text" at bounding box center [436, 91] width 161 height 33
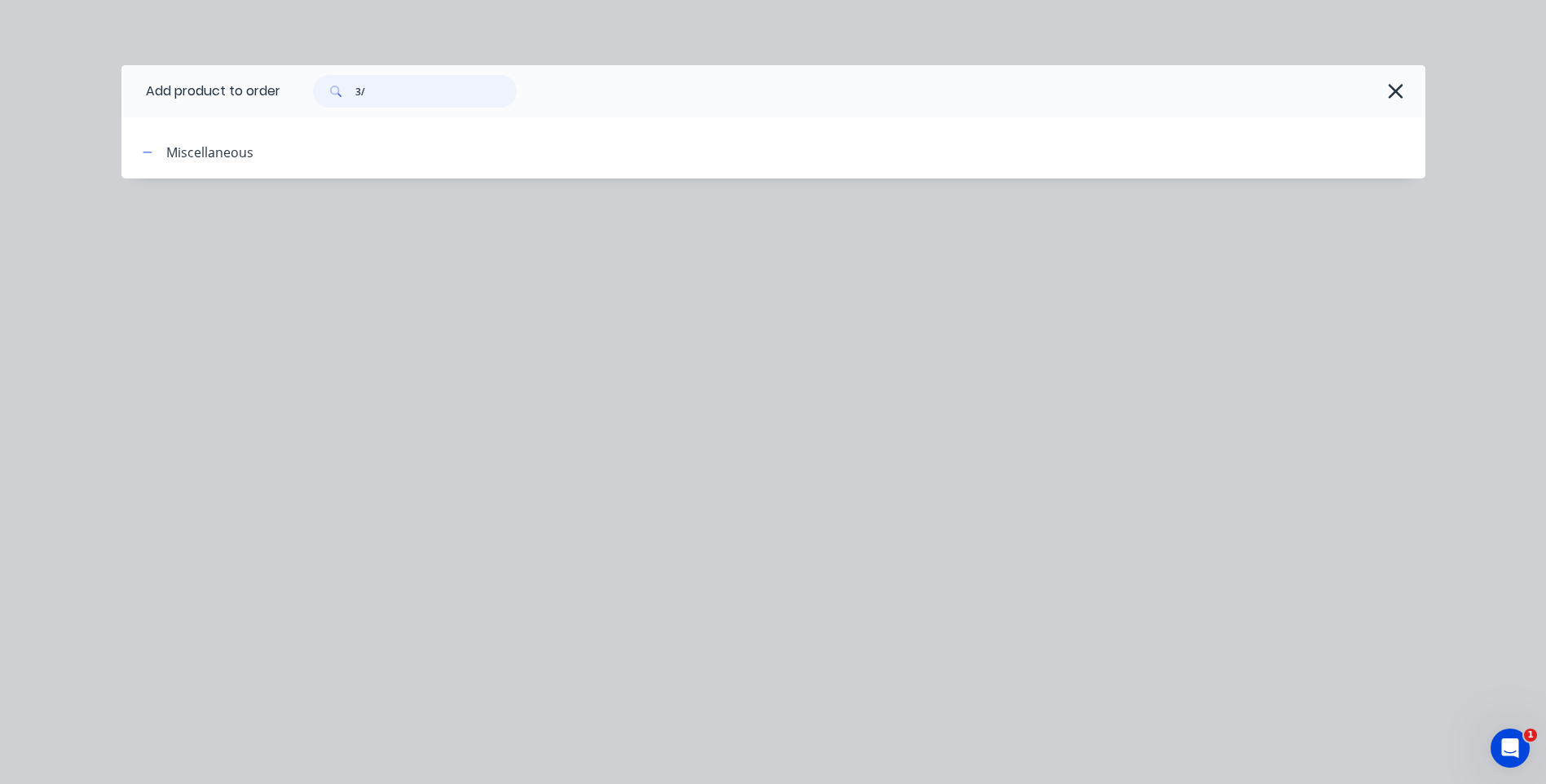
type input "3"
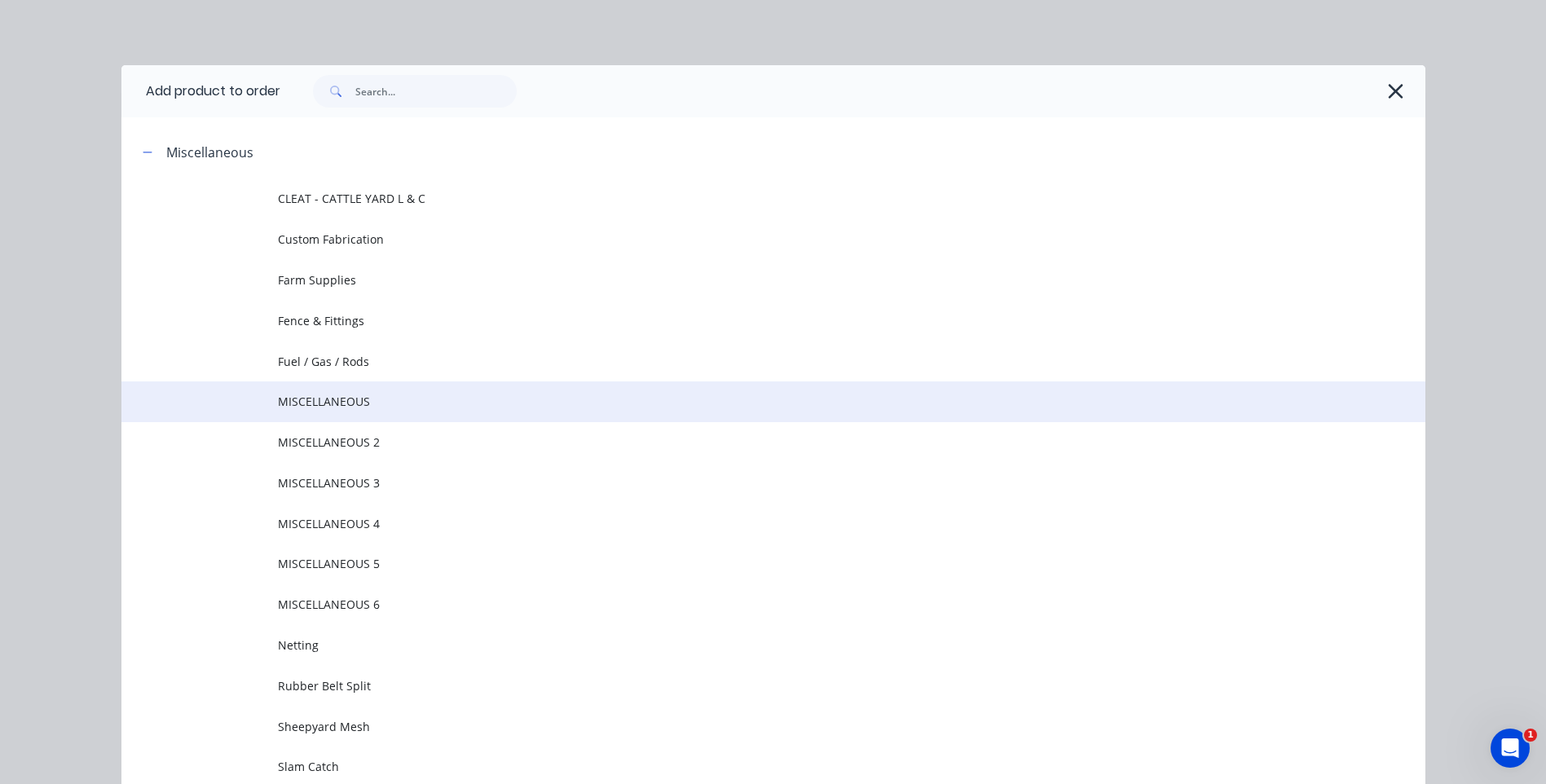
click at [345, 400] on span "MISCELLANEOUS" at bounding box center [737, 401] width 918 height 17
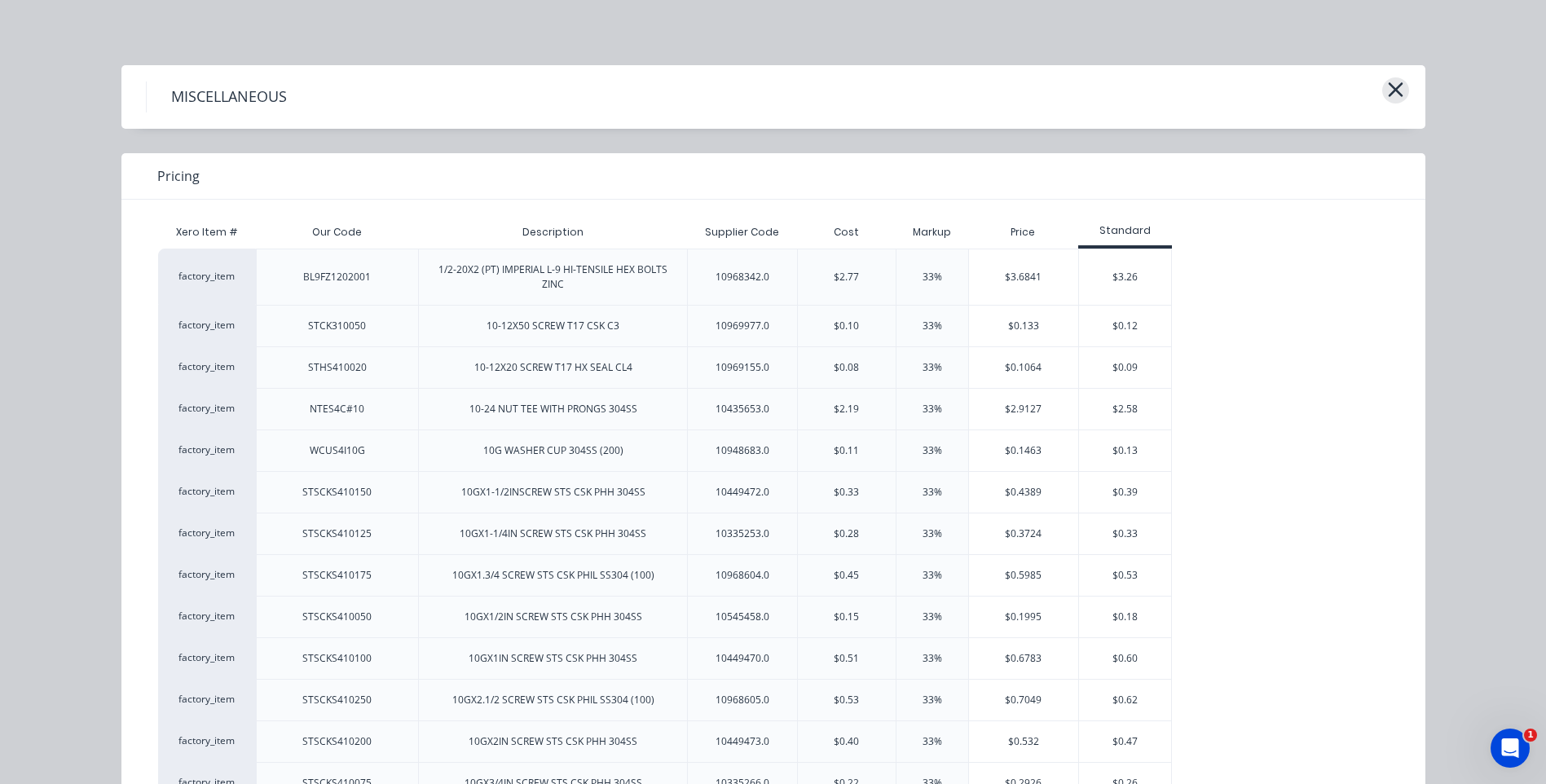
click at [1387, 92] on icon "button" at bounding box center [1396, 89] width 17 height 23
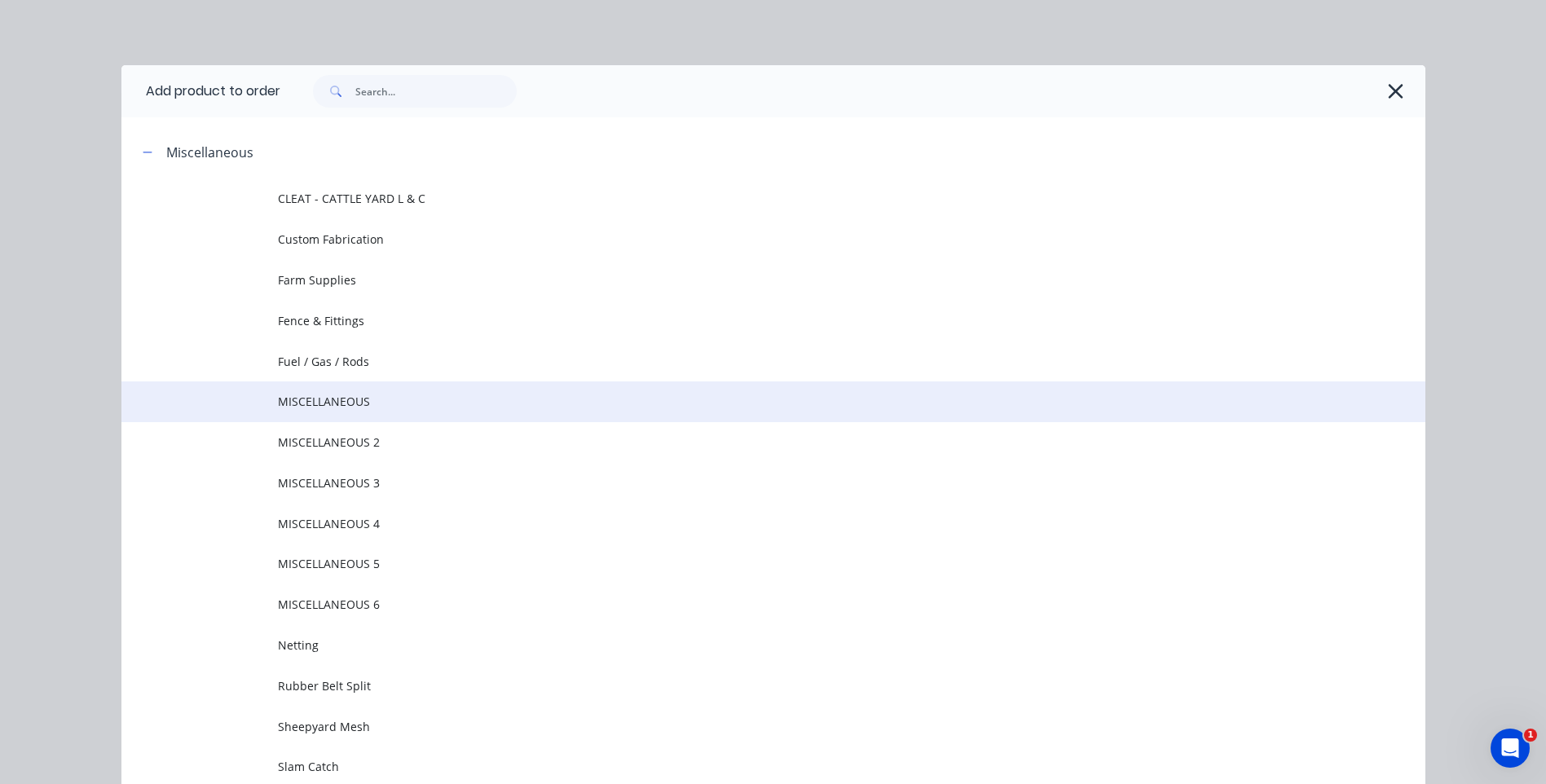
scroll to position [125, 0]
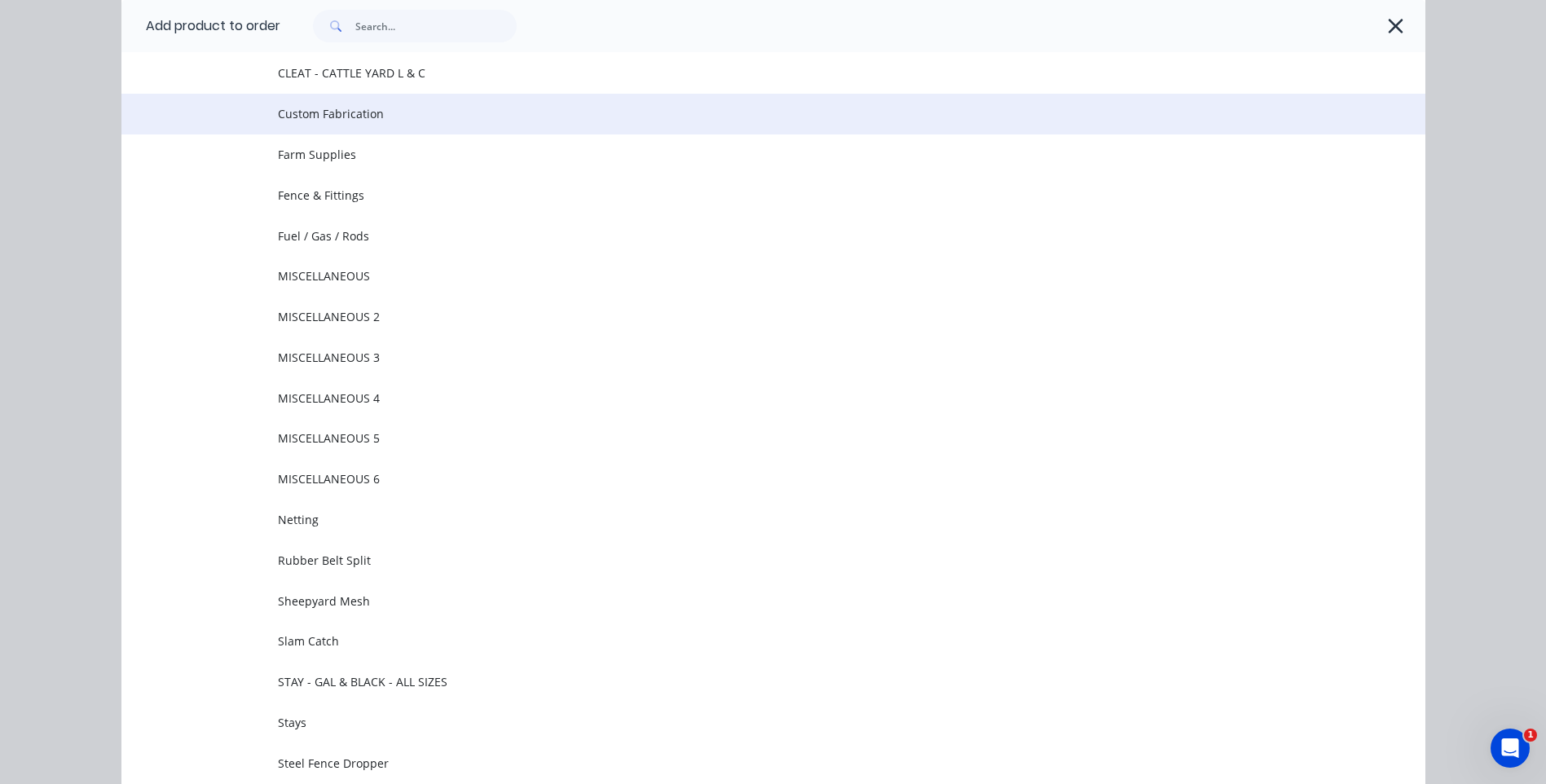
click at [329, 108] on span "Custom Fabrication" at bounding box center [737, 113] width 918 height 17
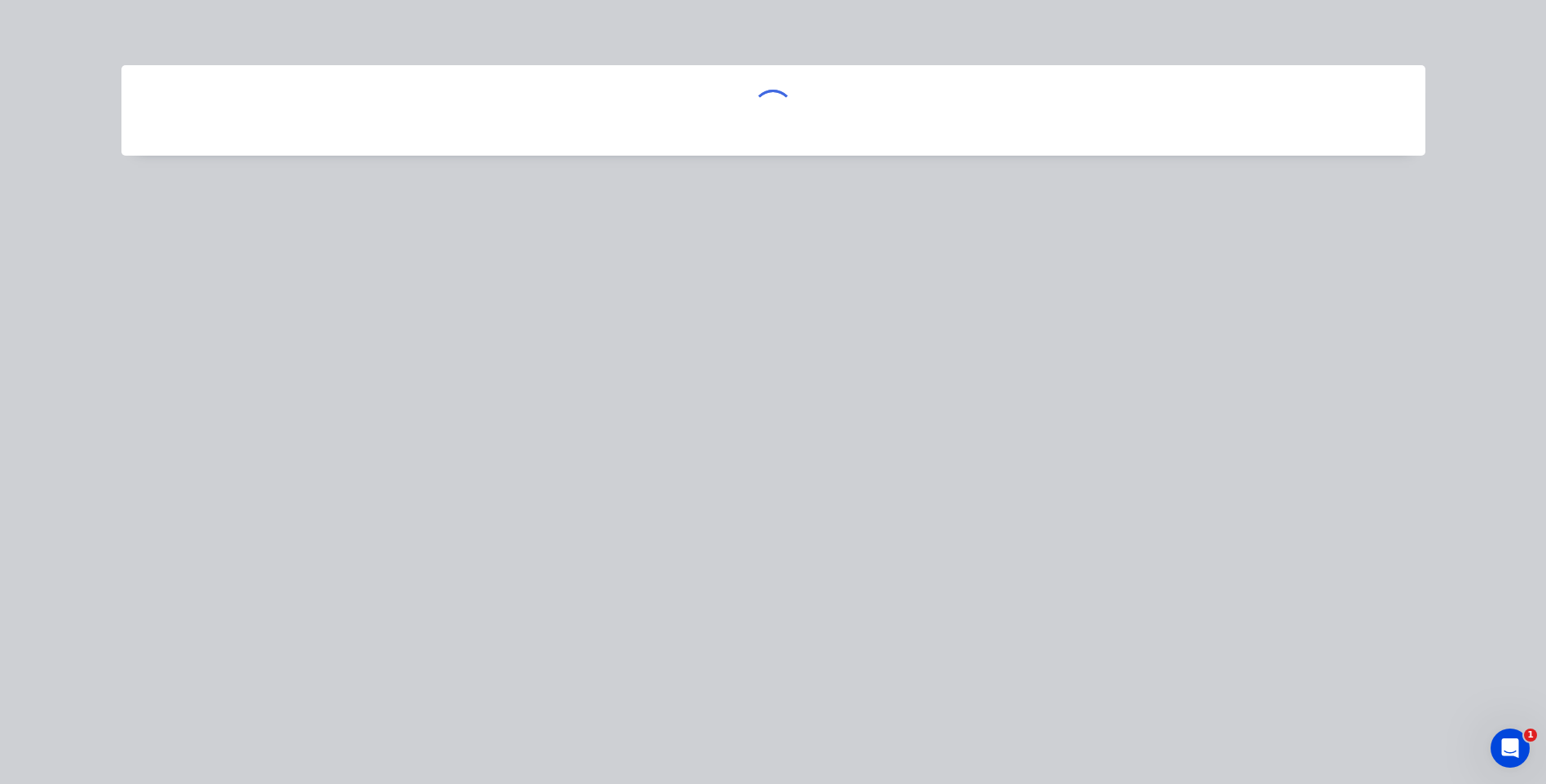
scroll to position [0, 0]
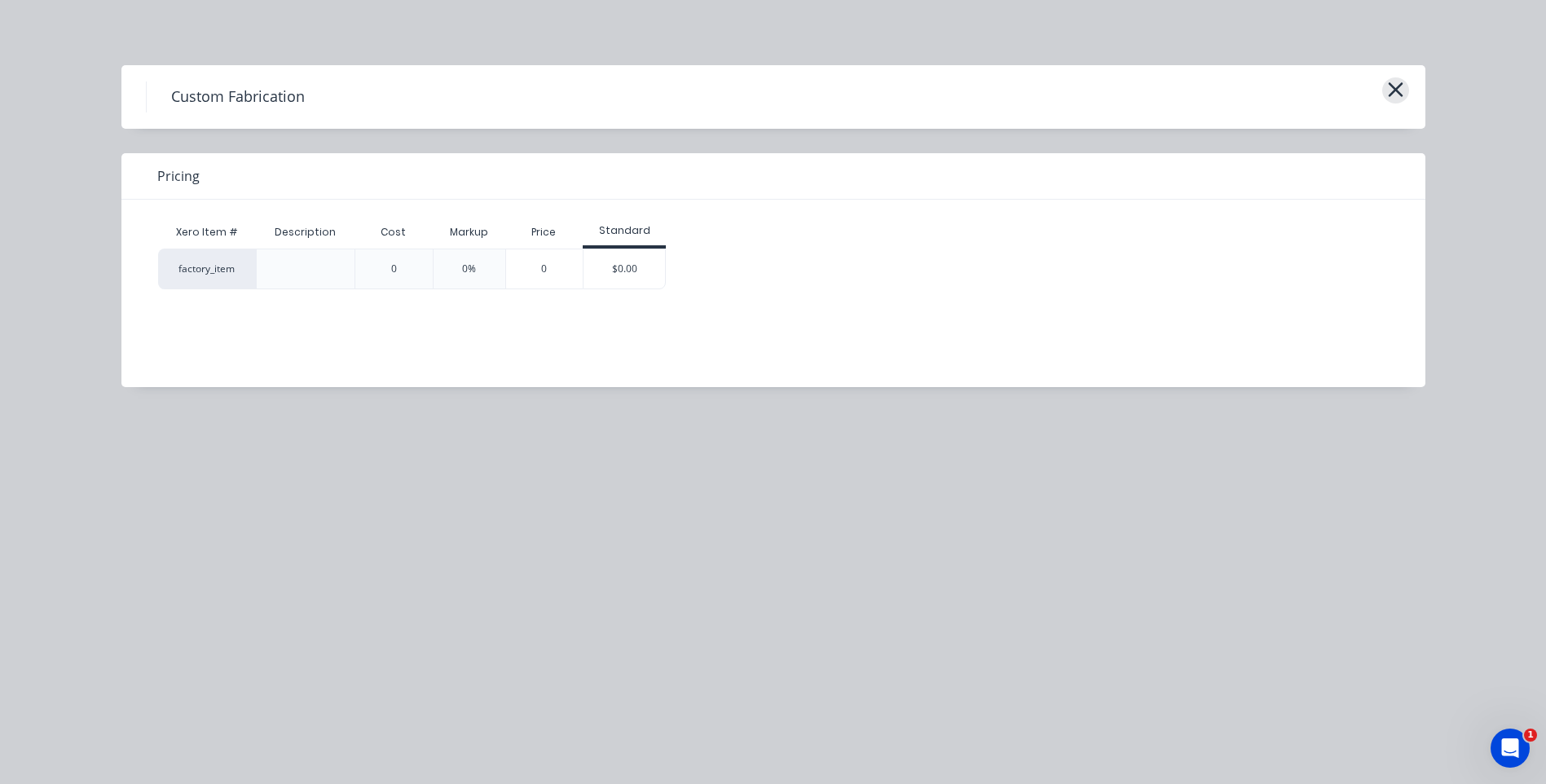
click at [1389, 84] on icon "button" at bounding box center [1395, 89] width 14 height 14
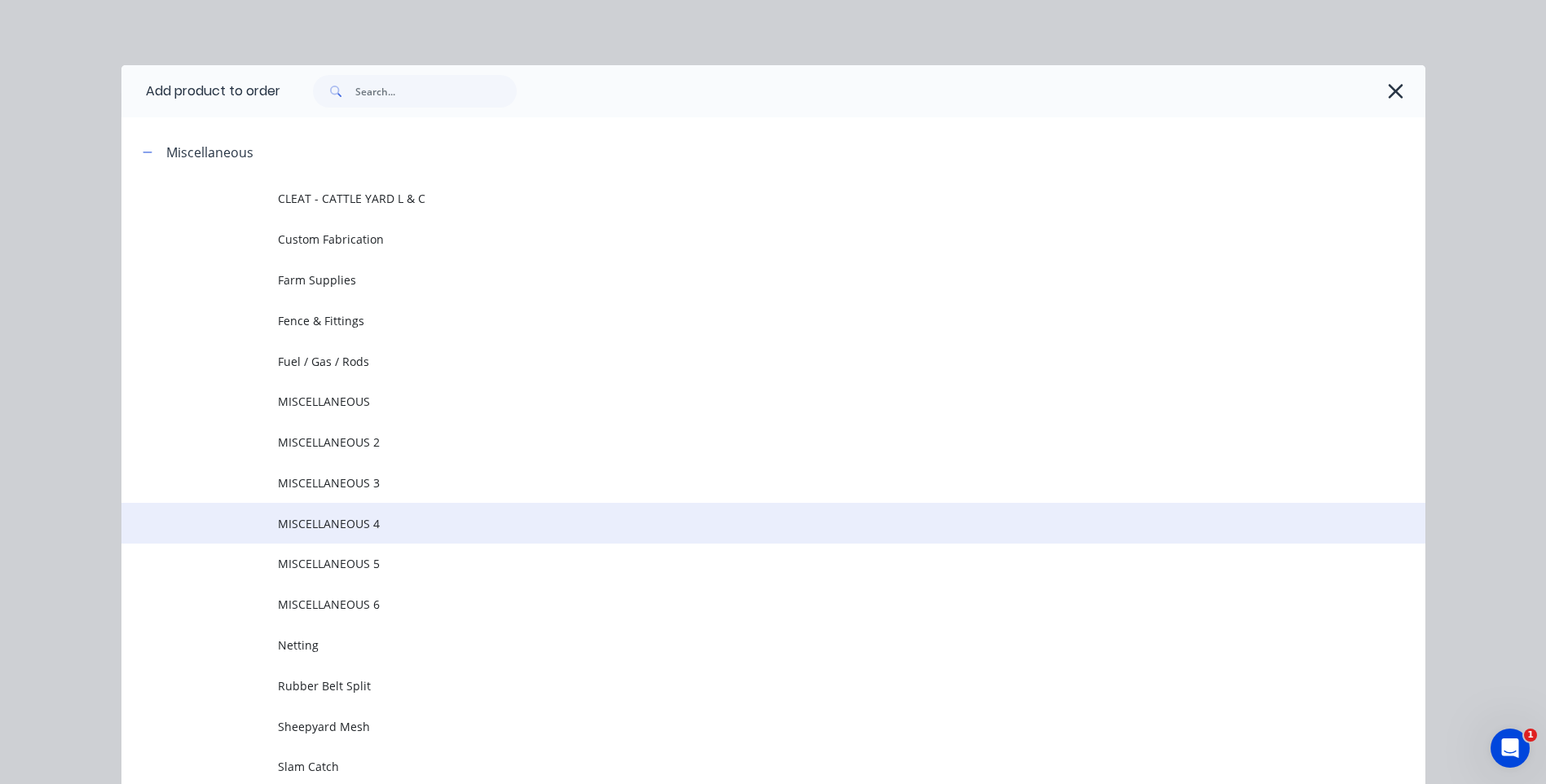
scroll to position [125, 0]
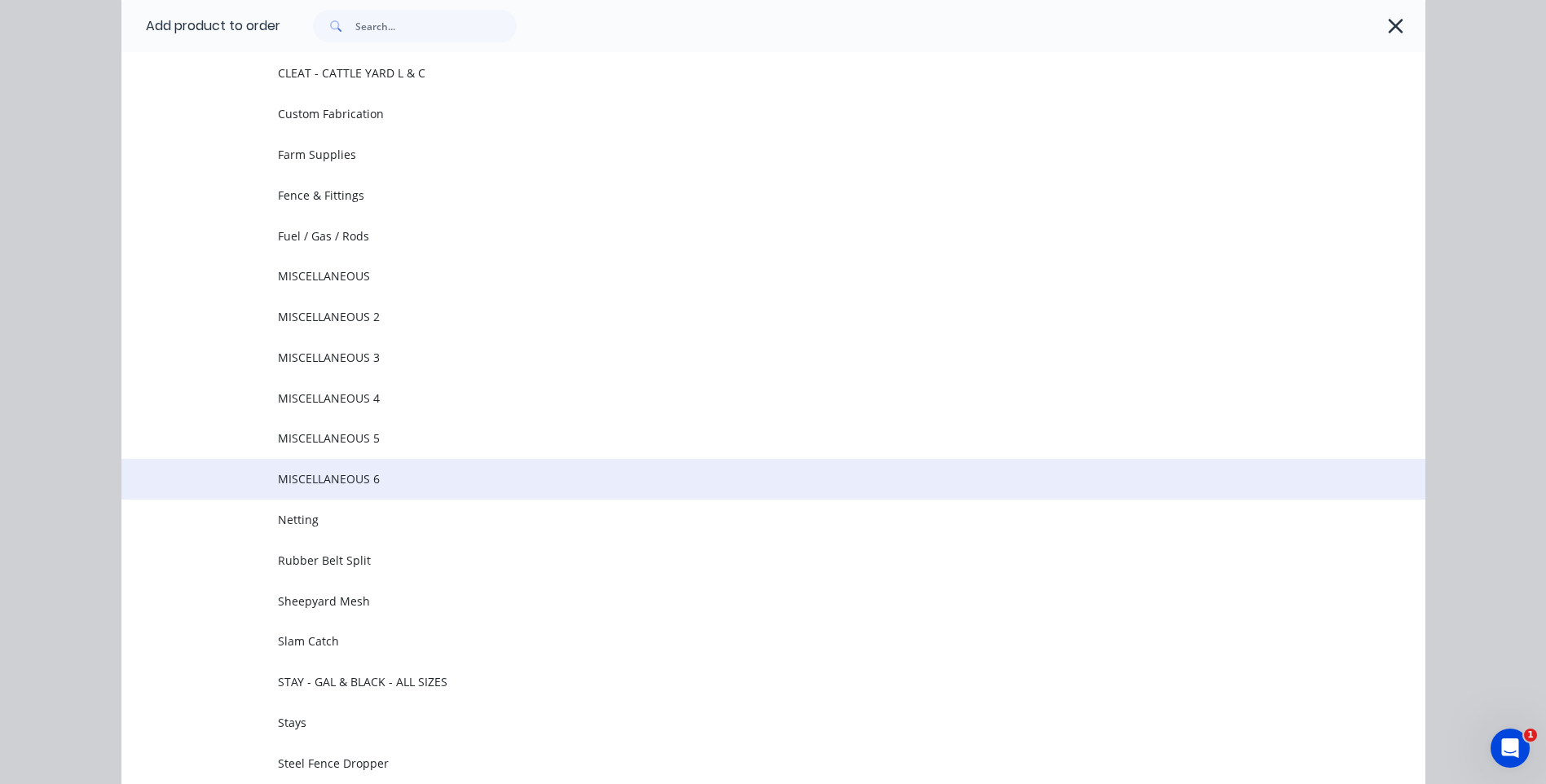
click at [340, 479] on span "MISCELLANEOUS 6" at bounding box center [737, 478] width 918 height 17
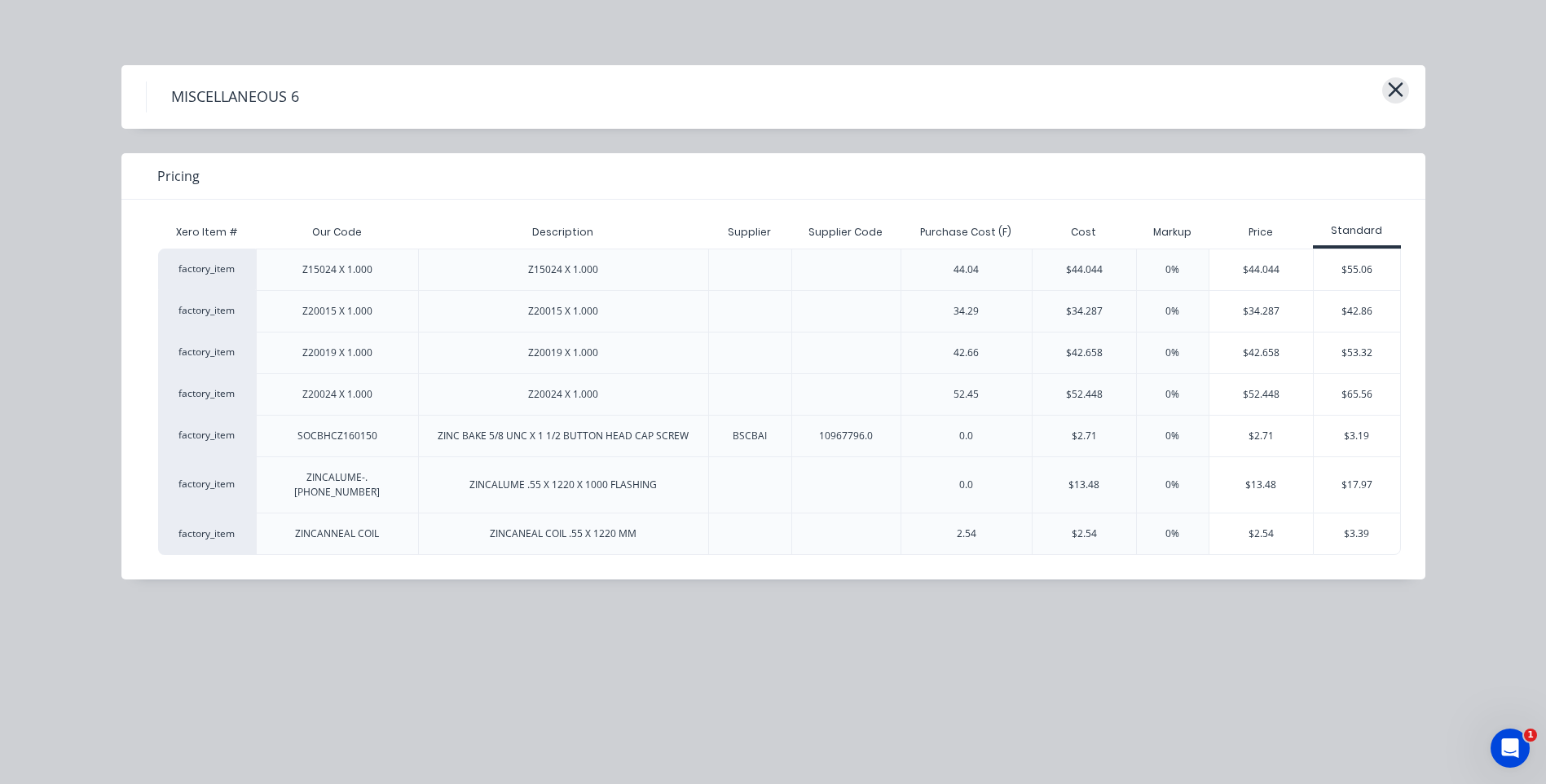
click at [1390, 91] on icon "button" at bounding box center [1396, 89] width 17 height 23
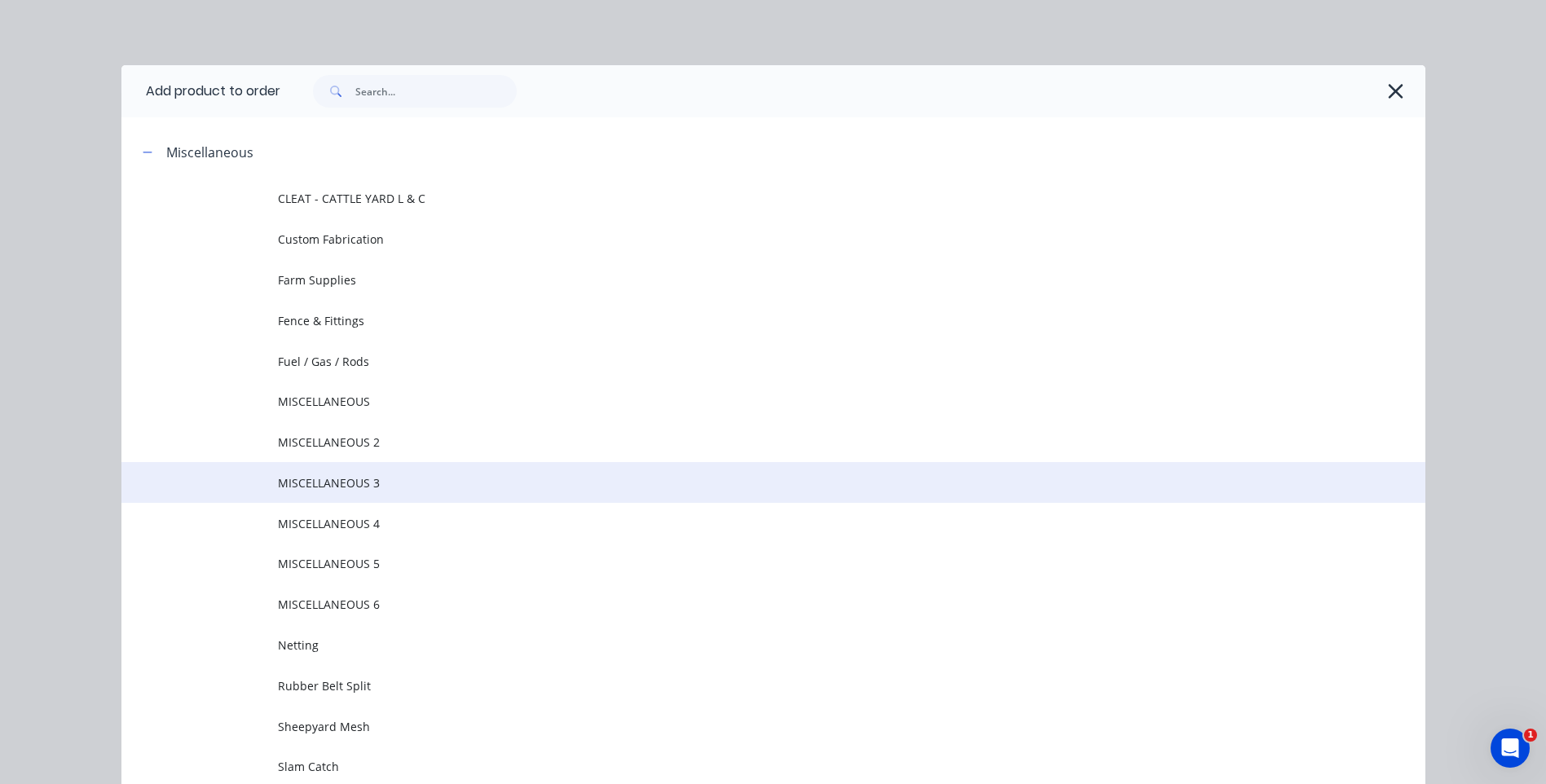
scroll to position [125, 0]
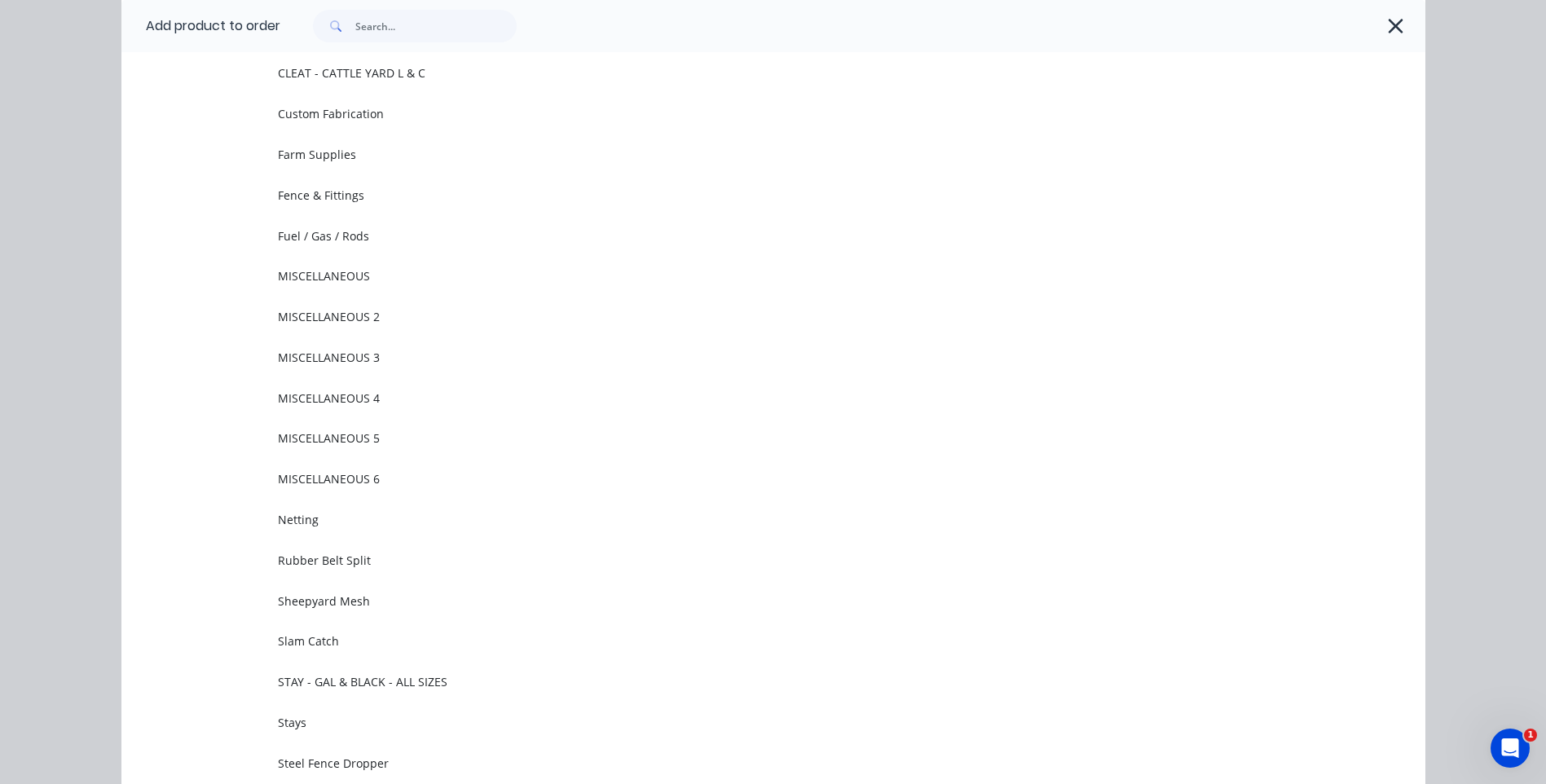
click at [310, 390] on span "MISCELLANEOUS 4" at bounding box center [737, 397] width 918 height 17
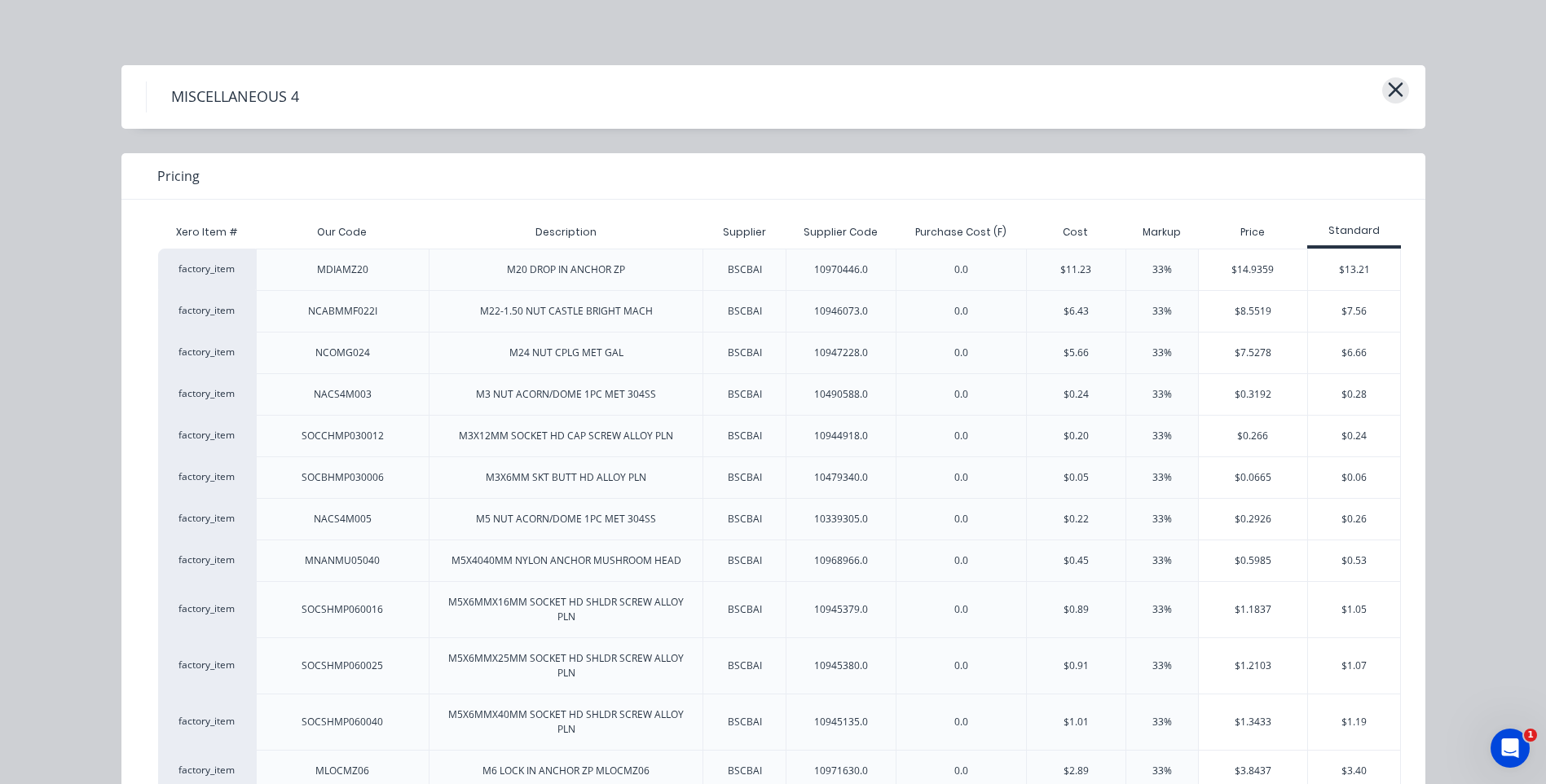
click at [1390, 87] on icon "button" at bounding box center [1395, 89] width 14 height 14
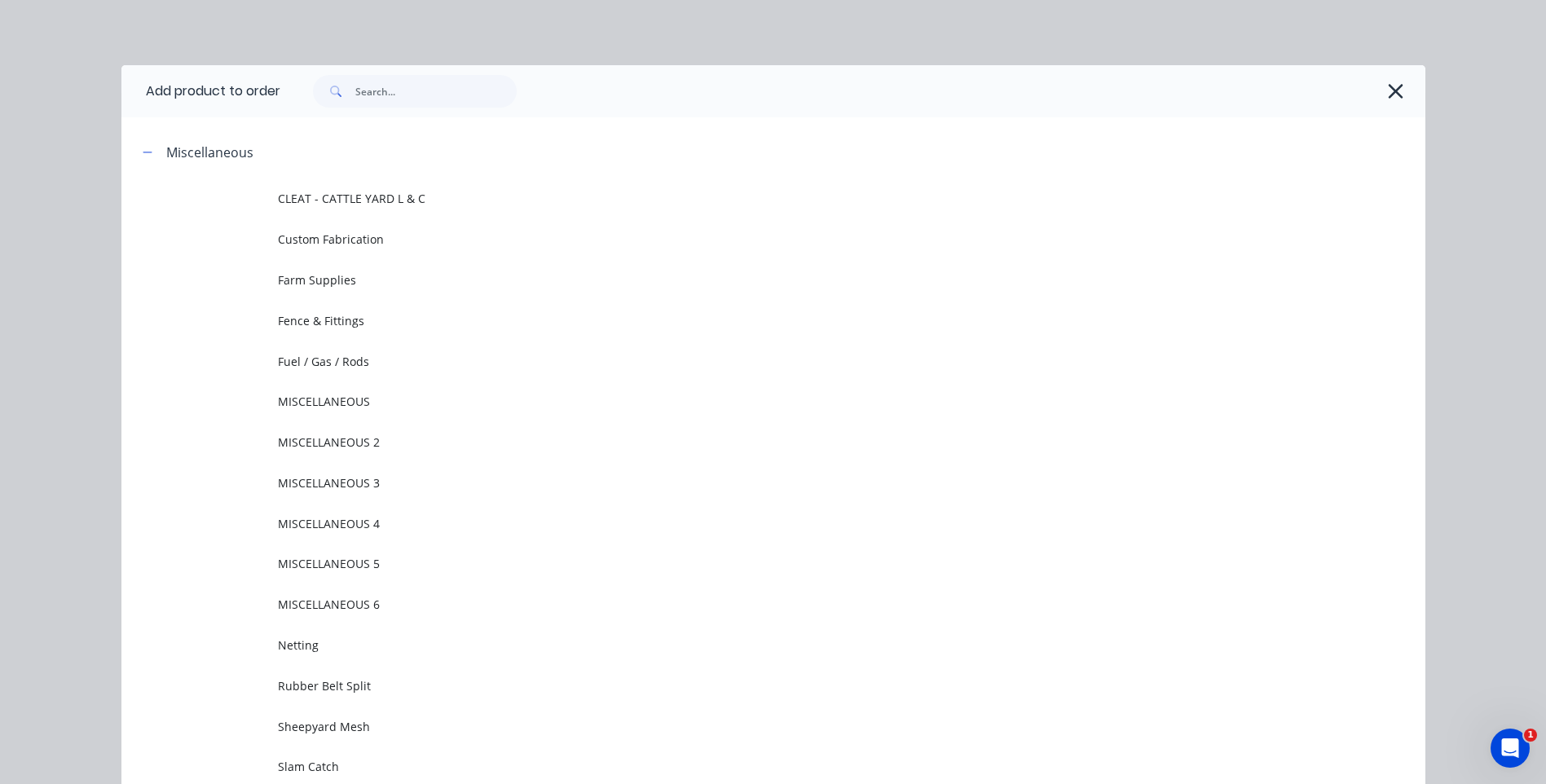
scroll to position [125, 0]
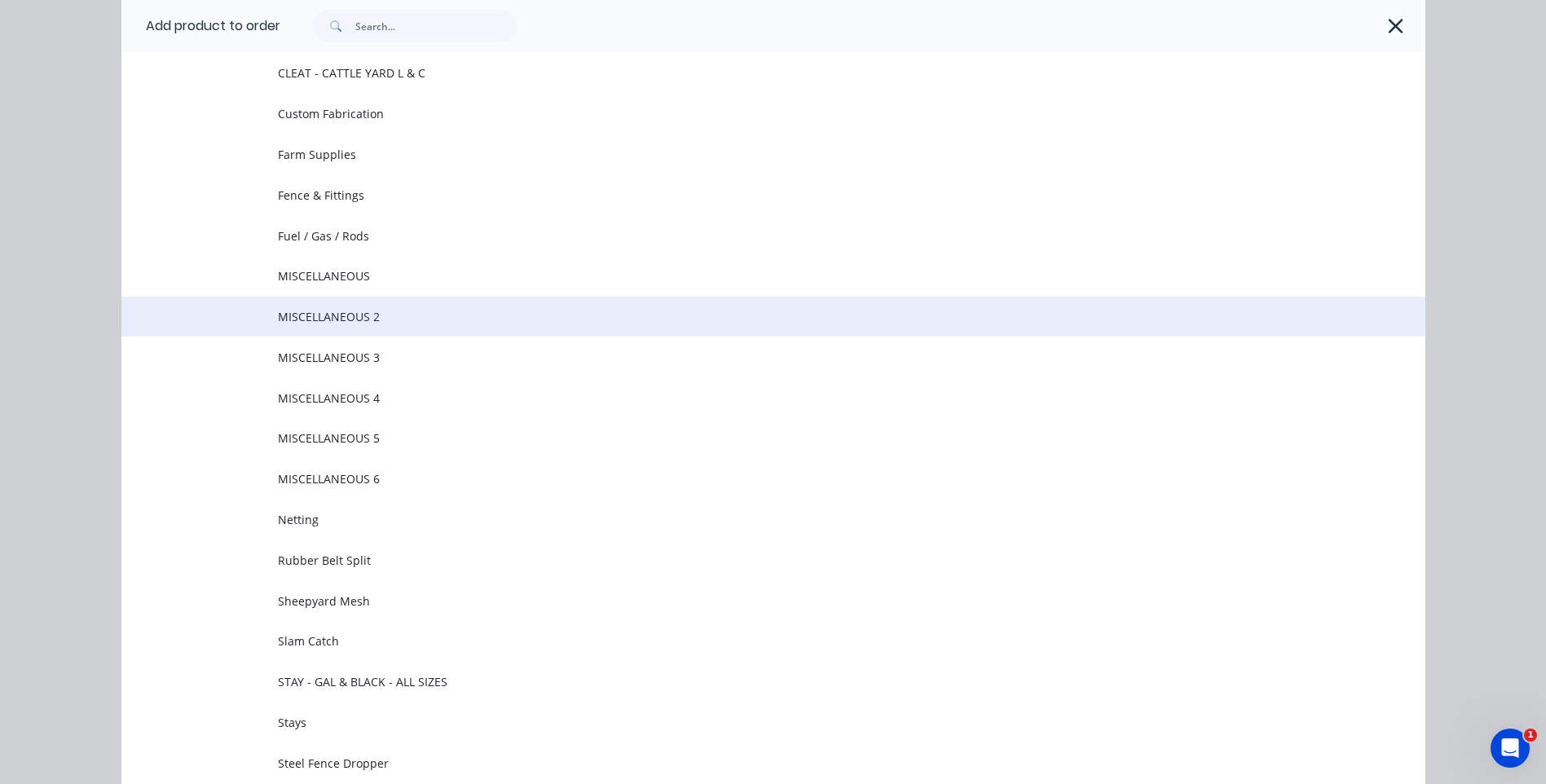
click at [340, 308] on span "MISCELLANEOUS 2" at bounding box center [737, 316] width 918 height 17
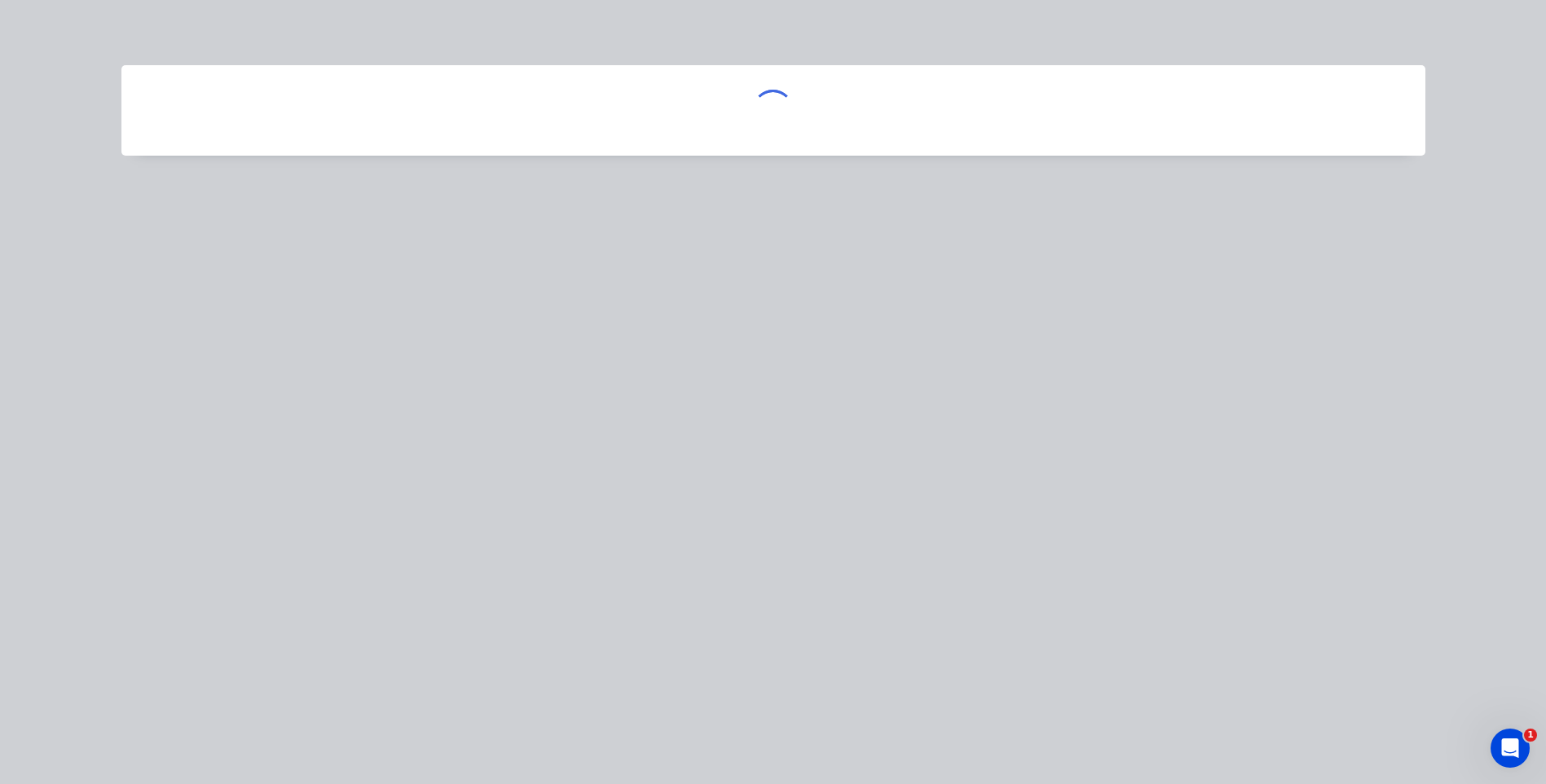
scroll to position [0, 0]
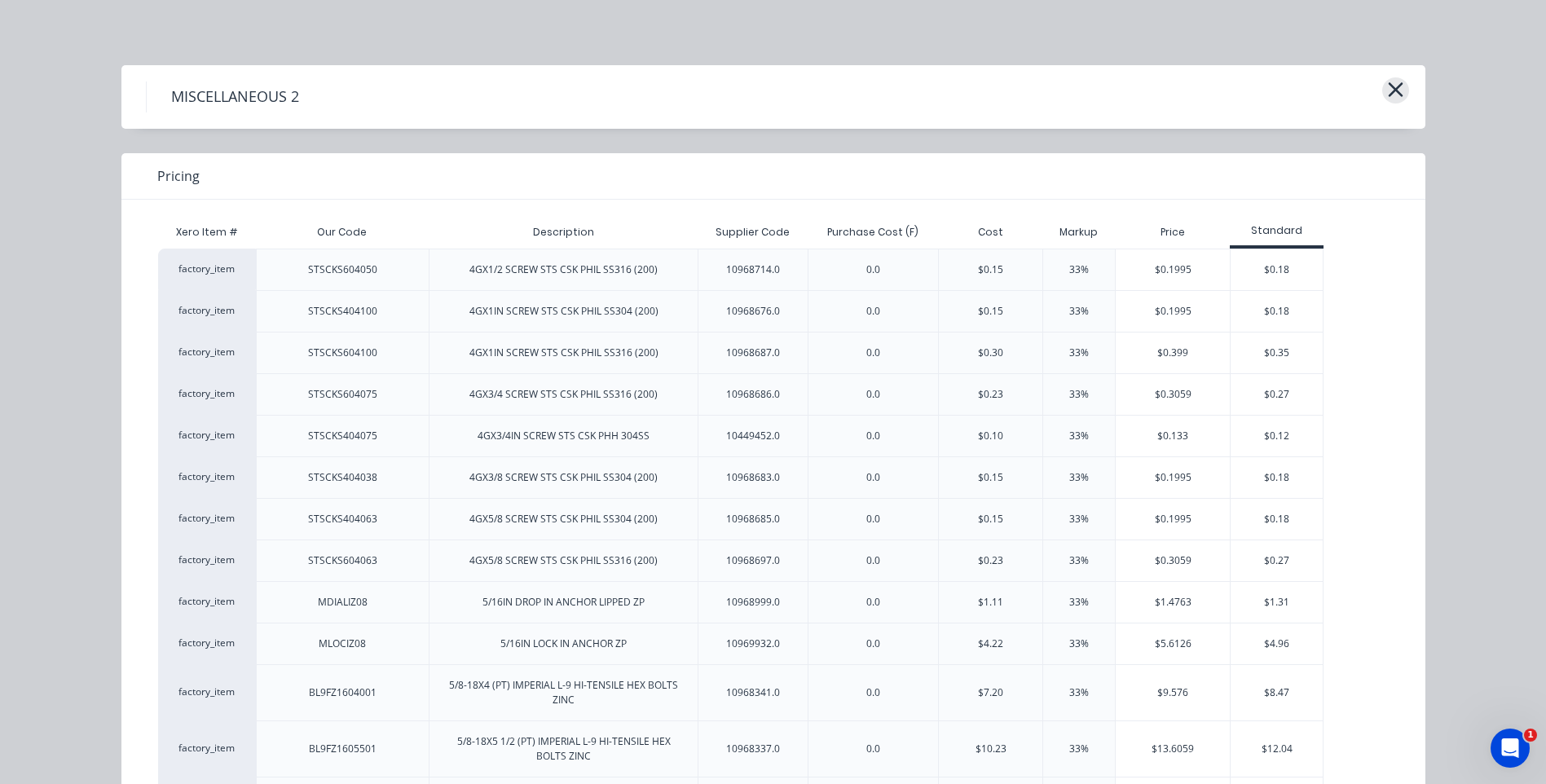
click at [1393, 93] on icon "button" at bounding box center [1395, 89] width 14 height 14
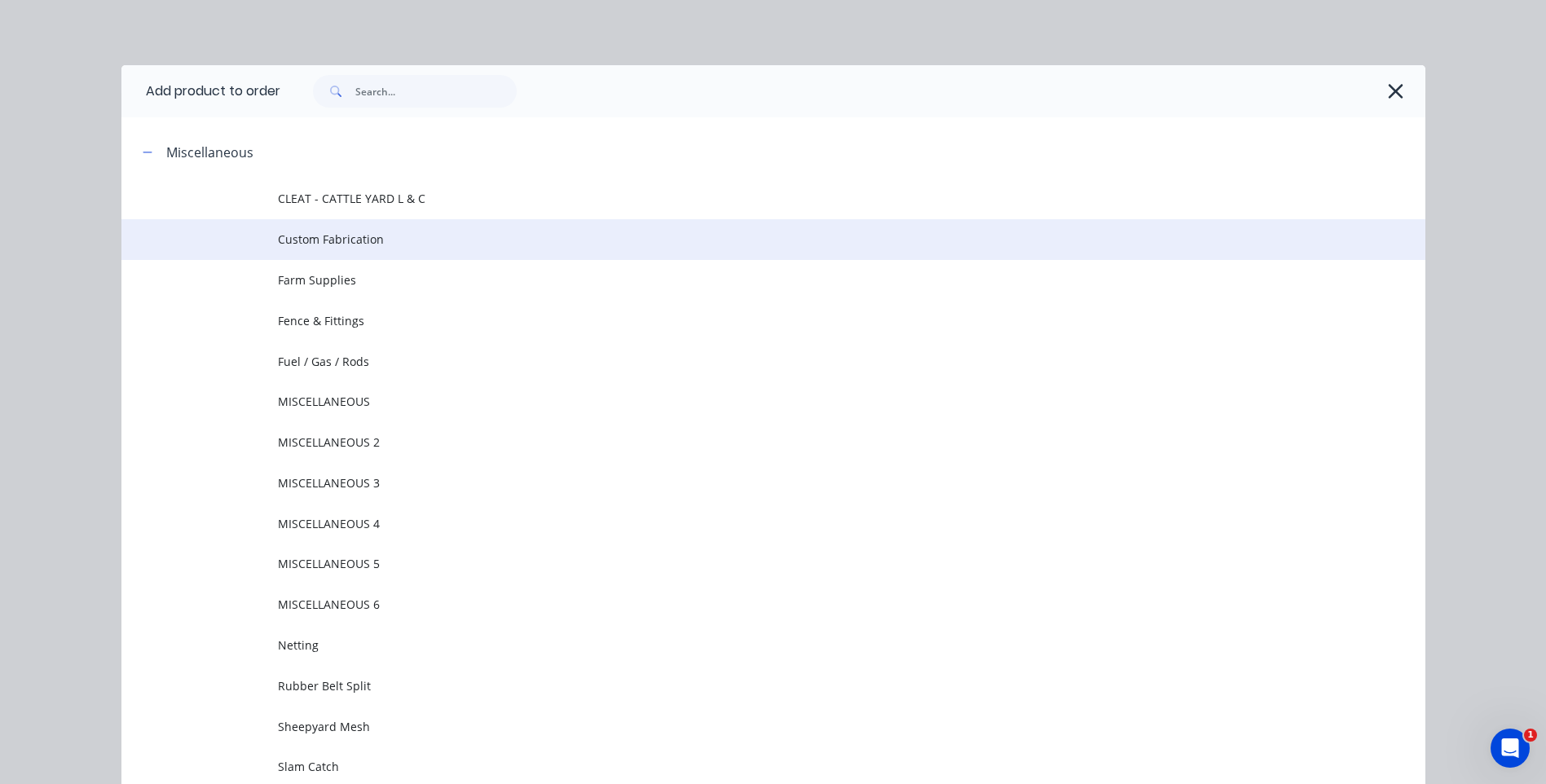
scroll to position [125, 0]
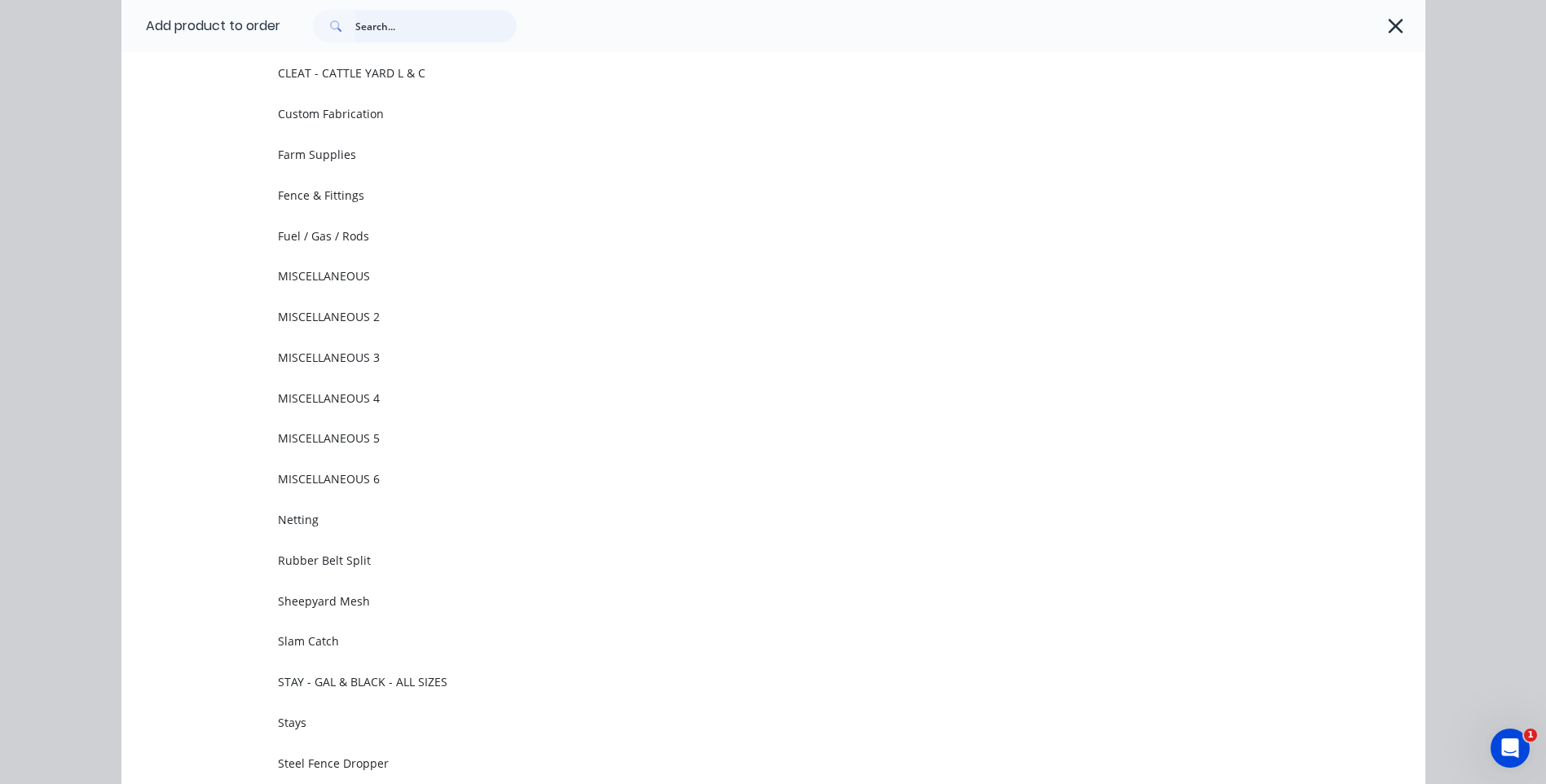
click at [391, 34] on input "text" at bounding box center [436, 26] width 161 height 33
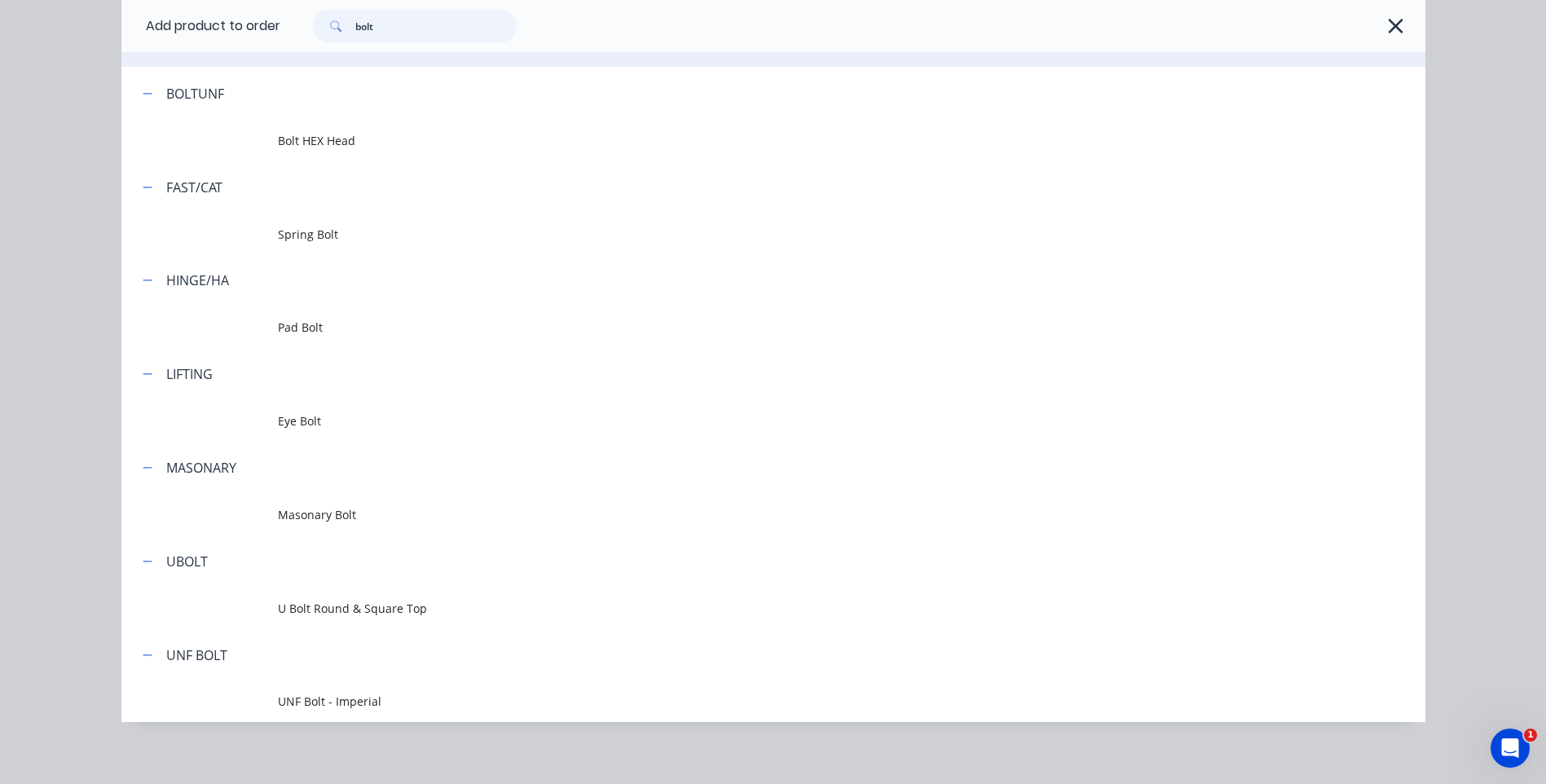
scroll to position [1397, 0]
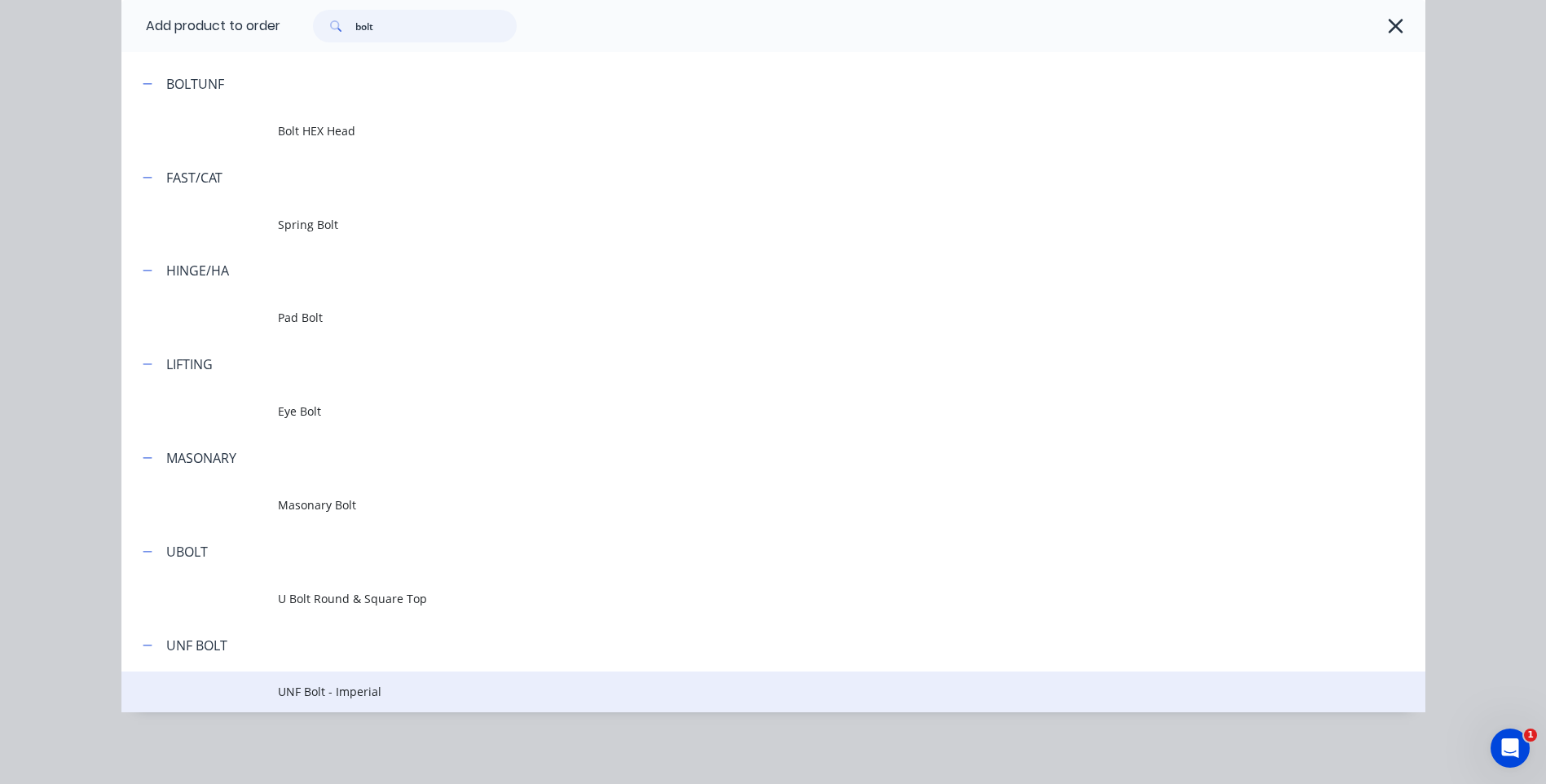
type input "bolt"
click at [321, 686] on span "UNF Bolt - Imperial" at bounding box center [737, 691] width 918 height 17
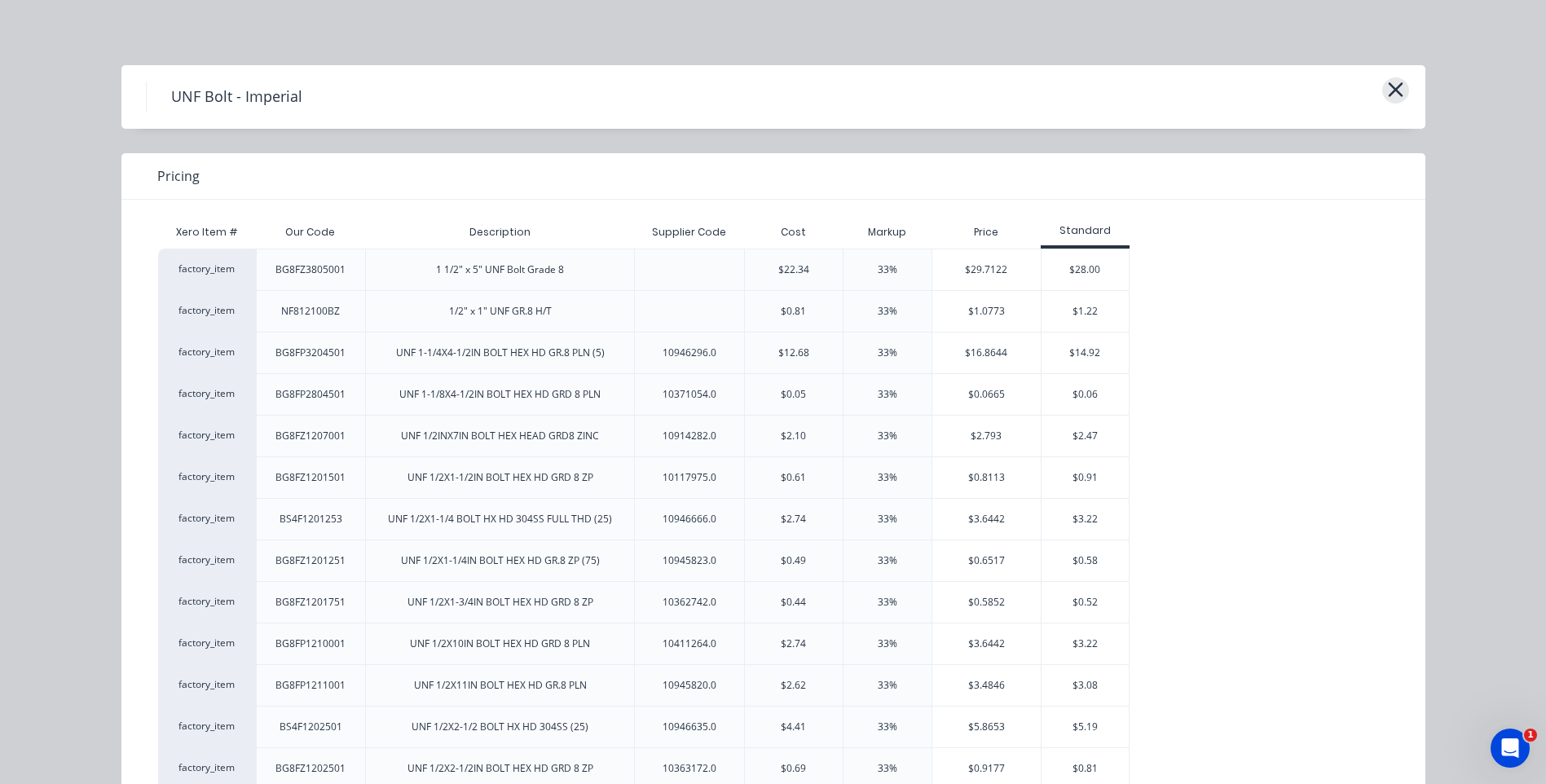
click at [1399, 84] on button "button" at bounding box center [1396, 90] width 27 height 26
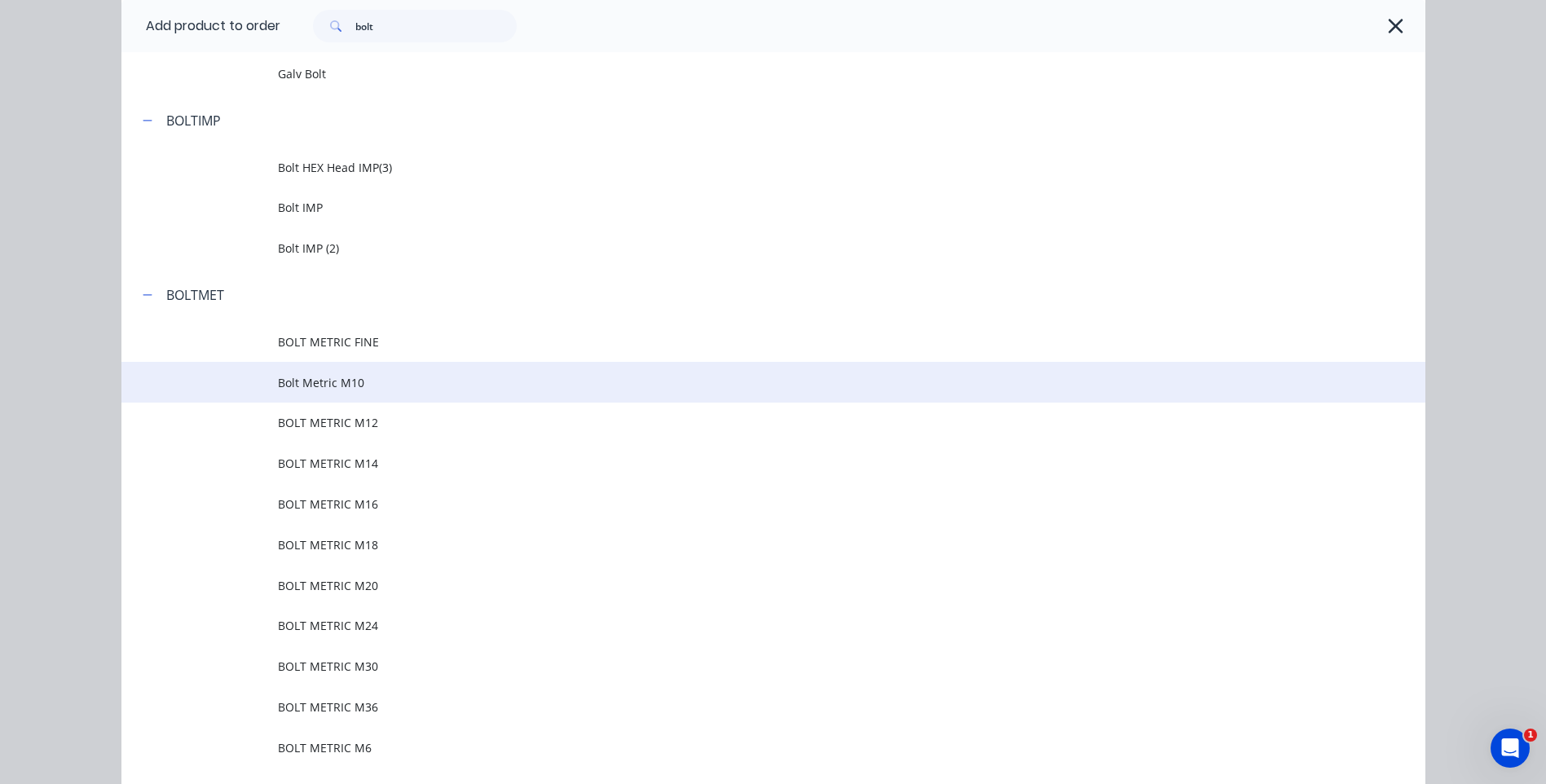
scroll to position [418, 0]
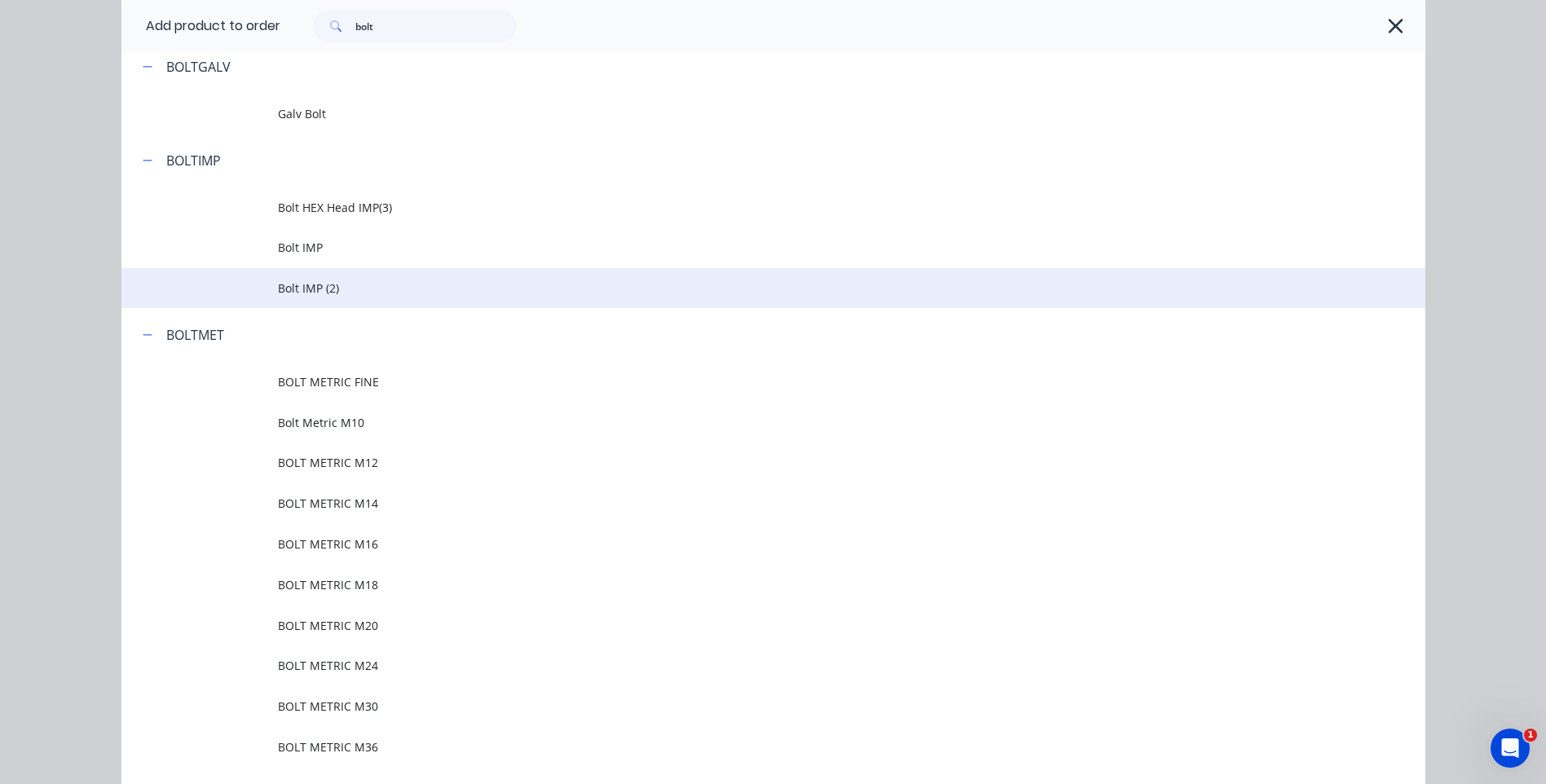
click at [297, 284] on span "Bolt IMP (2)" at bounding box center [737, 288] width 918 height 17
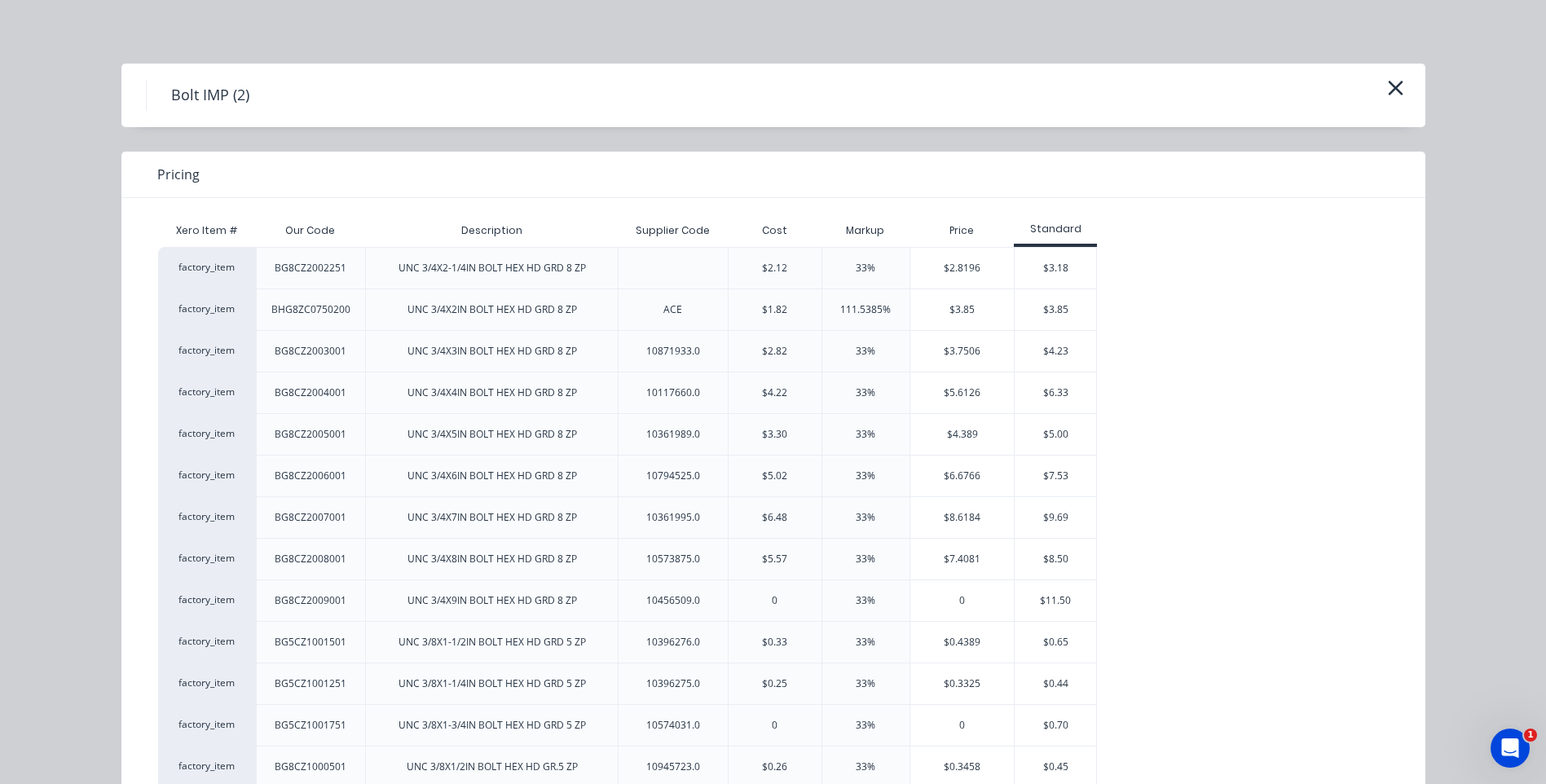
scroll to position [0, 0]
click at [1043, 345] on div "$4.23" at bounding box center [1055, 353] width 82 height 40
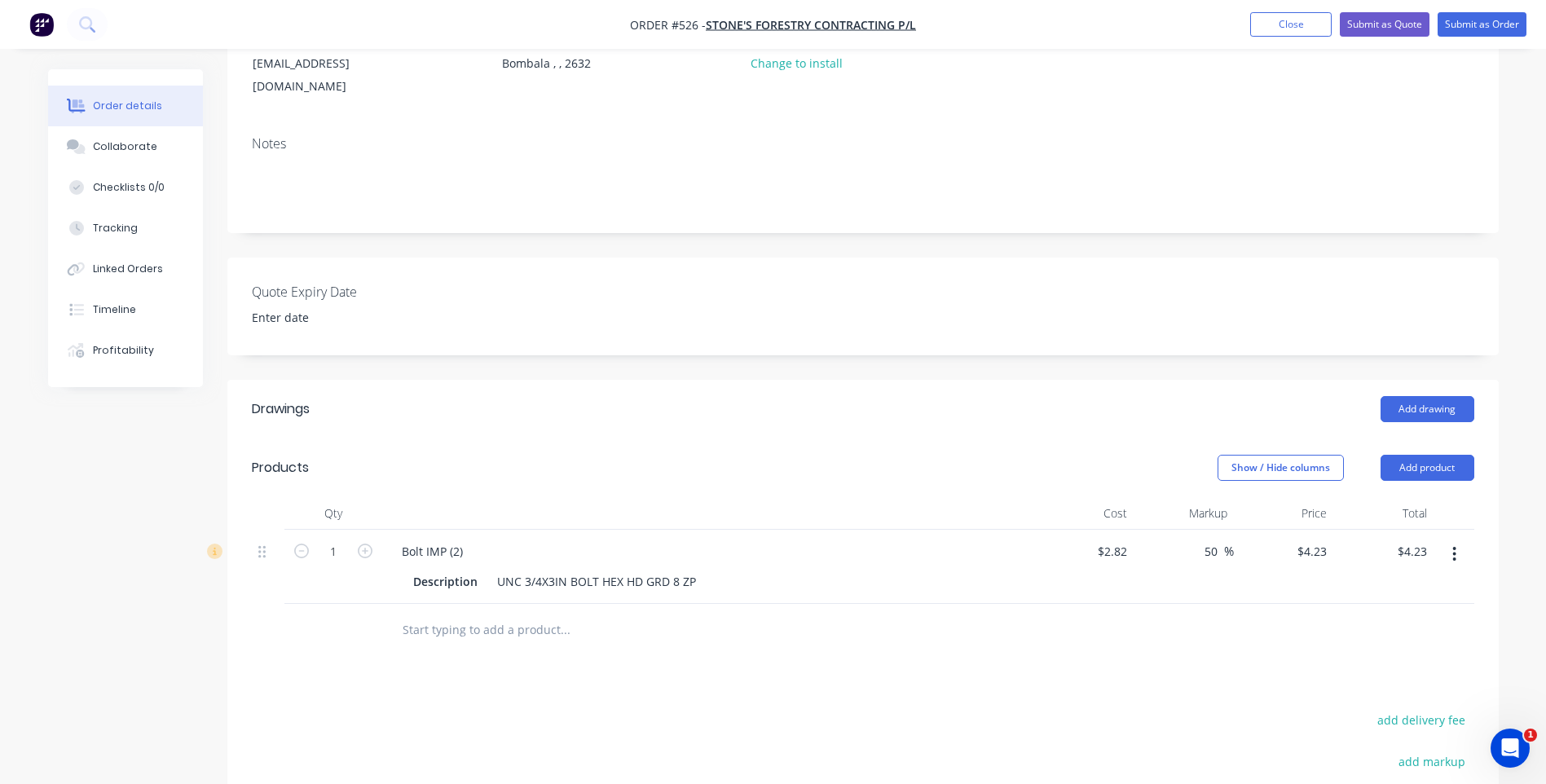
scroll to position [245, 0]
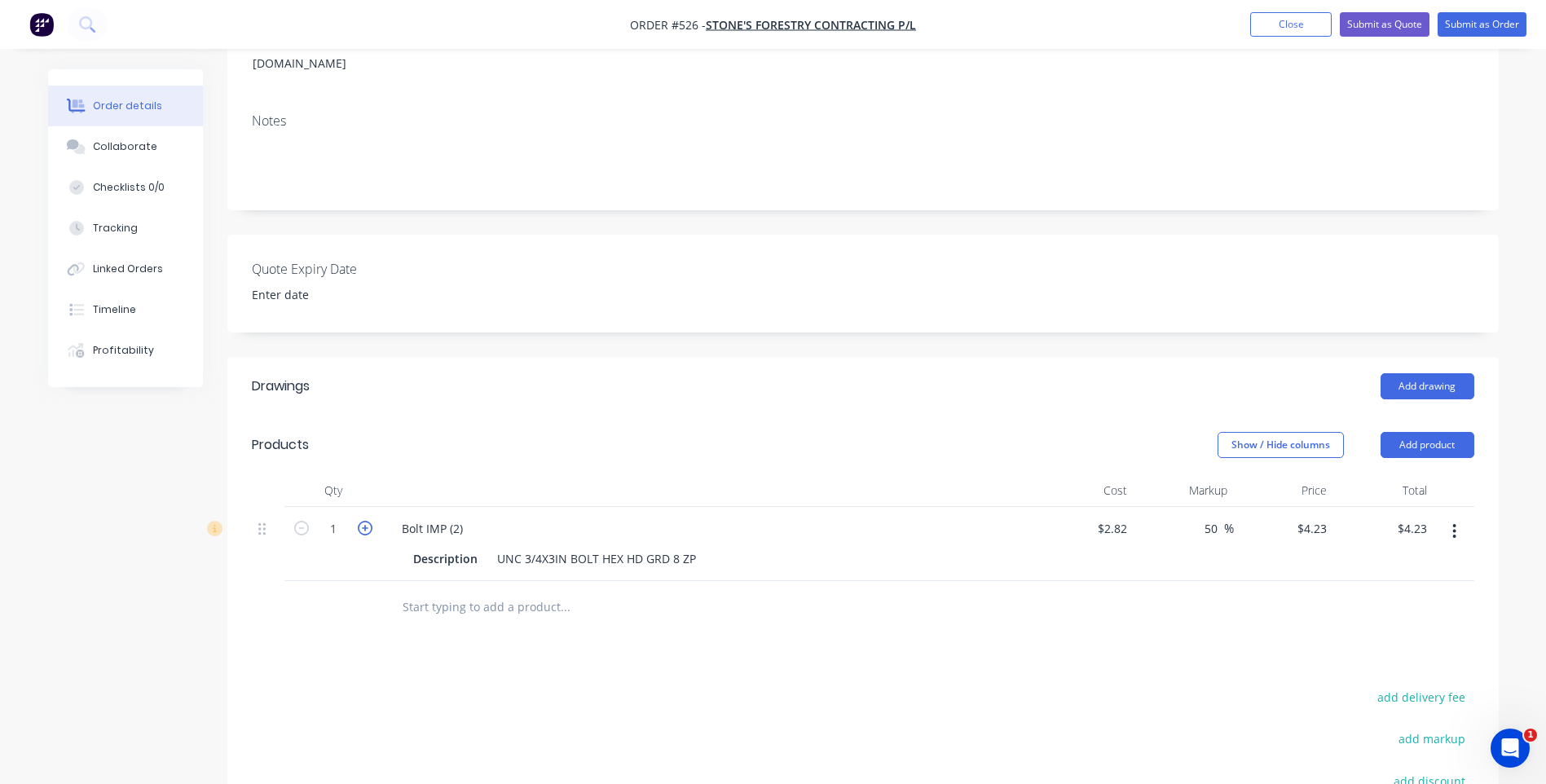
click at [366, 521] on icon "button" at bounding box center [365, 528] width 14 height 14
type input "2"
type input "$8.46"
click at [1426, 432] on button "Add product" at bounding box center [1427, 445] width 93 height 26
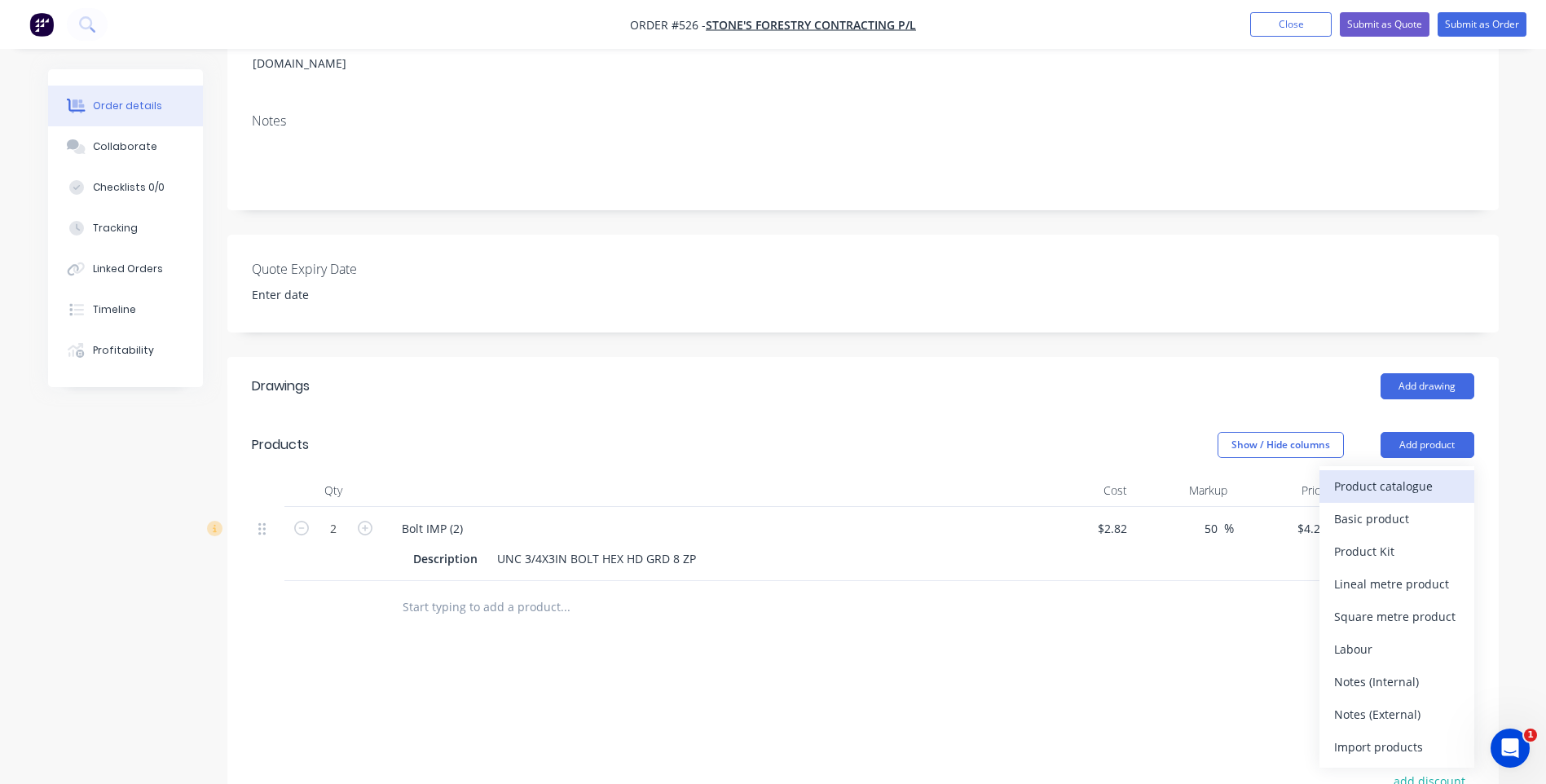
click at [1362, 474] on div "Product catalogue" at bounding box center [1396, 486] width 125 height 24
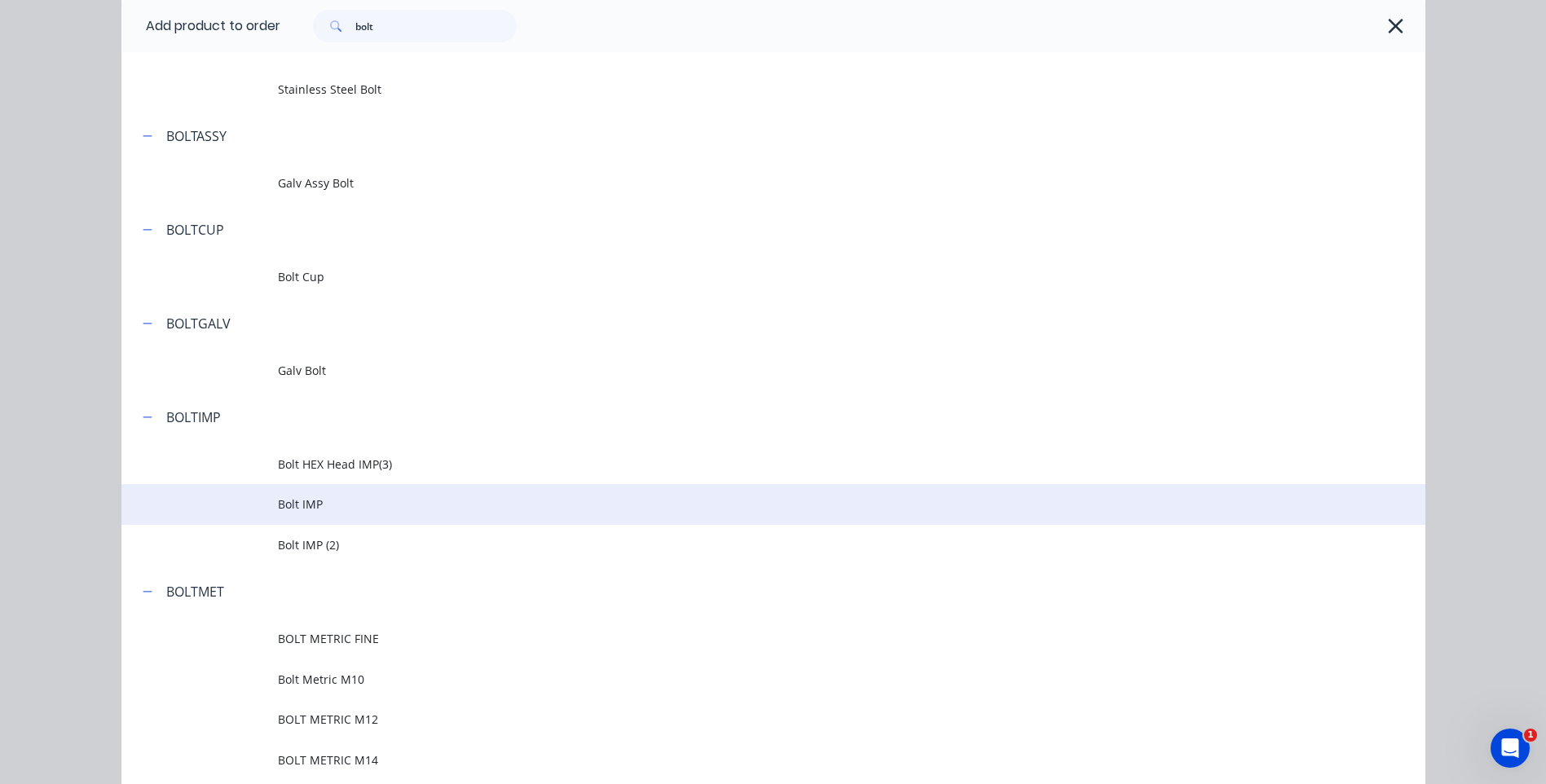
scroll to position [163, 0]
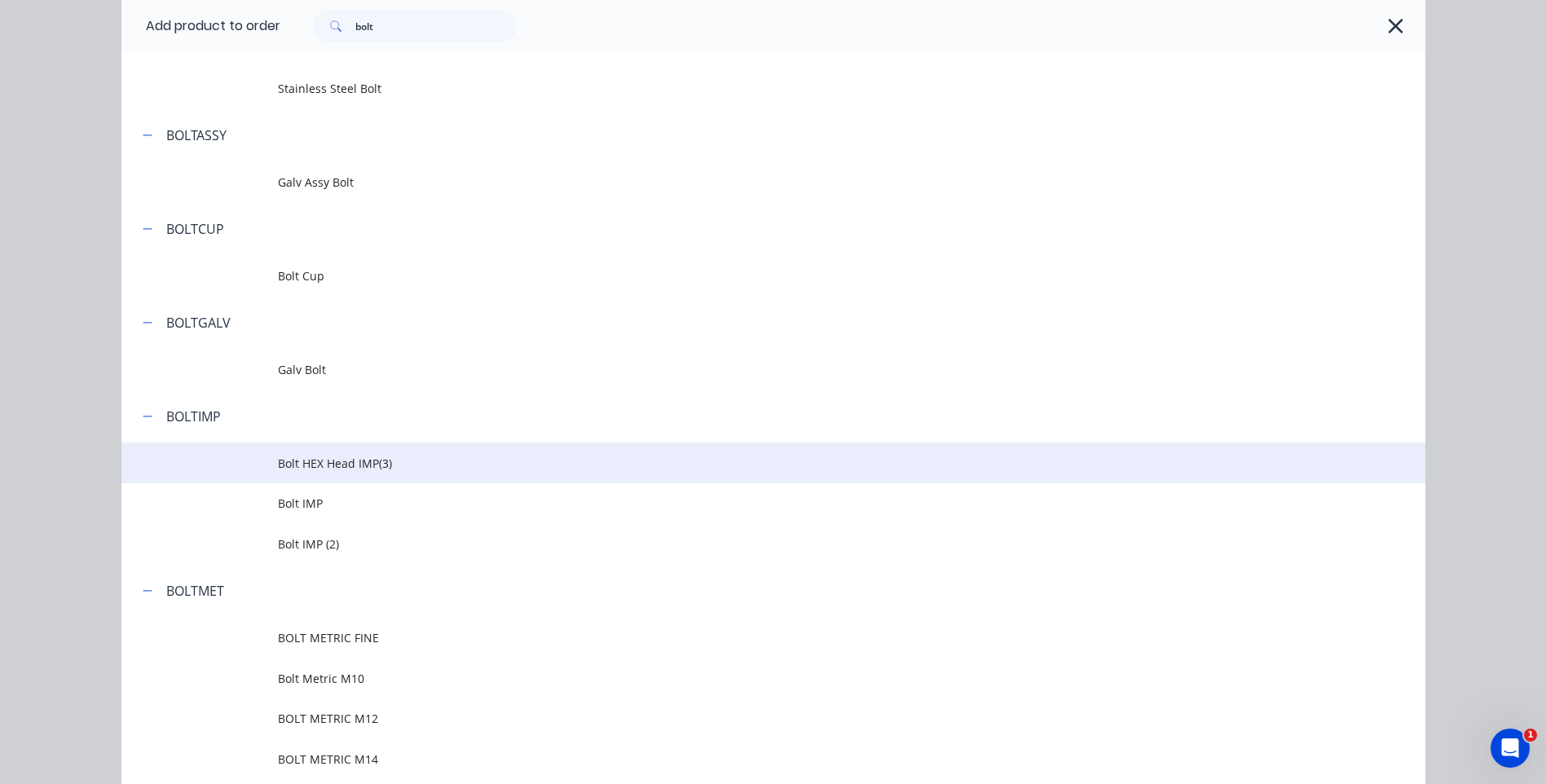
click at [342, 453] on td "Bolt HEX Head IMP(3)" at bounding box center [852, 462] width 1148 height 40
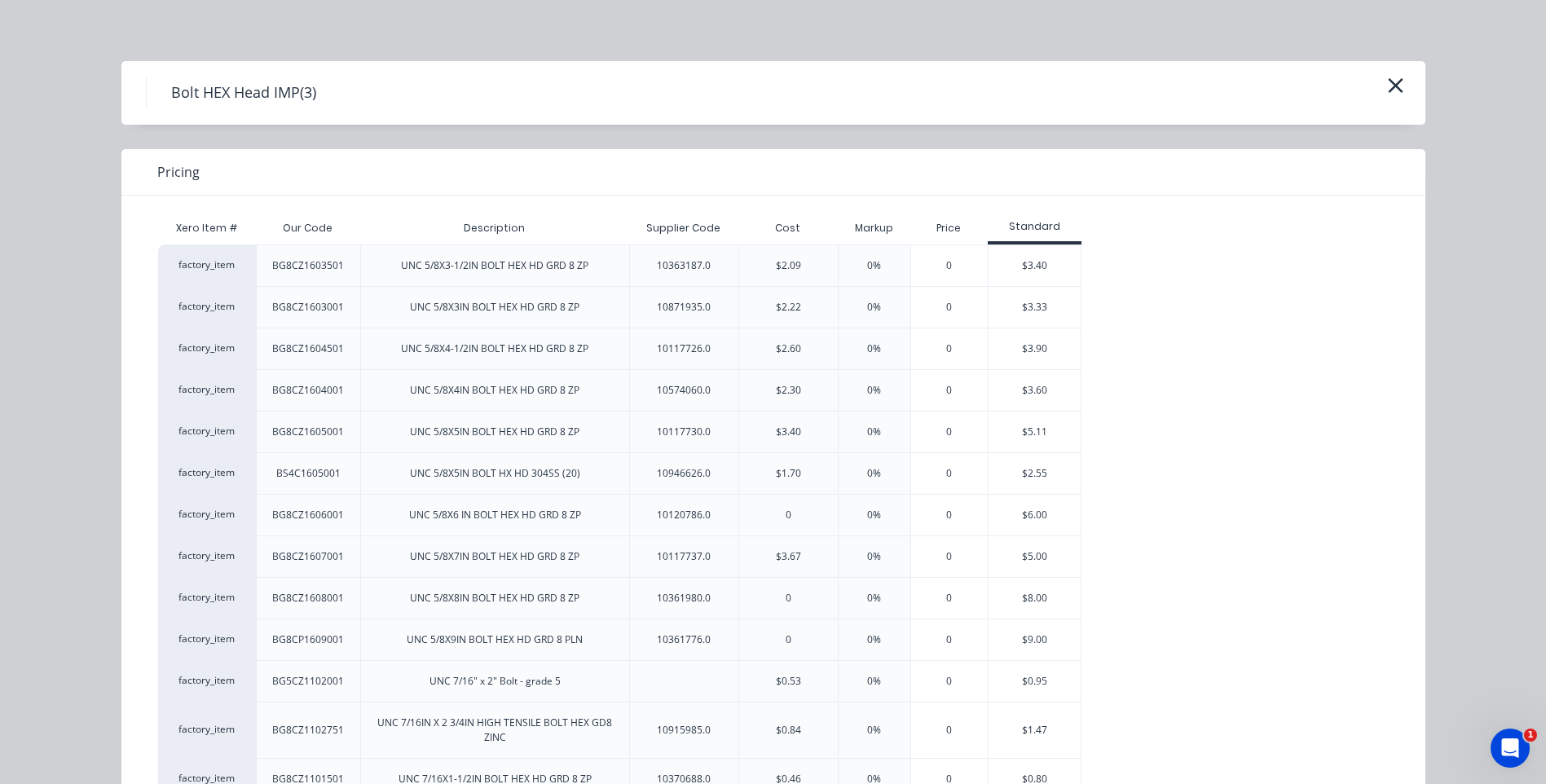
scroll to position [0, 0]
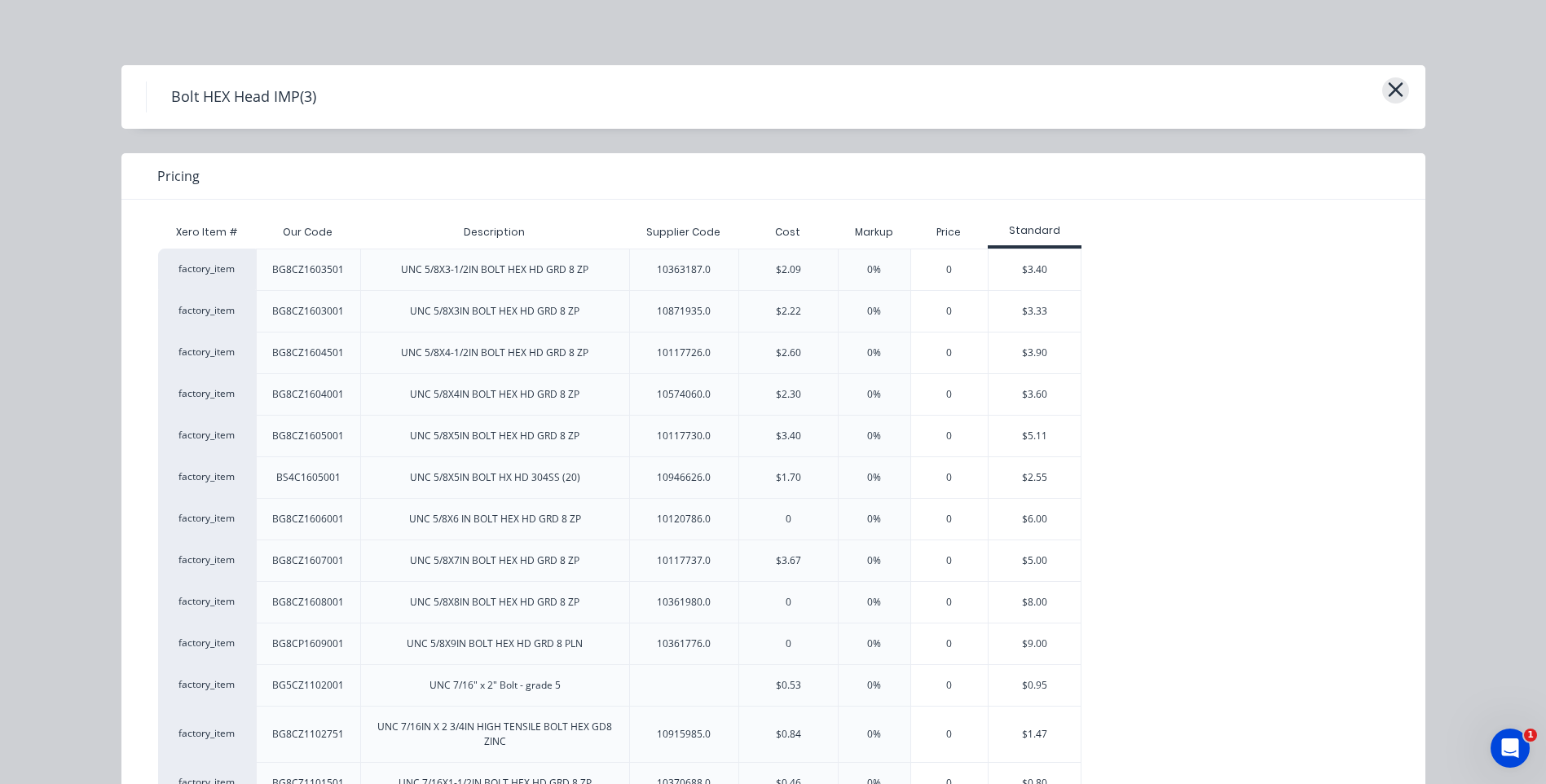
click at [1390, 87] on icon "button" at bounding box center [1396, 89] width 17 height 23
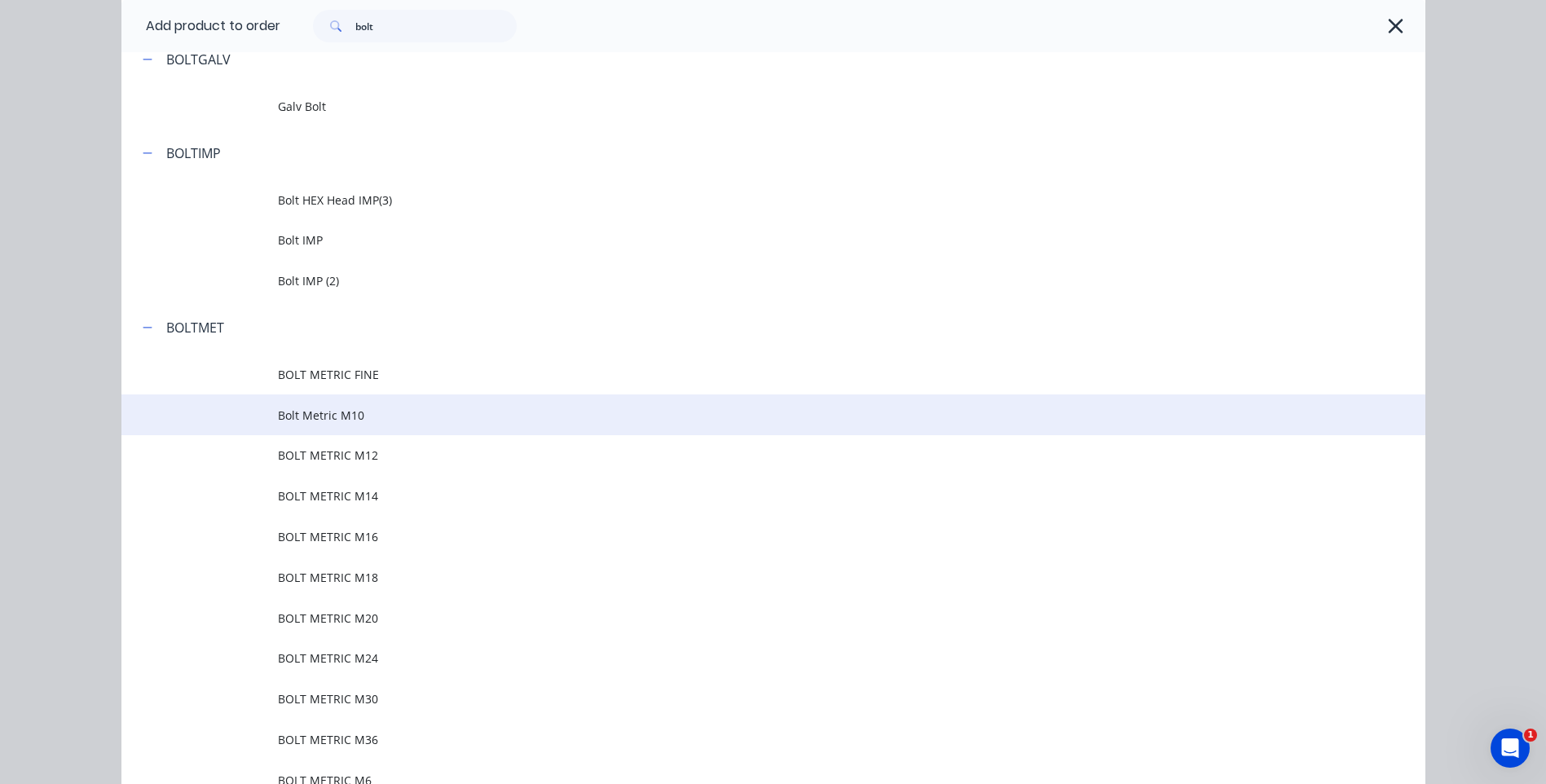
scroll to position [389, 0]
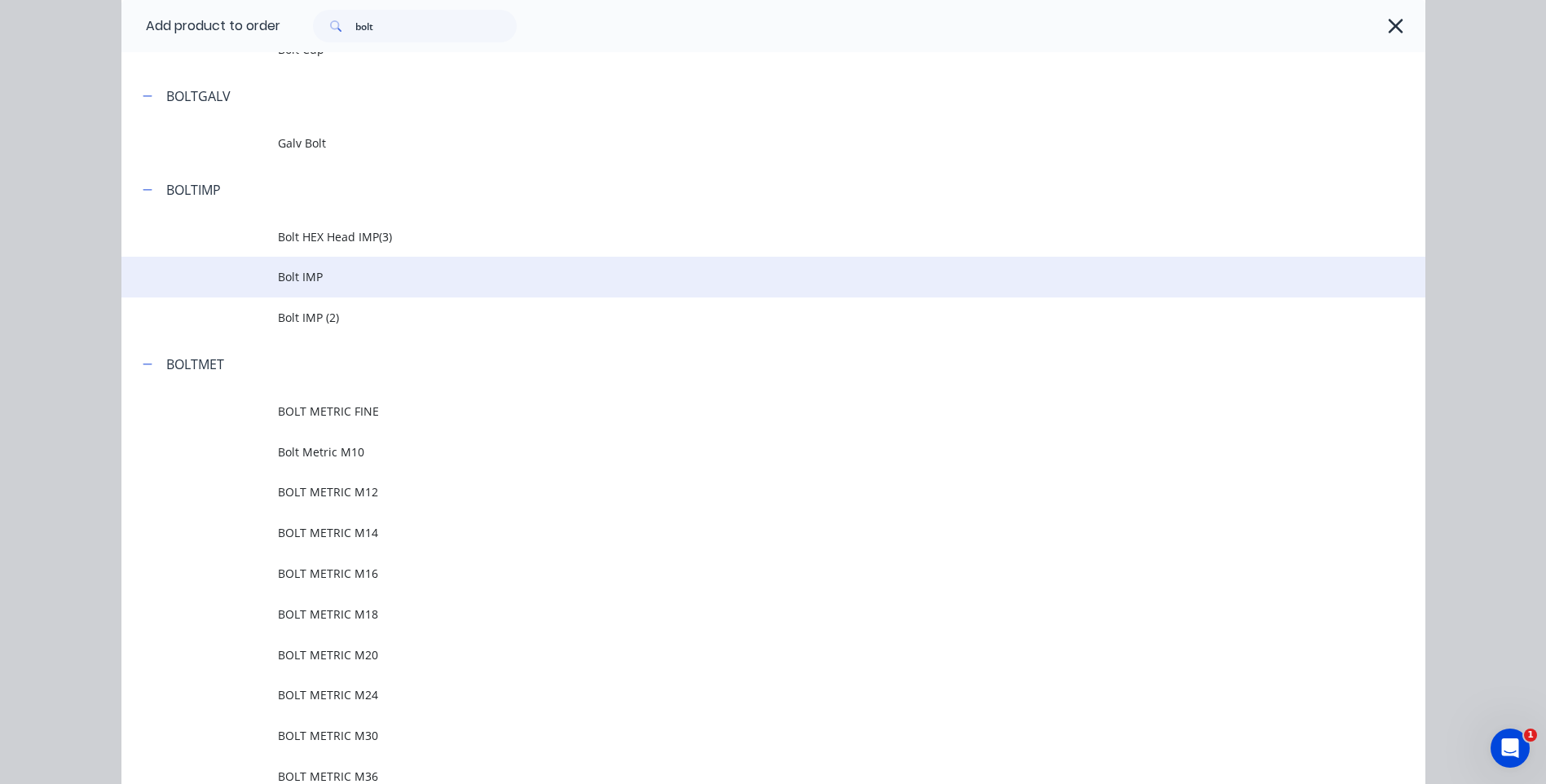
click at [334, 274] on span "Bolt IMP" at bounding box center [737, 276] width 918 height 17
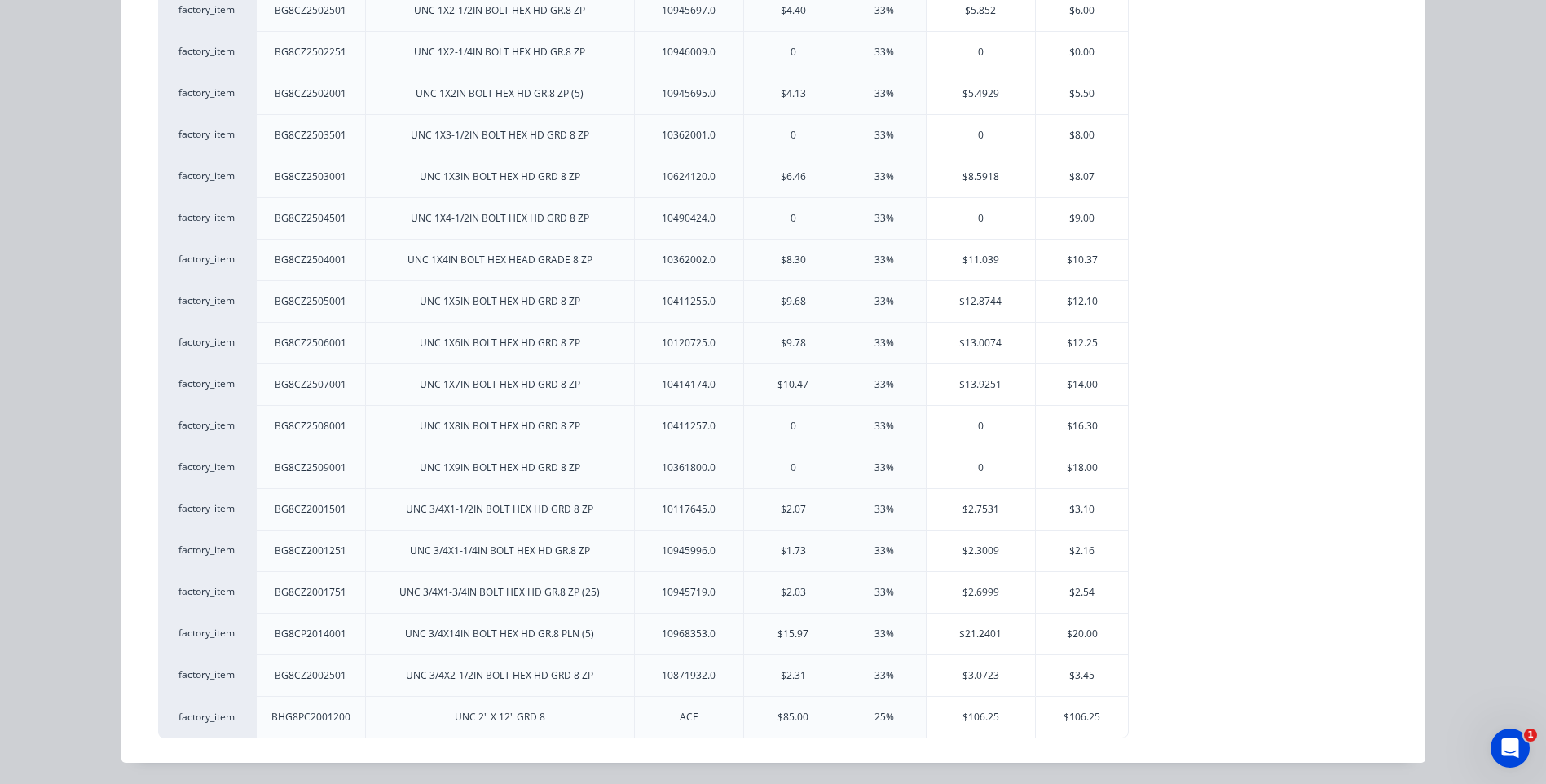
scroll to position [1632, 0]
click at [1084, 671] on div "$3.45" at bounding box center [1082, 674] width 92 height 40
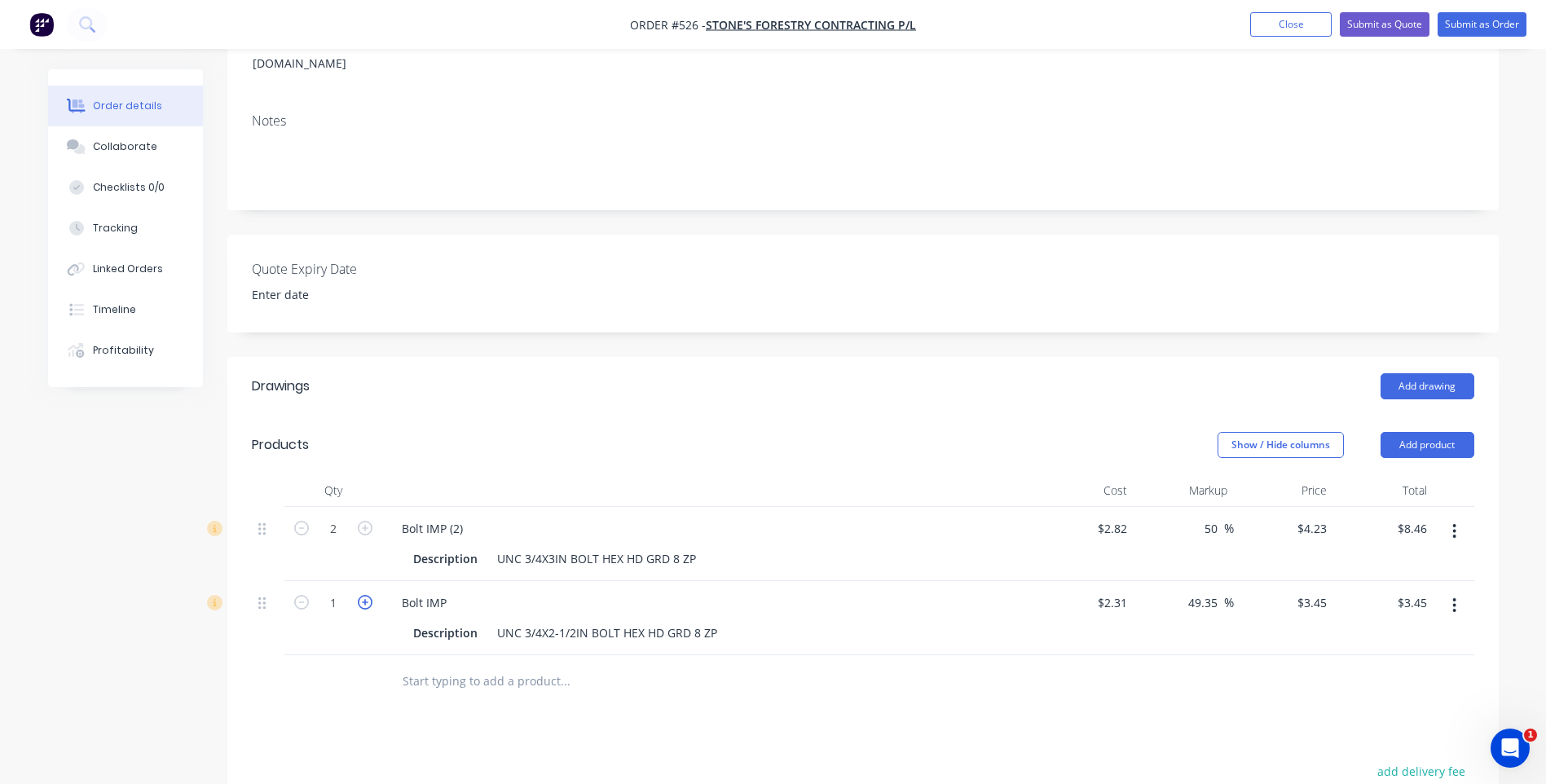
click at [365, 595] on icon "button" at bounding box center [365, 602] width 14 height 14
type input "2"
type input "$6.90"
click at [365, 595] on icon "button" at bounding box center [365, 602] width 14 height 14
type input "3"
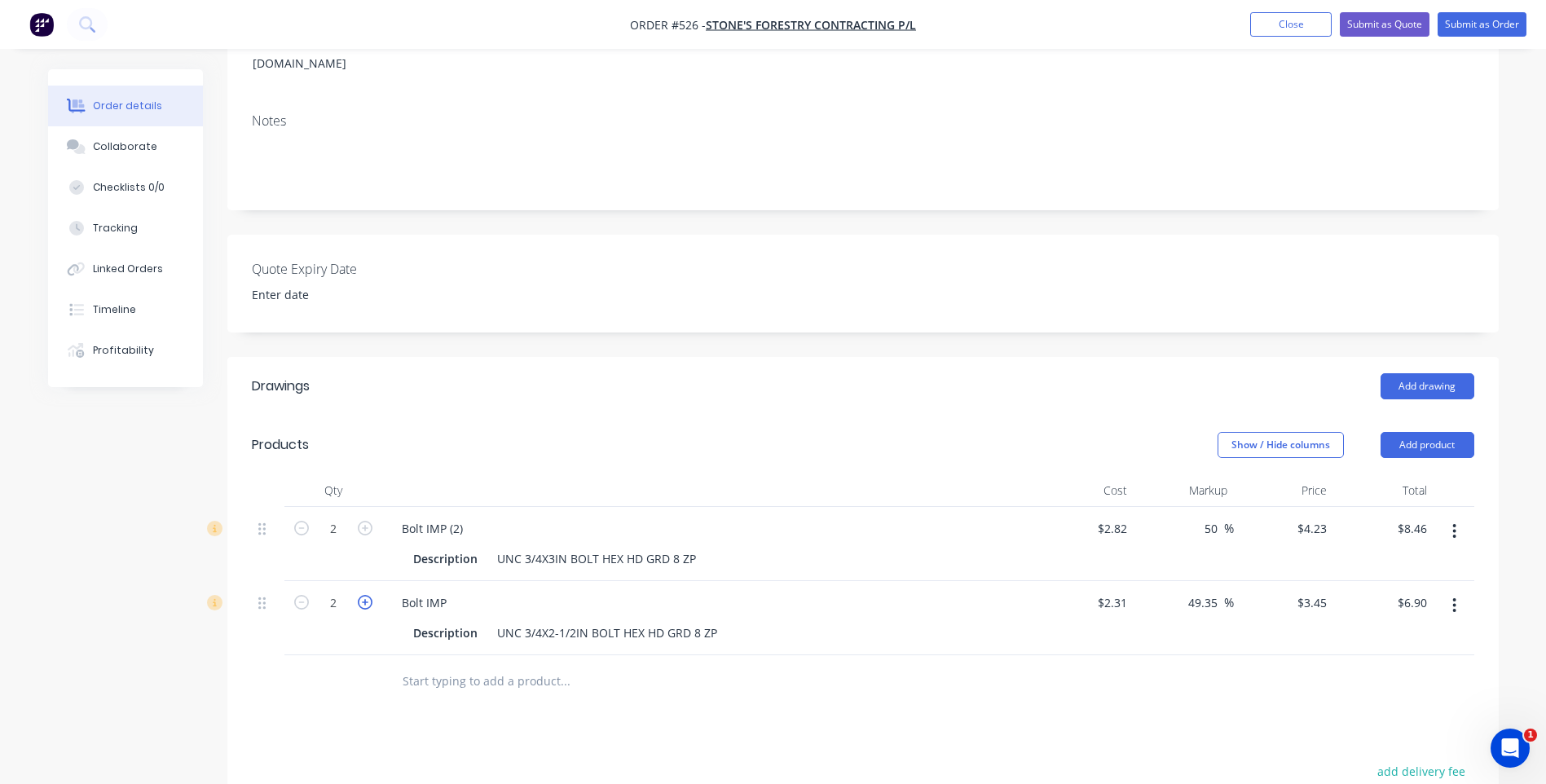
type input "$10.35"
click at [365, 595] on icon "button" at bounding box center [365, 602] width 14 height 14
type input "4"
type input "$13.80"
click at [365, 595] on icon "button" at bounding box center [365, 602] width 14 height 14
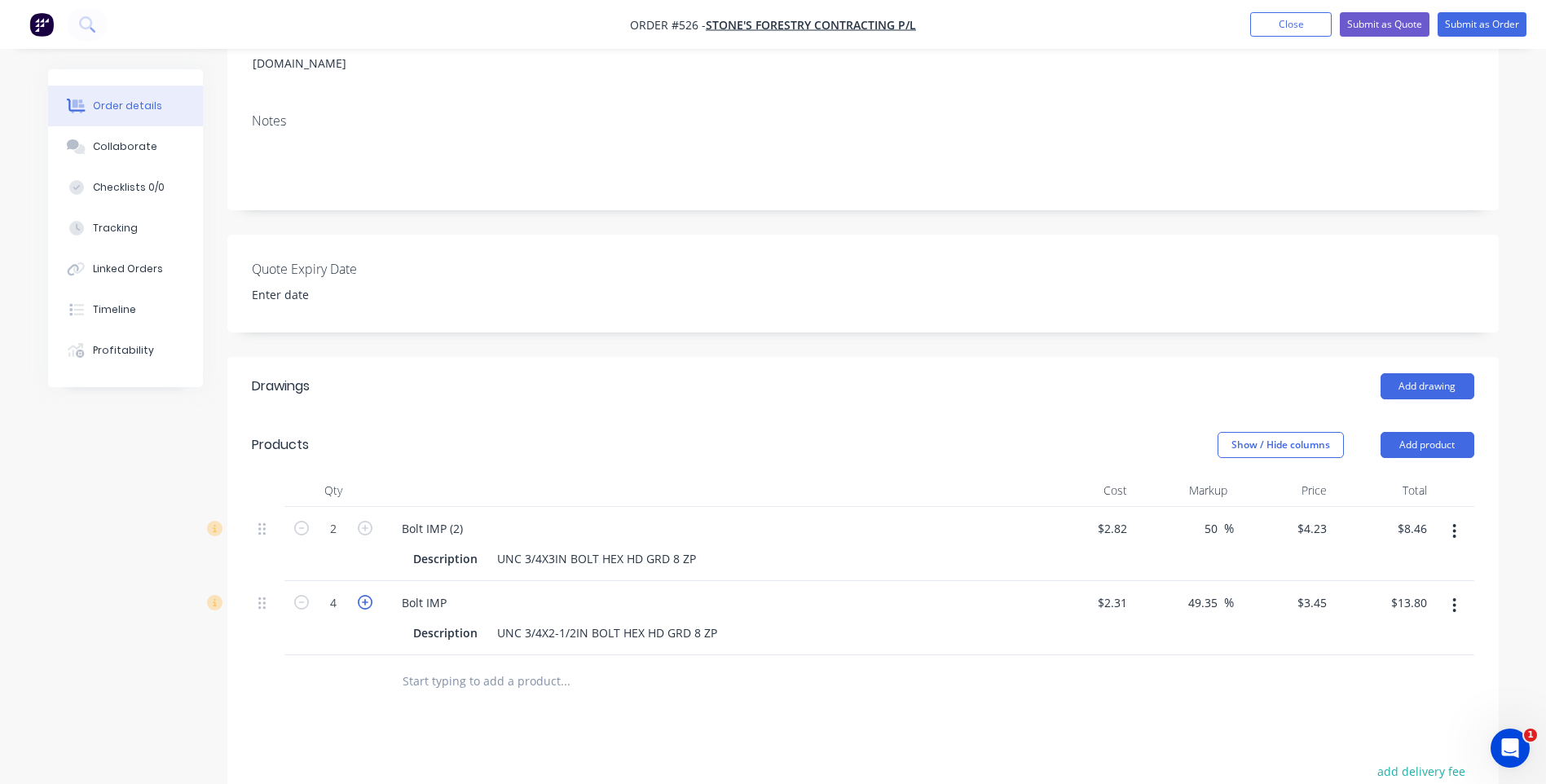
type input "5"
type input "$17.25"
click at [365, 595] on icon "button" at bounding box center [365, 602] width 14 height 14
type input "6"
type input "$20.70"
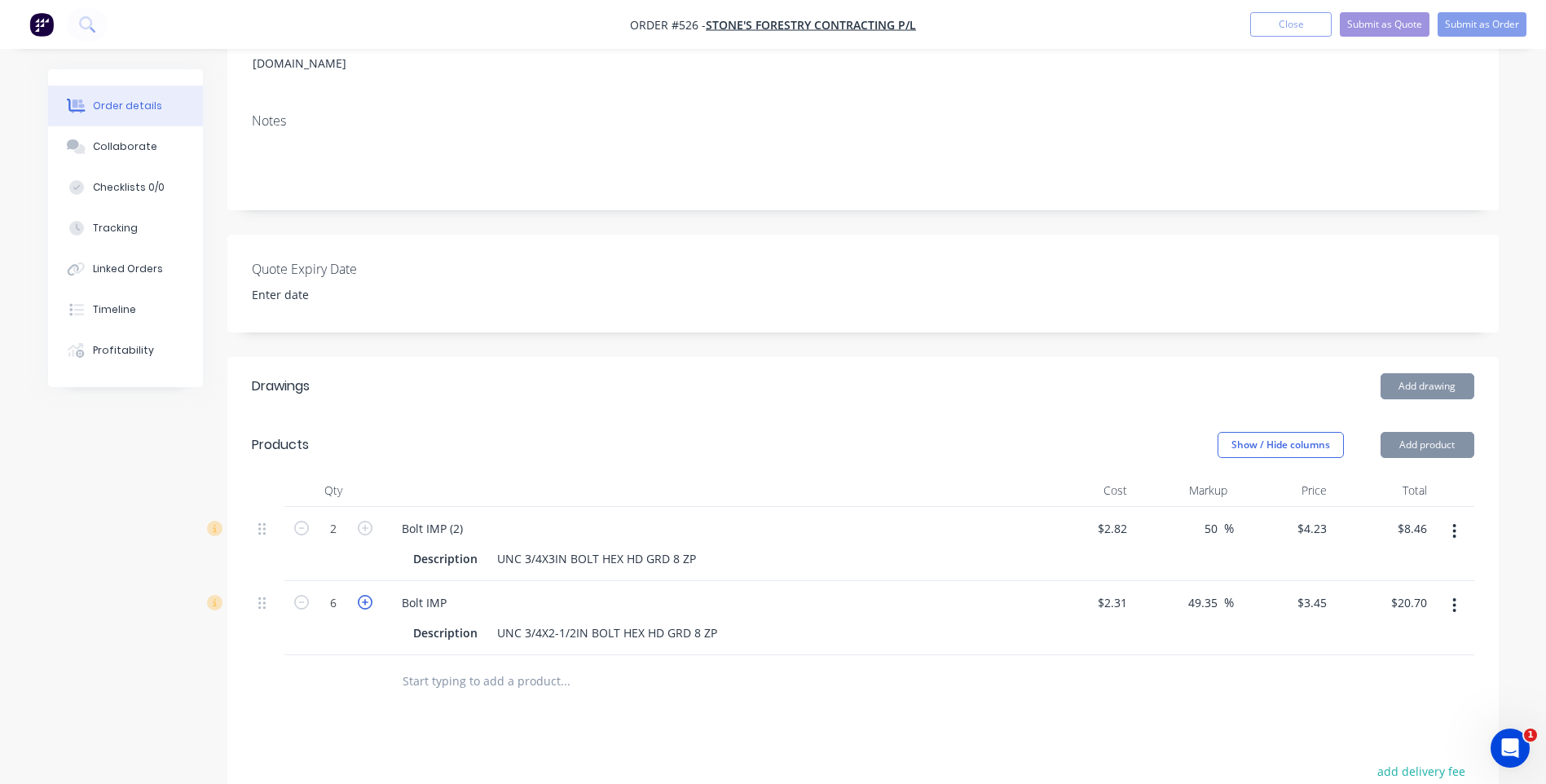
click at [365, 595] on icon "button" at bounding box center [365, 602] width 14 height 14
type input "7"
type input "$24.15"
click at [365, 595] on icon "button" at bounding box center [365, 602] width 14 height 14
type input "8"
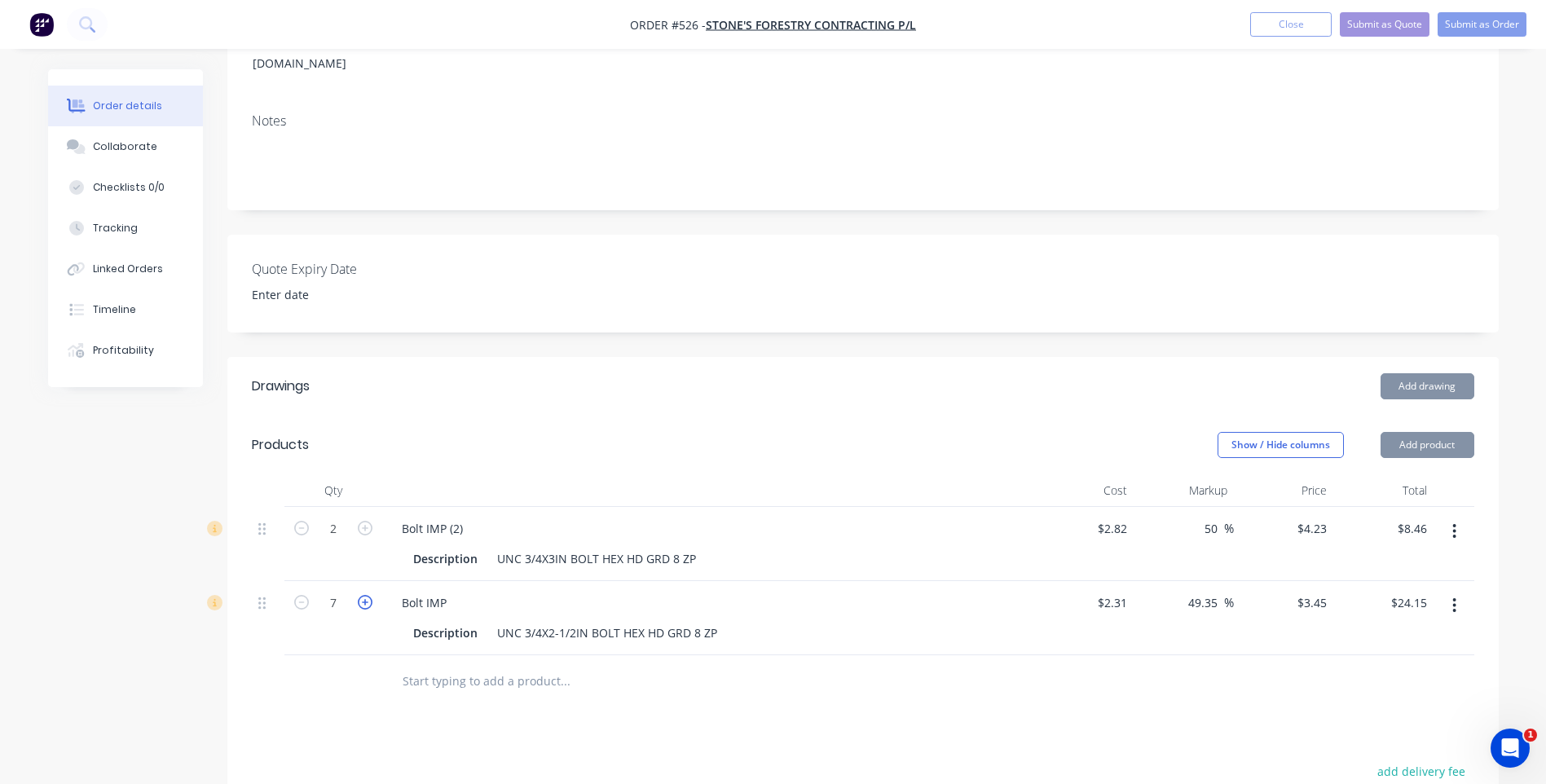
type input "$27.60"
click at [1415, 432] on button "Add product" at bounding box center [1427, 445] width 93 height 26
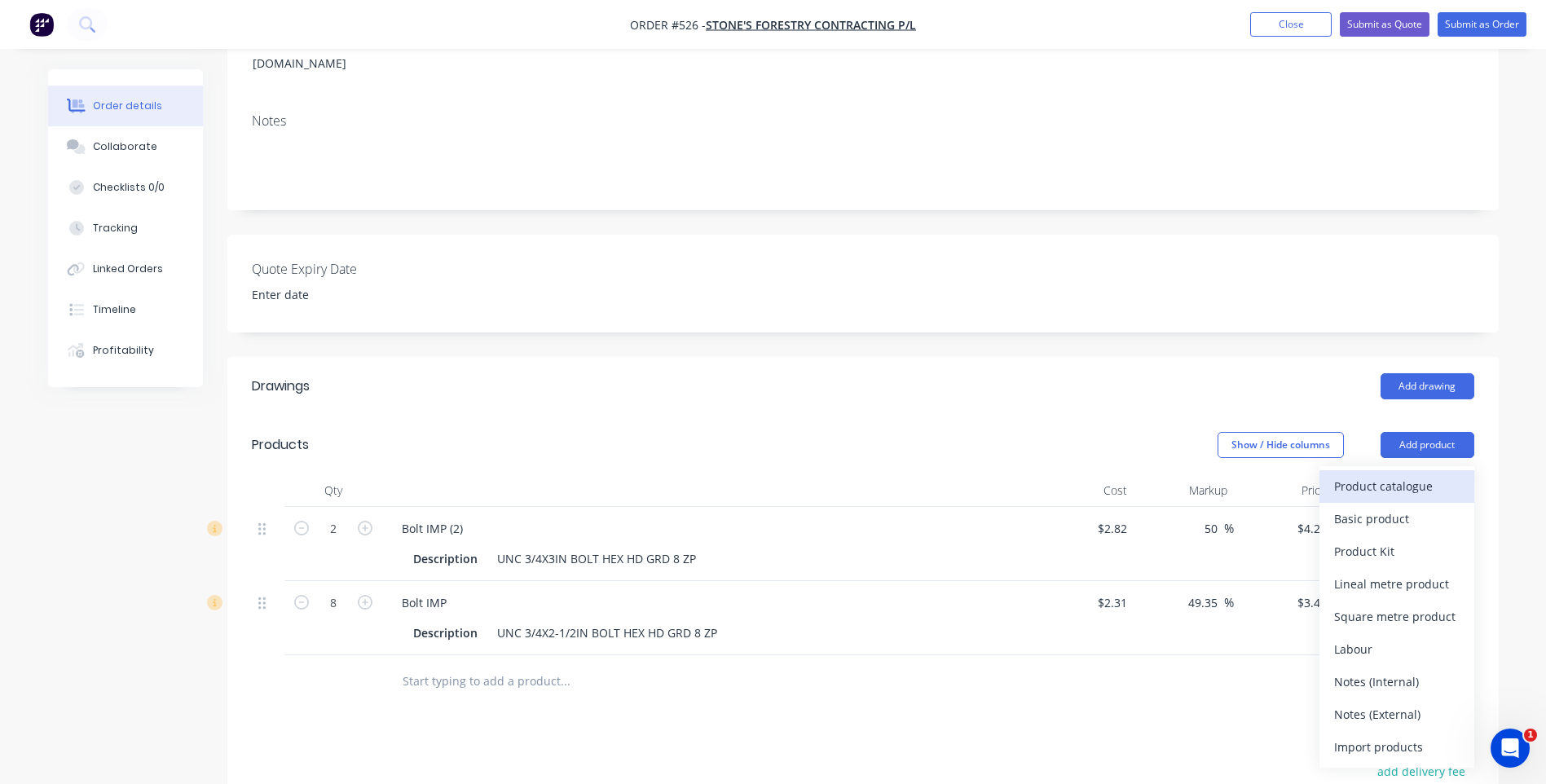
click at [1405, 474] on div "Product catalogue" at bounding box center [1396, 486] width 125 height 24
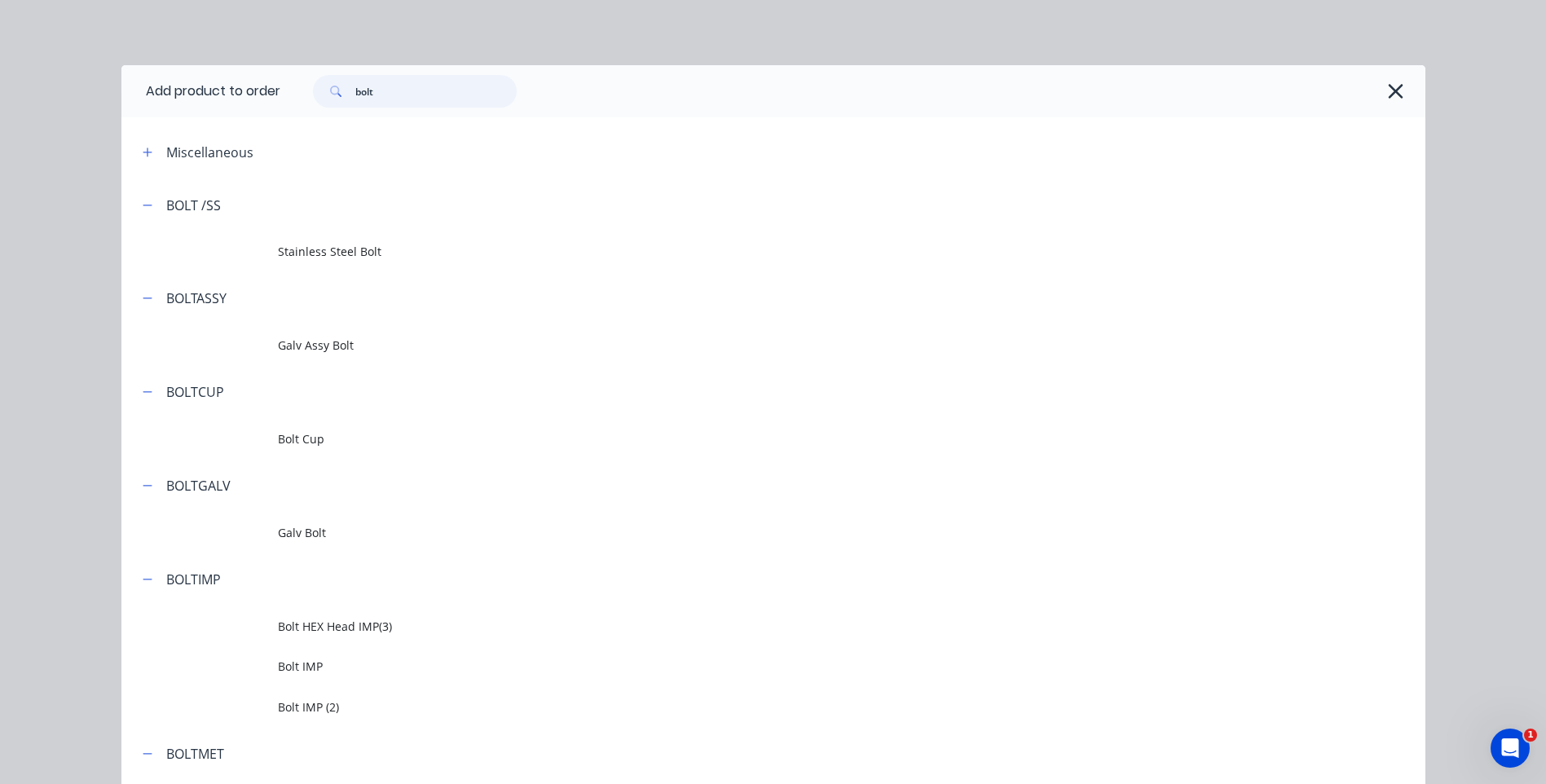
click at [383, 91] on input "bolt" at bounding box center [436, 91] width 161 height 33
type input "b"
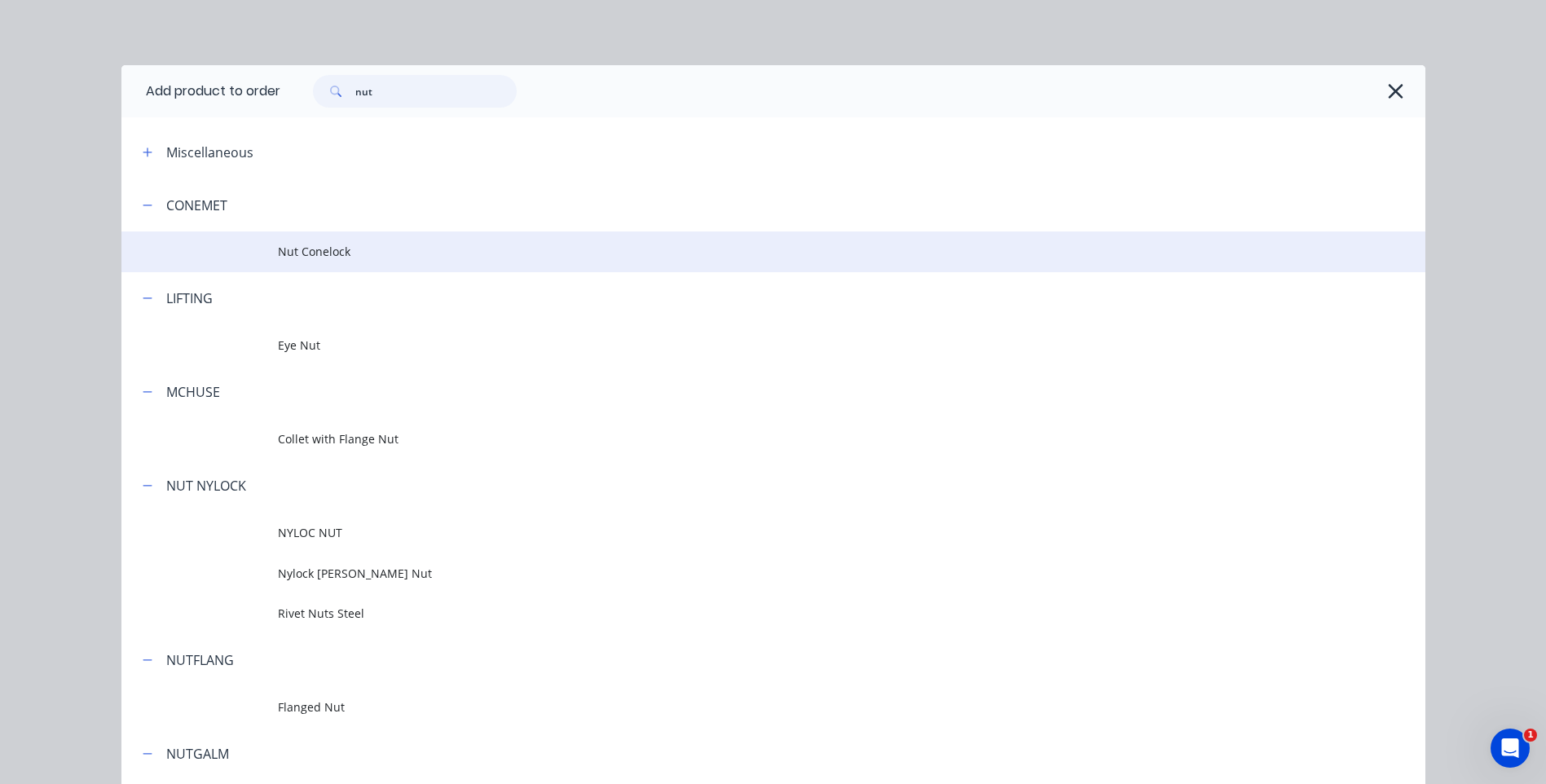
type input "nut"
click at [361, 254] on span "Nut Conelock" at bounding box center [737, 251] width 918 height 17
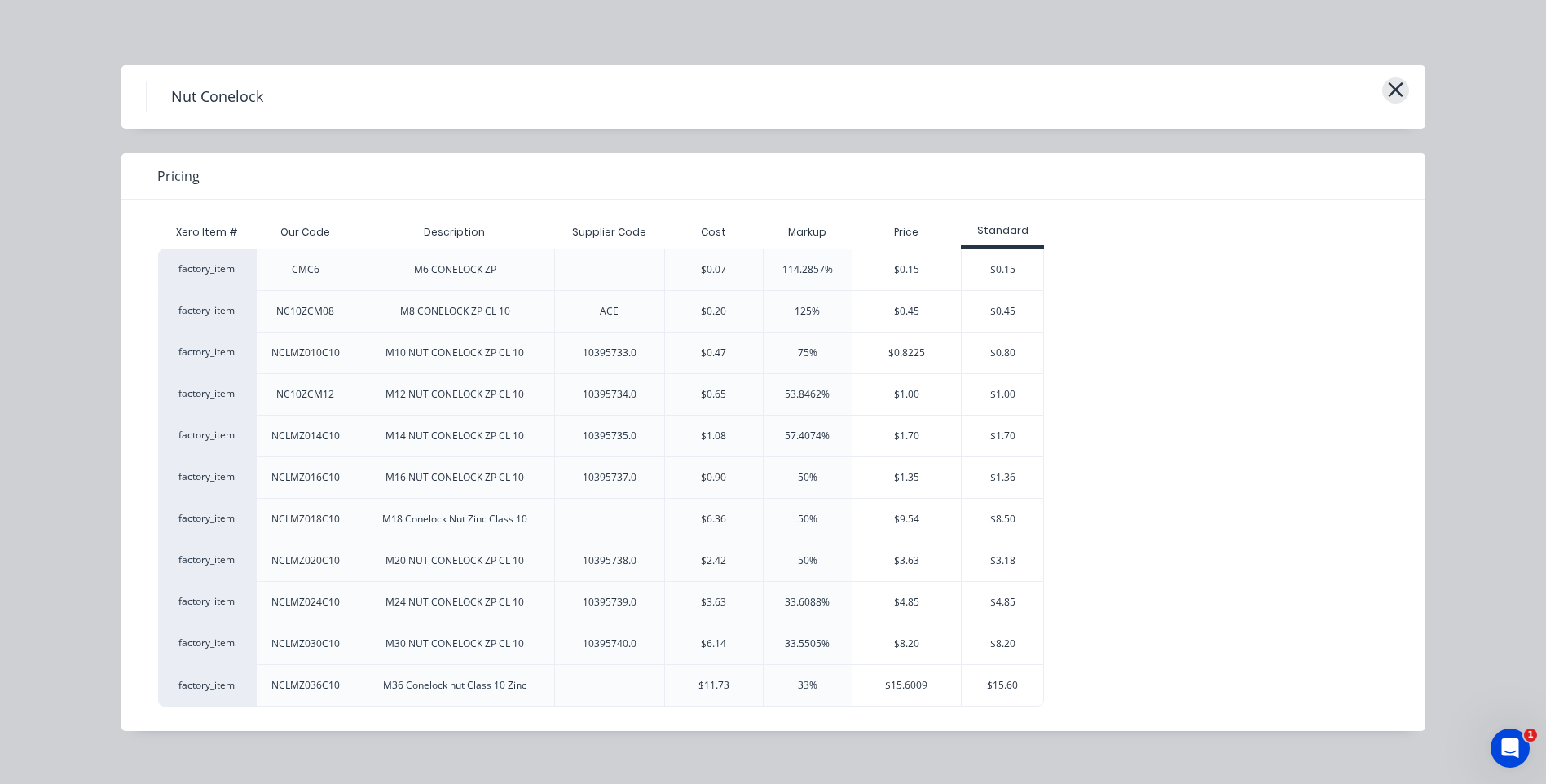
click at [1398, 89] on icon "button" at bounding box center [1395, 89] width 14 height 14
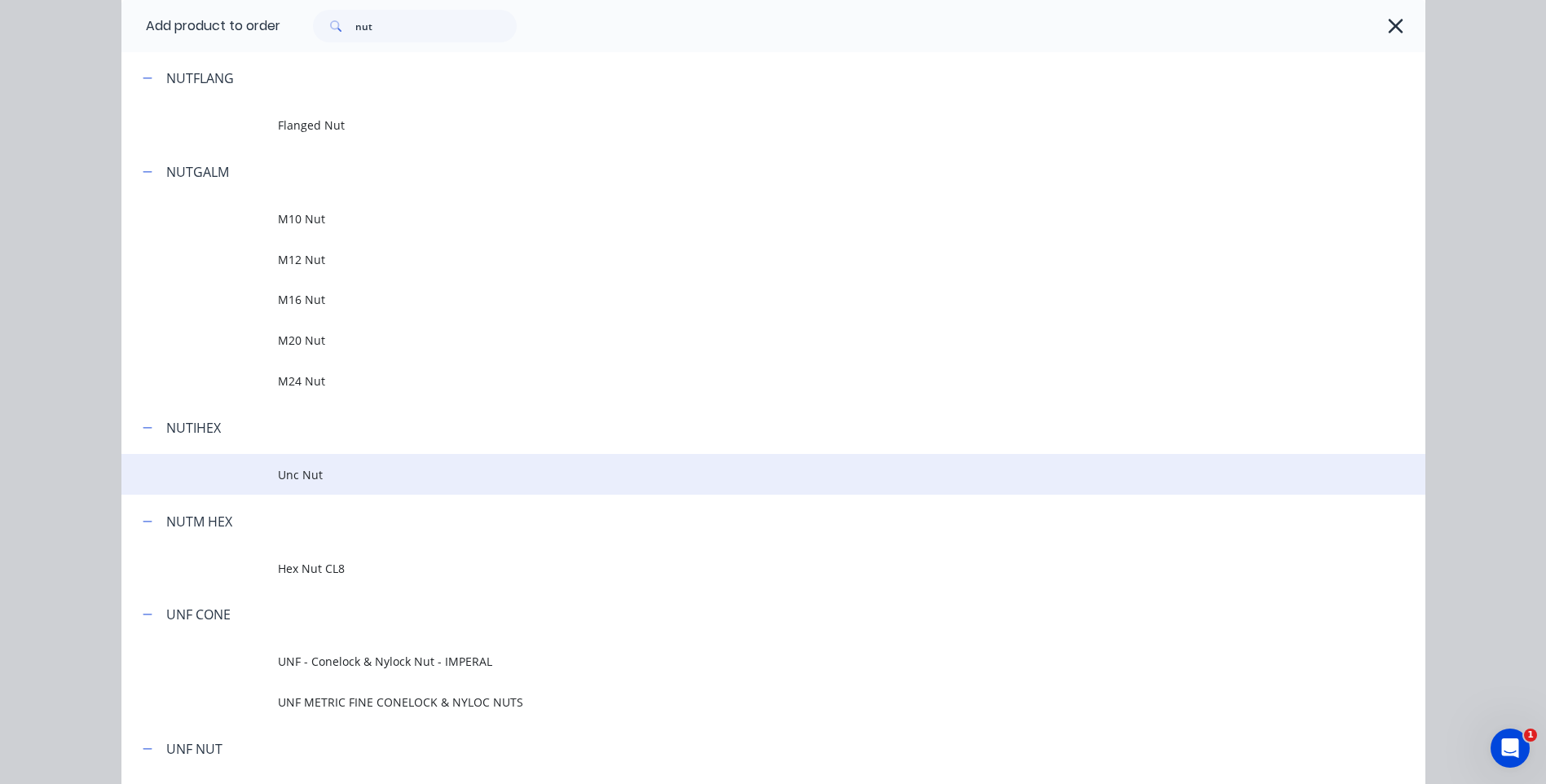
scroll to position [586, 0]
click at [290, 472] on span "Unc Nut" at bounding box center [737, 471] width 918 height 17
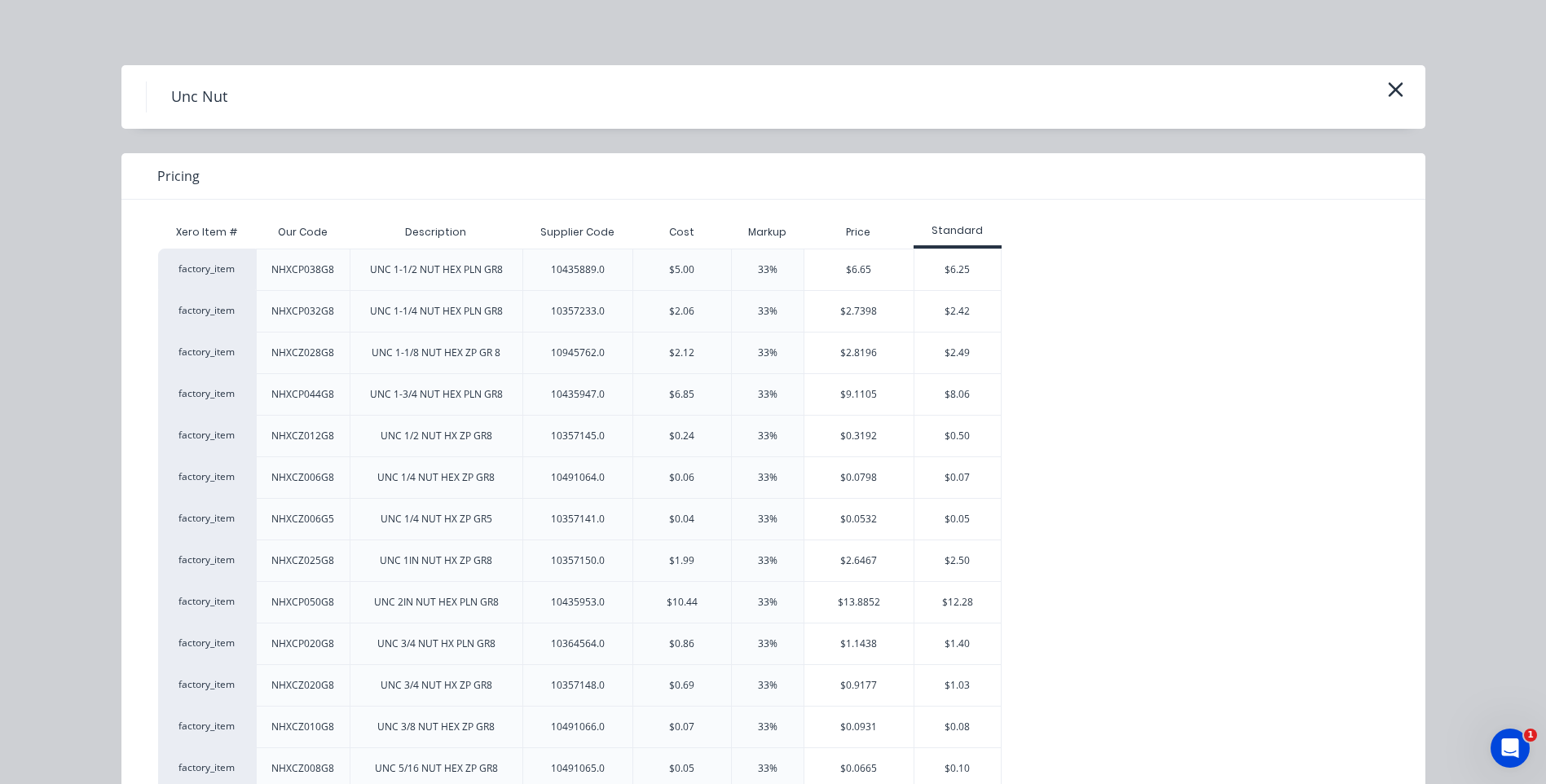
scroll to position [82, 0]
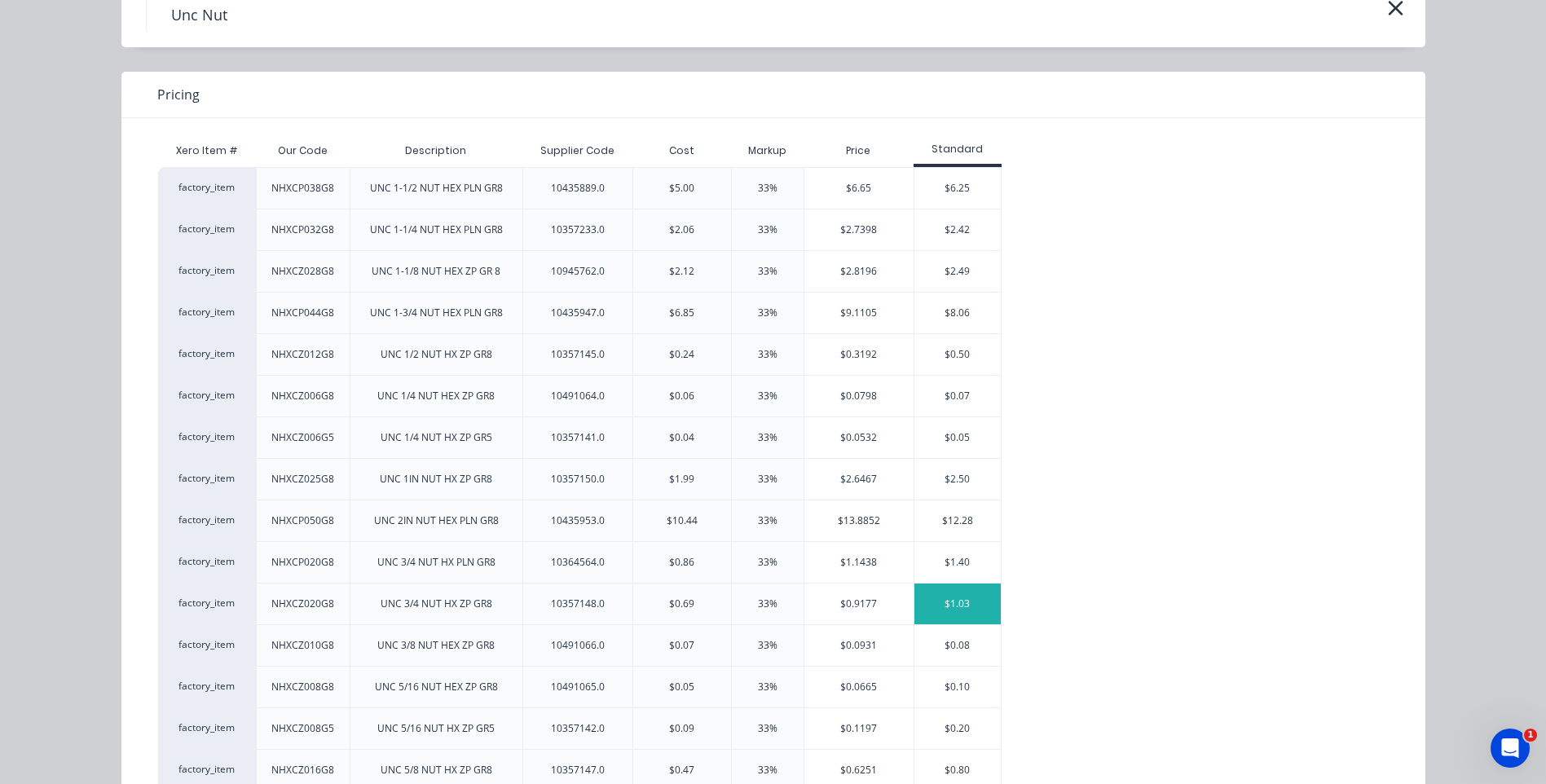
click at [941, 600] on div "$1.03" at bounding box center [958, 603] width 87 height 40
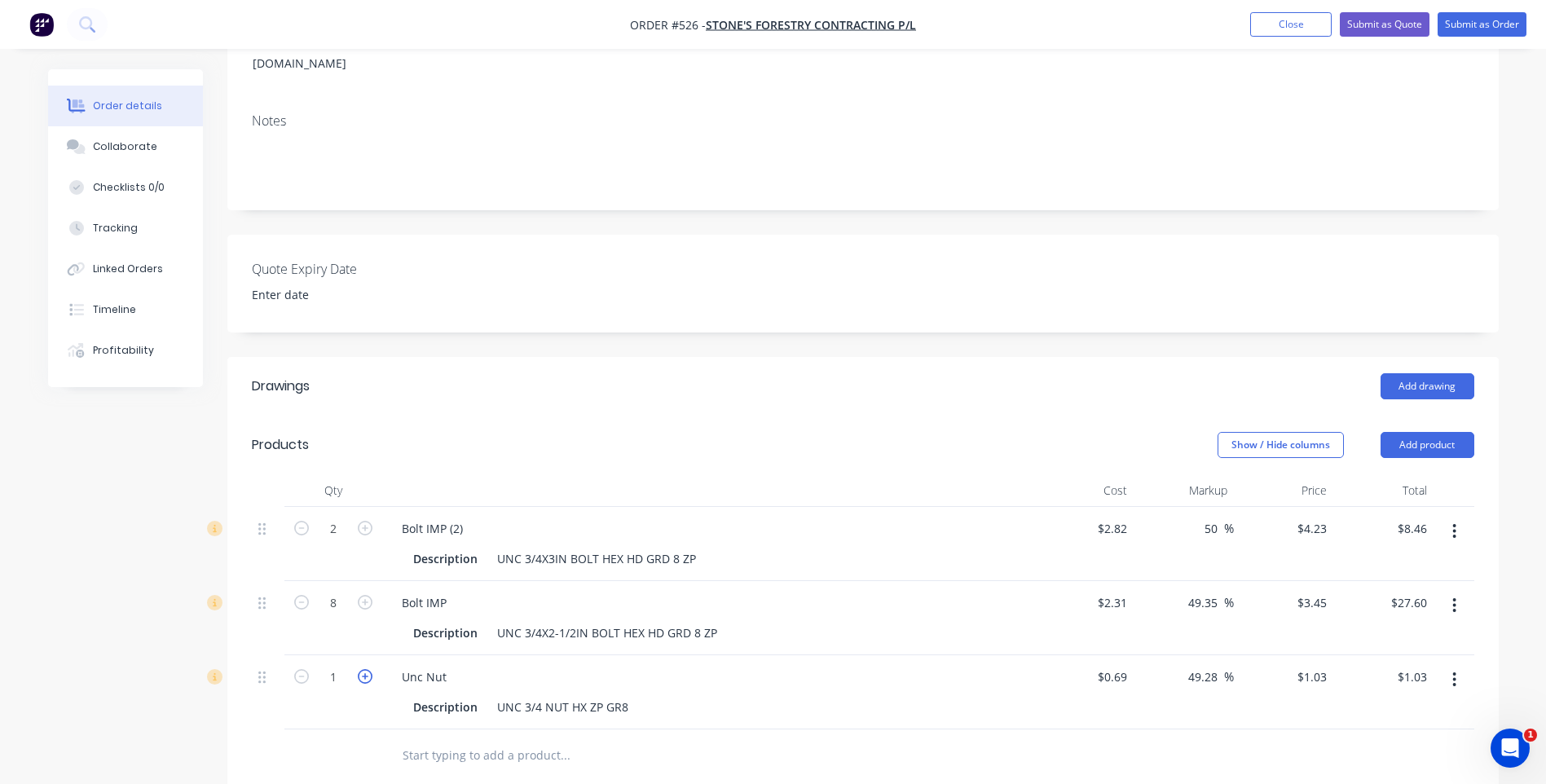
click at [360, 669] on icon "button" at bounding box center [365, 676] width 14 height 14
type input "2"
type input "$2.06"
click at [360, 669] on icon "button" at bounding box center [365, 676] width 14 height 14
type input "3"
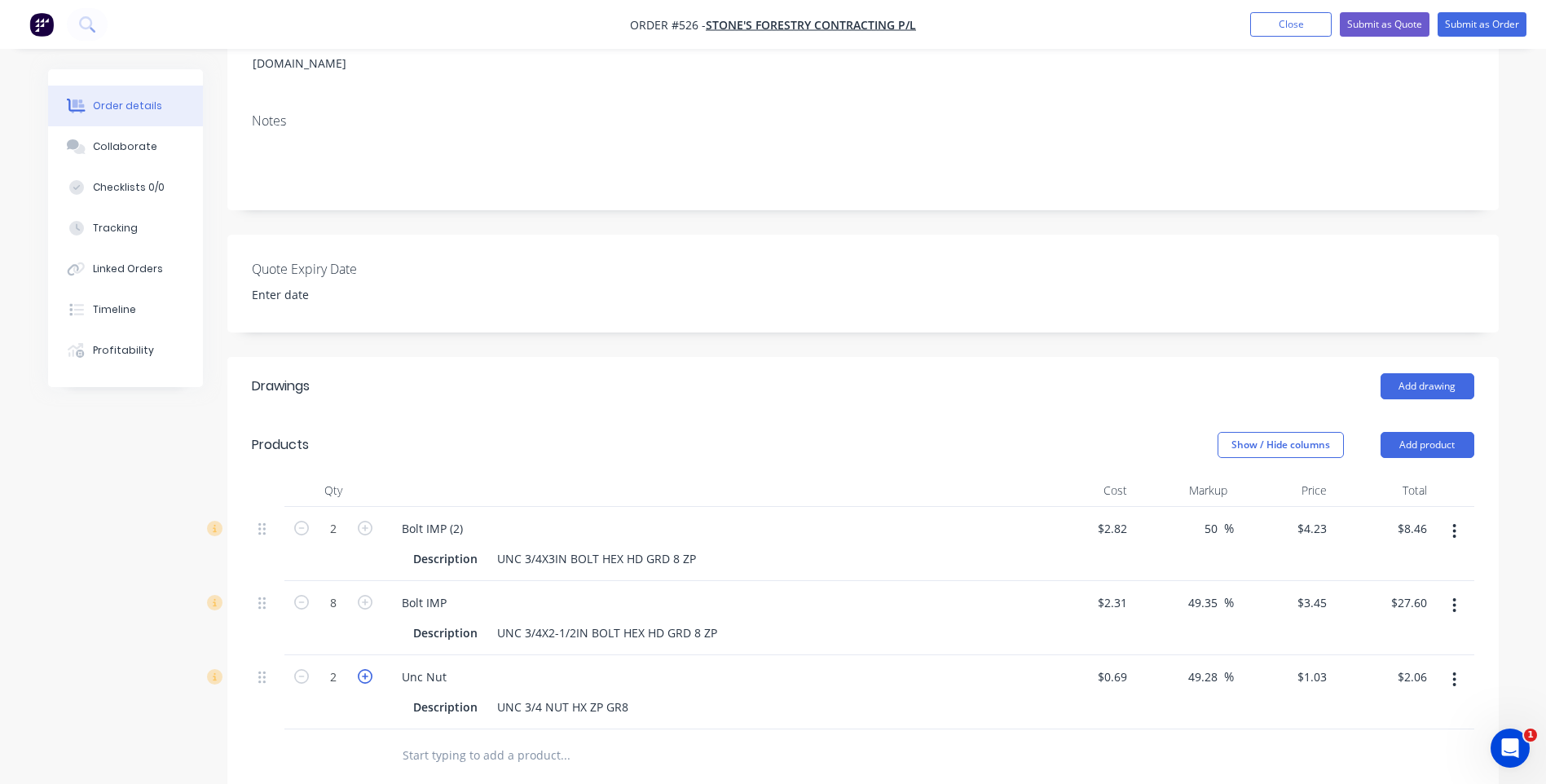
type input "$3.09"
click at [360, 669] on icon "button" at bounding box center [365, 676] width 14 height 14
type input "4"
type input "$4.12"
click at [360, 669] on icon "button" at bounding box center [365, 676] width 14 height 14
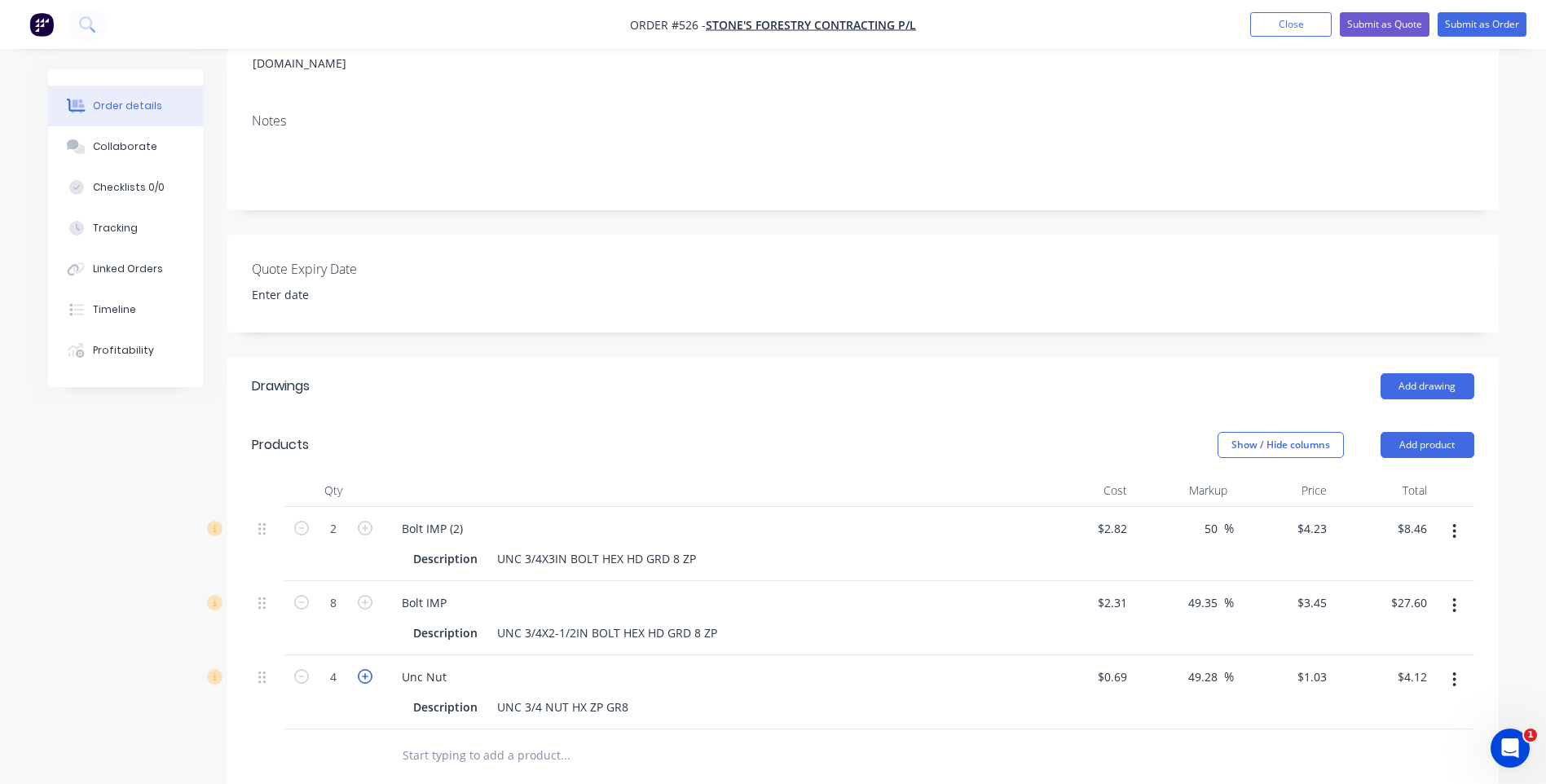
type input "5"
type input "$5.15"
click at [360, 669] on icon "button" at bounding box center [365, 676] width 14 height 14
type input "6"
type input "$6.18"
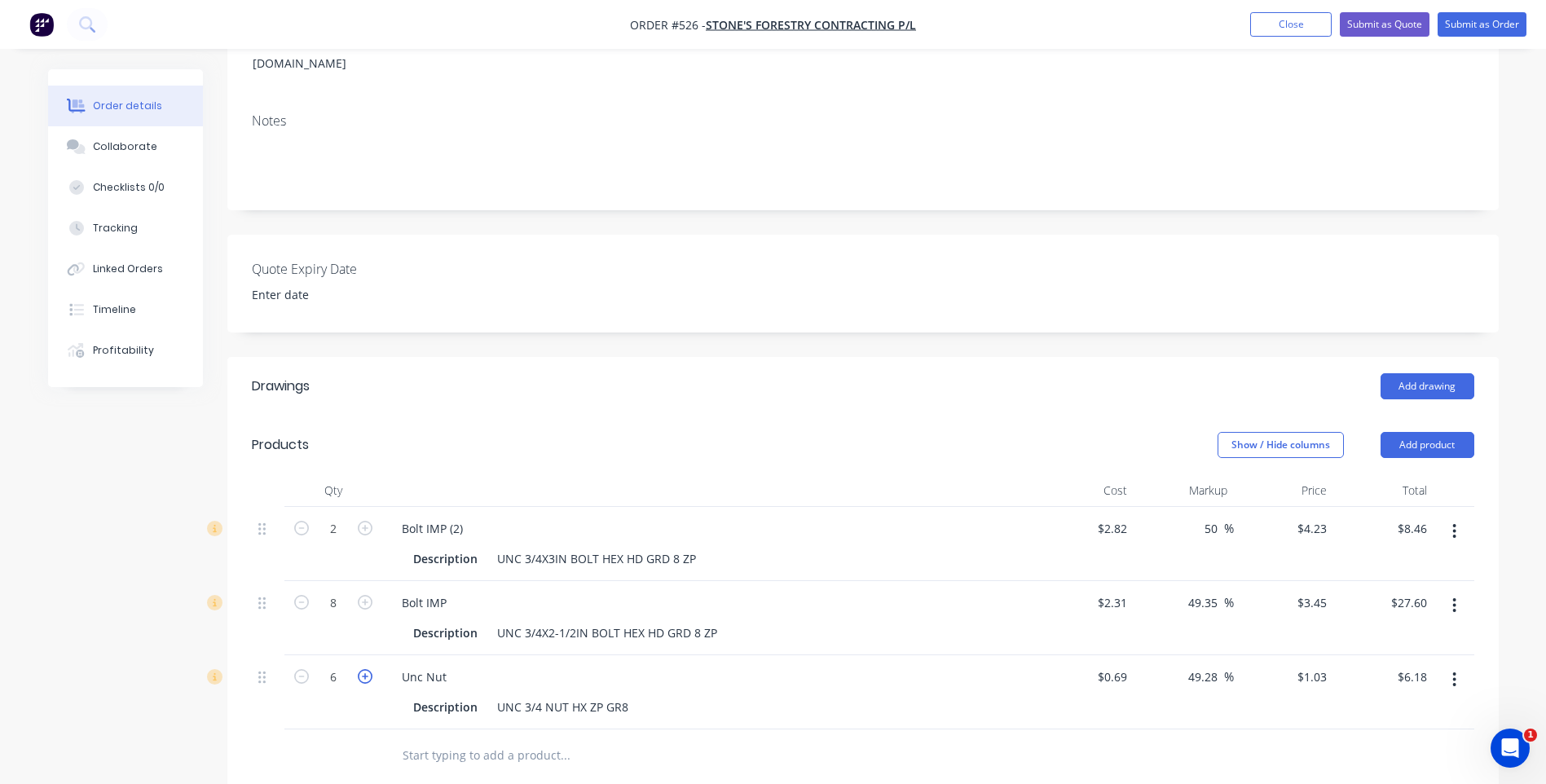
click at [360, 669] on icon "button" at bounding box center [365, 676] width 14 height 14
type input "7"
type input "$7.21"
click at [360, 669] on icon "button" at bounding box center [365, 676] width 14 height 14
type input "8"
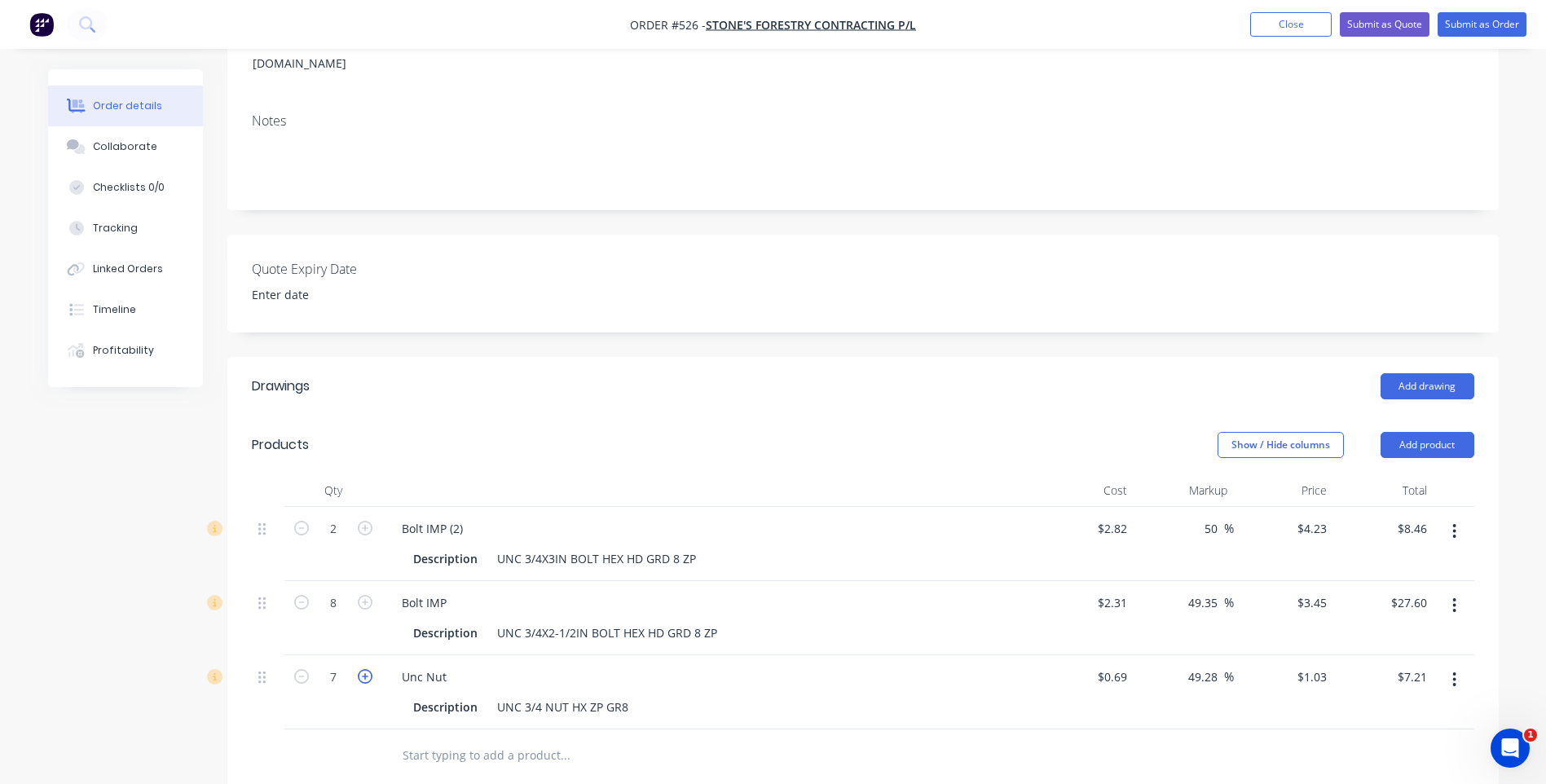
type input "$8.24"
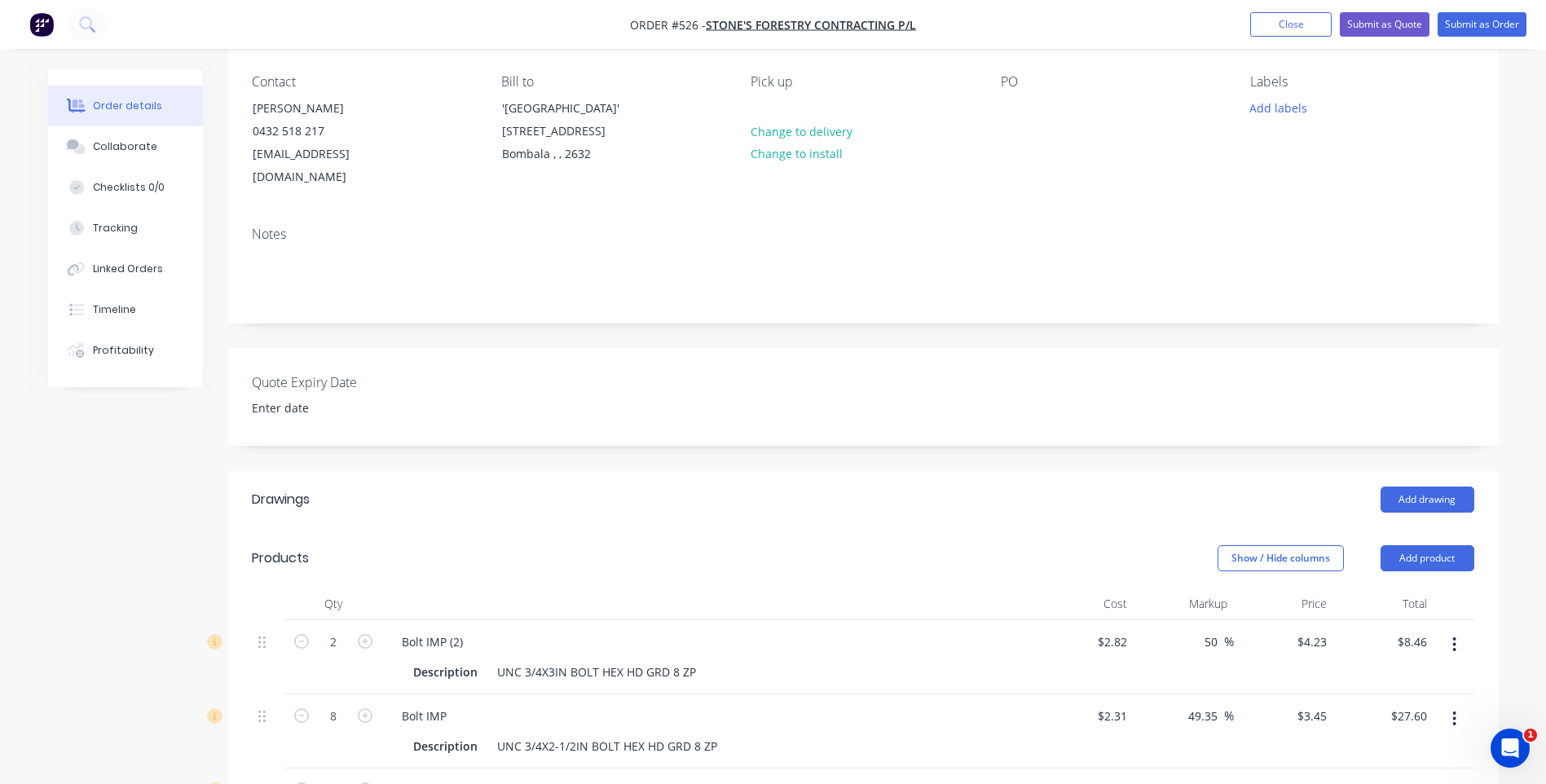
scroll to position [0, 0]
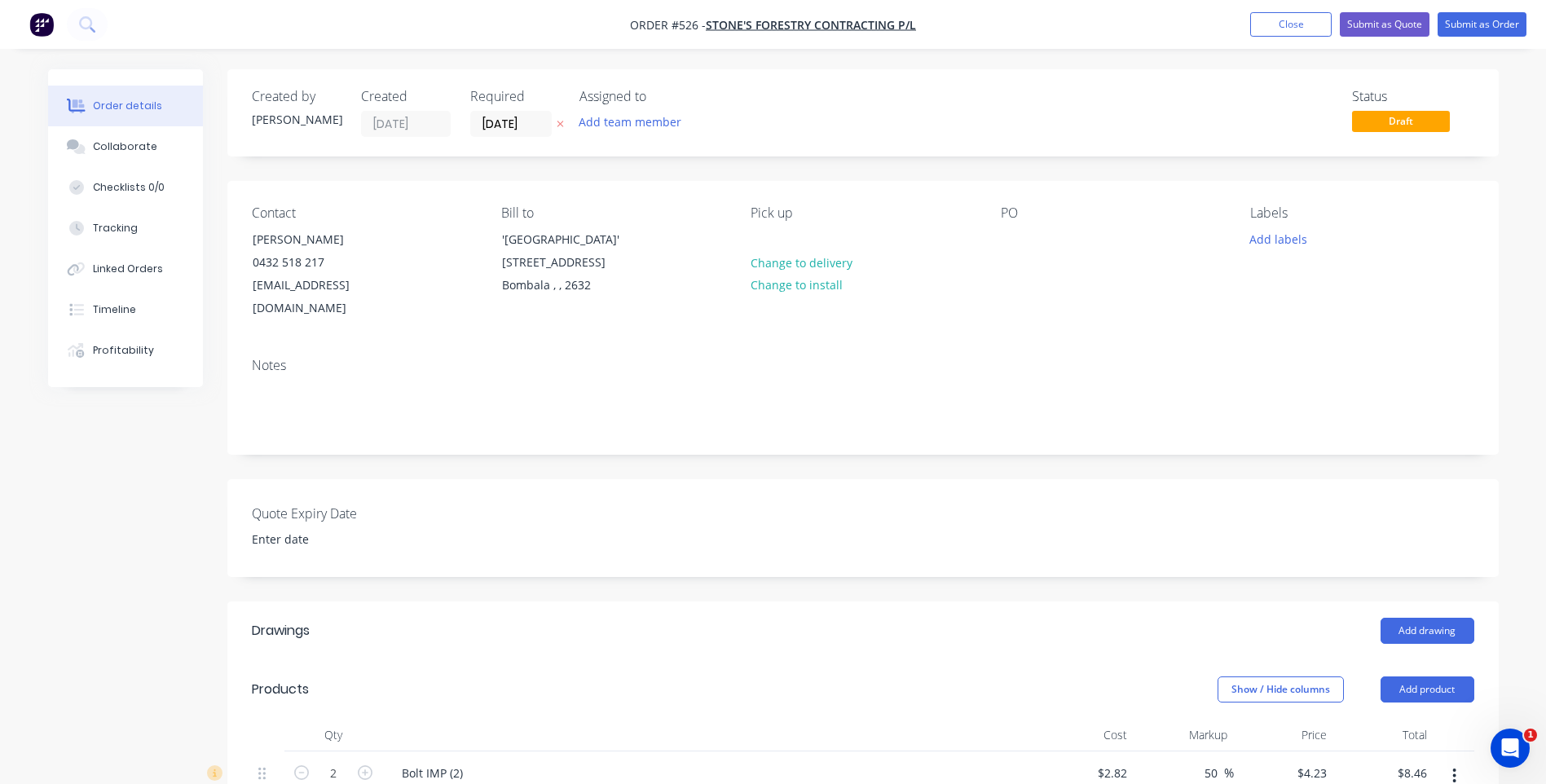
click at [1005, 221] on div "PO" at bounding box center [1113, 213] width 224 height 15
click at [1008, 231] on div at bounding box center [1014, 239] width 26 height 24
click at [1463, 18] on button "Submit as Order" at bounding box center [1482, 24] width 89 height 24
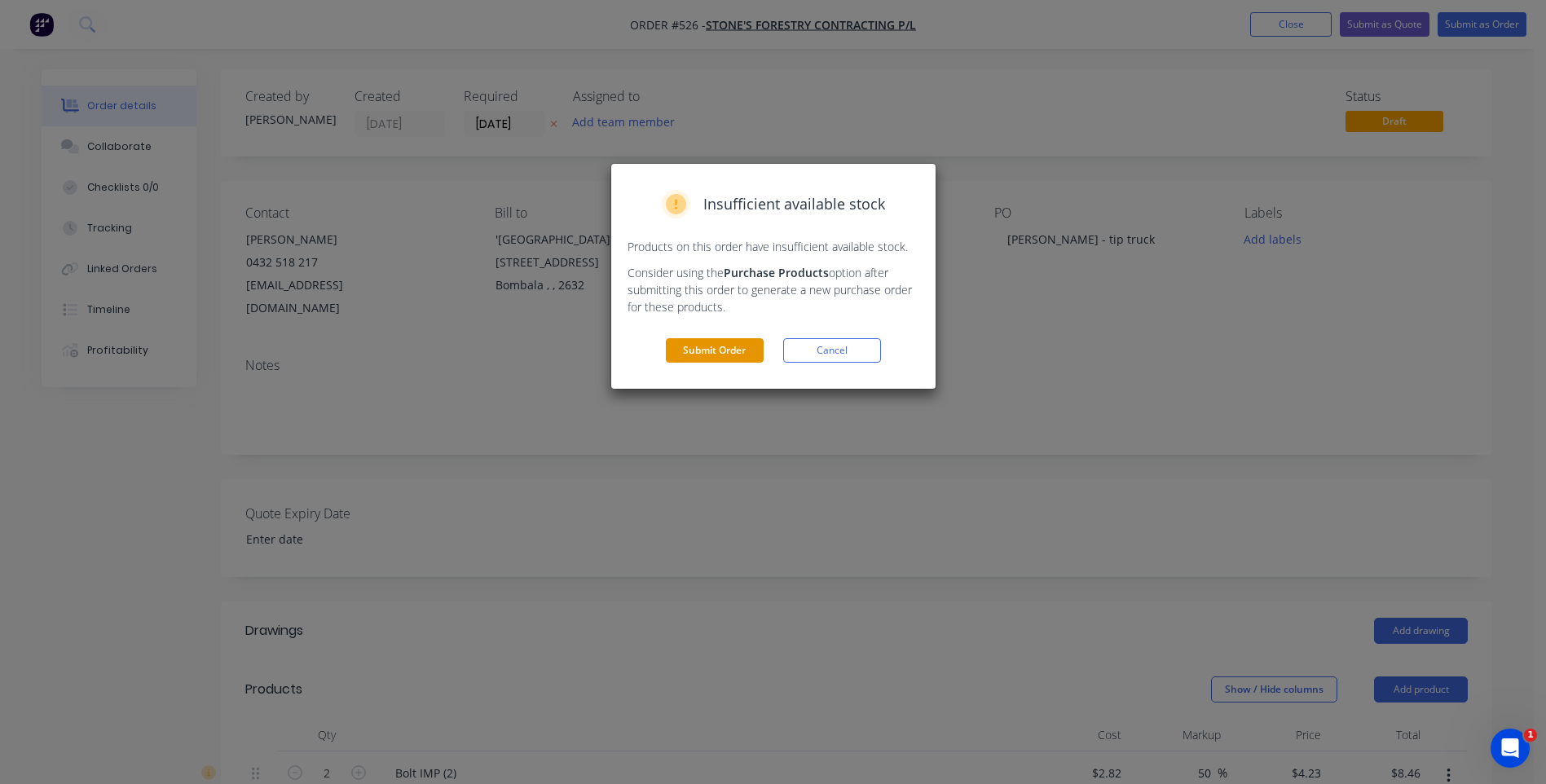
click at [721, 352] on button "Submit Order" at bounding box center [715, 350] width 98 height 24
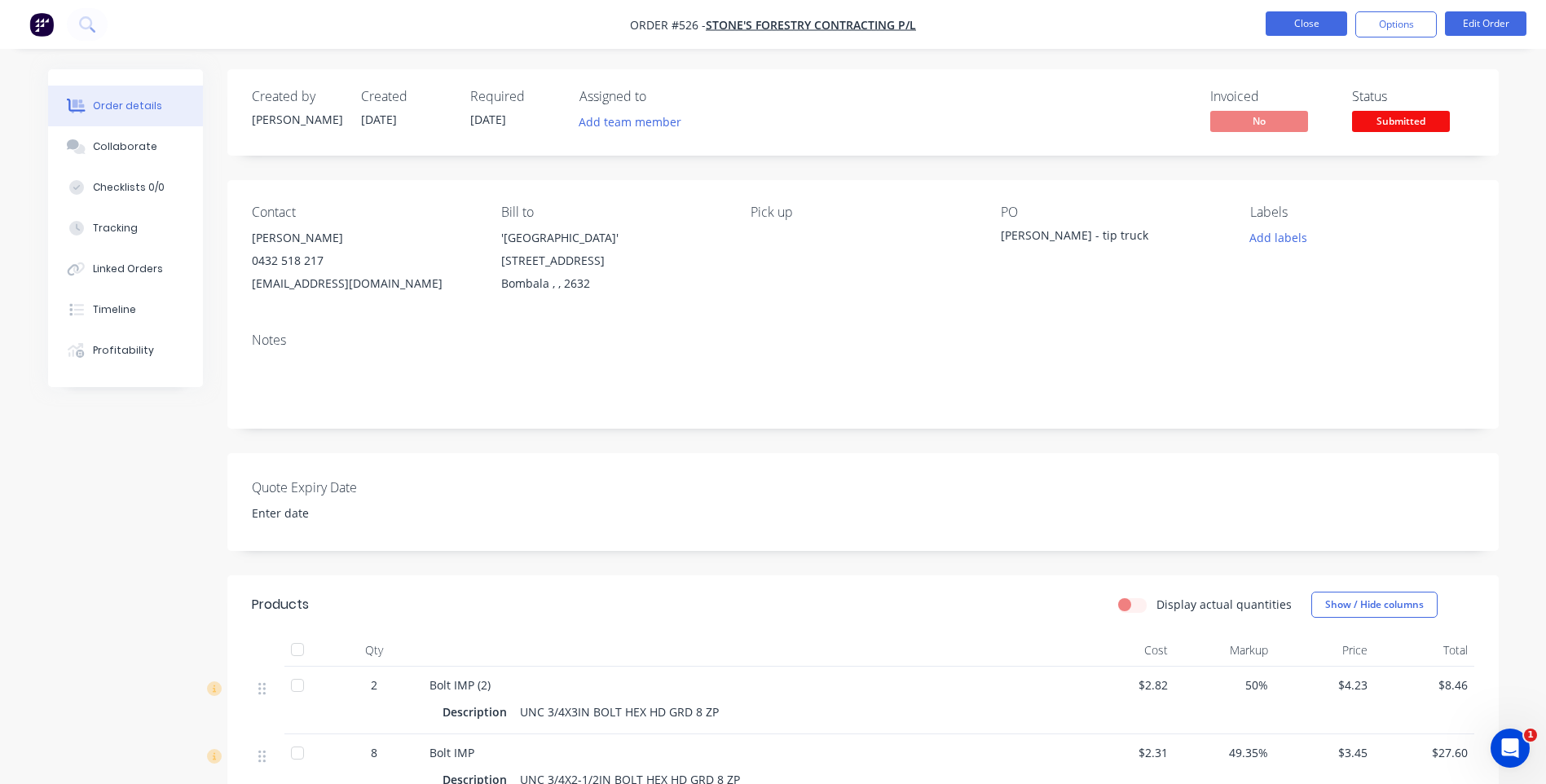
click at [1299, 23] on button "Close" at bounding box center [1306, 24] width 82 height 24
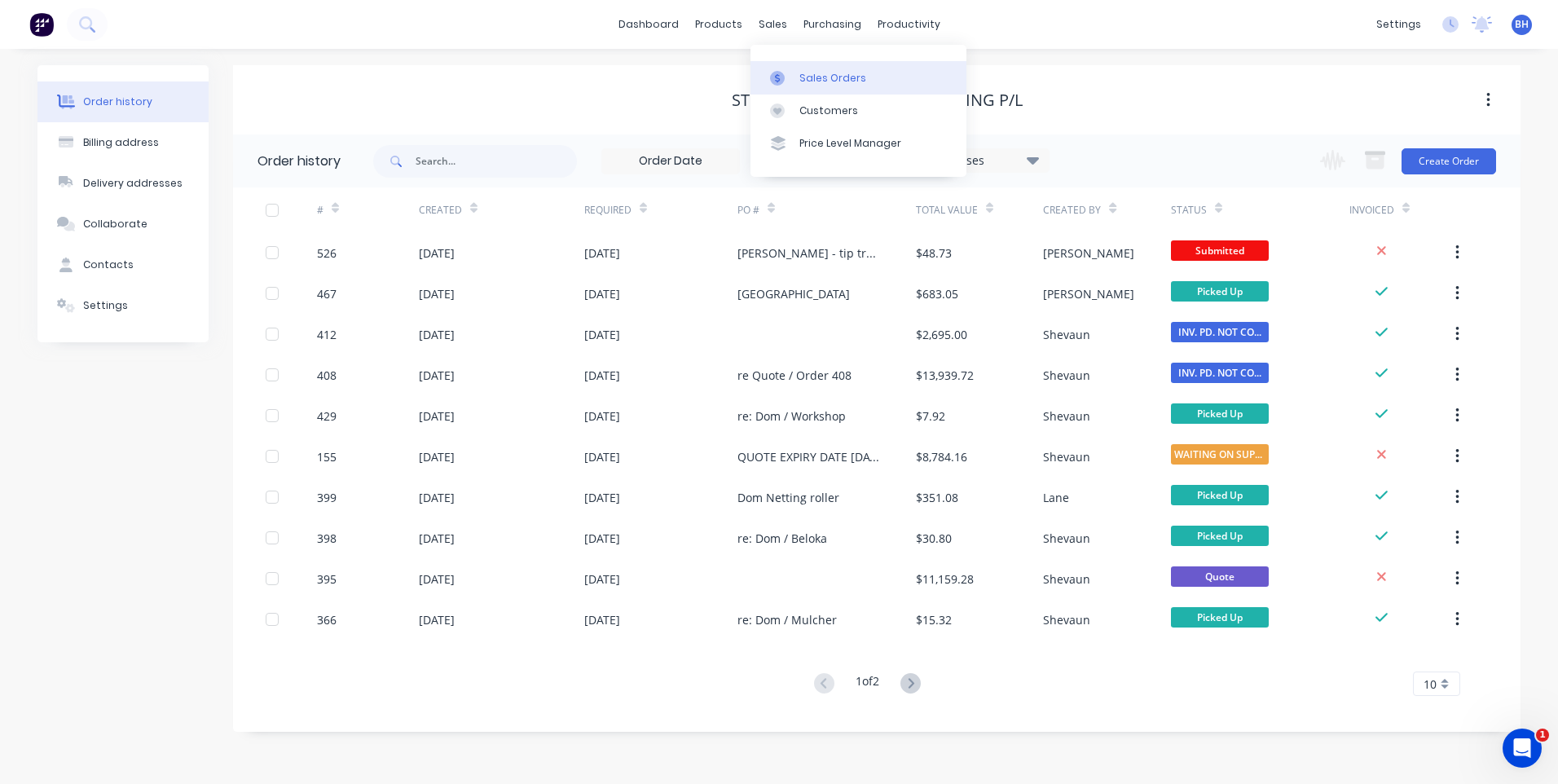
click at [810, 72] on div "Sales Orders" at bounding box center [833, 77] width 67 height 14
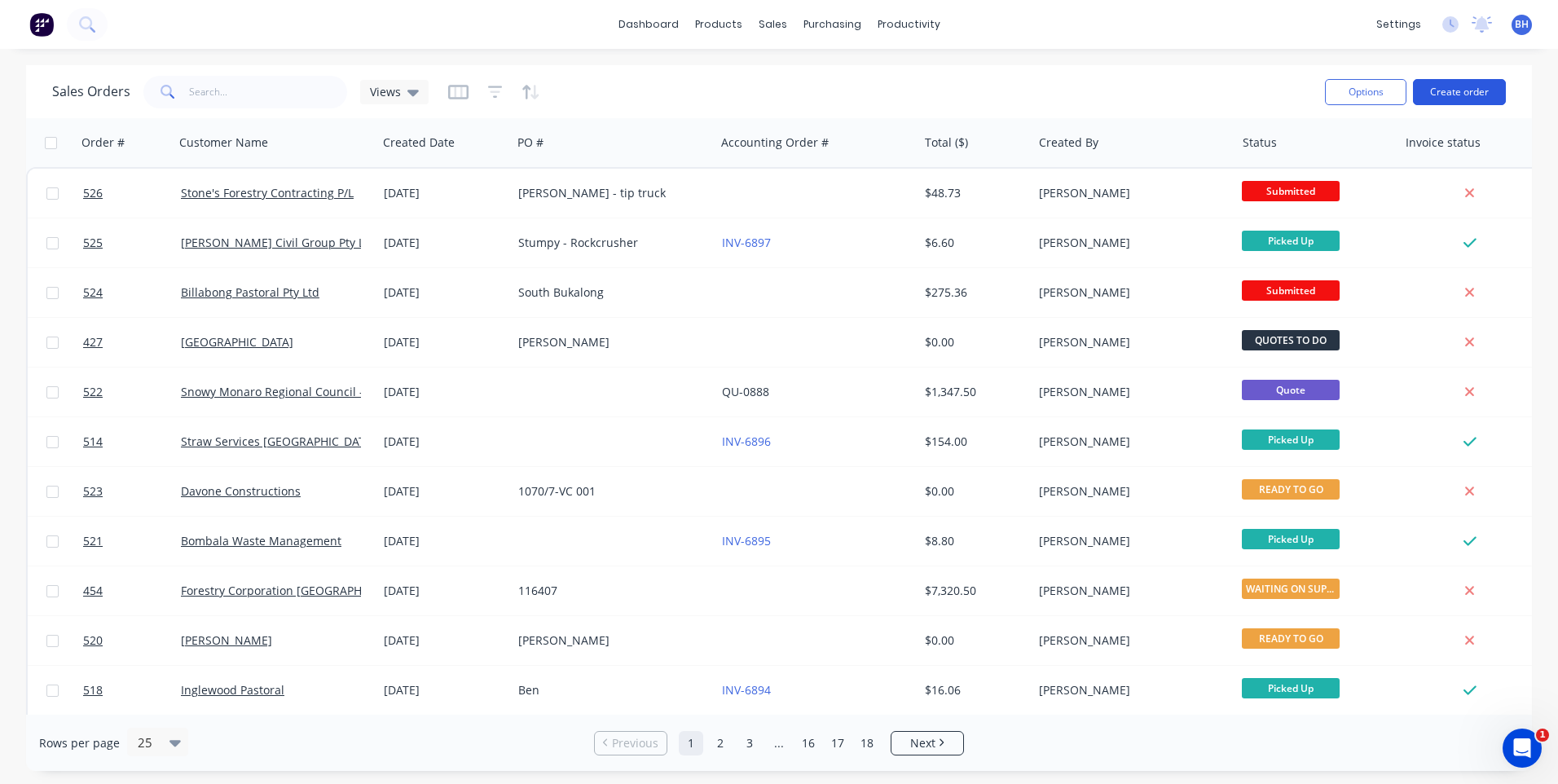
click at [1451, 82] on button "Create order" at bounding box center [1459, 92] width 93 height 26
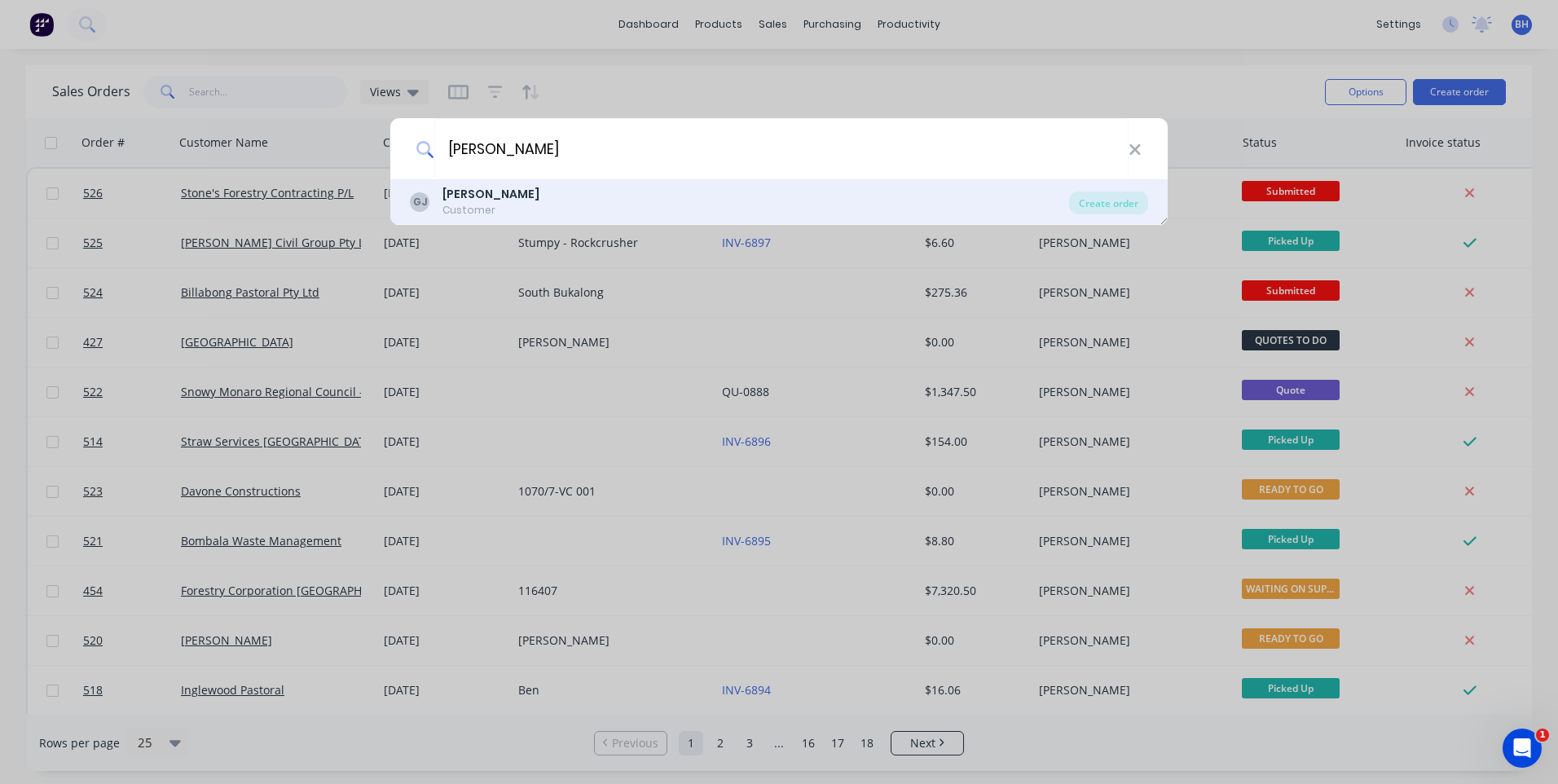
type input "[PERSON_NAME]"
click at [518, 195] on b "[PERSON_NAME]" at bounding box center [490, 193] width 97 height 16
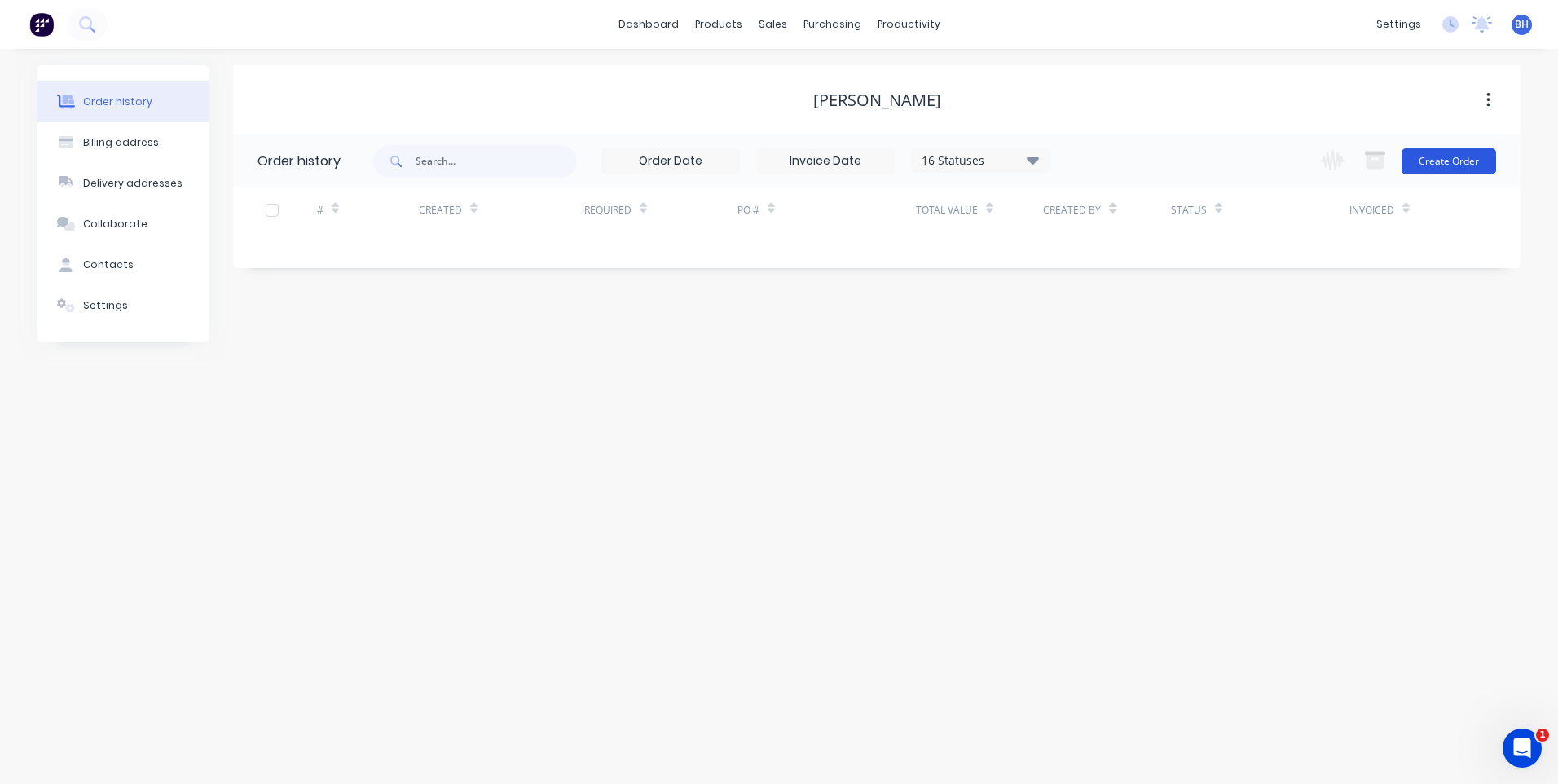
click at [1425, 150] on button "Create Order" at bounding box center [1449, 160] width 94 height 26
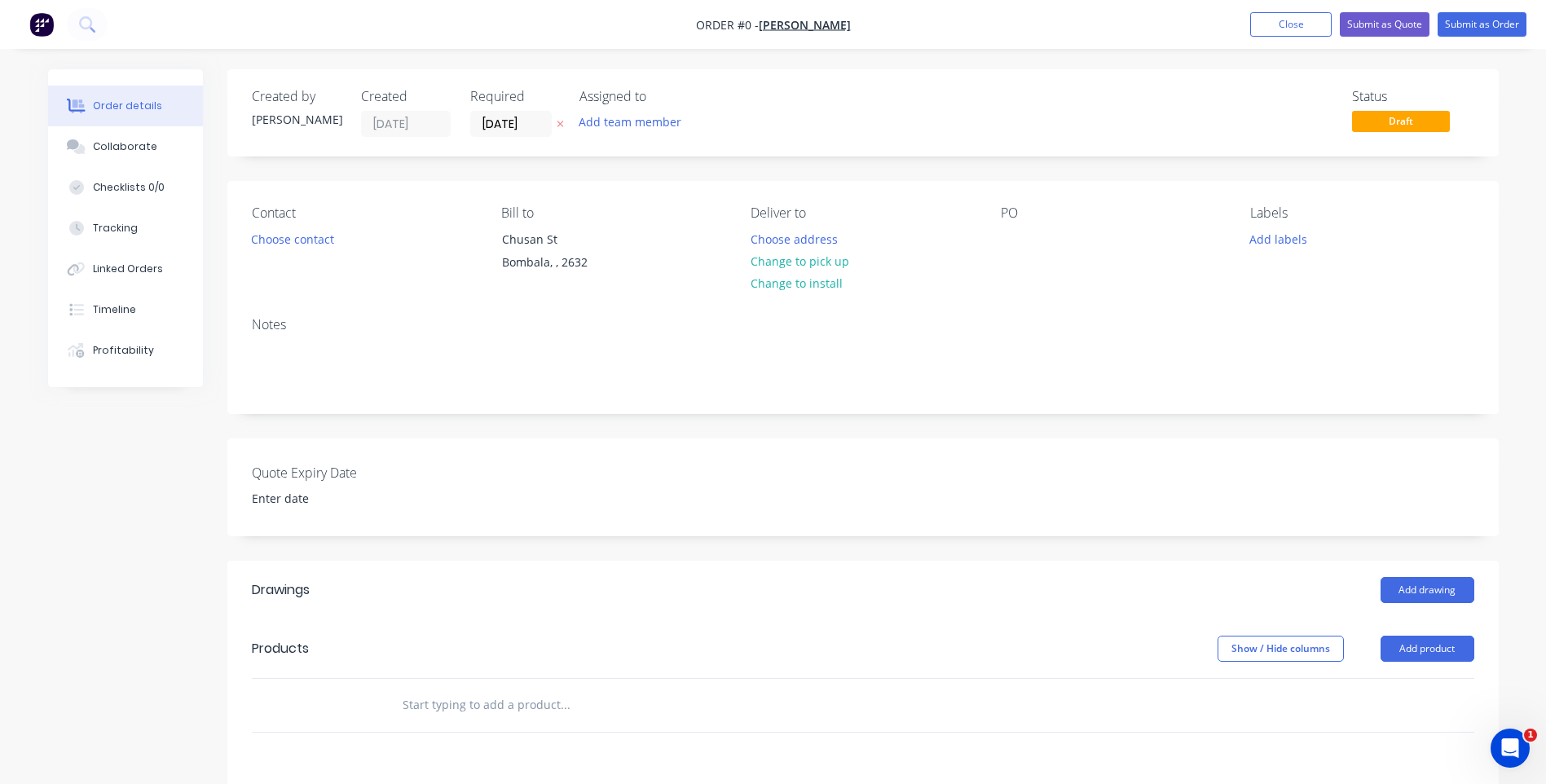
click at [524, 706] on input "text" at bounding box center [565, 704] width 326 height 33
click at [1421, 640] on button "Add product" at bounding box center [1427, 648] width 93 height 26
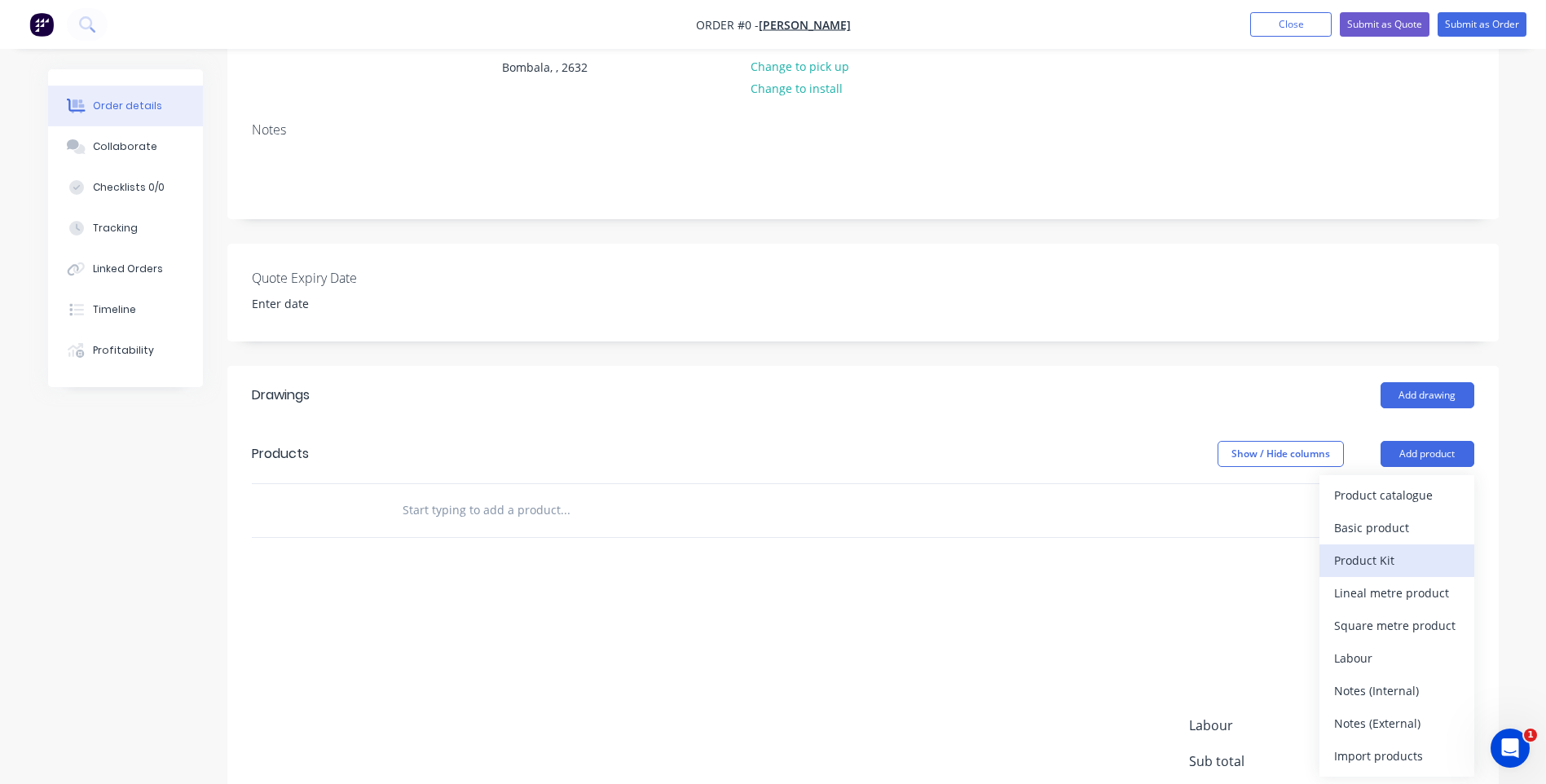
scroll to position [245, 0]
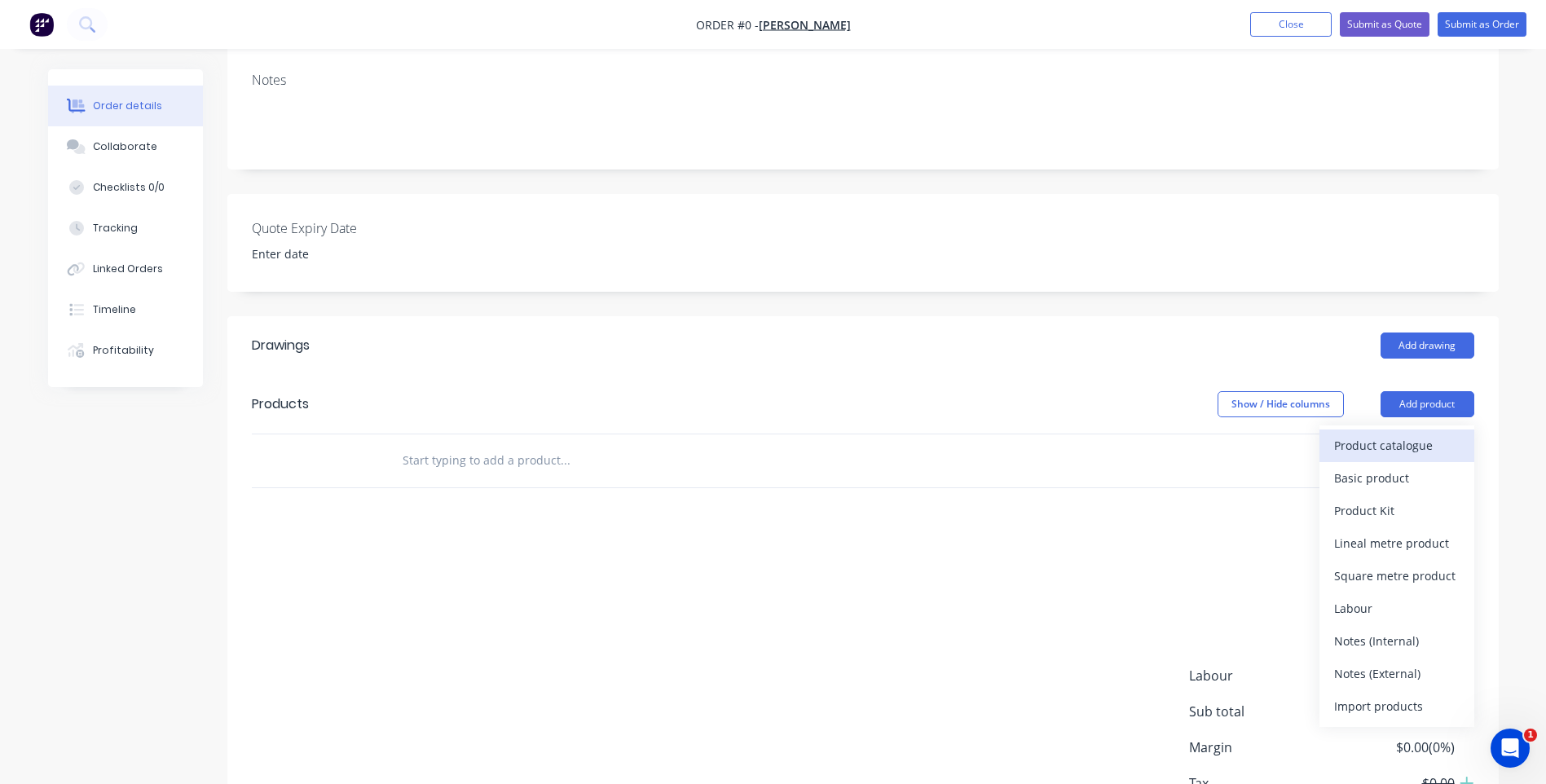
click at [1368, 436] on div "Product catalogue" at bounding box center [1396, 445] width 125 height 24
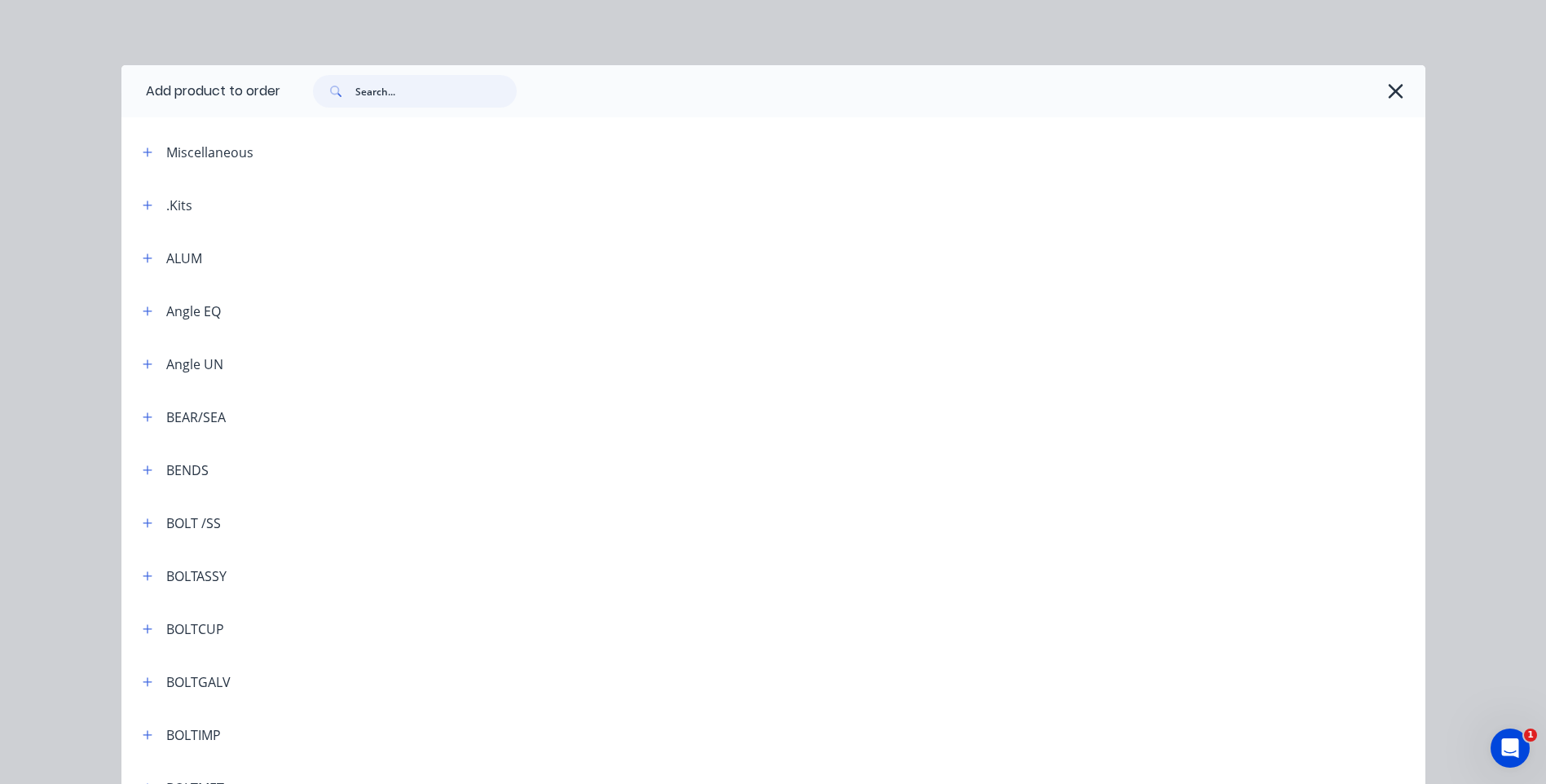
click at [404, 93] on input "text" at bounding box center [436, 91] width 161 height 33
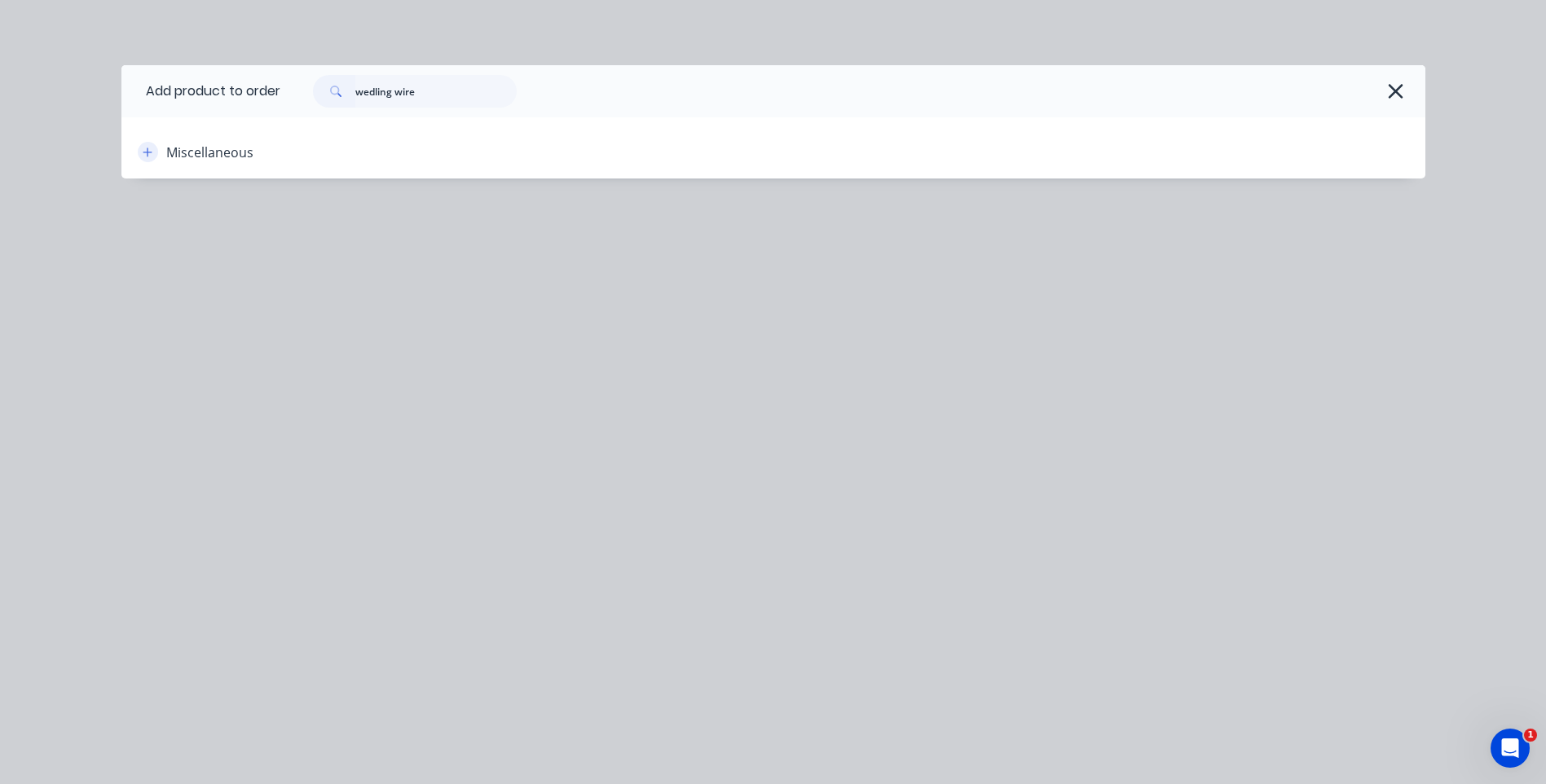
click at [141, 155] on button "button" at bounding box center [148, 152] width 20 height 20
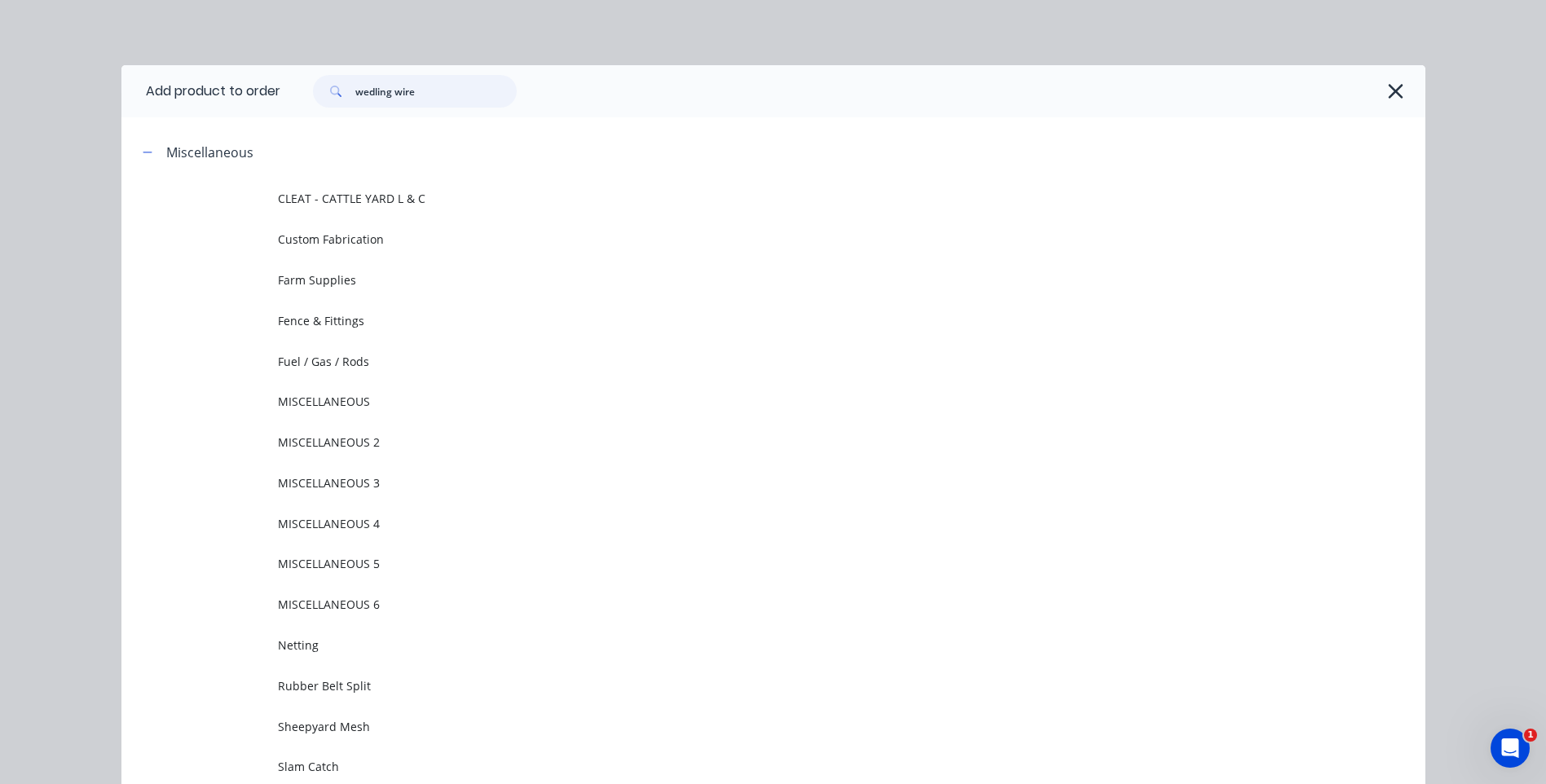
click at [386, 93] on input "wedling wire" at bounding box center [436, 91] width 161 height 33
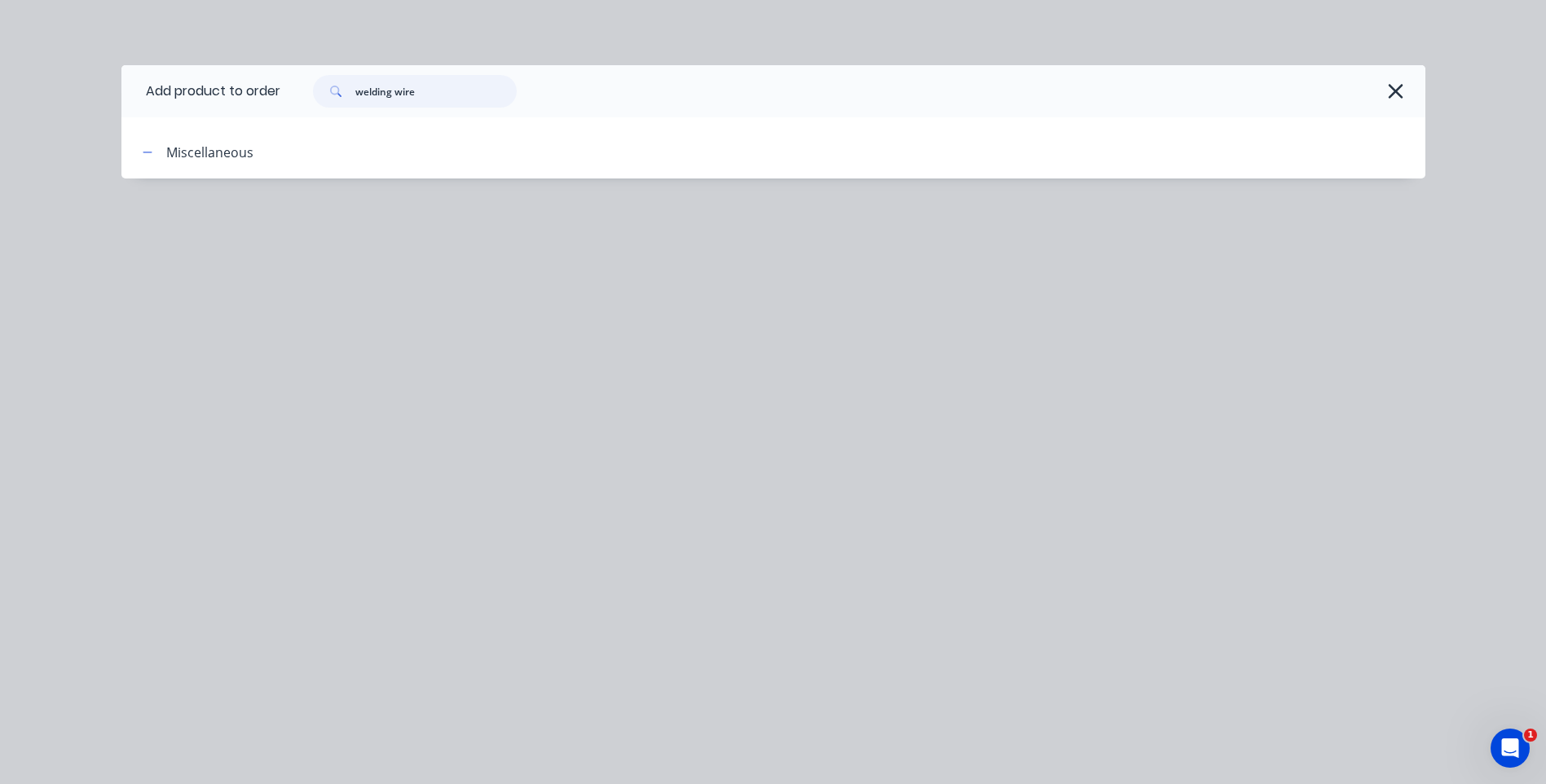
click at [428, 93] on input "welding wire" at bounding box center [436, 91] width 161 height 33
type input "w"
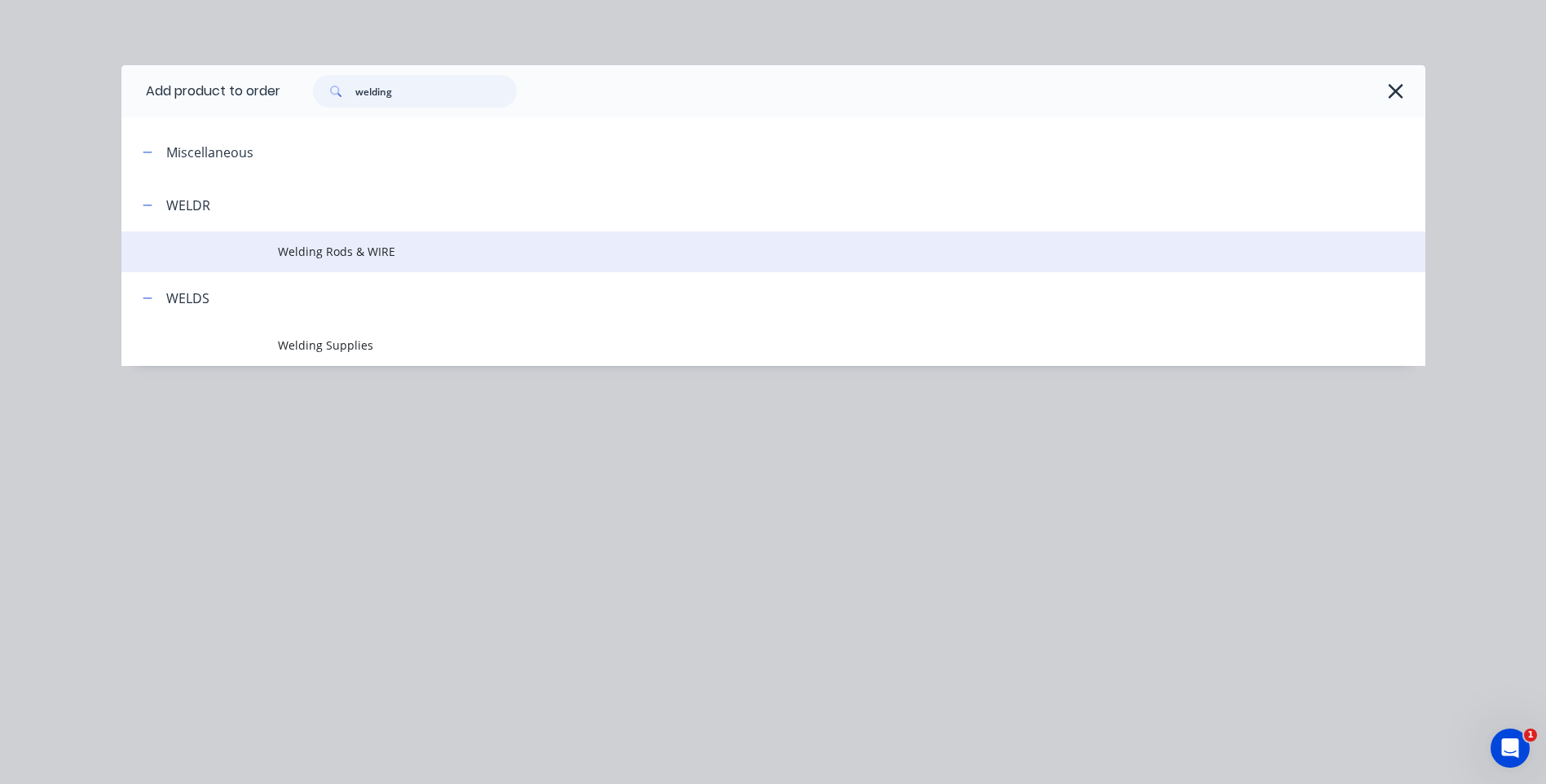
type input "welding"
click at [287, 249] on span "Welding Rods & WIRE" at bounding box center [737, 251] width 918 height 17
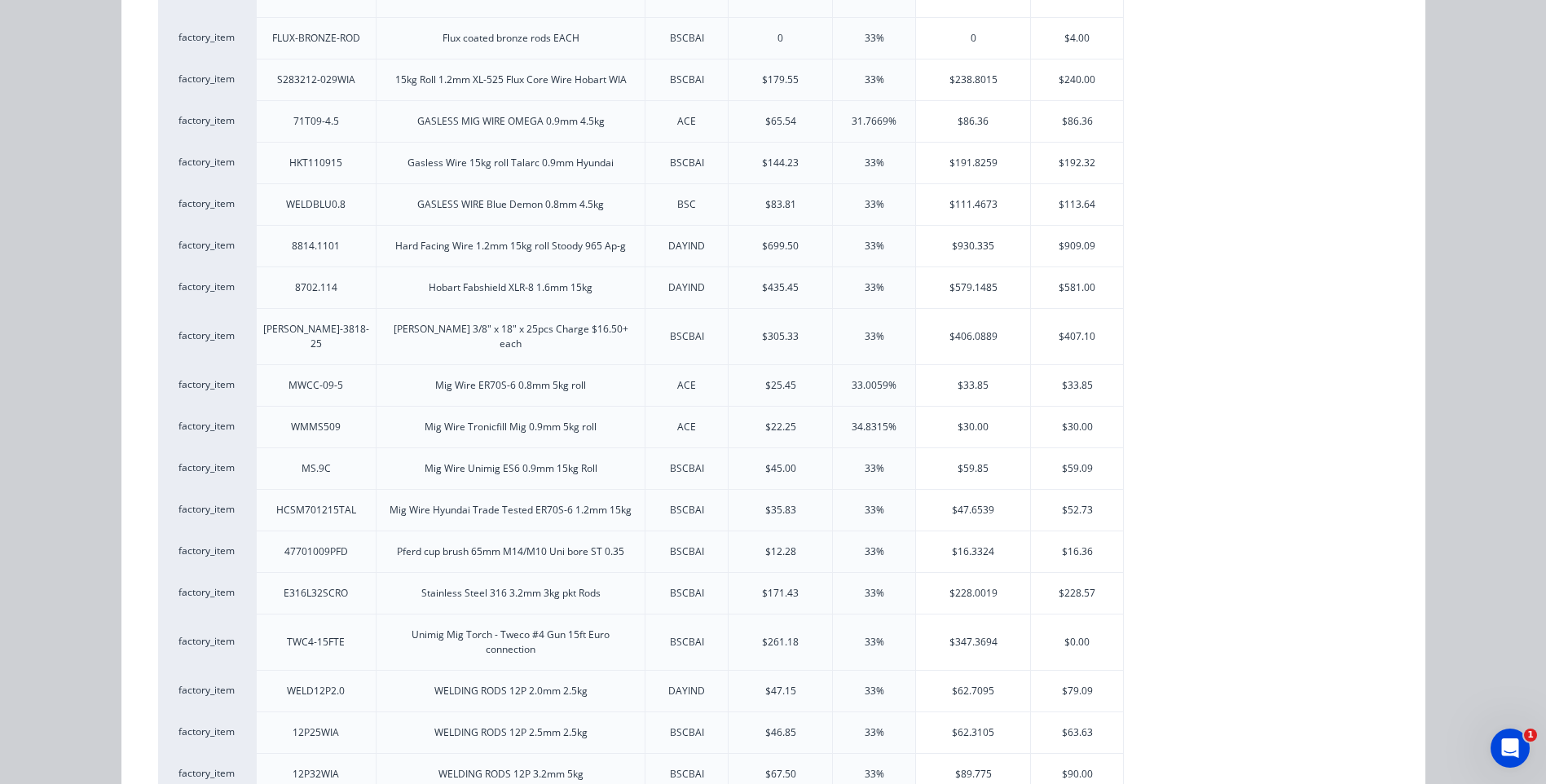
scroll to position [997, 0]
click at [1071, 200] on div "$113.64" at bounding box center [1077, 206] width 92 height 40
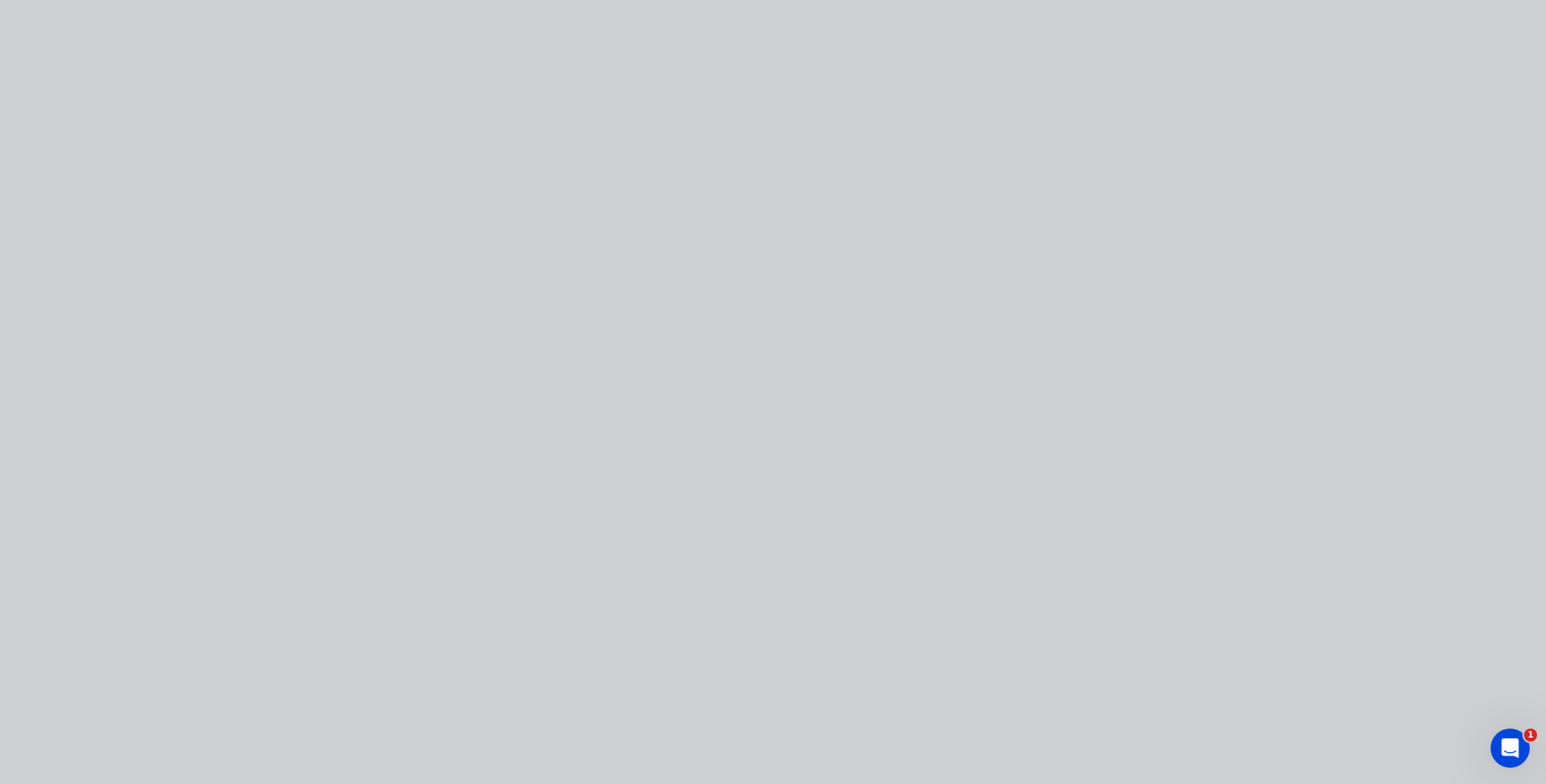
scroll to position [0, 0]
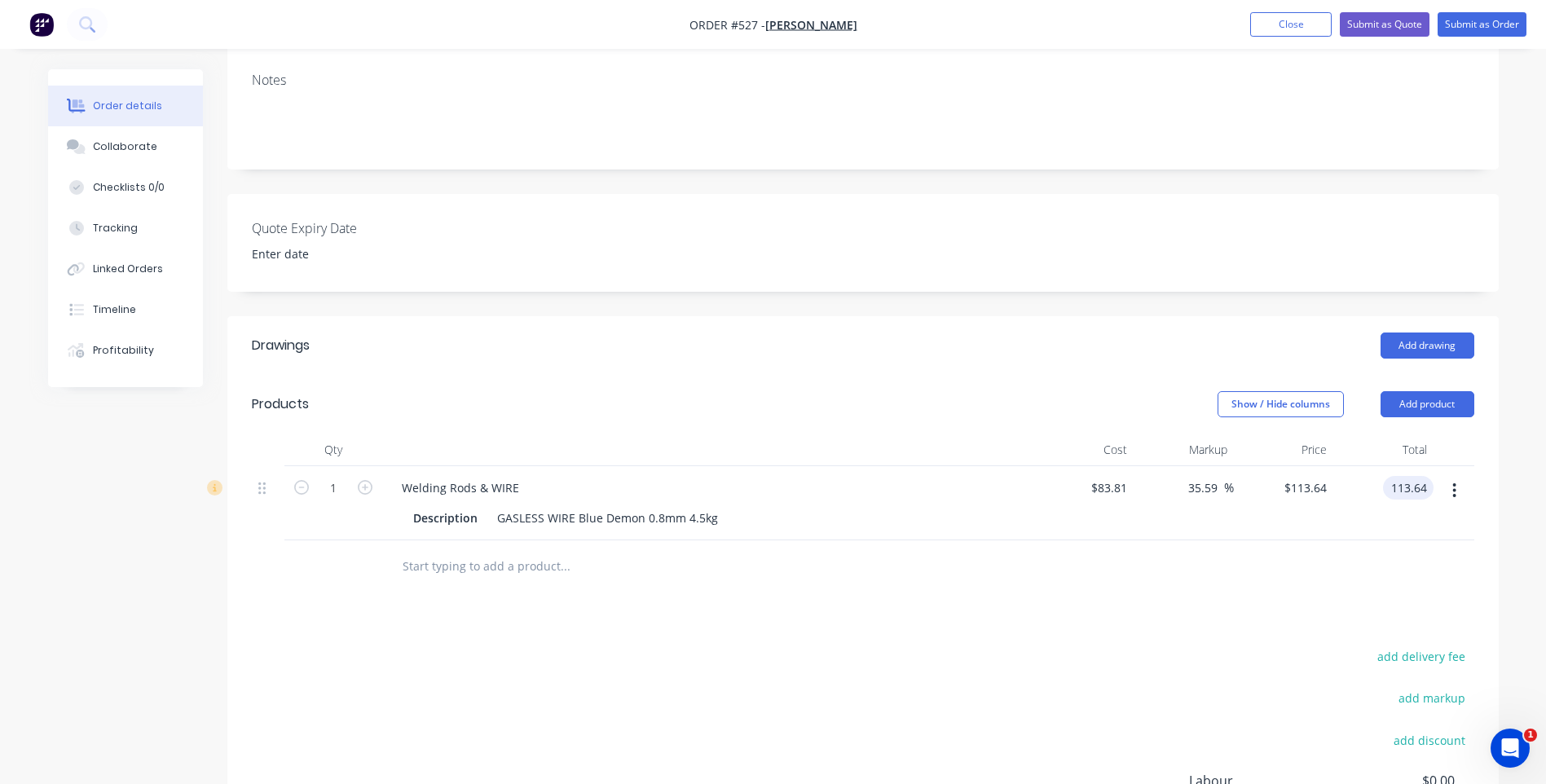
click at [1405, 487] on input "113.64" at bounding box center [1411, 487] width 44 height 24
type input "125.00"
type input "49.15"
type input "$125.00"
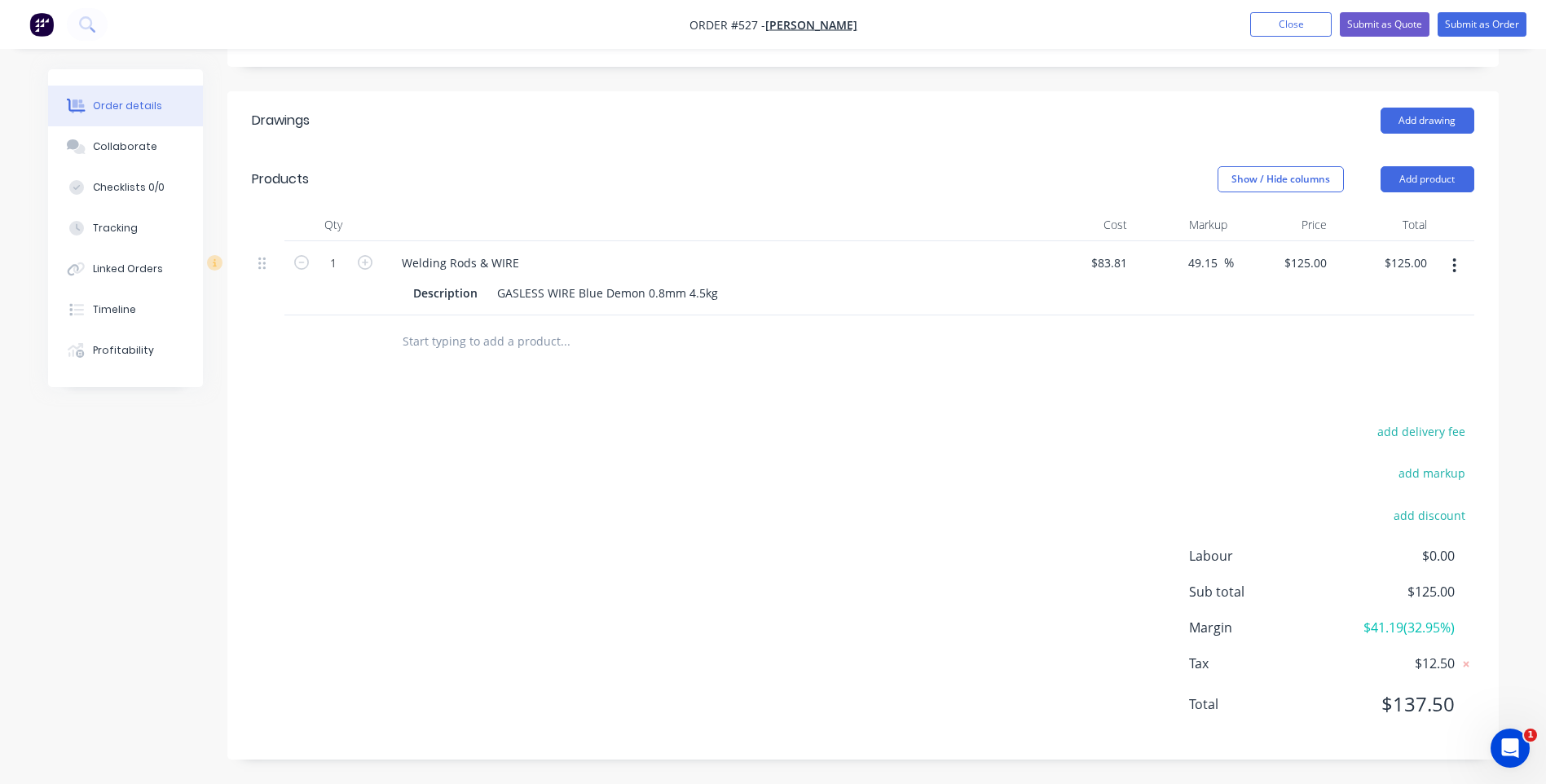
scroll to position [387, 0]
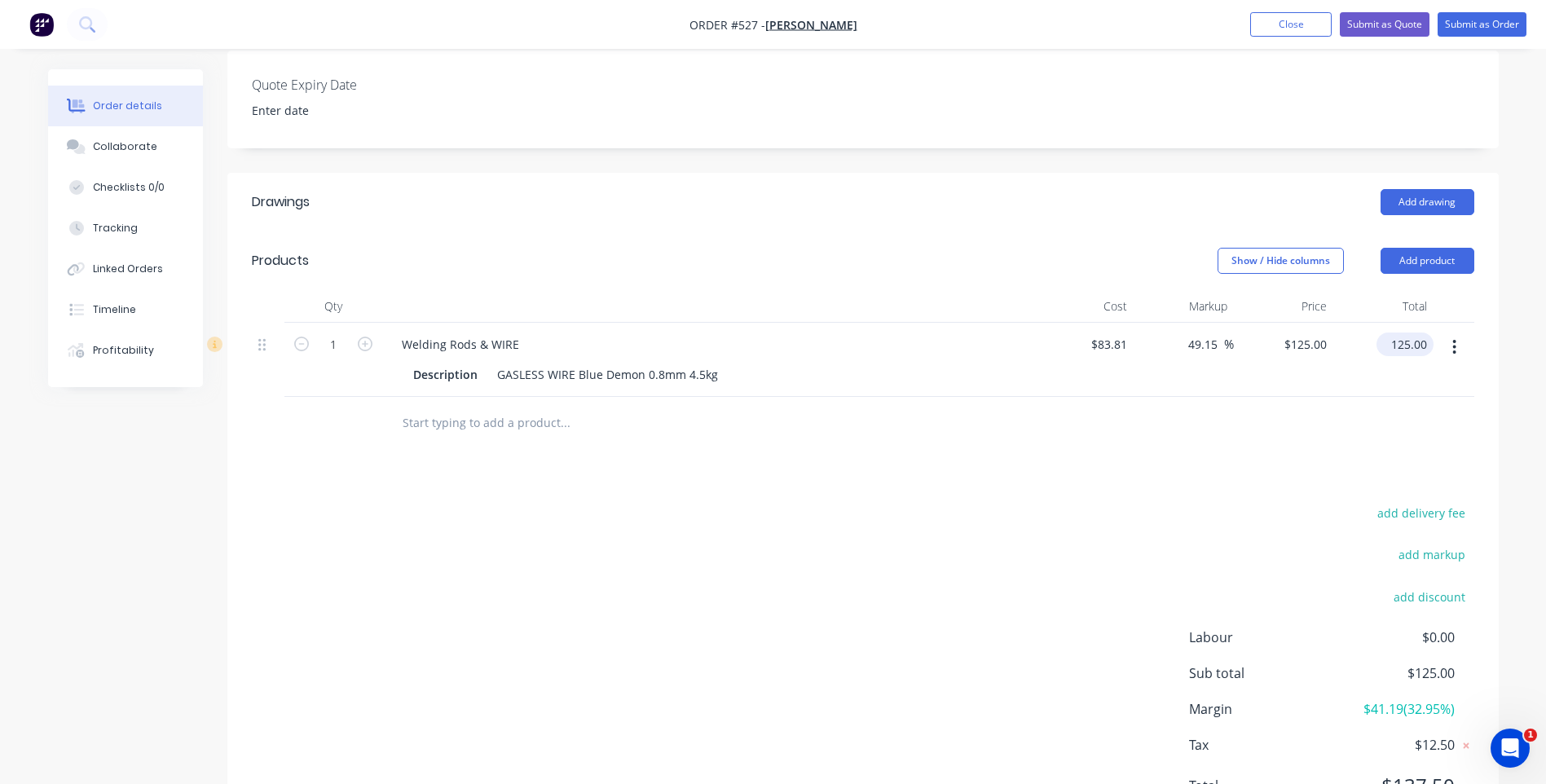
click at [1420, 334] on input "125.00" at bounding box center [1408, 345] width 50 height 24
type input "113.63"
type input "35.58"
type input "$113.63"
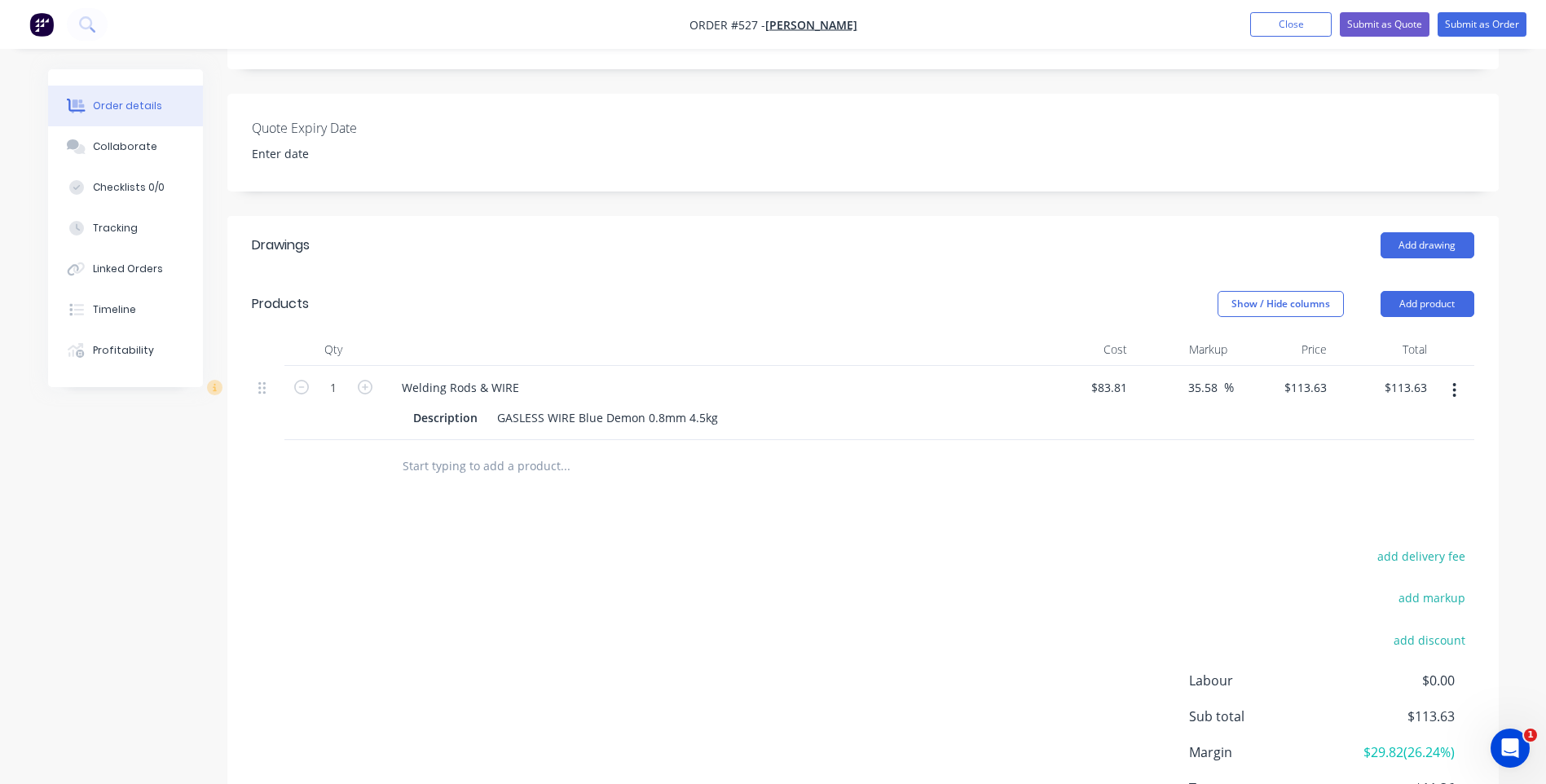
scroll to position [307, 0]
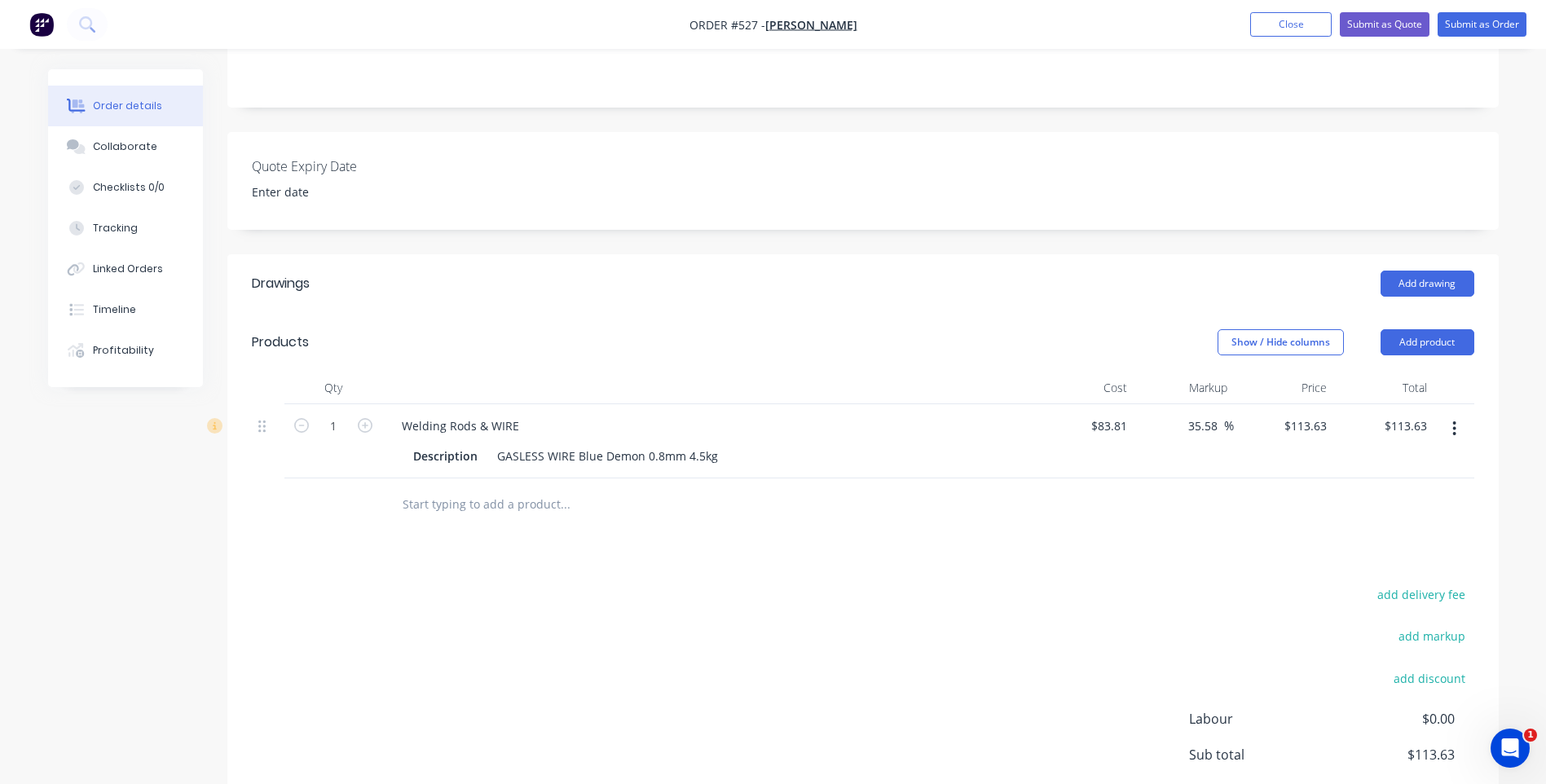
click at [1453, 428] on icon "button" at bounding box center [1454, 428] width 4 height 18
click at [1353, 563] on div "Delete" at bounding box center [1396, 569] width 125 height 24
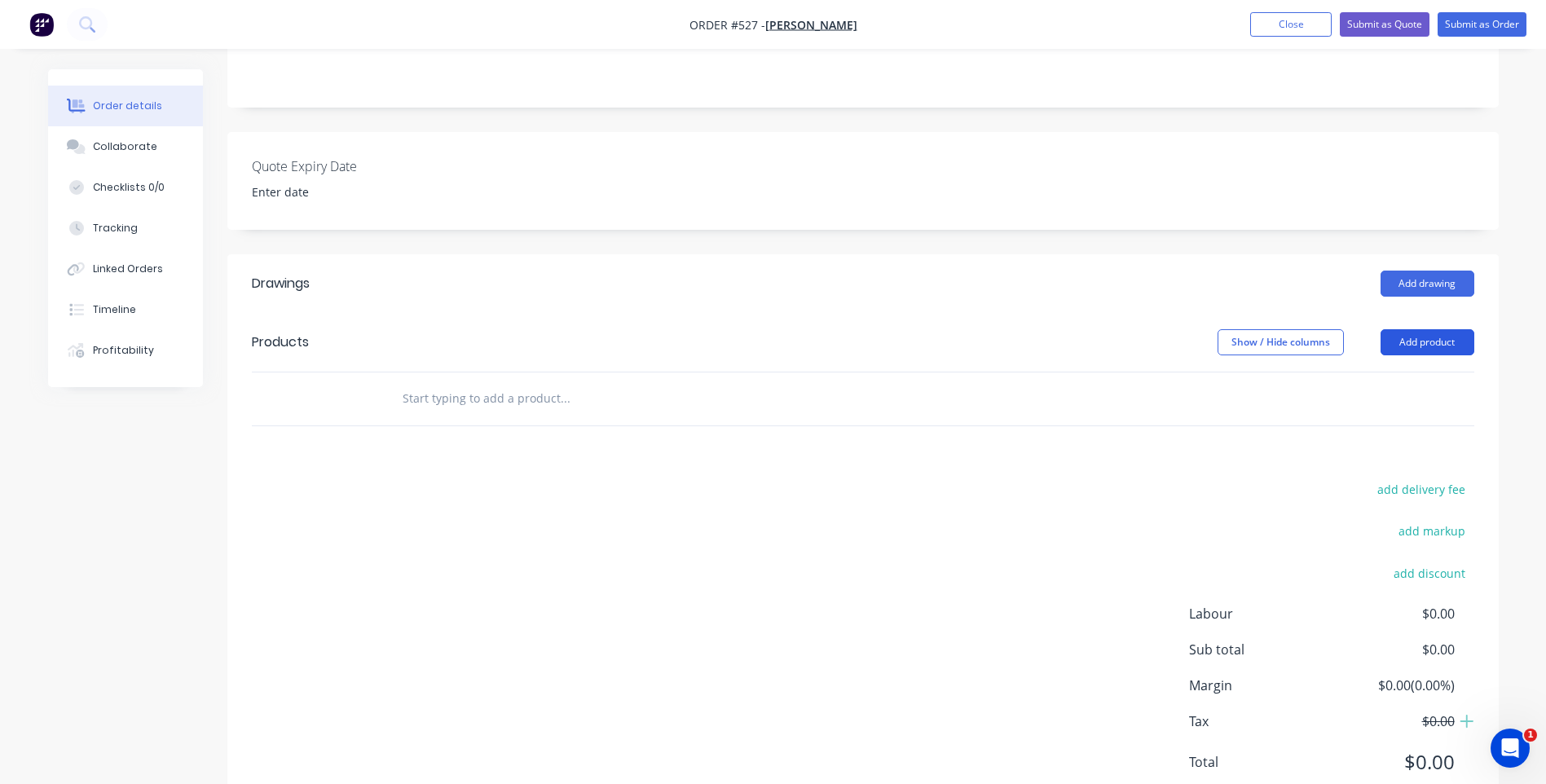
click at [1401, 339] on button "Add product" at bounding box center [1427, 342] width 93 height 26
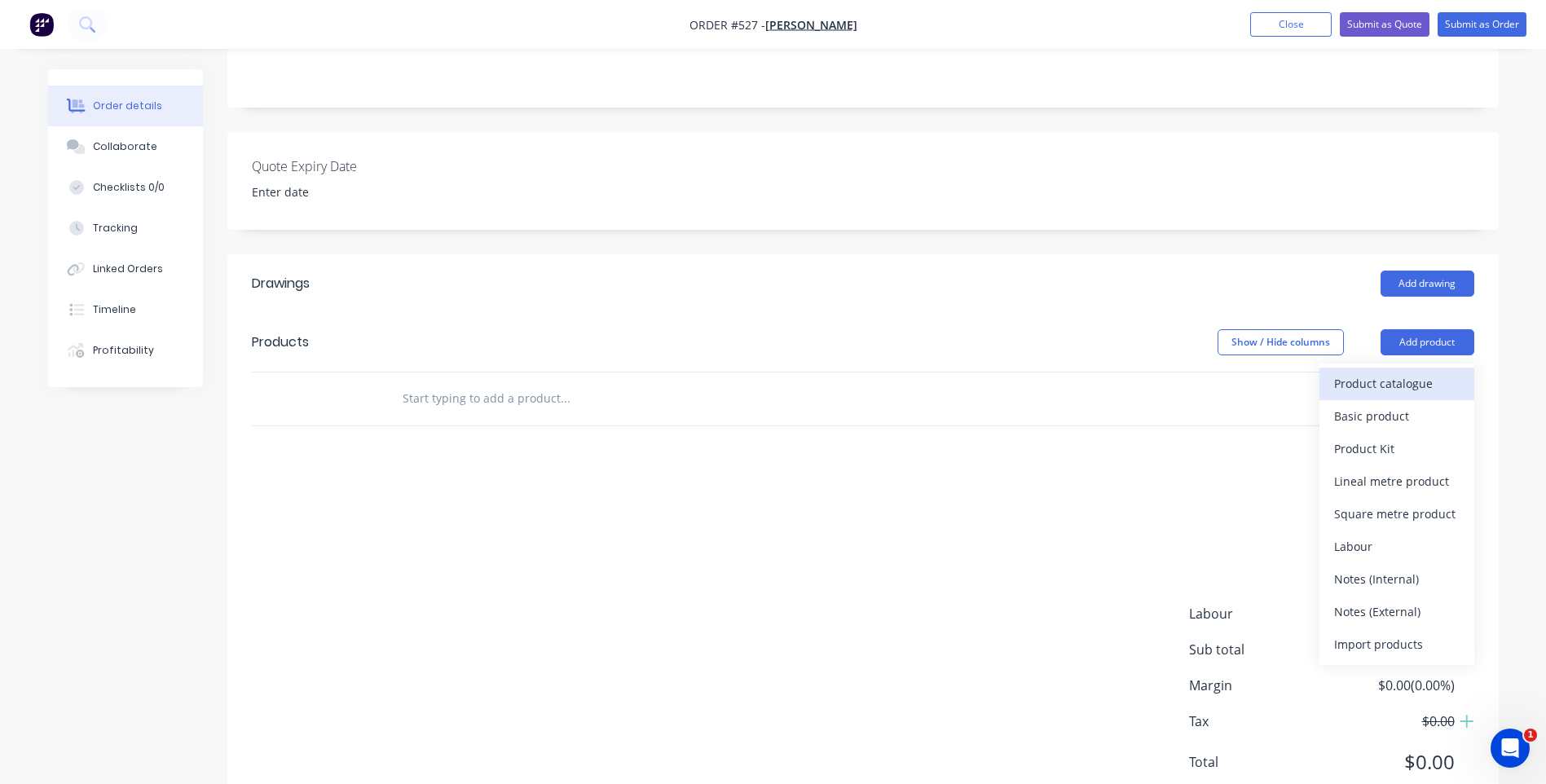
click at [1364, 377] on div "Product catalogue" at bounding box center [1396, 383] width 125 height 24
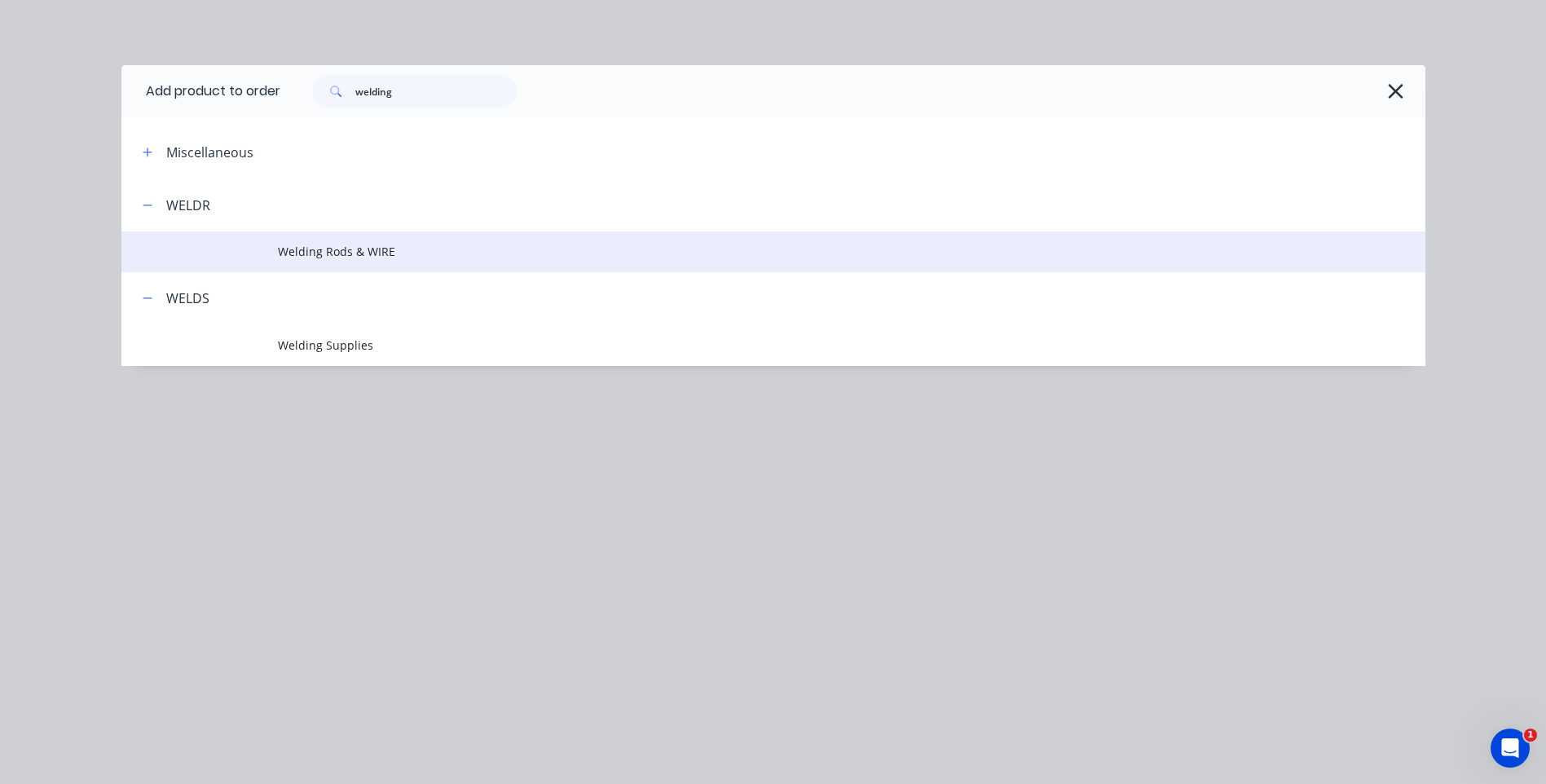
click at [340, 242] on td "Welding Rods & WIRE" at bounding box center [852, 251] width 1148 height 40
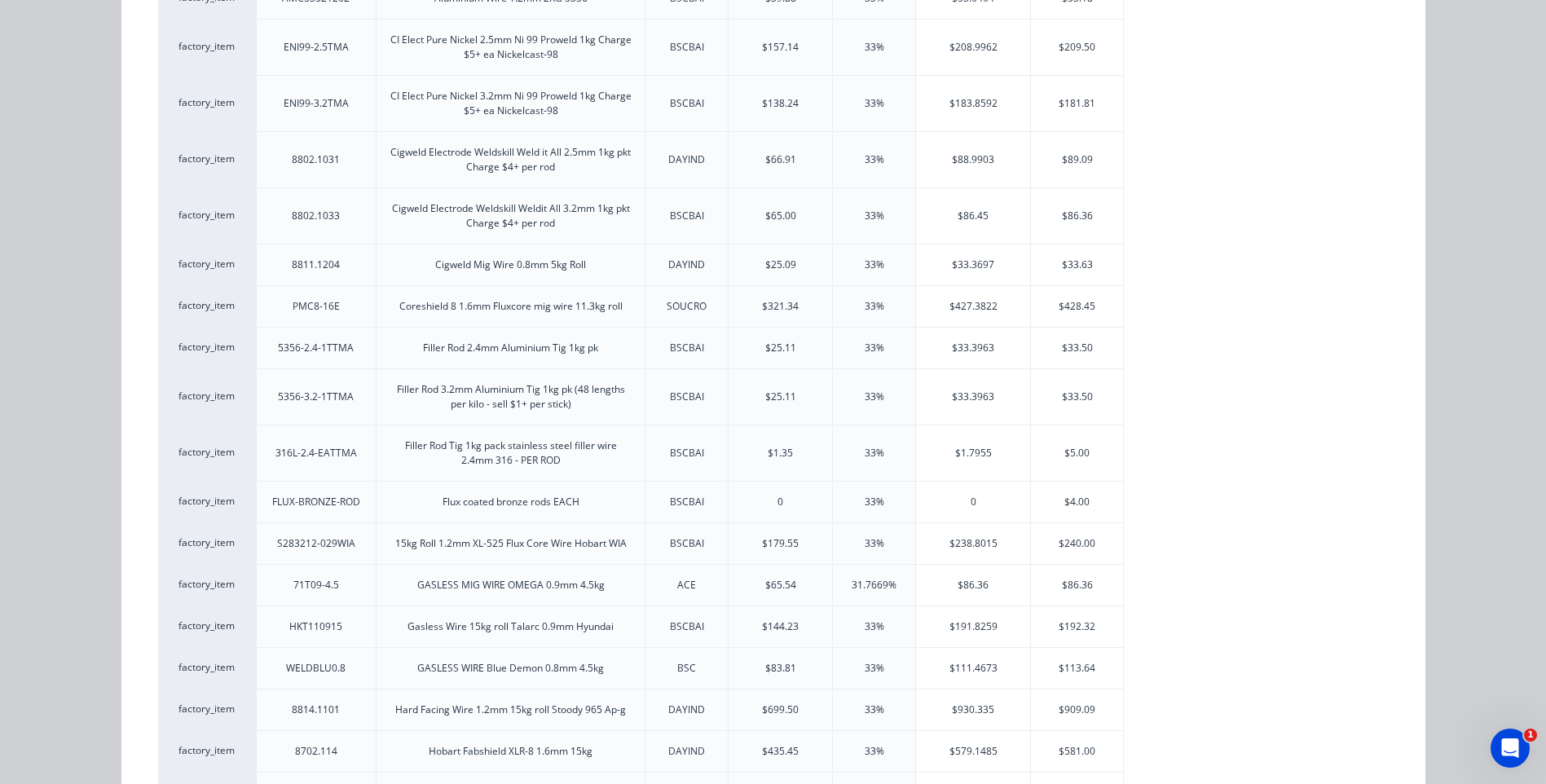
scroll to position [734, 0]
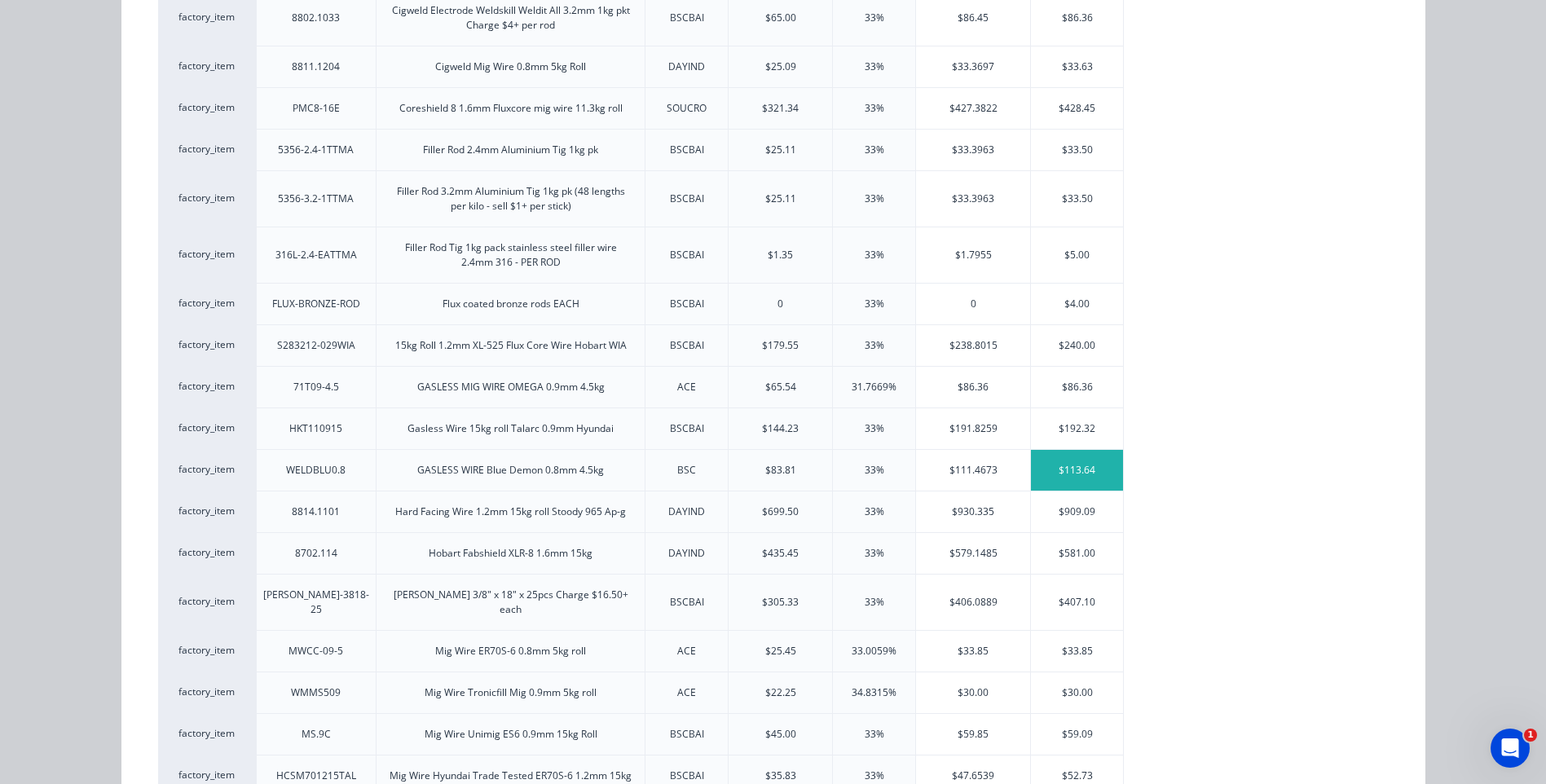
click at [1077, 462] on div "$113.64" at bounding box center [1077, 470] width 92 height 40
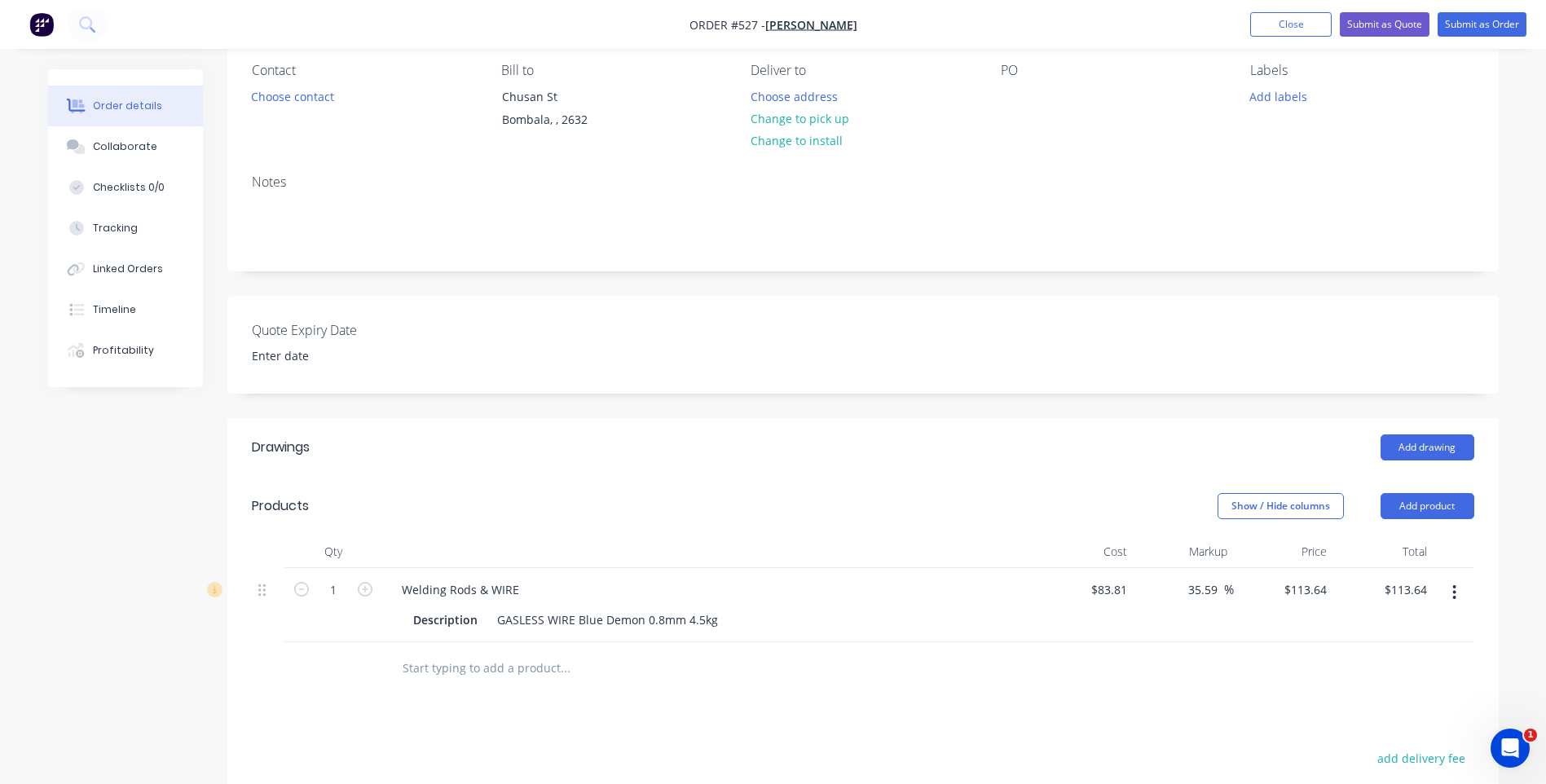
scroll to position [0, 0]
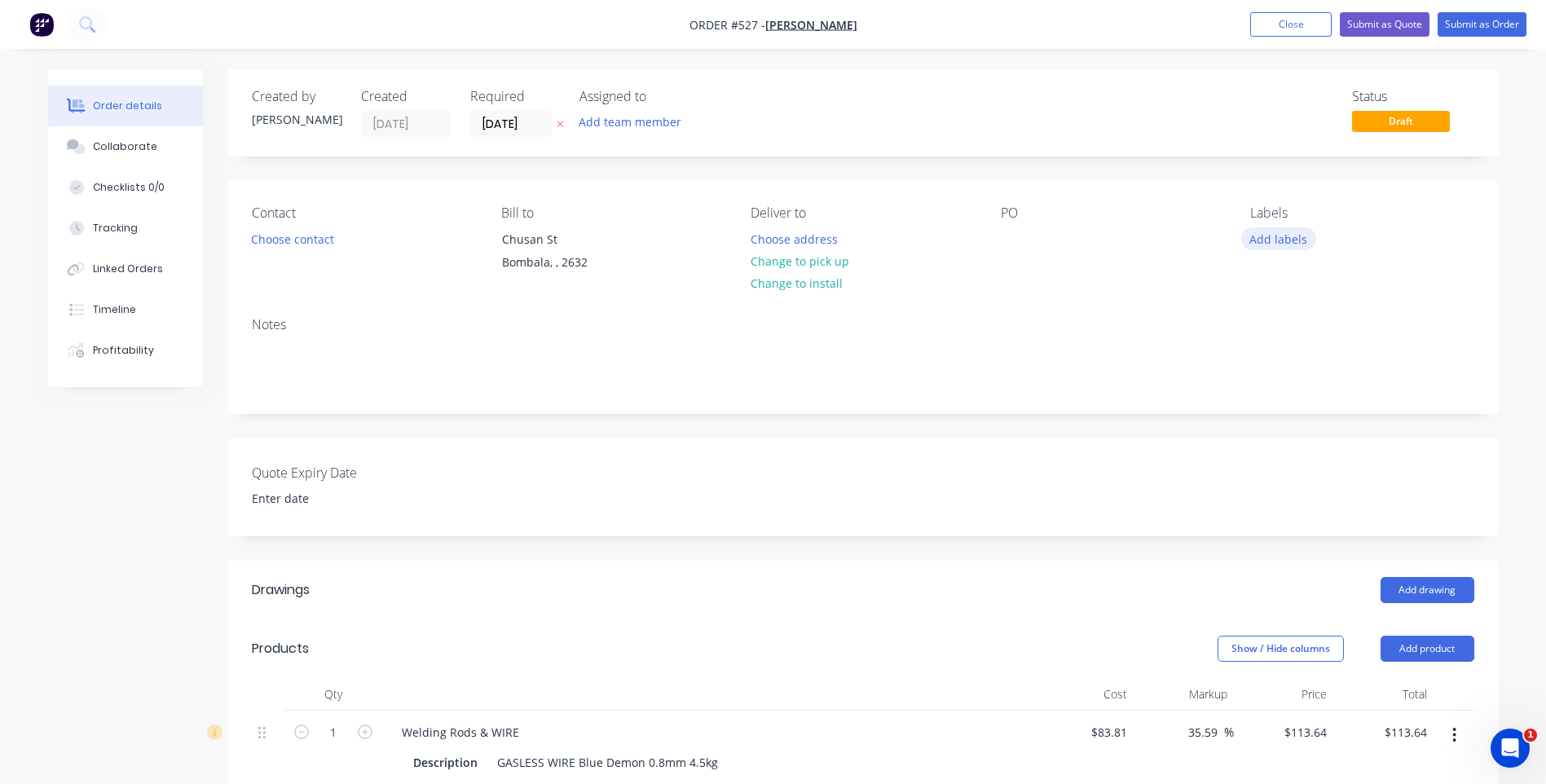
click at [1267, 245] on button "Add labels" at bounding box center [1279, 238] width 75 height 22
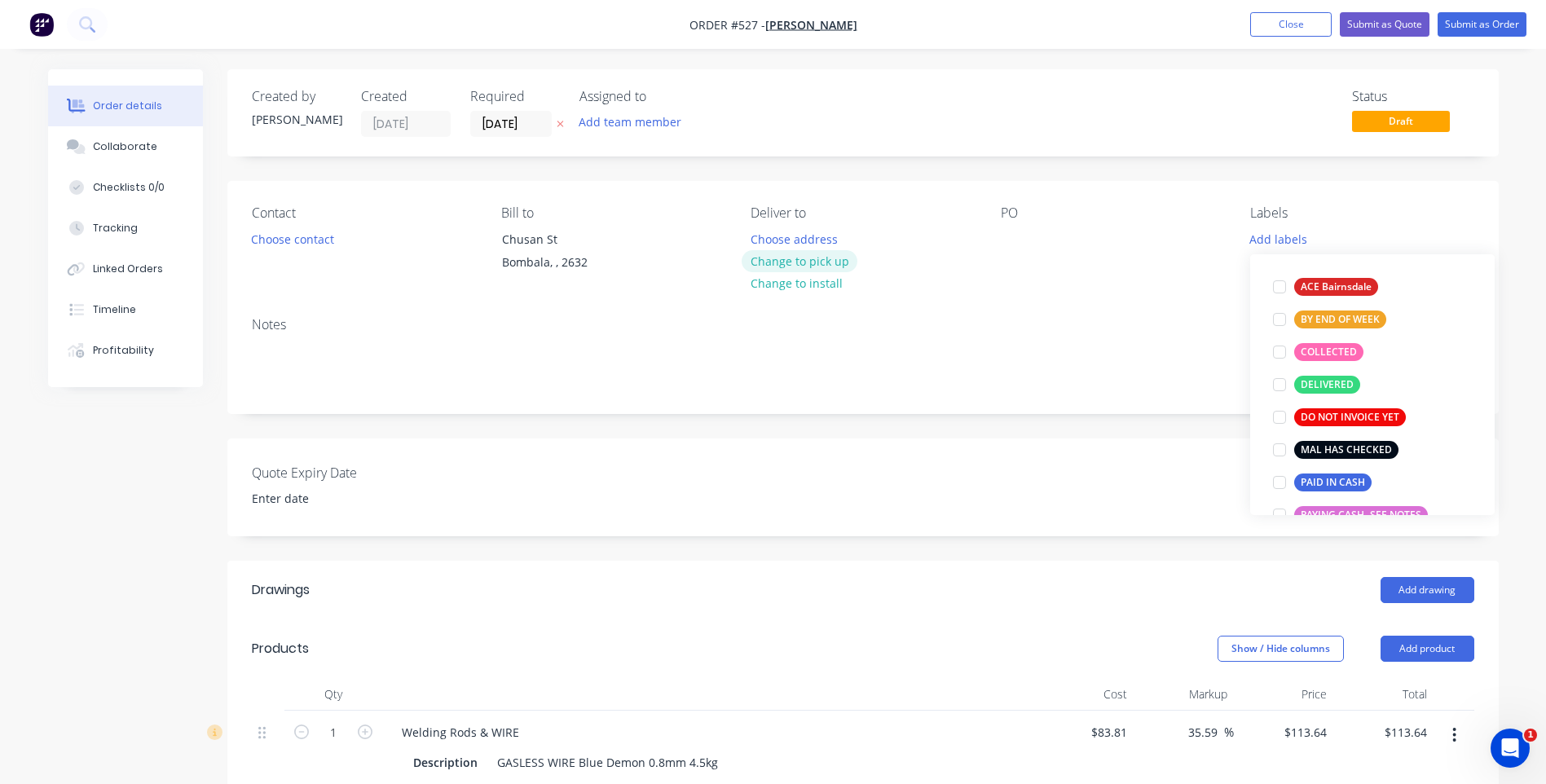
click at [826, 255] on button "Change to pick up" at bounding box center [799, 261] width 116 height 22
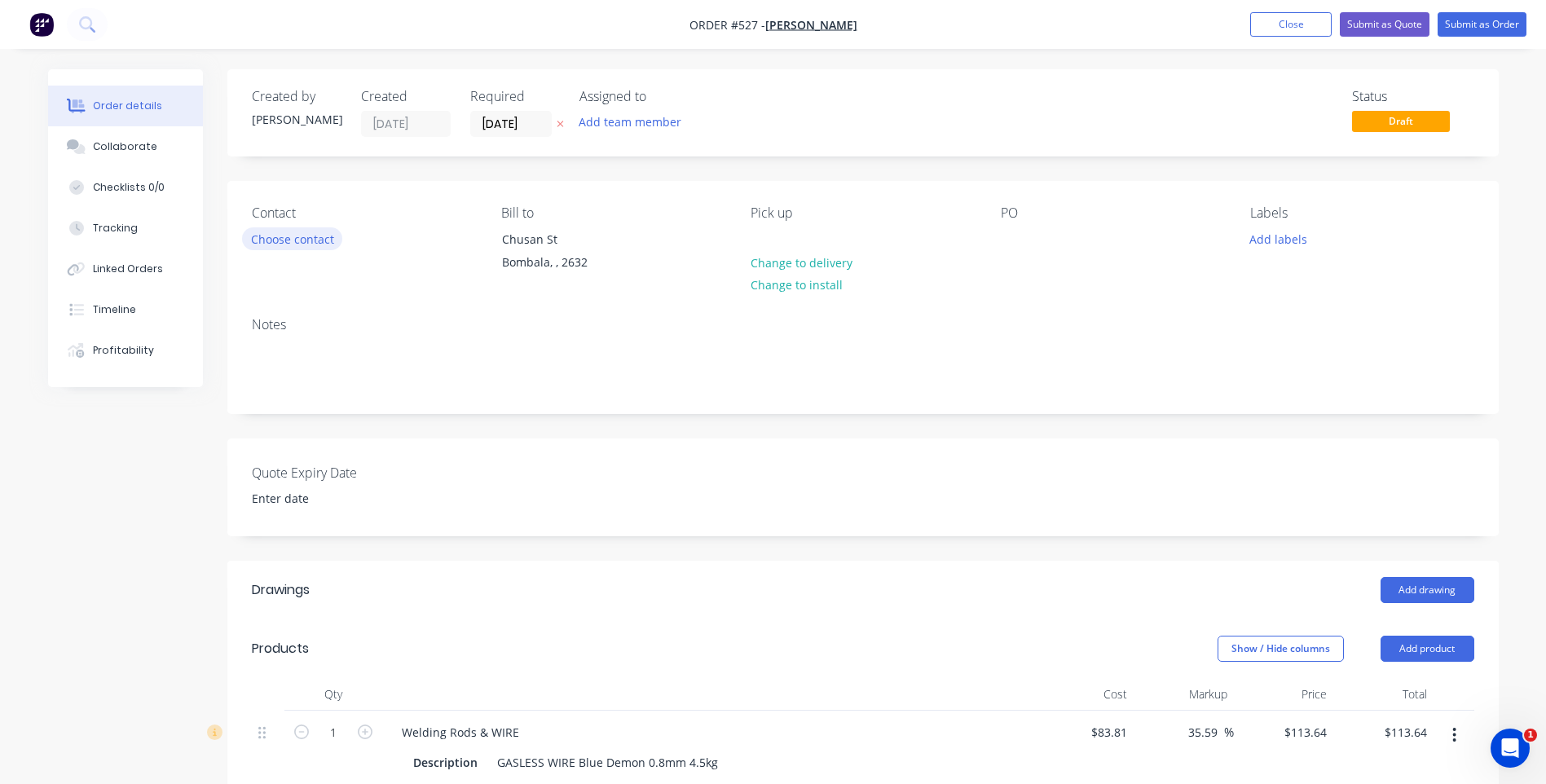
click at [313, 232] on button "Choose contact" at bounding box center [292, 238] width 100 height 22
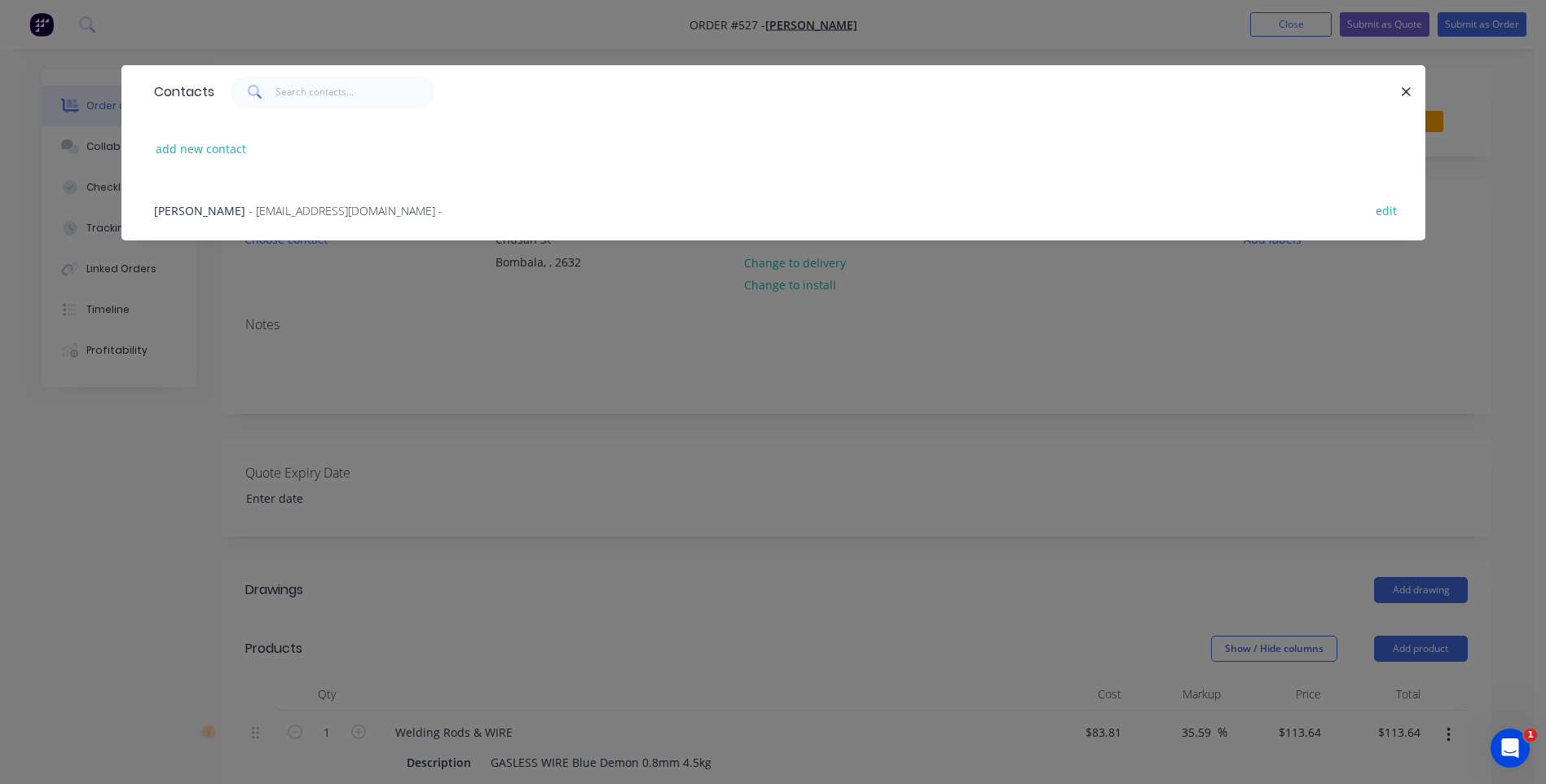
click at [327, 197] on div "Glen Johnson - johno318@bigpond.com - edit" at bounding box center [773, 209] width 1255 height 61
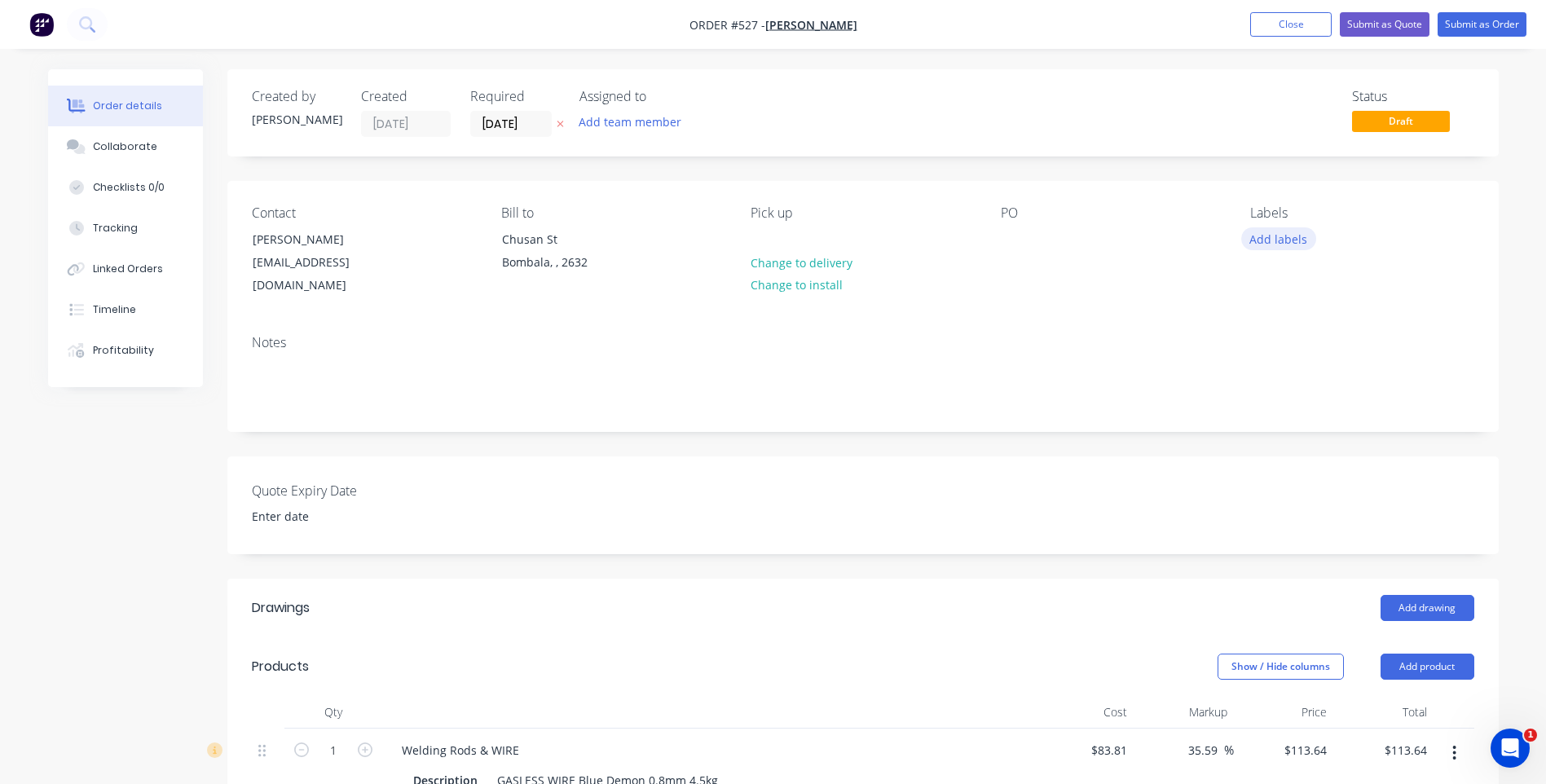
click at [1262, 231] on button "Add labels" at bounding box center [1279, 238] width 75 height 22
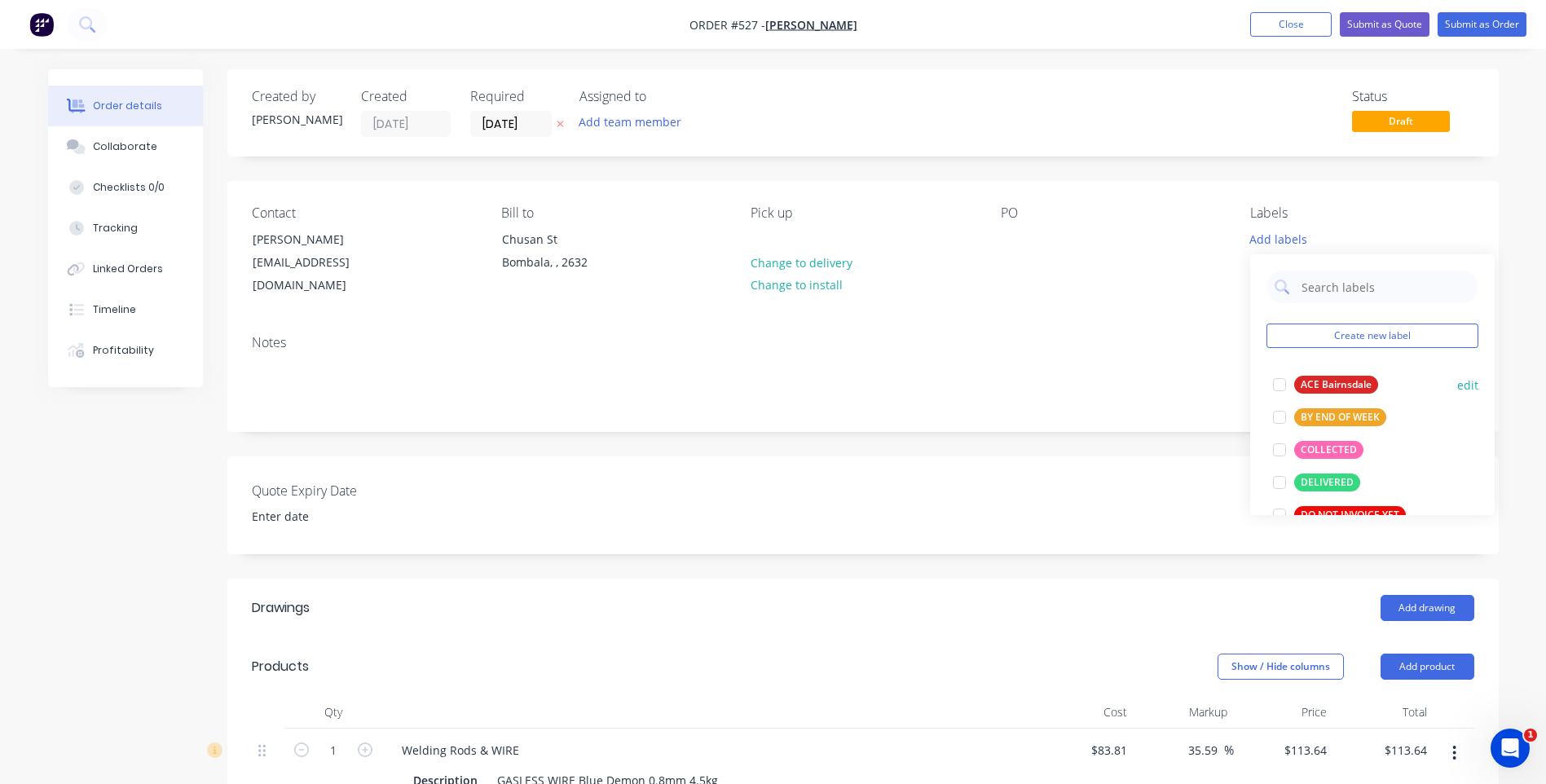
click at [1331, 379] on div "ACE Bairnsdale" at bounding box center [1337, 384] width 84 height 18
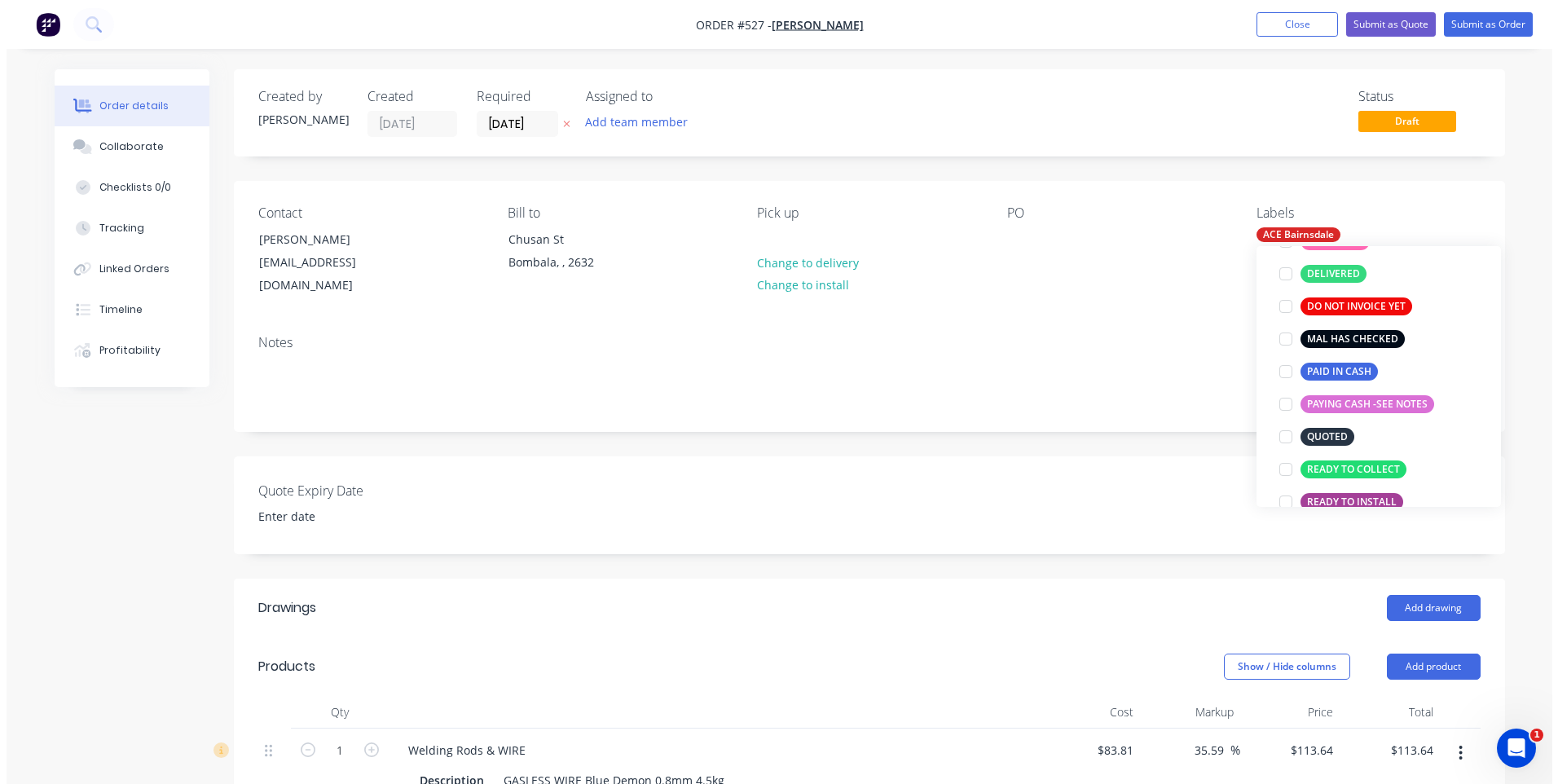
scroll to position [326, 0]
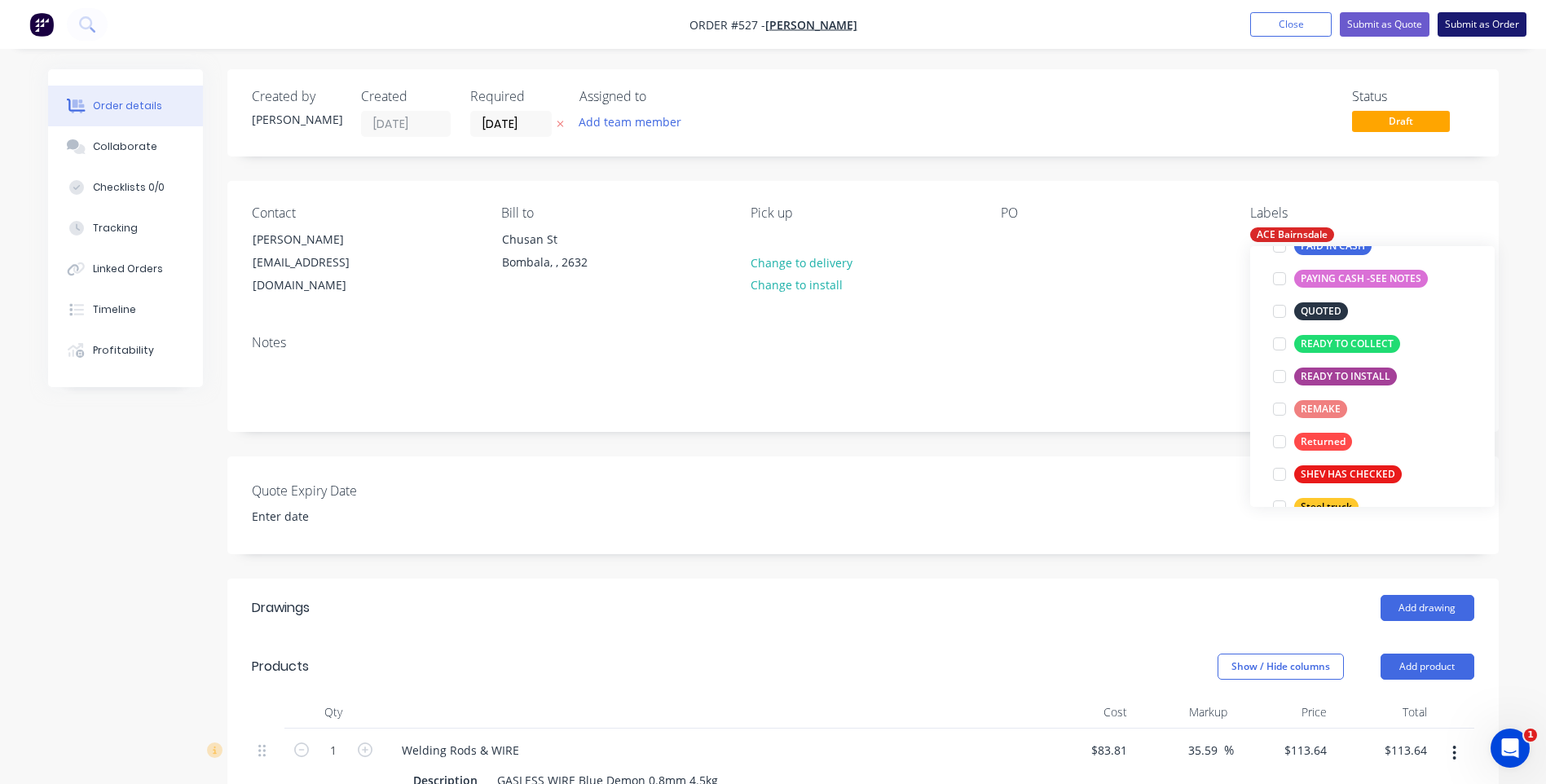
click at [1485, 19] on button "Submit as Order" at bounding box center [1482, 24] width 89 height 24
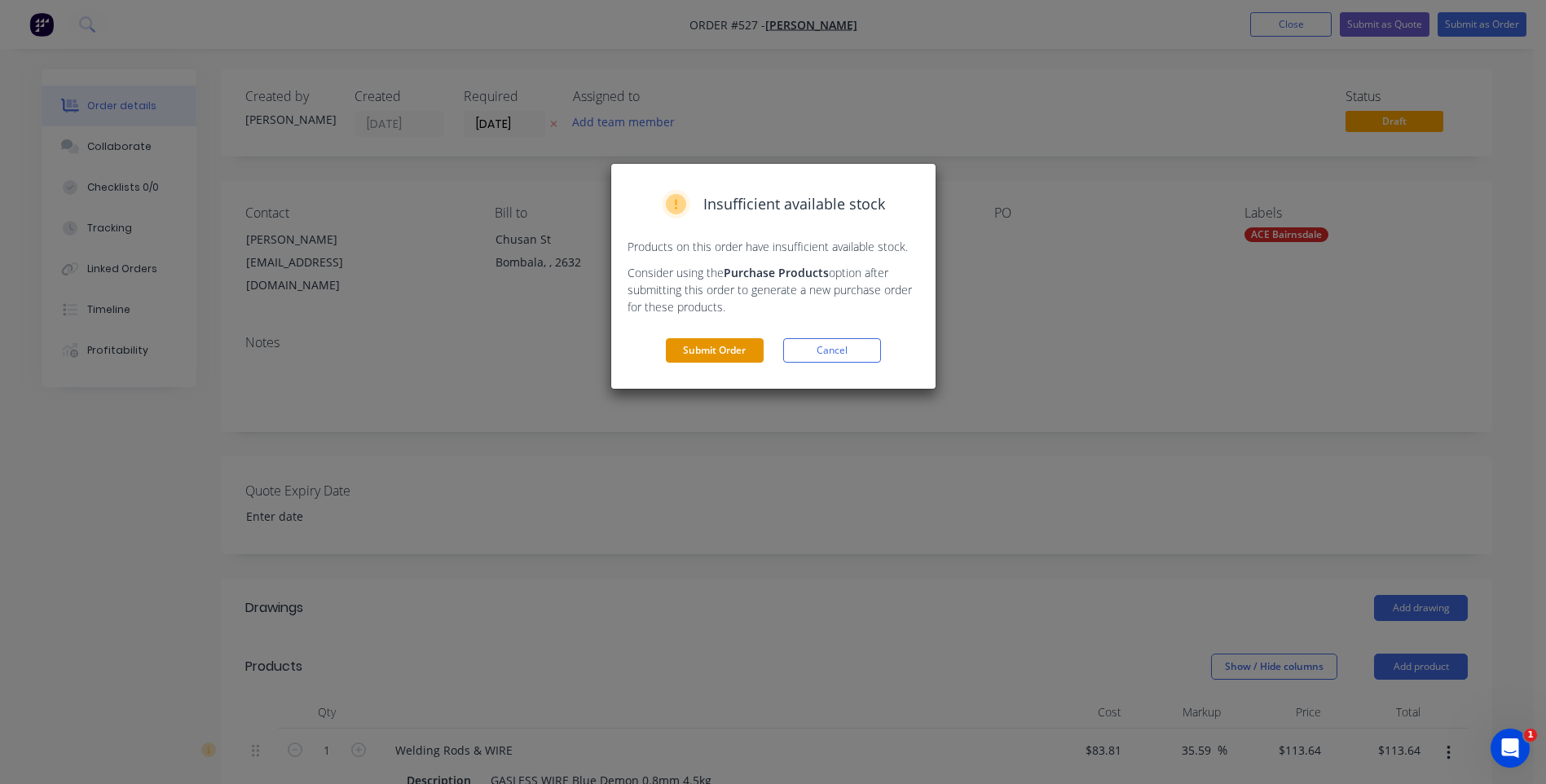
click at [678, 344] on button "Submit Order" at bounding box center [715, 350] width 98 height 24
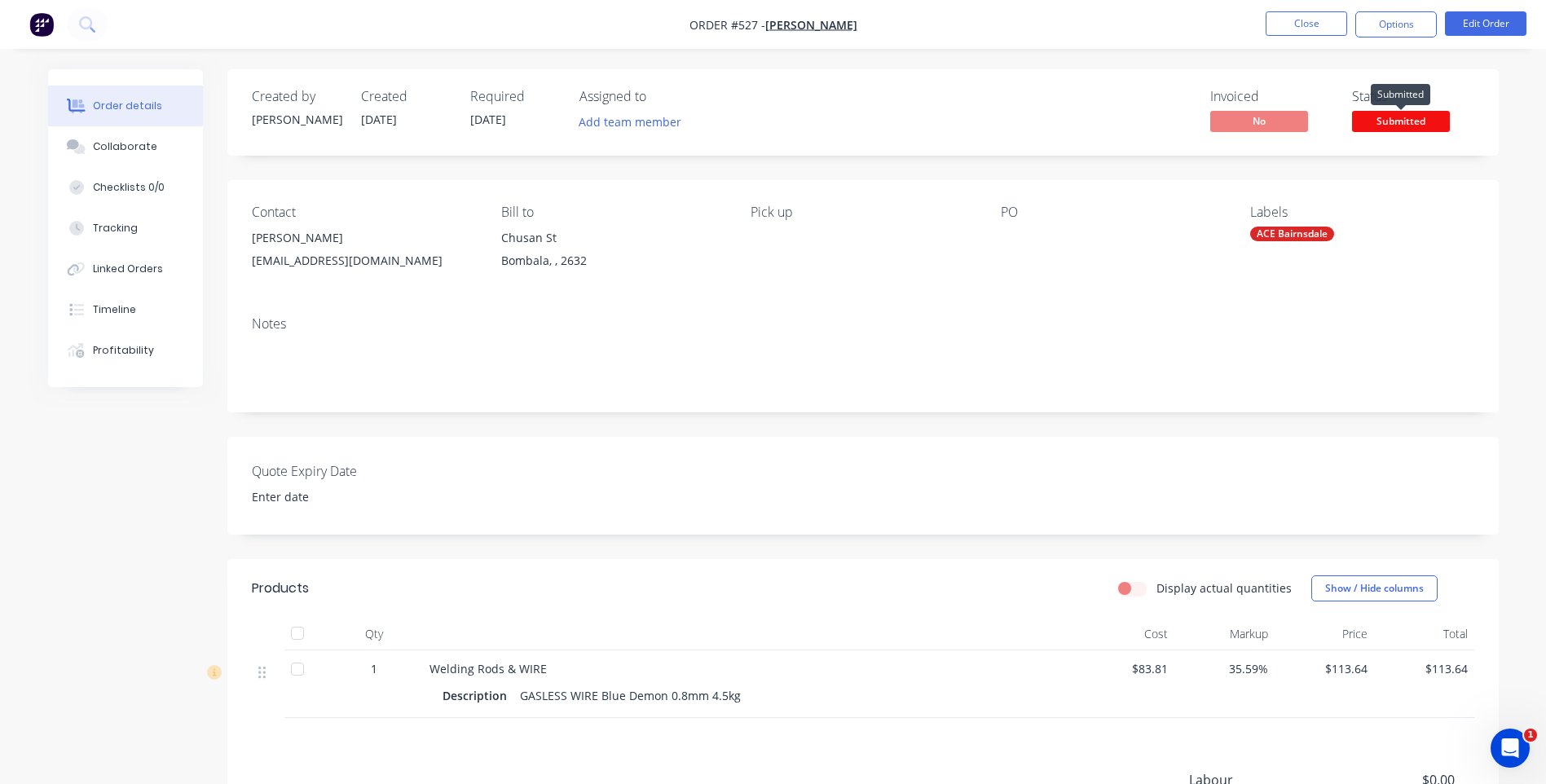
click at [1422, 111] on span "Submitted" at bounding box center [1401, 121] width 98 height 20
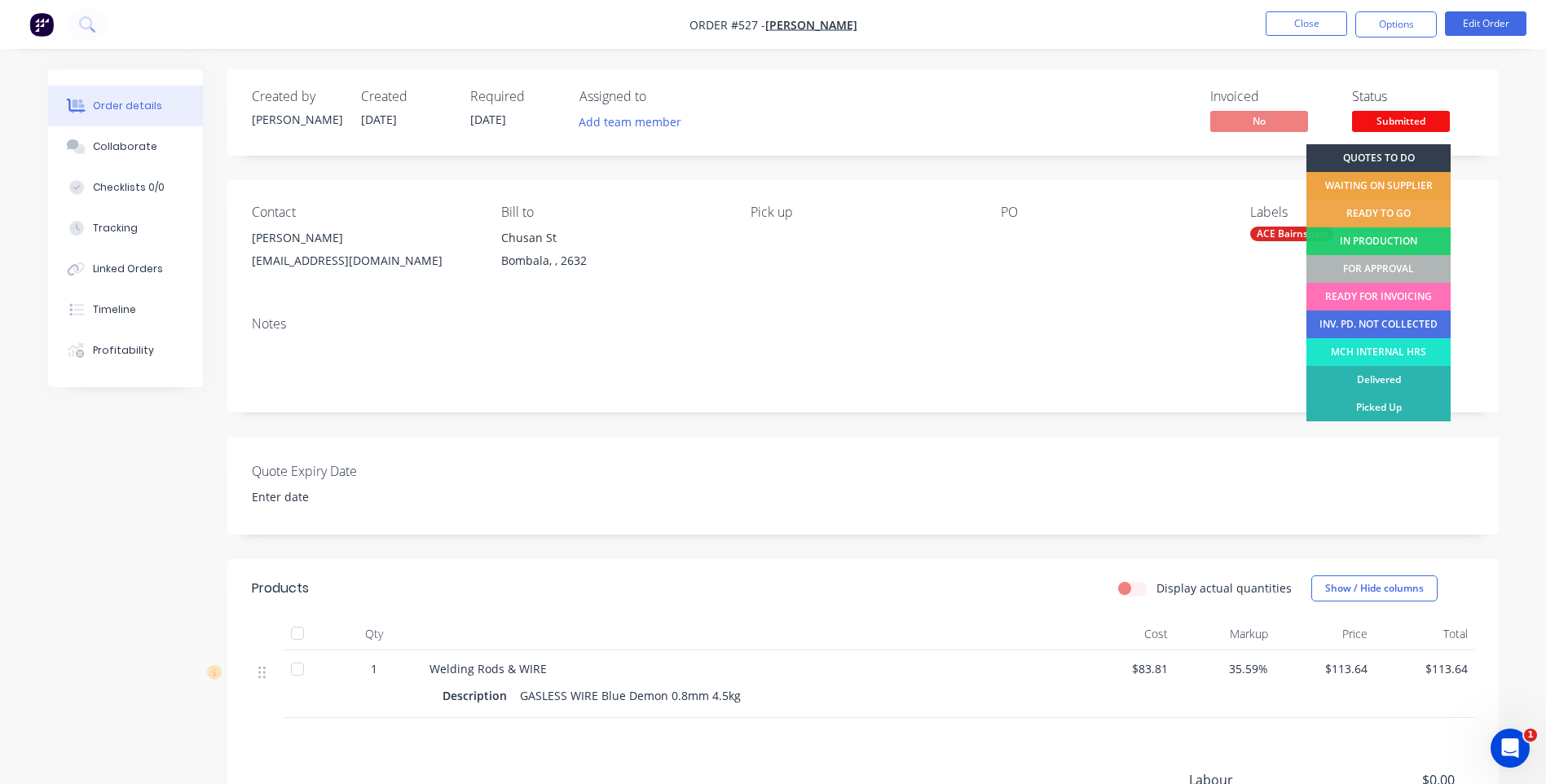
click at [1392, 182] on div "WAITING ON SUPPLIER" at bounding box center [1379, 186] width 145 height 28
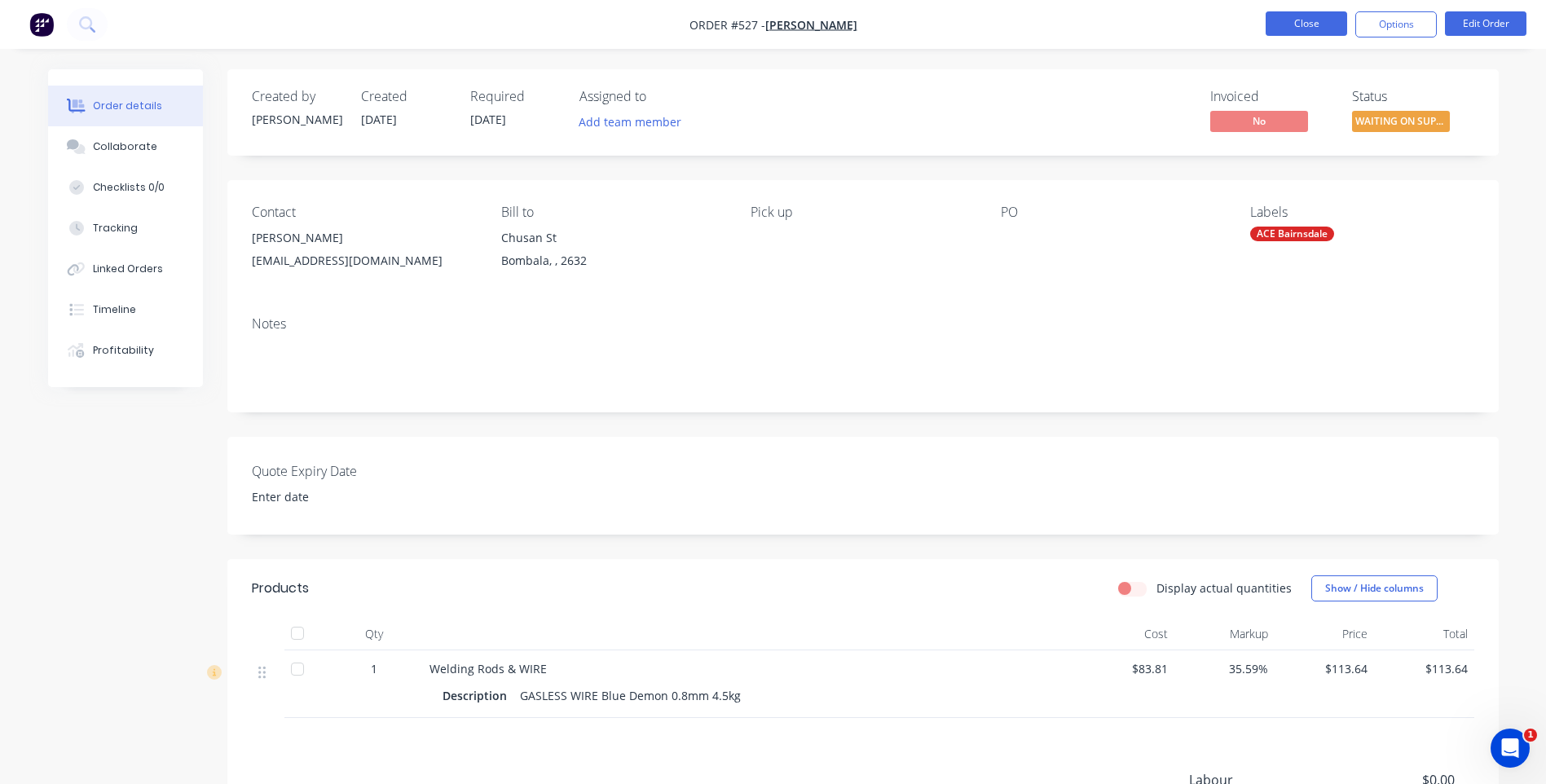
click at [1292, 21] on button "Close" at bounding box center [1306, 24] width 82 height 24
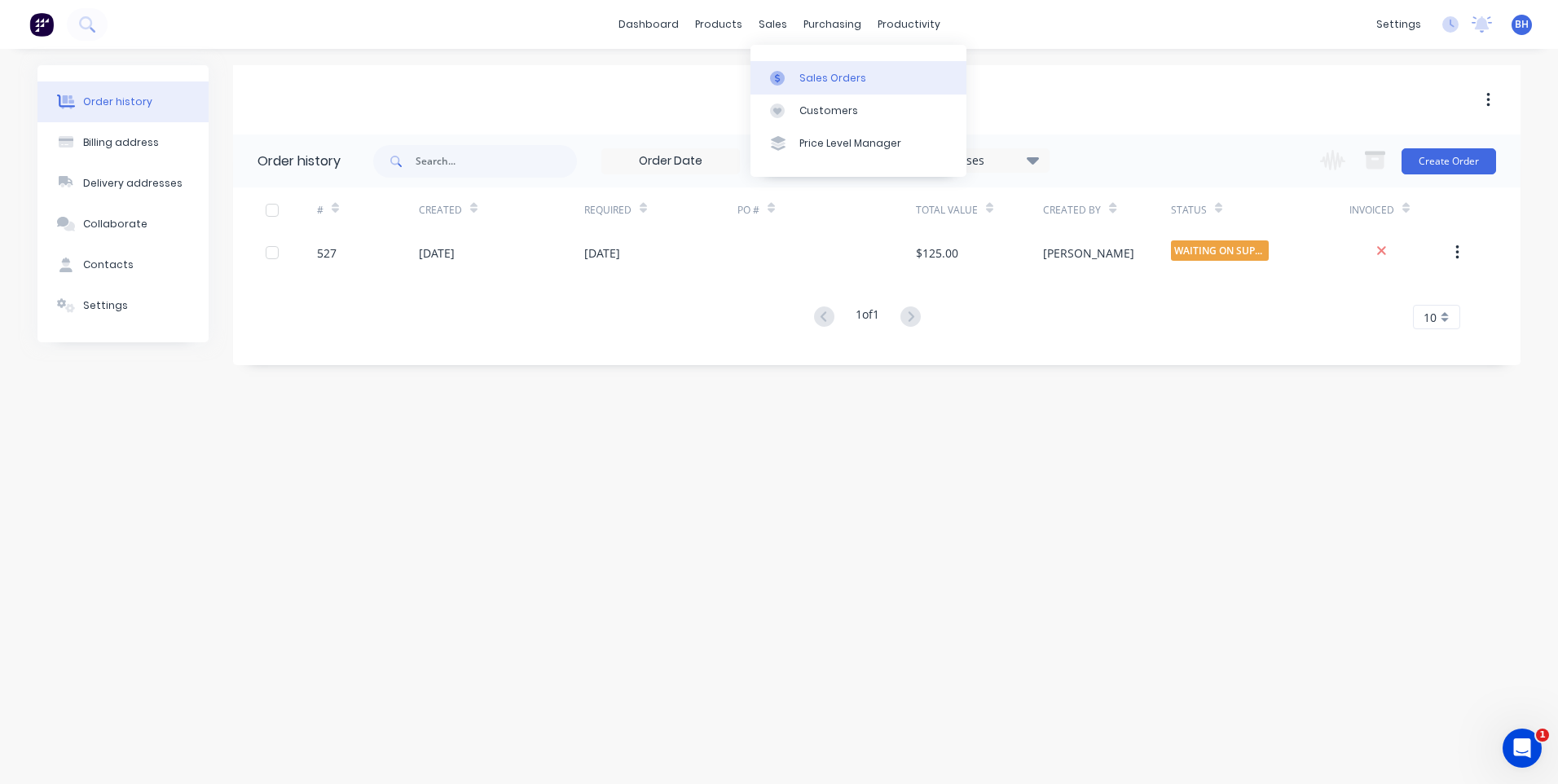
click at [815, 71] on div "Sales Orders" at bounding box center [833, 77] width 67 height 14
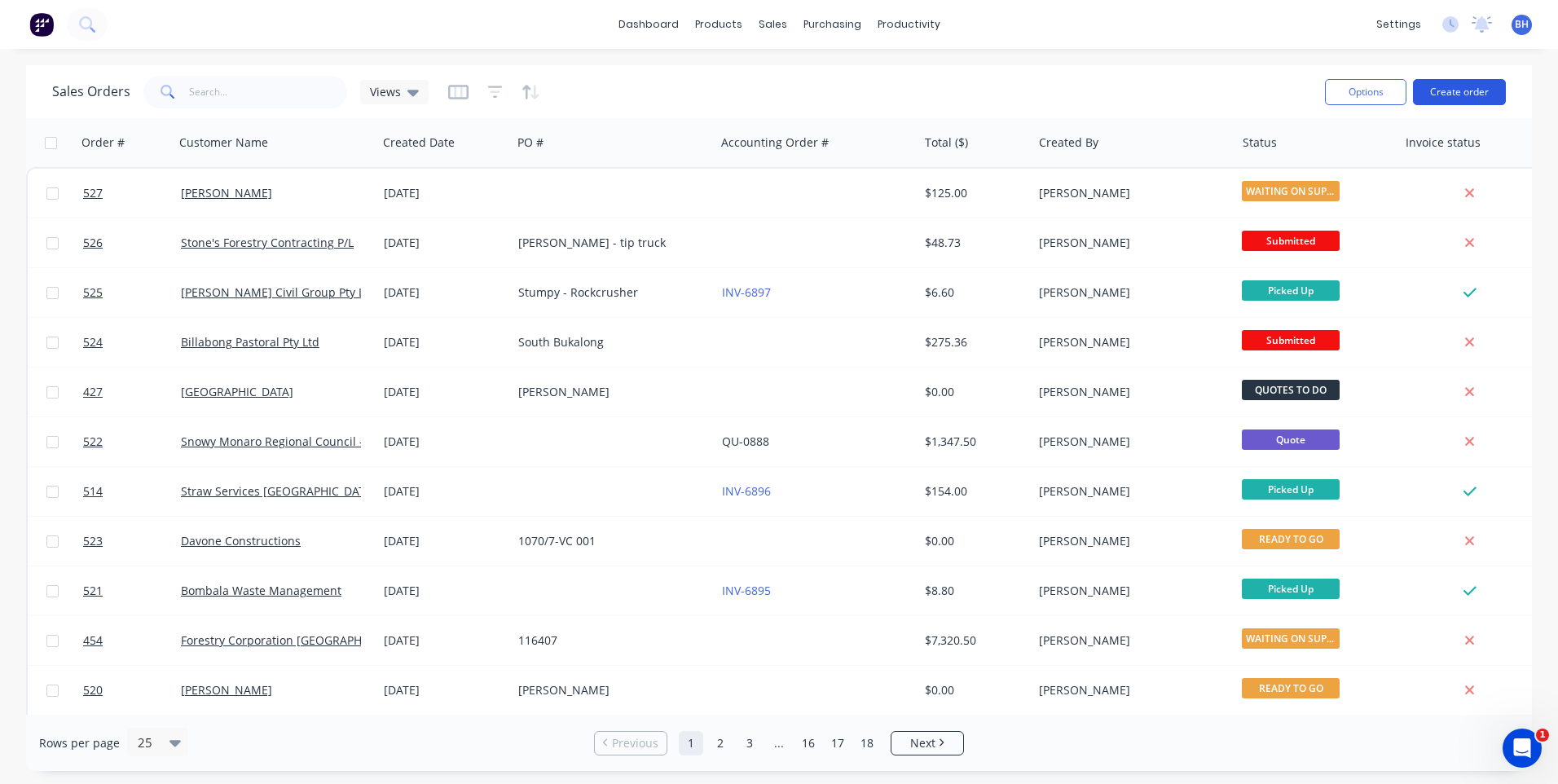
click at [1470, 91] on button "Create order" at bounding box center [1459, 92] width 93 height 26
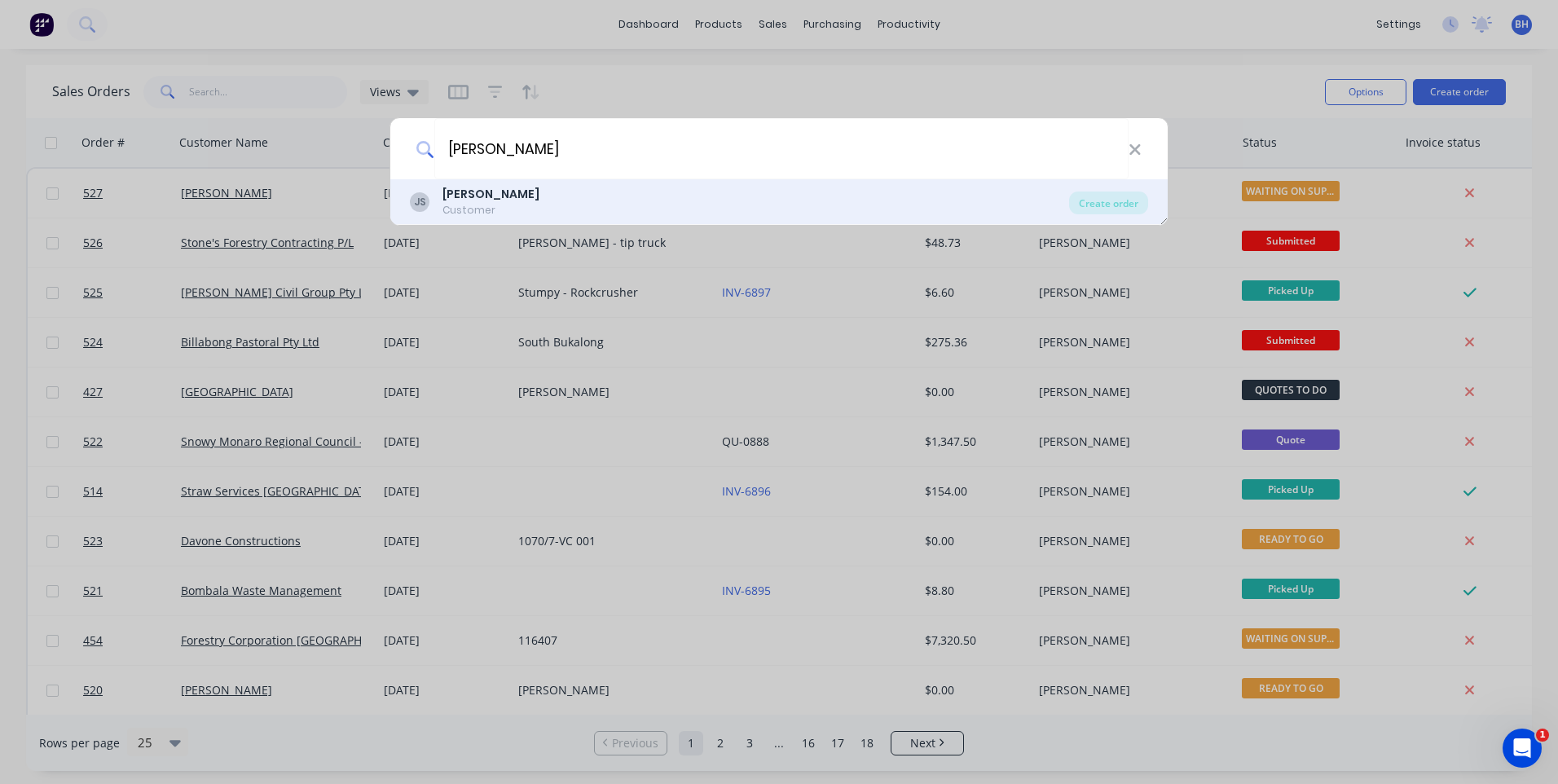
type input "[PERSON_NAME]"
click at [518, 197] on div "[PERSON_NAME] Customer" at bounding box center [740, 202] width 659 height 32
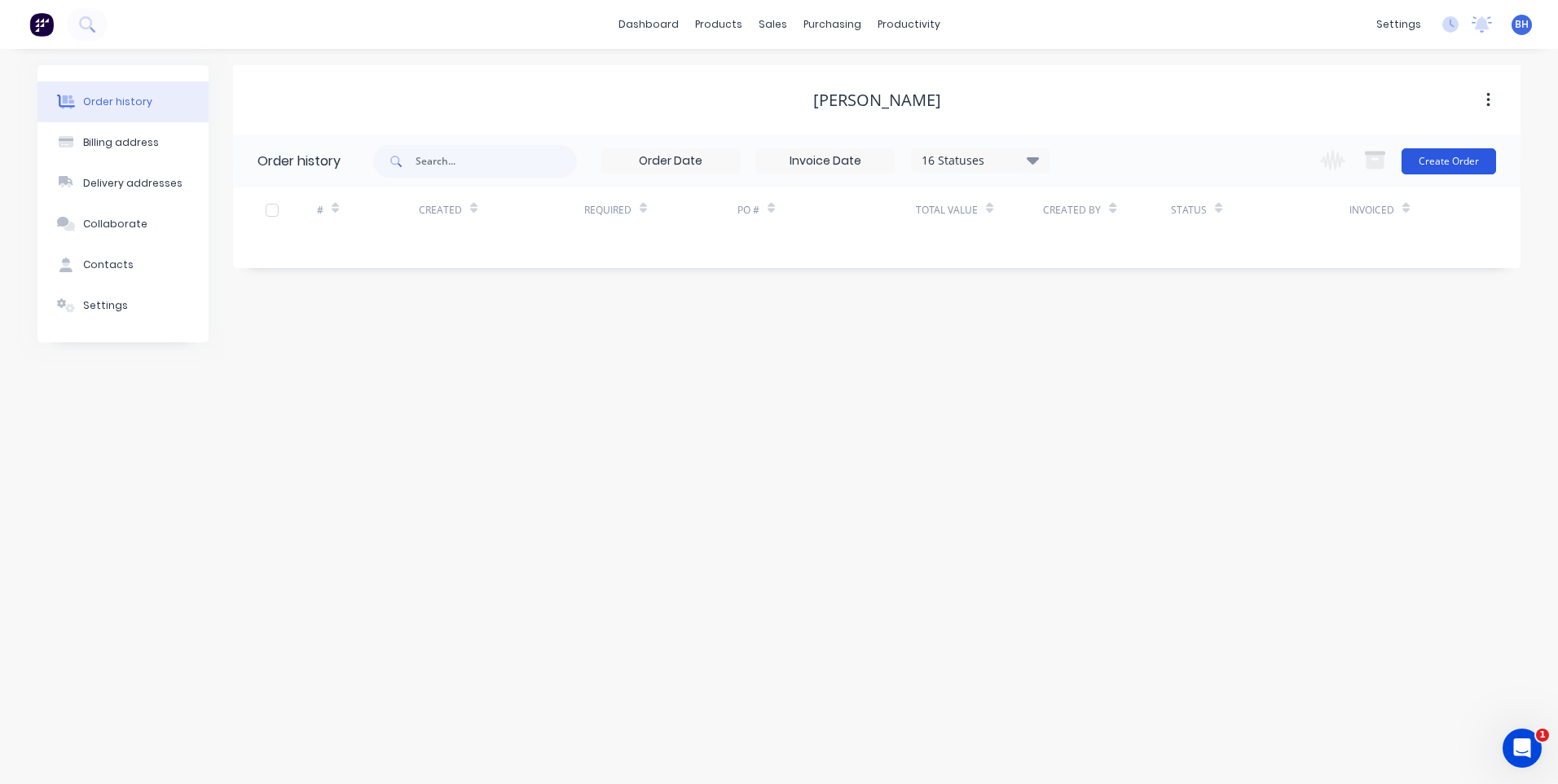
click at [1441, 153] on button "Create Order" at bounding box center [1449, 160] width 94 height 26
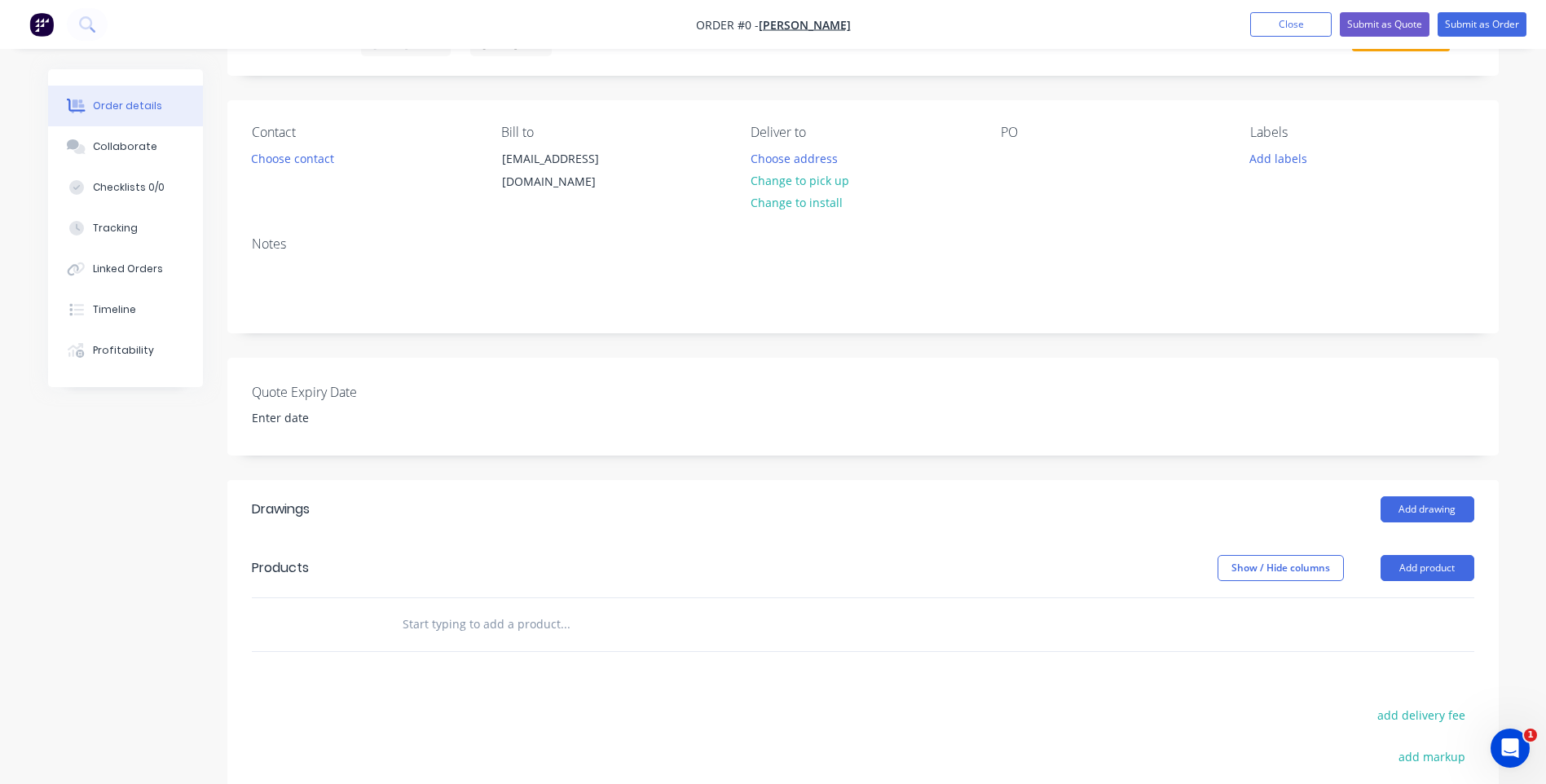
scroll to position [82, 0]
click at [1385, 563] on button "Add product" at bounding box center [1427, 566] width 93 height 26
click at [509, 620] on input "text" at bounding box center [565, 623] width 326 height 33
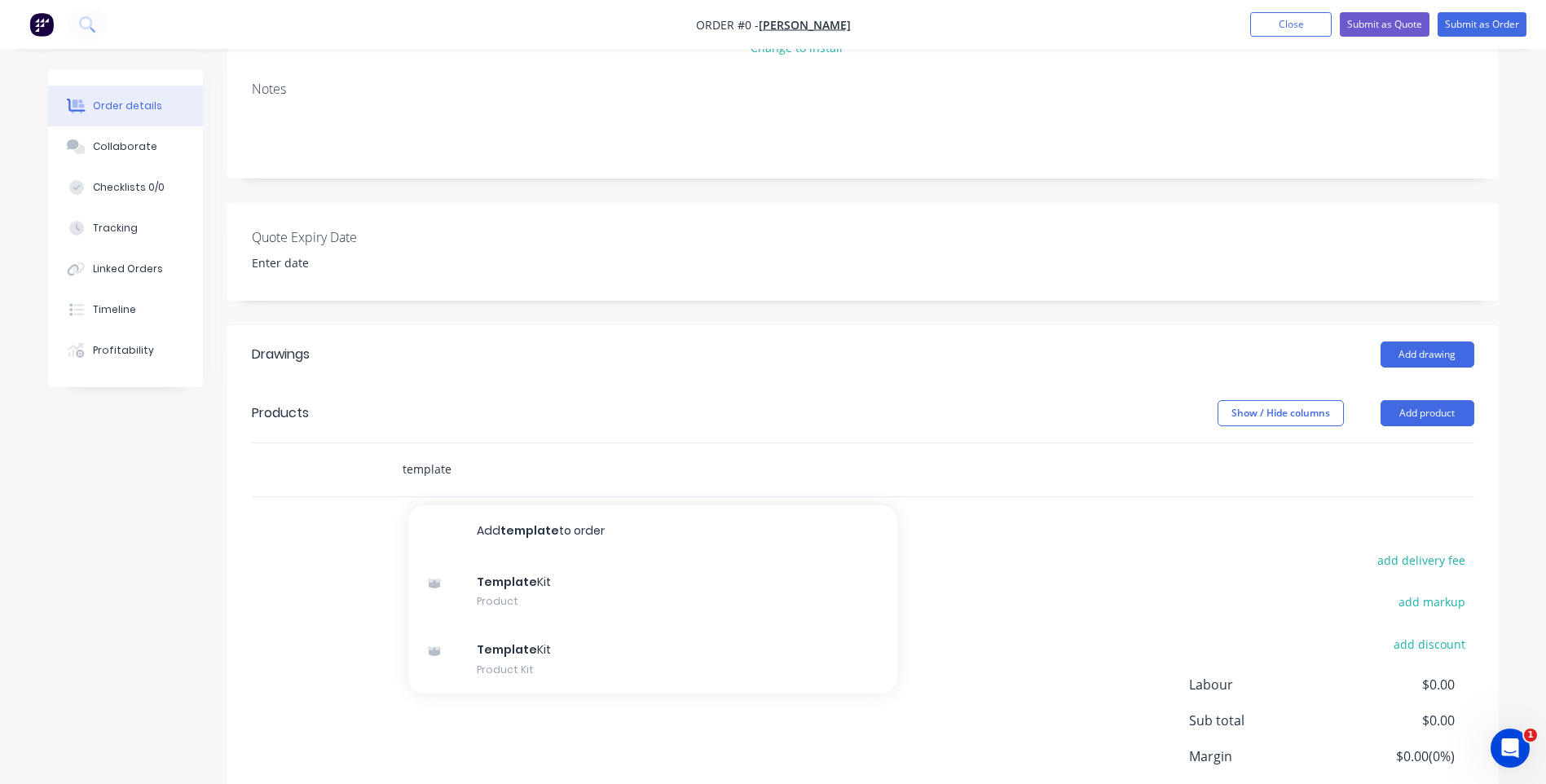
scroll to position [245, 0]
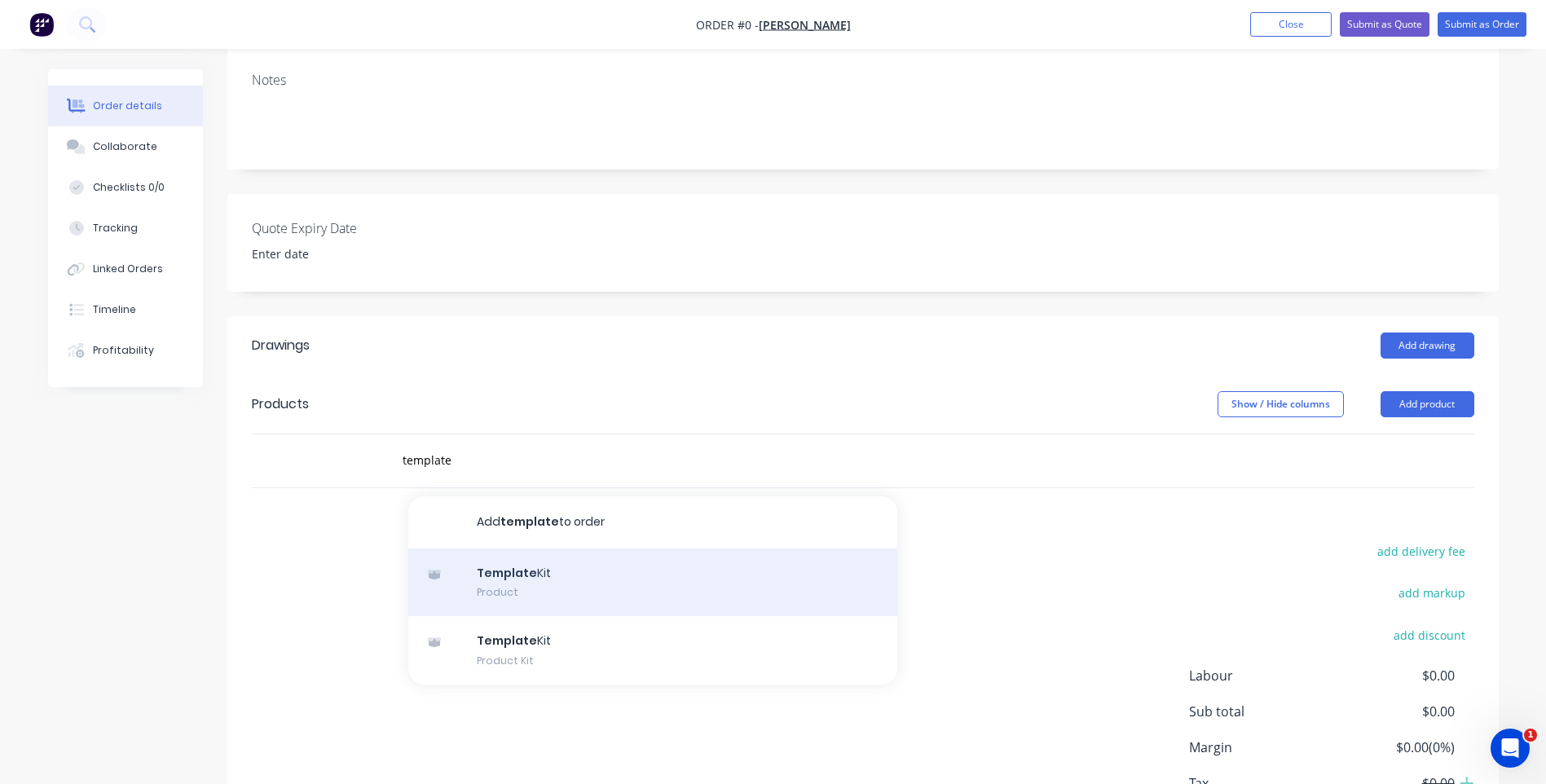
click at [500, 576] on div "Template Kit Product" at bounding box center [653, 581] width 489 height 68
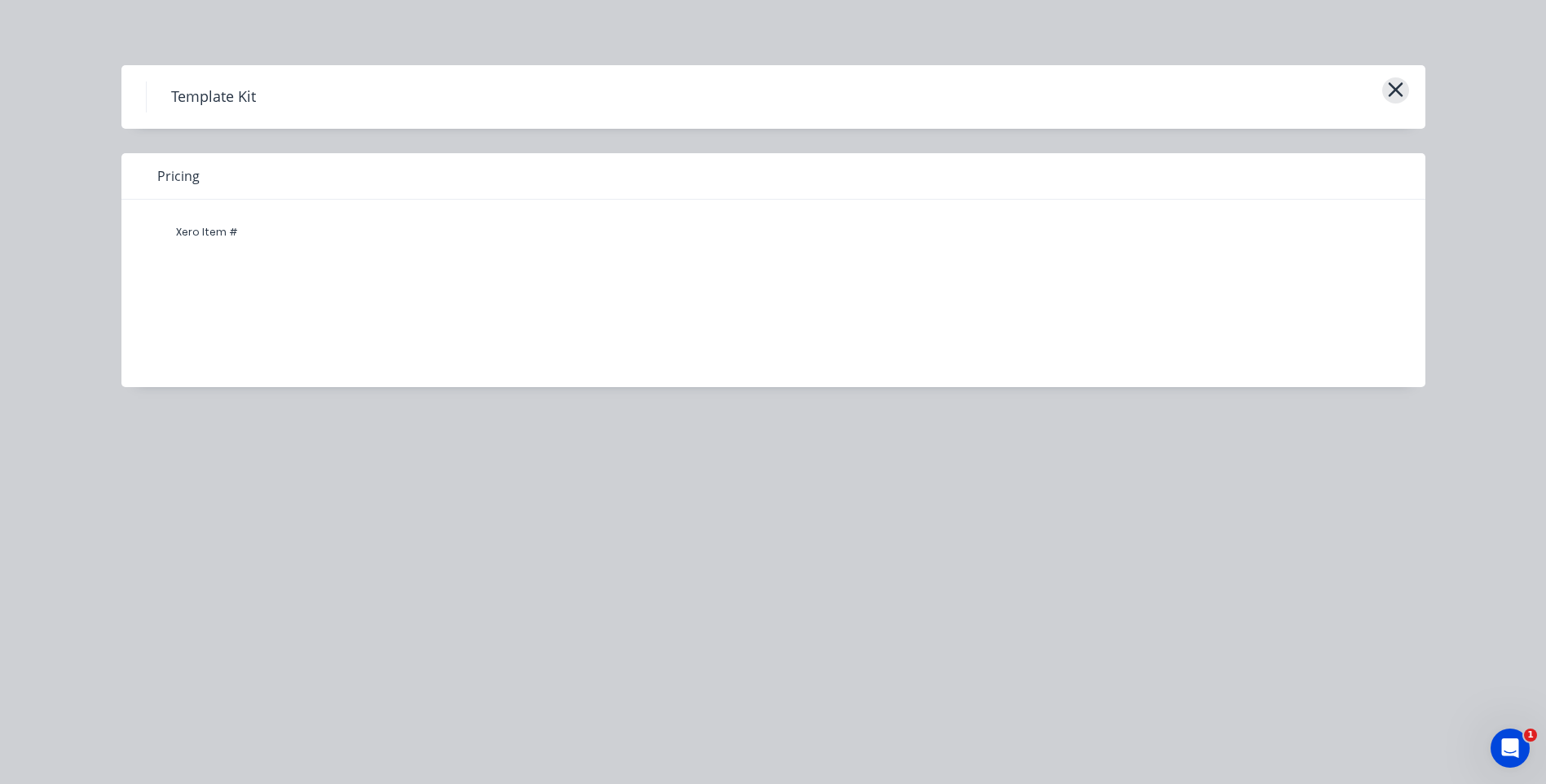
click at [1401, 82] on icon "button" at bounding box center [1396, 89] width 17 height 23
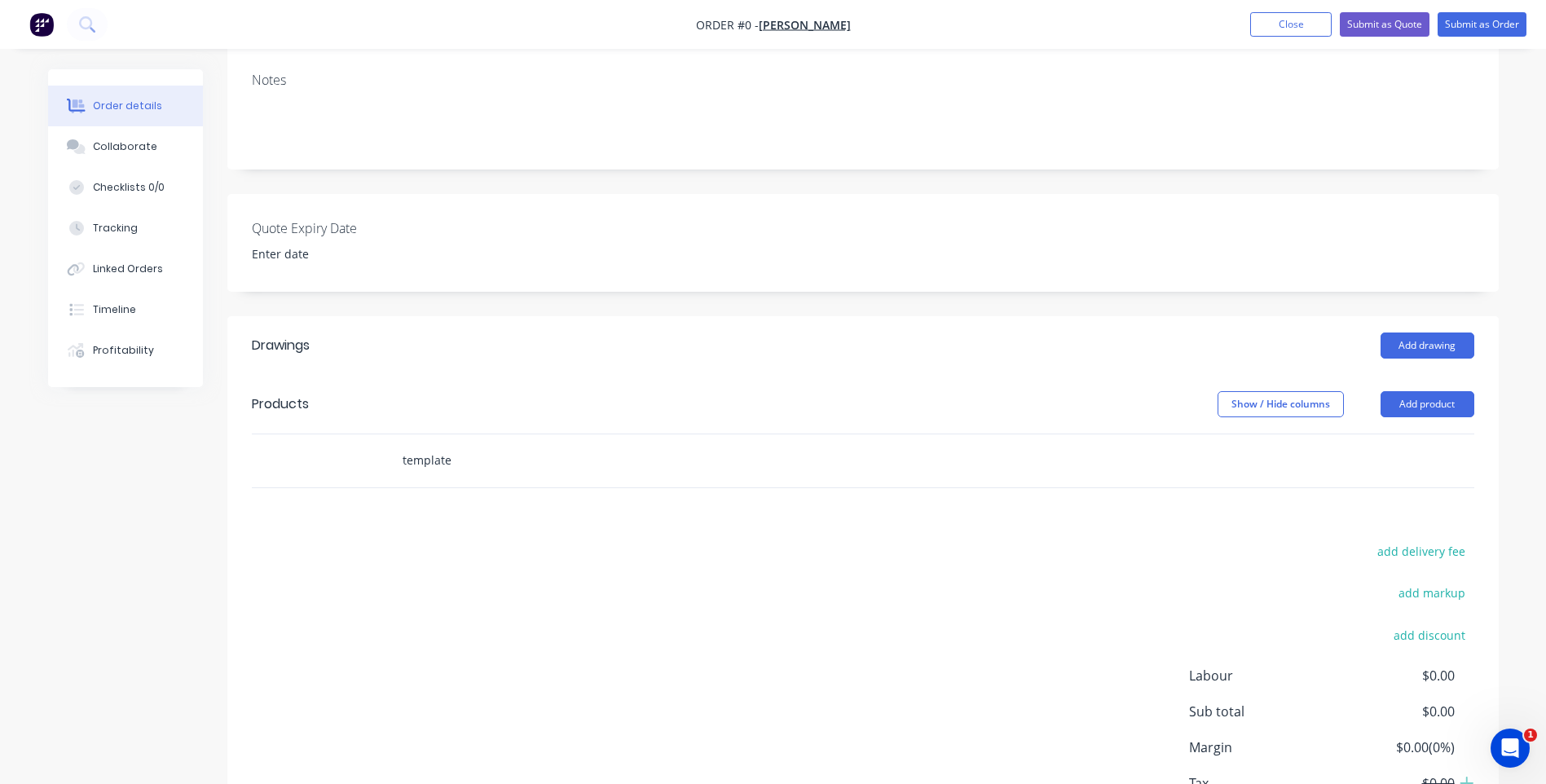
click at [465, 472] on input "template" at bounding box center [565, 460] width 326 height 33
click at [465, 463] on input "template" at bounding box center [565, 460] width 326 height 33
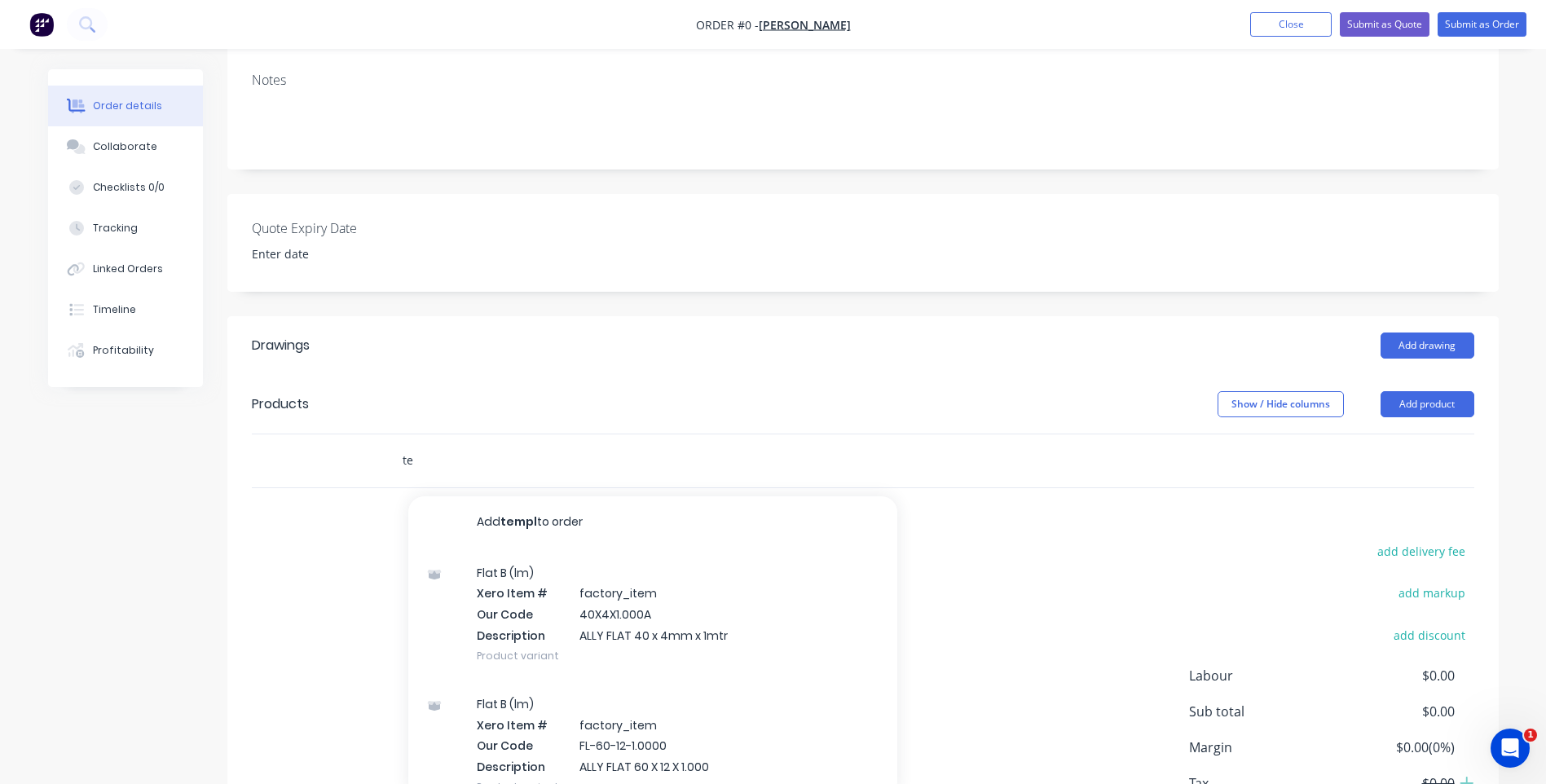
type input "t"
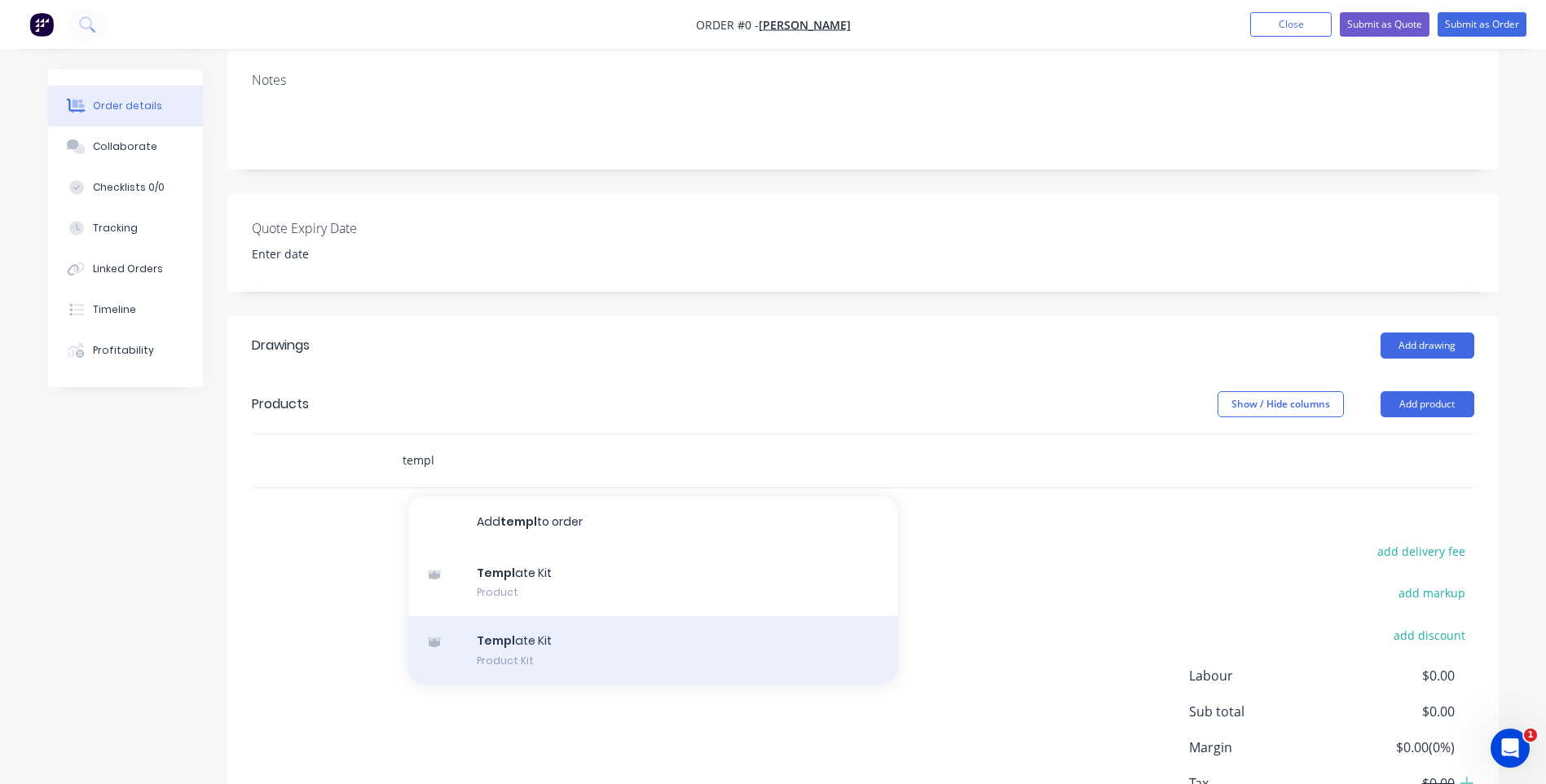
type input "templ"
click at [506, 642] on div "Templ ate Kit Product Kit" at bounding box center [653, 650] width 489 height 68
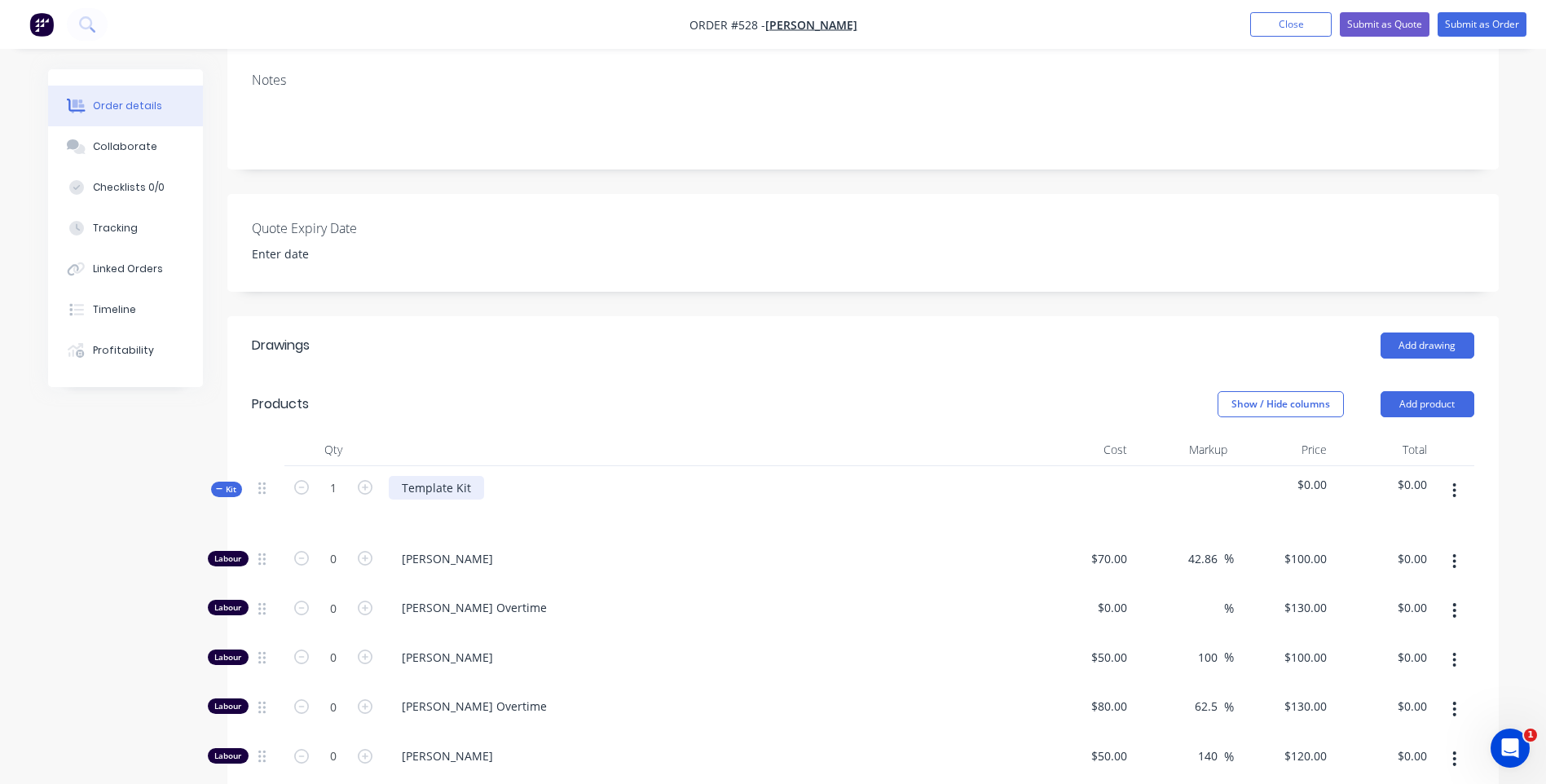
click at [472, 489] on div "Template Kit" at bounding box center [435, 487] width 95 height 24
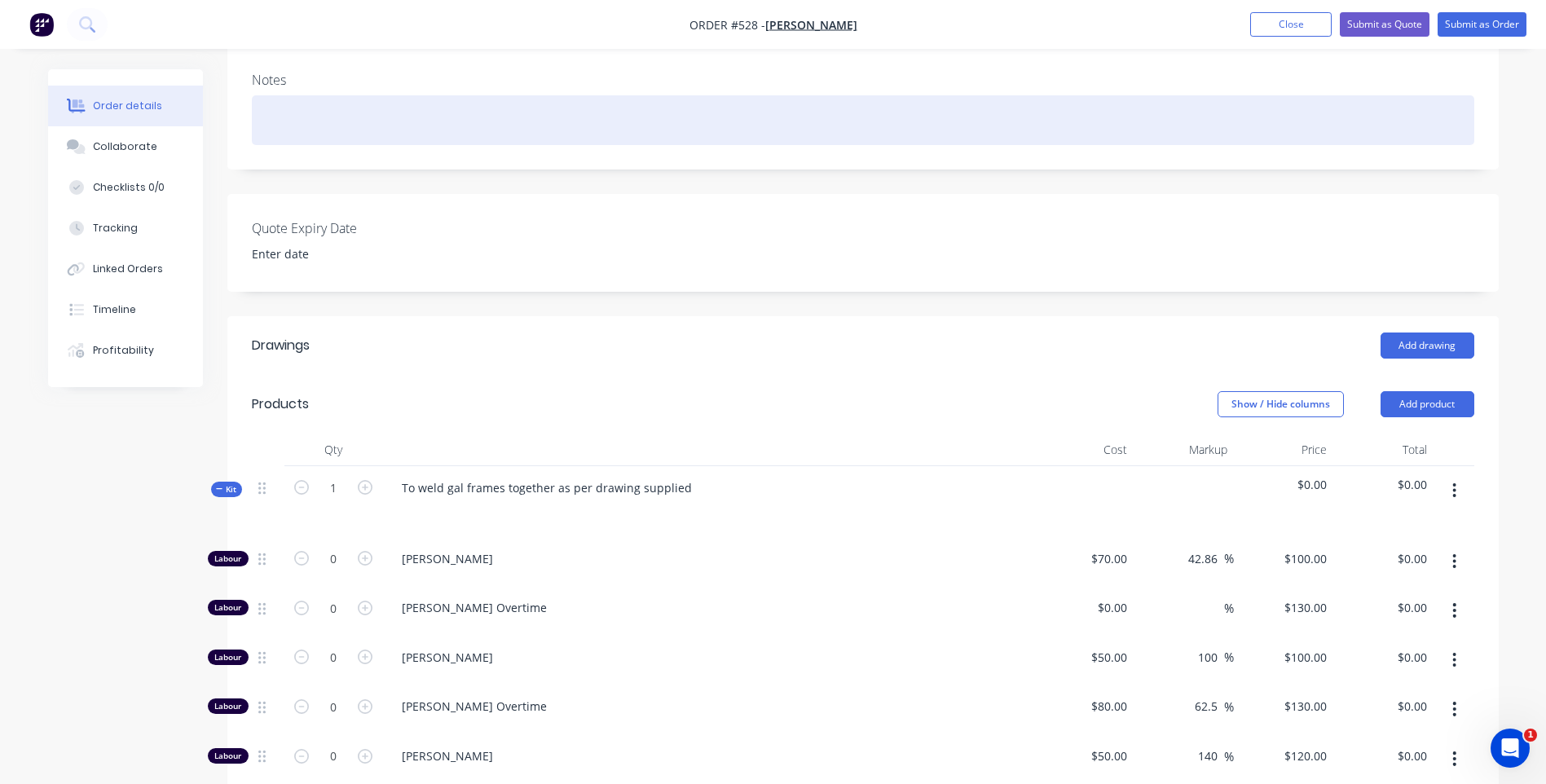
click at [289, 124] on div at bounding box center [863, 119] width 1222 height 50
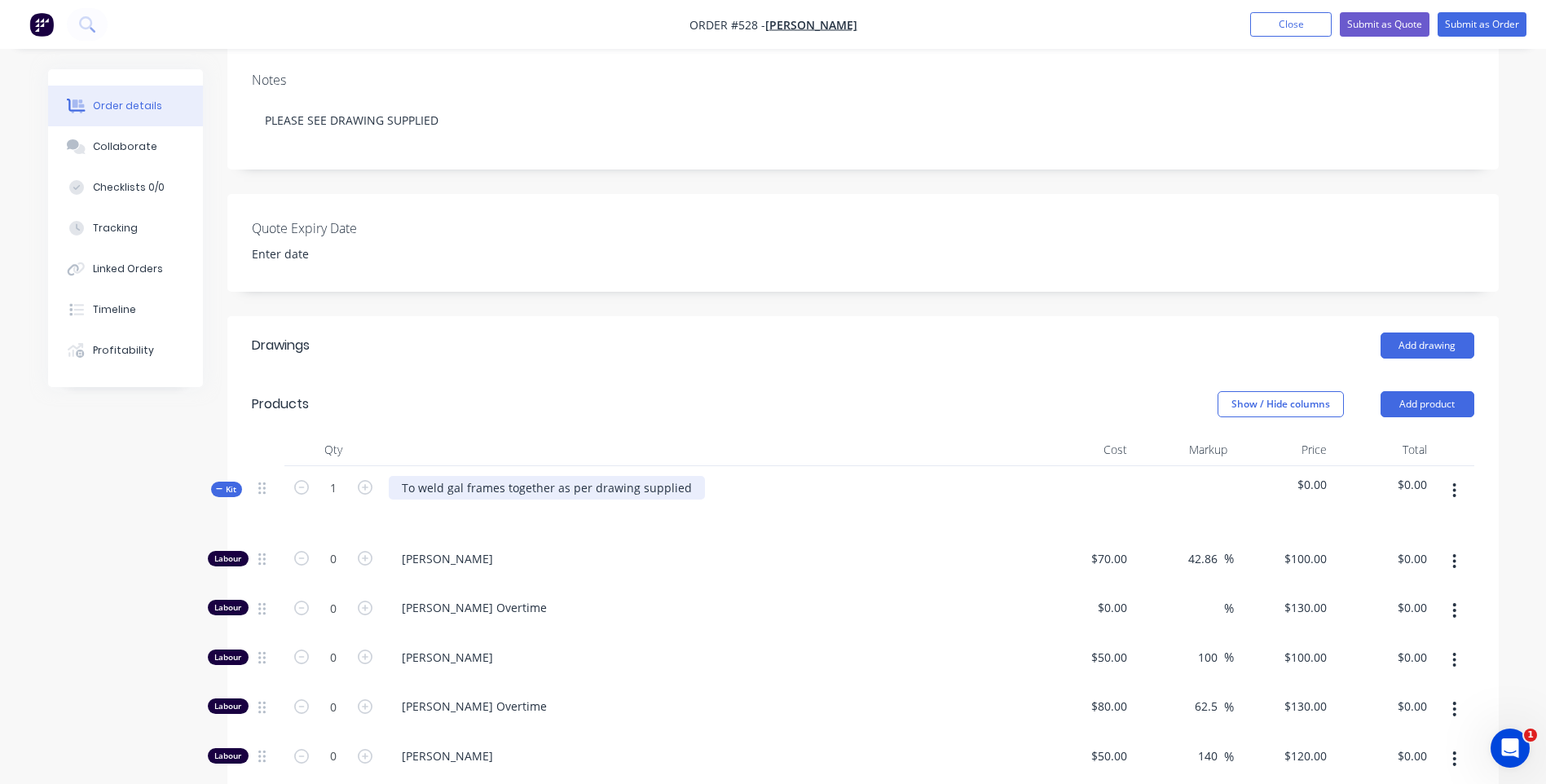
click at [442, 488] on div "To weld gal frames together as per drawing supplied" at bounding box center [546, 487] width 316 height 24
click at [451, 489] on div "To weld 2x gal frames together as per drawing supplied" at bounding box center [556, 487] width 335 height 24
click at [473, 488] on div "To weld 2 x gal frames together as per drawing supplied" at bounding box center [557, 487] width 338 height 24
click at [642, 535] on div "To weld 2 x gal frames together as per drawing supplied" at bounding box center [709, 502] width 652 height 71
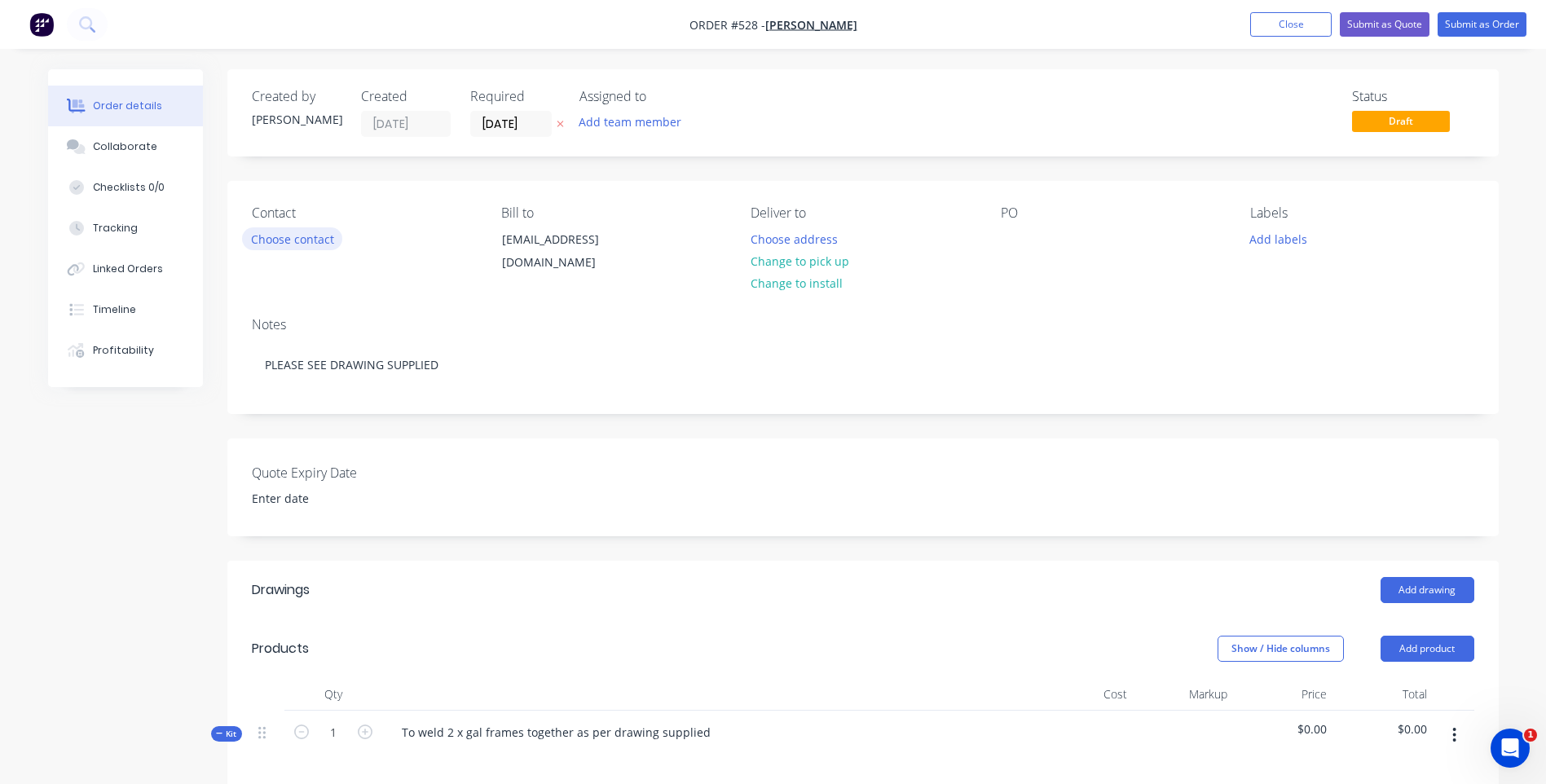
click at [321, 238] on button "Choose contact" at bounding box center [292, 238] width 100 height 22
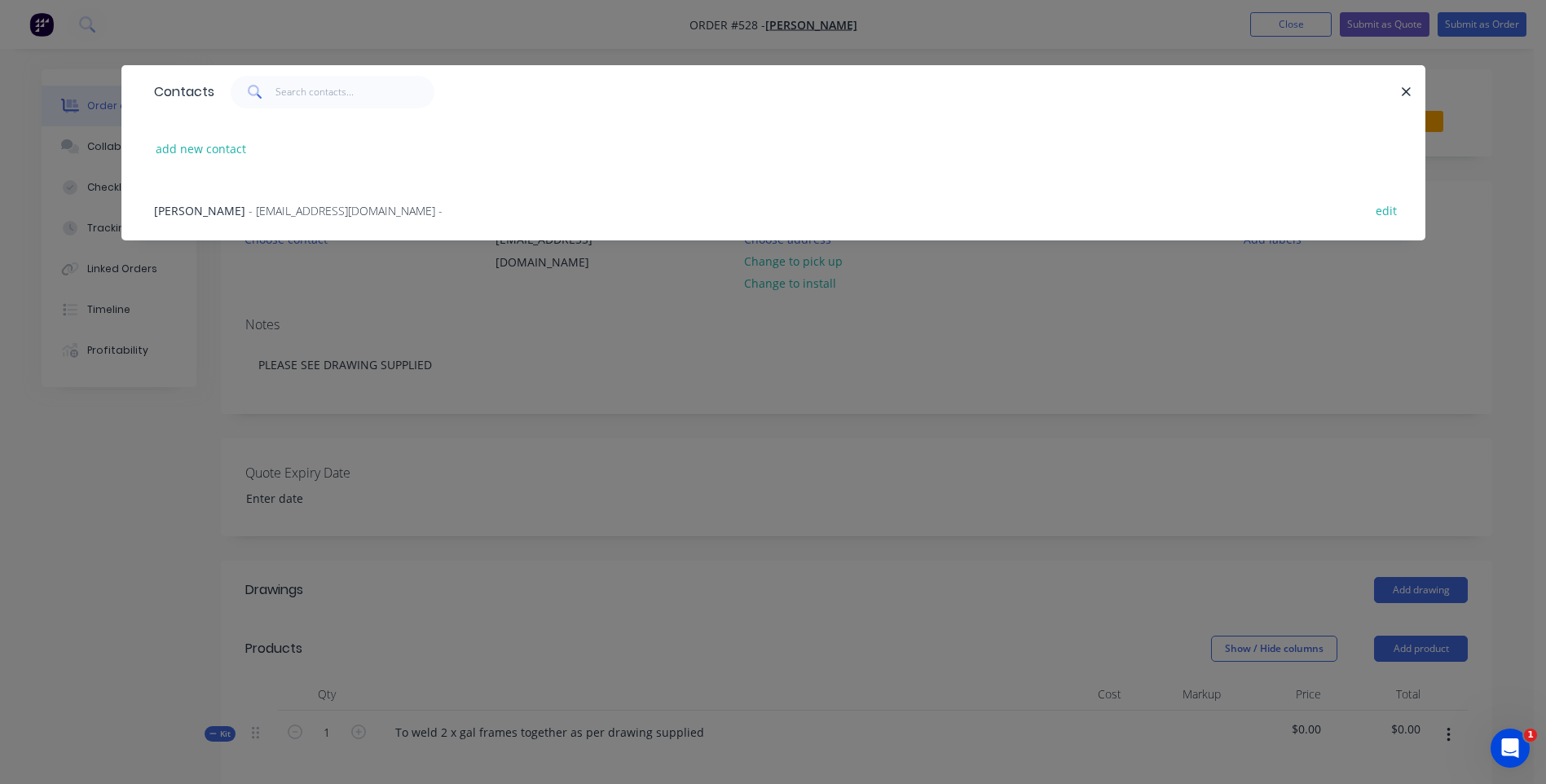
click at [278, 206] on span "- netspeedy@gmail.com -" at bounding box center [346, 210] width 194 height 15
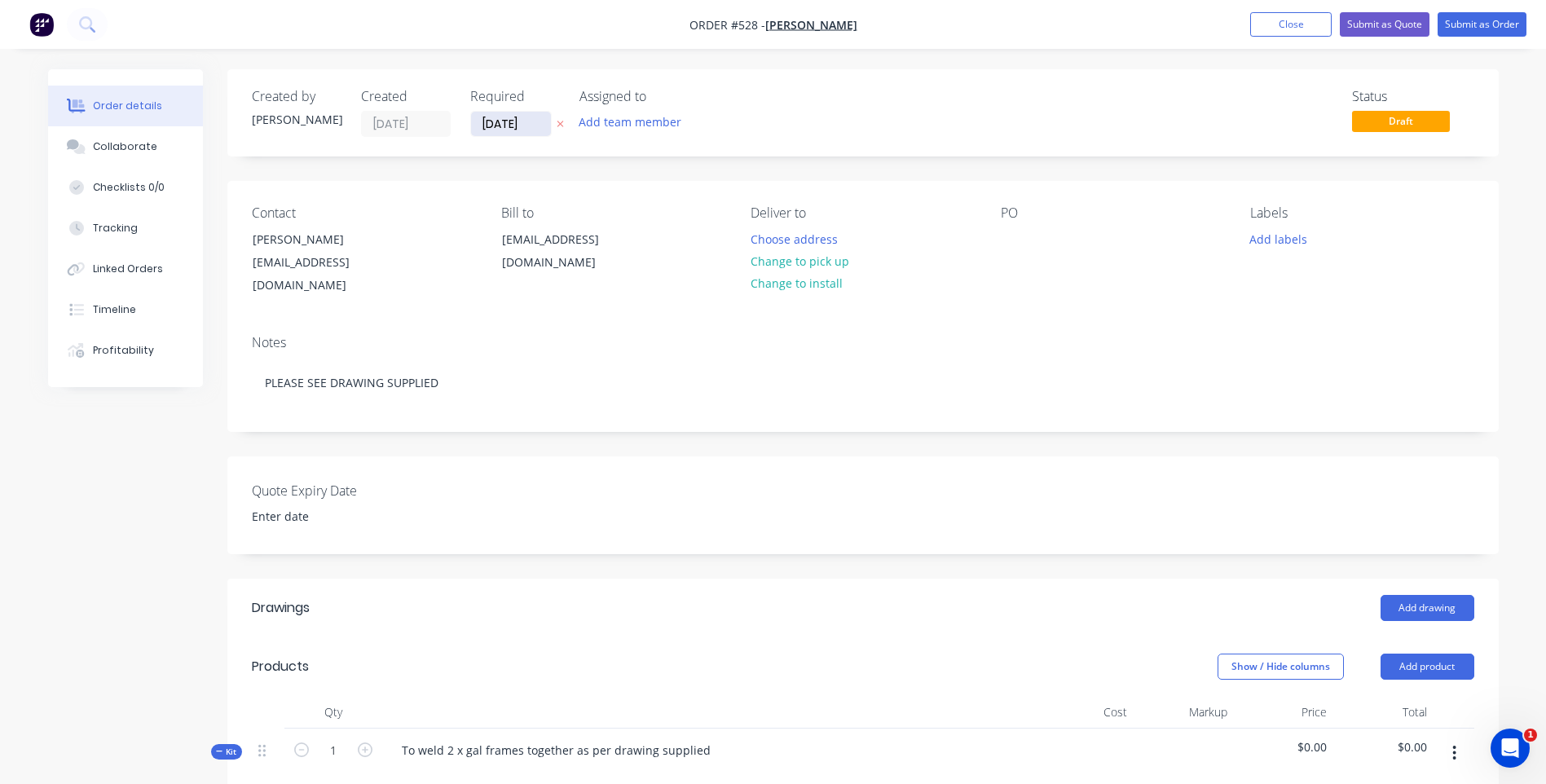
click at [520, 128] on input "[DATE]" at bounding box center [510, 124] width 80 height 24
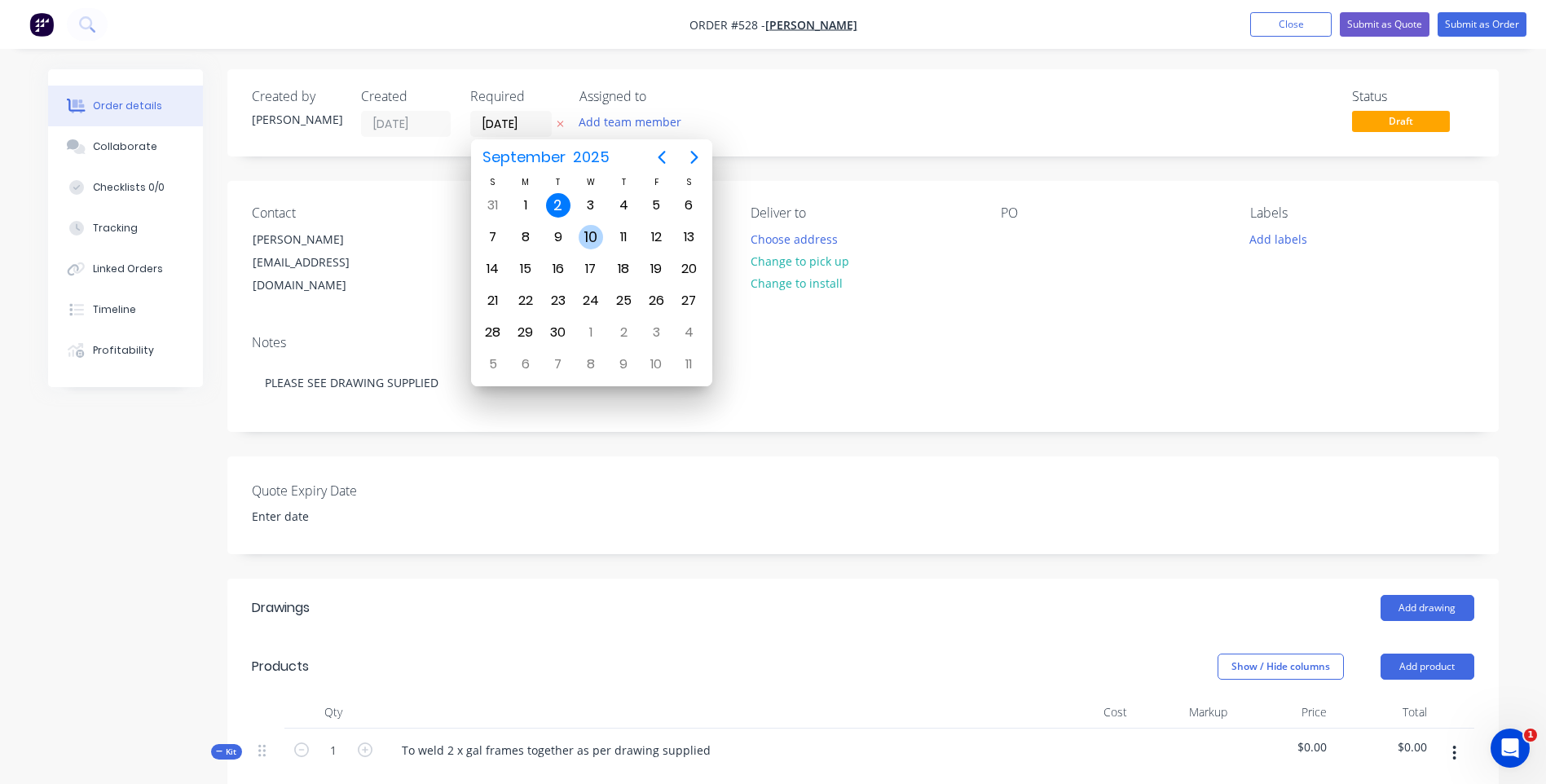
click at [586, 234] on div "10" at bounding box center [590, 237] width 24 height 24
type input "[DATE]"
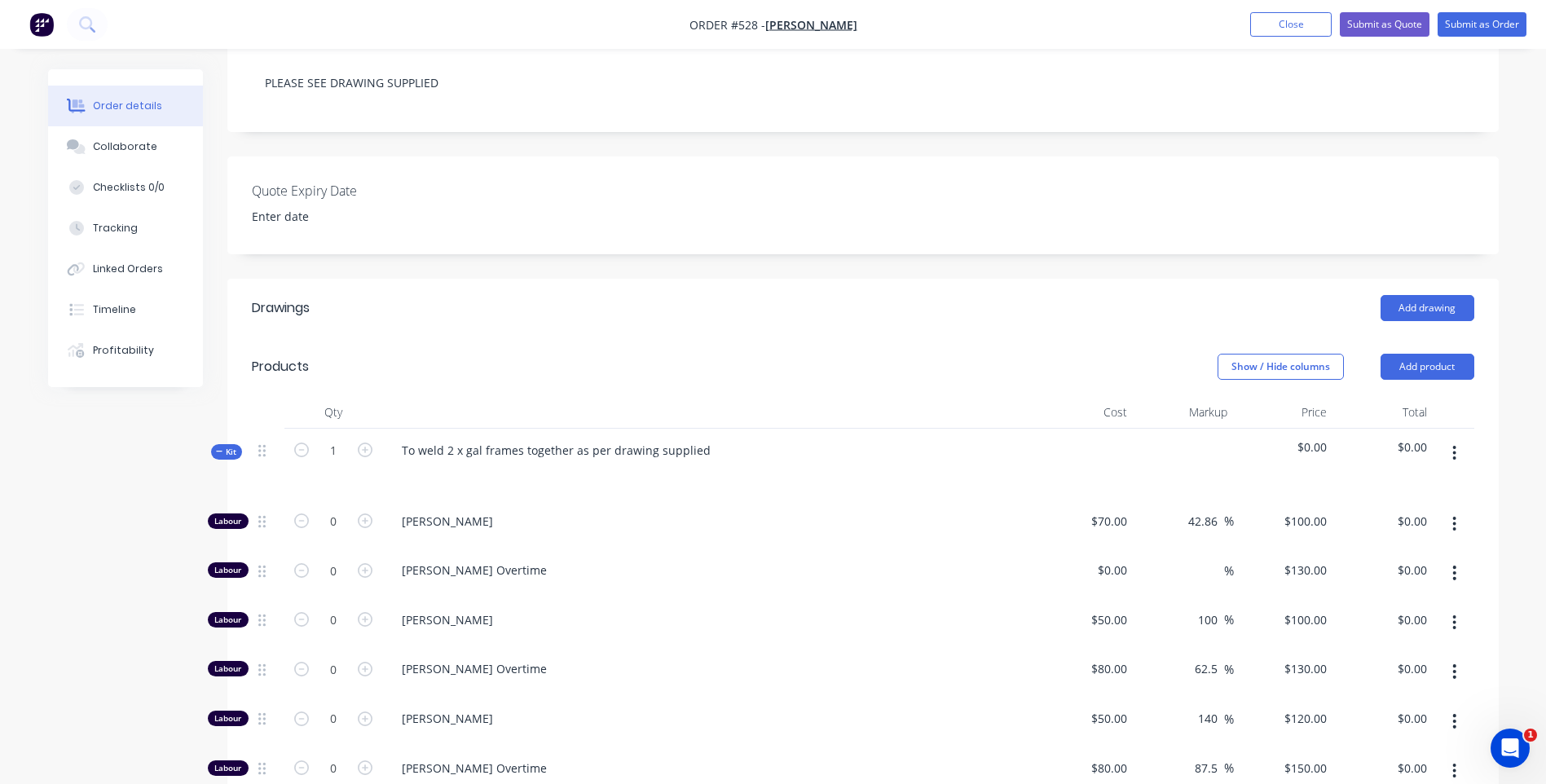
scroll to position [326, 0]
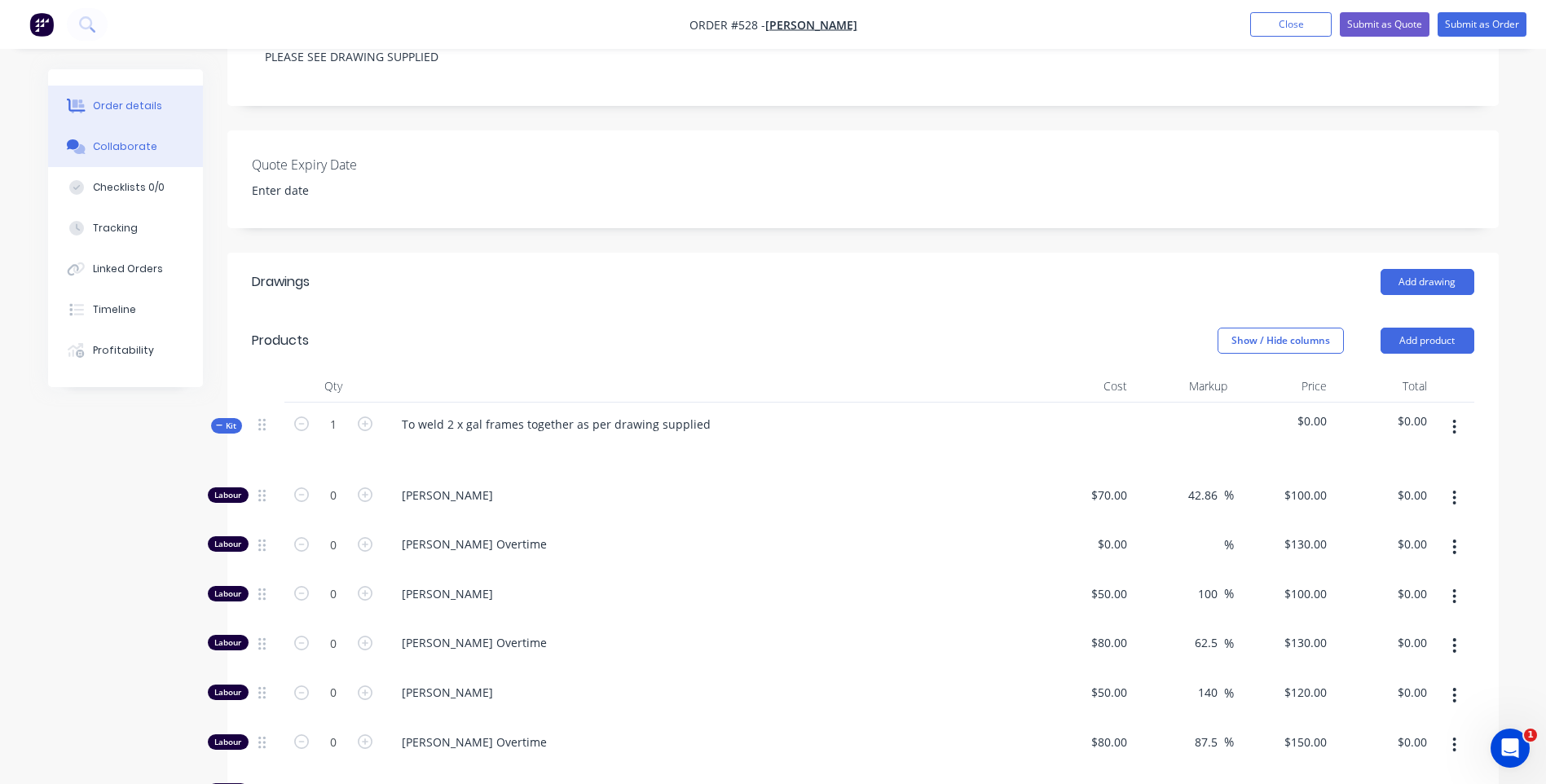
click at [114, 141] on div "Collaborate" at bounding box center [125, 146] width 65 height 14
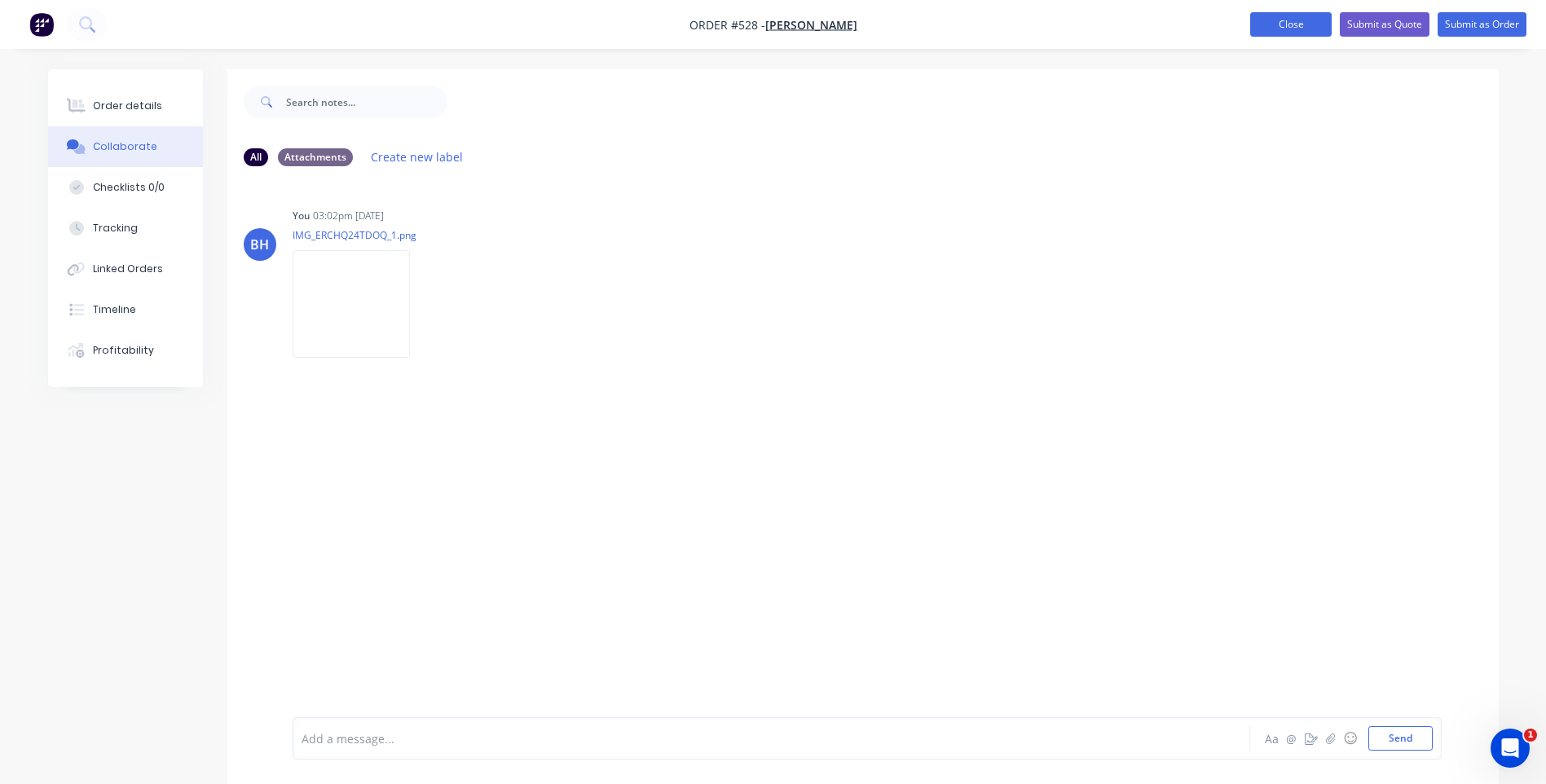
click at [1266, 25] on button "Close" at bounding box center [1290, 24] width 82 height 24
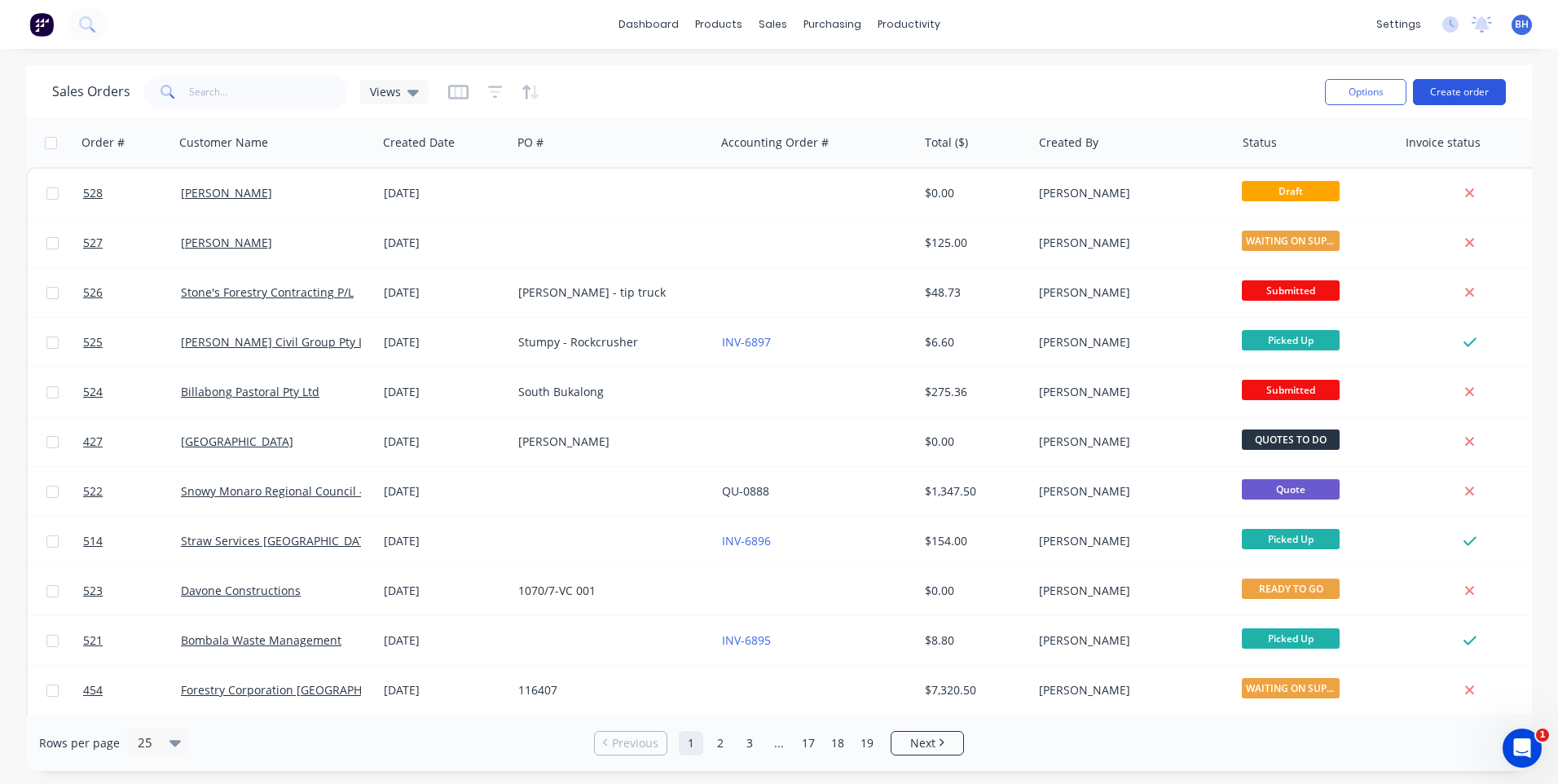
click at [1449, 88] on button "Create order" at bounding box center [1459, 92] width 93 height 26
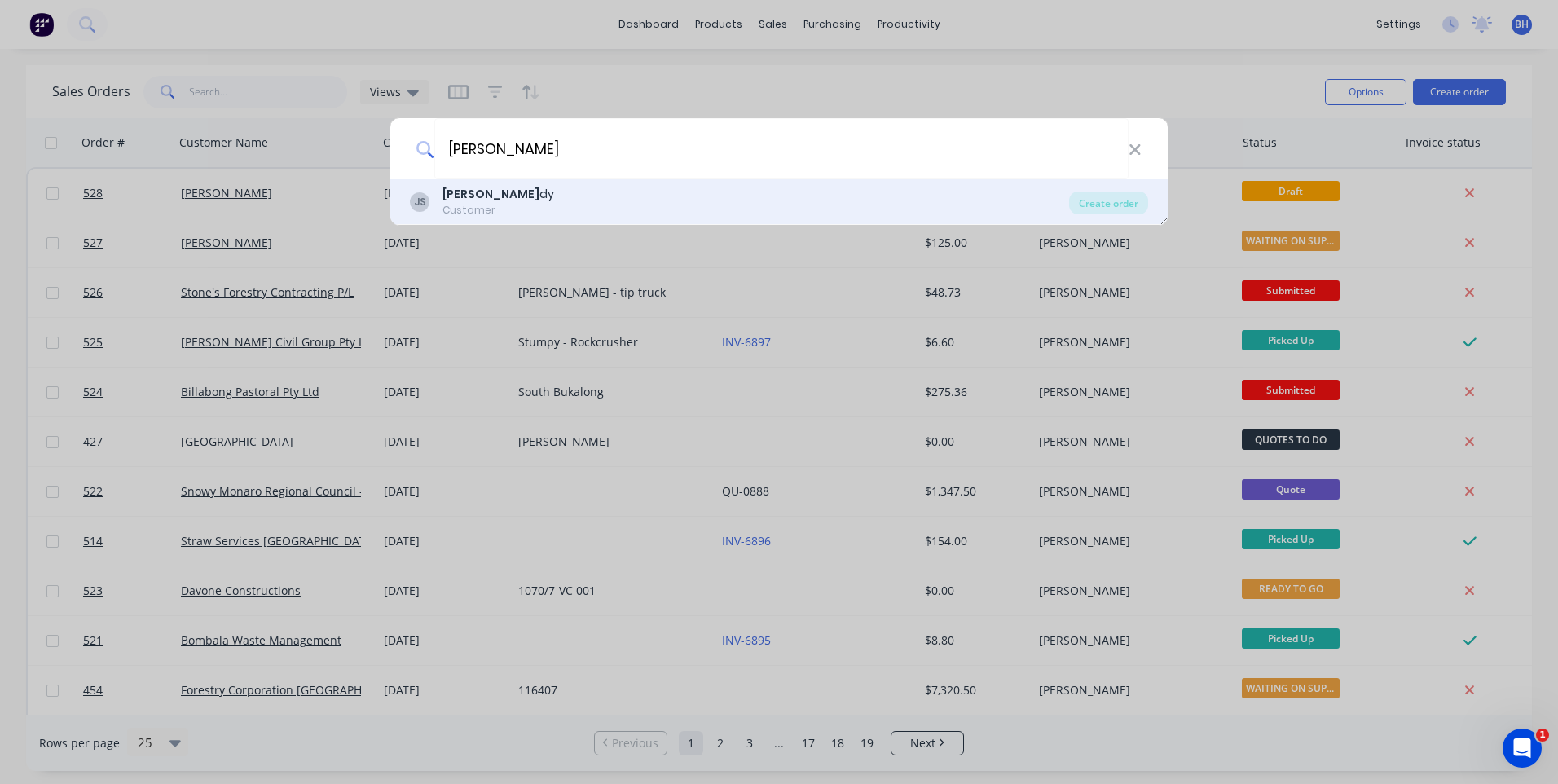
type input "john spee"
click at [566, 197] on div "JS John Spee dy Customer" at bounding box center [740, 202] width 659 height 32
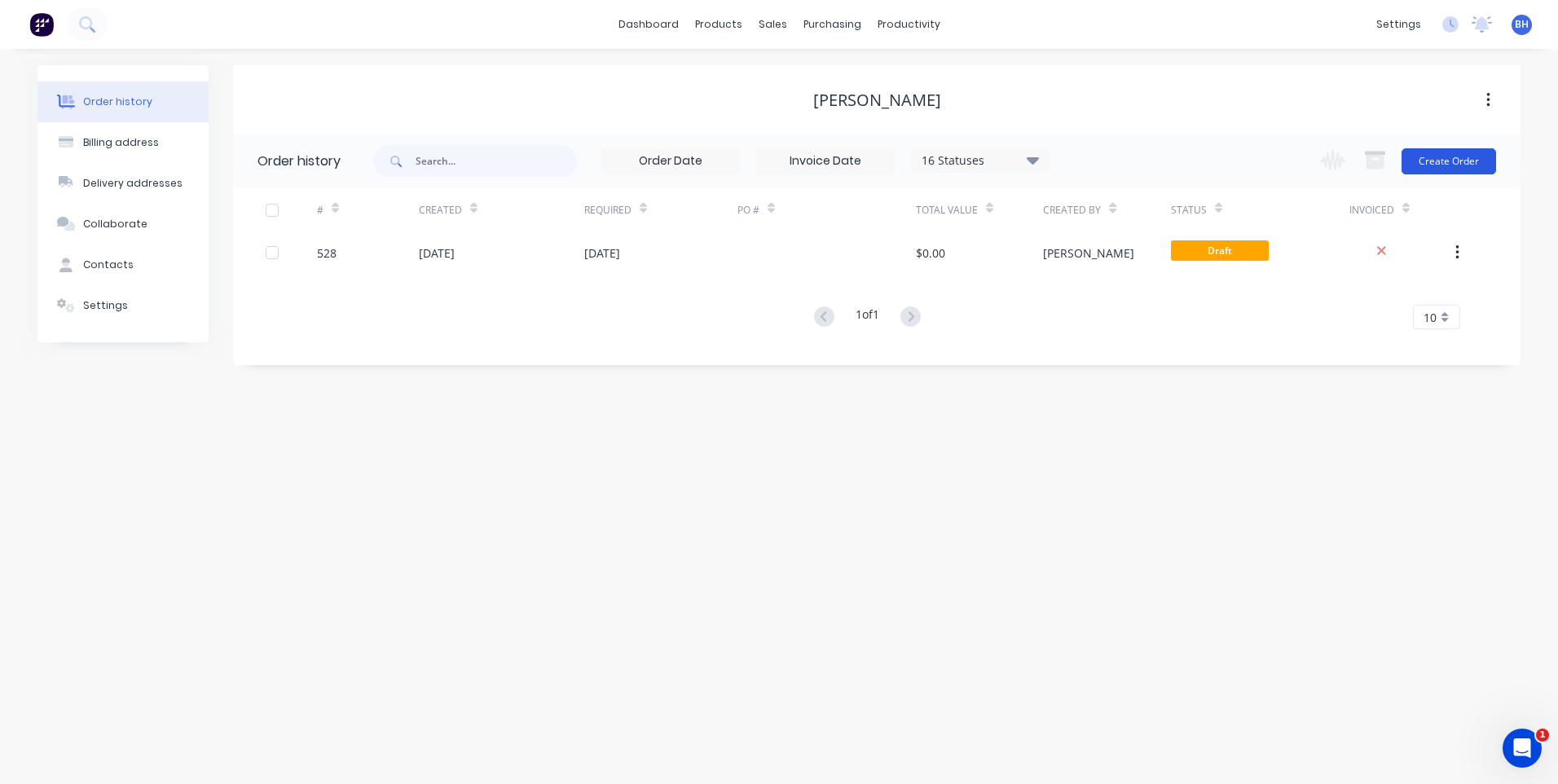
click at [1426, 160] on button "Create Order" at bounding box center [1449, 160] width 94 height 26
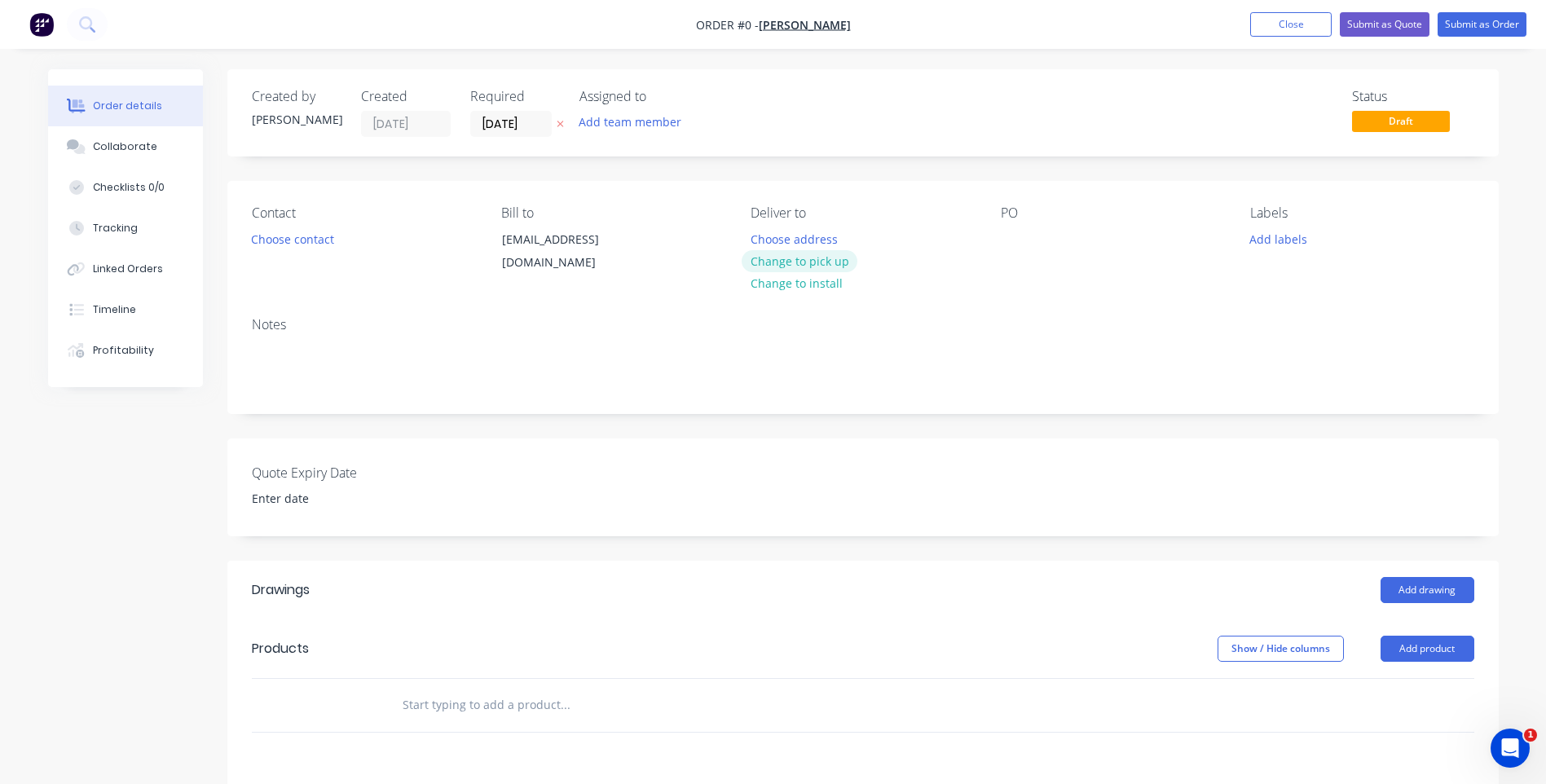
click at [819, 254] on button "Change to pick up" at bounding box center [799, 261] width 116 height 22
click at [521, 123] on input "[DATE]" at bounding box center [510, 124] width 80 height 24
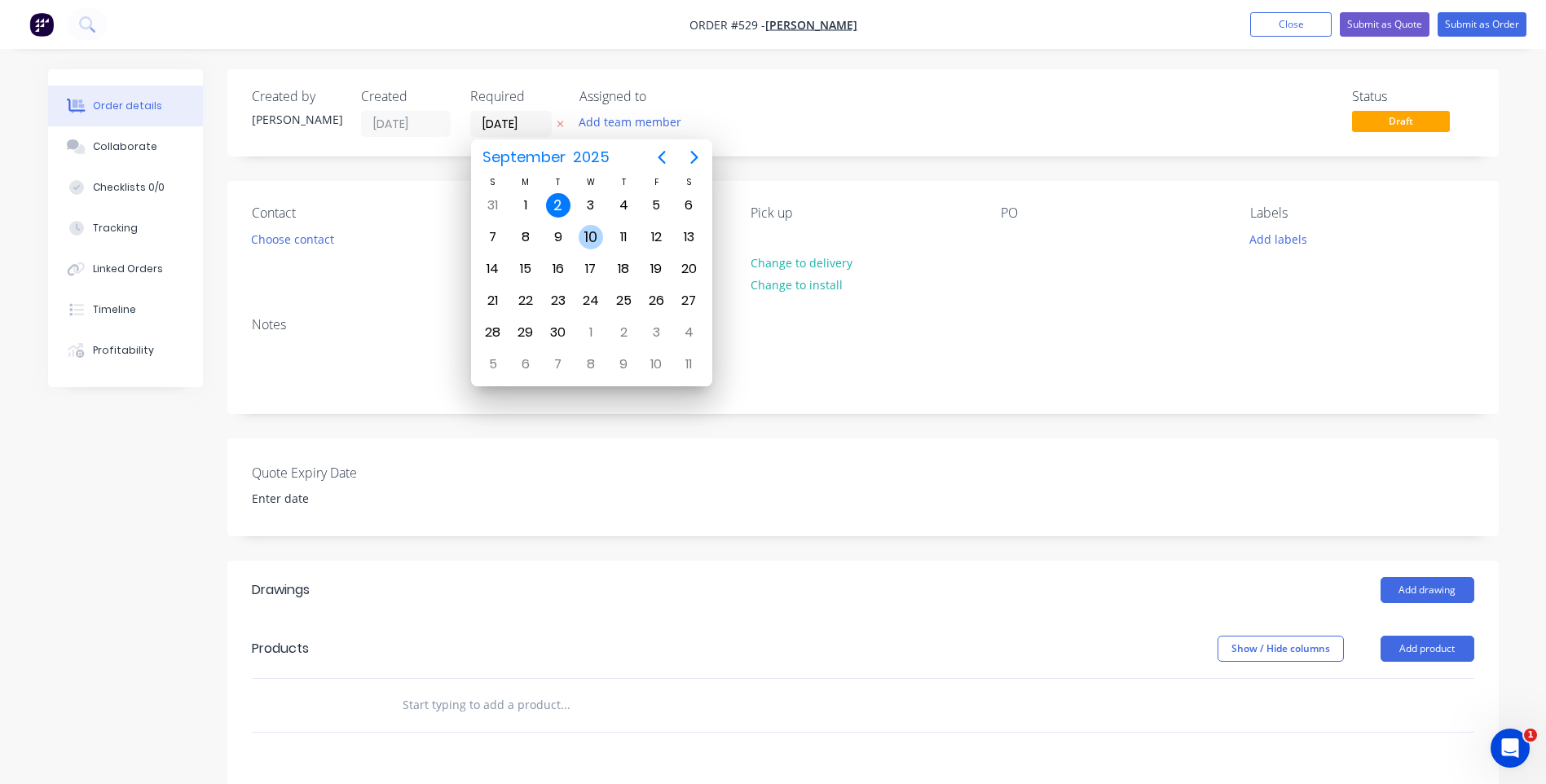
click at [581, 232] on div "10" at bounding box center [590, 237] width 24 height 24
type input "[DATE]"
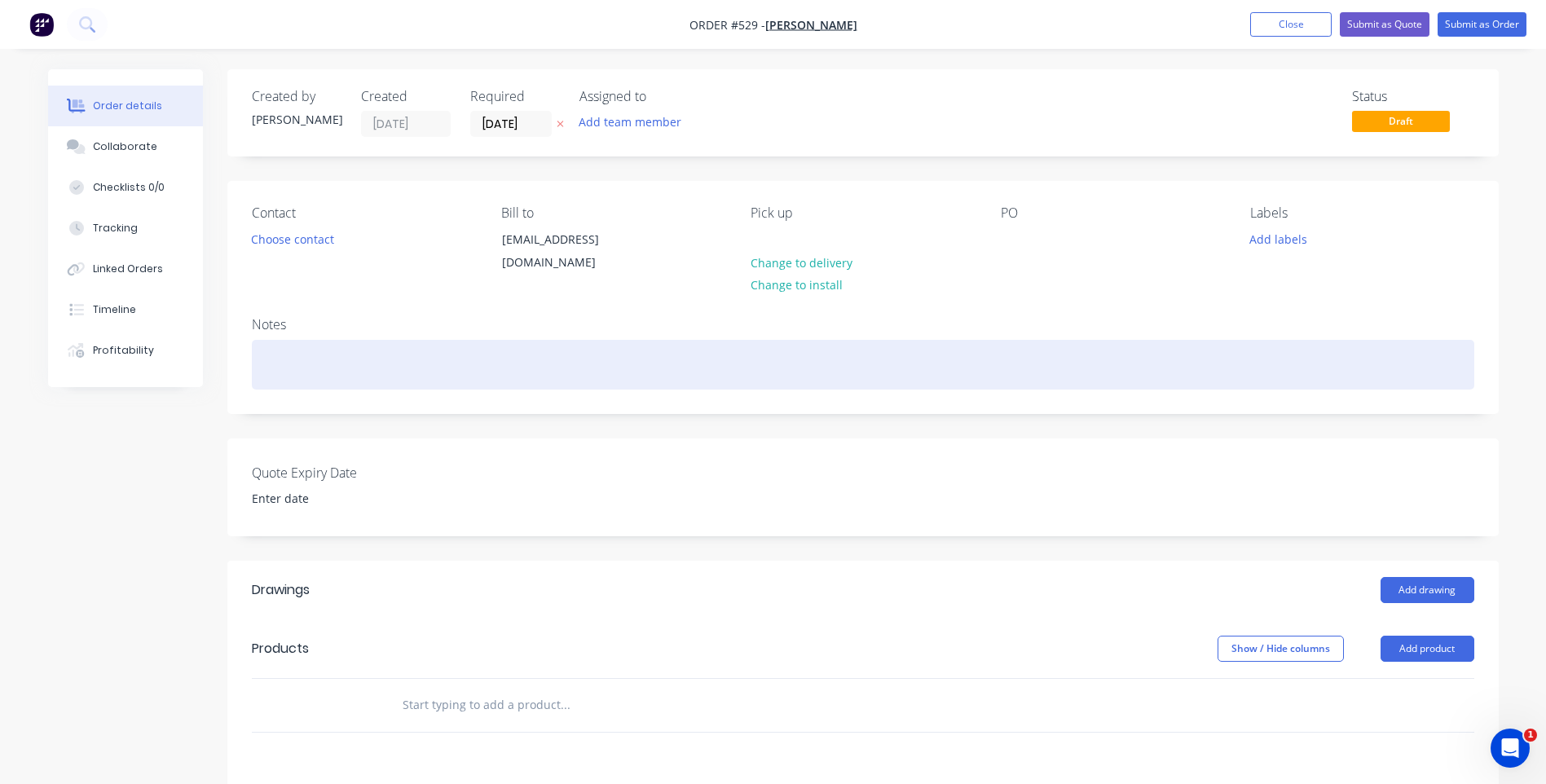
click at [384, 380] on div at bounding box center [863, 364] width 1222 height 50
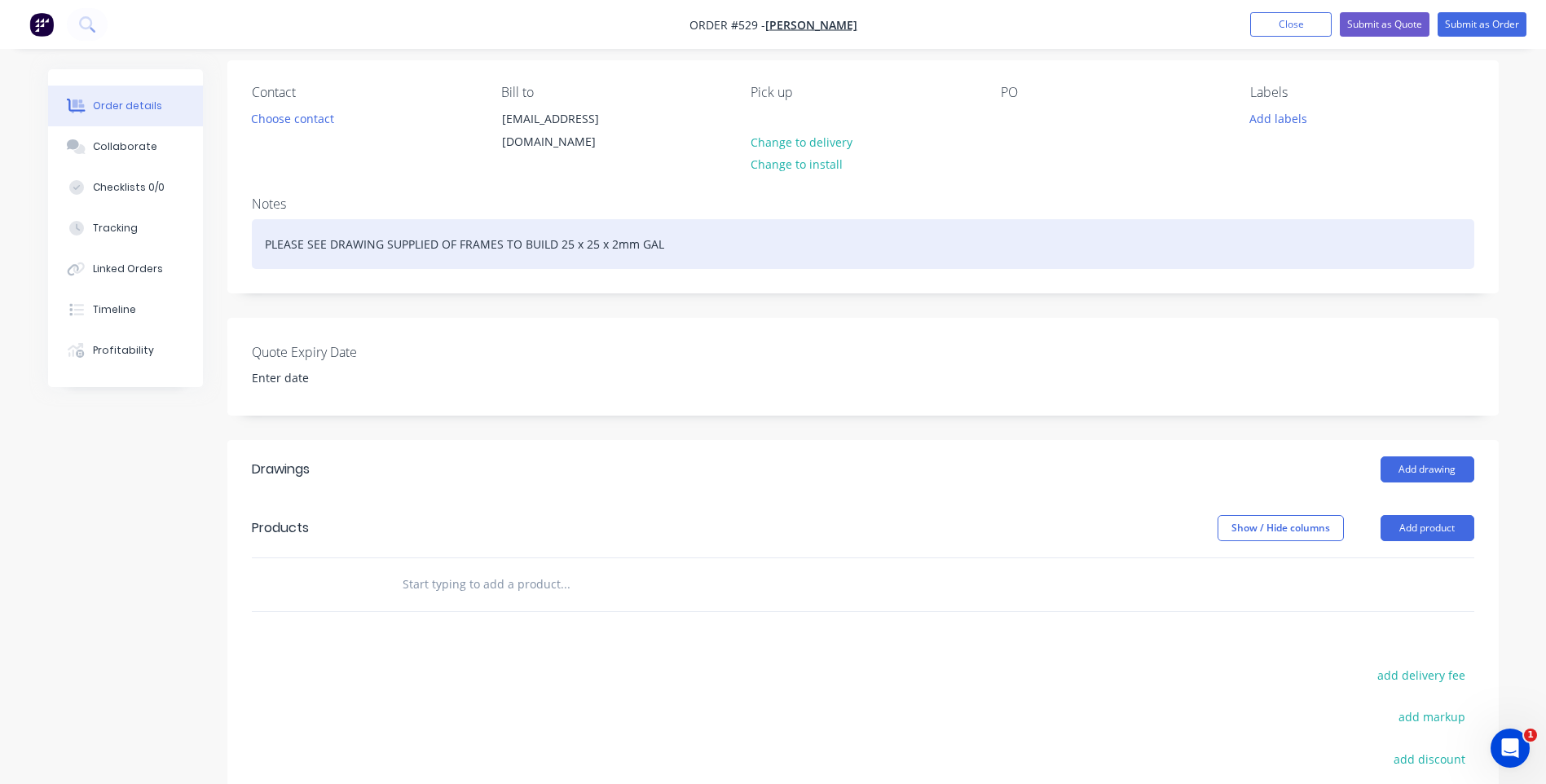
scroll to position [245, 0]
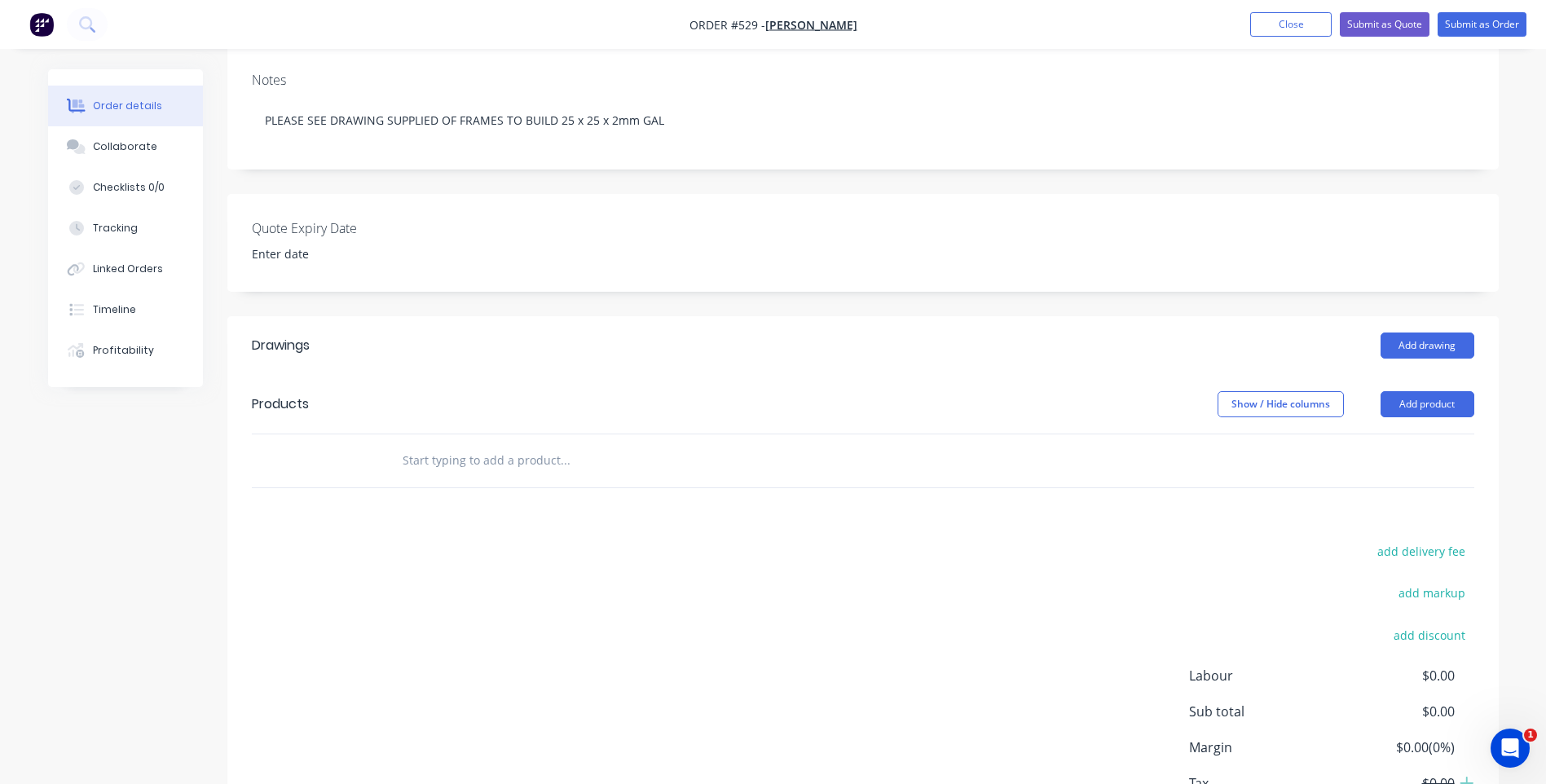
click at [500, 456] on input "text" at bounding box center [565, 460] width 326 height 33
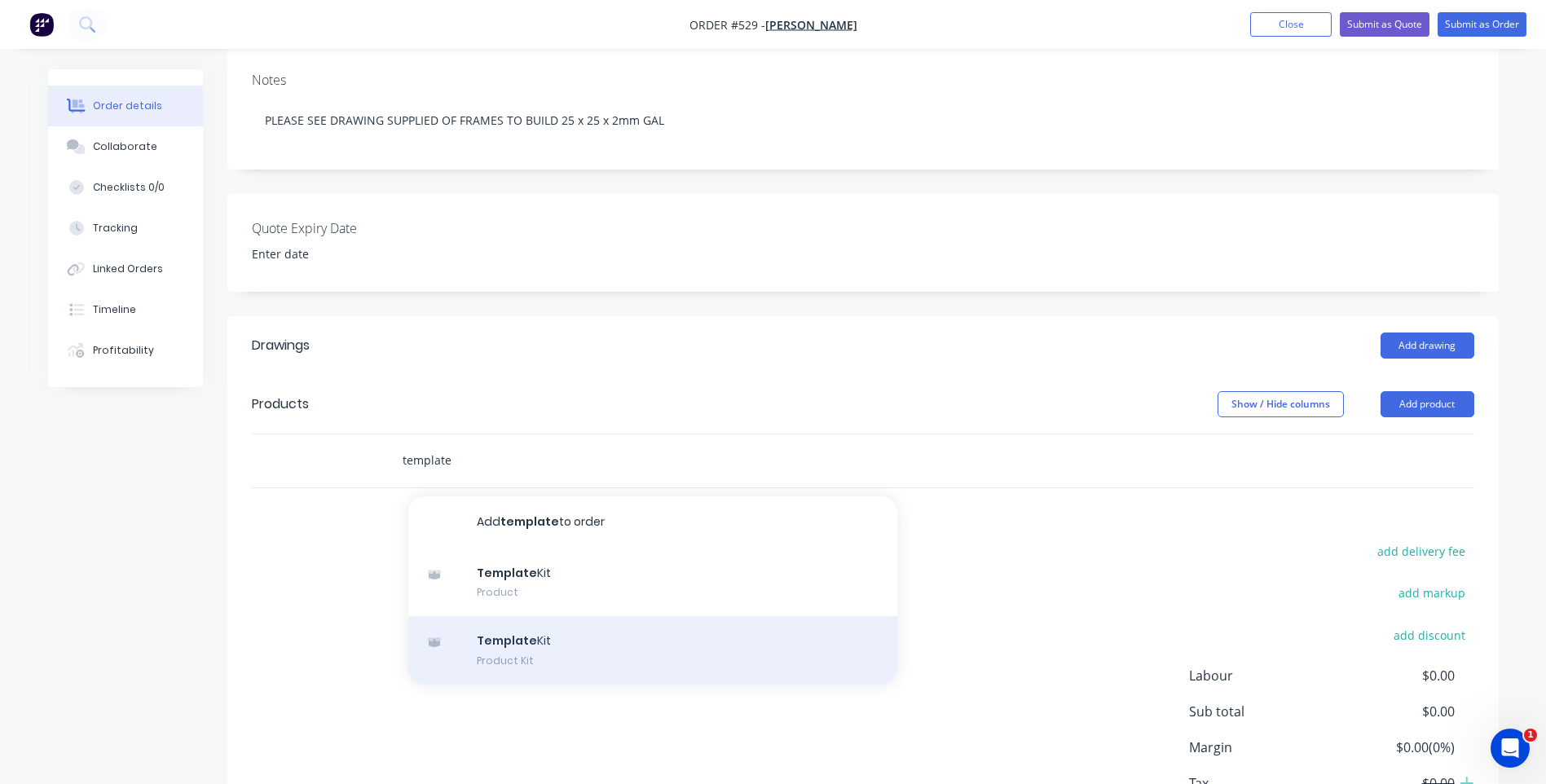
type input "template"
click at [507, 646] on div "Template Kit Product Kit" at bounding box center [653, 650] width 489 height 68
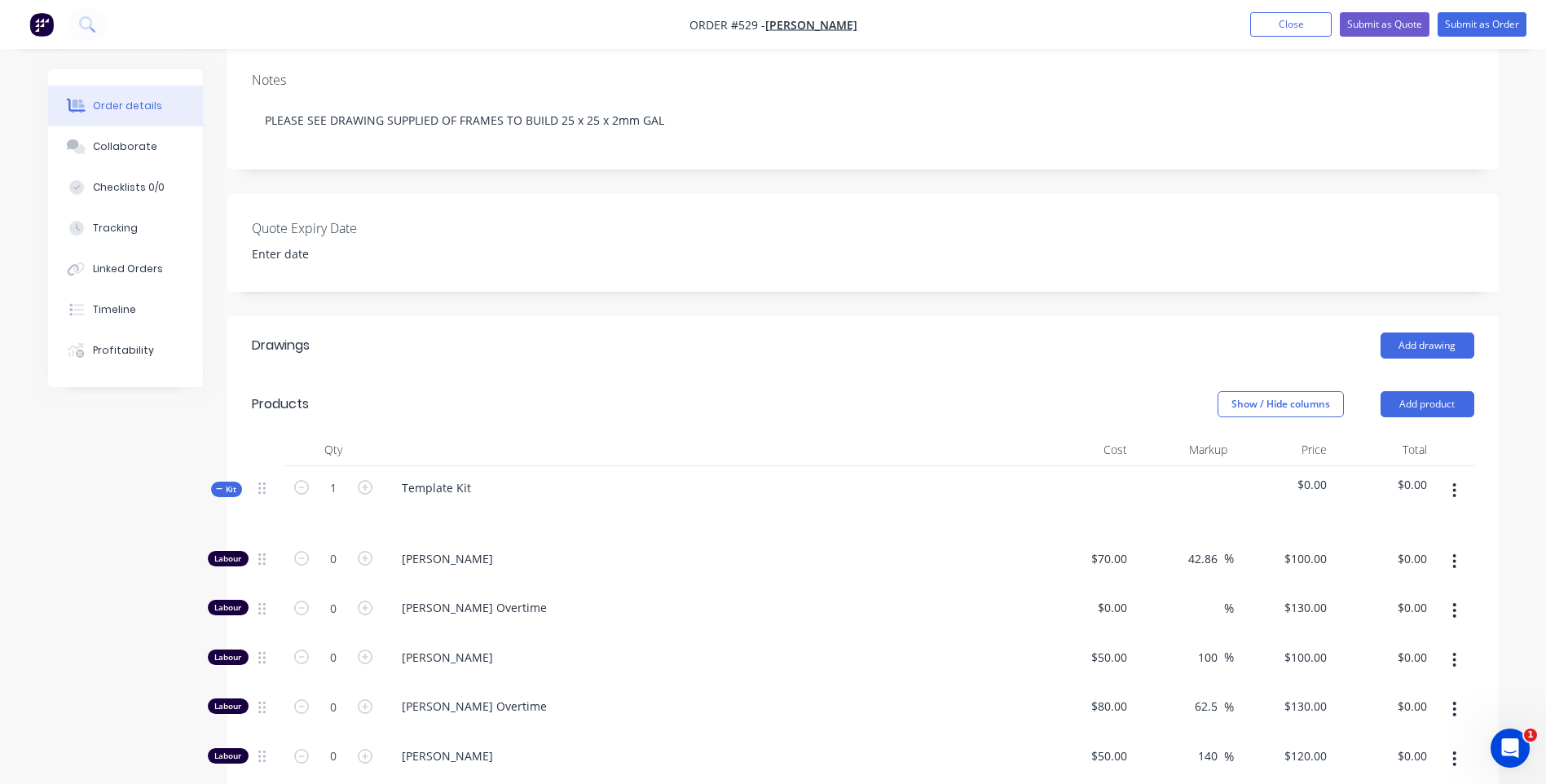
click at [496, 489] on div "Template Kit" at bounding box center [709, 502] width 652 height 71
click at [467, 491] on div "Template Kit" at bounding box center [435, 487] width 95 height 24
click at [631, 417] on header "Products Show / Hide columns Add product" at bounding box center [863, 404] width 1271 height 59
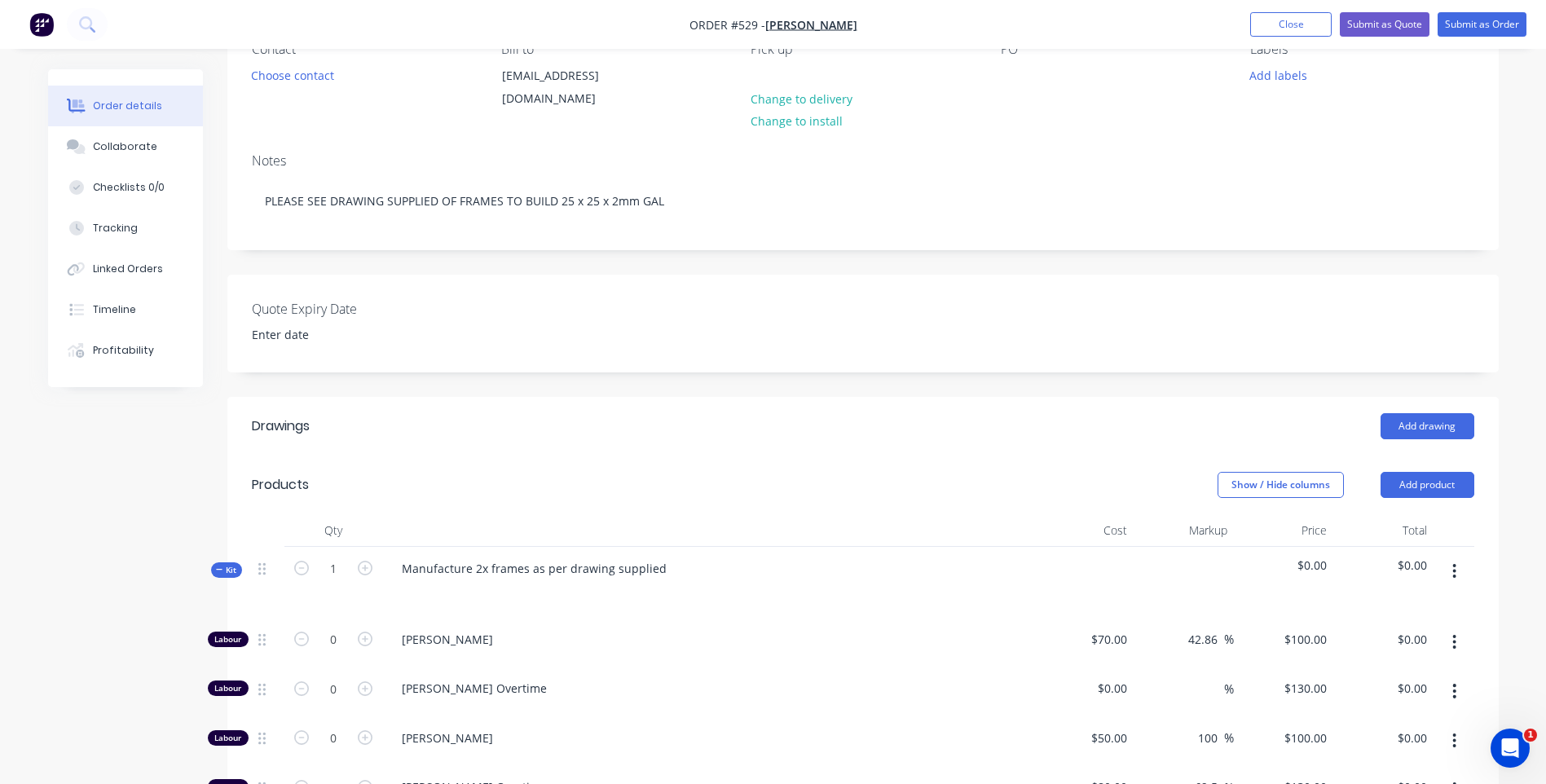
scroll to position [163, 0]
click at [518, 318] on div "Quote Expiry Date" at bounding box center [863, 324] width 1271 height 97
click at [478, 571] on div "Manufacture 2x frames as per drawing supplied" at bounding box center [534, 569] width 291 height 24
click at [493, 569] on div "Manufacture 2 x frames as per drawing supplied" at bounding box center [536, 569] width 294 height 24
click at [487, 567] on div "Manufacture 2 x frames as per drawing supplied" at bounding box center [536, 569] width 294 height 24
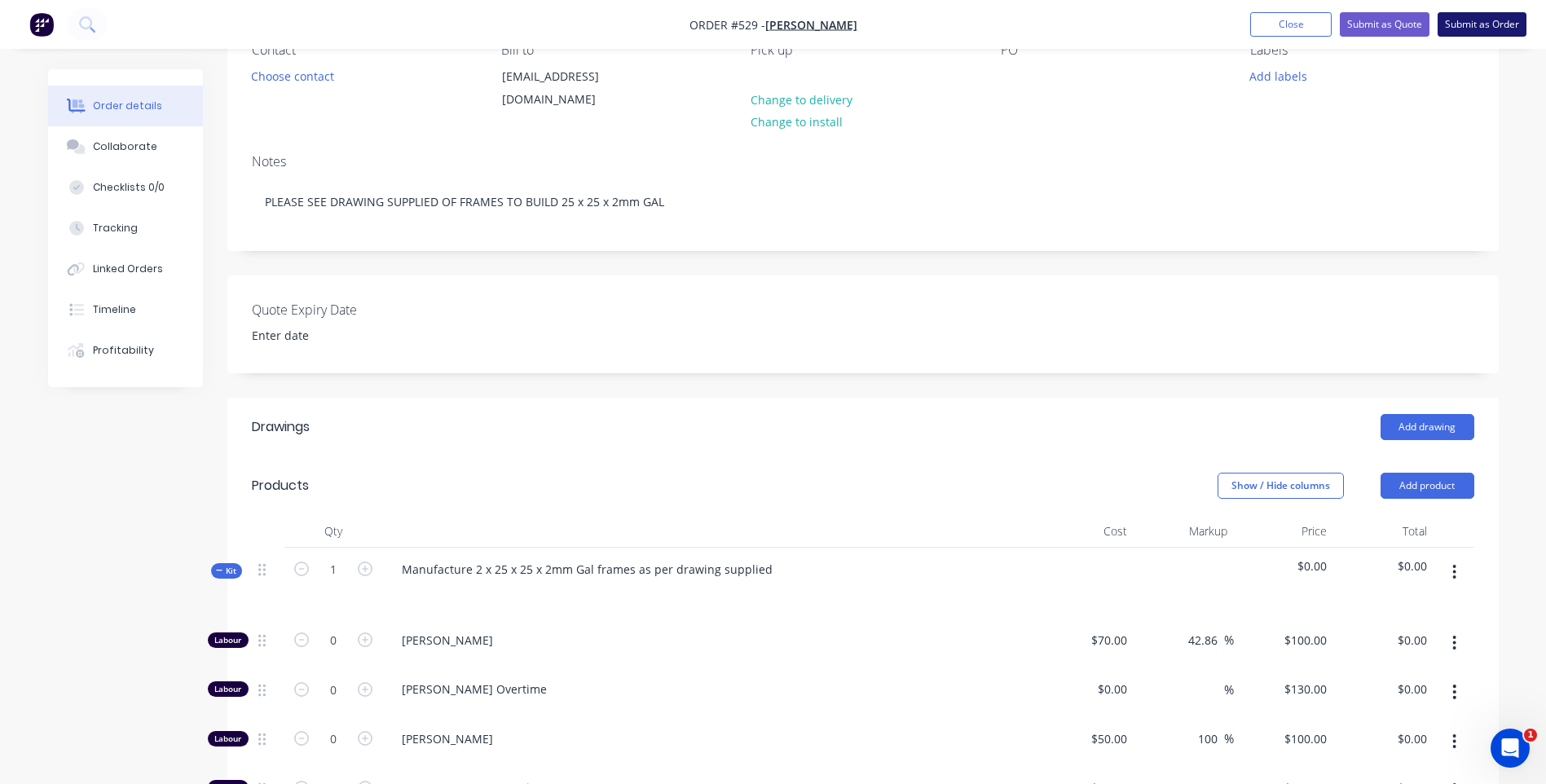
click at [1464, 18] on button "Submit as Order" at bounding box center [1482, 24] width 89 height 24
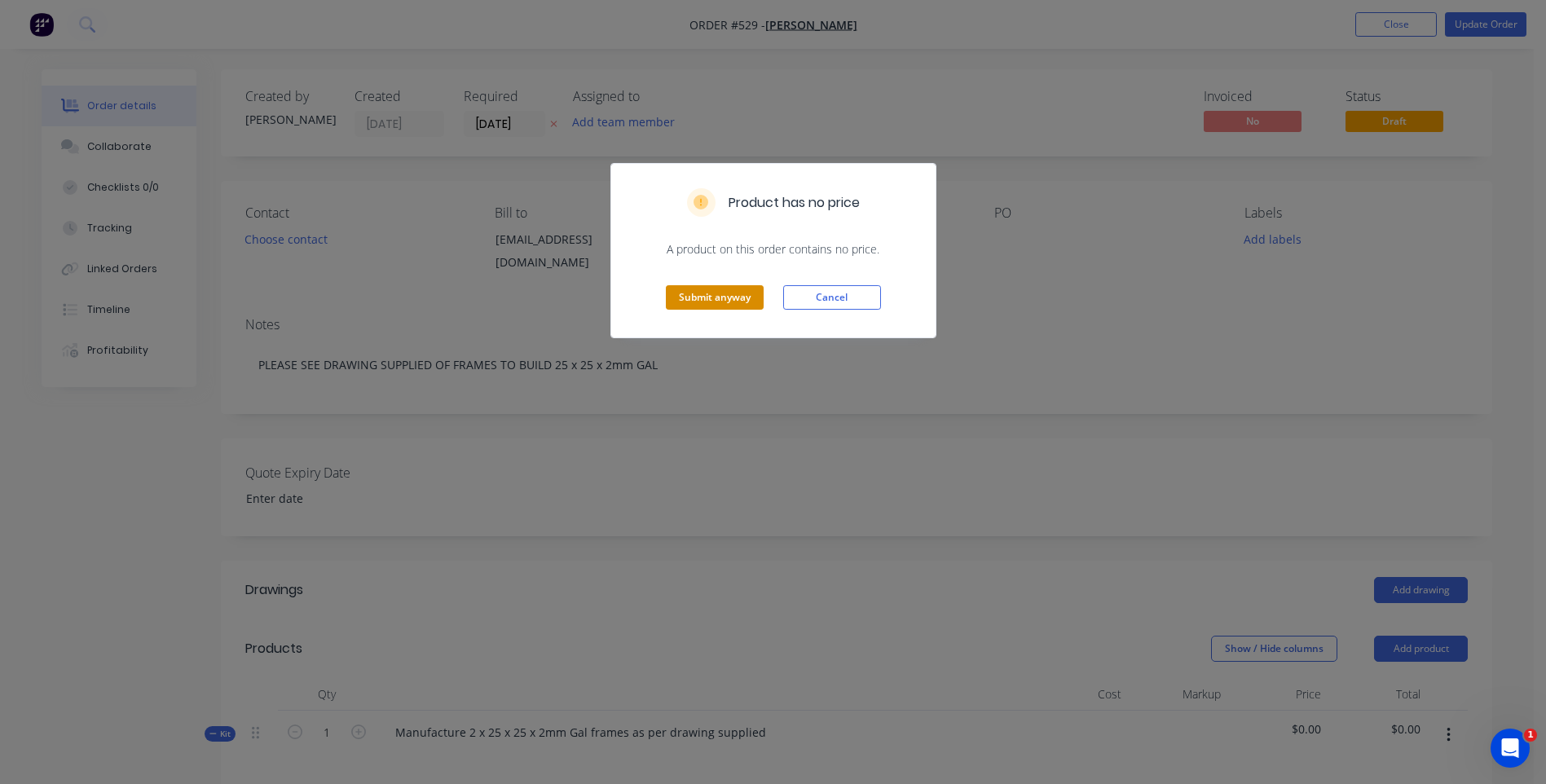
click at [710, 292] on button "Submit anyway" at bounding box center [715, 297] width 98 height 24
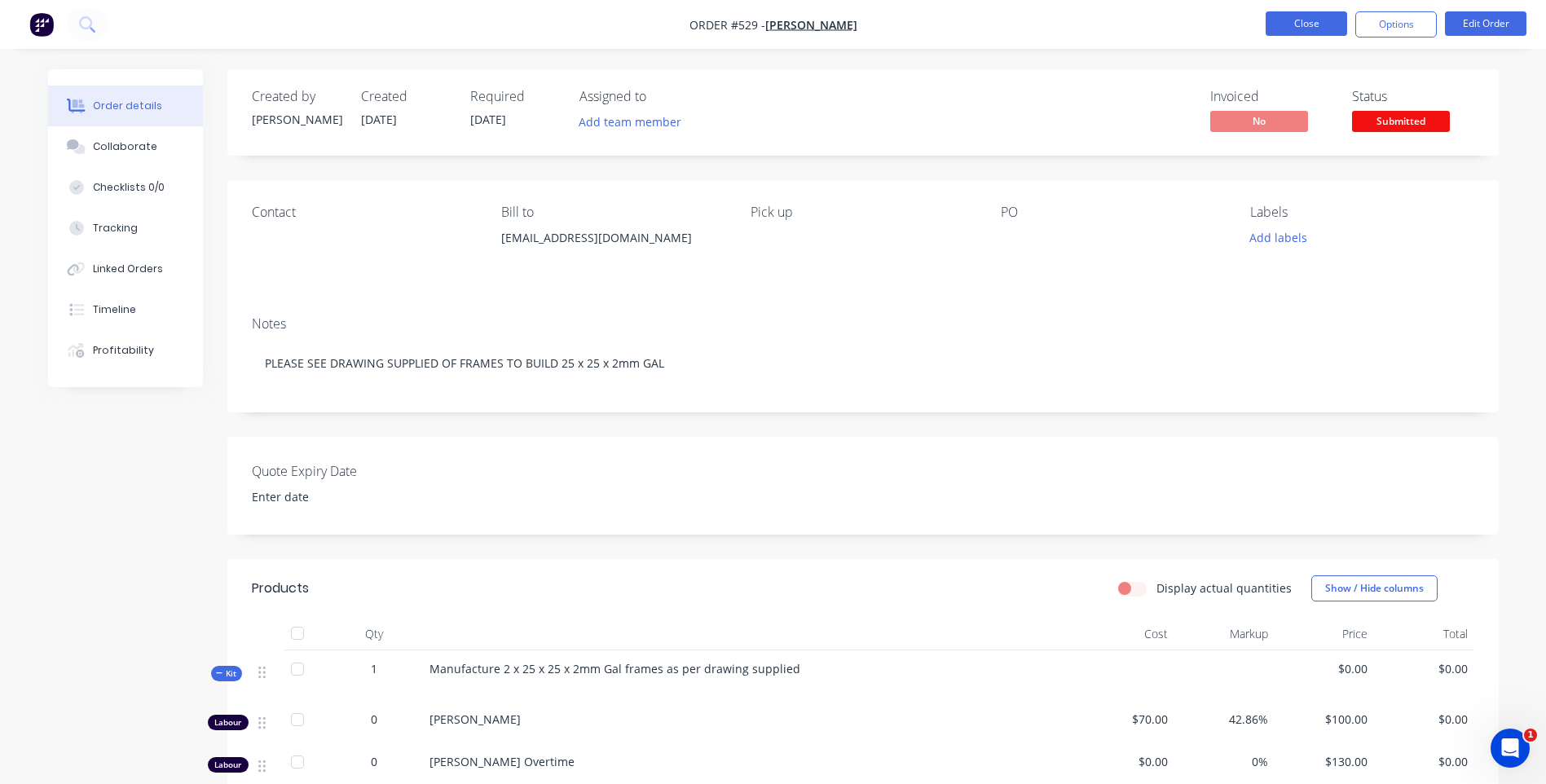
click at [1292, 20] on button "Close" at bounding box center [1306, 24] width 82 height 24
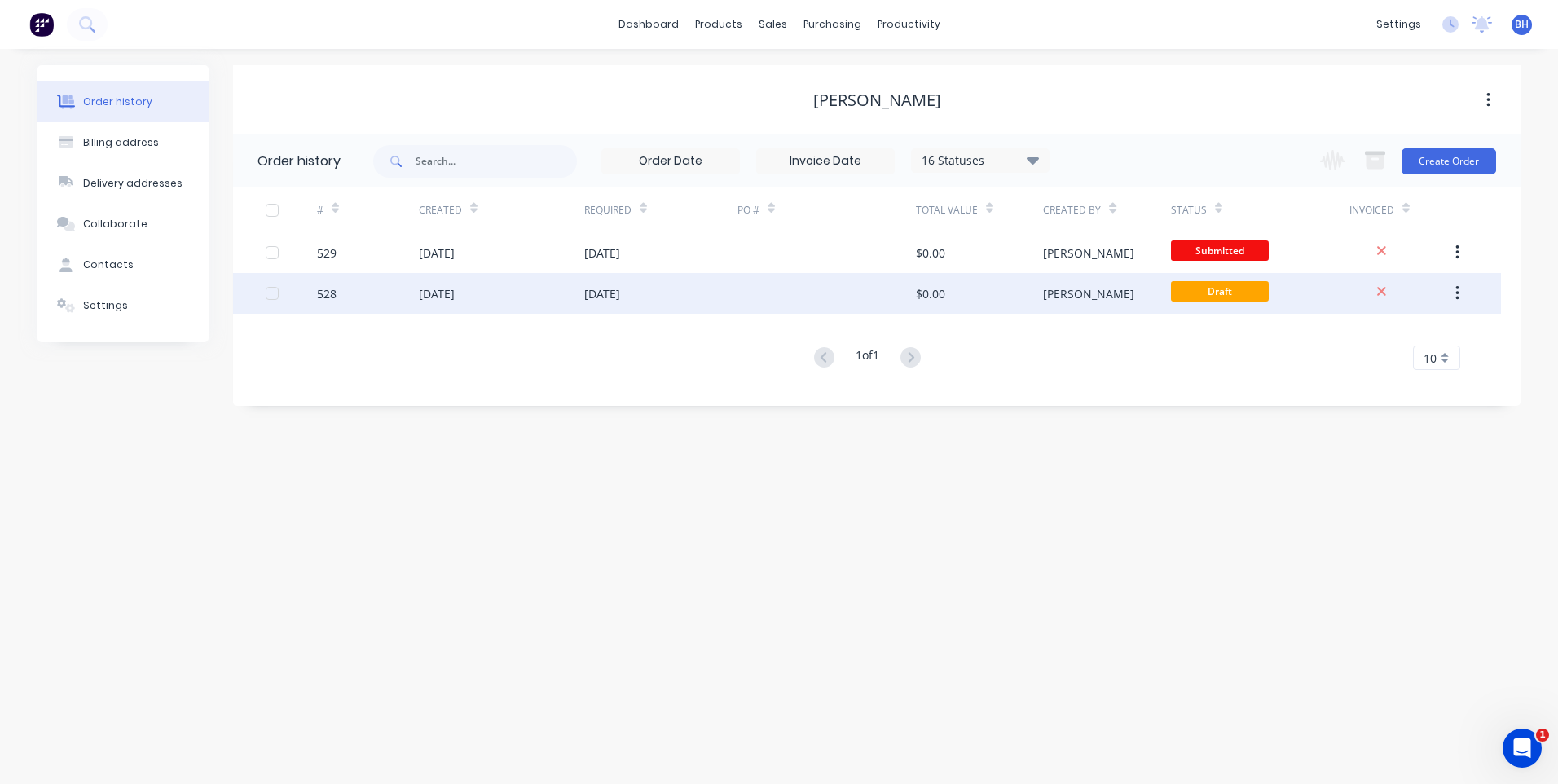
click at [707, 288] on div "10 Sep 2025" at bounding box center [661, 293] width 153 height 40
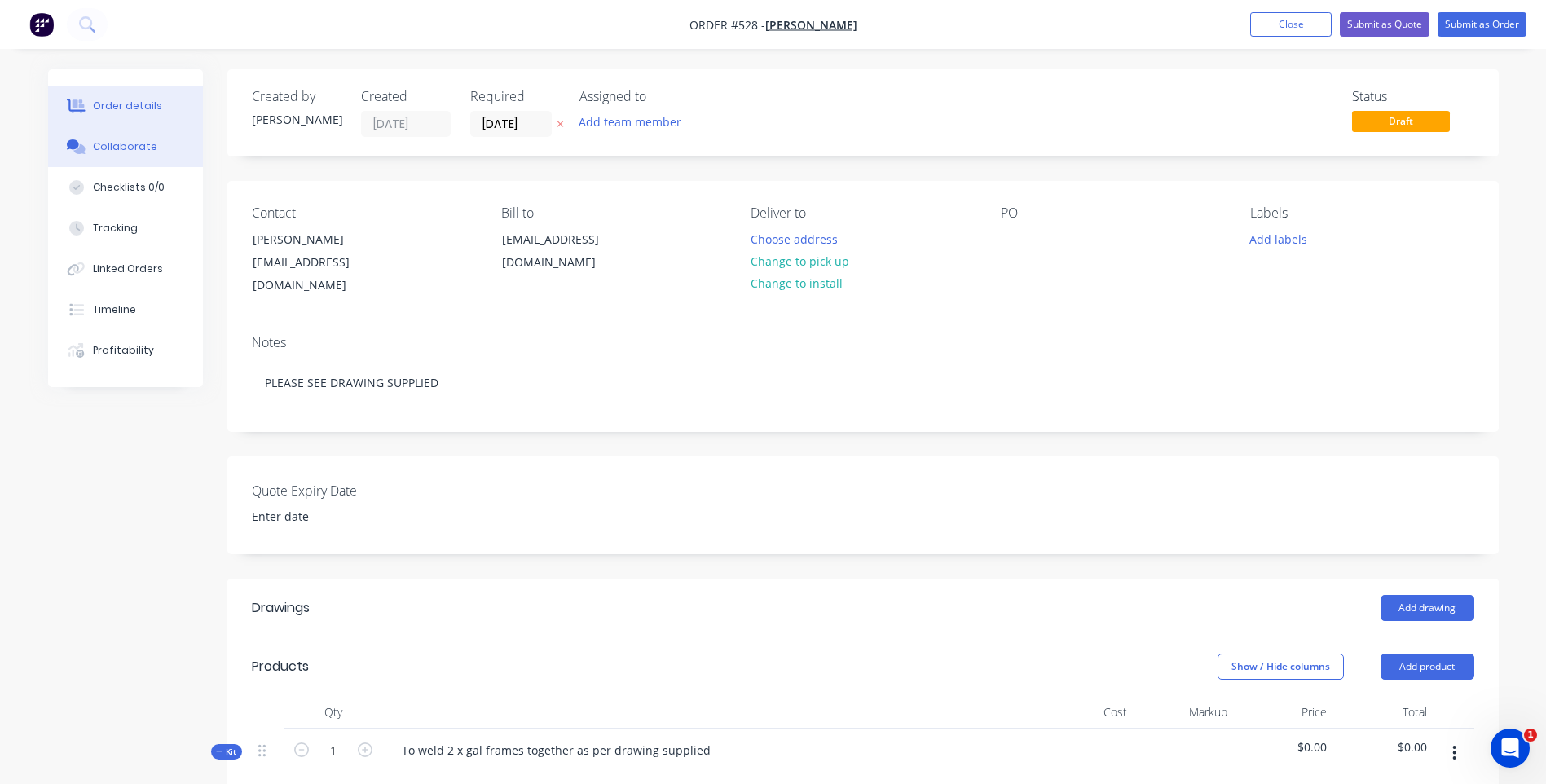
click at [131, 137] on button "Collaborate" at bounding box center [125, 146] width 155 height 40
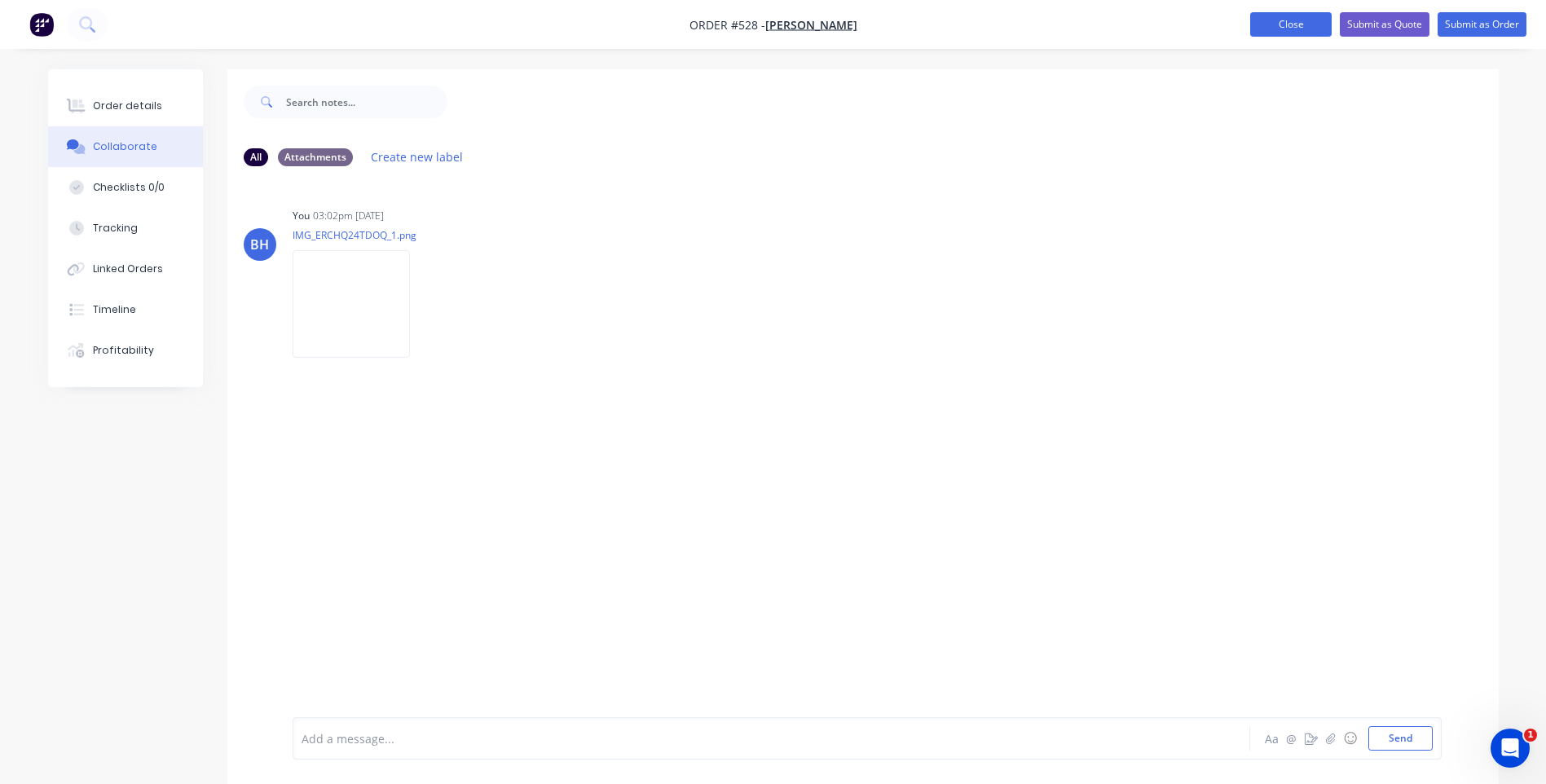
click at [1289, 24] on button "Close" at bounding box center [1290, 24] width 82 height 24
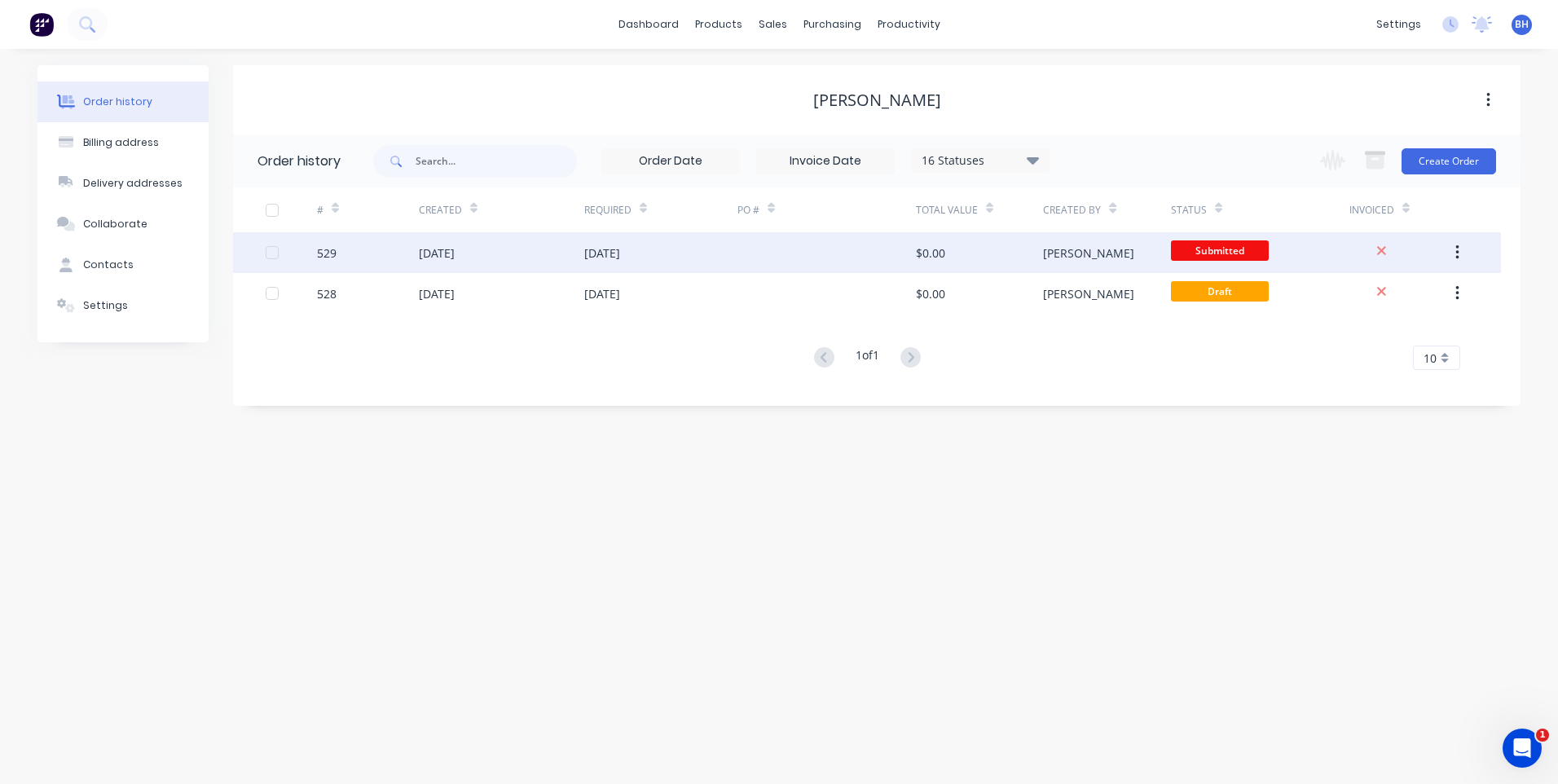
click at [802, 244] on div at bounding box center [826, 252] width 178 height 40
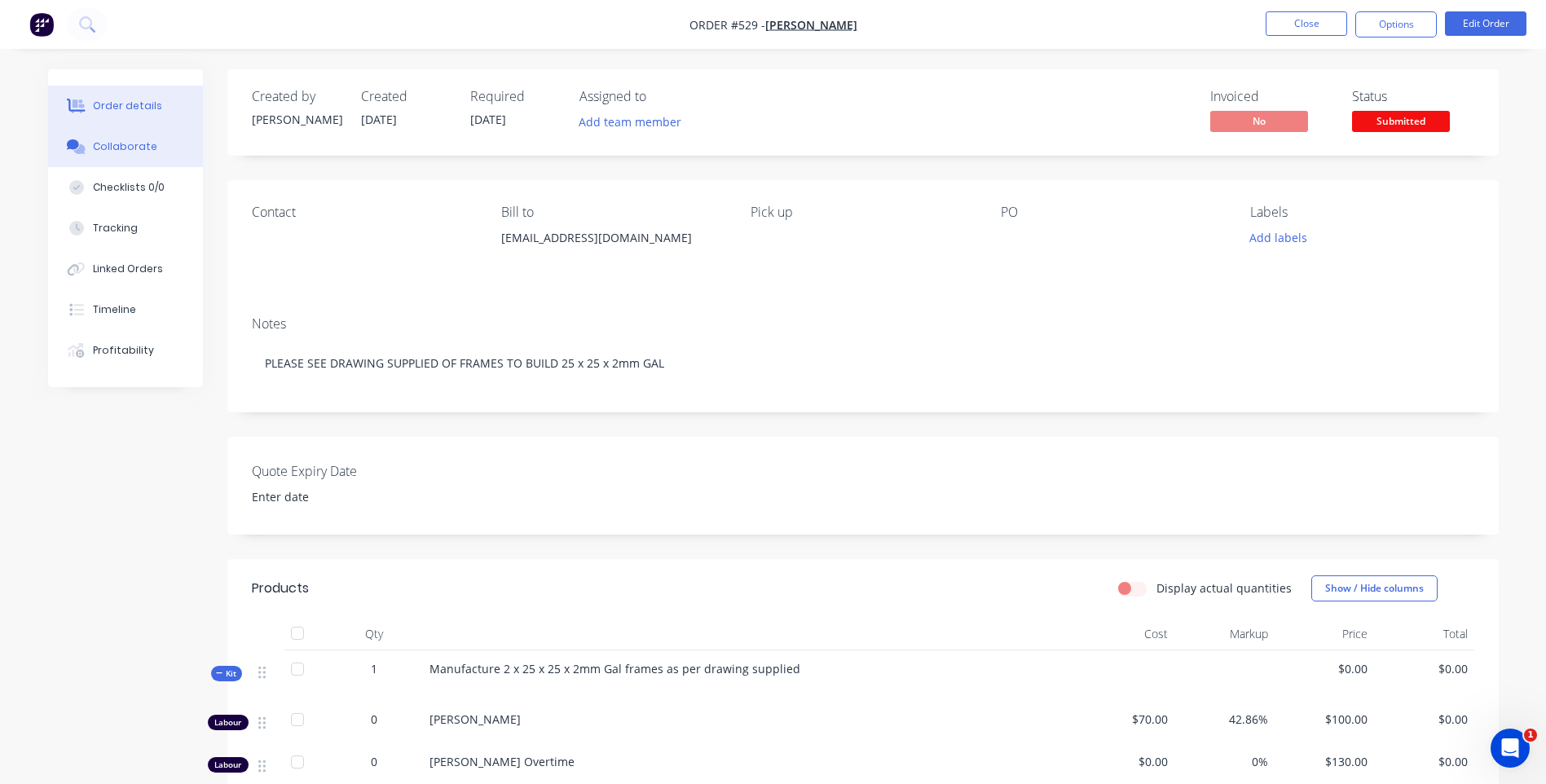
click at [145, 141] on div "Collaborate" at bounding box center [125, 146] width 65 height 14
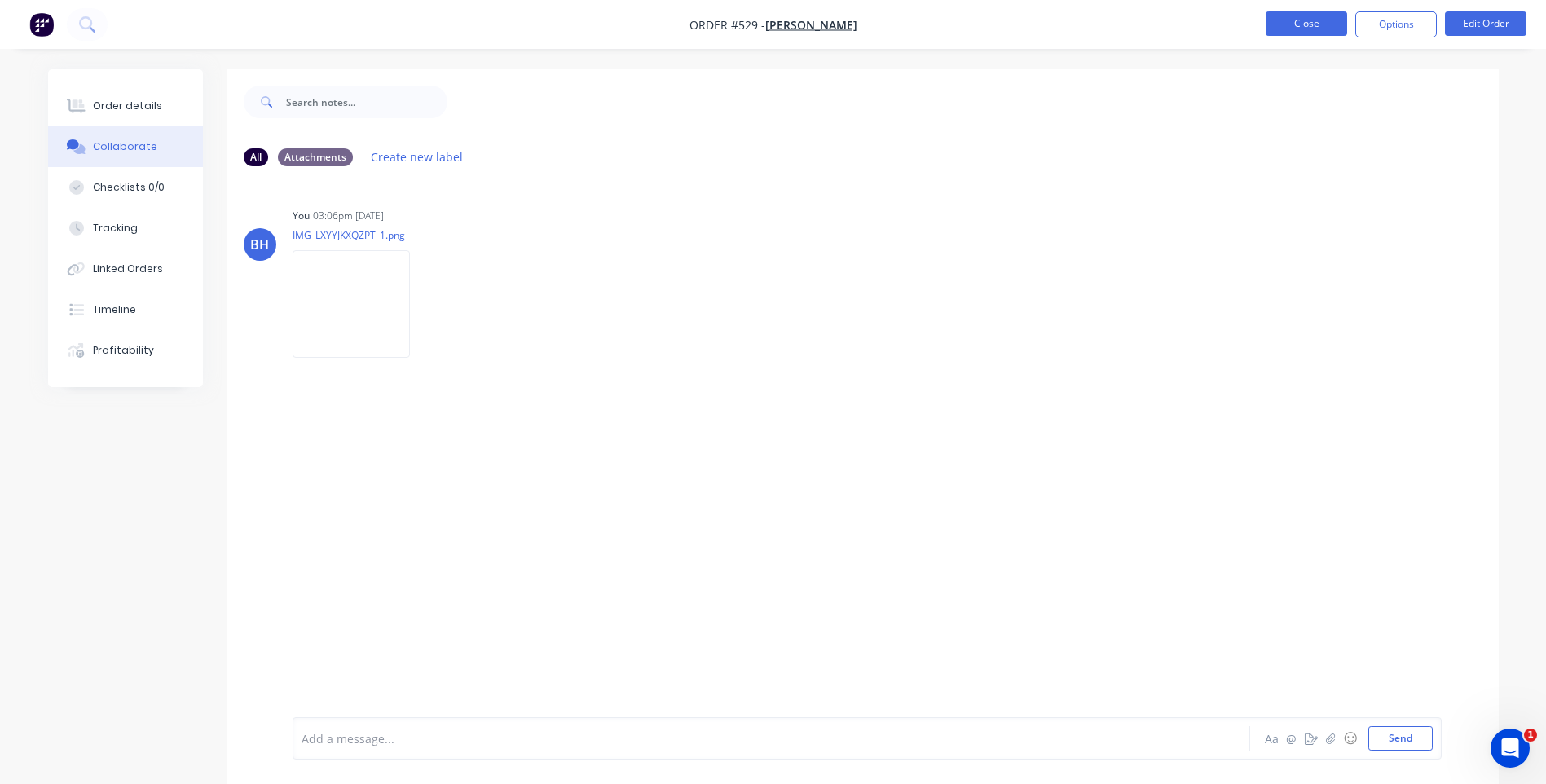
click at [1274, 18] on button "Close" at bounding box center [1306, 24] width 82 height 24
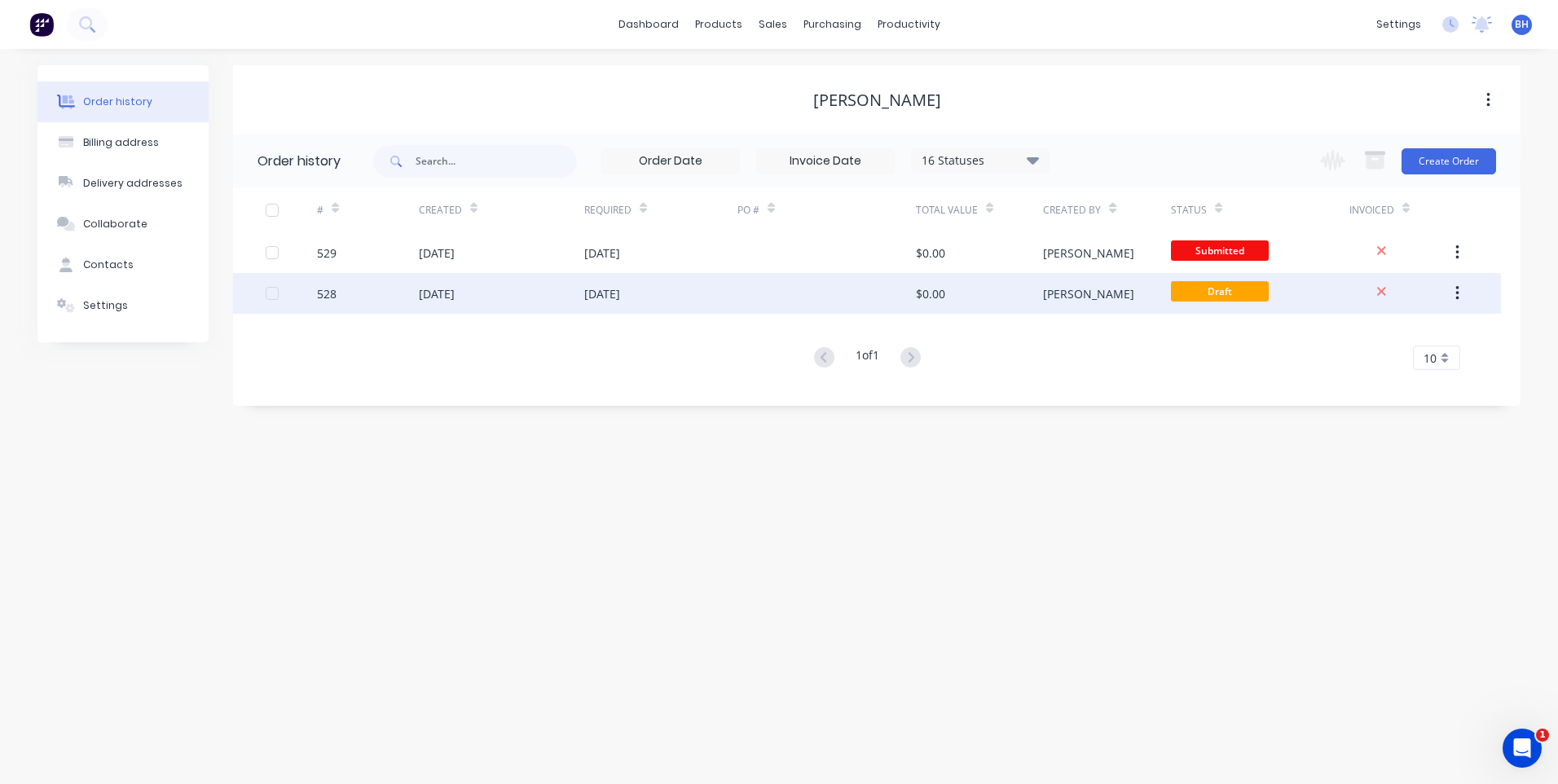
click at [1123, 286] on div "[PERSON_NAME]" at bounding box center [1106, 293] width 127 height 40
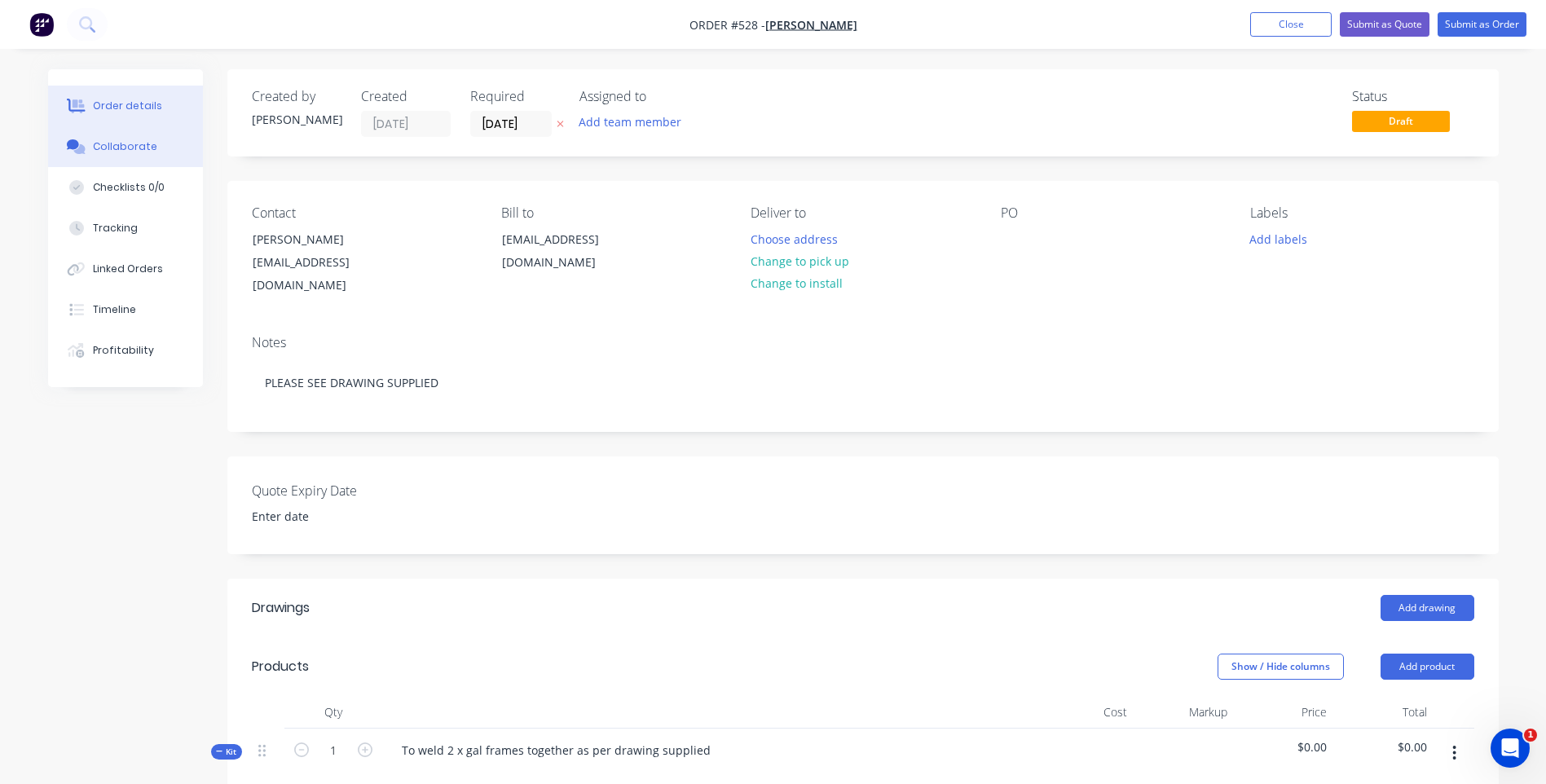
click at [144, 144] on div "Collaborate" at bounding box center [125, 146] width 65 height 14
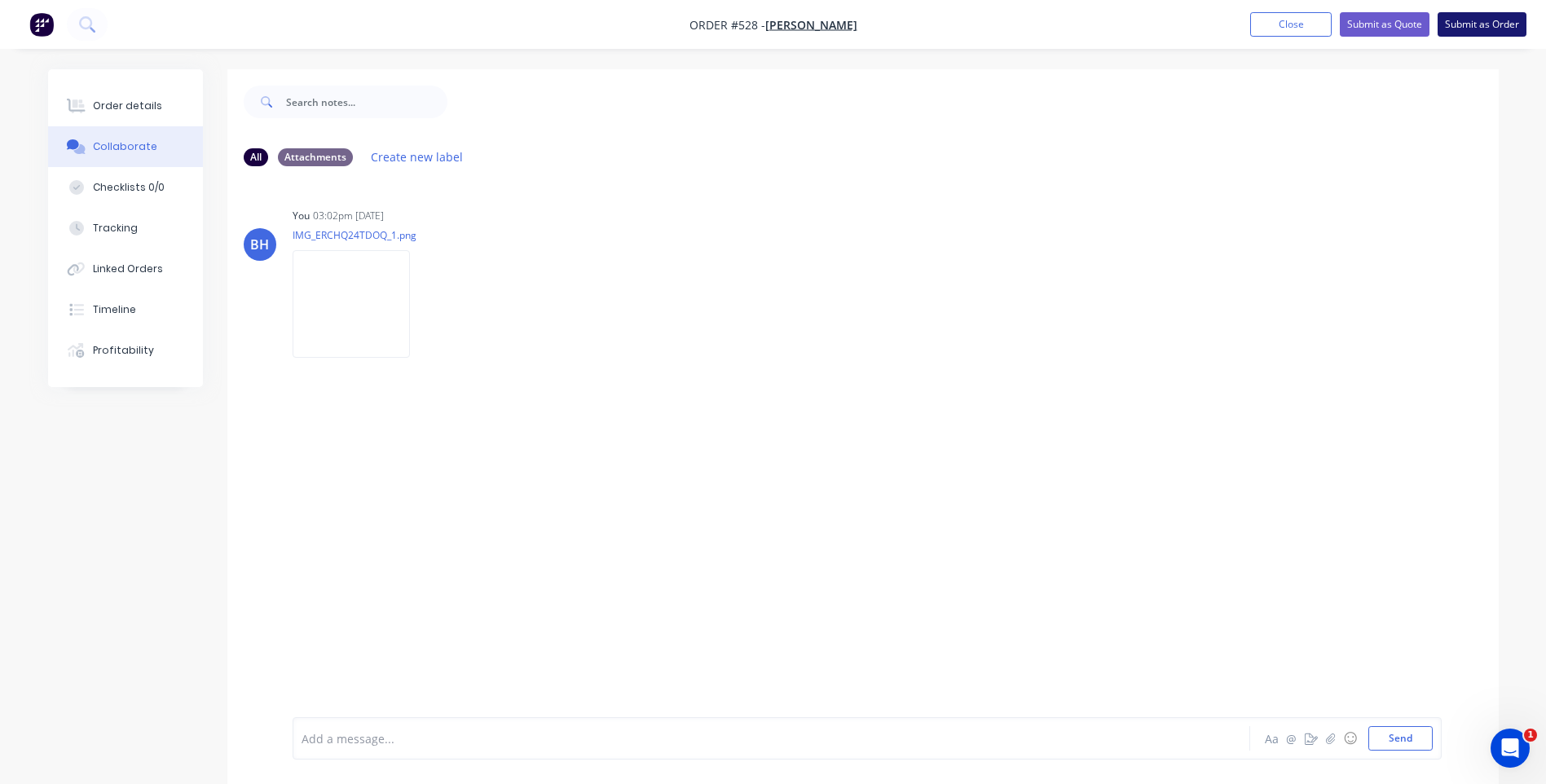
click at [1469, 21] on button "Submit as Order" at bounding box center [1482, 24] width 89 height 24
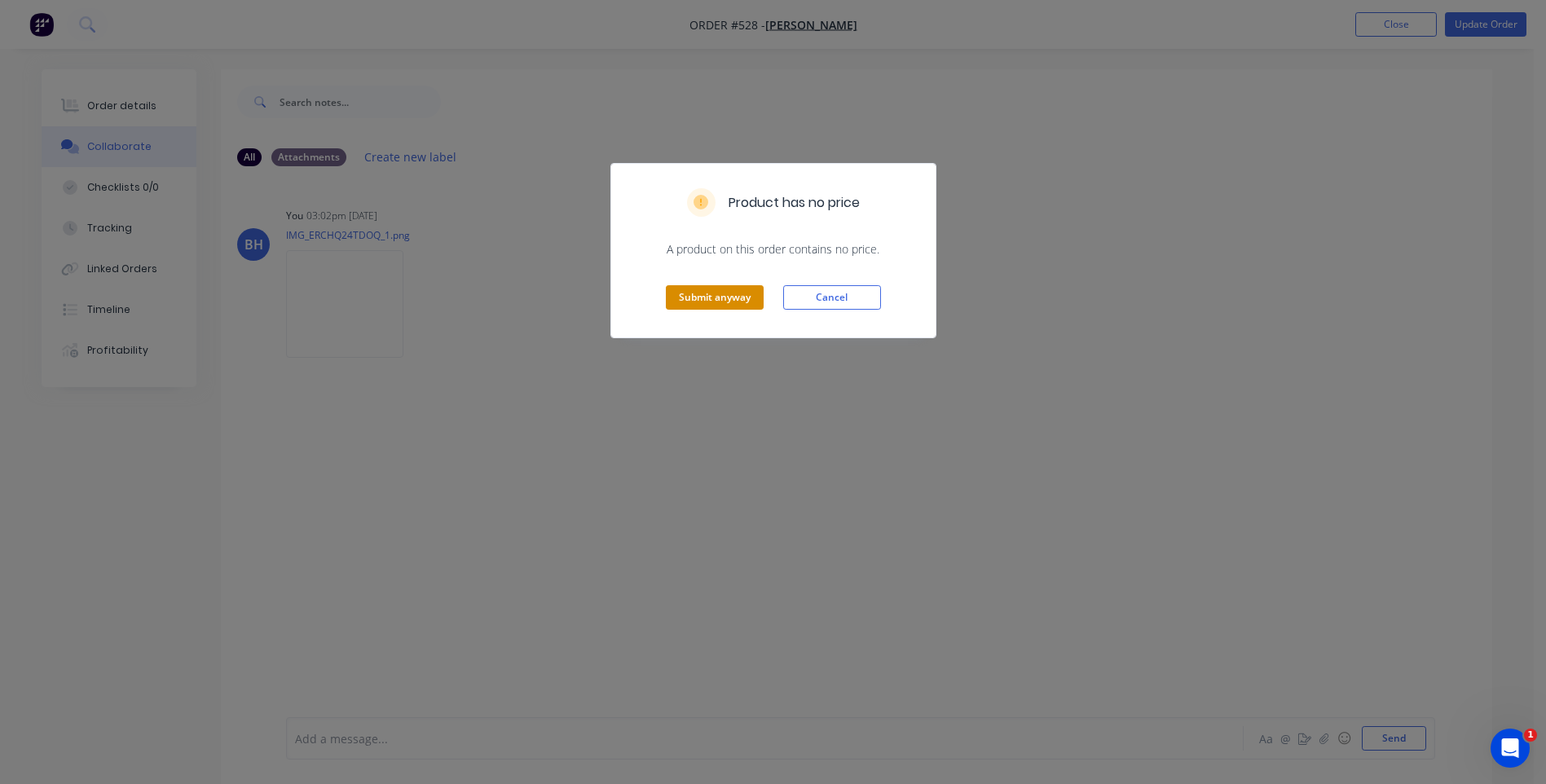
click at [728, 292] on button "Submit anyway" at bounding box center [715, 297] width 98 height 24
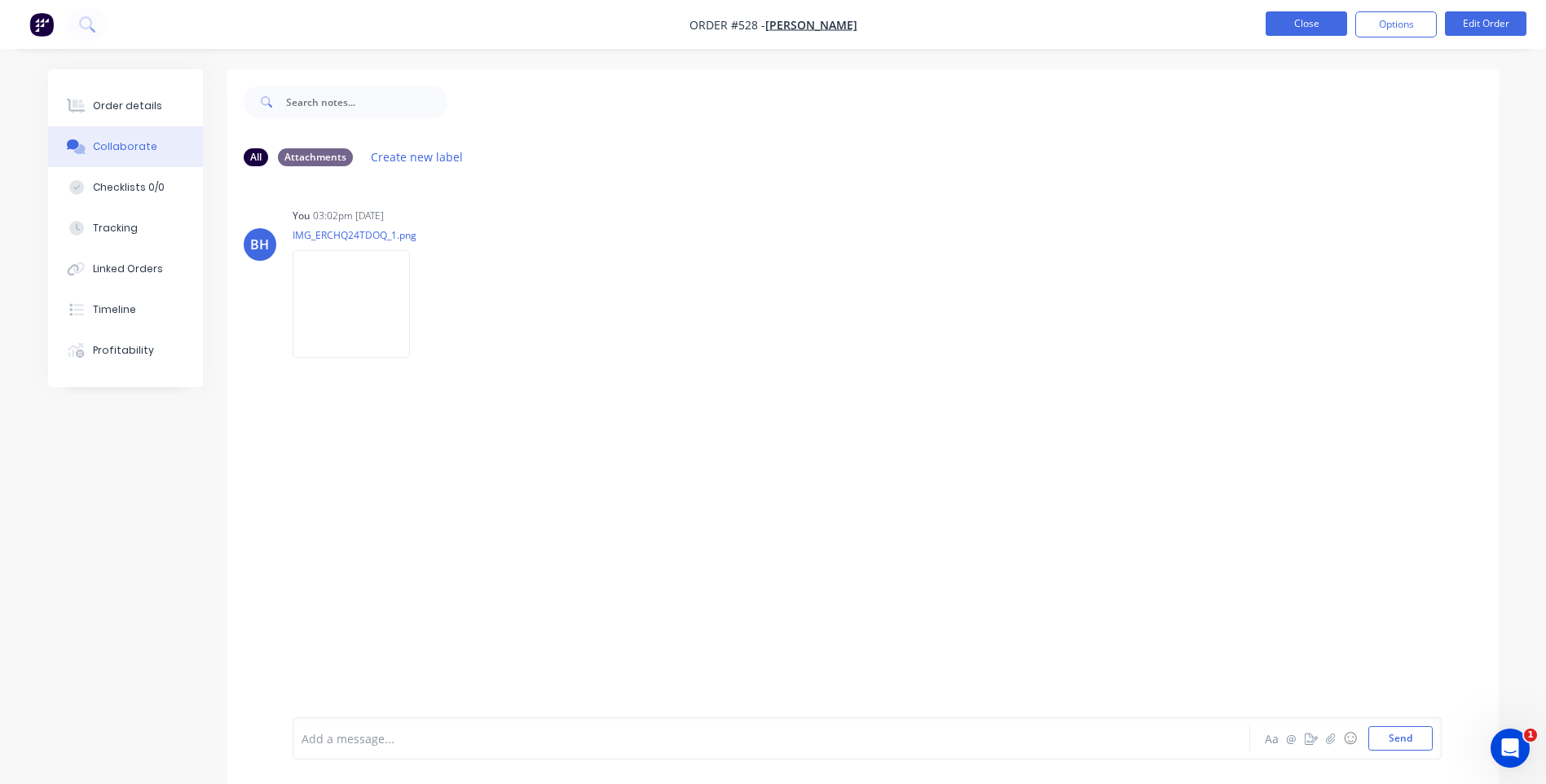
click at [1310, 23] on button "Close" at bounding box center [1306, 24] width 82 height 24
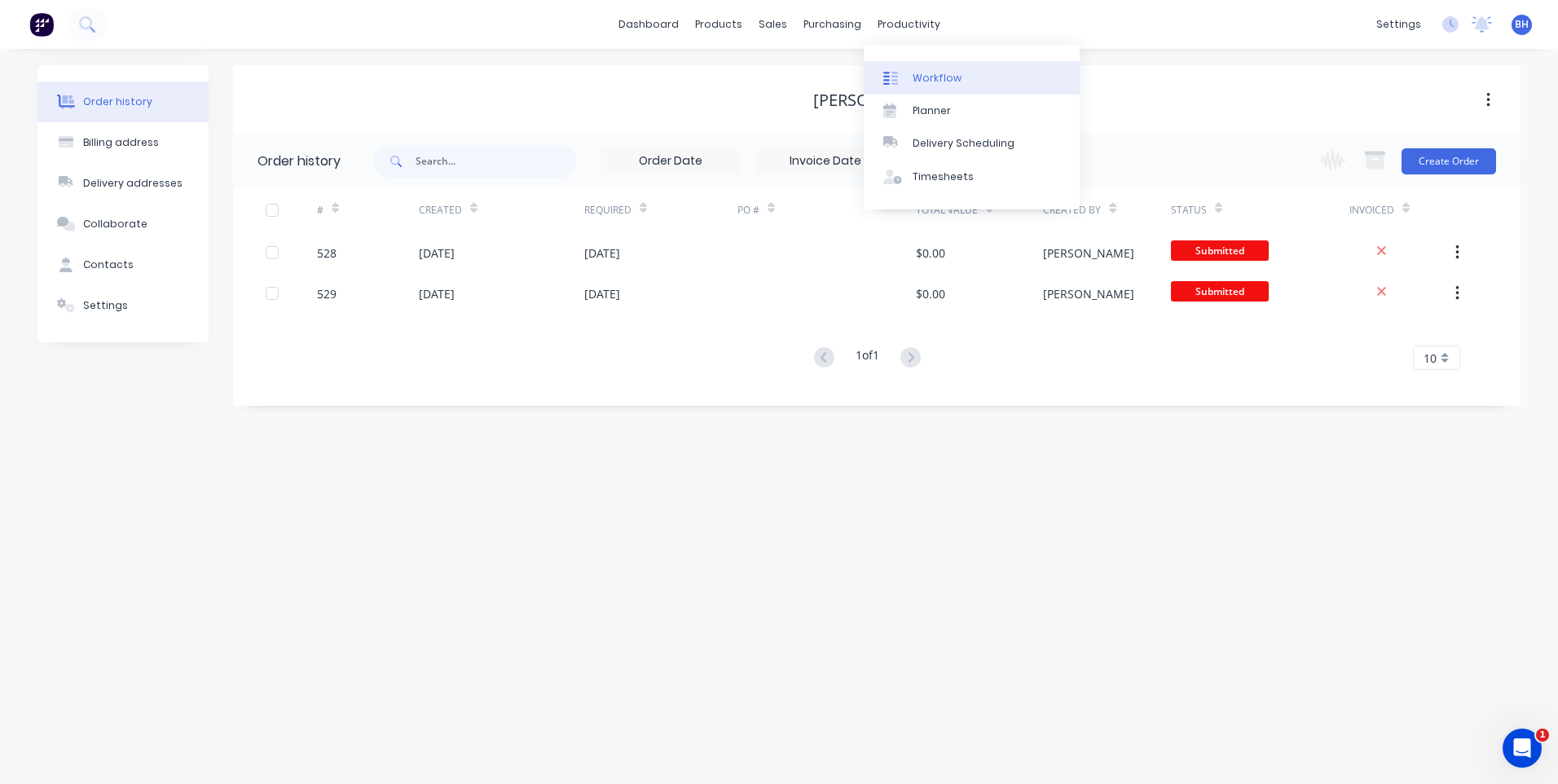
click at [931, 67] on link "Workflow" at bounding box center [971, 77] width 216 height 33
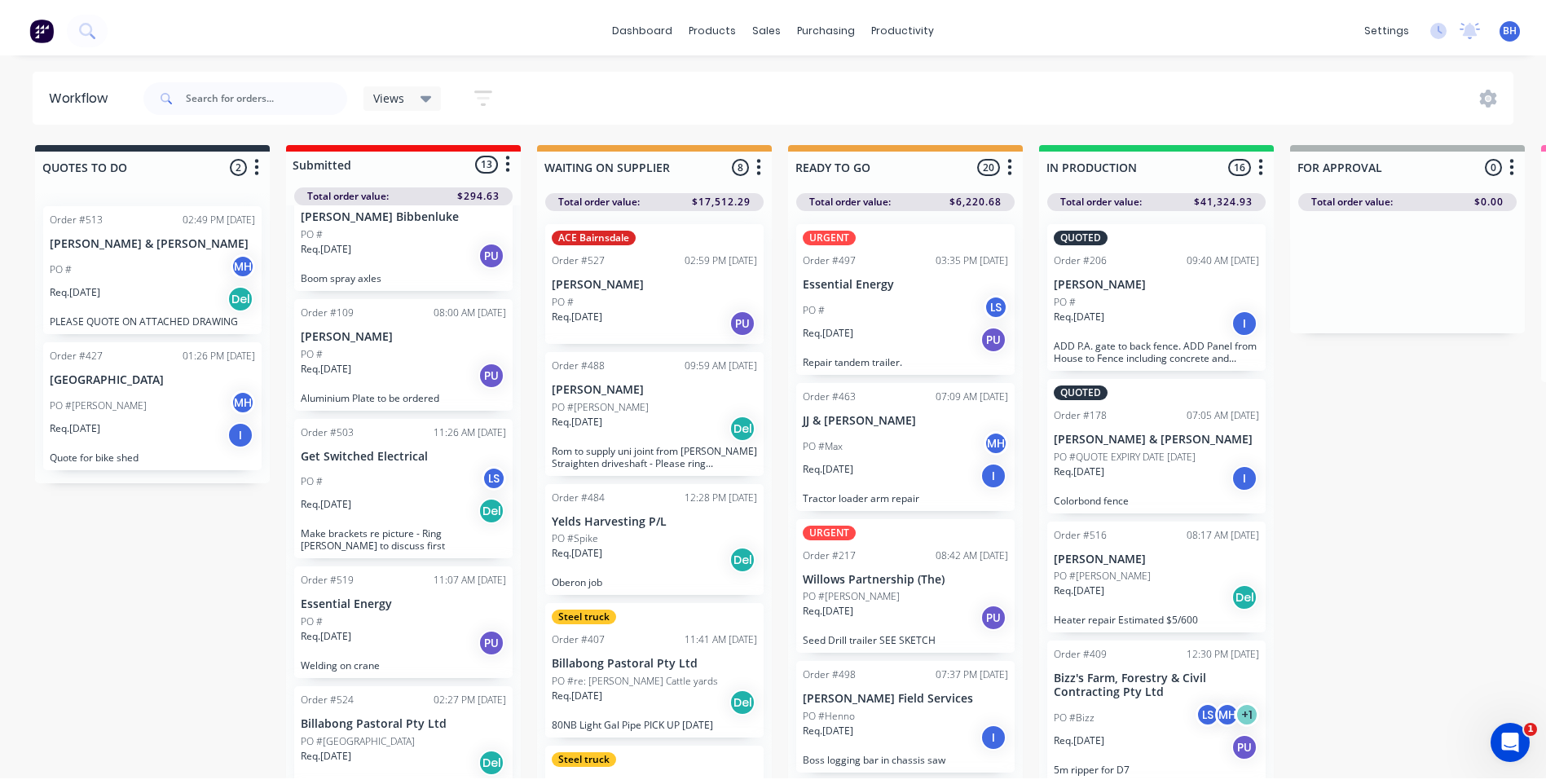
scroll to position [1094, 0]
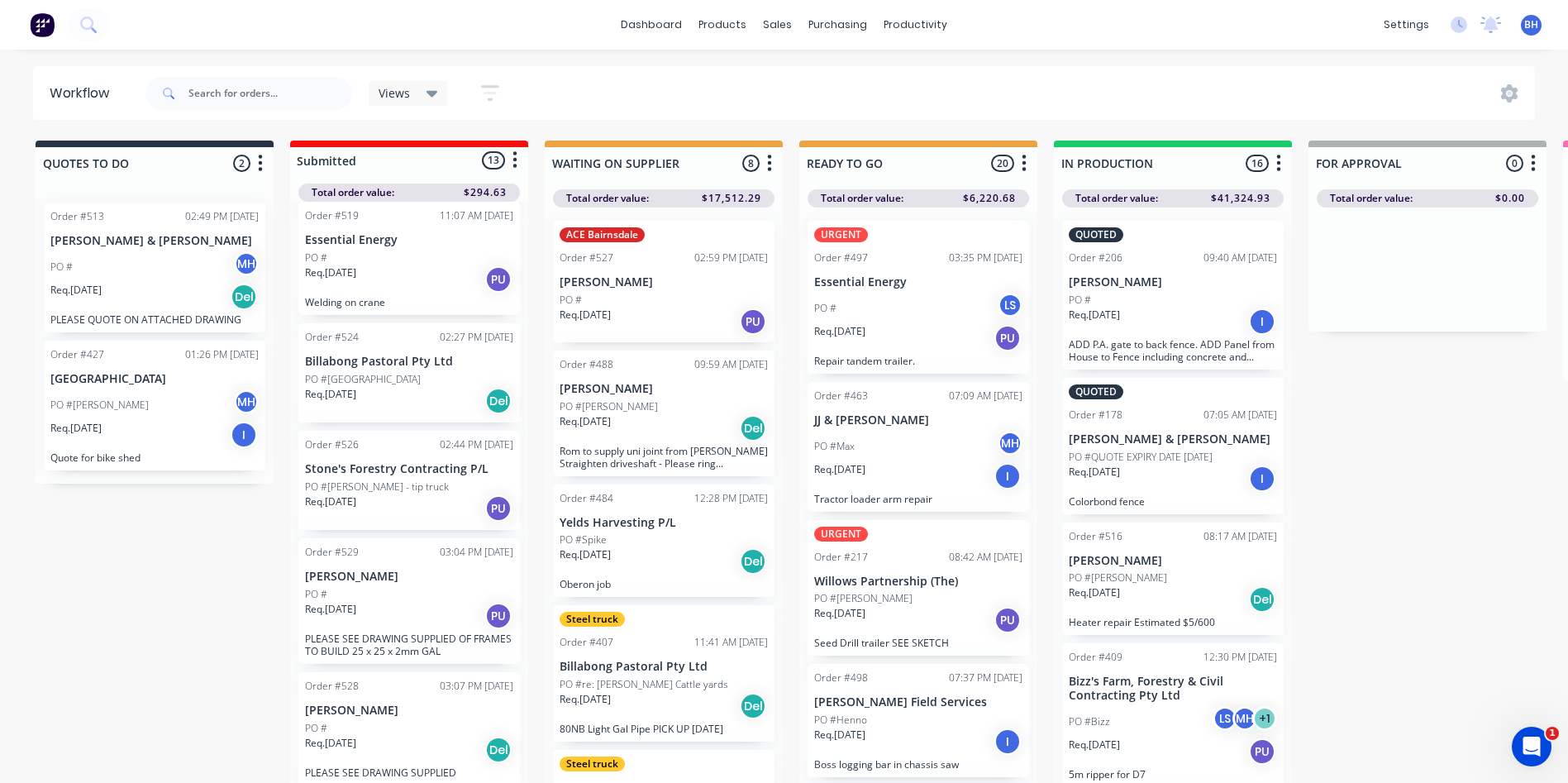
click at [430, 741] on div "Req. [DATE] Del" at bounding box center [409, 750] width 208 height 28
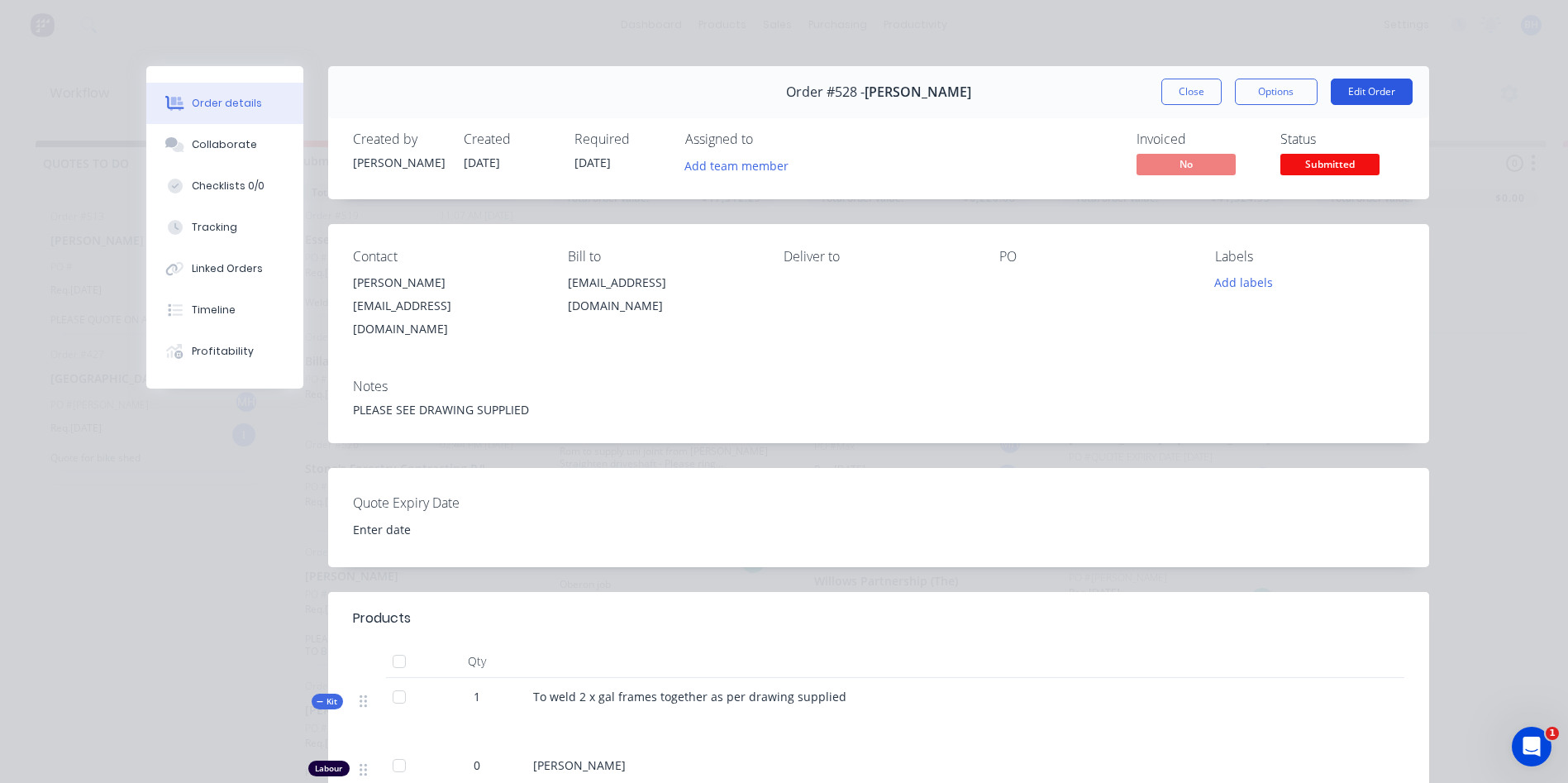
click at [1380, 88] on button "Edit Order" at bounding box center [1372, 91] width 82 height 26
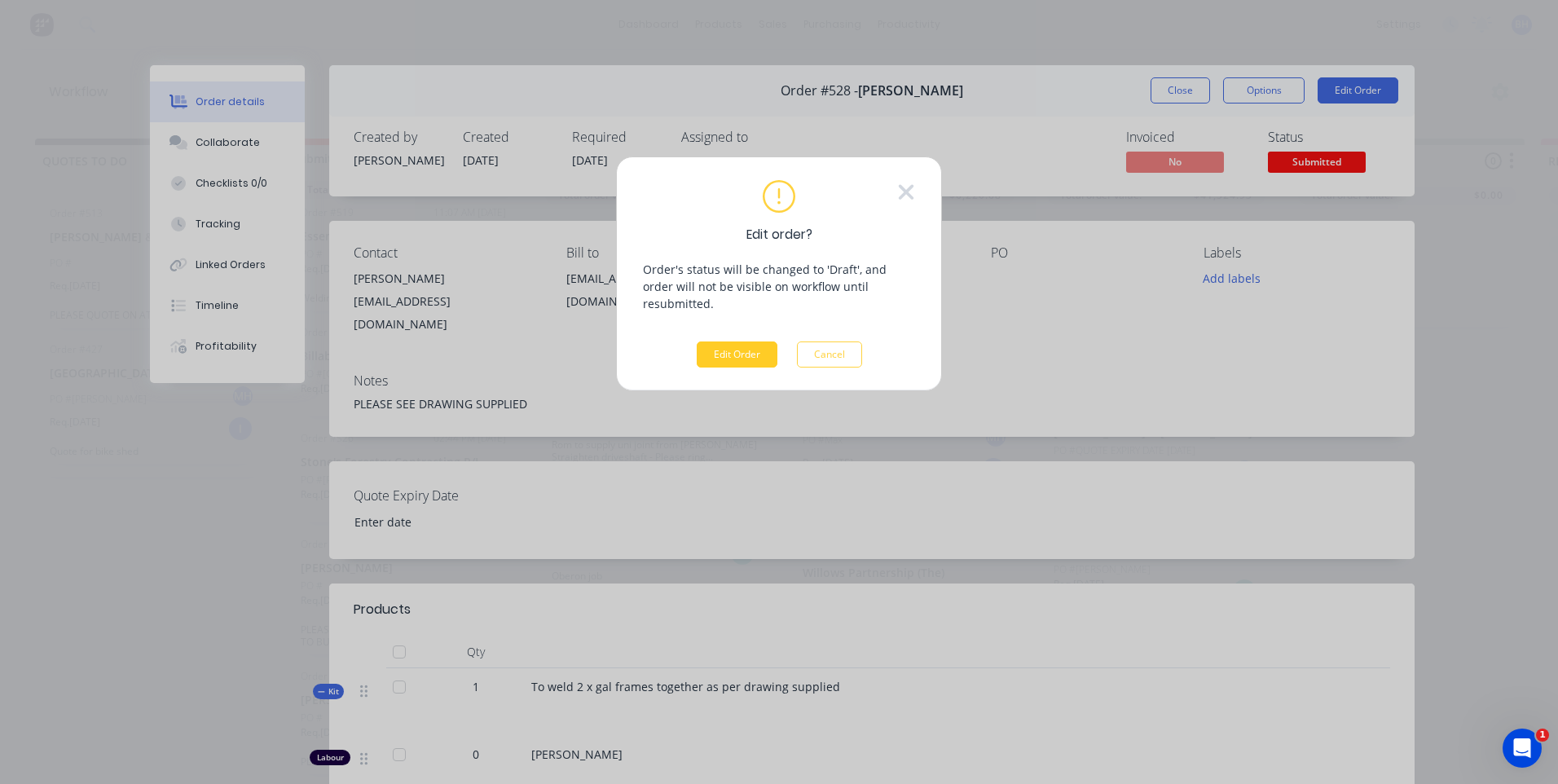
click at [728, 341] on button "Edit Order" at bounding box center [737, 354] width 81 height 26
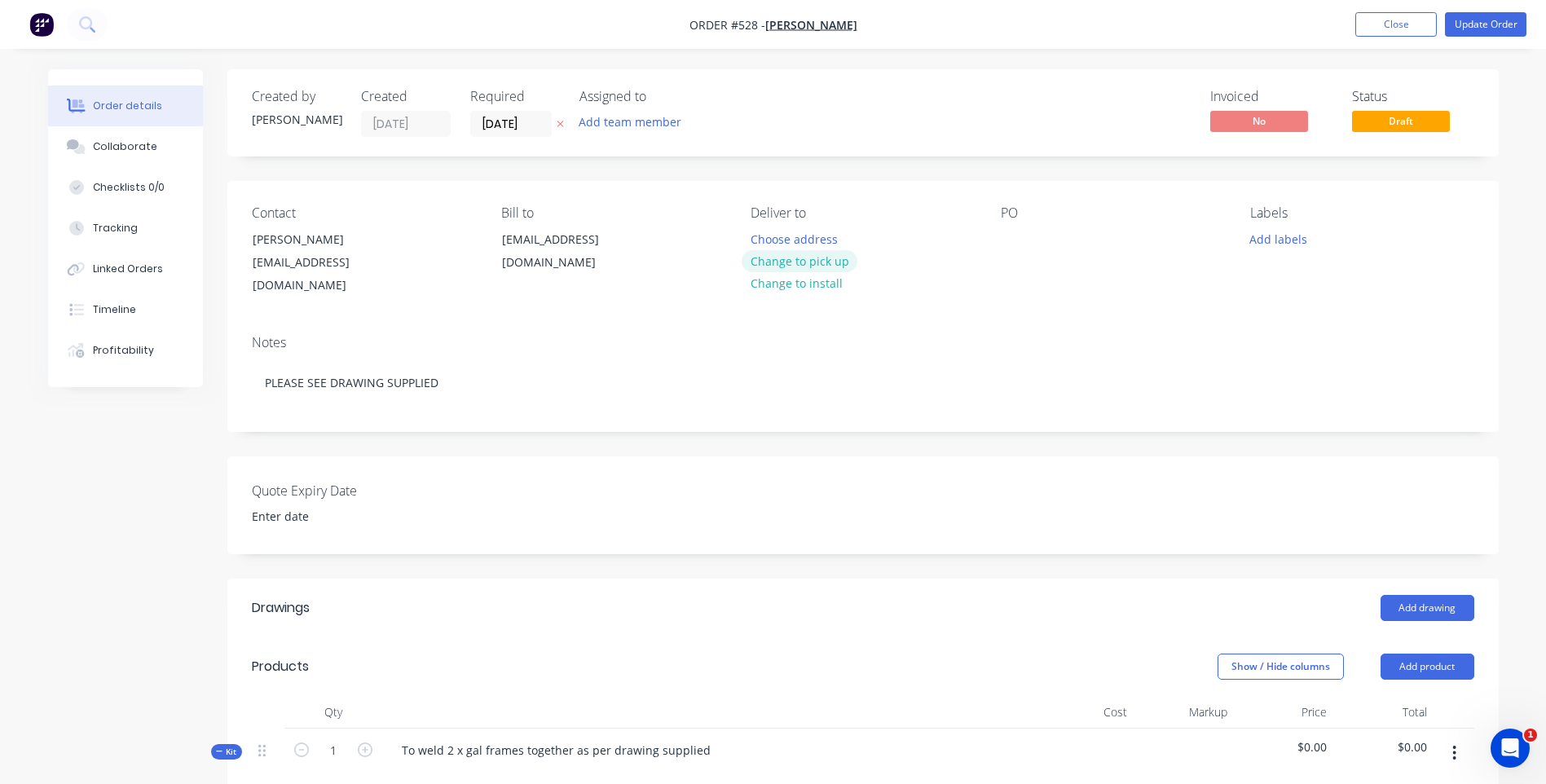
click at [826, 255] on button "Change to pick up" at bounding box center [799, 261] width 116 height 22
click at [1274, 243] on button "Add labels" at bounding box center [1279, 238] width 75 height 22
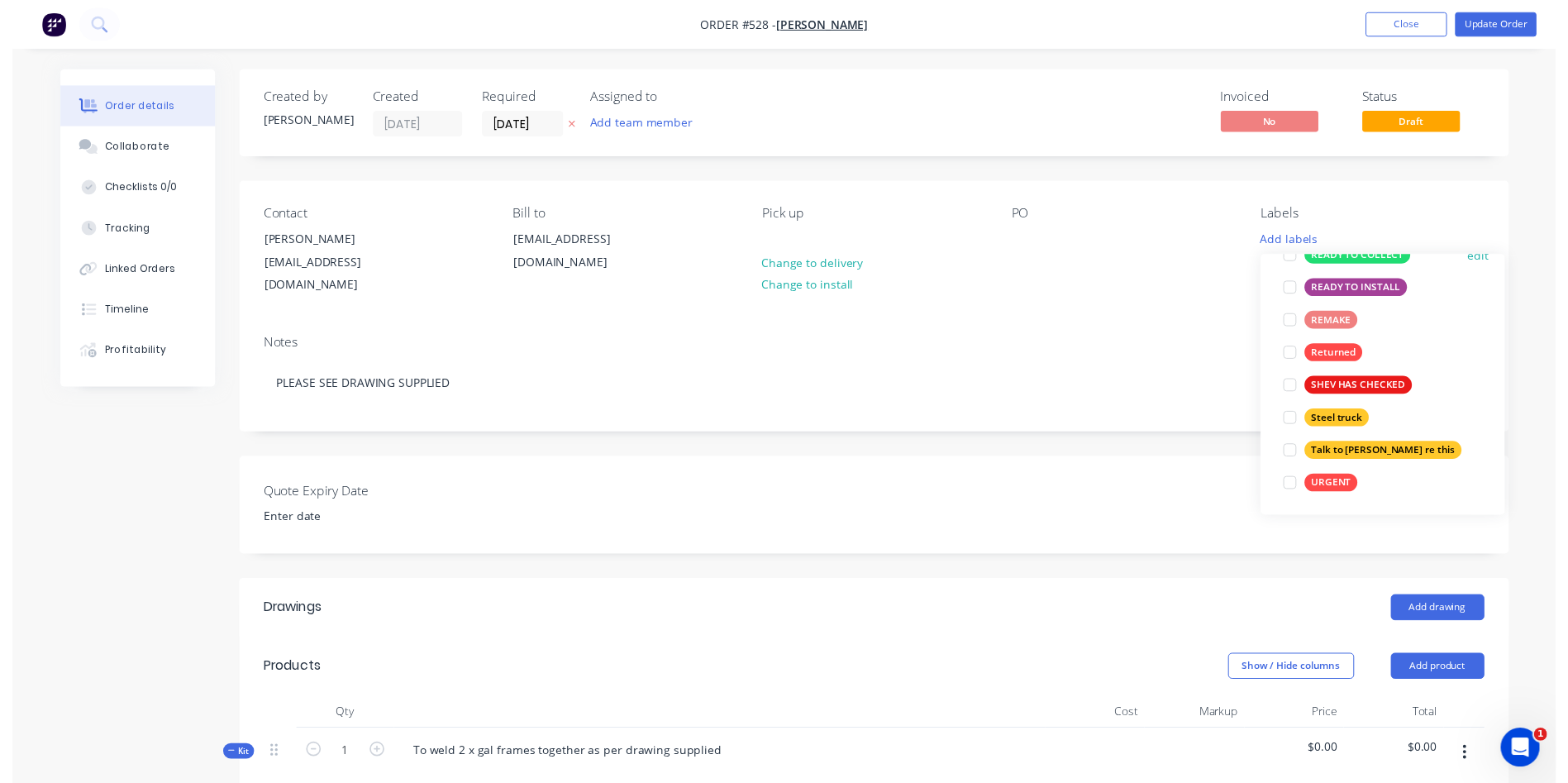
scroll to position [430, 0]
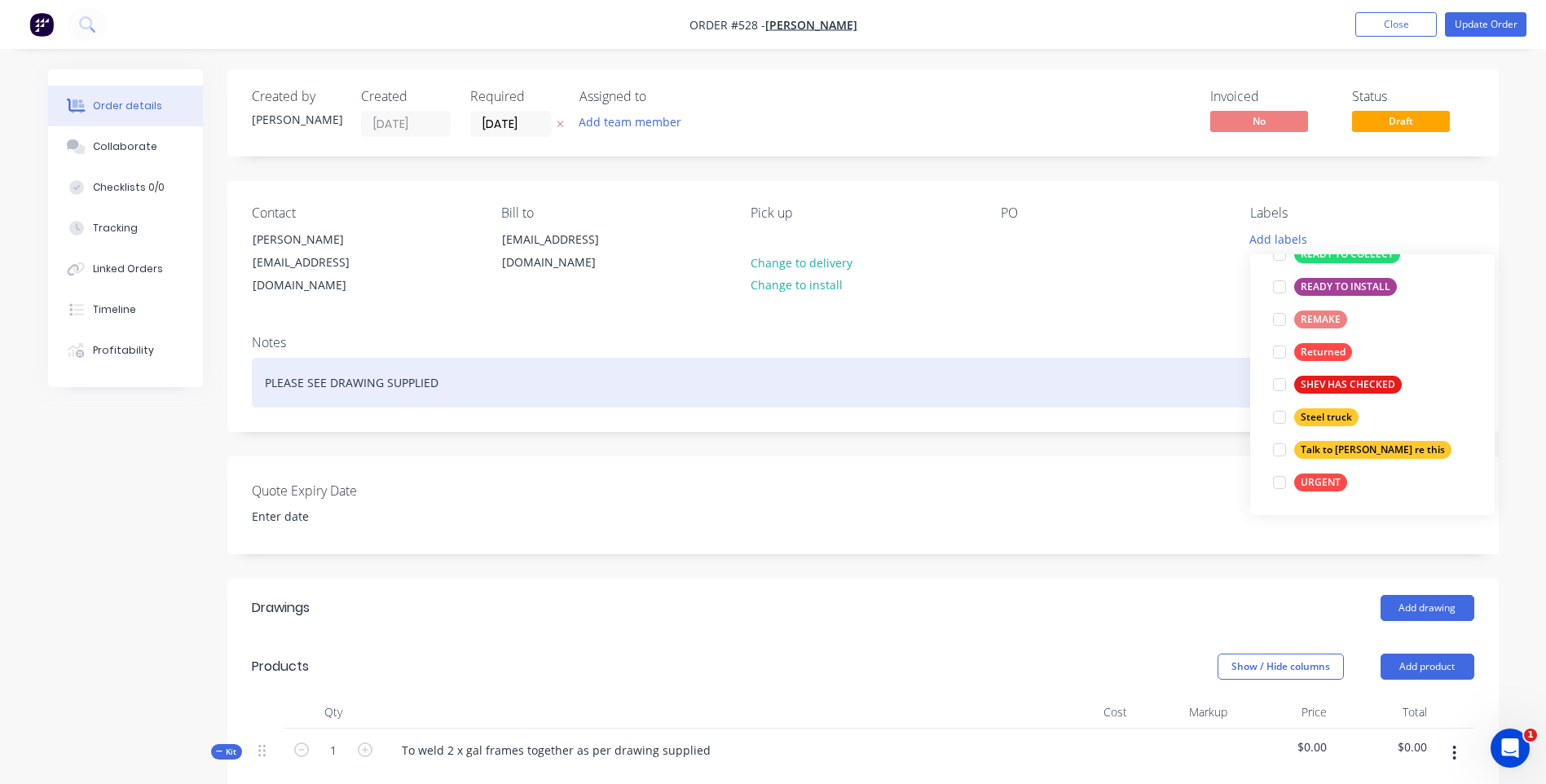
click at [1110, 358] on div "PLEASE SEE DRAWING SUPPLIED" at bounding box center [863, 382] width 1222 height 50
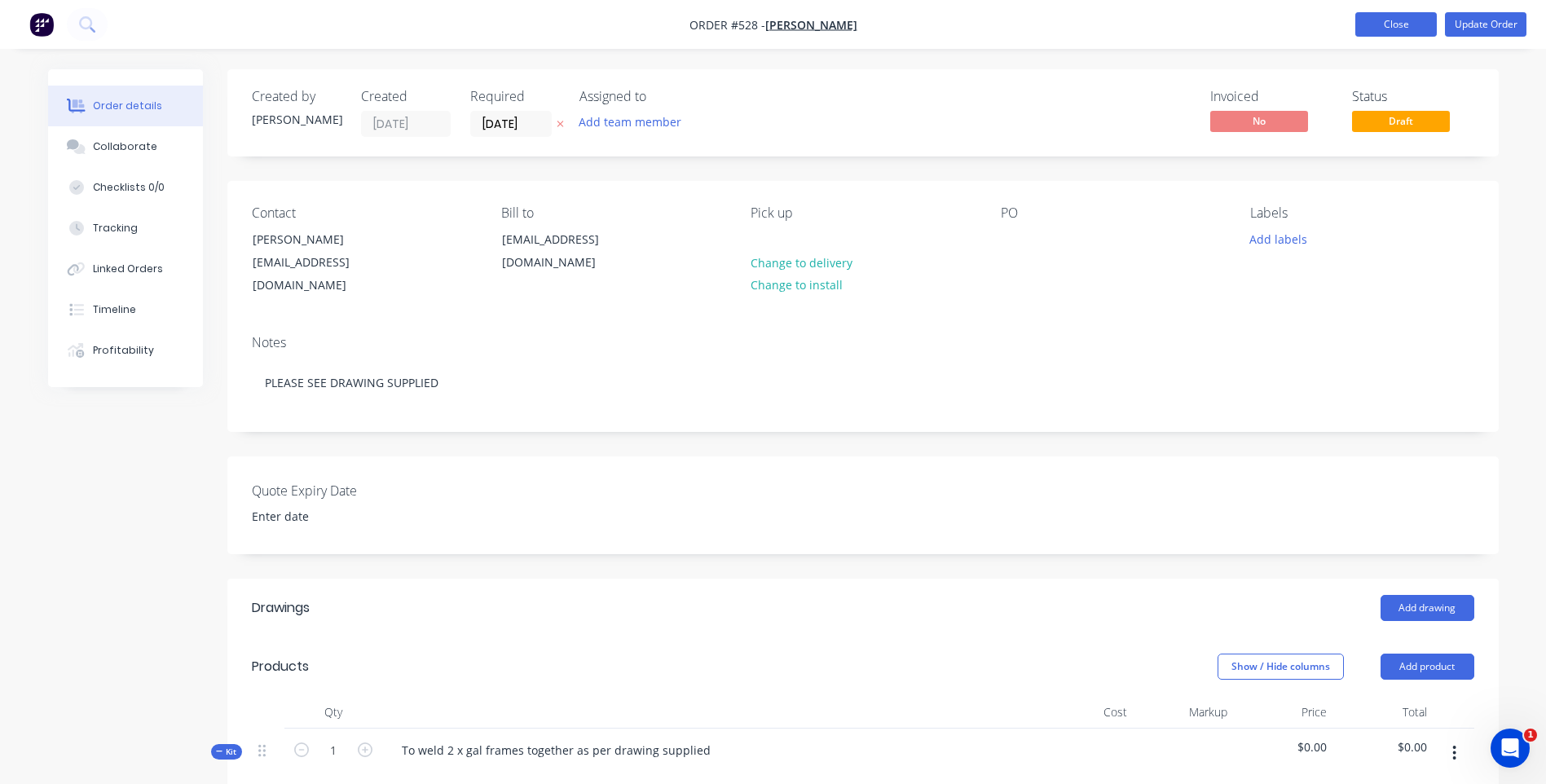
click at [1389, 19] on button "Close" at bounding box center [1396, 24] width 82 height 24
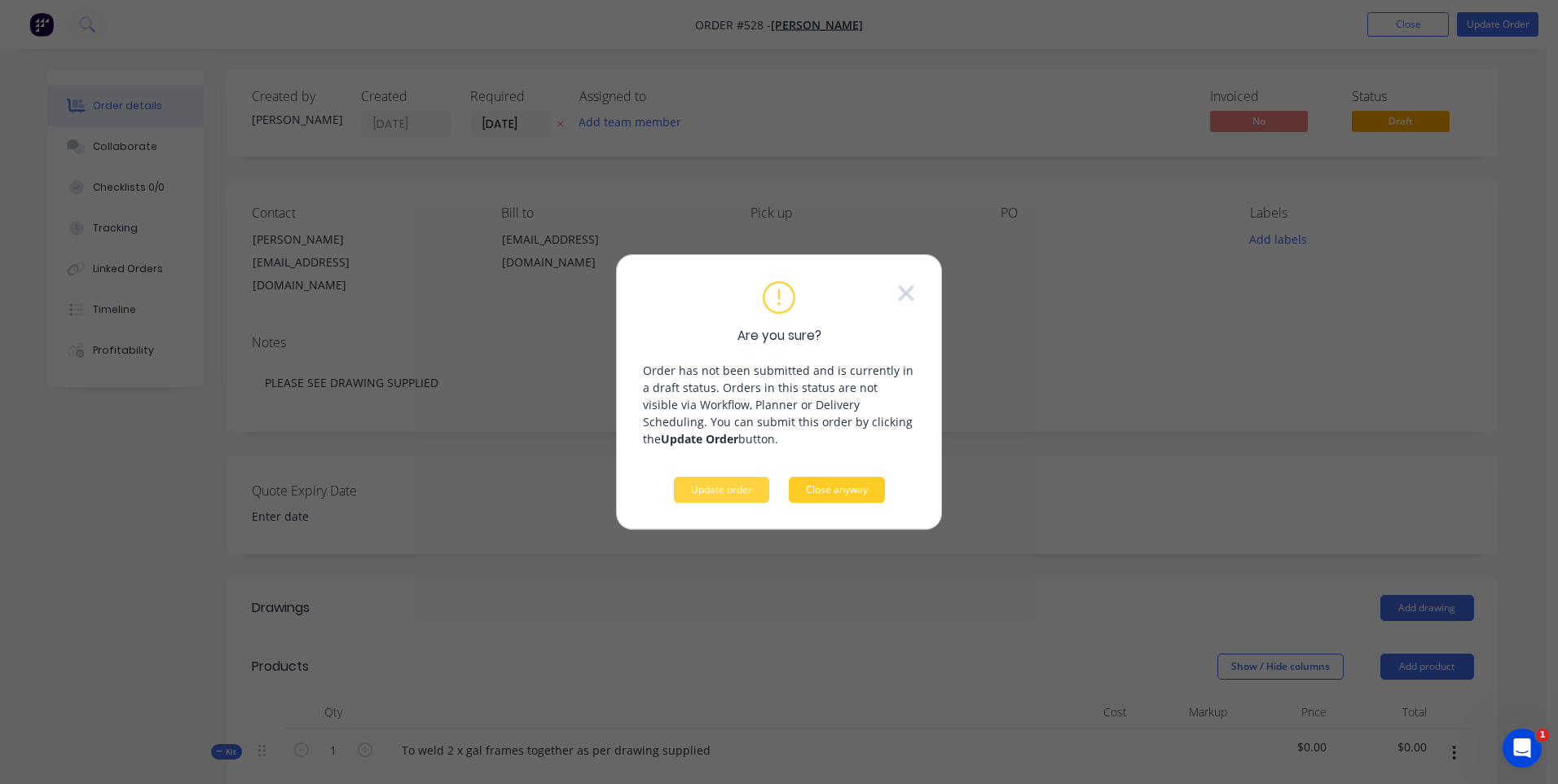
click at [808, 483] on button "Close anyway" at bounding box center [836, 489] width 96 height 26
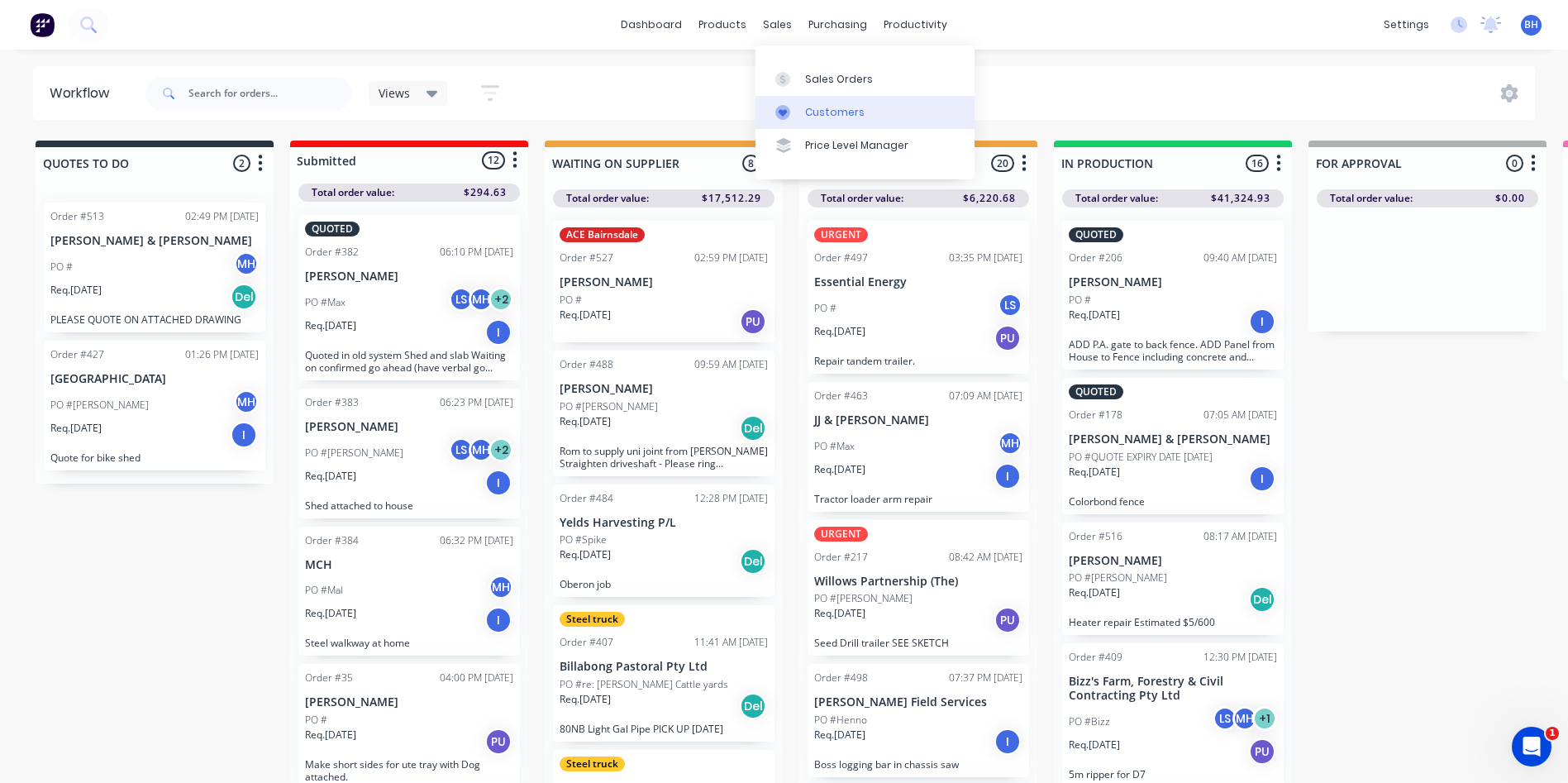
click at [819, 109] on div "Customers" at bounding box center [835, 112] width 60 height 14
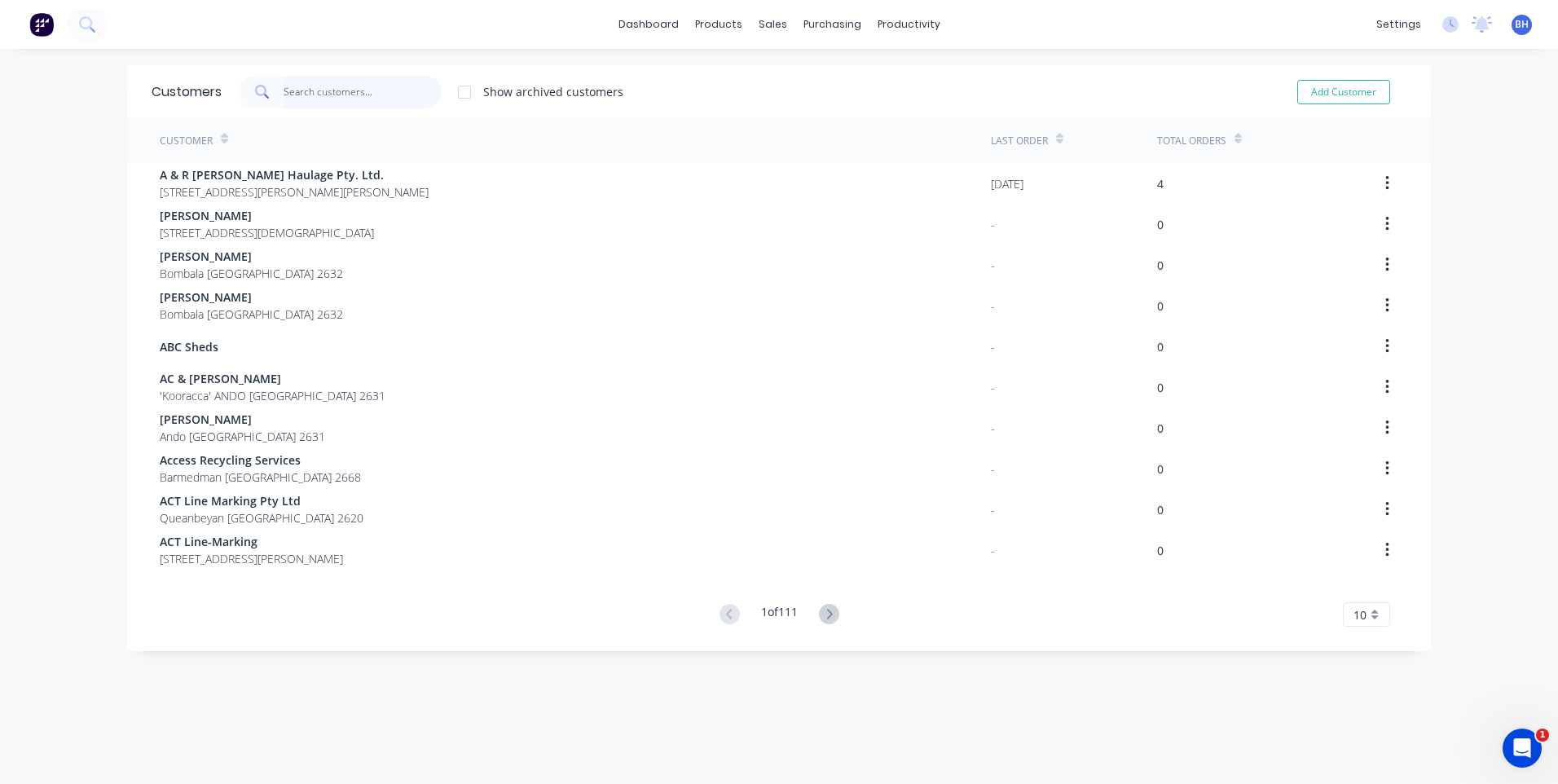
click at [292, 97] on input "text" at bounding box center [362, 92] width 159 height 33
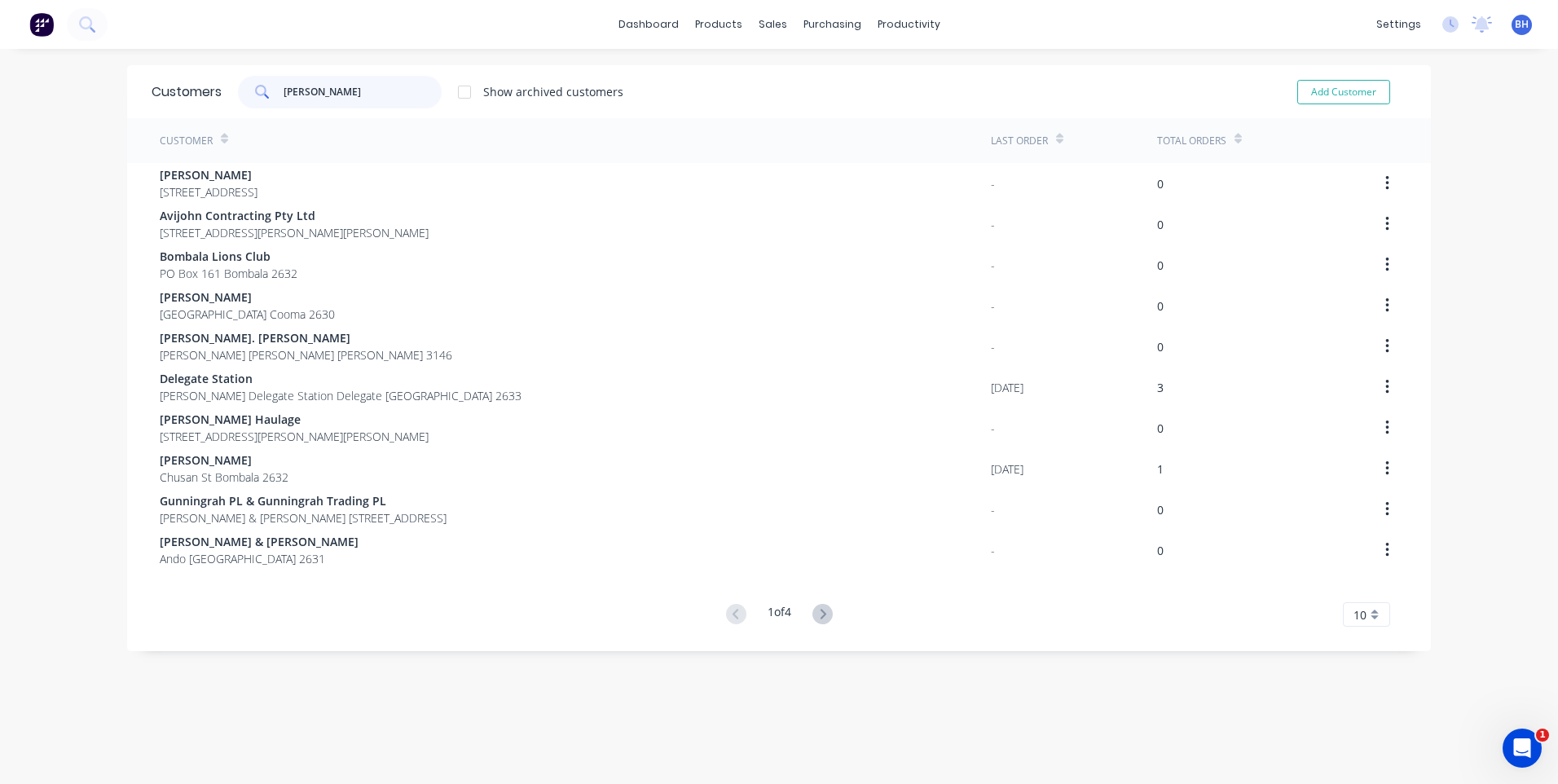
click at [359, 94] on input "[PERSON_NAME]" at bounding box center [362, 92] width 159 height 33
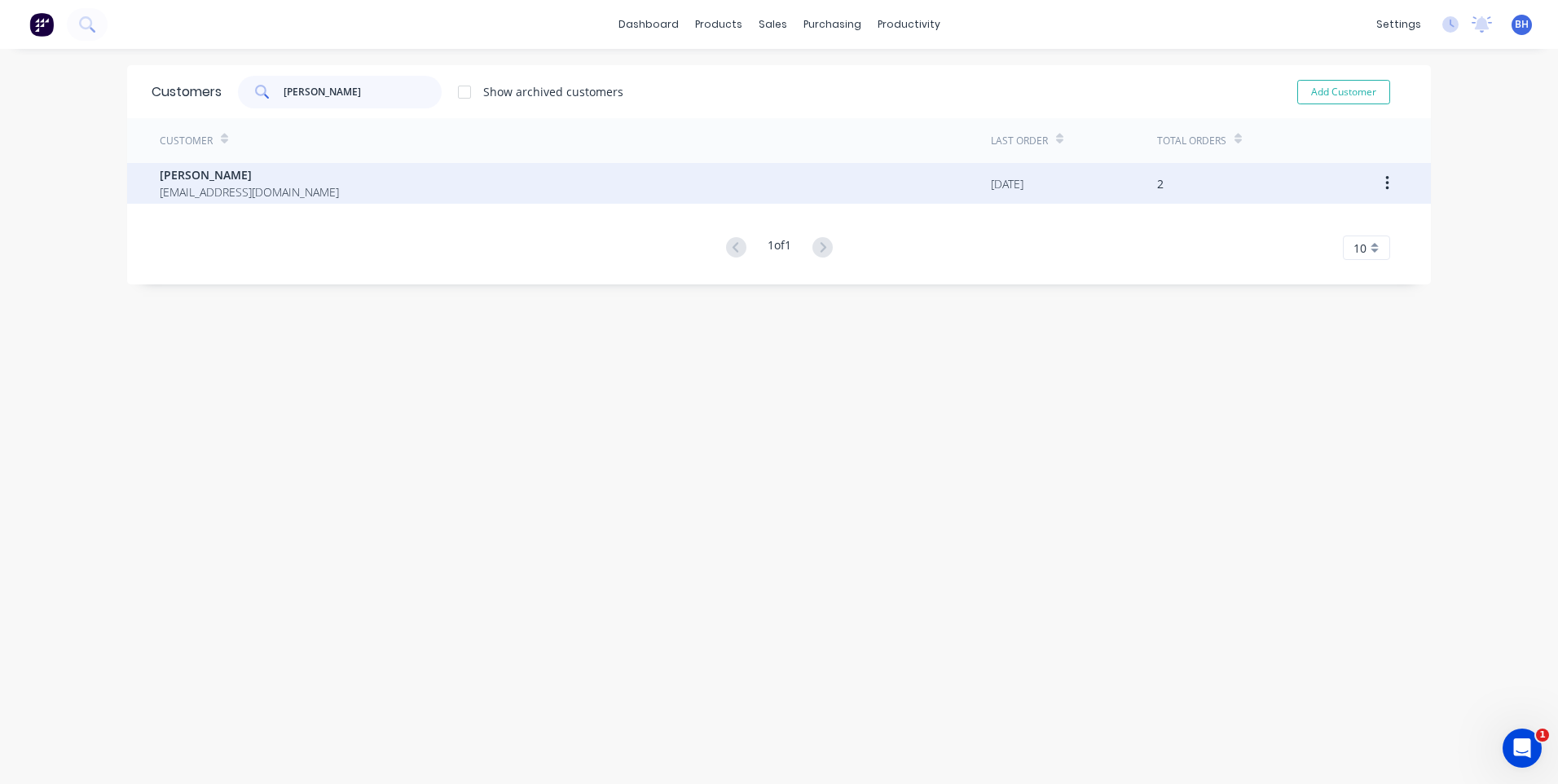
type input "[PERSON_NAME]"
click at [386, 180] on div "[PERSON_NAME] [EMAIL_ADDRESS][DOMAIN_NAME]" at bounding box center [575, 183] width 831 height 40
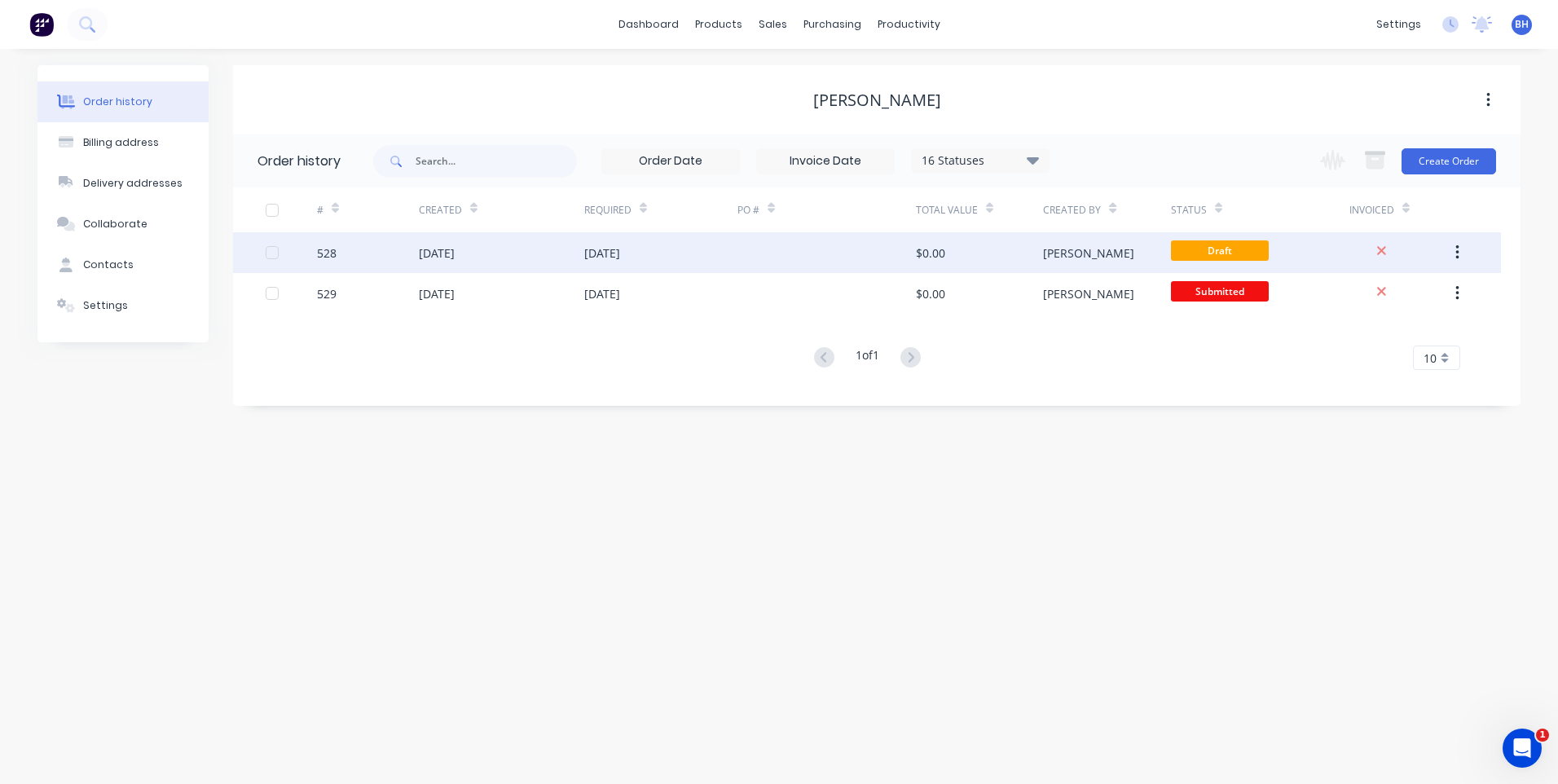
click at [849, 240] on div at bounding box center [826, 252] width 178 height 40
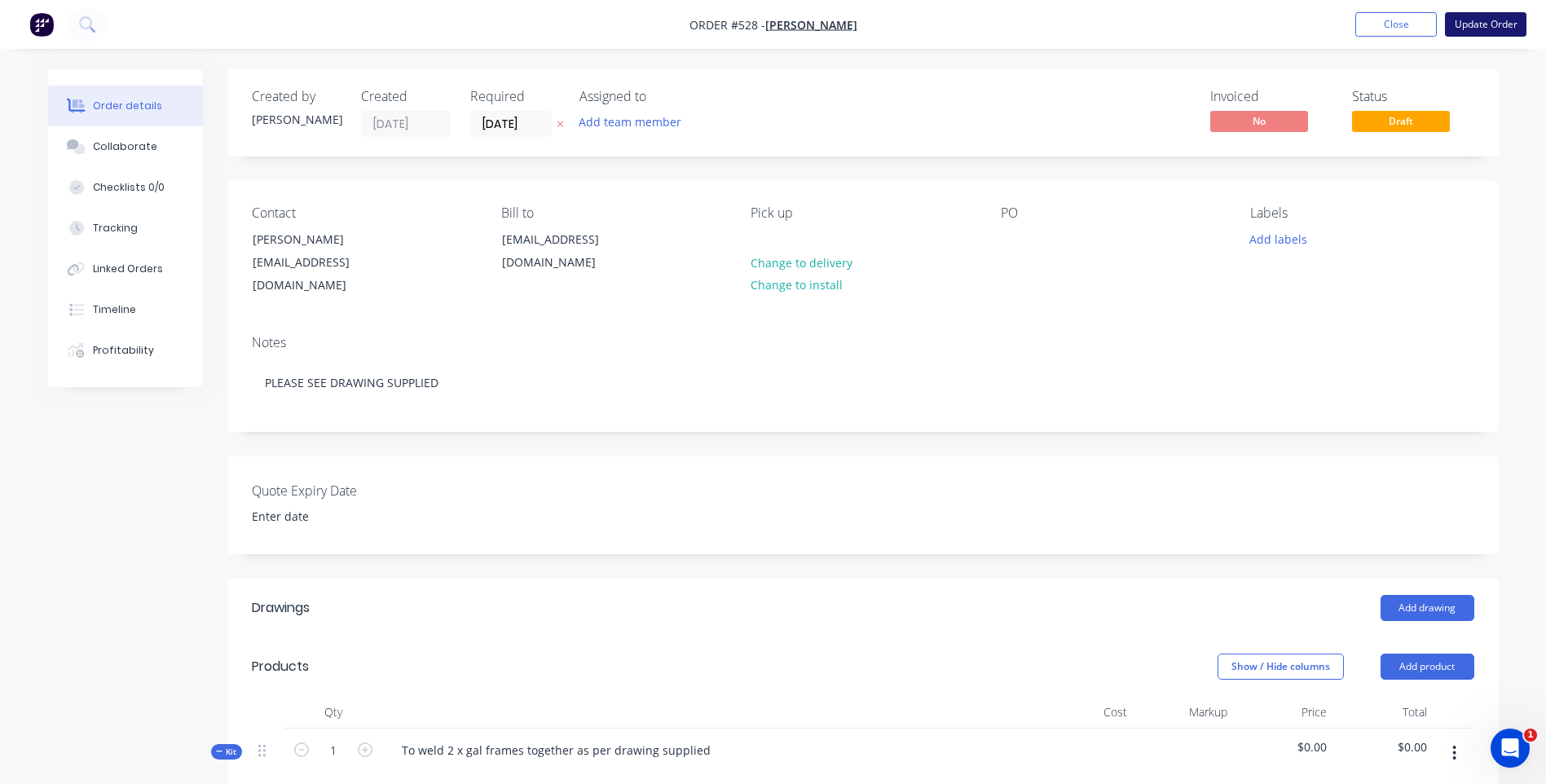
click at [1498, 18] on button "Update Order" at bounding box center [1485, 24] width 82 height 24
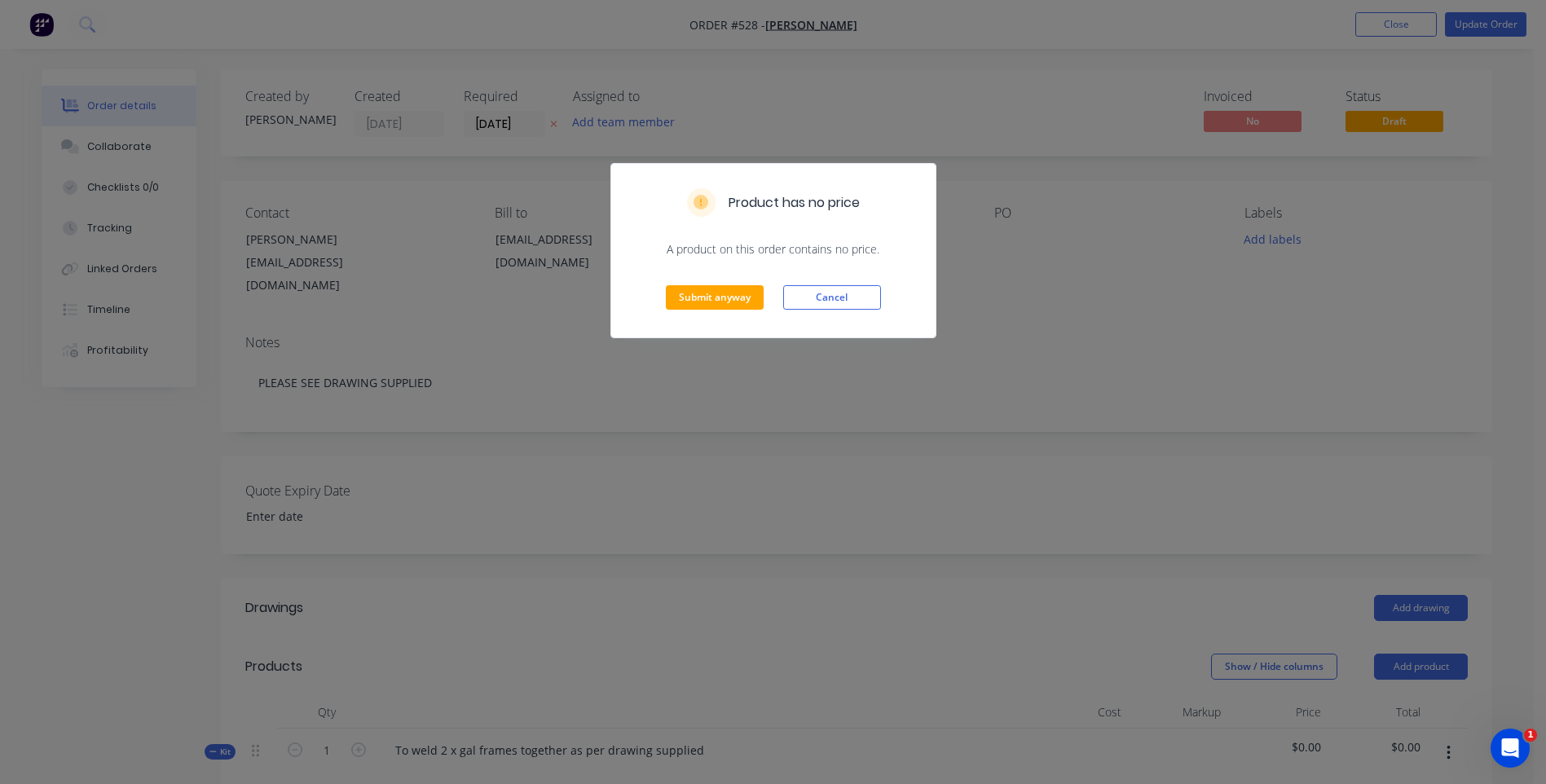
click at [708, 281] on div "Submit anyway Cancel" at bounding box center [773, 297] width 325 height 80
click at [708, 292] on button "Submit anyway" at bounding box center [715, 297] width 98 height 24
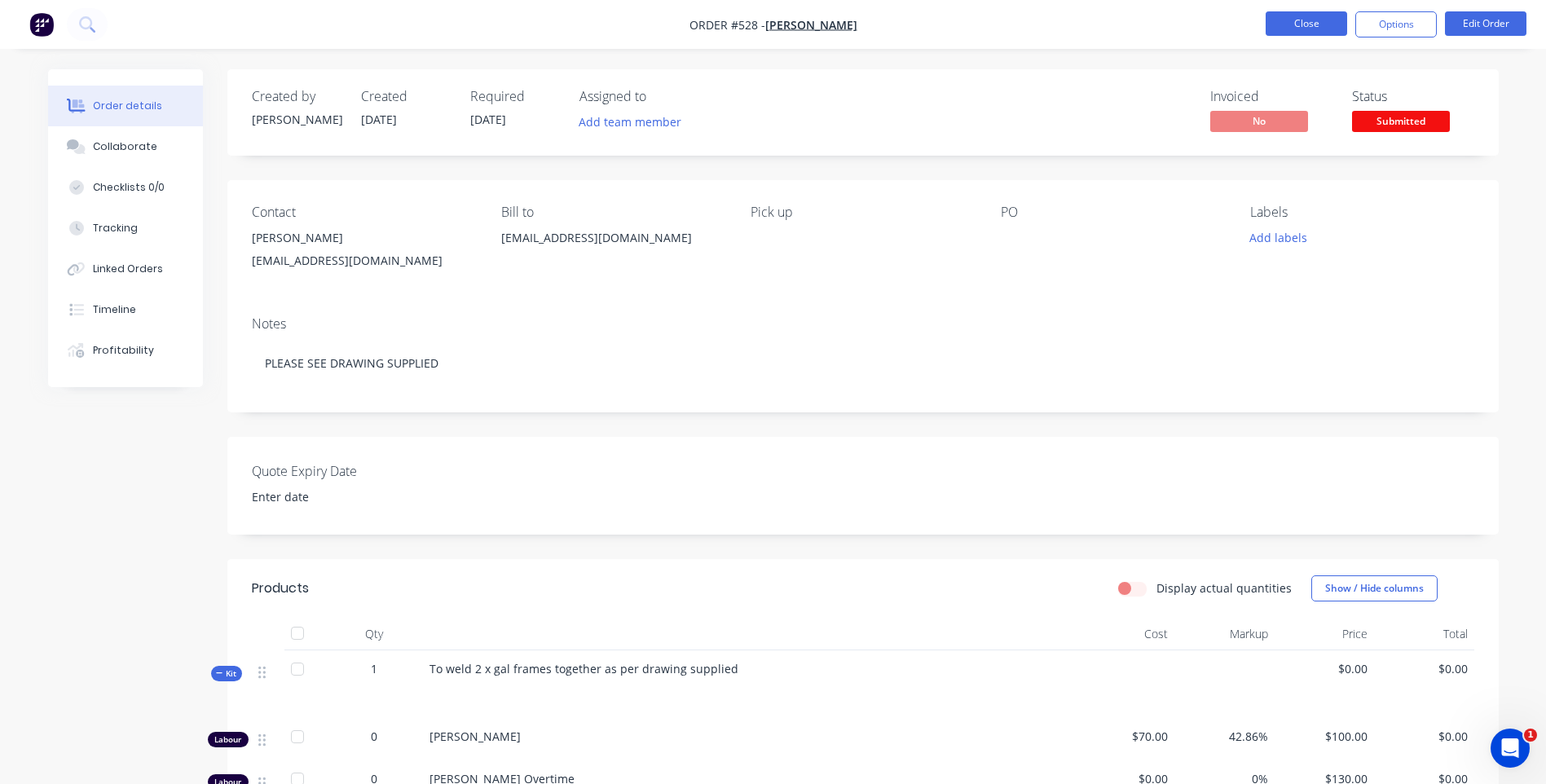
click at [1292, 18] on button "Close" at bounding box center [1306, 24] width 82 height 24
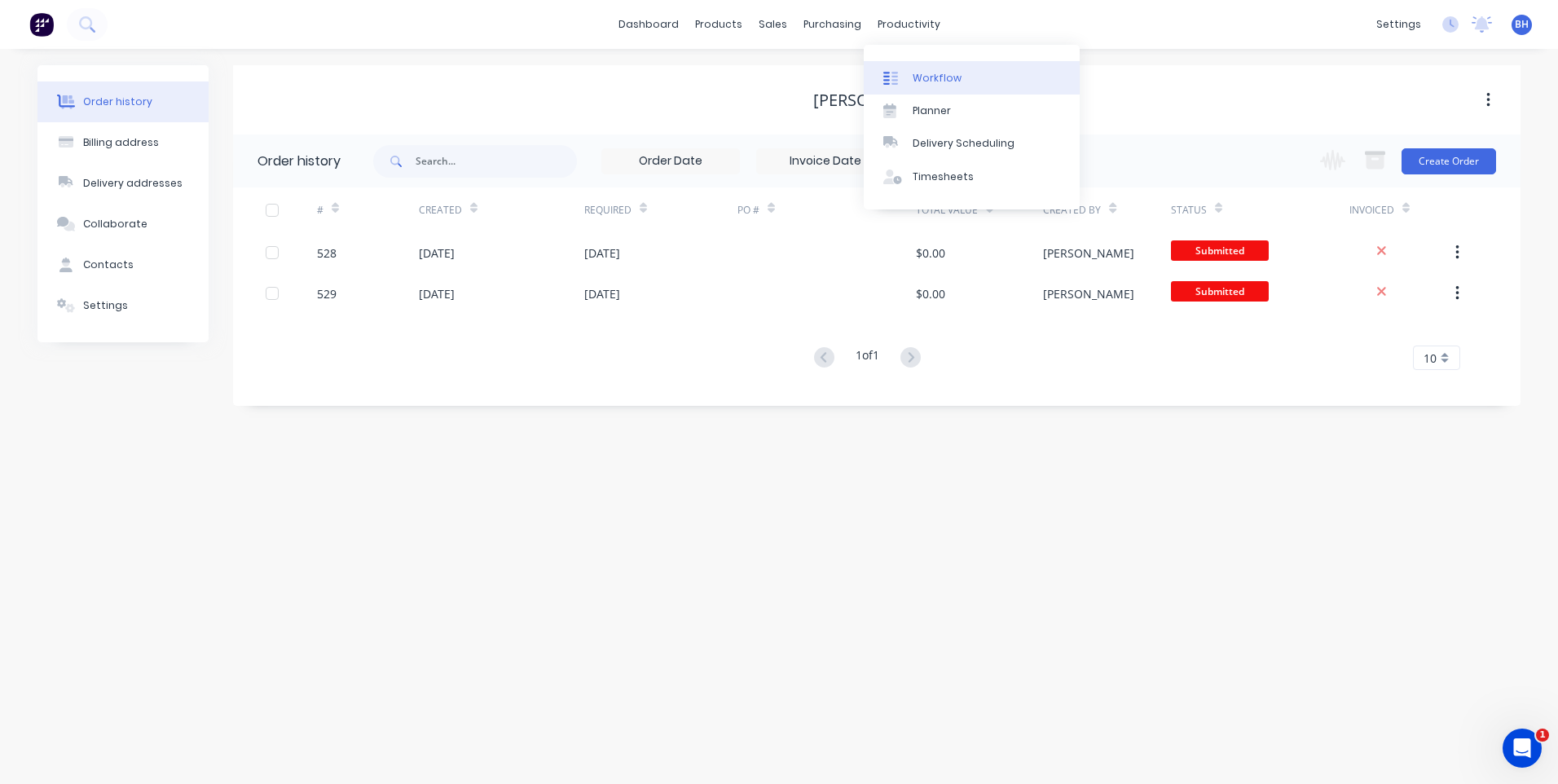
click at [932, 71] on div "Workflow" at bounding box center [937, 77] width 49 height 14
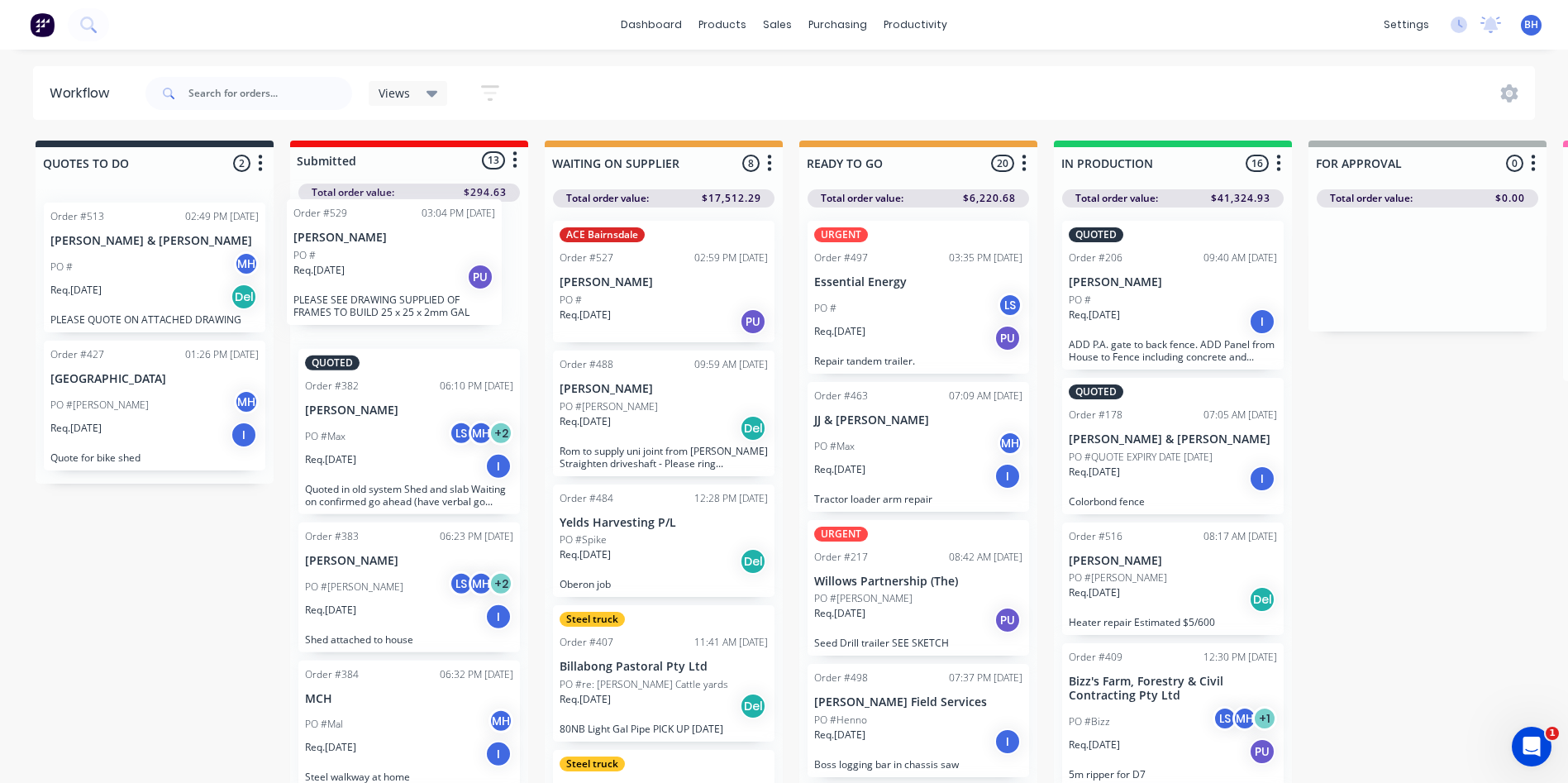
drag, startPoint x: 419, startPoint y: 537, endPoint x: 412, endPoint y: 256, distance: 281.1
click at [412, 256] on div "QUOTED Order #382 06:10 PM [DATE] [PERSON_NAME] PO #Max LS MH + 2 Req. [DATE] I…" at bounding box center [408, 494] width 238 height 584
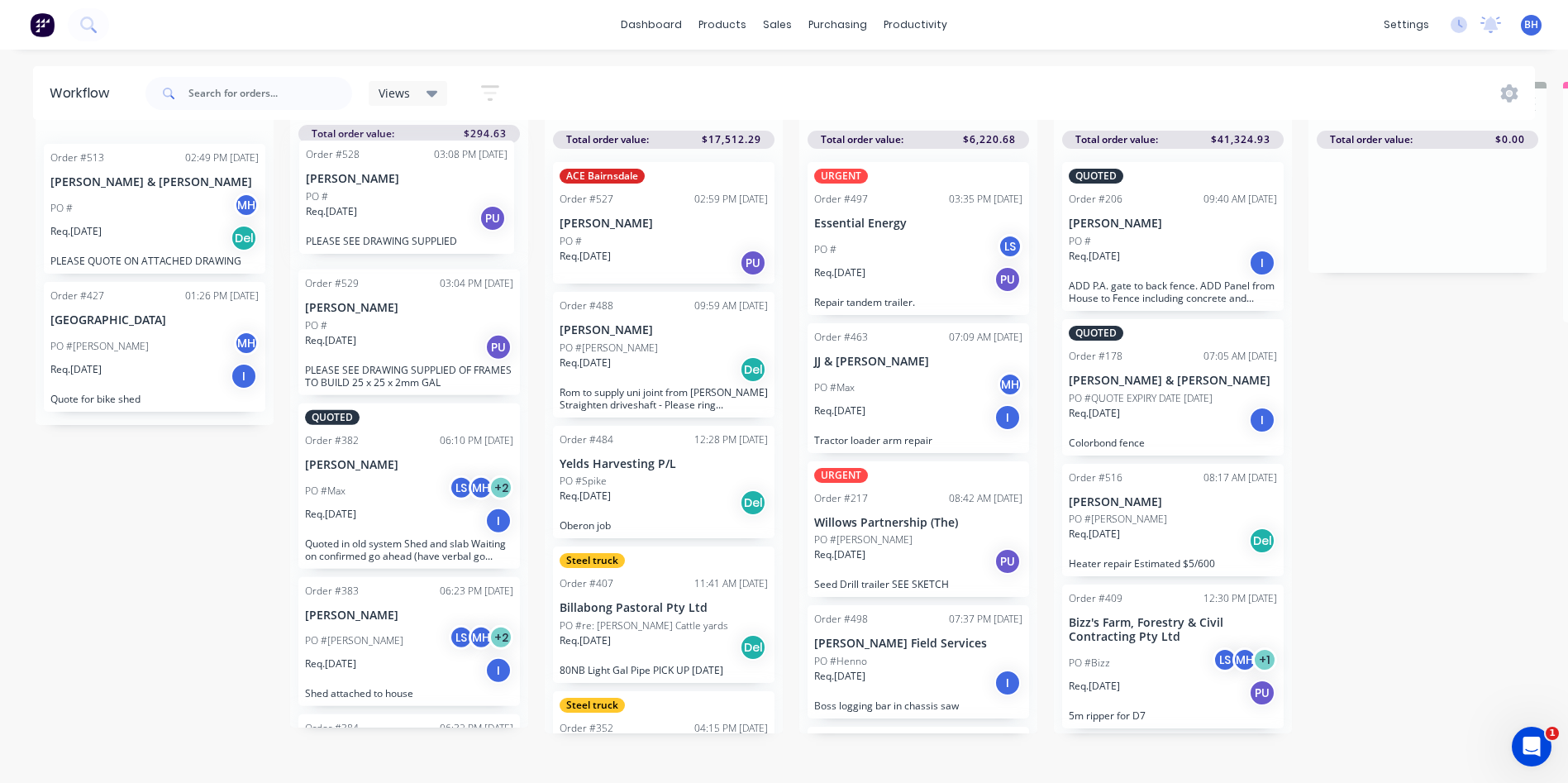
drag, startPoint x: 391, startPoint y: 677, endPoint x: 400, endPoint y: 200, distance: 477.1
click at [400, 200] on div "Order #529 03:04 PM [DATE] [PERSON_NAME] PO # Req. [DATE] PU PLEASE SEE DRAWING…" at bounding box center [408, 435] width 238 height 584
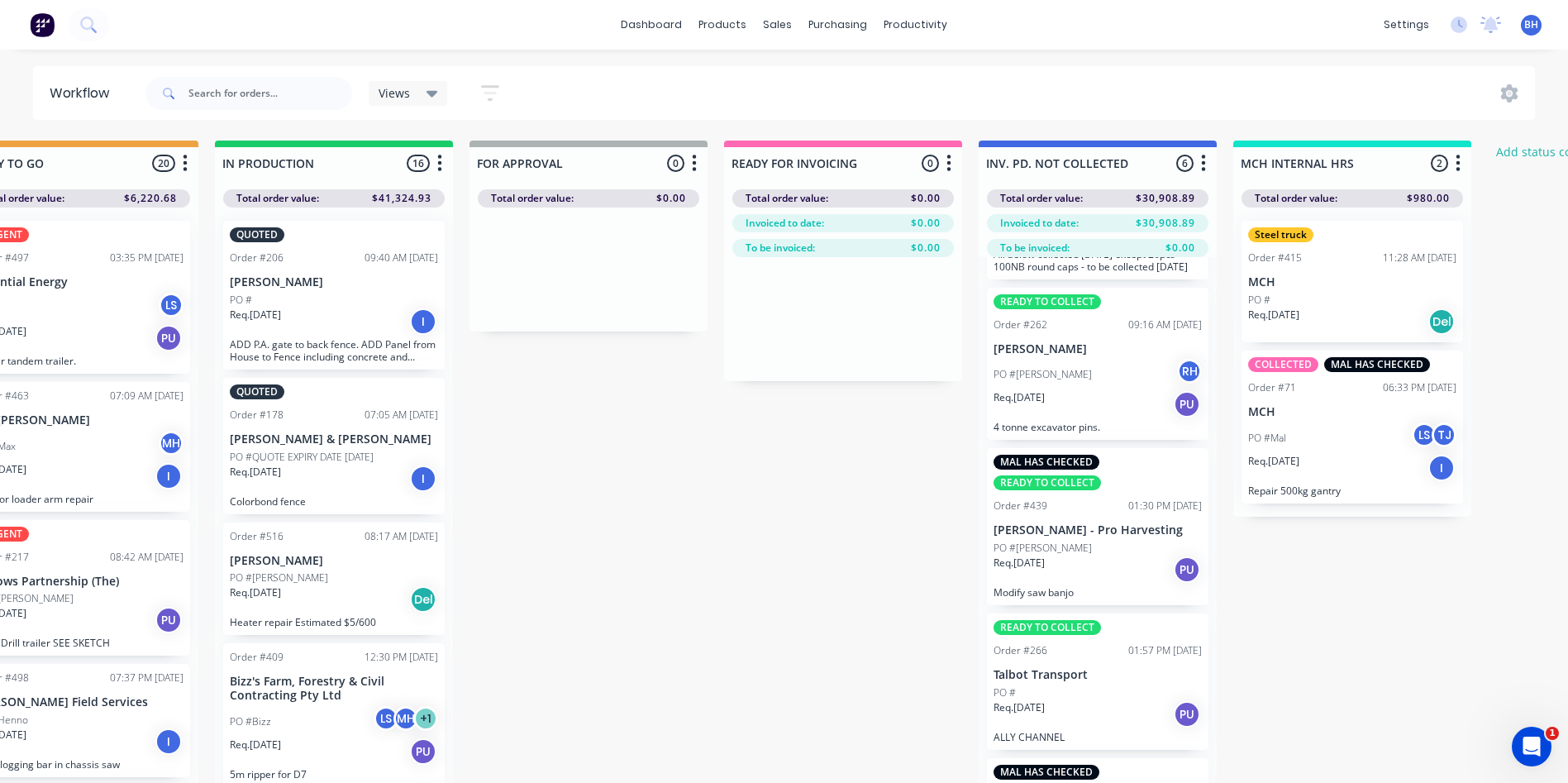
scroll to position [331, 0]
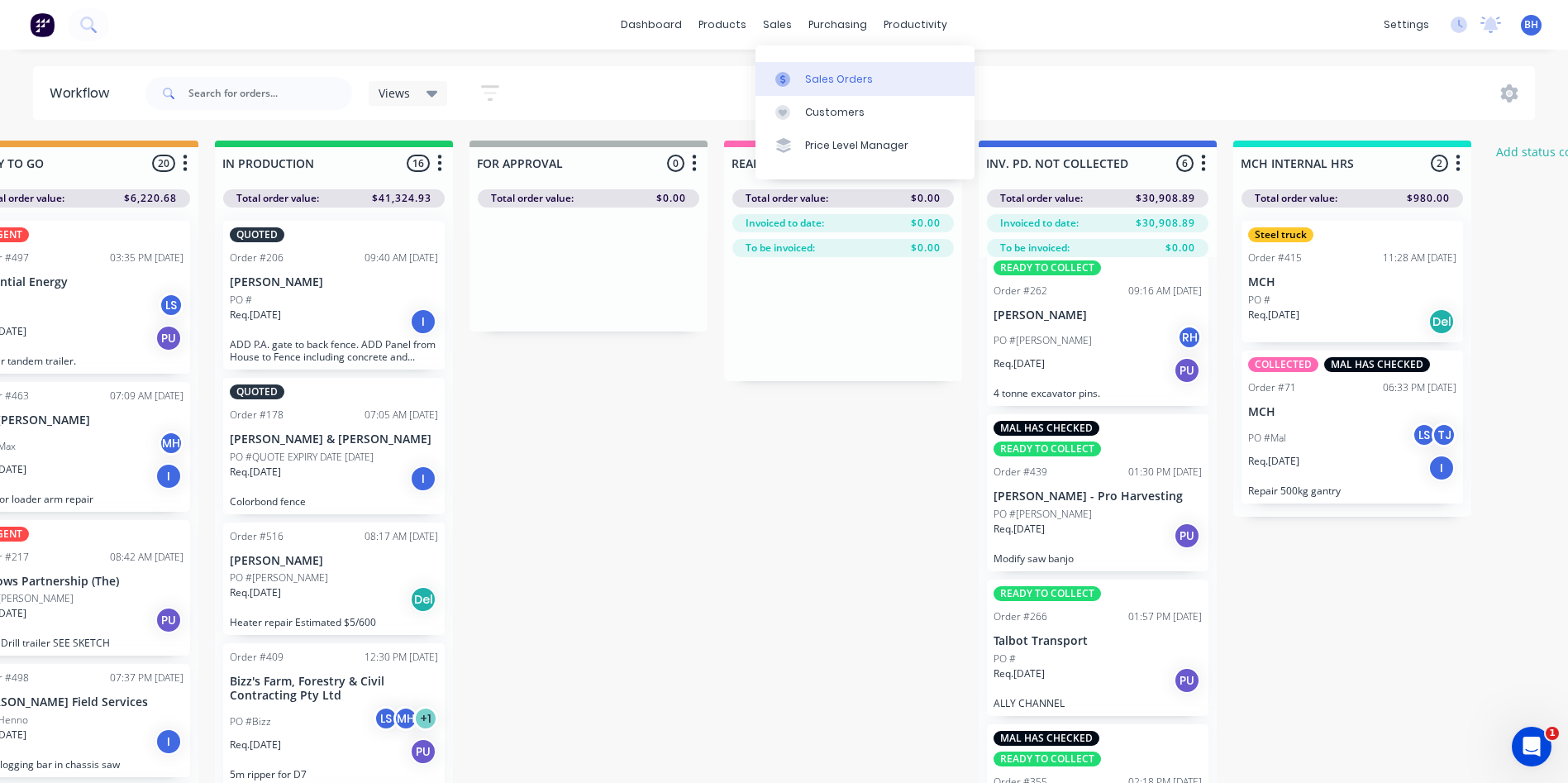
click at [813, 79] on div "Sales Orders" at bounding box center [839, 78] width 68 height 14
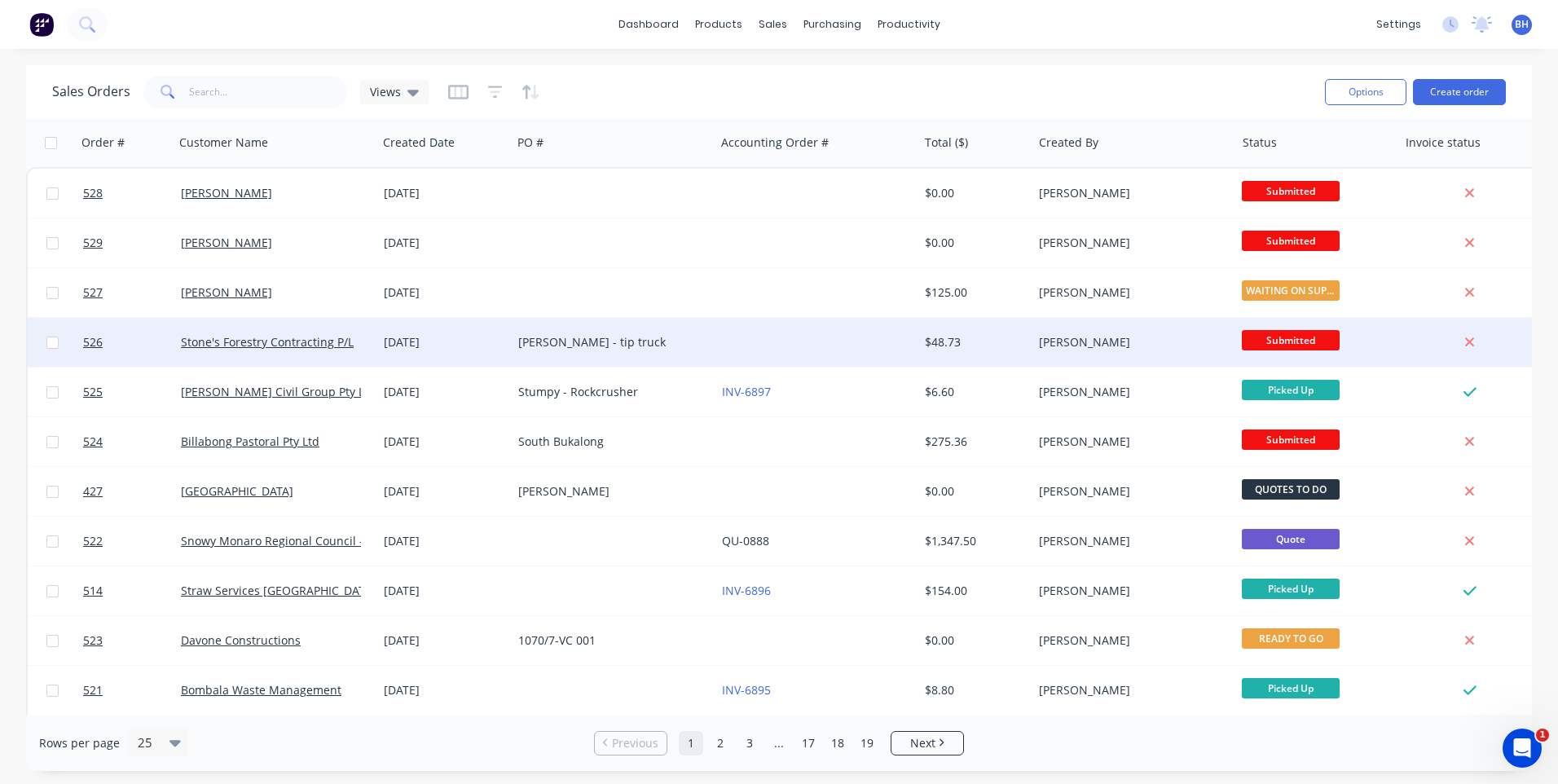
click at [799, 334] on div at bounding box center [816, 342] width 203 height 49
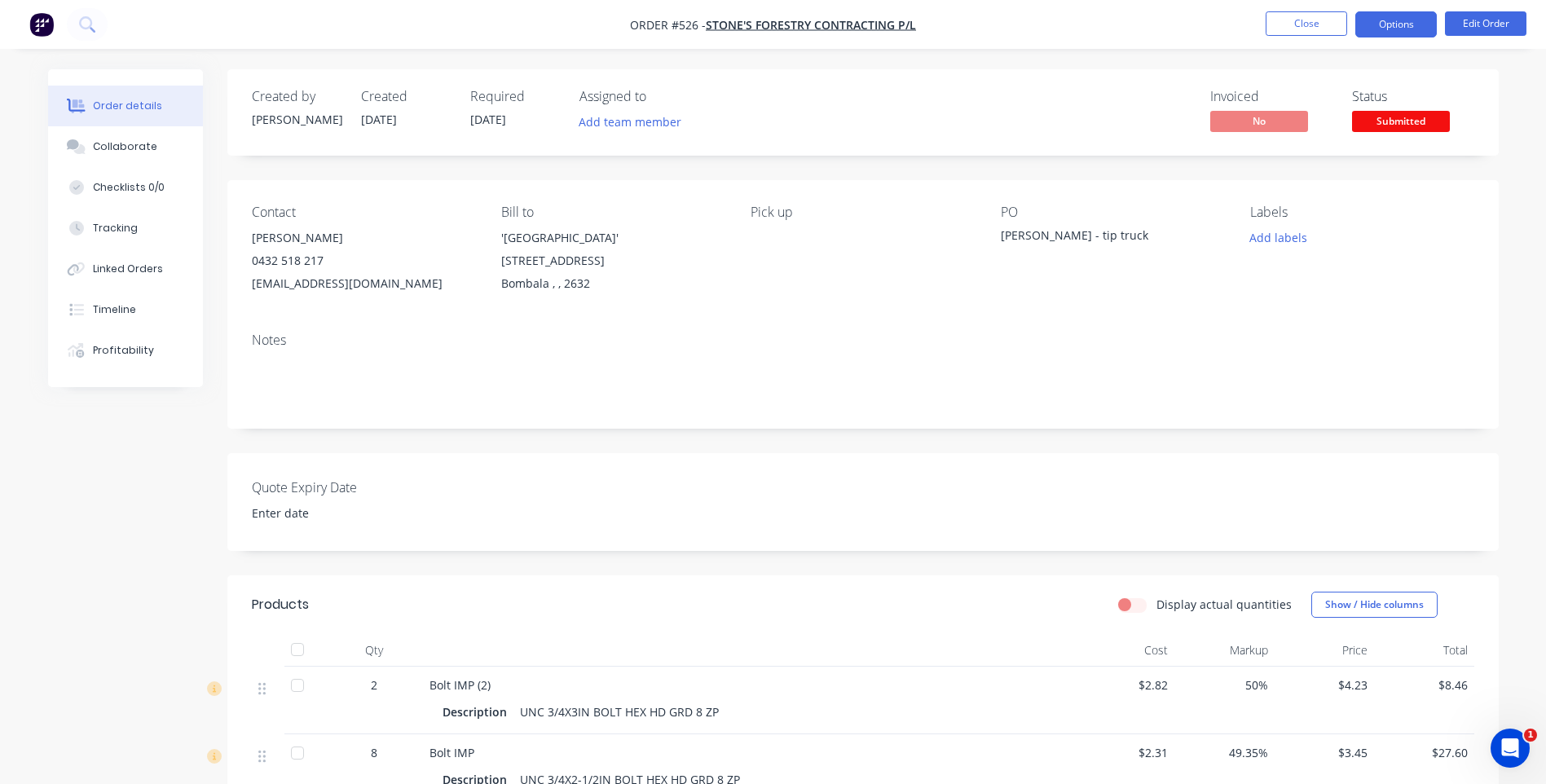
click at [1385, 26] on button "Options" at bounding box center [1396, 24] width 82 height 26
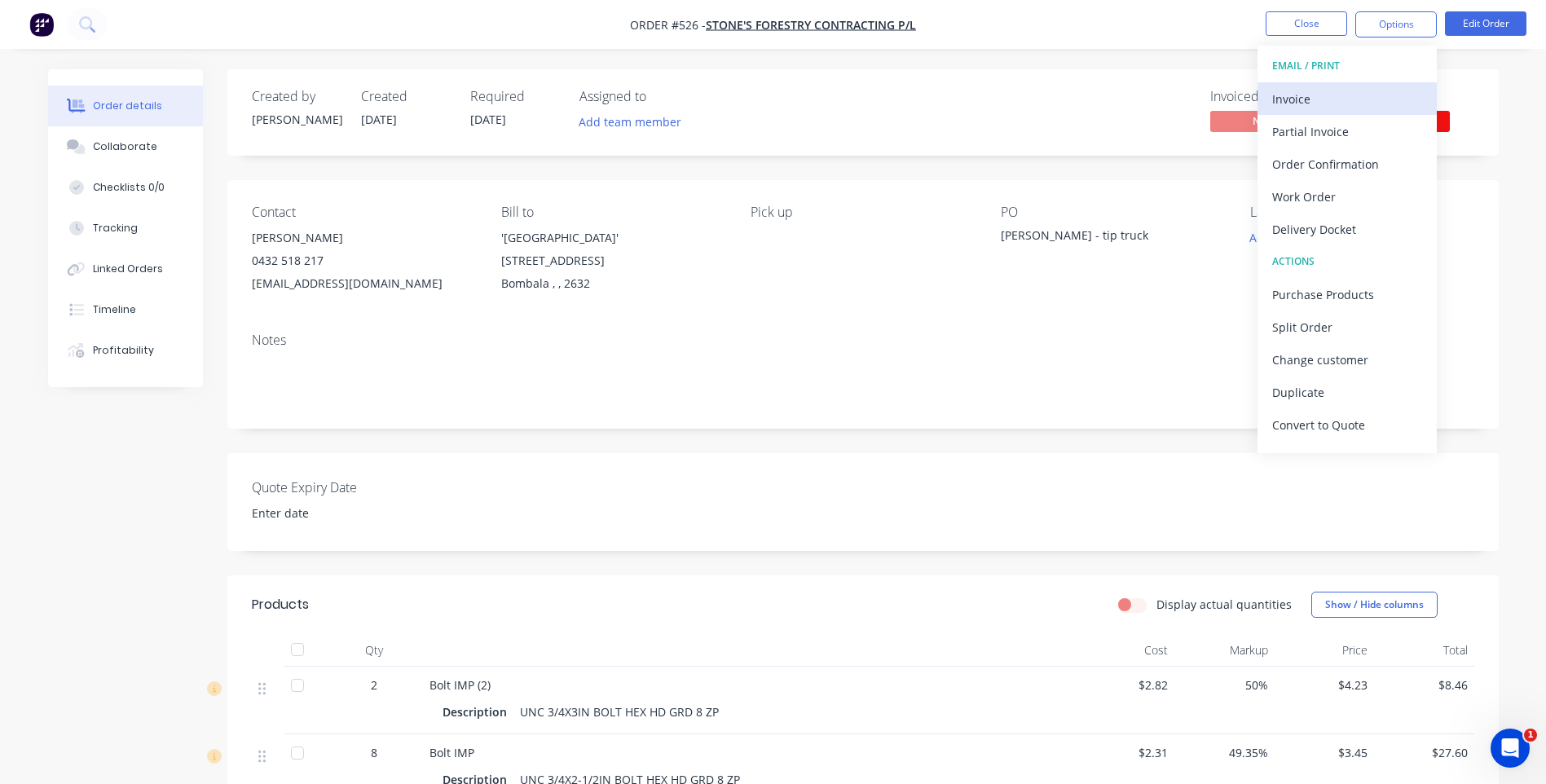
click at [1273, 100] on div "Invoice" at bounding box center [1347, 99] width 150 height 24
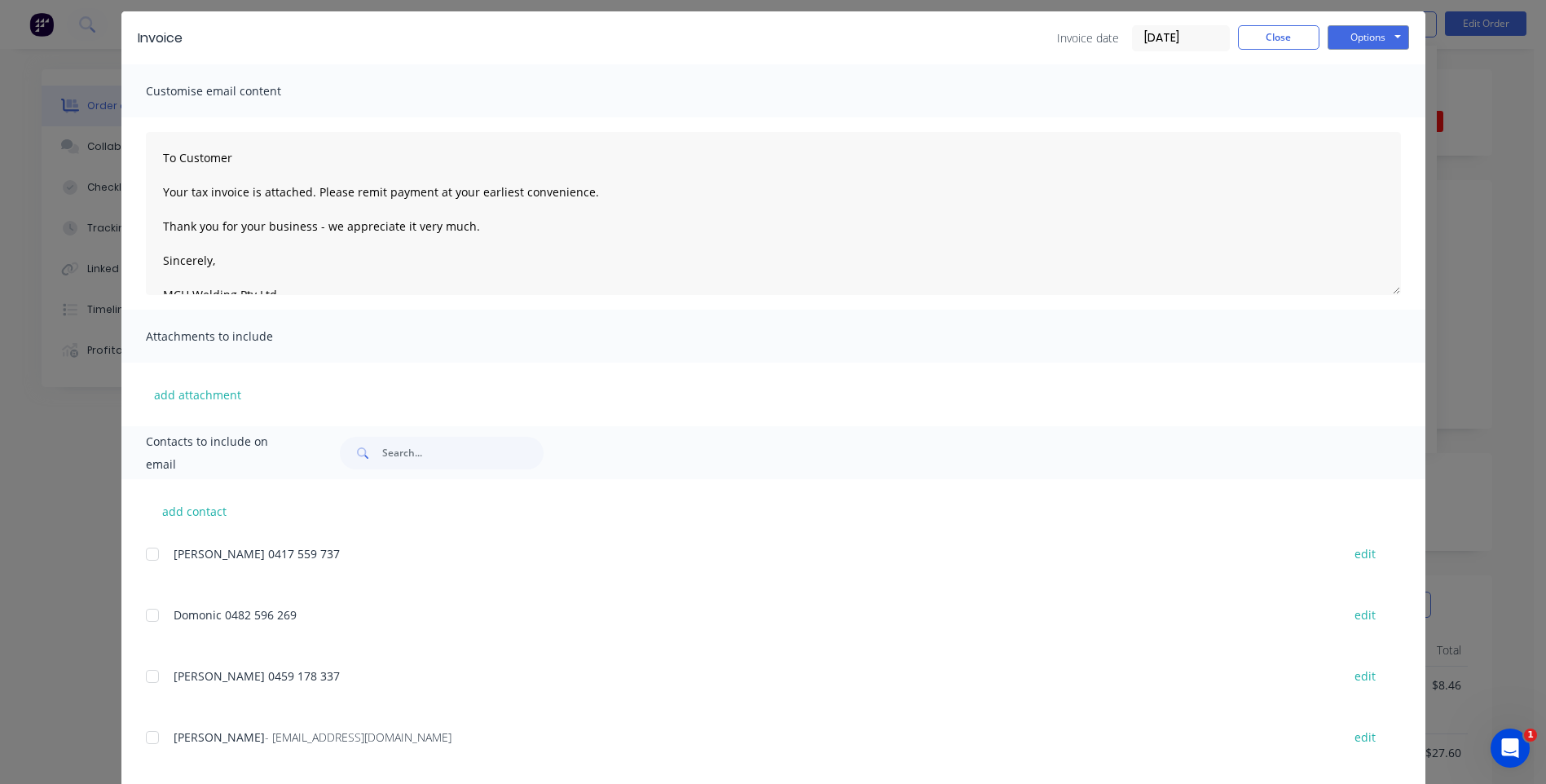
scroll to position [80, 0]
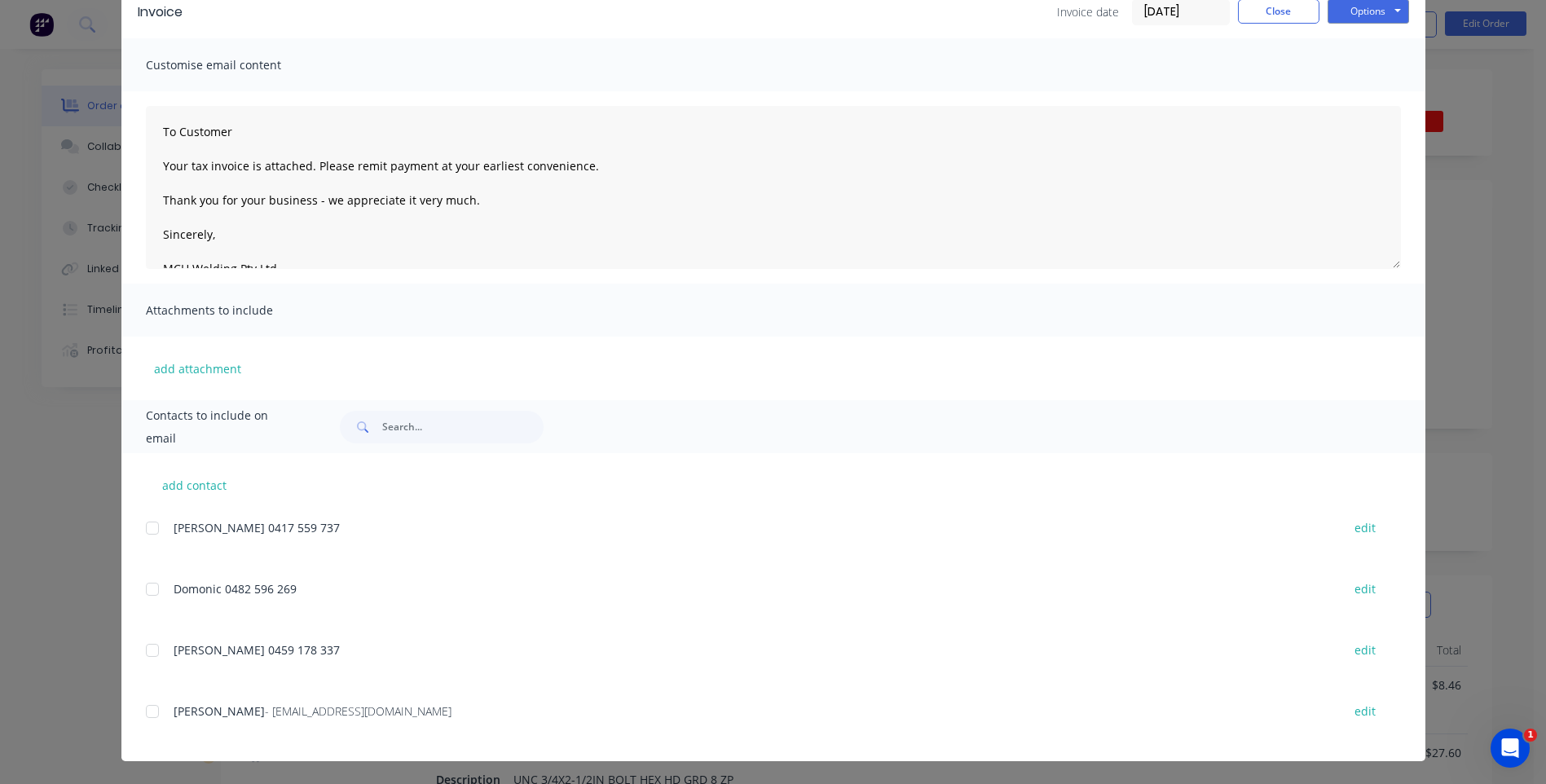
click at [145, 713] on div at bounding box center [152, 711] width 33 height 33
click at [1363, 8] on button "Options" at bounding box center [1368, 11] width 82 height 24
click at [1362, 29] on button "Preview" at bounding box center [1380, 40] width 104 height 27
click at [145, 713] on div at bounding box center [152, 711] width 33 height 33
click at [1379, 7] on button "Options" at bounding box center [1368, 11] width 82 height 24
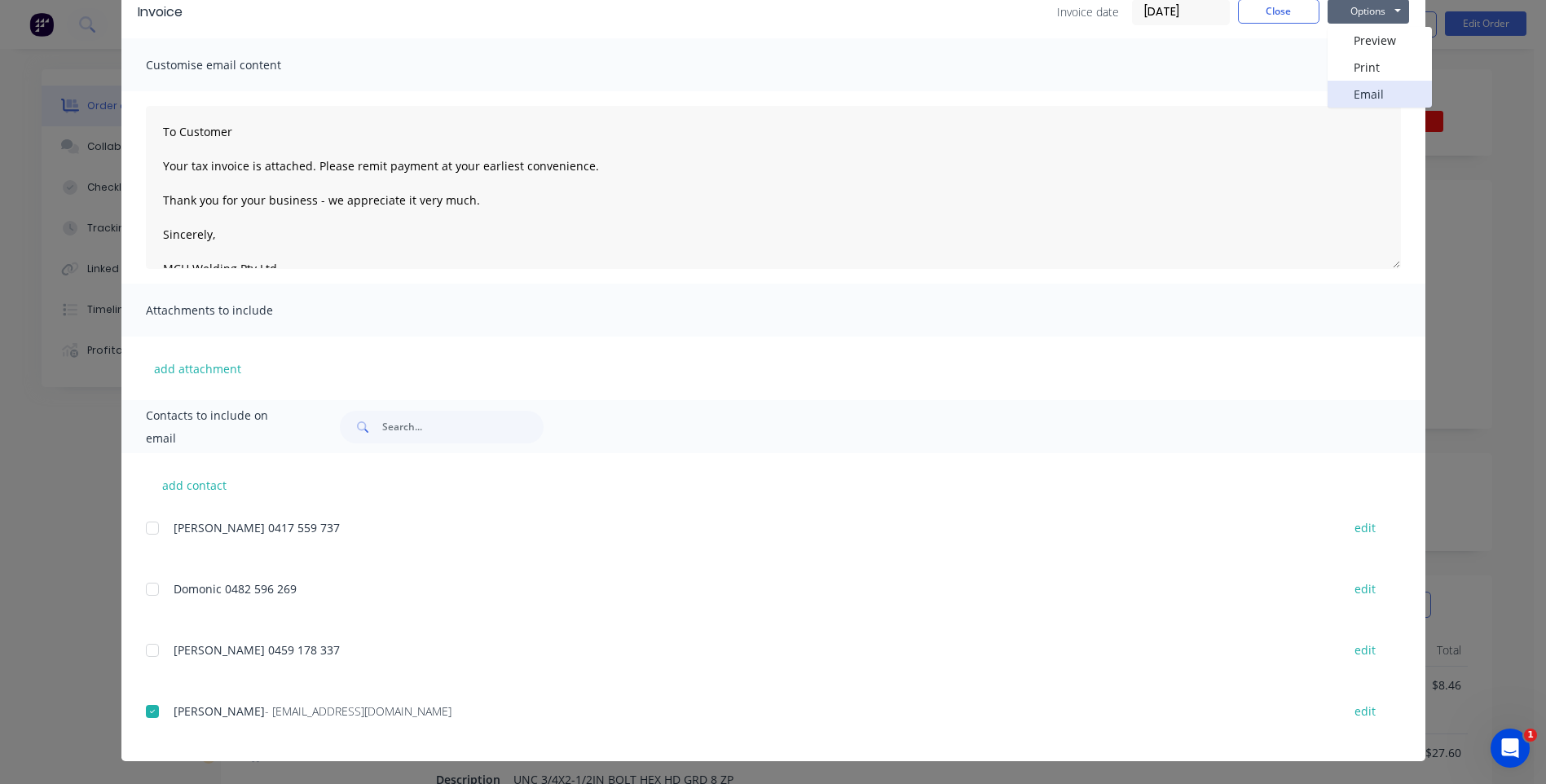
click at [1354, 91] on button "Email" at bounding box center [1380, 94] width 104 height 27
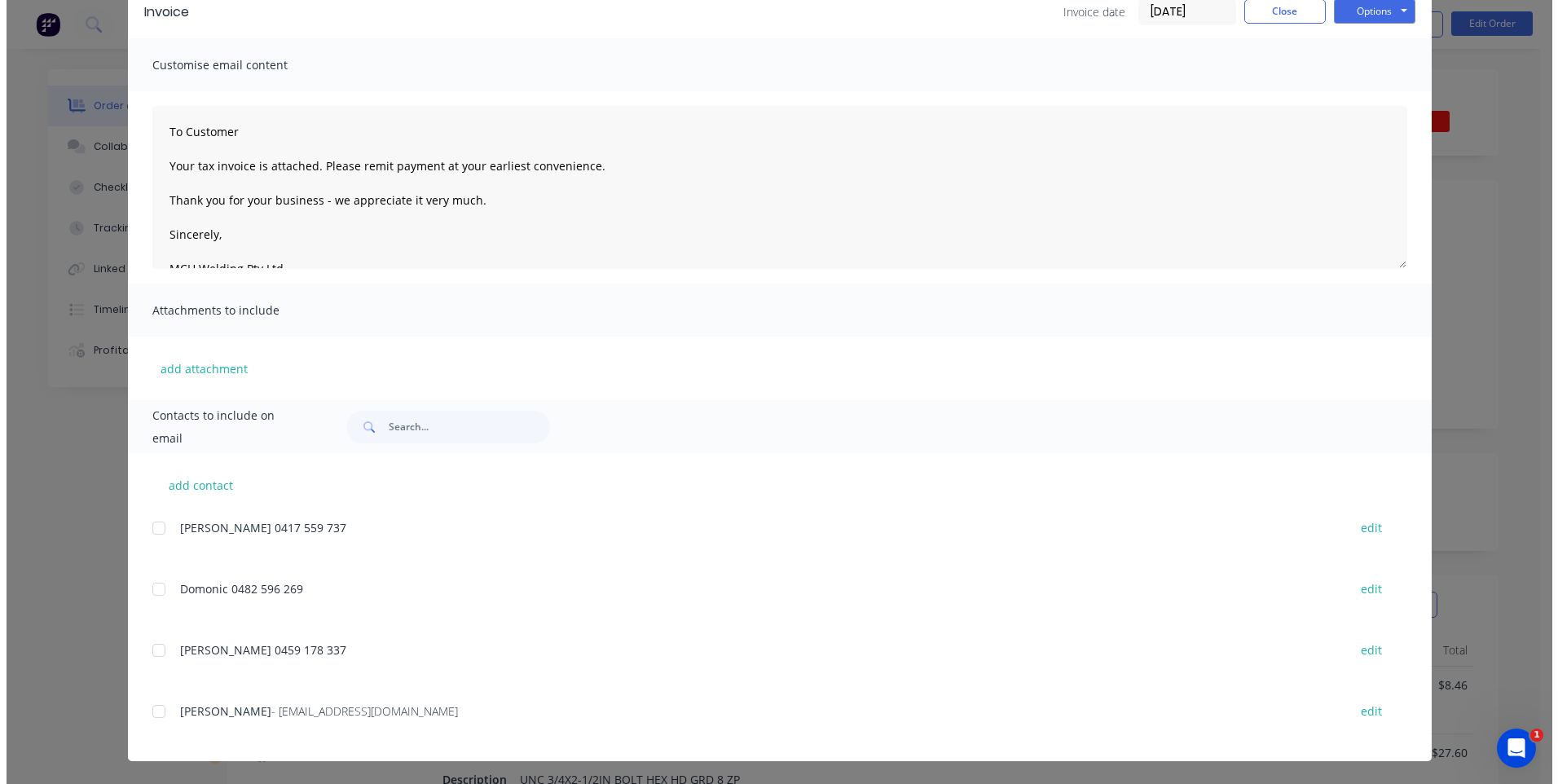
scroll to position [0, 0]
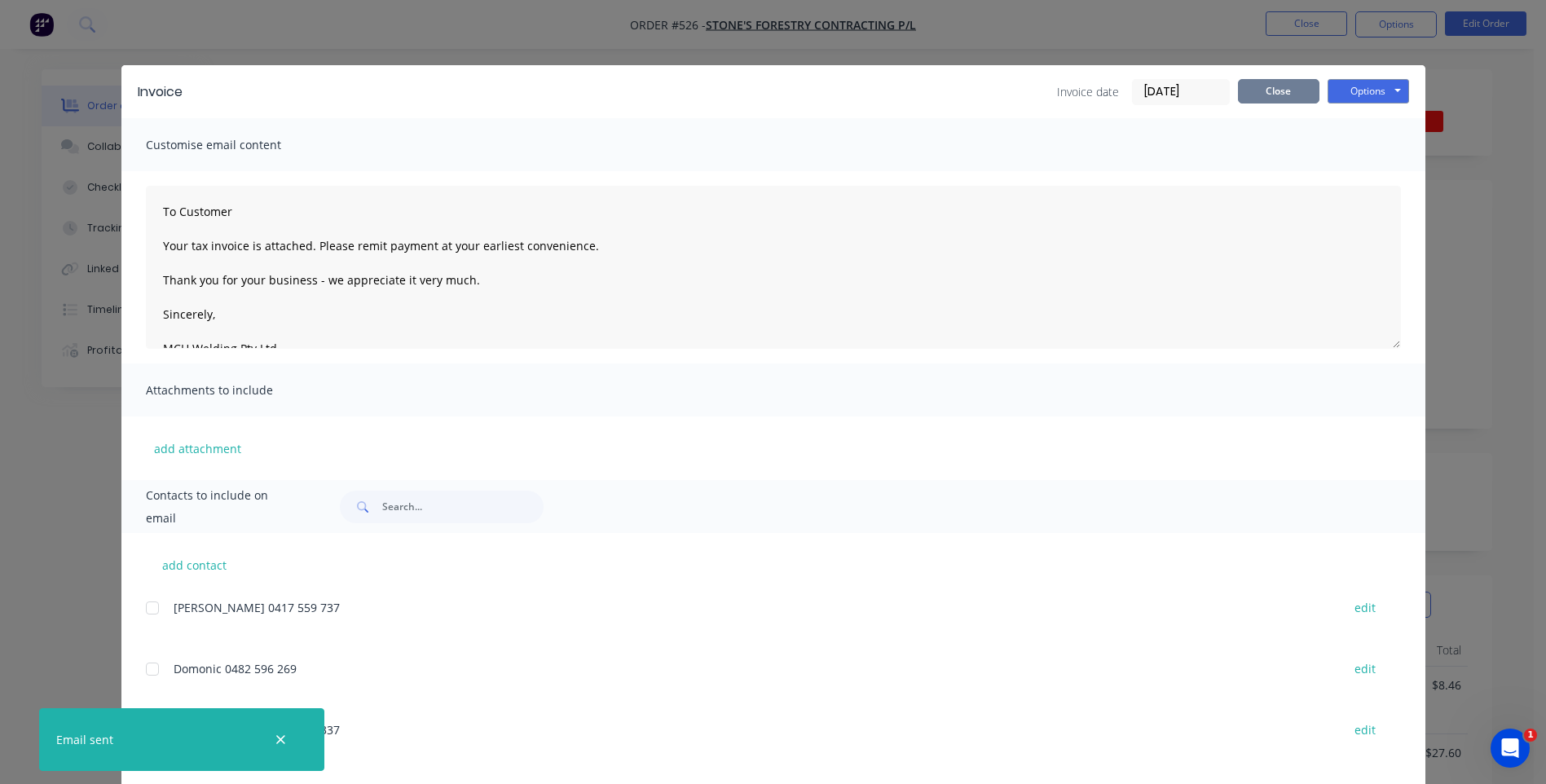
click at [1275, 87] on button "Close" at bounding box center [1279, 91] width 82 height 24
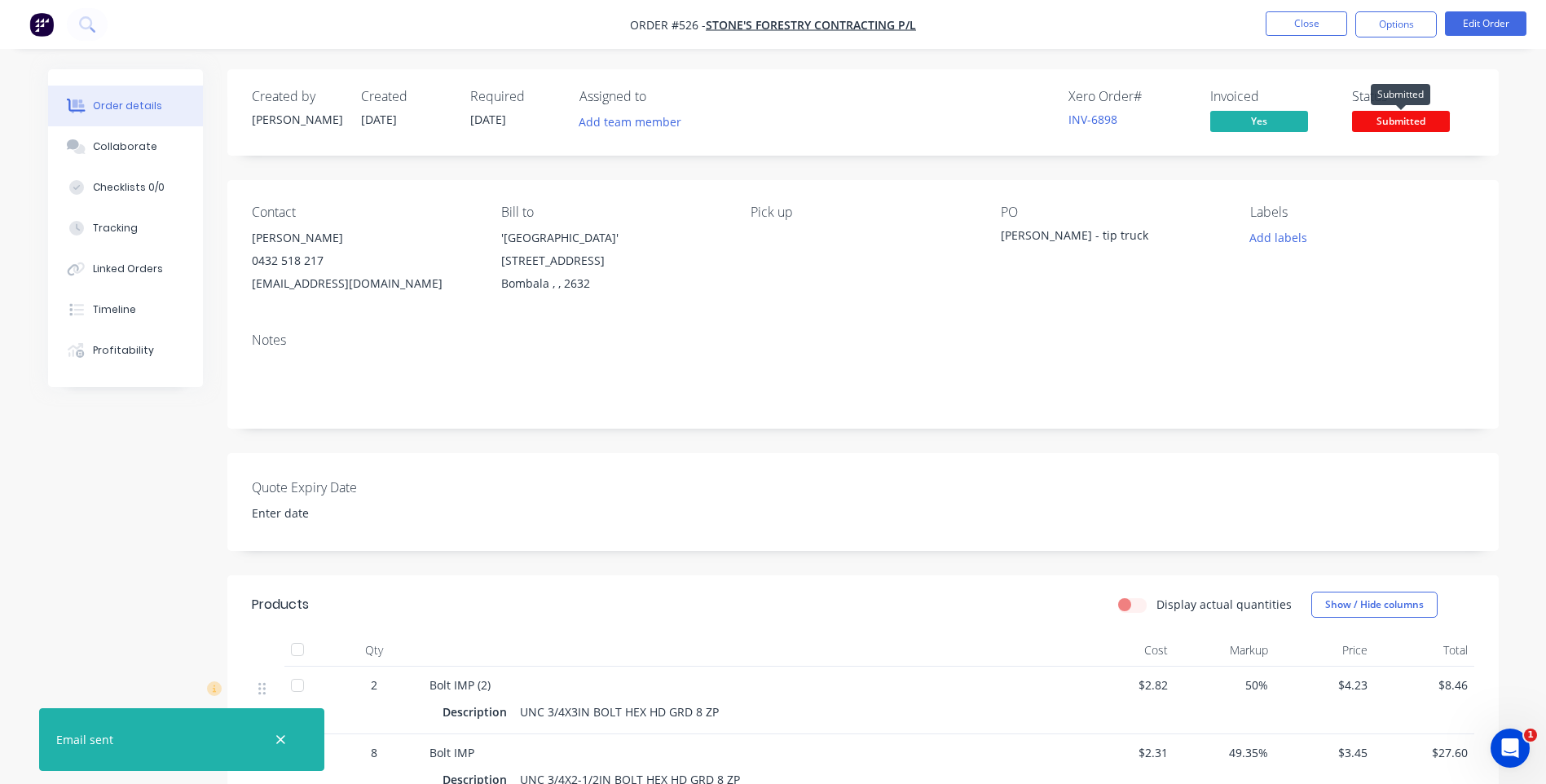
click at [1389, 119] on span "Submitted" at bounding box center [1401, 121] width 98 height 20
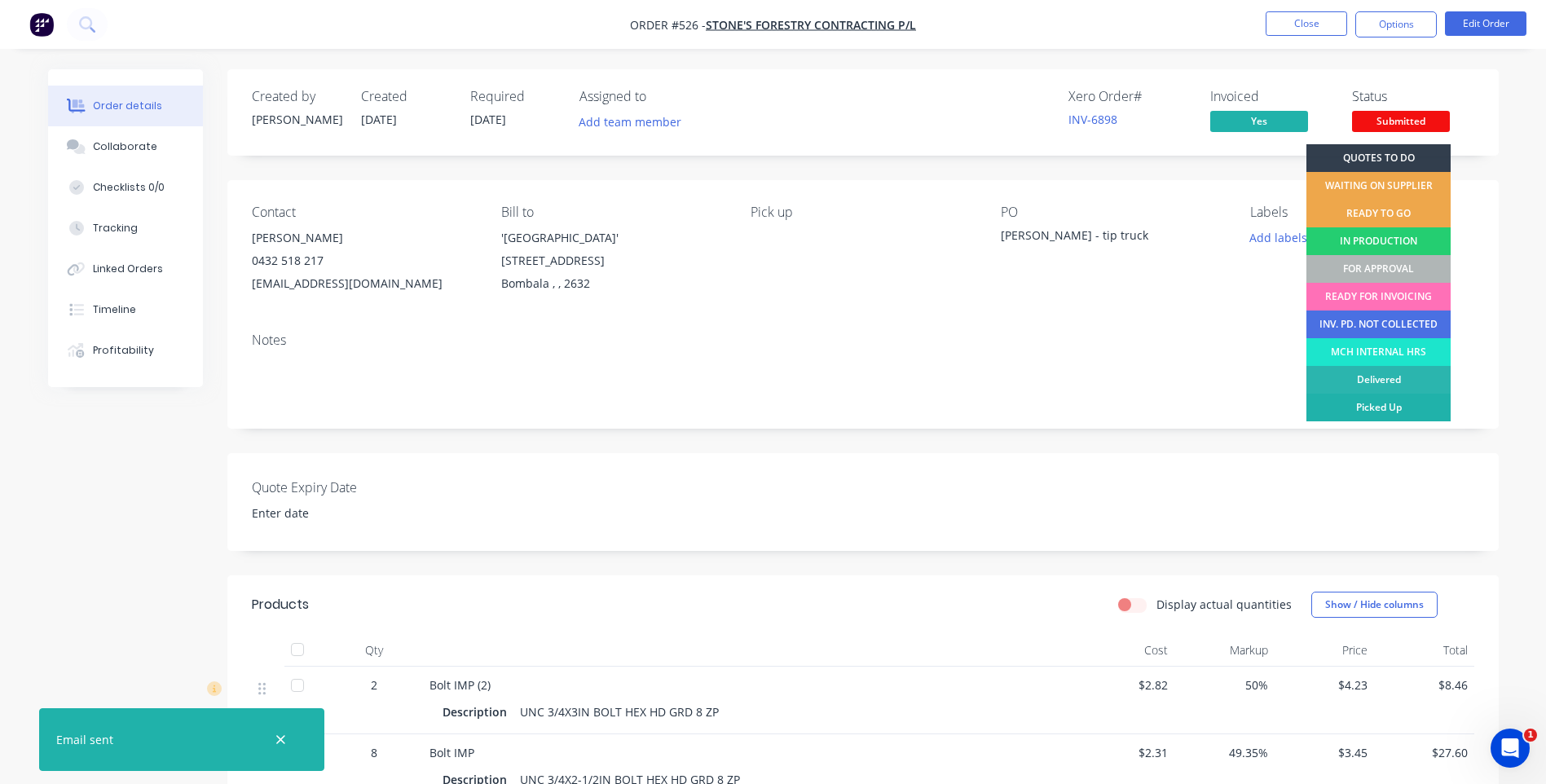
click at [1358, 403] on div "Picked Up" at bounding box center [1379, 407] width 145 height 28
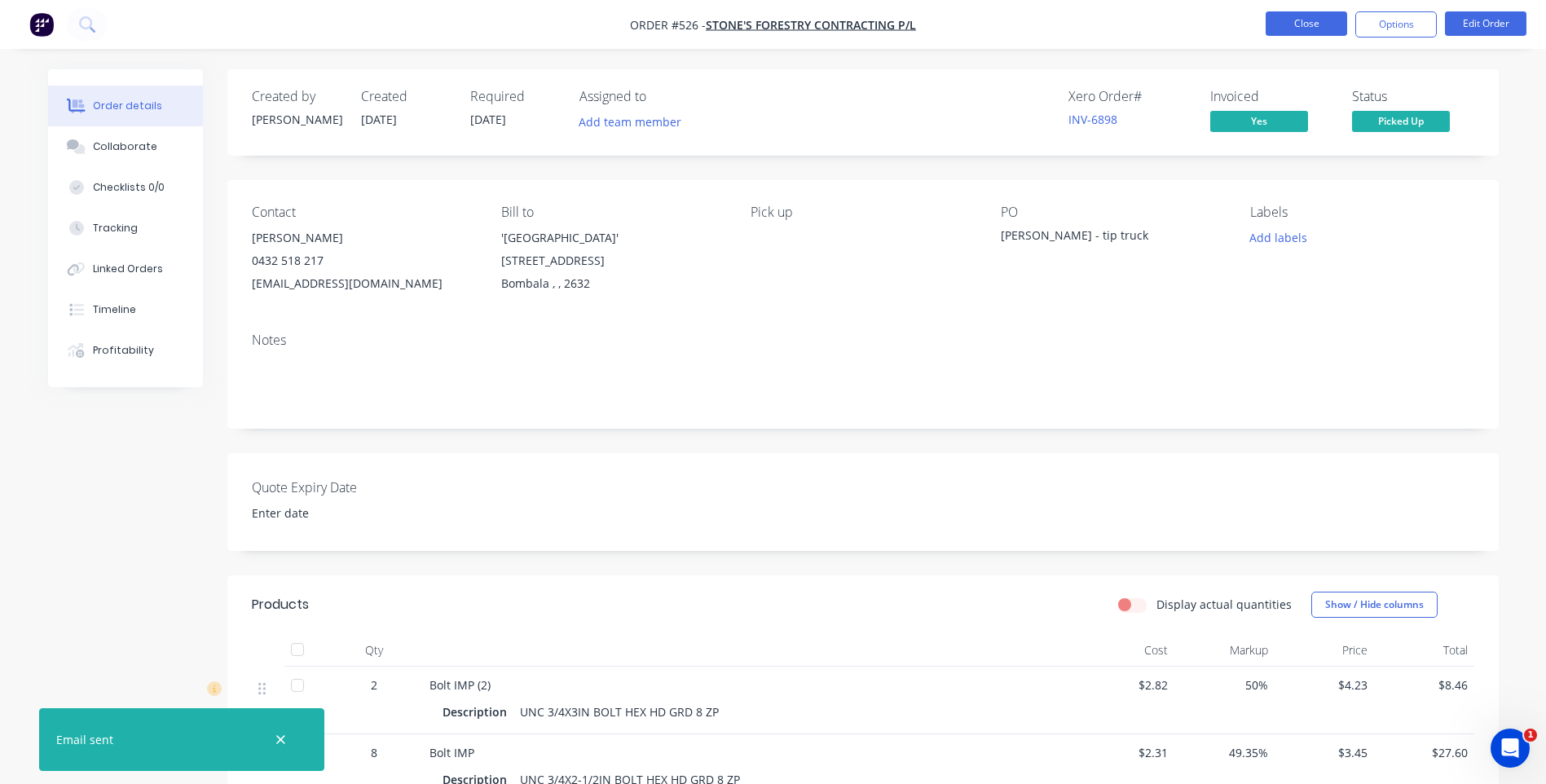
click at [1311, 18] on button "Close" at bounding box center [1306, 24] width 82 height 24
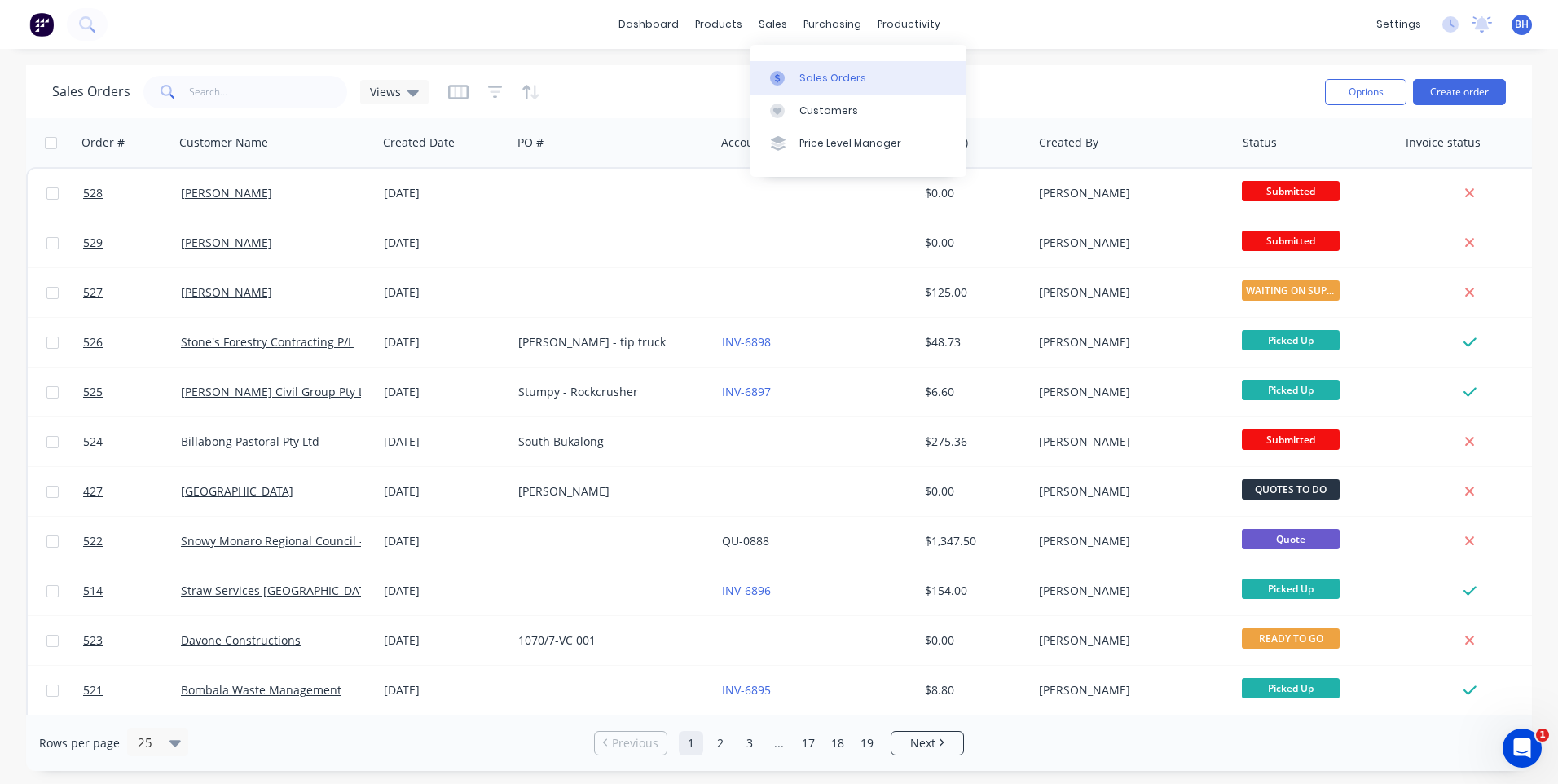
click at [816, 71] on div "Sales Orders" at bounding box center [833, 77] width 67 height 14
click at [1445, 90] on button "Create order" at bounding box center [1459, 92] width 93 height 26
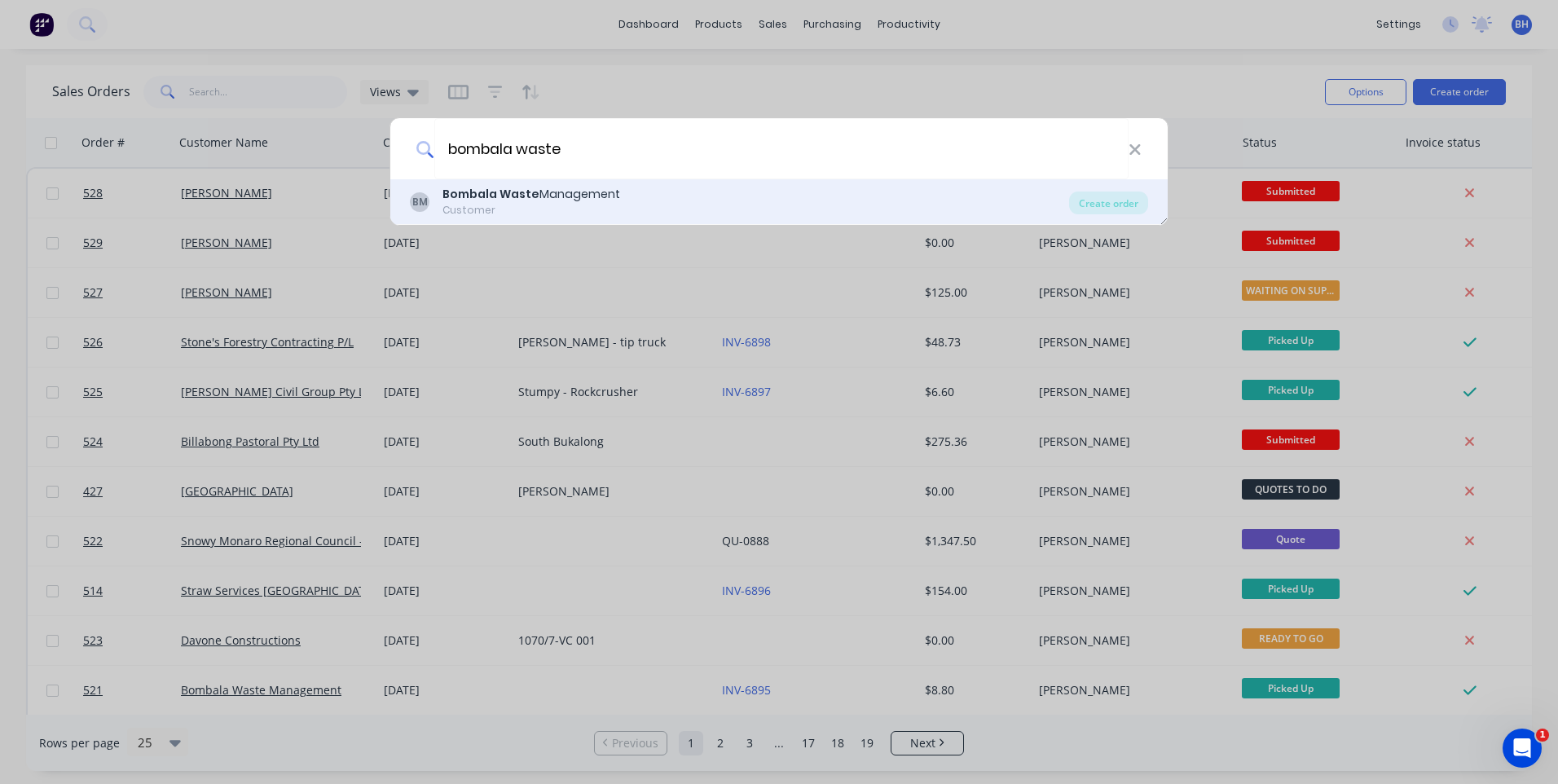
type input "bombala waste"
click at [814, 187] on div "BM Bombala Waste Management Customer" at bounding box center [740, 202] width 659 height 32
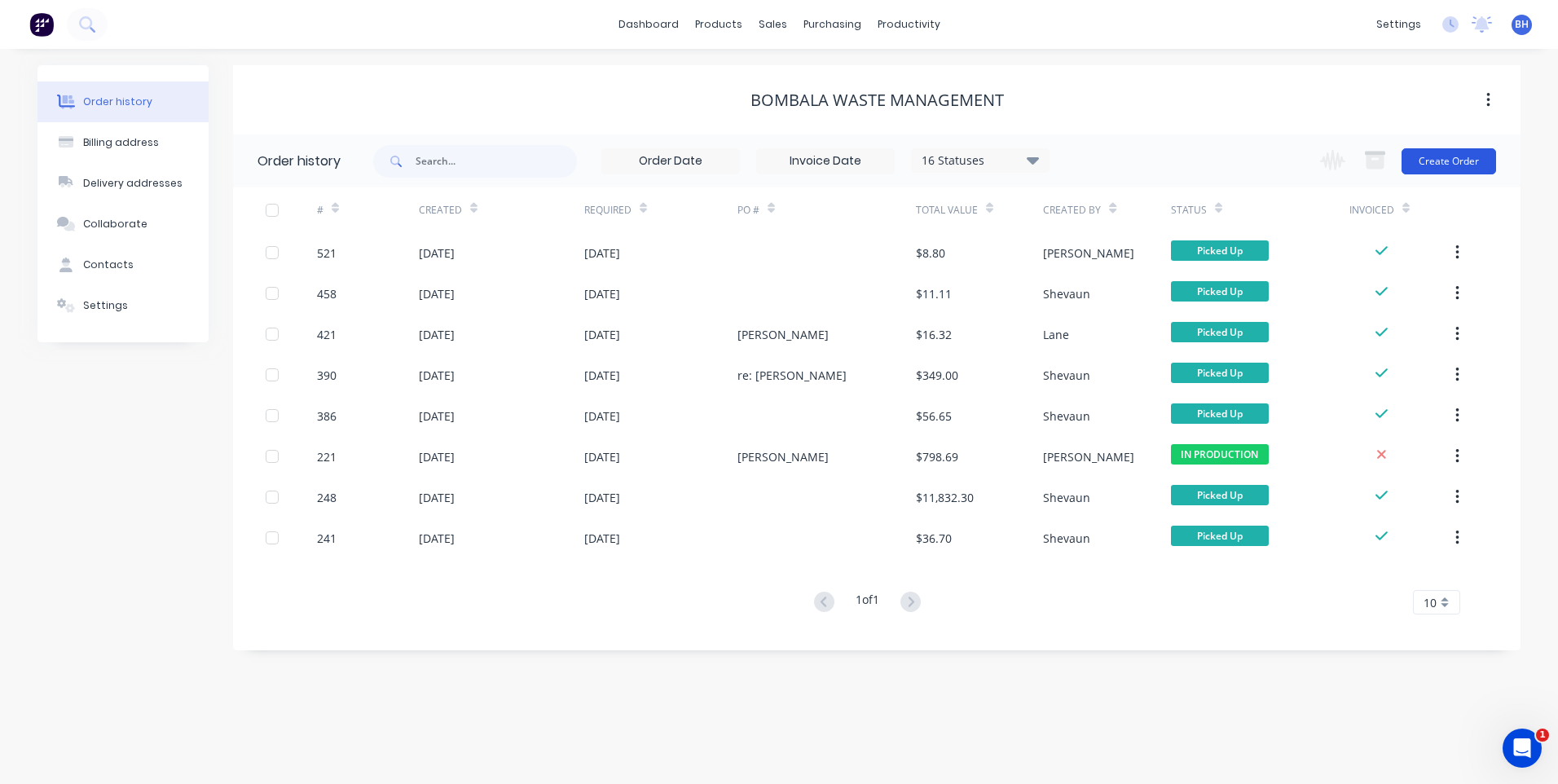
click at [1429, 156] on button "Create Order" at bounding box center [1449, 160] width 94 height 26
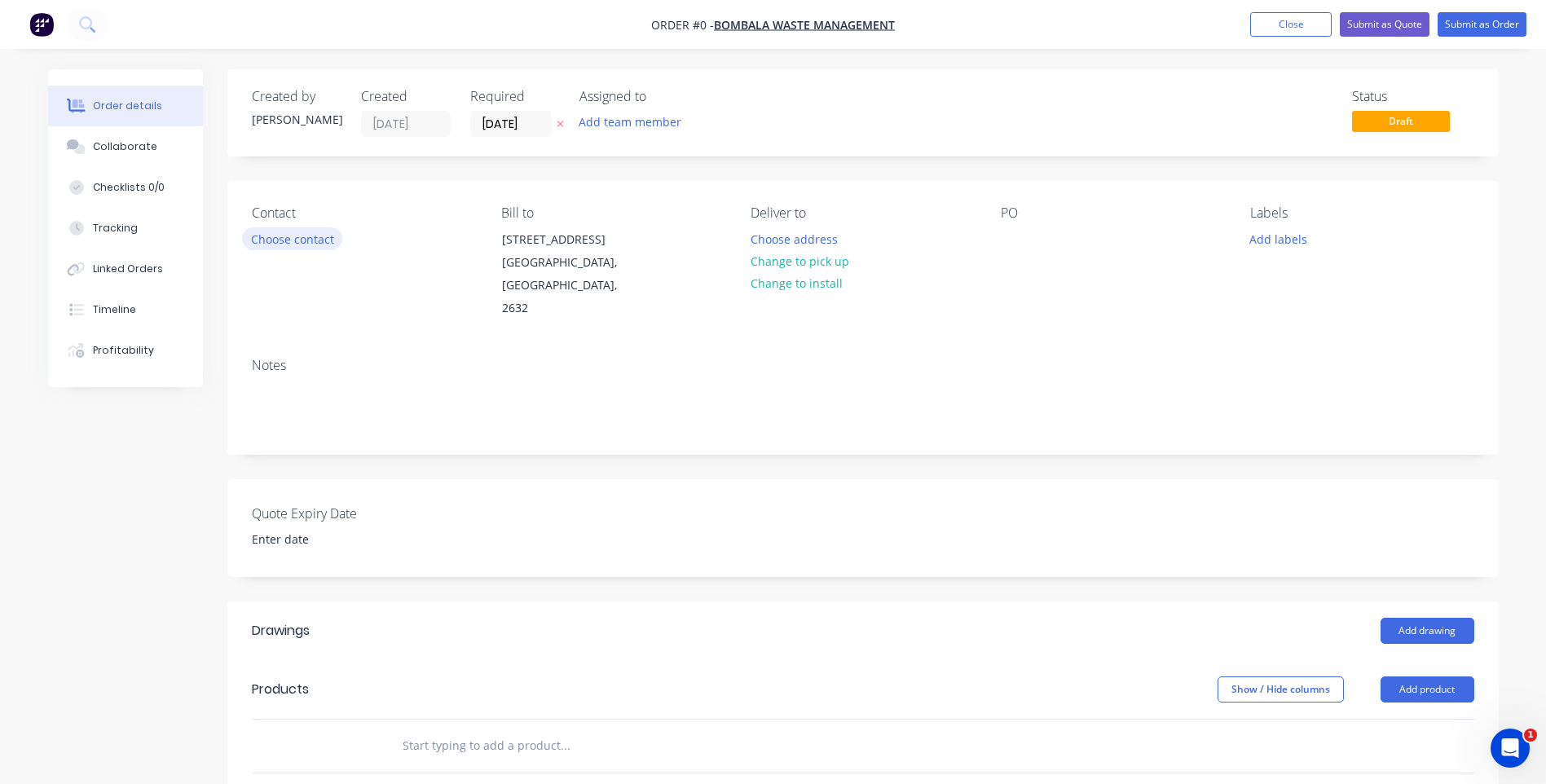
click at [310, 242] on button "Choose contact" at bounding box center [292, 238] width 100 height 22
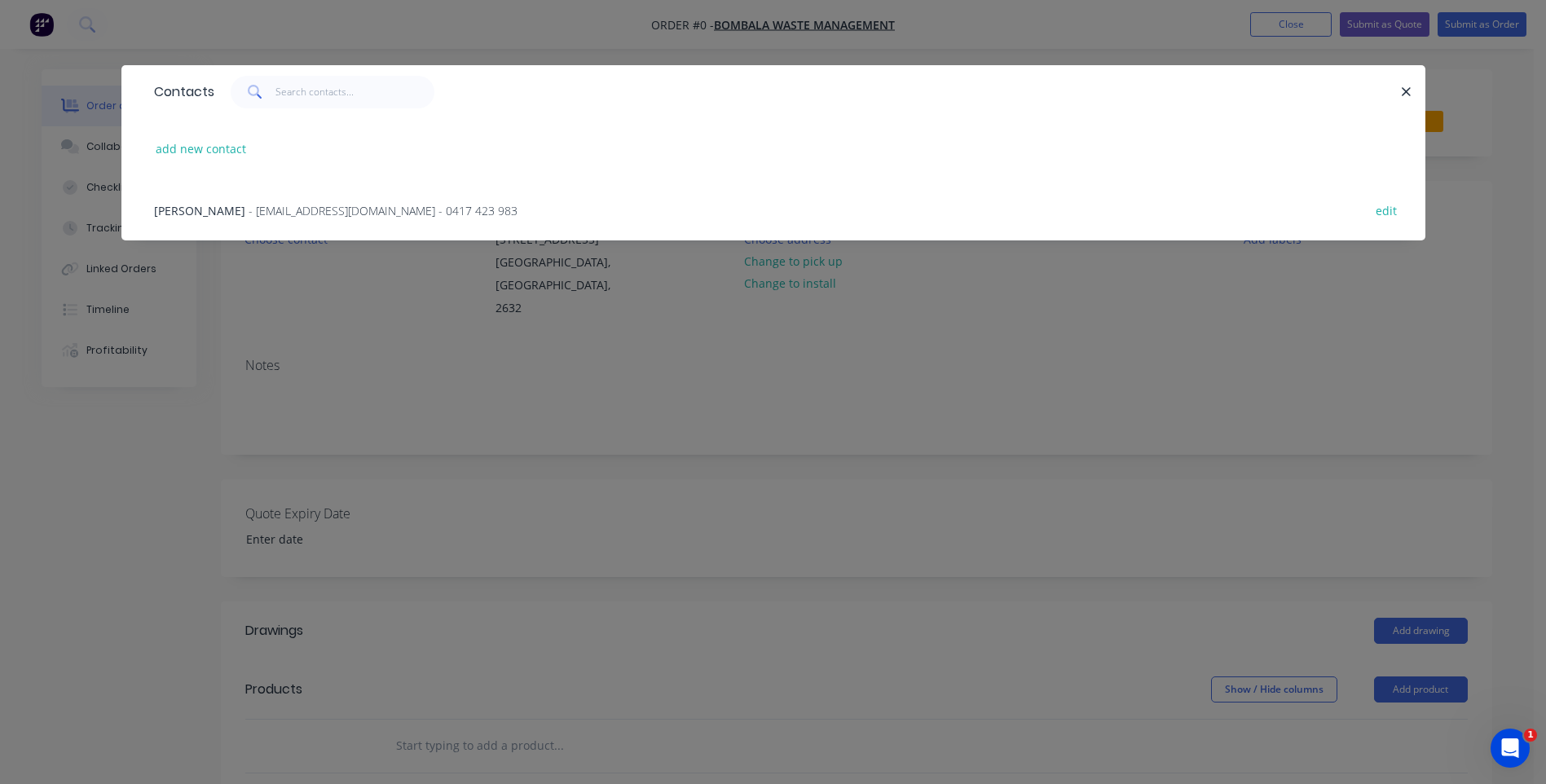
click at [335, 208] on span "- [EMAIL_ADDRESS][DOMAIN_NAME] - 0417 423 983" at bounding box center [383, 210] width 269 height 15
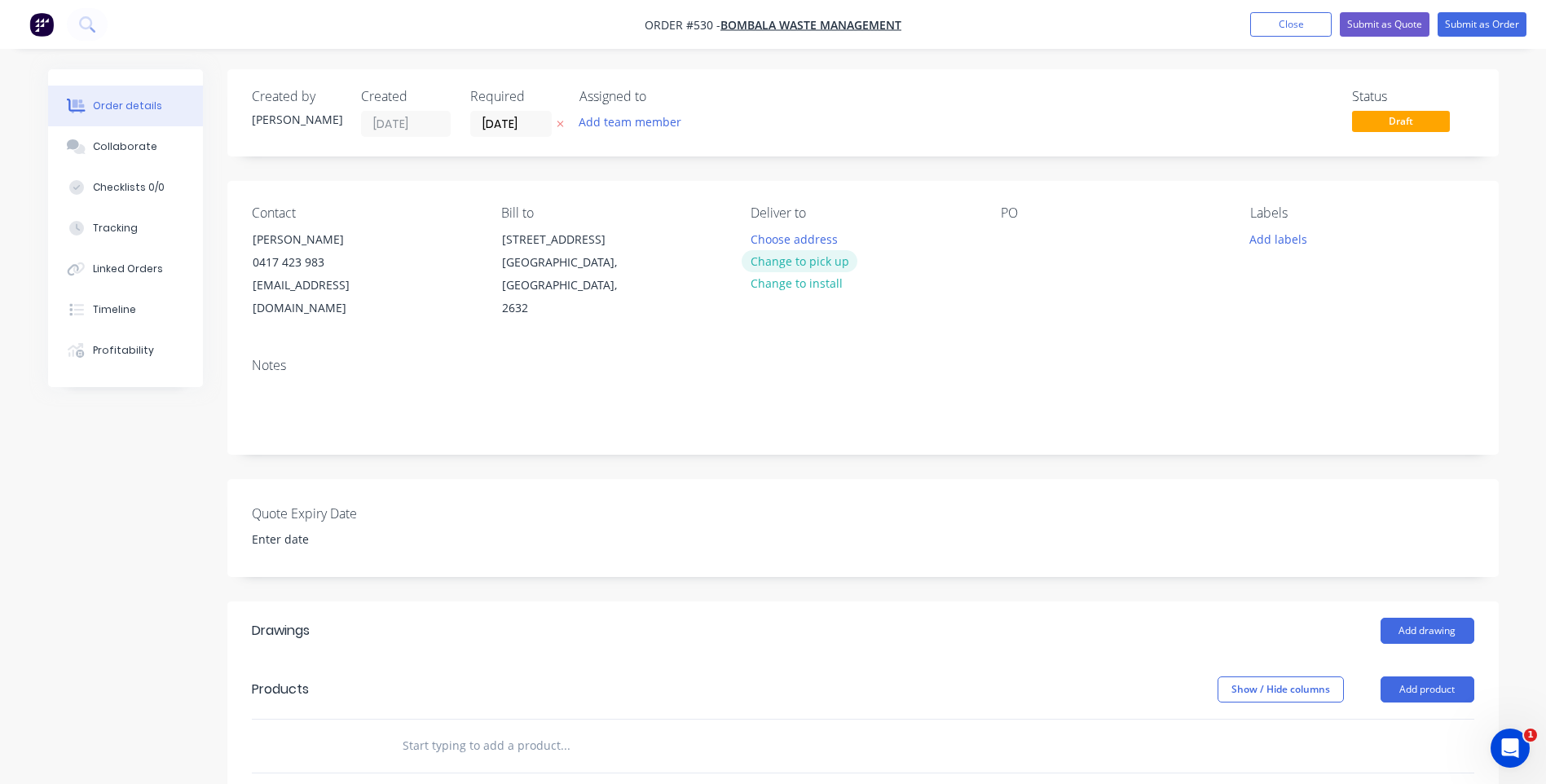
click at [831, 258] on button "Change to pick up" at bounding box center [799, 261] width 116 height 22
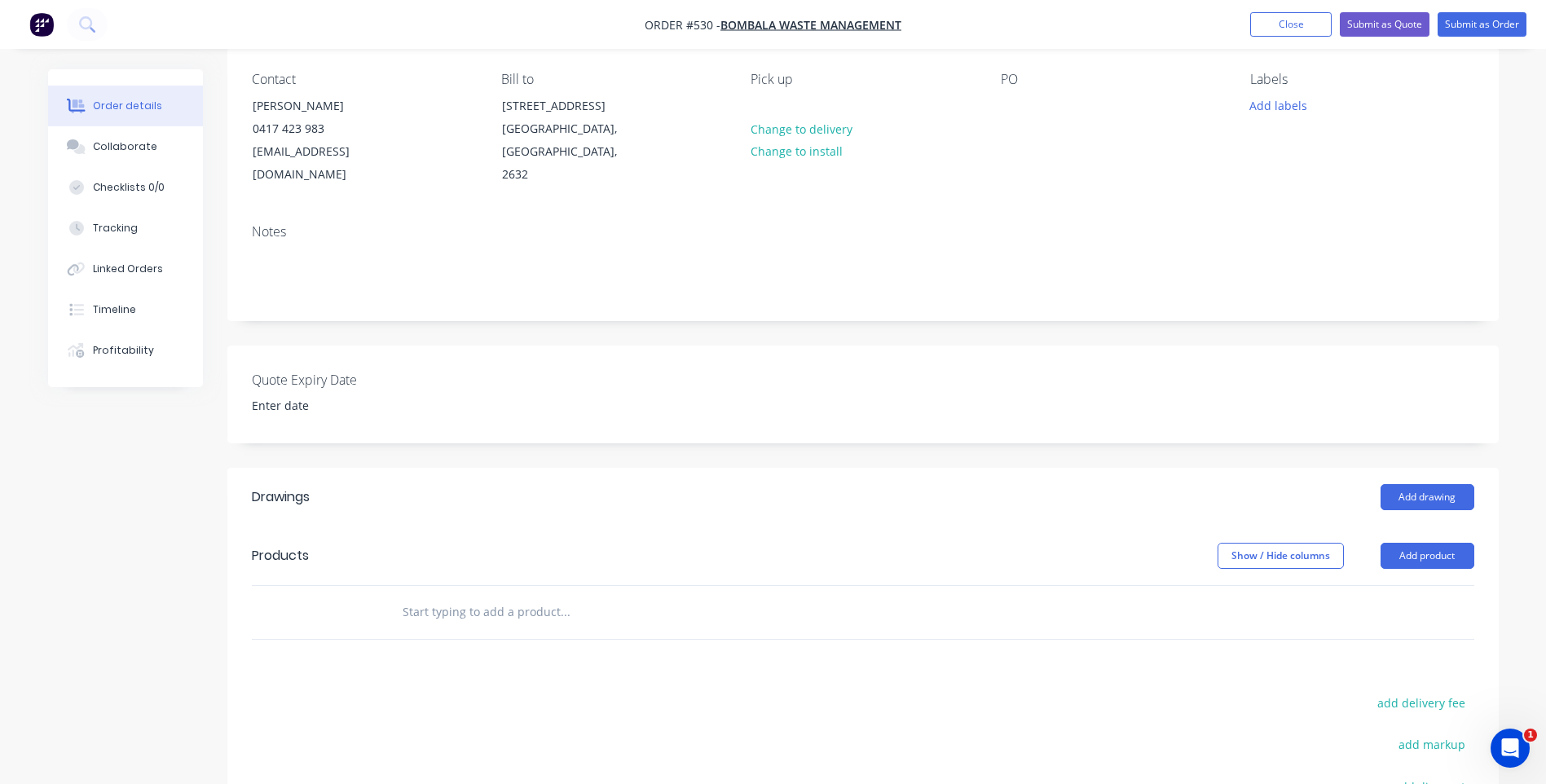
scroll to position [245, 0]
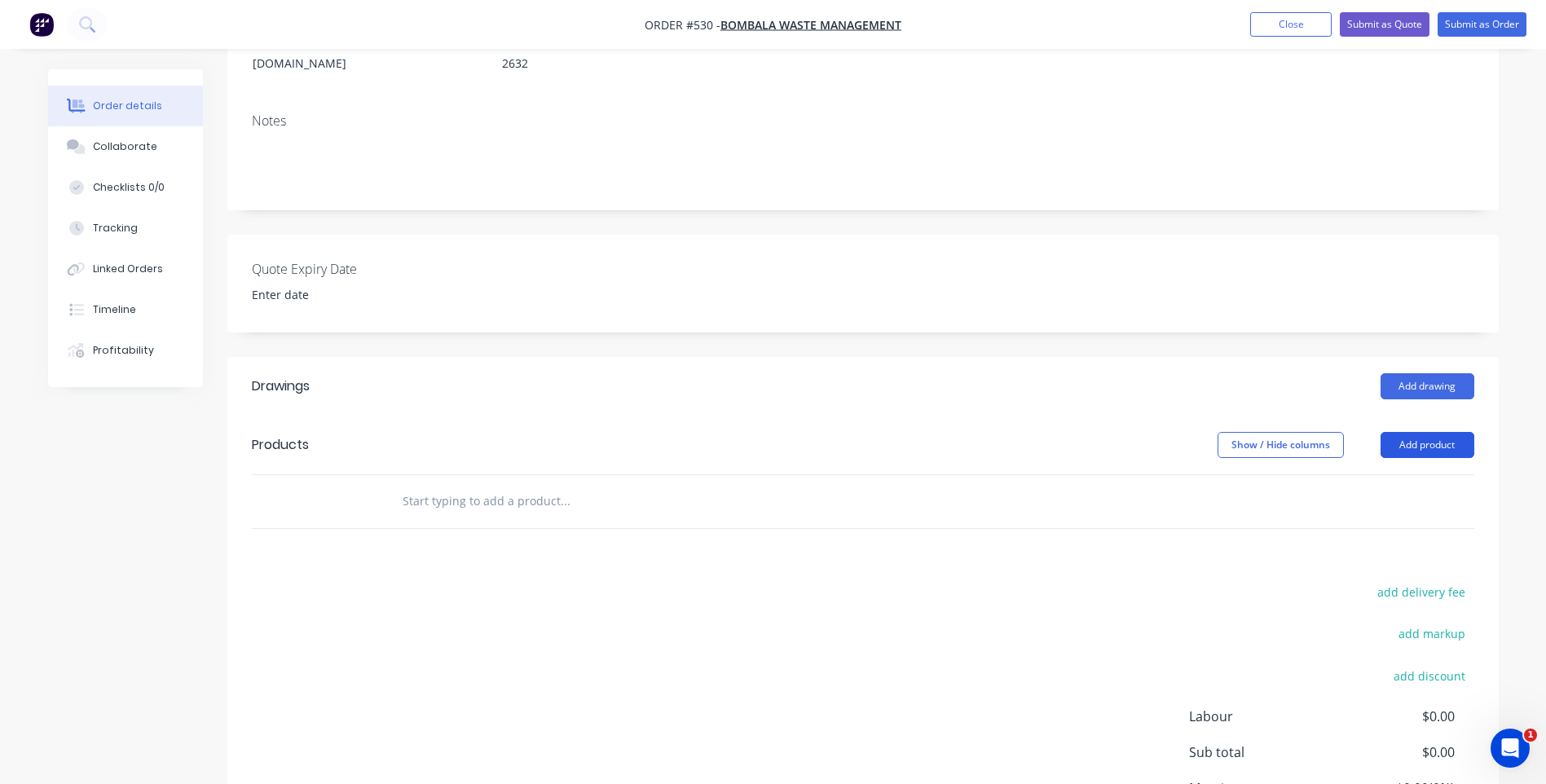
click at [1401, 432] on button "Add product" at bounding box center [1427, 445] width 93 height 26
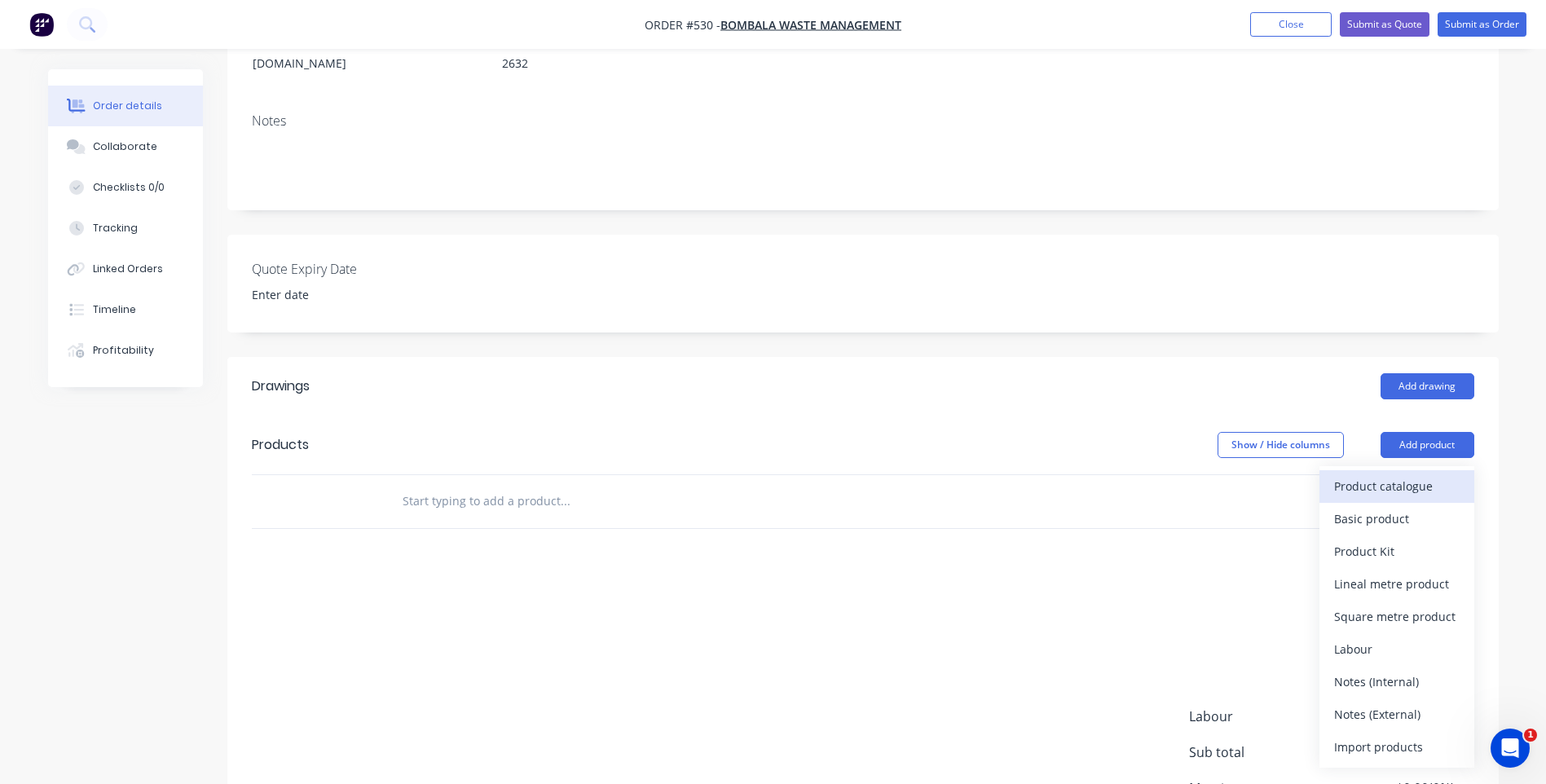
click at [1381, 474] on div "Product catalogue" at bounding box center [1396, 486] width 125 height 24
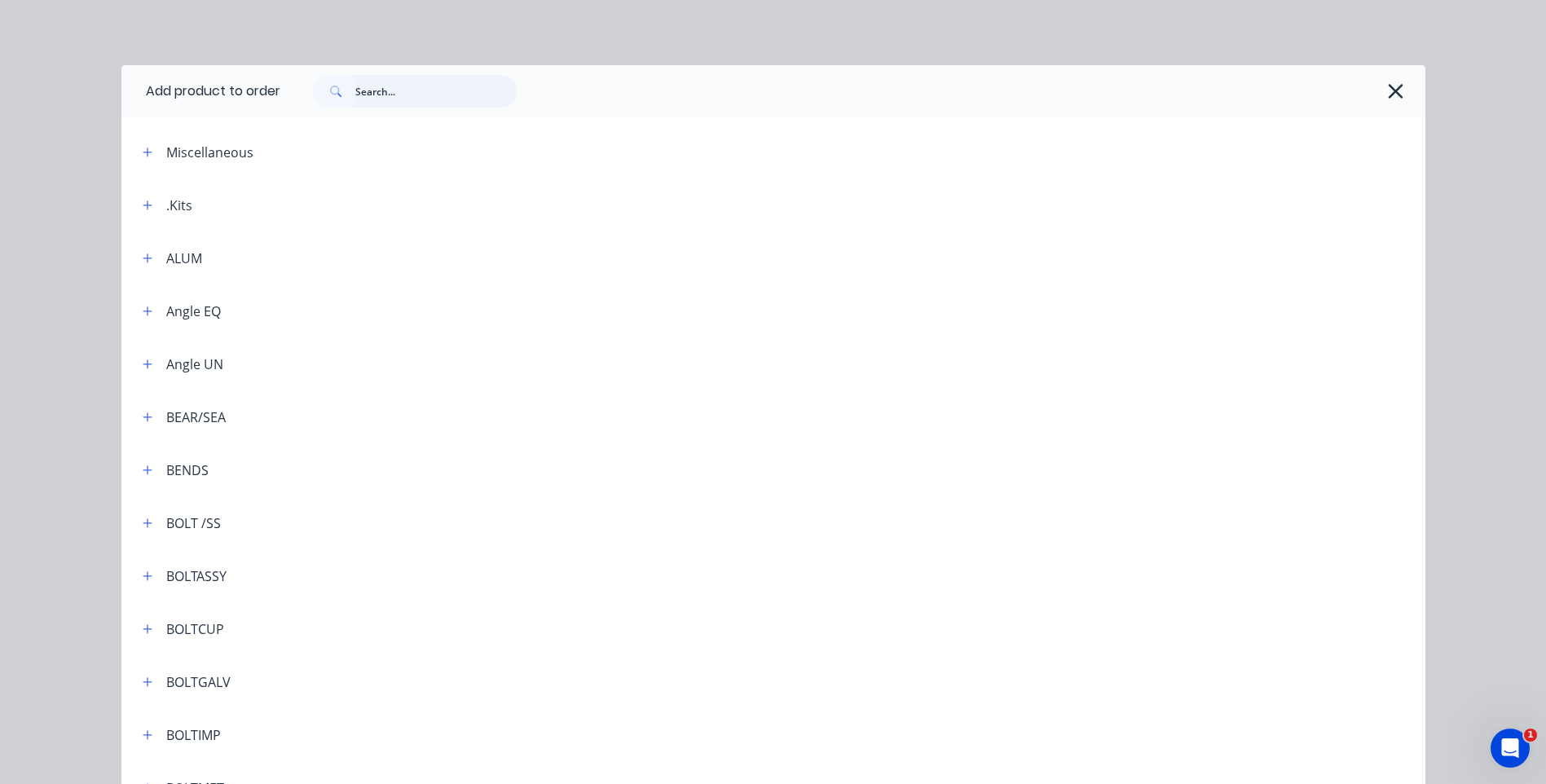
click at [362, 85] on input "text" at bounding box center [436, 91] width 161 height 33
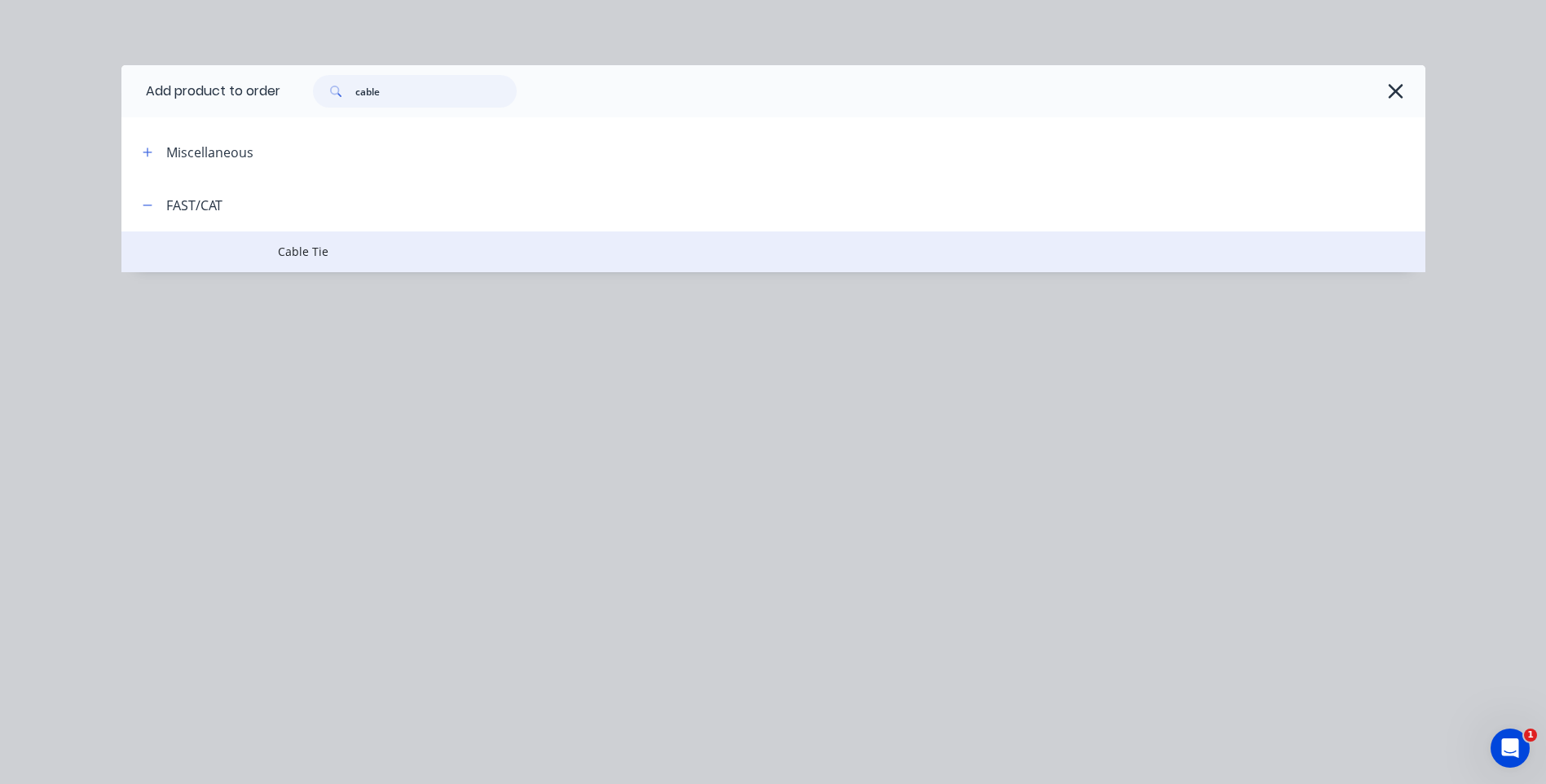
type input "cable"
click at [314, 251] on span "Cable Tie" at bounding box center [737, 251] width 918 height 17
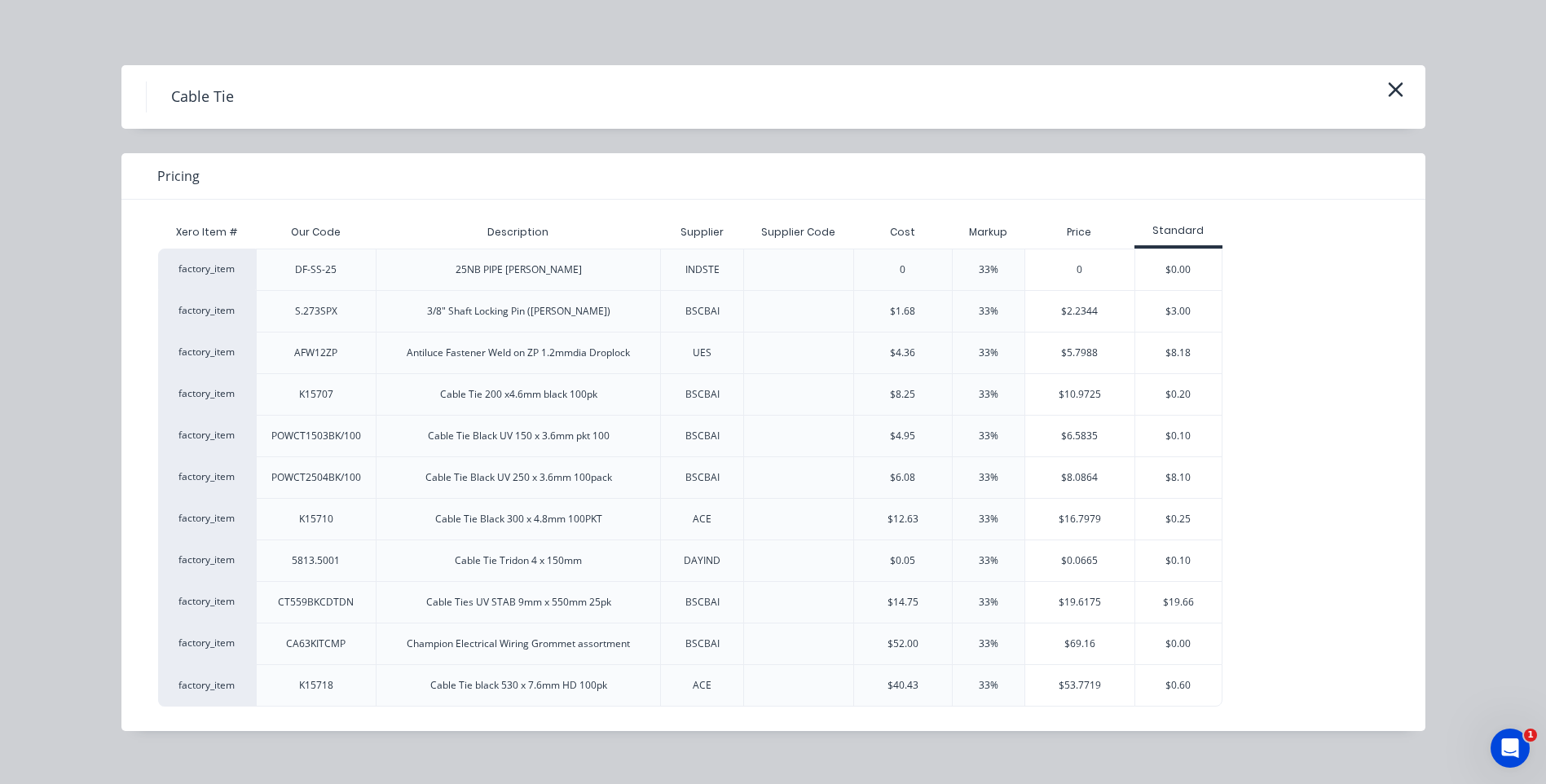
scroll to position [405, 0]
click at [1393, 89] on icon "button" at bounding box center [1395, 89] width 14 height 14
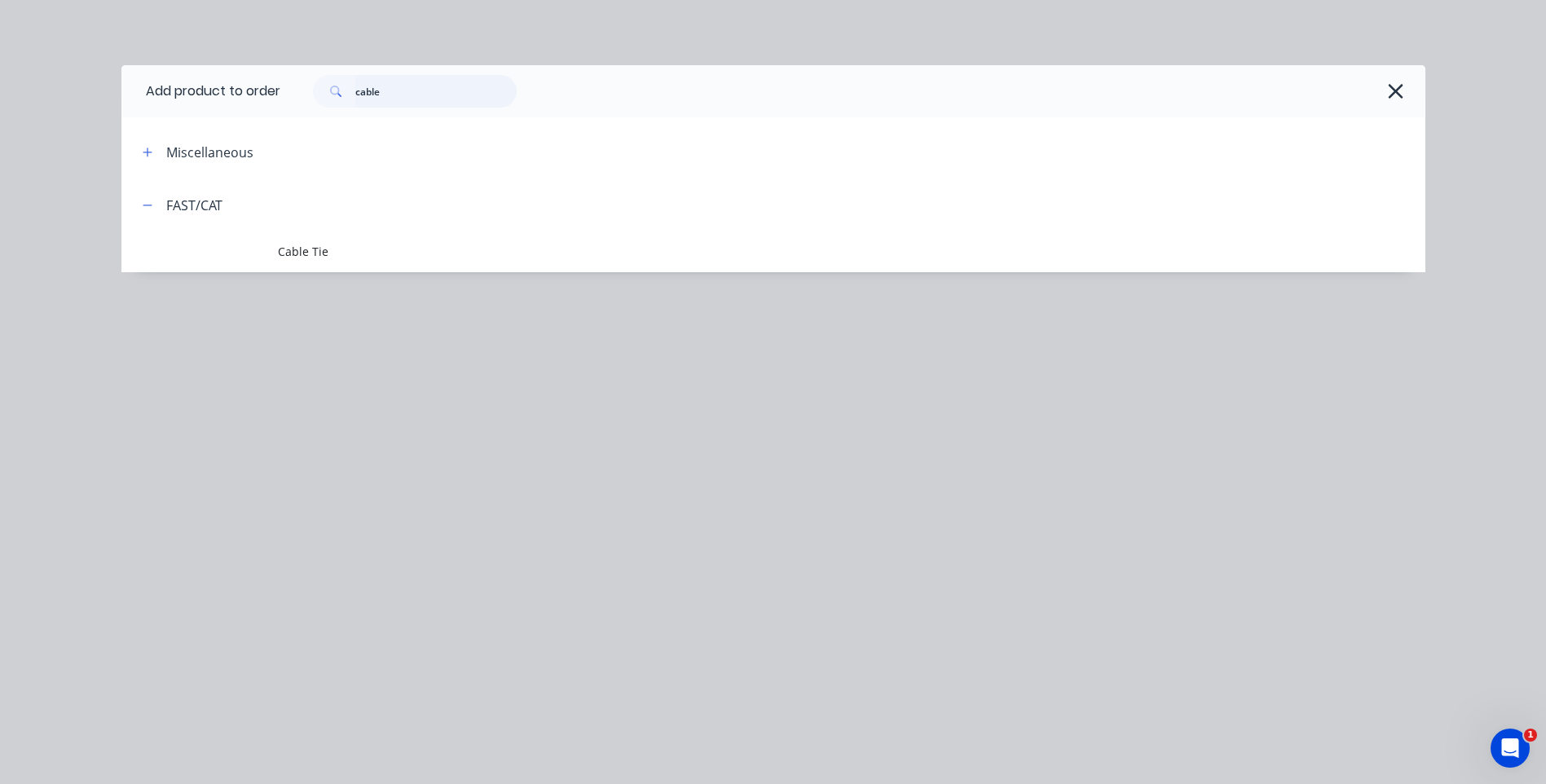
click at [404, 93] on input "cable" at bounding box center [436, 91] width 161 height 33
type input "c"
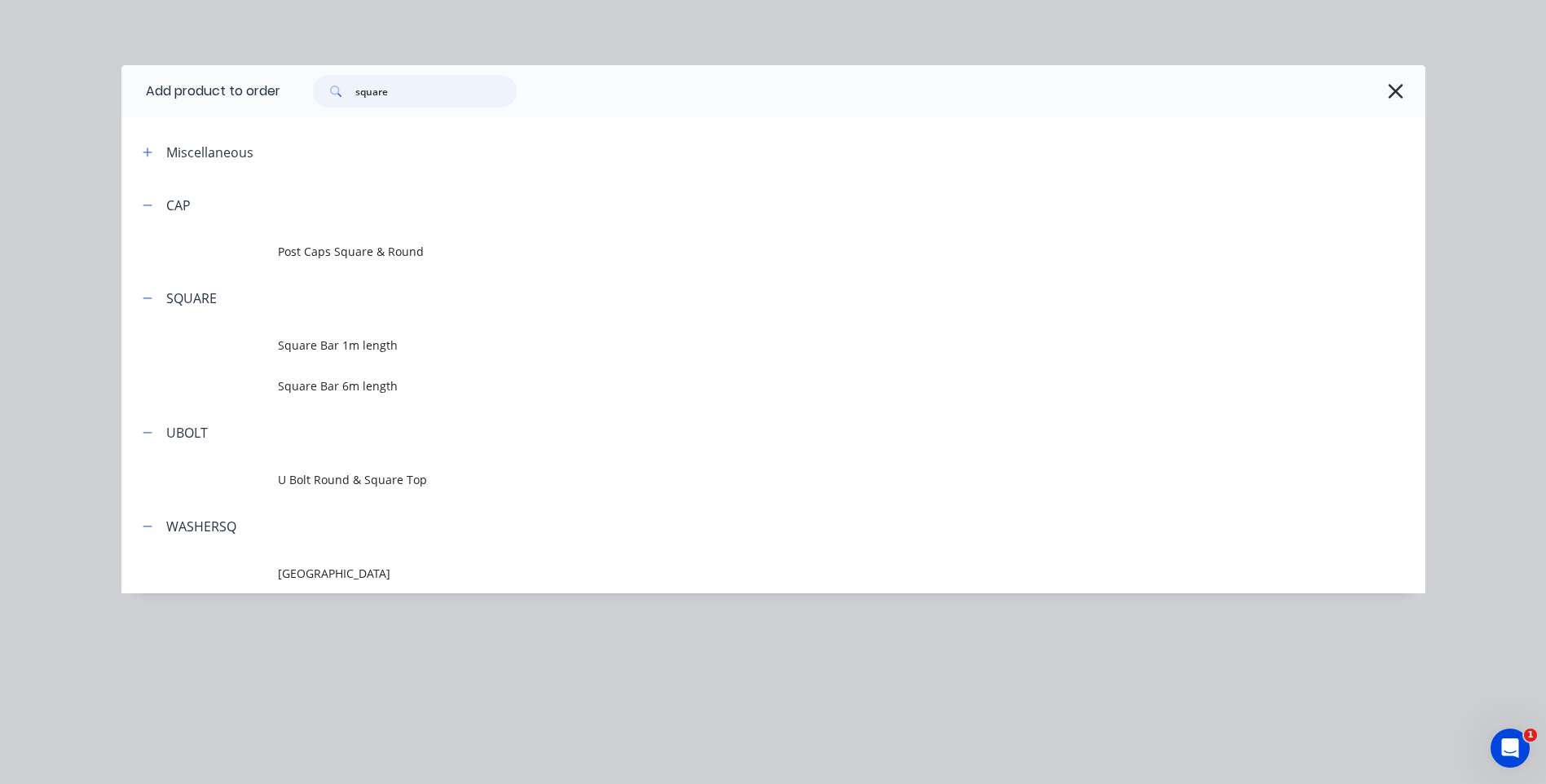
click at [423, 93] on input "square" at bounding box center [436, 91] width 161 height 33
type input "s"
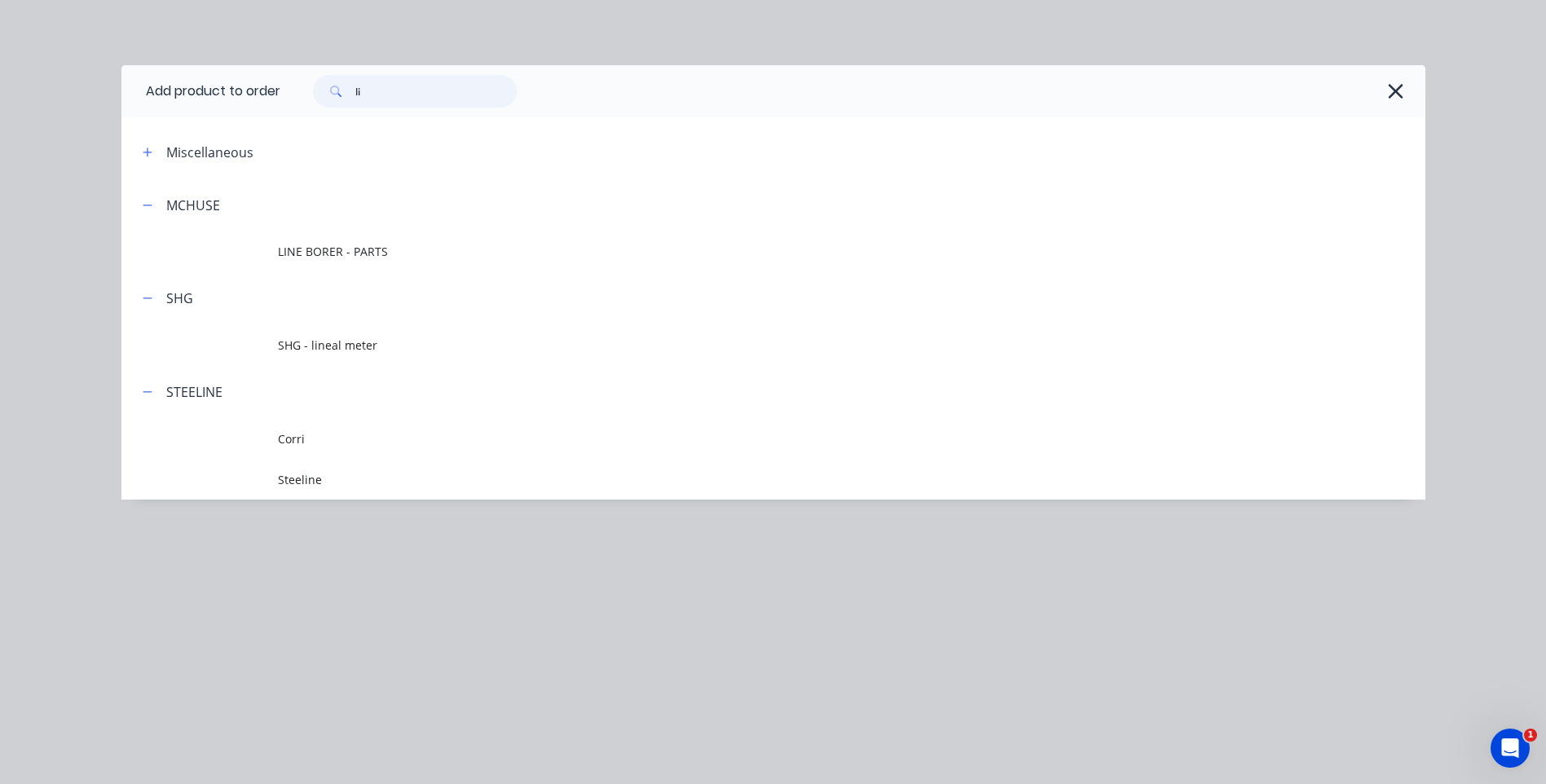
type input "l"
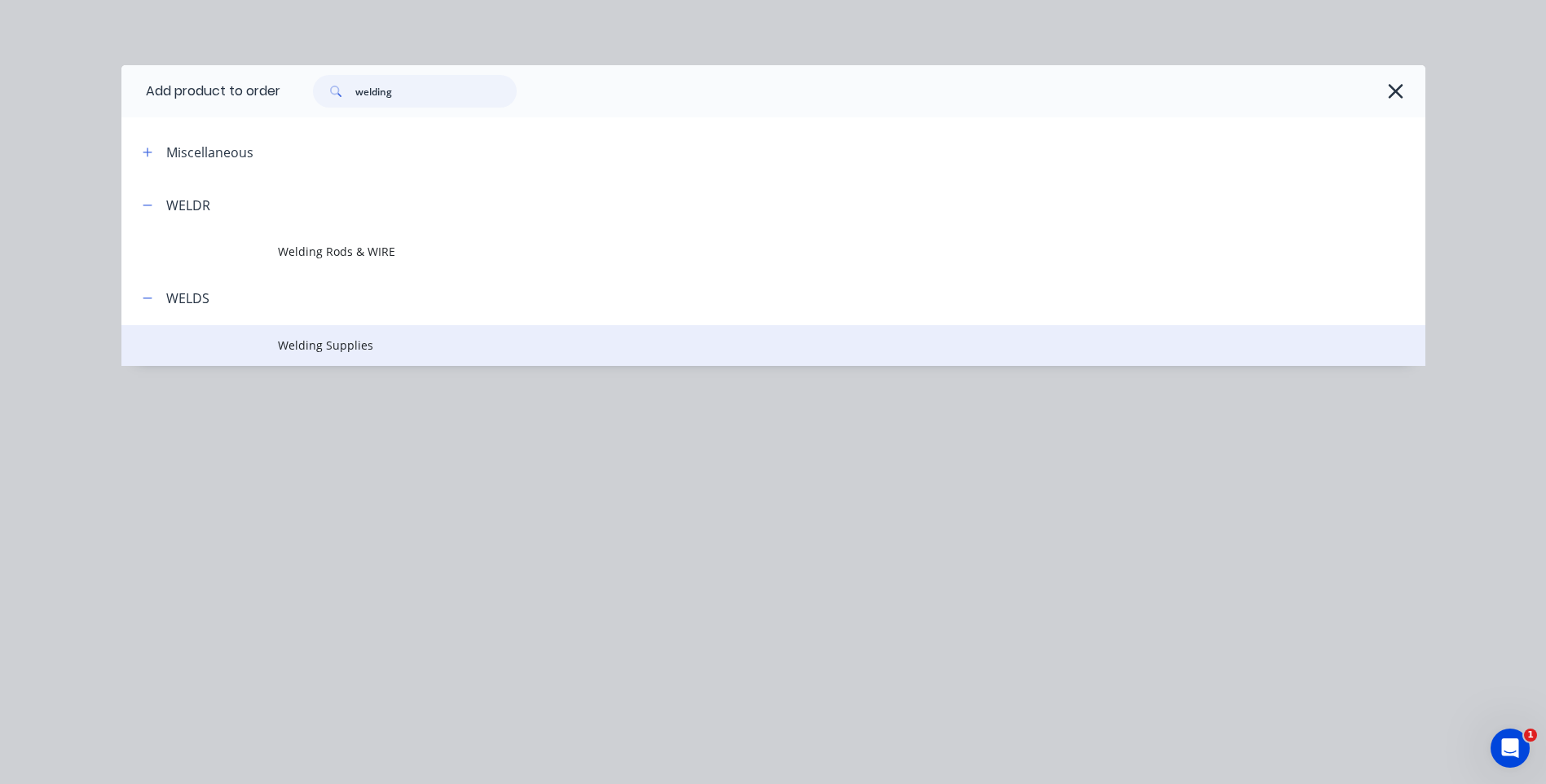
type input "welding"
click at [348, 347] on span "Welding Supplies" at bounding box center [737, 345] width 918 height 17
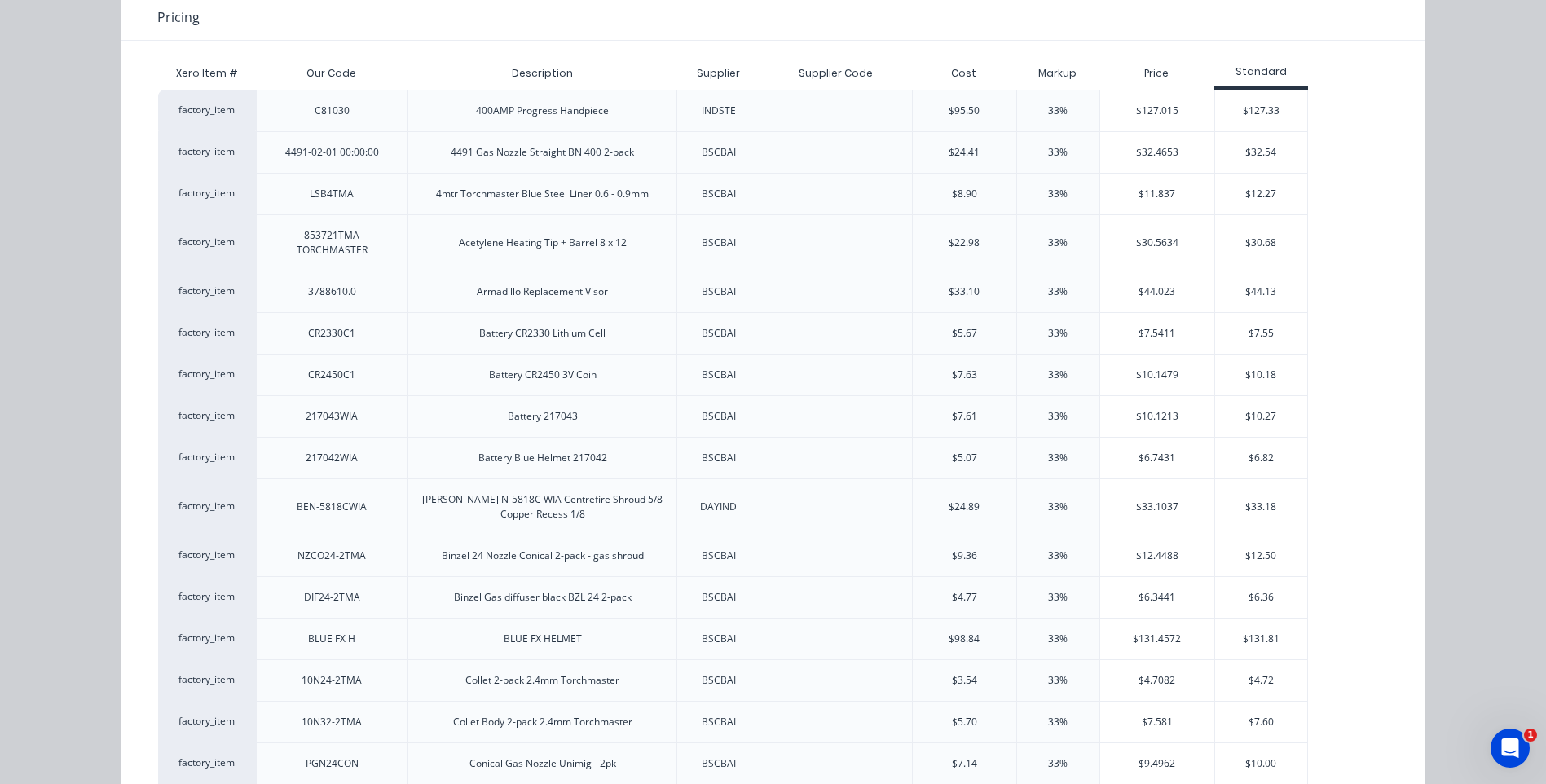
scroll to position [0, 0]
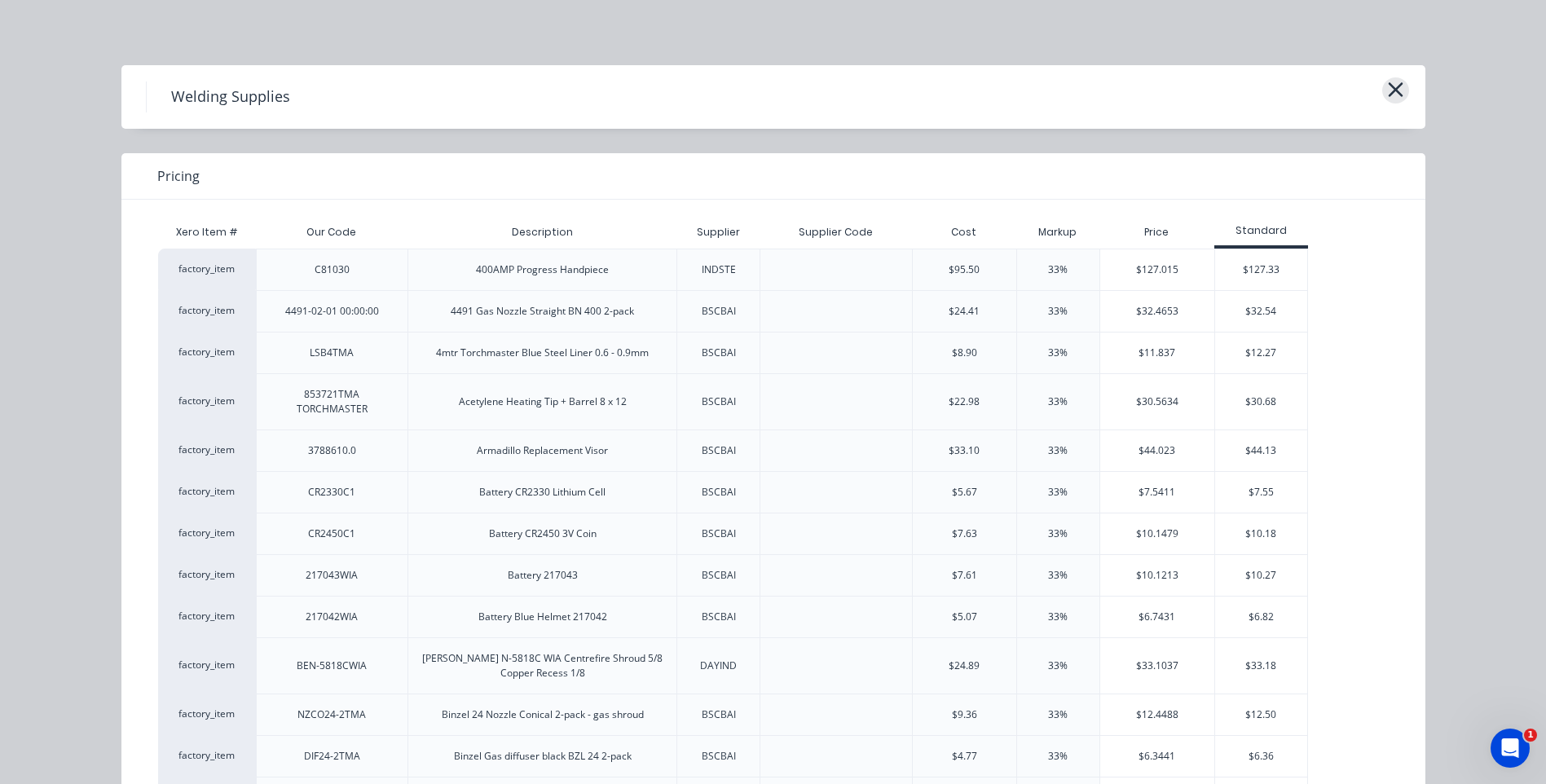
click at [1389, 88] on icon "button" at bounding box center [1395, 89] width 14 height 14
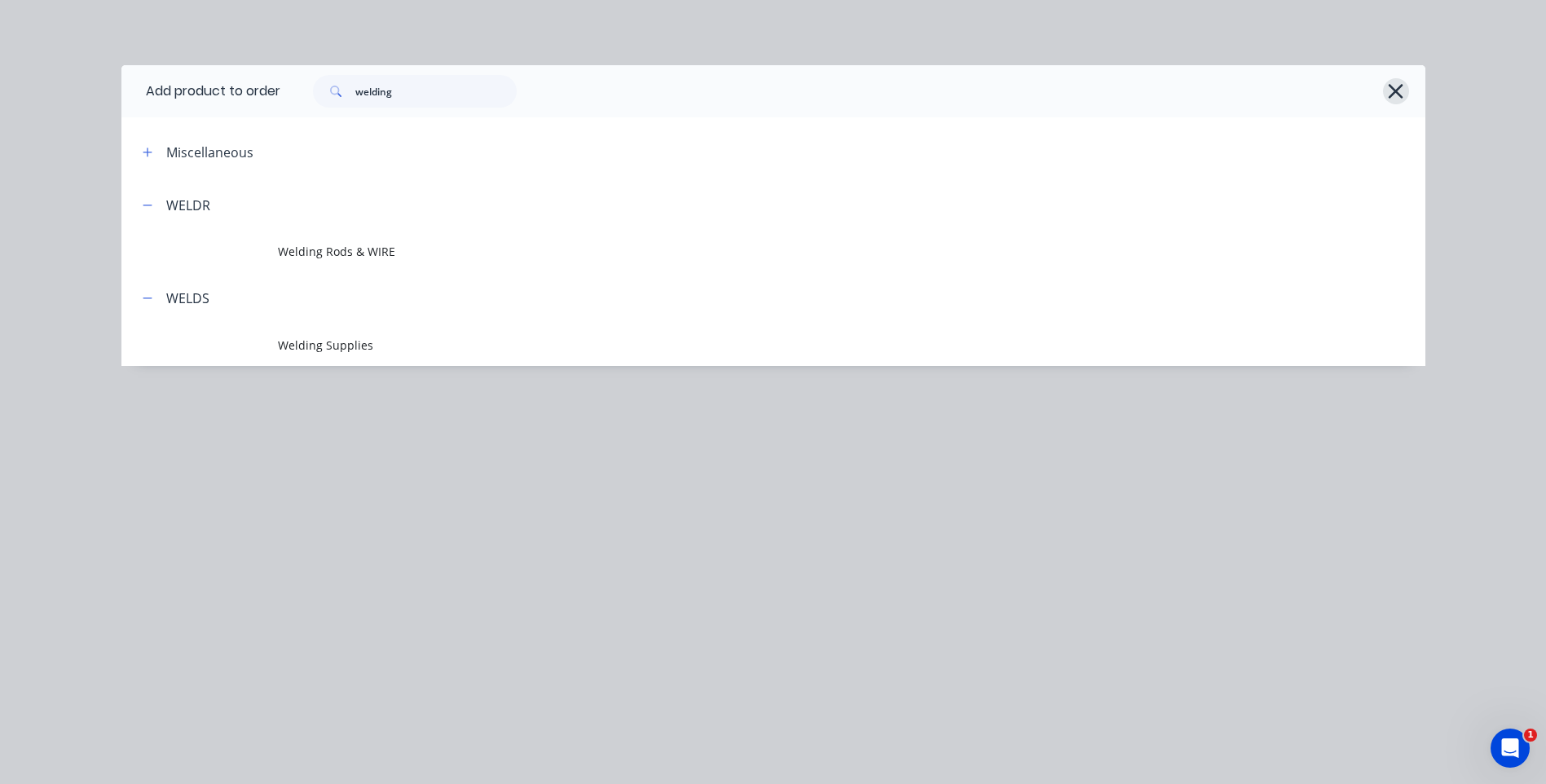
click at [1399, 84] on icon "button" at bounding box center [1396, 91] width 17 height 23
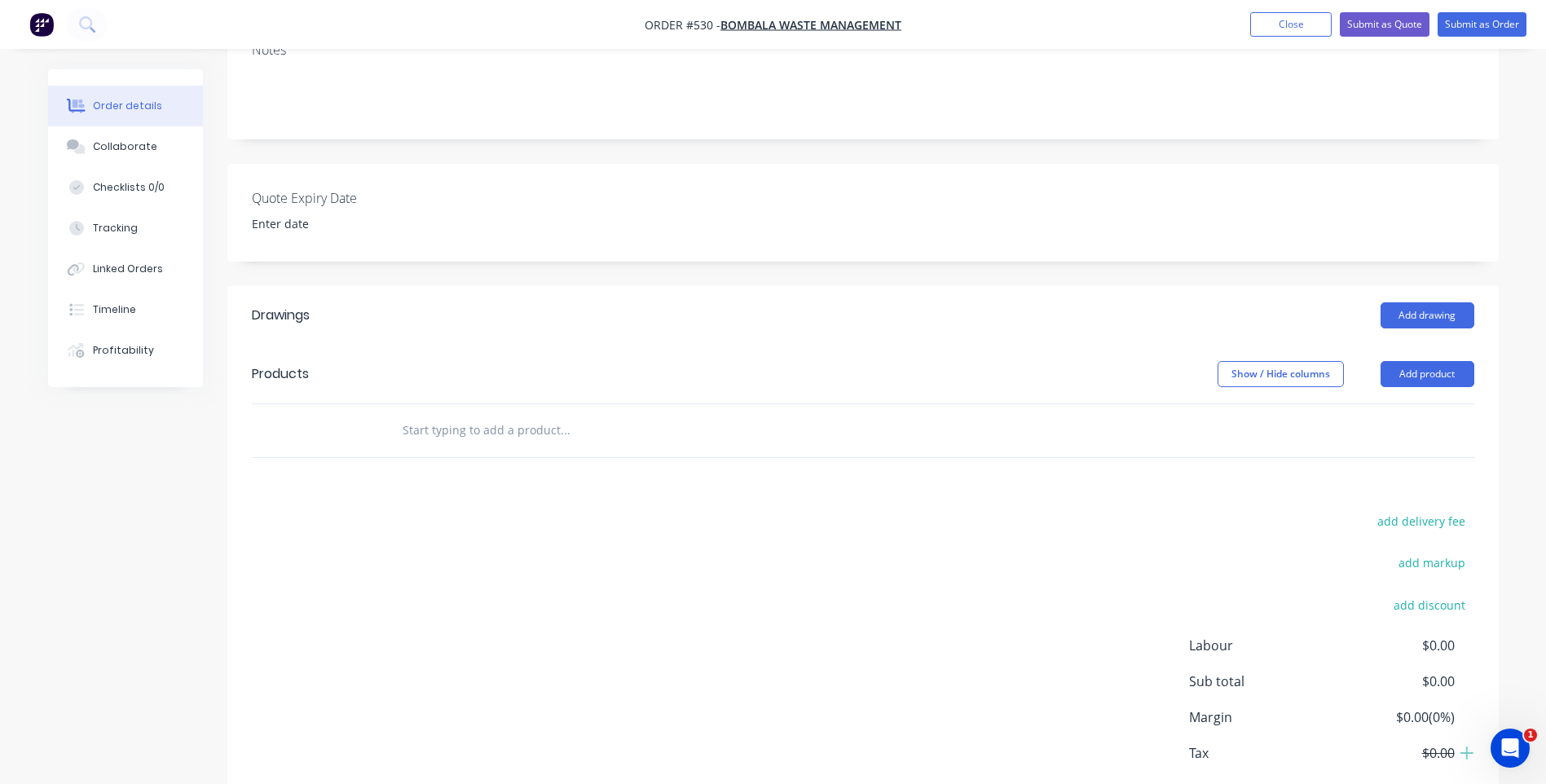
scroll to position [56, 0]
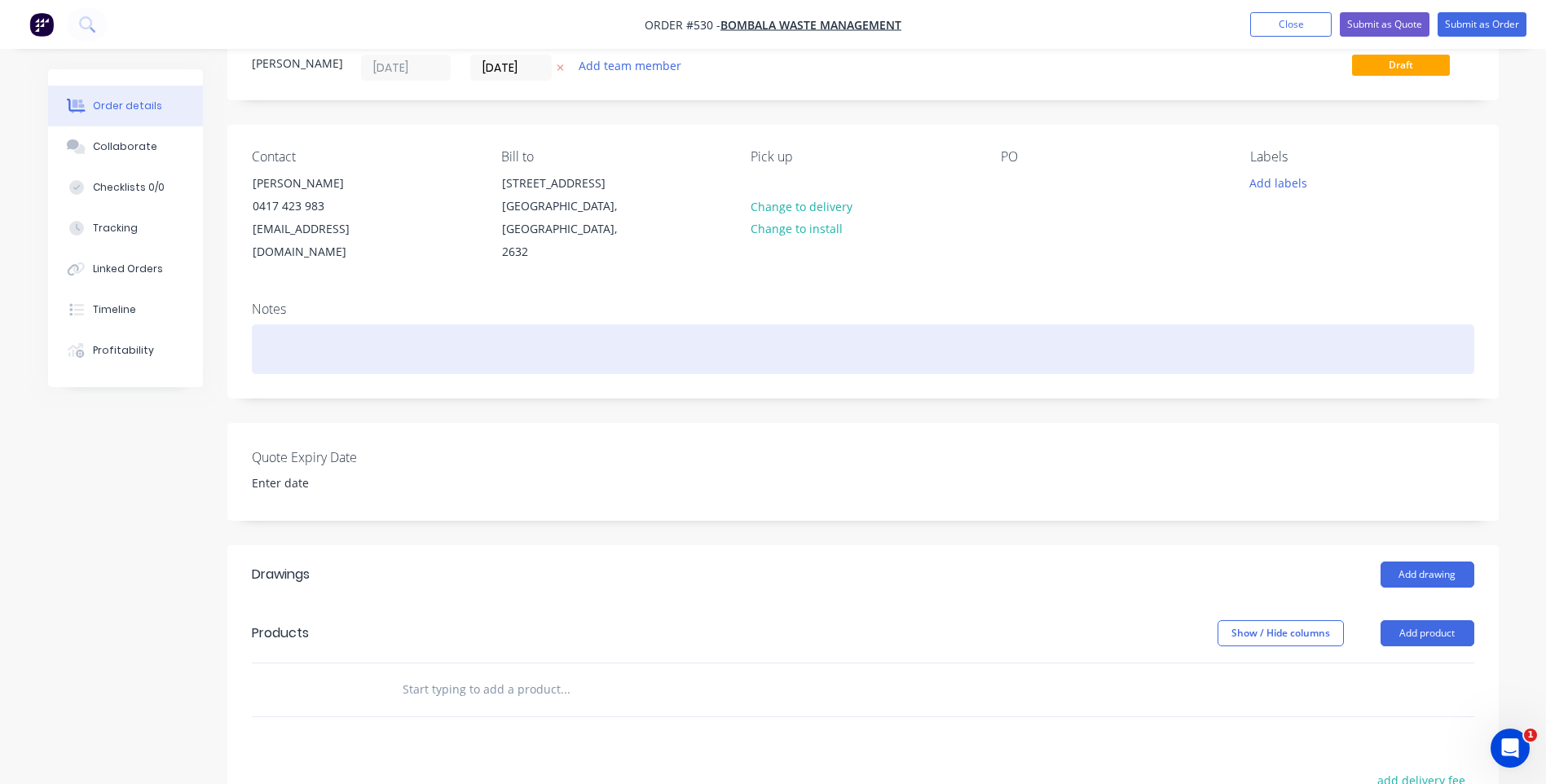
click at [370, 345] on div at bounding box center [863, 349] width 1222 height 50
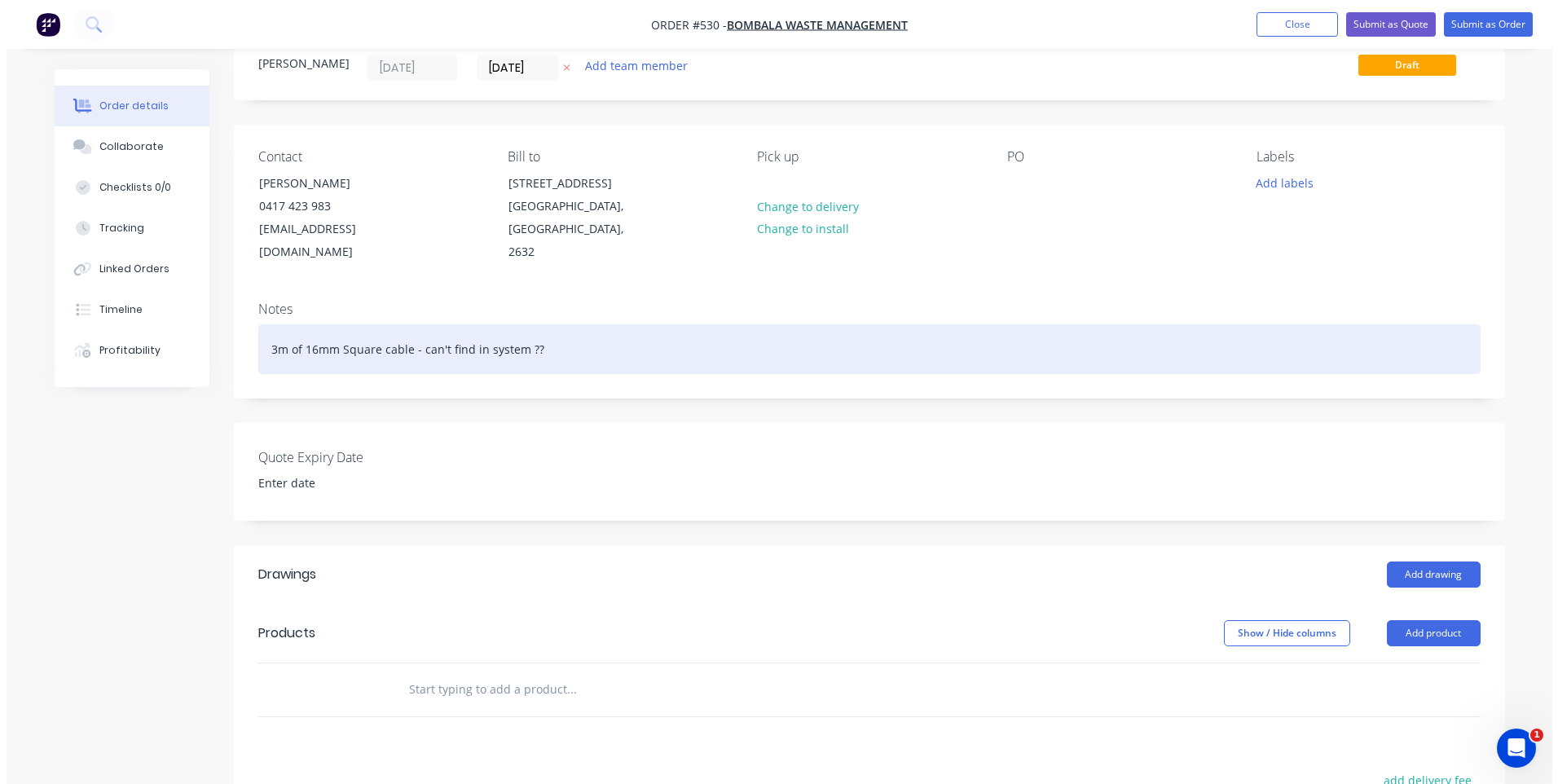
scroll to position [0, 0]
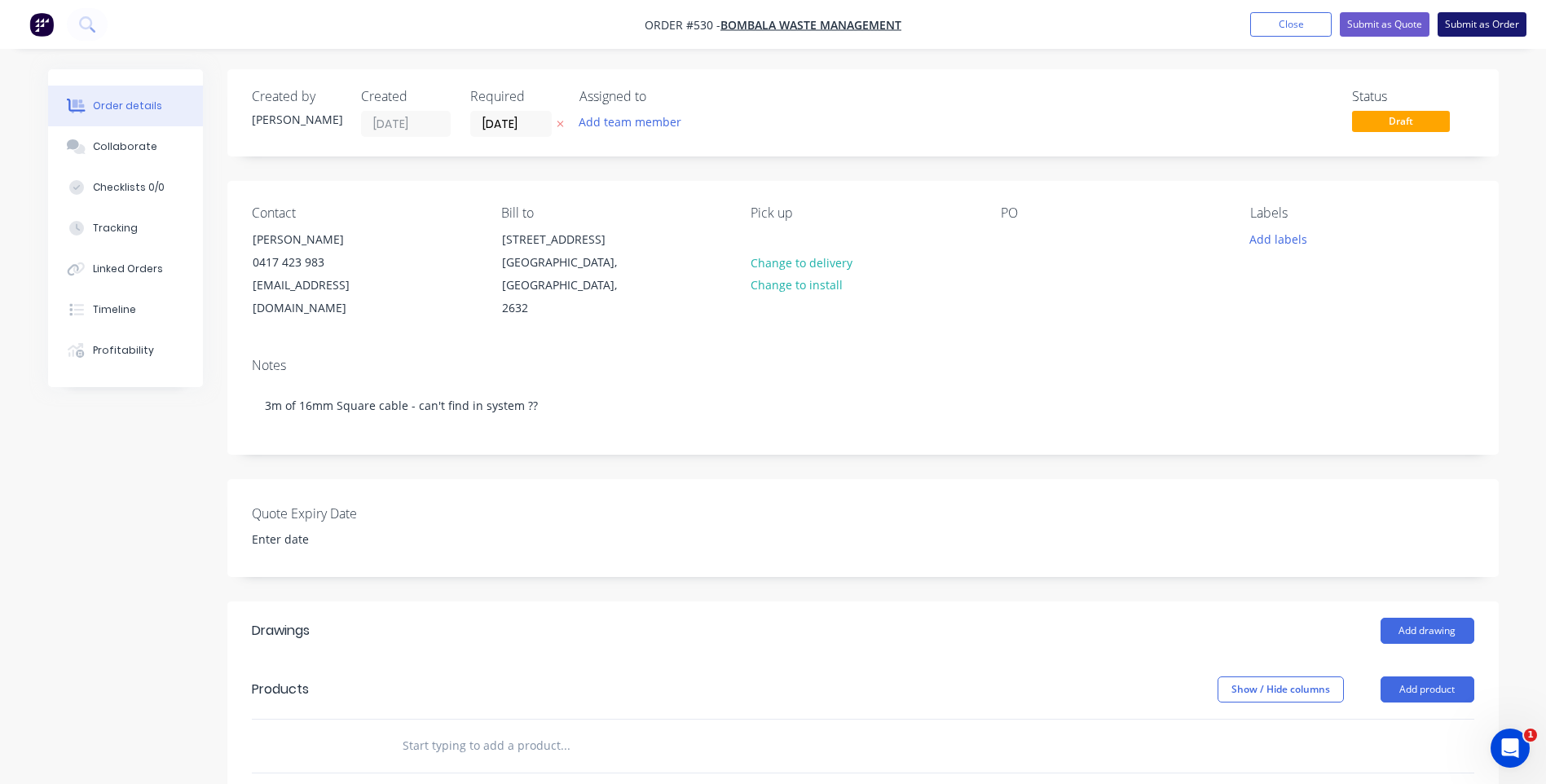
click at [1481, 22] on button "Submit as Order" at bounding box center [1482, 24] width 89 height 24
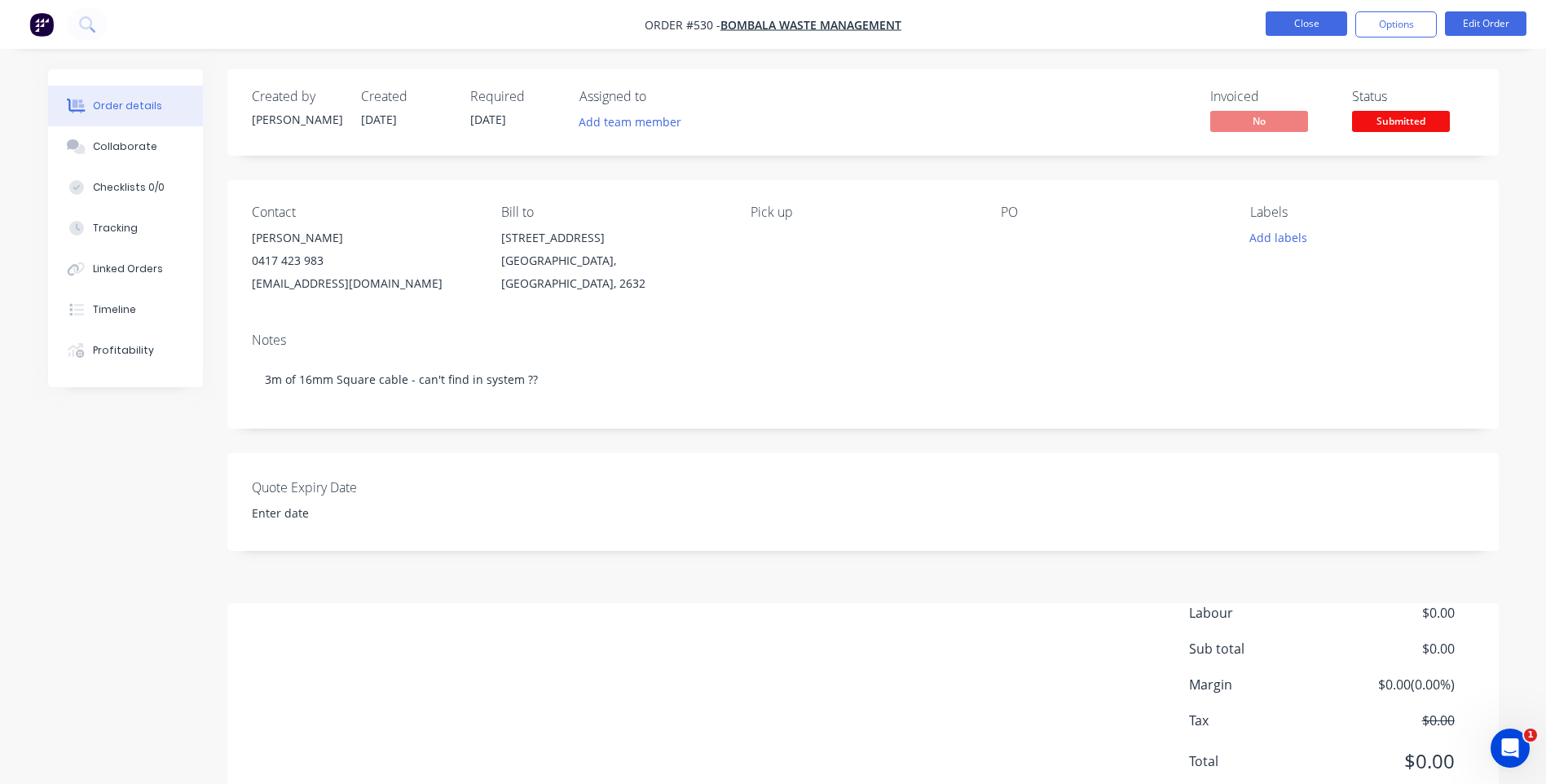
click at [1310, 23] on button "Close" at bounding box center [1306, 24] width 82 height 24
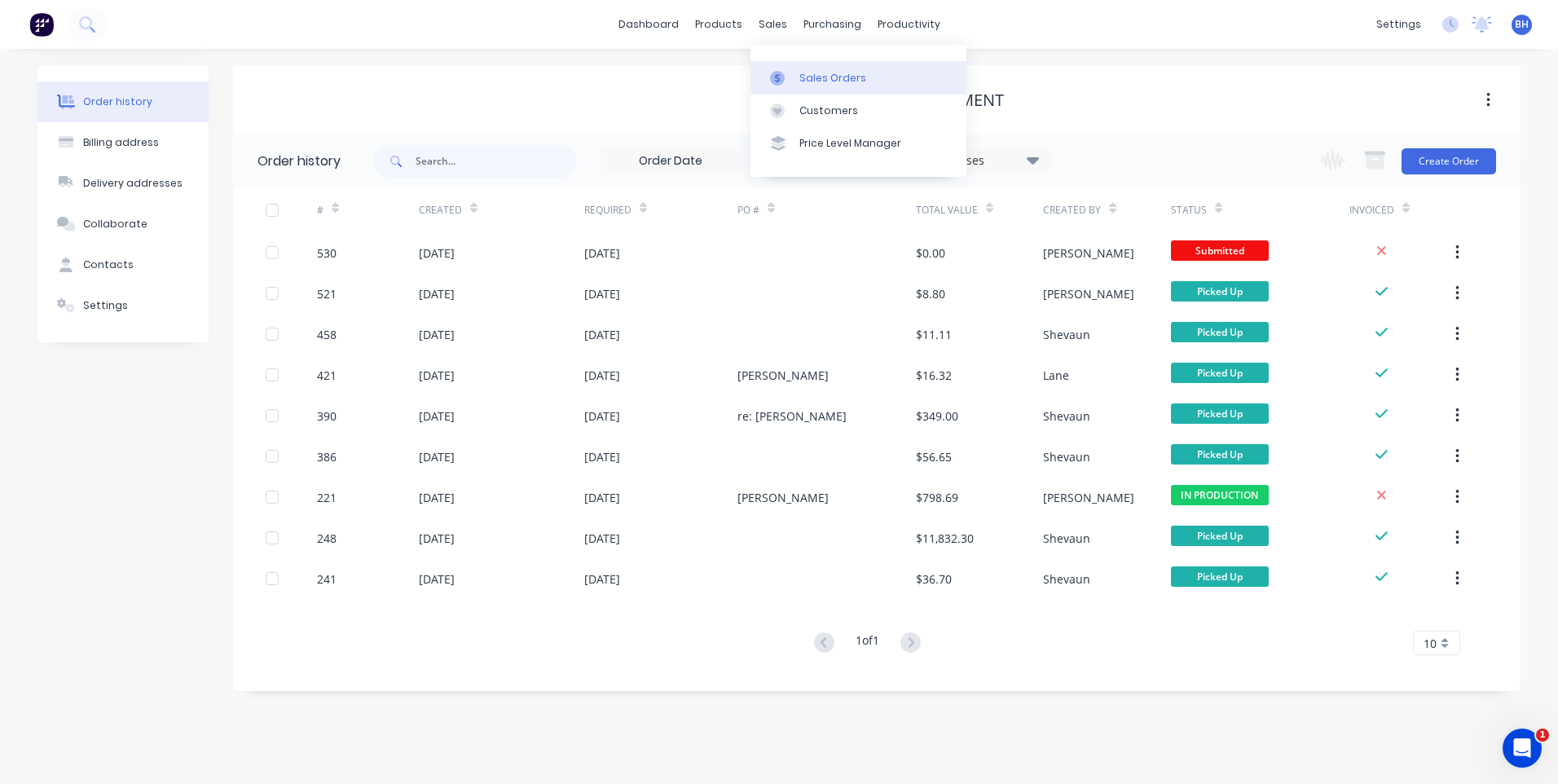
click at [809, 72] on div "Sales Orders" at bounding box center [833, 77] width 67 height 14
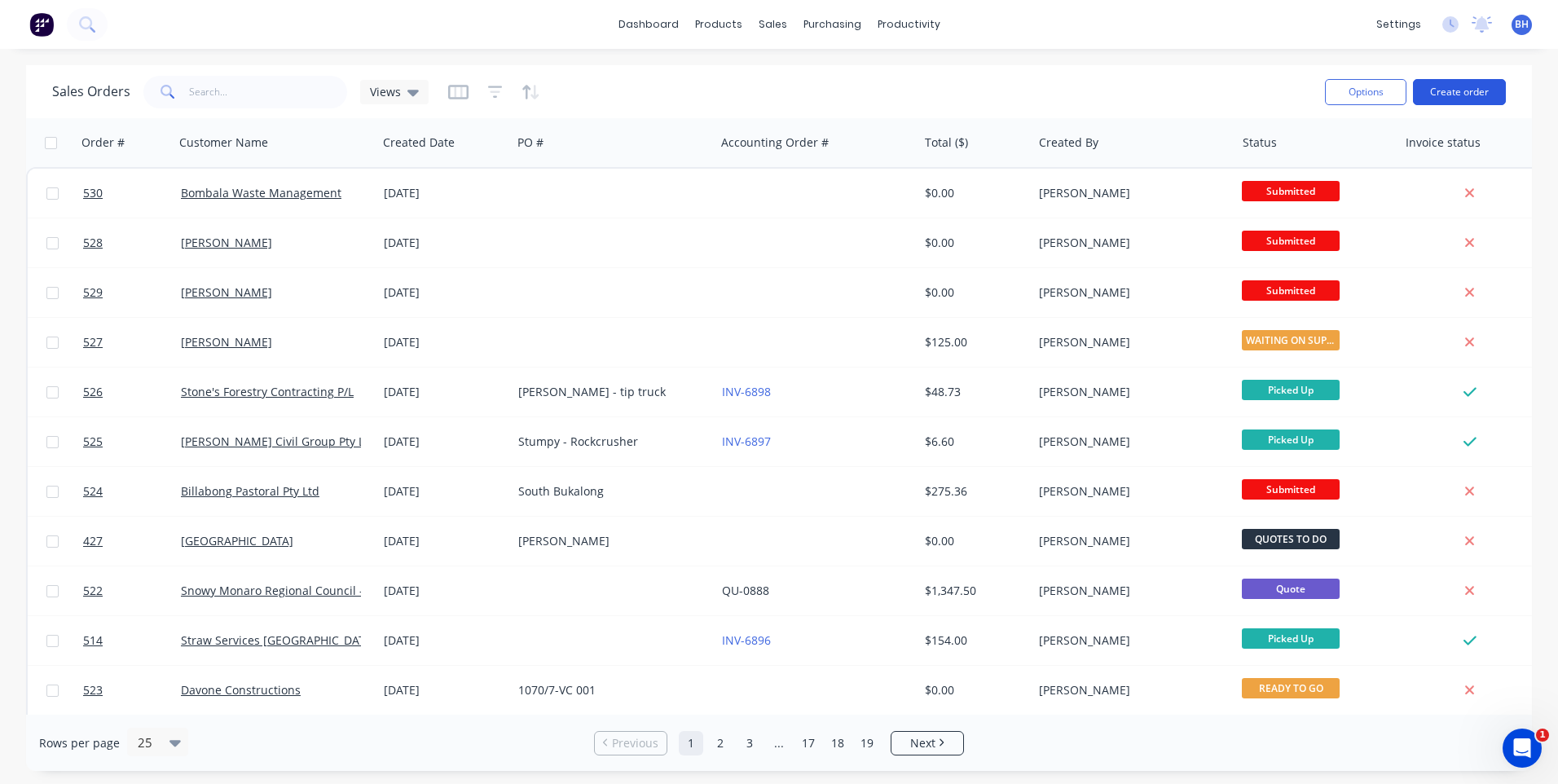
click at [1446, 87] on button "Create order" at bounding box center [1459, 92] width 93 height 26
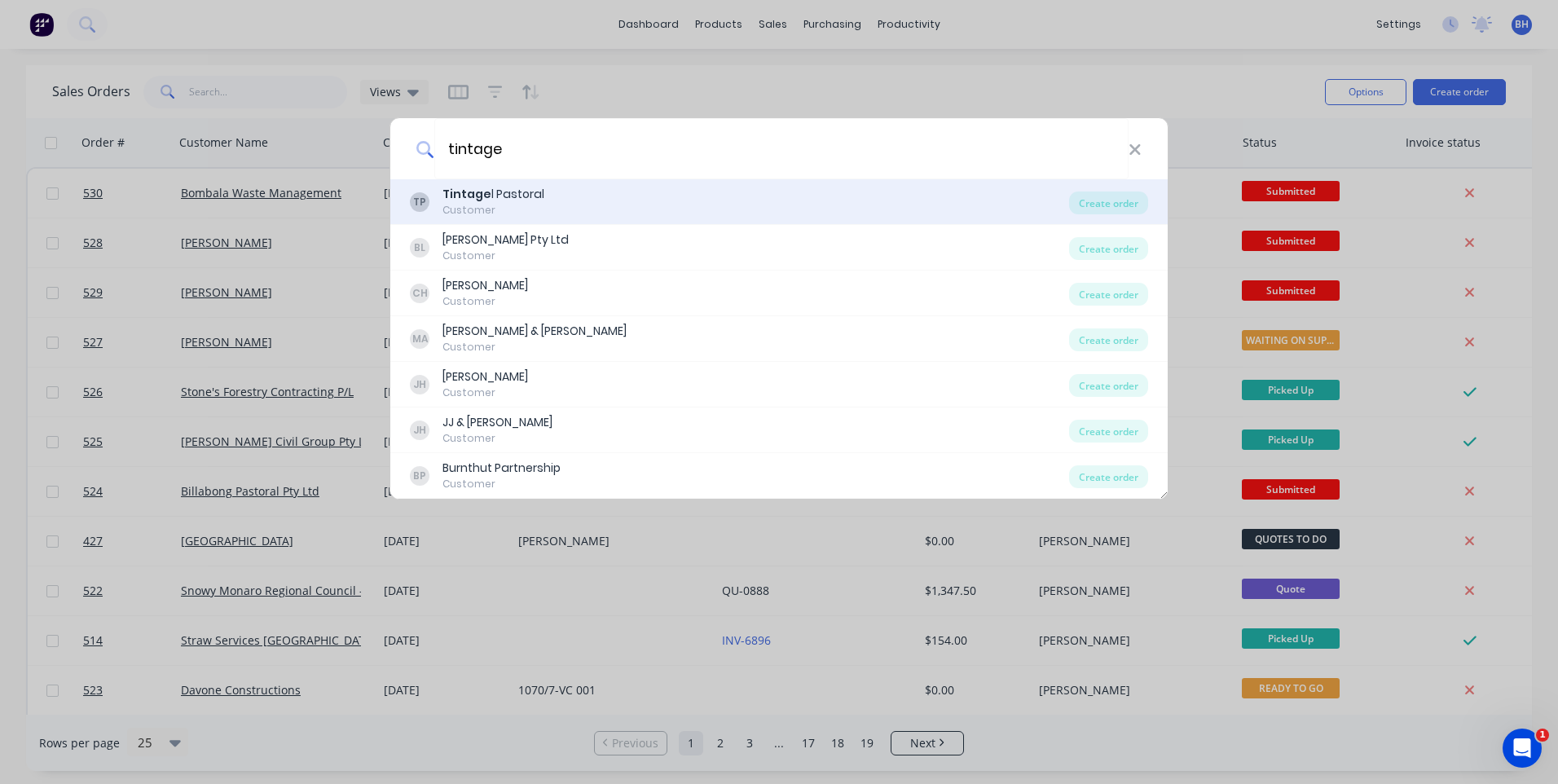
type input "tintage"
click at [576, 194] on div "TP Tintage l Pastoral Customer" at bounding box center [740, 202] width 659 height 32
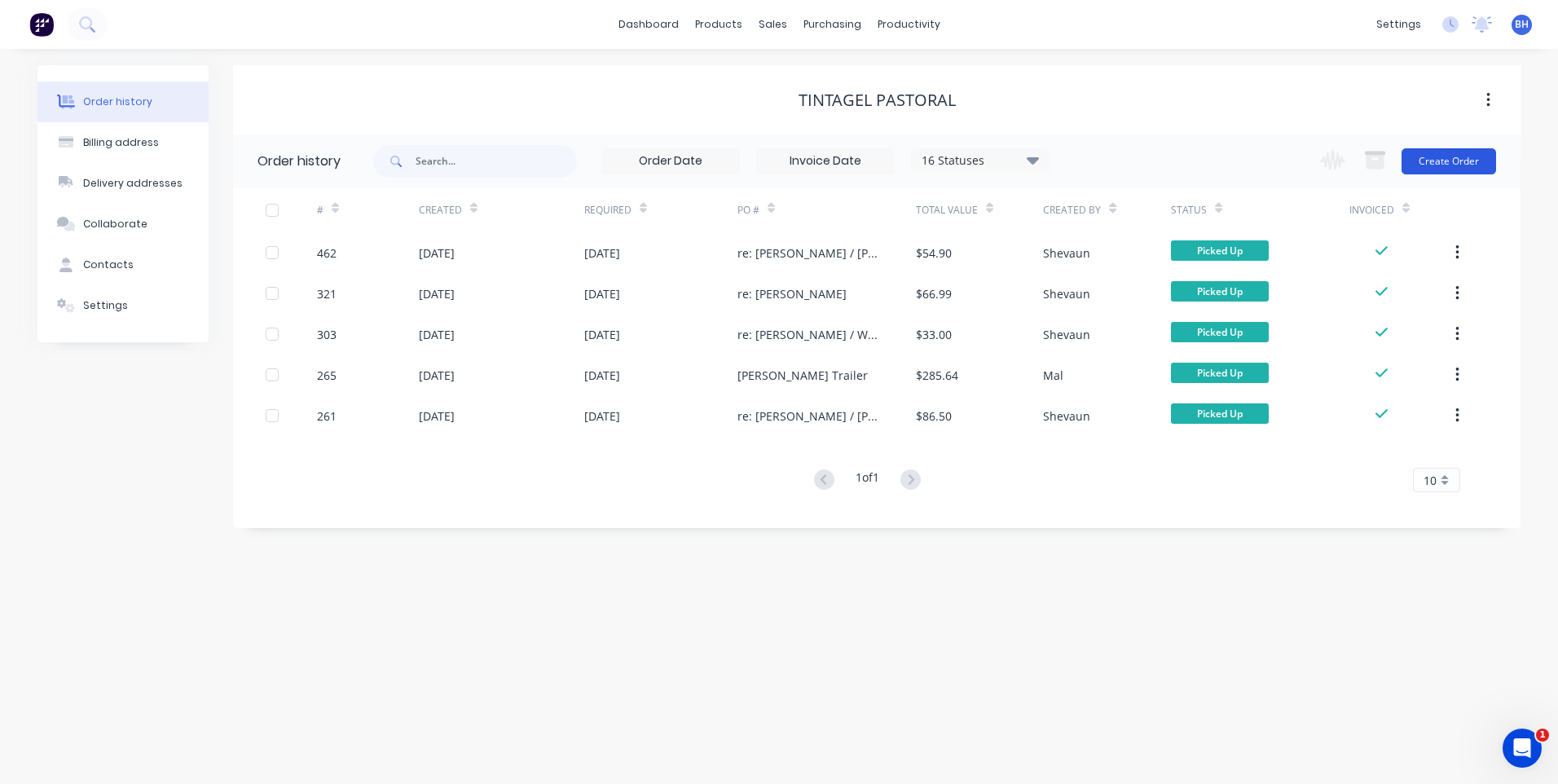
click at [1457, 160] on button "Create Order" at bounding box center [1449, 160] width 94 height 26
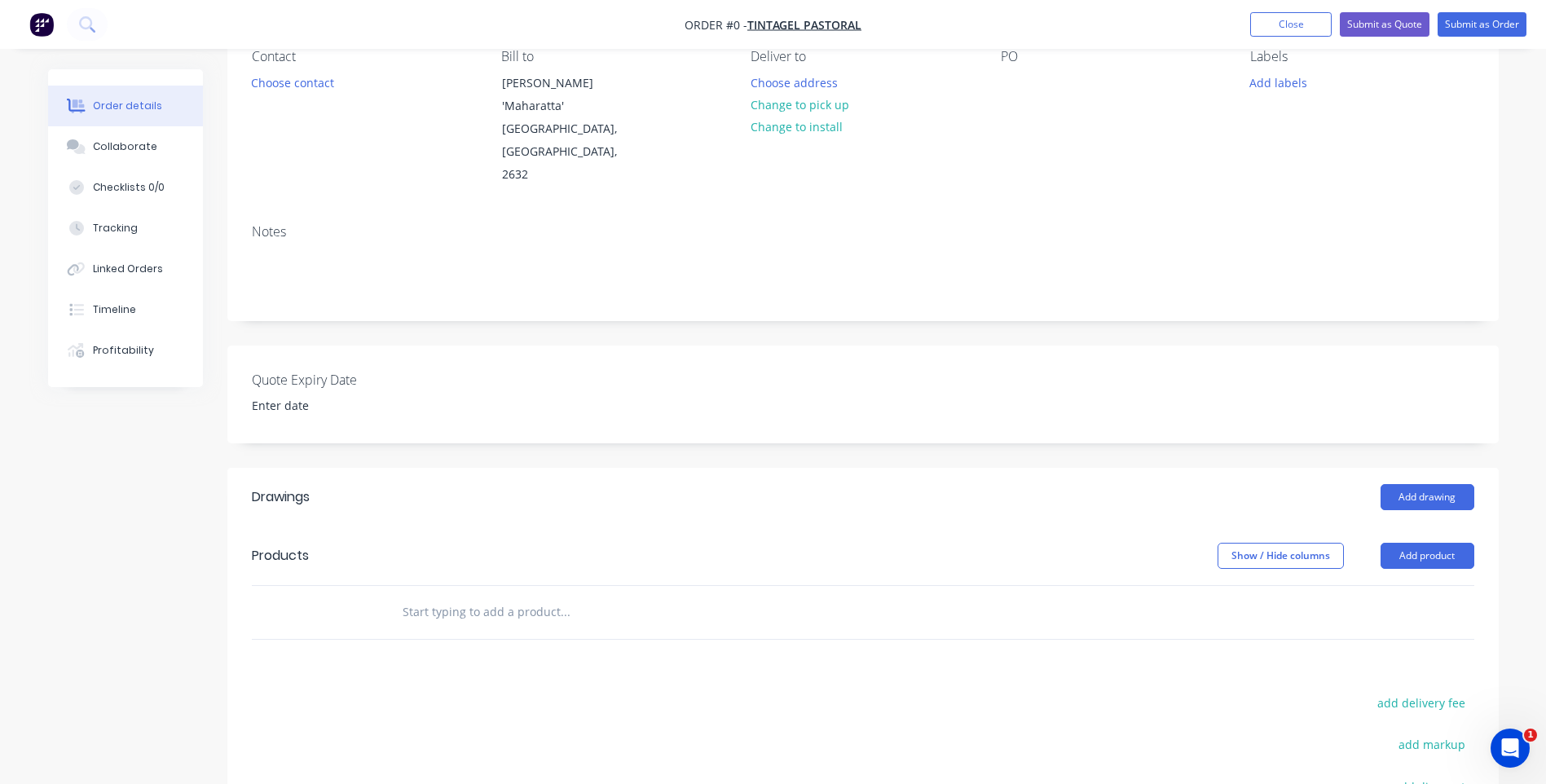
scroll to position [163, 0]
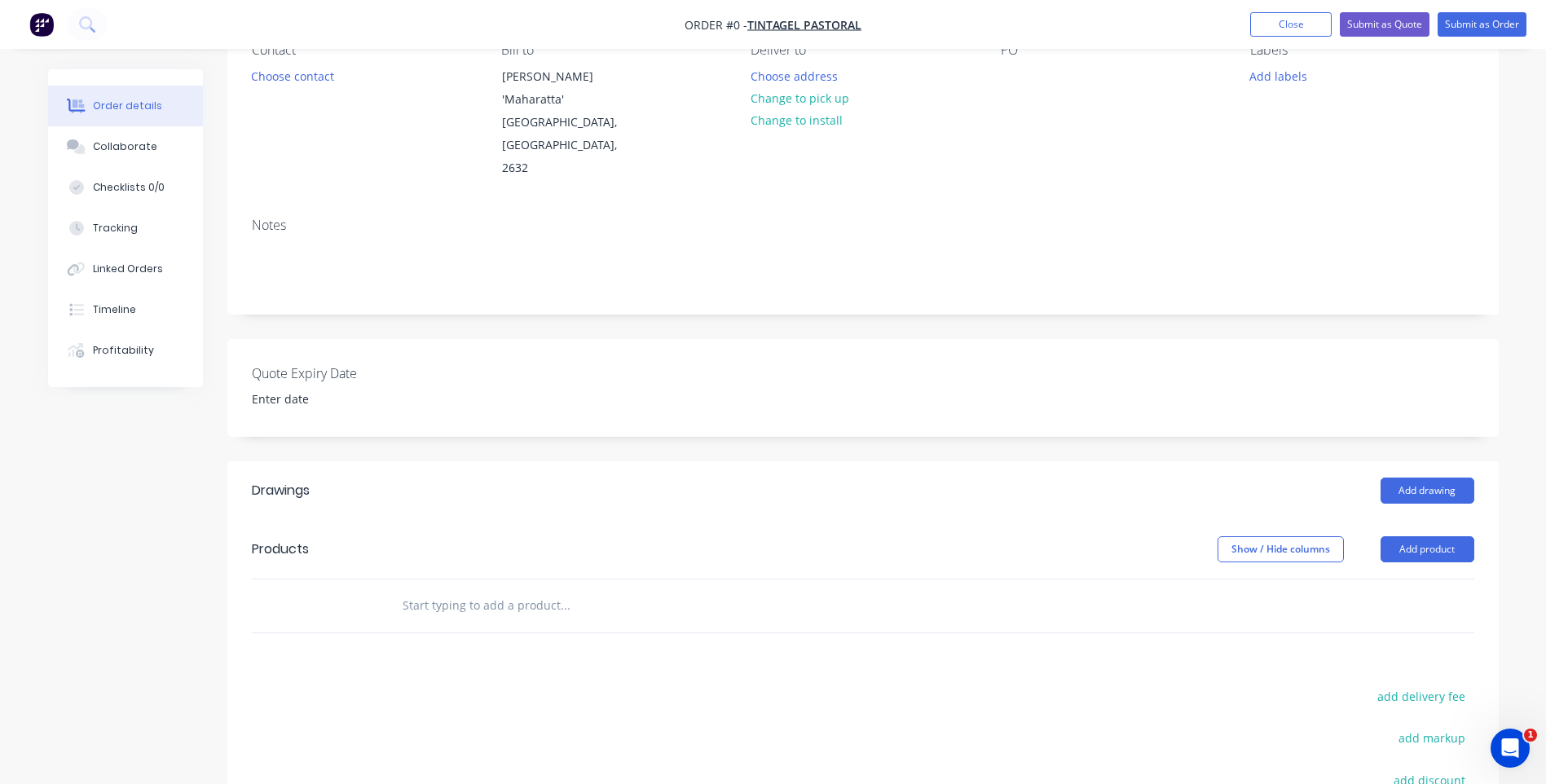
click at [462, 591] on input "text" at bounding box center [565, 605] width 326 height 33
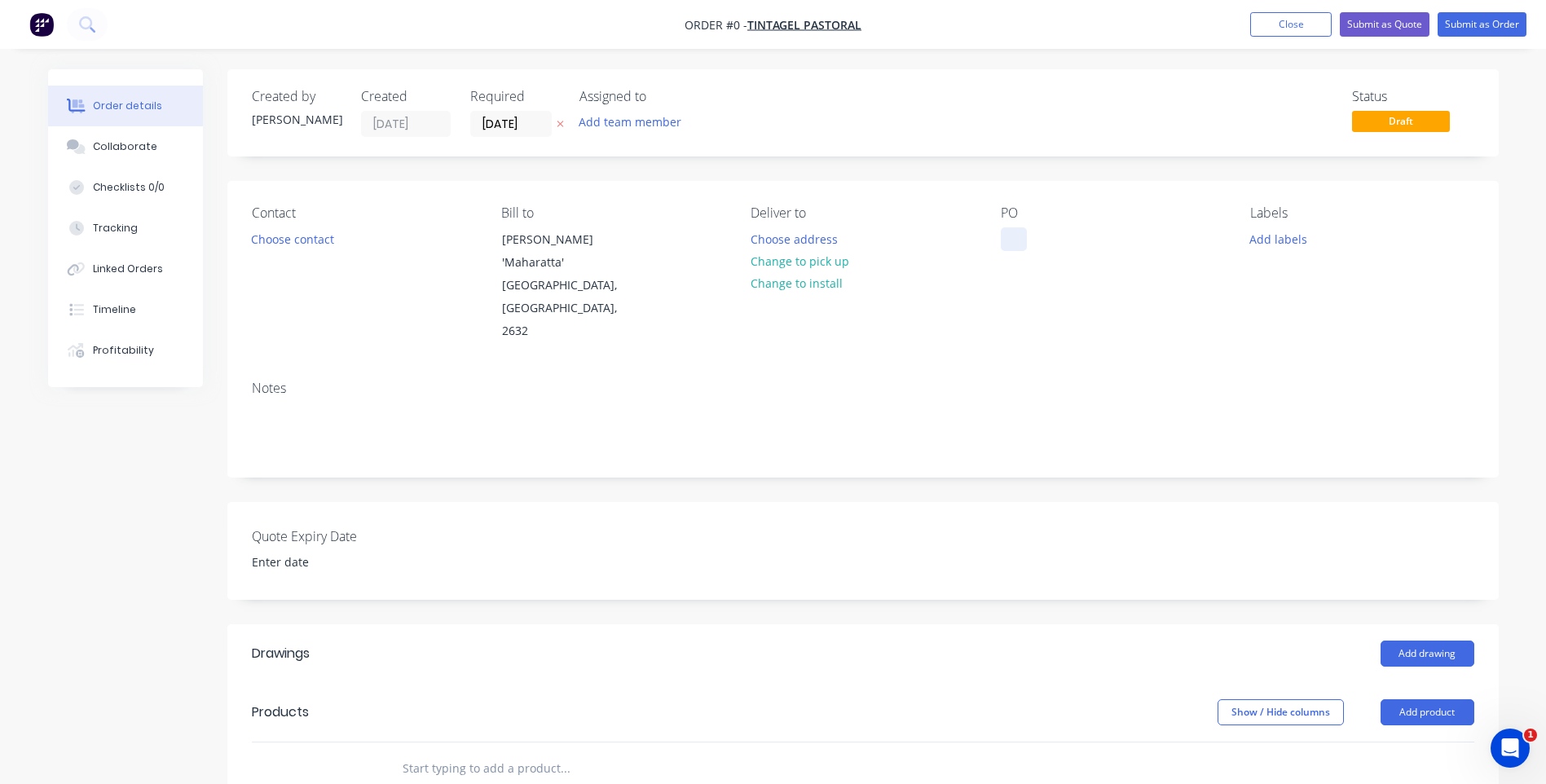
click at [1001, 230] on div at bounding box center [1014, 239] width 26 height 24
click at [288, 237] on div "Order details Collaborate Checklists 0/0 Tracking Linked Orders Timeline Profit…" at bounding box center [773, 639] width 1484 height 1142
click at [300, 242] on button "Choose contact" at bounding box center [292, 238] width 100 height 22
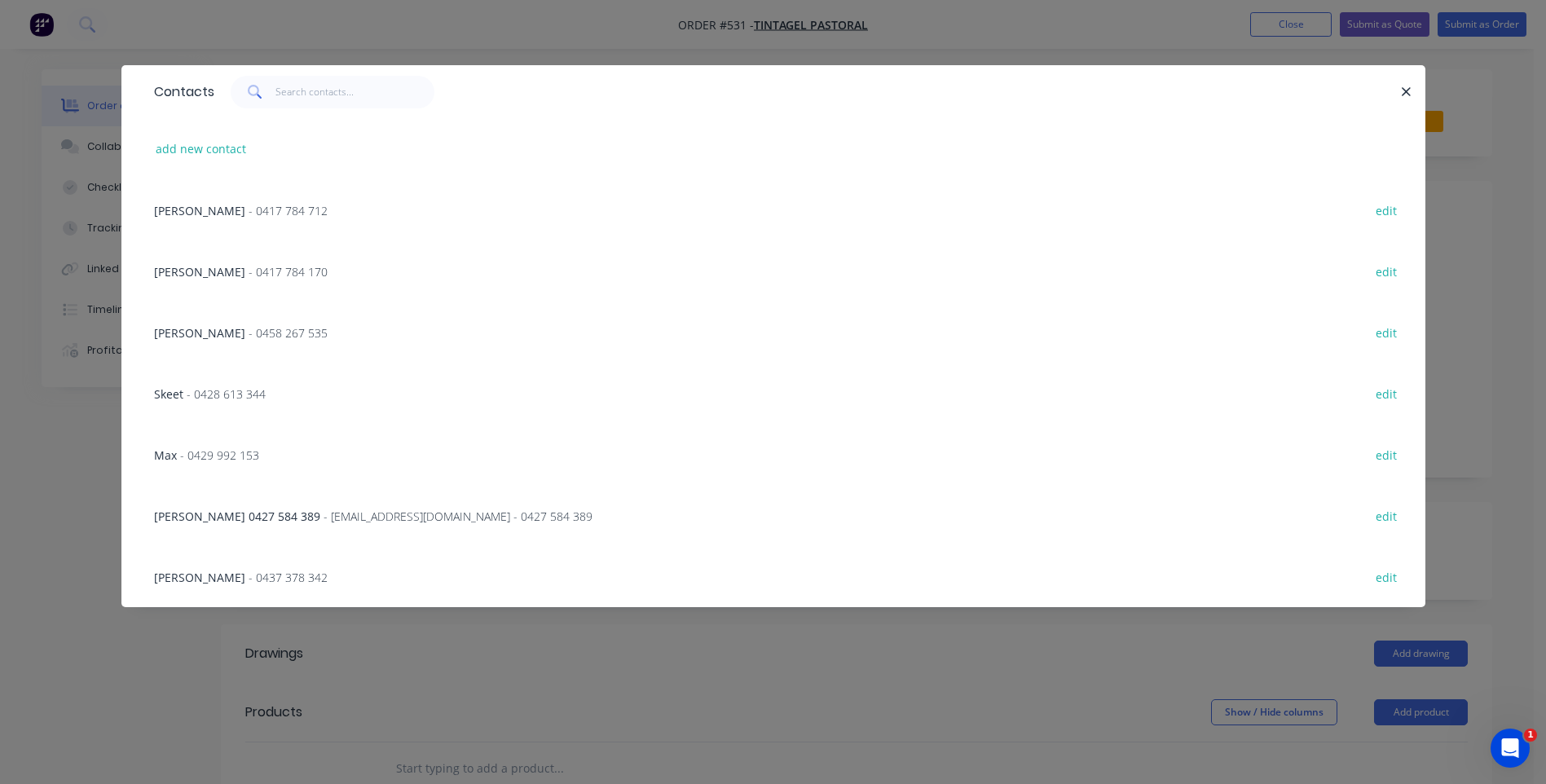
click at [382, 512] on span "- [EMAIL_ADDRESS][DOMAIN_NAME] - 0427 584 389" at bounding box center [458, 516] width 269 height 15
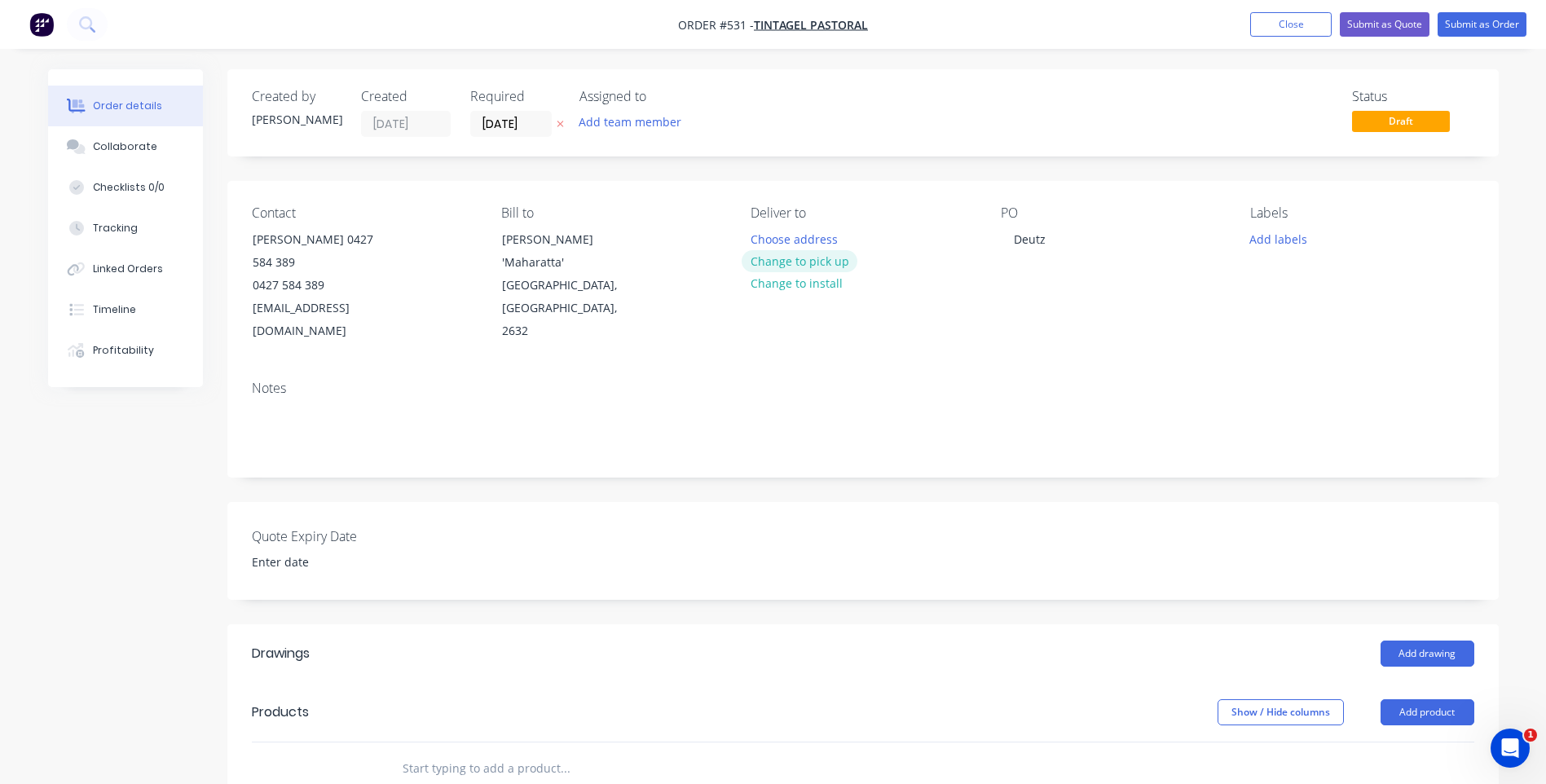
click at [809, 255] on button "Change to pick up" at bounding box center [799, 261] width 116 height 22
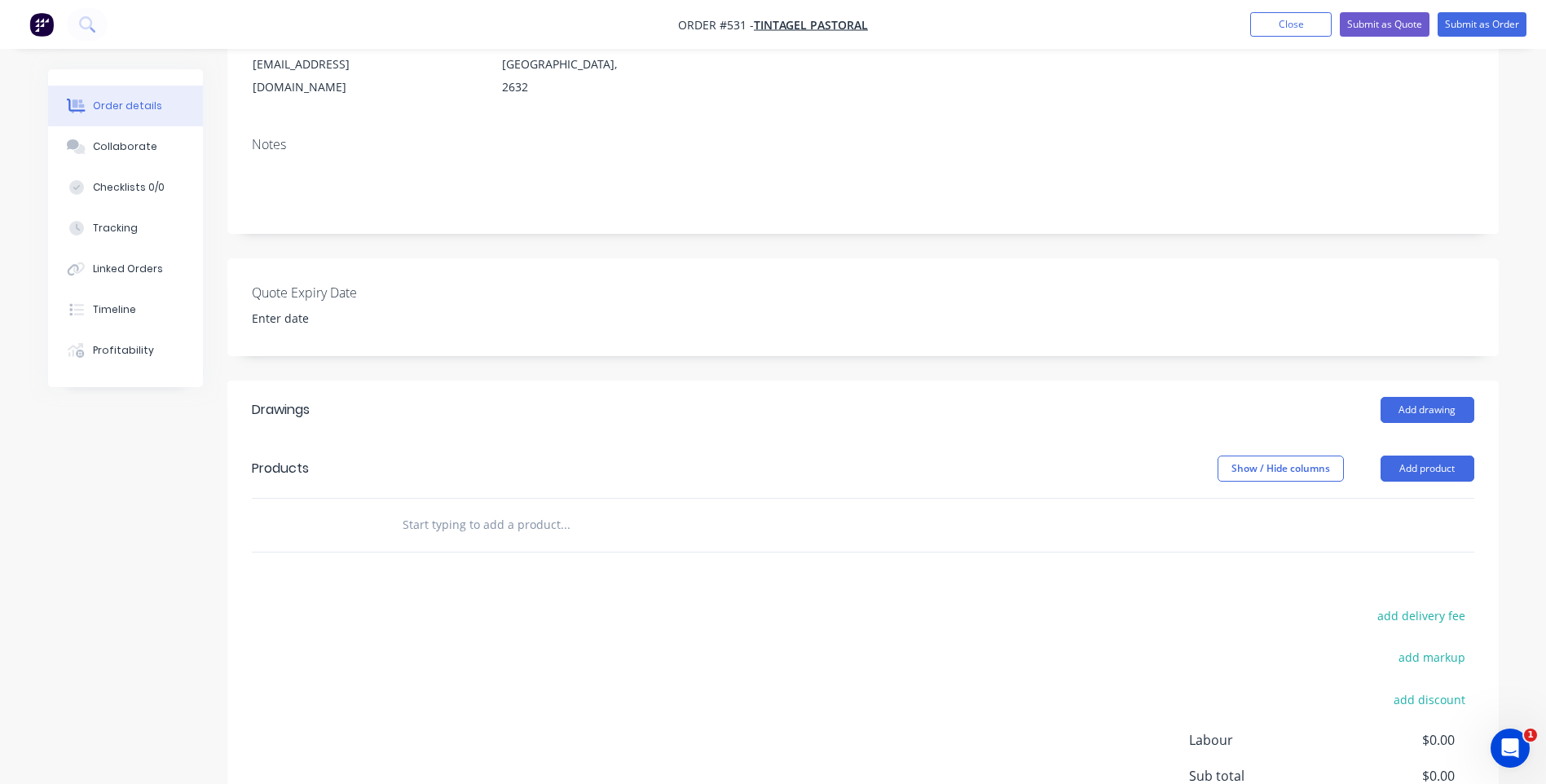
scroll to position [245, 0]
click at [504, 508] on input "text" at bounding box center [565, 524] width 326 height 33
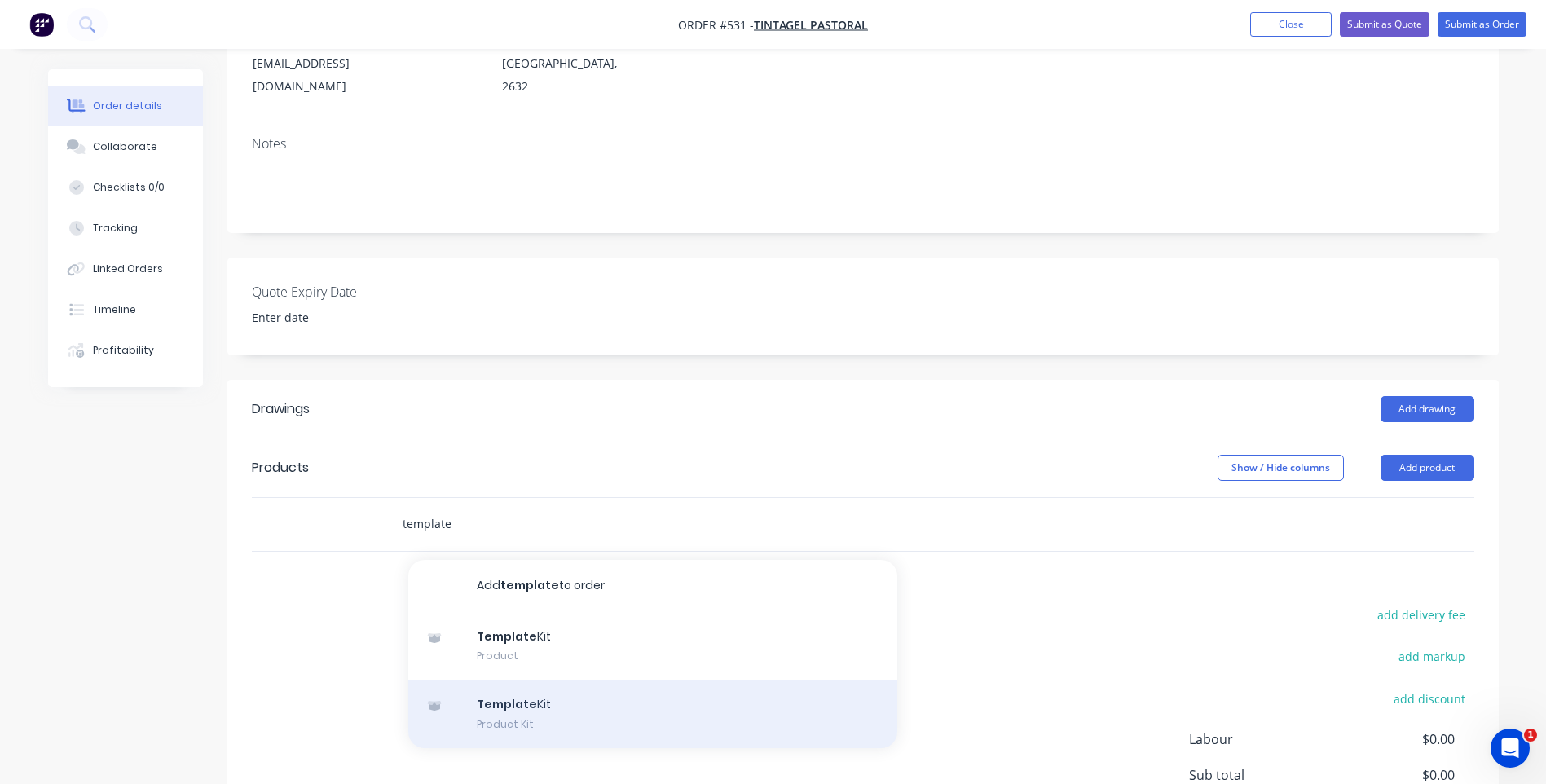
type input "template"
click at [517, 680] on div "Template Kit Product Kit" at bounding box center [653, 713] width 489 height 68
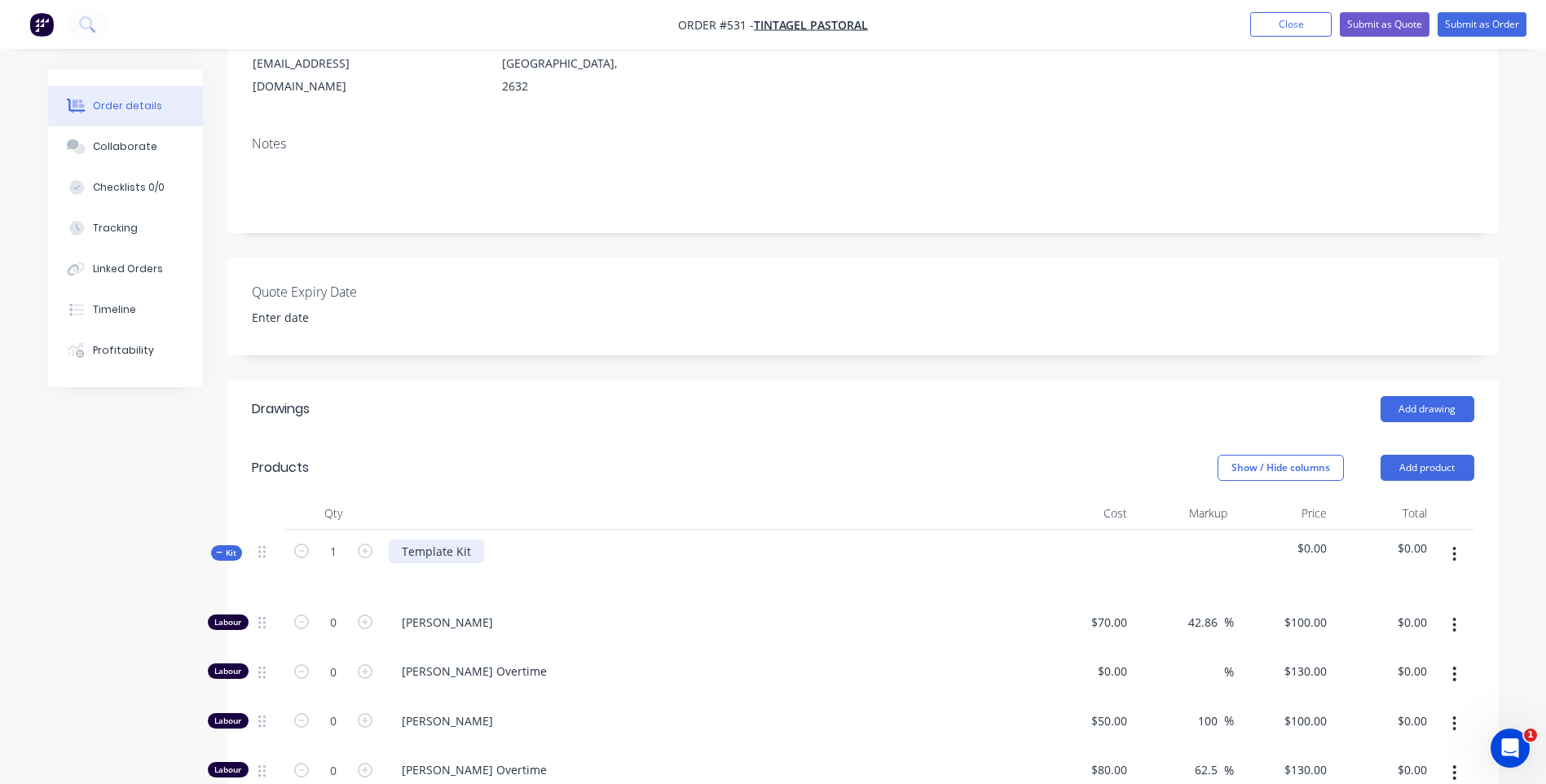
click at [472, 539] on div "Template Kit" at bounding box center [435, 551] width 95 height 24
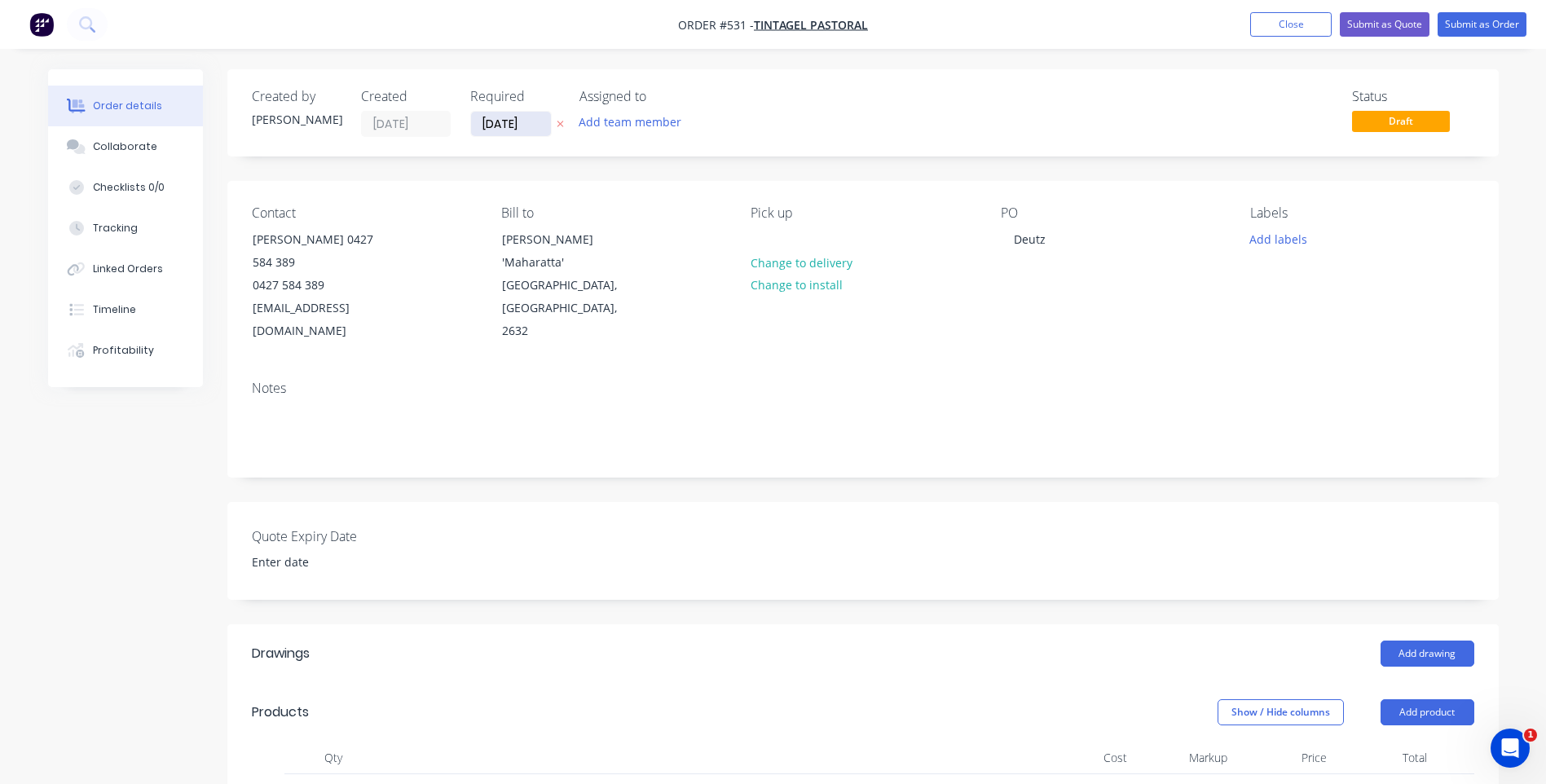
click at [511, 119] on input "[DATE]" at bounding box center [510, 124] width 80 height 24
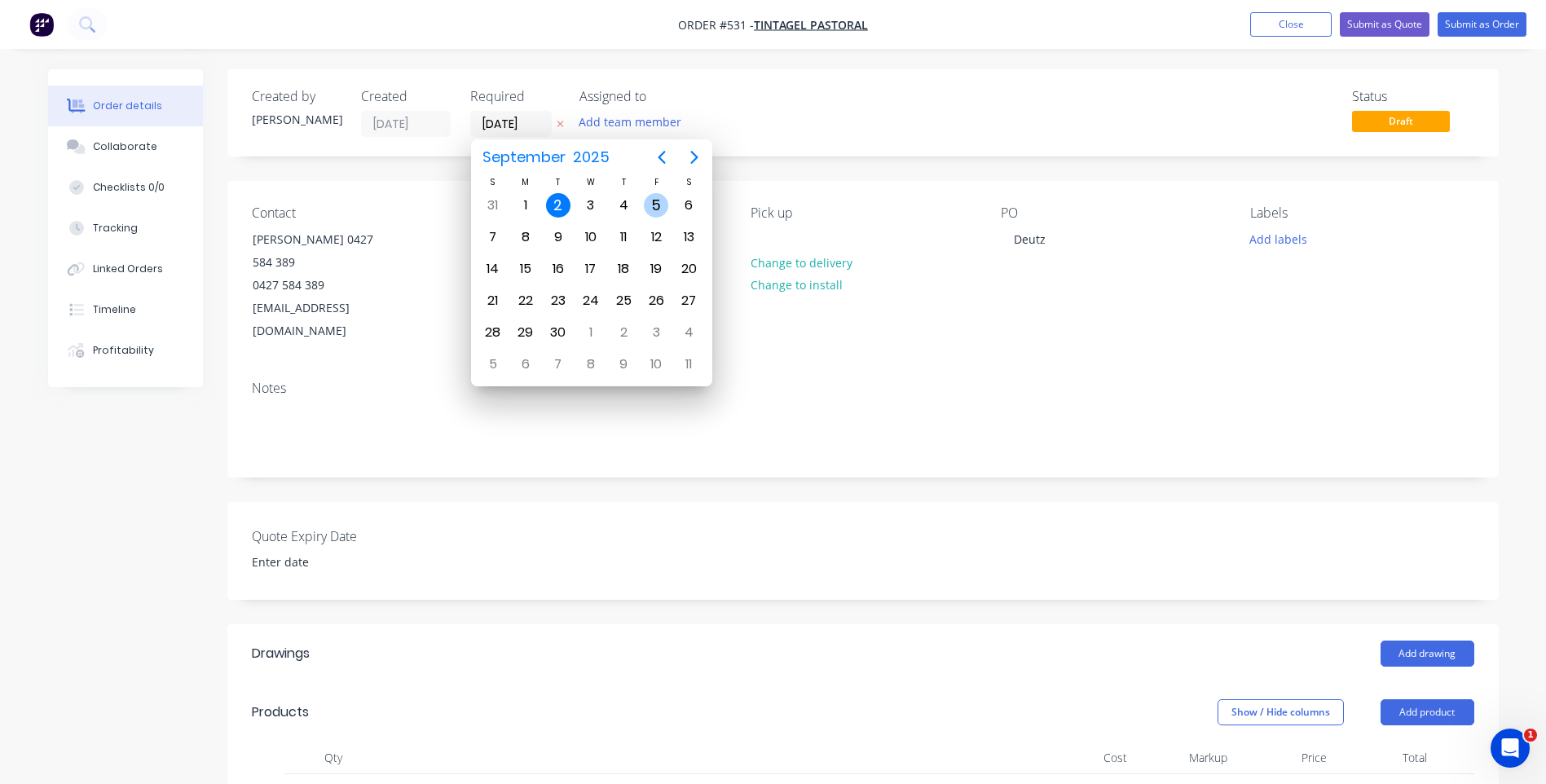
click at [653, 198] on div "5" at bounding box center [656, 205] width 24 height 24
type input "[DATE]"
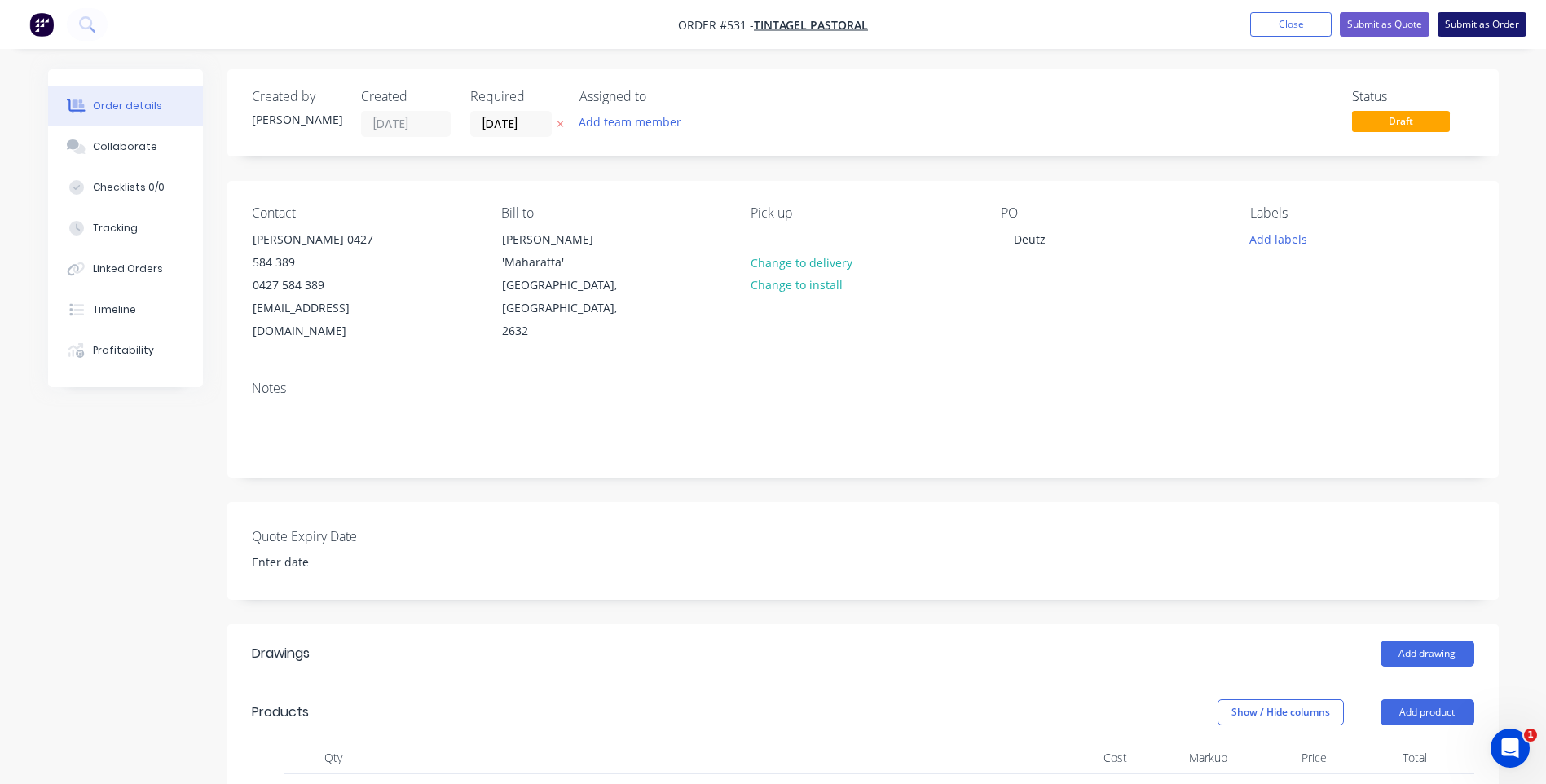
click at [1467, 18] on button "Submit as Order" at bounding box center [1482, 24] width 89 height 24
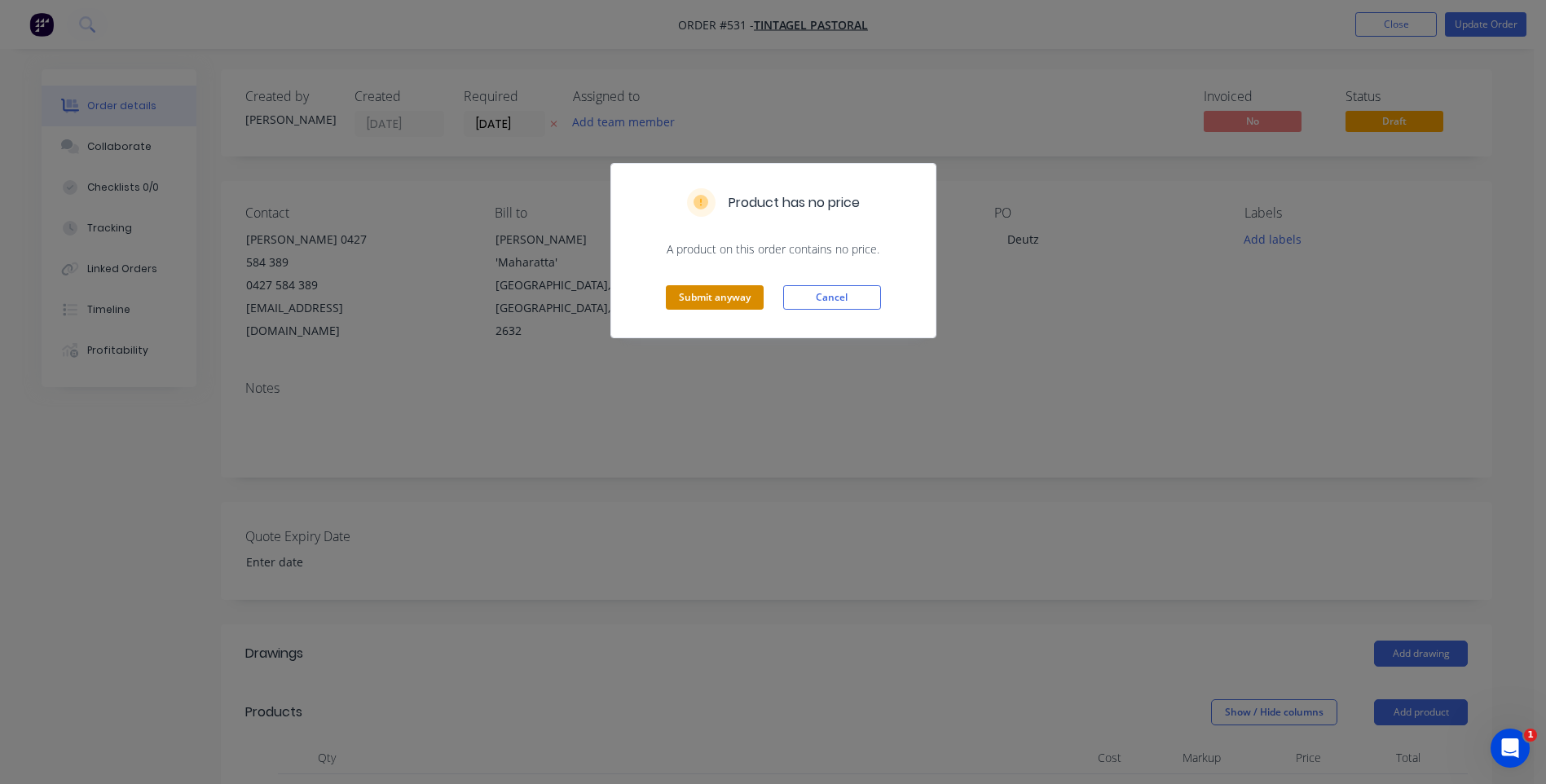
click at [702, 298] on button "Submit anyway" at bounding box center [715, 297] width 98 height 24
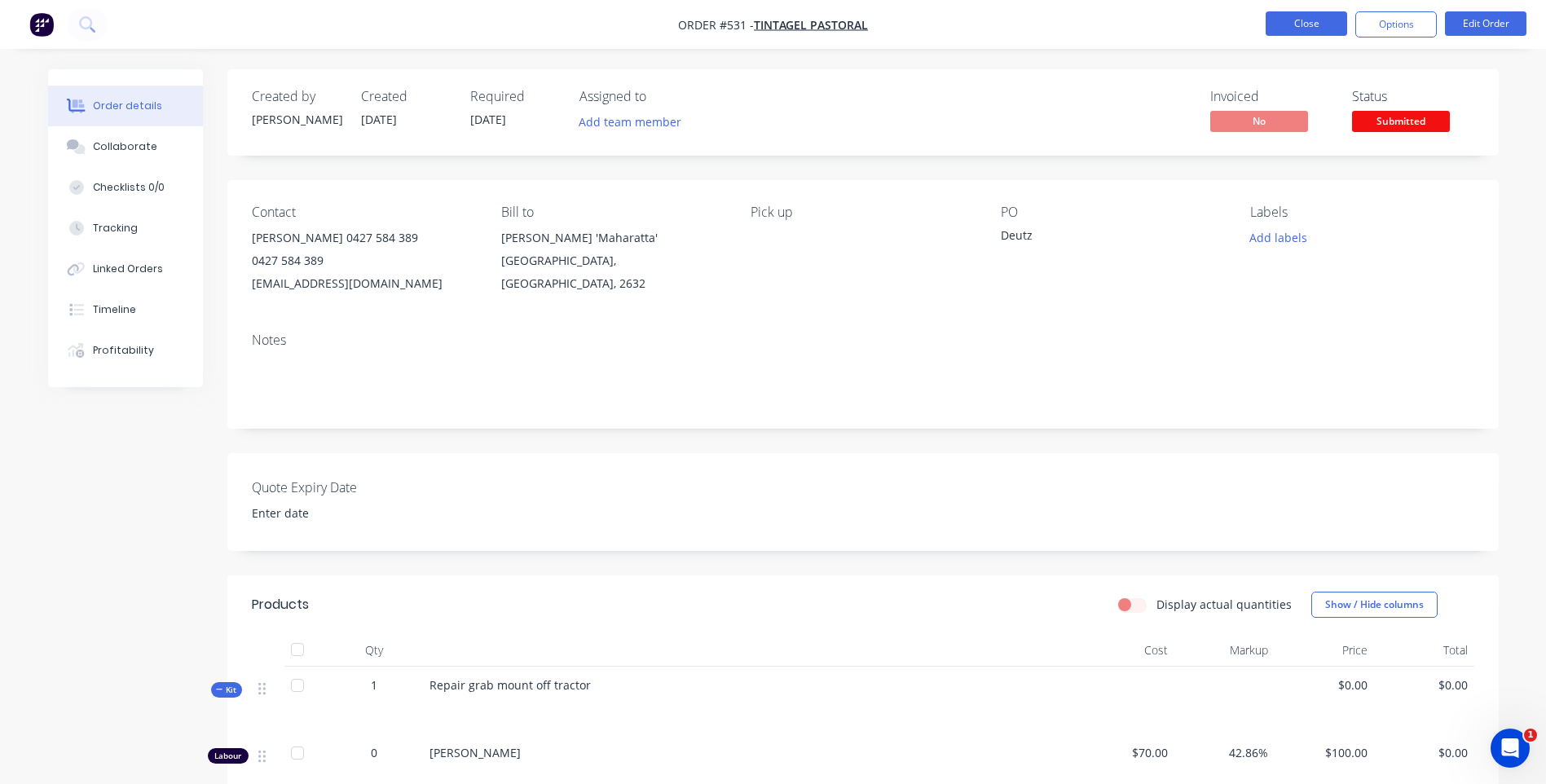
click at [1310, 18] on button "Close" at bounding box center [1306, 24] width 82 height 24
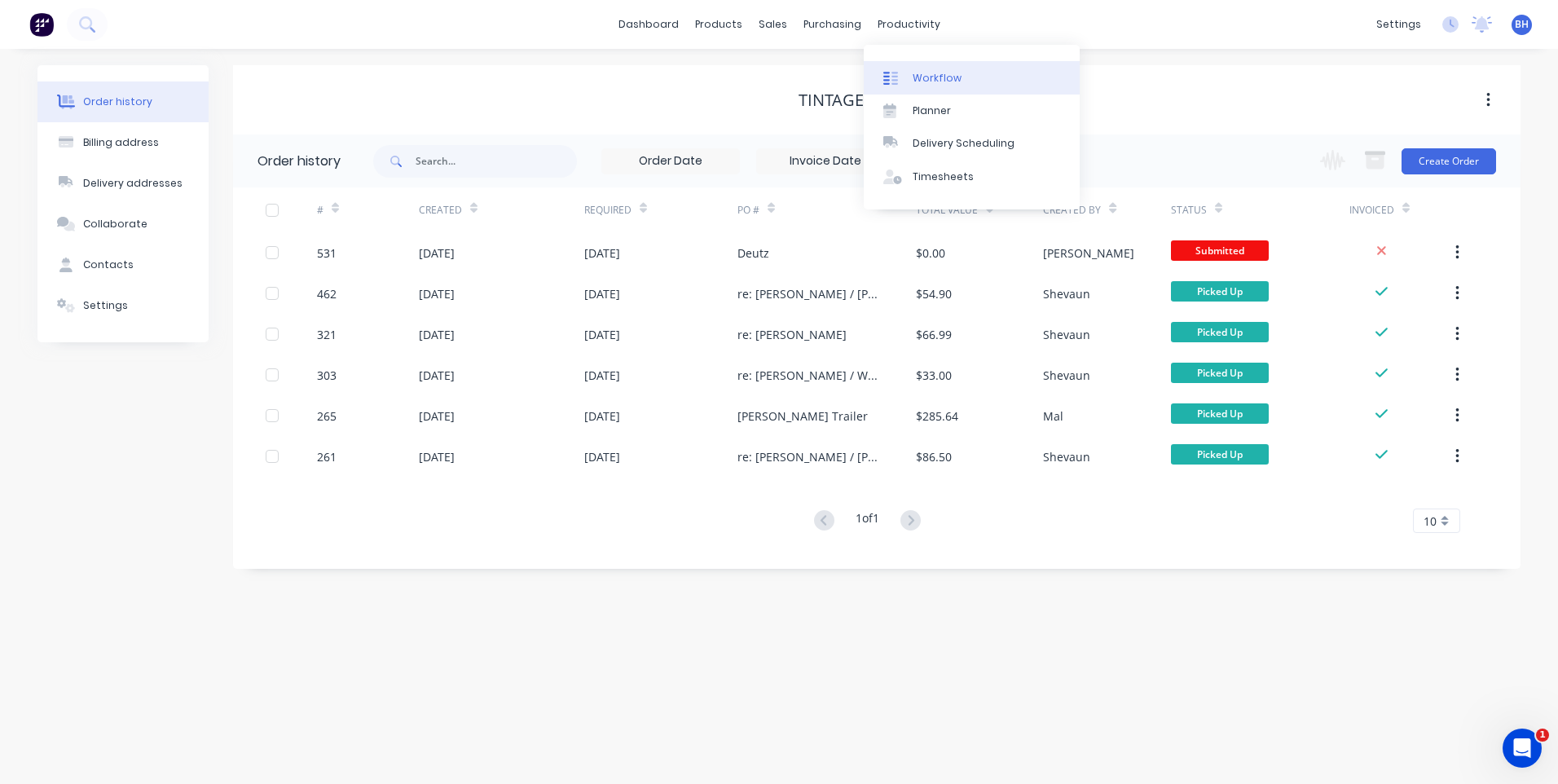
click at [924, 74] on div "Workflow" at bounding box center [937, 77] width 49 height 14
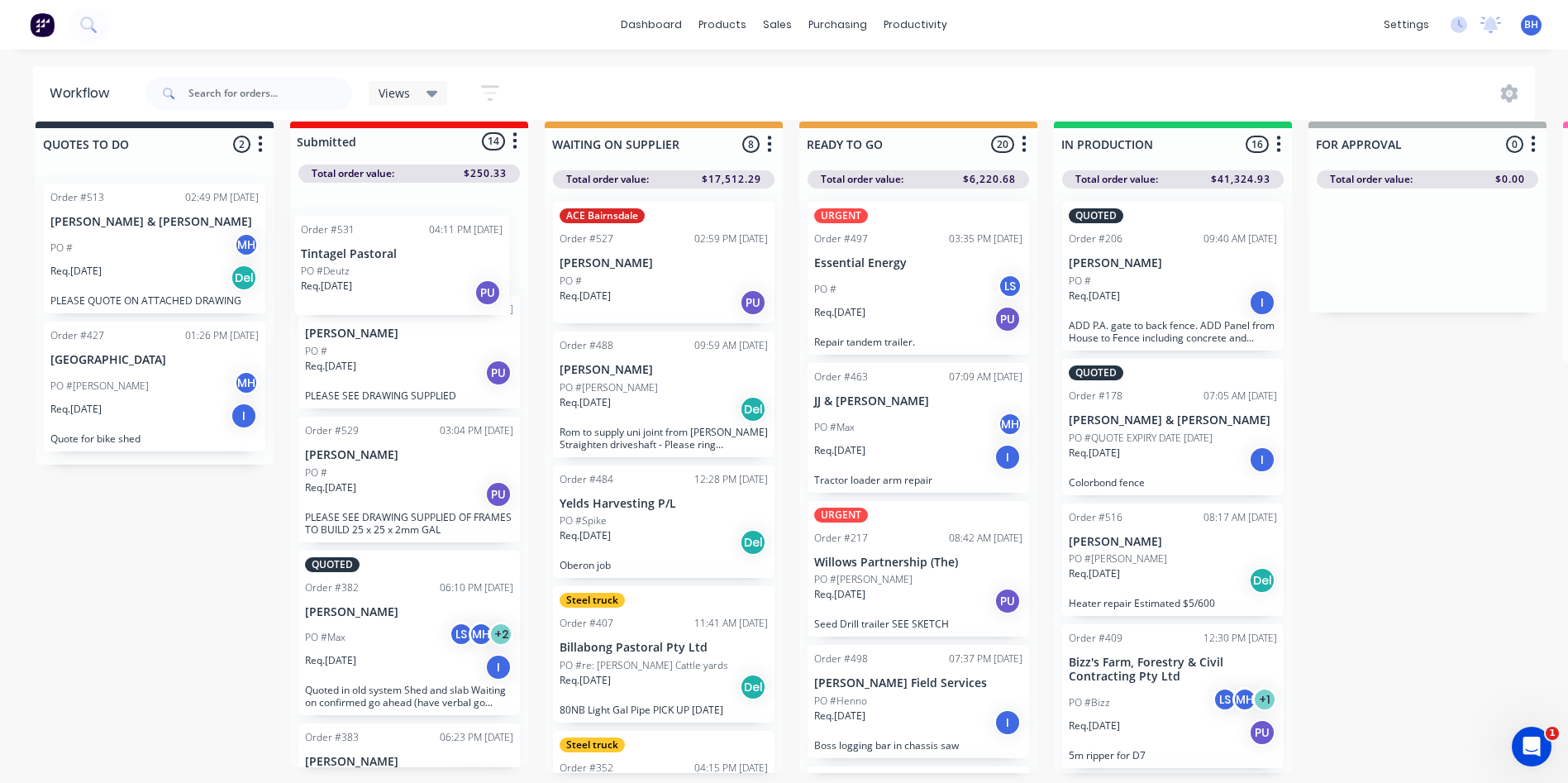
drag, startPoint x: 414, startPoint y: 745, endPoint x: 409, endPoint y: 269, distance: 476.0
click at [409, 269] on div "Order #528 03:08 PM [DATE] [PERSON_NAME] PO # Req. [DATE] PU PLEASE SEE DRAWING…" at bounding box center [408, 474] width 238 height 584
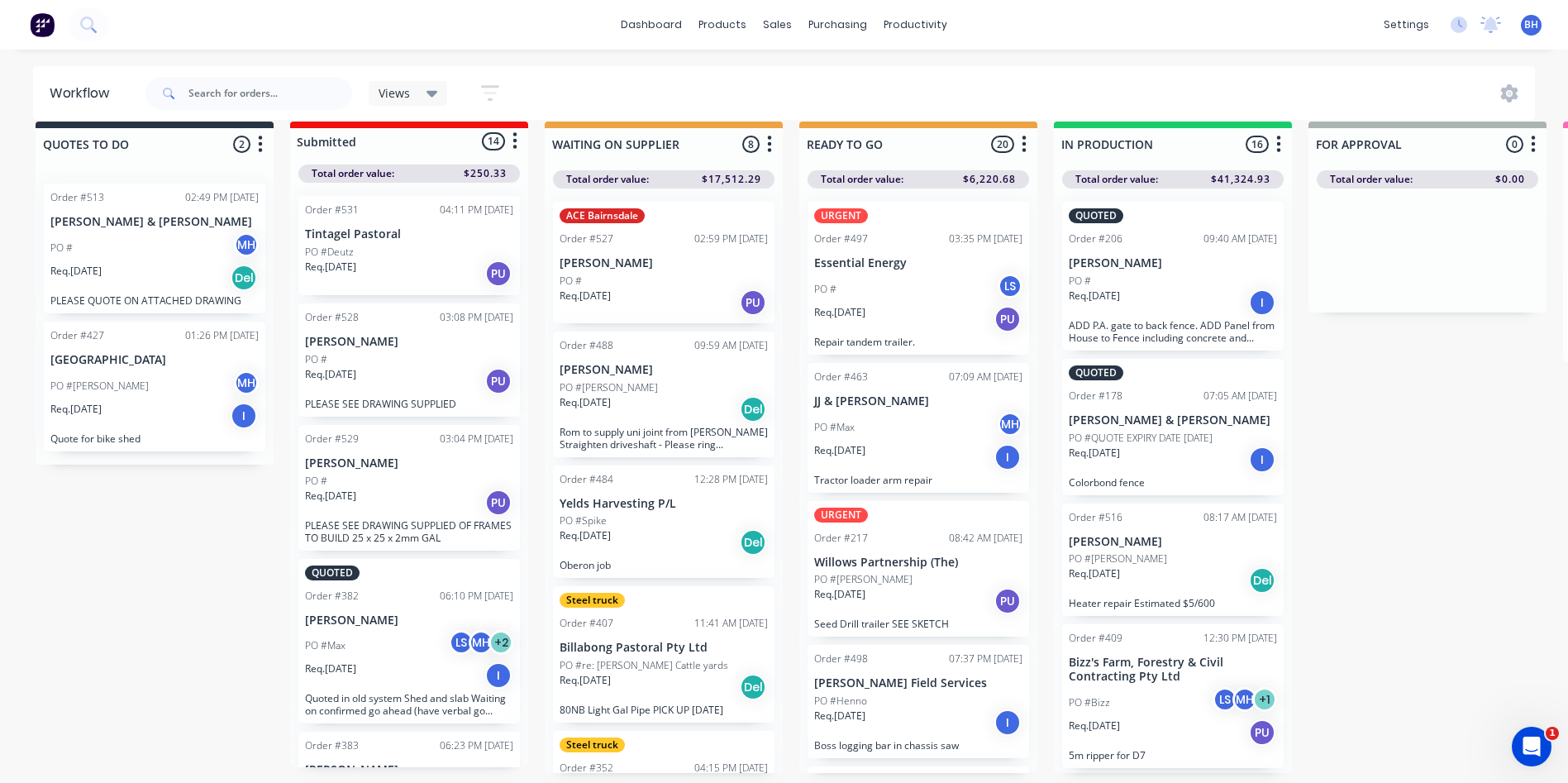
click at [421, 269] on div "Req. [DATE] PU" at bounding box center [409, 273] width 208 height 28
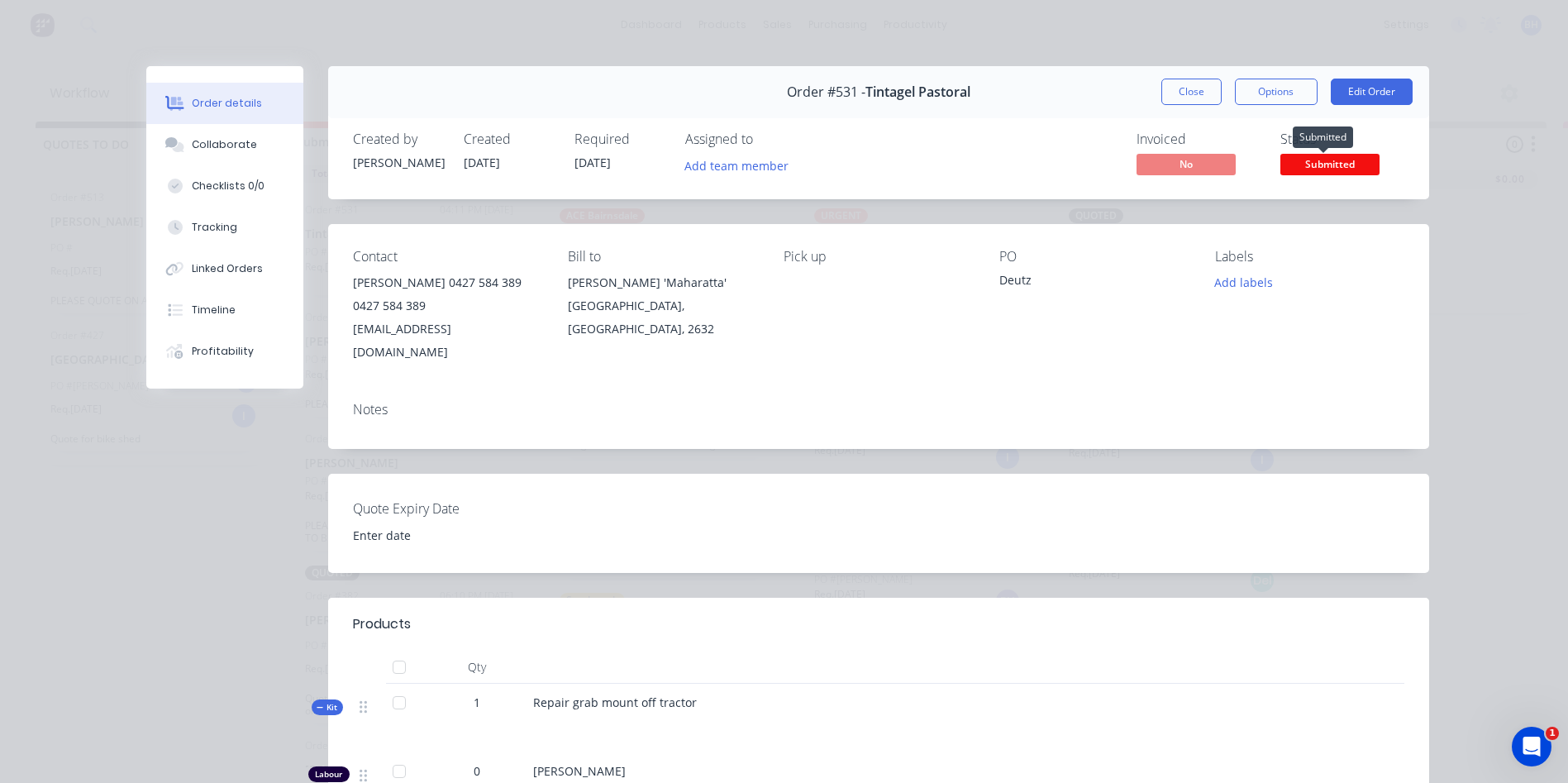
click at [1335, 160] on span "Submitted" at bounding box center [1330, 164] width 99 height 20
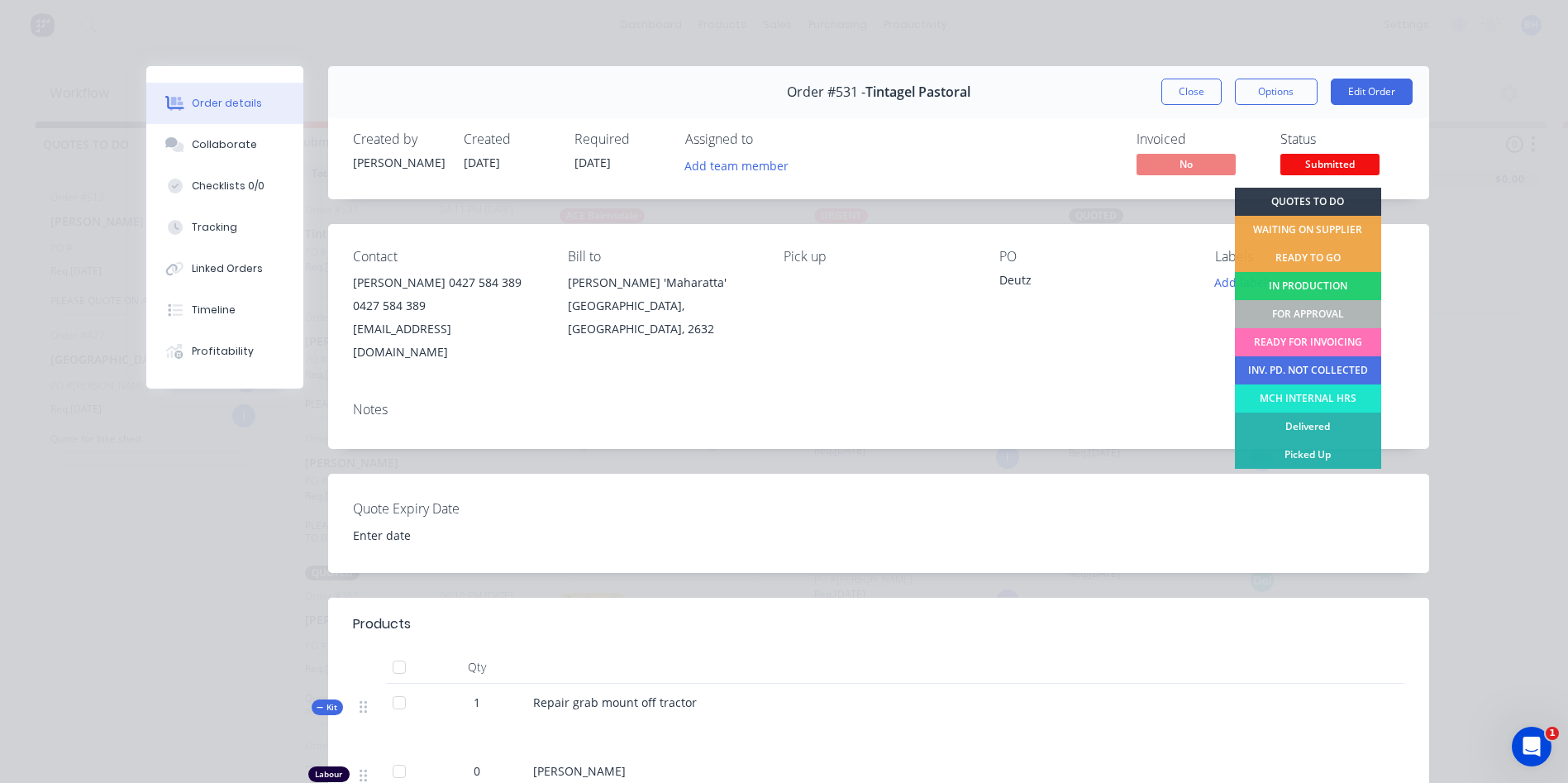
click at [1455, 151] on div "Order details Collaborate Checklists 0/0 Tracking Linked Orders Timeline Profit…" at bounding box center [784, 392] width 1568 height 783
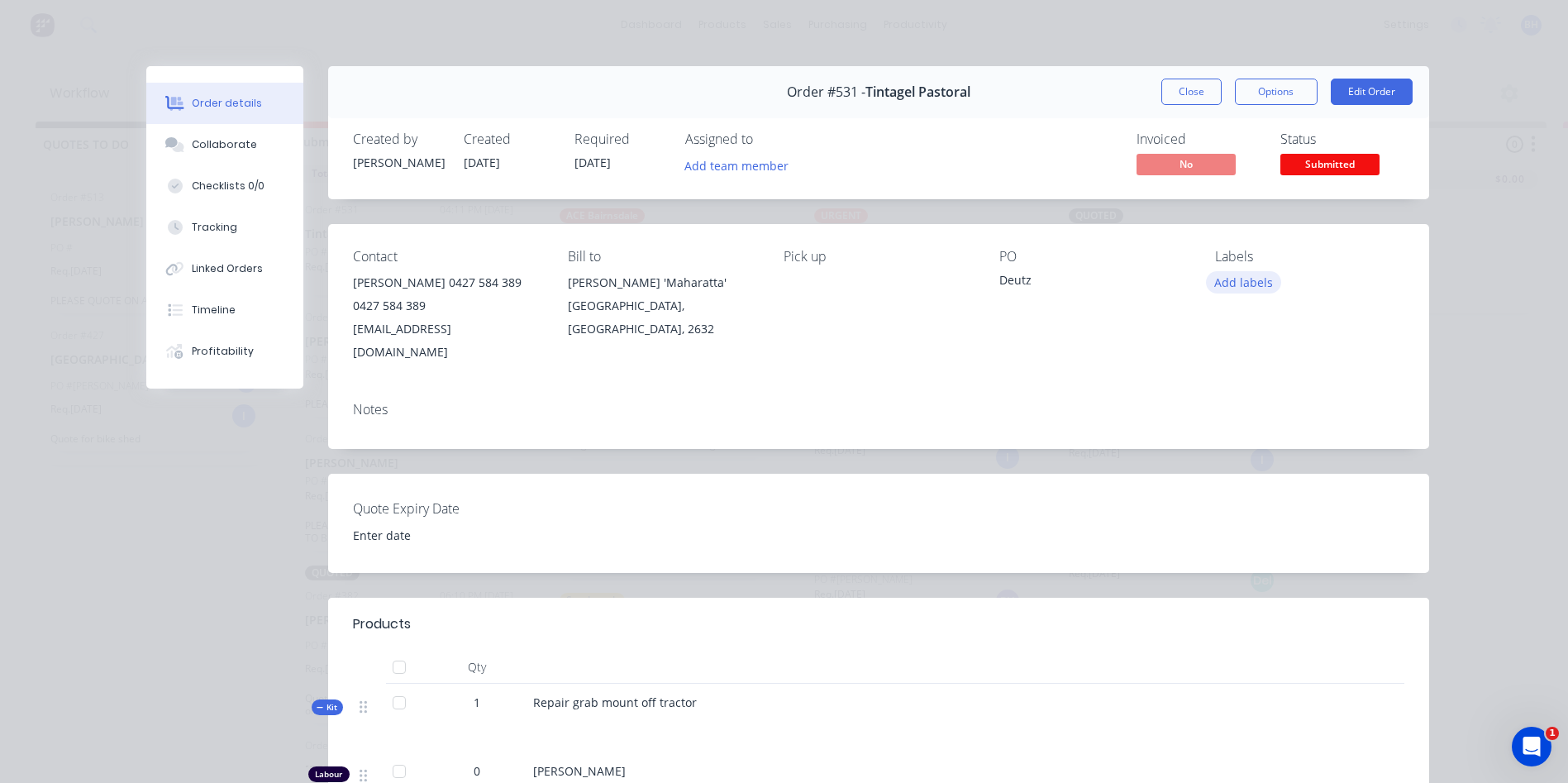
click at [1229, 281] on button "Add labels" at bounding box center [1244, 282] width 76 height 22
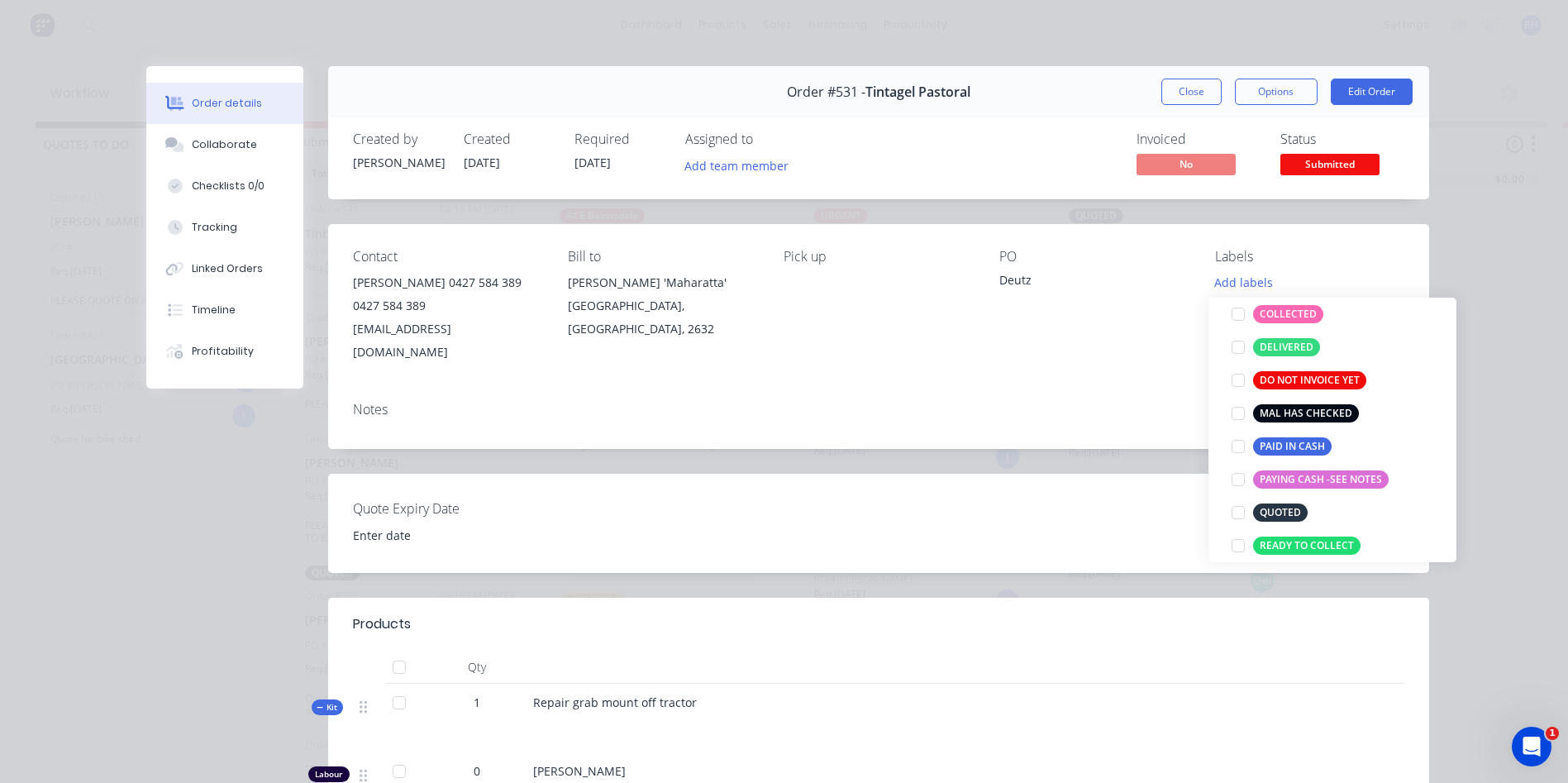
scroll to position [99, 0]
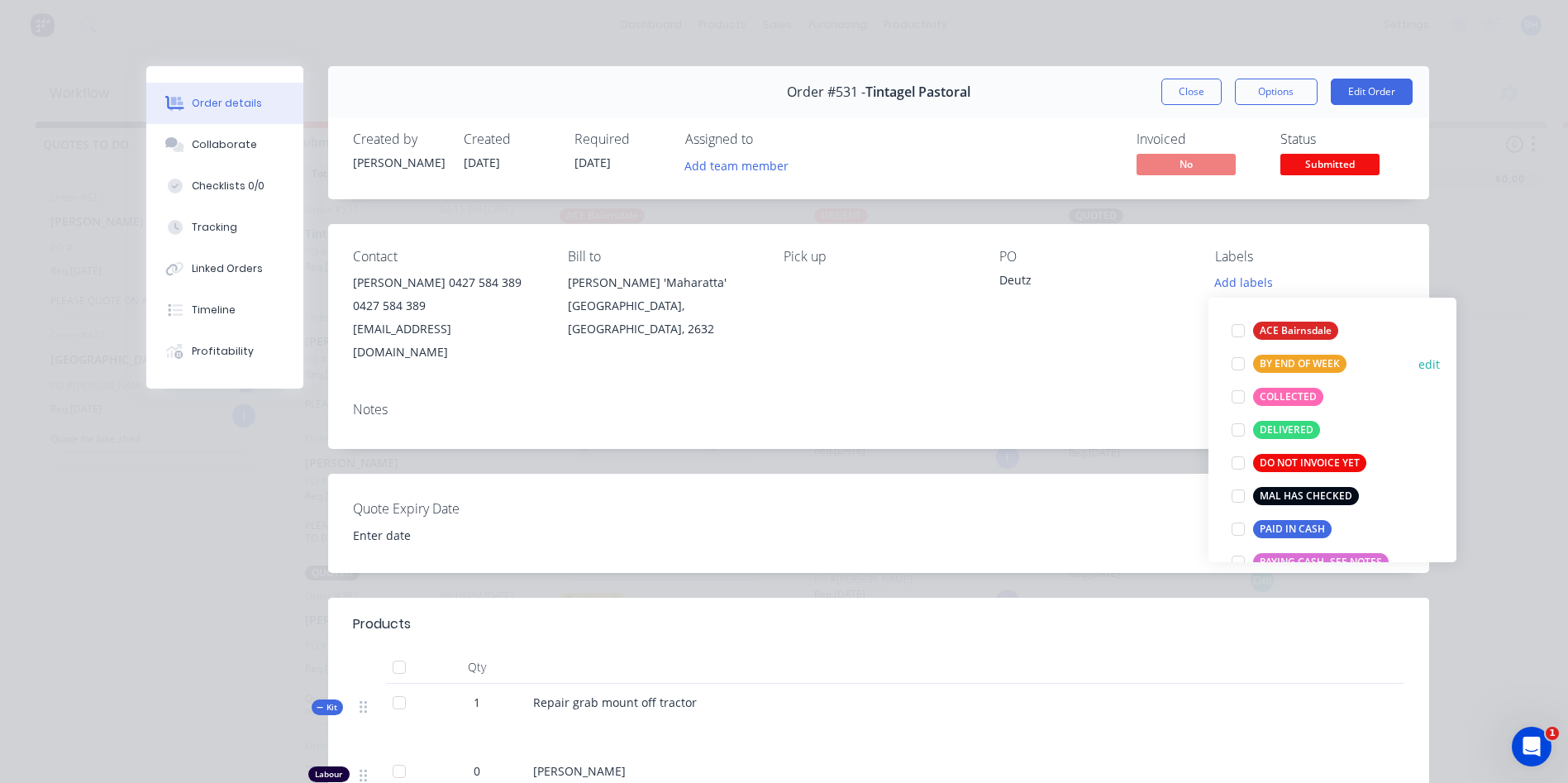
click at [1236, 362] on div at bounding box center [1238, 363] width 33 height 33
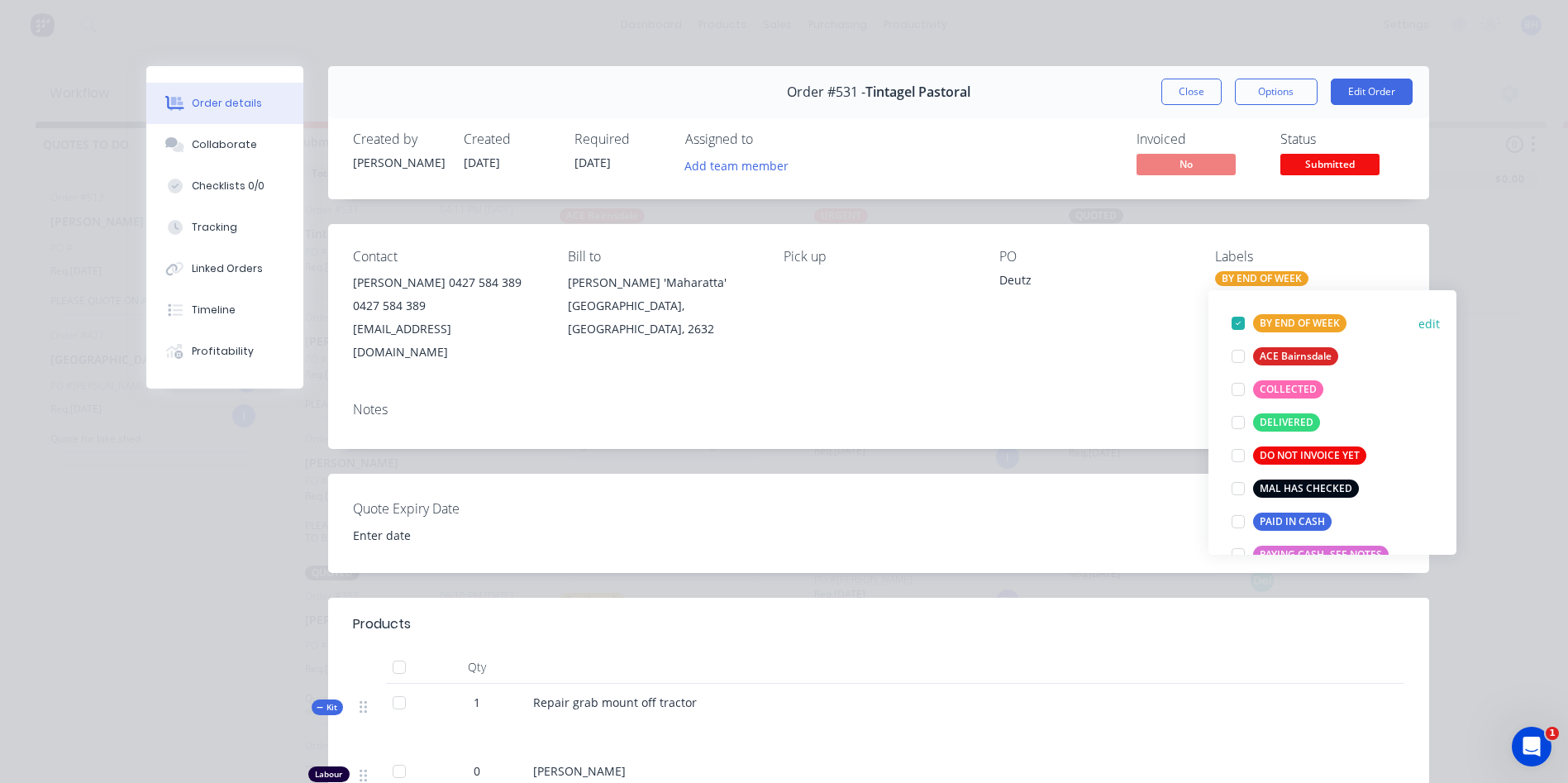
scroll to position [67, 0]
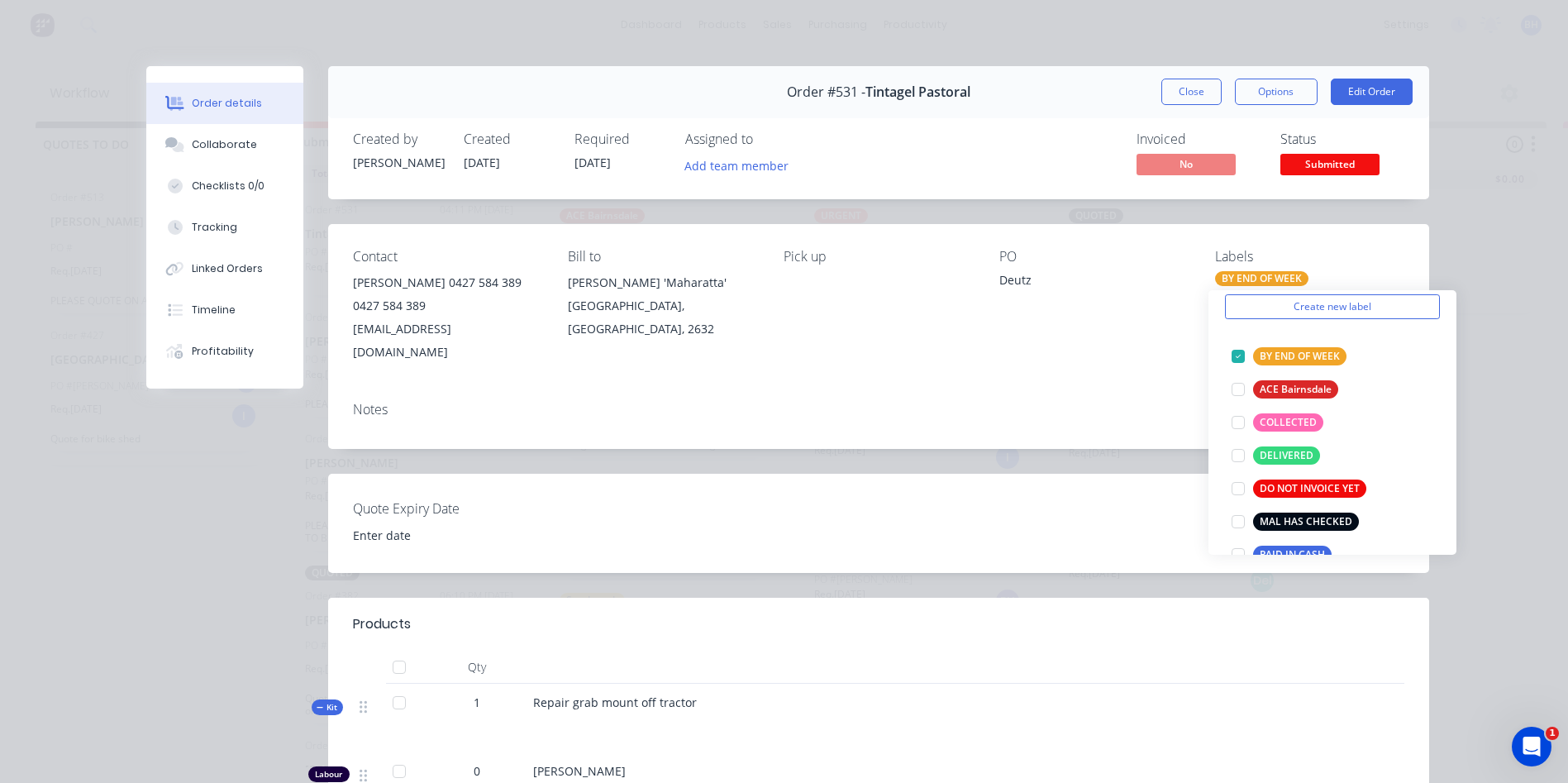
click at [1133, 389] on div "Notes" at bounding box center [878, 419] width 1101 height 61
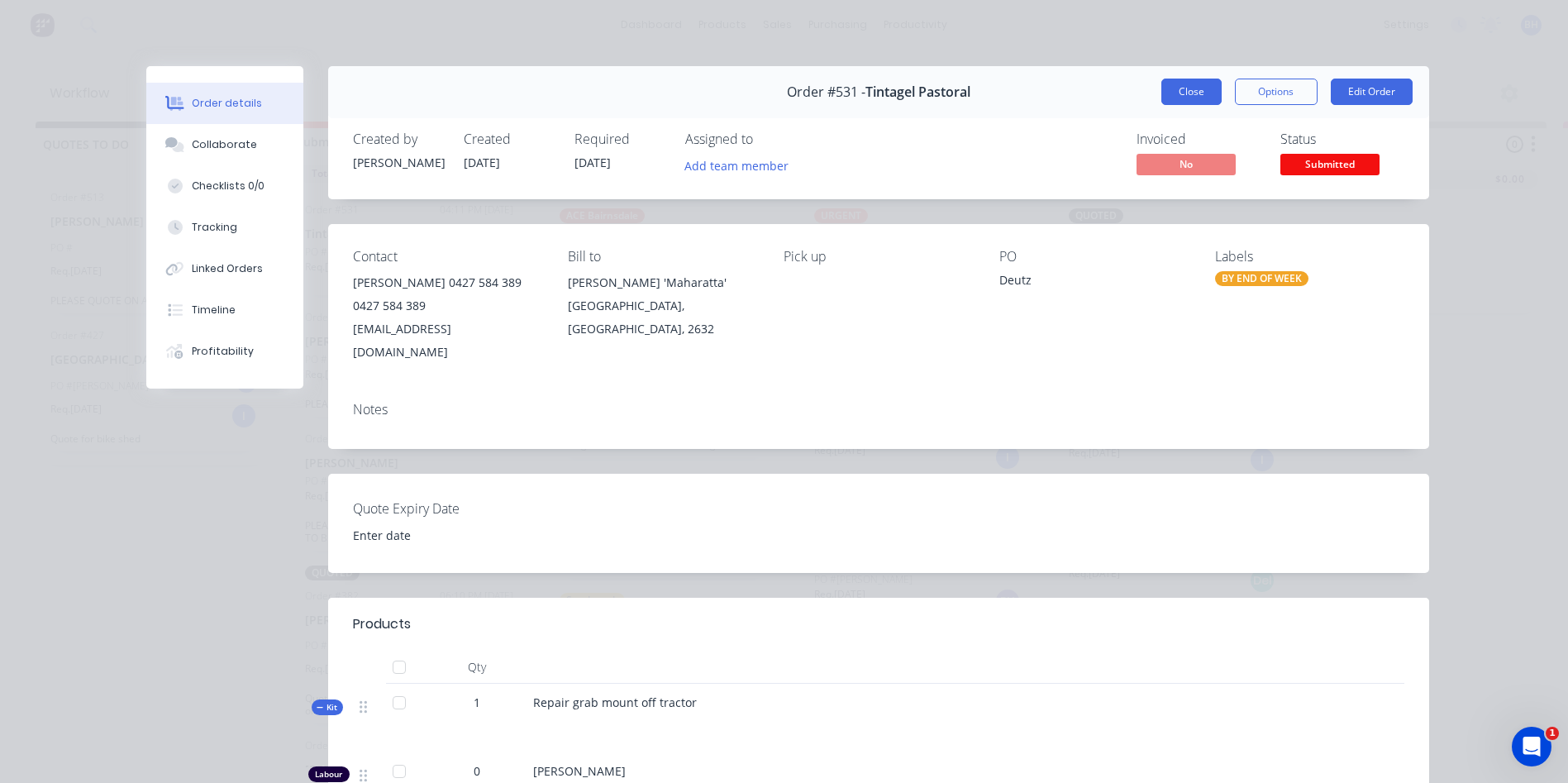
click at [1191, 94] on button "Close" at bounding box center [1191, 91] width 61 height 26
